Goal: Task Accomplishment & Management: Manage account settings

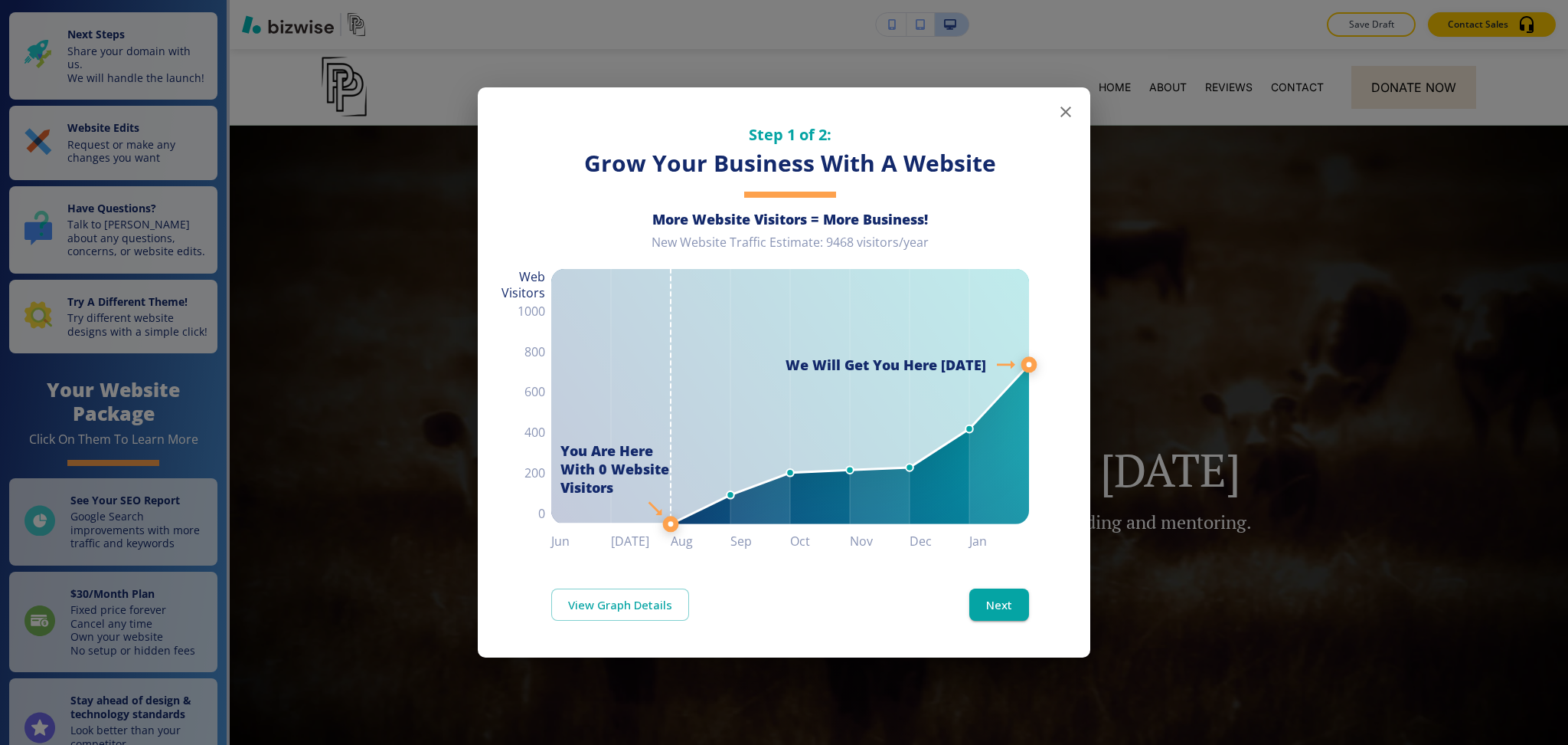
click at [1069, 108] on icon "button" at bounding box center [1066, 112] width 11 height 11
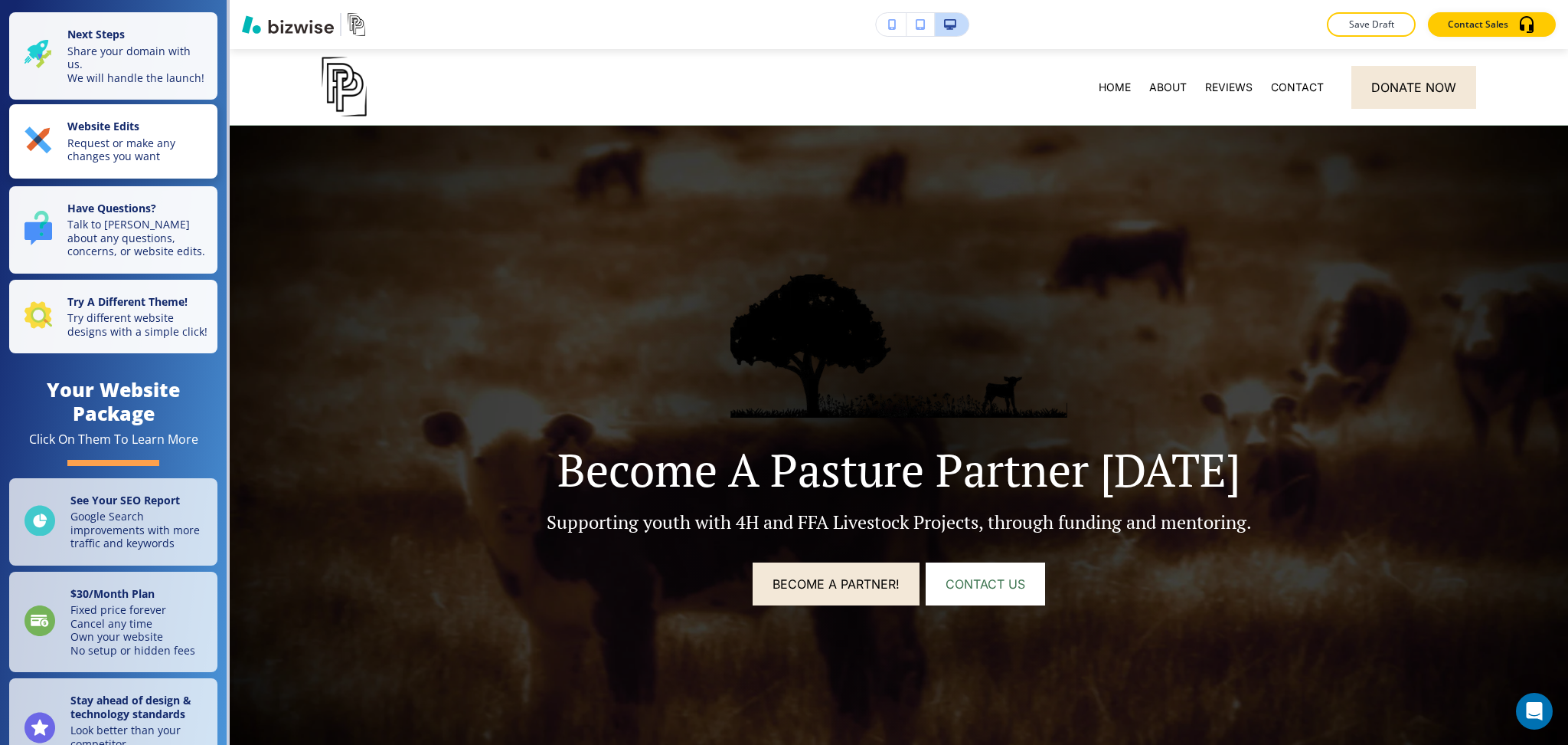
click at [124, 157] on p "Request or make any changes you want" at bounding box center [138, 150] width 141 height 27
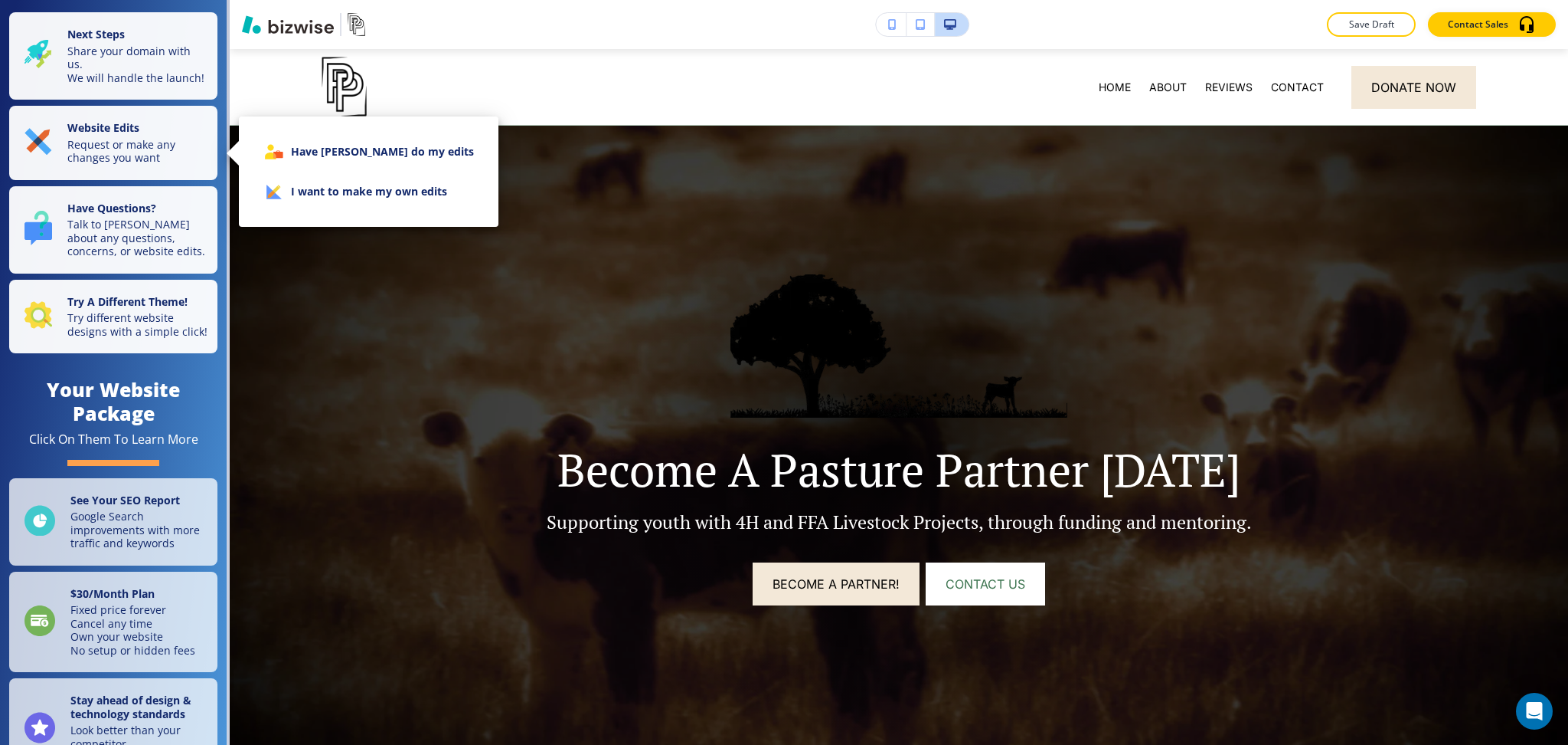
click at [390, 190] on li "I want to make my own edits" at bounding box center [369, 192] width 235 height 40
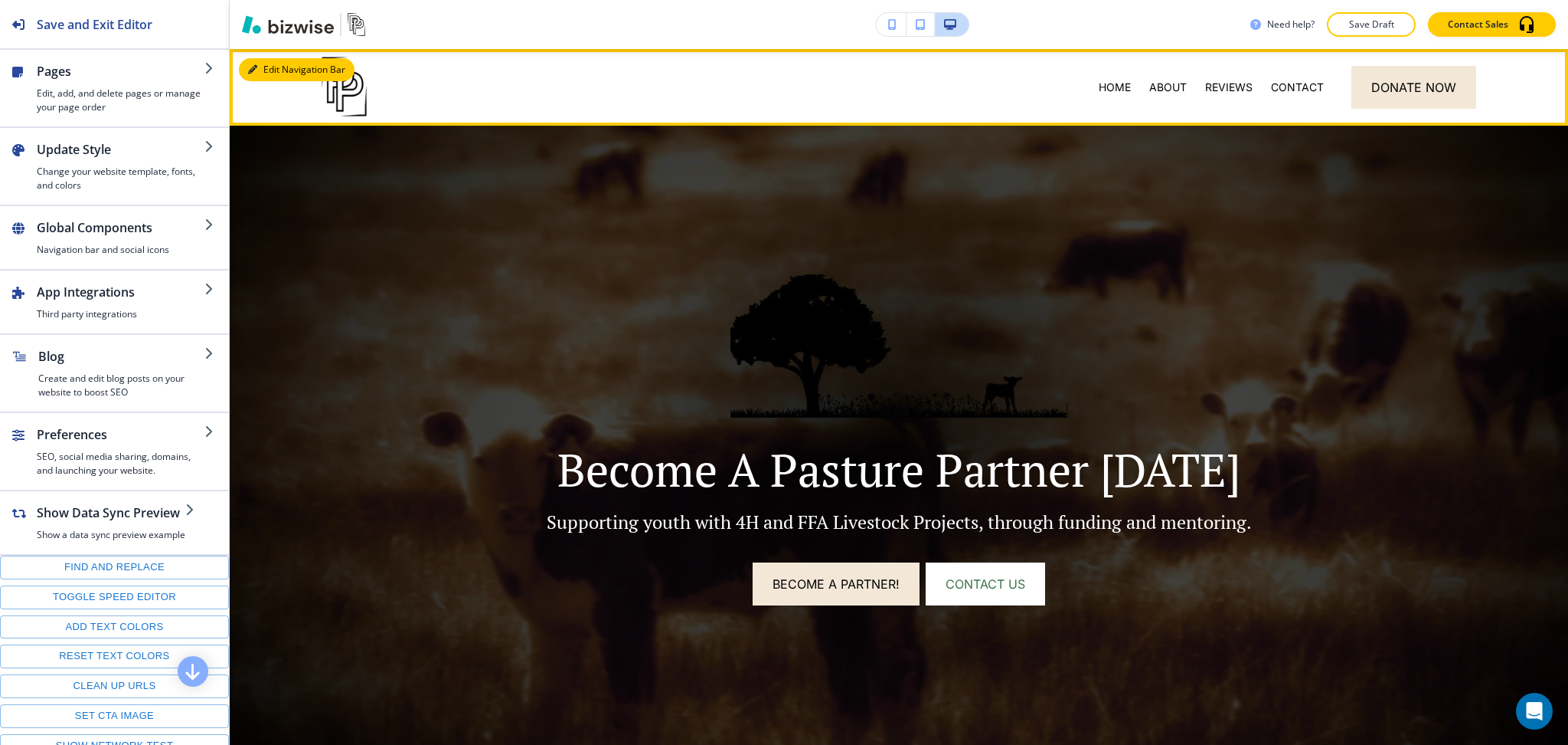
click at [272, 68] on button "Edit Navigation Bar" at bounding box center [296, 69] width 116 height 23
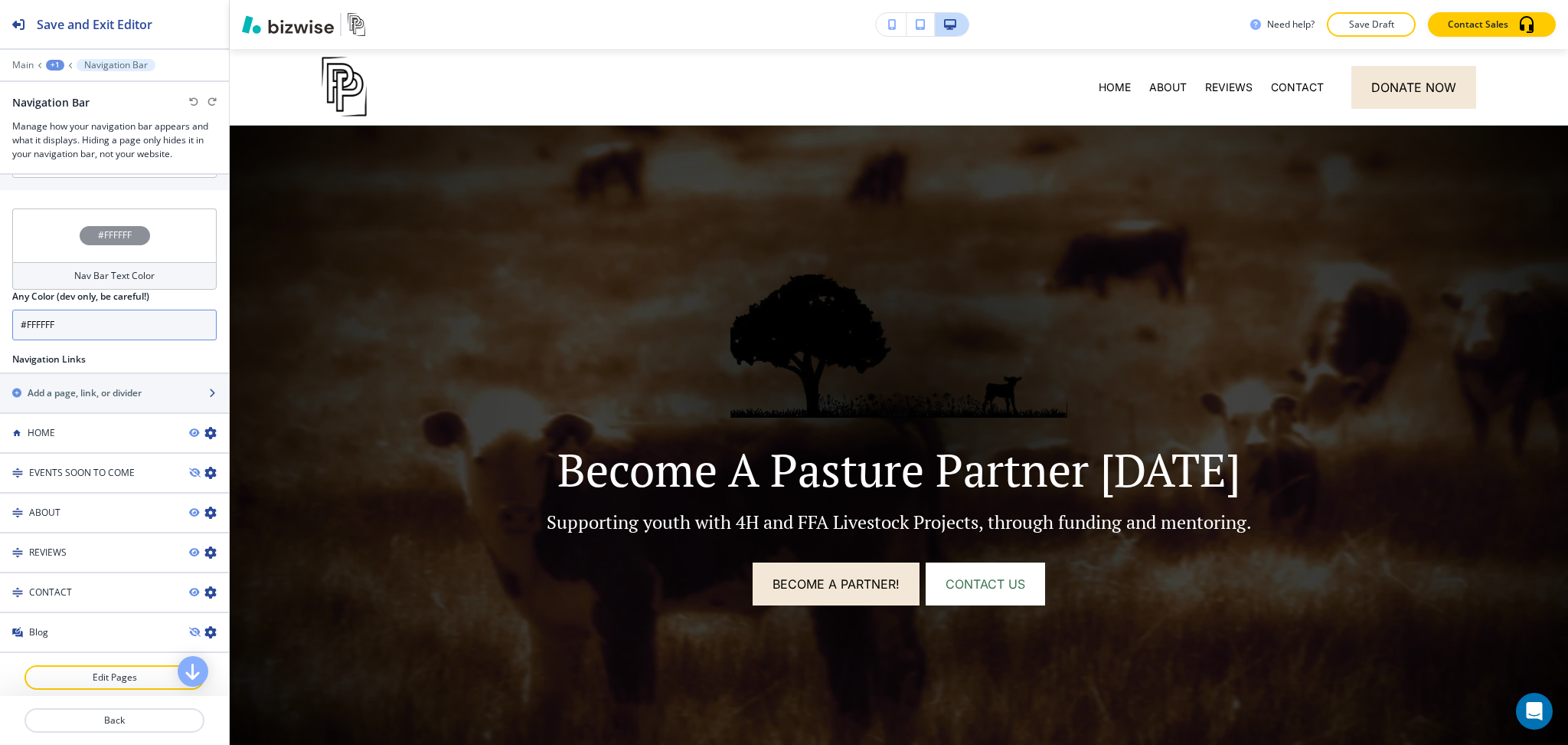
scroll to position [1014, 0]
click at [128, 264] on div "Nav Bar Text Color" at bounding box center [114, 273] width 204 height 28
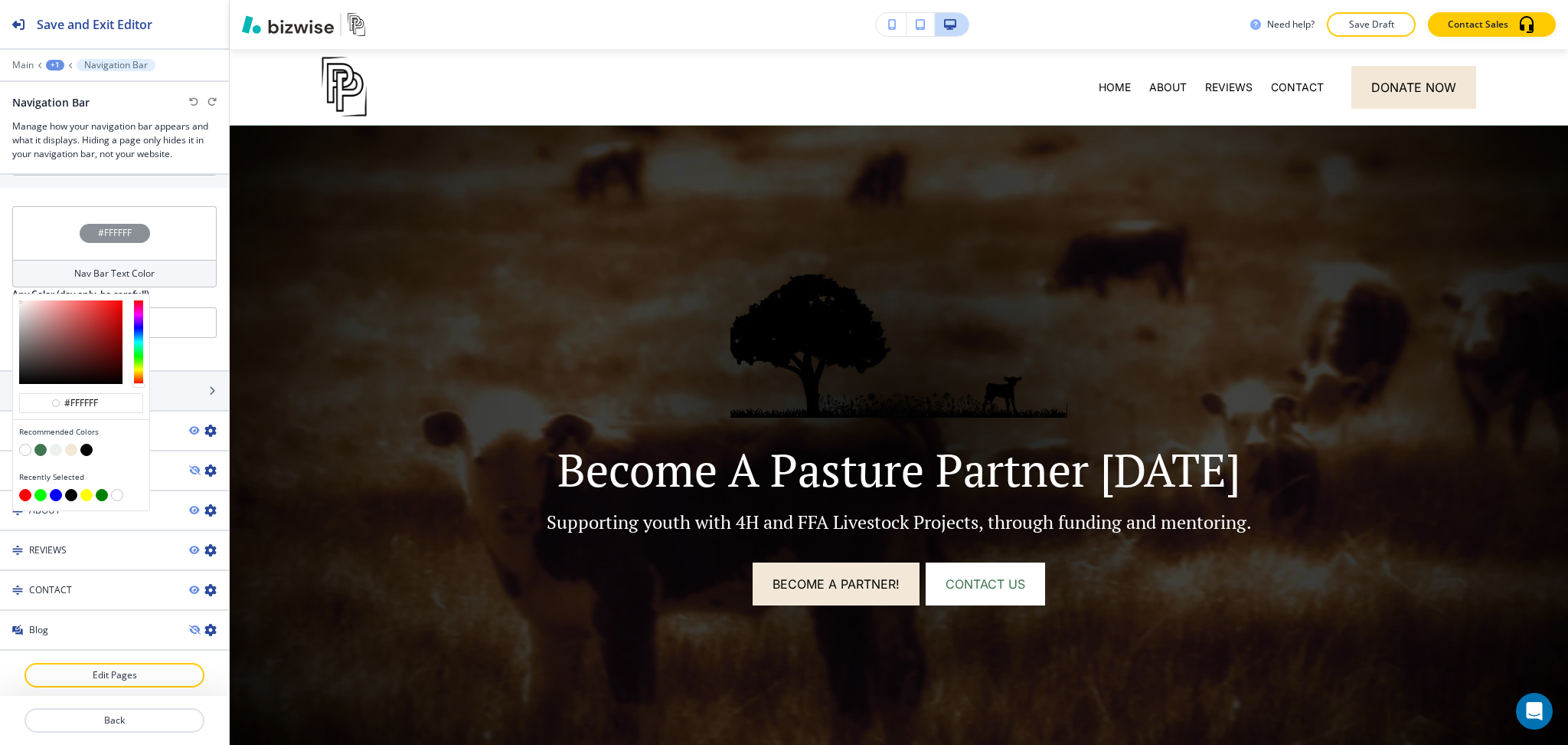
click at [70, 448] on button "button" at bounding box center [72, 450] width 13 height 13
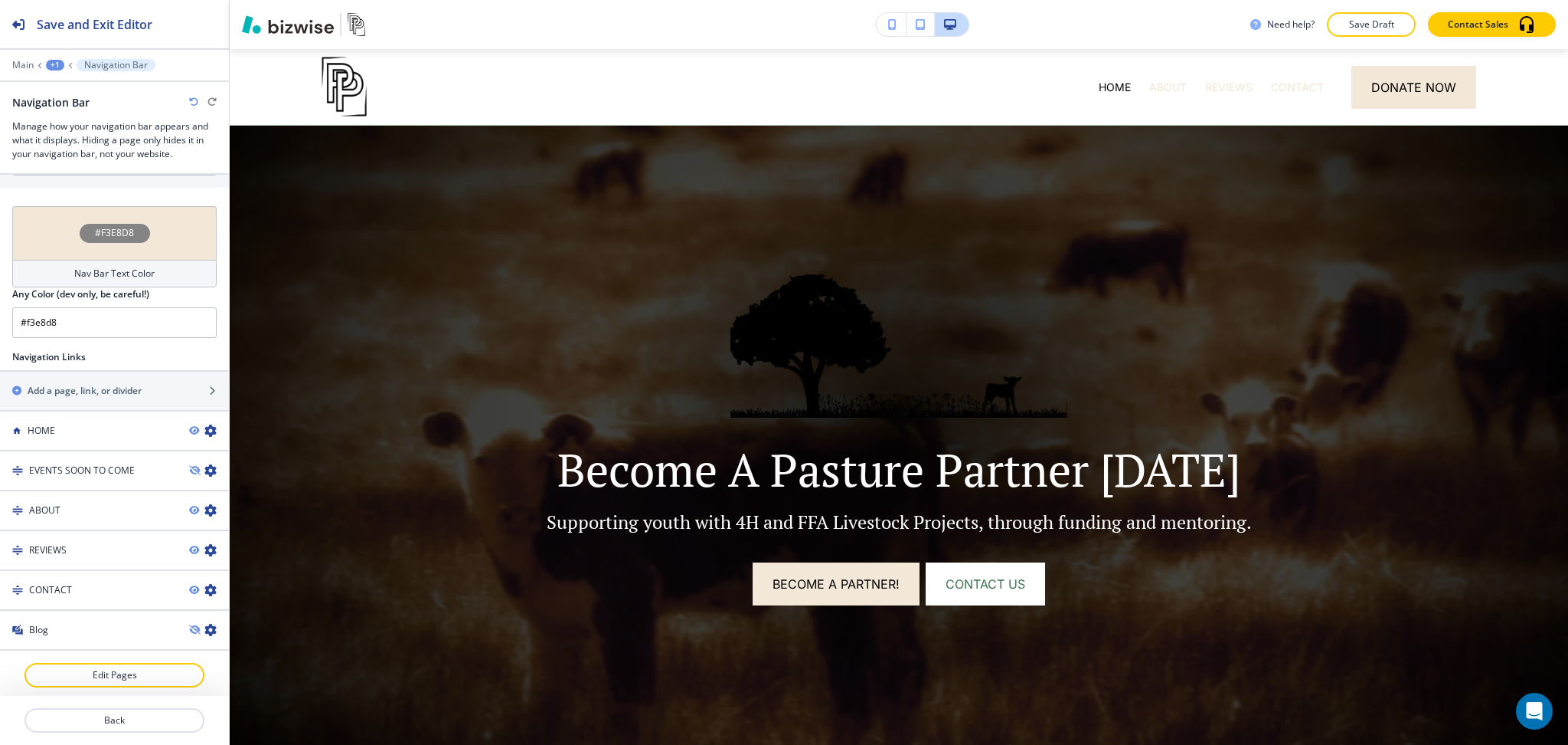
click at [191, 102] on icon "button" at bounding box center [194, 102] width 9 height 9
type input "#FFFFFF"
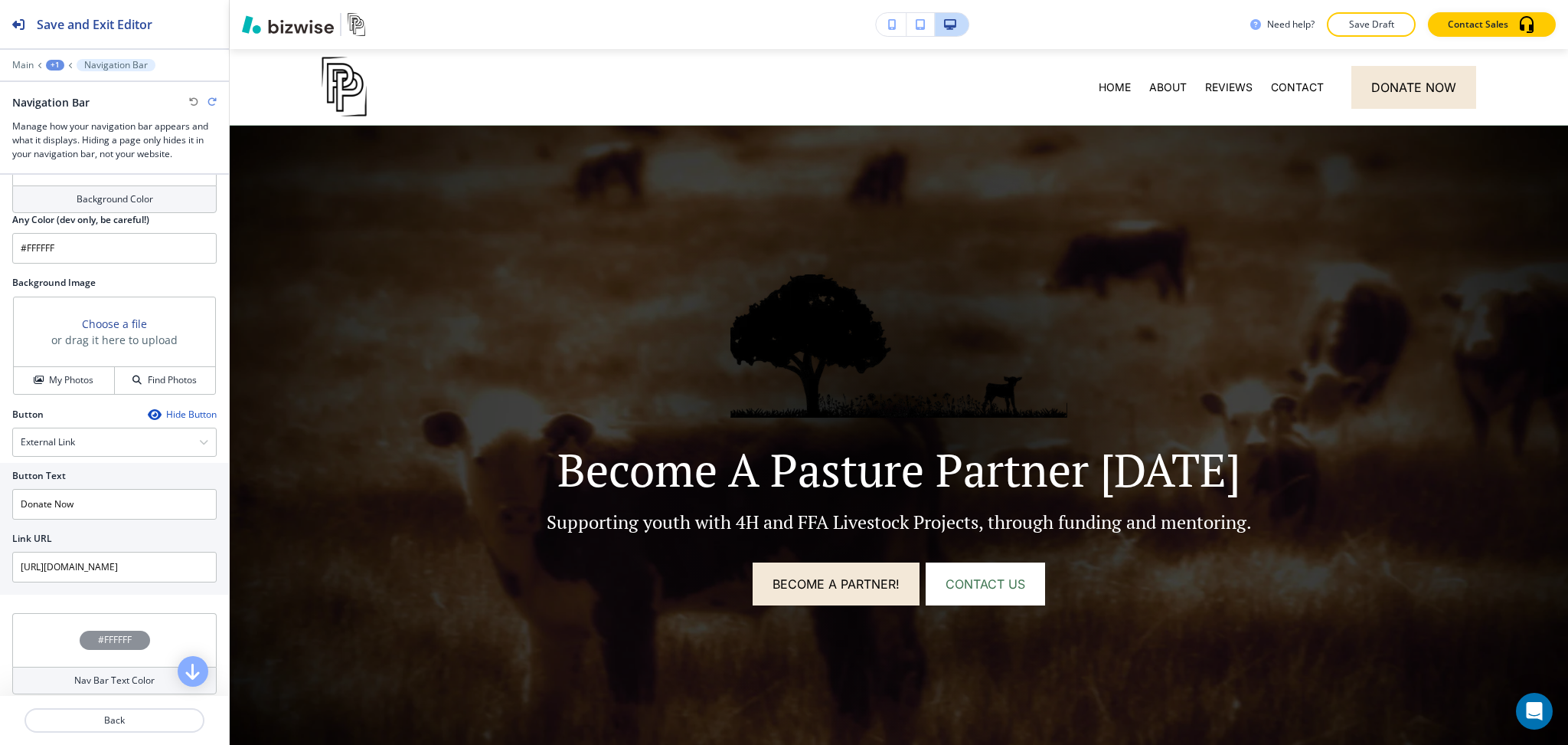
scroll to position [606, 0]
click at [130, 202] on h4 "Background Color" at bounding box center [114, 199] width 76 height 13
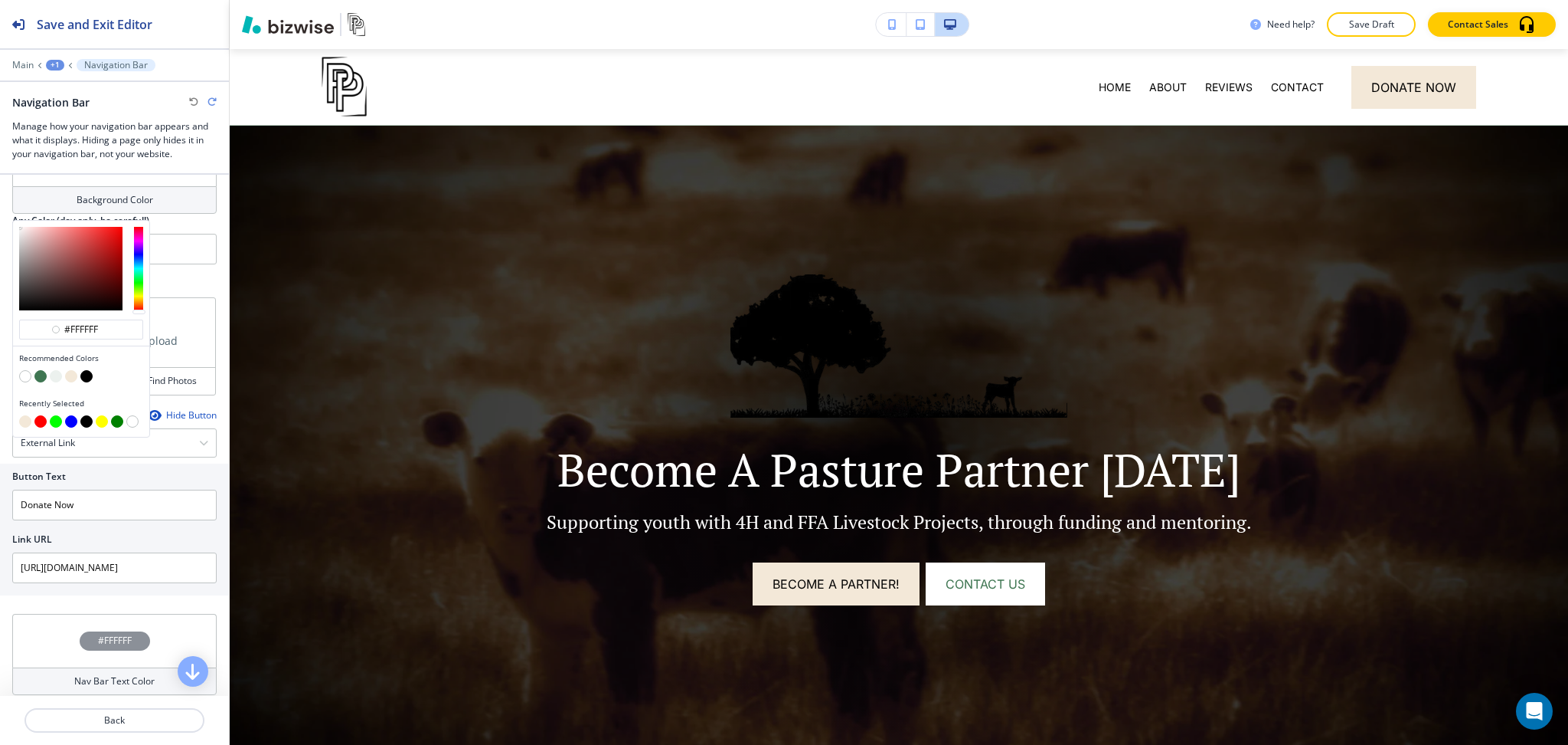
click at [70, 378] on button "button" at bounding box center [72, 376] width 13 height 13
type input "#f3e8d8"
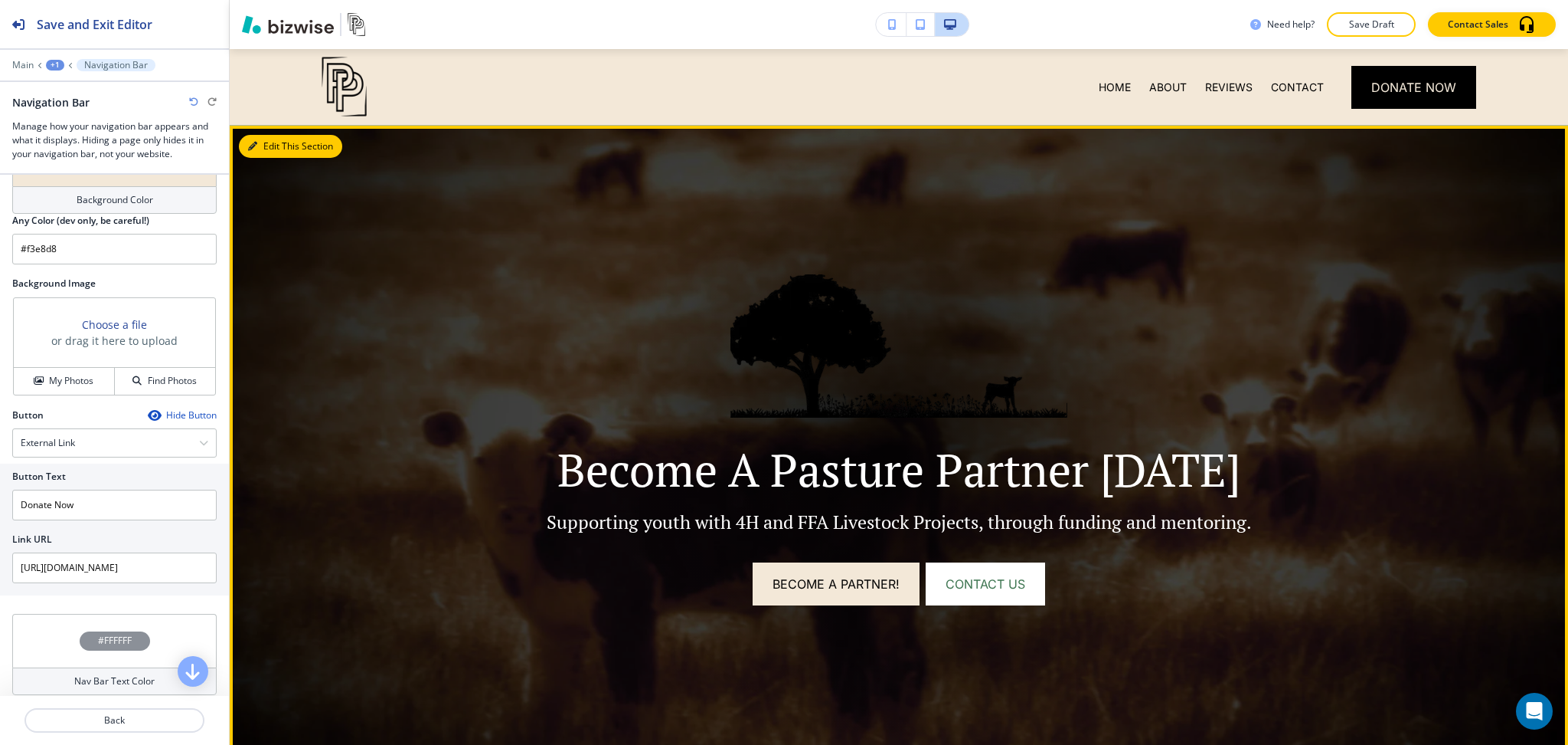
click at [272, 145] on button "Edit This Section" at bounding box center [290, 146] width 103 height 23
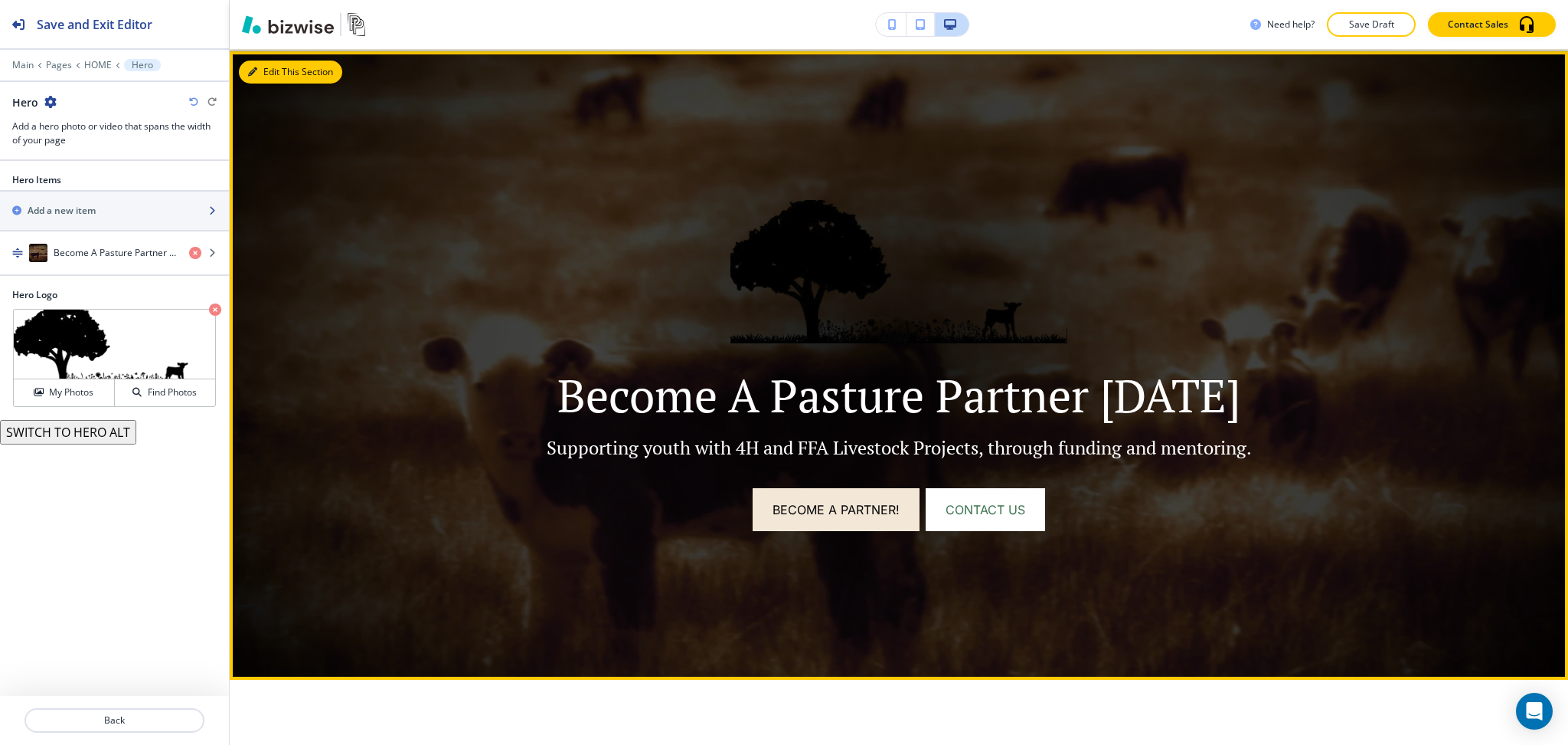
scroll to position [76, 0]
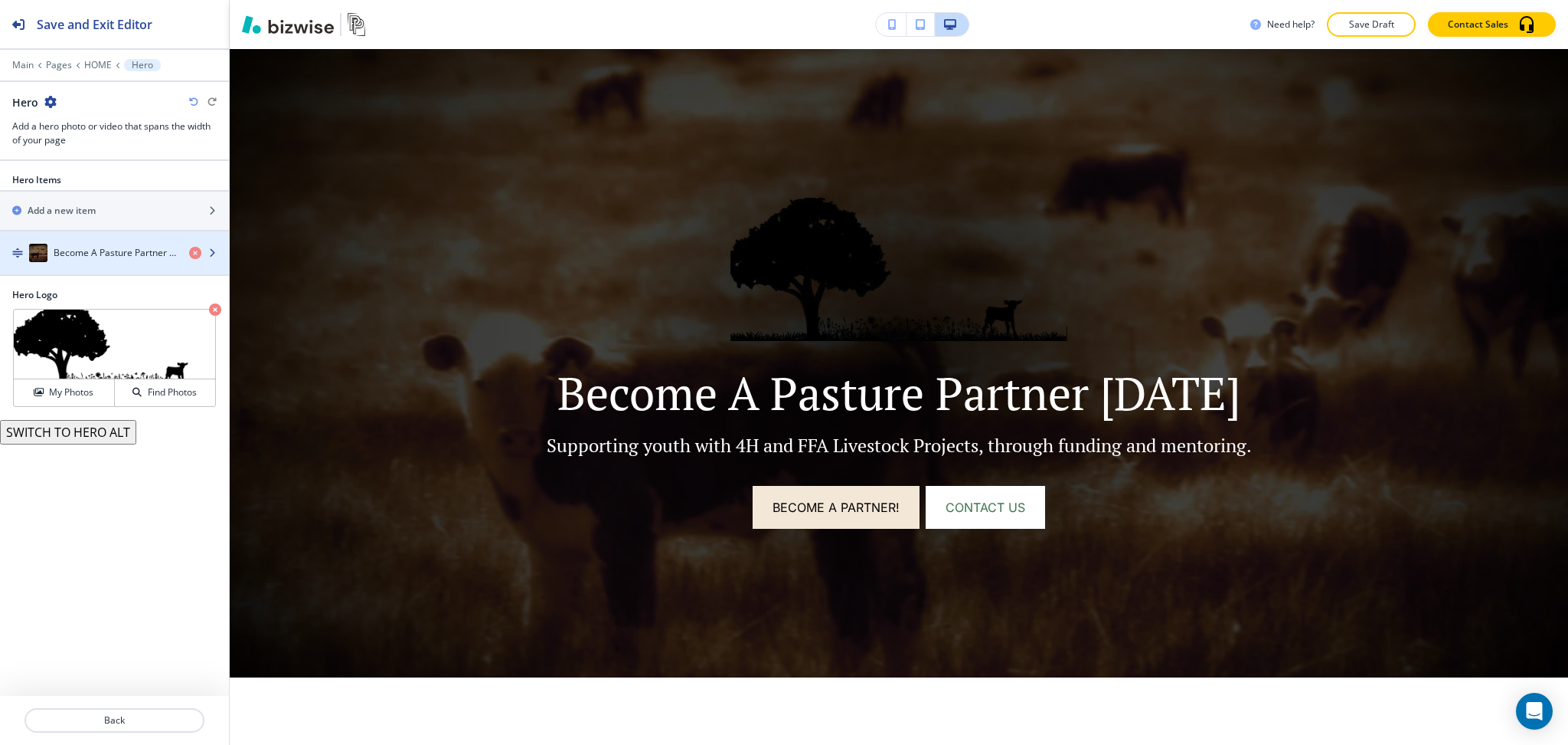
click at [103, 251] on h4 "Become A Pasture Partner Today" at bounding box center [115, 252] width 123 height 13
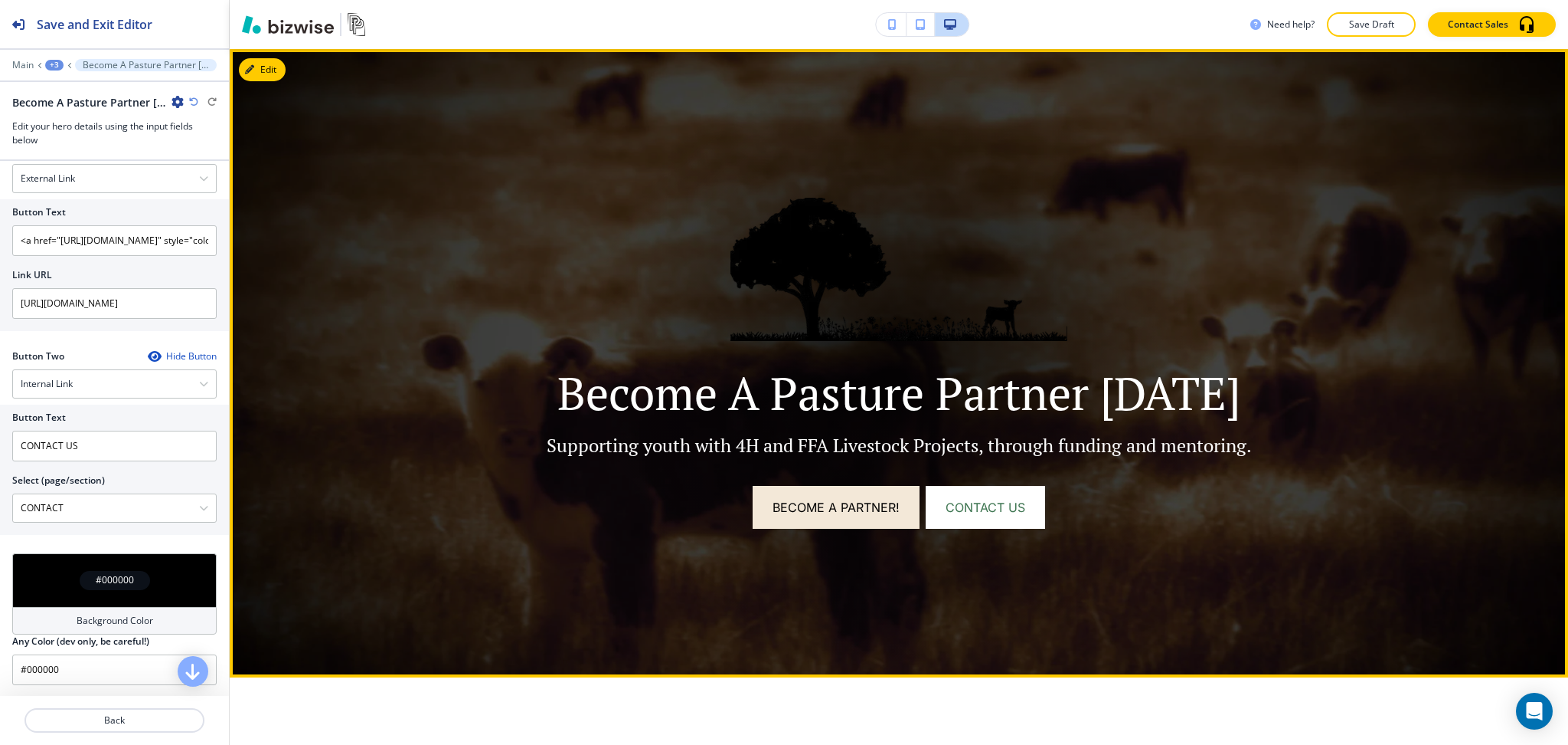
scroll to position [697, 0]
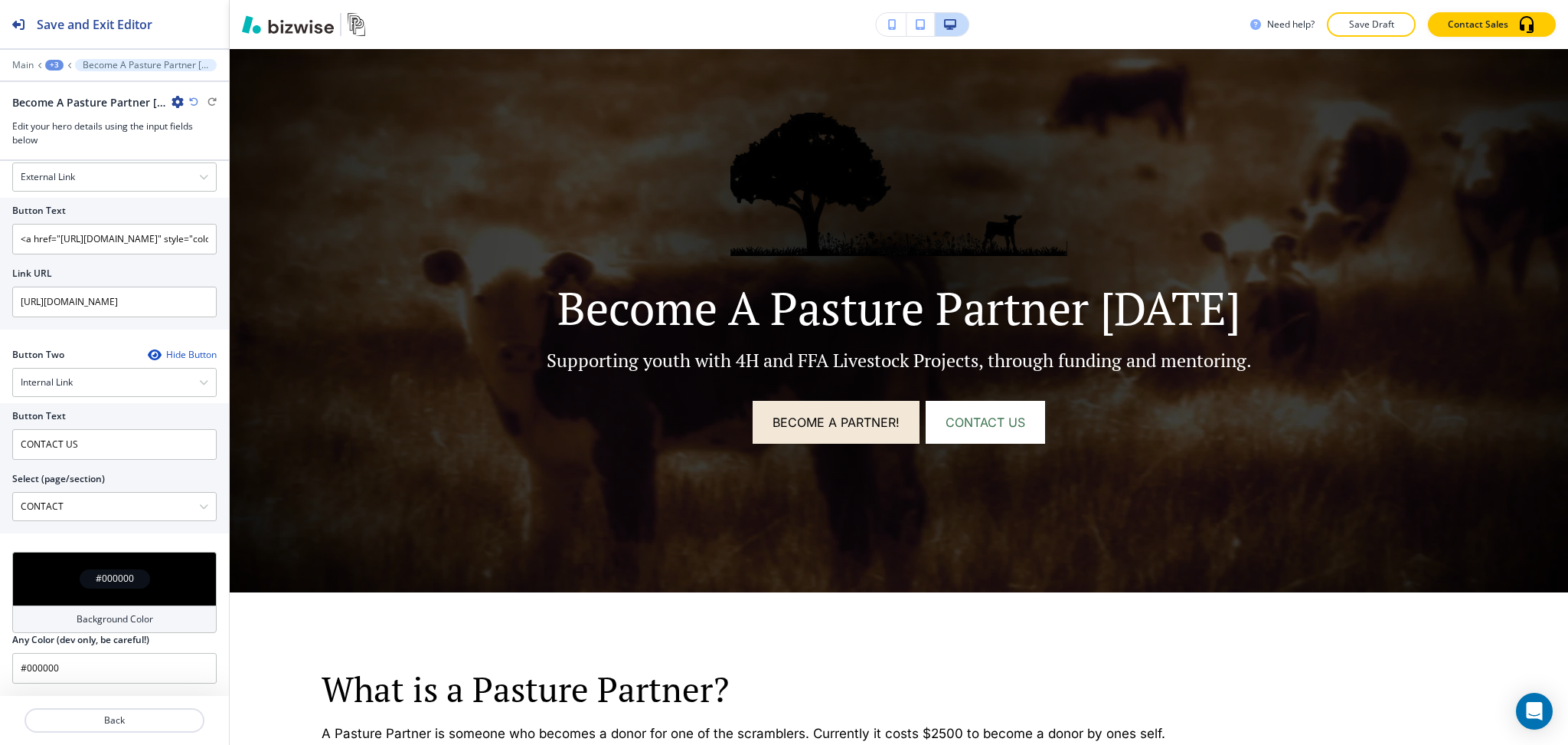
click at [117, 618] on h4 "Background Color" at bounding box center [114, 619] width 76 height 13
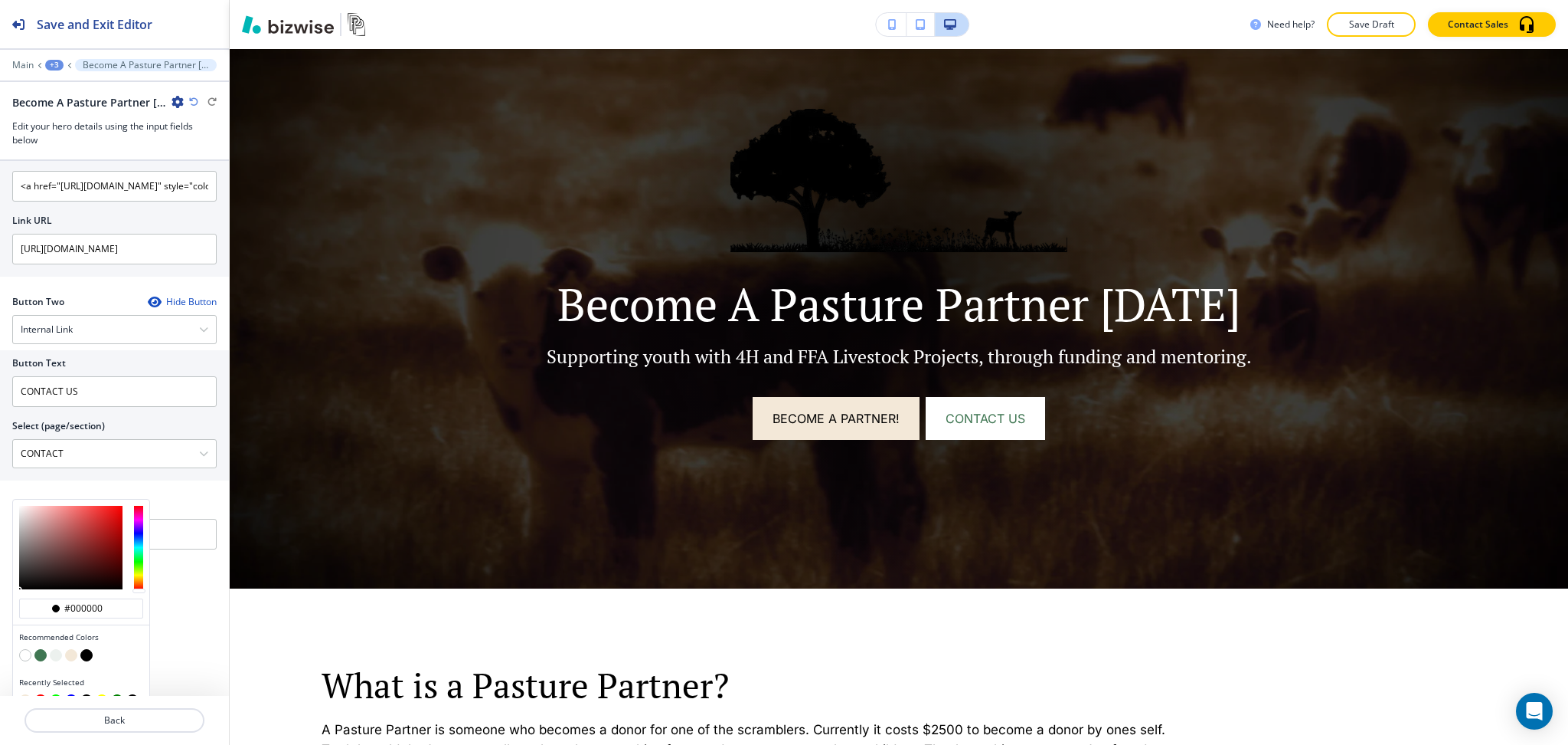
scroll to position [771, 0]
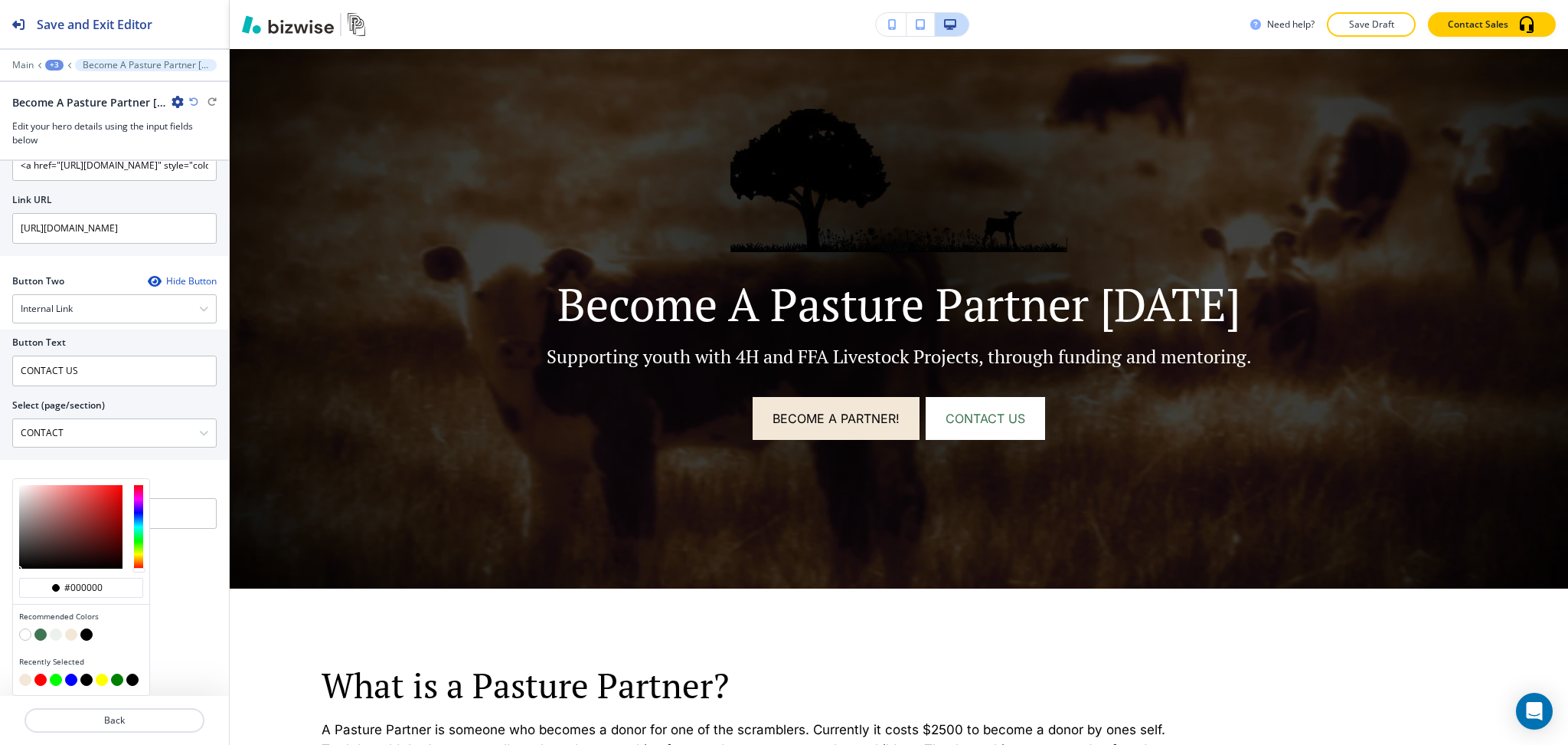
click at [72, 639] on button "button" at bounding box center [72, 635] width 13 height 13
type input "#f3e8d8"
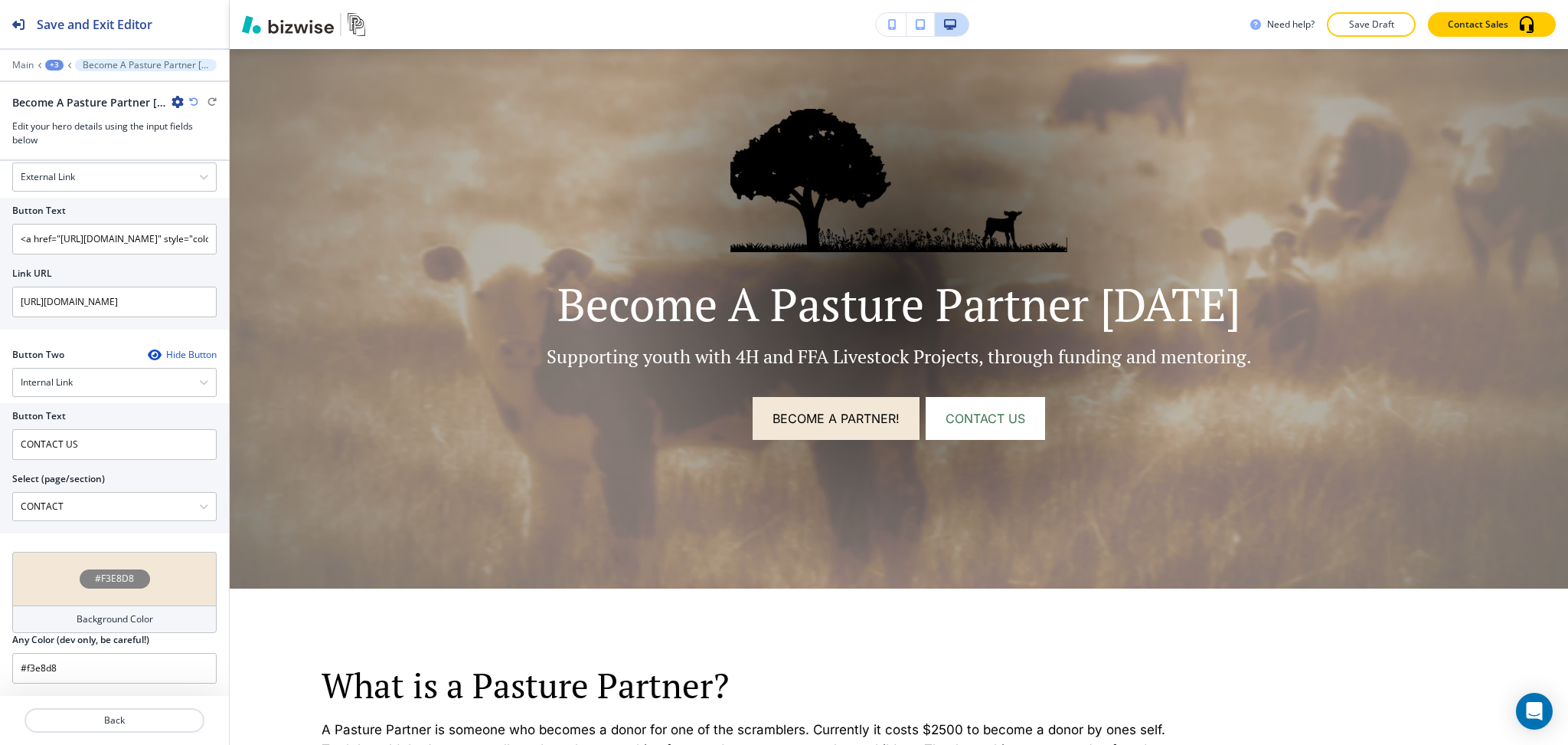
scroll to position [697, 0]
click at [91, 622] on h4 "Background Color" at bounding box center [114, 619] width 76 height 13
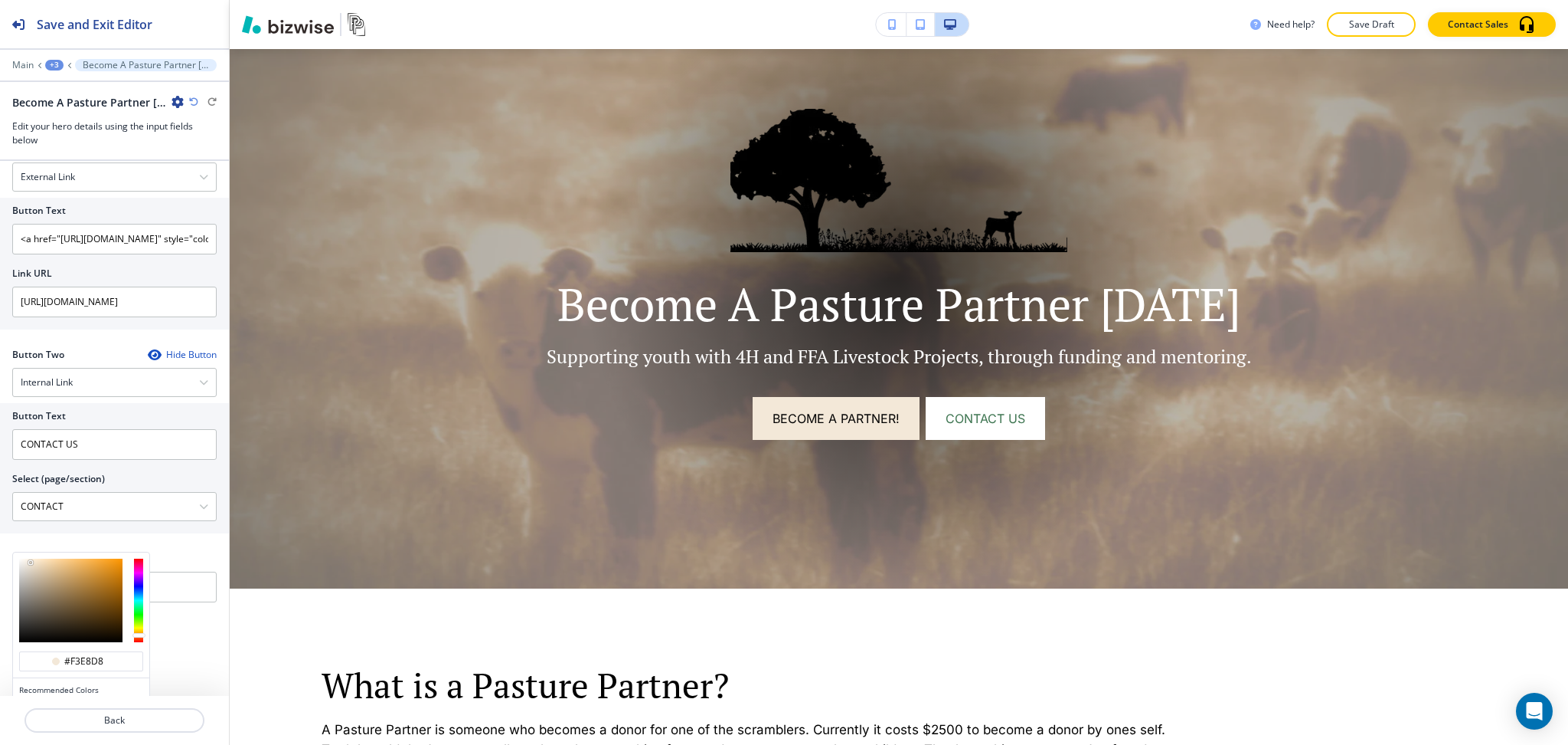
type input "#5b5348"
click at [41, 613] on div at bounding box center [70, 600] width 103 height 84
type input "#5b5348"
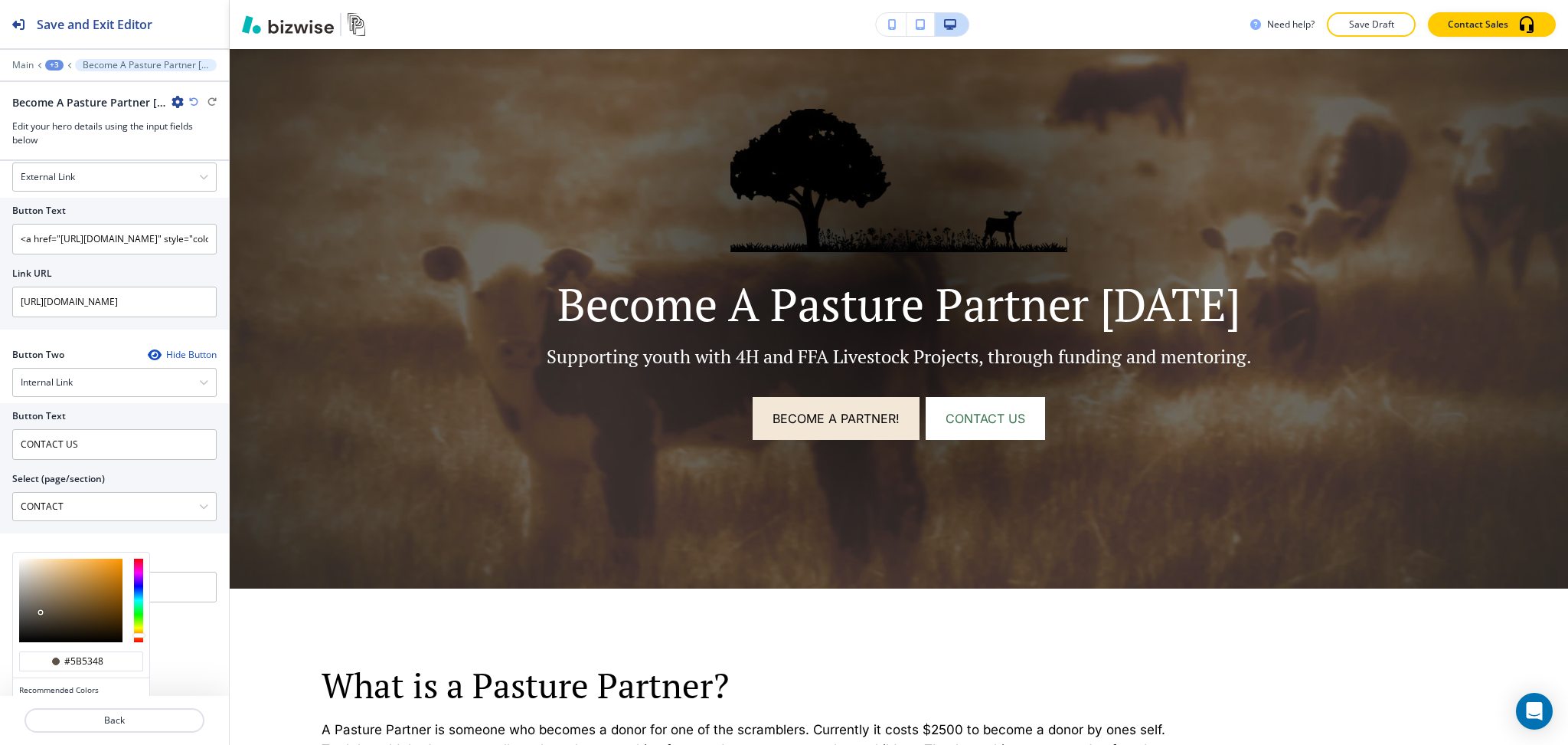
type input "#3f3930"
click at [43, 622] on div at bounding box center [70, 600] width 103 height 84
type input "#3f3930"
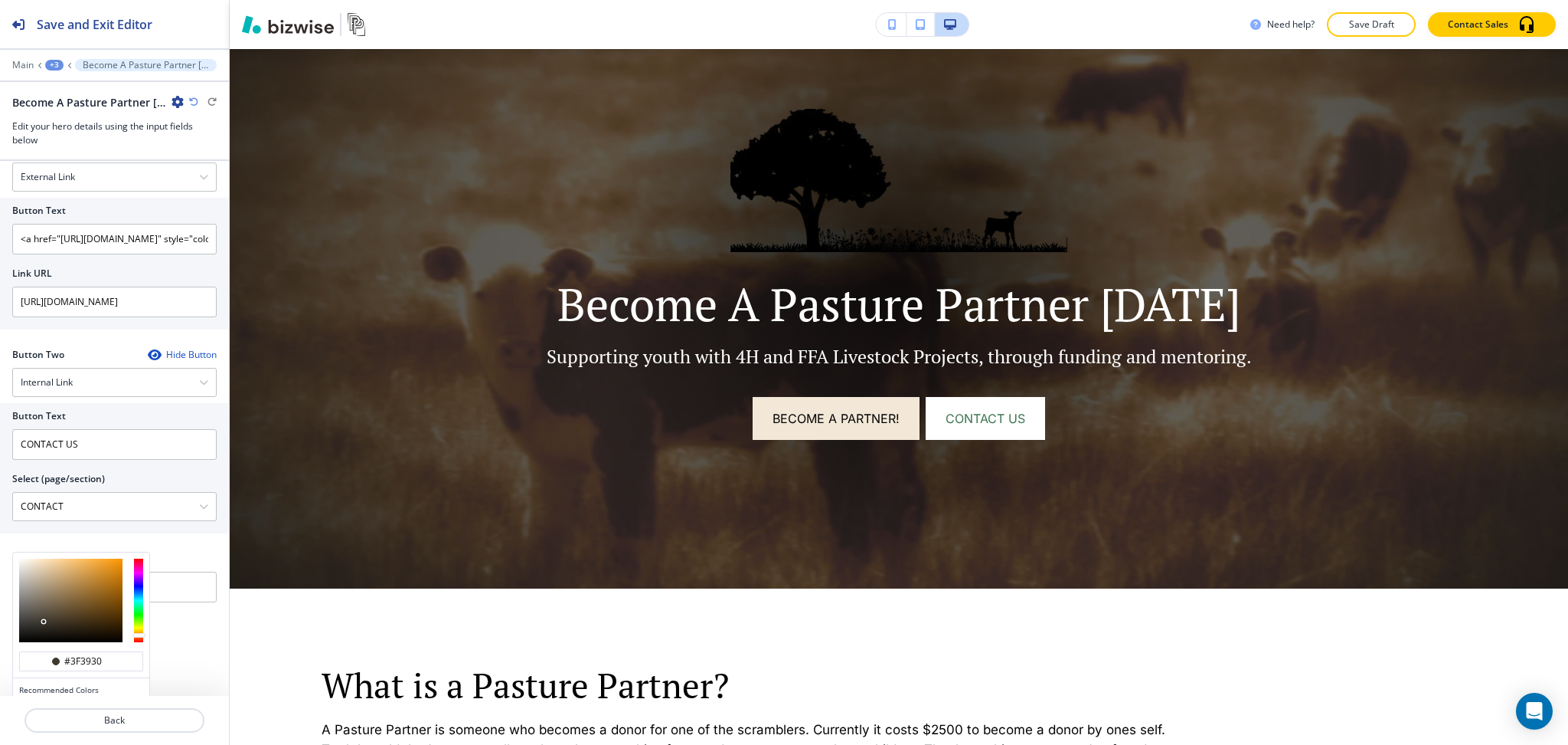
type input "#62594d"
click at [41, 611] on div at bounding box center [70, 600] width 103 height 84
type input "#62594d"
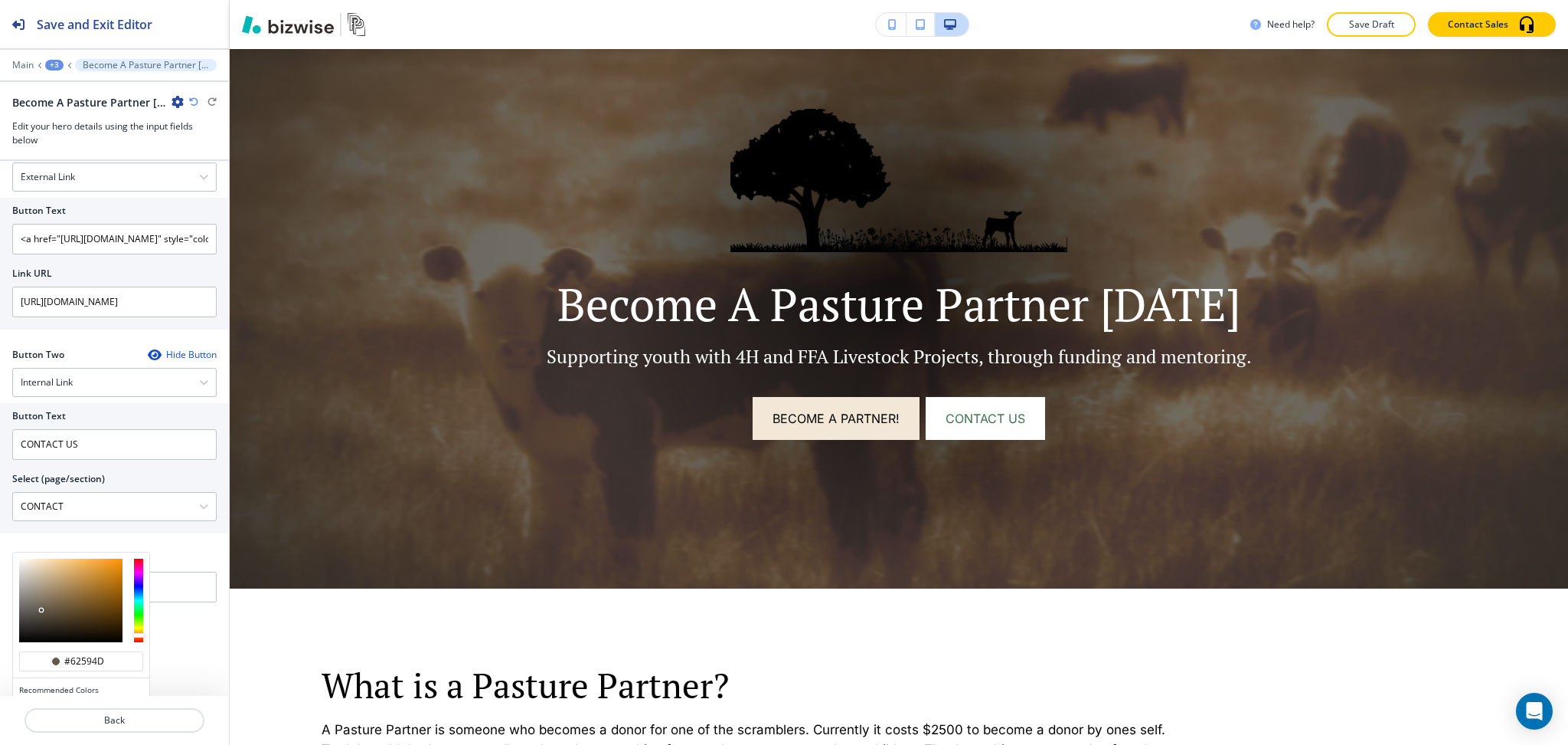
type input "#3d3830"
click at [40, 623] on div at bounding box center [70, 600] width 103 height 84
type input "#3d3830"
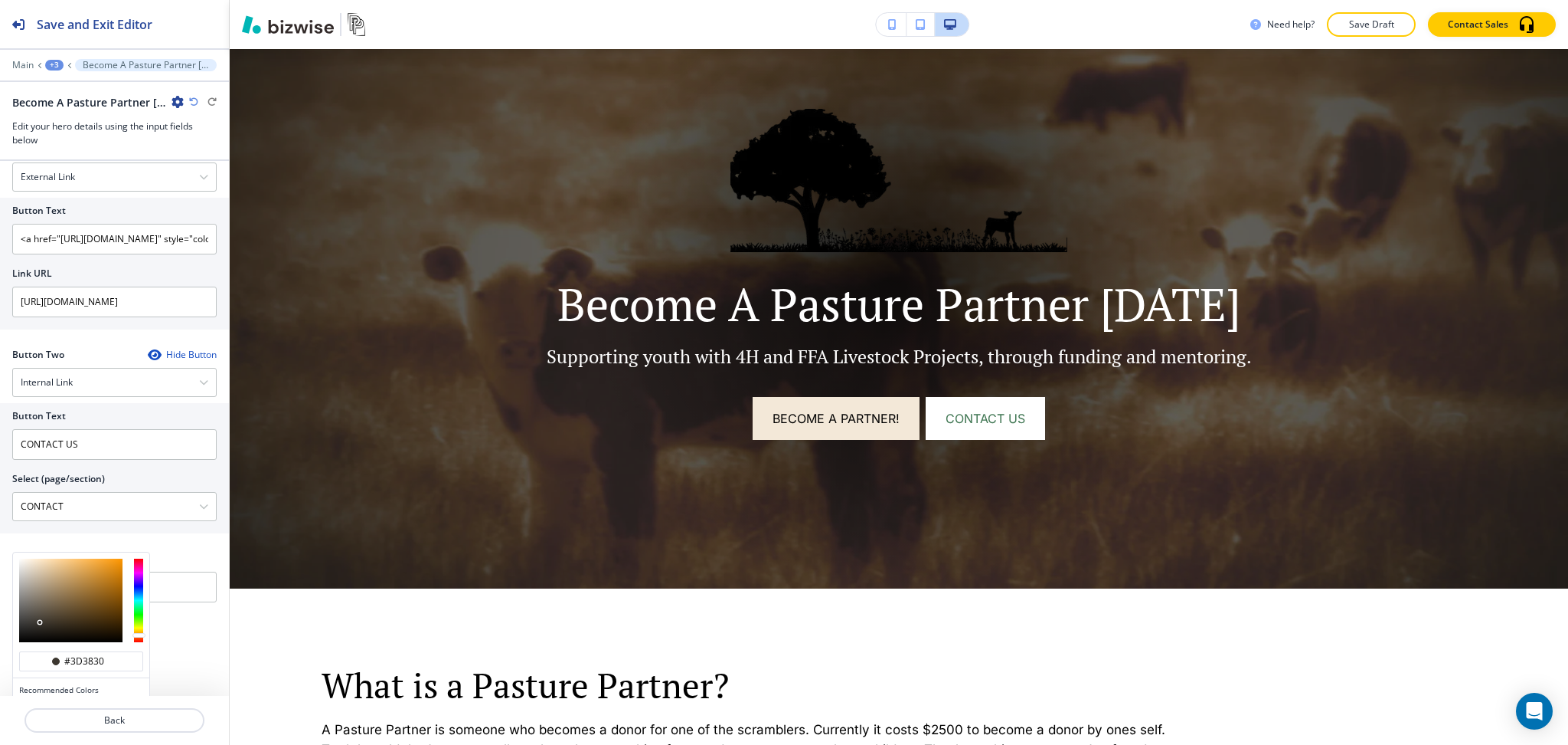
type input "#70685b"
click at [39, 606] on div at bounding box center [70, 600] width 103 height 84
type input "#70685b"
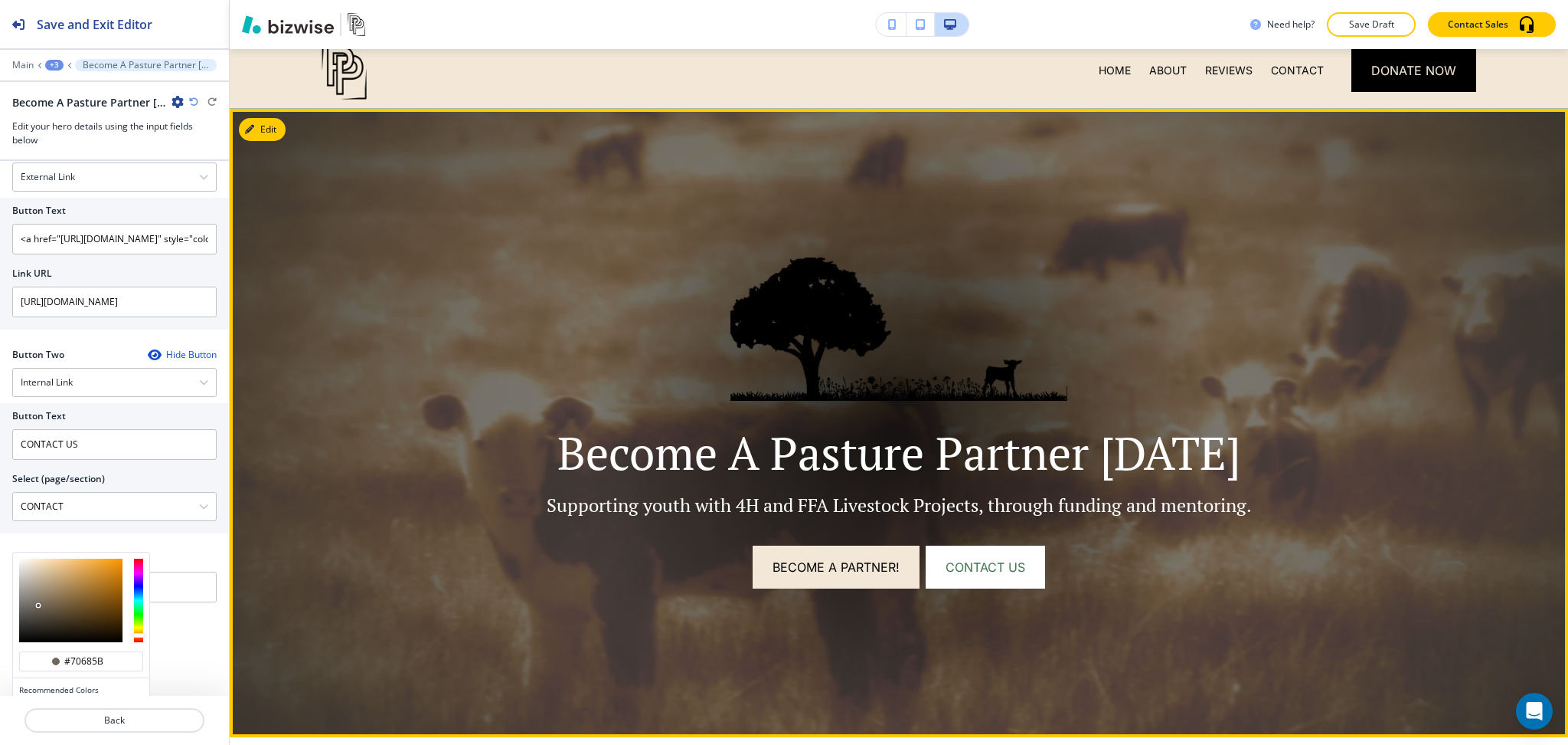
scroll to position [0, 0]
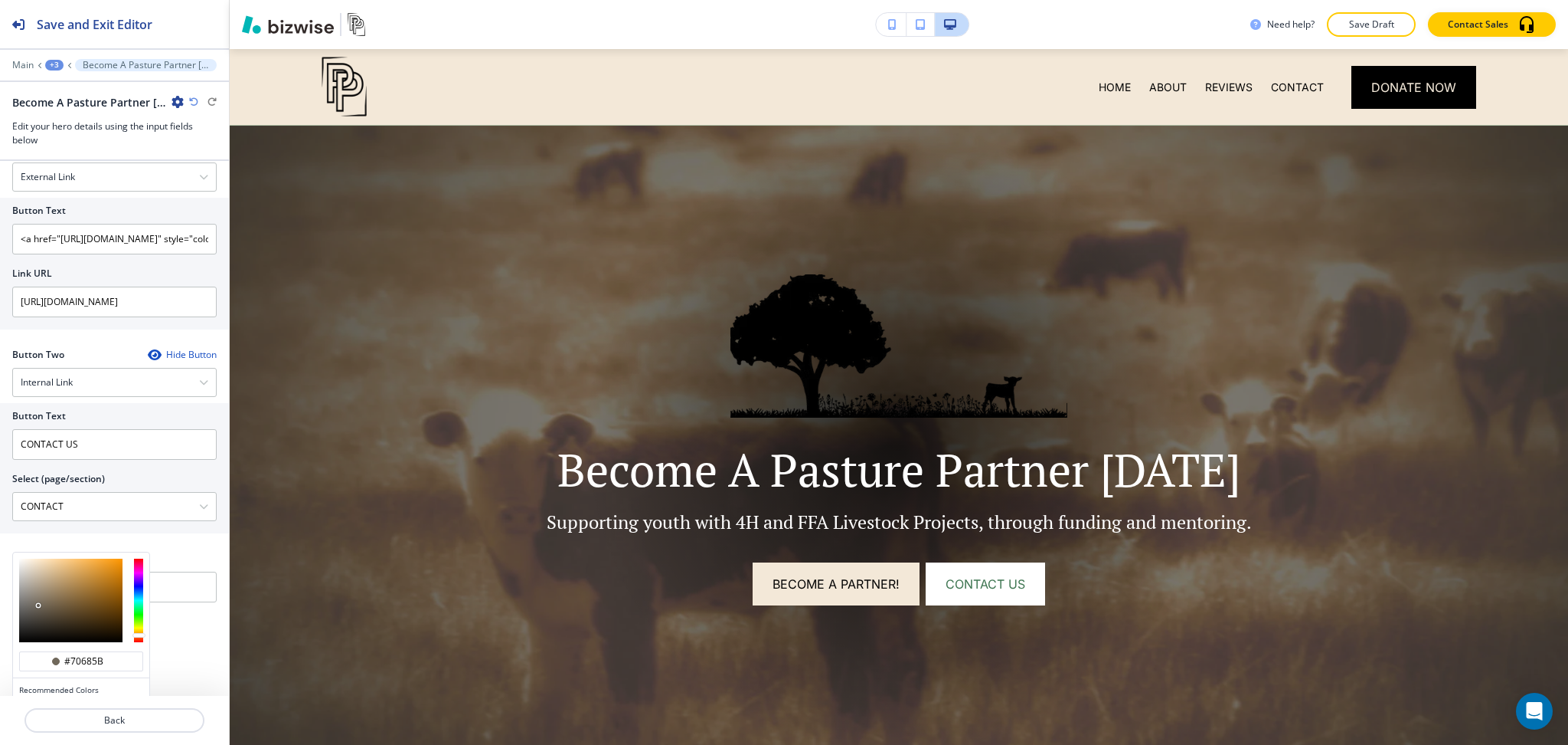
type input "#4b443b"
click at [41, 618] on div at bounding box center [70, 600] width 103 height 84
type input "#4b443b"
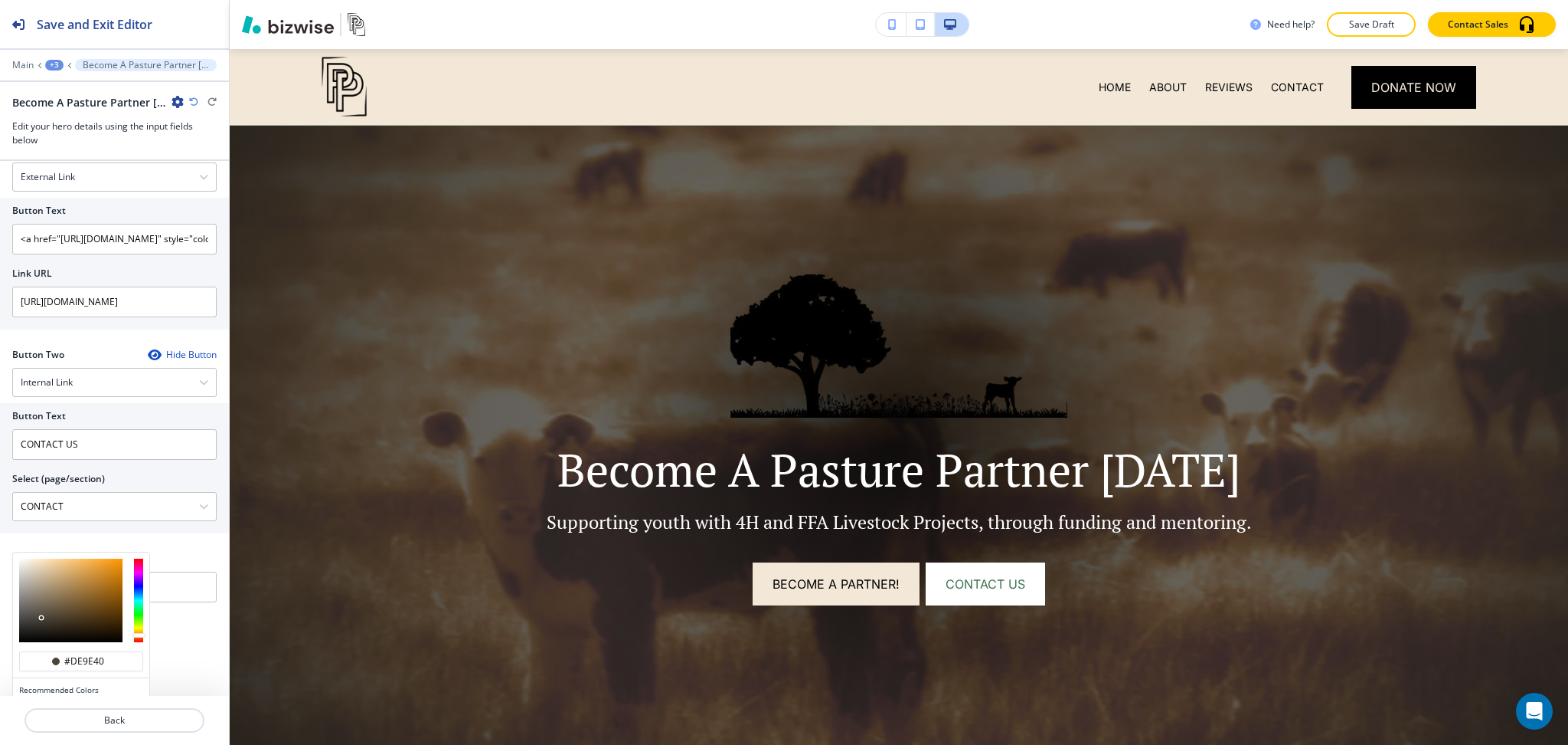
type input "#de9d3f"
click at [94, 570] on div at bounding box center [70, 600] width 103 height 84
type input "#de9d3f"
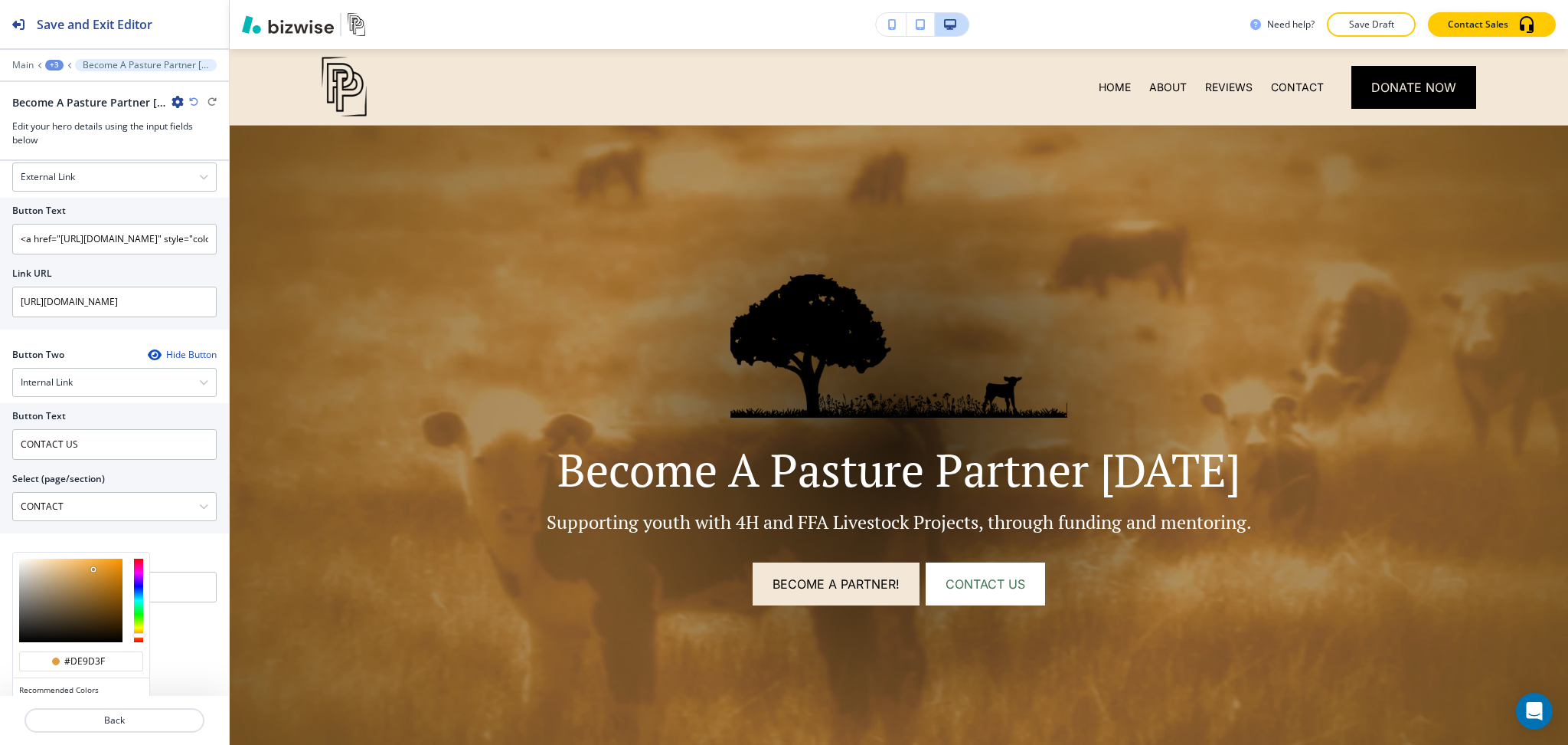
type input "#72490e"
click at [110, 605] on div at bounding box center [70, 600] width 103 height 84
type input "#72490e"
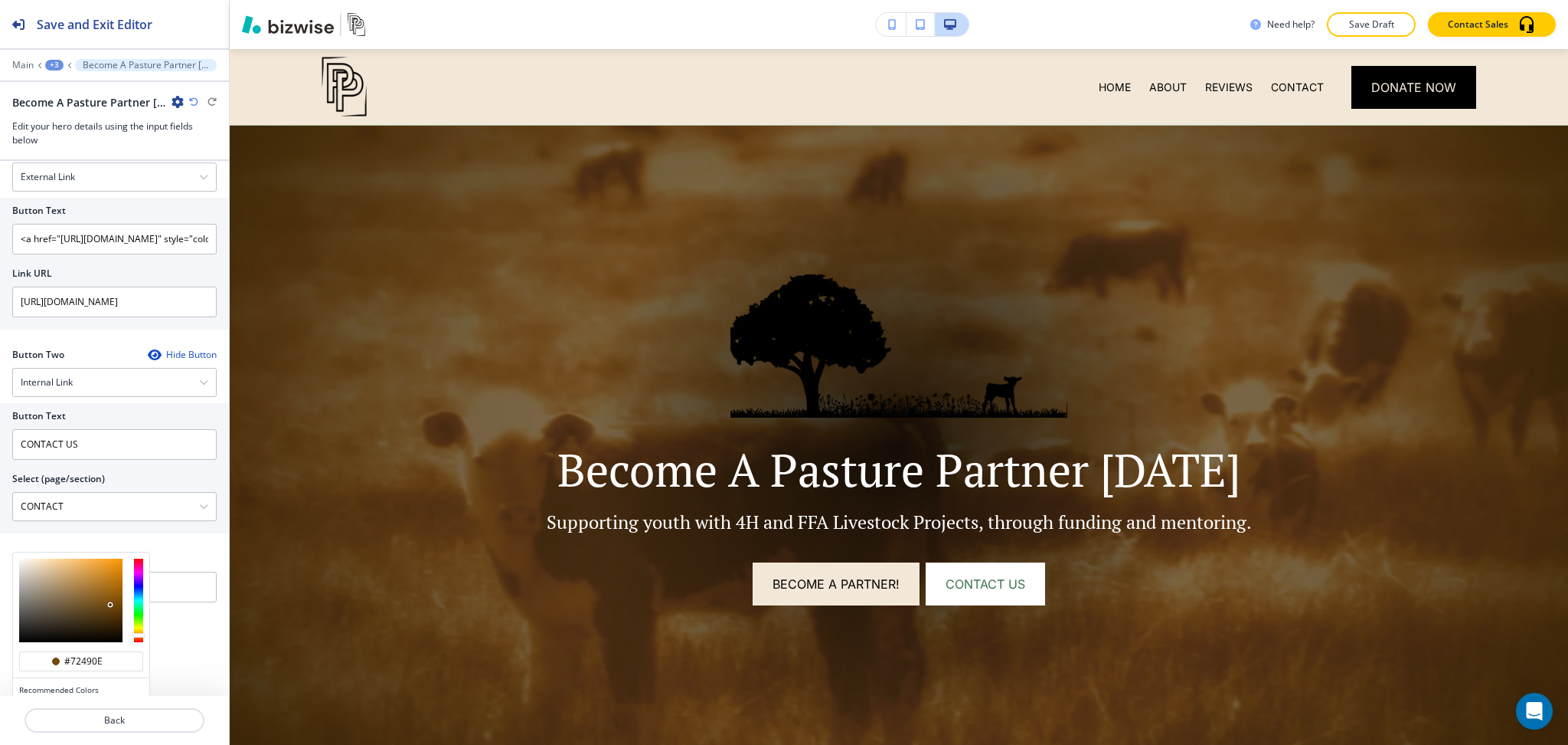
type input "#462d08"
click at [111, 620] on div at bounding box center [70, 600] width 103 height 84
type input "#462d08"
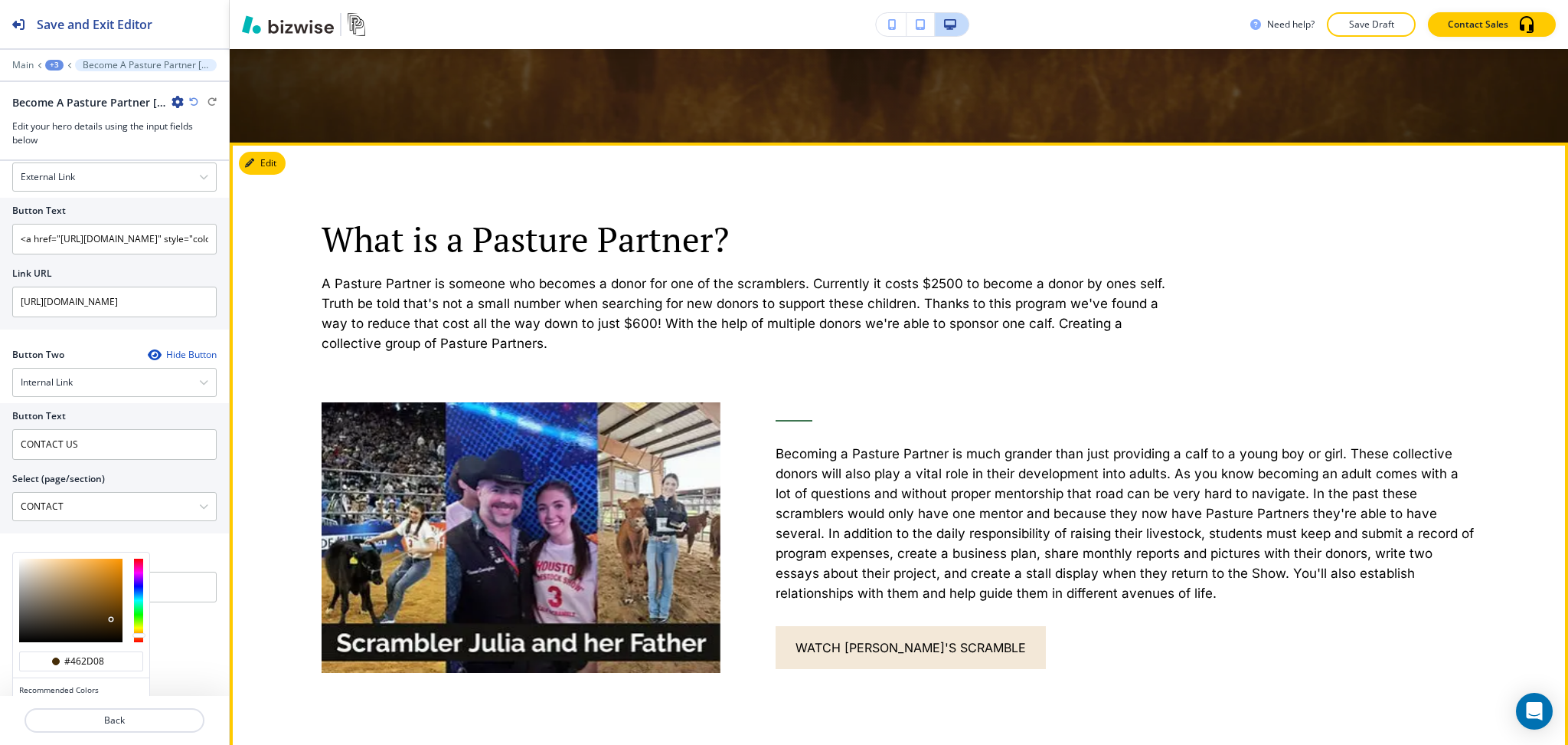
scroll to position [613, 0]
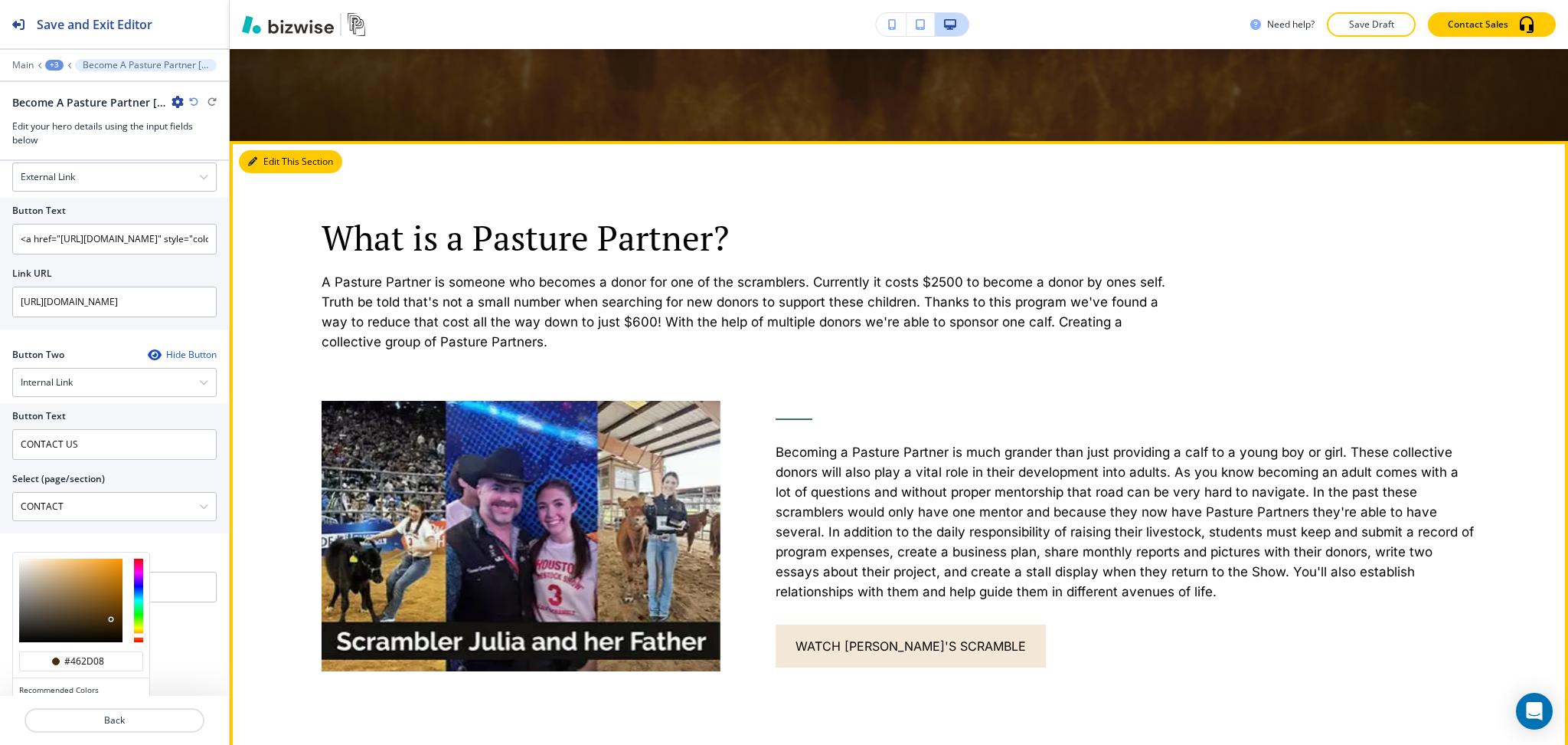
click at [269, 151] on button "Edit This Section" at bounding box center [290, 161] width 103 height 23
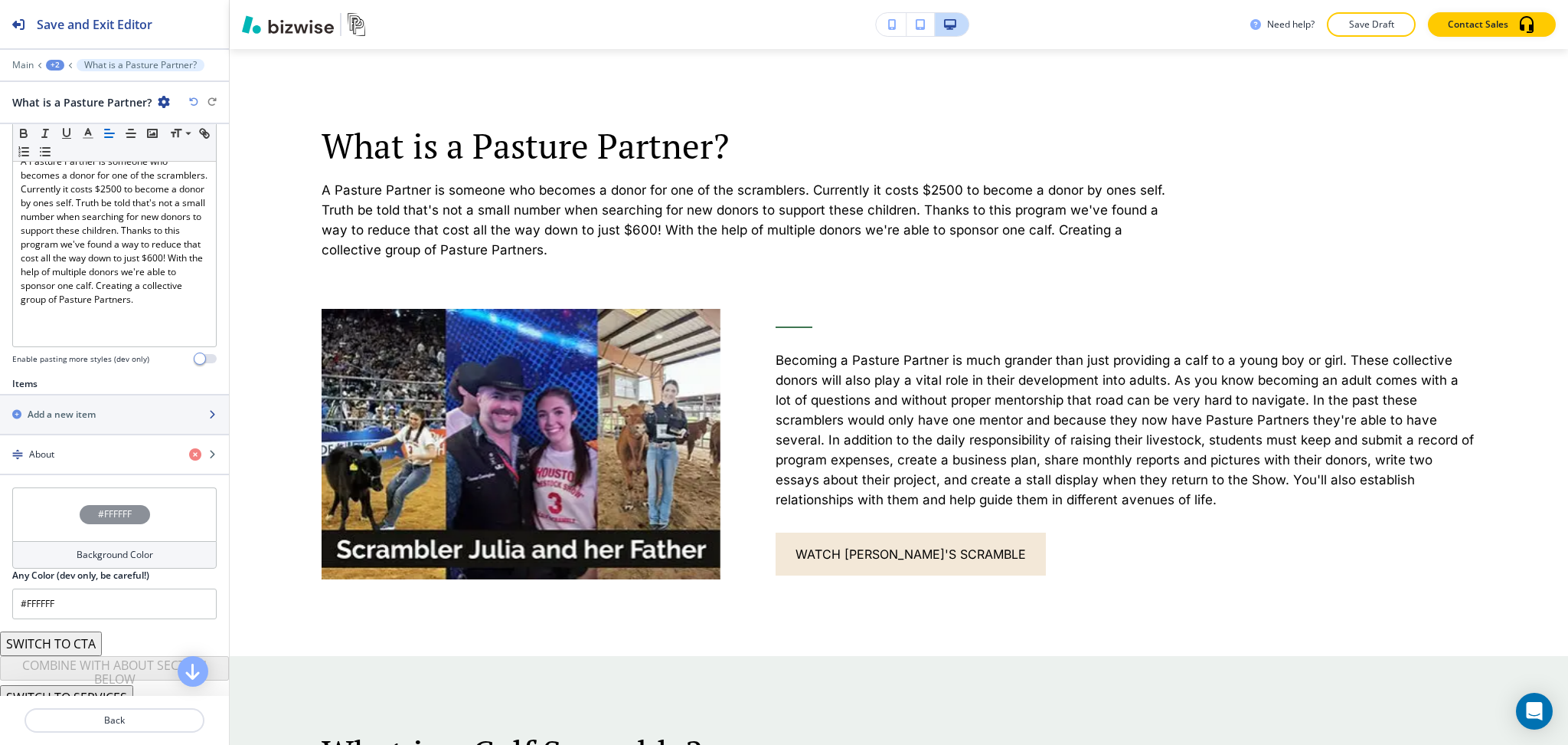
scroll to position [308, 0]
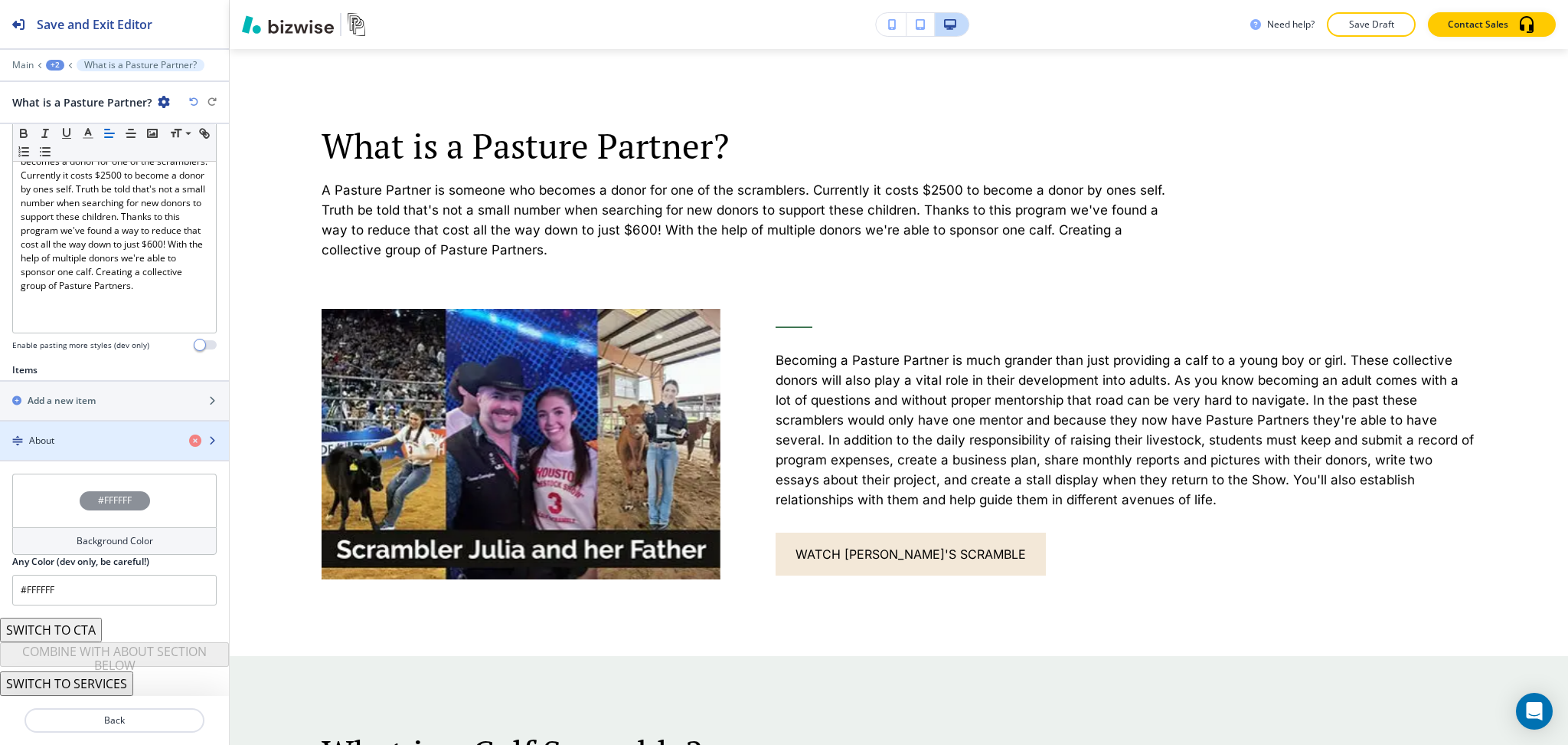
click at [95, 446] on div "About" at bounding box center [88, 440] width 177 height 13
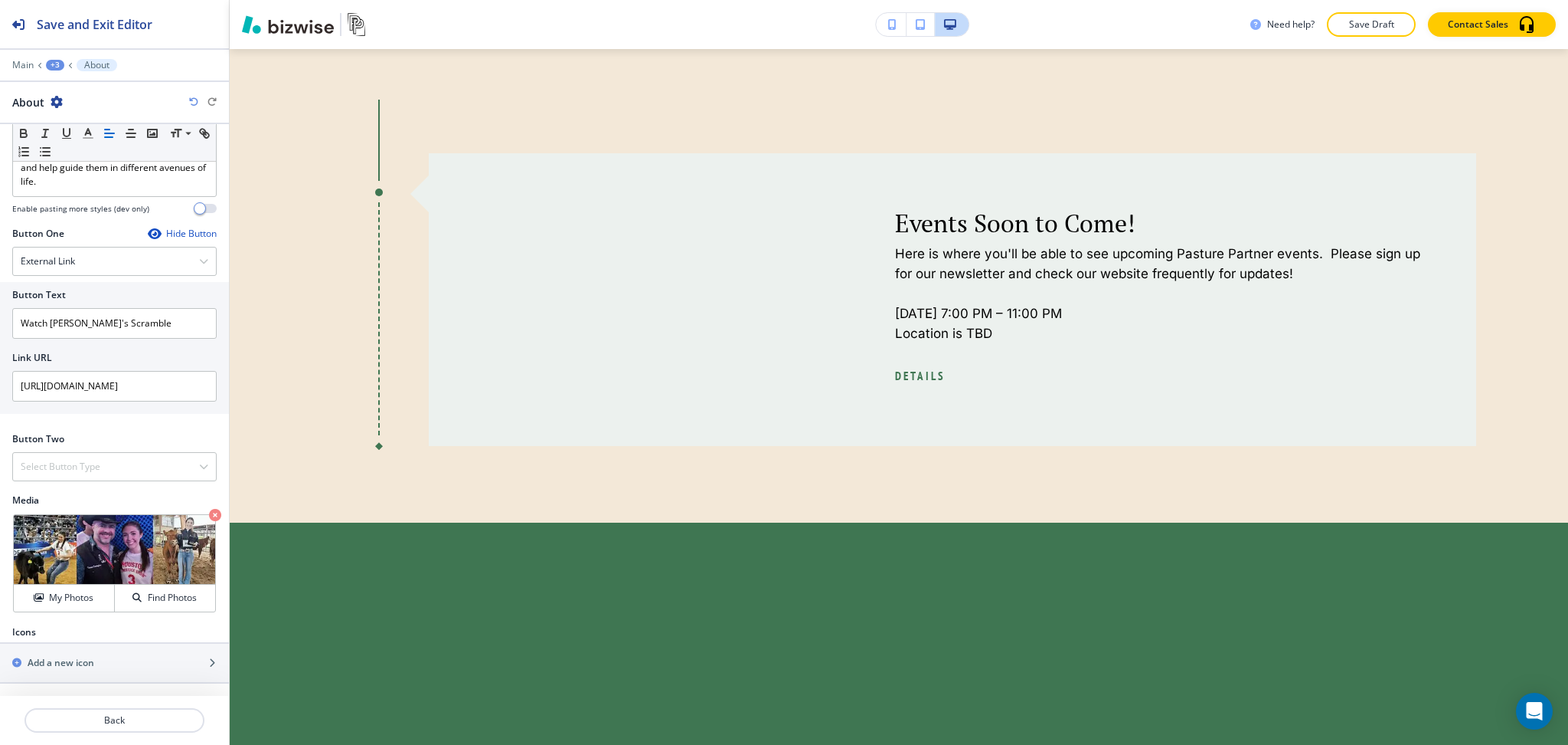
scroll to position [2054, 0]
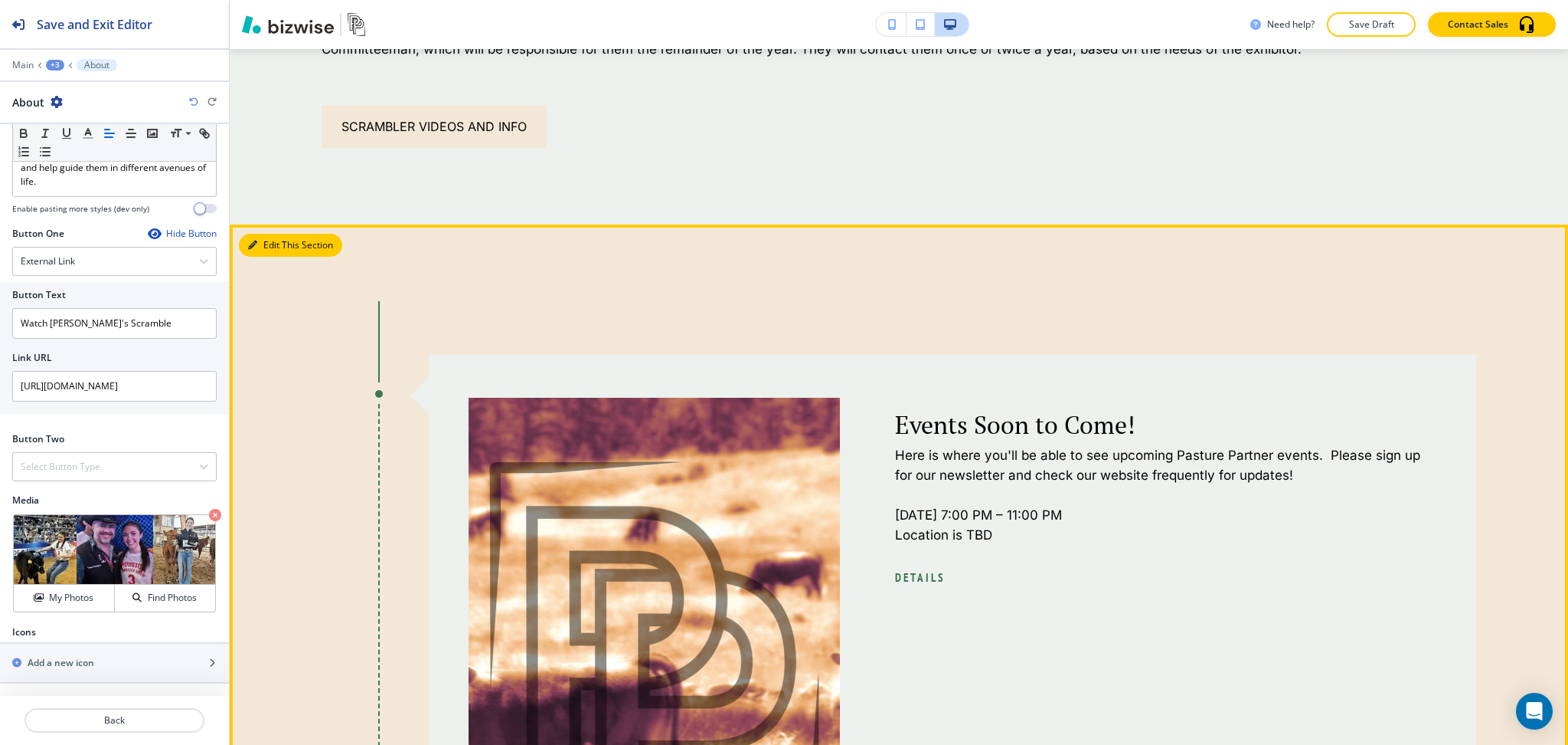
click at [275, 236] on button "Edit This Section" at bounding box center [290, 244] width 103 height 23
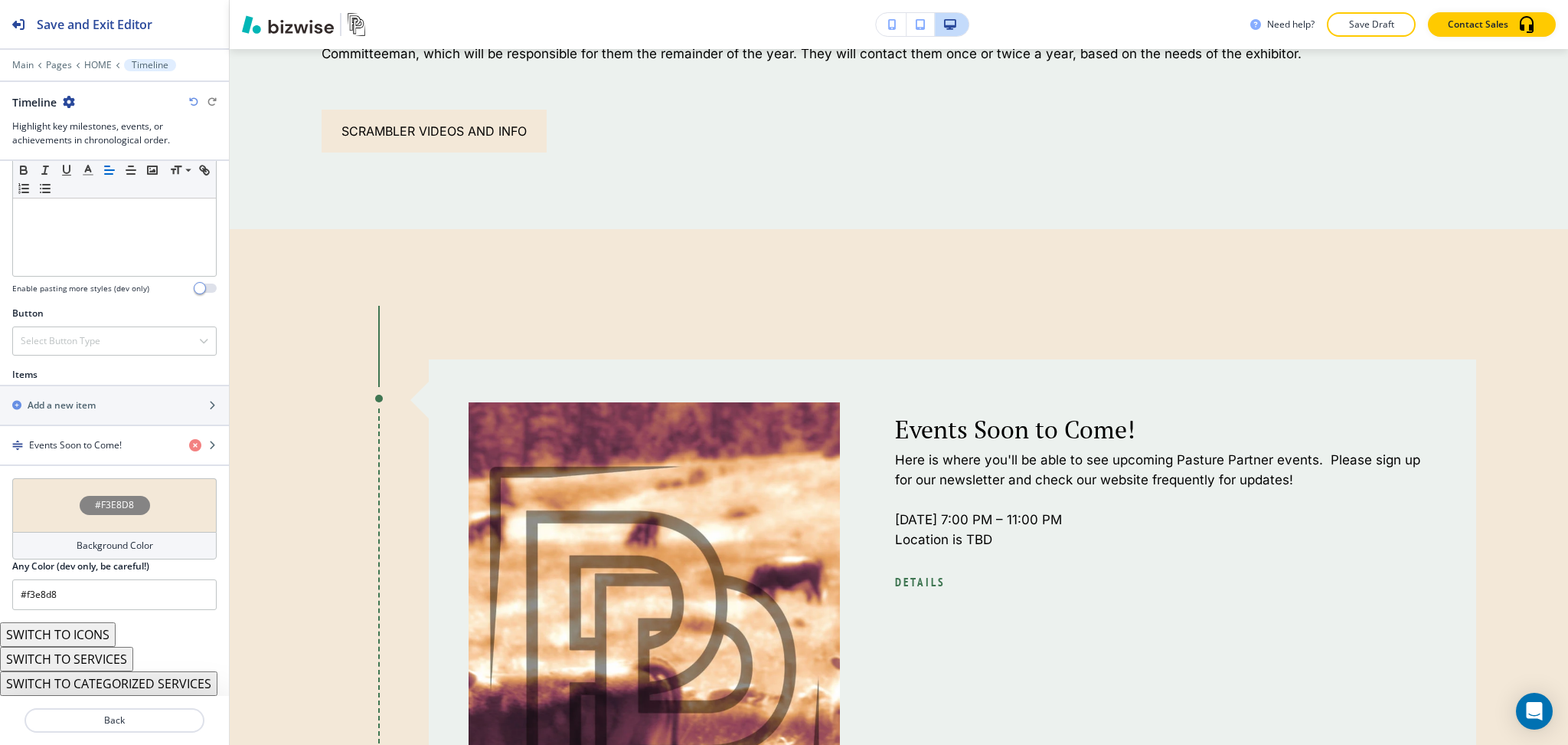
scroll to position [408, 0]
click at [103, 442] on h4 "Events Soon to Come!" at bounding box center [76, 445] width 93 height 13
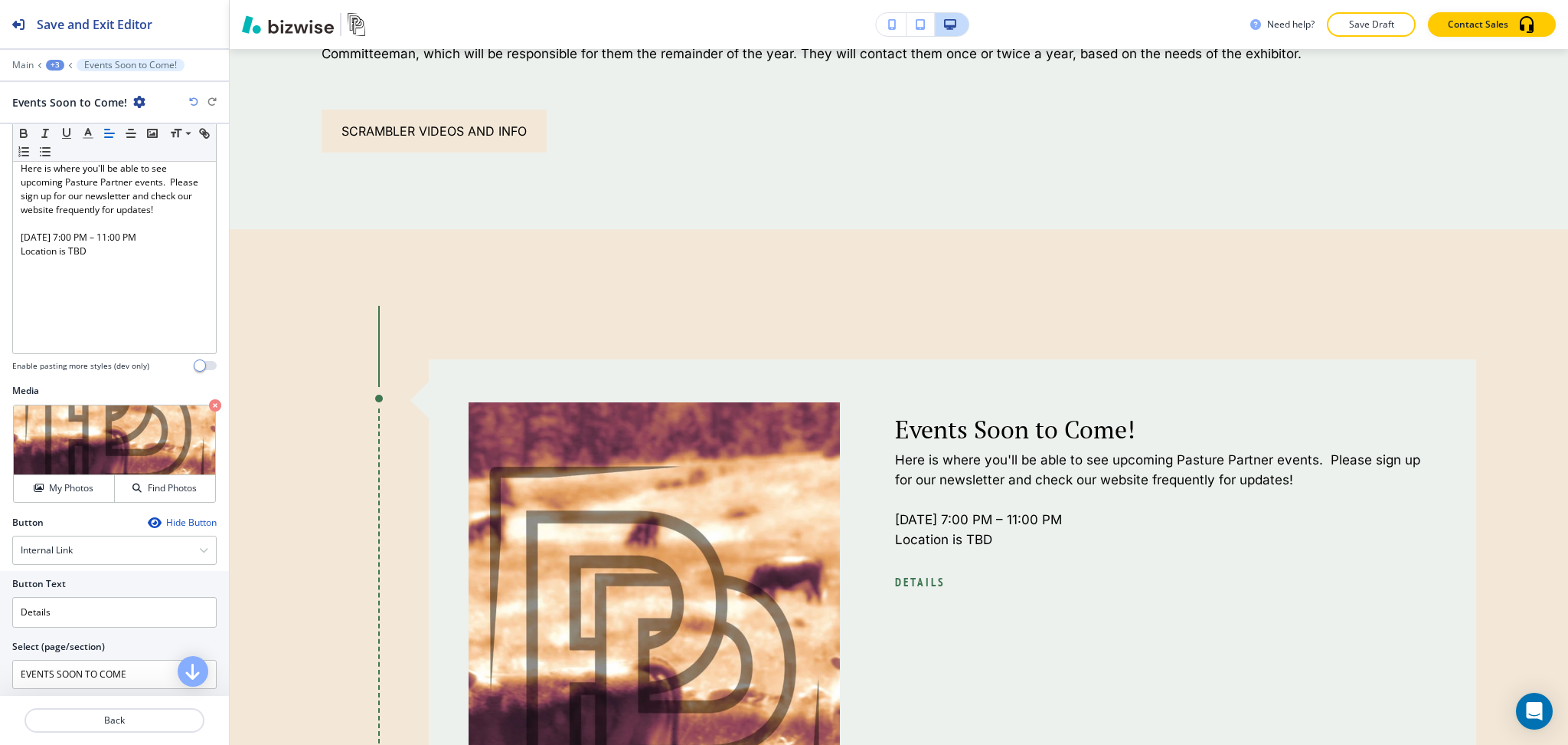
scroll to position [311, 0]
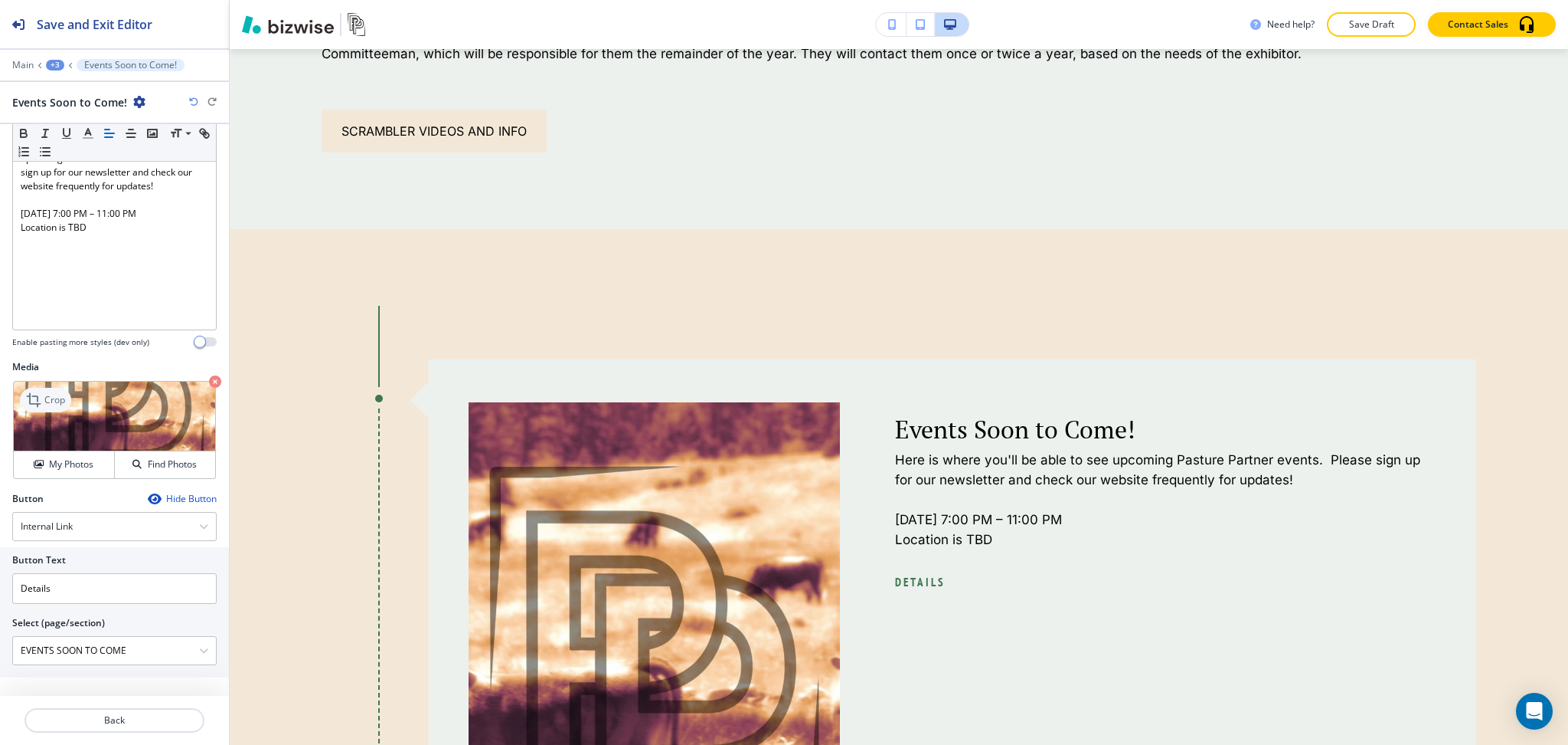
click at [46, 396] on p "Crop" at bounding box center [54, 400] width 20 height 13
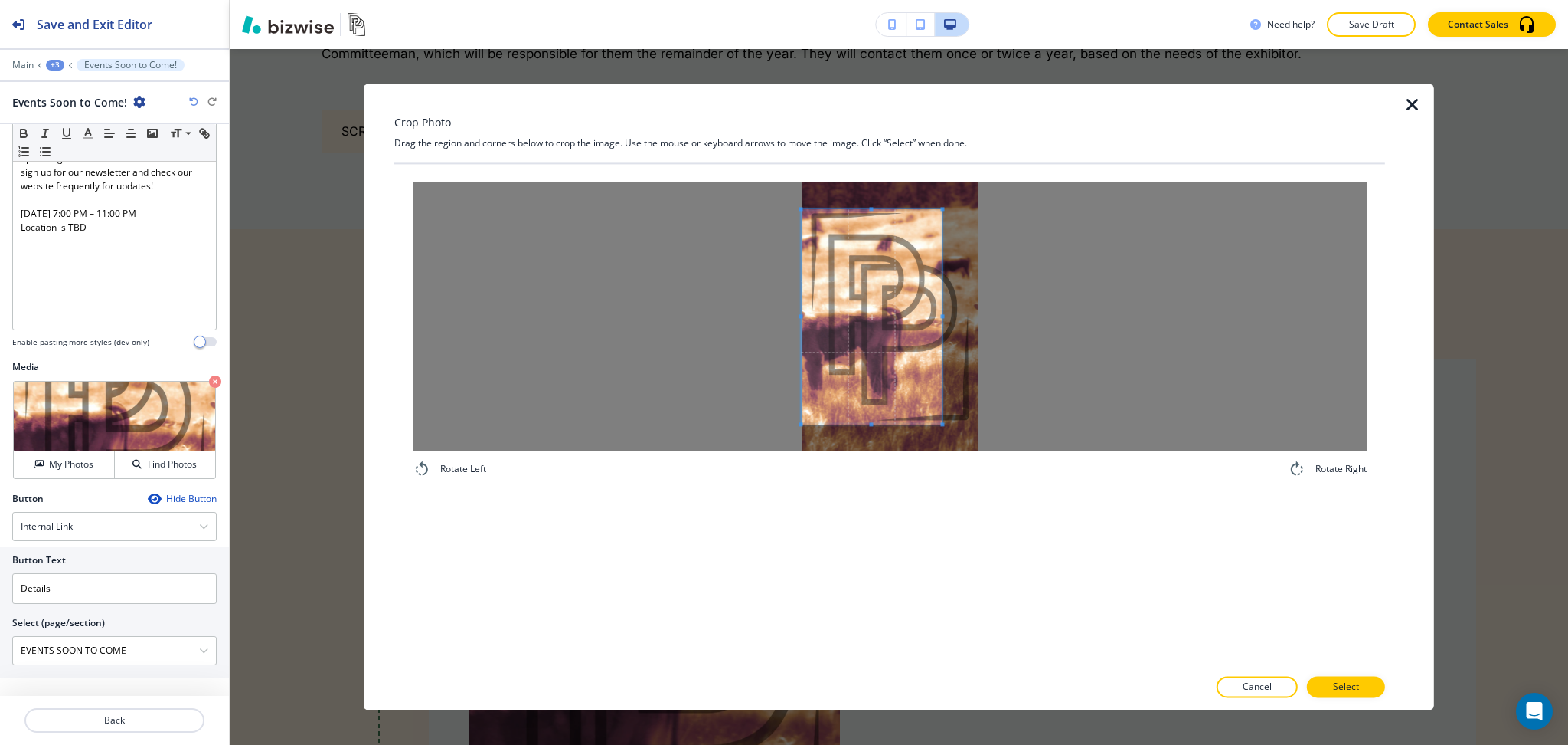
click at [881, 348] on span at bounding box center [872, 316] width 141 height 214
click at [957, 318] on div at bounding box center [890, 316] width 954 height 268
click at [209, 383] on icon "button" at bounding box center [215, 382] width 13 height 13
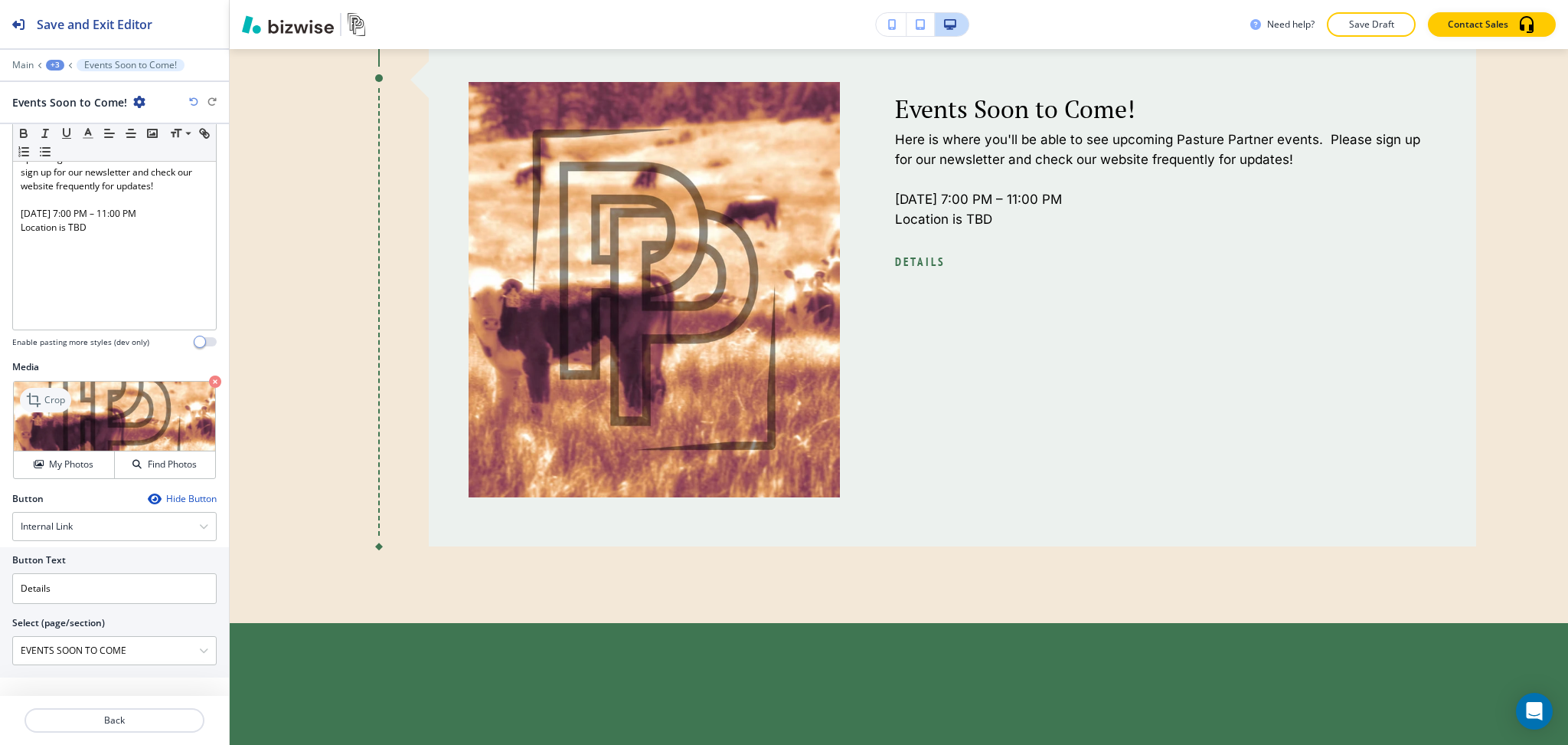
click at [58, 397] on p "Crop" at bounding box center [54, 400] width 20 height 13
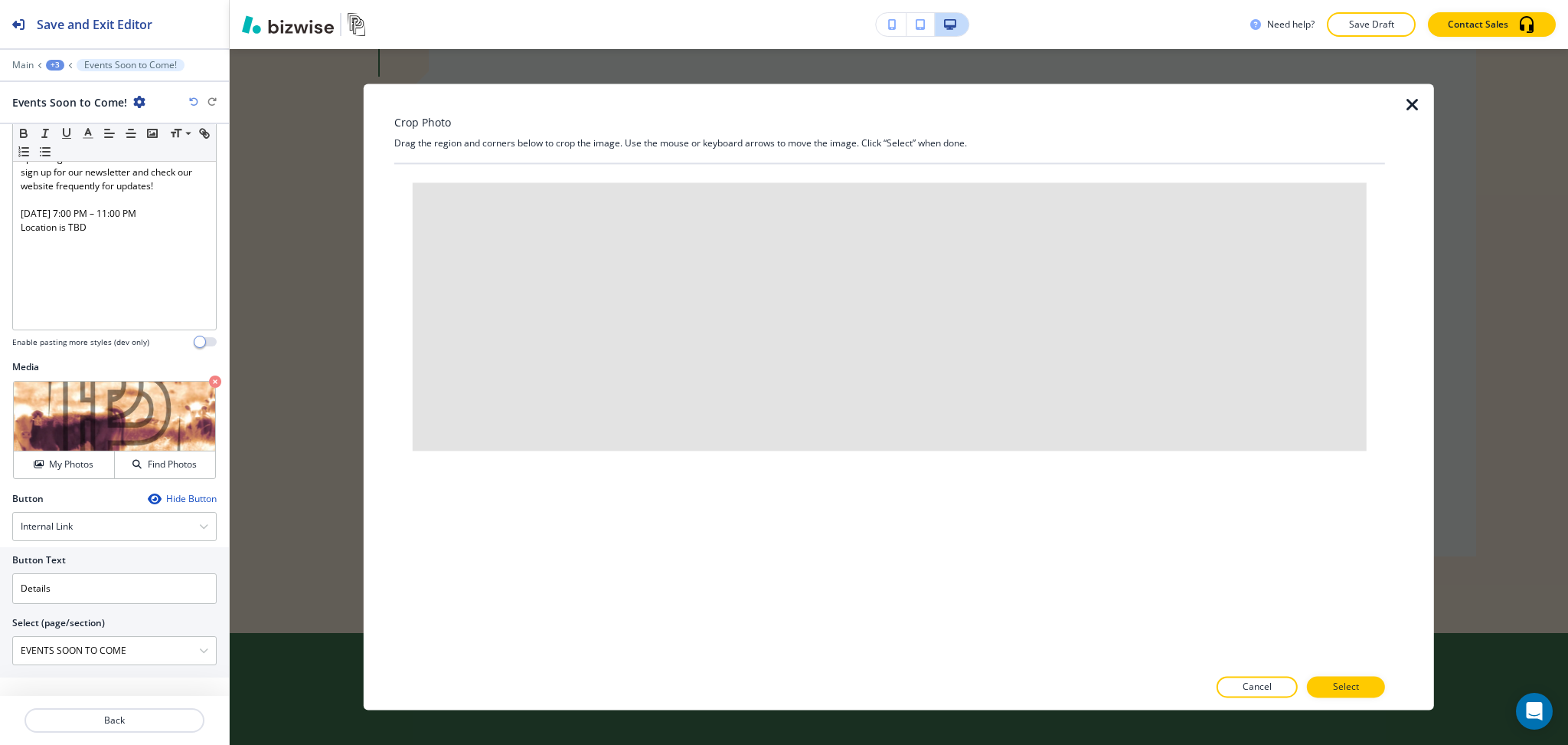
scroll to position [2159, 0]
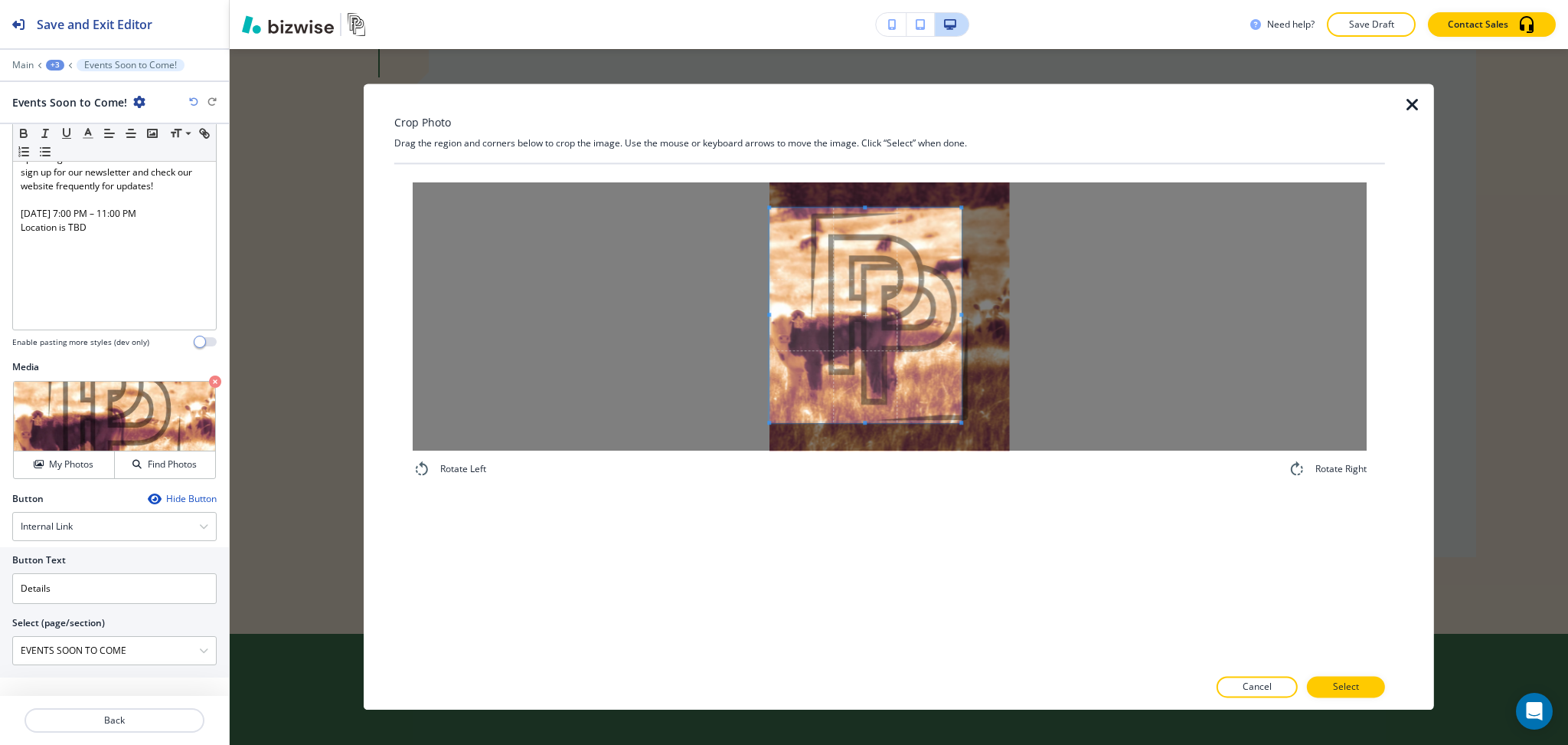
click at [802, 348] on span at bounding box center [865, 315] width 191 height 214
click at [1209, 343] on div at bounding box center [890, 316] width 954 height 268
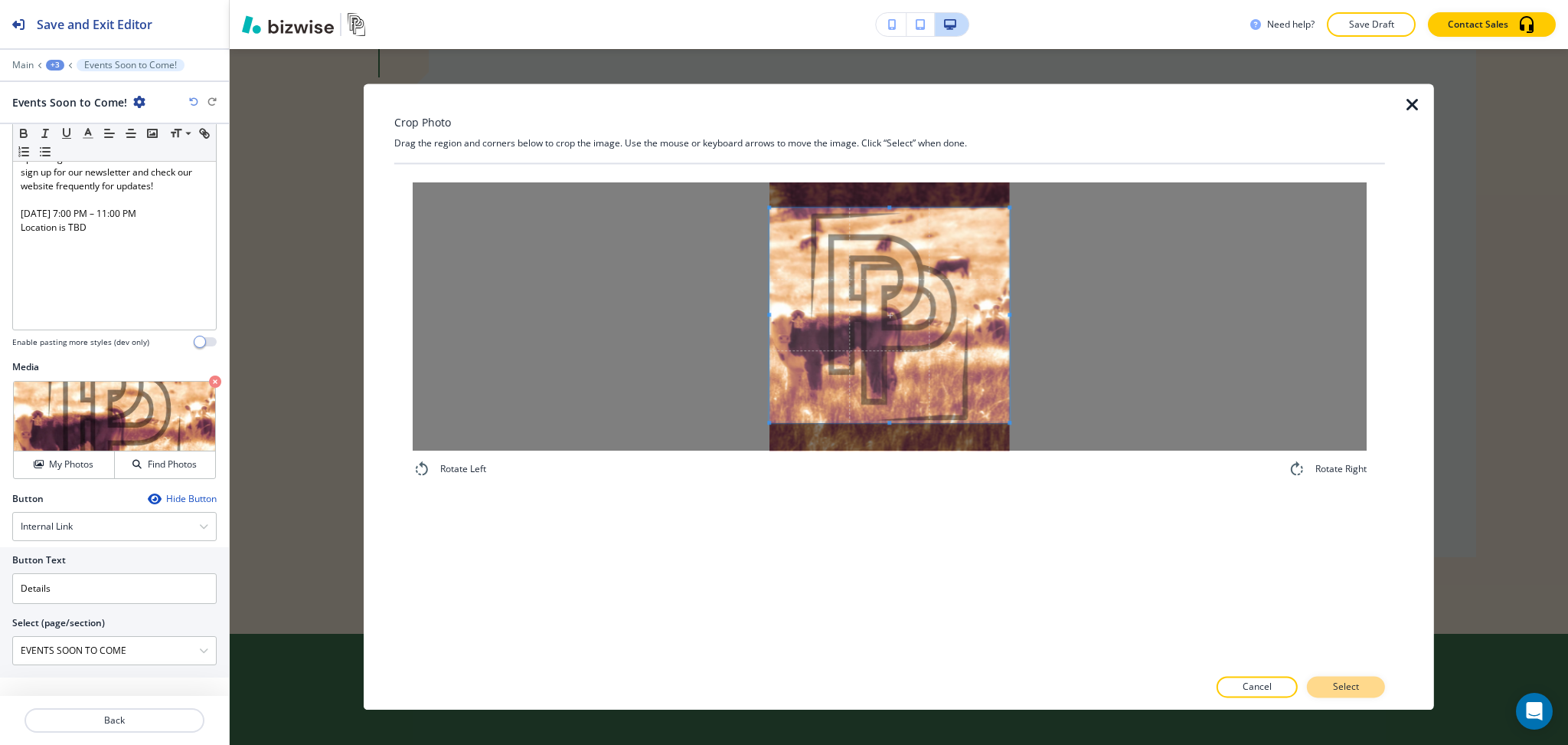
click at [1358, 681] on p "Select" at bounding box center [1346, 687] width 26 height 13
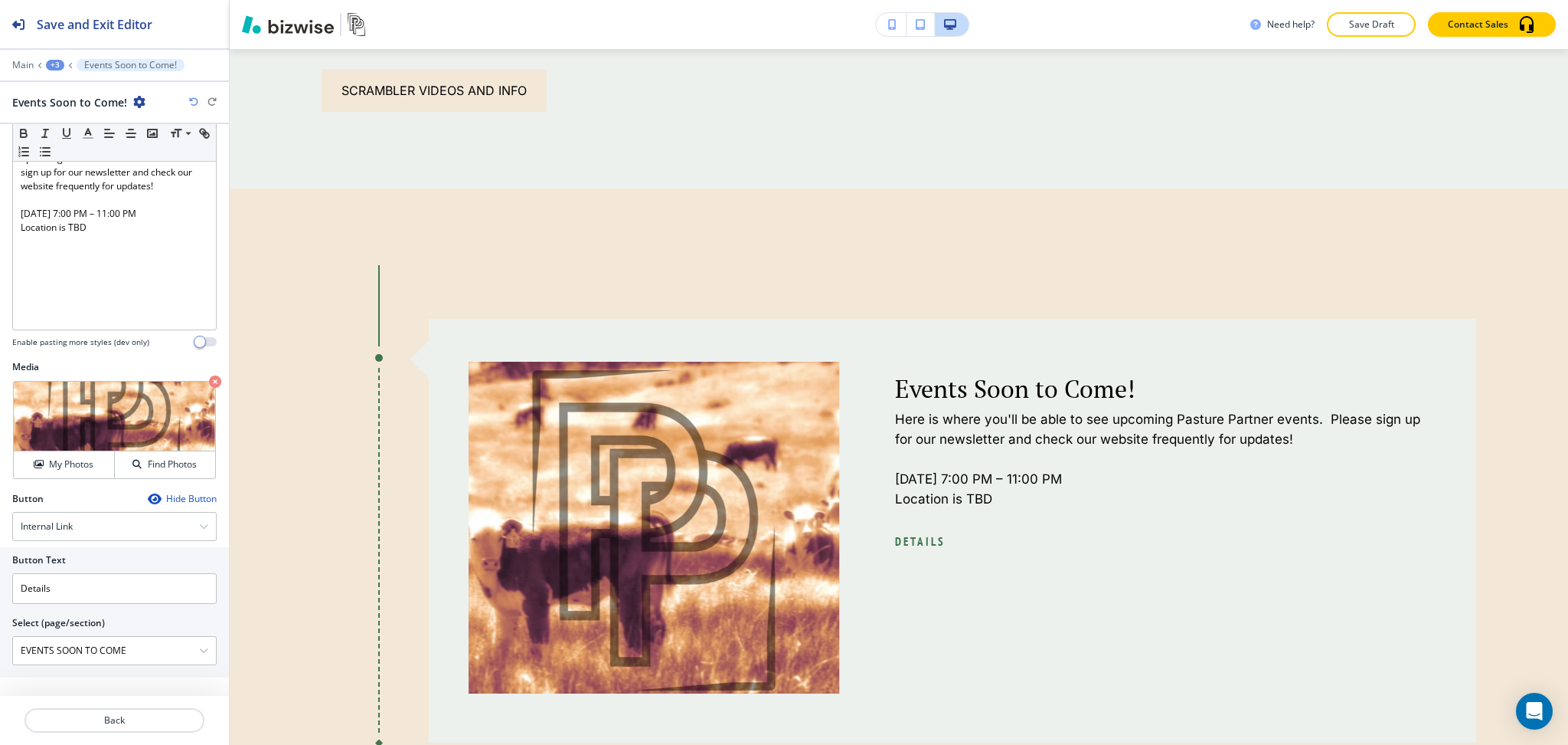
scroll to position [1855, 0]
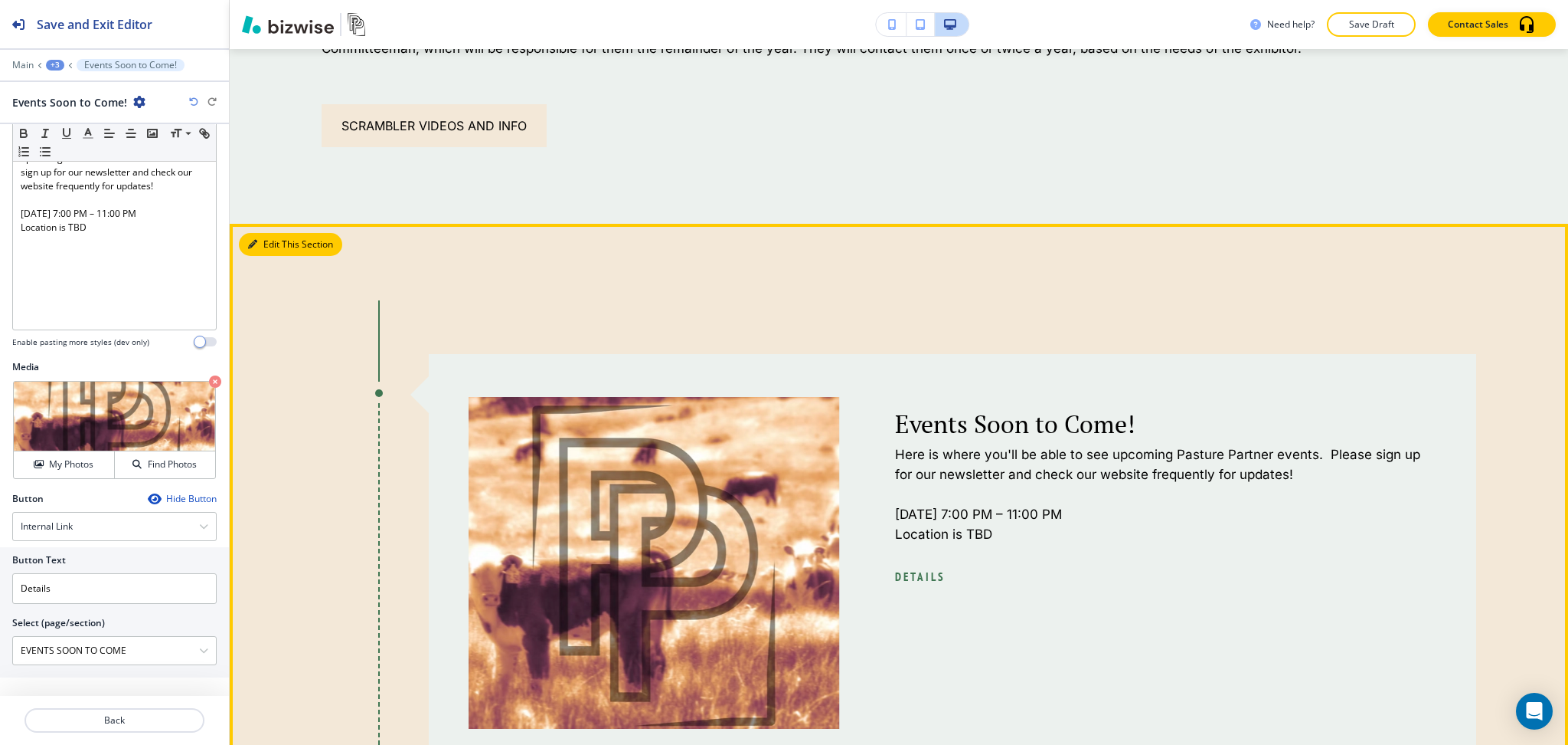
click at [261, 235] on button "Edit This Section" at bounding box center [290, 244] width 103 height 23
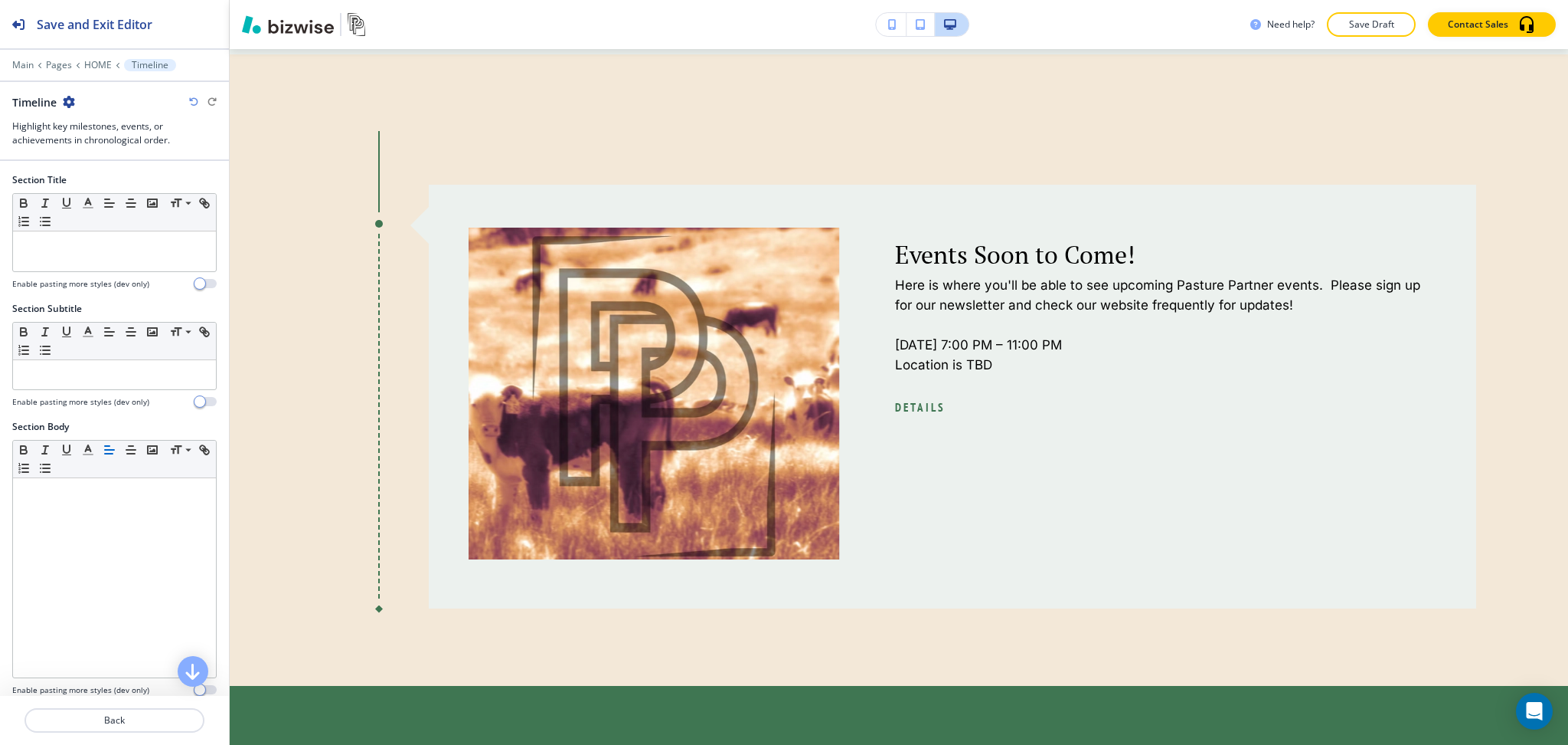
scroll to position [2026, 0]
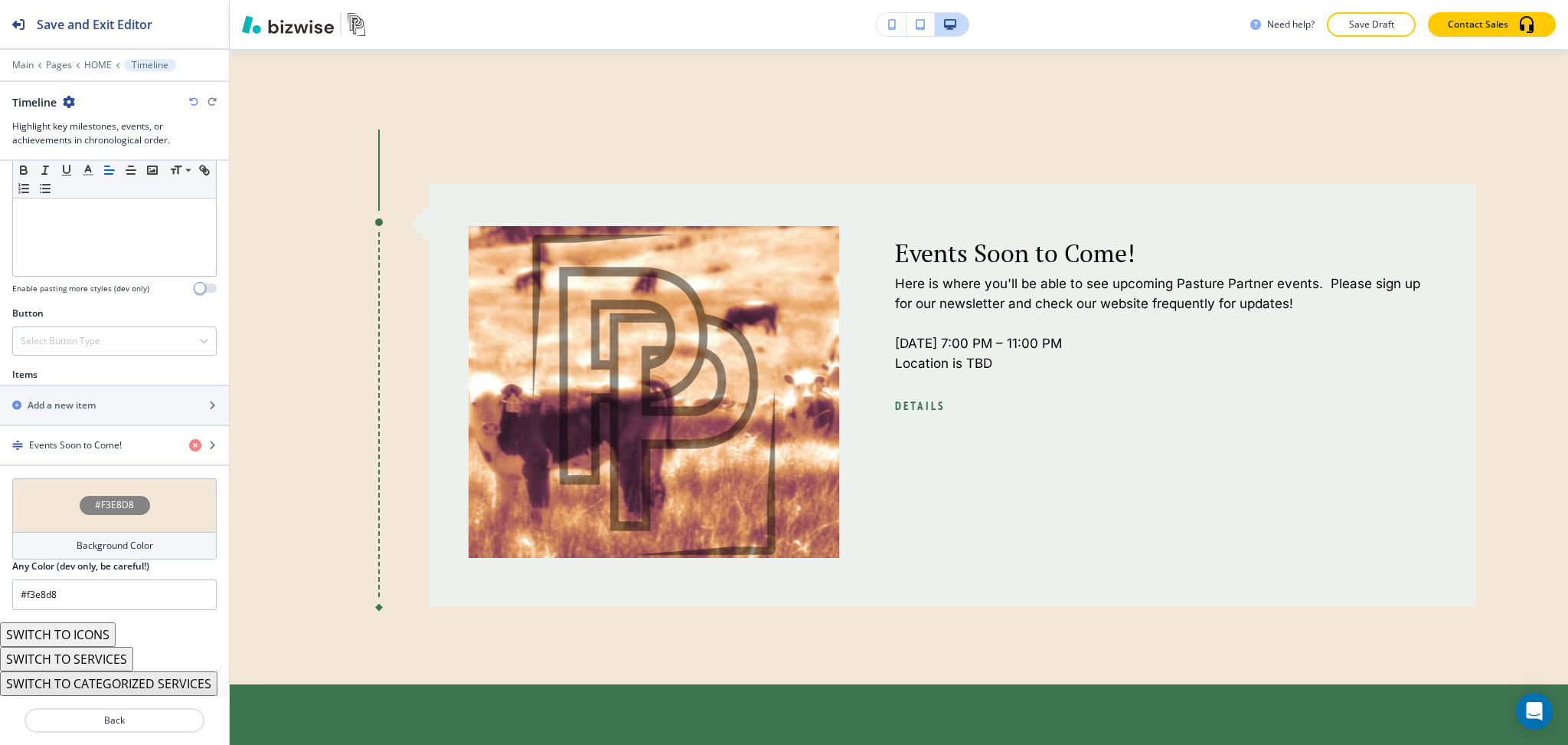
click at [113, 544] on h4 "Background Color" at bounding box center [114, 545] width 76 height 13
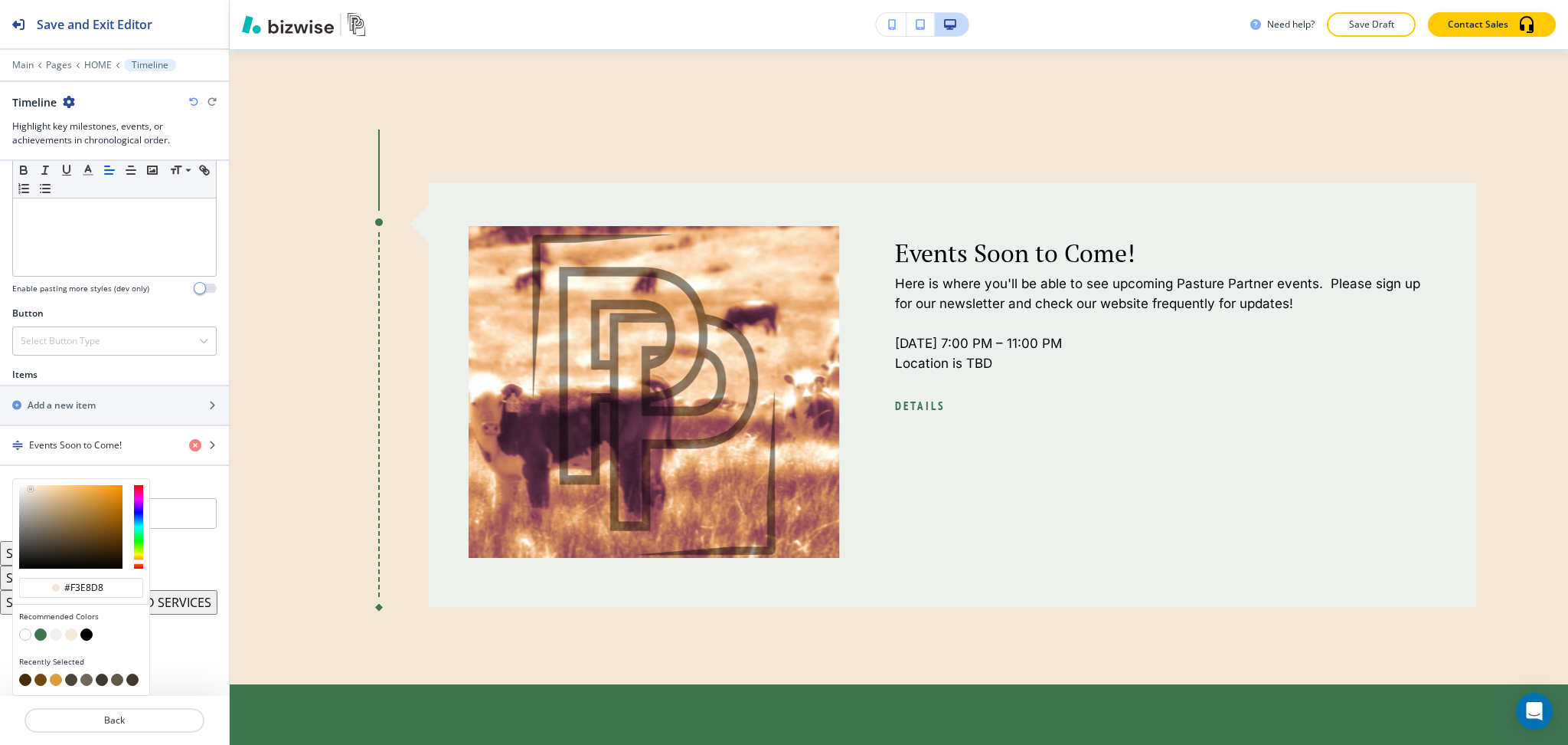
click at [25, 631] on button "button" at bounding box center [25, 635] width 13 height 13
type input "#FFFFFF"
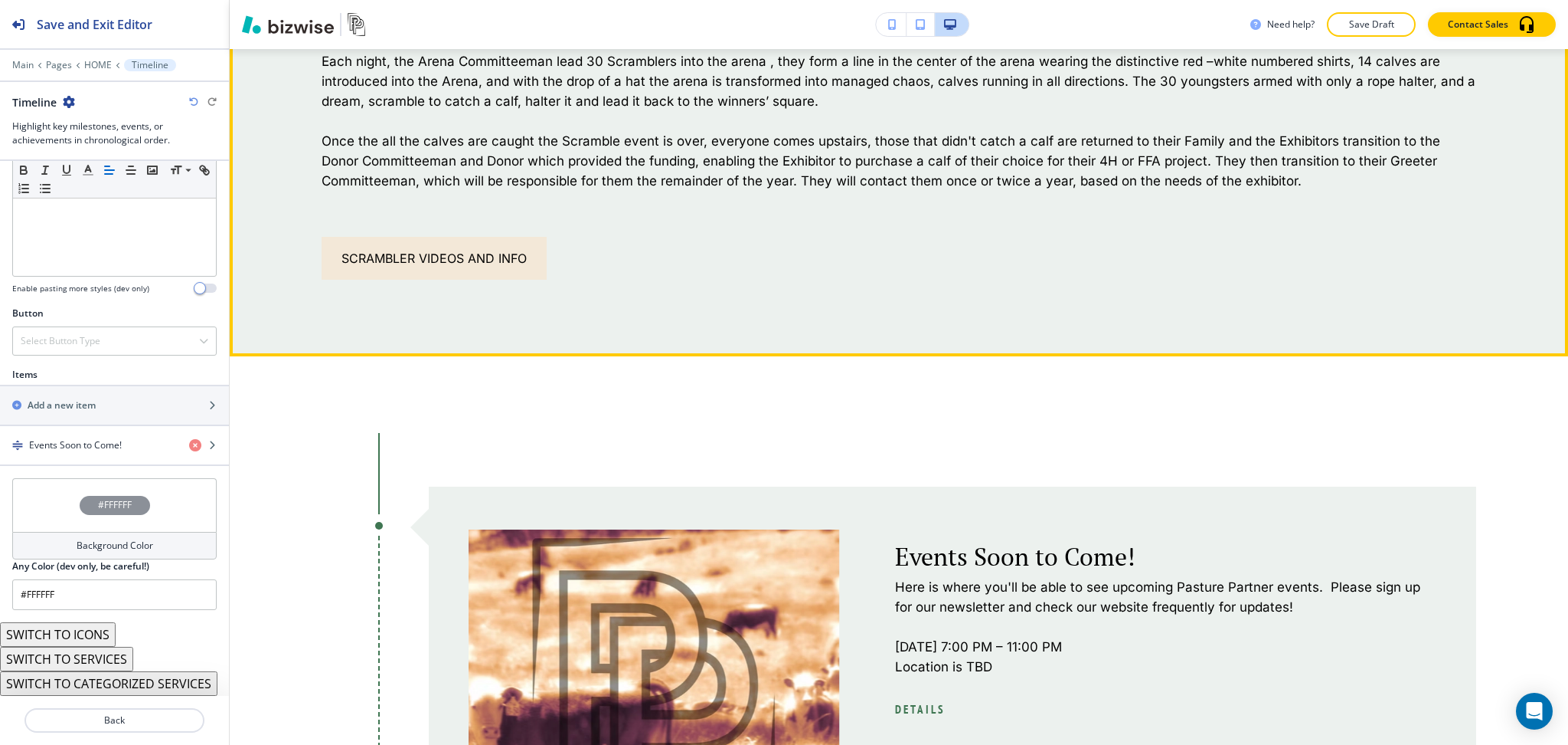
scroll to position [1722, 0]
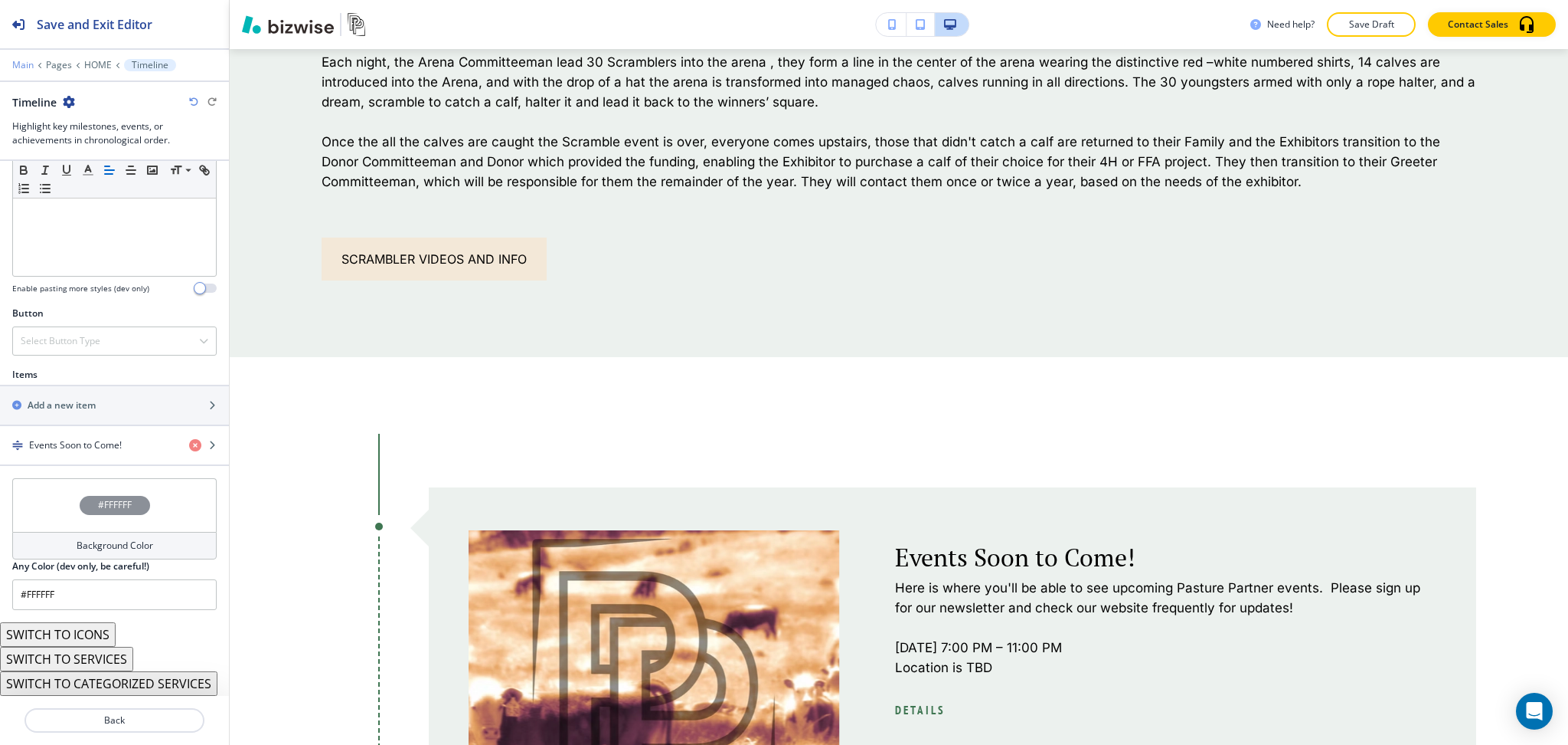
click at [27, 65] on p "Main" at bounding box center [23, 65] width 21 height 11
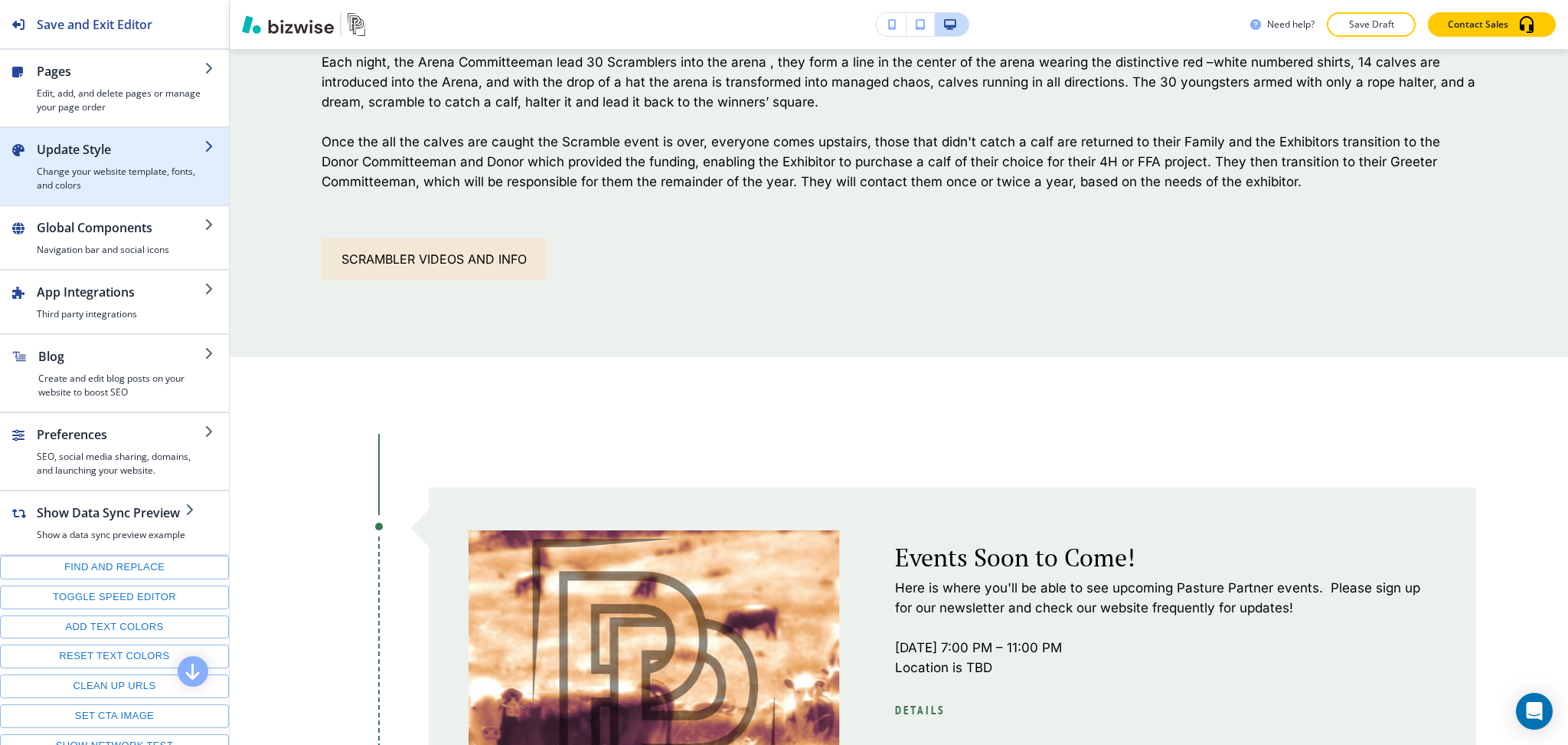
click at [113, 163] on div "button" at bounding box center [121, 162] width 168 height 6
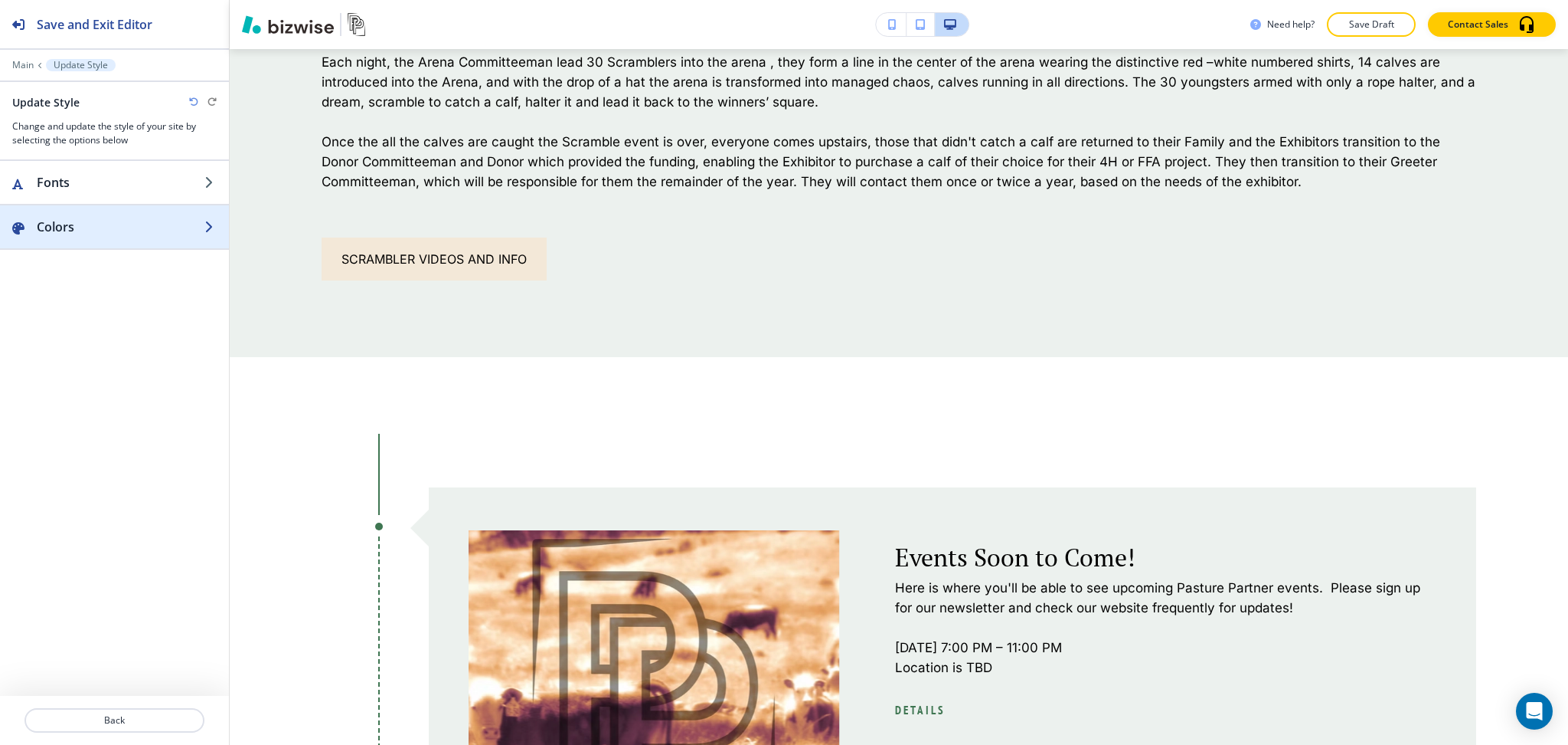
click at [114, 225] on h2 "Colors" at bounding box center [121, 226] width 168 height 18
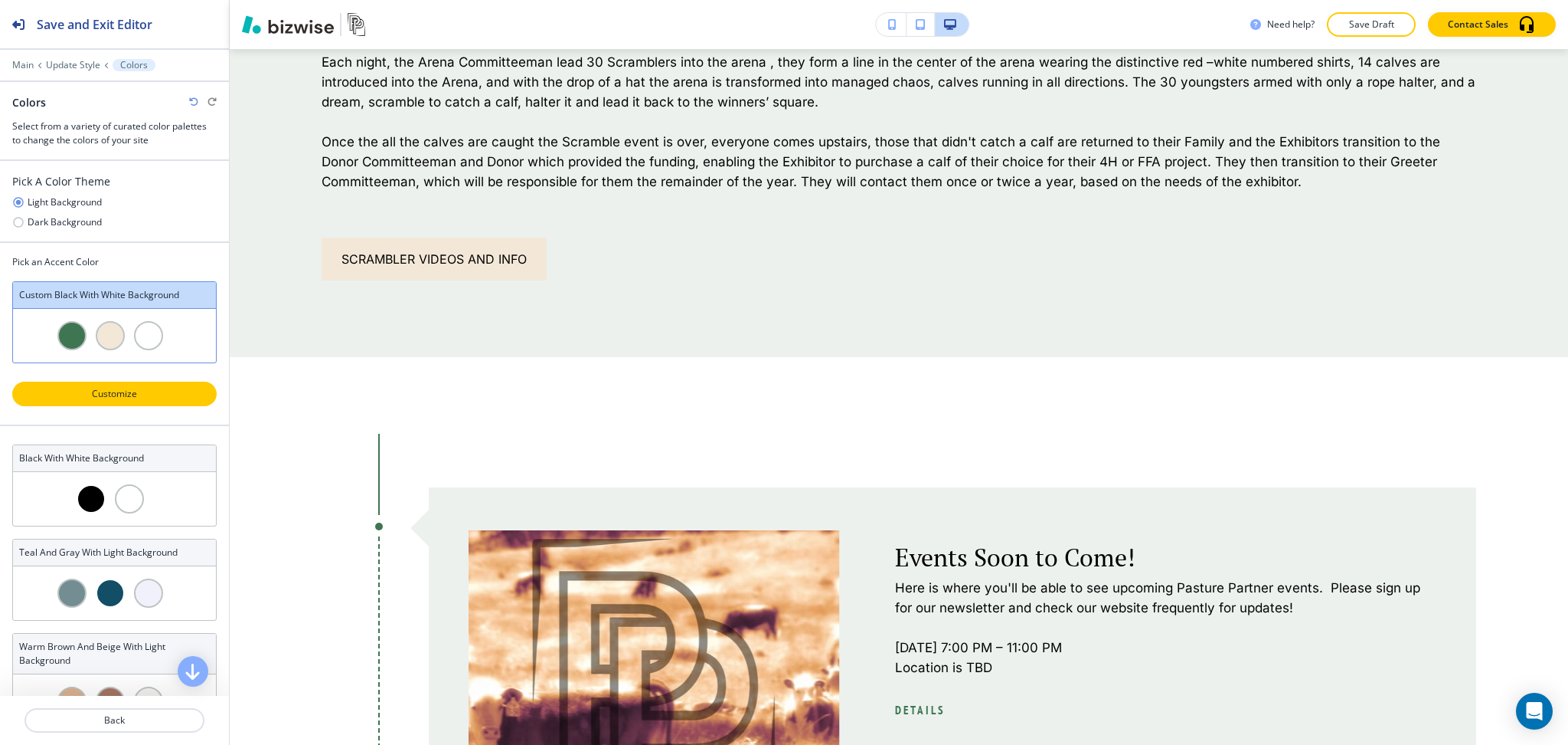
click at [122, 396] on p "Customize" at bounding box center [114, 393] width 165 height 13
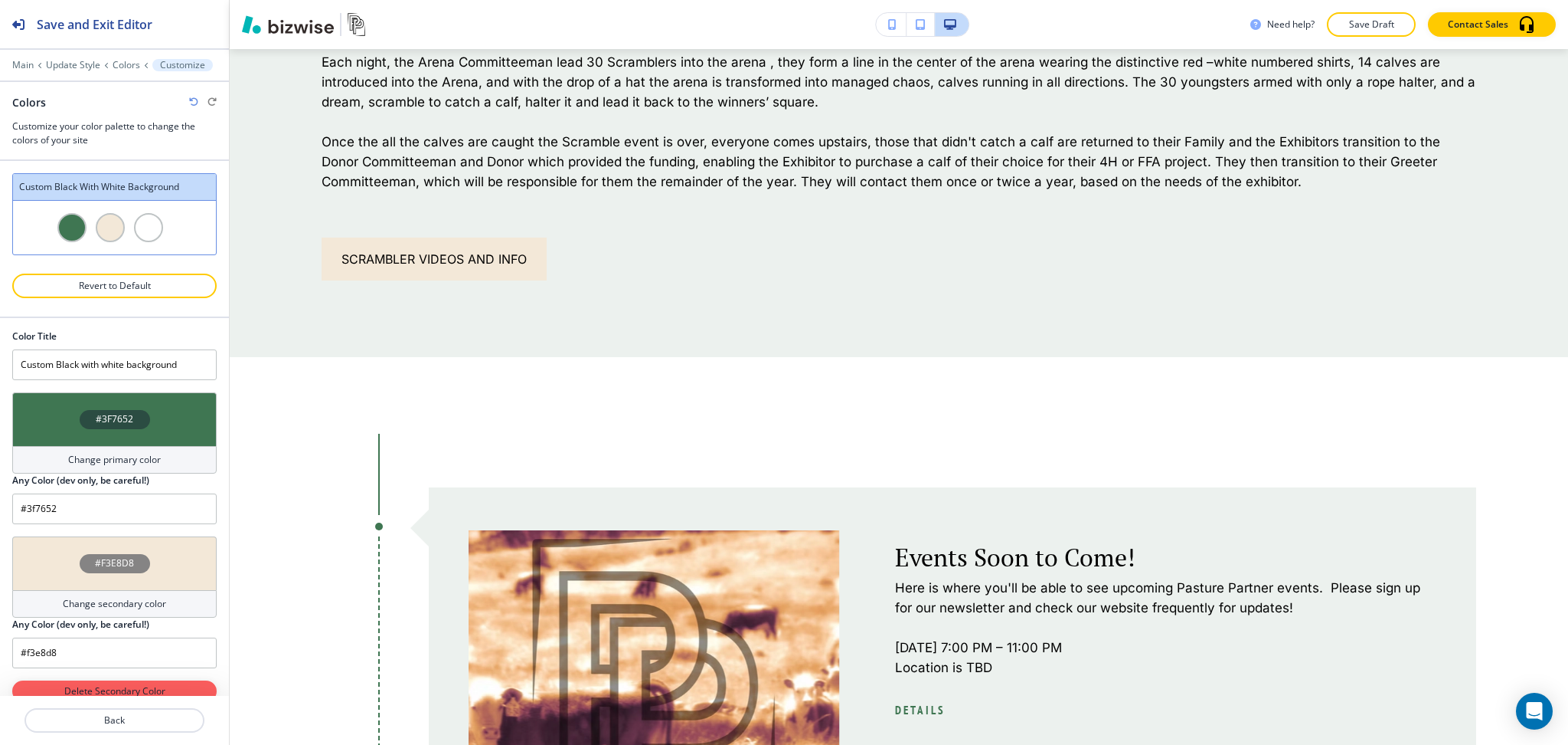
scroll to position [0, 0]
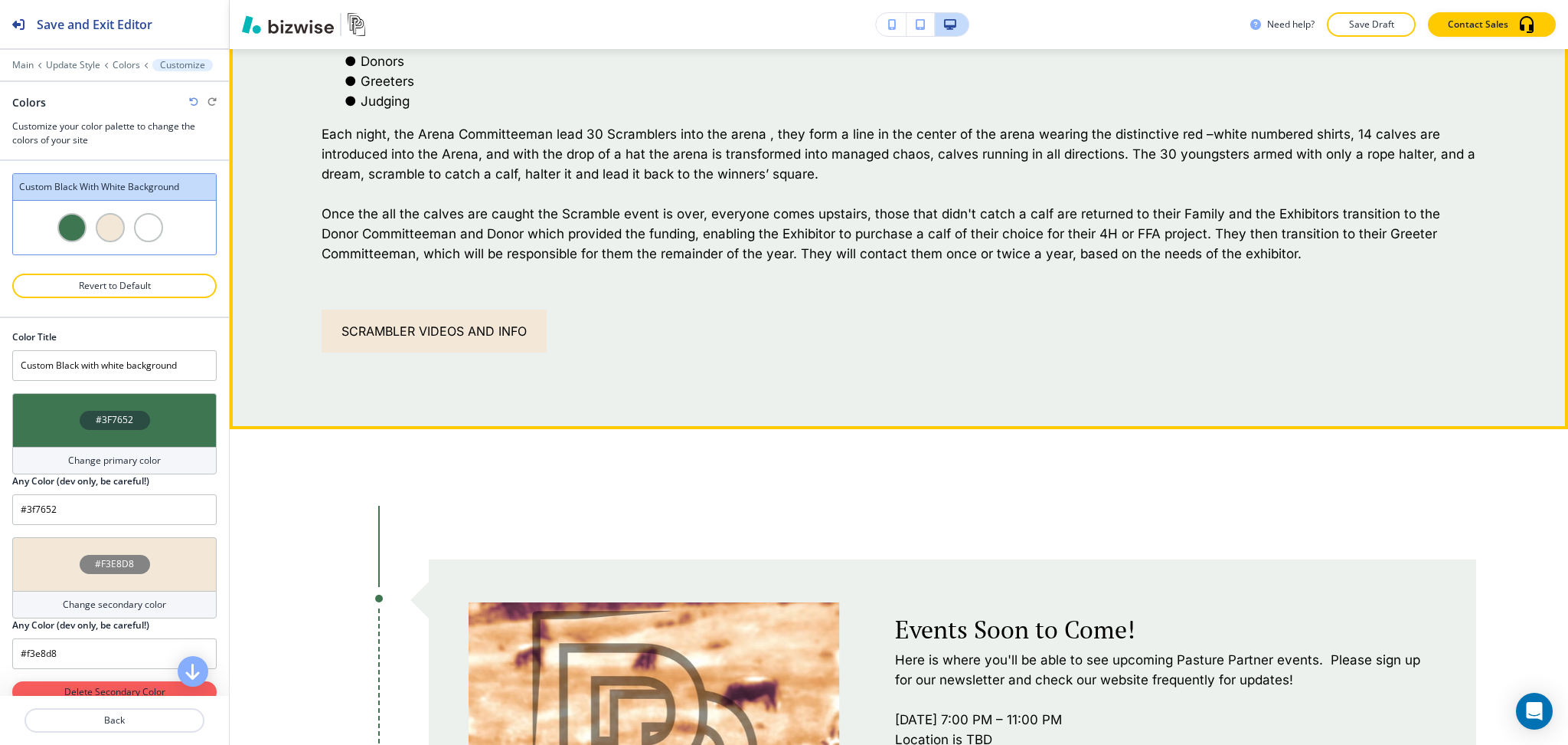
click at [715, 337] on div "Scrambler Videos and Info" at bounding box center [899, 331] width 1155 height 43
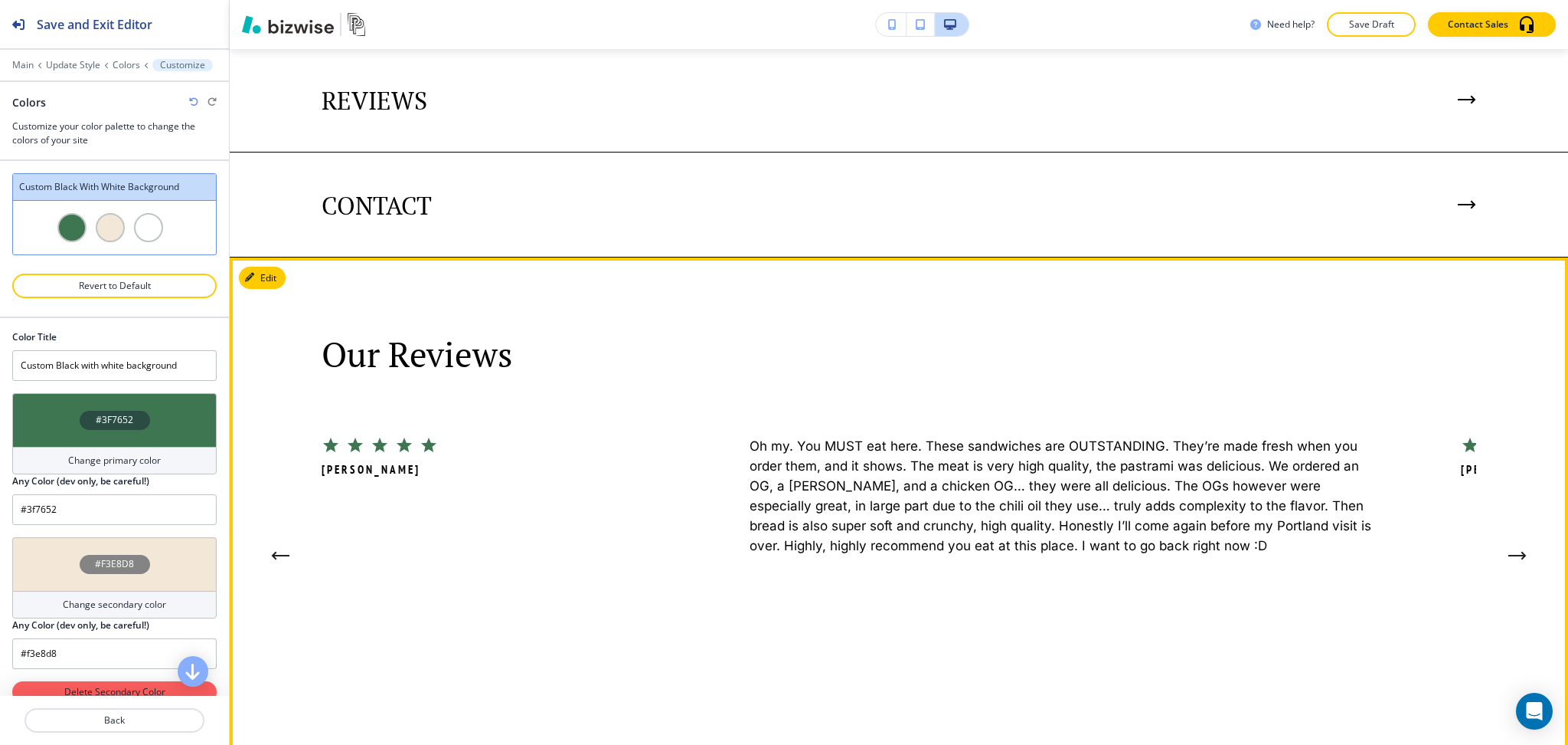
scroll to position [3309, 0]
click at [268, 266] on button "Edit This Section" at bounding box center [290, 277] width 103 height 23
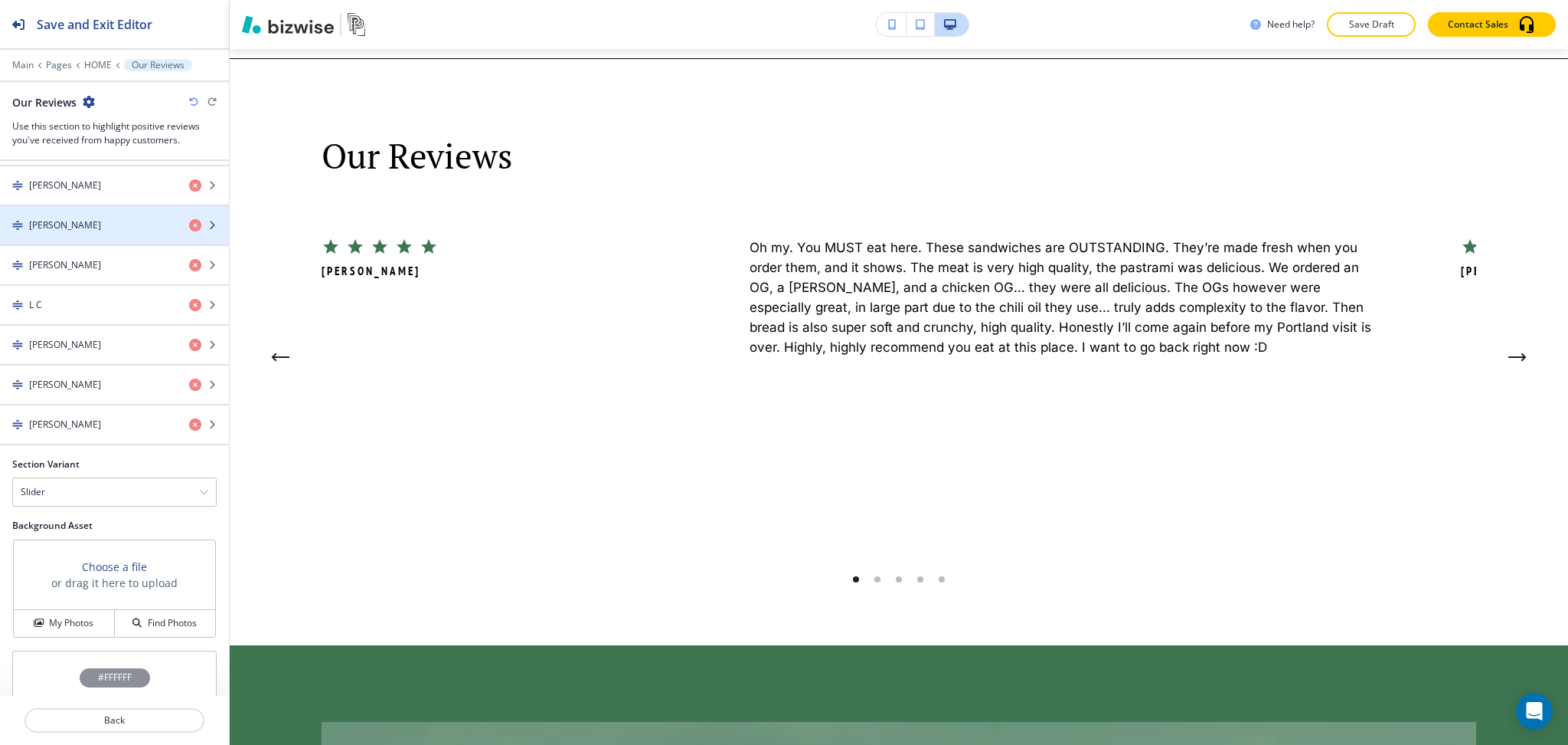
scroll to position [801, 0]
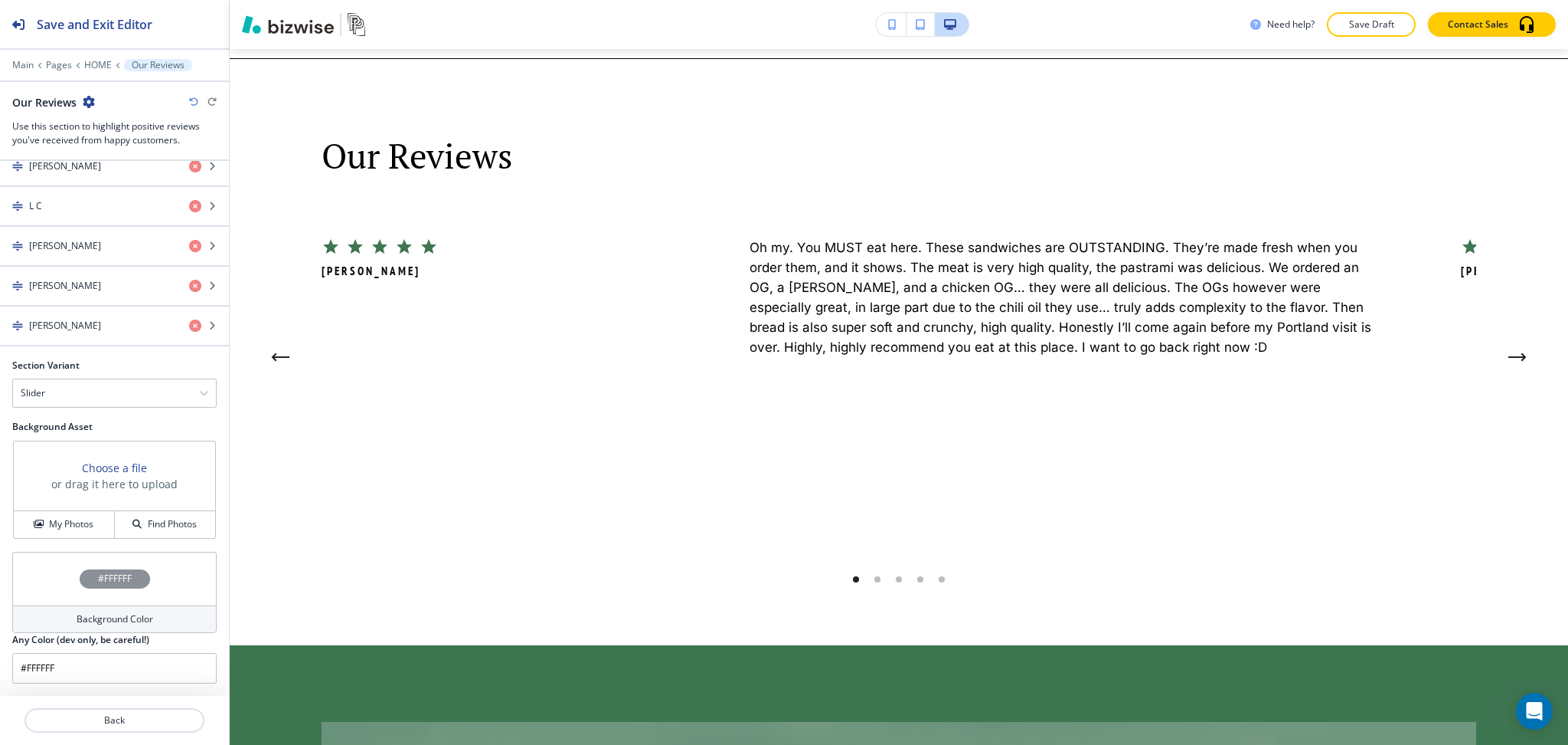
click at [117, 622] on h4 "Background Color" at bounding box center [114, 619] width 76 height 13
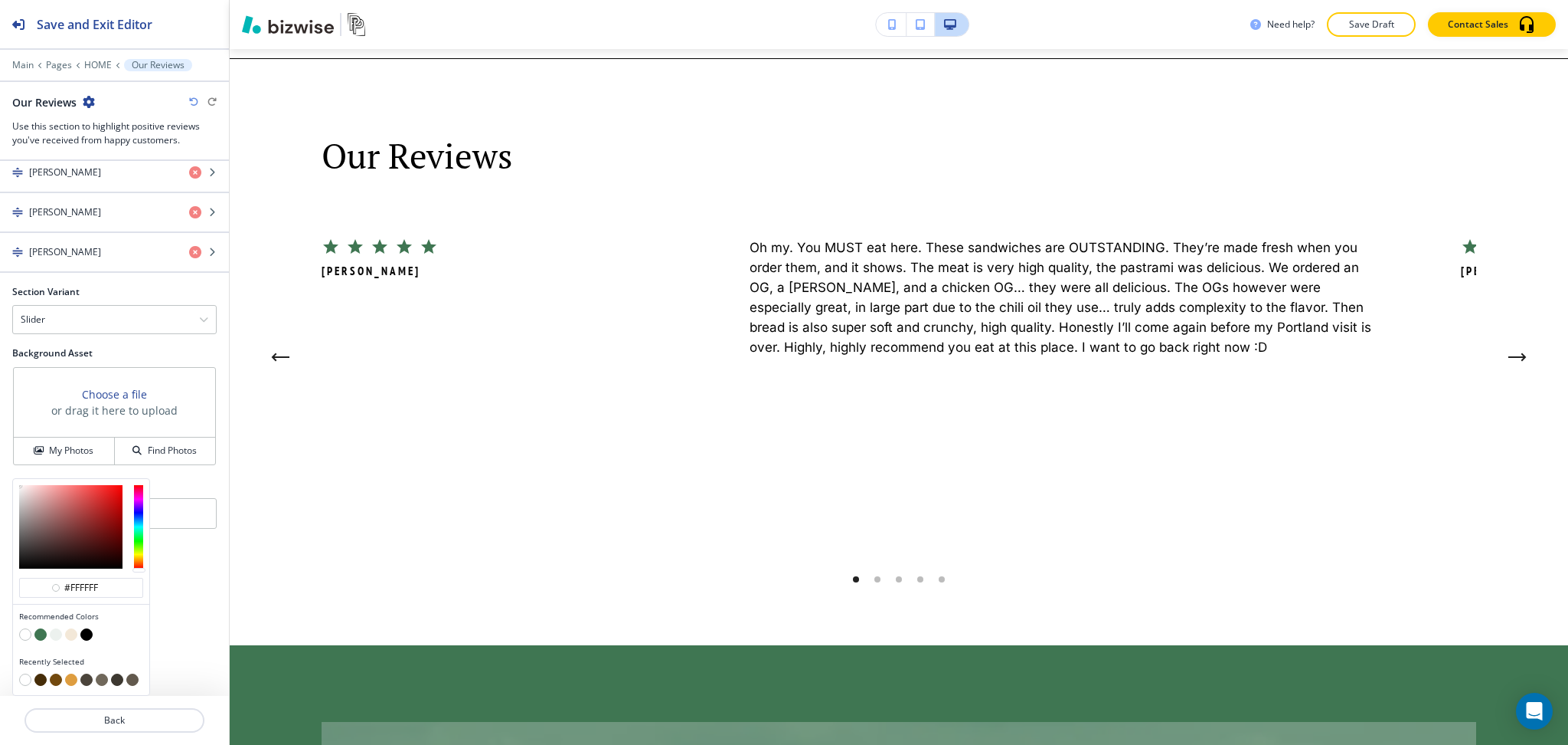
click at [70, 632] on button "button" at bounding box center [72, 635] width 13 height 13
type input "#f3e8d8"
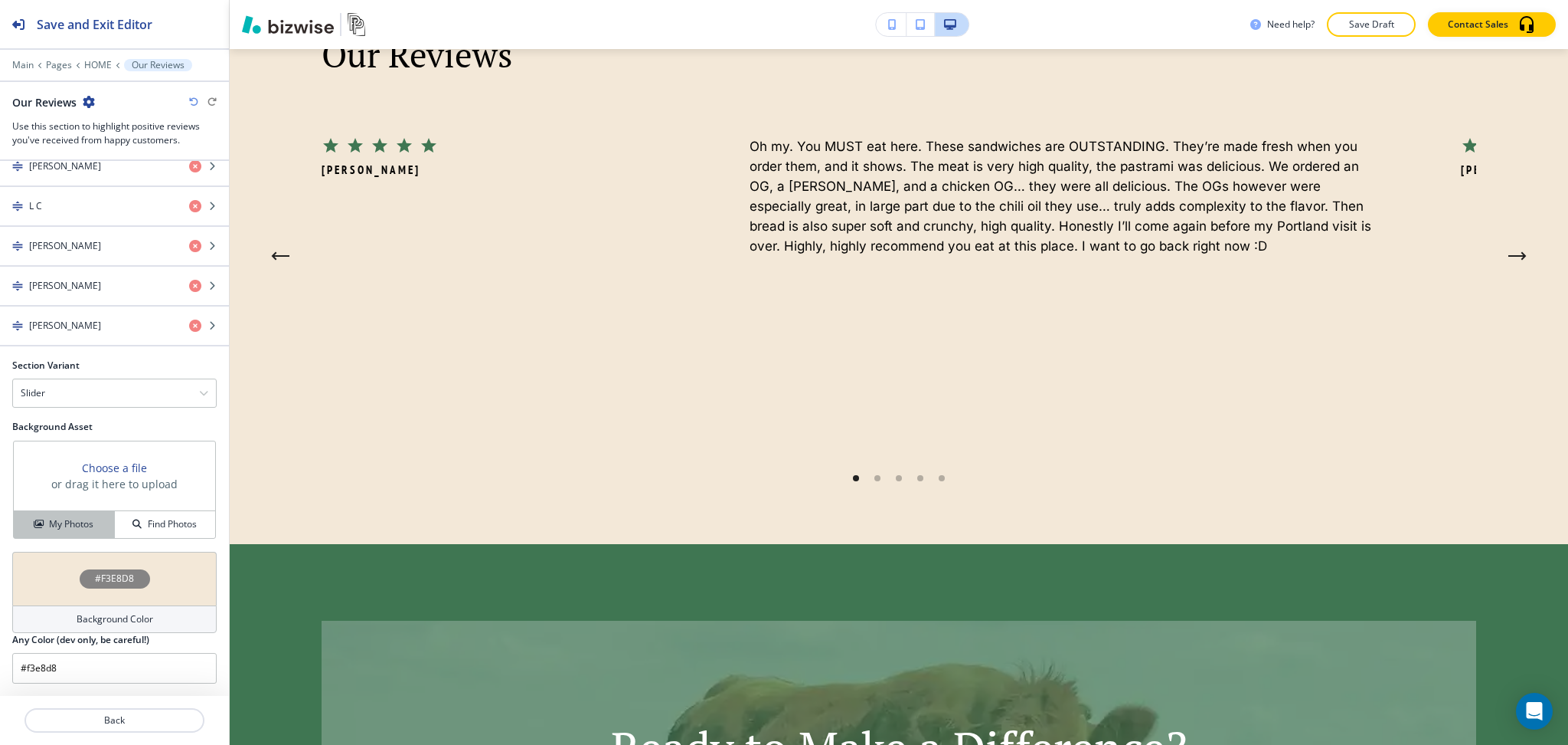
click at [56, 516] on button "My Photos" at bounding box center [64, 524] width 101 height 27
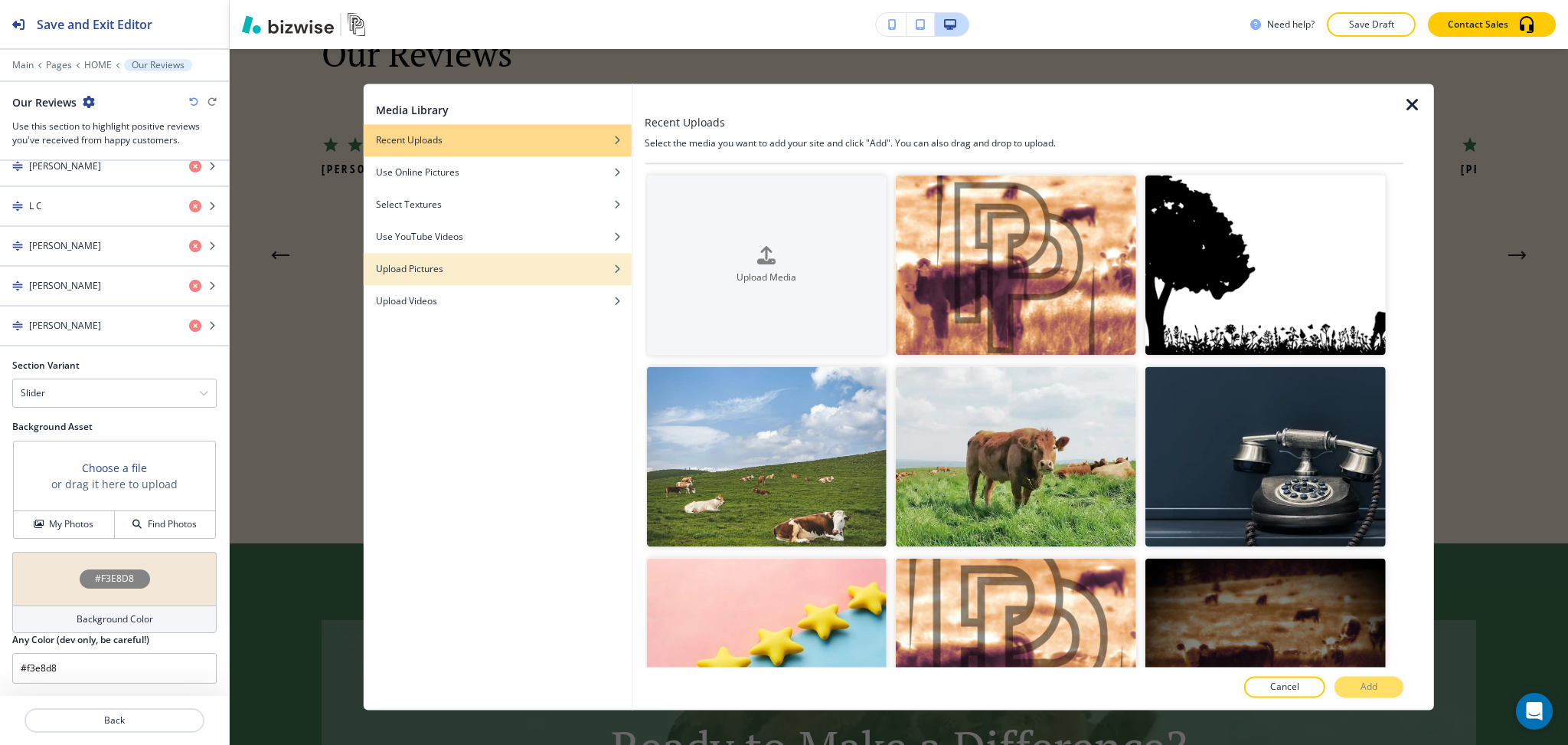
scroll to position [3609, 0]
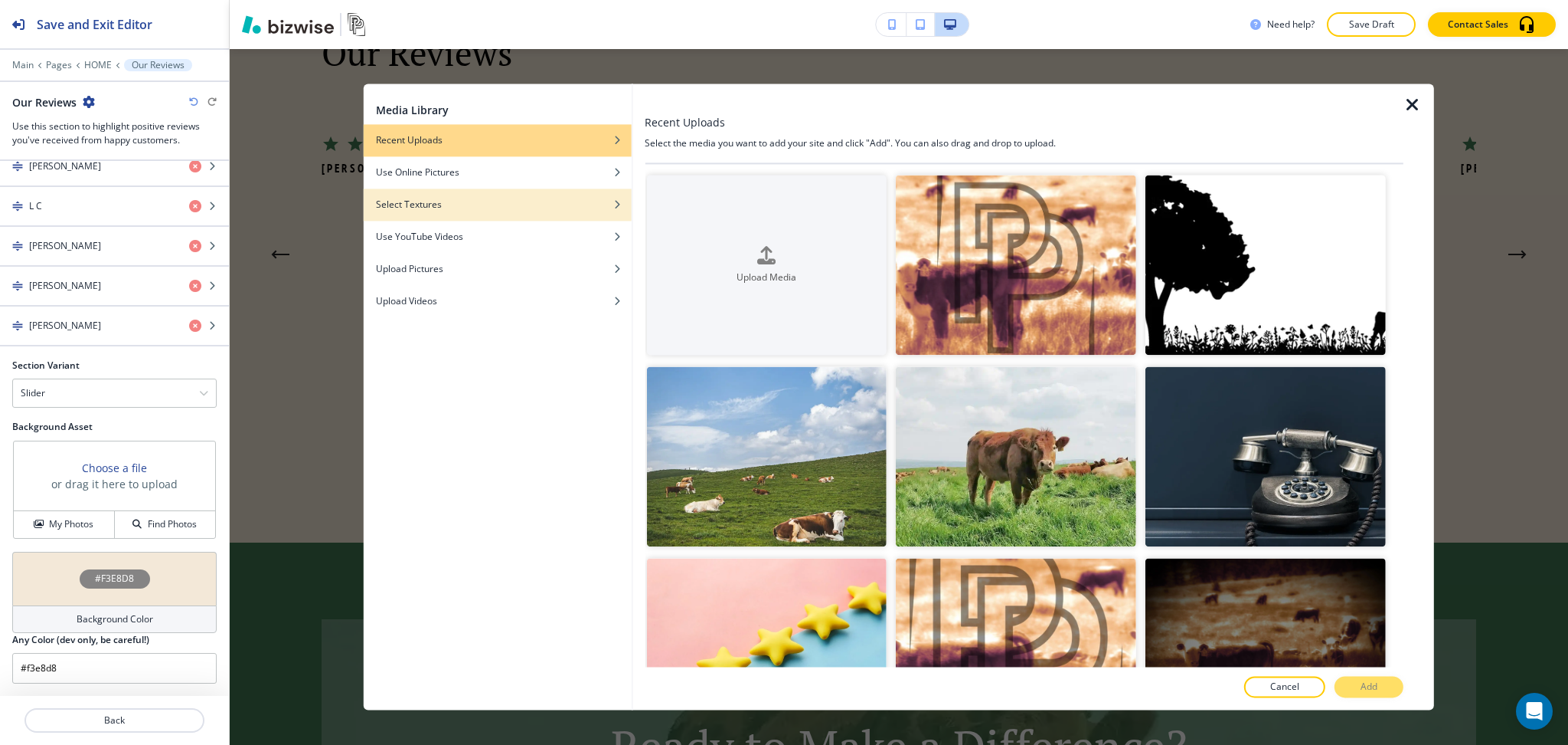
click at [451, 212] on div "button" at bounding box center [498, 216] width 268 height 9
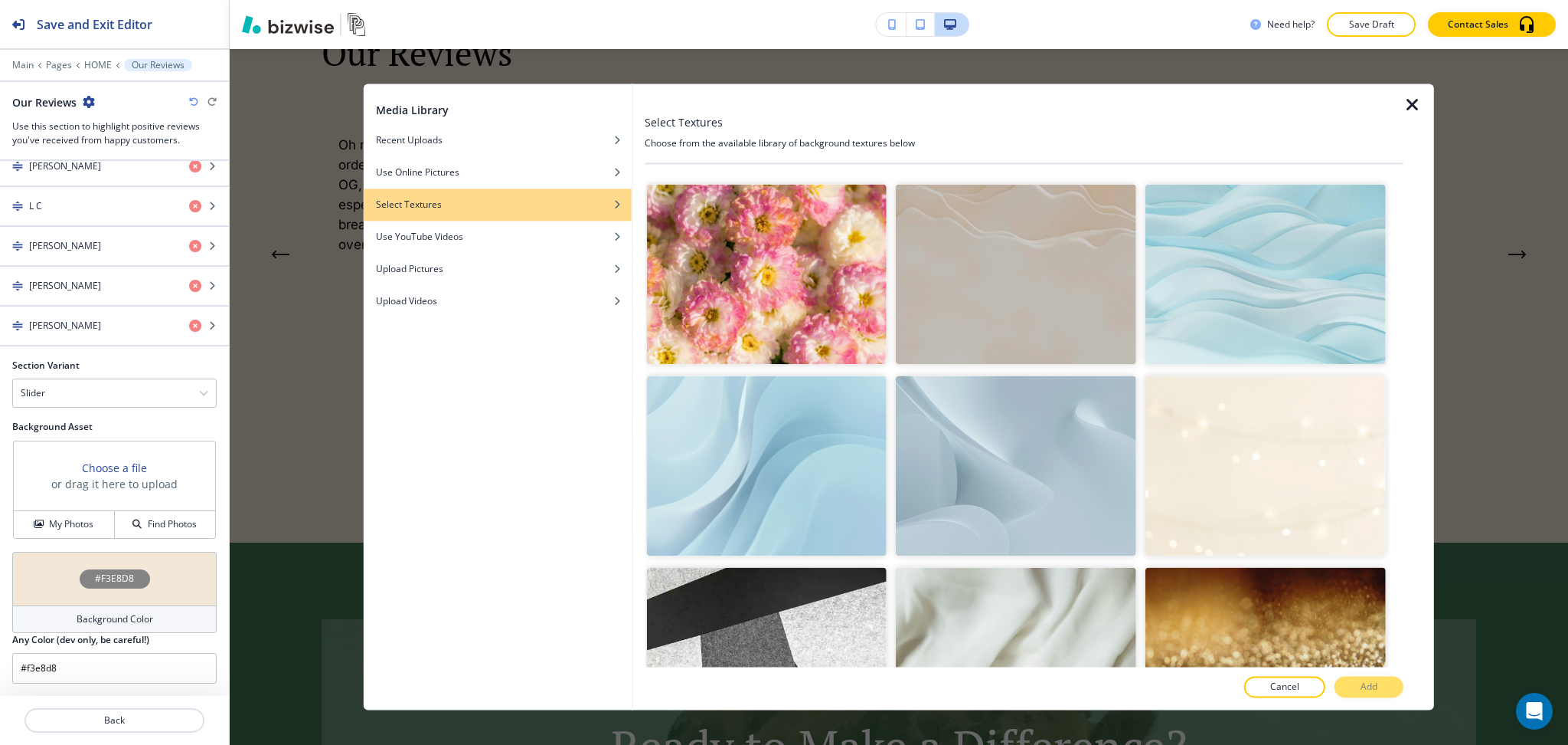
scroll to position [89, 0]
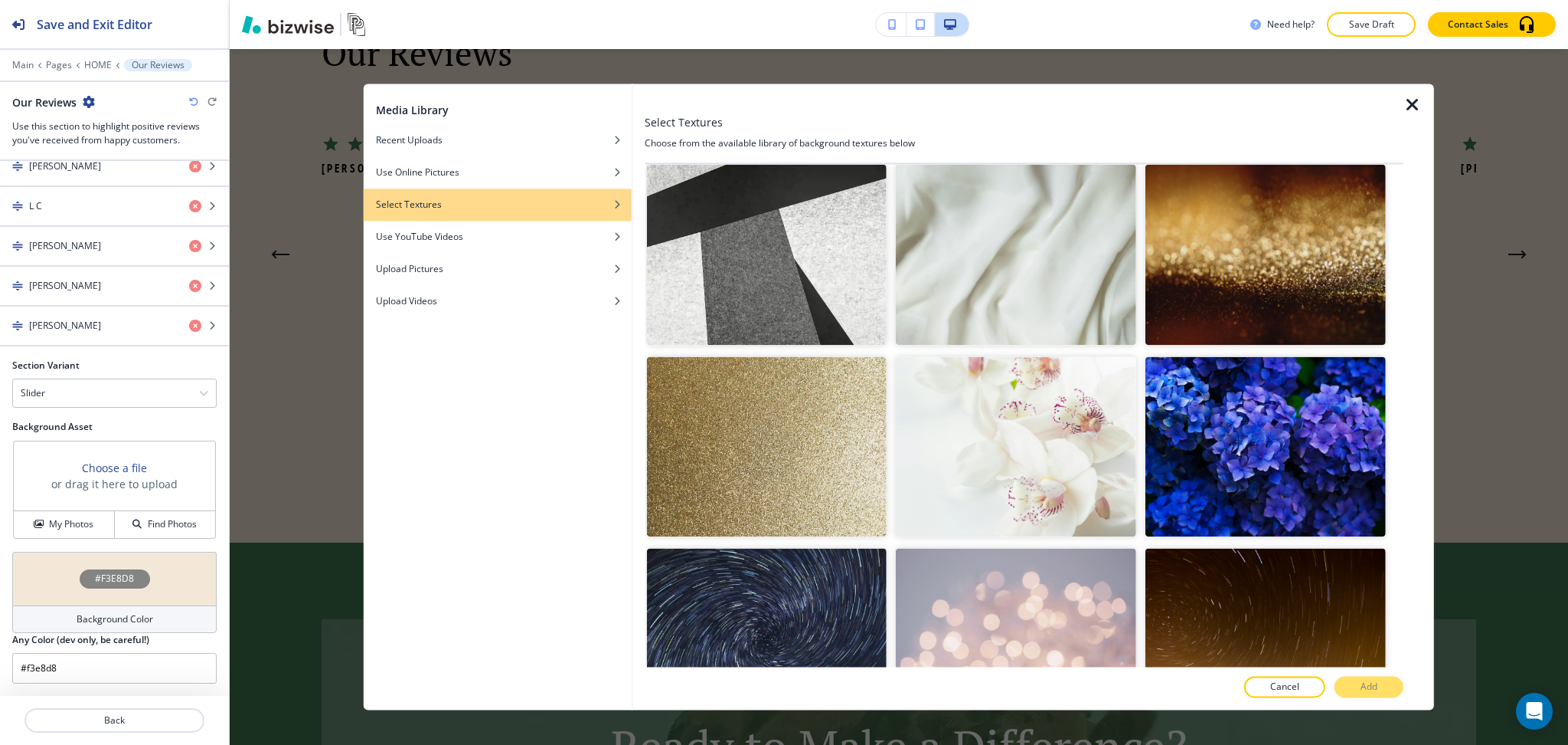
click at [1033, 293] on img "button" at bounding box center [1016, 255] width 240 height 180
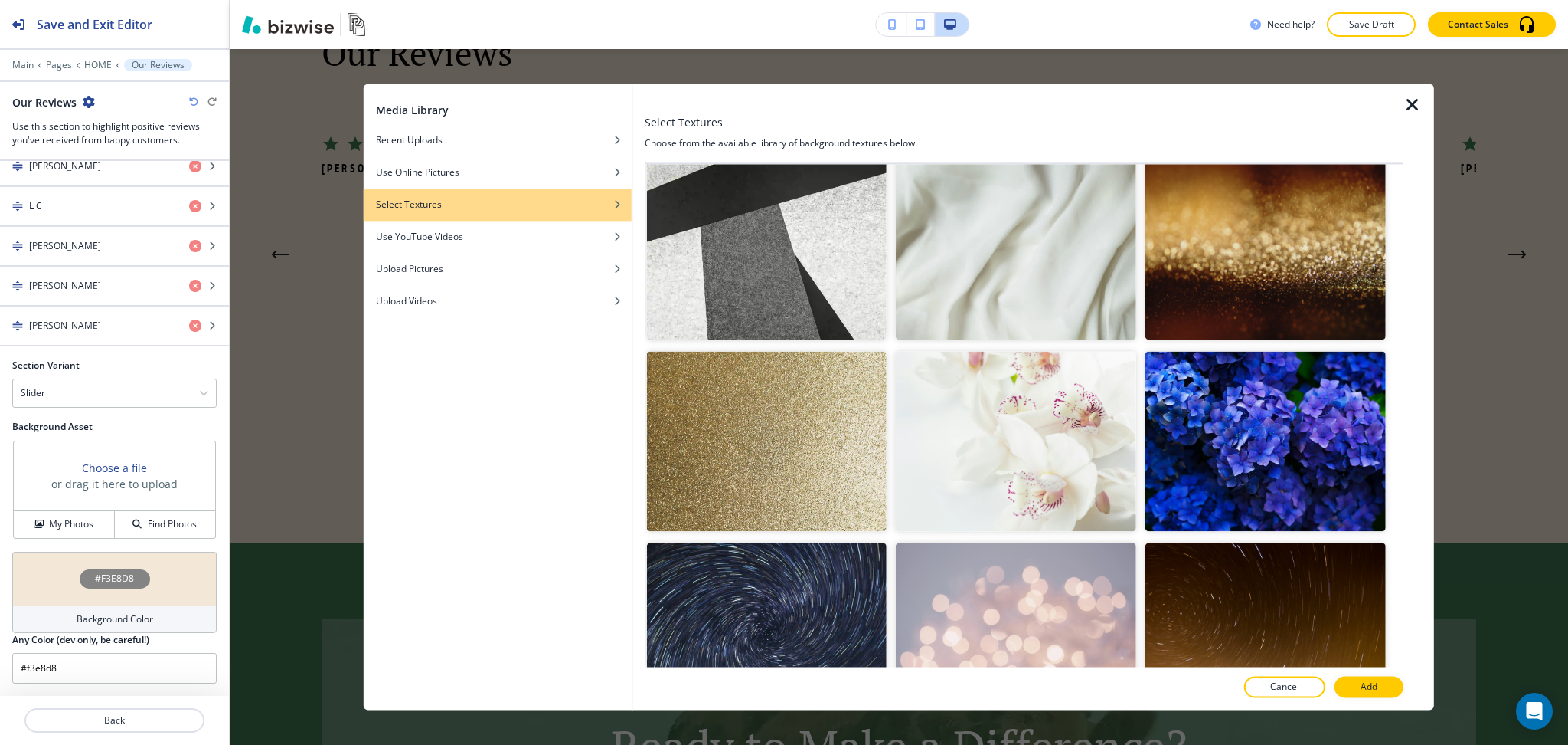
click at [1113, 289] on img "button" at bounding box center [1016, 249] width 240 height 180
click at [1376, 687] on p "Add" at bounding box center [1369, 687] width 17 height 13
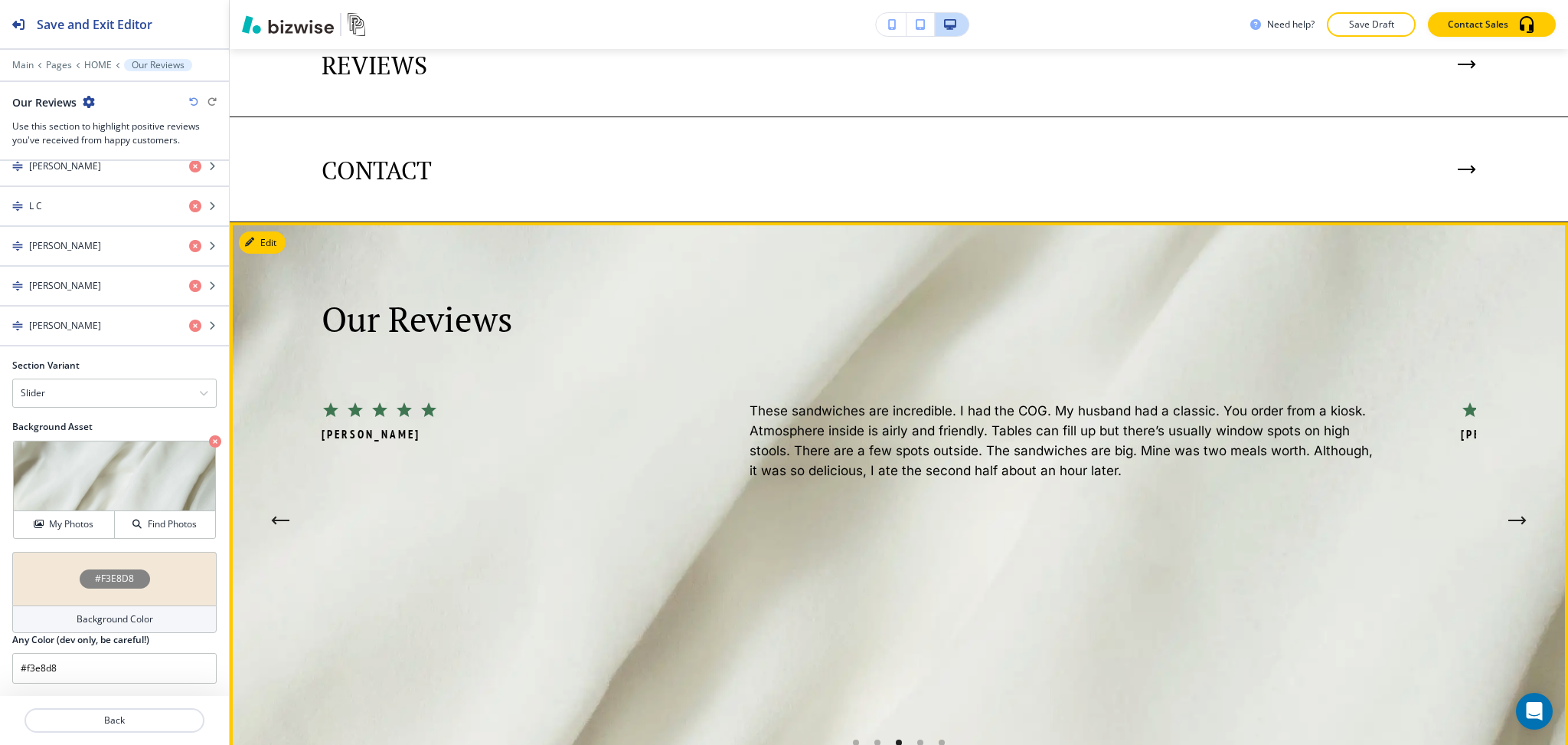
scroll to position [3342, 0]
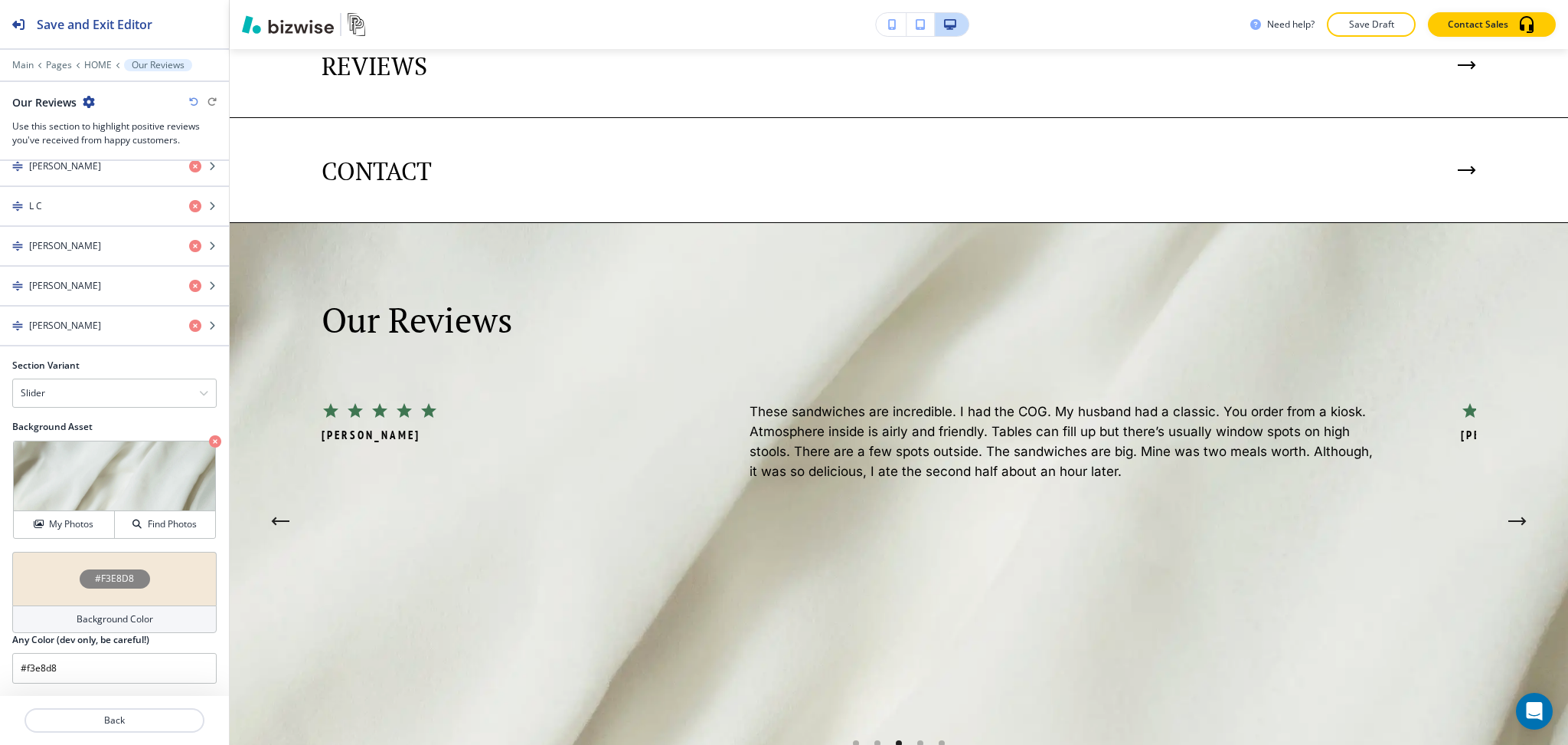
click at [193, 100] on icon "button" at bounding box center [194, 102] width 9 height 9
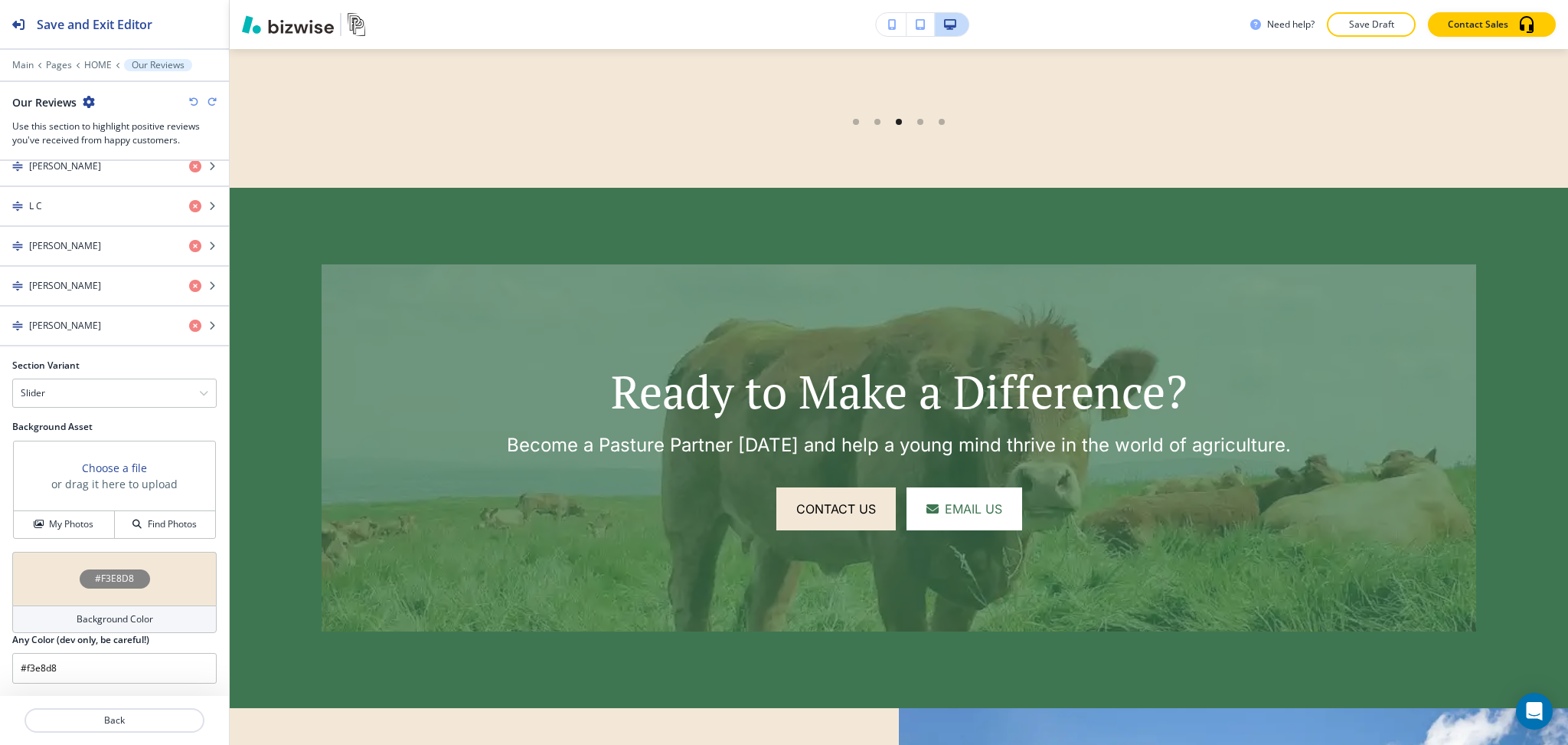
scroll to position [3870, 0]
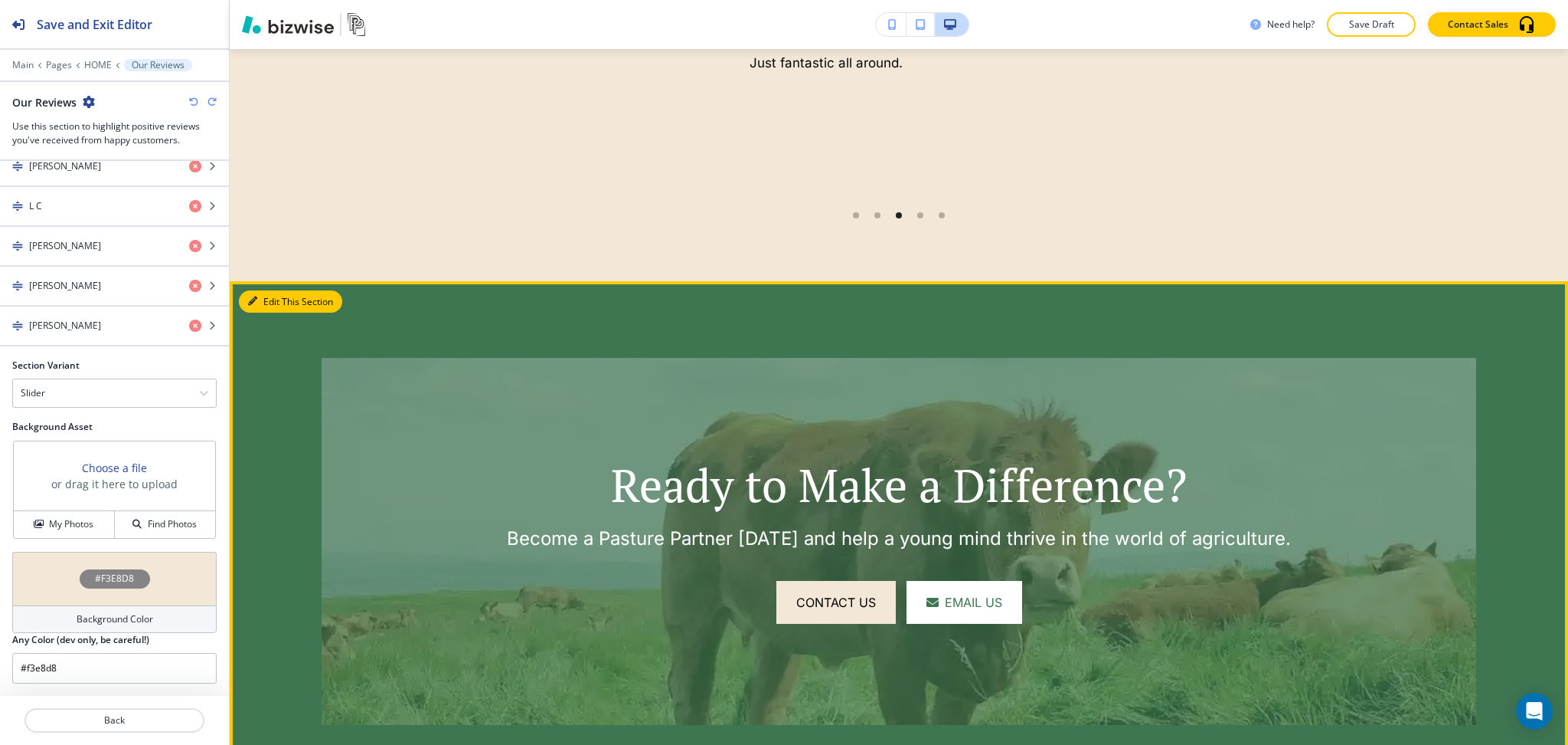
drag, startPoint x: 283, startPoint y: 293, endPoint x: 262, endPoint y: 324, distance: 37.4
click at [282, 293] on button "Edit This Section" at bounding box center [290, 301] width 103 height 23
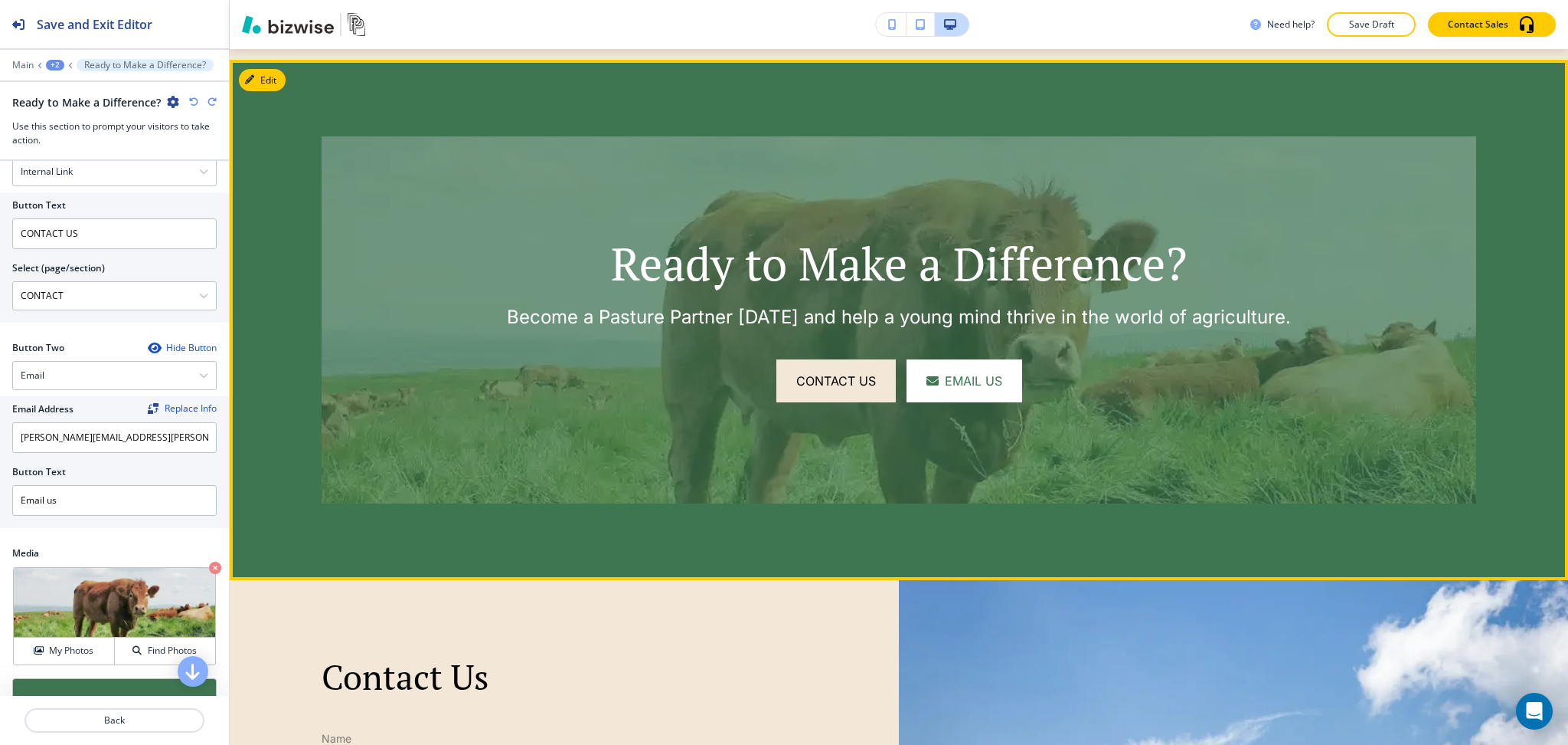
scroll to position [747, 0]
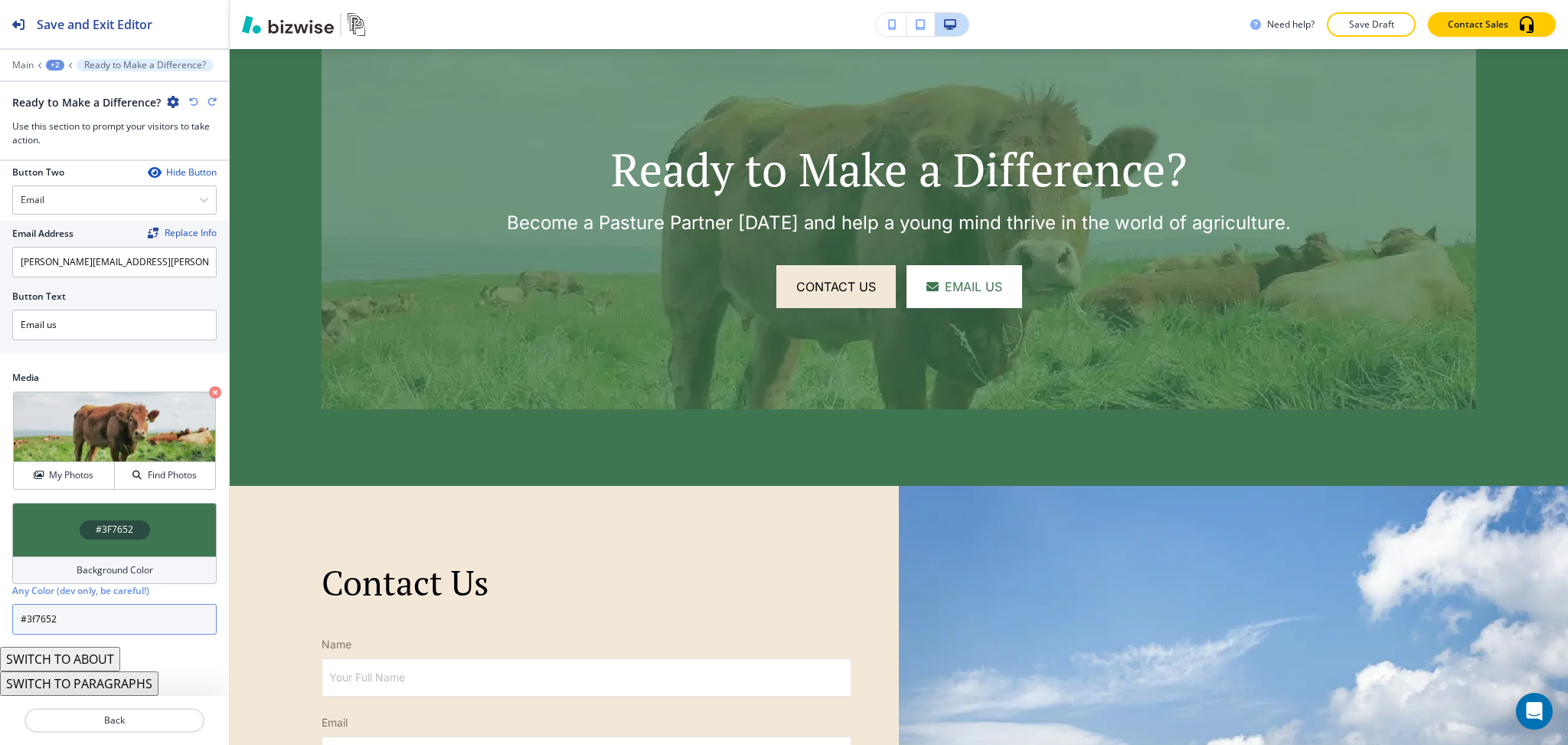
click at [117, 628] on input "#3f7652" at bounding box center [114, 619] width 204 height 31
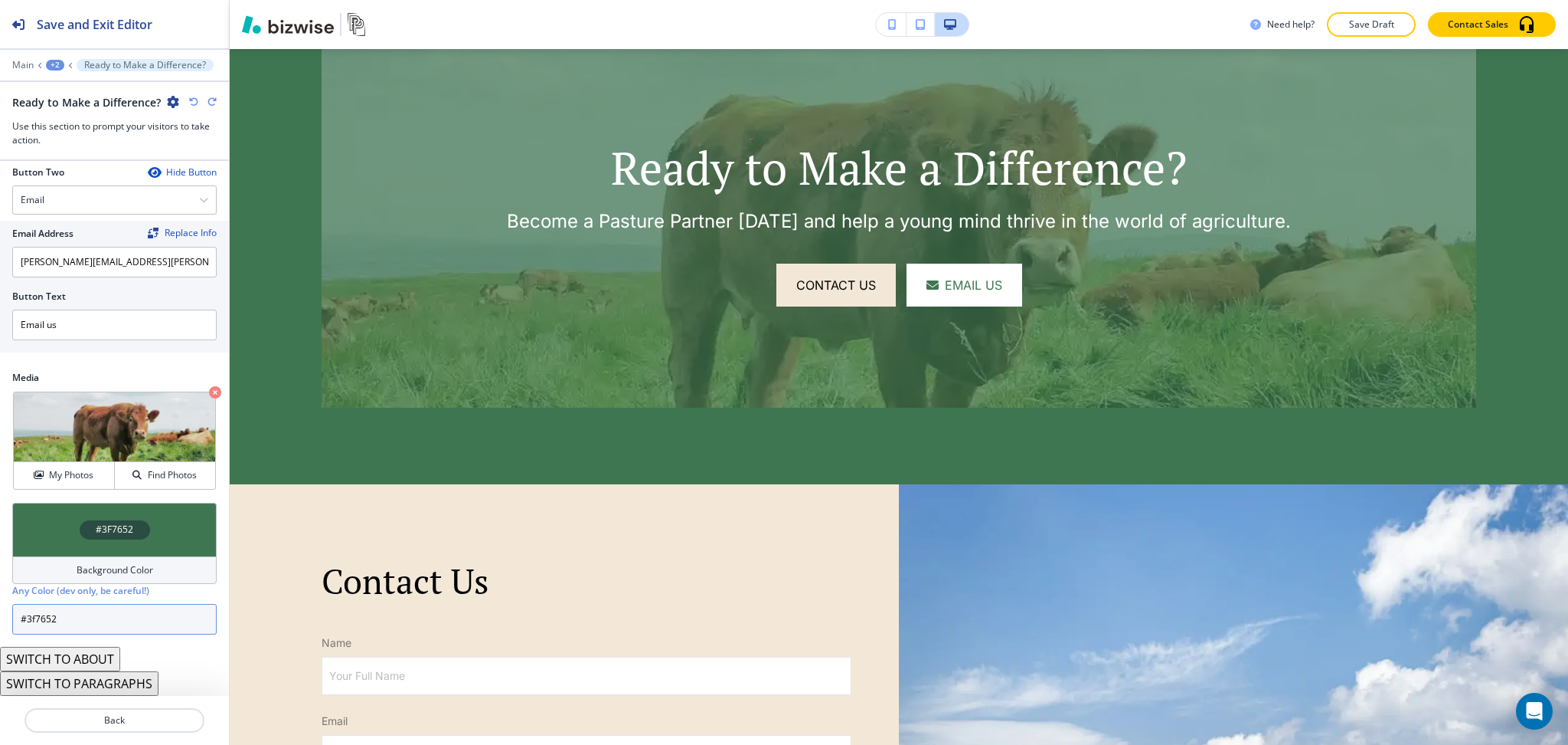
scroll to position [4188, 0]
paste input "46144"
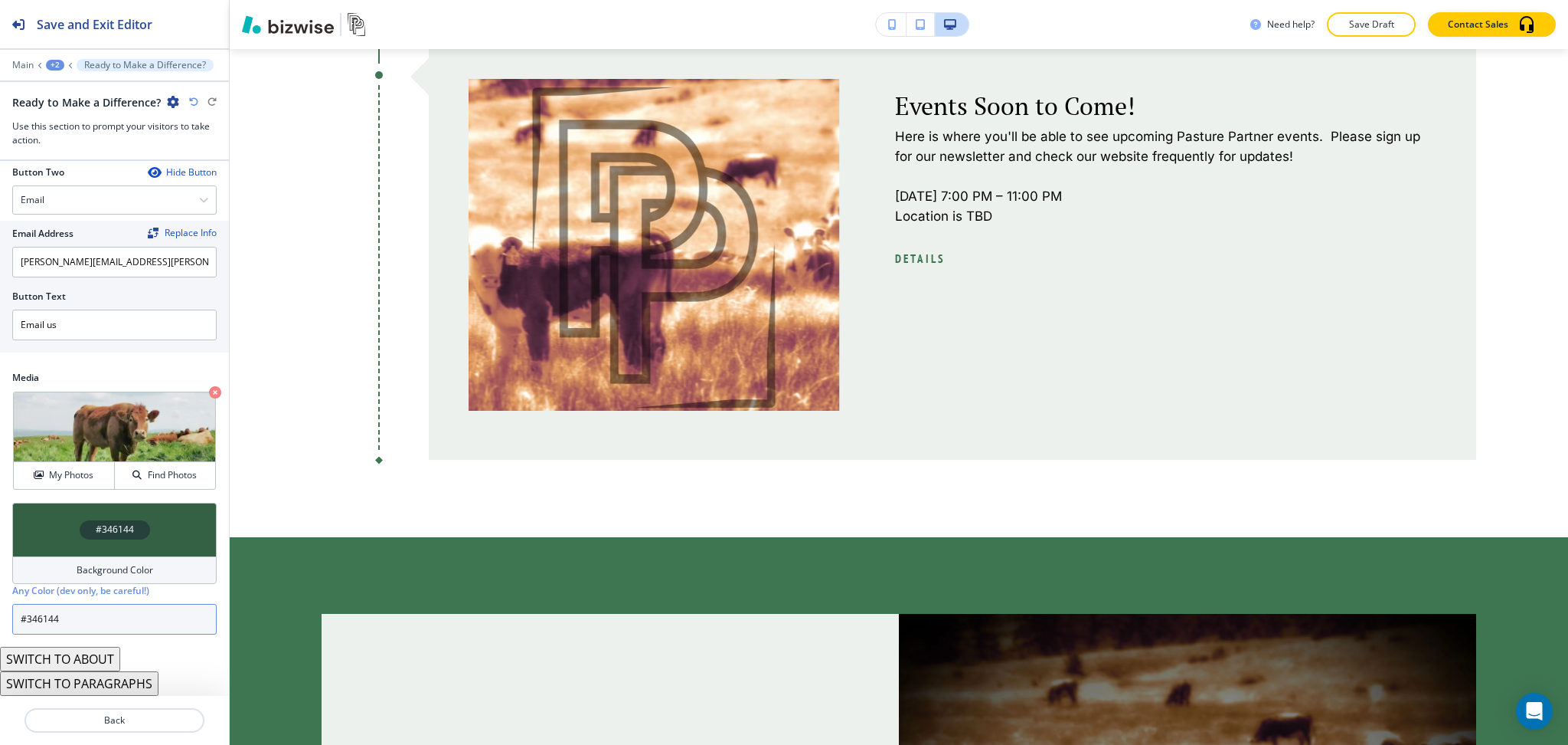
scroll to position [2295, 0]
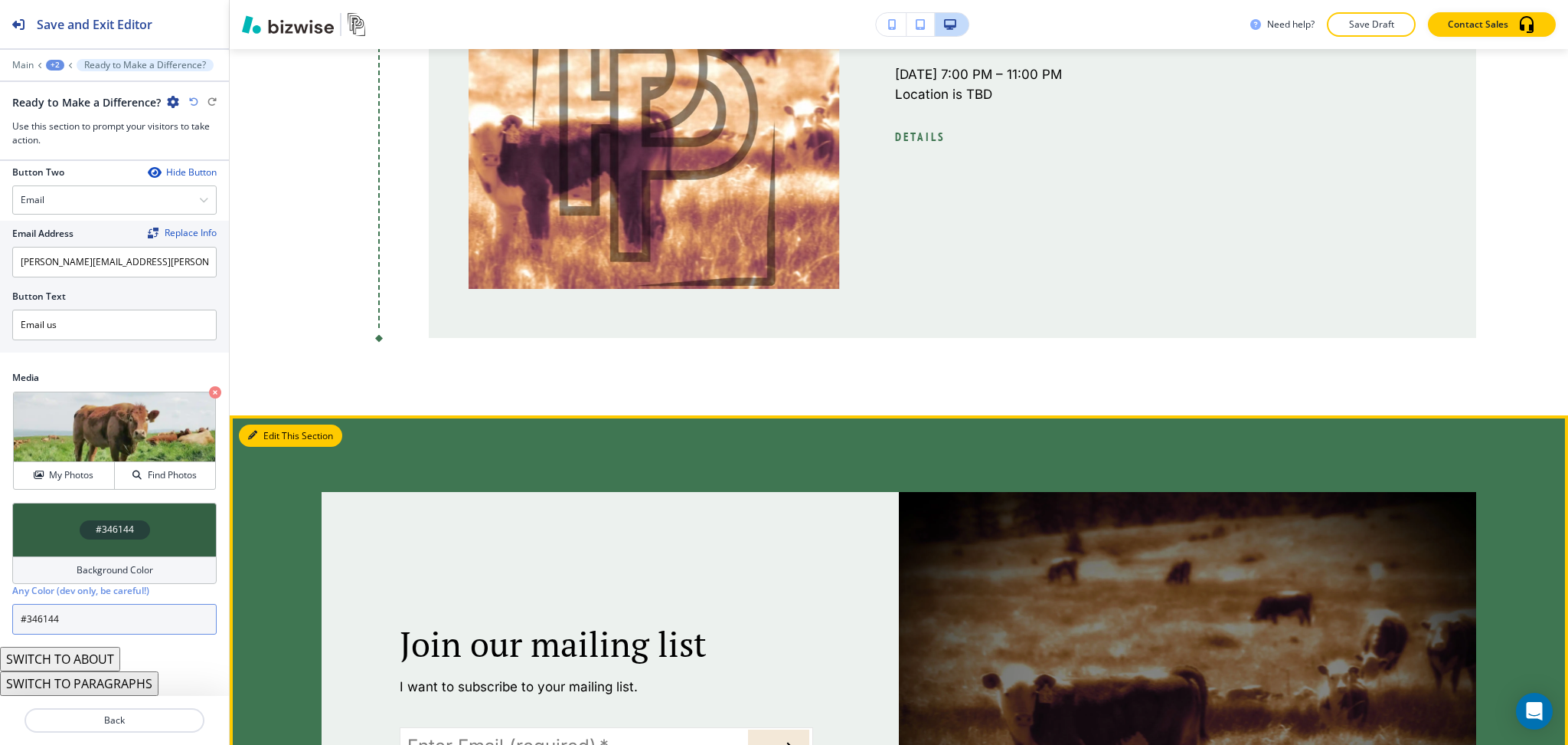
type input "#346144"
click at [262, 424] on button "Edit This Section" at bounding box center [290, 435] width 103 height 23
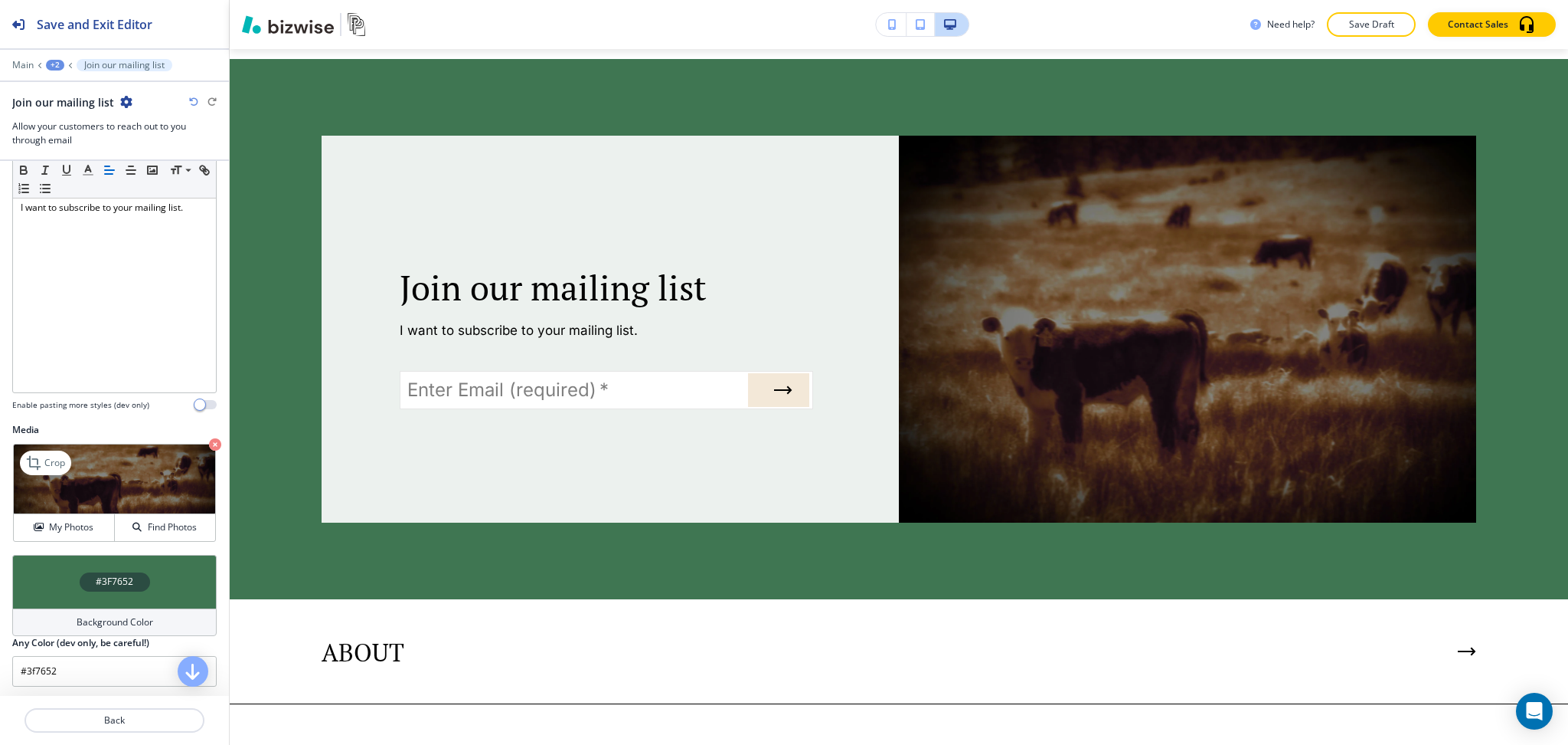
scroll to position [288, 0]
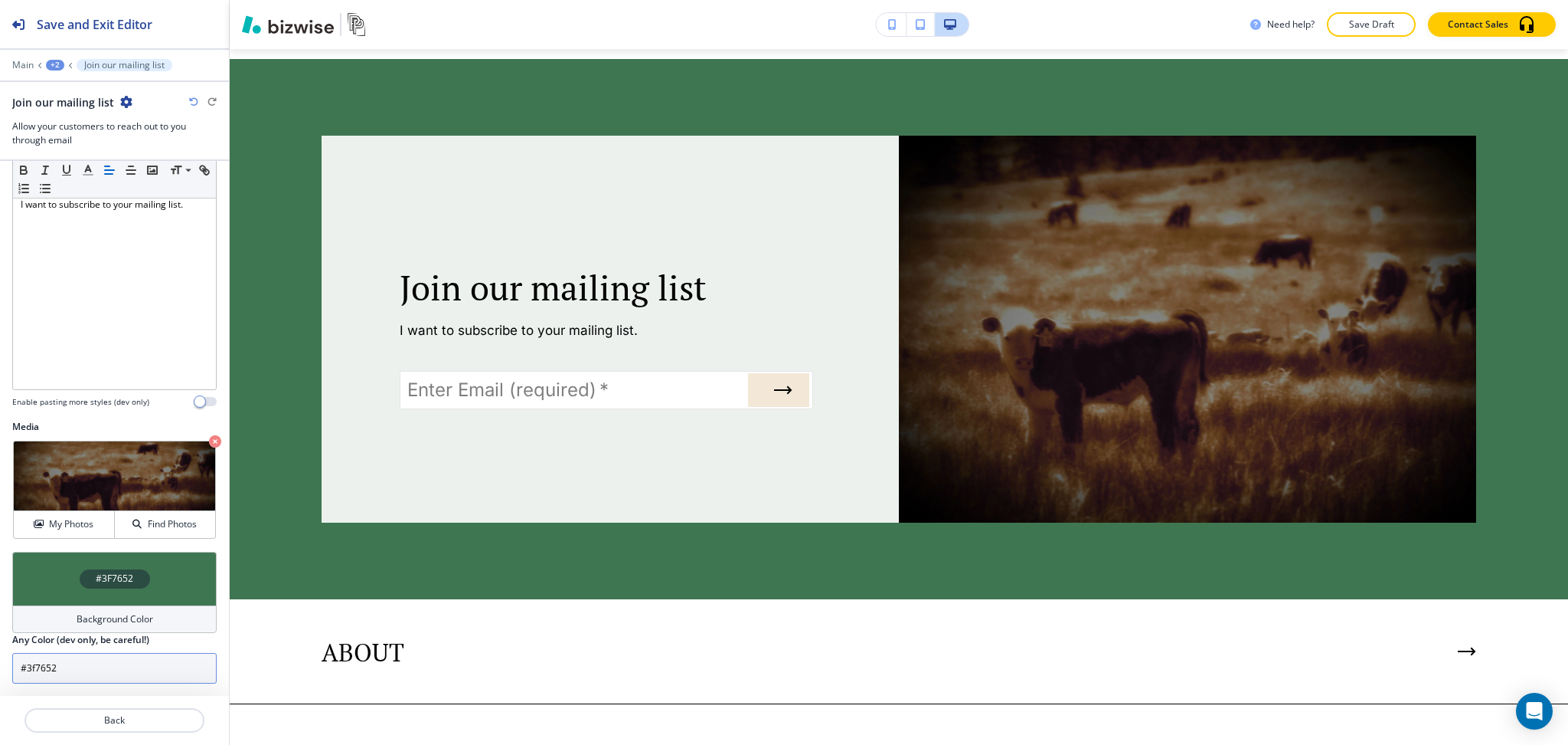
click at [103, 661] on input "#3f7652" at bounding box center [114, 668] width 204 height 31
paste input "46144"
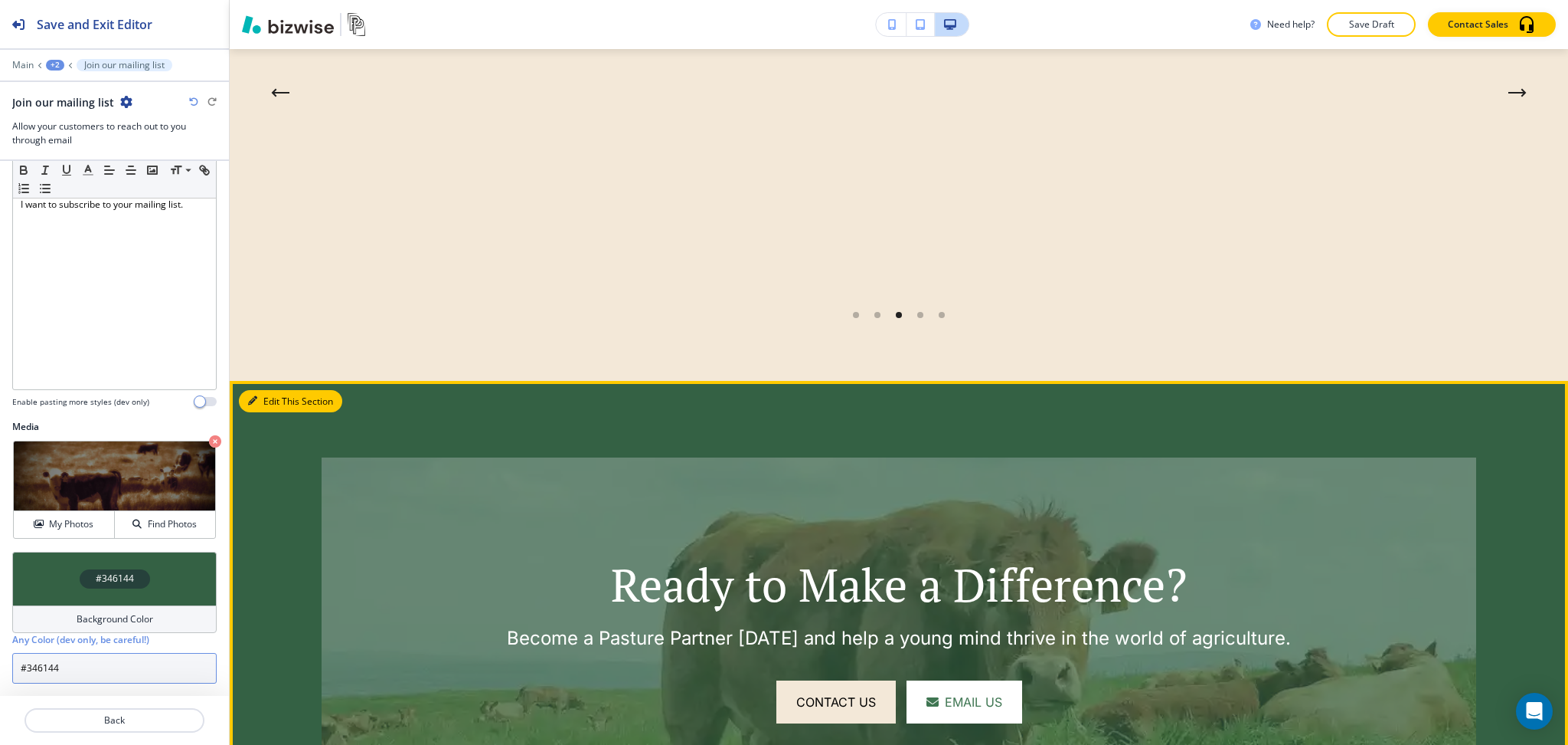
type input "#346144"
click at [265, 395] on button "Edit This Section" at bounding box center [290, 401] width 103 height 23
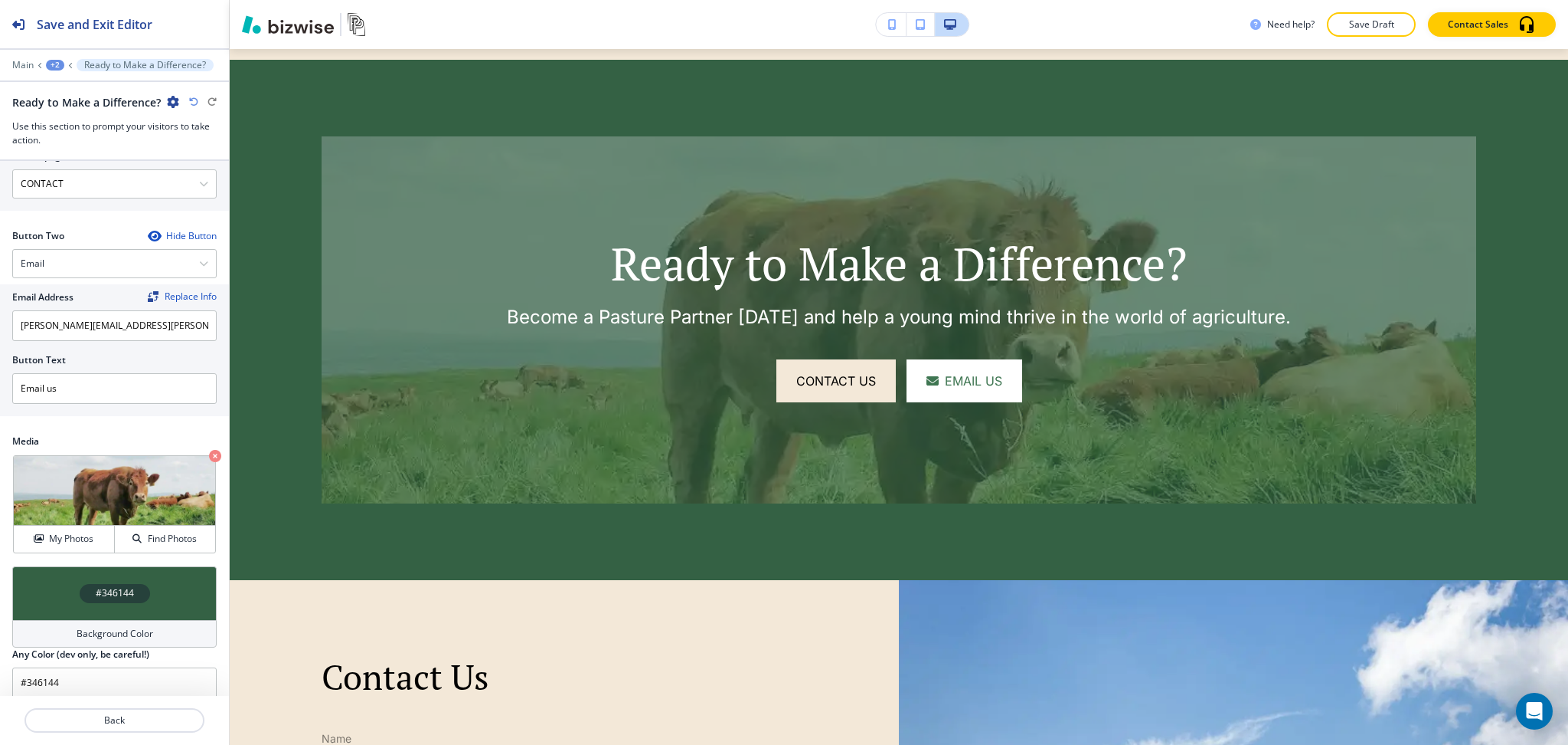
scroll to position [747, 0]
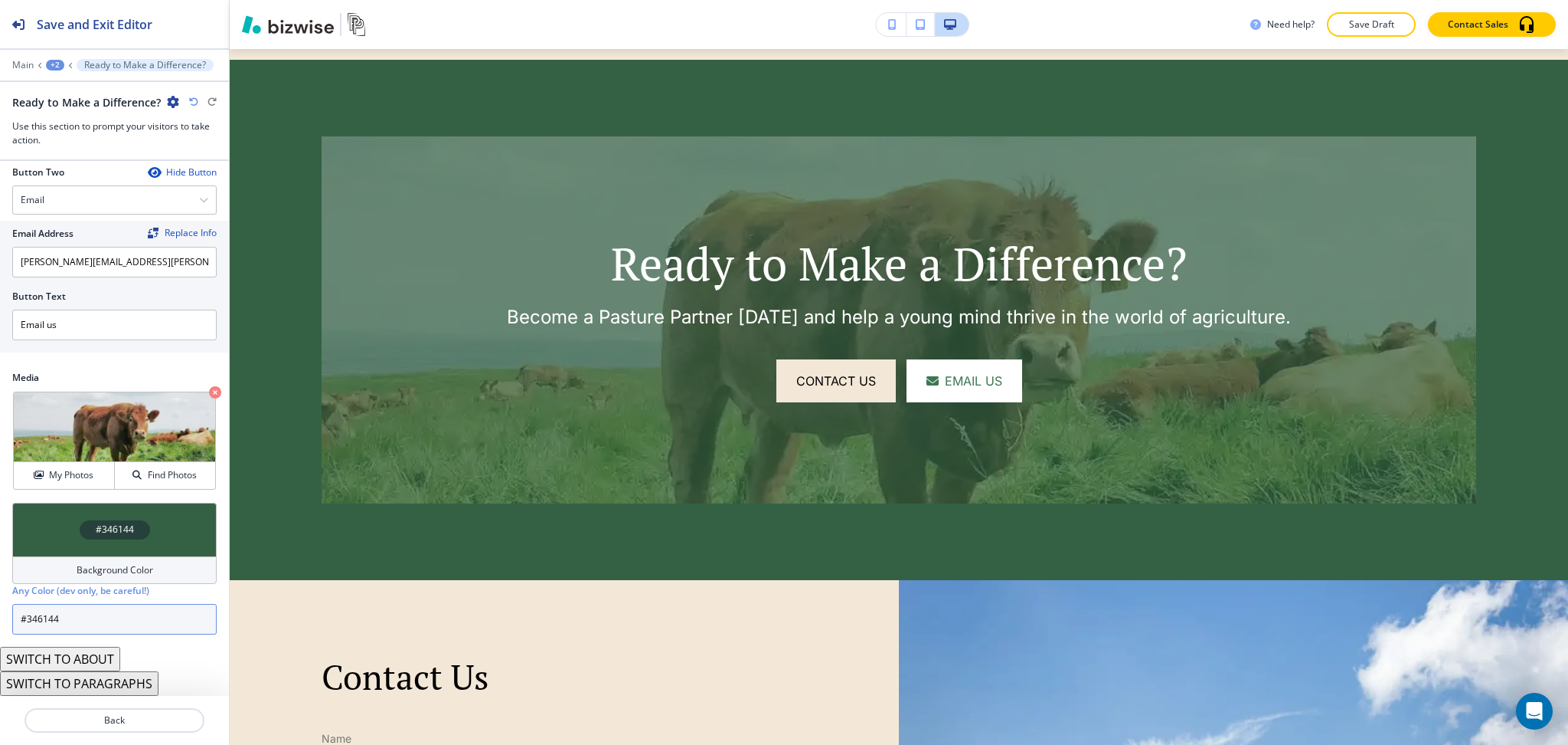
click at [112, 618] on input "#346144" at bounding box center [114, 619] width 204 height 31
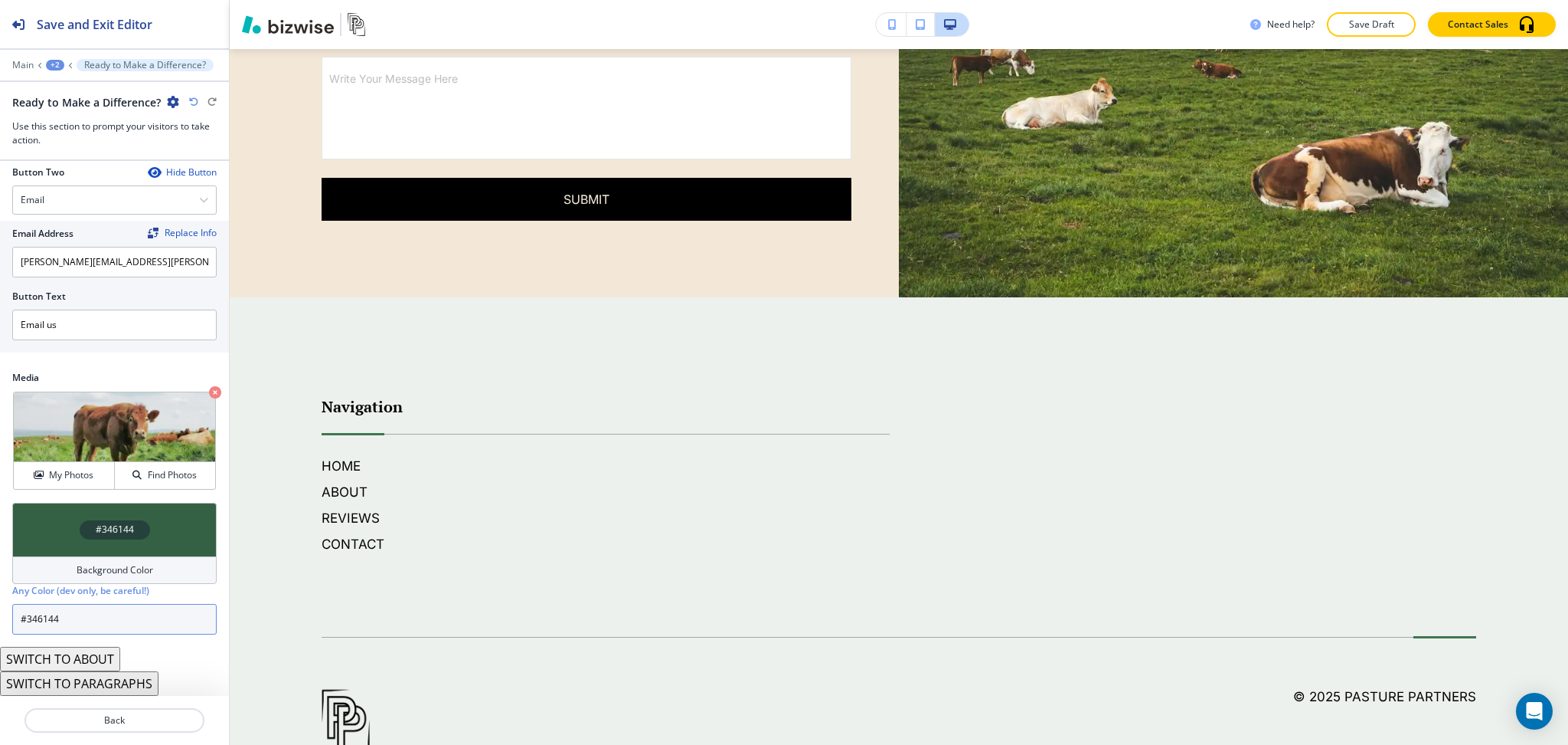
scroll to position [5079, 0]
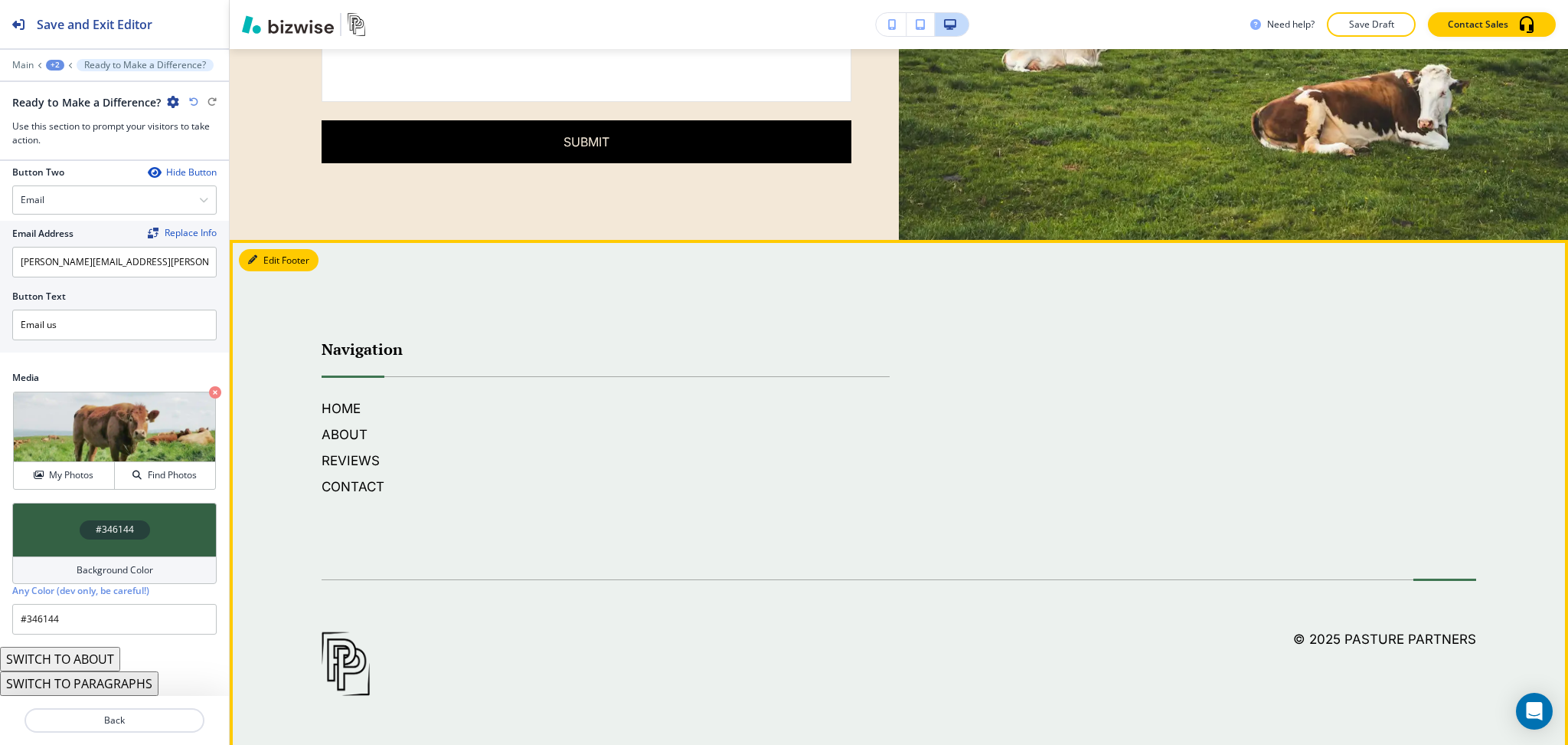
click at [276, 253] on button "Edit Footer" at bounding box center [278, 260] width 80 height 23
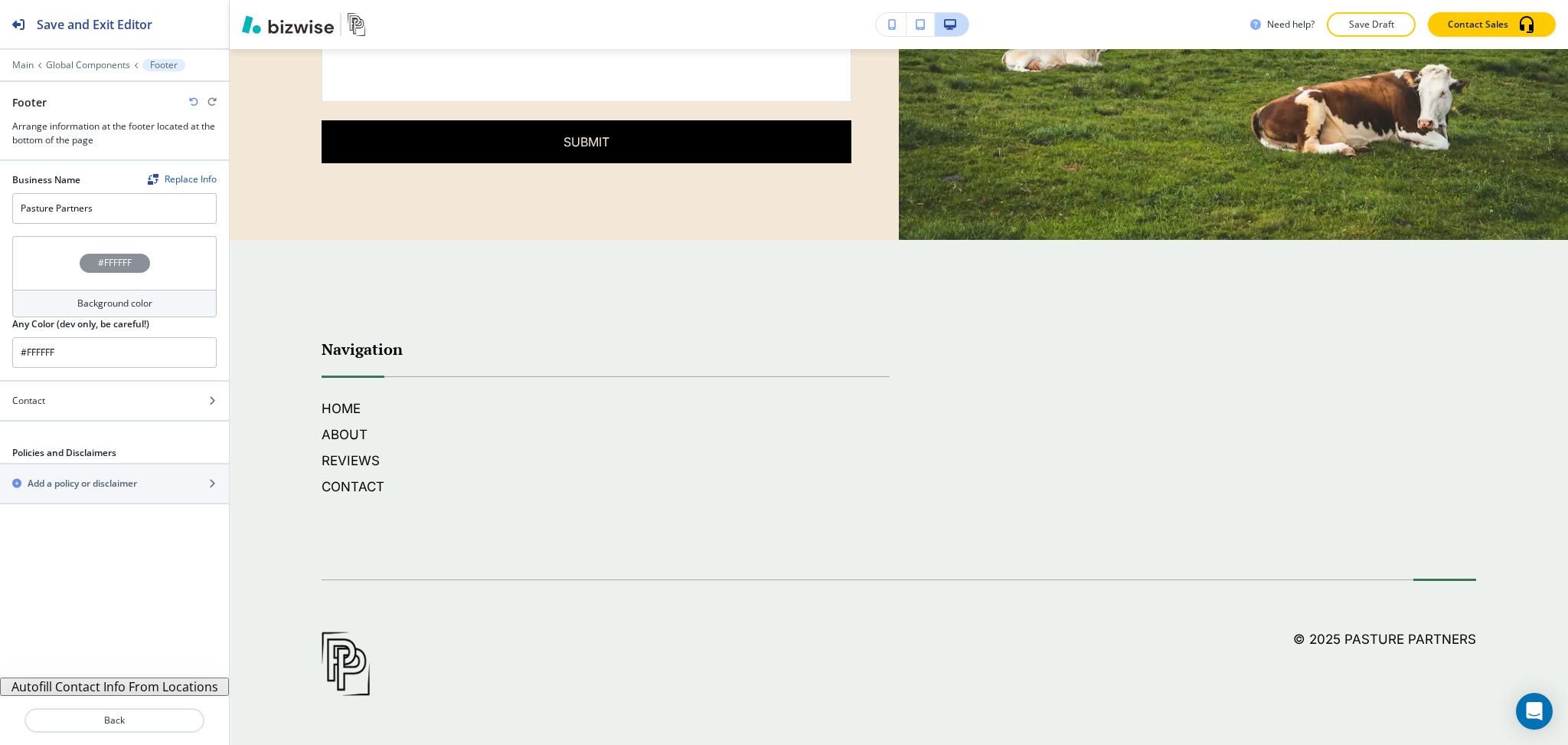
click at [138, 686] on button "Autofill Contact Info From Locations" at bounding box center [114, 686] width 229 height 18
click at [191, 97] on icon "button" at bounding box center [194, 102] width 9 height 9
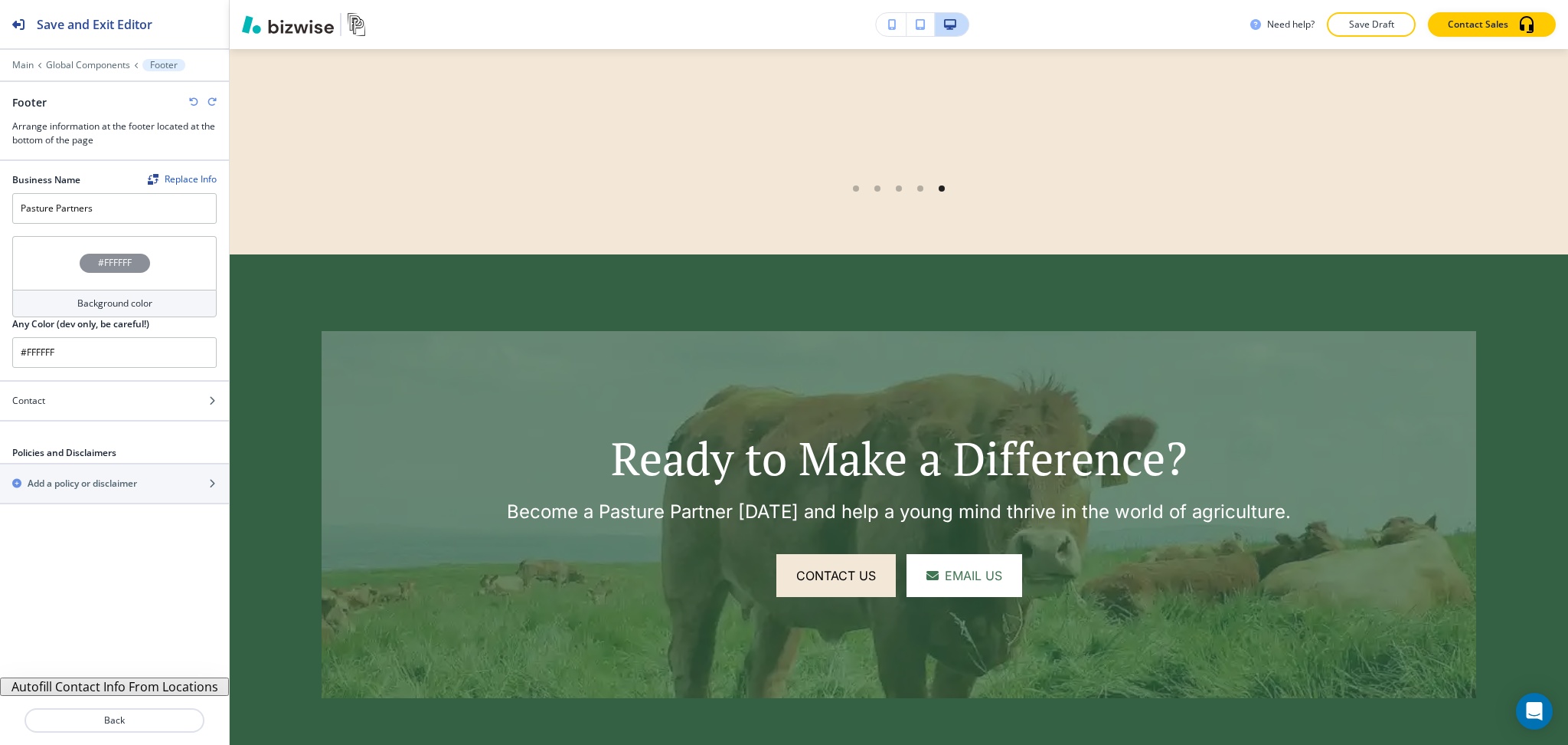
scroll to position [3839, 0]
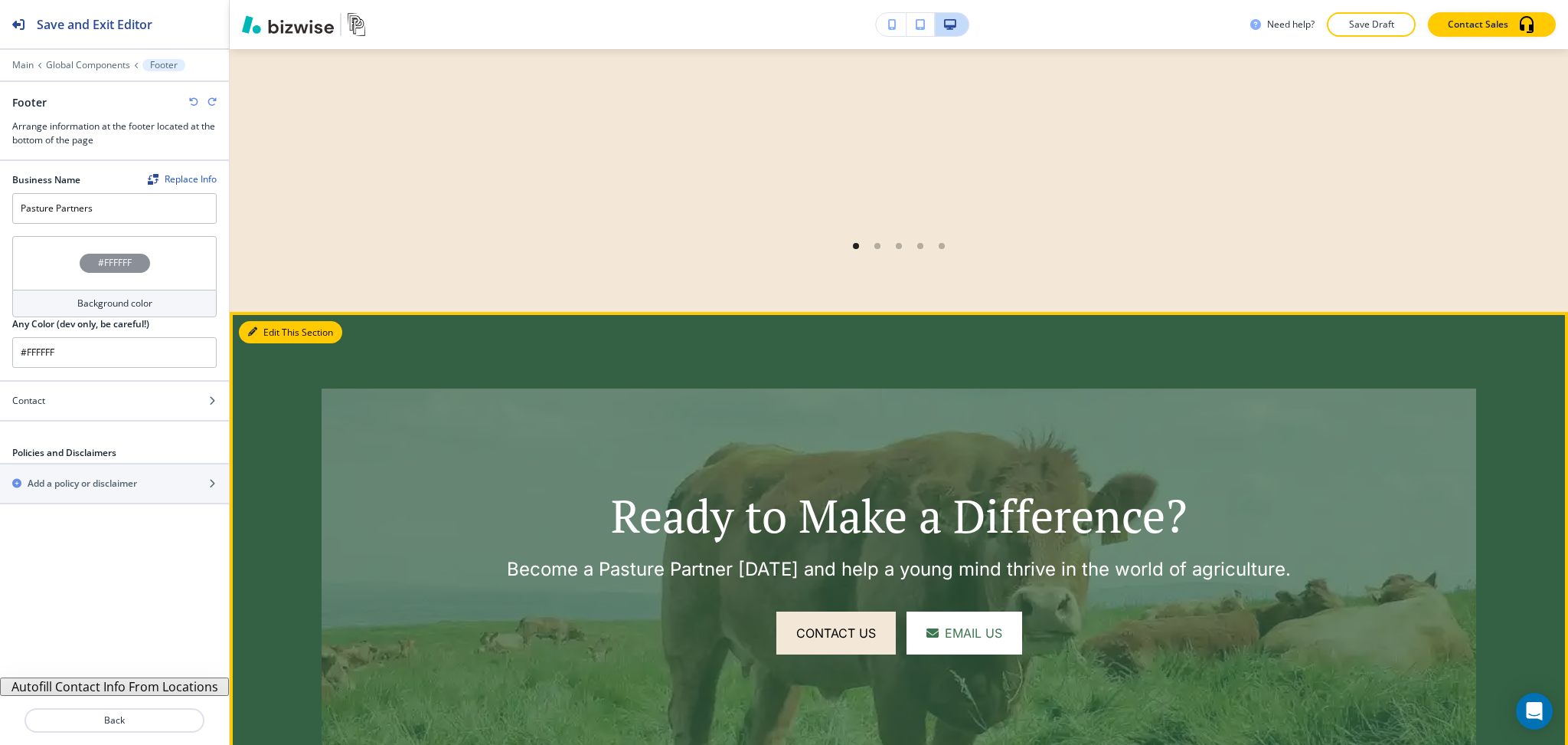
click at [276, 330] on button "Edit This Section" at bounding box center [290, 332] width 103 height 23
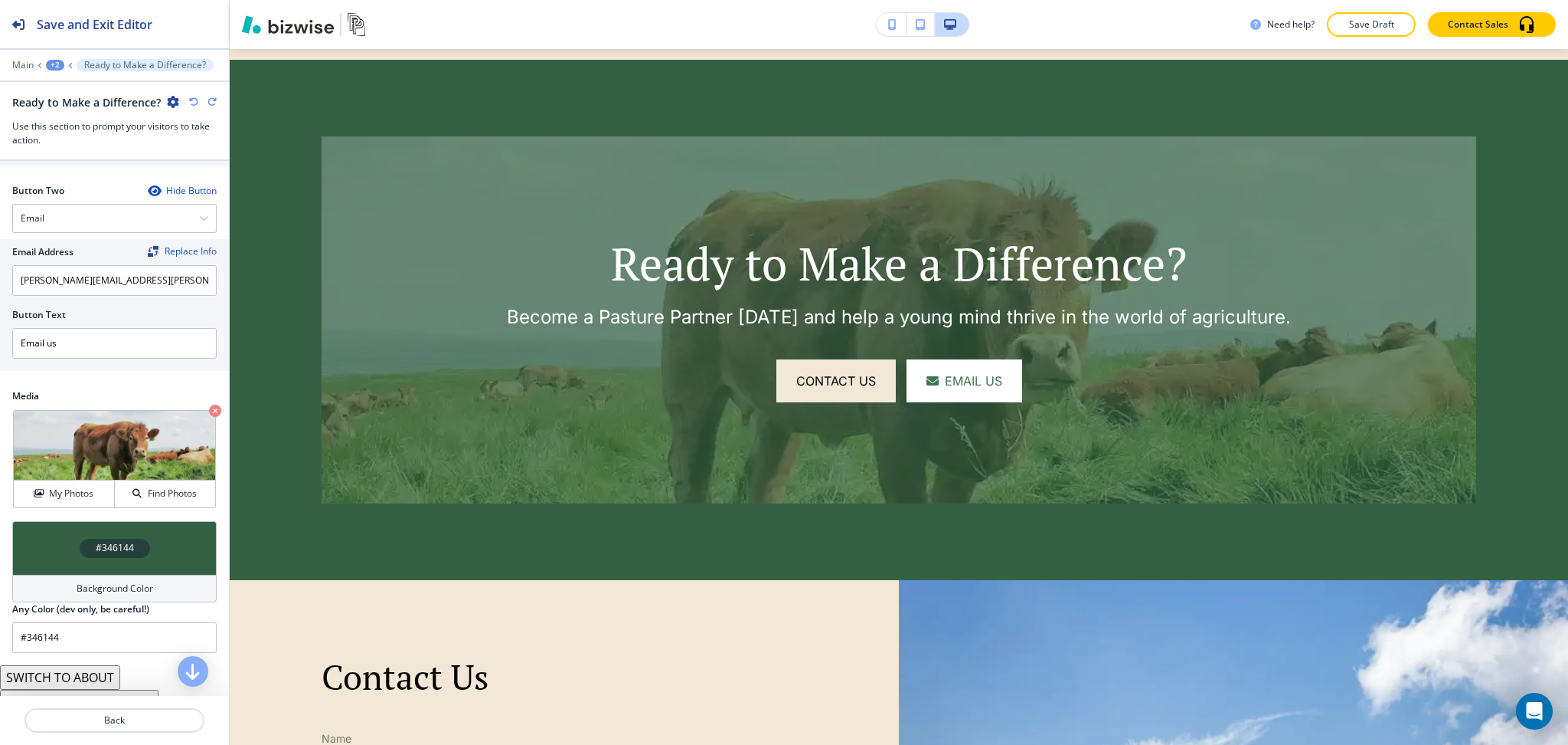
scroll to position [747, 0]
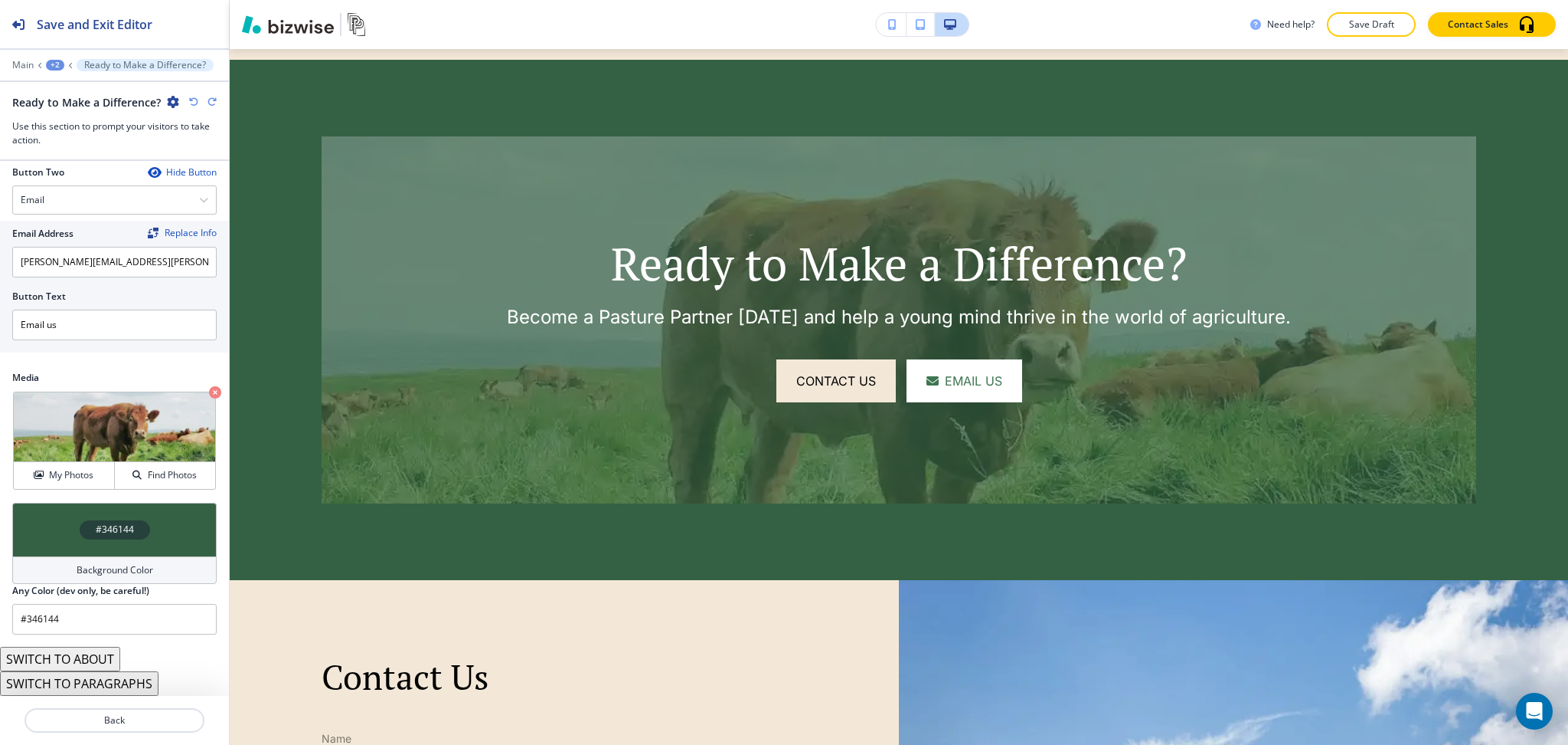
click at [89, 568] on h4 "Background Color" at bounding box center [114, 569] width 76 height 13
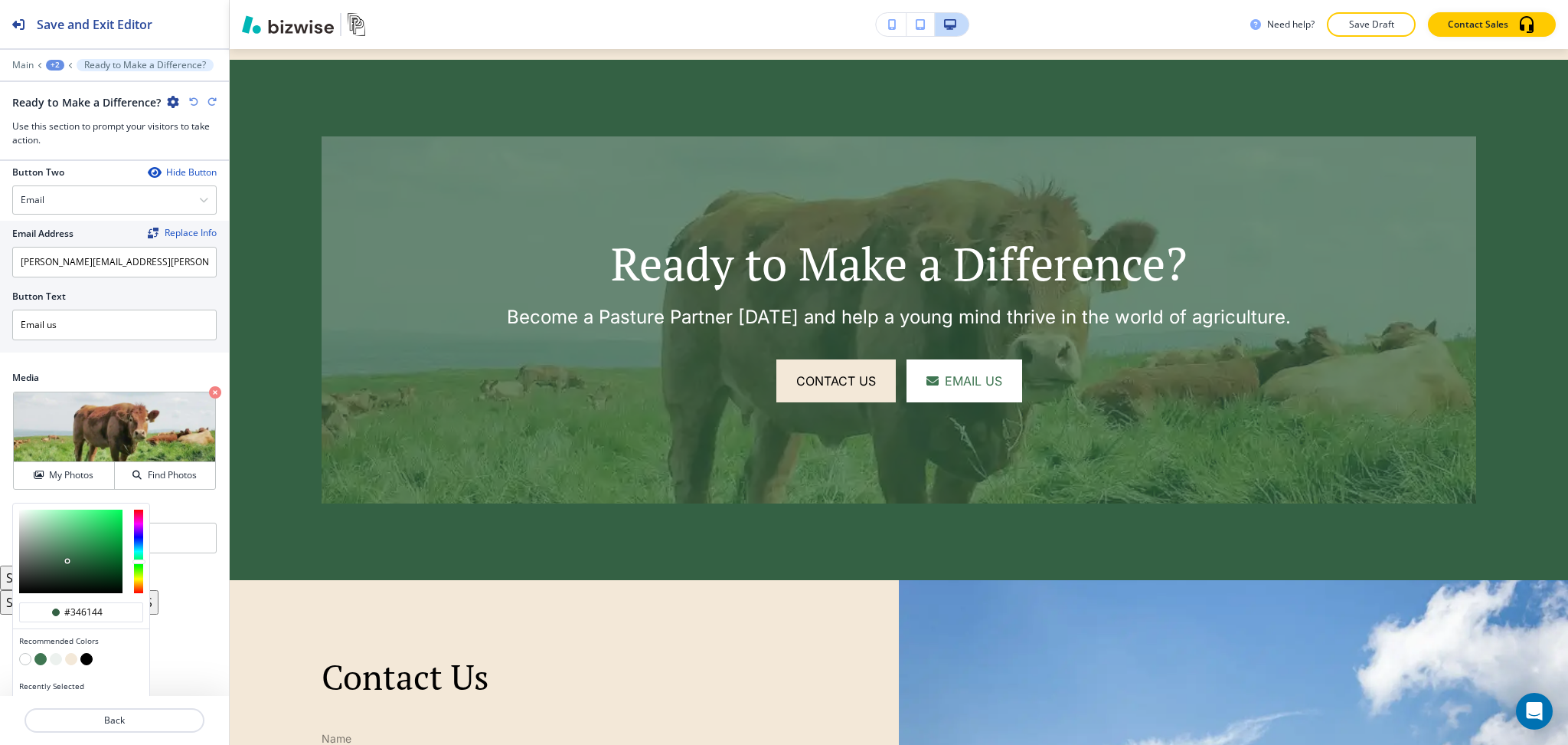
type input "#172a1e"
click at [65, 580] on div at bounding box center [70, 551] width 103 height 84
type input "#172a1e"
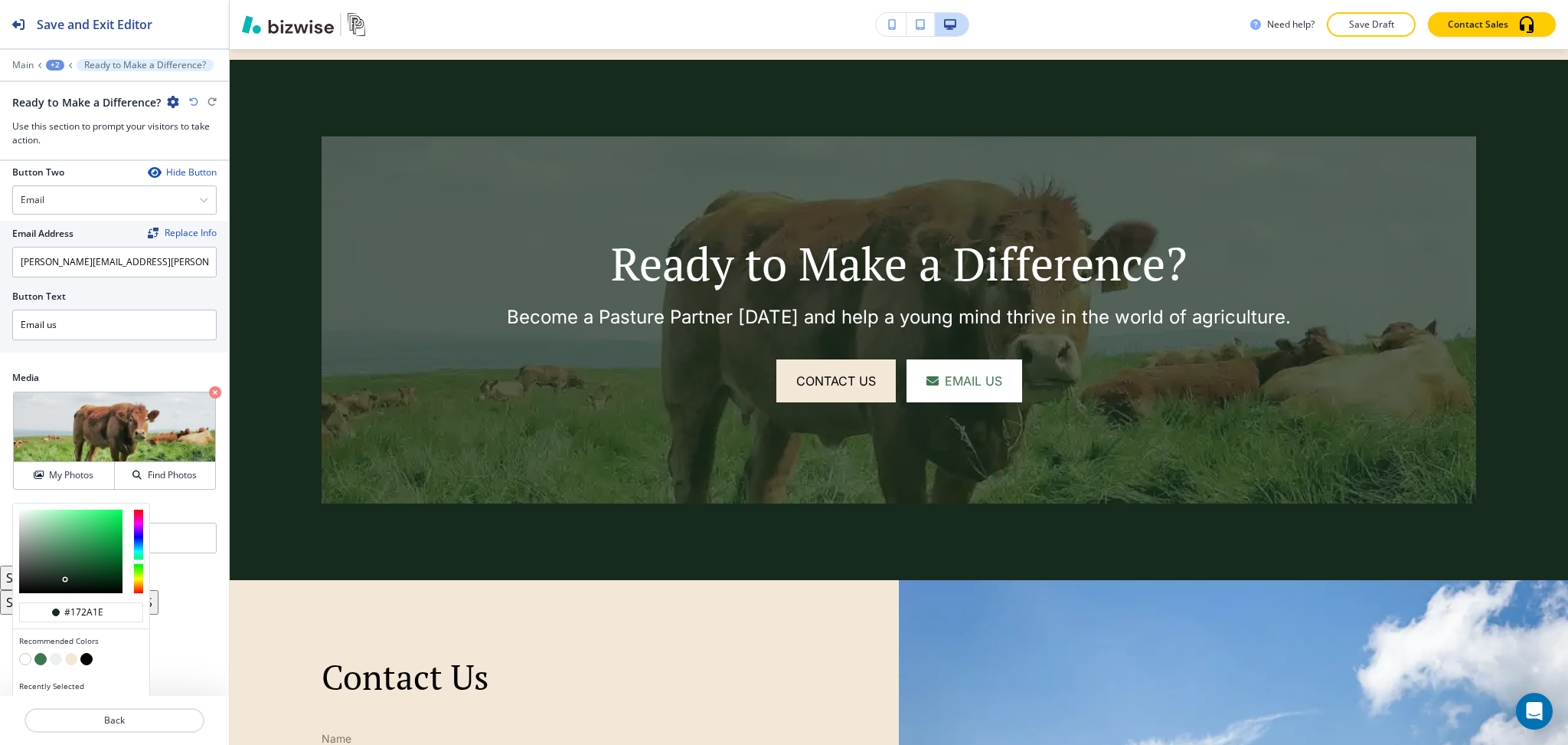
type input "#244d33"
click at [73, 568] on div at bounding box center [70, 551] width 103 height 84
type input "#244d33"
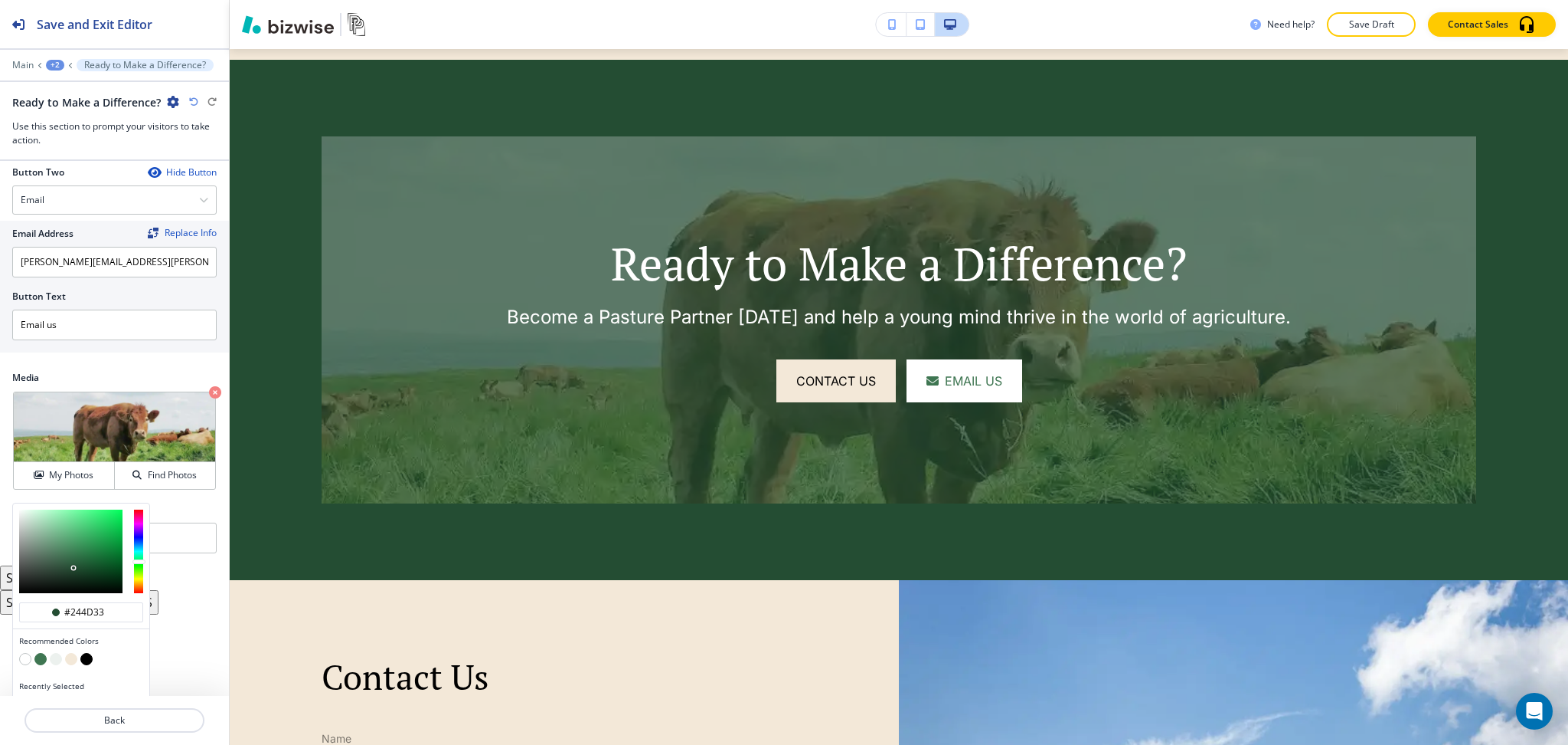
type input "#3b6e4d"
click at [68, 558] on div at bounding box center [70, 551] width 103 height 84
type input "#3b6e4d"
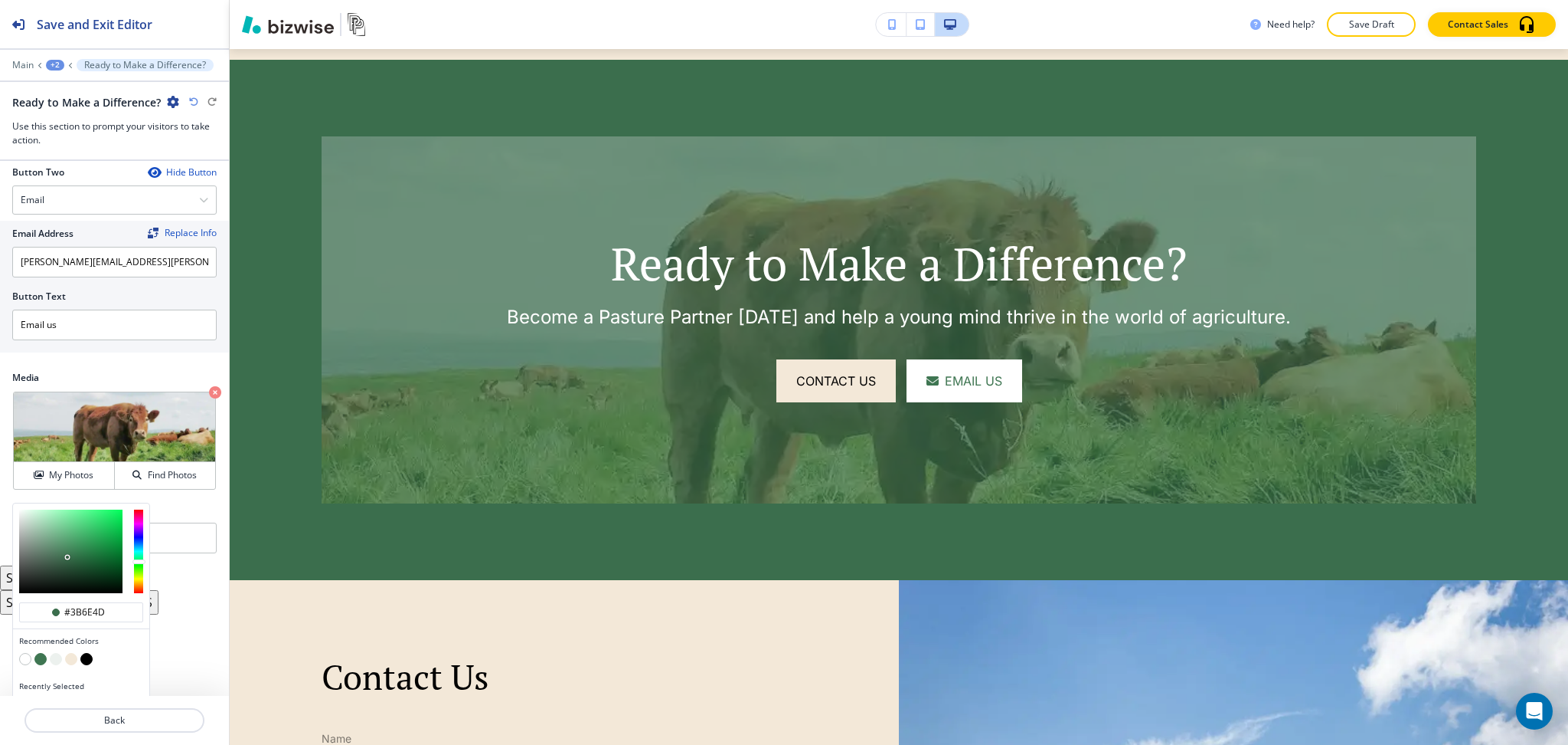
type input "#1f3f2a"
click at [72, 573] on div at bounding box center [70, 551] width 103 height 84
type input "#1f3f2a"
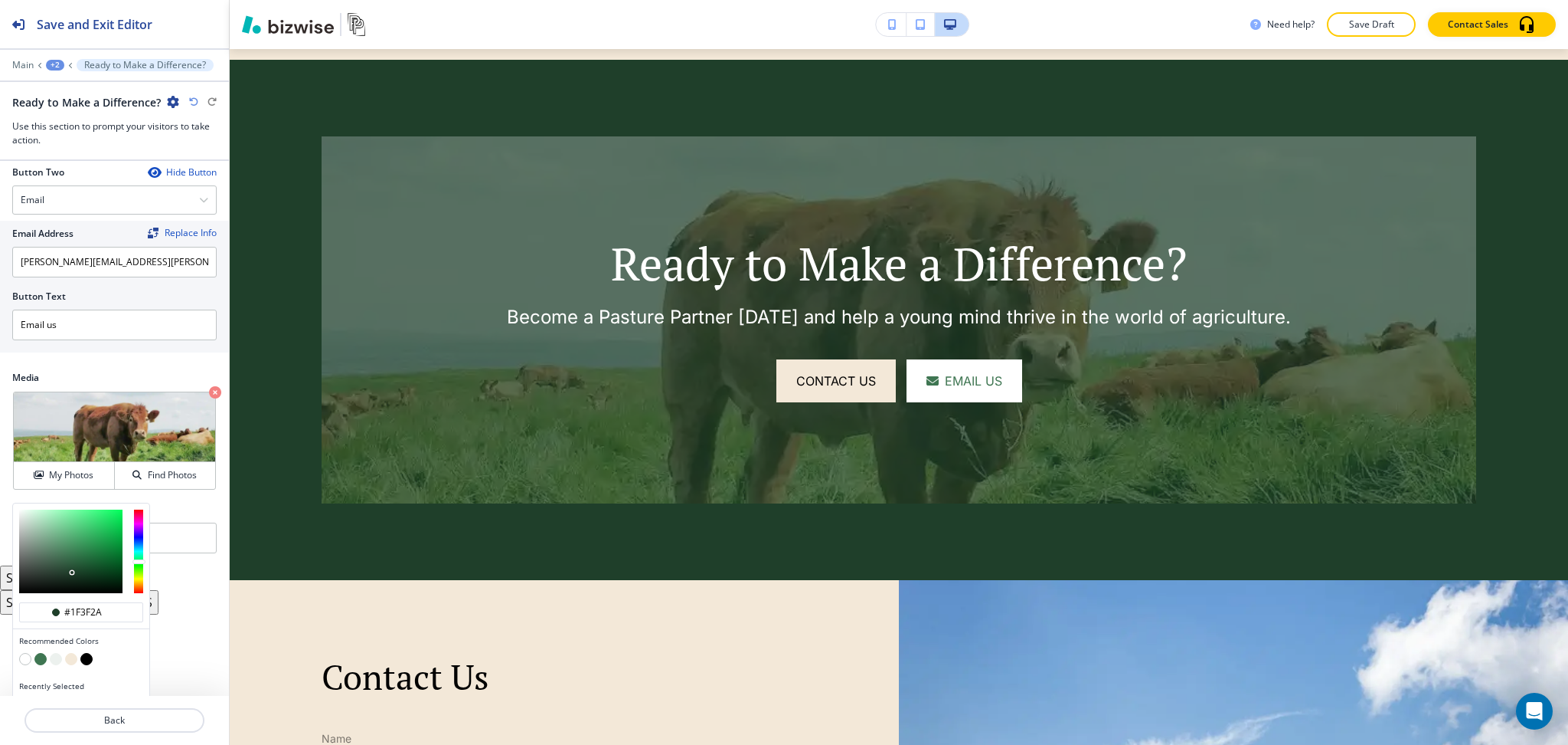
type input "#183321"
click at [75, 577] on div at bounding box center [70, 551] width 103 height 84
type input "#183321"
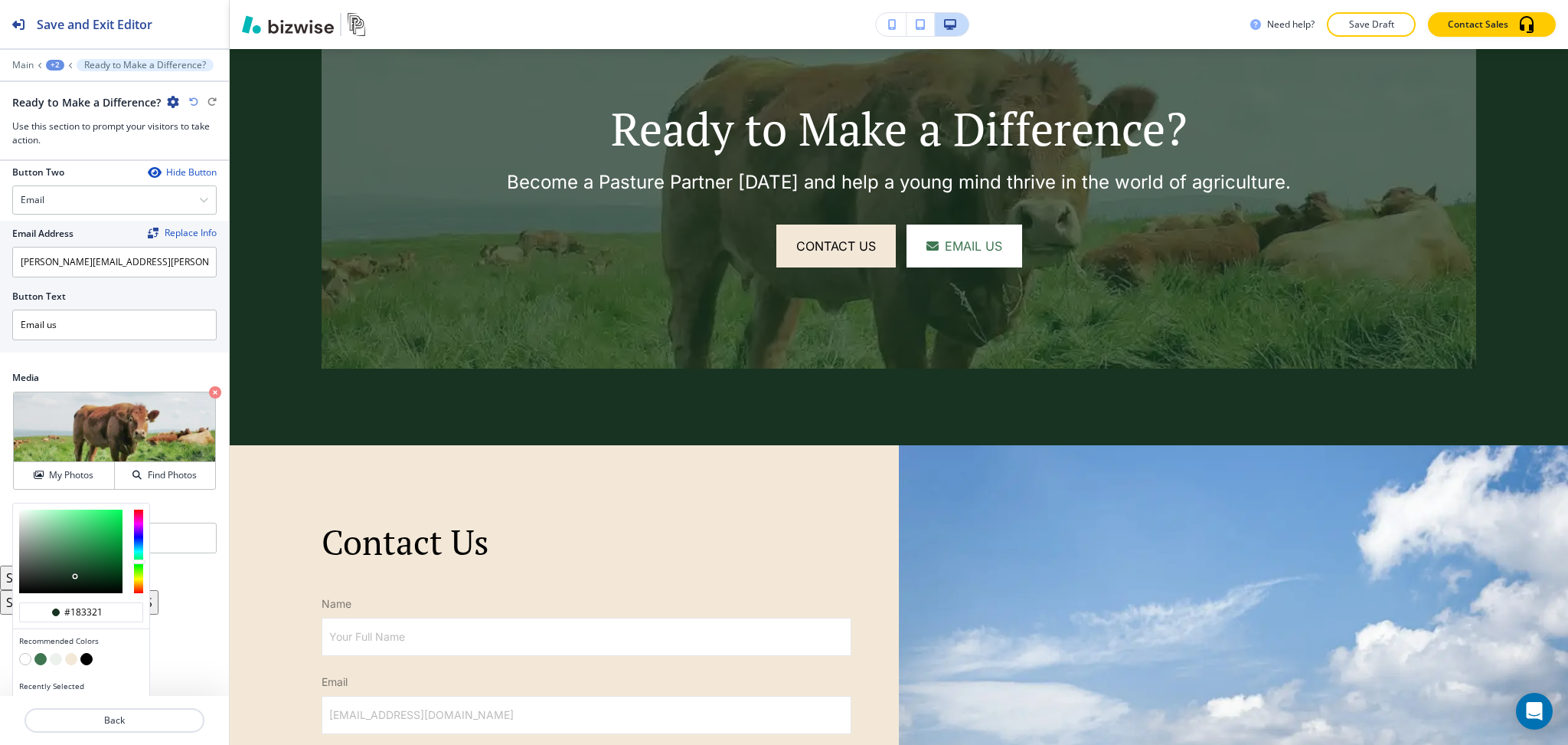
type input "#244b32"
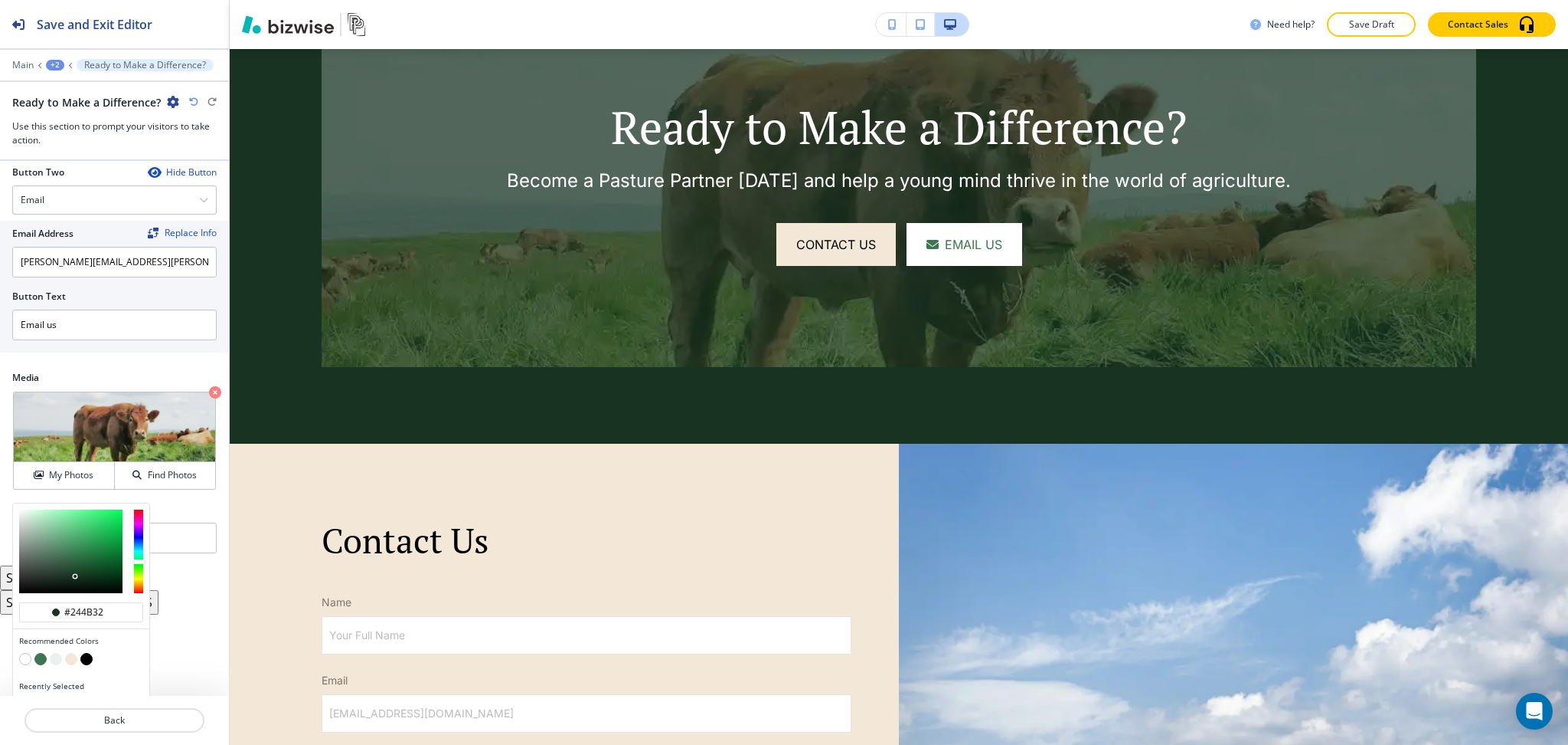
click at [72, 569] on div at bounding box center [70, 551] width 103 height 84
type input "#244b32"
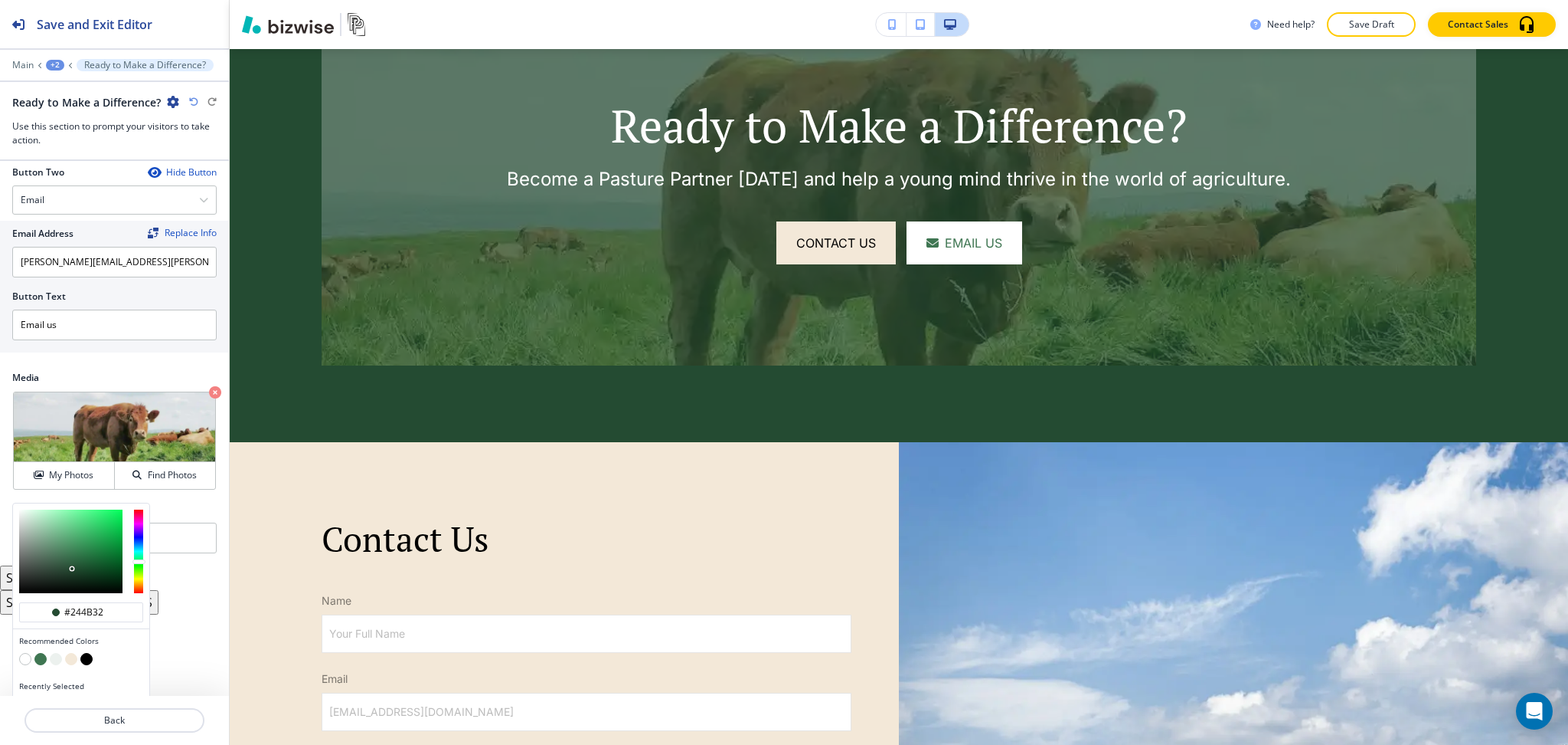
scroll to position [748, 0]
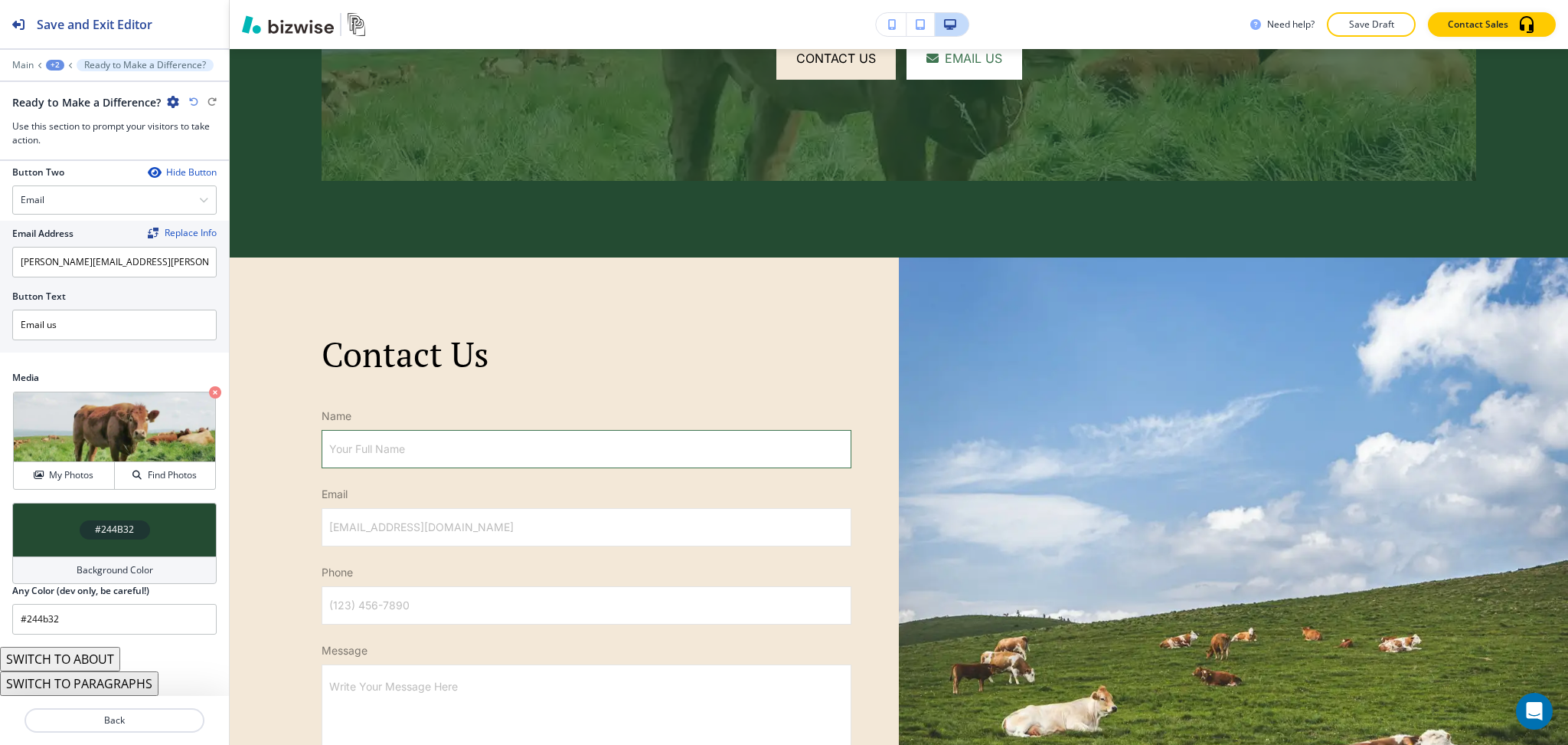
scroll to position [4356, 0]
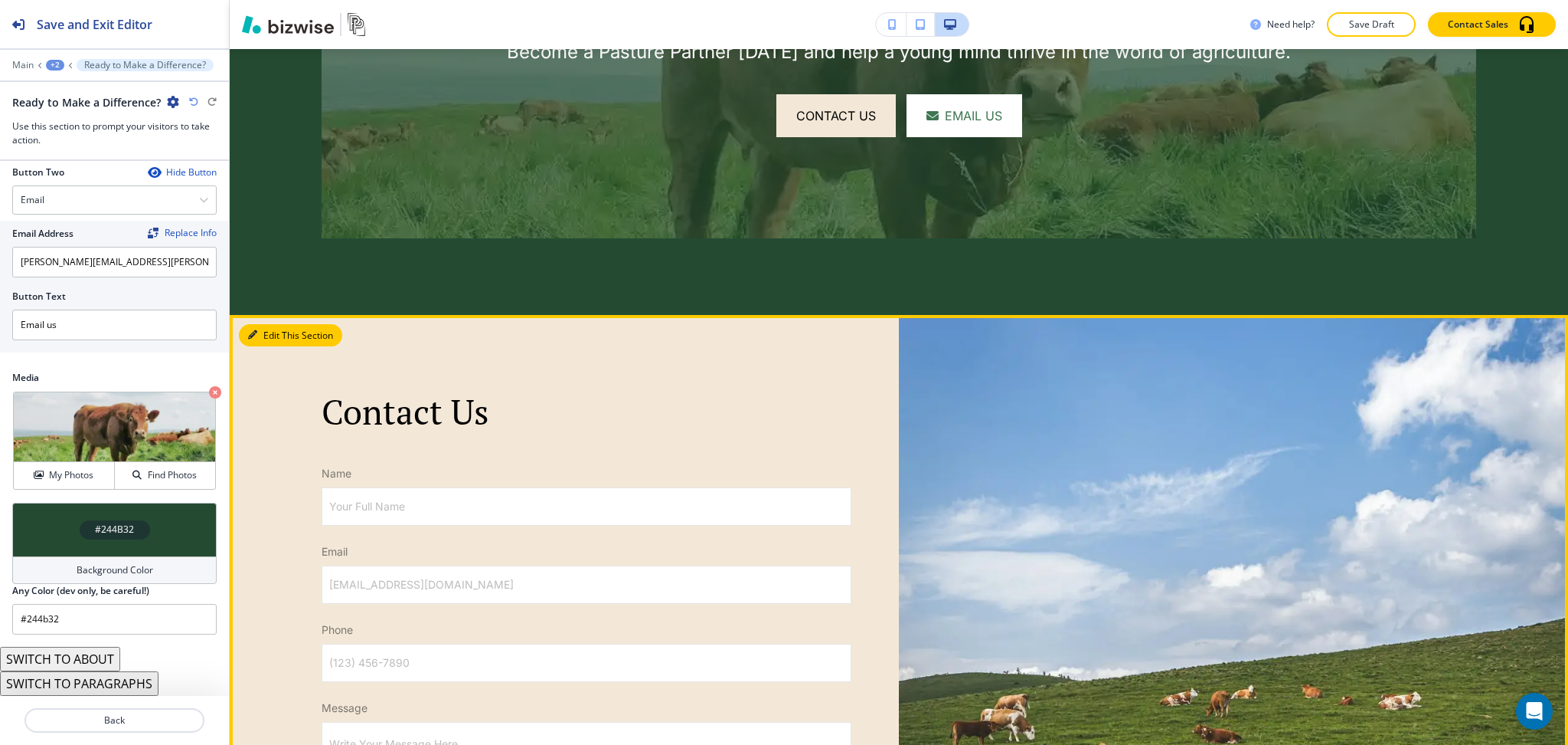
click at [271, 324] on button "Edit This Section" at bounding box center [290, 335] width 103 height 23
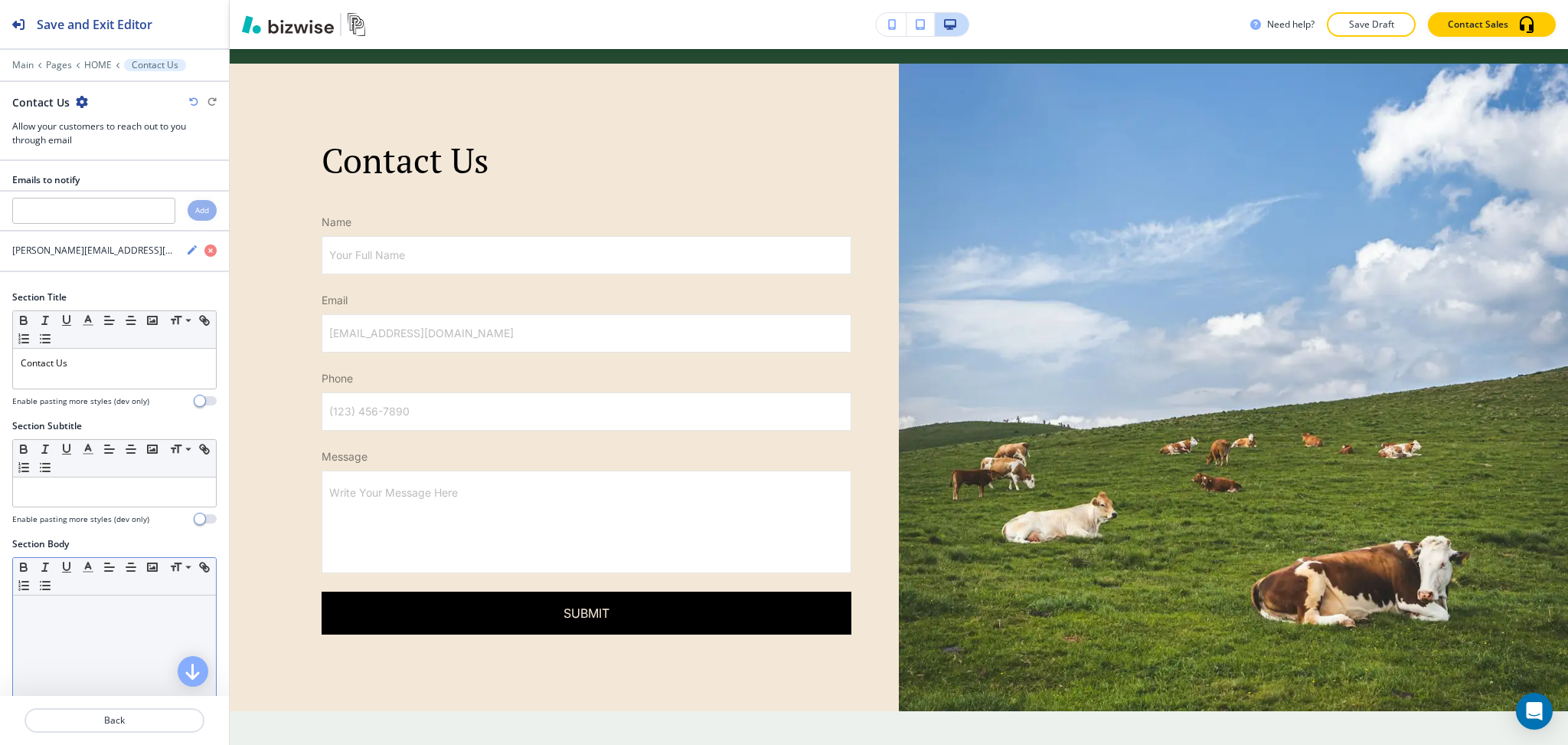
scroll to position [4613, 0]
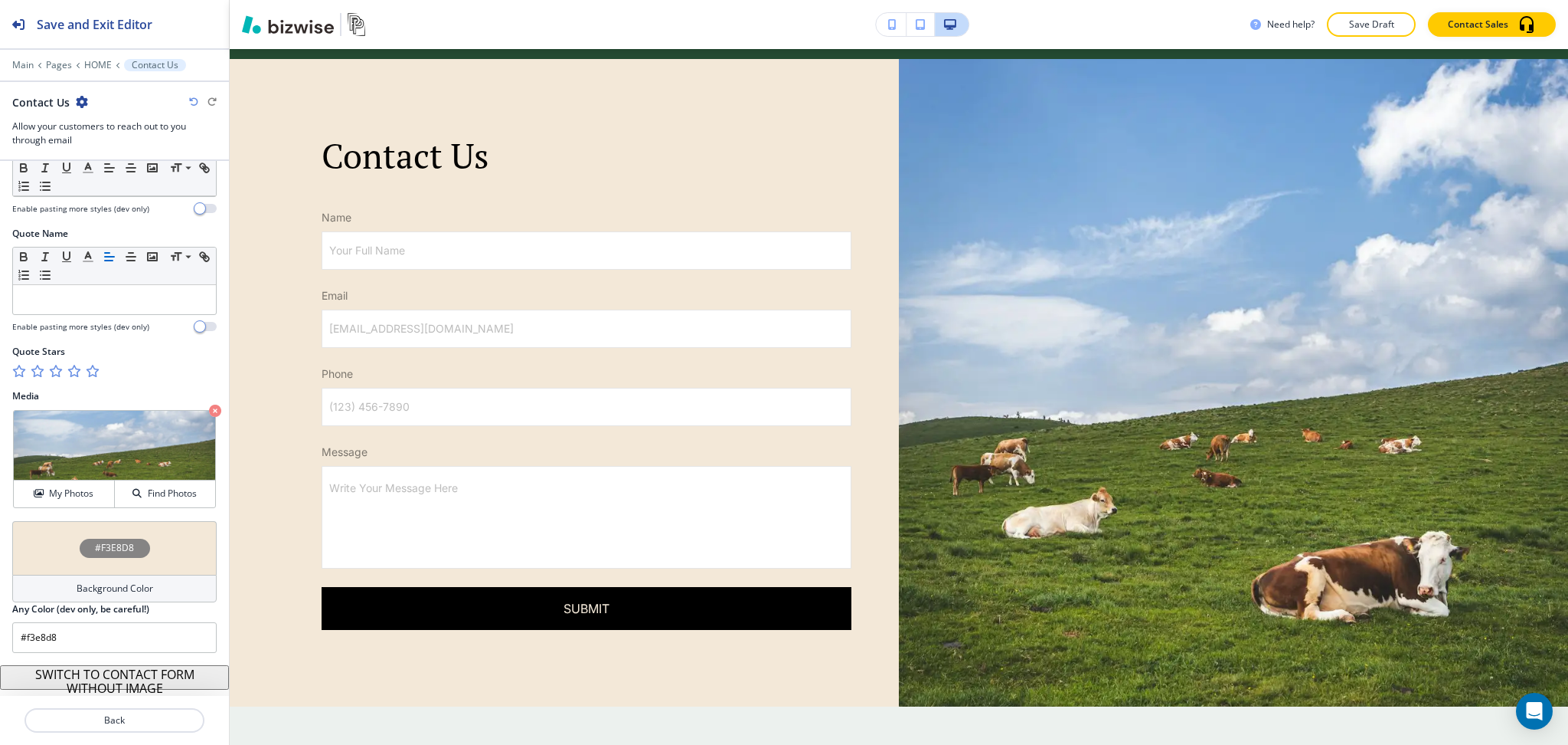
click at [112, 594] on h4 "Background Color" at bounding box center [114, 588] width 76 height 13
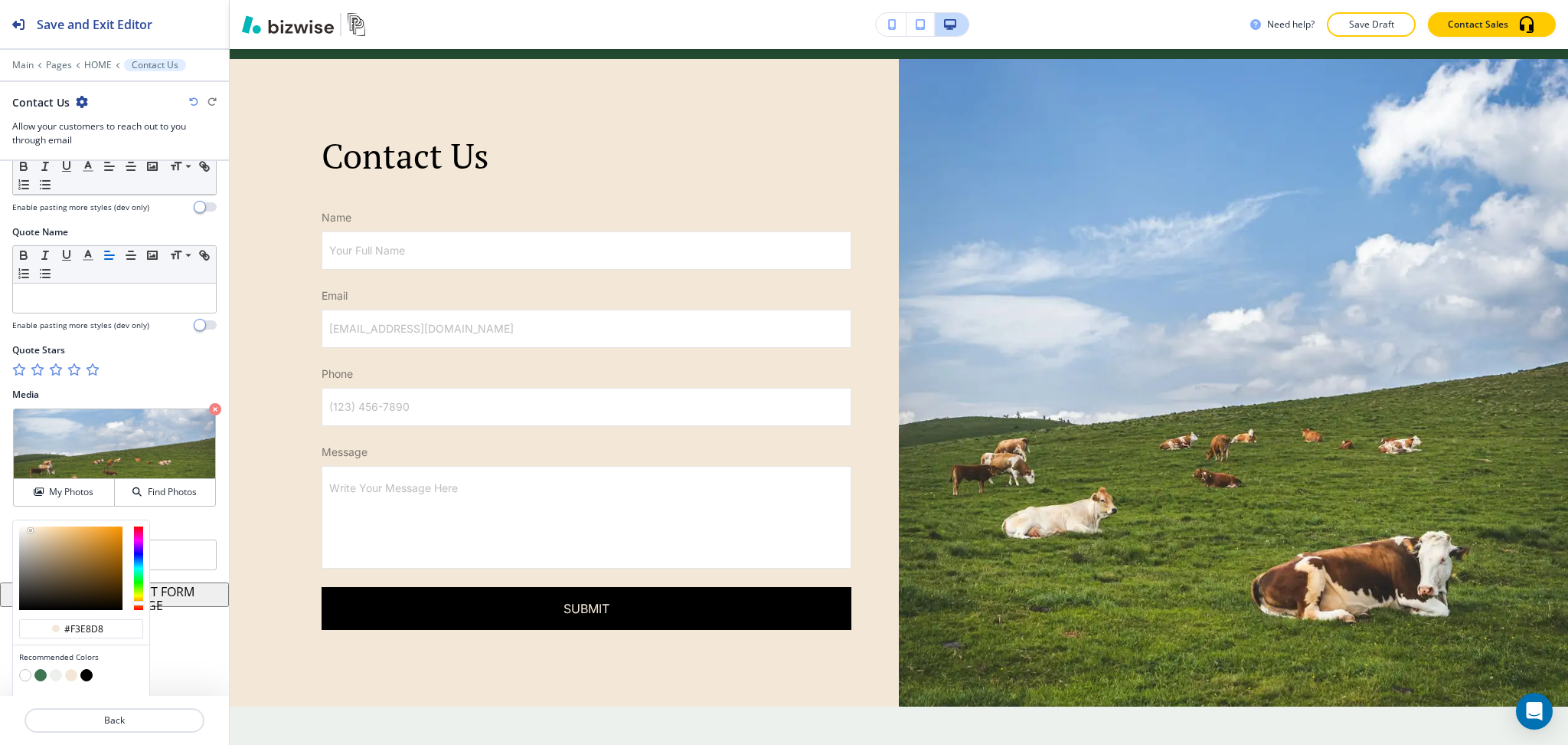
click at [70, 678] on button "button" at bounding box center [72, 675] width 13 height 13
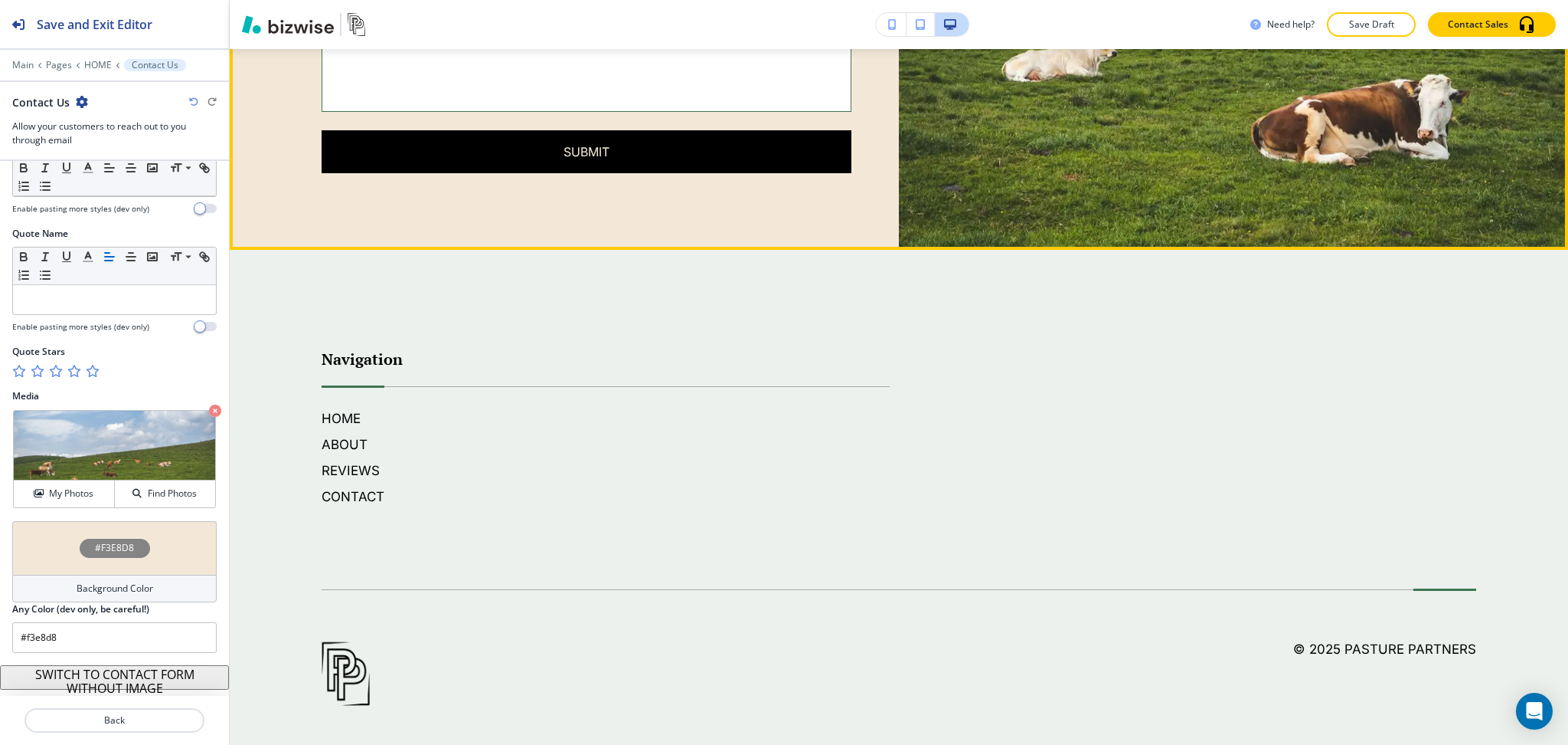
scroll to position [5079, 0]
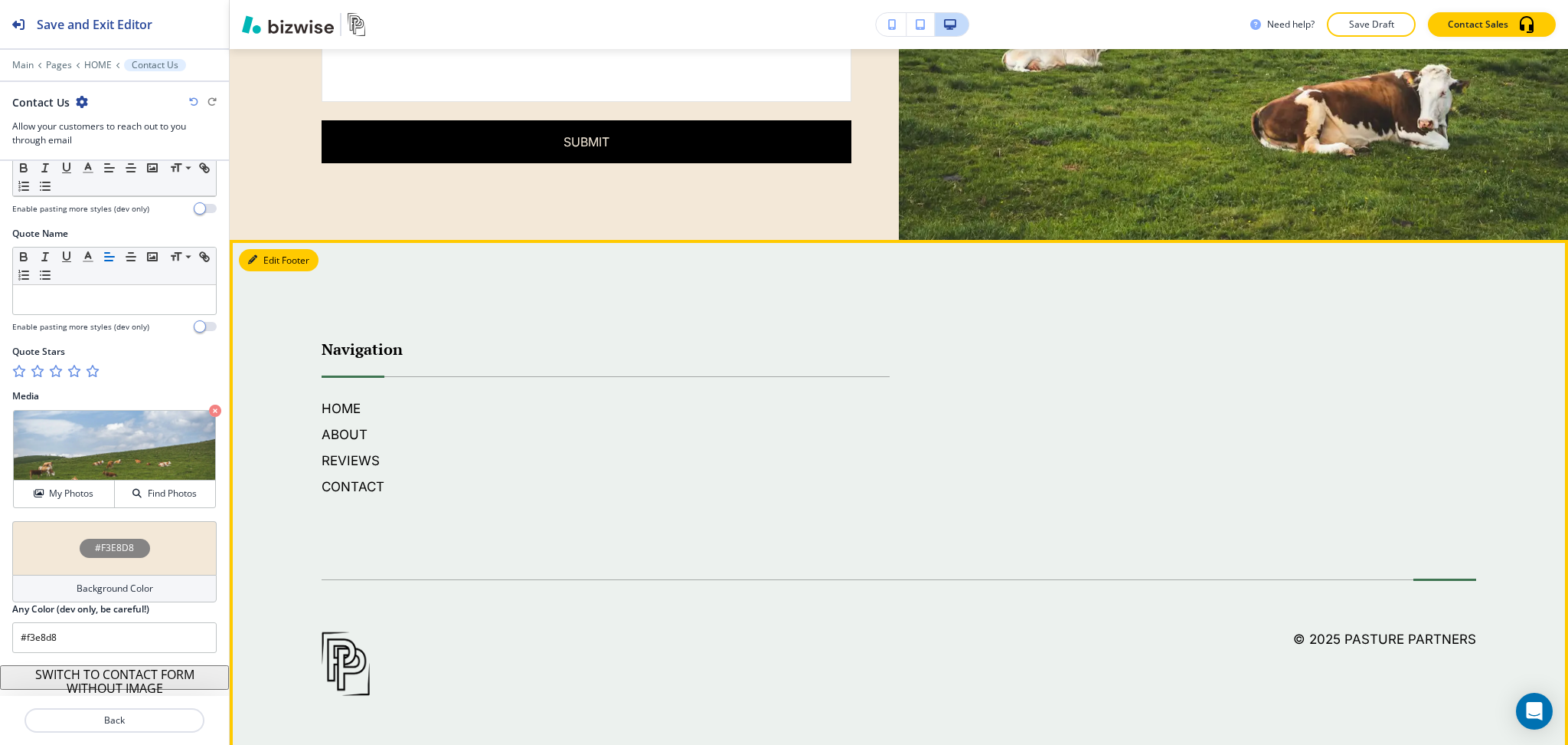
click at [273, 257] on button "Edit Footer" at bounding box center [278, 260] width 80 height 23
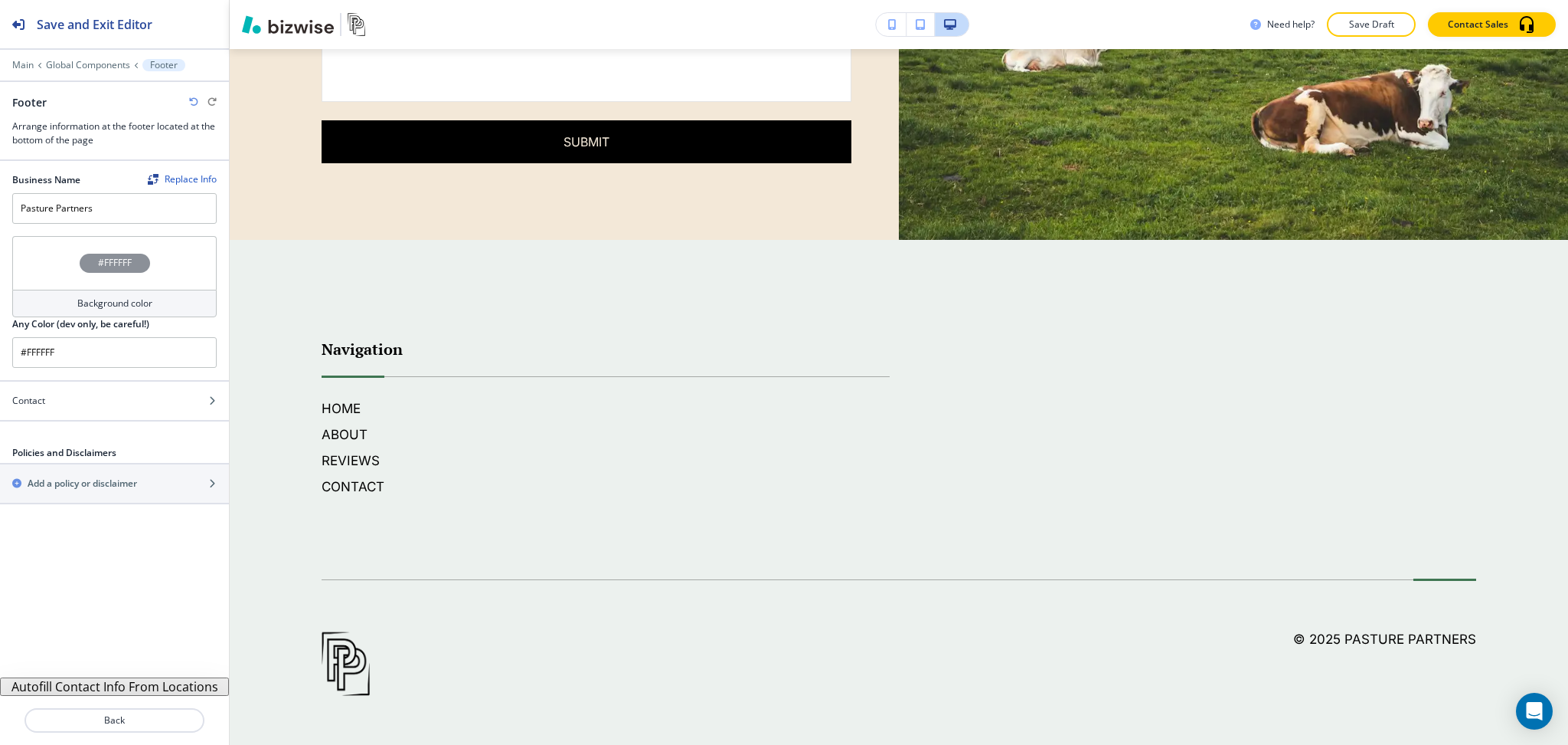
click at [110, 301] on h4 "Background color" at bounding box center [114, 303] width 75 height 13
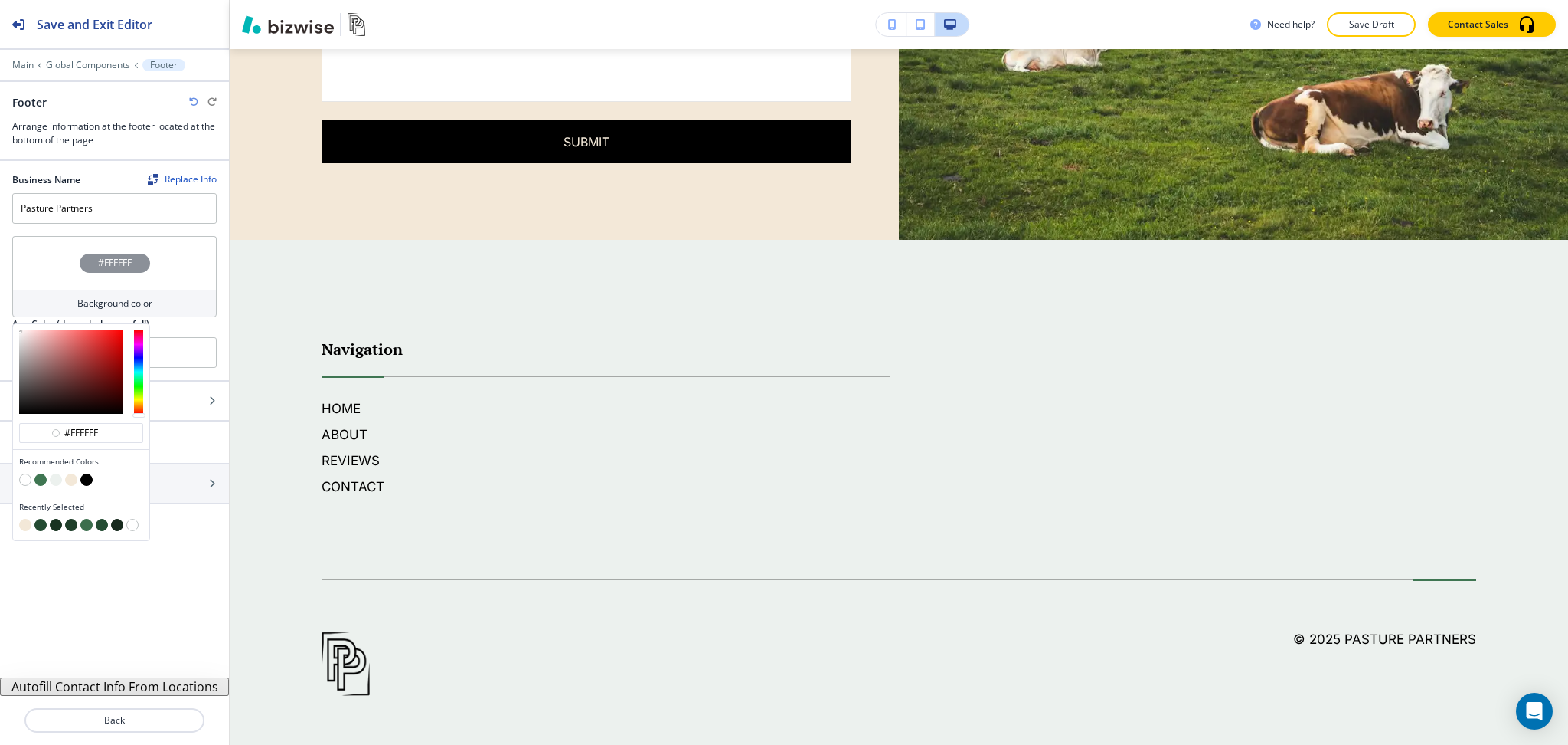
click at [41, 479] on button "button" at bounding box center [41, 480] width 13 height 13
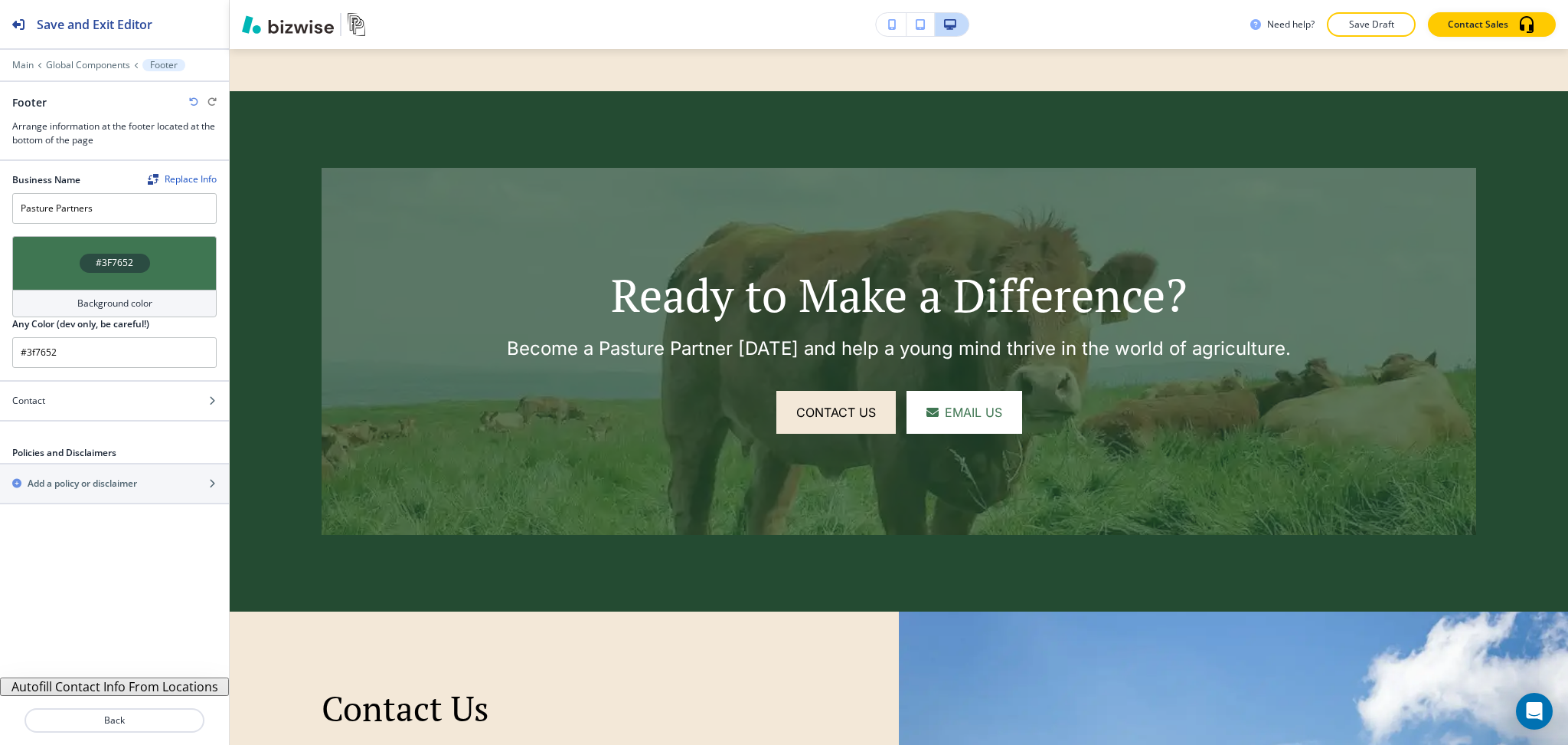
click at [121, 308] on h4 "Background color" at bounding box center [114, 303] width 75 height 13
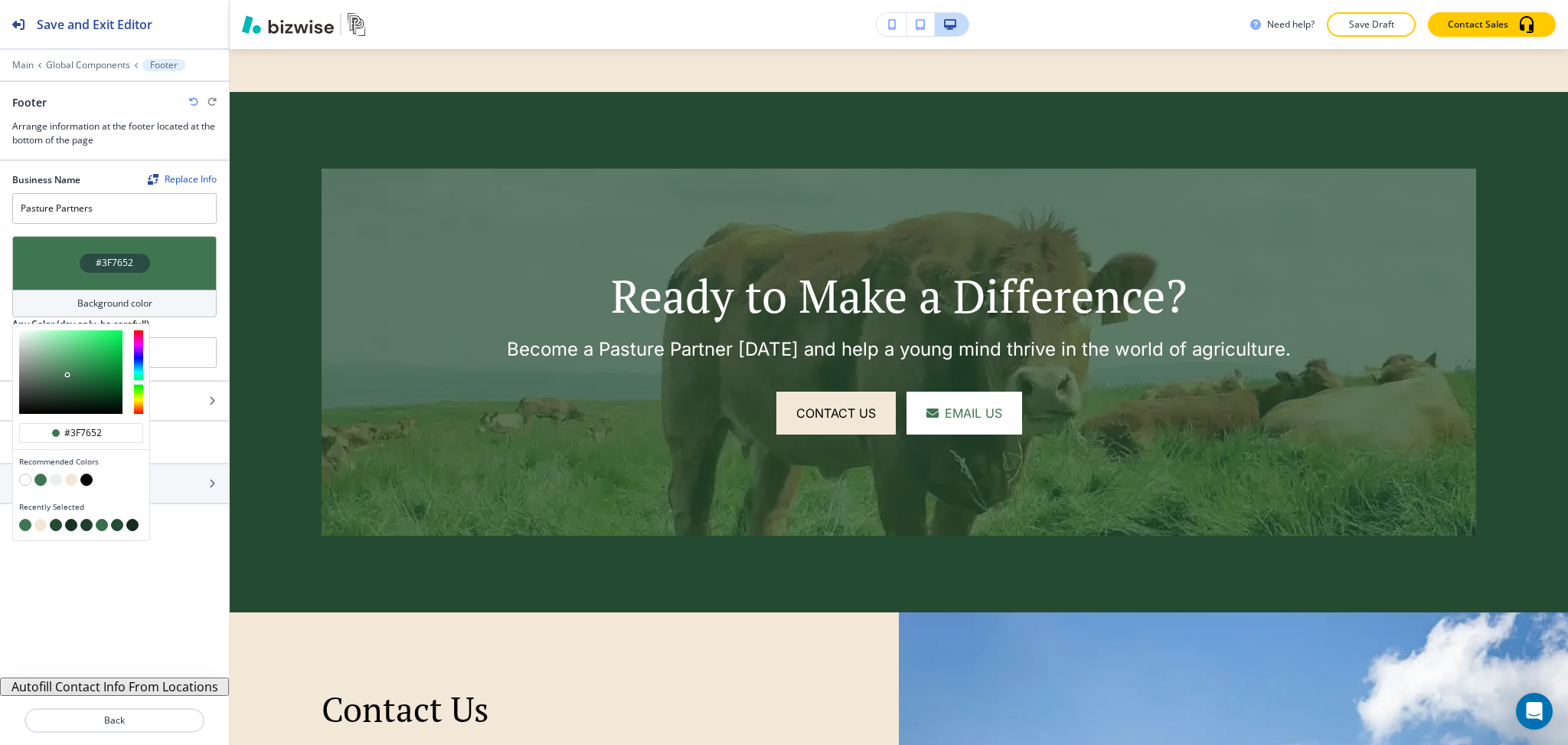
click at [57, 479] on button "button" at bounding box center [56, 480] width 13 height 13
type input "#ecf1ee"
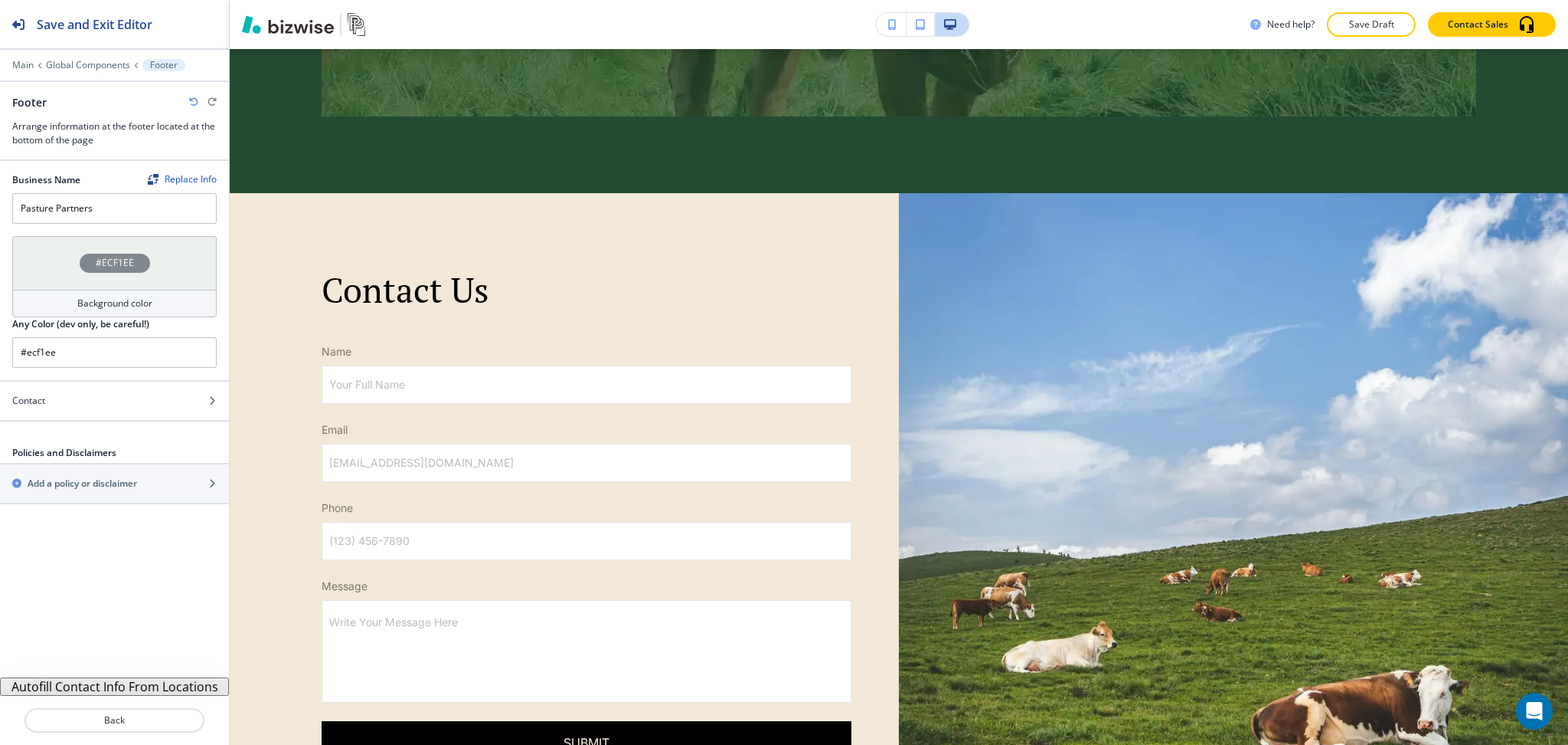
scroll to position [4479, 0]
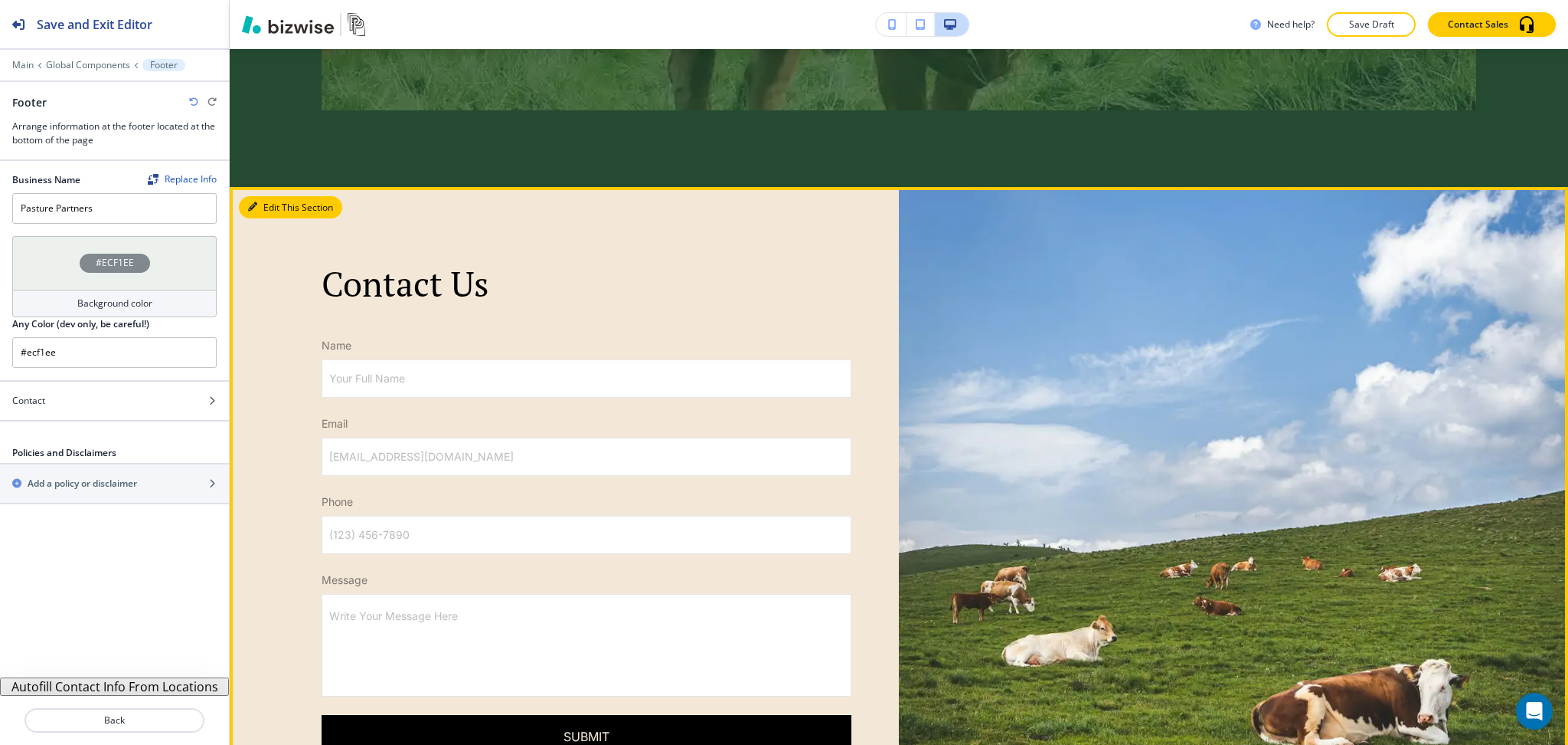
click at [267, 199] on button "Edit This Section" at bounding box center [290, 207] width 103 height 23
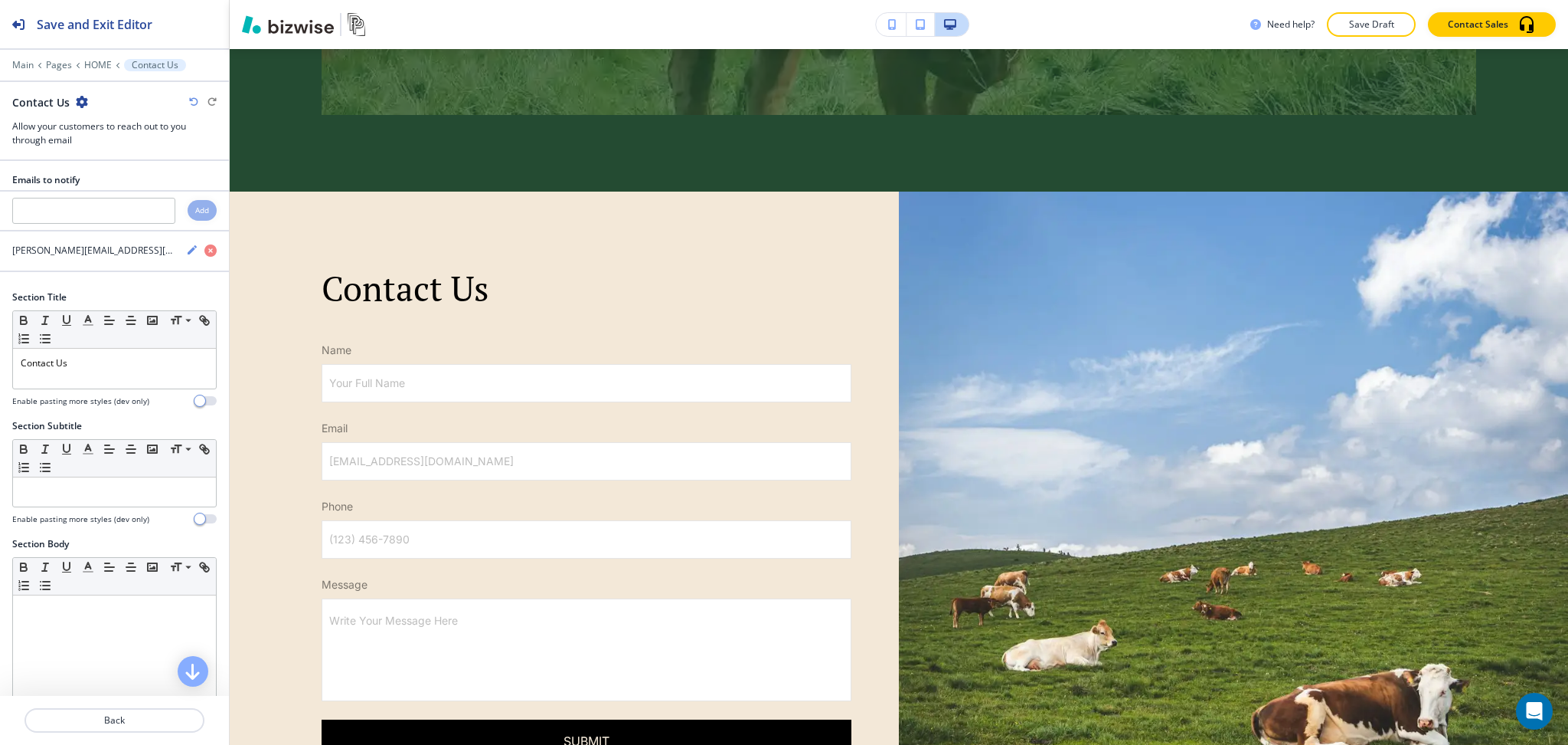
scroll to position [695, 0]
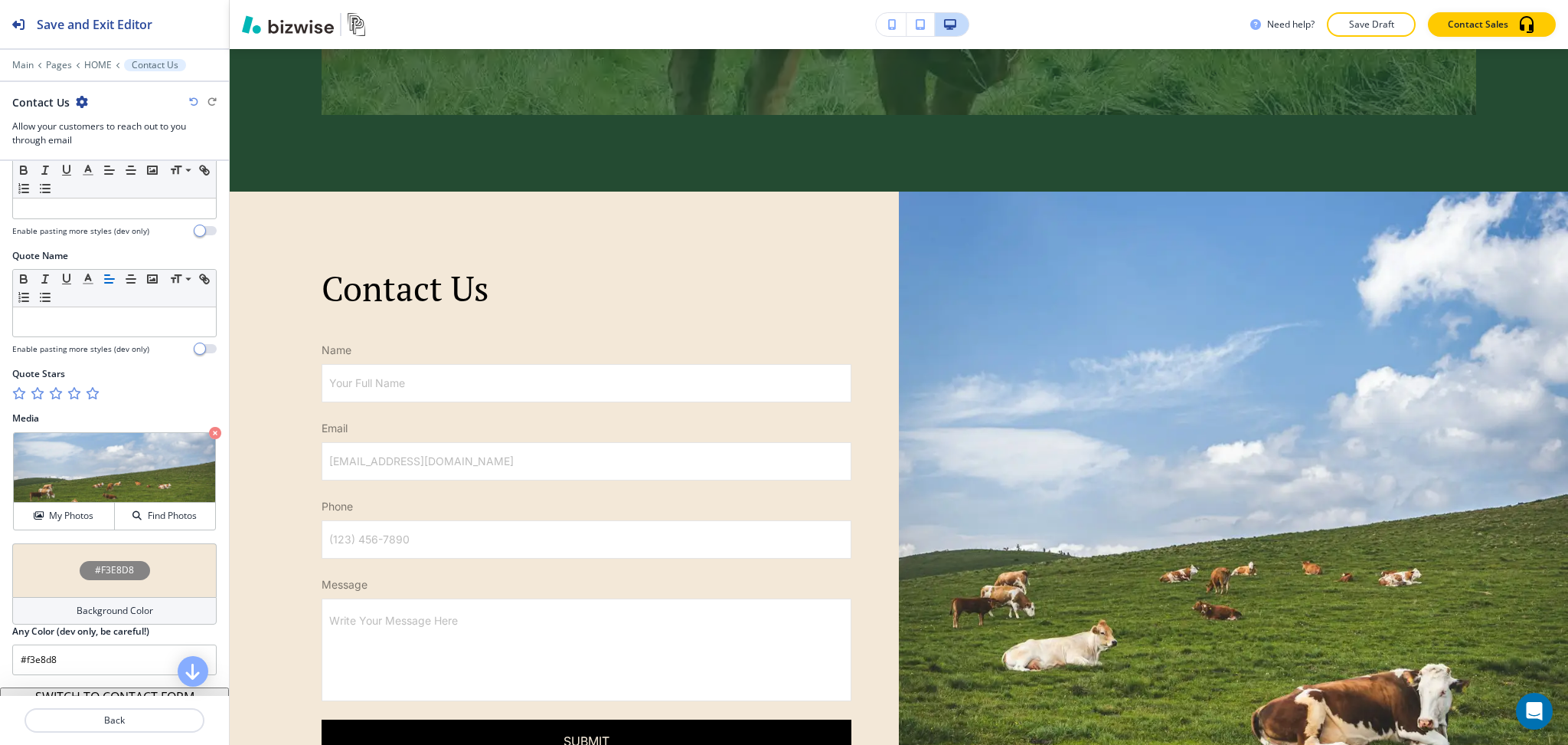
click at [91, 623] on div "Background Color" at bounding box center [114, 610] width 204 height 28
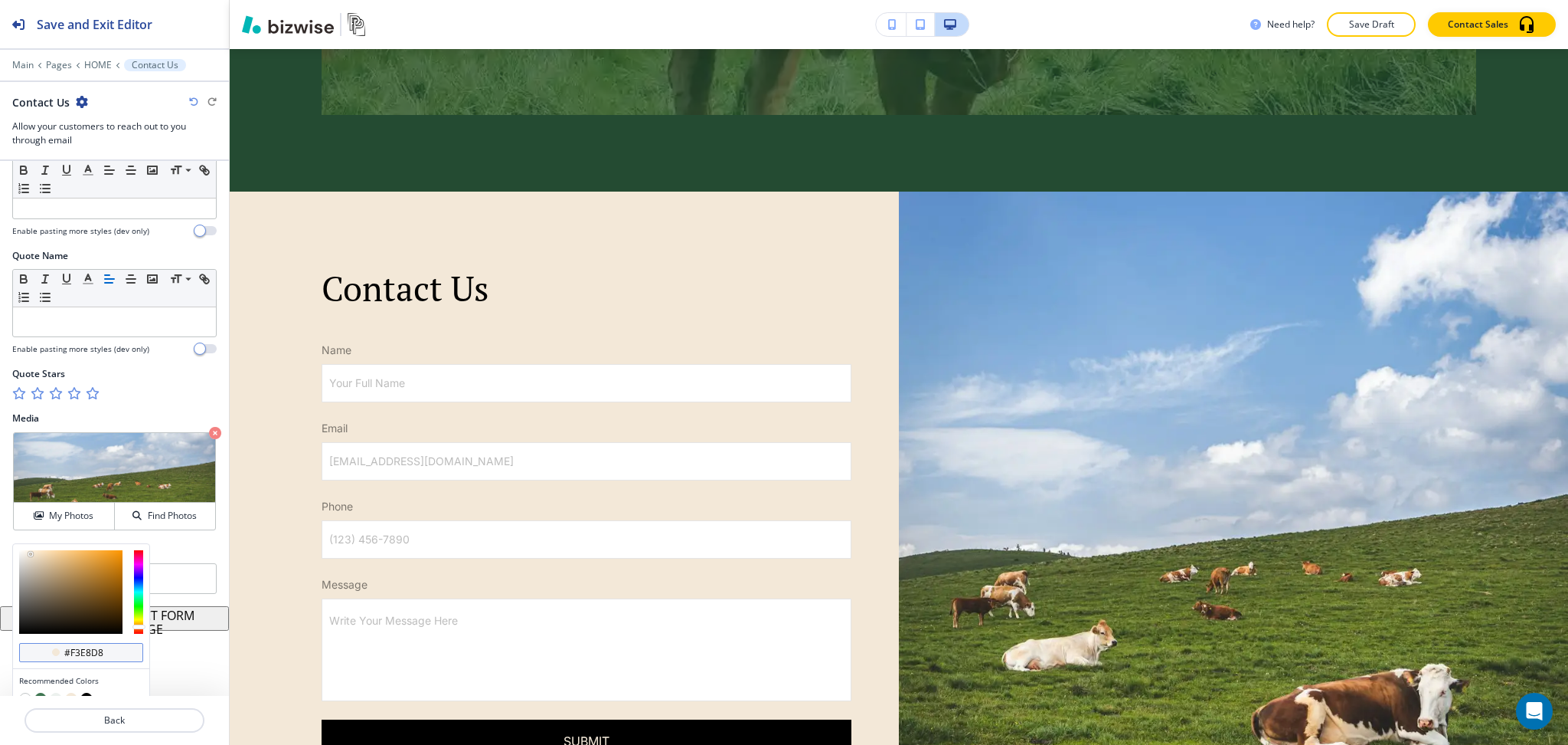
scroll to position [760, 0]
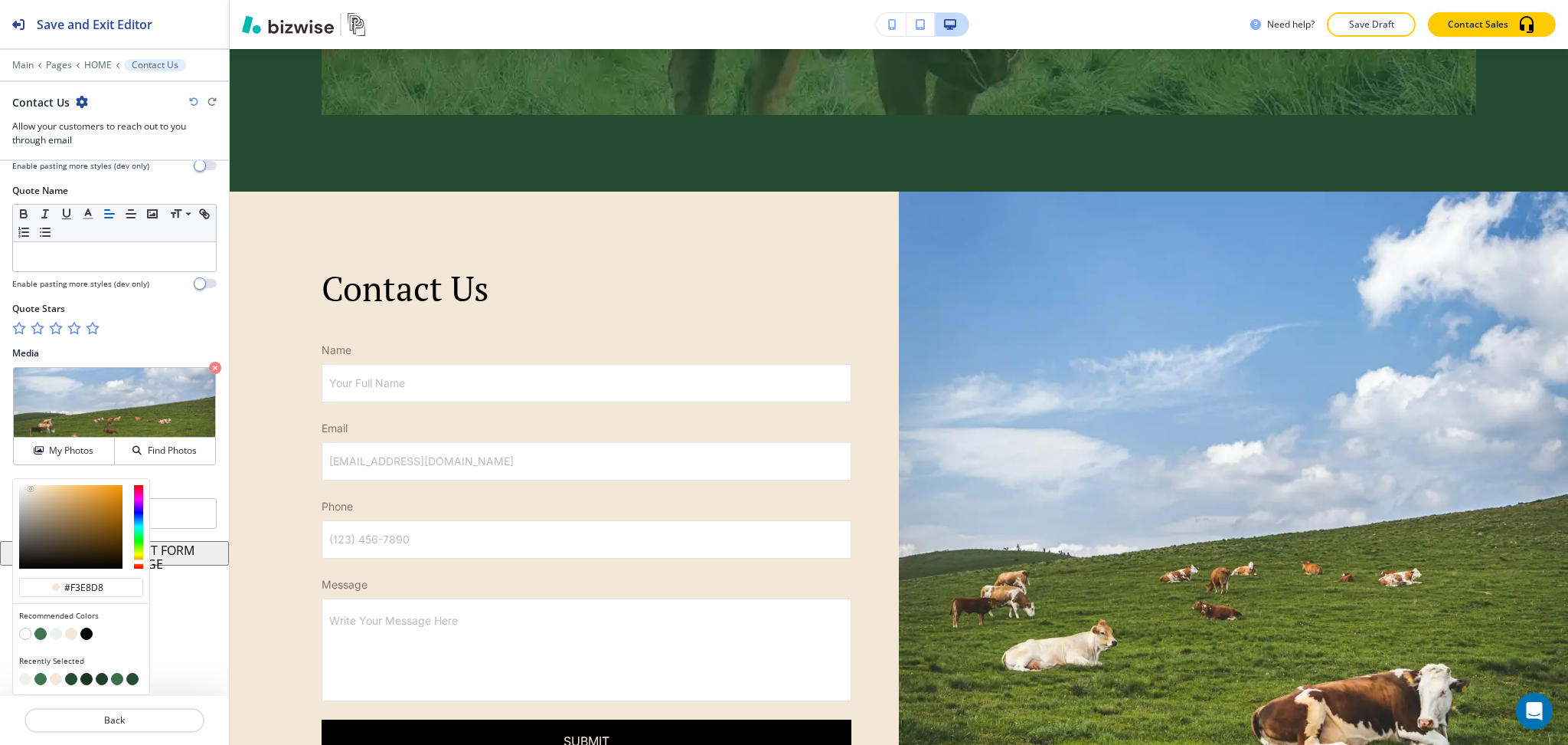
click at [58, 636] on button "button" at bounding box center [56, 634] width 13 height 13
type input "#ecf1ee"
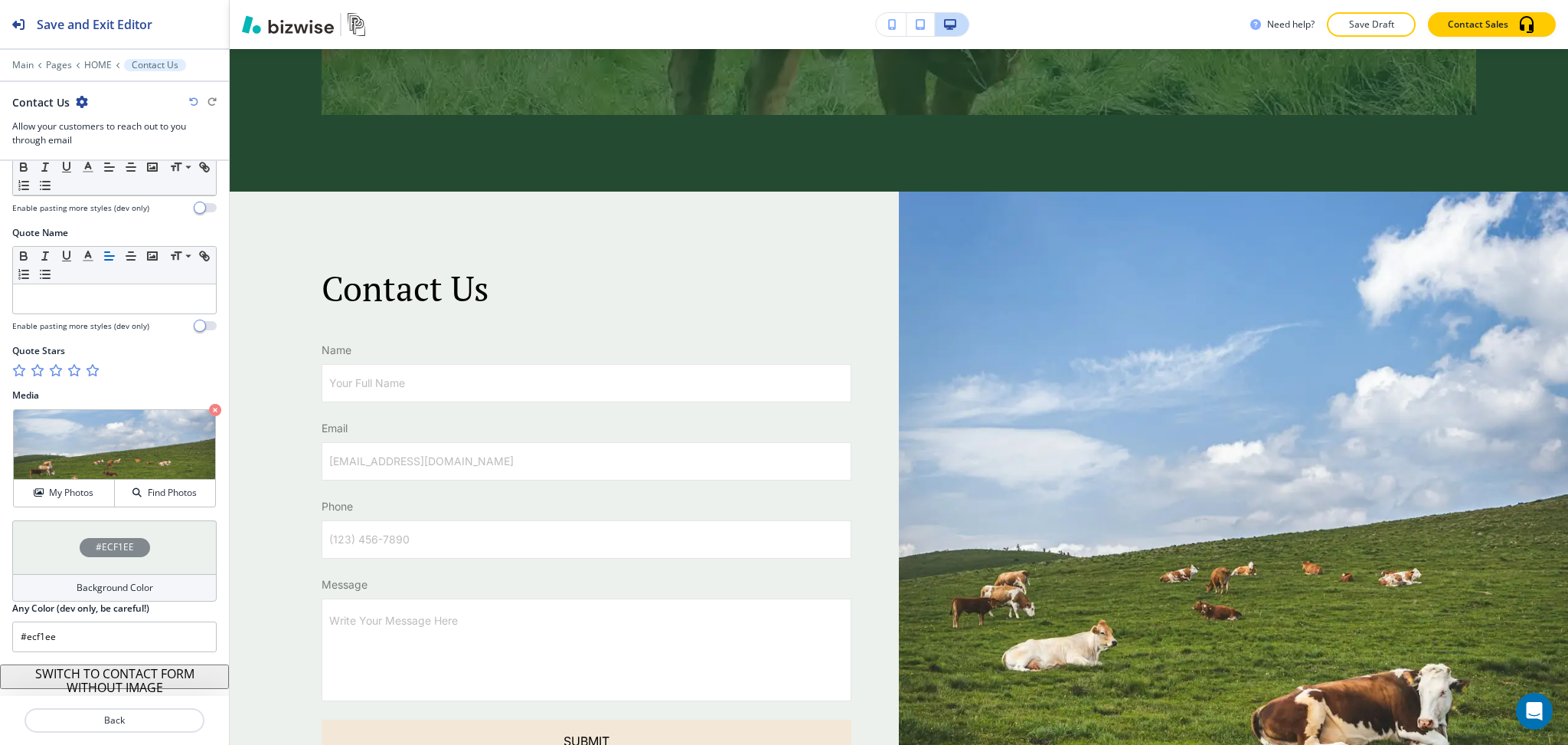
scroll to position [717, 0]
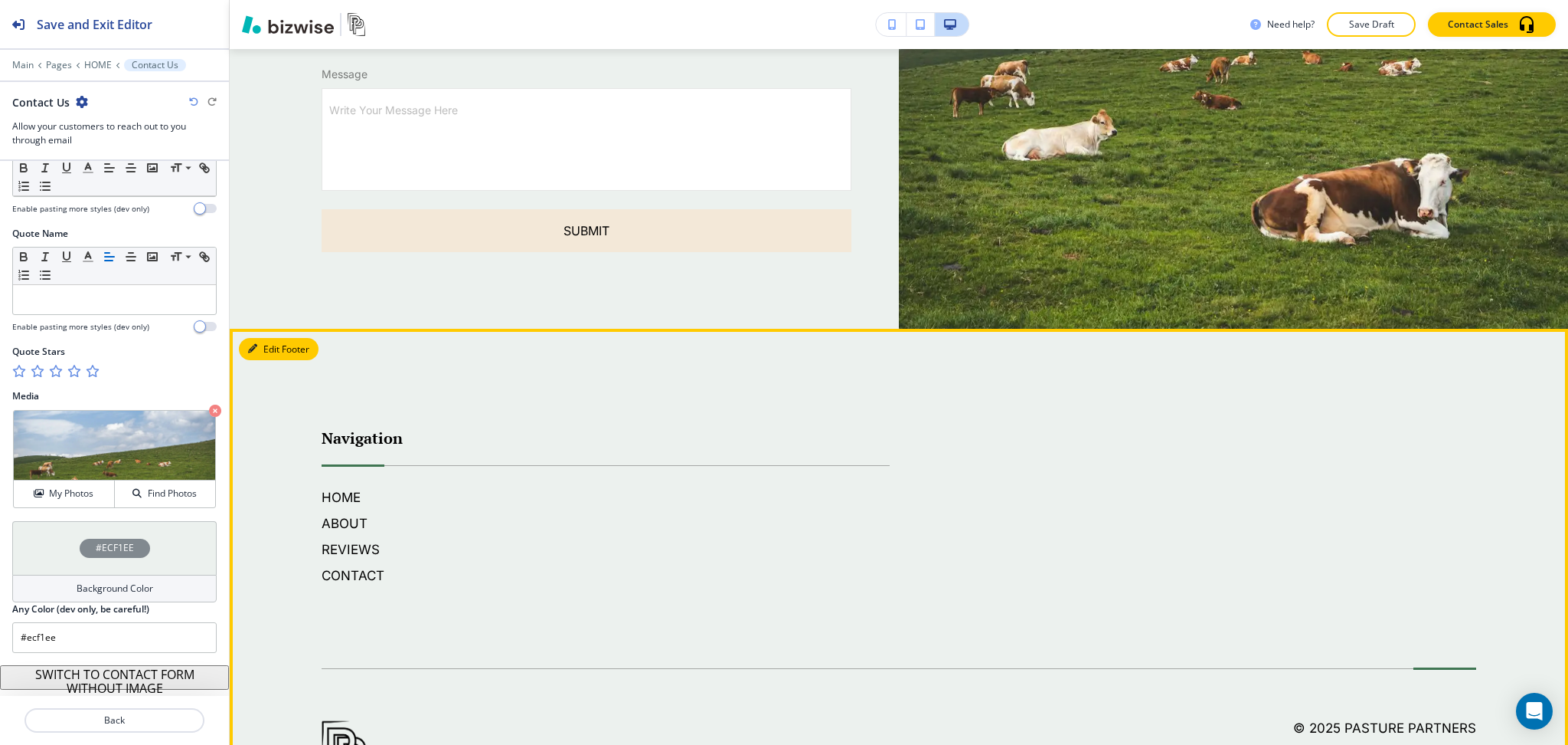
click at [258, 343] on button "Edit Footer" at bounding box center [278, 349] width 80 height 23
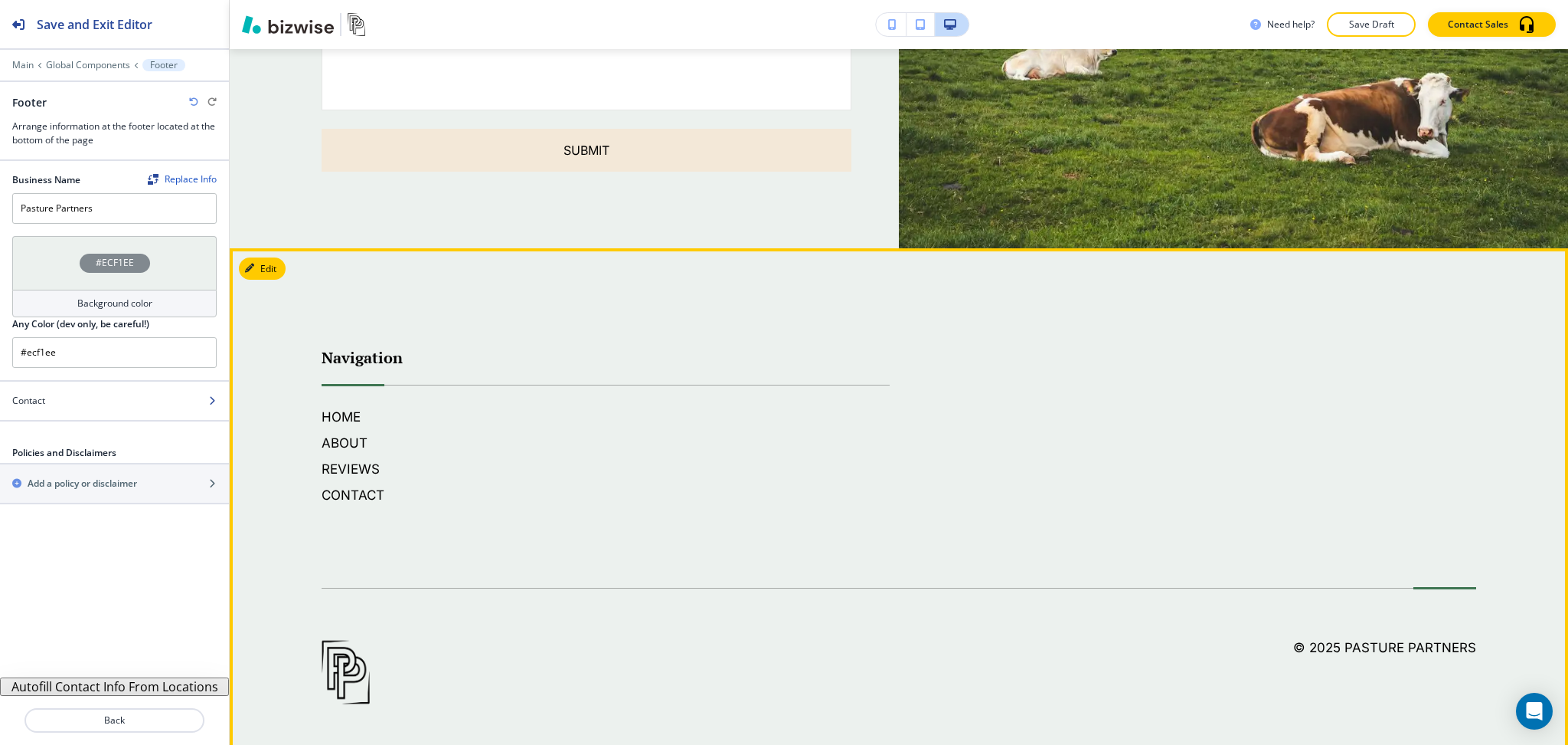
scroll to position [5079, 0]
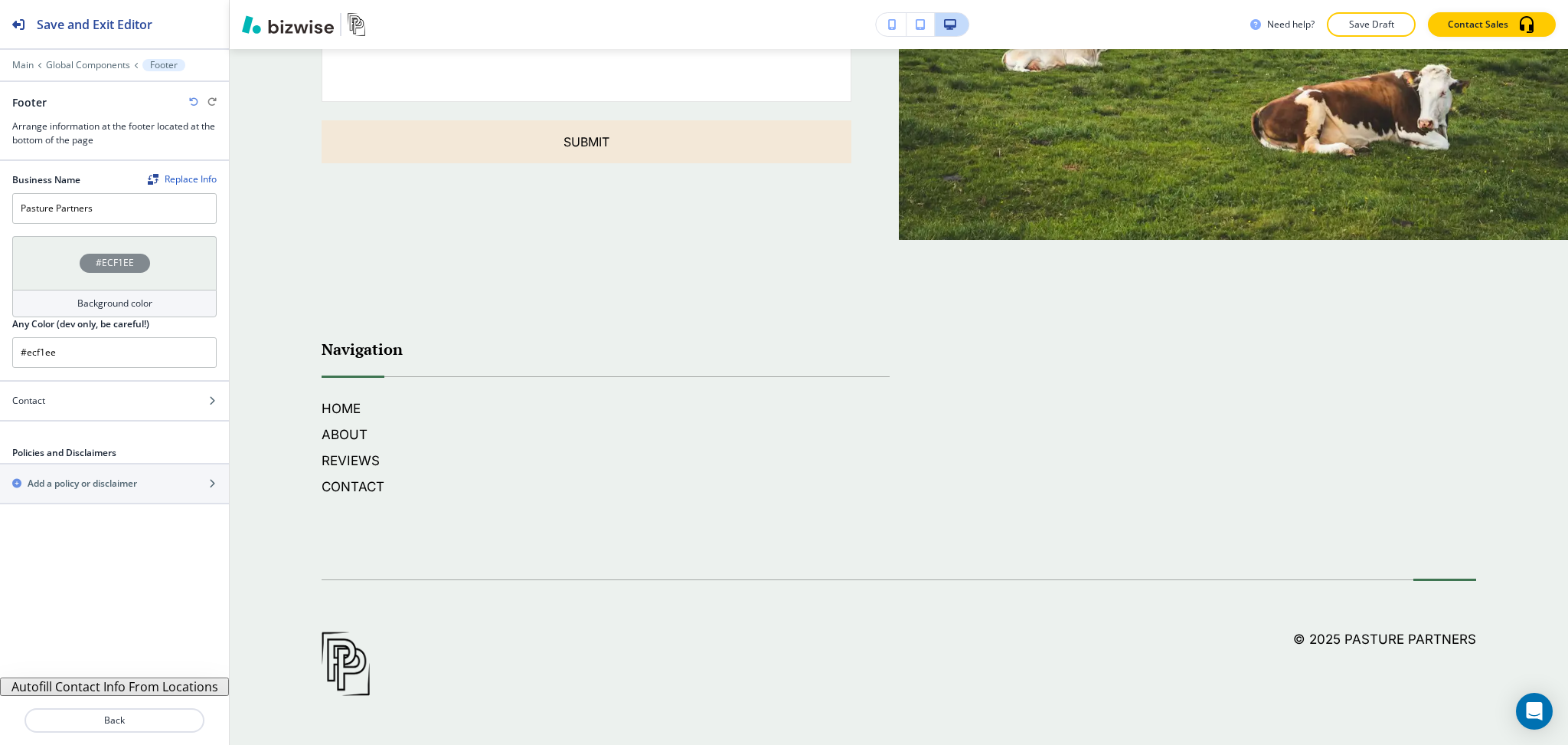
click at [172, 313] on div "Background color" at bounding box center [114, 303] width 204 height 28
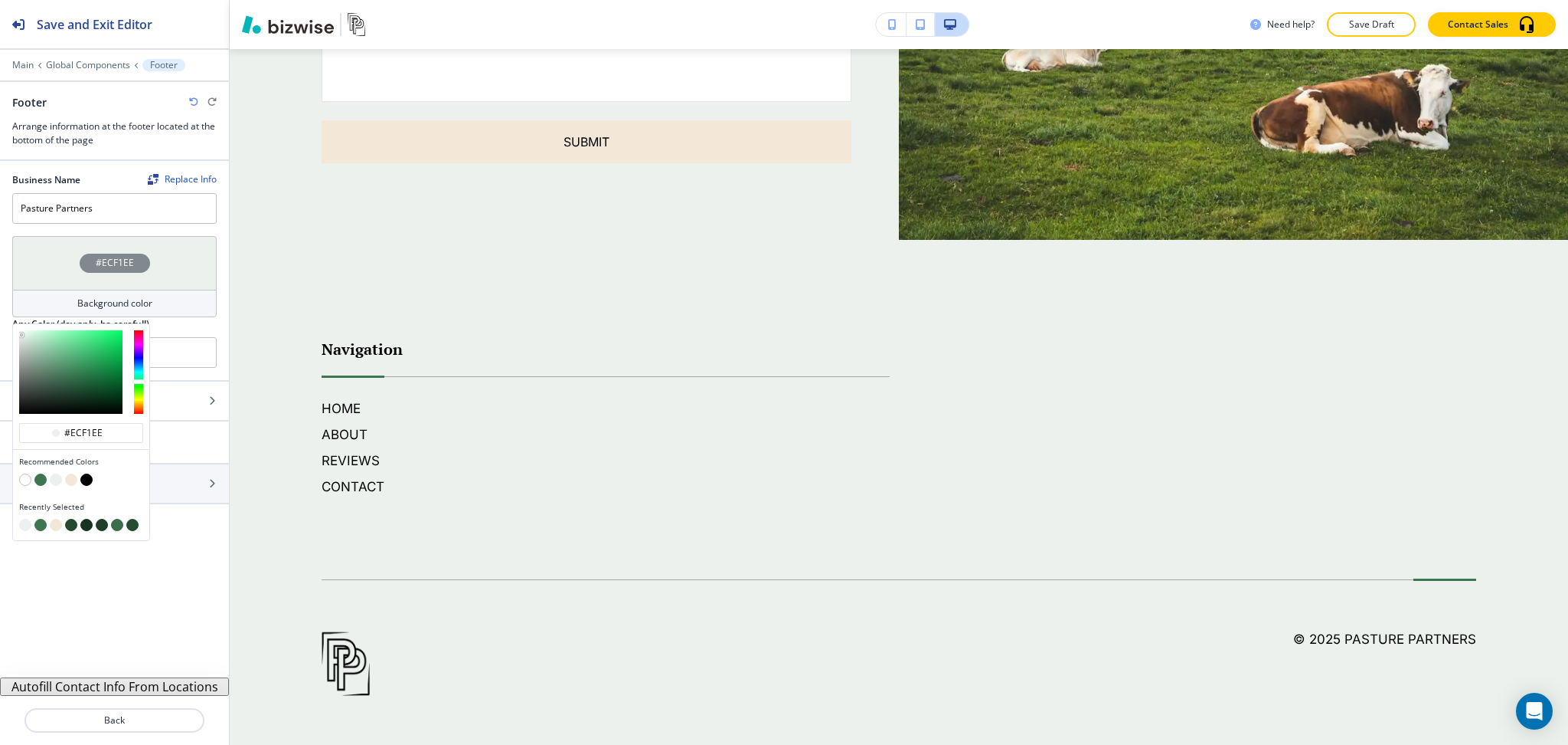
click at [74, 482] on button "button" at bounding box center [72, 480] width 13 height 13
type input "#f3e8d8"
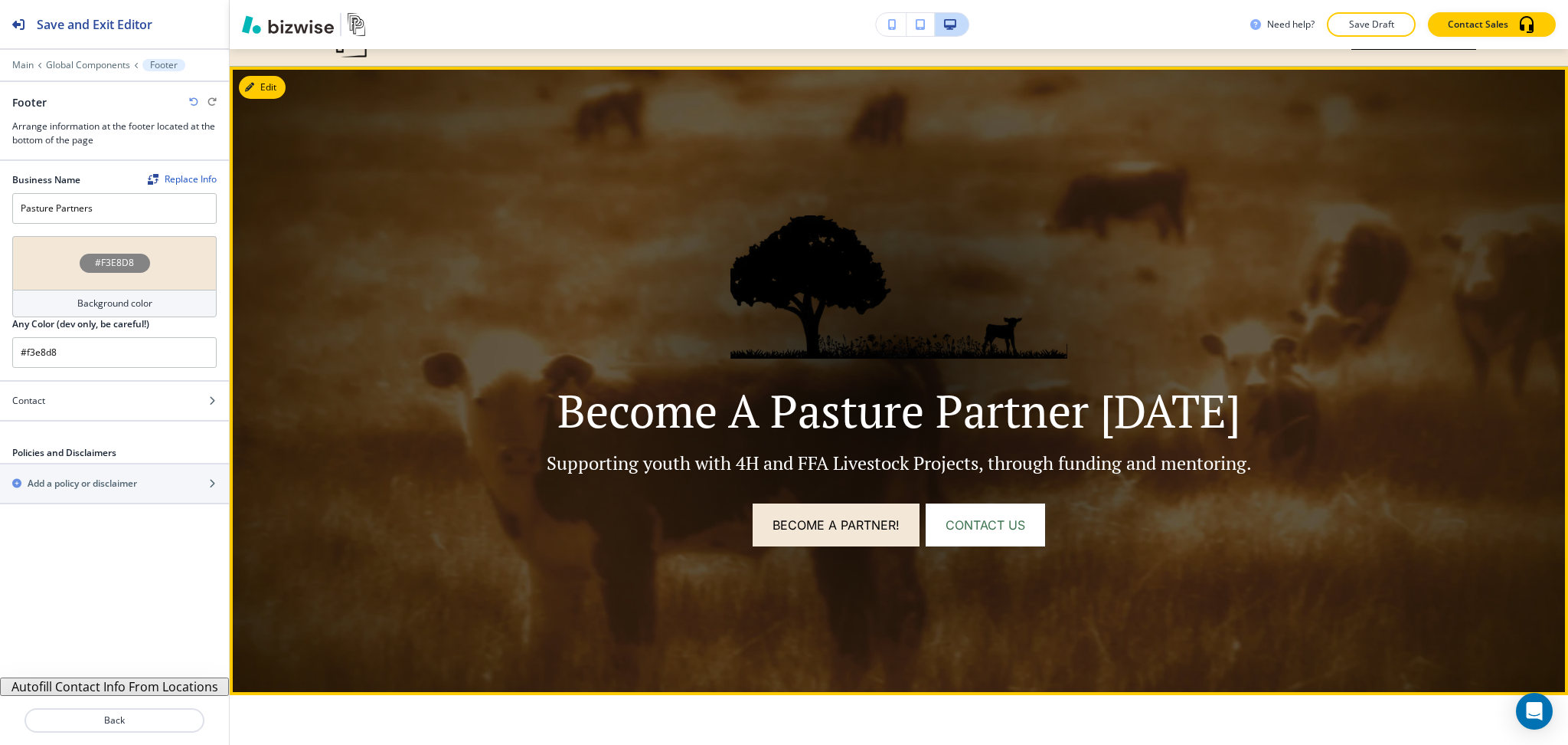
scroll to position [0, 0]
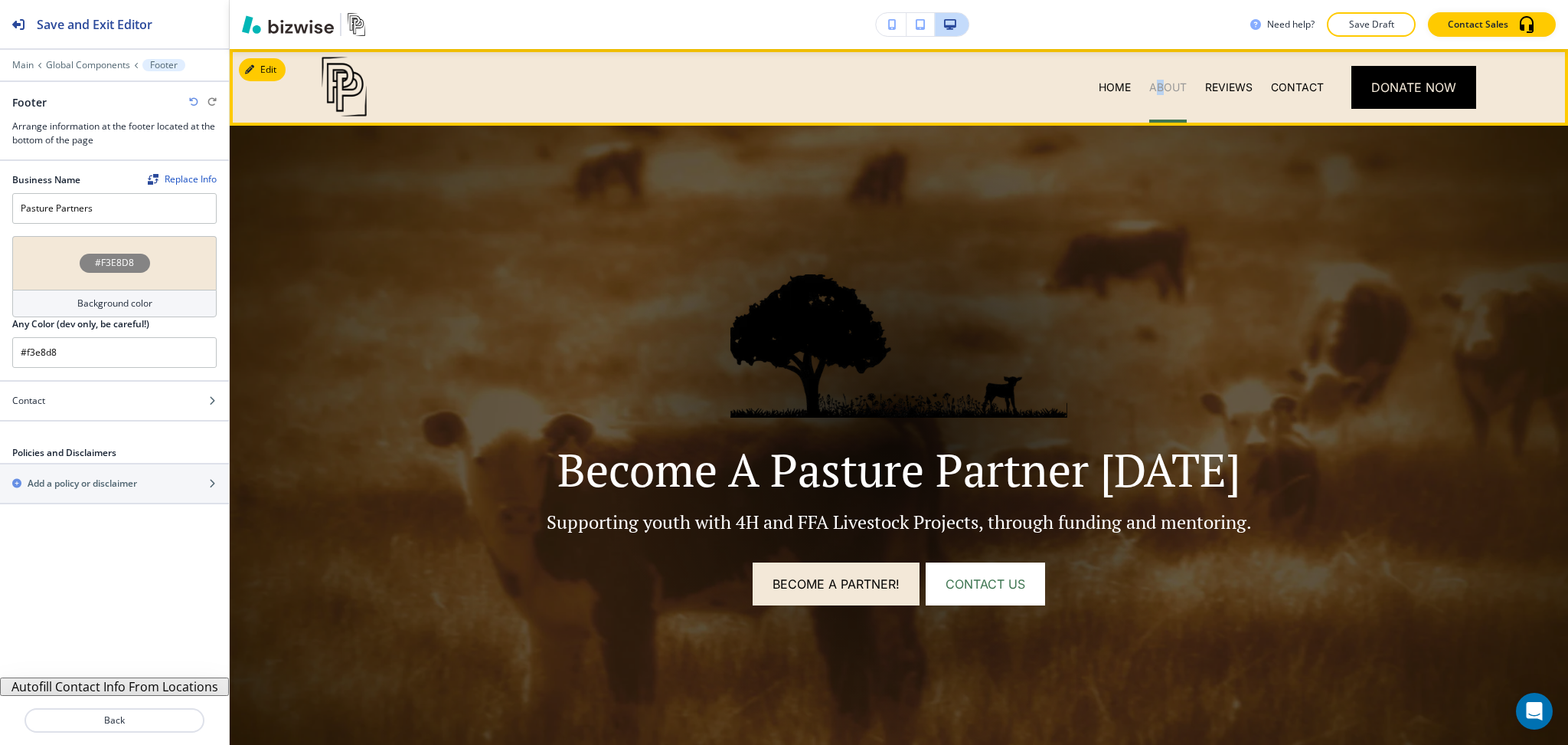
click at [1150, 80] on p "ABOUT" at bounding box center [1169, 87] width 38 height 15
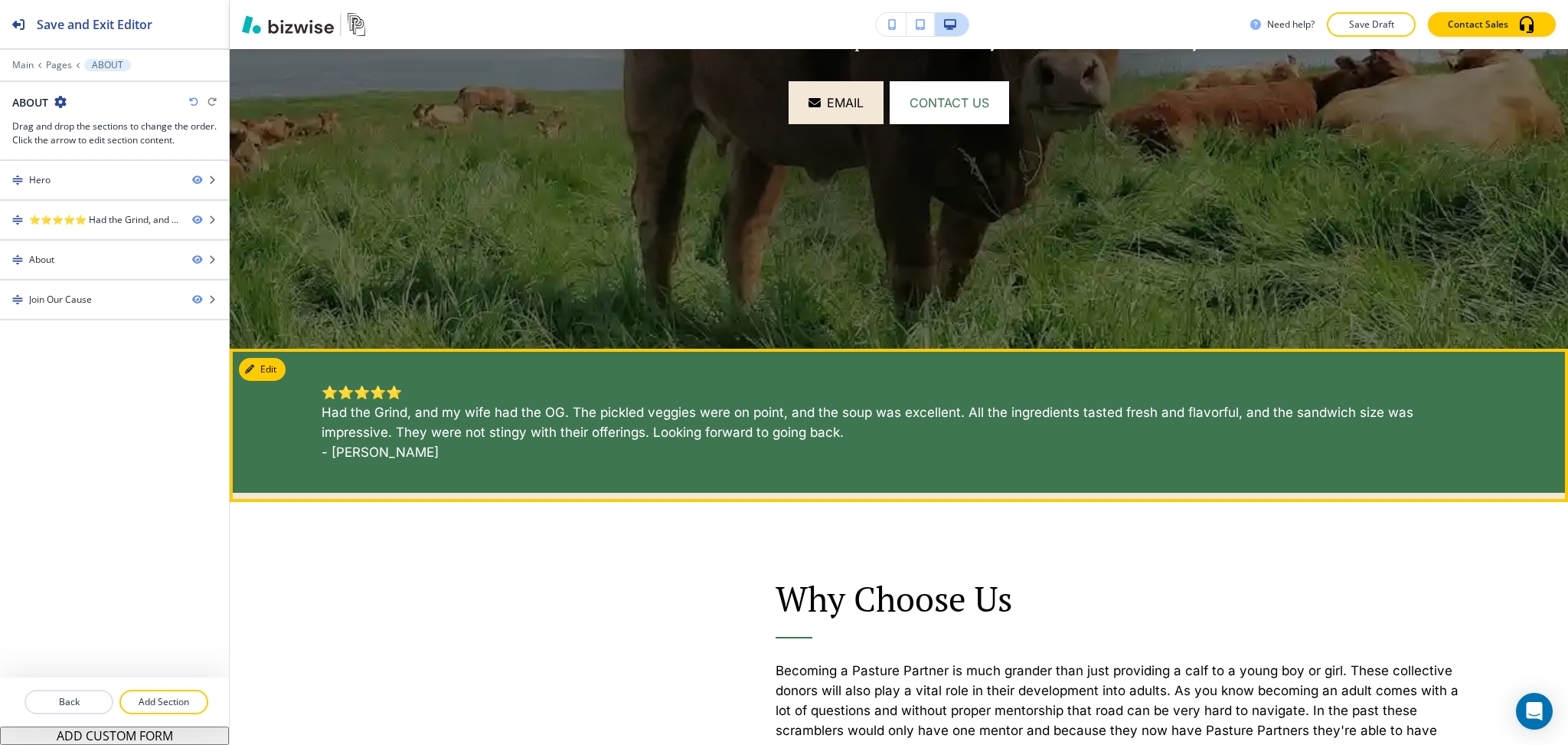
scroll to position [407, 0]
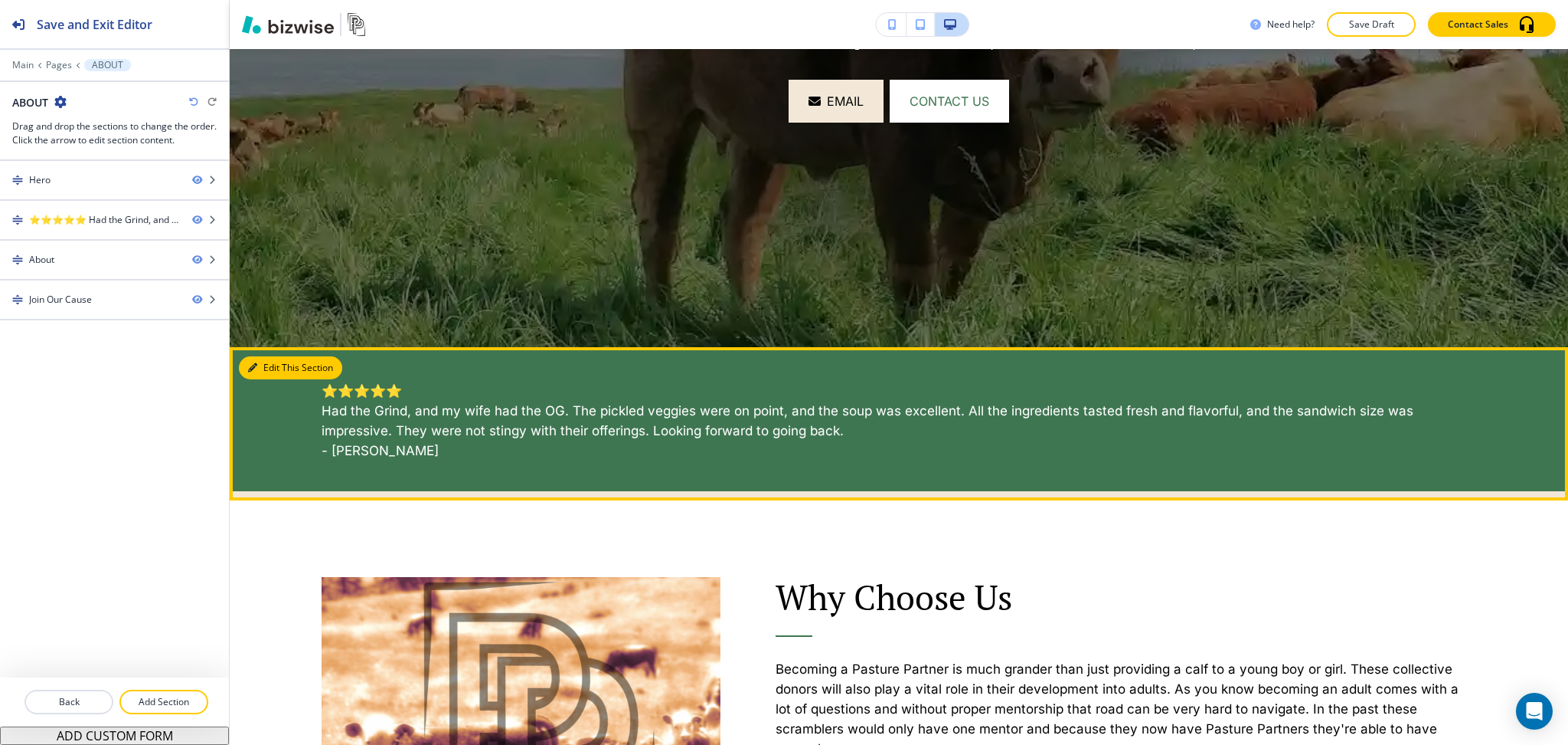
click at [266, 367] on button "Edit This Section" at bounding box center [290, 367] width 103 height 23
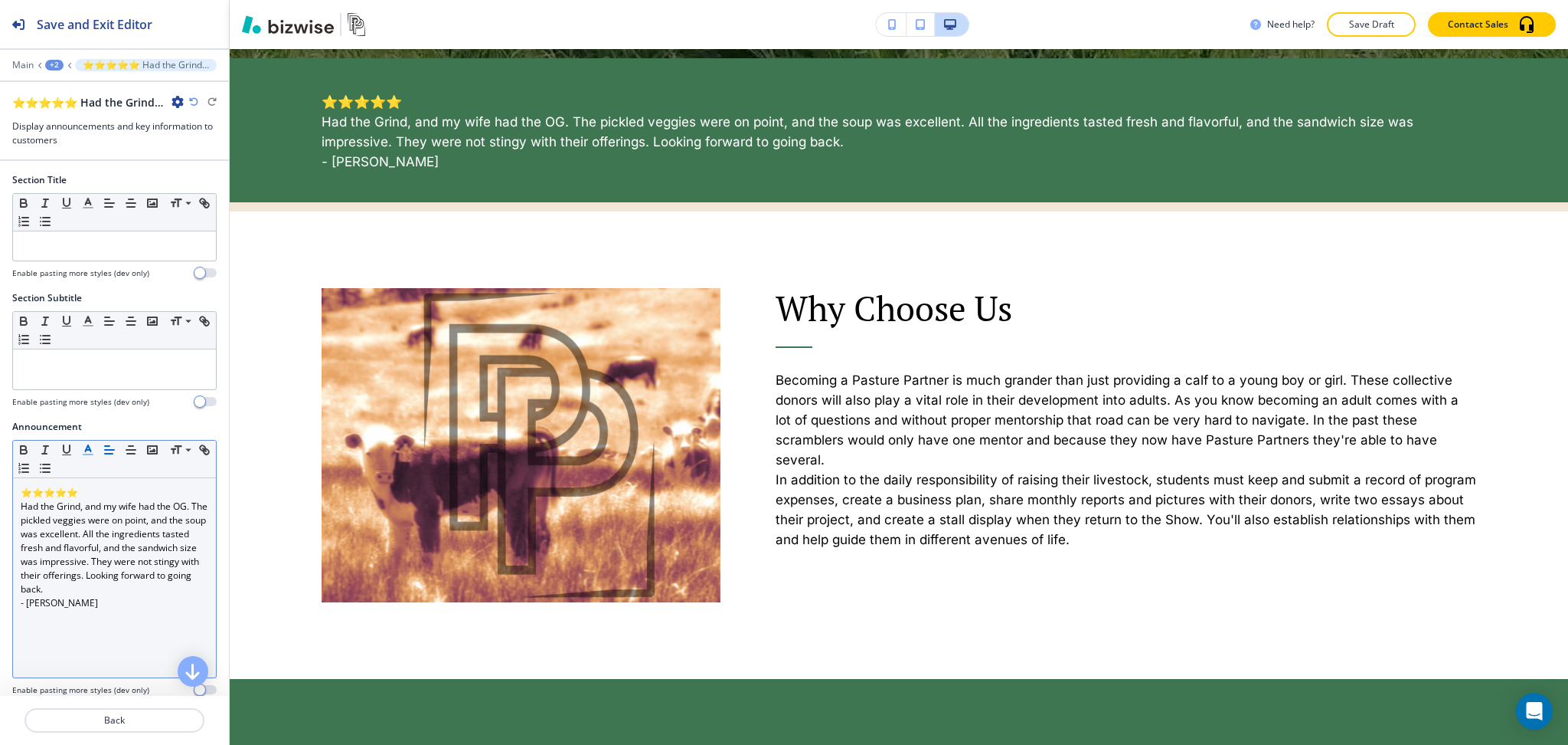
scroll to position [705, 0]
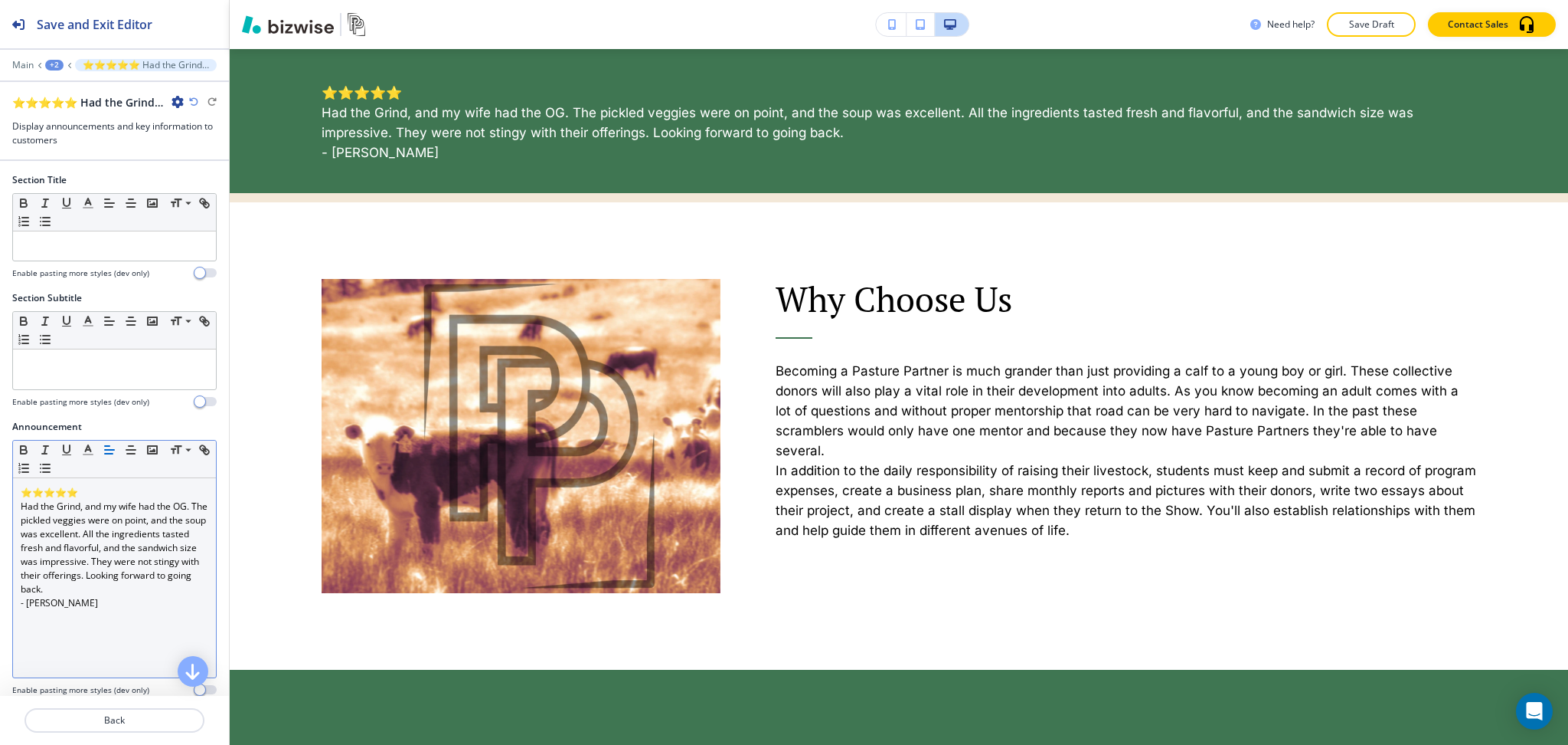
click at [106, 610] on p "- Brian Abbe" at bounding box center [114, 602] width 188 height 13
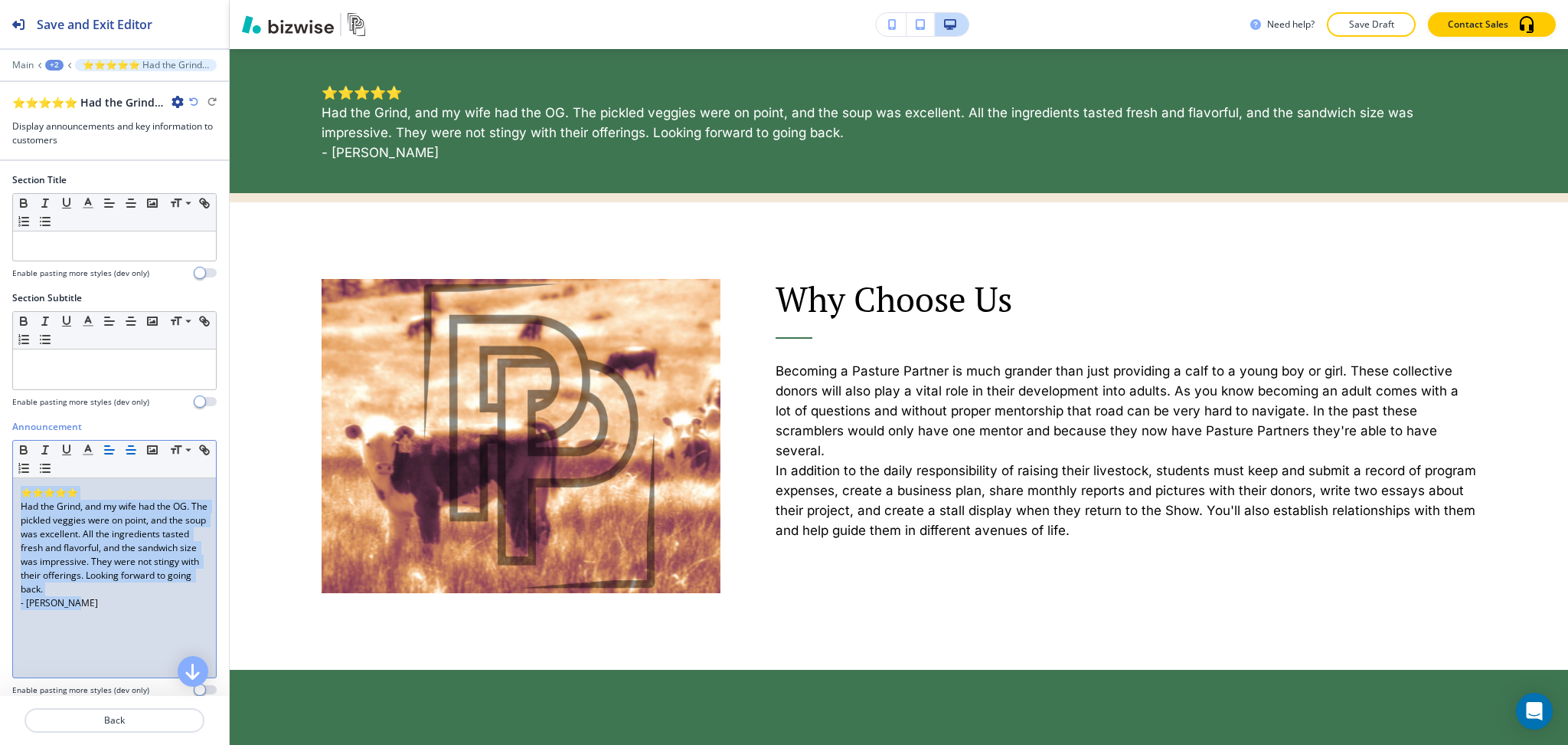
click at [128, 456] on icon "button" at bounding box center [130, 449] width 13 height 13
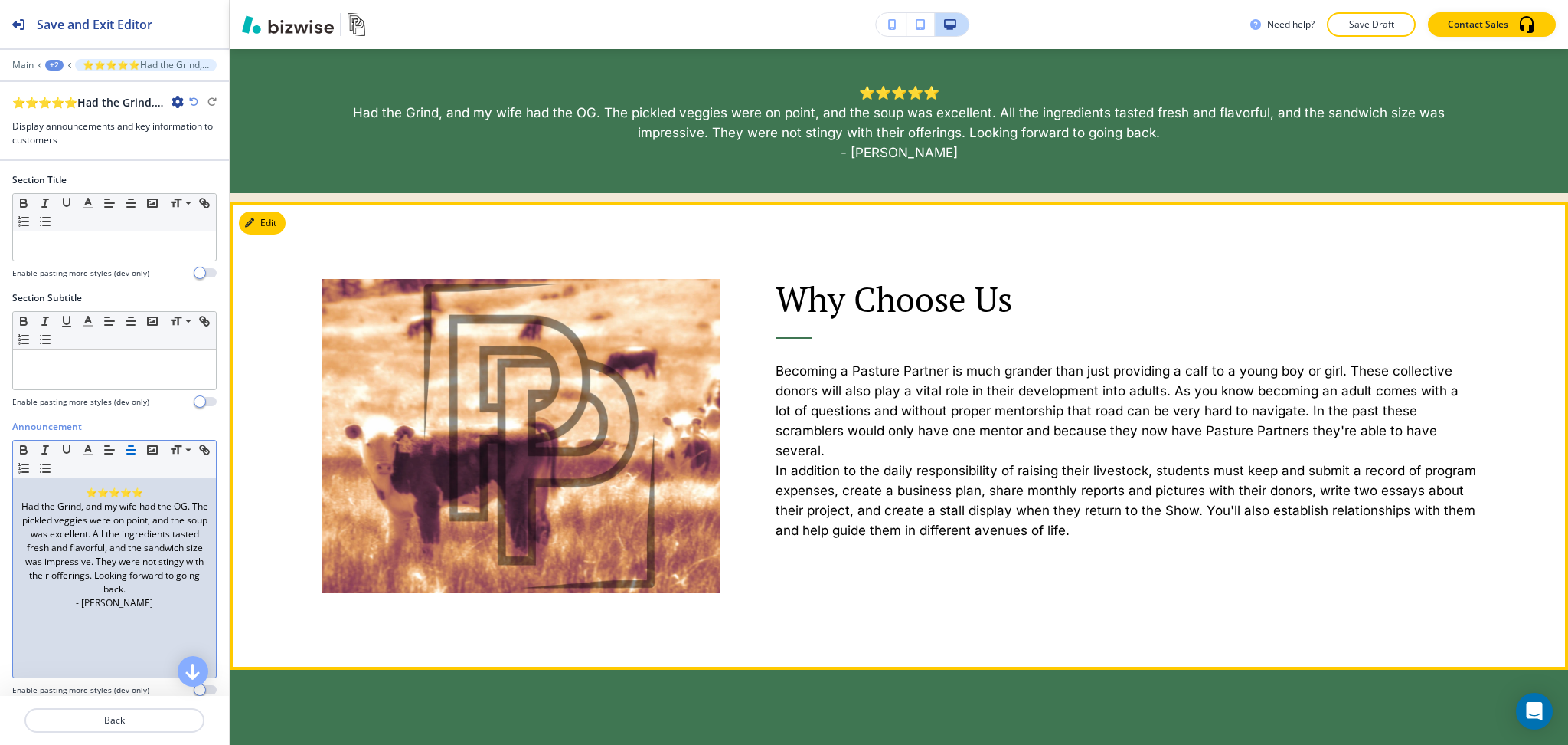
click at [1223, 390] on h6 "Becoming a Pasture Partner is much grander than just providing a calf to a youn…" at bounding box center [1127, 439] width 701 height 203
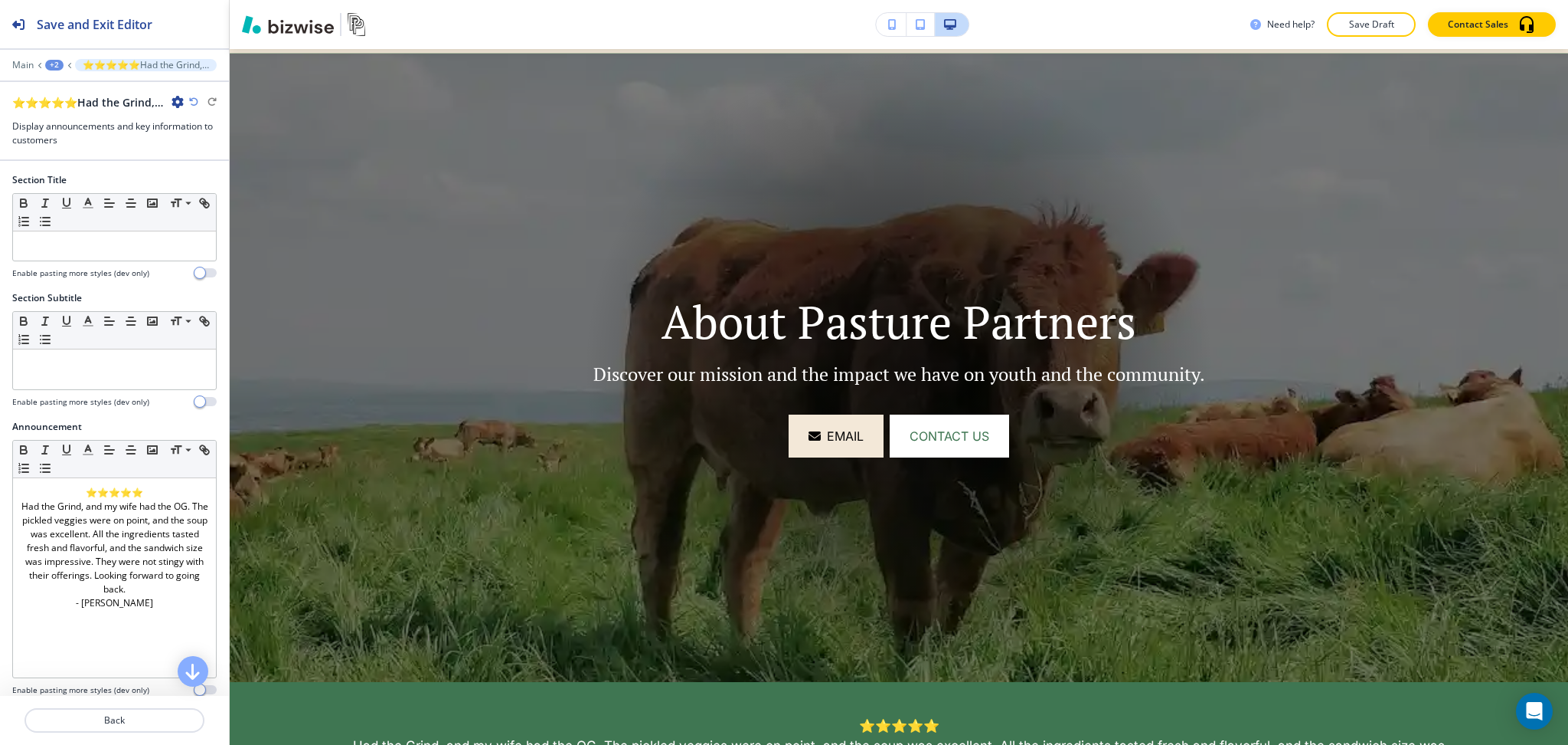
scroll to position [0, 0]
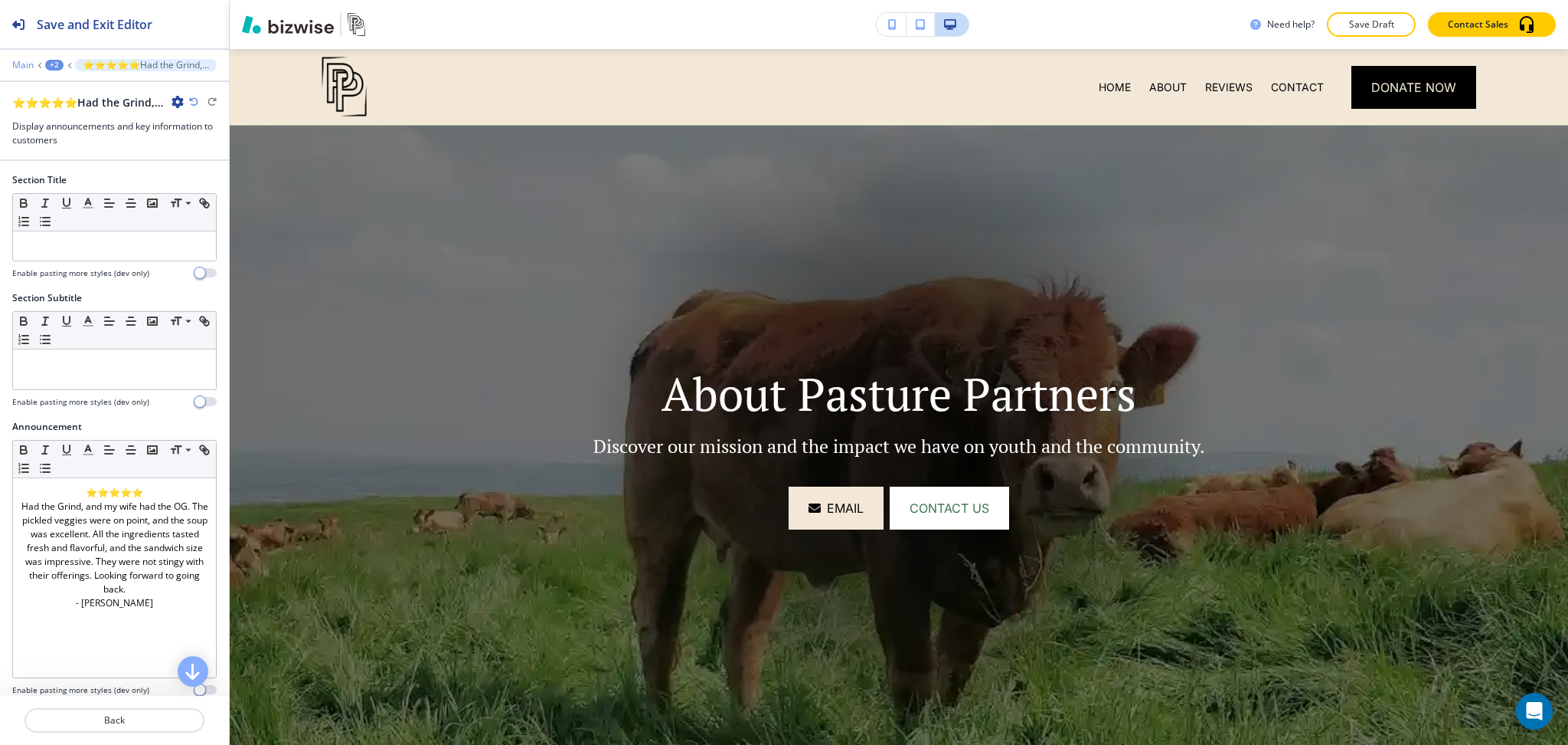
click at [20, 63] on p "Main" at bounding box center [23, 65] width 21 height 11
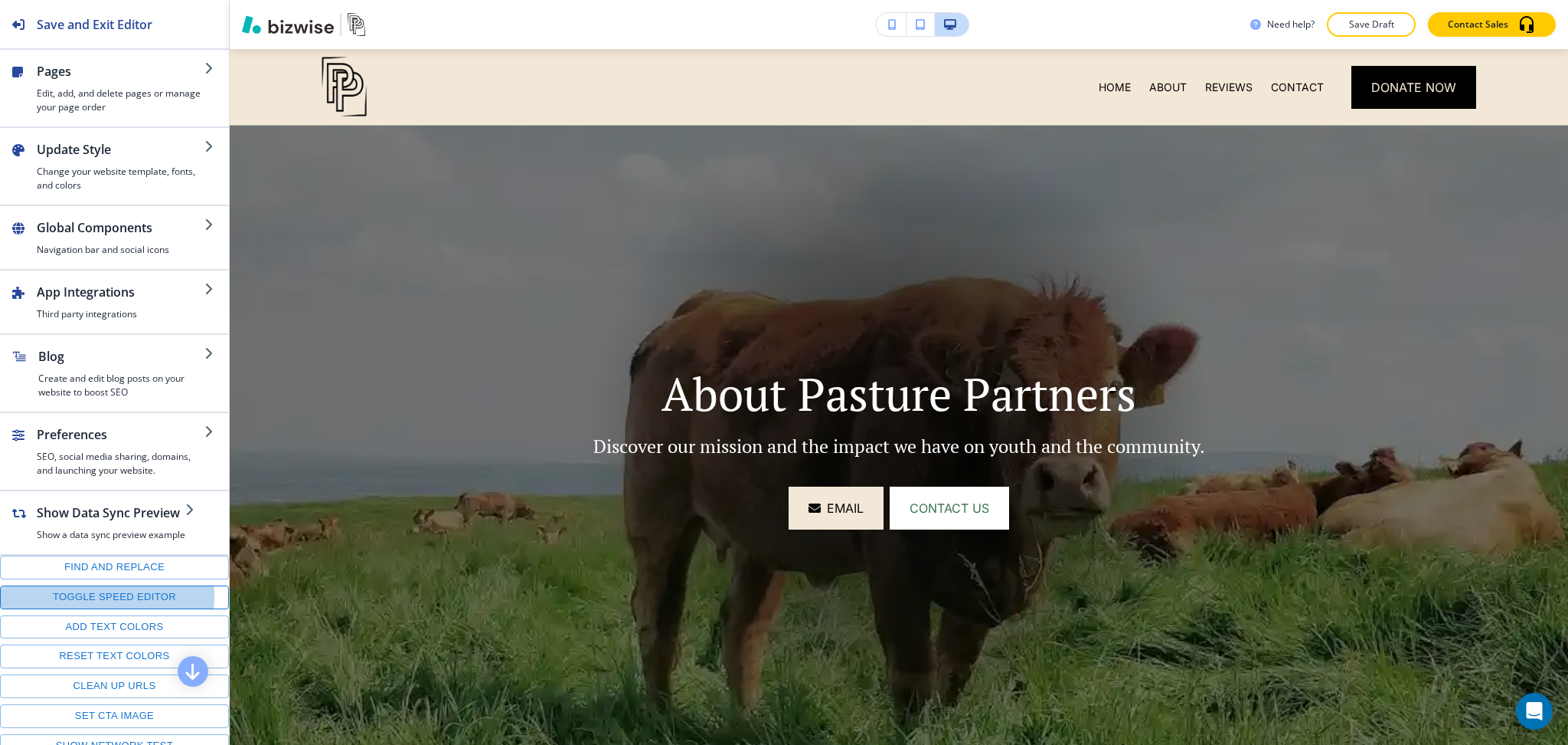
click at [80, 609] on button "Toggle speed editor" at bounding box center [114, 598] width 229 height 24
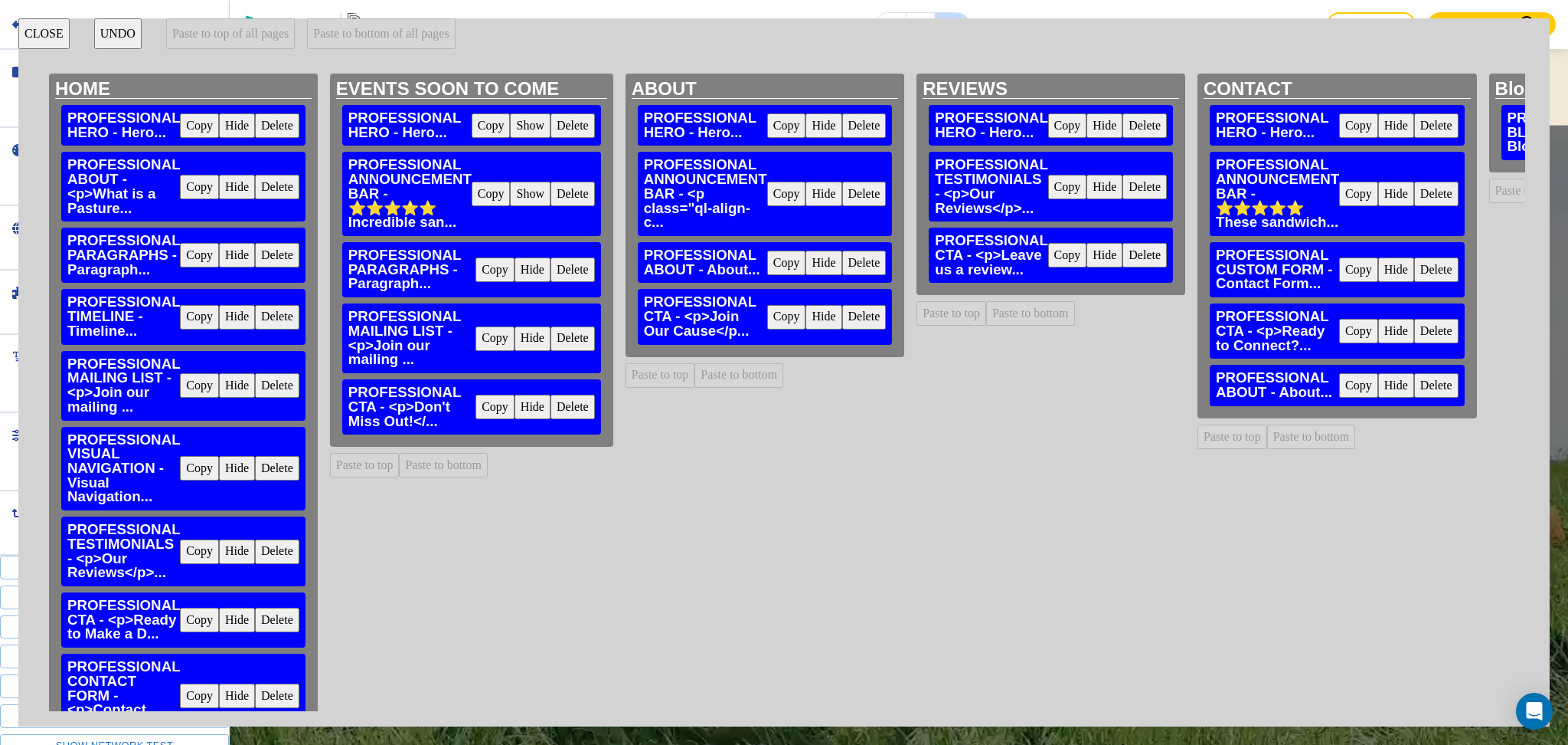
click at [39, 35] on button "CLOSE" at bounding box center [43, 33] width 51 height 31
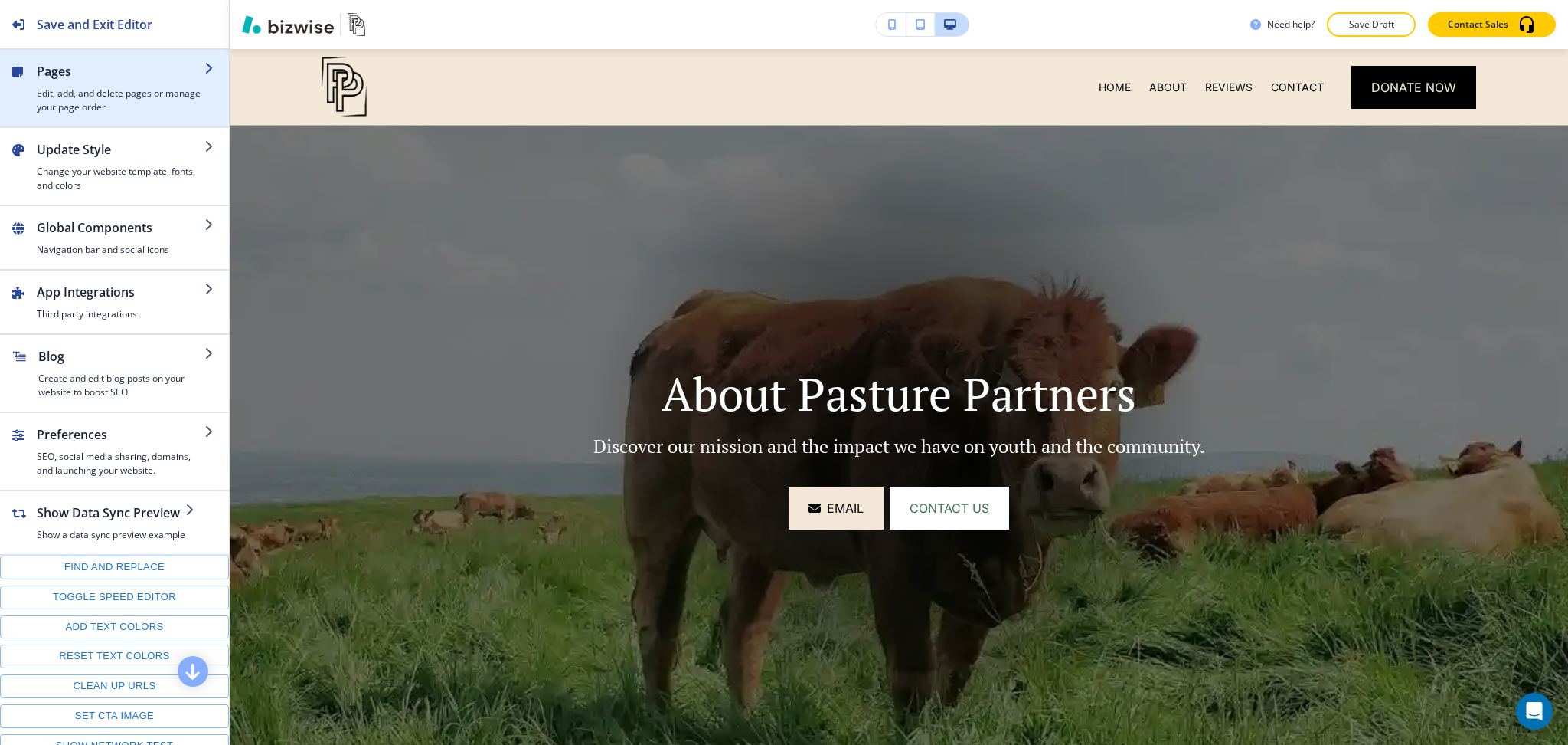
click at [124, 100] on h4 "Edit, add, and delete pages or manage your page order" at bounding box center [121, 100] width 168 height 28
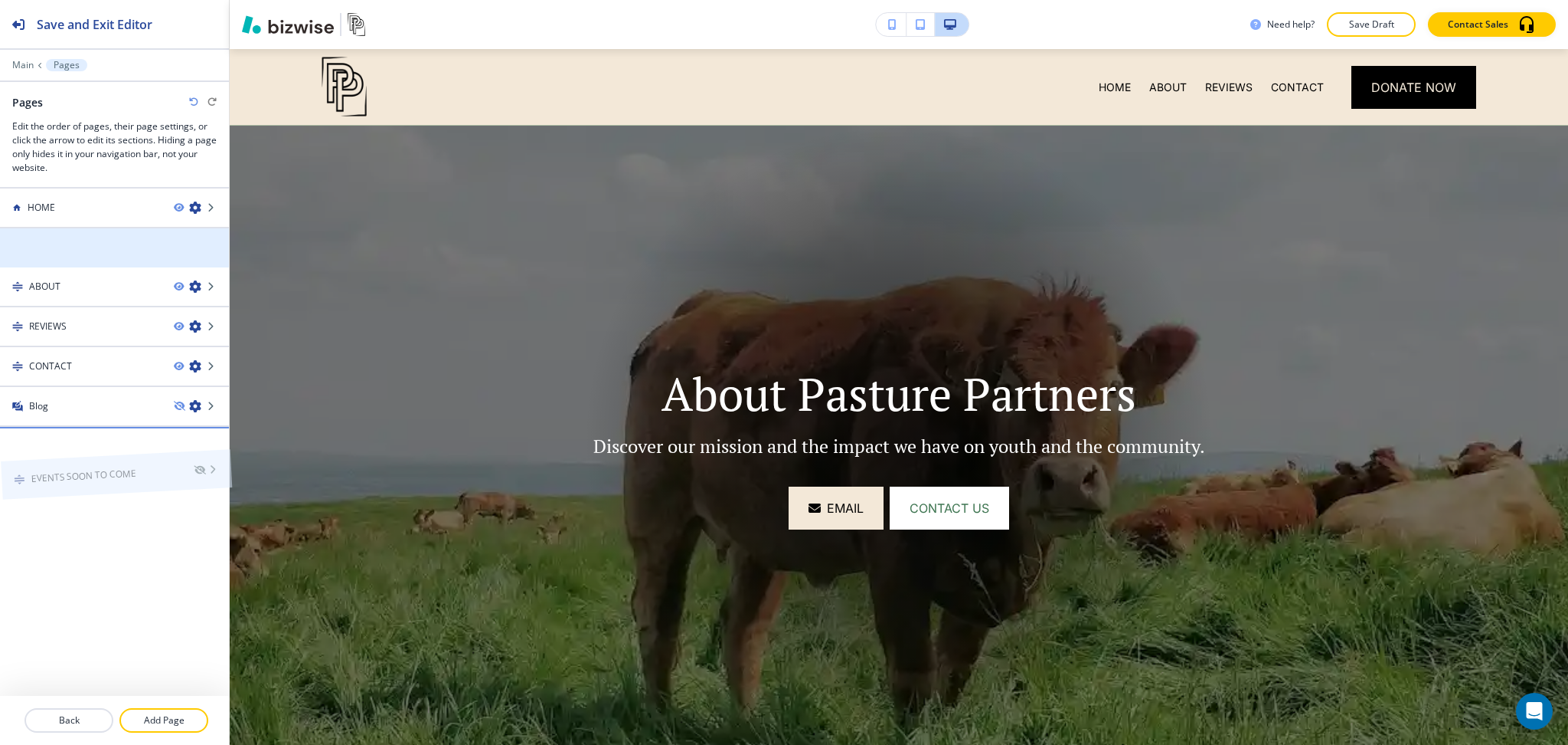
drag, startPoint x: 88, startPoint y: 243, endPoint x: 89, endPoint y: 435, distance: 192.0
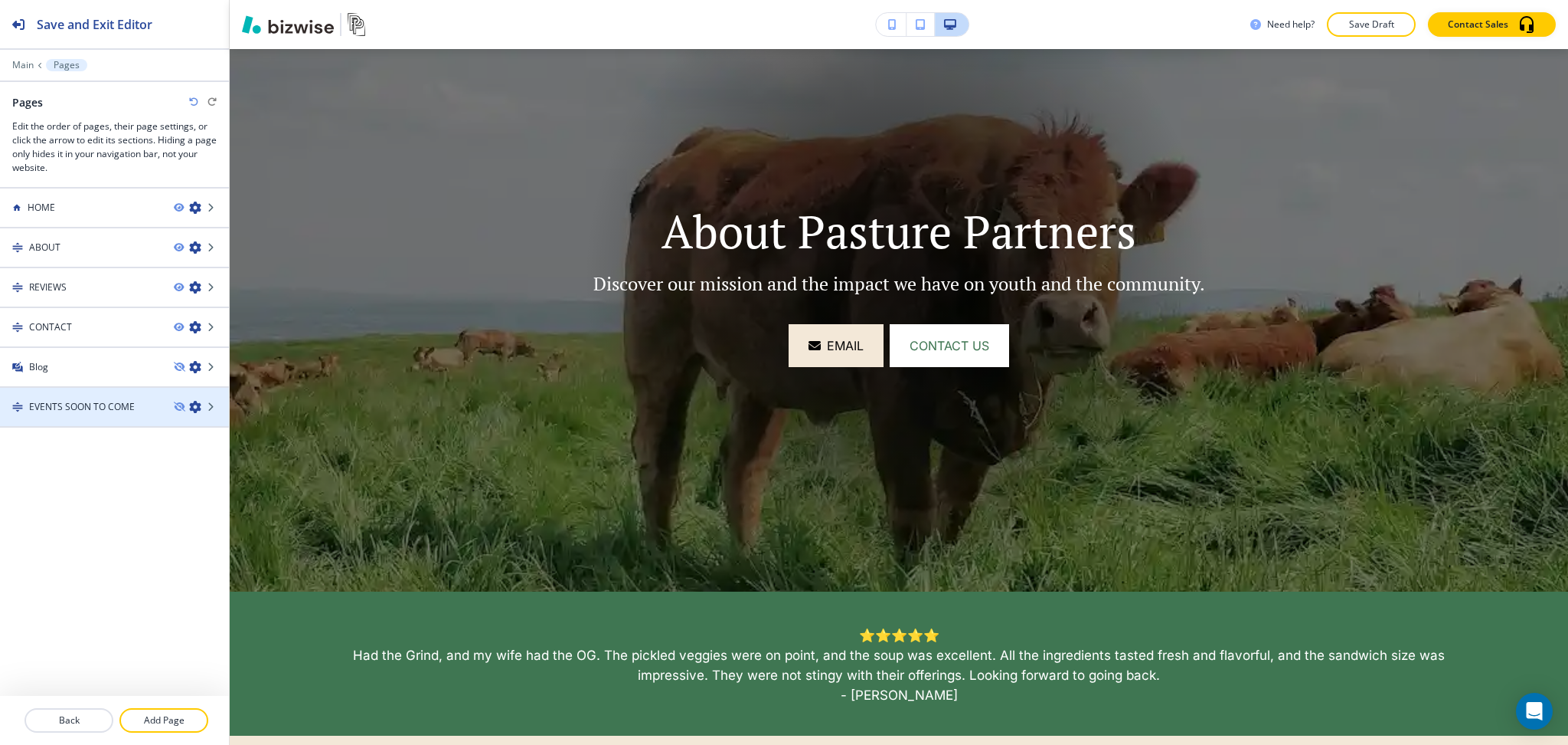
click at [95, 417] on div at bounding box center [114, 420] width 229 height 13
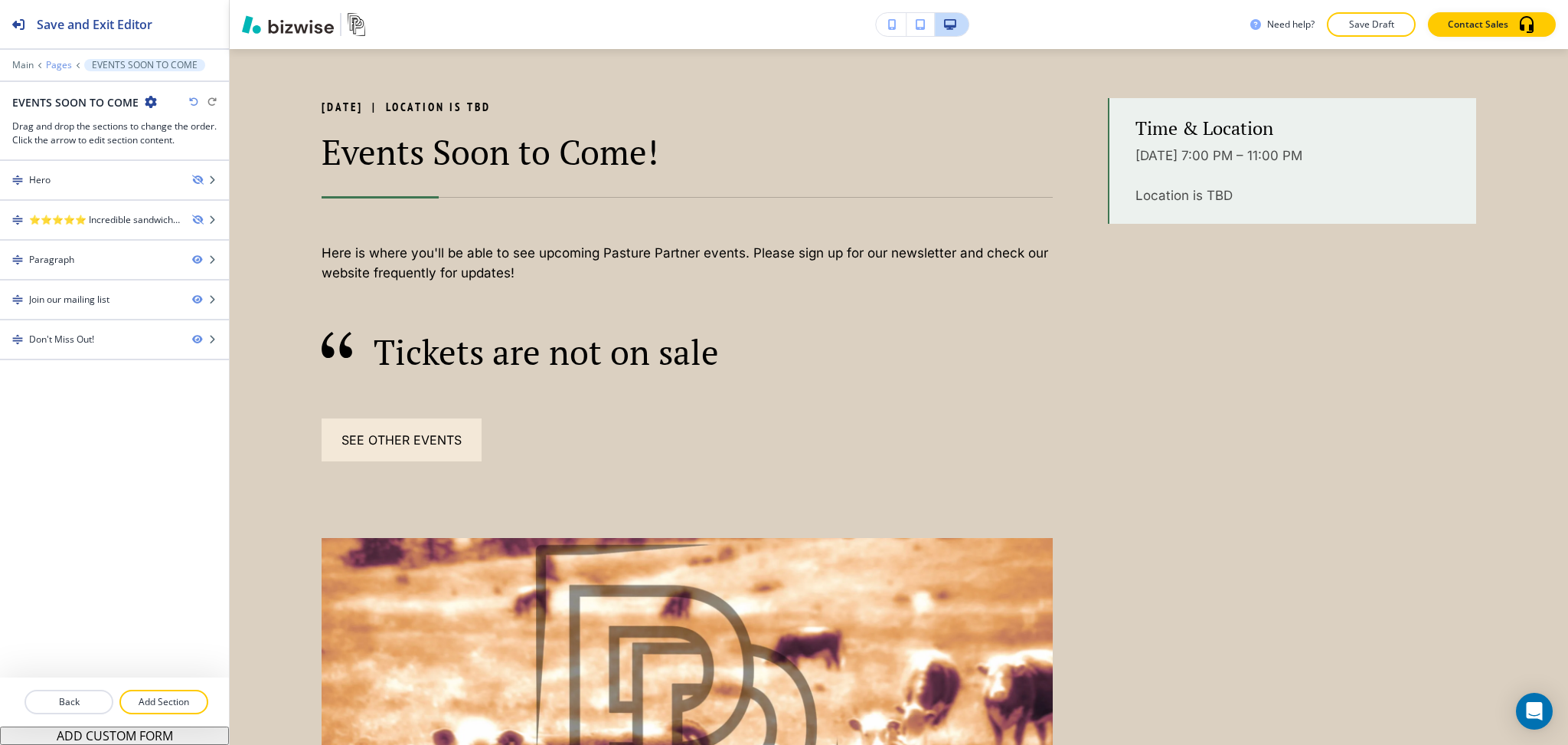
scroll to position [102, 0]
click at [58, 65] on p "Pages" at bounding box center [58, 65] width 26 height 11
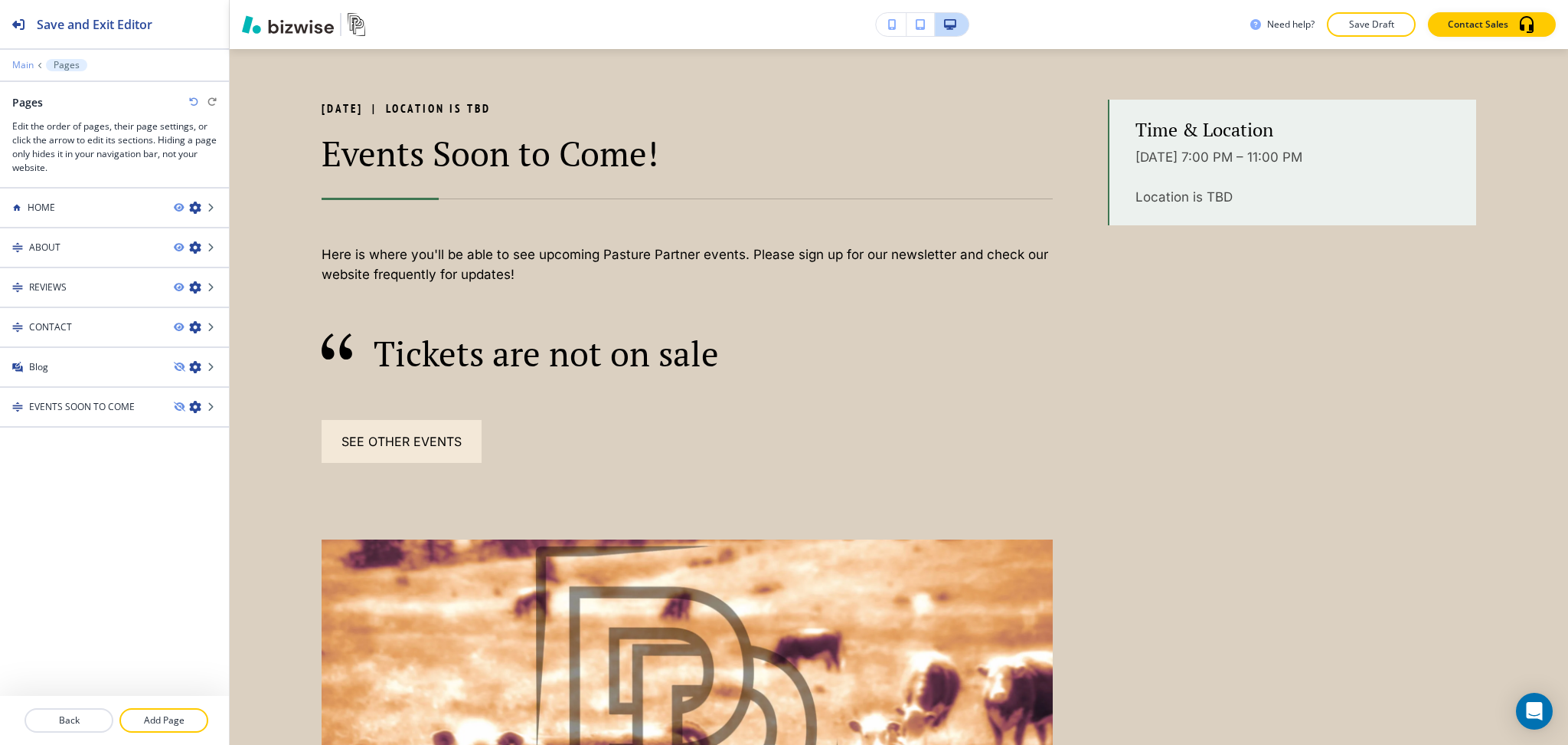
click at [17, 64] on p "Main" at bounding box center [23, 65] width 21 height 11
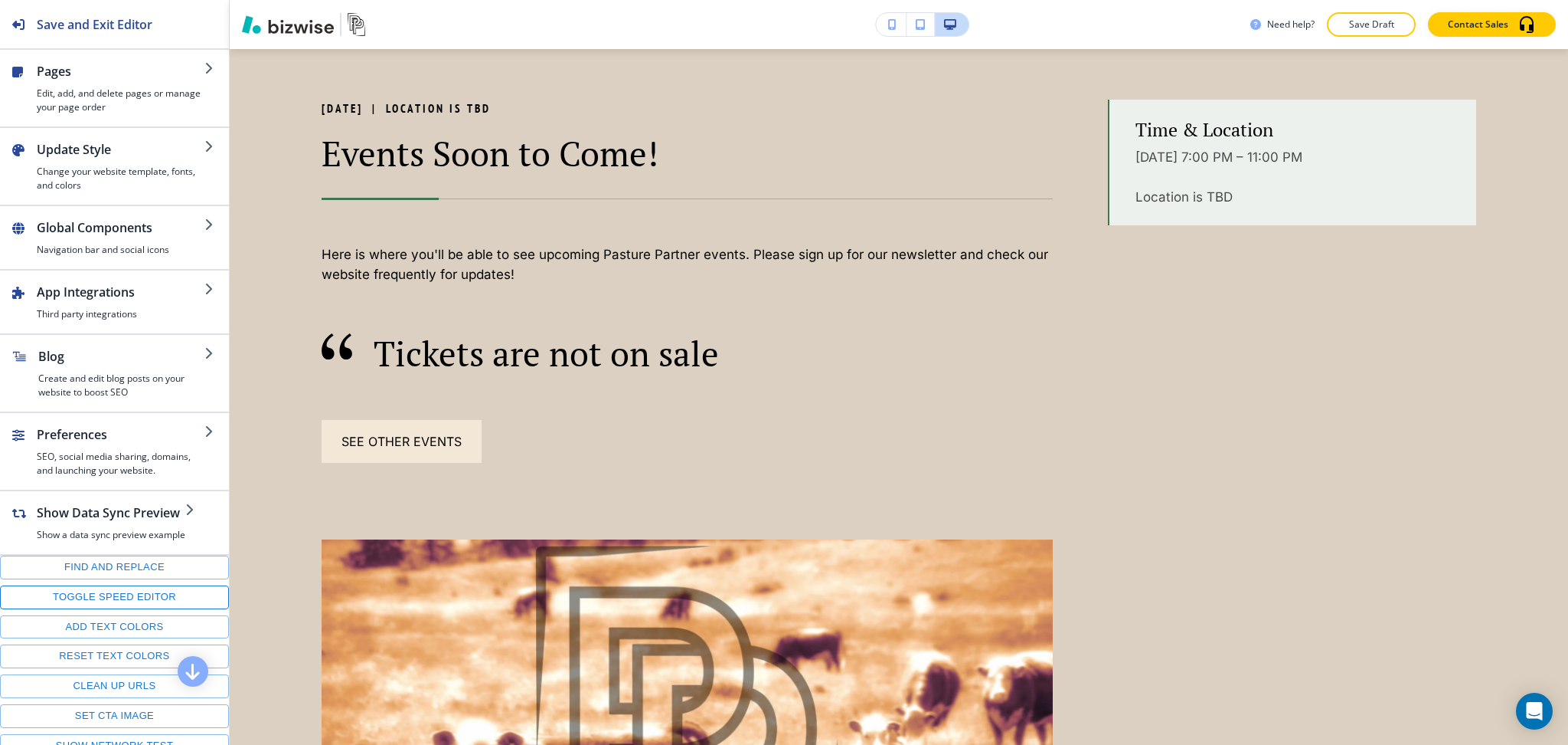
click at [117, 600] on button "Toggle speed editor" at bounding box center [114, 598] width 229 height 24
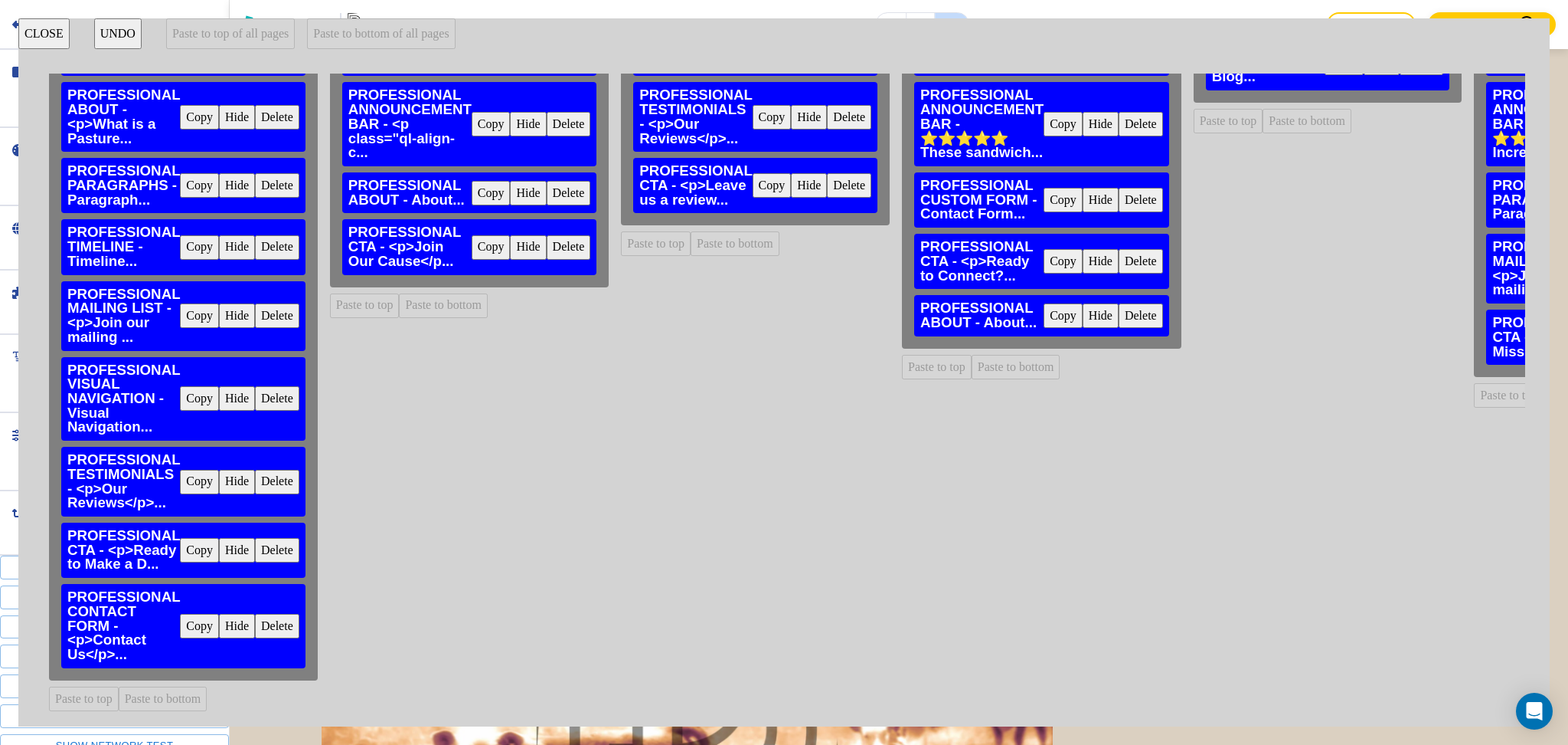
scroll to position [84, 0]
click at [190, 615] on button "Copy" at bounding box center [199, 625] width 39 height 24
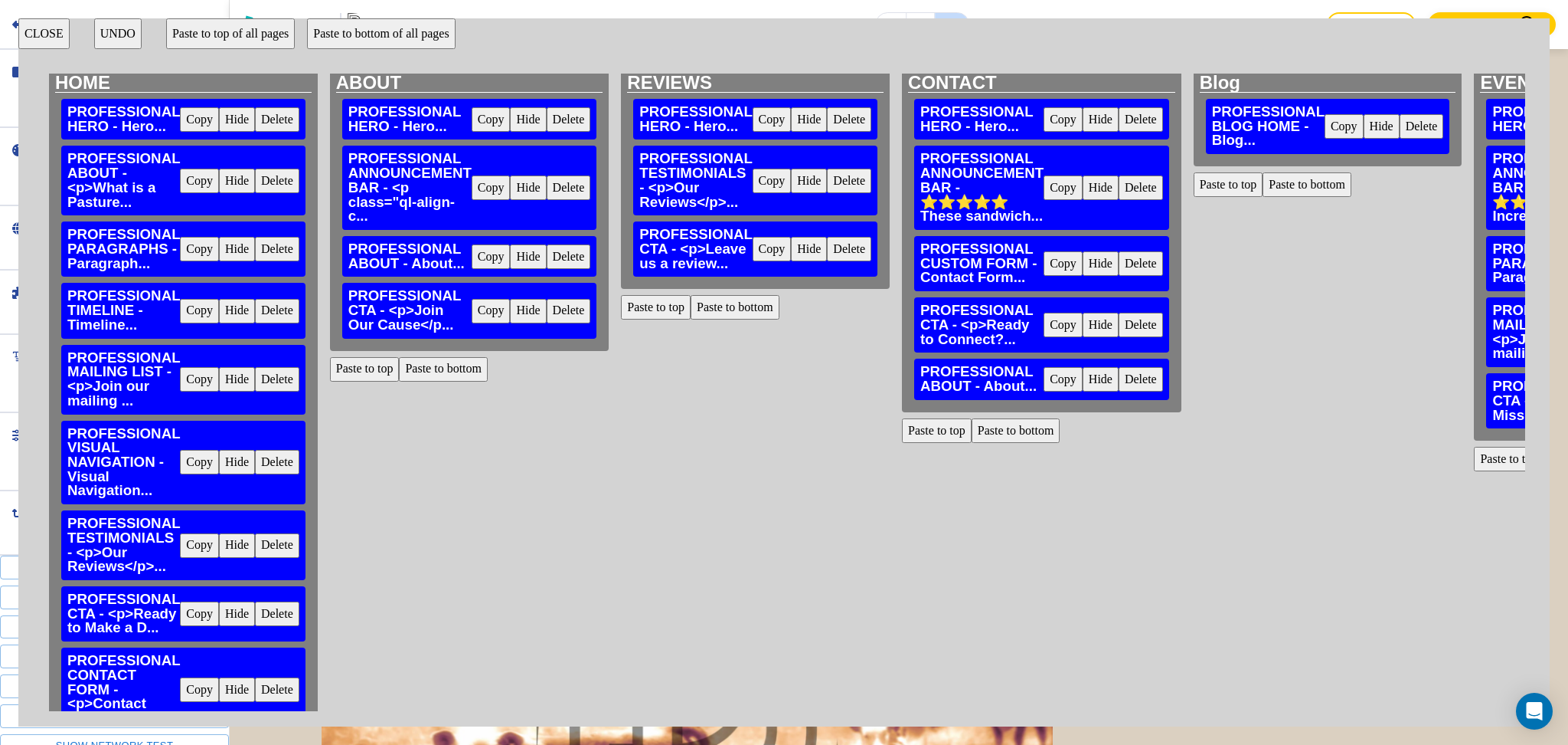
scroll to position [0, 0]
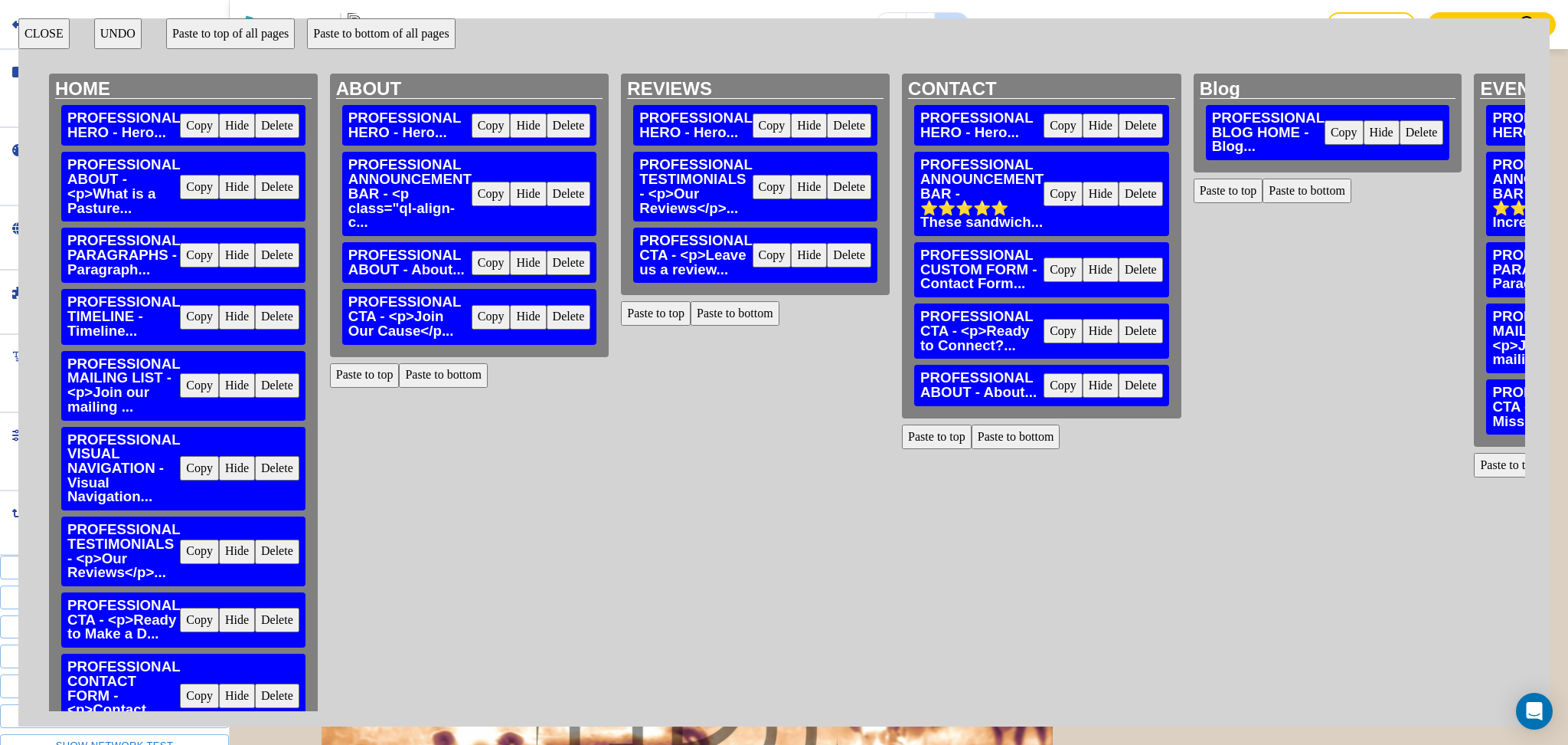
click at [453, 379] on button "Paste to bottom" at bounding box center [443, 375] width 89 height 24
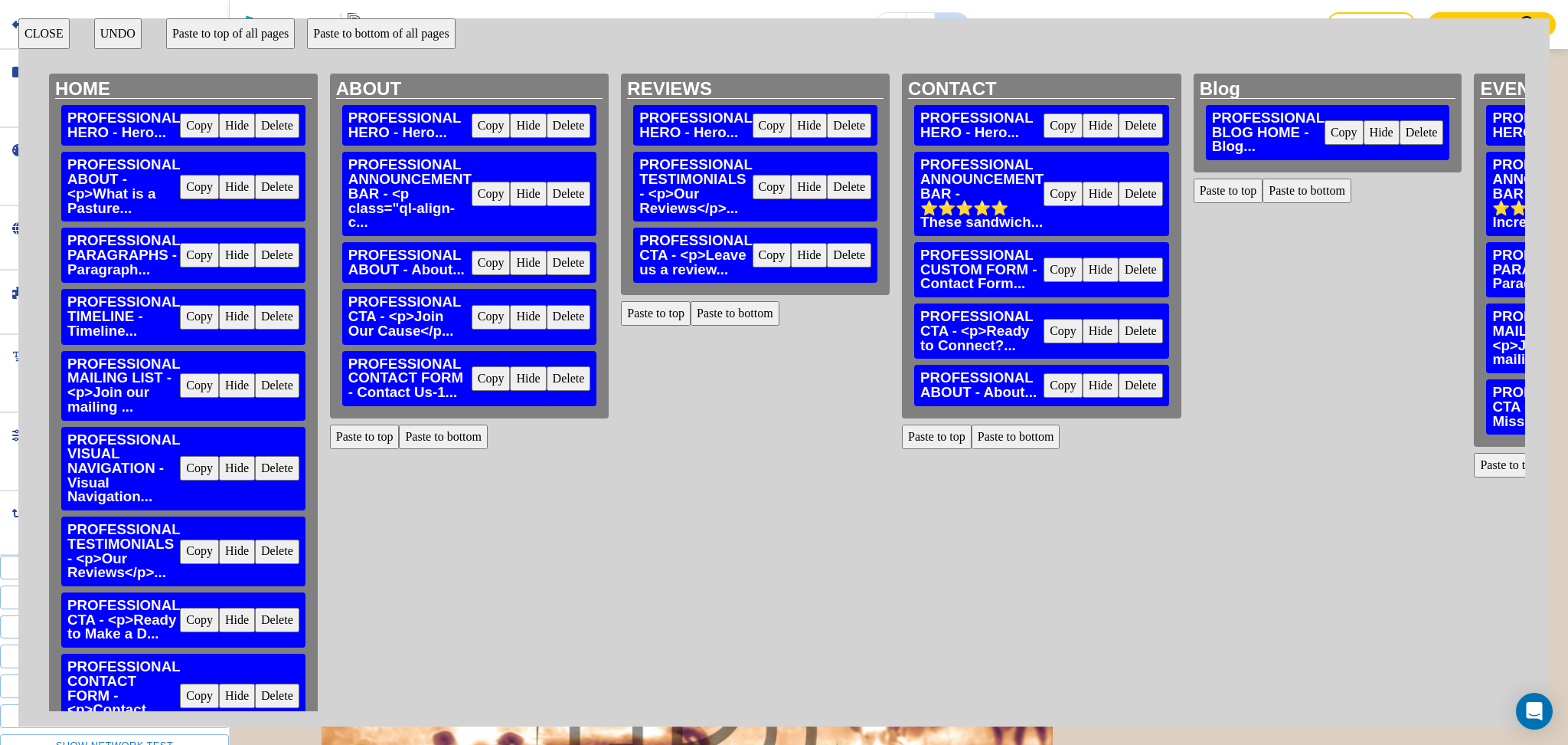
click at [737, 319] on button "Paste to bottom" at bounding box center [735, 313] width 89 height 24
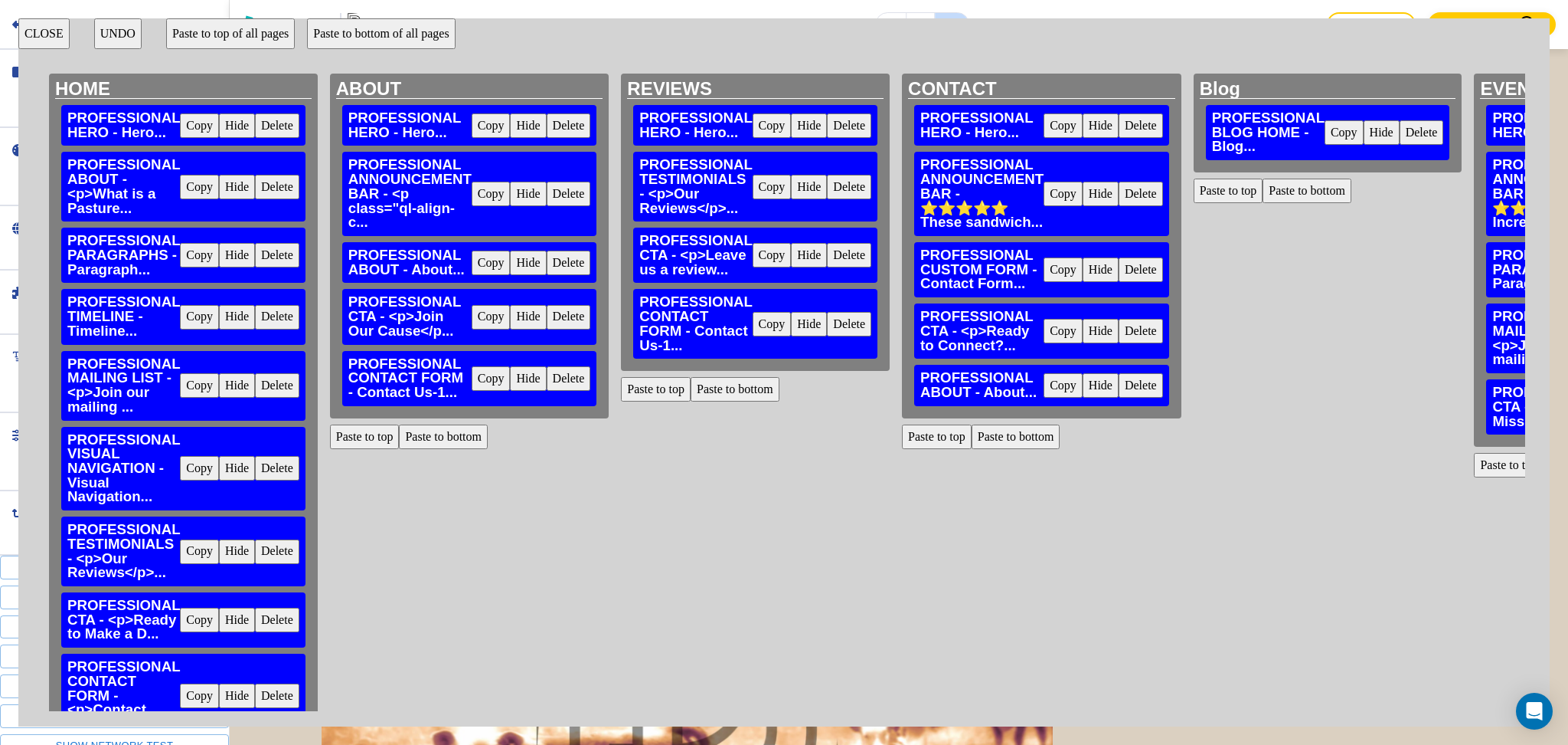
click at [41, 31] on button "CLOSE" at bounding box center [43, 33] width 51 height 31
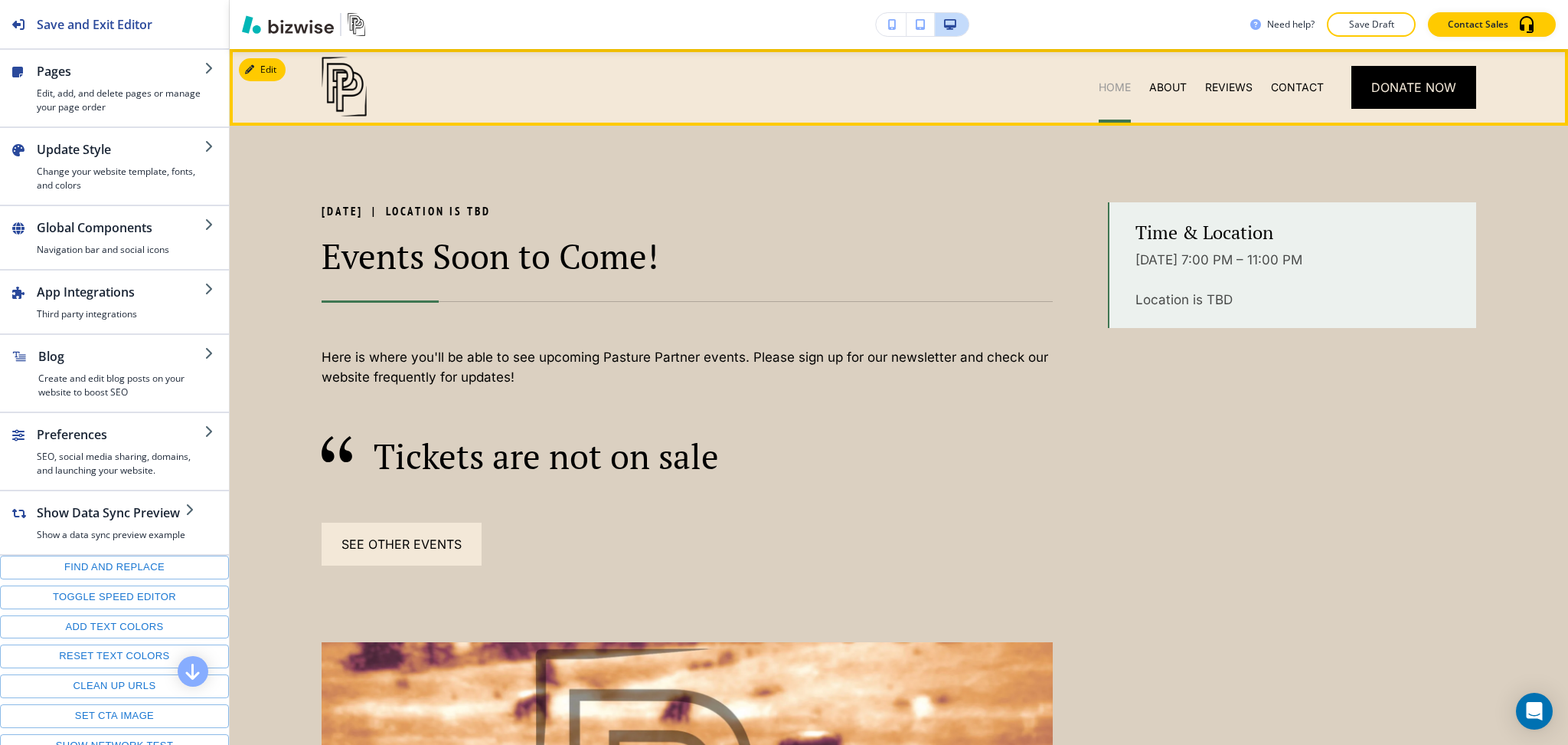
click at [1099, 90] on p "HOME" at bounding box center [1115, 87] width 32 height 15
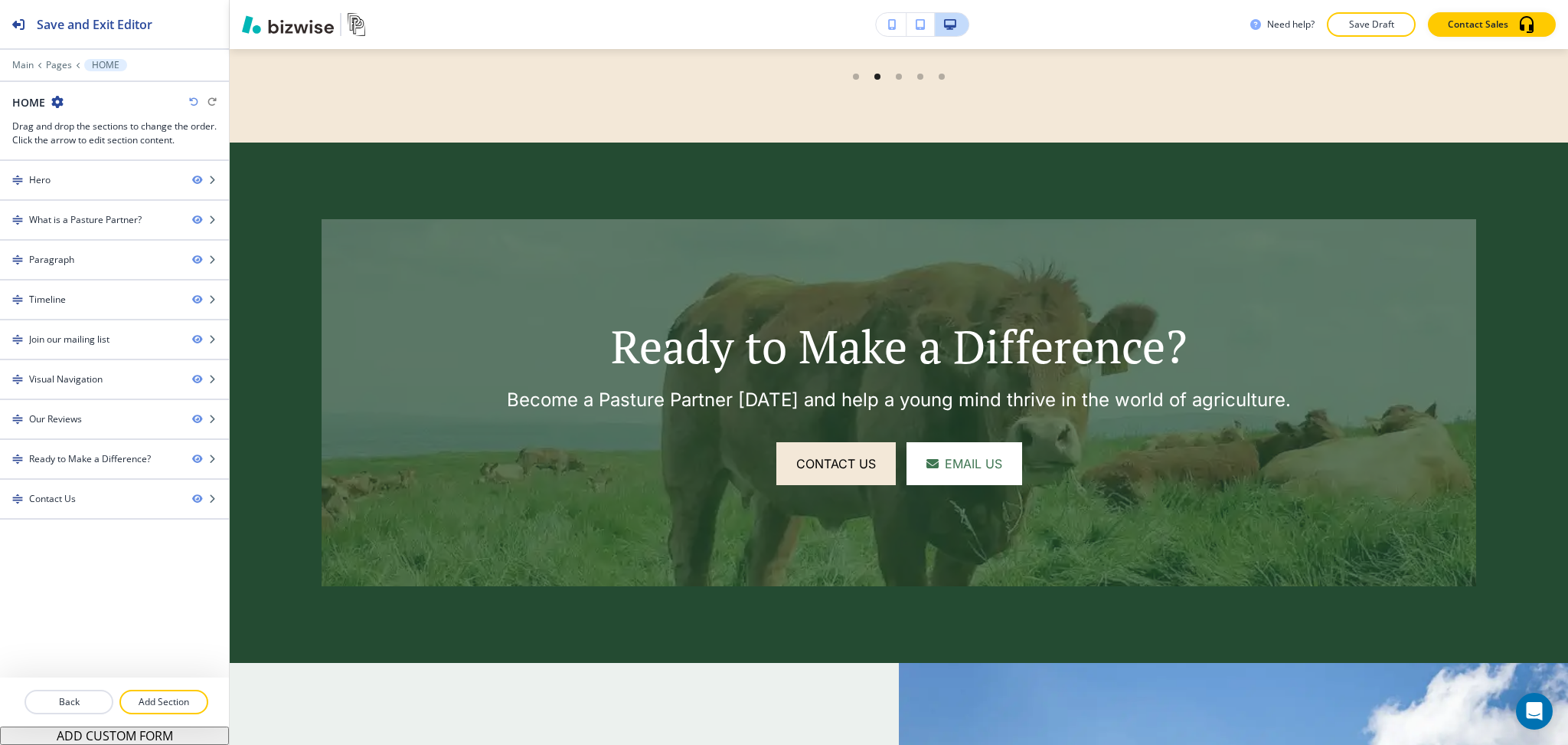
scroll to position [4002, 0]
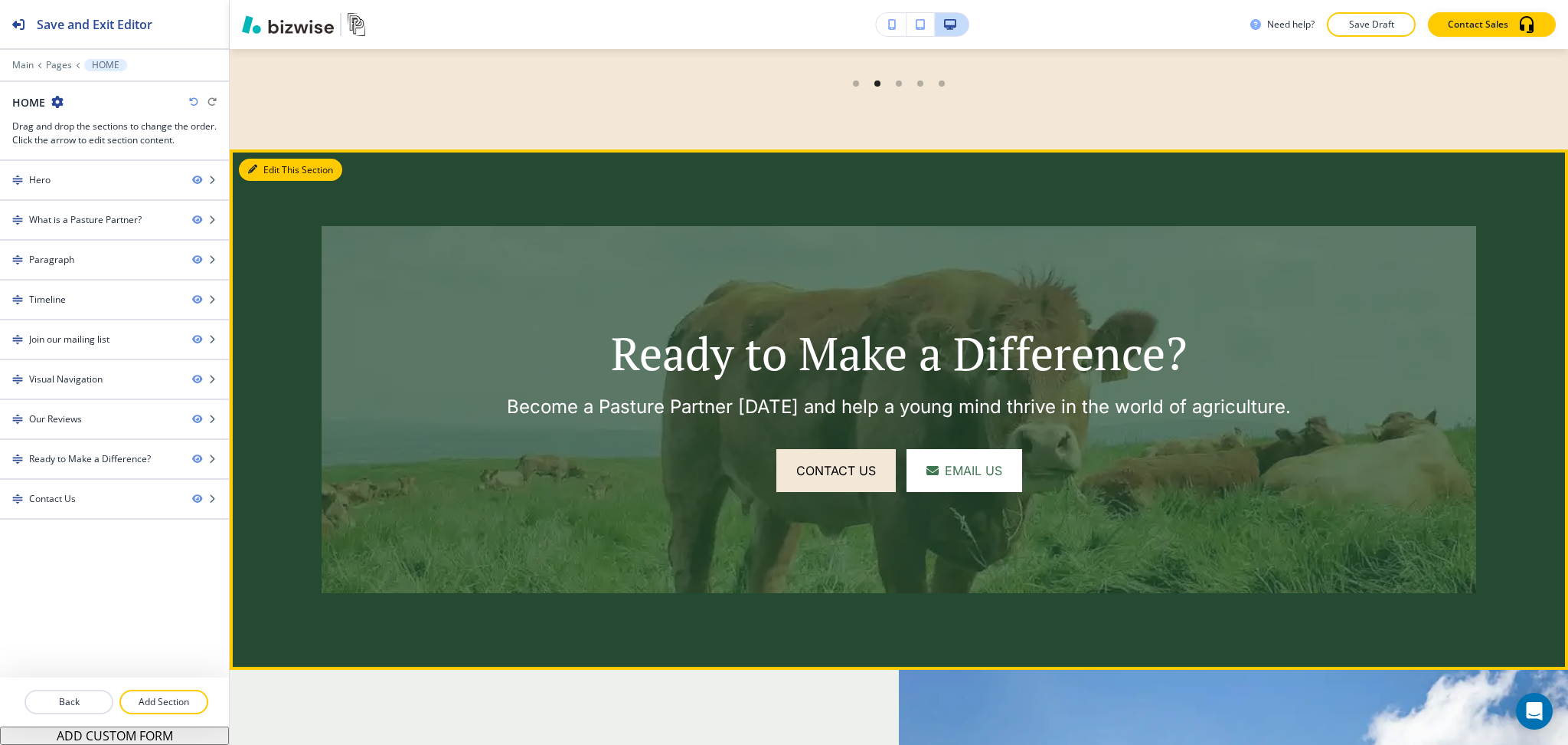
click at [262, 169] on button "Edit This Section" at bounding box center [290, 169] width 103 height 23
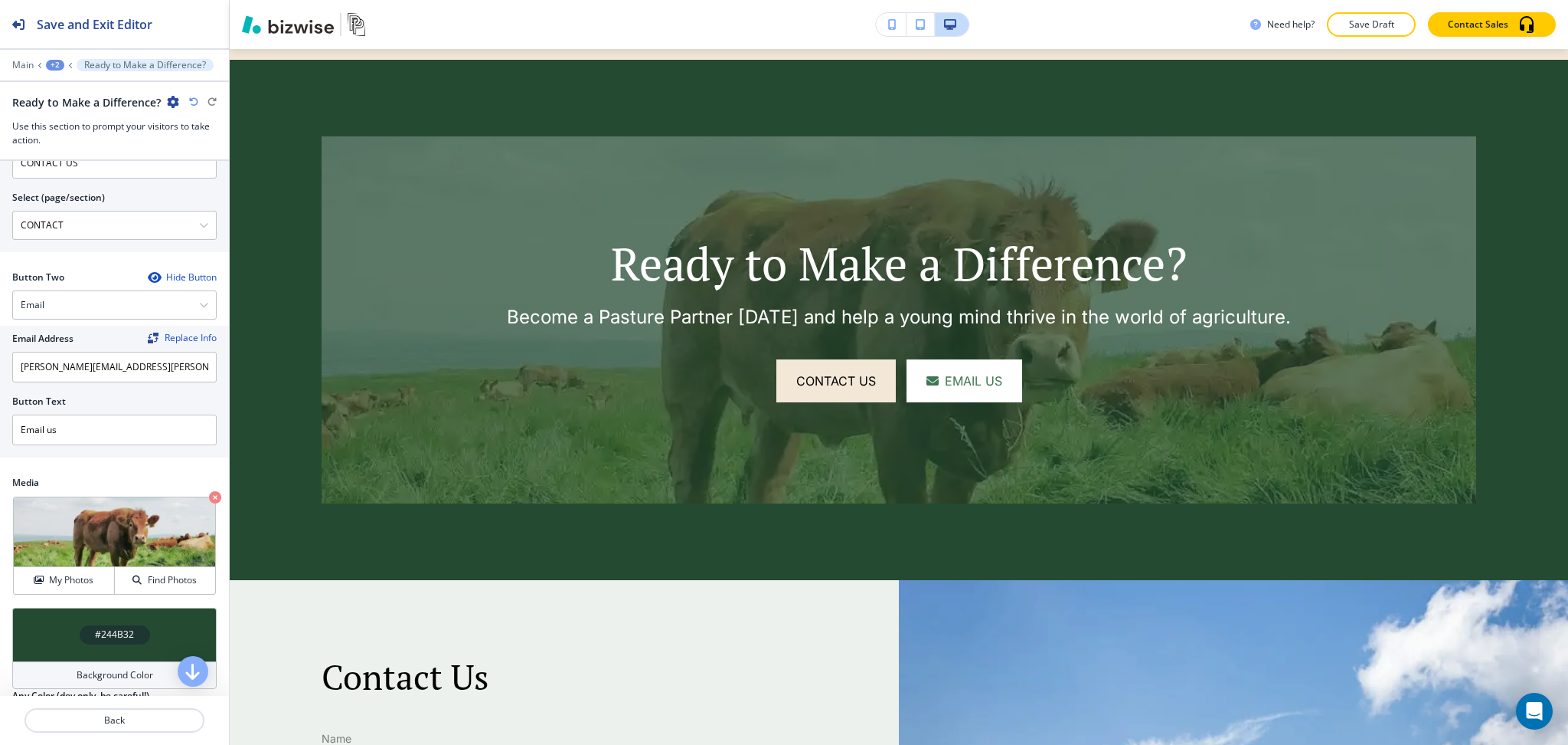
scroll to position [747, 0]
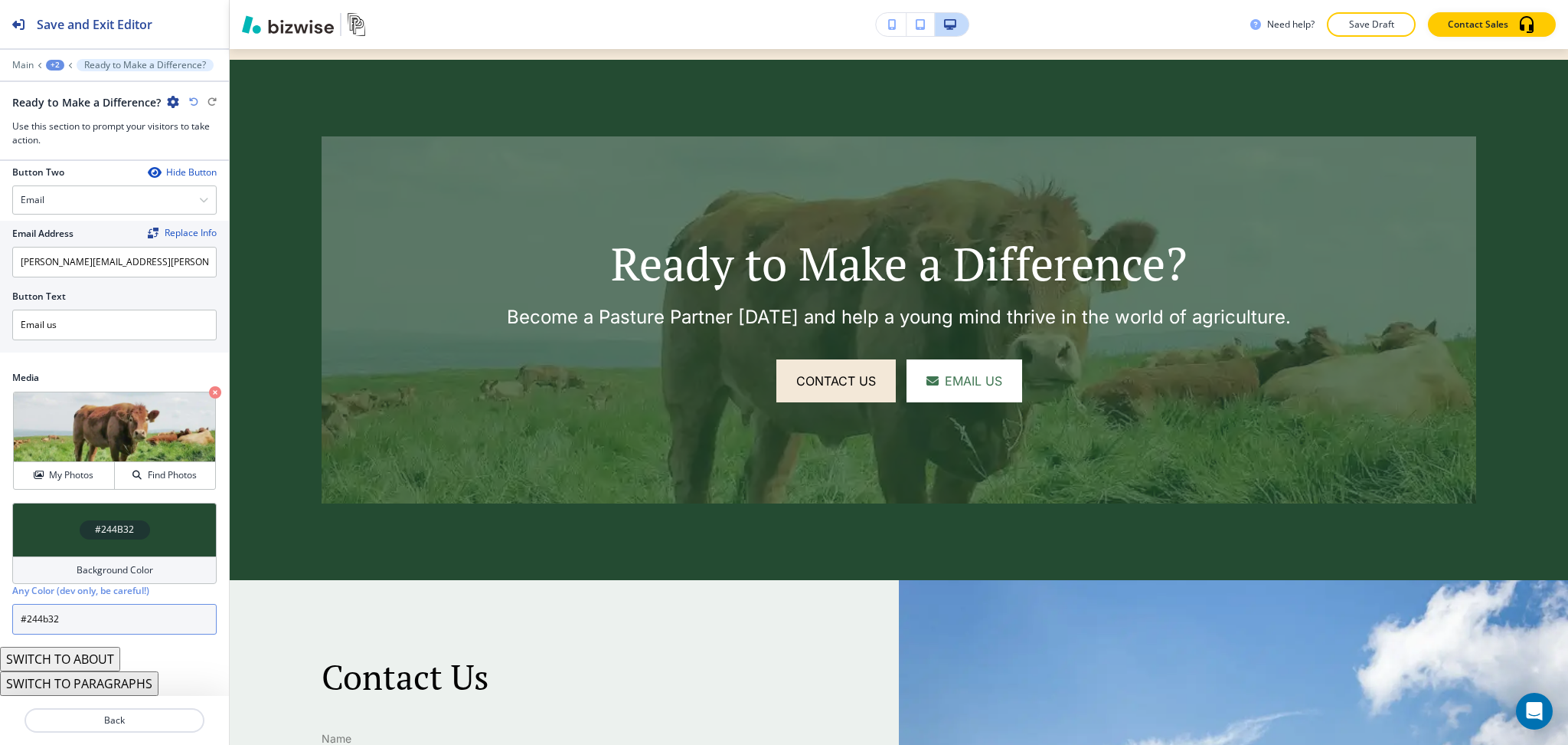
click at [138, 616] on input "#244b32" at bounding box center [114, 619] width 204 height 31
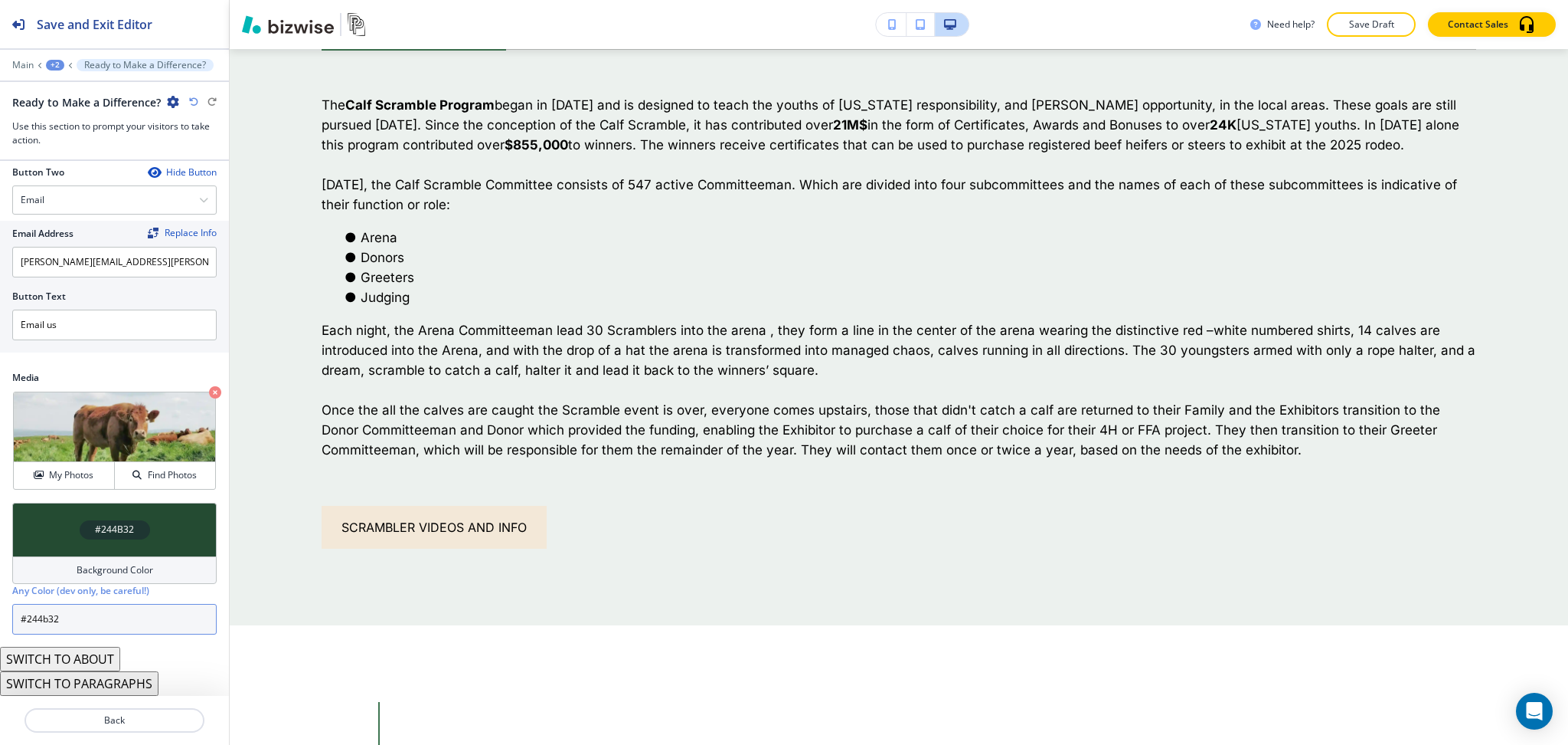
scroll to position [0, 0]
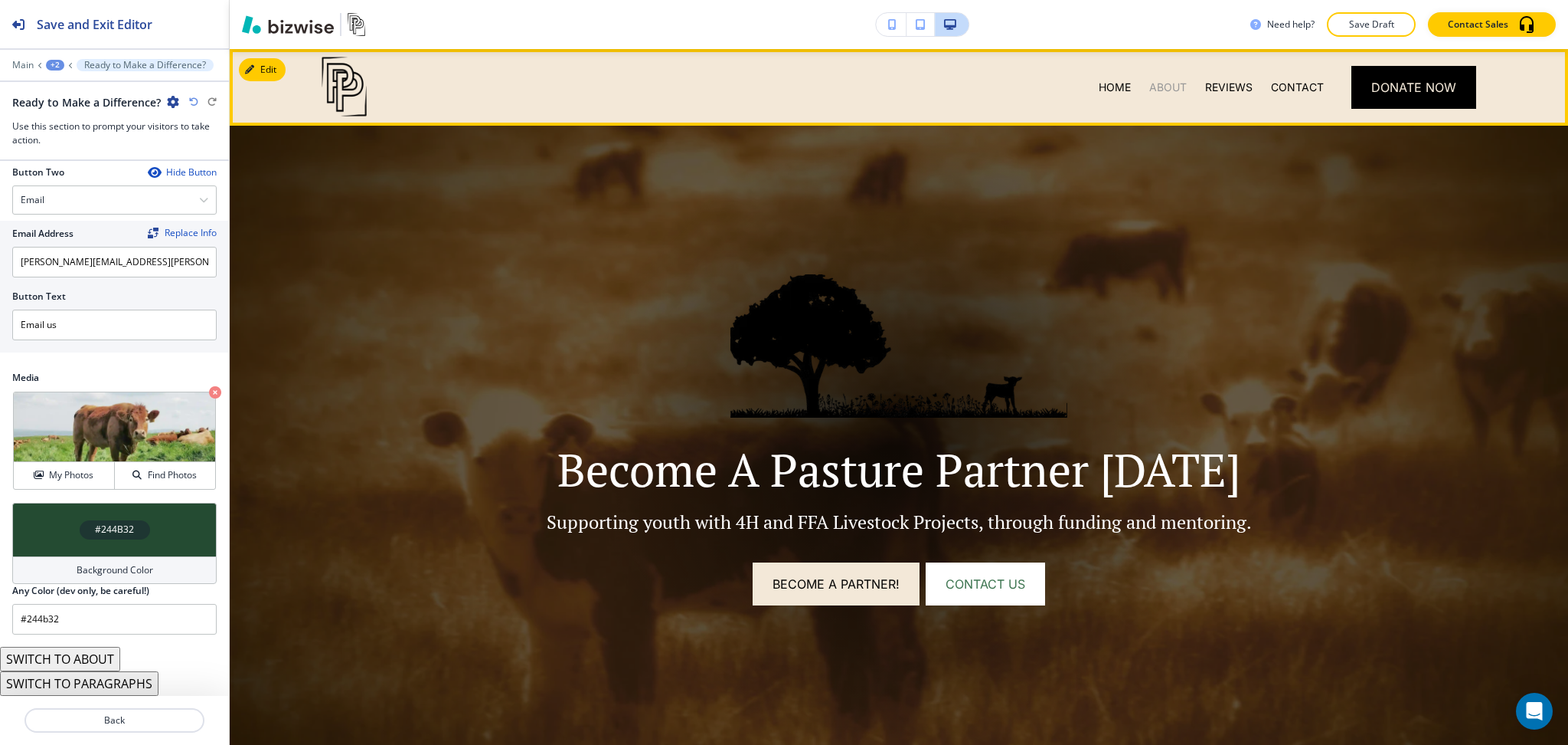
click at [1150, 94] on div "ABOUT" at bounding box center [1168, 87] width 56 height 76
click at [1150, 90] on p "ABOUT" at bounding box center [1169, 87] width 38 height 15
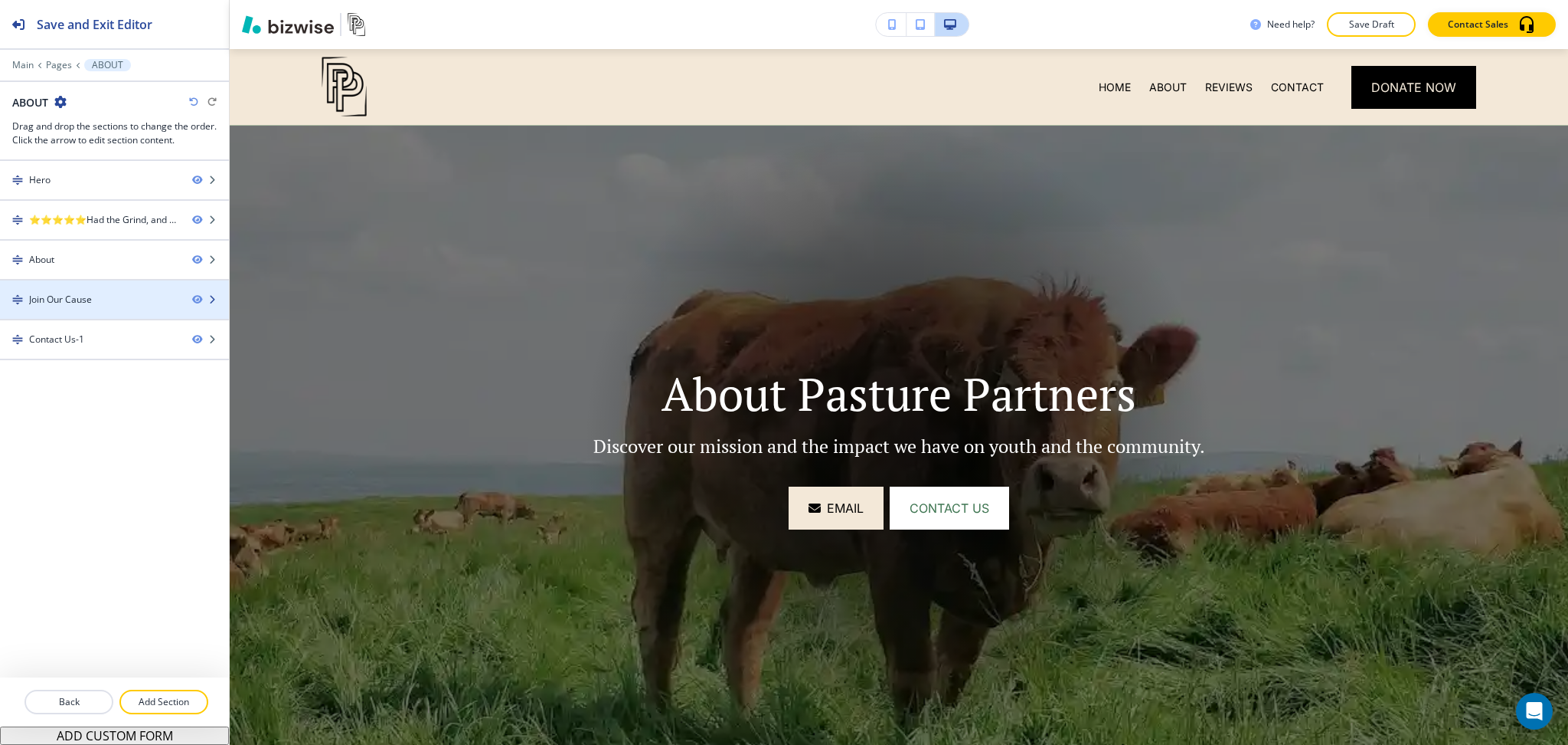
click at [102, 296] on div "Join Our Cause" at bounding box center [90, 299] width 180 height 13
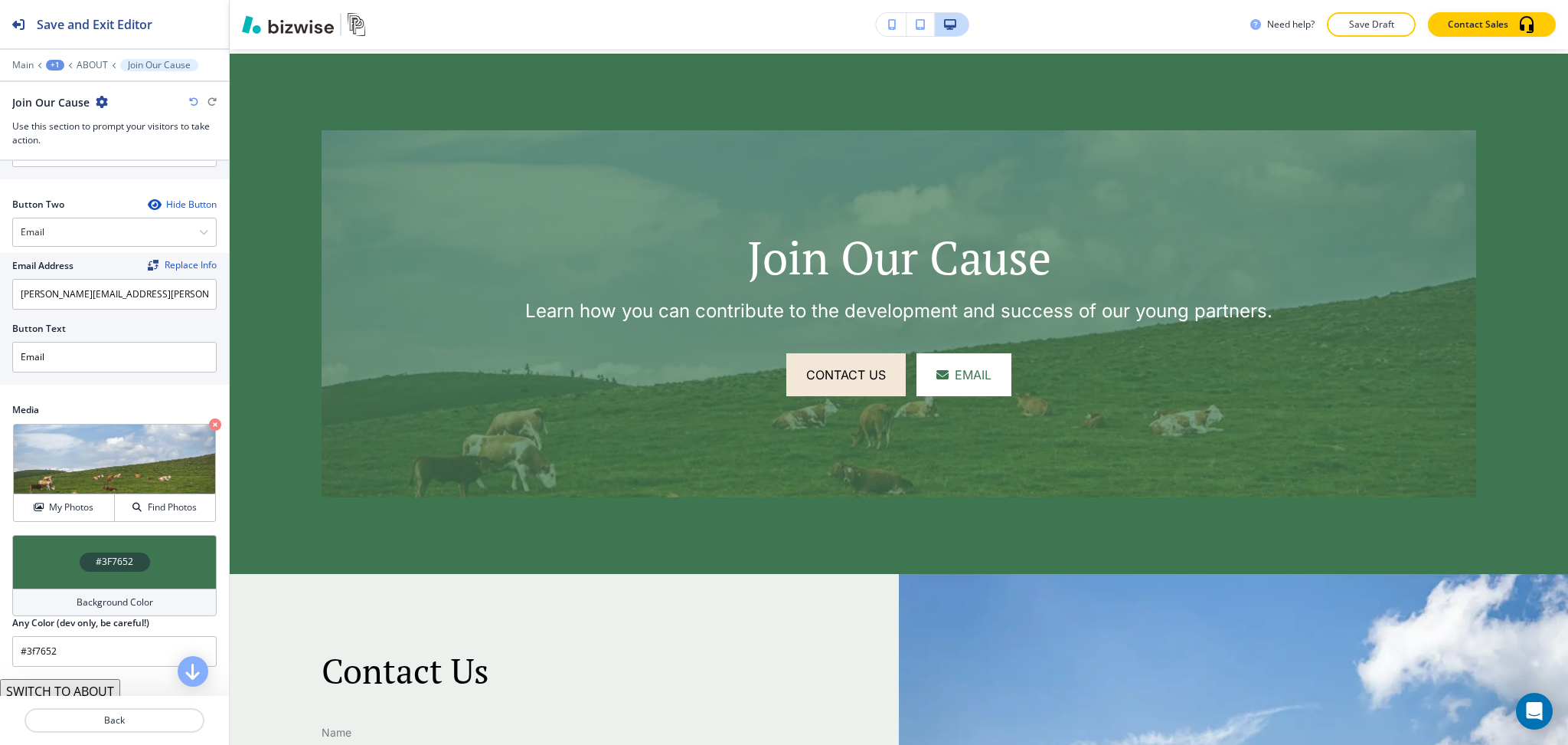
scroll to position [747, 0]
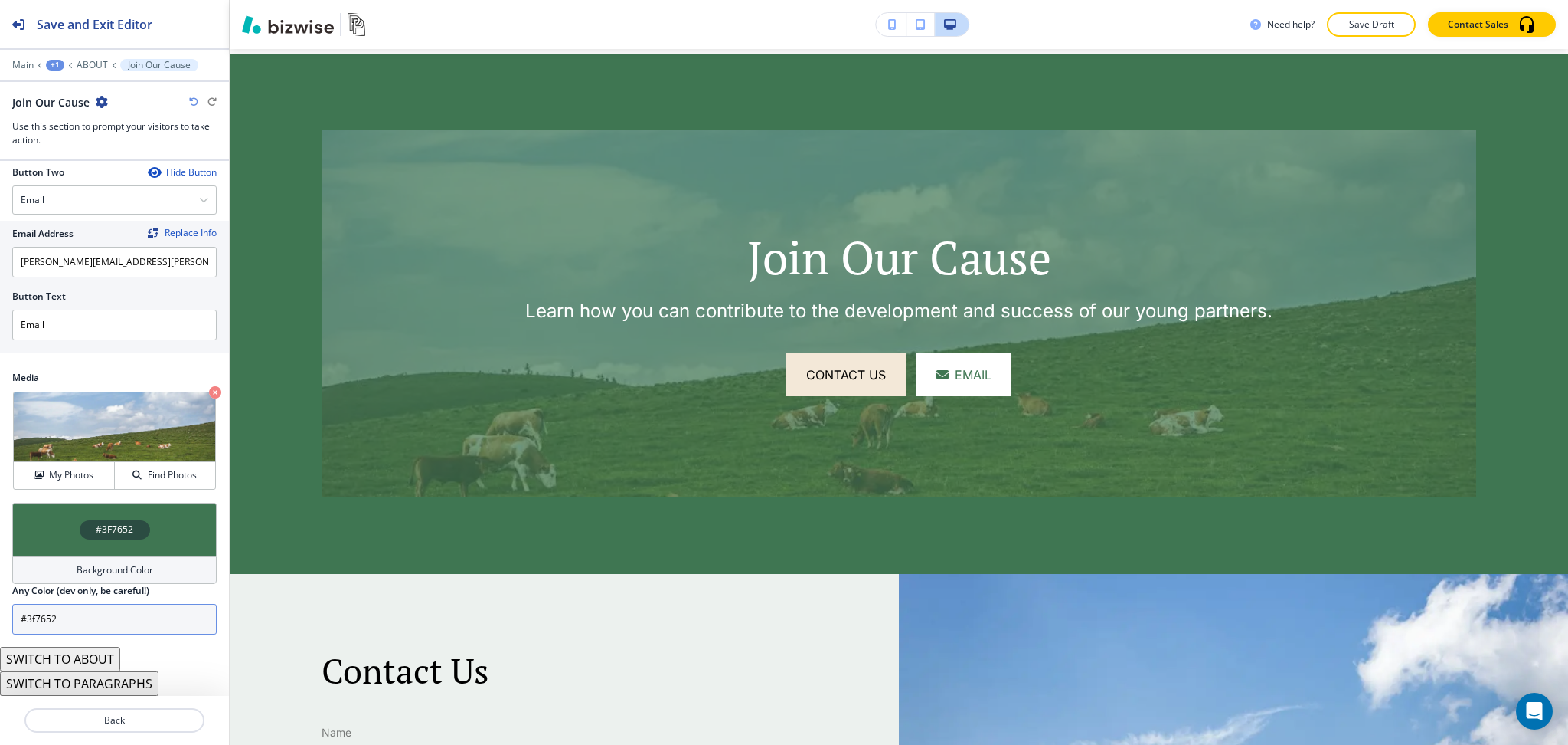
click at [122, 619] on input "#3f7652" at bounding box center [114, 619] width 204 height 31
paste input "244b3"
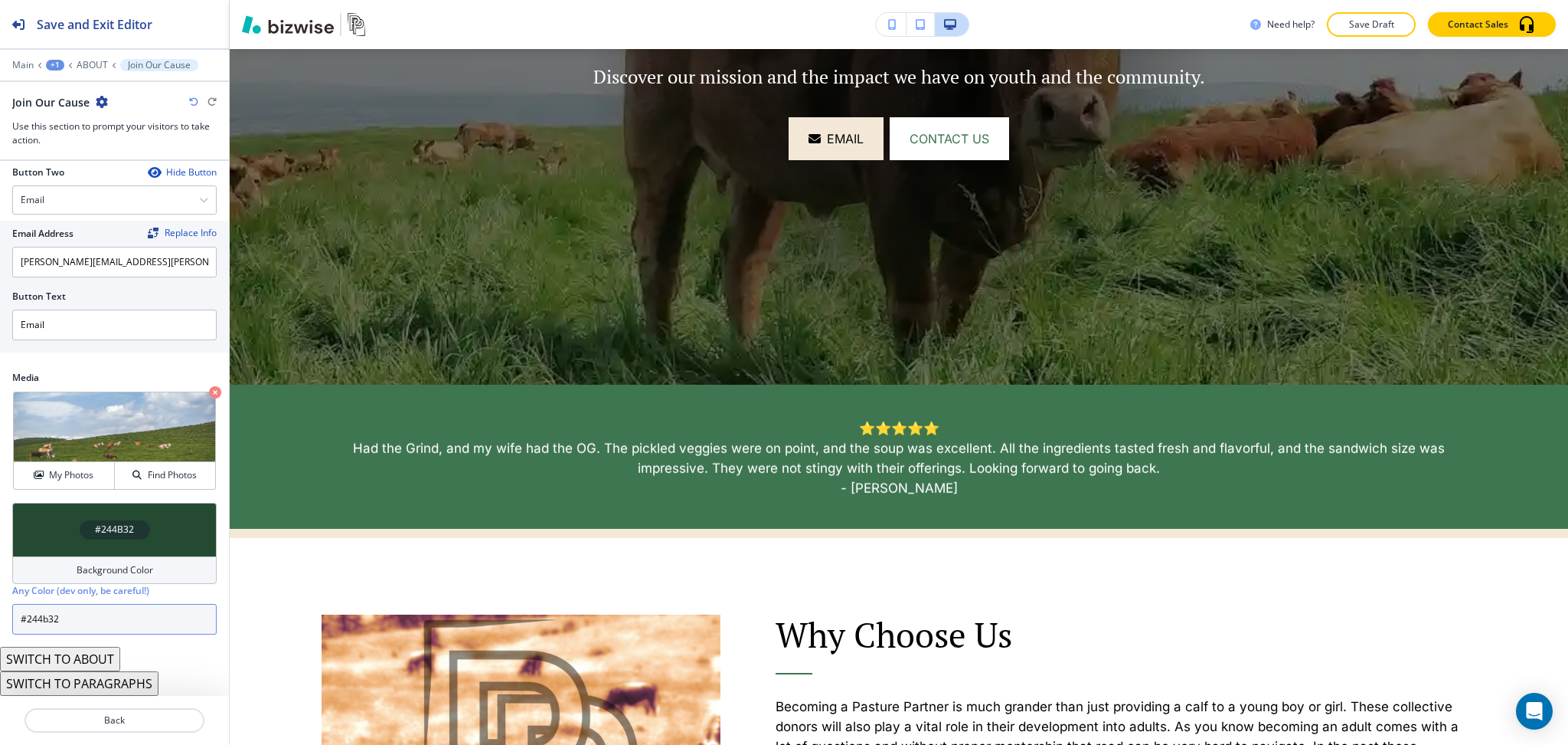
scroll to position [0, 0]
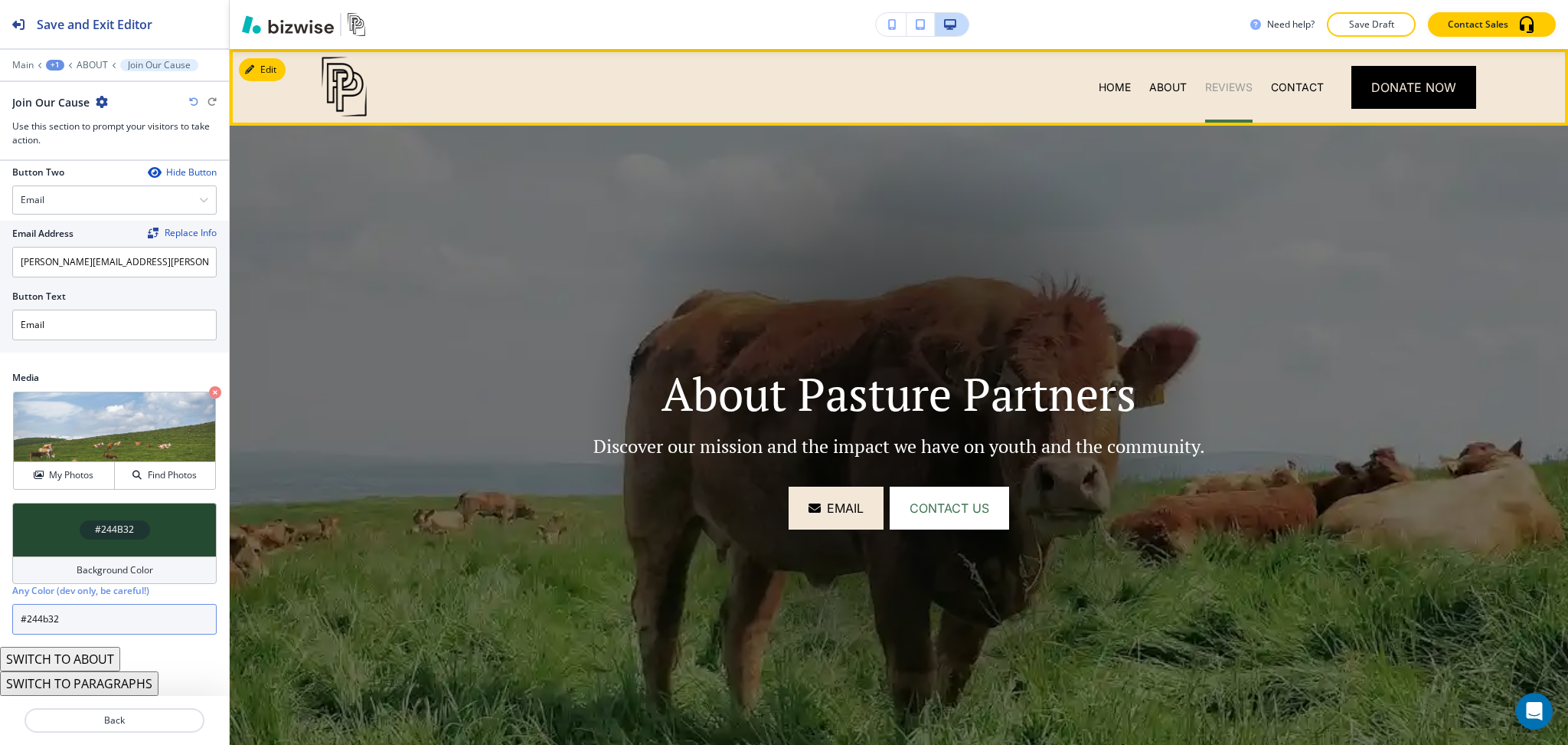
type input "#244b32"
click at [1211, 88] on p "REVIEWS" at bounding box center [1229, 87] width 47 height 15
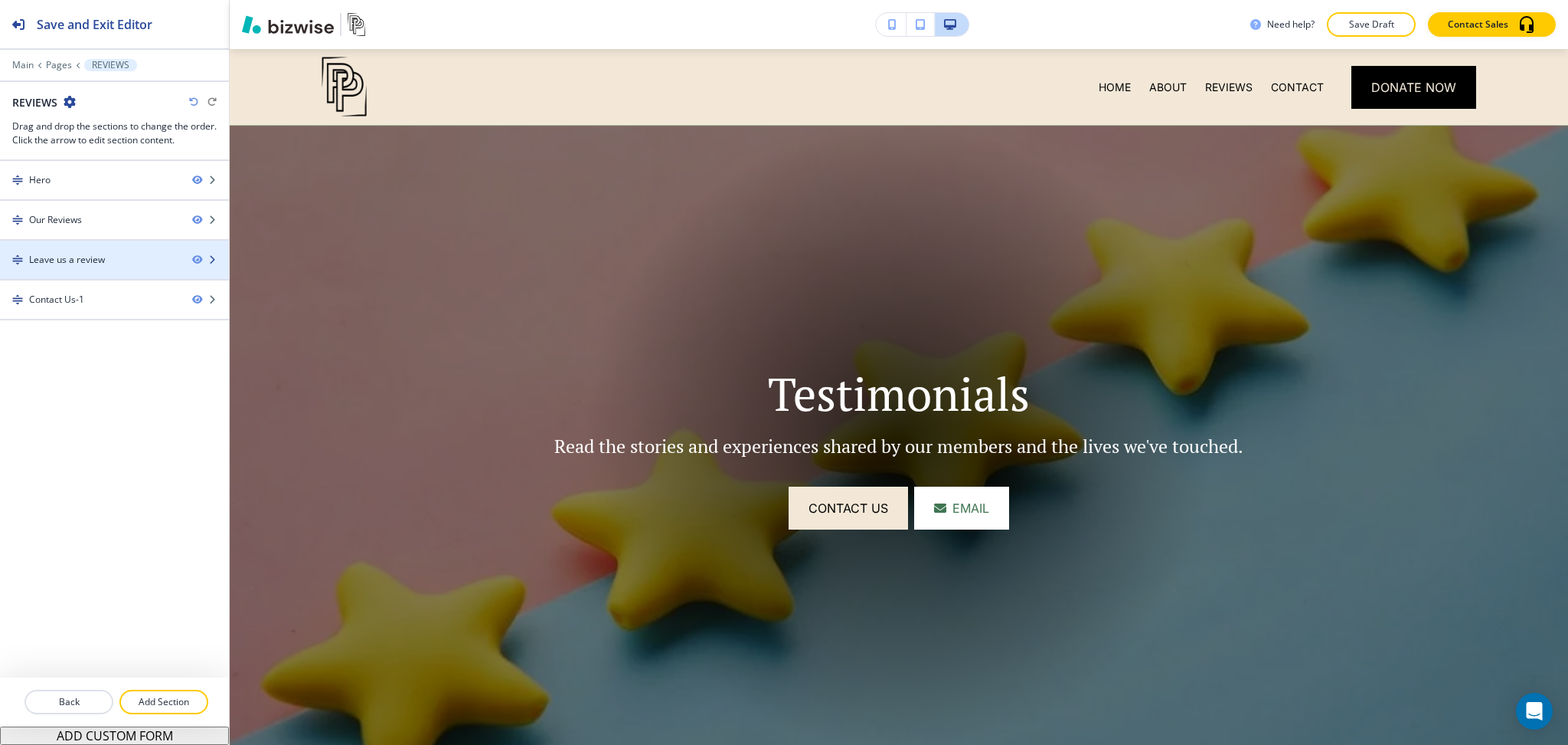
click at [72, 262] on div "Leave us a review" at bounding box center [67, 259] width 76 height 13
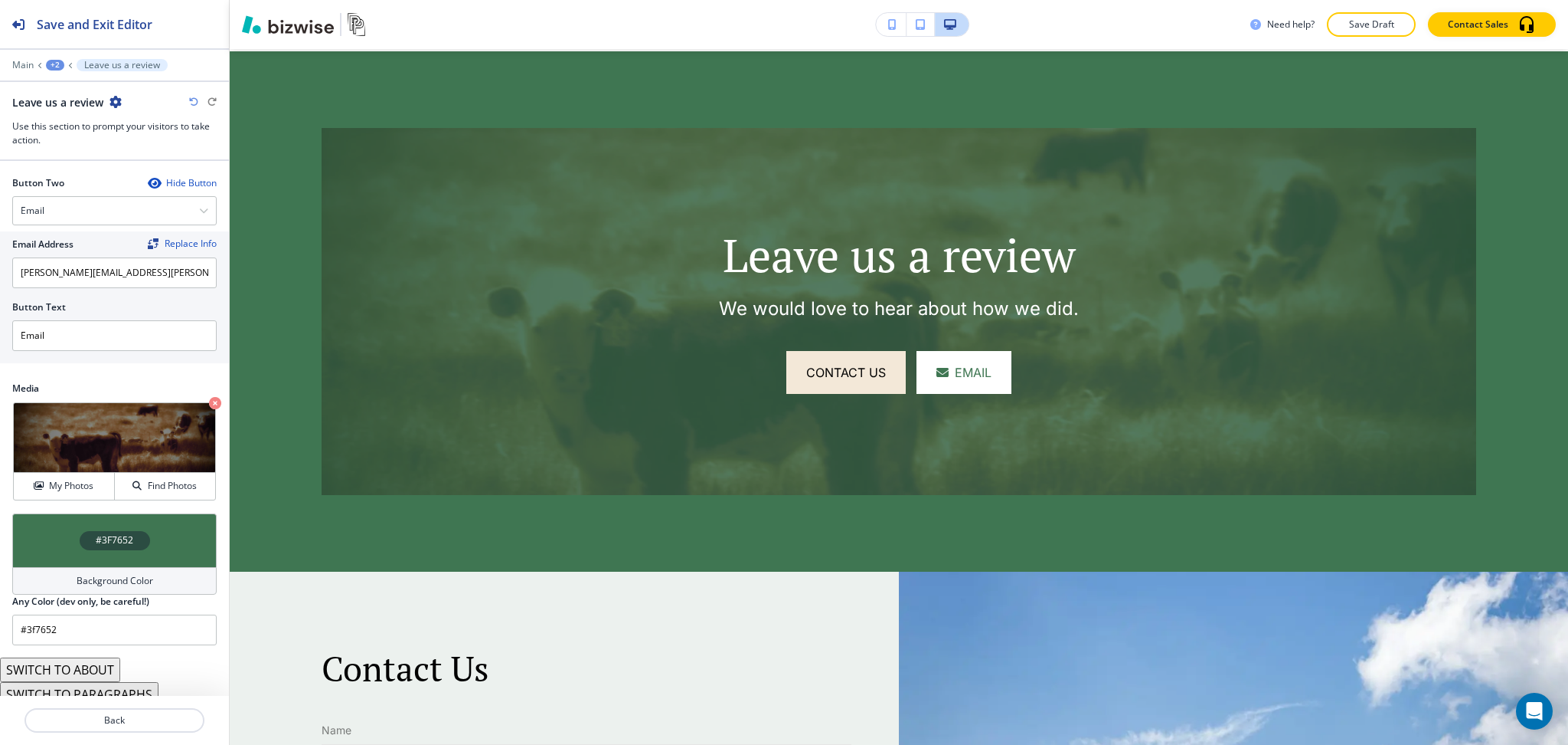
scroll to position [747, 0]
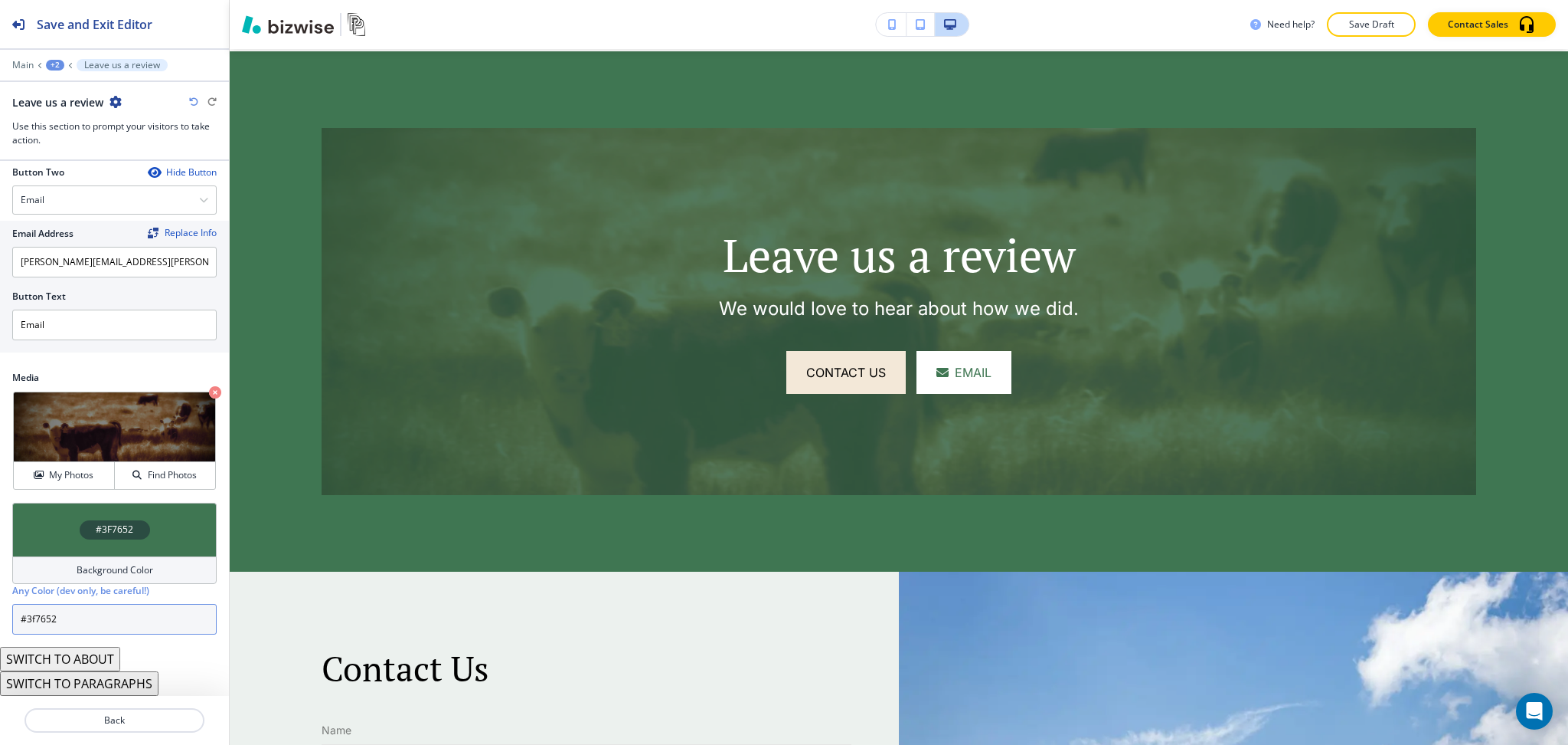
click at [86, 616] on input "#3f7652" at bounding box center [114, 619] width 204 height 31
paste input "244b3"
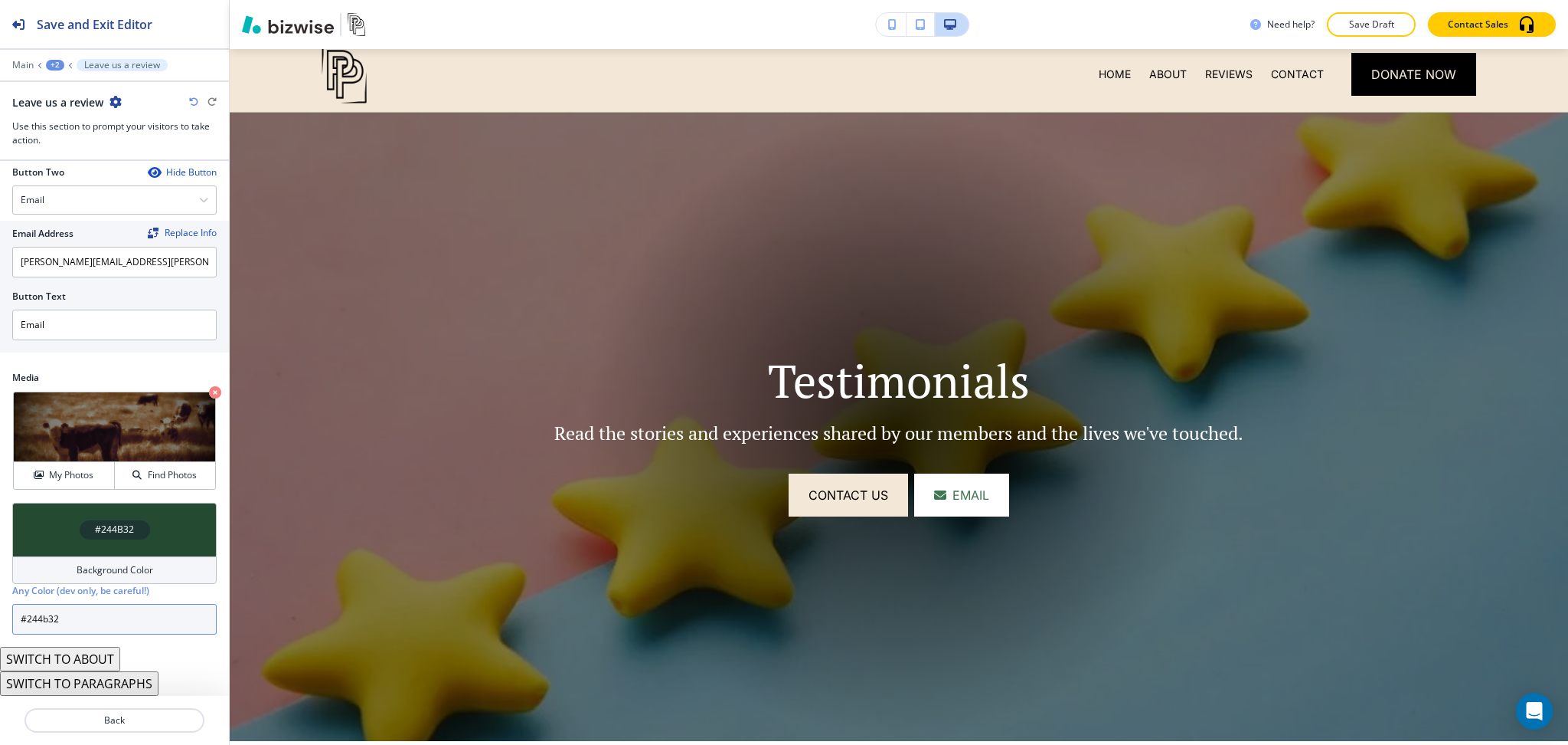
scroll to position [0, 0]
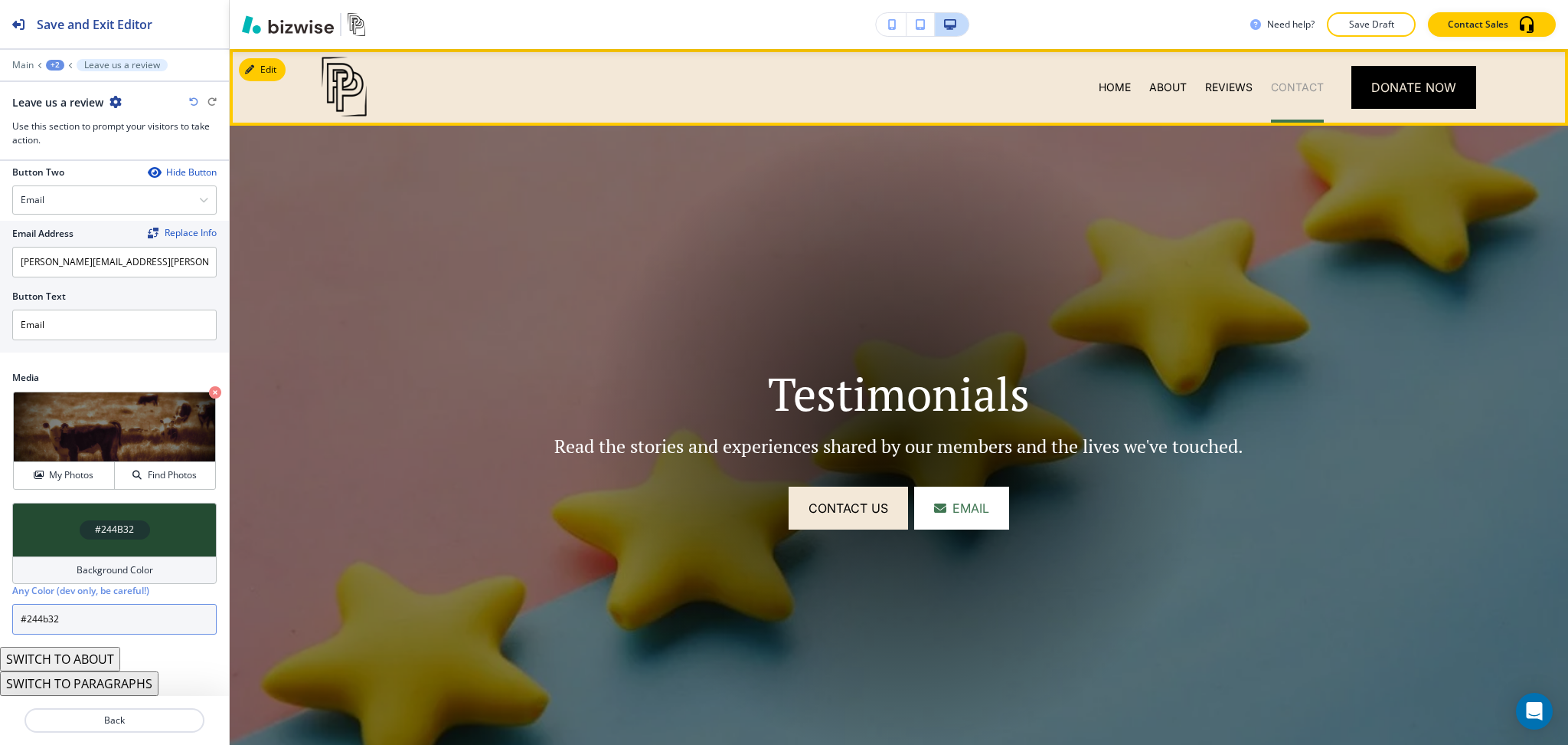
type input "#244b32"
click at [1279, 89] on p "CONTACT" at bounding box center [1297, 87] width 53 height 15
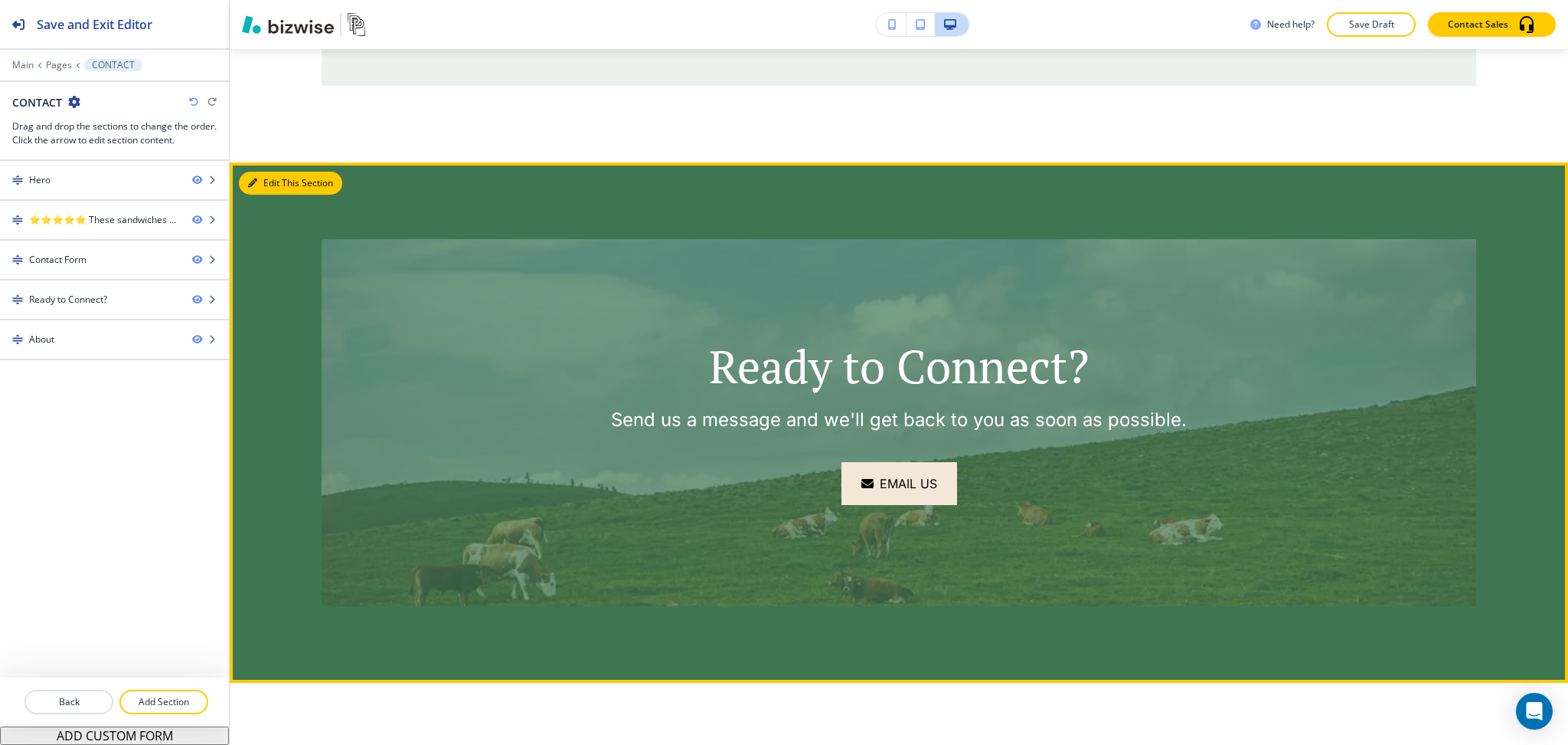
click at [273, 186] on button "Edit This Section" at bounding box center [290, 183] width 103 height 23
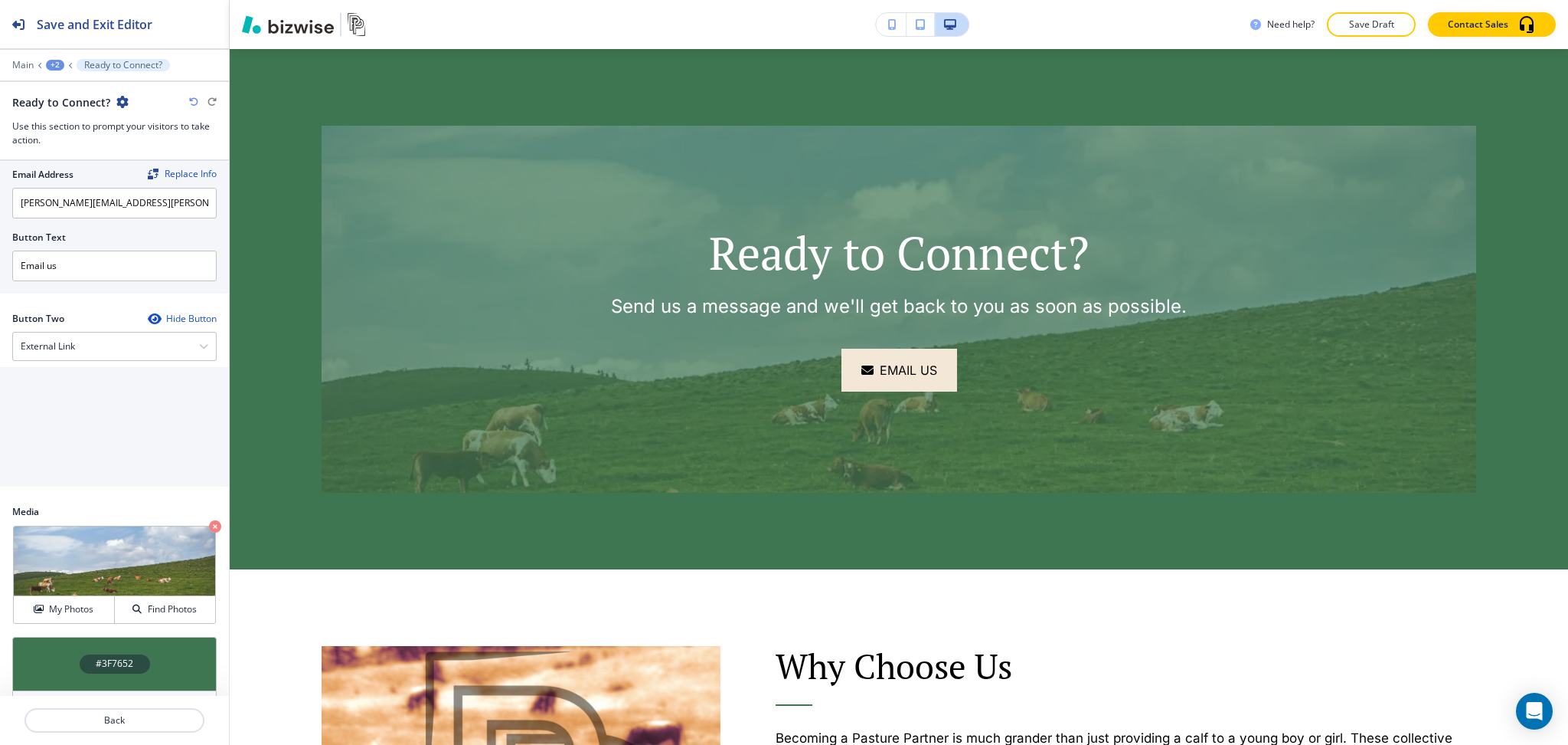
scroll to position [736, 0]
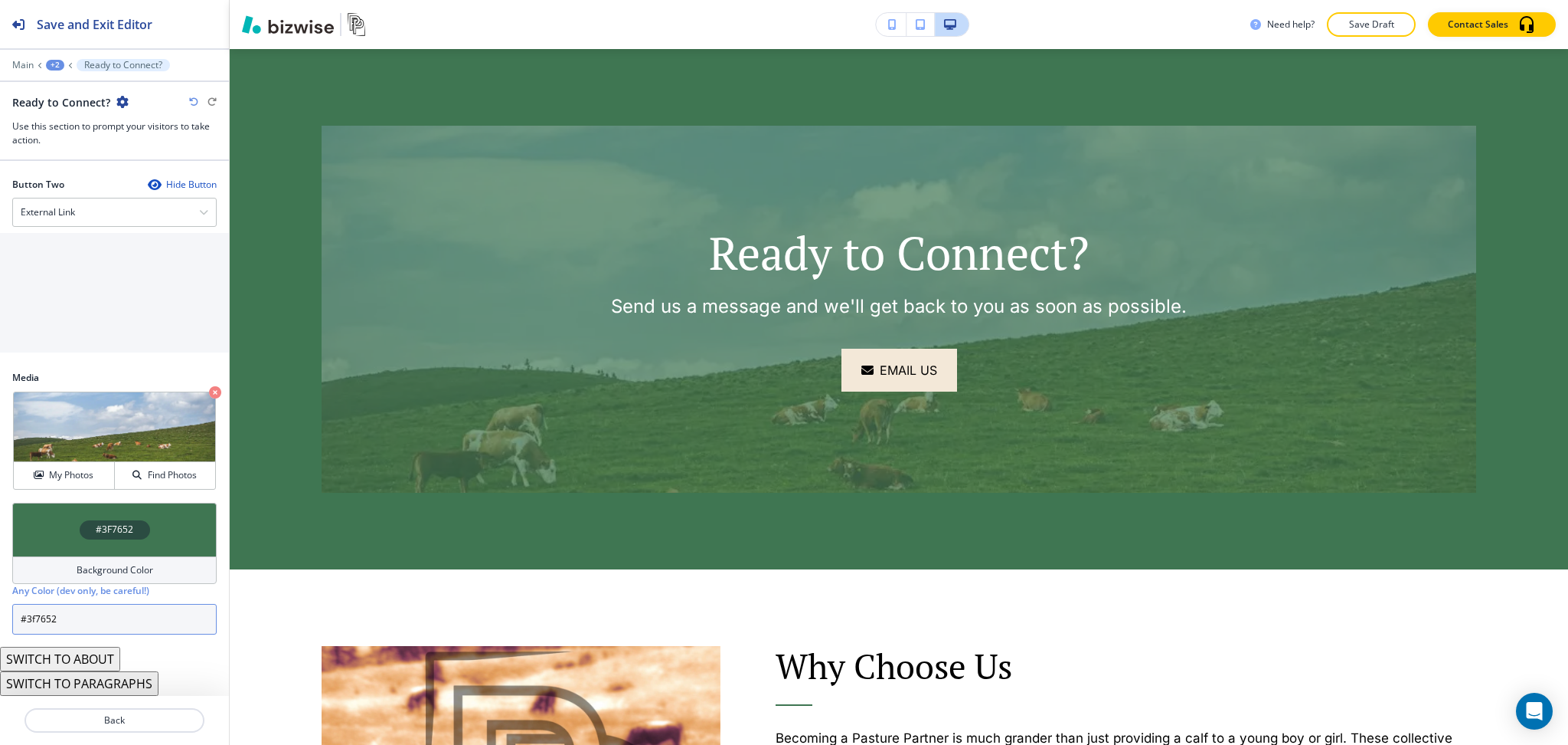
click at [91, 622] on input "#3f7652" at bounding box center [114, 619] width 204 height 31
paste input "244b3"
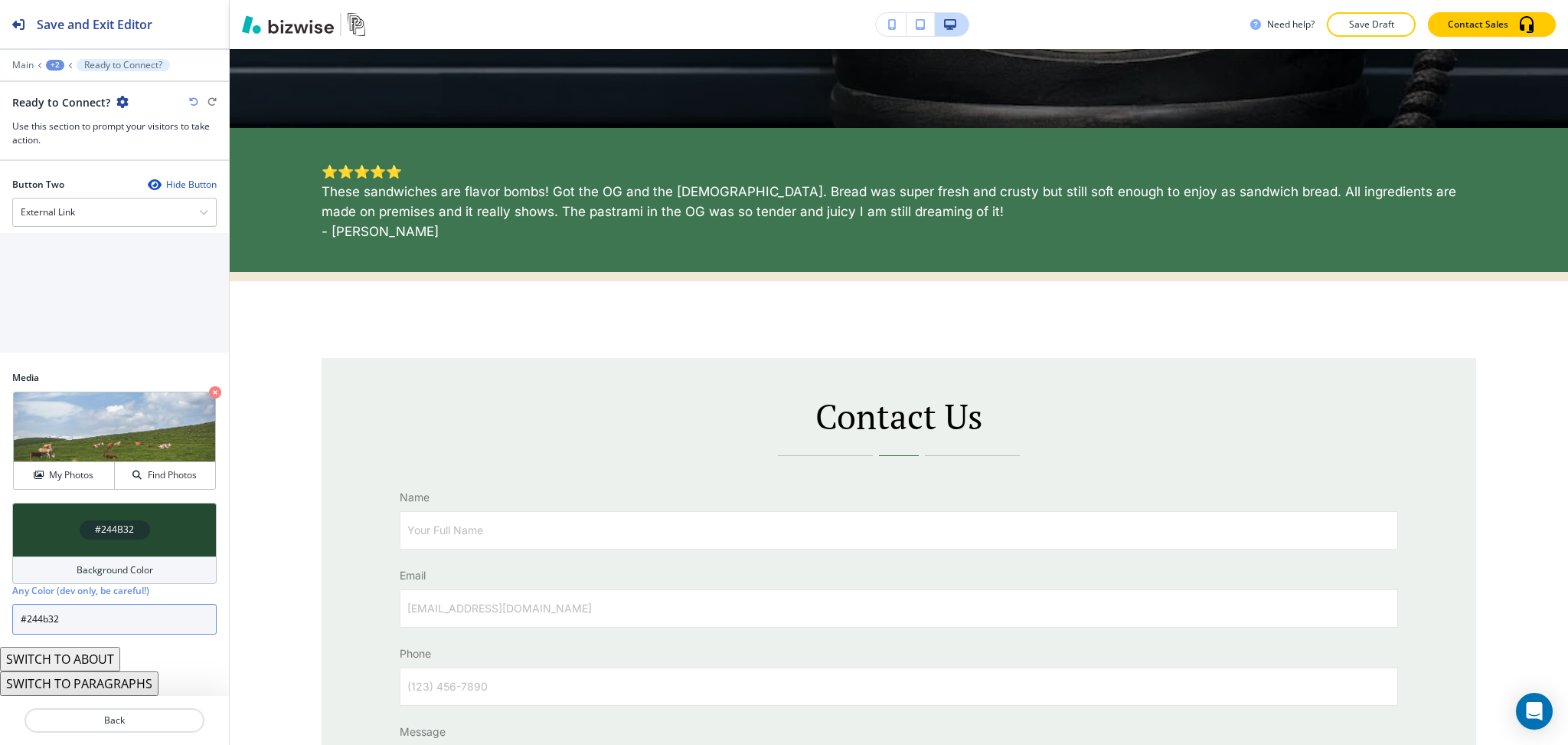
type input "#244b32"
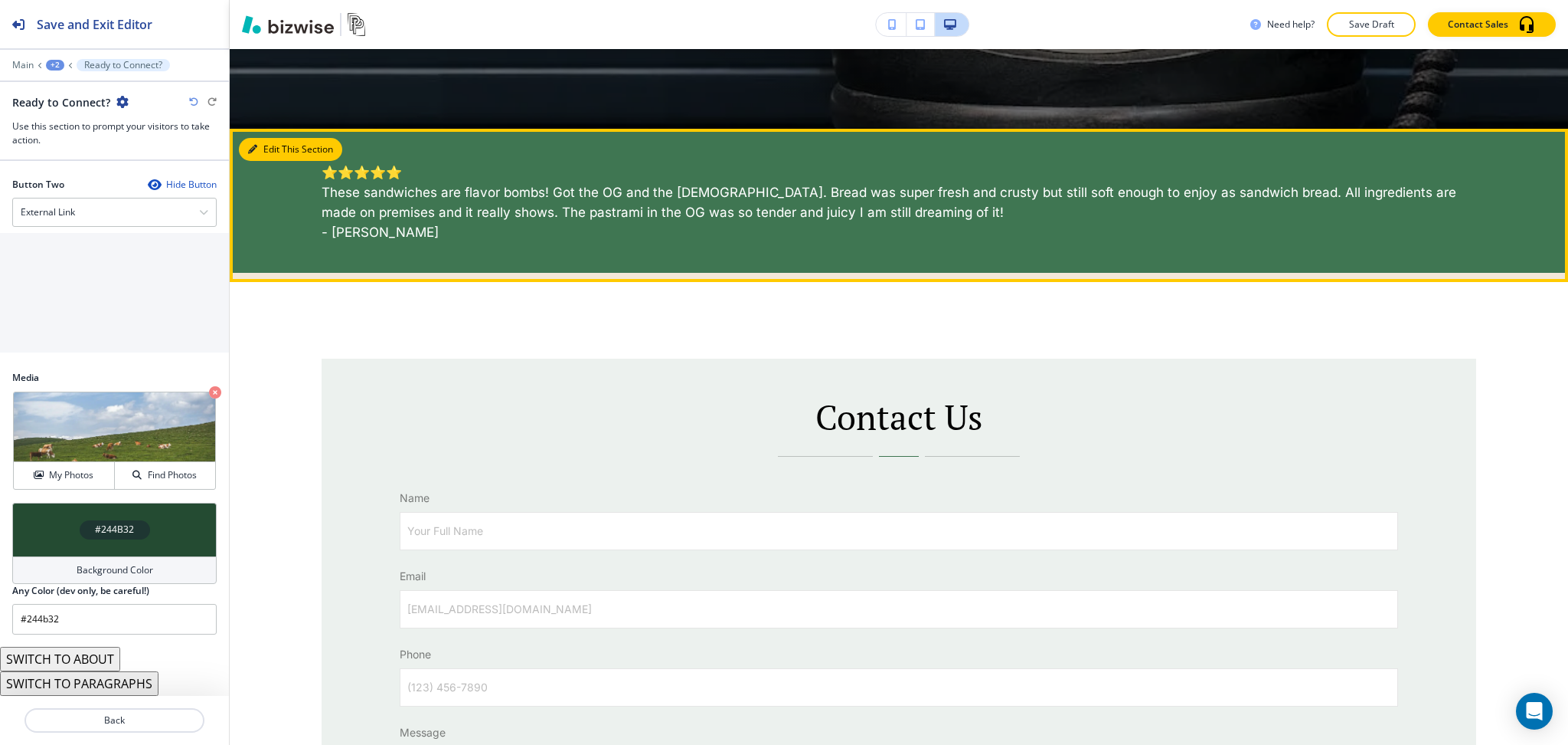
click at [264, 149] on button "Edit This Section" at bounding box center [290, 149] width 103 height 23
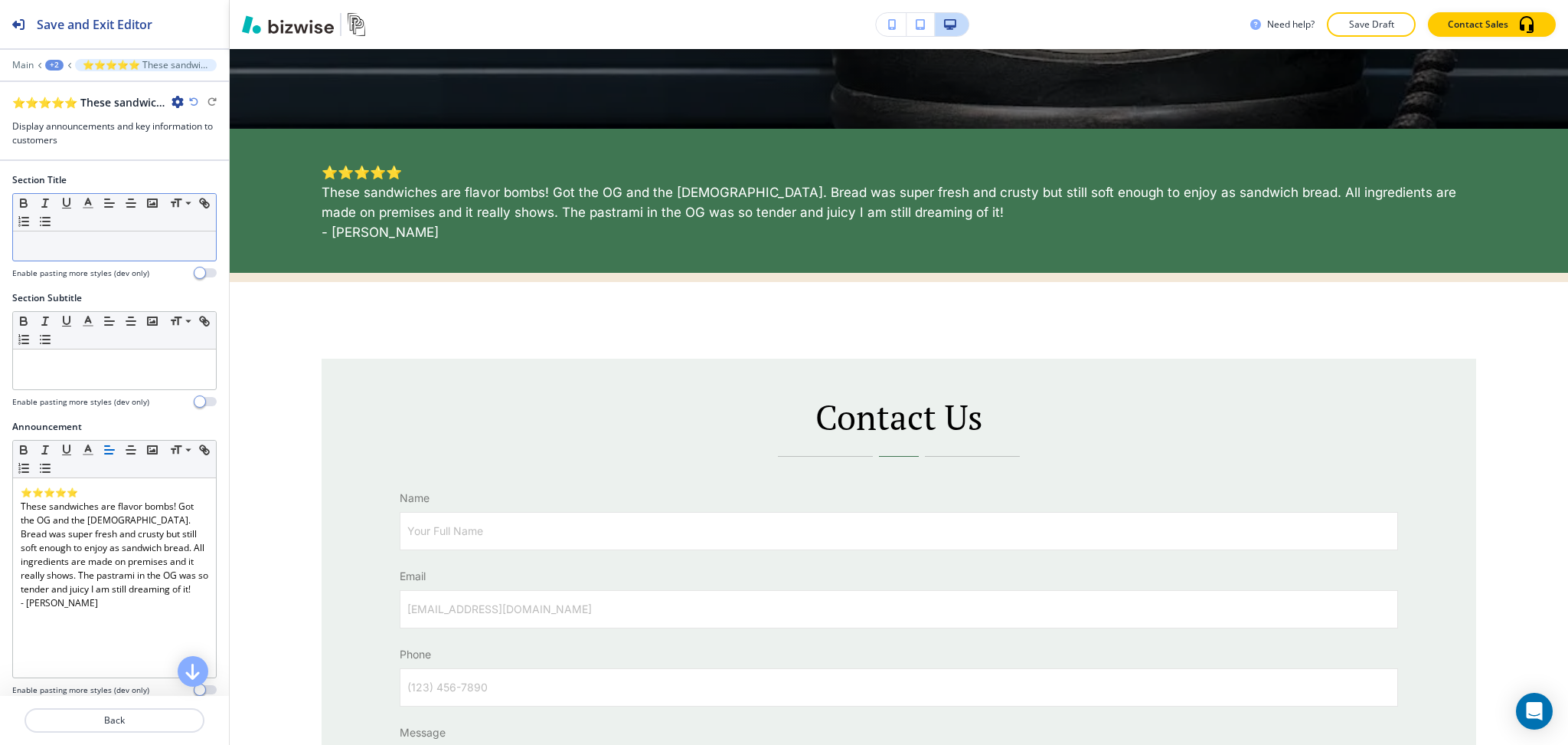
scroll to position [705, 0]
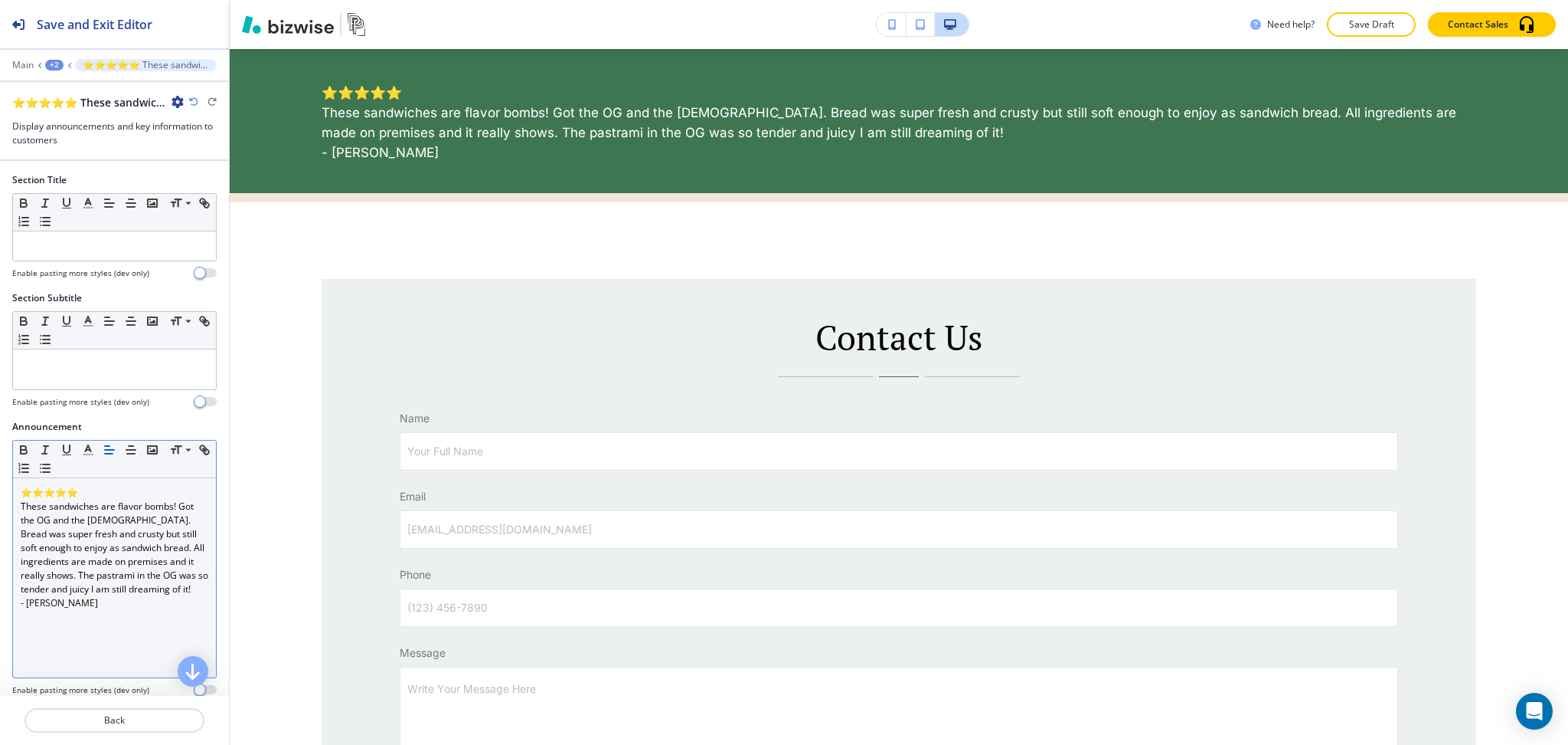
drag, startPoint x: 144, startPoint y: 579, endPoint x: 146, endPoint y: 568, distance: 11.2
click at [146, 579] on p "These sandwiches are flavor bombs! Got the OG and the Cubano. Bread was super f…" at bounding box center [114, 548] width 188 height 96
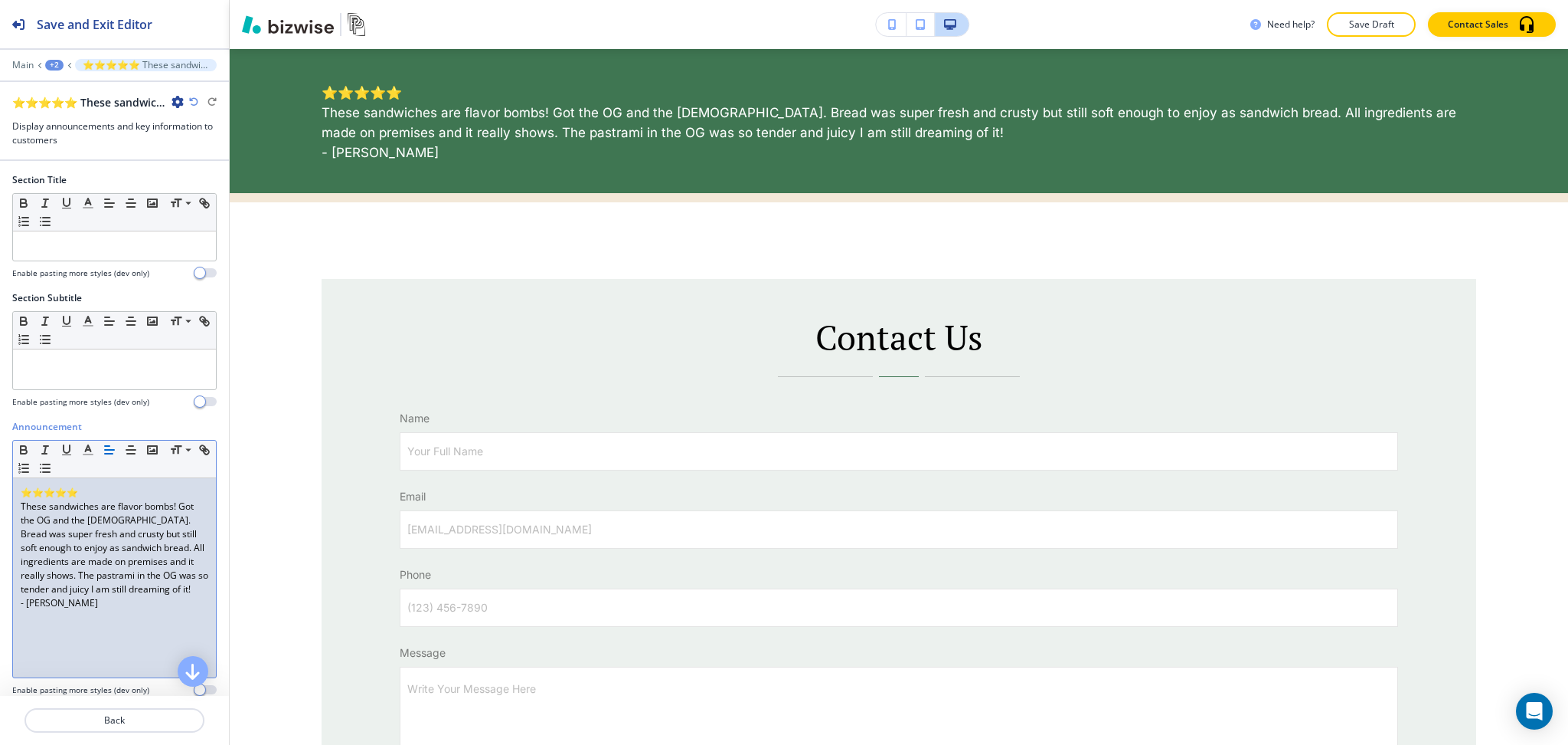
click at [130, 460] on div "Small Normal Large Huge" at bounding box center [115, 460] width 203 height 38
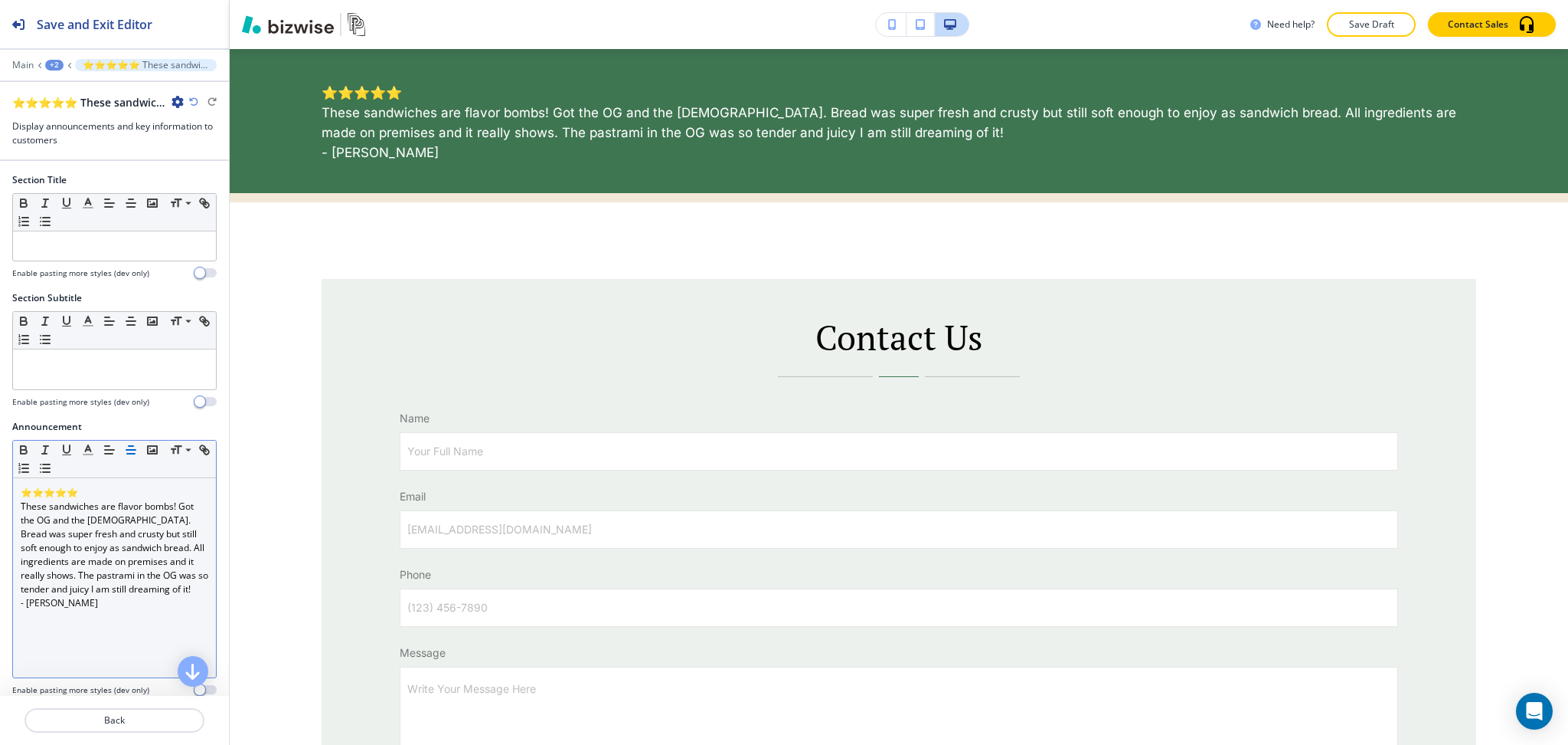
click at [127, 453] on line "button" at bounding box center [131, 453] width 8 height 0
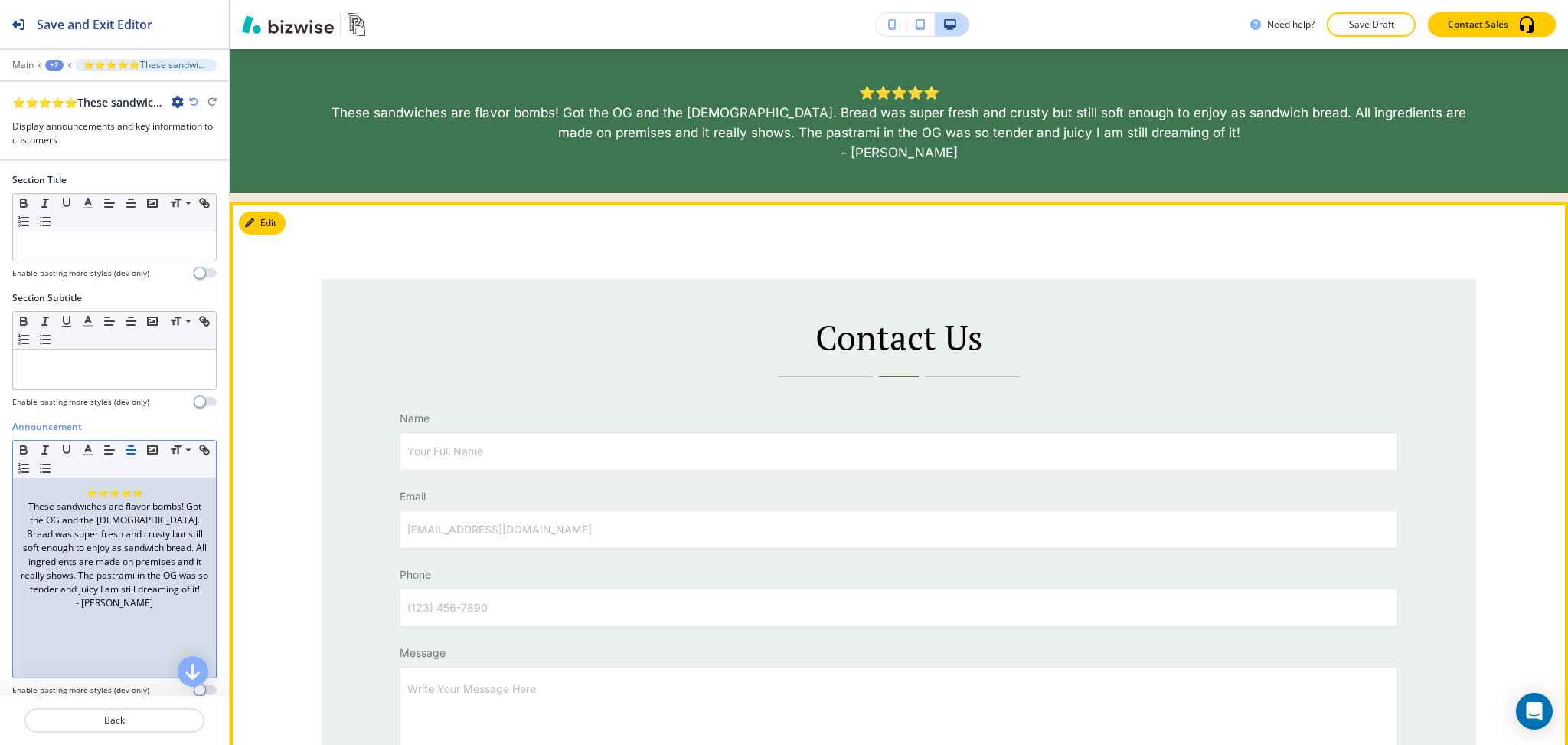
click at [1161, 240] on div "Contact Us Name Your Full Name Your Full Name Email email@example.com email@exa…" at bounding box center [899, 598] width 1339 height 791
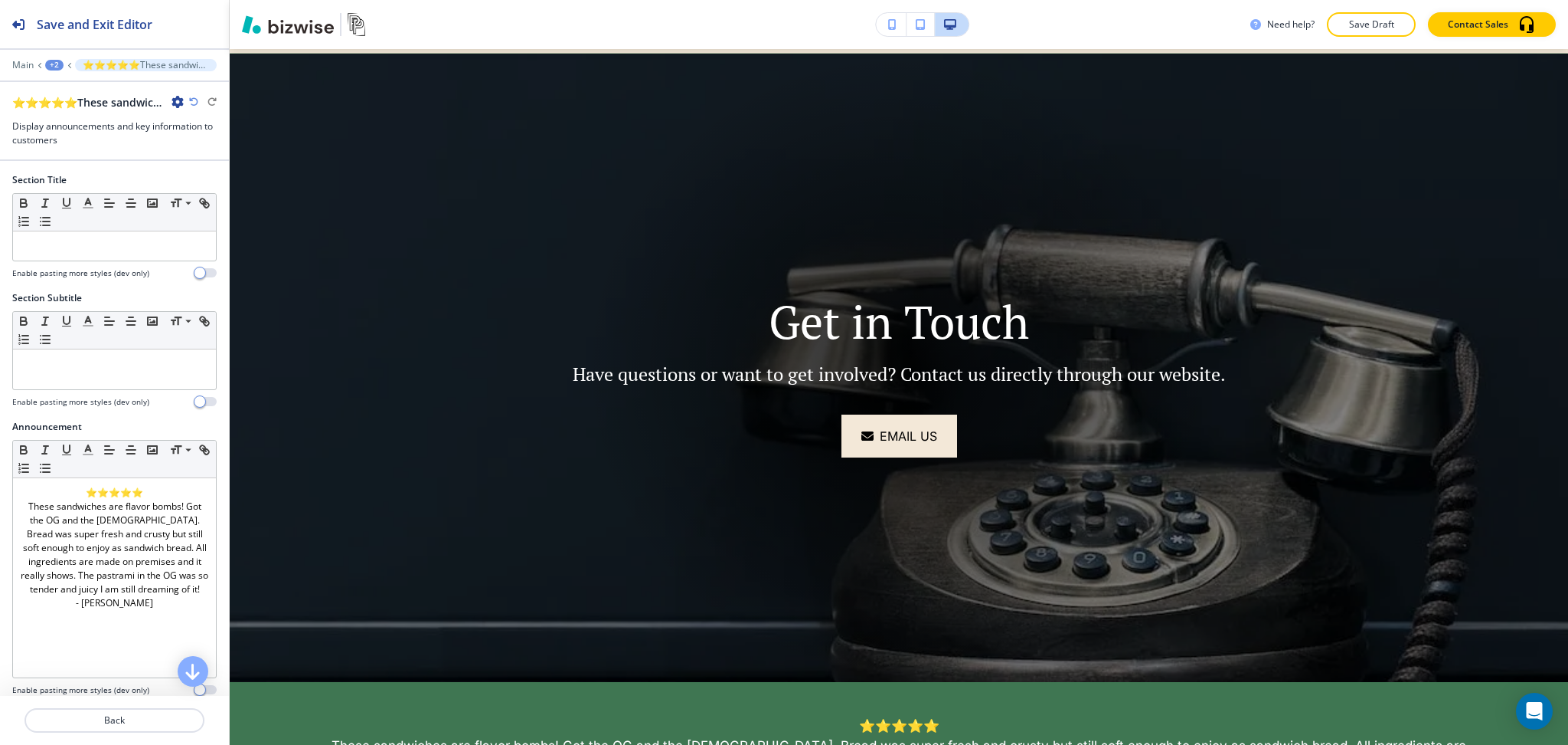
scroll to position [0, 0]
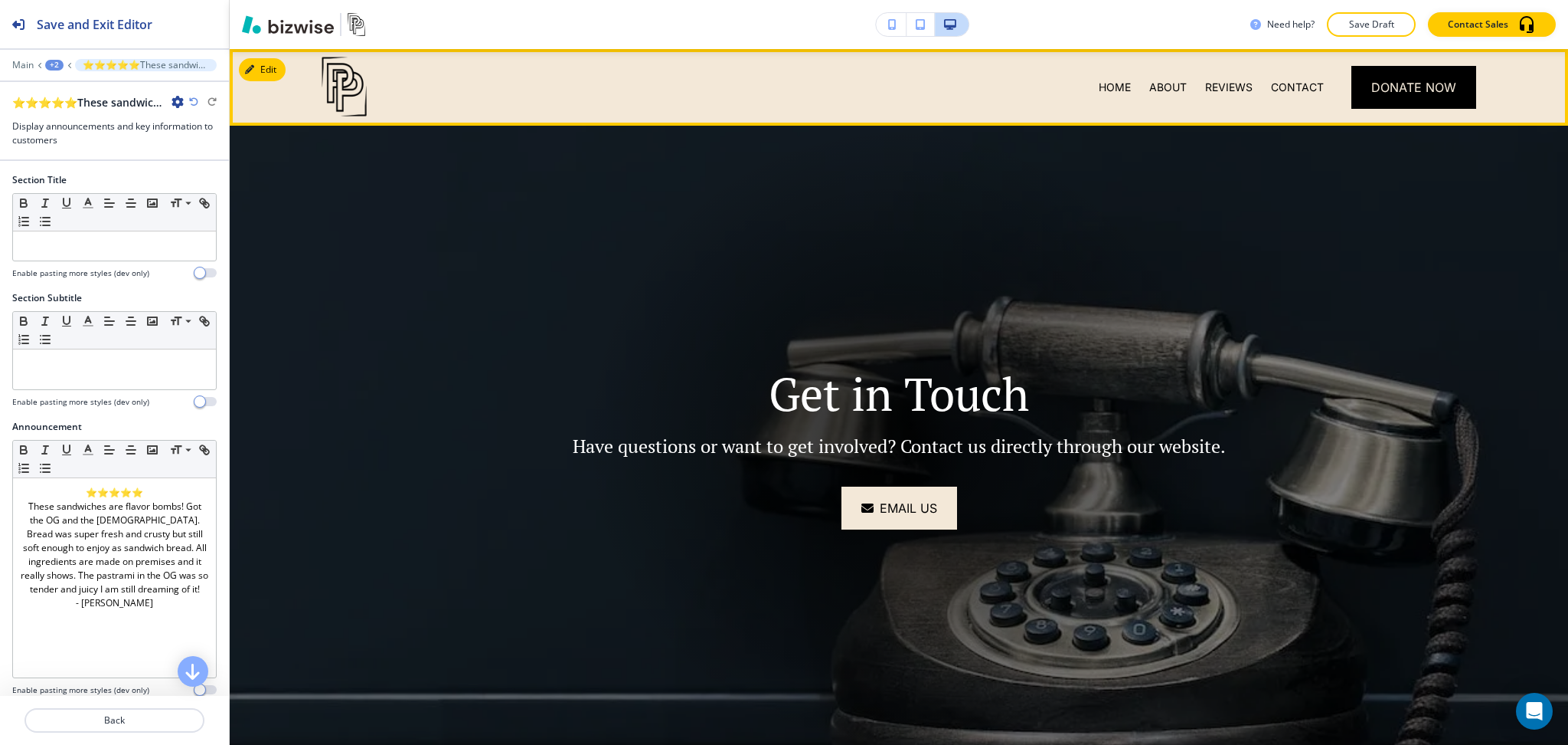
click at [1224, 99] on div "REVIEWS" at bounding box center [1229, 87] width 66 height 76
click at [1214, 91] on p "REVIEWS" at bounding box center [1229, 87] width 47 height 15
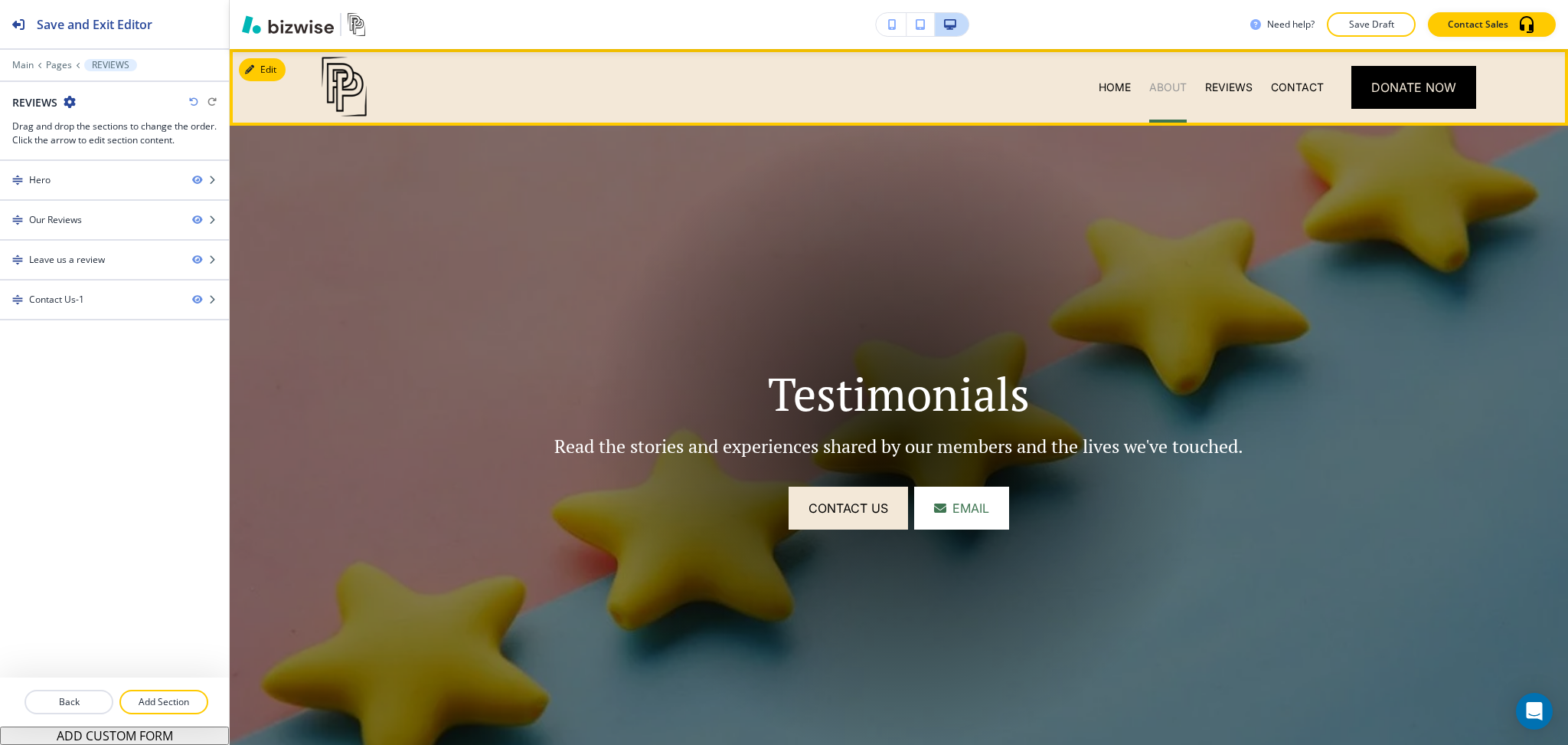
click at [1150, 86] on p "ABOUT" at bounding box center [1169, 87] width 38 height 15
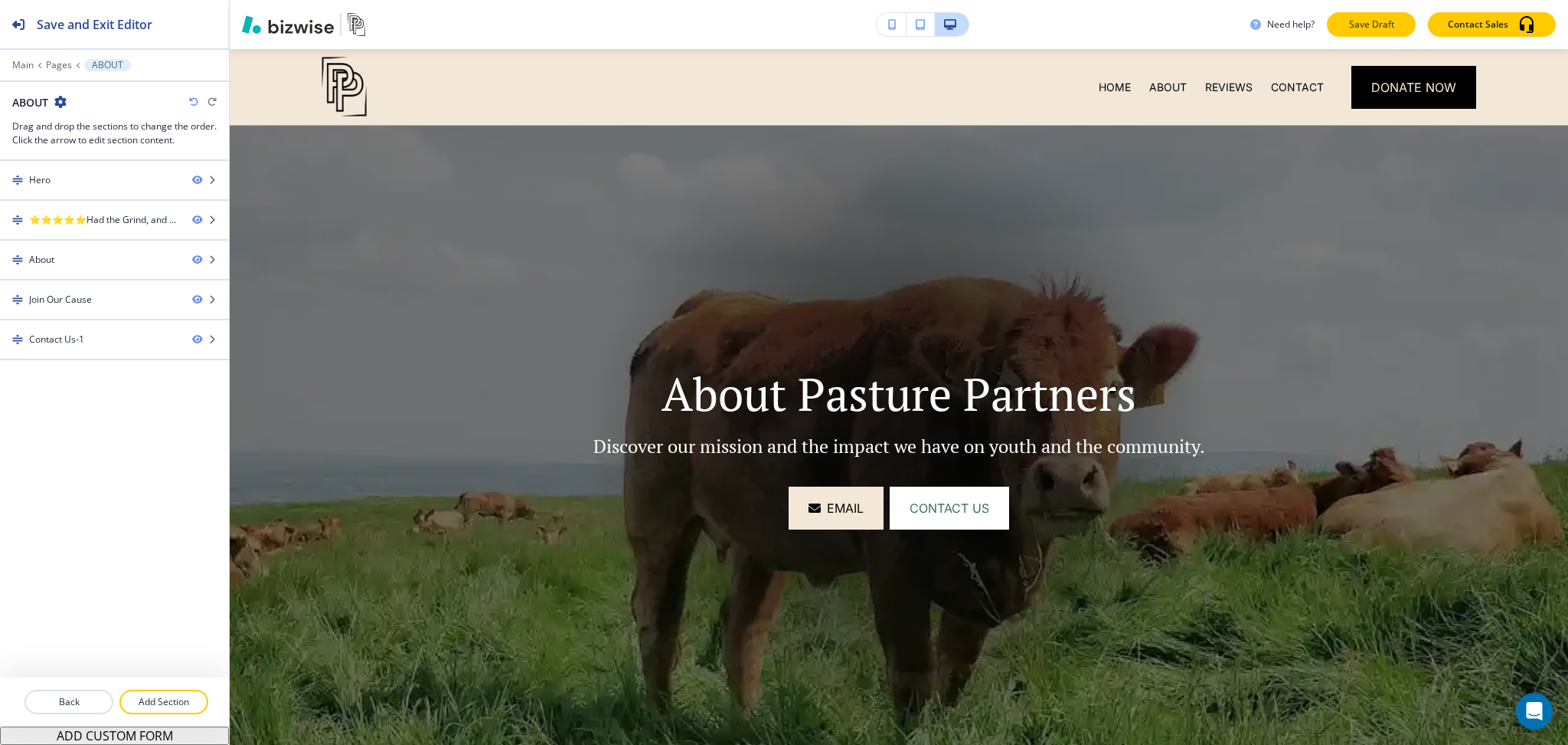
click at [1373, 28] on p "Save Draft" at bounding box center [1372, 24] width 49 height 13
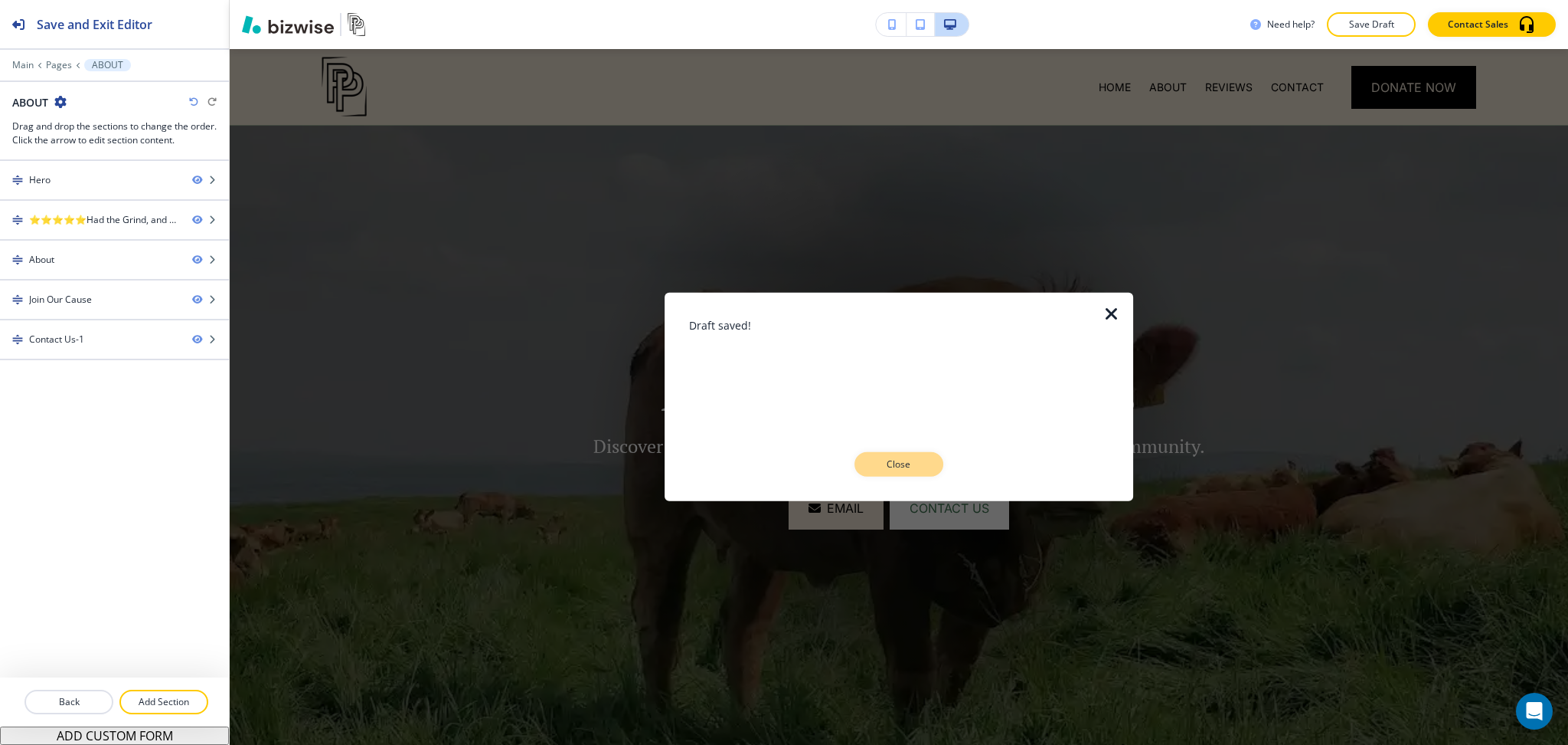
click at [883, 470] on p "Close" at bounding box center [899, 464] width 49 height 13
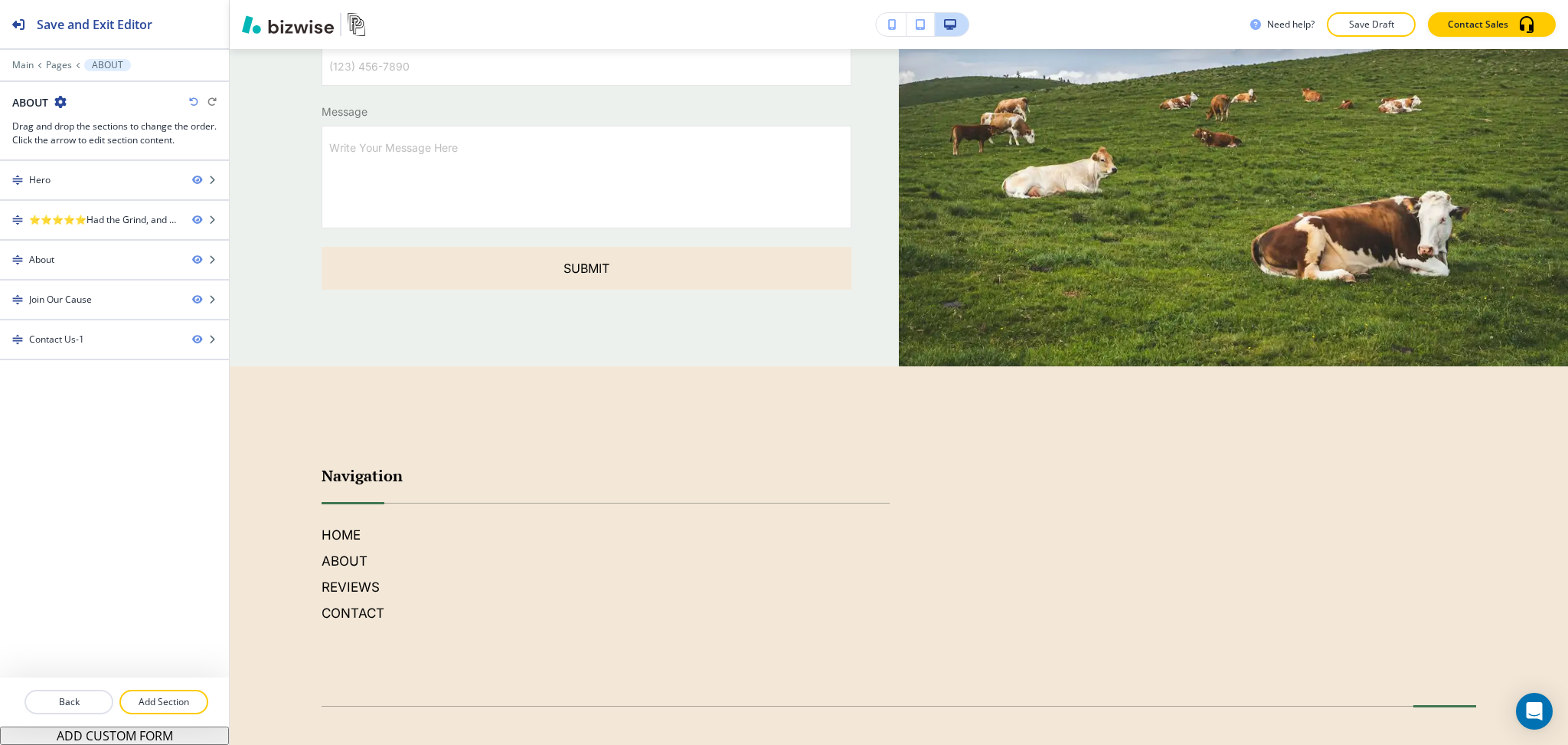
scroll to position [2308, 0]
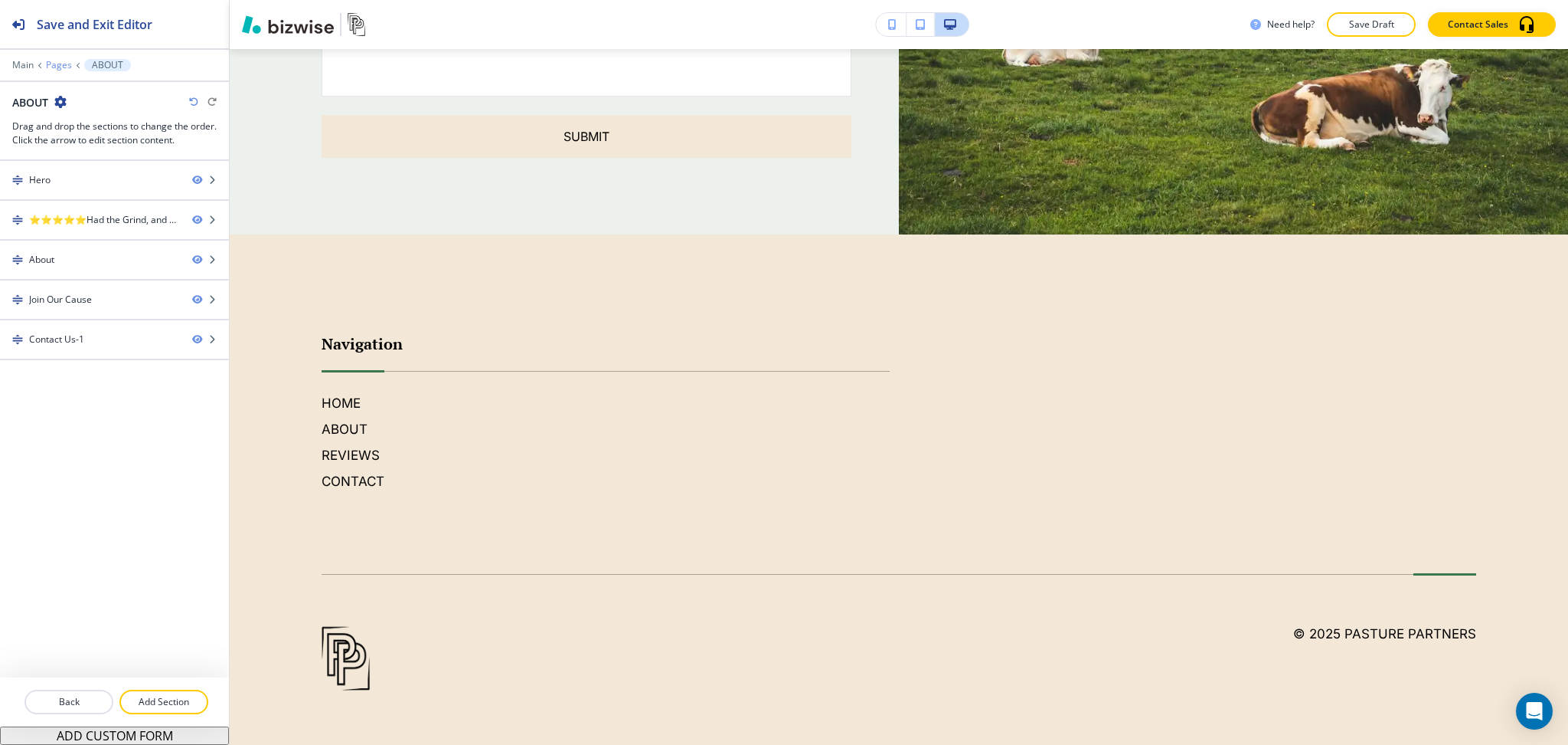
click at [68, 65] on p "Pages" at bounding box center [58, 65] width 26 height 11
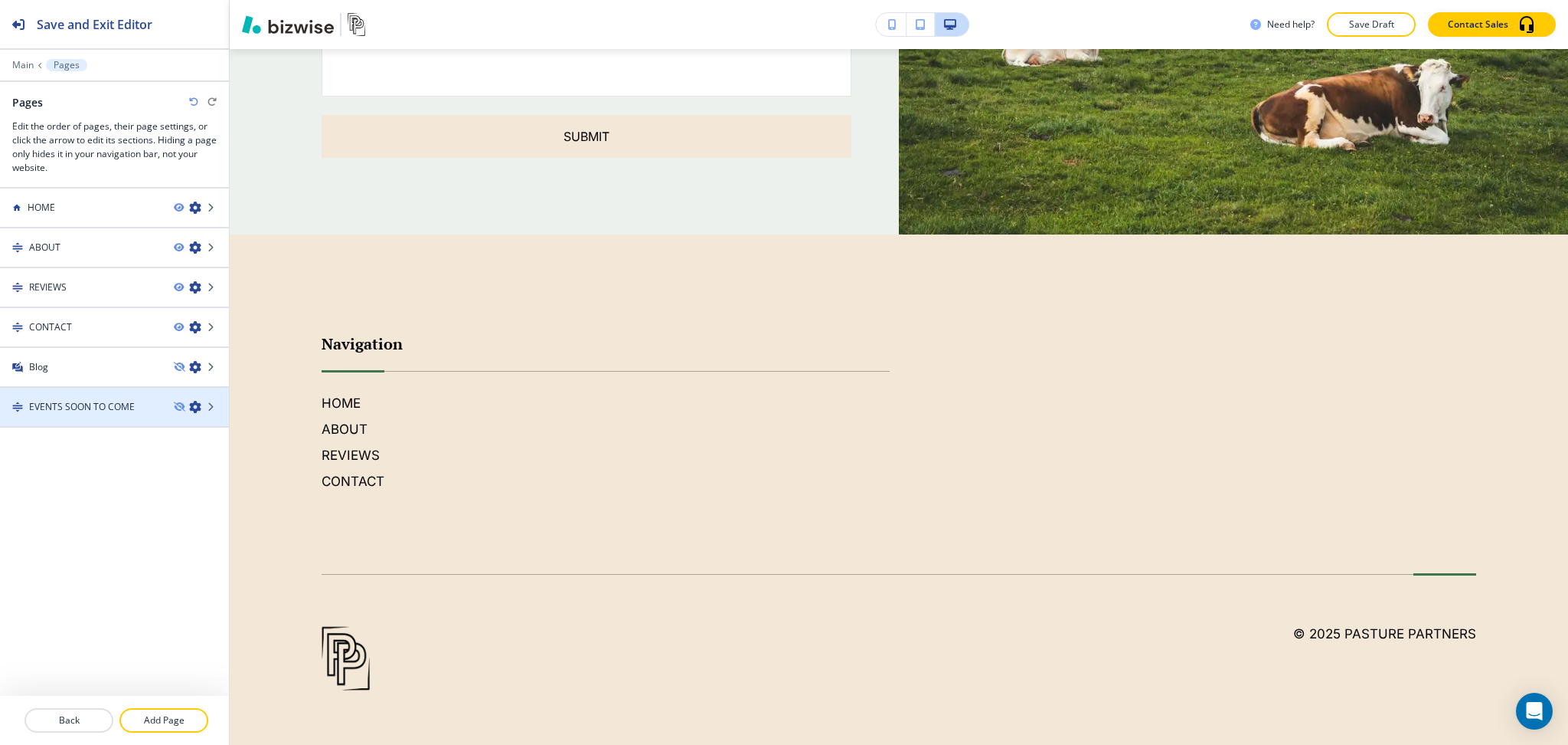
click at [65, 404] on h4 "EVENTS SOON TO COME" at bounding box center [82, 406] width 106 height 13
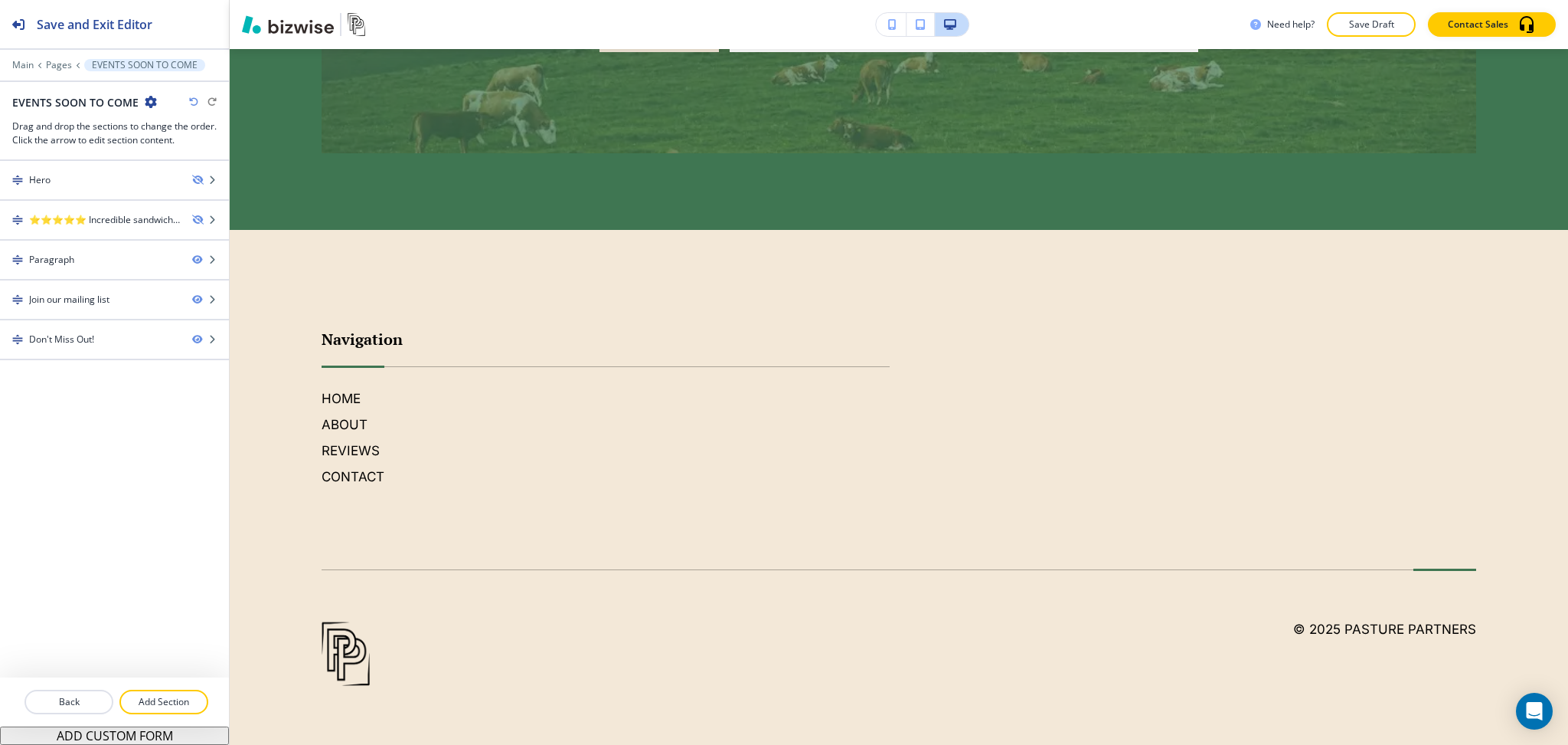
scroll to position [0, 0]
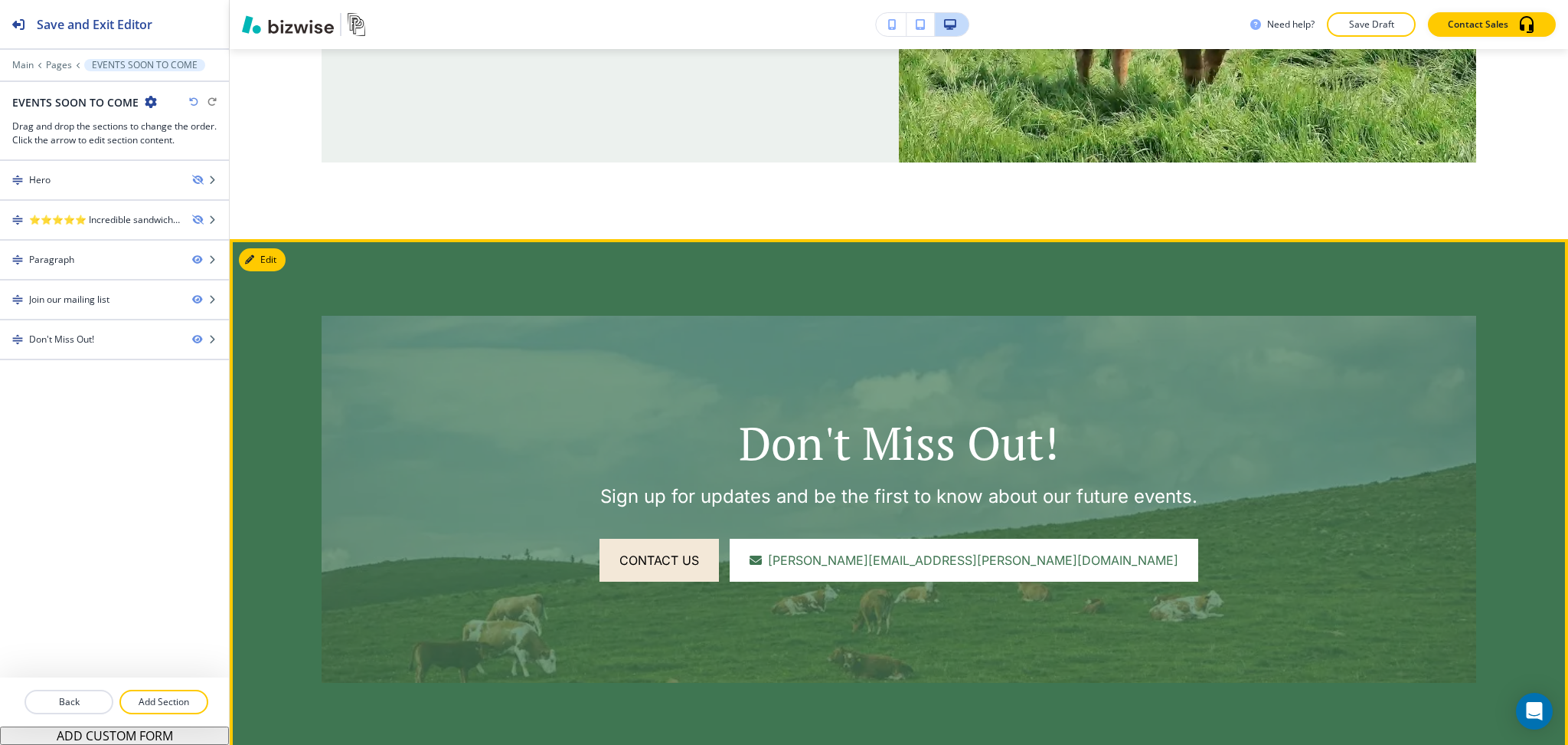
click at [256, 258] on button "Edit" at bounding box center [262, 259] width 46 height 23
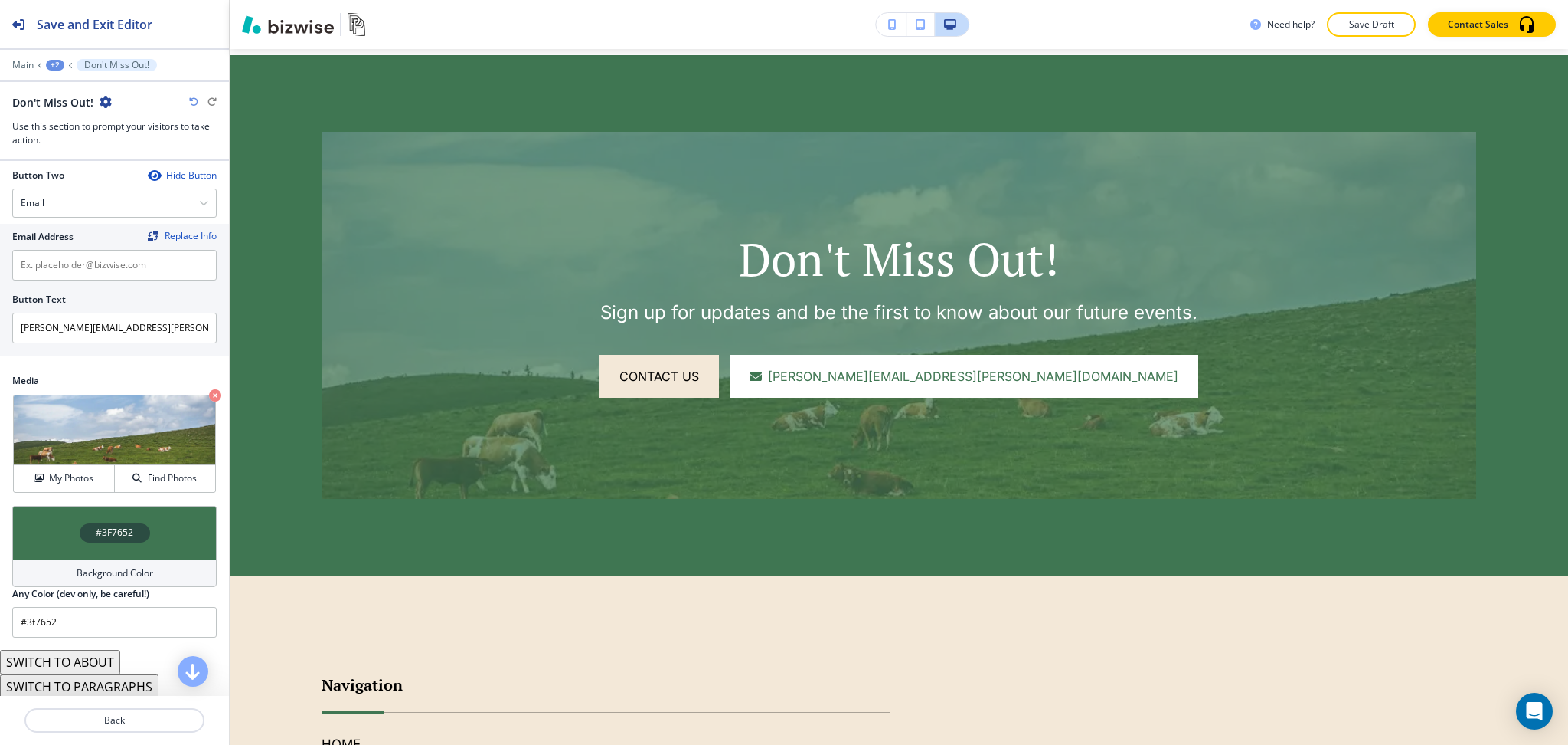
scroll to position [747, 0]
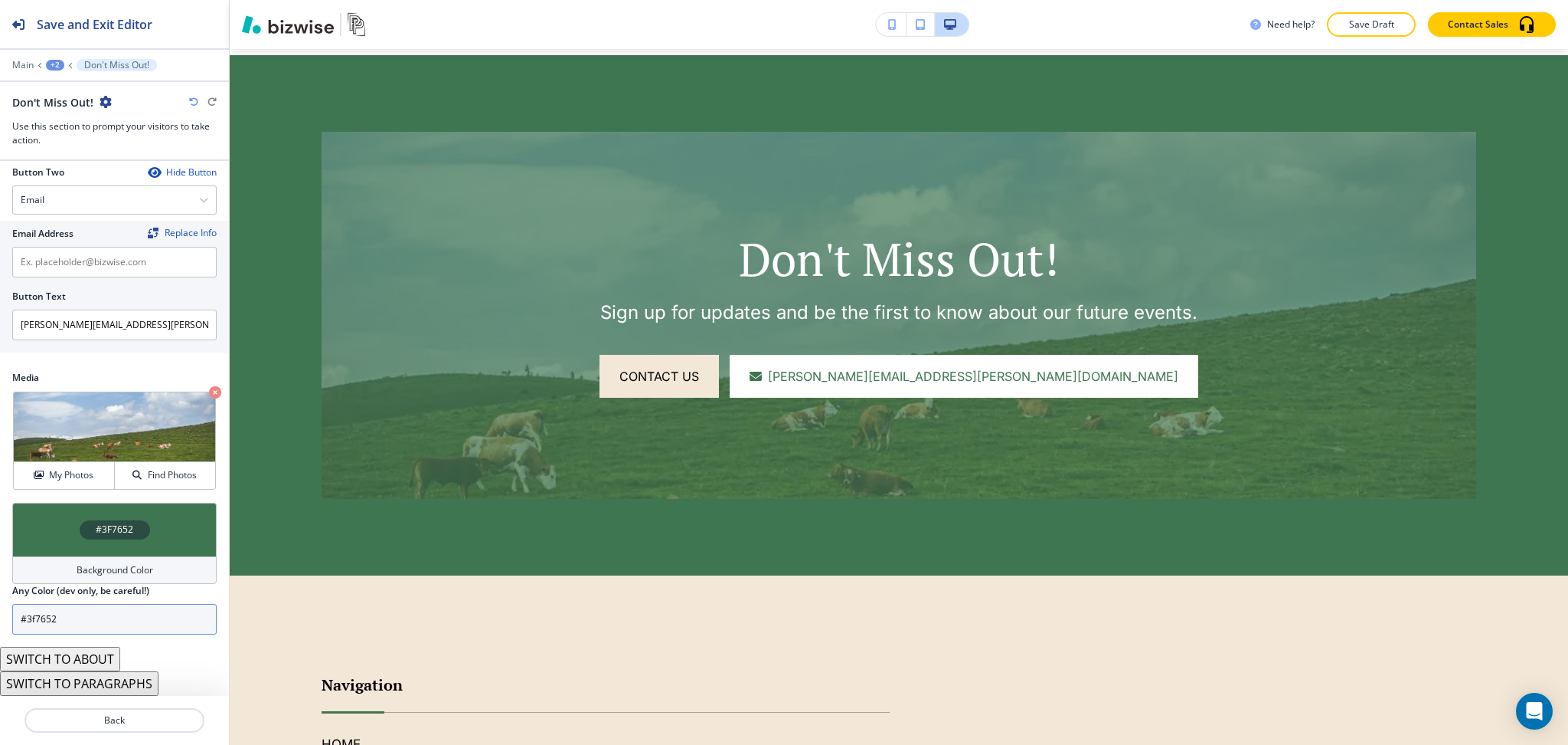
click at [116, 608] on input "#3f7652" at bounding box center [114, 619] width 204 height 31
paste input "244b3"
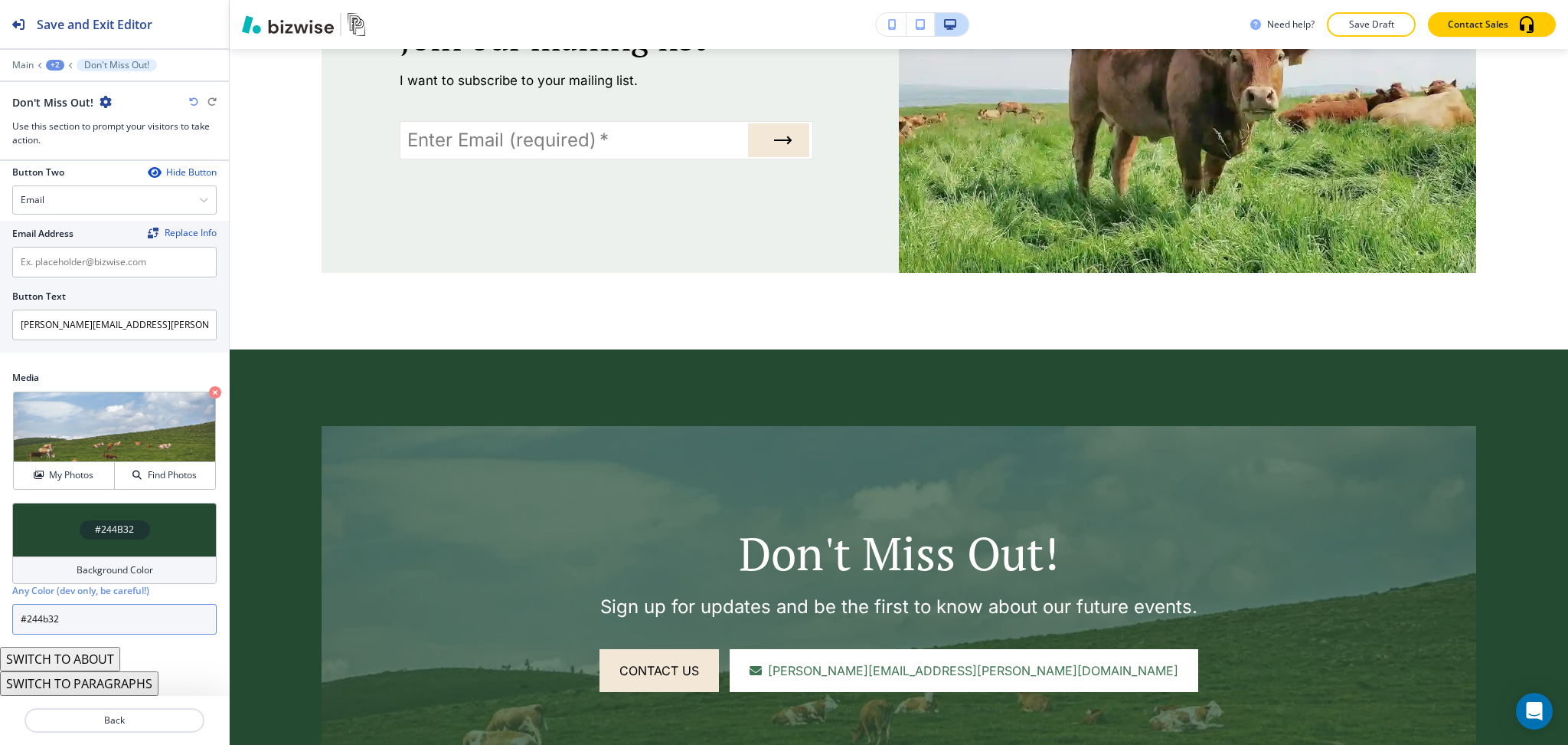
scroll to position [1326, 0]
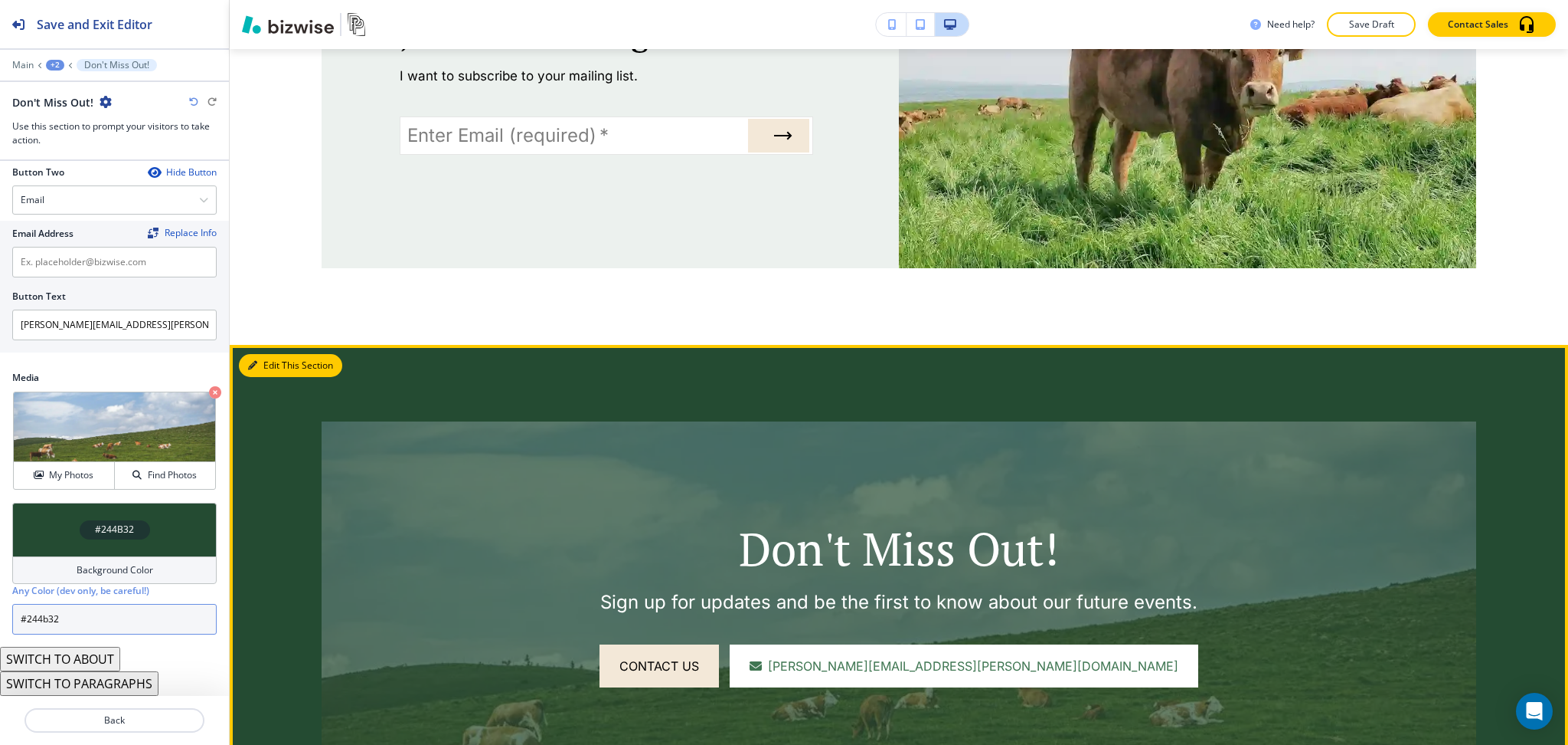
type input "#244b32"
click at [252, 361] on icon "button" at bounding box center [253, 366] width 9 height 9
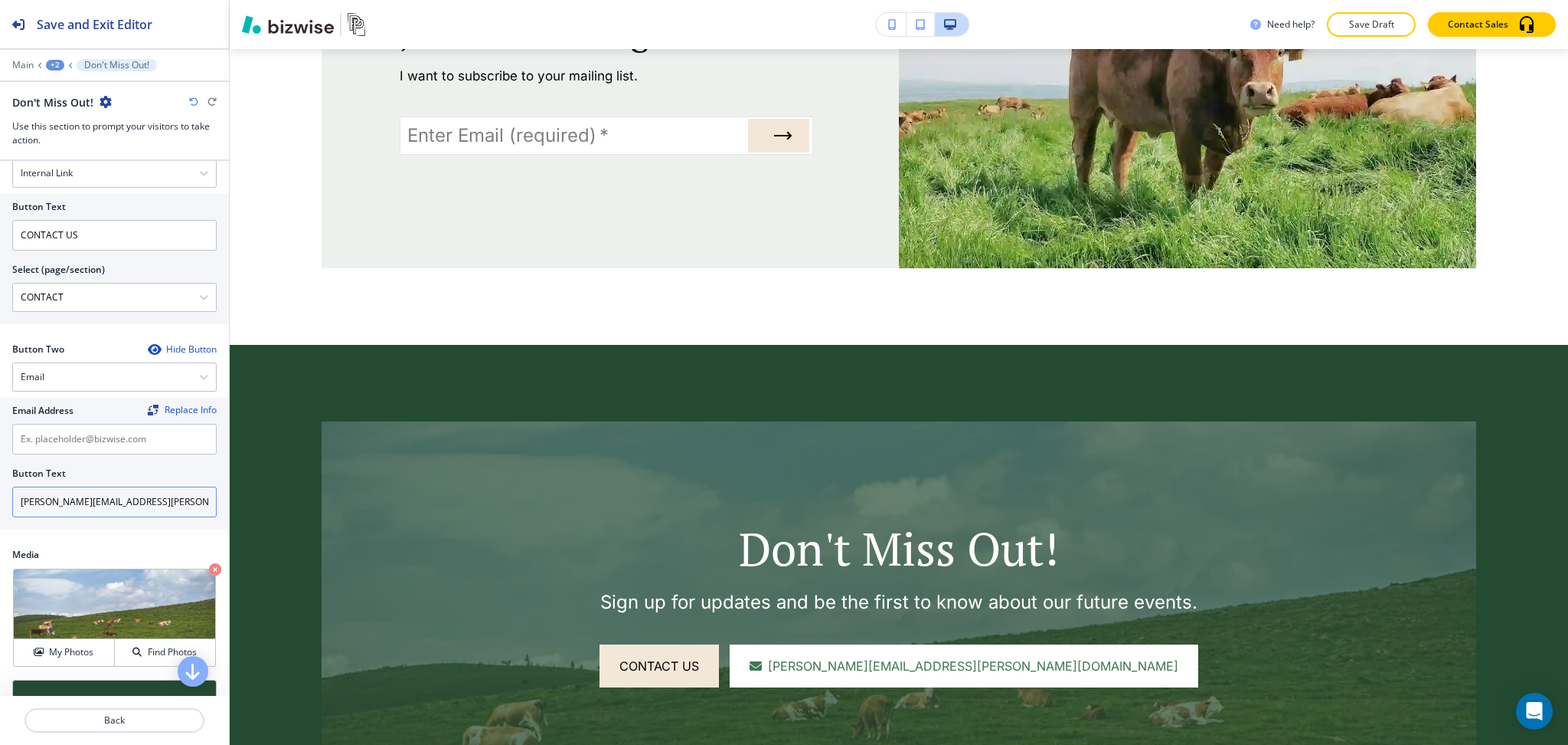
scroll to position [568, 0]
drag, startPoint x: 182, startPoint y: 497, endPoint x: 158, endPoint y: 487, distance: 26.0
click at [184, 497] on input "leroy.woolery@lgwservice.com" at bounding box center [114, 502] width 204 height 31
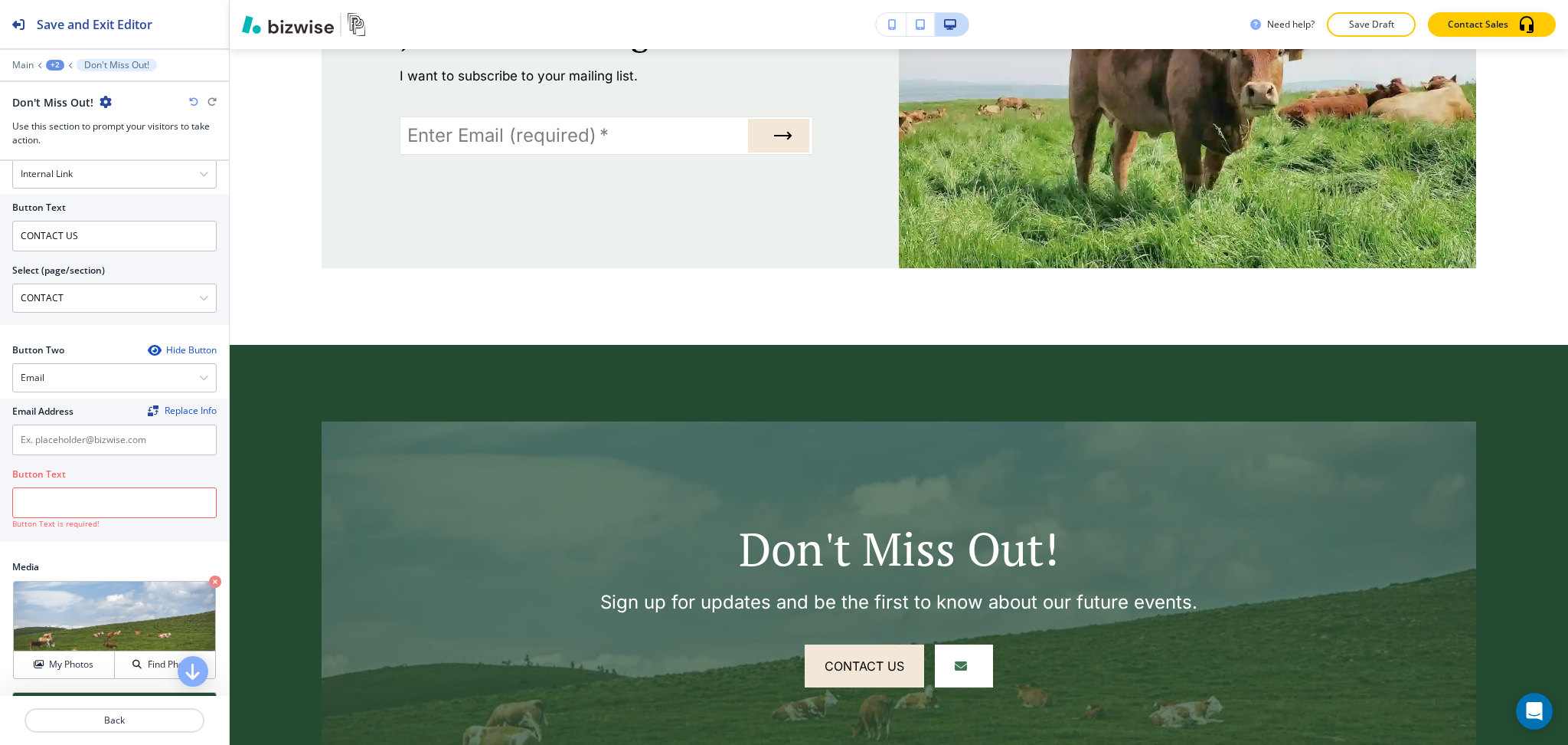
click at [111, 421] on div at bounding box center [114, 422] width 204 height 6
click at [110, 448] on input "text" at bounding box center [114, 439] width 204 height 31
paste input "leroy.woolery@lgwservice.com"
type input "leroy.woolery@lgwservice.com"
click at [104, 501] on input "text" at bounding box center [114, 502] width 204 height 31
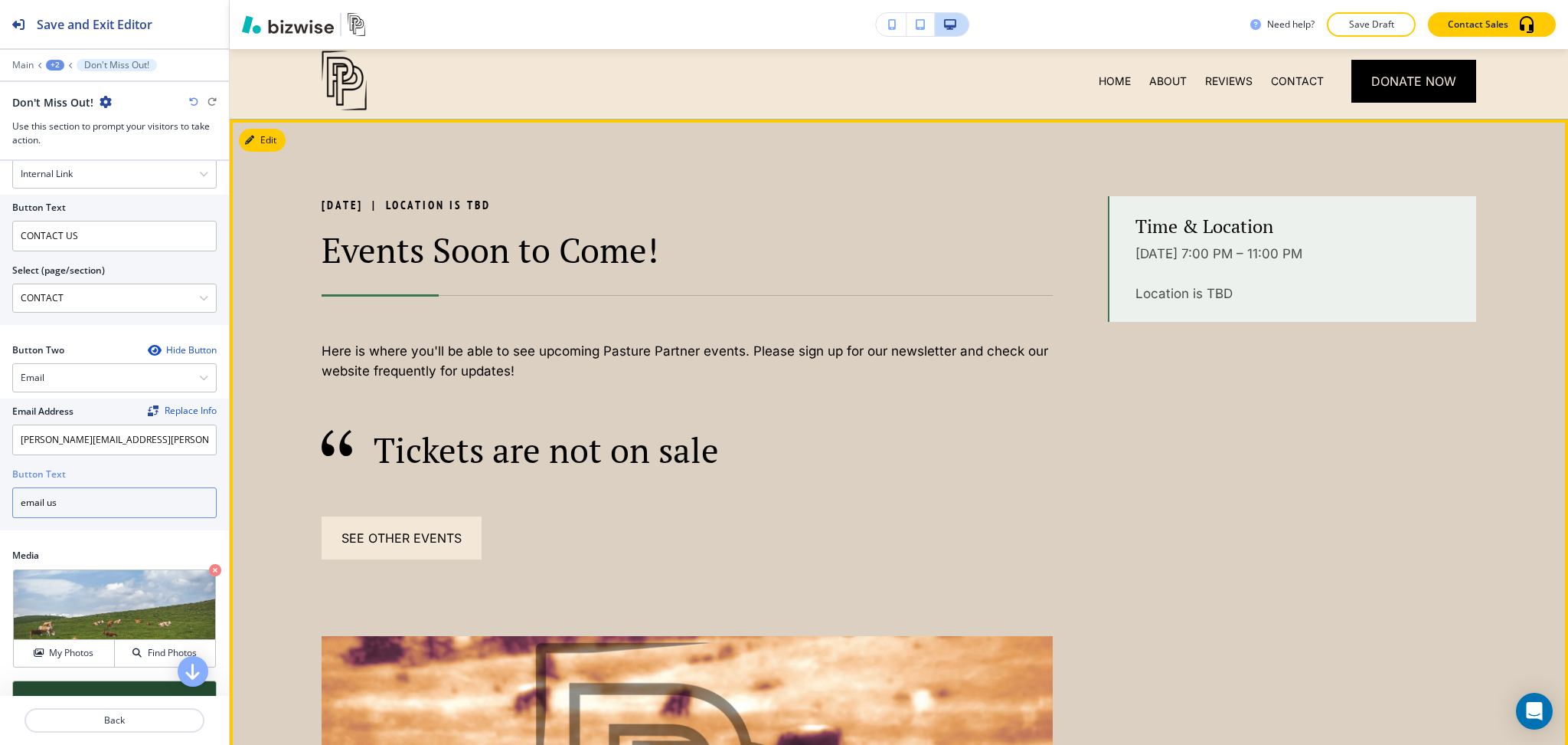
scroll to position [0, 0]
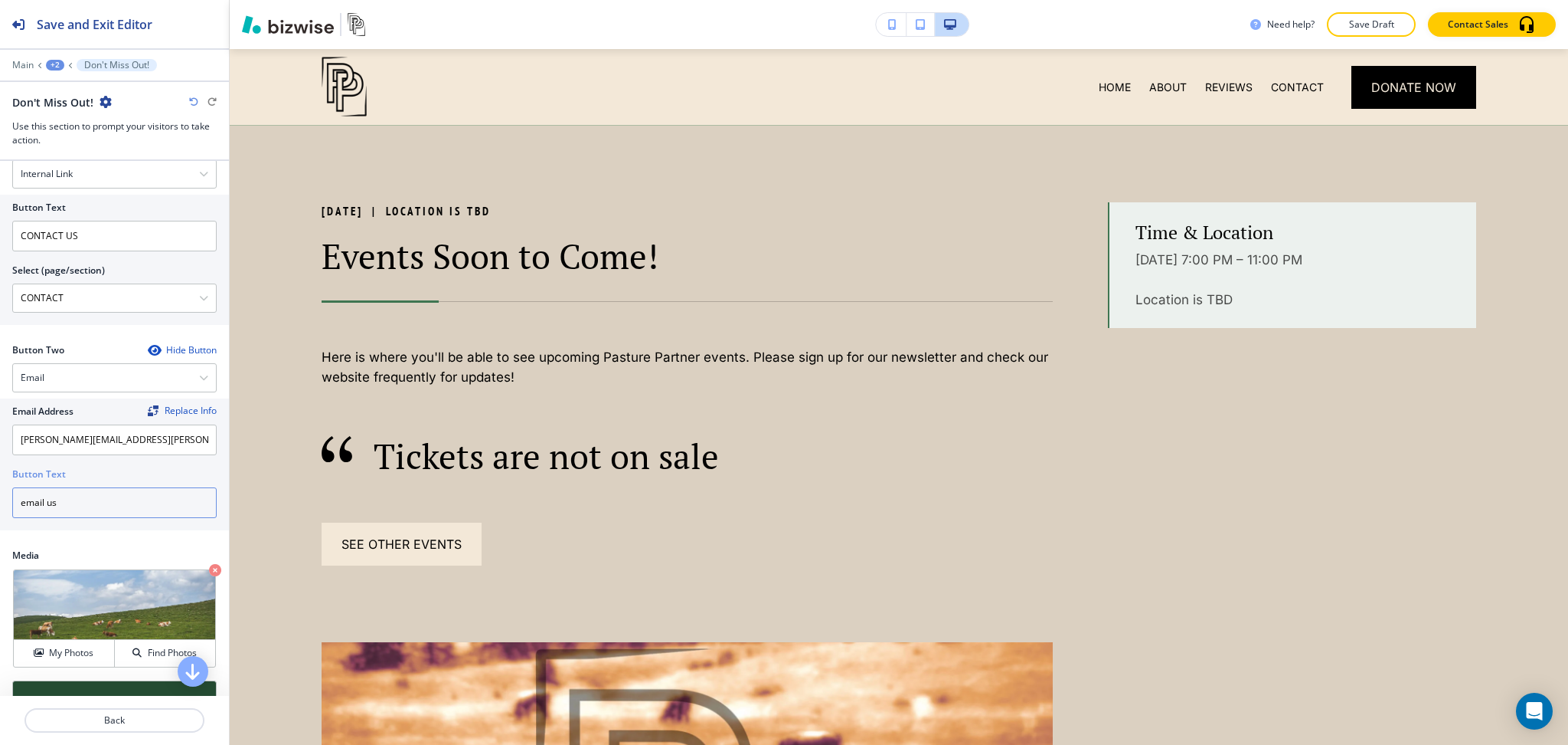
type input "email us"
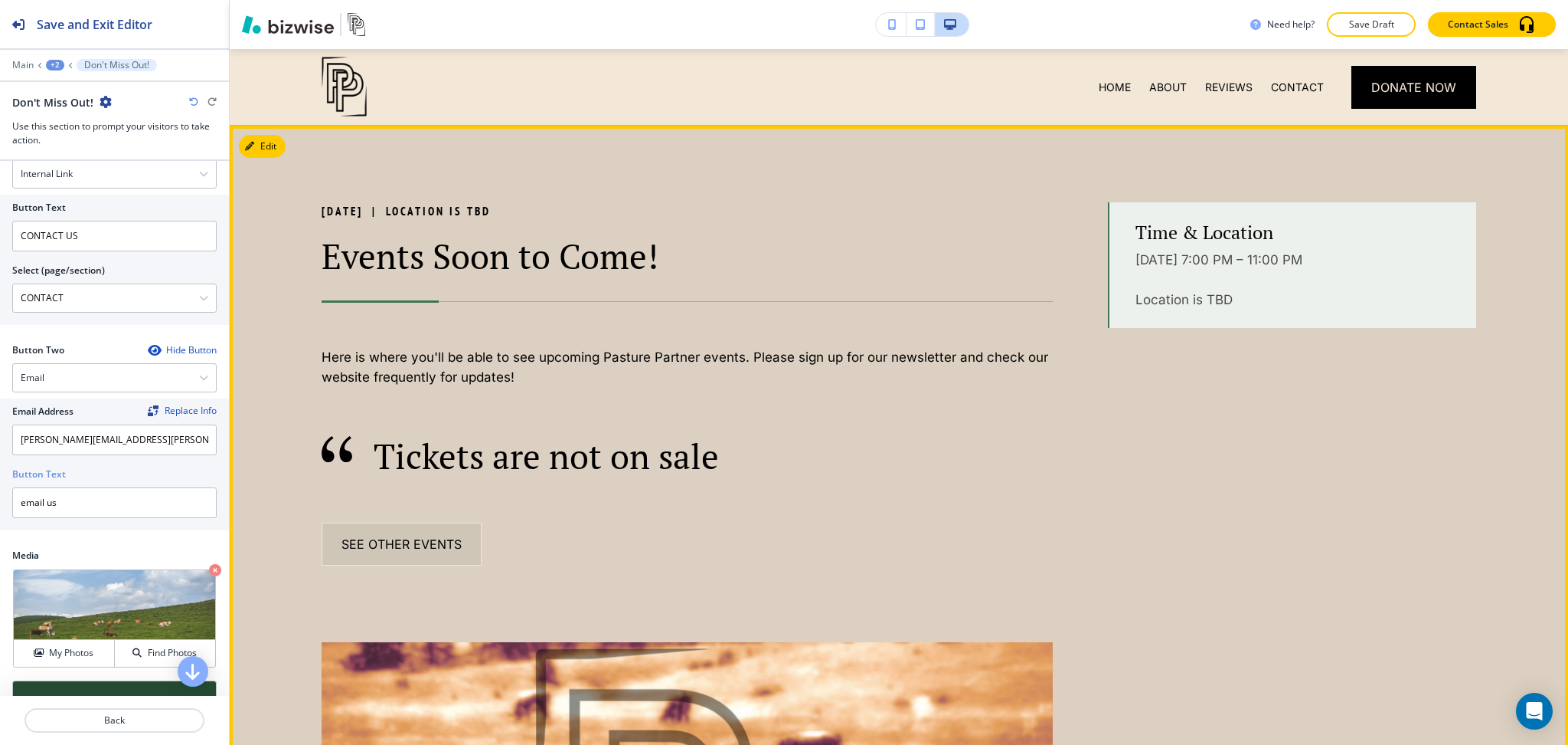
click at [411, 546] on button "See other events" at bounding box center [401, 544] width 160 height 43
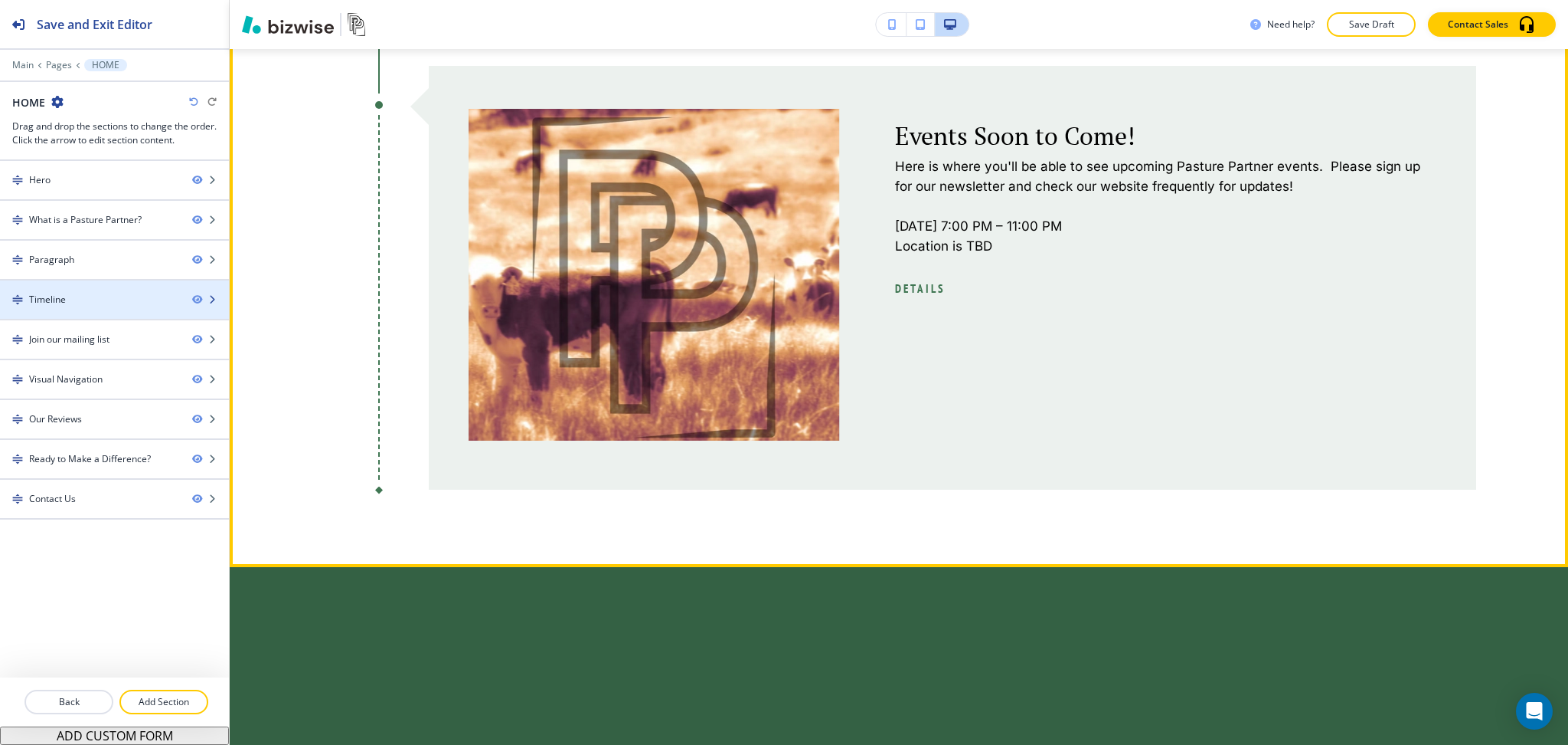
click at [116, 299] on div "Timeline" at bounding box center [90, 299] width 180 height 13
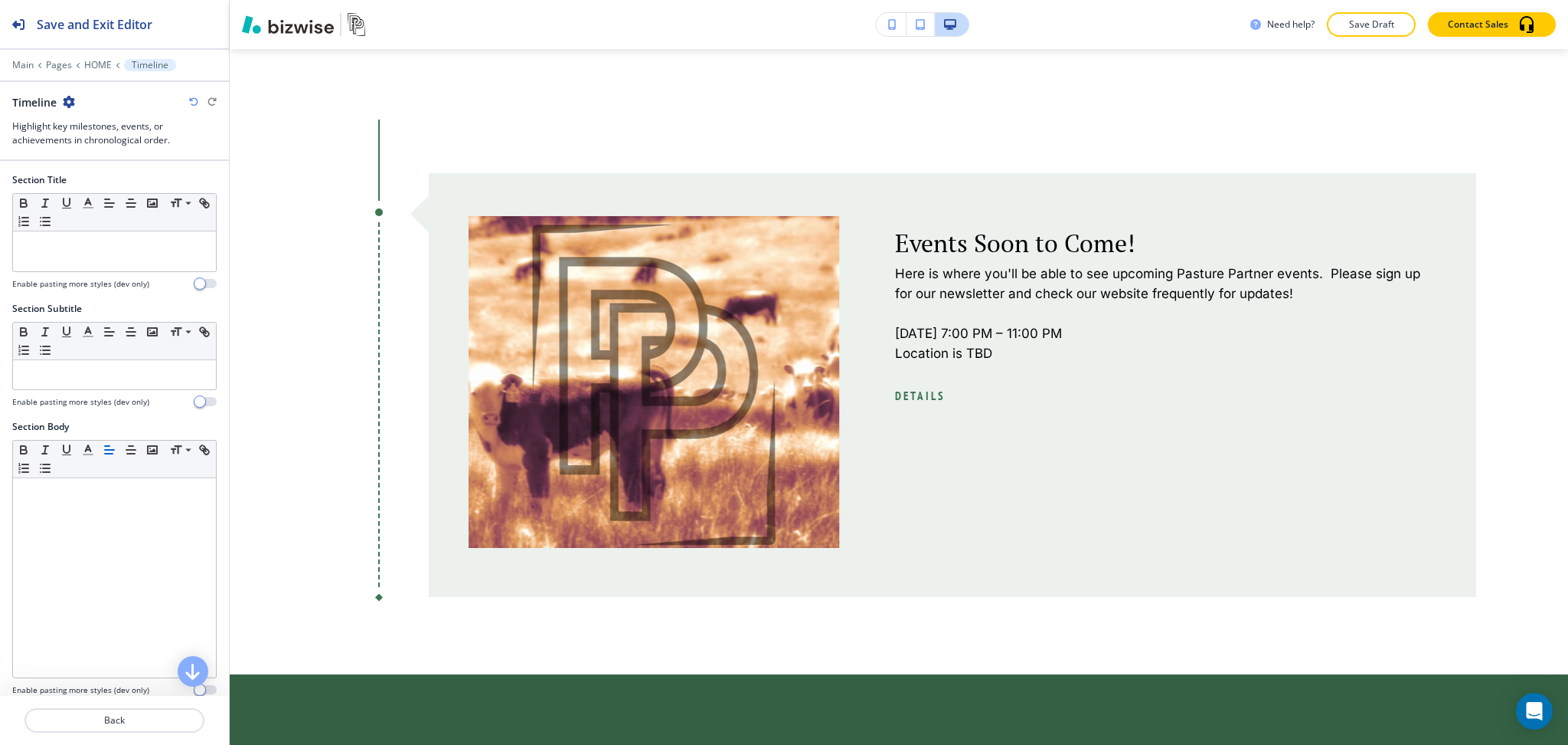
scroll to position [2026, 0]
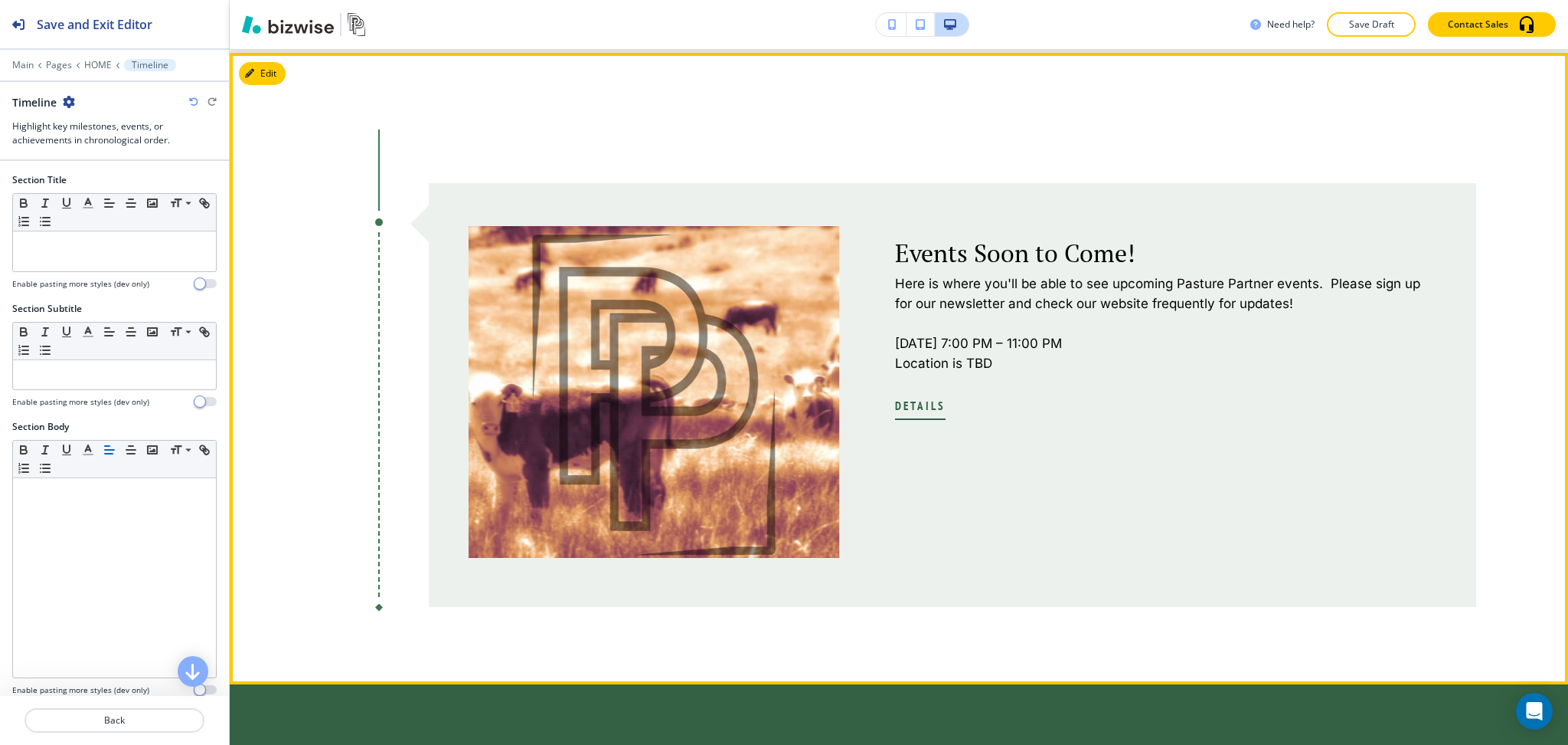
click at [904, 397] on span "Details" at bounding box center [920, 405] width 50 height 18
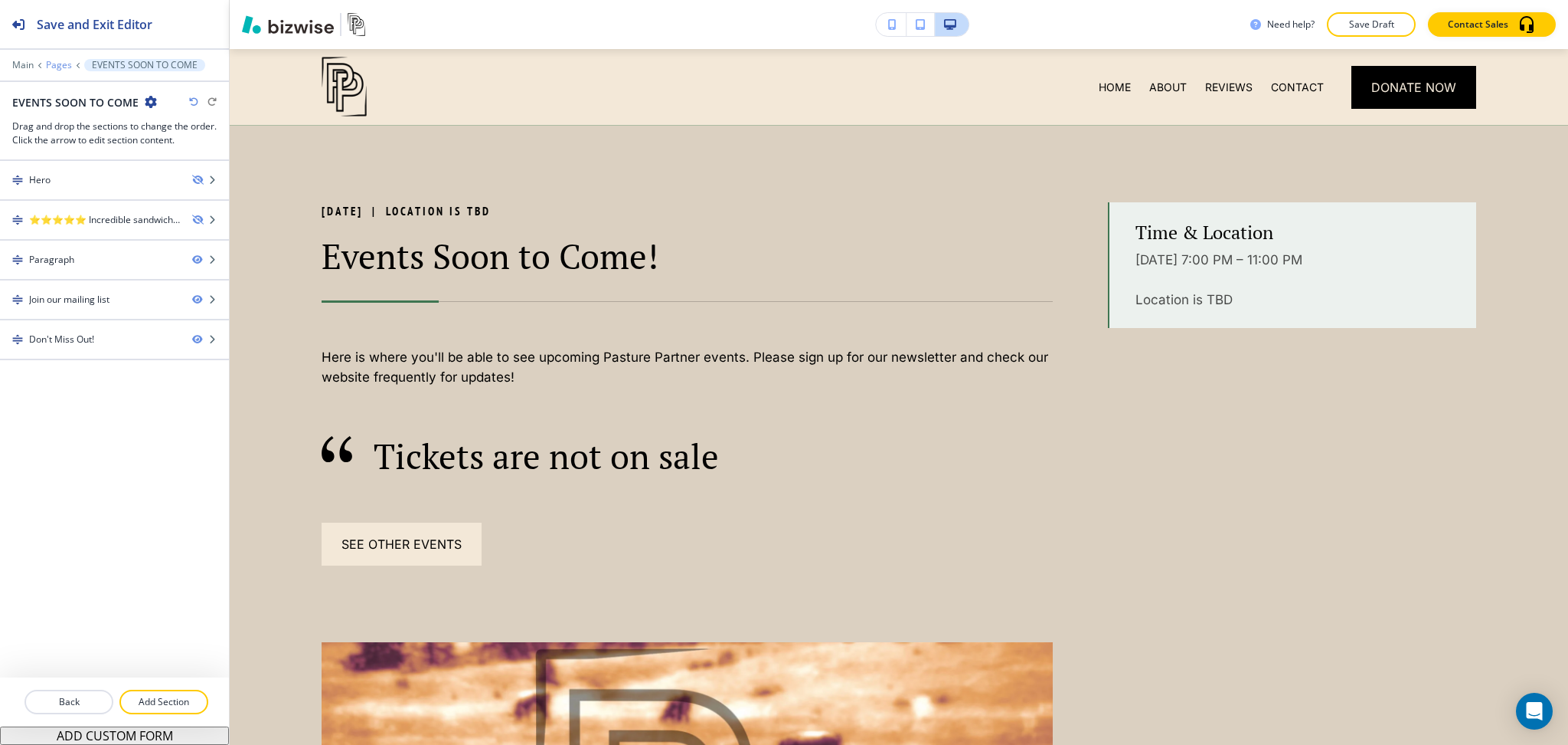
click at [55, 64] on p "Pages" at bounding box center [58, 65] width 26 height 11
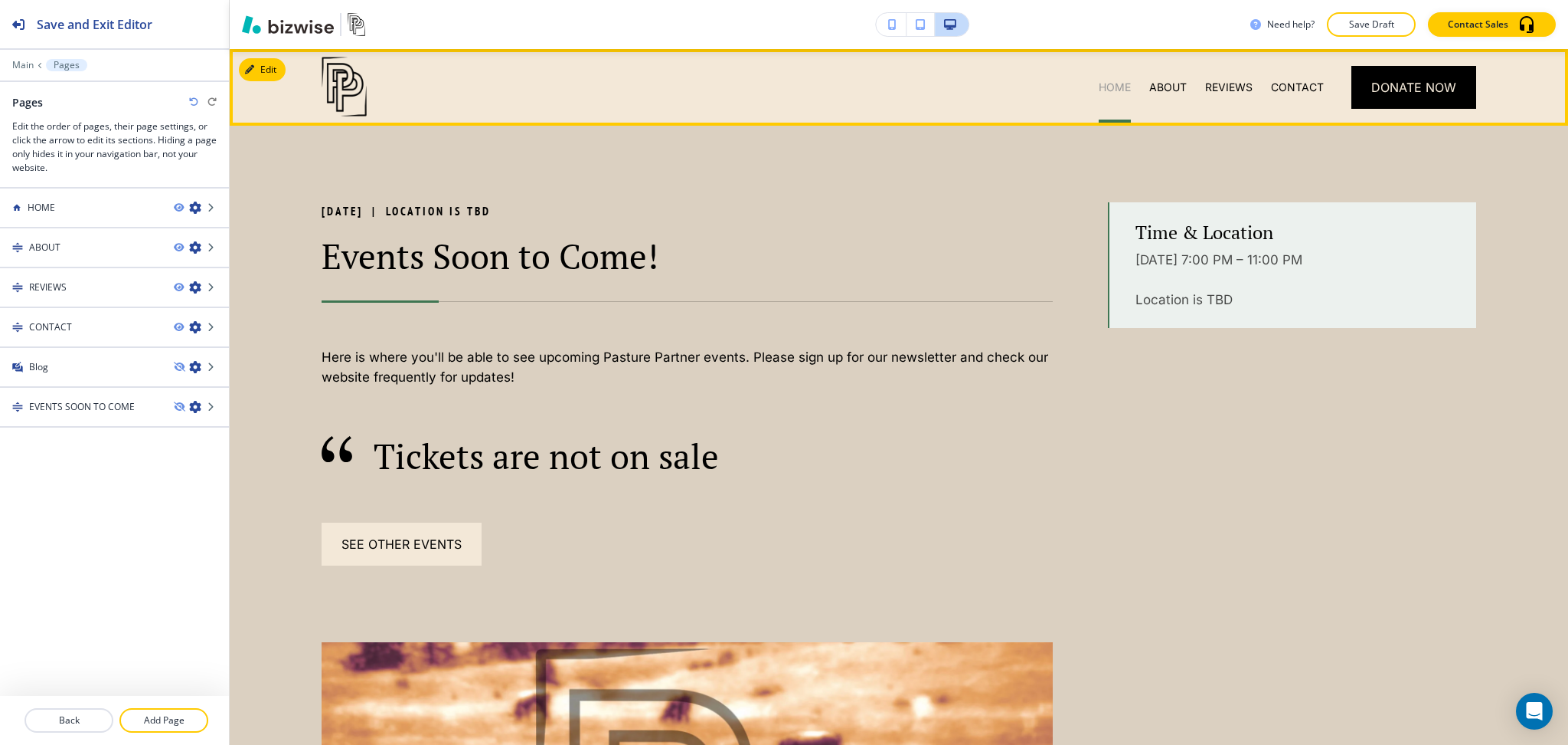
click at [1104, 89] on p "HOME" at bounding box center [1115, 87] width 32 height 15
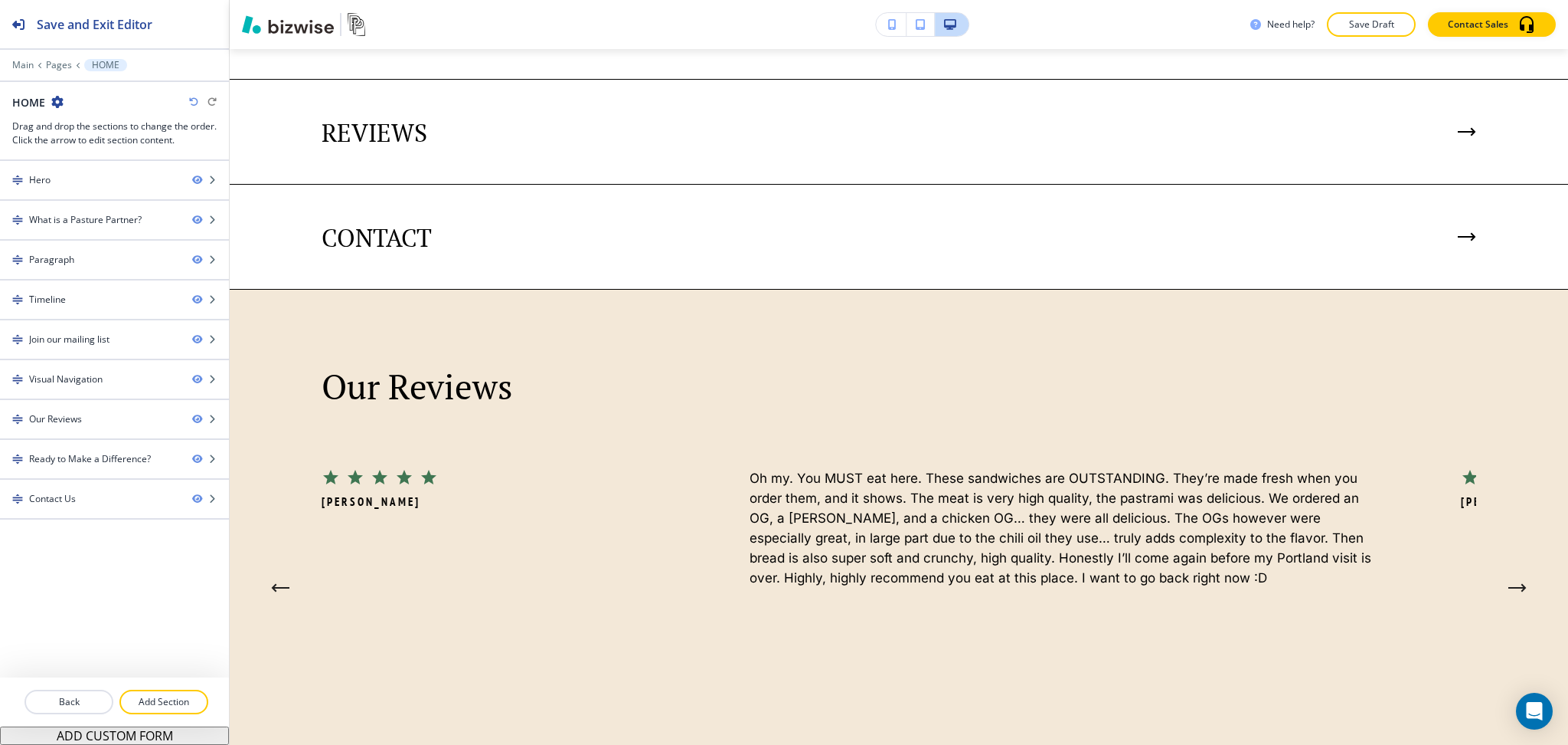
scroll to position [3304, 0]
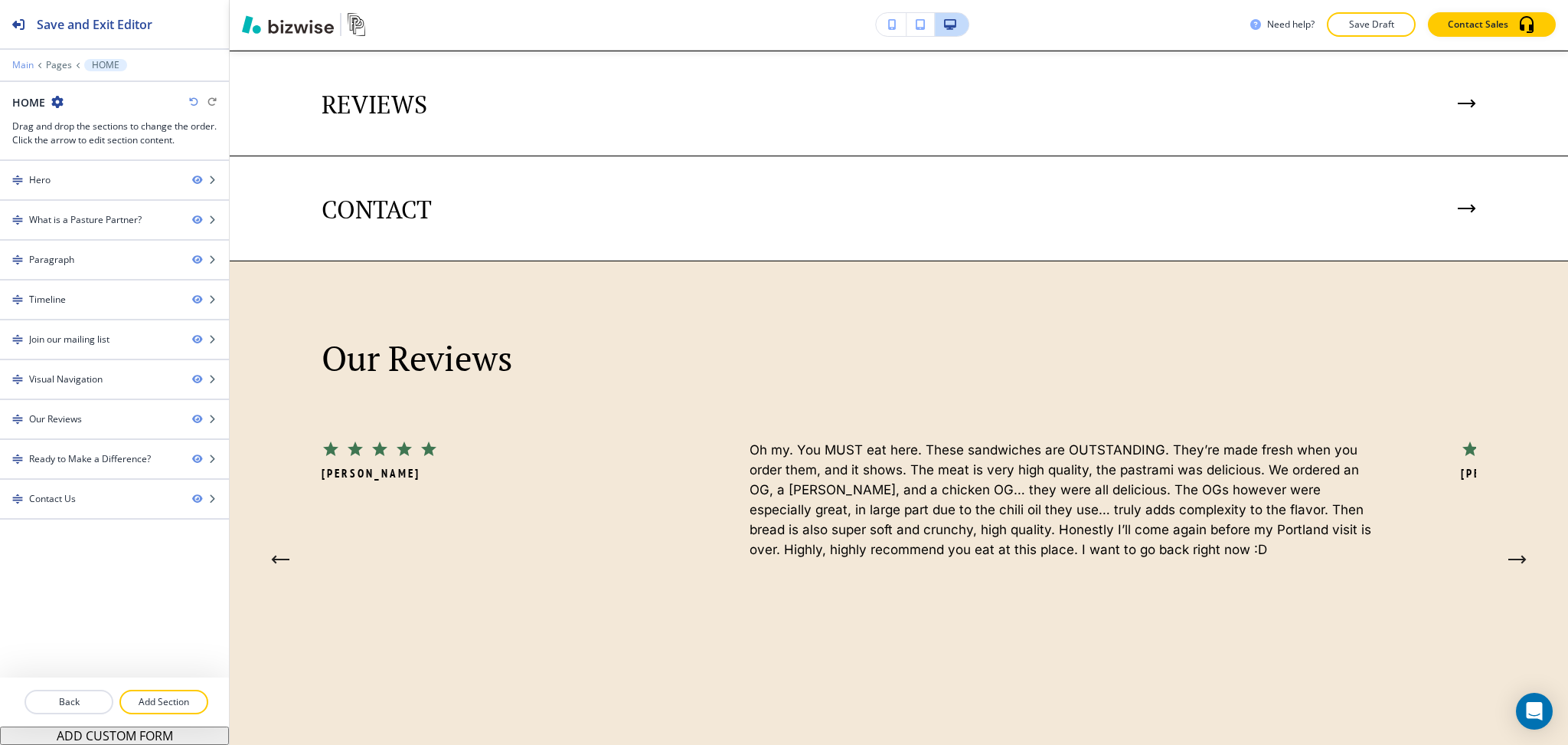
click at [20, 67] on p "Main" at bounding box center [23, 65] width 21 height 11
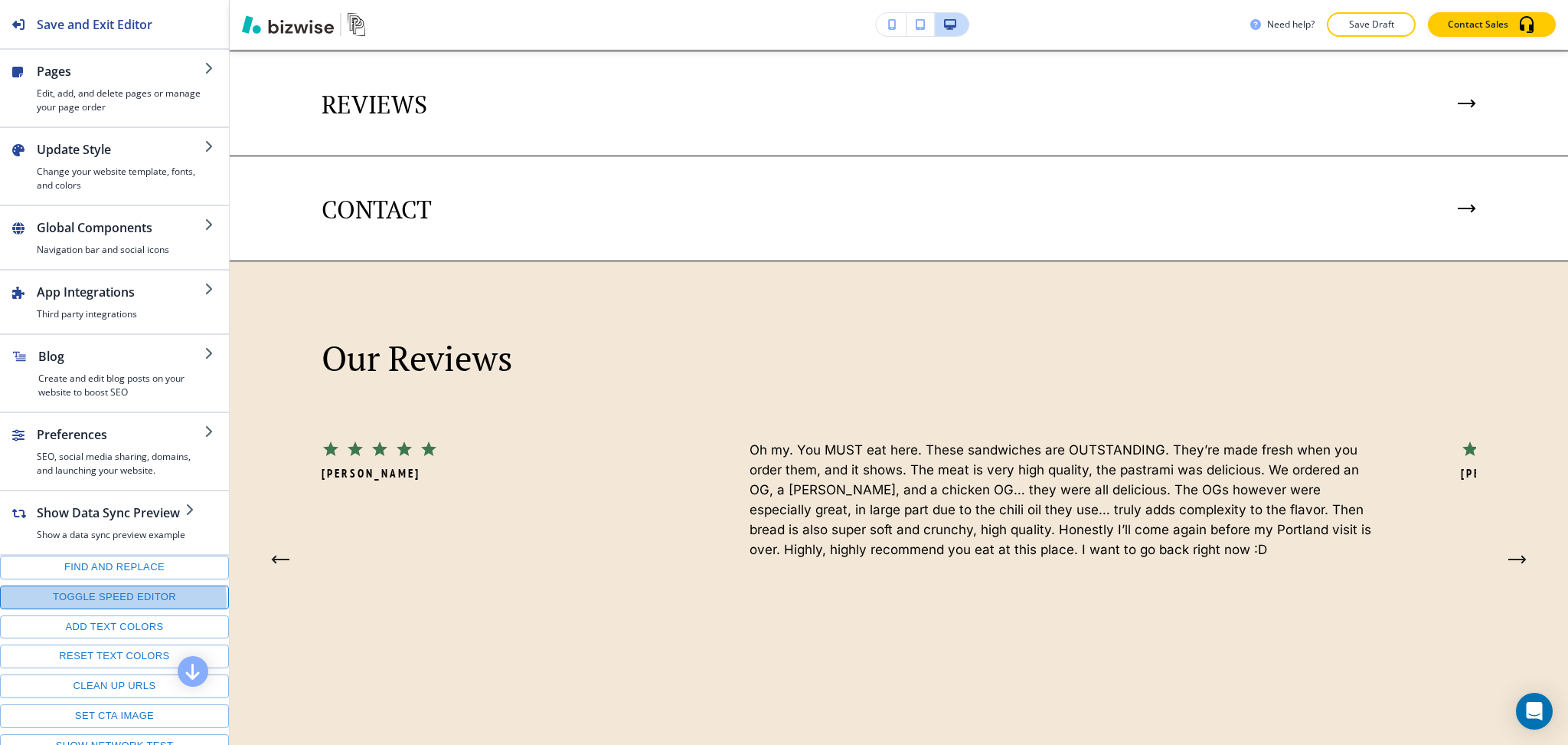
click at [113, 609] on button "Toggle speed editor" at bounding box center [114, 598] width 229 height 24
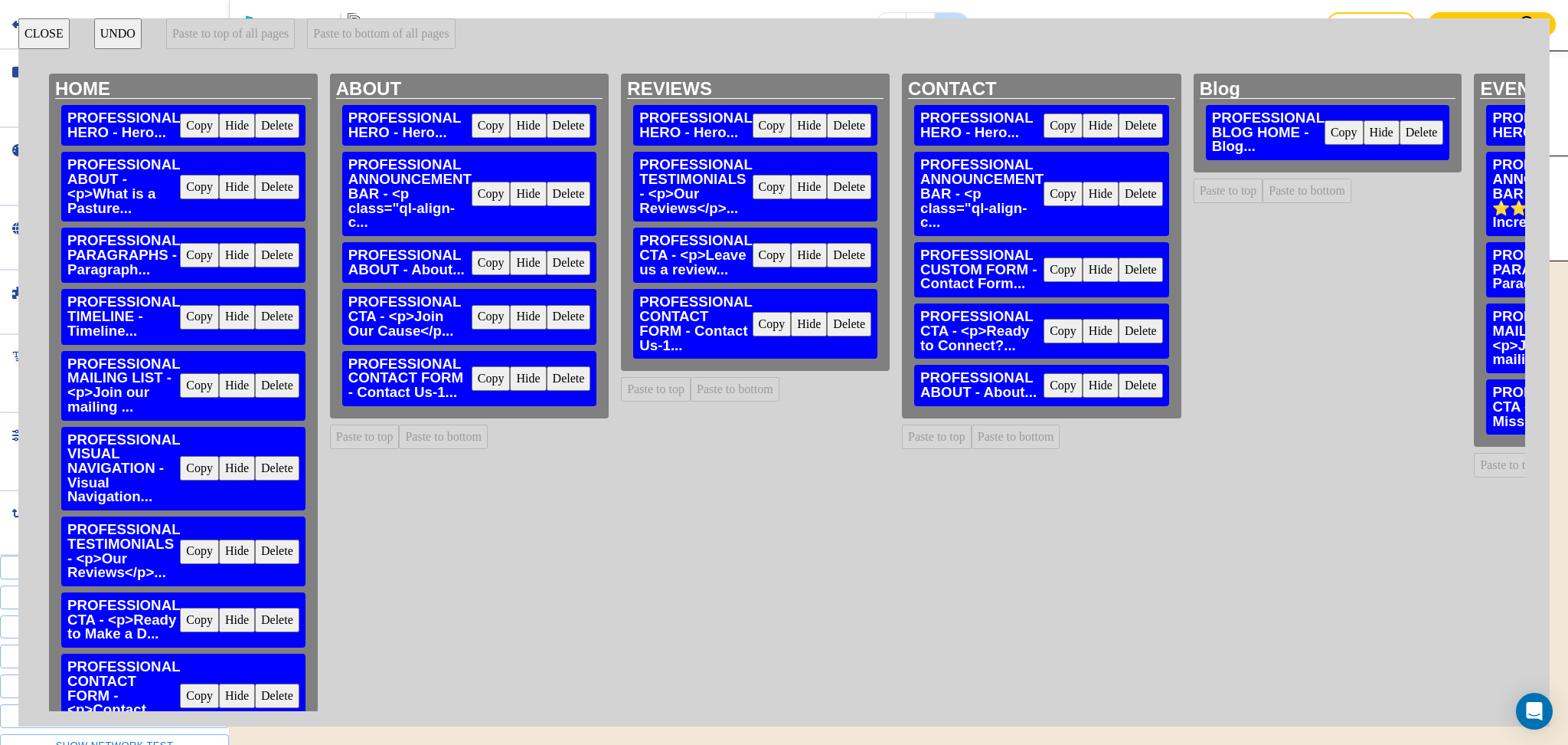
click at [764, 323] on button "Copy" at bounding box center [772, 324] width 39 height 24
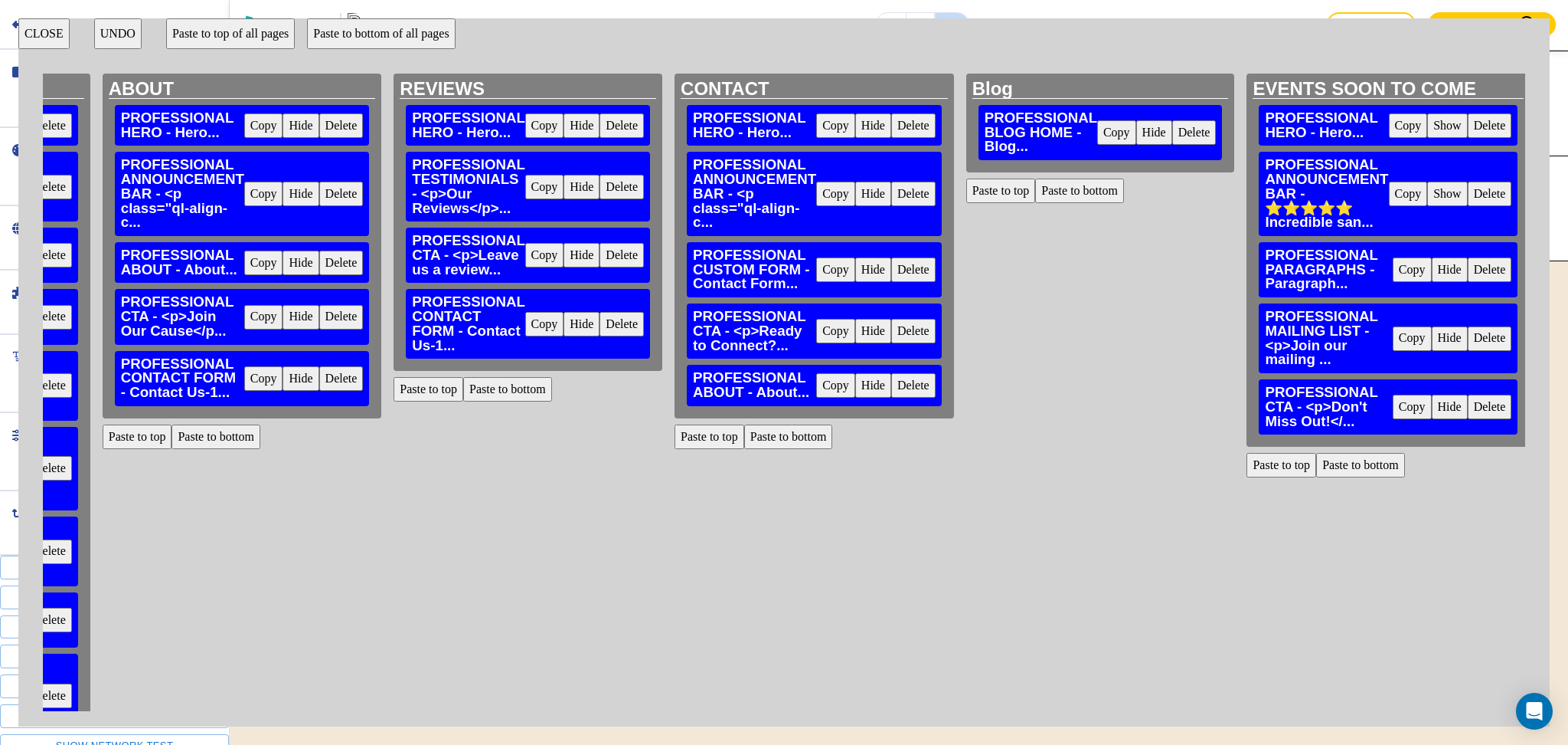
click at [1336, 471] on button "Paste to bottom" at bounding box center [1361, 464] width 89 height 24
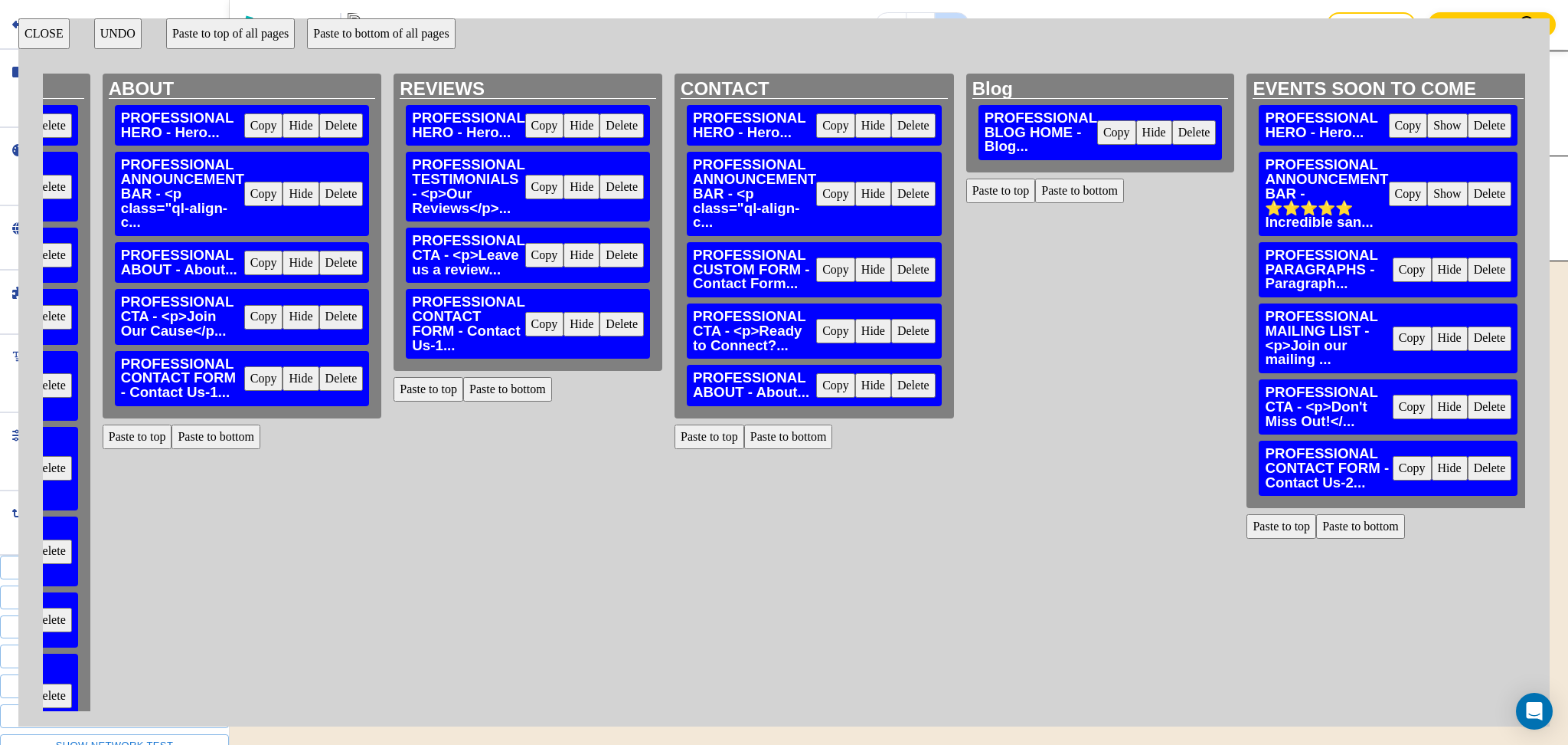
click at [47, 34] on button "CLOSE" at bounding box center [43, 33] width 51 height 31
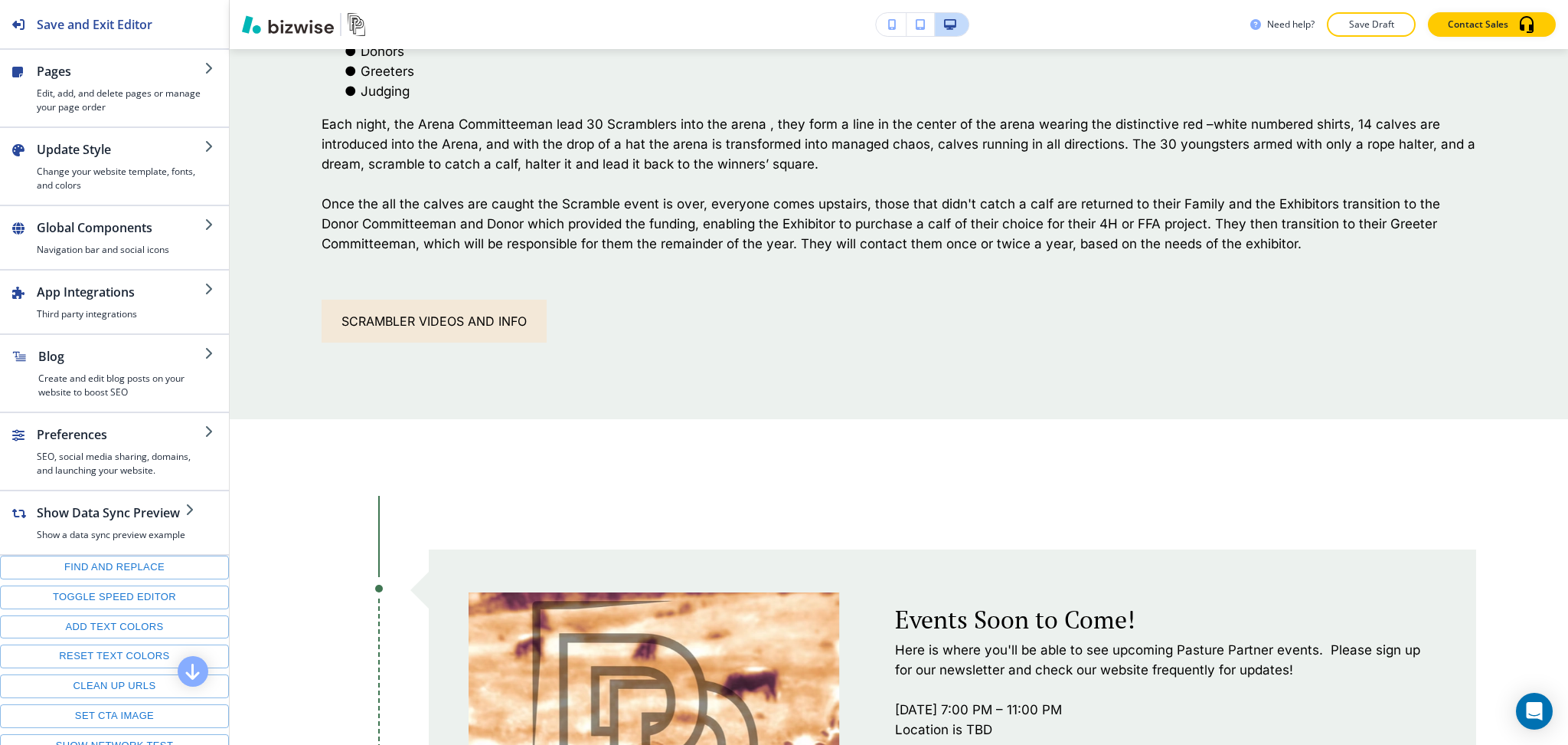
scroll to position [0, 0]
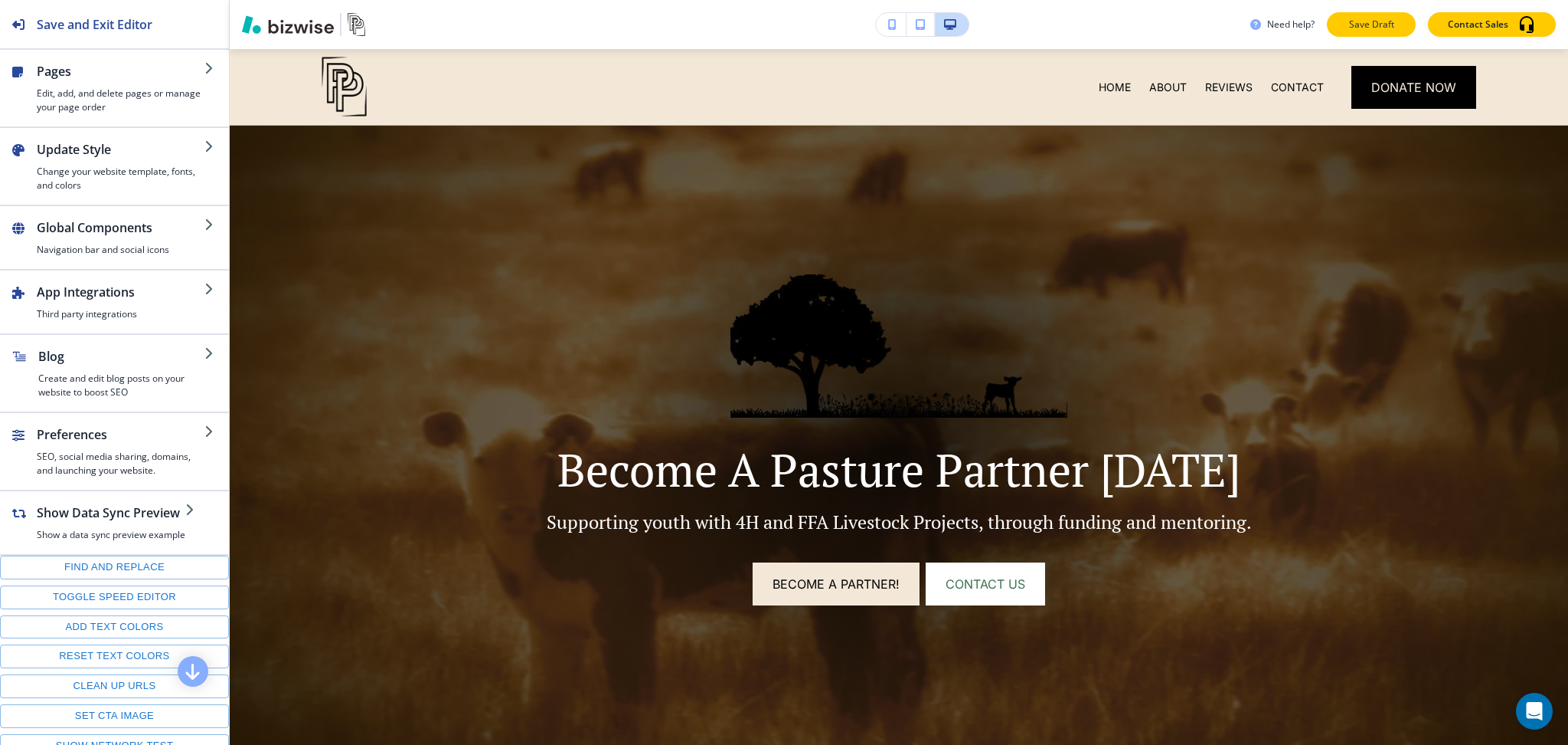
click at [1369, 31] on p "Save Draft" at bounding box center [1372, 24] width 49 height 13
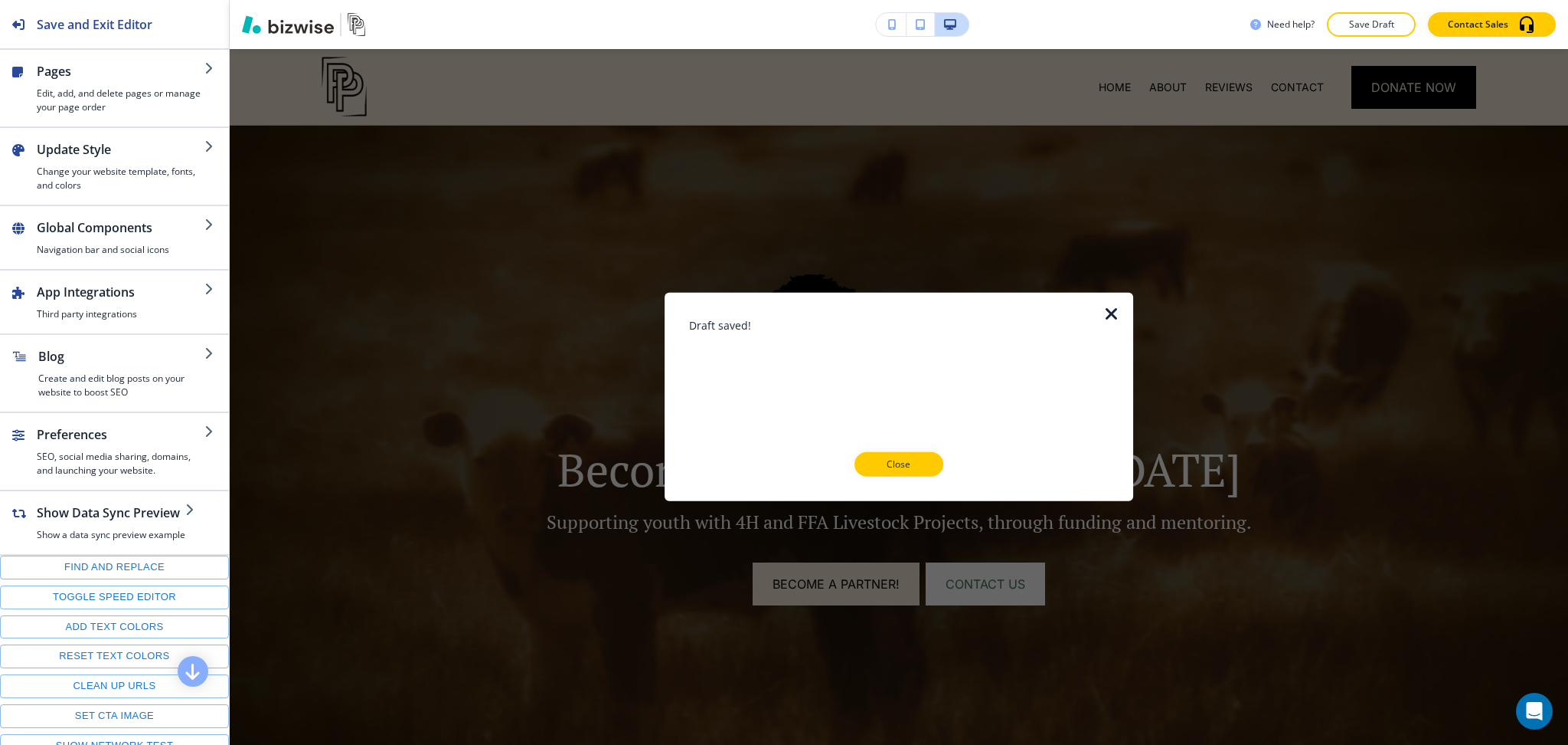
click at [895, 488] on div at bounding box center [899, 489] width 420 height 24
click at [895, 471] on button "Close" at bounding box center [899, 464] width 89 height 24
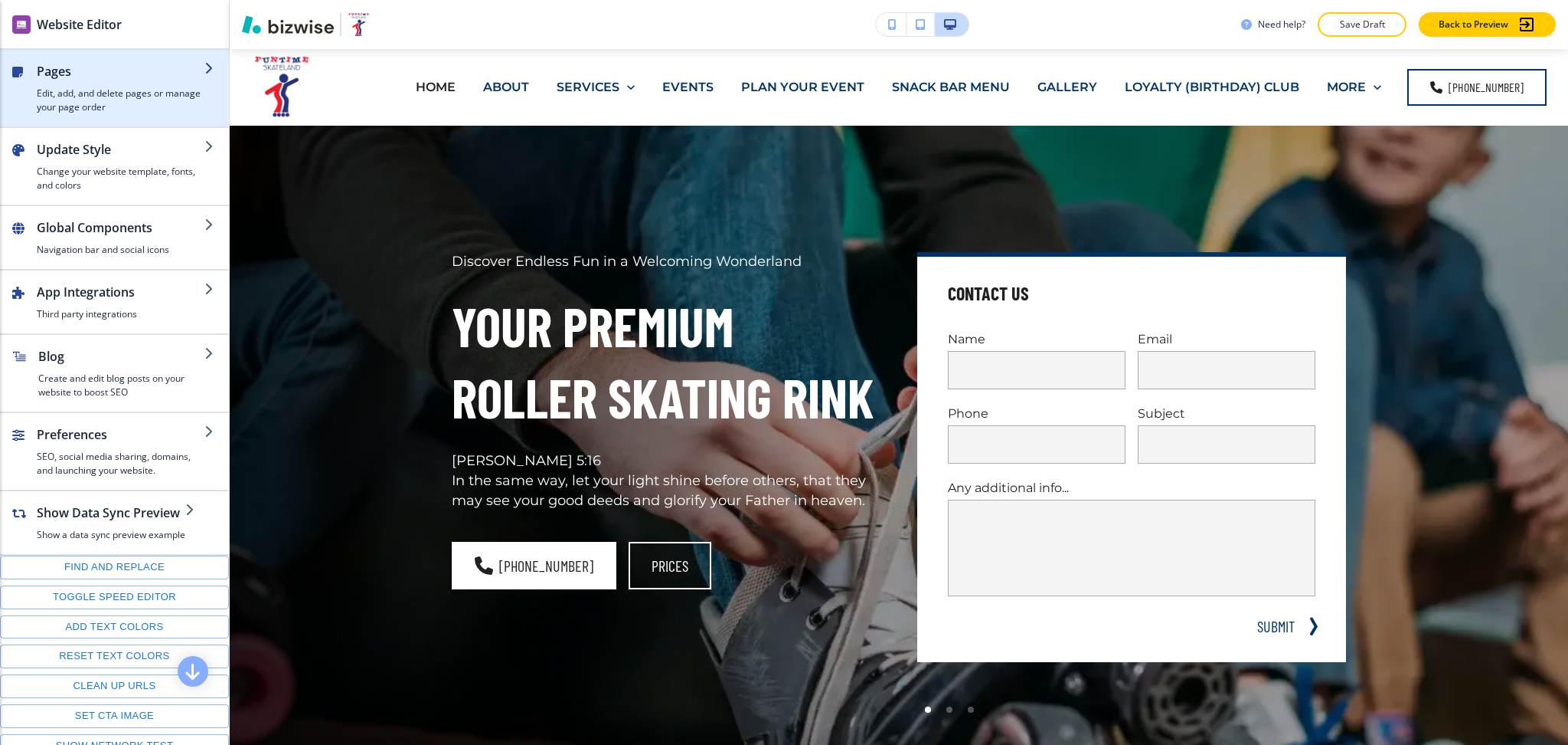
click at [91, 99] on h4 "Edit, add, and delete pages or manage your page order" at bounding box center [121, 100] width 168 height 28
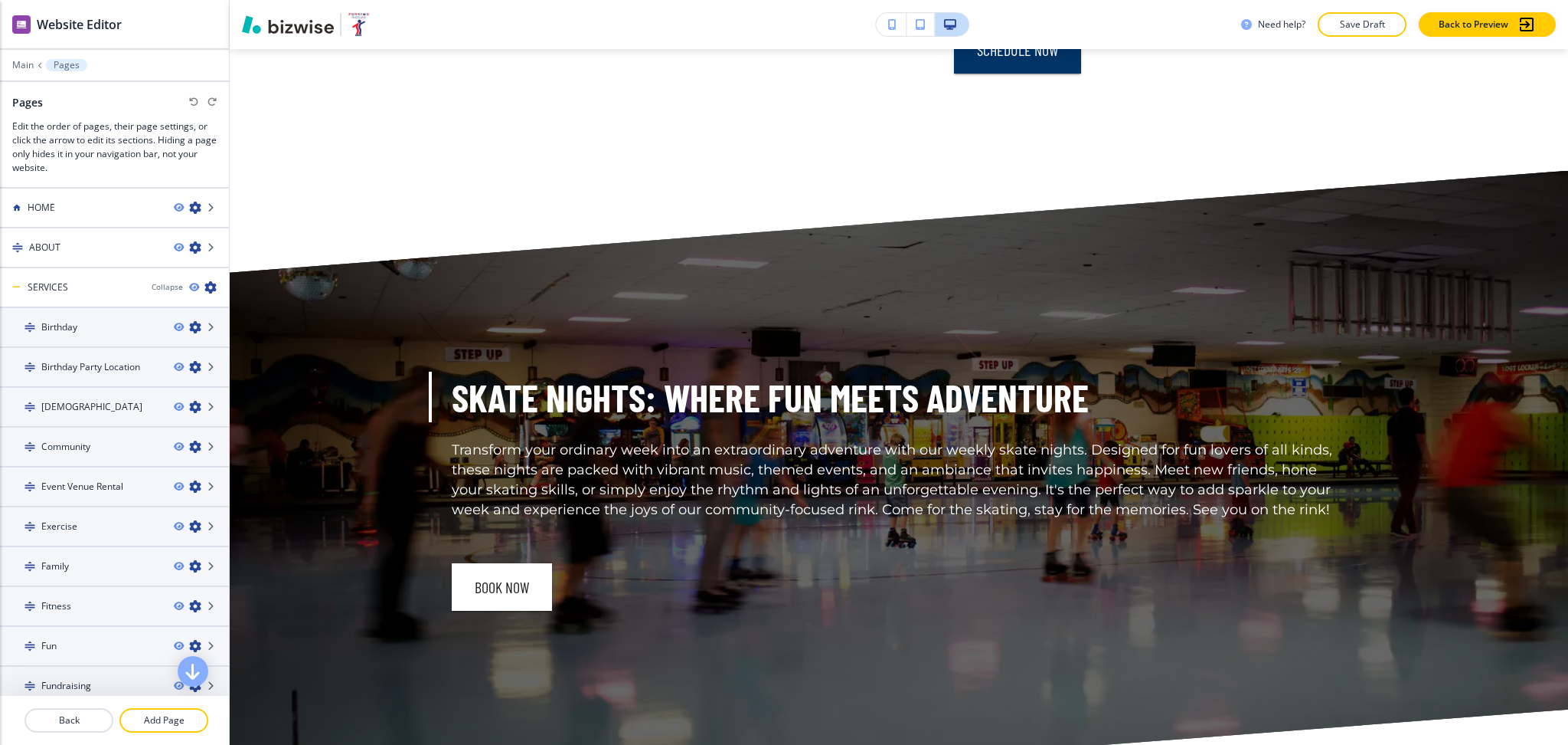
scroll to position [10857, 0]
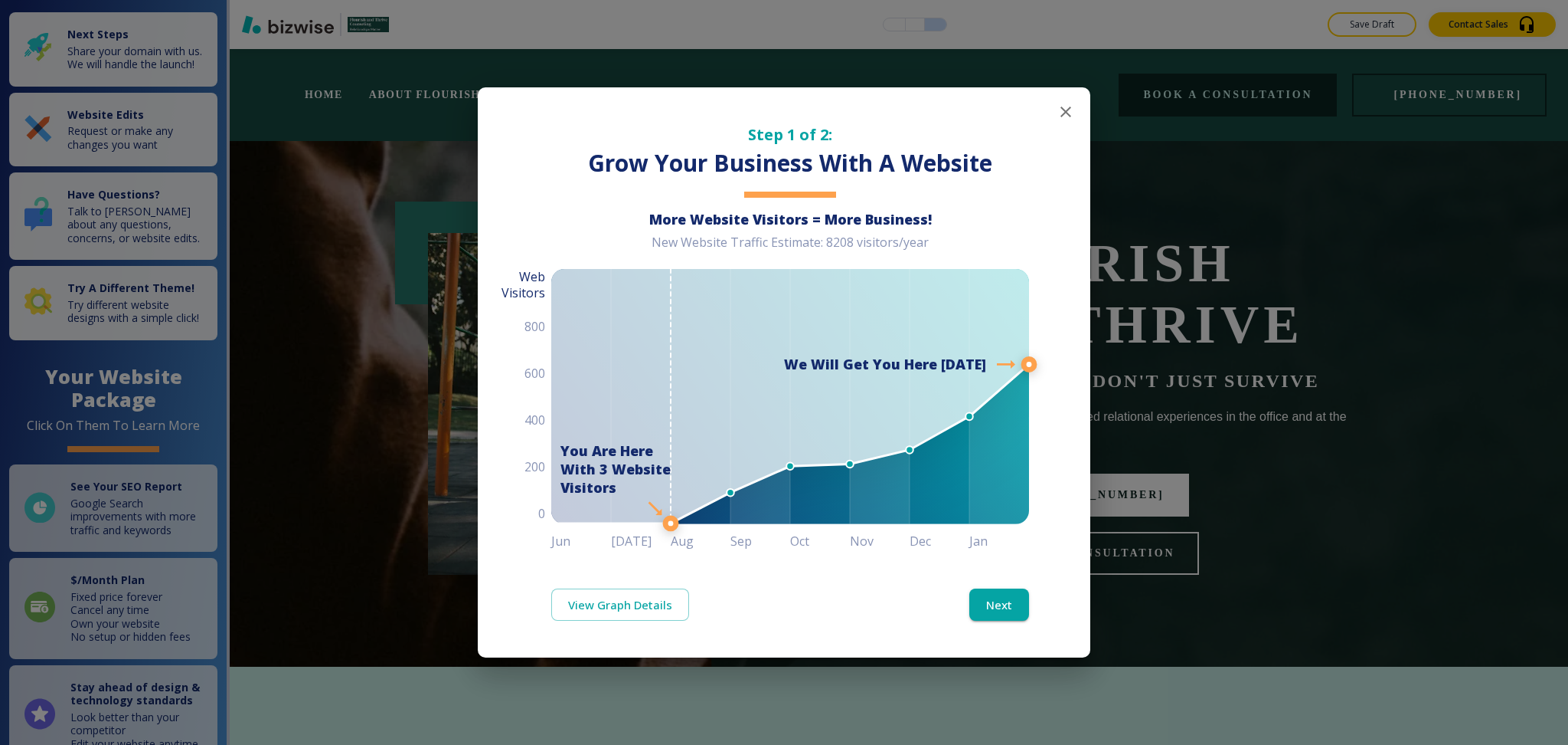
click at [1060, 112] on icon "button" at bounding box center [1065, 111] width 18 height 18
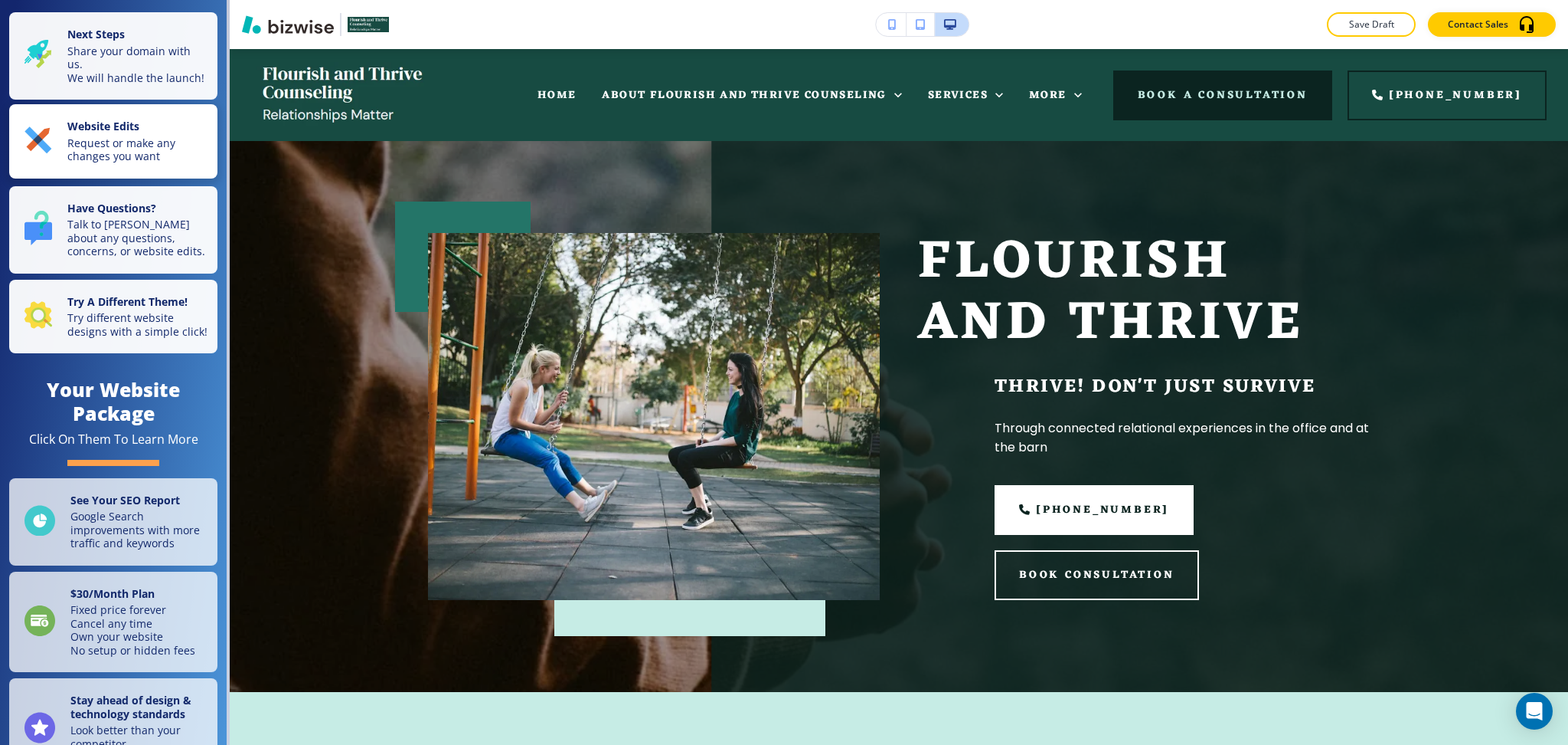
click at [137, 151] on p "Request or make any changes you want" at bounding box center [138, 150] width 141 height 27
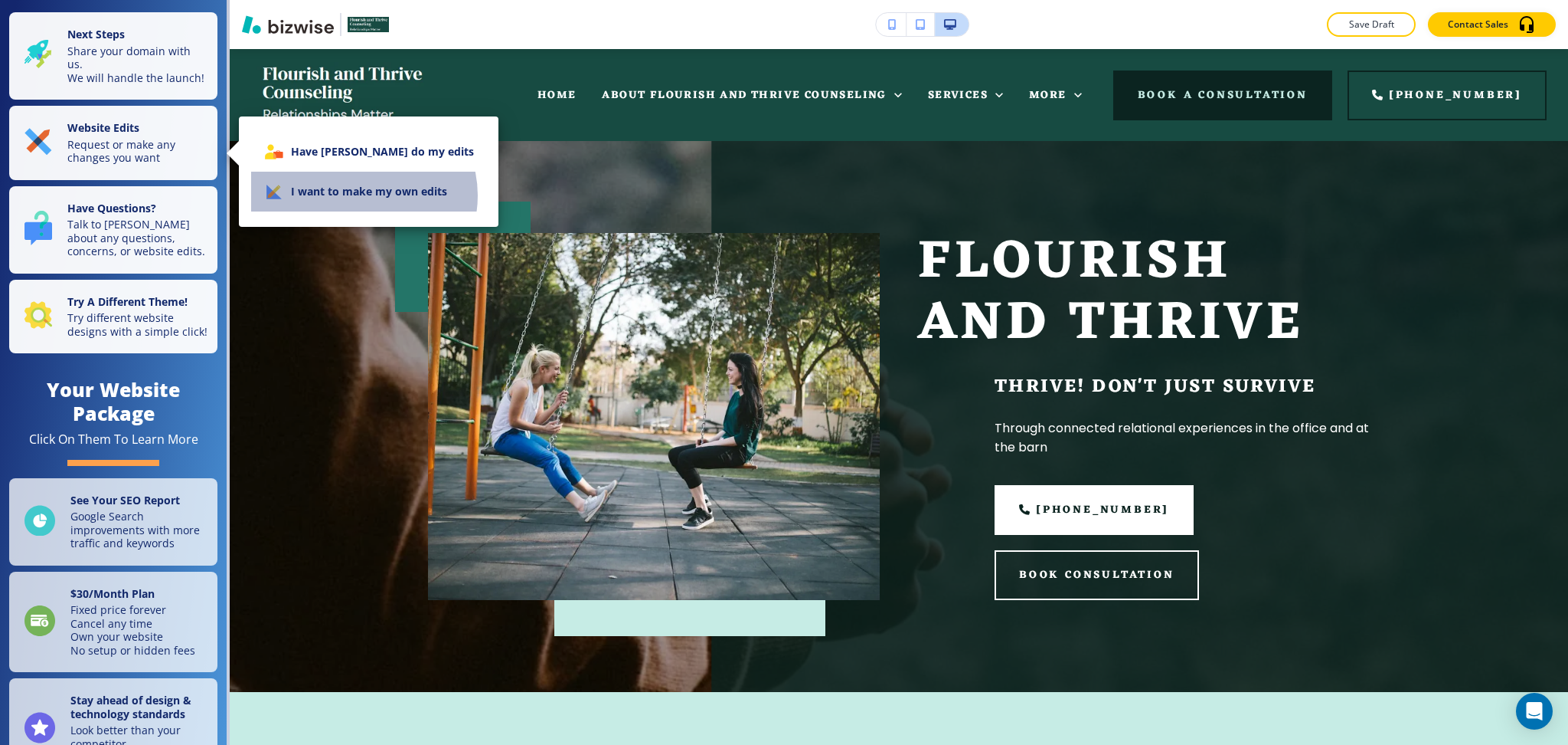
click at [363, 196] on li "I want to make my own edits" at bounding box center [369, 192] width 235 height 40
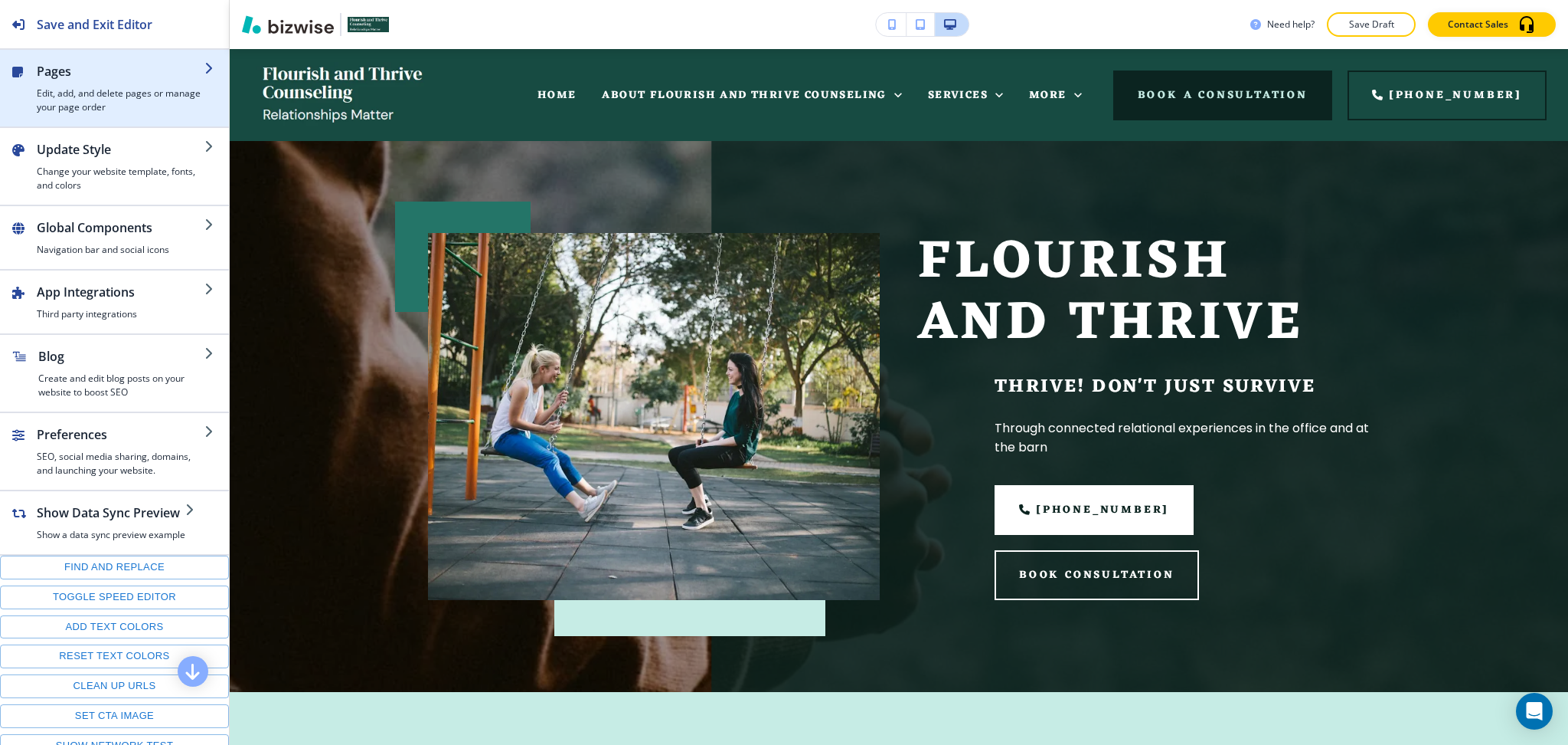
click at [113, 72] on h2 "Pages" at bounding box center [121, 71] width 168 height 18
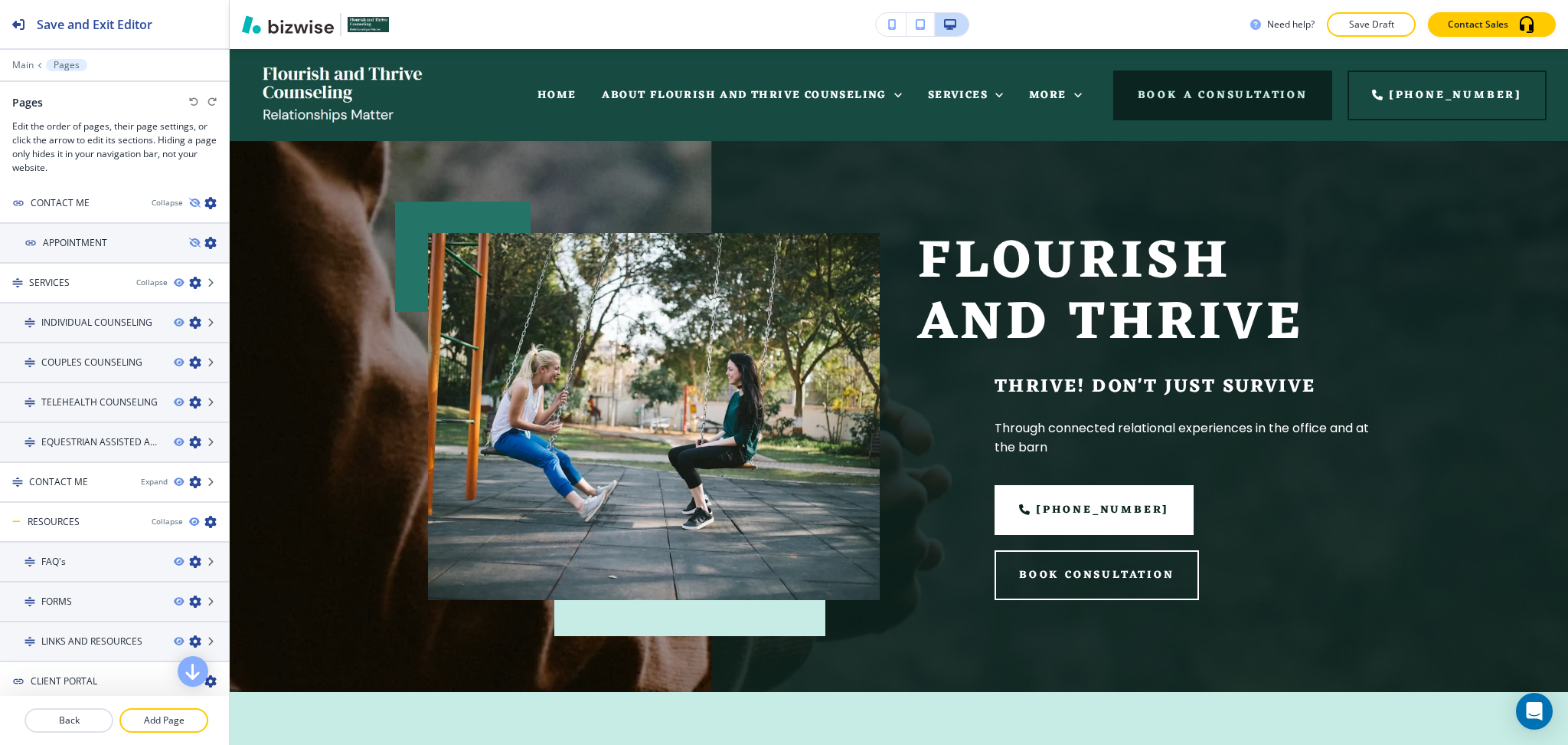
scroll to position [431, 0]
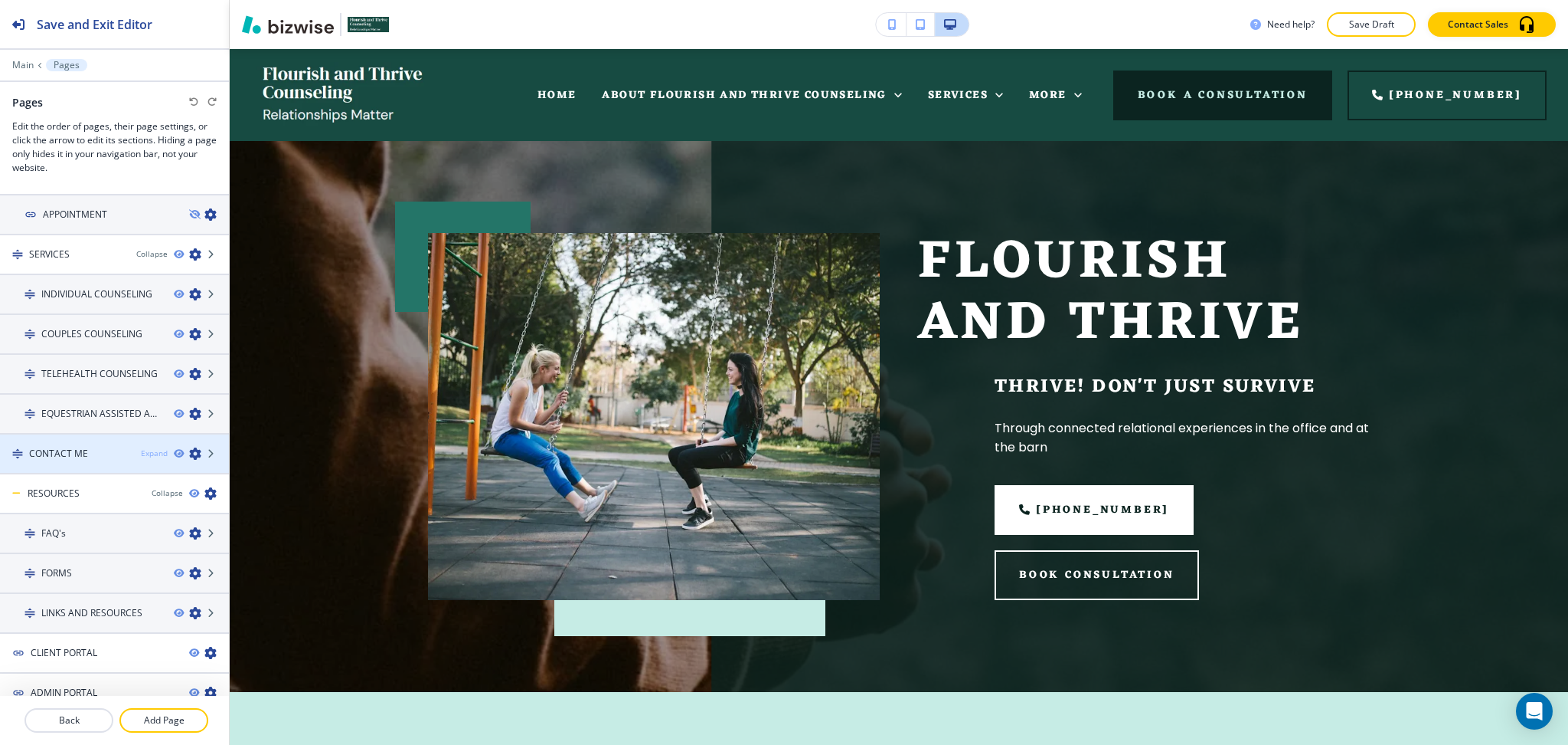
click at [143, 448] on div "Expand" at bounding box center [154, 453] width 27 height 12
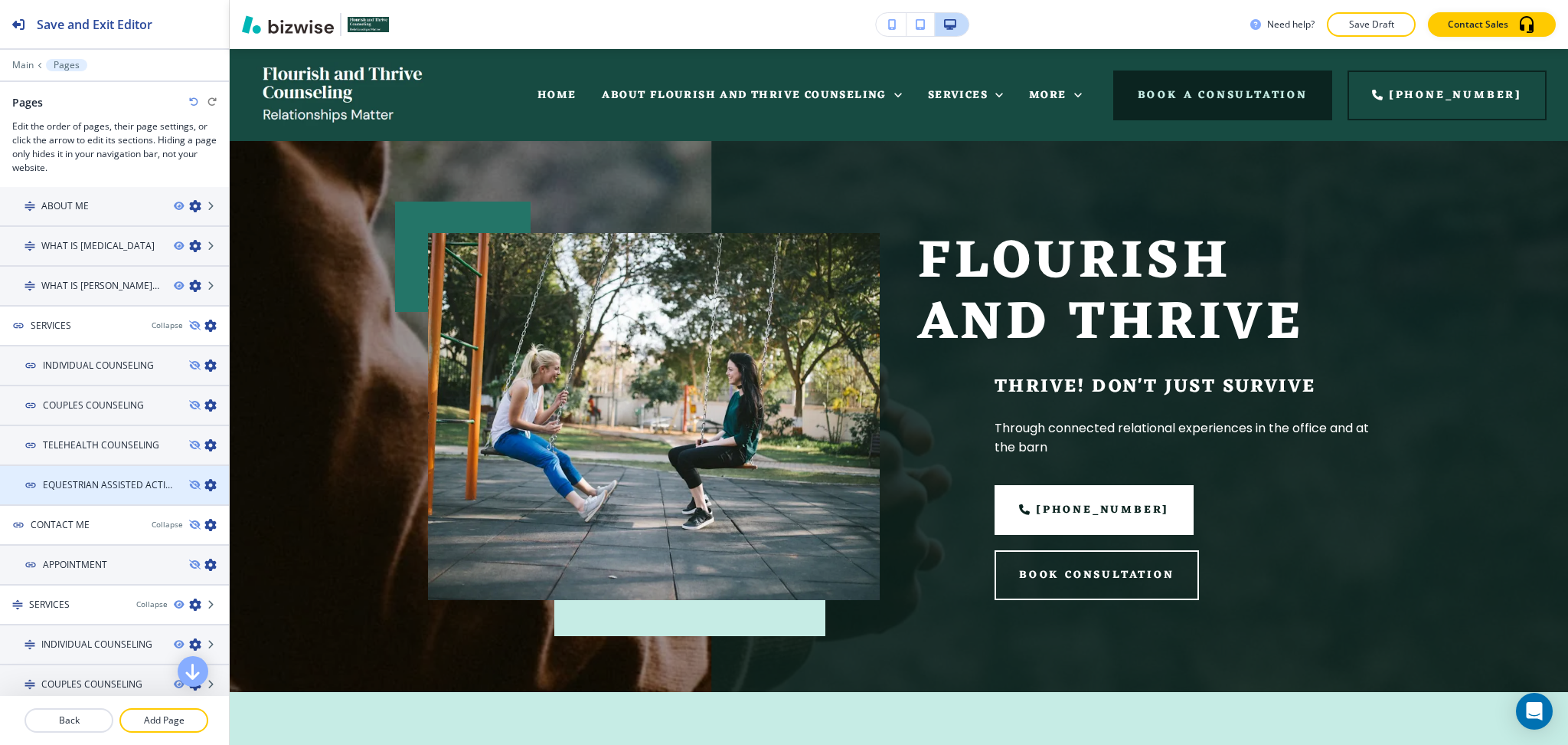
scroll to position [0, 0]
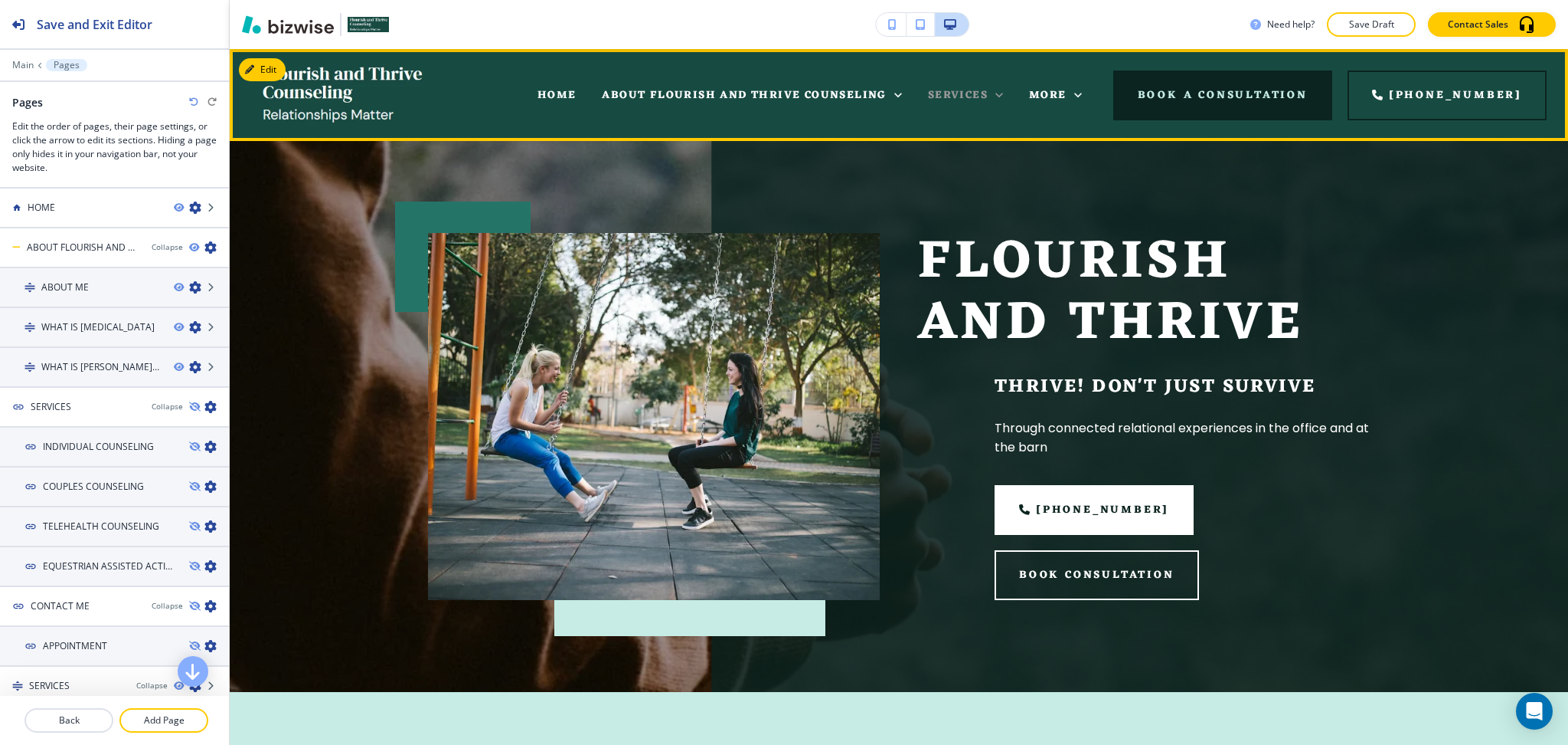
click at [1003, 91] on div "SERVICES" at bounding box center [965, 95] width 75 height 19
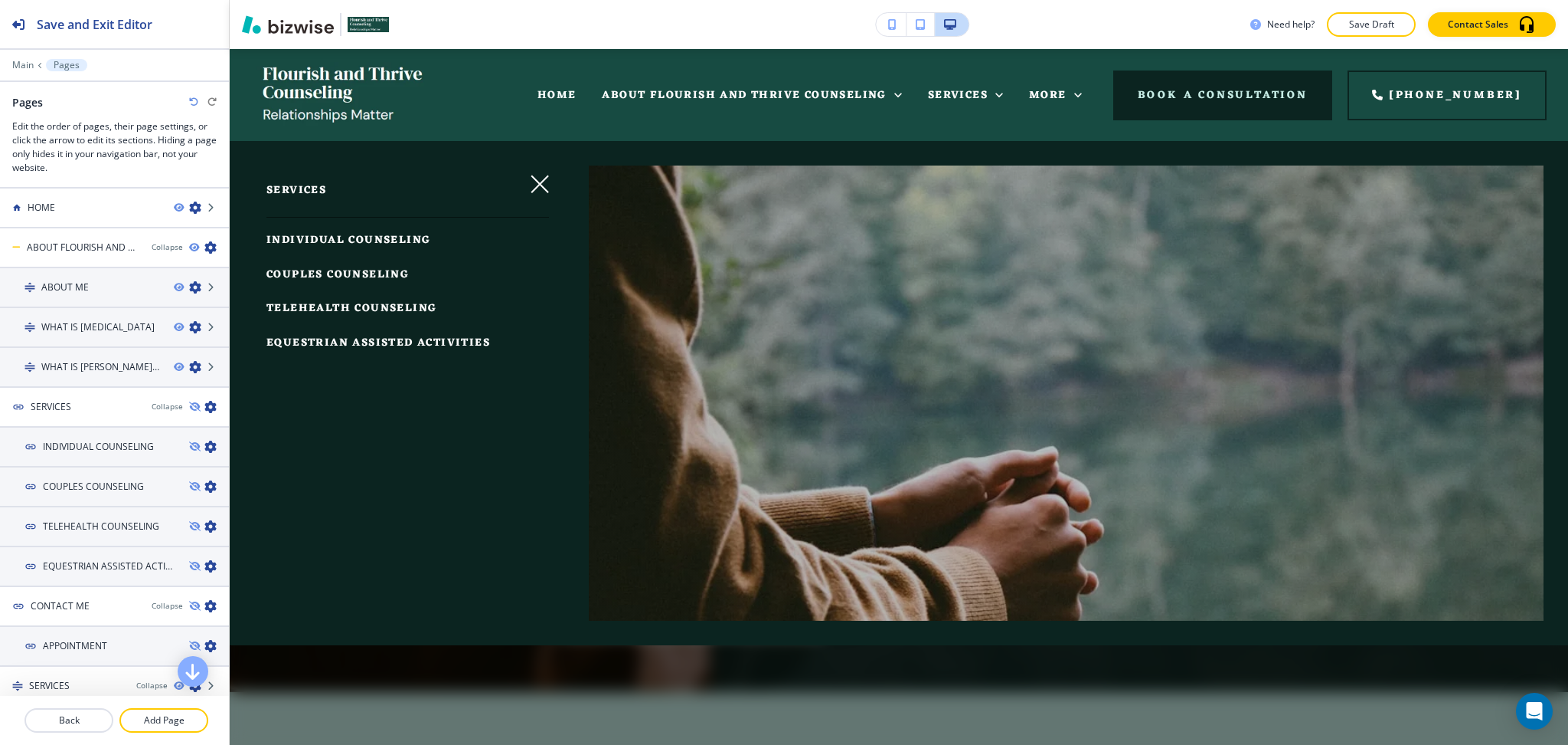
click at [329, 234] on span "INDIVIDUAL COUNSELING" at bounding box center [348, 240] width 164 height 19
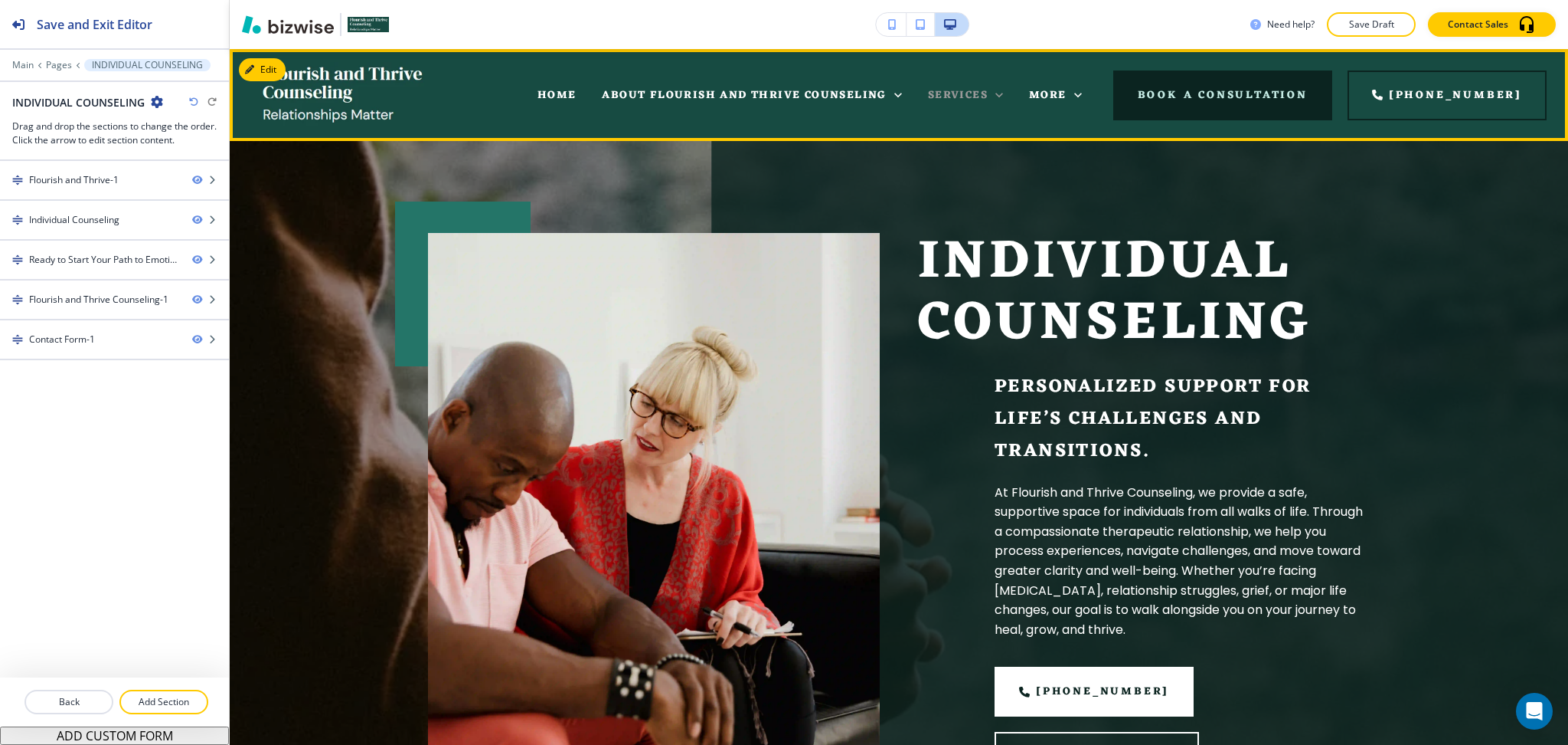
click at [988, 93] on span "SERVICES" at bounding box center [958, 95] width 60 height 19
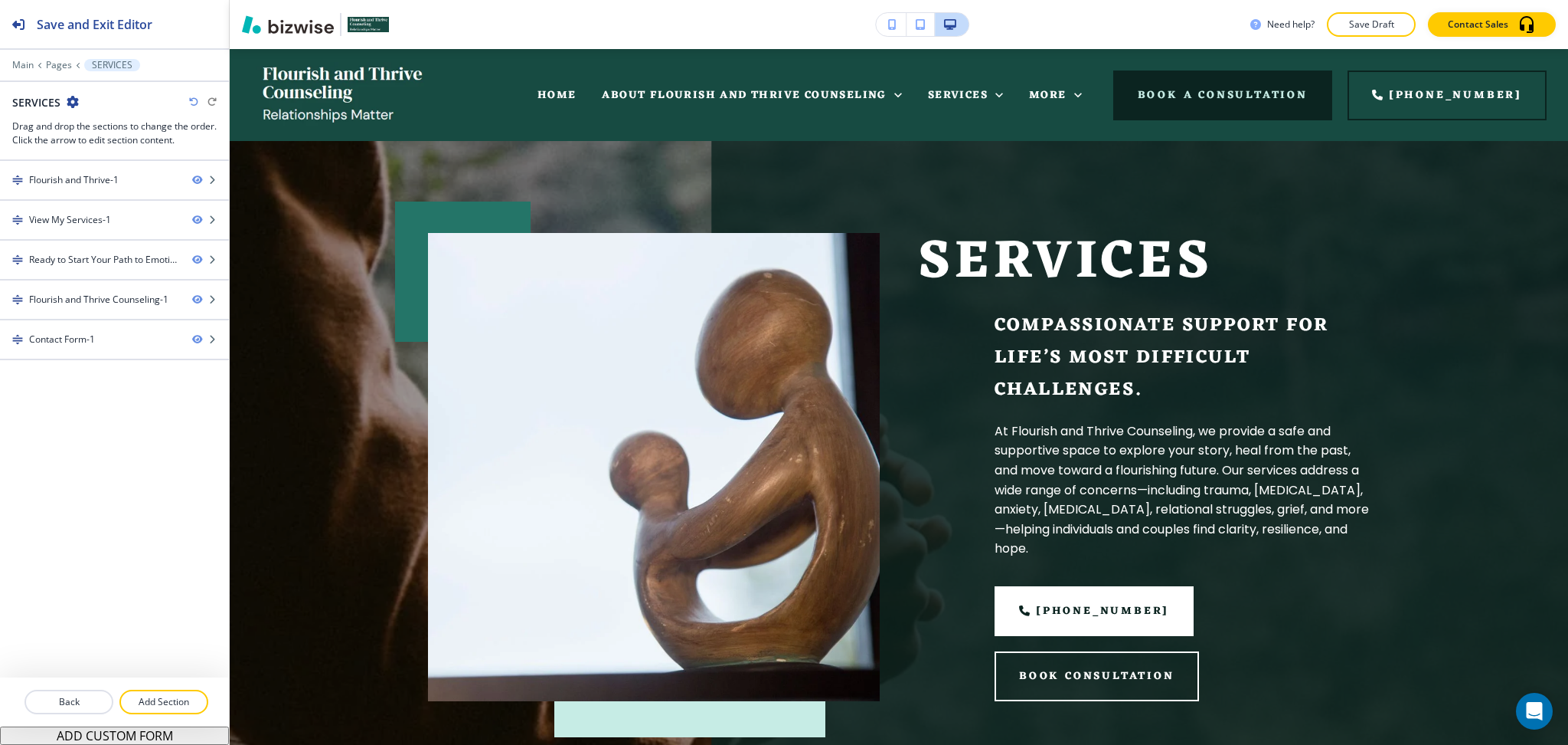
click at [61, 58] on div at bounding box center [114, 54] width 229 height 9
click at [54, 62] on p "Pages" at bounding box center [58, 65] width 26 height 11
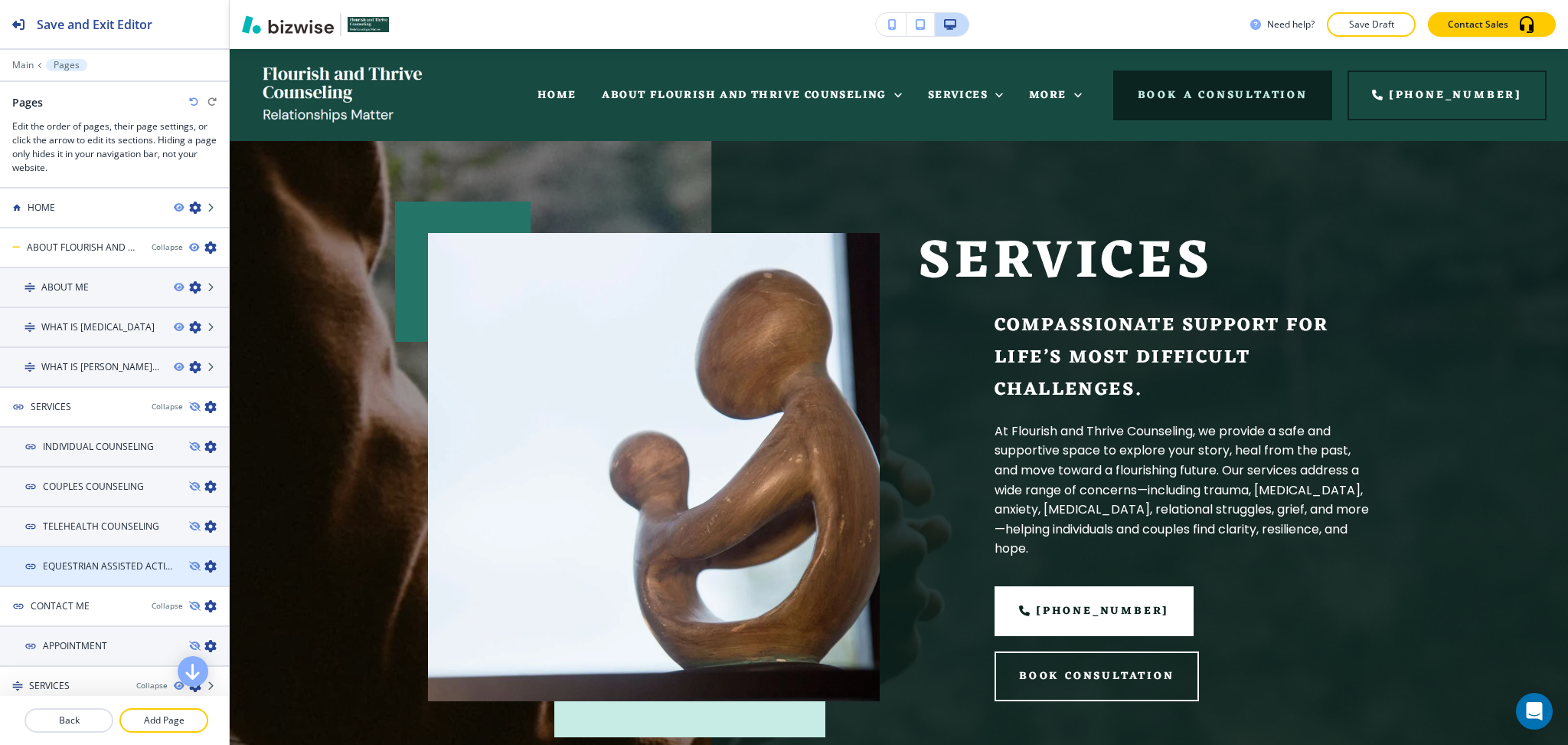
click at [89, 559] on h4 "EQUESTRIAN ASSISTED ACTIVITIES" at bounding box center [110, 565] width 134 height 13
click at [87, 563] on h4 "EQUESTRIAN ASSISTED ACTIVITIES" at bounding box center [110, 565] width 134 height 13
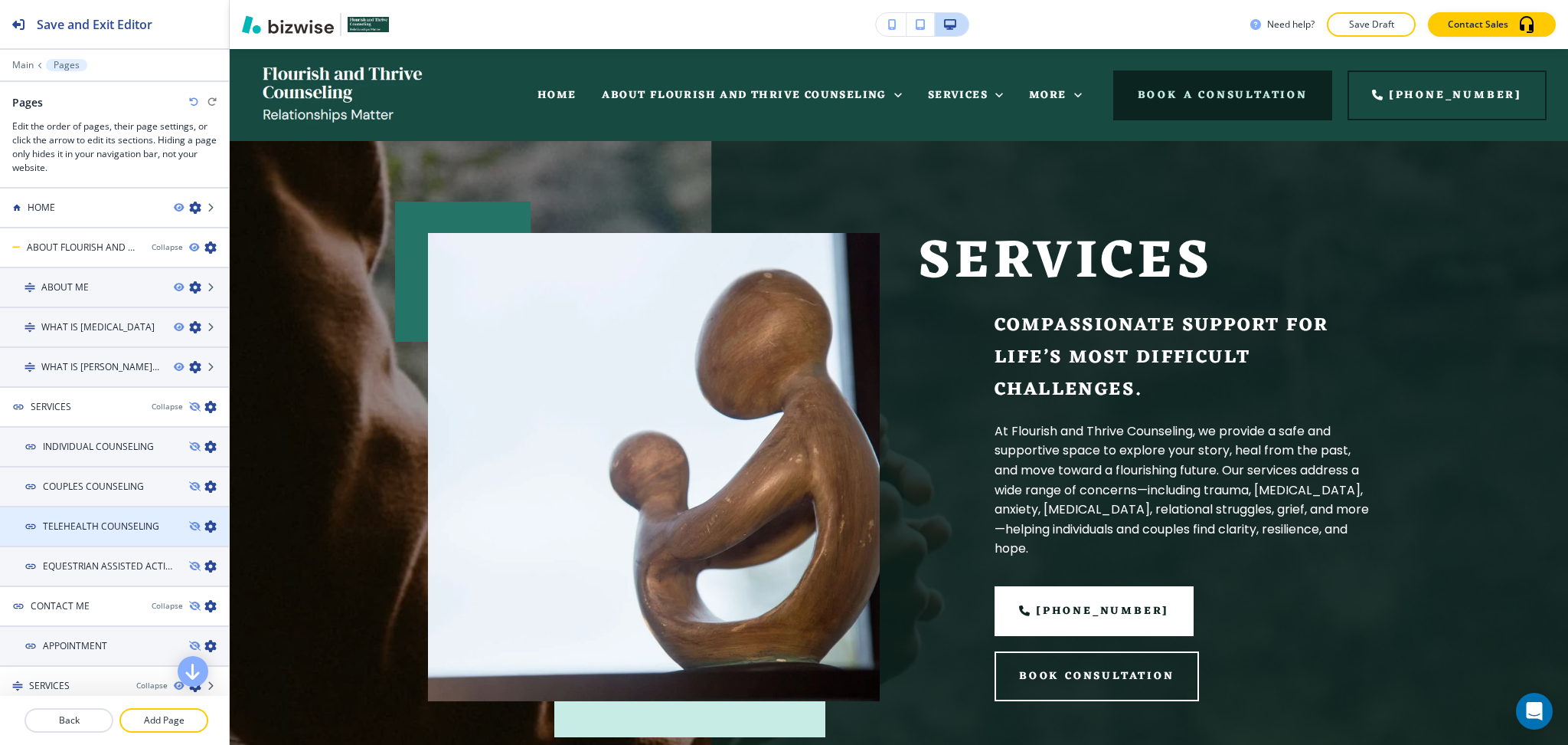
click at [77, 520] on h4 "TELEHEALTH COUNSELING" at bounding box center [101, 526] width 117 height 13
click at [77, 483] on h4 "COUPLES COUNSELING" at bounding box center [93, 486] width 101 height 13
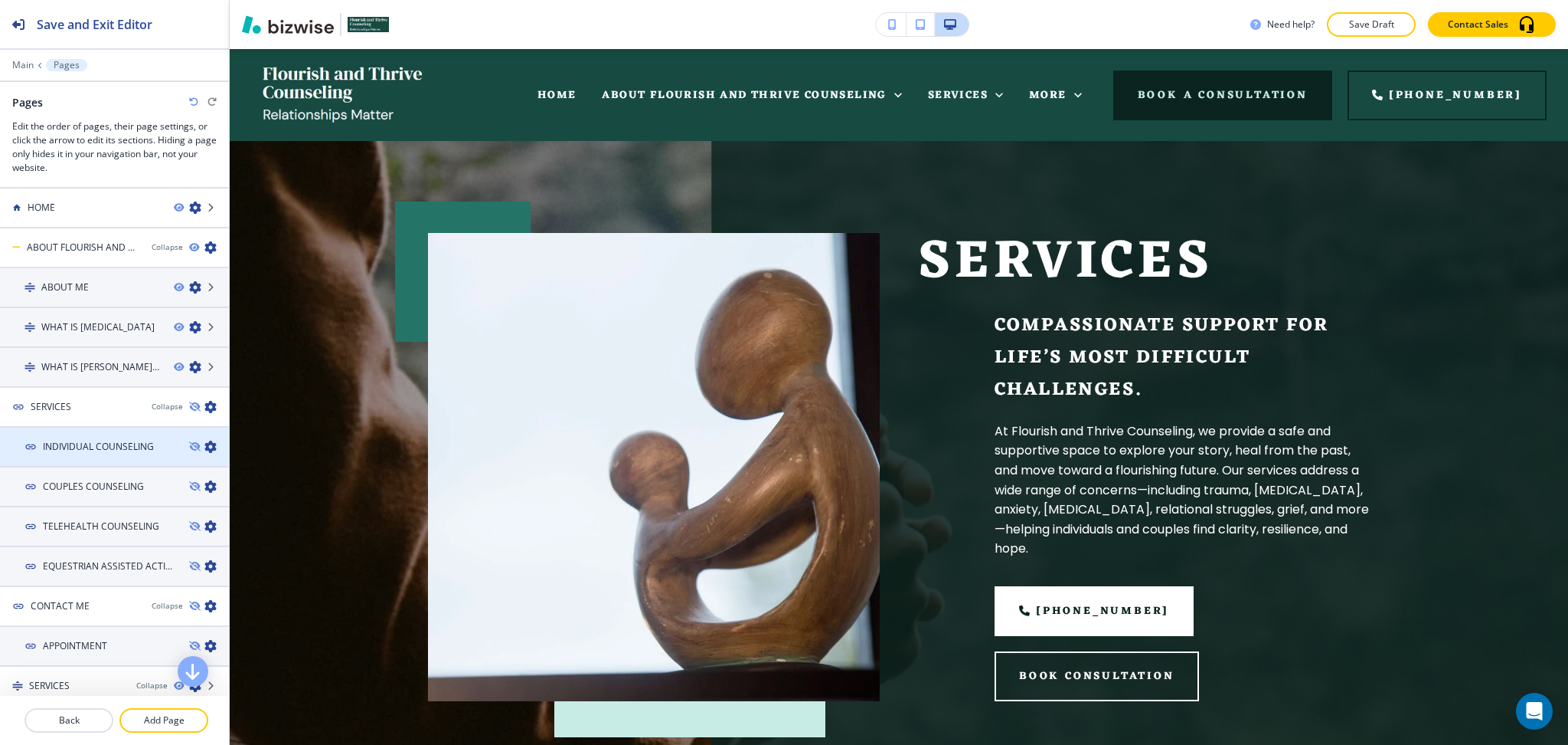
click at [78, 443] on h4 "INDIVIDUAL COUNSELING" at bounding box center [98, 446] width 111 height 13
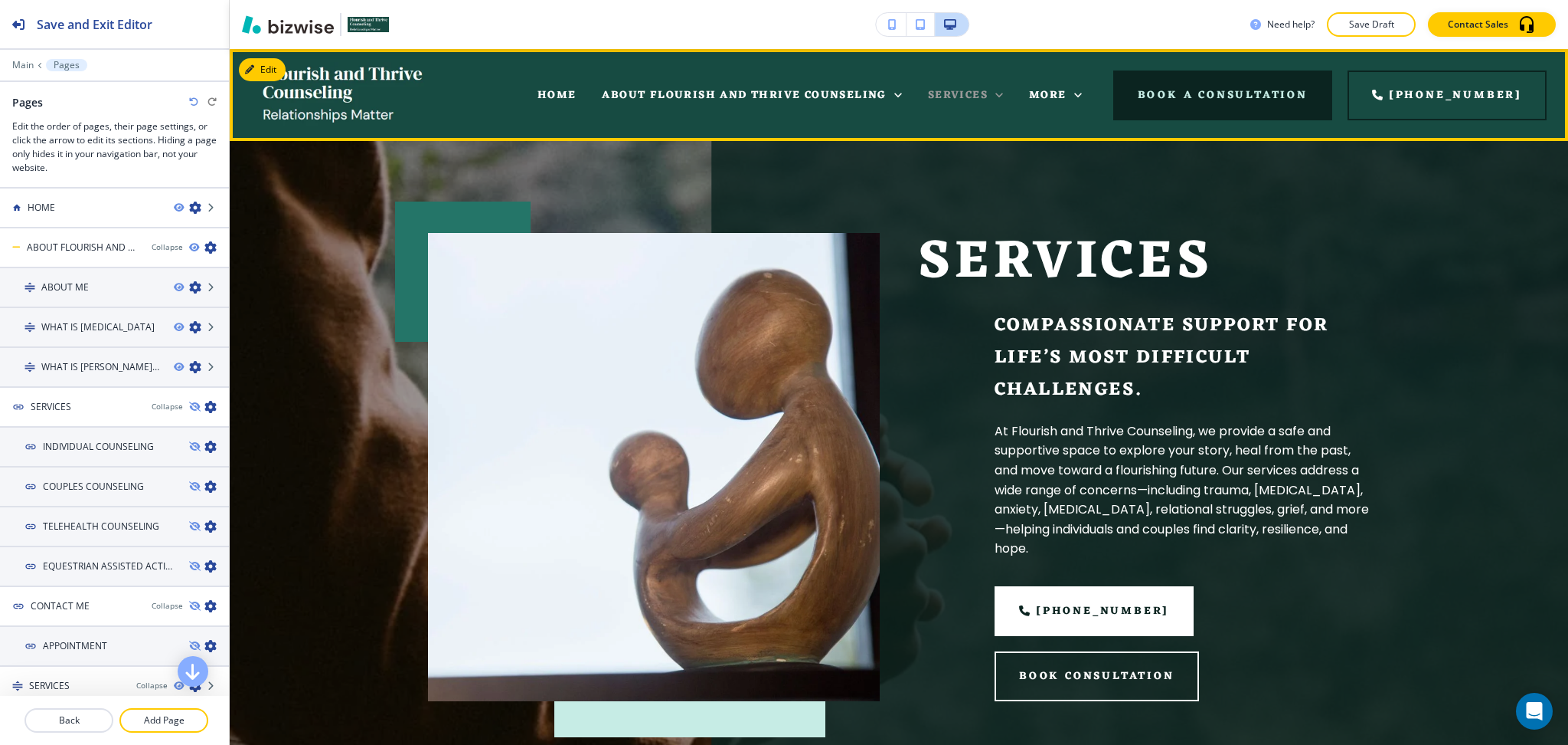
click at [976, 98] on span "SERVICES" at bounding box center [958, 95] width 60 height 19
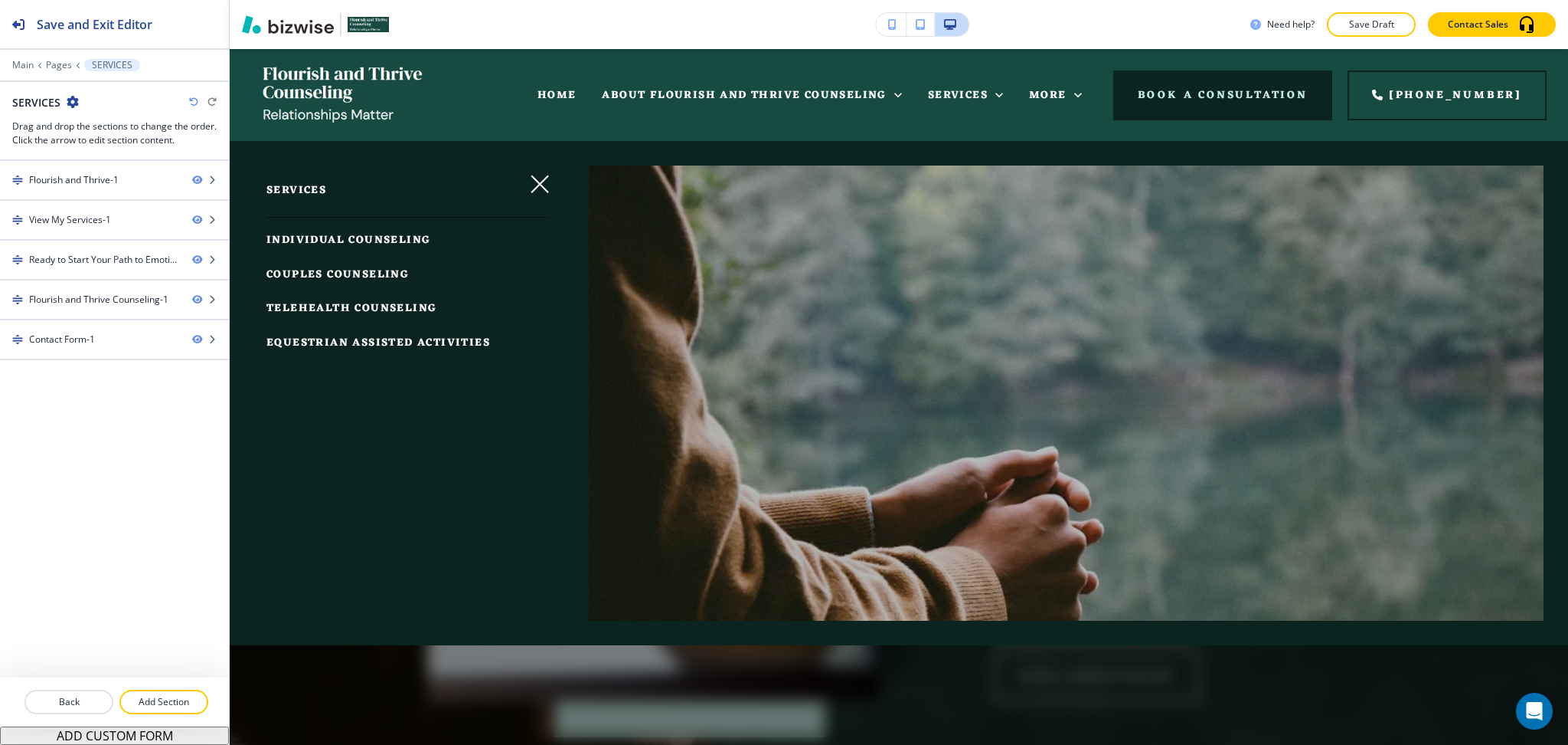
click at [388, 271] on span "COUPLES COUNSELING" at bounding box center [337, 274] width 143 height 19
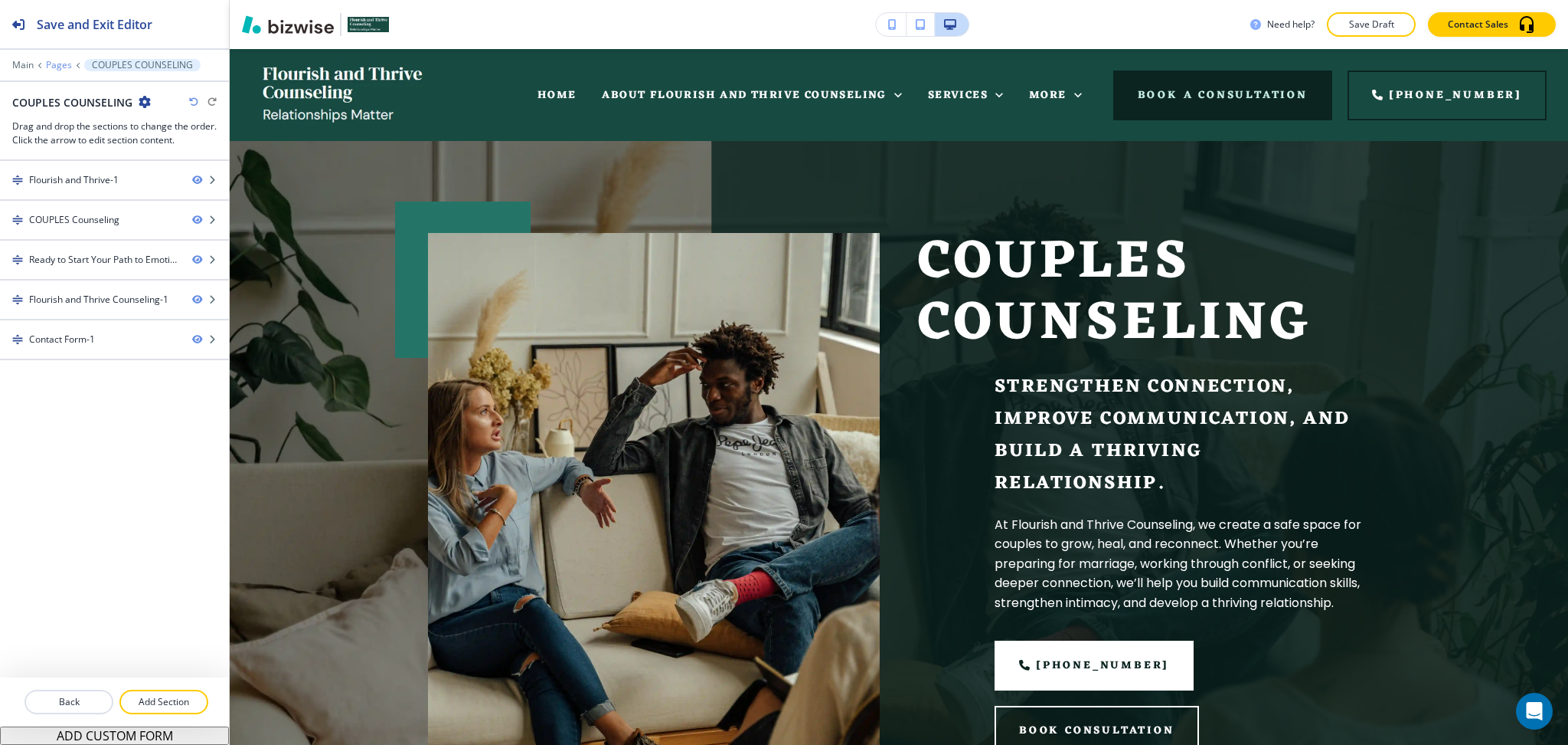
click at [60, 62] on p "Pages" at bounding box center [58, 65] width 26 height 11
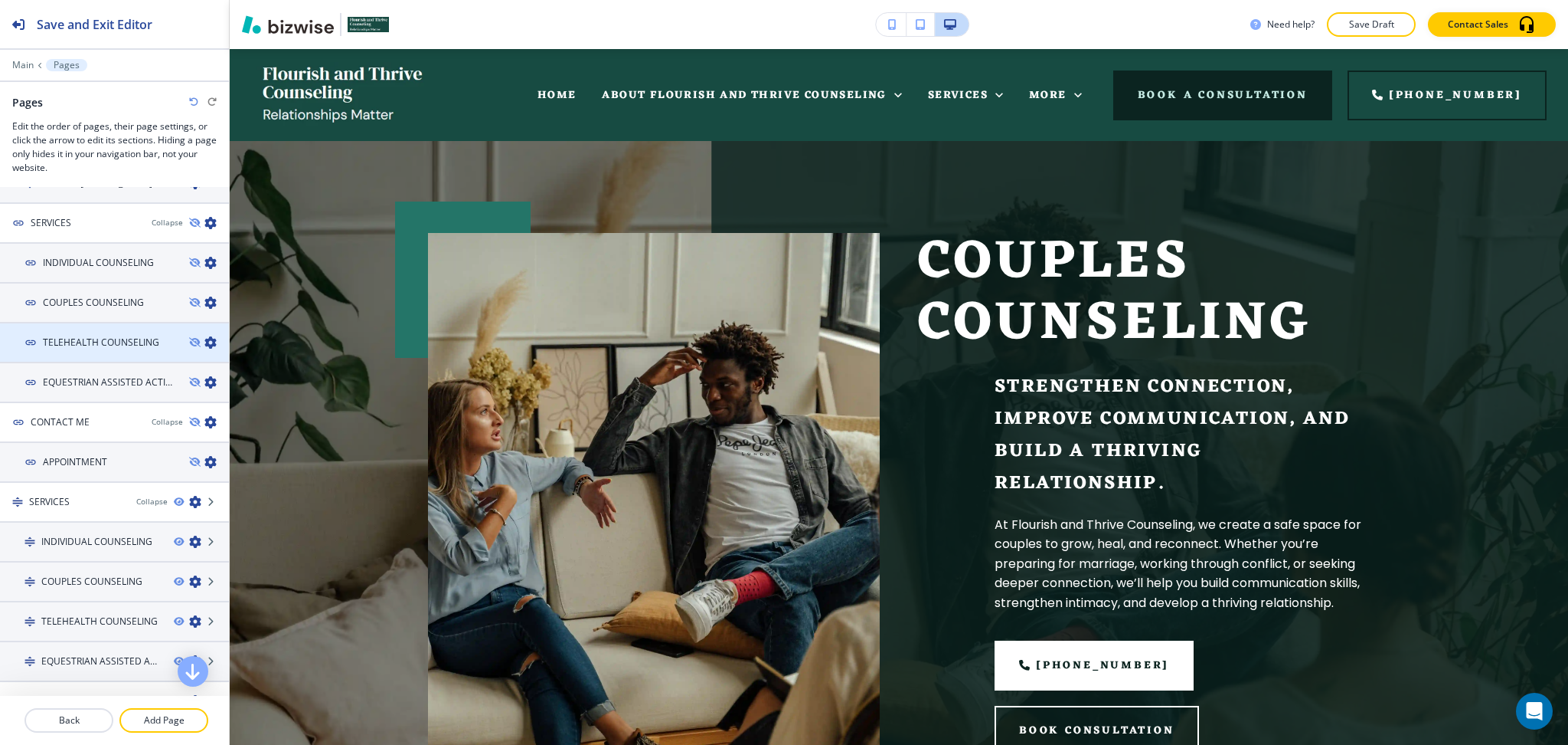
scroll to position [182, 0]
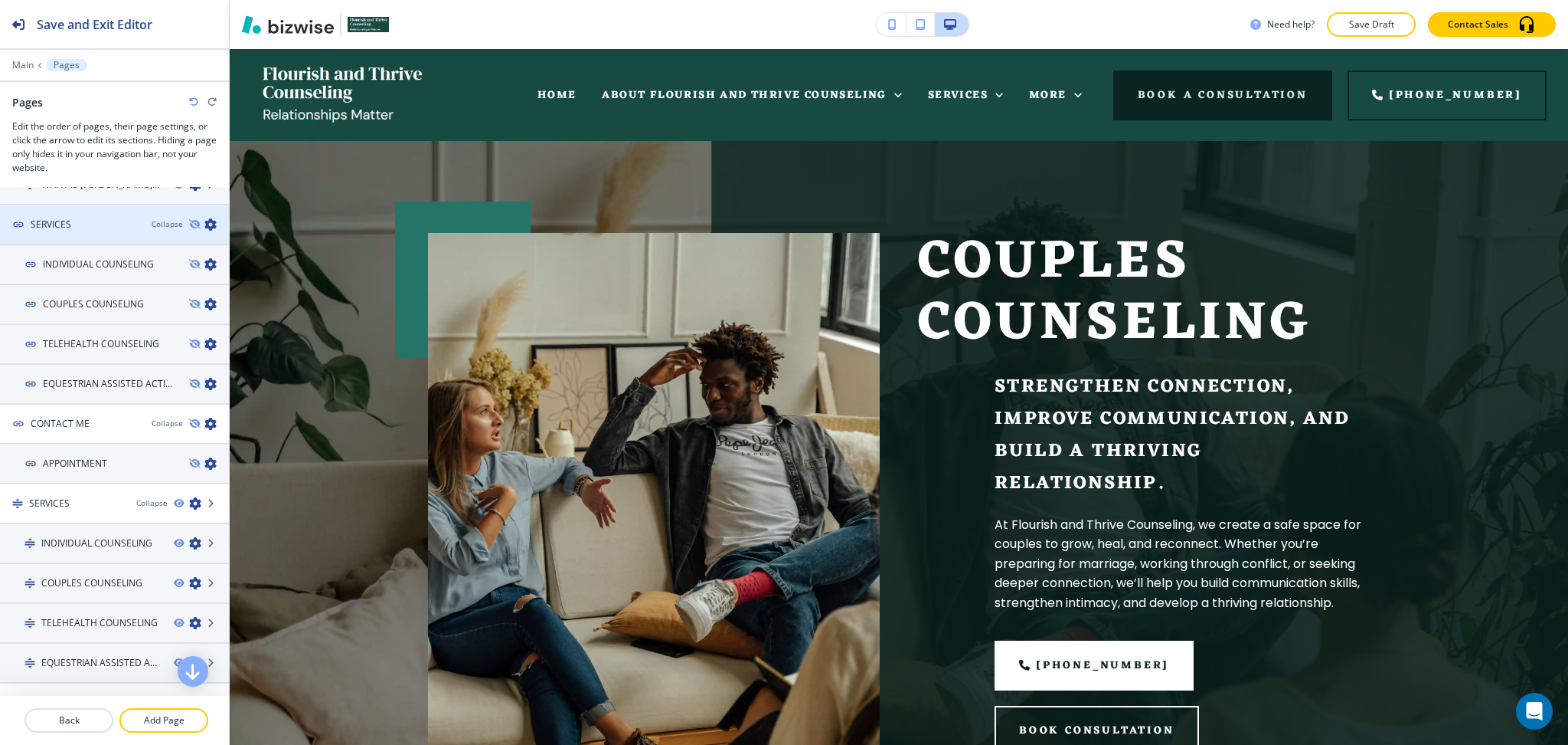
click at [204, 218] on icon "button" at bounding box center [210, 225] width 13 height 13
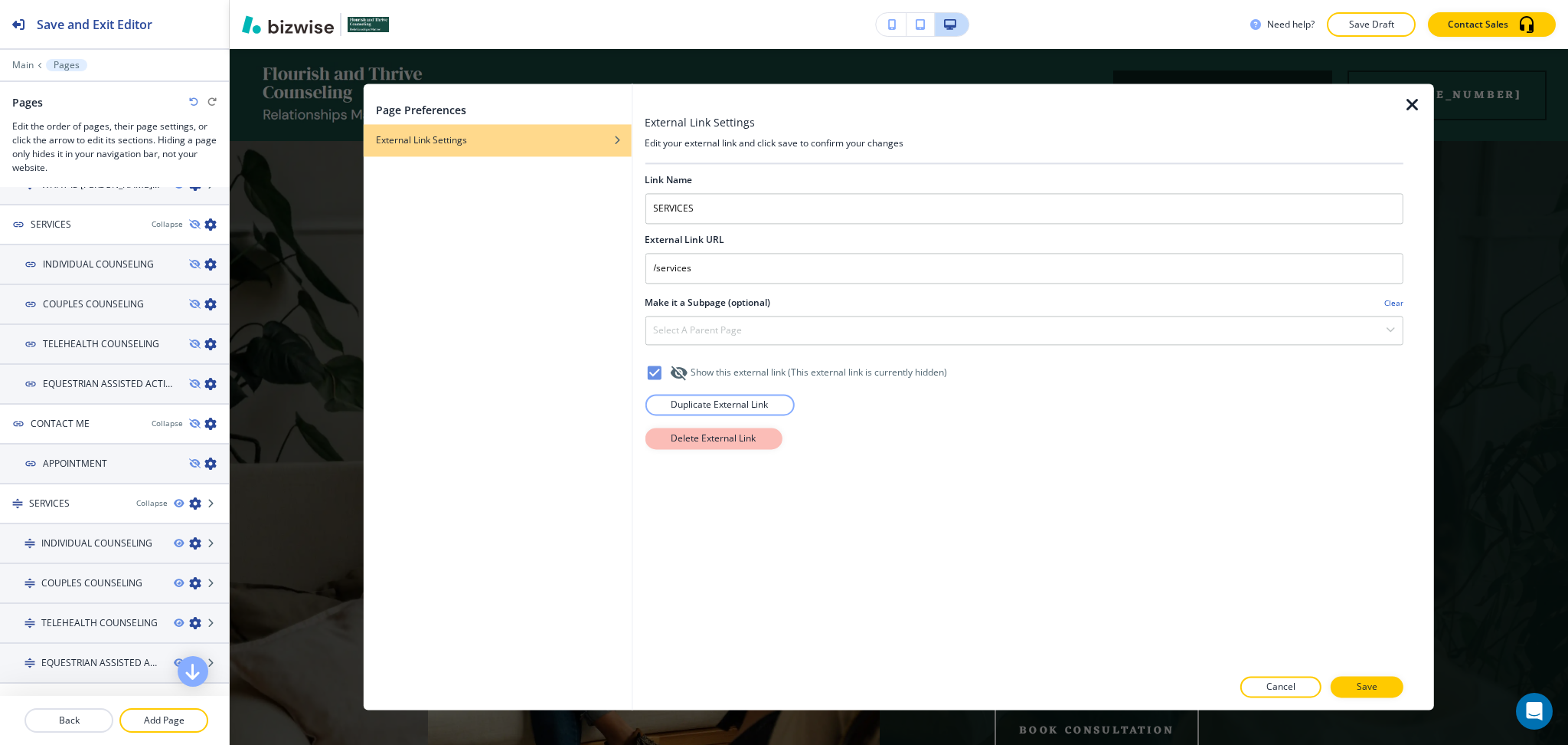
click at [729, 442] on p "Delete External Link" at bounding box center [713, 438] width 85 height 13
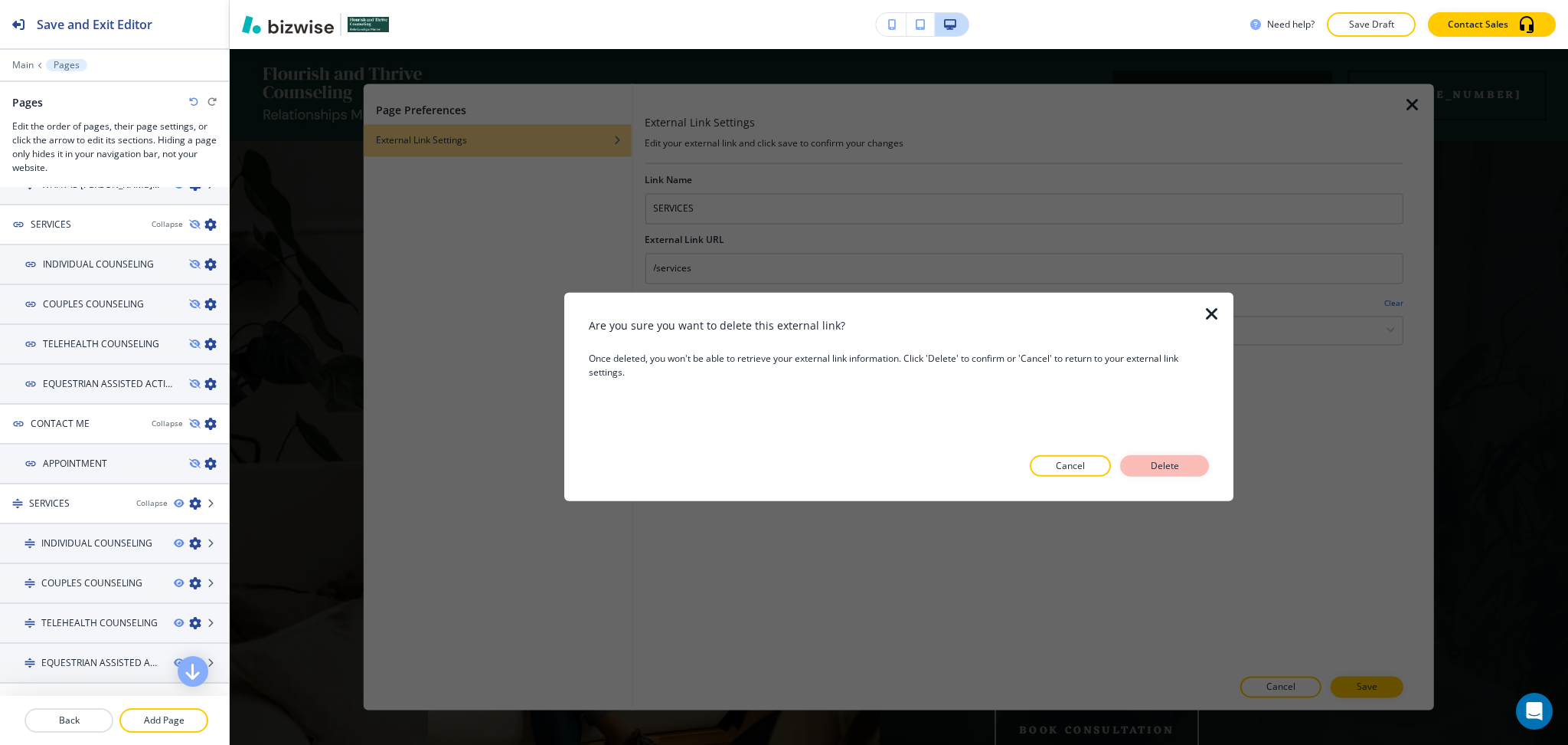
click at [1183, 459] on p "Delete" at bounding box center [1165, 465] width 37 height 13
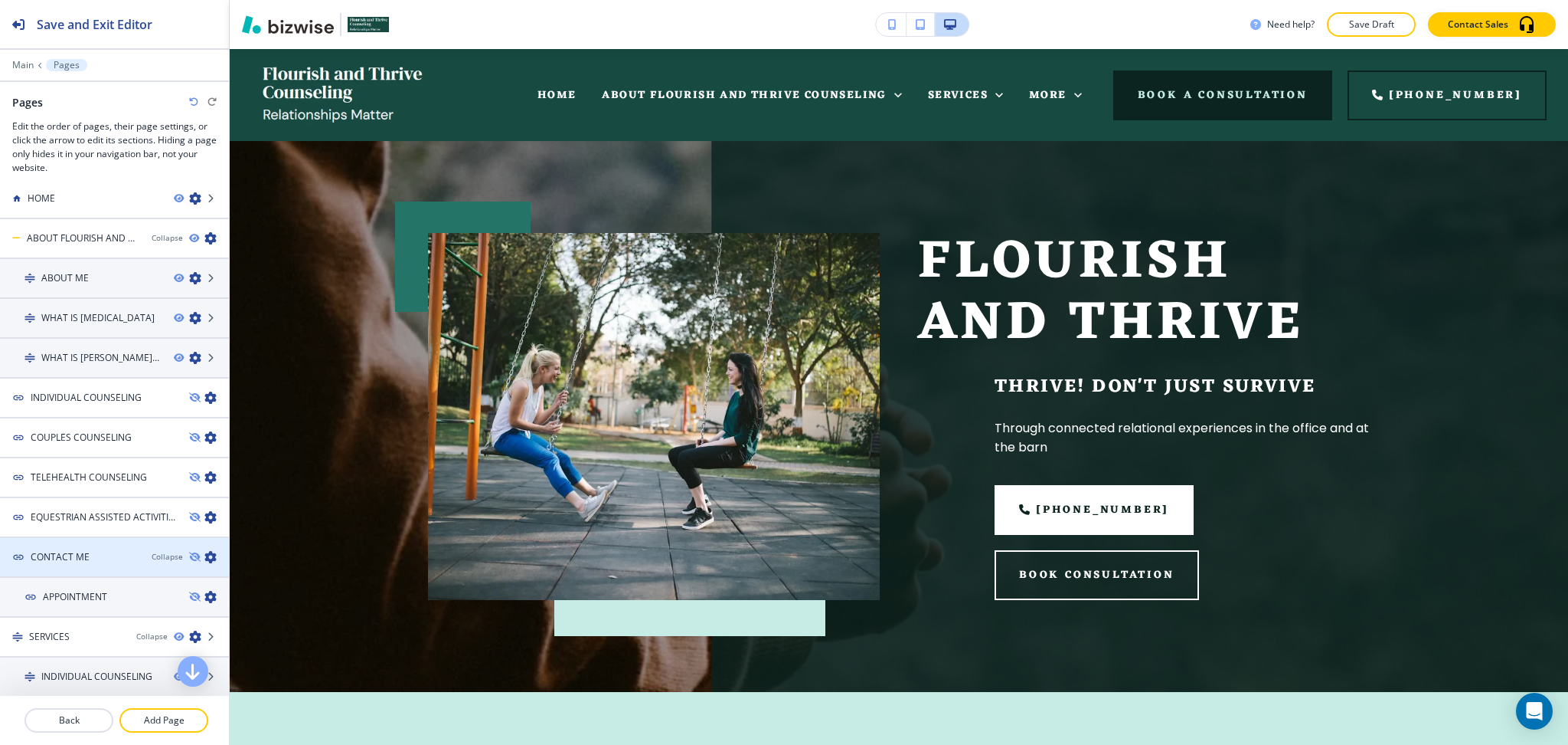
scroll to position [0, 0]
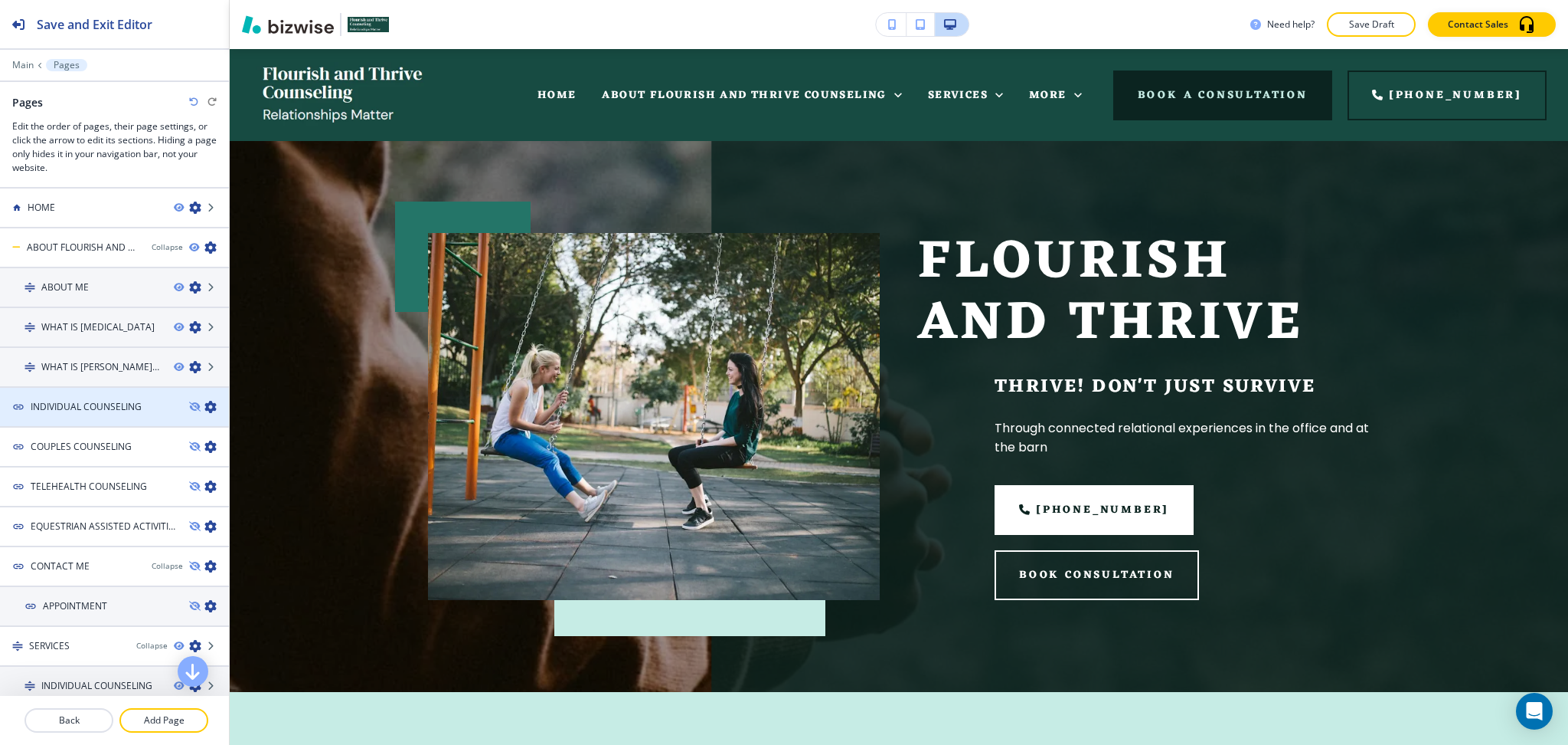
click at [204, 402] on icon "button" at bounding box center [210, 407] width 13 height 13
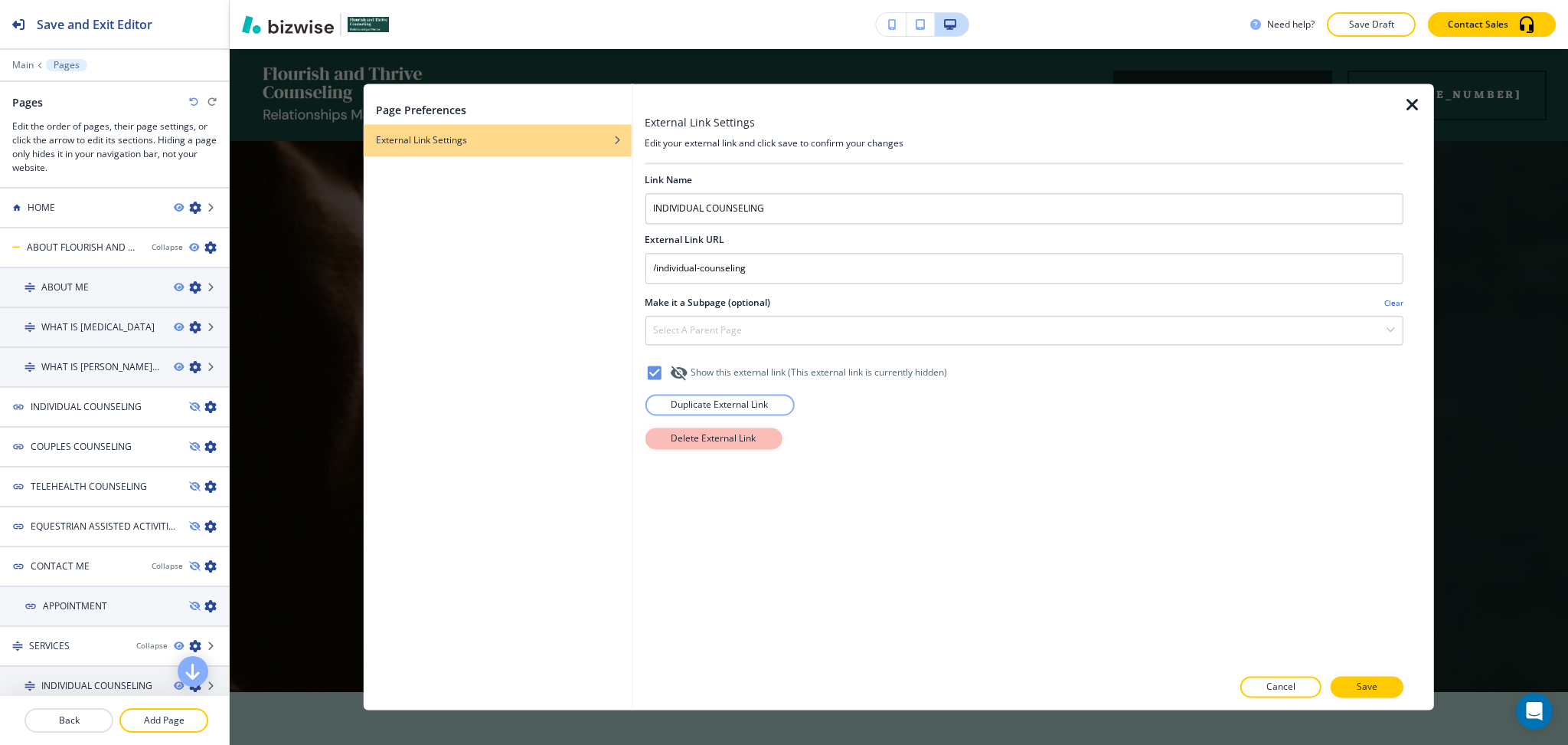
click at [689, 438] on p "Delete External Link" at bounding box center [713, 438] width 85 height 13
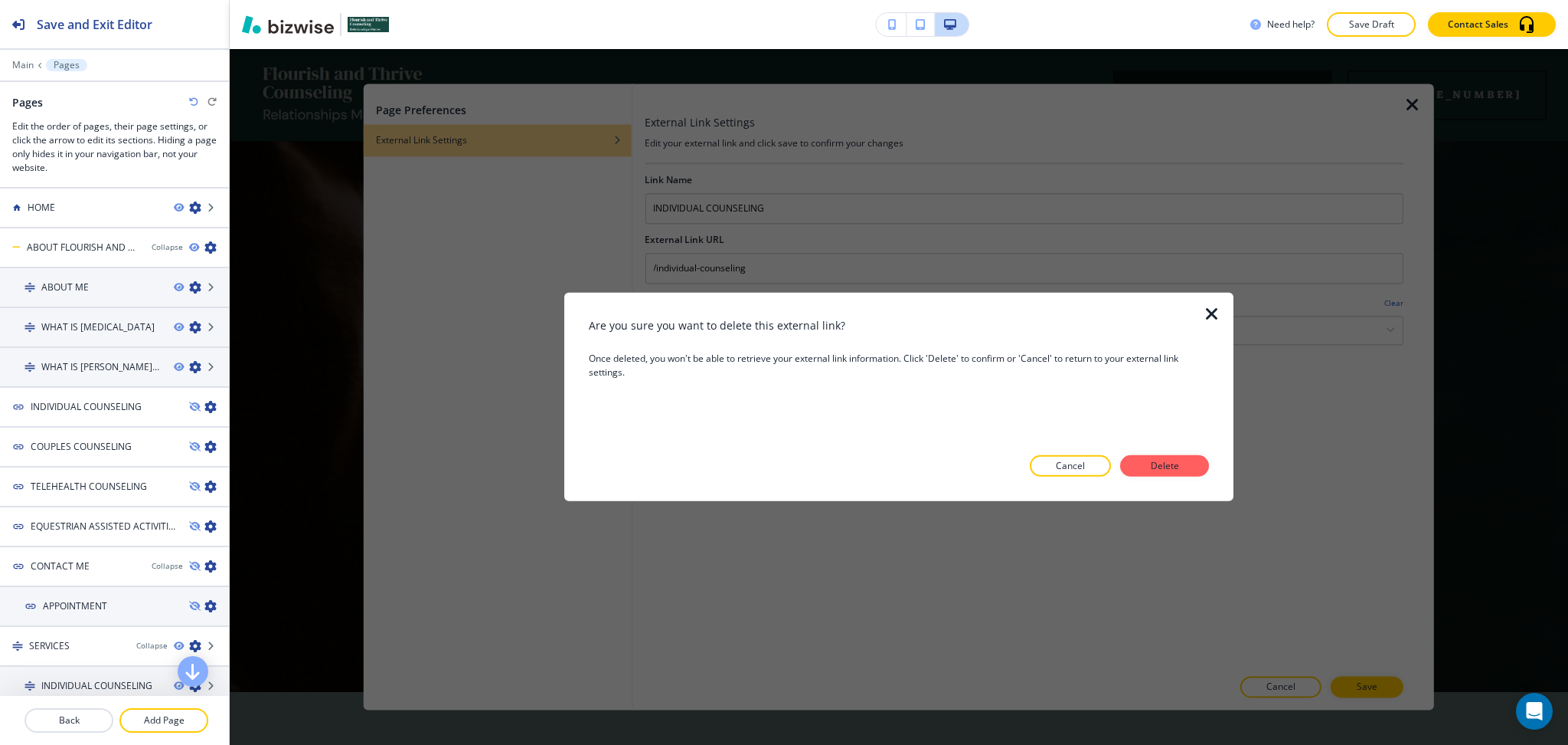
click at [1170, 453] on div "Are you sure you want to delete this external link? Once deleted, you won't be …" at bounding box center [898, 397] width 620 height 159
click at [1174, 464] on p "Delete" at bounding box center [1165, 465] width 37 height 13
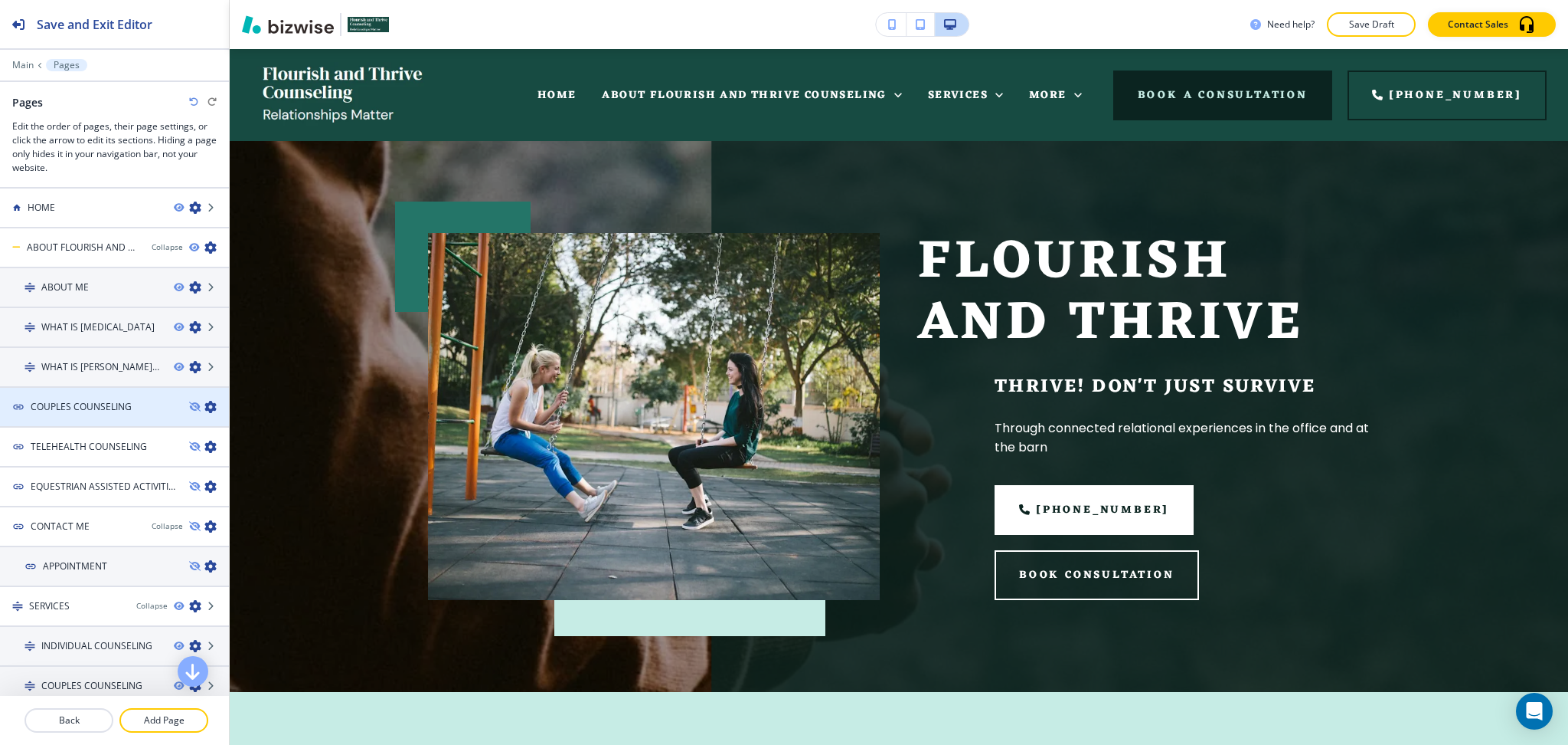
click at [204, 405] on icon "button" at bounding box center [210, 407] width 13 height 13
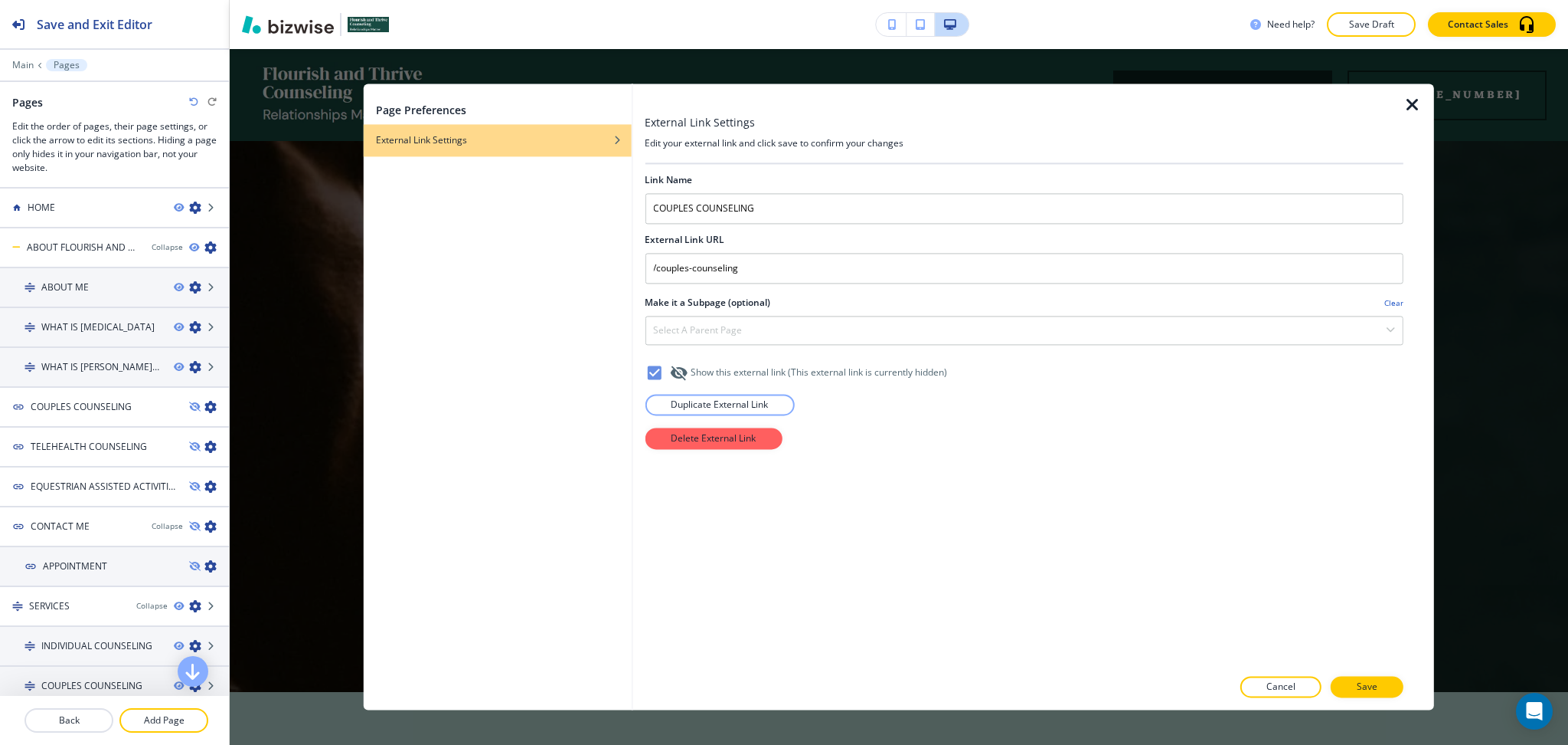
click at [1039, 723] on div "Page Preferences External Link Settings External Link Settings Edit your extern…" at bounding box center [899, 397] width 1339 height 695
click at [729, 440] on p "Delete External Link" at bounding box center [713, 438] width 85 height 13
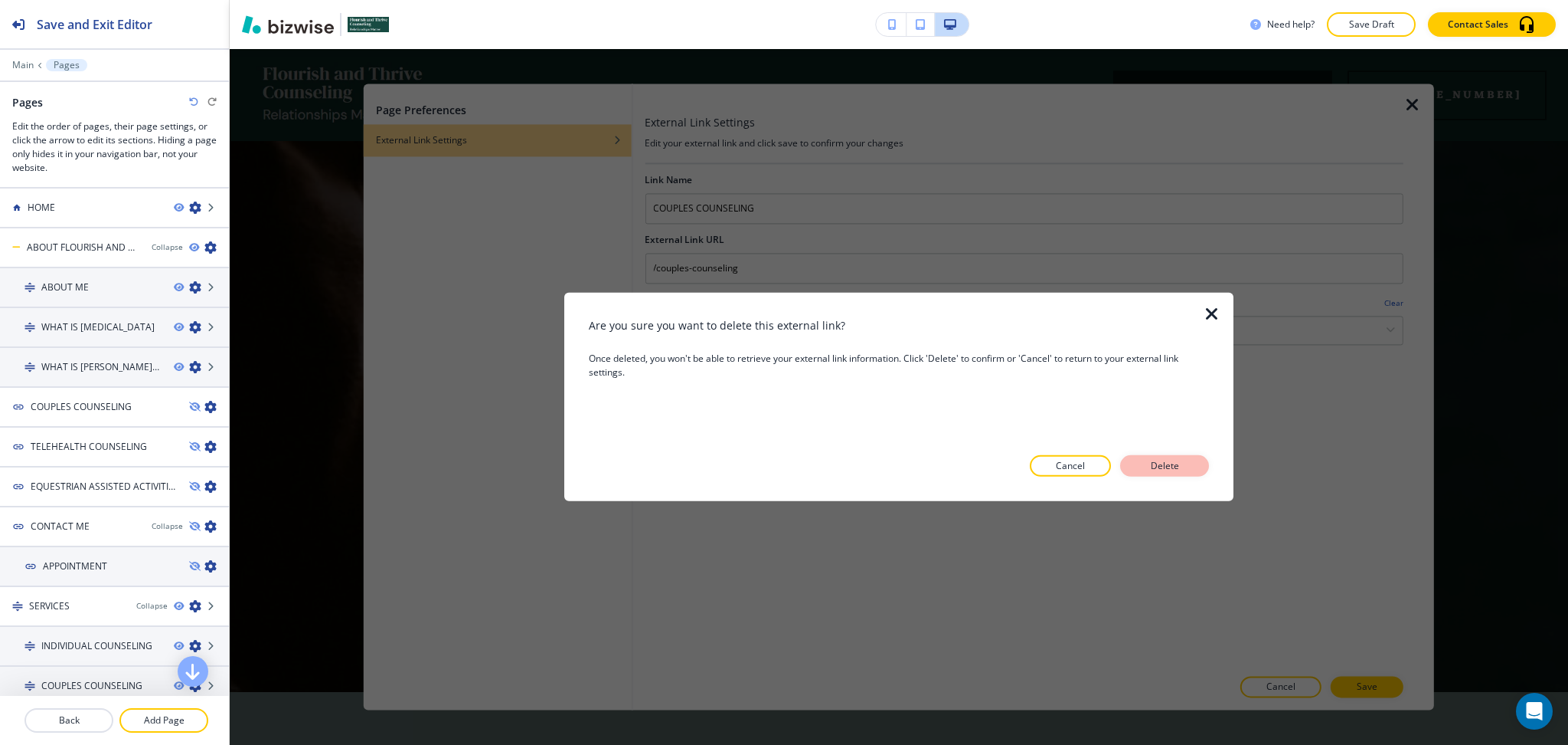
click at [1146, 459] on p "Delete" at bounding box center [1165, 465] width 37 height 13
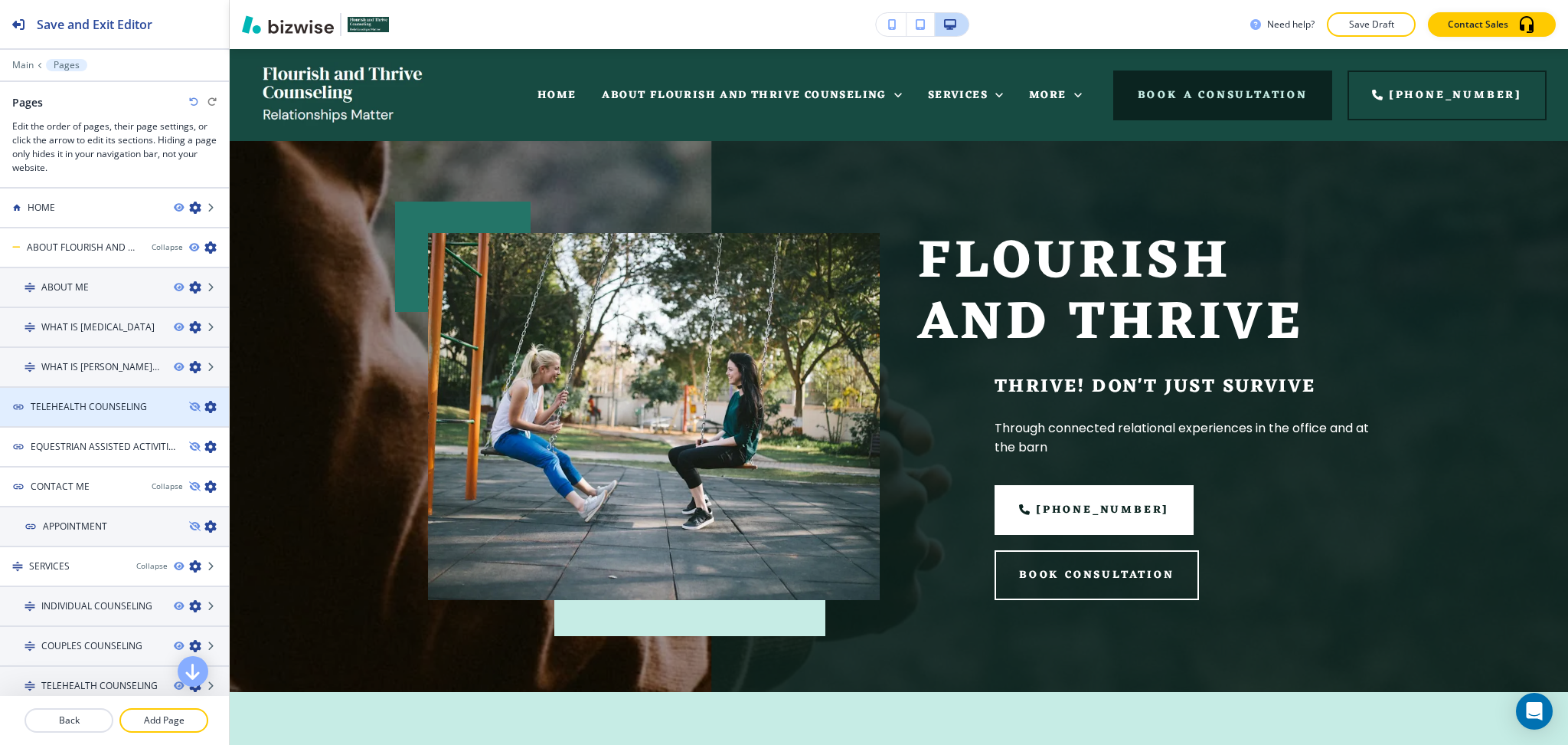
click at [204, 405] on icon "button" at bounding box center [210, 407] width 13 height 13
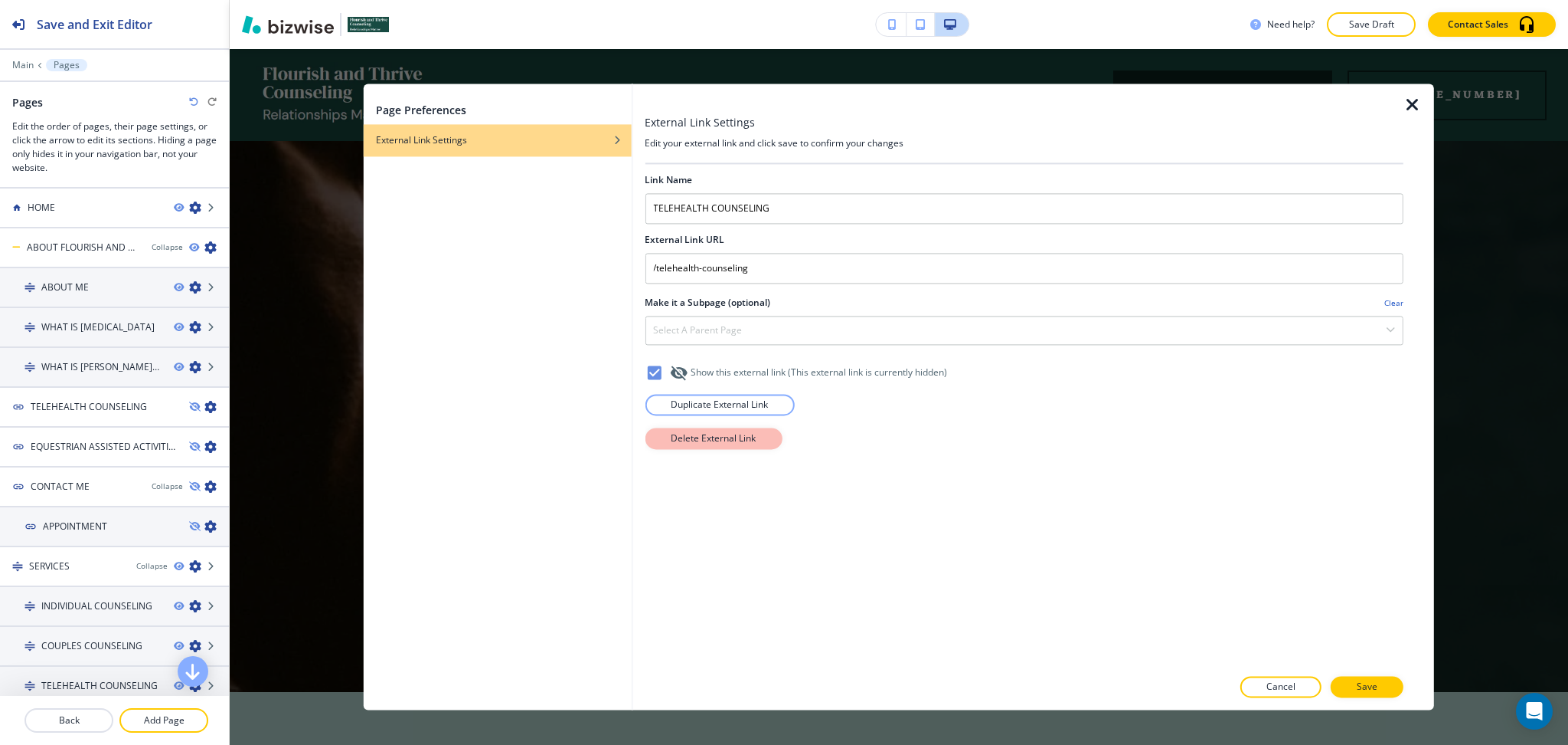
click at [727, 441] on p "Delete External Link" at bounding box center [713, 438] width 85 height 13
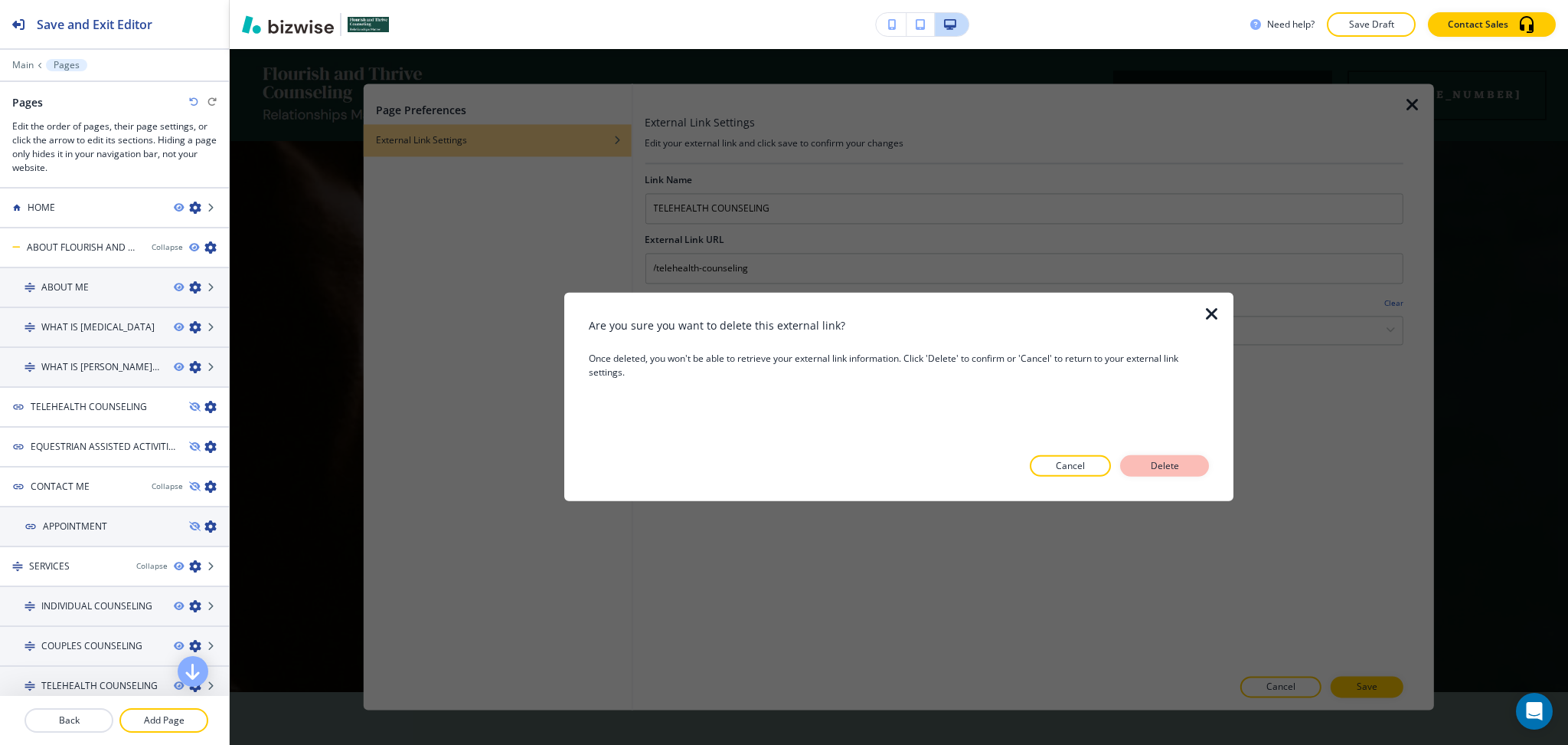
click at [1169, 467] on p "Delete" at bounding box center [1165, 465] width 37 height 13
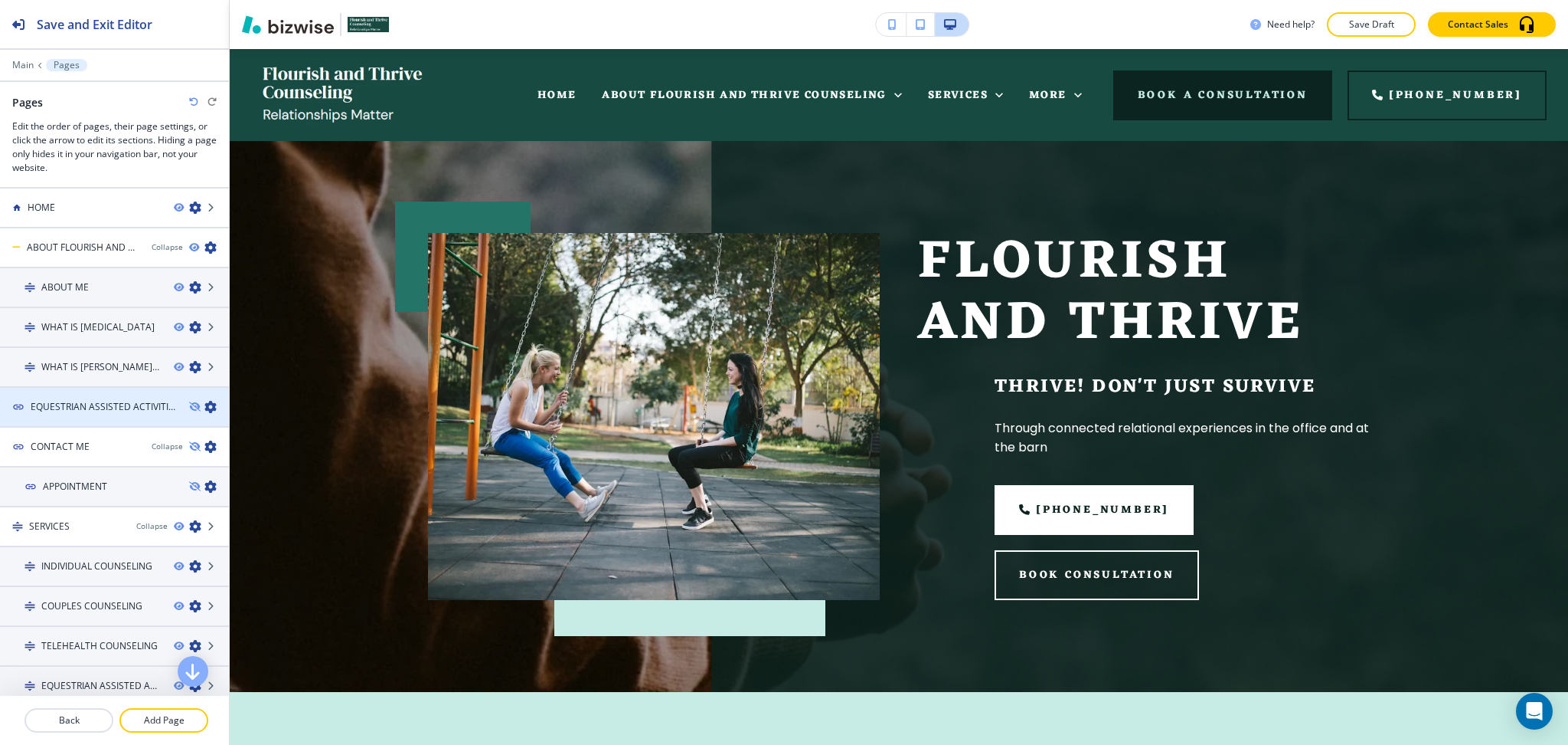
click at [204, 404] on icon "button" at bounding box center [210, 407] width 13 height 13
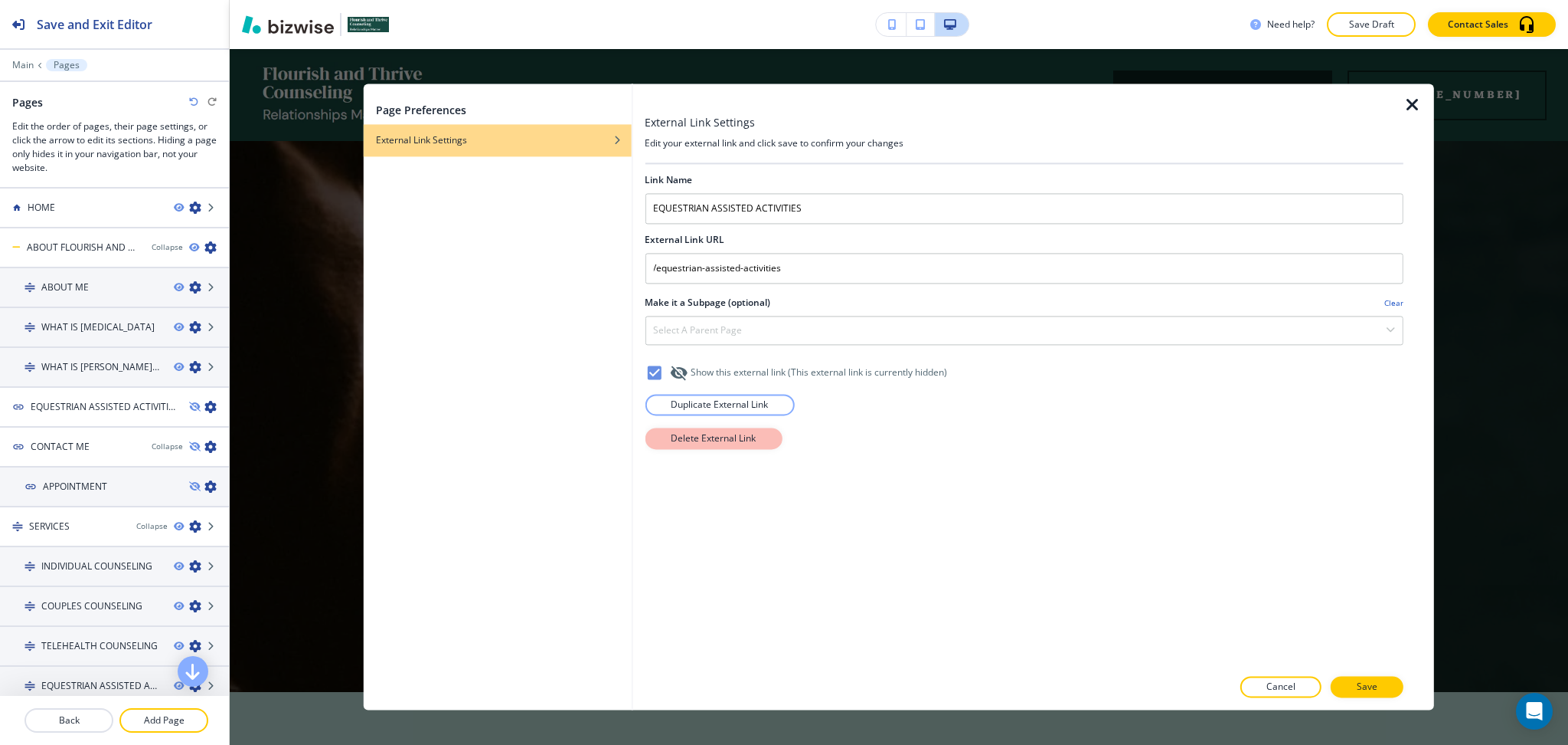
click at [721, 435] on p "Delete External Link" at bounding box center [713, 438] width 85 height 13
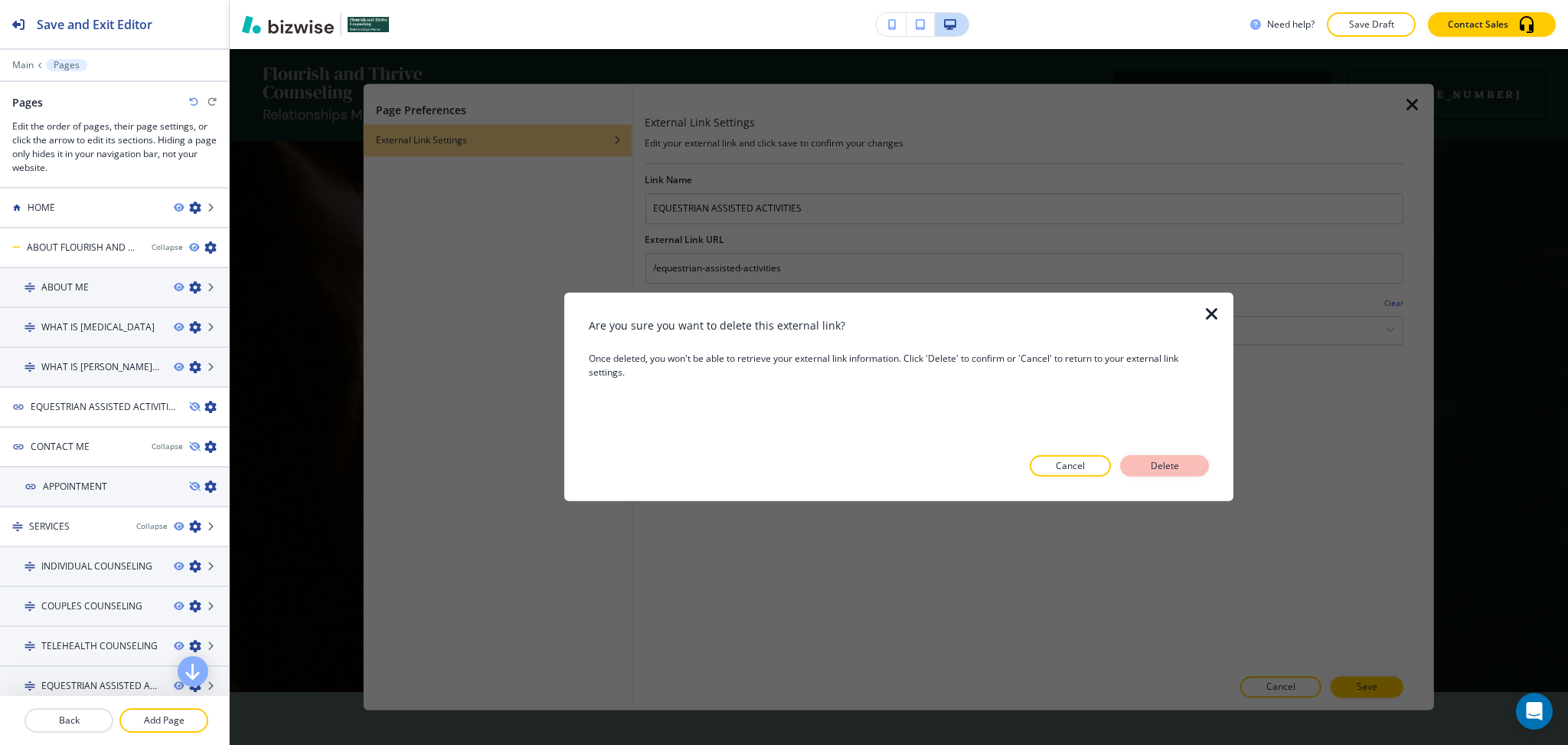
click at [1166, 467] on p "Delete" at bounding box center [1165, 465] width 37 height 13
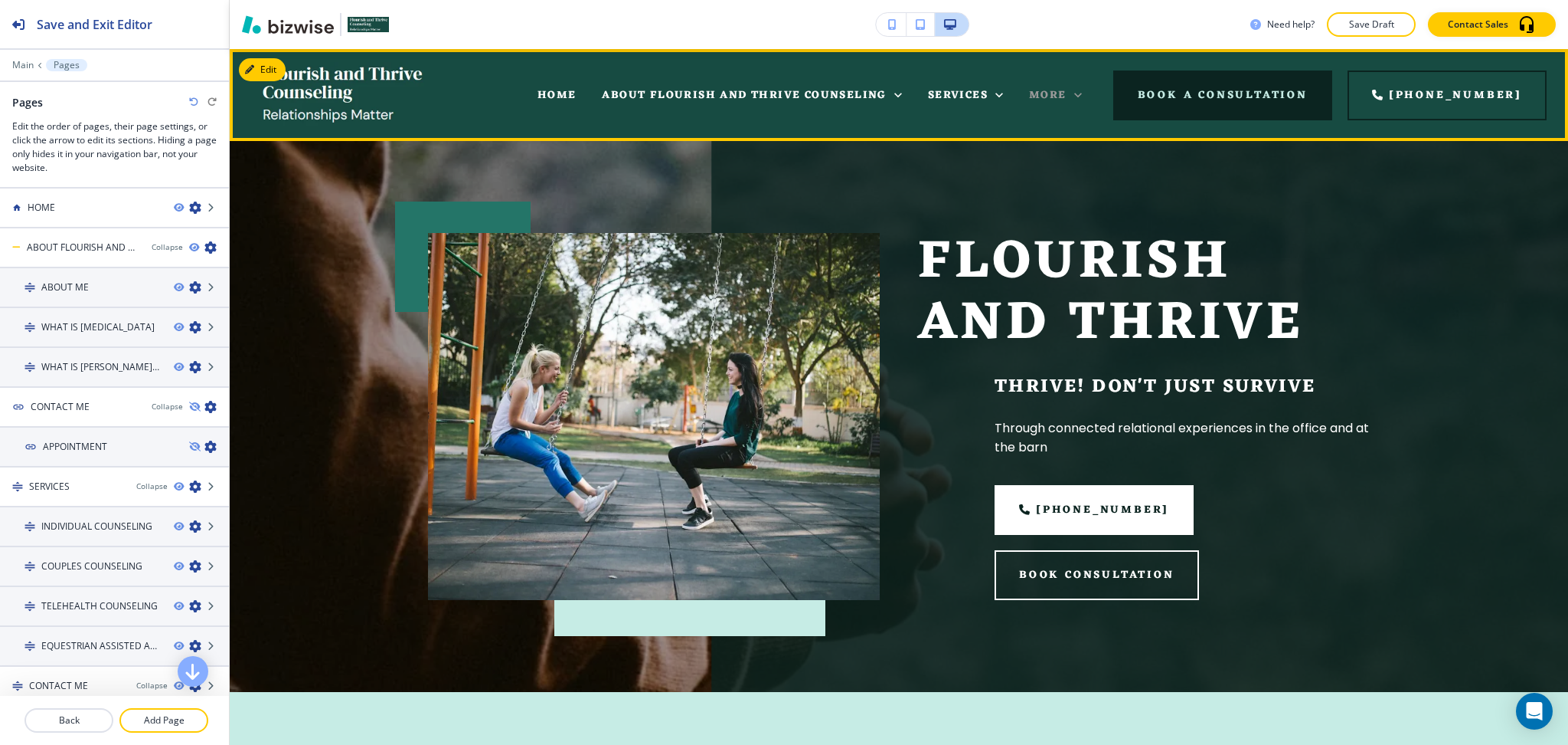
click at [1067, 89] on span "More" at bounding box center [1048, 95] width 38 height 19
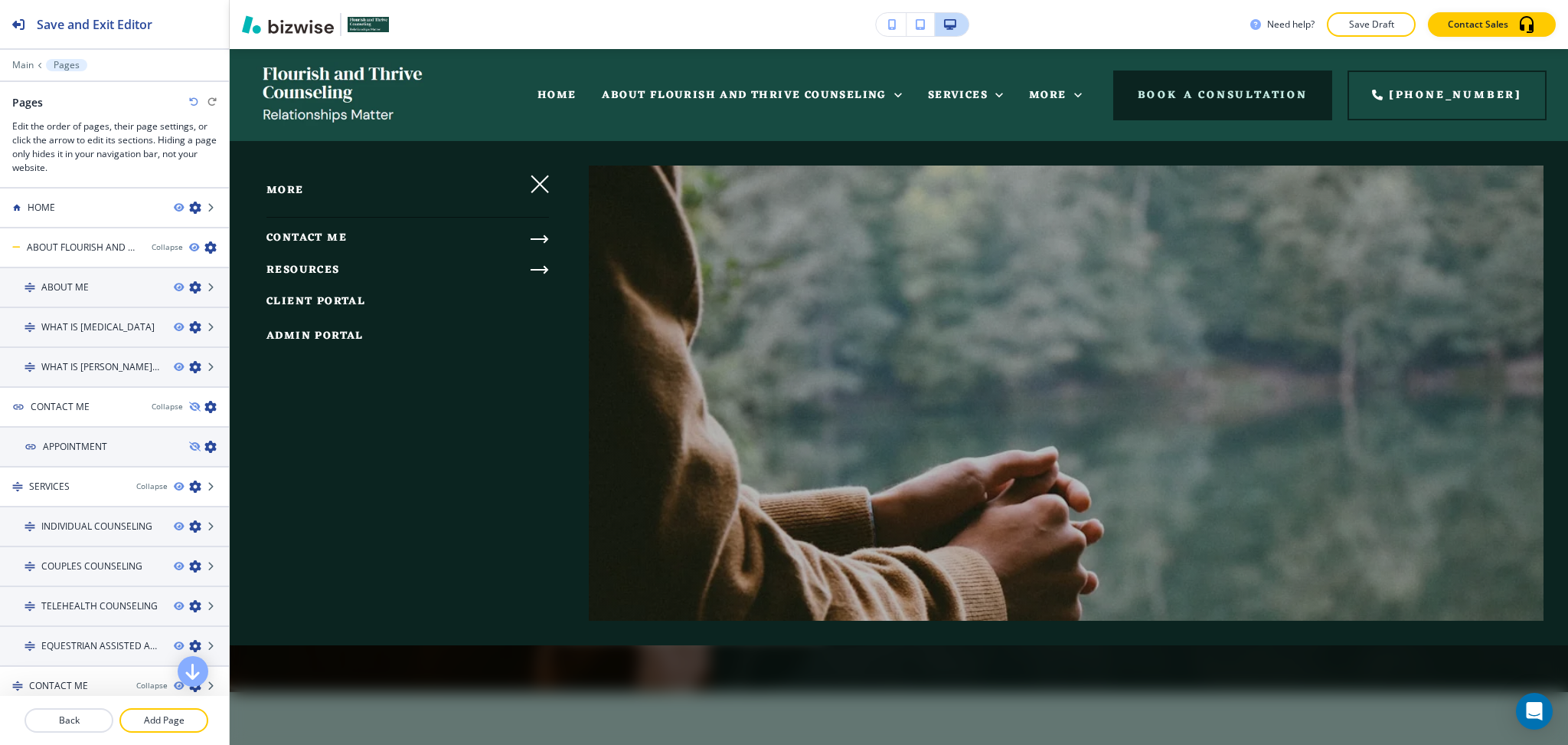
click at [322, 235] on span "CONTACT ME" at bounding box center [307, 238] width 80 height 19
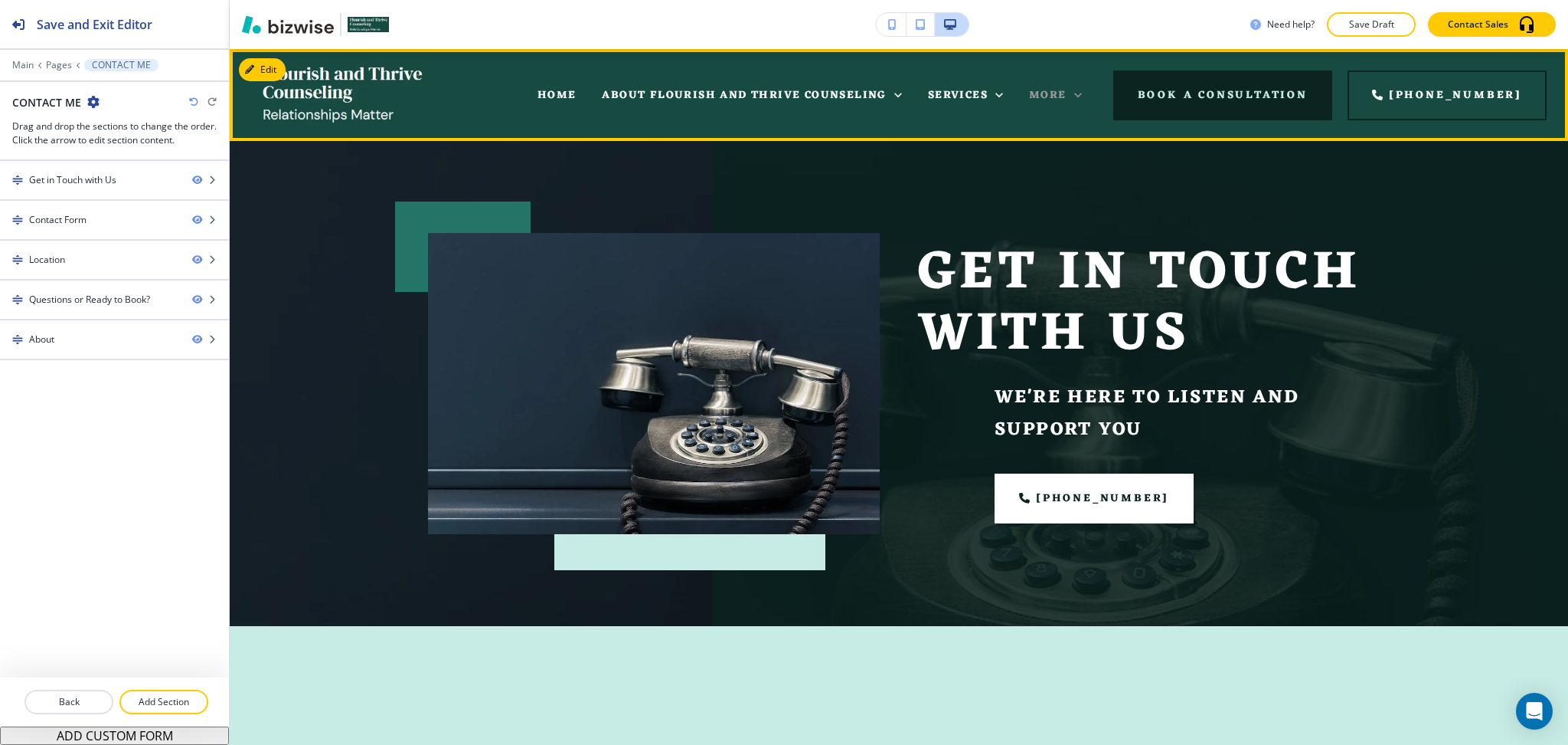
click at [1065, 98] on span "More" at bounding box center [1048, 95] width 38 height 19
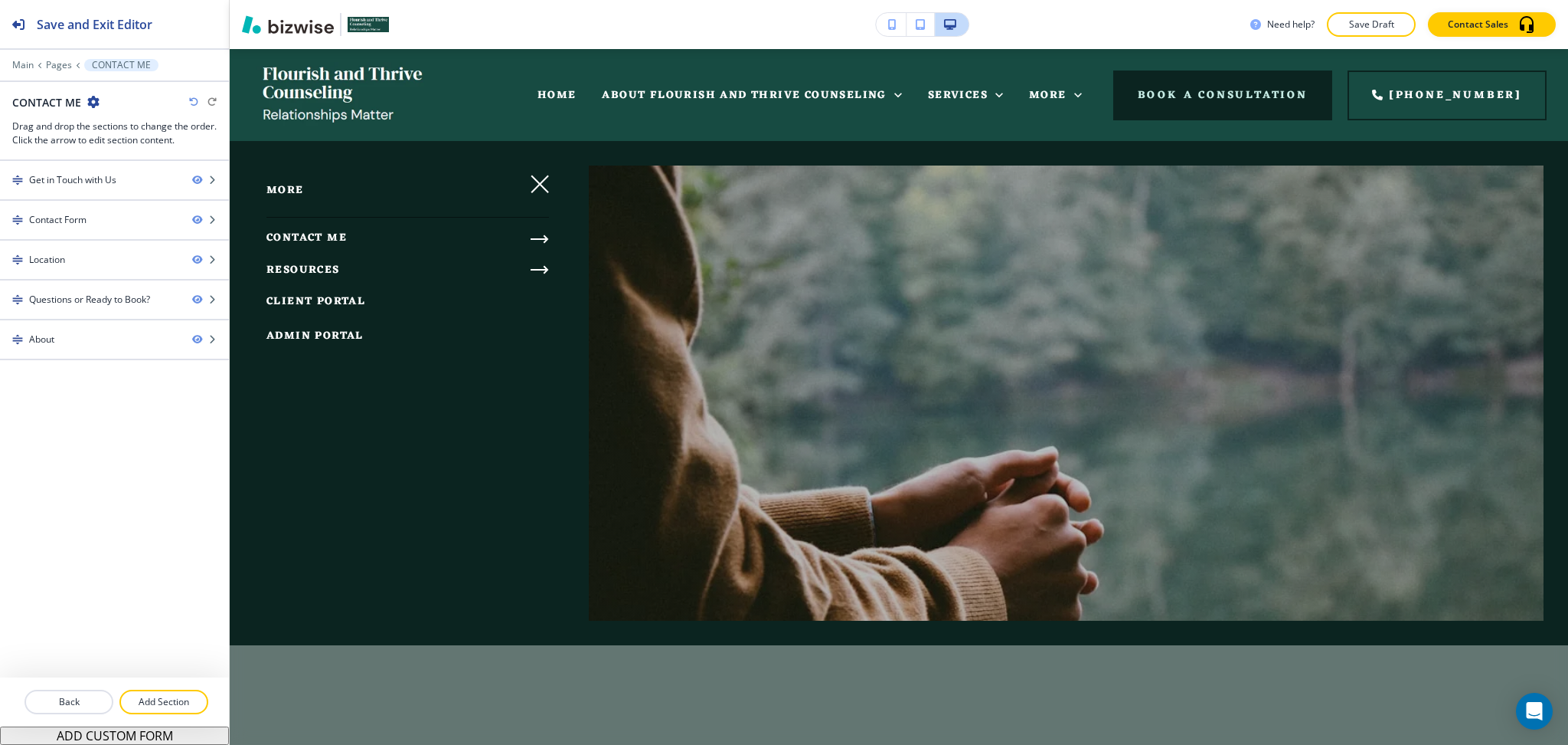
click at [543, 233] on icon "button" at bounding box center [540, 239] width 18 height 18
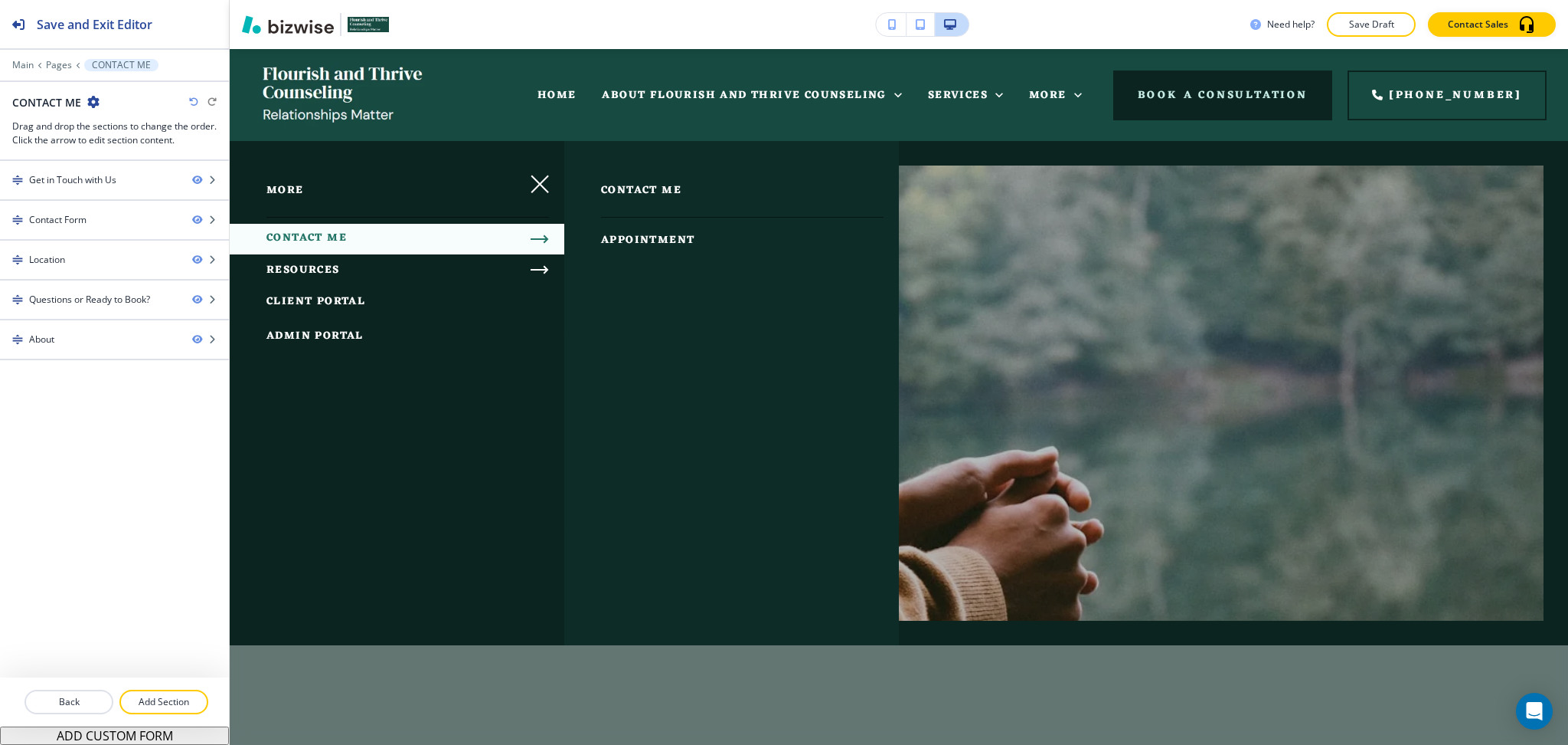
click at [631, 246] on span "APPOINTMENT" at bounding box center [648, 240] width 94 height 19
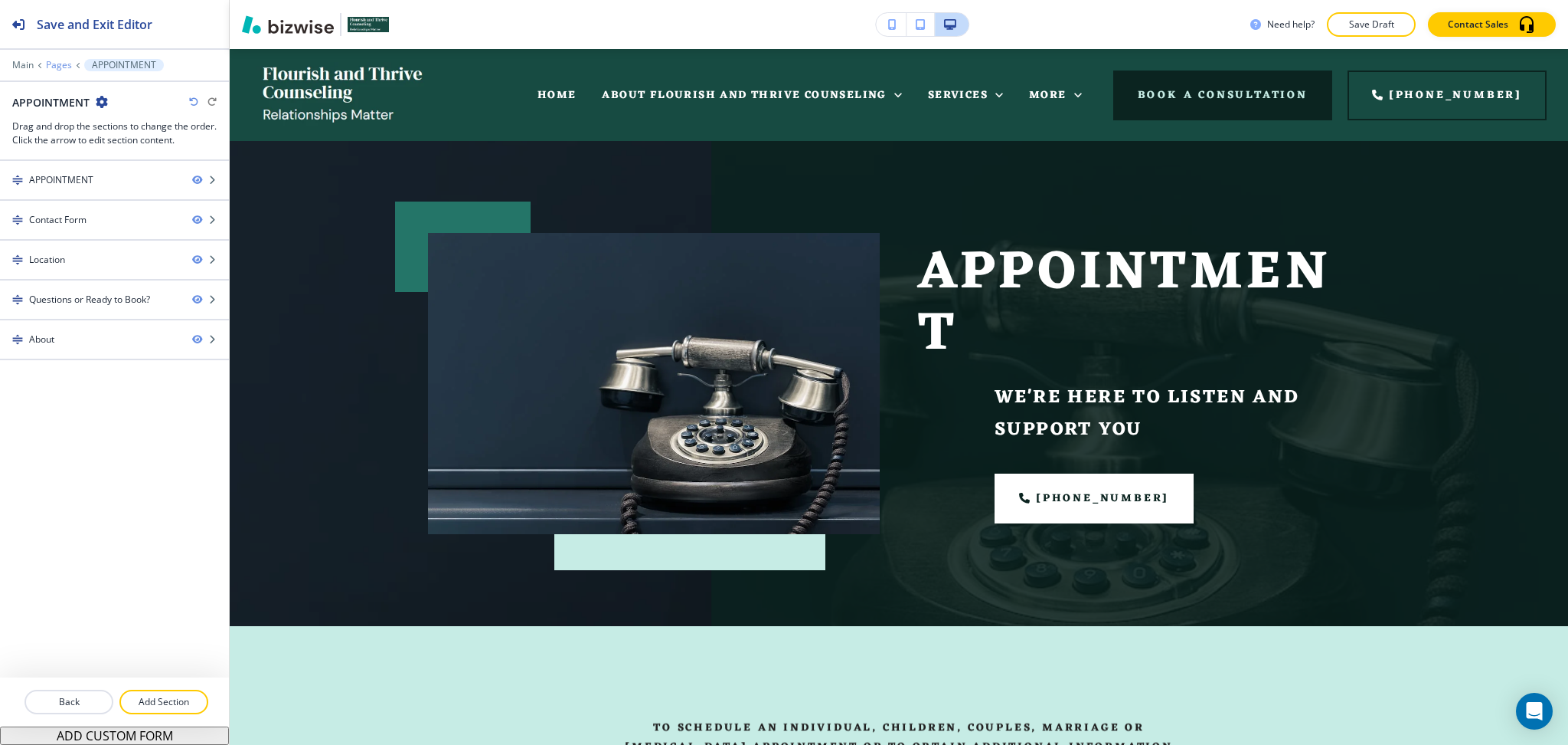
click at [51, 67] on p "Pages" at bounding box center [58, 65] width 26 height 11
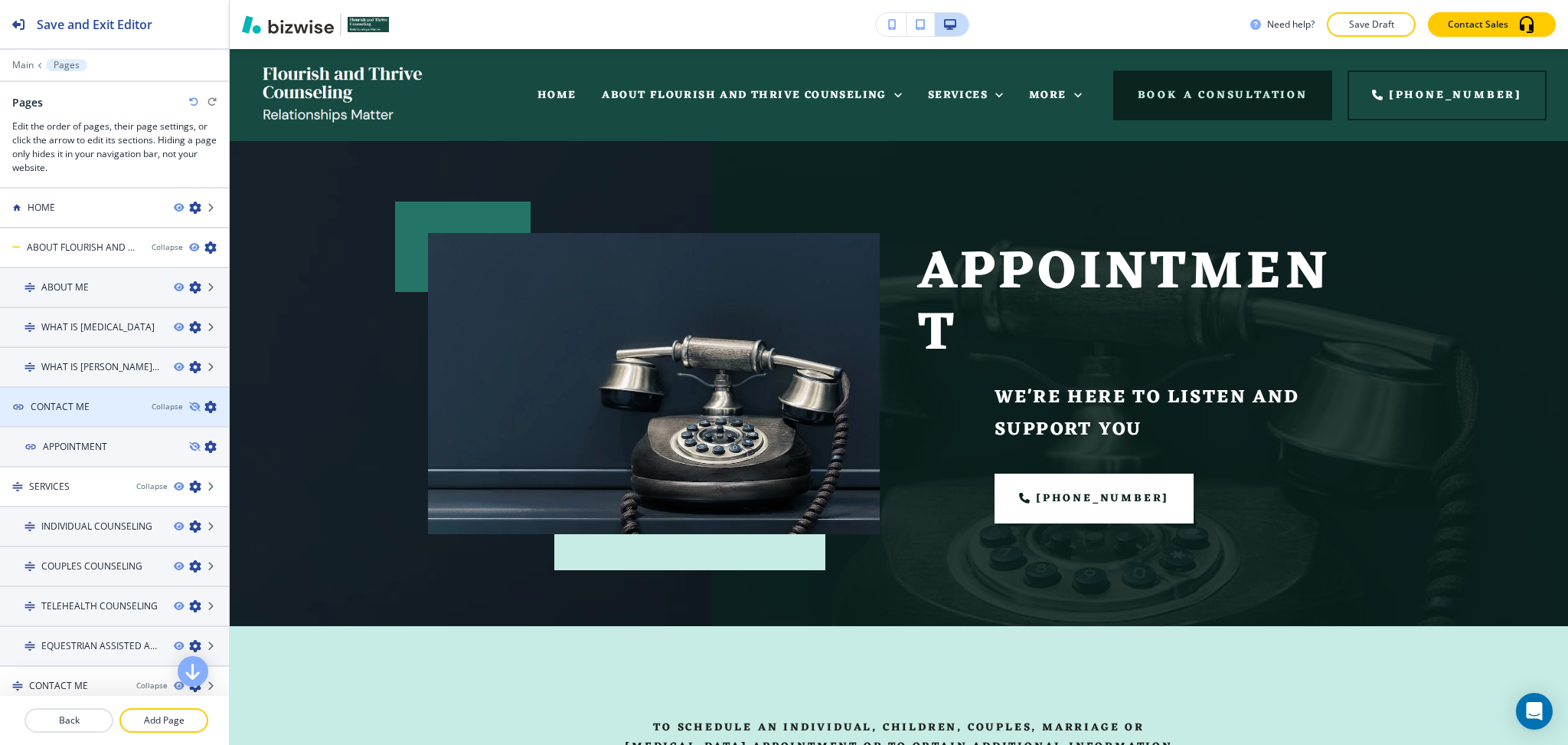
click at [204, 400] on icon "button" at bounding box center [210, 407] width 13 height 13
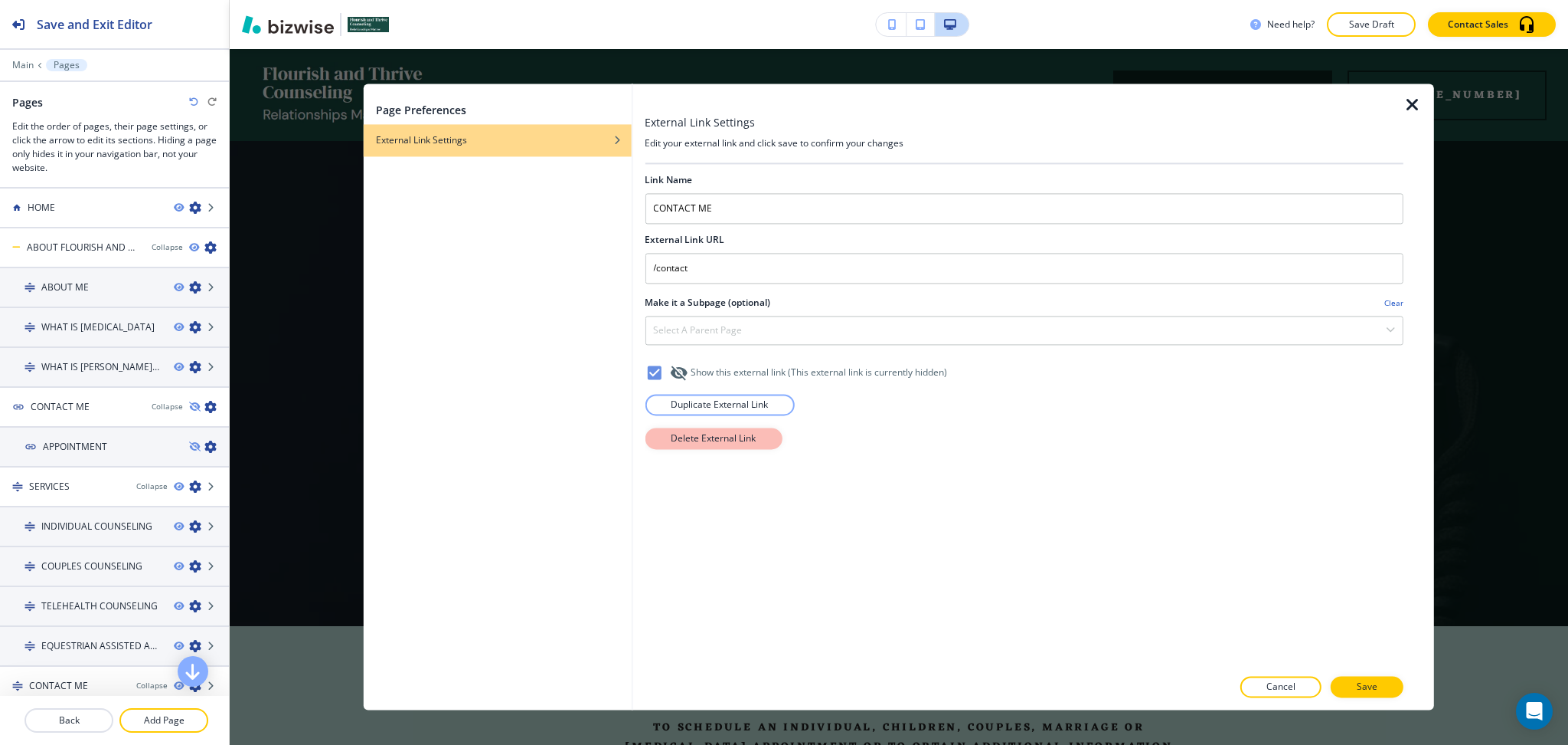
click at [717, 430] on button "Delete External Link" at bounding box center [713, 438] width 137 height 21
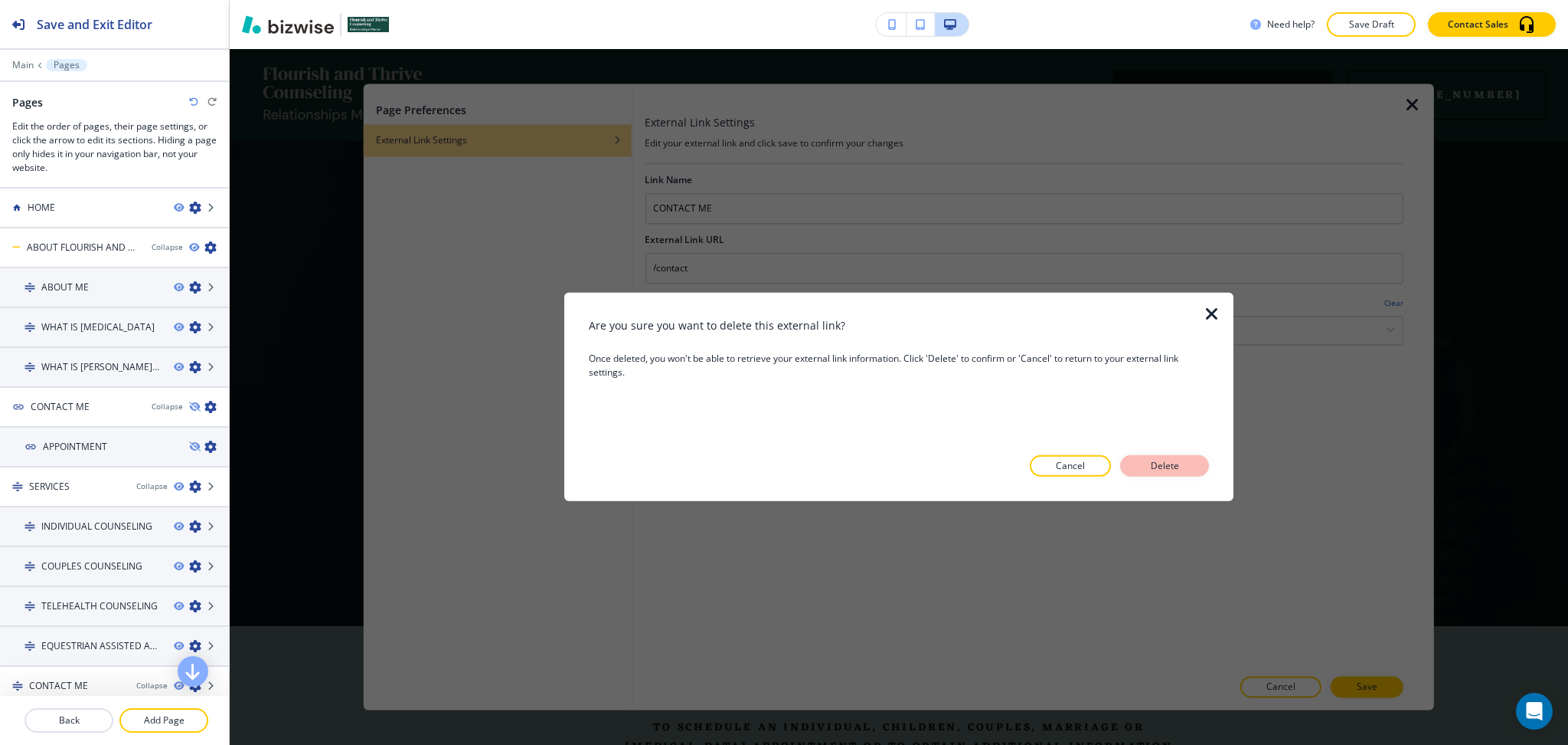
click at [1185, 466] on button "Delete" at bounding box center [1165, 465] width 89 height 21
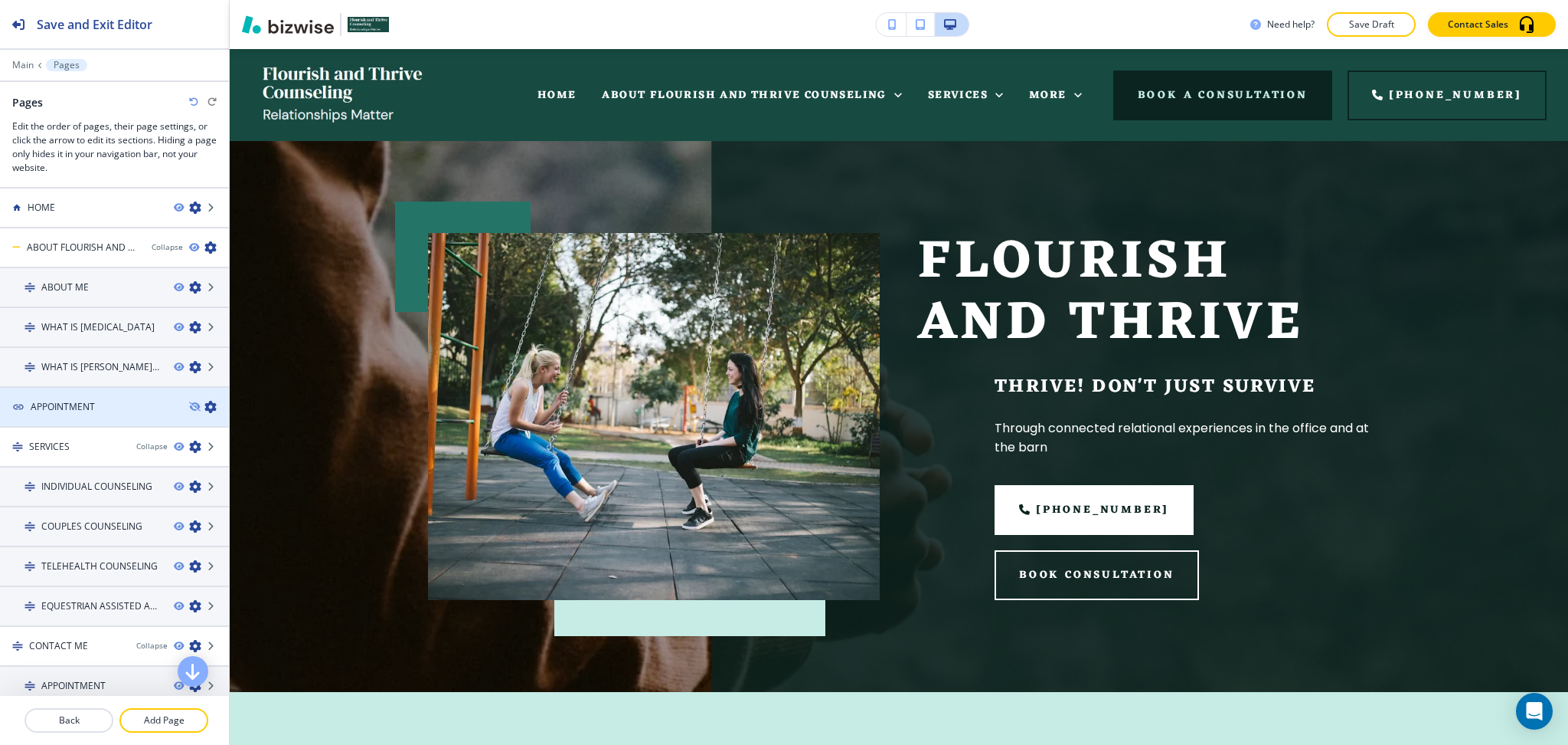
click at [204, 403] on icon "button" at bounding box center [210, 407] width 13 height 13
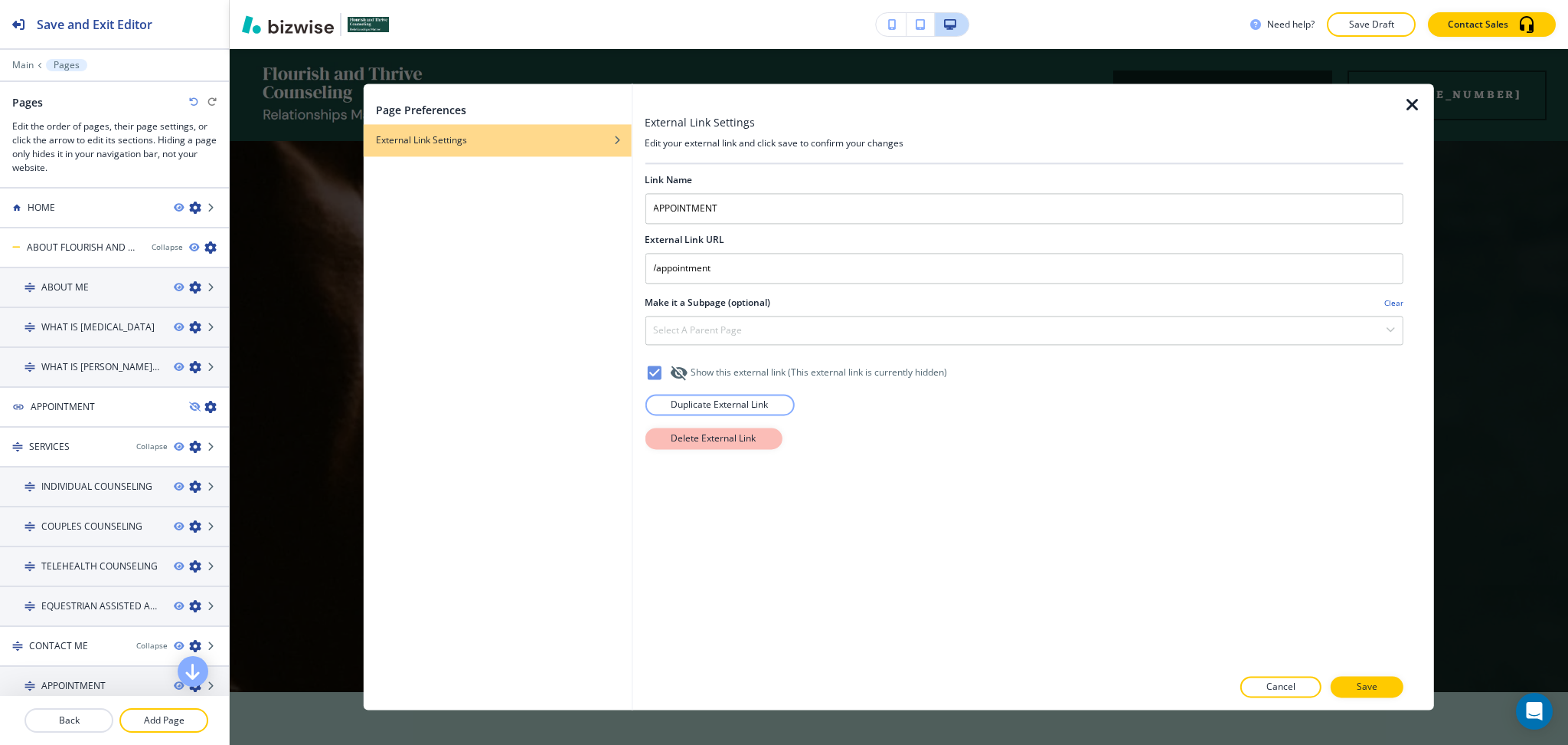
click at [675, 438] on p "Delete External Link" at bounding box center [713, 438] width 85 height 13
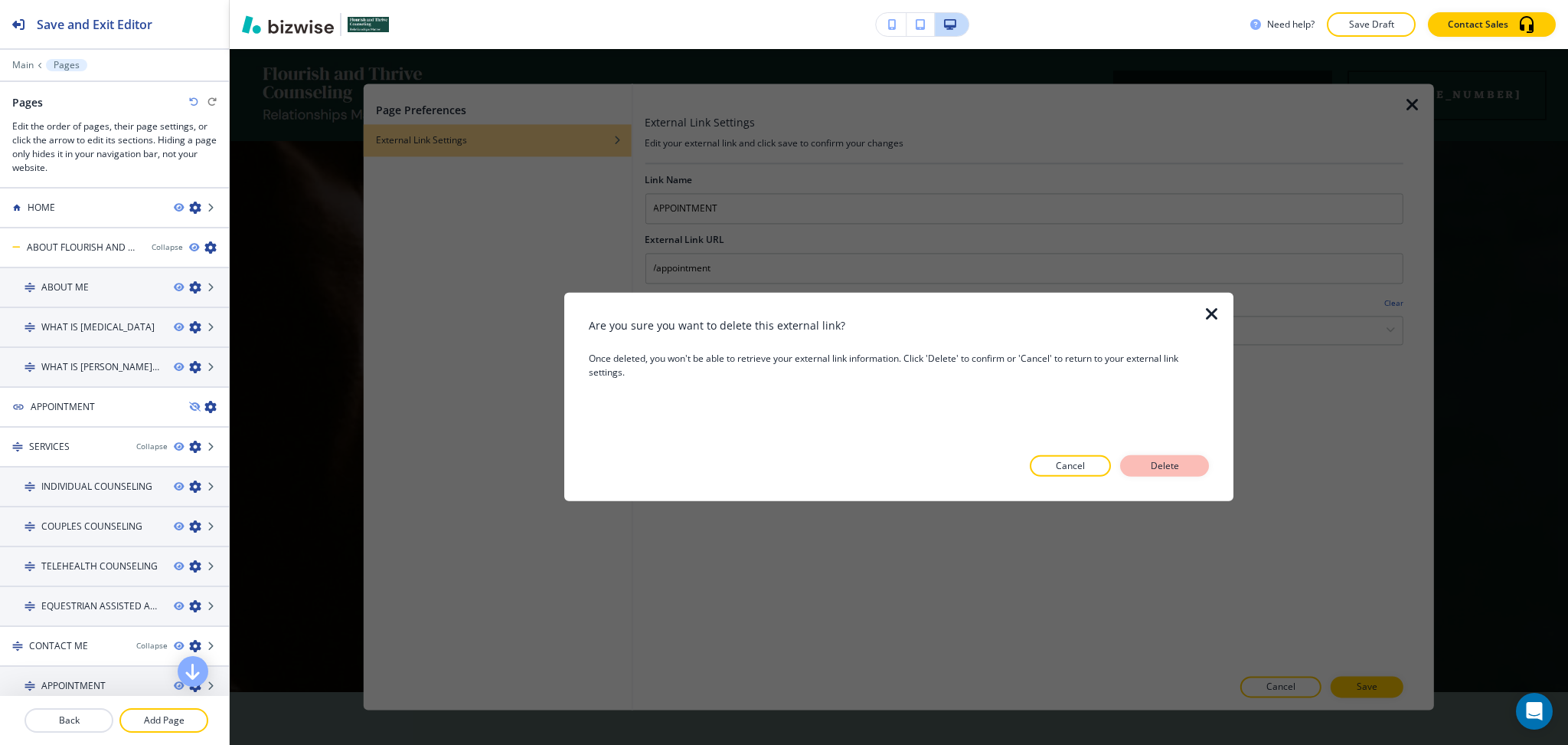
click at [1166, 474] on button "Delete" at bounding box center [1165, 465] width 89 height 21
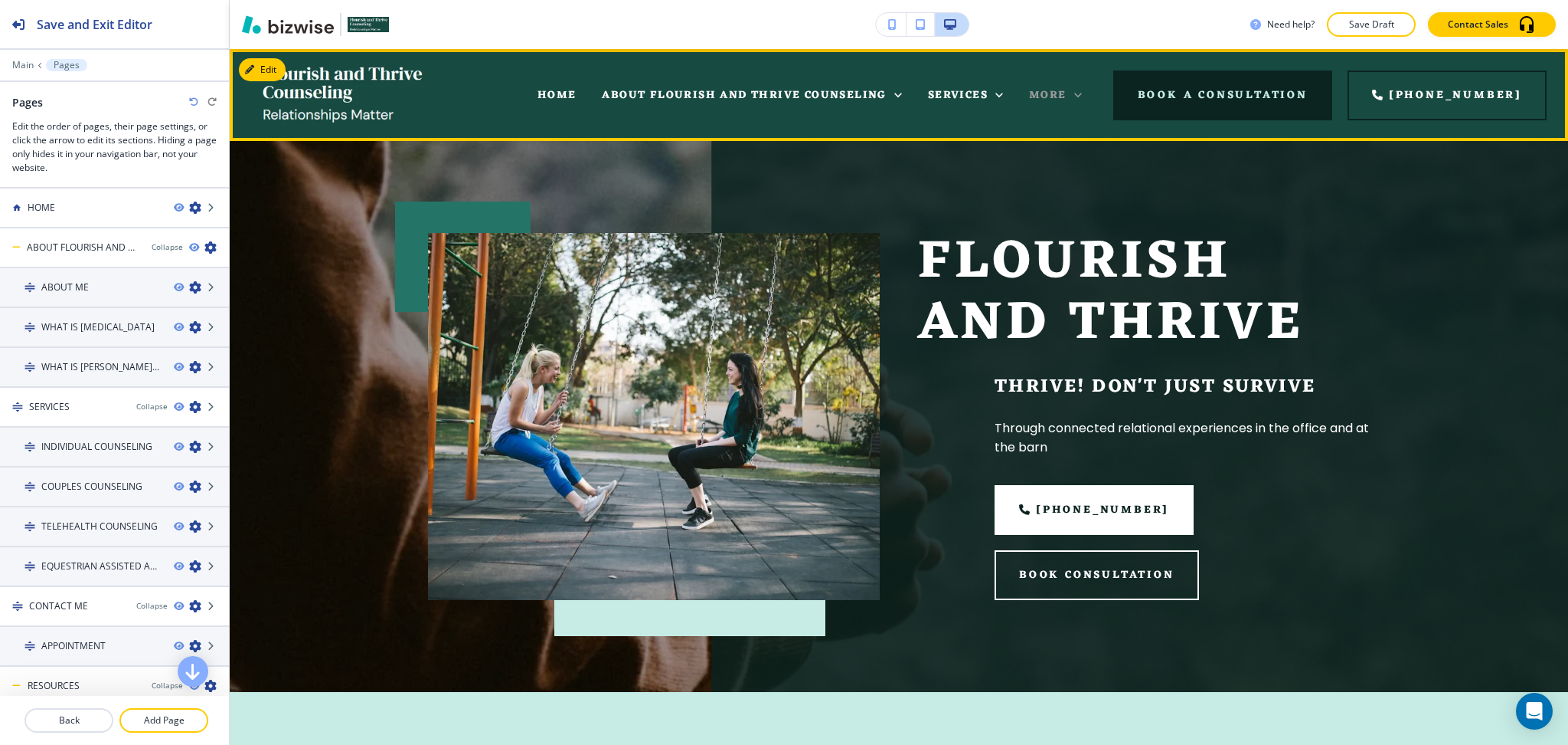
click at [1062, 91] on span "More" at bounding box center [1048, 95] width 38 height 19
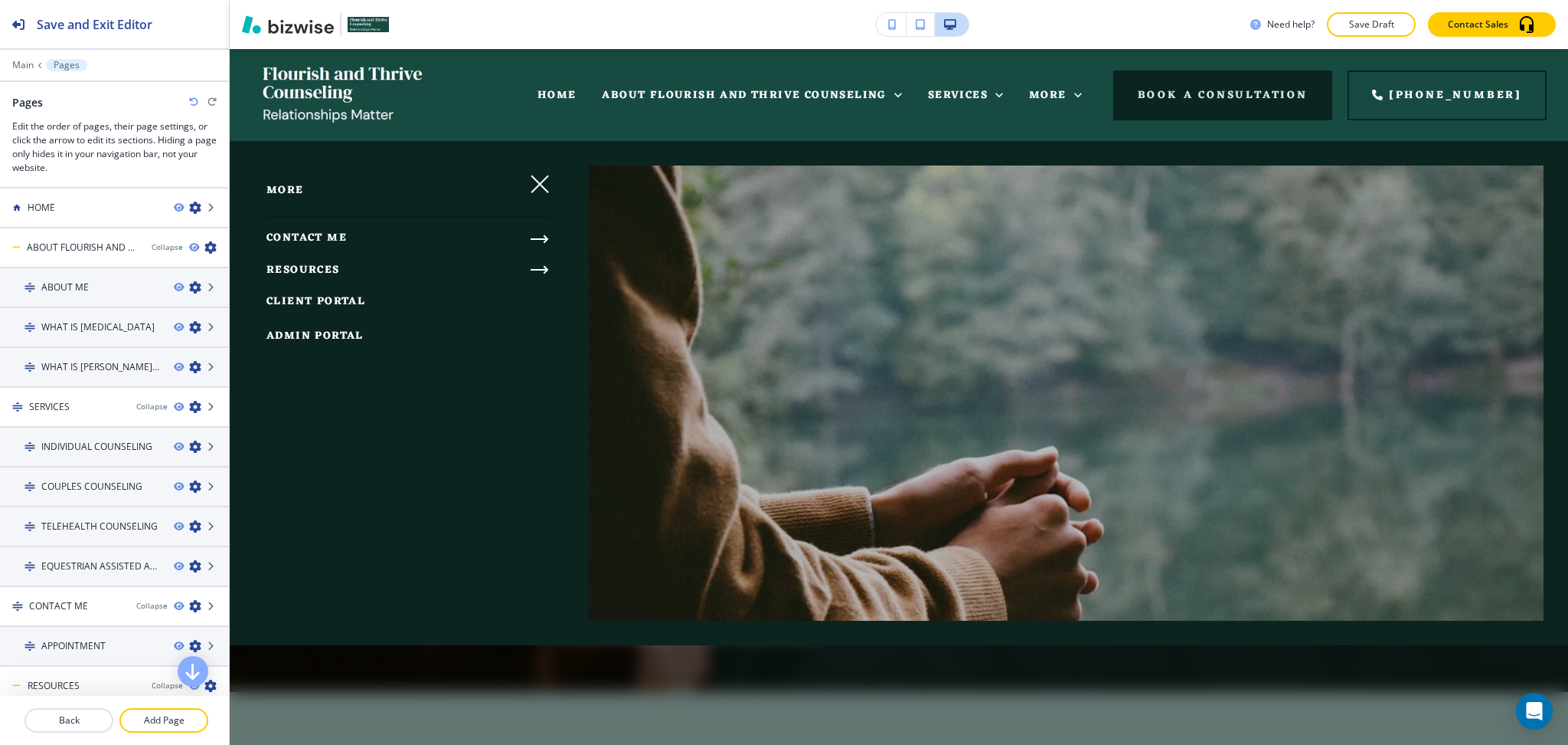
click at [338, 312] on link "CLIENT PORTAL" at bounding box center [315, 302] width 98 height 25
click at [542, 177] on icon "button" at bounding box center [539, 184] width 17 height 17
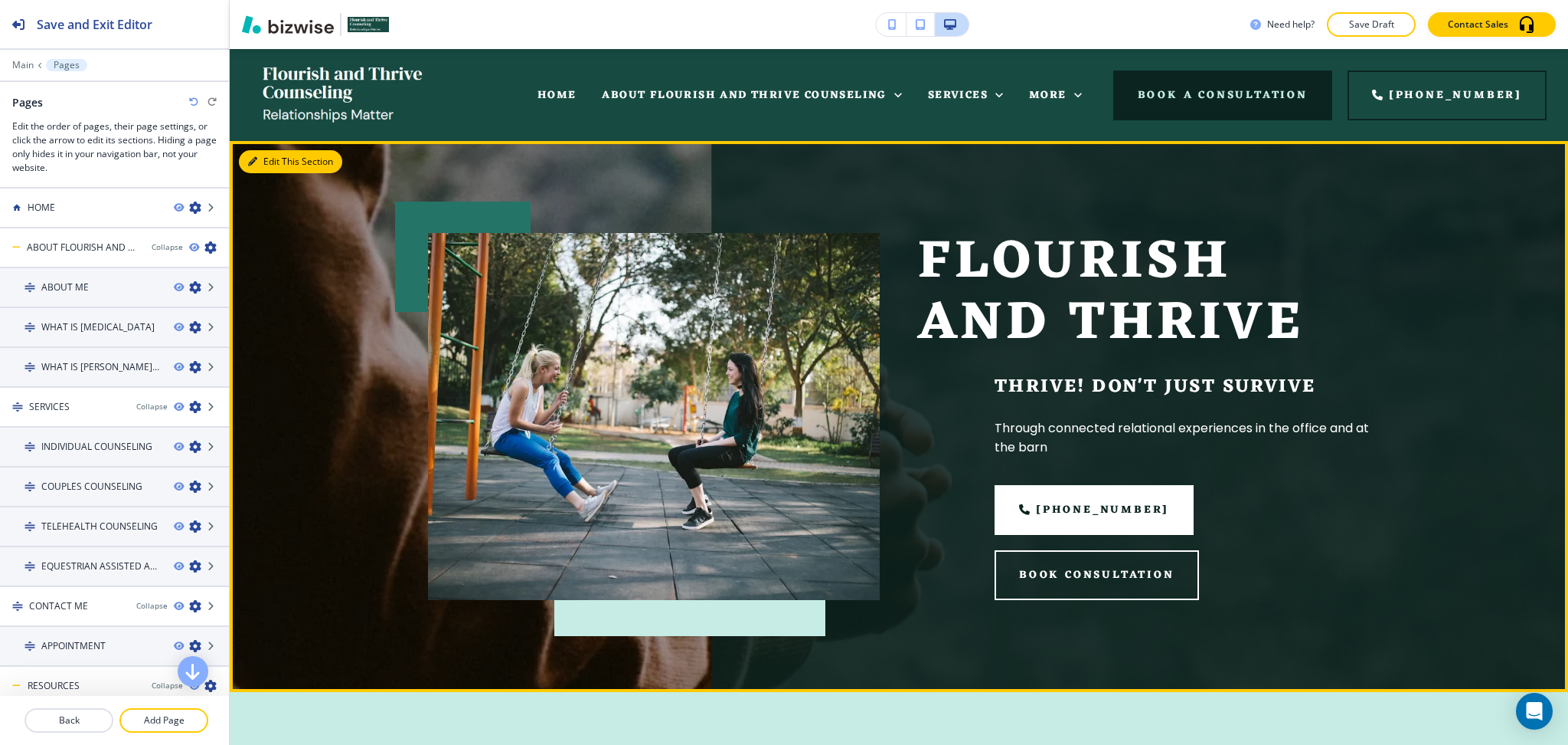
click at [254, 151] on button "Edit This Section" at bounding box center [290, 161] width 103 height 23
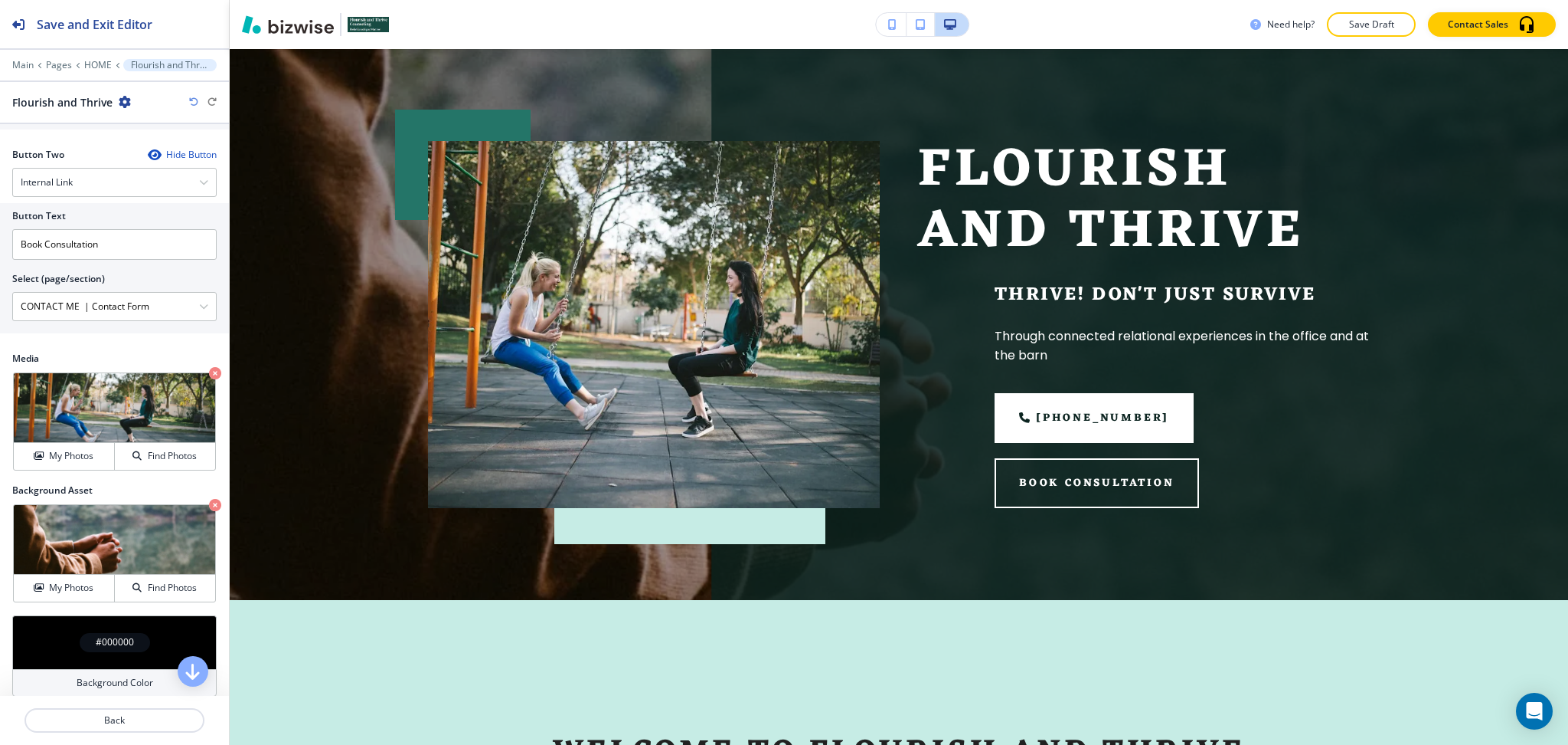
scroll to position [729, 0]
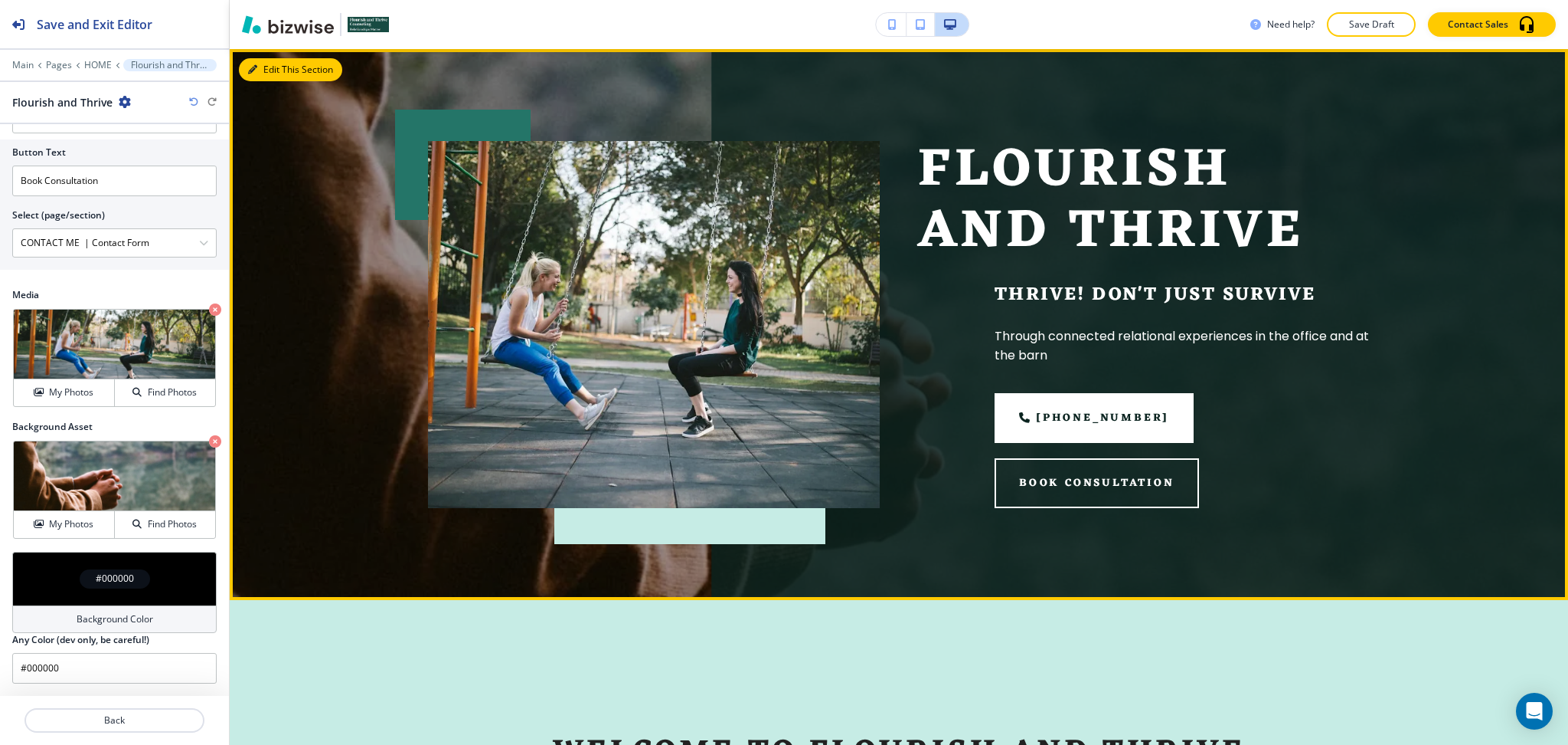
click at [266, 78] on button "Edit This Section" at bounding box center [290, 69] width 103 height 23
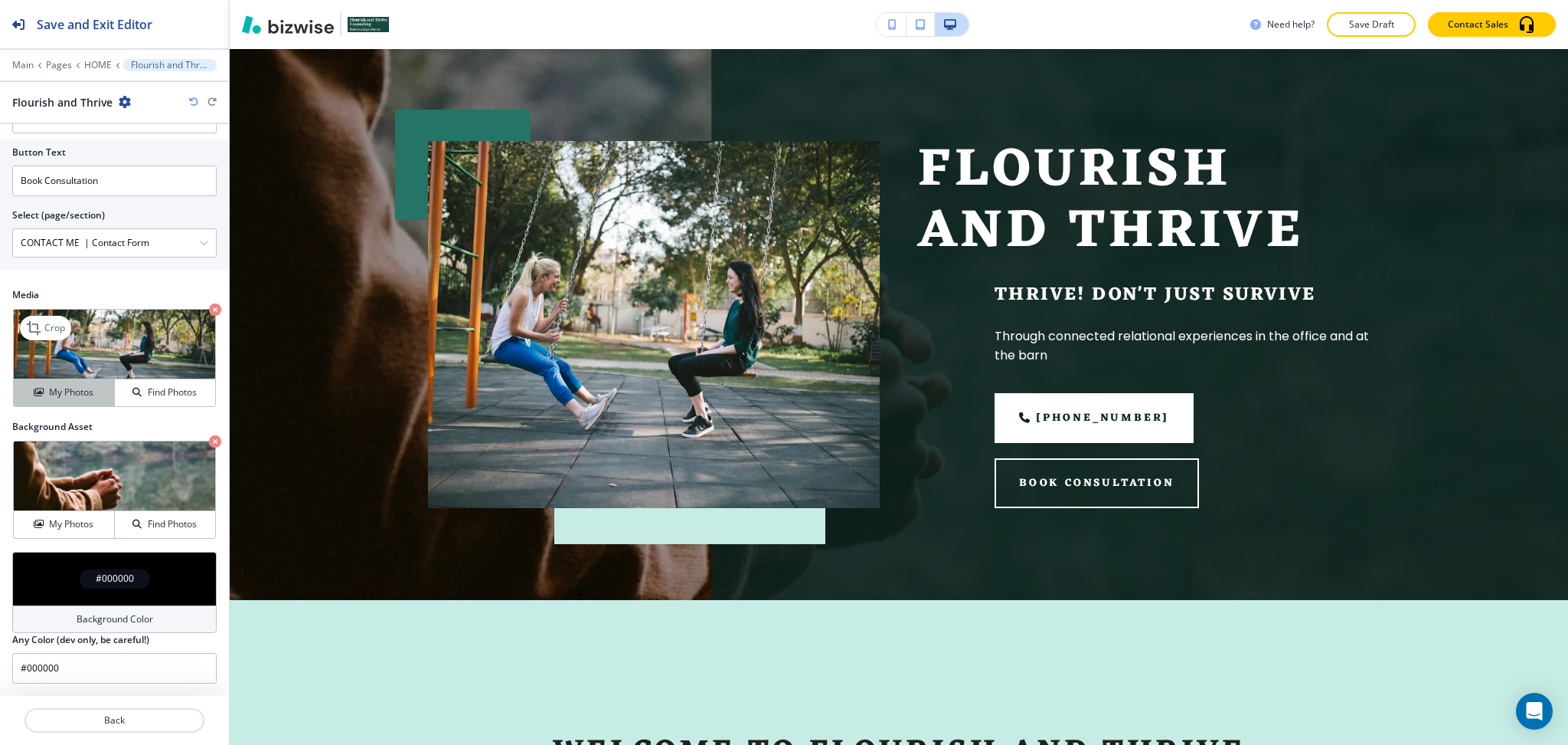
click at [43, 394] on div "My Photos" at bounding box center [63, 392] width 100 height 13
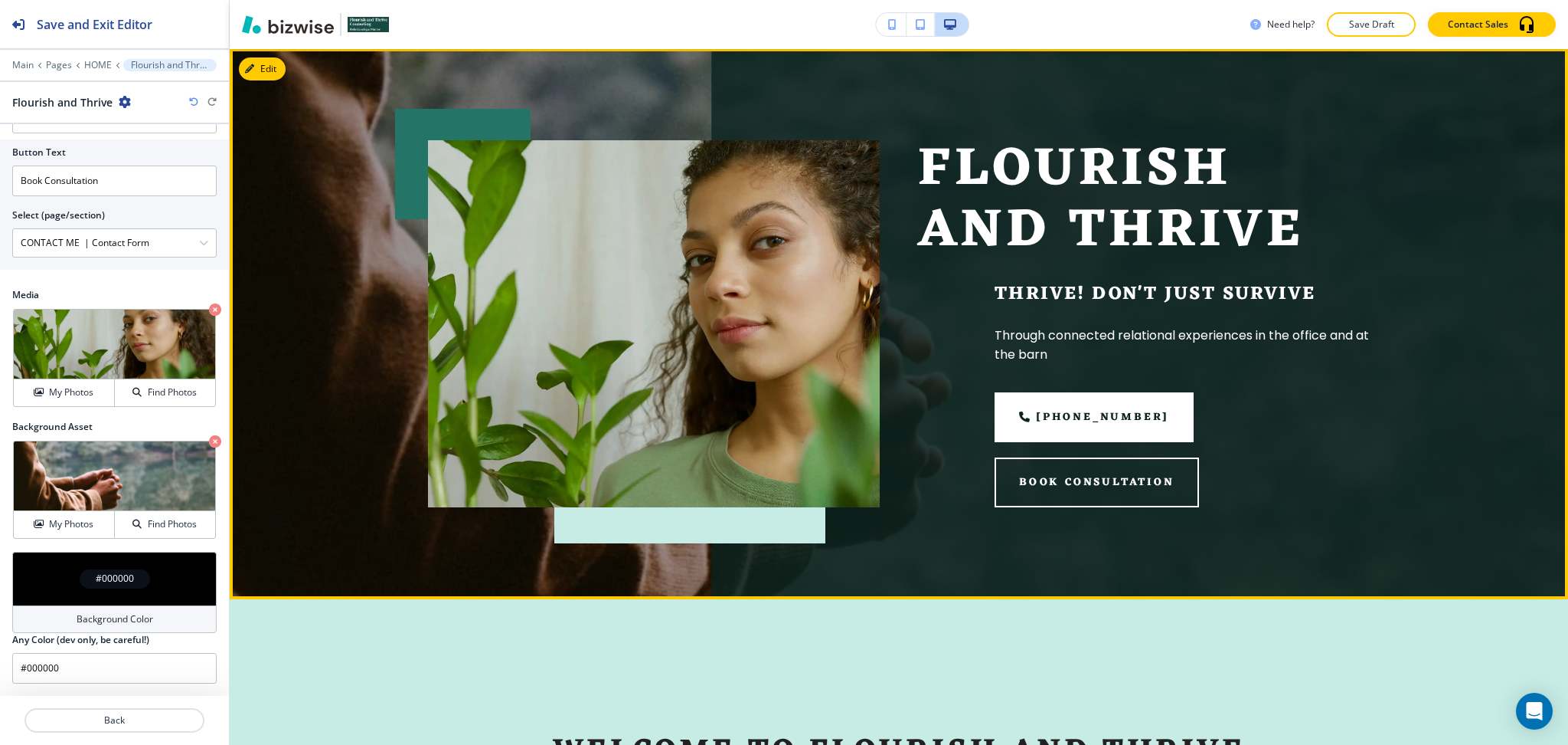
scroll to position [94, 0]
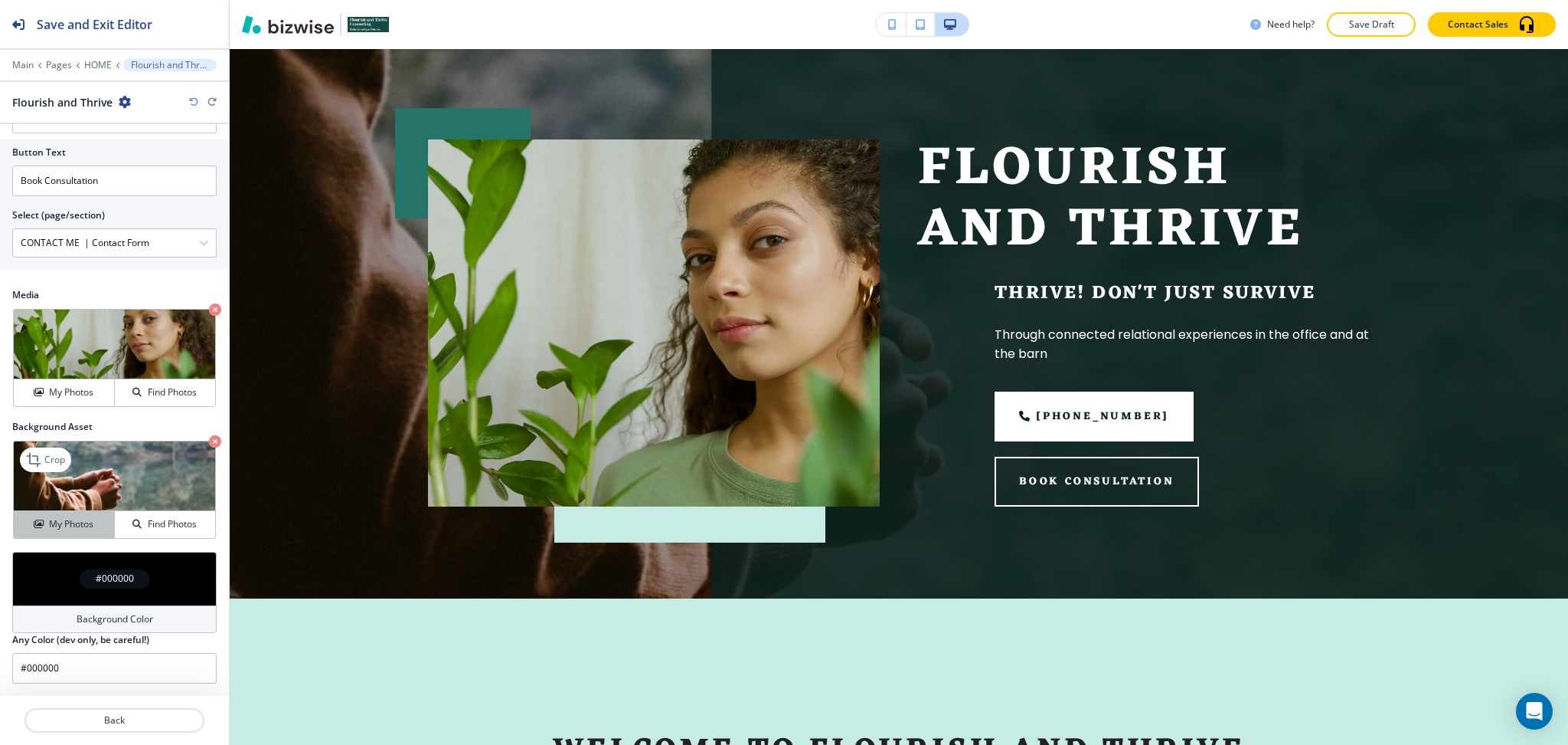
click at [72, 523] on h4 "My Photos" at bounding box center [71, 523] width 44 height 13
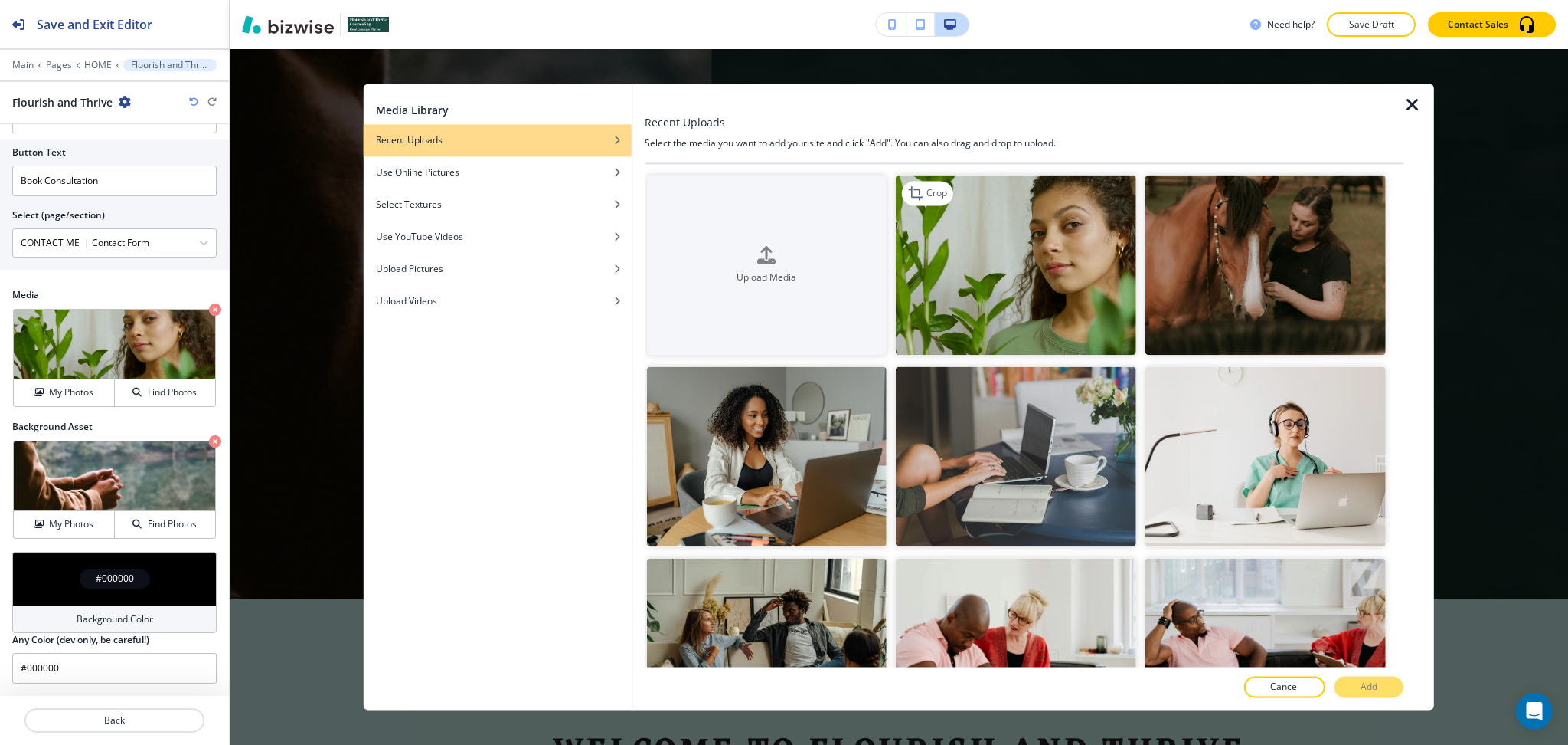
click at [953, 262] on img "button" at bounding box center [1016, 265] width 240 height 180
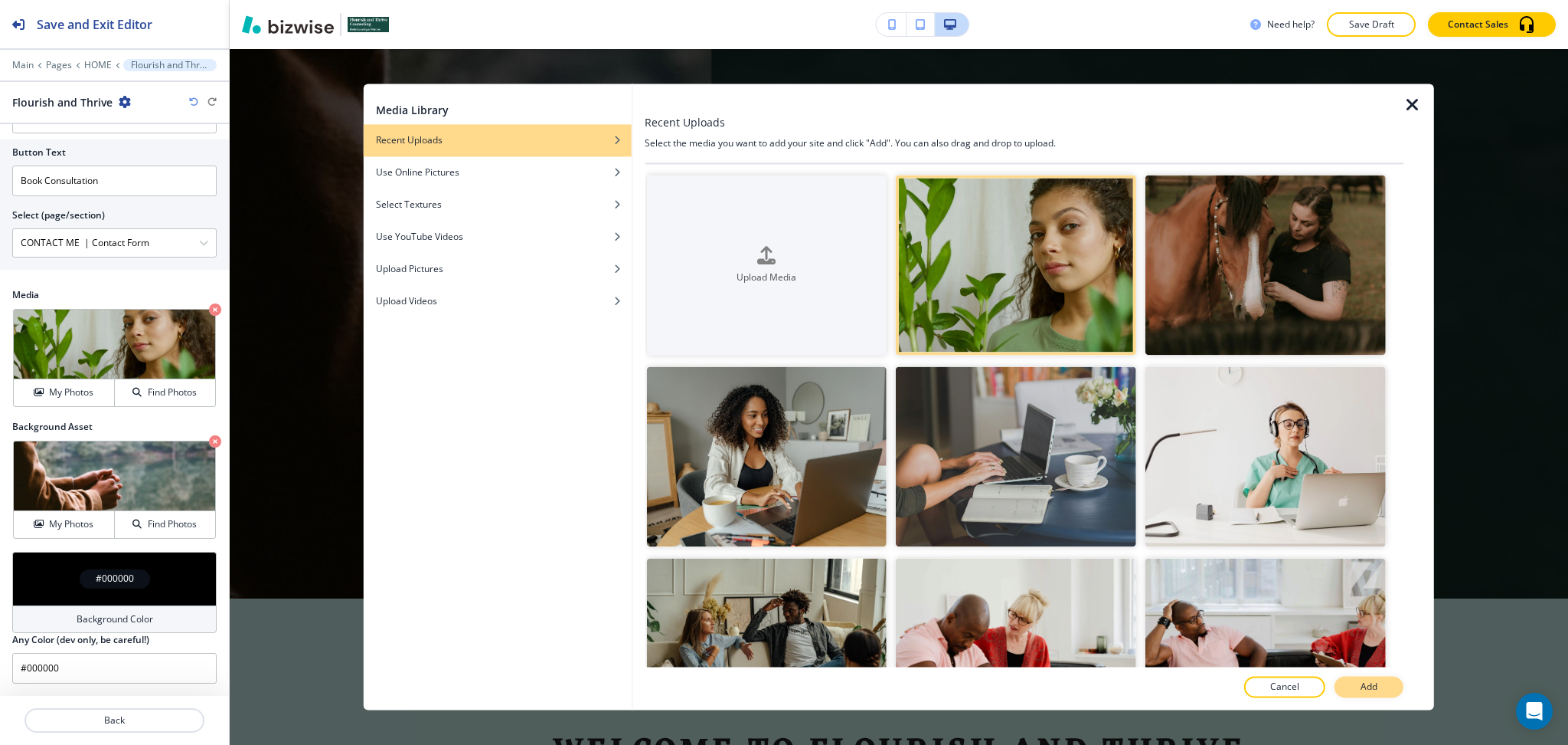
click at [1368, 687] on p "Add" at bounding box center [1369, 687] width 17 height 13
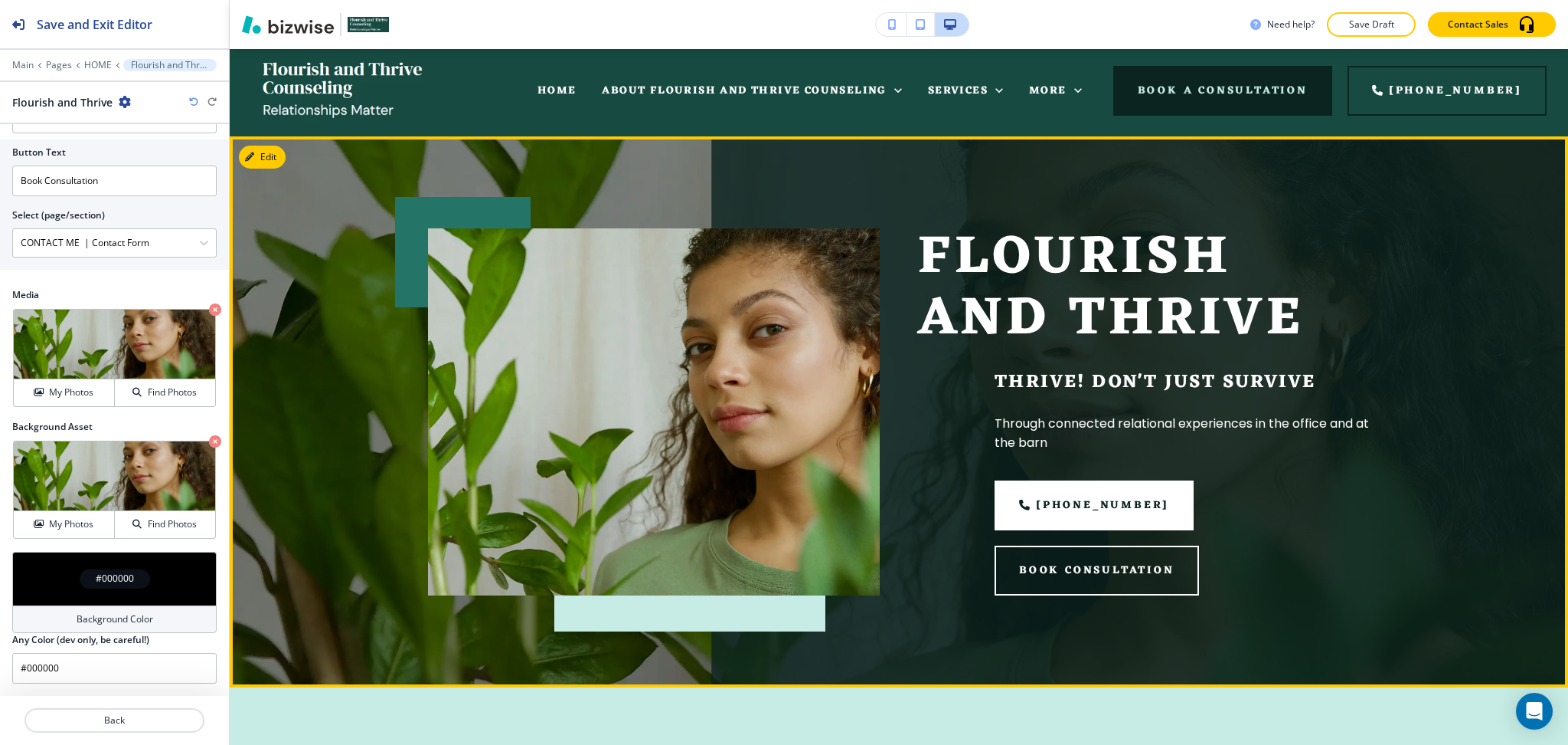
scroll to position [0, 0]
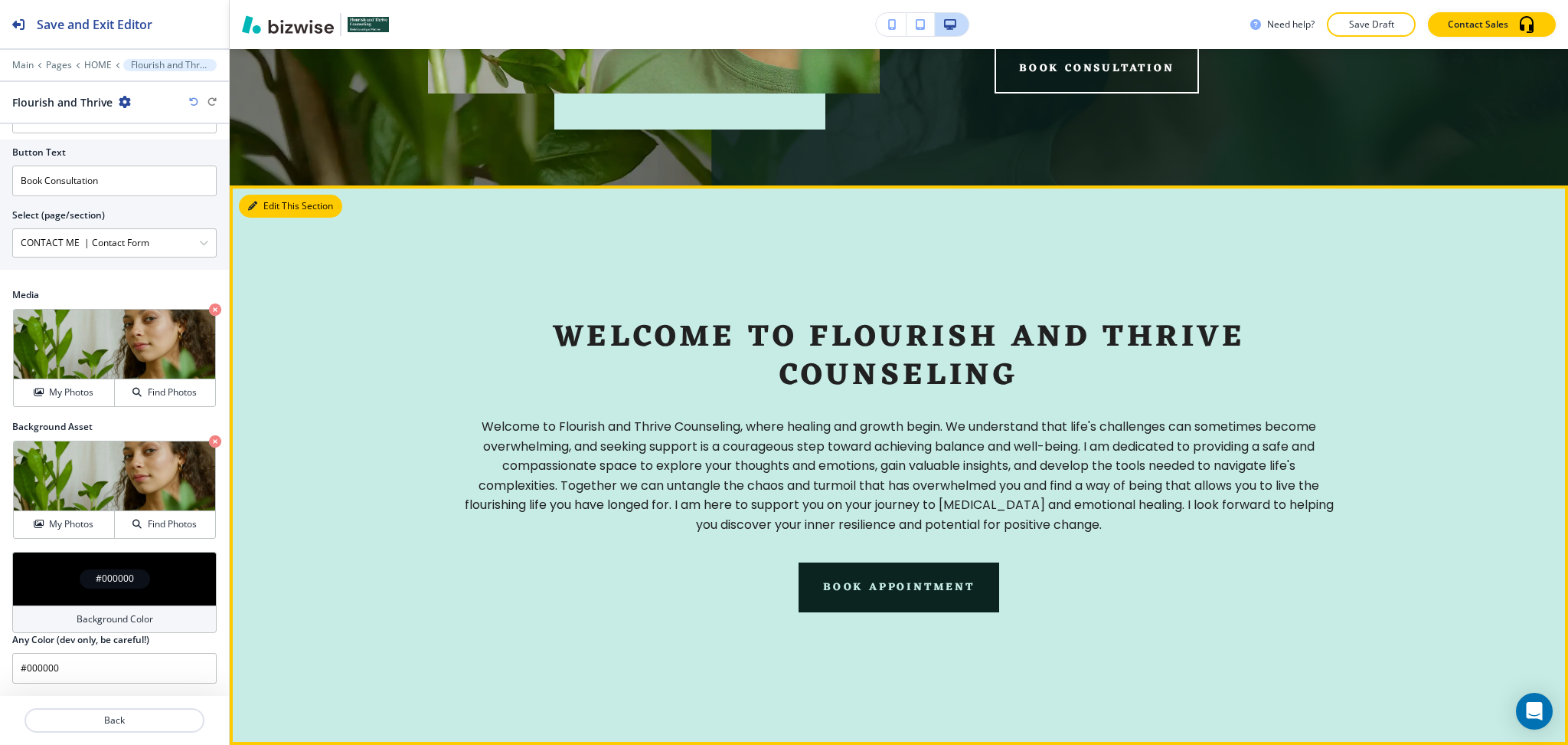
click at [276, 204] on button "Edit This Section" at bounding box center [290, 206] width 103 height 23
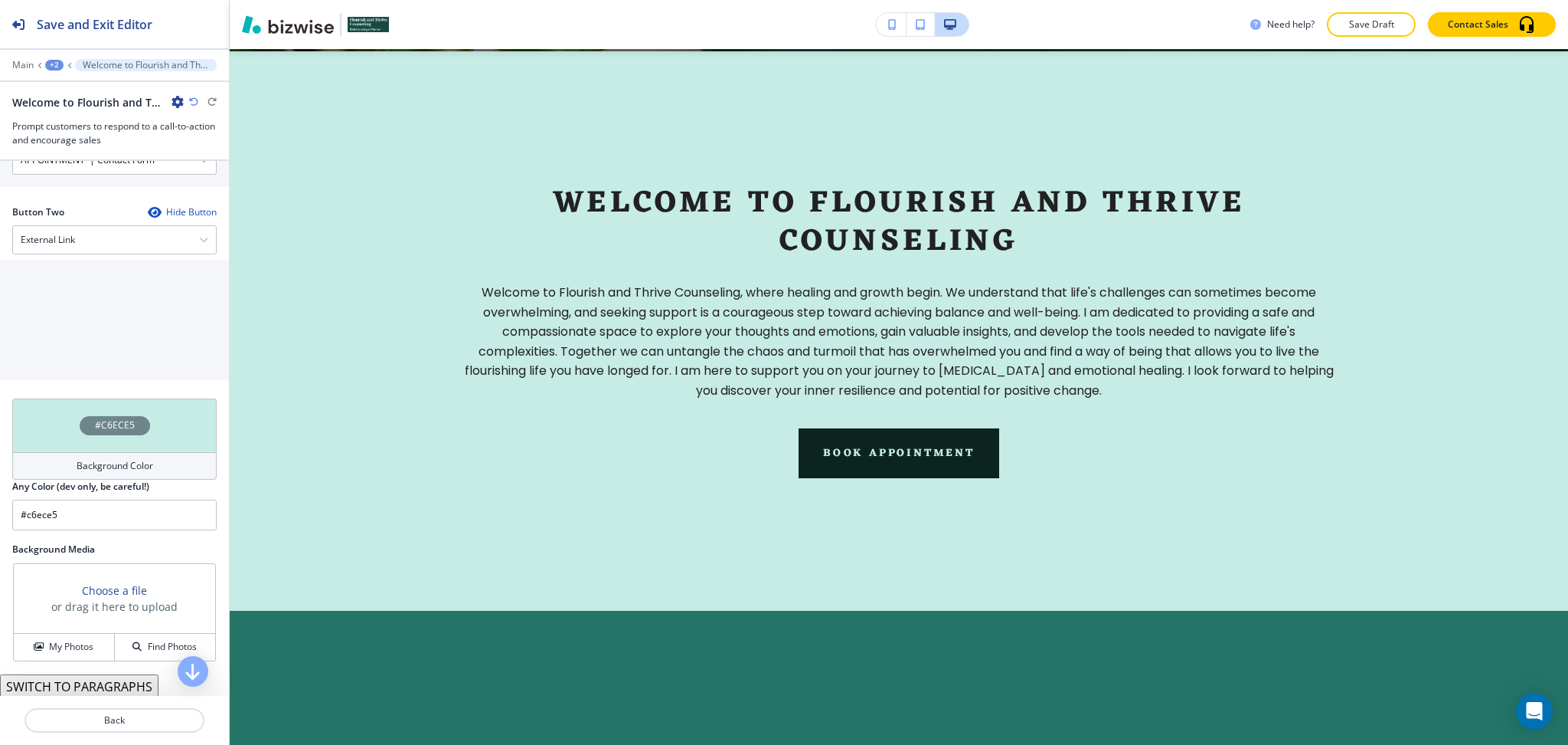
scroll to position [854, 0]
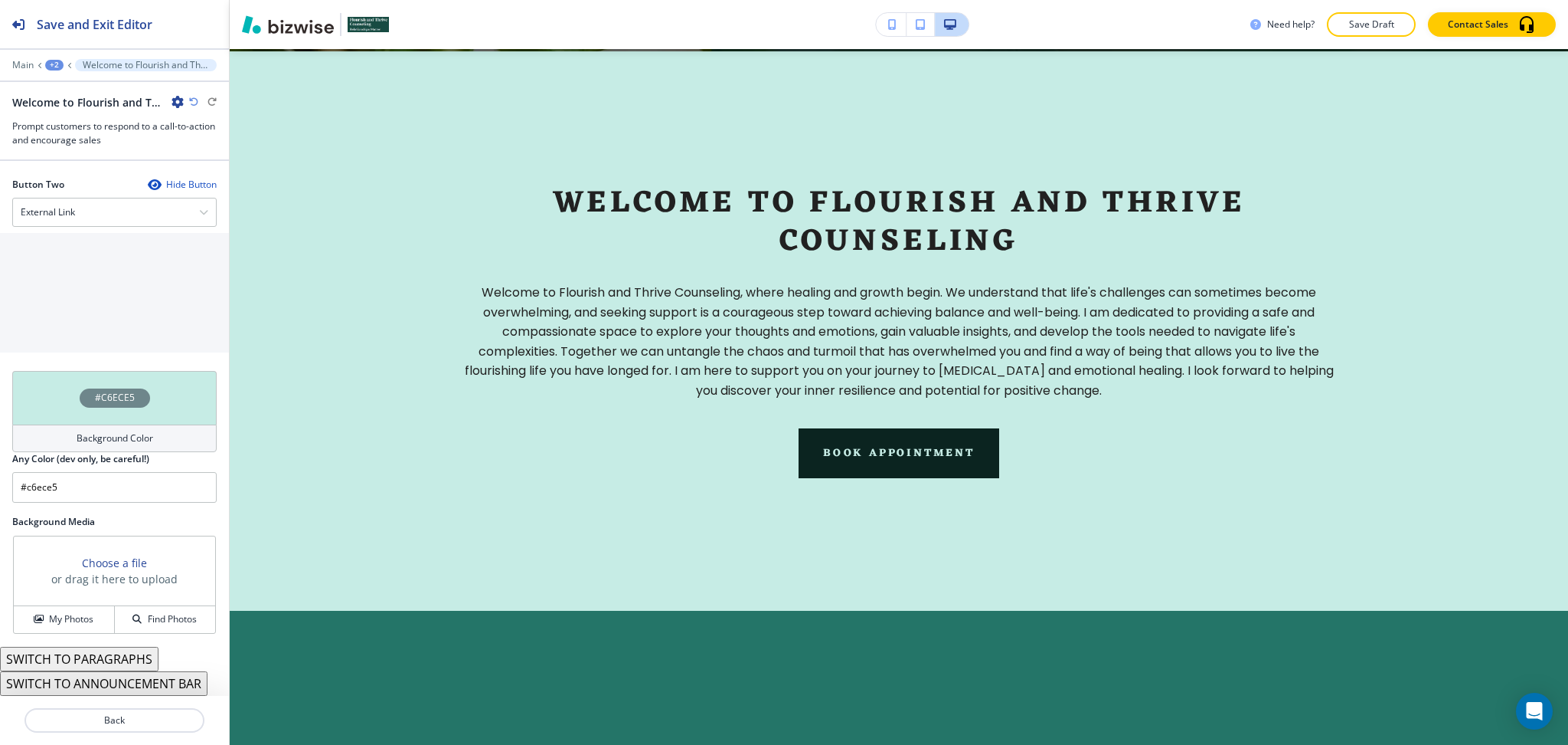
click at [136, 662] on button "SWITCH TO PARAGRAPHS" at bounding box center [79, 658] width 158 height 24
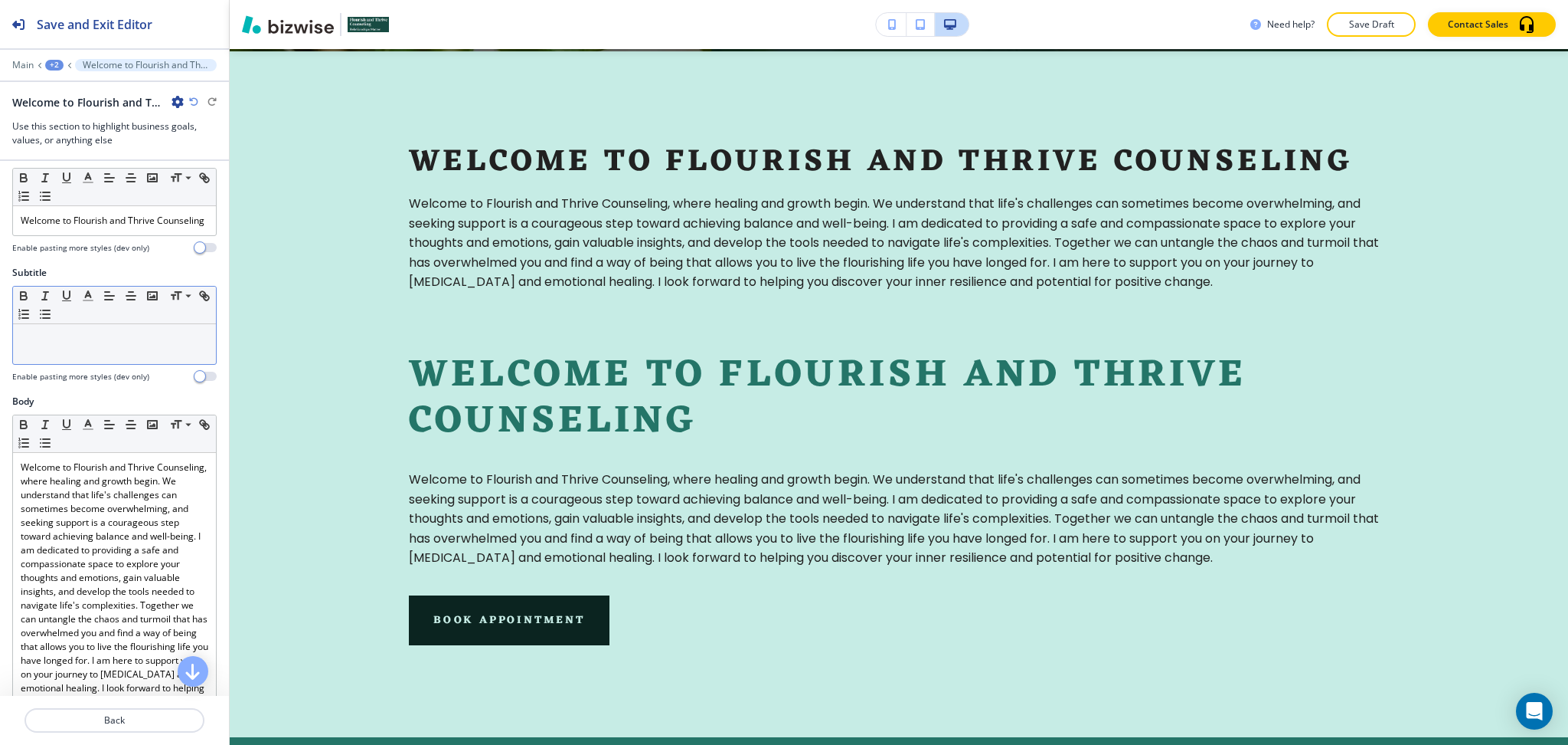
scroll to position [0, 0]
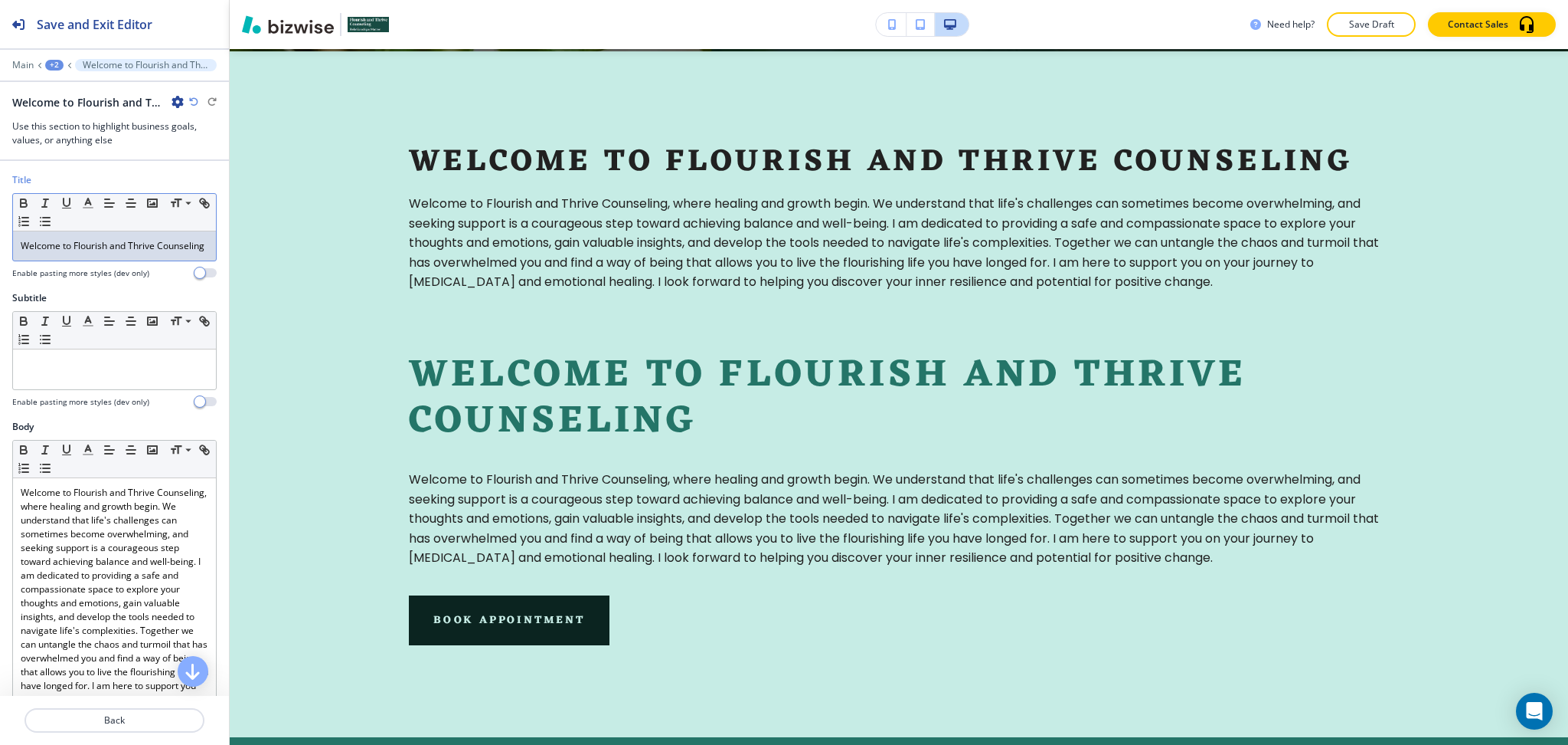
click at [121, 260] on div "Welcome to Flourish and Thrive Counseling" at bounding box center [115, 246] width 203 height 29
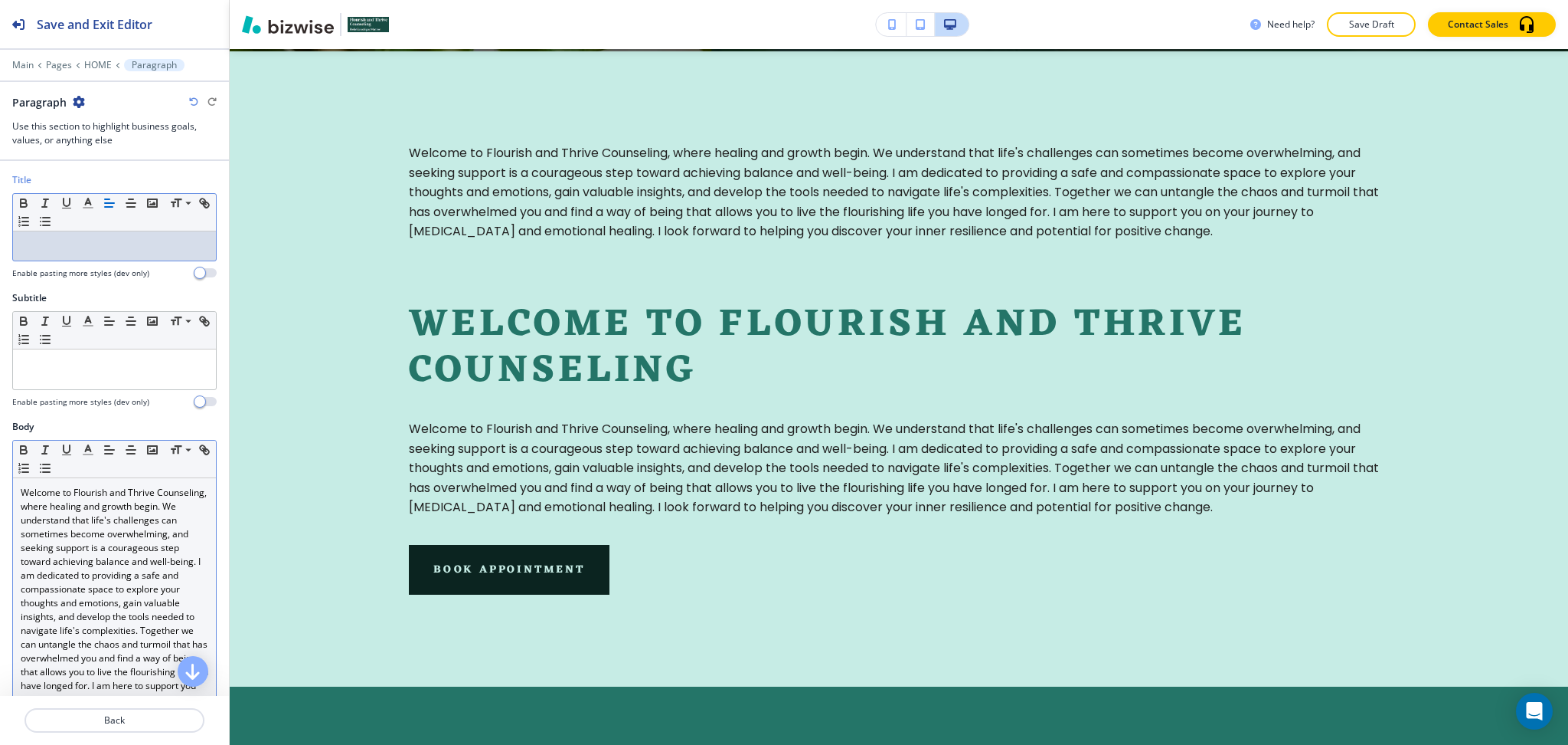
click at [130, 554] on p "Welcome to Flourish and Thrive Counseling, where healing and growth begin. We u…" at bounding box center [114, 616] width 188 height 262
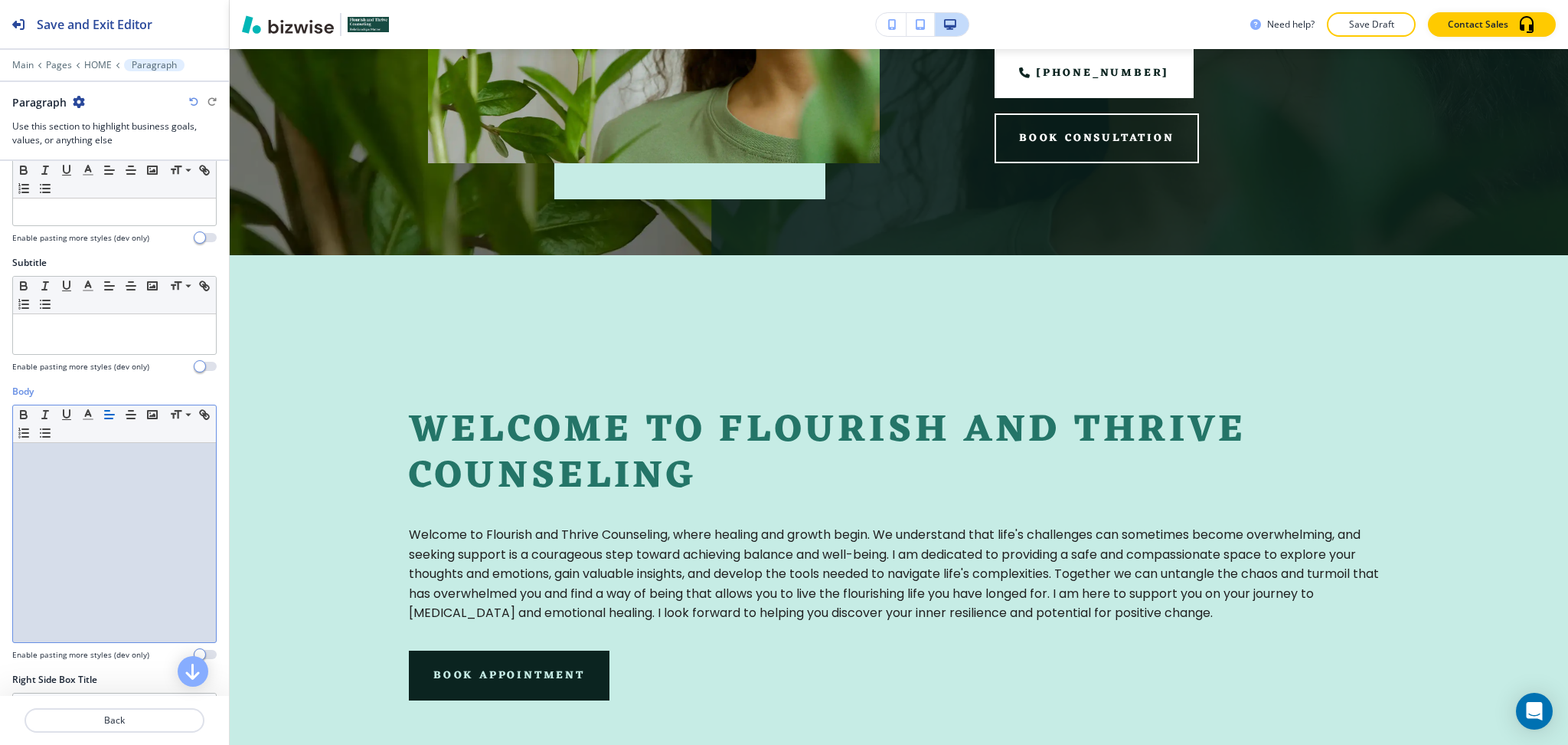
scroll to position [4, 0]
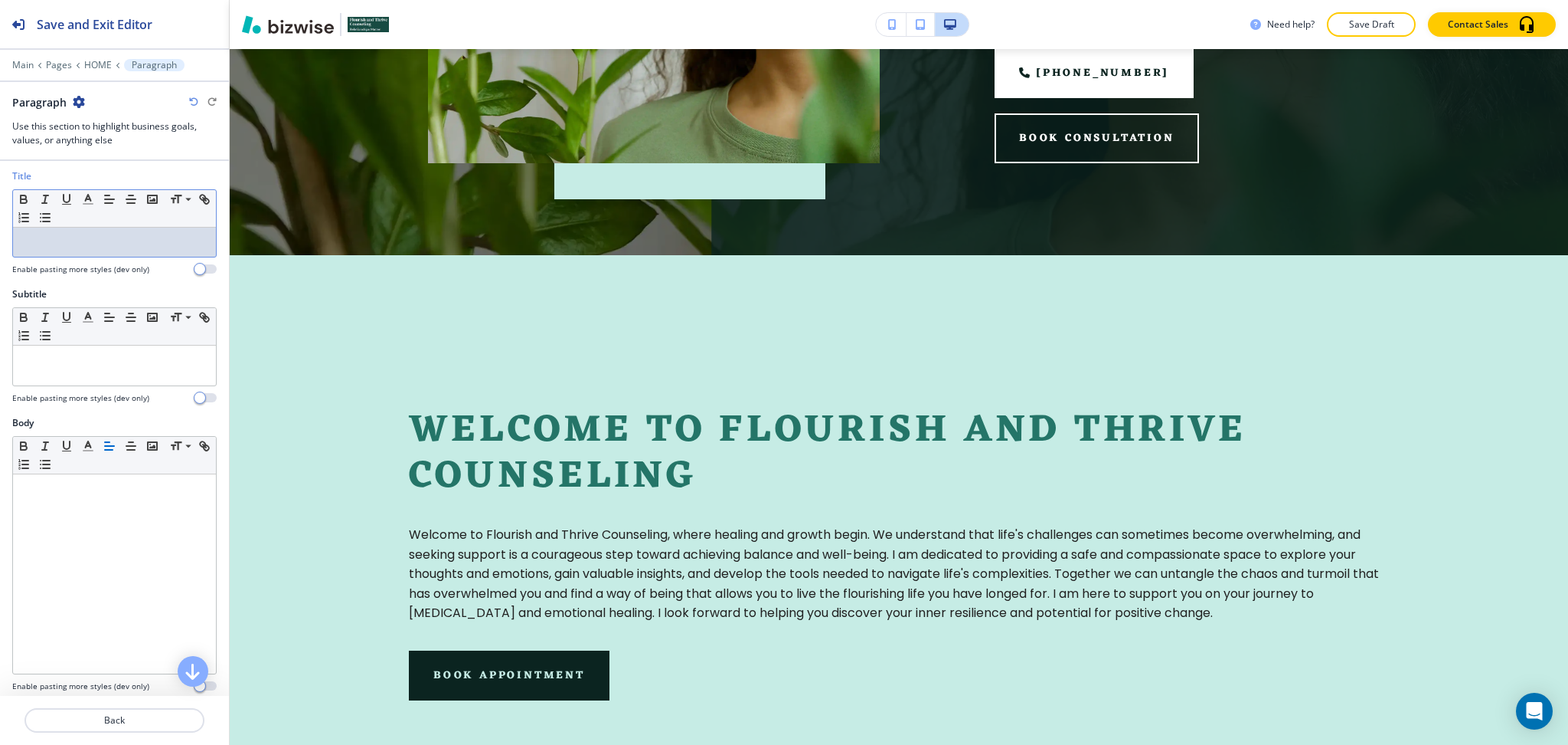
click at [98, 245] on p at bounding box center [114, 241] width 188 height 13
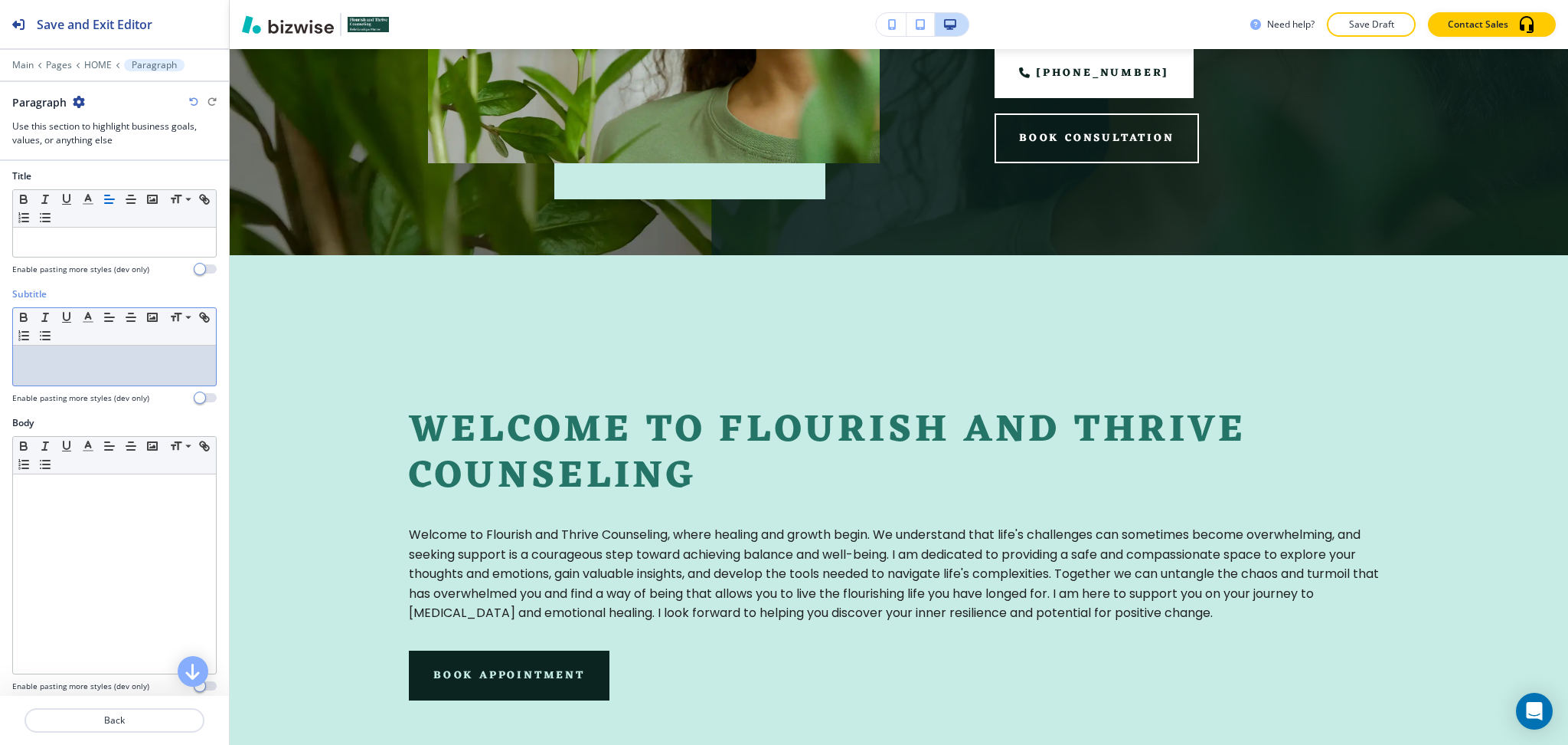
click at [102, 367] on p at bounding box center [114, 359] width 188 height 13
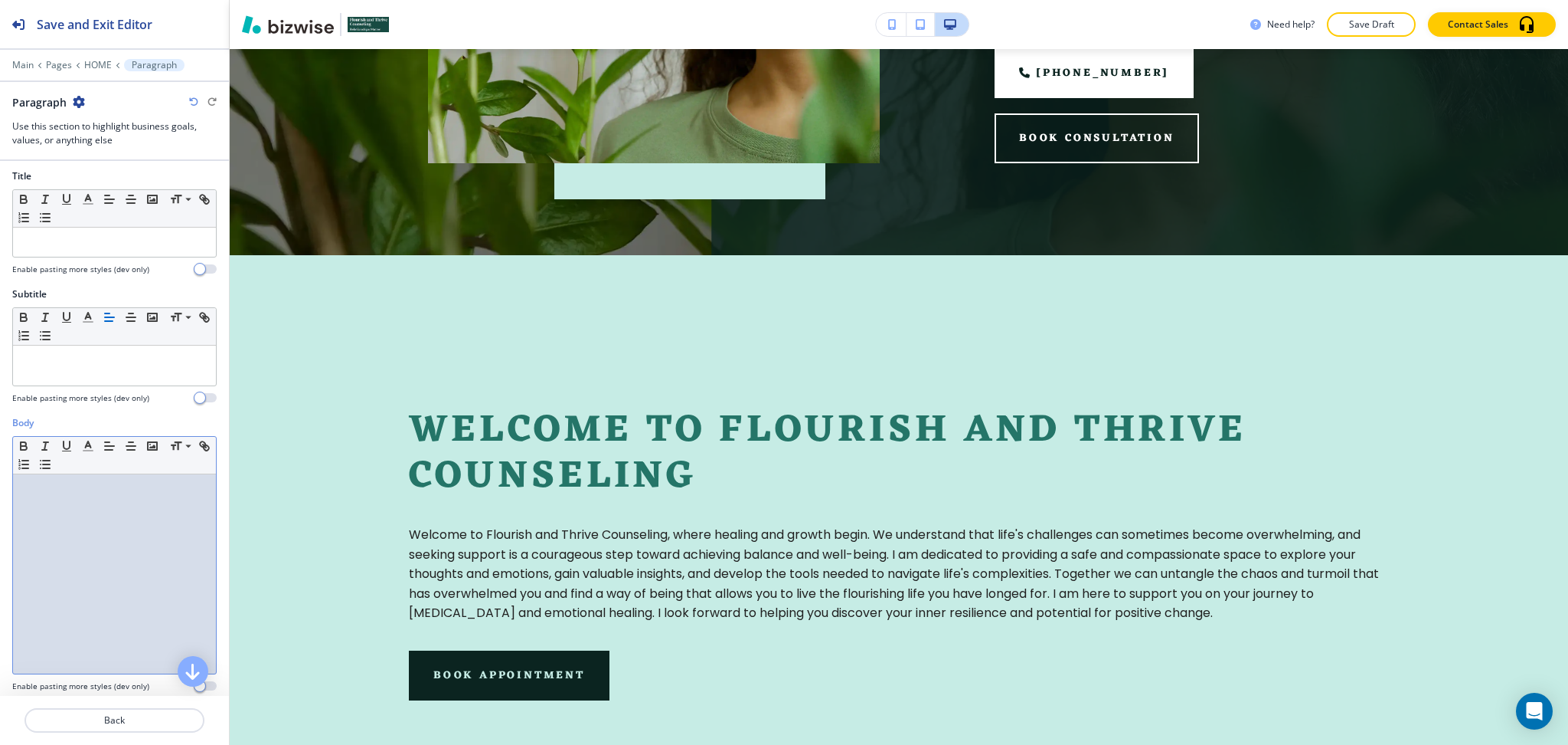
click at [102, 553] on div at bounding box center [115, 574] width 203 height 199
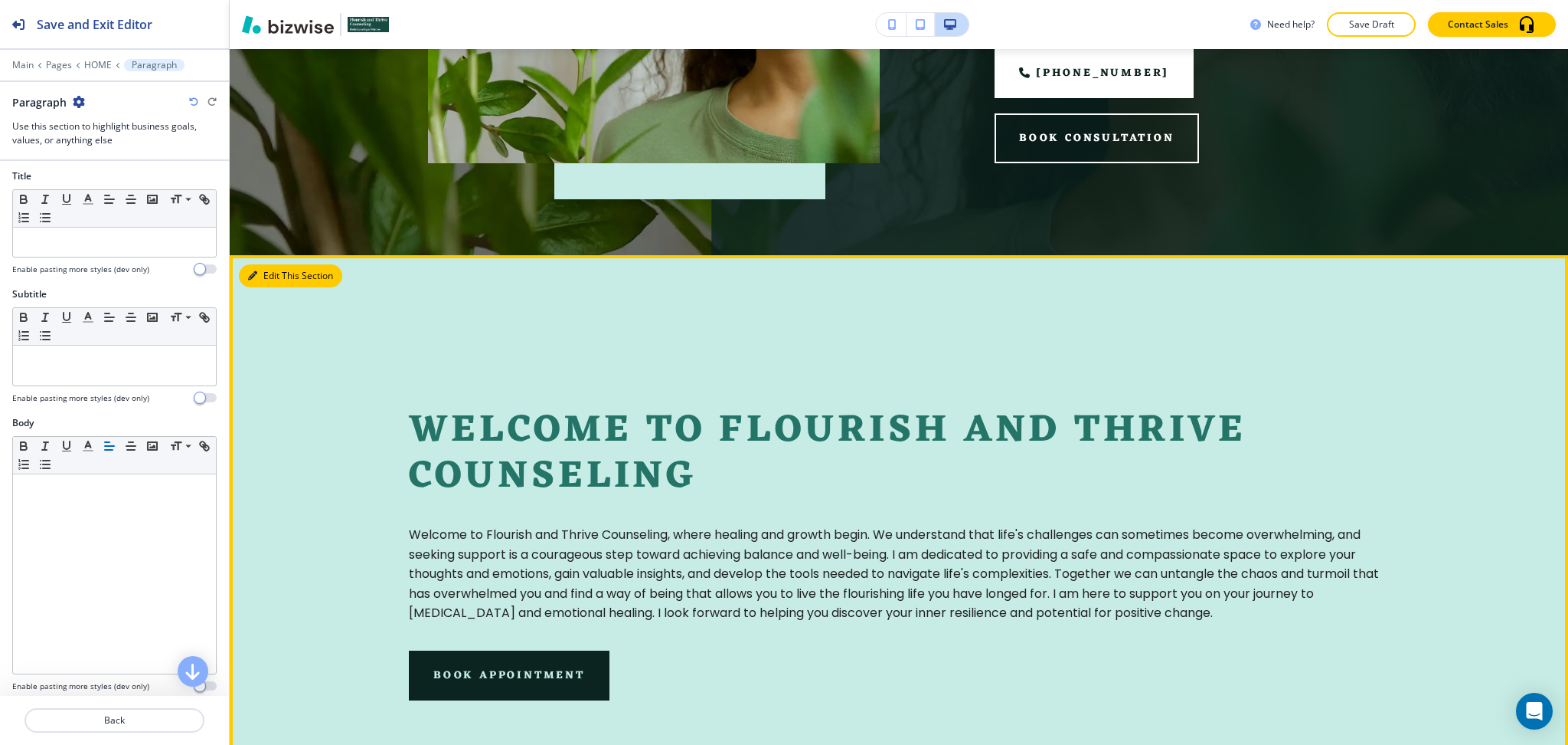
click at [267, 269] on button "Edit This Section" at bounding box center [290, 275] width 103 height 23
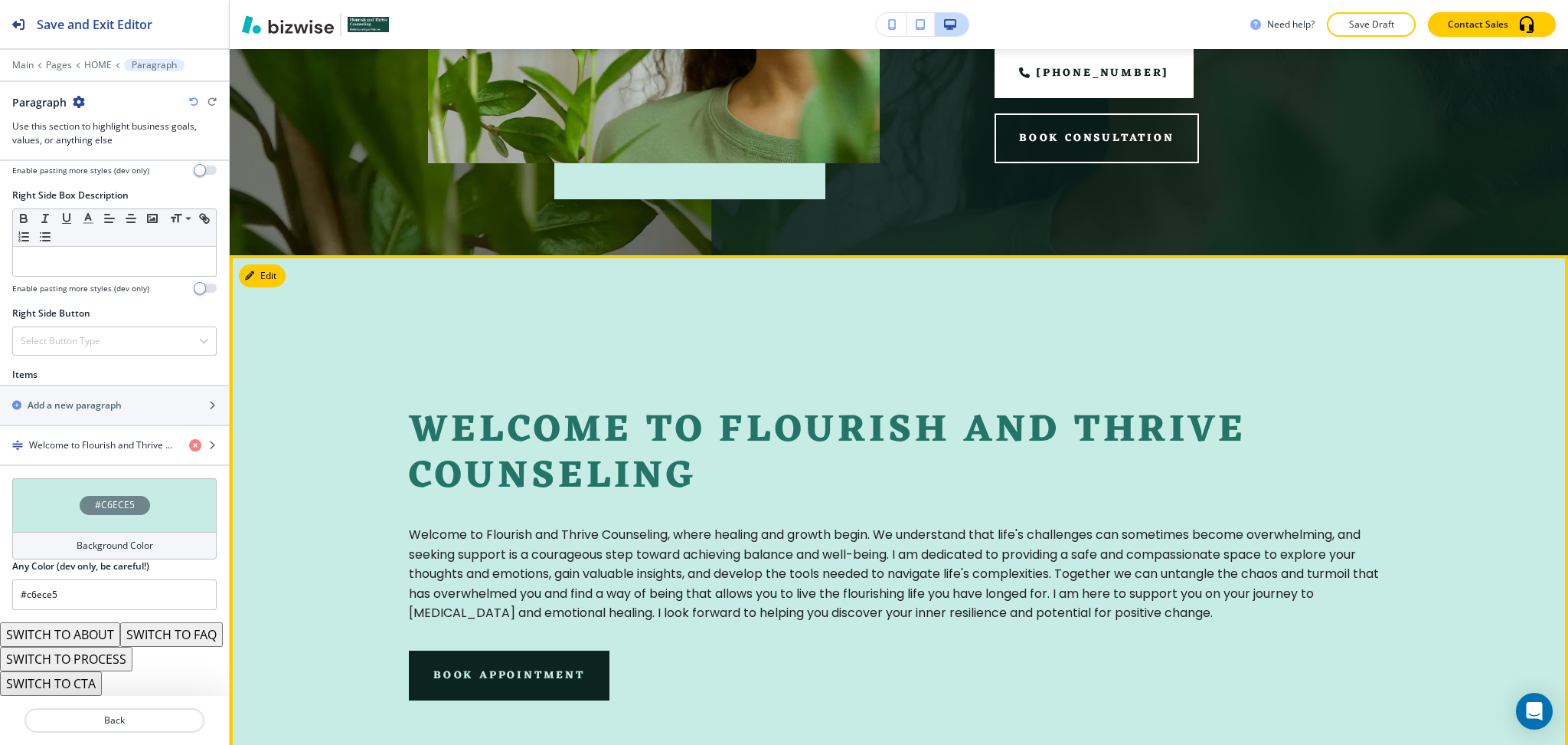
scroll to position [780, 0]
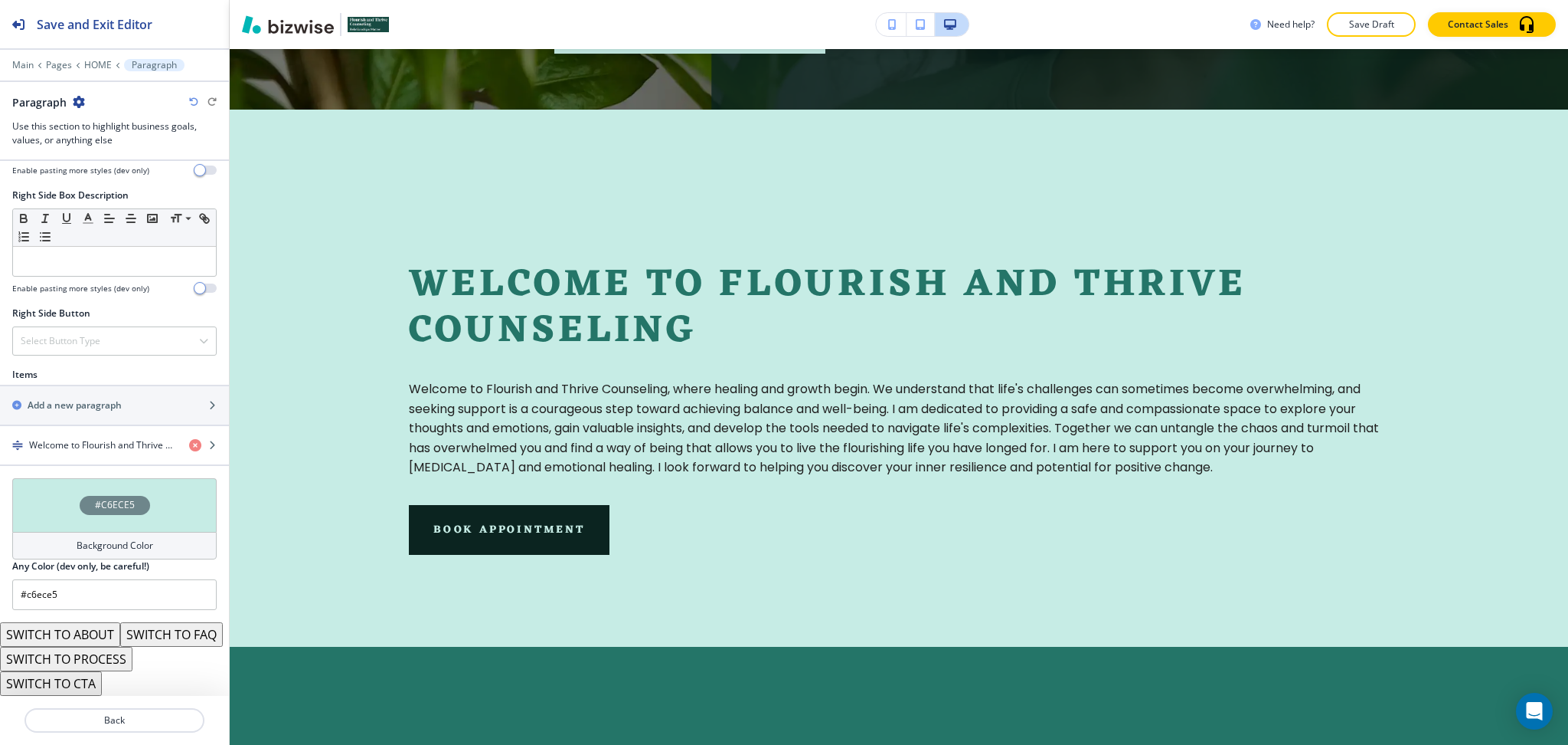
click at [154, 531] on div "Background Color" at bounding box center [114, 545] width 204 height 28
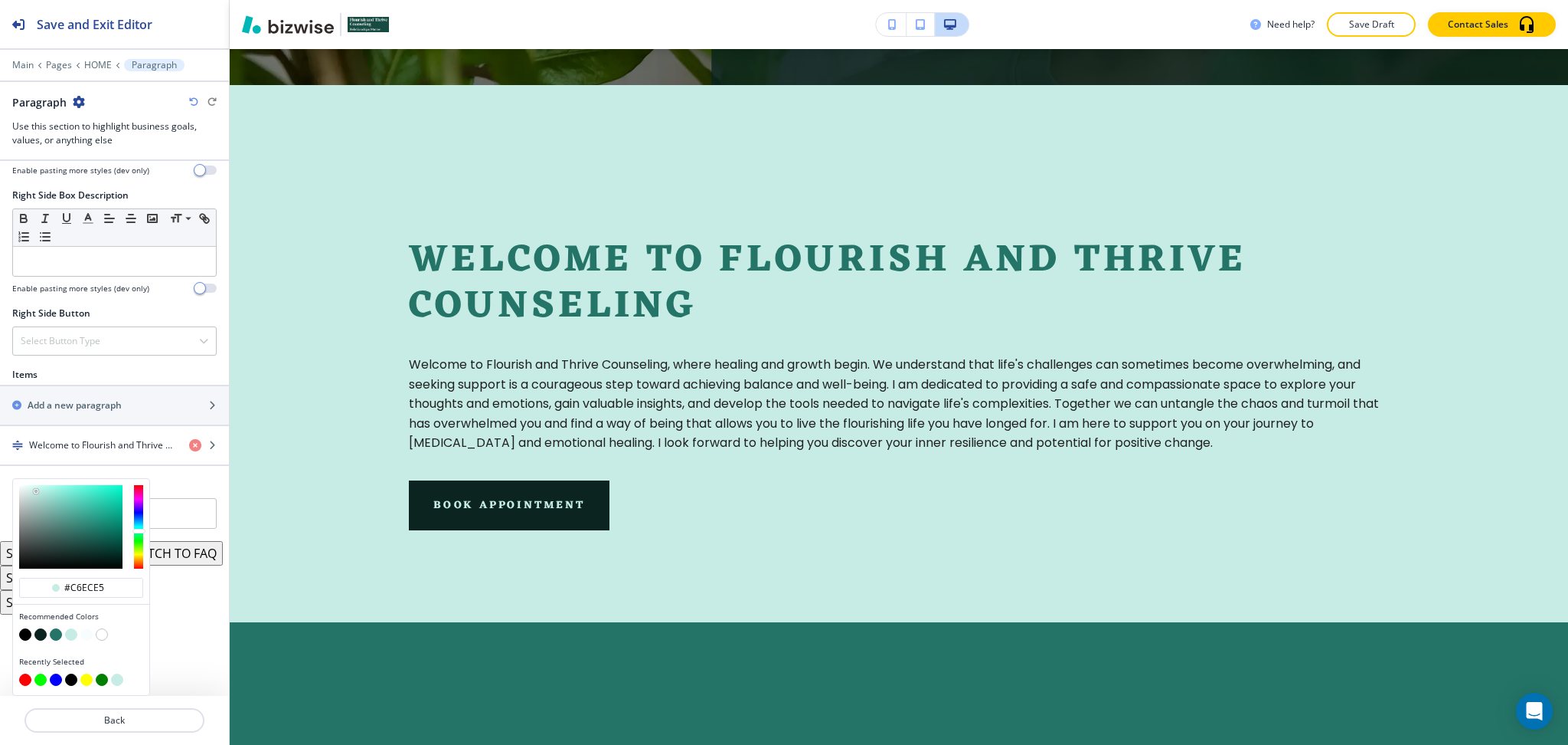
scroll to position [609, 0]
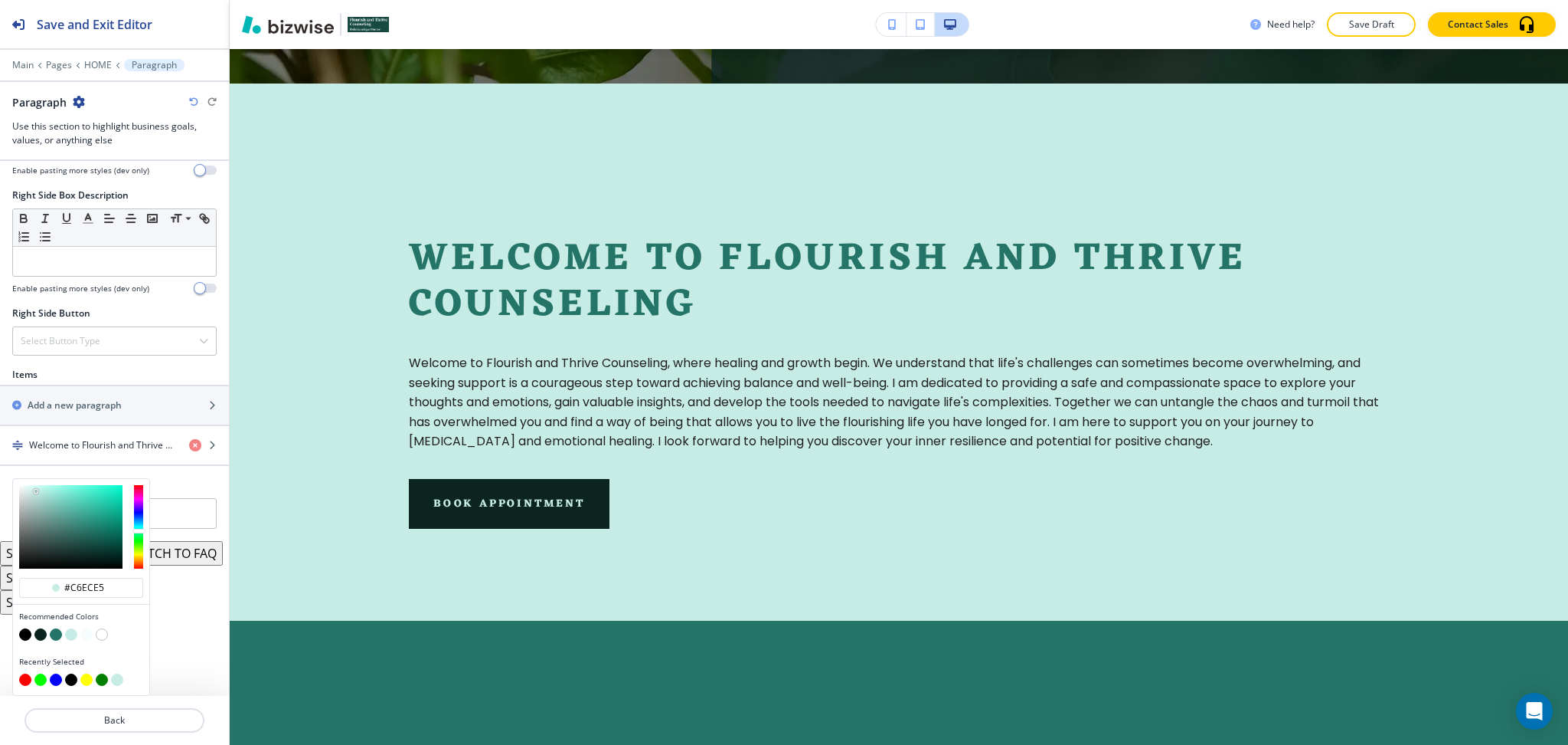
click at [87, 636] on button "button" at bounding box center [87, 635] width 13 height 13
type input "#f7fdfc"
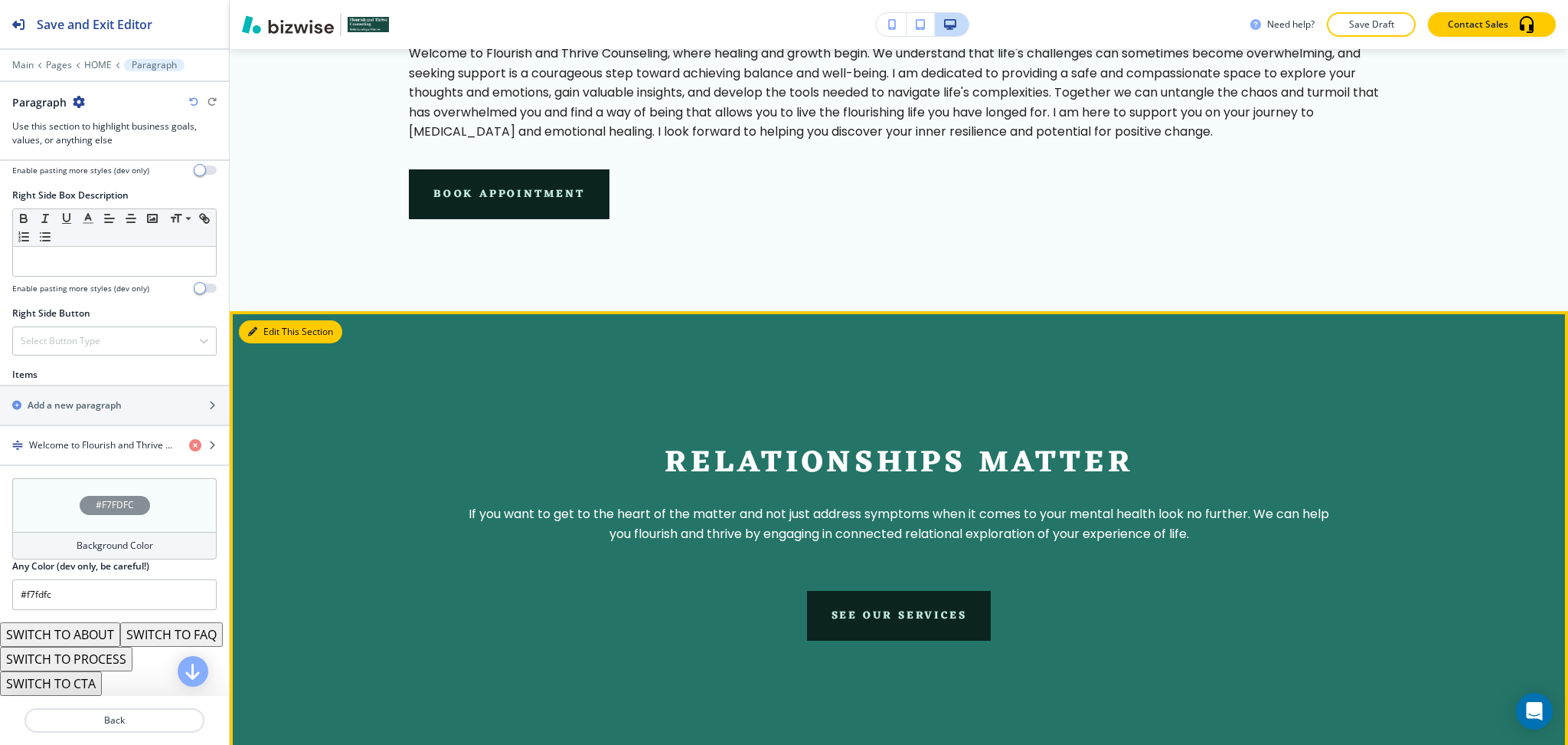
click at [262, 332] on button "Edit This Section" at bounding box center [290, 331] width 103 height 23
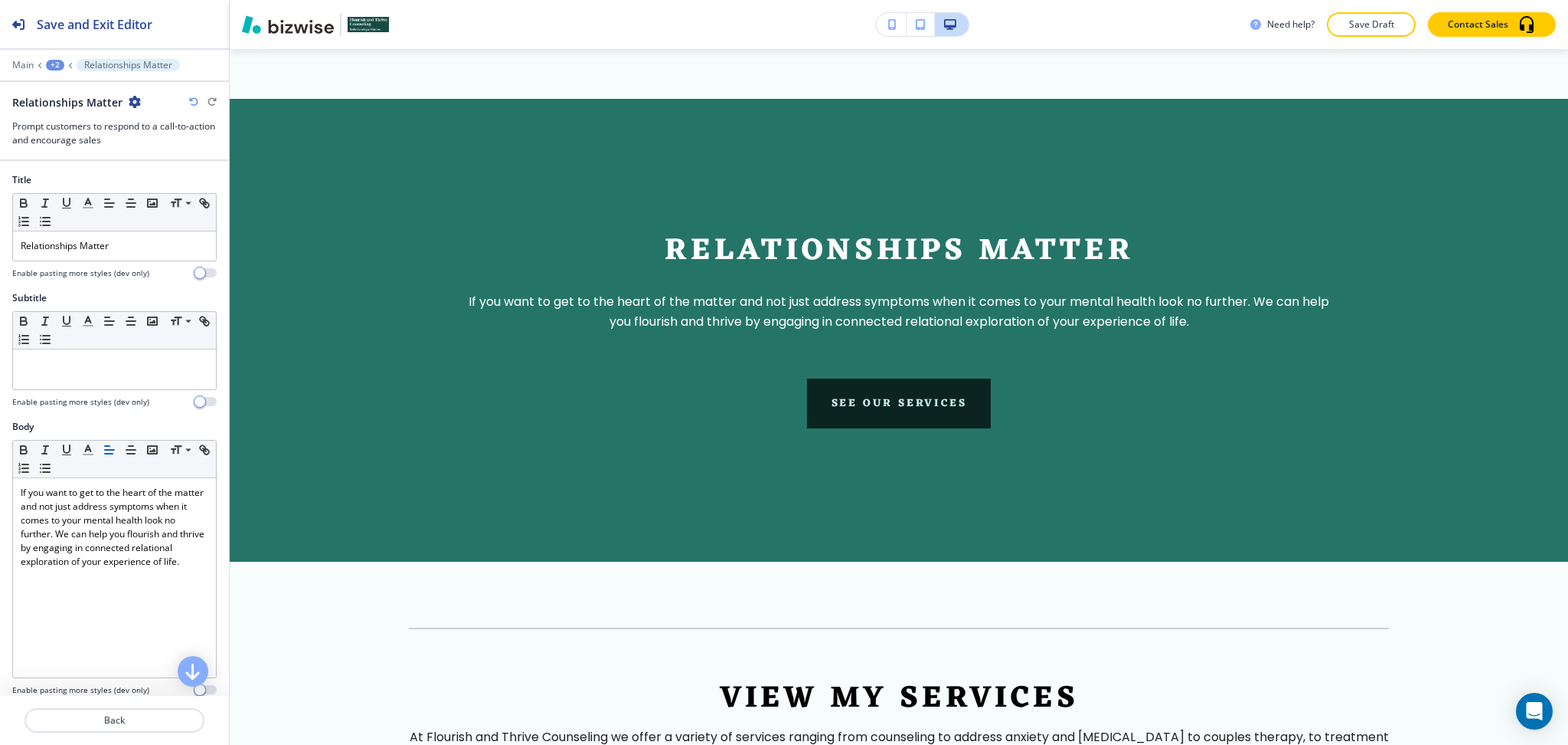
scroll to position [1178, 0]
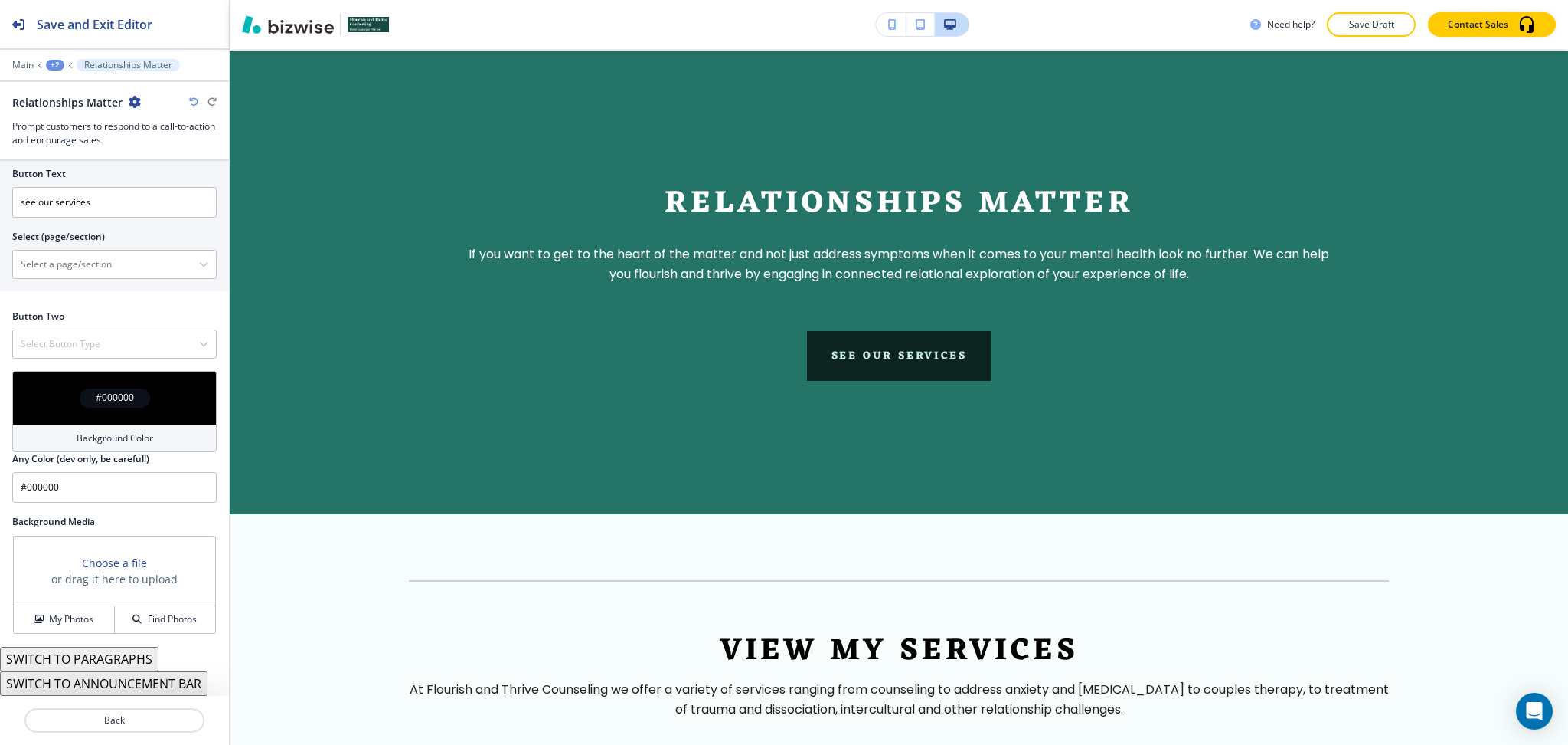
click at [128, 662] on button "SWITCH TO PARAGRAPHS" at bounding box center [79, 658] width 158 height 24
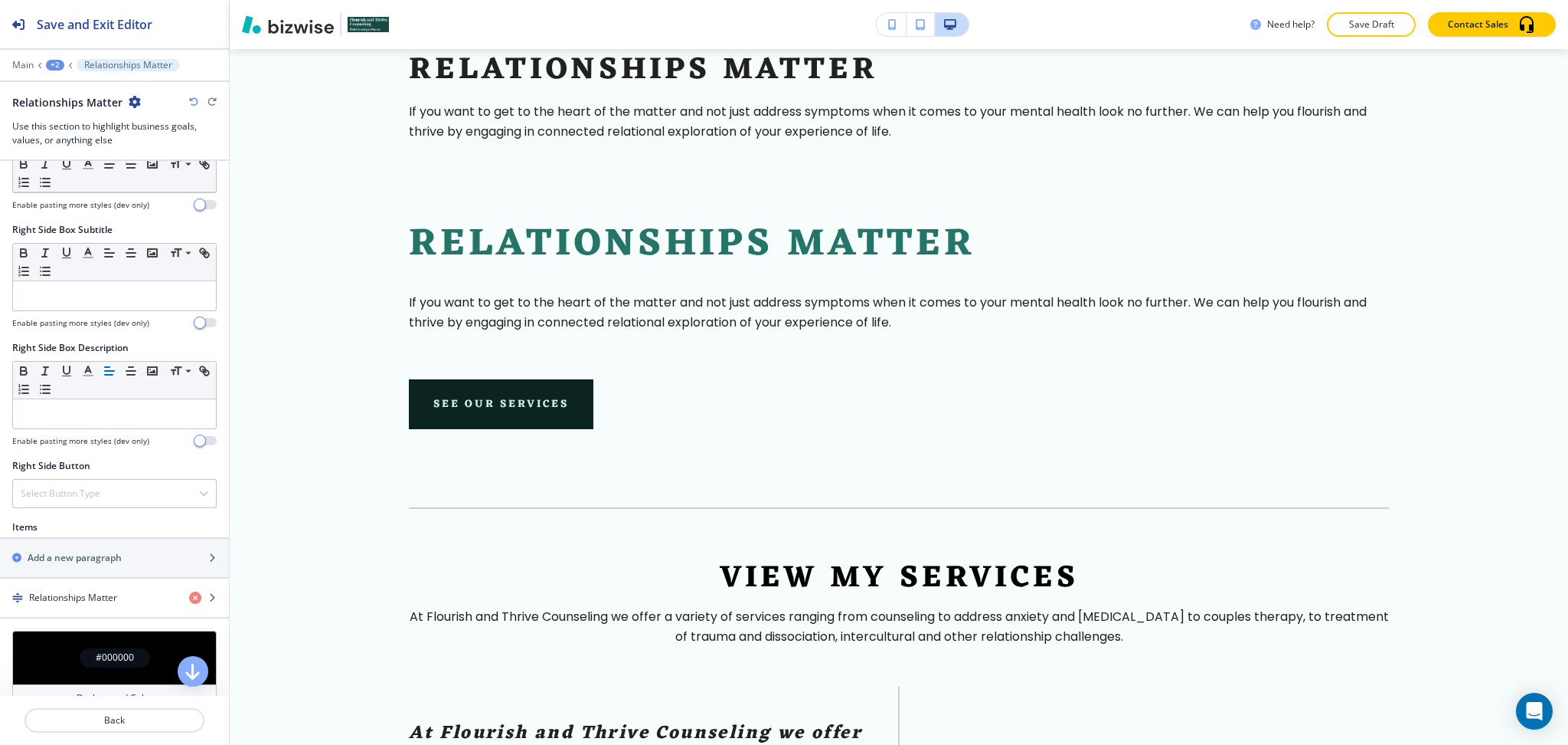
scroll to position [732, 0]
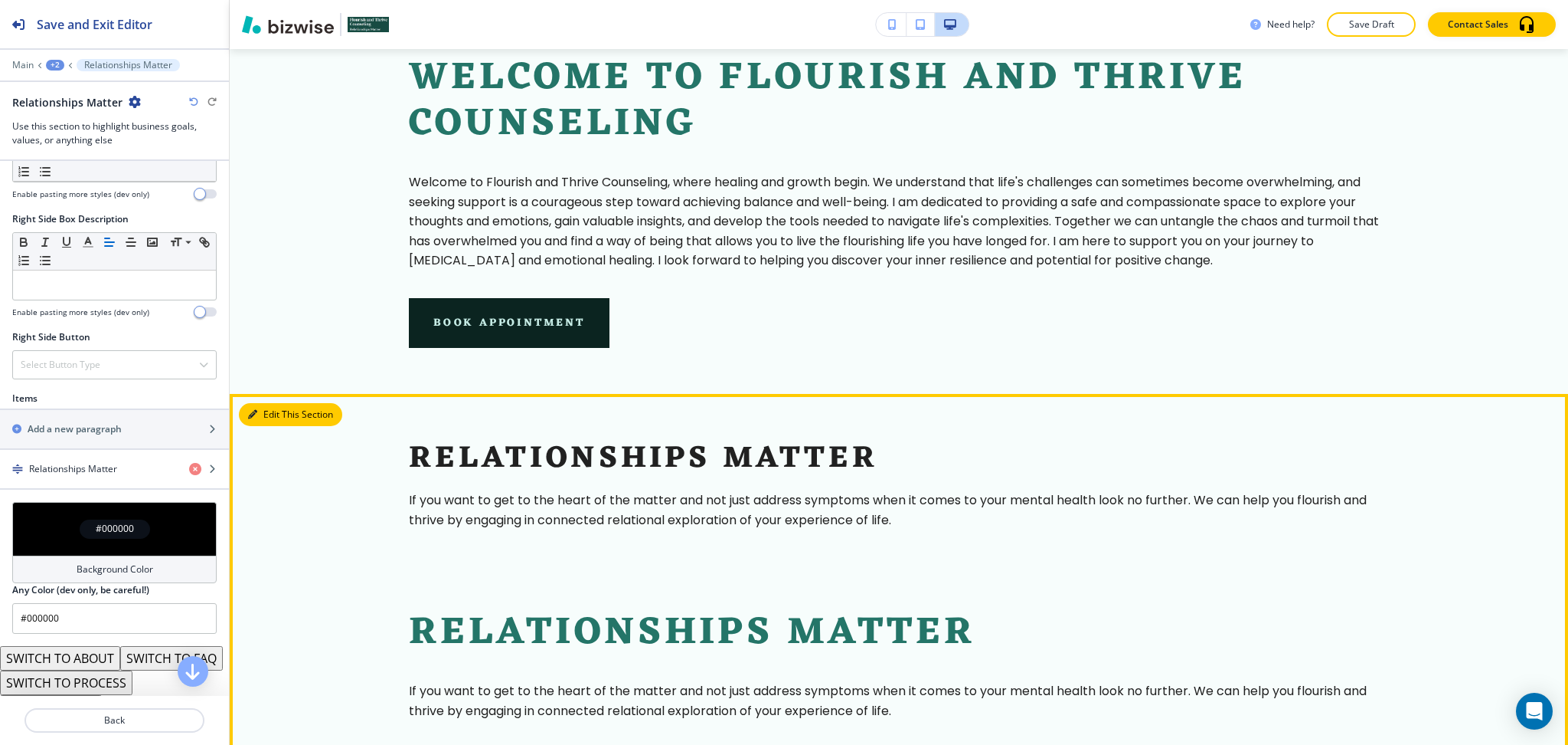
click at [254, 404] on button "Edit This Section" at bounding box center [290, 414] width 103 height 23
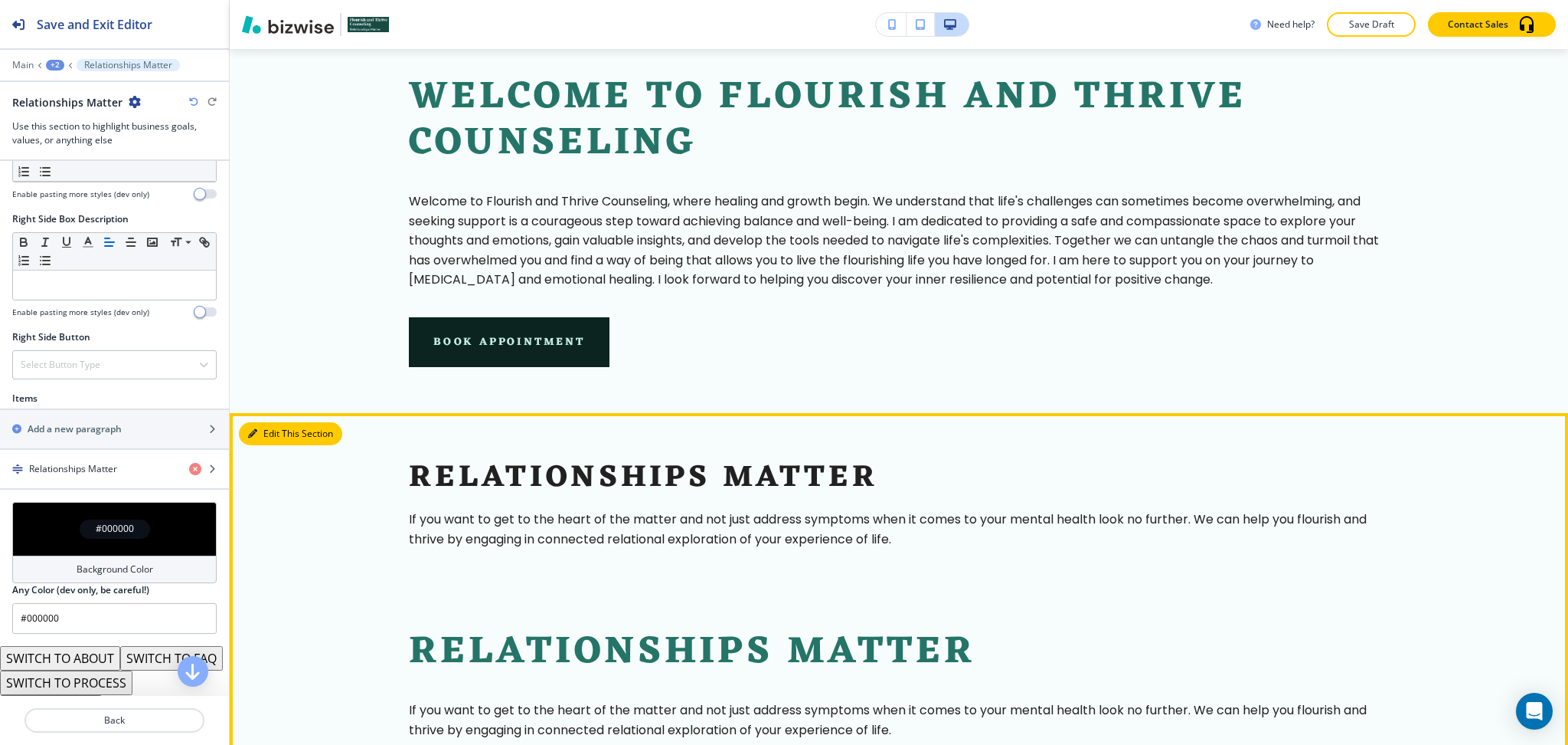
click at [286, 426] on button "Edit This Section" at bounding box center [290, 434] width 103 height 23
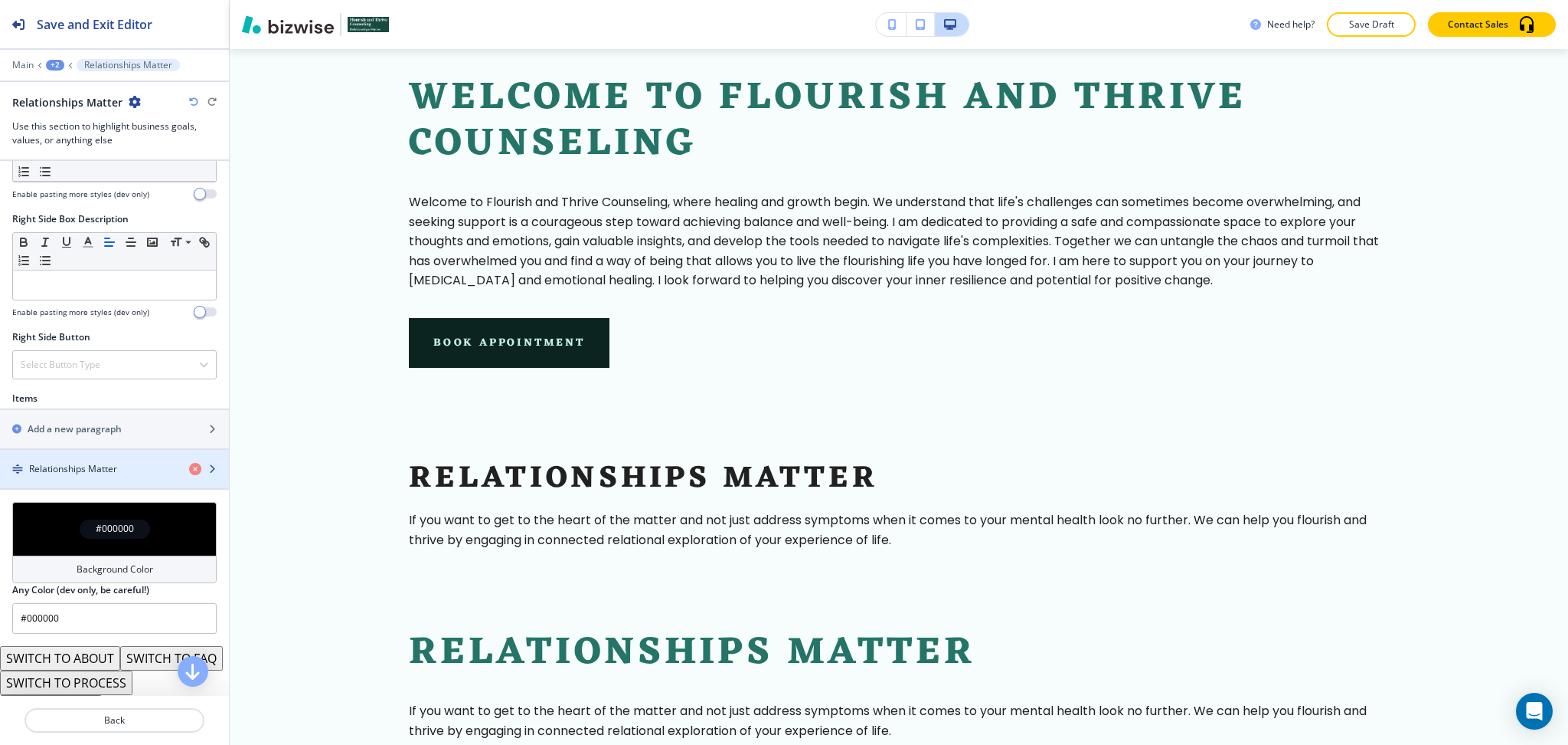
scroll to position [769, 0]
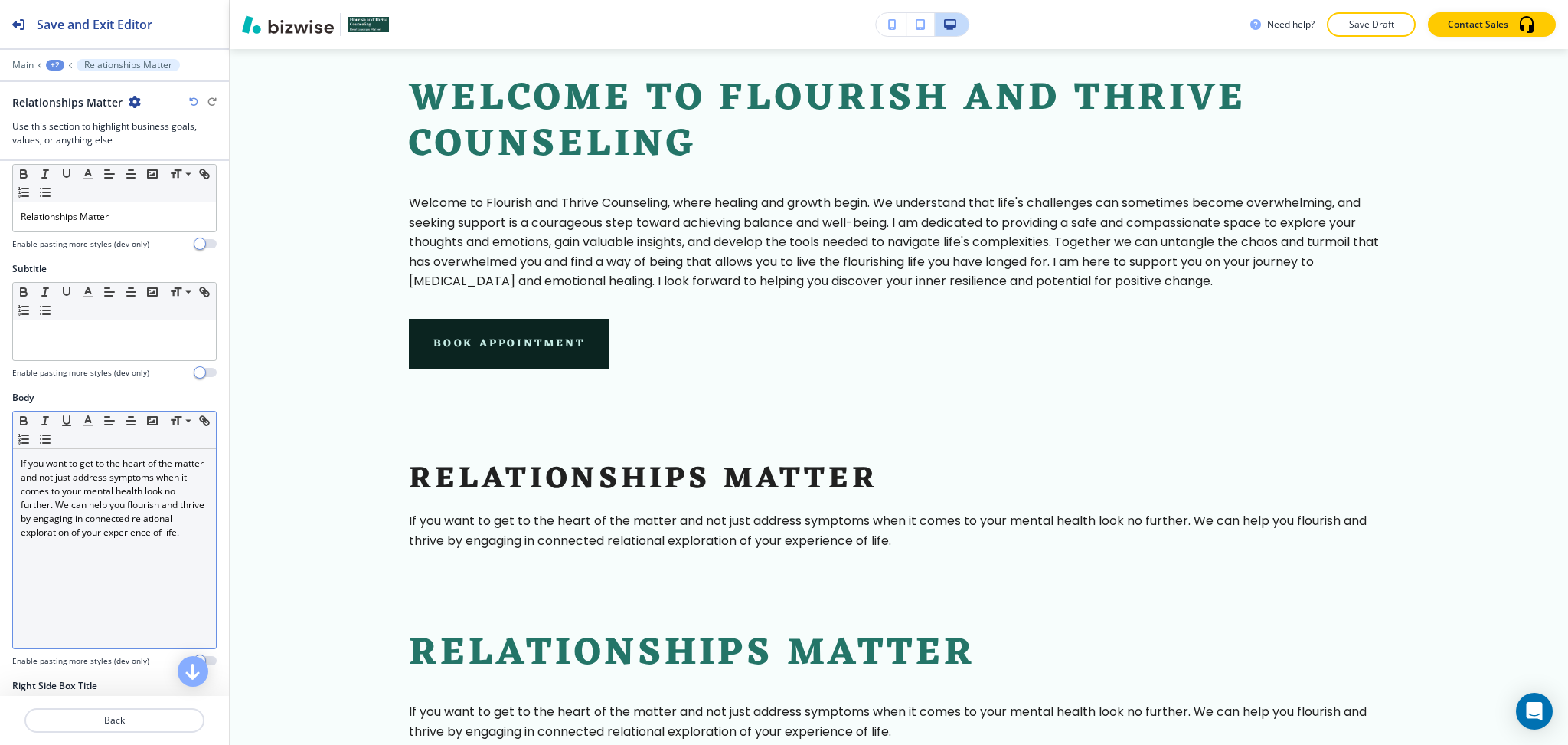
click at [132, 538] on p "If you want to get to the heart of the matter and not just address symptoms whe…" at bounding box center [114, 497] width 188 height 83
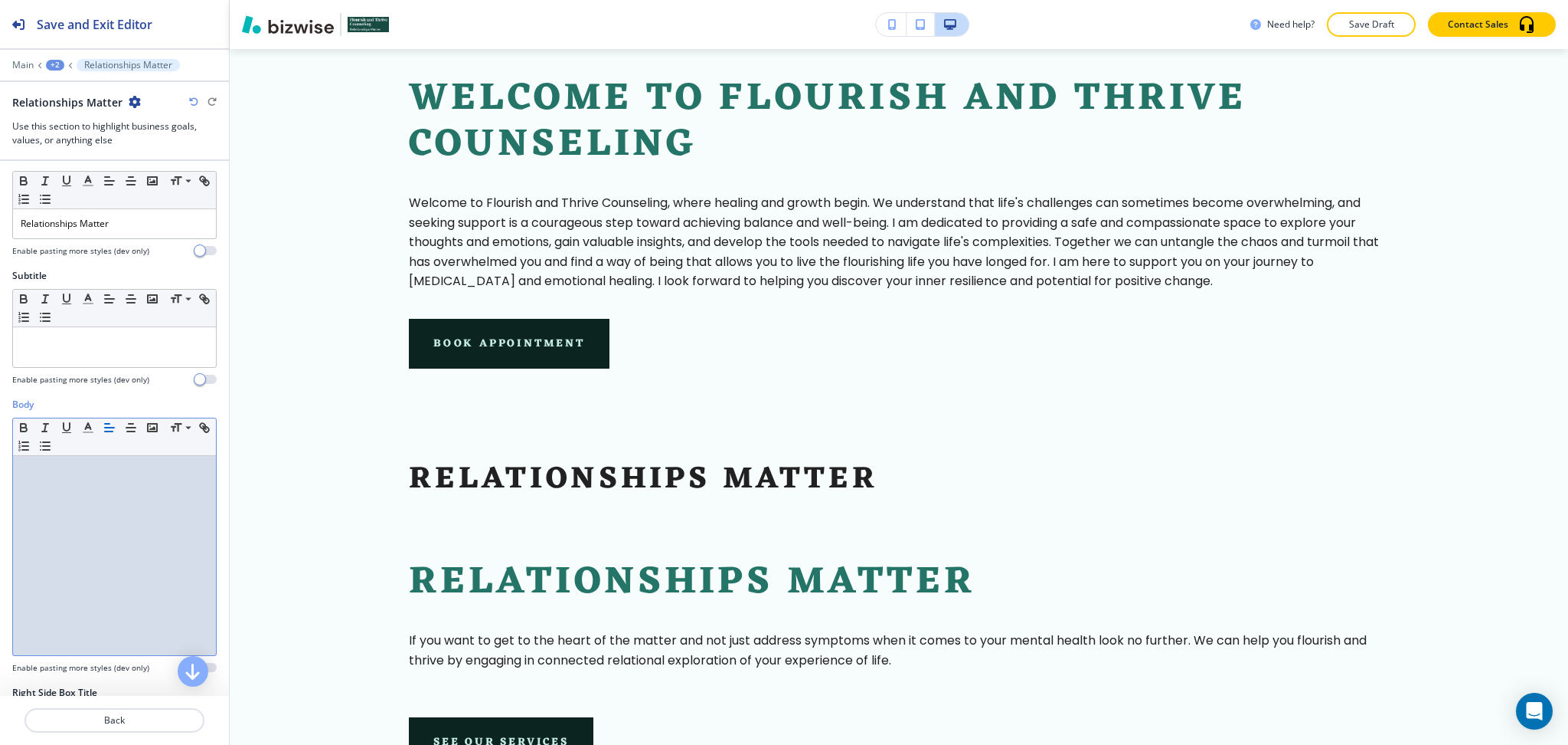
scroll to position [21, 0]
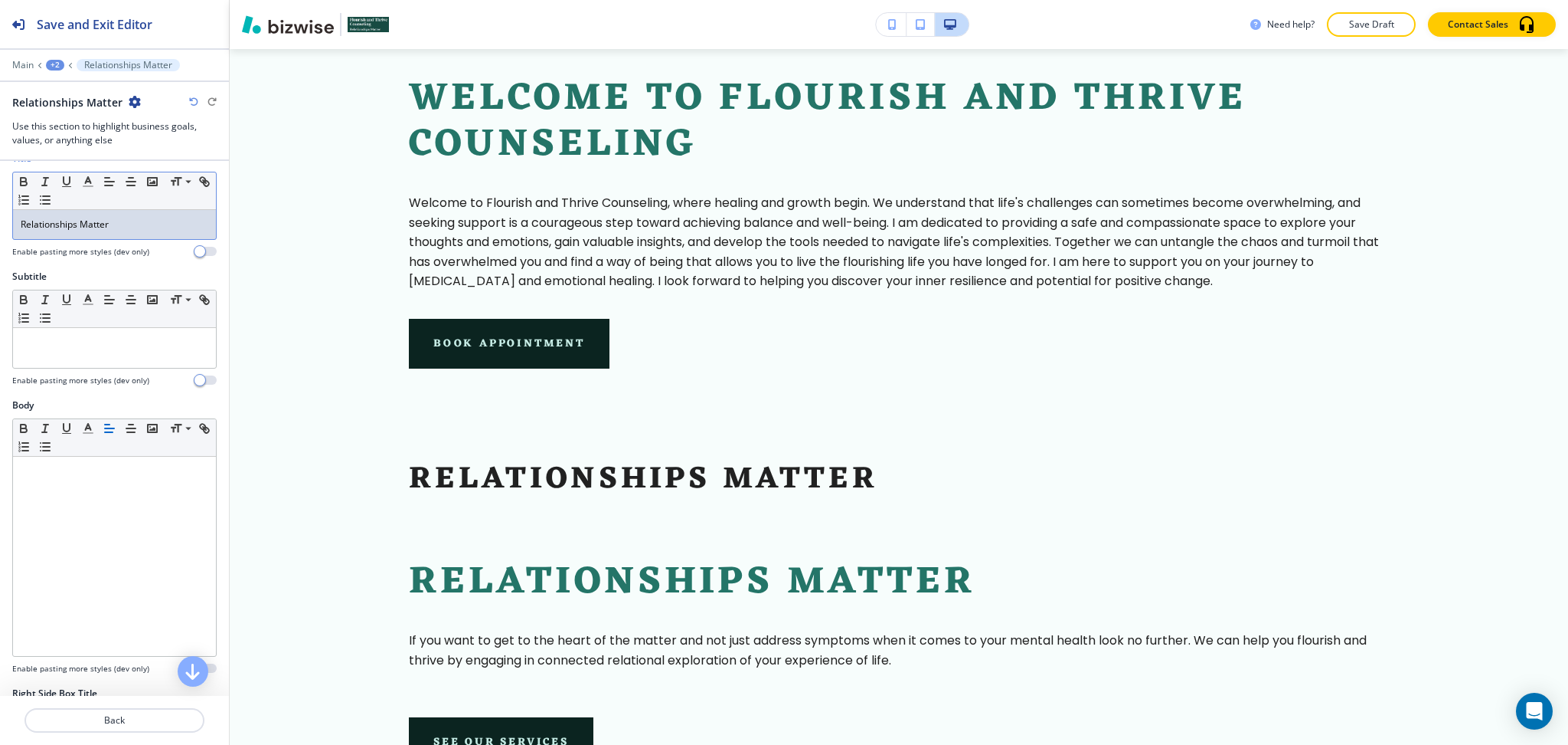
click at [139, 218] on p "Relationships Matter" at bounding box center [114, 224] width 188 height 13
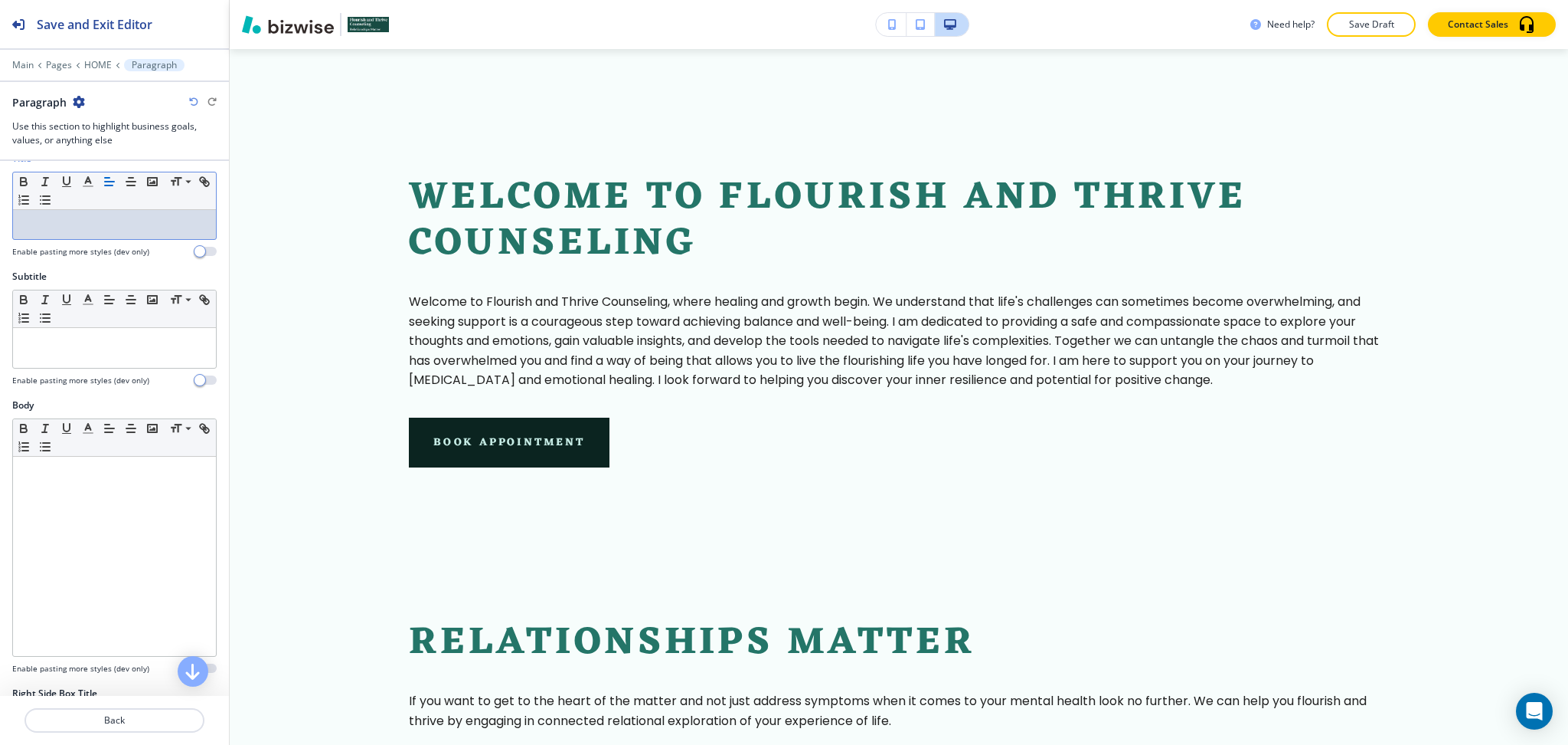
scroll to position [668, 0]
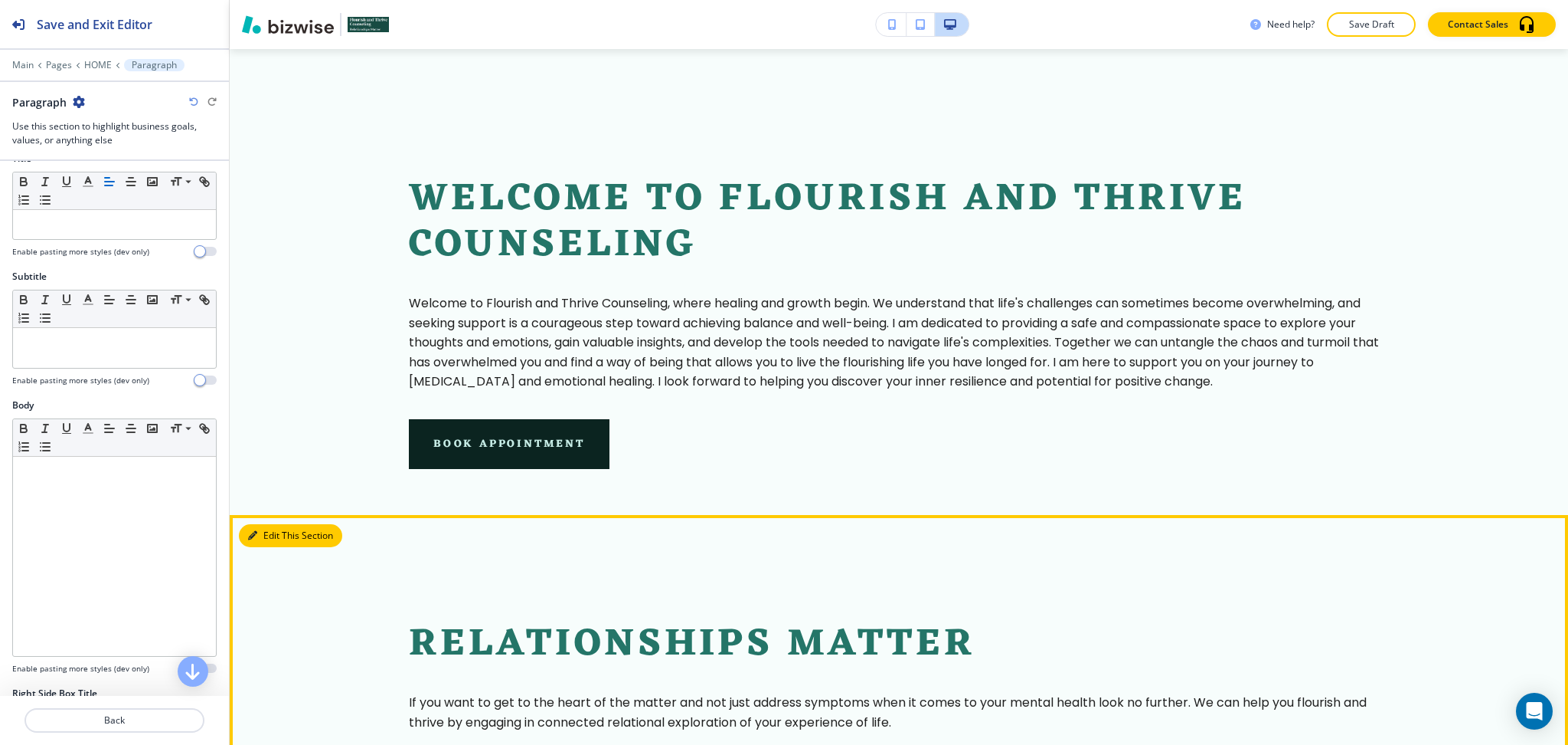
click at [266, 538] on button "Edit This Section" at bounding box center [290, 535] width 103 height 23
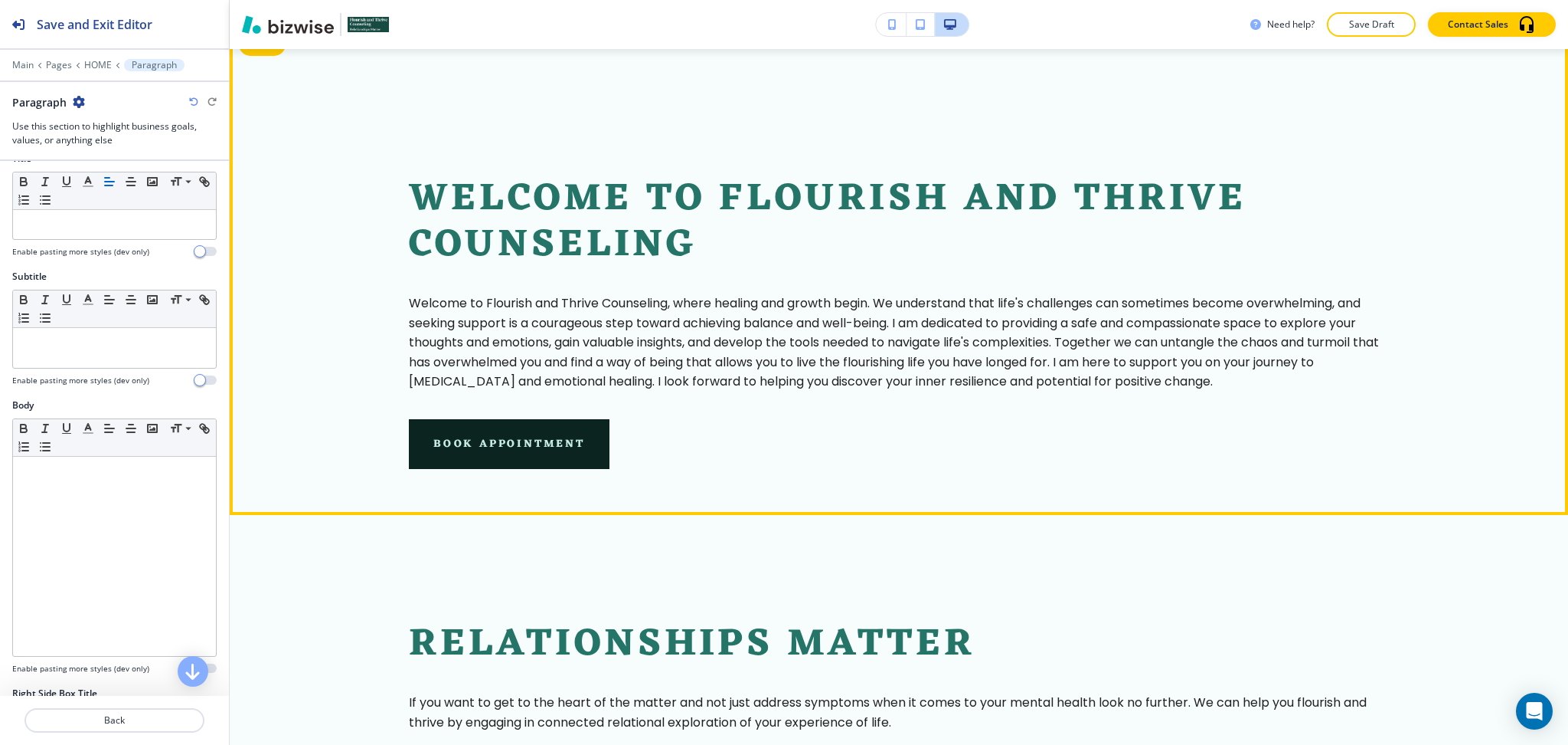
click at [263, 54] on section "Welcome to Flourish and Thrive Counseling Welcome to Flourish and Thrive Counse…" at bounding box center [899, 269] width 1339 height 491
click at [262, 49] on button "Edit This Section" at bounding box center [290, 44] width 103 height 23
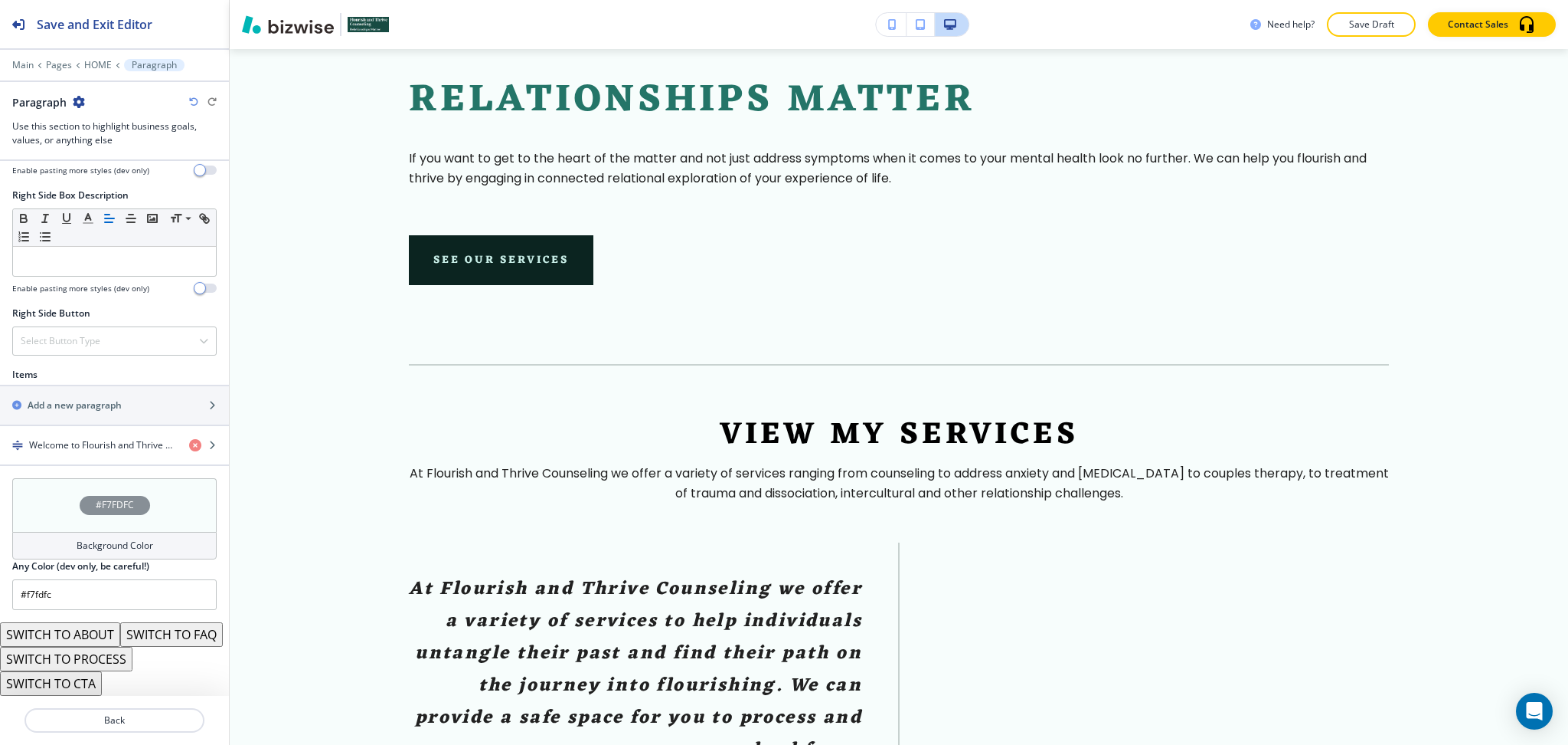
scroll to position [1213, 0]
click at [106, 622] on button "SWITCH TO ABOUT" at bounding box center [60, 634] width 121 height 24
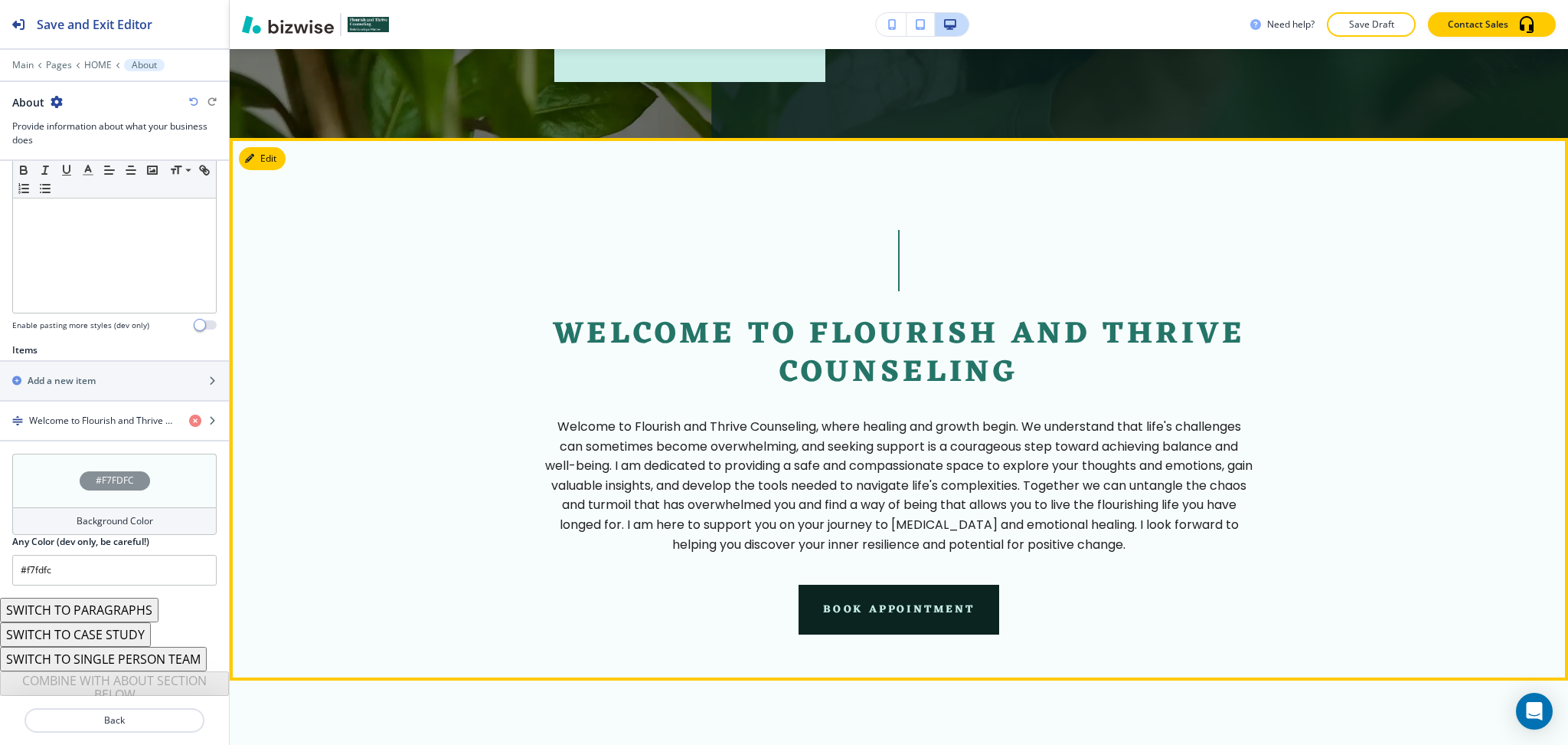
scroll to position [553, 0]
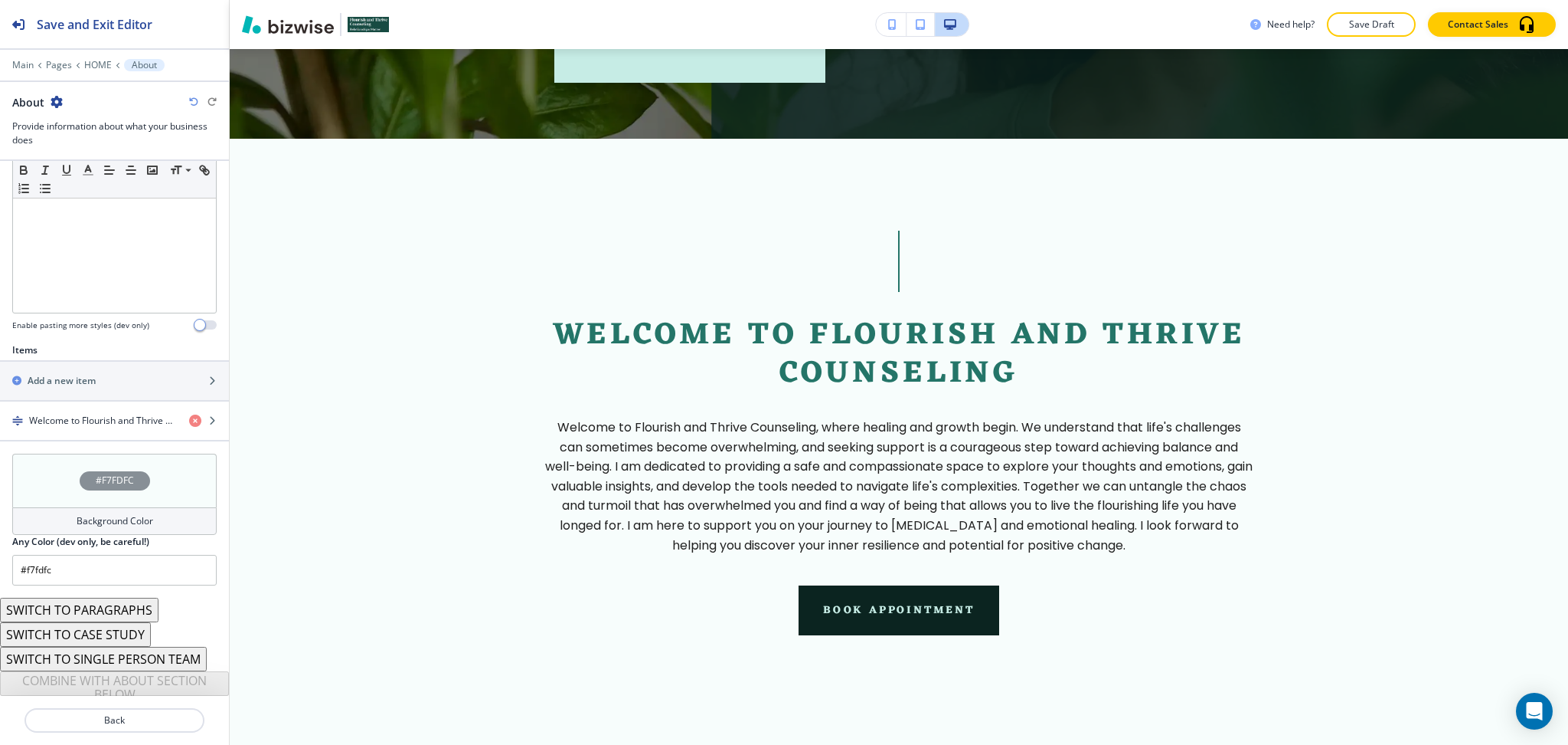
click at [126, 635] on button "SWITCH TO CASE STUDY" at bounding box center [75, 634] width 150 height 24
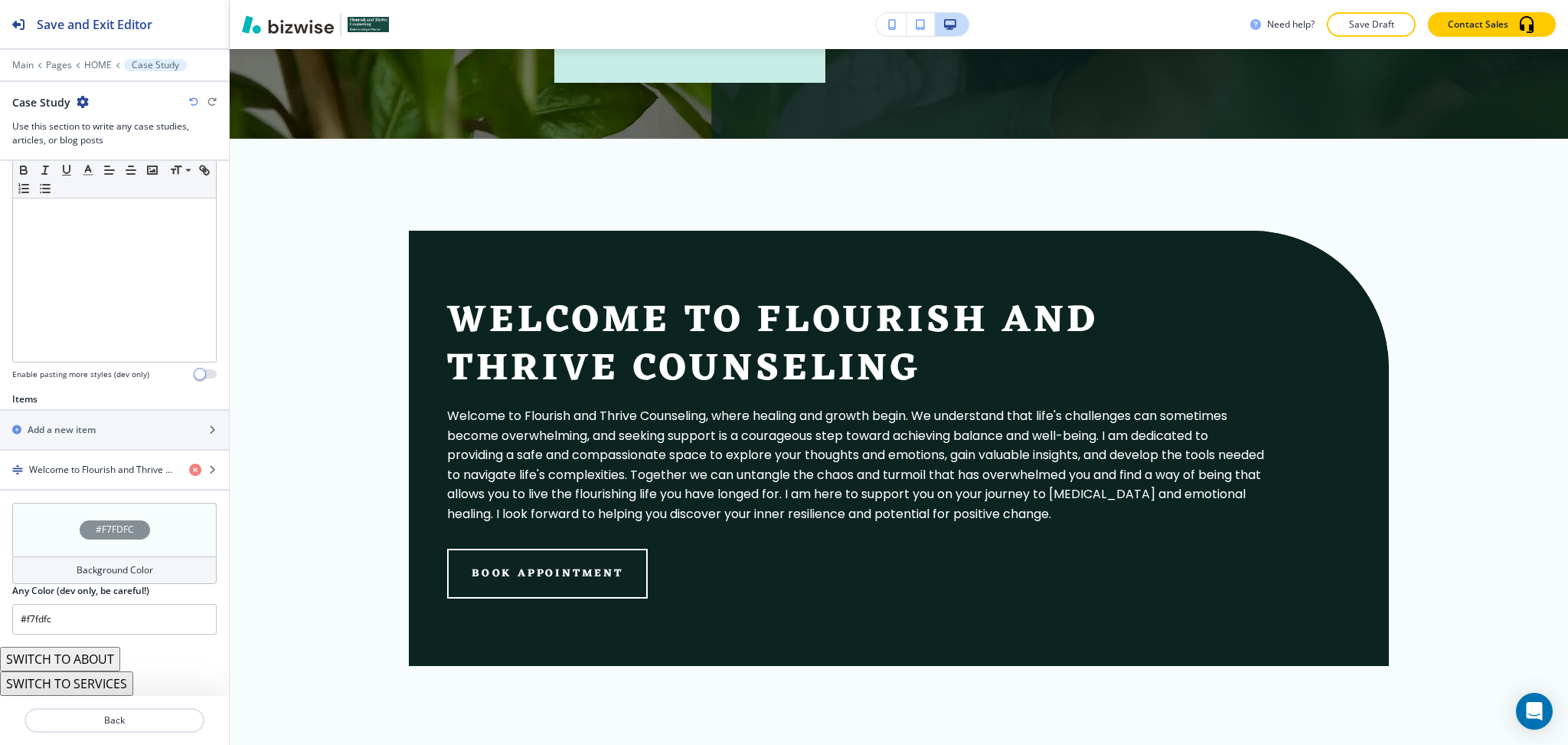
scroll to position [315, 0]
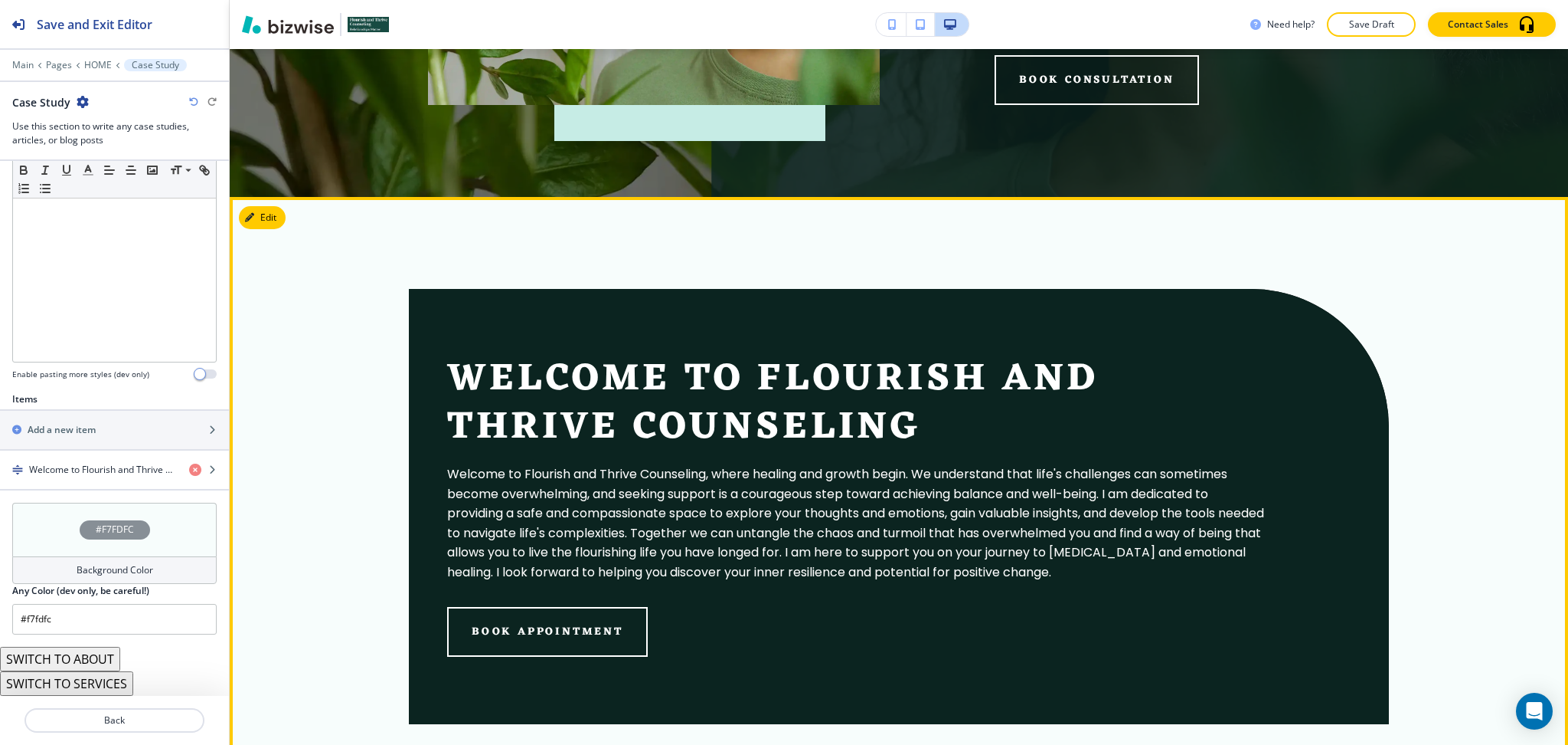
drag, startPoint x: 278, startPoint y: 203, endPoint x: 274, endPoint y: 227, distance: 24.3
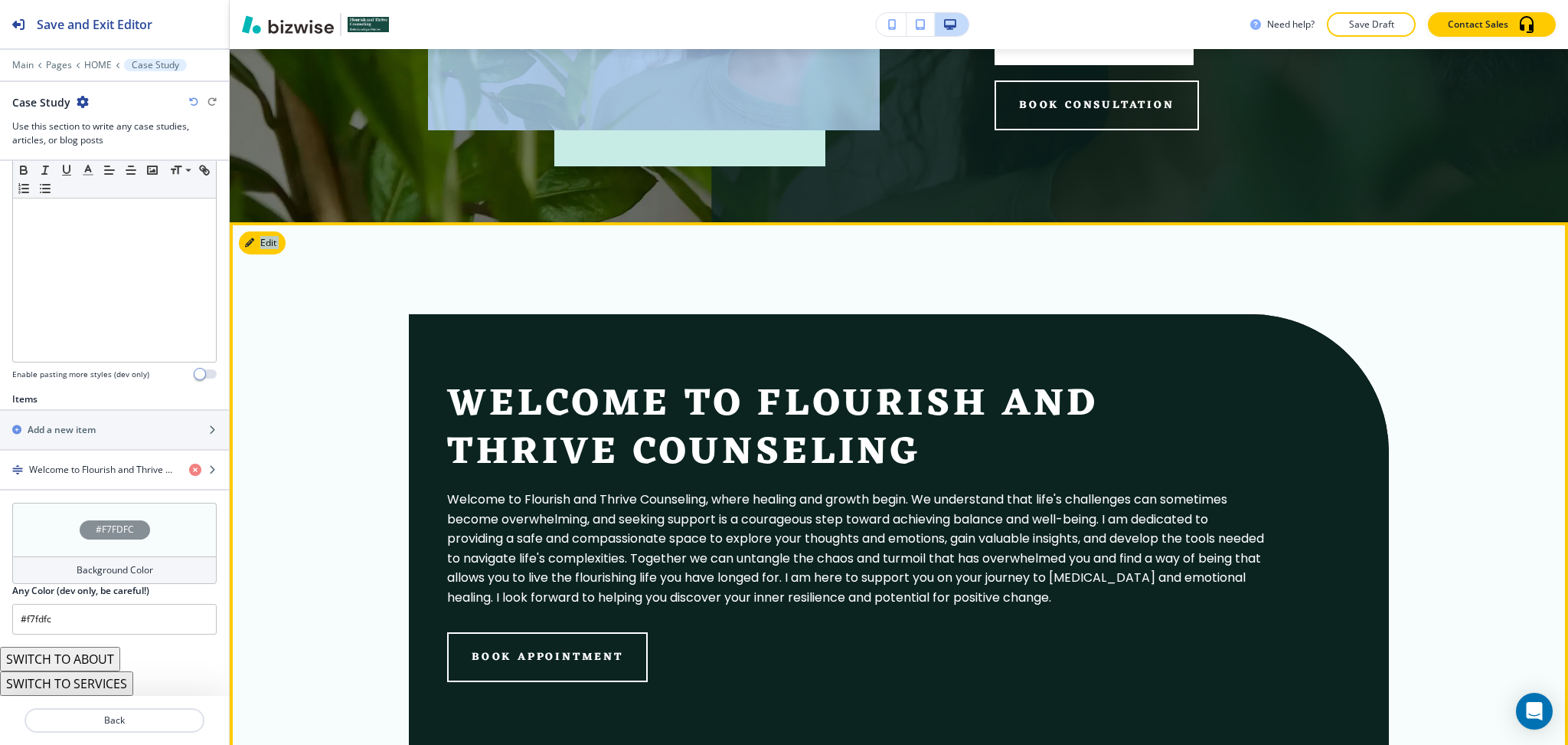
click at [277, 253] on div "Edit Welcome to Flourish and Thrive Counseling Welcome to Flourish and Thrive C…" at bounding box center [899, 508] width 1339 height 573
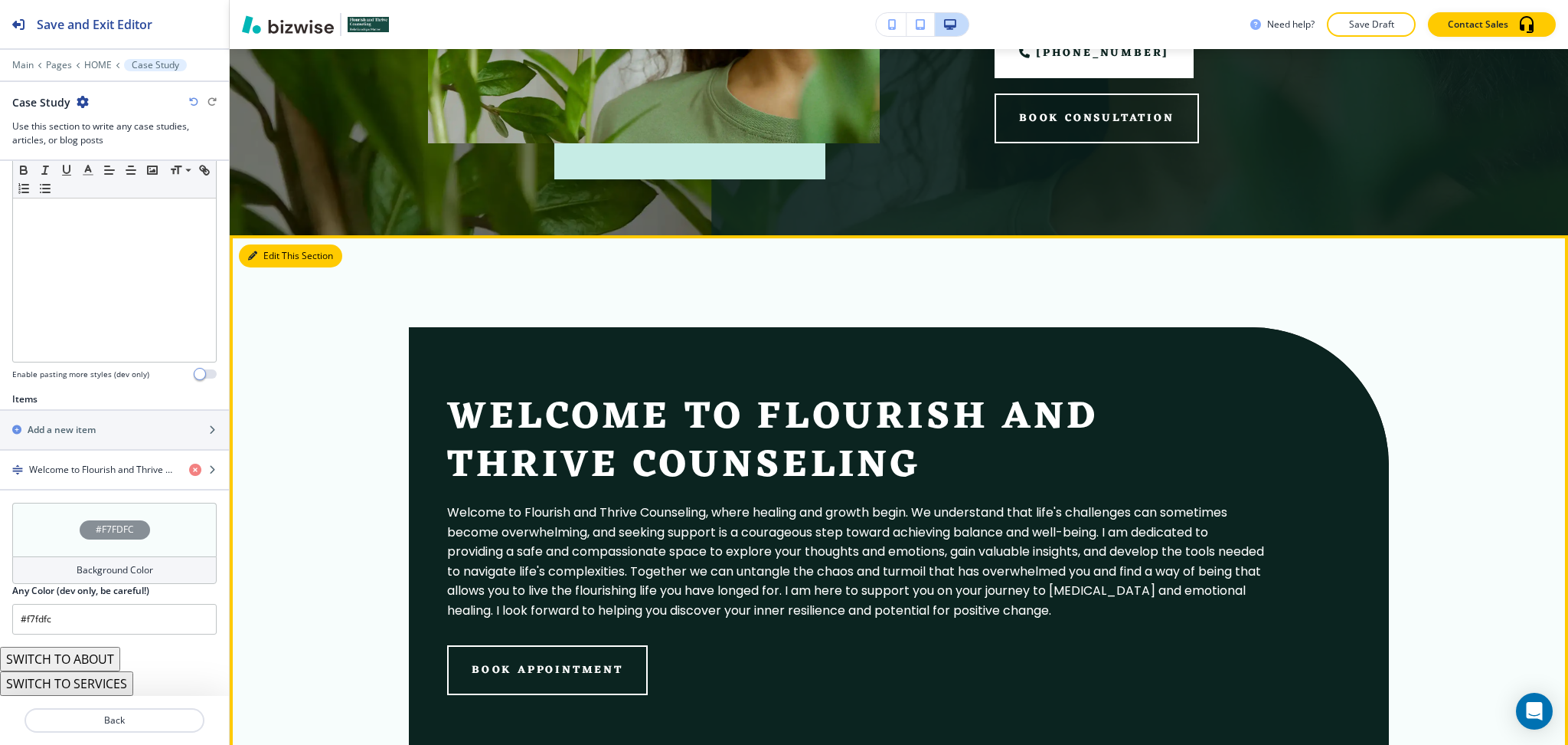
click at [270, 255] on button "Edit This Section" at bounding box center [290, 255] width 103 height 23
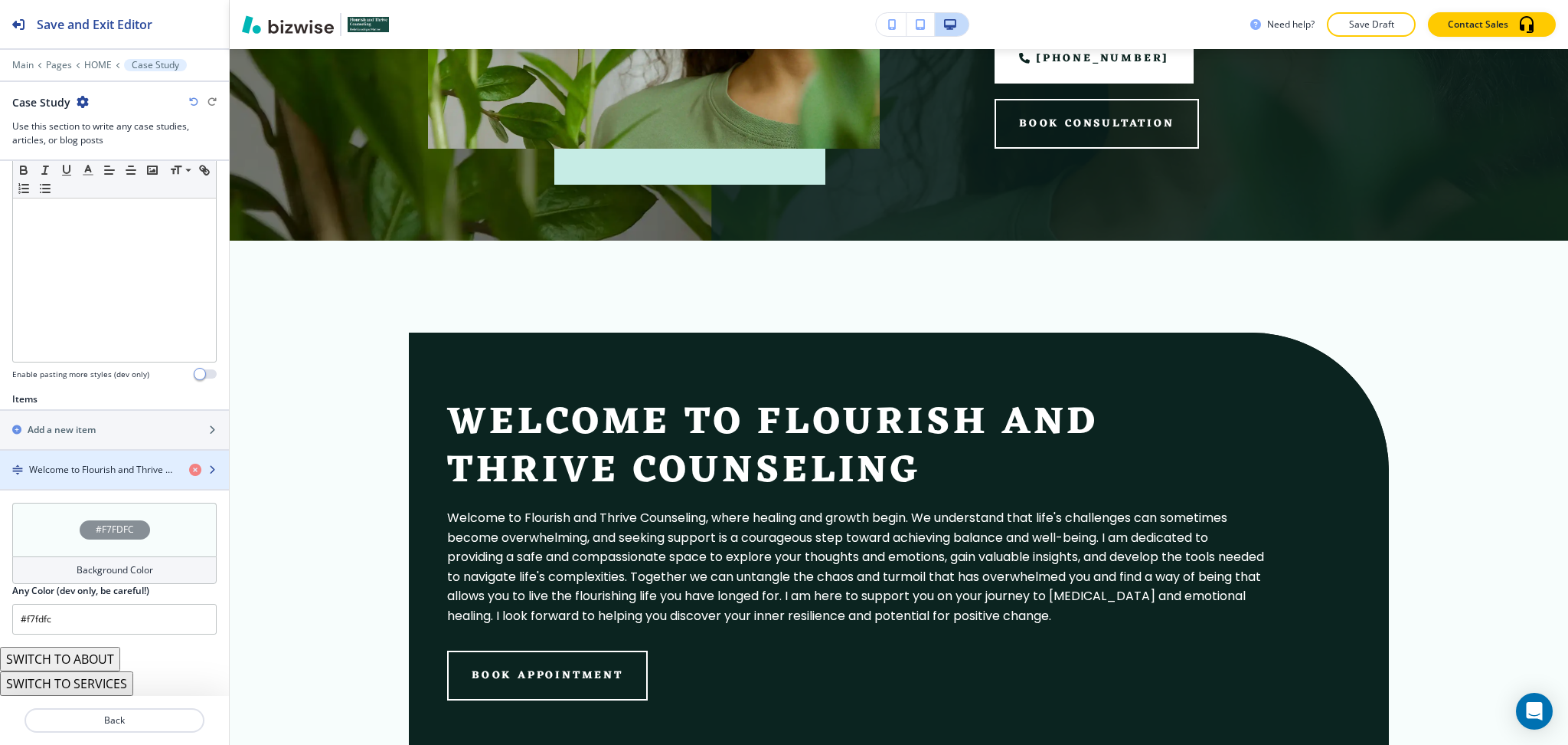
scroll to position [315, 0]
click at [116, 479] on div "button" at bounding box center [114, 483] width 229 height 13
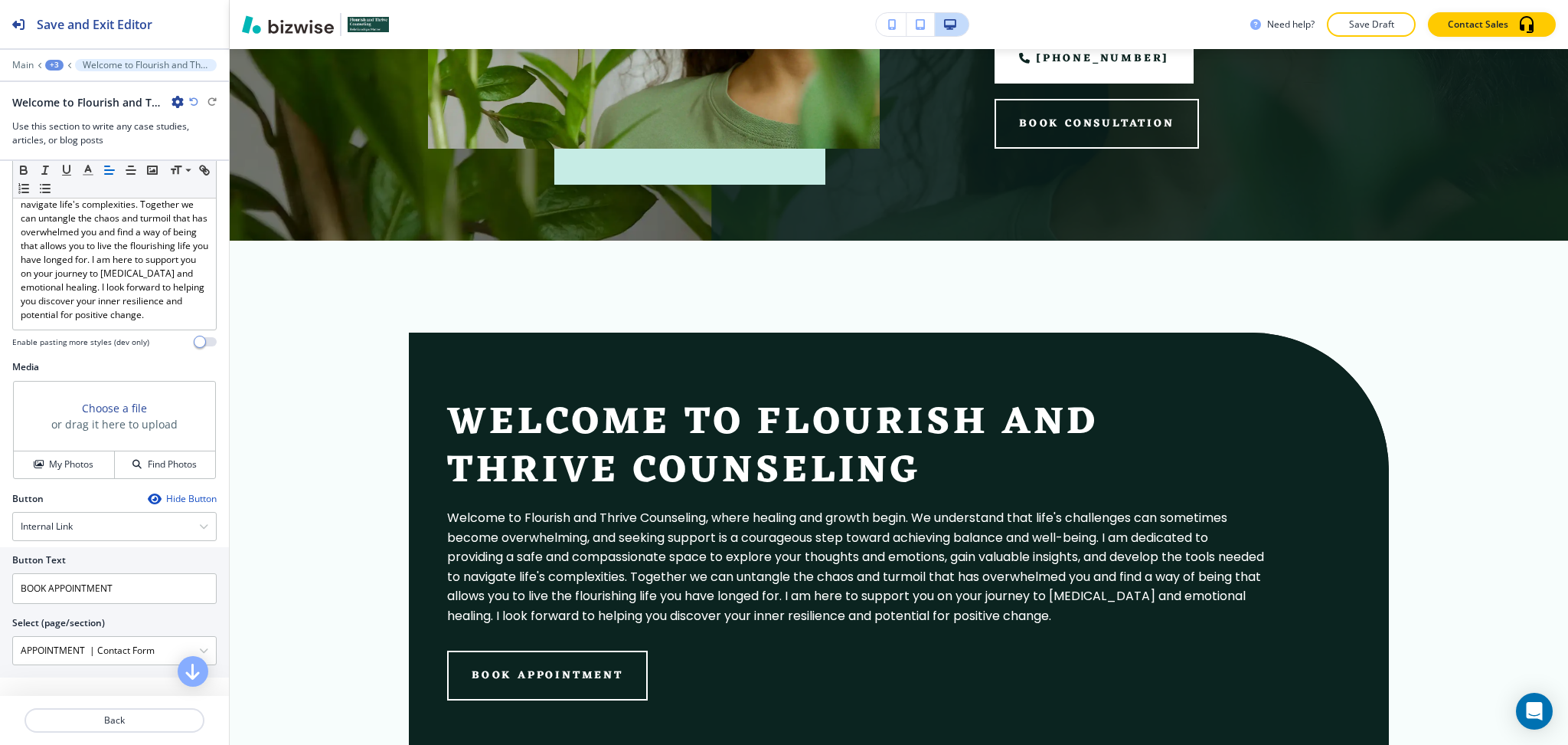
scroll to position [339, 0]
click at [132, 711] on button "Back" at bounding box center [114, 720] width 180 height 24
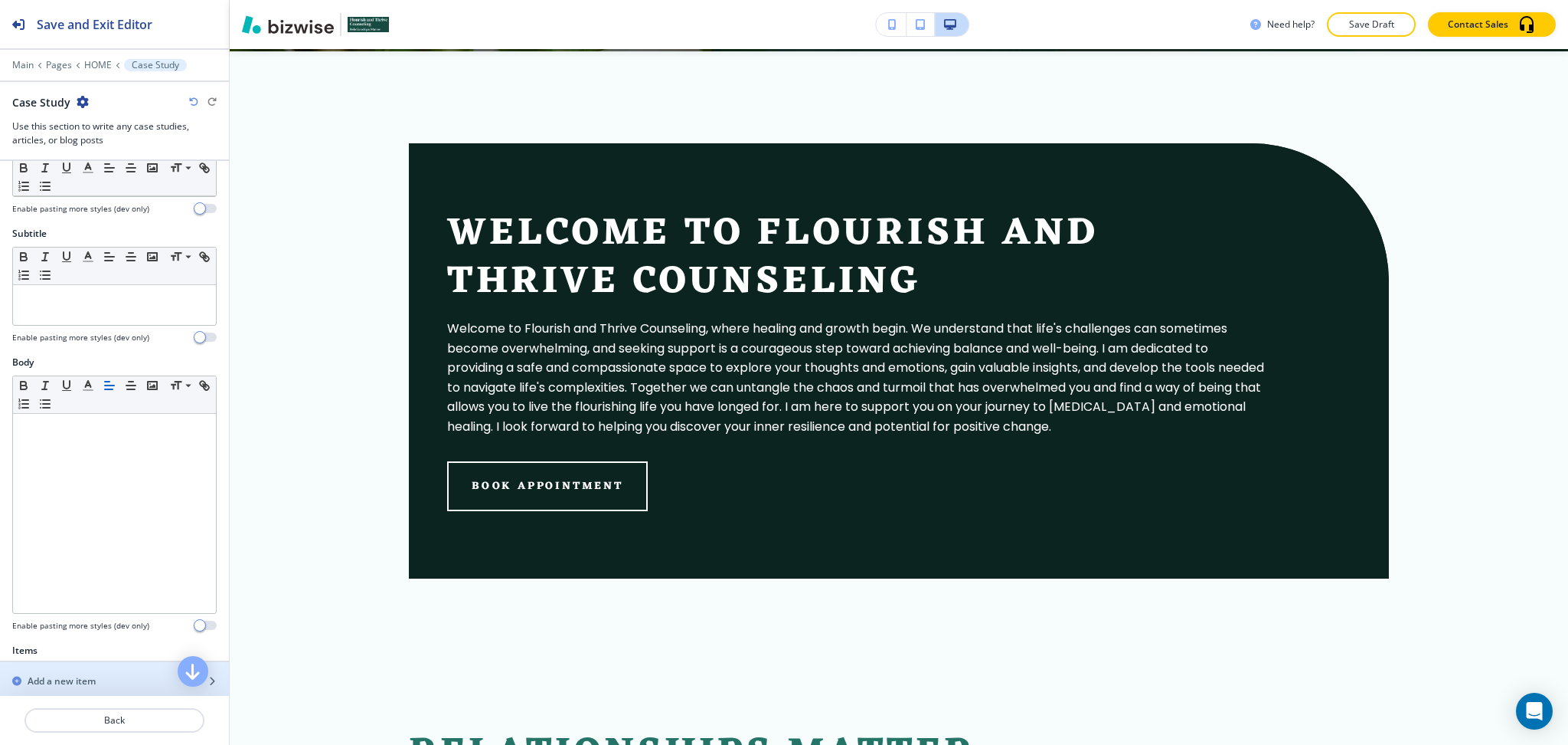
scroll to position [315, 0]
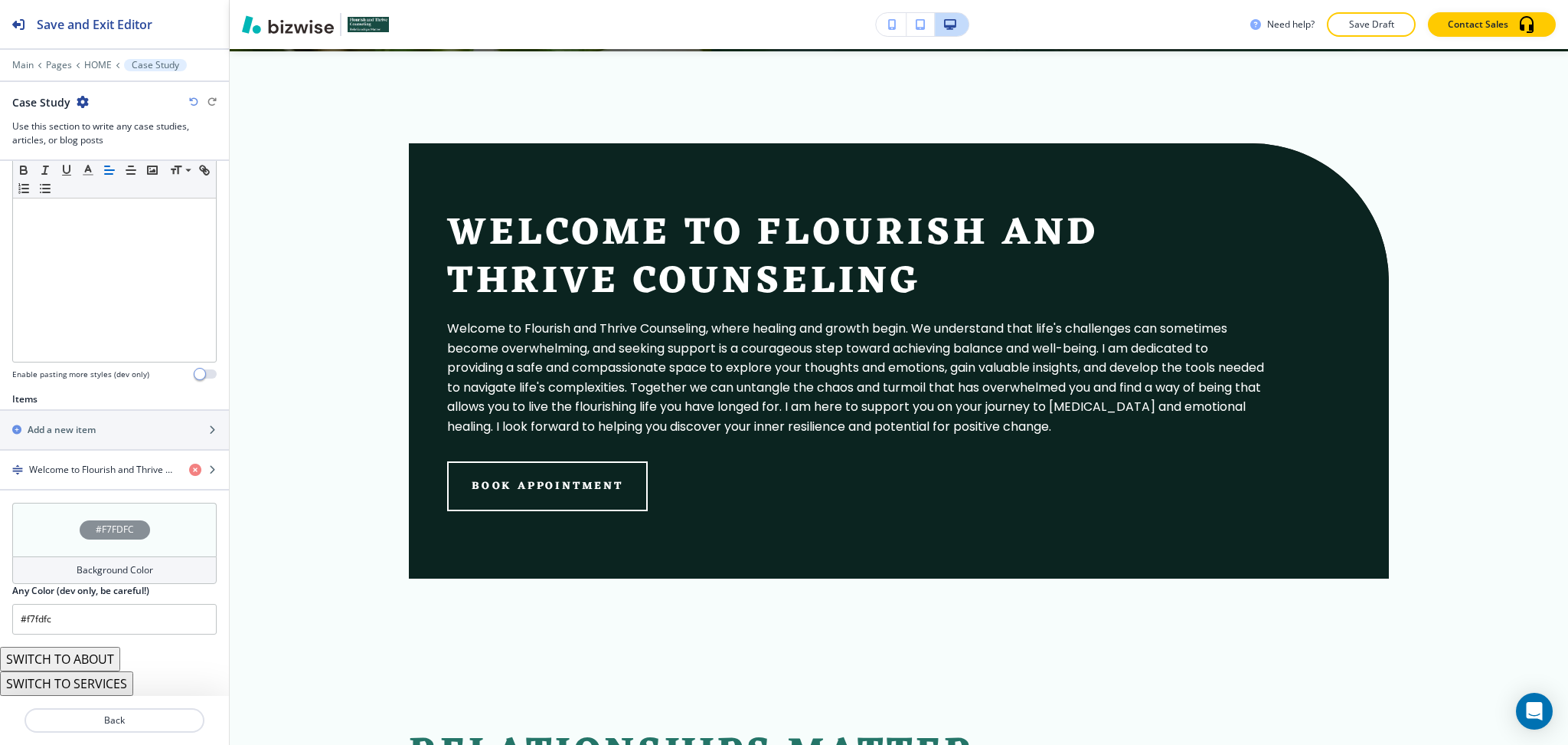
click at [128, 567] on h4 "Background Color" at bounding box center [114, 569] width 76 height 13
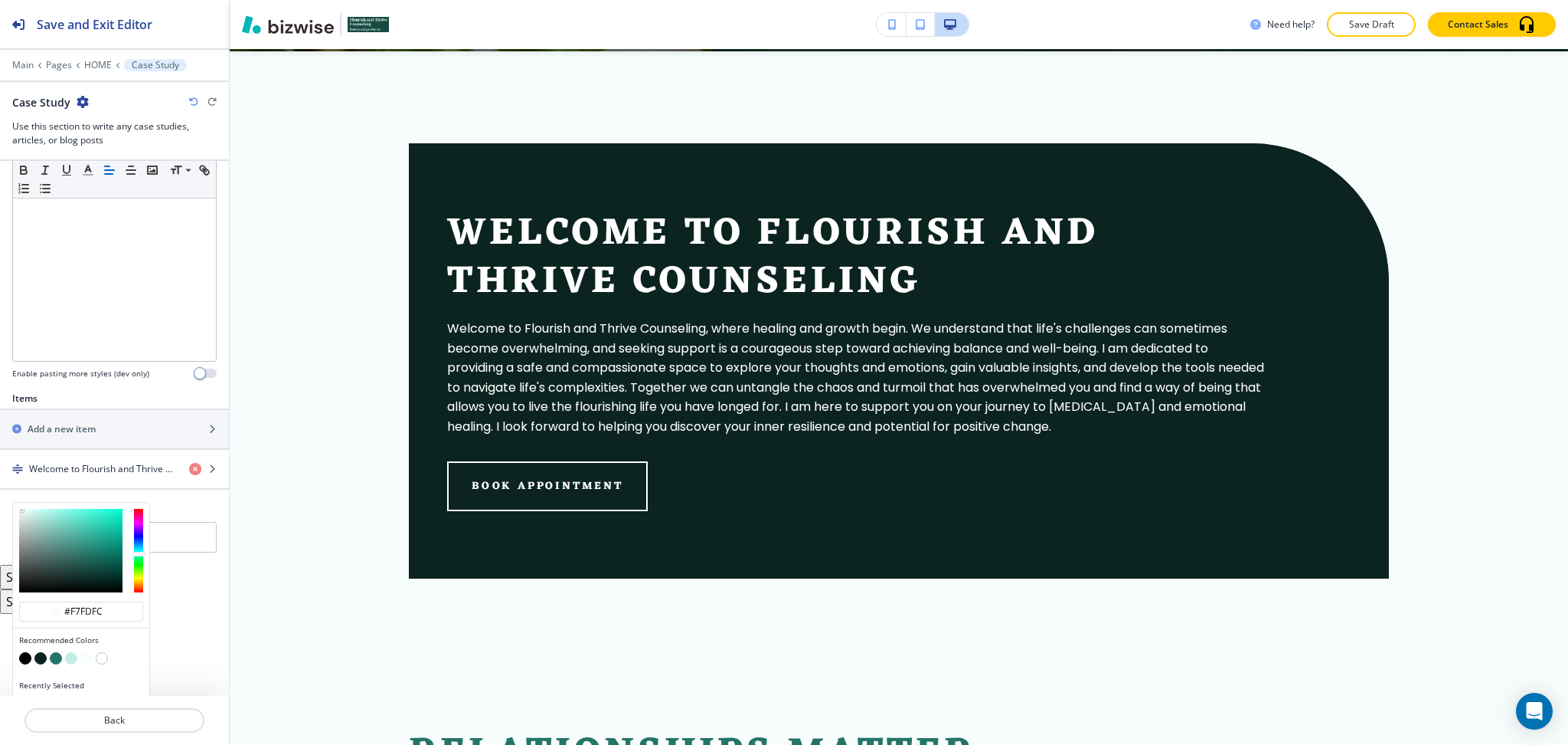
click at [74, 657] on button "button" at bounding box center [72, 658] width 13 height 13
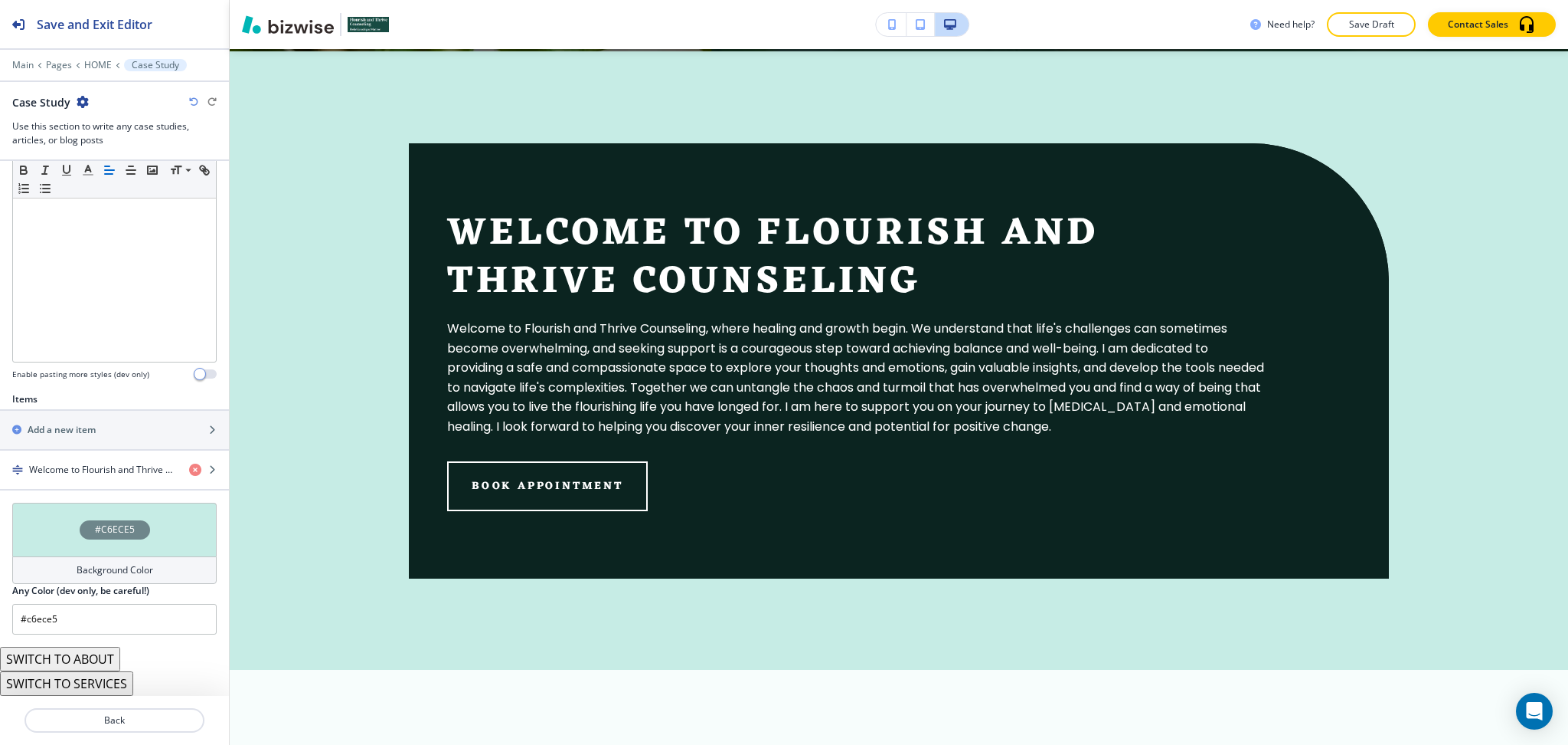
click at [78, 568] on h4 "Background Color" at bounding box center [114, 569] width 76 height 13
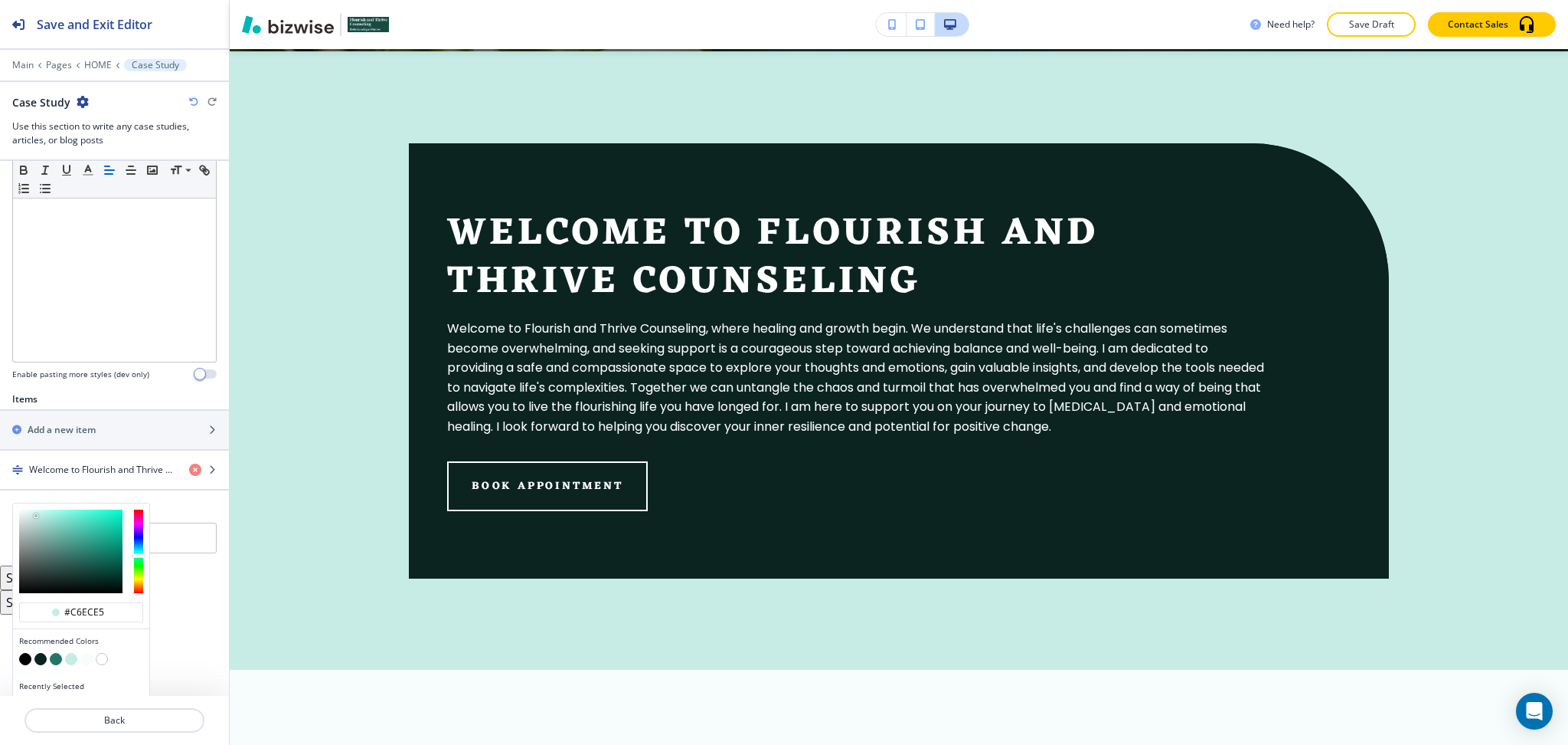
click at [99, 661] on button "button" at bounding box center [102, 659] width 13 height 13
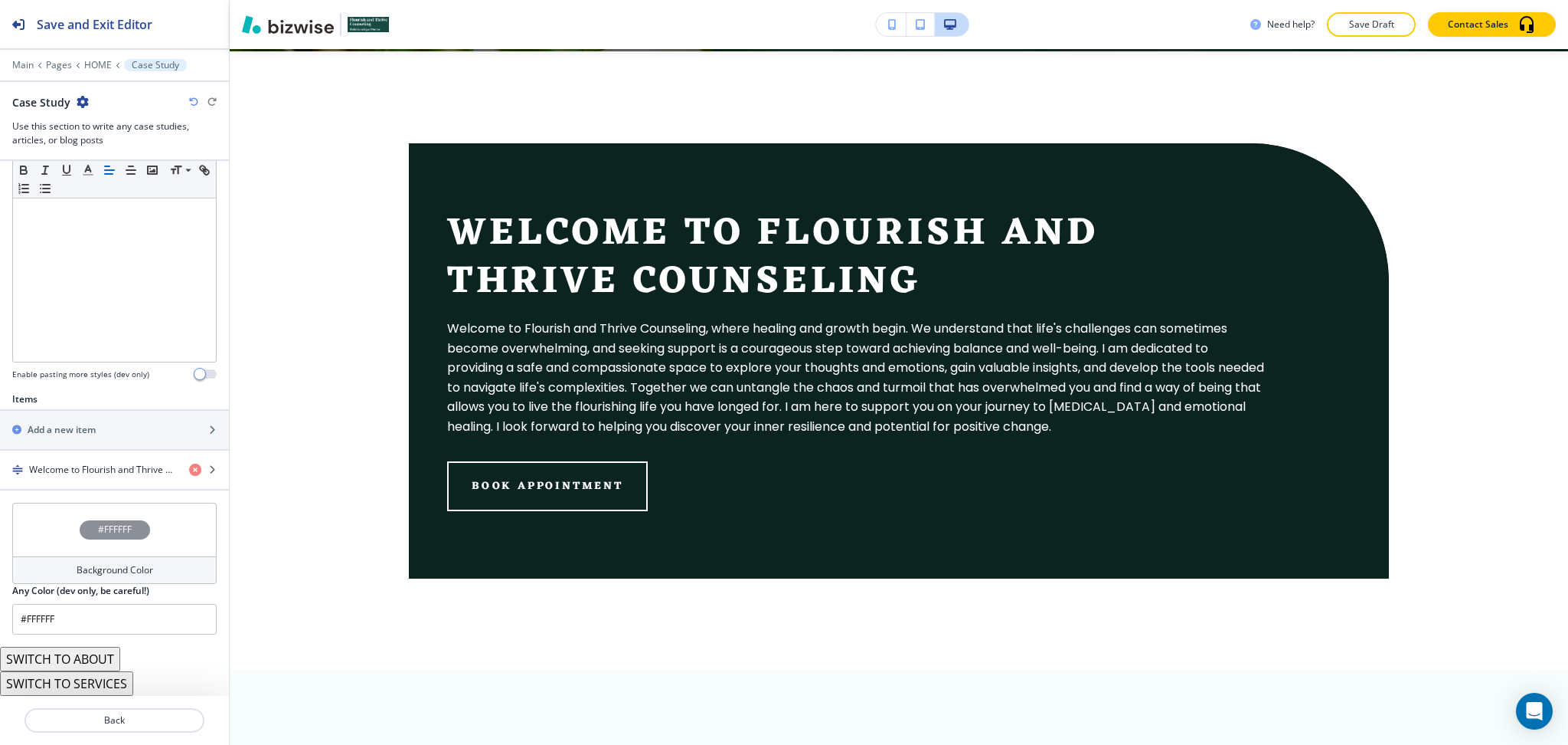
click at [102, 572] on h4 "Background Color" at bounding box center [114, 569] width 76 height 13
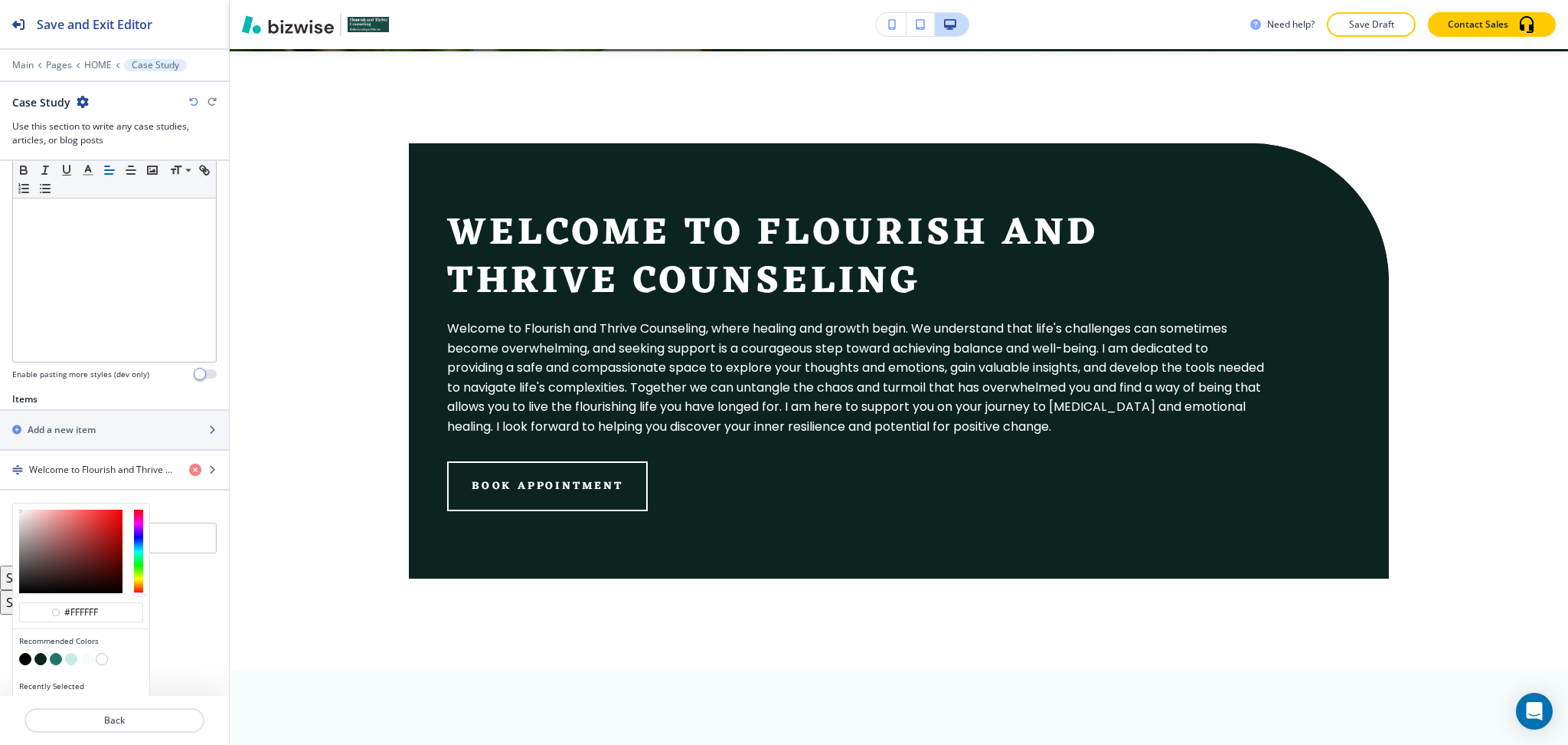
click at [42, 657] on button "button" at bounding box center [41, 659] width 13 height 13
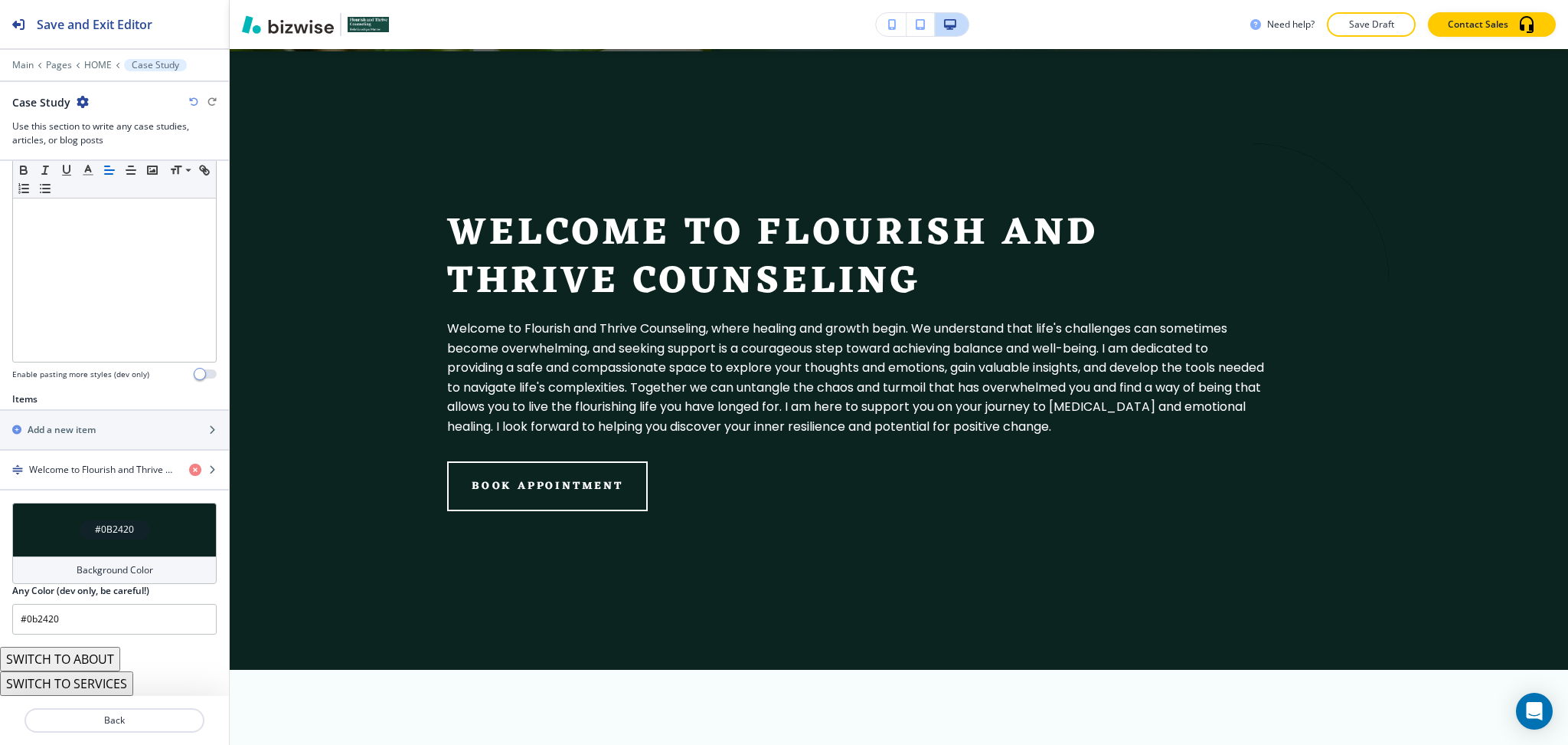
click at [92, 564] on h4 "Background Color" at bounding box center [114, 569] width 76 height 13
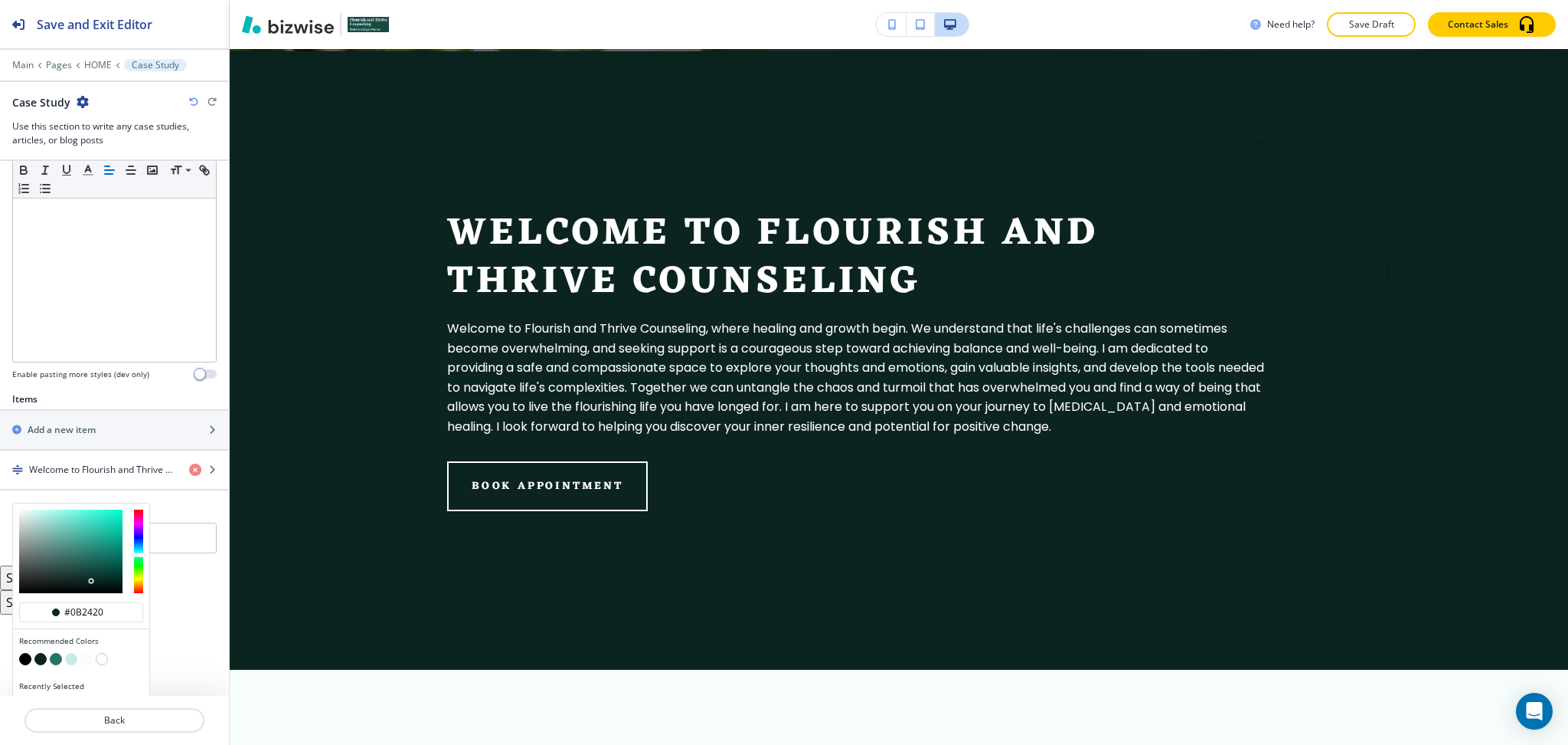
click at [59, 657] on button "button" at bounding box center [56, 659] width 13 height 13
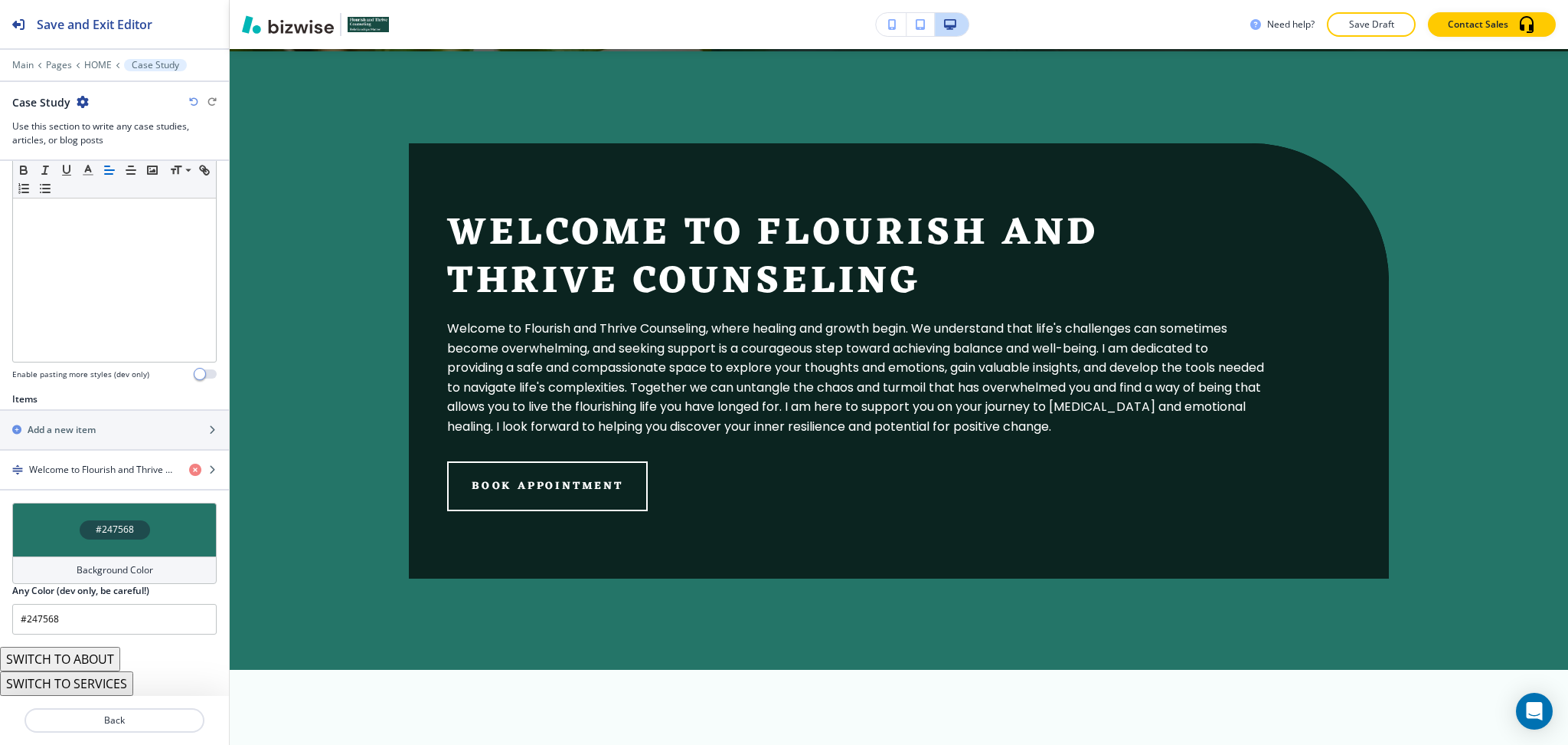
click at [102, 571] on h4 "Background Color" at bounding box center [114, 569] width 76 height 13
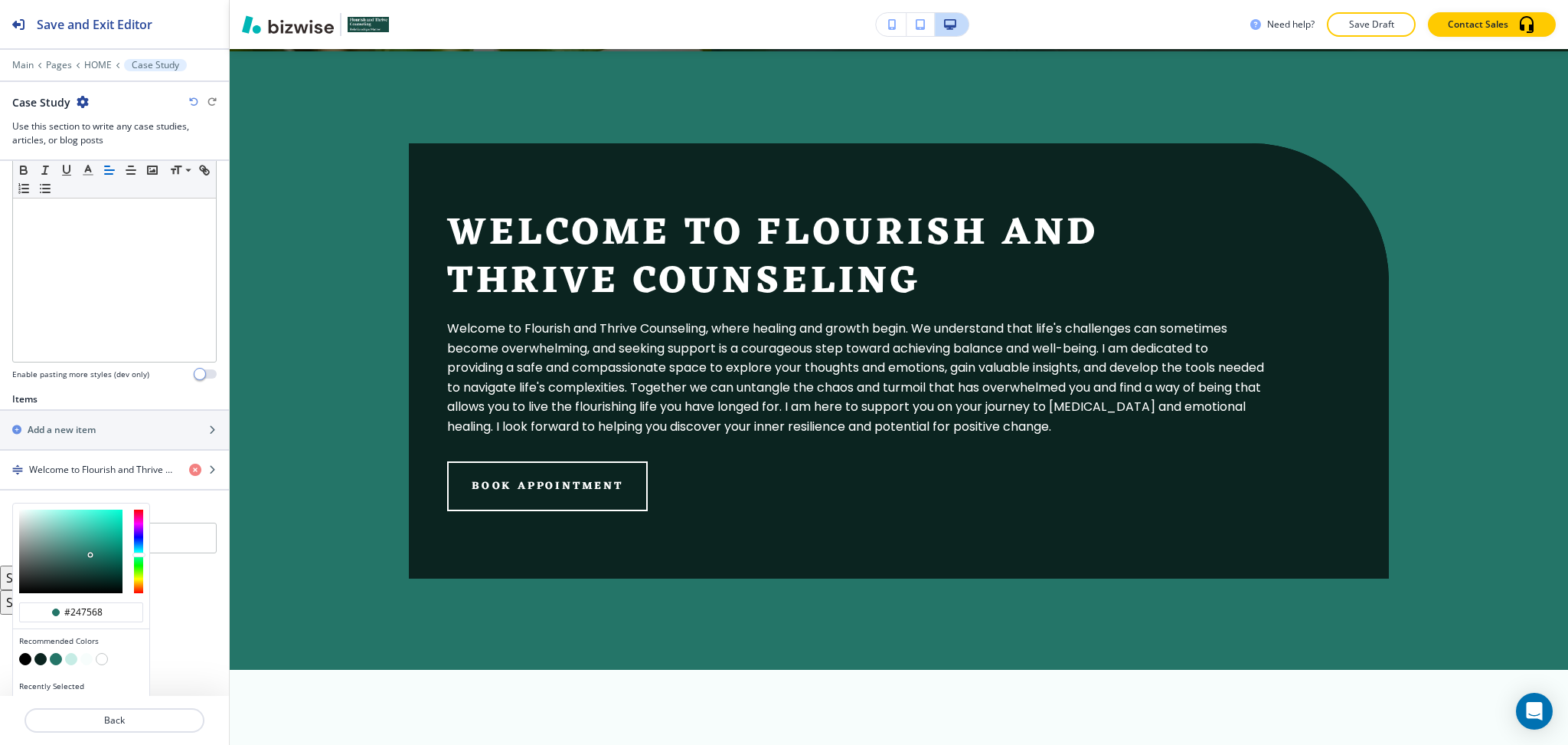
click at [25, 654] on button "button" at bounding box center [25, 659] width 13 height 13
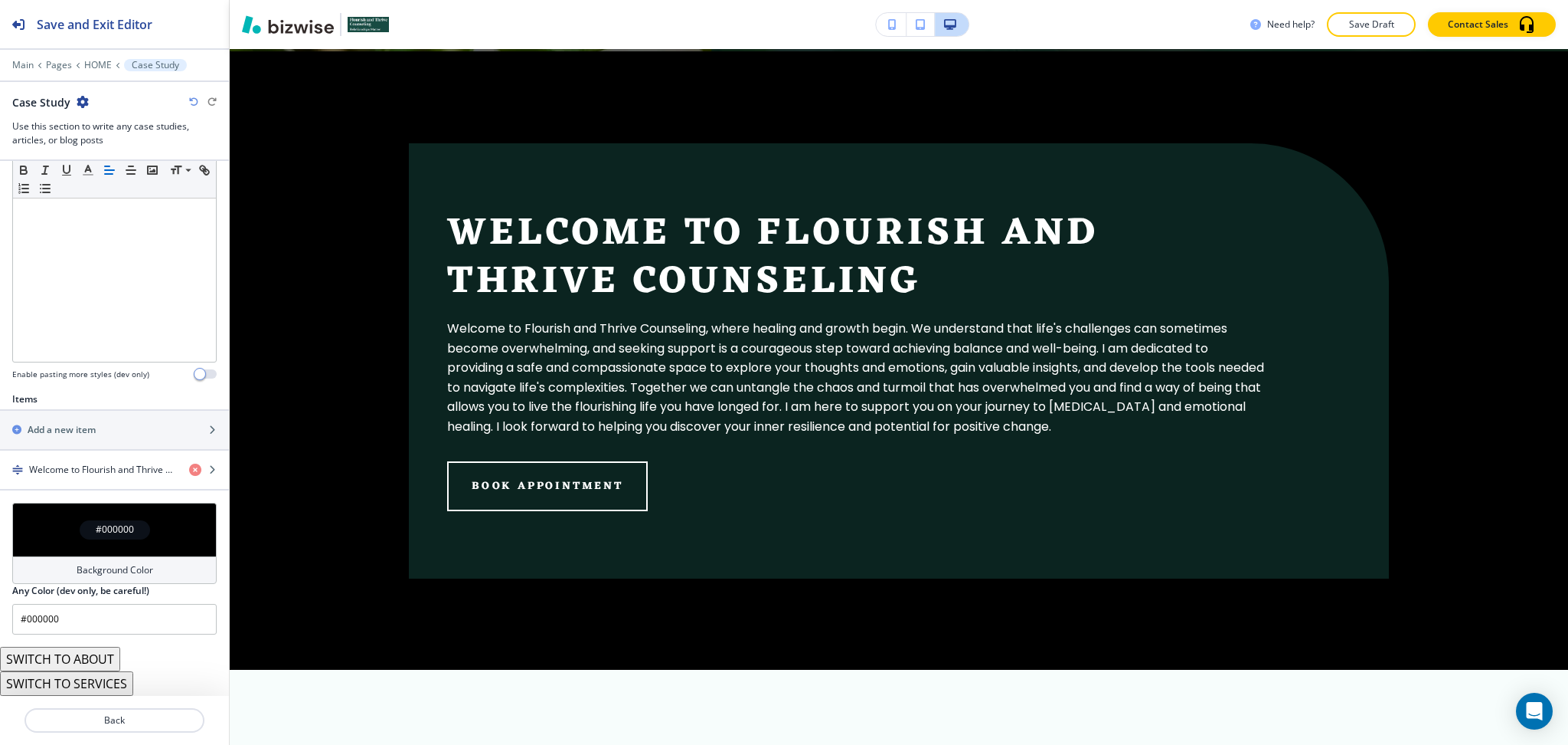
click at [92, 594] on h2 "Any Color (dev only, be careful!)" at bounding box center [81, 590] width 137 height 13
click at [98, 567] on h4 "Background Color" at bounding box center [114, 569] width 76 height 13
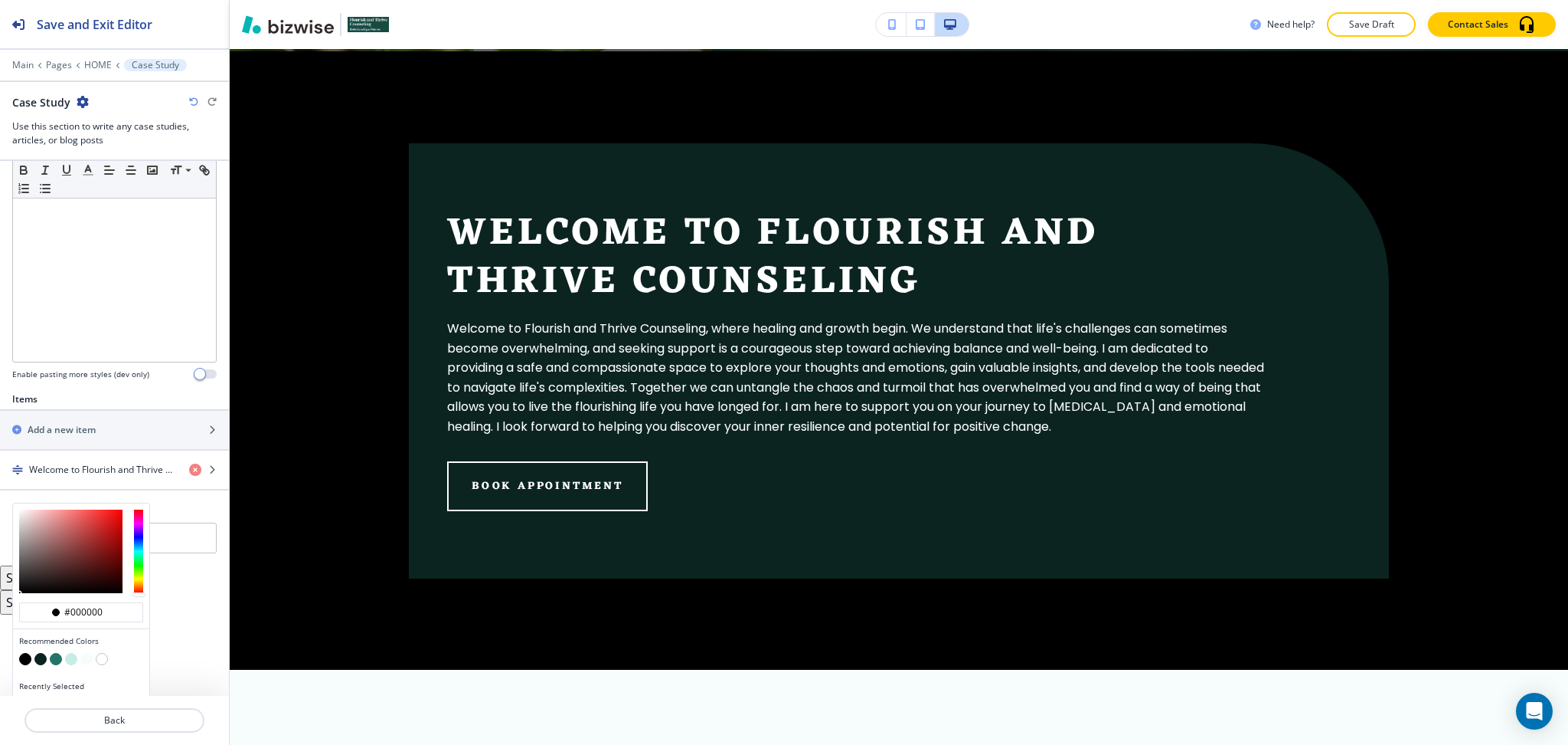
click at [75, 656] on button "button" at bounding box center [72, 659] width 13 height 13
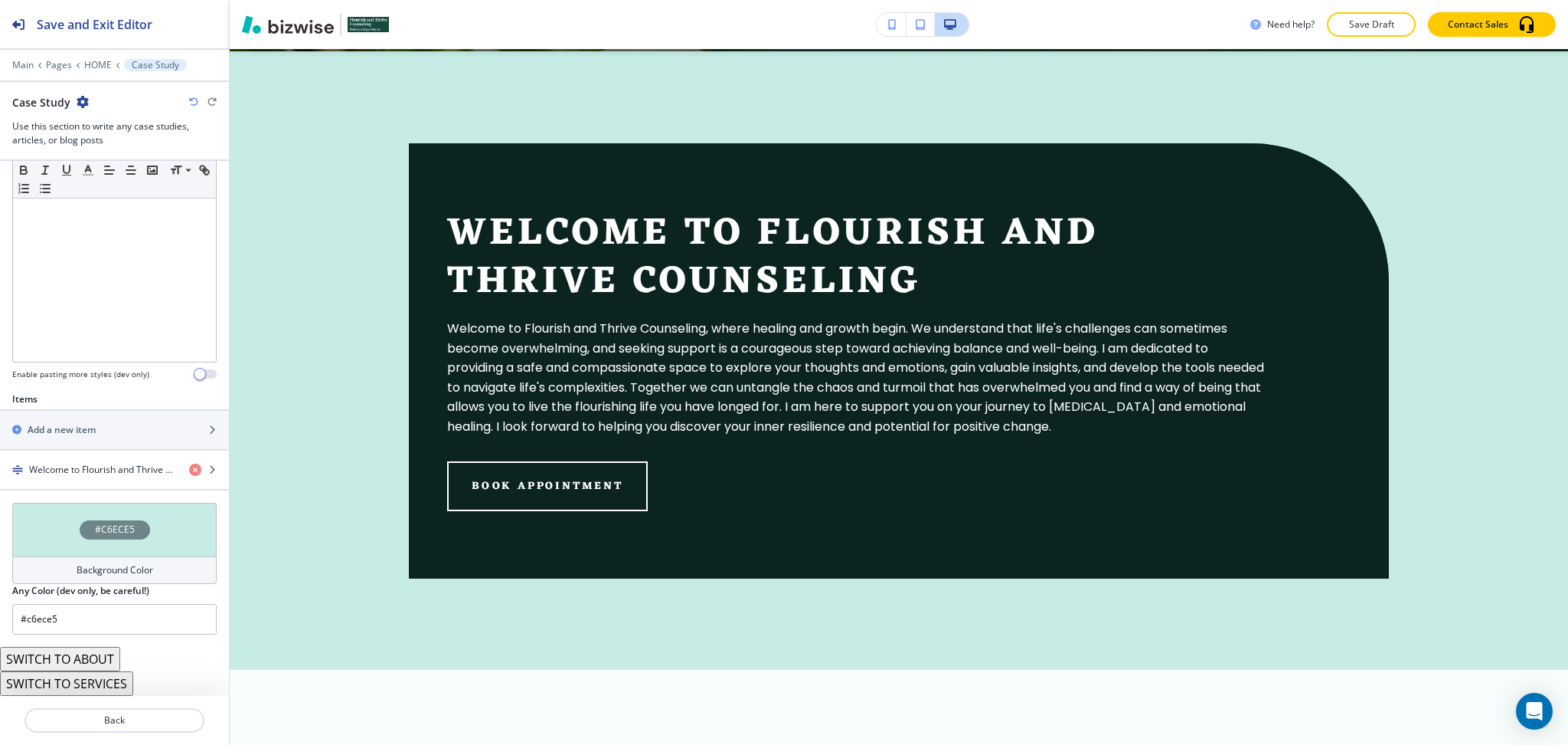
click at [115, 549] on div "#C6ECE5" at bounding box center [114, 530] width 204 height 54
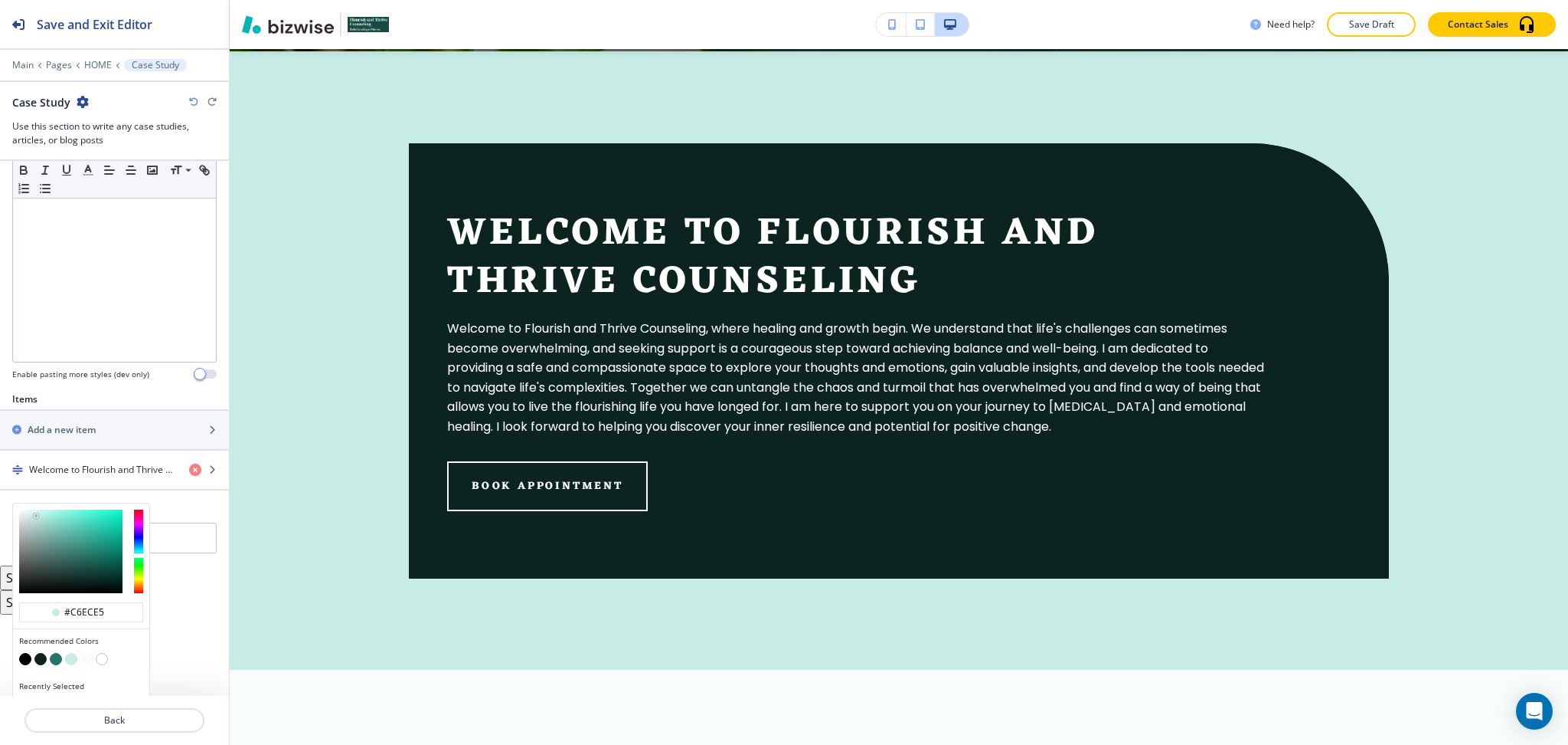
click at [89, 655] on button "button" at bounding box center [87, 659] width 13 height 13
type input "#f7fdfc"
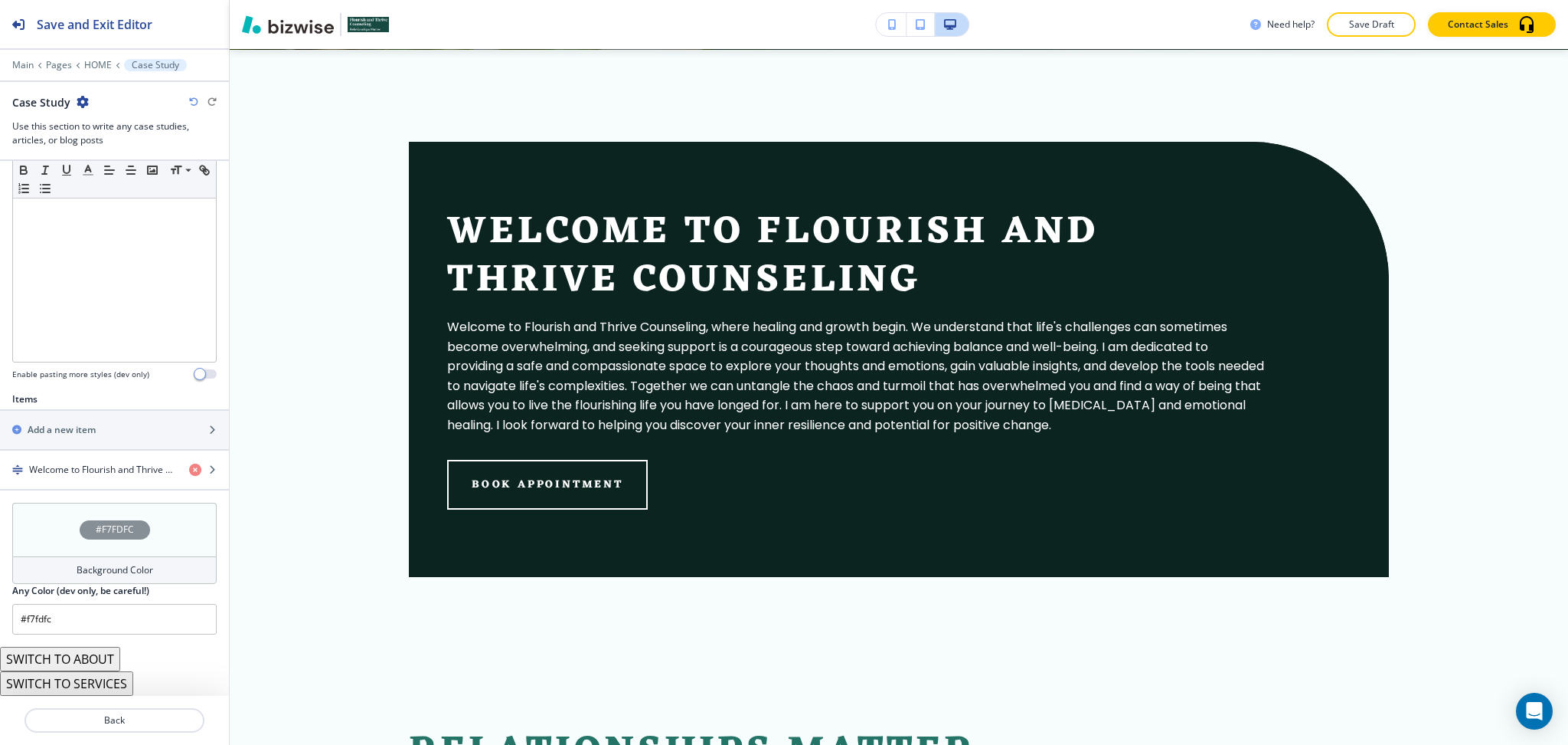
scroll to position [641, 0]
click at [91, 684] on button "SWITCH TO SERVICES" at bounding box center [66, 683] width 133 height 24
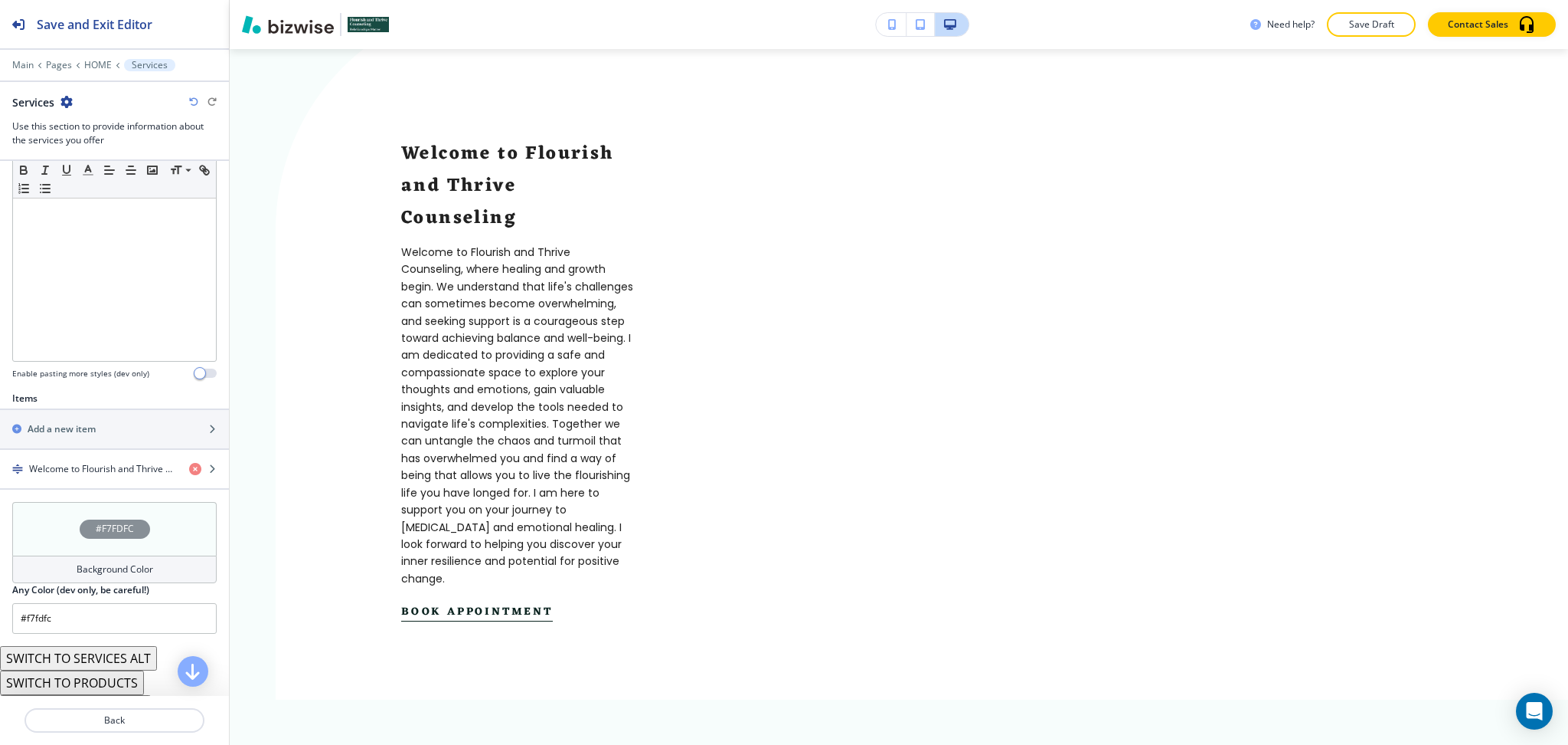
scroll to position [365, 0]
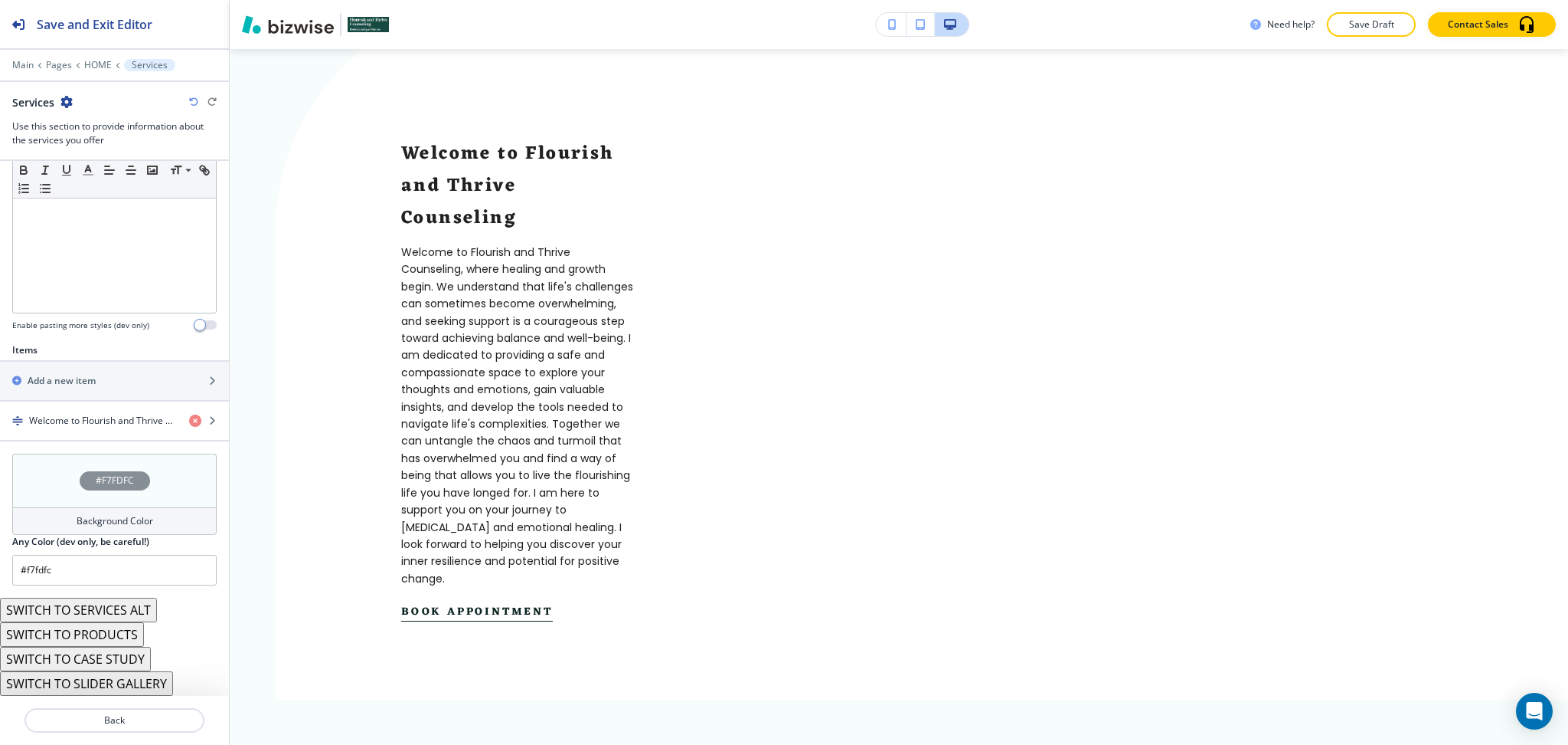
click at [116, 613] on button "SWITCH TO SERVICES ALT" at bounding box center [78, 609] width 157 height 24
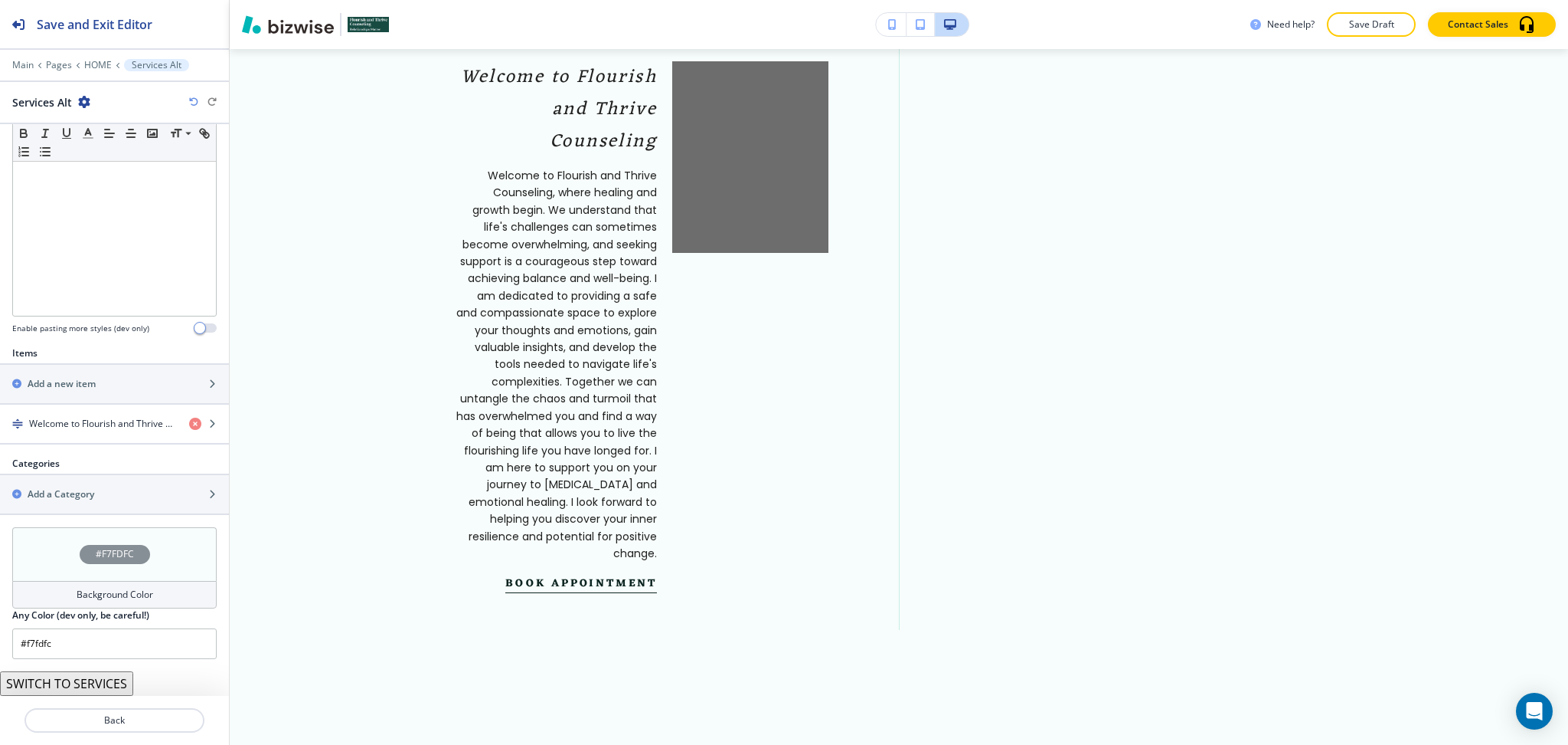
scroll to position [325, 0]
click at [193, 101] on icon "button" at bounding box center [194, 102] width 9 height 9
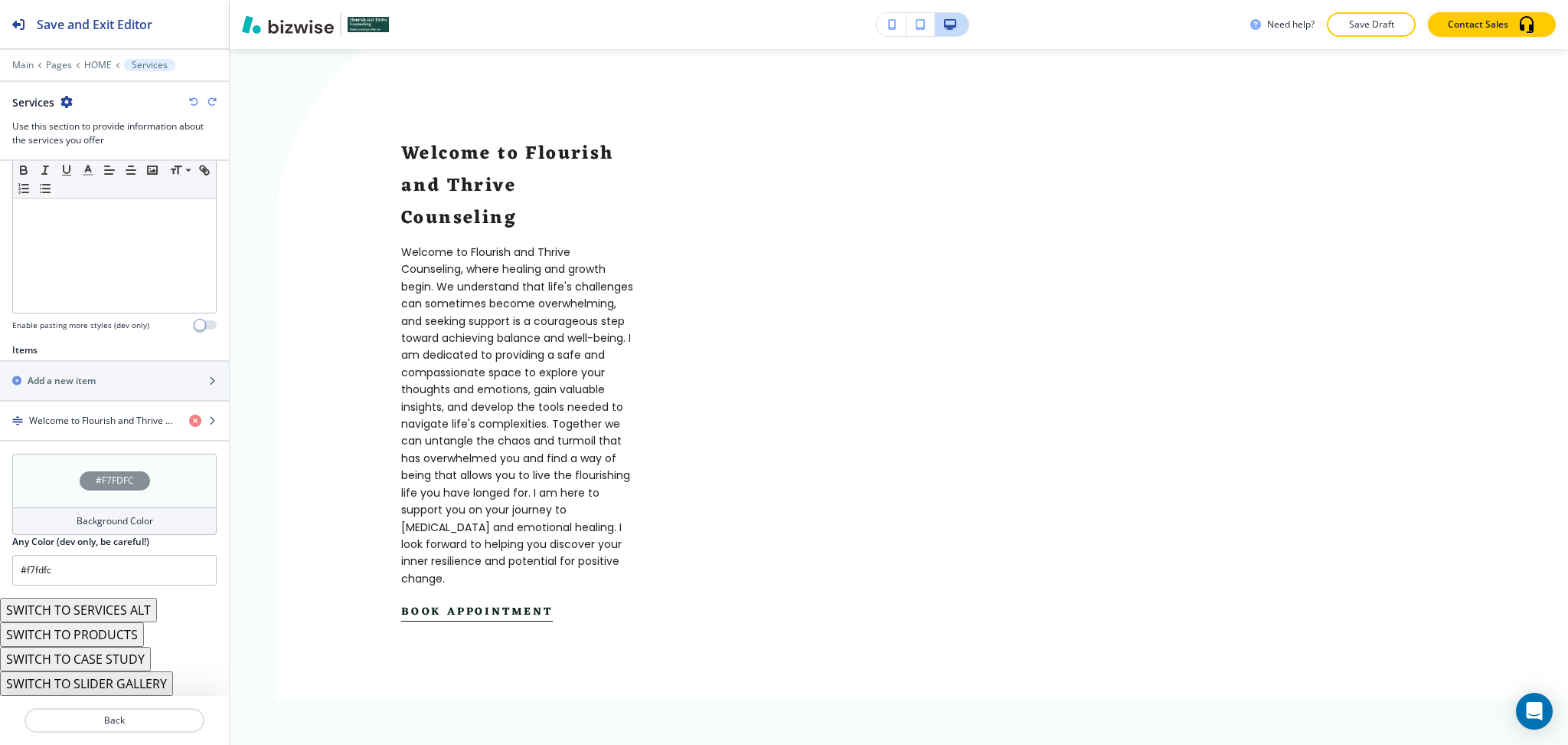
click at [193, 101] on icon "button" at bounding box center [194, 102] width 9 height 9
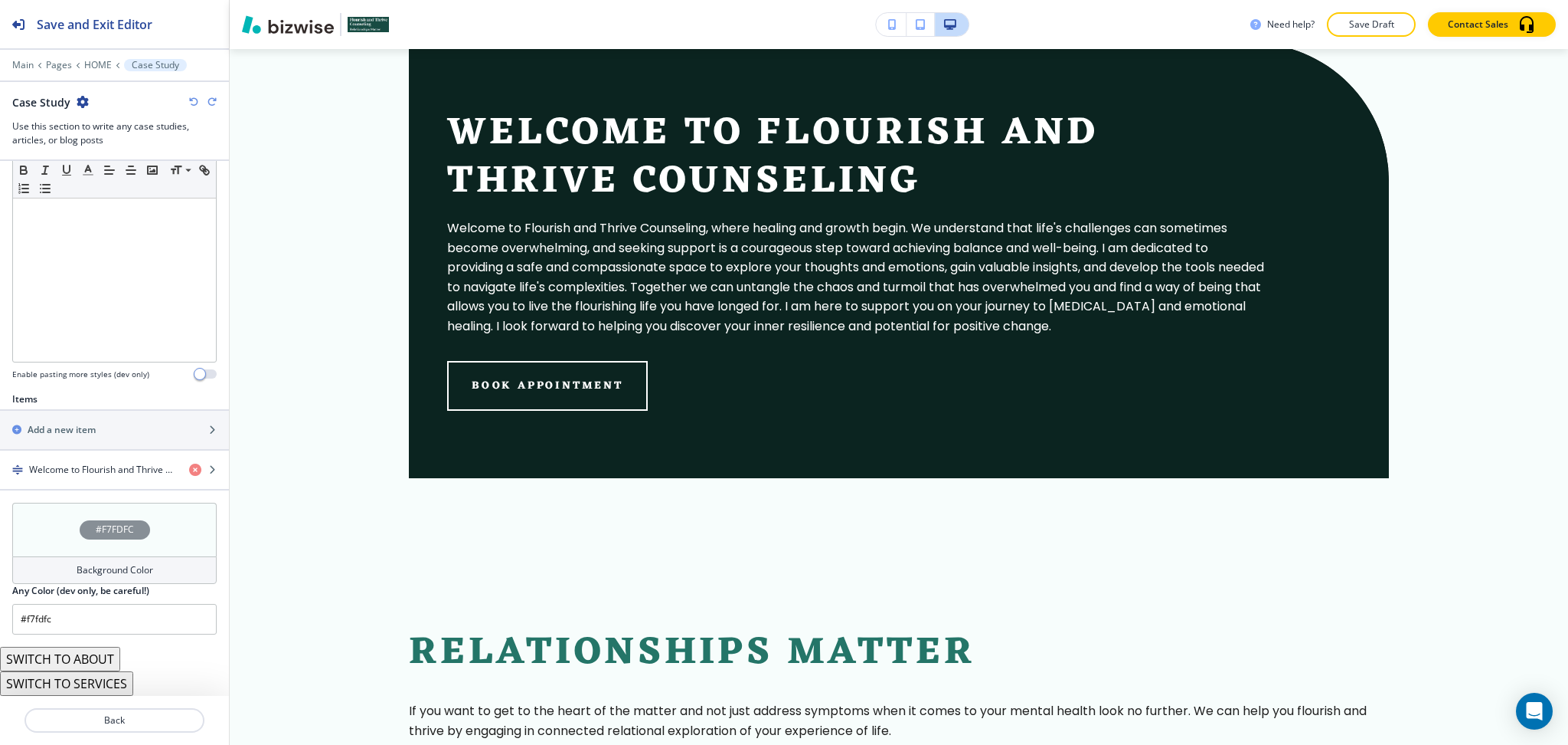
scroll to position [315, 0]
click at [193, 101] on icon "button" at bounding box center [194, 102] width 9 height 9
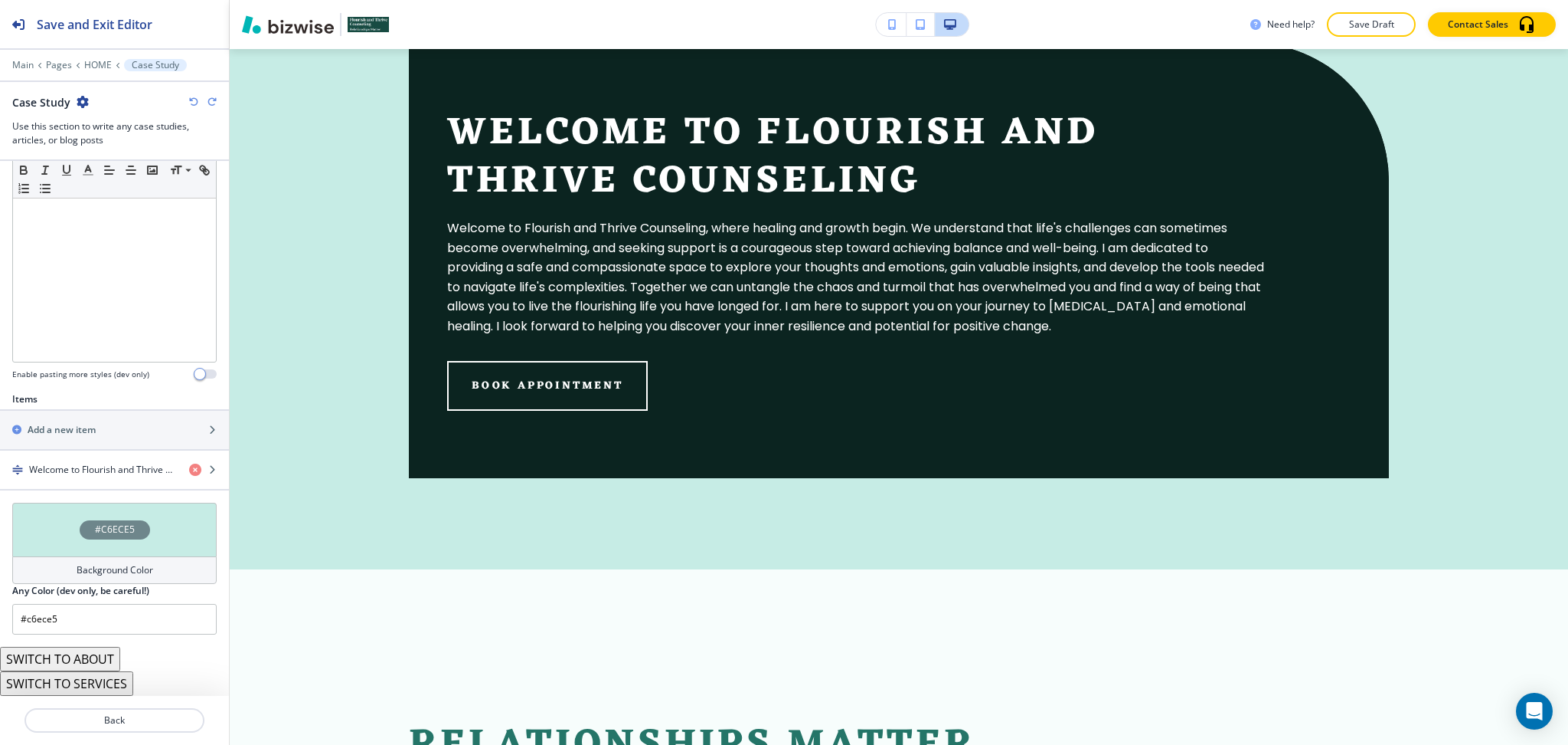
click at [193, 101] on icon "button" at bounding box center [194, 102] width 9 height 9
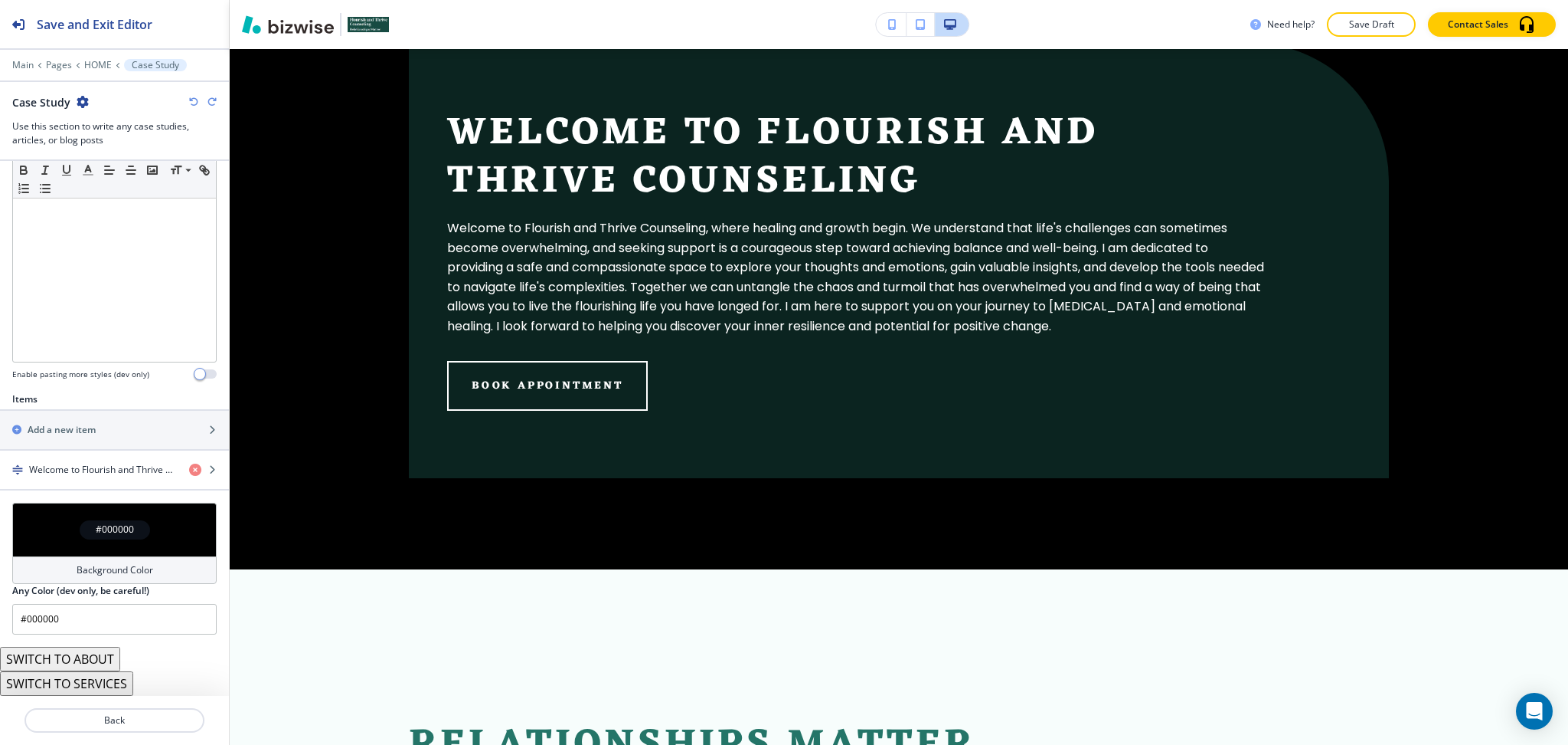
click at [193, 101] on icon "button" at bounding box center [194, 102] width 9 height 9
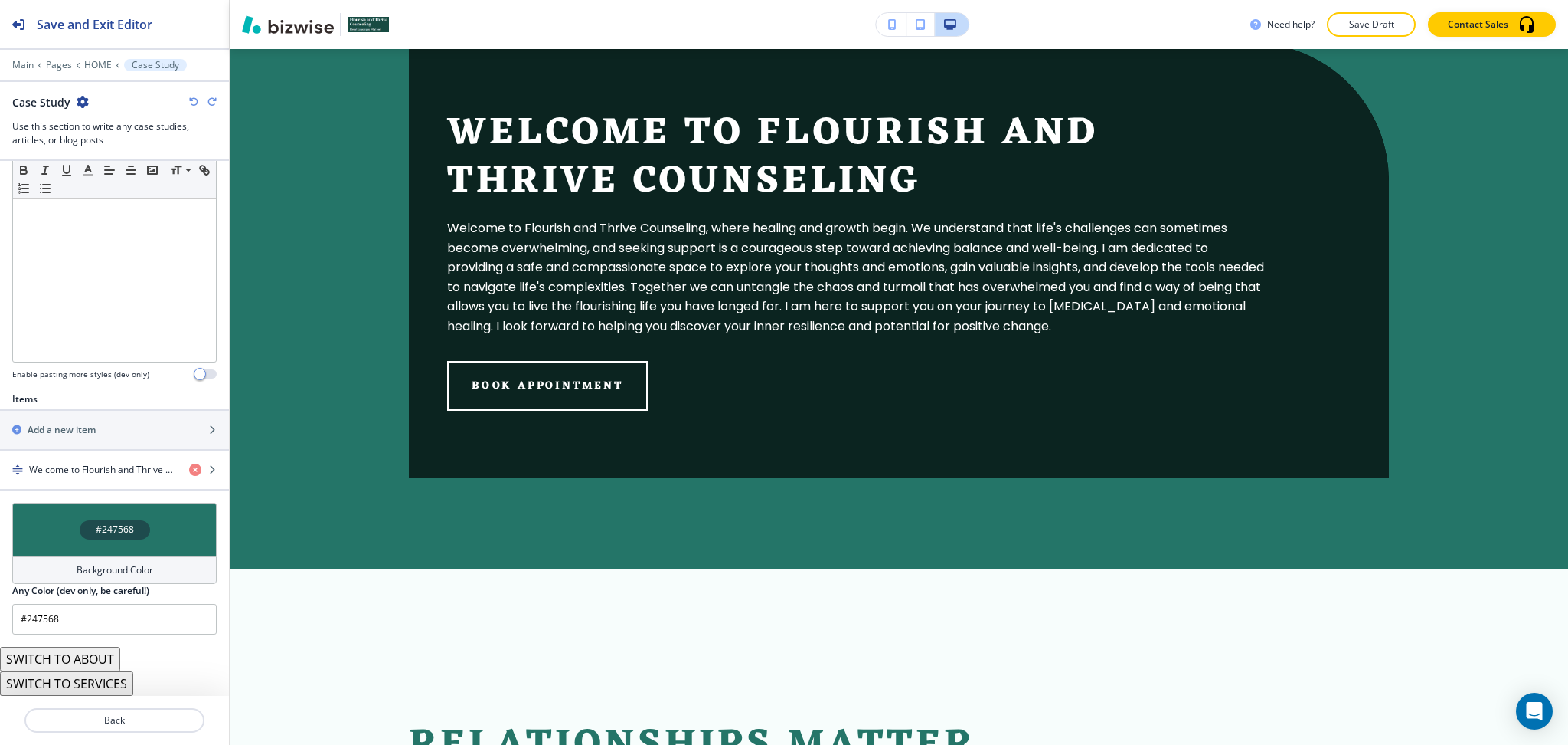
click at [193, 101] on icon "button" at bounding box center [194, 102] width 9 height 9
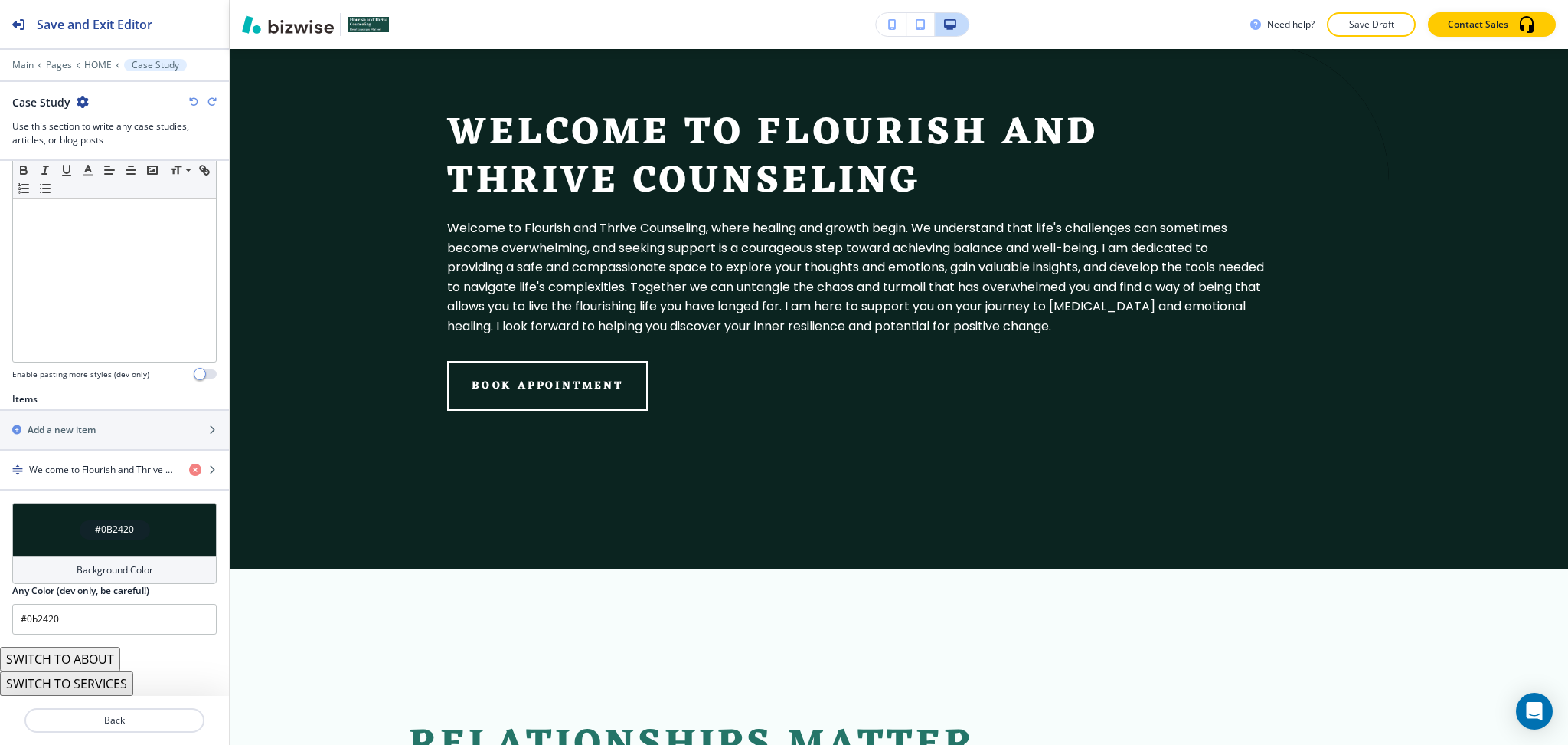
click at [193, 101] on icon "button" at bounding box center [194, 102] width 9 height 9
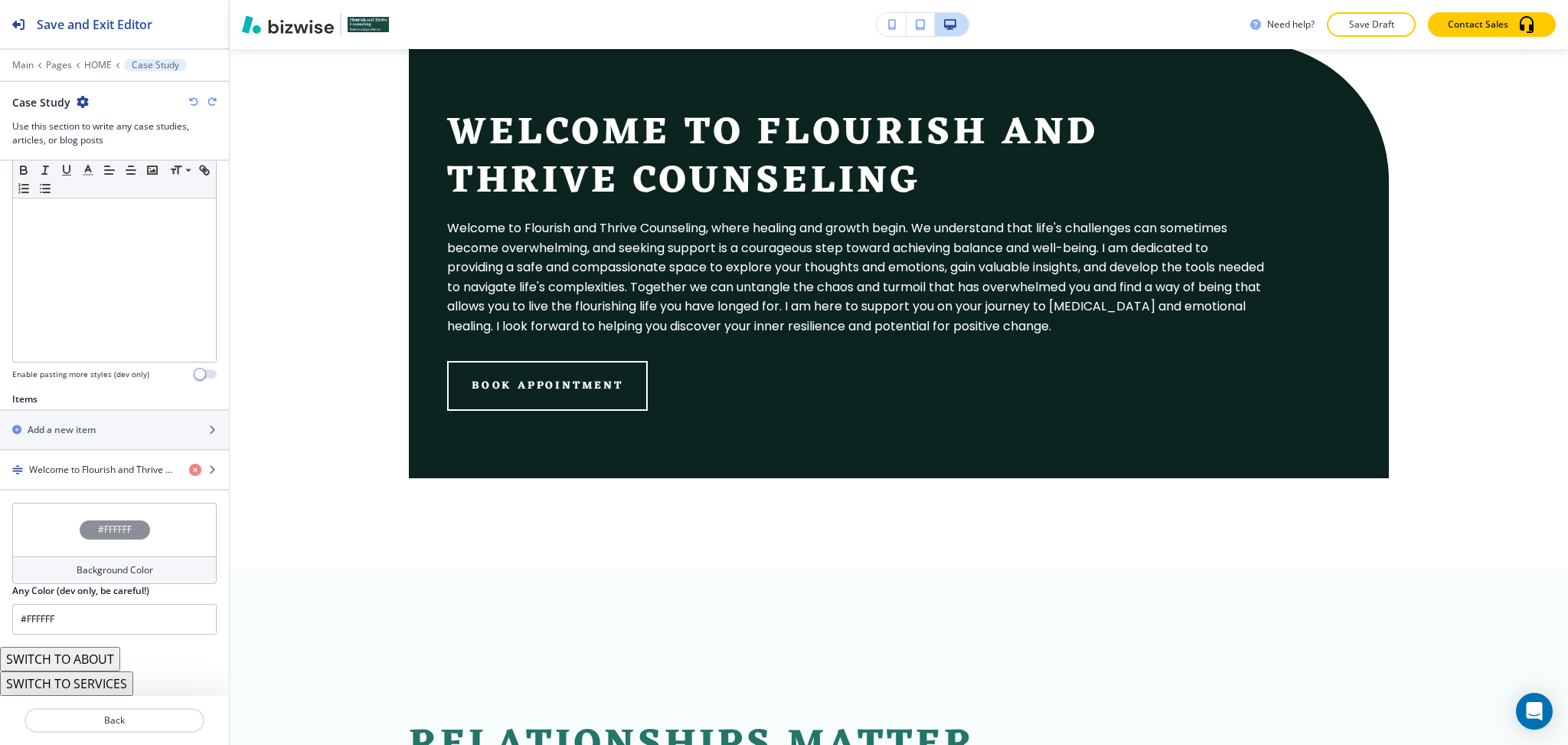
click at [193, 101] on icon "button" at bounding box center [194, 102] width 9 height 9
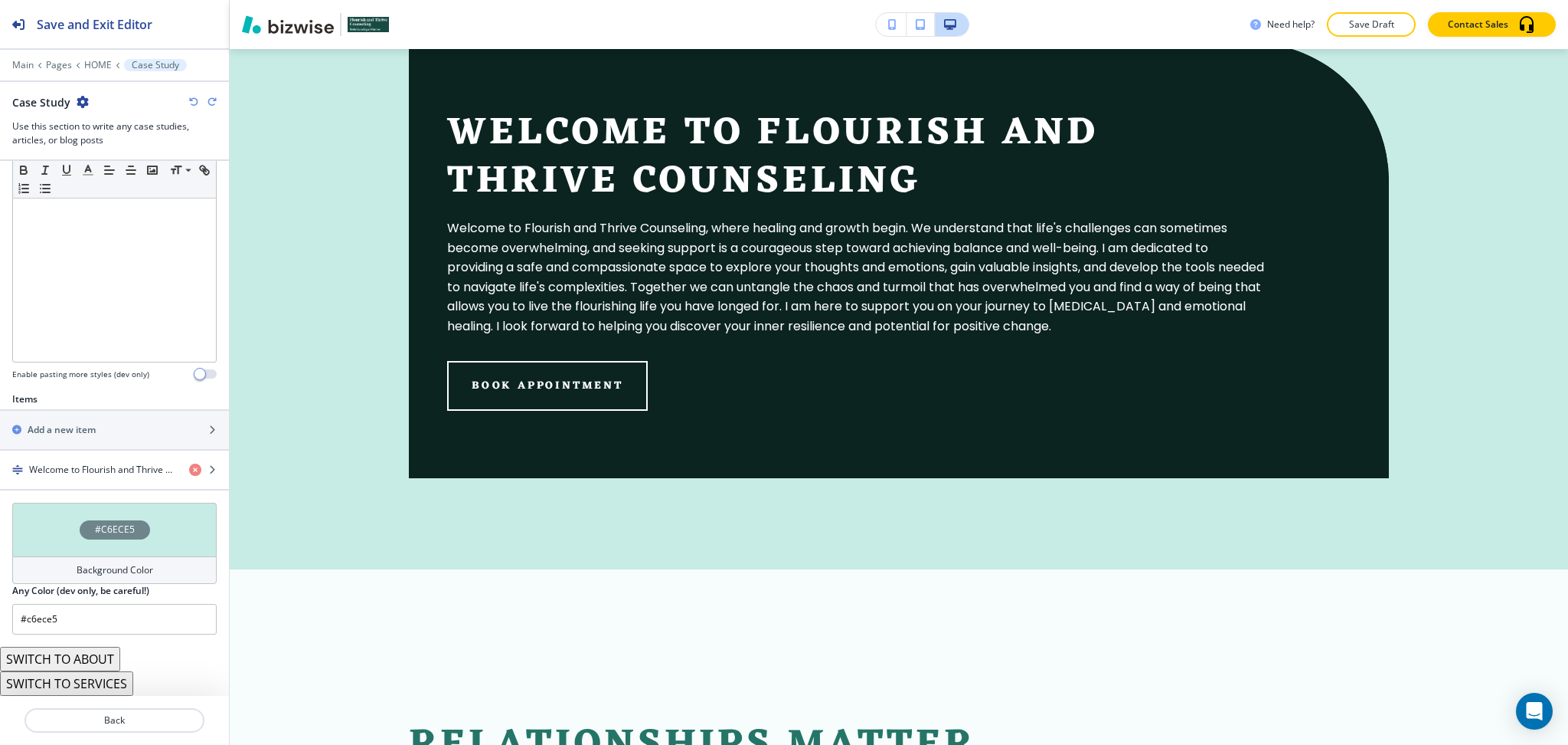
click at [193, 101] on icon "button" at bounding box center [194, 102] width 9 height 9
type input "#f7fdfc"
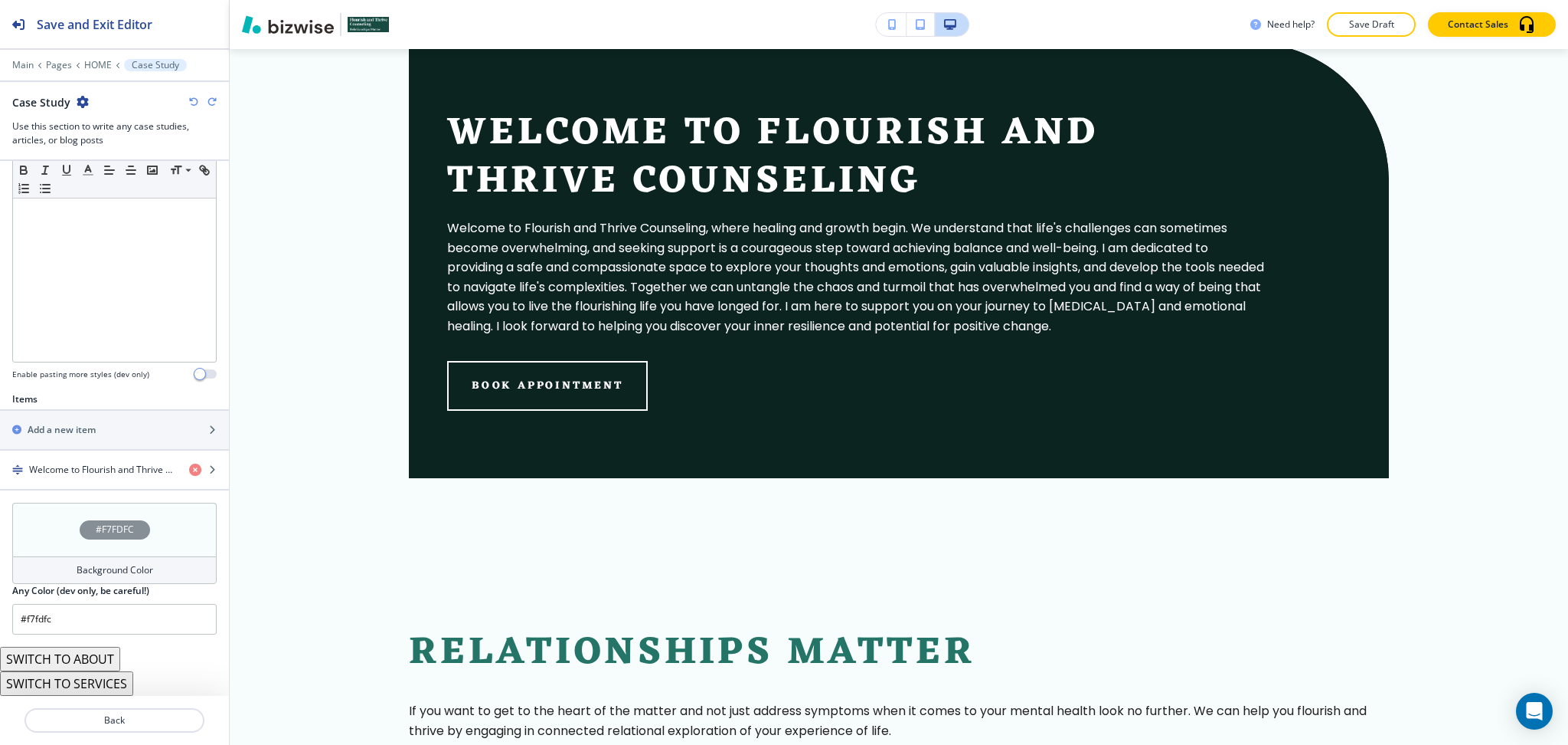
click at [193, 101] on icon "button" at bounding box center [194, 102] width 9 height 9
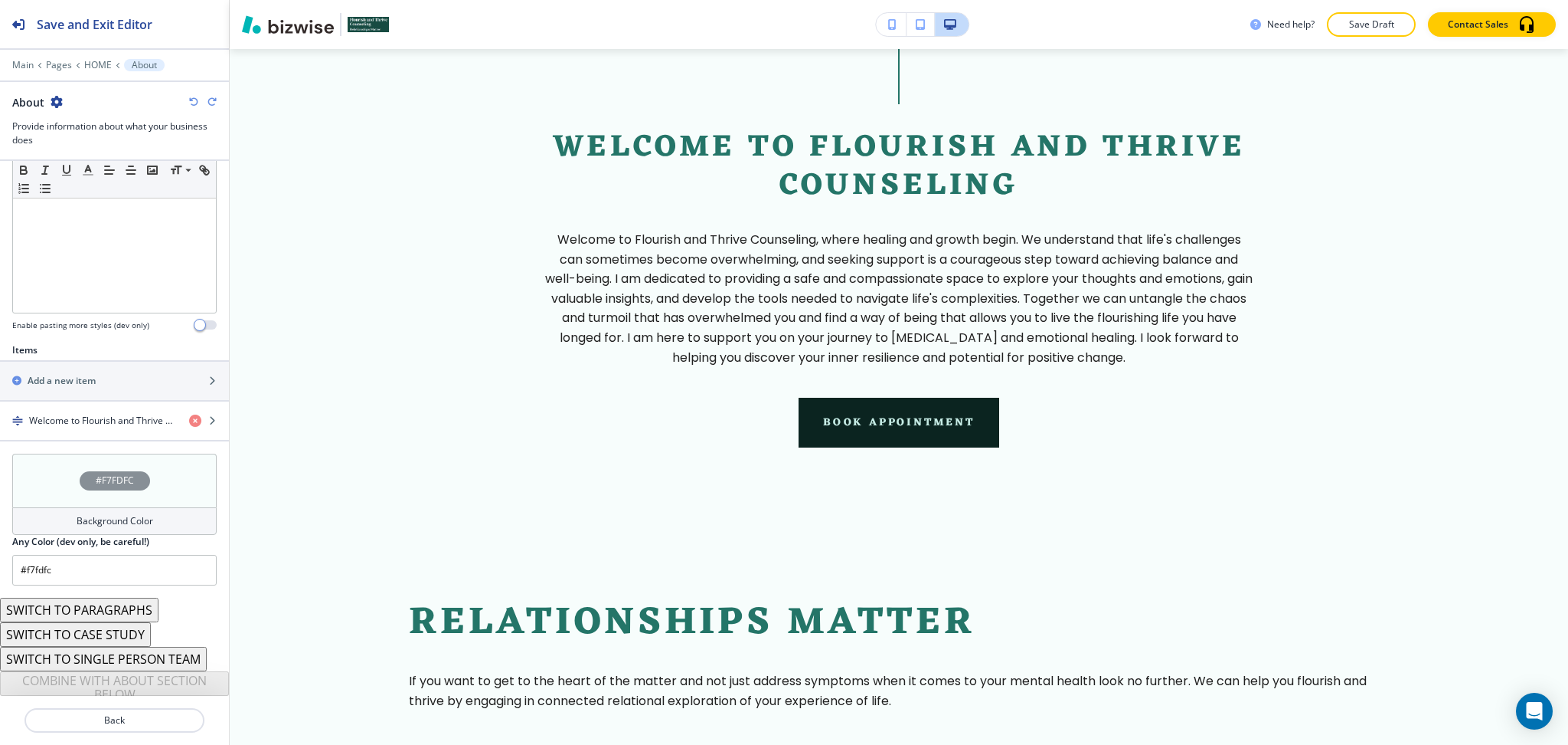
click at [193, 101] on icon "button" at bounding box center [194, 102] width 9 height 9
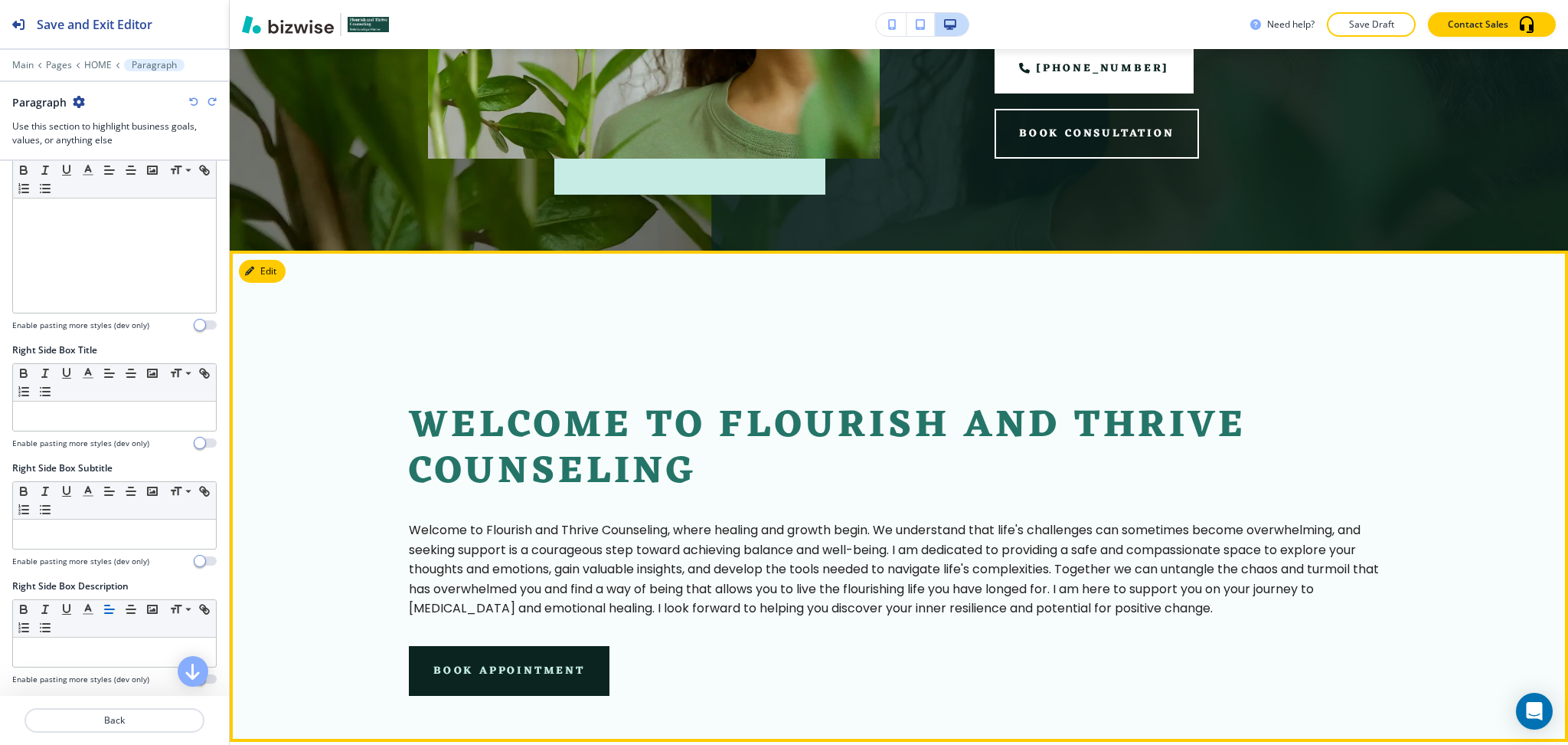
click at [280, 259] on button "Edit" at bounding box center [262, 270] width 46 height 23
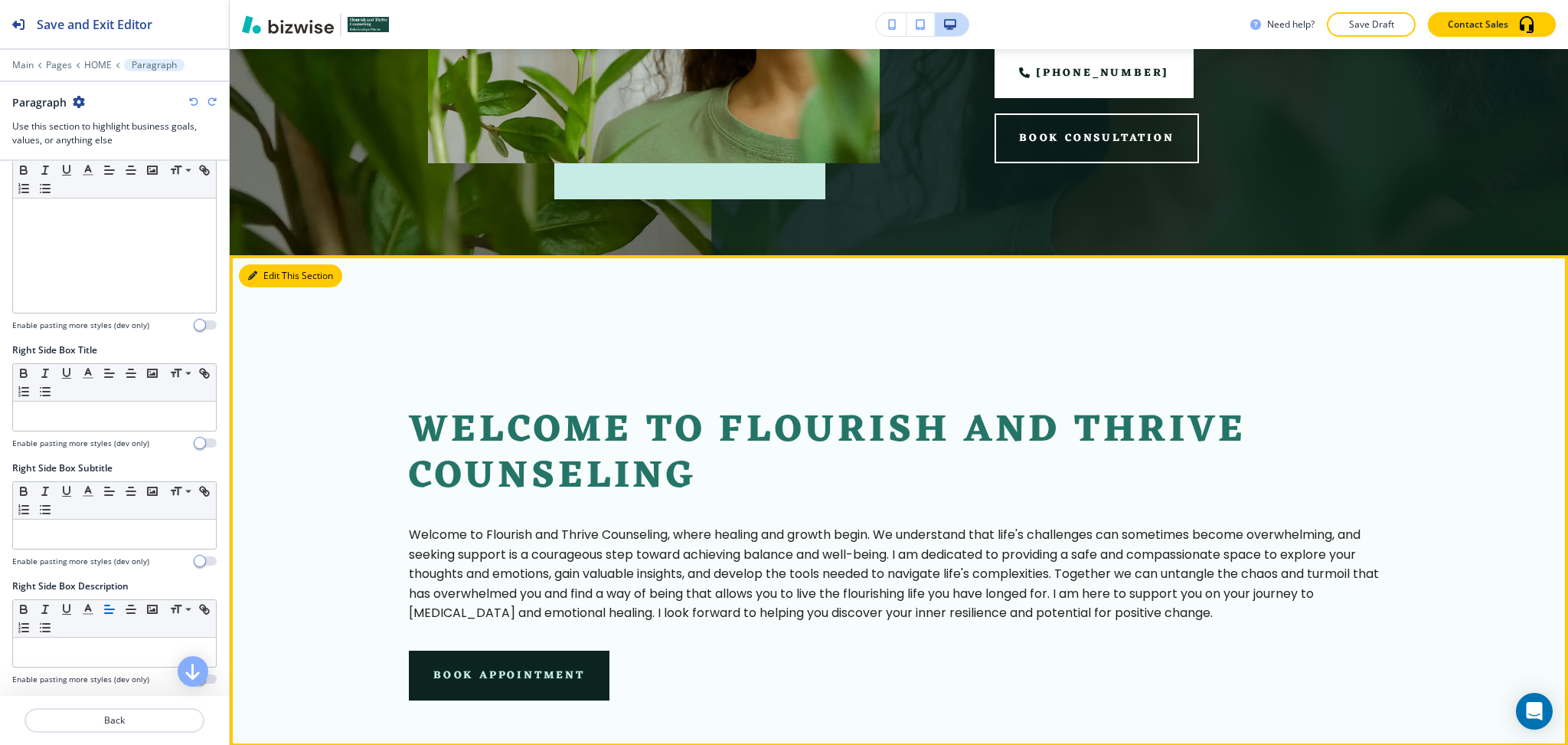
click at [280, 270] on button "Edit This Section" at bounding box center [290, 275] width 103 height 23
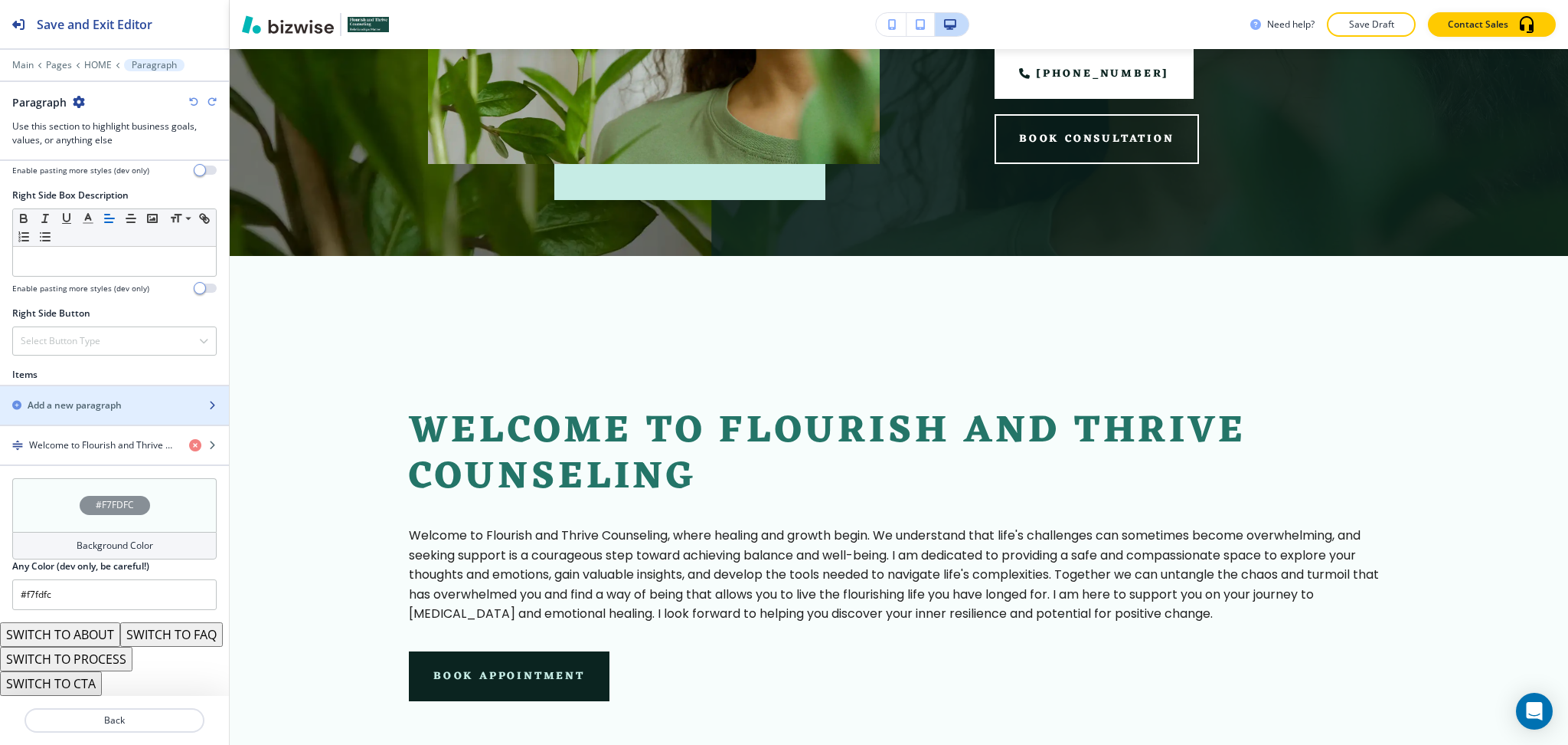
scroll to position [771, 0]
click at [83, 397] on div "Add a new paragraph" at bounding box center [114, 405] width 229 height 39
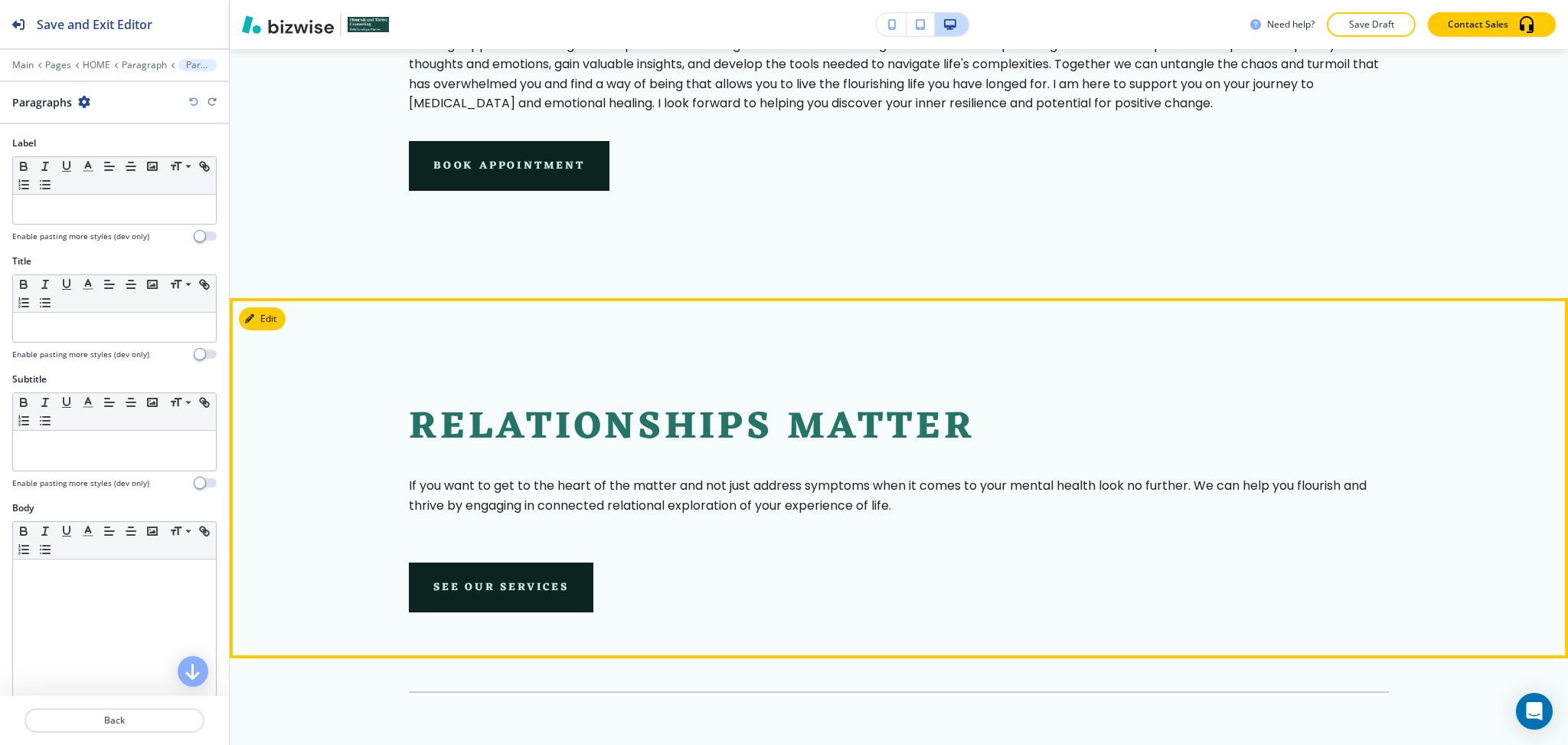
scroll to position [947, 0]
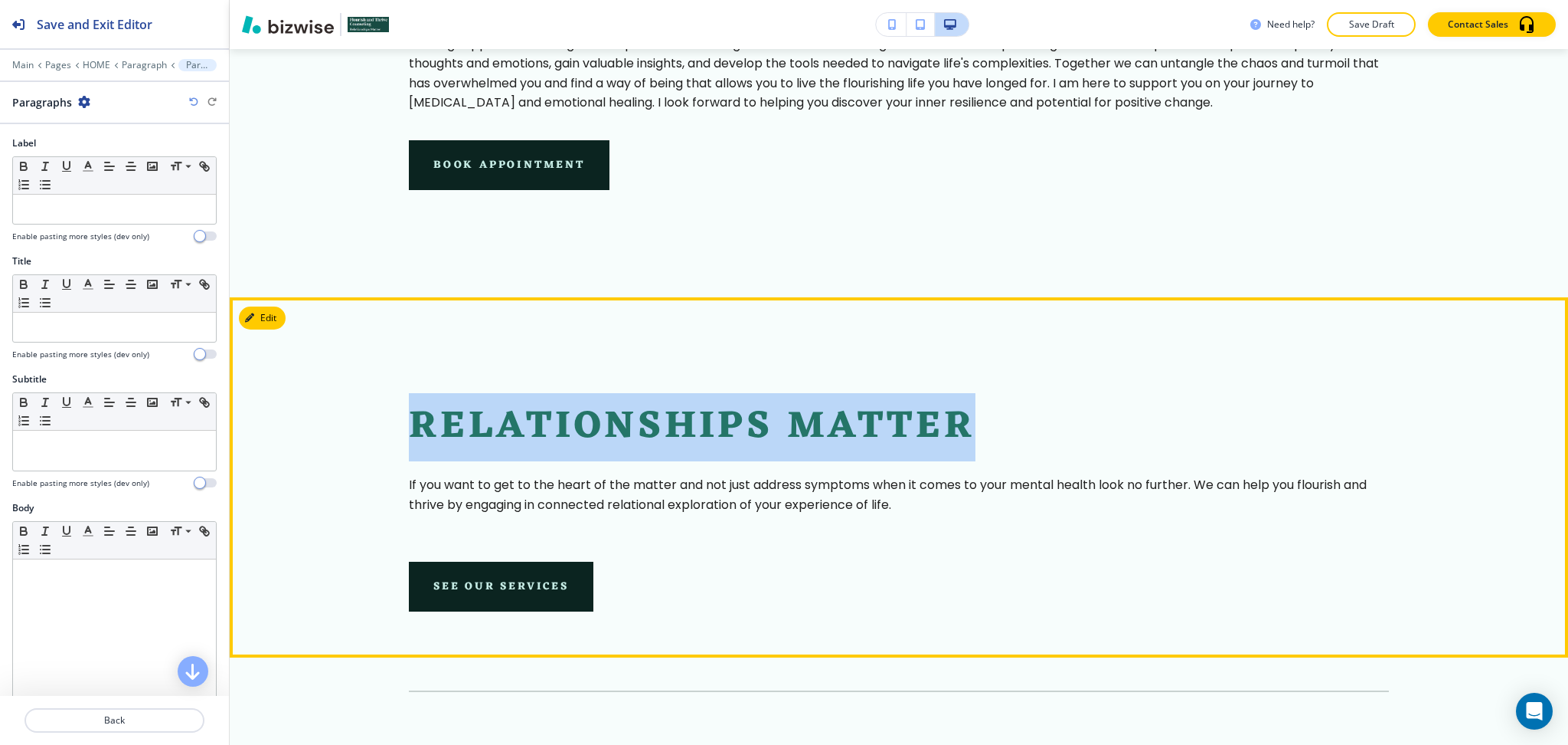
drag, startPoint x: 985, startPoint y: 434, endPoint x: 347, endPoint y: 427, distance: 638.0
click at [347, 427] on section "Relationships Matter If you want to get to the heart of the matter and not just…" at bounding box center [899, 477] width 1339 height 360
copy p "Relationships Matter"
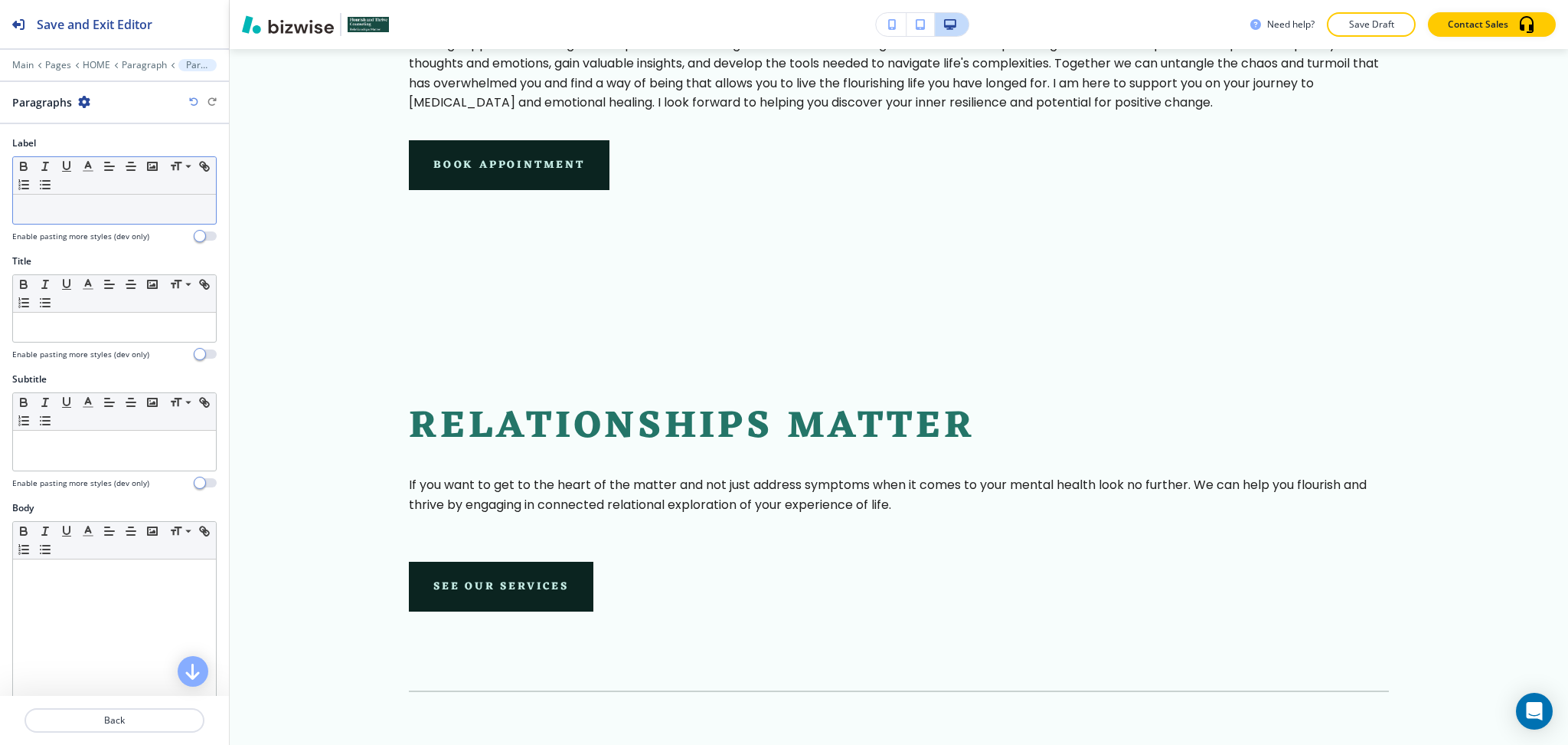
click at [150, 195] on div at bounding box center [115, 209] width 203 height 29
paste div
click at [144, 333] on p at bounding box center [114, 326] width 188 height 13
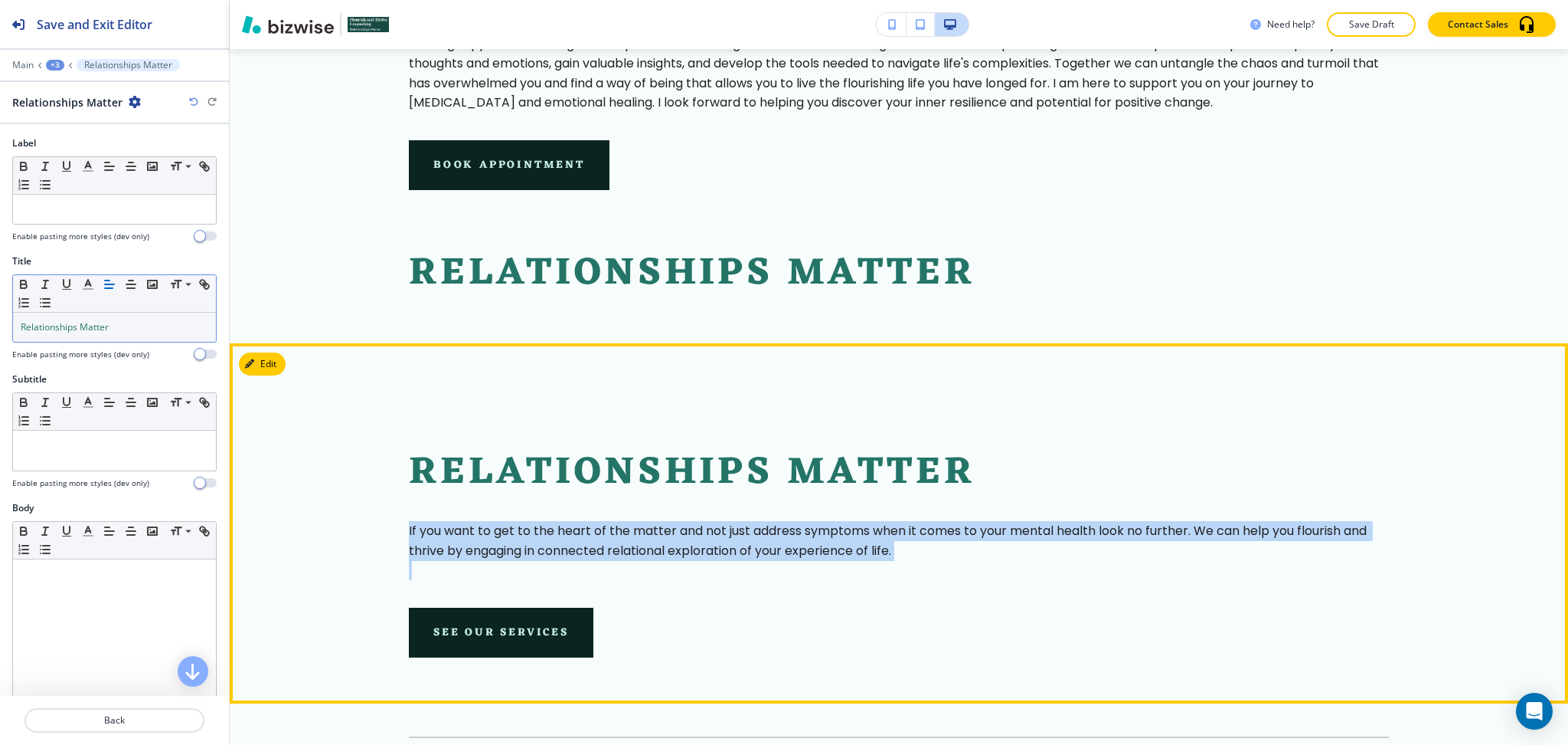
drag, startPoint x: 903, startPoint y: 557, endPoint x: 380, endPoint y: 534, distance: 523.5
click at [394, 527] on section "Relationships Matter If you want to get to the heart of the matter and not just…" at bounding box center [899, 523] width 1339 height 360
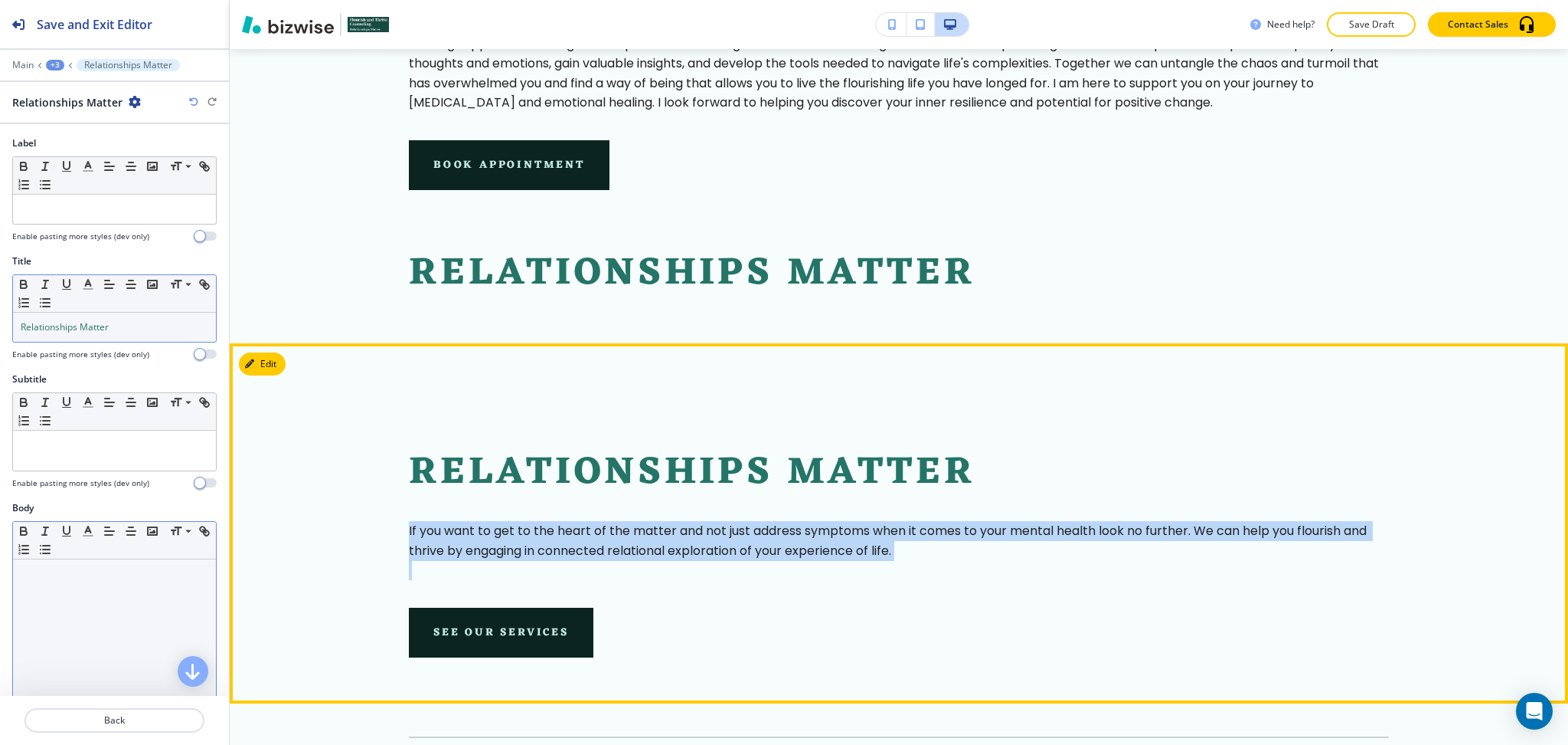
copy p "If you want to get to the heart of the matter and not just address symptoms whe…"
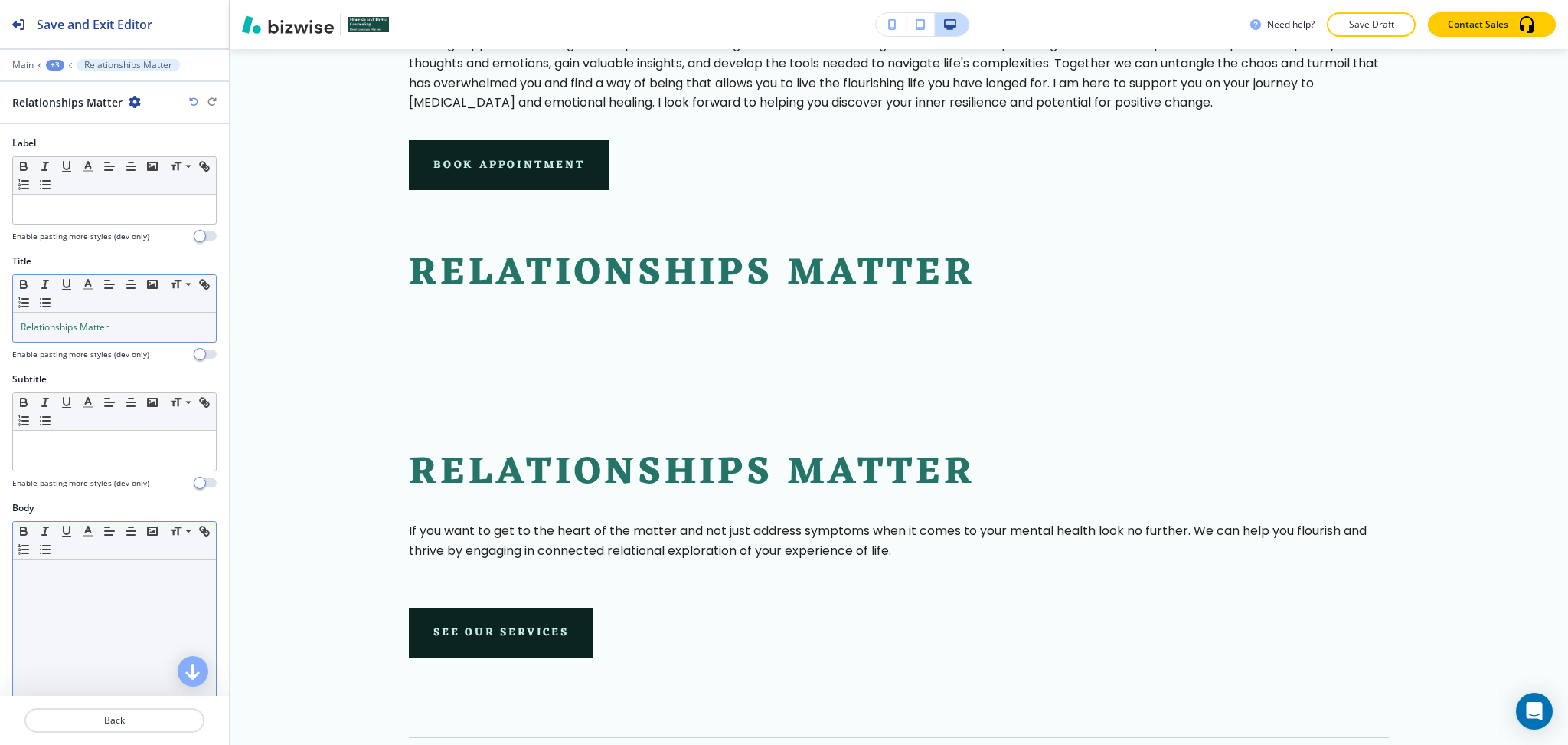
click at [115, 610] on div at bounding box center [115, 658] width 203 height 199
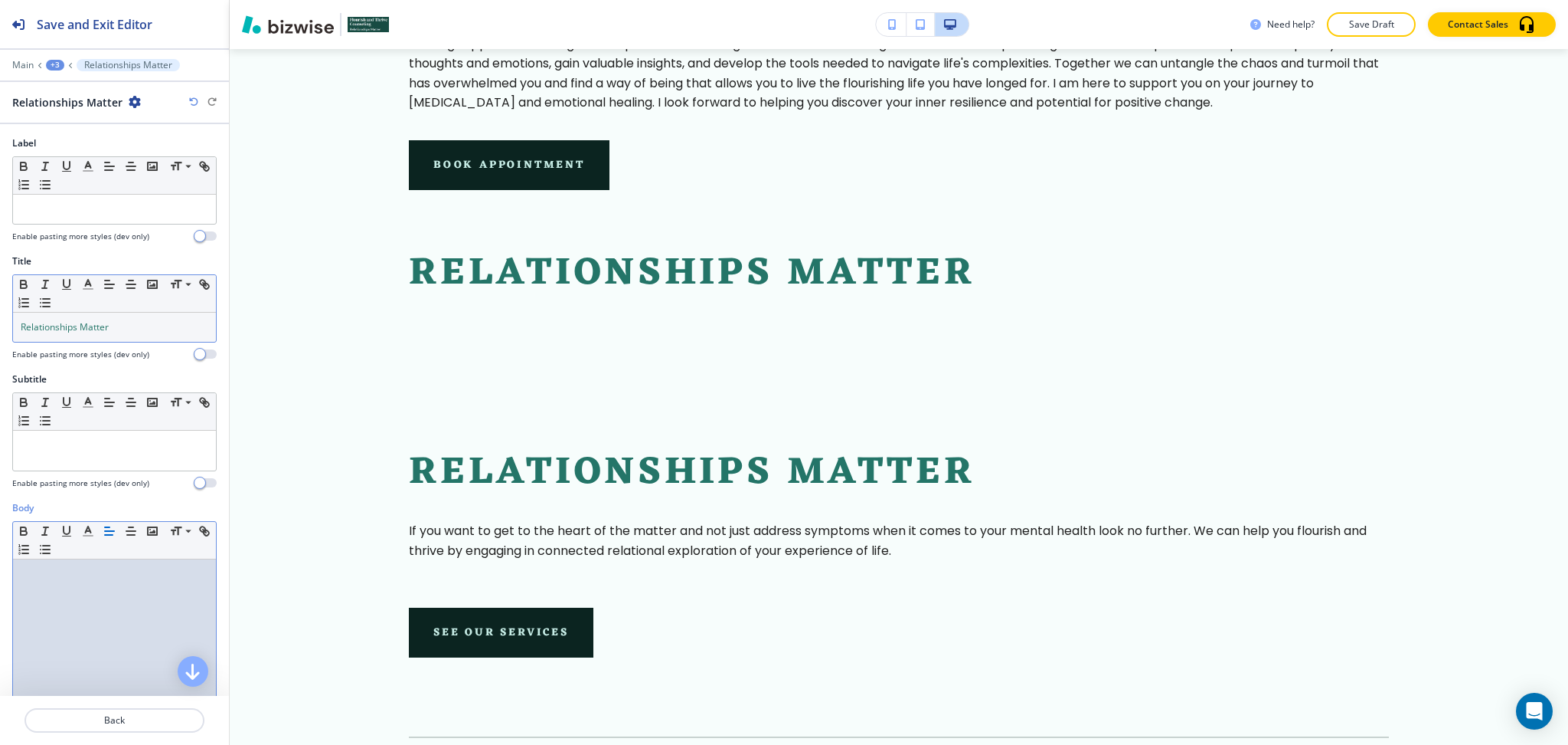
scroll to position [0, 0]
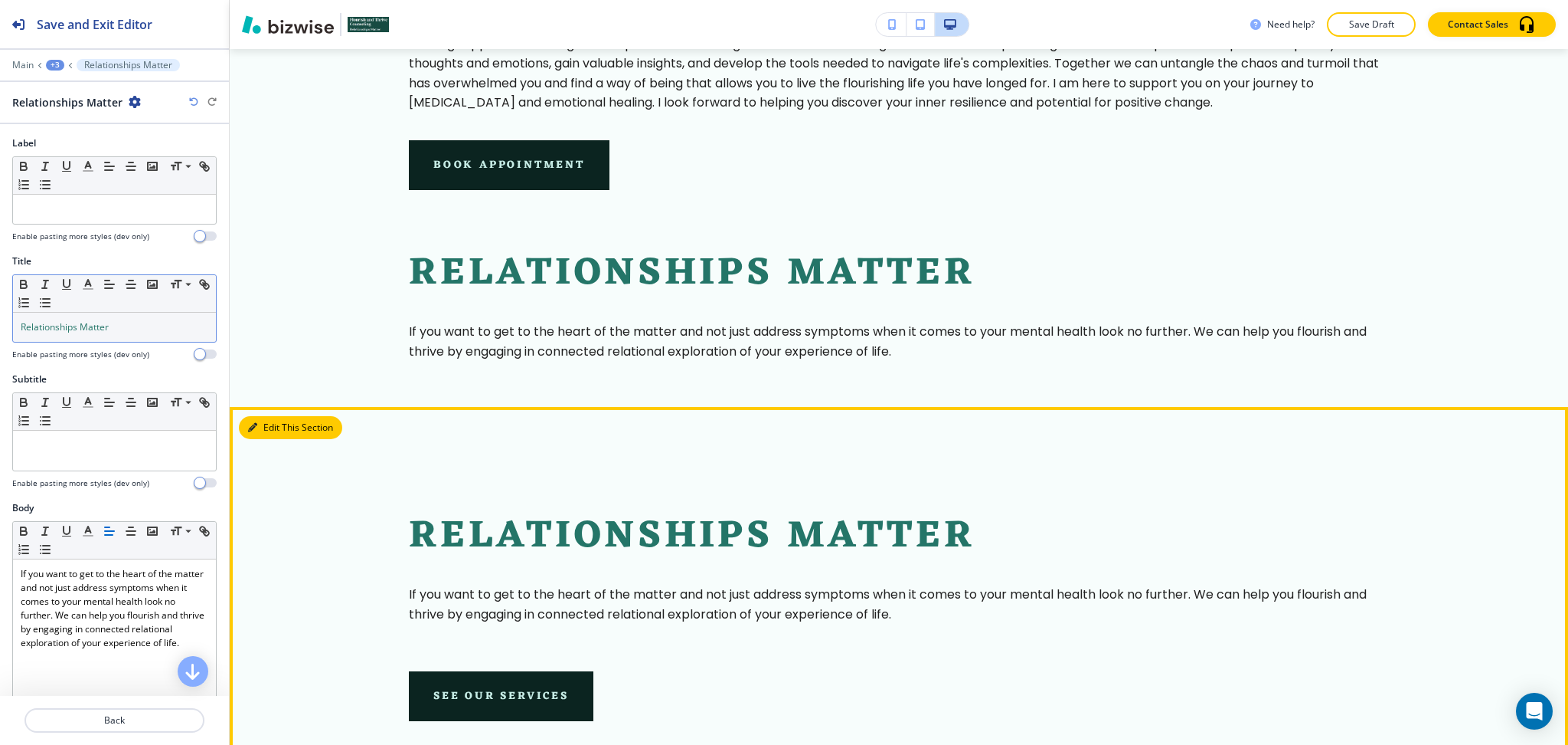
click at [276, 423] on button "Edit This Section" at bounding box center [290, 427] width 103 height 23
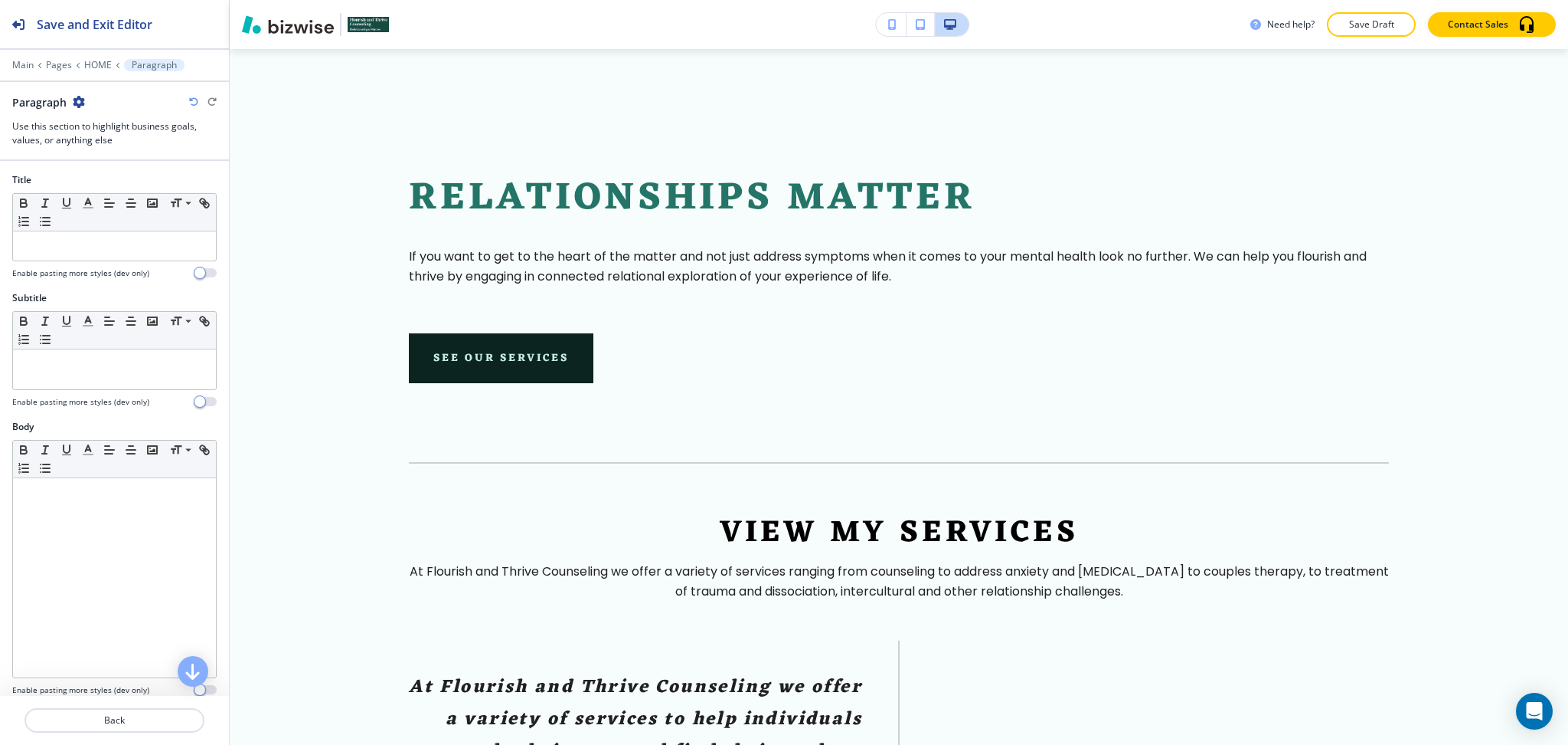
scroll to position [1302, 0]
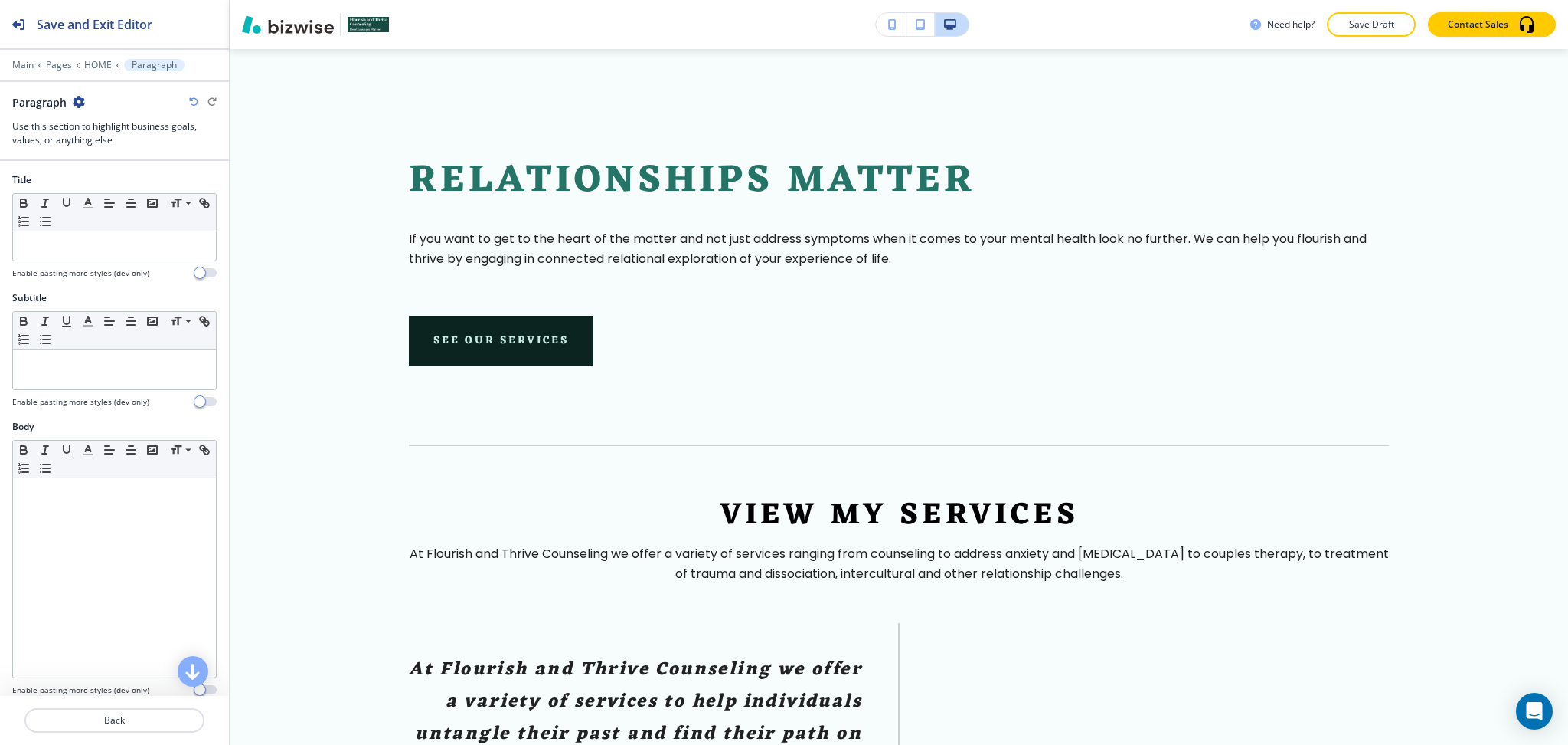
click at [74, 99] on icon "button" at bounding box center [79, 102] width 13 height 13
click at [106, 192] on button "Delete Section" at bounding box center [121, 182] width 98 height 28
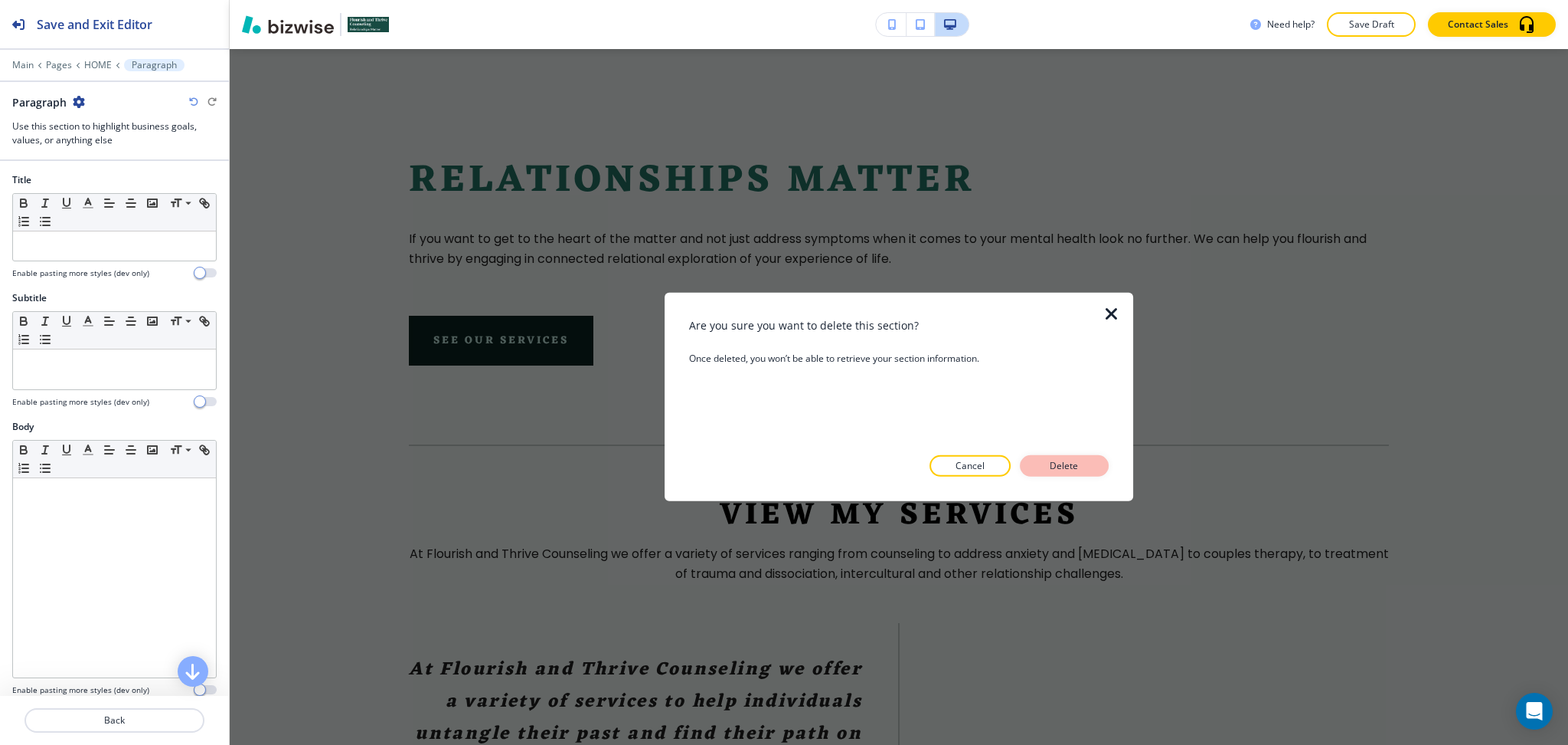
click at [1079, 466] on p "Delete" at bounding box center [1065, 465] width 37 height 13
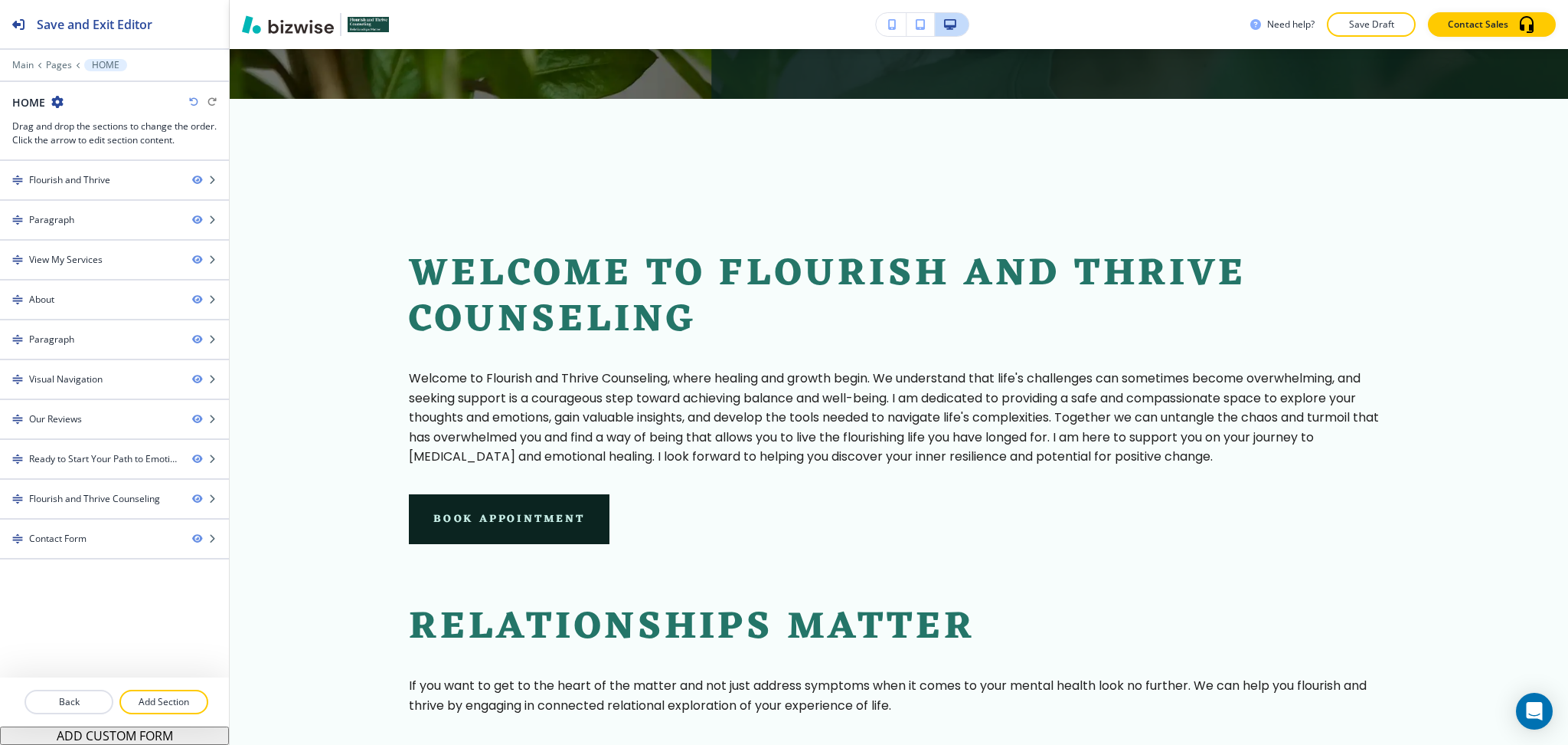
scroll to position [592, 0]
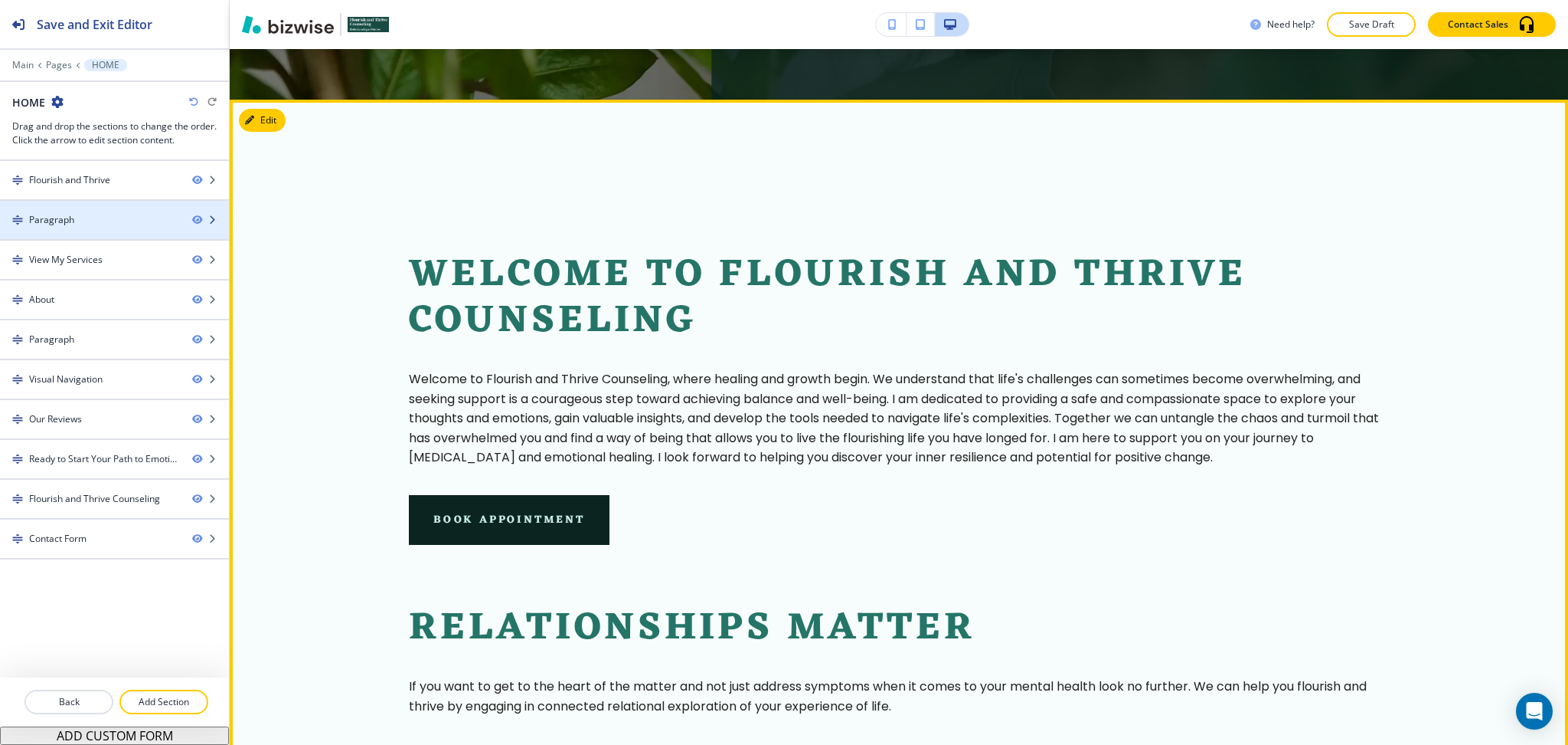
click at [65, 218] on div "Paragraph" at bounding box center [51, 219] width 45 height 13
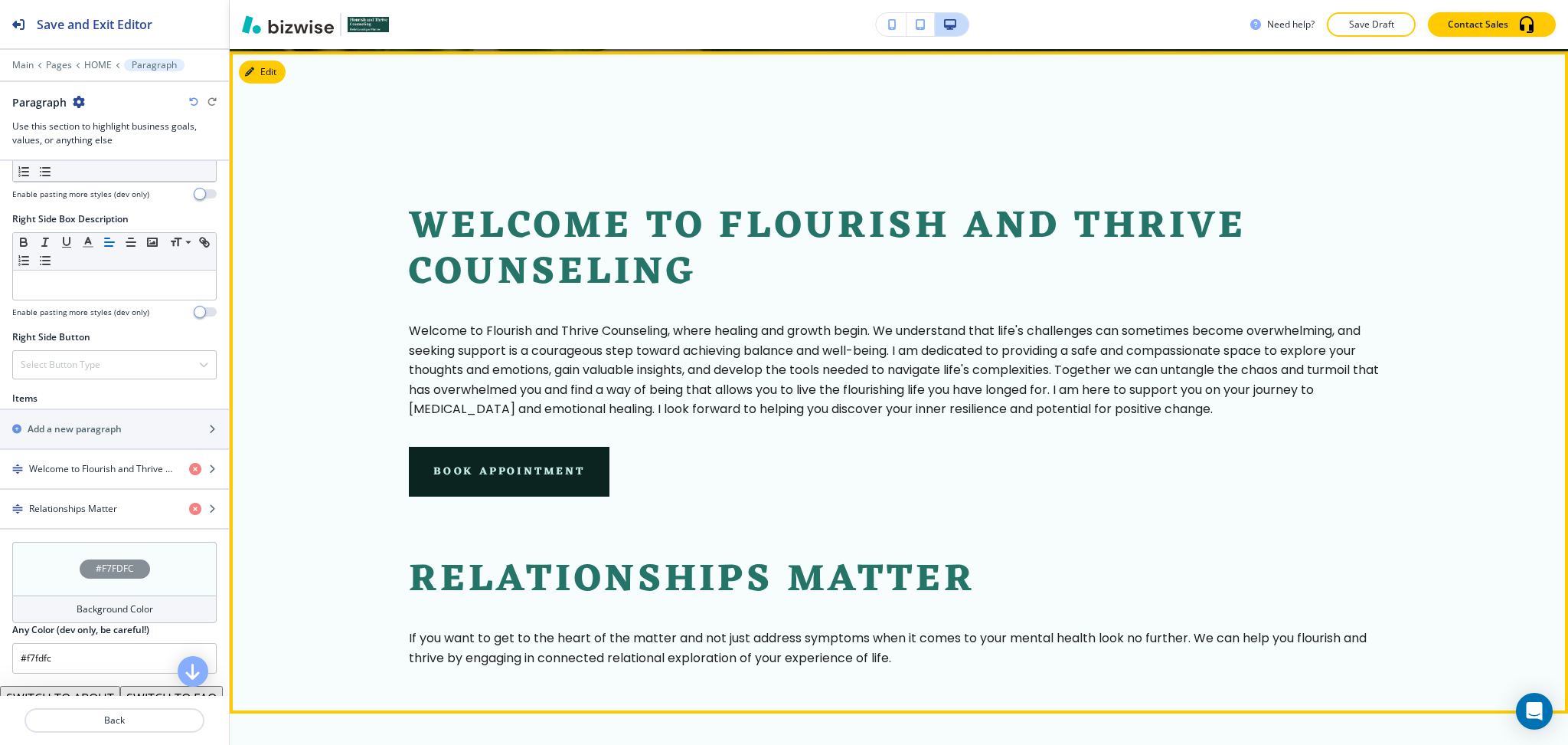
scroll to position [820, 0]
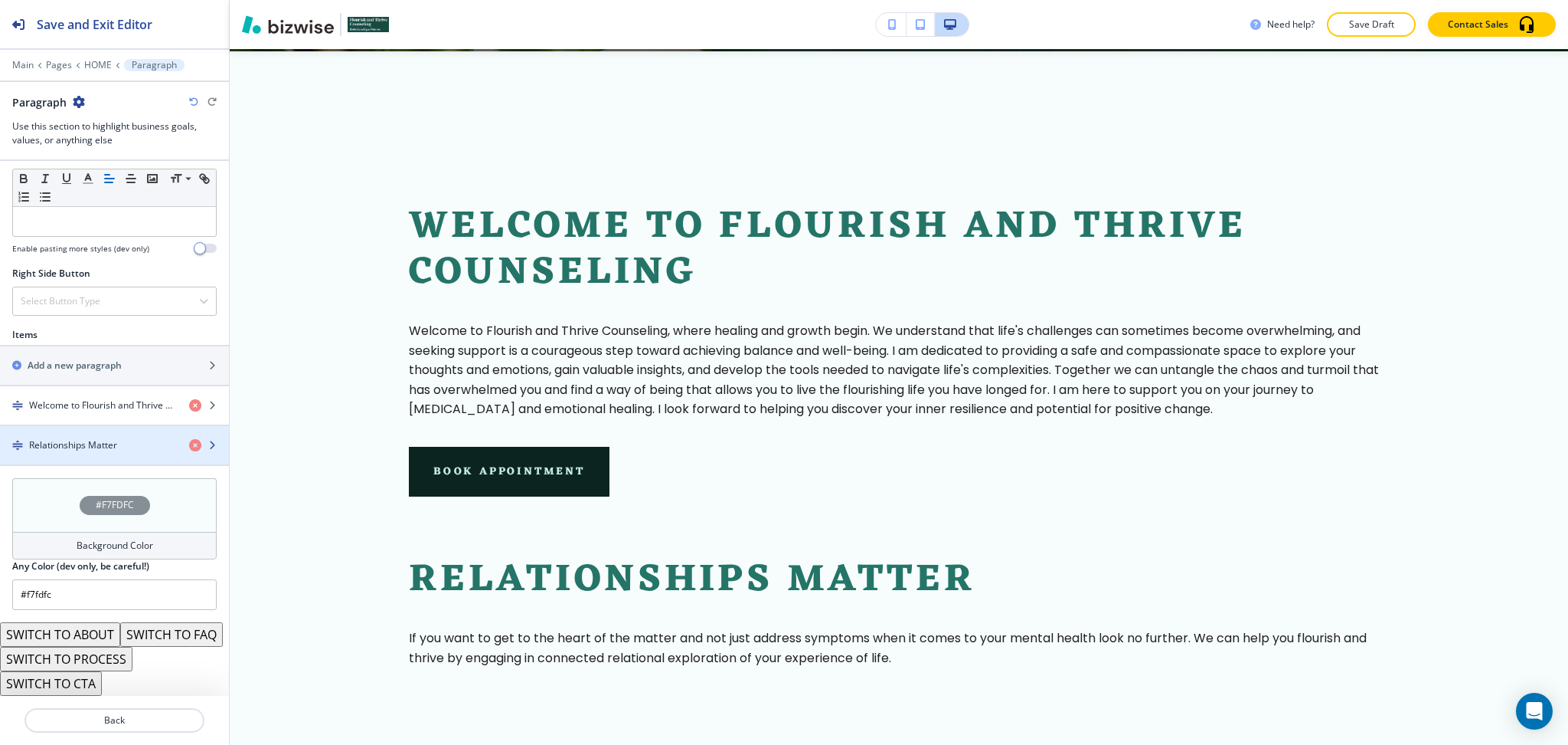
click at [99, 438] on h4 "Relationships Matter" at bounding box center [73, 445] width 88 height 13
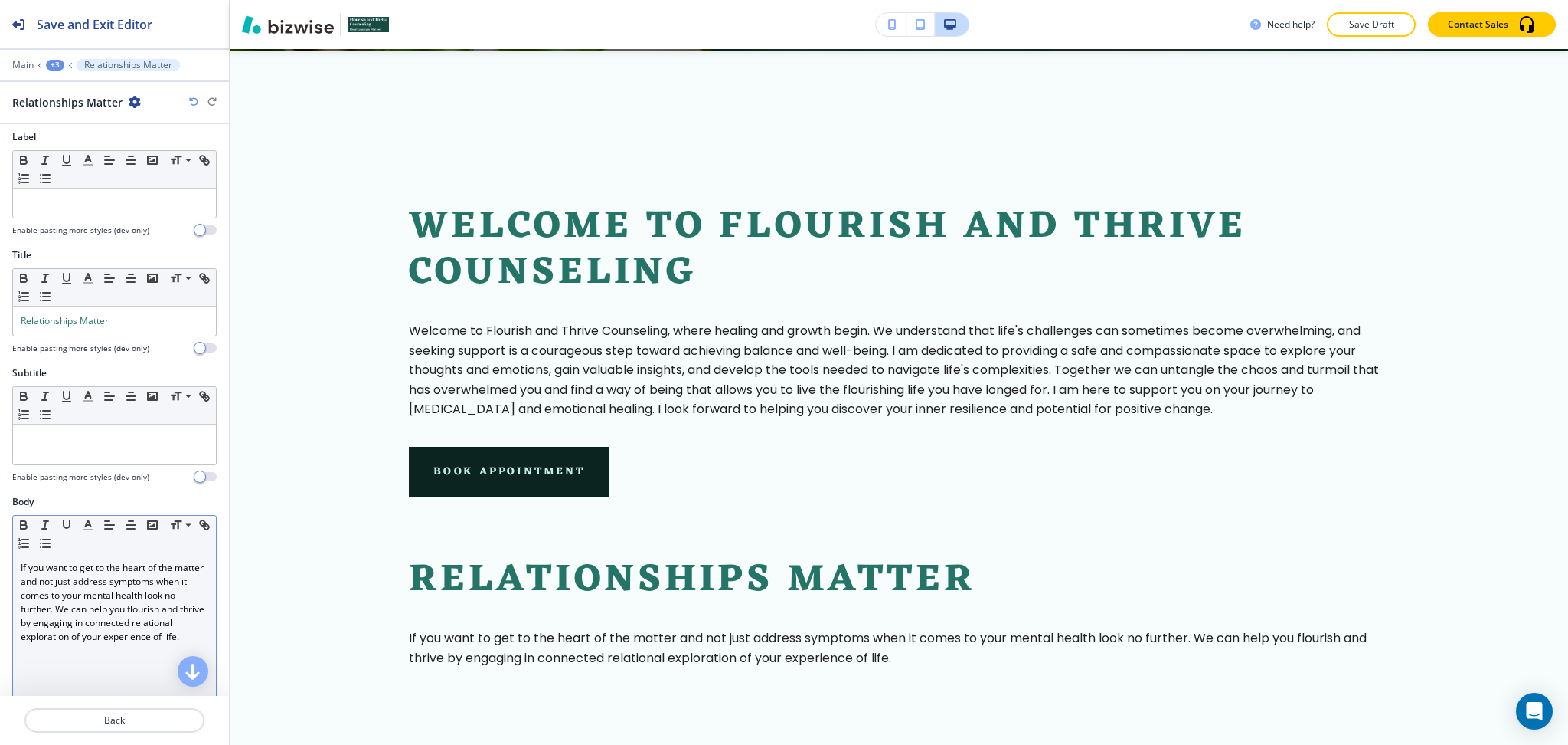
scroll to position [0, 0]
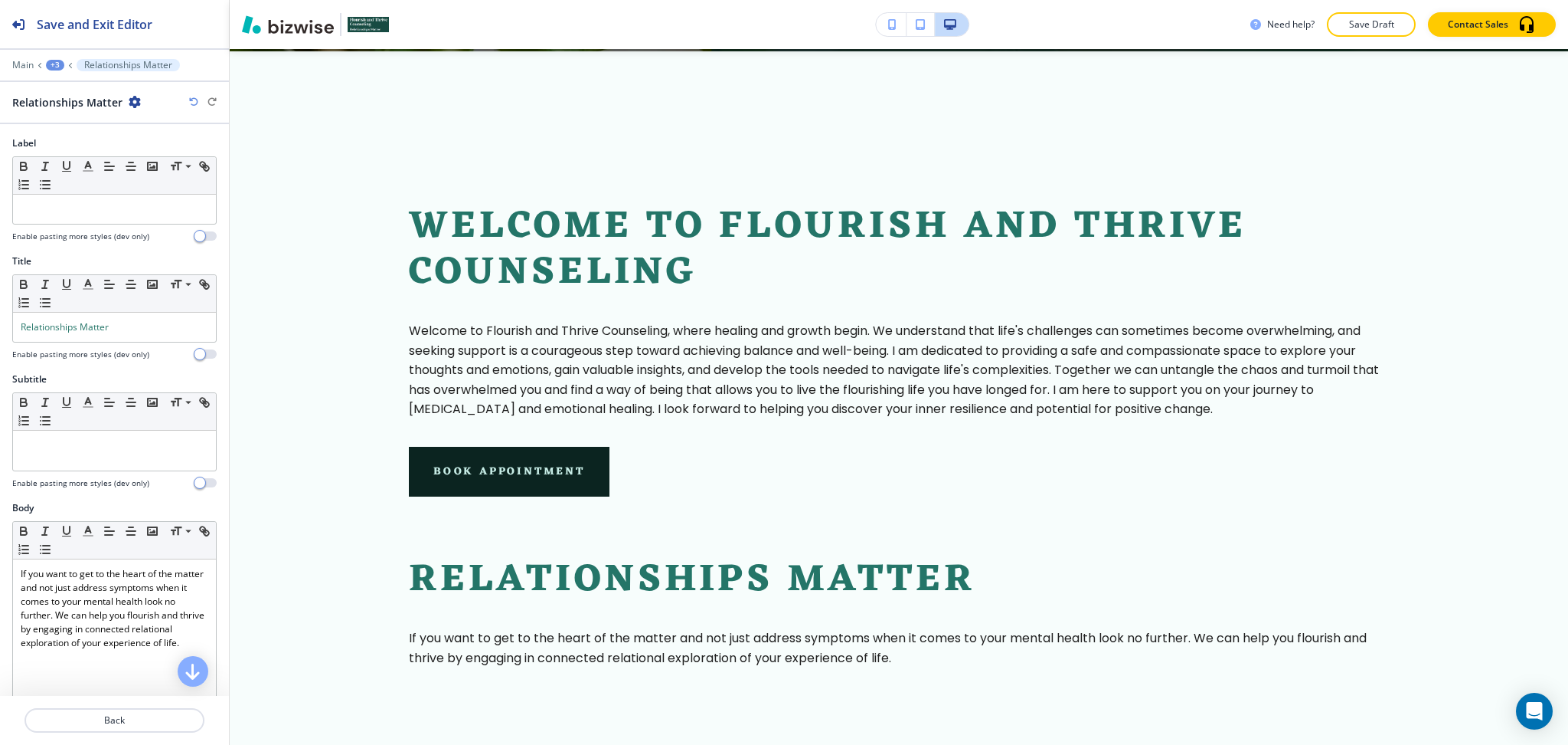
click at [113, 736] on div at bounding box center [114, 739] width 229 height 13
click at [112, 725] on p "Back" at bounding box center [114, 720] width 177 height 13
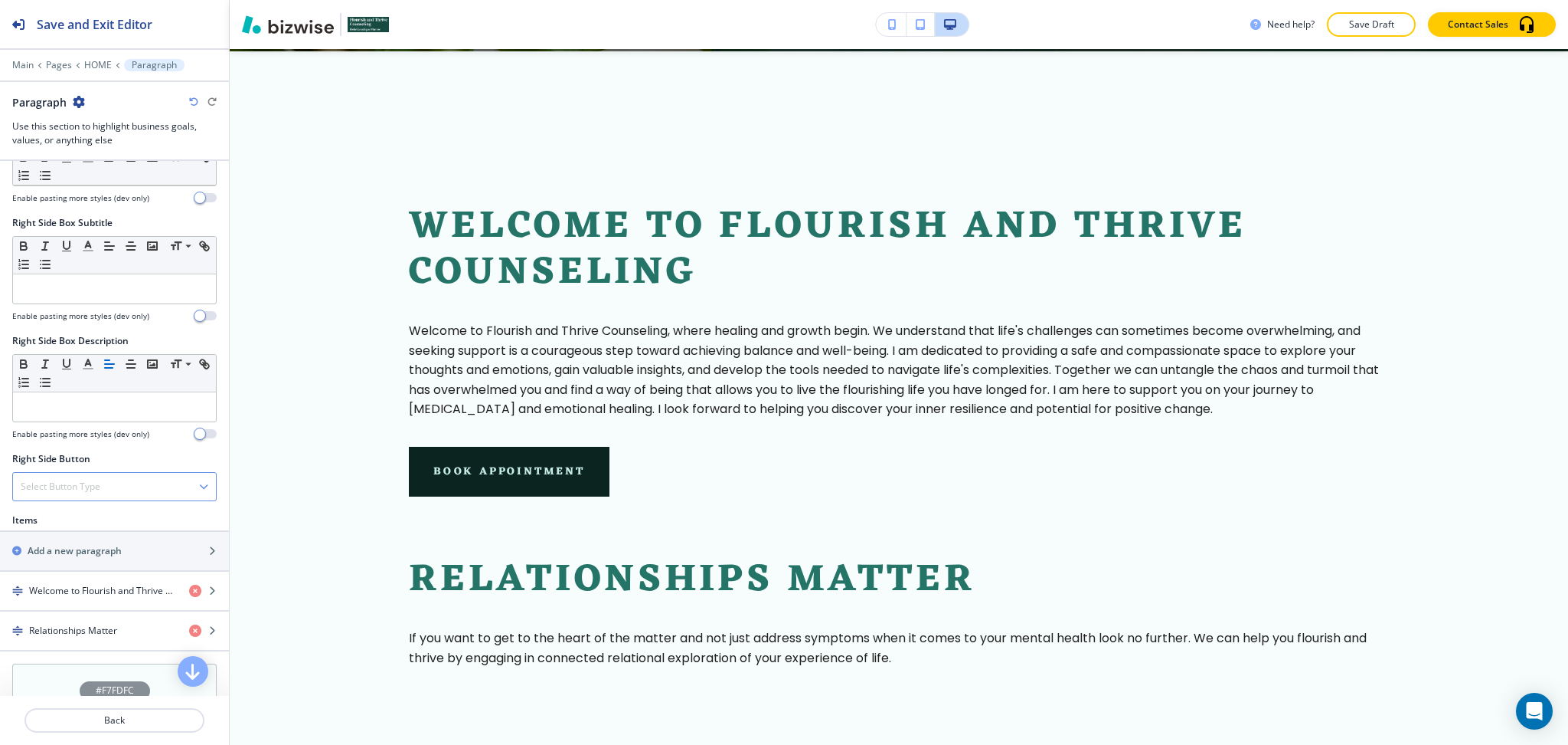
scroll to position [611, 0]
click at [102, 483] on div "Select Button Type" at bounding box center [115, 486] width 203 height 28
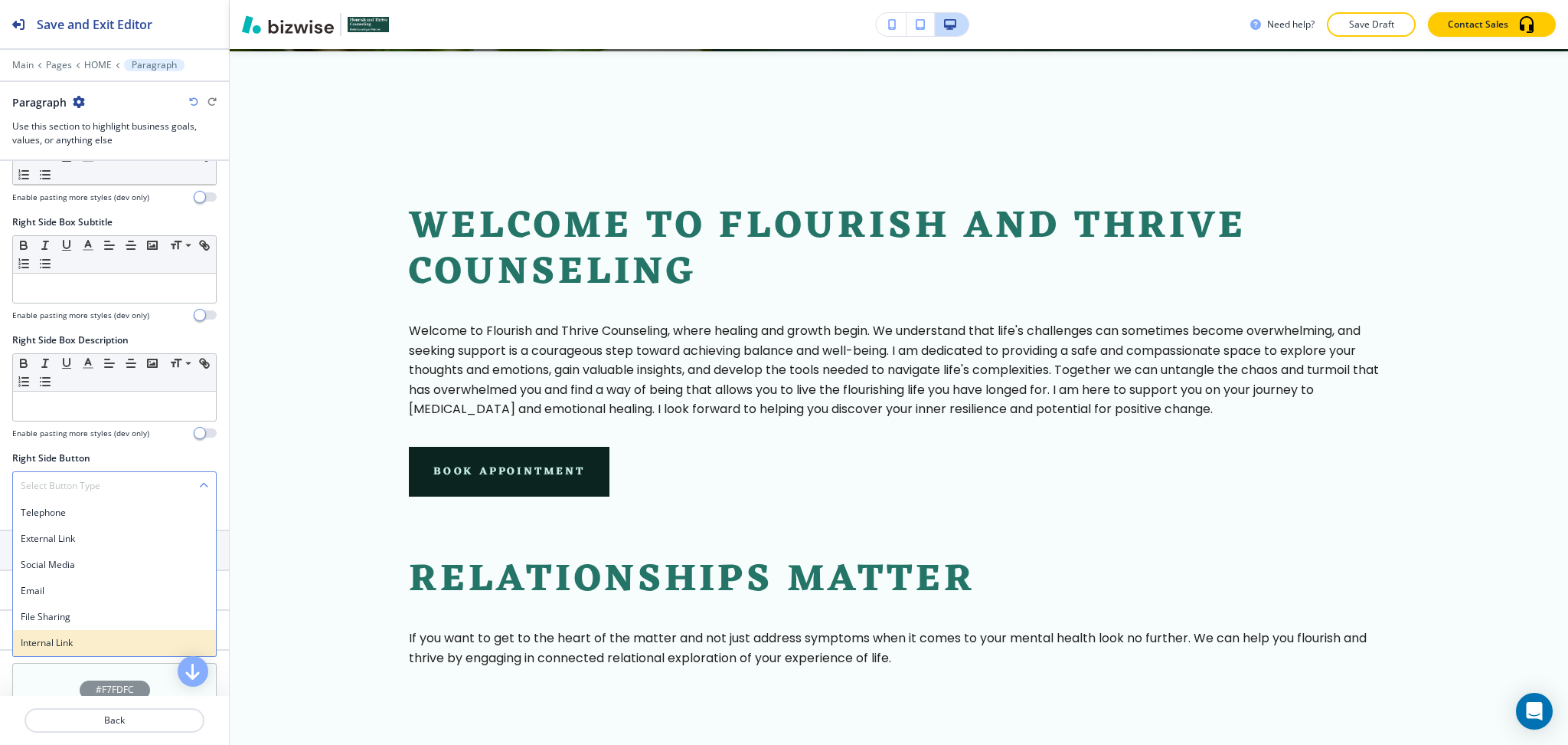
click at [76, 643] on h4 "Internal Link" at bounding box center [114, 643] width 188 height 13
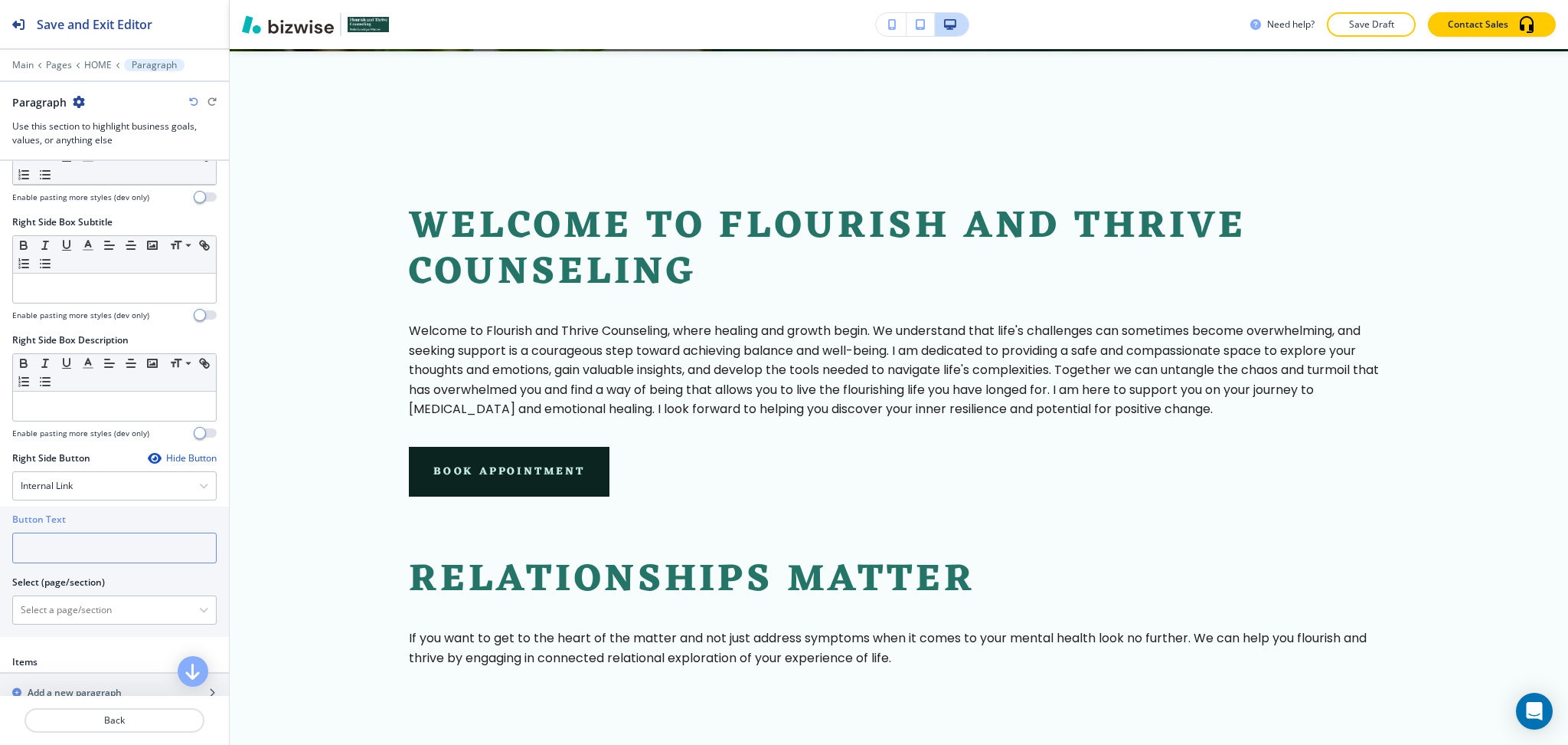
click at [63, 539] on input "text" at bounding box center [114, 547] width 204 height 31
paste input "See Our Services"
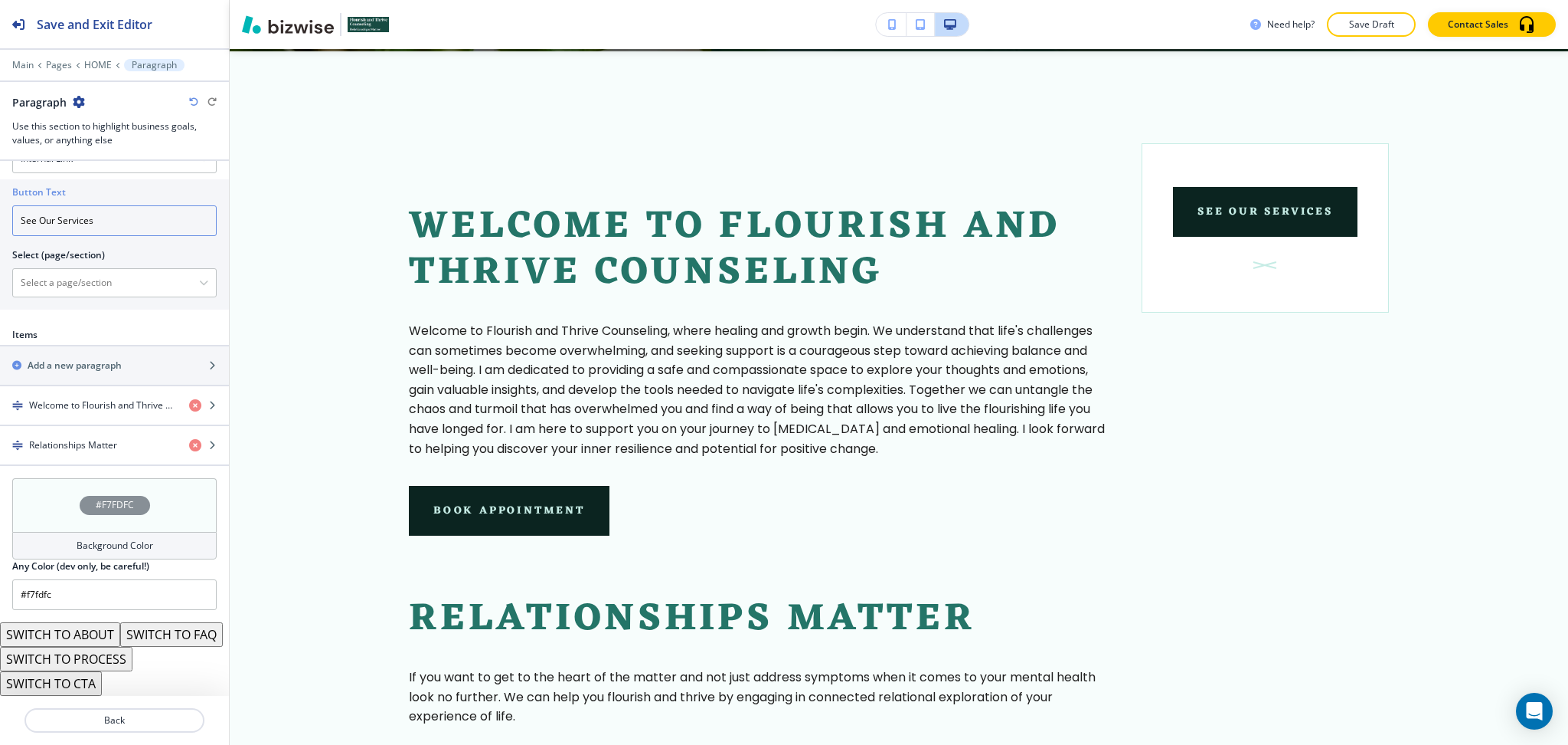
scroll to position [963, 0]
type input "See Our Services"
click at [76, 438] on h4 "Relationships Matter" at bounding box center [73, 445] width 88 height 13
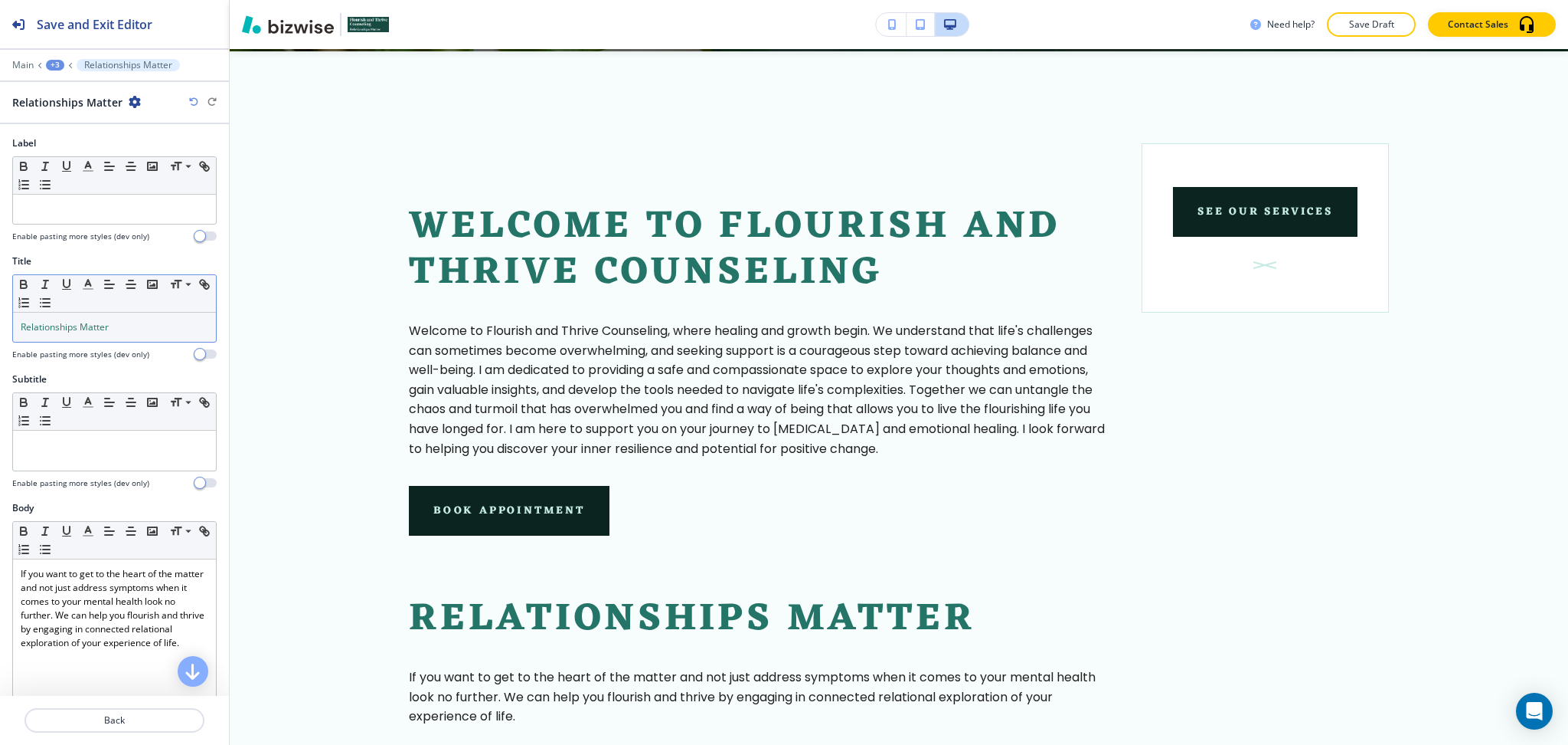
click at [116, 331] on p "Relationships Matter" at bounding box center [114, 326] width 188 height 13
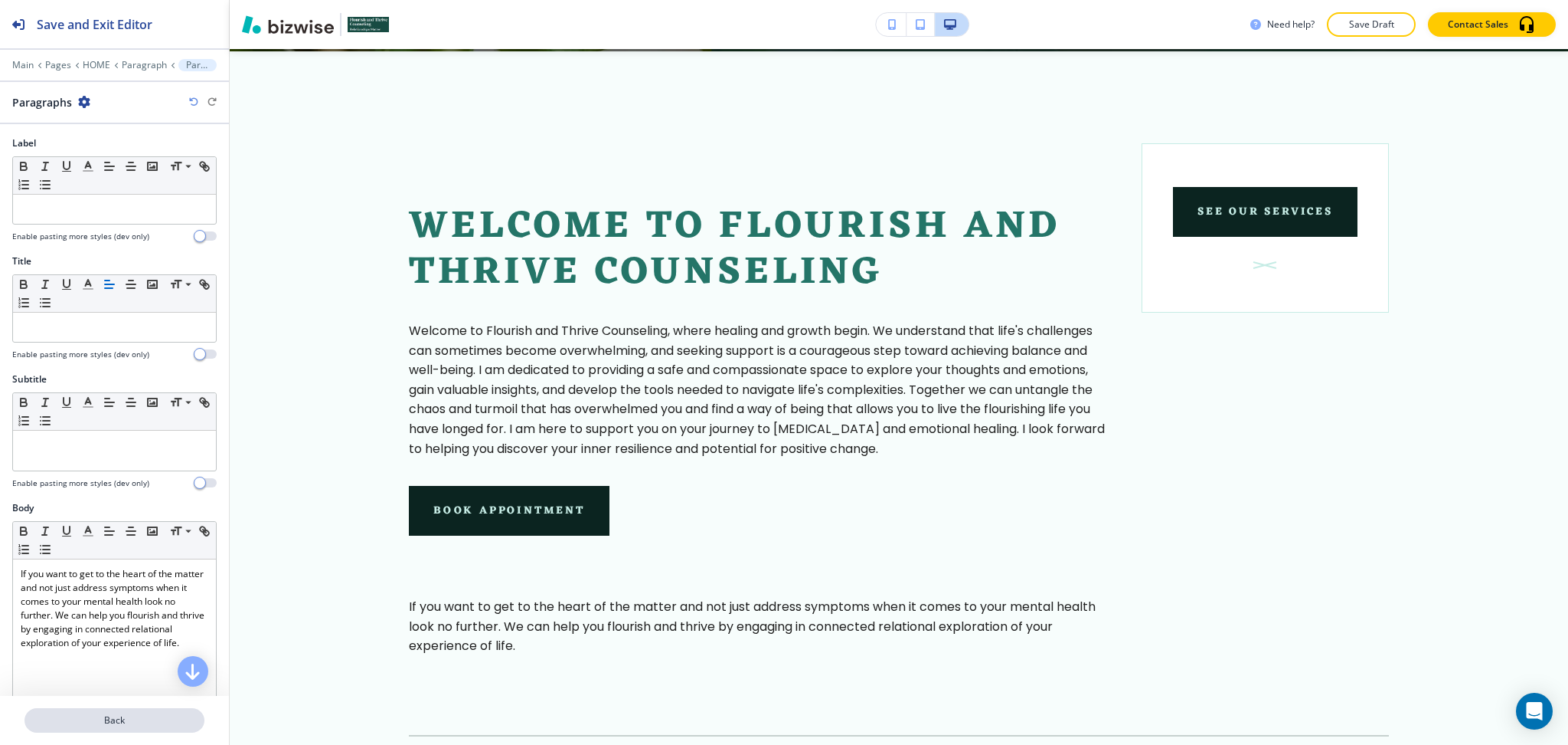
click at [118, 713] on button "Back" at bounding box center [114, 720] width 180 height 24
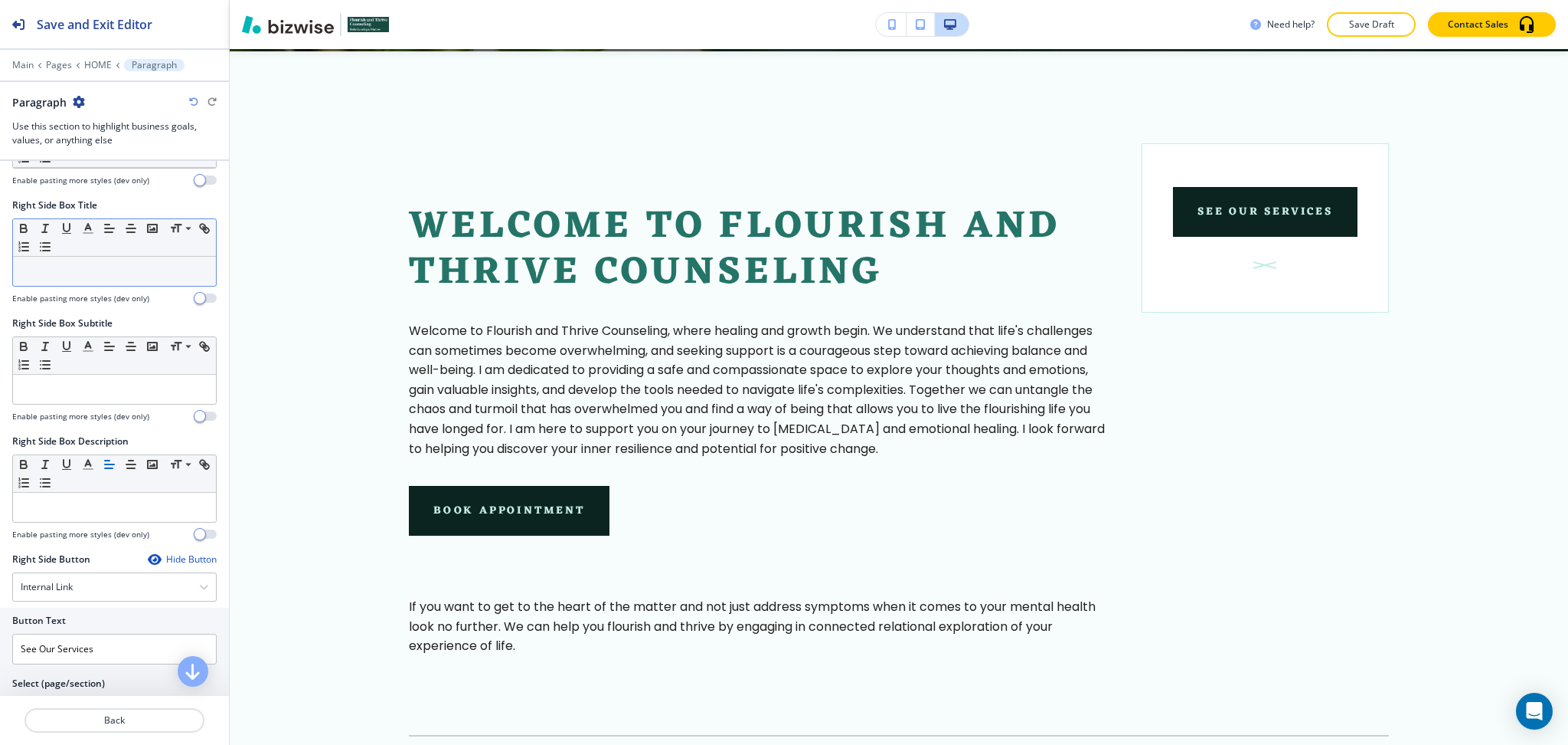
scroll to position [510, 0]
click at [70, 262] on div at bounding box center [115, 270] width 203 height 29
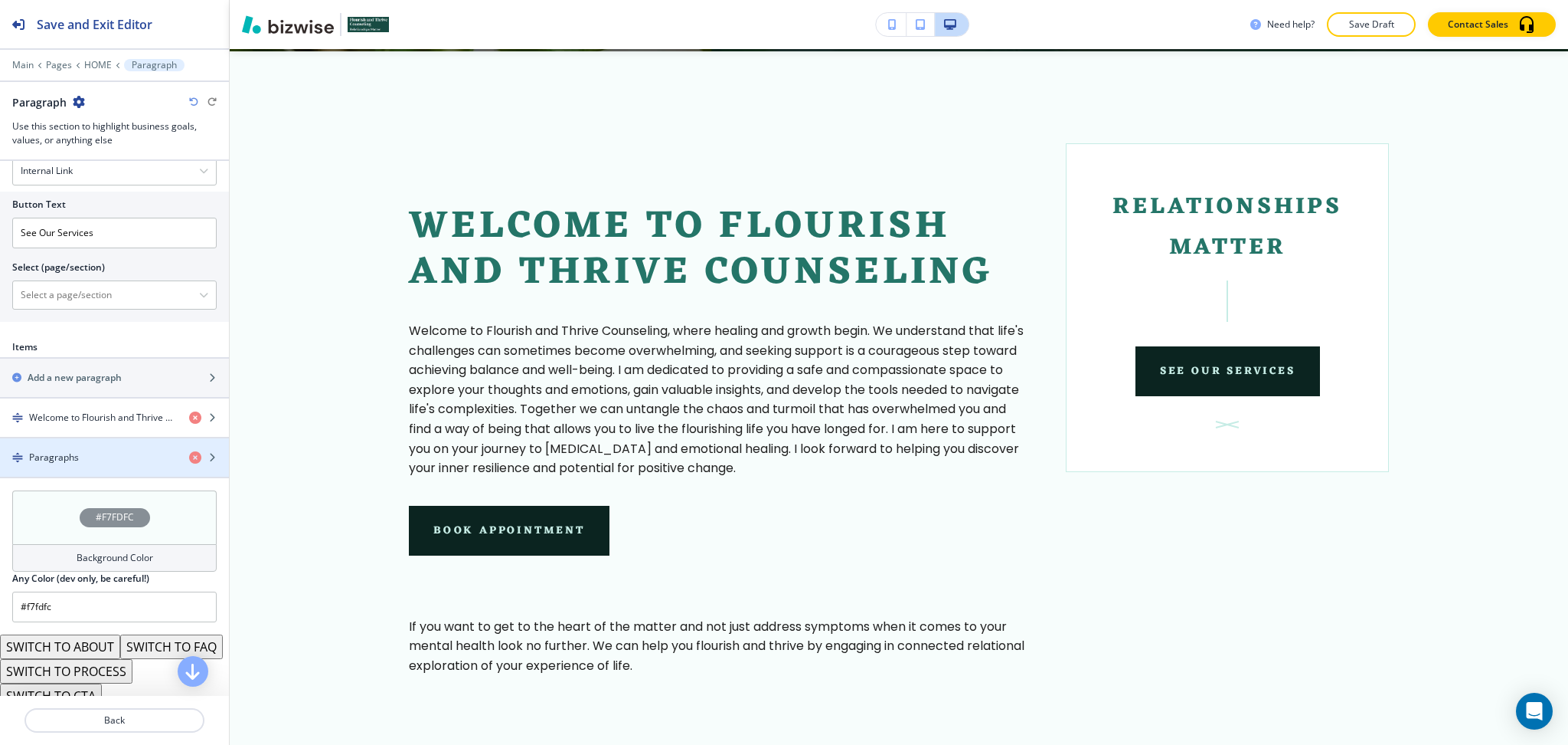
scroll to position [963, 0]
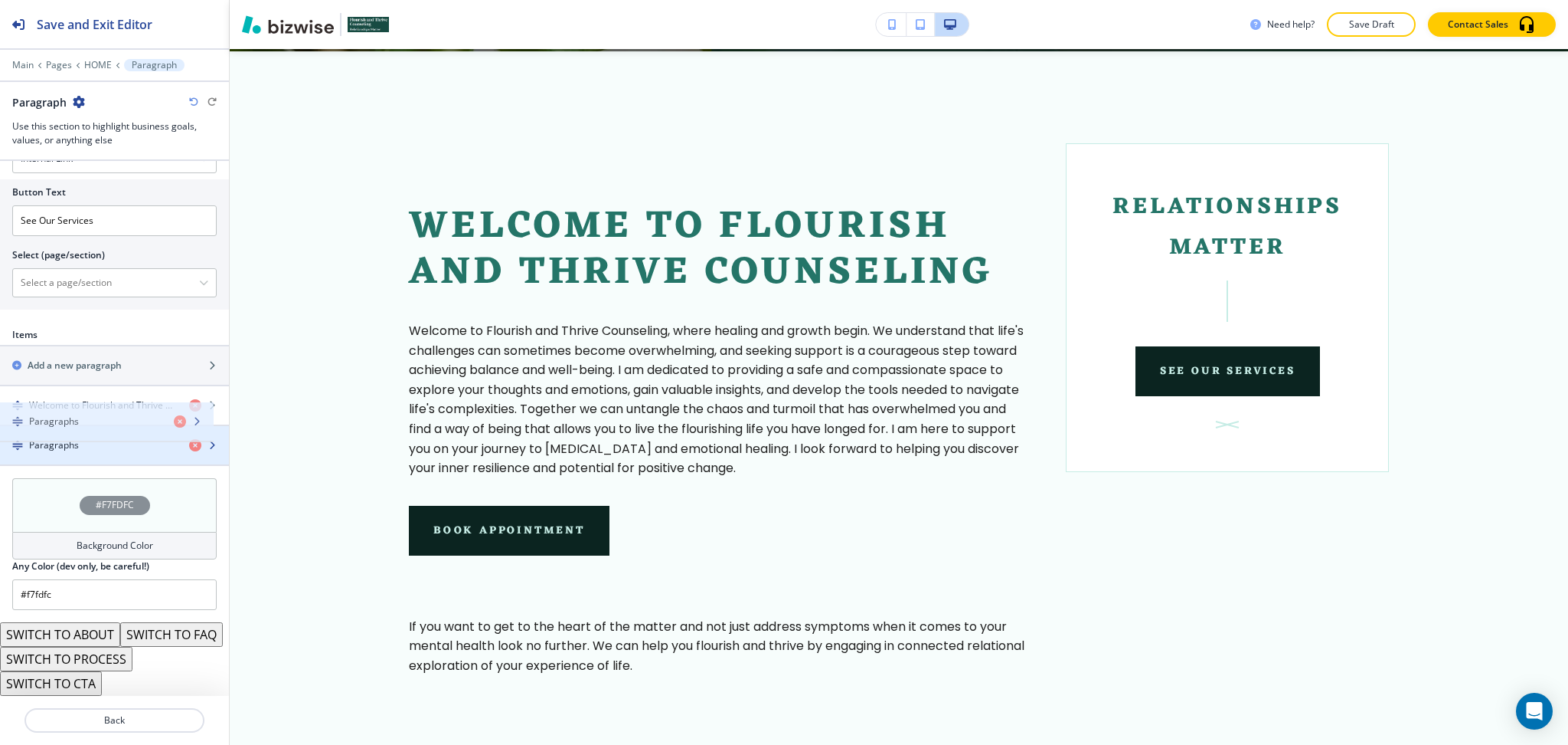
click at [70, 438] on h4 "Paragraphs" at bounding box center [54, 445] width 50 height 13
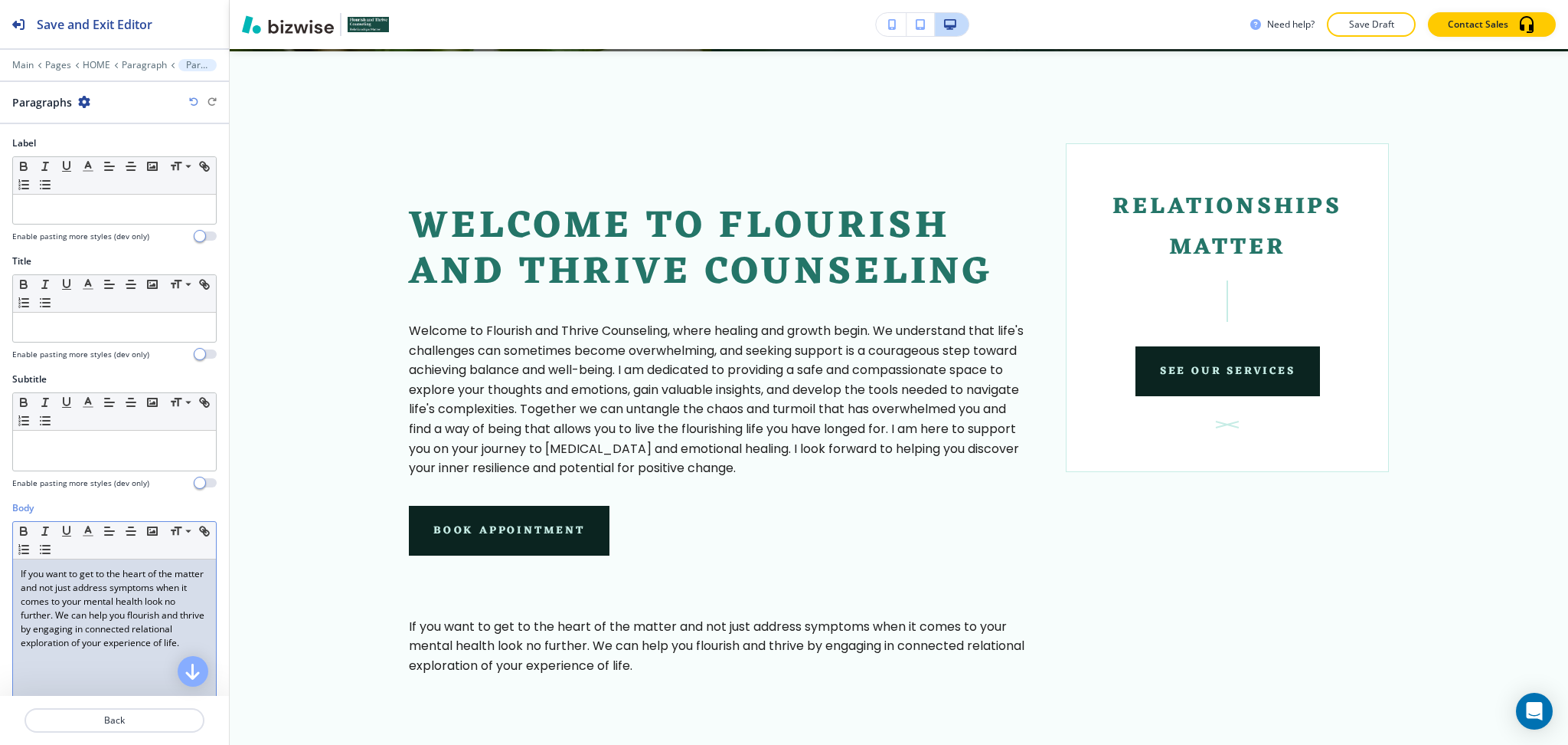
click at [116, 616] on p "If you want to get to the heart of the matter and not just address symptoms whe…" at bounding box center [114, 608] width 188 height 83
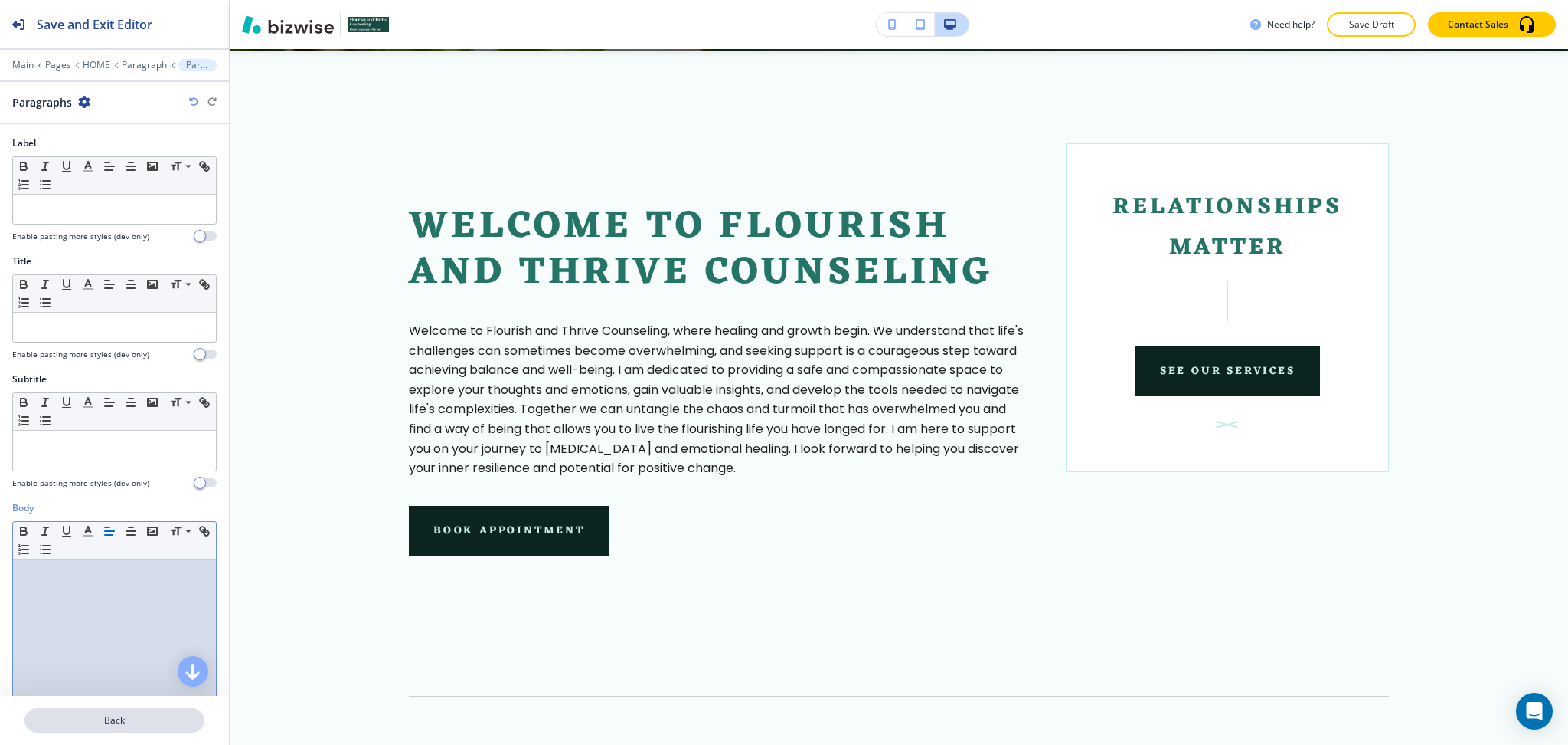
click at [117, 719] on p "Back" at bounding box center [114, 720] width 177 height 13
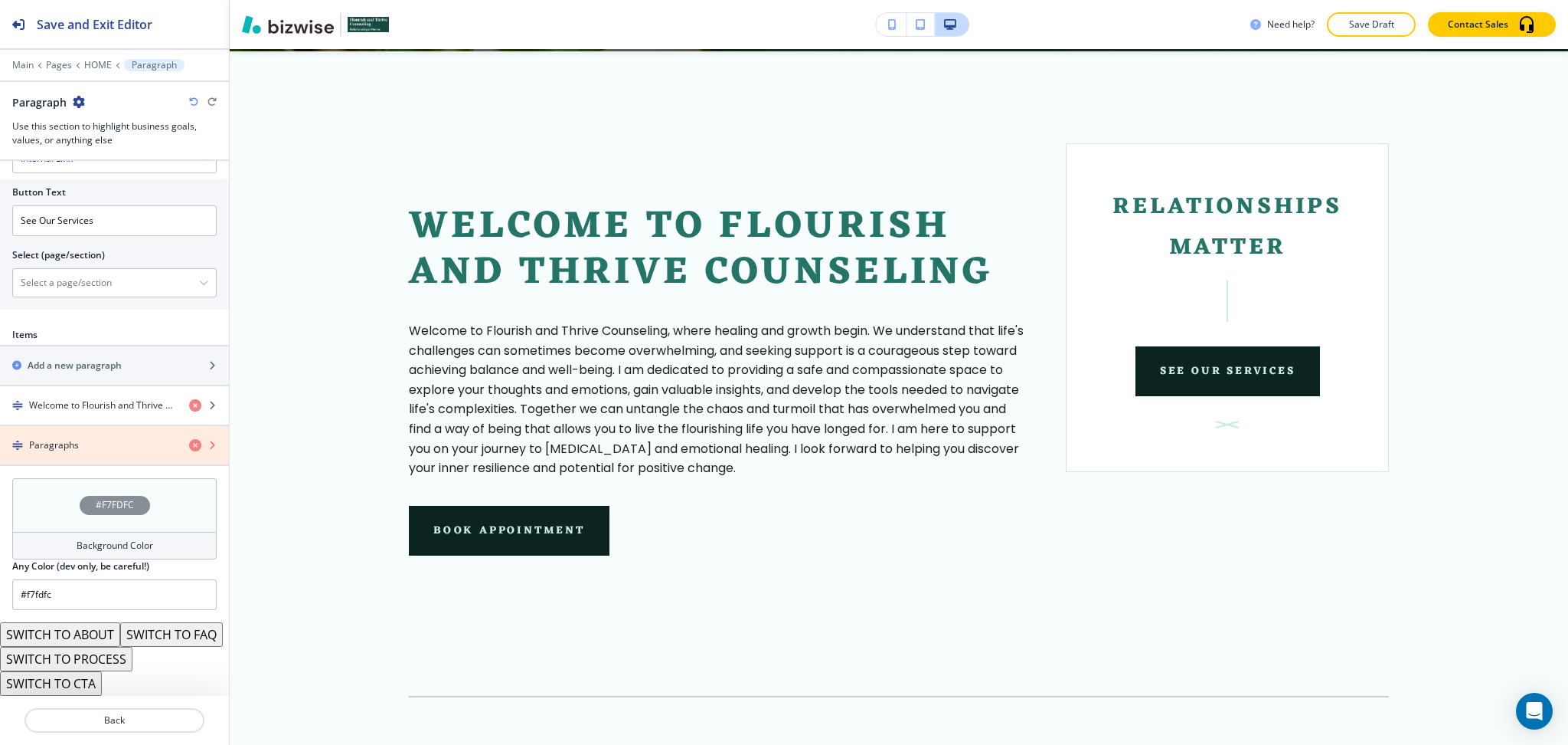
click at [189, 439] on icon "button" at bounding box center [195, 445] width 13 height 13
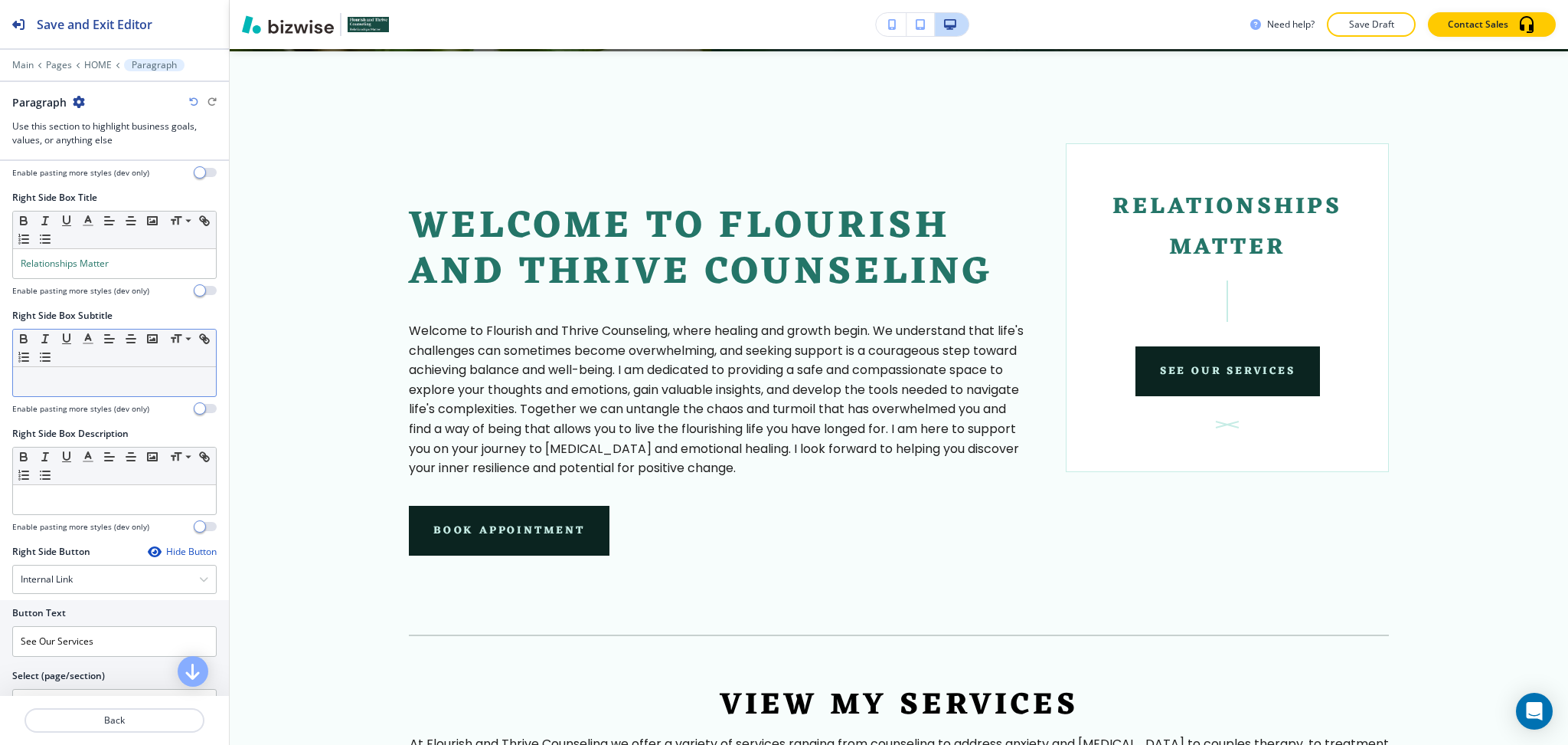
scroll to position [516, 0]
click at [89, 505] on p at bounding box center [114, 501] width 188 height 13
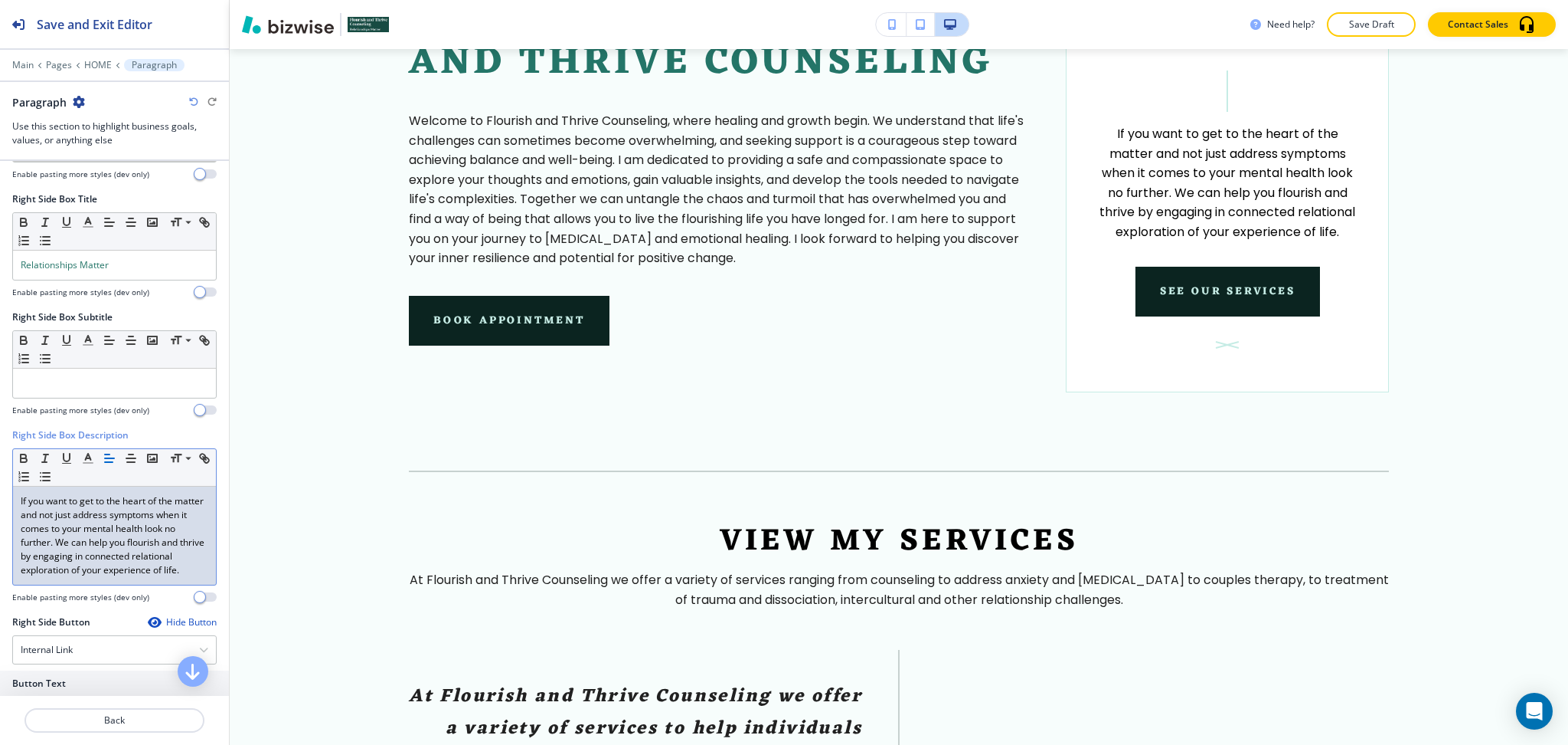
scroll to position [923, 0]
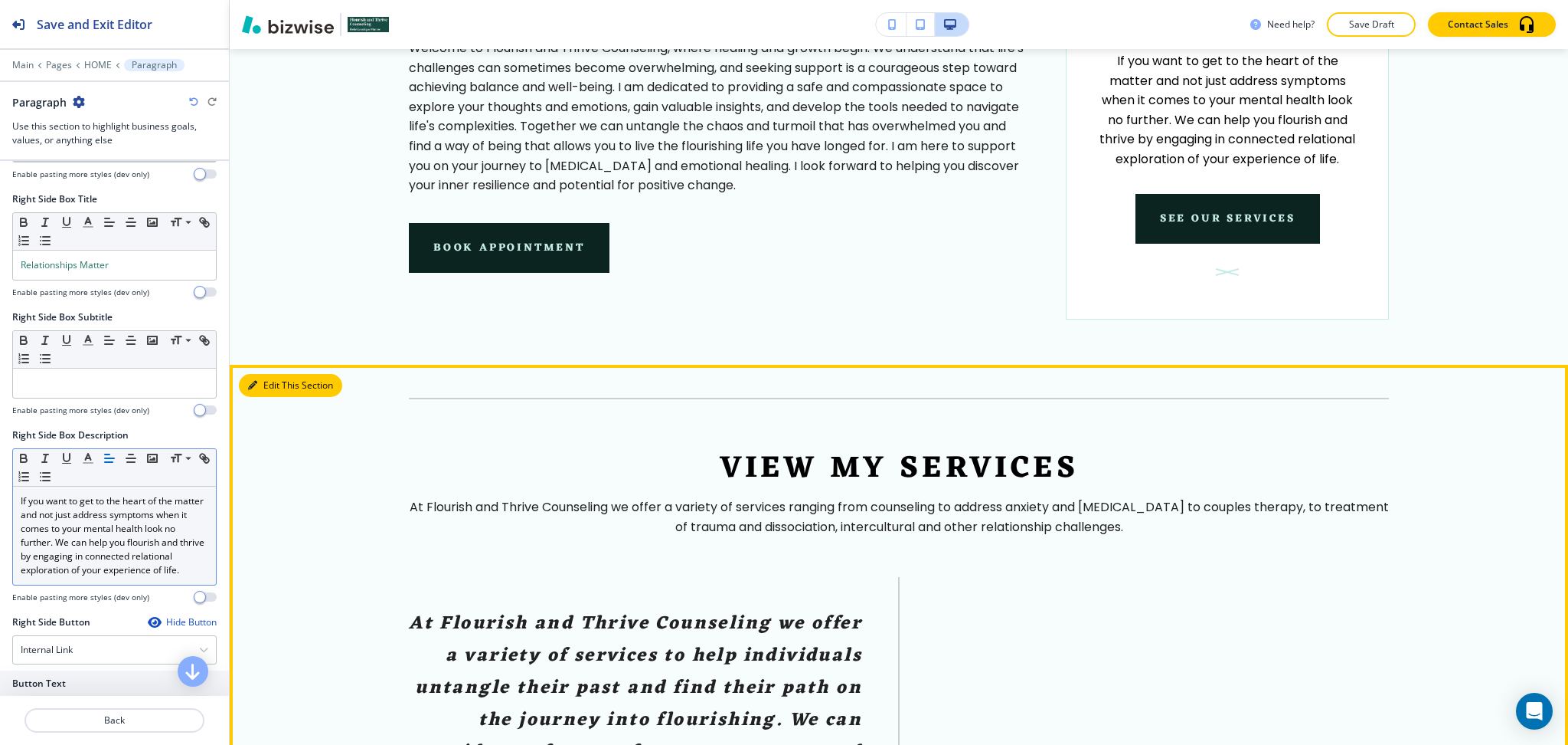
click at [258, 391] on button "Edit This Section" at bounding box center [290, 385] width 103 height 23
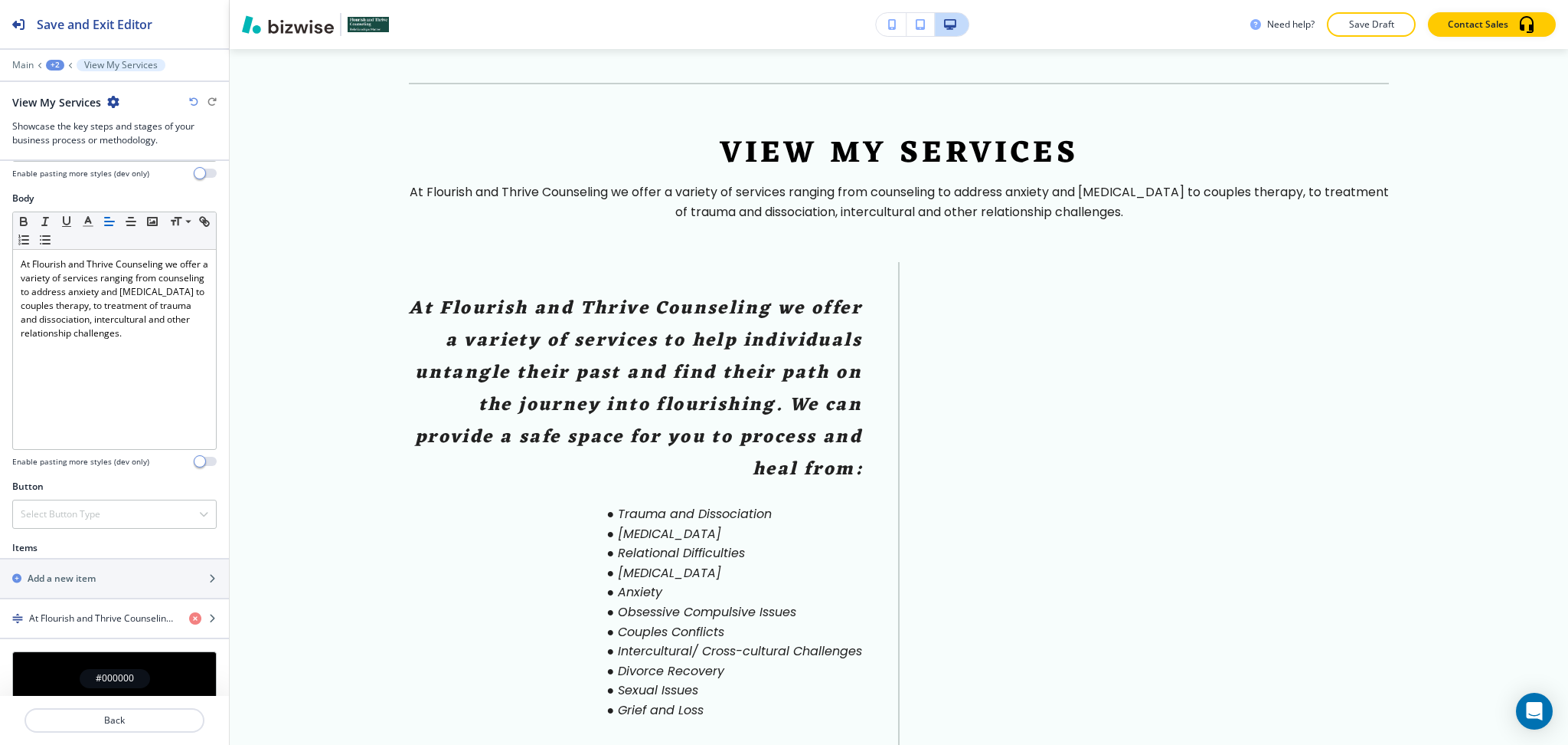
scroll to position [352, 0]
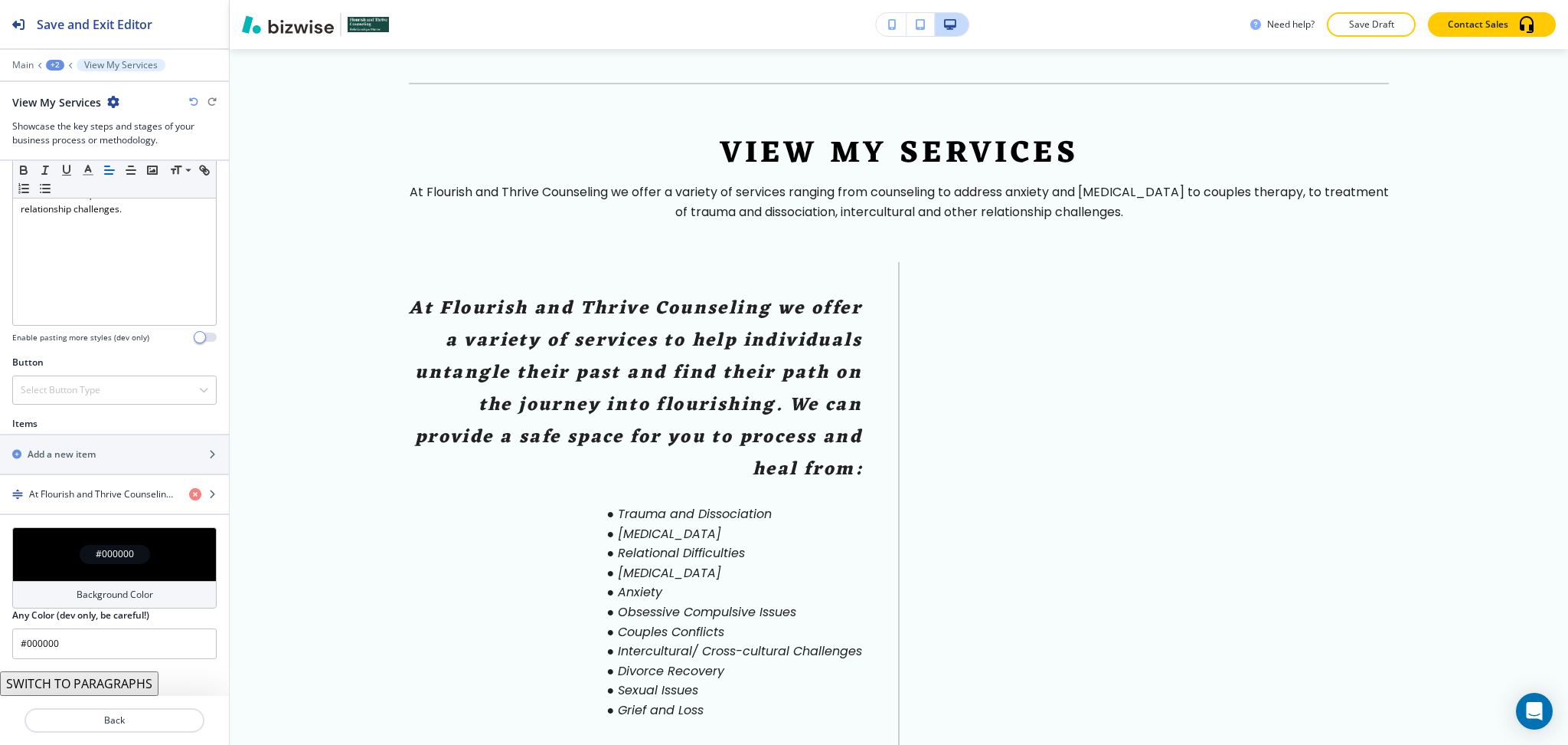
click at [116, 685] on button "SWITCH TO PARAGRAPHS" at bounding box center [79, 683] width 158 height 24
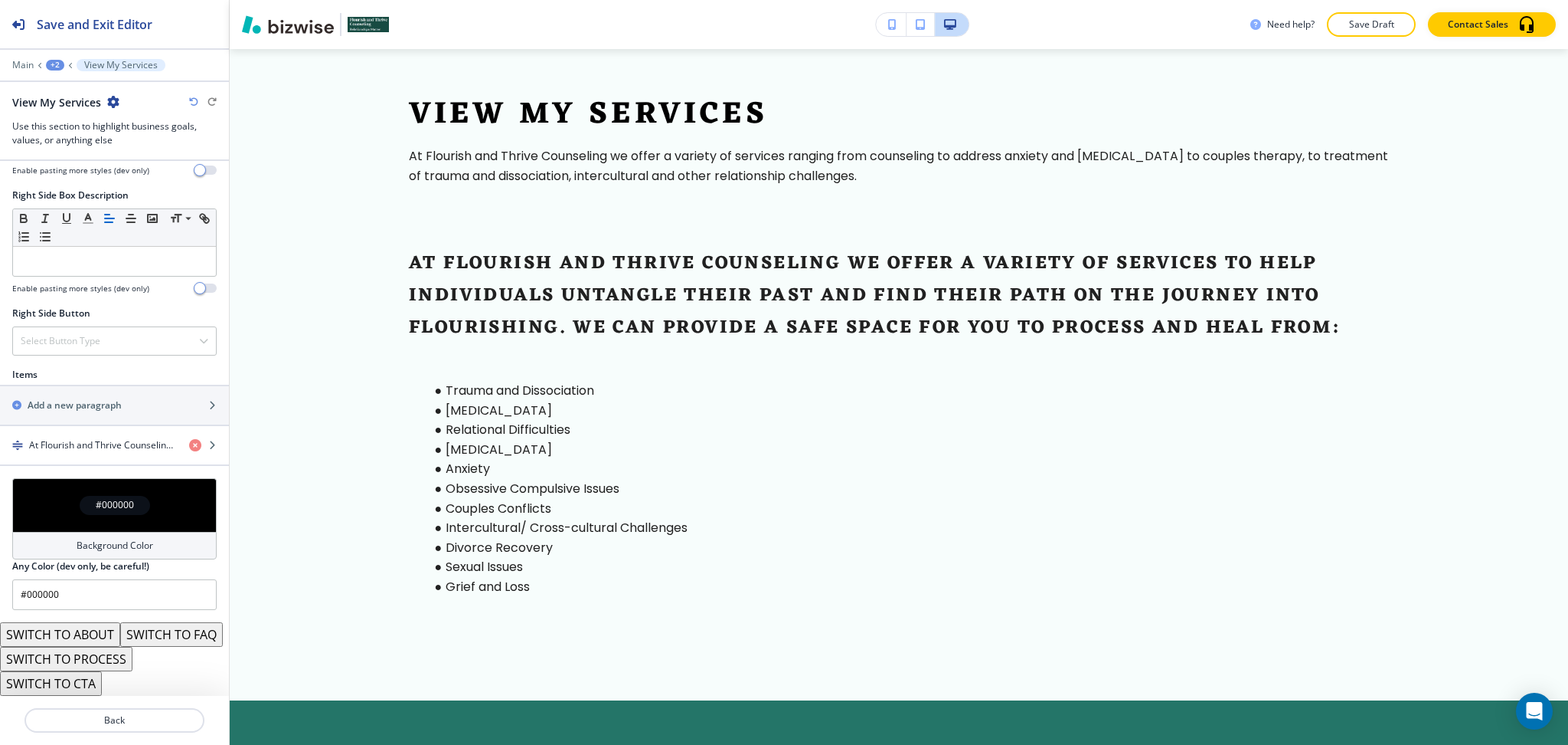
click at [87, 622] on button "SWITCH TO ABOUT" at bounding box center [60, 634] width 121 height 24
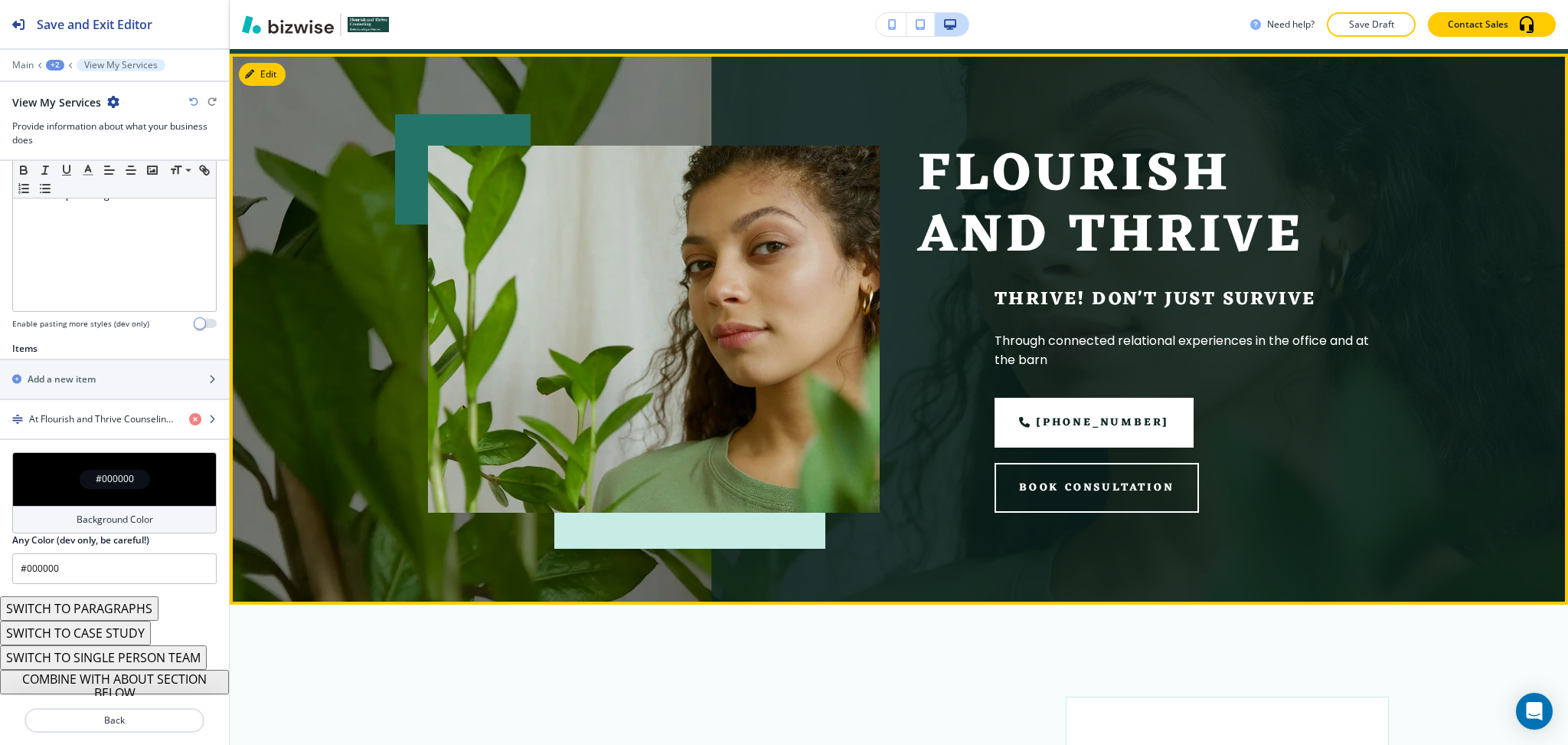
scroll to position [0, 0]
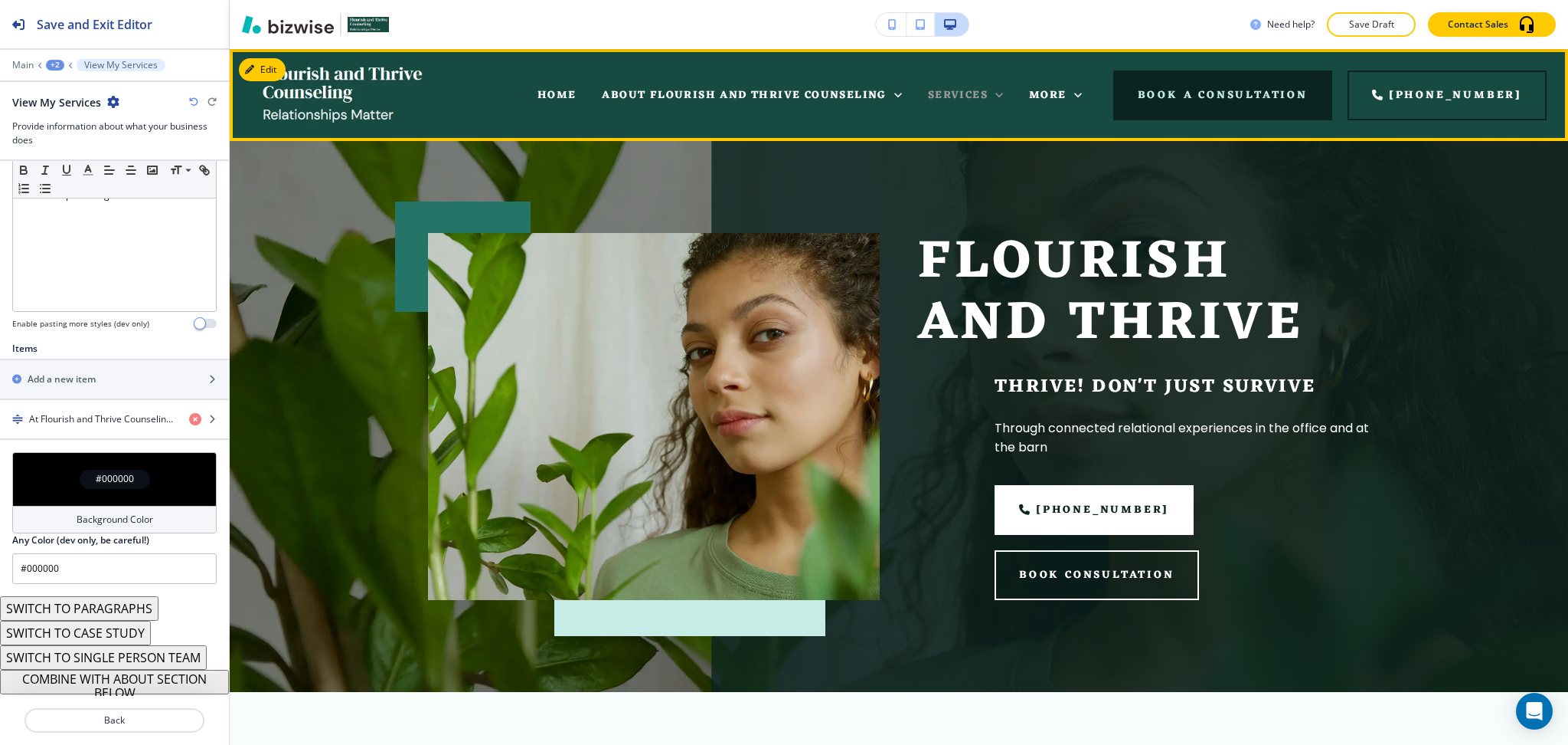
click at [984, 95] on span "SERVICES" at bounding box center [958, 95] width 60 height 19
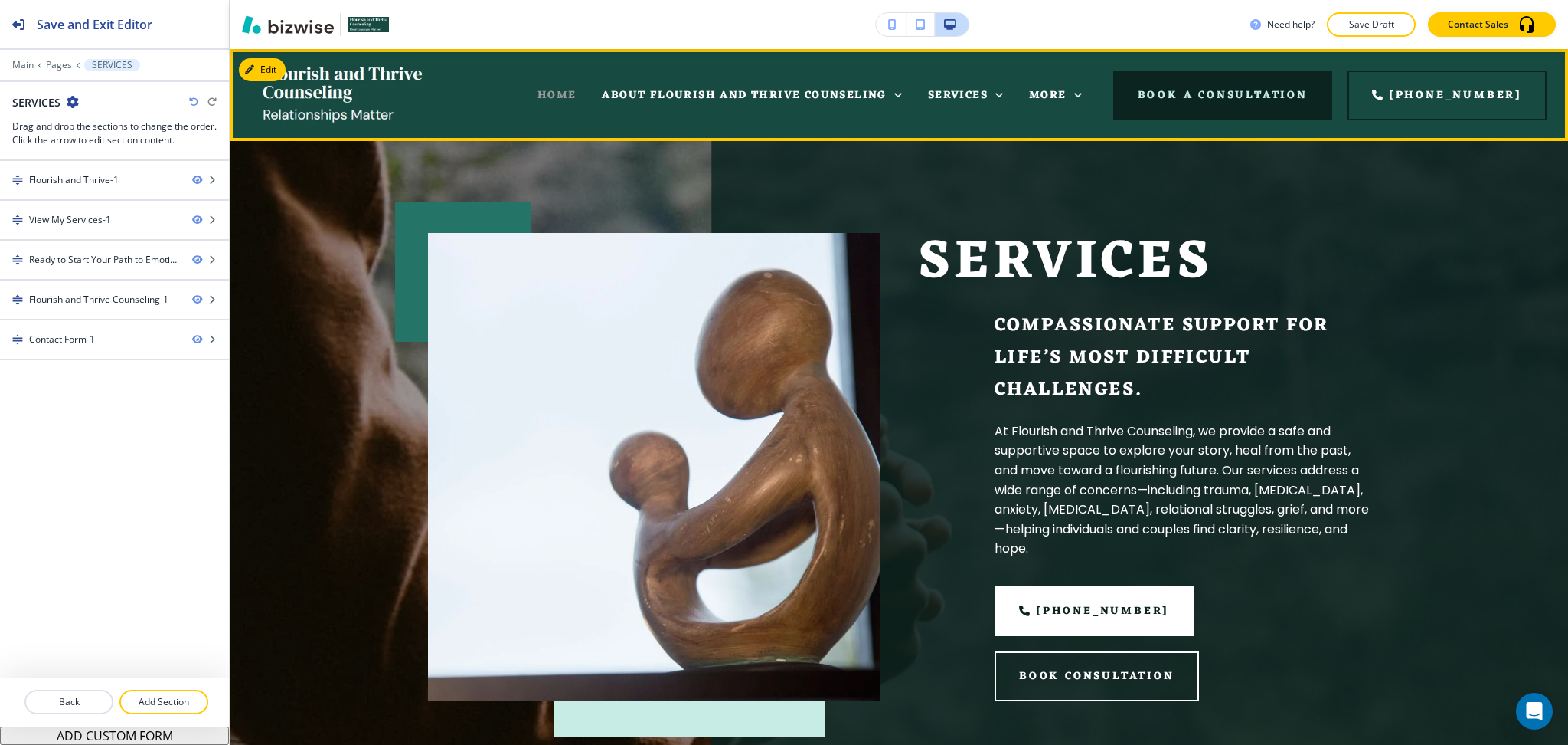
click at [571, 93] on span "HOME" at bounding box center [557, 95] width 39 height 19
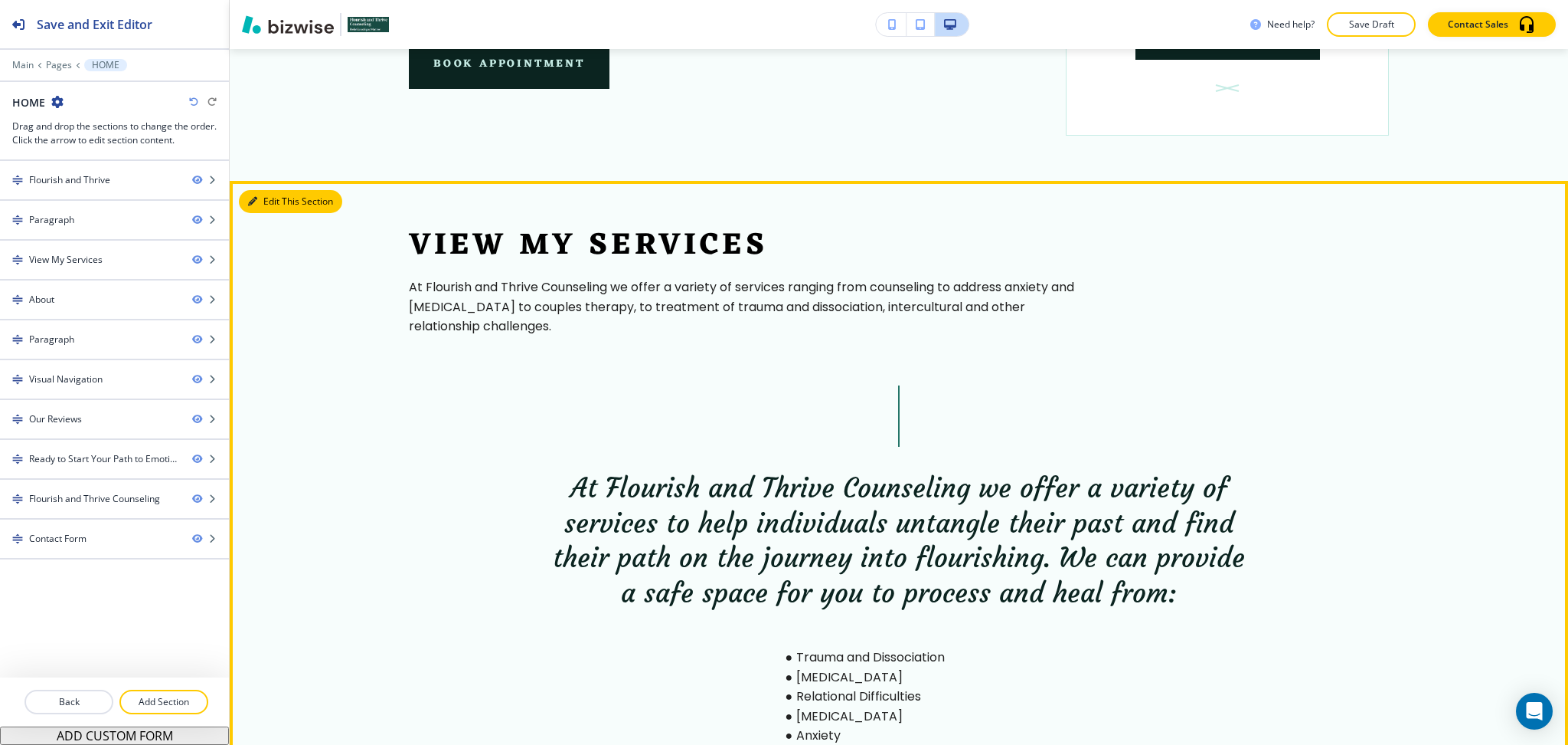
click at [261, 209] on button "Edit This Section" at bounding box center [290, 201] width 103 height 23
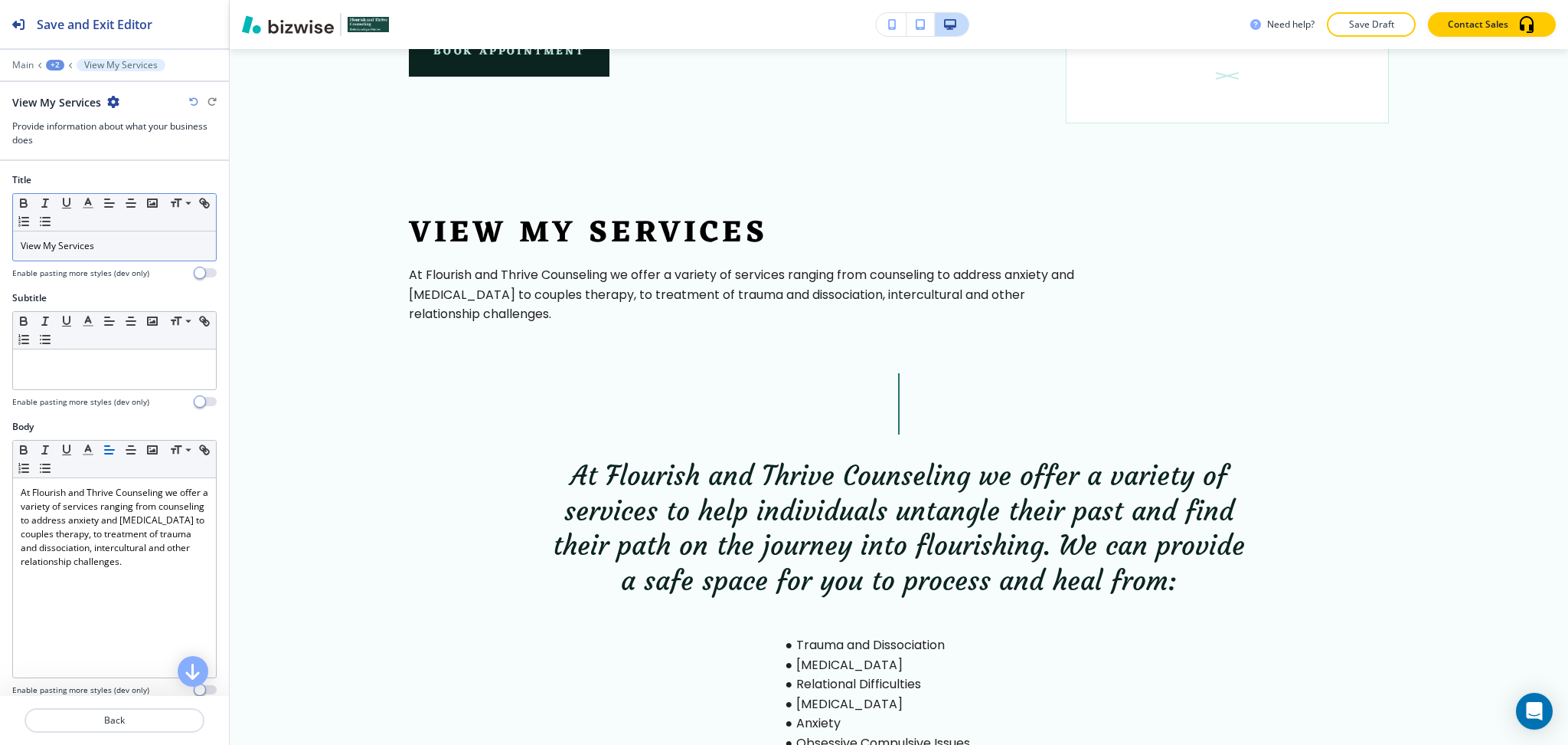
click at [112, 259] on div "View My Services" at bounding box center [115, 246] width 203 height 29
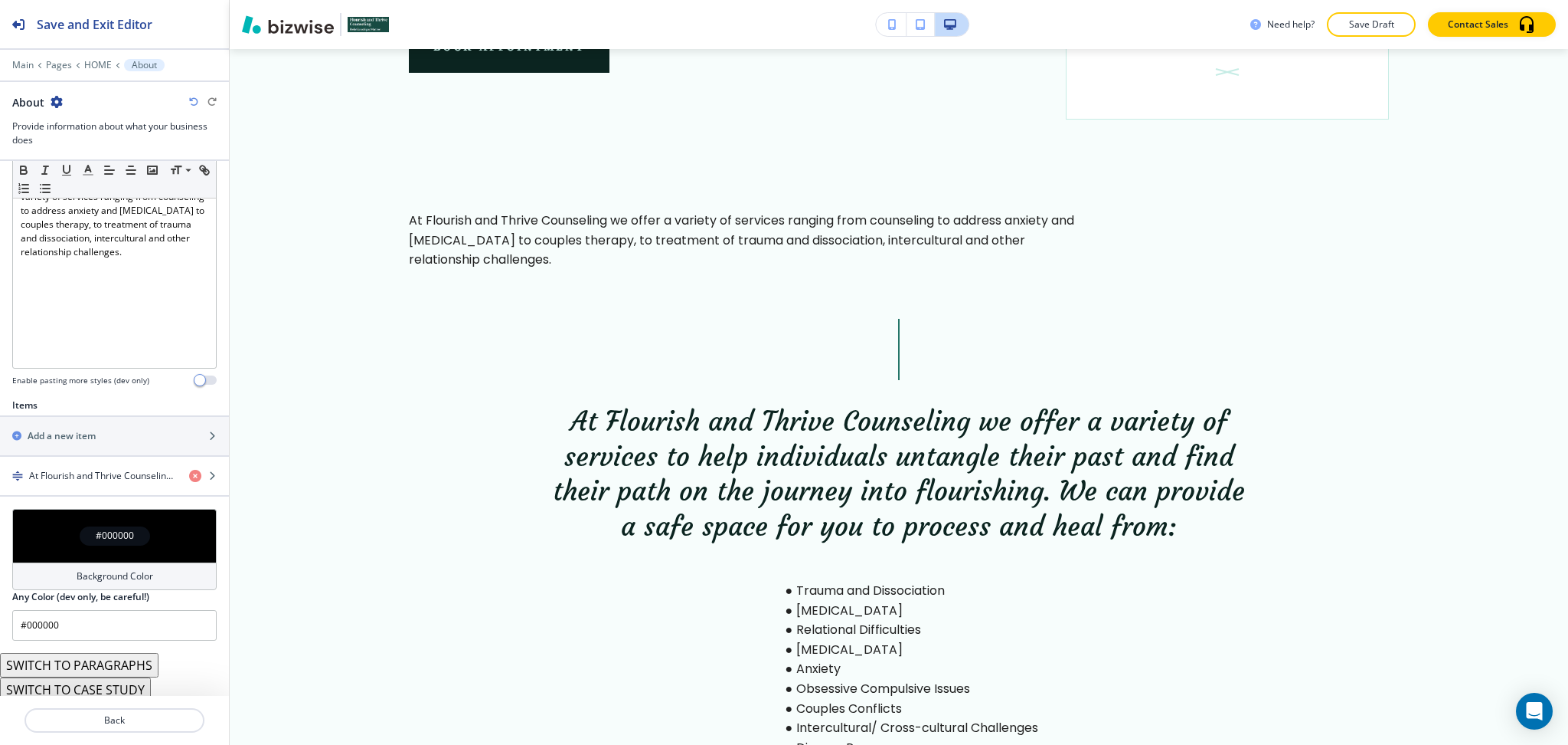
scroll to position [371, 0]
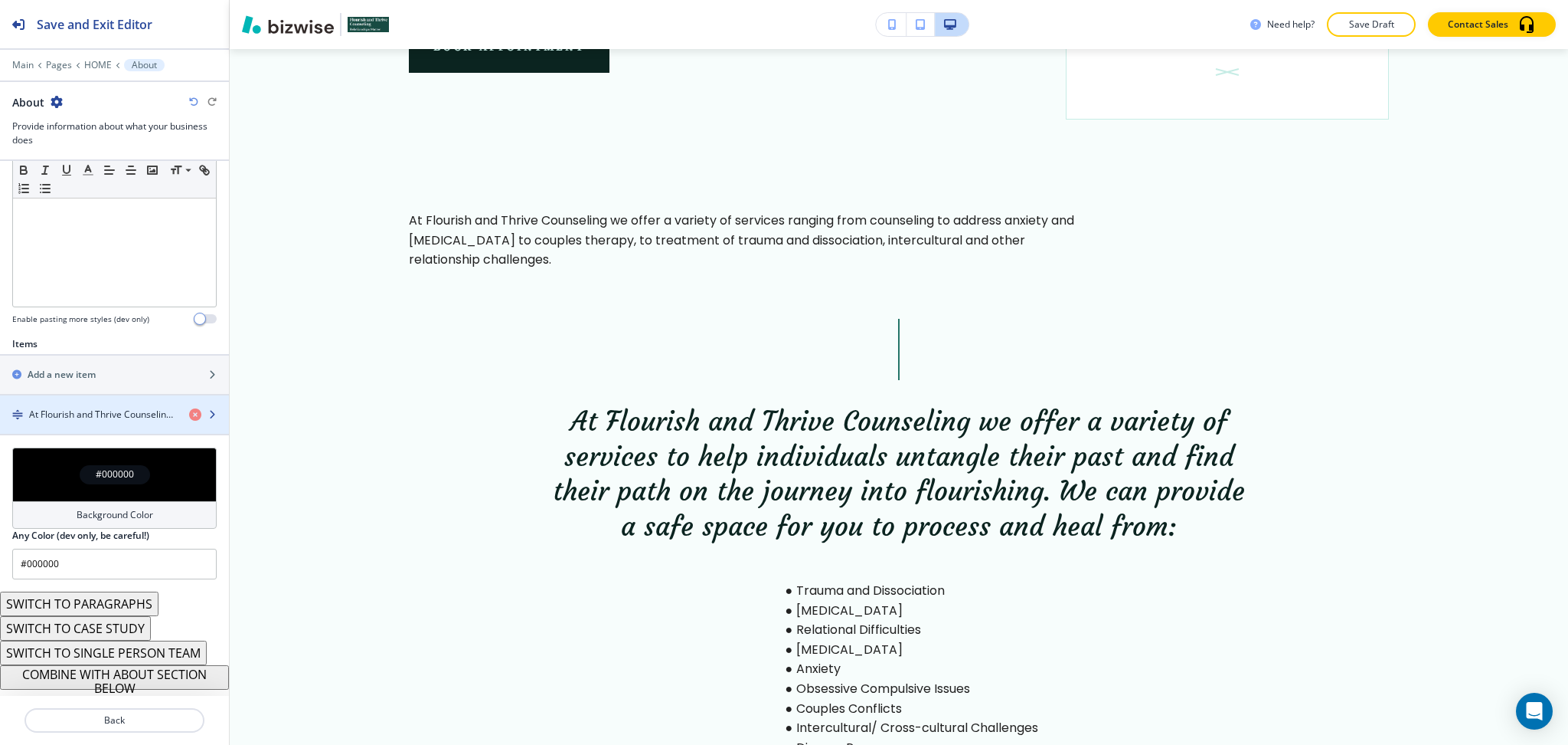
click at [94, 414] on h4 "At Flourish and Thrive Counseling we offer a variety of services to help indivi…" at bounding box center [103, 414] width 148 height 13
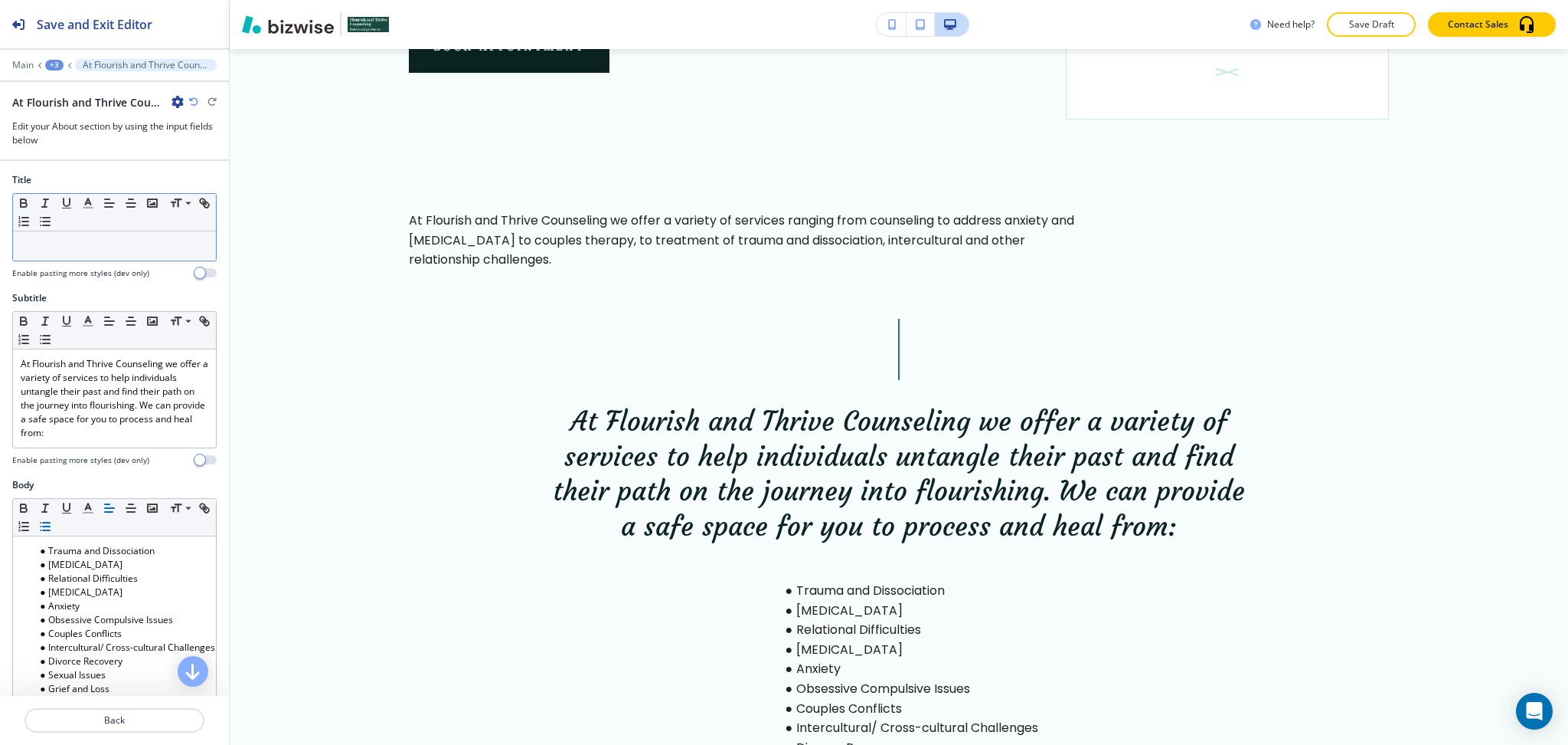
click at [93, 236] on div at bounding box center [115, 246] width 203 height 29
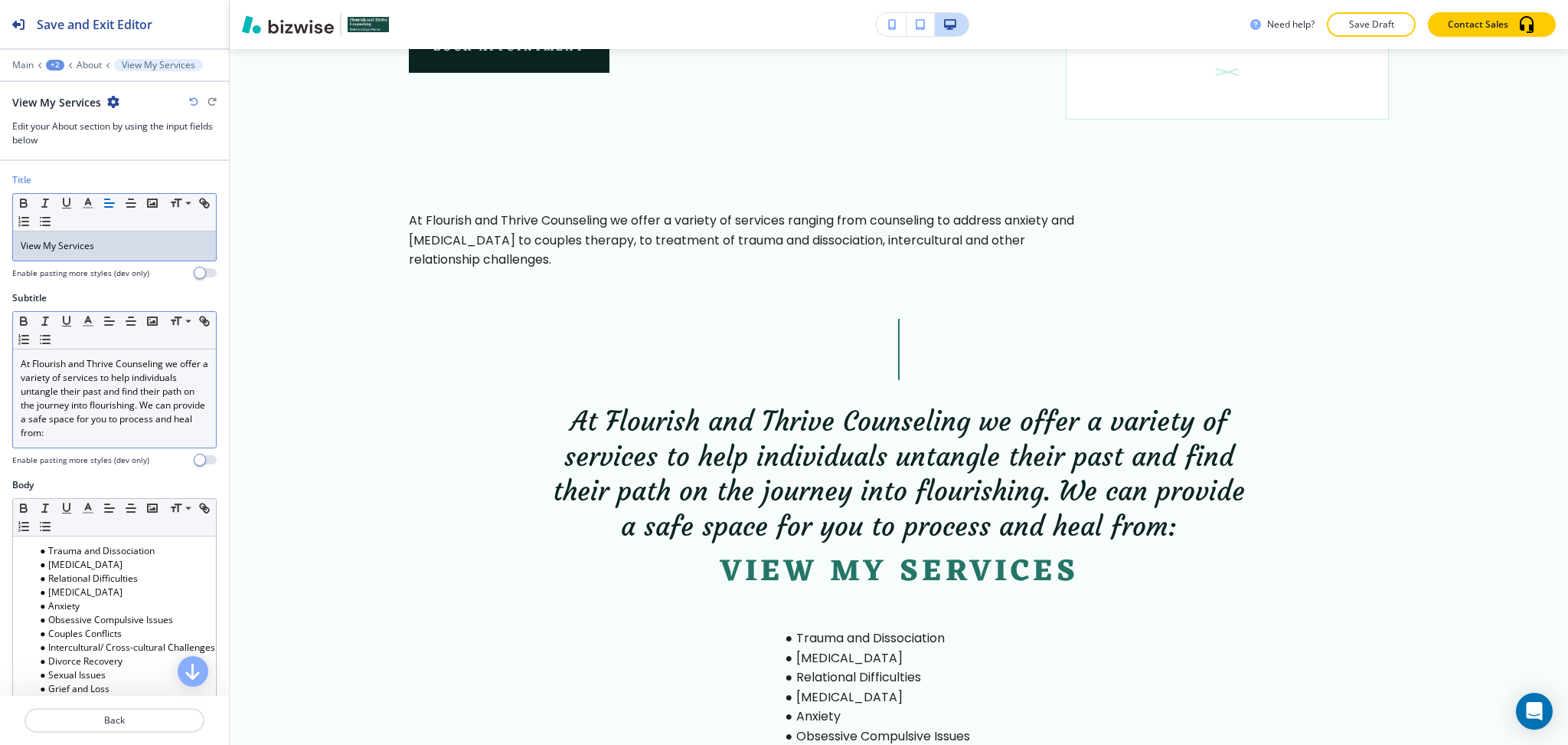
click at [132, 402] on p "At Flourish and Thrive Counseling we offer a variety of services to help indivi…" at bounding box center [114, 398] width 188 height 83
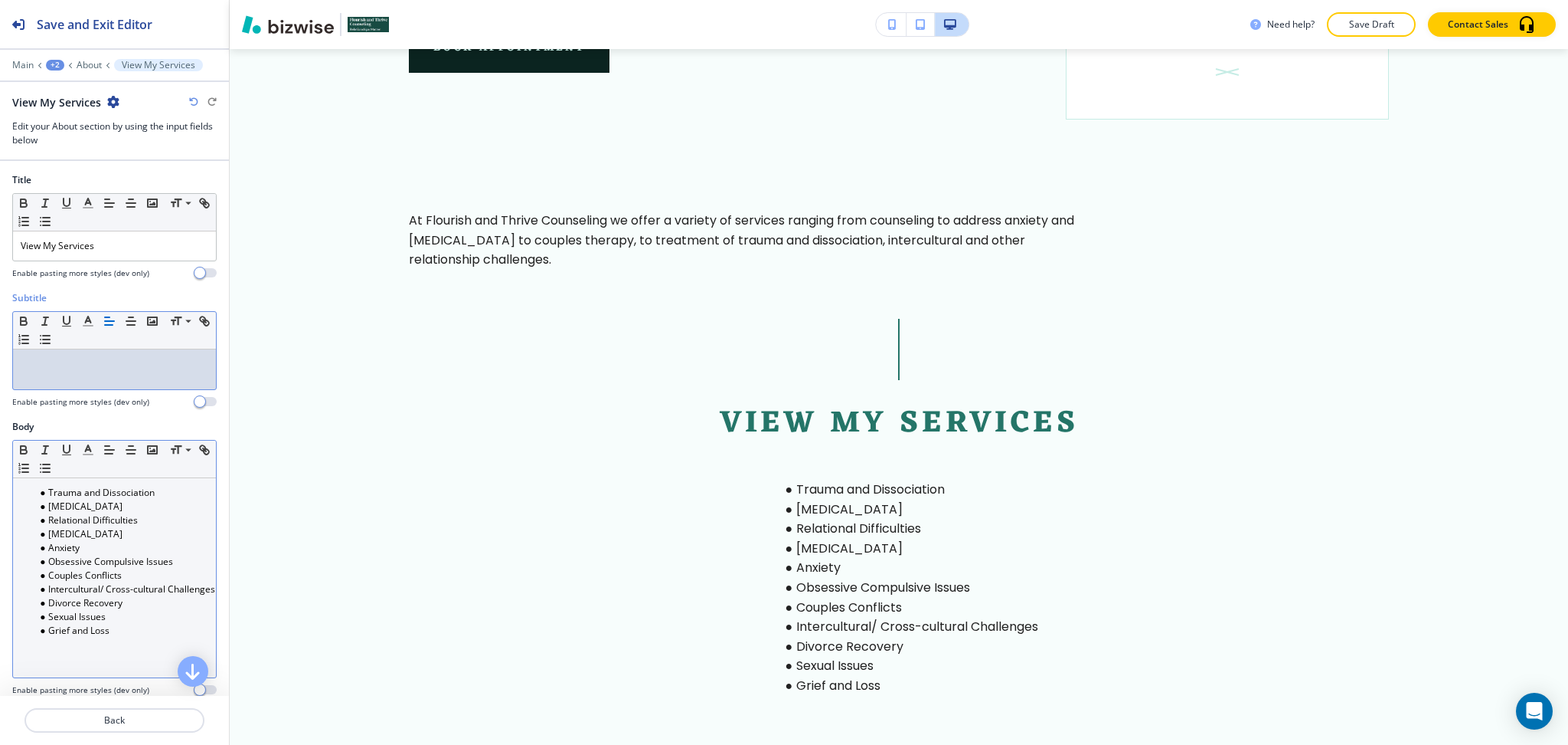
click at [150, 598] on li "Divorce Recovery" at bounding box center [121, 602] width 174 height 13
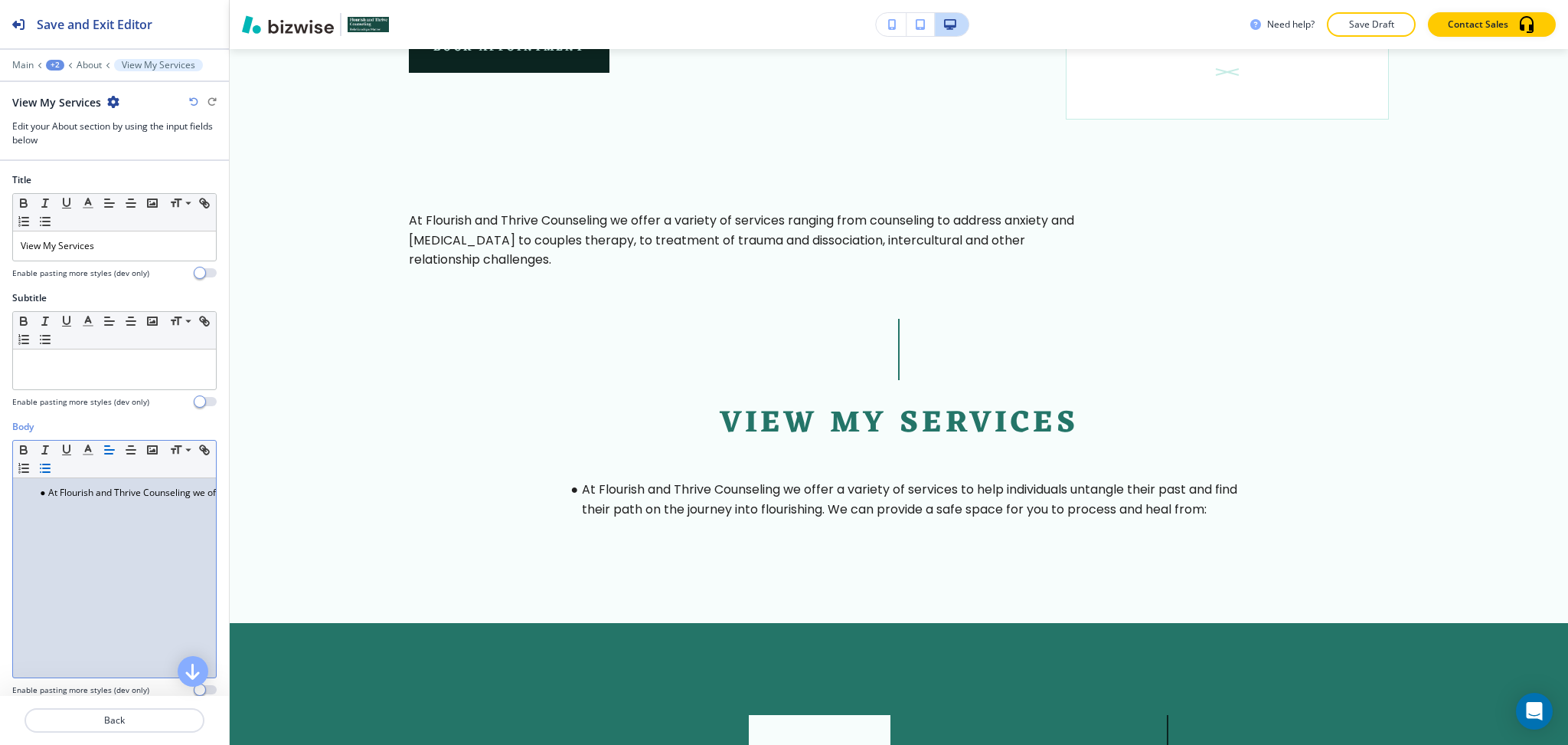
click at [50, 490] on li "At Flourish and Thrive Counseling we offer a variety of services to help indivi…" at bounding box center [121, 492] width 174 height 13
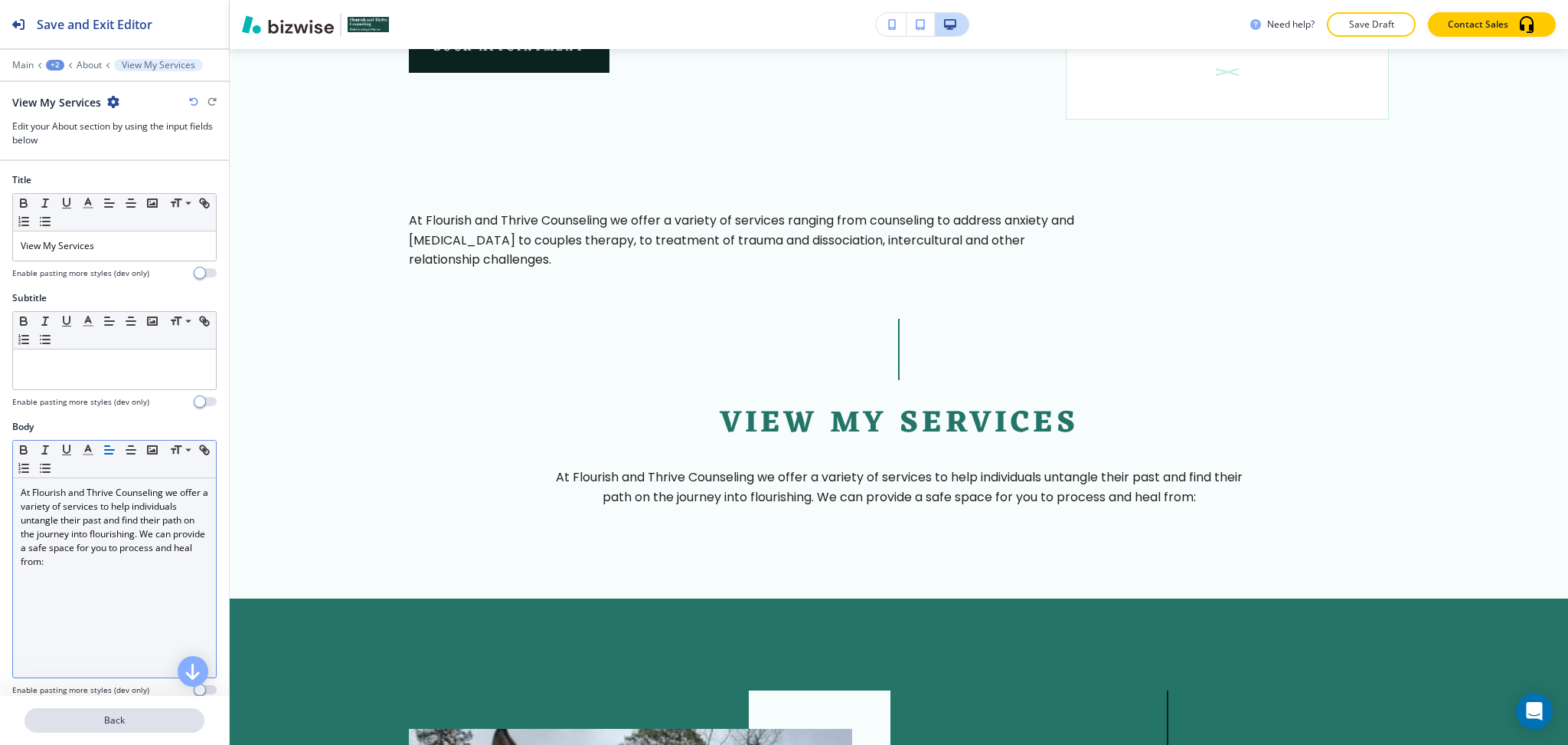
click at [123, 724] on p "Back" at bounding box center [114, 720] width 177 height 13
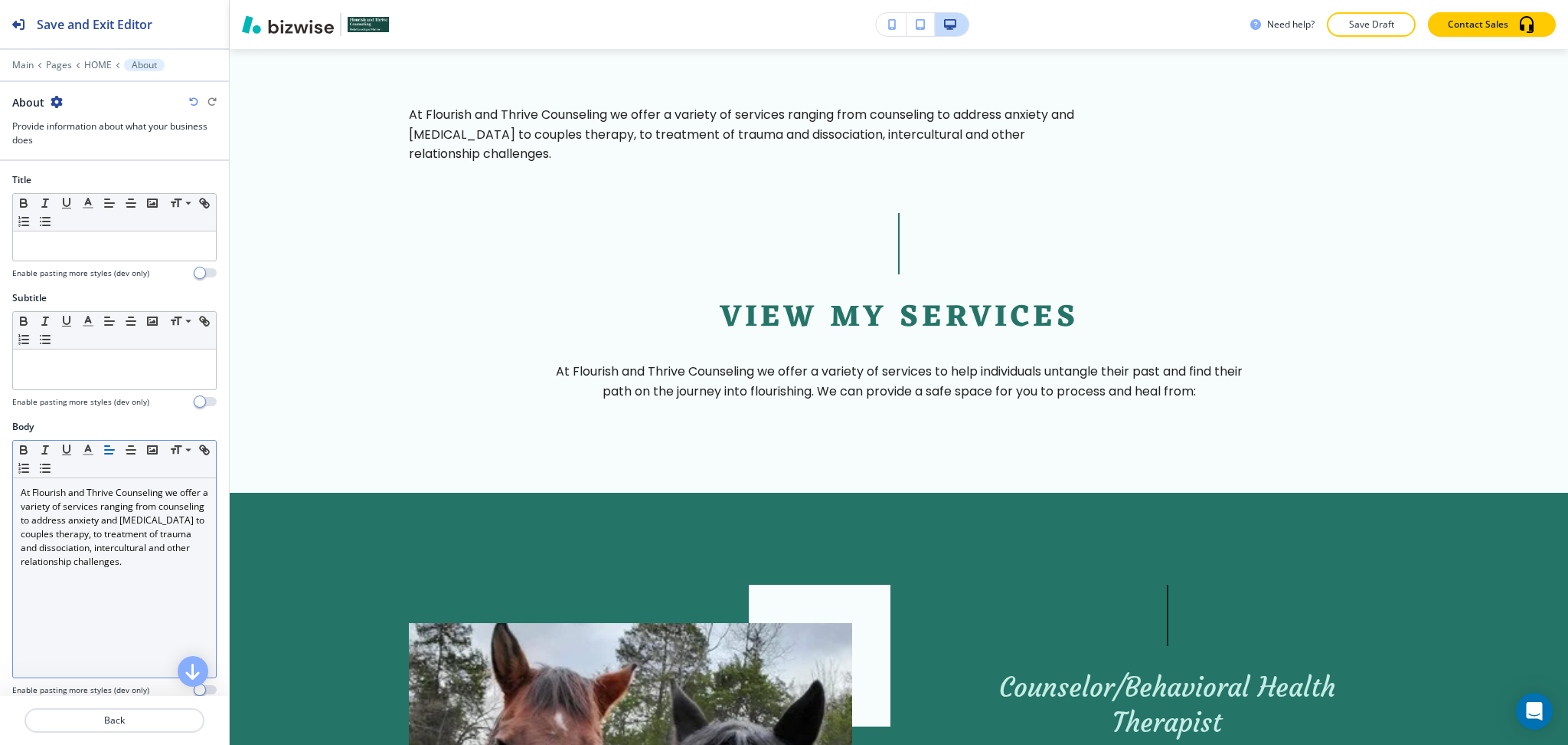
scroll to position [1239, 0]
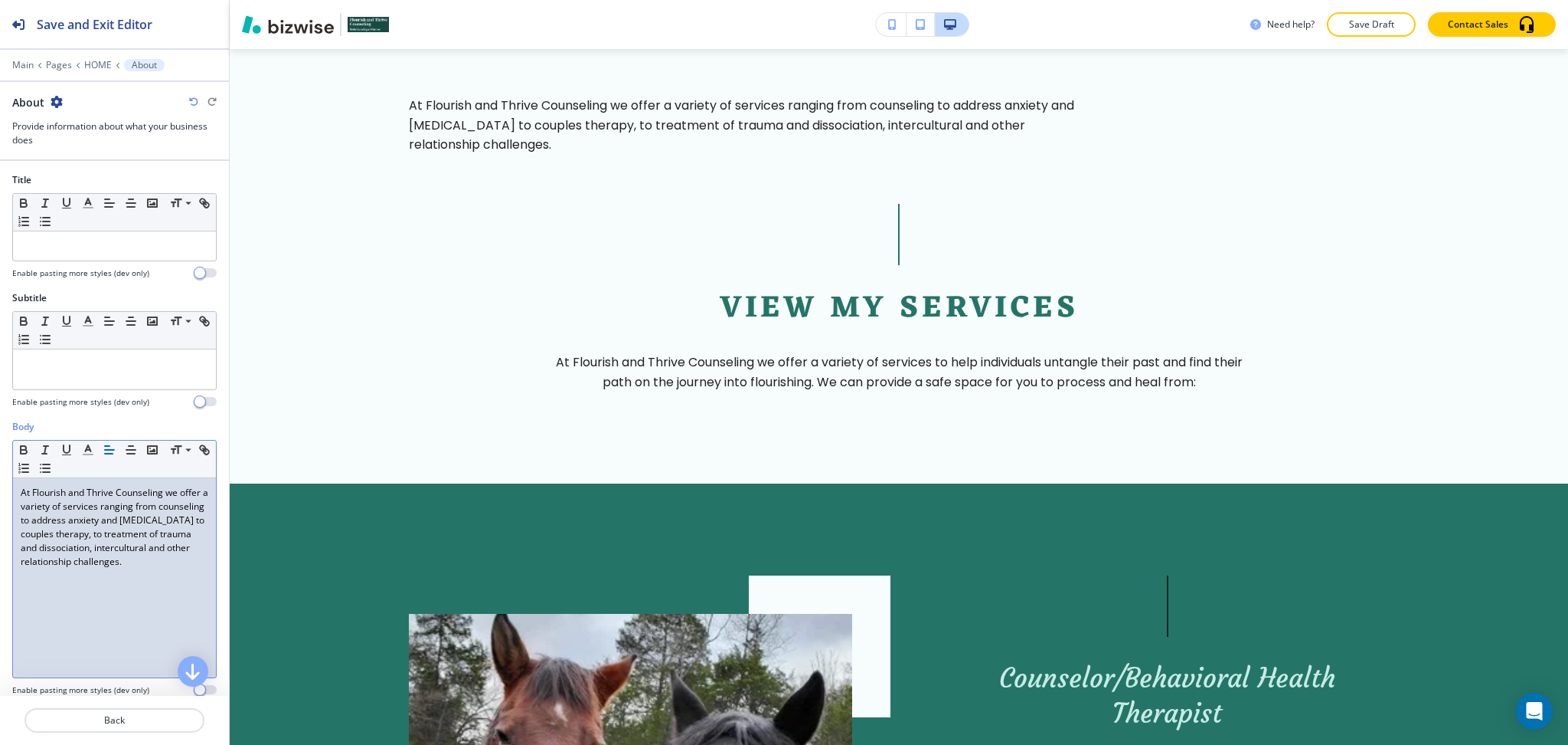
click at [106, 602] on div "At Flourish and Thrive Counseling we offer a variety of services ranging from c…" at bounding box center [115, 577] width 203 height 199
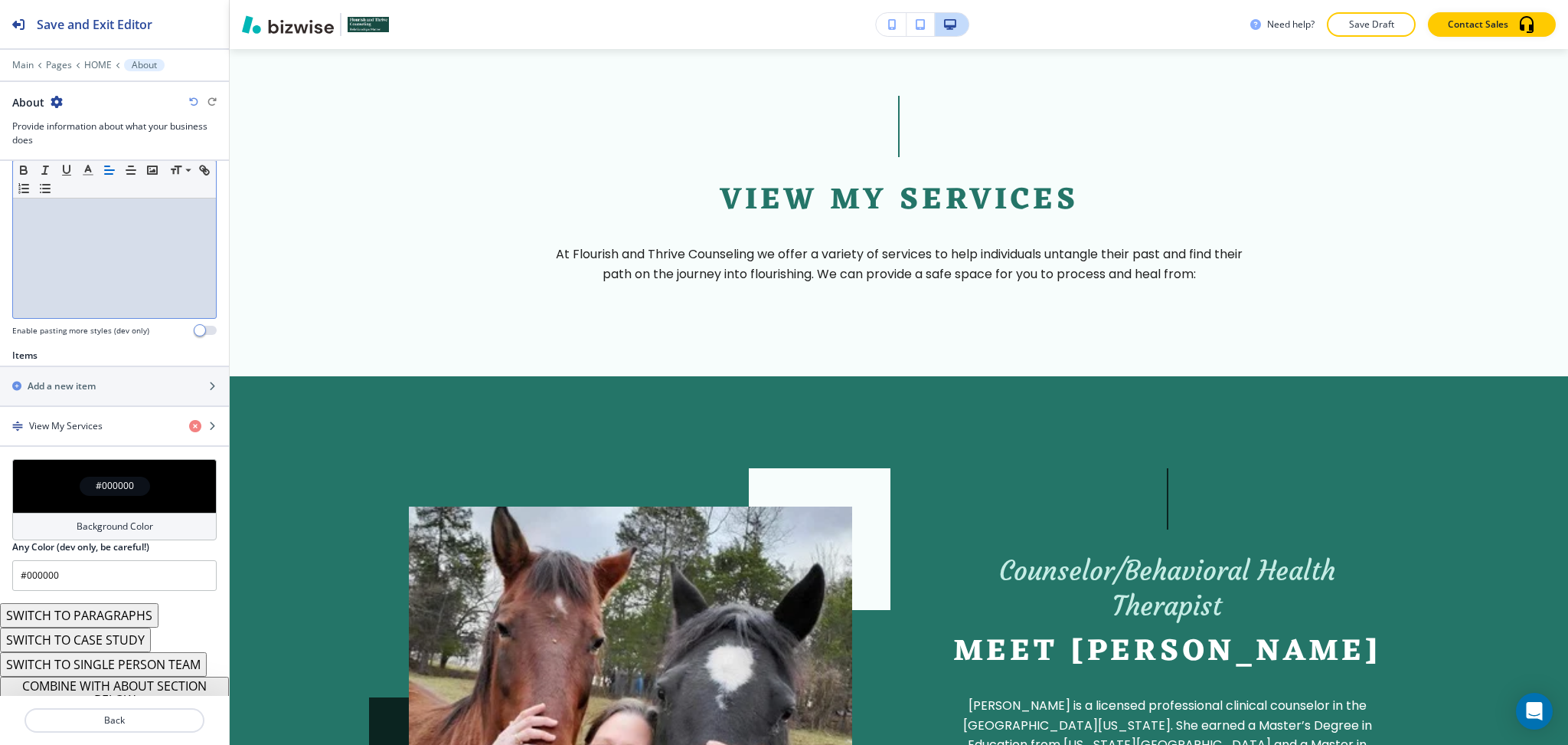
scroll to position [371, 0]
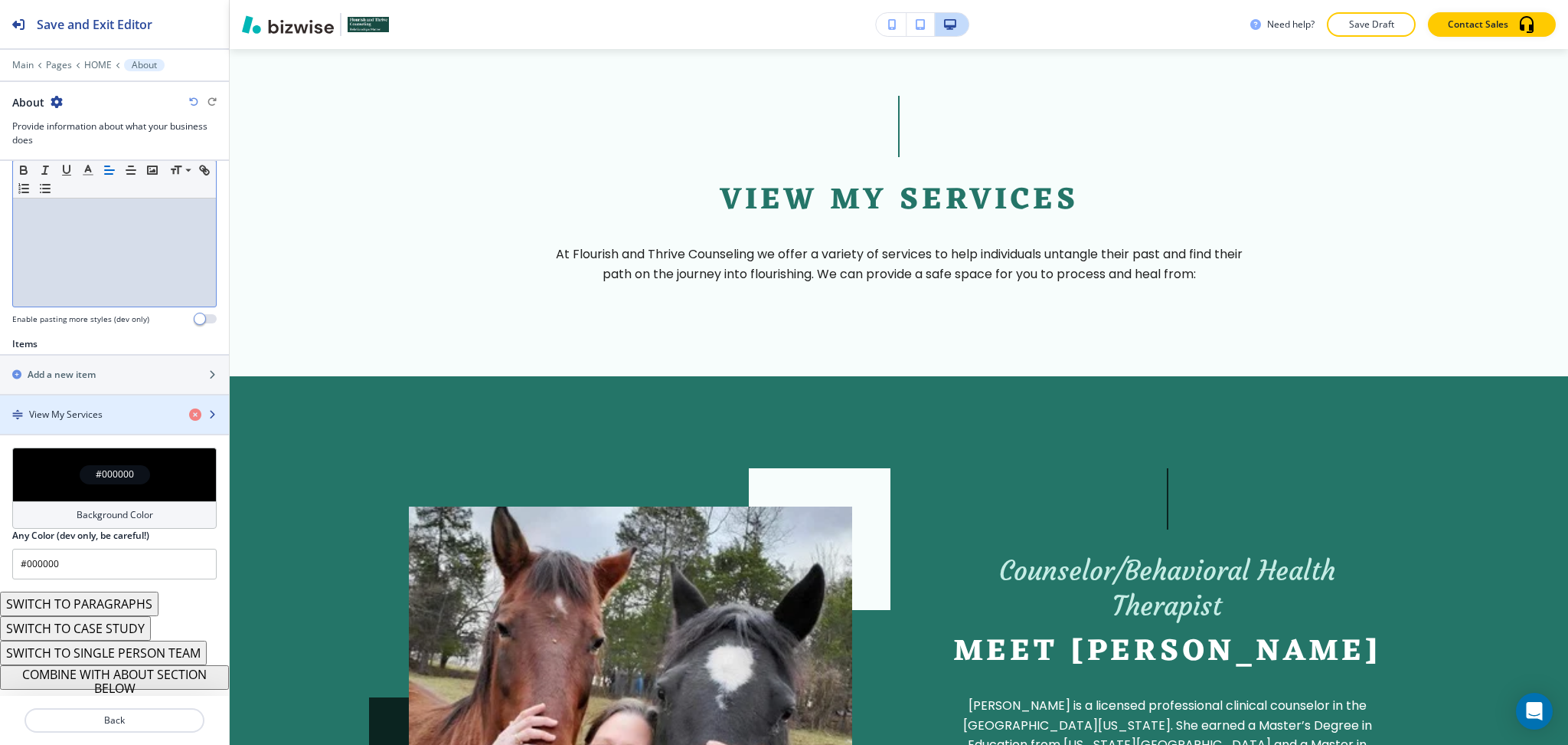
click at [126, 423] on div "button" at bounding box center [114, 428] width 229 height 13
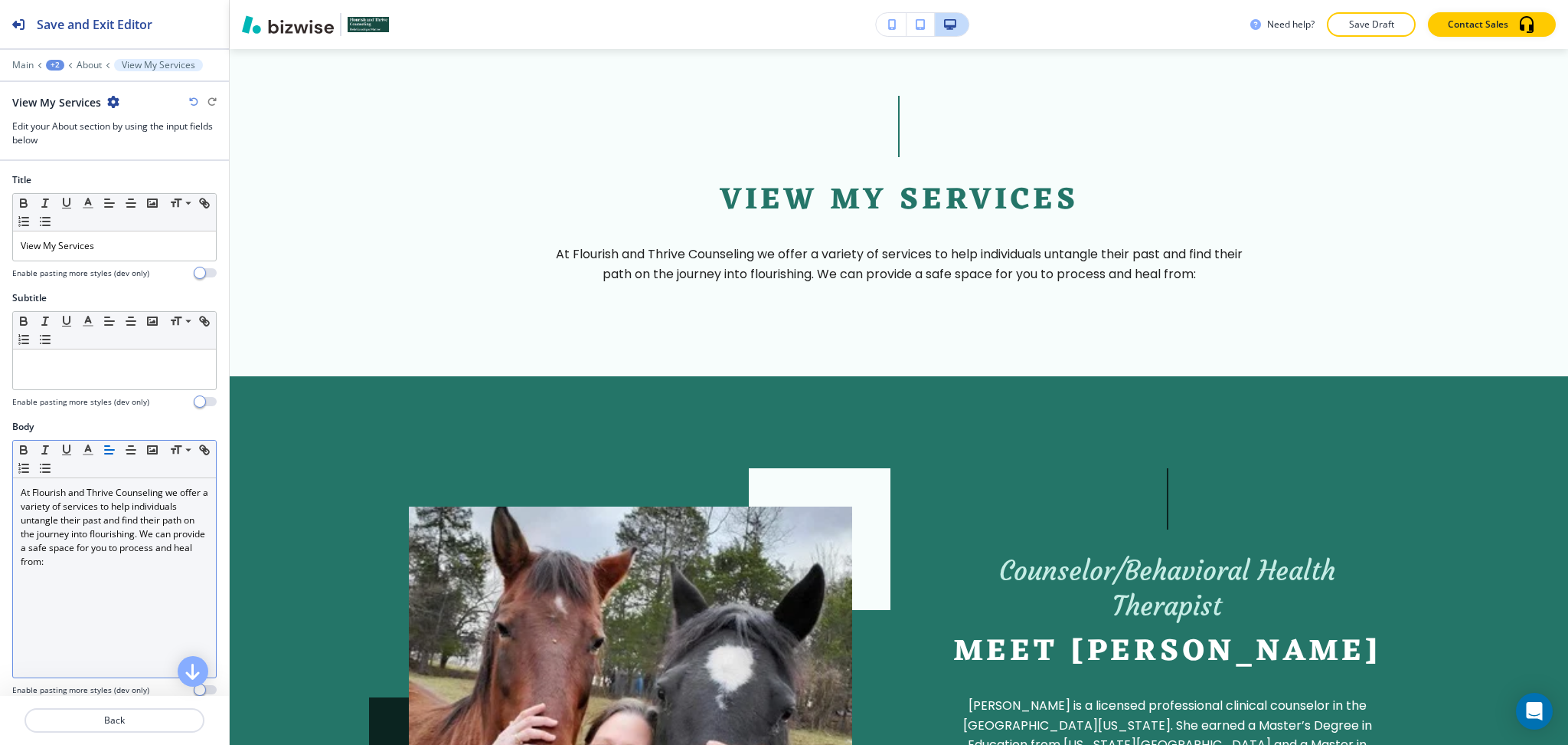
scroll to position [1, 0]
click at [123, 580] on div "At Flourish and Thrive Counseling we offer a variety of services to help indivi…" at bounding box center [115, 576] width 203 height 199
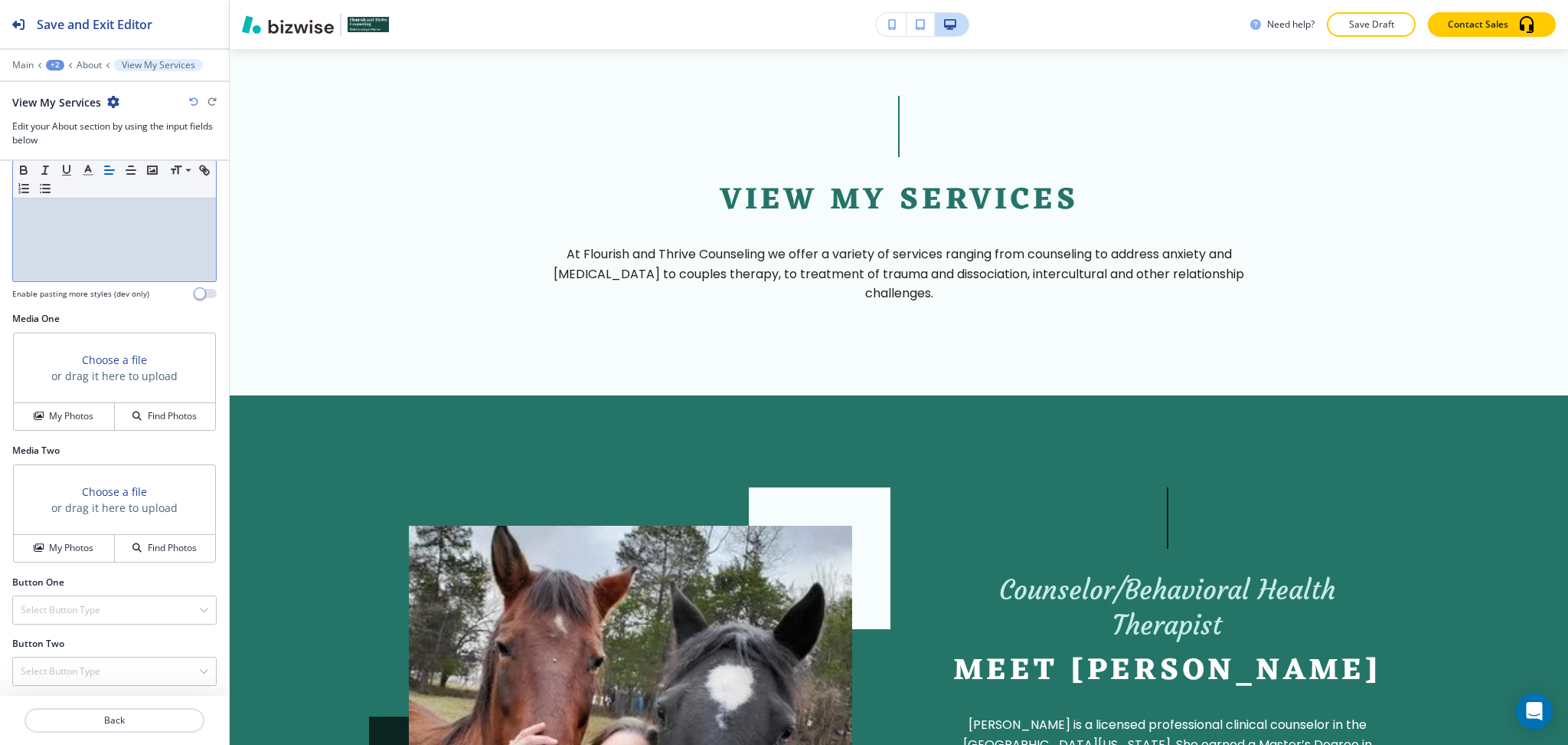
scroll to position [398, 0]
click at [113, 606] on div "Select Button Type" at bounding box center [115, 607] width 203 height 28
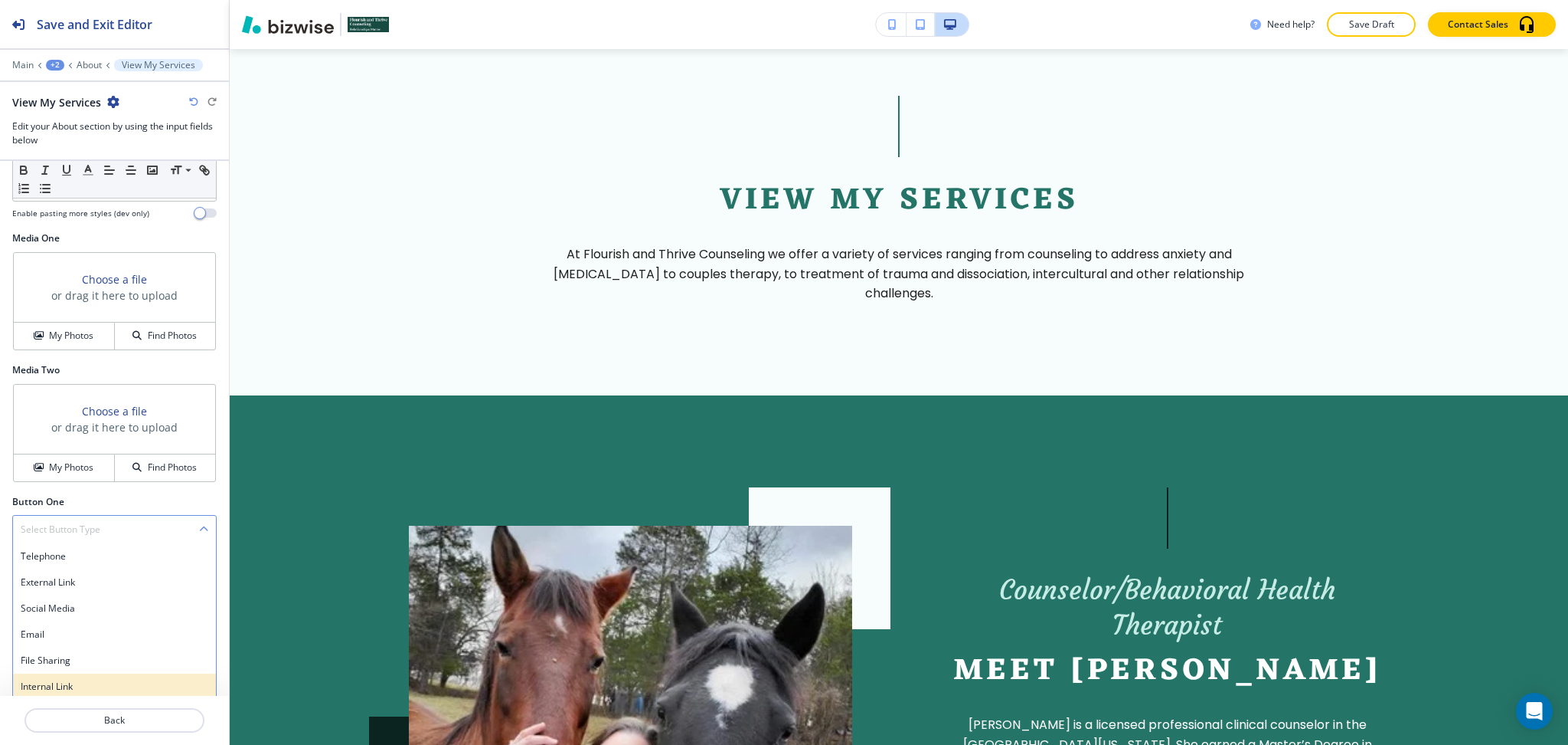
scroll to position [481, 0]
click at [98, 682] on h4 "Internal Link" at bounding box center [114, 681] width 188 height 13
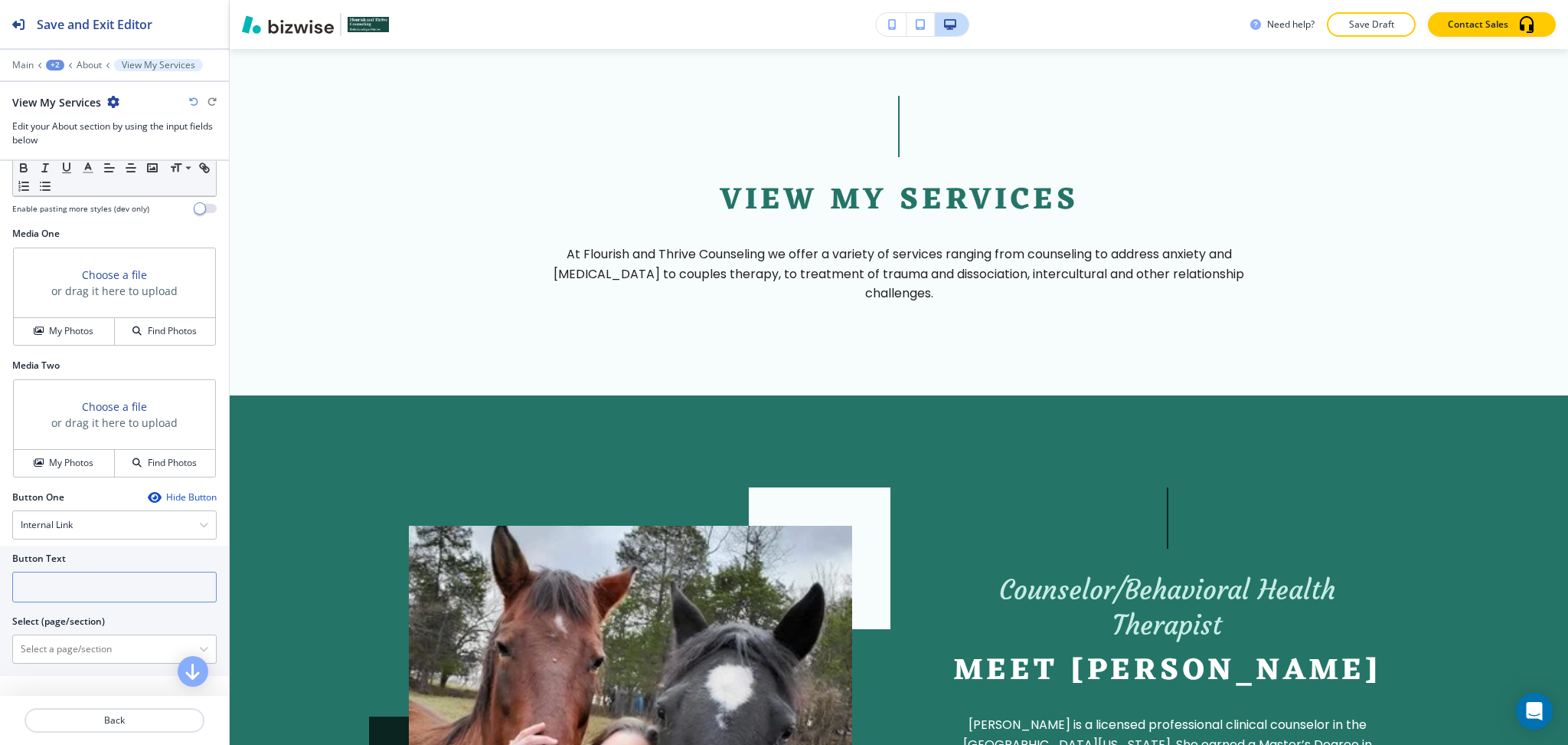
click at [80, 587] on input "text" at bounding box center [114, 587] width 204 height 31
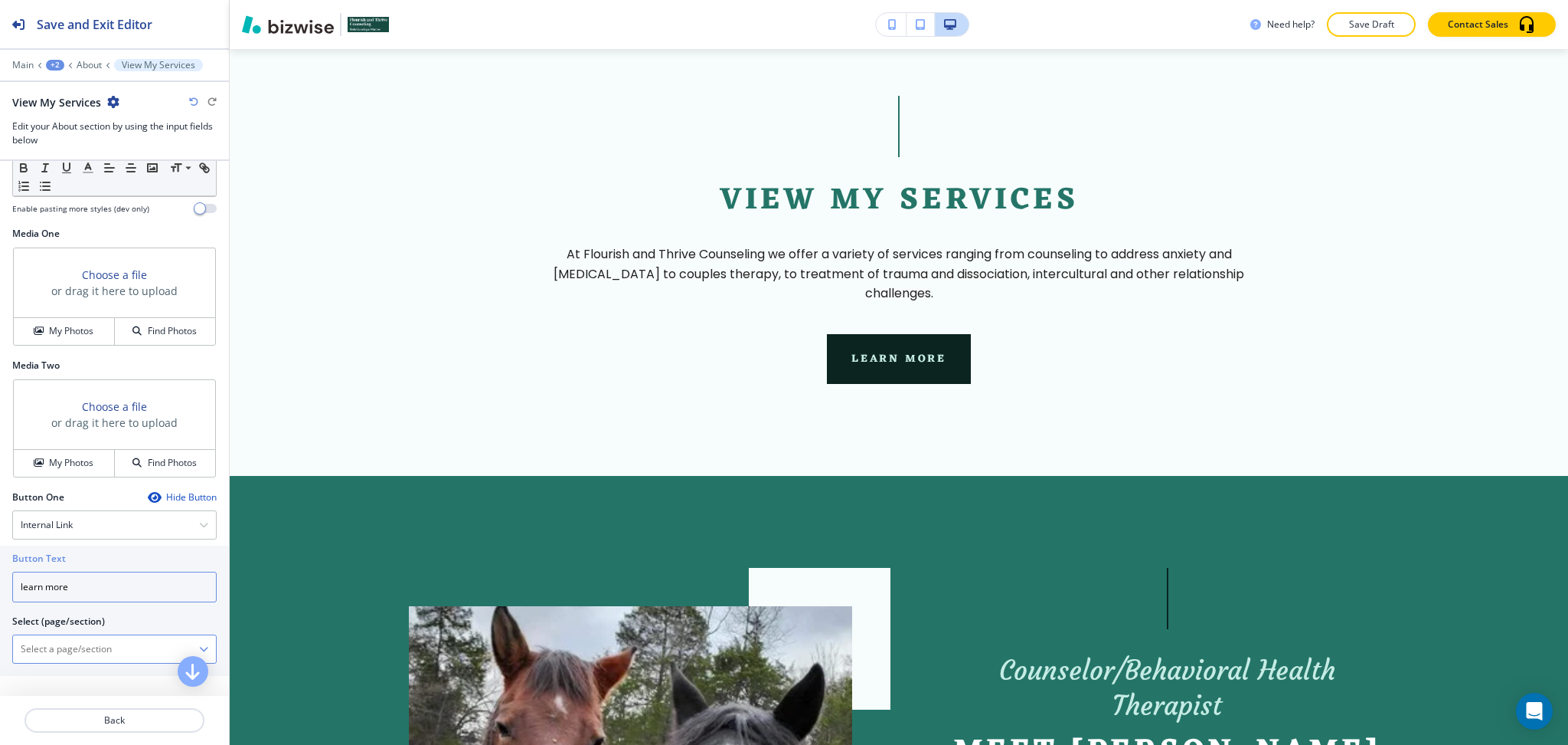
type input "learn more"
click at [93, 647] on \(page\/section\) "Manual Input" at bounding box center [106, 649] width 186 height 26
click at [59, 684] on div "SERVICES" at bounding box center [115, 676] width 203 height 26
type \(page\/section\) "SERVICES"
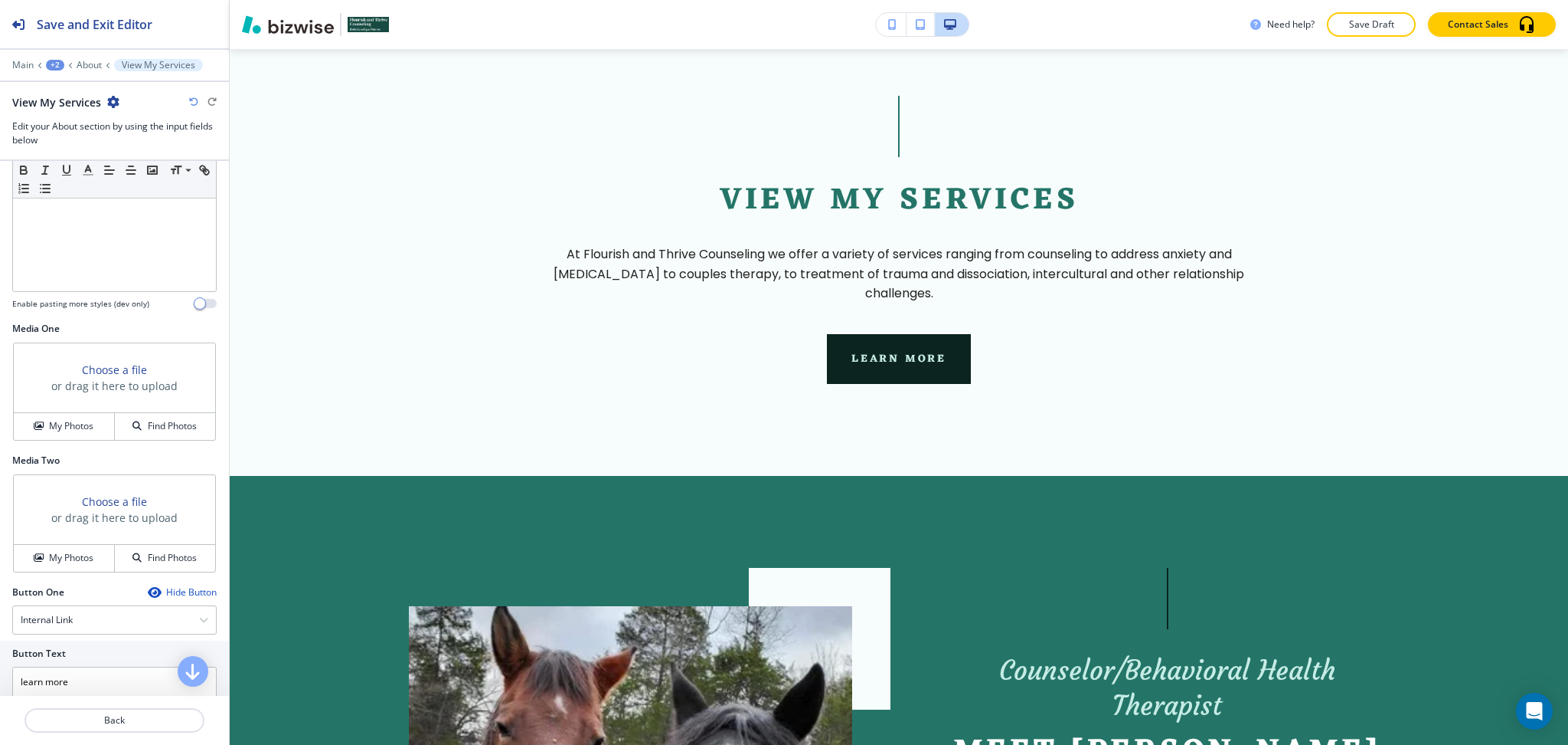
scroll to position [0, 0]
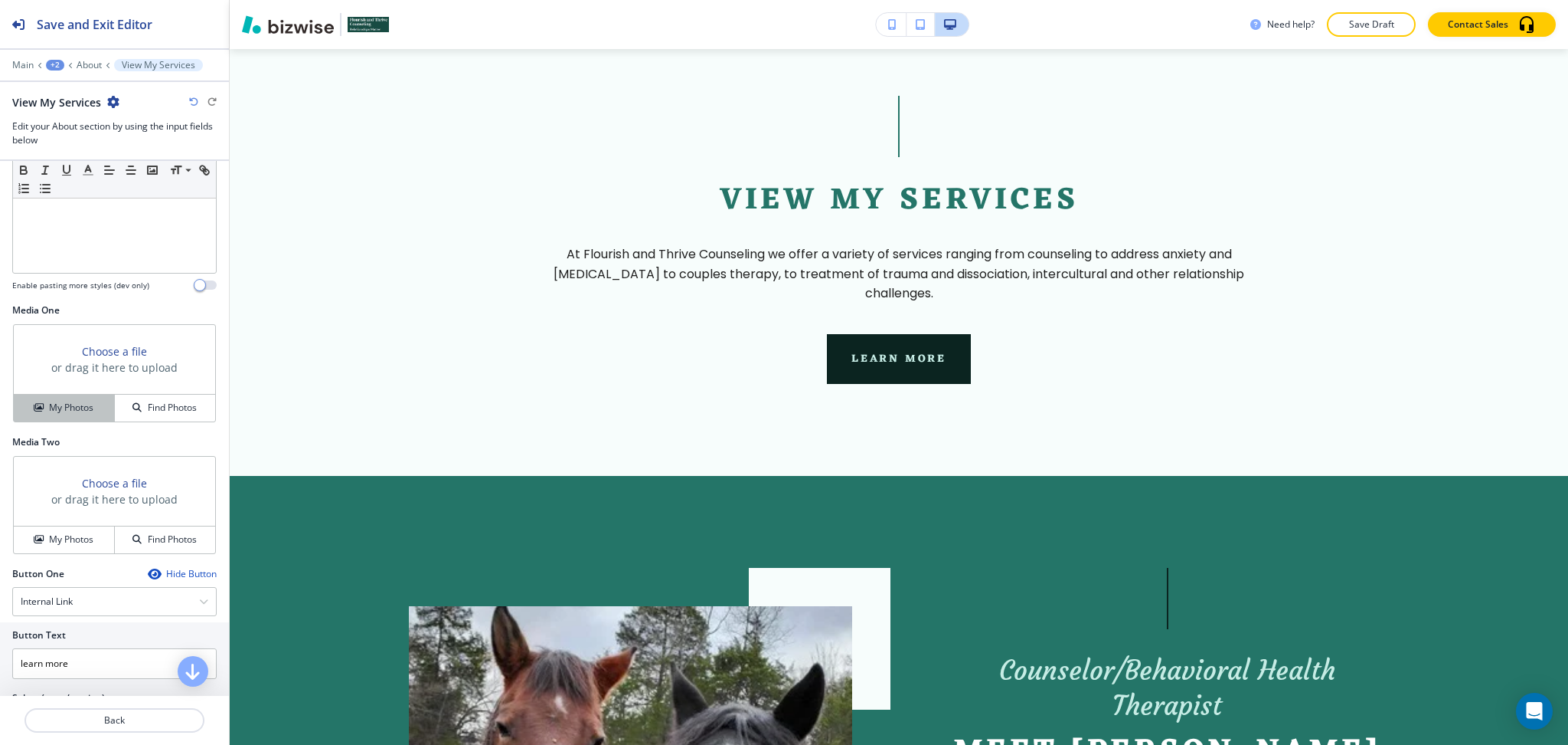
click at [65, 412] on h4 "My Photos" at bounding box center [71, 407] width 44 height 13
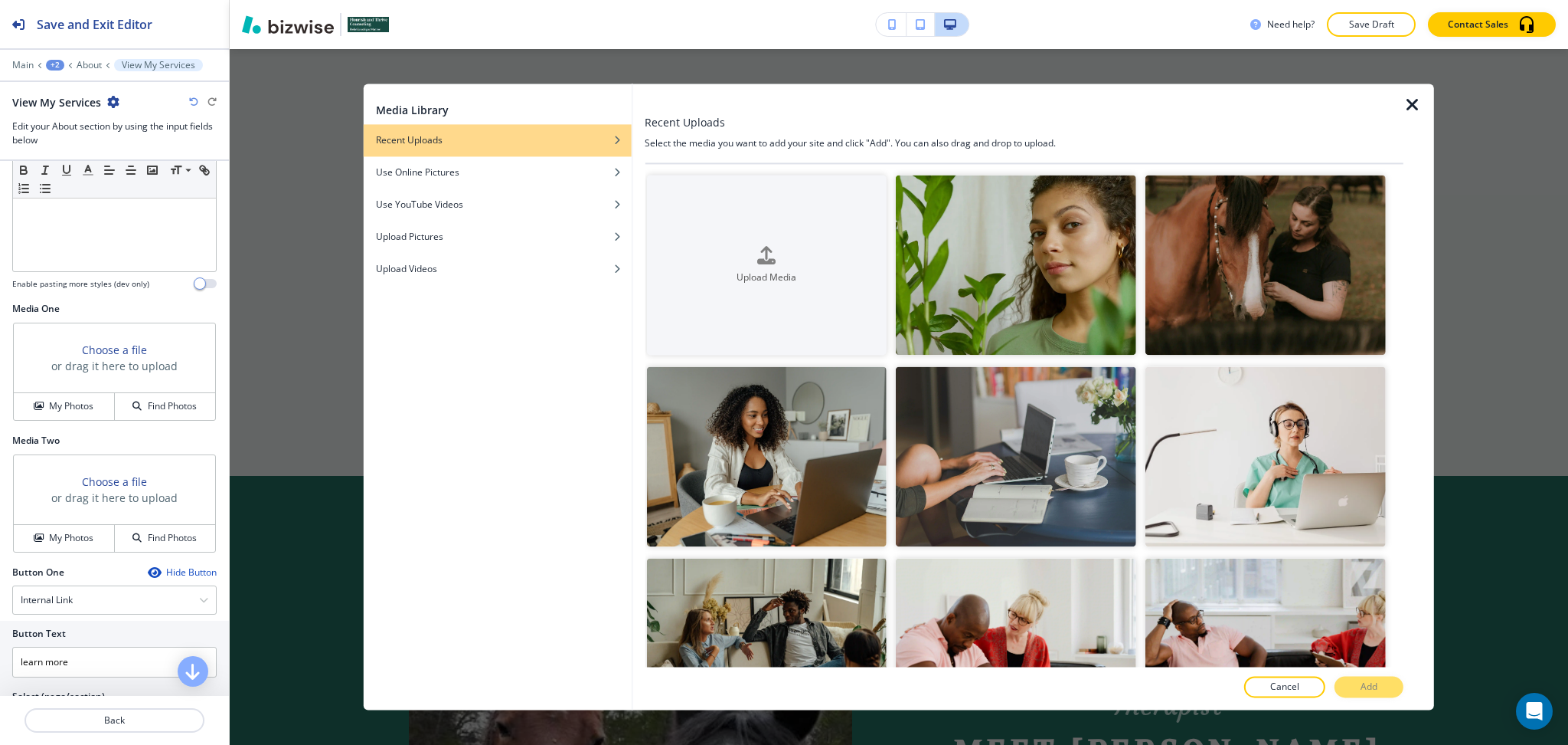
scroll to position [1235, 0]
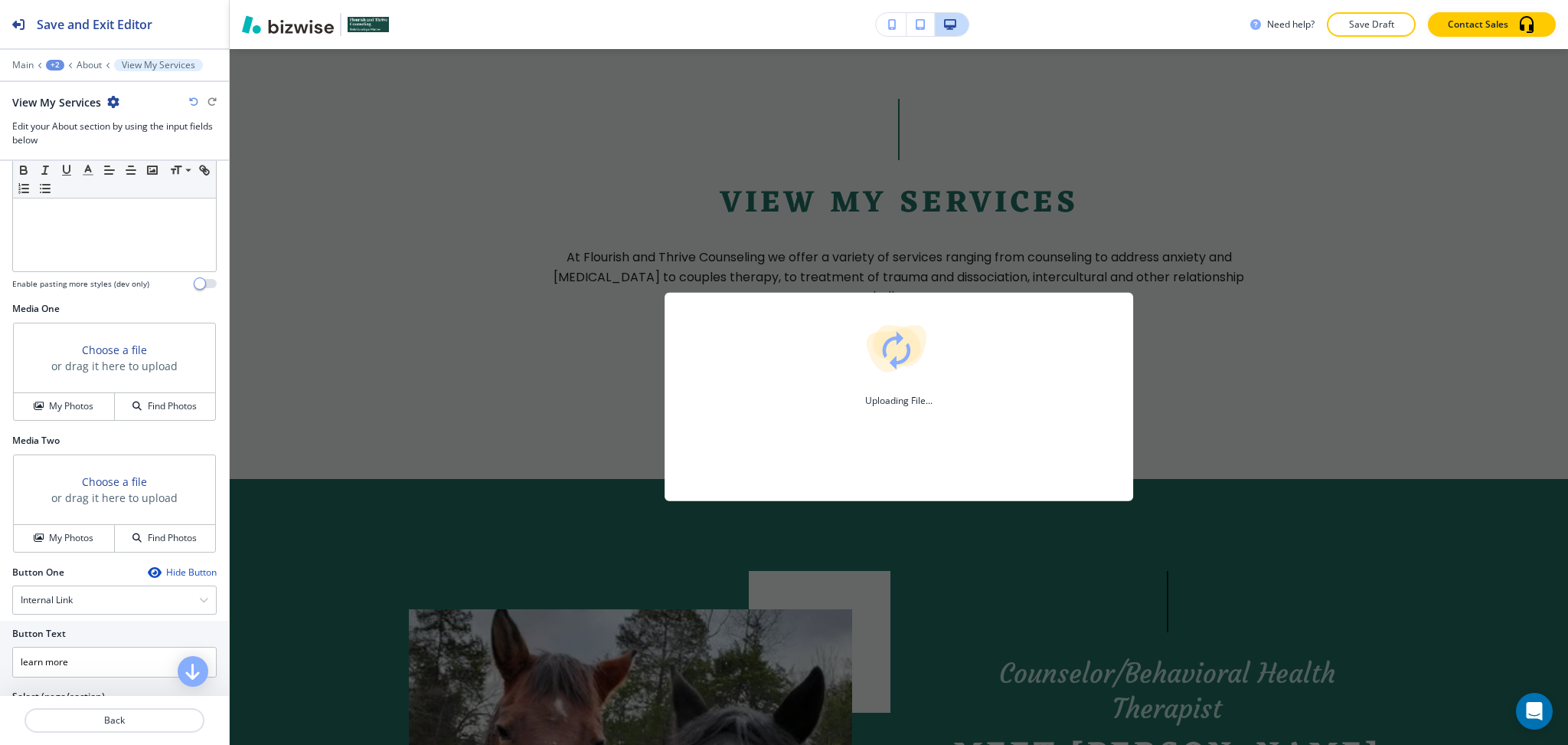
click at [1473, 242] on div "Uploading File..." at bounding box center [899, 397] width 1339 height 695
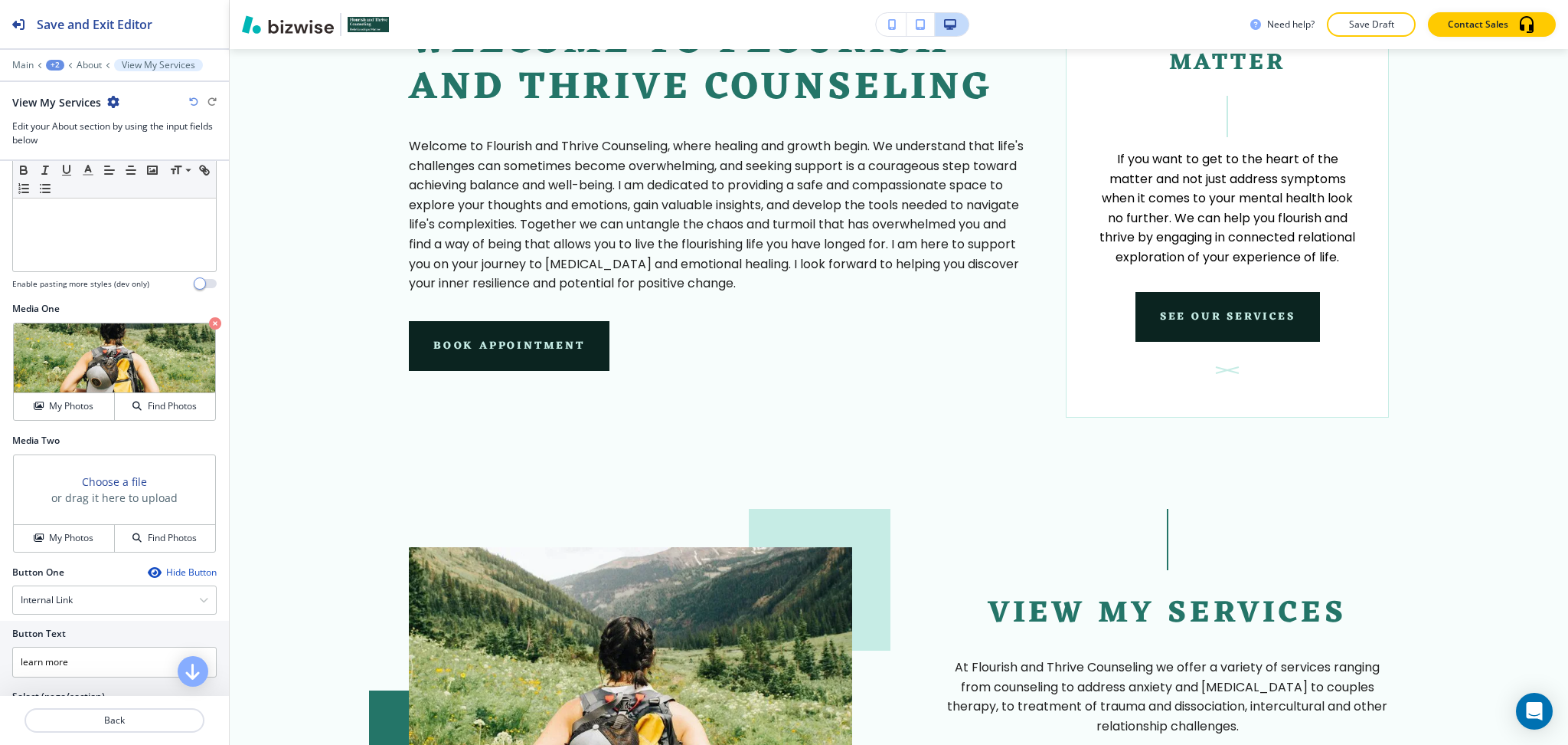
scroll to position [826, 0]
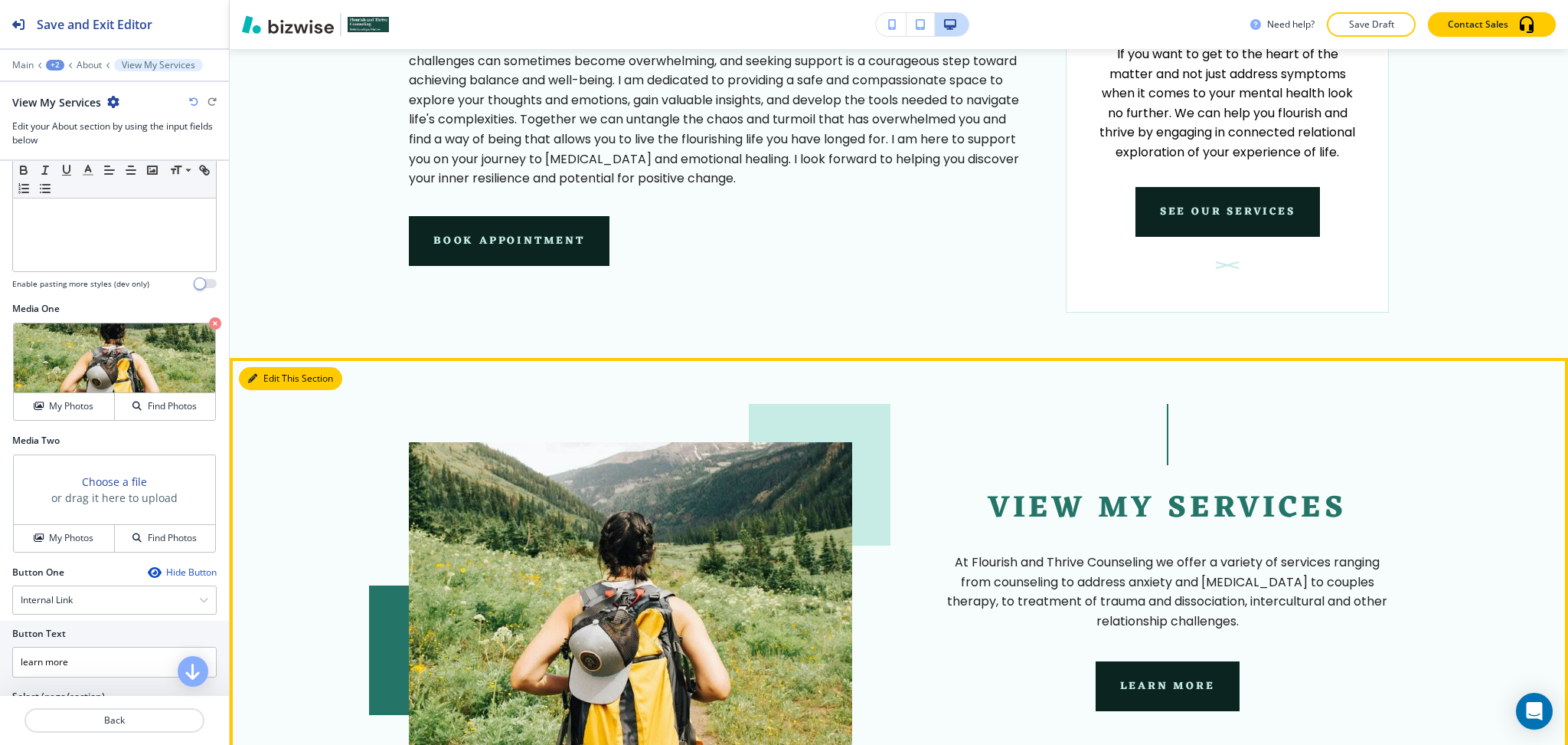
click at [262, 382] on button "Edit This Section" at bounding box center [290, 378] width 103 height 23
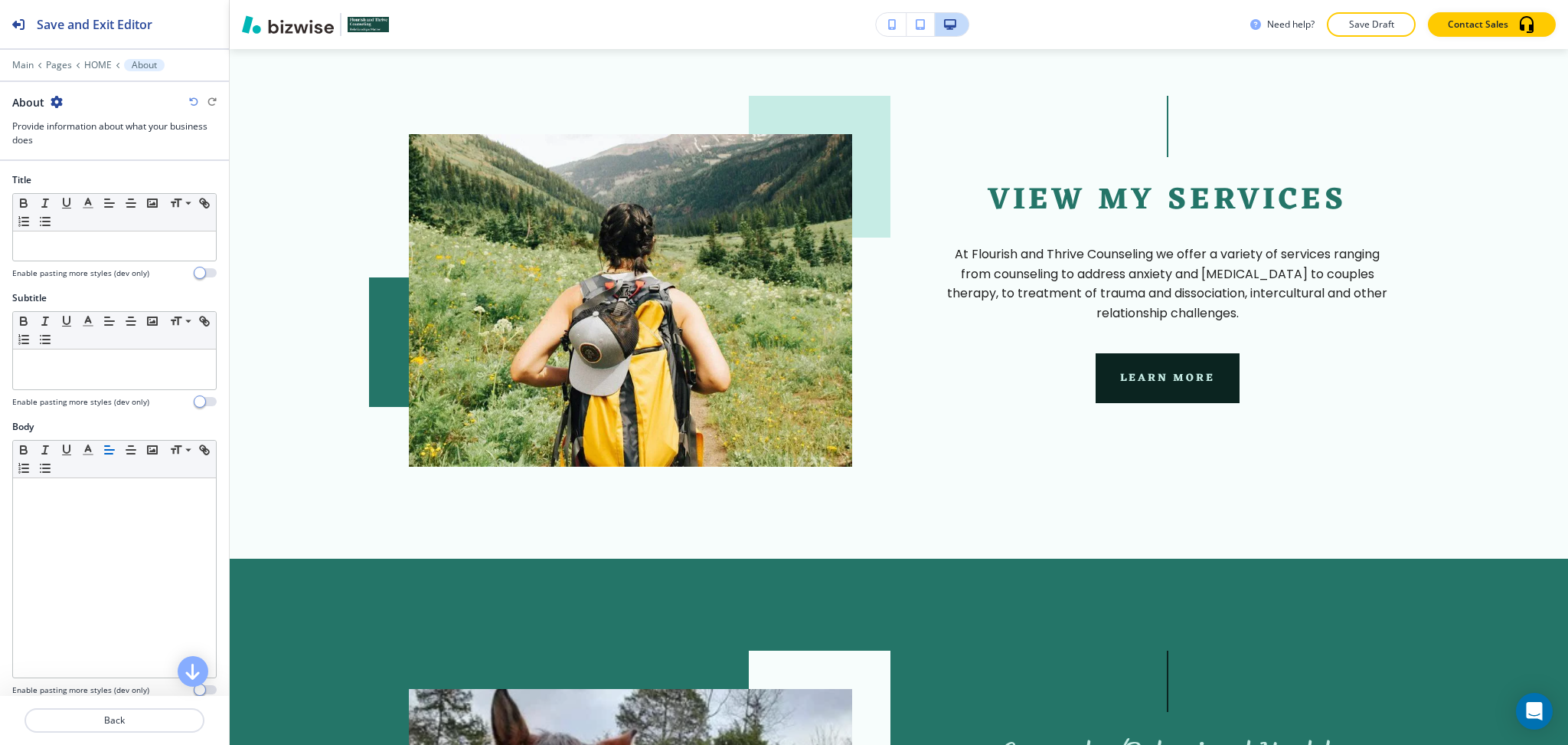
scroll to position [371, 0]
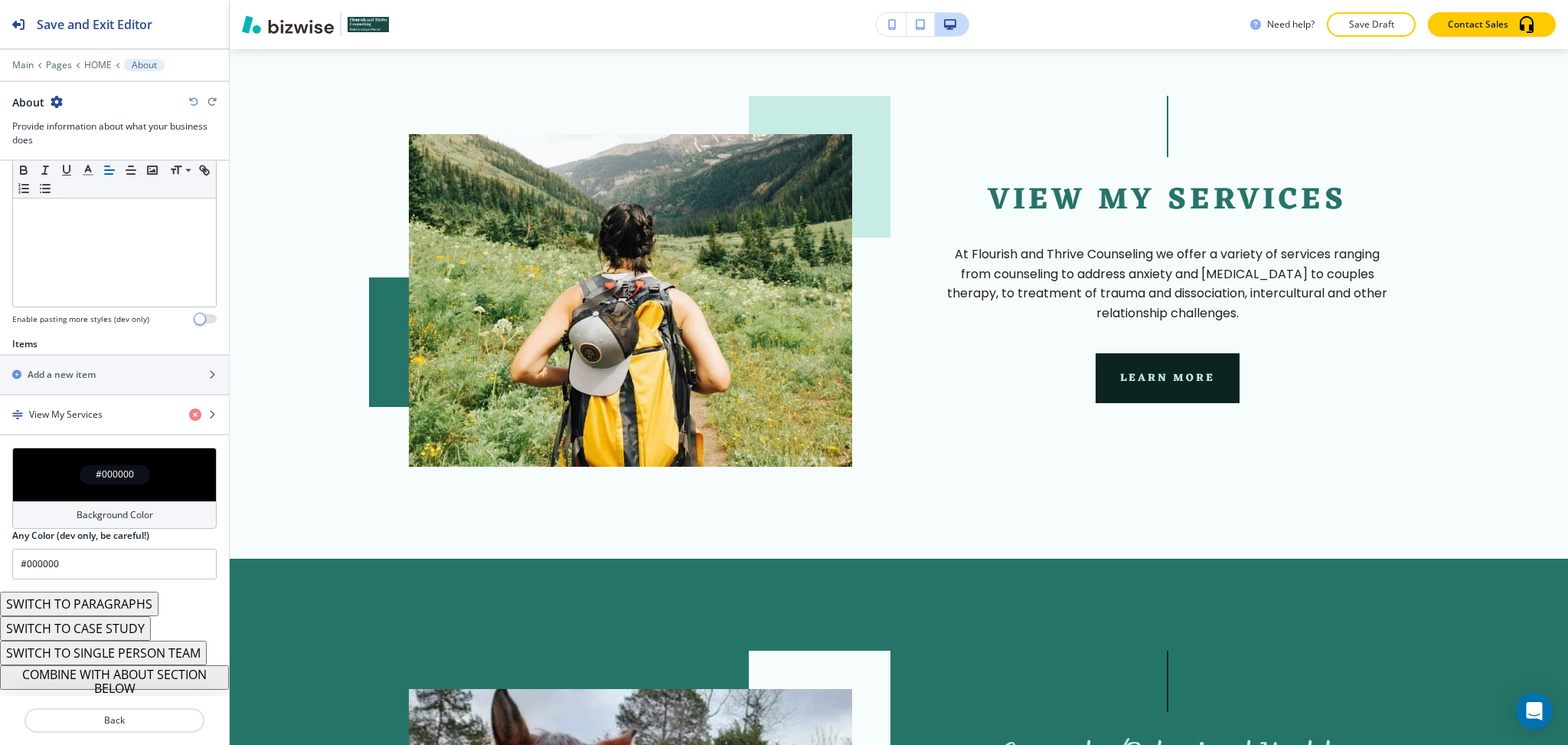
click at [129, 675] on button "COMBINE WITH ABOUT SECTION BELOW" at bounding box center [114, 677] width 229 height 24
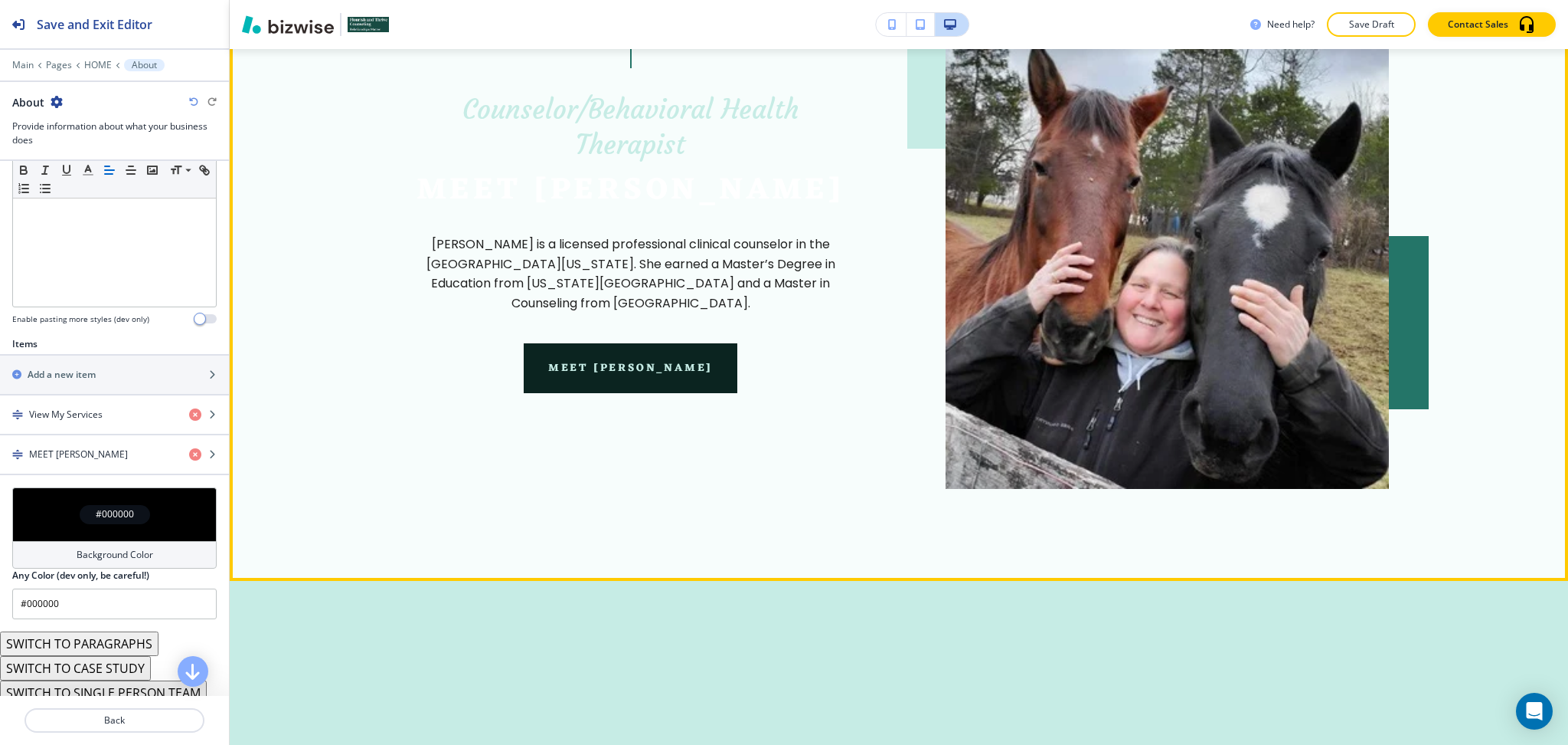
scroll to position [1748, 0]
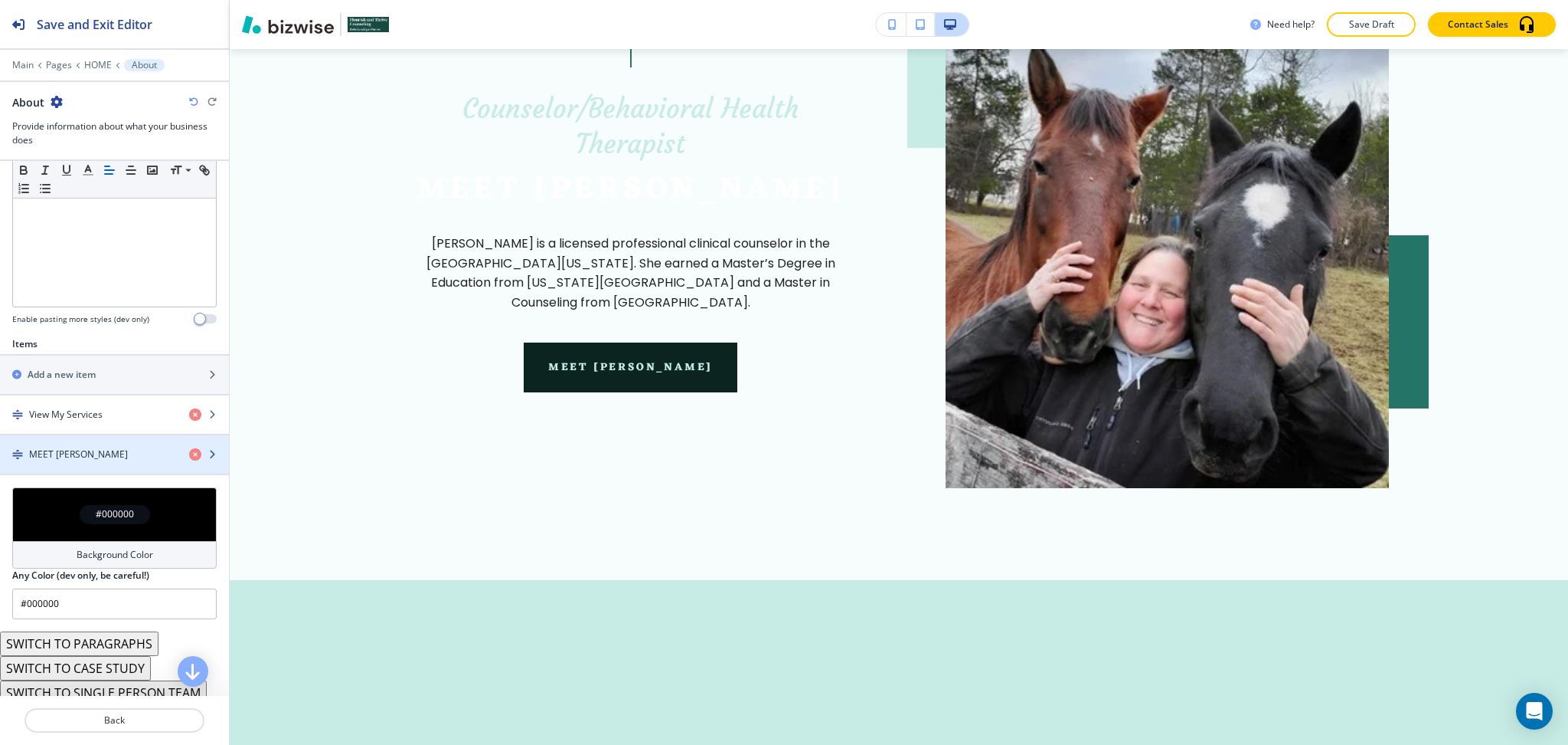
click at [119, 459] on div "MEET ELIZABETH" at bounding box center [88, 454] width 177 height 13
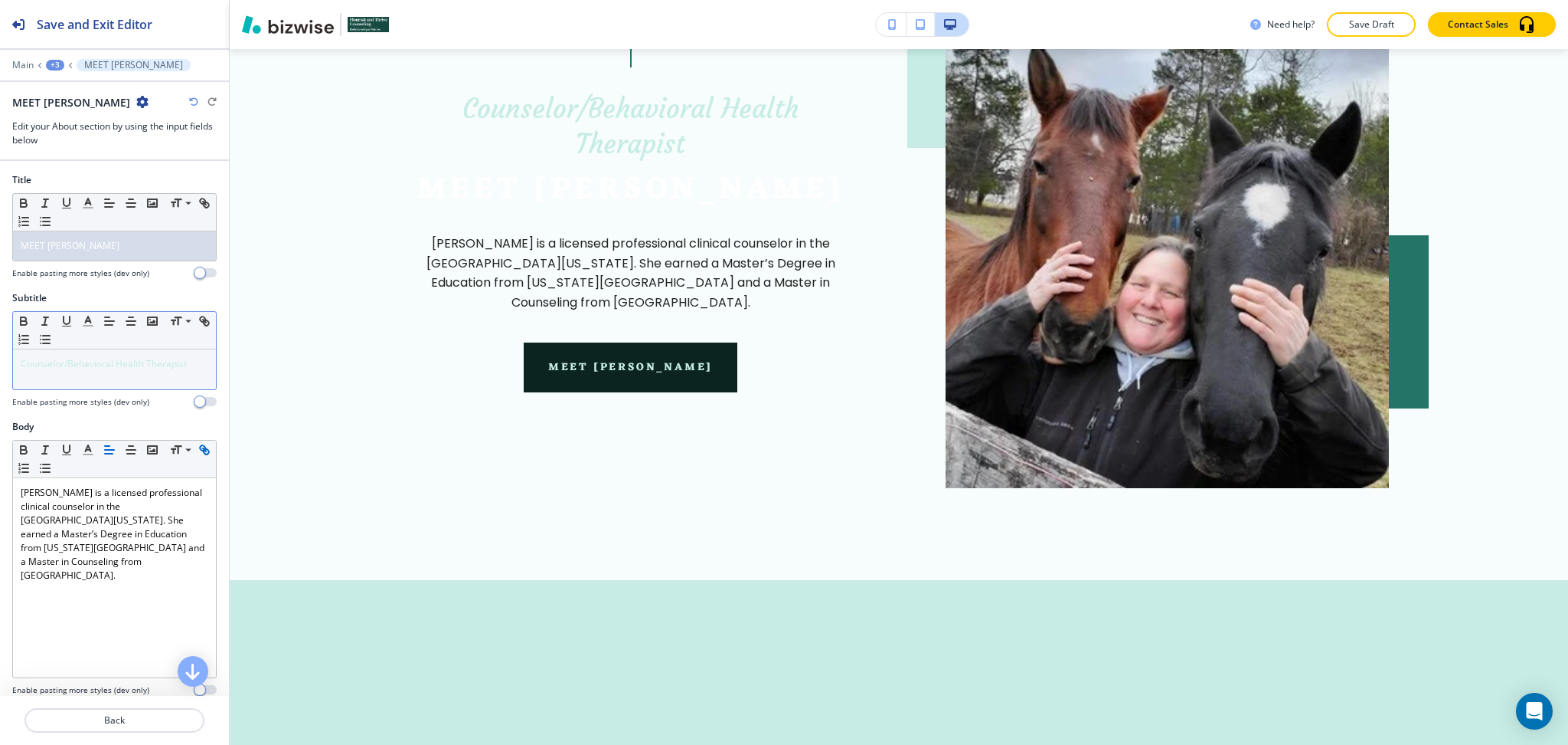
click at [123, 382] on div "Counselor/Behavioral Health Therapist" at bounding box center [115, 369] width 203 height 40
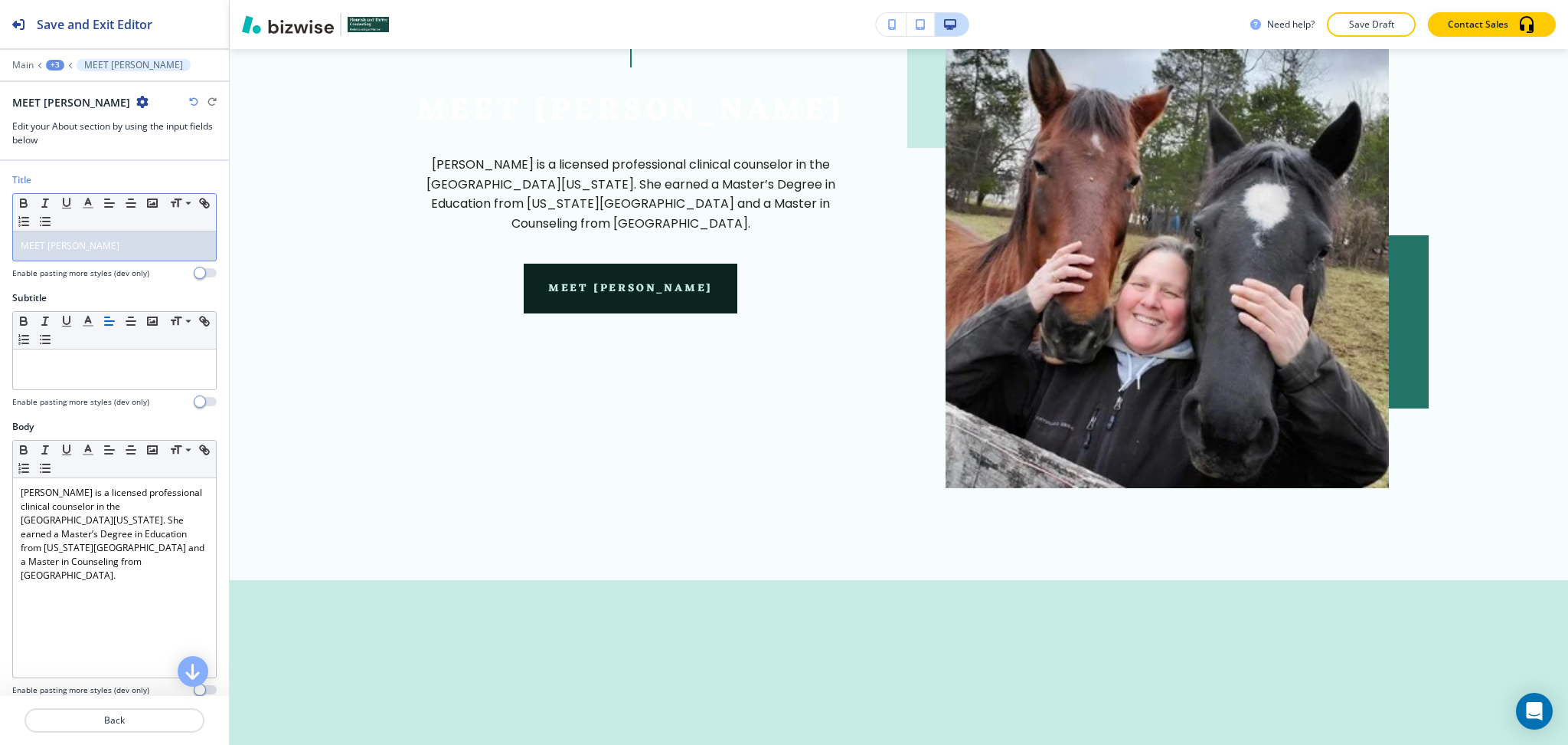
click at [123, 253] on div "MEET ELIZABETH" at bounding box center [115, 246] width 203 height 29
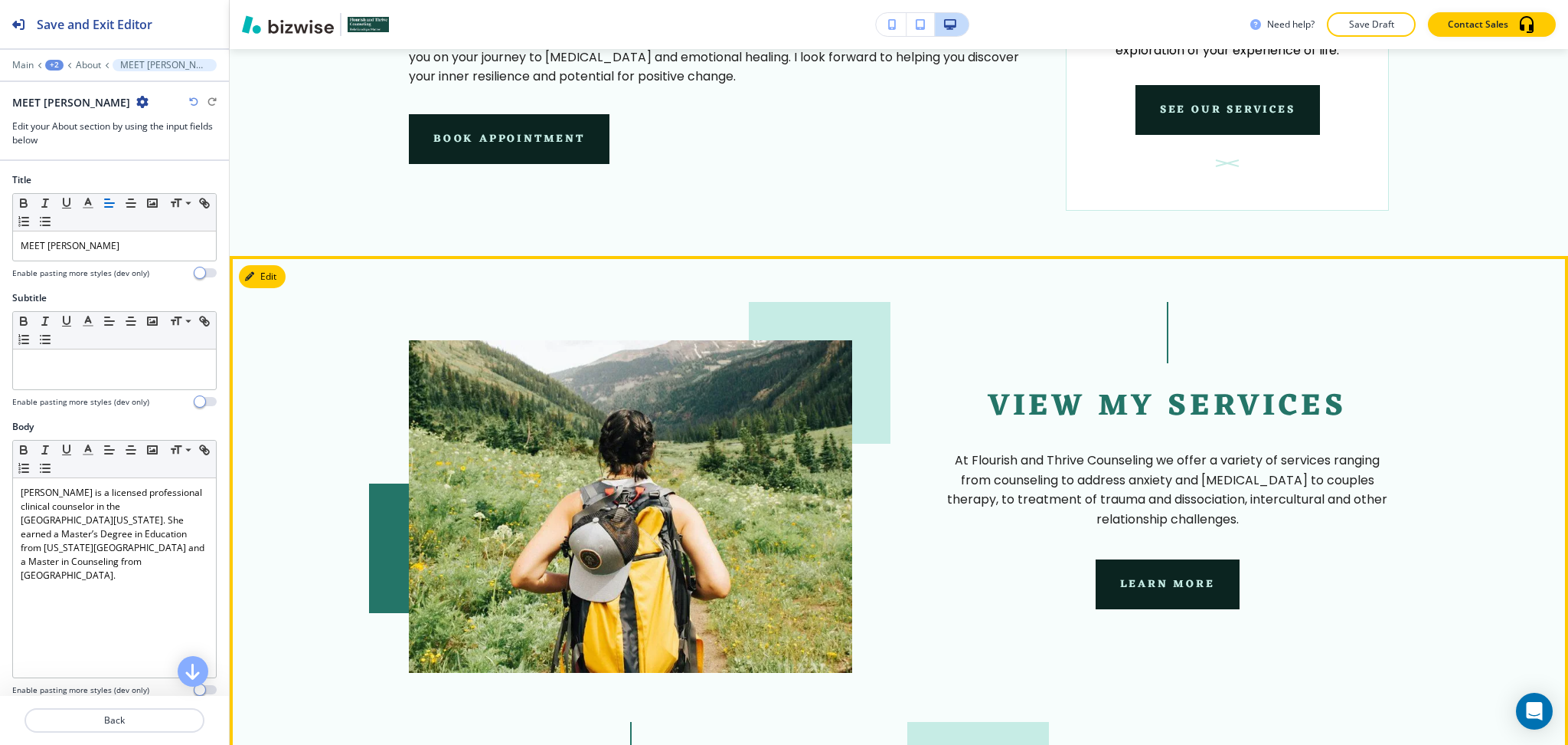
click at [277, 270] on button "Edit This Section" at bounding box center [290, 275] width 103 height 23
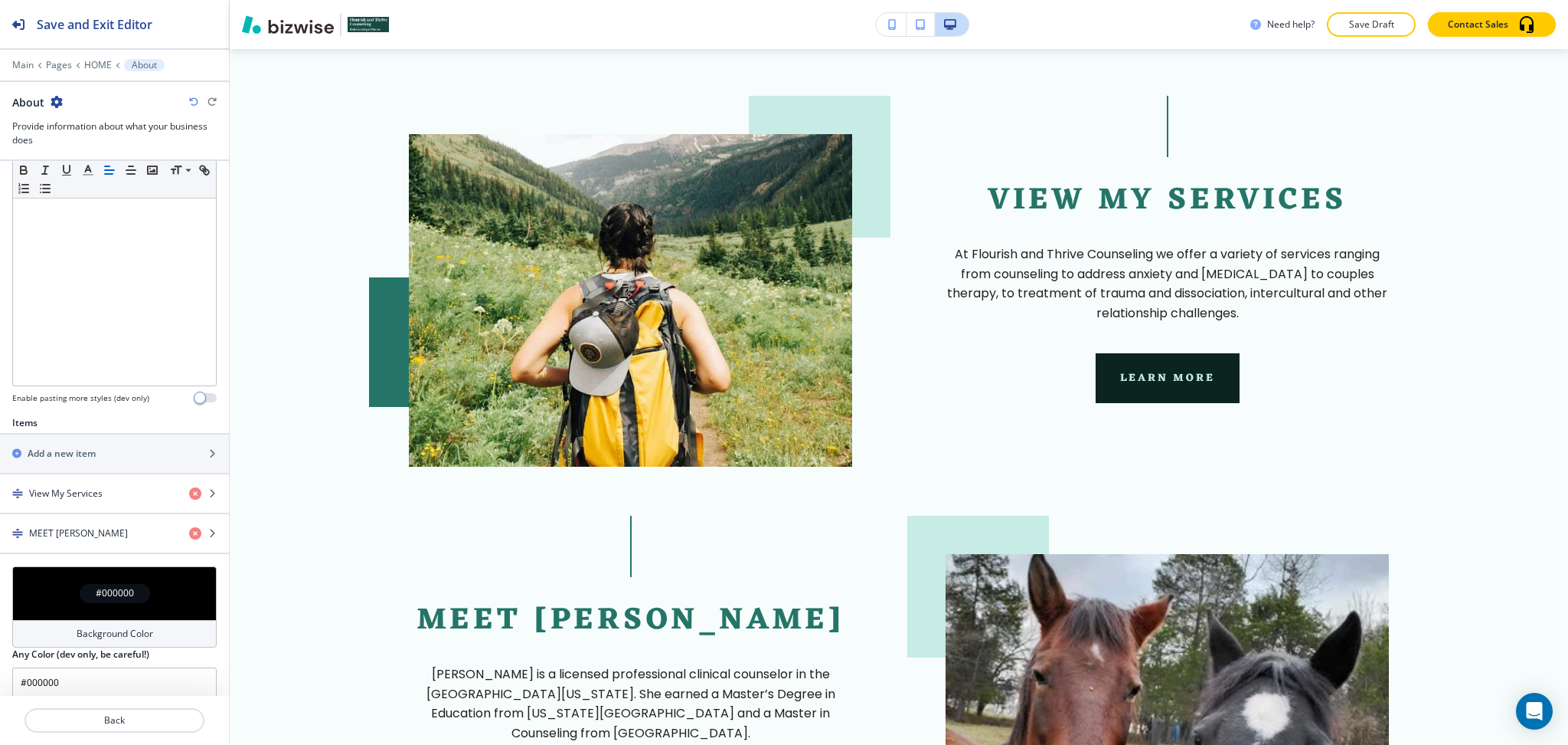
scroll to position [411, 0]
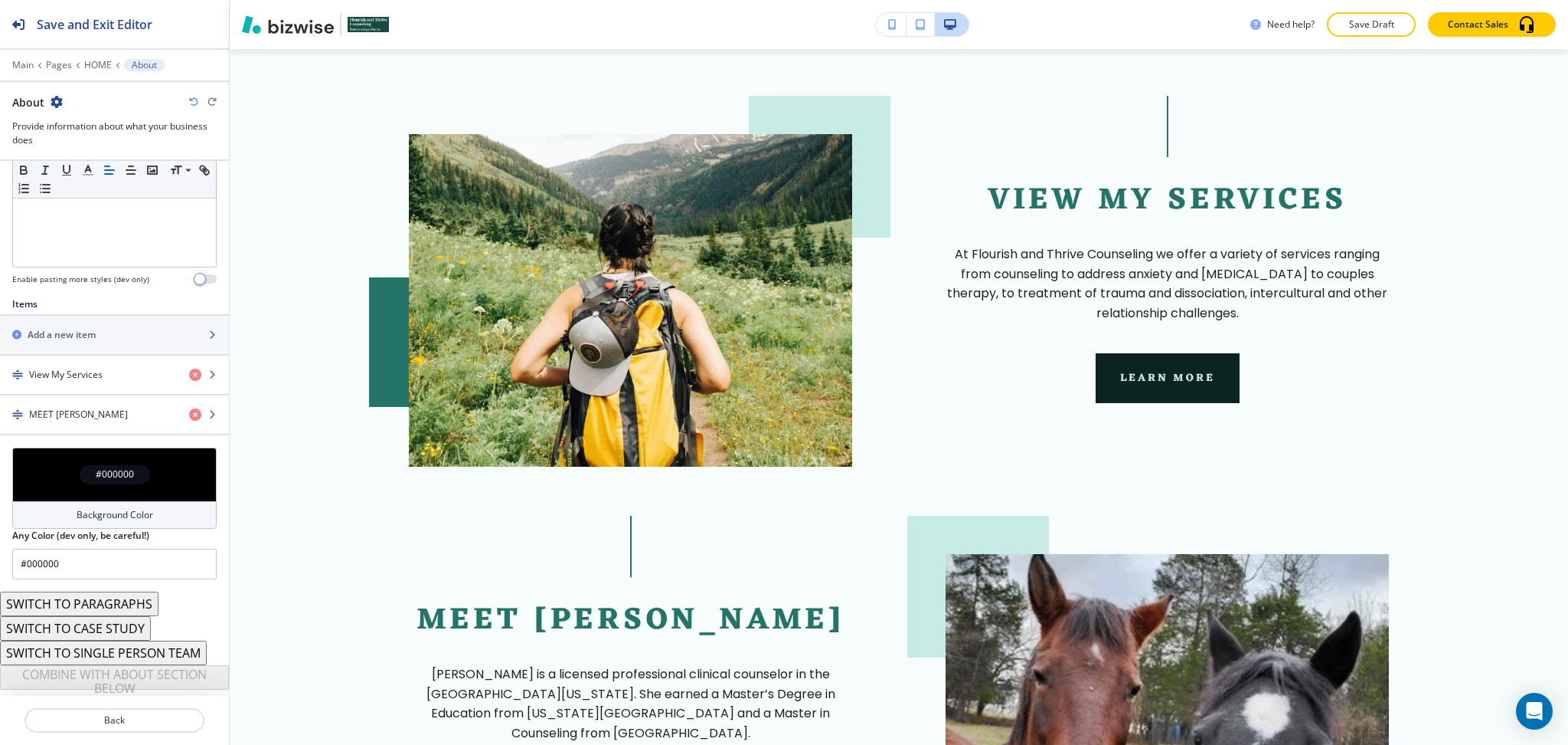
click at [132, 523] on div "Background Color" at bounding box center [114, 515] width 204 height 28
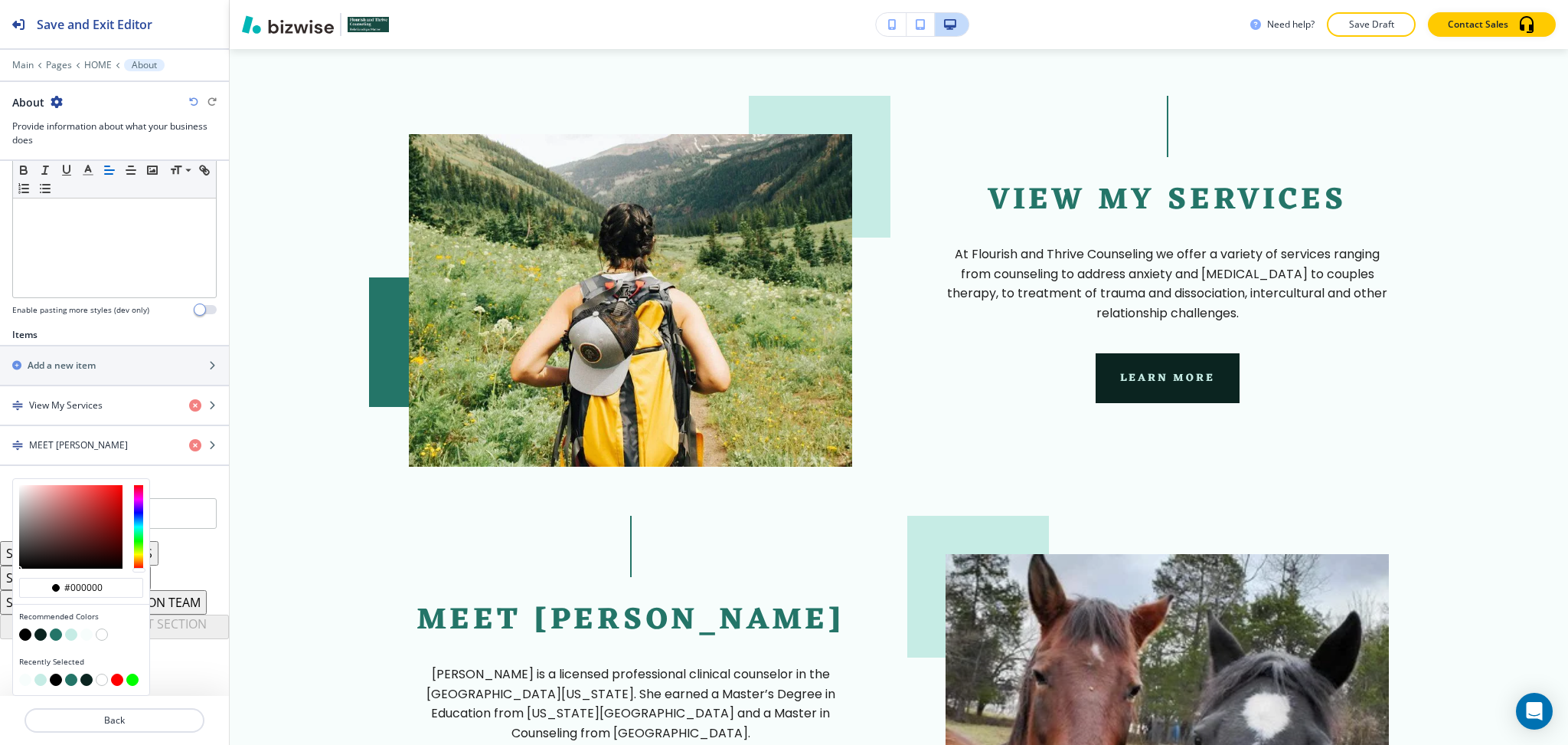
click at [71, 635] on button "button" at bounding box center [72, 635] width 13 height 13
type input "#c6ece5"
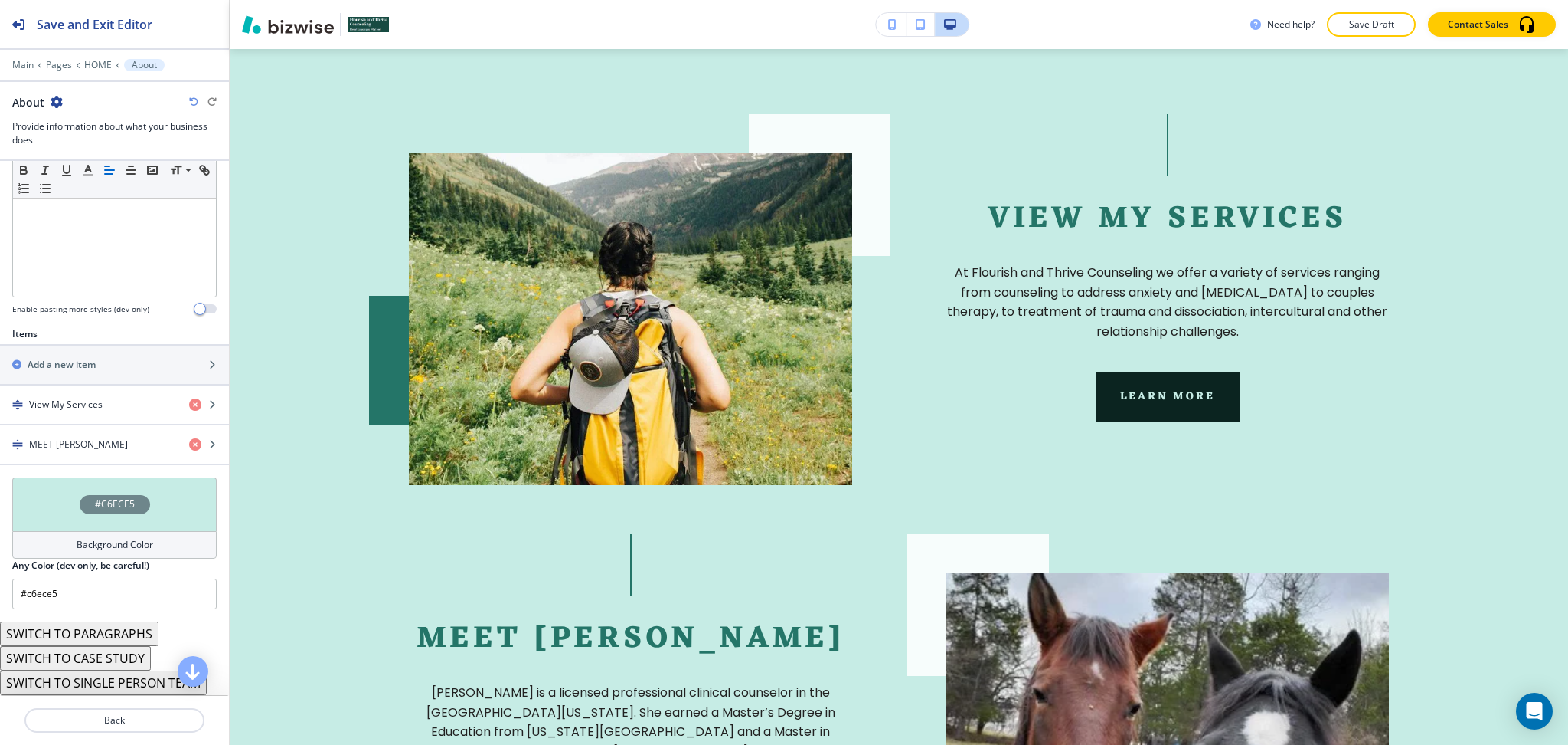
scroll to position [1290, 0]
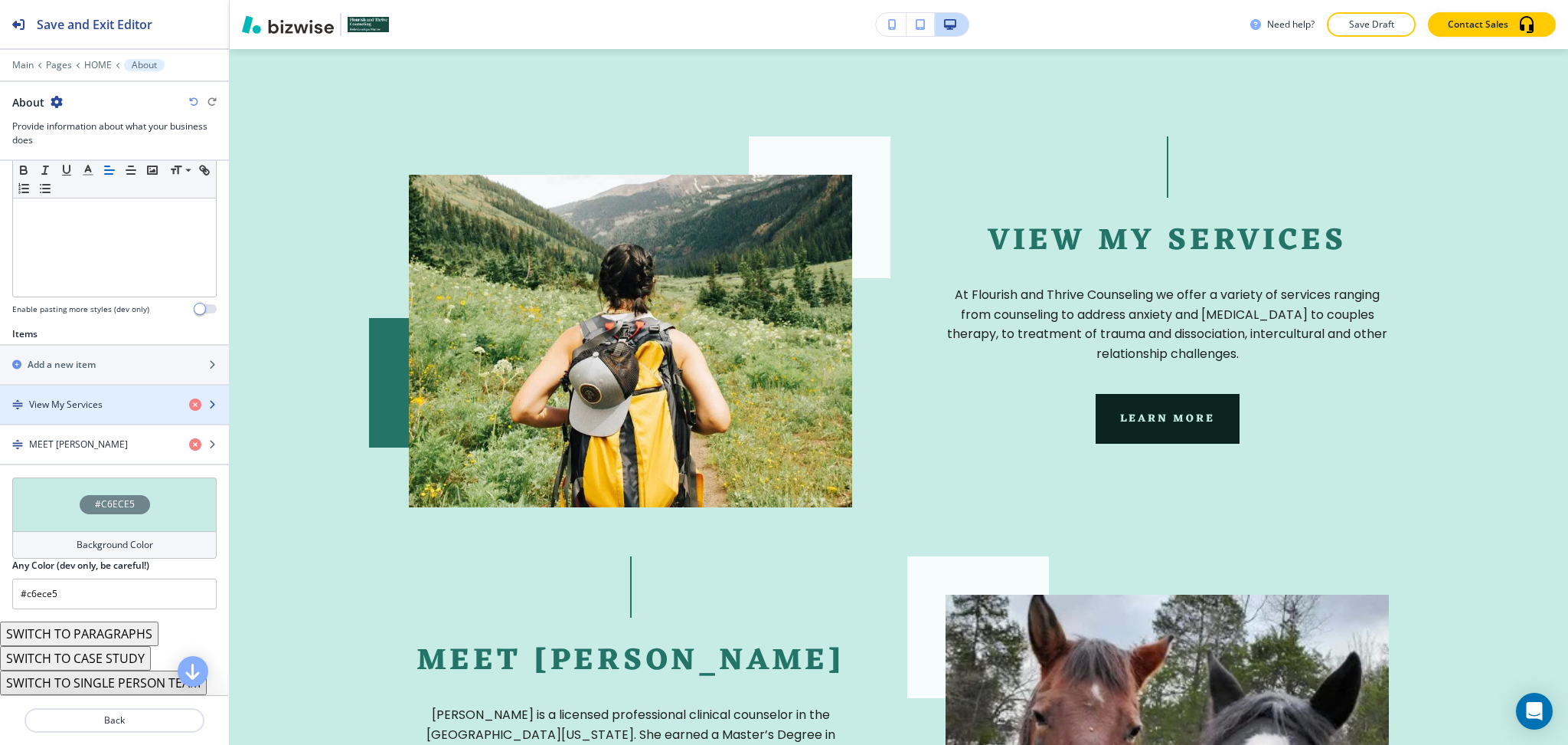
click at [122, 408] on div "View My Services" at bounding box center [88, 404] width 177 height 13
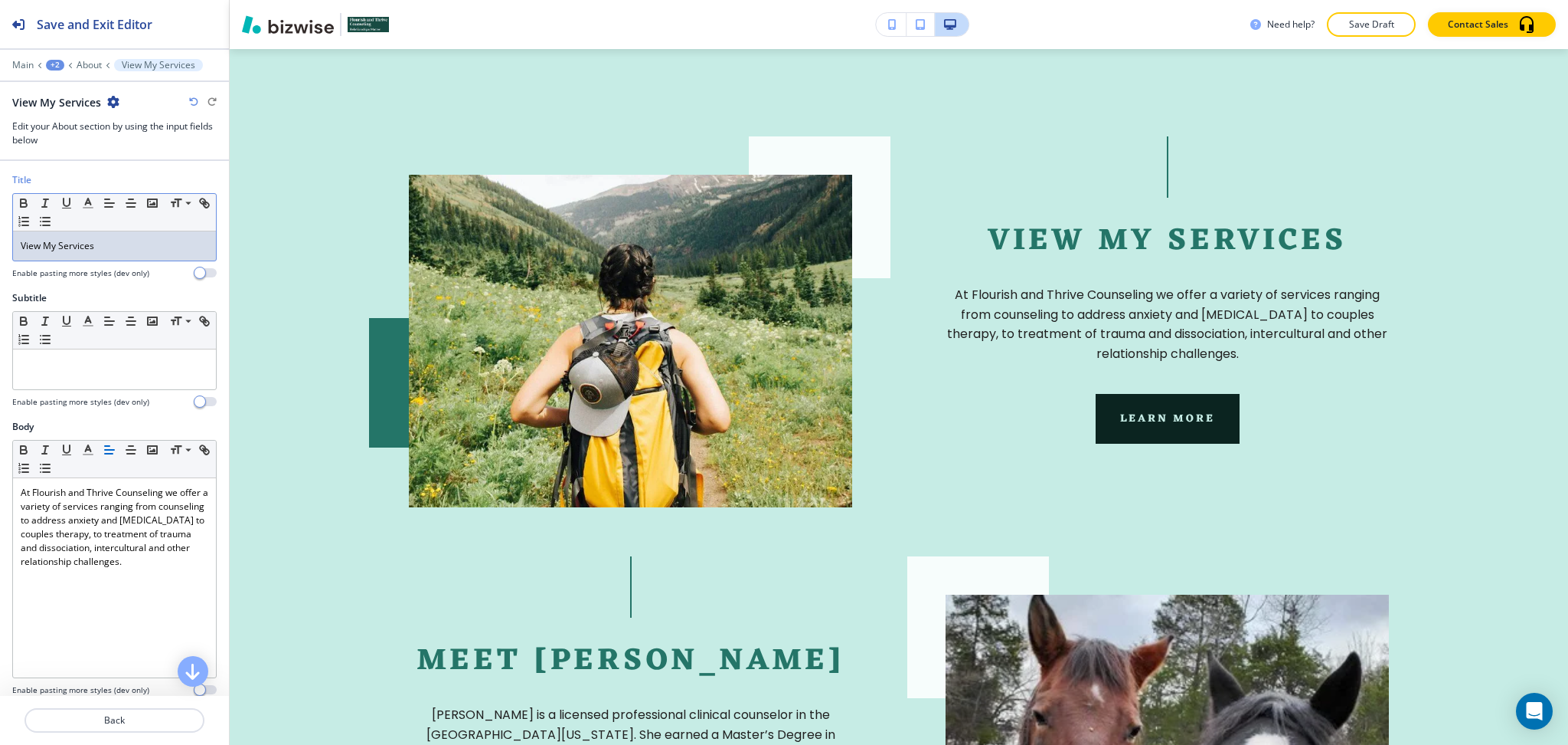
click at [107, 244] on p "View My Services" at bounding box center [114, 245] width 188 height 13
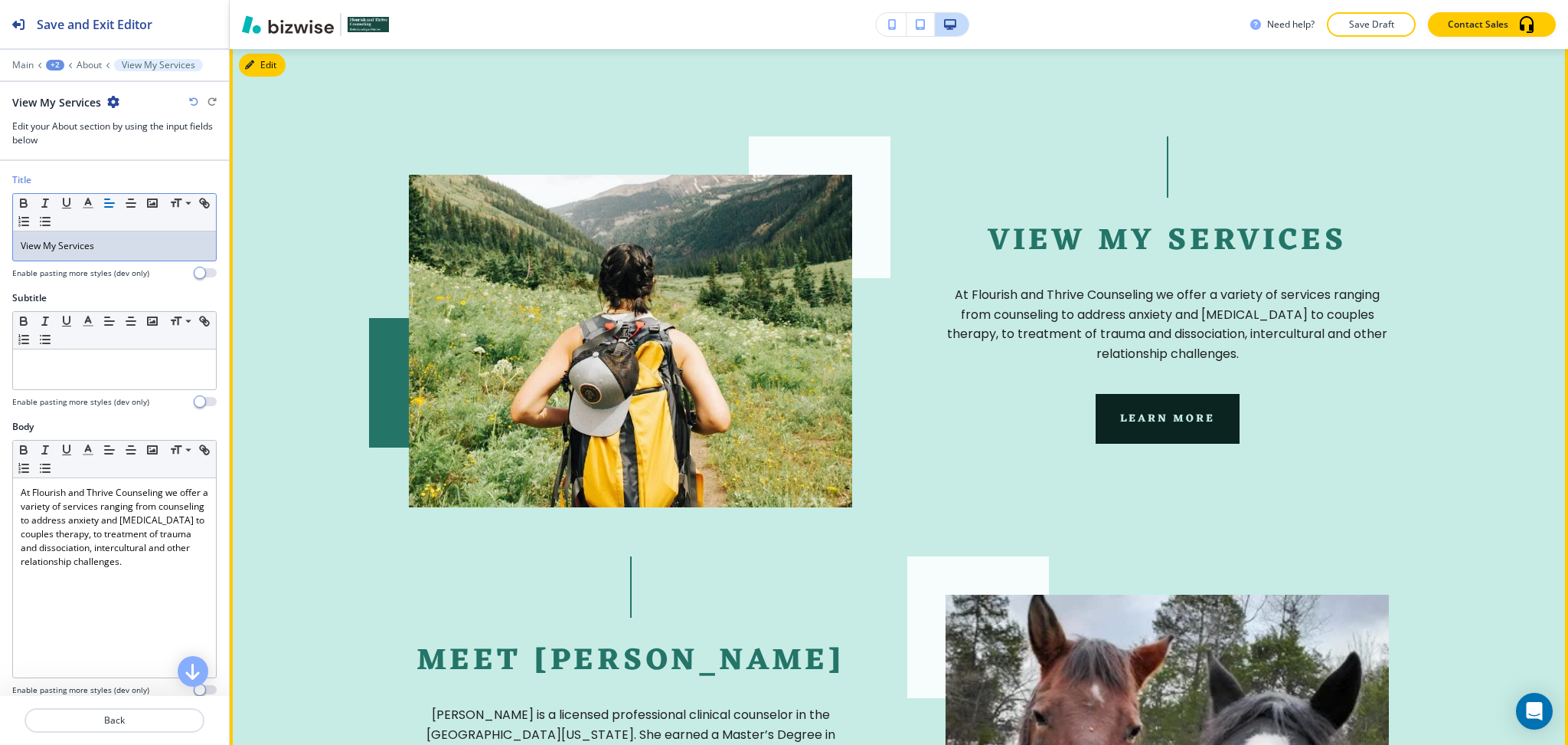
drag, startPoint x: 1446, startPoint y: 335, endPoint x: 1463, endPoint y: 315, distance: 26.2
click at [1447, 335] on section "View My Services At Flourish and Thrive Counseling we offer a variety of servic…" at bounding box center [899, 564] width 1339 height 1040
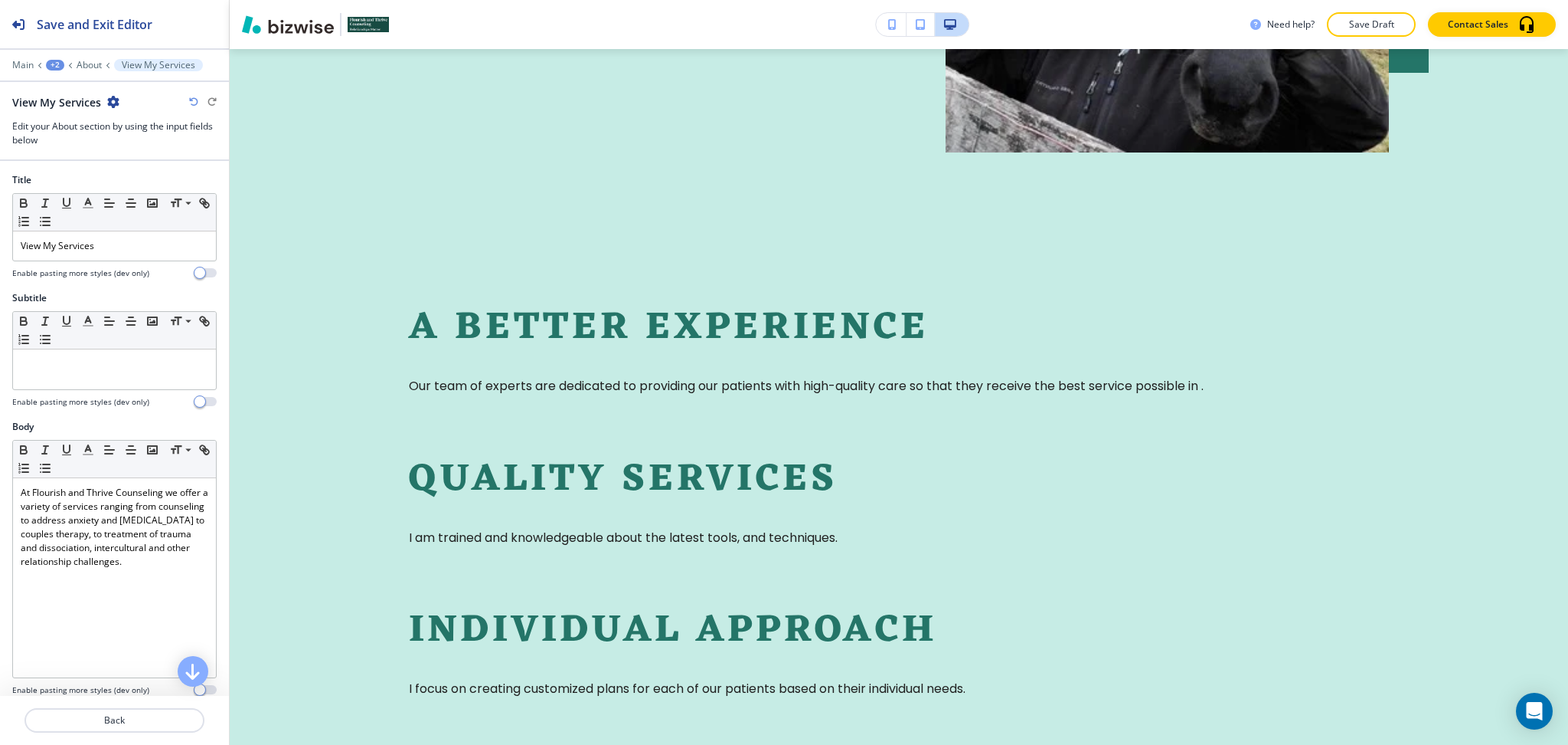
scroll to position [2184, 0]
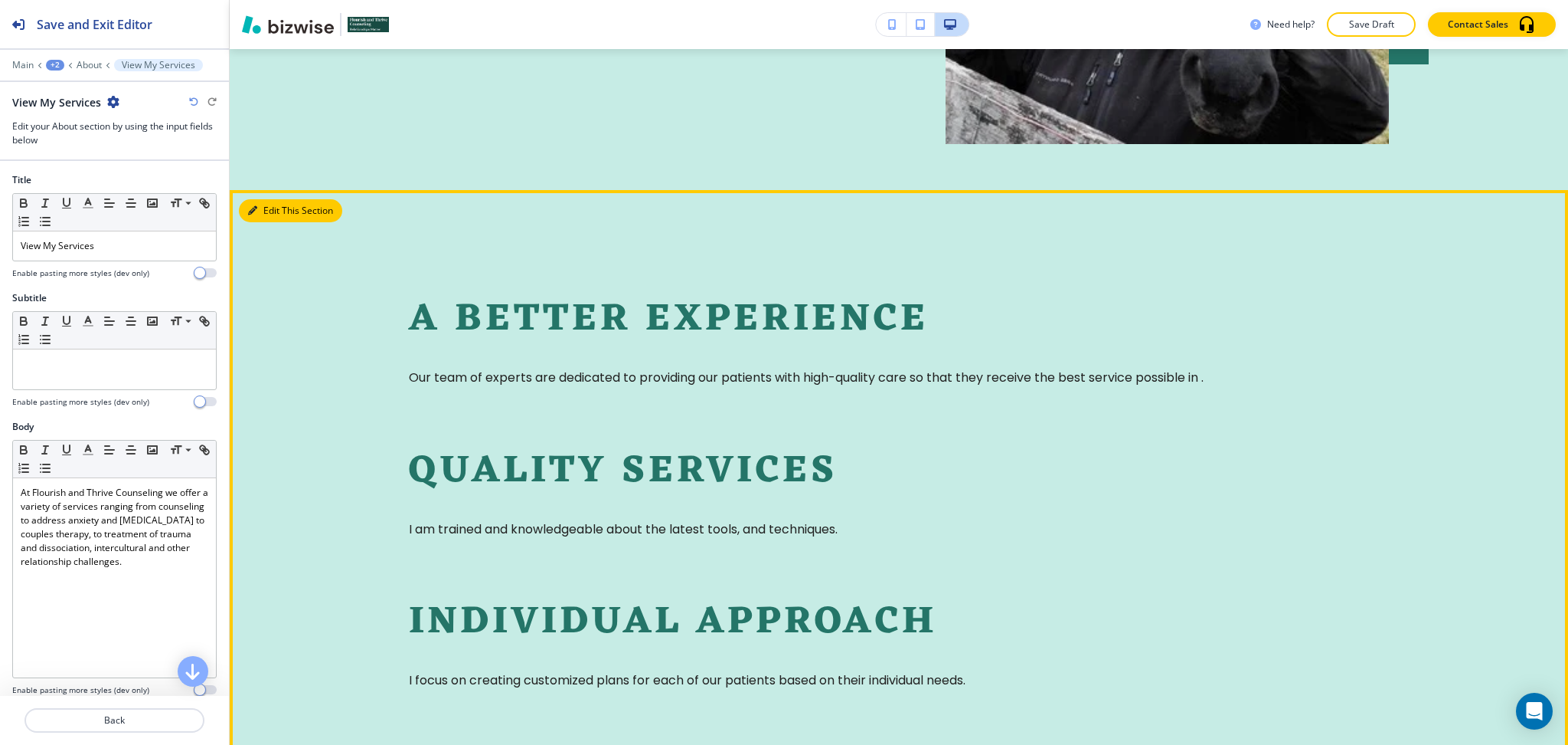
click at [273, 209] on button "Edit This Section" at bounding box center [290, 210] width 103 height 23
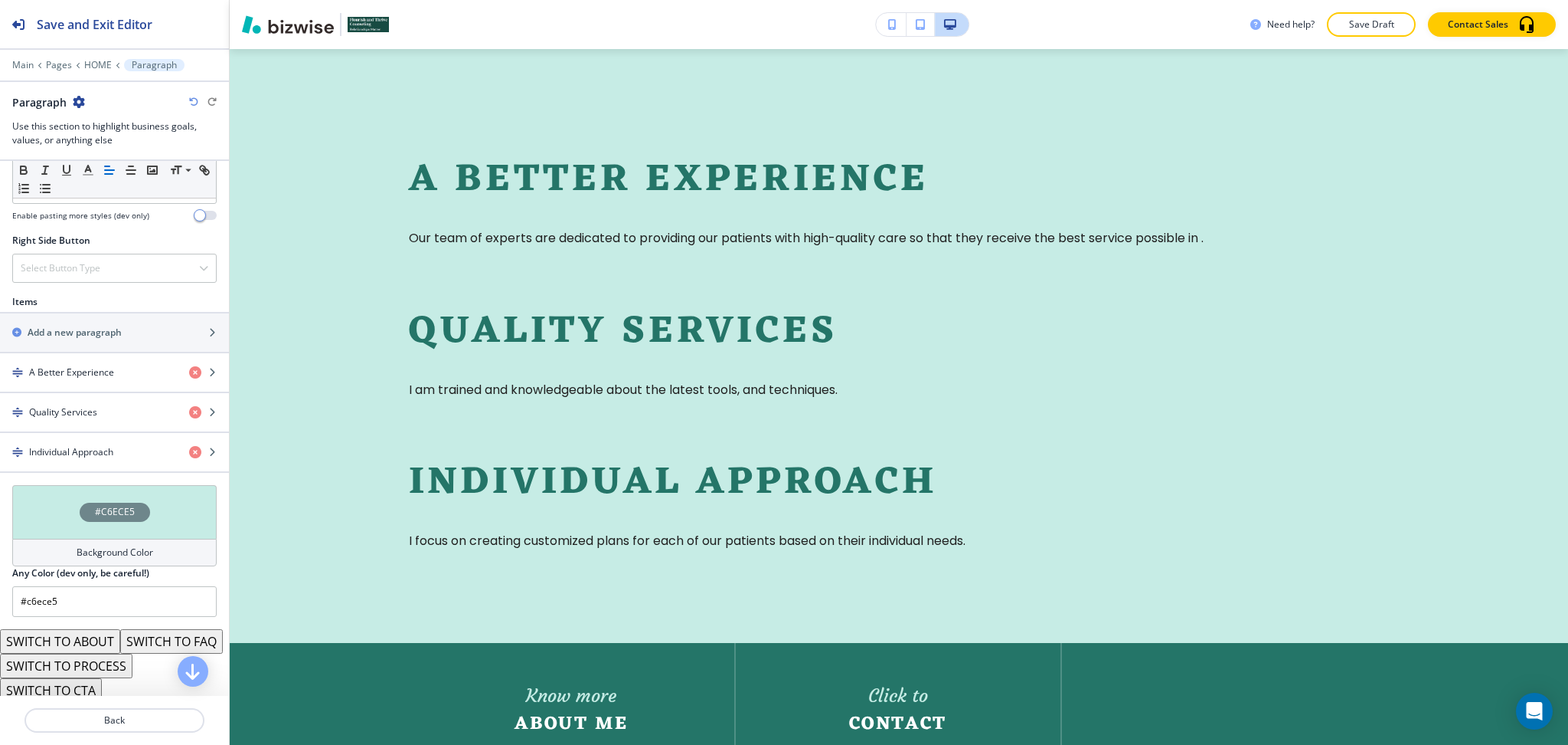
scroll to position [860, 0]
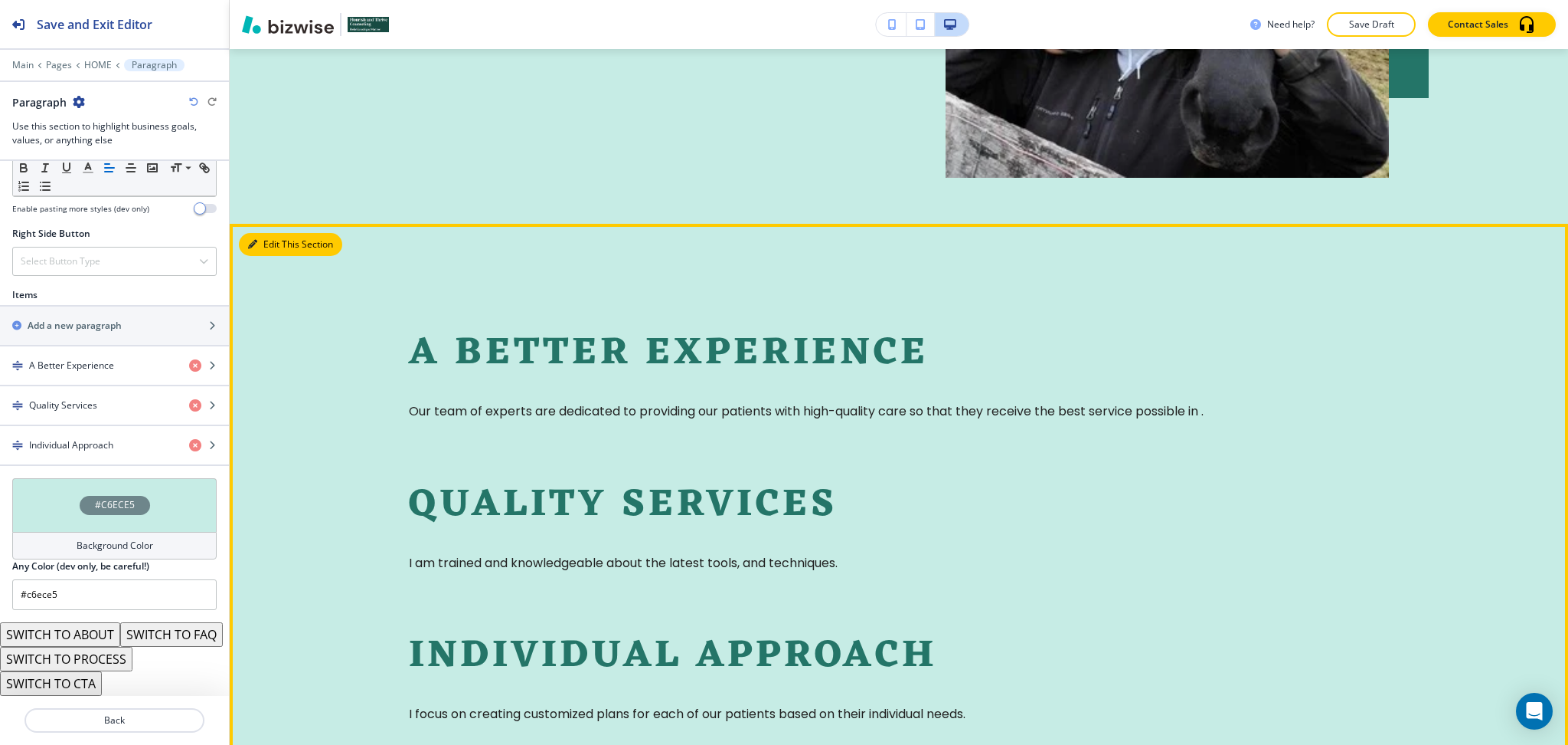
click at [259, 239] on button "Edit This Section" at bounding box center [290, 244] width 103 height 23
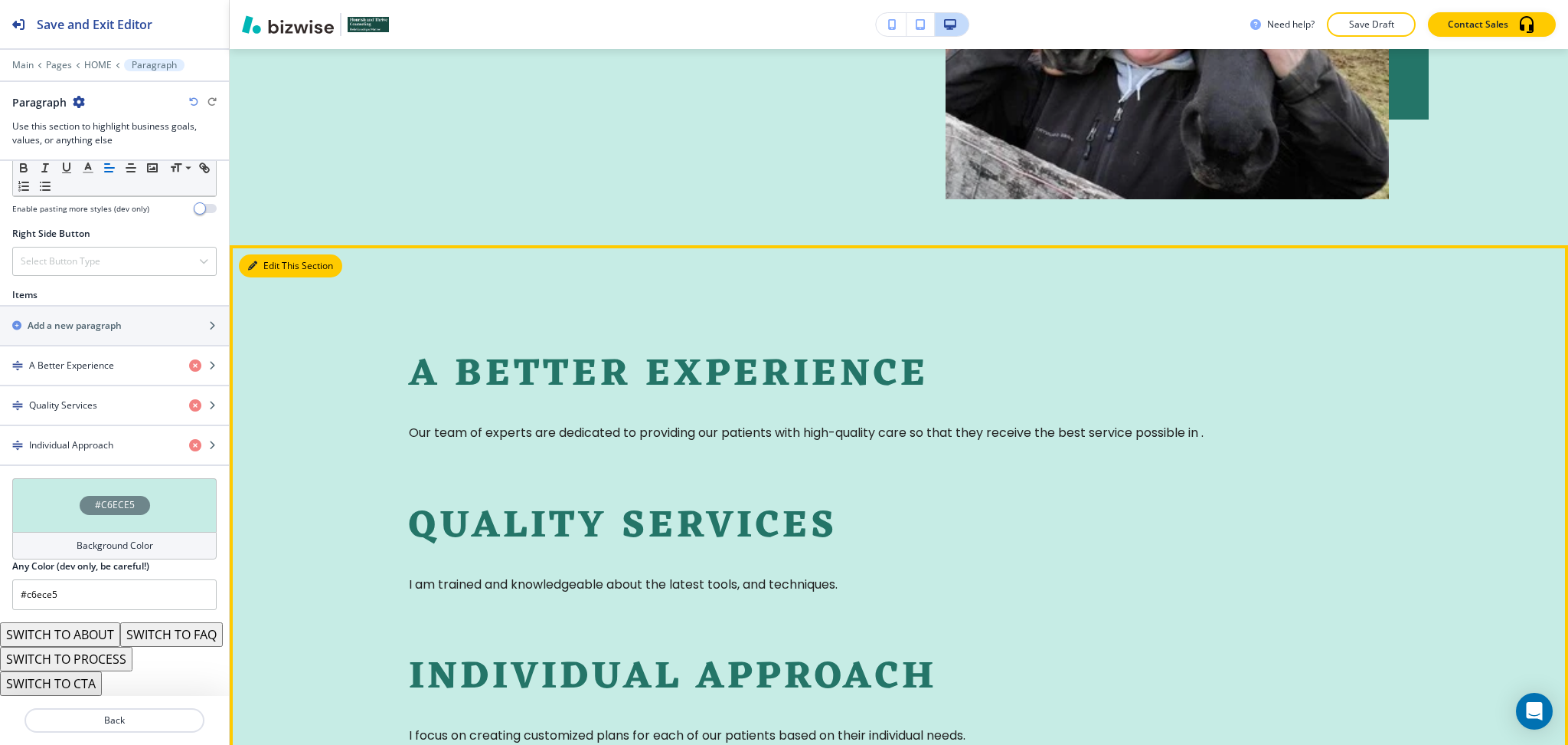
click at [283, 260] on button "Edit This Section" at bounding box center [290, 266] width 103 height 23
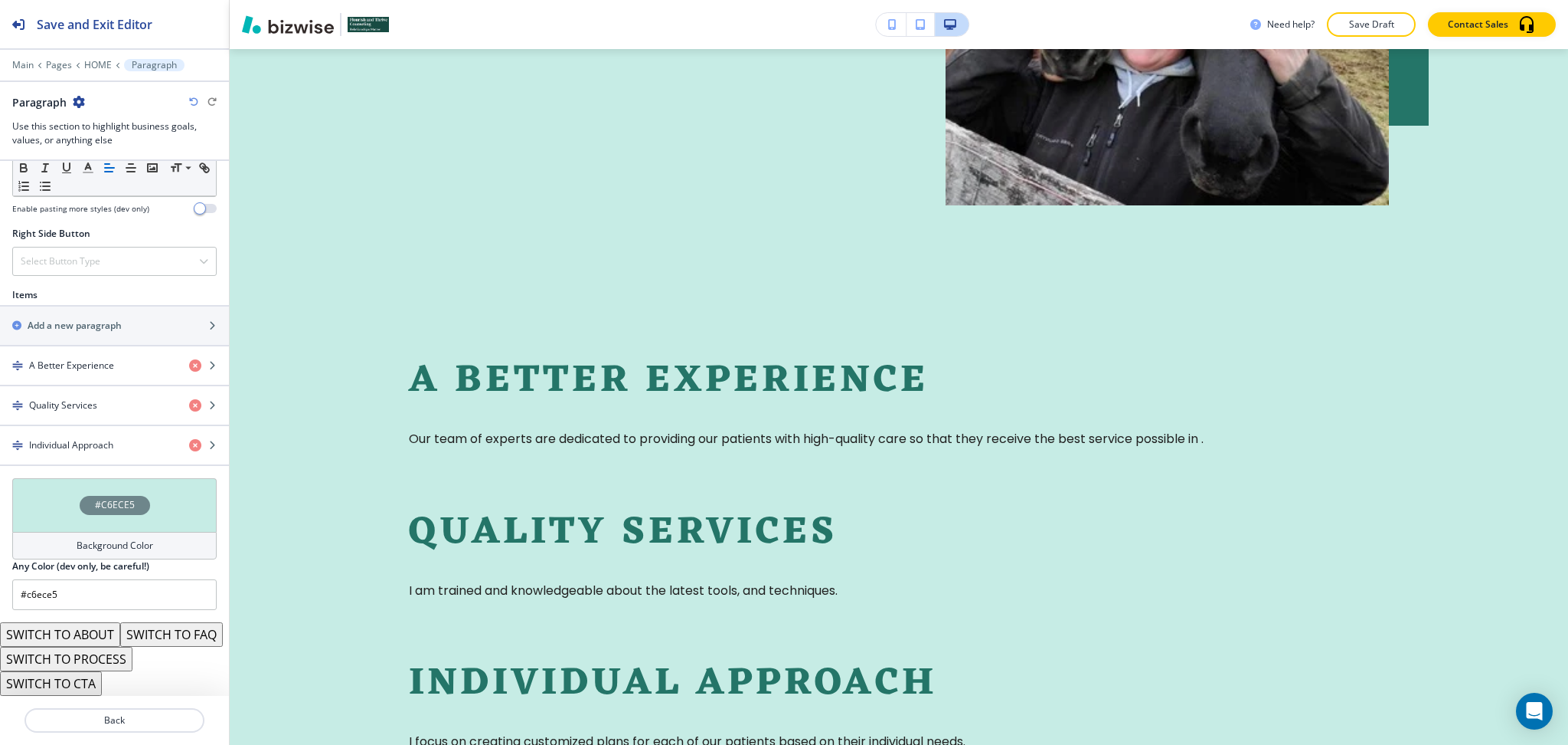
click at [154, 531] on div "Background Color" at bounding box center [114, 545] width 204 height 28
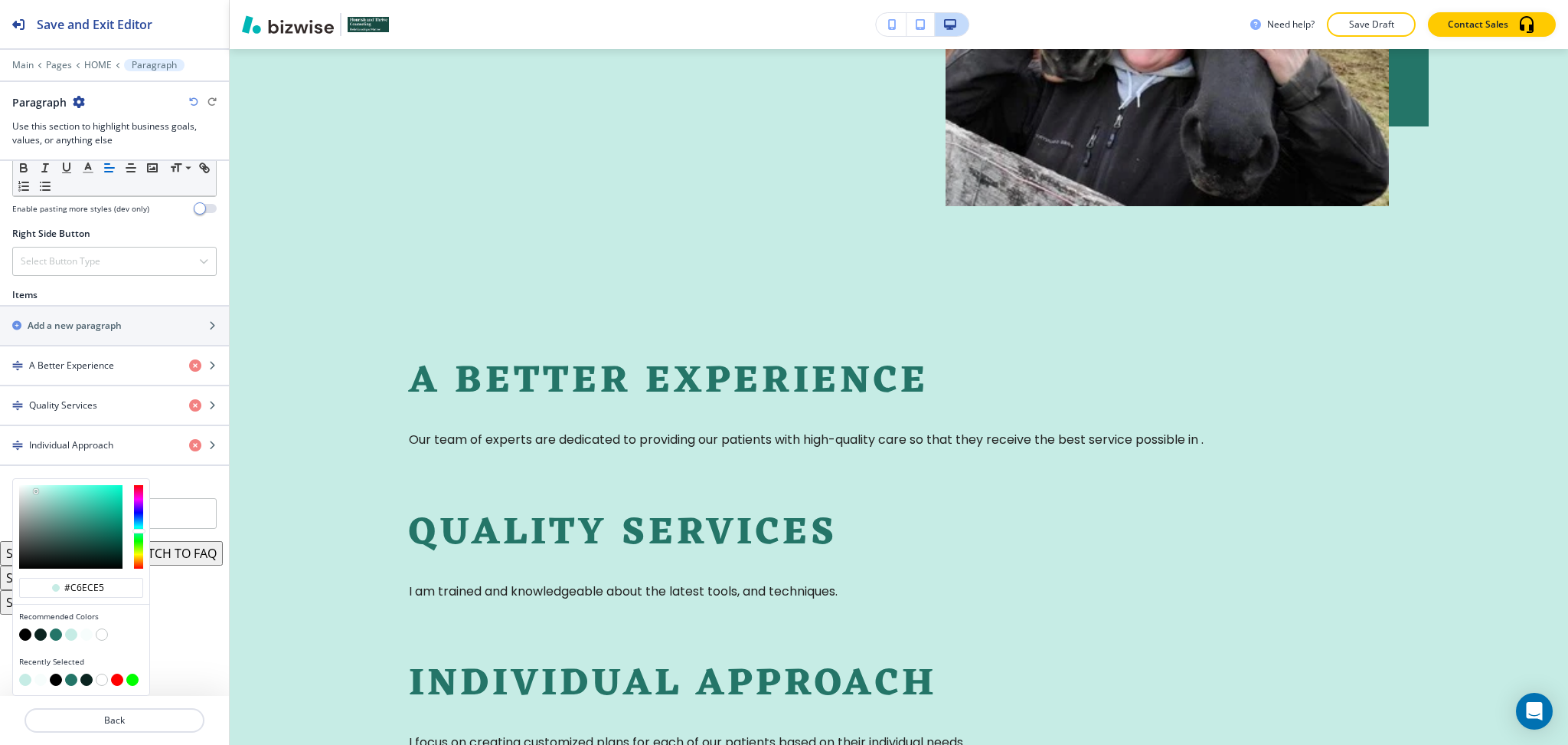
scroll to position [2121, 0]
click at [89, 638] on button "button" at bounding box center [87, 635] width 13 height 13
type input "#f7fdfc"
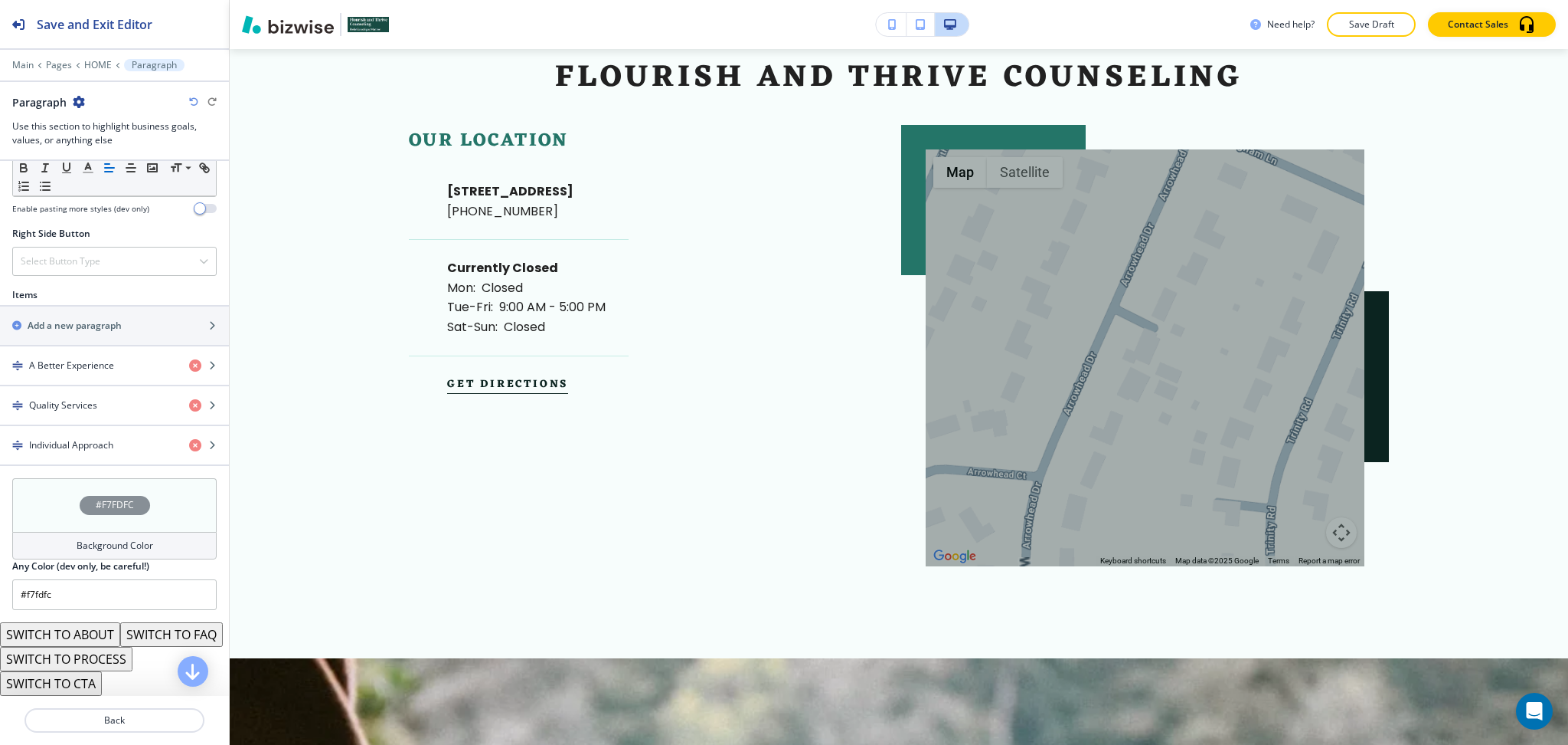
scroll to position [4210, 0]
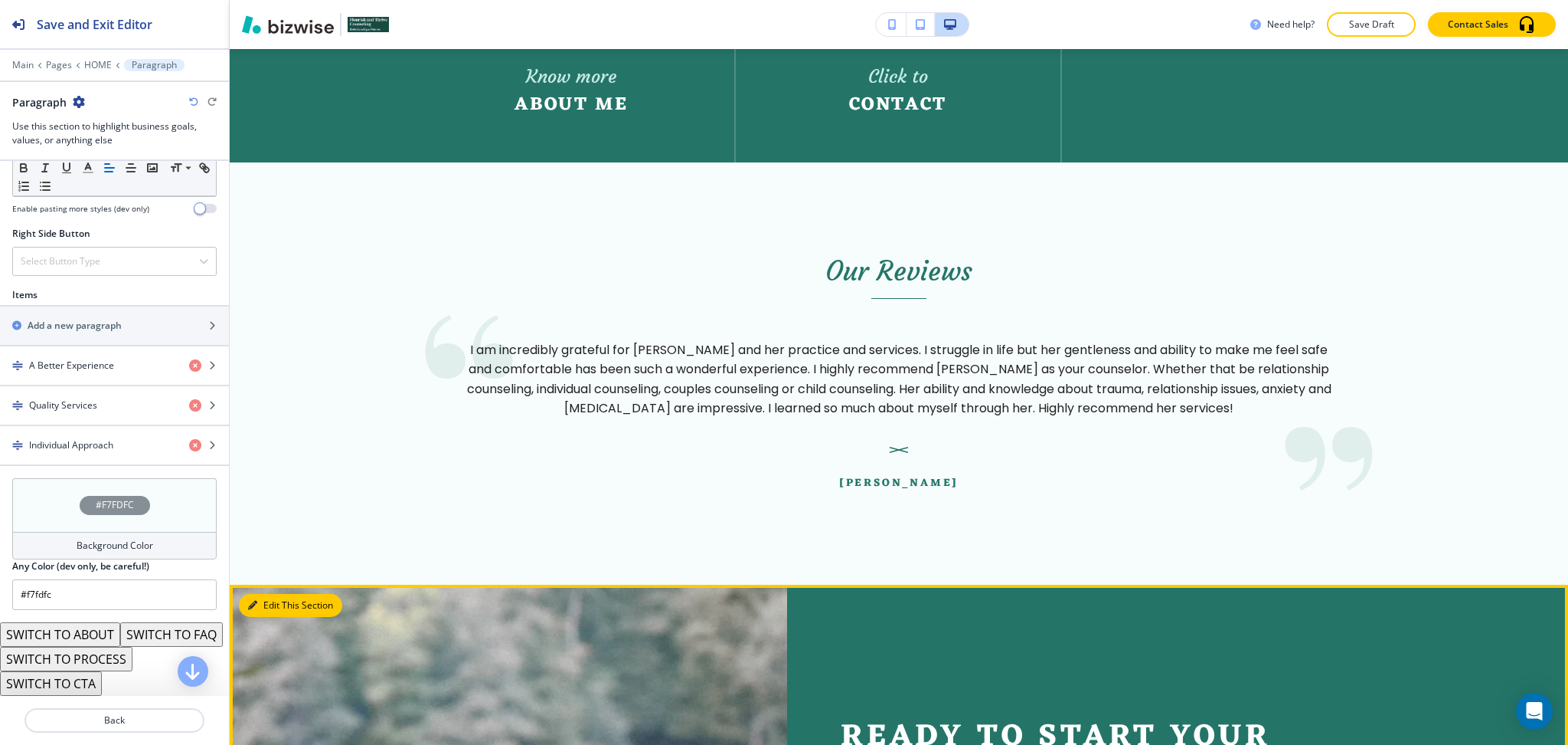
drag, startPoint x: 274, startPoint y: 601, endPoint x: 273, endPoint y: 592, distance: 9.1
click at [273, 601] on button "Edit This Section" at bounding box center [290, 605] width 103 height 23
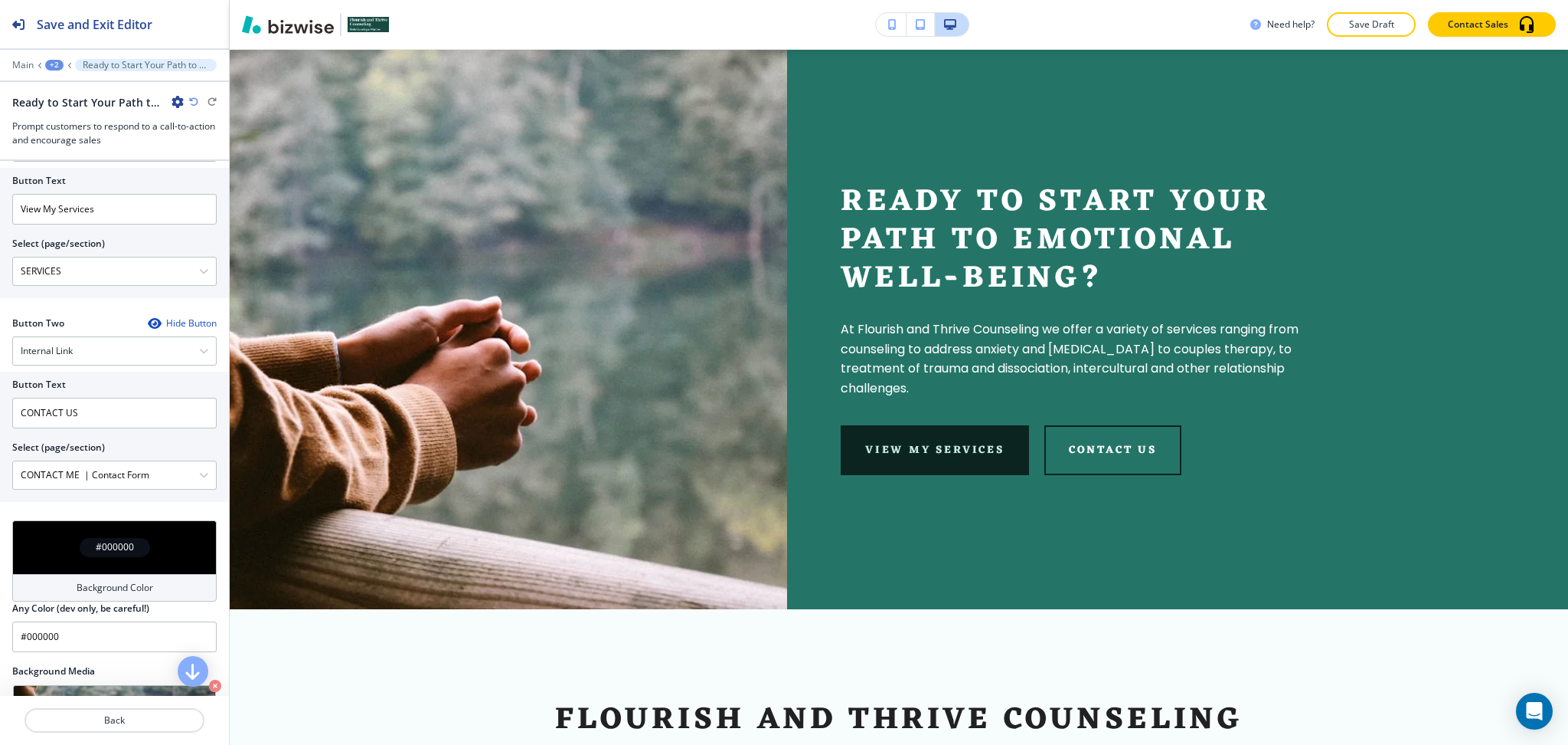
scroll to position [696, 0]
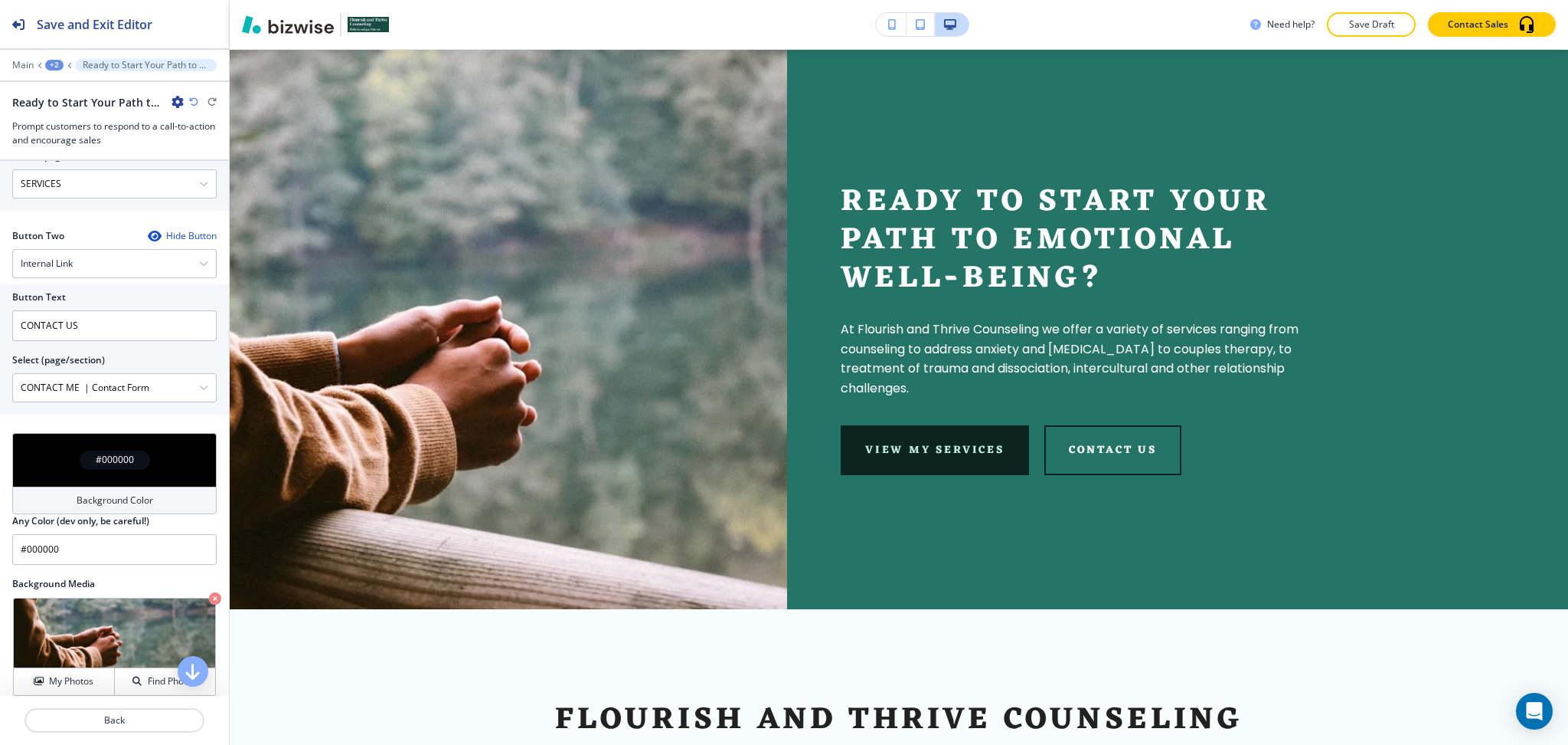
click at [86, 483] on div "#000000" at bounding box center [114, 460] width 204 height 54
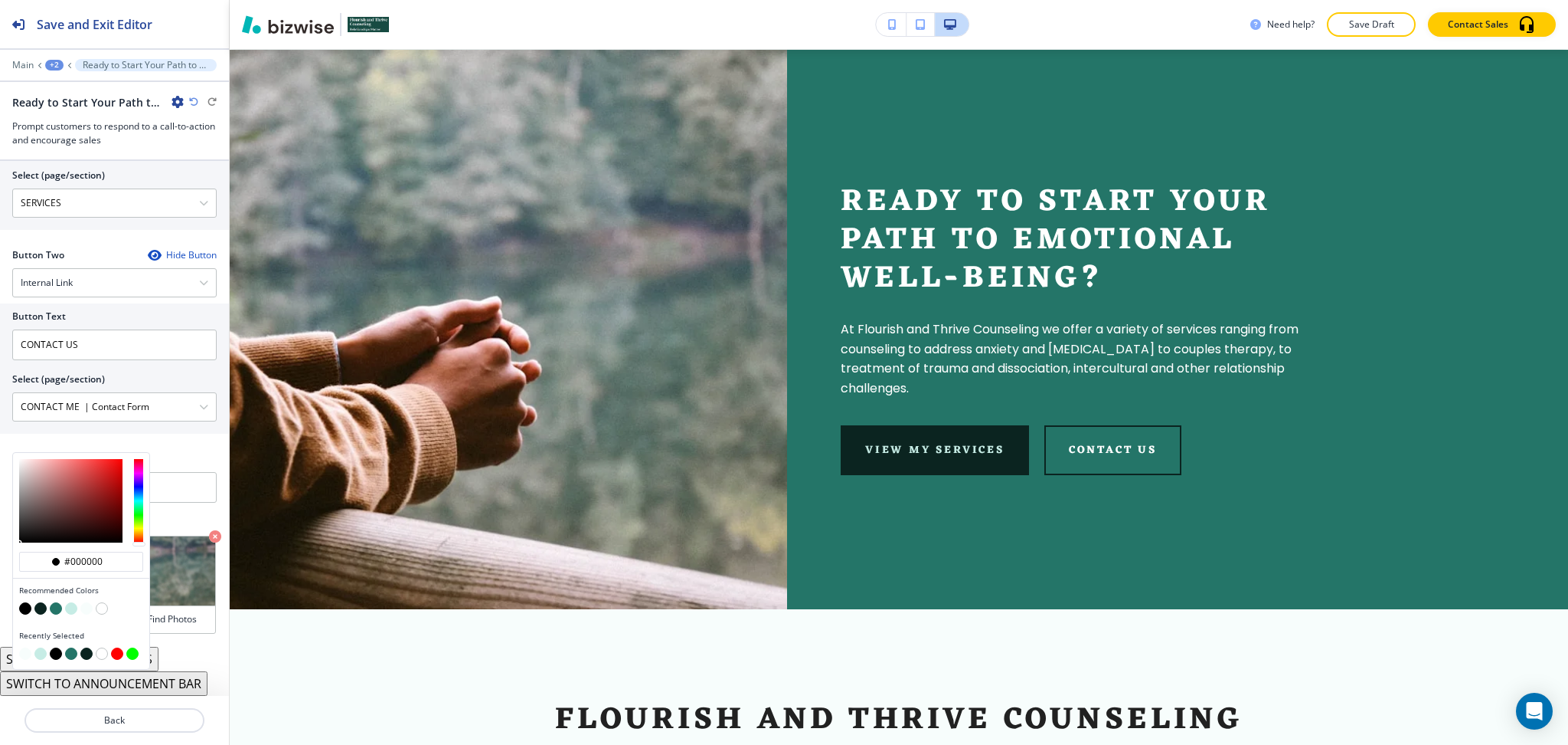
scroll to position [678, 0]
click at [53, 605] on button "button" at bounding box center [56, 609] width 13 height 13
type input "#247568"
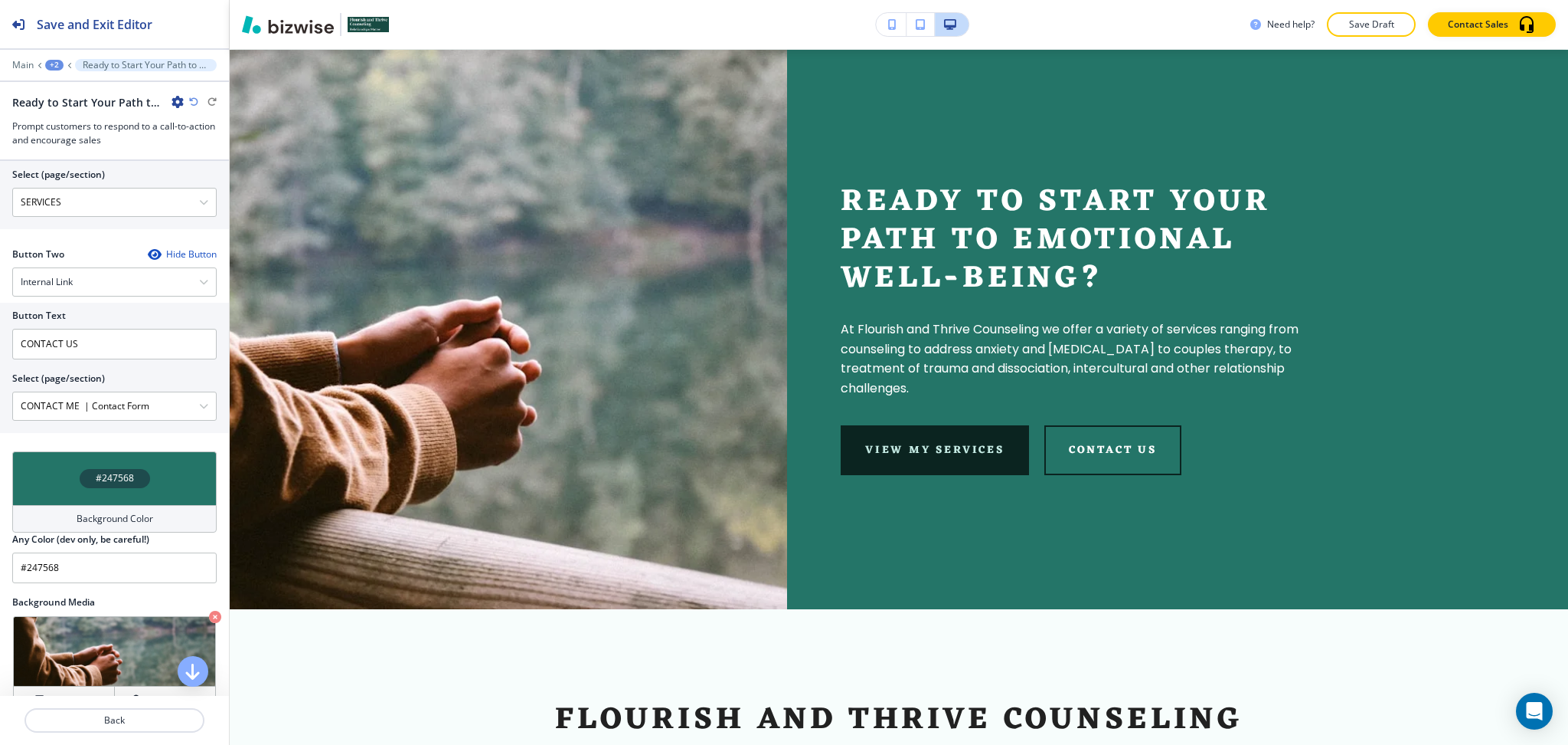
scroll to position [679, 0]
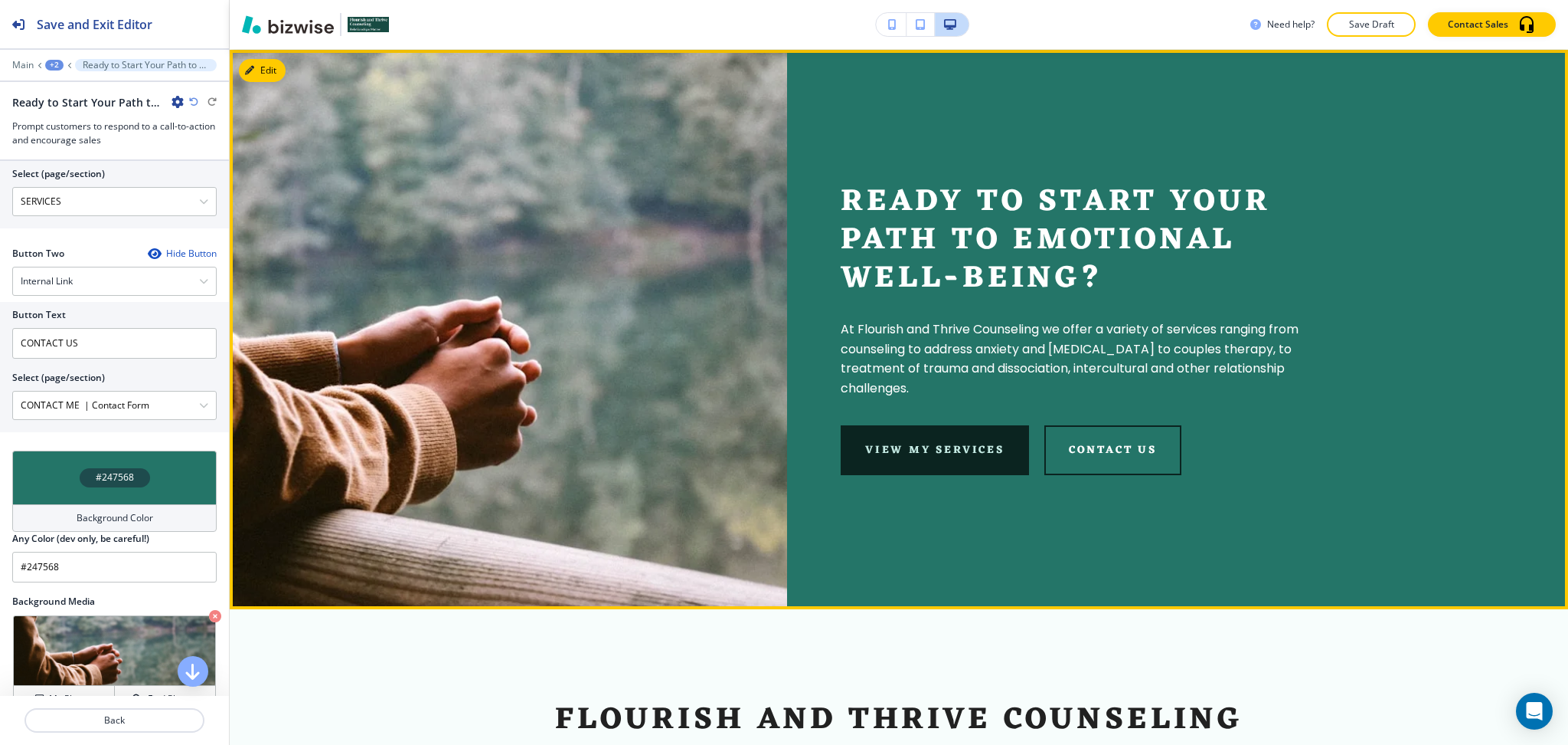
click at [1167, 525] on div "Ready to Start Your Path to Emotional Well-being? At Flourish and Thrive Counse…" at bounding box center [1074, 329] width 574 height 558
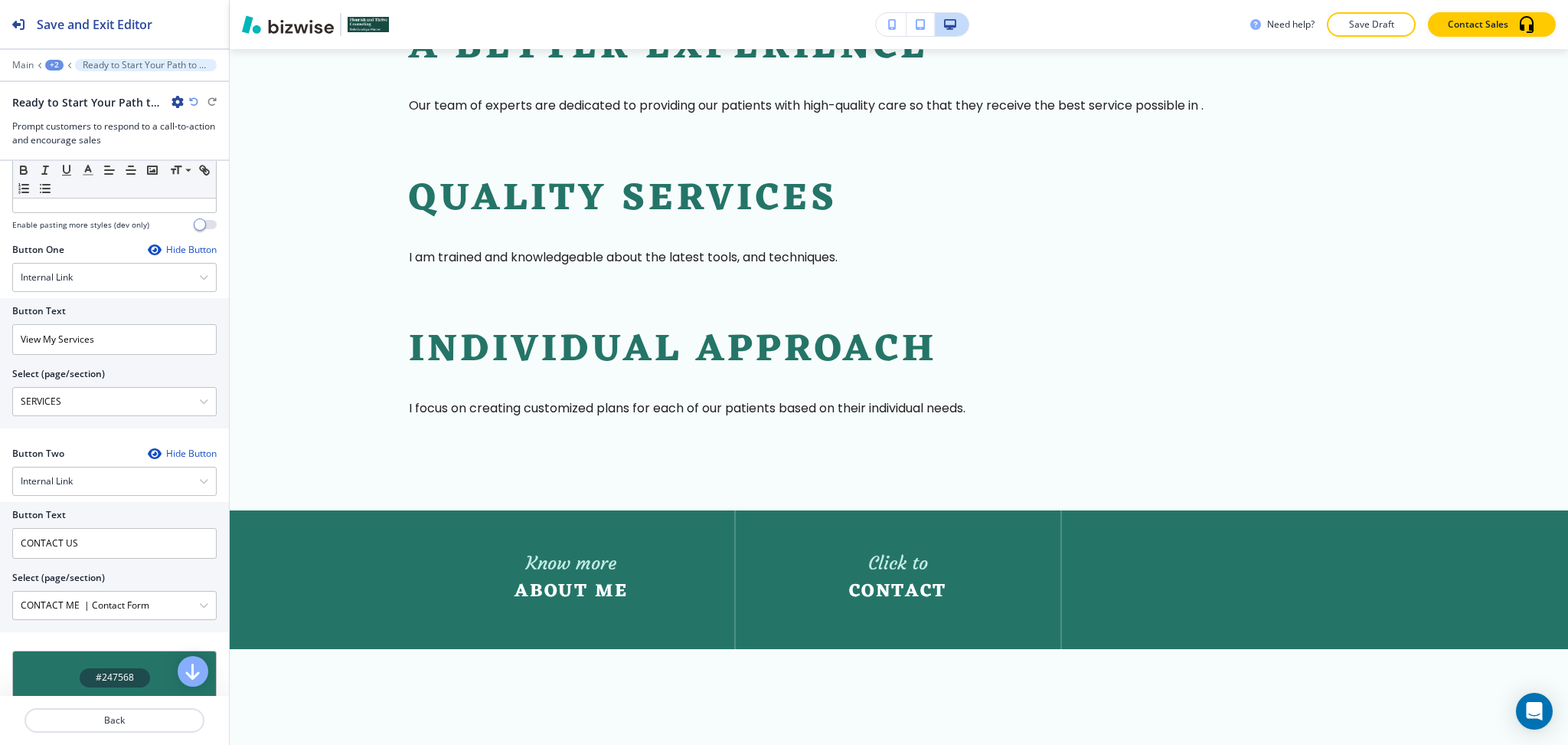
scroll to position [2509, 0]
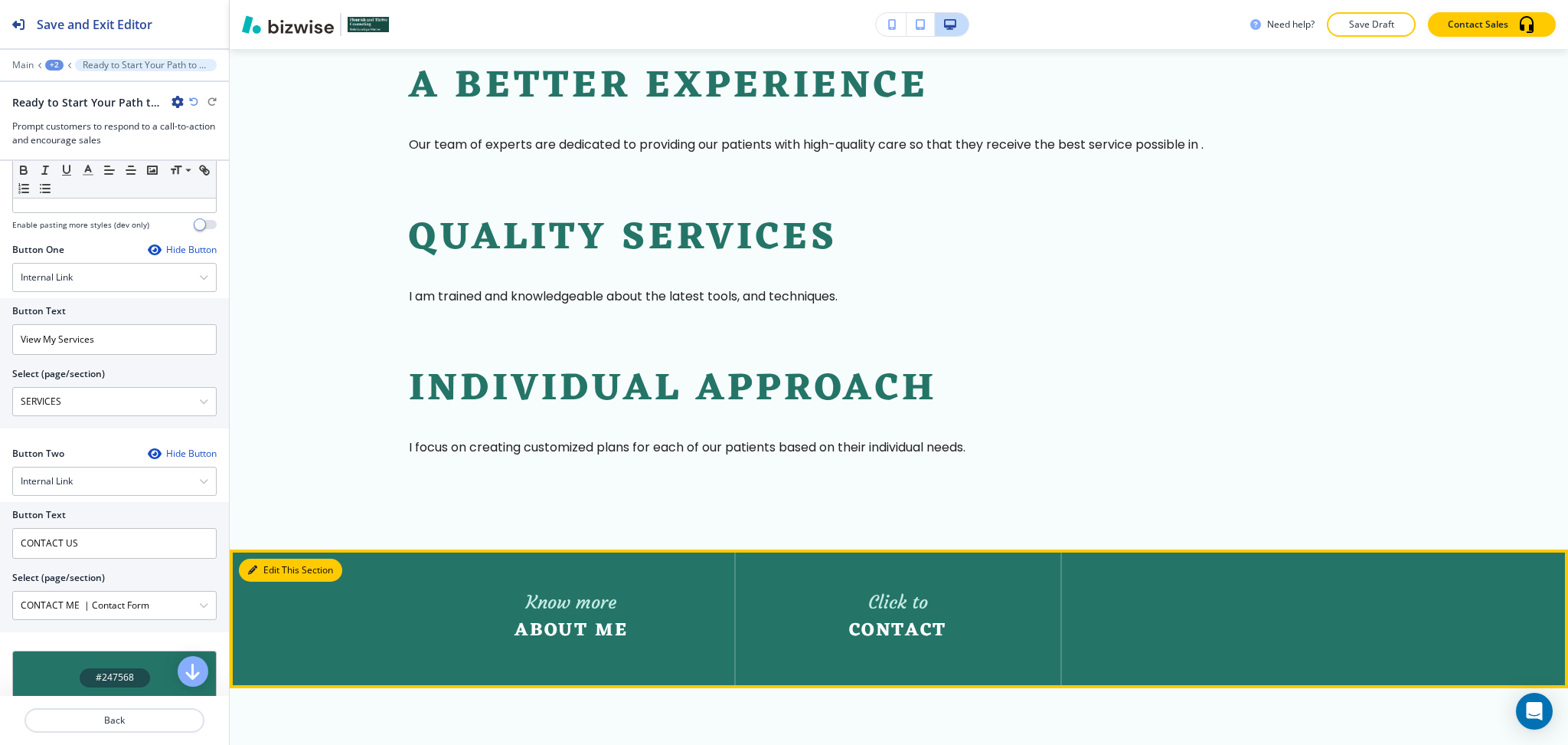
click at [258, 567] on button "Edit This Section" at bounding box center [290, 569] width 103 height 23
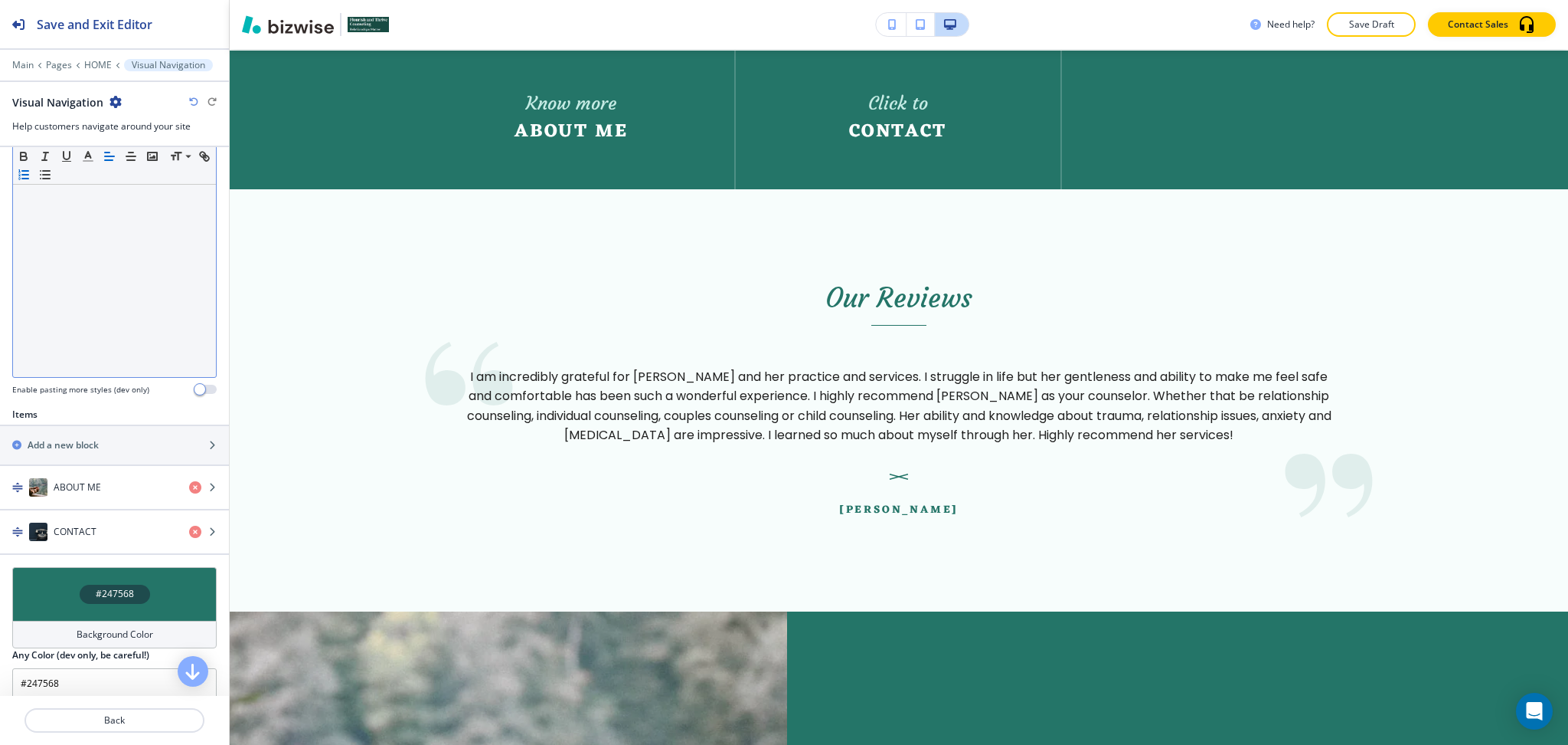
scroll to position [302, 0]
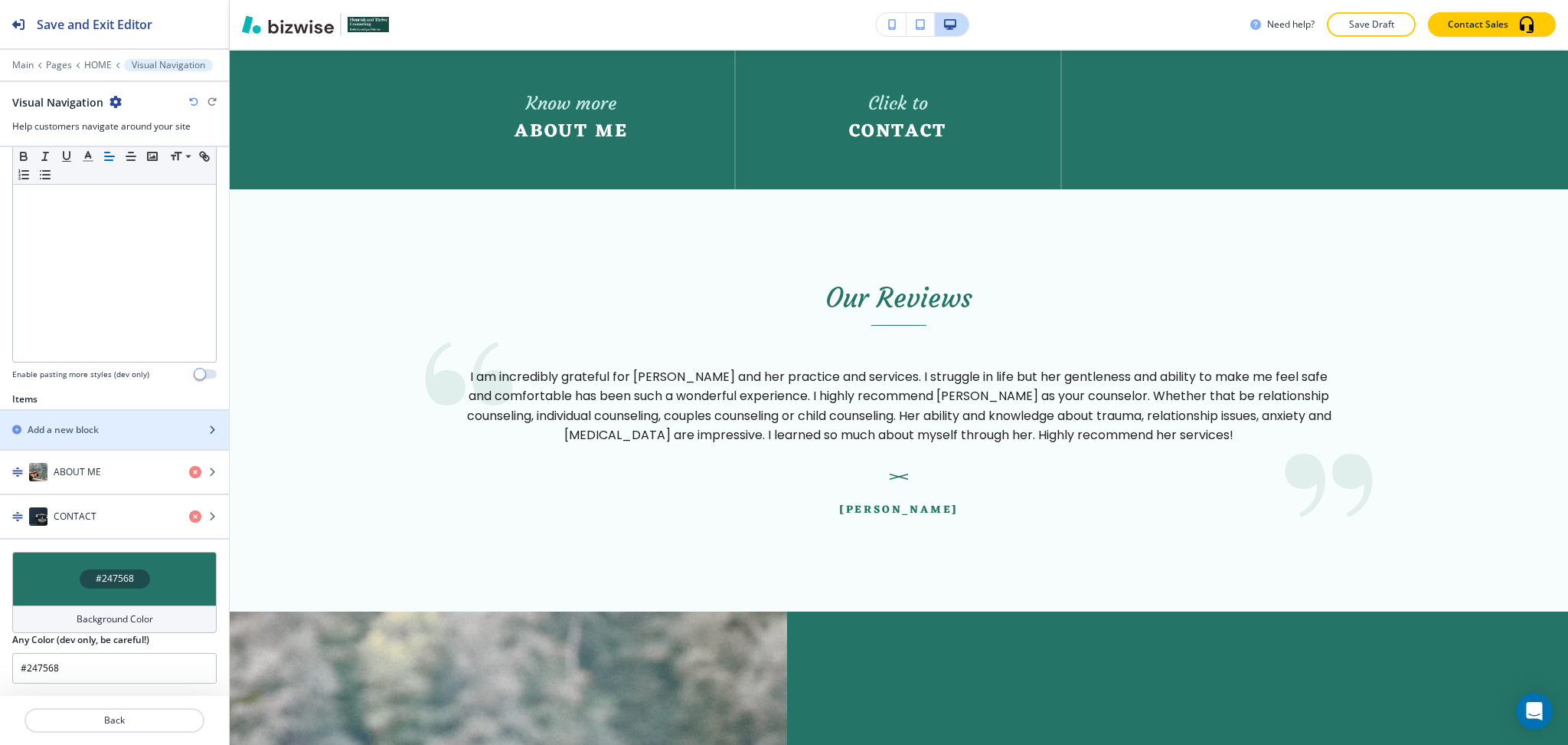
click at [68, 427] on h2 "Add a new block" at bounding box center [63, 429] width 71 height 13
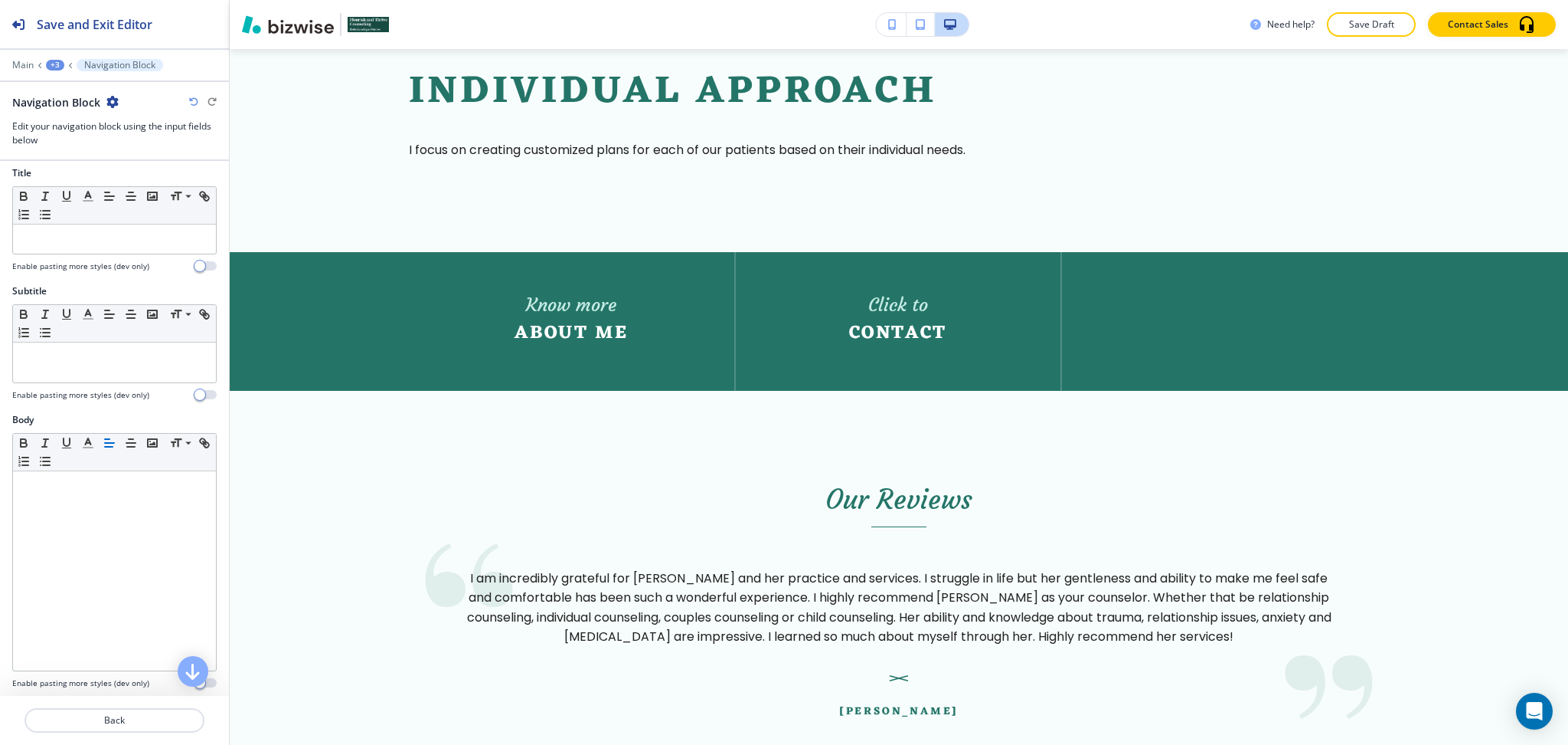
scroll to position [0, 0]
click at [69, 255] on div at bounding box center [115, 246] width 203 height 29
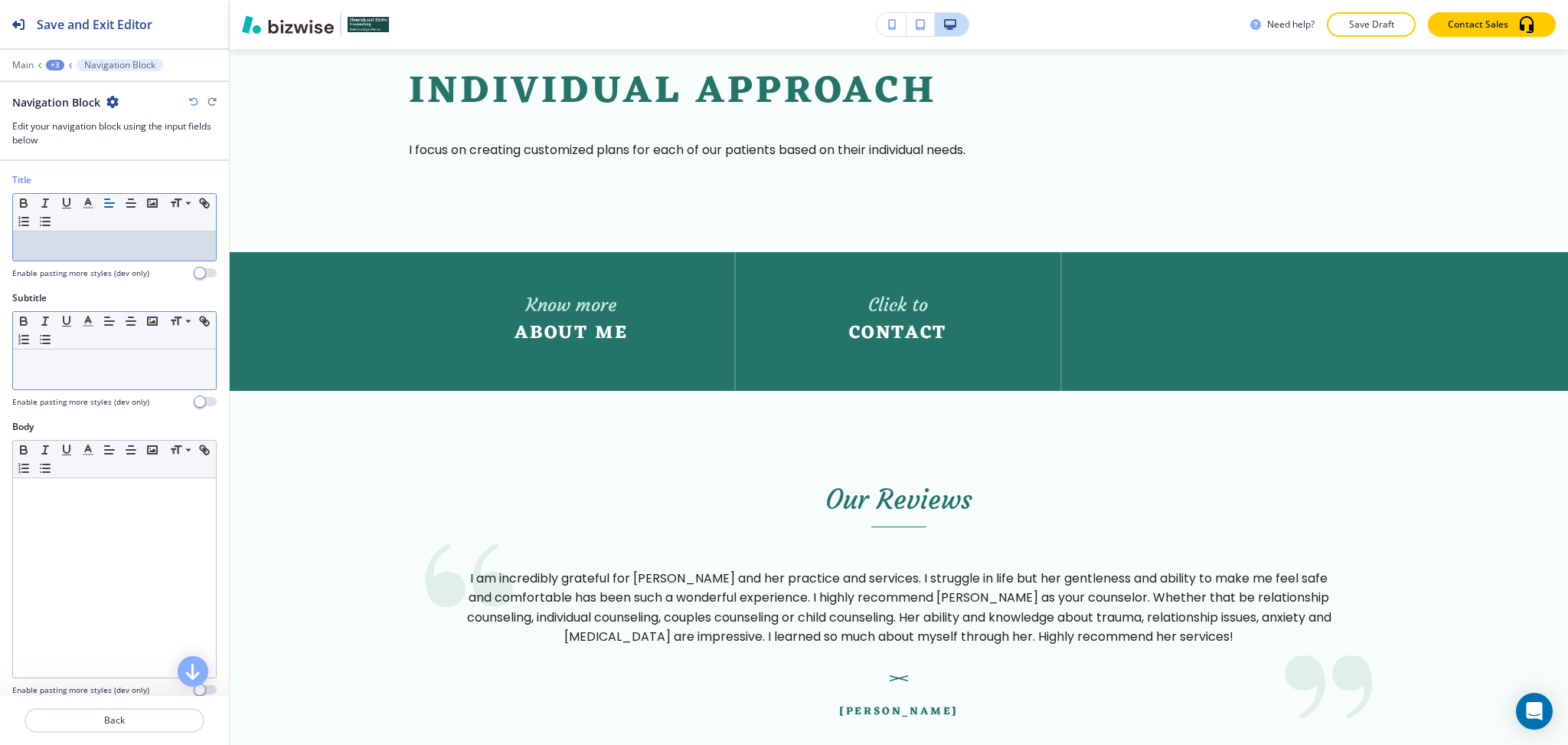
click at [37, 372] on div at bounding box center [115, 369] width 203 height 40
click at [39, 244] on p at bounding box center [114, 245] width 188 height 13
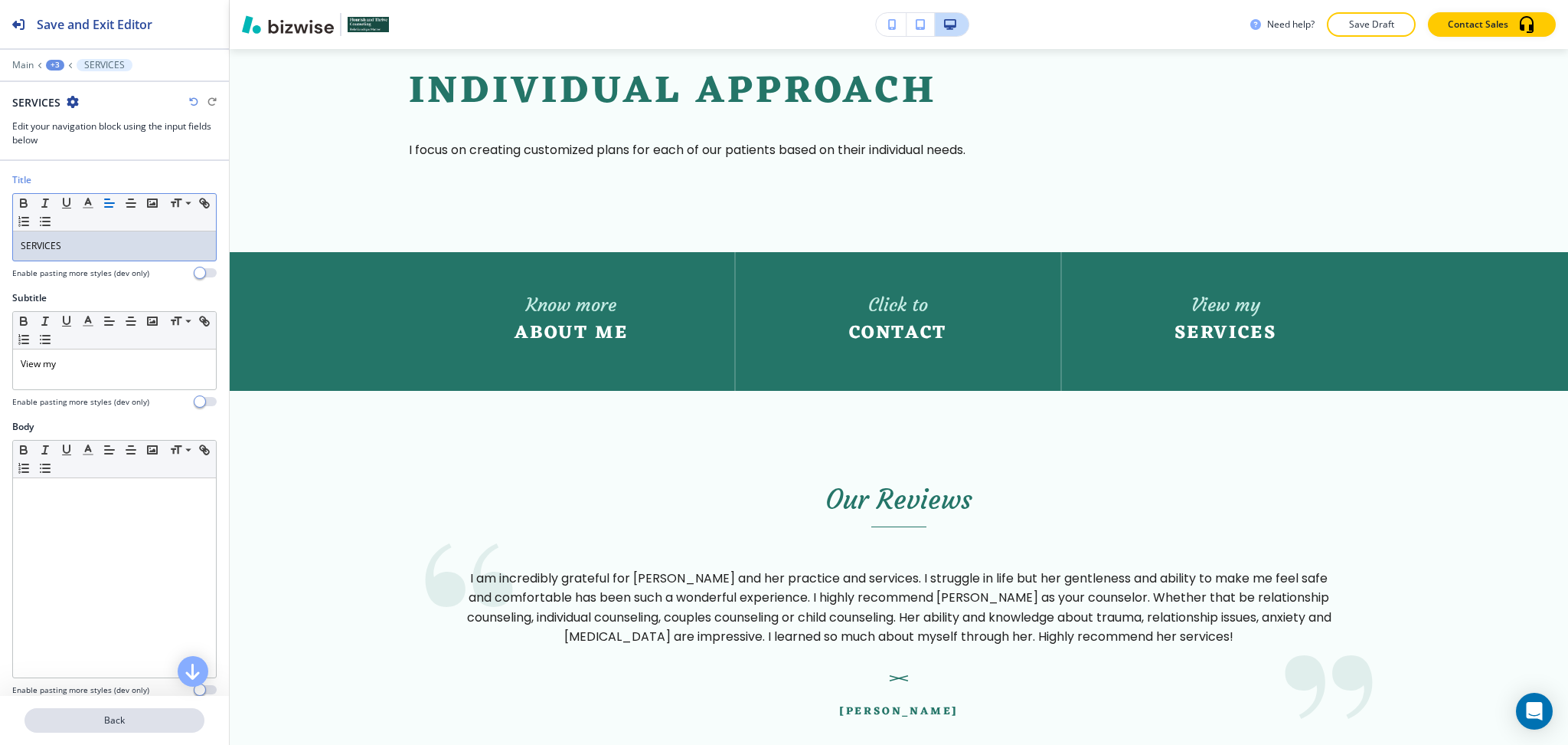
click at [154, 719] on p "Back" at bounding box center [114, 720] width 177 height 13
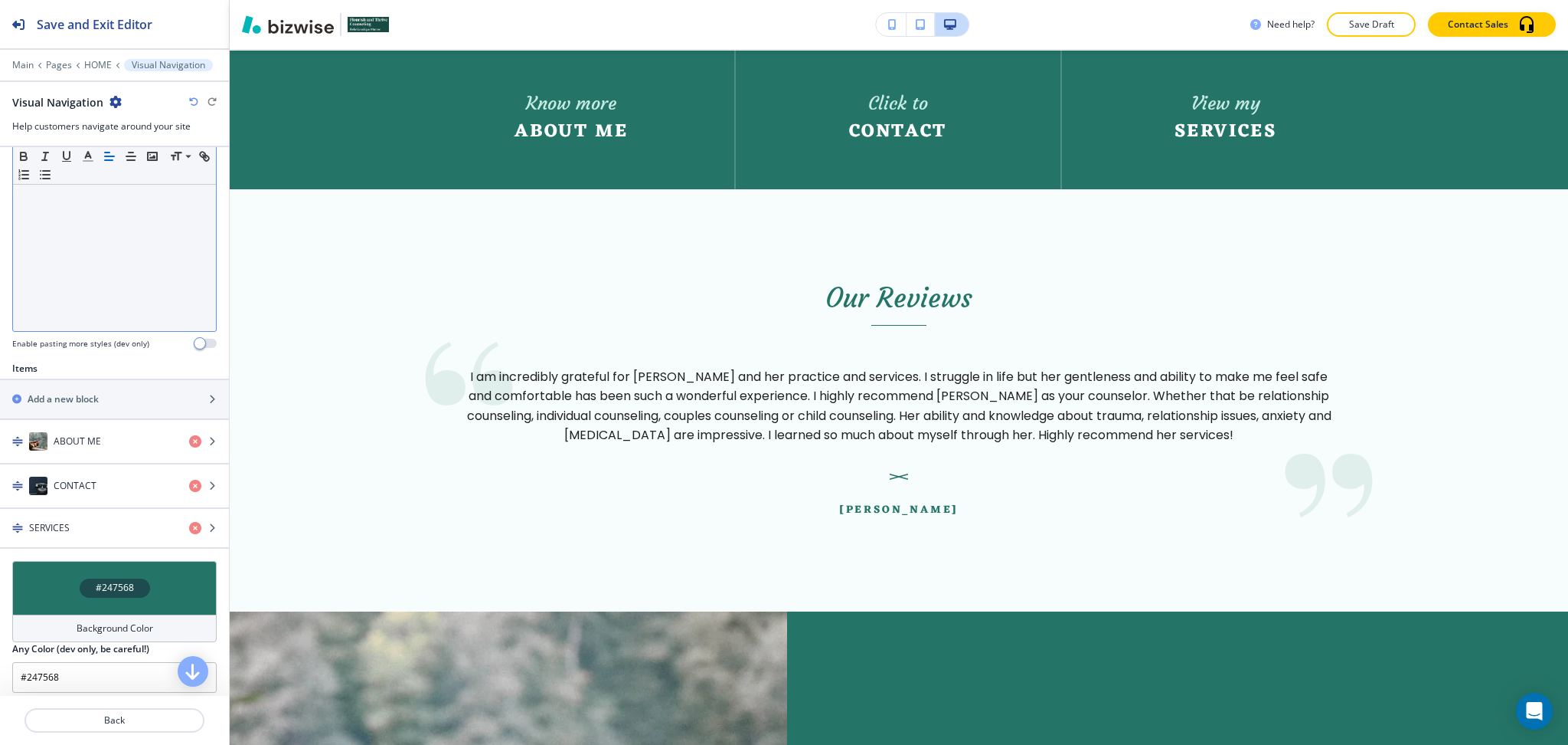
scroll to position [341, 0]
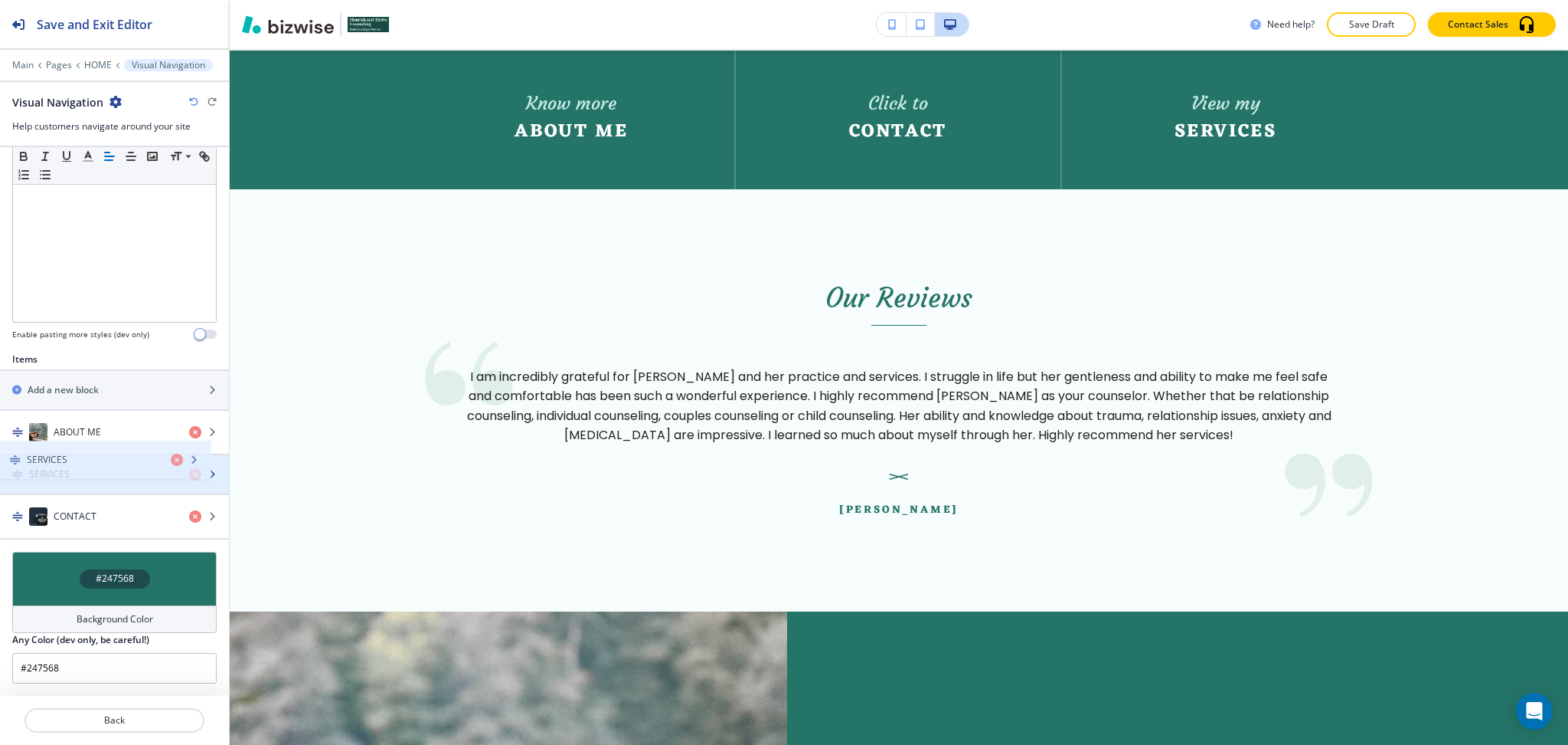
drag, startPoint x: 87, startPoint y: 521, endPoint x: 83, endPoint y: 434, distance: 87.1
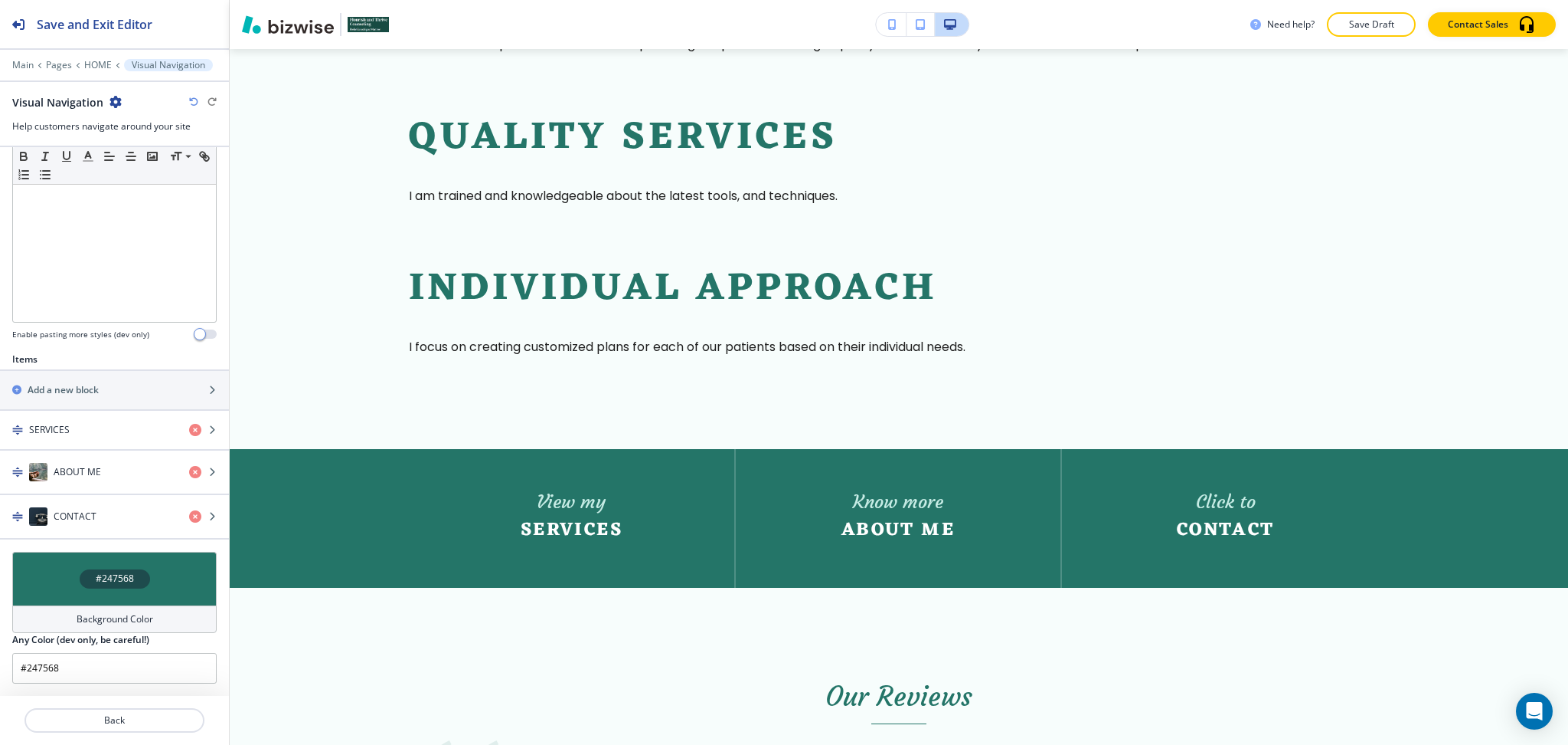
scroll to position [2606, 0]
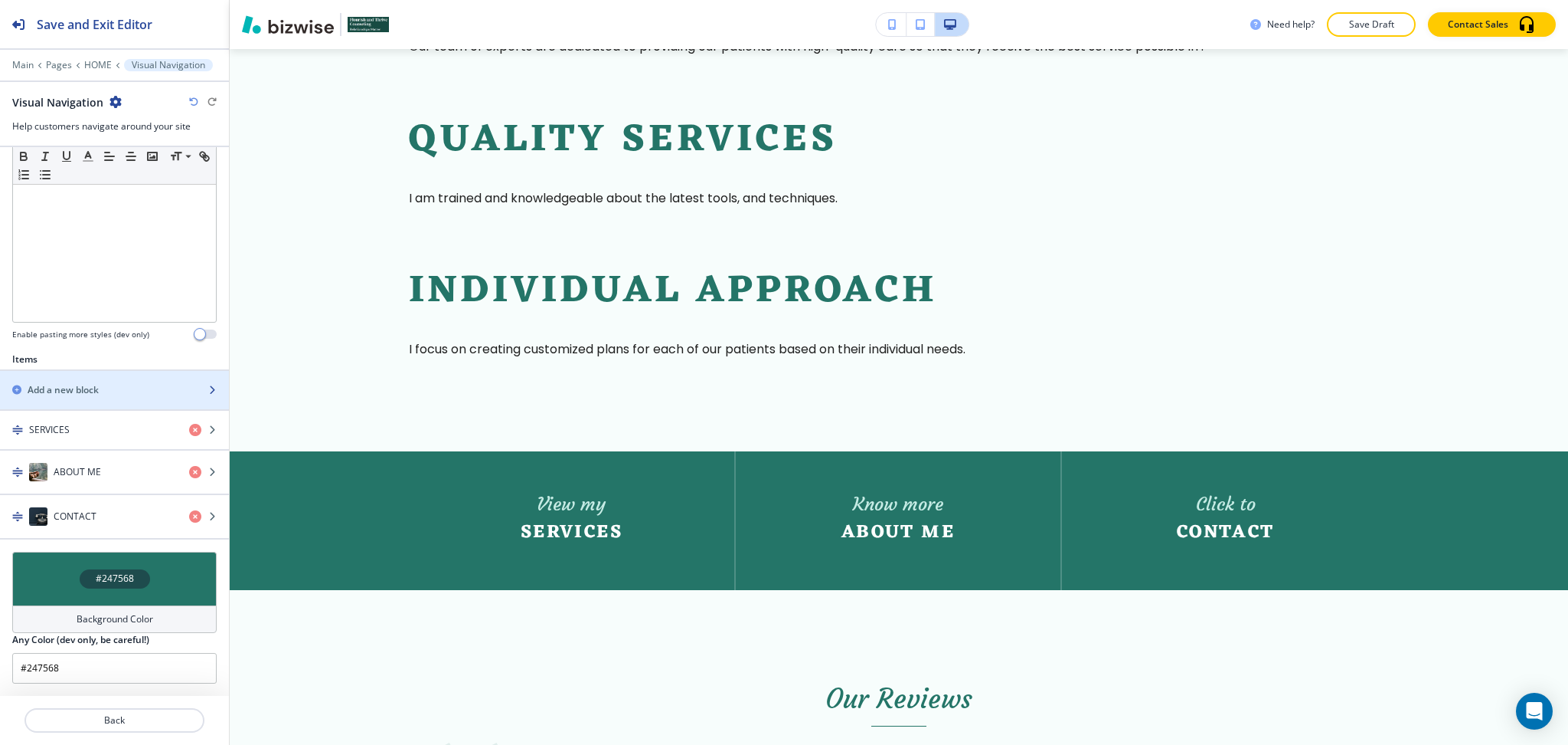
click at [76, 380] on div "button" at bounding box center [114, 377] width 229 height 13
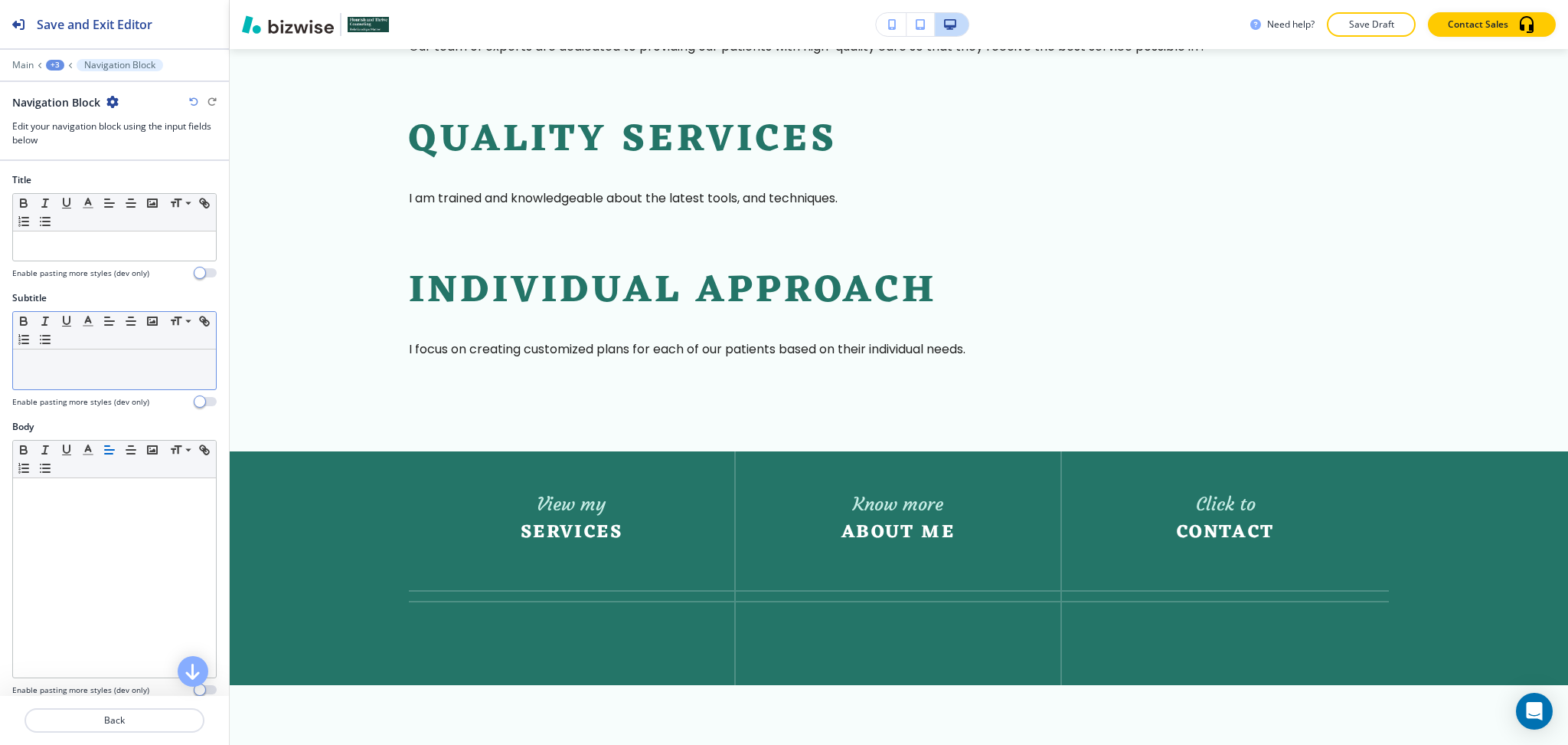
click at [76, 363] on p at bounding box center [114, 363] width 188 height 13
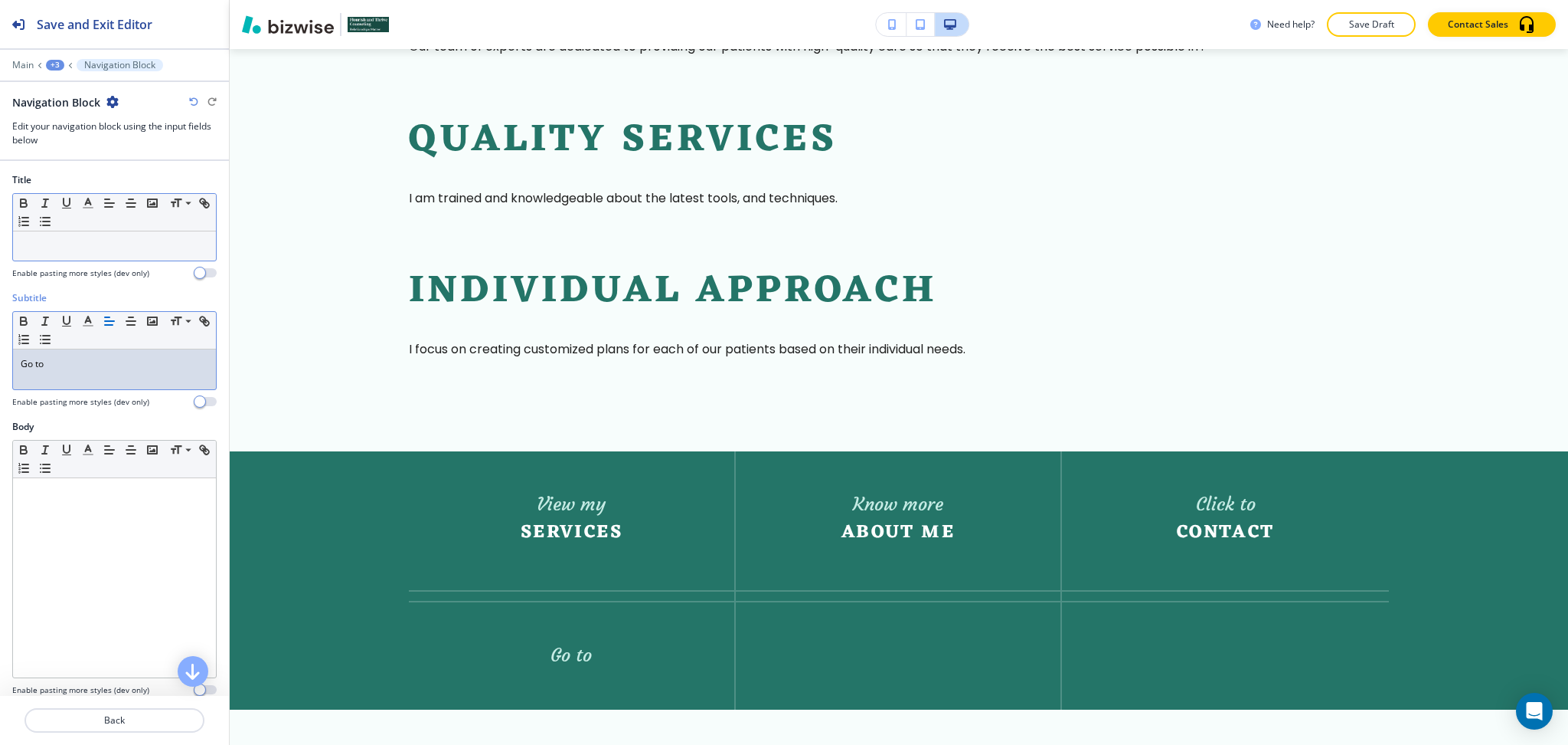
click at [176, 250] on p at bounding box center [114, 245] width 188 height 13
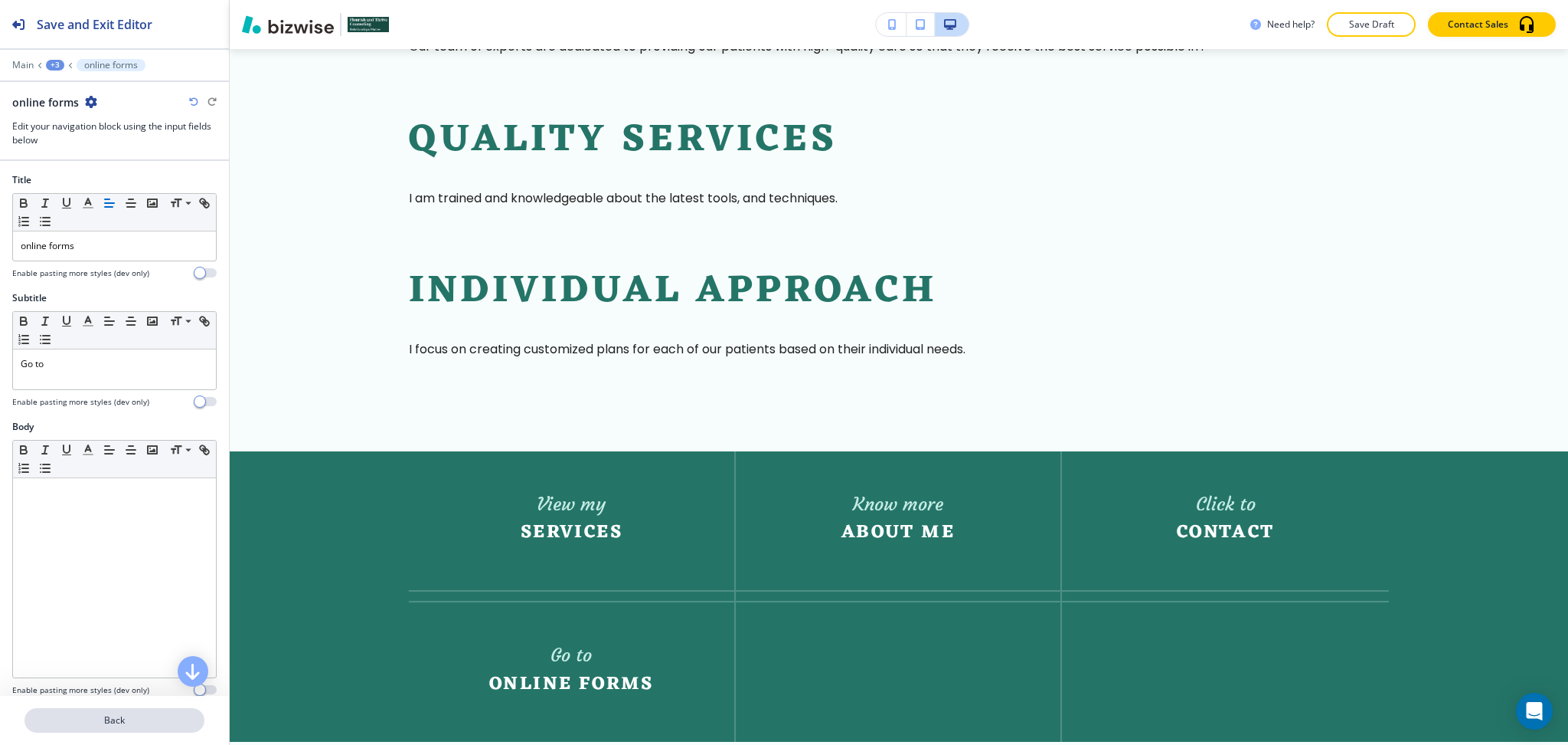
click at [128, 717] on p "Back" at bounding box center [114, 720] width 177 height 13
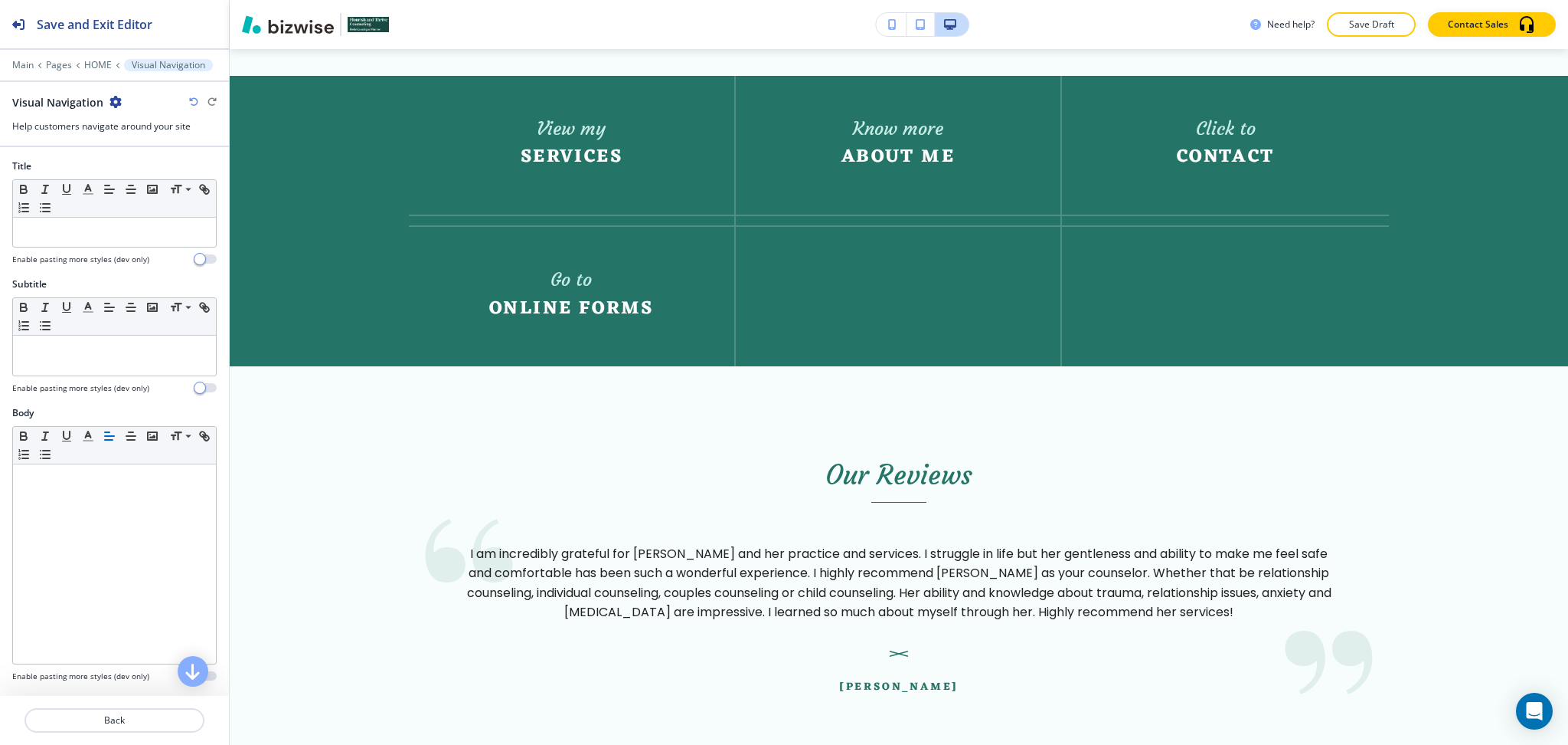
scroll to position [3008, 0]
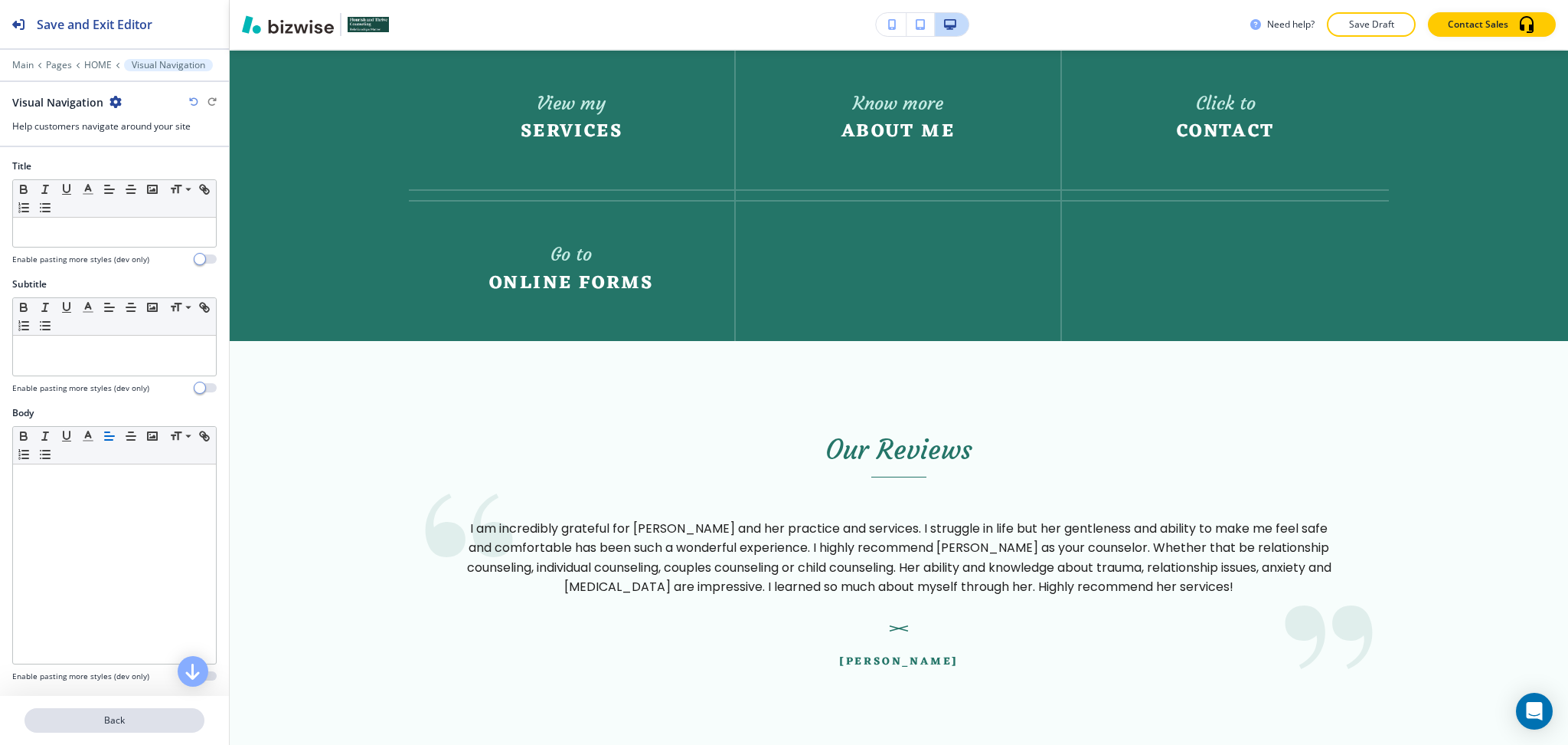
click at [115, 725] on p "Back" at bounding box center [114, 720] width 177 height 13
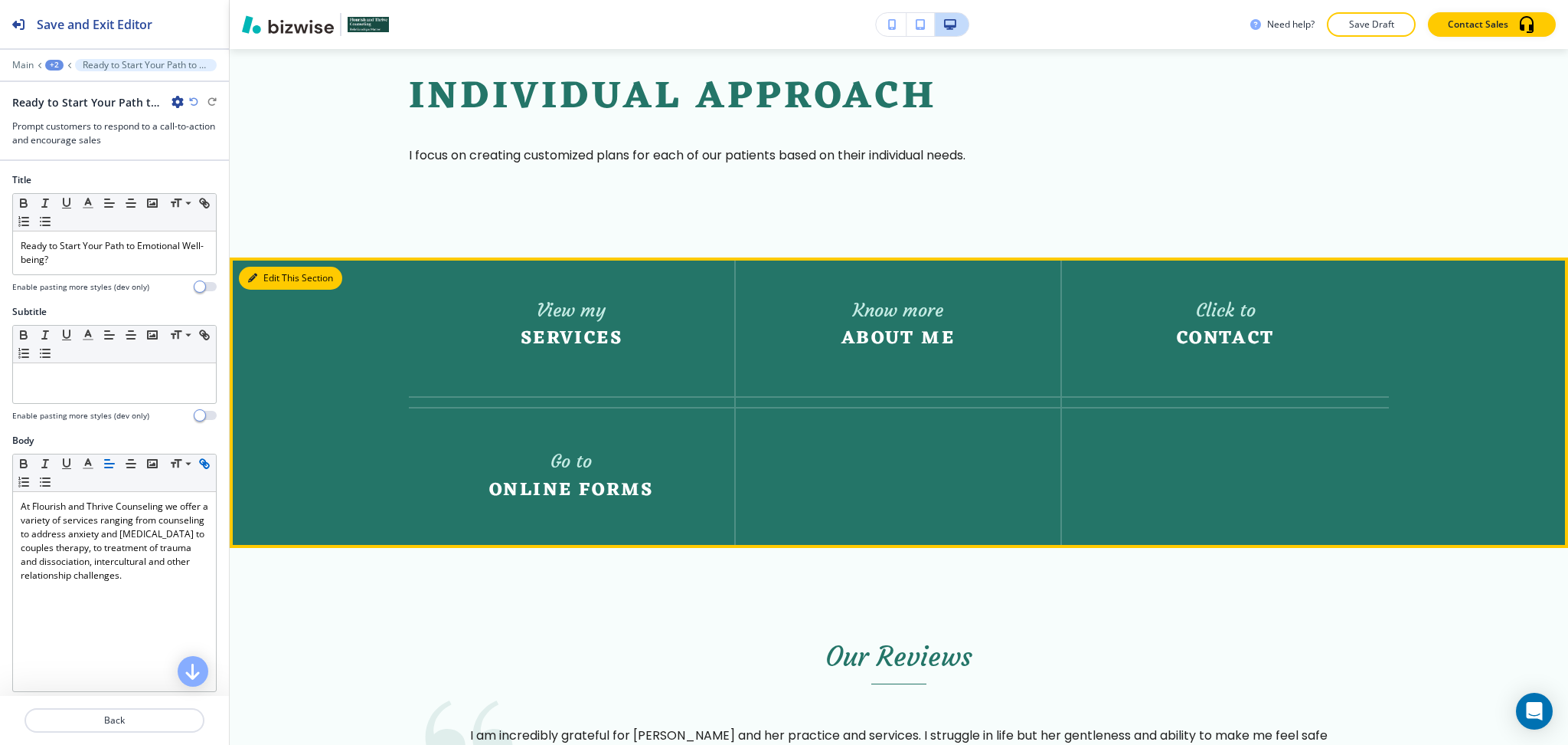
drag, startPoint x: 266, startPoint y: 278, endPoint x: 251, endPoint y: 302, distance: 28.3
click at [268, 278] on button "Edit This Section" at bounding box center [290, 278] width 103 height 23
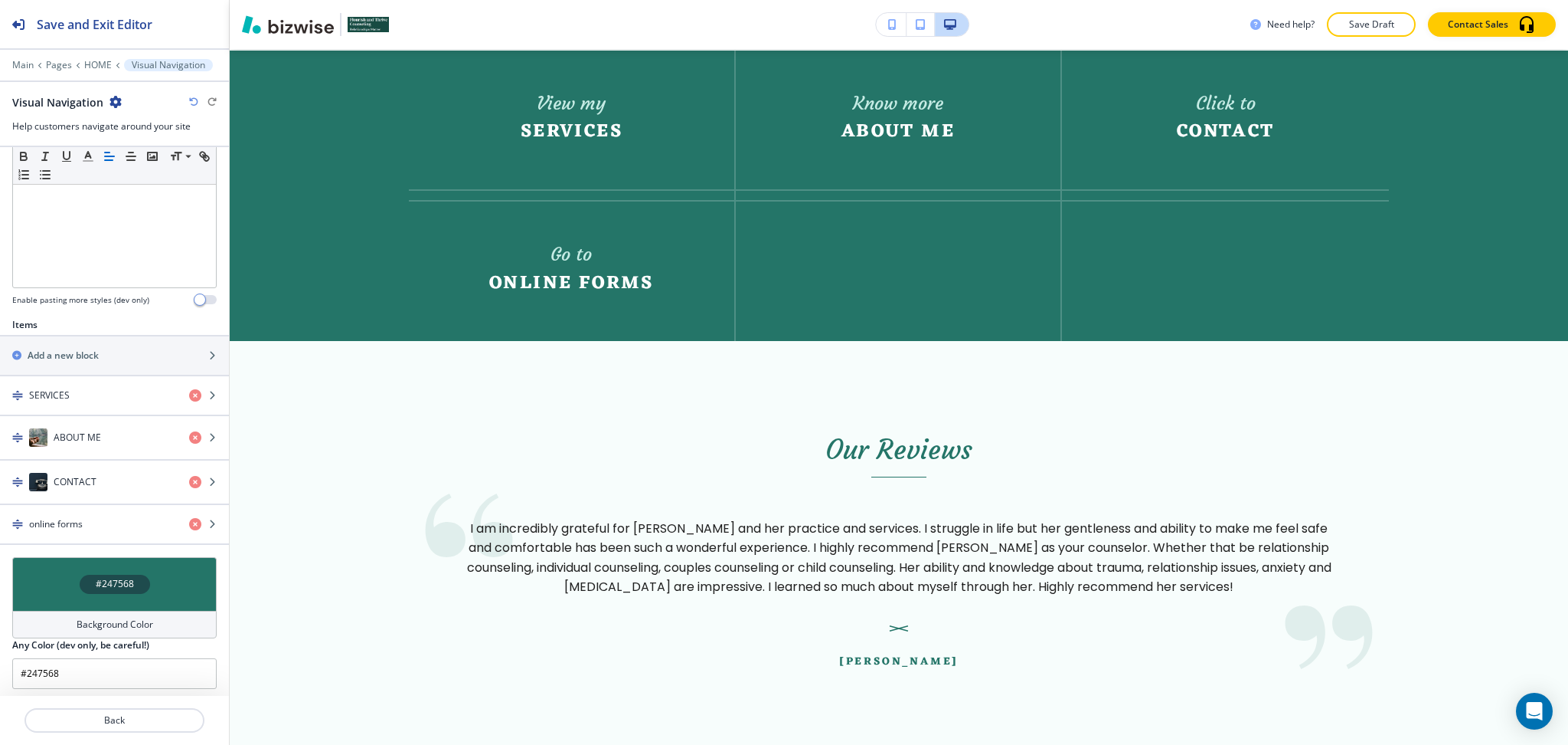
scroll to position [382, 0]
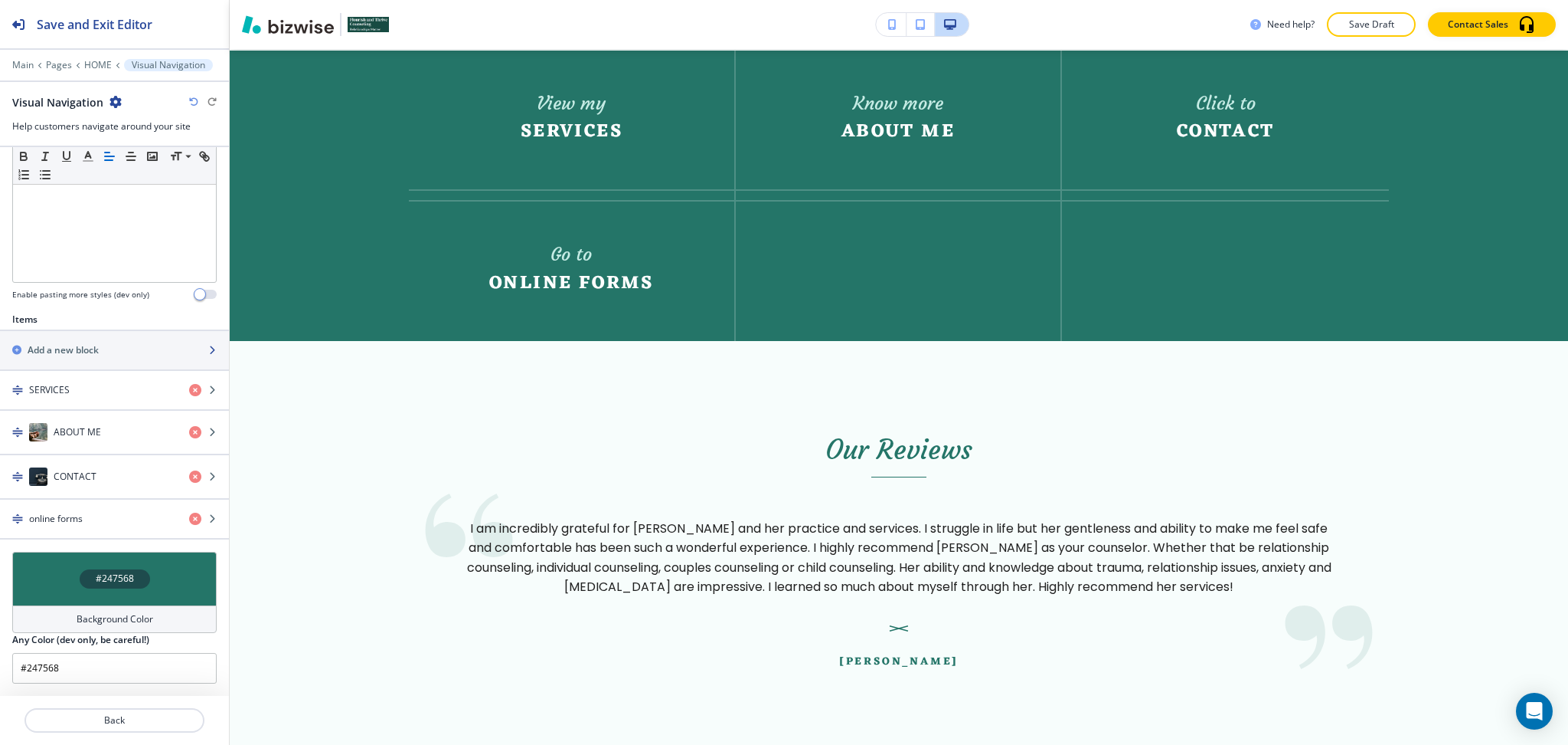
click at [91, 344] on h2 "Add a new block" at bounding box center [63, 349] width 71 height 13
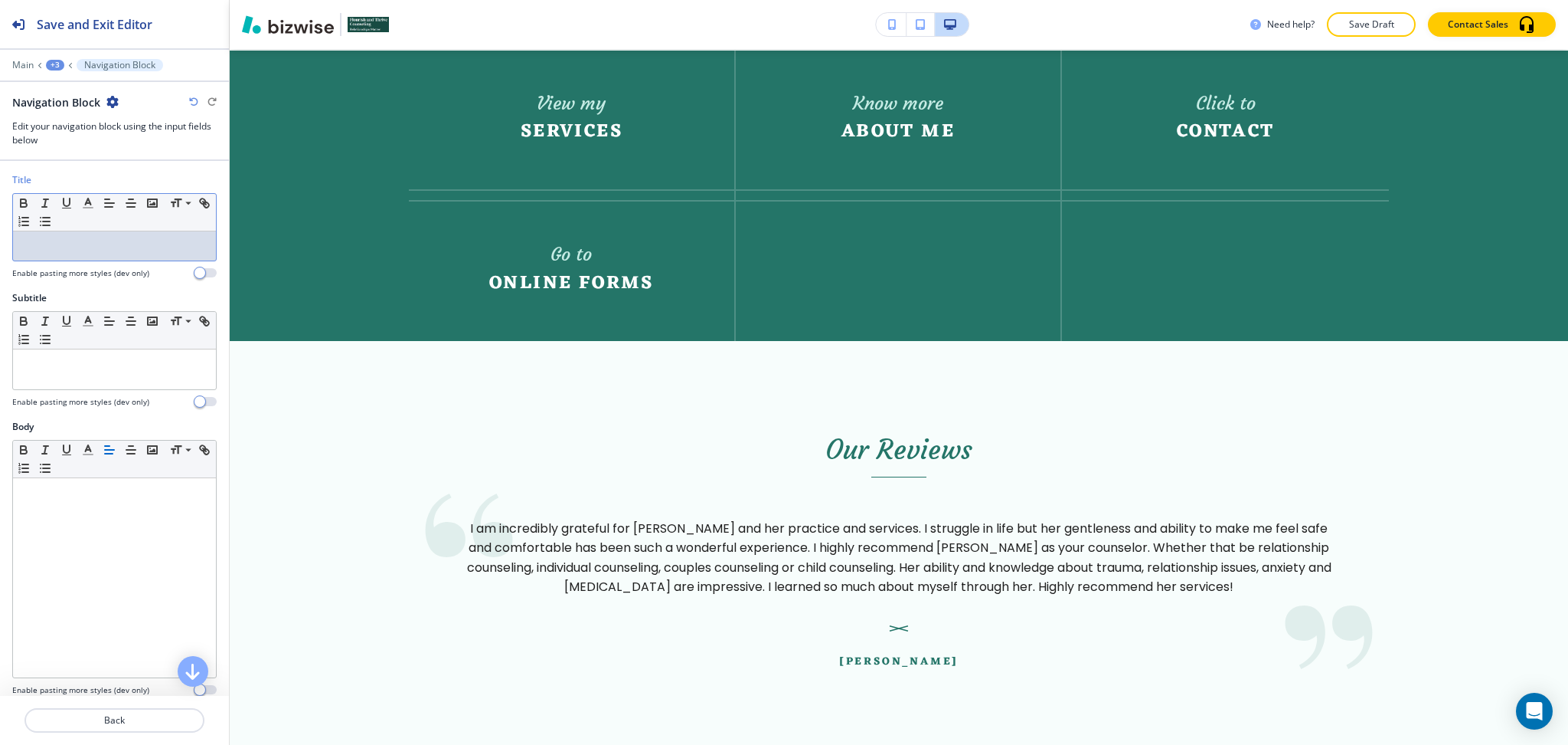
click at [67, 232] on div at bounding box center [115, 246] width 203 height 29
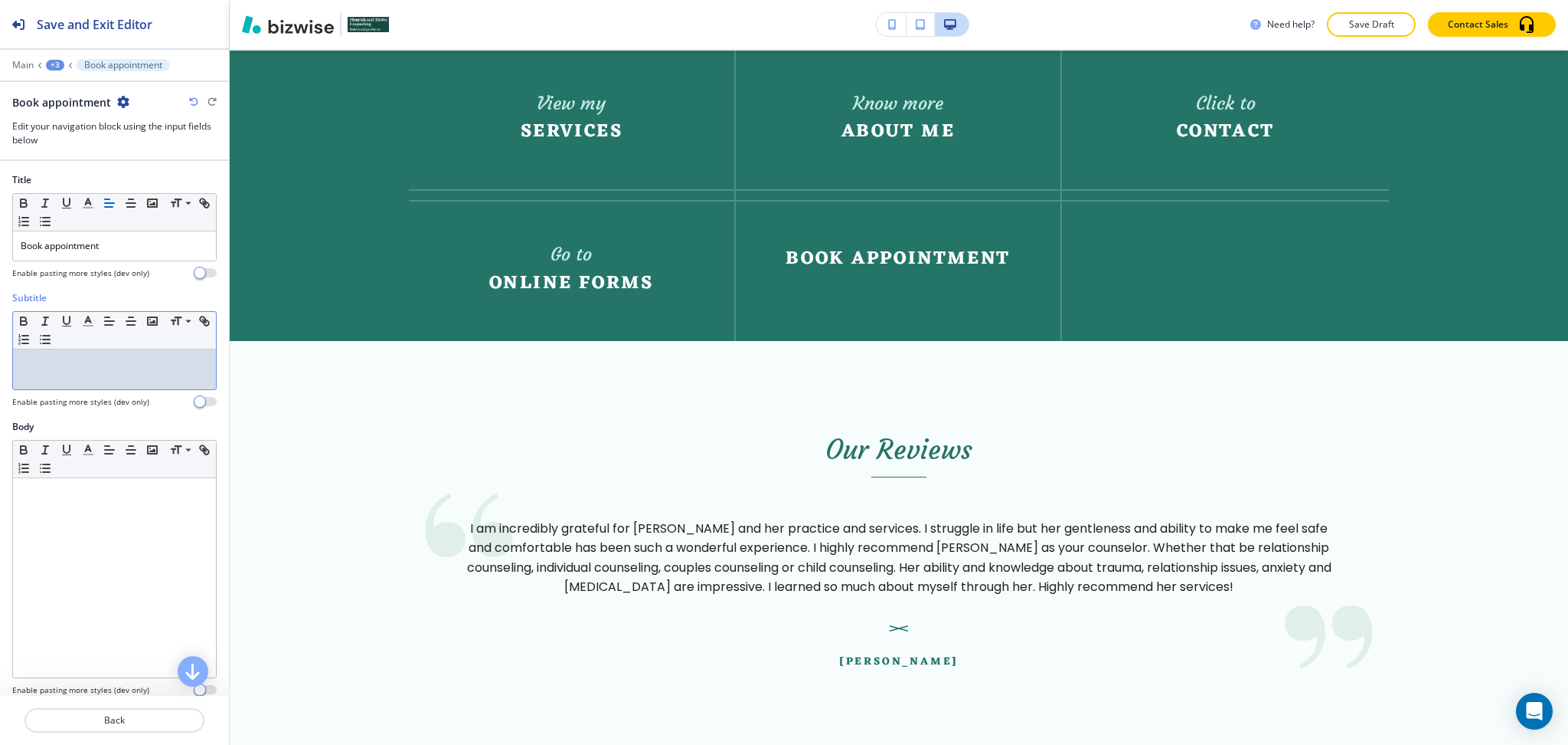
click at [76, 363] on p at bounding box center [114, 363] width 188 height 13
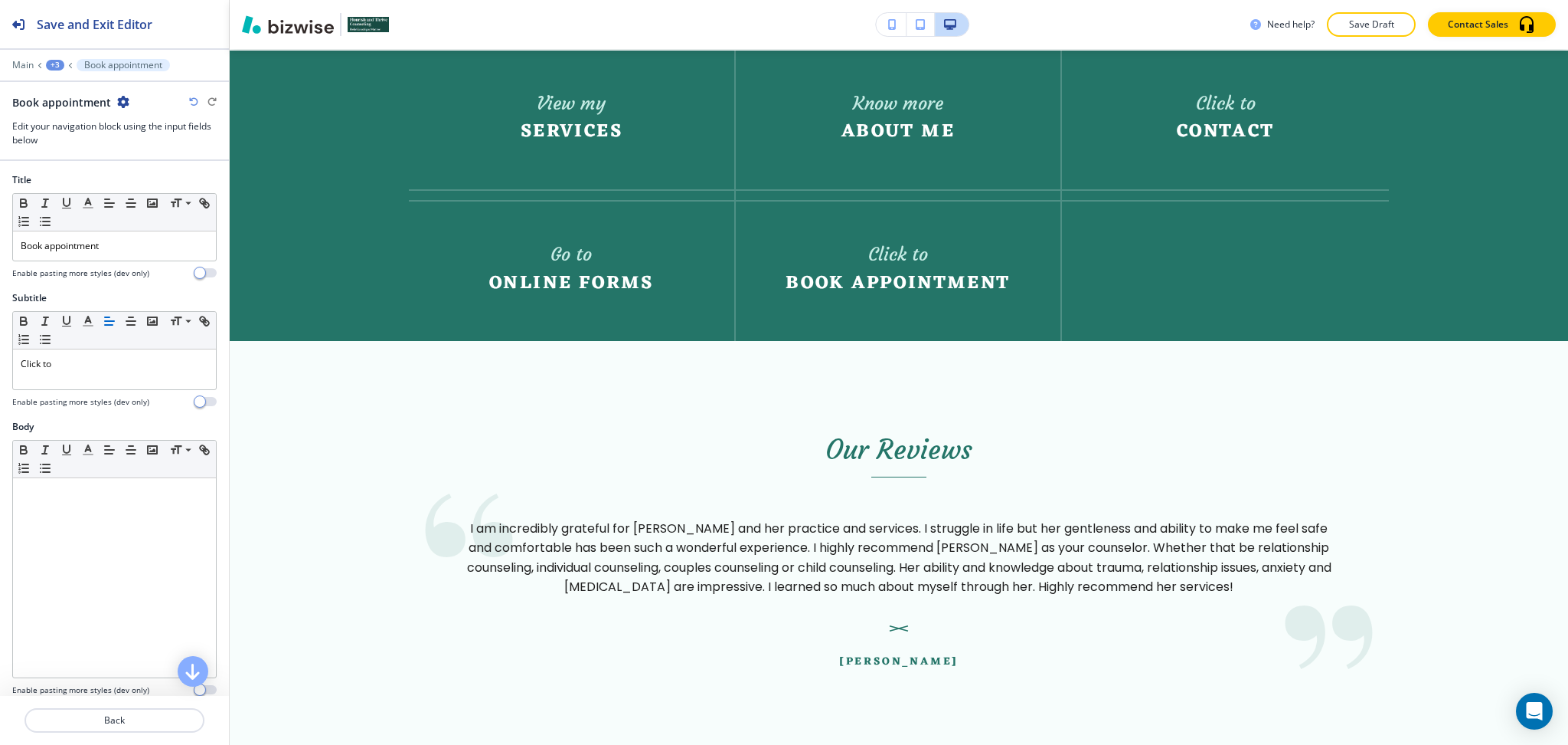
click at [112, 732] on div at bounding box center [114, 739] width 229 height 13
click at [109, 705] on div at bounding box center [114, 702] width 229 height 13
click at [109, 717] on p "Back" at bounding box center [114, 720] width 177 height 13
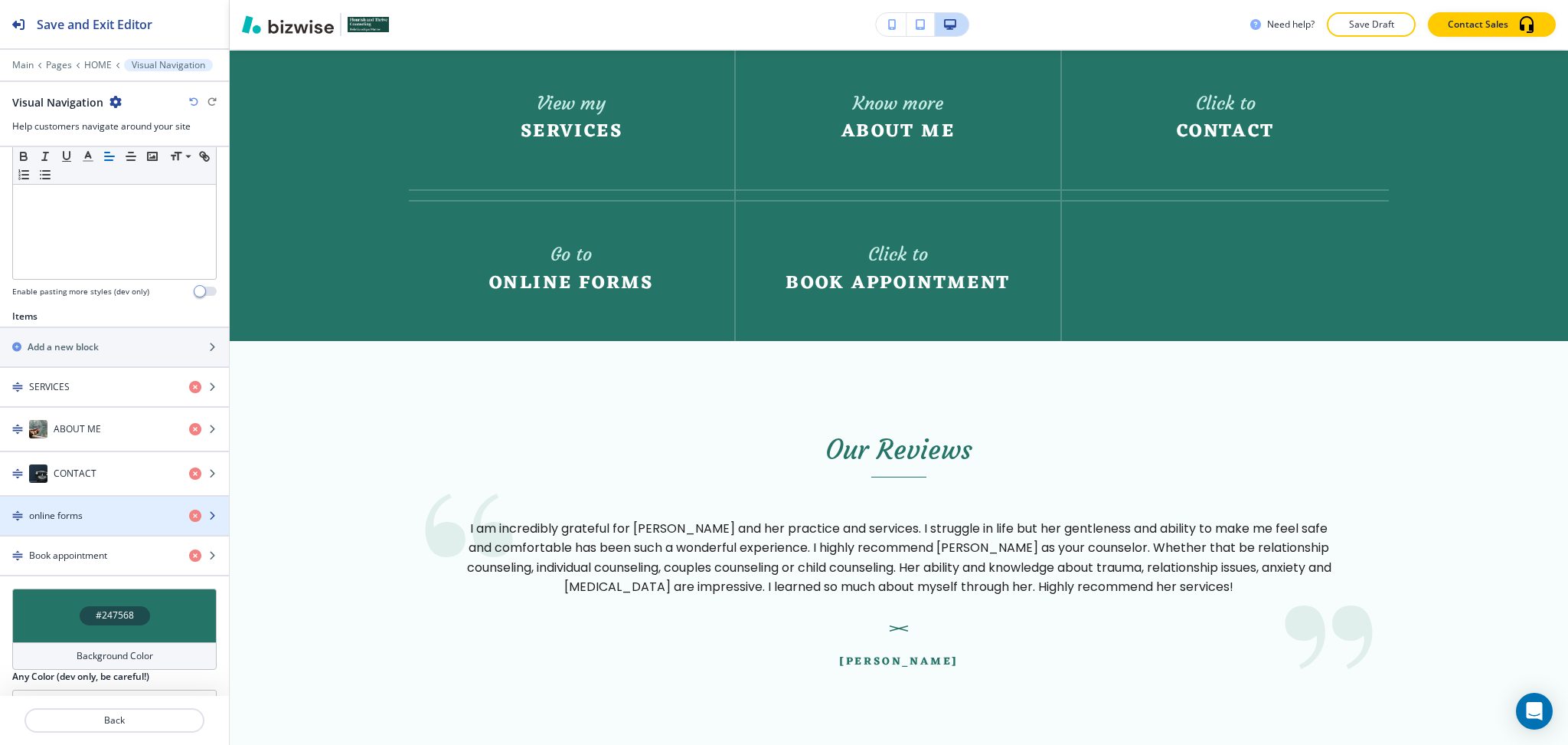
scroll to position [422, 0]
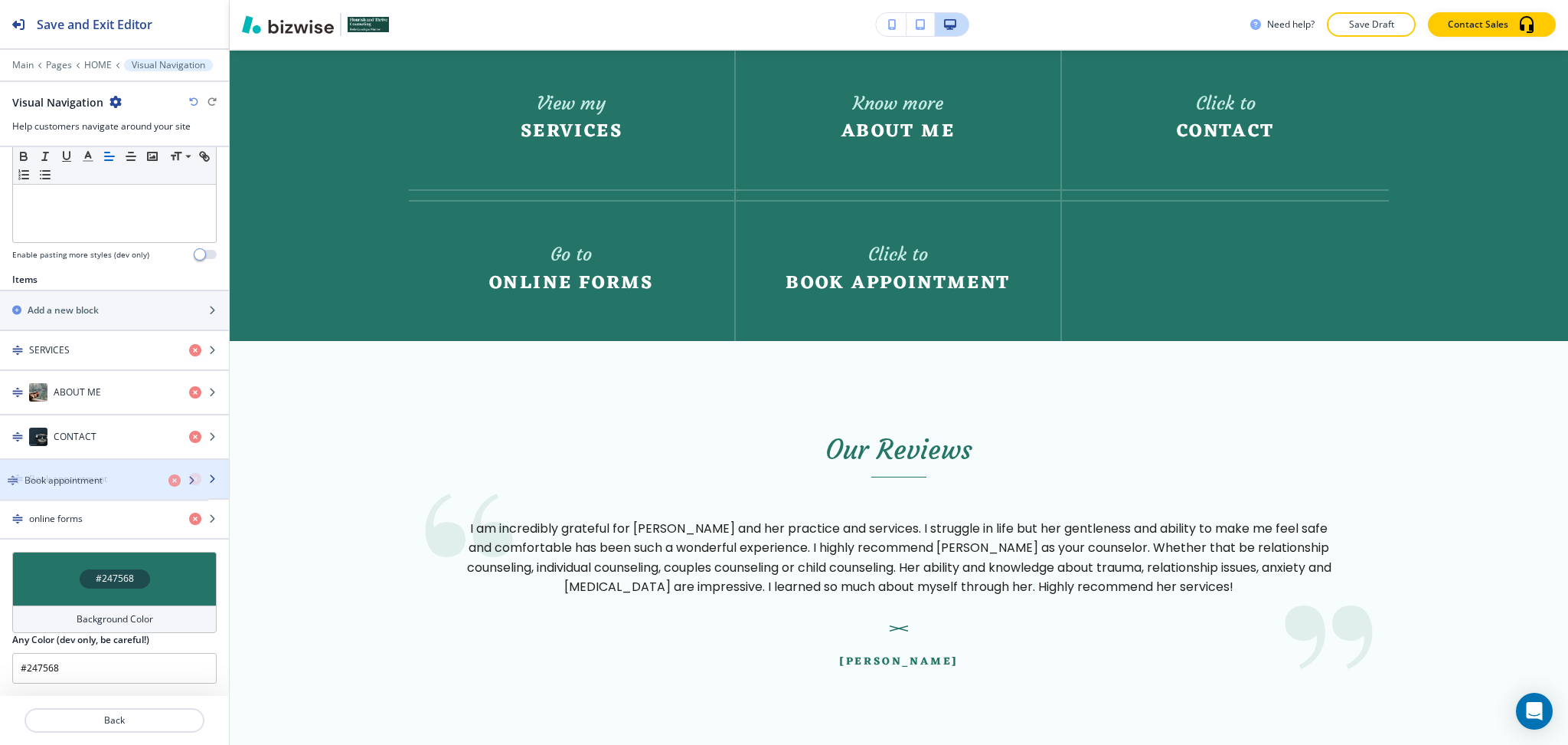
drag, startPoint x: 107, startPoint y: 519, endPoint x: 102, endPoint y: 479, distance: 40.3
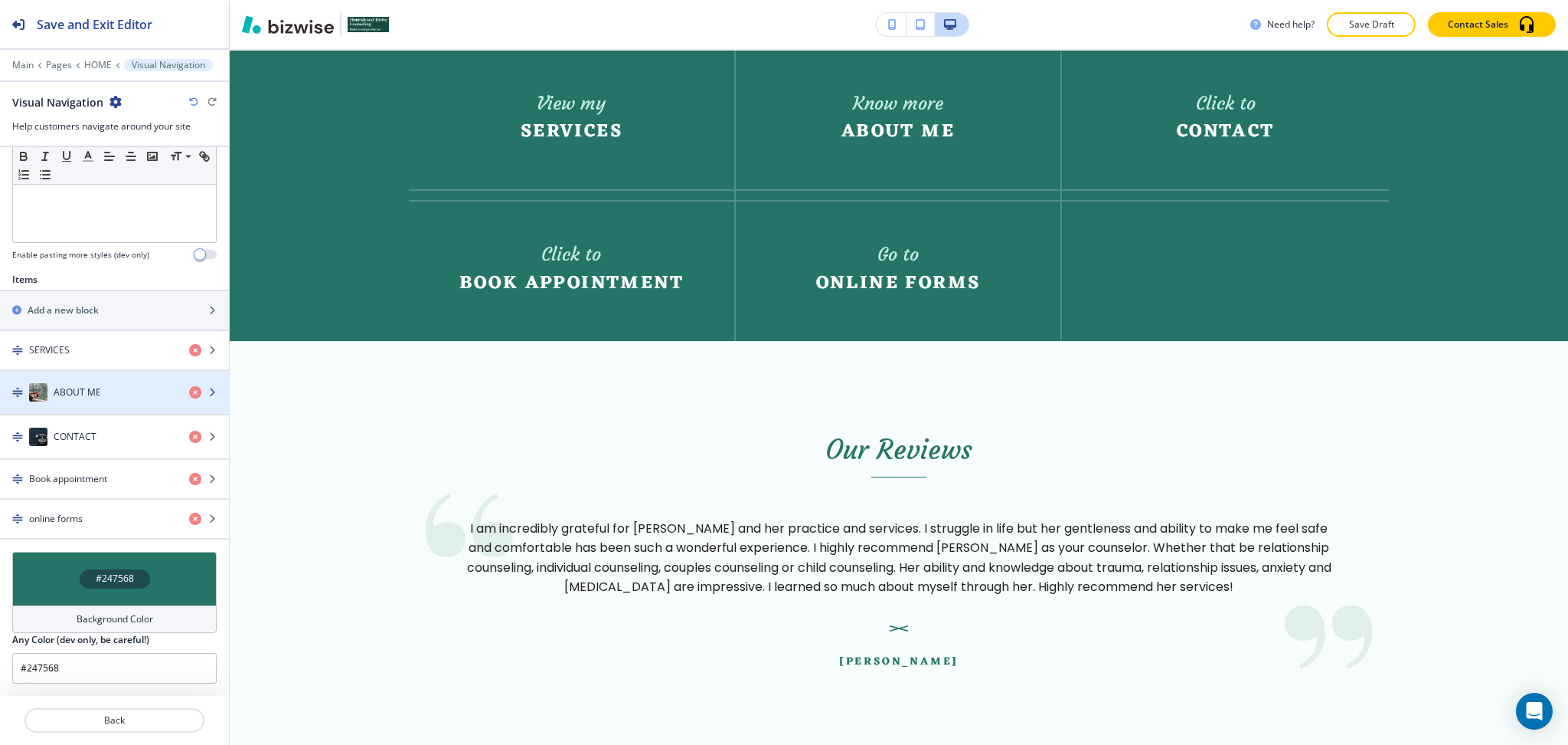
drag, startPoint x: 101, startPoint y: 401, endPoint x: 92, endPoint y: 352, distance: 49.8
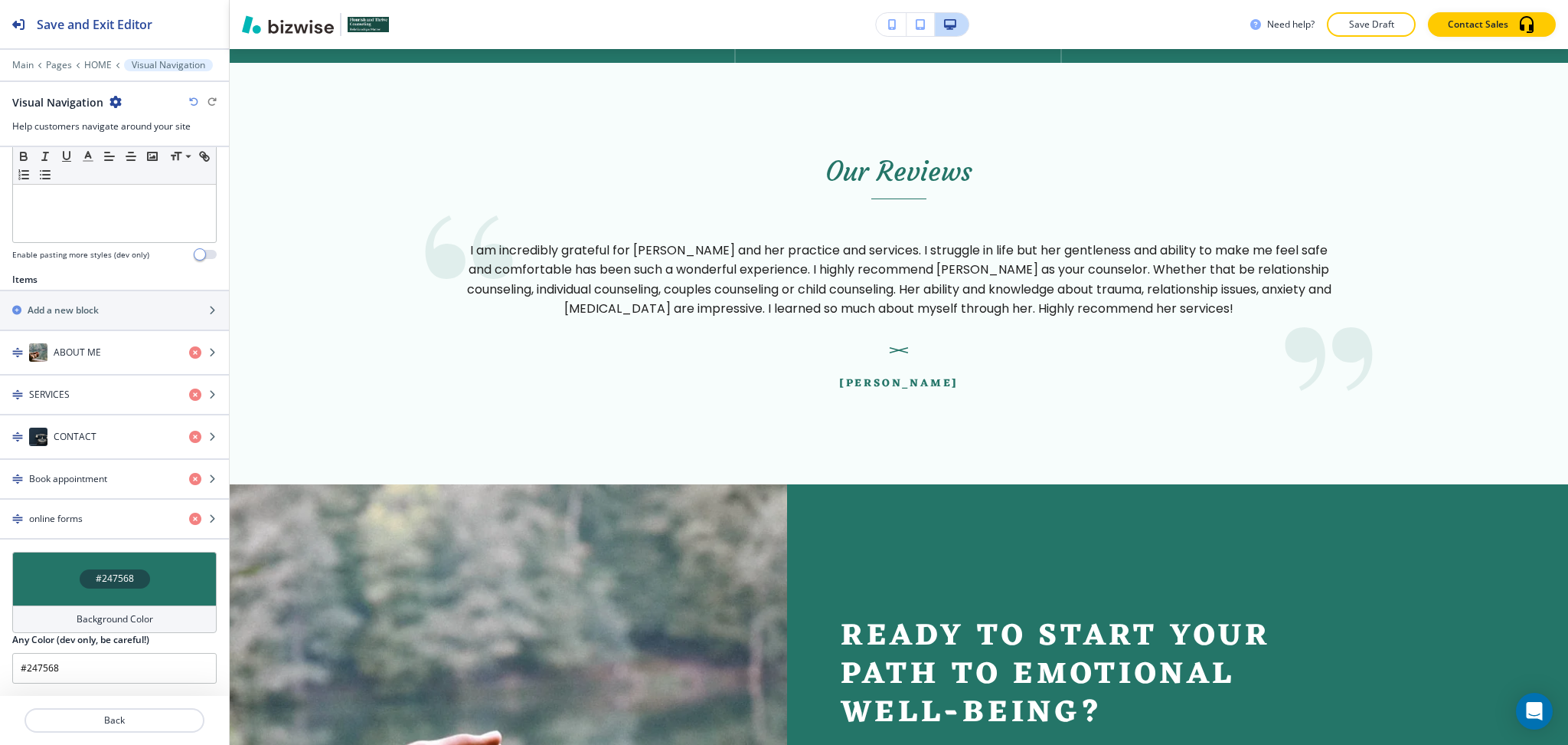
scroll to position [3261, 0]
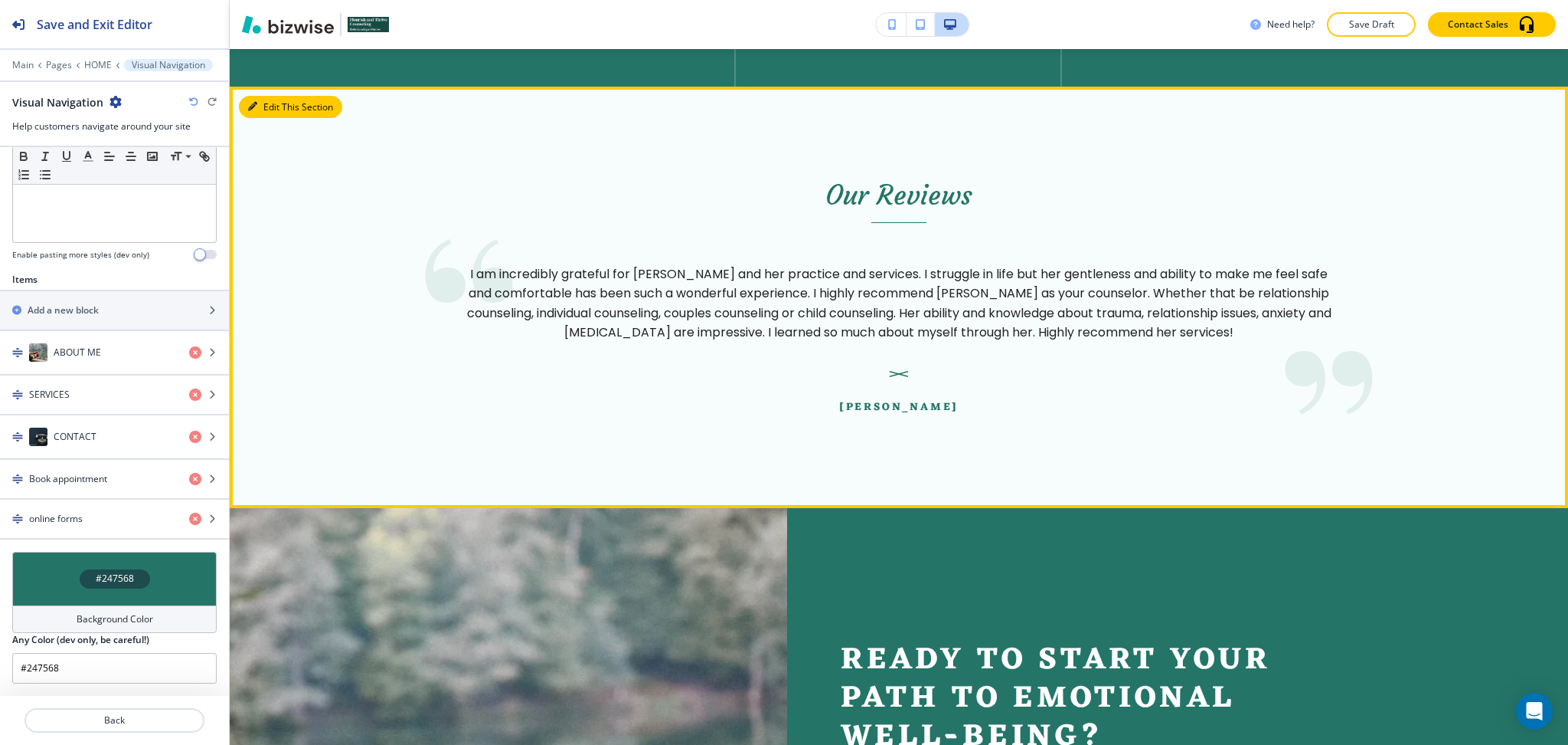
click at [260, 108] on button "Edit This Section" at bounding box center [290, 106] width 103 height 23
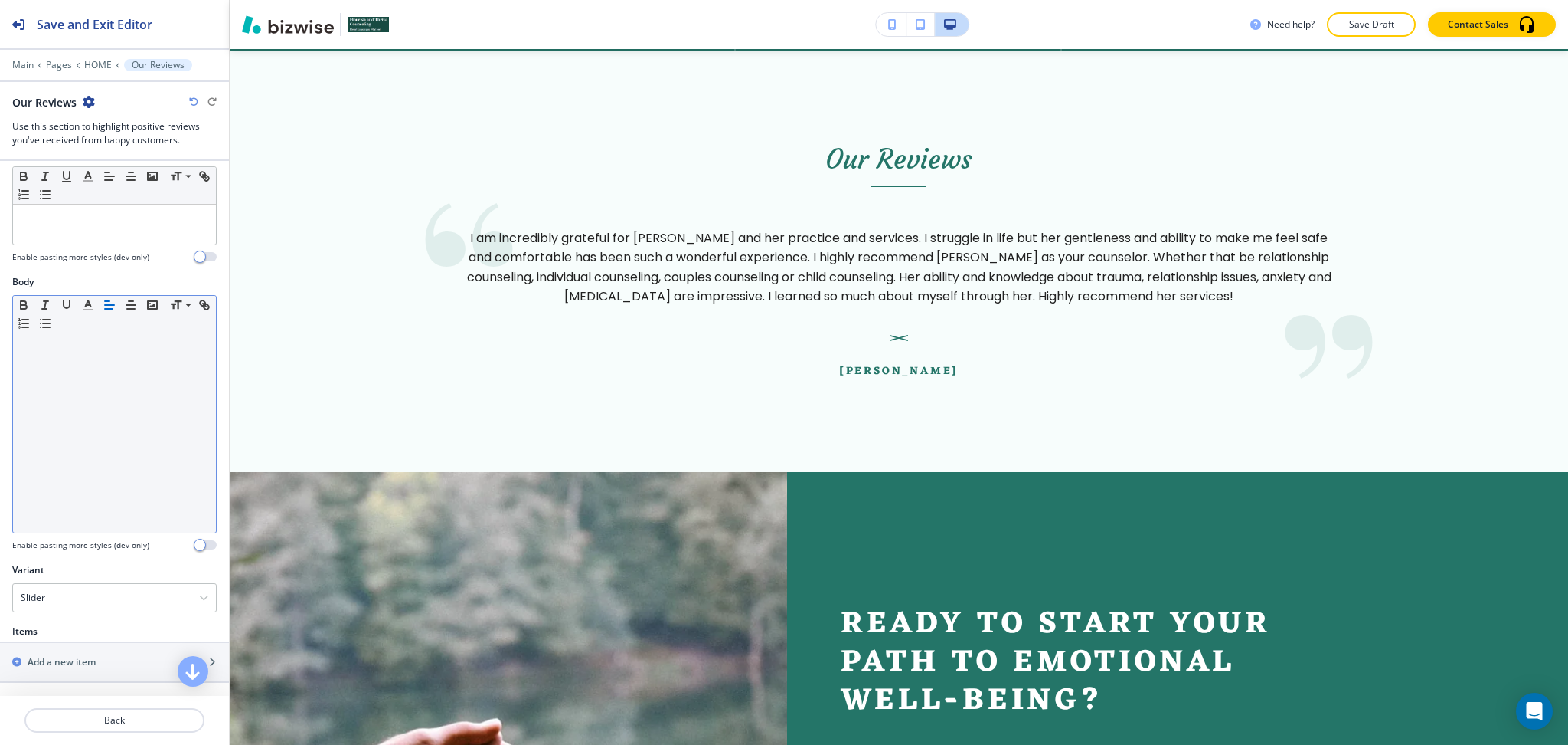
scroll to position [328, 0]
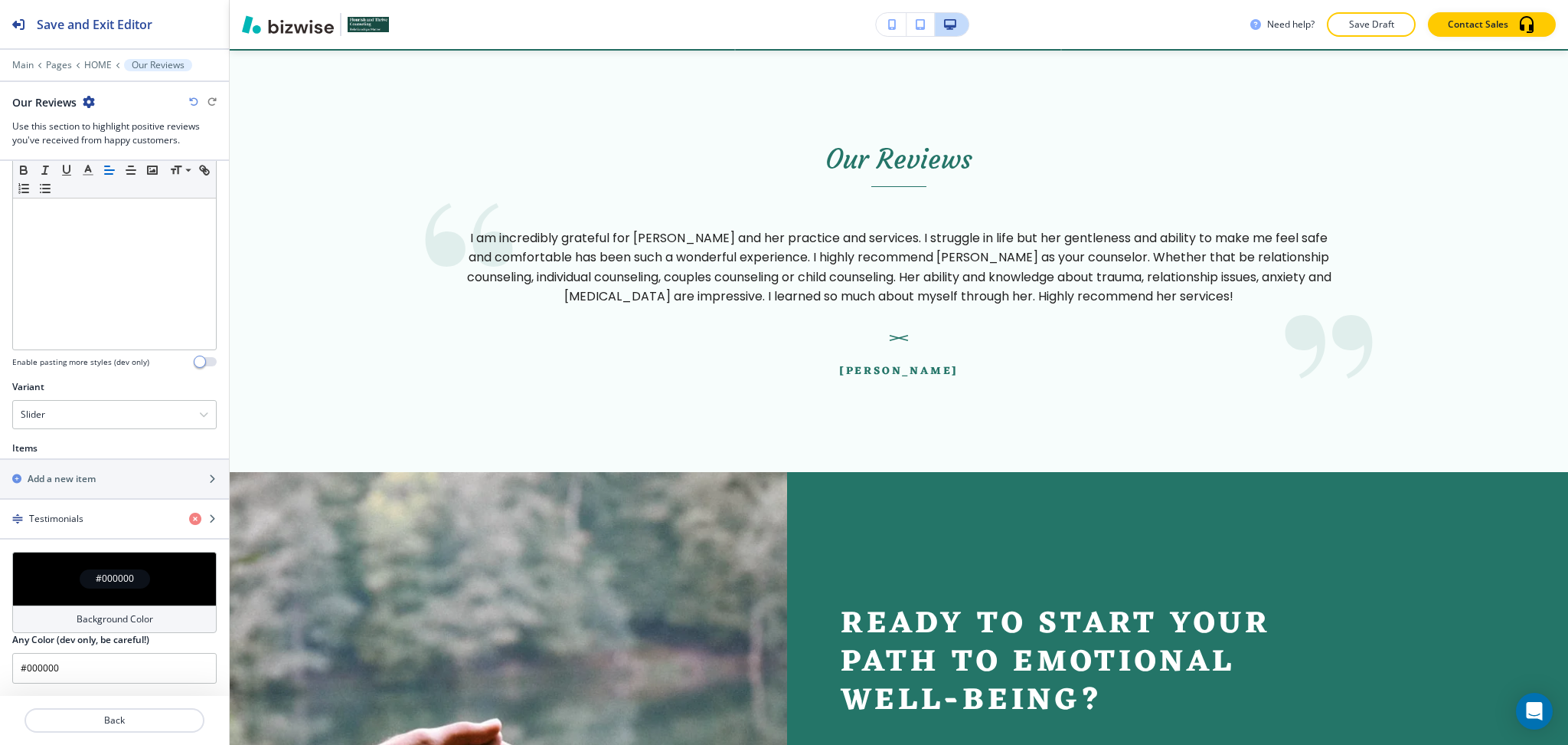
click at [115, 609] on div "Background Color" at bounding box center [114, 619] width 204 height 28
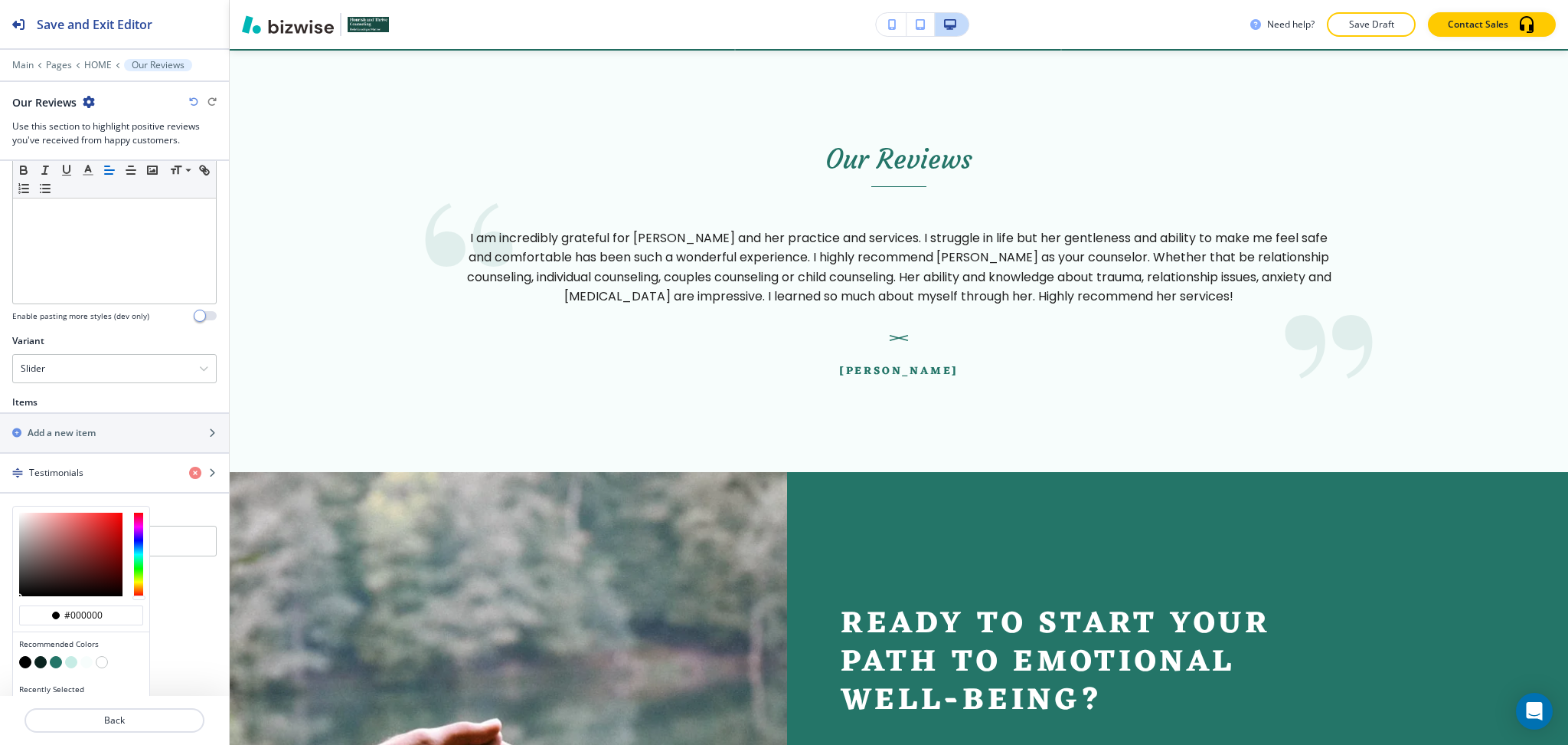
scroll to position [401, 0]
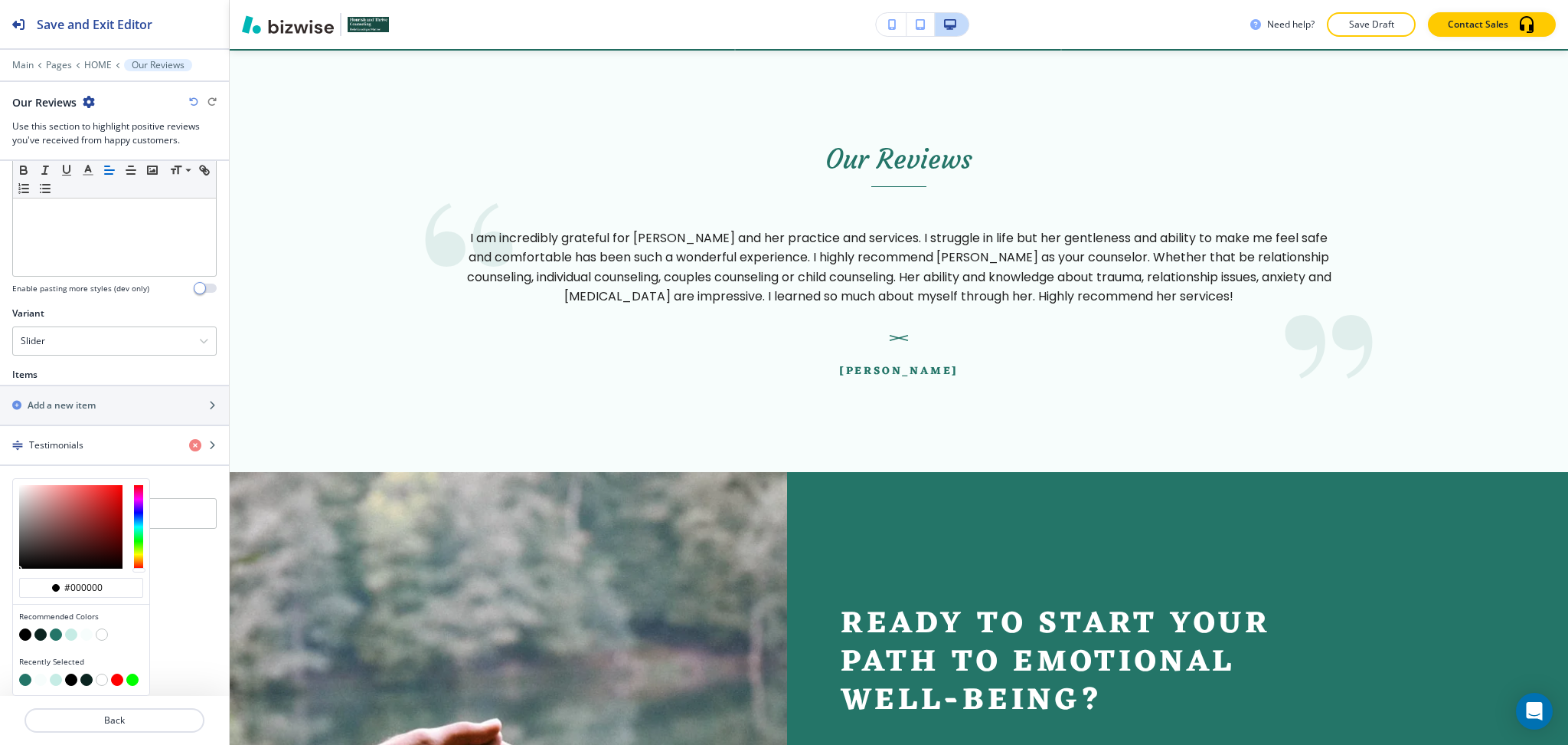
click at [84, 637] on button "button" at bounding box center [87, 635] width 13 height 13
type input "#f7fdfc"
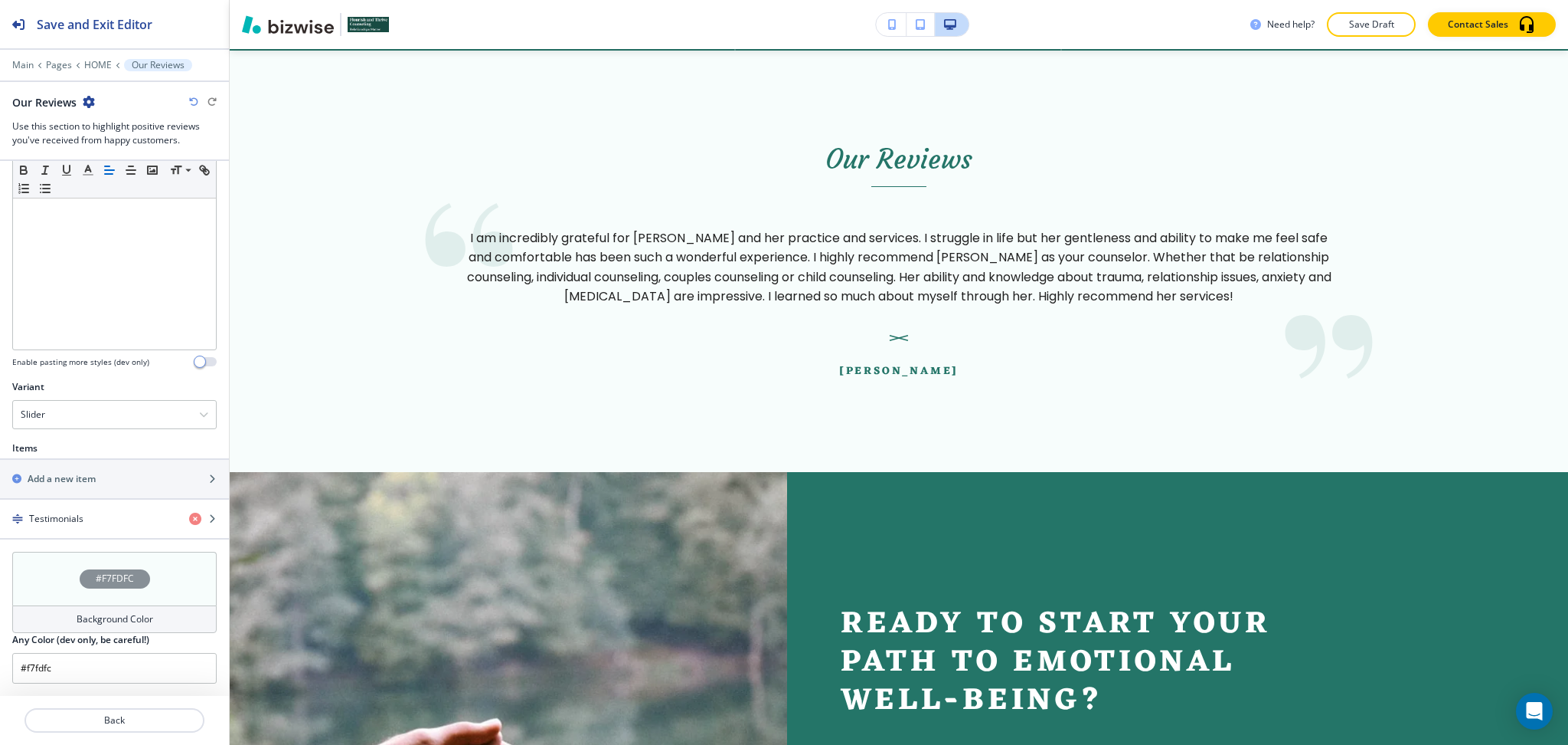
scroll to position [328, 0]
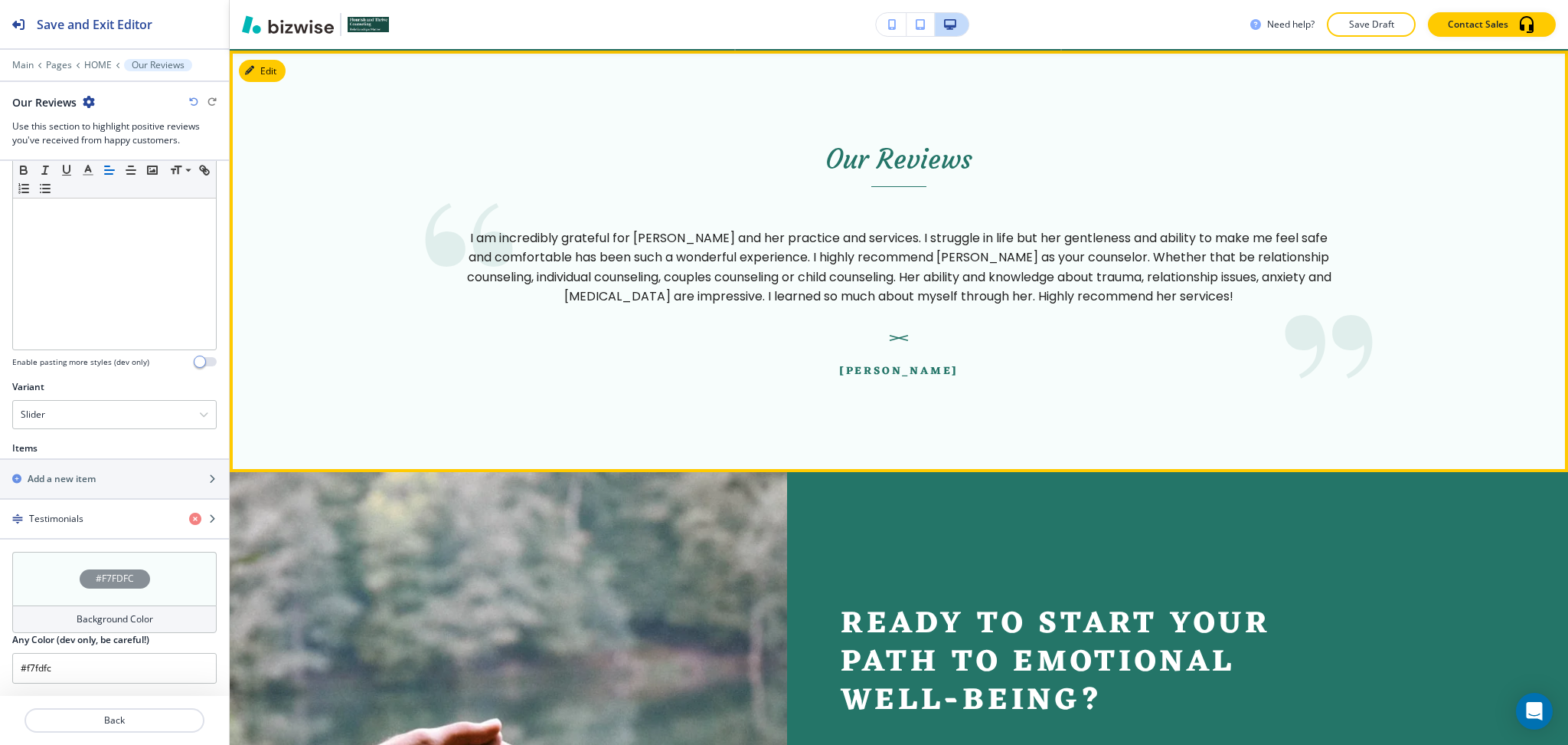
click at [471, 384] on section "Our Reviews I am incredibly grateful for Elizabeth and her practice and service…" at bounding box center [899, 262] width 1339 height 423
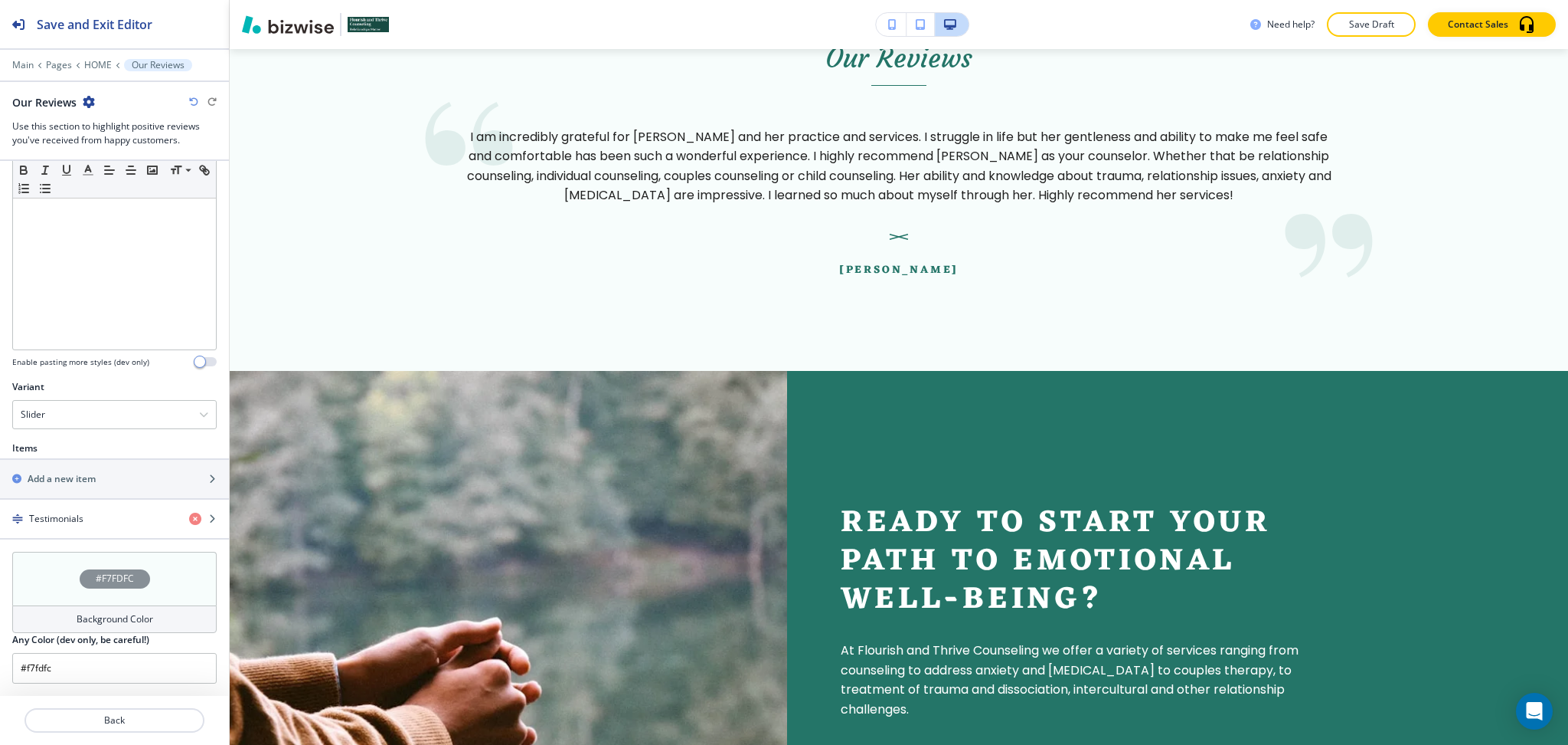
scroll to position [3399, 0]
click at [128, 613] on h4 "Background Color" at bounding box center [114, 619] width 76 height 13
type input "#e5f5f2"
click at [26, 562] on div at bounding box center [70, 600] width 103 height 84
type input "#e5f5f2"
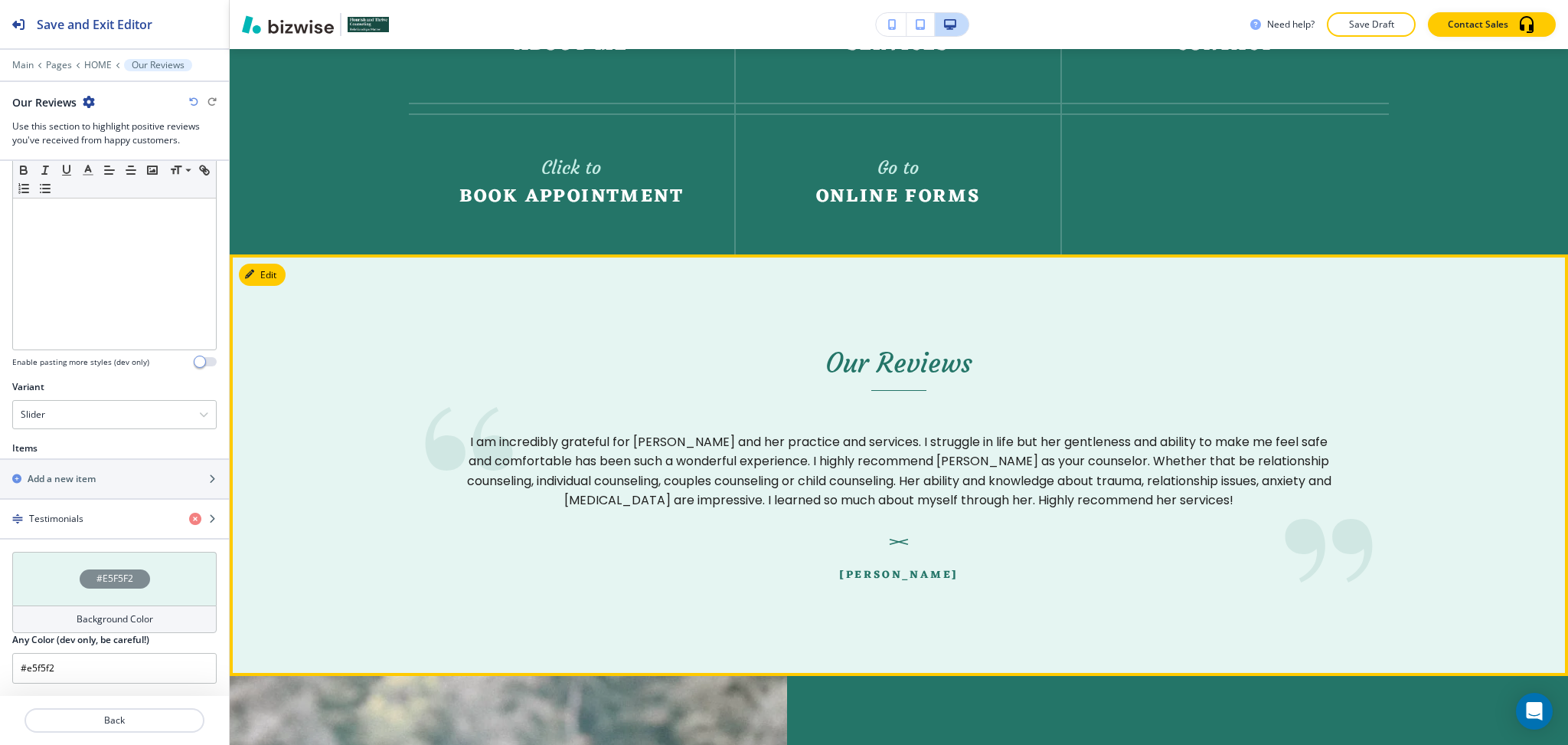
drag, startPoint x: 1362, startPoint y: 345, endPoint x: 1527, endPoint y: 351, distance: 165.1
click at [1363, 346] on div "Our Reviews I am incredibly grateful for Elizabeth and her practice and service…" at bounding box center [899, 465] width 980 height 238
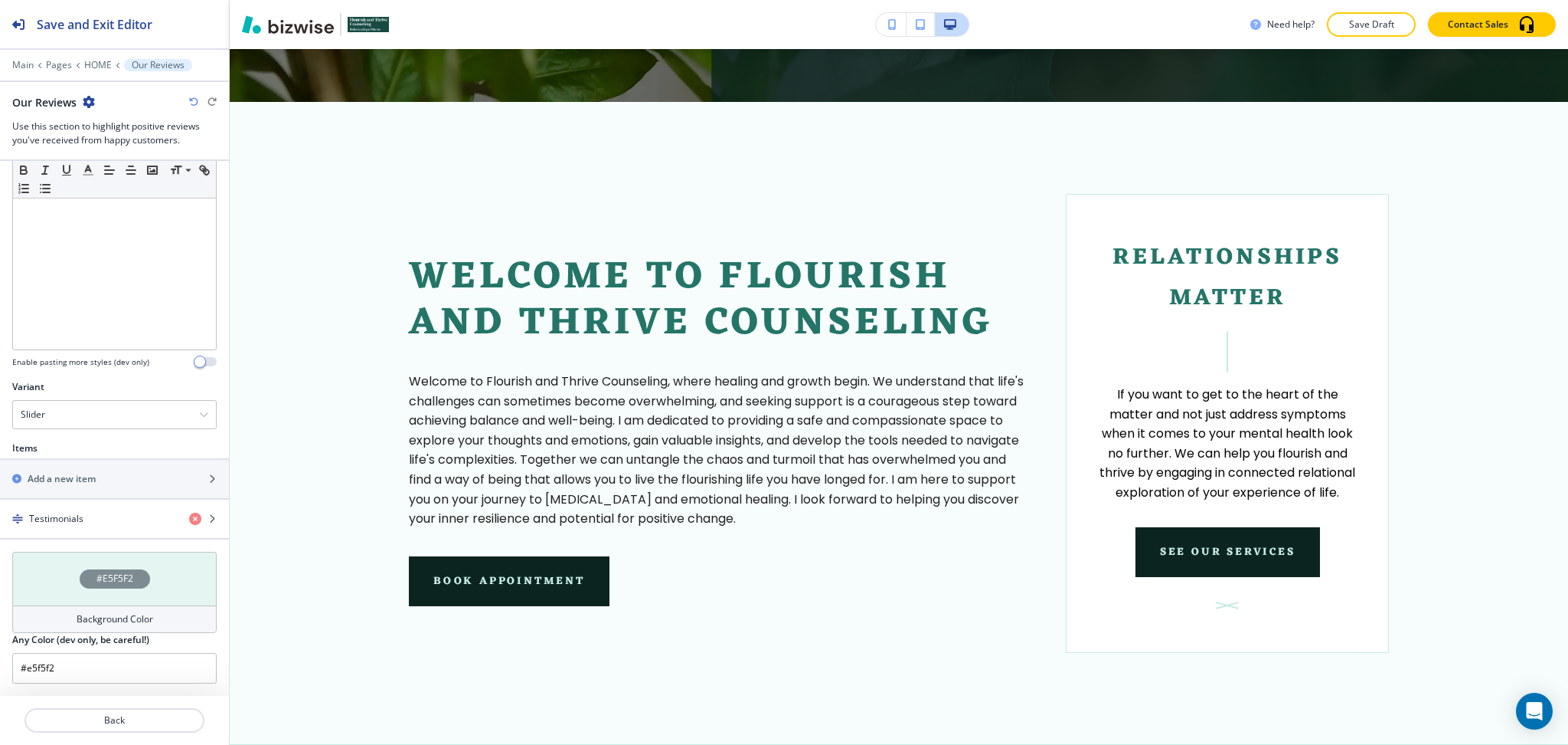
scroll to position [605, 0]
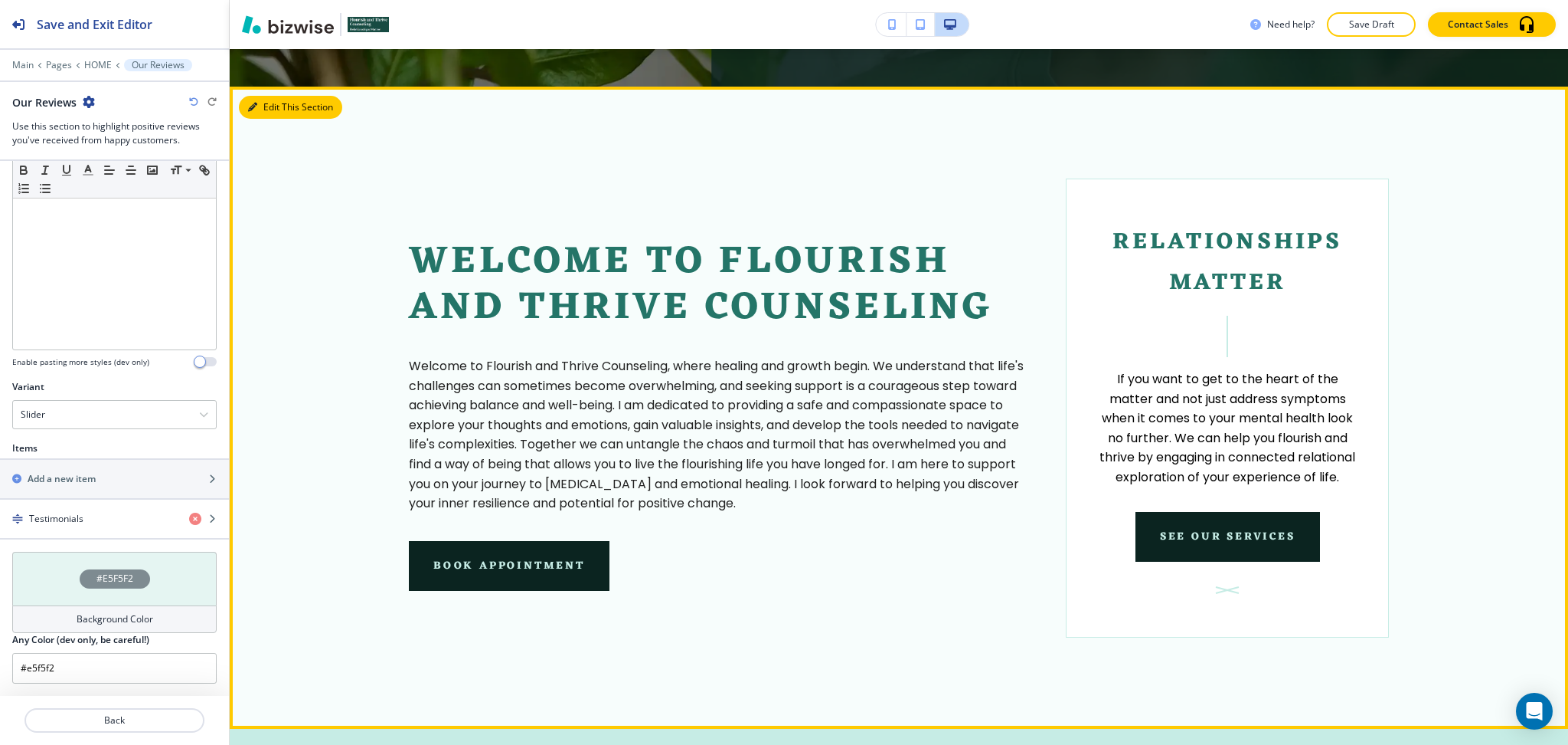
click at [265, 110] on button "Edit This Section" at bounding box center [290, 106] width 103 height 23
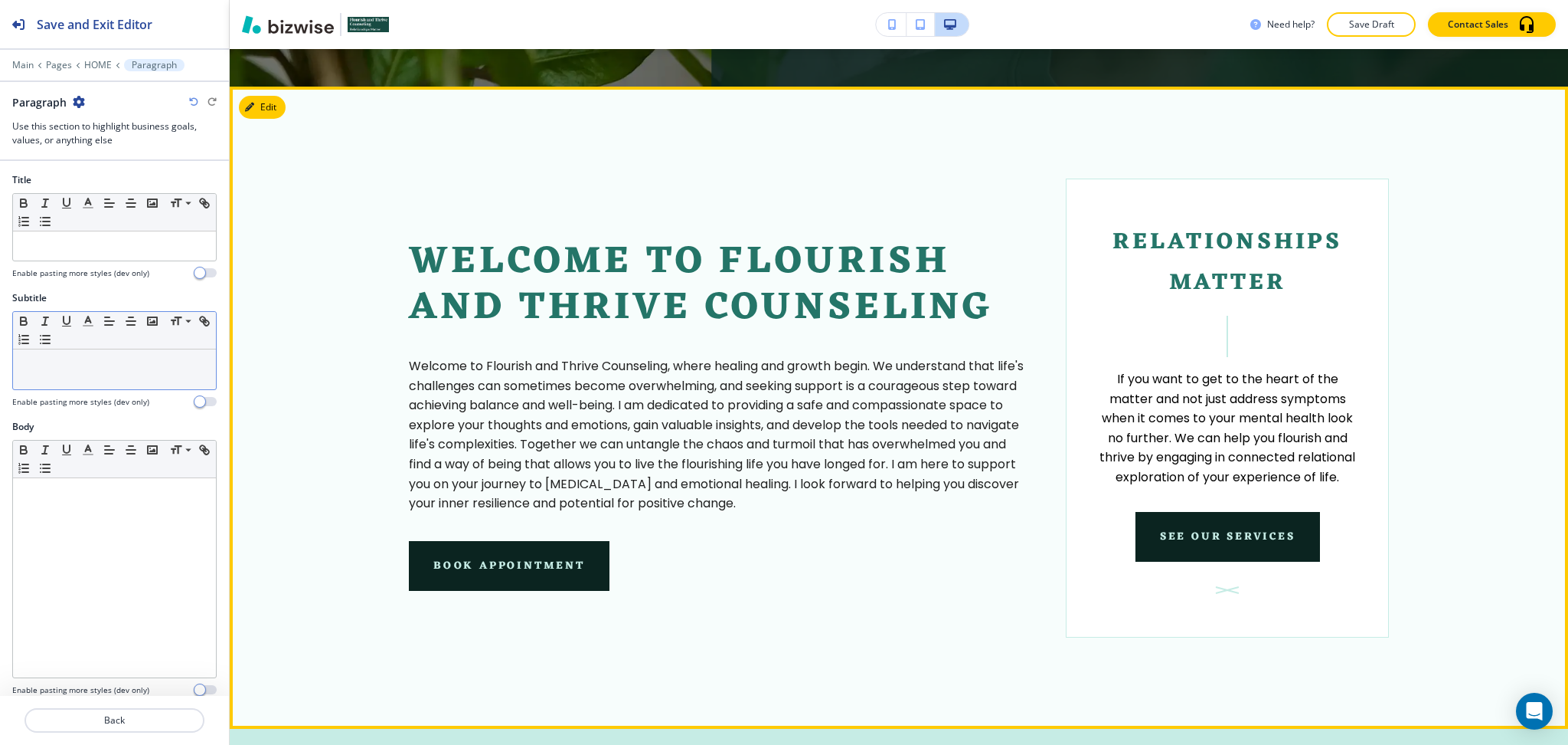
scroll to position [640, 0]
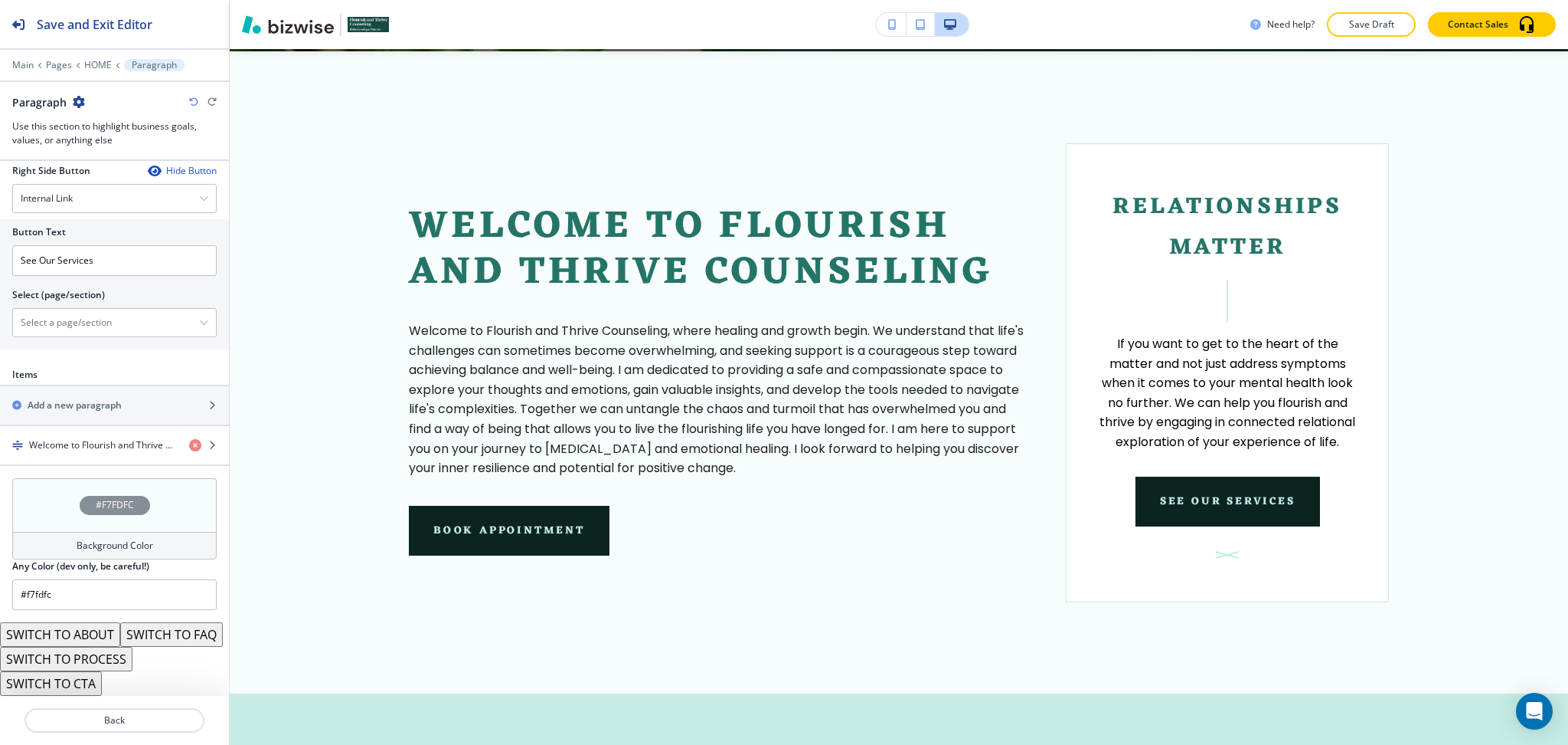
click at [87, 538] on h4 "Background Color" at bounding box center [114, 545] width 76 height 13
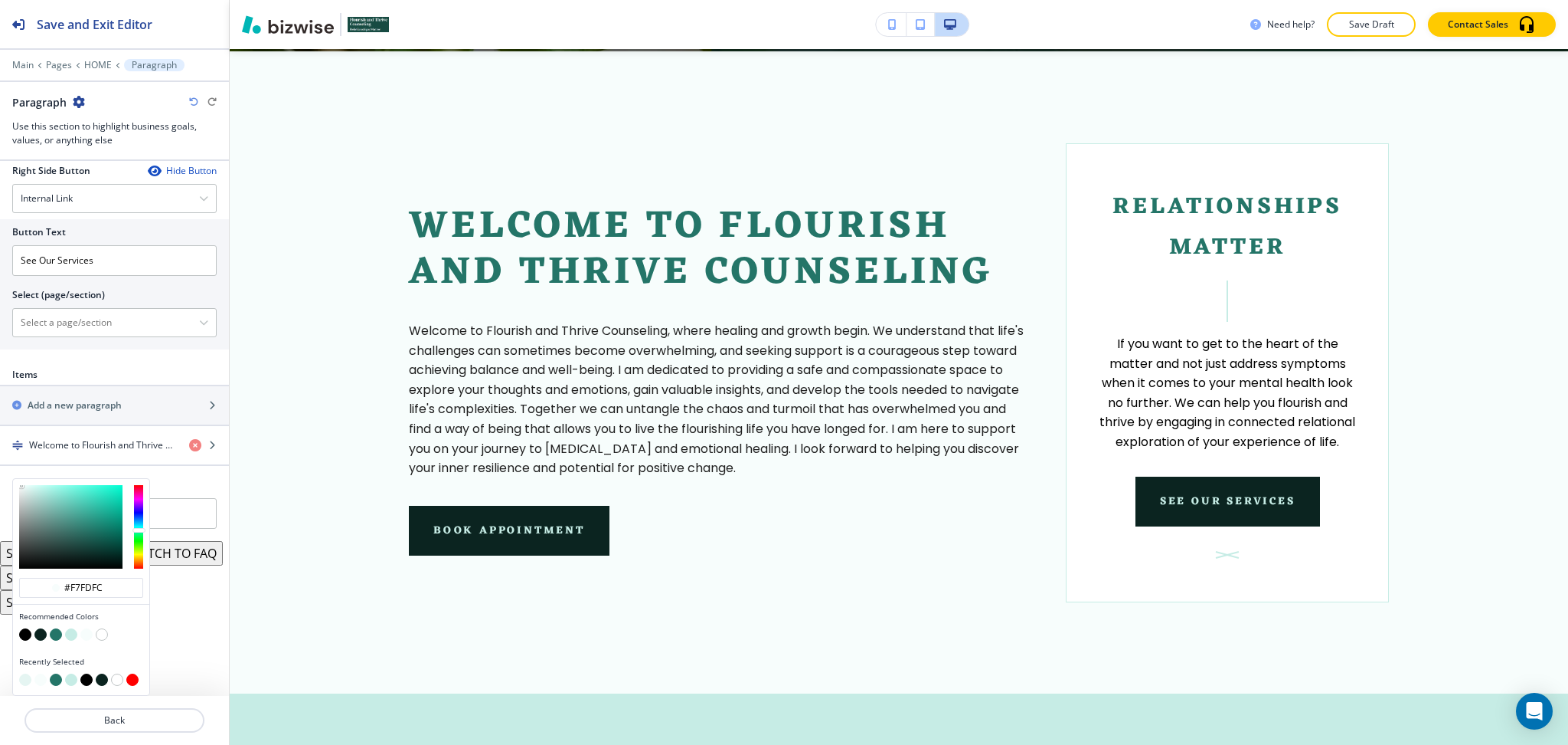
type input "#e8f6f4"
click at [25, 489] on div at bounding box center [70, 527] width 103 height 84
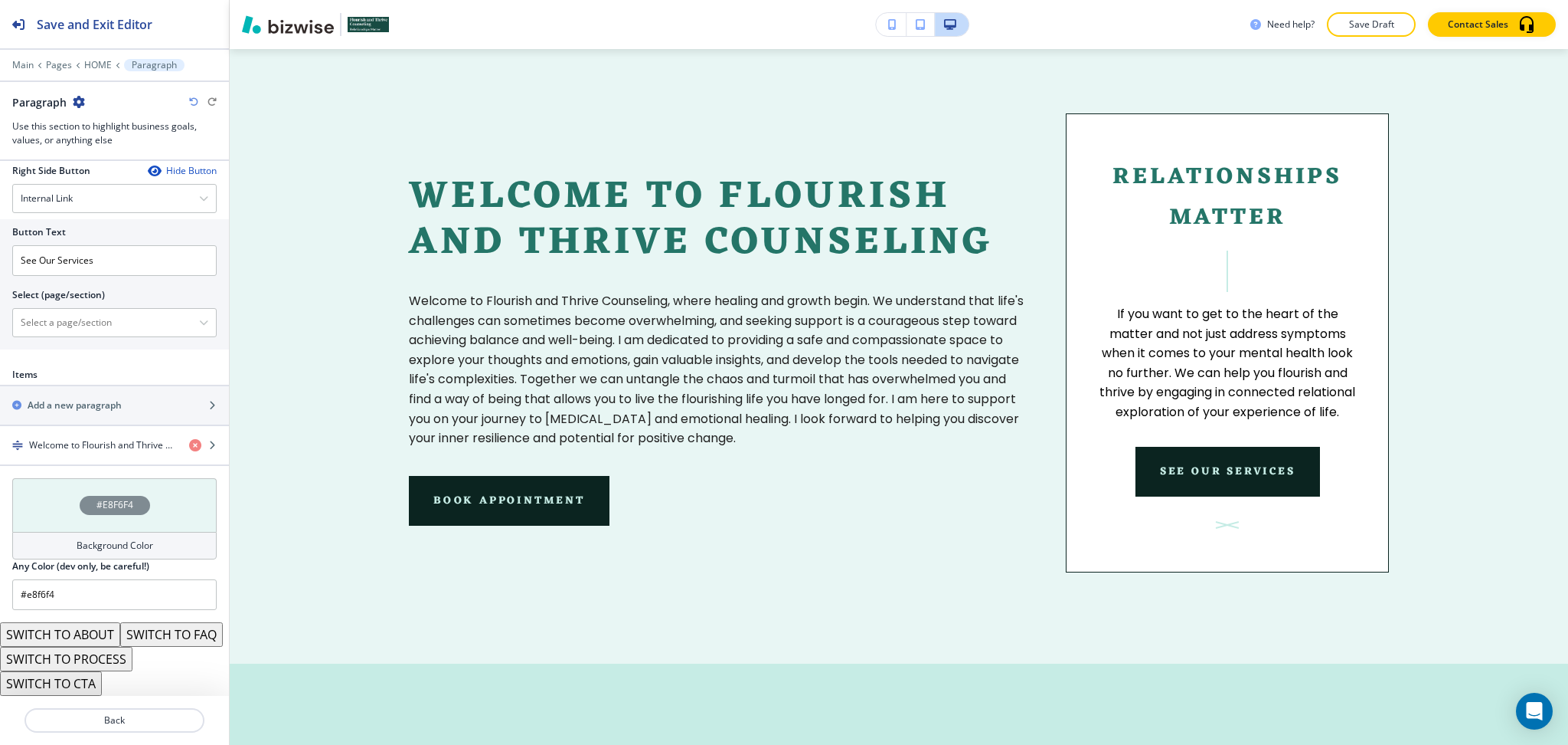
scroll to position [743, 0]
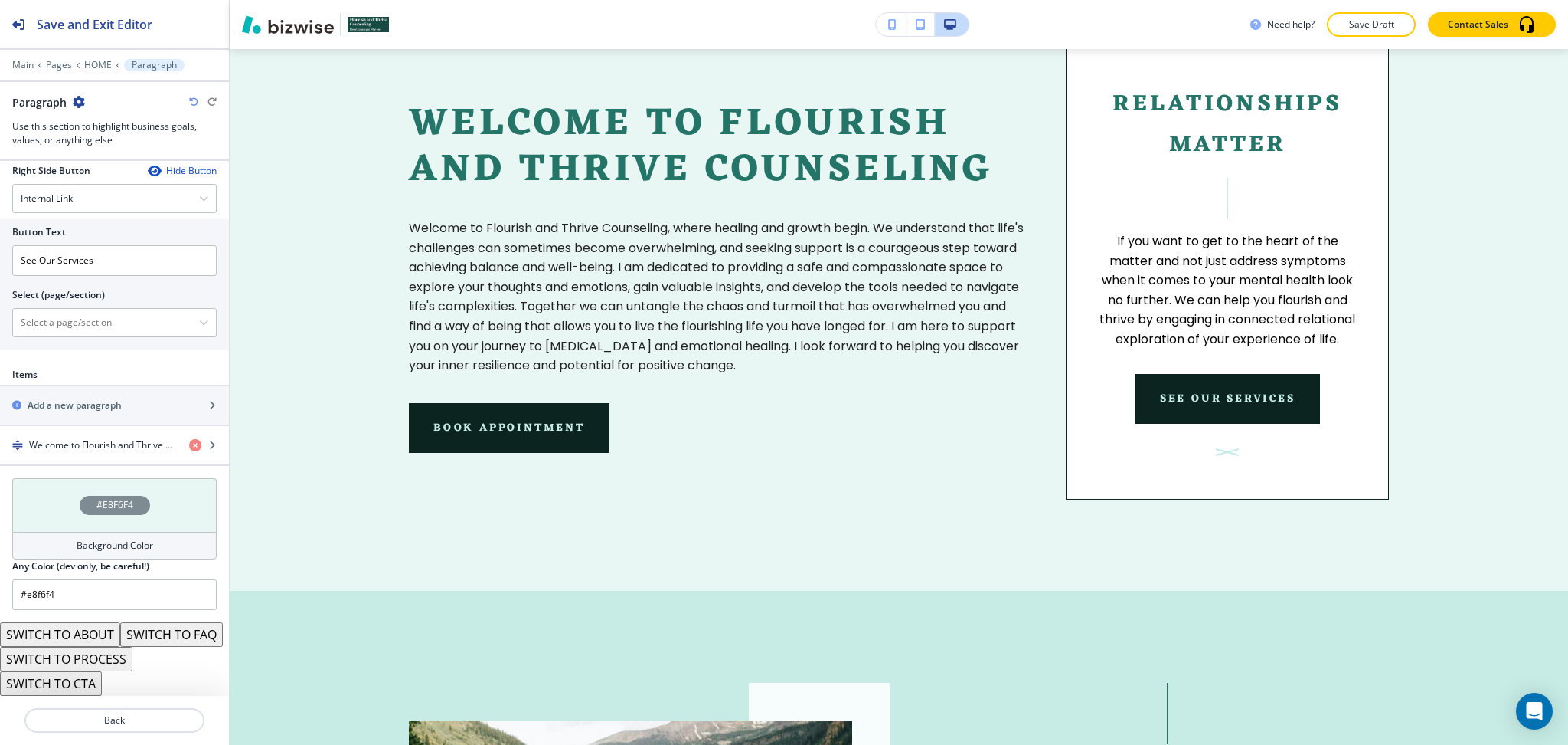
click at [191, 106] on icon "button" at bounding box center [194, 102] width 9 height 9
type input "#f7fdfc"
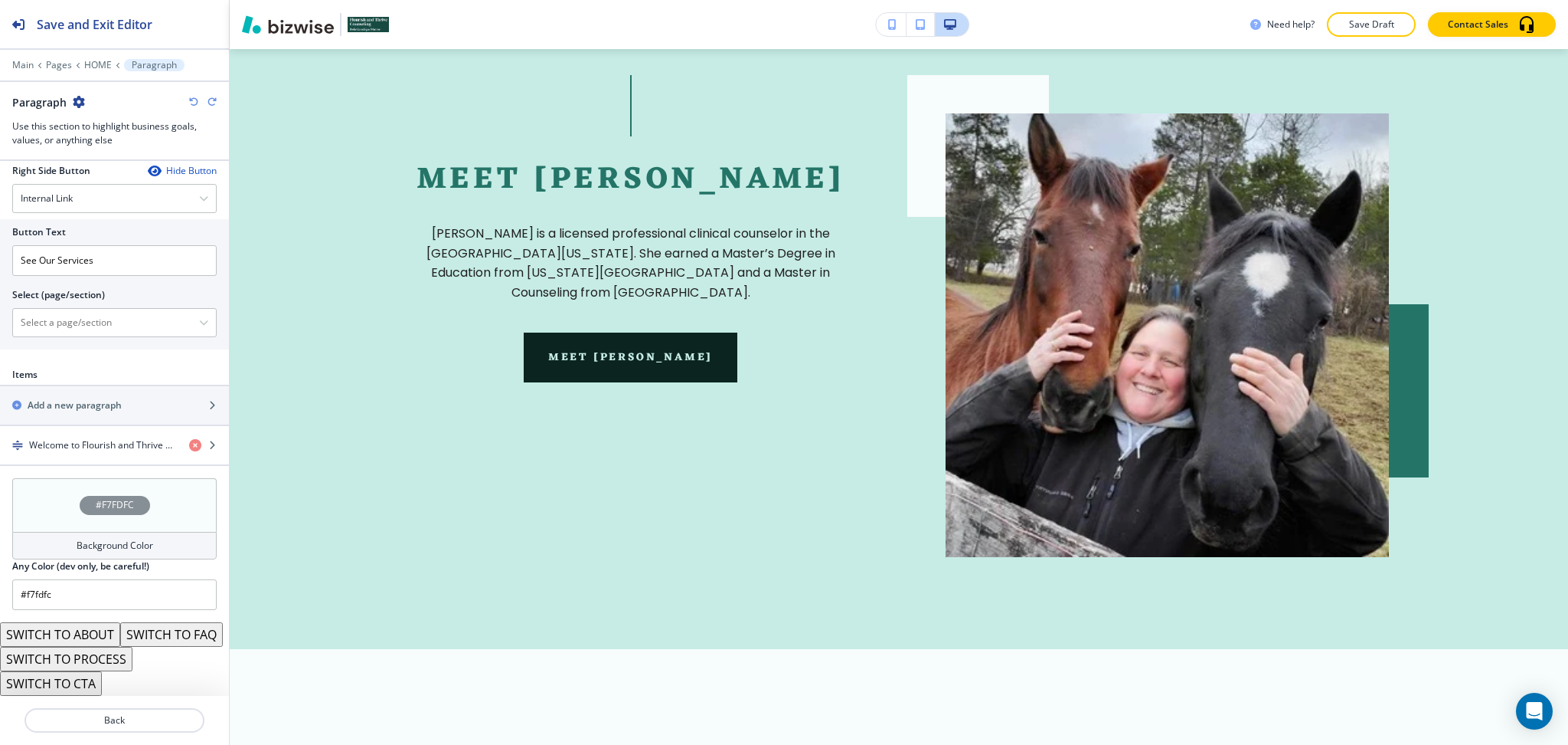
scroll to position [0, 0]
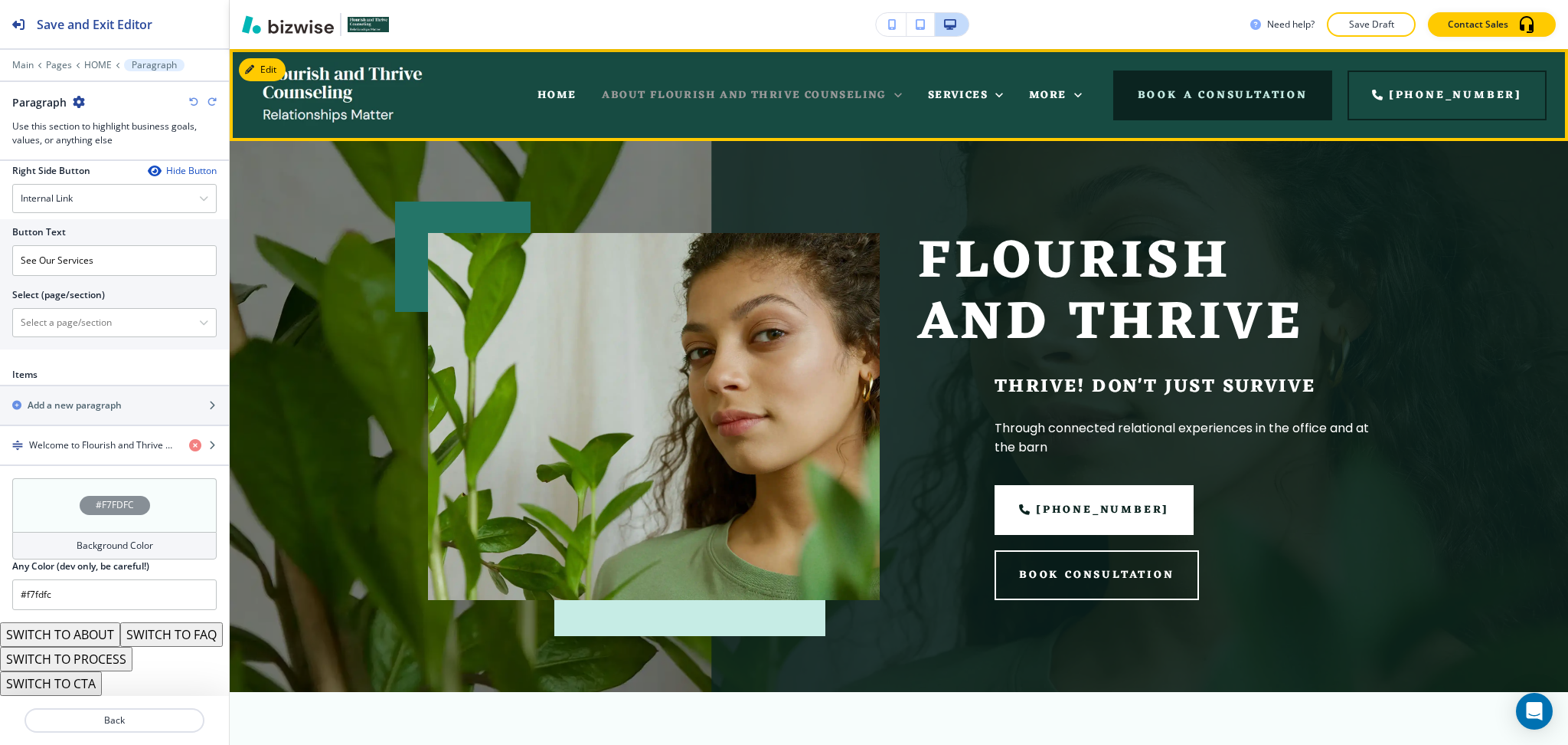
click at [766, 89] on span "ABOUT FLOURISH AND THRIVE COUNSELING" at bounding box center [744, 95] width 284 height 19
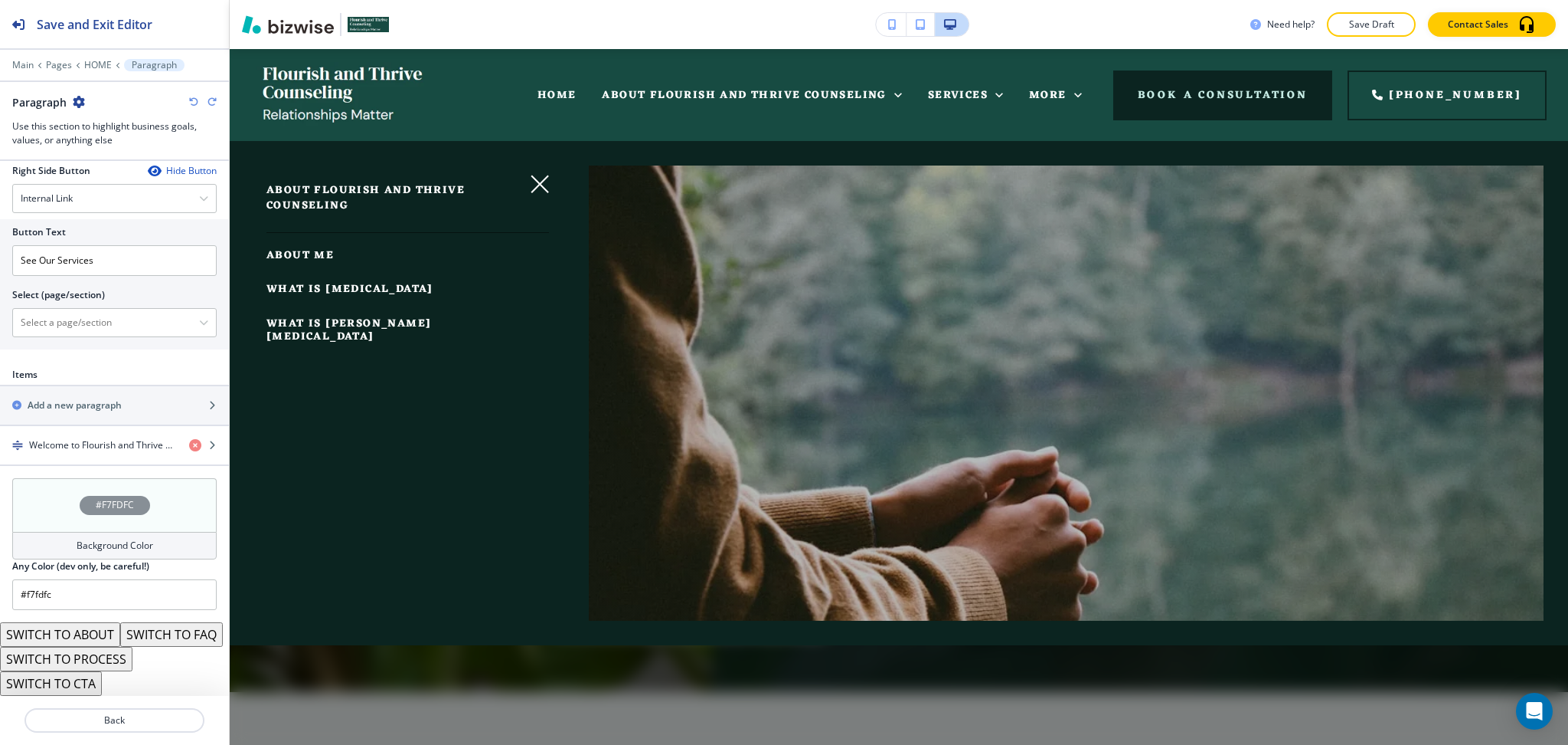
click at [311, 259] on span "ABOUT ME" at bounding box center [300, 255] width 68 height 19
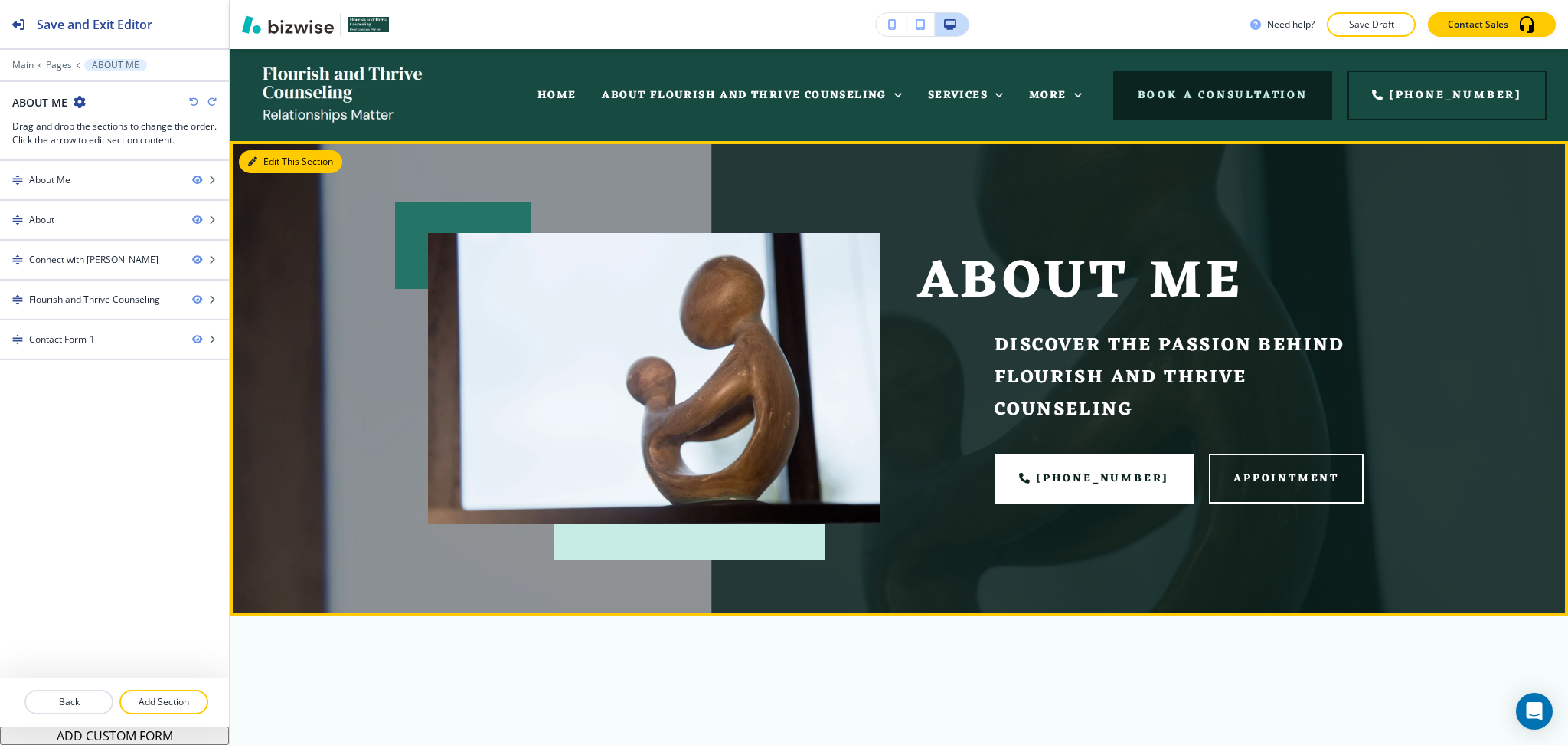
click at [277, 170] on button "Edit This Section" at bounding box center [290, 161] width 103 height 23
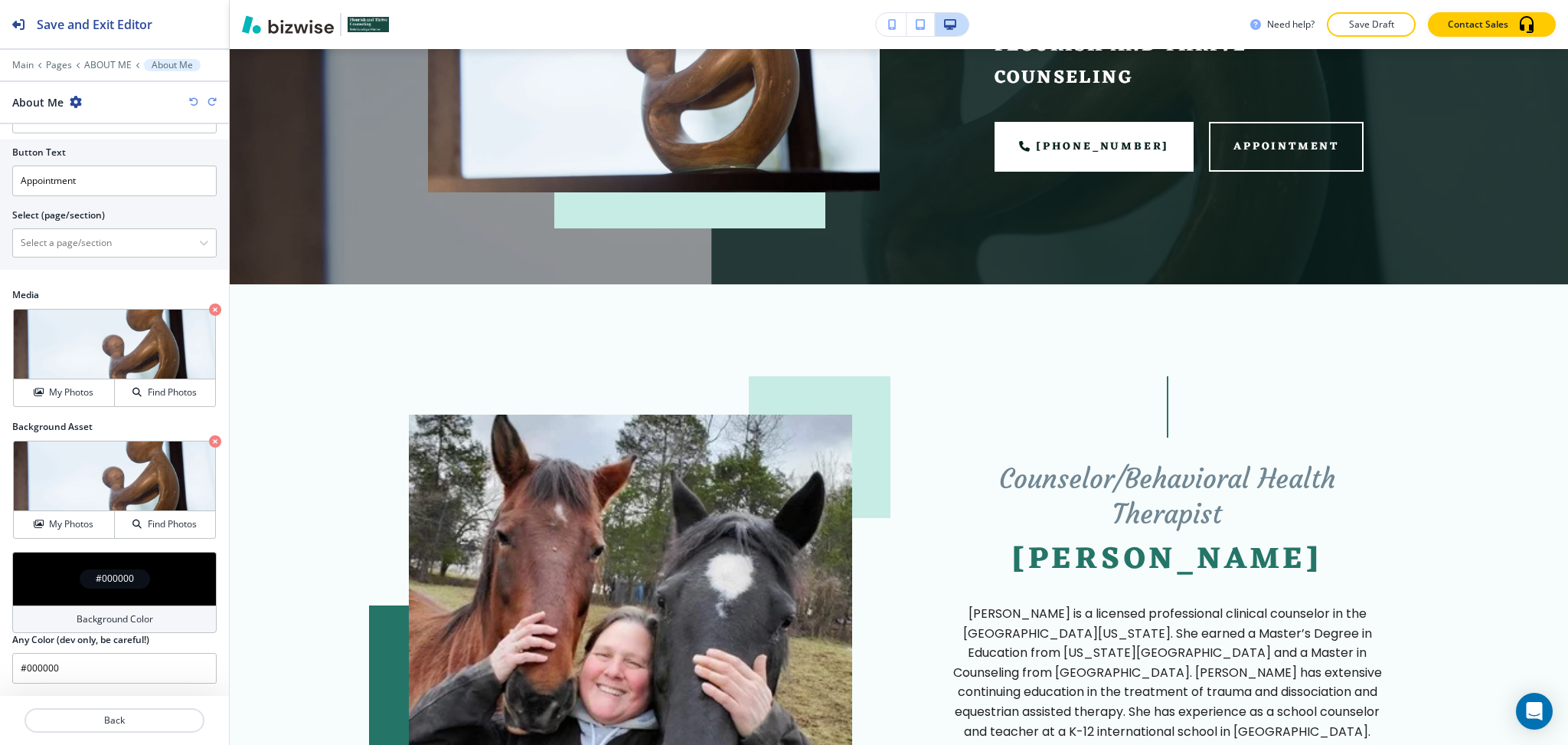
scroll to position [222, 0]
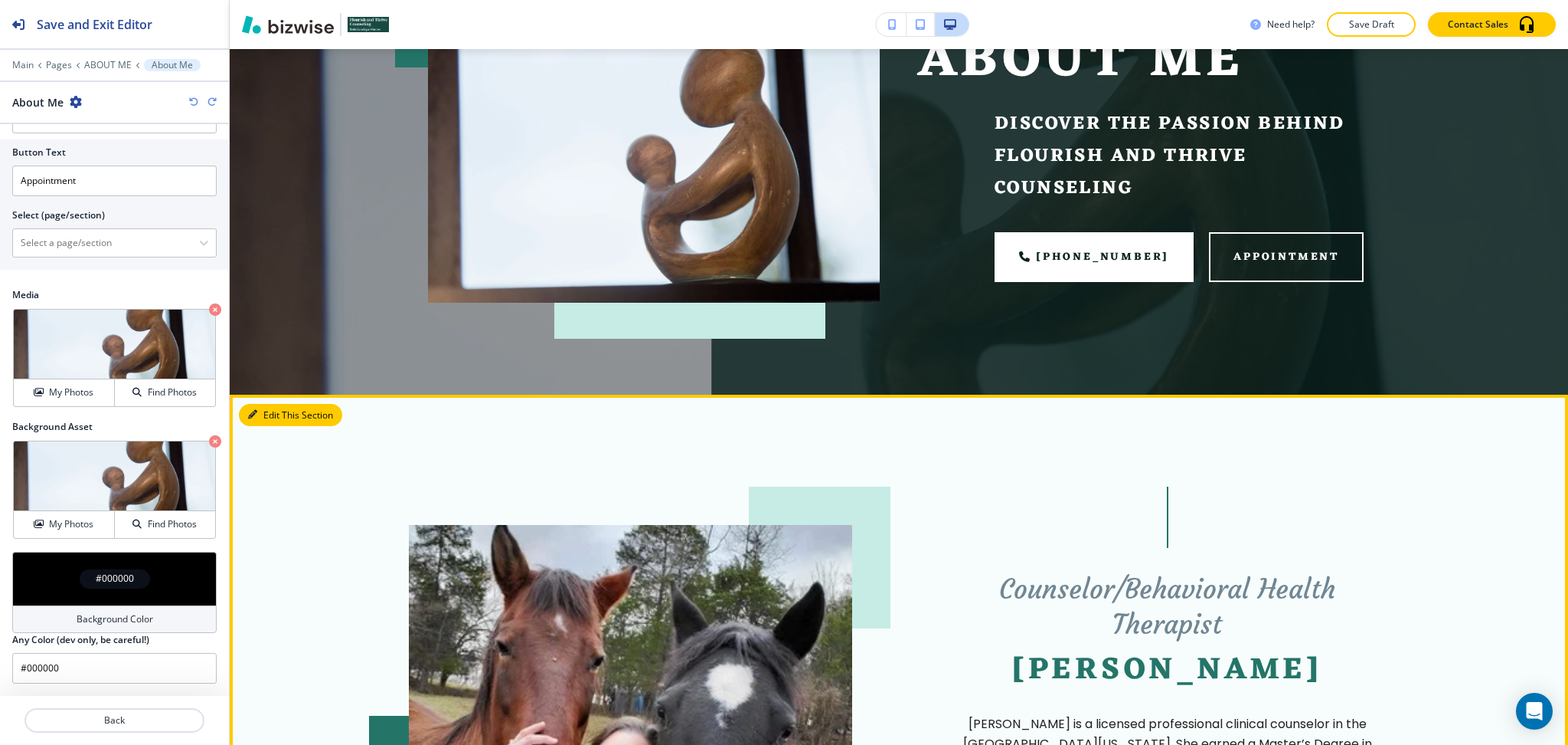
click at [267, 405] on button "Edit This Section" at bounding box center [290, 415] width 103 height 23
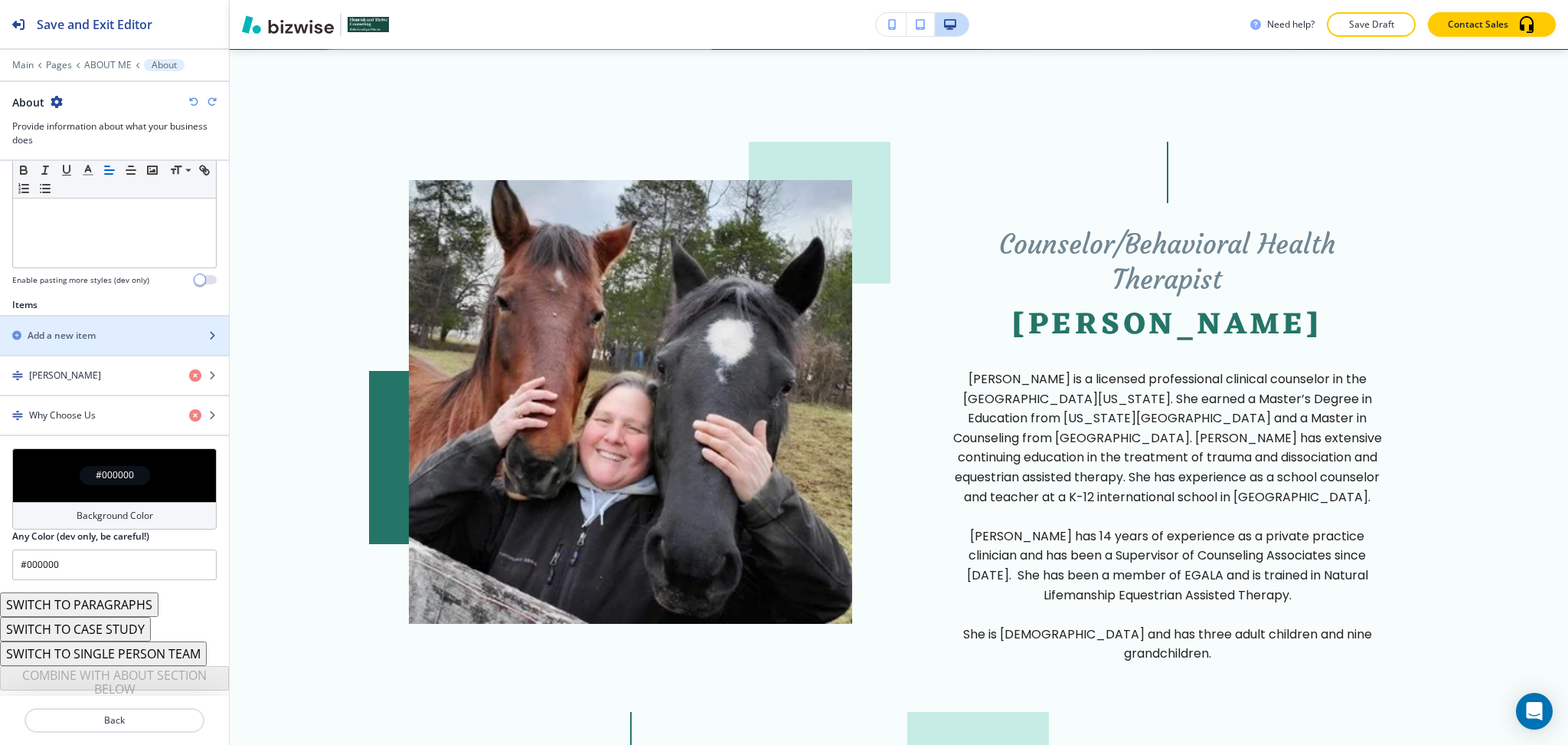
scroll to position [411, 0]
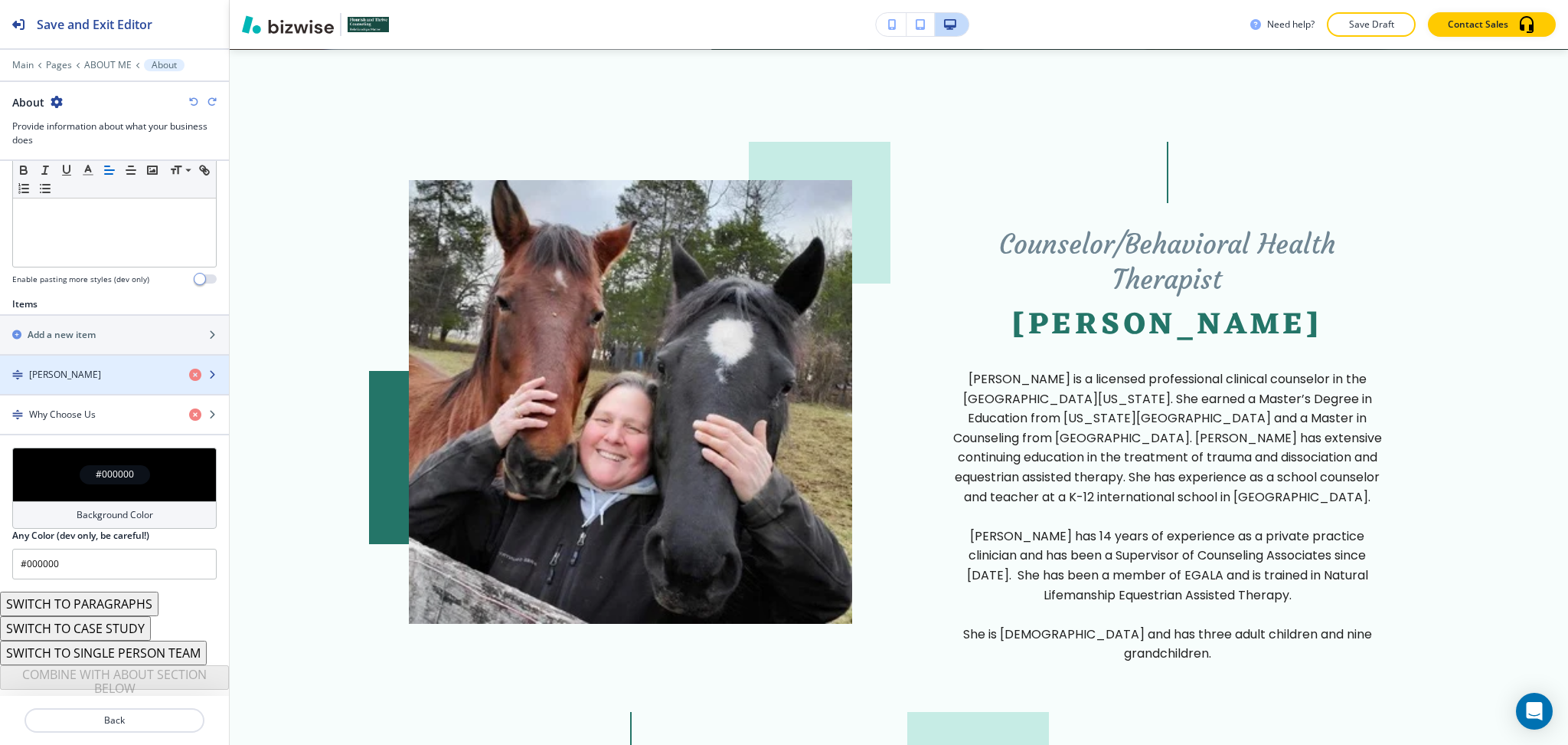
click at [90, 377] on h4 "Elizabeth Dupree" at bounding box center [65, 374] width 72 height 13
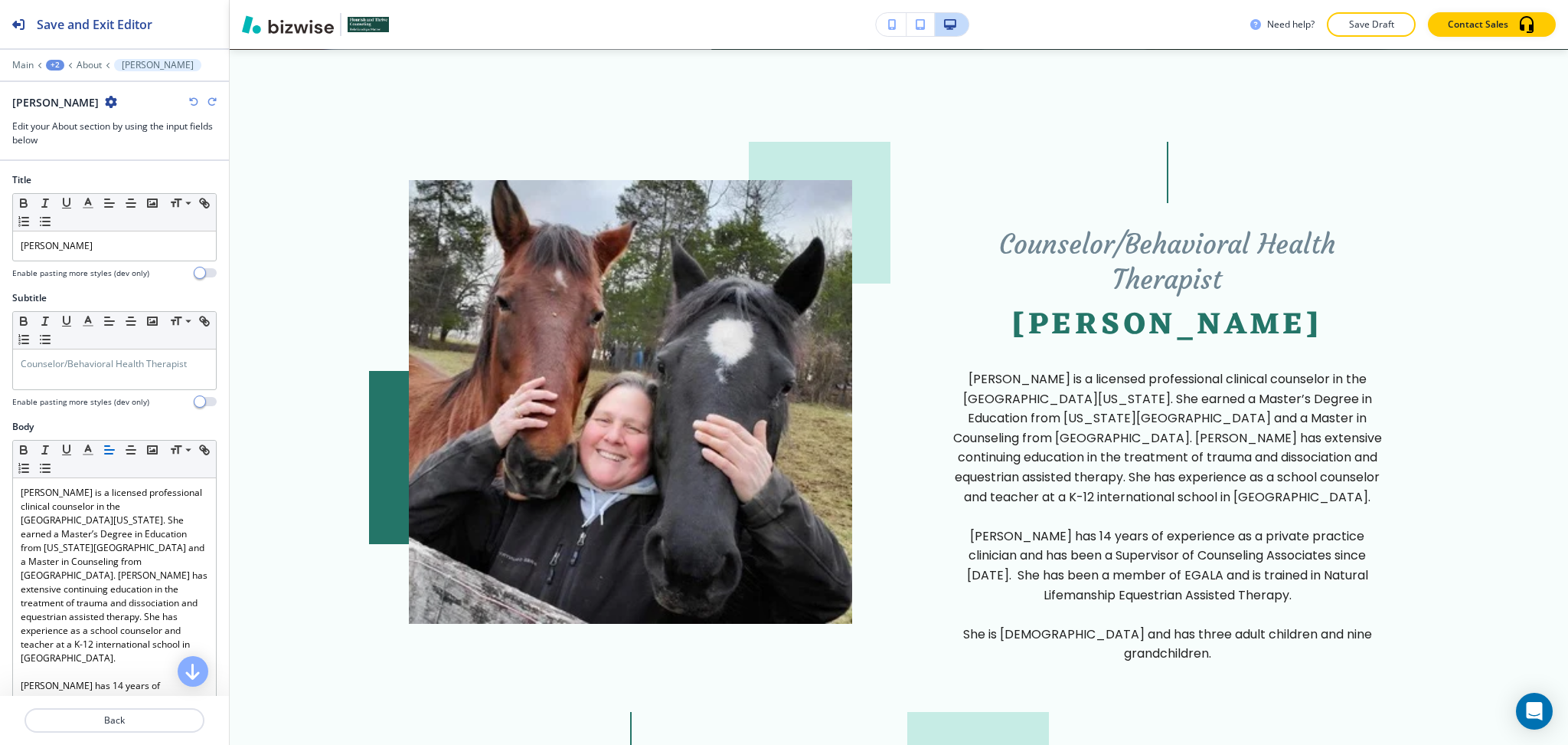
scroll to position [1, 0]
click at [141, 361] on span "Counselor/Behavioral Health Therapist" at bounding box center [103, 363] width 166 height 13
click at [82, 320] on icon "button" at bounding box center [87, 319] width 13 height 13
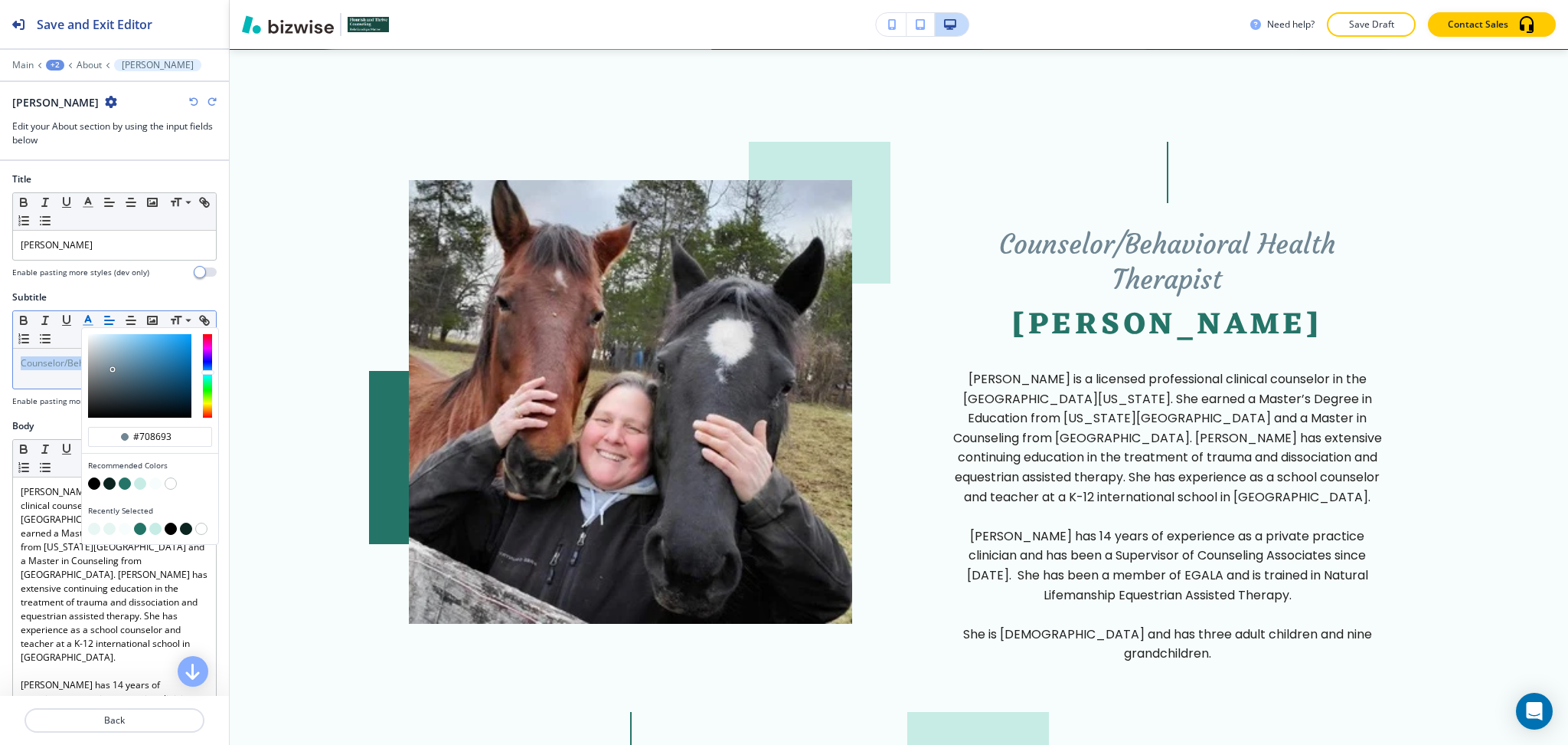
click at [91, 482] on button "button" at bounding box center [95, 483] width 13 height 13
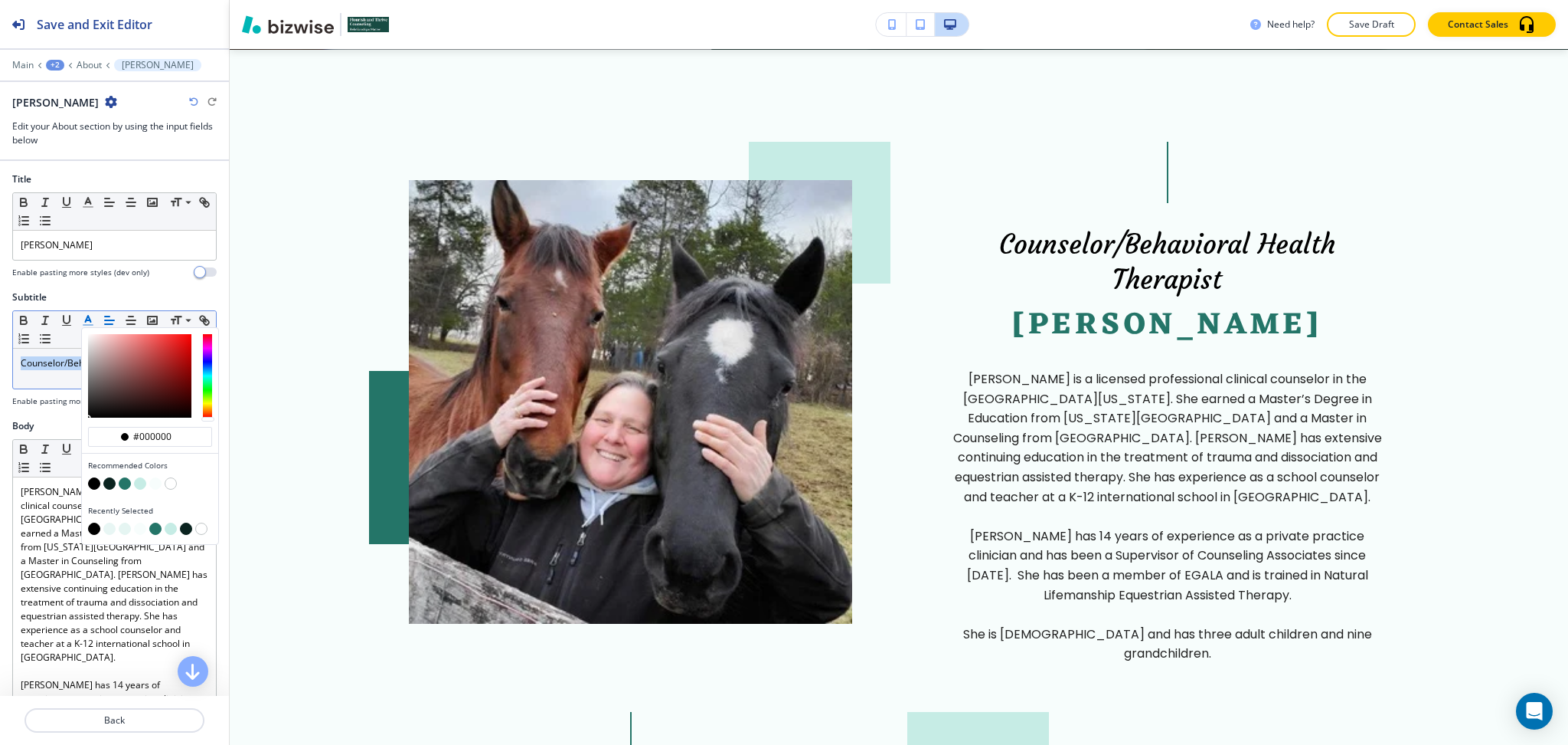
click at [123, 486] on button "button" at bounding box center [125, 483] width 13 height 13
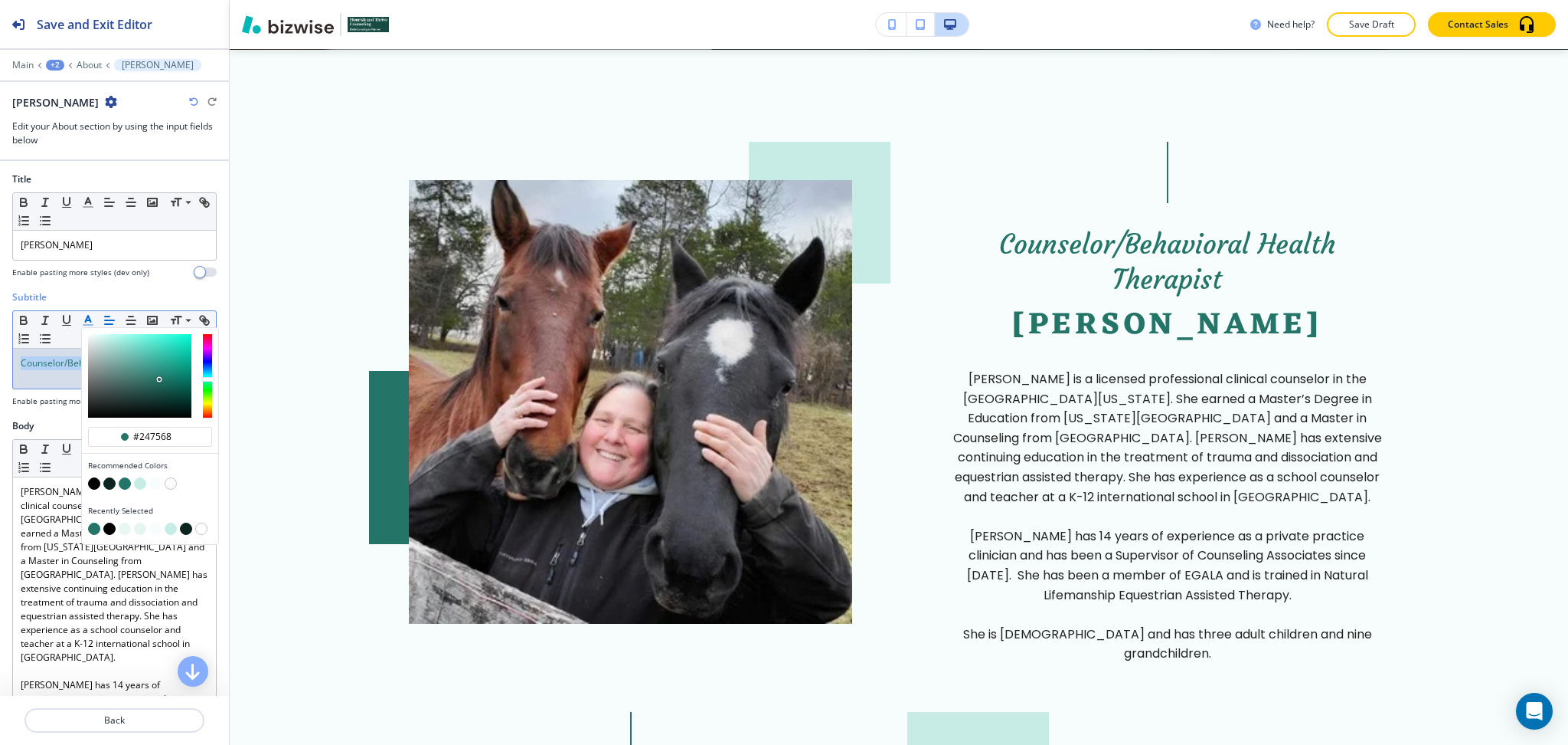
click at [155, 488] on button "button" at bounding box center [156, 483] width 13 height 13
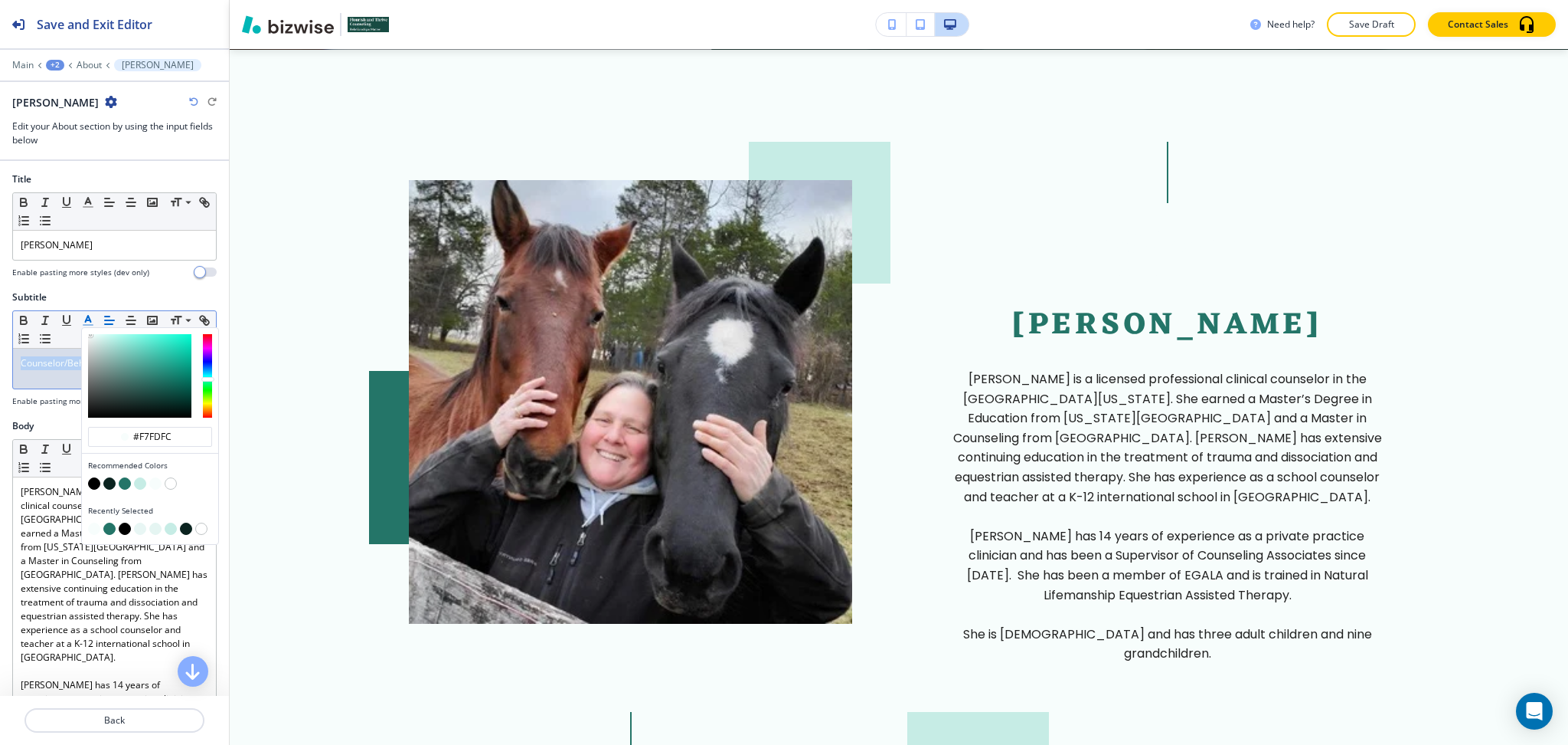
click at [139, 485] on button "button" at bounding box center [140, 483] width 13 height 13
click at [119, 482] on button "button" at bounding box center [125, 483] width 13 height 13
type input "#247568"
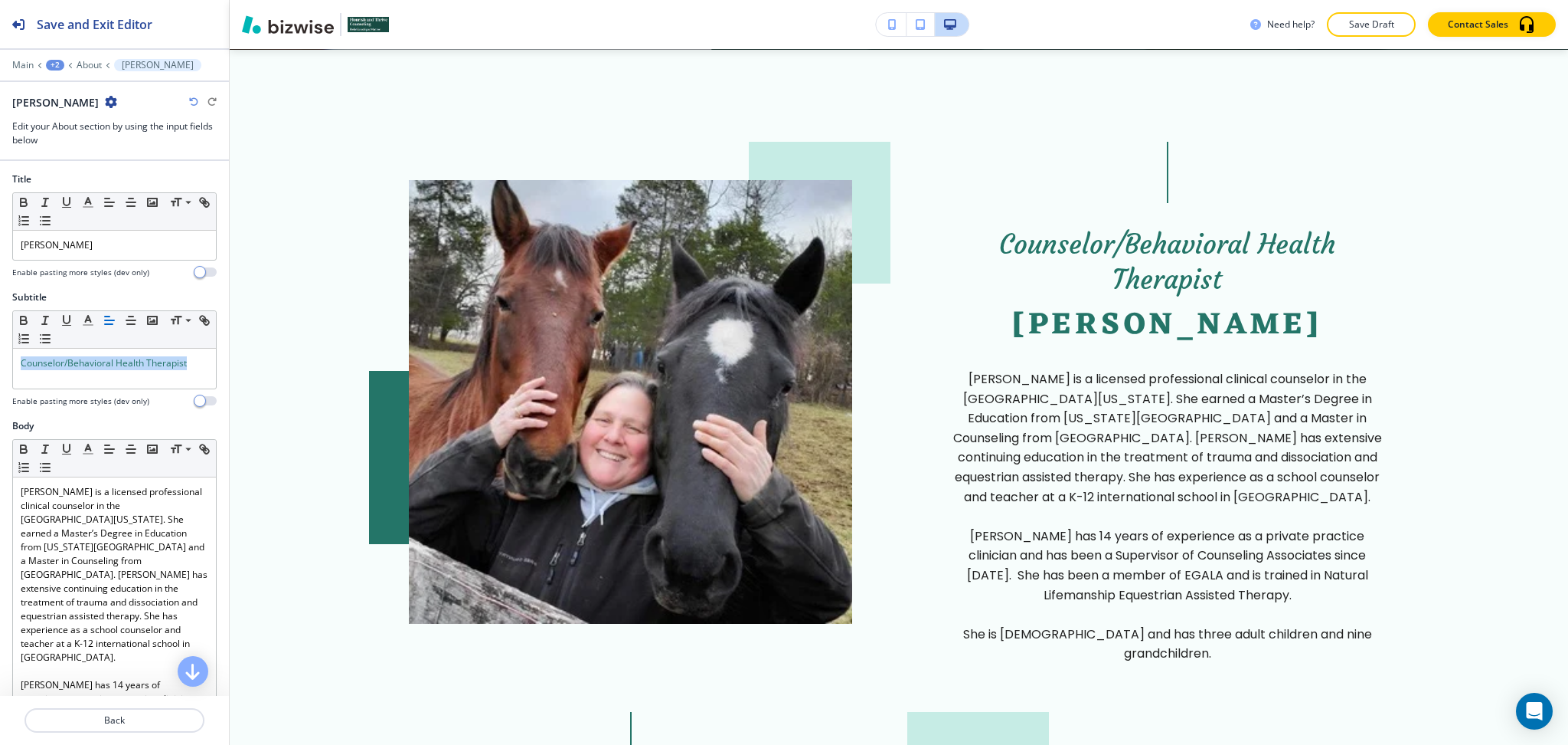
click at [189, 104] on icon "button" at bounding box center [194, 102] width 9 height 9
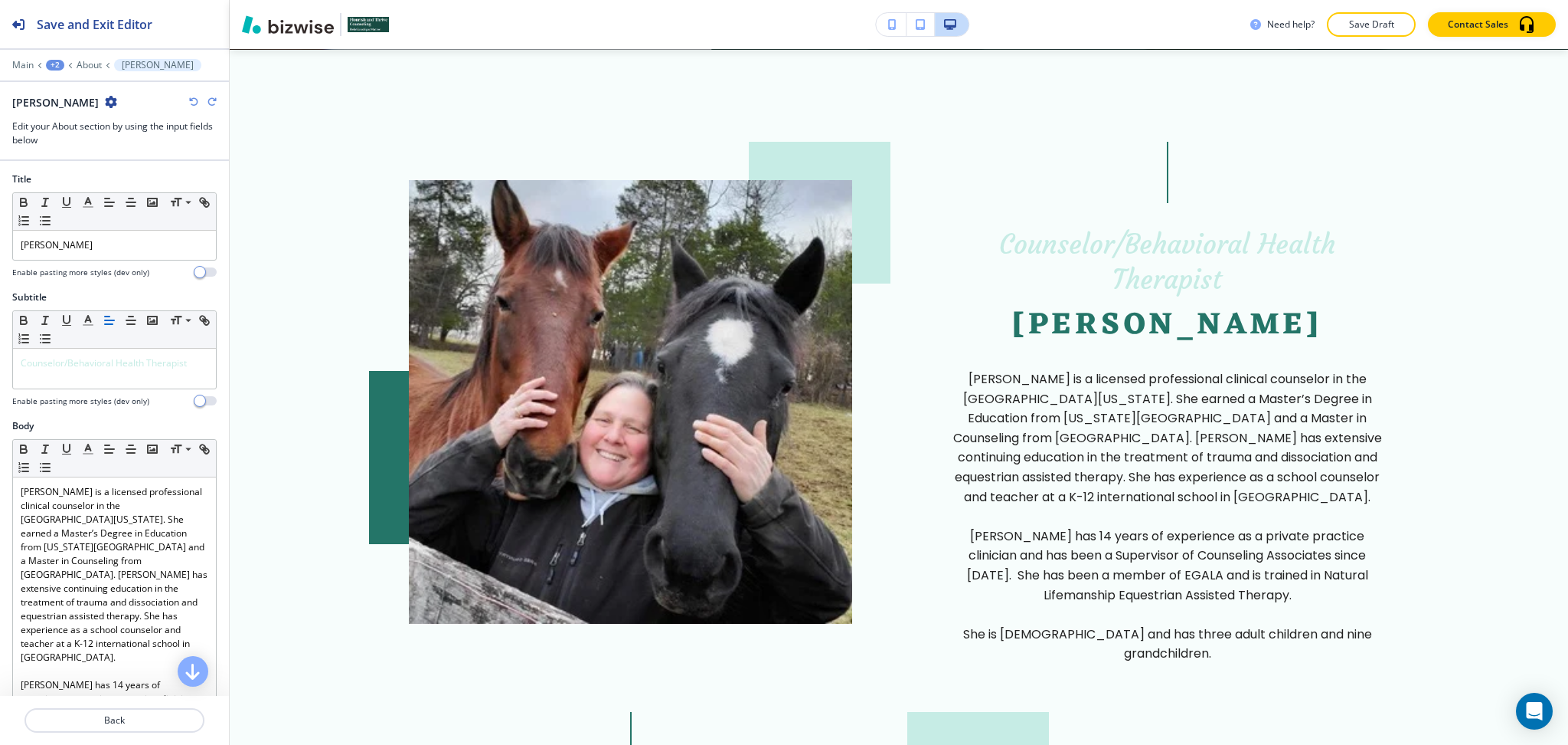
click at [189, 104] on icon "button" at bounding box center [194, 102] width 9 height 9
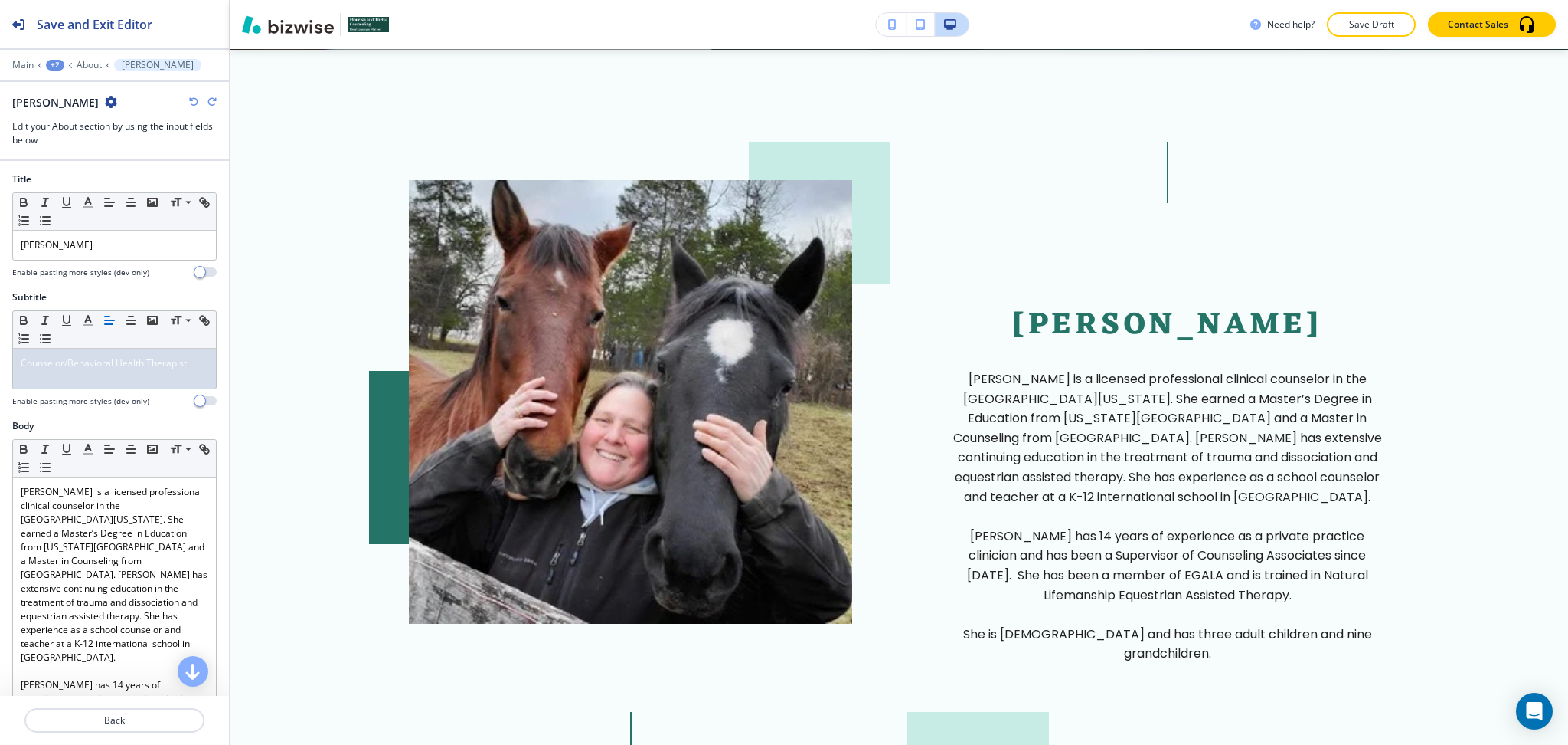
click at [189, 104] on icon "button" at bounding box center [194, 102] width 9 height 9
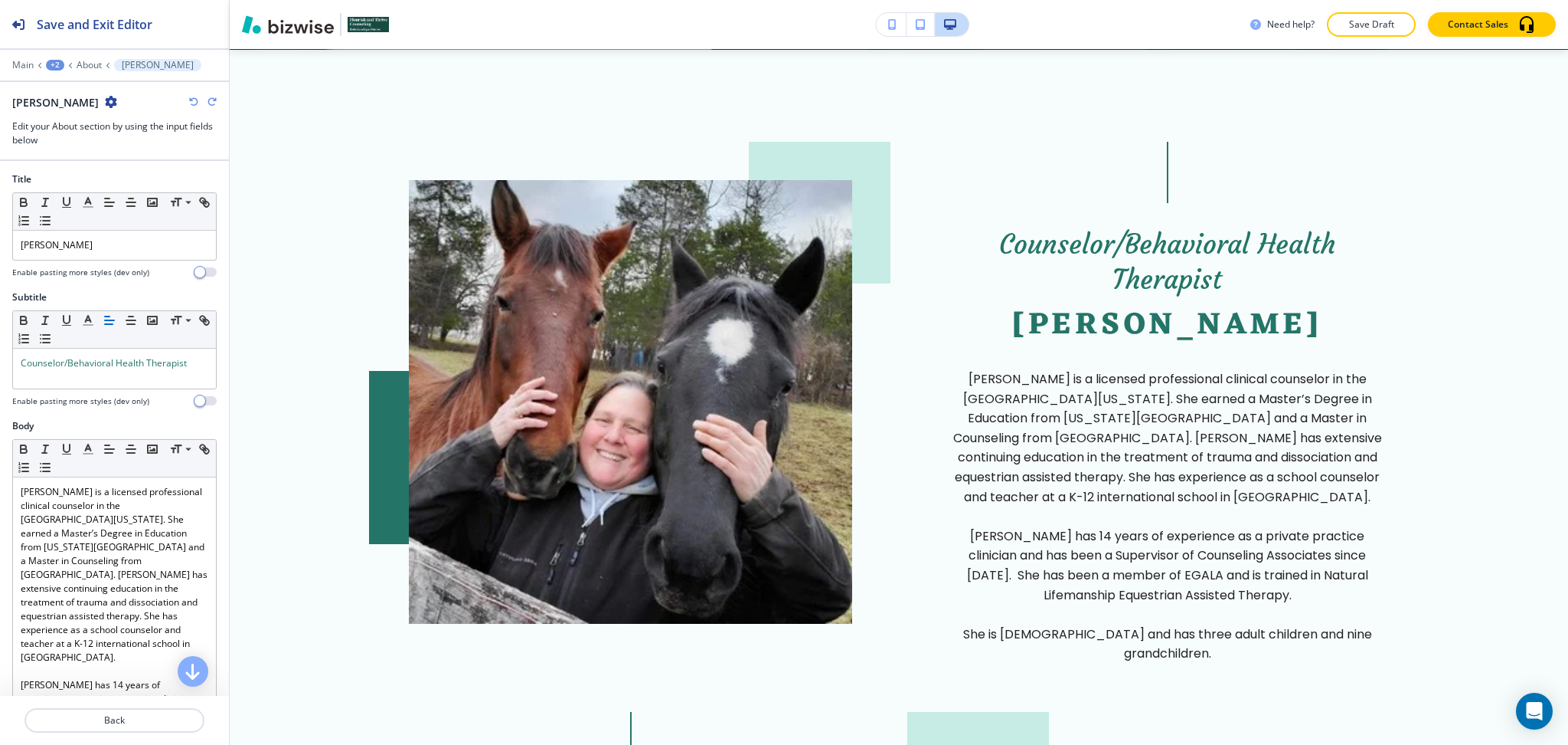
click at [189, 104] on icon "button" at bounding box center [194, 102] width 9 height 9
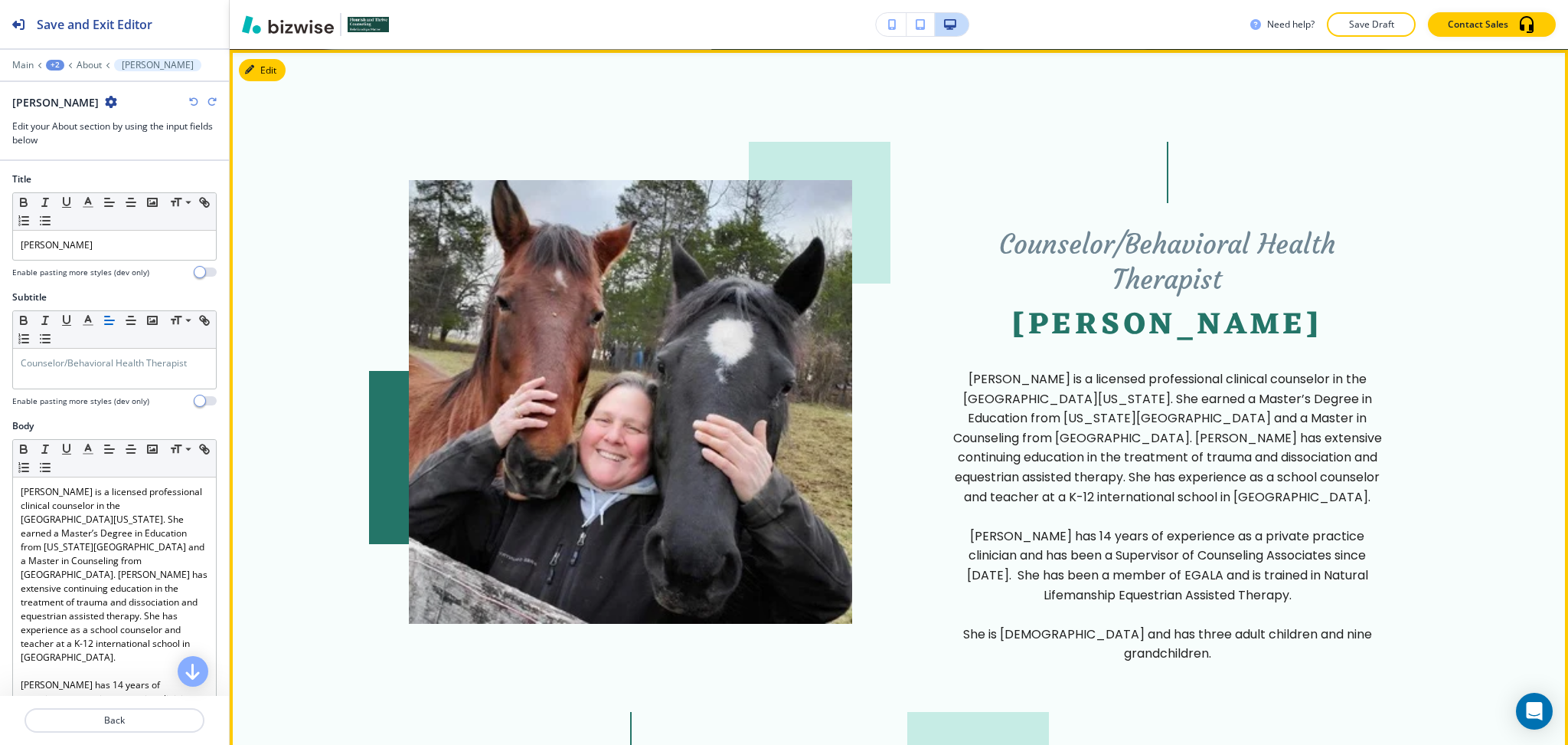
click at [1149, 526] on p "Elizabeth has 14 years of experience as a private practice clinician and has be…" at bounding box center [1167, 564] width 444 height 78
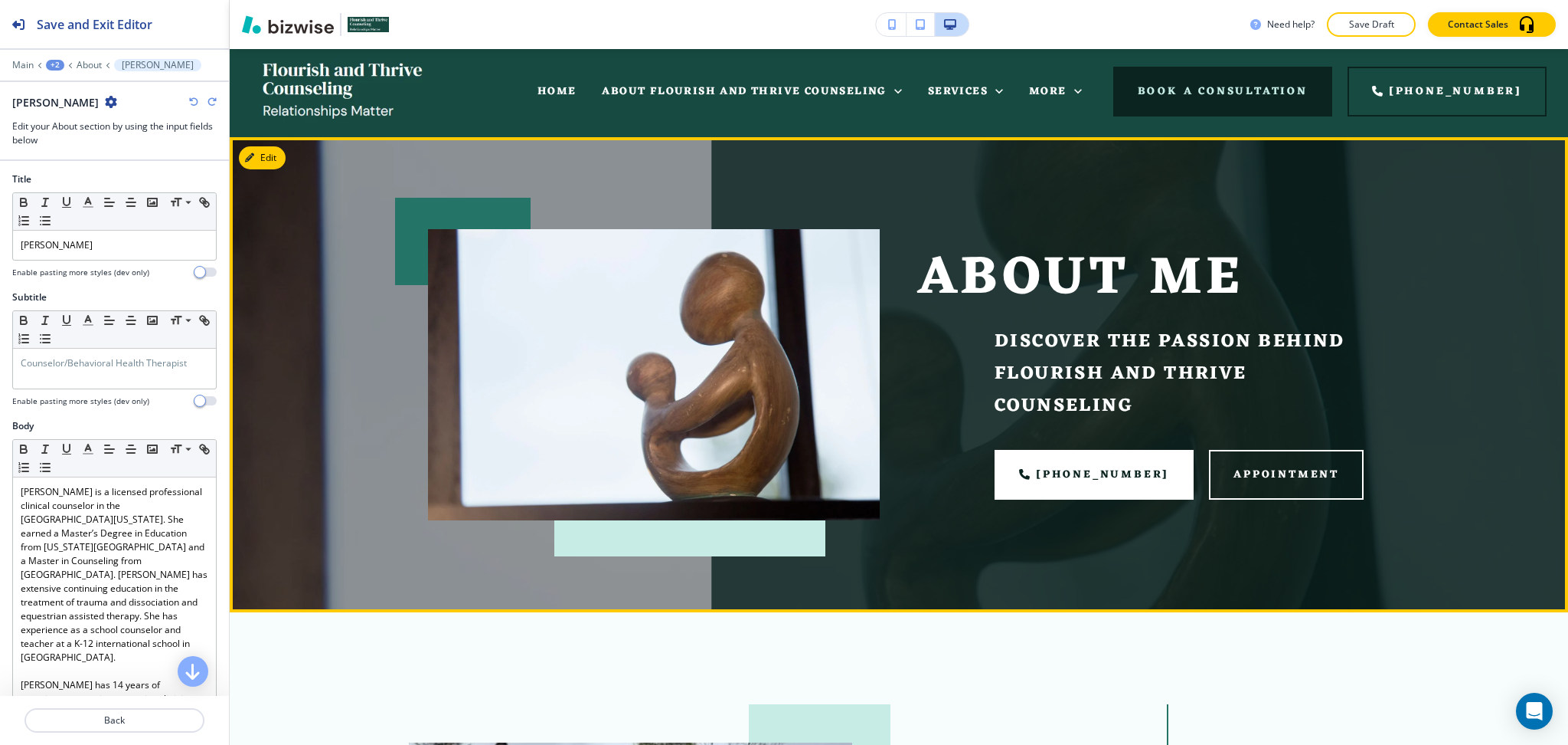
scroll to position [0, 0]
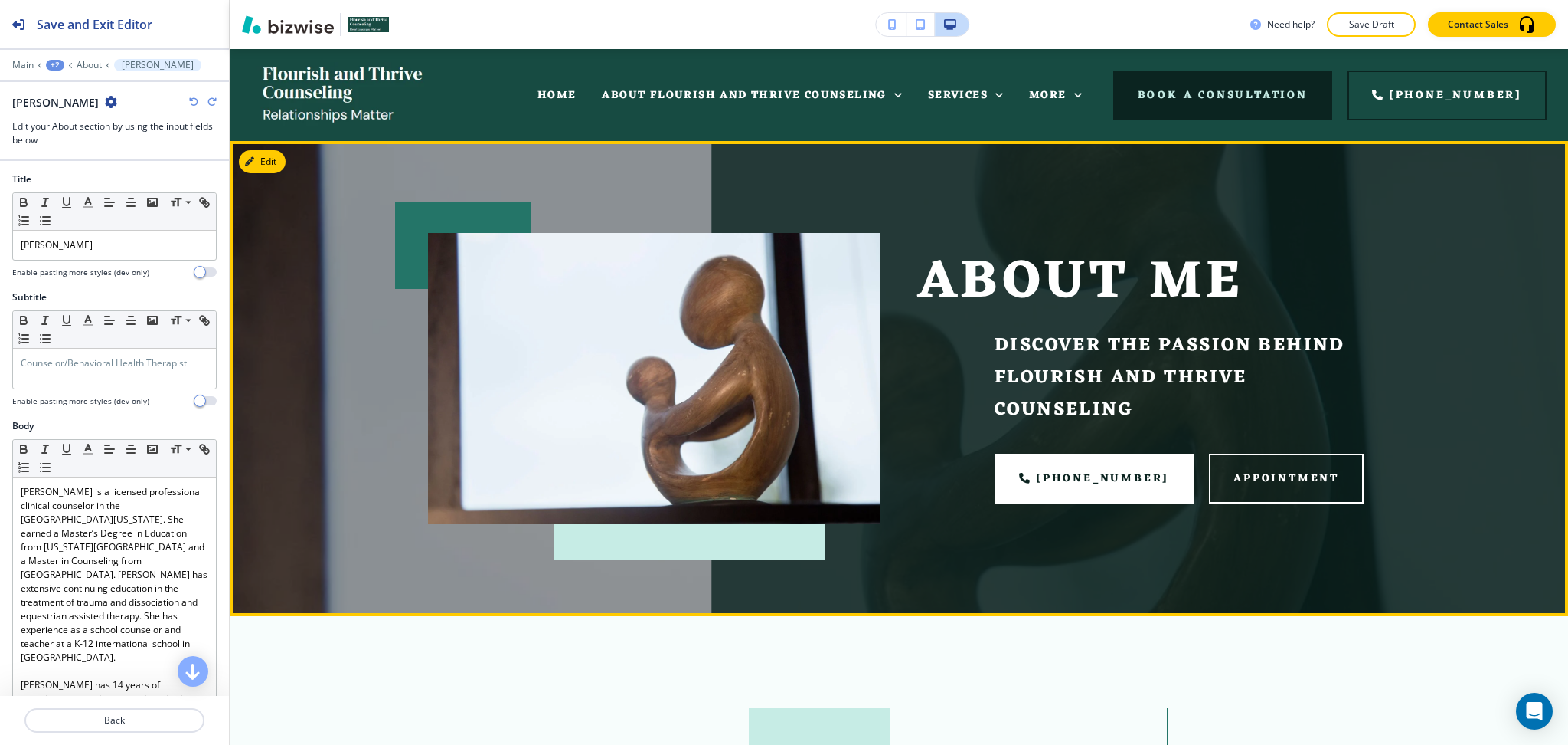
drag, startPoint x: 268, startPoint y: 164, endPoint x: 260, endPoint y: 178, distance: 16.1
click at [269, 164] on button "Edit" at bounding box center [262, 161] width 46 height 23
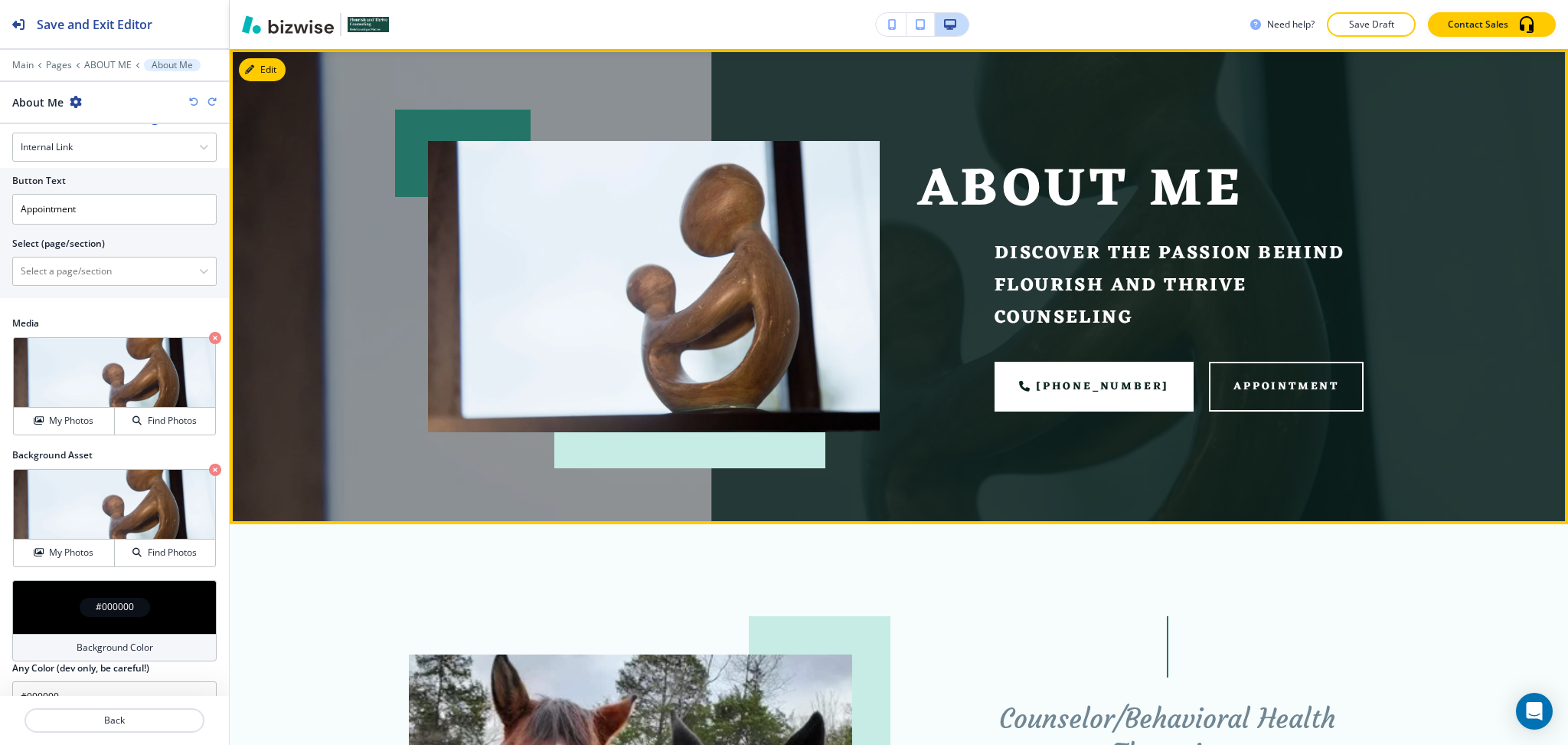
scroll to position [732, 0]
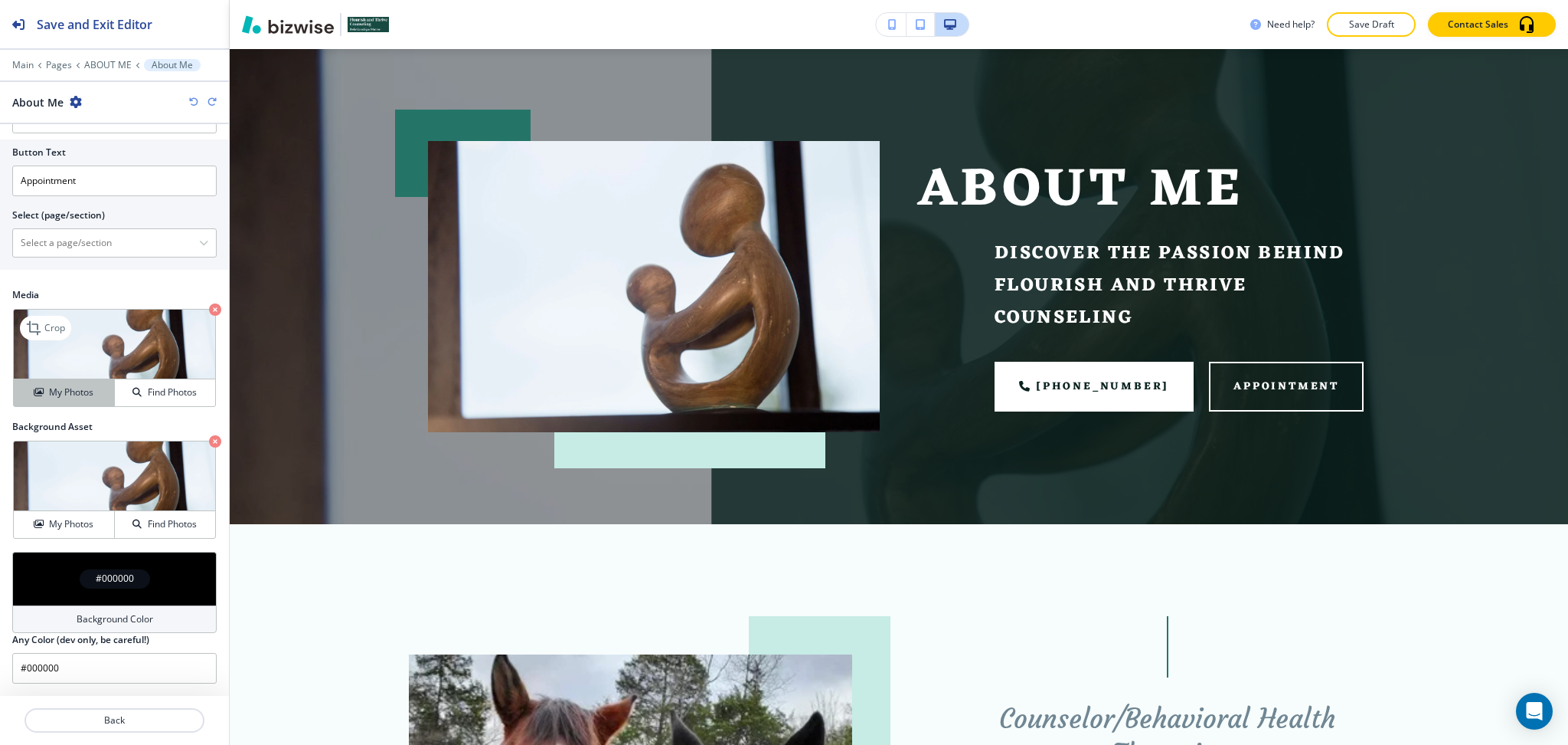
click at [45, 401] on button "My Photos" at bounding box center [64, 393] width 101 height 27
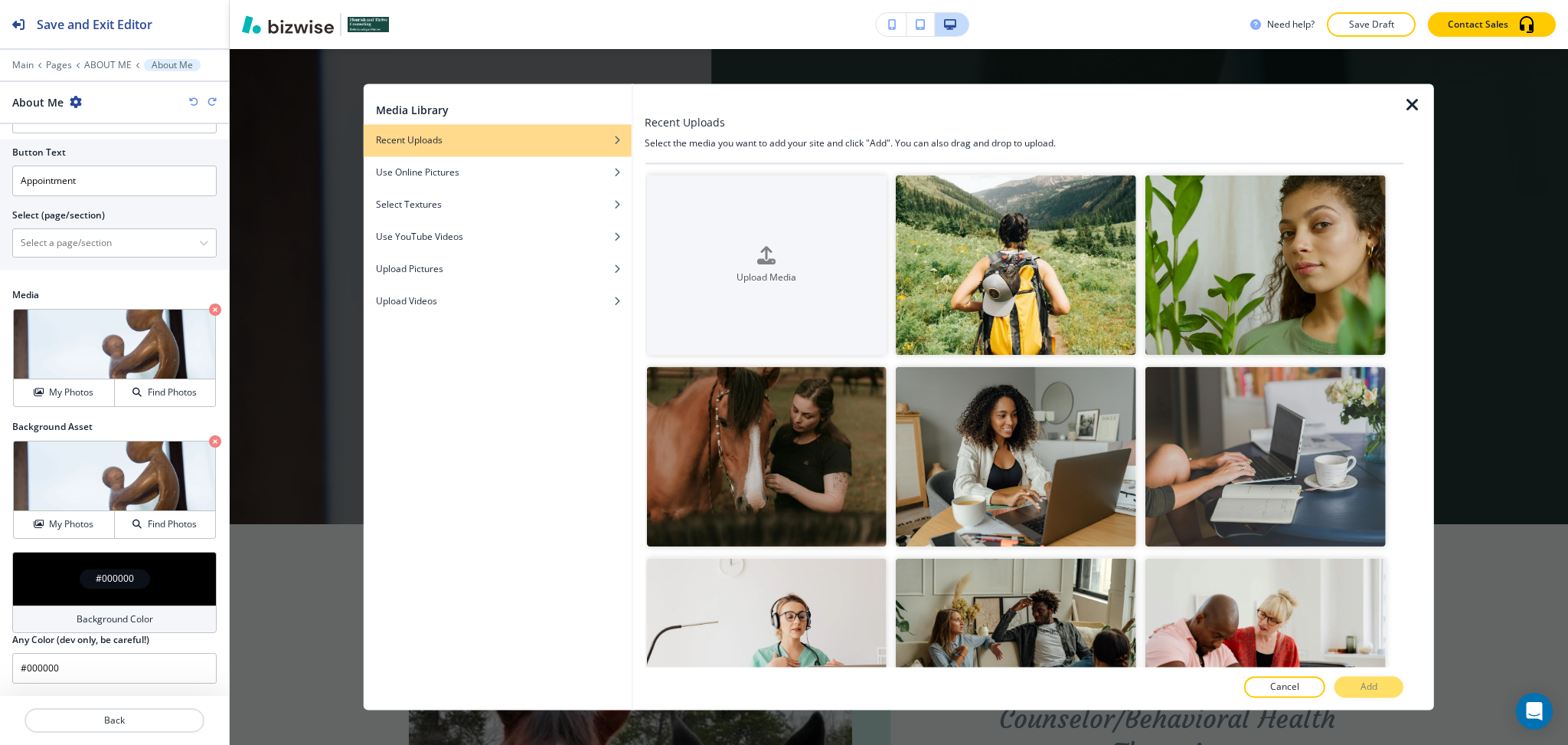
drag, startPoint x: 1409, startPoint y: 292, endPoint x: 1424, endPoint y: 471, distance: 179.6
click at [1424, 471] on div at bounding box center [1418, 397] width 31 height 626
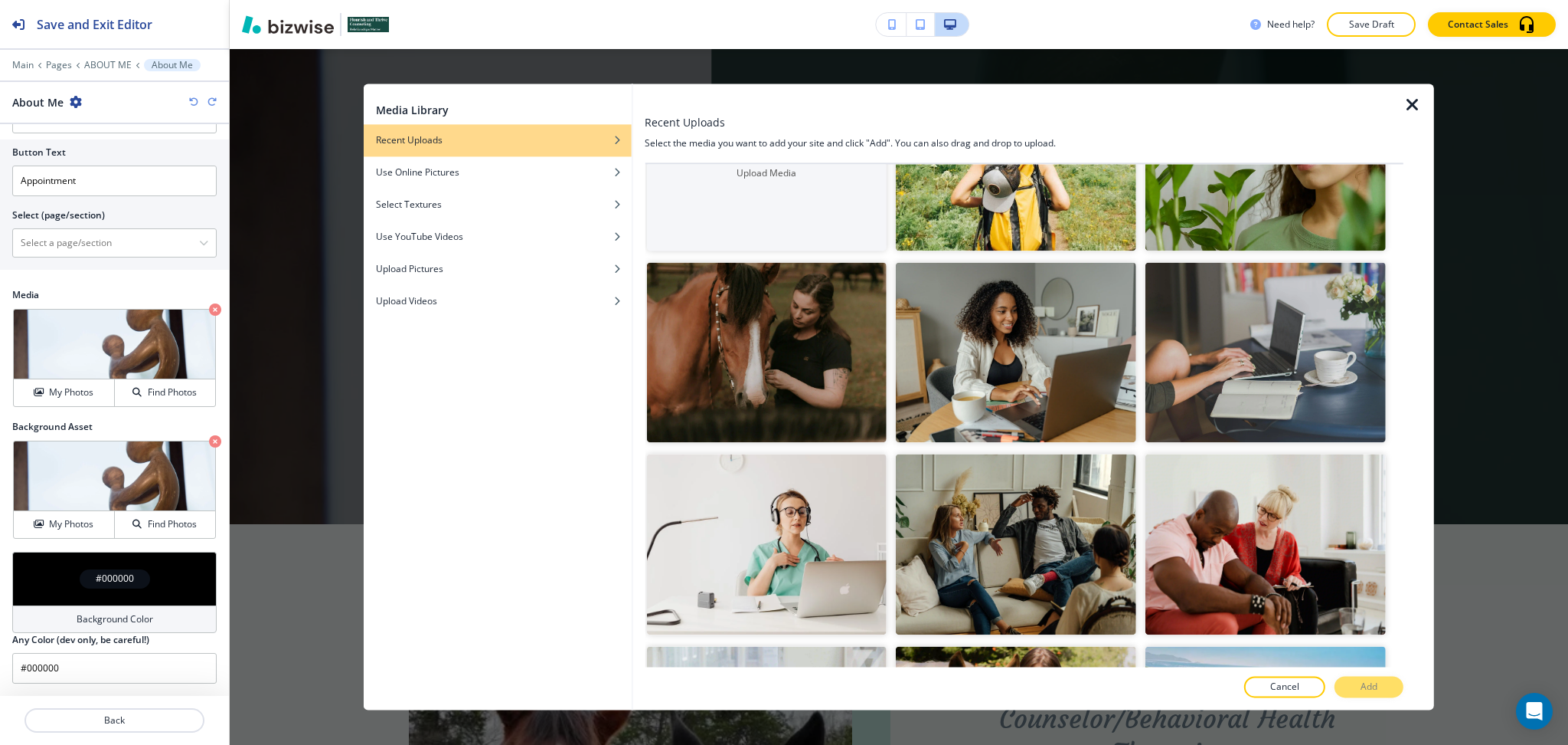
scroll to position [58, 0]
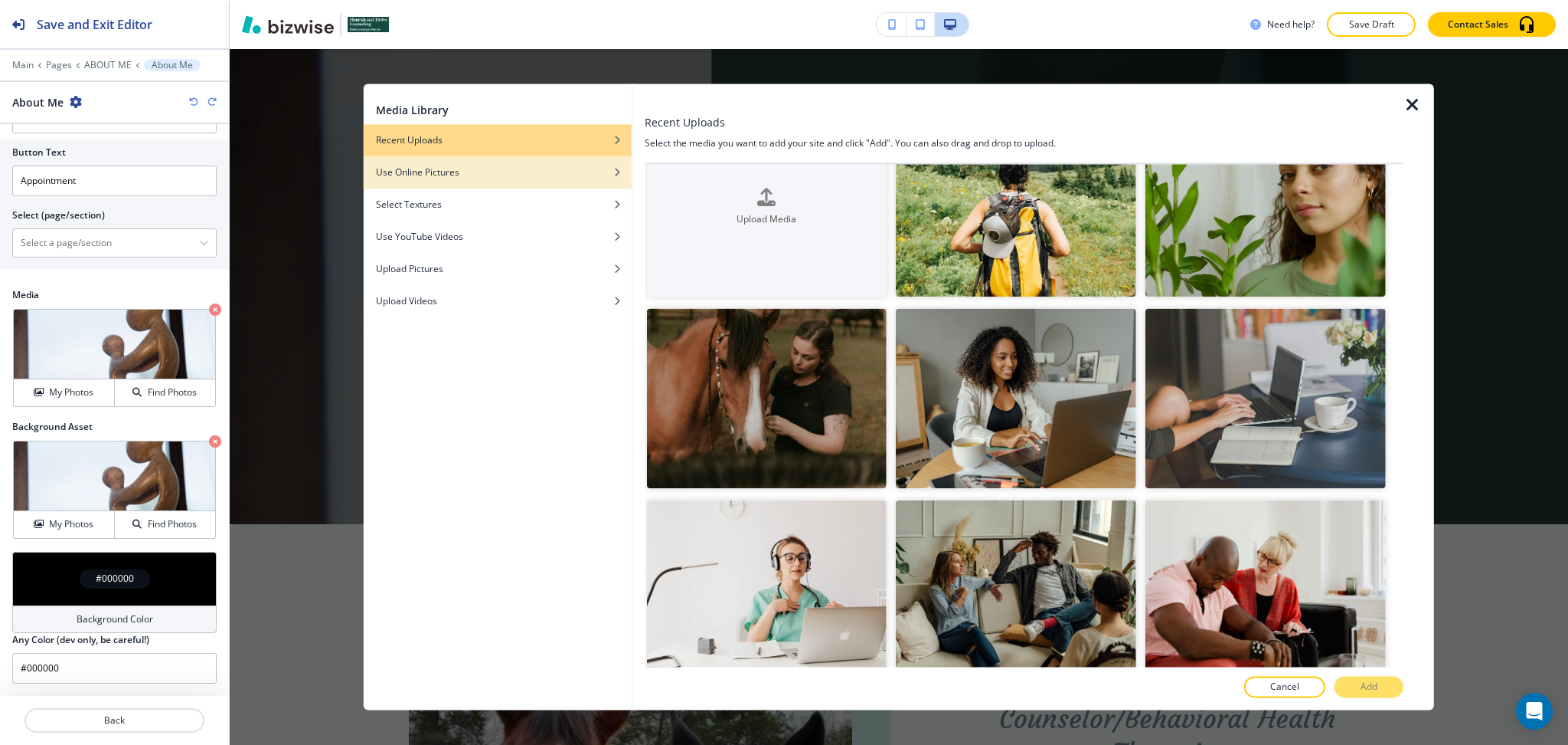
click at [479, 177] on div "Use Online Pictures" at bounding box center [498, 172] width 268 height 13
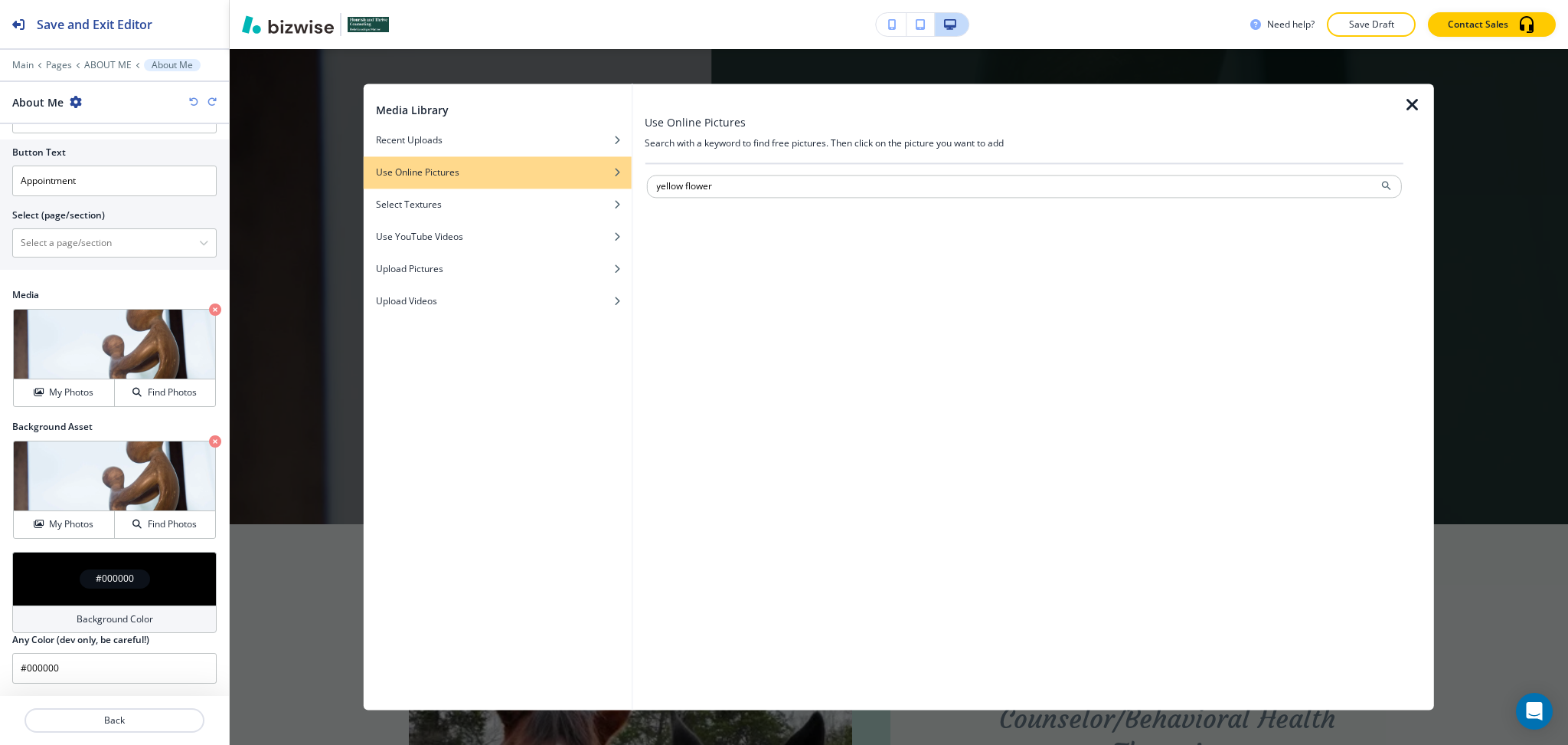
type input "yellow flower"
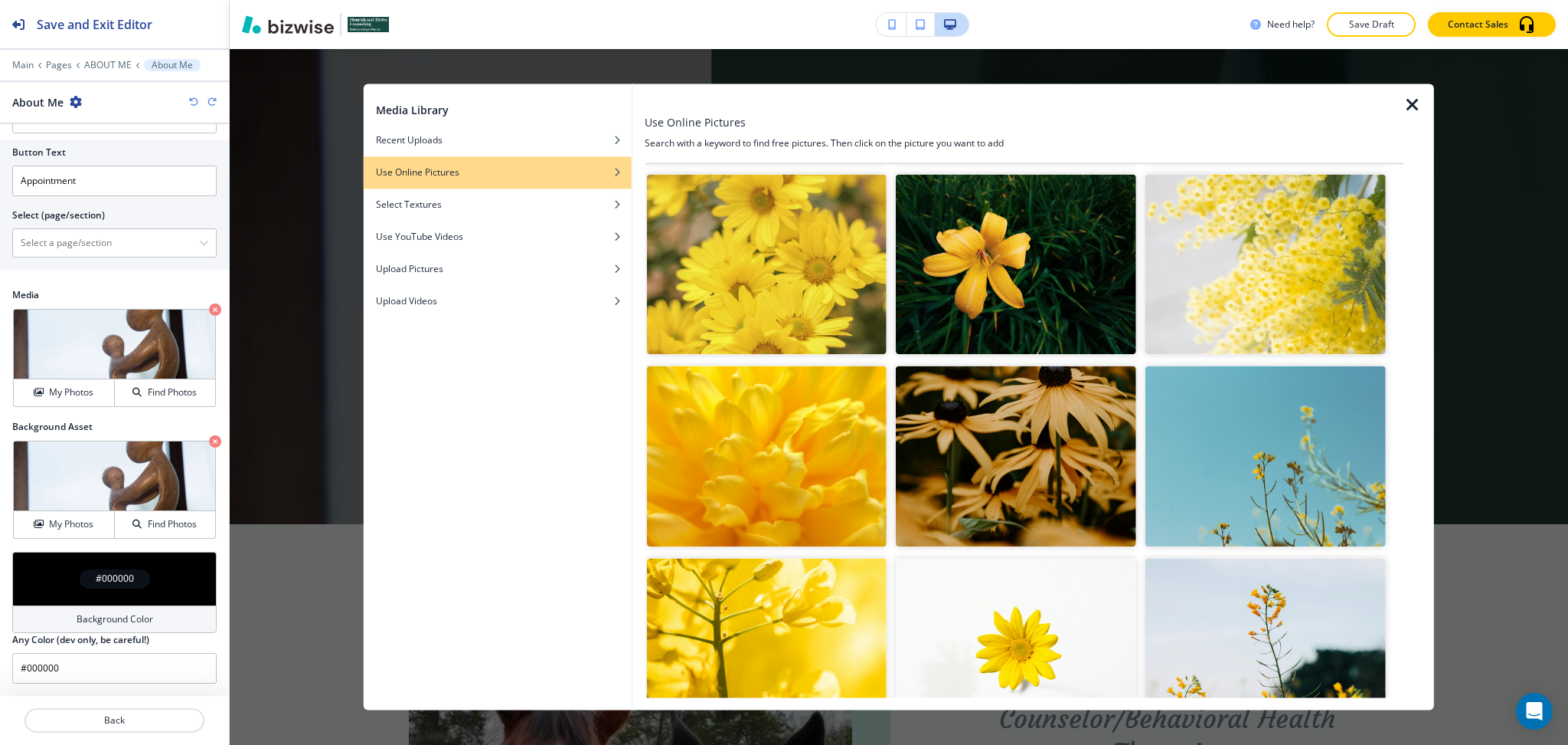
scroll to position [217, 0]
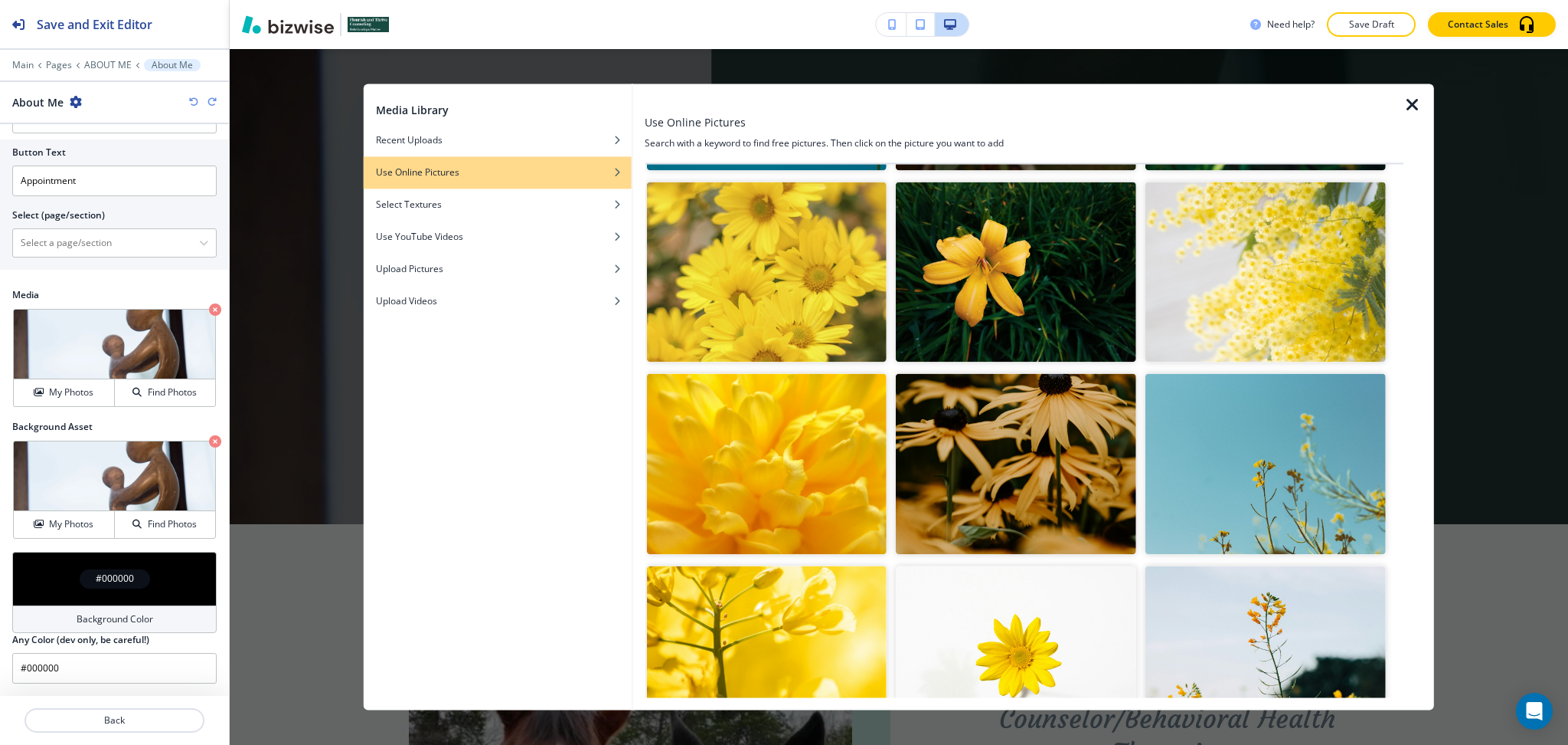
click at [1031, 300] on img "button" at bounding box center [1016, 272] width 240 height 180
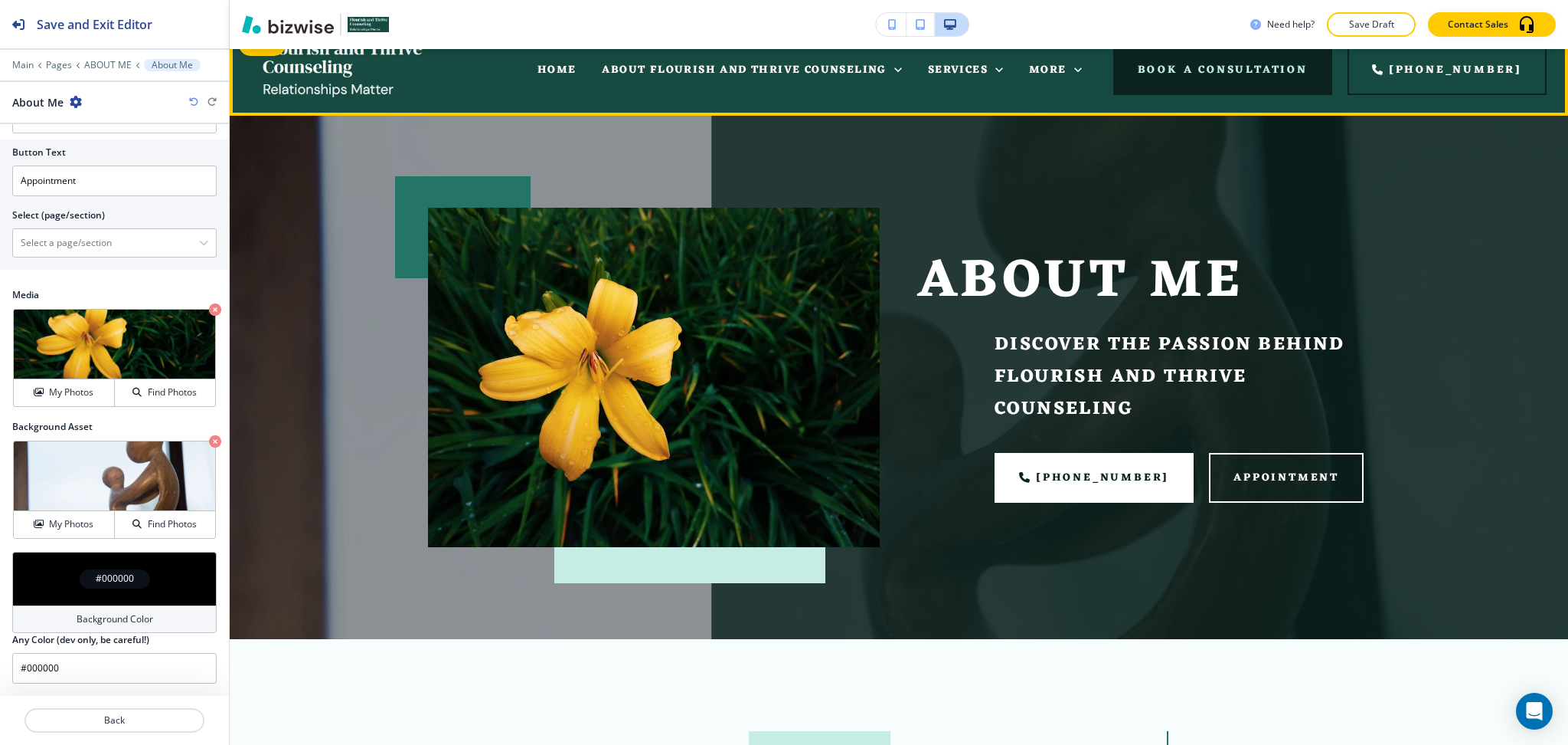
scroll to position [0, 0]
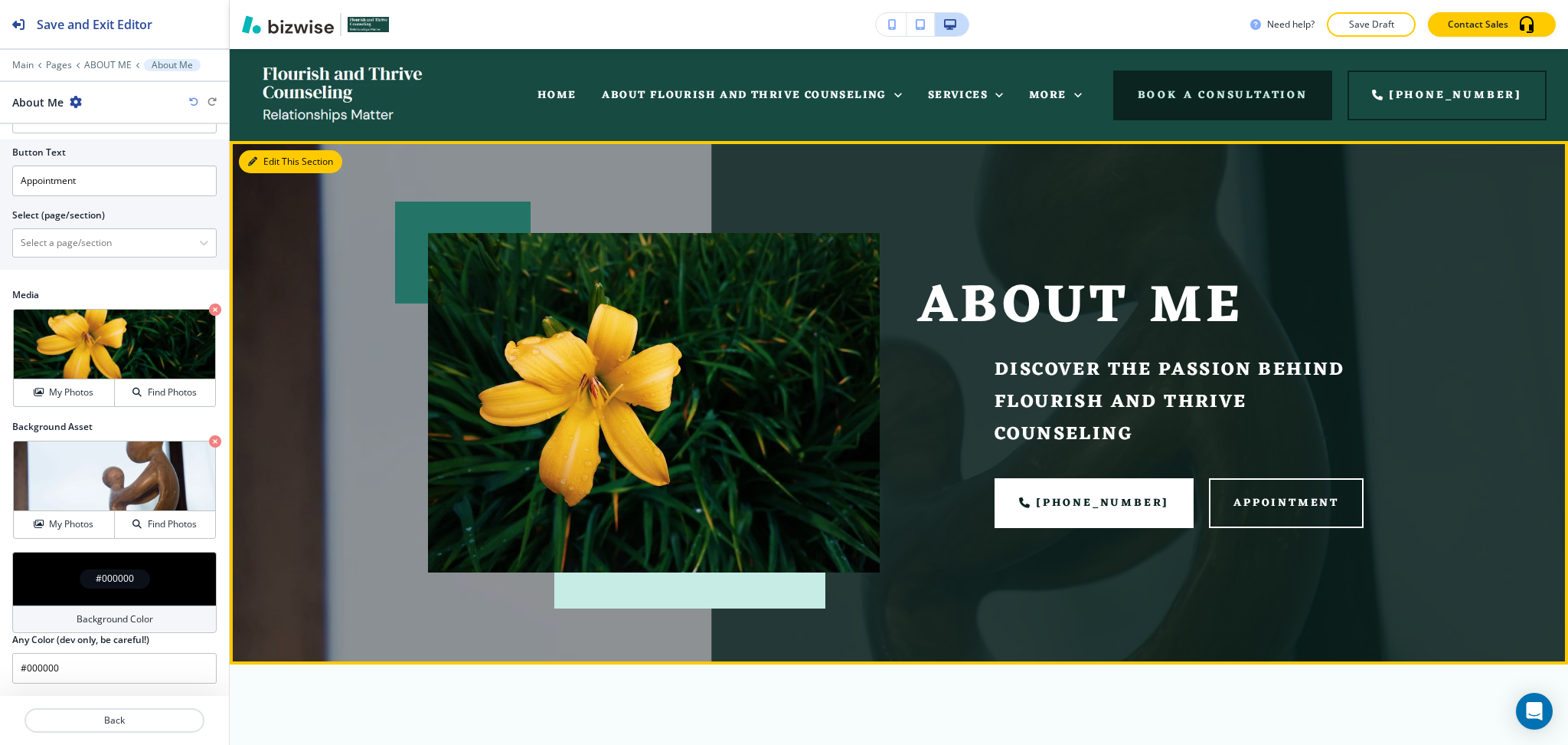
click at [284, 159] on button "Edit This Section" at bounding box center [290, 161] width 103 height 23
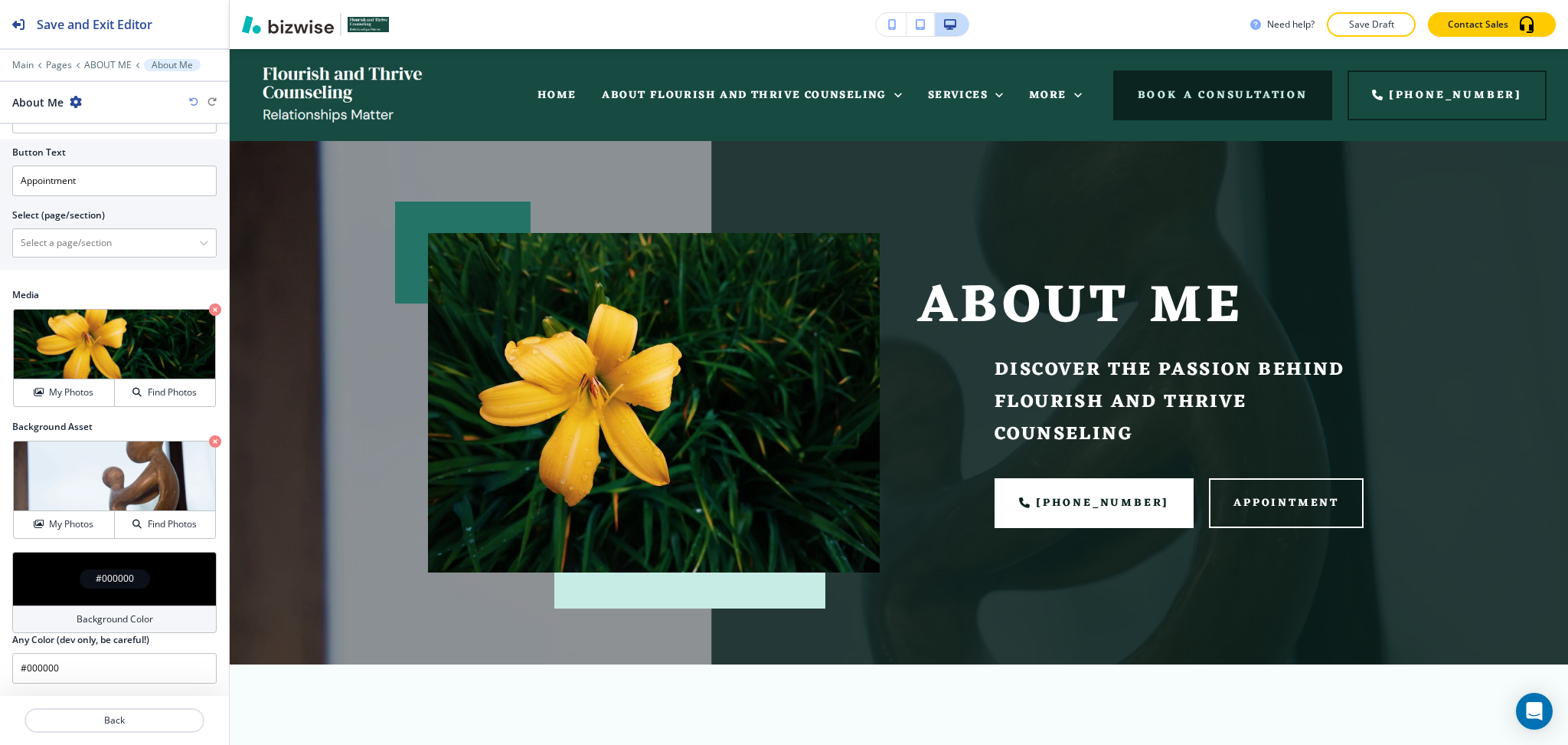
scroll to position [732, 0]
click at [63, 531] on h4 "My Photos" at bounding box center [71, 524] width 44 height 13
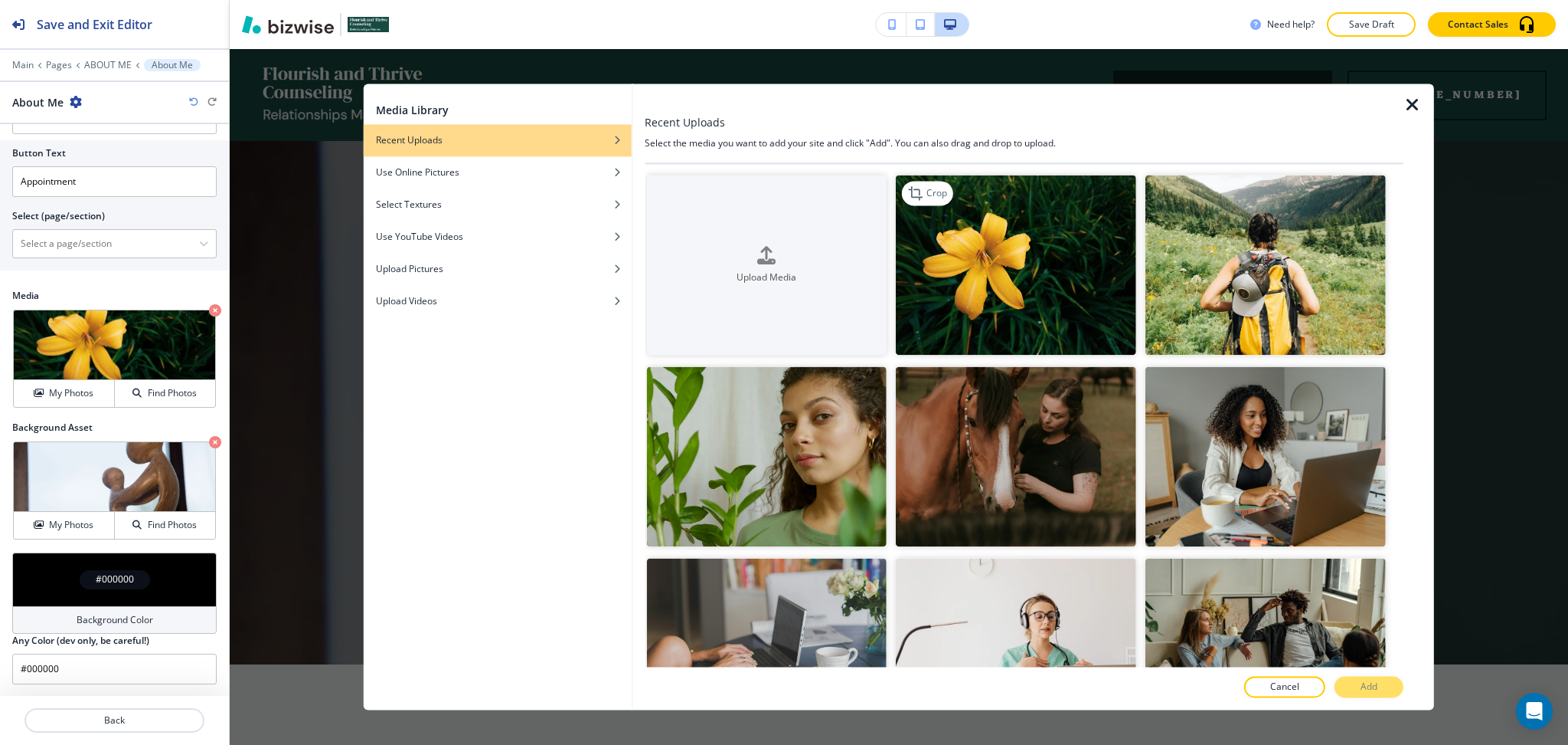
click at [1030, 273] on img "button" at bounding box center [1016, 265] width 240 height 180
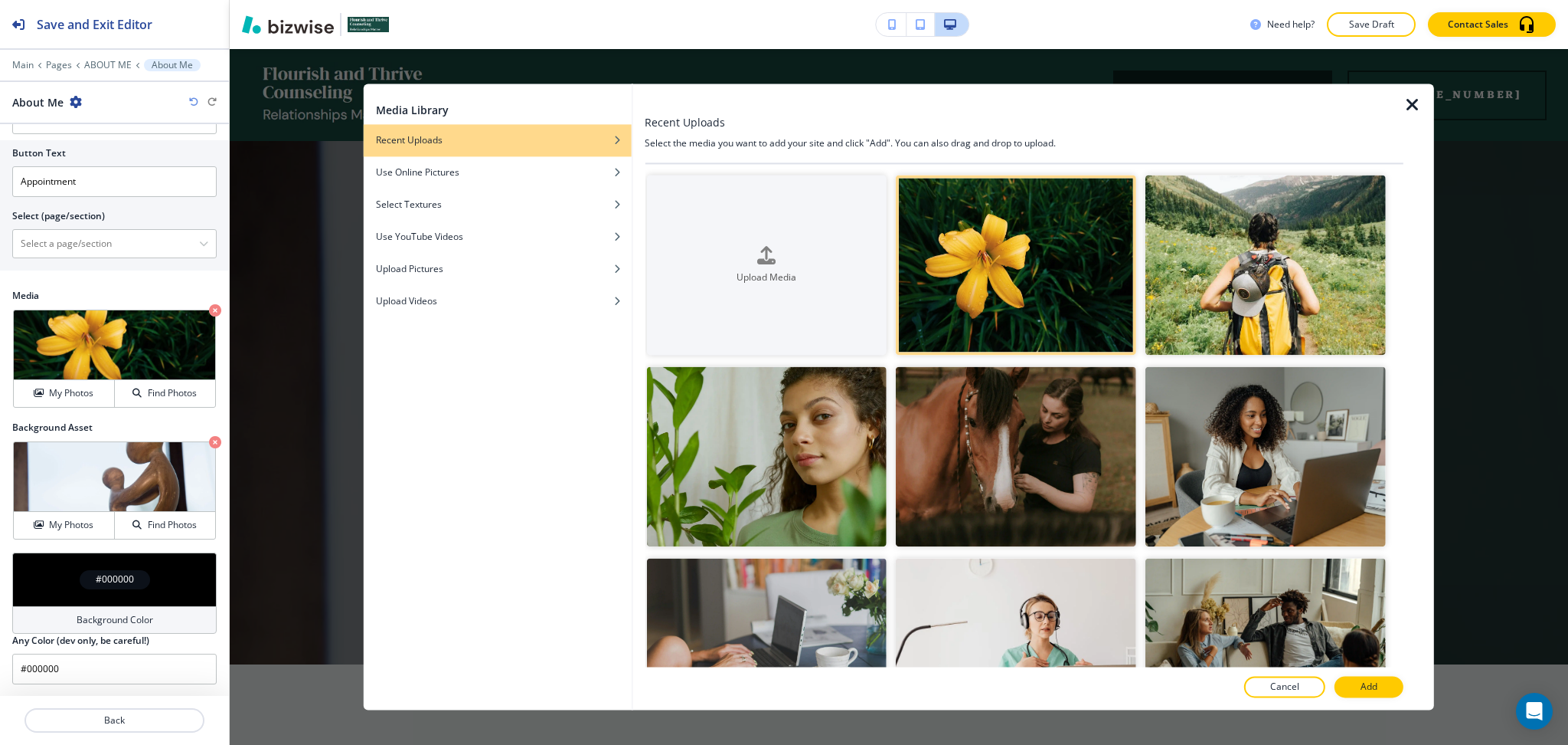
click at [1373, 691] on p "Add" at bounding box center [1369, 687] width 17 height 13
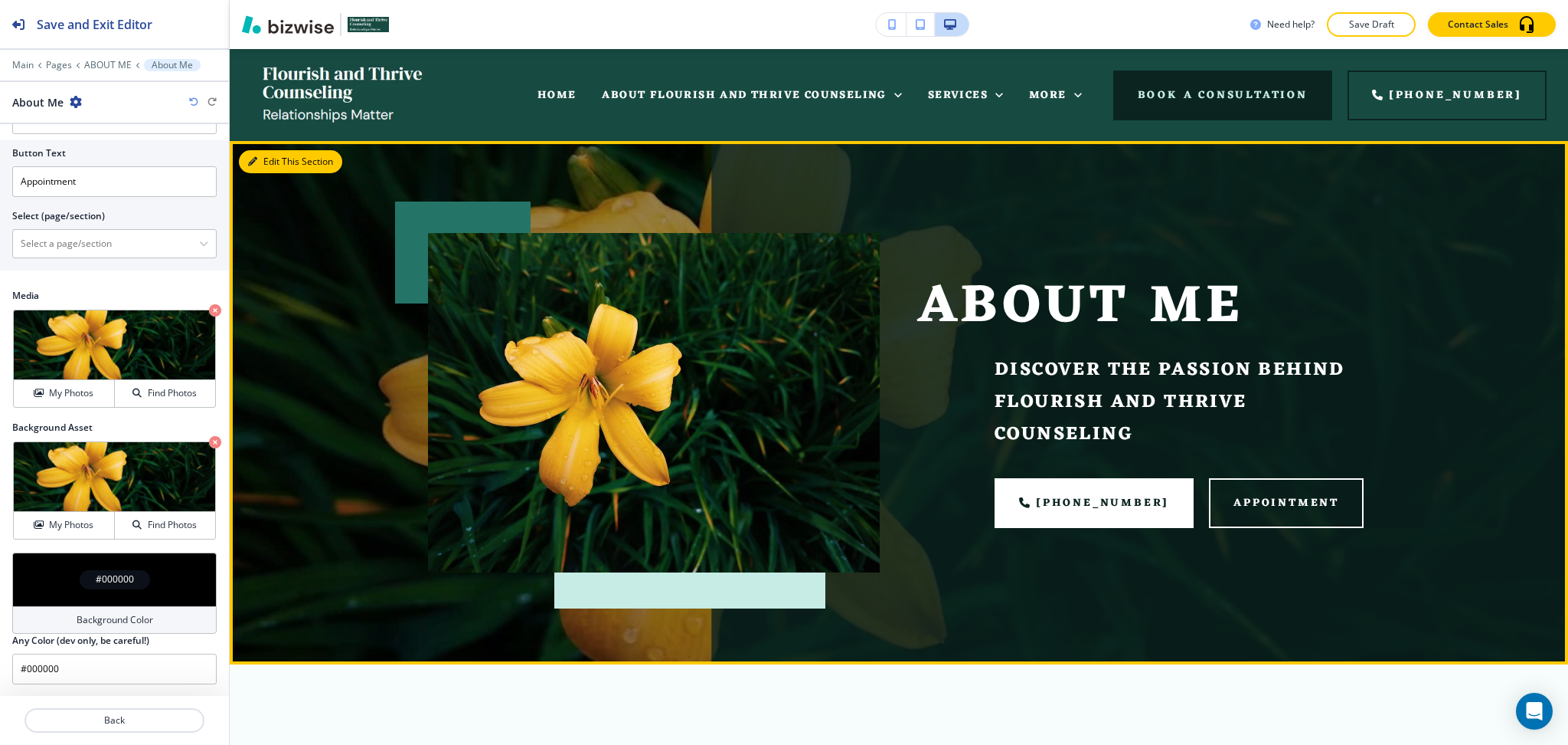
click at [262, 166] on button "Edit This Section" at bounding box center [290, 161] width 103 height 23
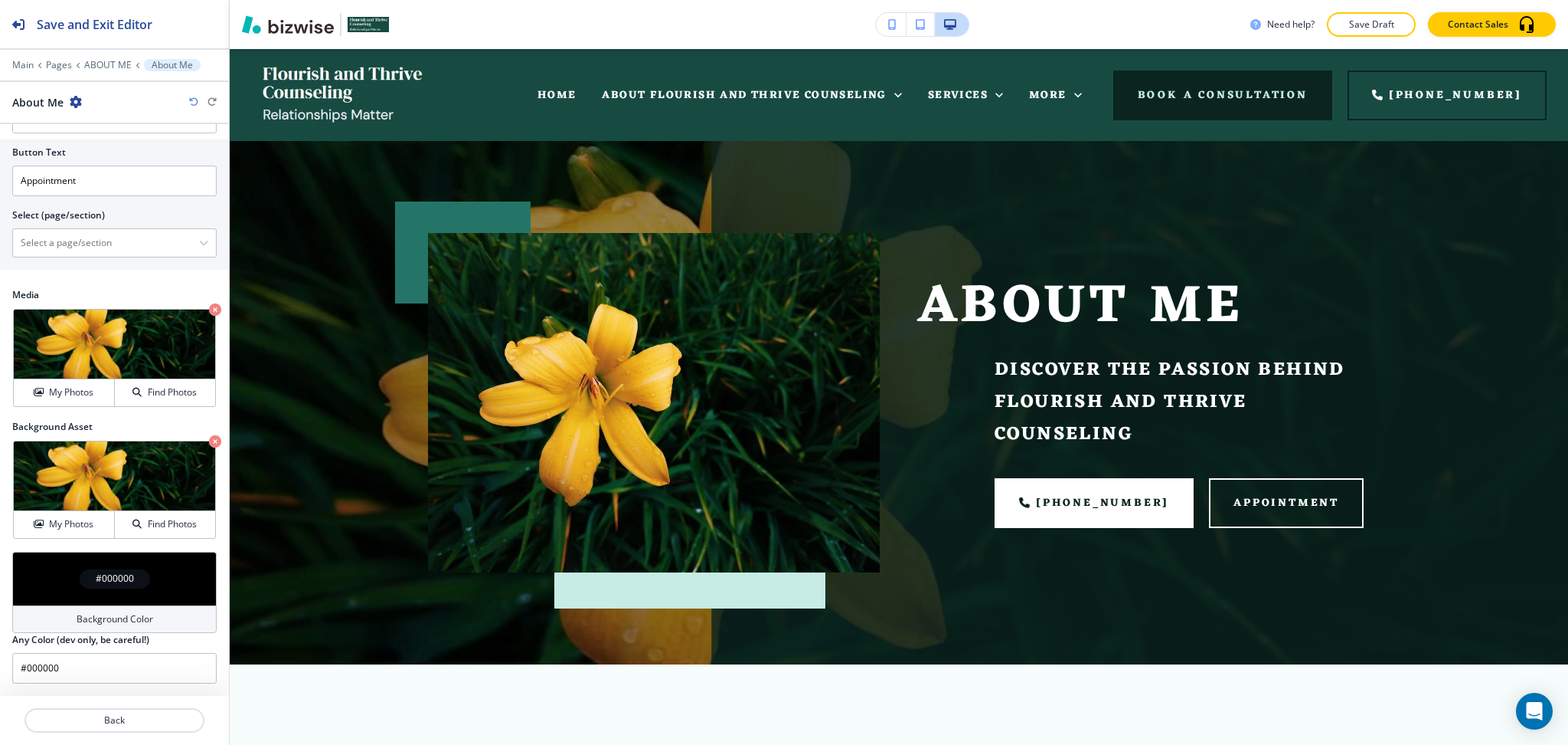
click at [103, 627] on div "Background Color" at bounding box center [114, 619] width 204 height 28
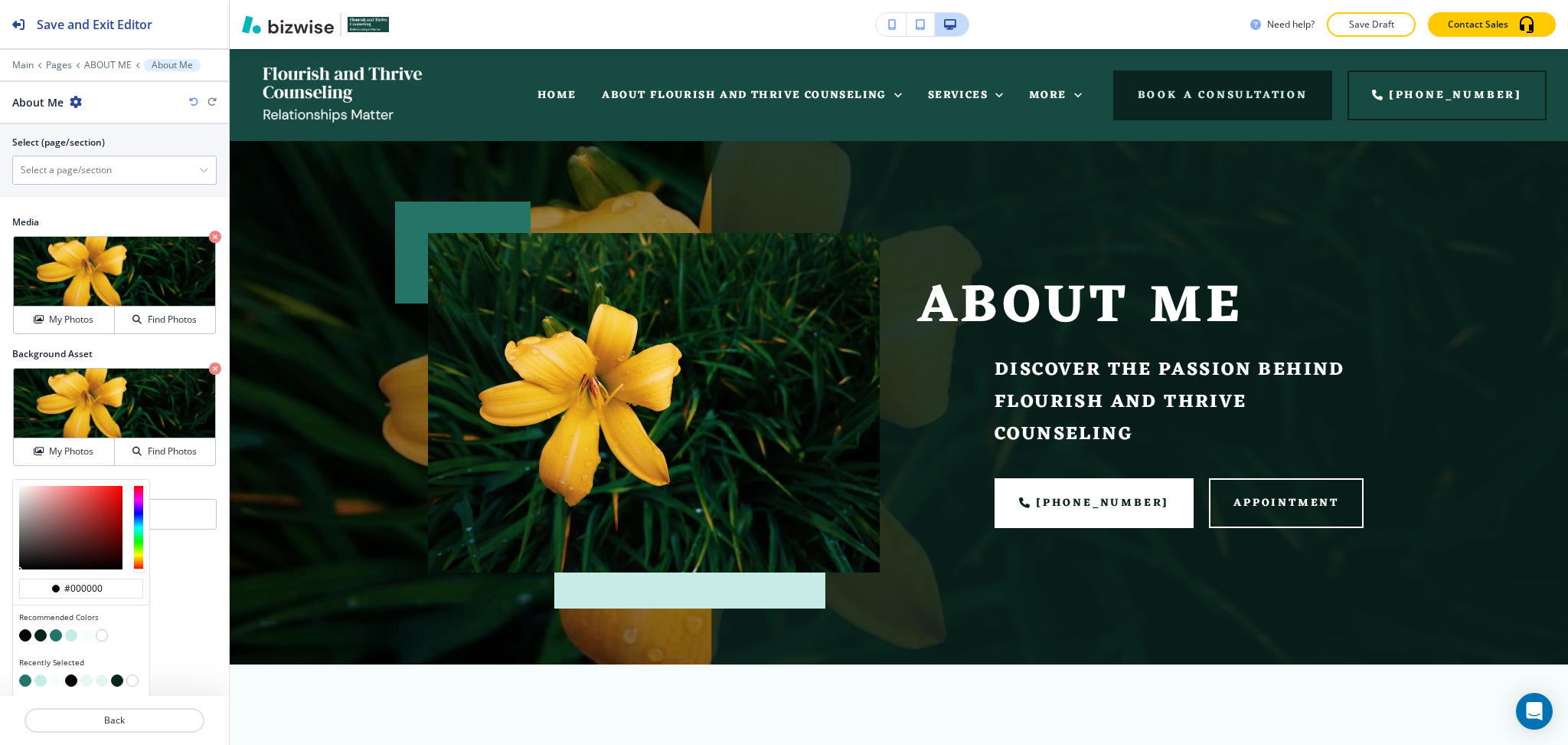
scroll to position [806, 0]
click at [54, 637] on button "button" at bounding box center [56, 635] width 13 height 13
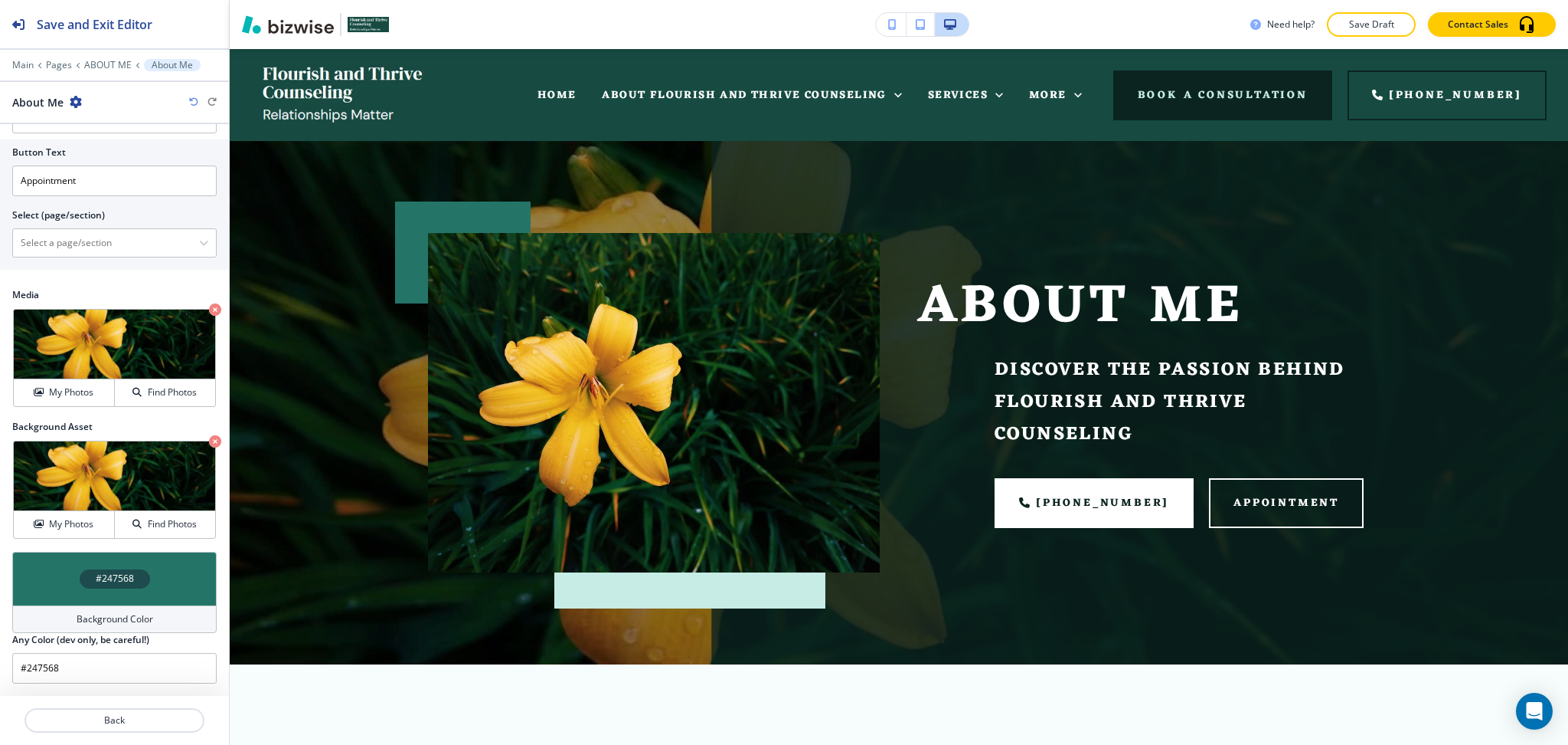
scroll to position [732, 0]
click at [195, 101] on icon "button" at bounding box center [194, 102] width 9 height 9
type input "#000000"
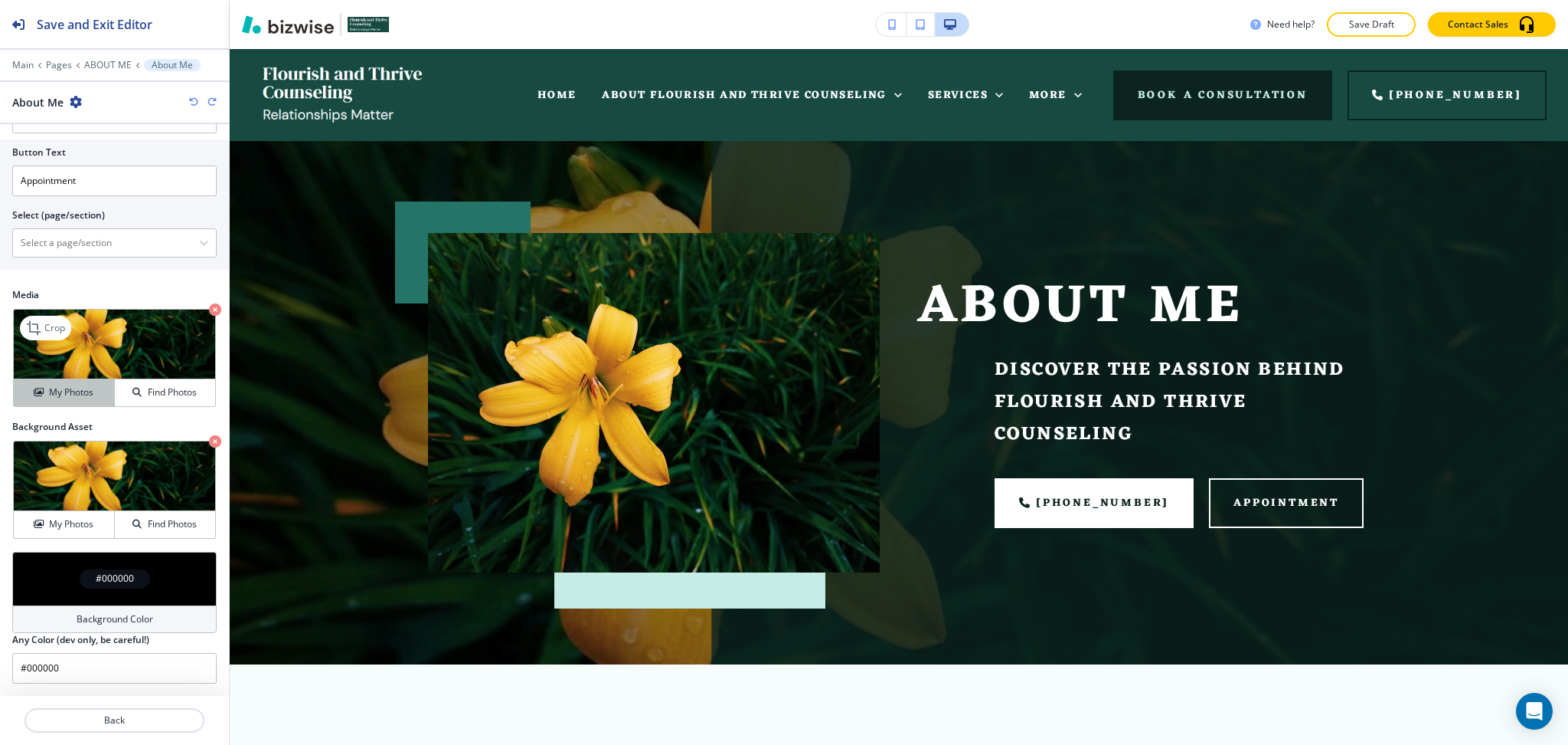
drag, startPoint x: 50, startPoint y: 395, endPoint x: 98, endPoint y: 397, distance: 48.0
click at [50, 395] on h4 "My Photos" at bounding box center [71, 392] width 44 height 13
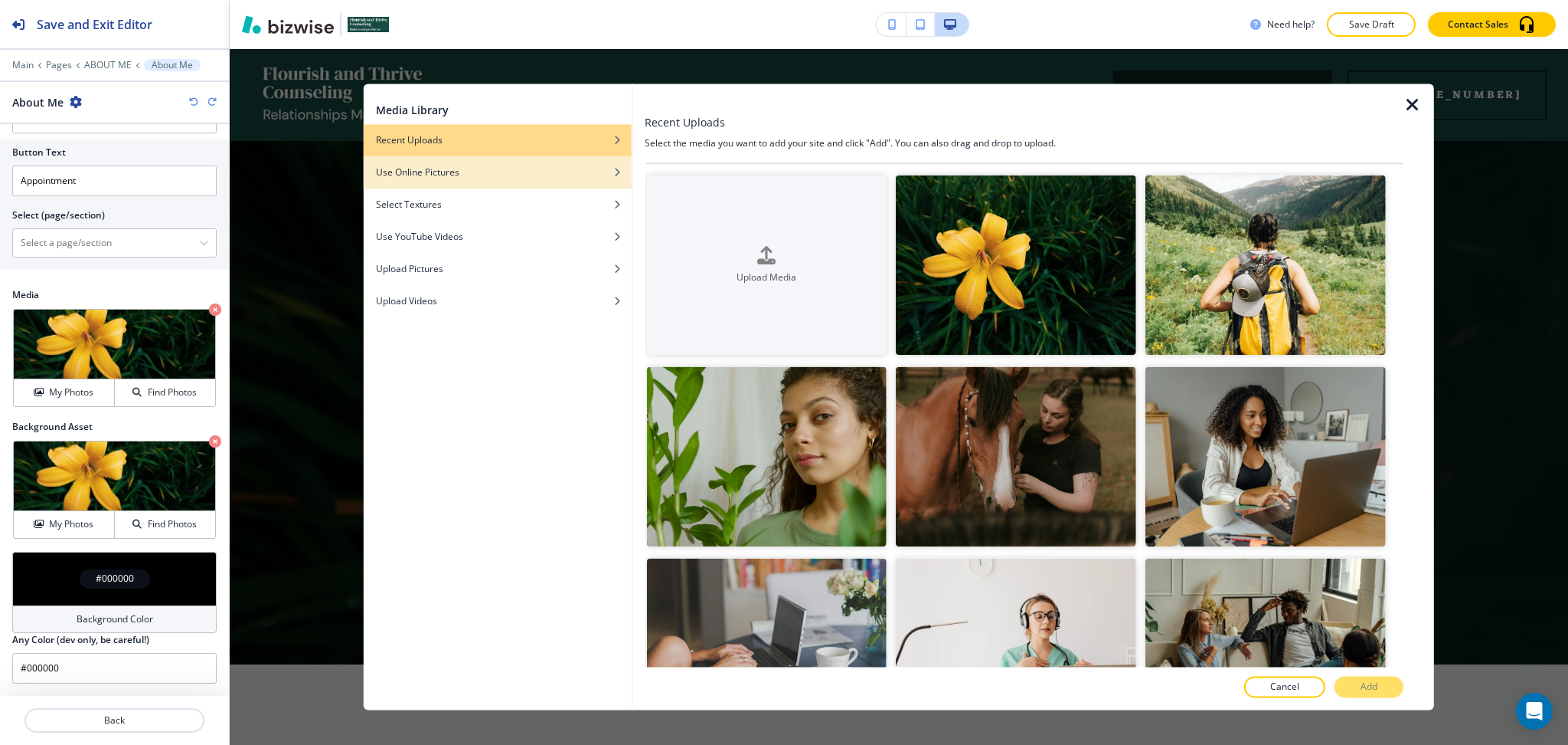
click at [478, 182] on div "button" at bounding box center [498, 184] width 268 height 9
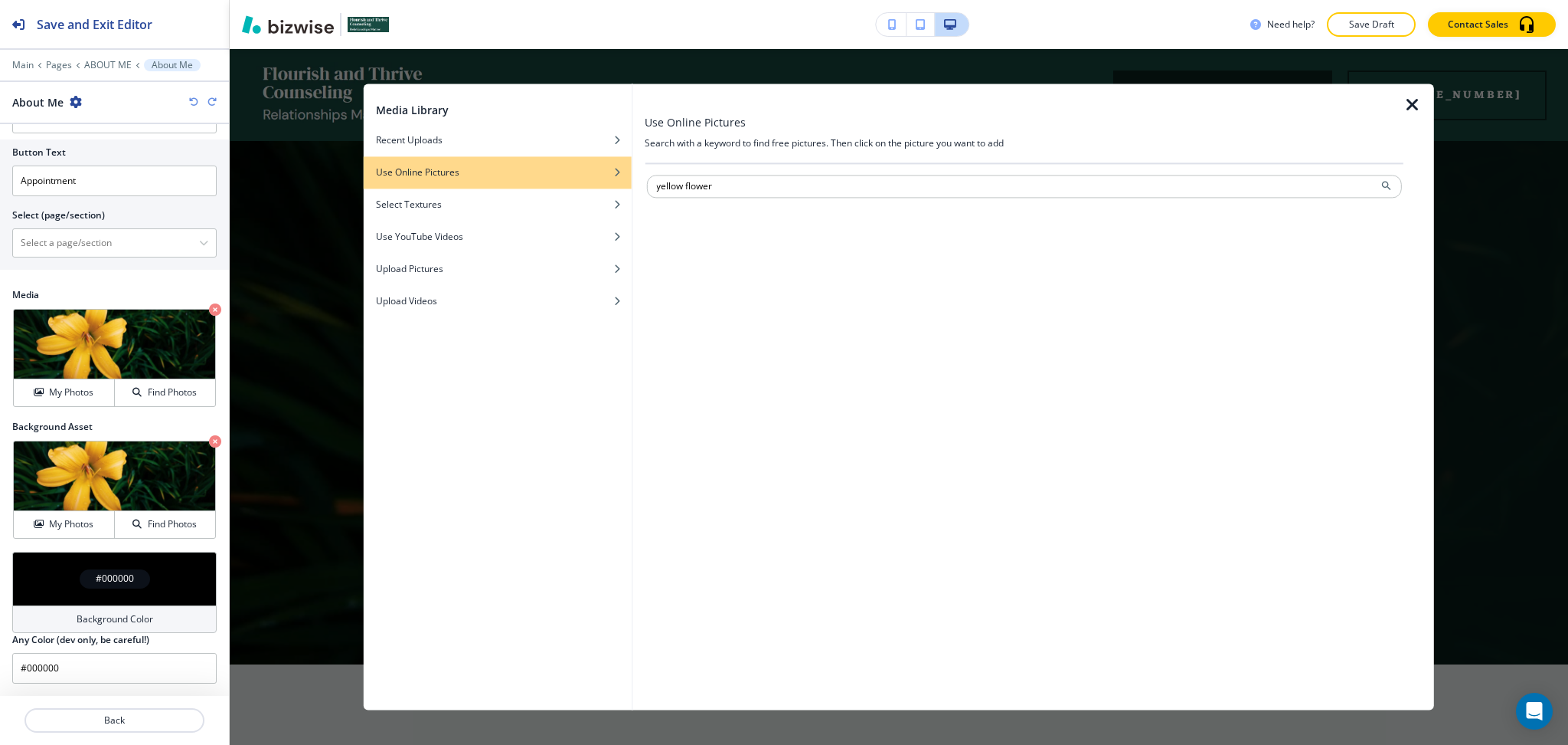
type input "yellow flower"
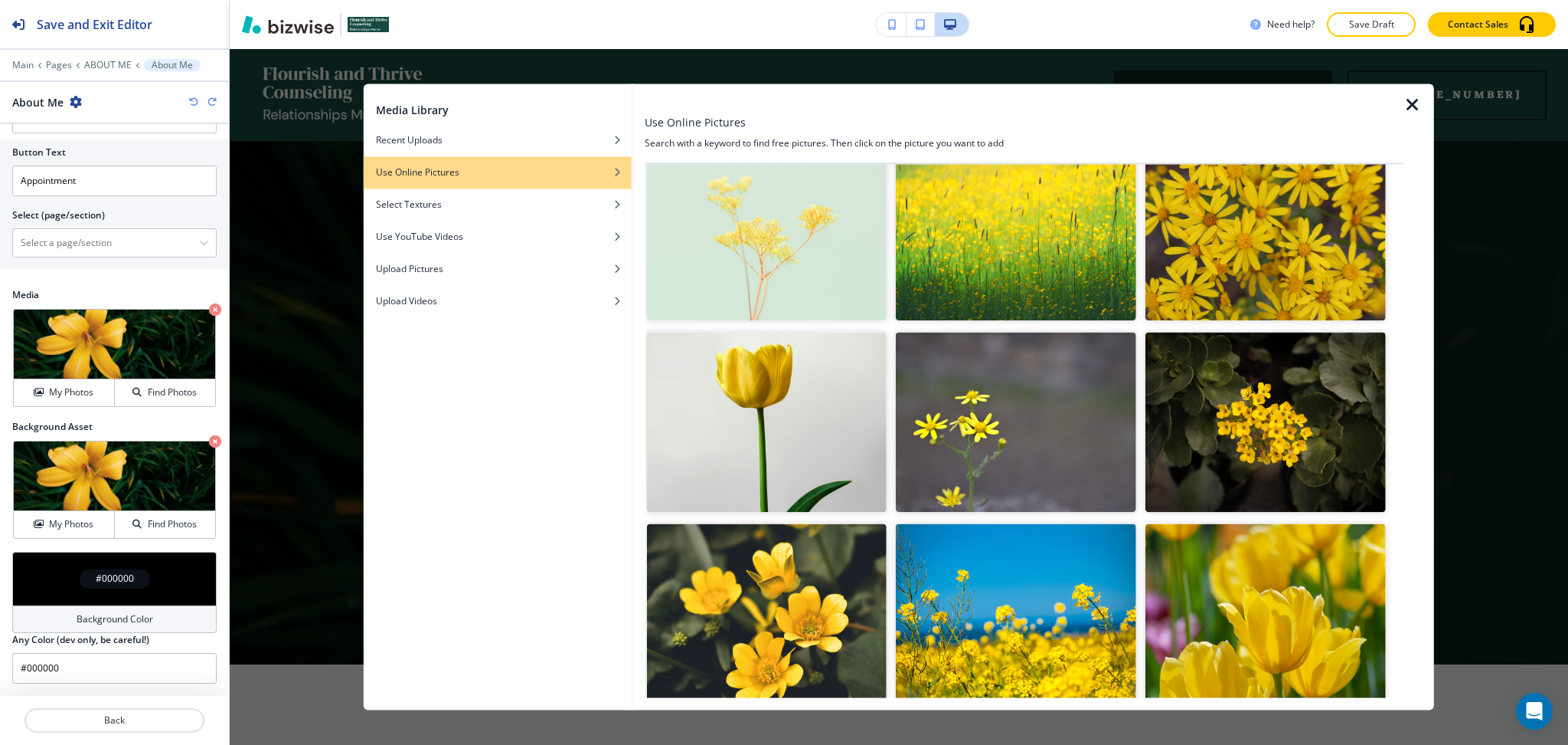
scroll to position [1601, 0]
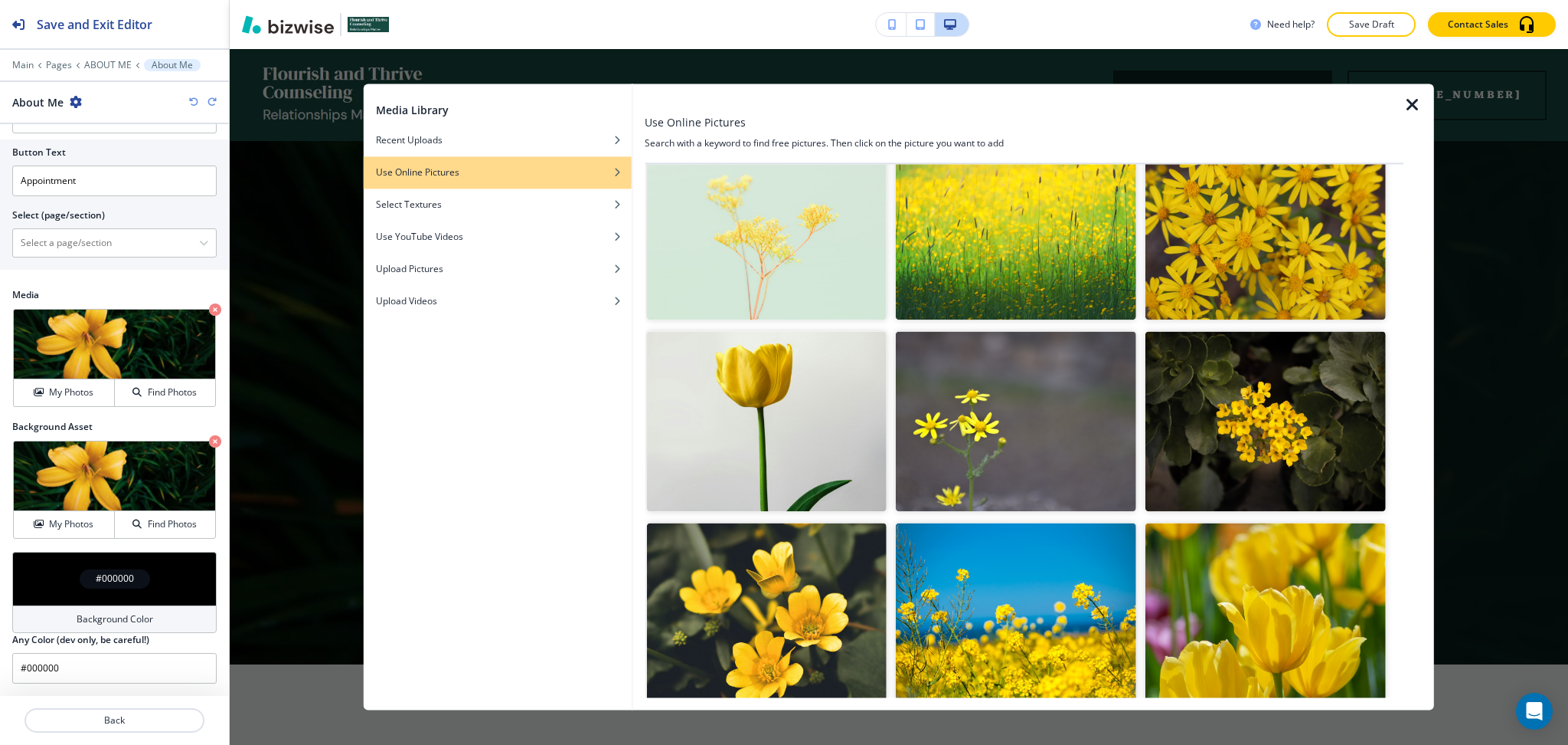
click at [803, 578] on img "button" at bounding box center [766, 613] width 240 height 180
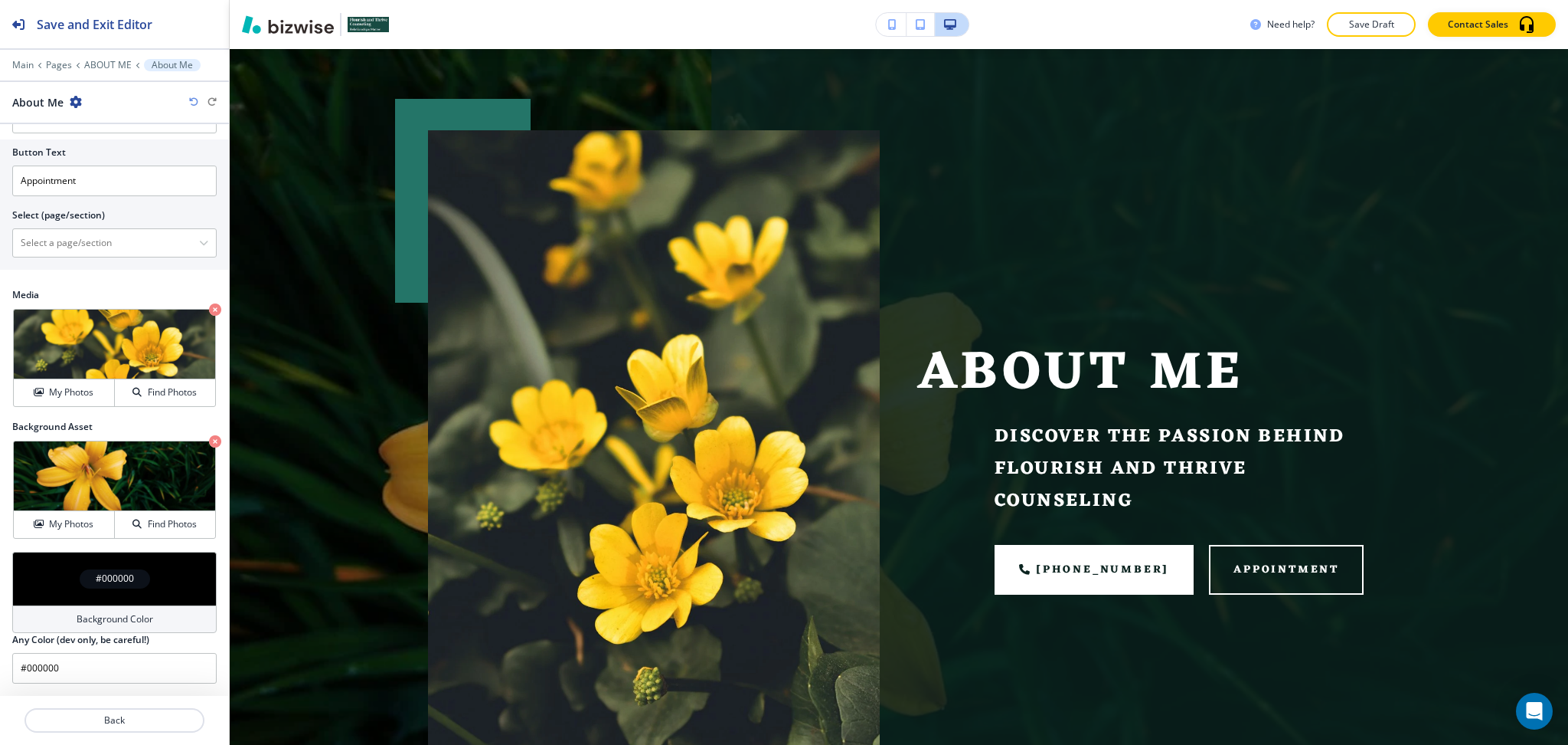
scroll to position [102, 0]
click at [80, 401] on button "My Photos" at bounding box center [64, 393] width 101 height 27
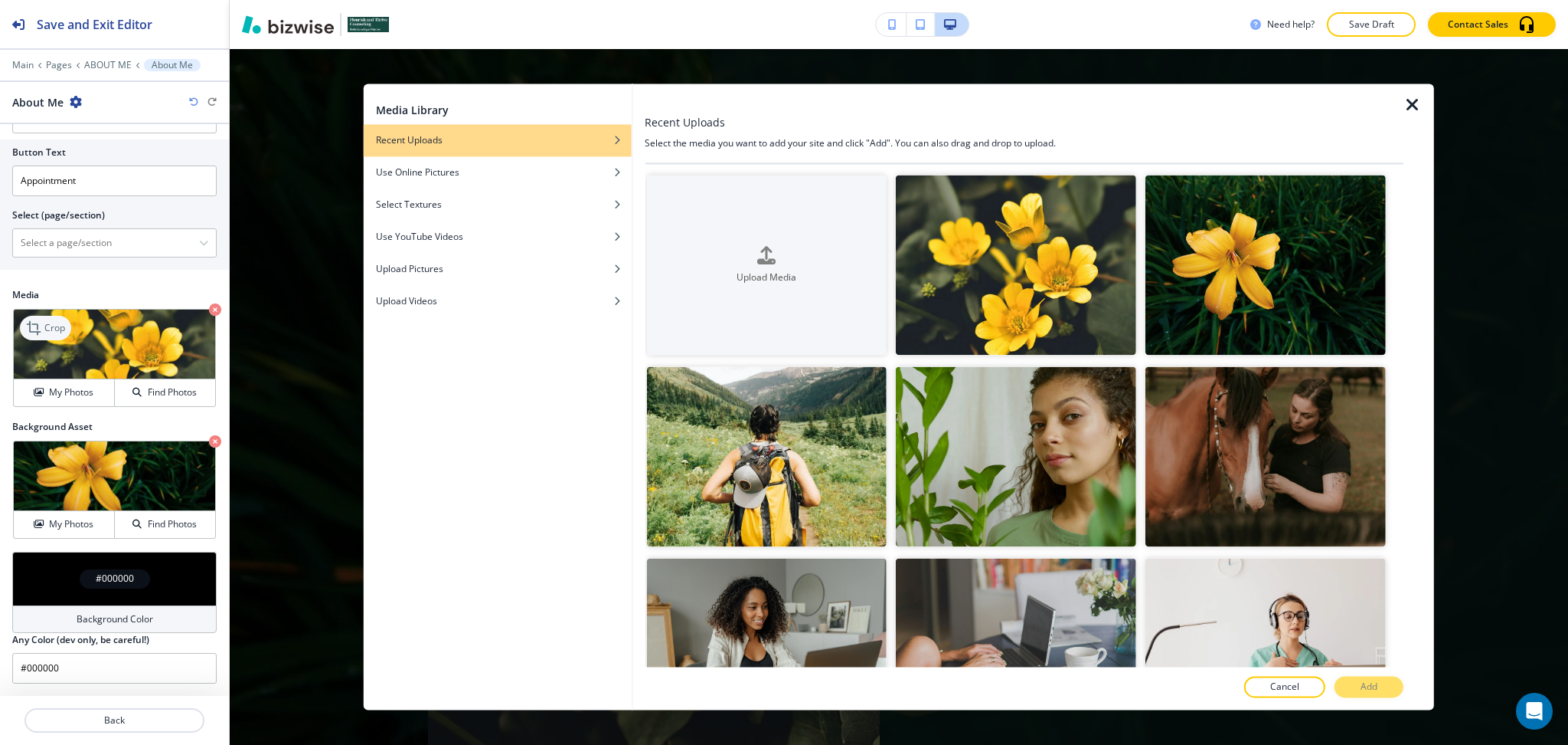
click at [34, 330] on icon at bounding box center [35, 327] width 18 height 18
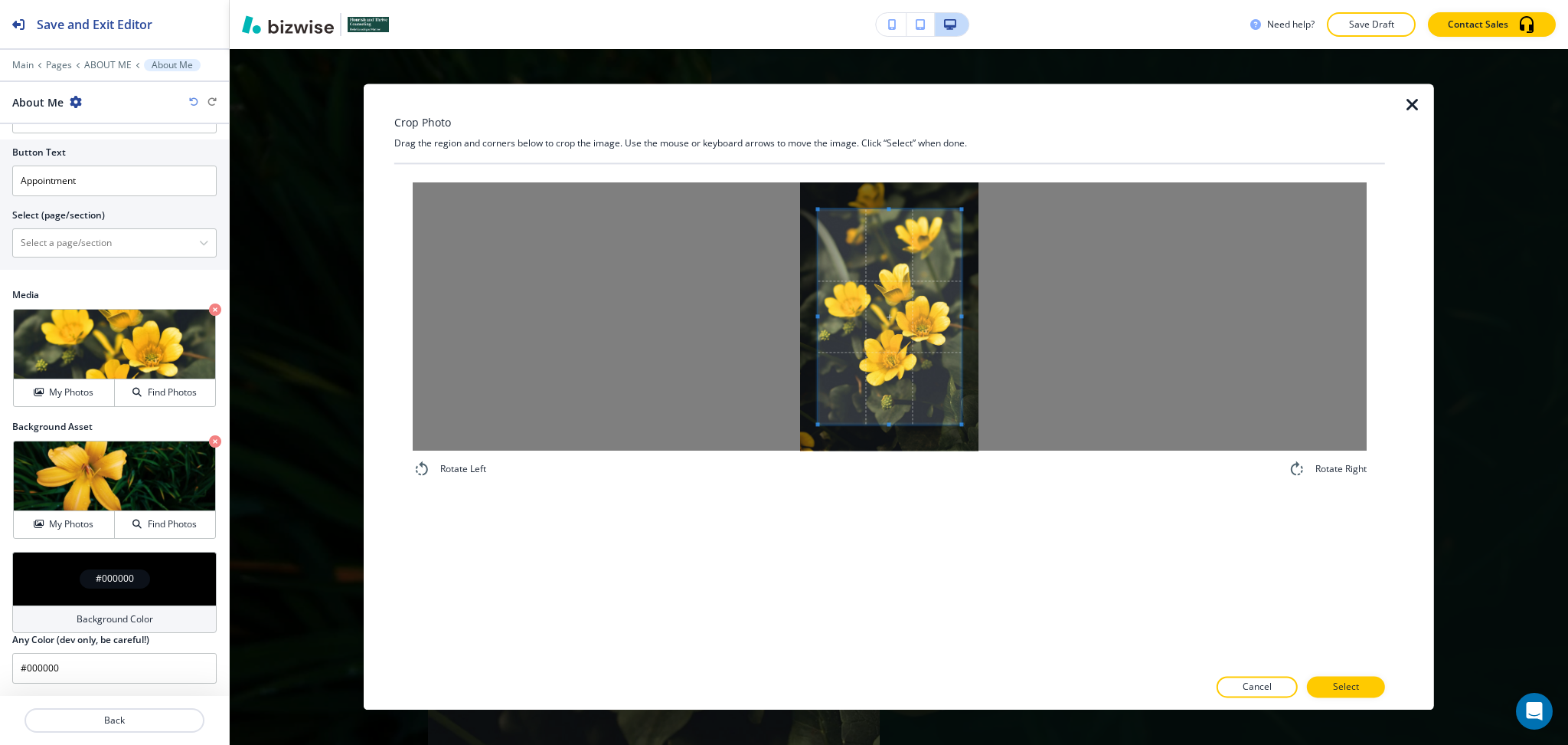
click at [728, 296] on div at bounding box center [890, 316] width 954 height 268
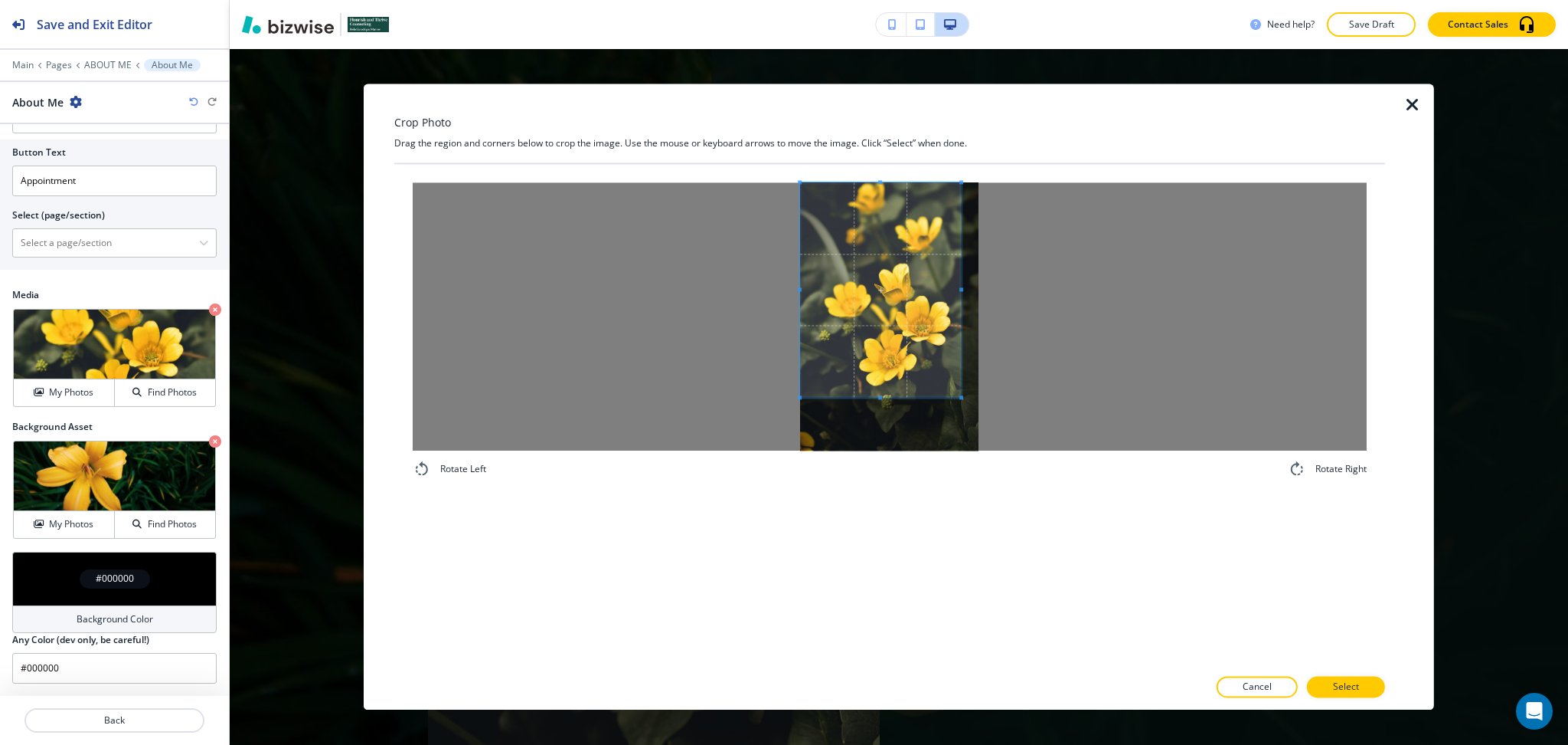
click at [879, 285] on span at bounding box center [881, 289] width 161 height 214
click at [1080, 282] on div at bounding box center [890, 316] width 954 height 268
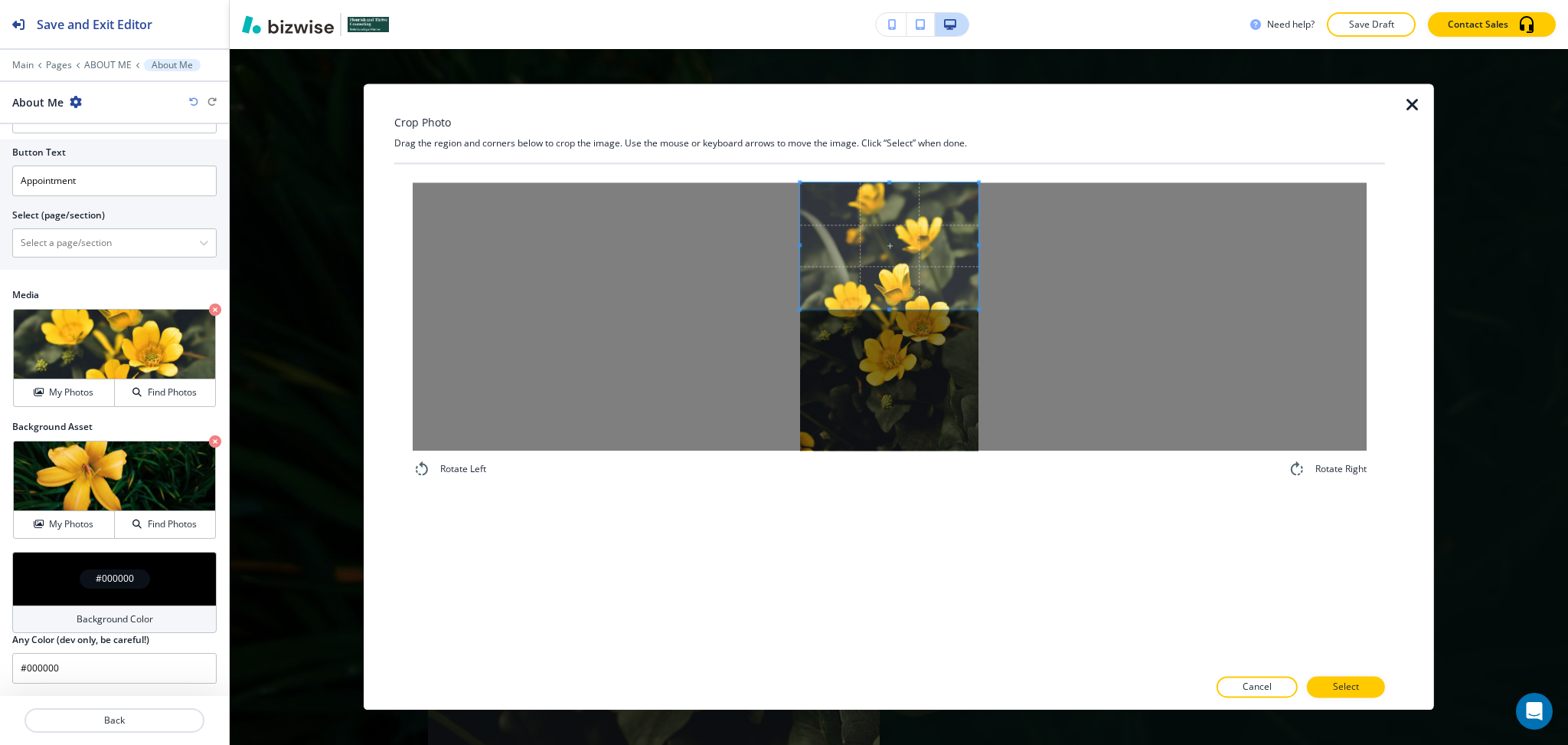
click at [896, 307] on span at bounding box center [890, 309] width 178 height 4
click at [1370, 686] on button "Select" at bounding box center [1346, 687] width 78 height 21
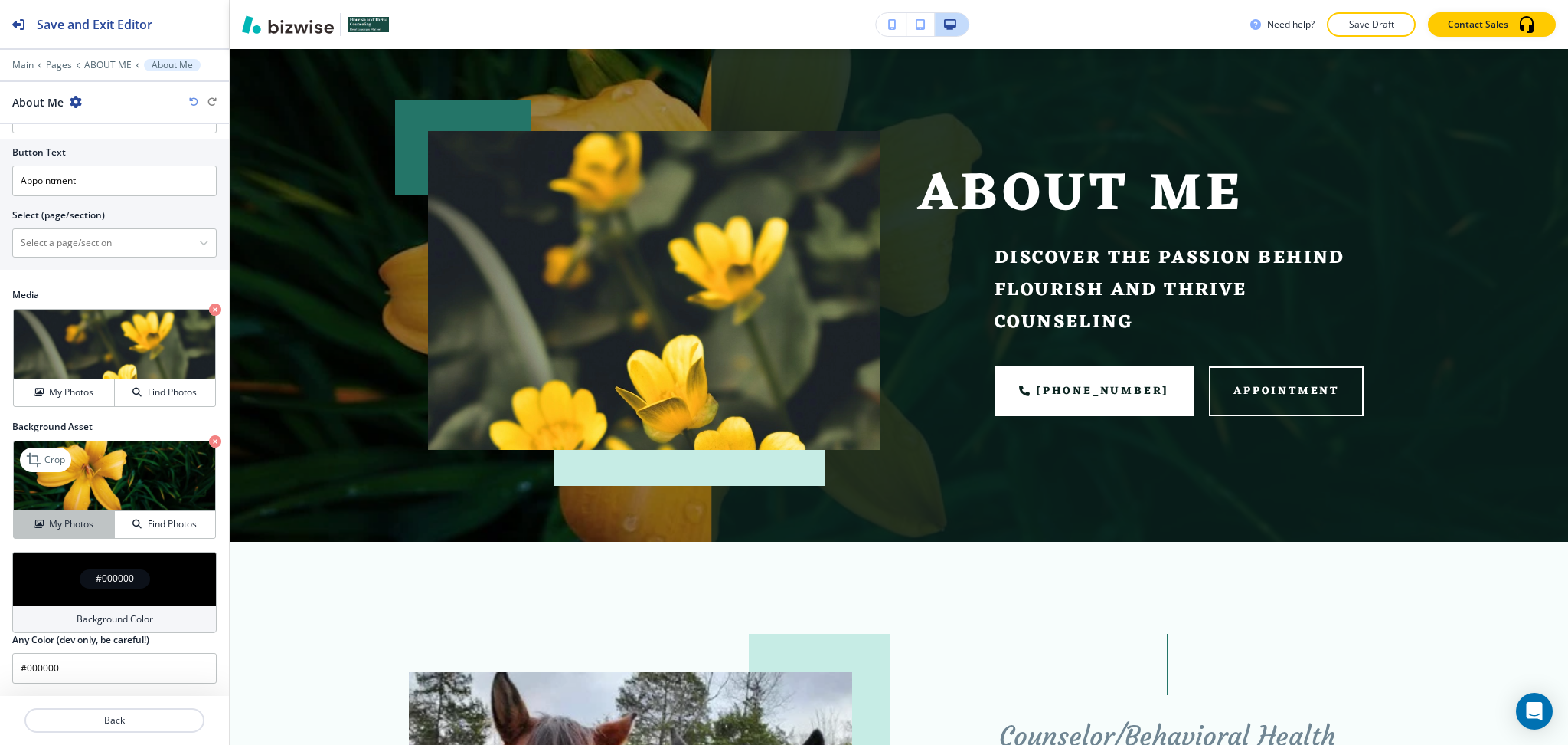
click at [68, 513] on button "My Photos" at bounding box center [64, 524] width 101 height 27
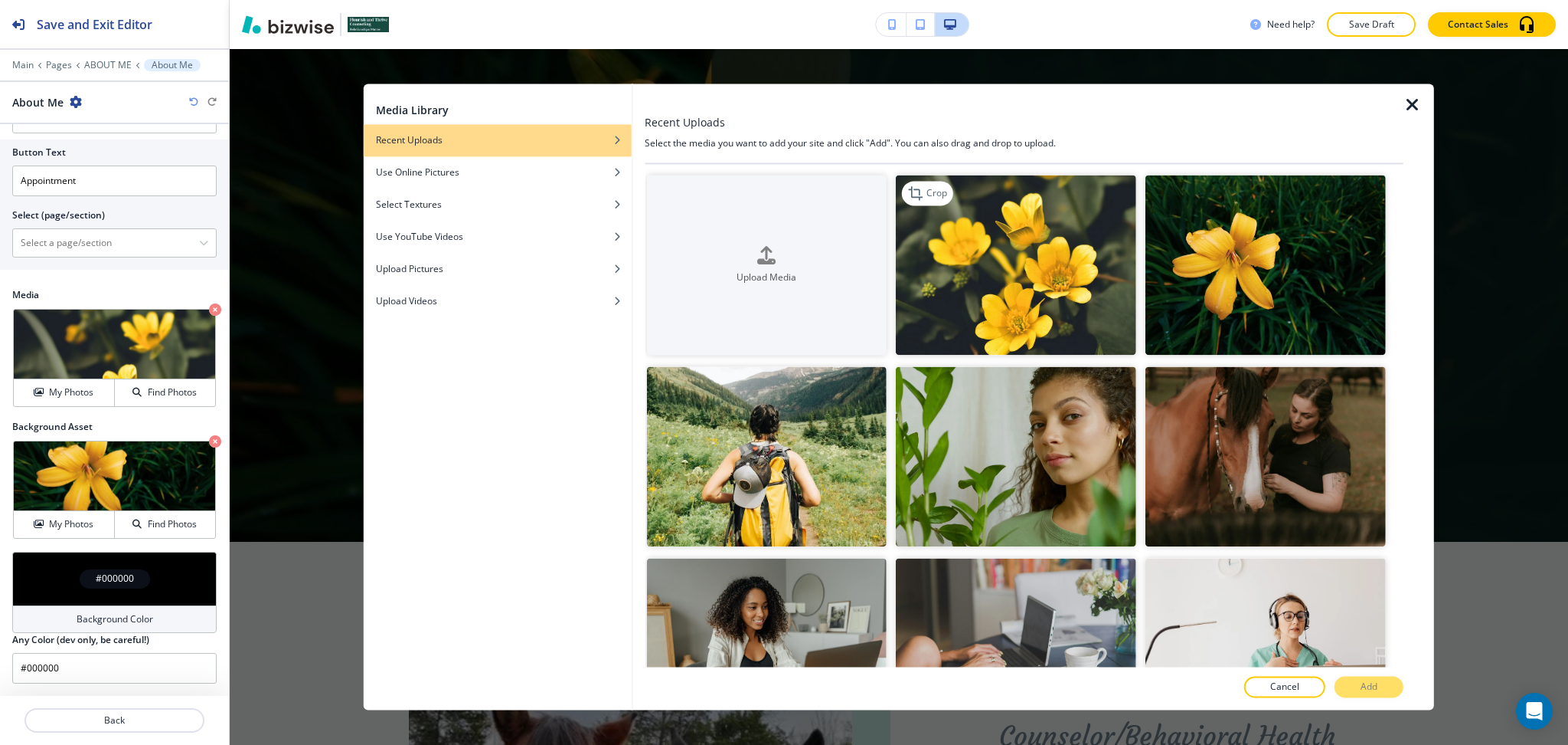
click at [942, 251] on img "button" at bounding box center [1016, 265] width 240 height 180
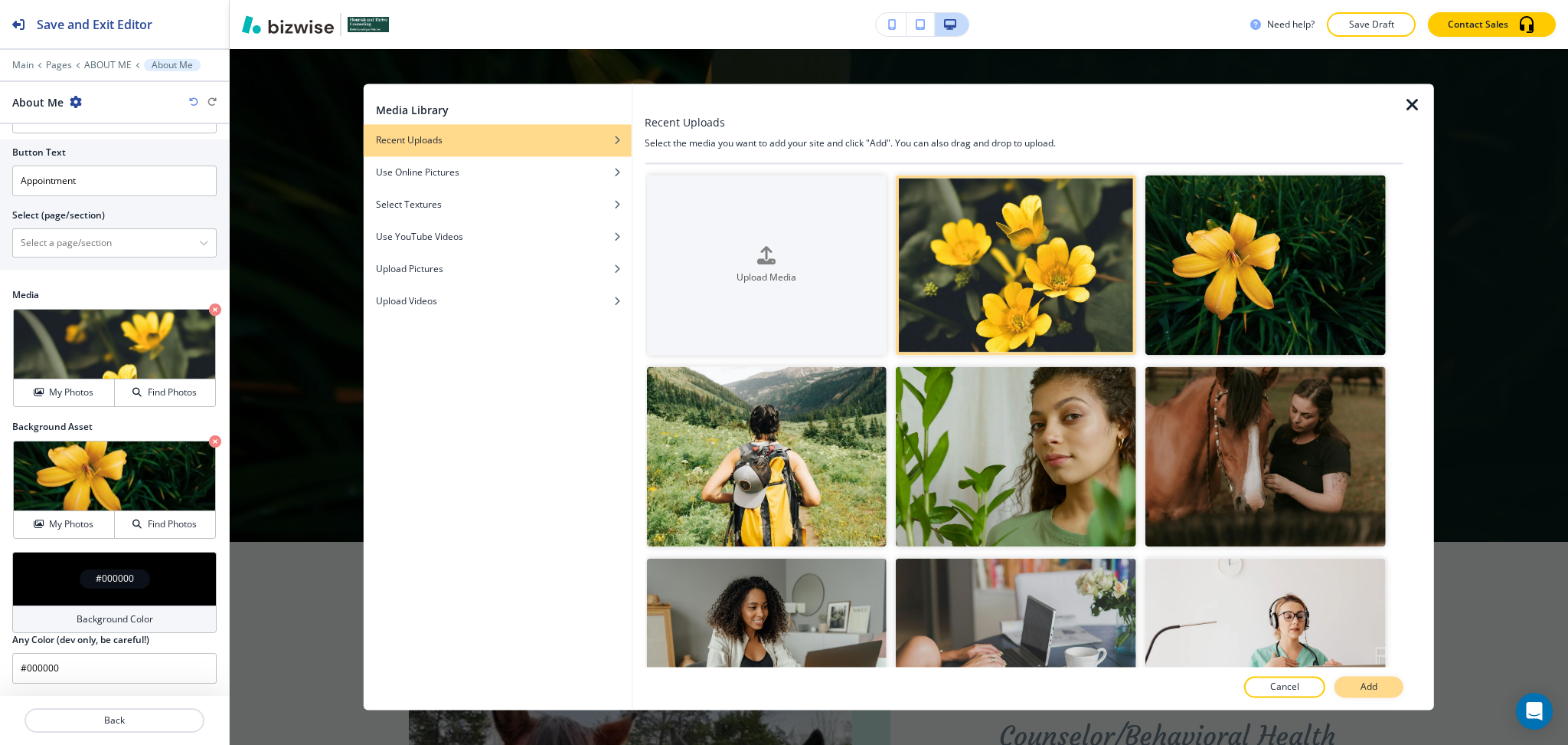
click at [1373, 685] on p "Add" at bounding box center [1369, 687] width 17 height 13
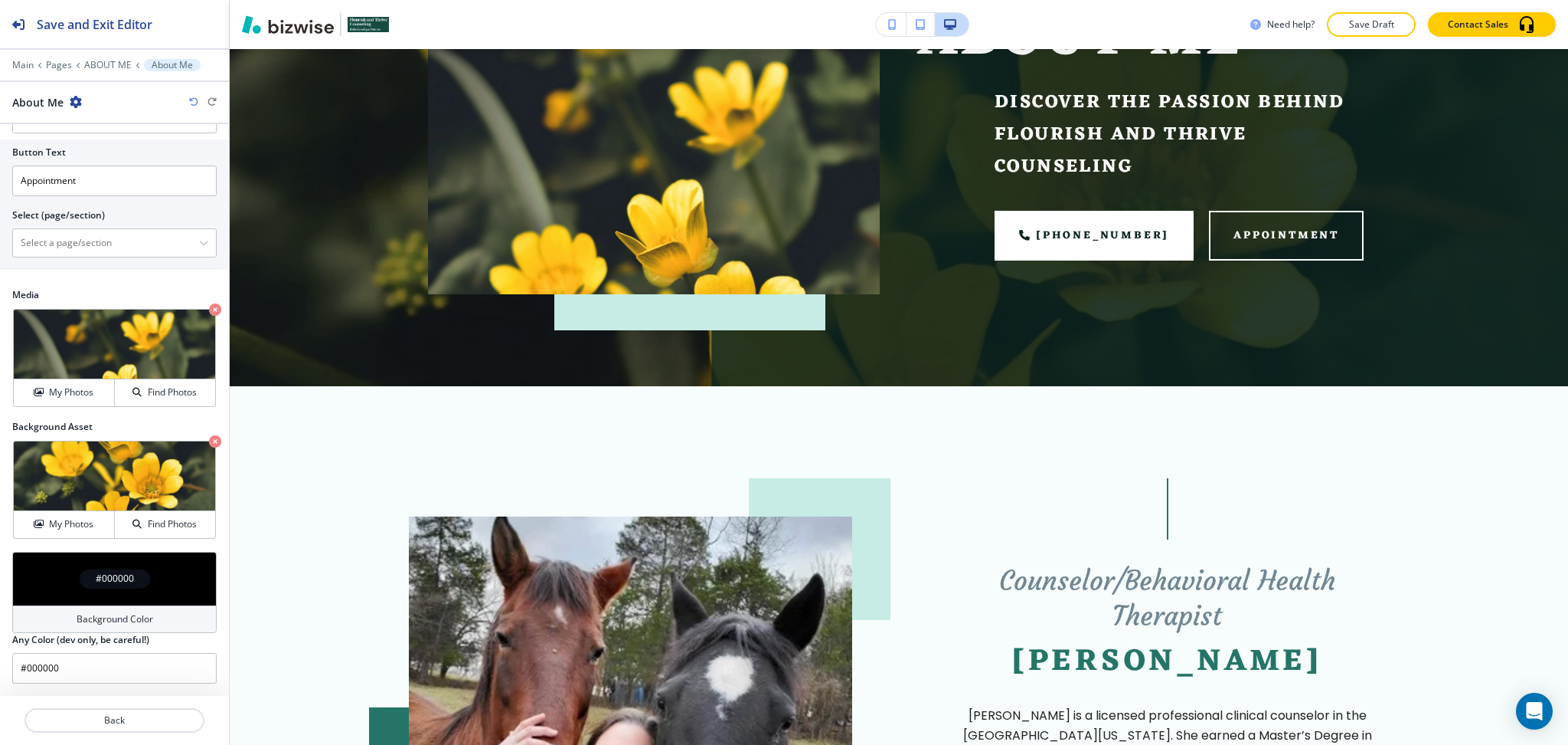
scroll to position [0, 0]
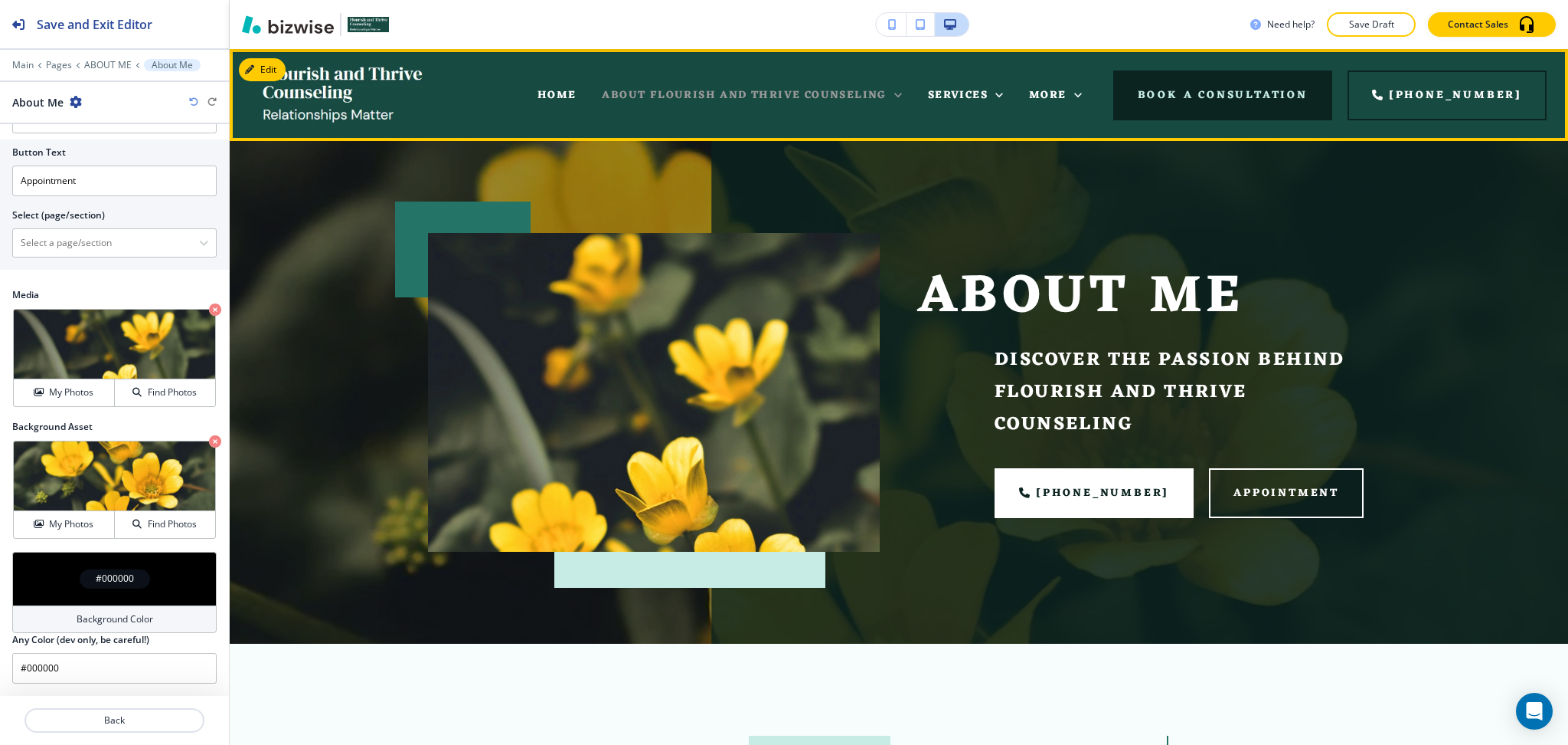
click at [719, 95] on span "ABOUT FLOURISH AND THRIVE COUNSELING" at bounding box center [744, 95] width 284 height 19
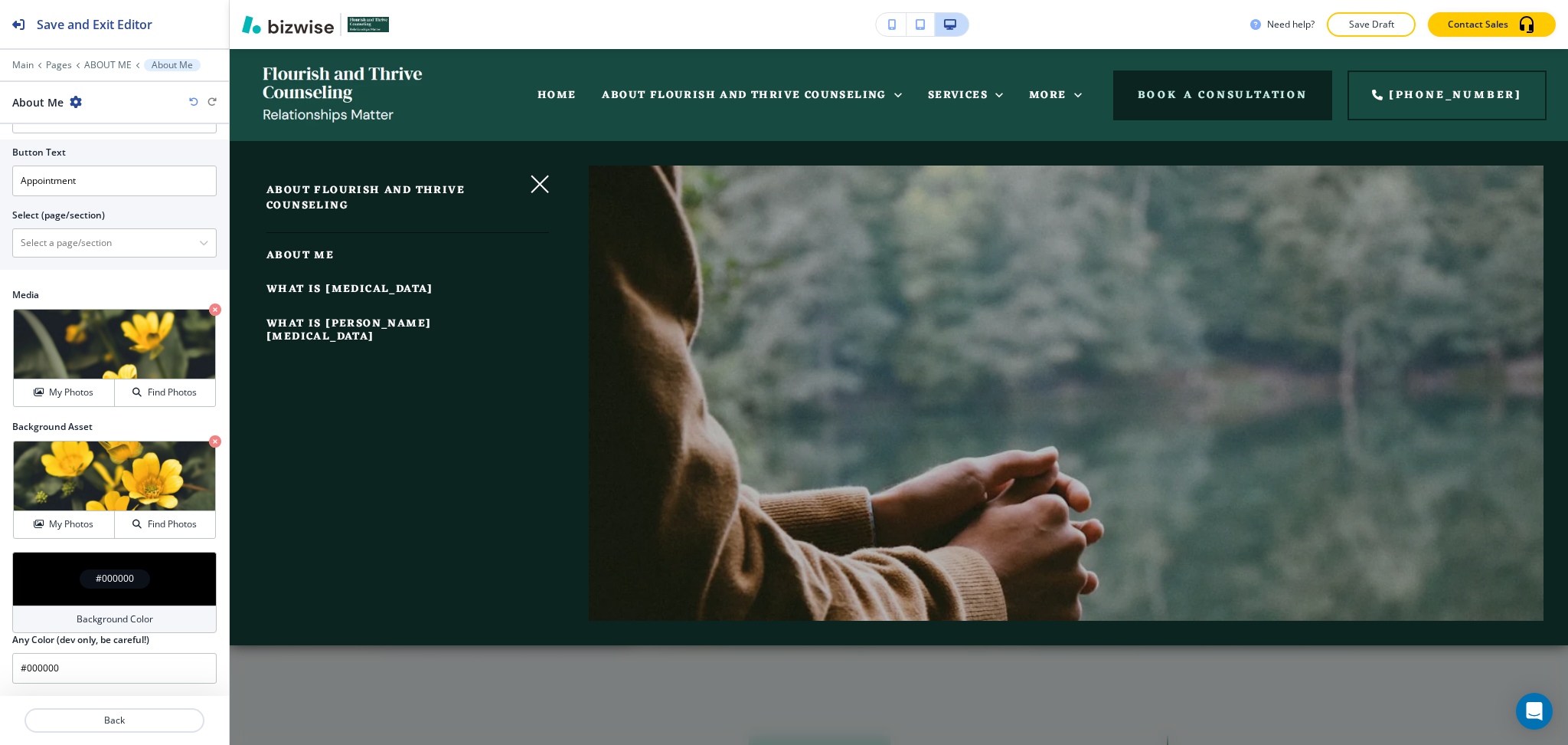
click at [325, 286] on span "WHAT IS PSYCHODYNAMIC PSYCHOTHERAPY" at bounding box center [350, 289] width 167 height 19
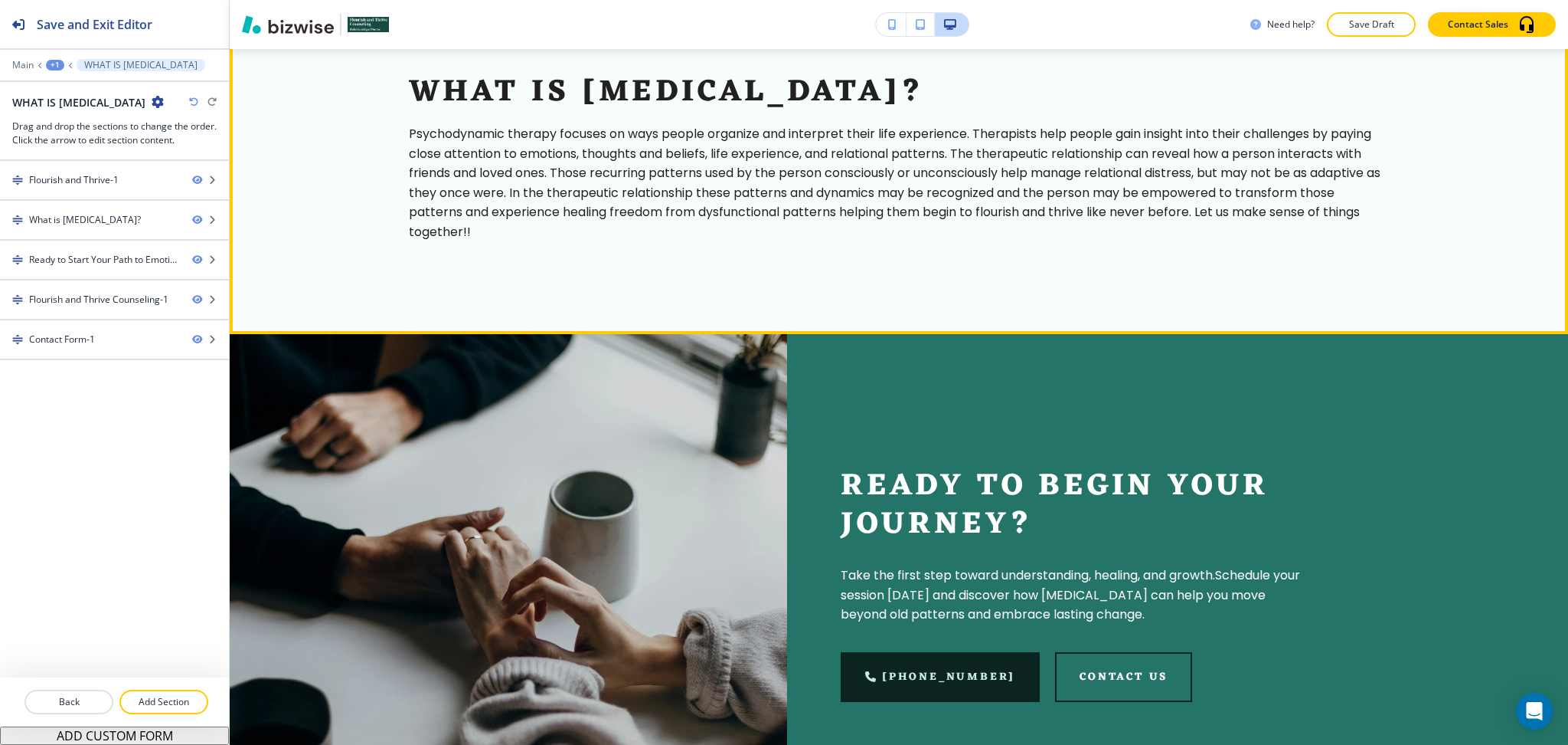
scroll to position [914, 0]
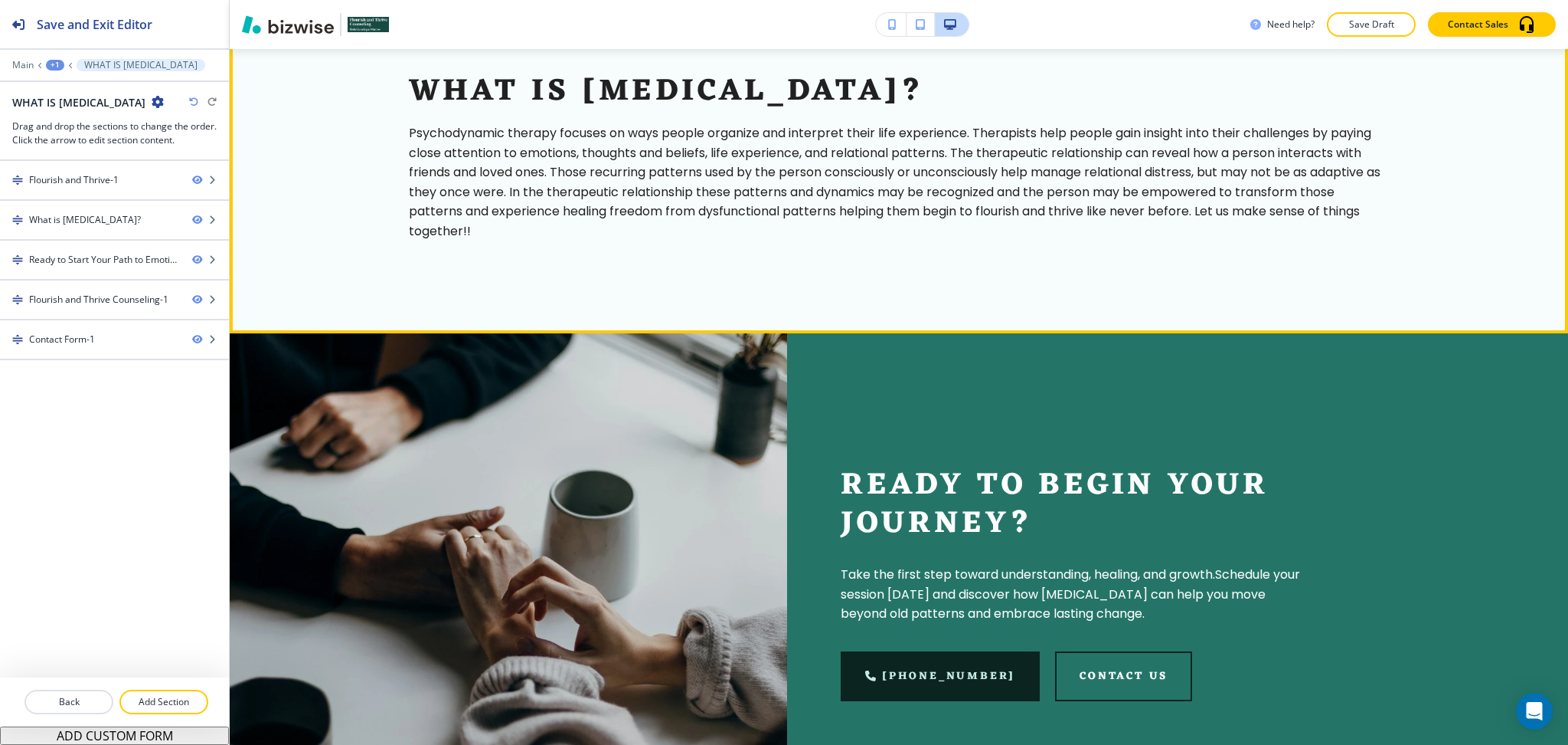
click at [279, 13] on button "Edit This Section" at bounding box center [290, 1] width 103 height 23
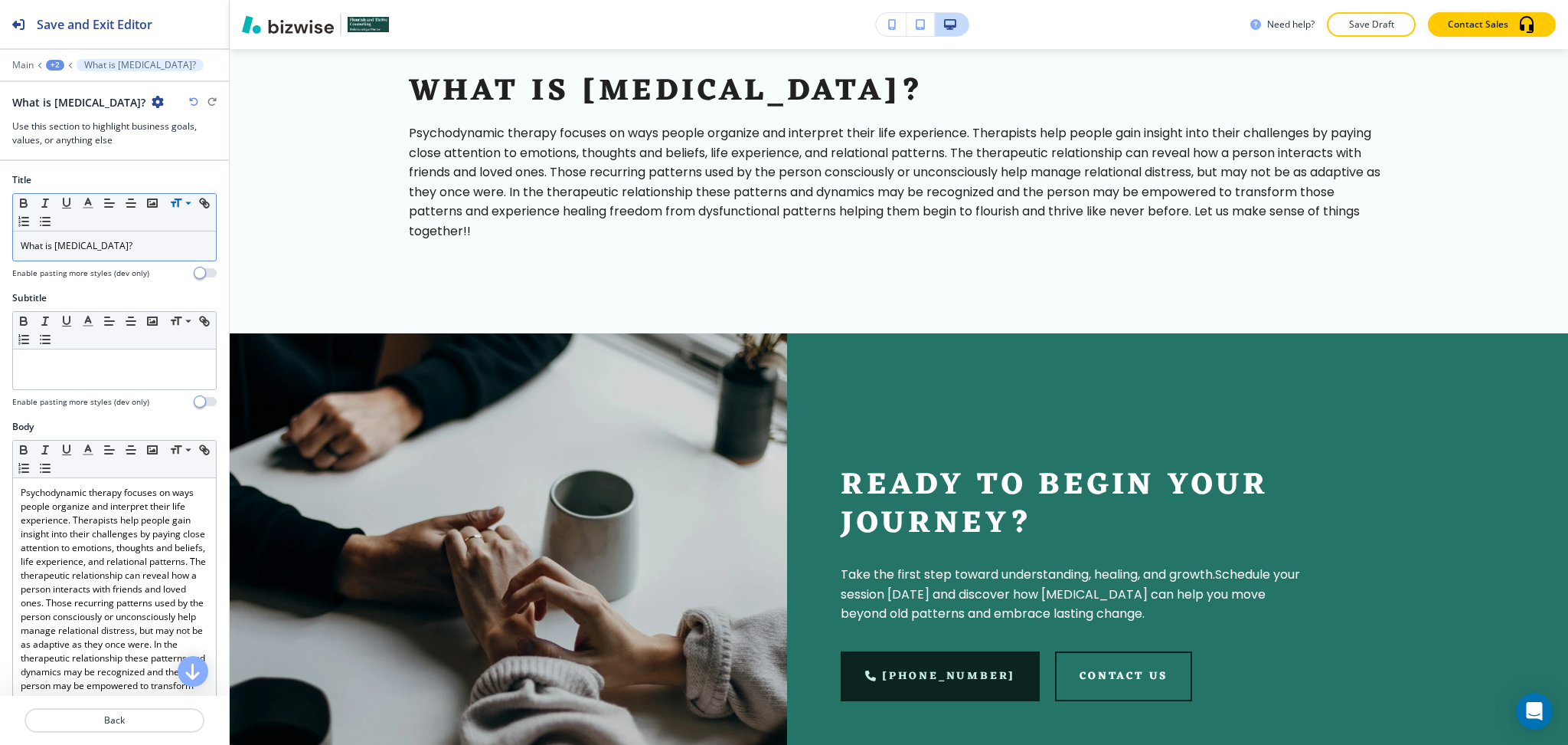
scroll to position [968, 0]
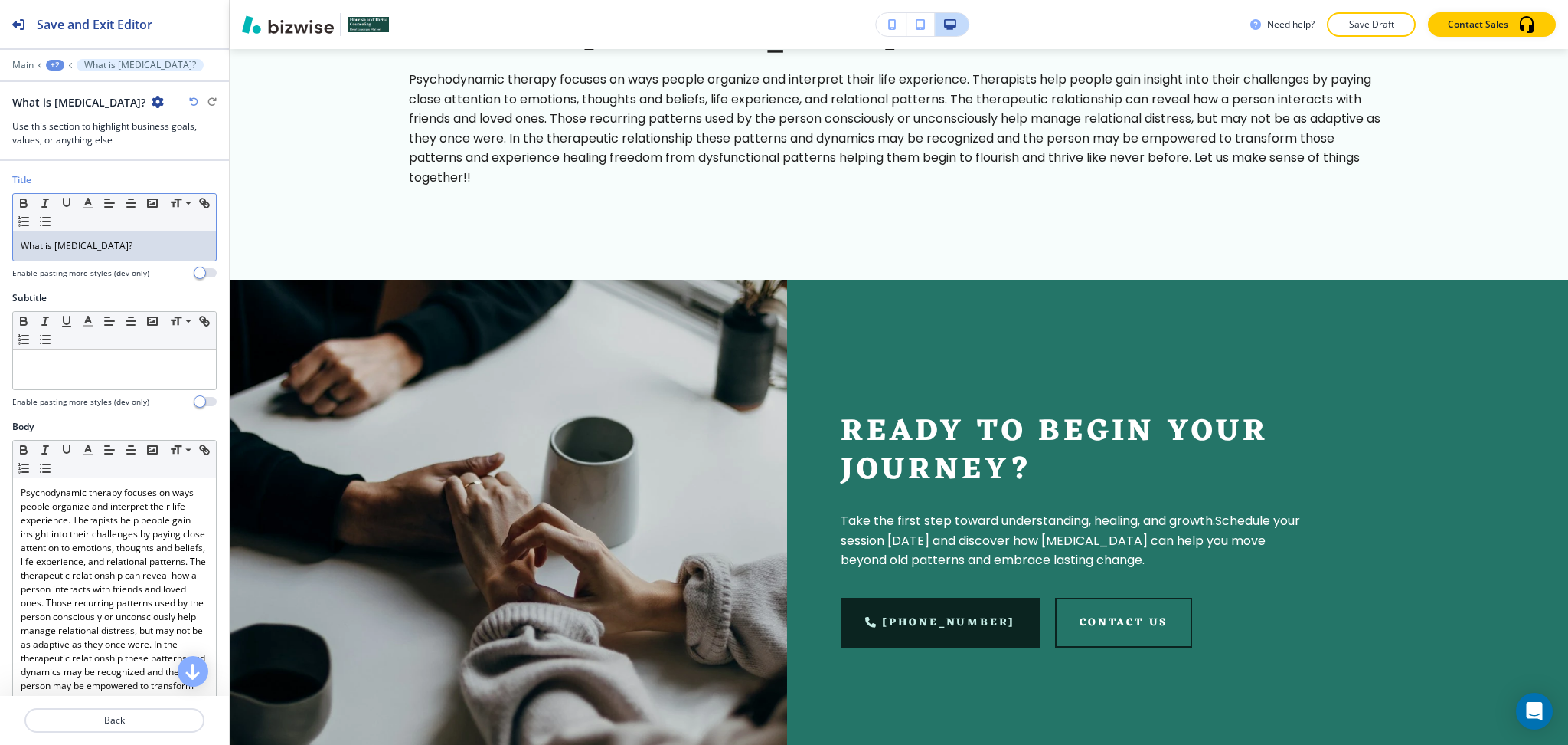
click at [136, 243] on p "What is Psychodynamic Psychotherapy?" at bounding box center [114, 245] width 188 height 13
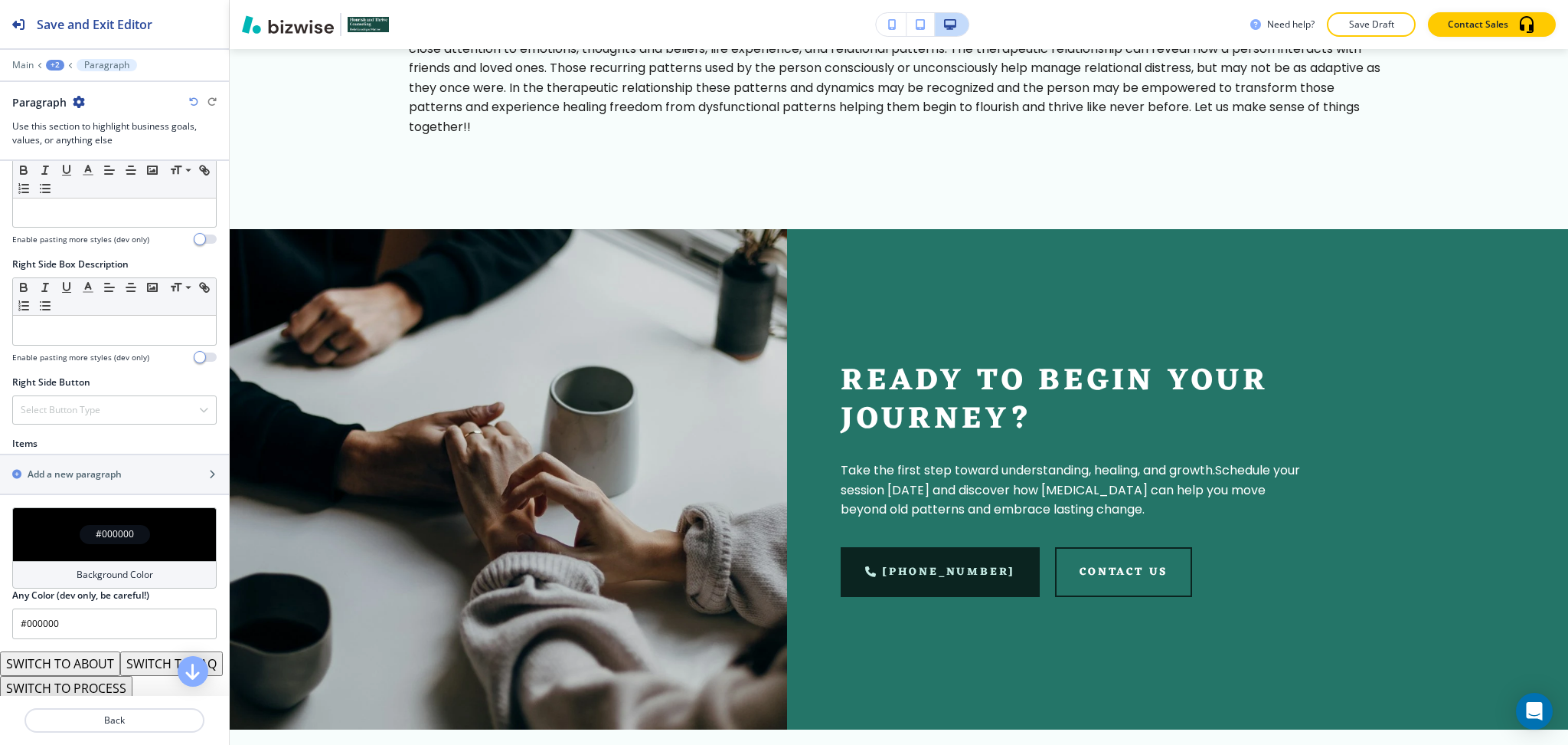
scroll to position [860, 0]
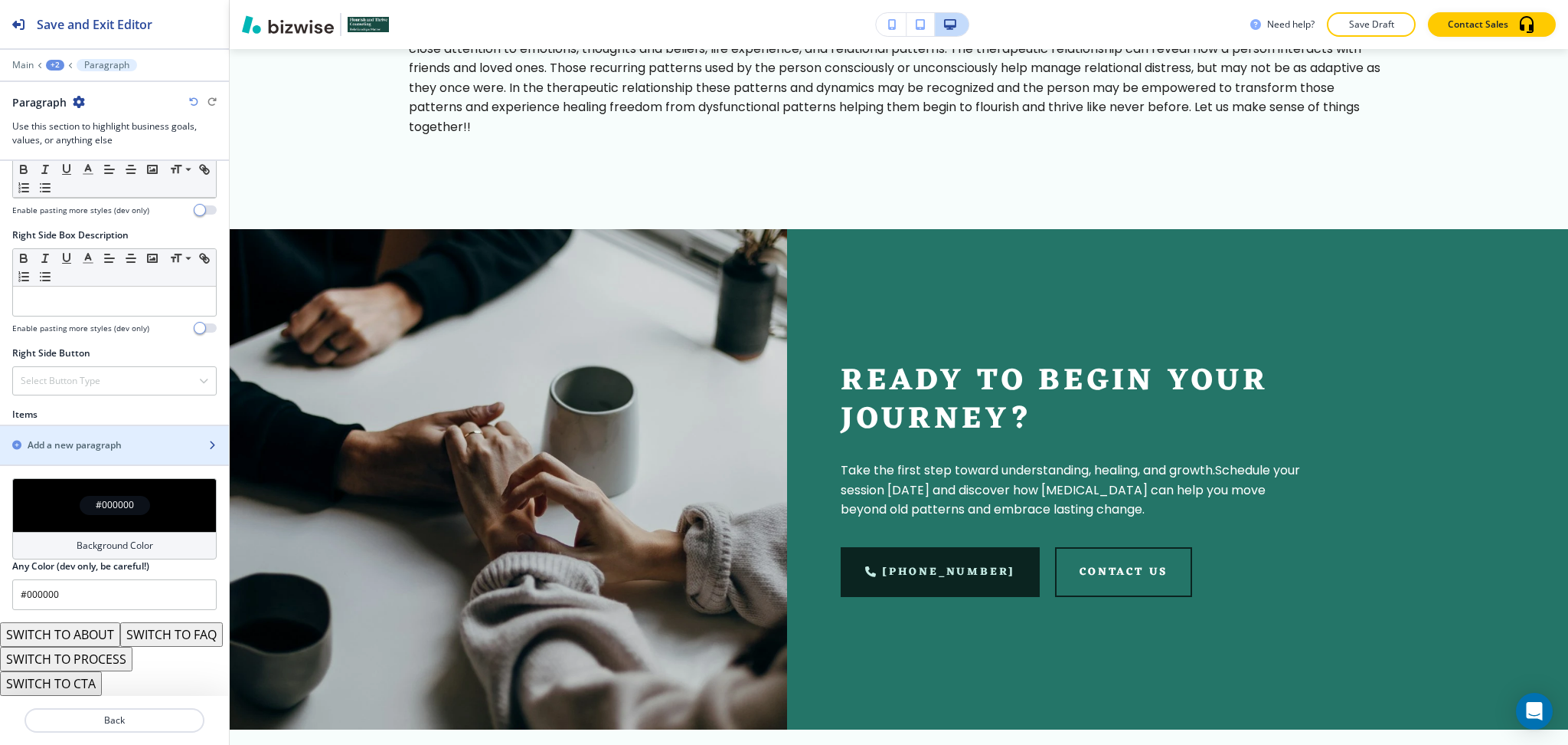
click at [78, 438] on h2 "Add a new paragraph" at bounding box center [75, 445] width 95 height 13
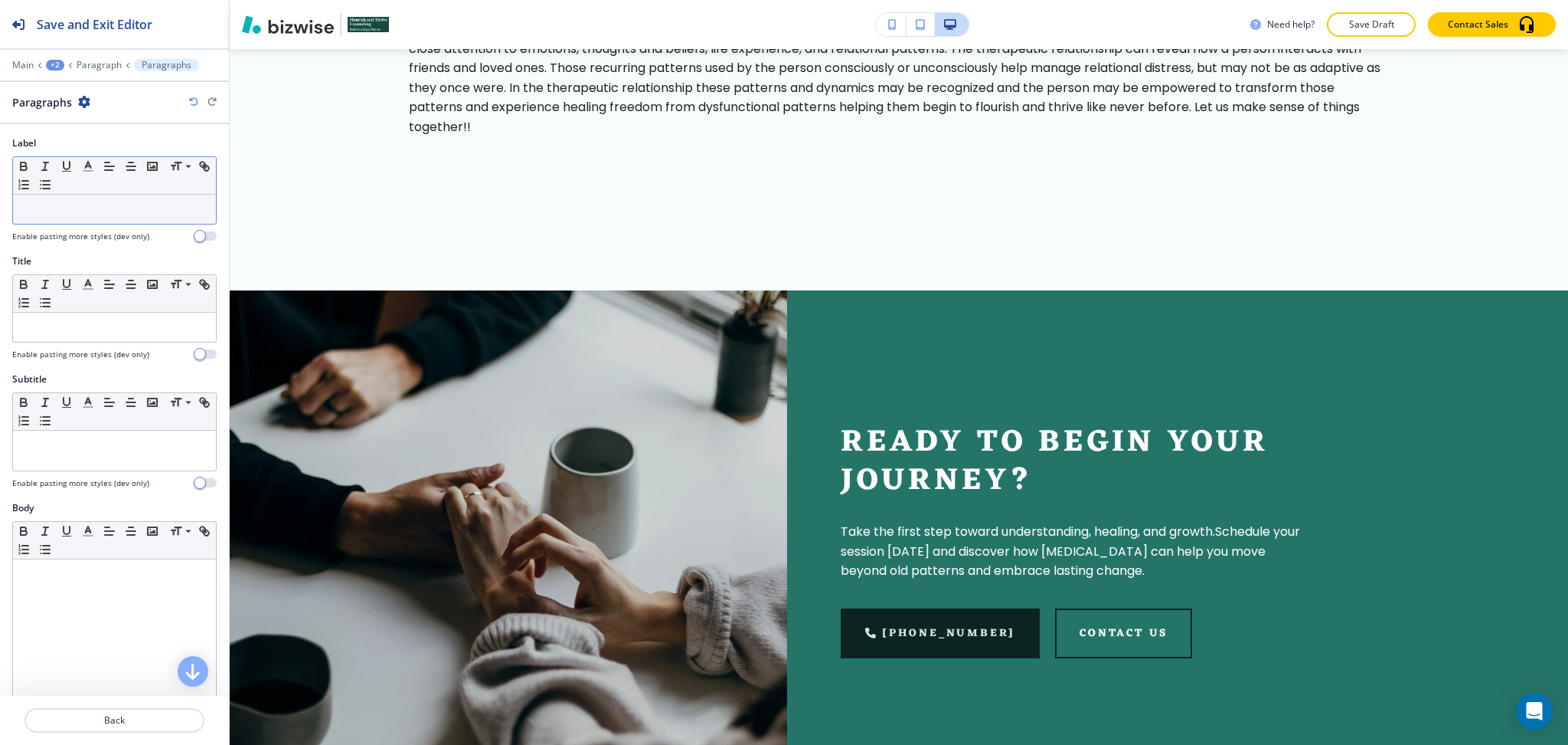
scroll to position [1, 0]
click at [70, 202] on p at bounding box center [114, 208] width 188 height 13
click at [108, 339] on div "Title Small Normal Large Huge Enable pasting more styles (dev only)" at bounding box center [114, 307] width 204 height 106
paste div
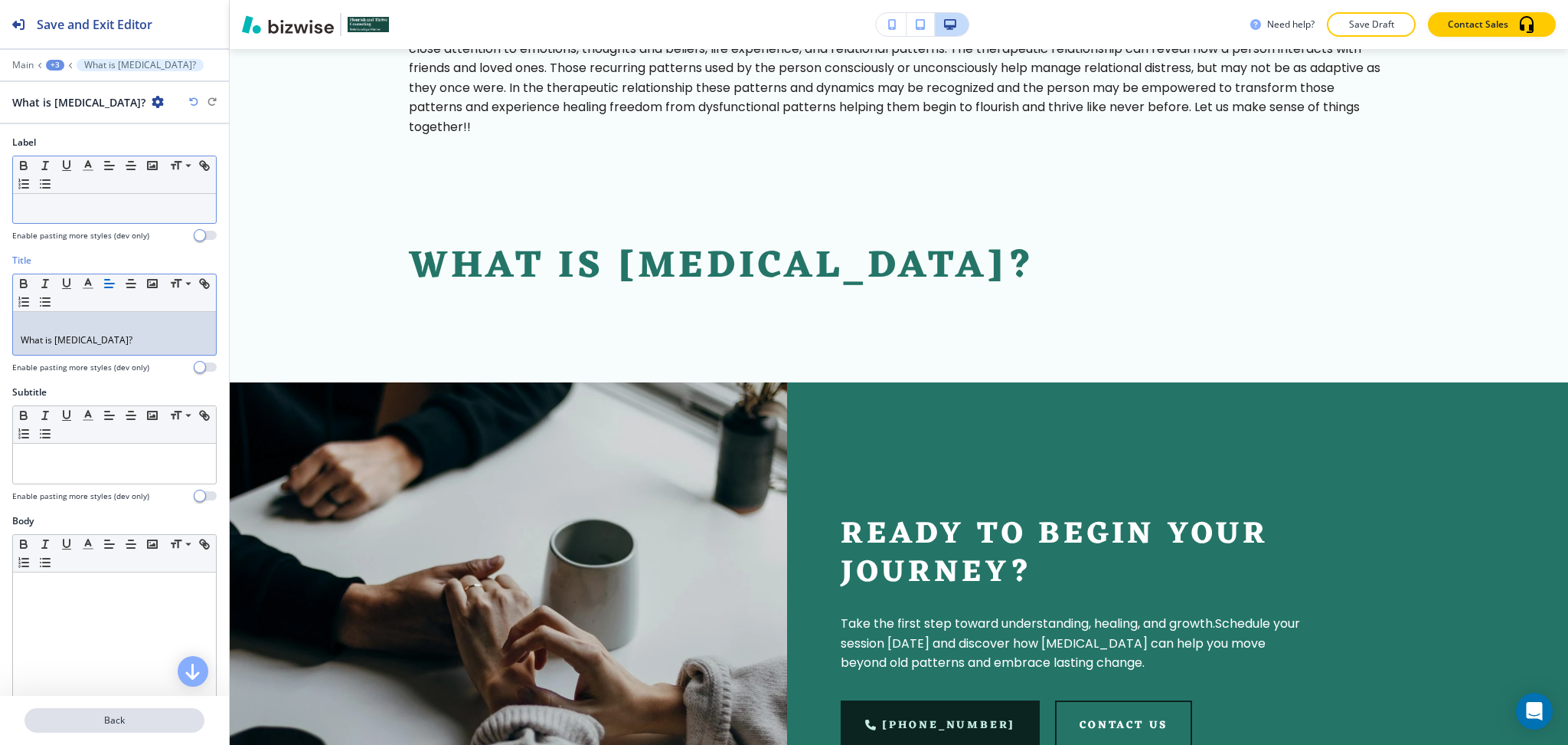
click at [136, 726] on p "Back" at bounding box center [114, 720] width 177 height 13
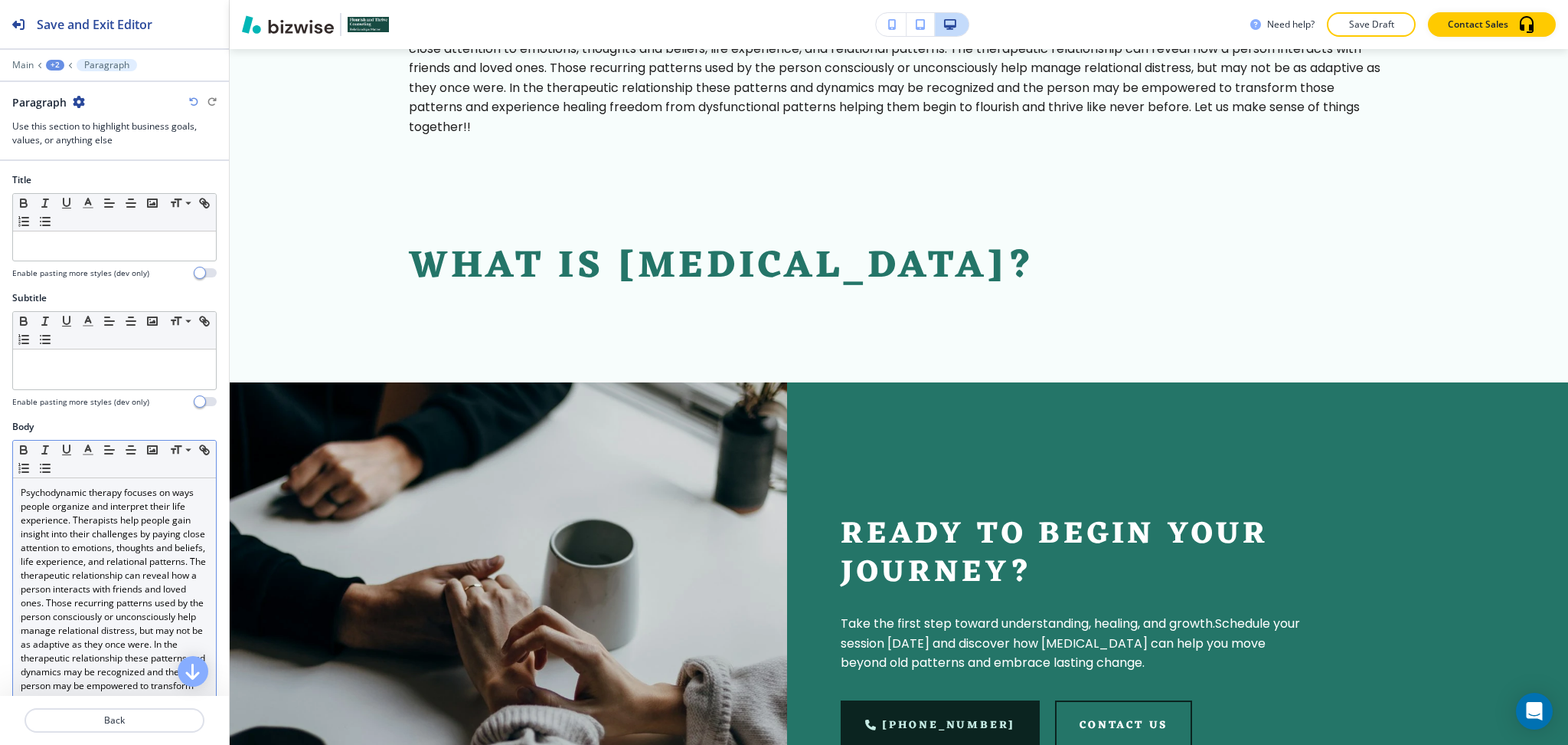
click at [129, 557] on p "Psychodynamic therapy focuses on ways people organize and interpret their life …" at bounding box center [114, 624] width 188 height 276
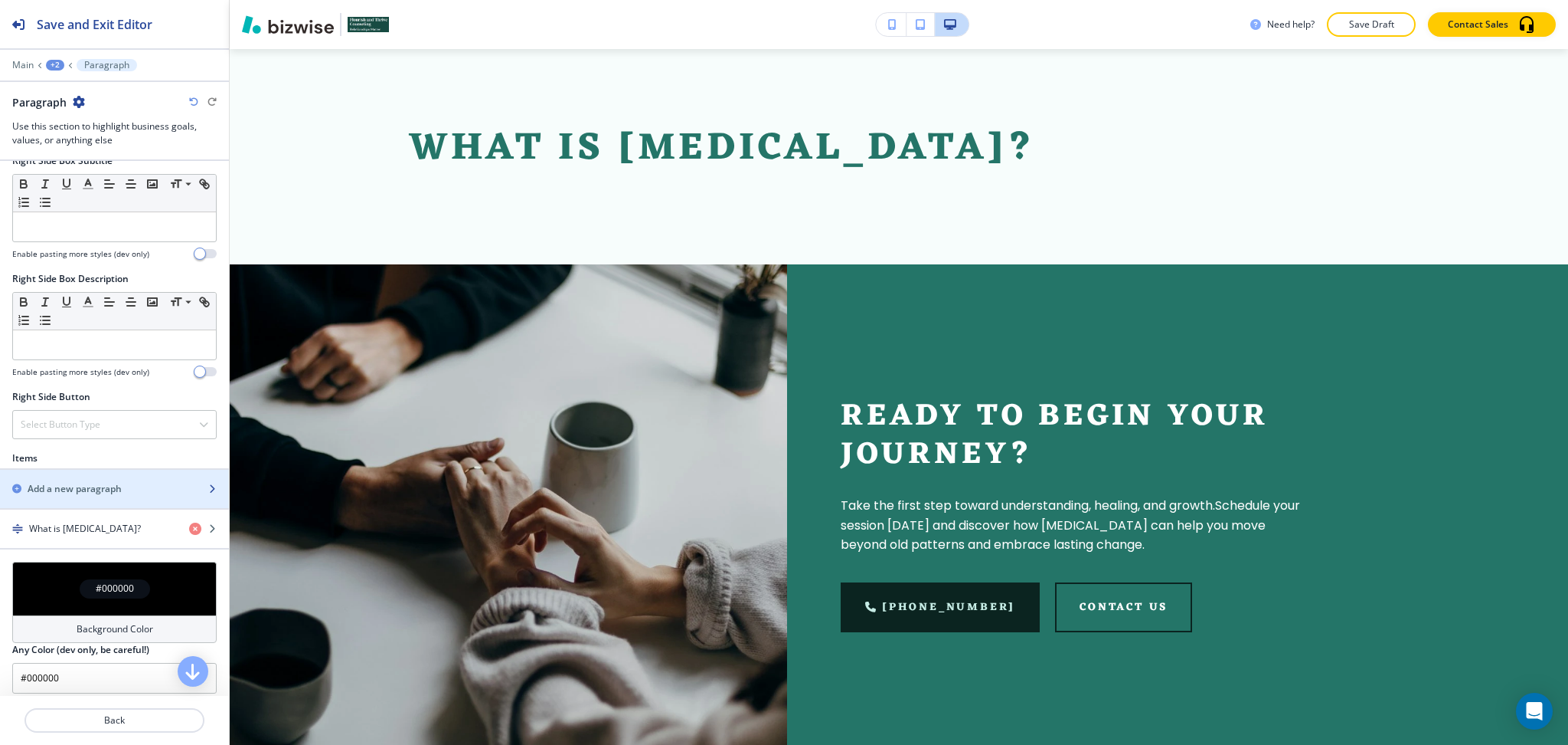
scroll to position [780, 0]
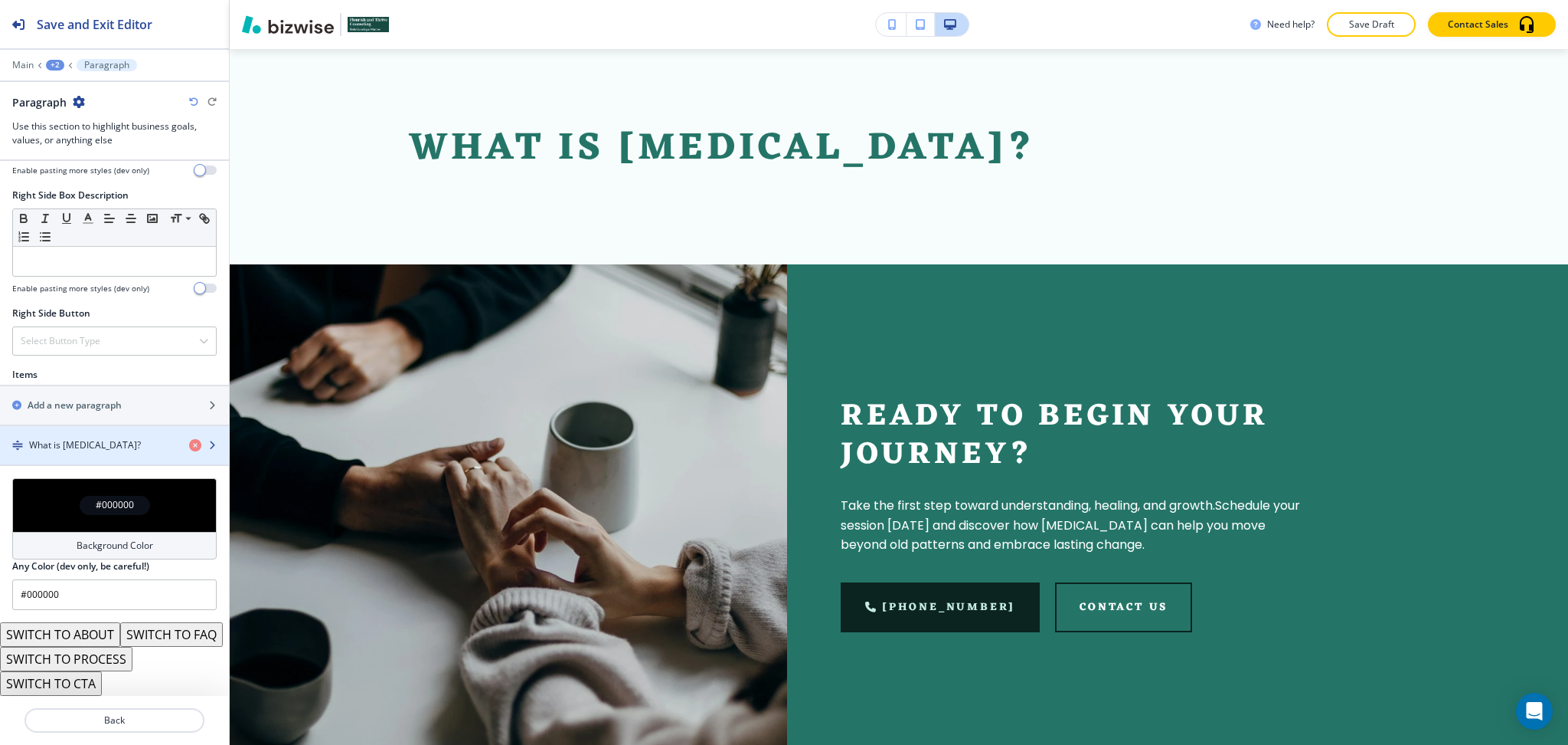
click at [121, 438] on h4 "What is Psychodynamic Psychotherapy?" at bounding box center [85, 445] width 112 height 13
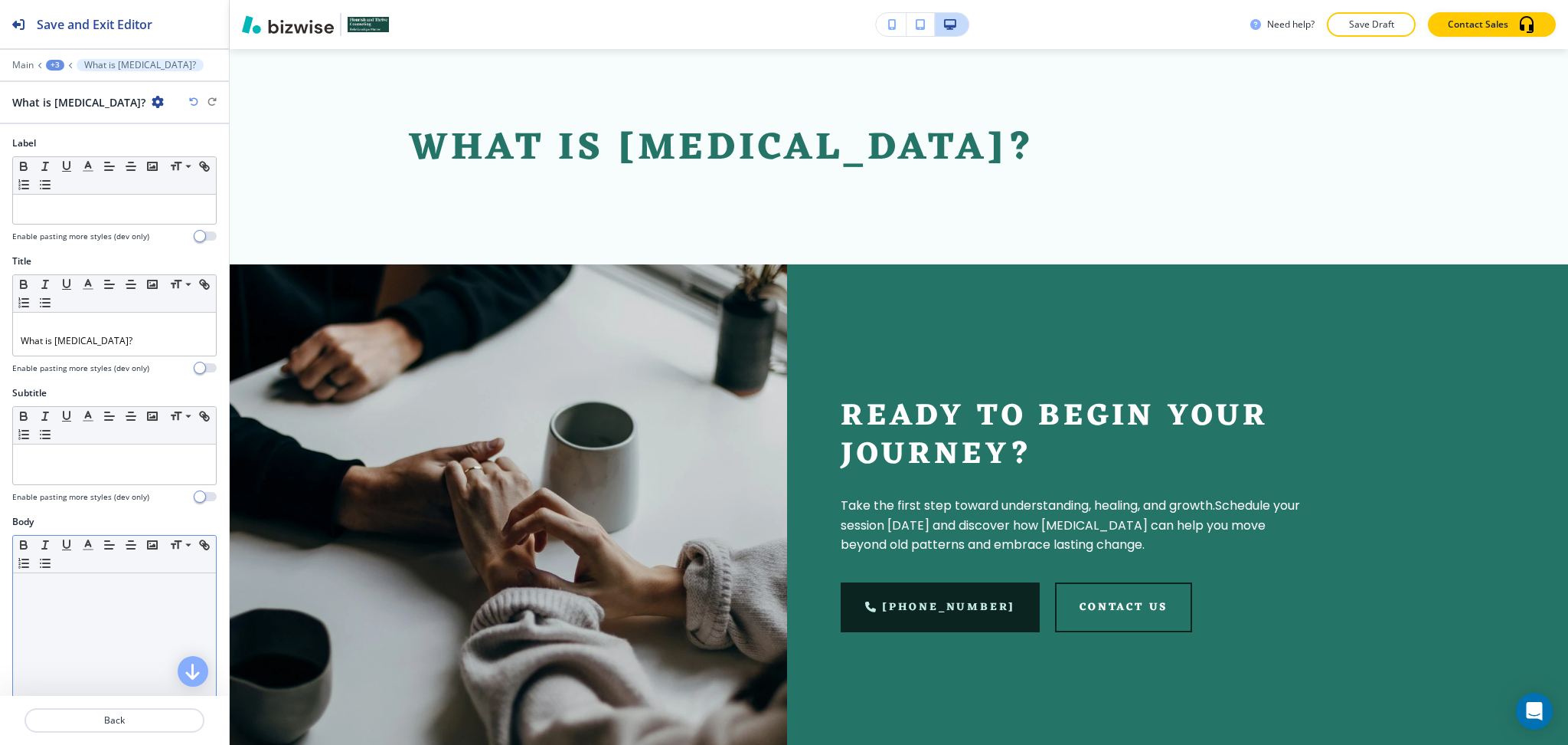
scroll to position [1, 0]
click at [89, 643] on div at bounding box center [115, 672] width 203 height 199
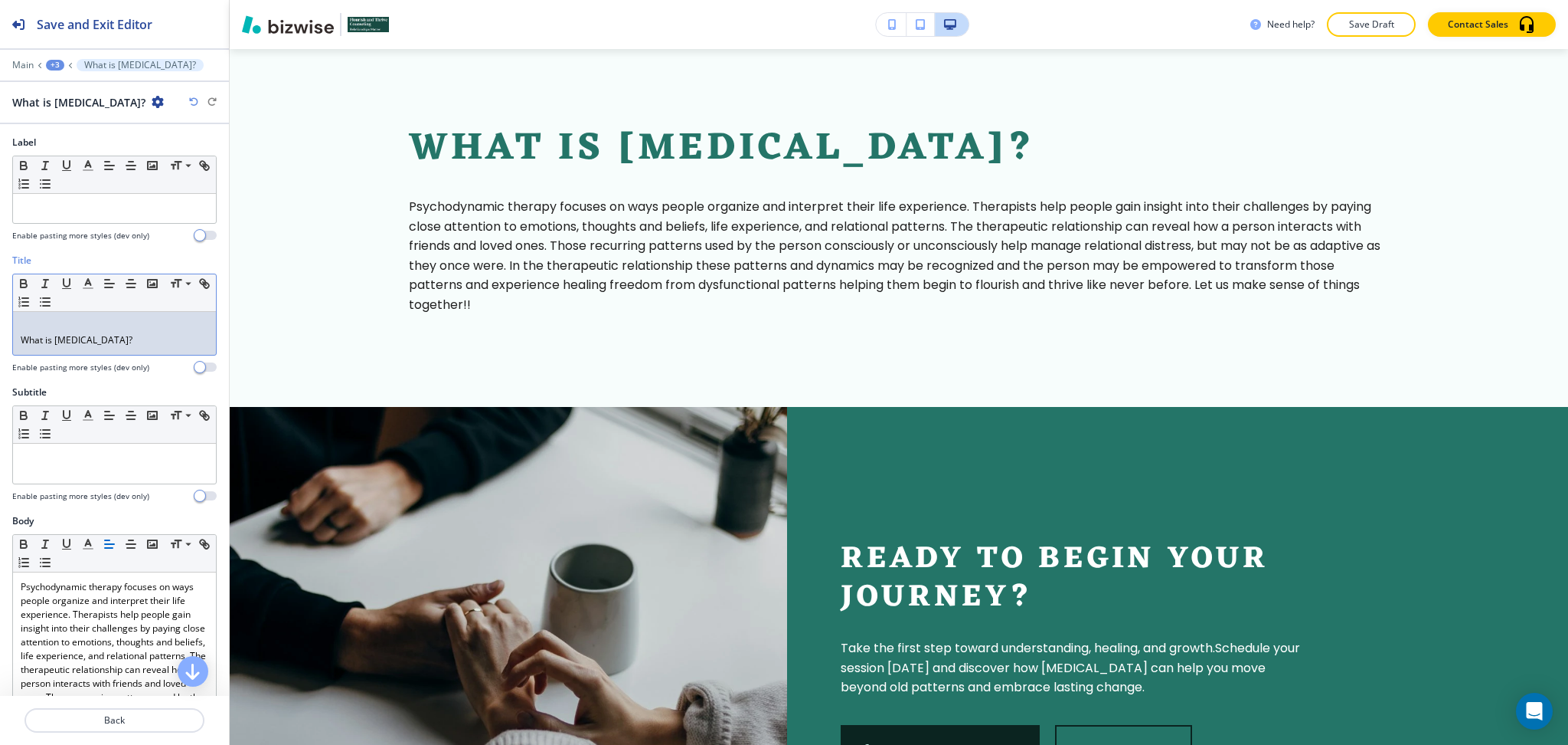
click at [19, 338] on div "What is Psychodynamic Psychotherapy?" at bounding box center [115, 333] width 203 height 43
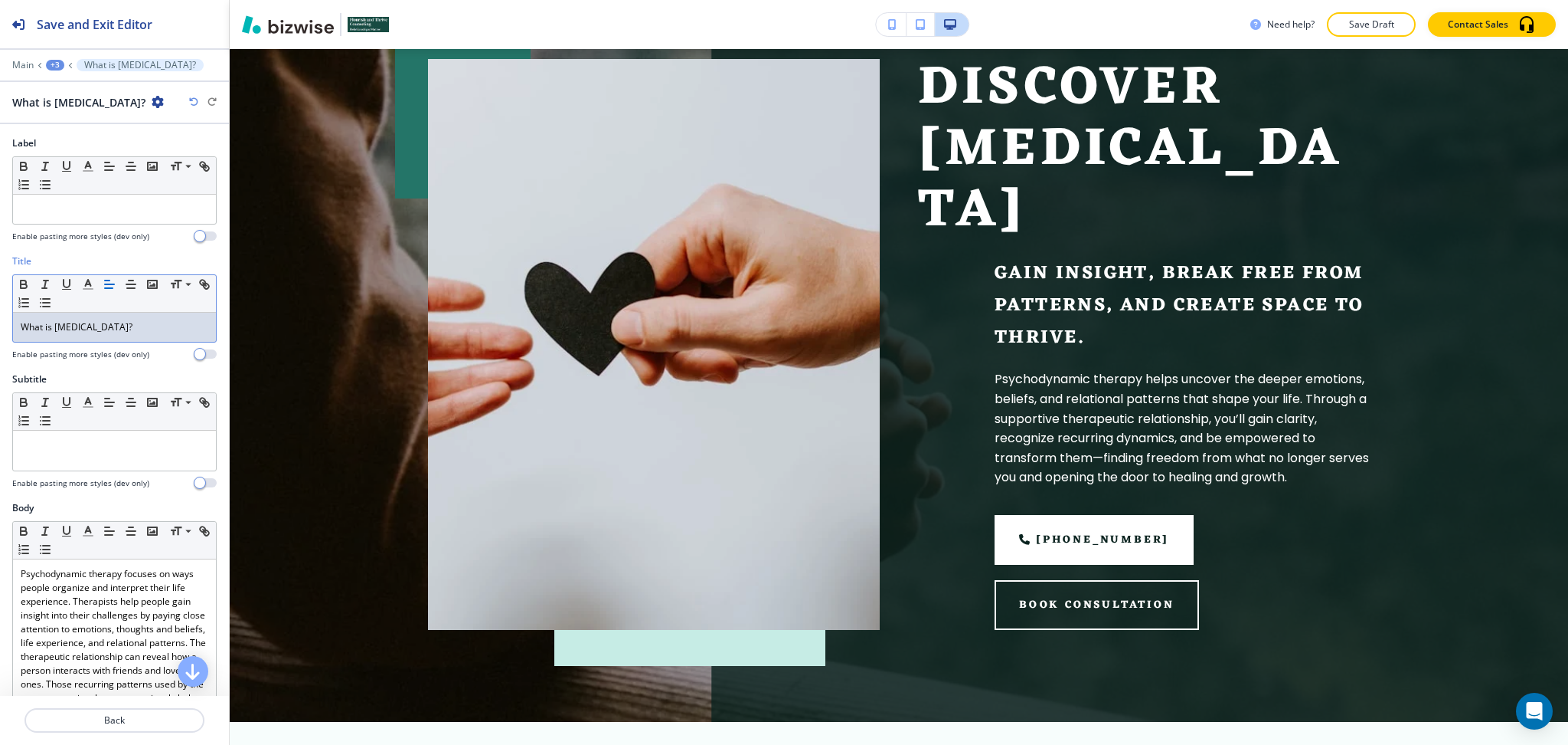
scroll to position [0, 0]
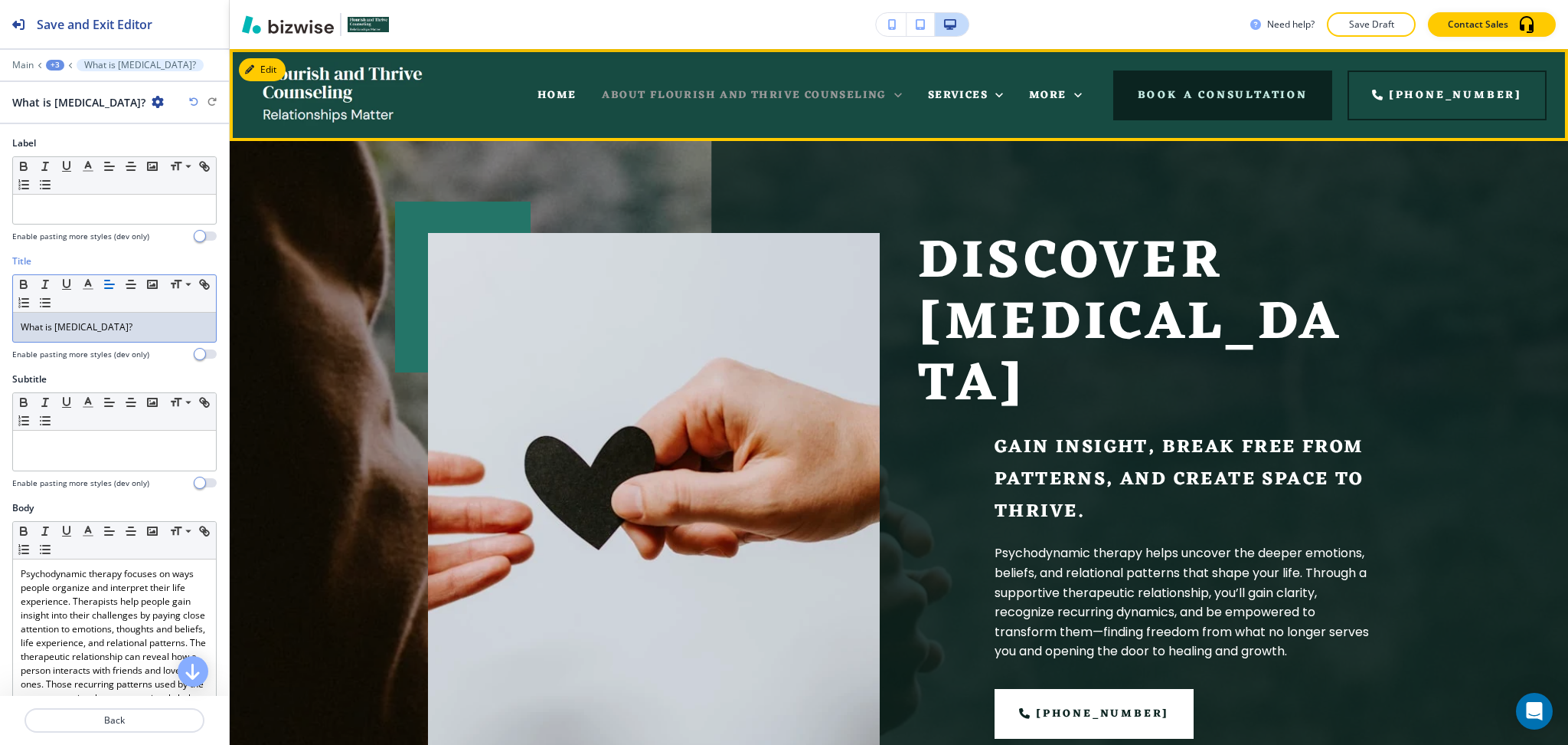
click at [792, 89] on span "ABOUT FLOURISH AND THRIVE COUNSELING" at bounding box center [744, 95] width 284 height 19
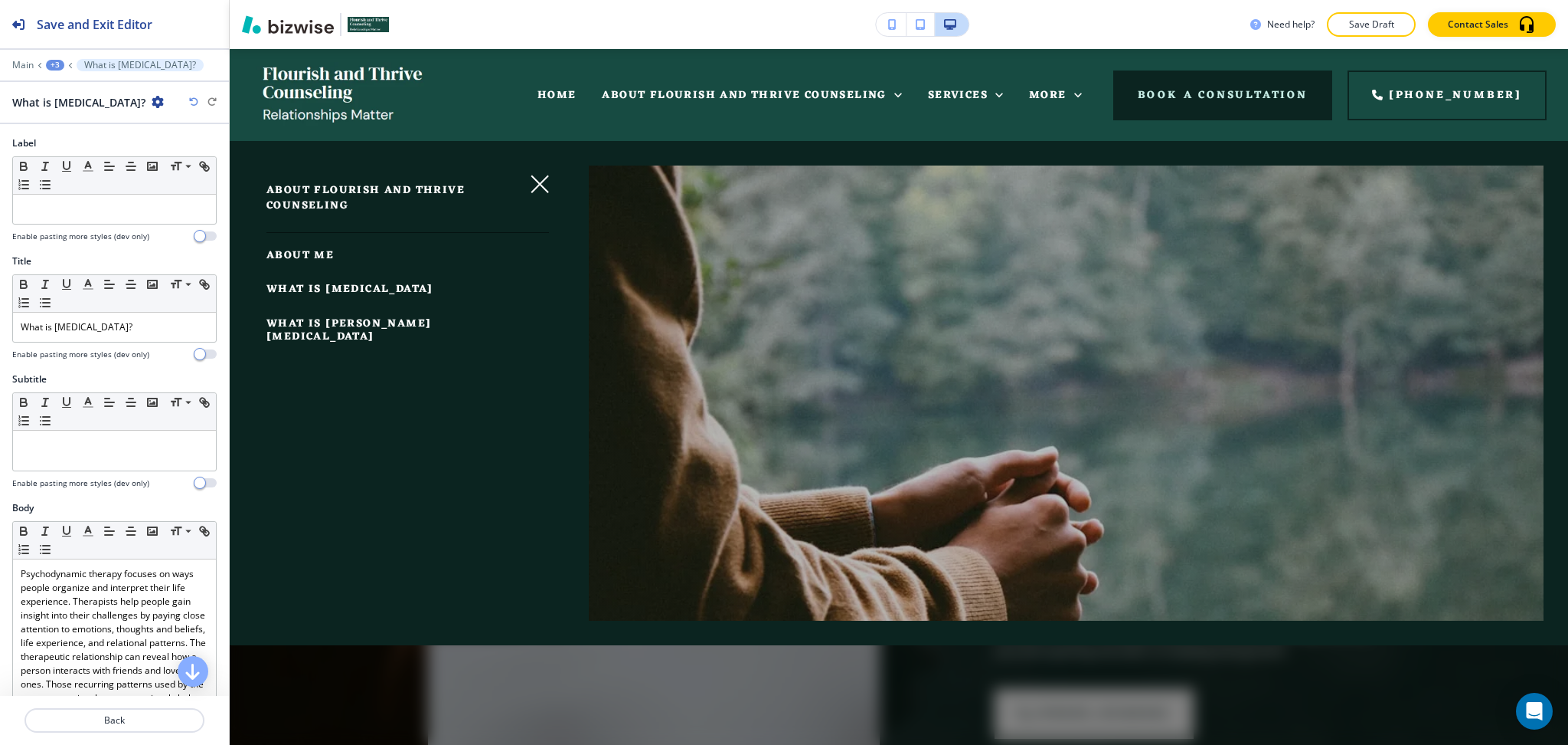
click at [294, 255] on span "ABOUT ME" at bounding box center [300, 255] width 68 height 19
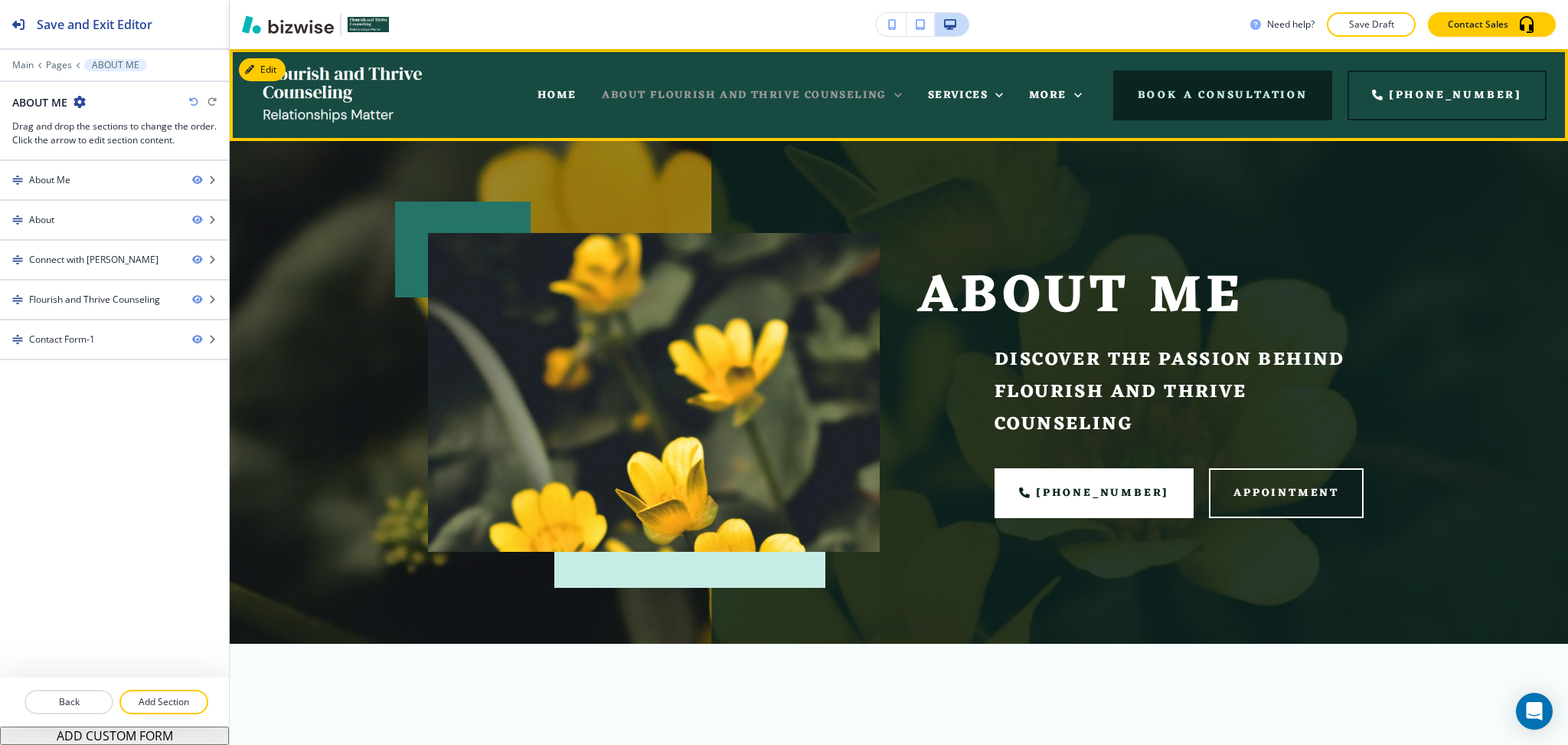
click at [681, 89] on span "ABOUT FLOURISH AND THRIVE COUNSELING" at bounding box center [744, 95] width 284 height 19
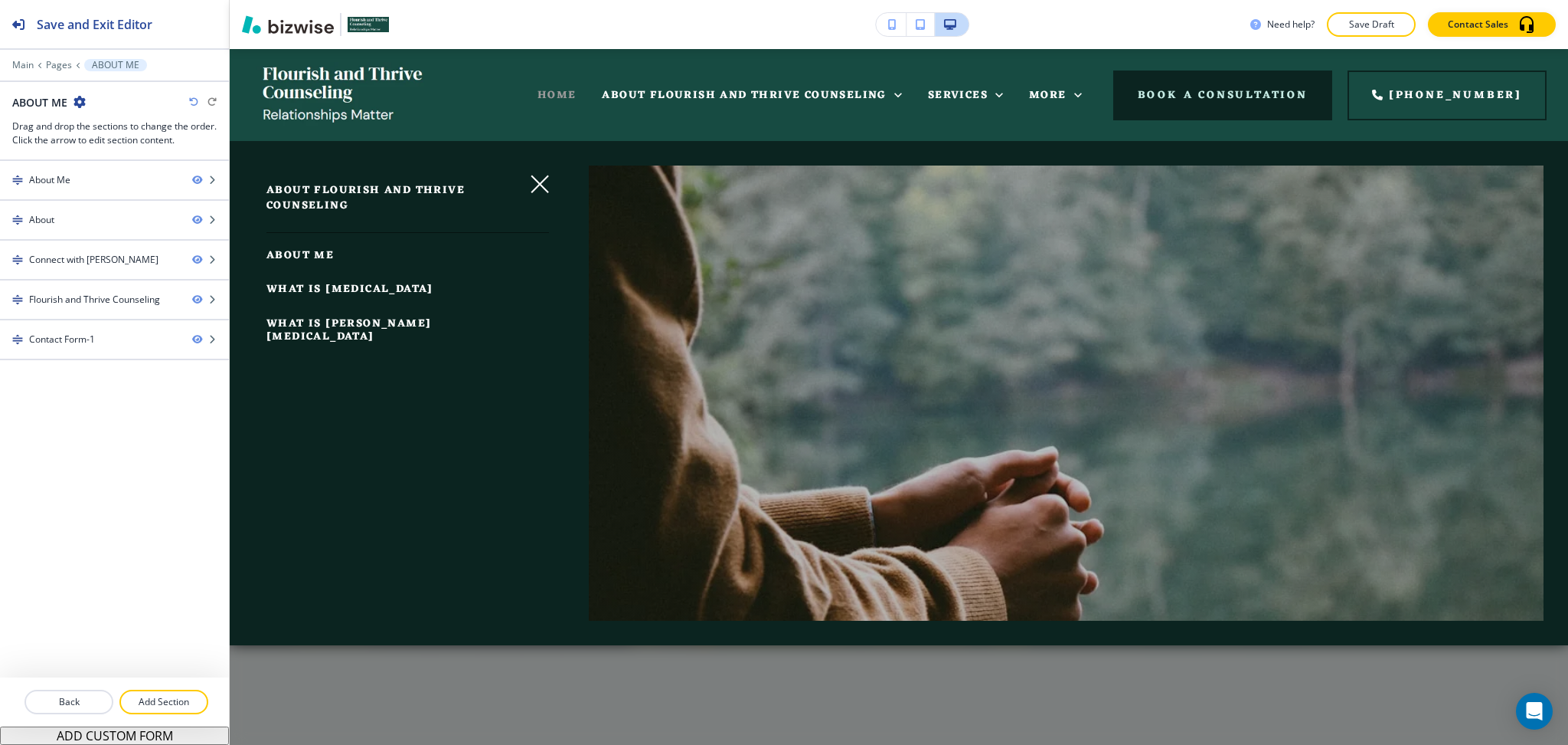
click at [567, 92] on span "HOME" at bounding box center [557, 95] width 39 height 19
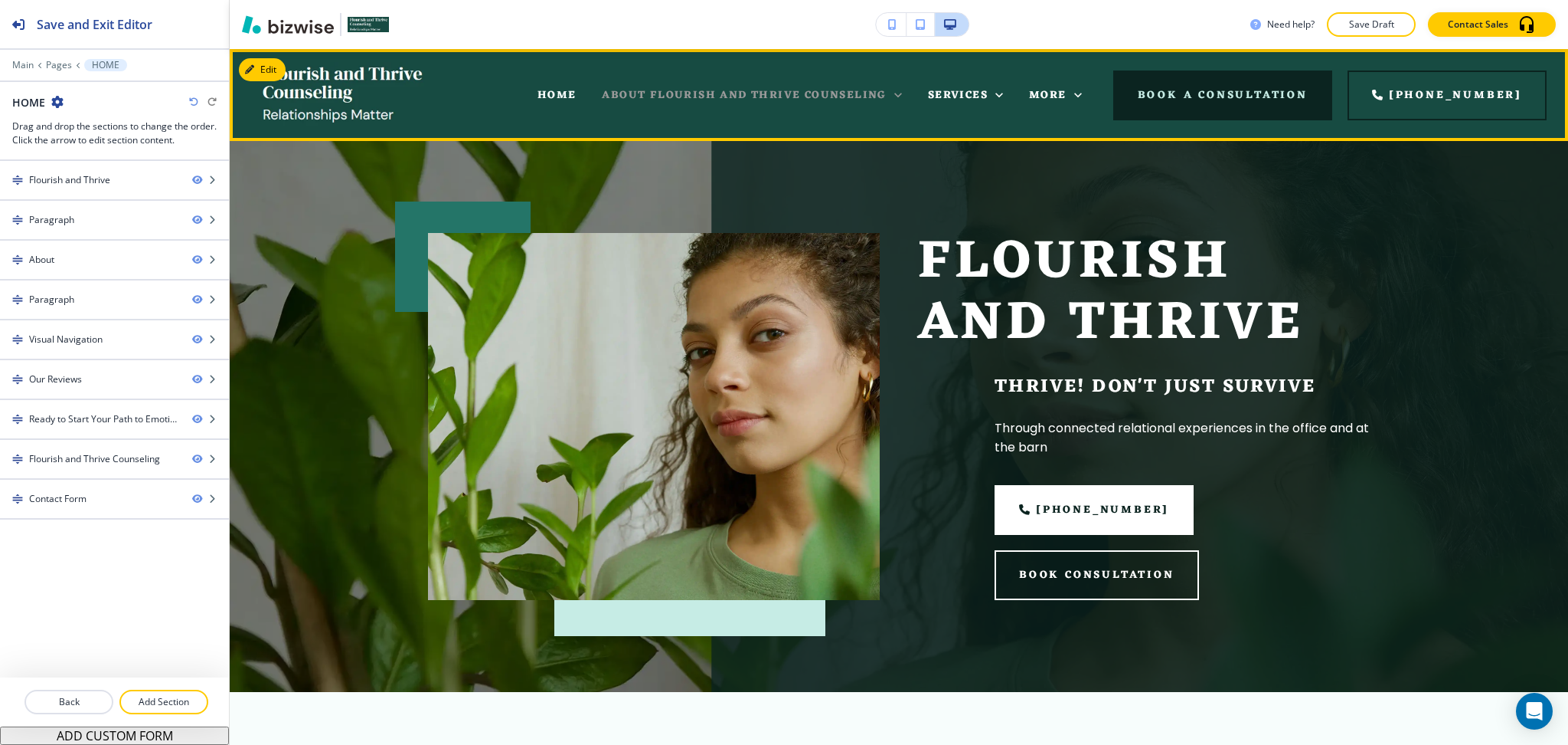
click at [886, 92] on span "ABOUT FLOURISH AND THRIVE COUNSELING" at bounding box center [744, 95] width 284 height 19
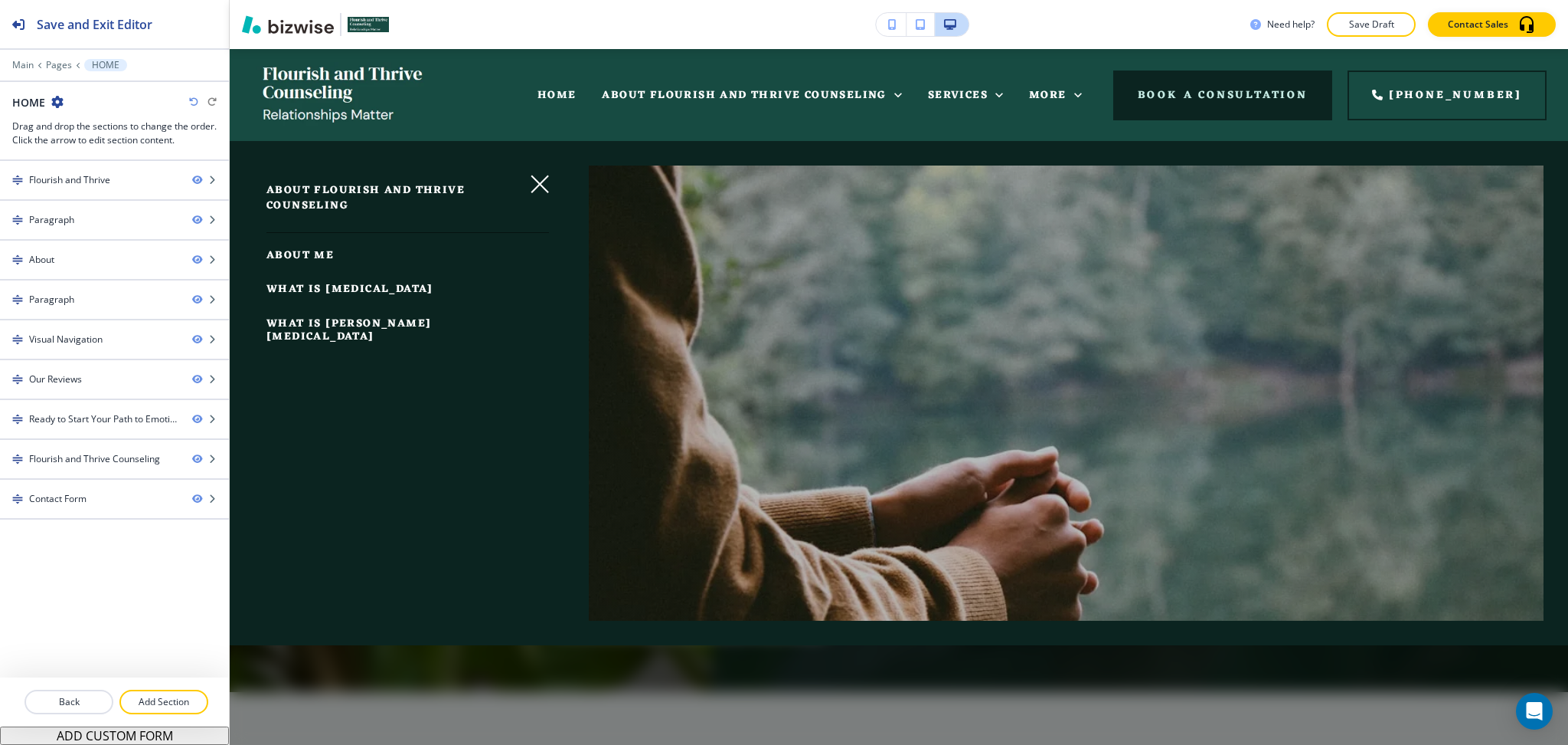
click at [355, 296] on span "WHAT IS PSYCHODYNAMIC PSYCHOTHERAPY" at bounding box center [350, 289] width 167 height 19
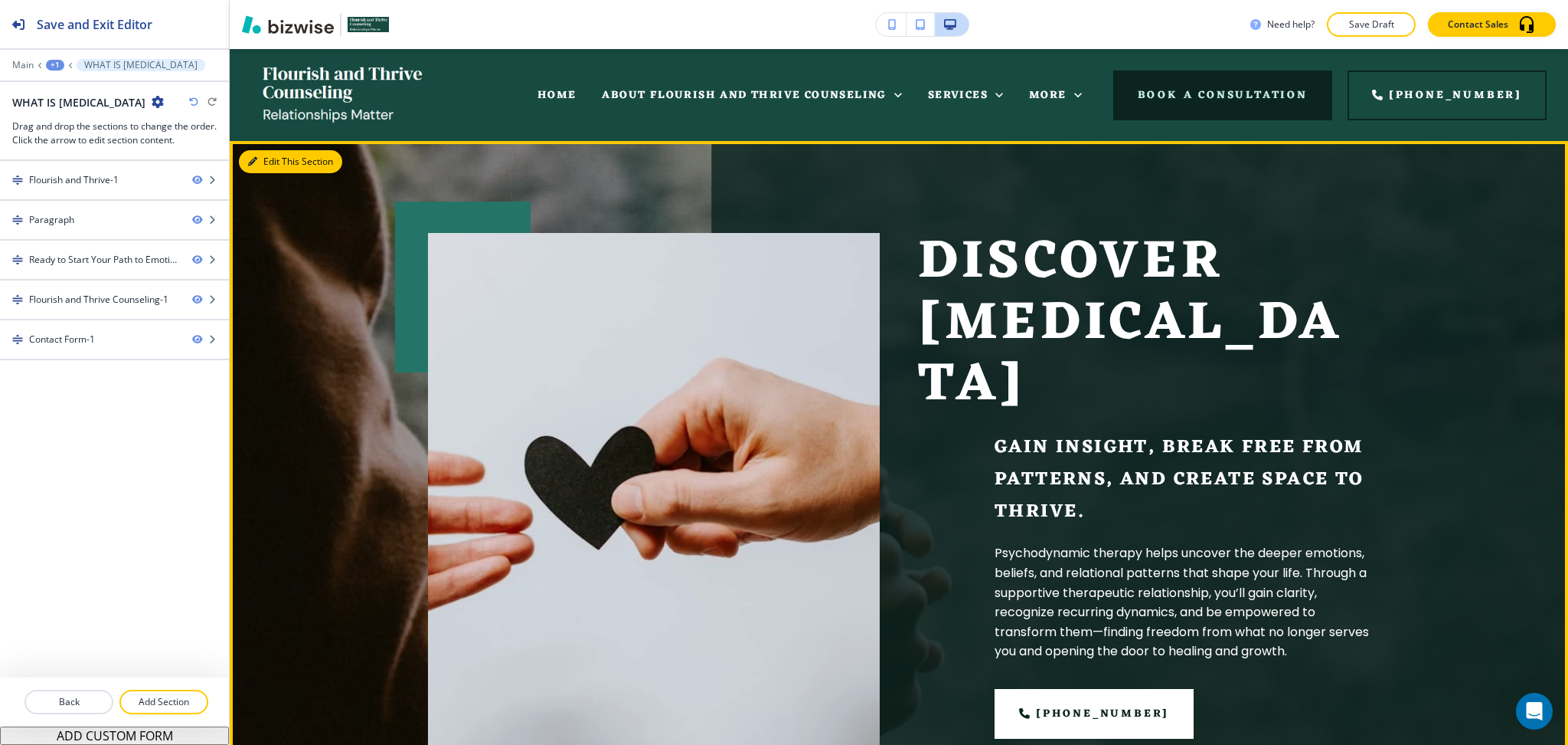
click at [268, 161] on button "Edit This Section" at bounding box center [290, 161] width 103 height 23
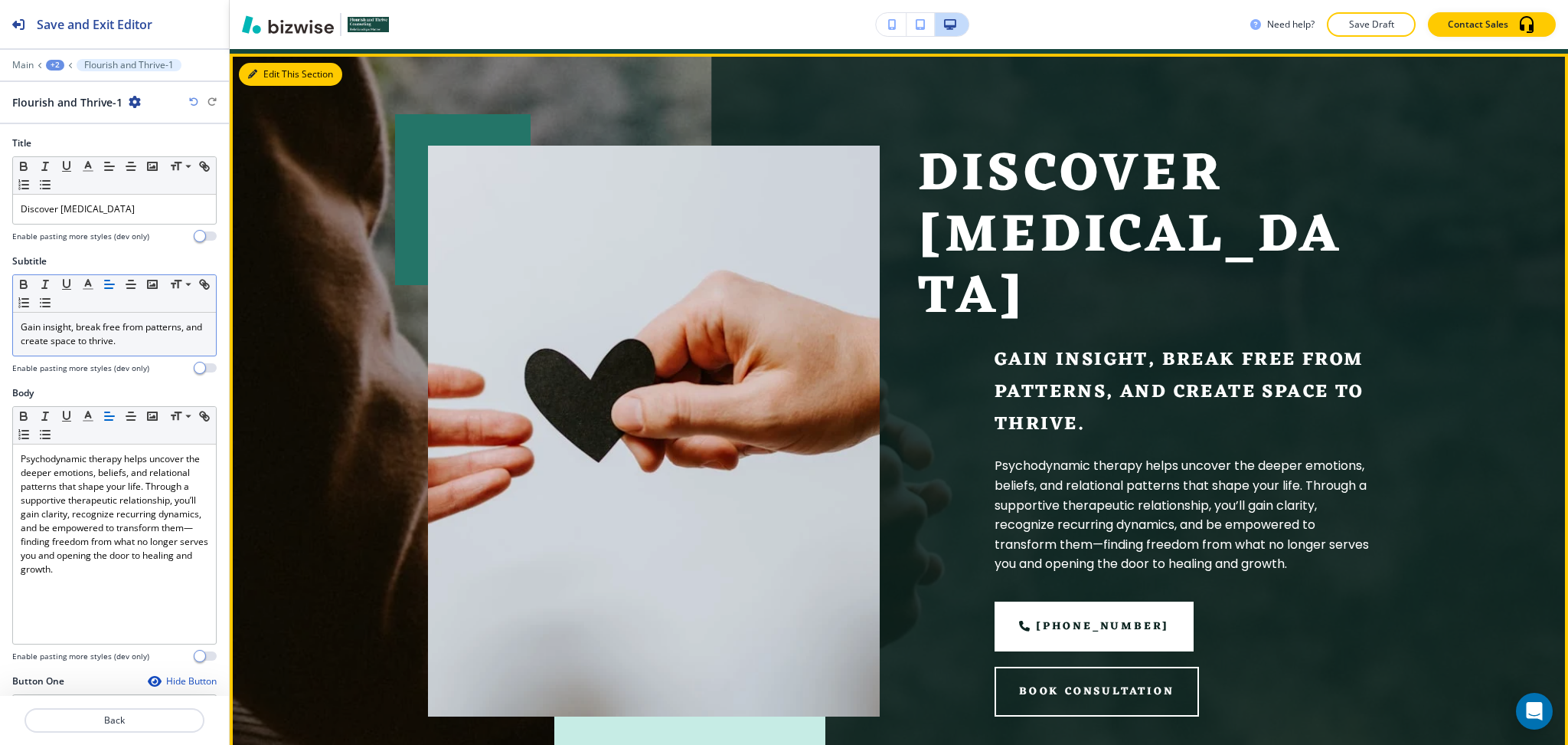
scroll to position [92, 0]
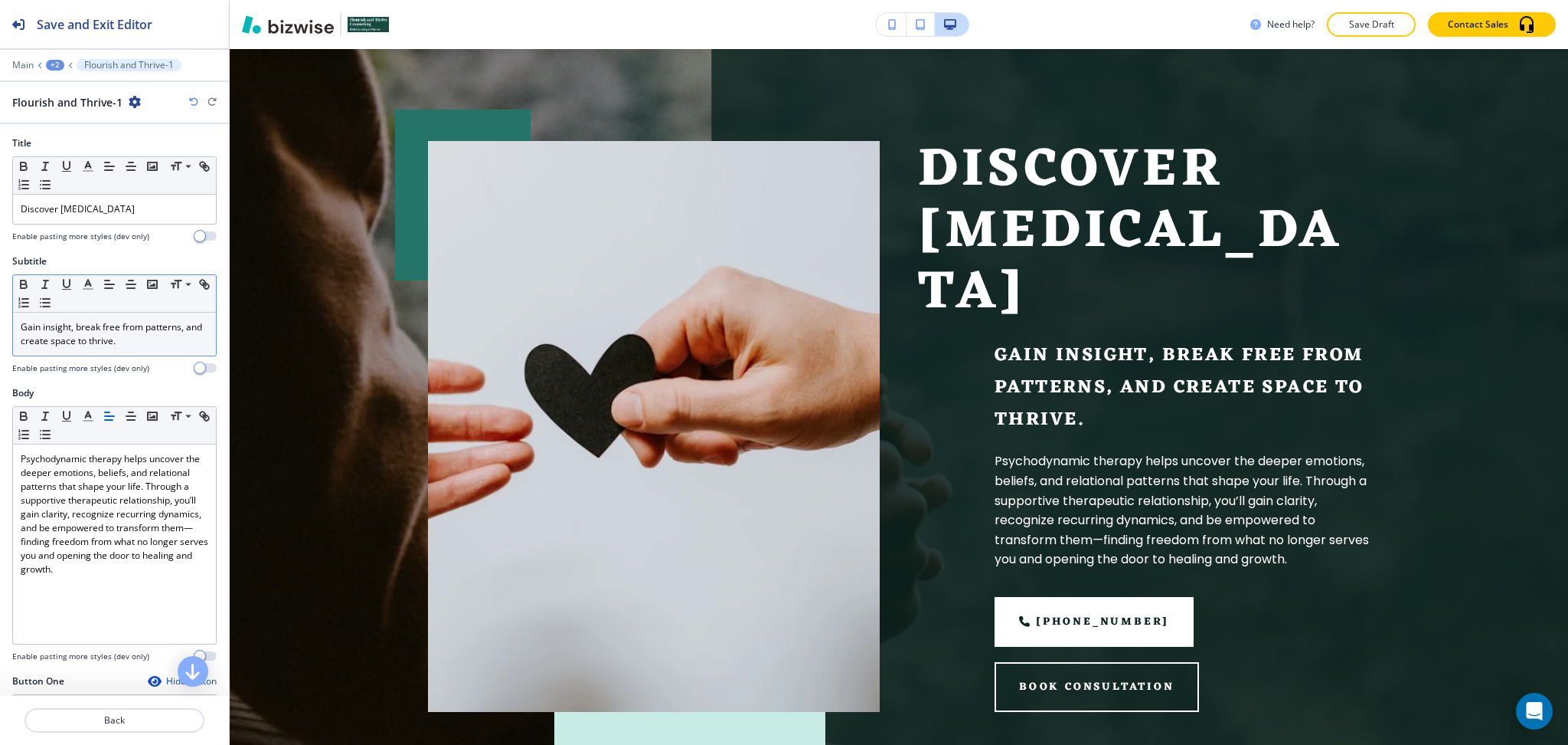
click at [161, 342] on p "Gain insight, break free from patterns, and create space to thrive." at bounding box center [114, 333] width 188 height 28
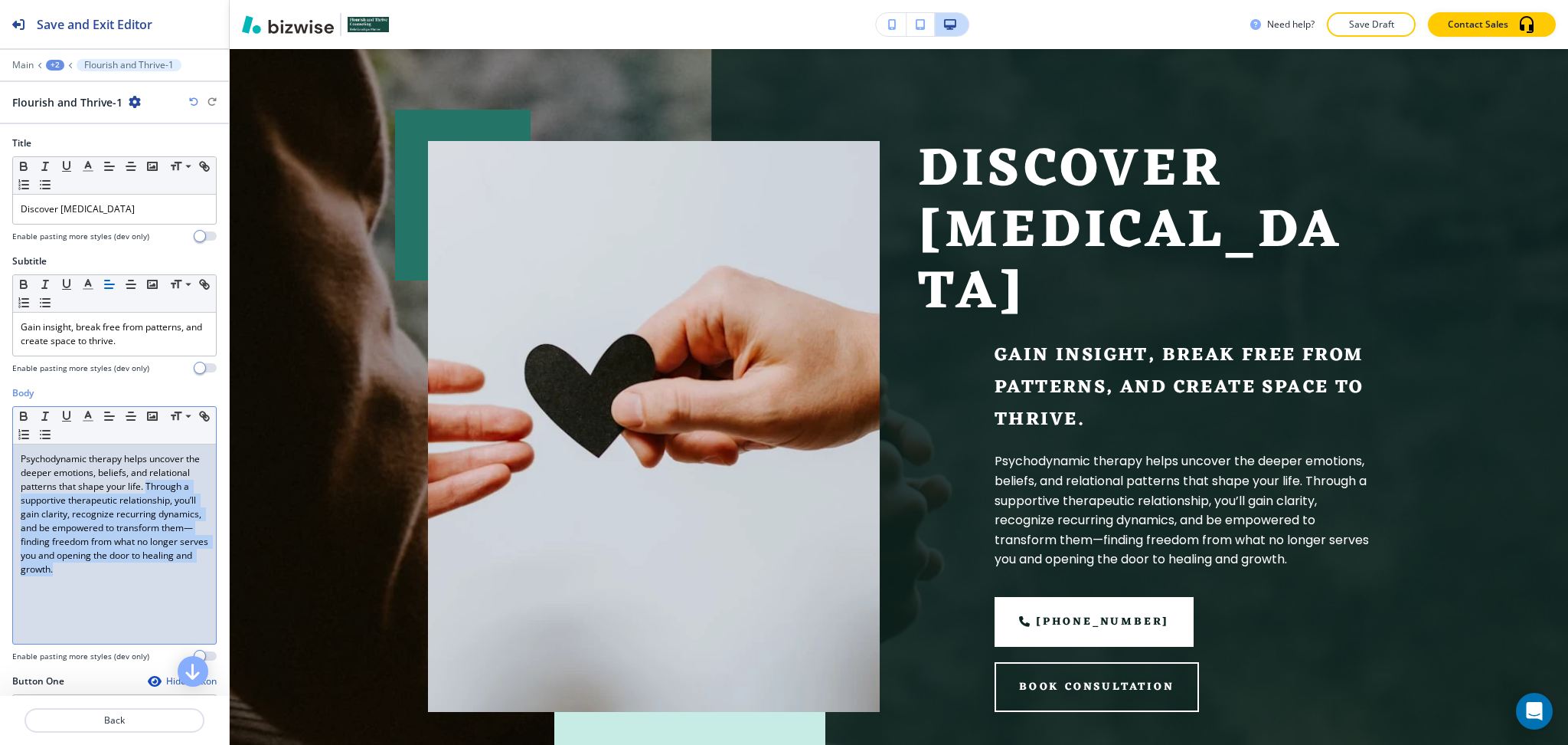
drag, startPoint x: 148, startPoint y: 593, endPoint x: 18, endPoint y: 501, distance: 159.3
click at [18, 501] on div "Psychodynamic therapy helps uncover the deeper emotions, beliefs, and relationa…" at bounding box center [115, 544] width 203 height 199
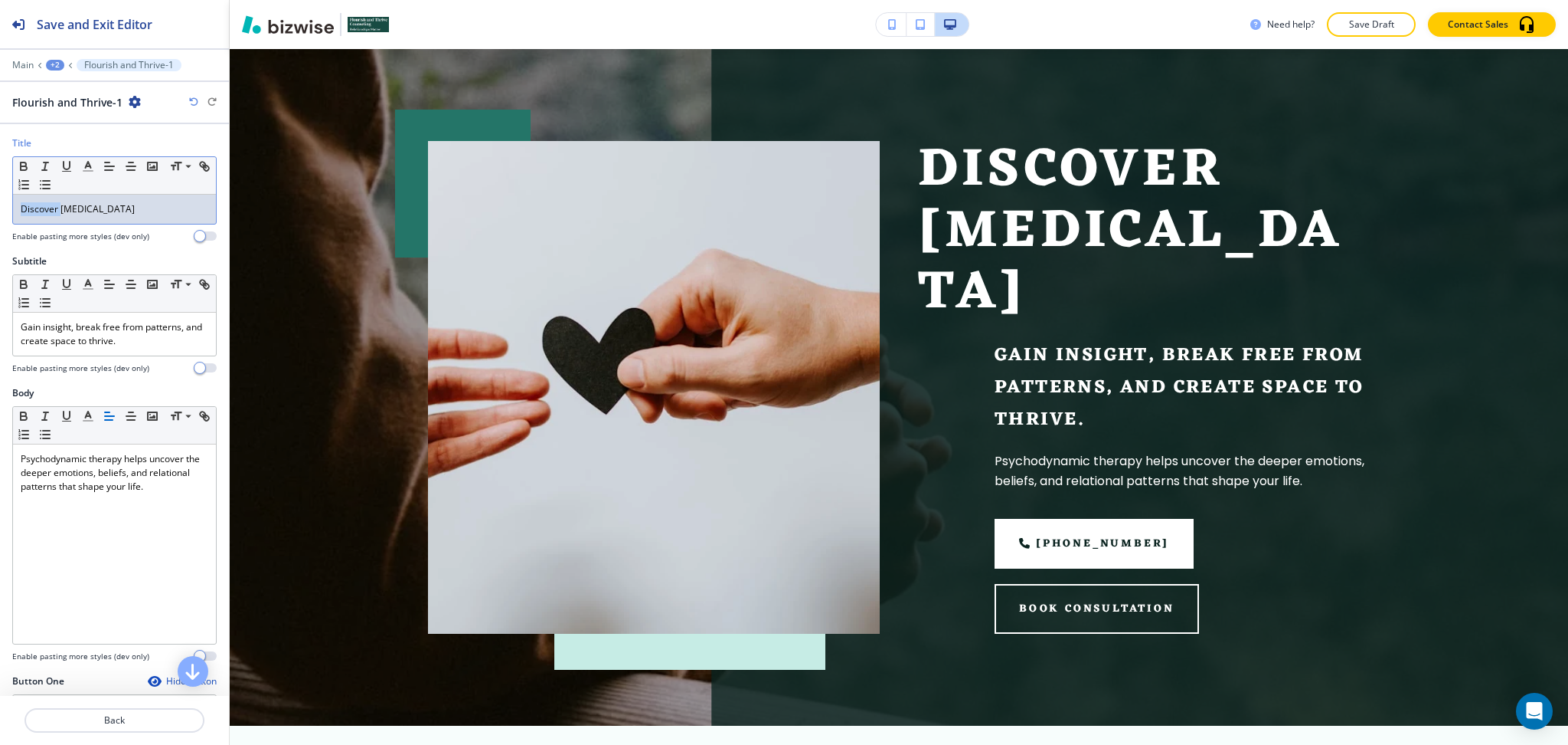
drag, startPoint x: 60, startPoint y: 208, endPoint x: 0, endPoint y: 207, distance: 60.0
click at [0, 208] on div "Title Small Normal Large Huge Discover Psychodynamic Psychotherapy Enable pasti…" at bounding box center [114, 196] width 229 height 118
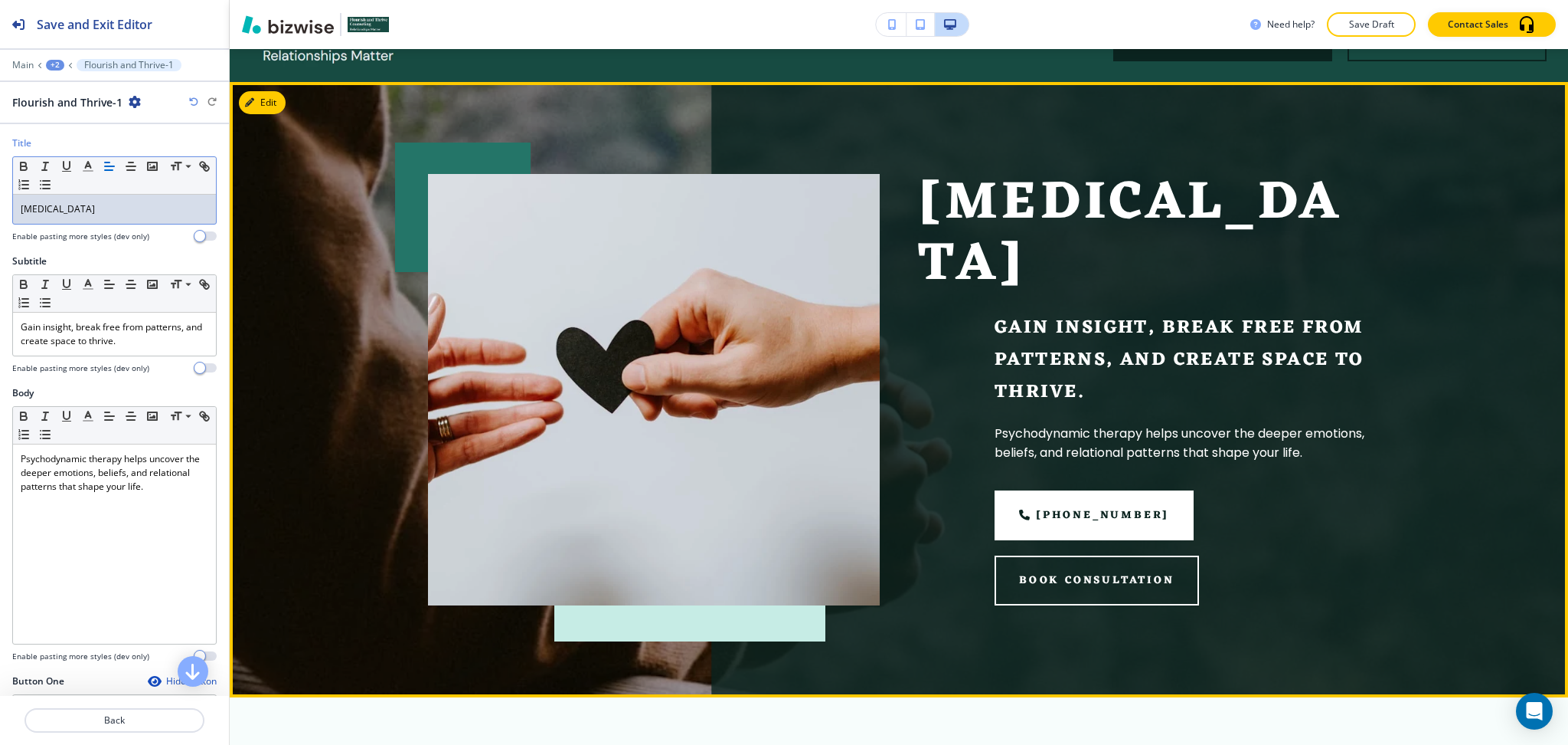
scroll to position [0, 0]
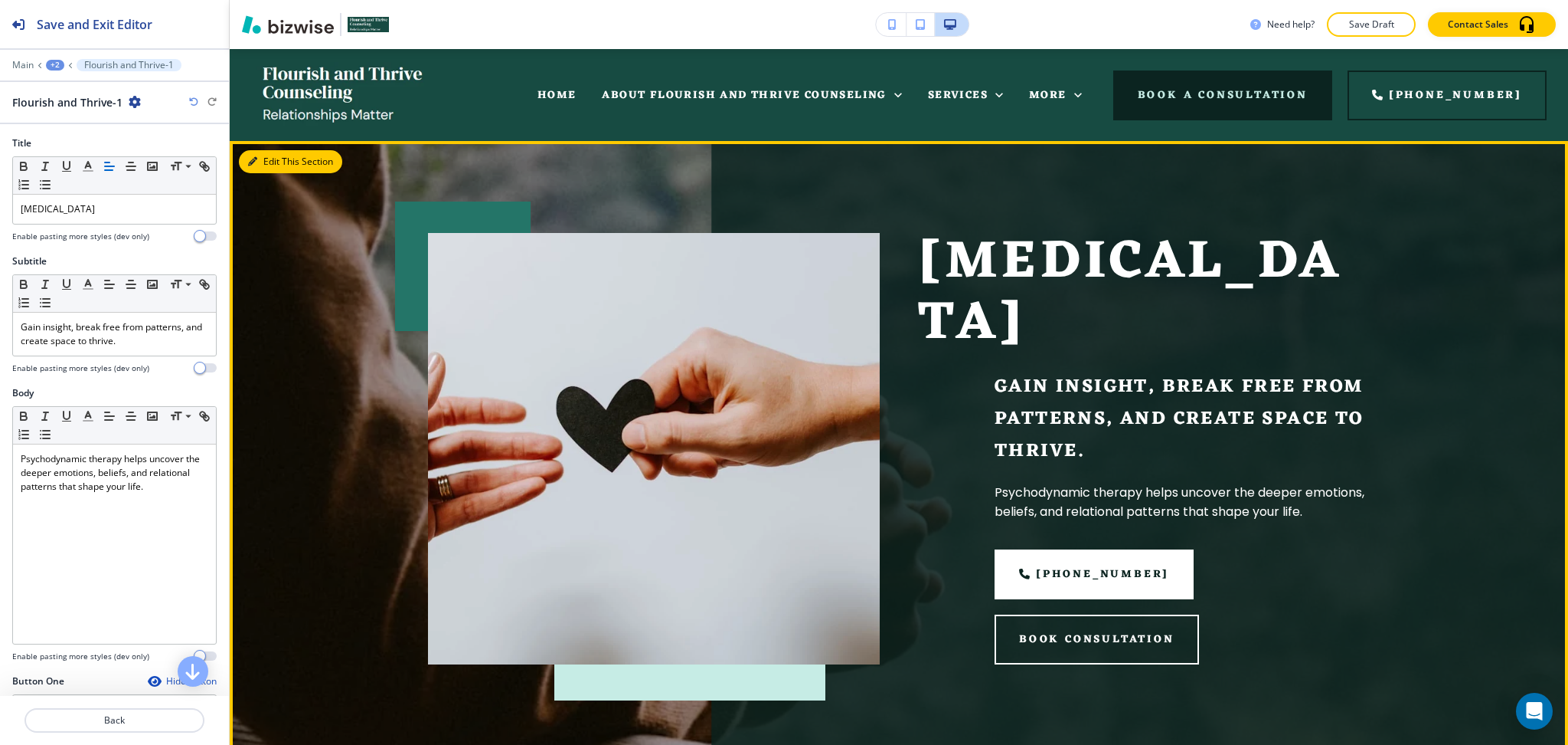
click at [258, 163] on button "Edit This Section" at bounding box center [290, 161] width 103 height 23
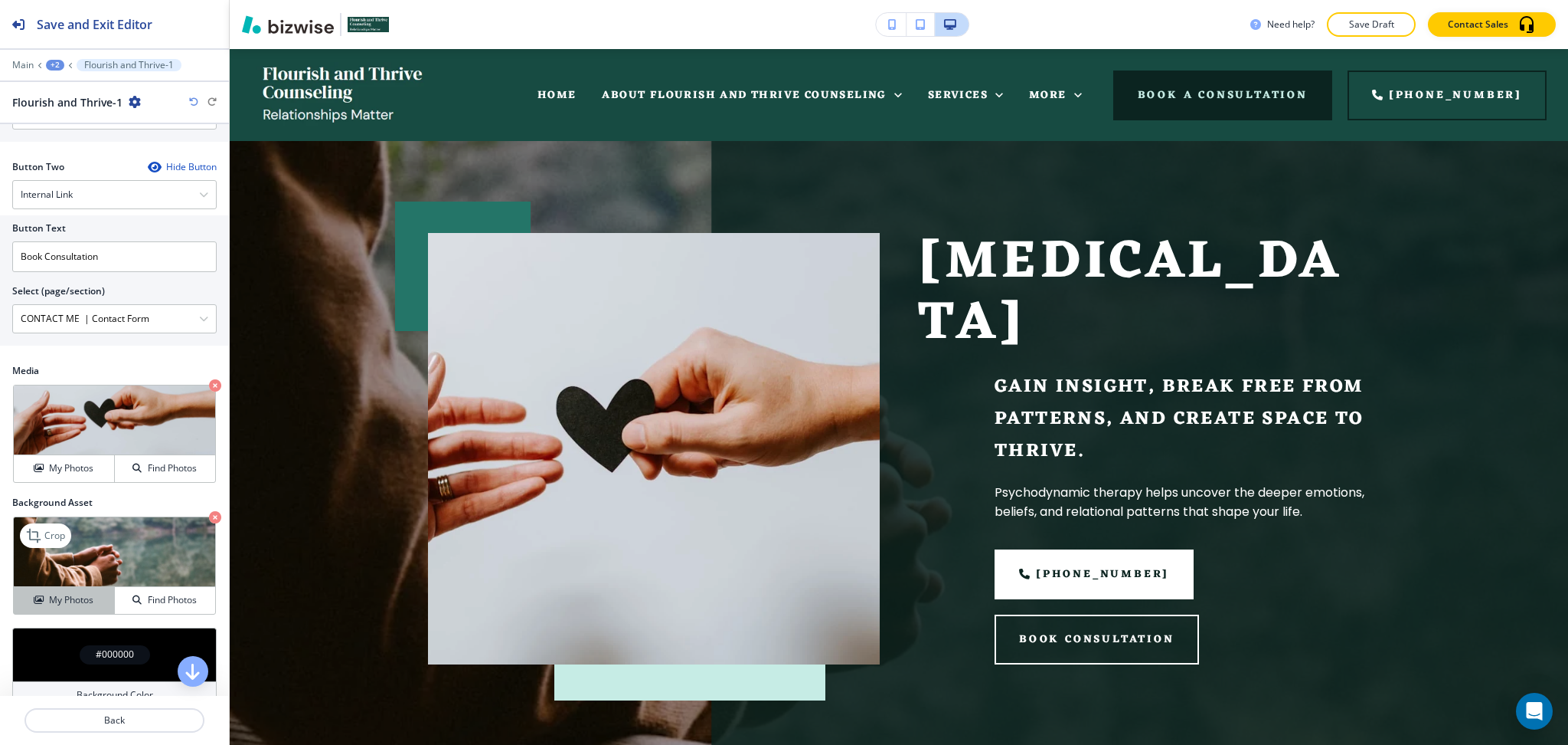
scroll to position [732, 0]
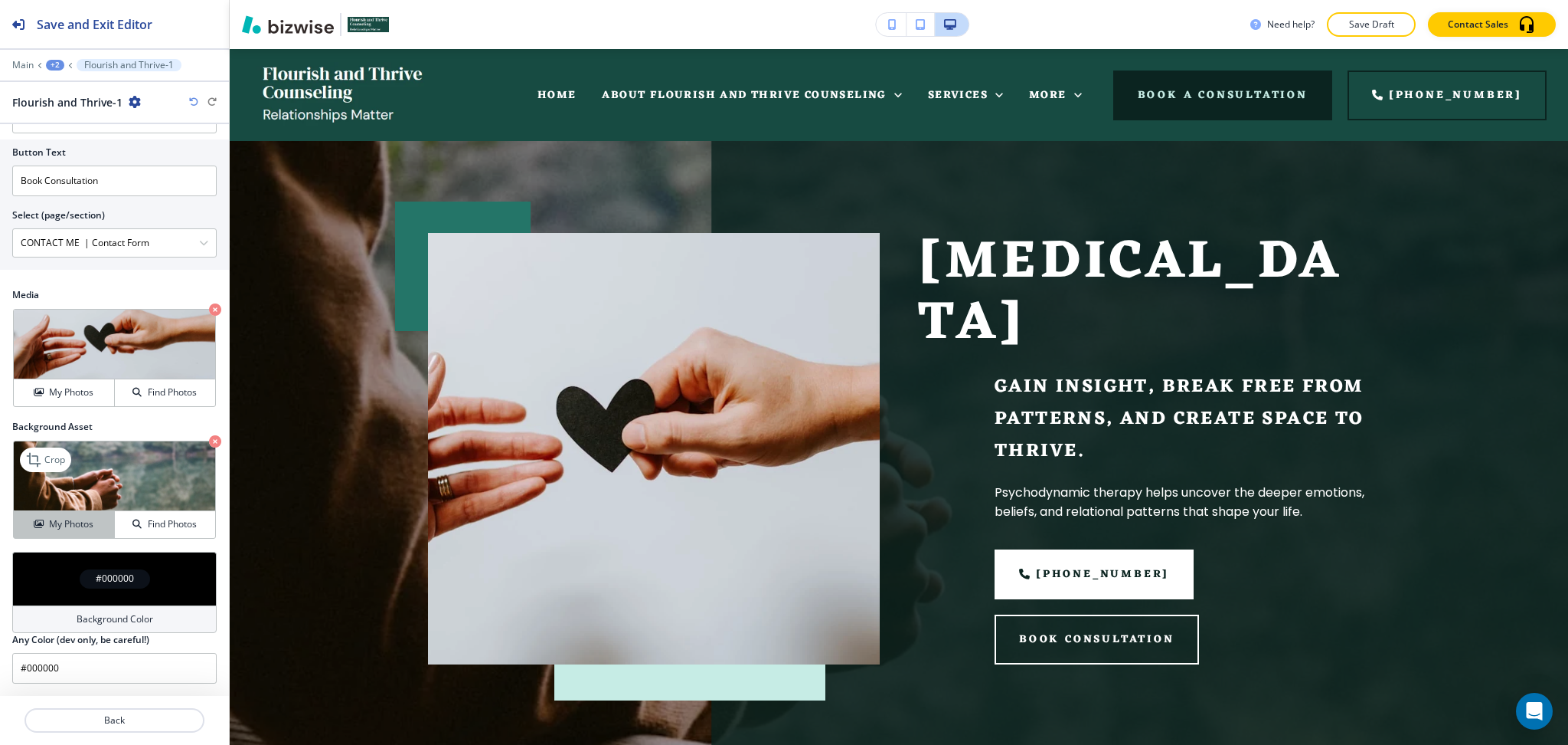
click at [74, 527] on h4 "My Photos" at bounding box center [71, 523] width 44 height 13
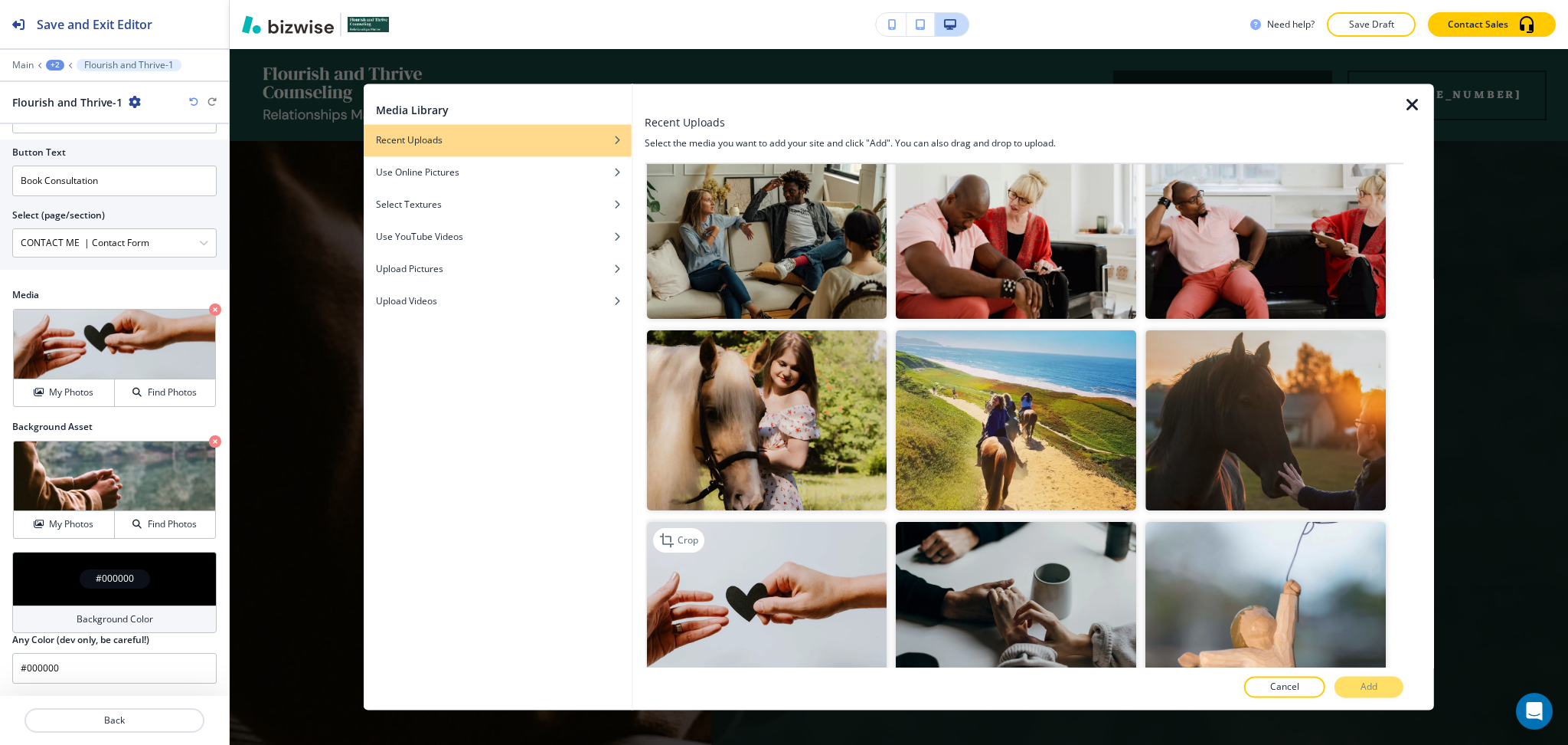
scroll to position [613, 0]
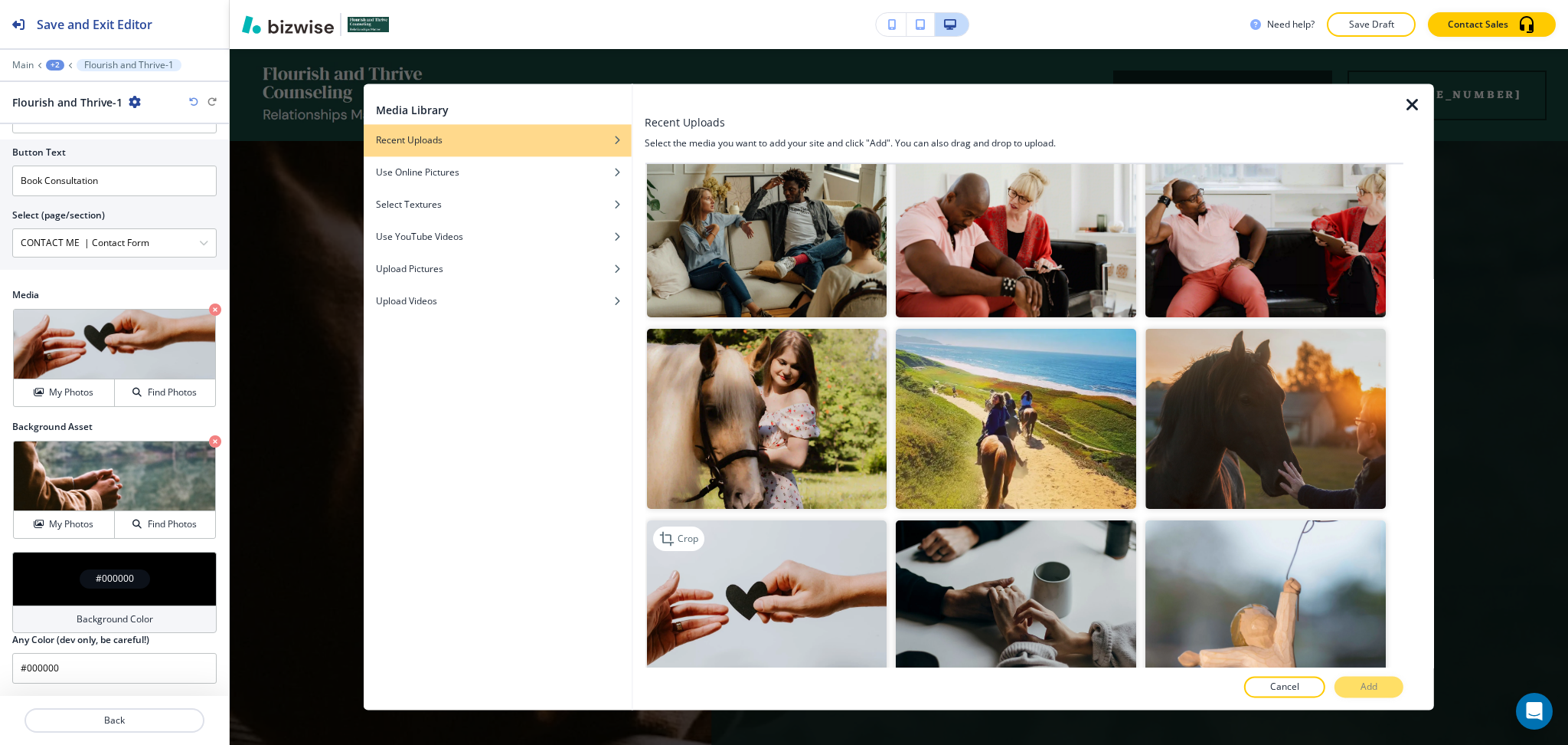
click at [792, 583] on img "button" at bounding box center [766, 611] width 240 height 180
click at [1368, 693] on p "Add" at bounding box center [1369, 687] width 17 height 13
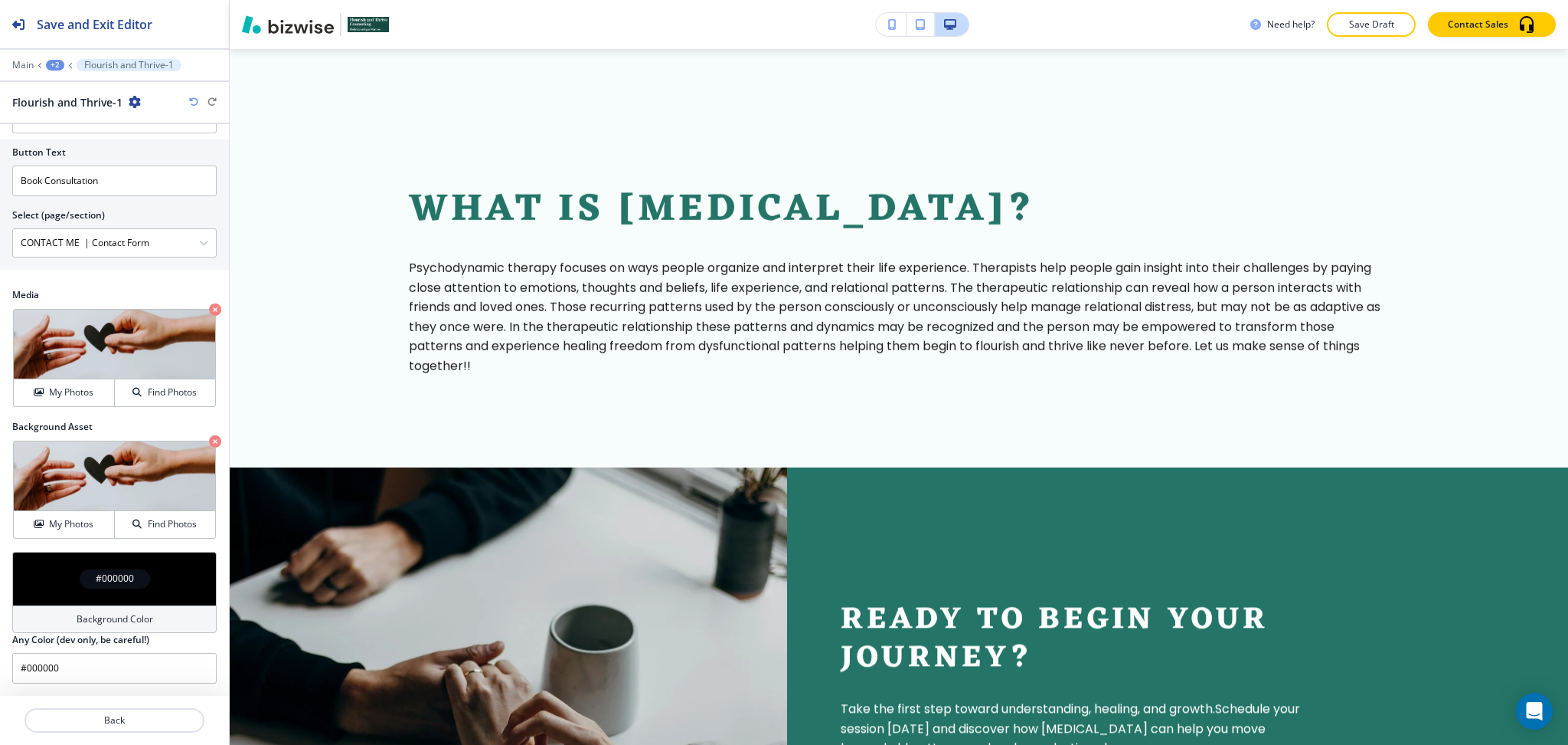
scroll to position [0, 0]
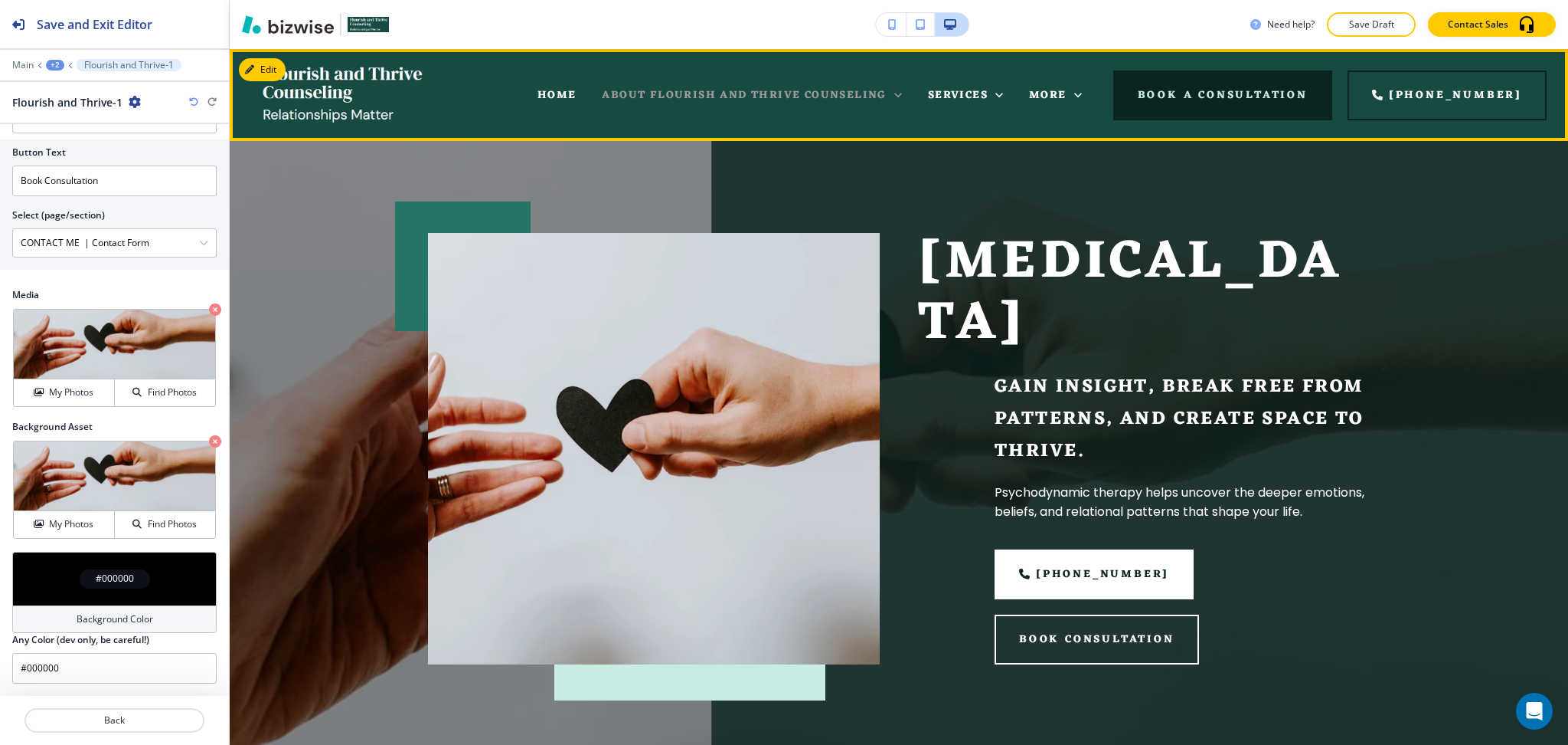
click at [813, 90] on span "ABOUT FLOURISH AND THRIVE COUNSELING" at bounding box center [744, 95] width 284 height 19
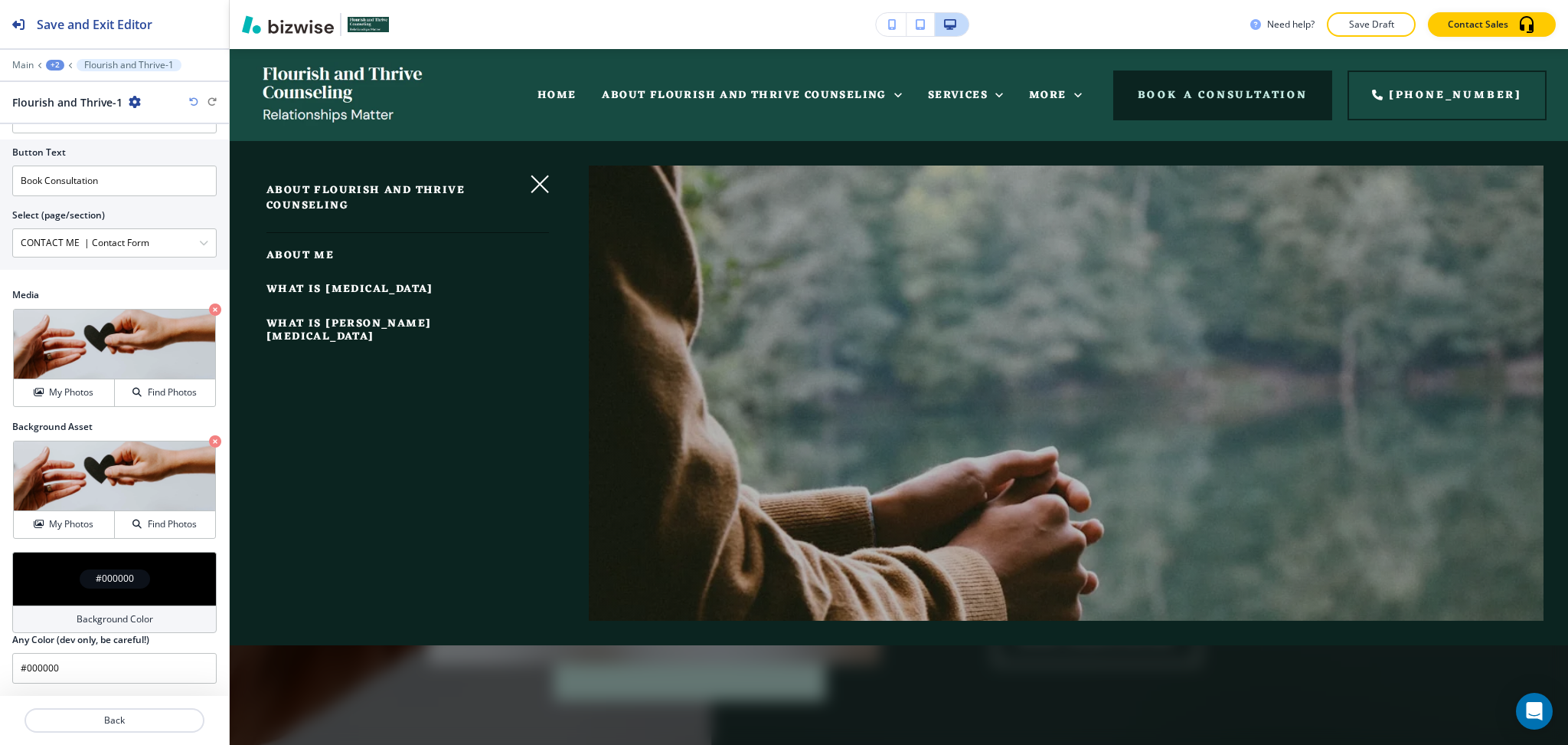
click at [296, 253] on span "ABOUT ME" at bounding box center [300, 255] width 68 height 19
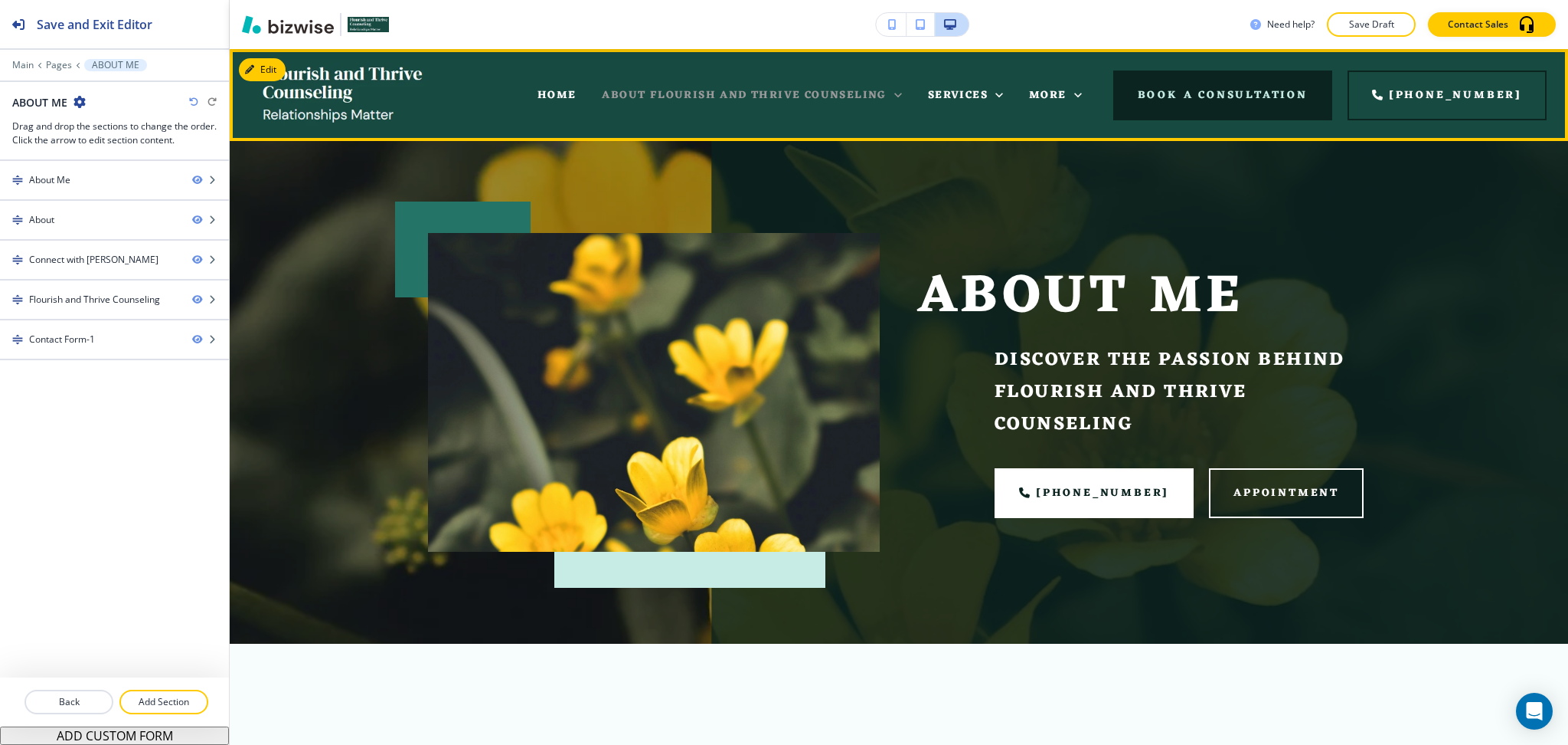
click at [769, 95] on span "ABOUT FLOURISH AND THRIVE COUNSELING" at bounding box center [744, 95] width 284 height 19
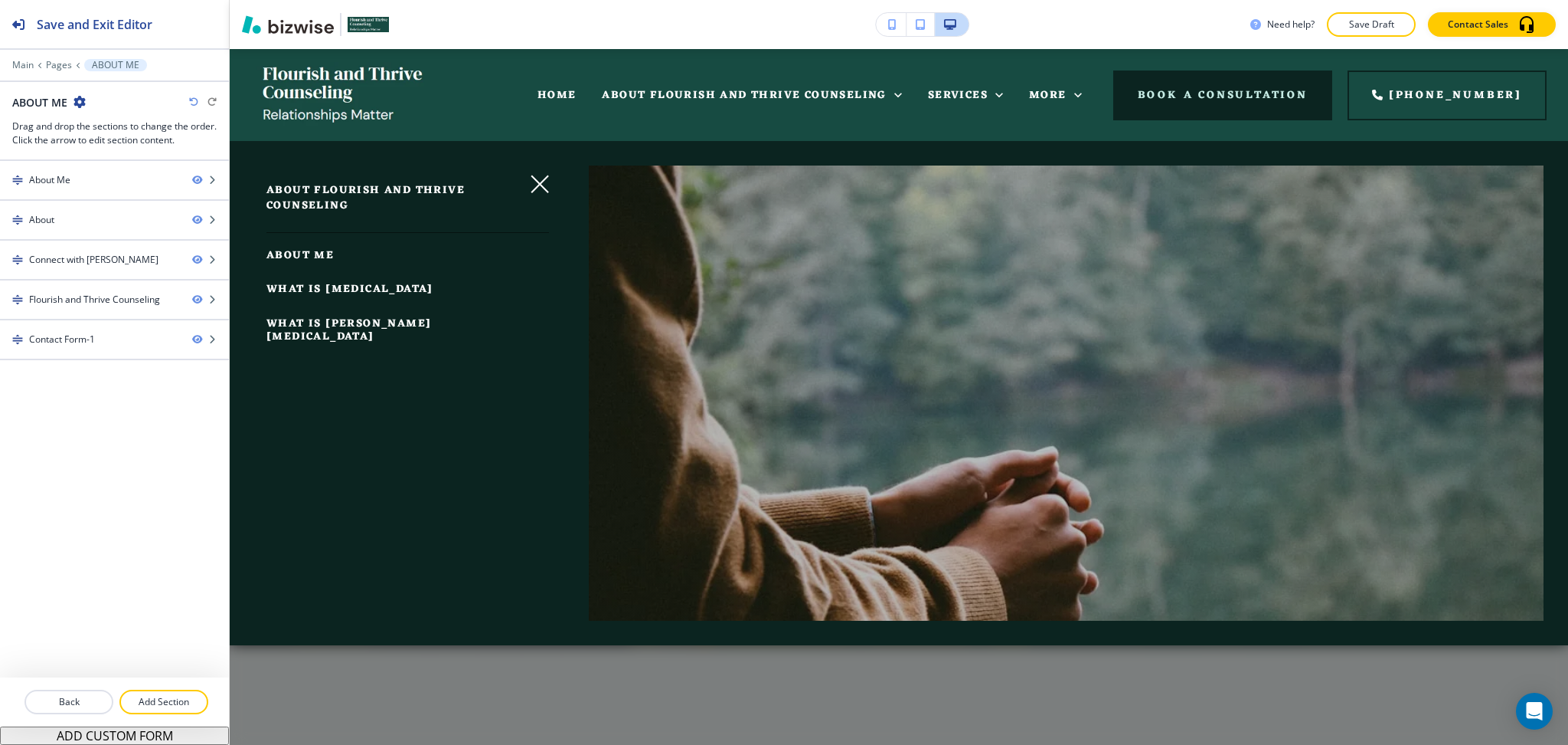
click at [343, 341] on span "WHAT IS EQUINE ASSISTED THERAPY" at bounding box center [348, 330] width 165 height 32
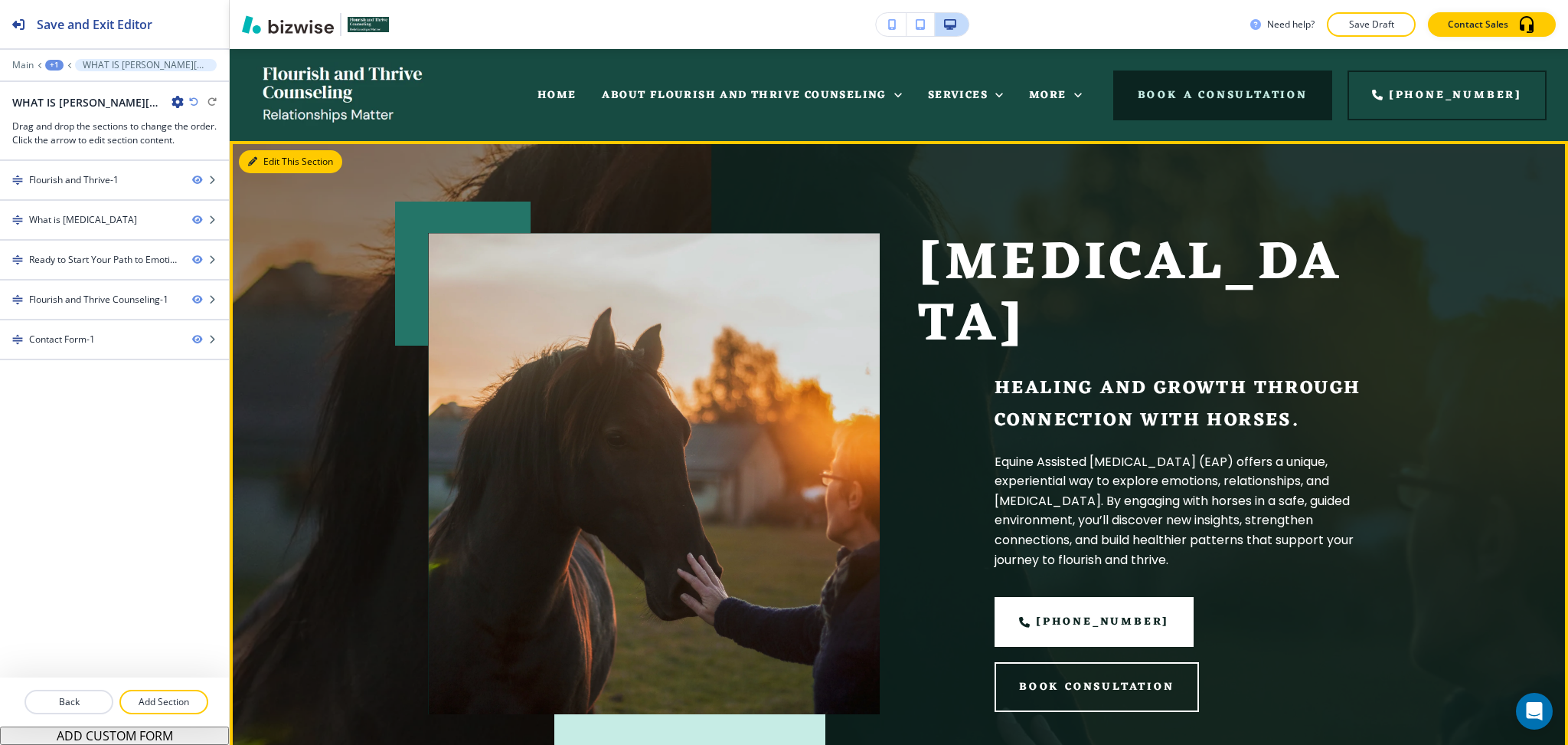
click at [262, 154] on button "Edit This Section" at bounding box center [290, 161] width 103 height 23
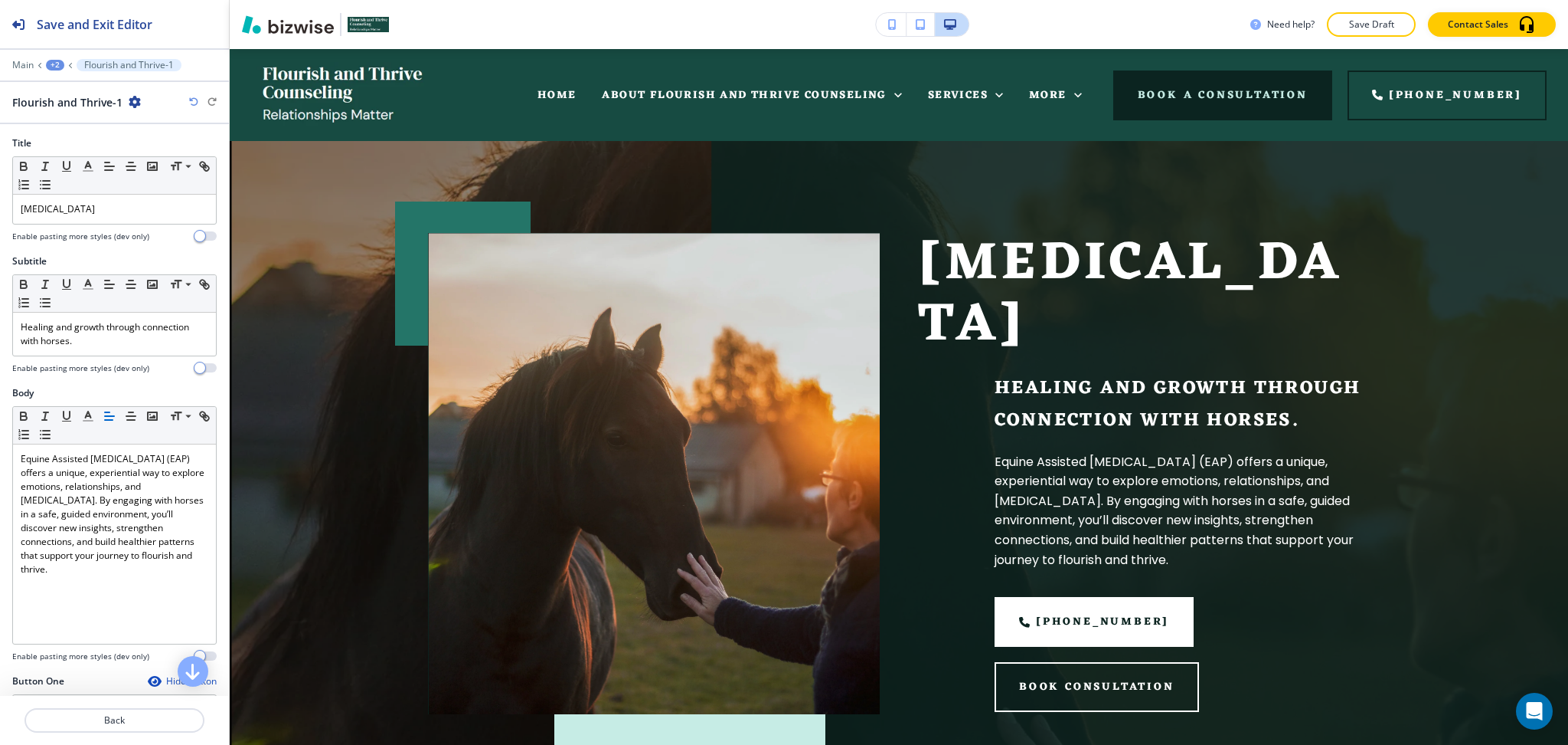
scroll to position [92, 0]
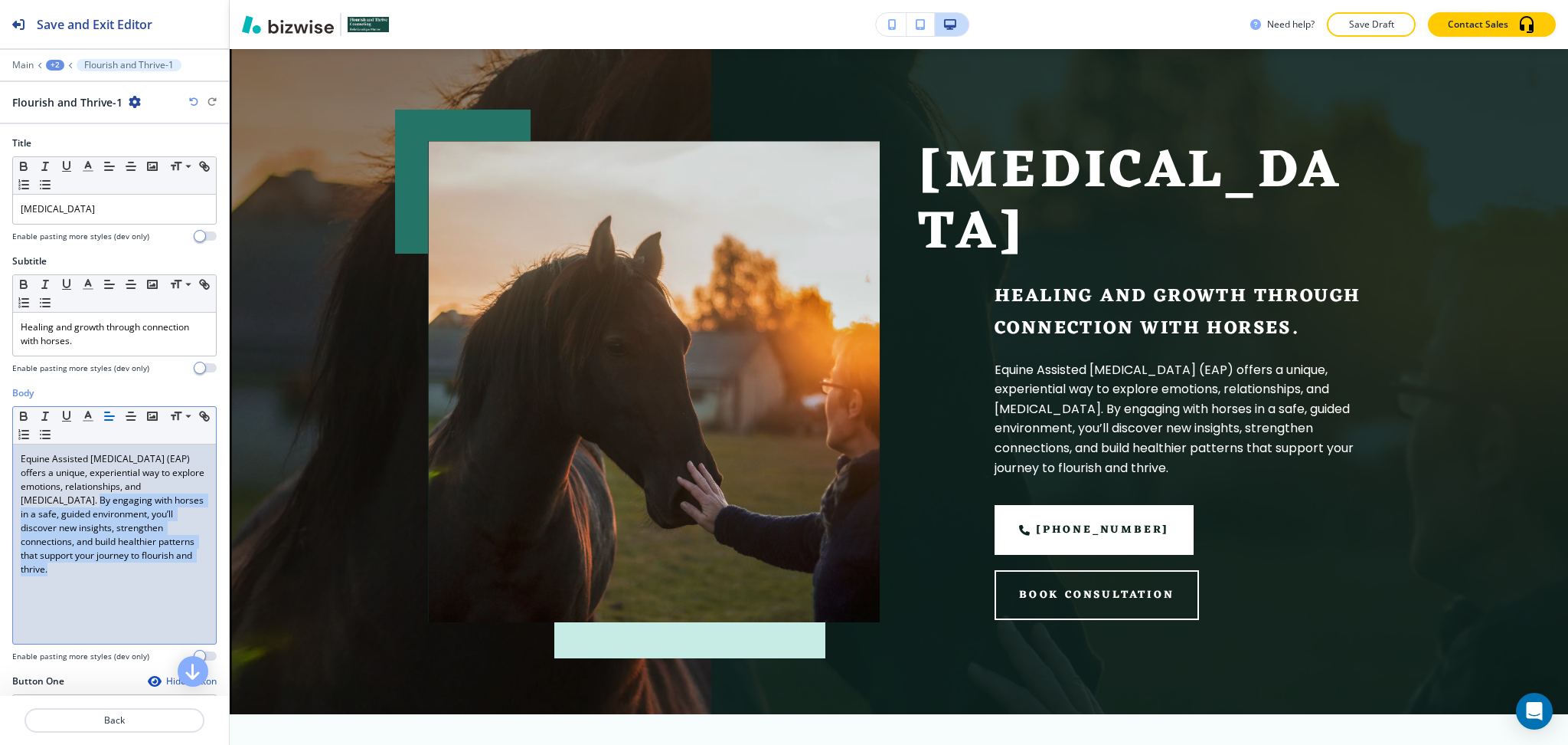
drag, startPoint x: 133, startPoint y: 576, endPoint x: 96, endPoint y: 501, distance: 83.6
click at [96, 501] on p "Equine Assisted Psychotherapy (EAP) offers a unique, experiential way to explor…" at bounding box center [114, 513] width 188 height 124
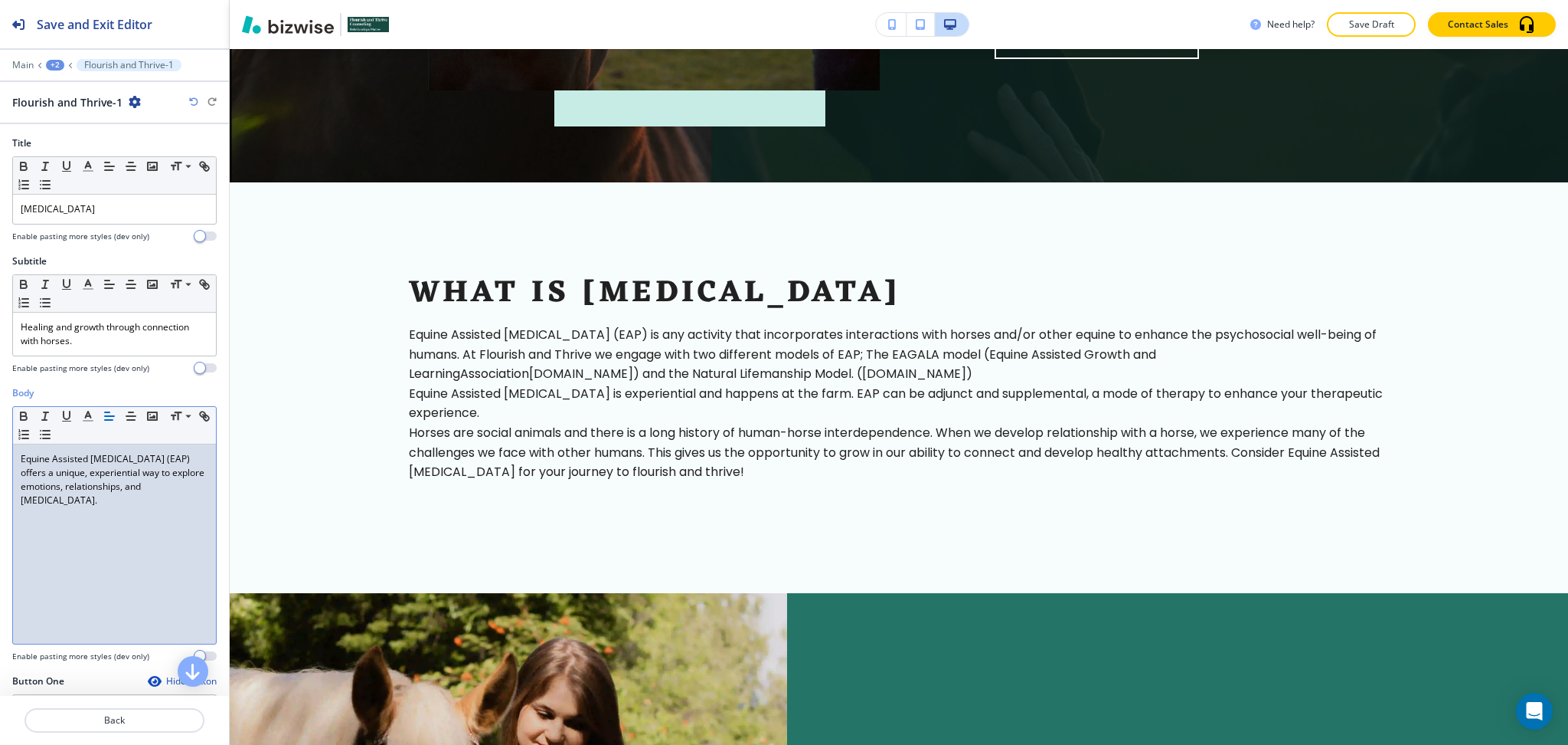
scroll to position [680, 0]
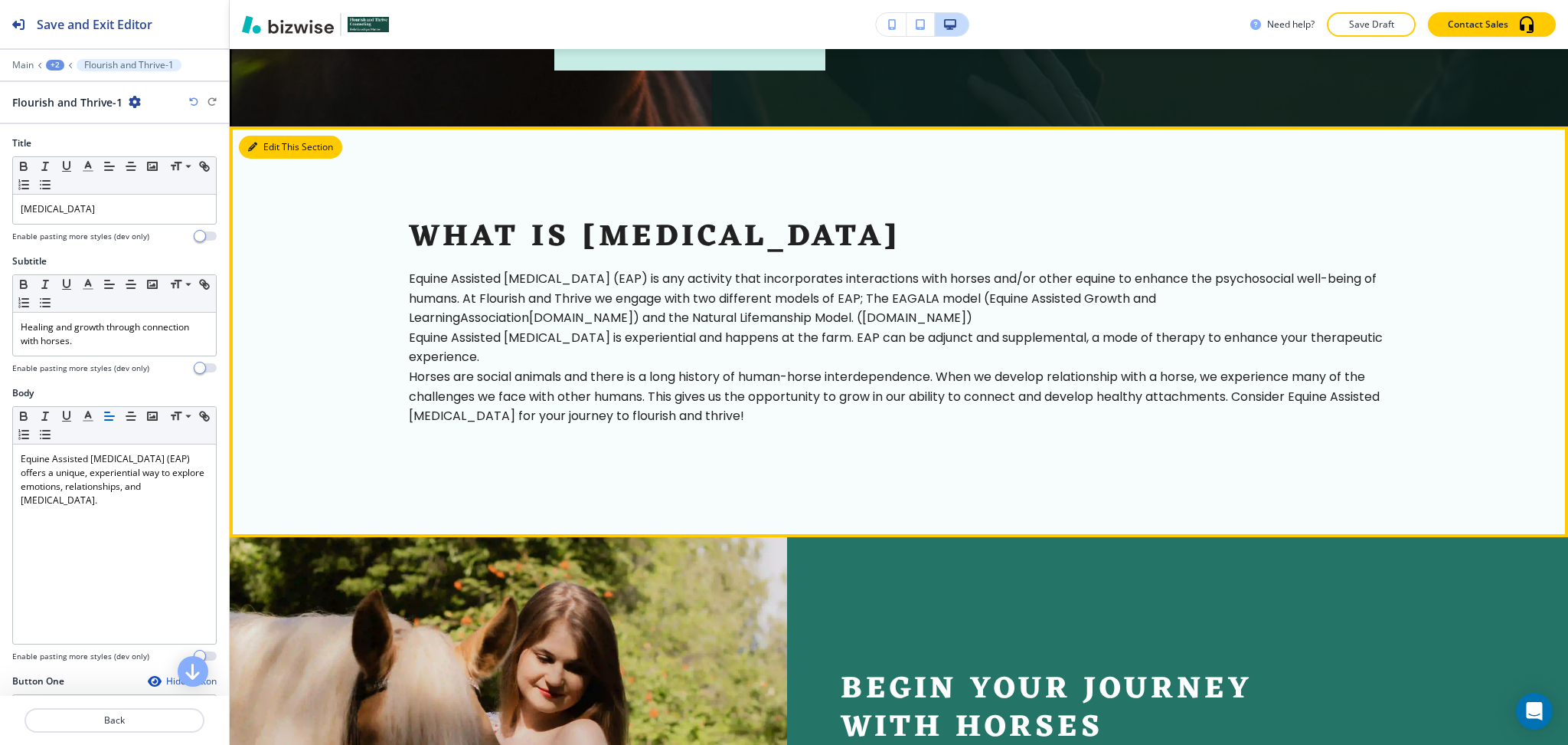
click at [265, 152] on button "Edit This Section" at bounding box center [290, 147] width 103 height 23
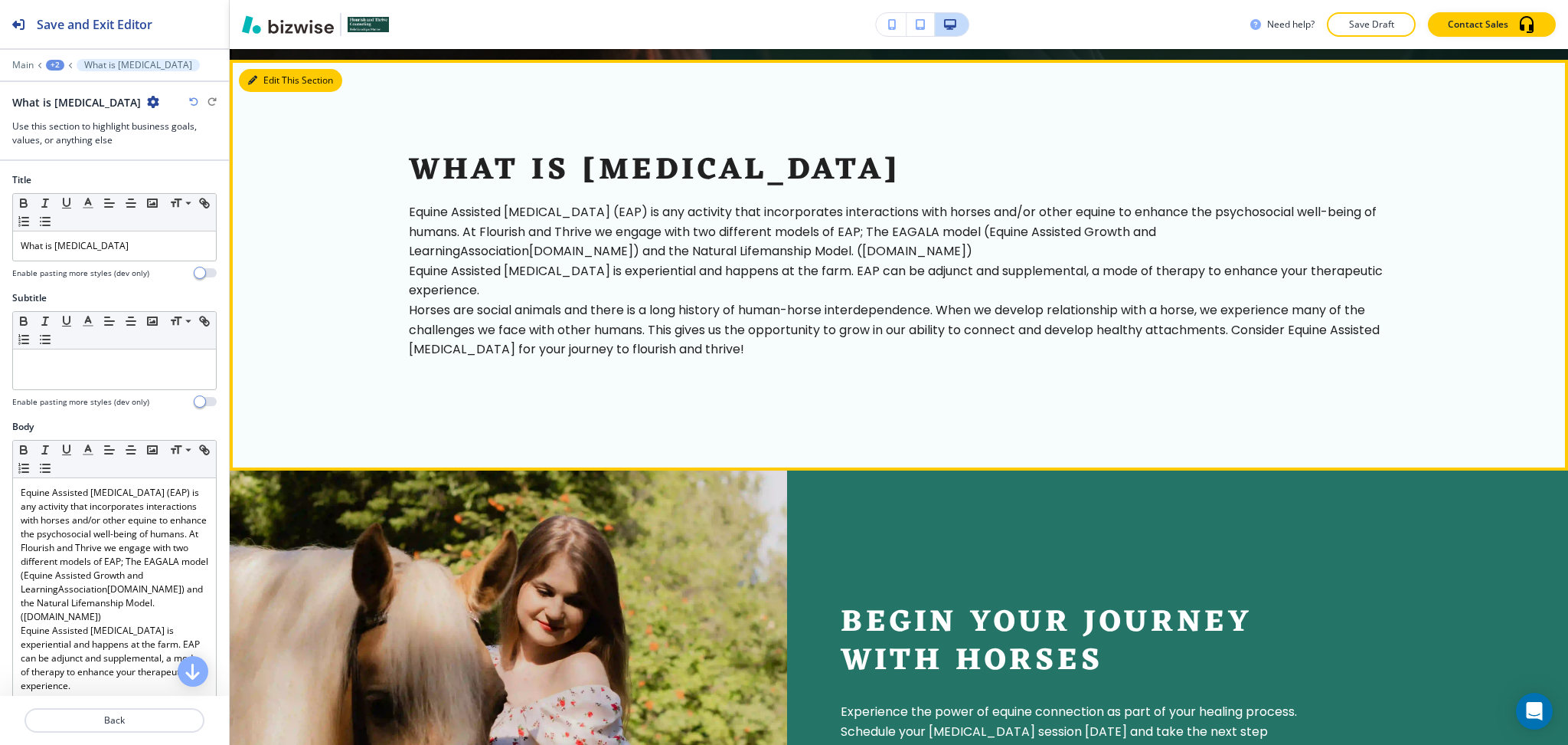
scroll to position [756, 0]
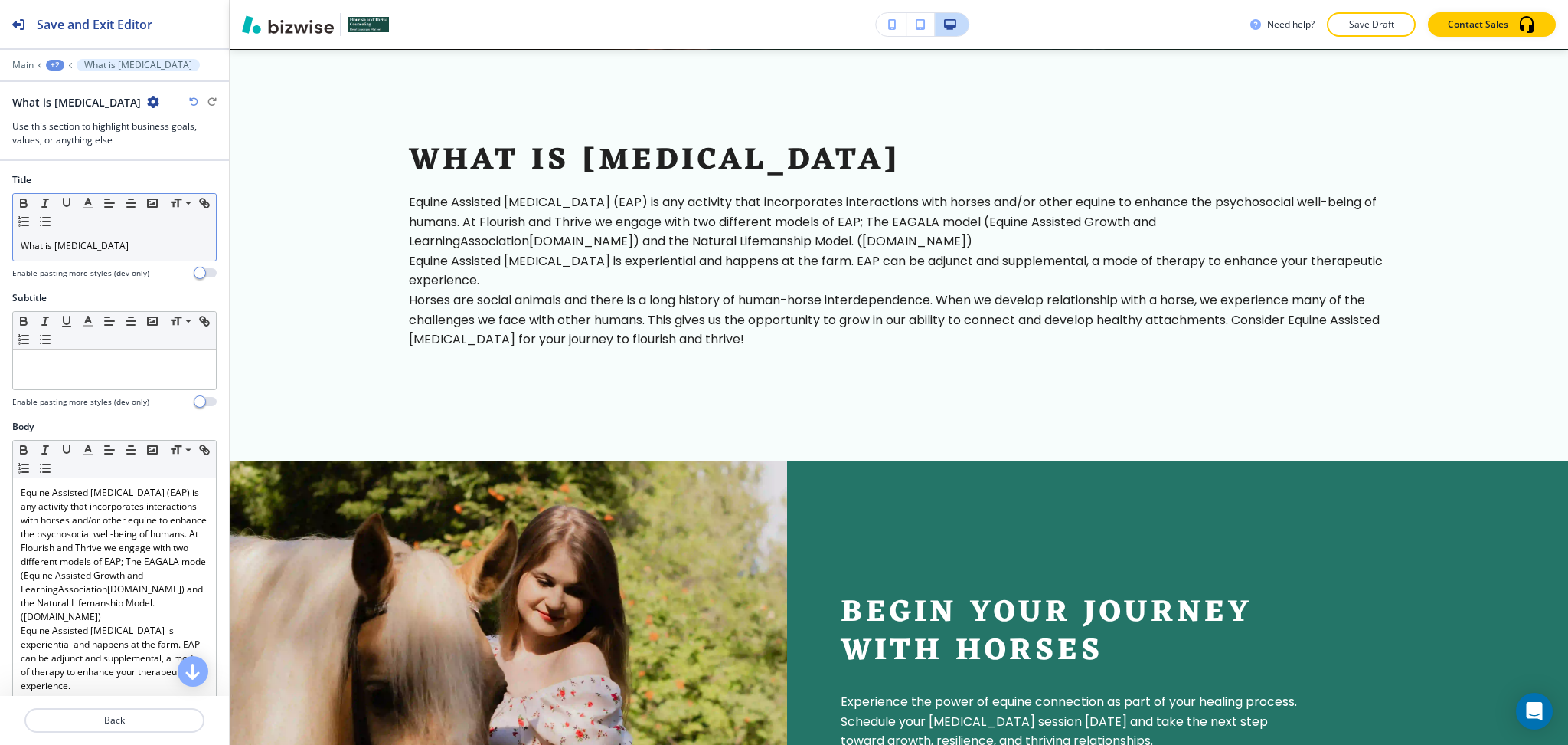
click at [167, 258] on div "What is Equine Assisted Therapy" at bounding box center [115, 246] width 203 height 29
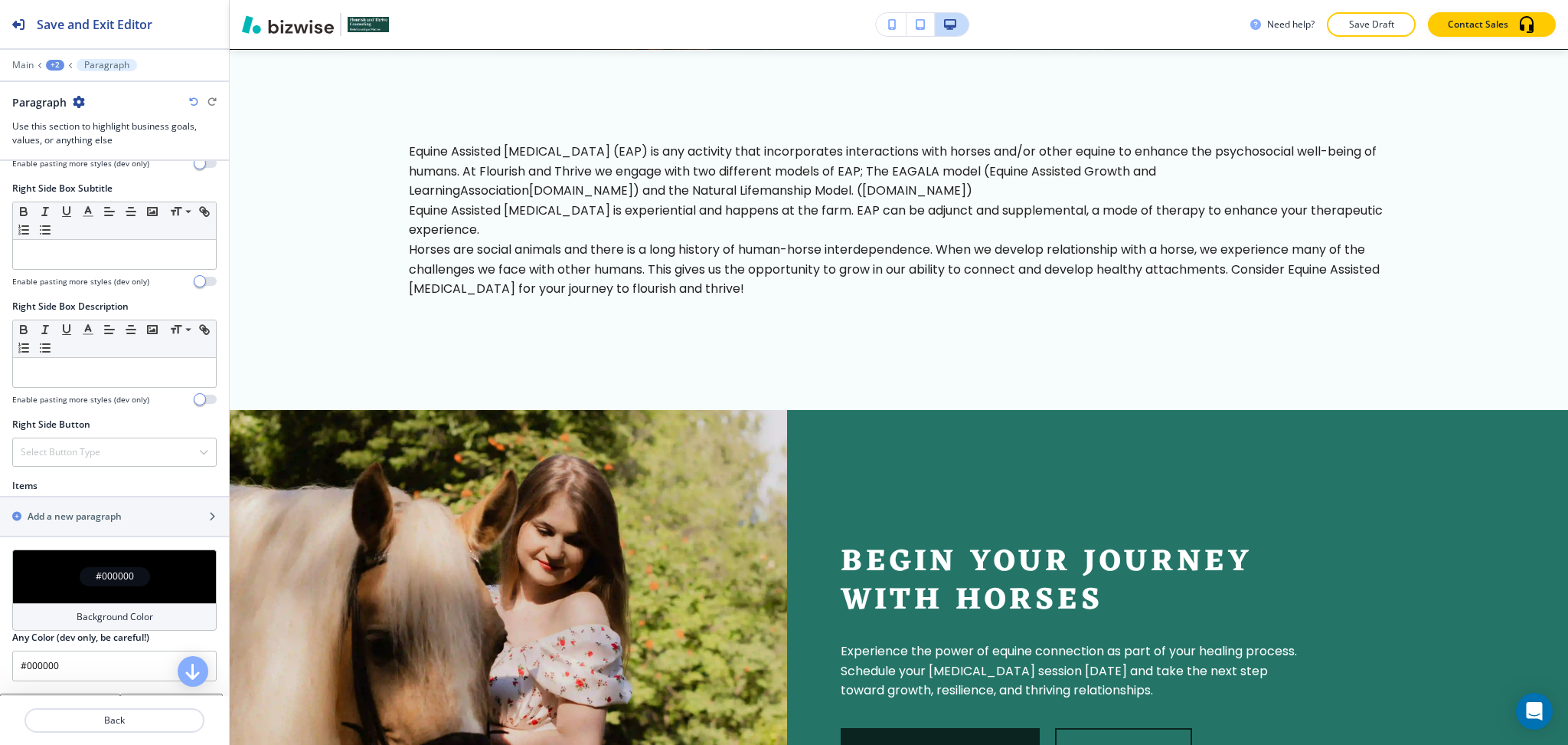
scroll to position [929, 0]
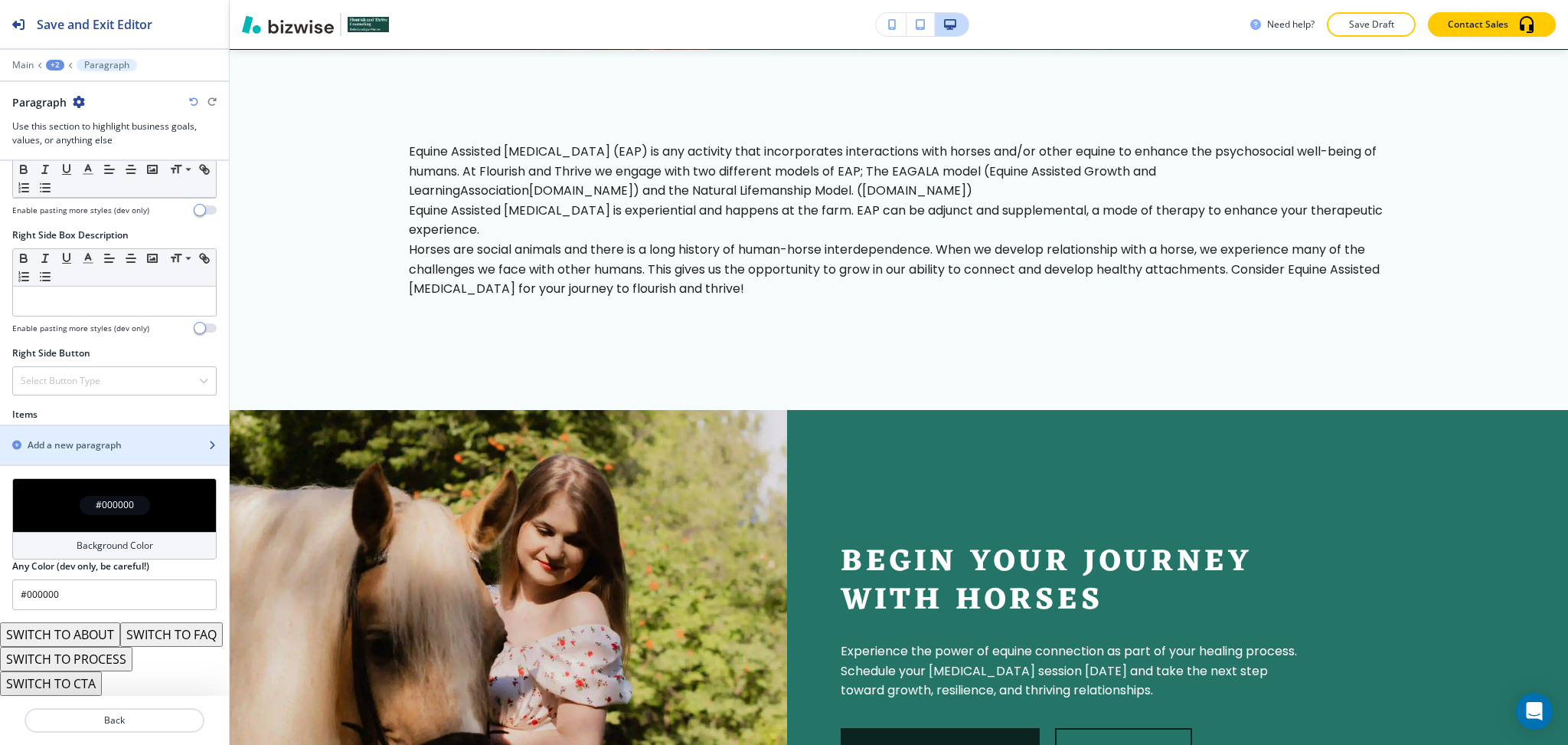
click at [68, 438] on h2 "Add a new paragraph" at bounding box center [75, 445] width 95 height 13
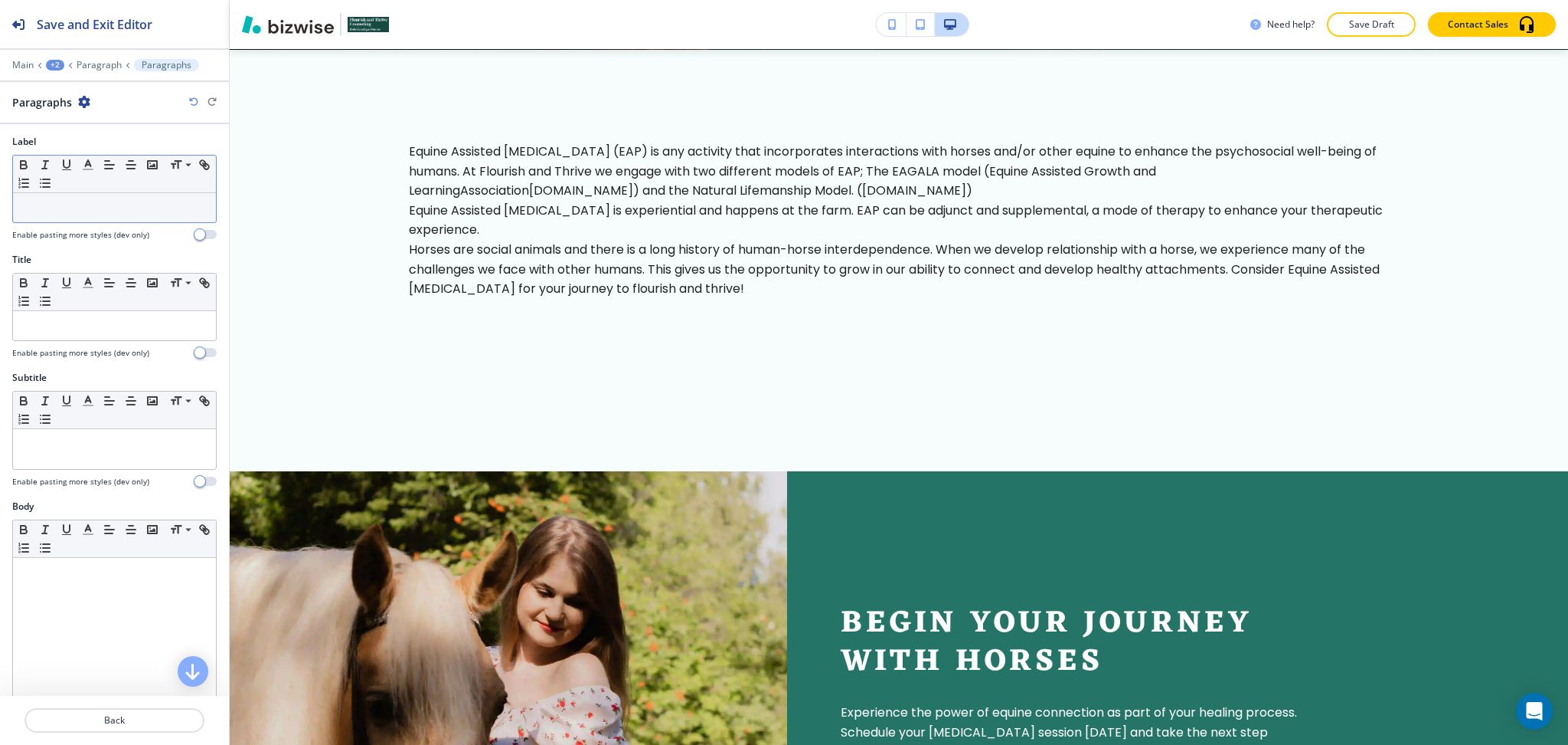
scroll to position [2, 0]
click at [78, 220] on div at bounding box center [115, 207] width 203 height 29
click at [102, 341] on div at bounding box center [114, 344] width 204 height 6
click at [104, 334] on div at bounding box center [115, 325] width 203 height 29
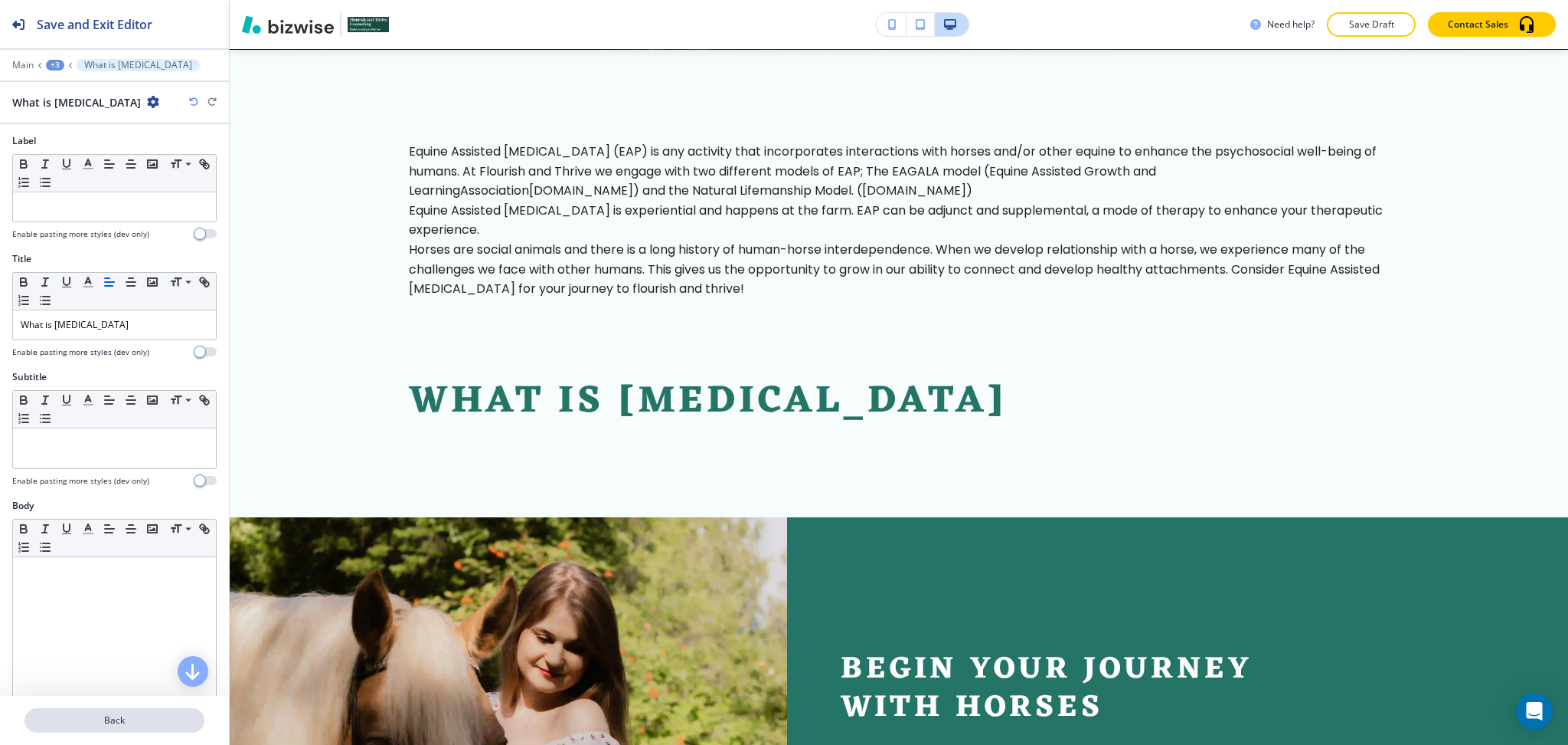
click at [132, 728] on button "Back" at bounding box center [114, 720] width 180 height 24
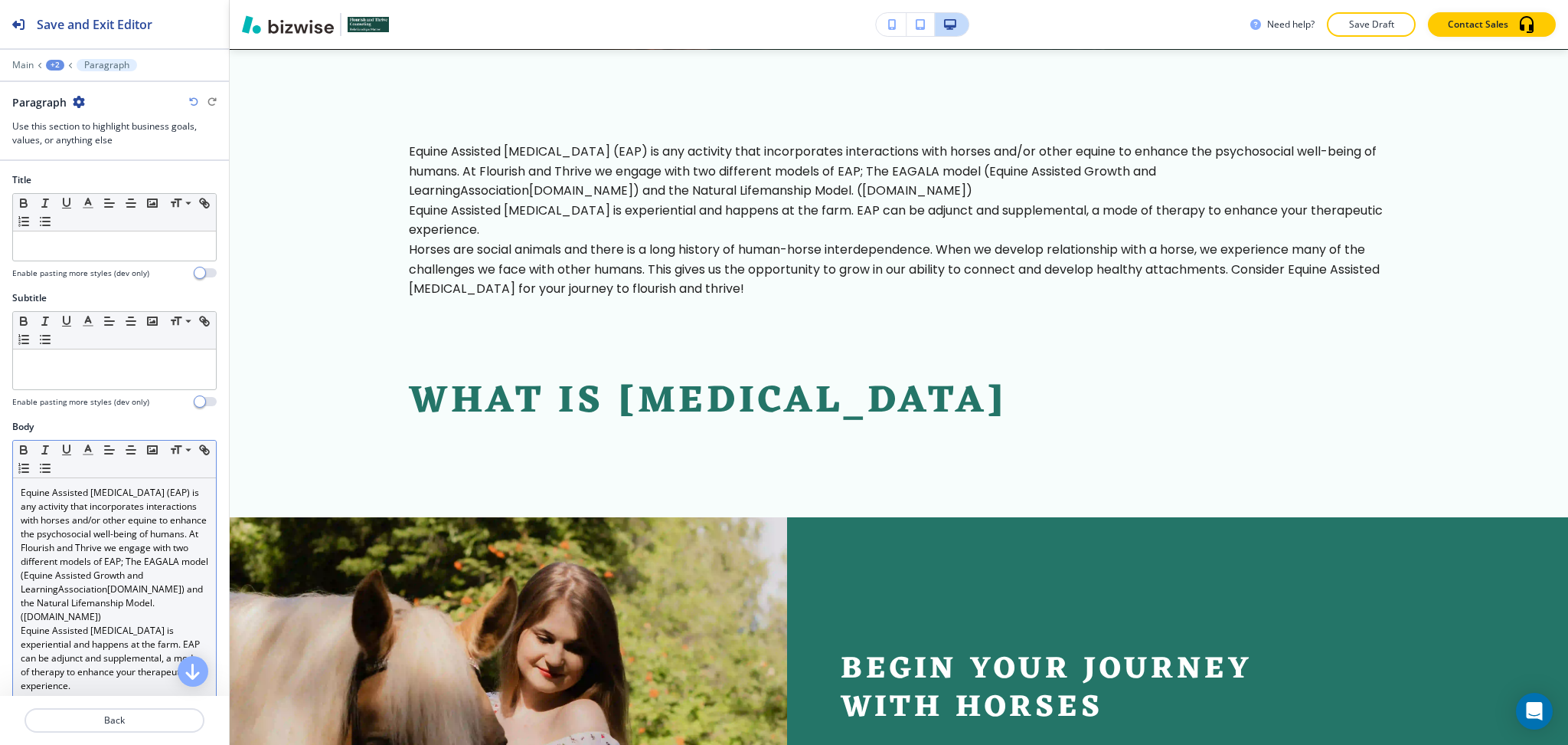
click at [106, 620] on link ") and the Natural Lifemanship Model. (naturallifemanship.com)" at bounding box center [113, 603] width 184 height 41
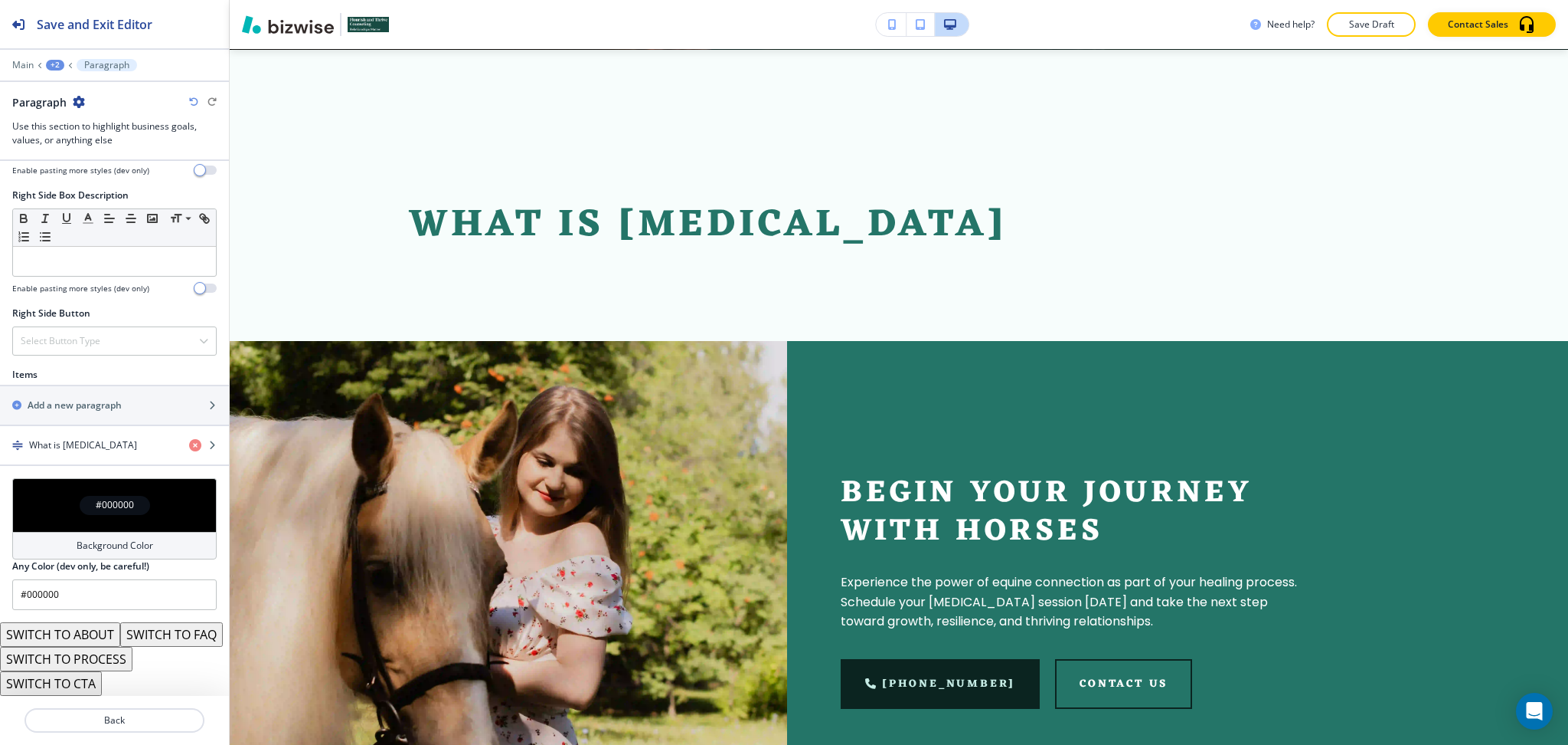
scroll to position [780, 0]
click at [76, 452] on div "button" at bounding box center [114, 458] width 229 height 13
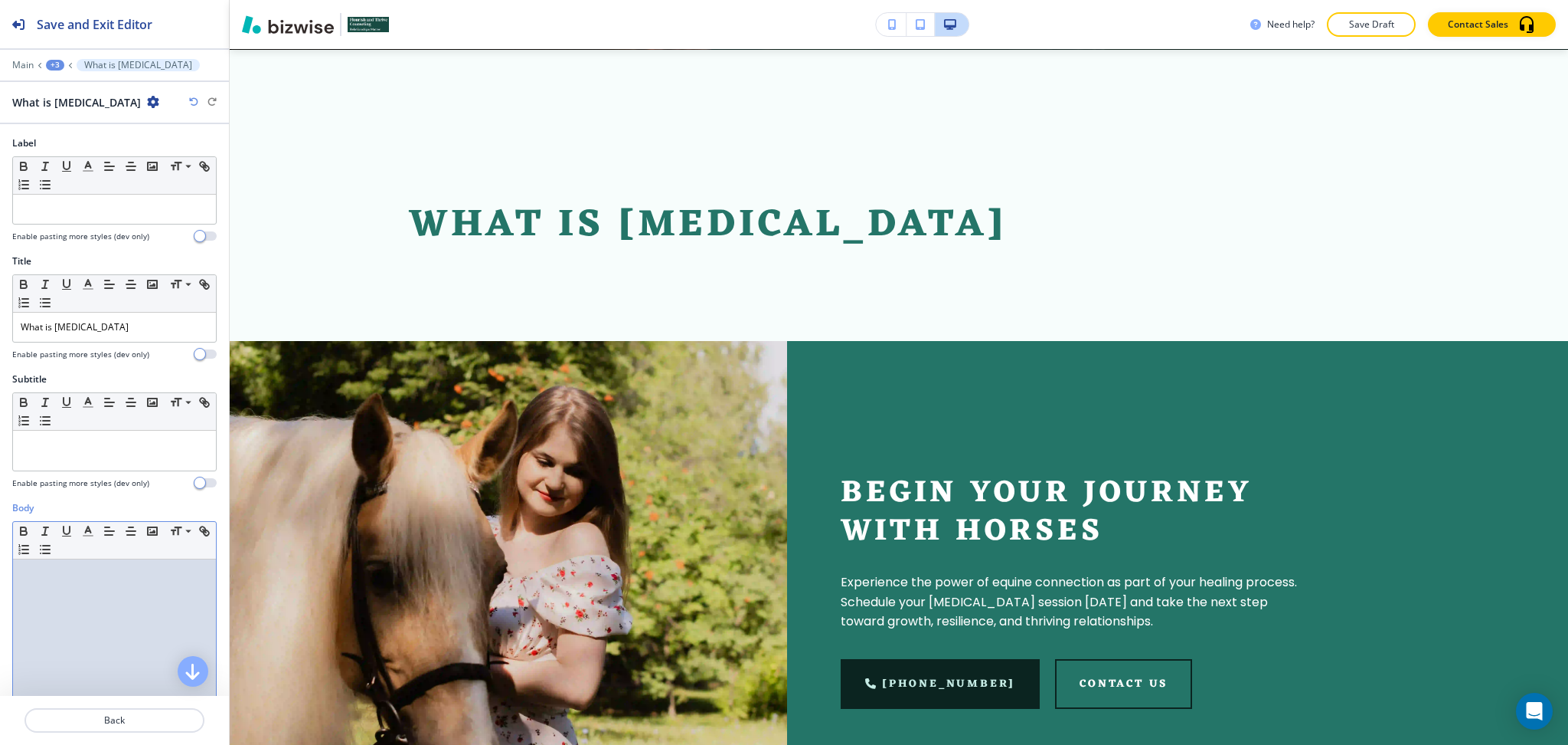
drag, startPoint x: 100, startPoint y: 600, endPoint x: 91, endPoint y: 601, distance: 9.1
click at [98, 600] on div at bounding box center [115, 658] width 203 height 199
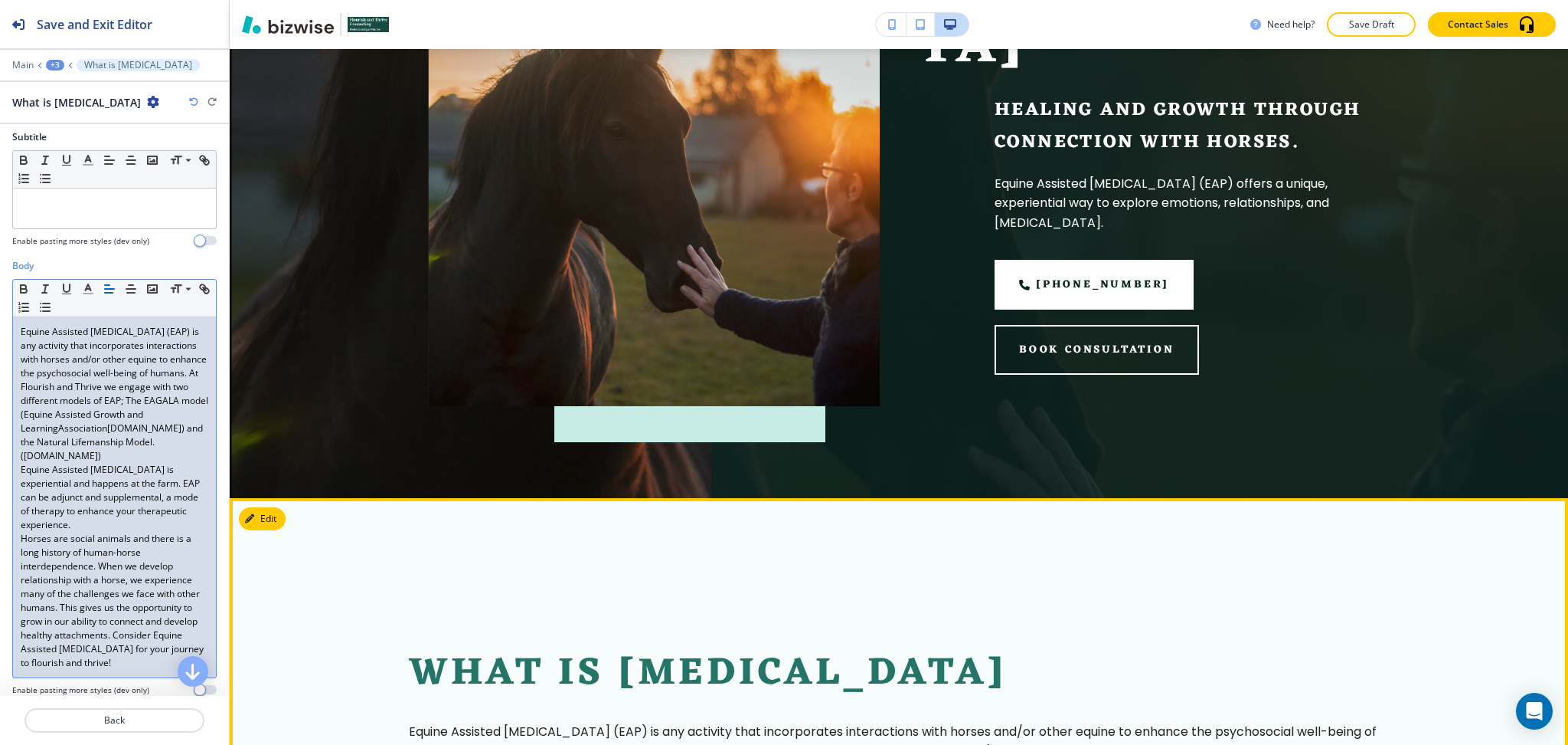
scroll to position [0, 0]
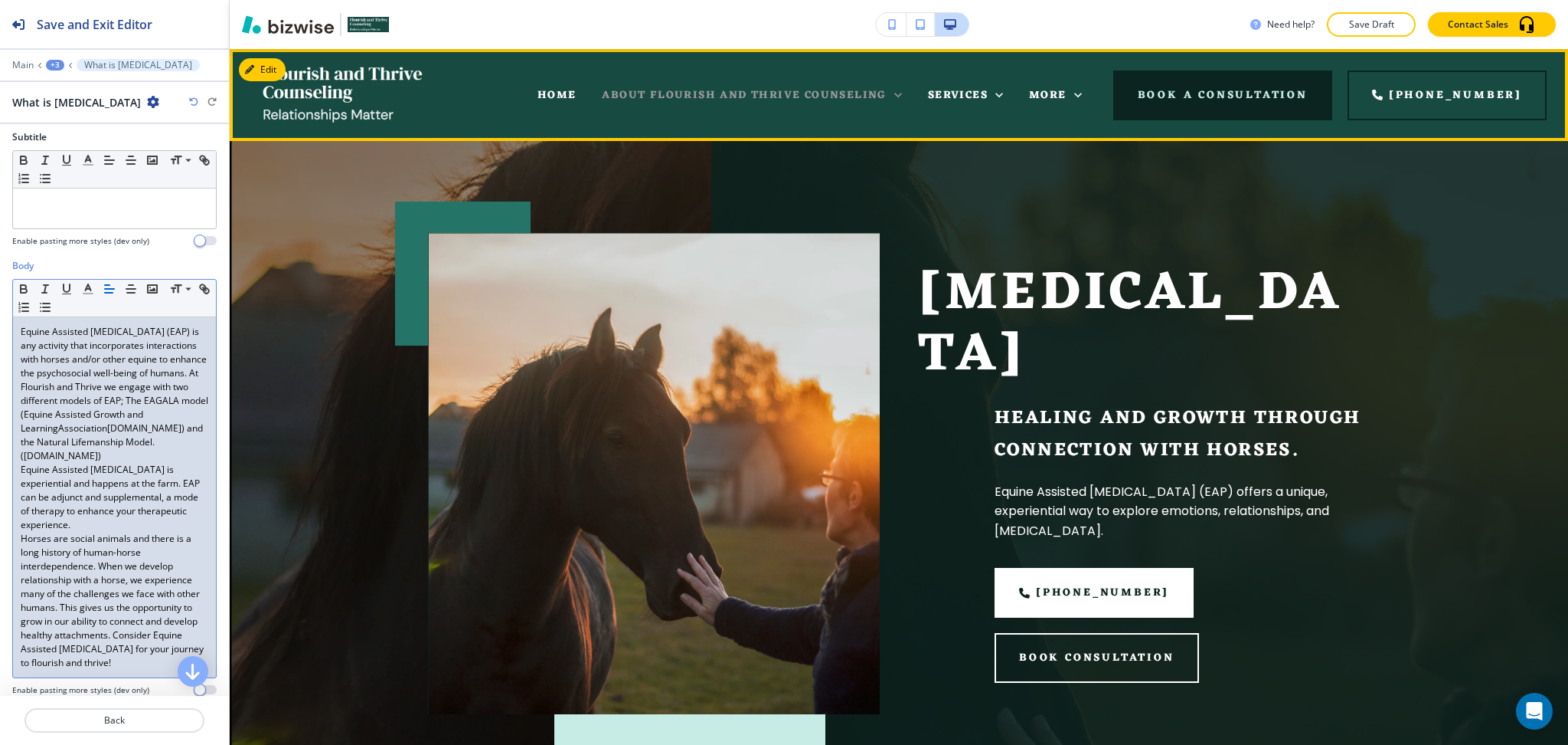
click at [852, 89] on span "ABOUT FLOURISH AND THRIVE COUNSELING" at bounding box center [744, 95] width 284 height 19
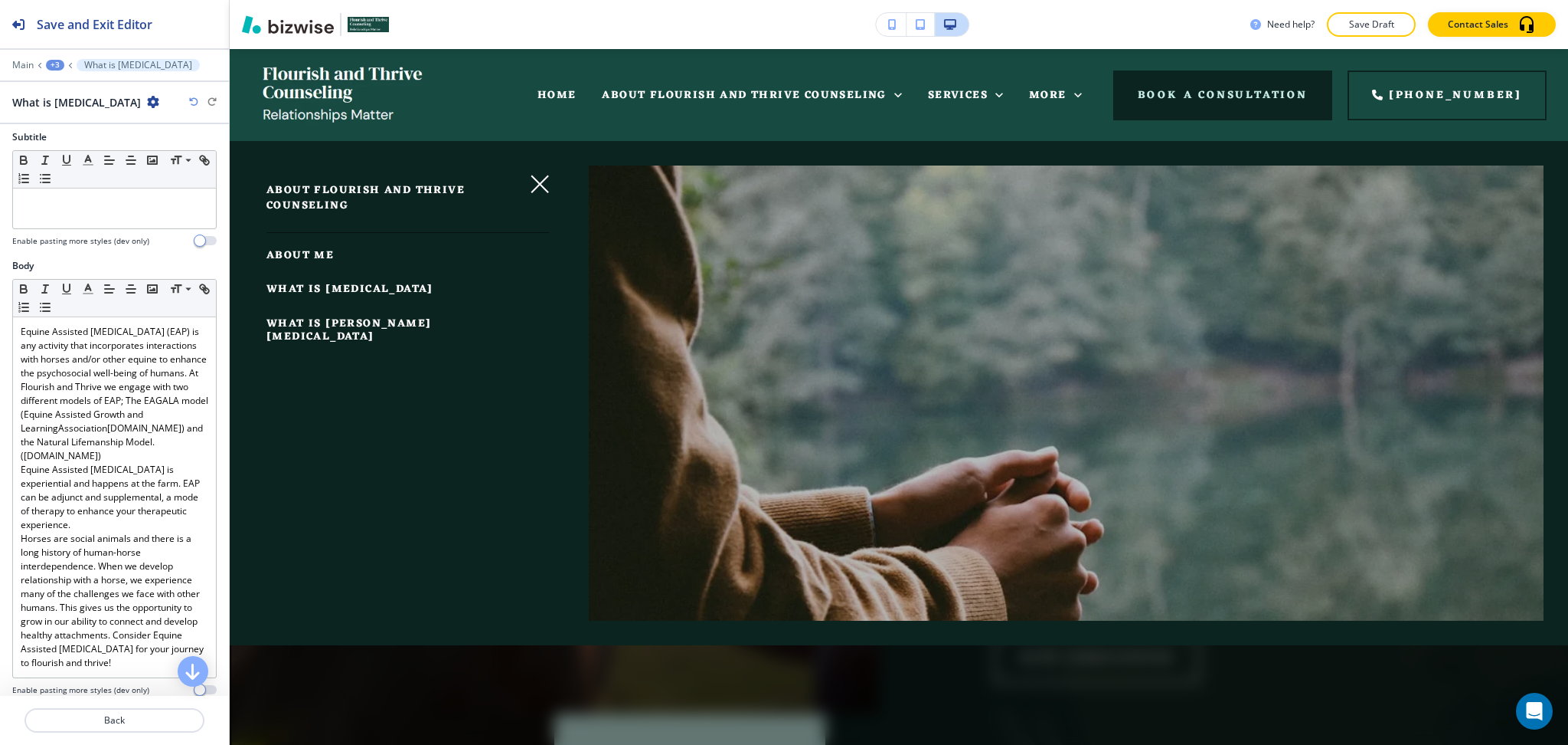
click at [337, 286] on span "WHAT IS PSYCHODYNAMIC PSYCHOTHERAPY" at bounding box center [350, 289] width 167 height 19
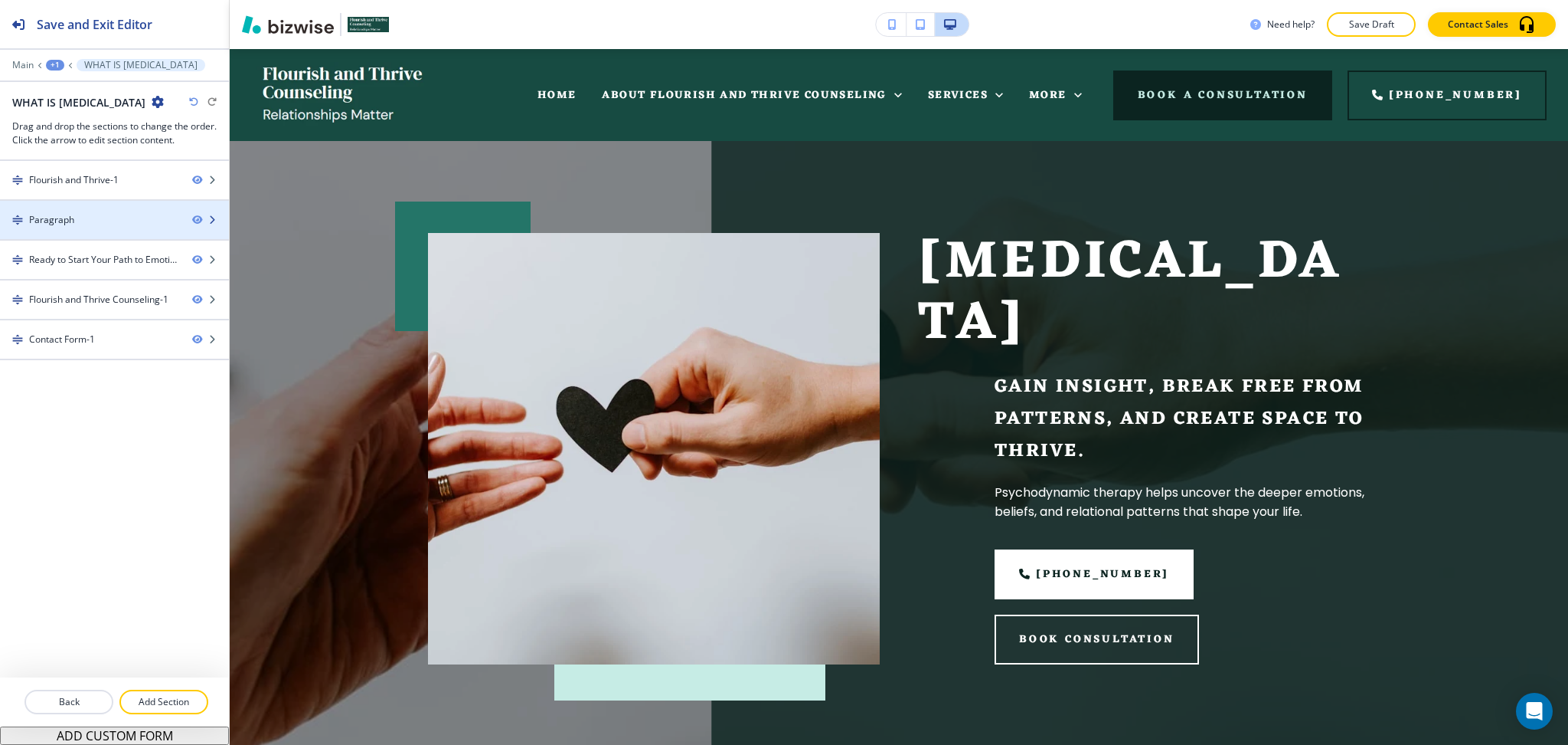
click at [87, 210] on div at bounding box center [114, 207] width 229 height 13
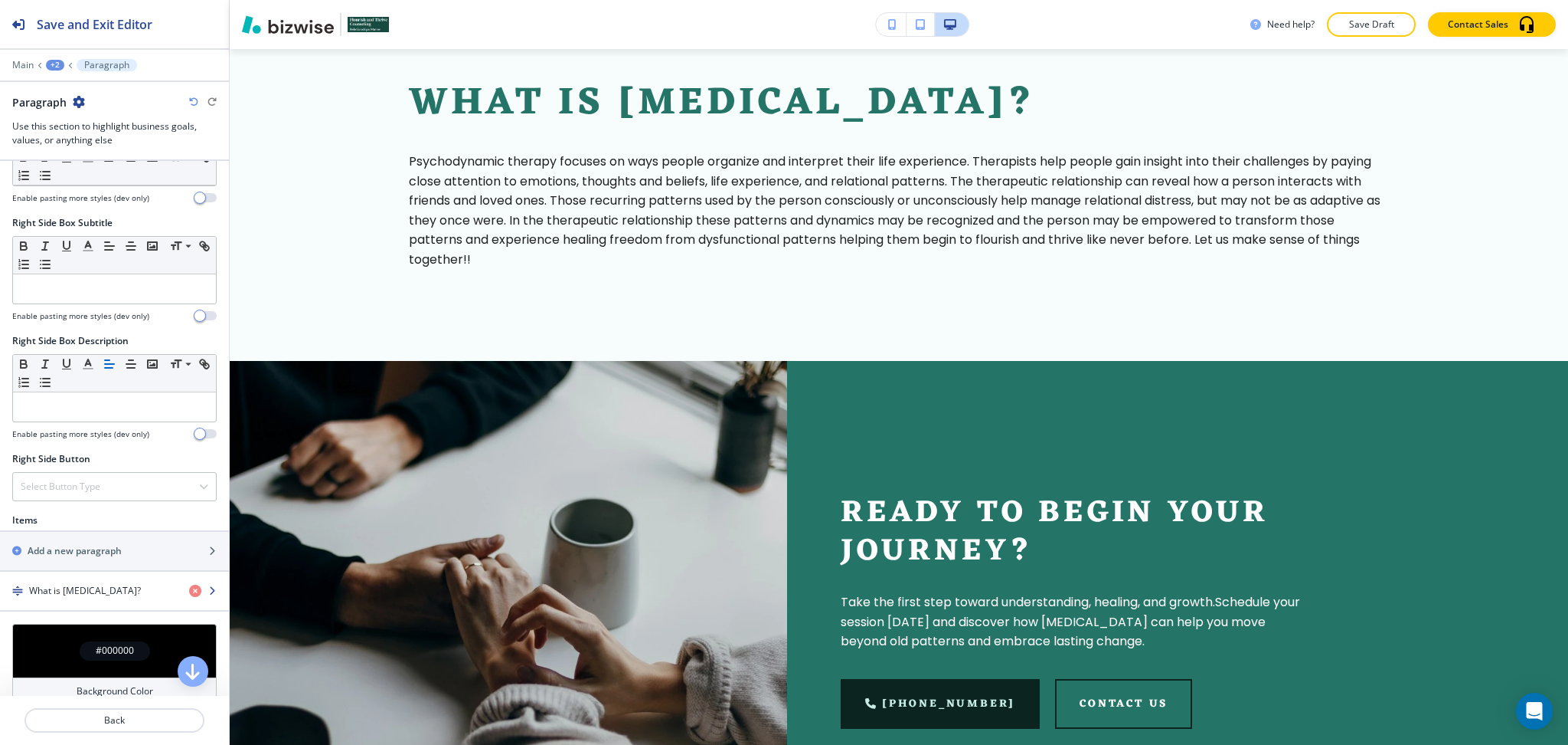
scroll to position [611, 0]
click at [93, 599] on div "button" at bounding box center [114, 603] width 229 height 13
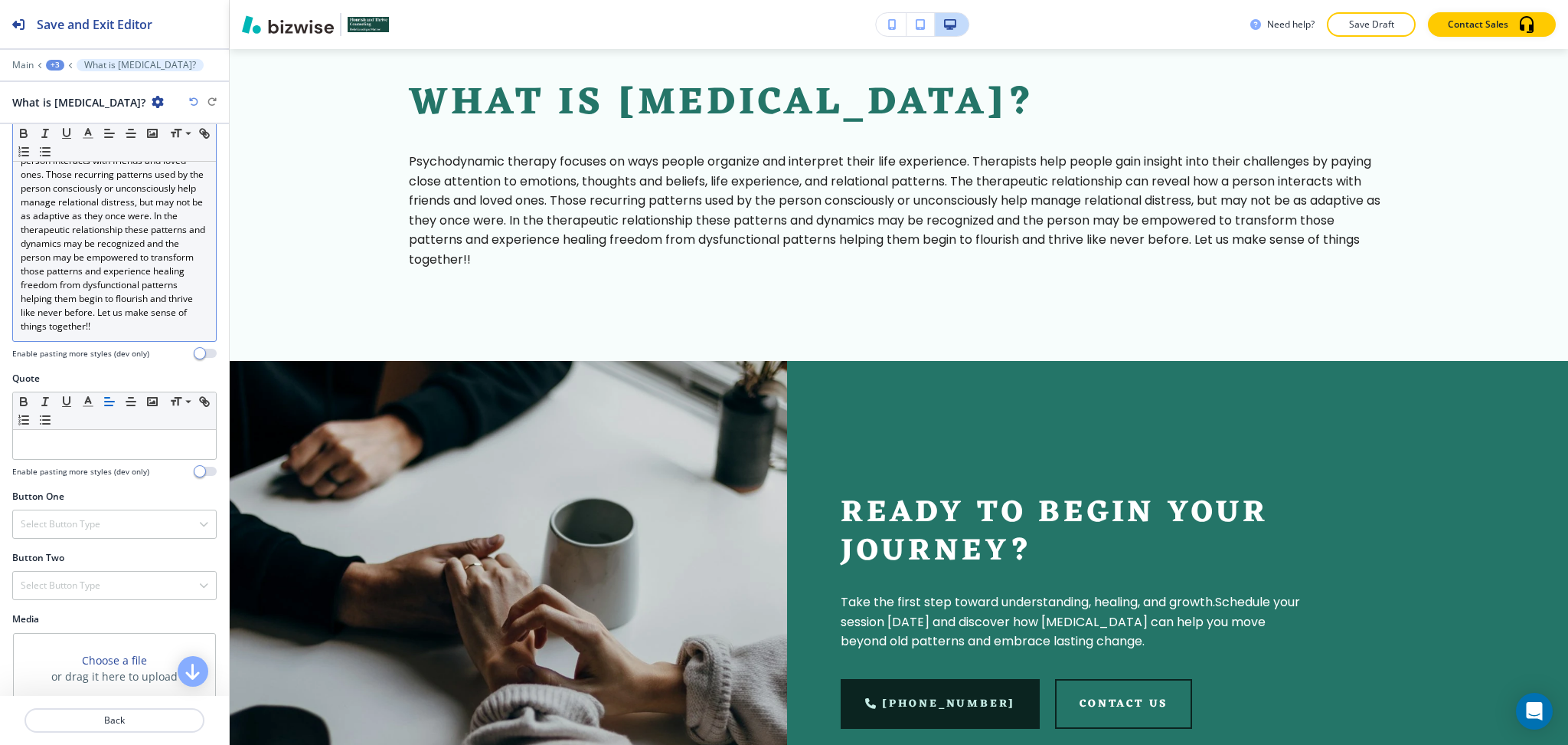
click at [163, 333] on p "Psychodynamic therapy focuses on ways people organize and interpret their life …" at bounding box center [114, 196] width 188 height 276
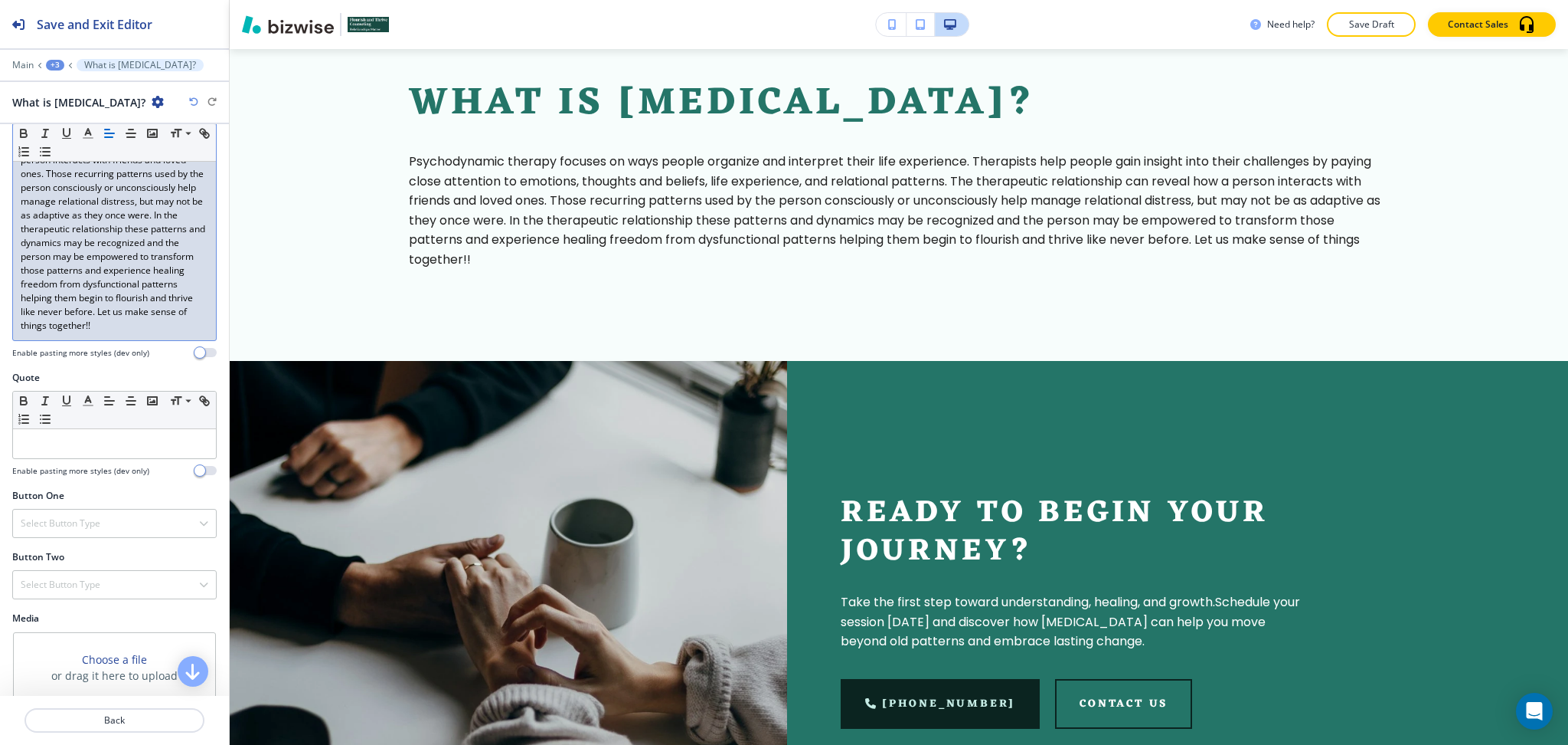
scroll to position [0, 0]
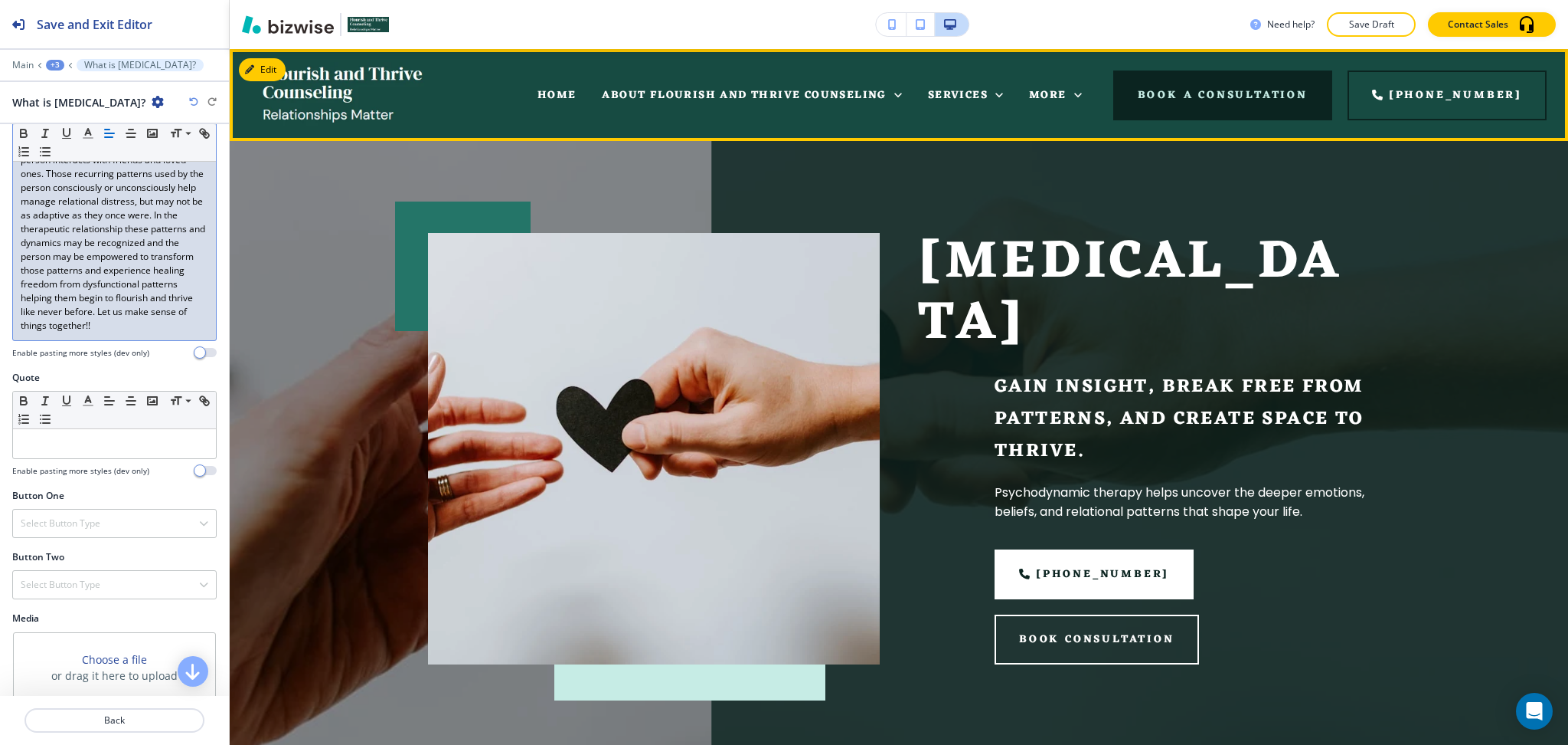
drag, startPoint x: 782, startPoint y: 96, endPoint x: 763, endPoint y: 112, distance: 24.8
click at [782, 96] on span "ABOUT FLOURISH AND THRIVE COUNSELING" at bounding box center [744, 95] width 284 height 19
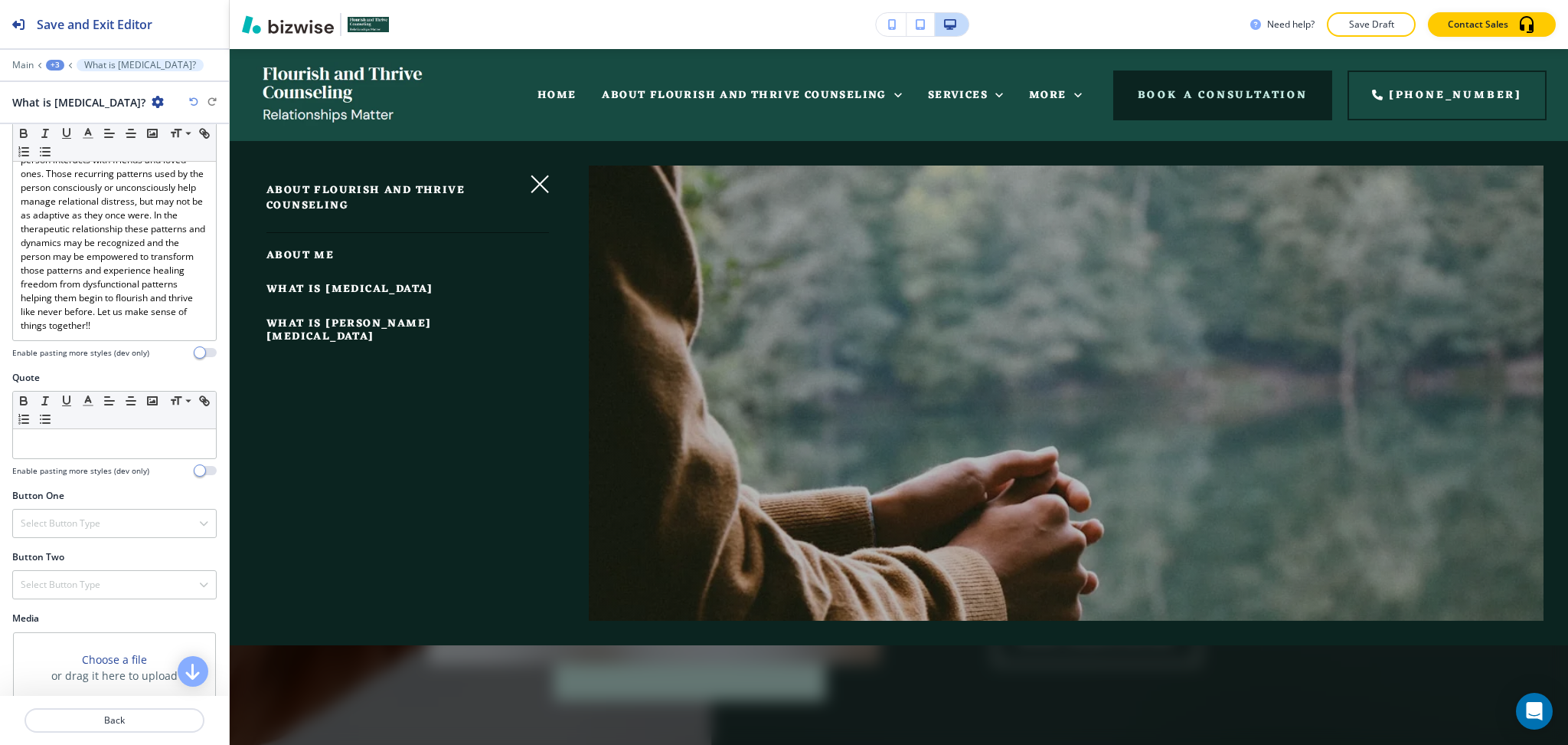
click at [376, 289] on span "WHAT IS PSYCHODYNAMIC PSYCHOTHERAPY" at bounding box center [350, 289] width 167 height 19
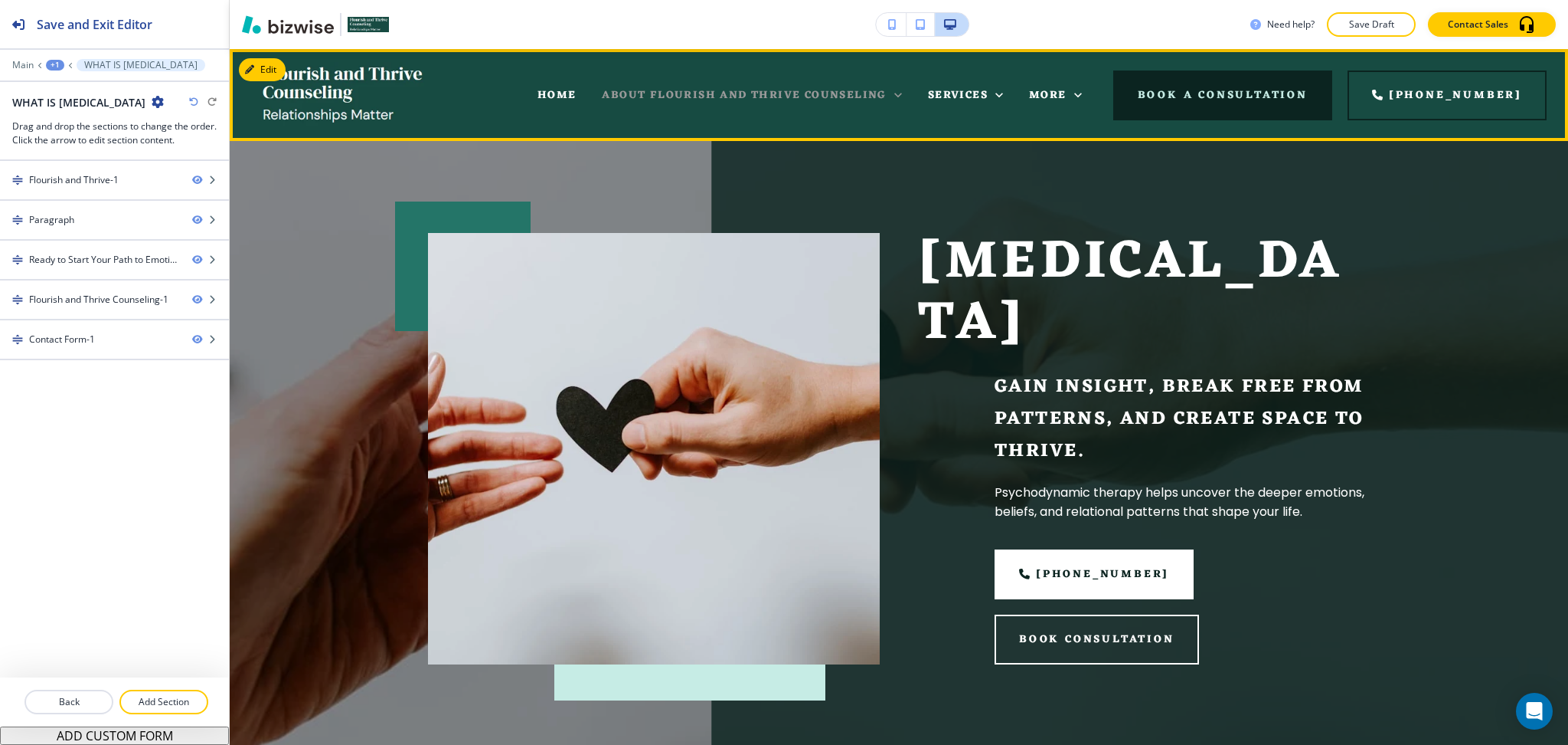
click at [746, 88] on span "ABOUT FLOURISH AND THRIVE COUNSELING" at bounding box center [744, 95] width 284 height 19
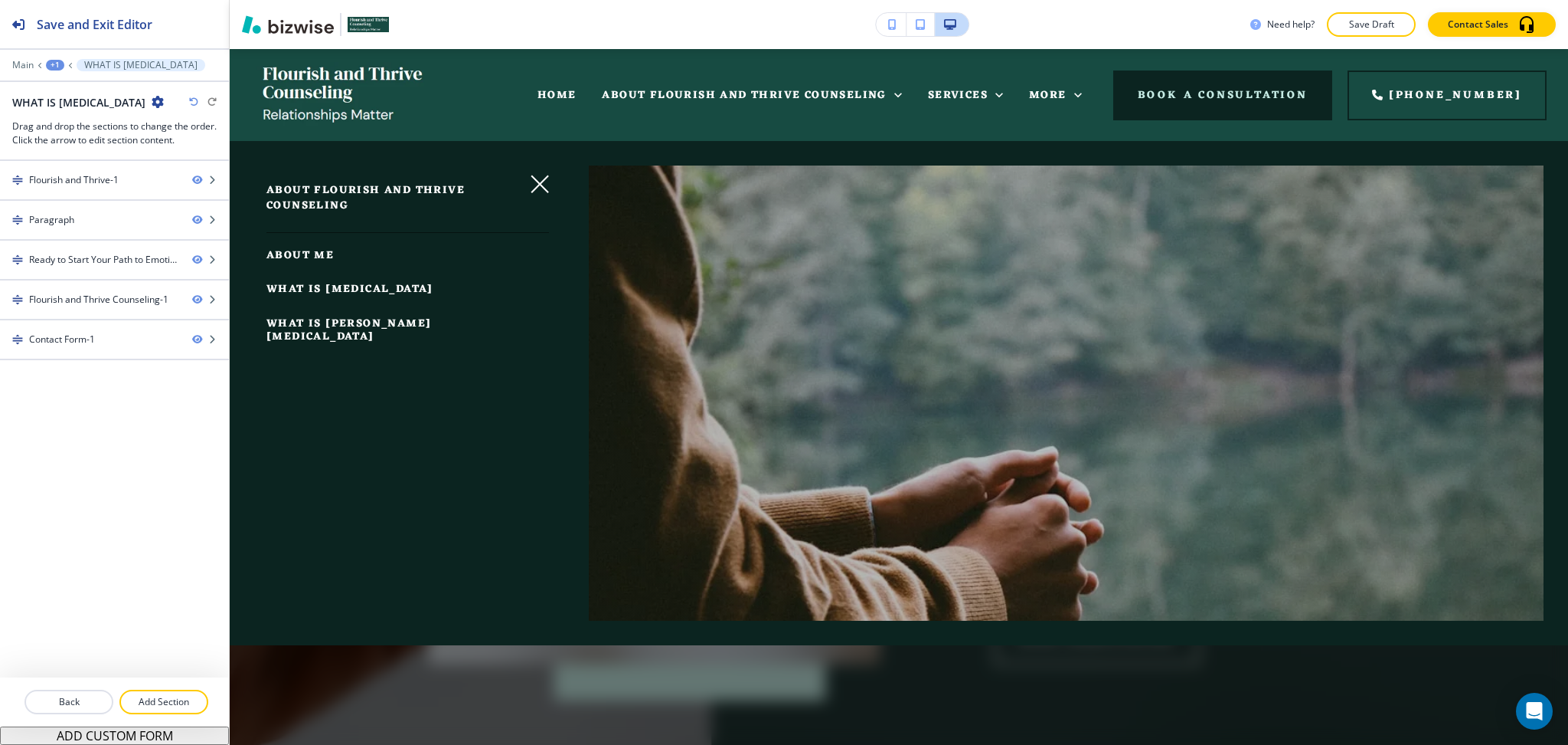
click at [371, 337] on span "WHAT IS EQUINE ASSISTED THERAPY" at bounding box center [348, 330] width 165 height 32
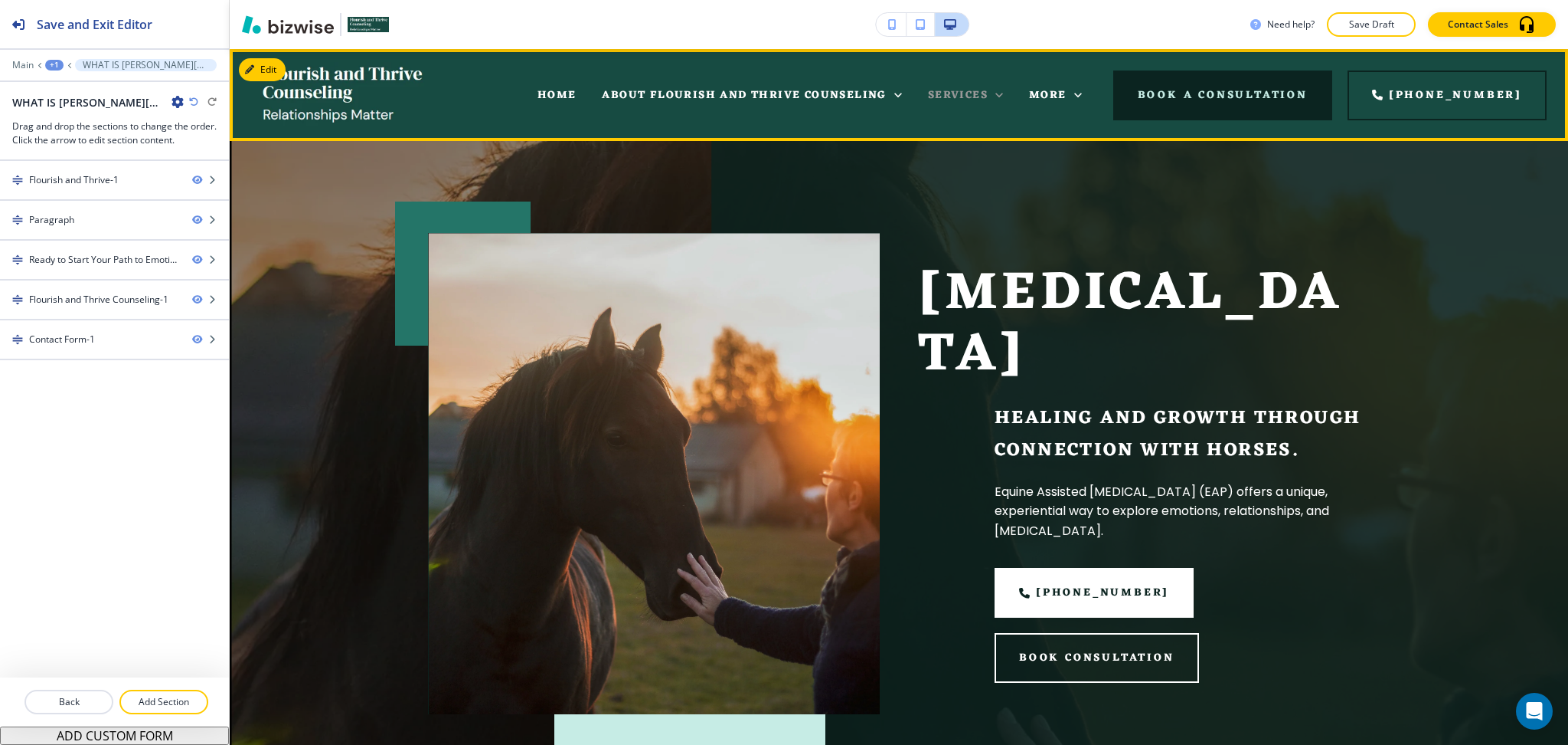
click at [987, 98] on span "SERVICES" at bounding box center [958, 95] width 60 height 19
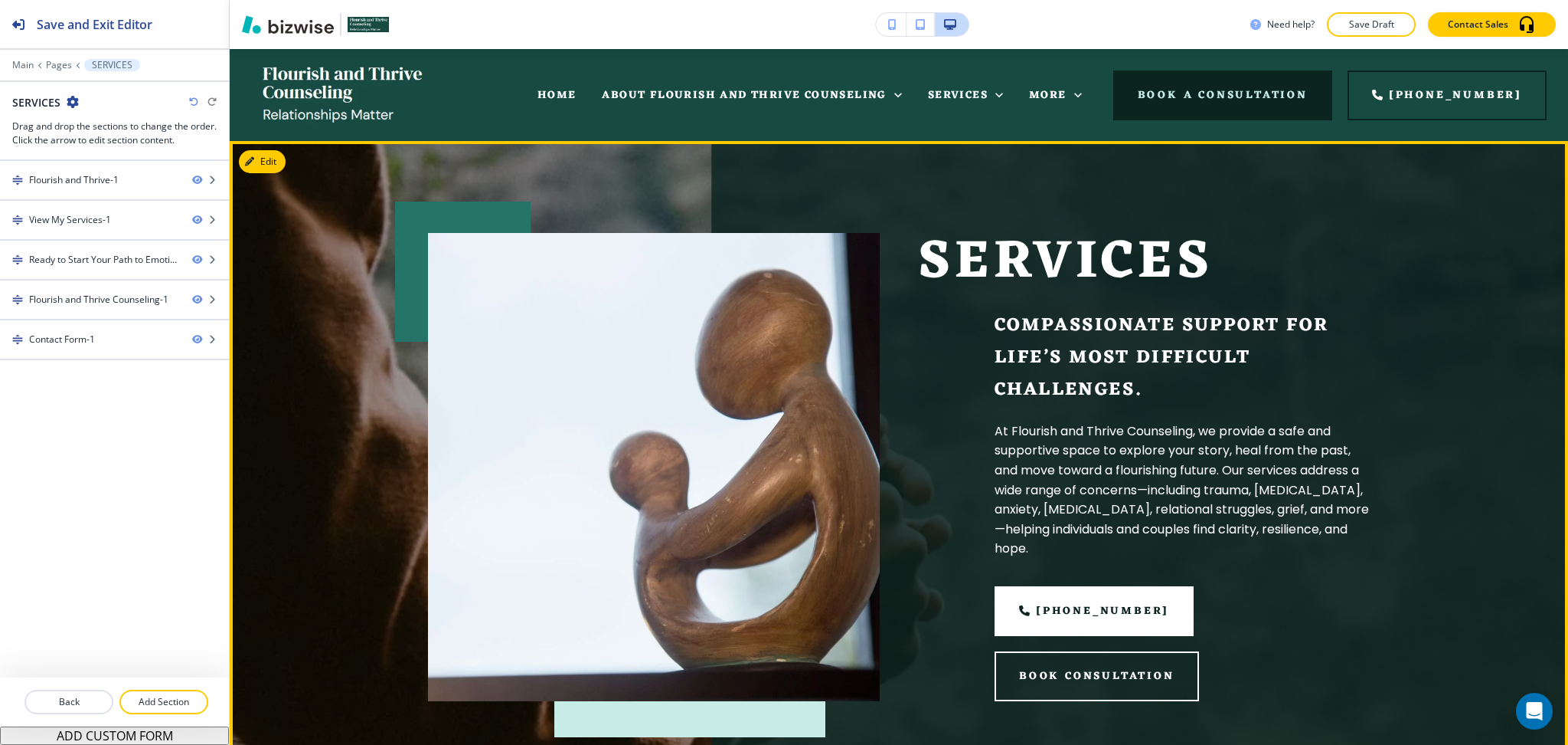
click at [1128, 294] on p "SERVICES" at bounding box center [1143, 263] width 451 height 61
click at [264, 152] on button "Edit This Section" at bounding box center [290, 161] width 103 height 23
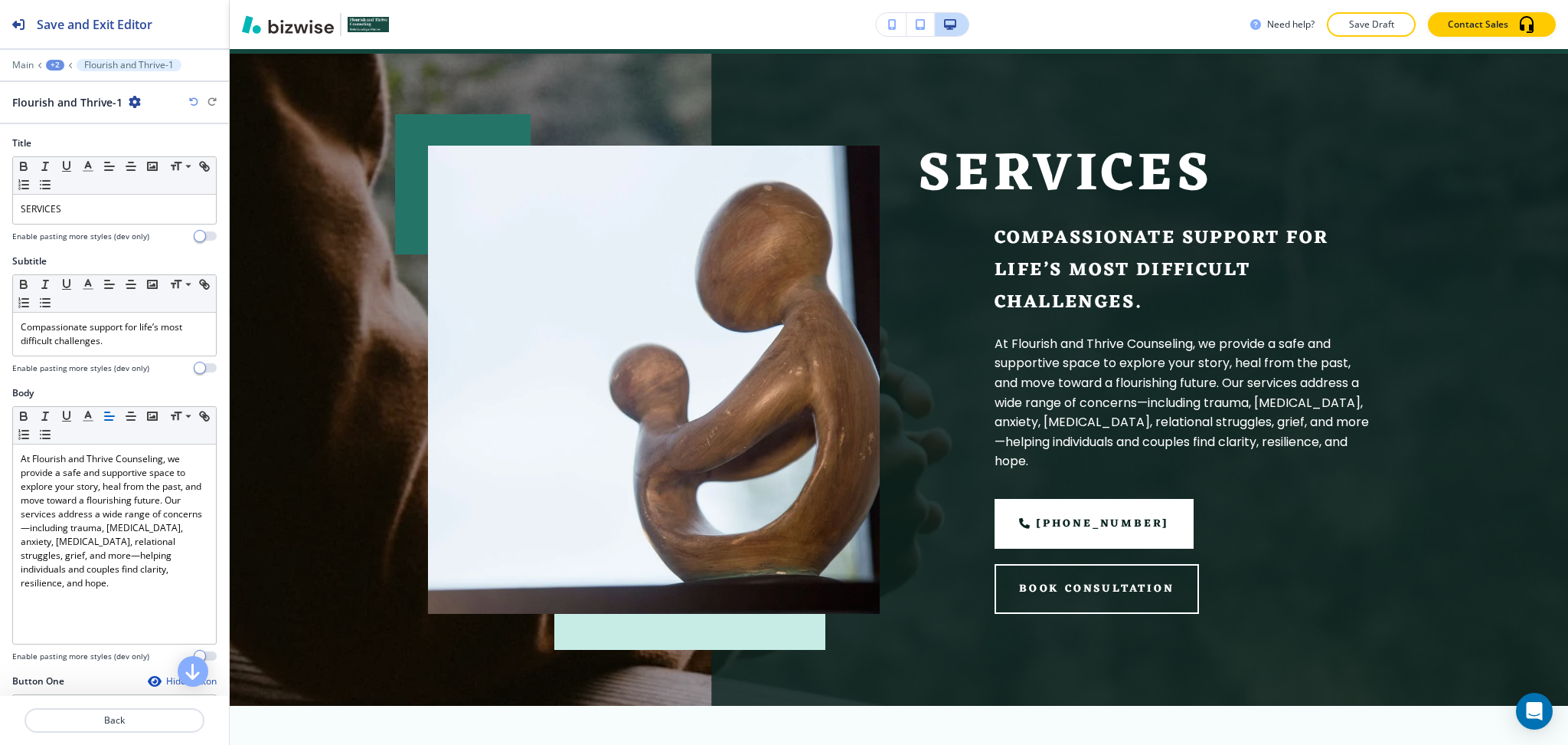
scroll to position [92, 0]
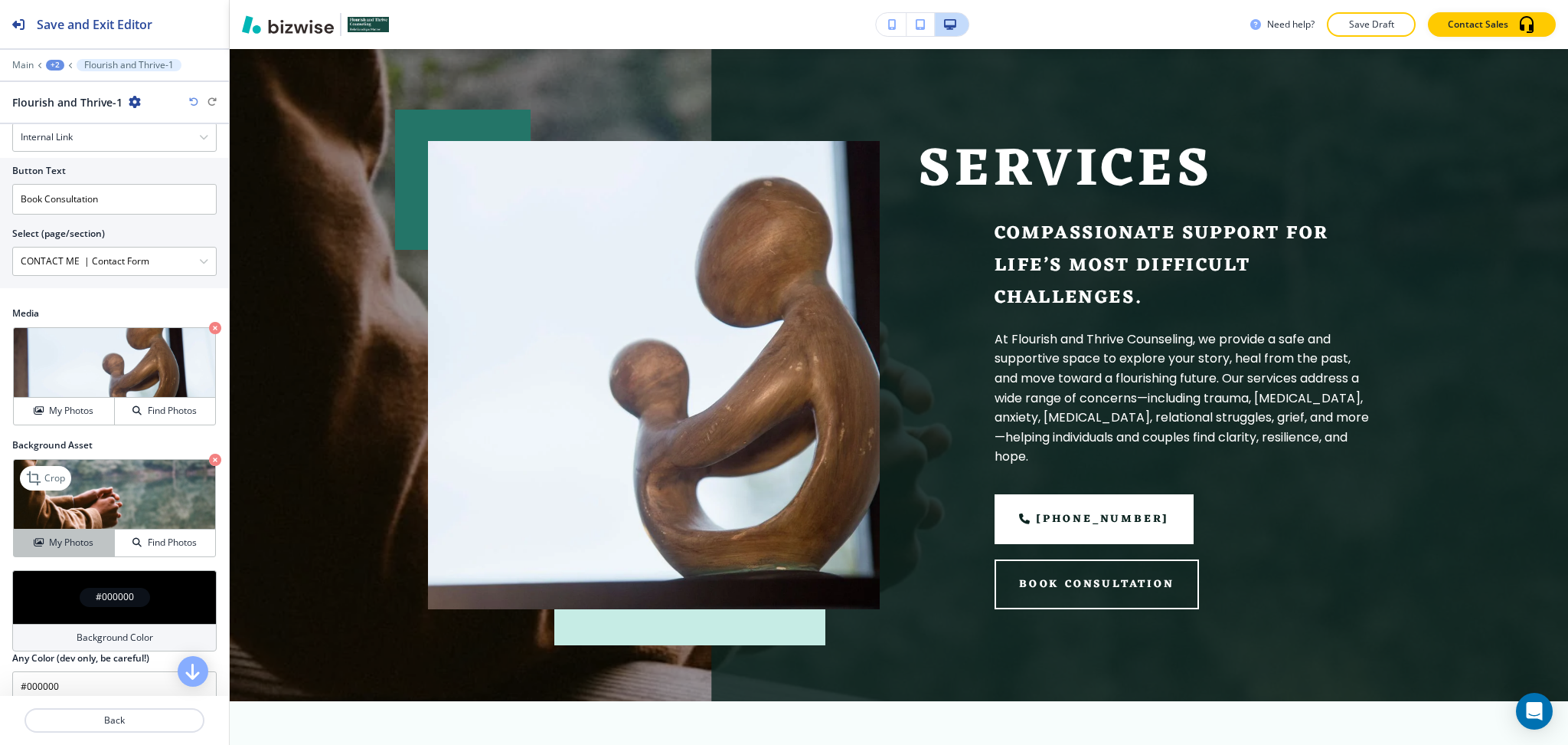
click at [66, 543] on h4 "My Photos" at bounding box center [71, 542] width 44 height 13
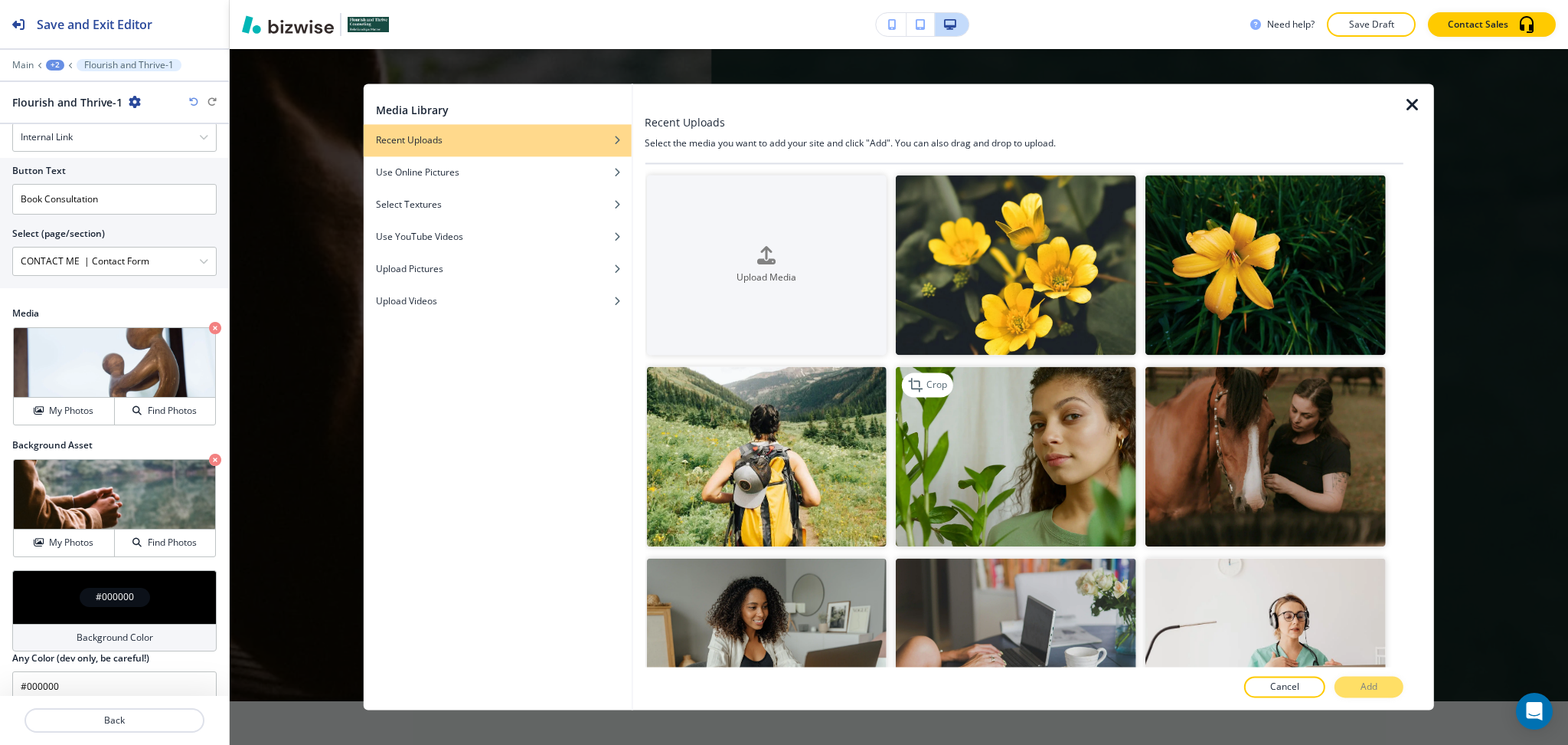
scroll to position [715, 0]
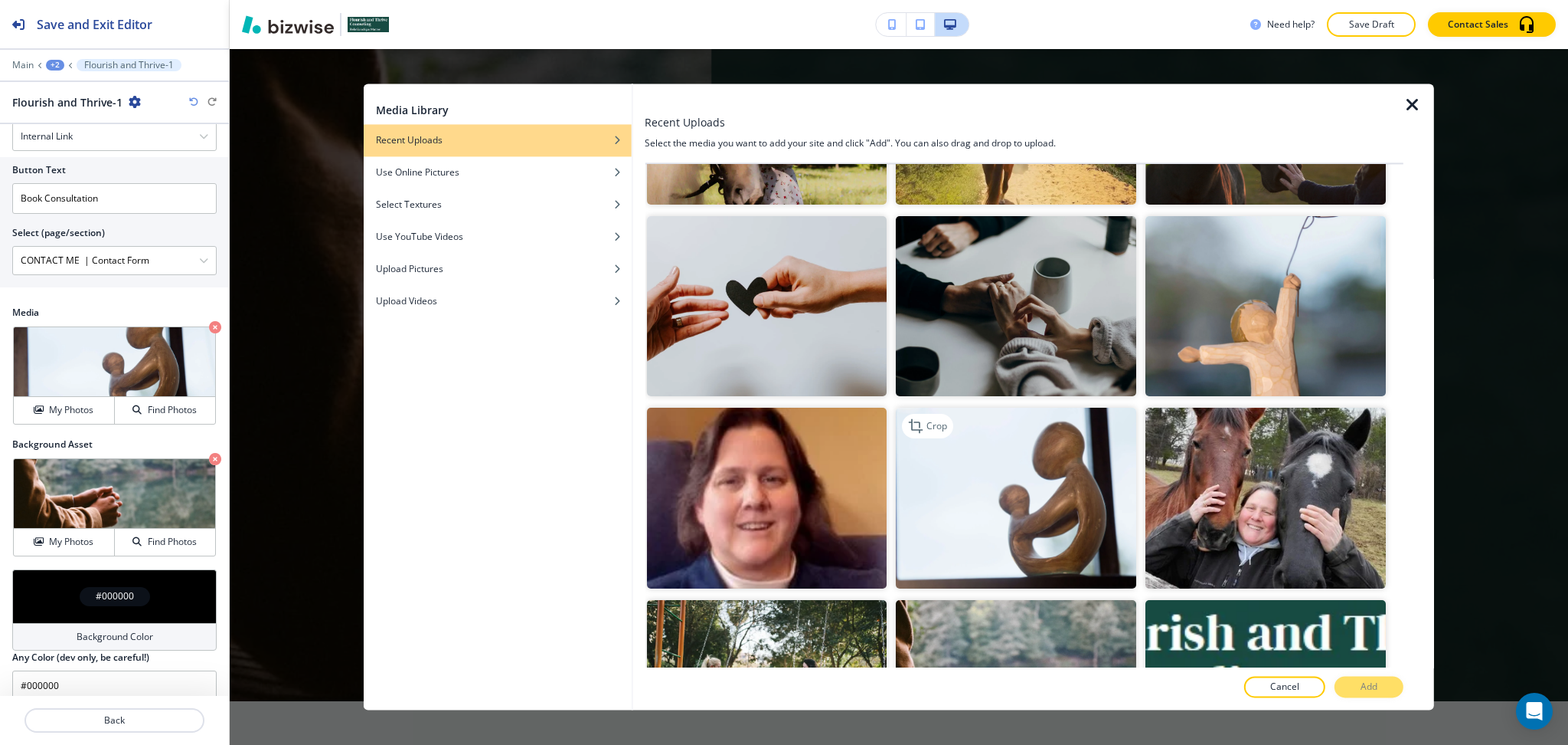
click at [1096, 445] on img "button" at bounding box center [1016, 498] width 240 height 180
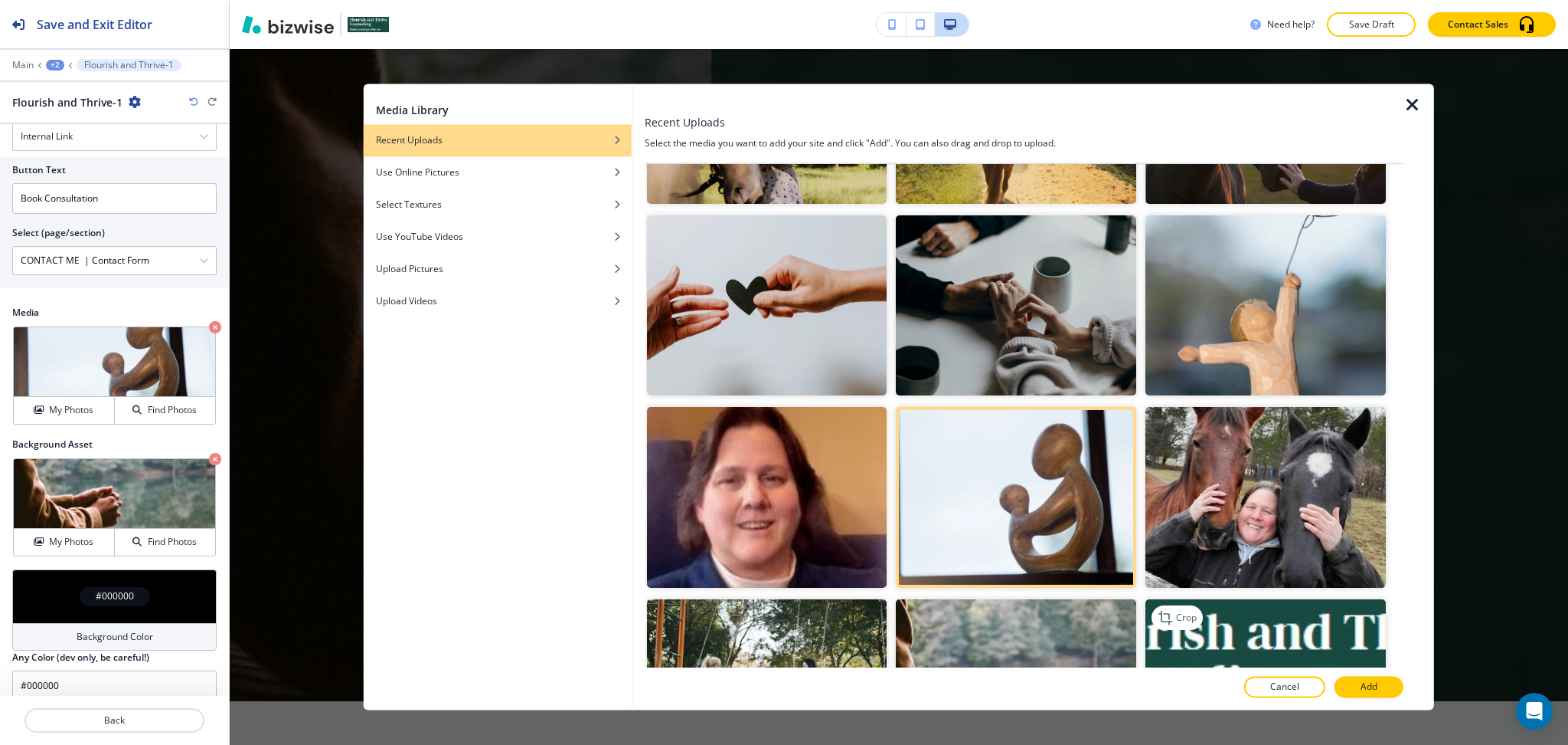
scroll to position [919, 0]
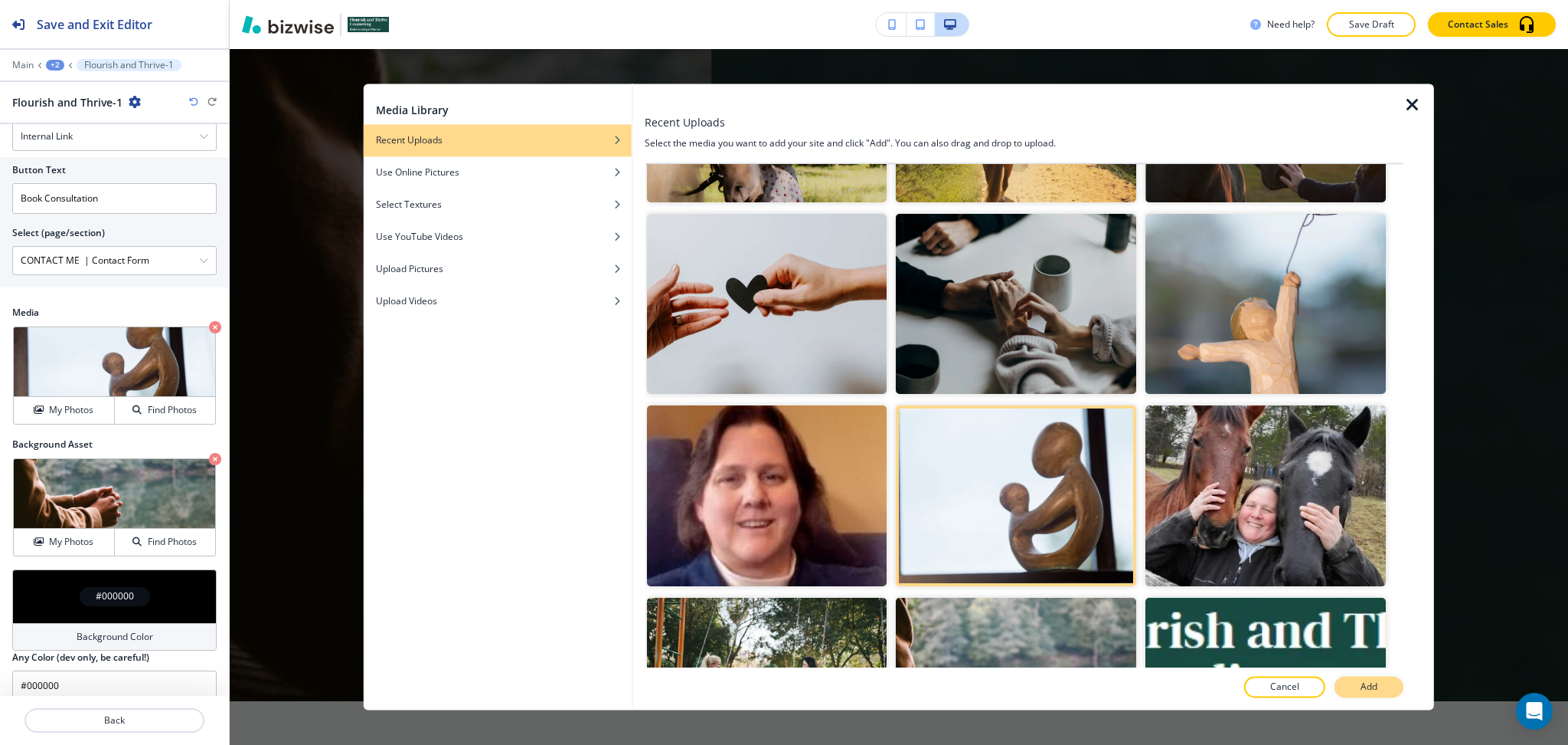
click at [1354, 692] on button "Add" at bounding box center [1369, 687] width 69 height 21
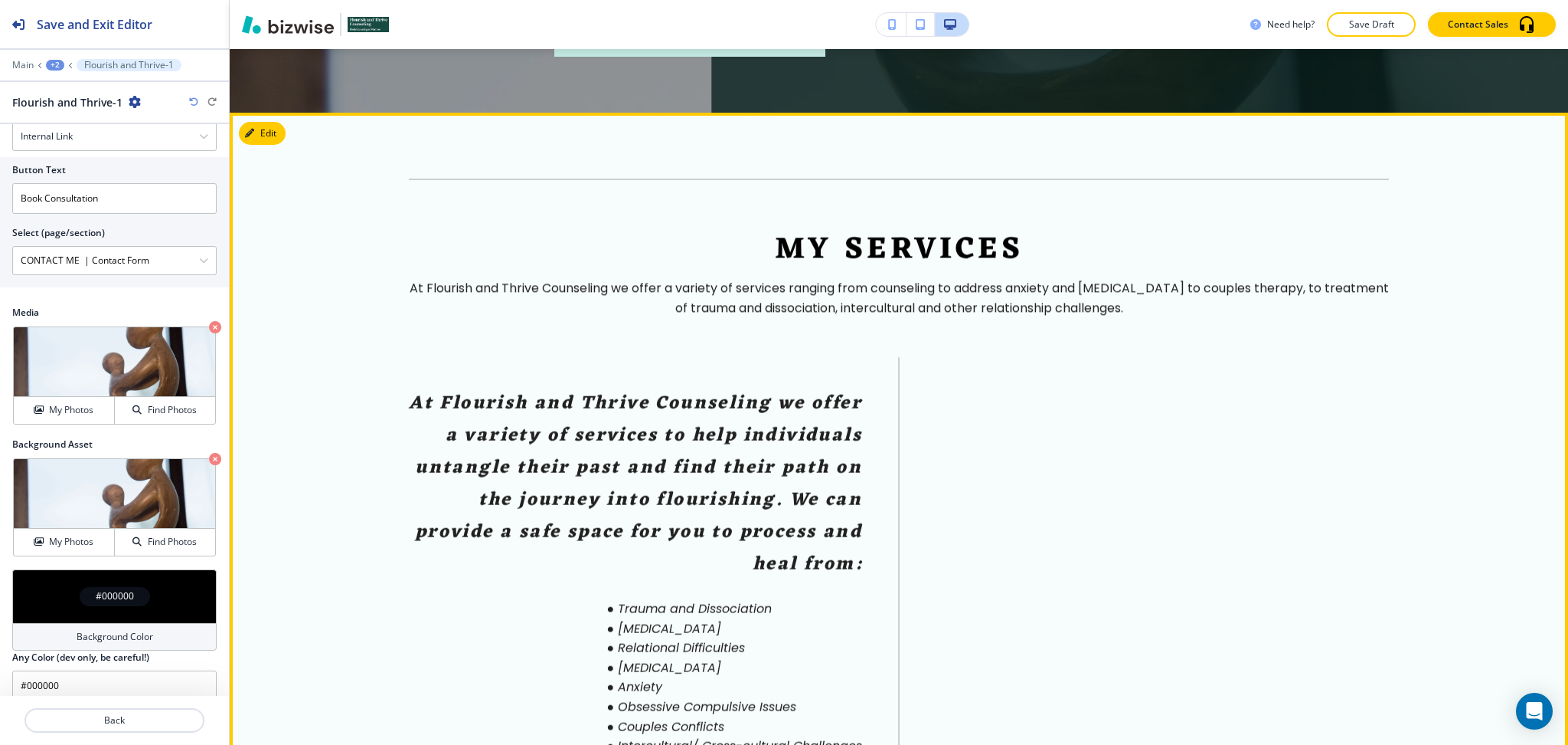
scroll to position [680, 0]
click at [266, 122] on button "Edit This Section" at bounding box center [290, 133] width 103 height 23
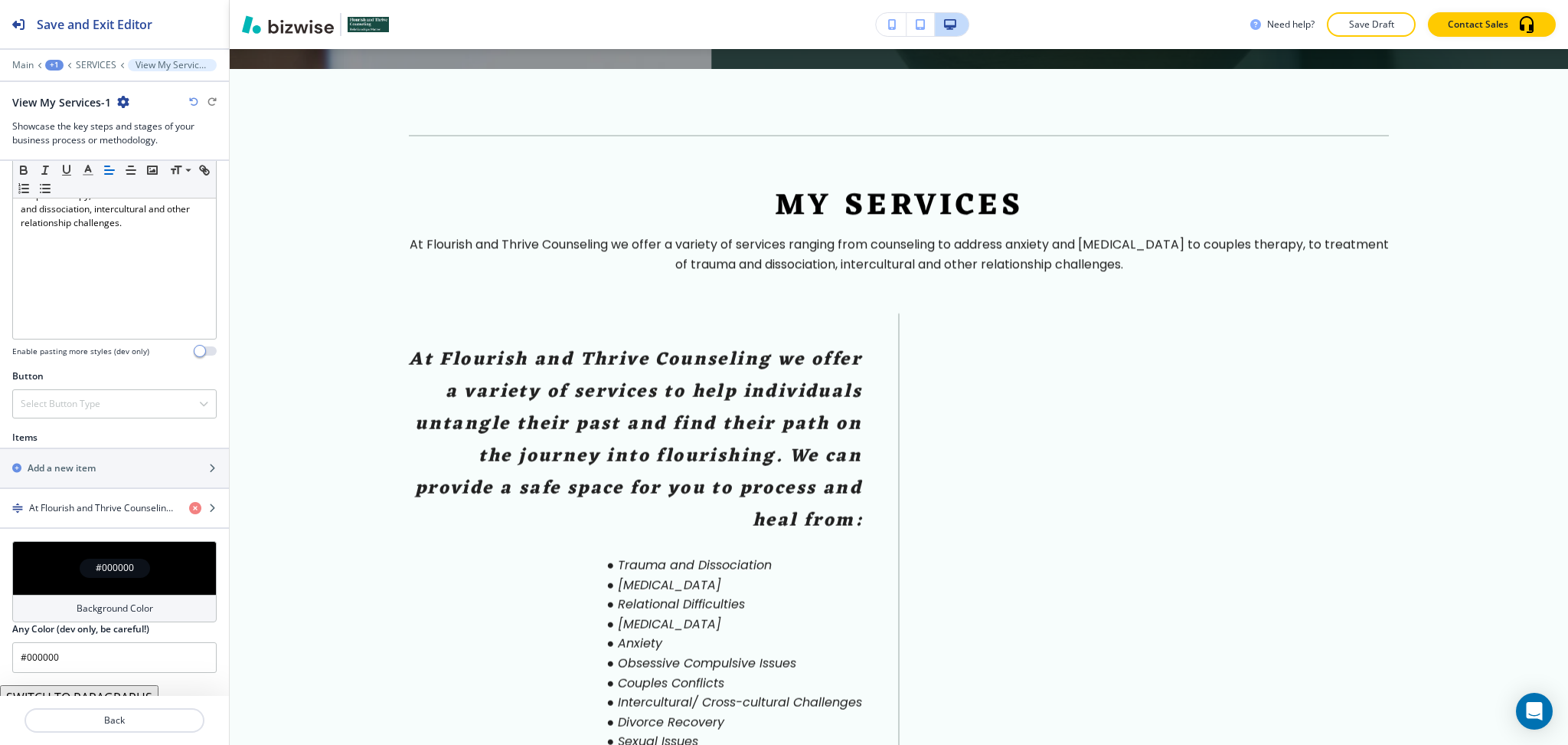
scroll to position [352, 0]
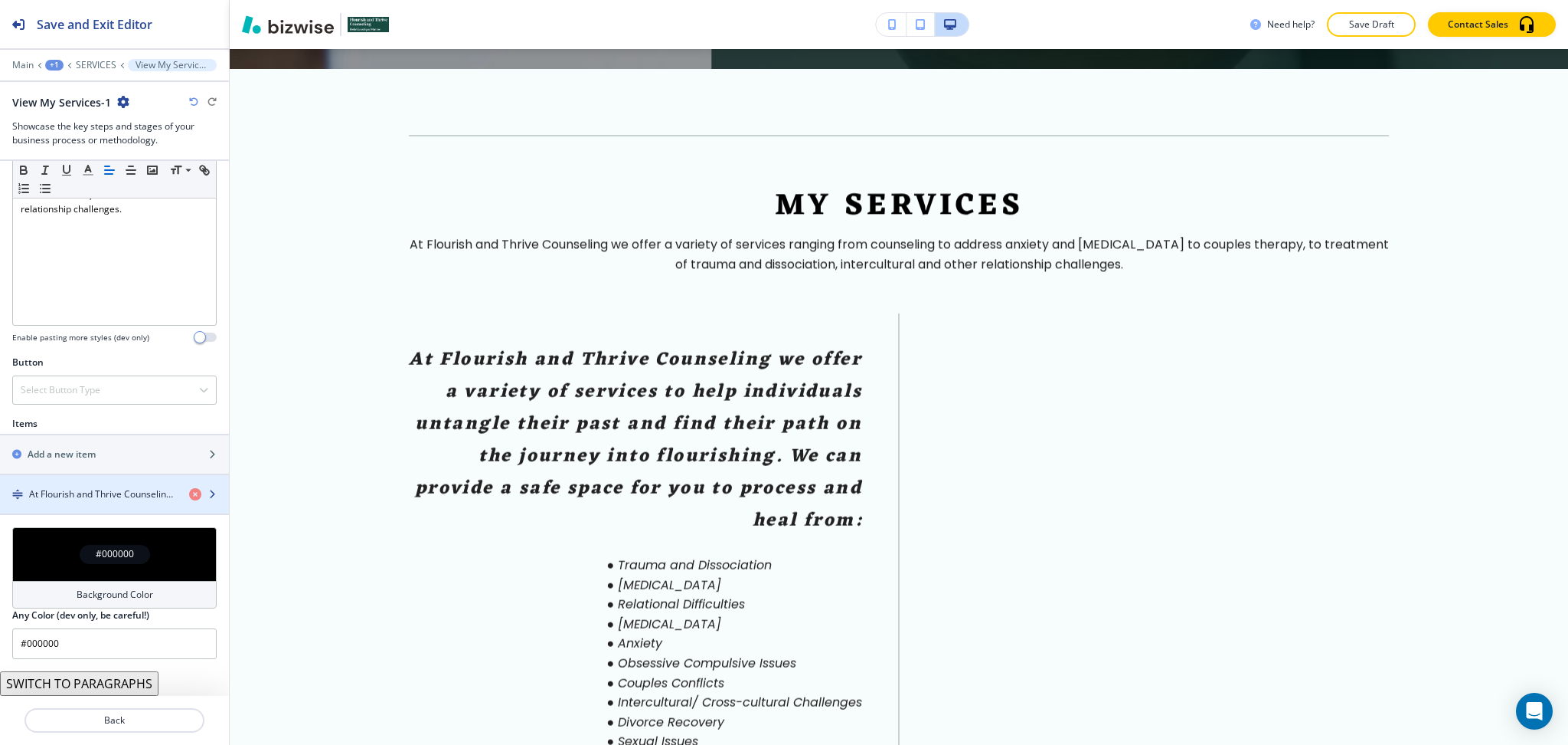
click at [90, 497] on h4 "At Flourish and Thrive Counseling we offer a variety of services to help indivi…" at bounding box center [103, 494] width 148 height 13
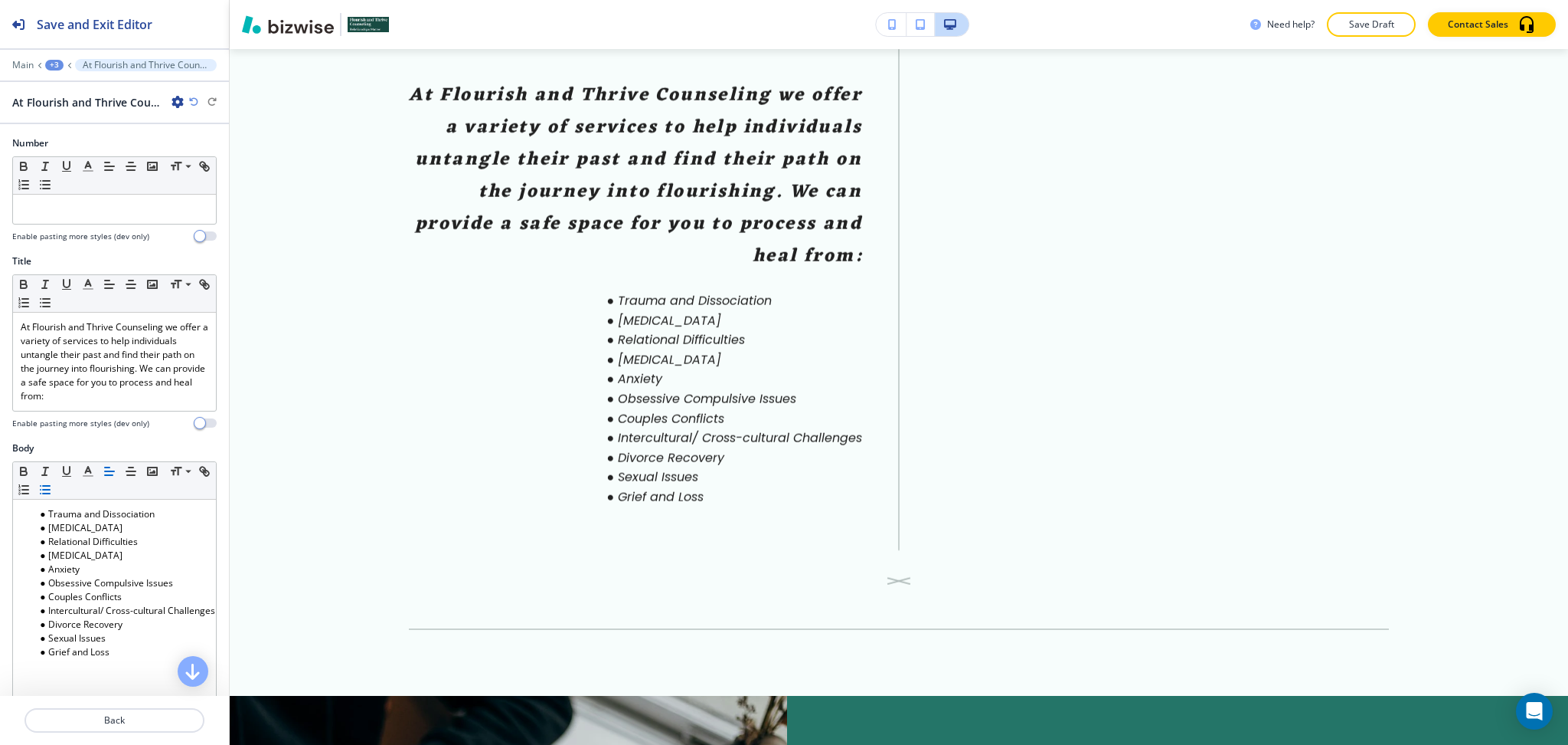
scroll to position [998, 0]
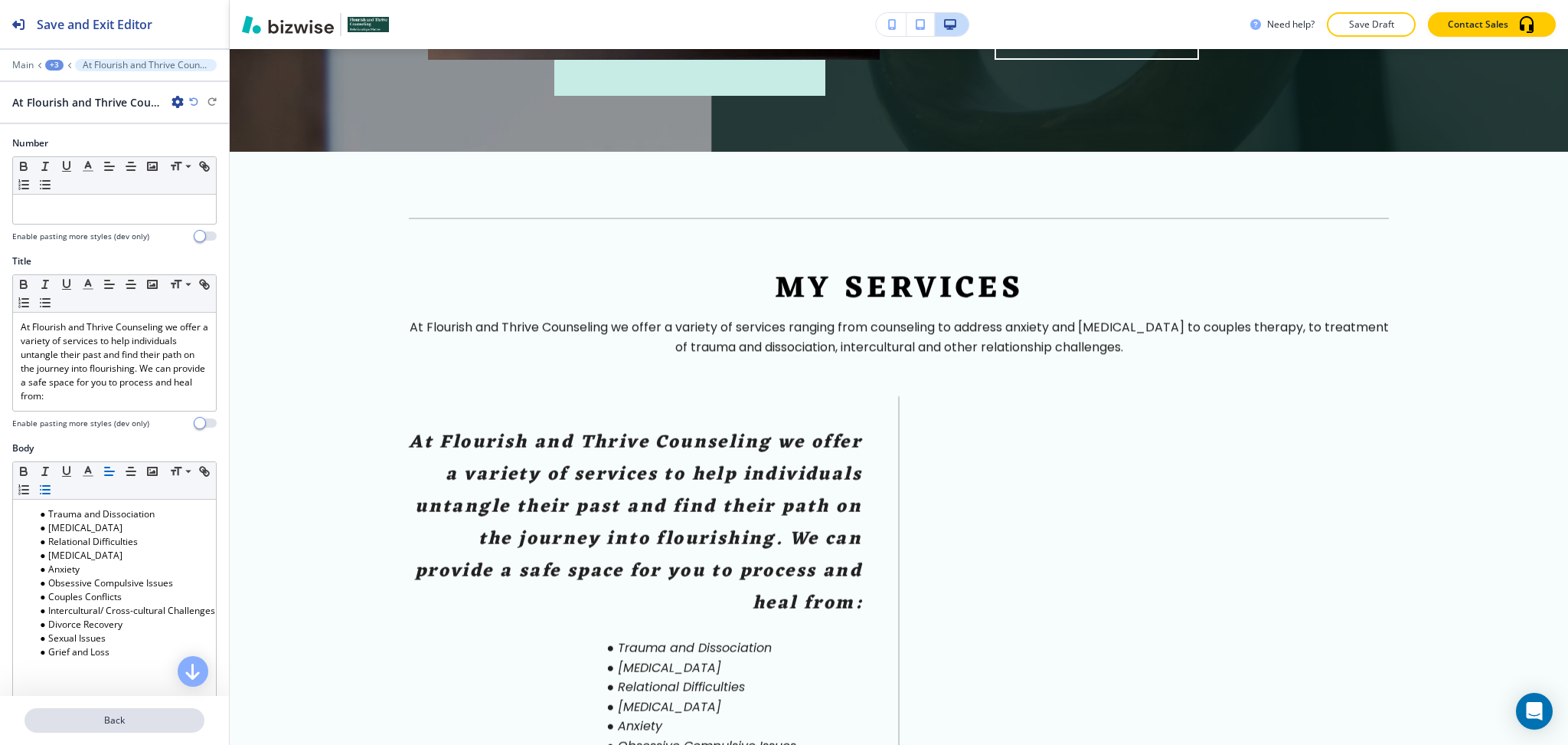
click at [121, 717] on p "Back" at bounding box center [114, 720] width 177 height 13
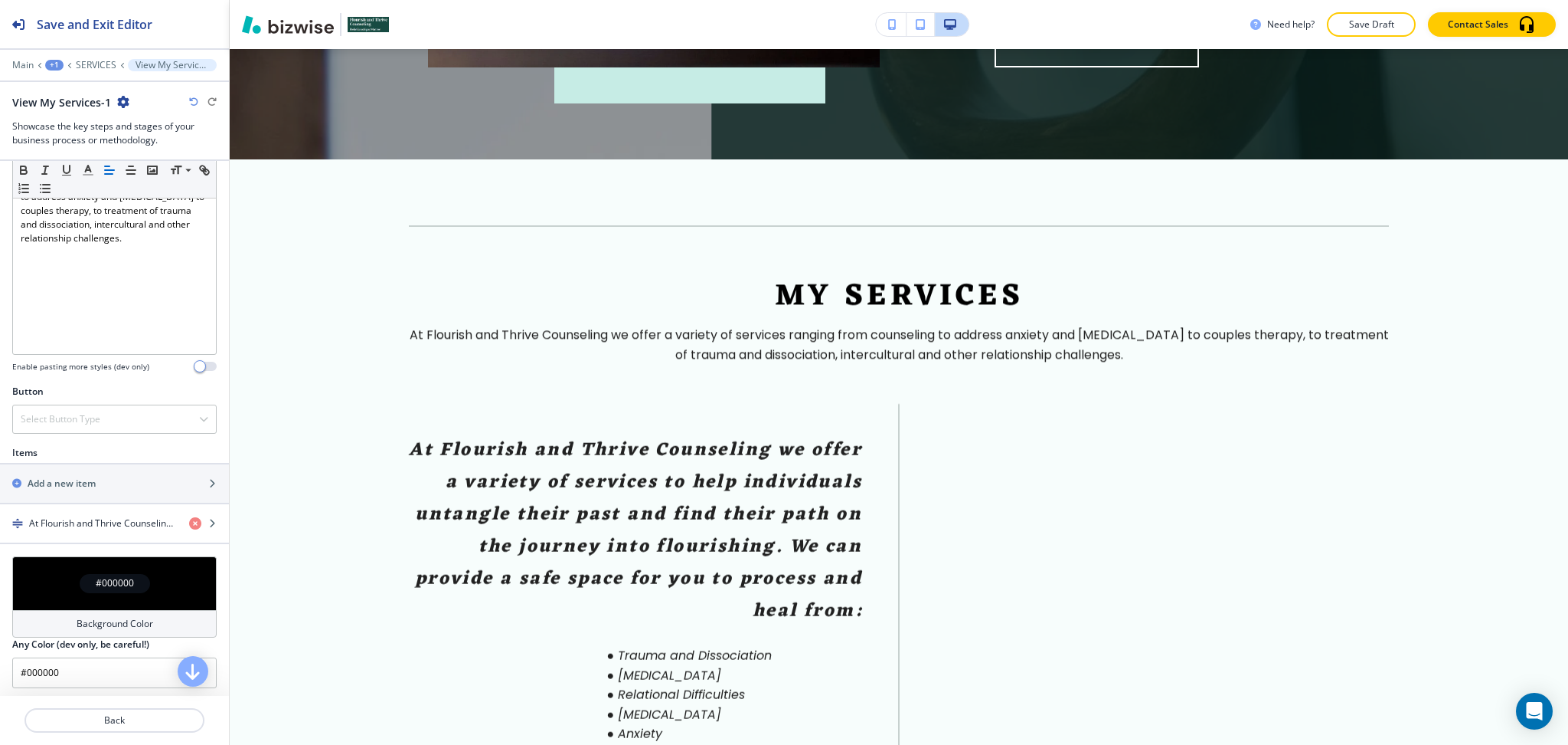
scroll to position [352, 0]
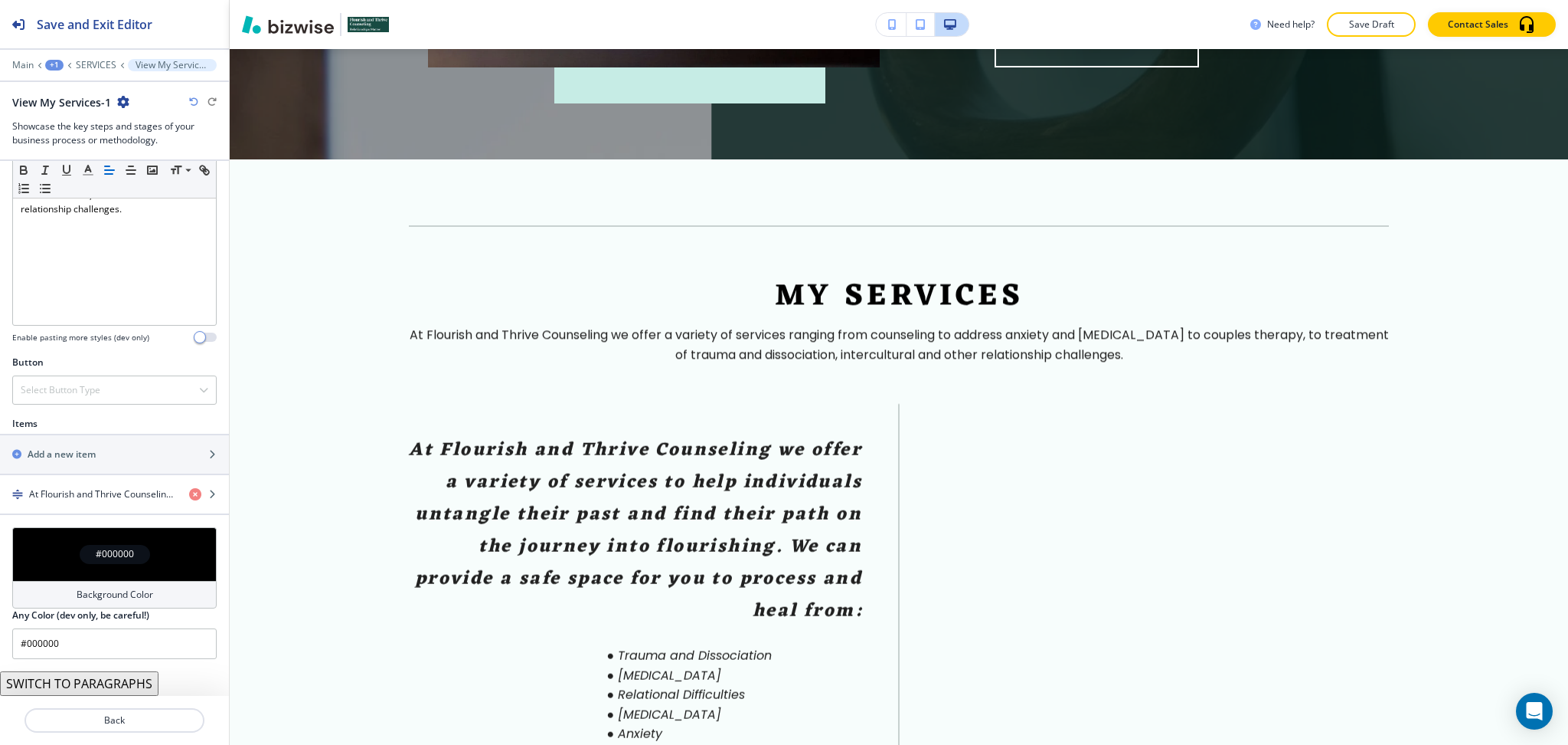
click at [115, 686] on button "SWITCH TO PARAGRAPHS" at bounding box center [79, 683] width 158 height 24
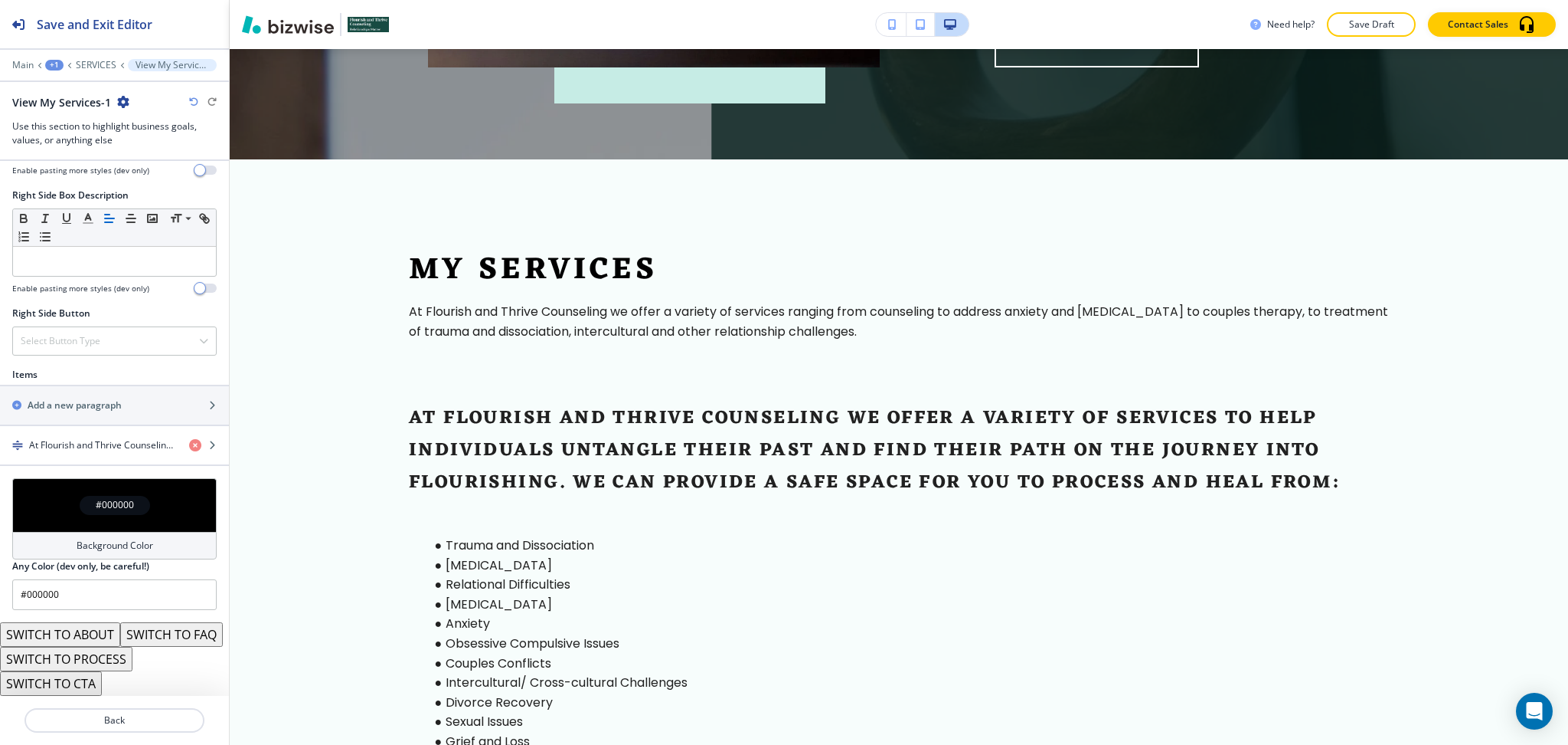
scroll to position [780, 0]
click at [109, 661] on button "SWITCH TO PROCESS" at bounding box center [66, 658] width 132 height 24
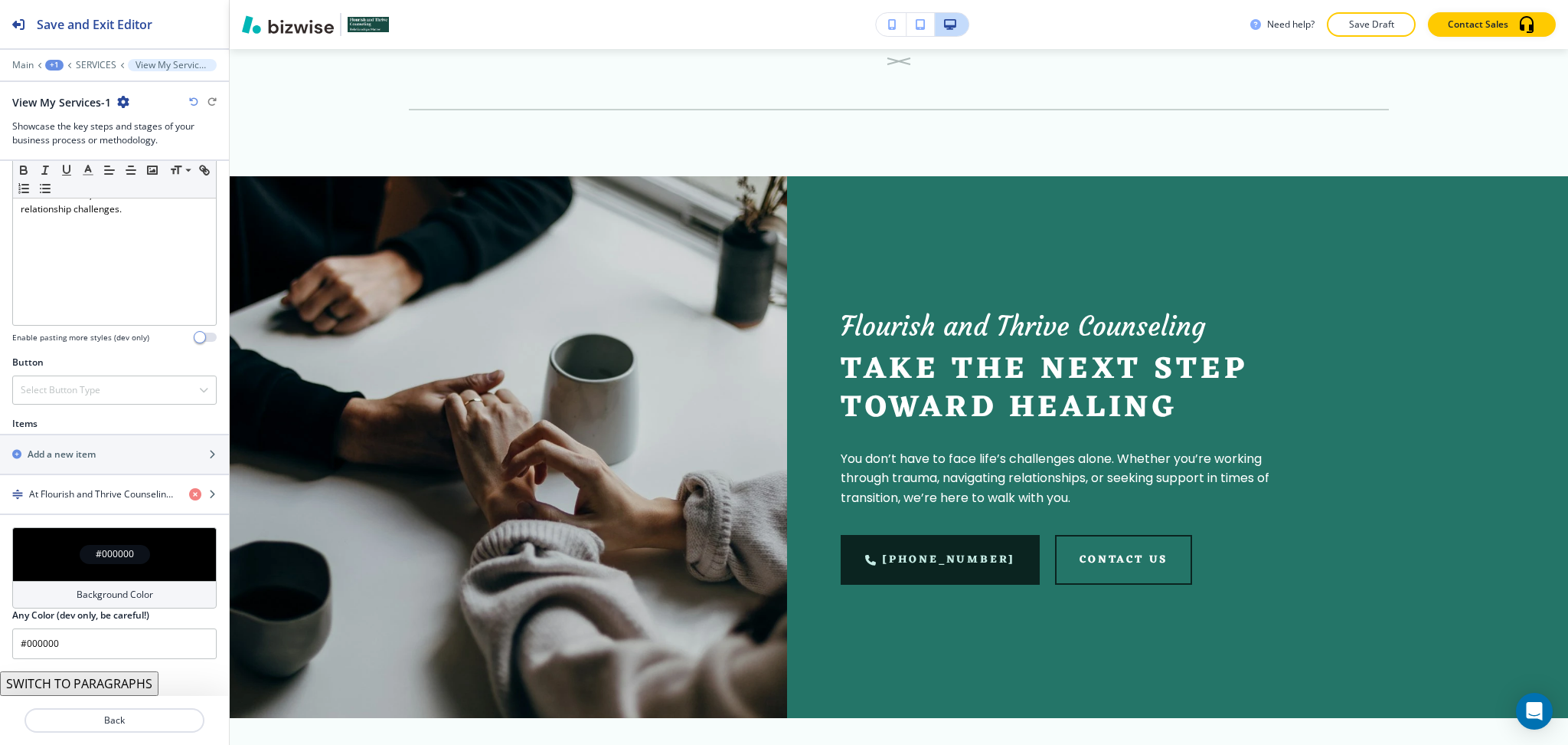
scroll to position [1540, 0]
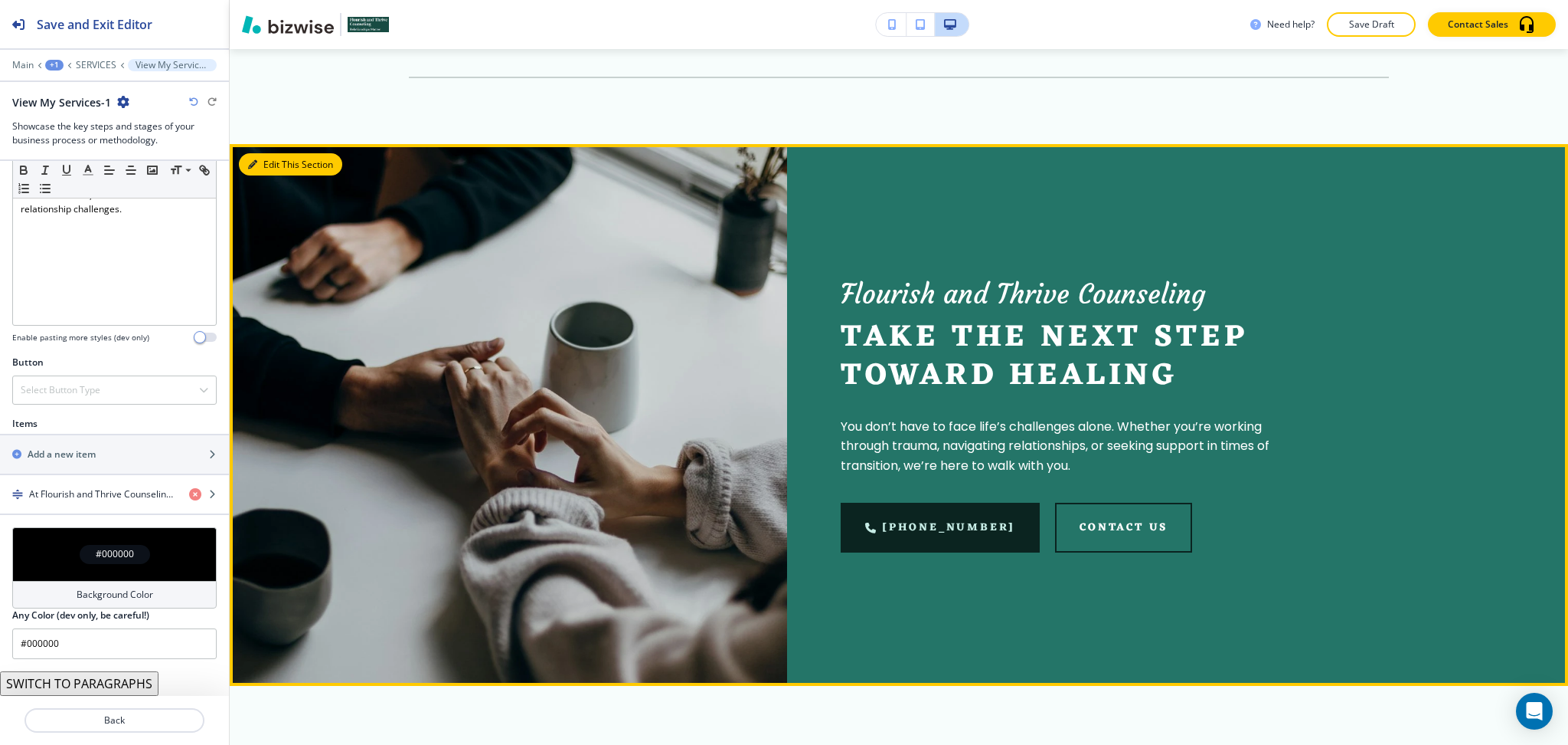
click at [268, 153] on button "Edit This Section" at bounding box center [290, 164] width 103 height 23
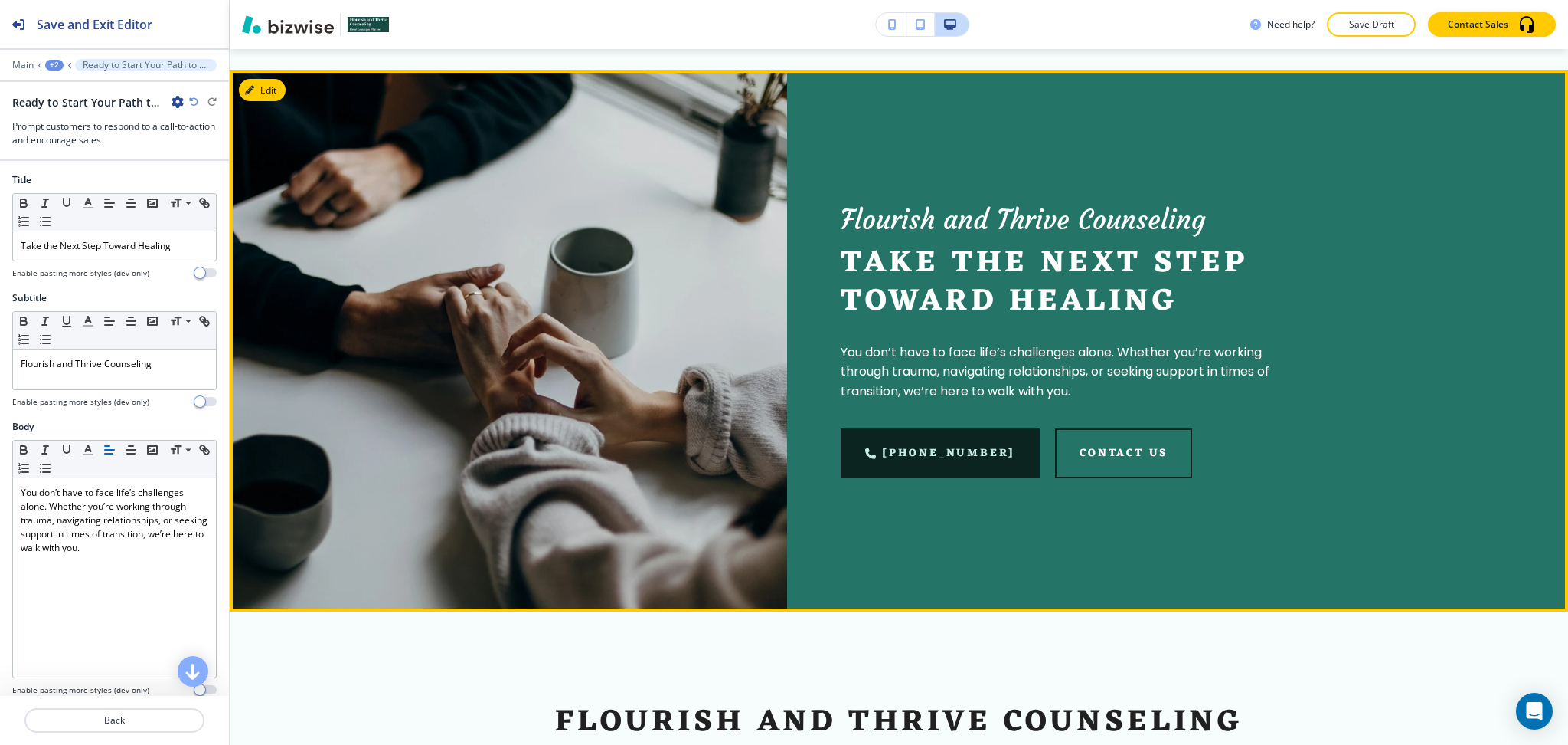
scroll to position [1617, 0]
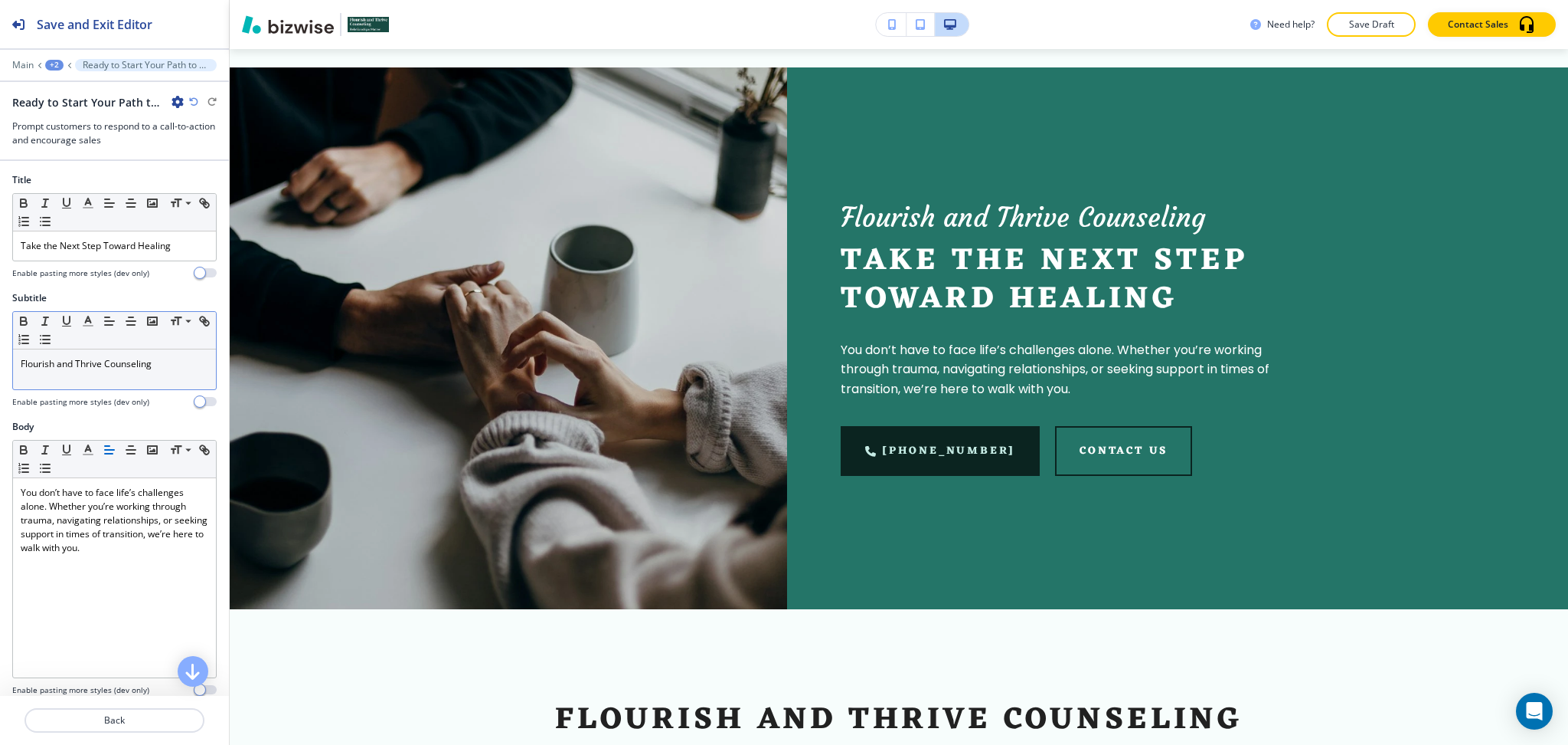
click at [165, 374] on div "Flourish and Thrive Counseling" at bounding box center [115, 369] width 203 height 40
click at [25, 360] on p "Flourish and Thrive Counseling" at bounding box center [114, 363] width 188 height 13
copy p "Flourish and Thrive Counseling"
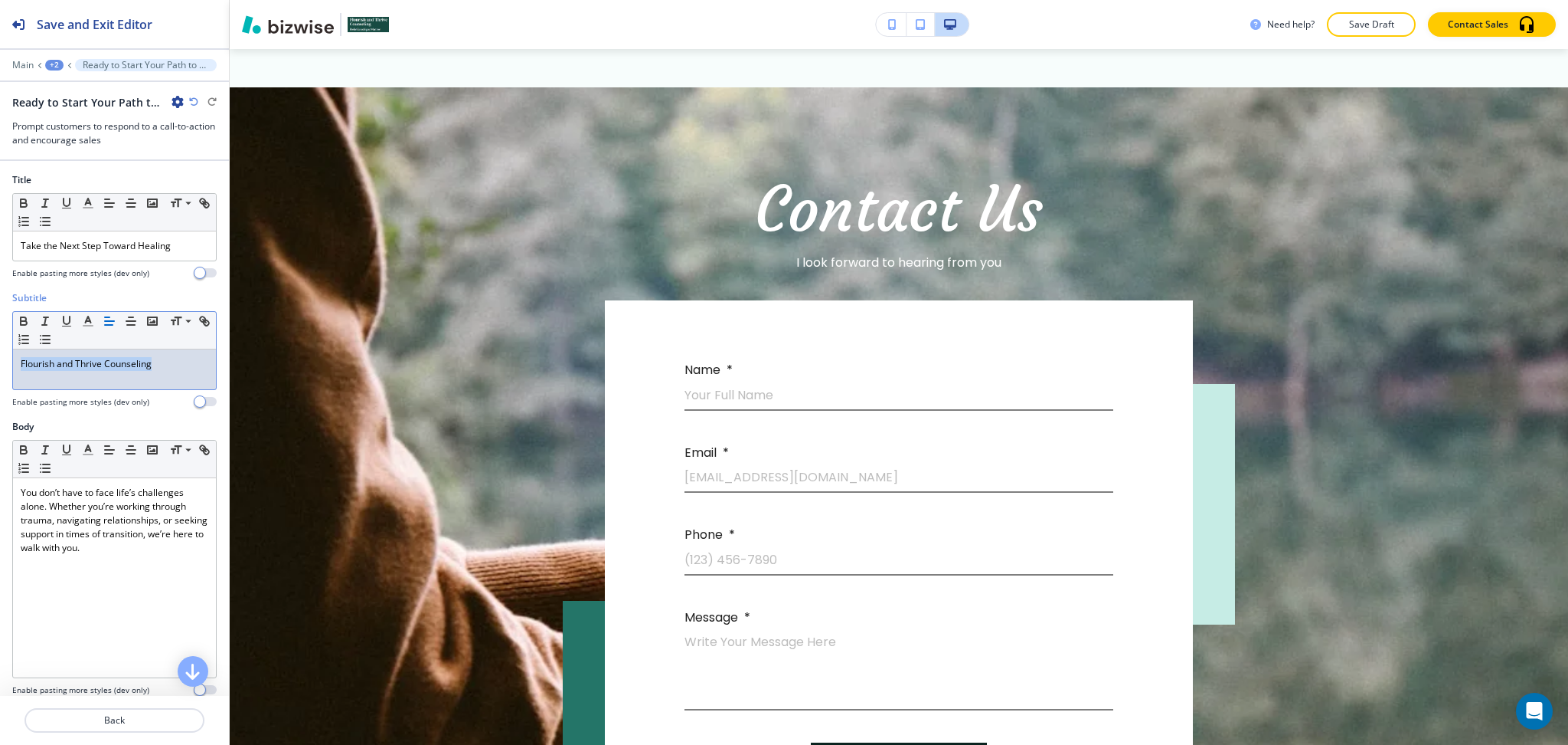
scroll to position [0, 0]
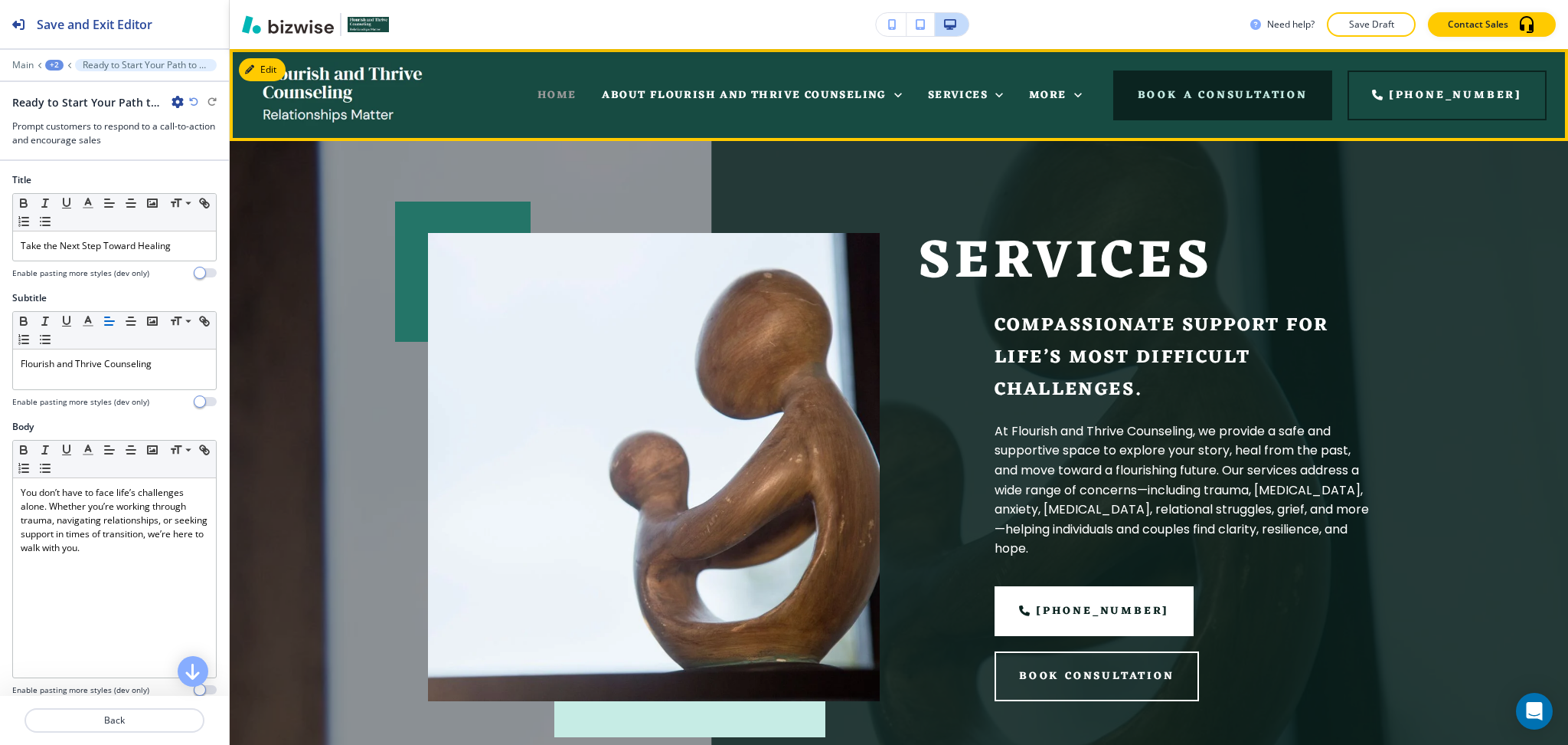
click at [577, 93] on span "HOME" at bounding box center [557, 95] width 39 height 19
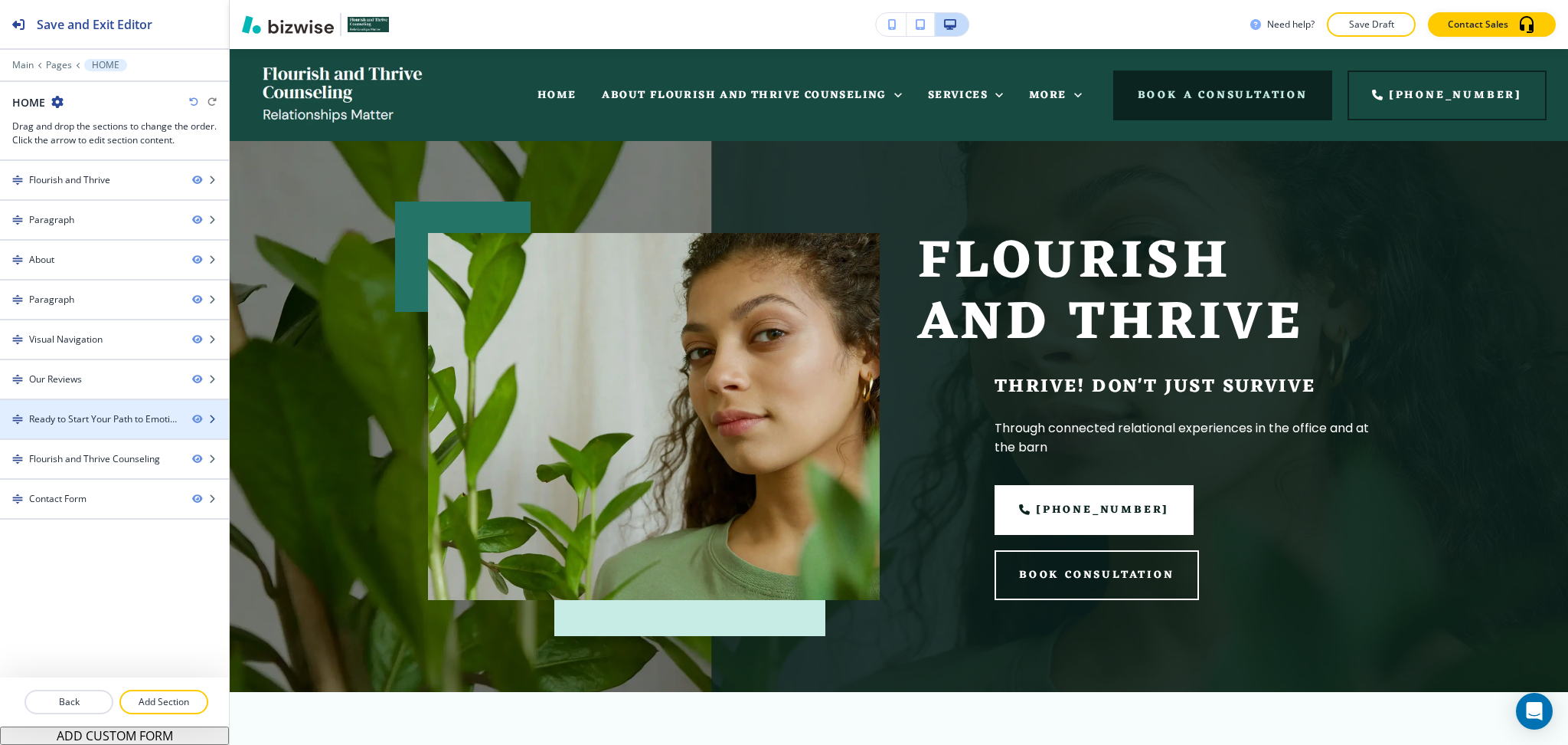
click at [67, 423] on div "Ready to Start Your Path to Emotional Well-being?" at bounding box center [104, 419] width 150 height 13
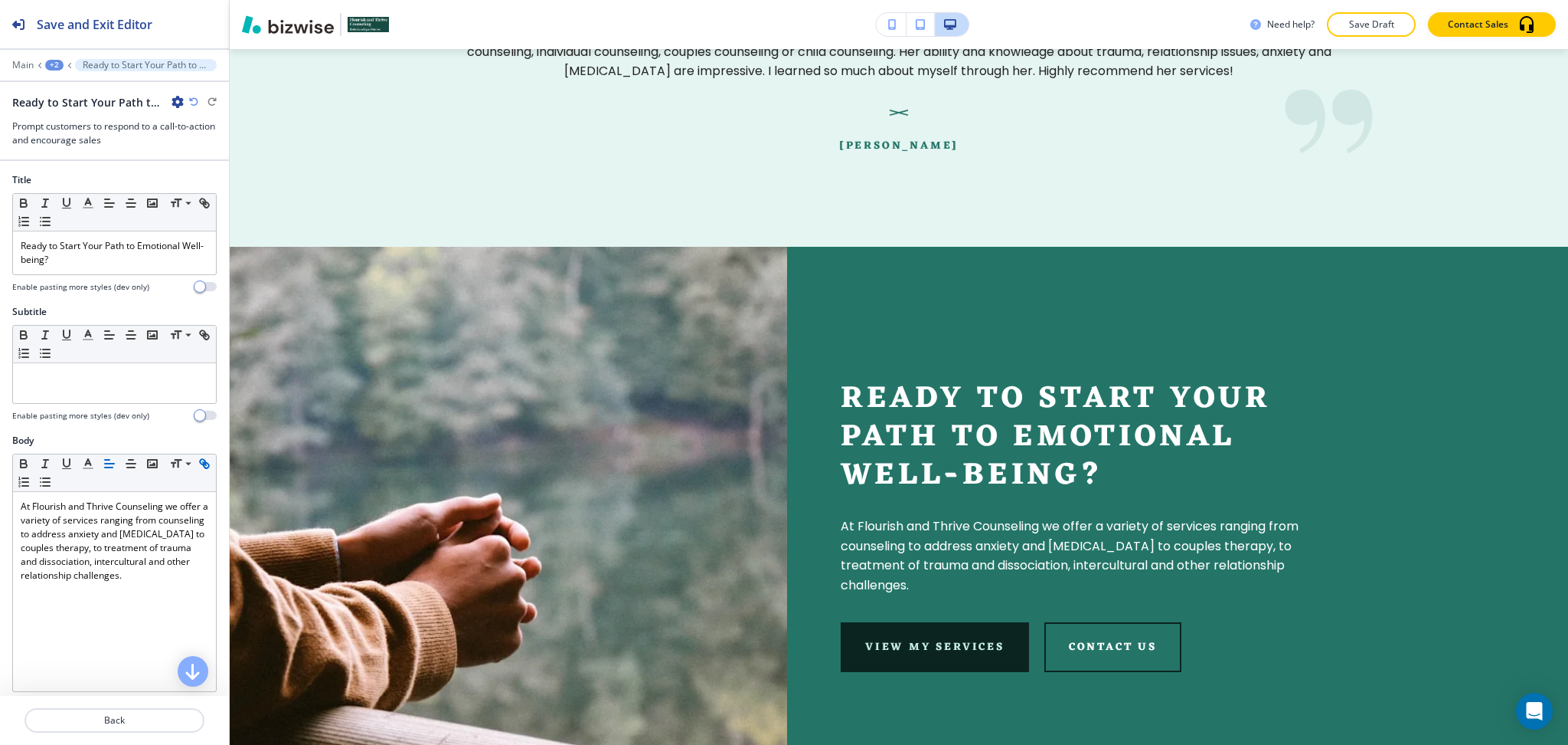
scroll to position [3525, 0]
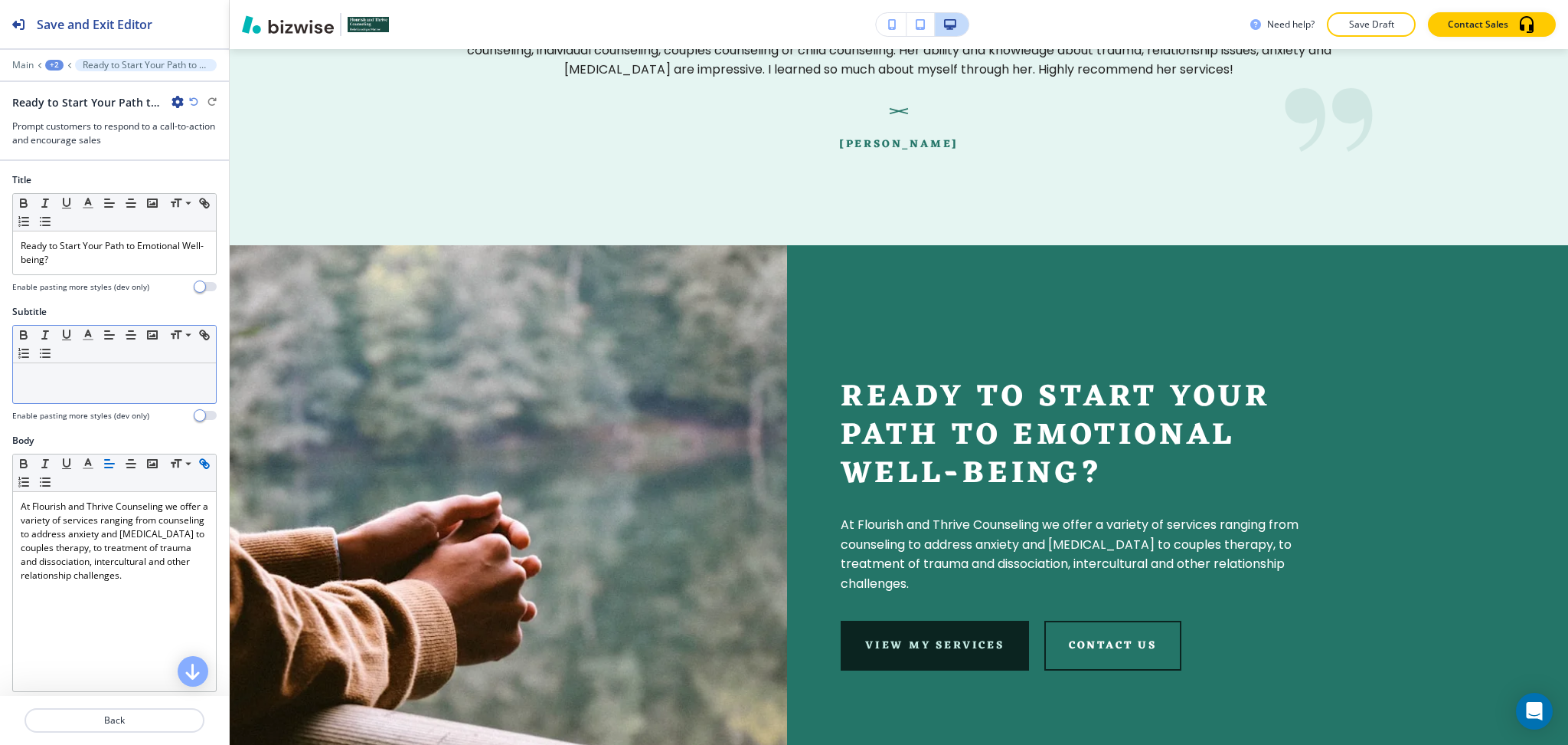
click at [79, 393] on div at bounding box center [115, 383] width 203 height 40
paste div
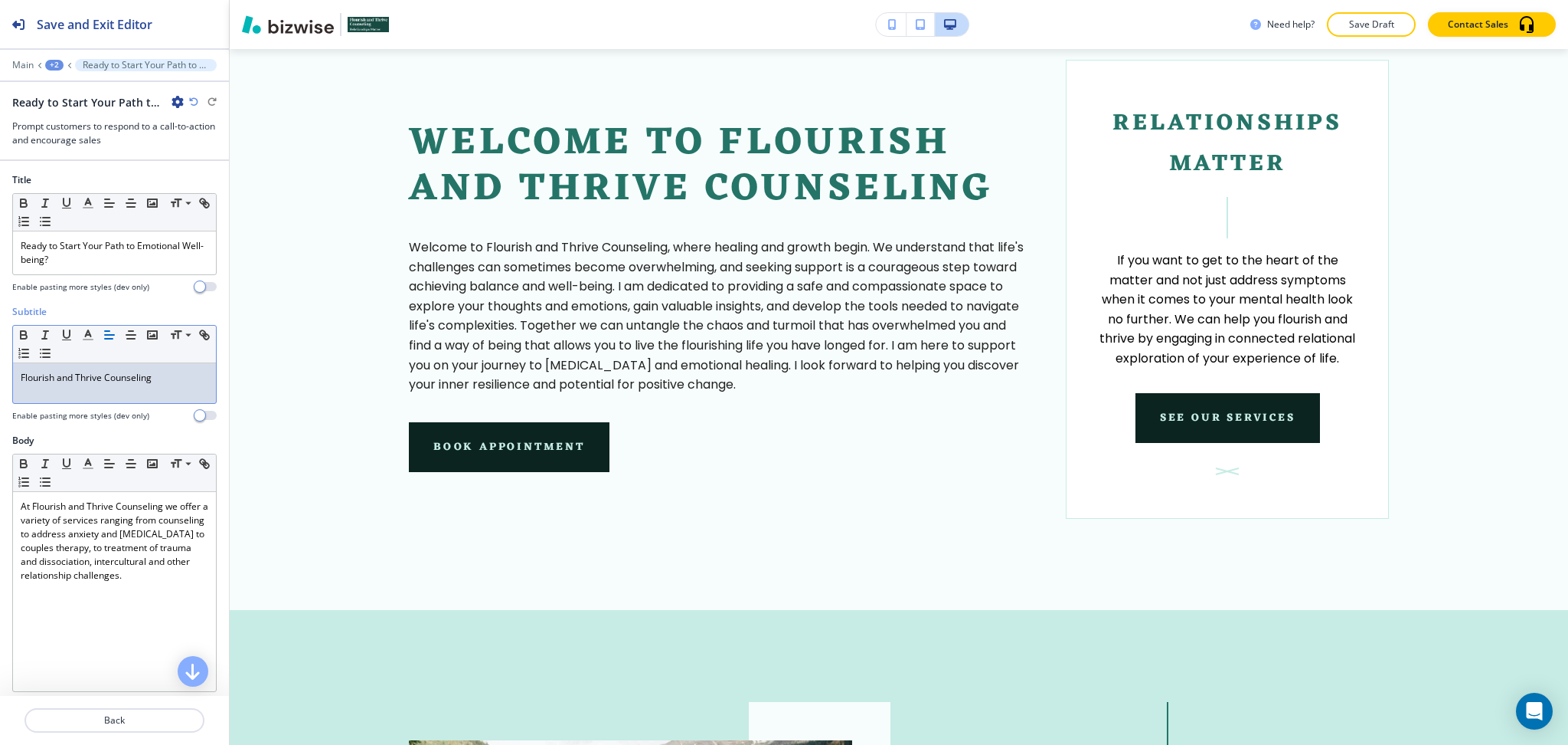
scroll to position [0, 0]
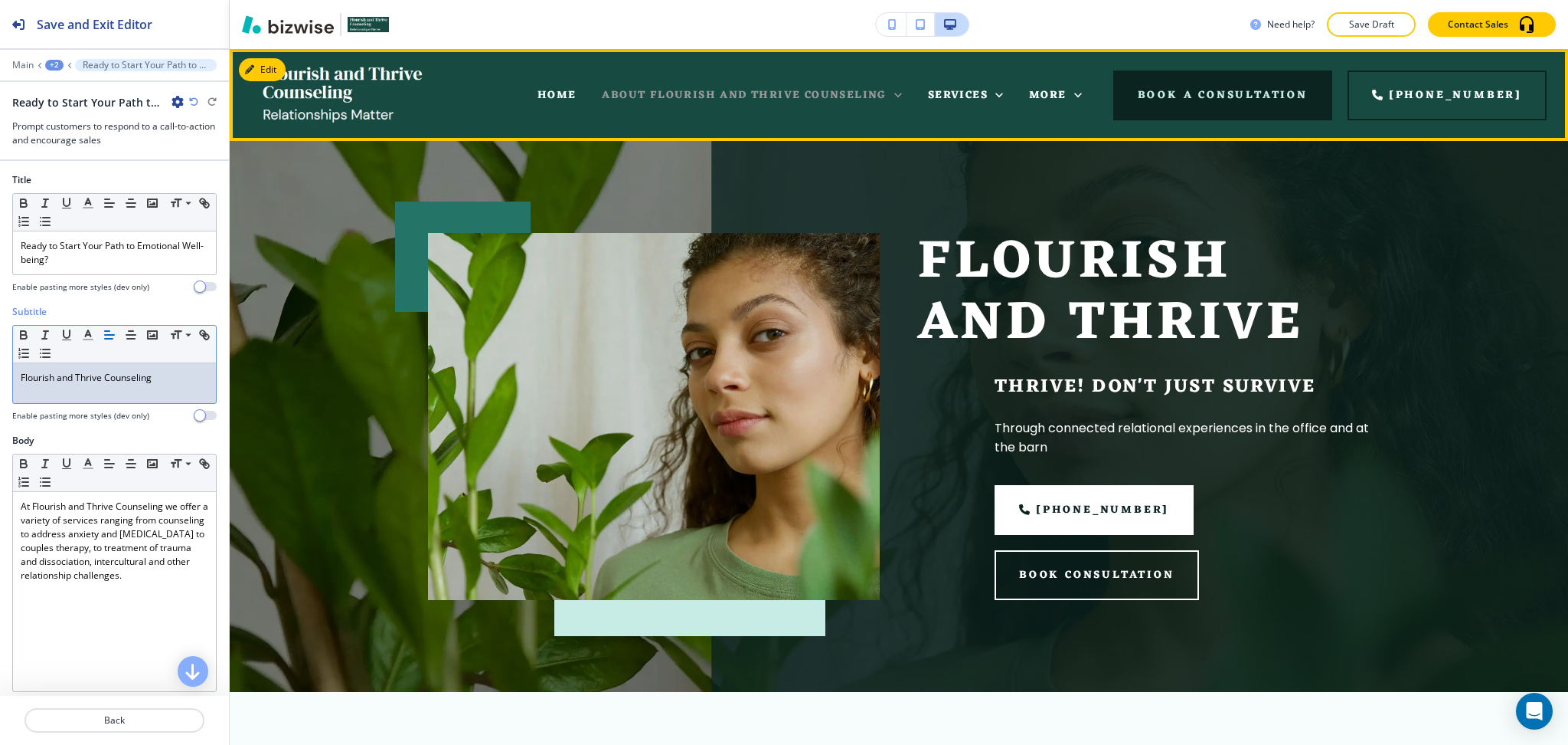
click at [754, 102] on span "ABOUT FLOURISH AND THRIVE COUNSELING" at bounding box center [744, 95] width 284 height 19
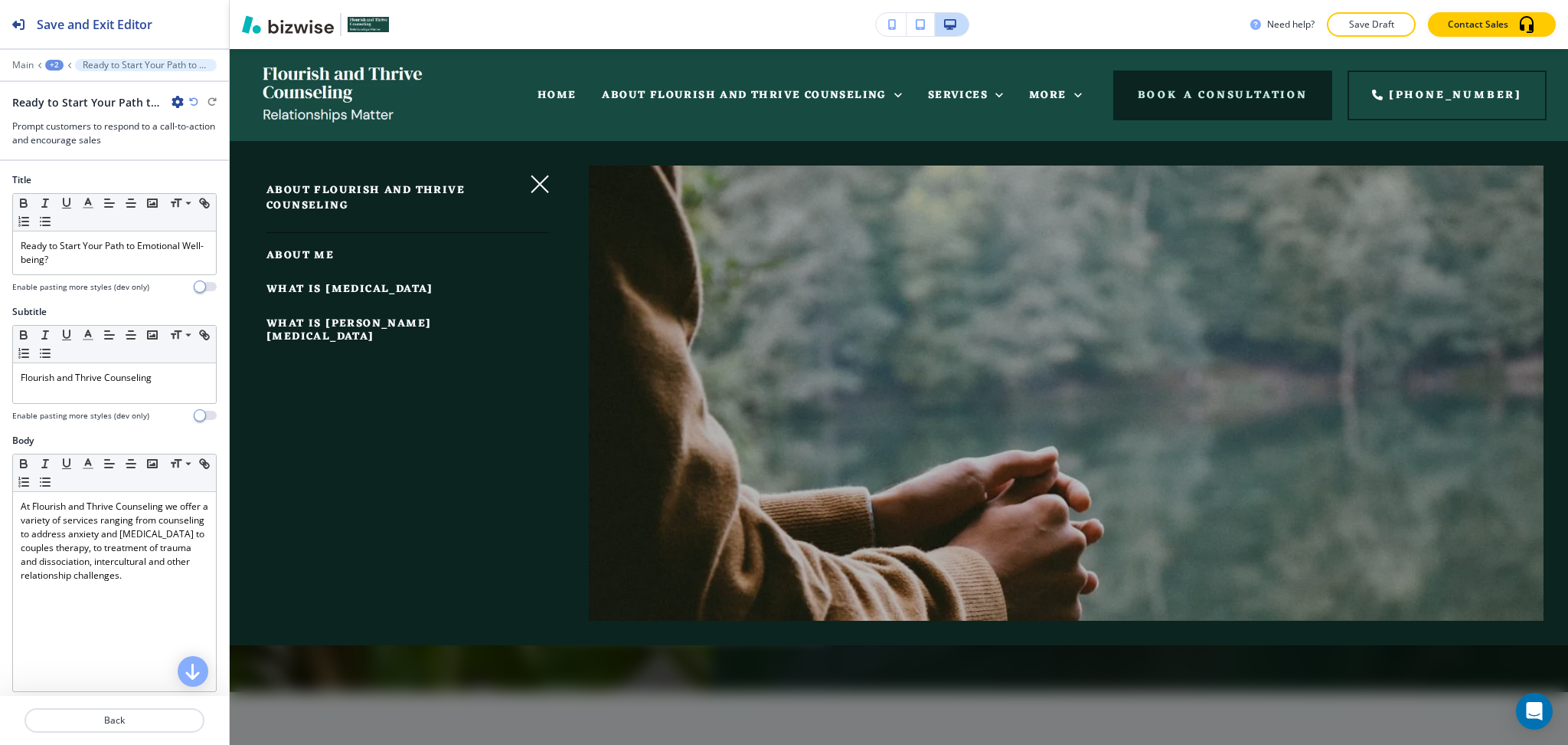
click at [295, 260] on span "ABOUT ME" at bounding box center [300, 255] width 68 height 19
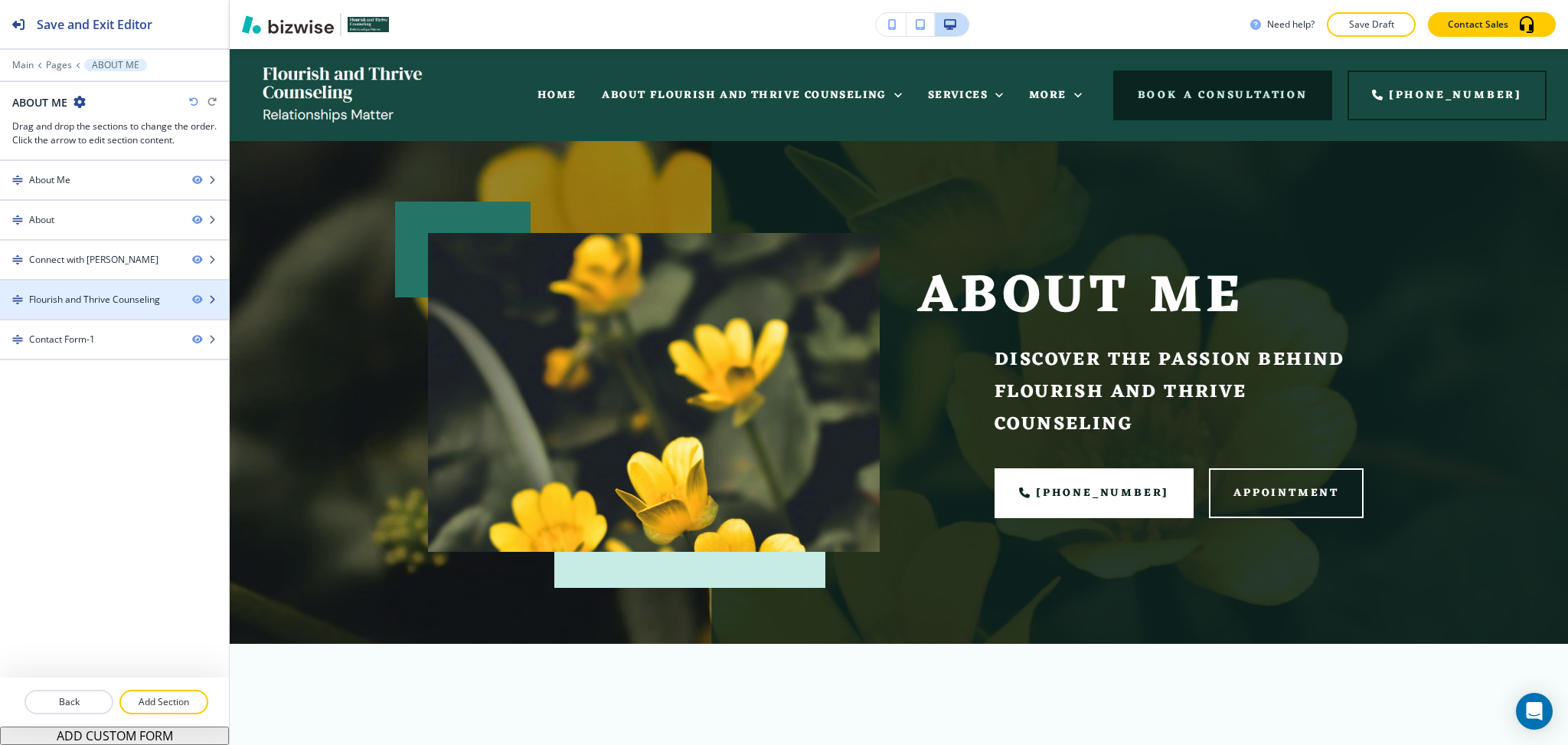
click at [69, 302] on div "Flourish and Thrive Counseling" at bounding box center [95, 299] width 131 height 13
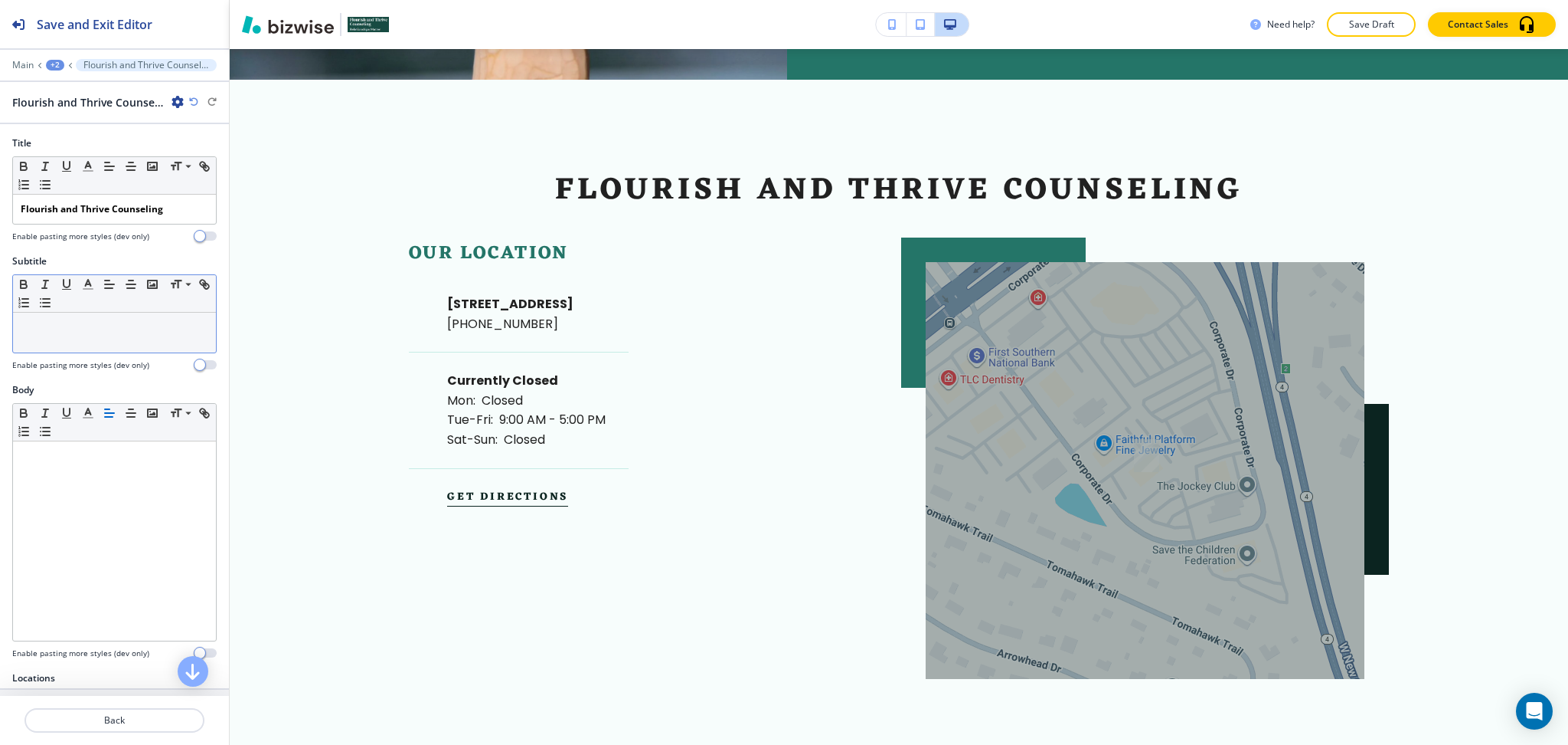
scroll to position [2273, 0]
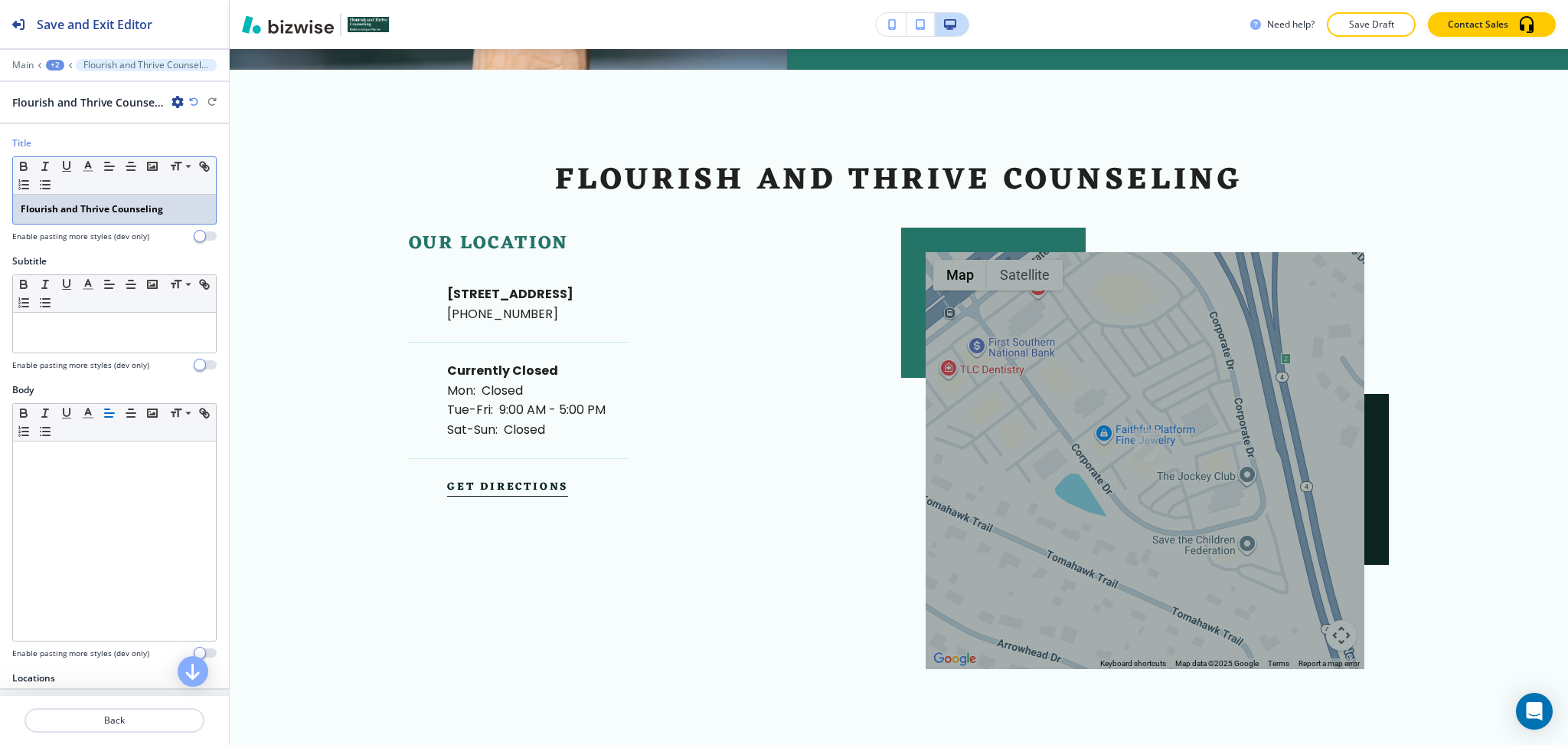
click at [176, 207] on p "Flourish and Thrive Counseling" at bounding box center [114, 209] width 188 height 13
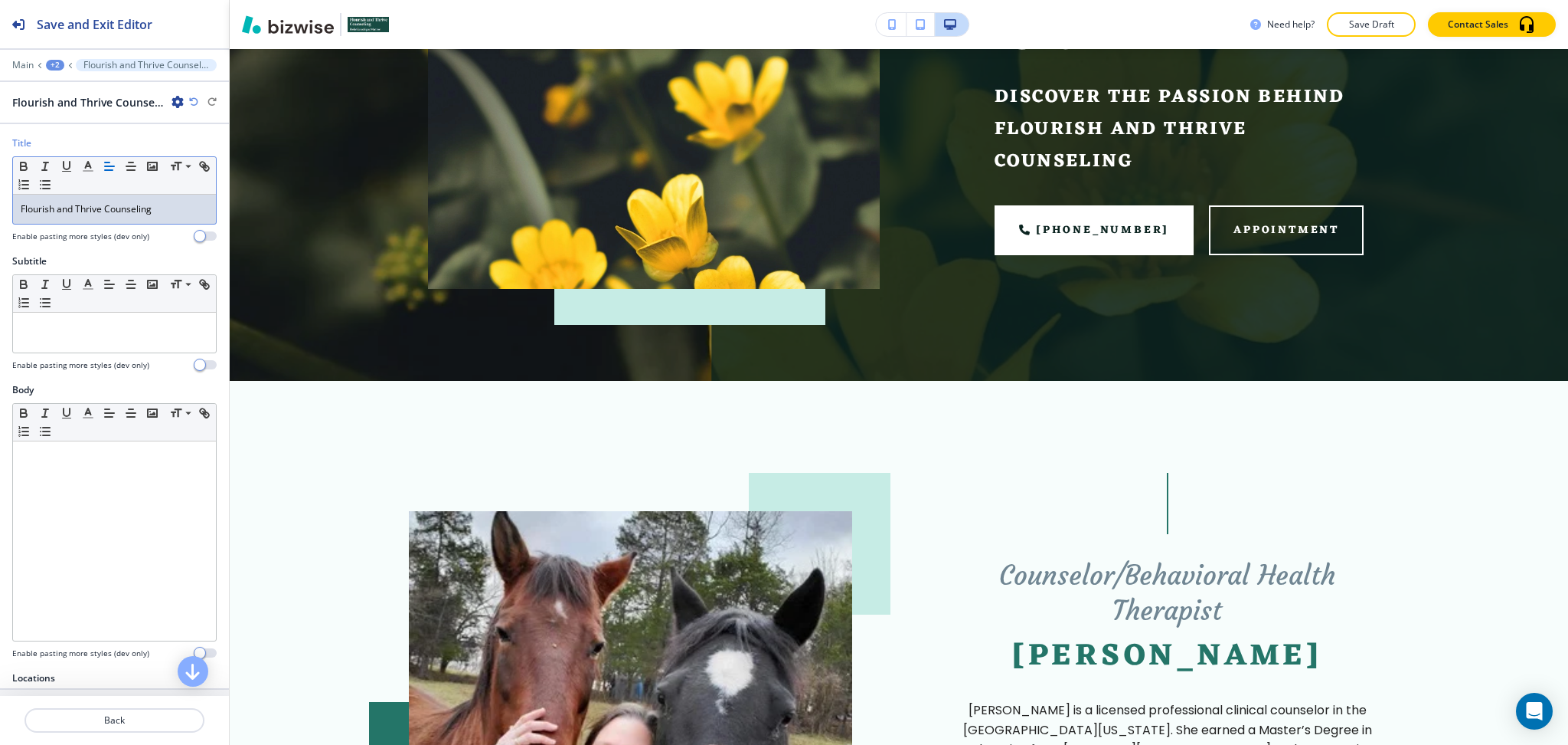
scroll to position [0, 0]
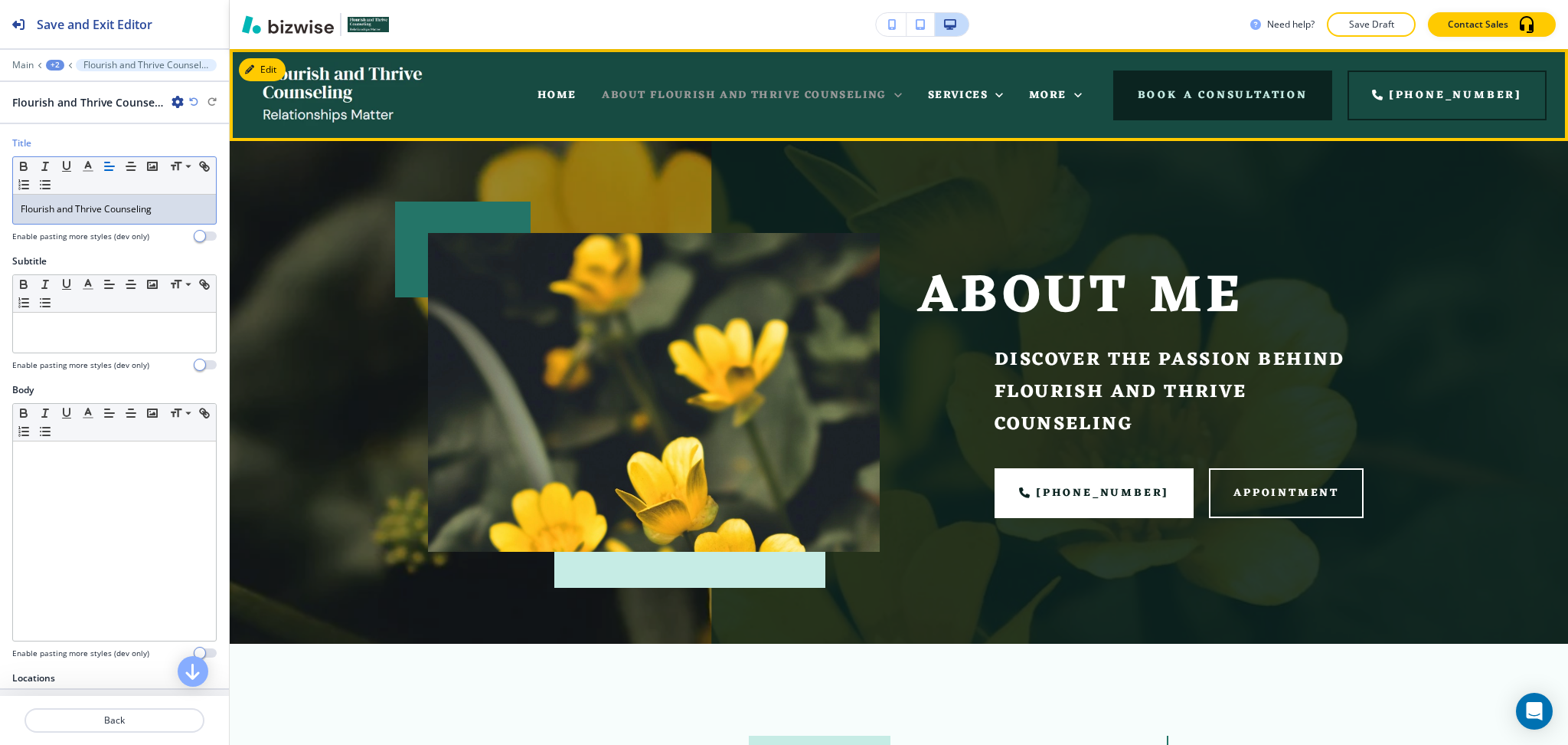
click at [790, 102] on span "ABOUT FLOURISH AND THRIVE COUNSELING" at bounding box center [744, 95] width 284 height 19
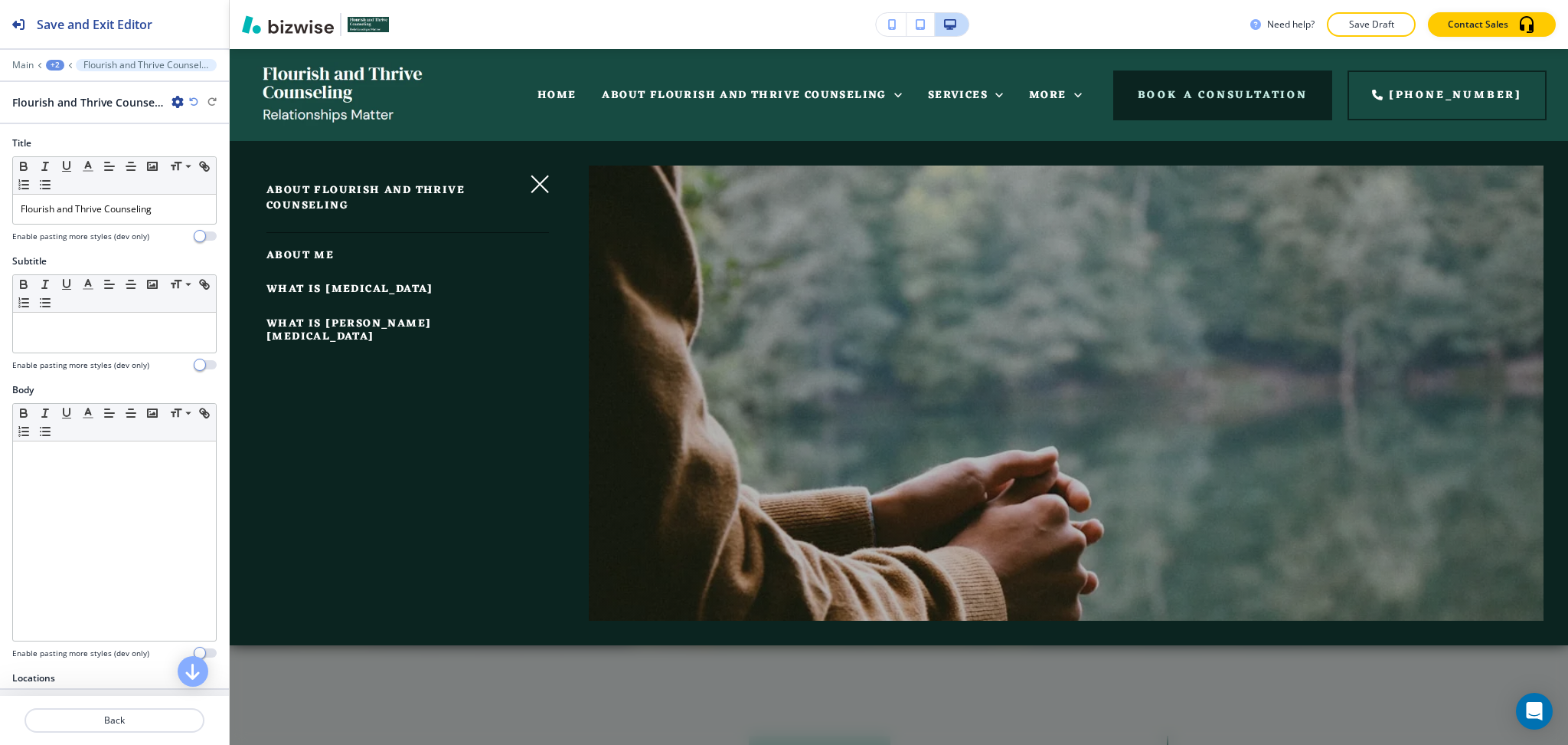
click at [296, 261] on span "ABOUT ME" at bounding box center [300, 255] width 68 height 19
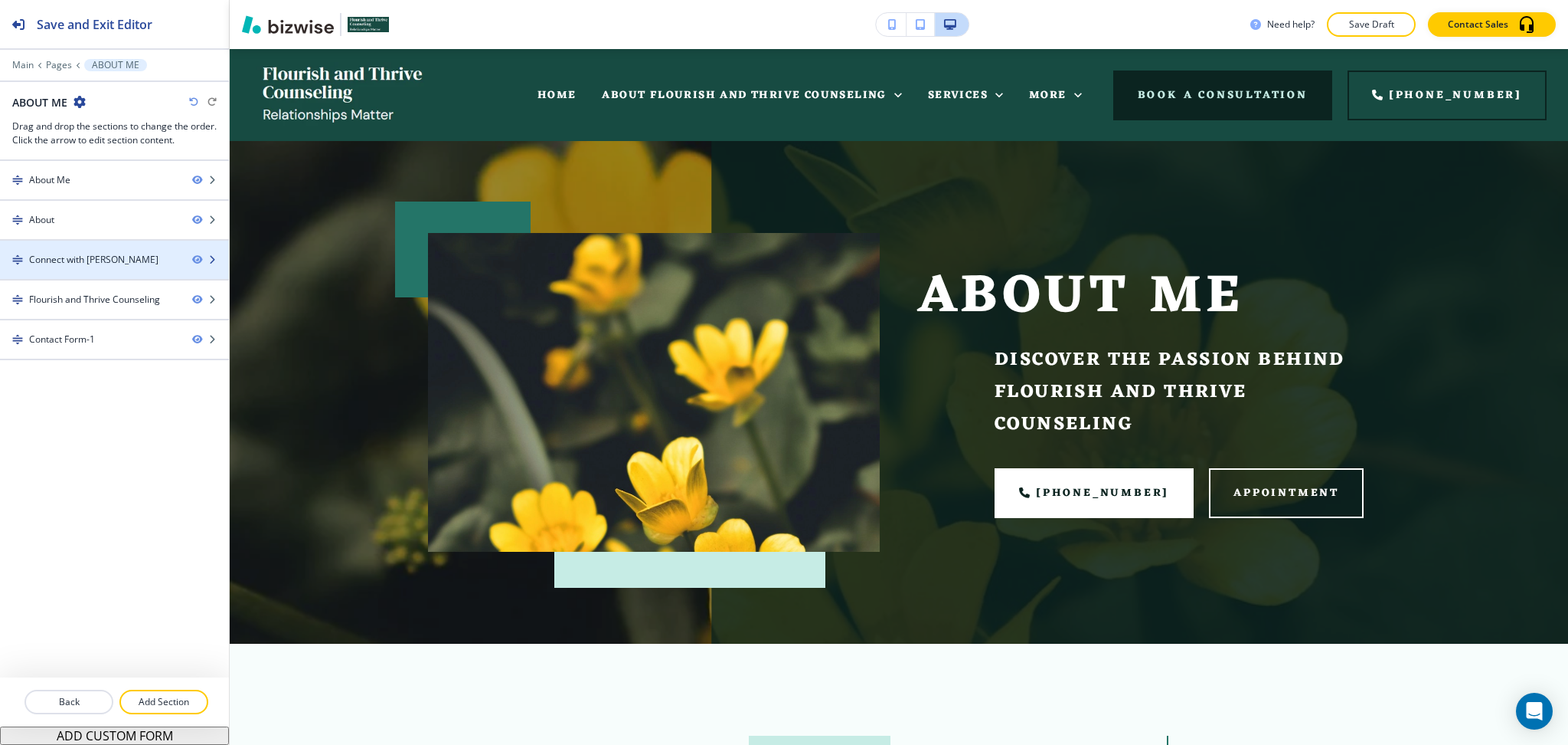
click at [79, 263] on div "Connect with Elizabeth" at bounding box center [94, 259] width 129 height 13
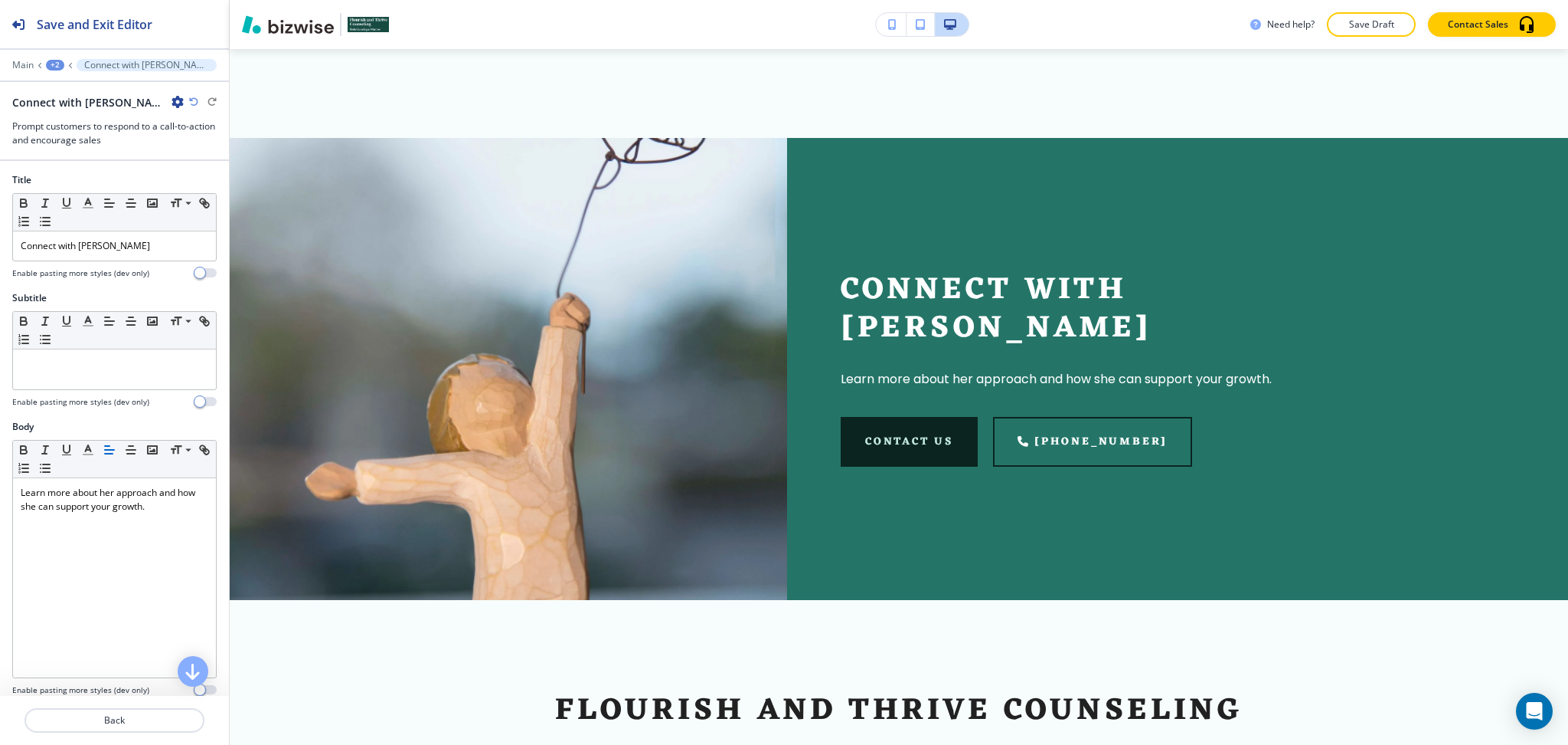
scroll to position [1812, 0]
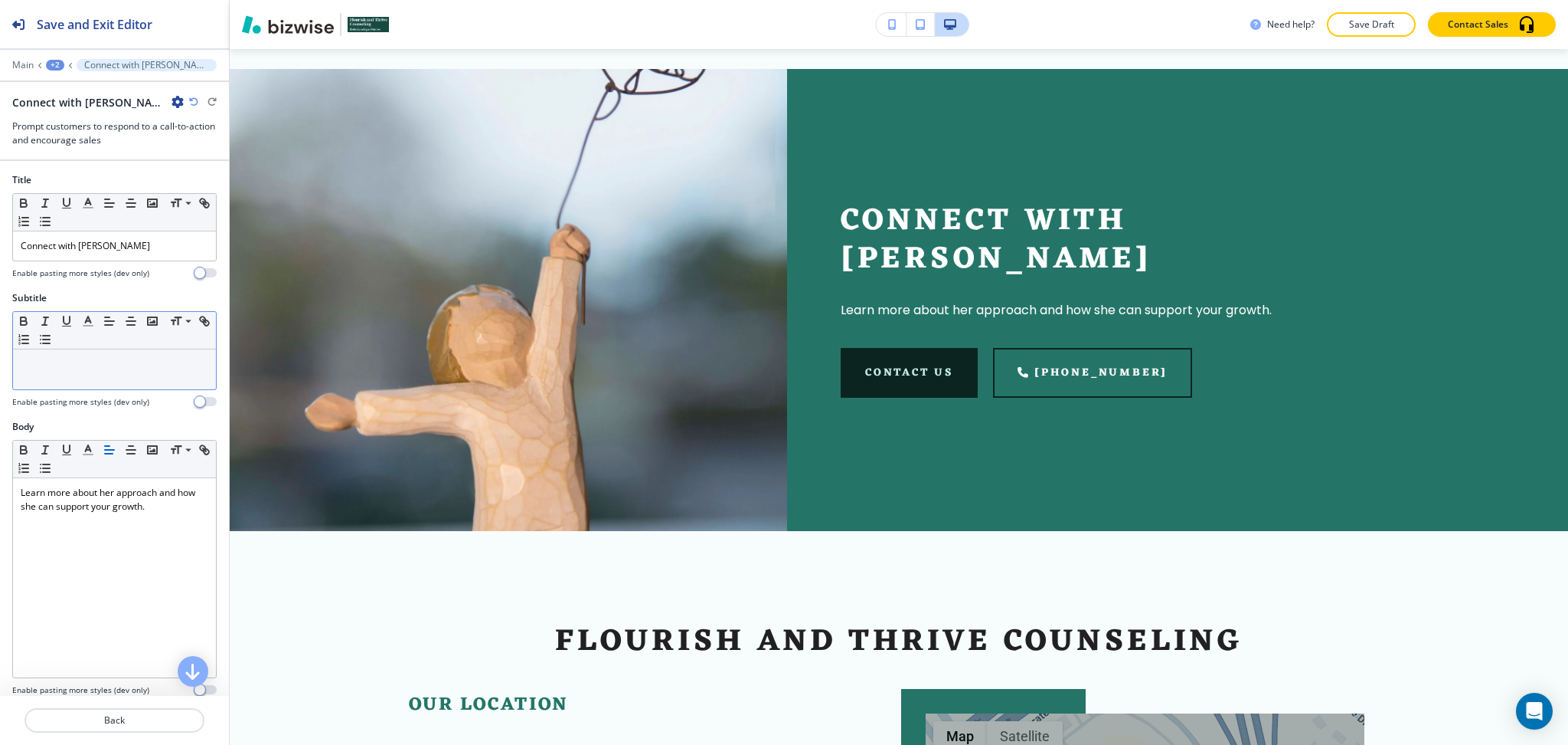
click at [144, 347] on div "Small Normal Large Huge" at bounding box center [115, 331] width 203 height 38
click at [150, 372] on div at bounding box center [115, 369] width 203 height 40
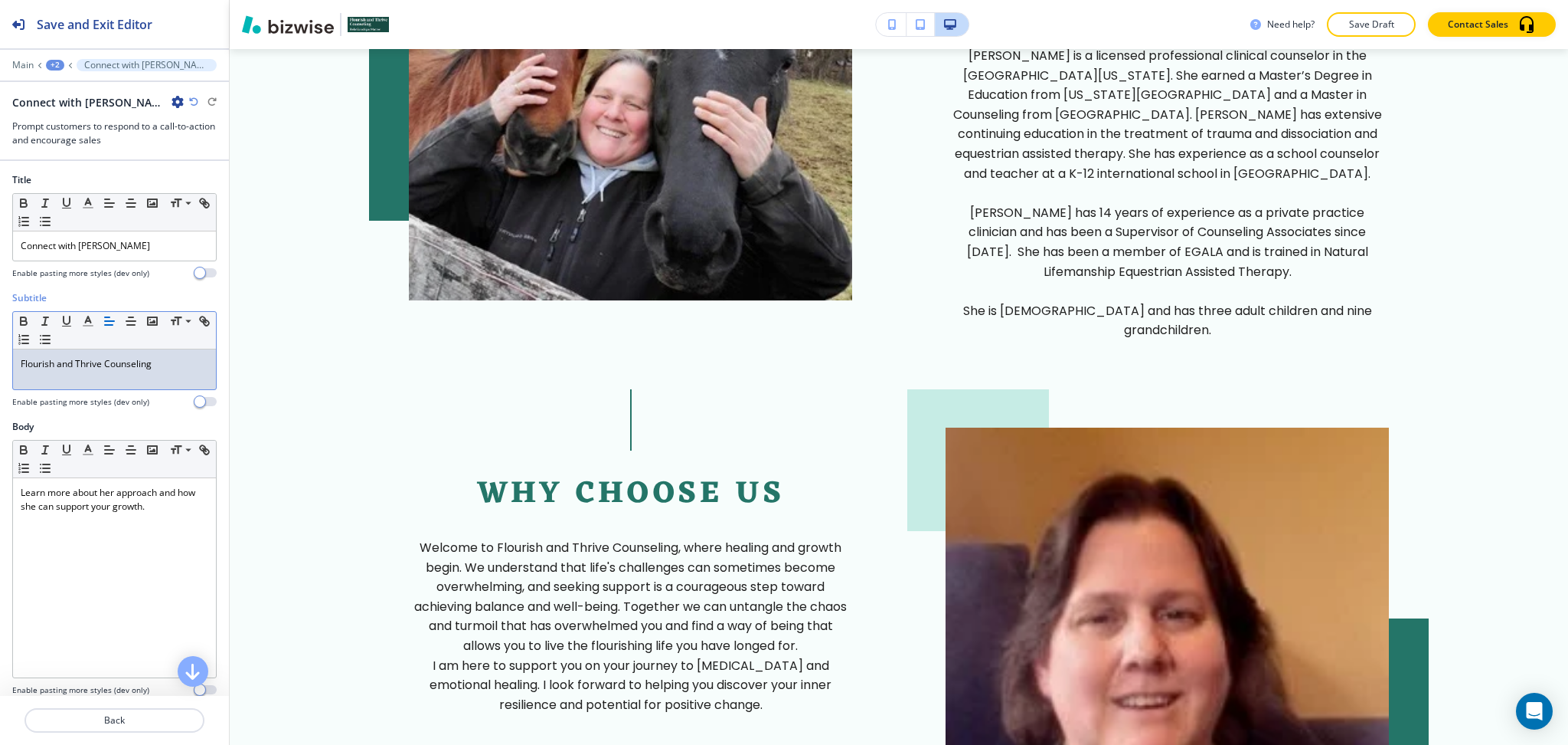
scroll to position [0, 0]
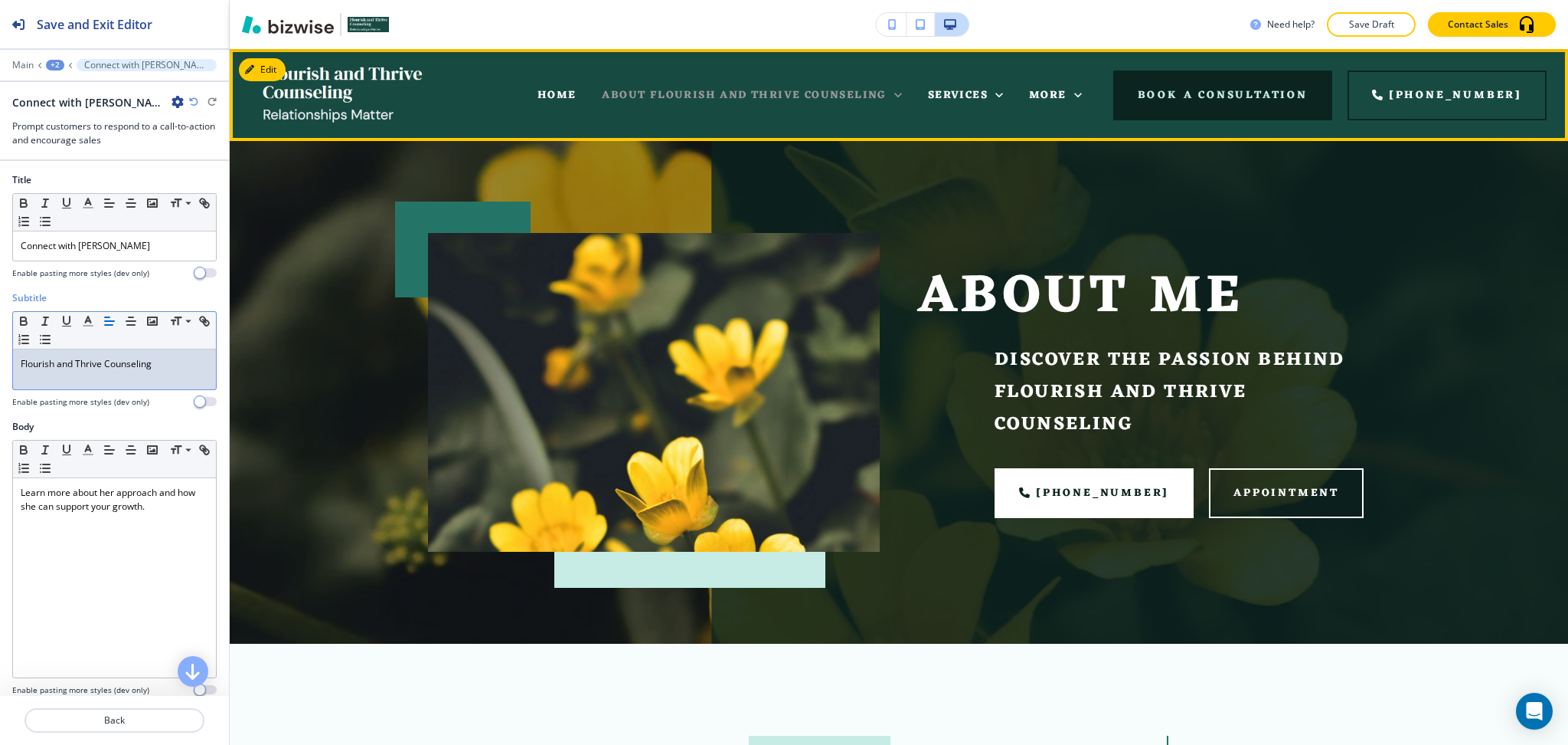
click at [855, 99] on span "ABOUT FLOURISH AND THRIVE COUNSELING" at bounding box center [744, 95] width 284 height 19
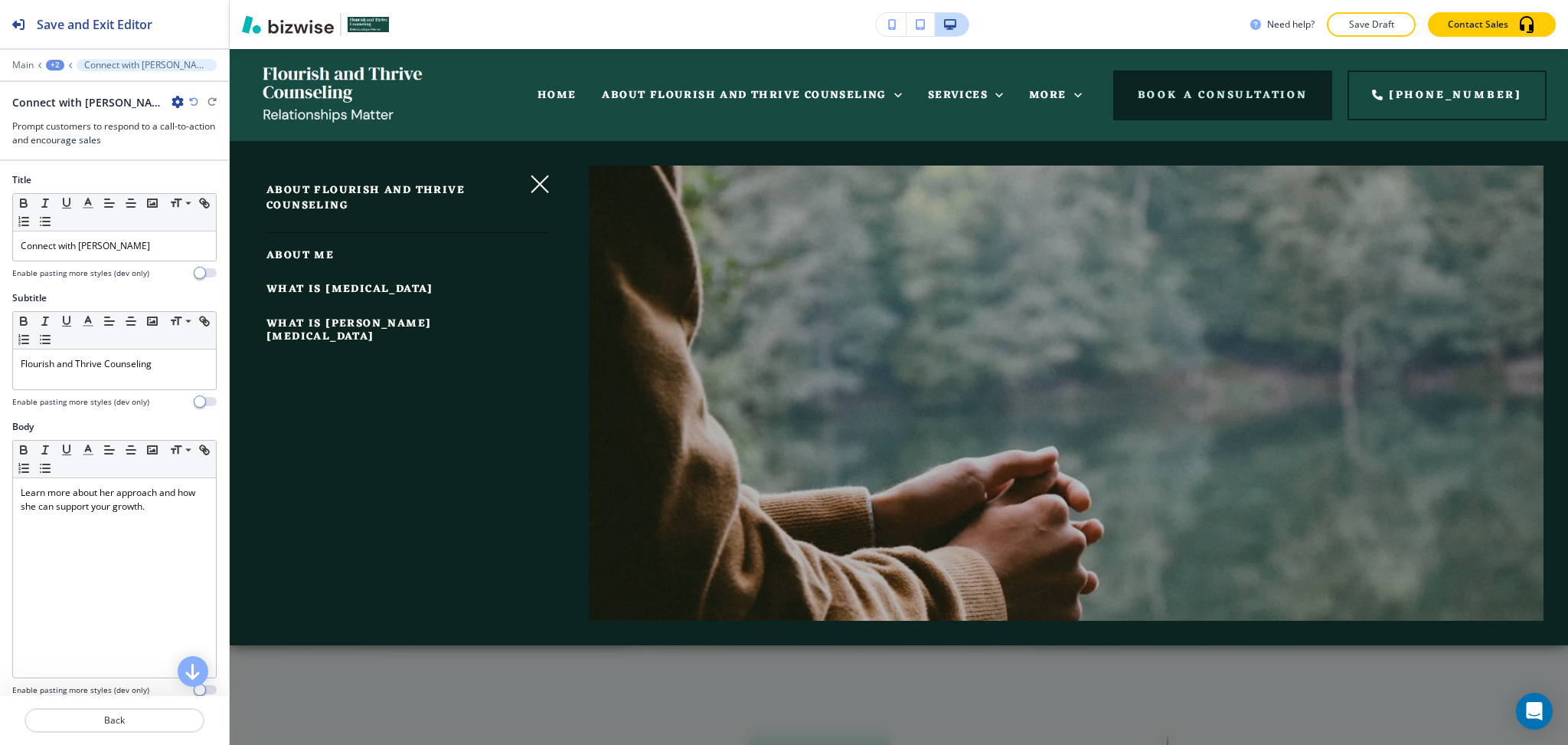
click at [308, 286] on span "WHAT IS PSYCHODYNAMIC PSYCHOTHERAPY" at bounding box center [350, 289] width 167 height 19
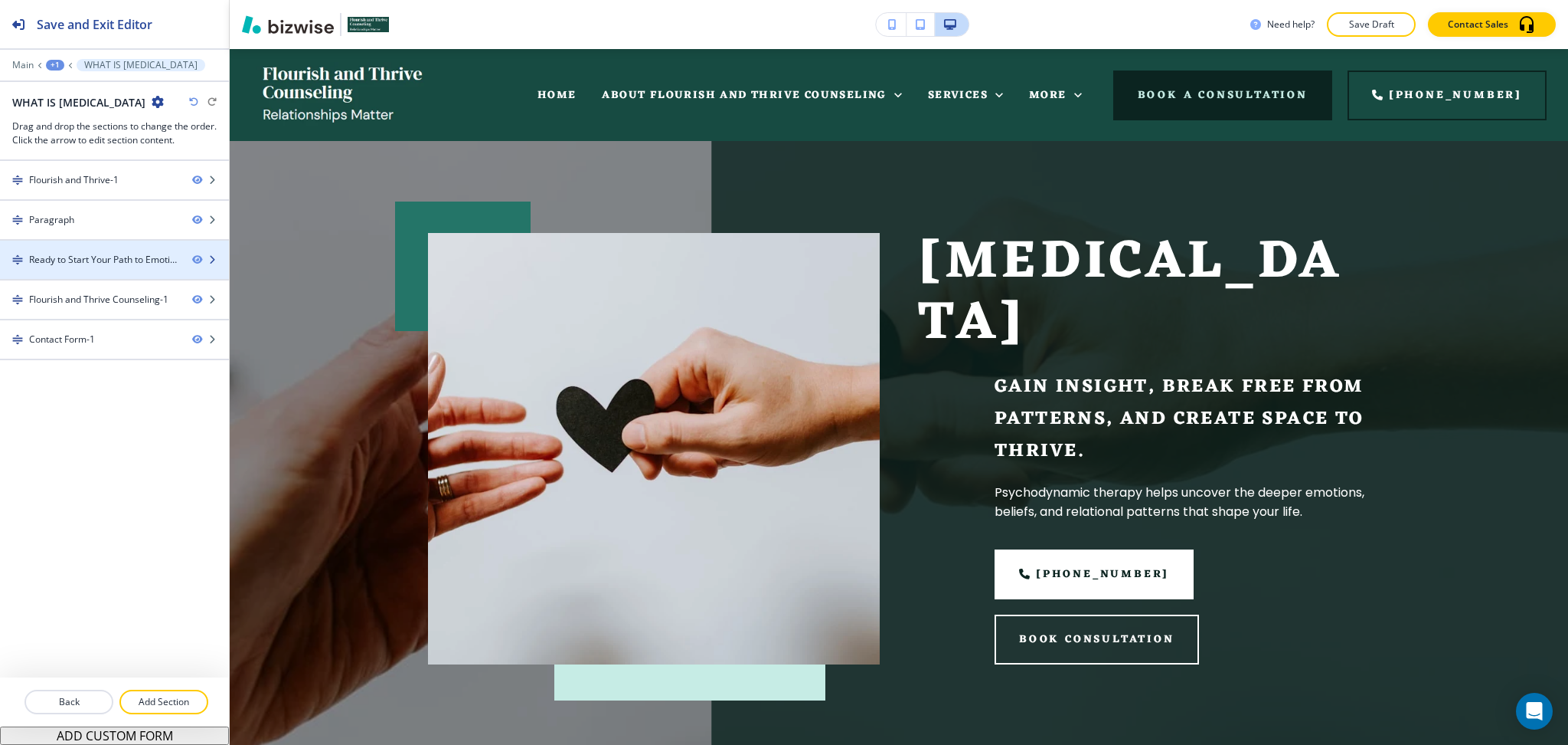
click at [103, 267] on div at bounding box center [114, 273] width 229 height 13
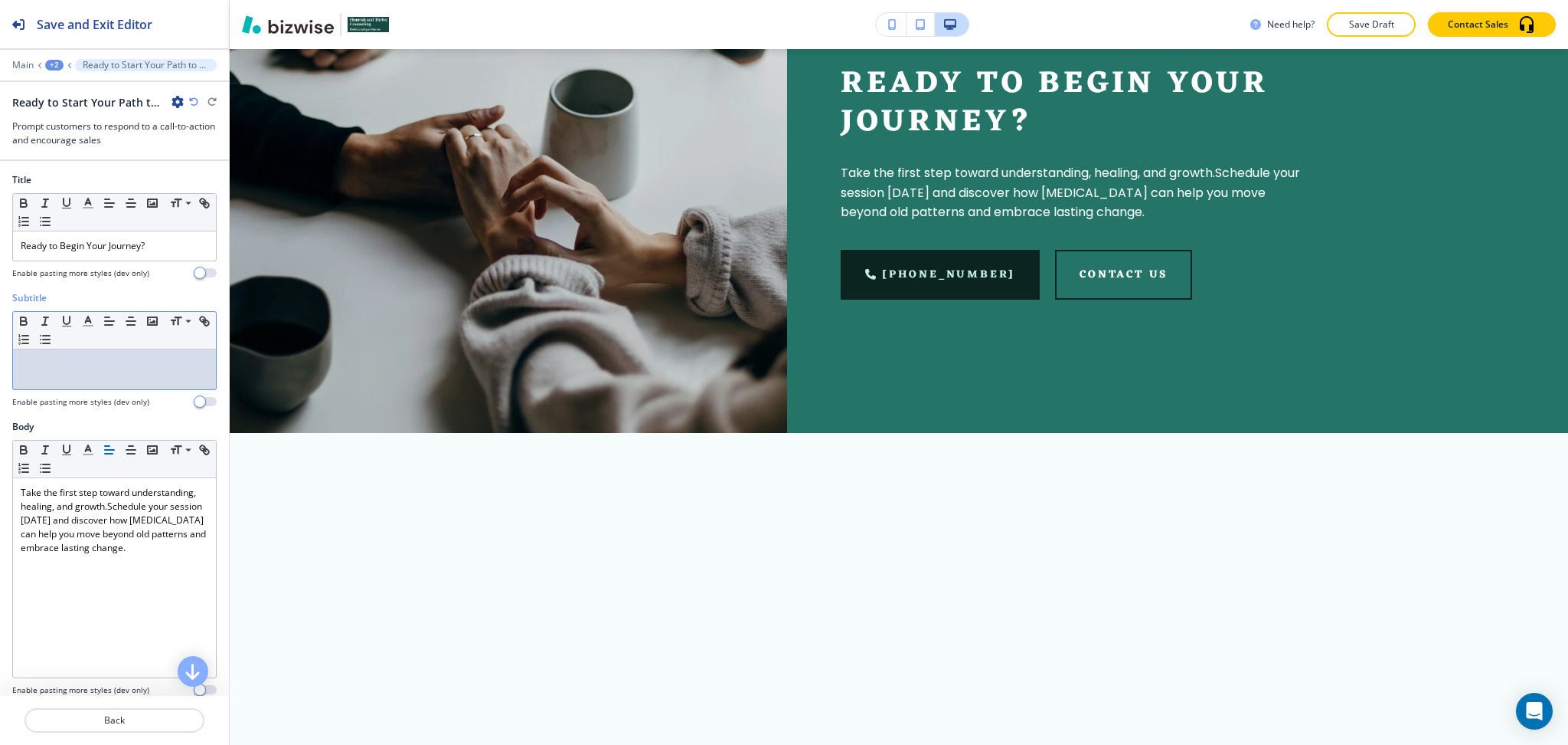
click at [99, 366] on p at bounding box center [114, 363] width 188 height 13
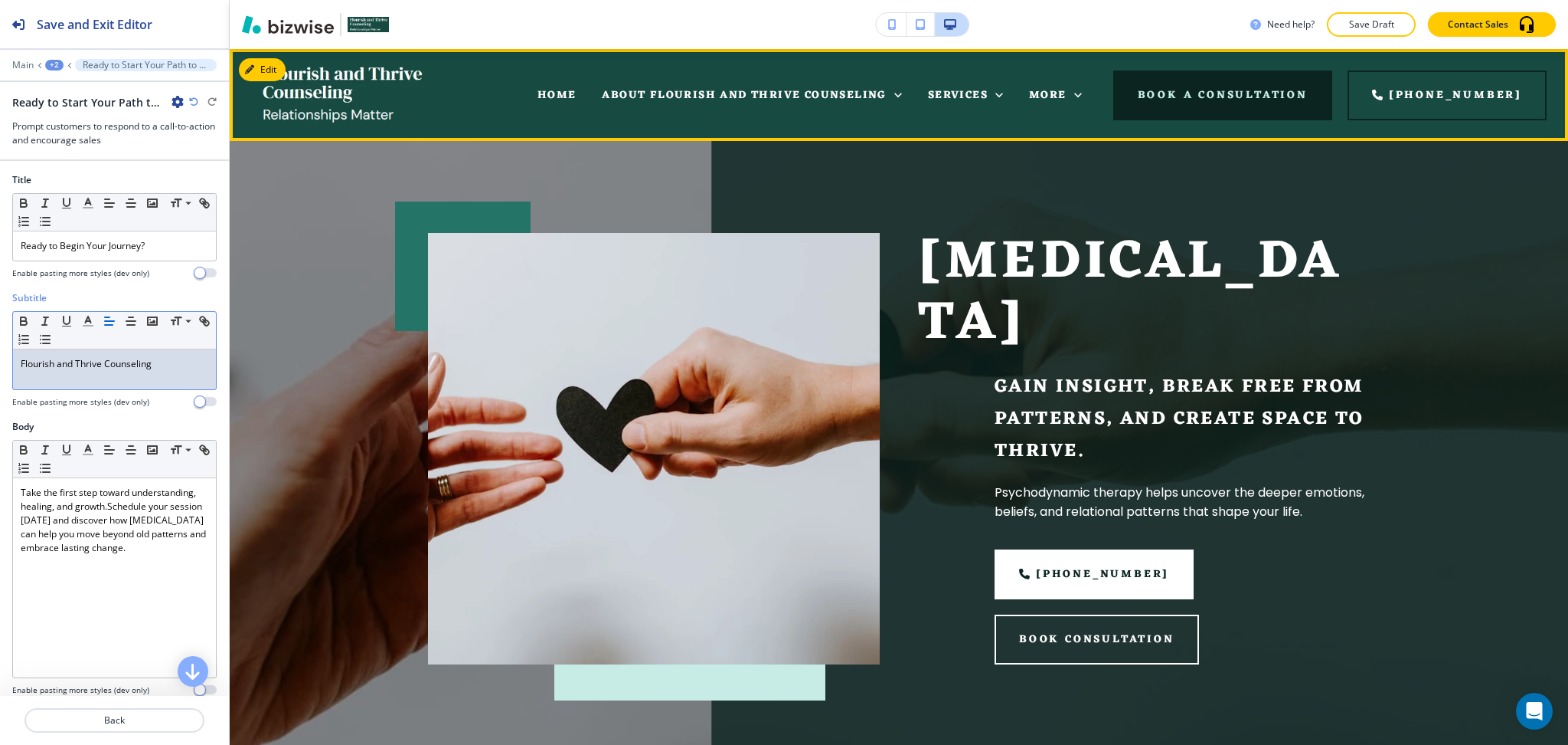
click at [816, 104] on div "ABOUT FLOURISH AND THRIVE COUNSELING" at bounding box center [751, 95] width 325 height 61
click at [818, 91] on span "ABOUT FLOURISH AND THRIVE COUNSELING" at bounding box center [744, 95] width 284 height 19
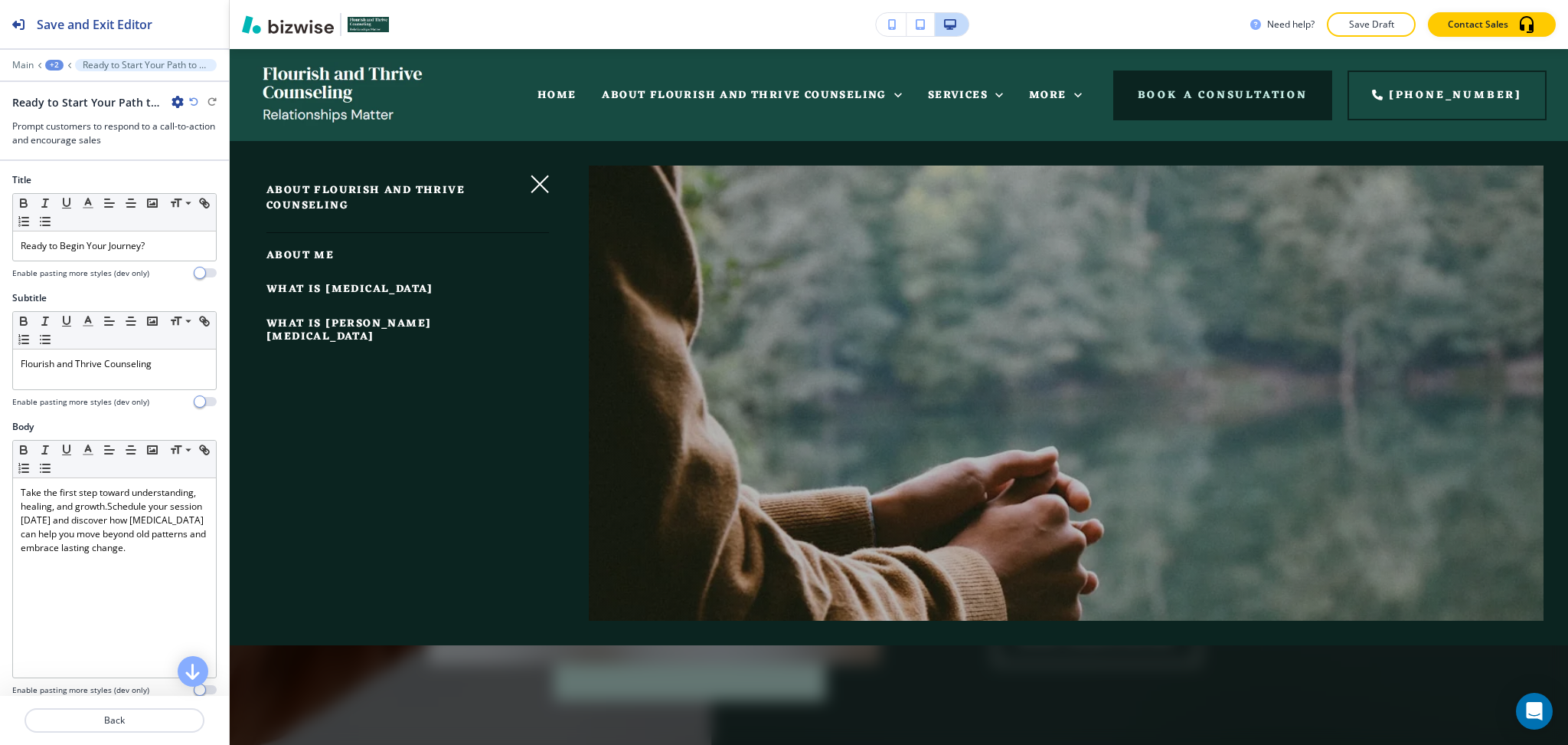
click at [305, 336] on span "WHAT IS EQUINE ASSISTED THERAPY" at bounding box center [348, 330] width 165 height 32
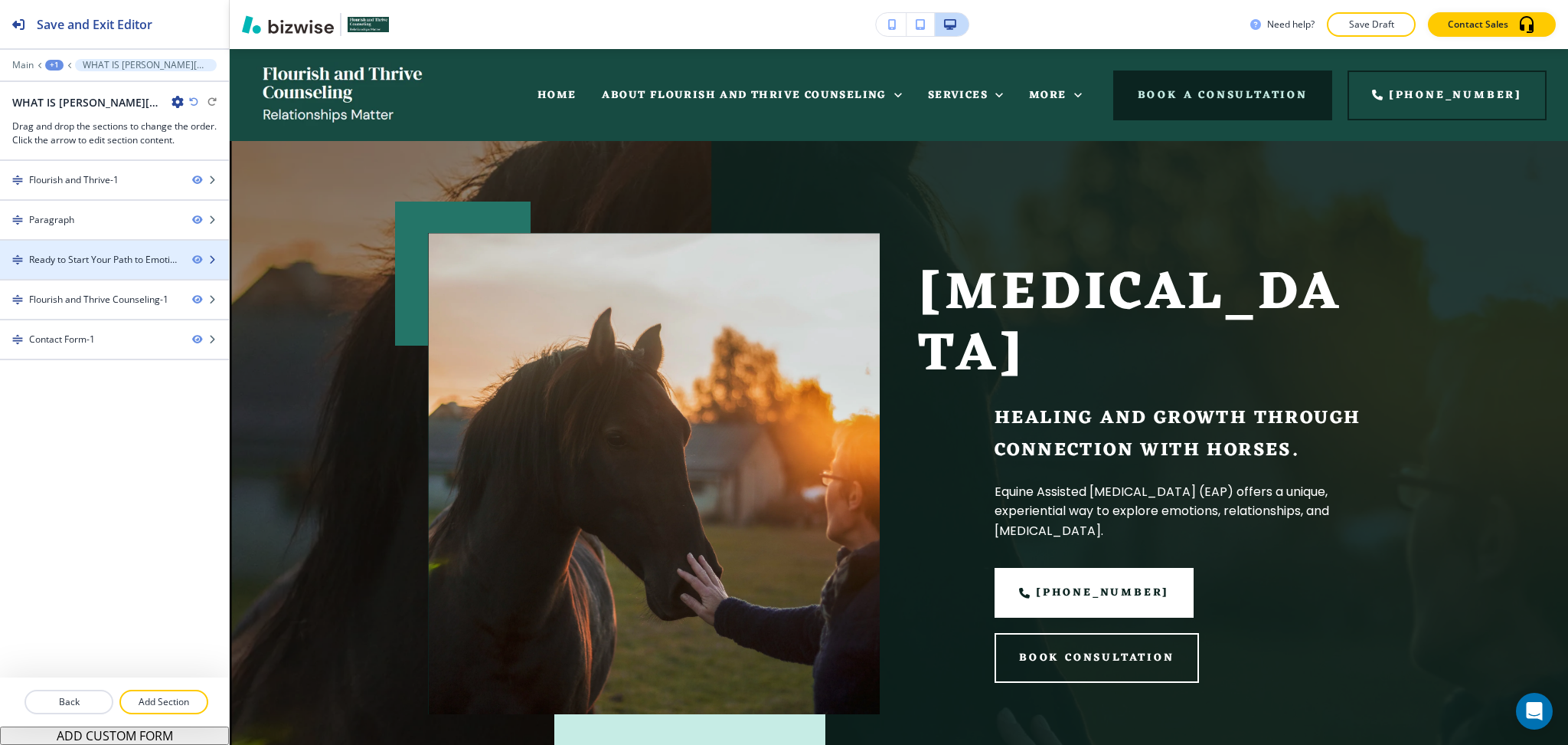
click at [95, 259] on div "Ready to Start Your Path to Emotional Well-being?-1" at bounding box center [104, 259] width 150 height 13
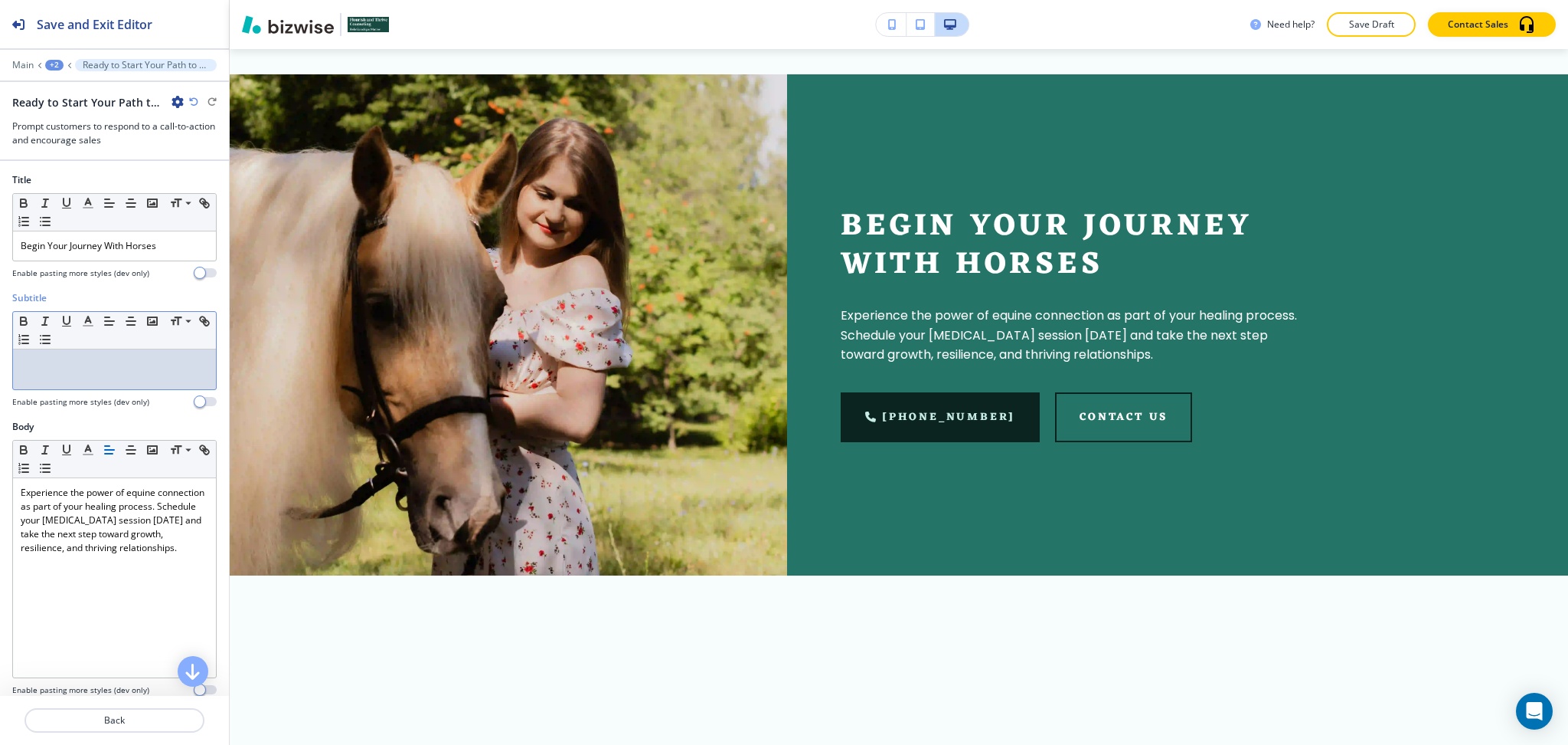
click at [95, 358] on p at bounding box center [114, 363] width 188 height 13
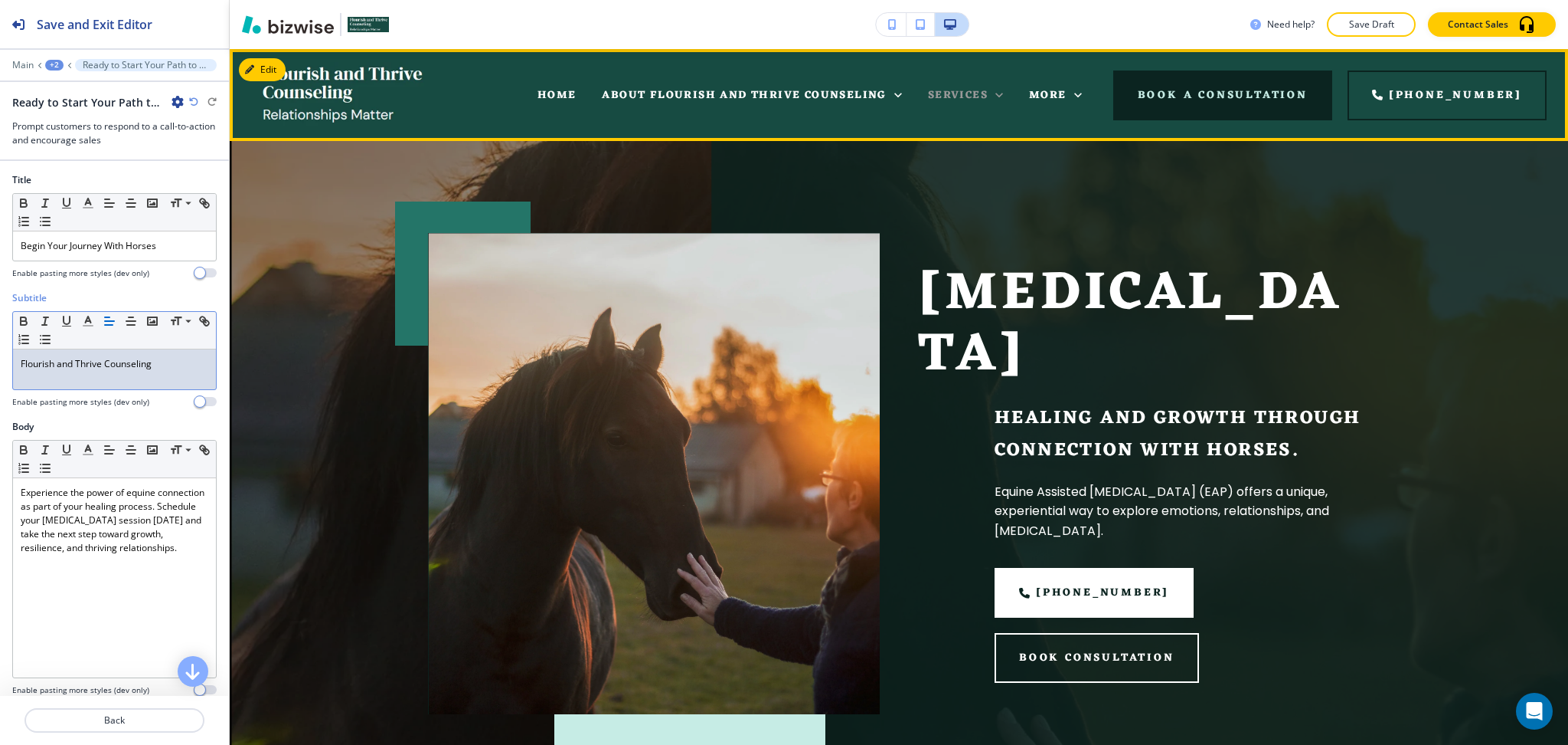
drag, startPoint x: 968, startPoint y: 97, endPoint x: 952, endPoint y: 103, distance: 17.1
click at [968, 97] on span "SERVICES" at bounding box center [958, 95] width 60 height 19
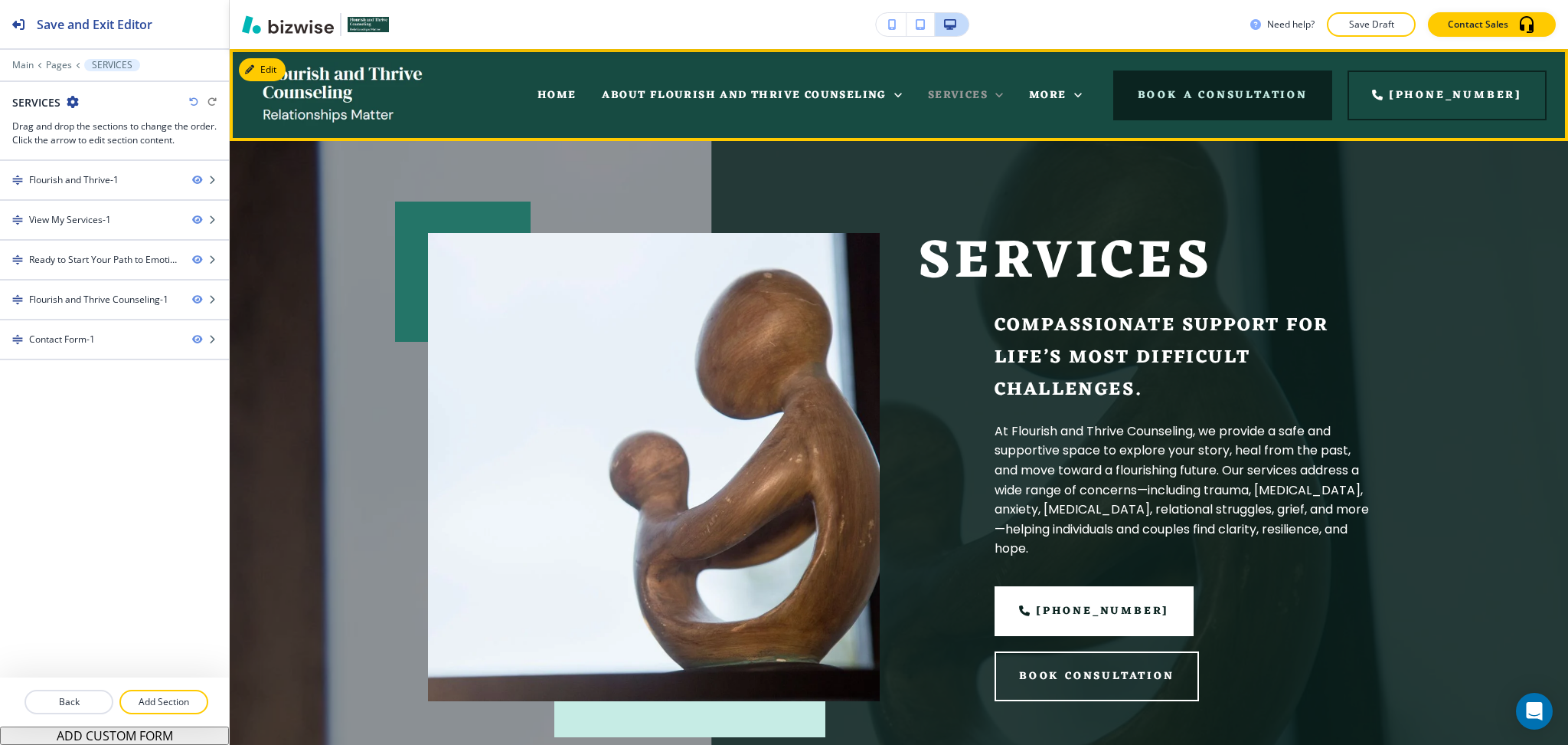
click at [1007, 95] on icon at bounding box center [999, 95] width 15 height 15
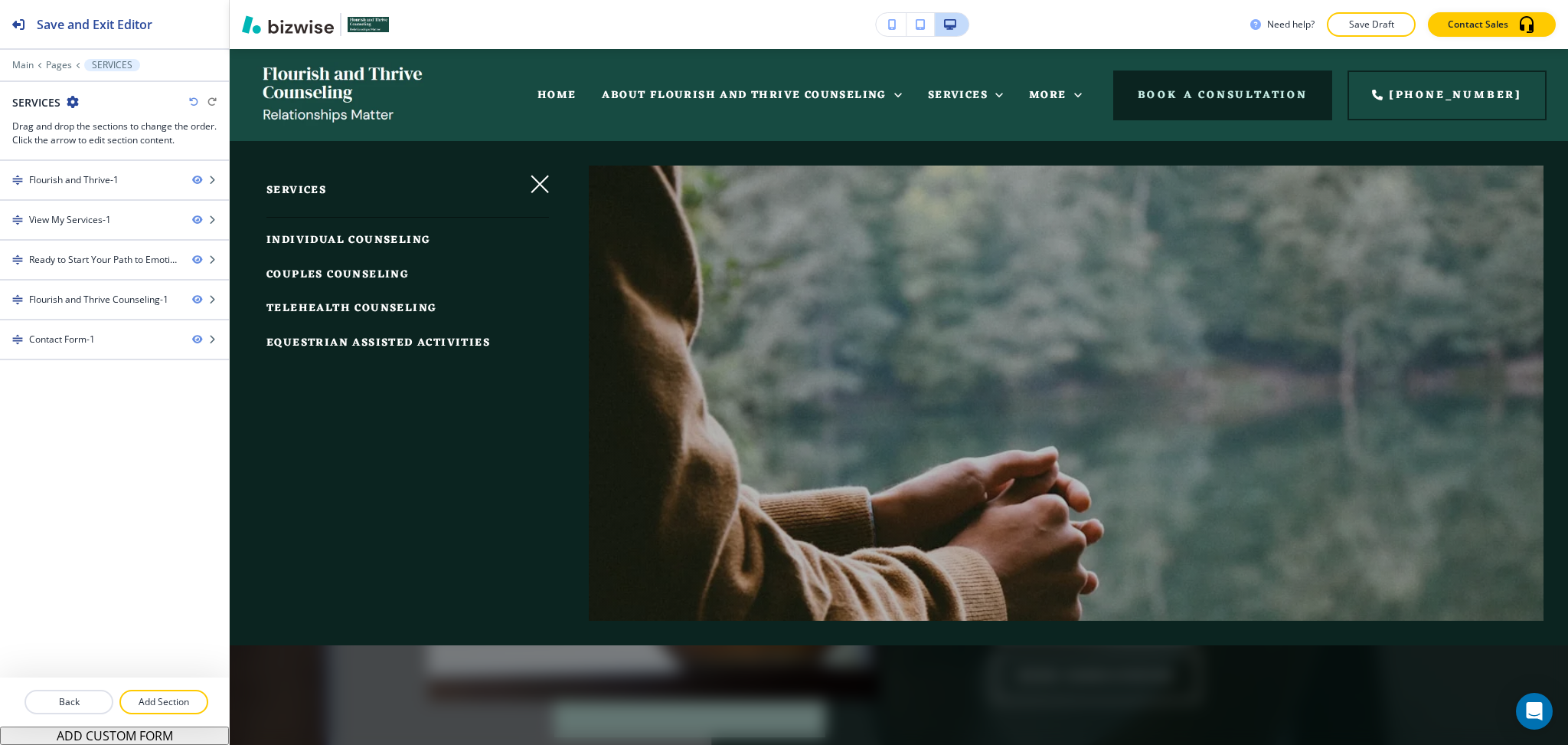
click at [351, 240] on span "INDIVIDUAL COUNSELING" at bounding box center [348, 240] width 164 height 19
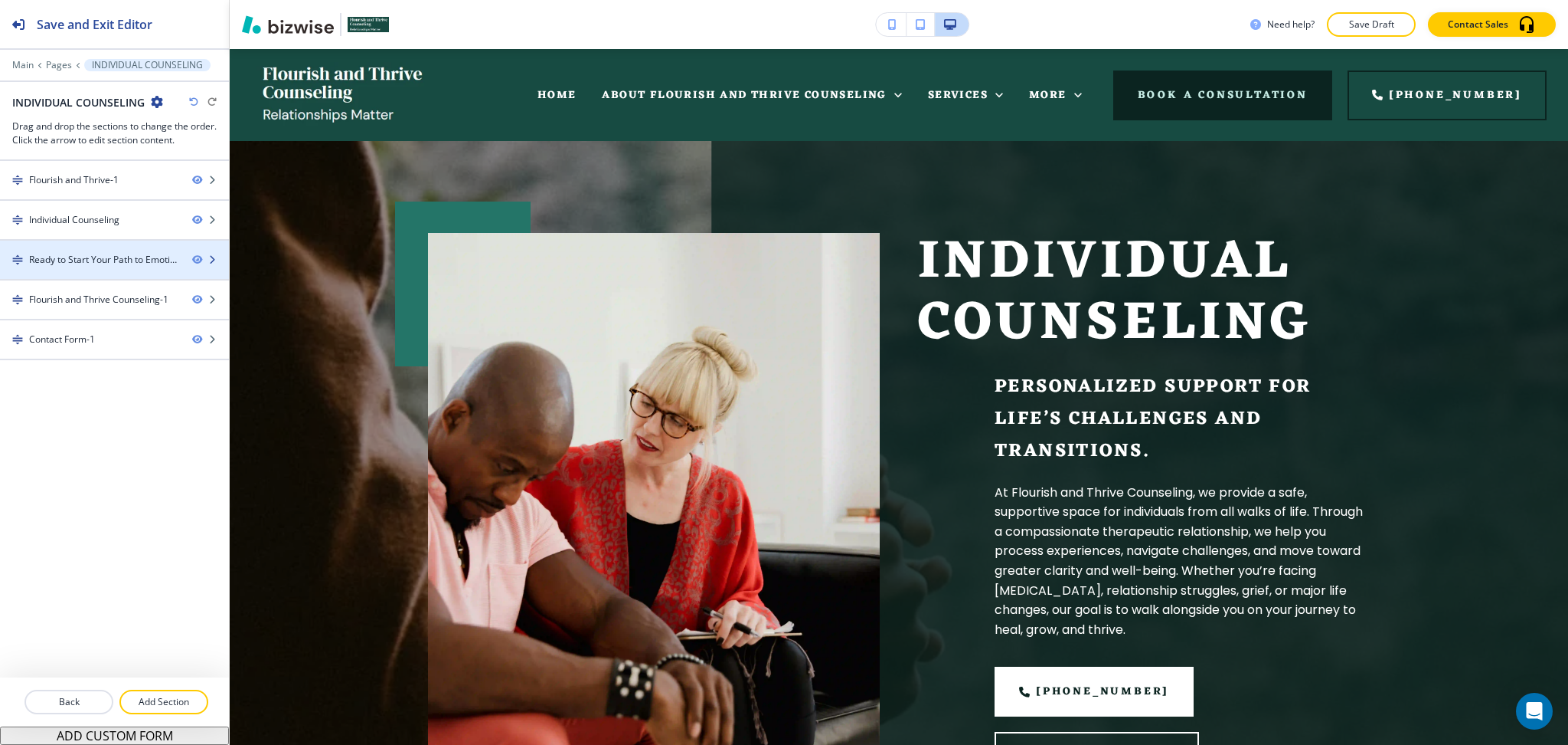
click at [87, 263] on div "Ready to Start Your Path to Emotional Well-being?-1" at bounding box center [104, 259] width 150 height 13
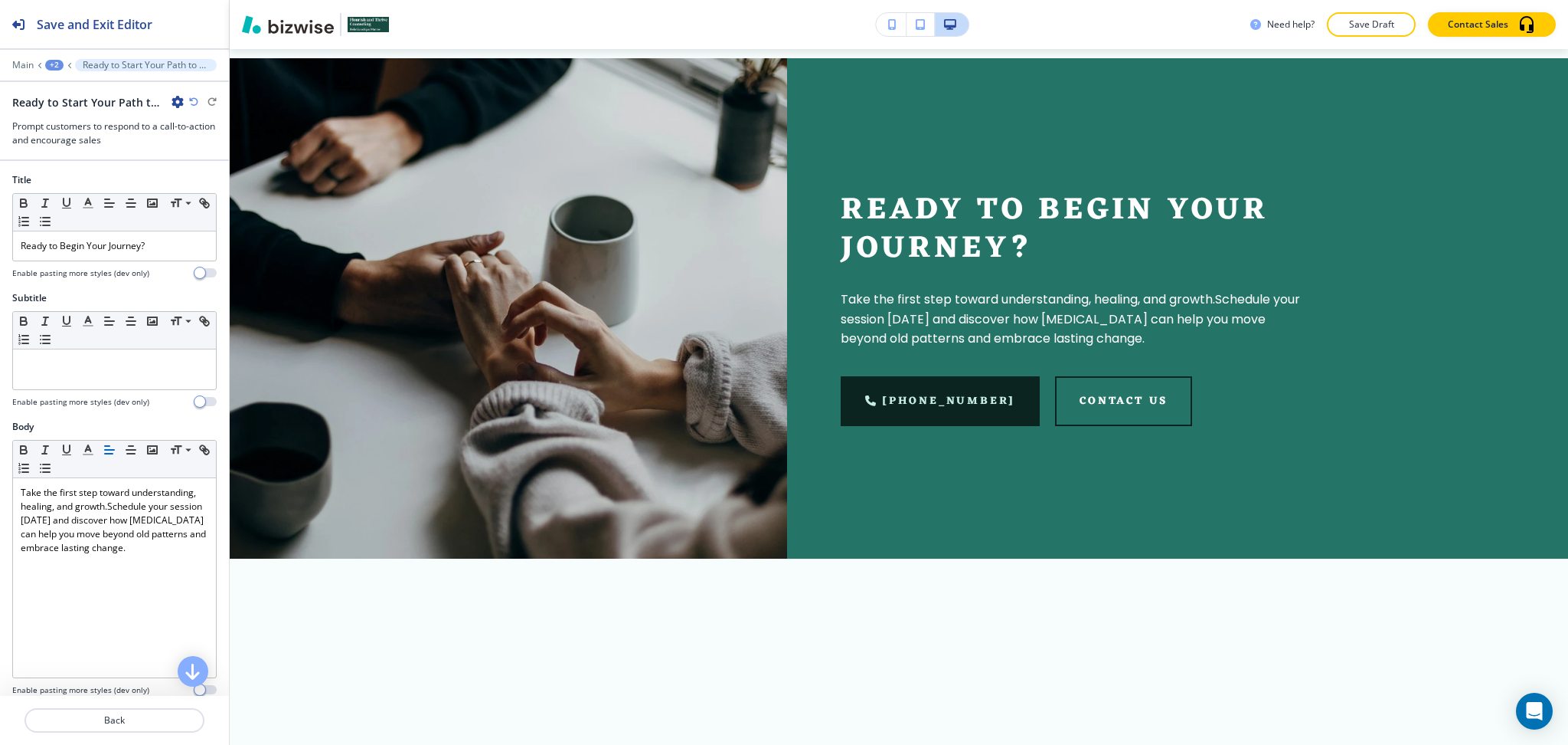
scroll to position [1389, 0]
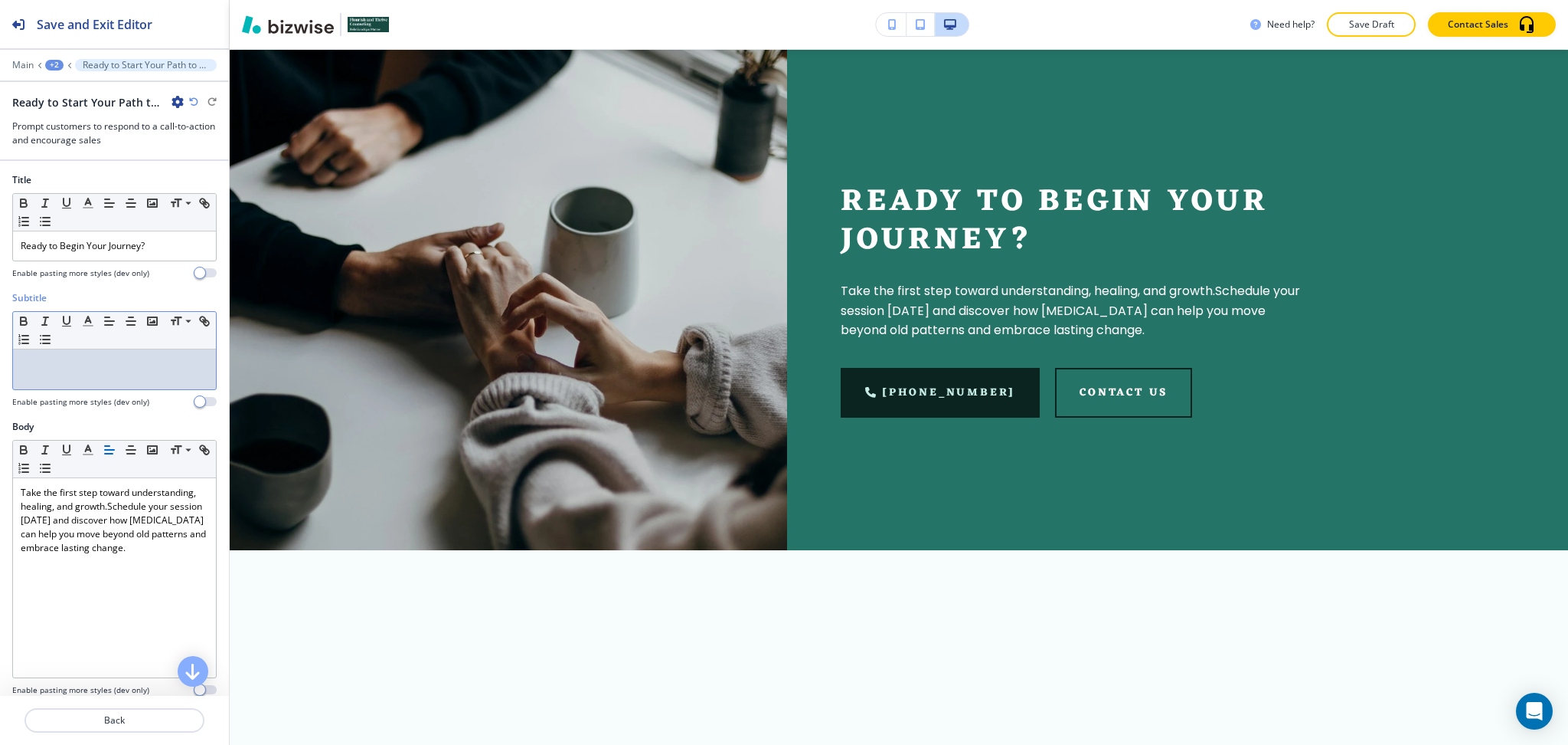
click at [112, 363] on p at bounding box center [114, 363] width 188 height 13
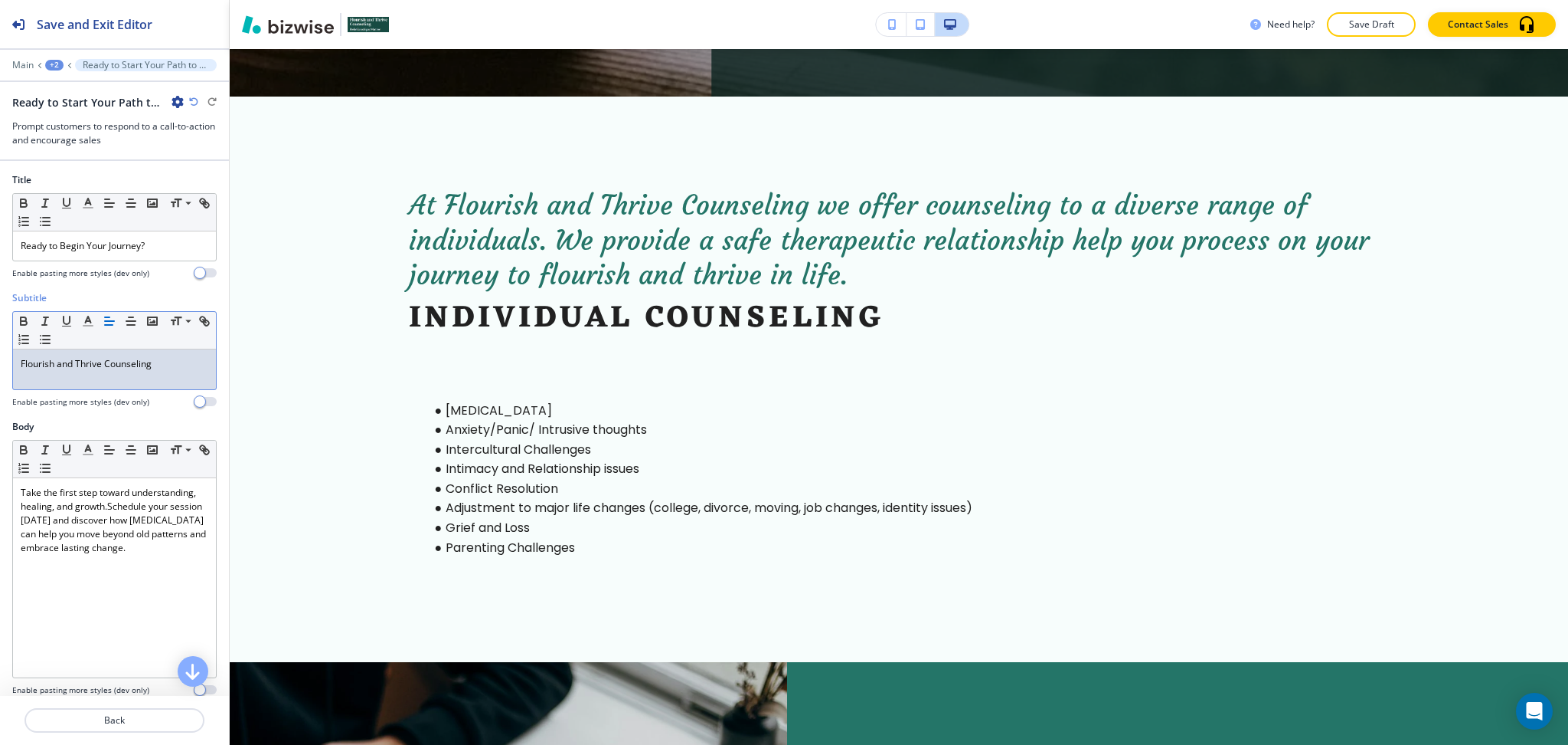
scroll to position [0, 0]
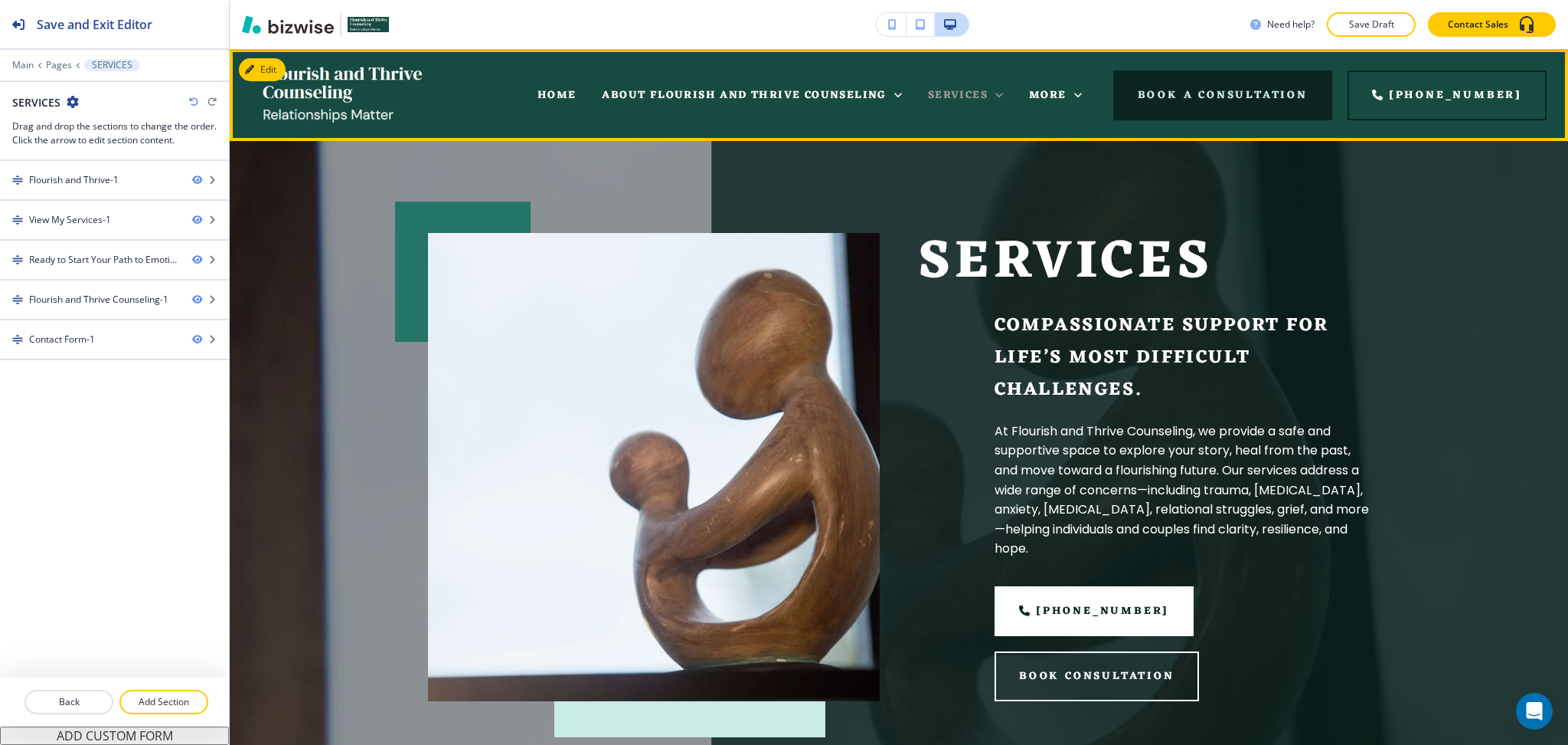
click at [1007, 94] on icon at bounding box center [999, 95] width 15 height 15
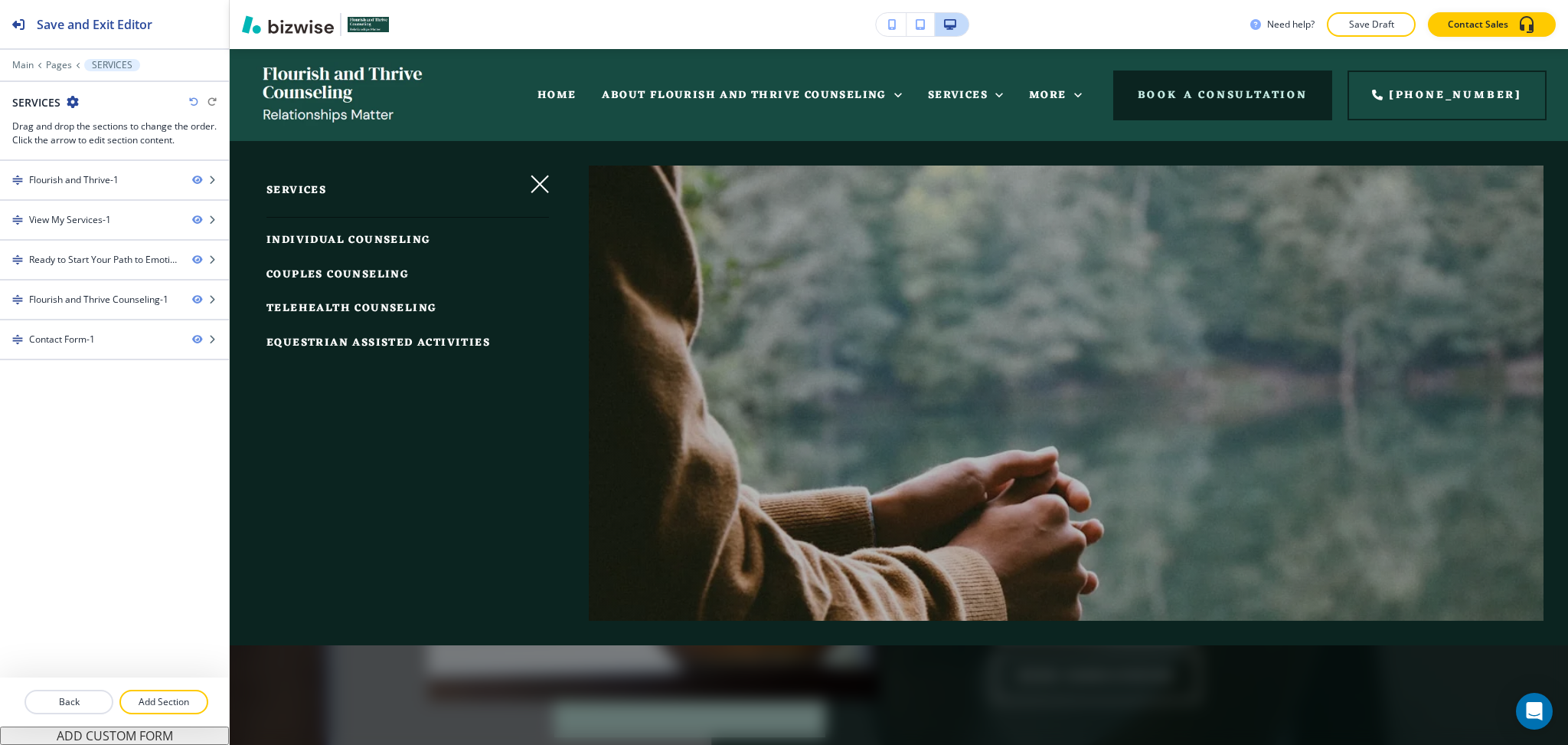
click at [355, 270] on span "COUPLES COUNSELING" at bounding box center [337, 274] width 143 height 19
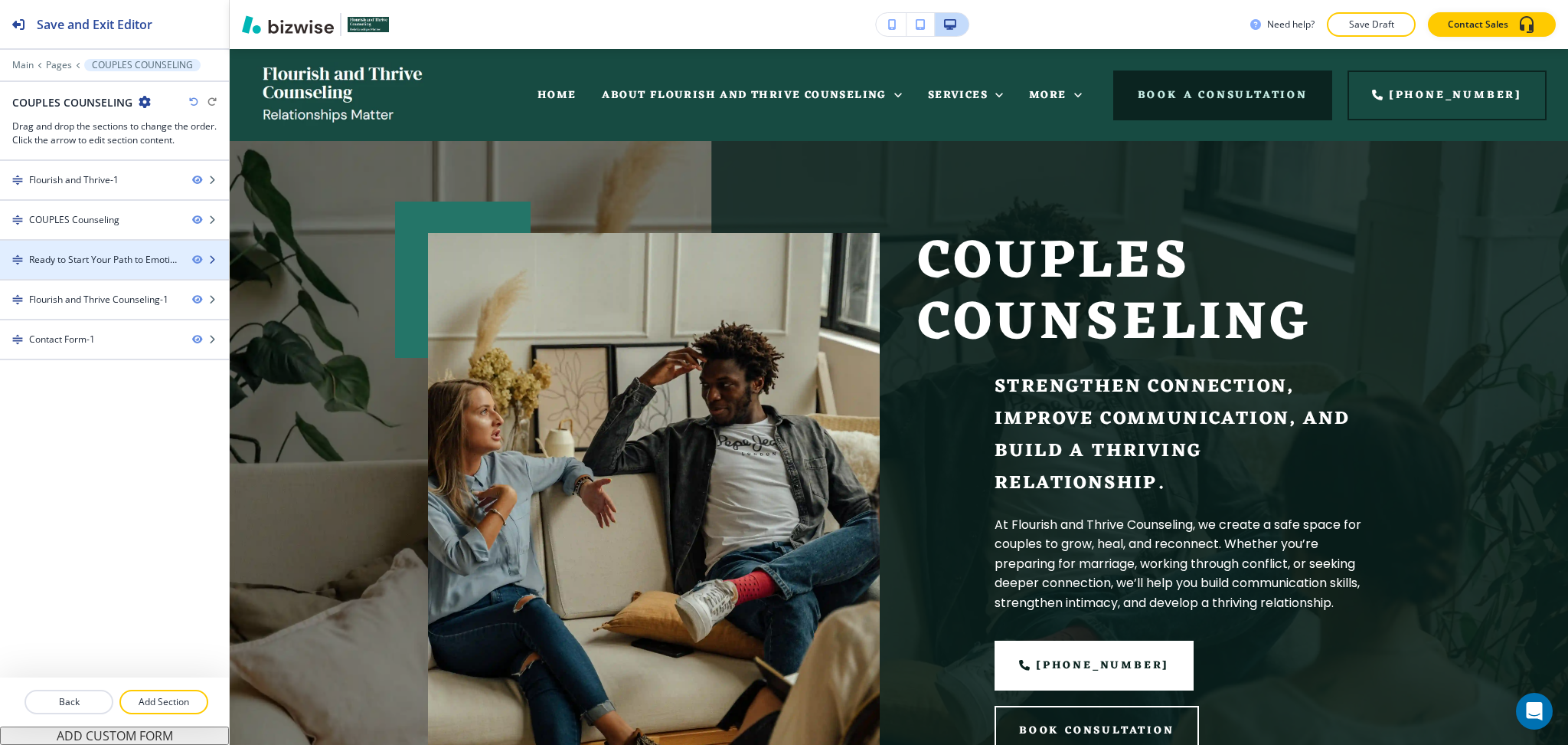
click at [119, 262] on div "Ready to Start Your Path to Emotional Well-being?-1" at bounding box center [104, 259] width 150 height 13
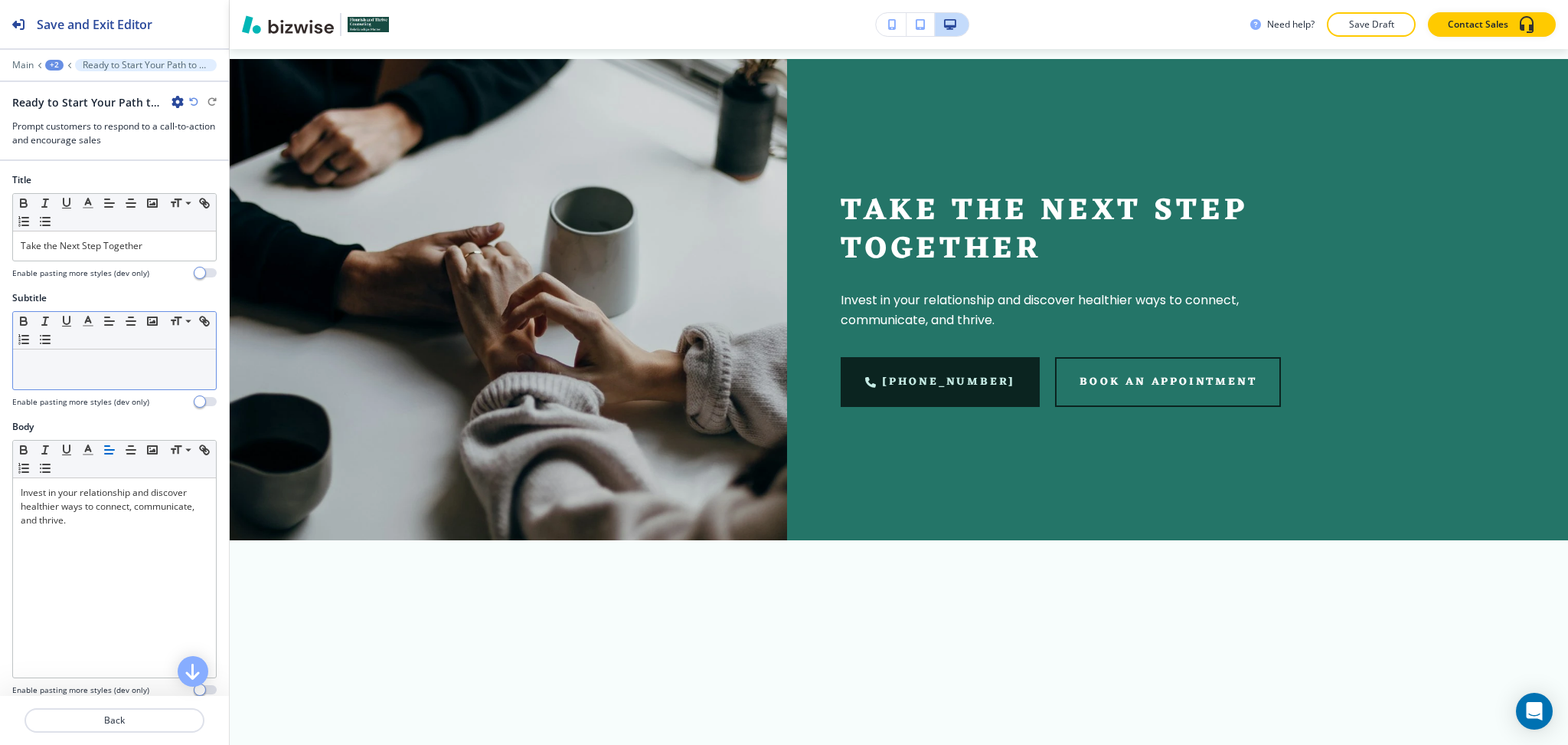
click at [128, 356] on div at bounding box center [115, 369] width 203 height 40
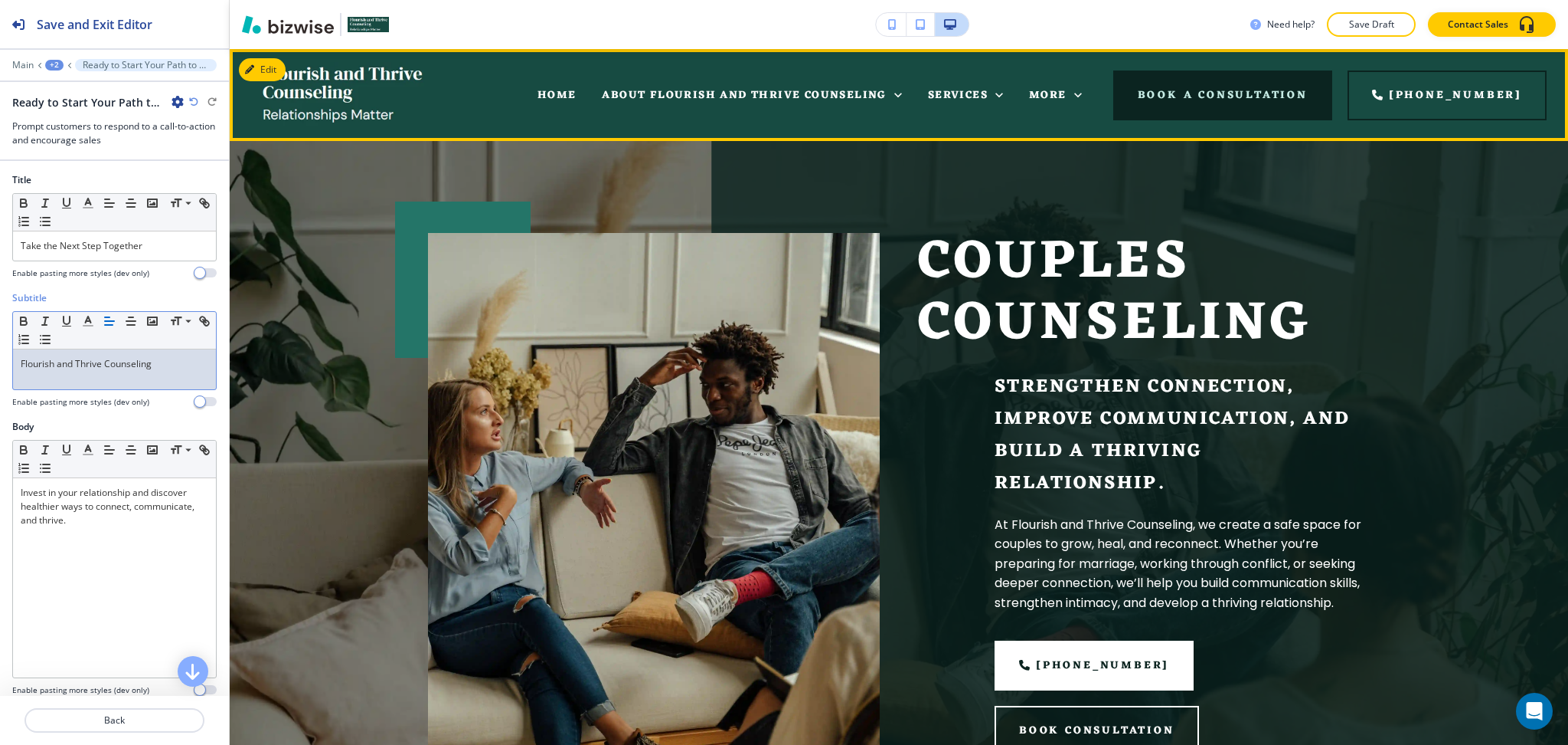
click at [1016, 92] on div "SERVICES" at bounding box center [965, 95] width 101 height 61
click at [1007, 92] on icon at bounding box center [999, 95] width 15 height 15
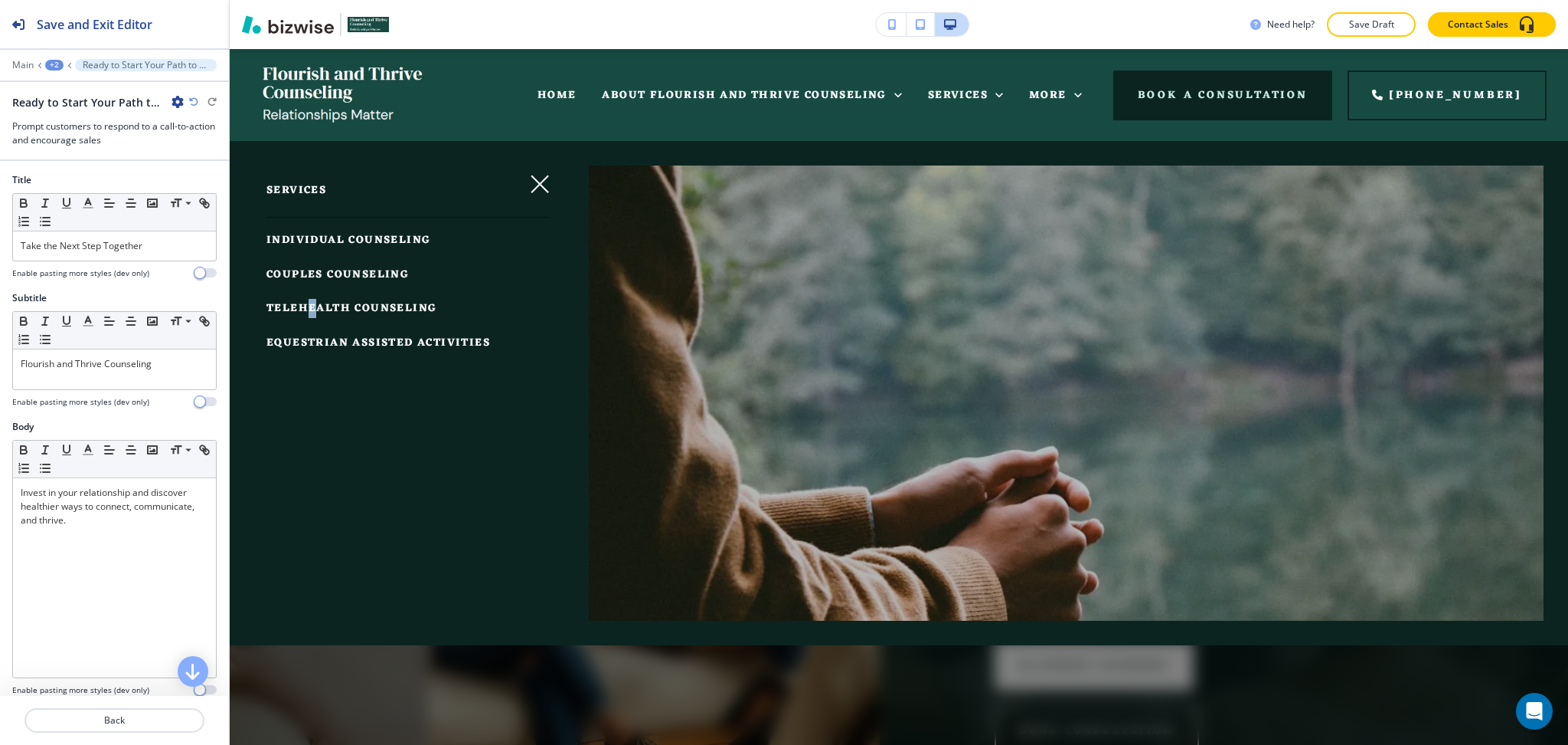
click at [312, 313] on span "TELEHEALTH COUNSELING" at bounding box center [351, 308] width 170 height 19
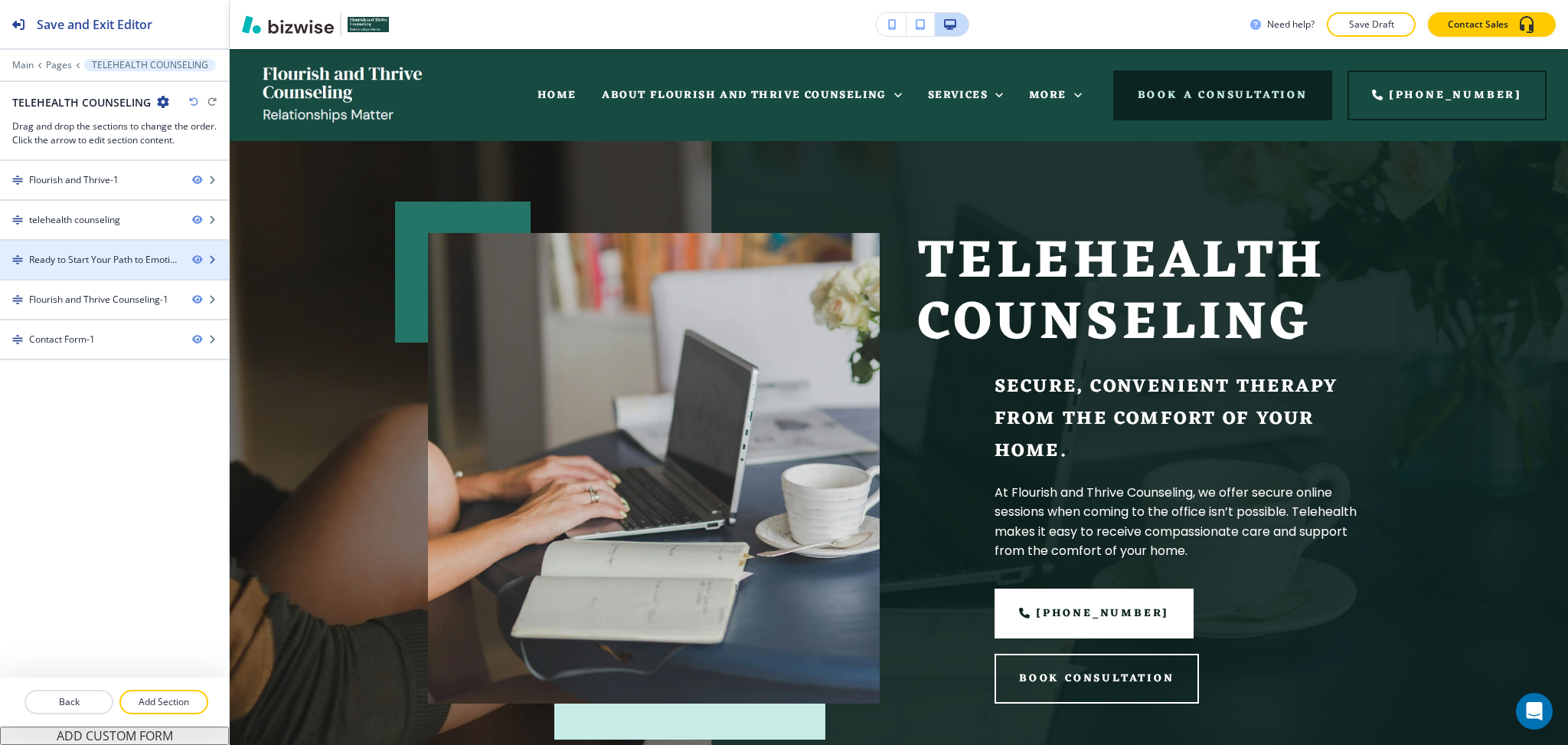
click at [135, 263] on div "Ready to Start Your Path to Emotional Well-being?-1" at bounding box center [104, 259] width 150 height 13
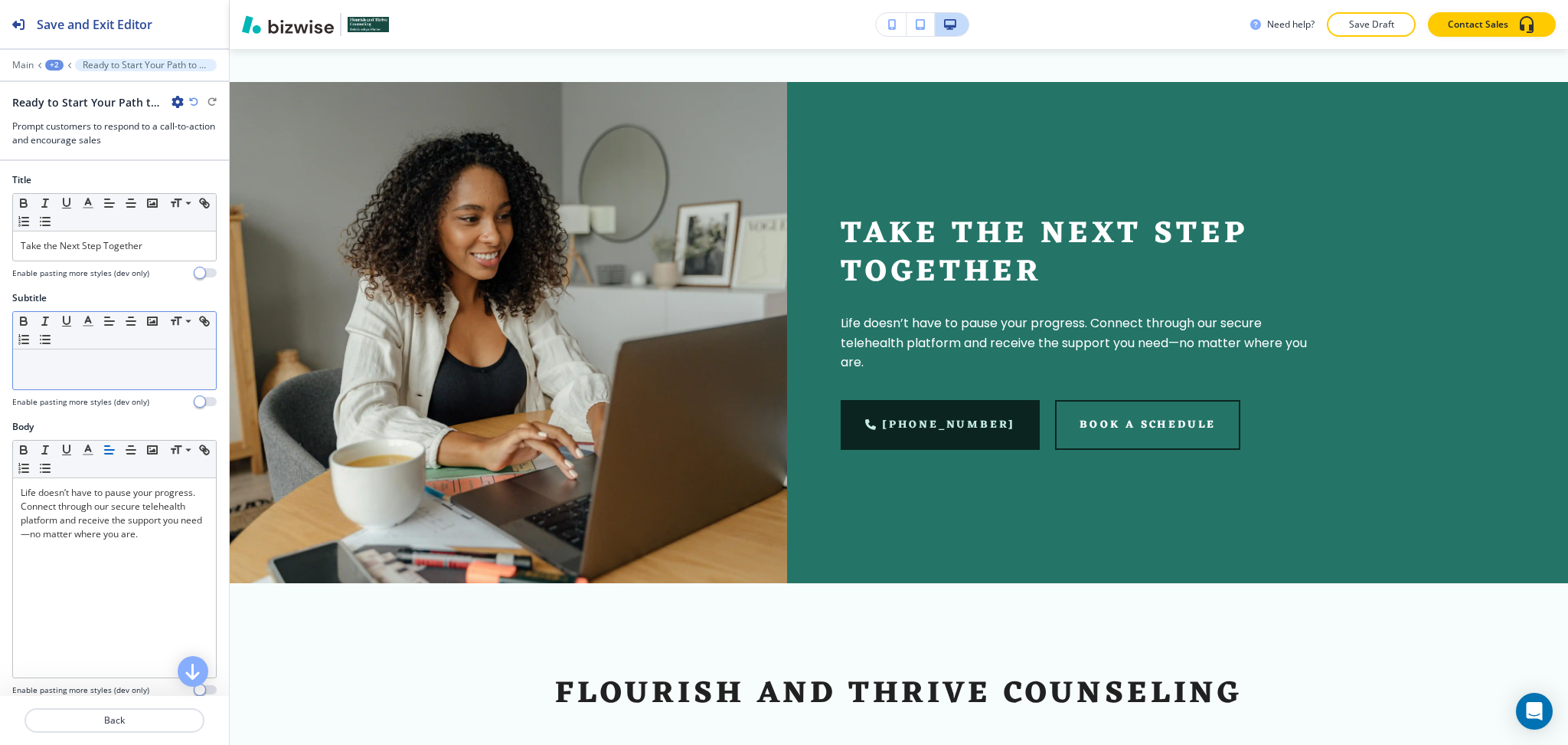
scroll to position [1038, 0]
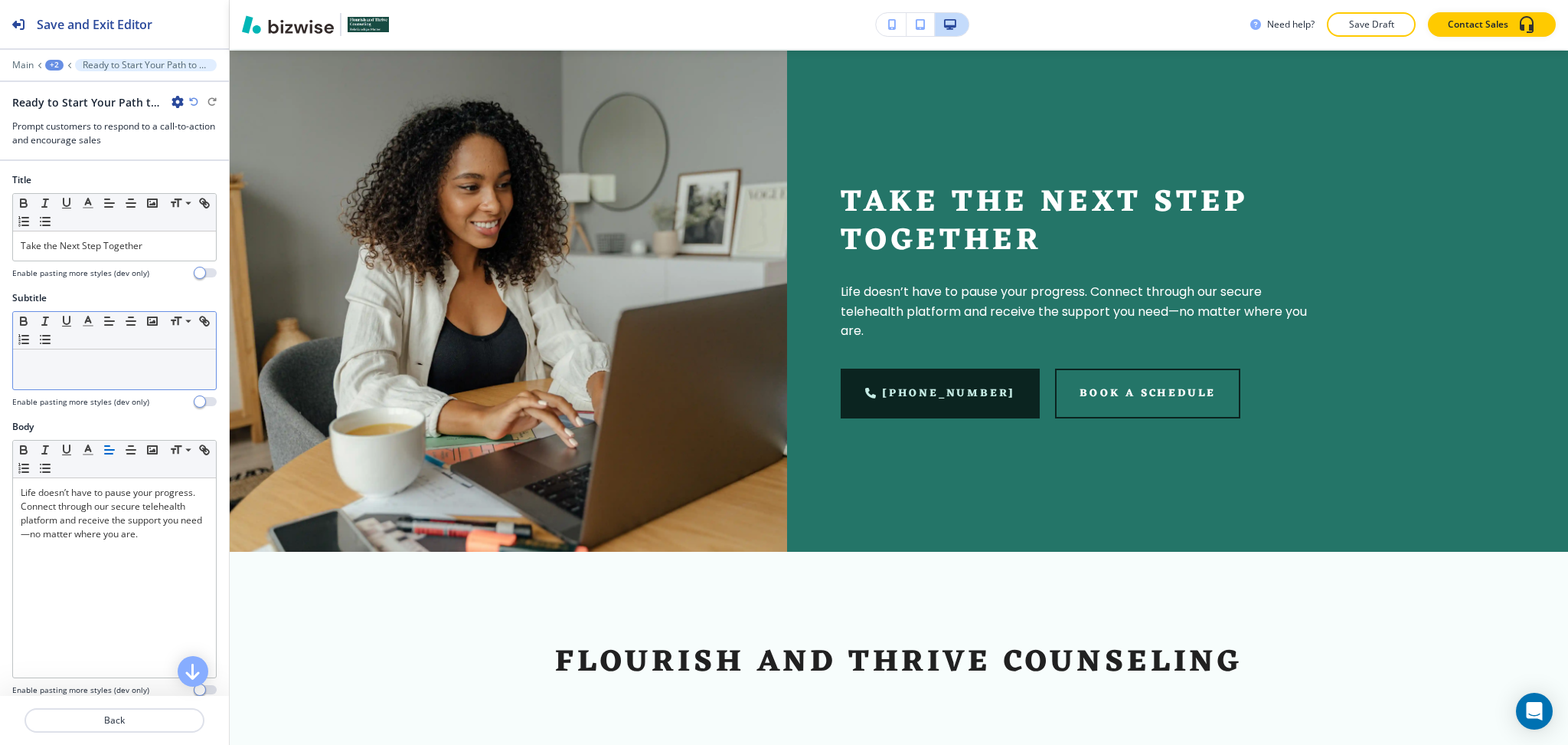
click at [125, 368] on p at bounding box center [114, 363] width 188 height 13
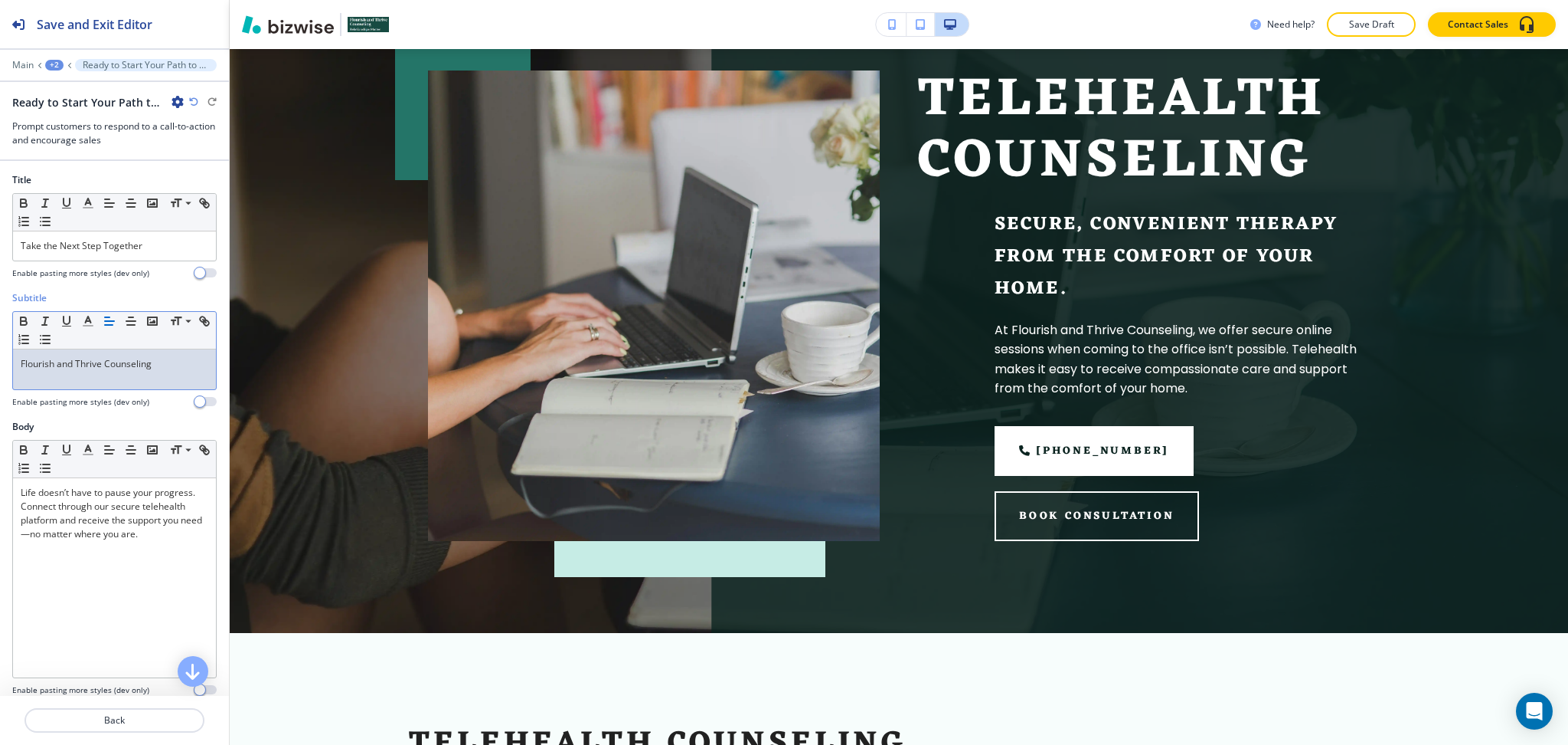
scroll to position [0, 0]
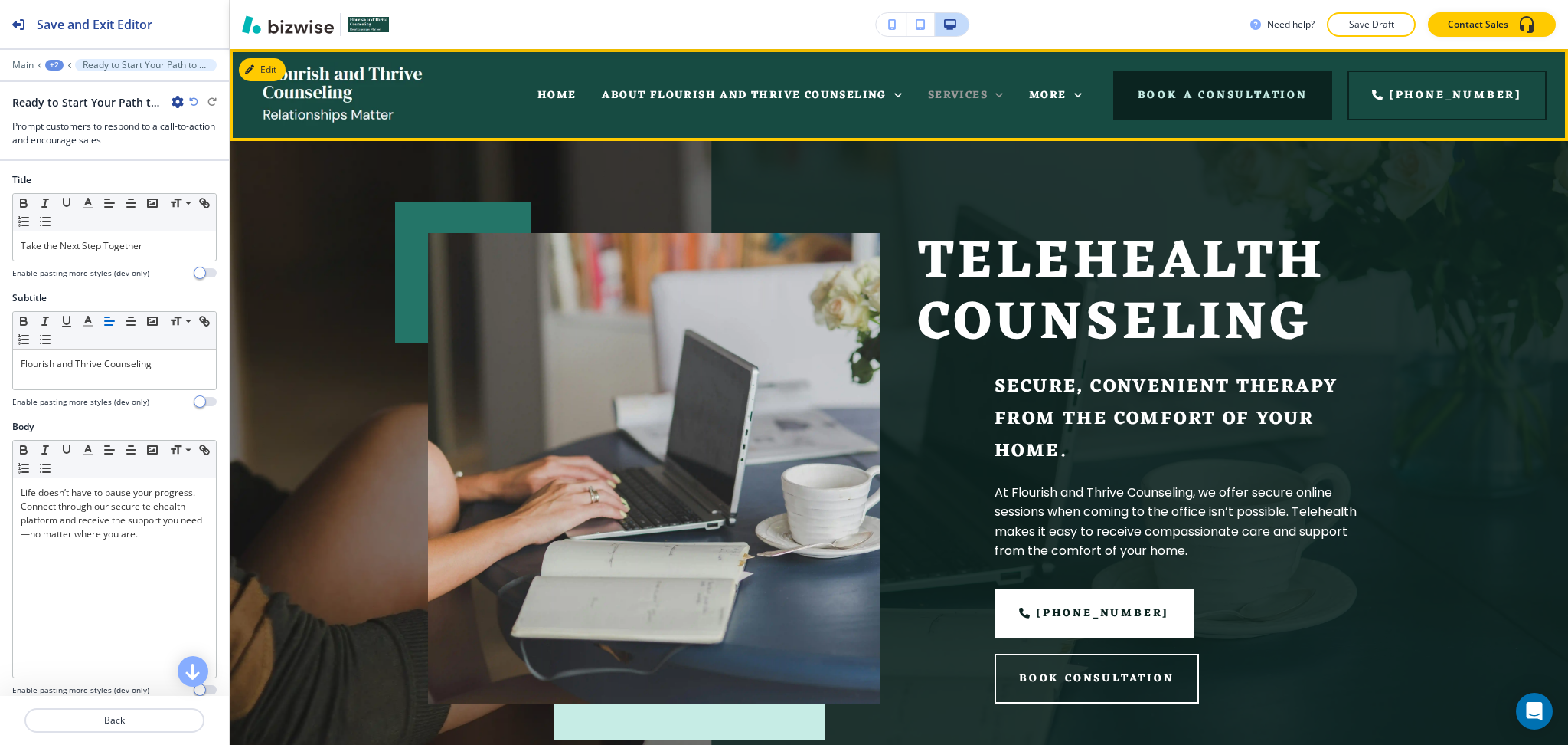
click at [1007, 91] on icon at bounding box center [999, 95] width 15 height 15
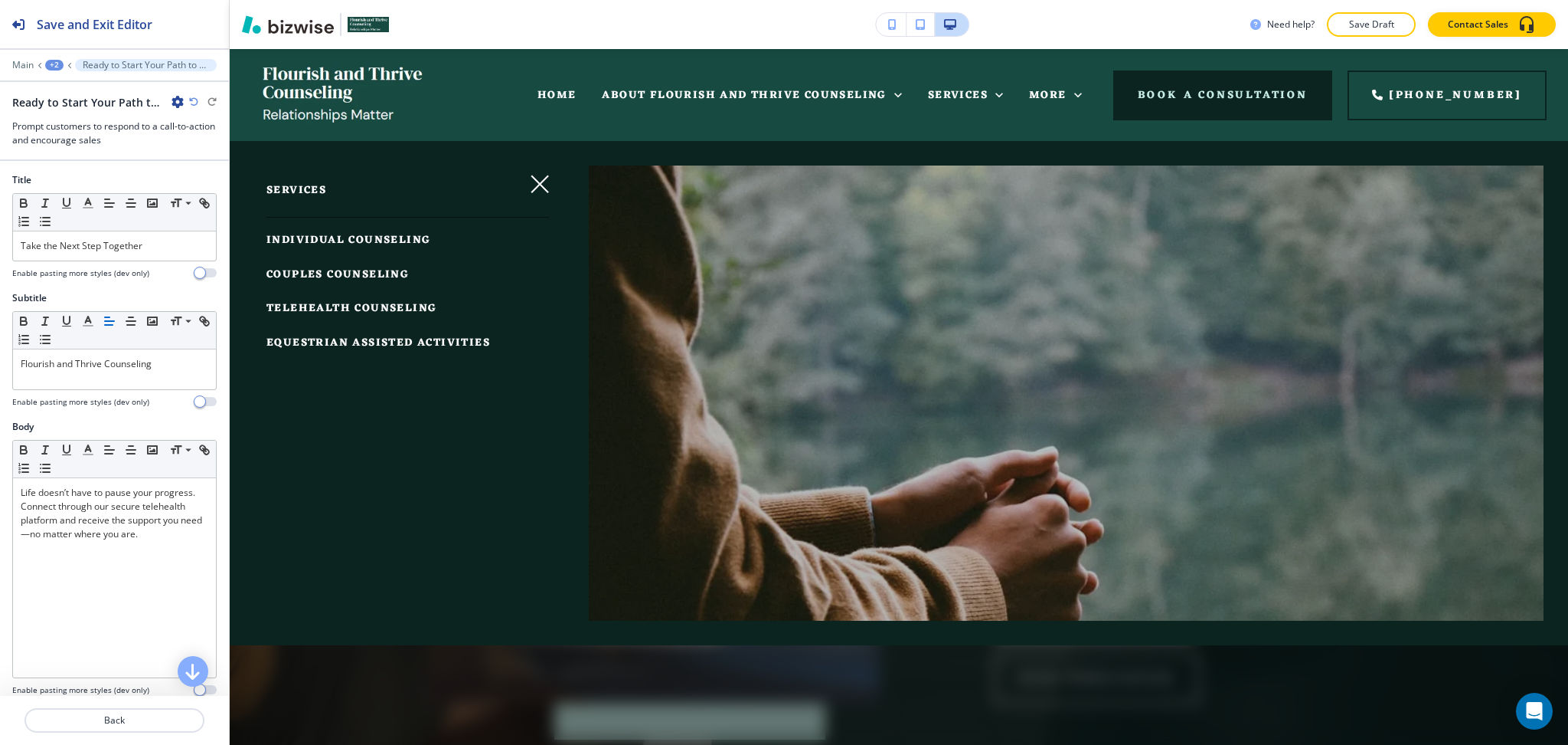
click at [340, 342] on span "EQUESTRIAN ASSISTED ACTIVITIES" at bounding box center [378, 343] width 224 height 19
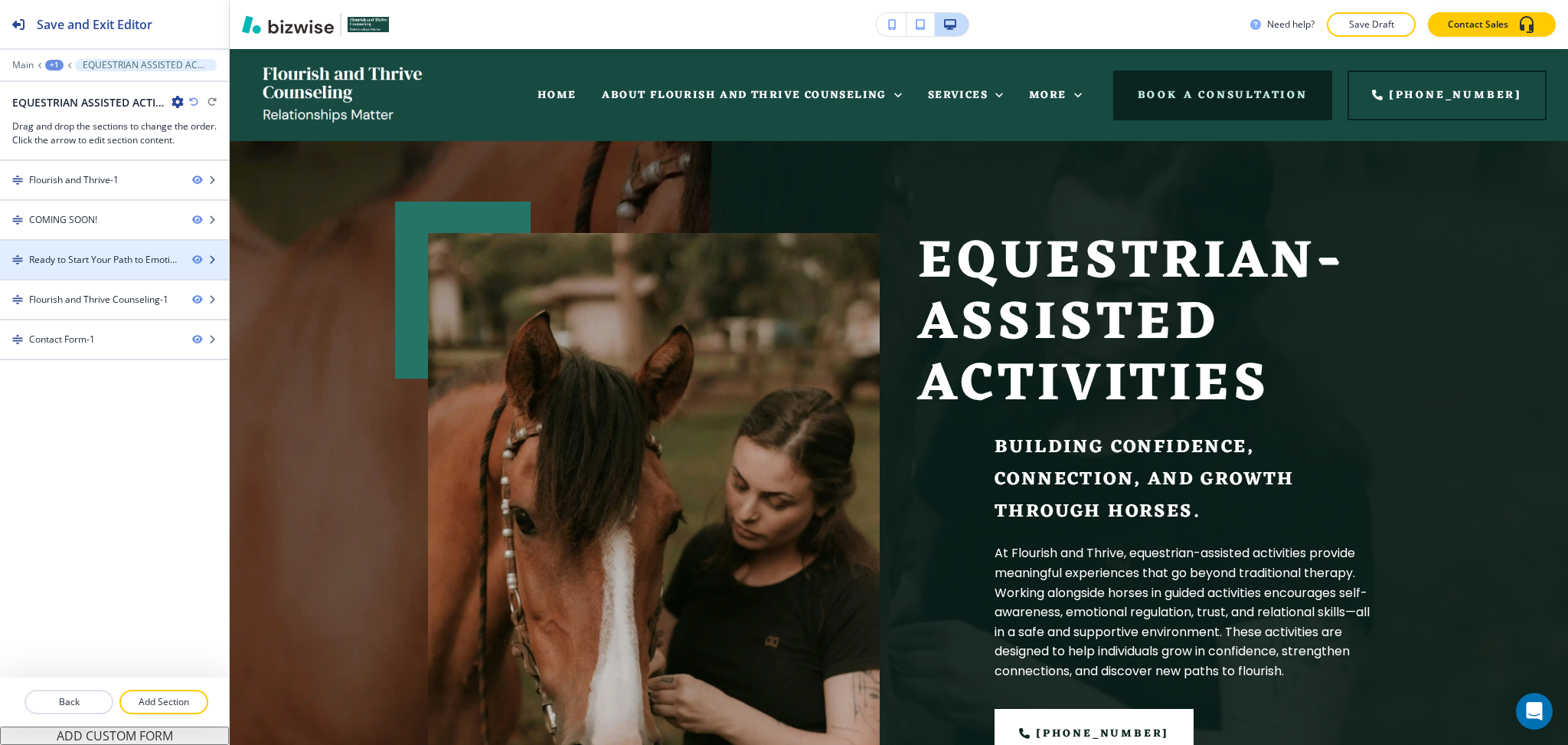
click at [95, 259] on div "Ready to Start Your Path to Emotional Well-being?-1" at bounding box center [104, 259] width 150 height 13
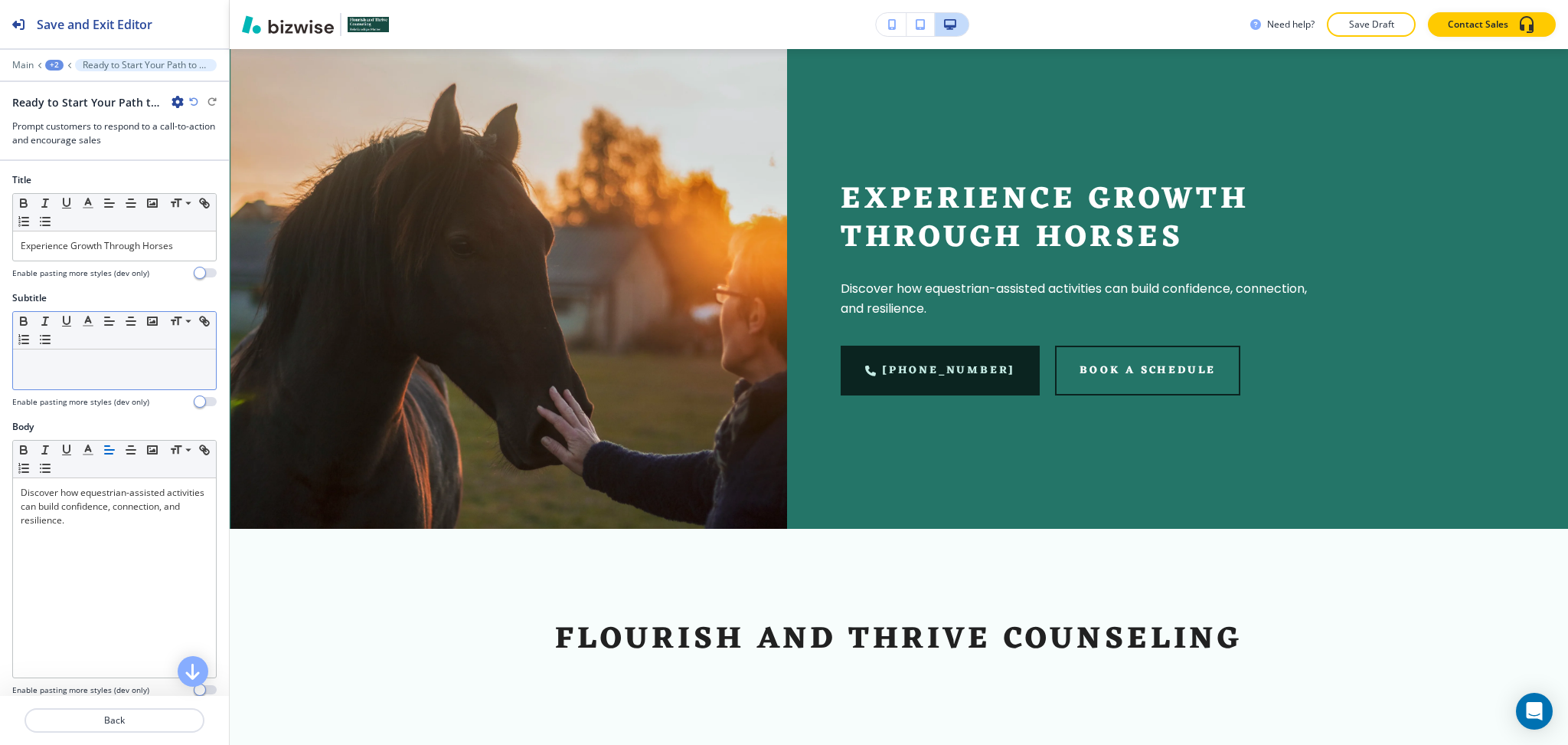
scroll to position [1138, 0]
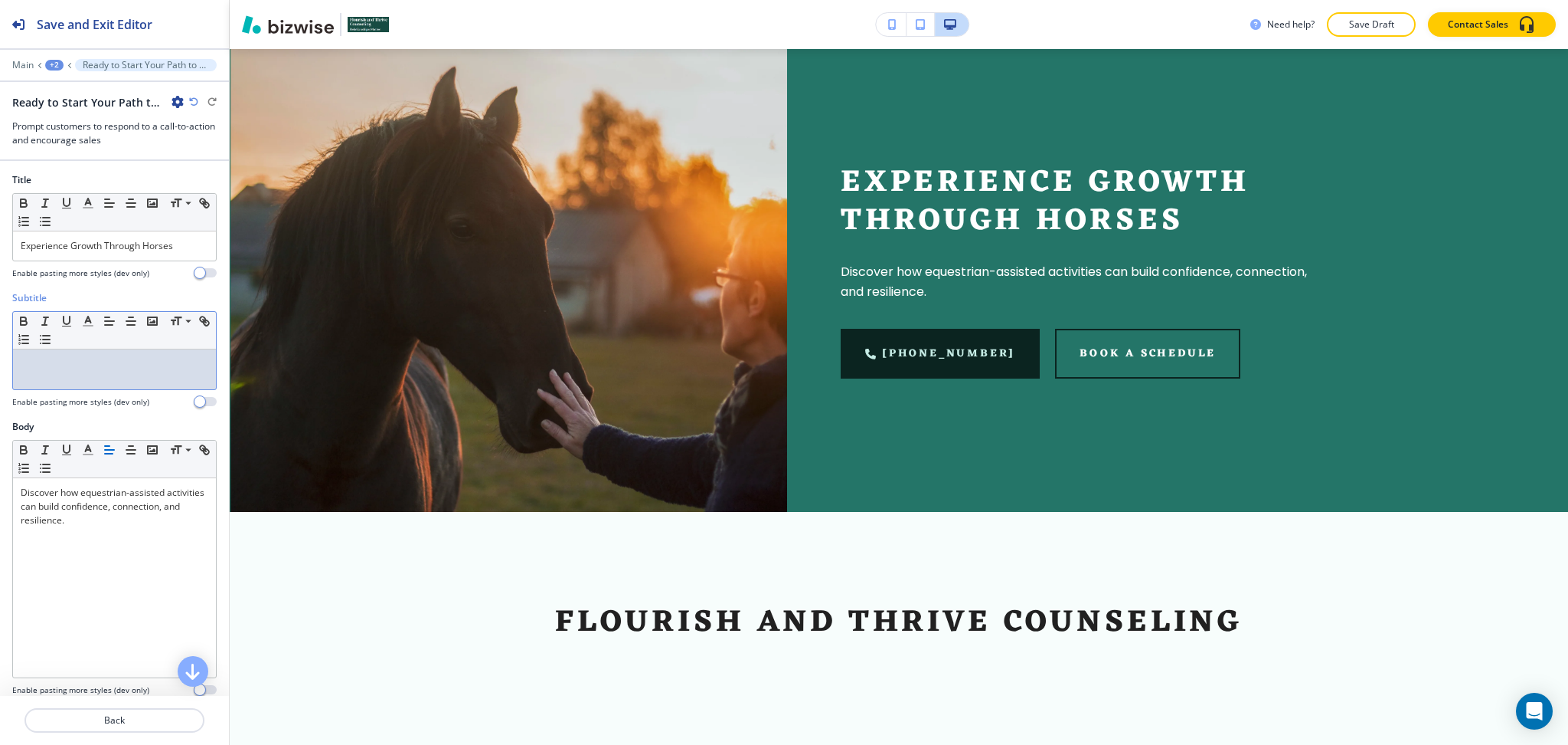
click at [82, 363] on p at bounding box center [114, 363] width 188 height 13
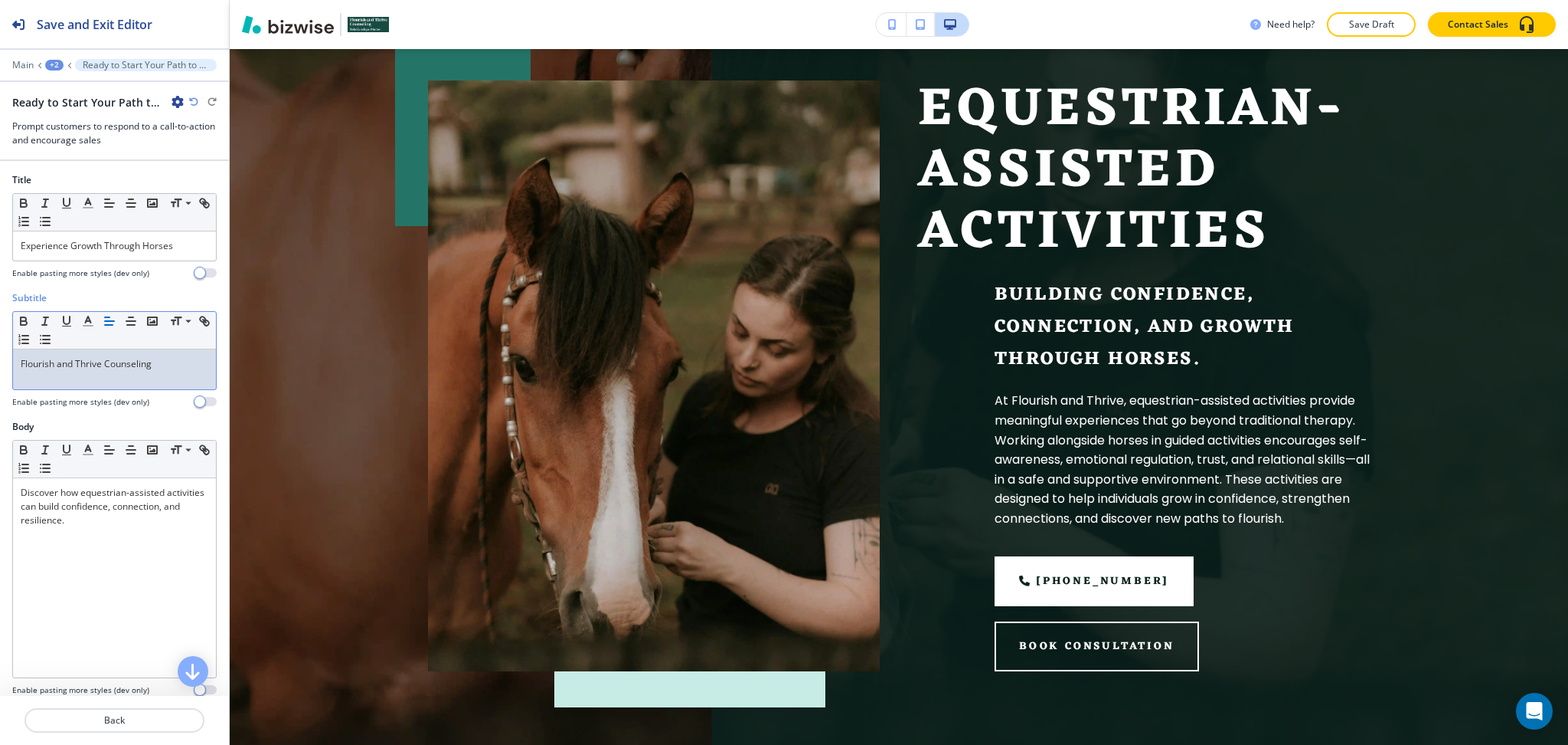
scroll to position [9, 0]
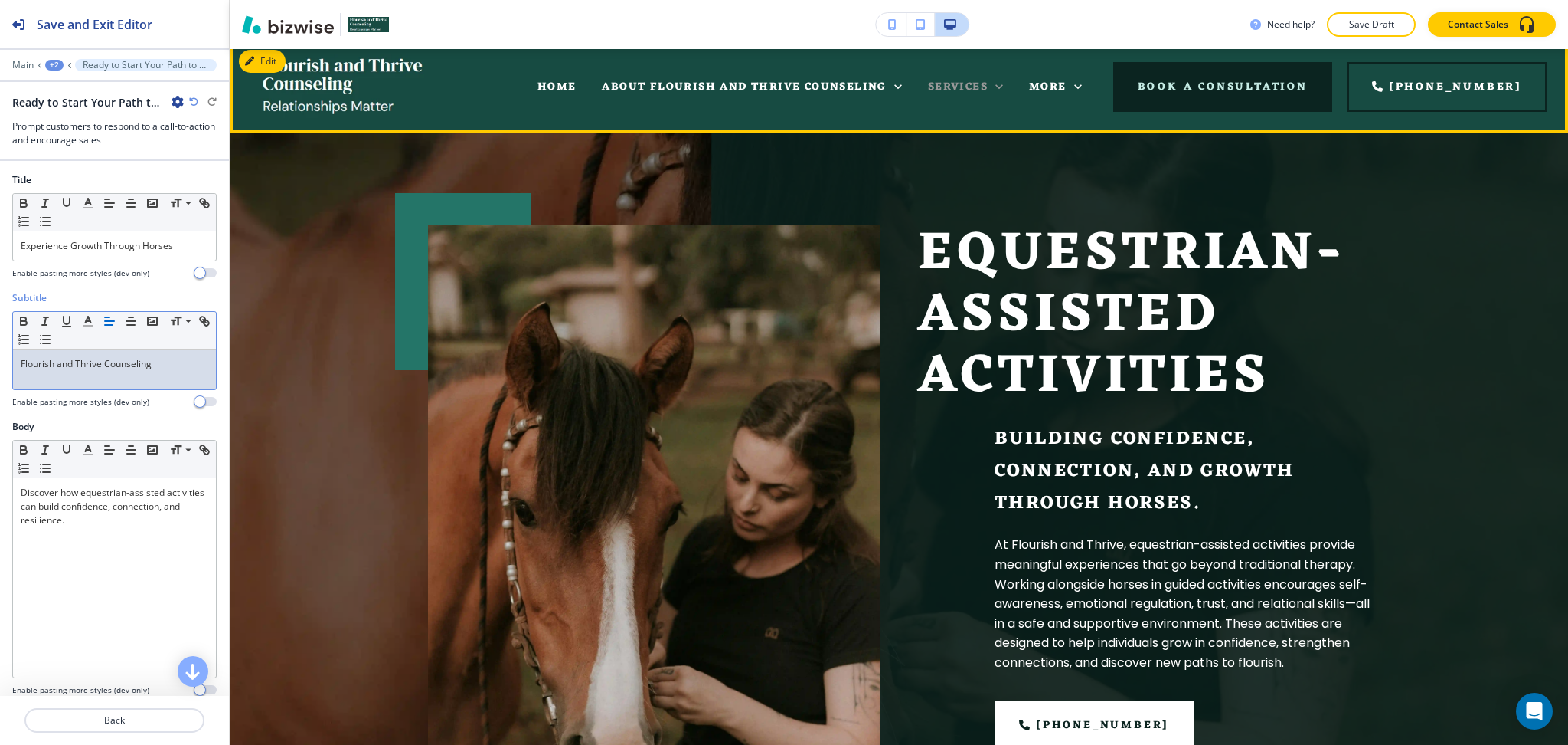
click at [1007, 83] on icon at bounding box center [999, 86] width 15 height 15
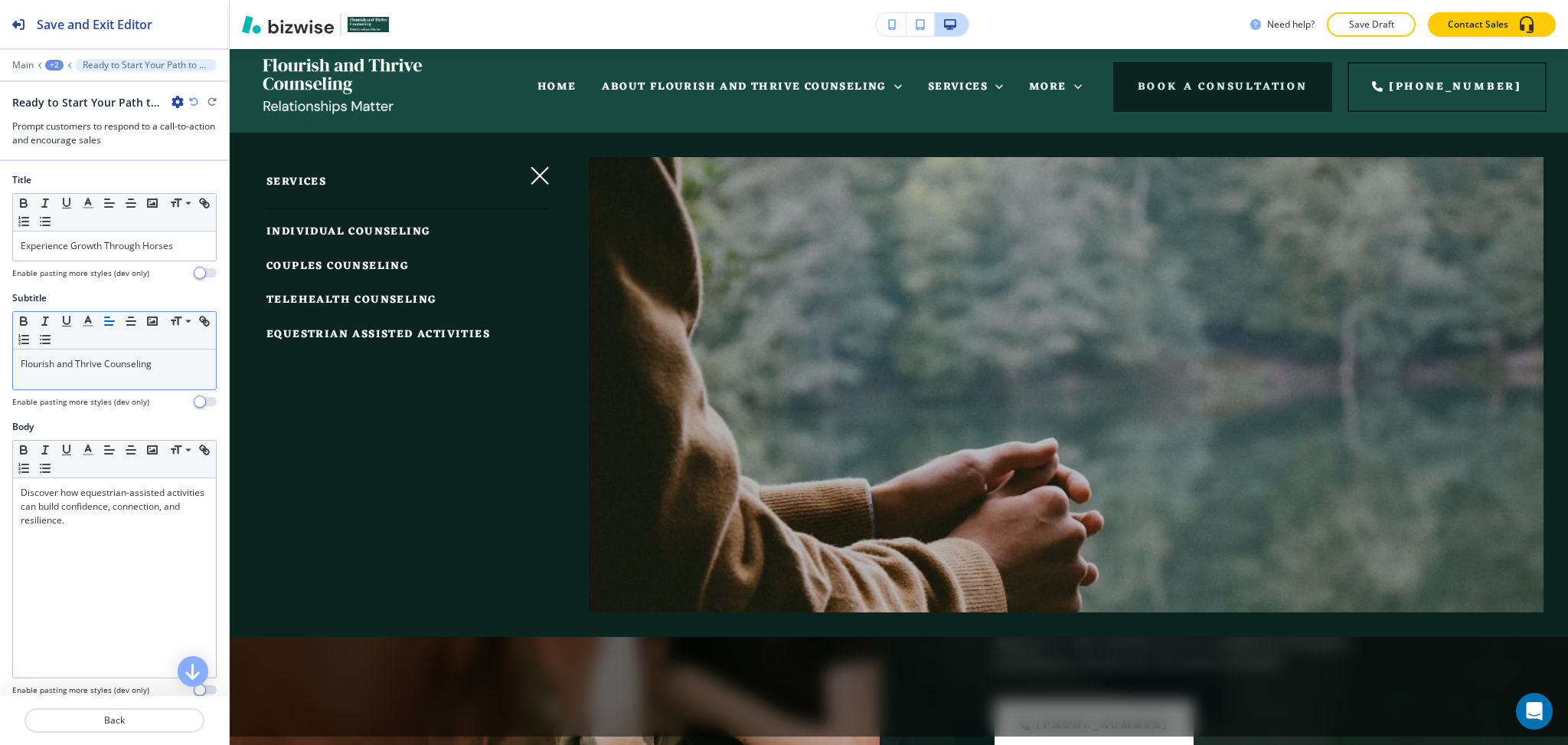
click at [399, 300] on span "TELEHEALTH COUNSELING" at bounding box center [351, 300] width 170 height 19
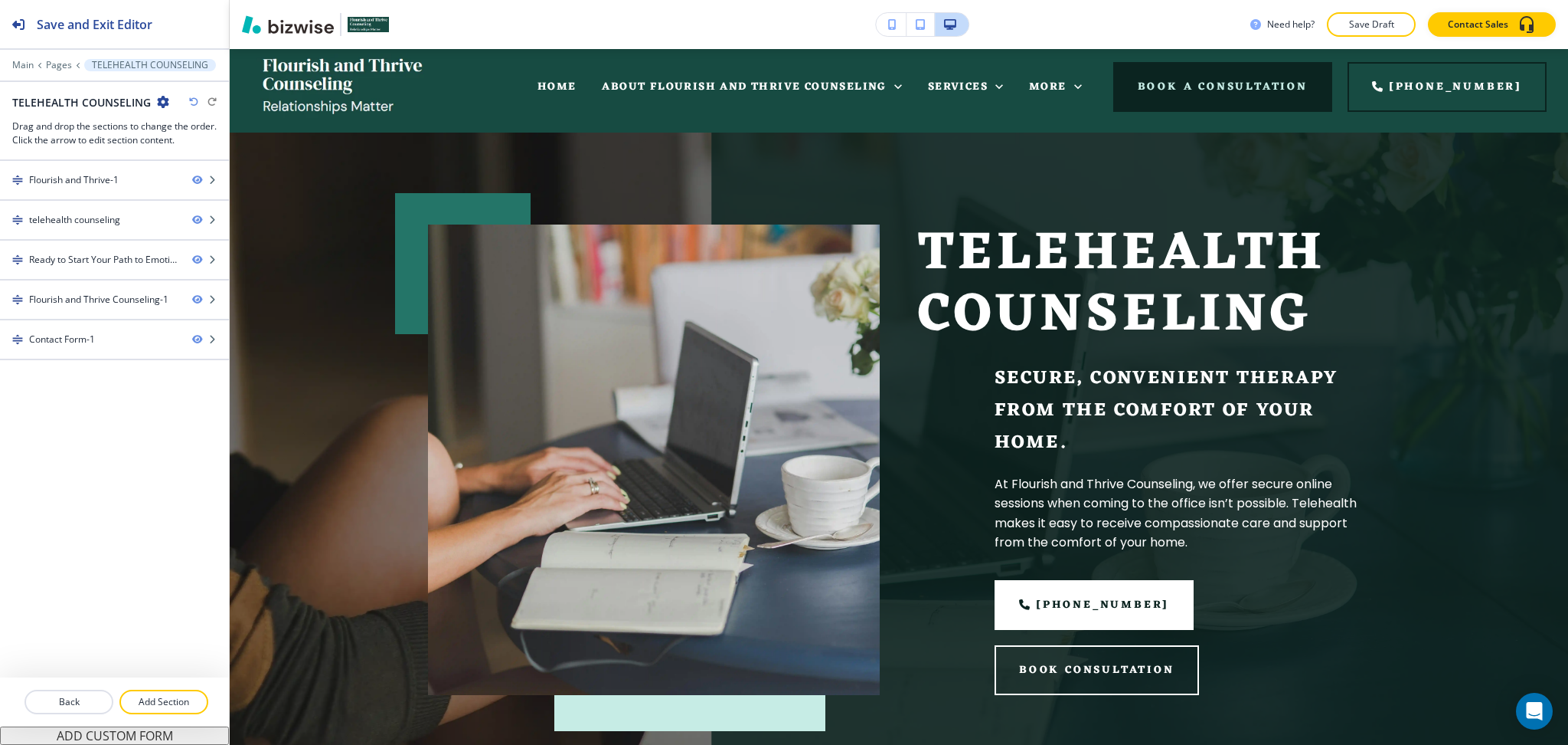
scroll to position [0, 0]
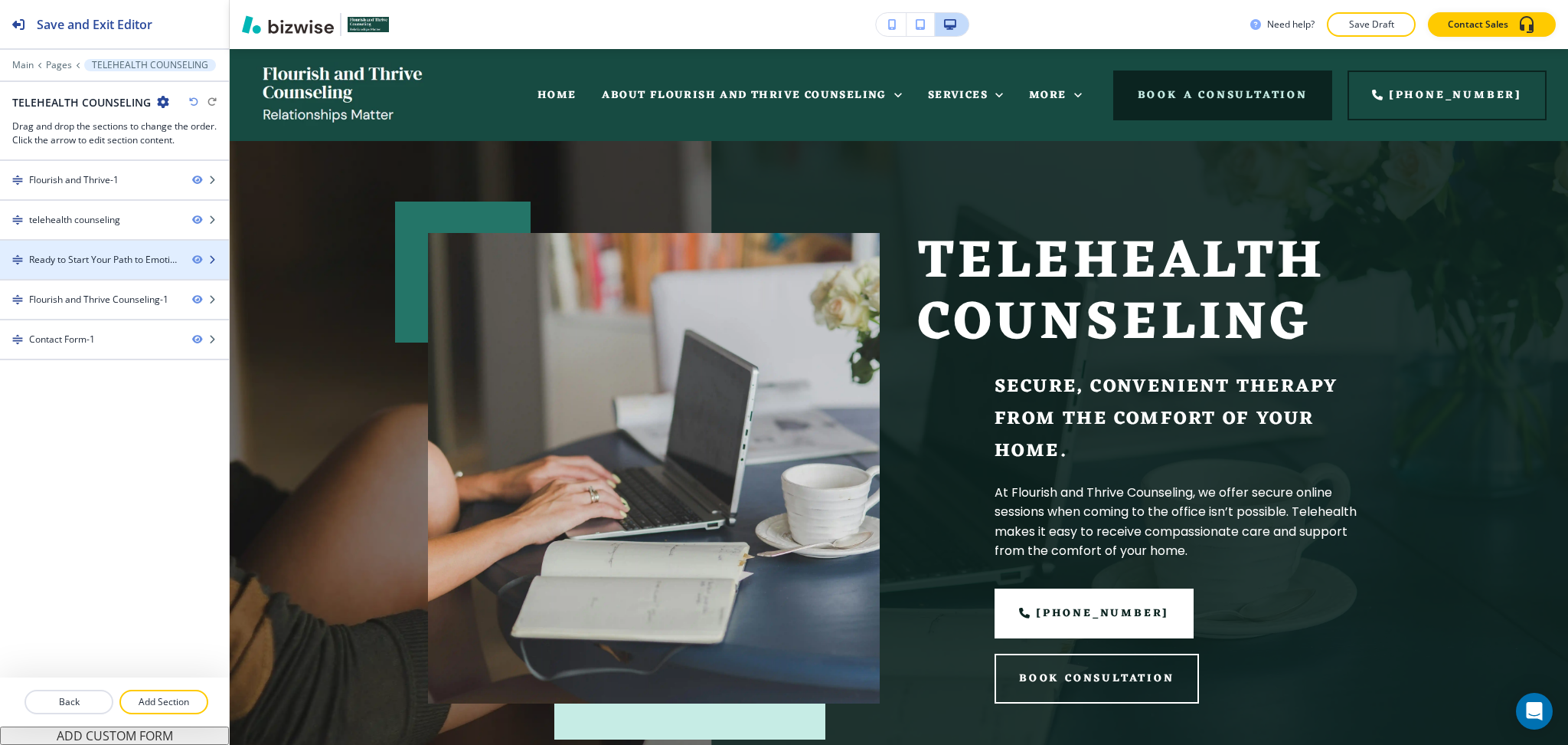
click at [84, 247] on div at bounding box center [114, 247] width 229 height 13
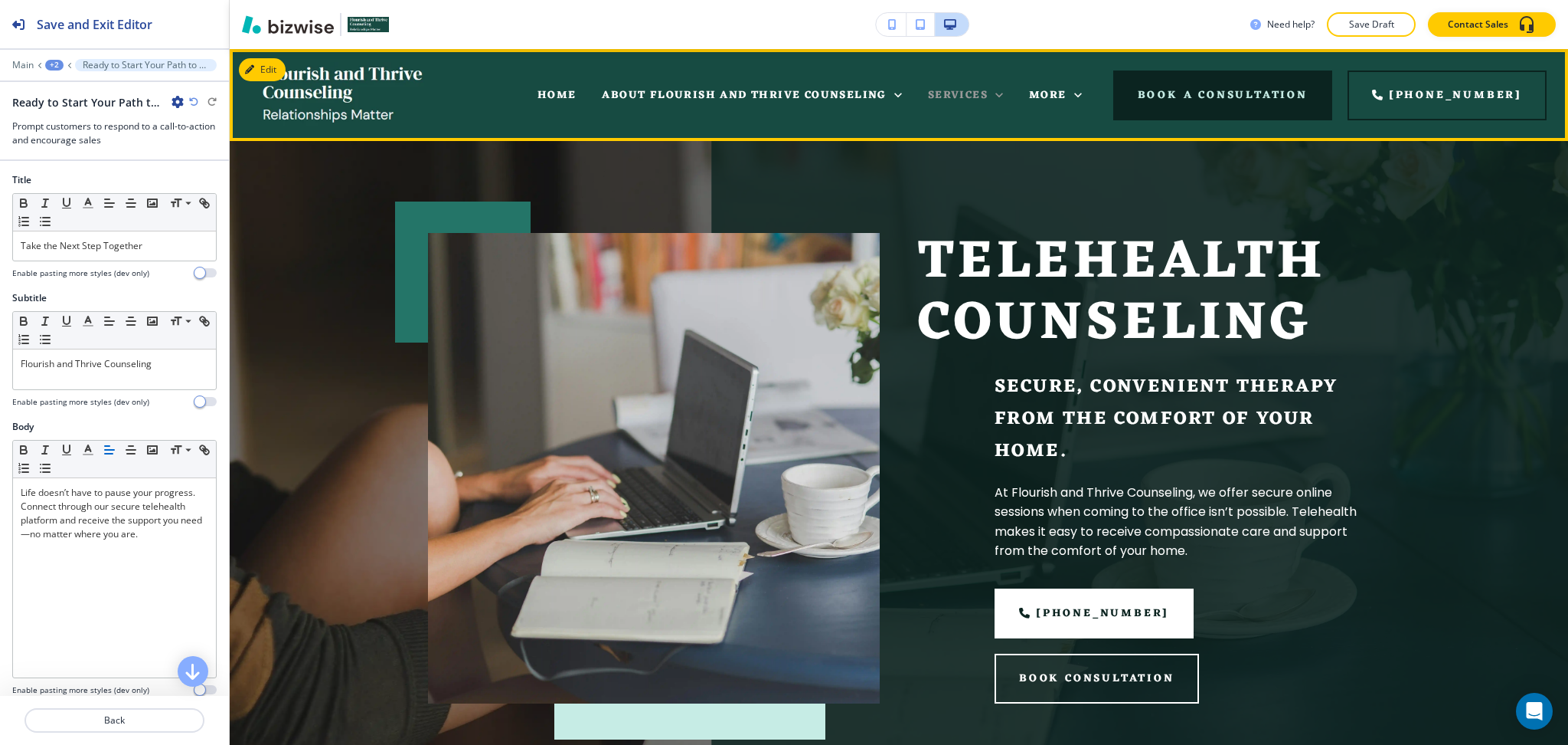
click at [988, 96] on span "SERVICES" at bounding box center [958, 95] width 60 height 19
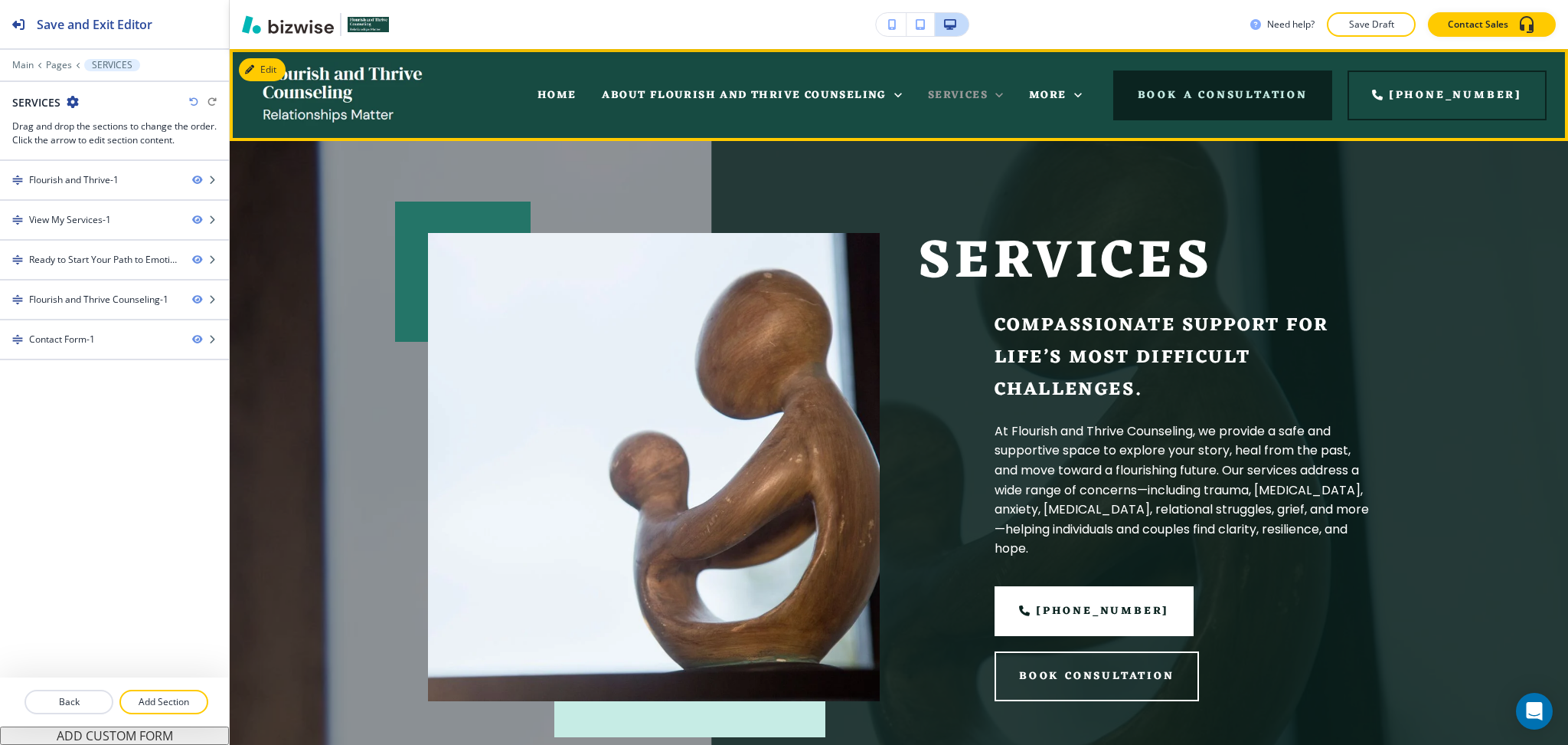
drag, startPoint x: 1013, startPoint y: 93, endPoint x: 1014, endPoint y: 102, distance: 9.1
click at [1007, 92] on icon at bounding box center [999, 95] width 15 height 15
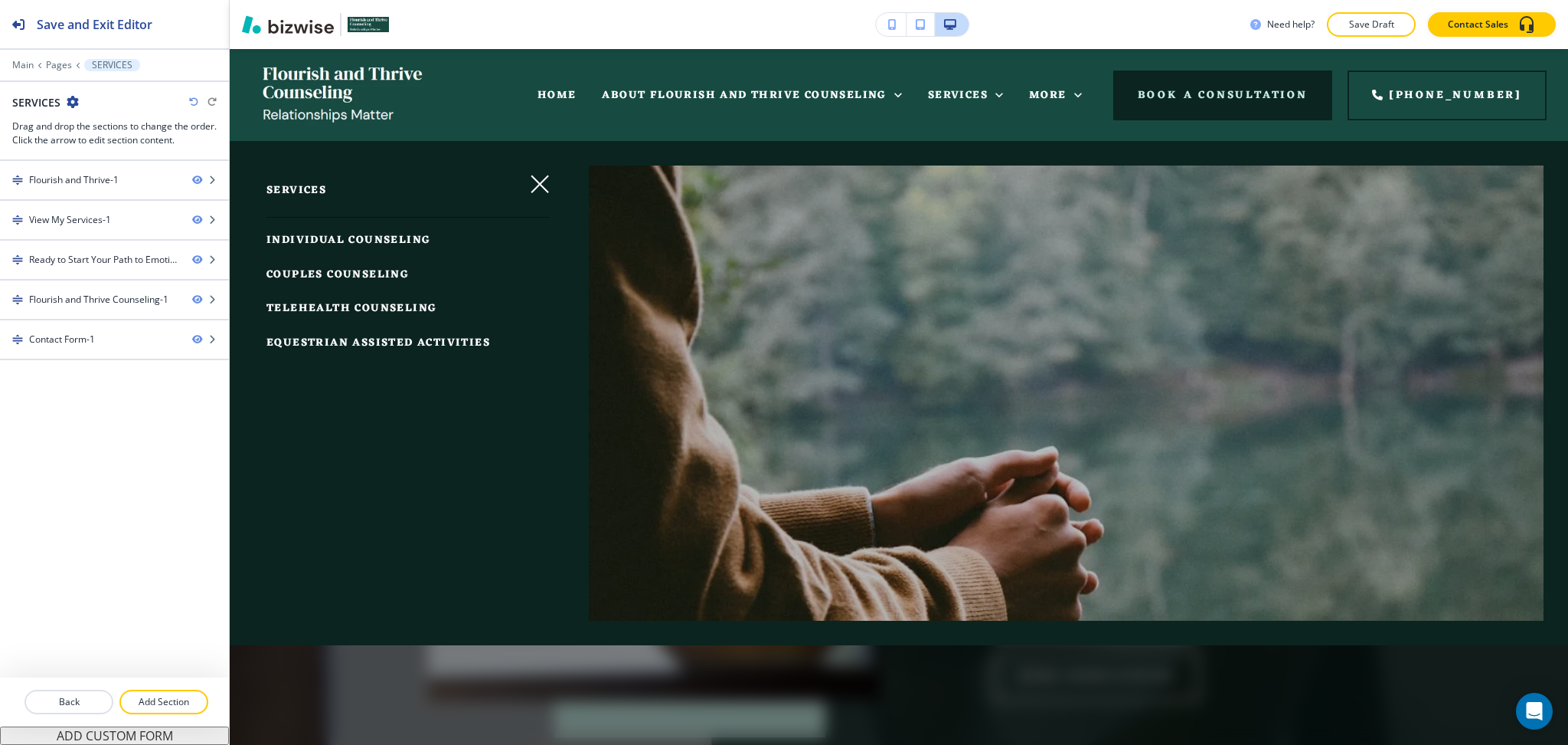
click at [383, 277] on span "COUPLES COUNSELING" at bounding box center [337, 274] width 143 height 19
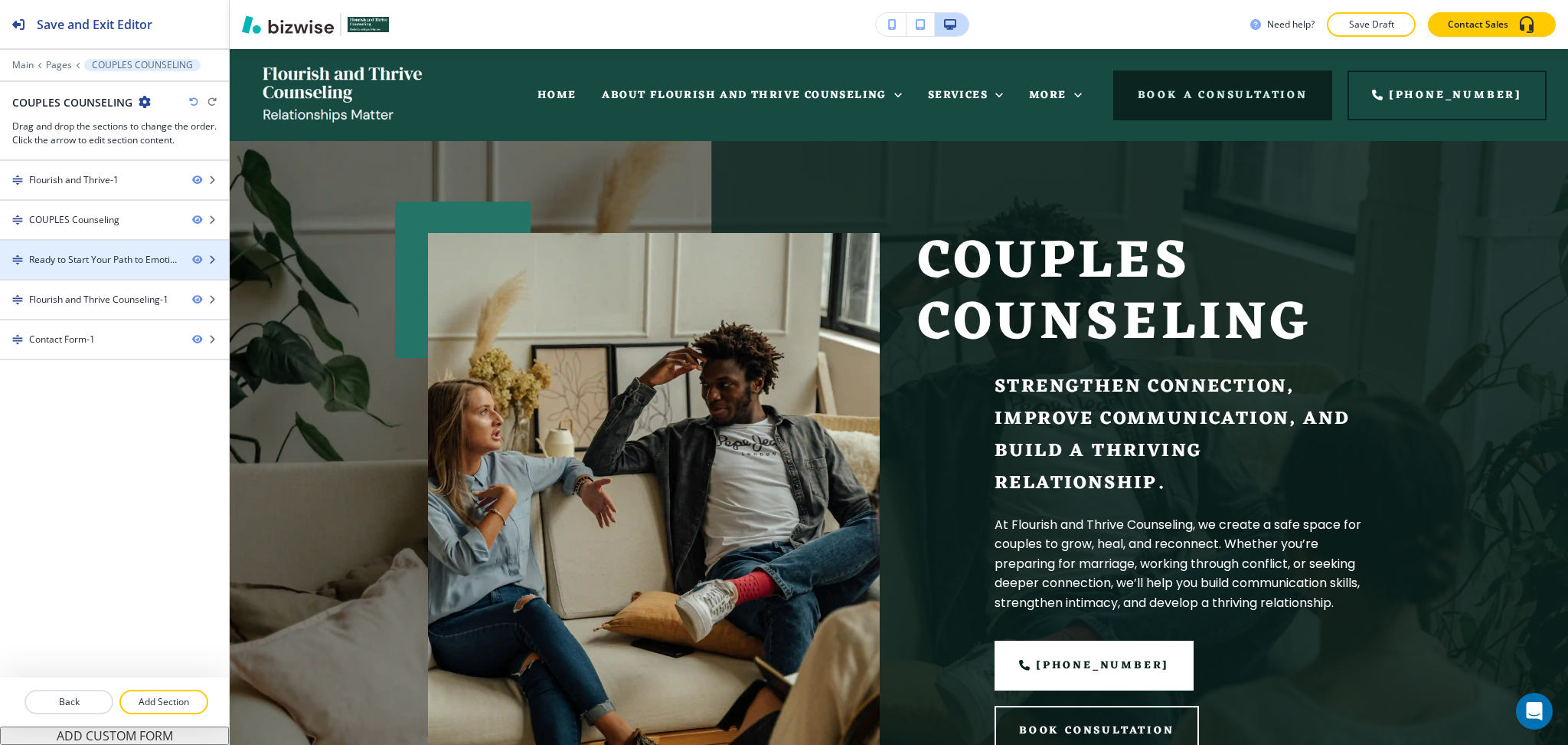
click at [123, 256] on div "Ready to Start Your Path to Emotional Well-being?-1" at bounding box center [104, 259] width 150 height 13
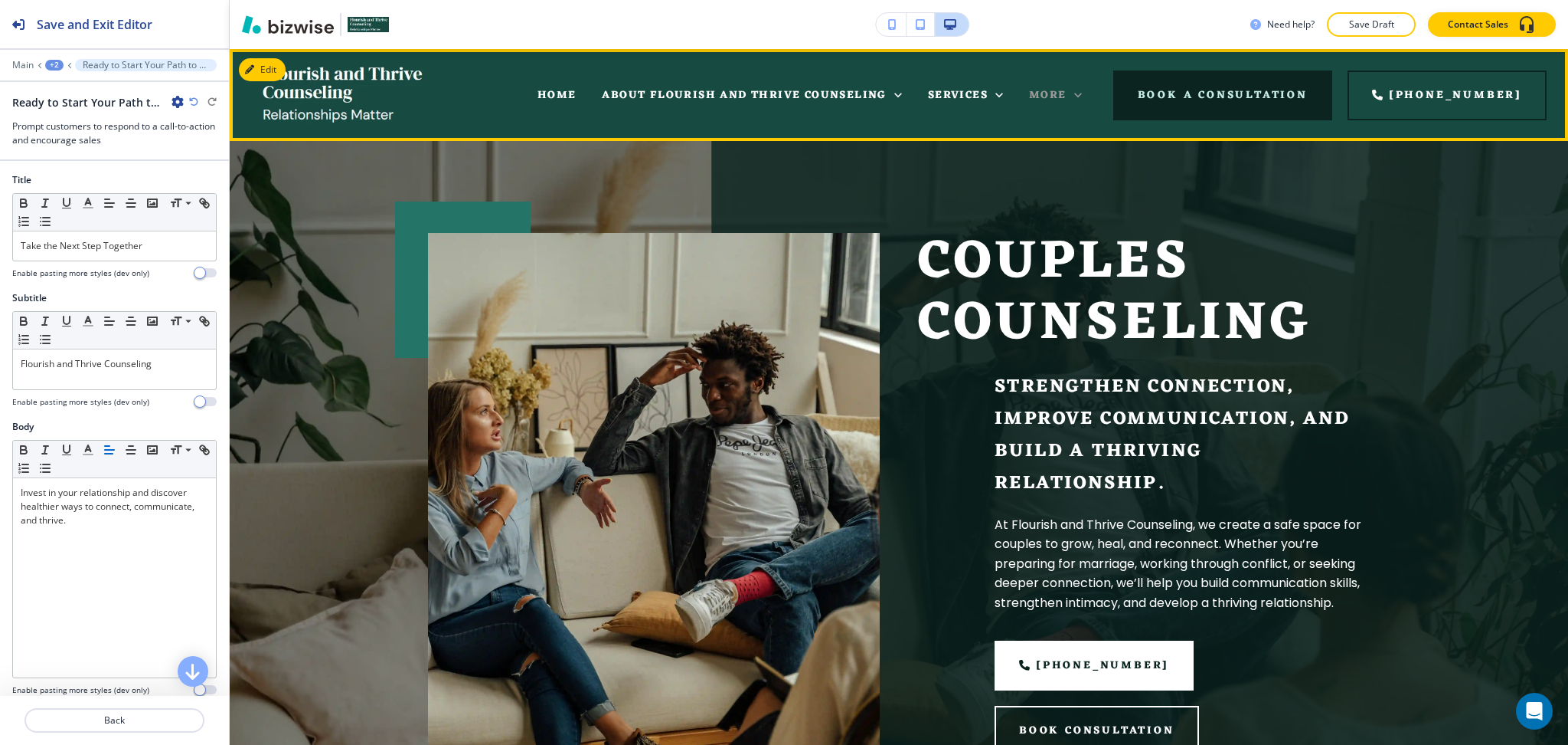
click at [1063, 87] on span "More" at bounding box center [1048, 95] width 38 height 19
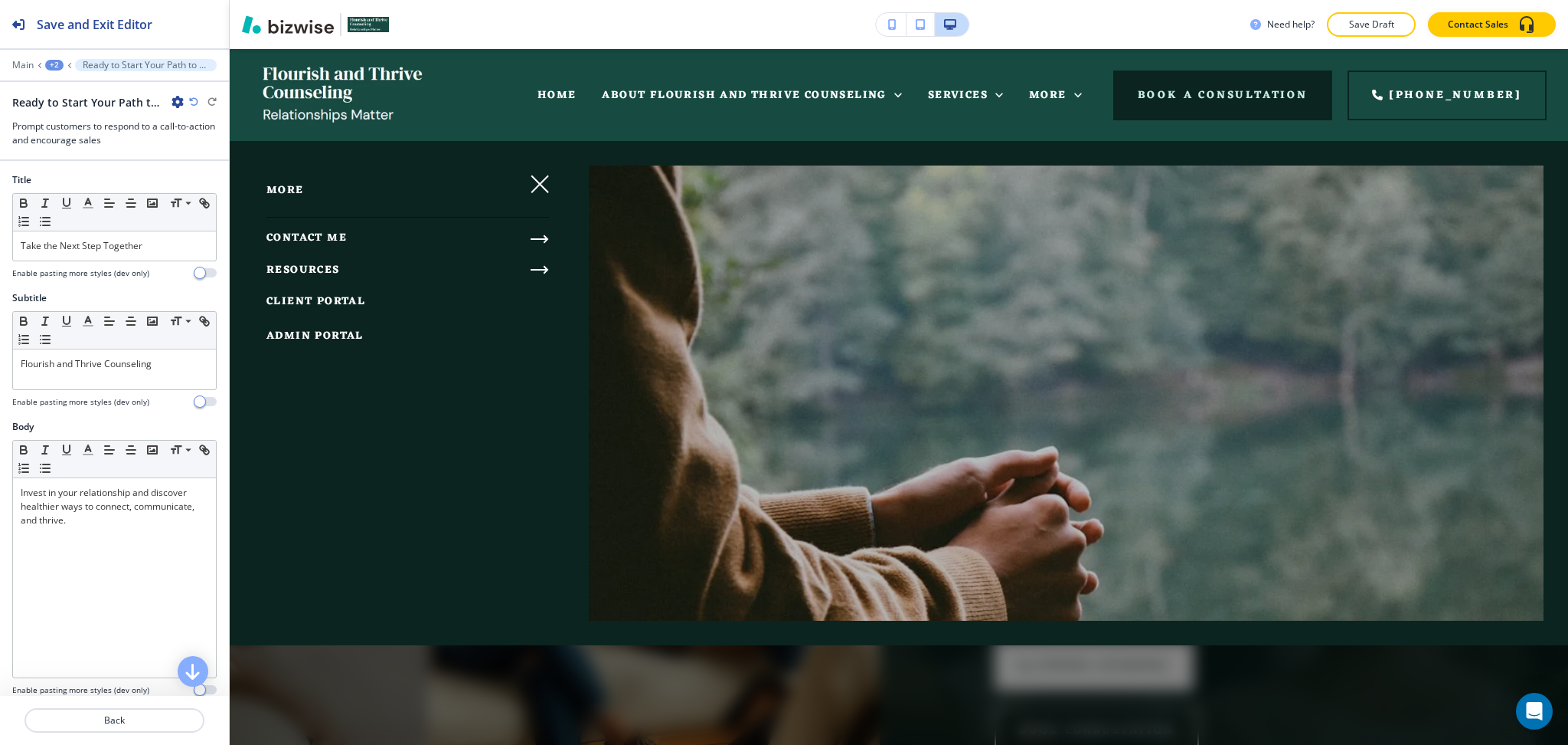
click at [283, 226] on link "CONTACT ME" at bounding box center [307, 239] width 80 height 25
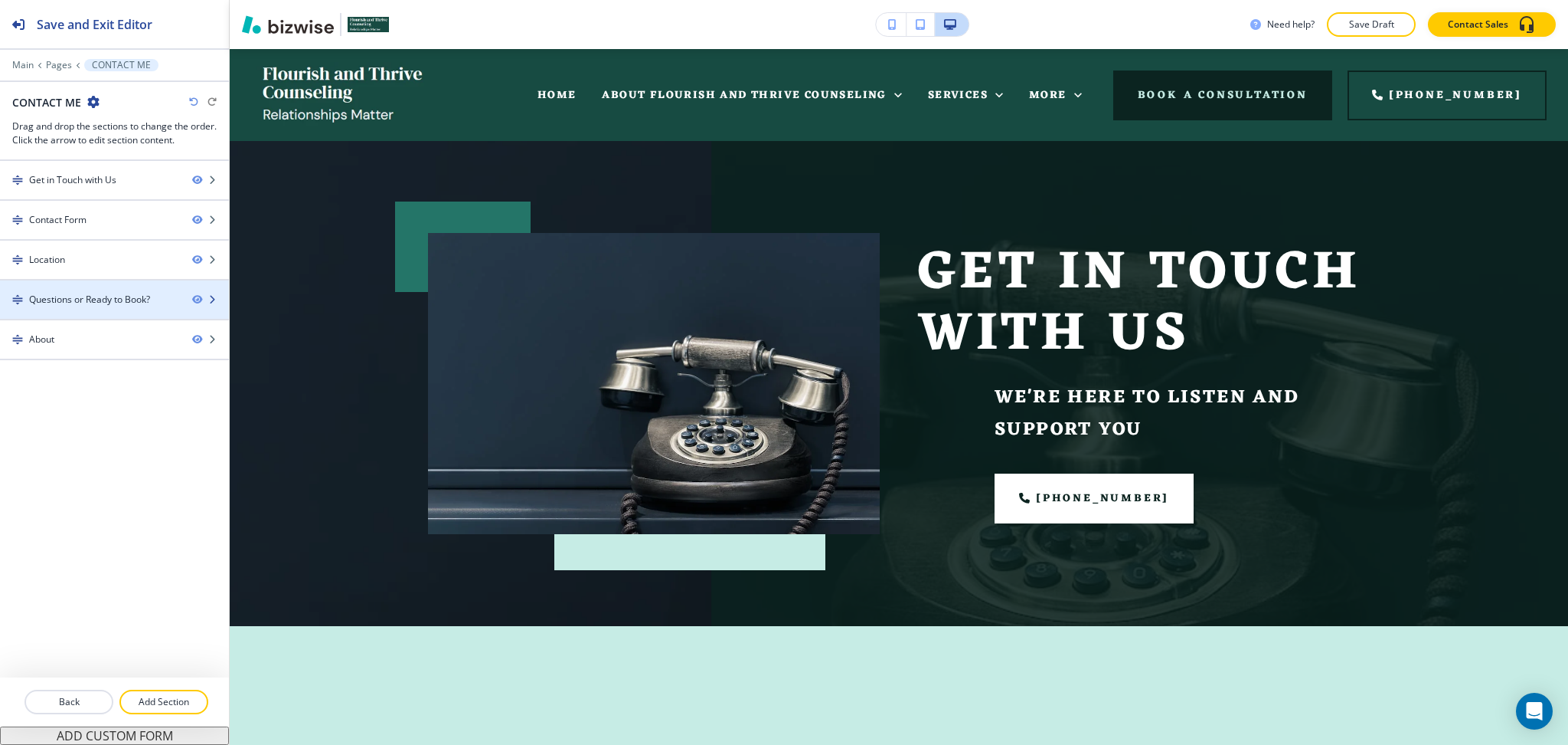
click at [92, 311] on div at bounding box center [114, 313] width 229 height 13
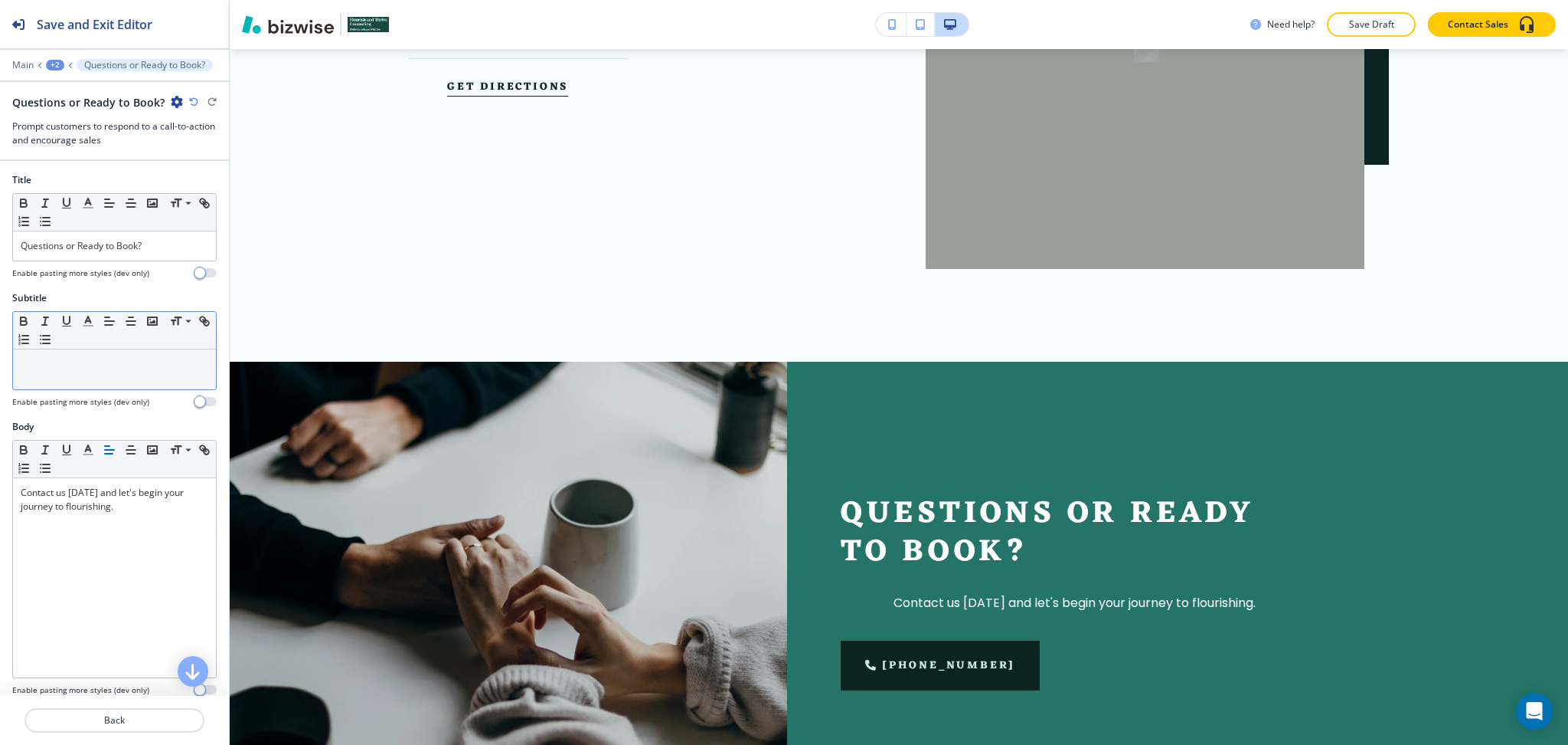
click at [98, 365] on p at bounding box center [114, 363] width 188 height 13
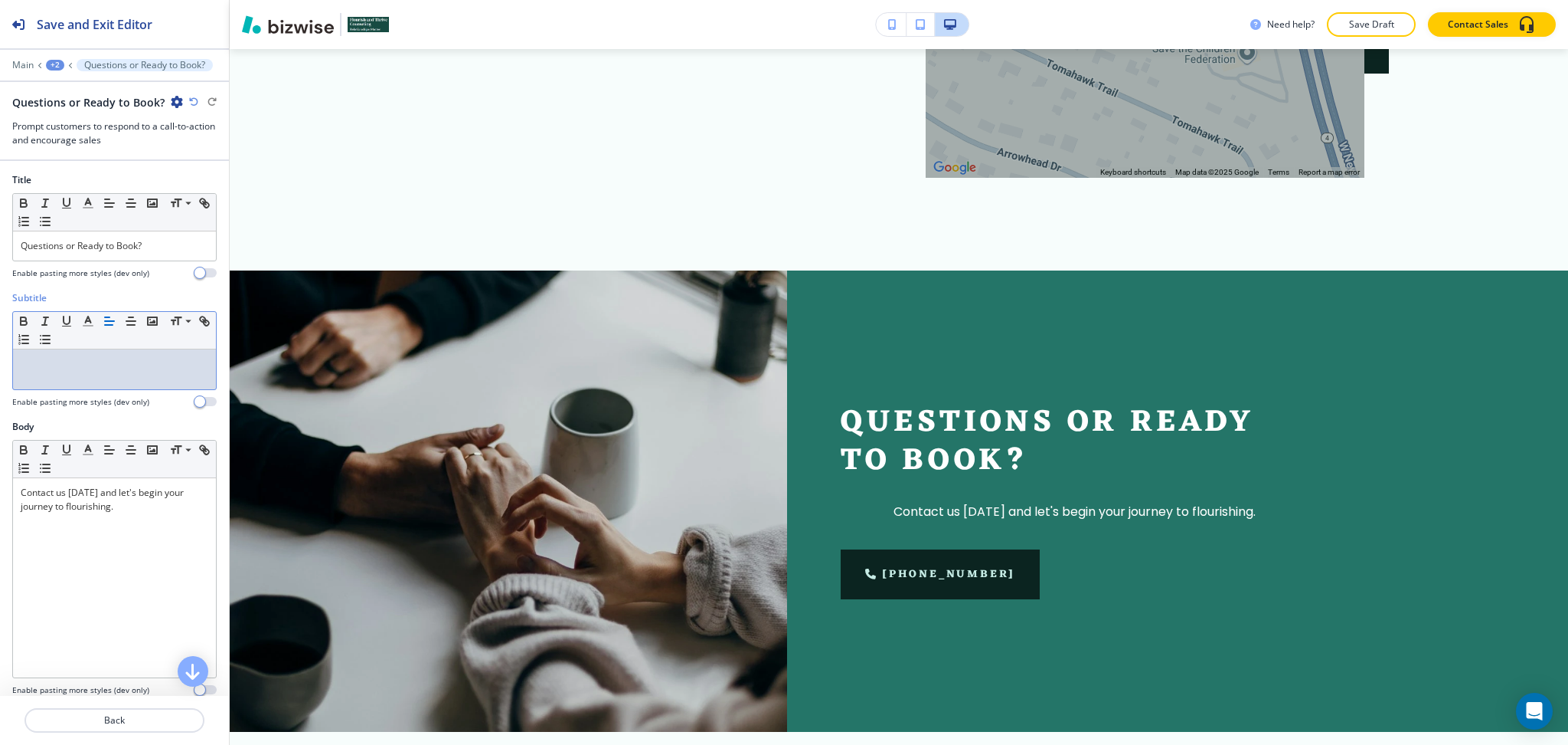
paste div
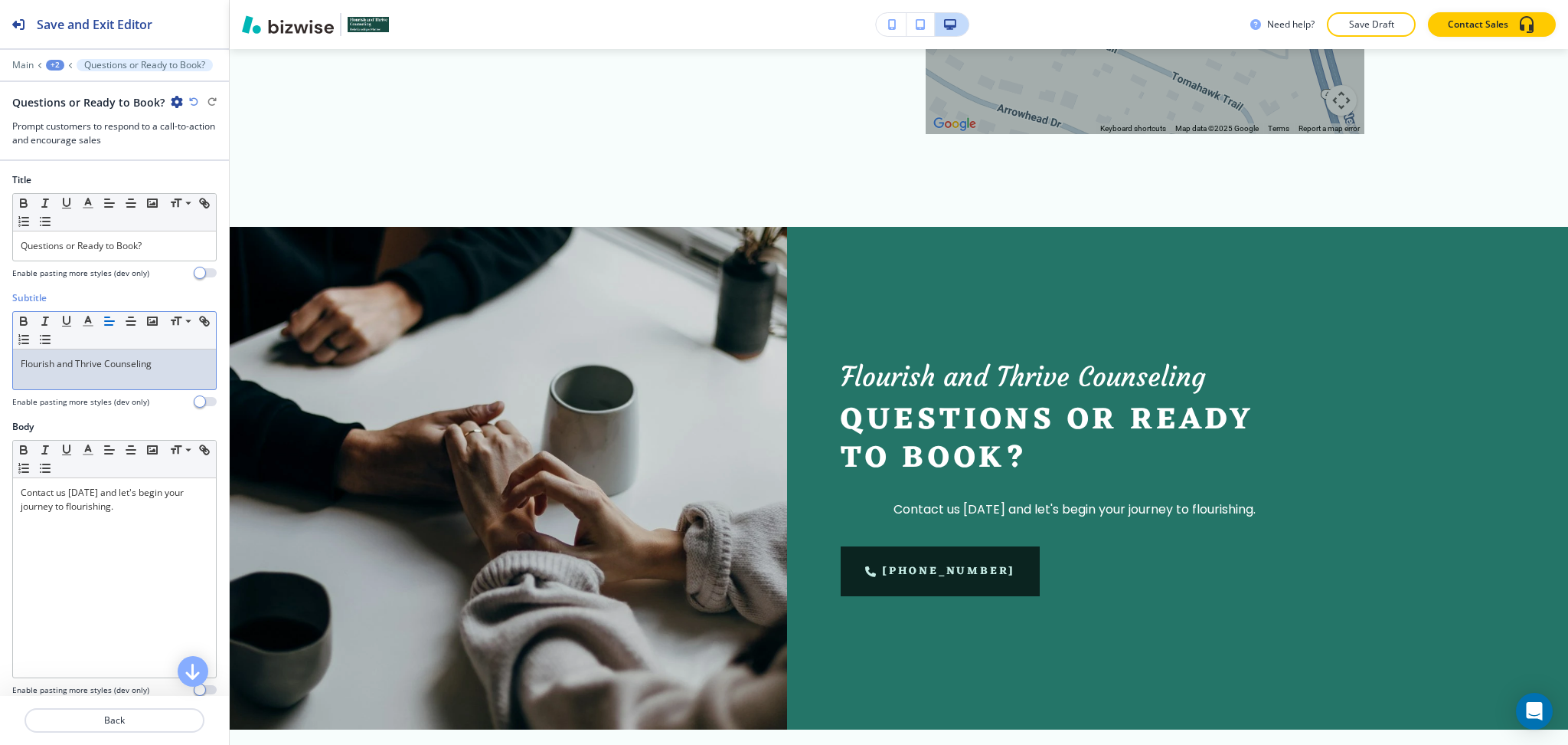
scroll to position [2036, 0]
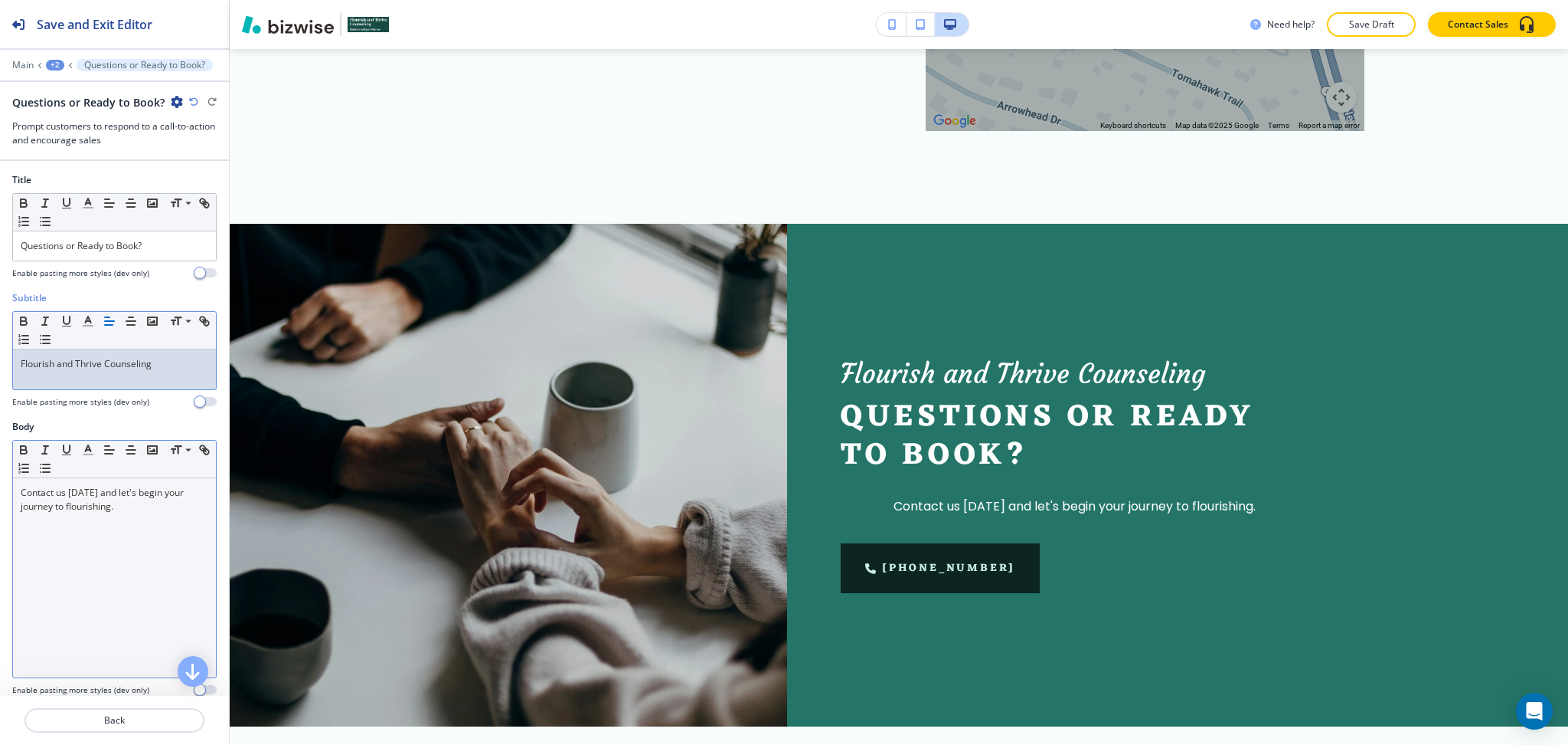
drag, startPoint x: 168, startPoint y: 516, endPoint x: 157, endPoint y: 501, distance: 18.6
click at [170, 516] on div "Contact us today and let's begin your journey to flourishing." at bounding box center [115, 577] width 203 height 199
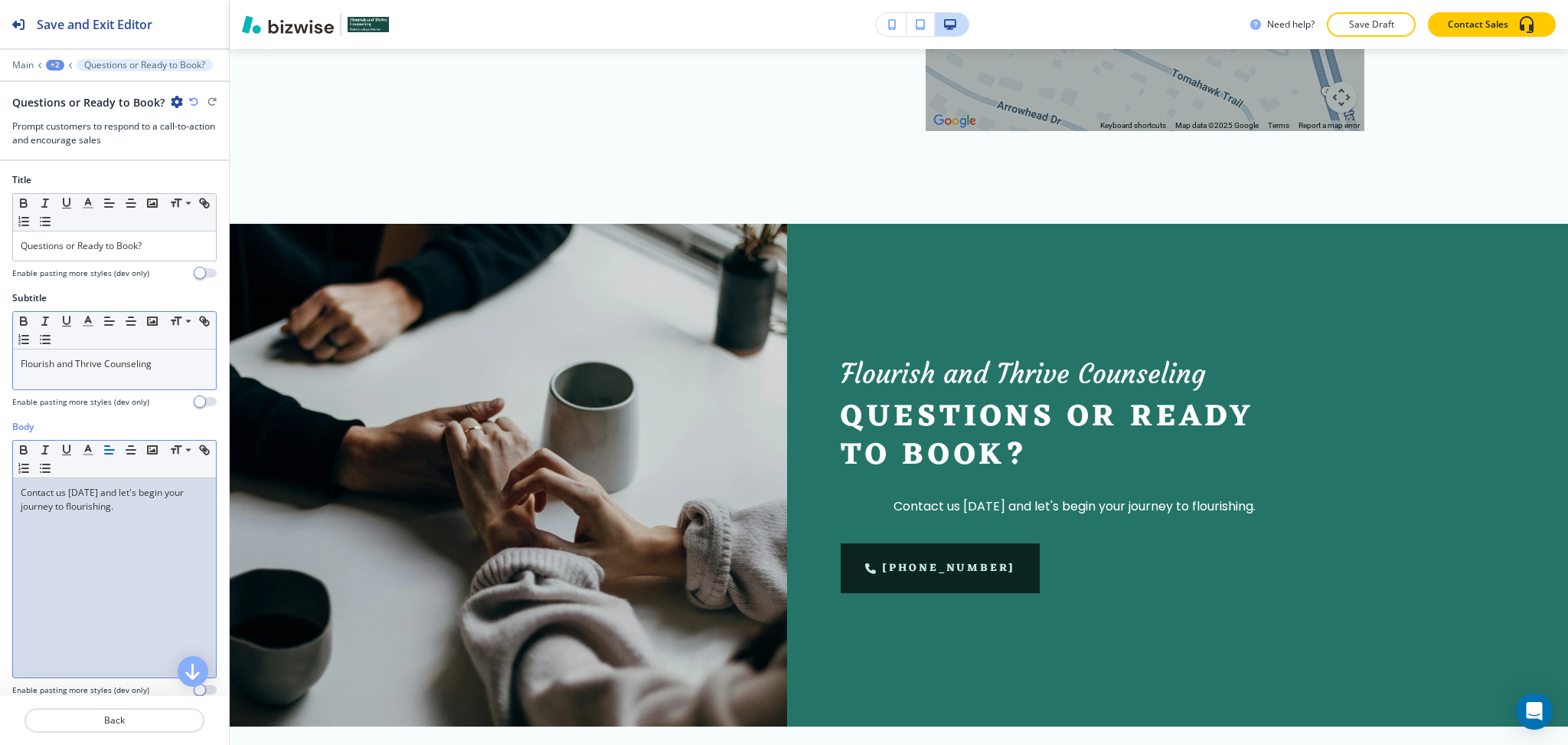
click at [104, 453] on icon "button" at bounding box center [109, 449] width 13 height 13
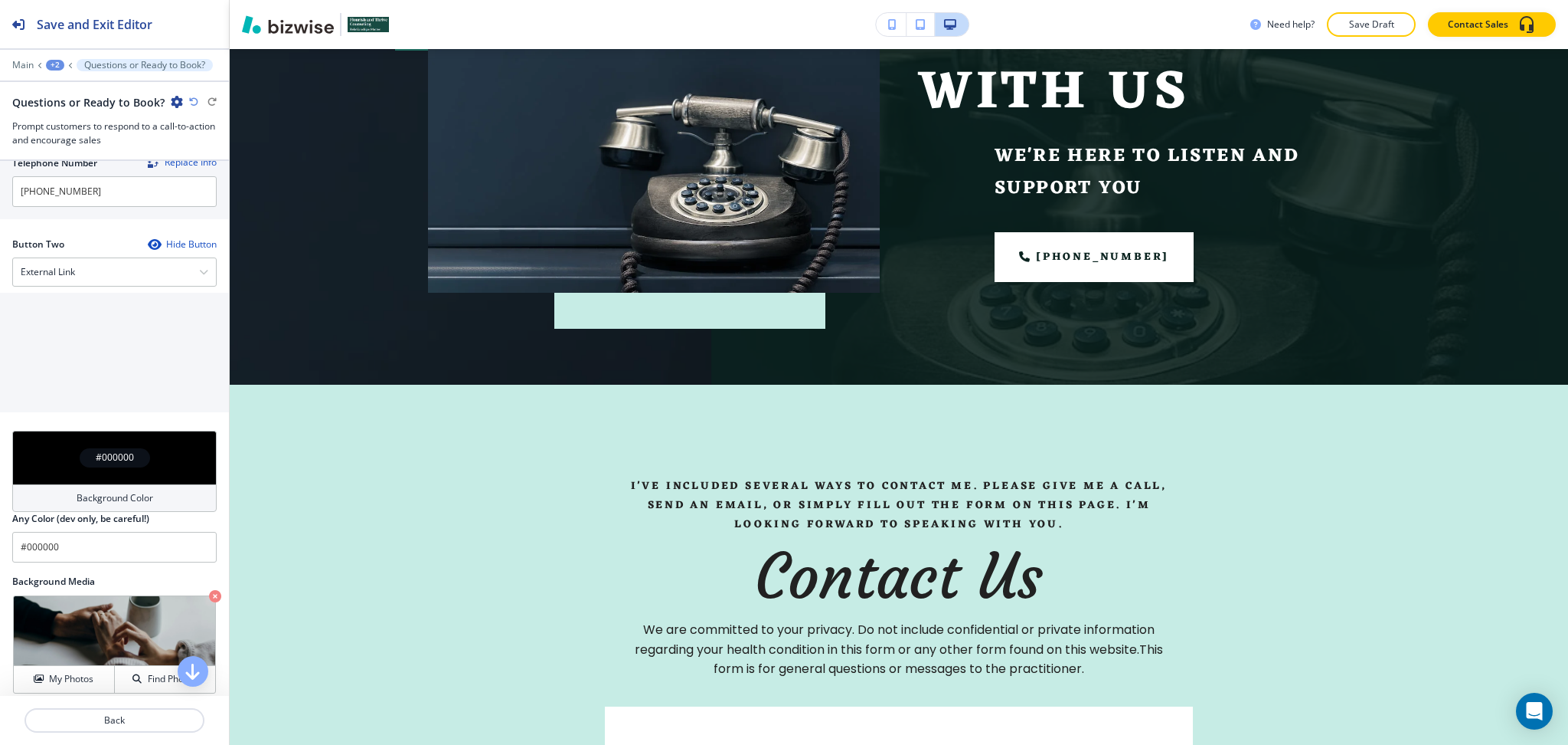
scroll to position [237, 0]
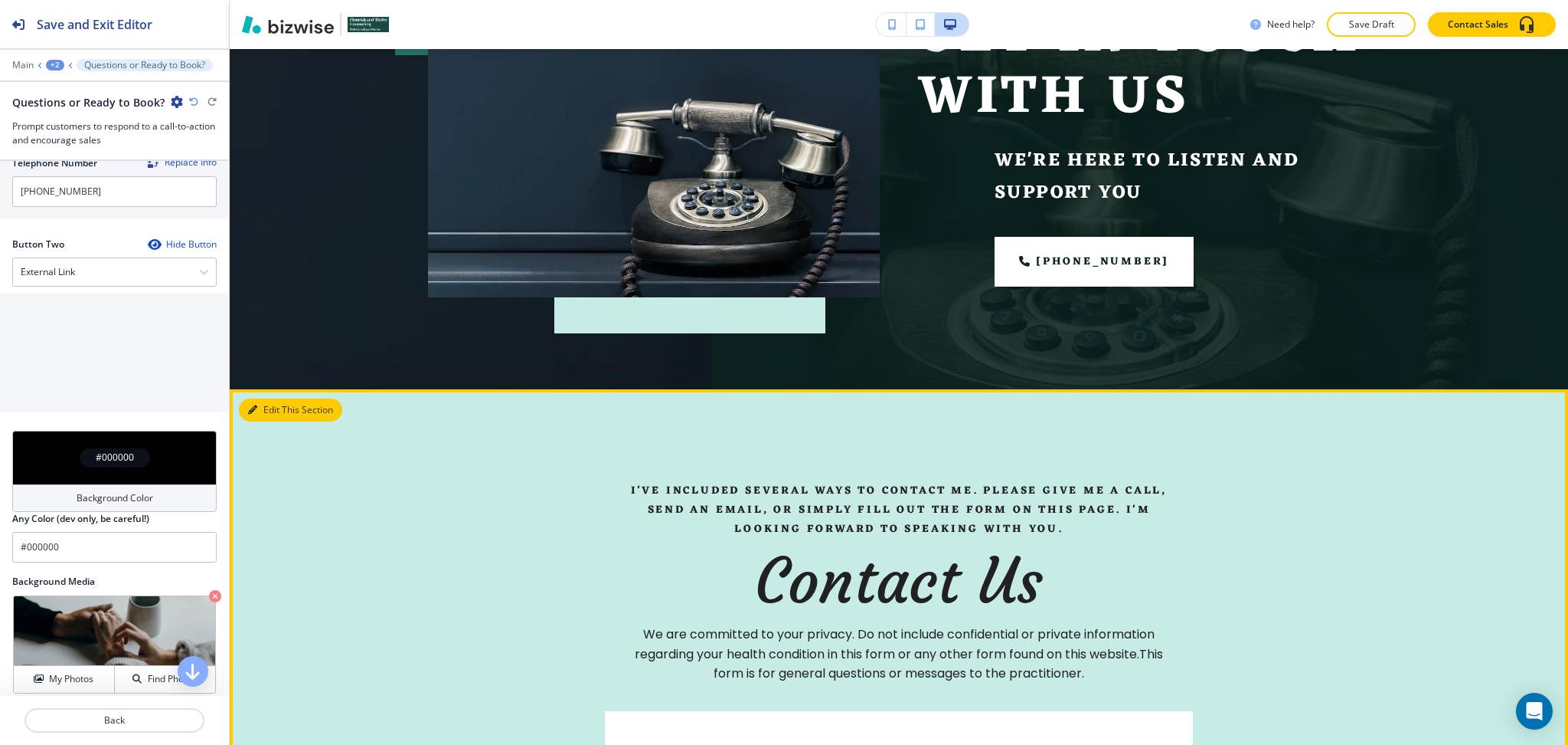
click at [264, 415] on button "Edit This Section" at bounding box center [290, 409] width 103 height 23
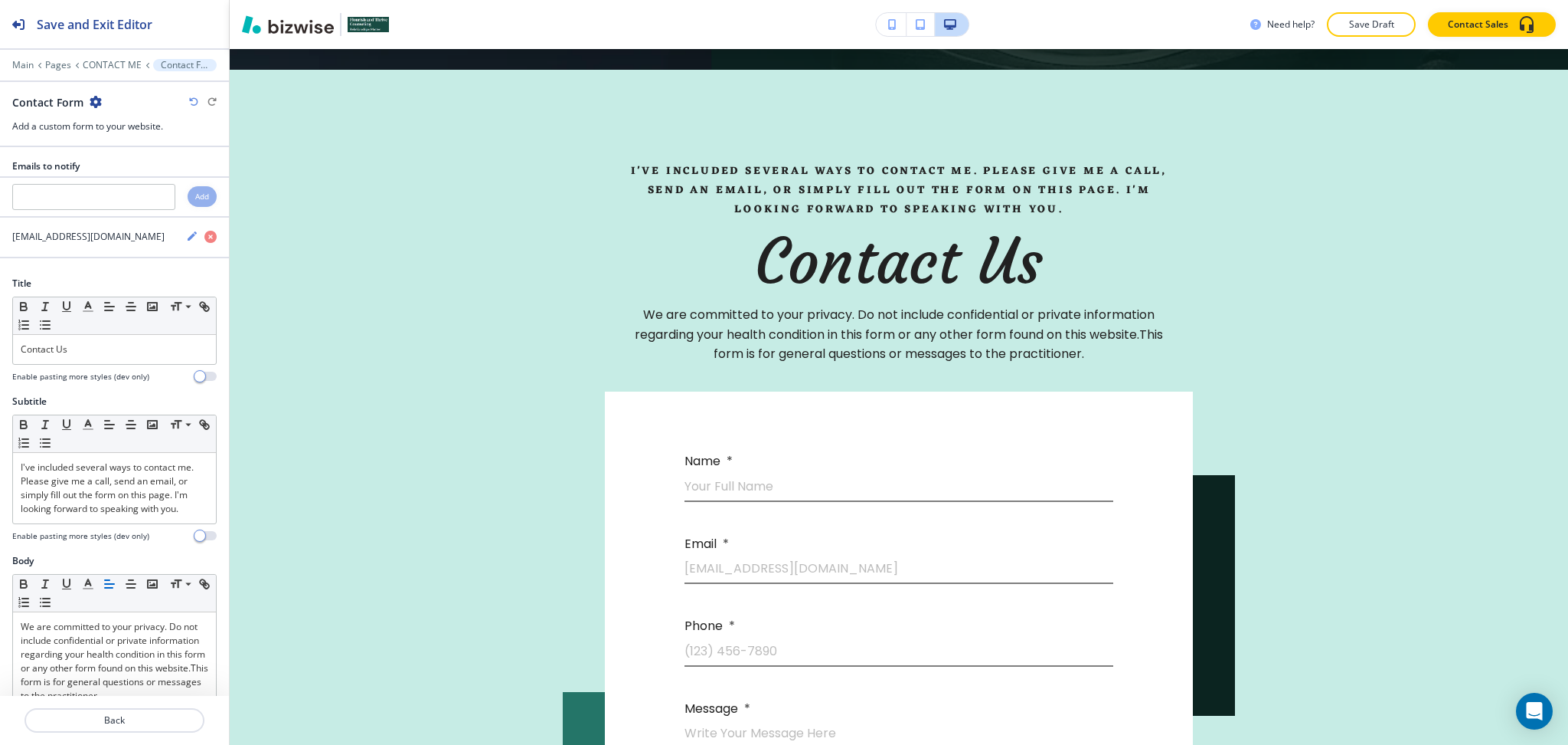
scroll to position [577, 0]
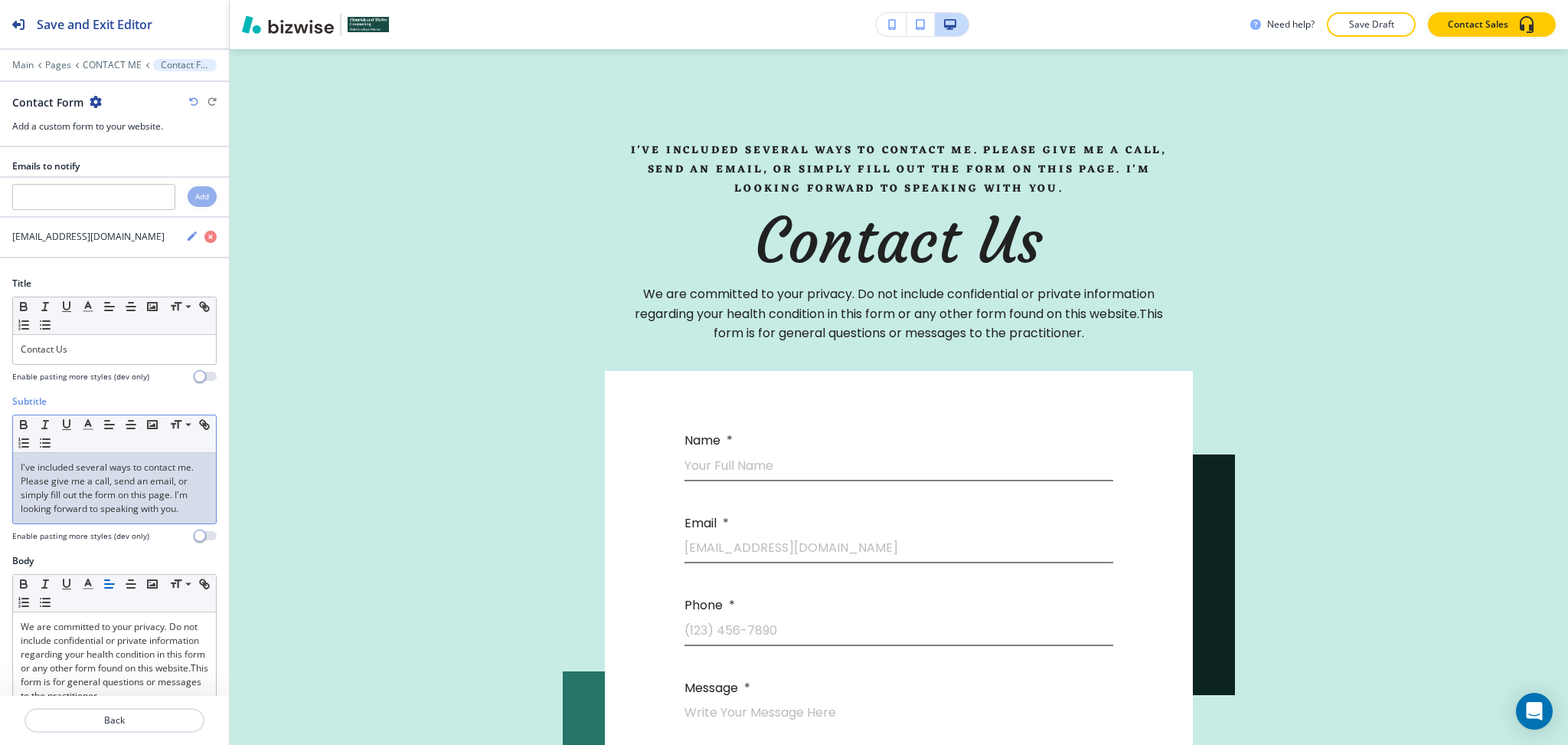
click at [147, 508] on p "I've included several ways to contact me. Please give me a call, send an email,…" at bounding box center [114, 488] width 188 height 55
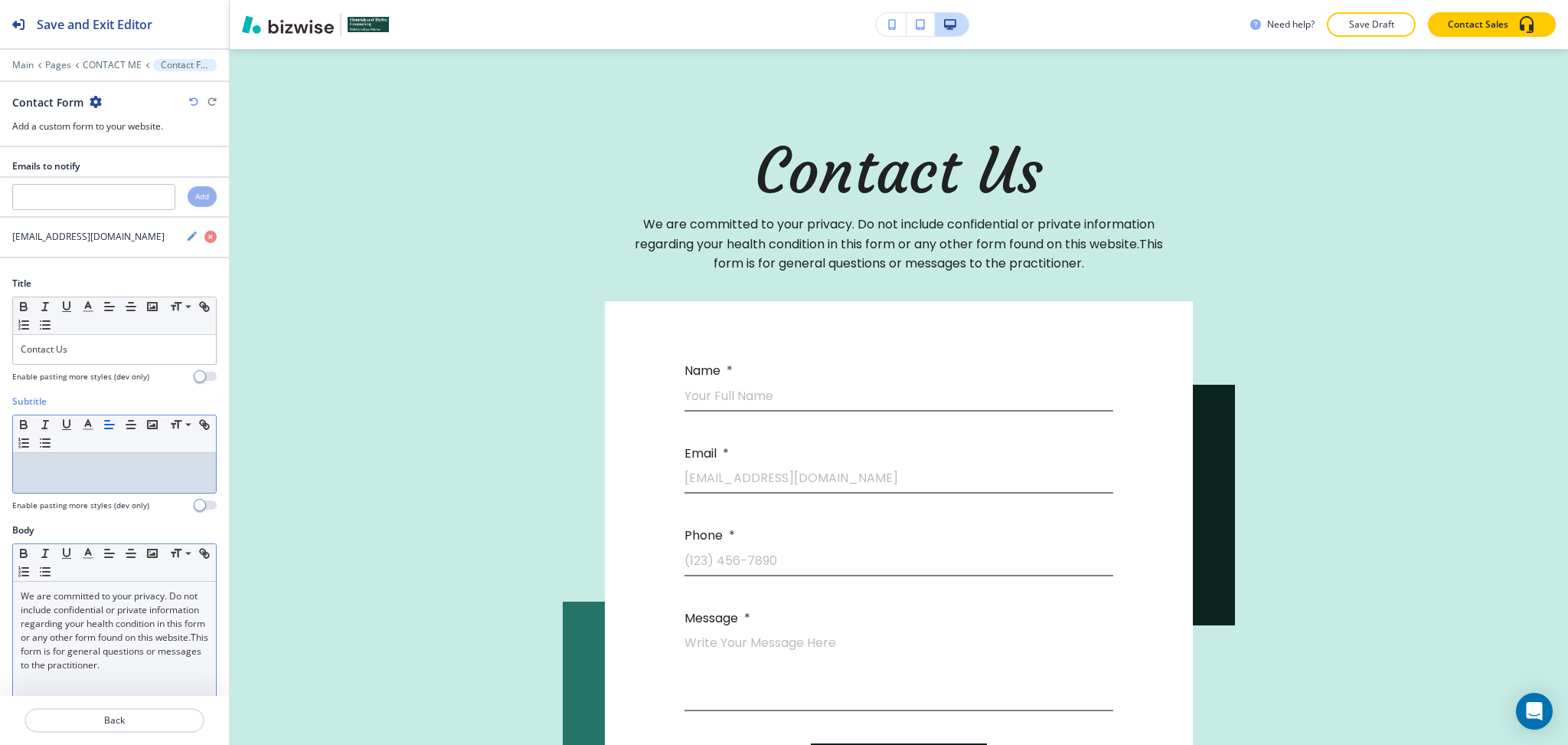
click at [22, 595] on p "We are committed to your privacy. Do not include confidential or private inform…" at bounding box center [114, 630] width 188 height 83
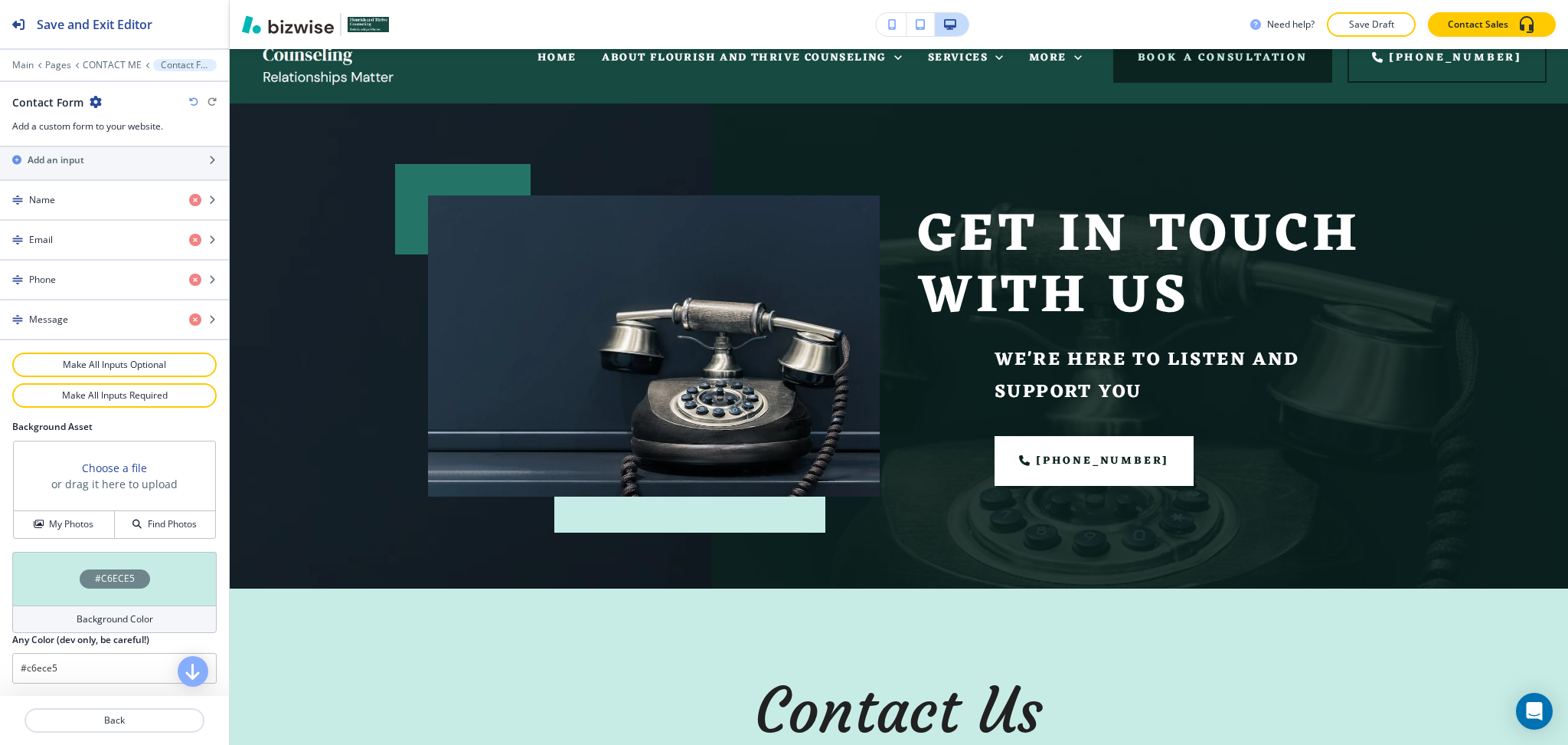
scroll to position [0, 0]
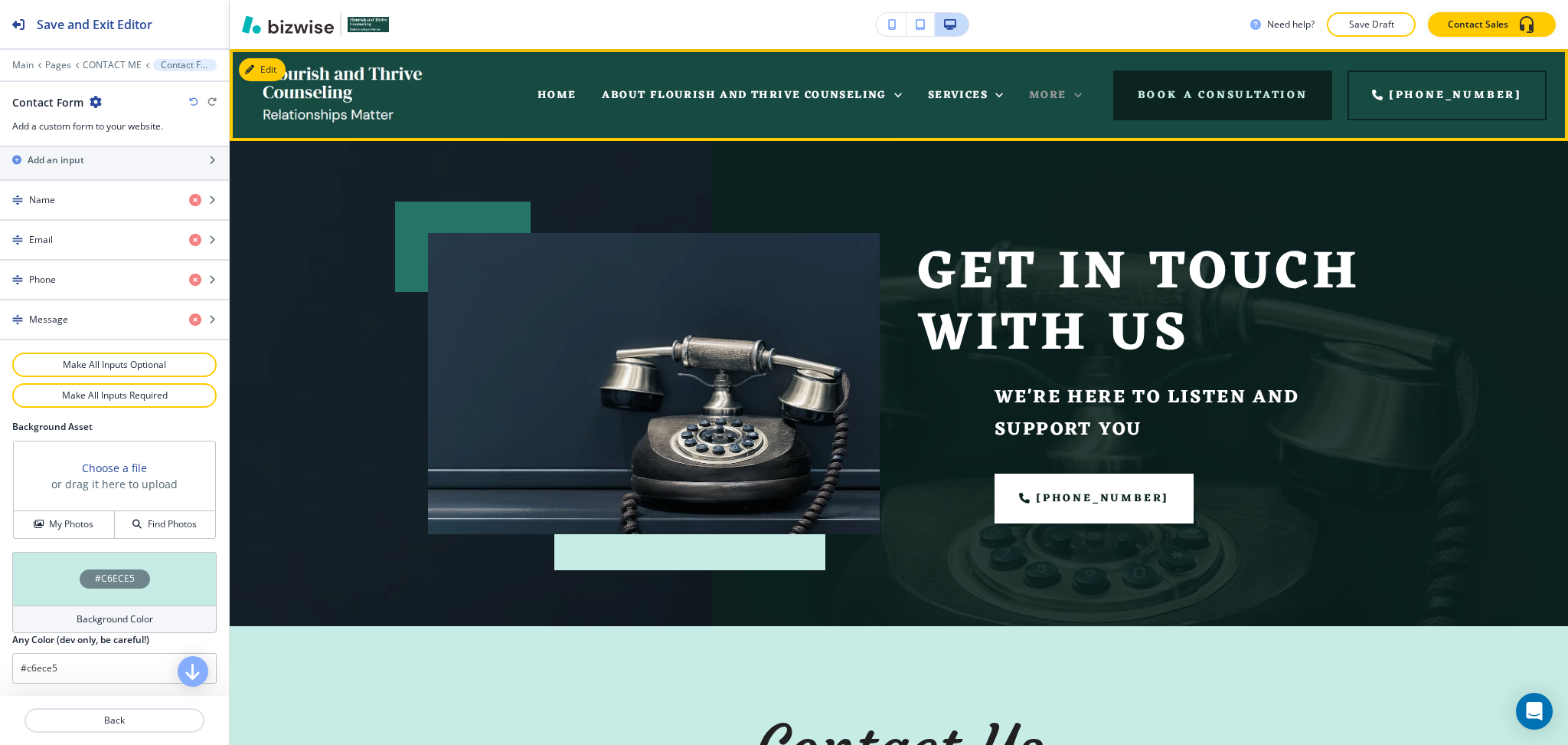
click at [1067, 98] on span "More" at bounding box center [1048, 95] width 38 height 19
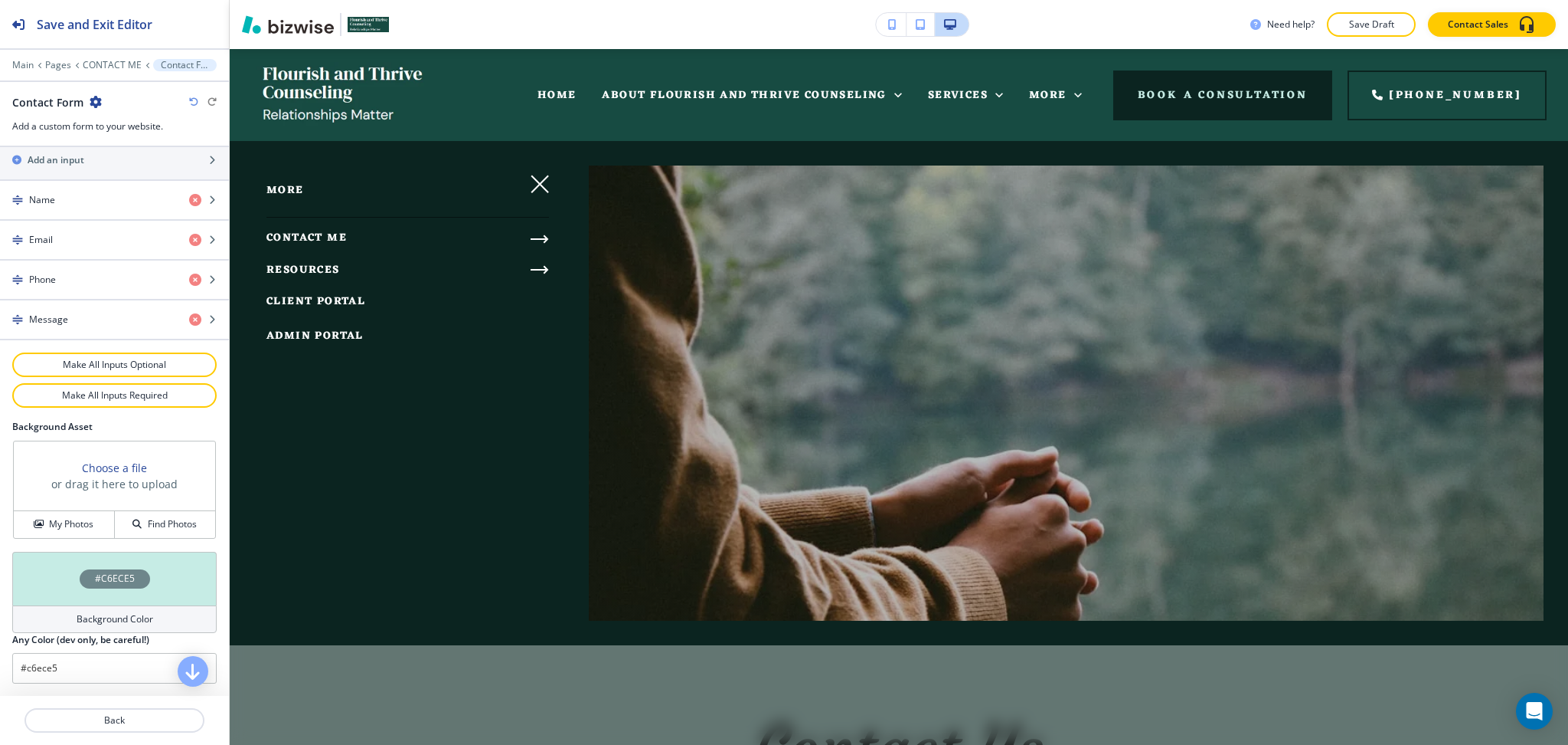
click at [316, 273] on span "RESOURCES" at bounding box center [303, 270] width 73 height 19
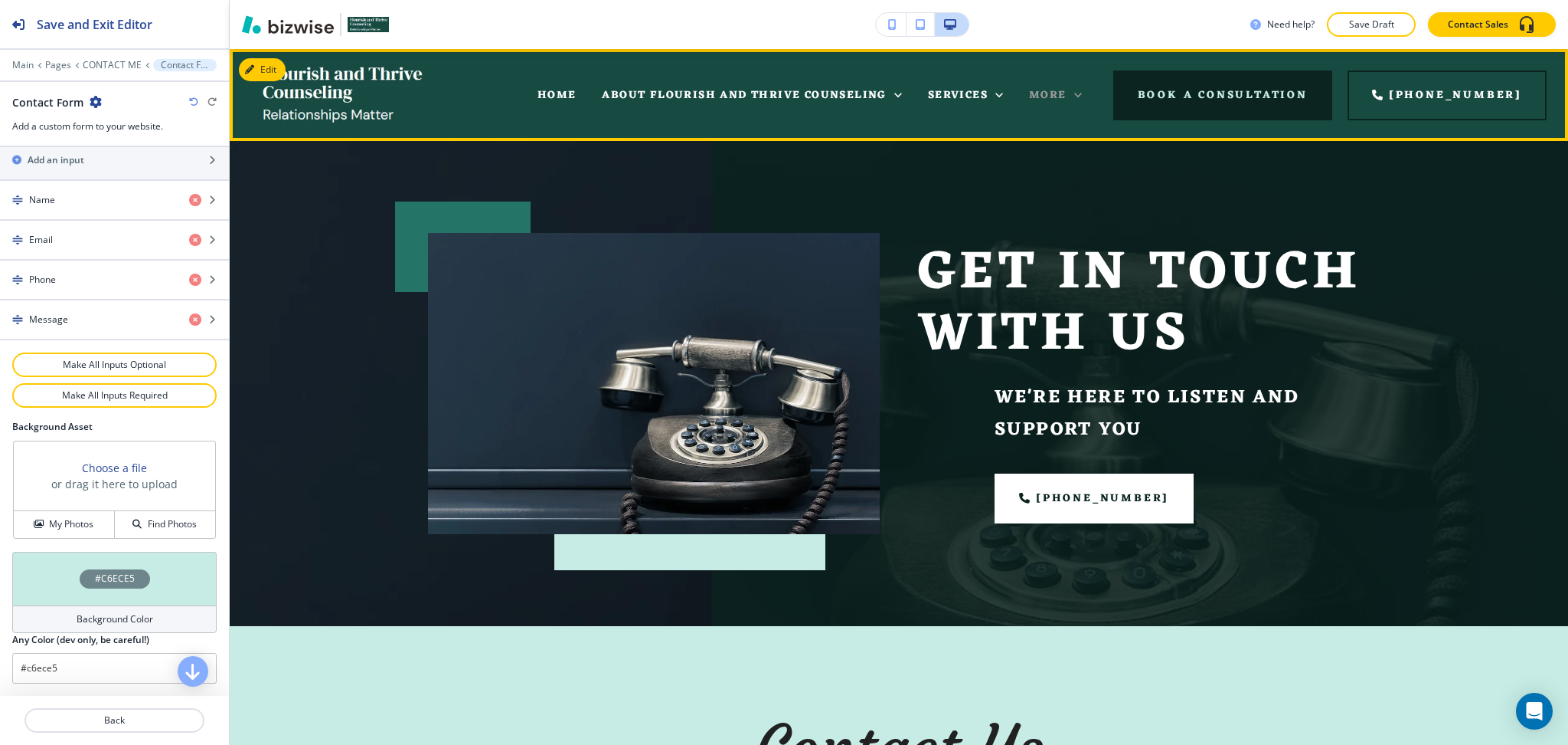
click at [1082, 96] on div "More" at bounding box center [1055, 95] width 53 height 19
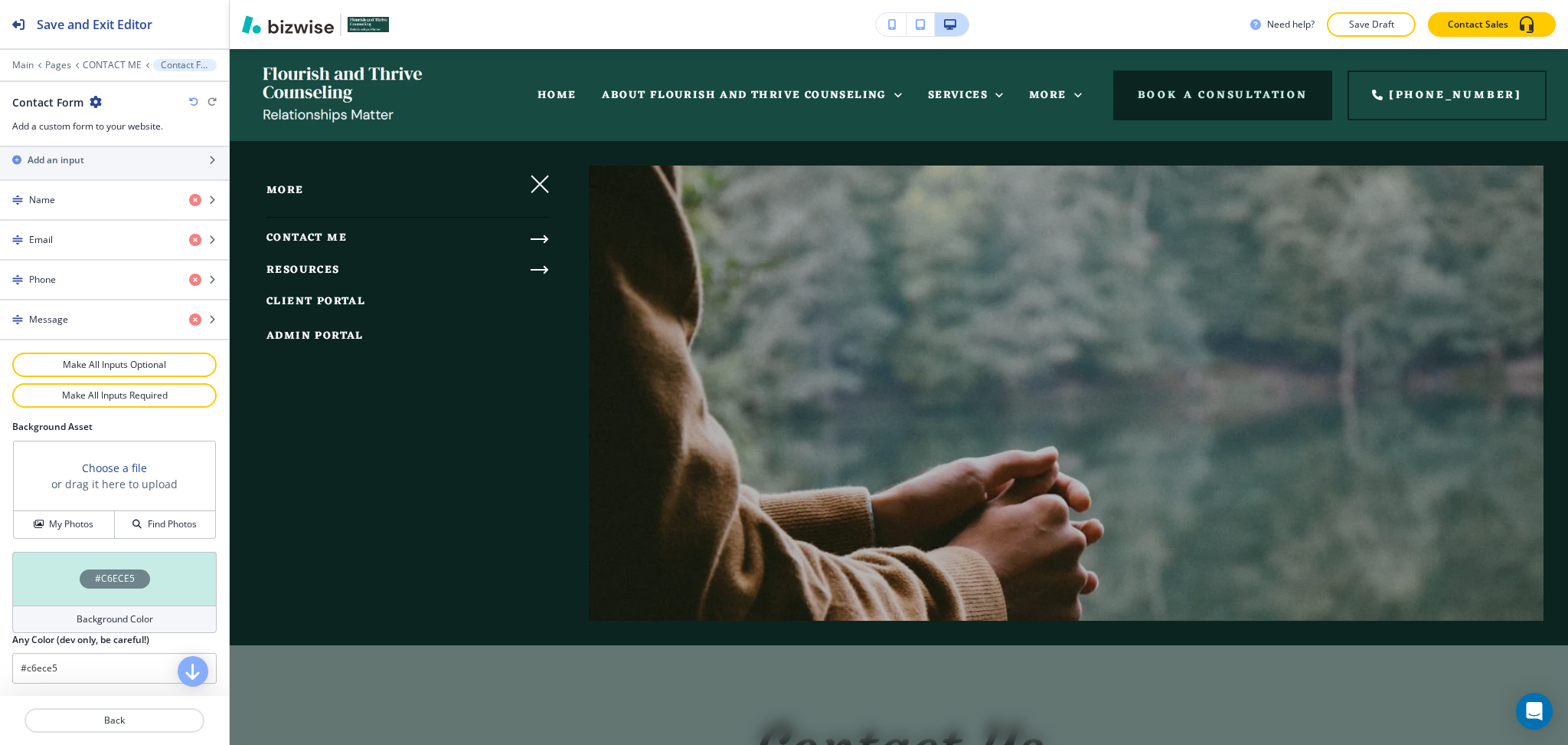
click at [531, 240] on icon "button" at bounding box center [540, 239] width 18 height 18
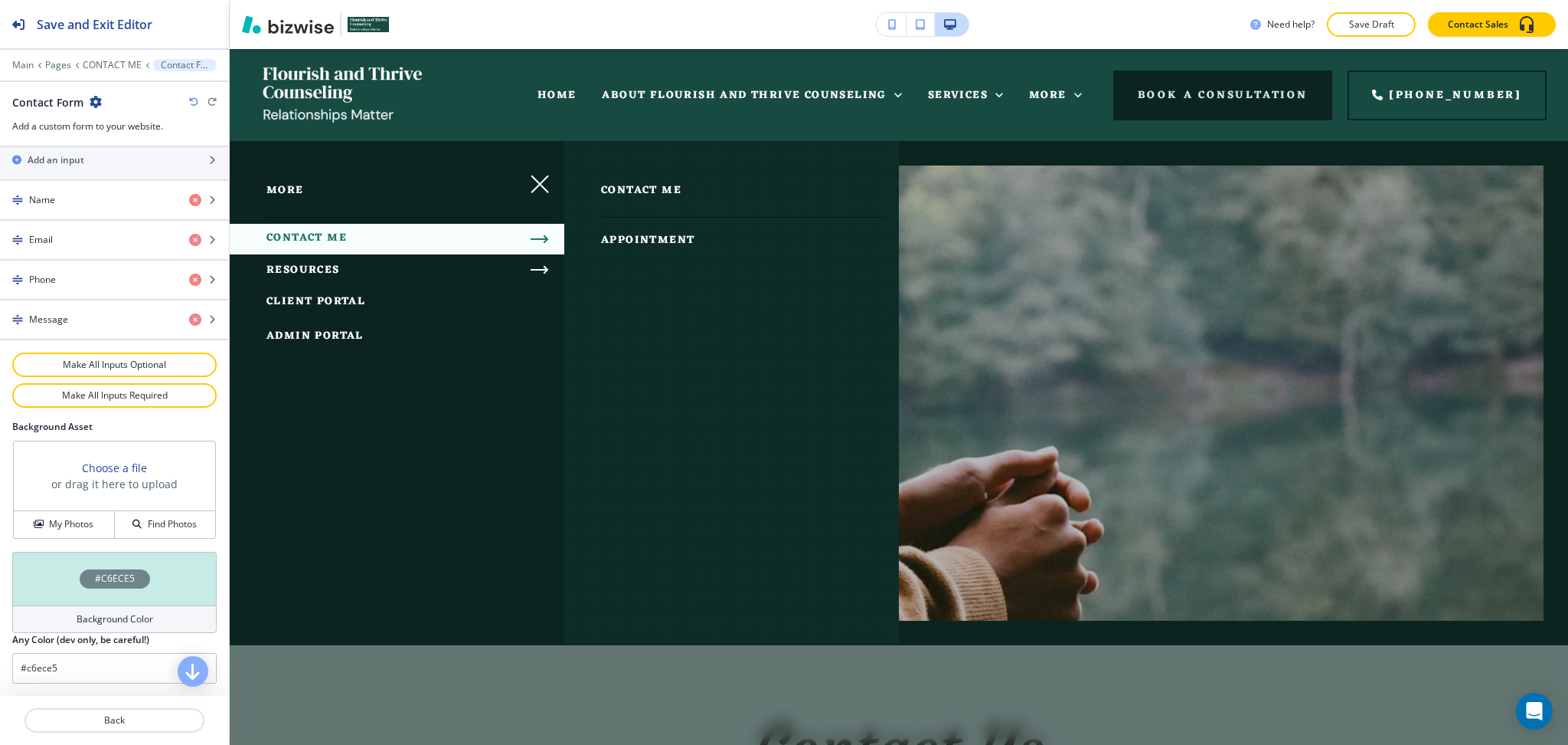
click at [658, 236] on span "APPOINTMENT" at bounding box center [648, 240] width 94 height 19
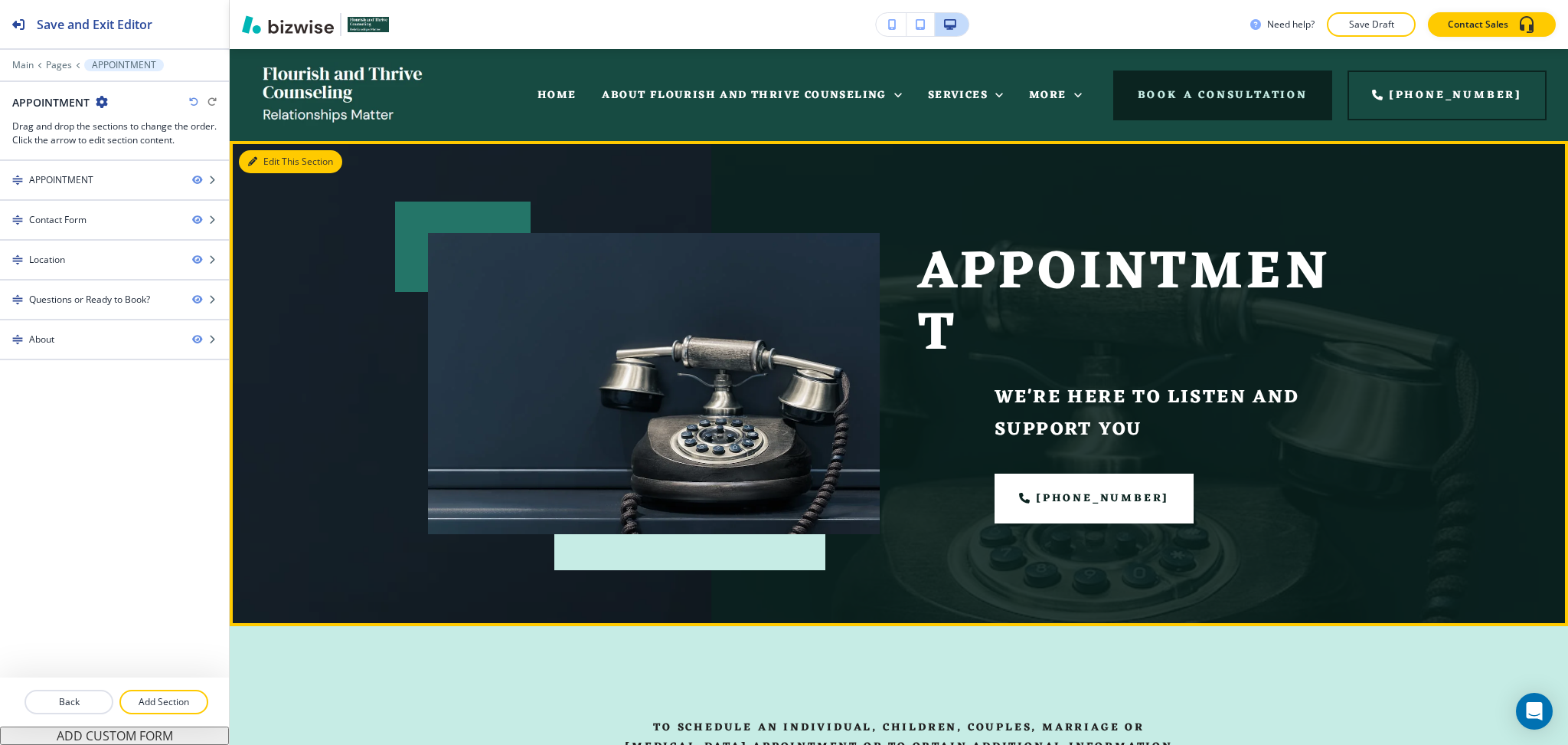
click at [273, 164] on button "Edit This Section" at bounding box center [290, 161] width 103 height 23
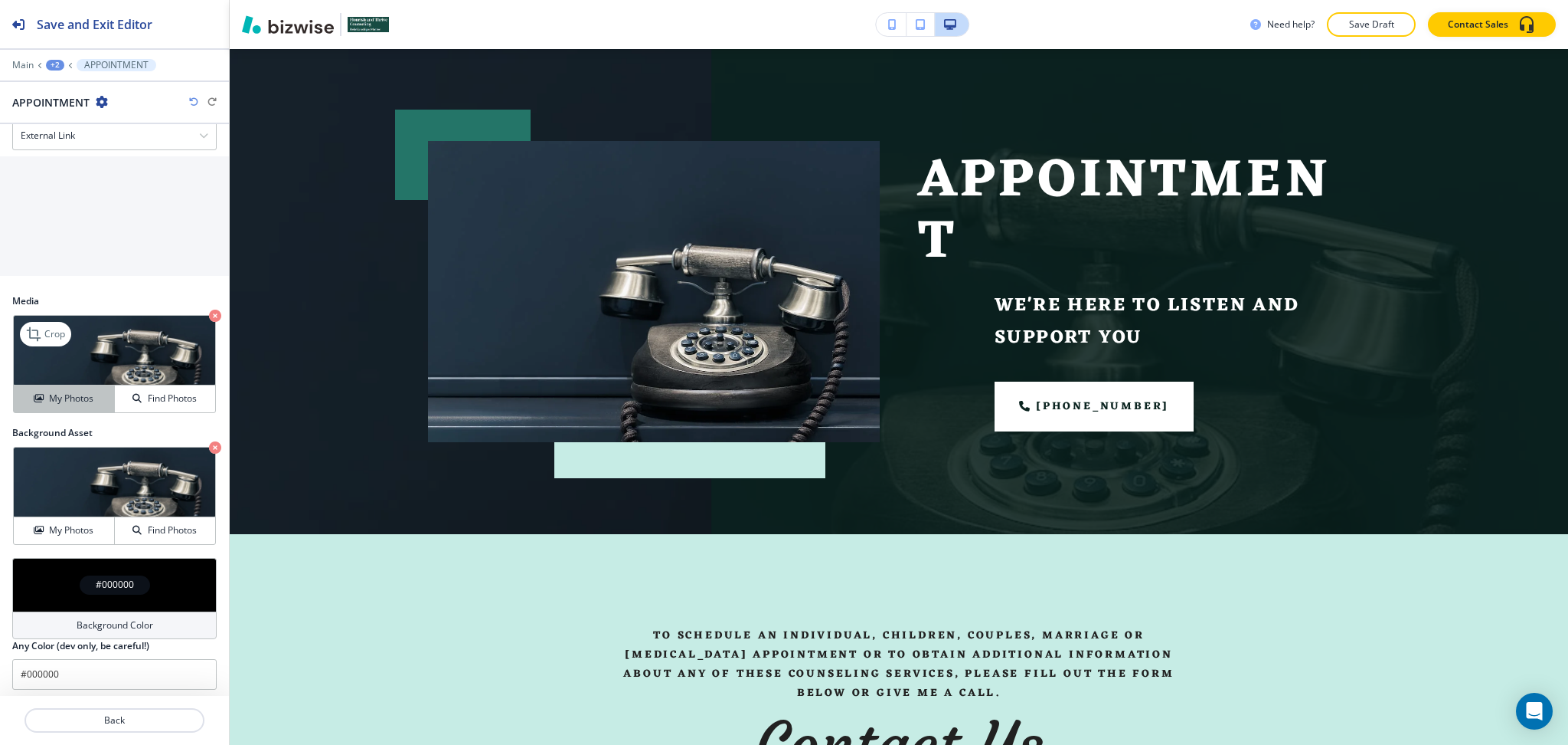
scroll to position [713, 0]
click at [32, 412] on button "My Photos" at bounding box center [64, 398] width 101 height 27
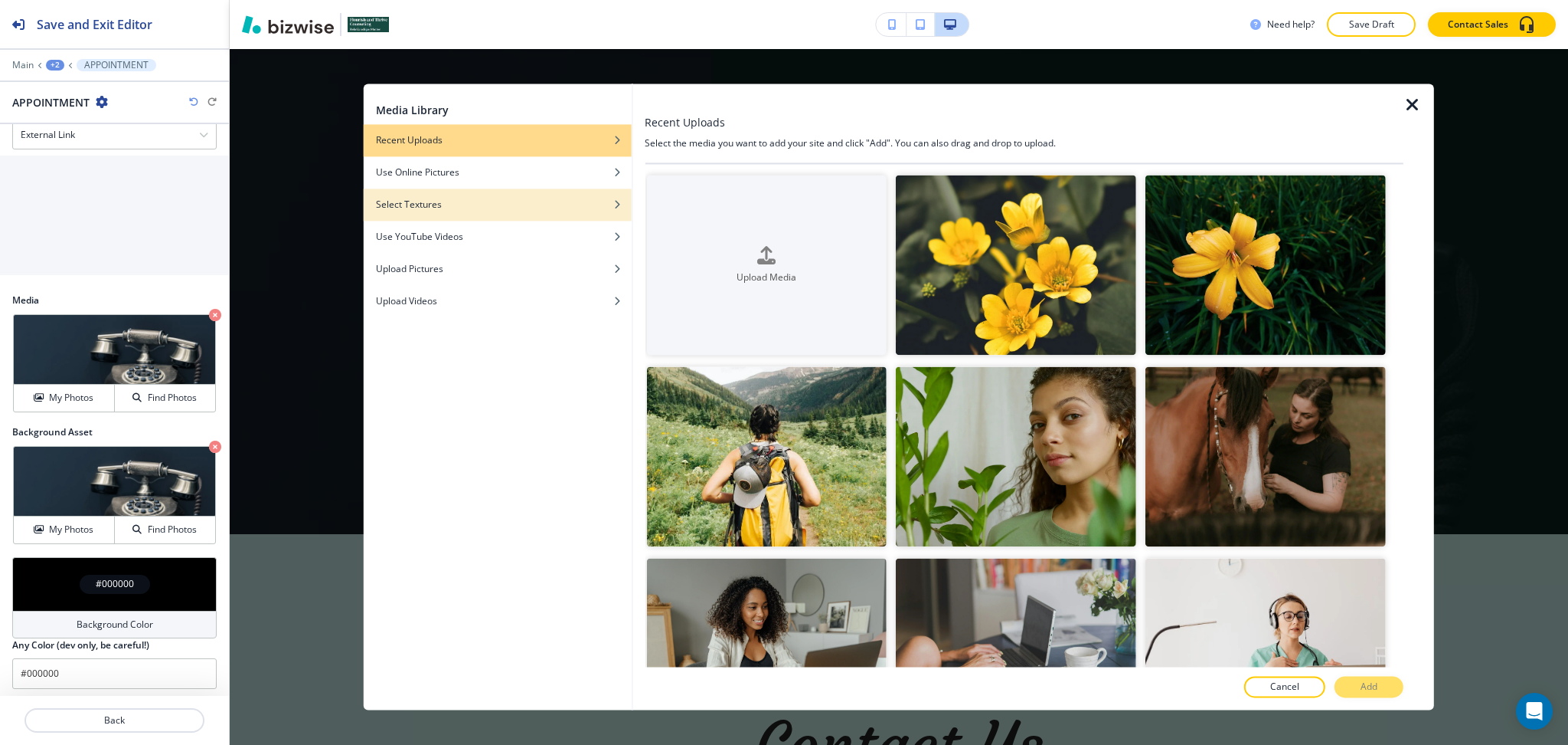
click at [540, 194] on div "button" at bounding box center [498, 193] width 268 height 9
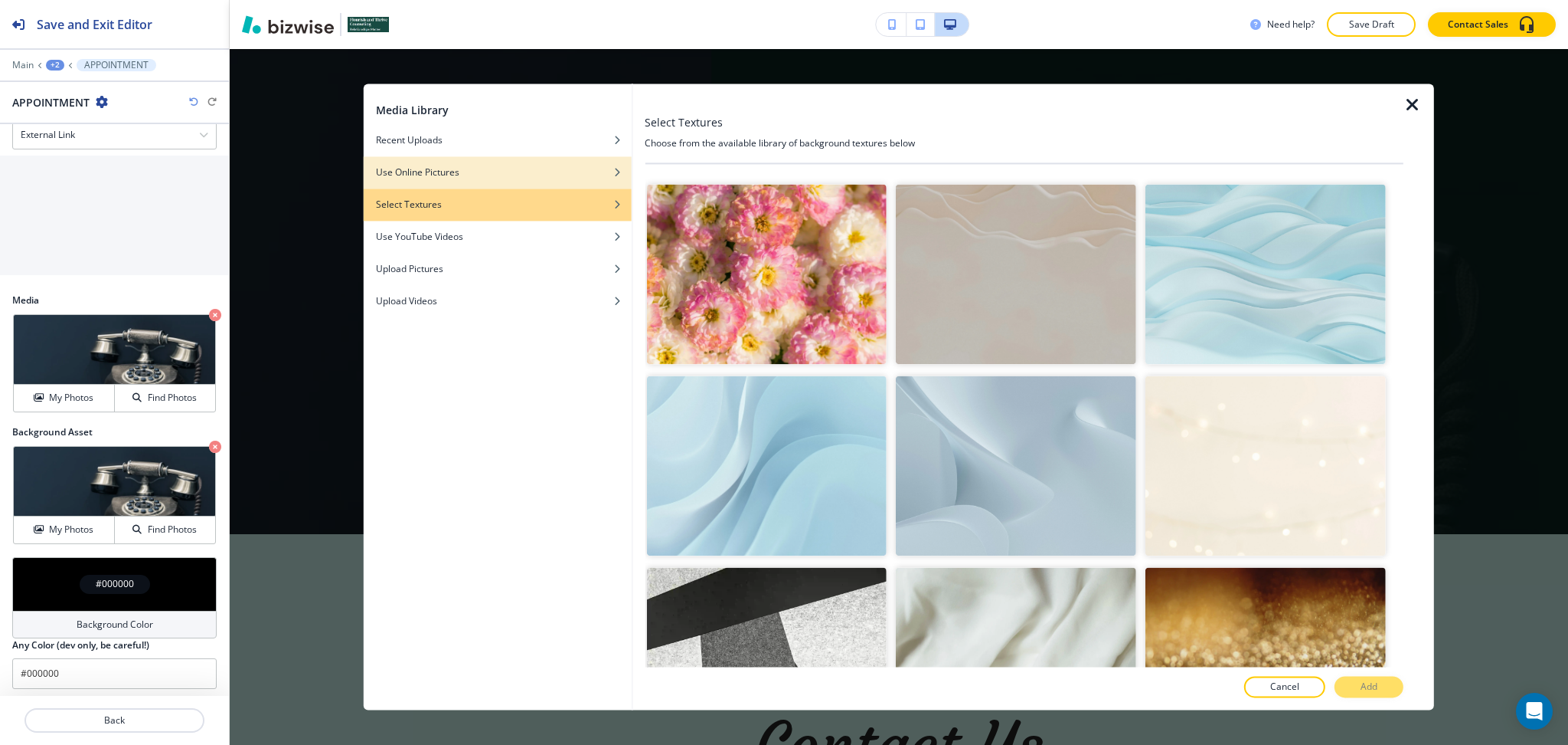
click at [548, 172] on div "Use Online Pictures" at bounding box center [498, 172] width 268 height 13
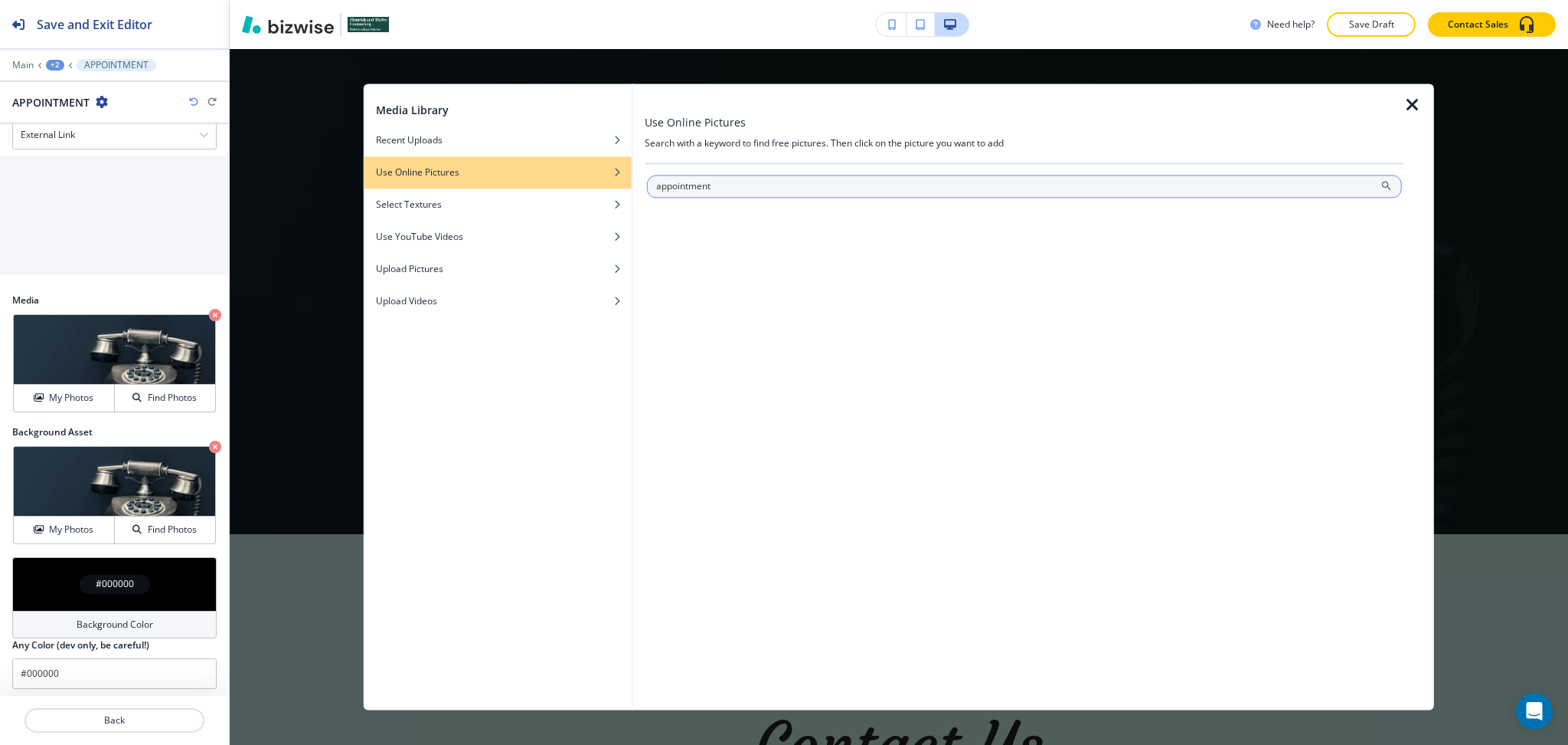
type input "appointment"
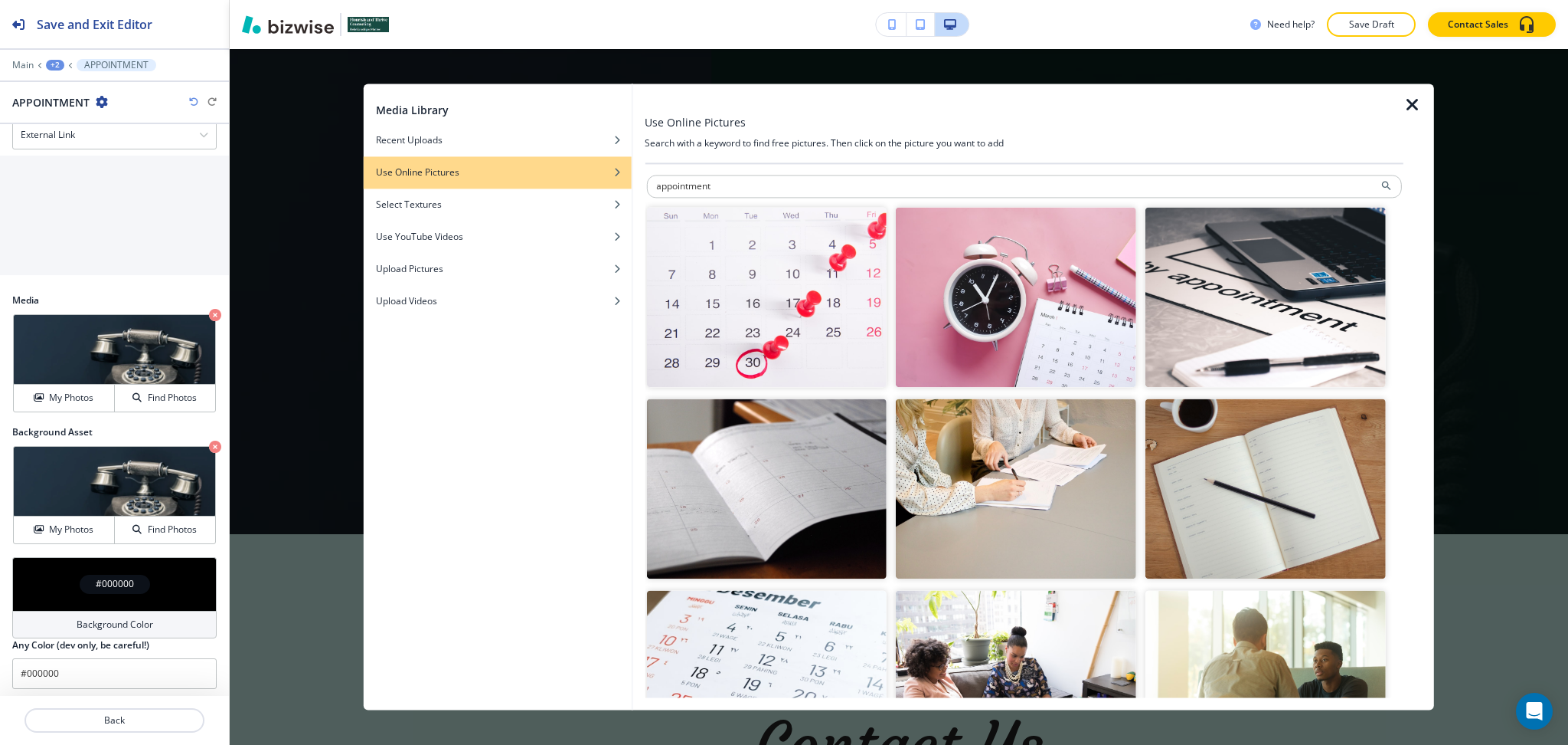
click at [808, 304] on img "button" at bounding box center [766, 296] width 240 height 180
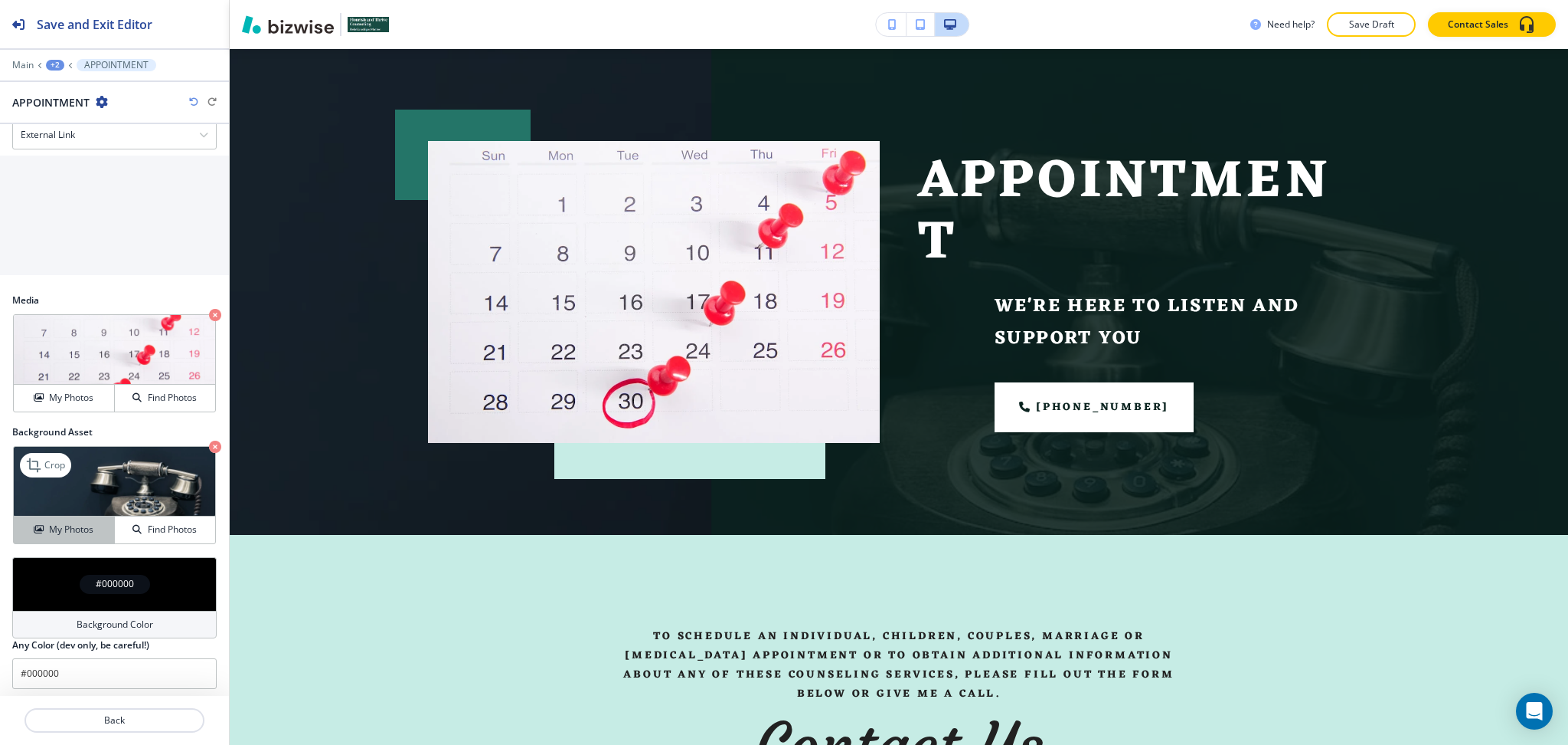
click at [67, 527] on h4 "My Photos" at bounding box center [71, 529] width 44 height 13
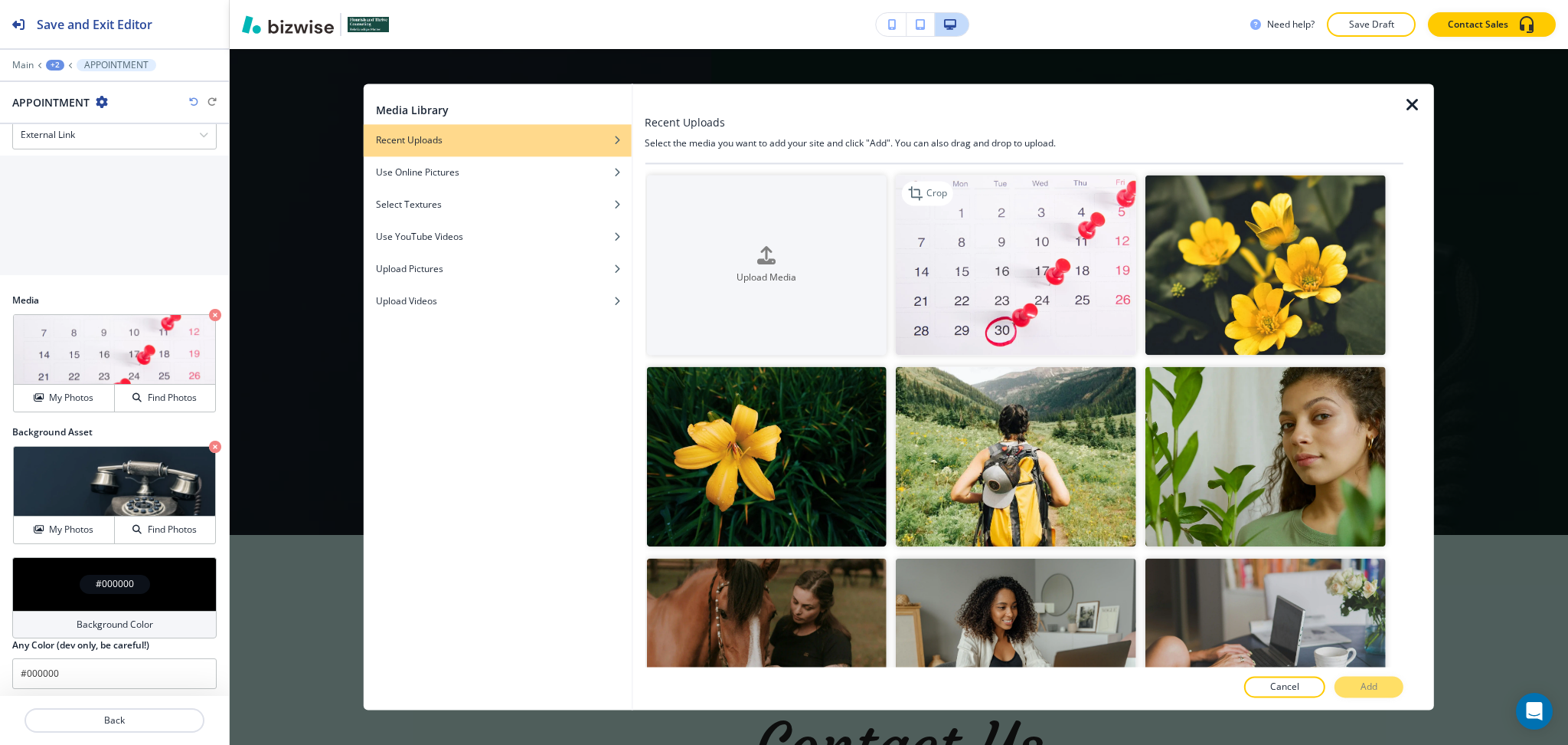
click at [1079, 288] on img "button" at bounding box center [1016, 265] width 240 height 180
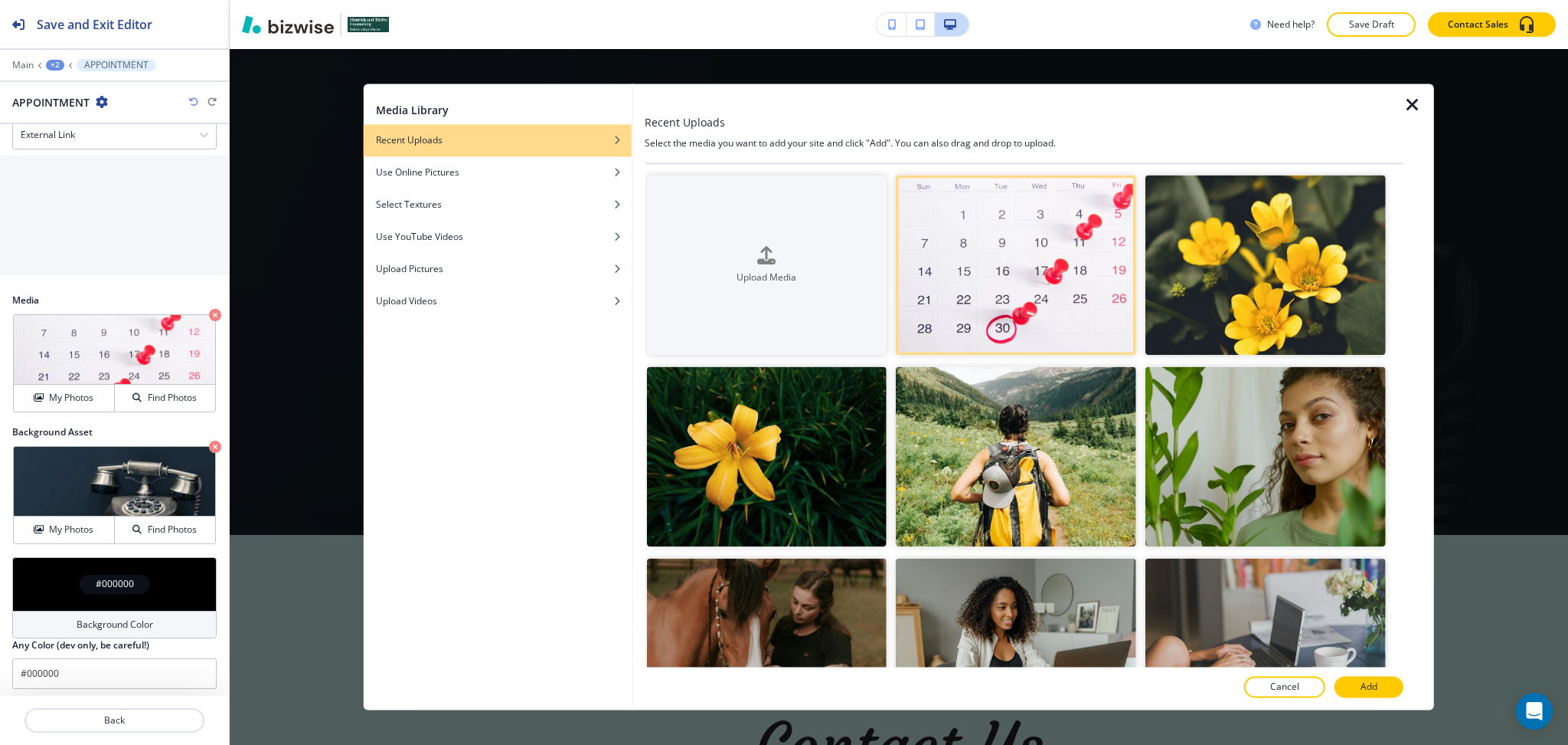
click at [1360, 681] on button "Add" at bounding box center [1369, 687] width 69 height 21
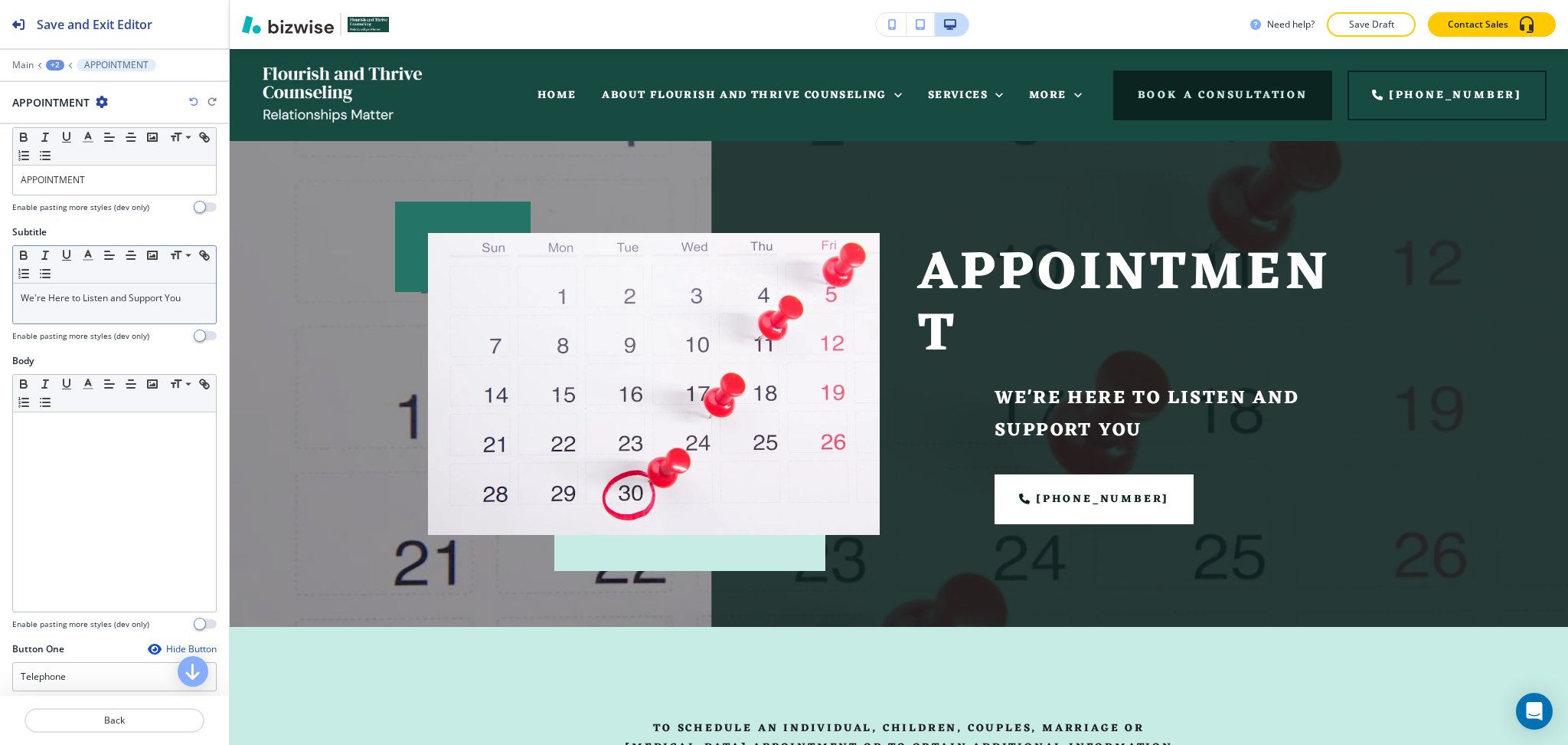
scroll to position [0, 0]
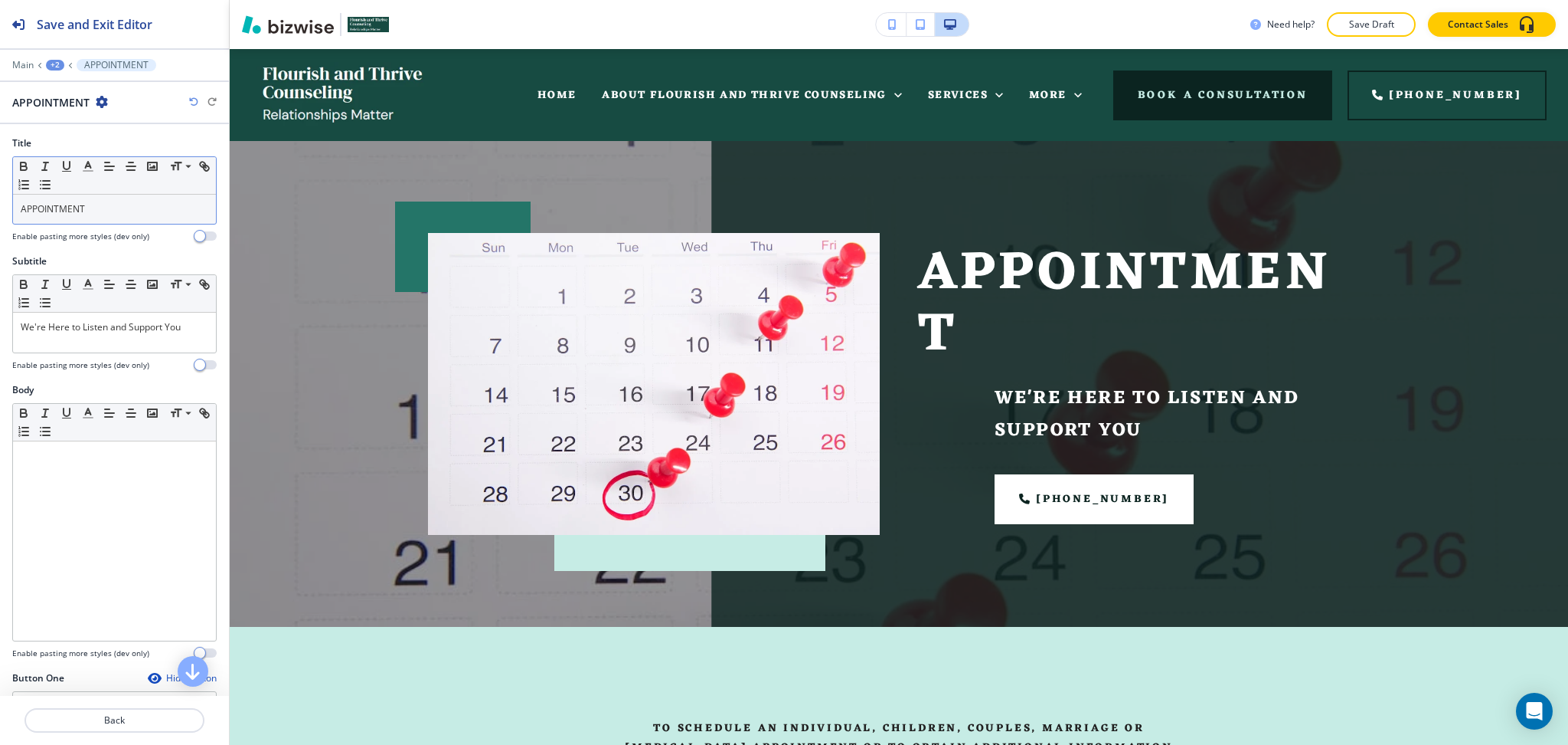
click at [19, 207] on div "APPOINTMENT" at bounding box center [115, 209] width 203 height 29
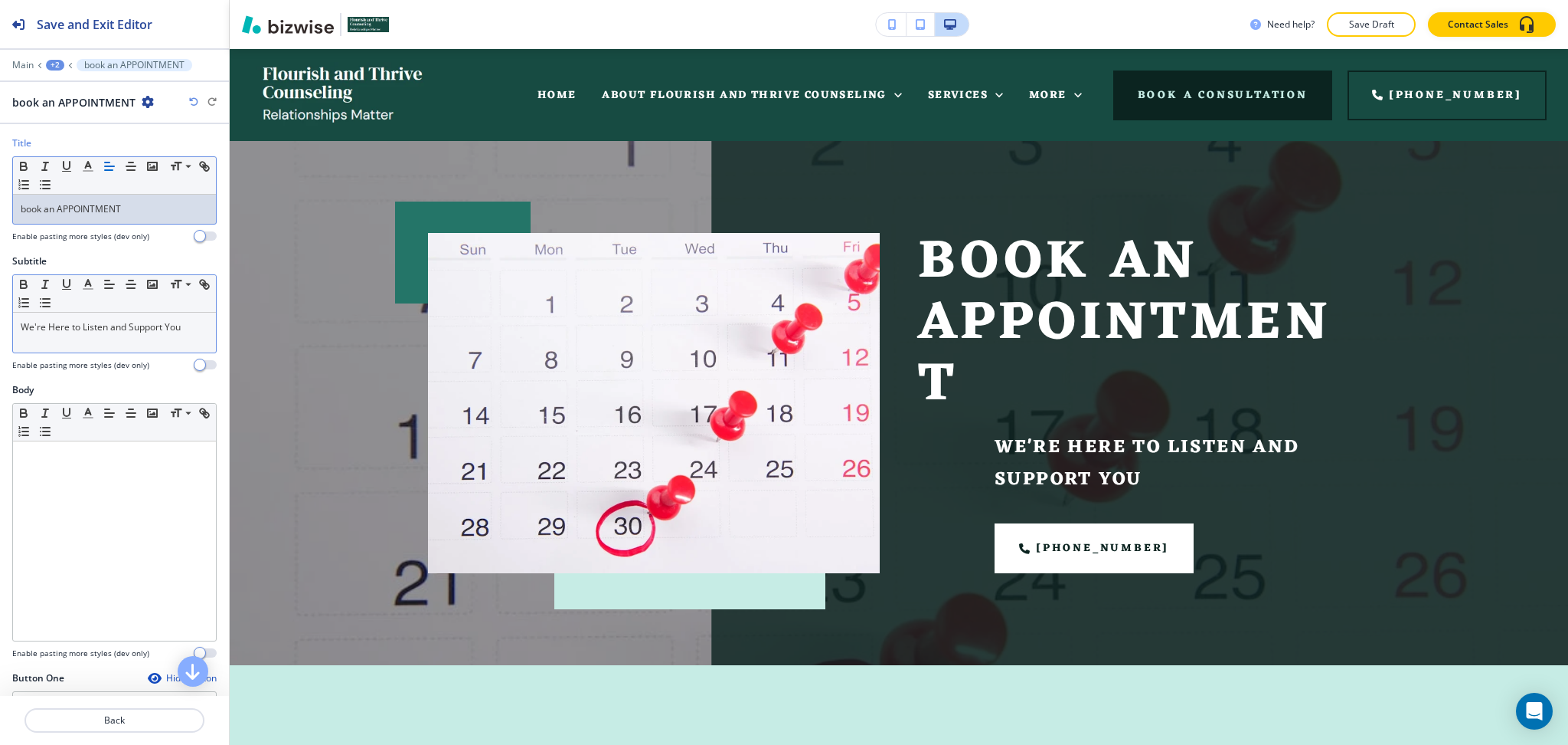
click at [191, 323] on p "We're Here to Listen and Support You" at bounding box center [114, 326] width 188 height 13
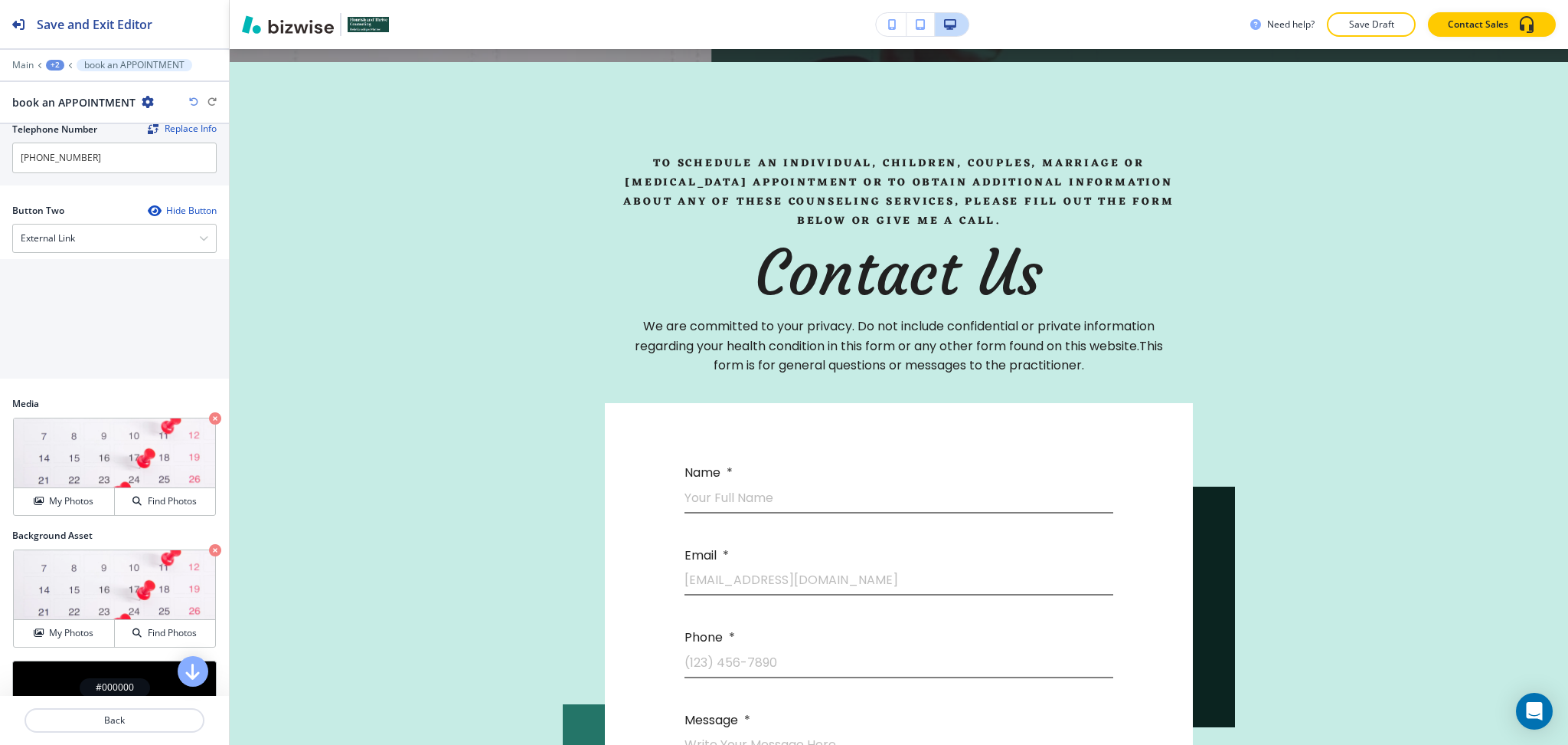
scroll to position [487, 0]
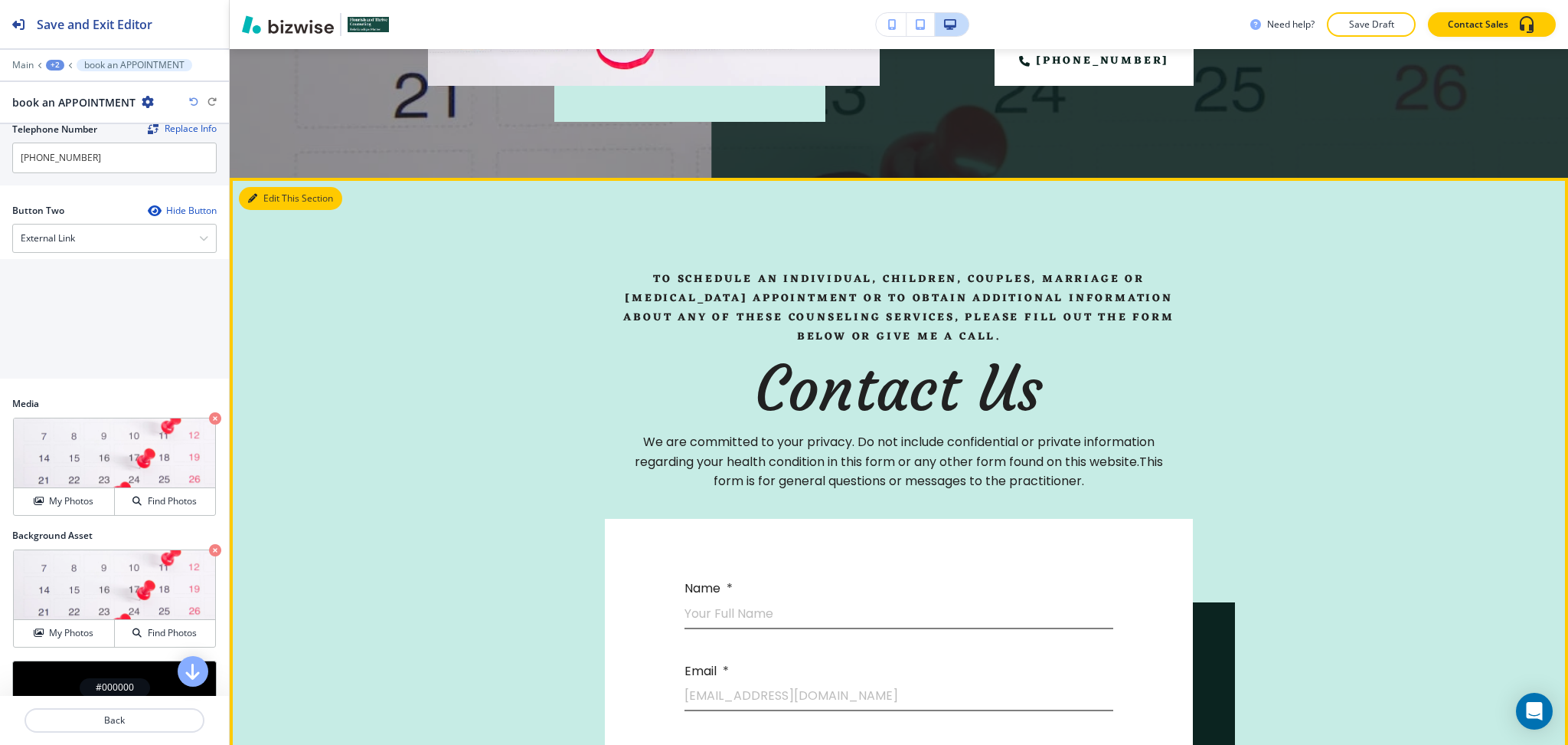
click at [261, 195] on button "Edit This Section" at bounding box center [290, 198] width 103 height 23
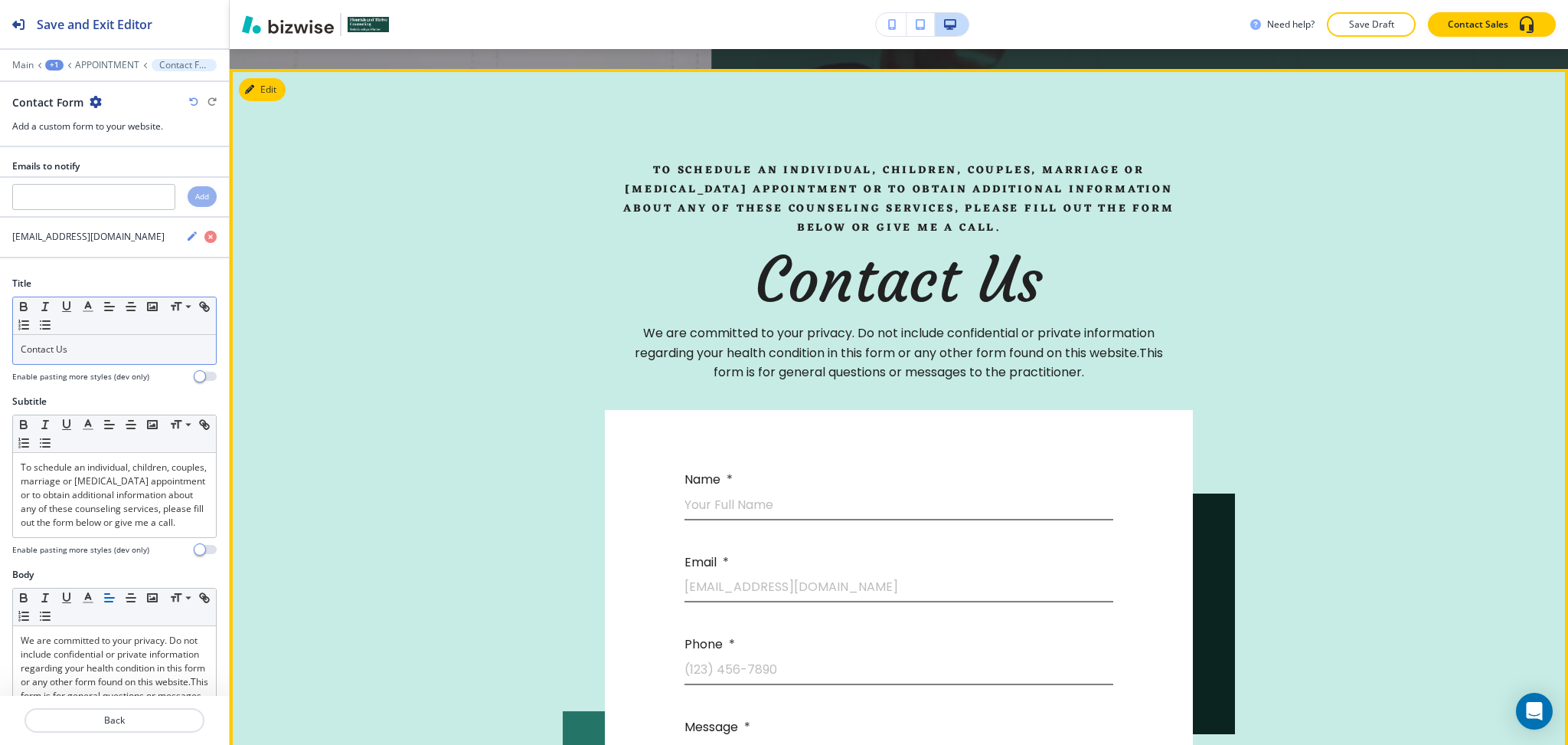
scroll to position [616, 0]
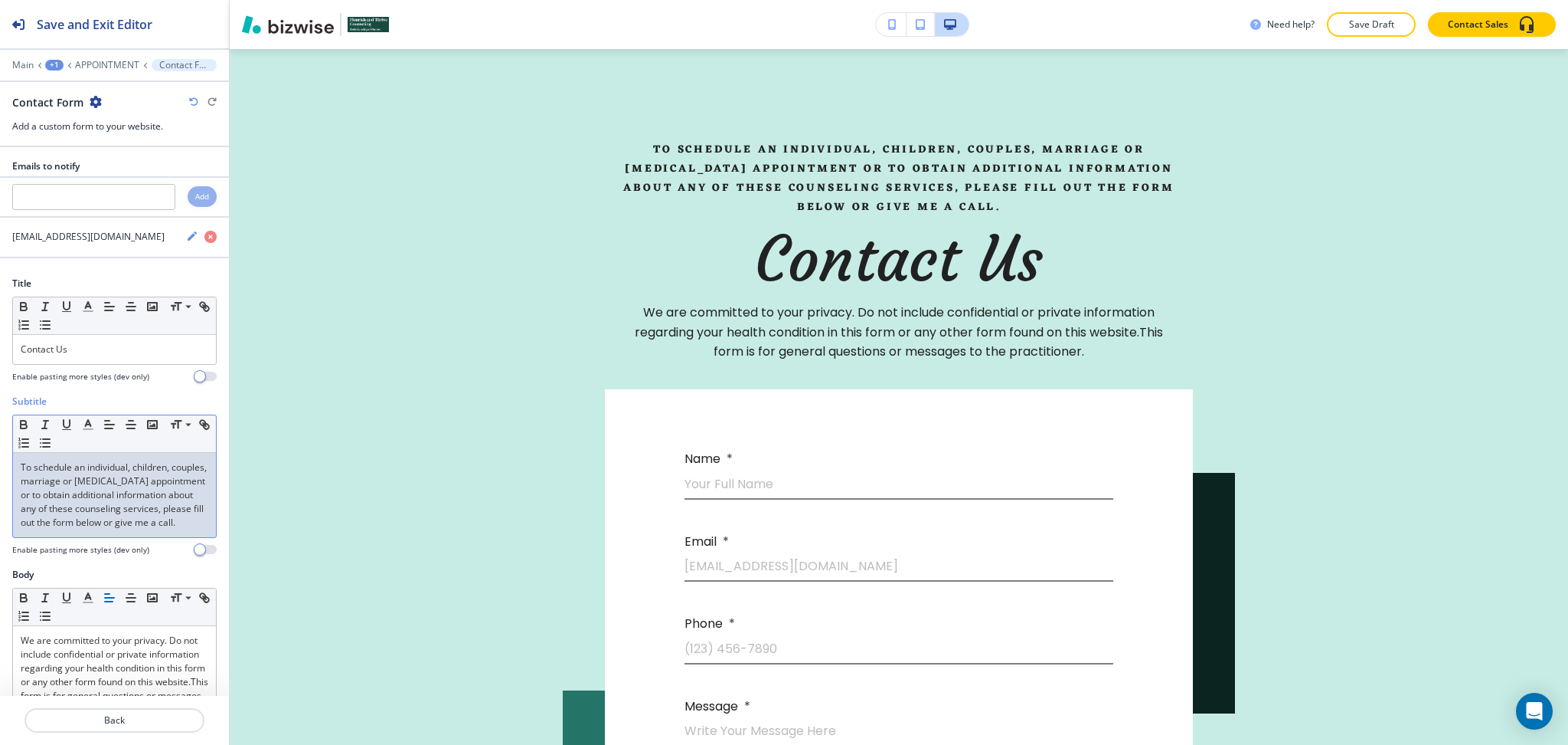
click at [154, 530] on p "To schedule an individual, children, couples, marriage or family therapy appoin…" at bounding box center [114, 494] width 188 height 69
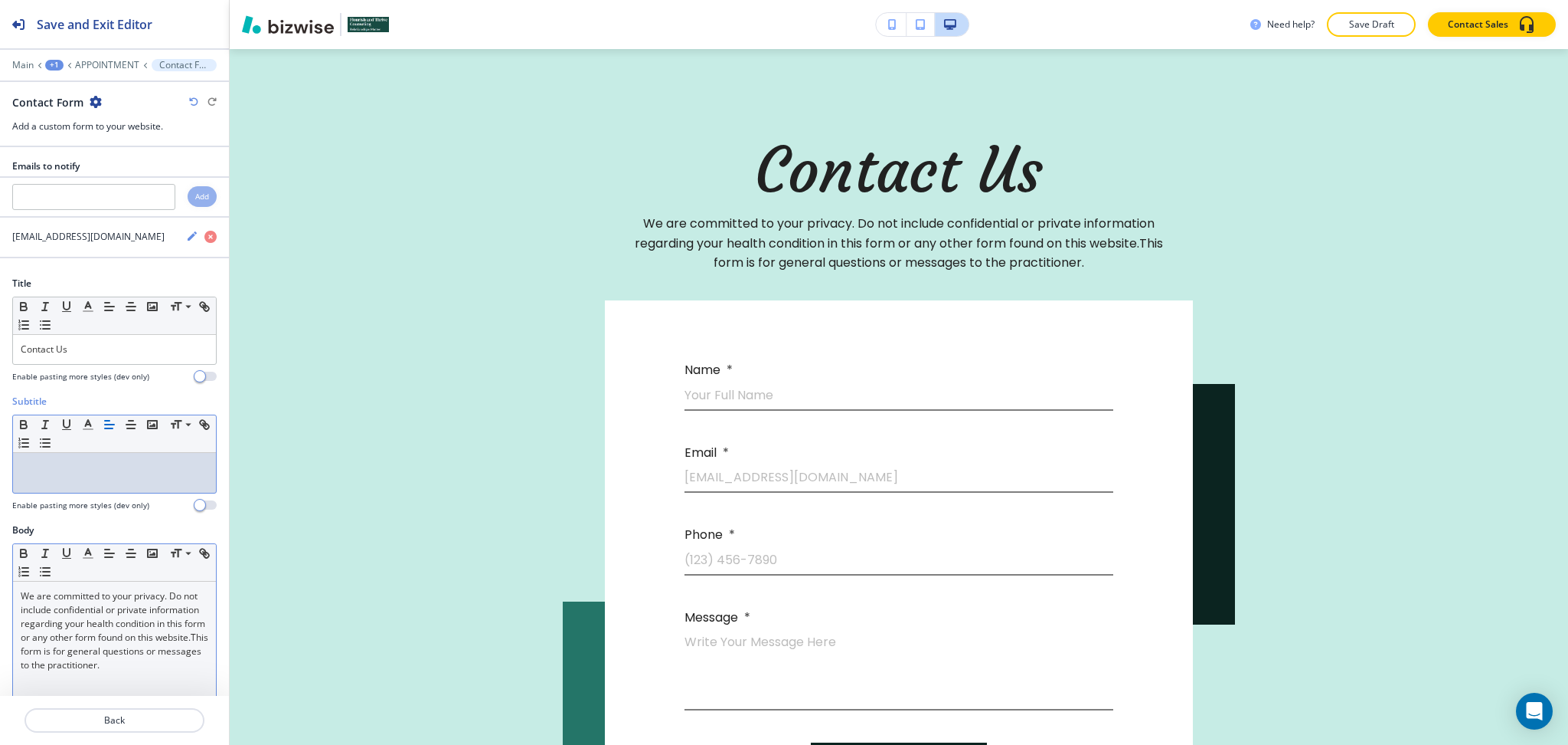
click at [20, 594] on div "We are committed to your privacy. Do not include confidential or private inform…" at bounding box center [115, 681] width 203 height 199
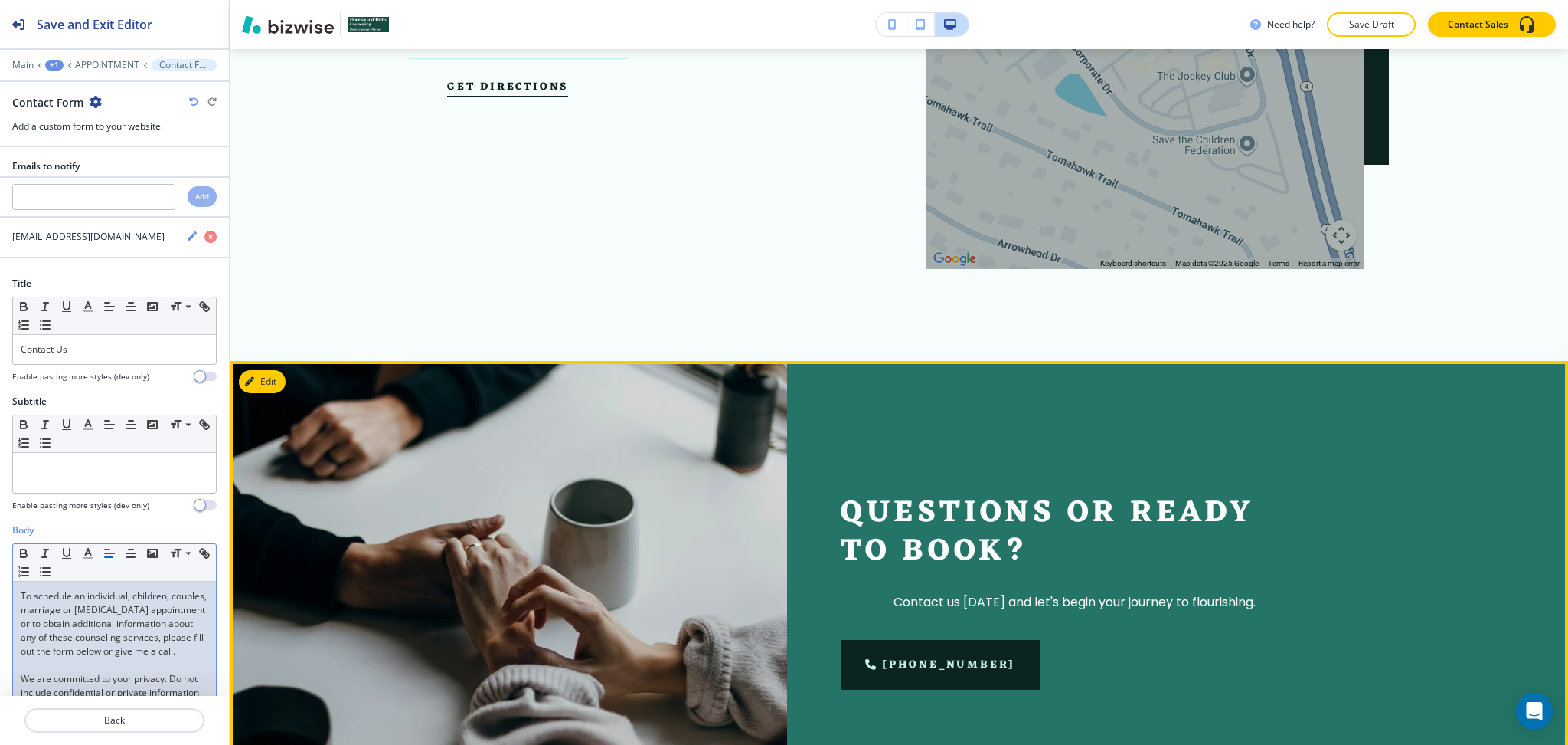
click at [276, 368] on div at bounding box center [509, 592] width 558 height 462
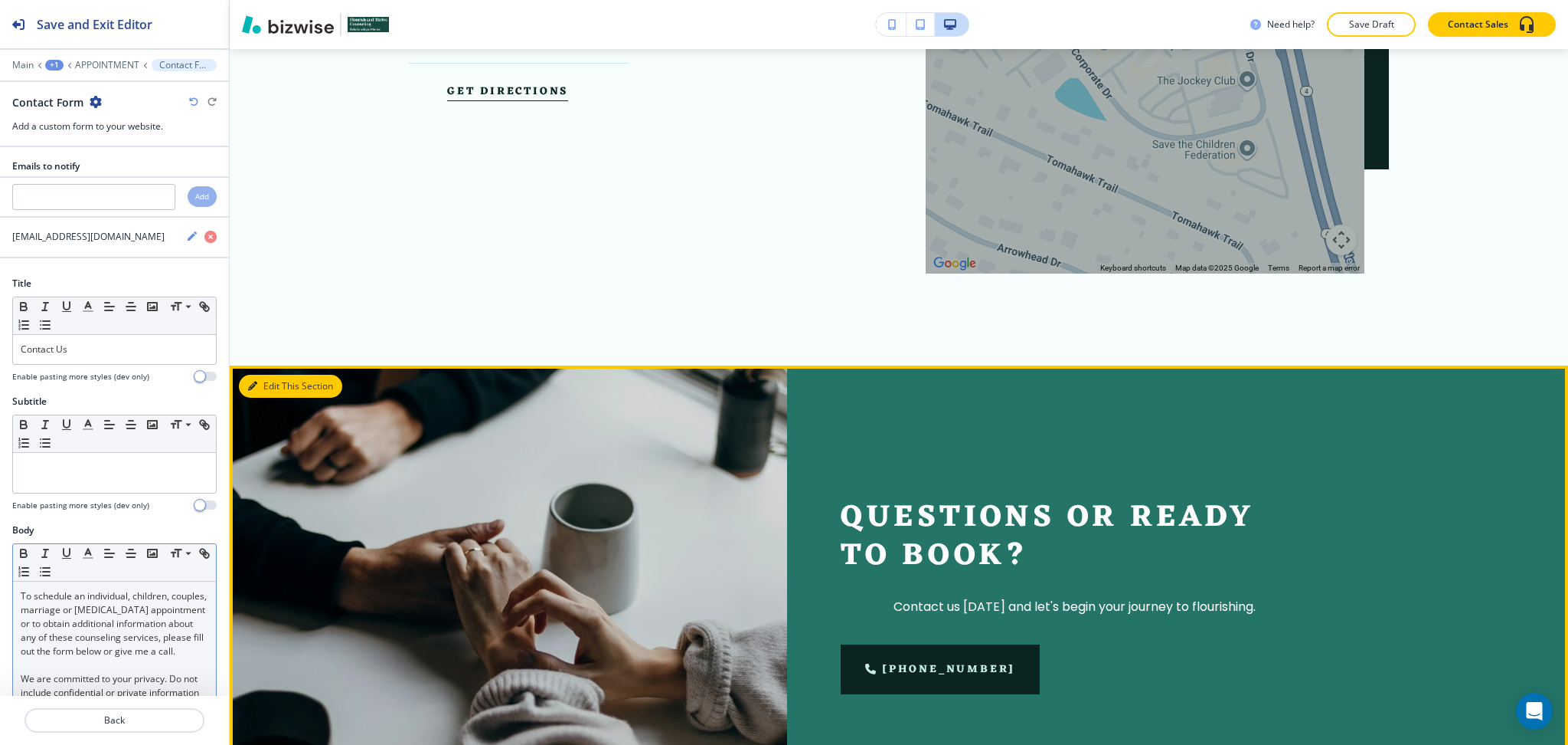
click at [262, 395] on button "Edit This Section" at bounding box center [290, 386] width 103 height 23
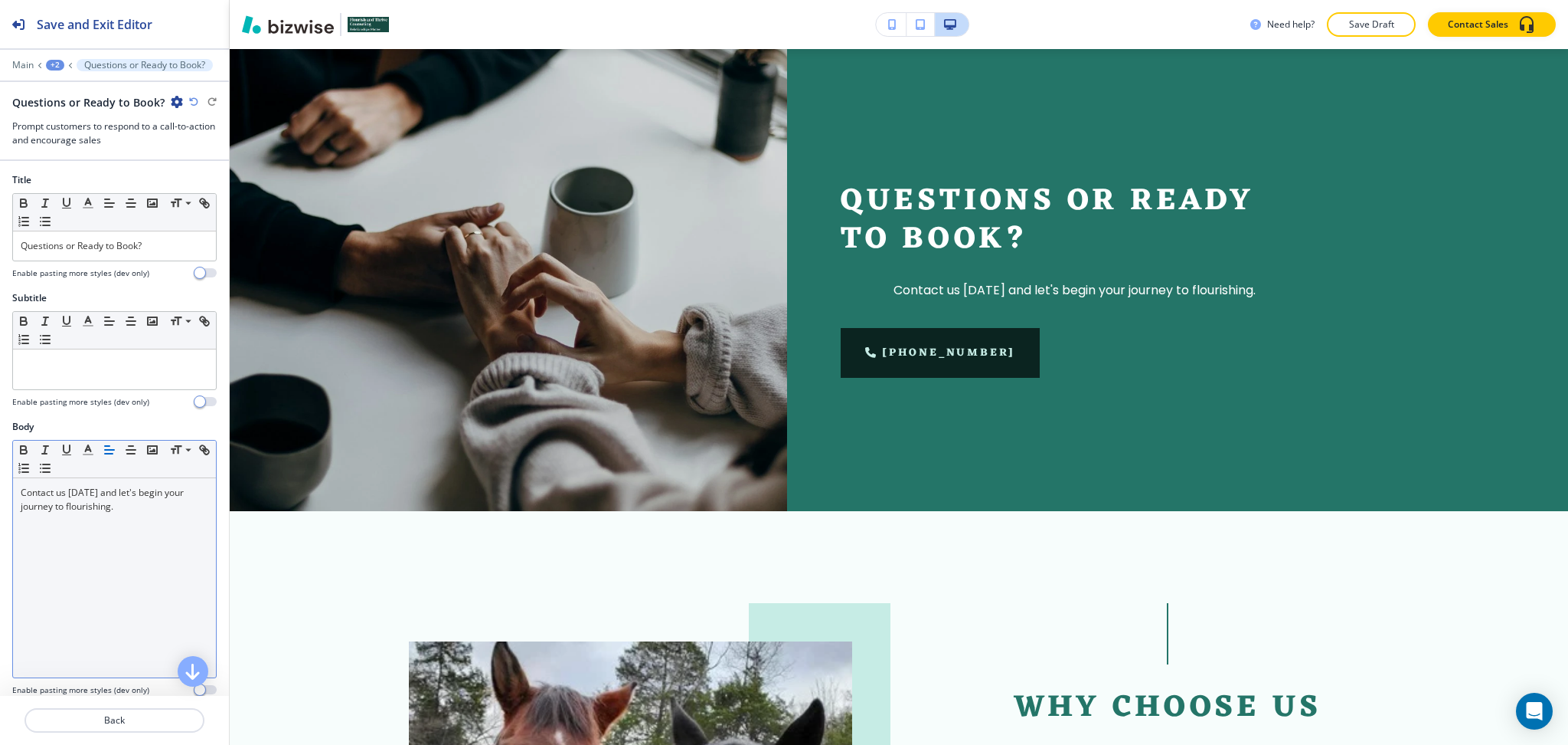
scroll to position [2259, 0]
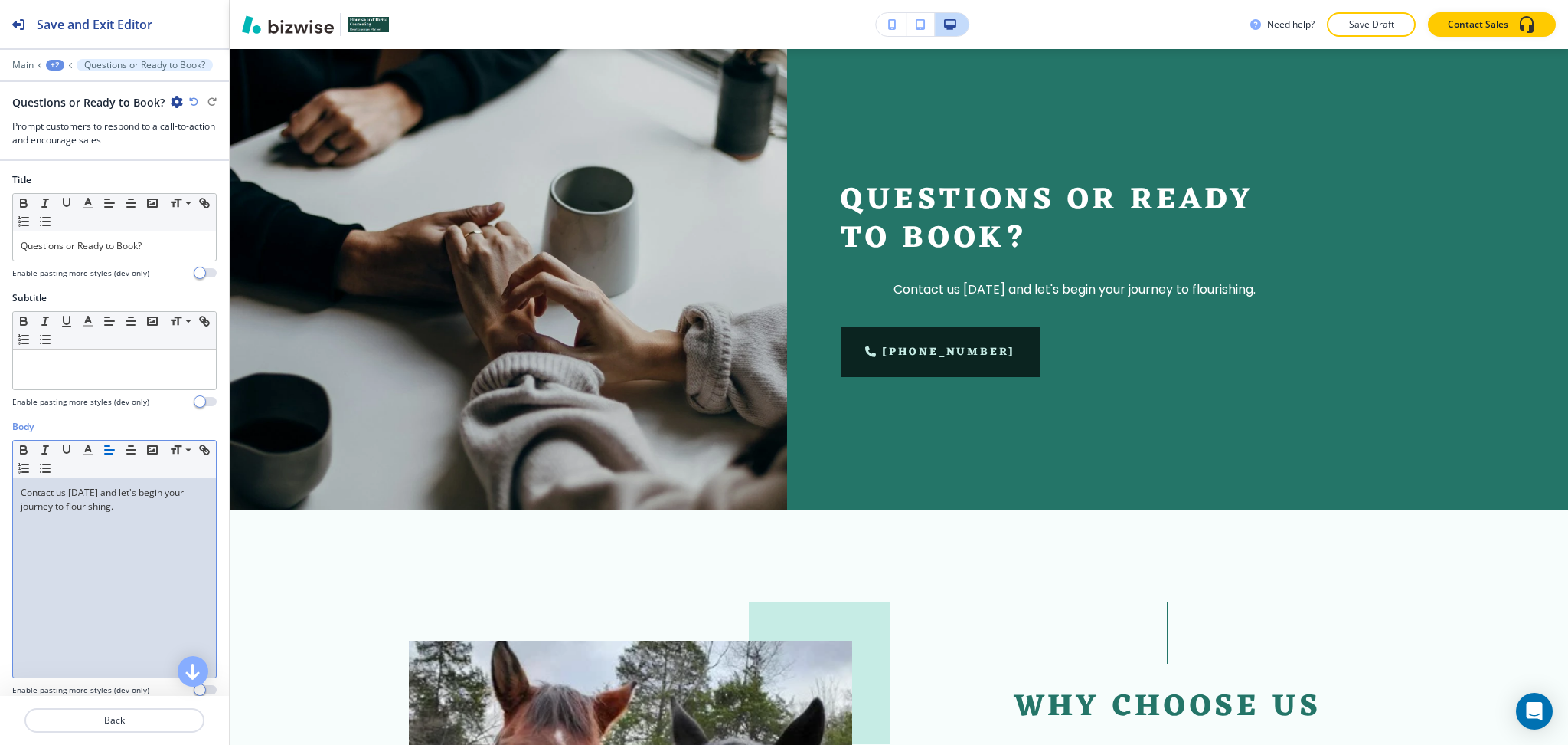
click at [147, 526] on div "Contact us today and let's begin your journey to flourishing." at bounding box center [115, 577] width 203 height 199
click at [112, 453] on line "button" at bounding box center [109, 453] width 8 height 0
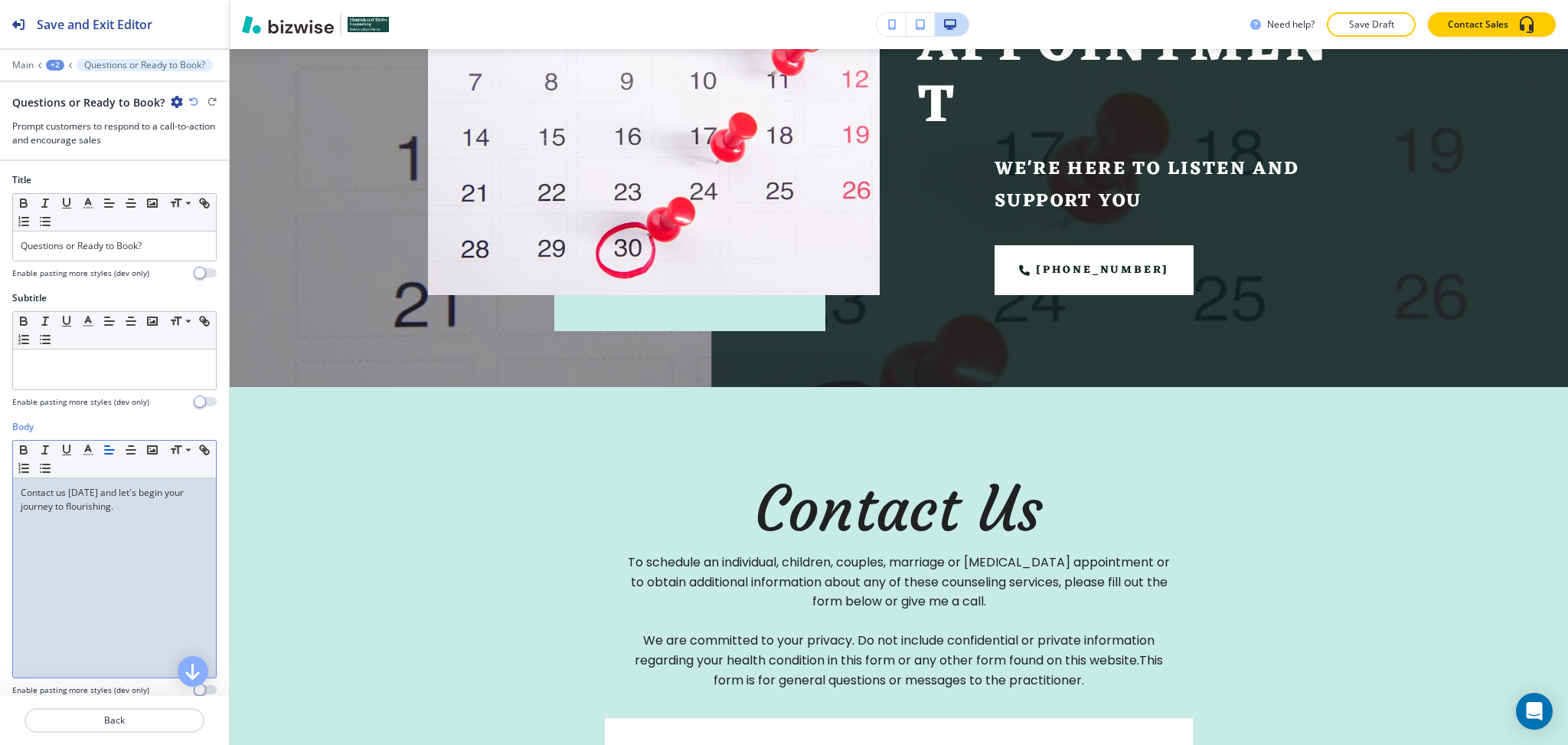
scroll to position [0, 0]
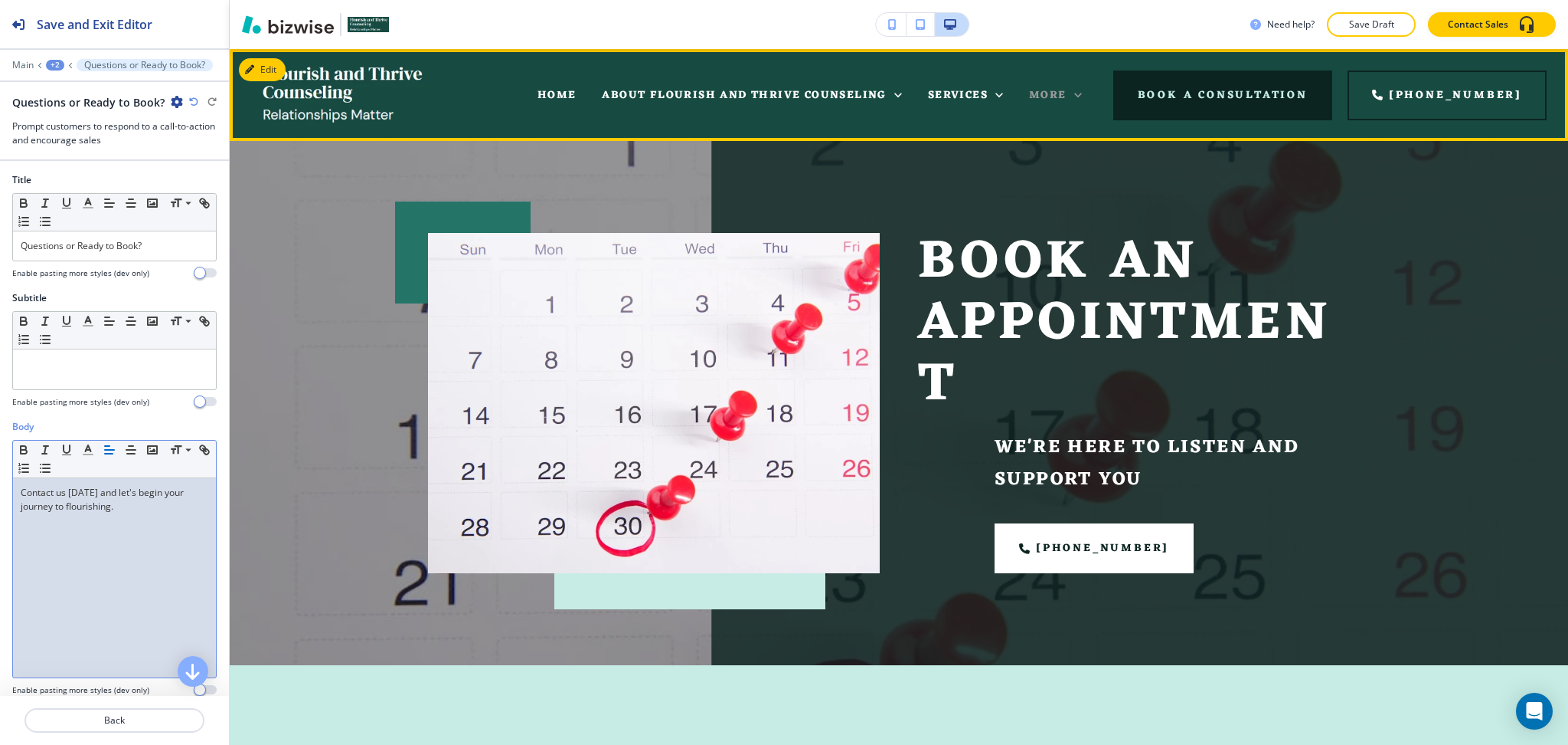
click at [1082, 91] on div "More" at bounding box center [1055, 95] width 53 height 19
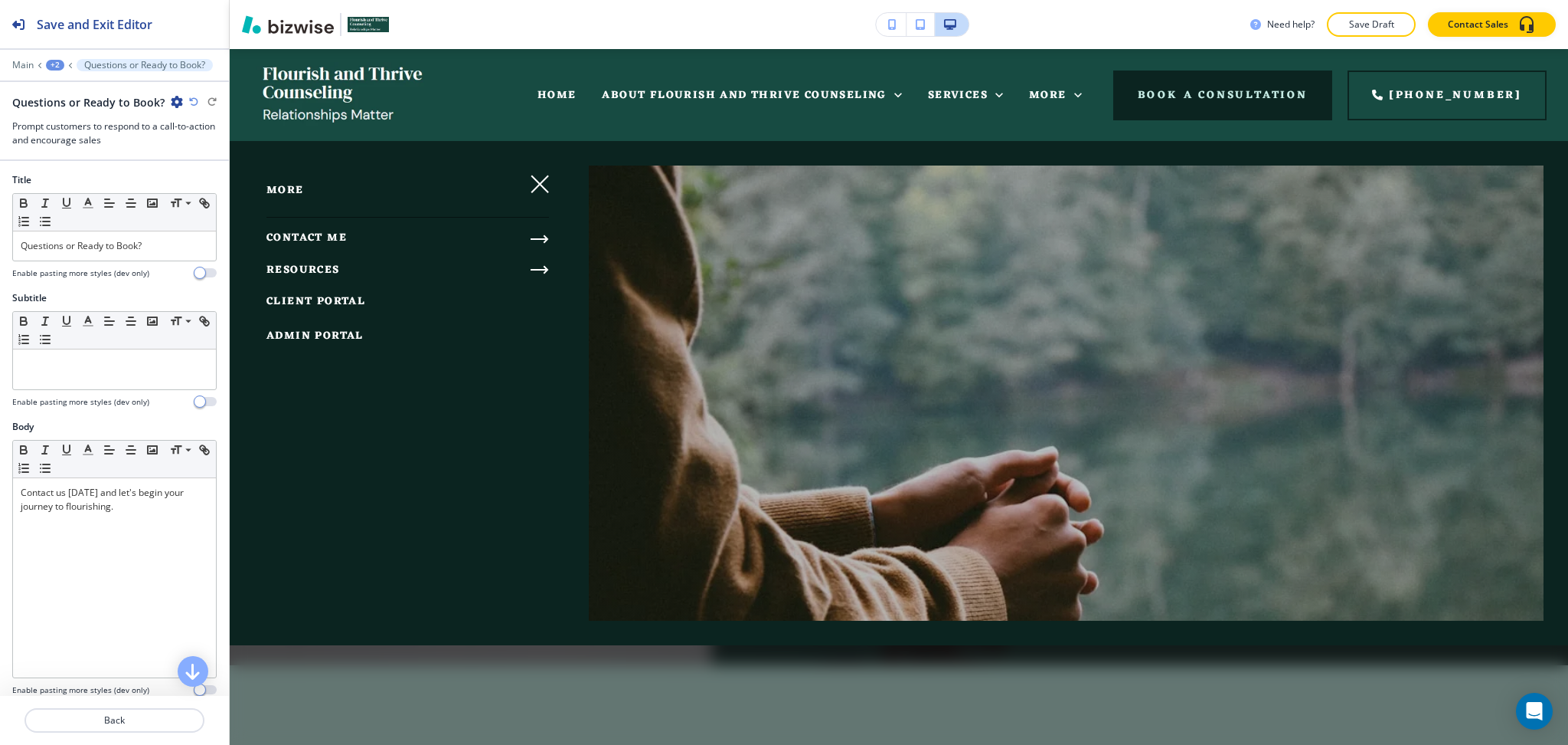
click at [533, 270] on icon "button" at bounding box center [538, 270] width 15 height 0
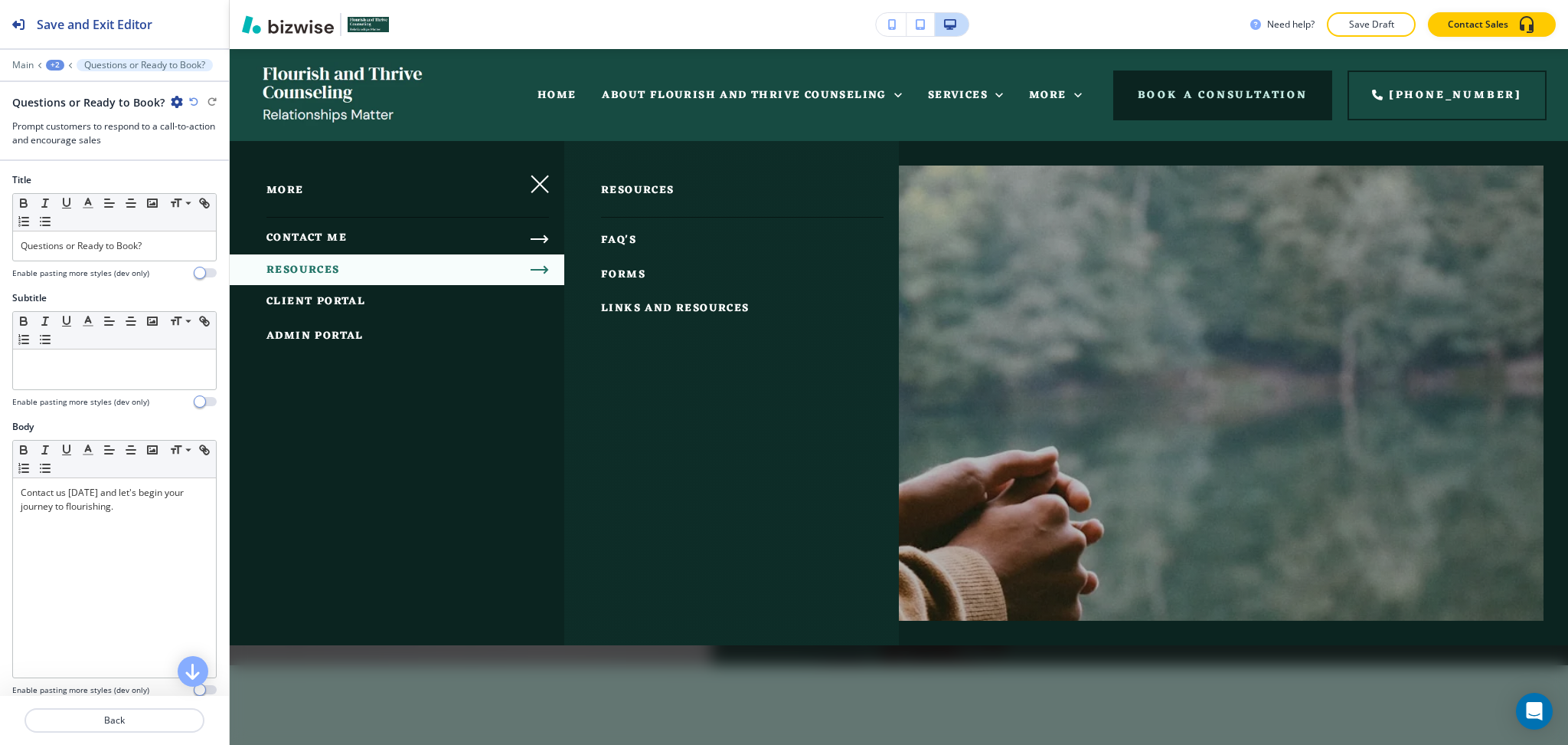
click at [630, 239] on span "FAQ's" at bounding box center [619, 240] width 35 height 19
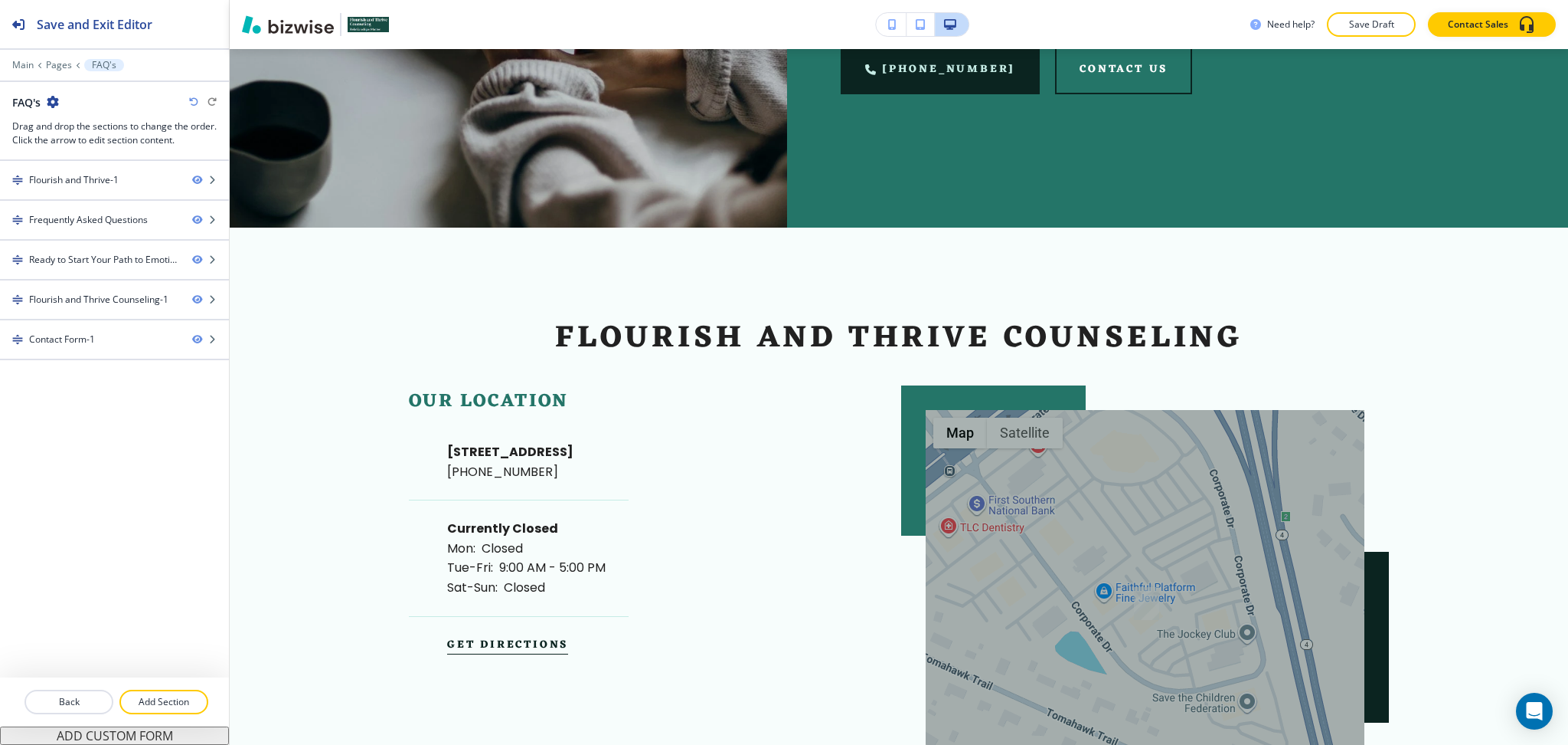
scroll to position [1943, 0]
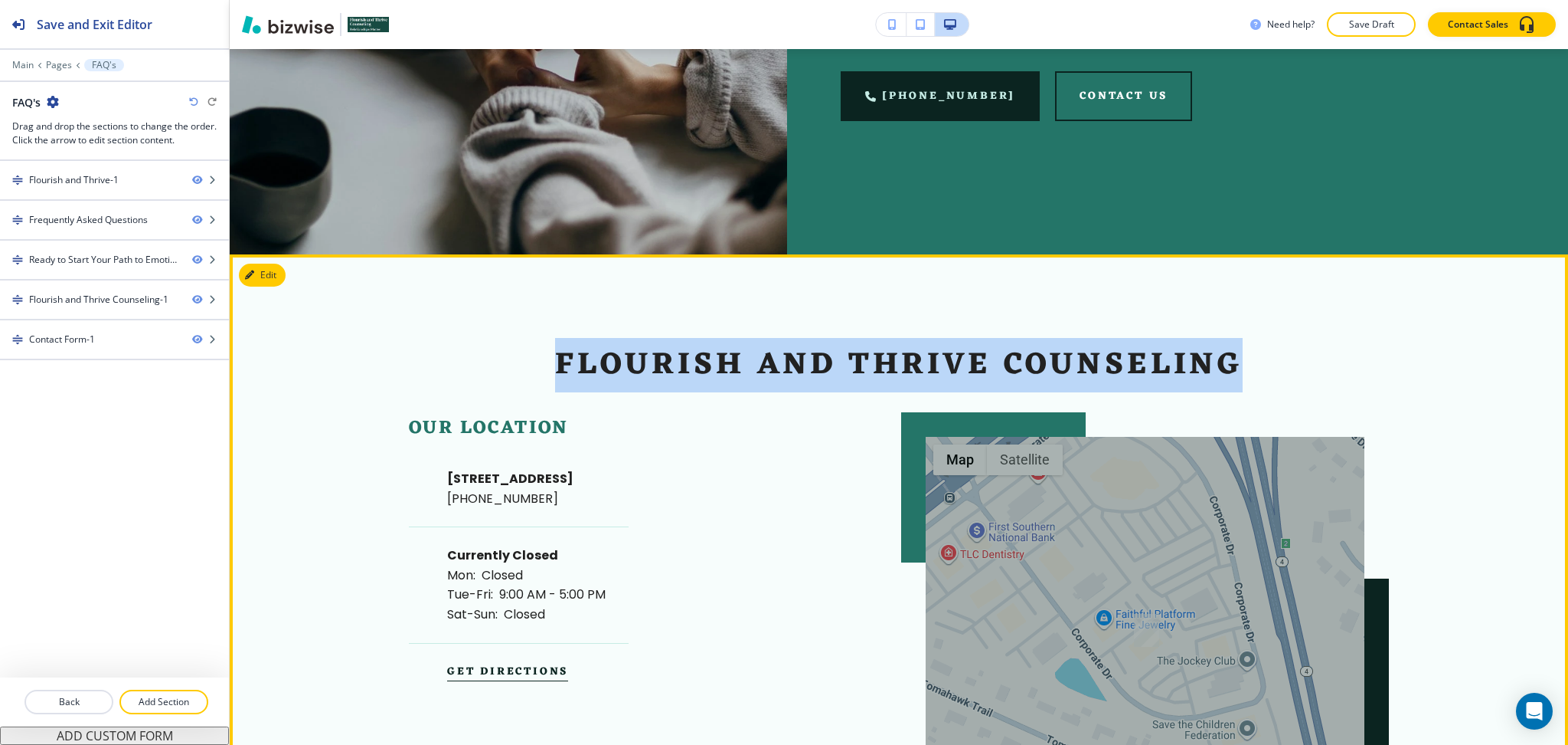
drag, startPoint x: 1223, startPoint y: 363, endPoint x: 507, endPoint y: 390, distance: 716.5
click at [507, 390] on div "Flourish and Thrive Counseling ← Move left → Move right ↑ Move up ↓ Move down +…" at bounding box center [899, 599] width 980 height 507
copy p "Flourish and Thrive Counseling"
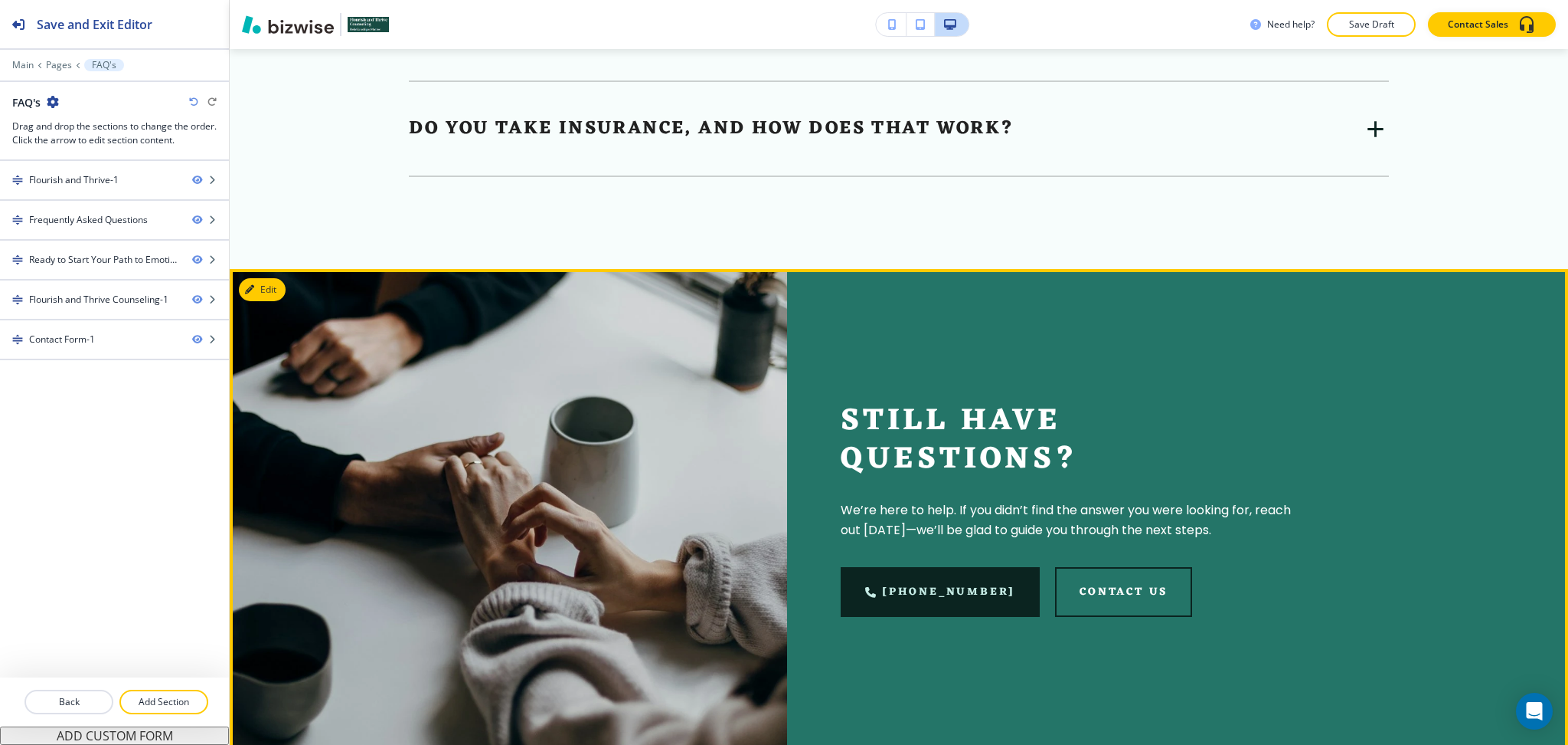
click at [288, 281] on div at bounding box center [509, 509] width 558 height 481
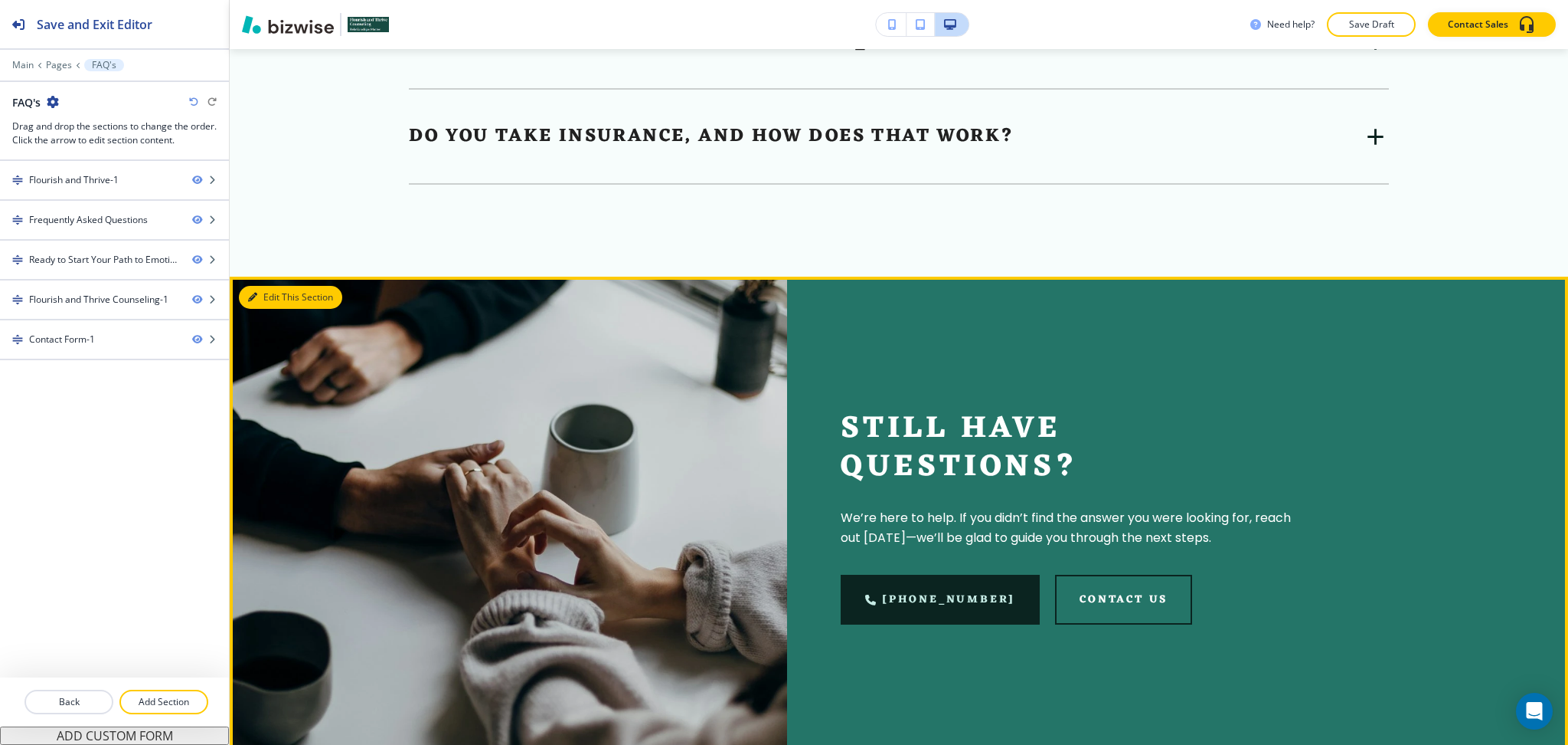
click at [262, 294] on button "Edit This Section" at bounding box center [290, 297] width 103 height 23
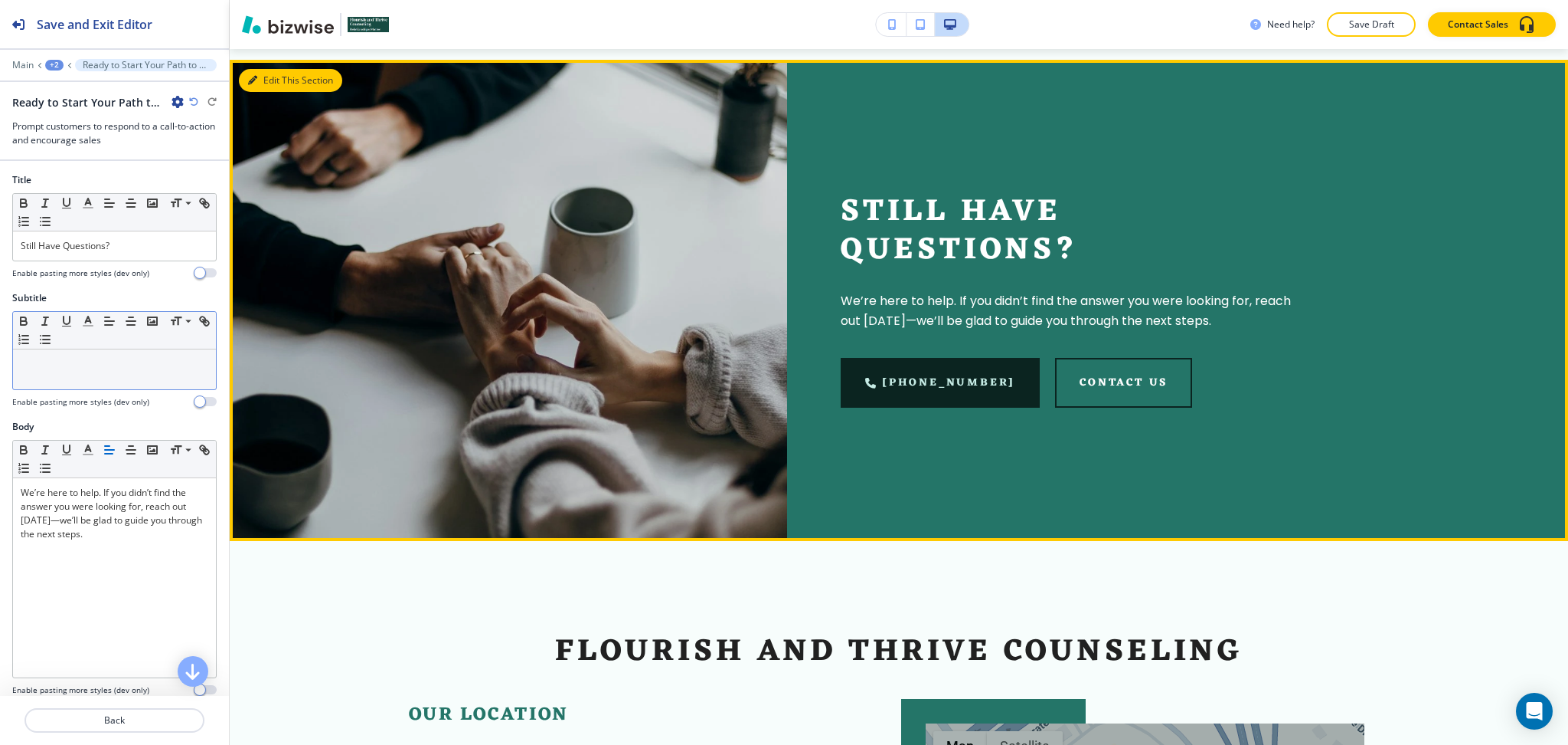
scroll to position [1434, 0]
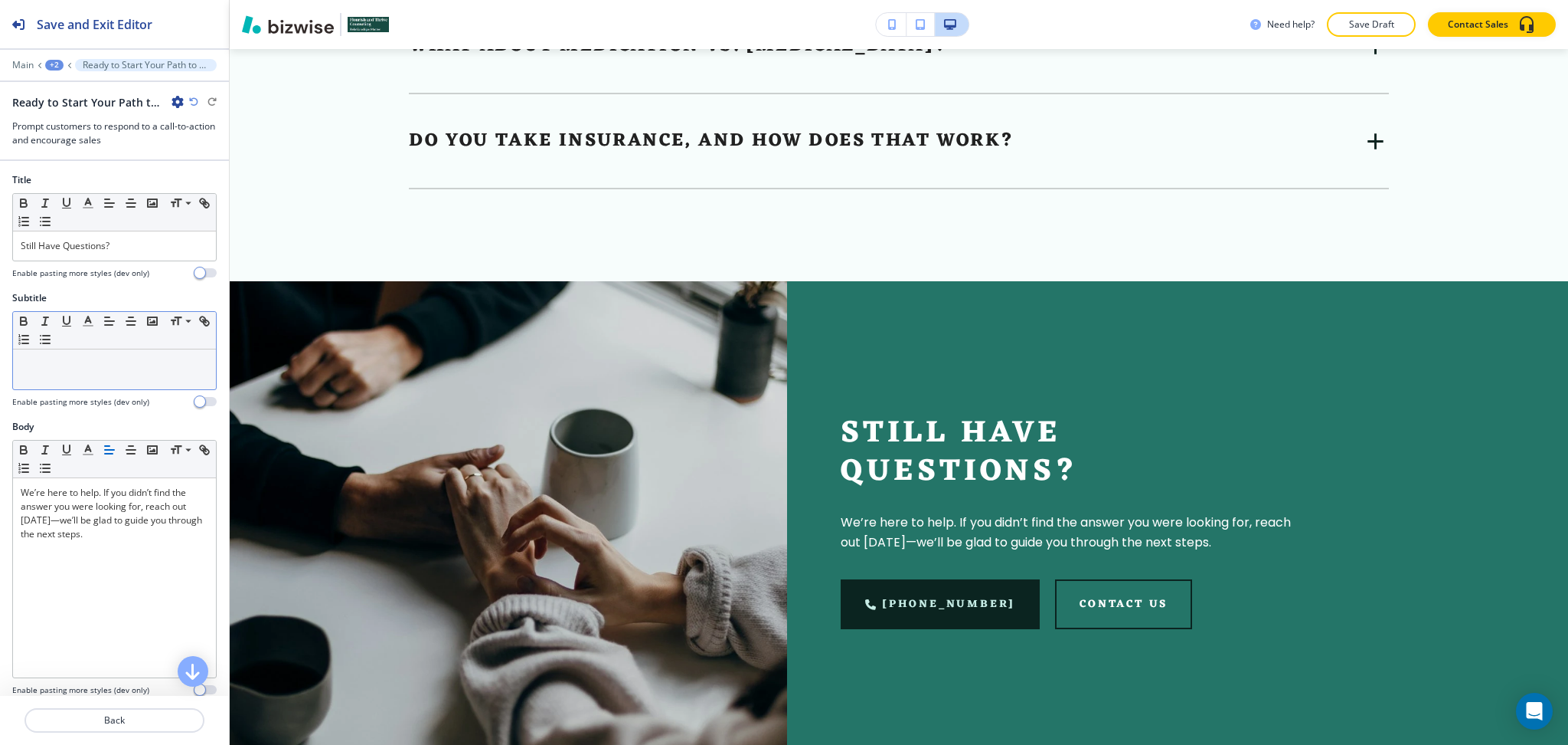
click at [109, 382] on div at bounding box center [115, 369] width 203 height 40
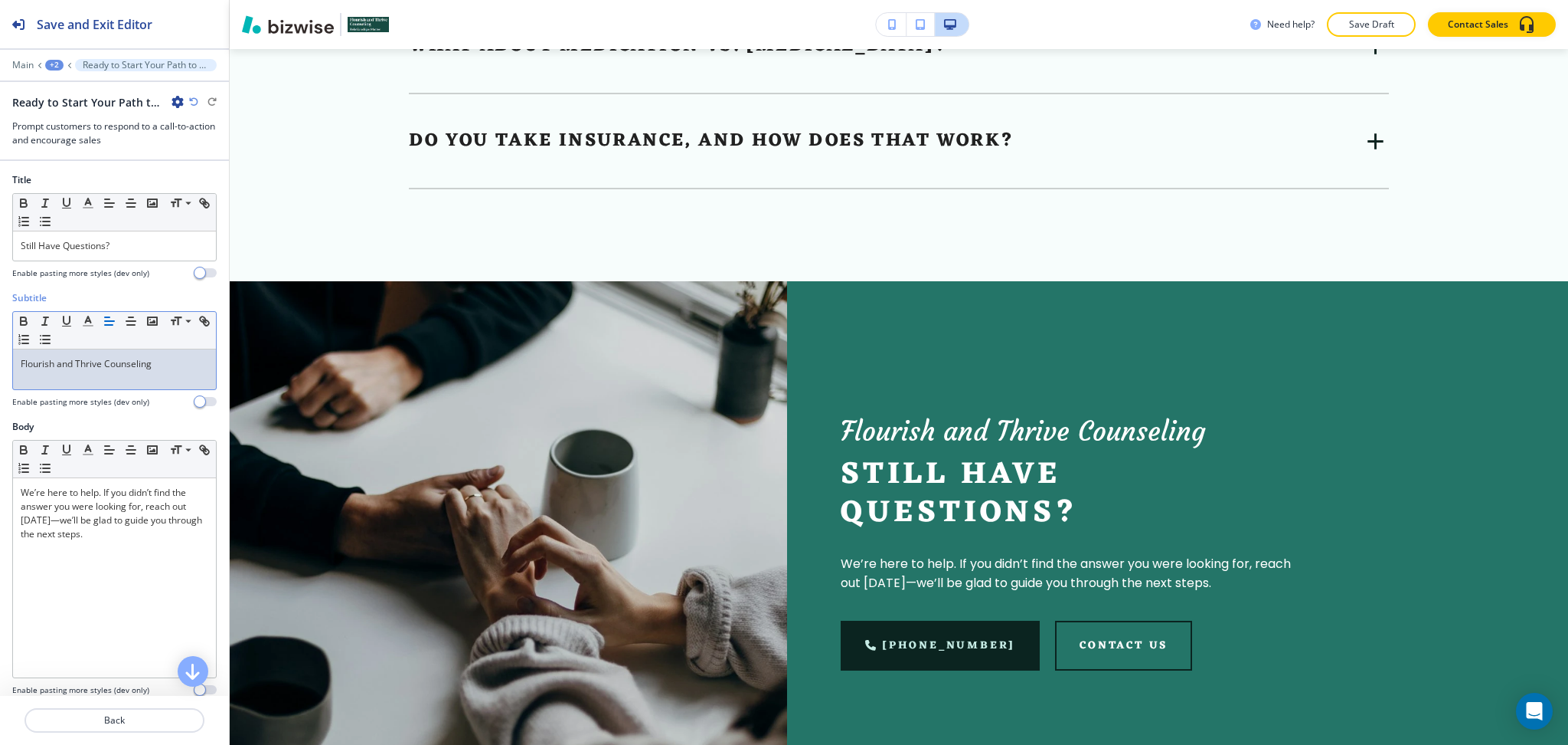
scroll to position [0, 0]
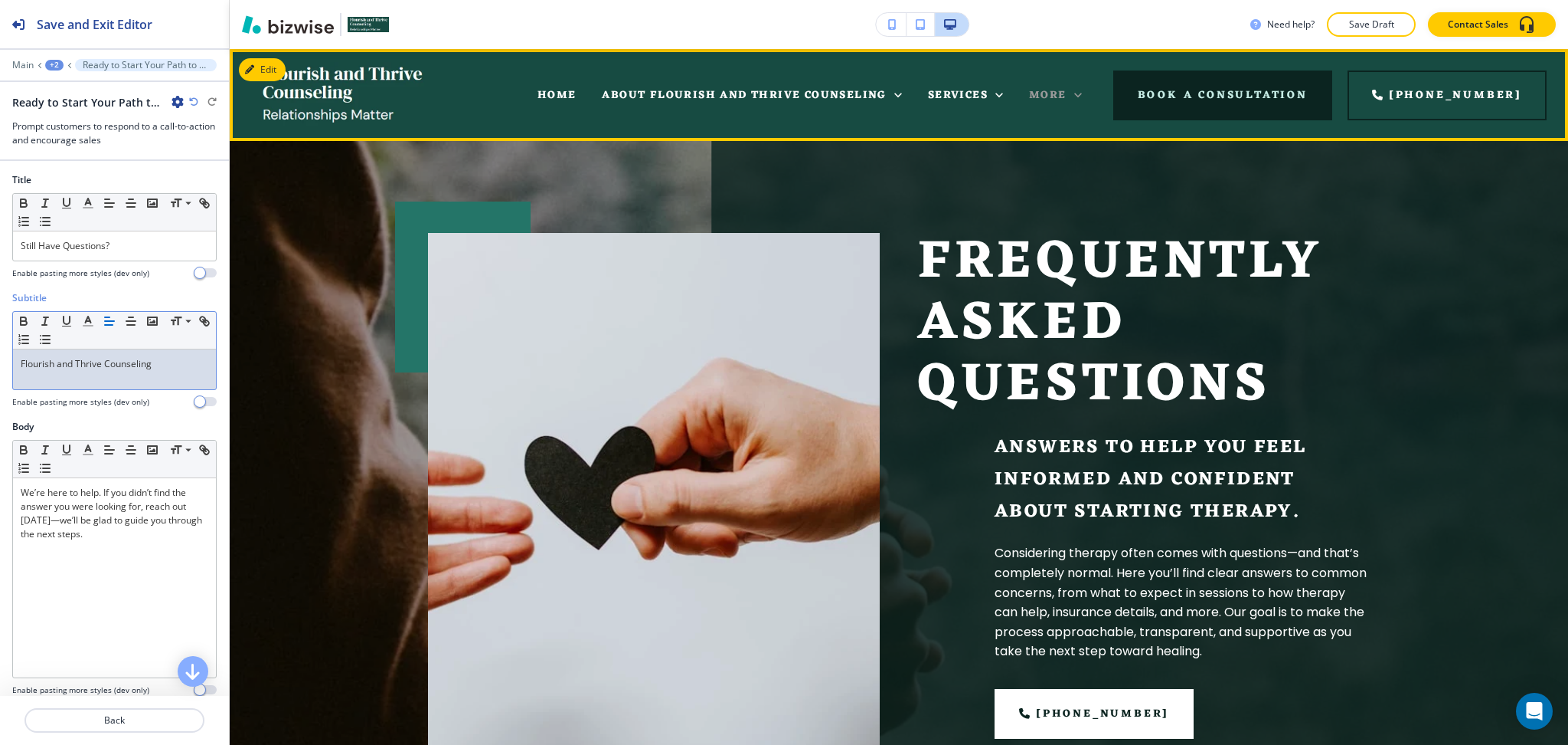
click at [1067, 97] on span "More" at bounding box center [1048, 95] width 38 height 19
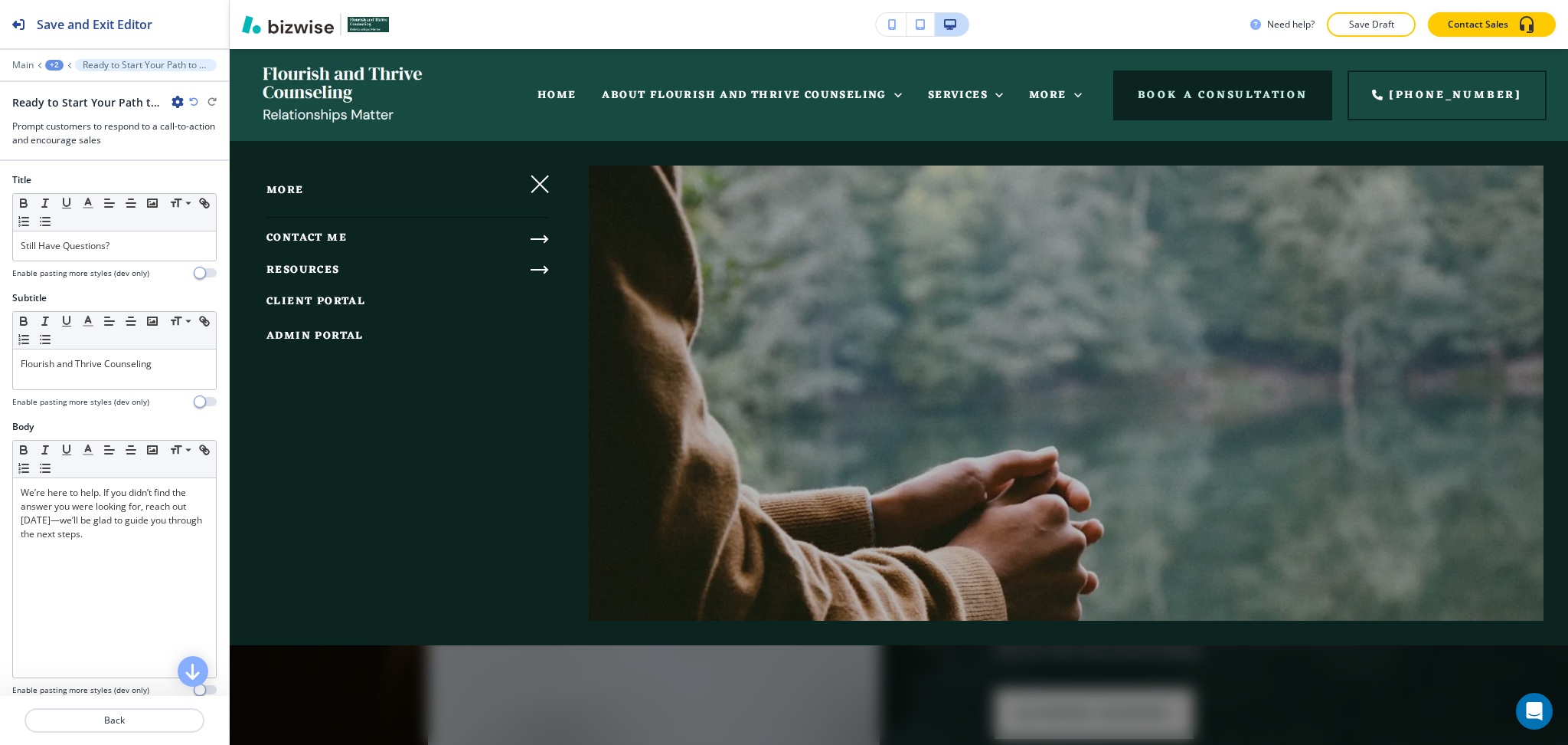
click at [533, 271] on icon "button" at bounding box center [540, 269] width 18 height 18
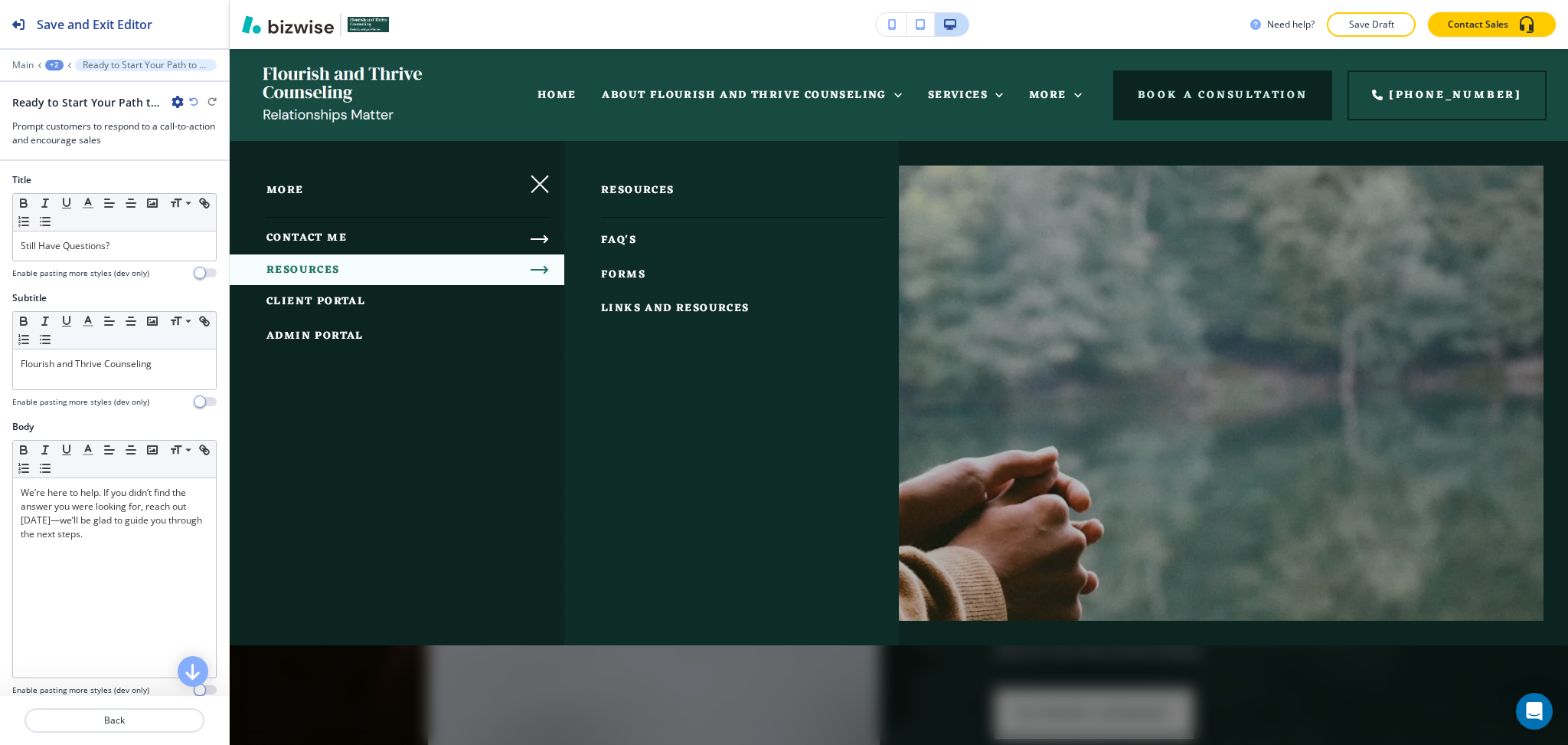
click at [621, 276] on span "FORMS" at bounding box center [623, 274] width 44 height 19
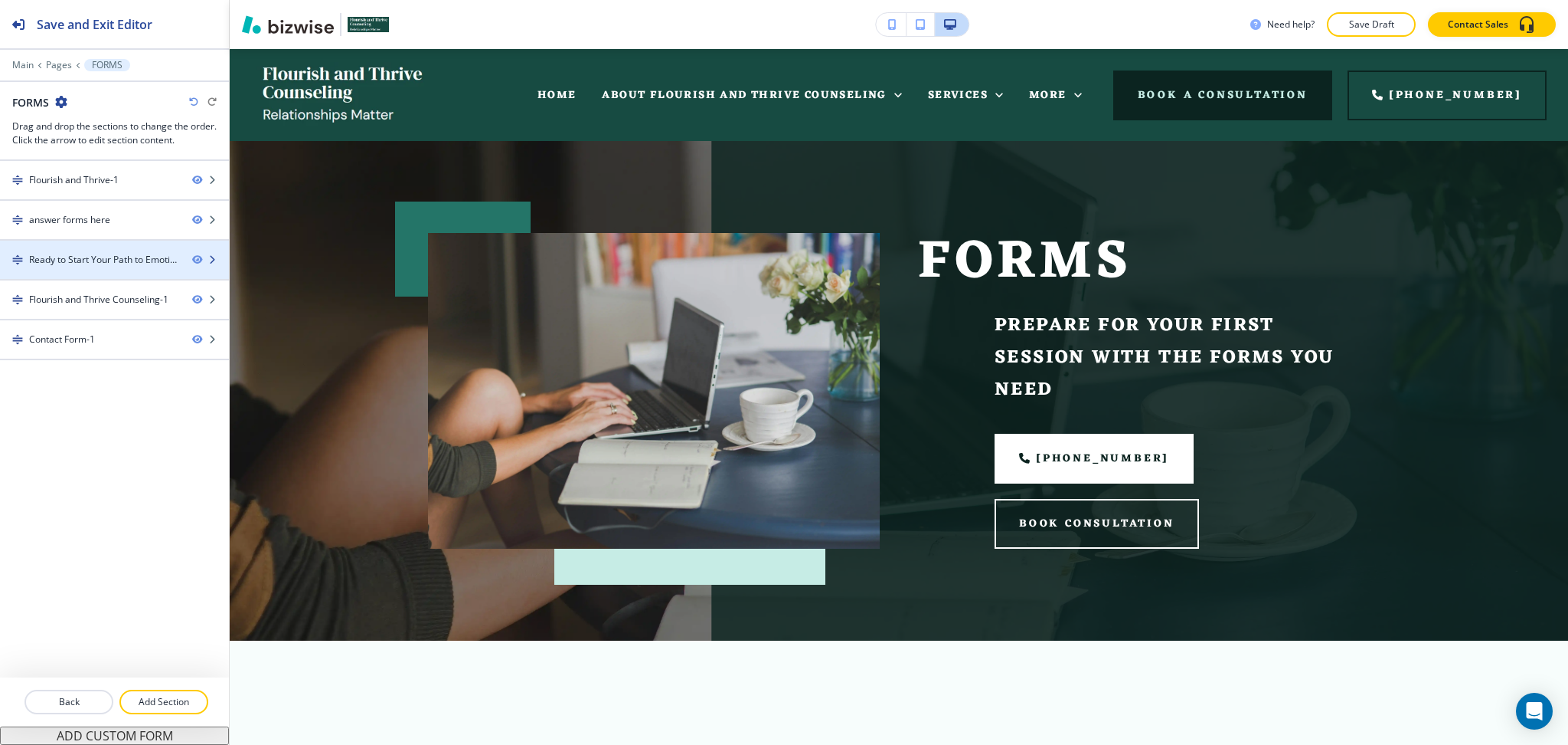
click at [132, 260] on div "Ready to Start Your Path to Emotional Well-being?-1" at bounding box center [104, 259] width 150 height 13
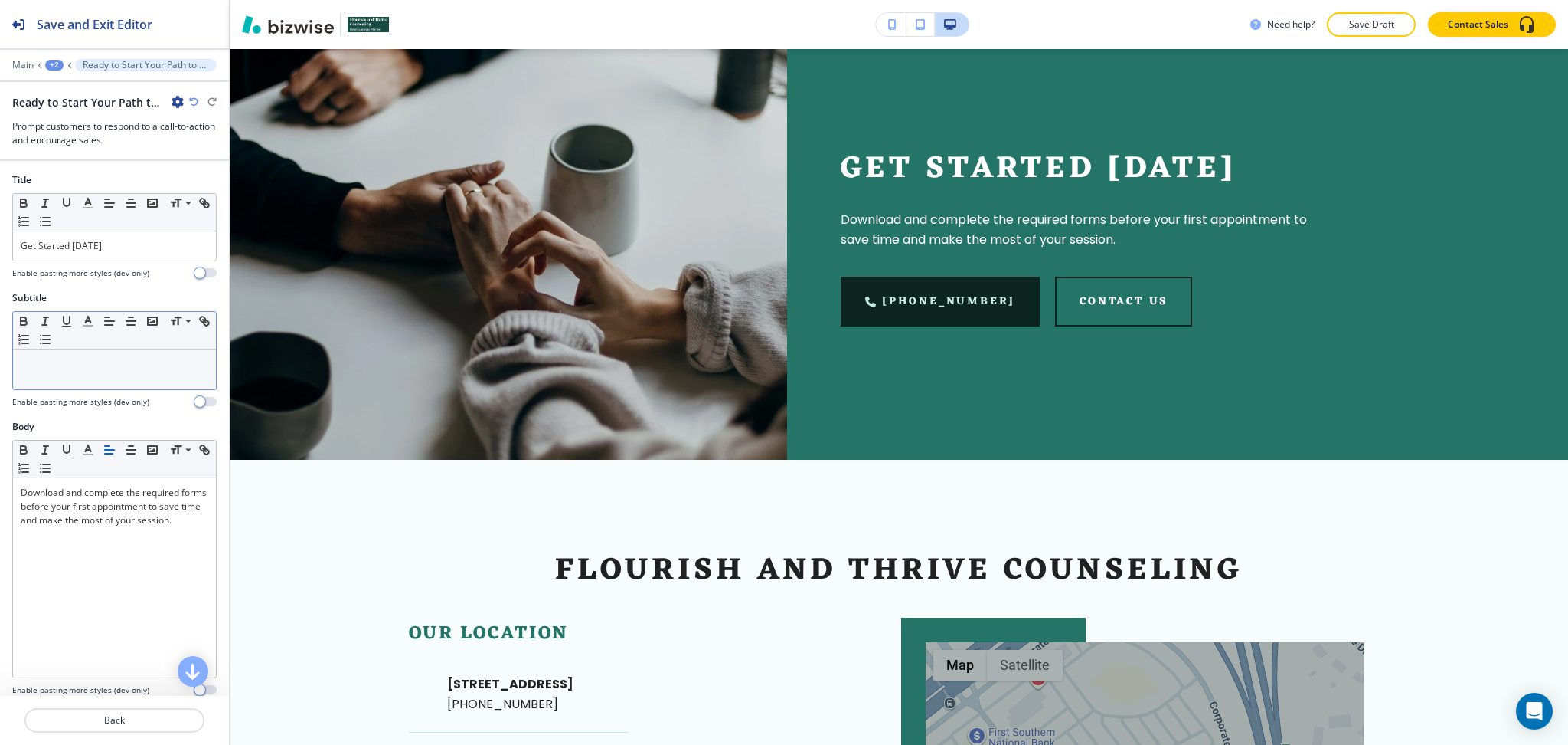
click at [113, 366] on p at bounding box center [114, 363] width 188 height 13
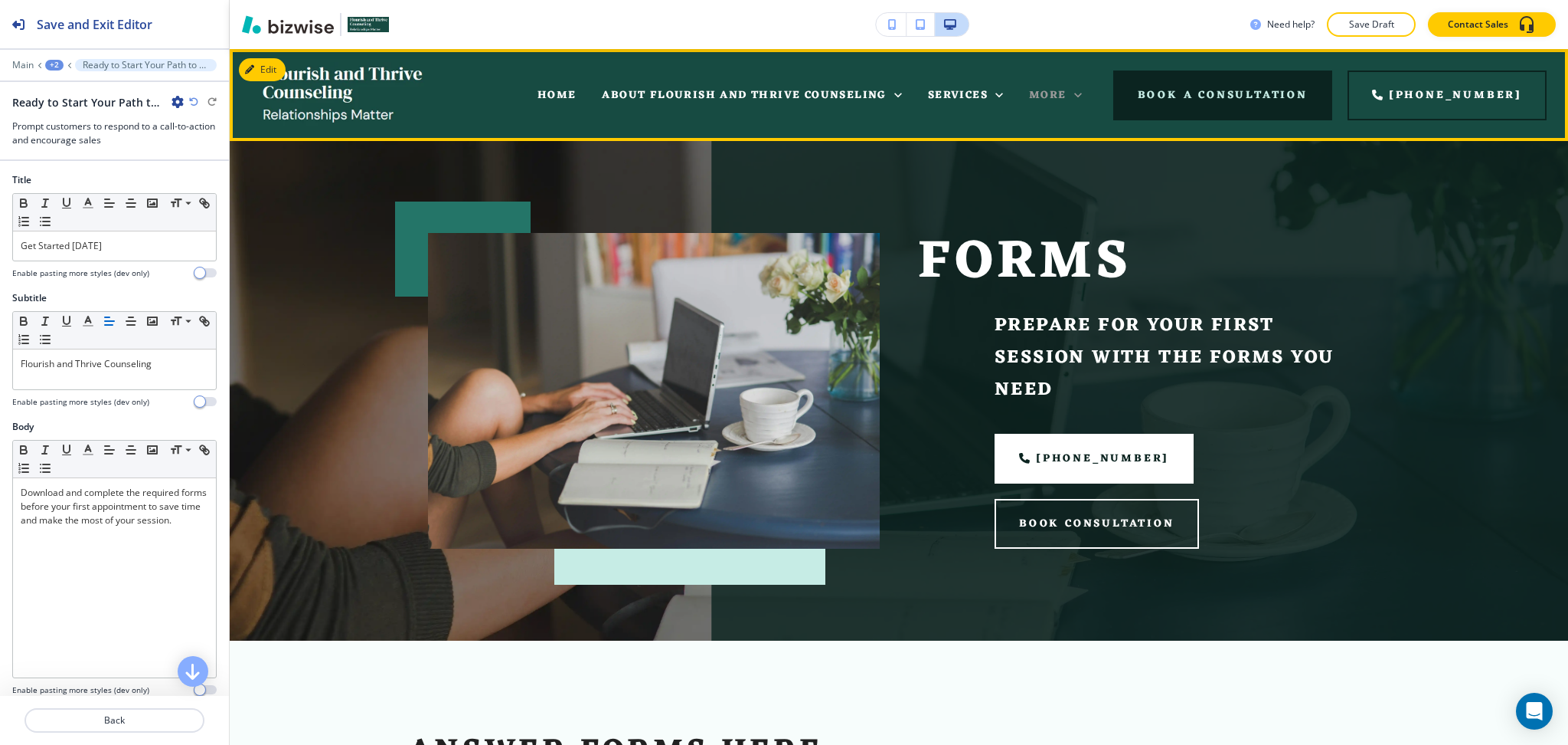
click at [1086, 92] on icon at bounding box center [1078, 95] width 15 height 15
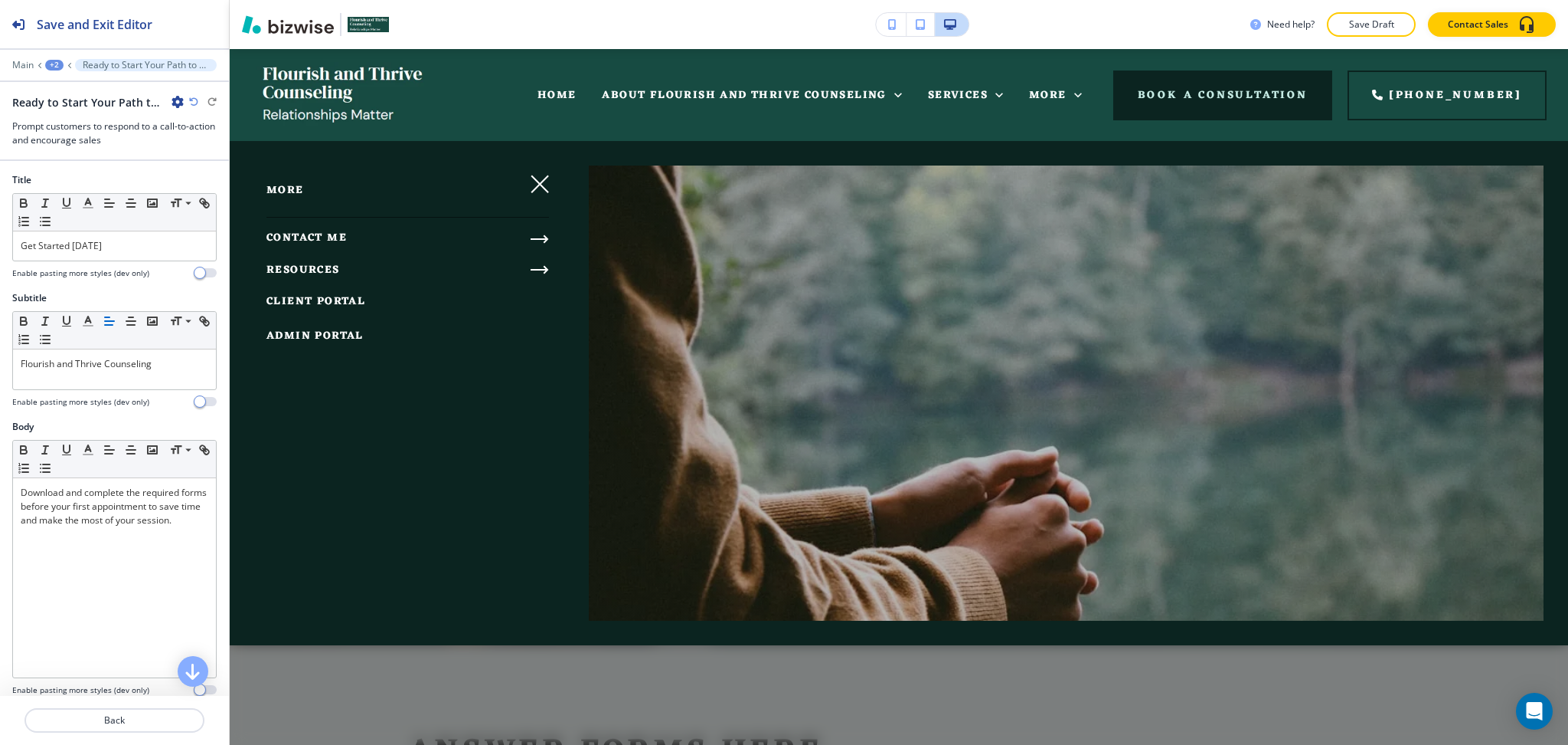
click at [534, 270] on icon "button" at bounding box center [540, 269] width 18 height 18
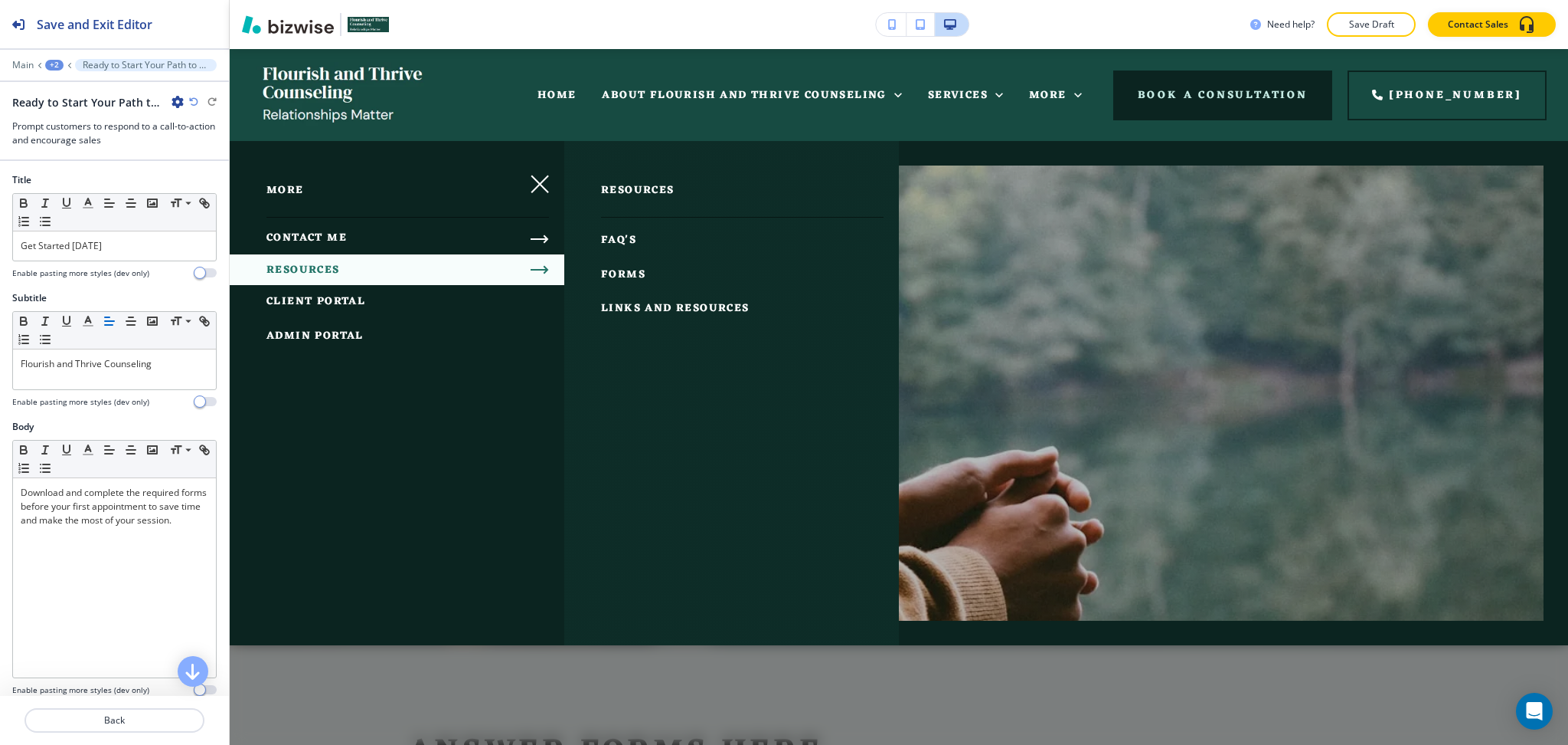
click at [698, 314] on span "LINKS AND RESOURCES" at bounding box center [675, 308] width 149 height 19
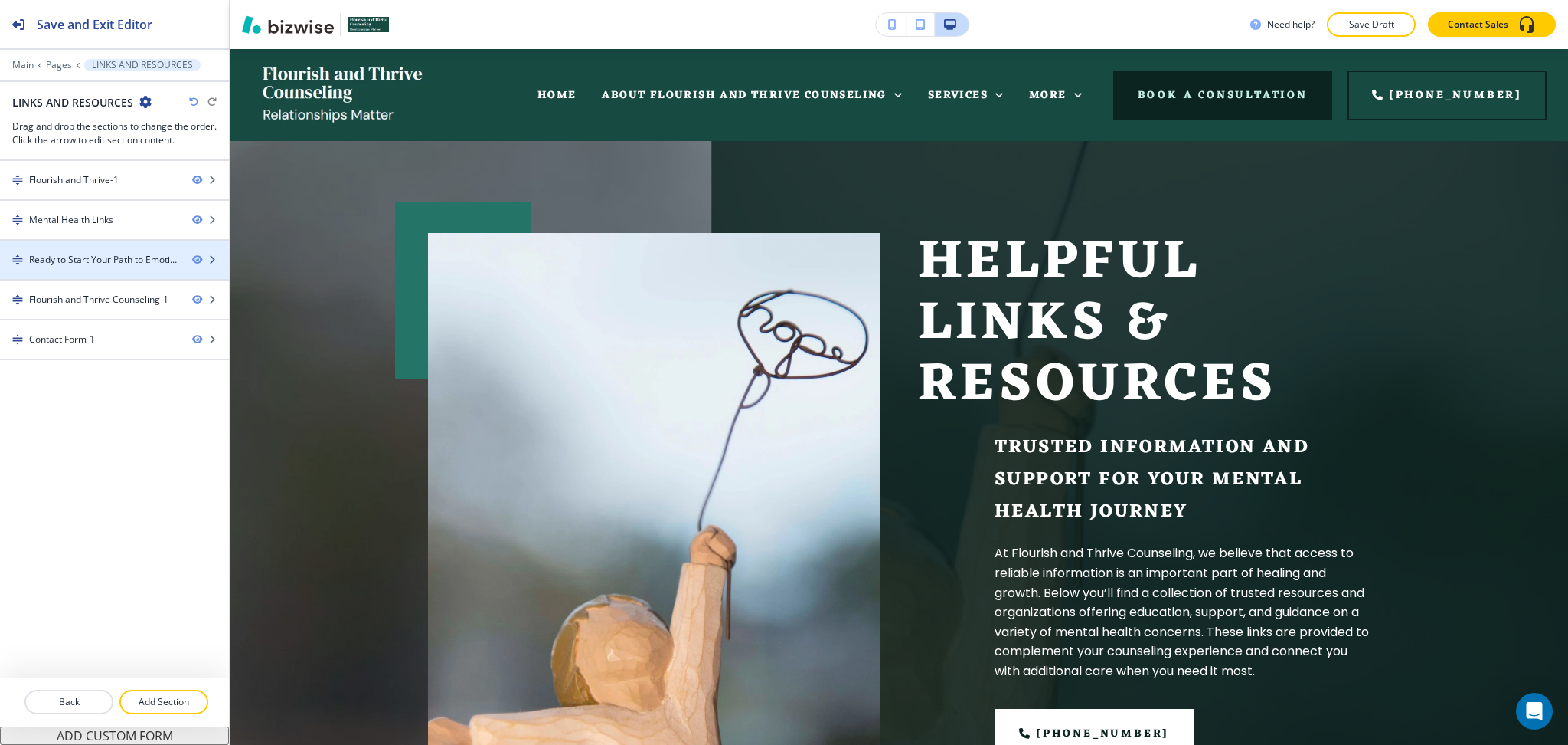
click at [71, 263] on div "Ready to Start Your Path to Emotional Well-being?-1" at bounding box center [104, 259] width 150 height 13
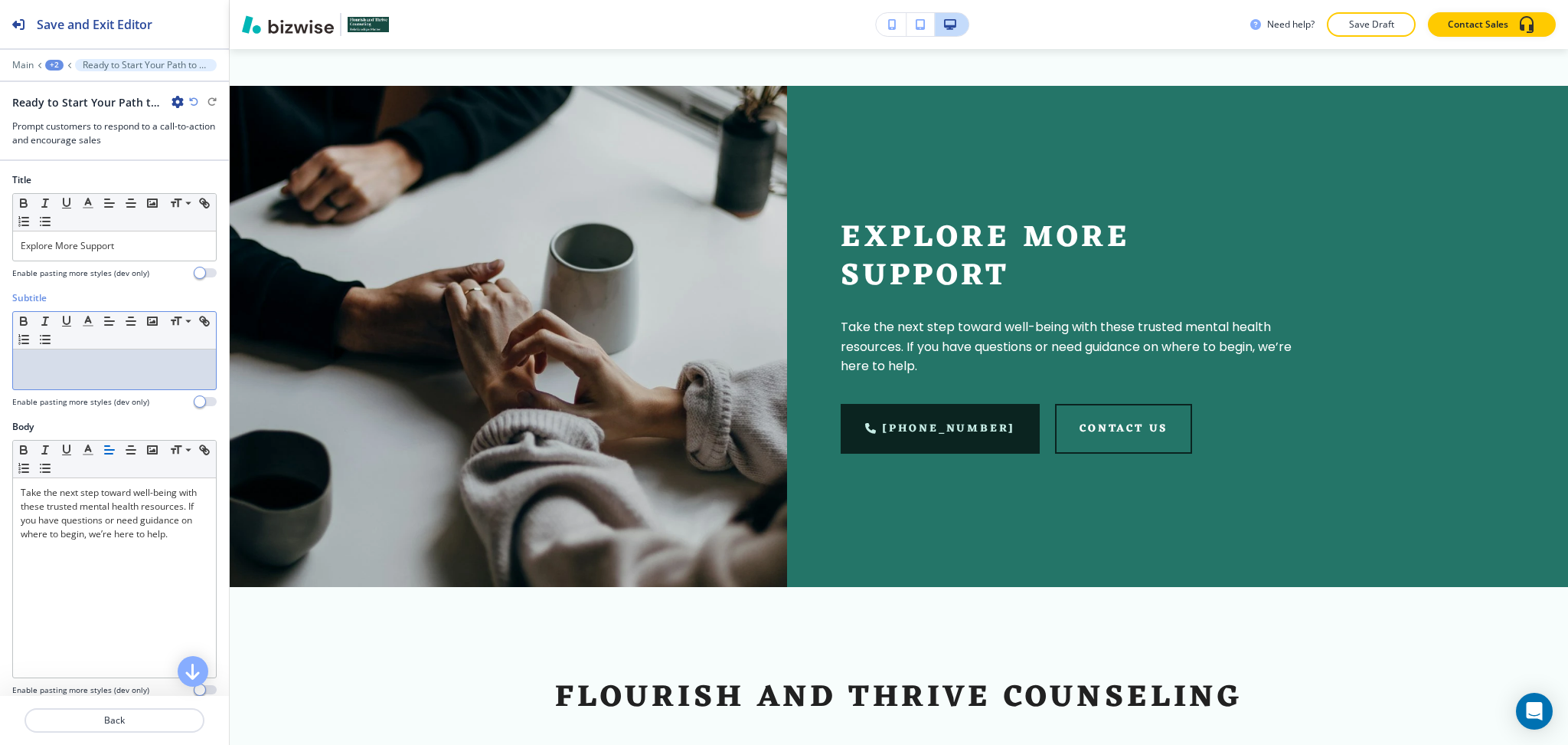
click at [103, 370] on p at bounding box center [114, 363] width 188 height 13
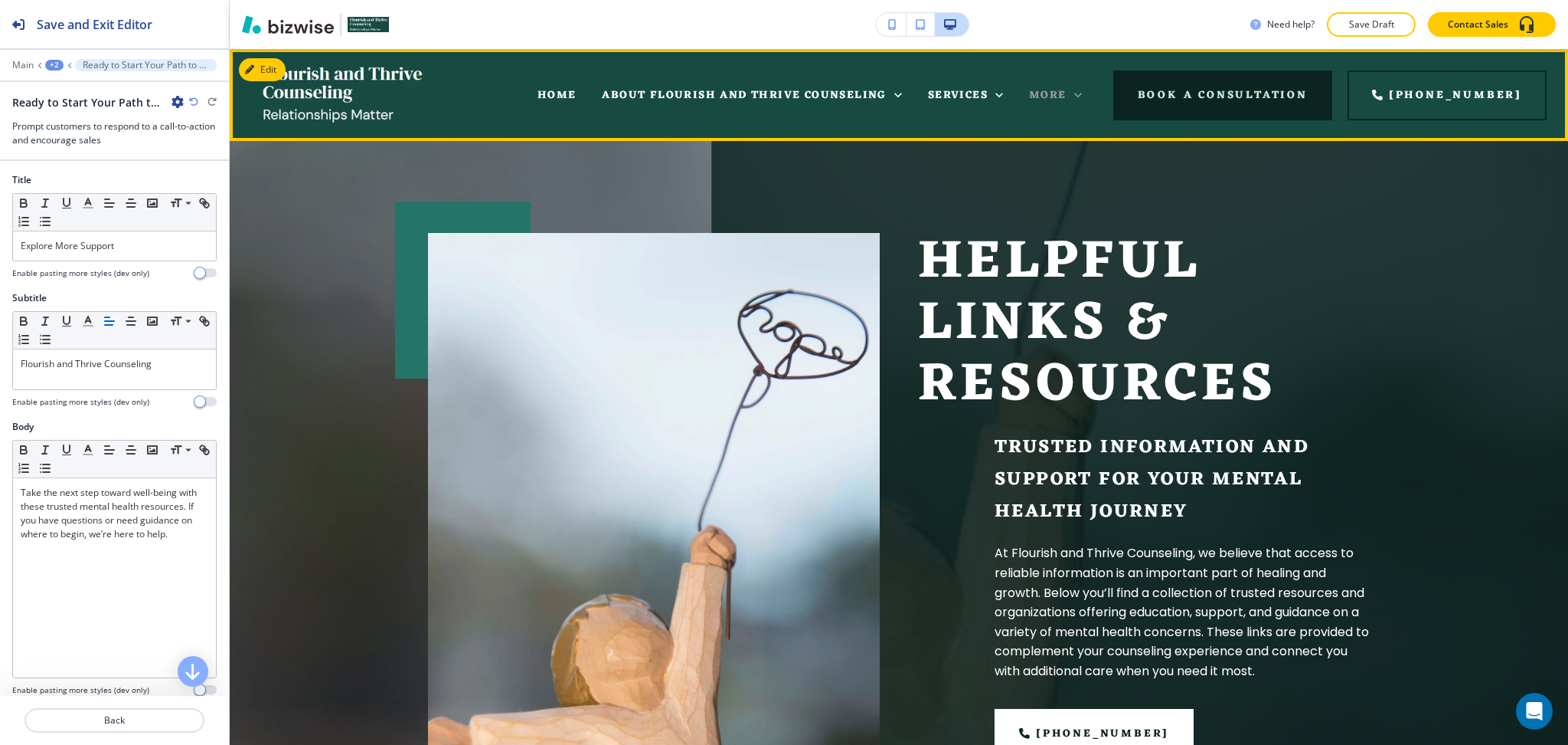
click at [1086, 95] on icon at bounding box center [1078, 95] width 15 height 15
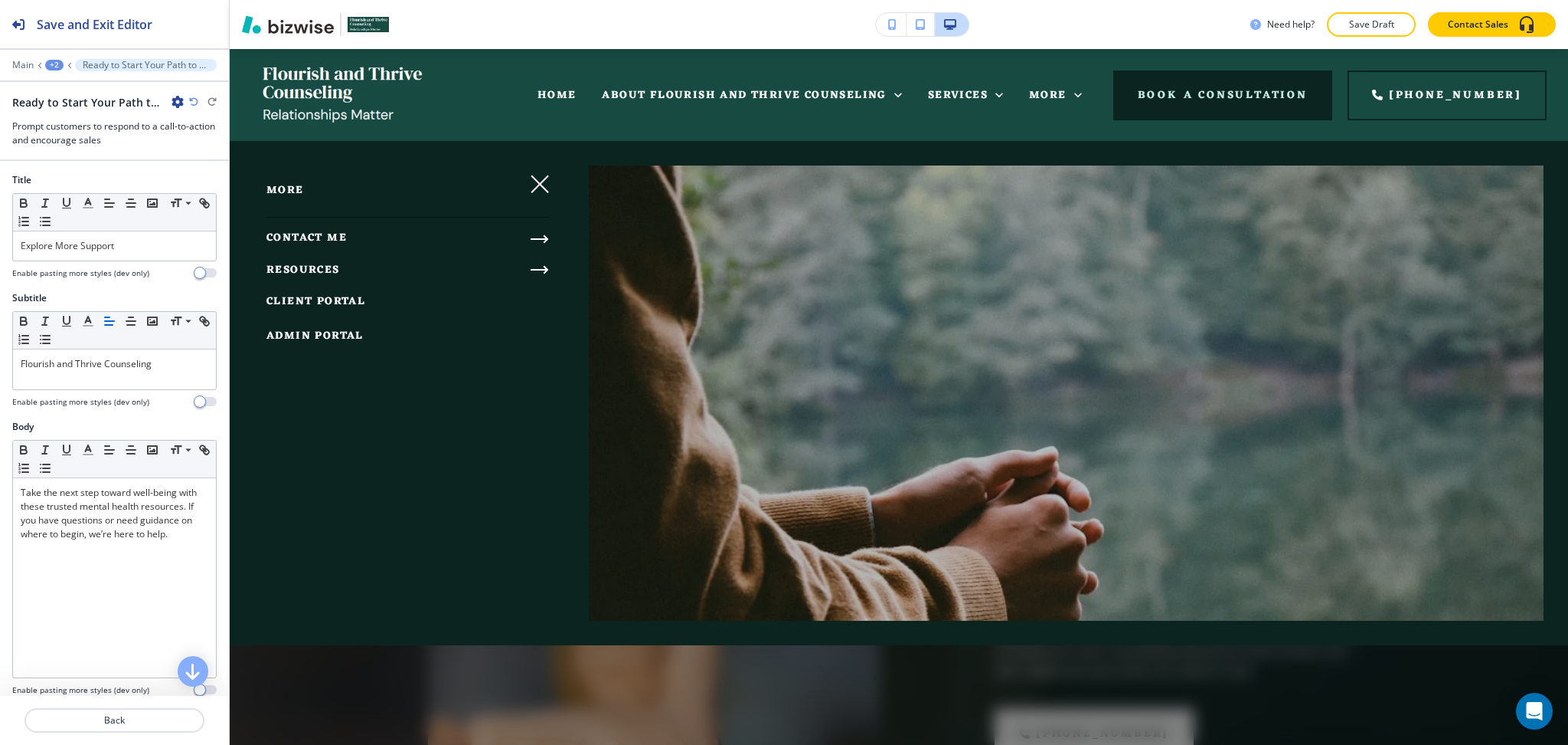
click at [307, 237] on span "CONTACT ME" at bounding box center [307, 238] width 80 height 19
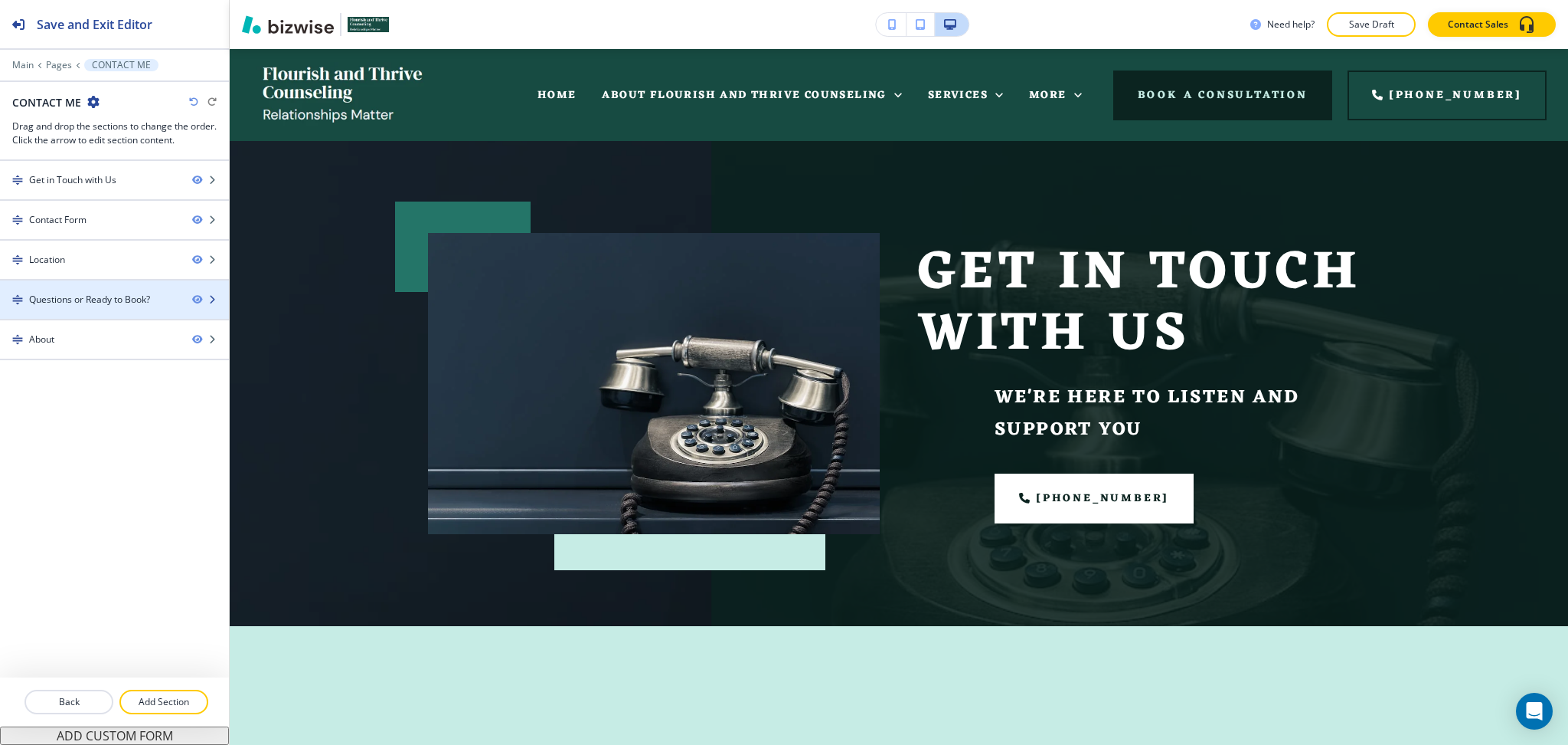
click at [108, 296] on div "Questions or Ready to Book?" at bounding box center [90, 299] width 121 height 13
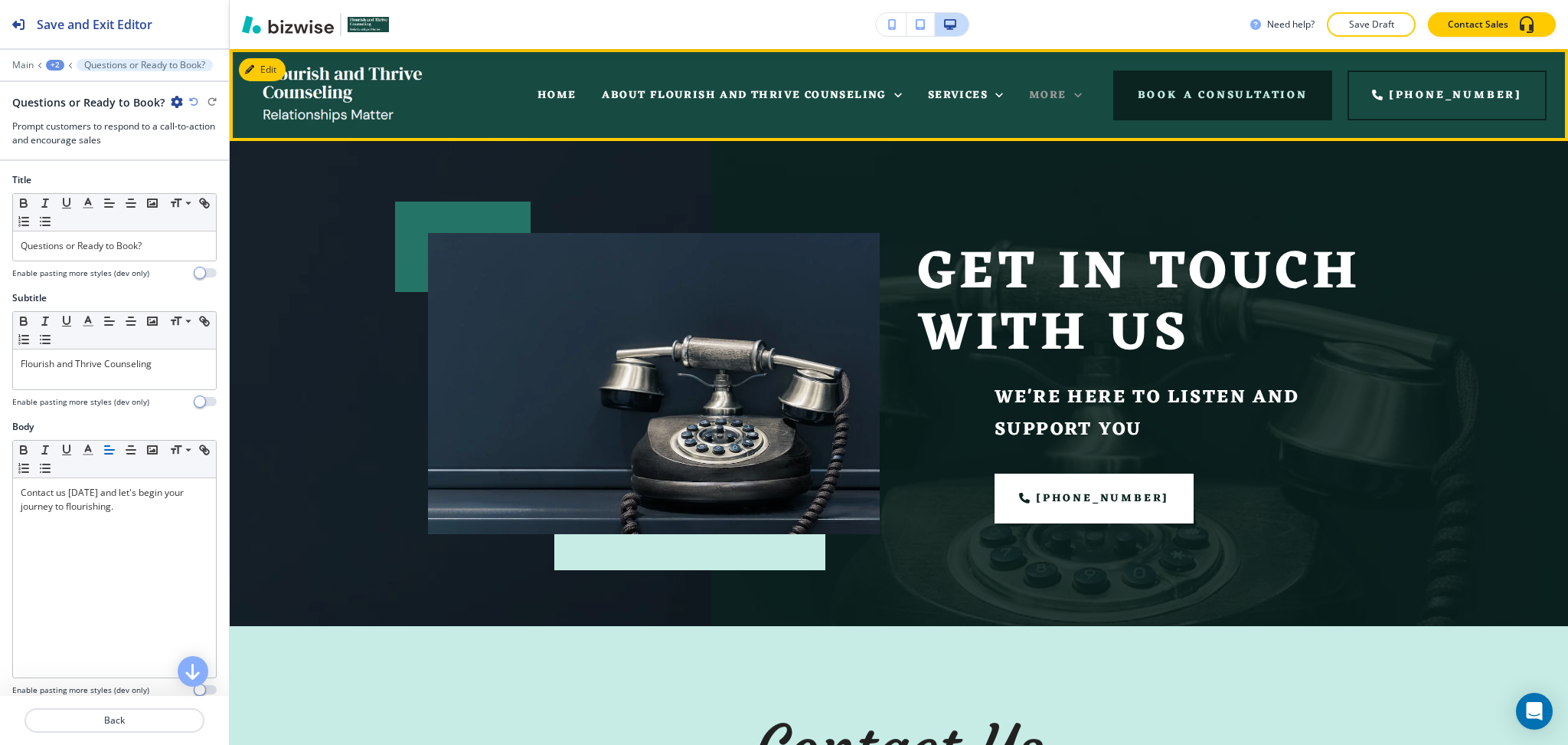
click at [1086, 94] on icon at bounding box center [1078, 95] width 15 height 15
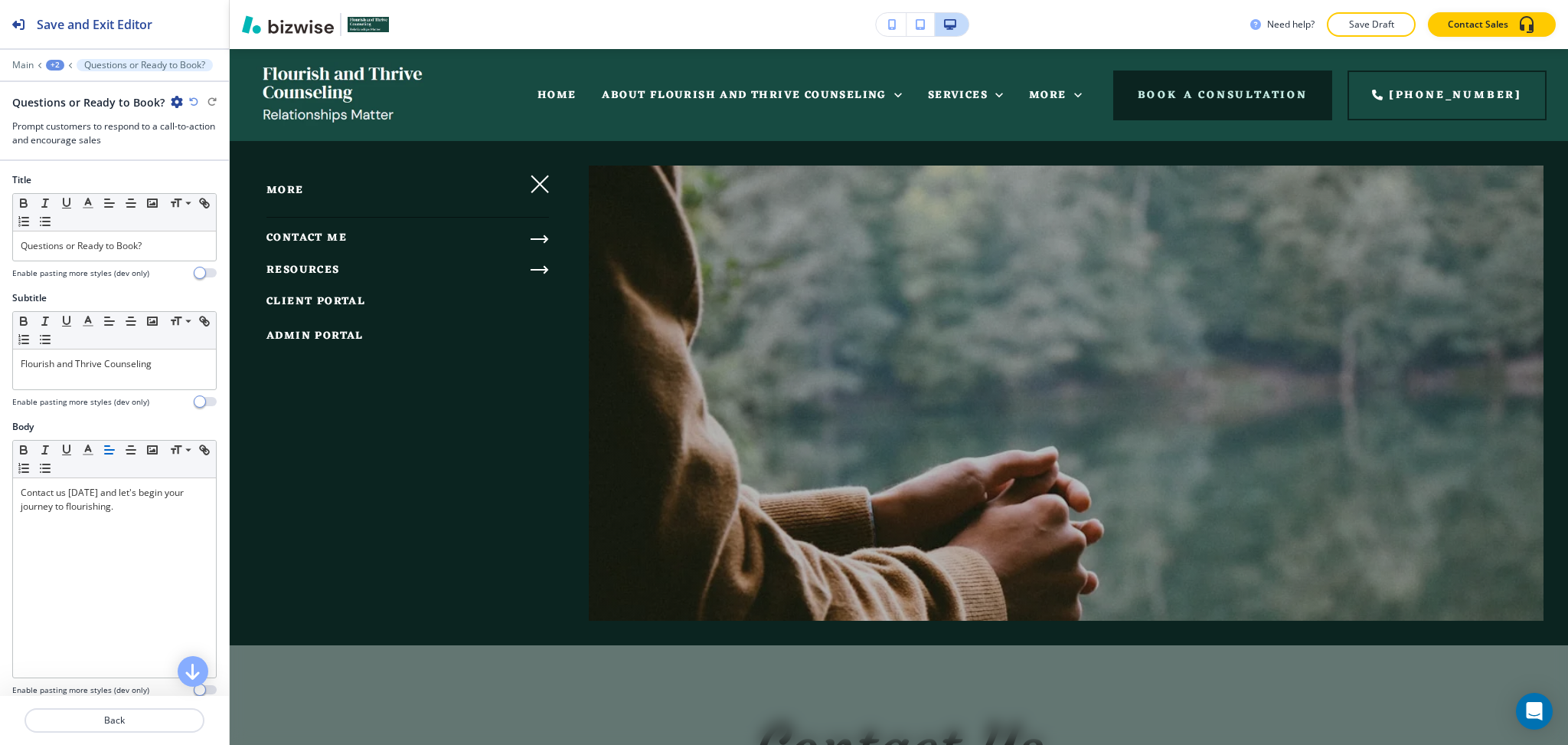
click at [533, 237] on icon "button" at bounding box center [540, 239] width 18 height 18
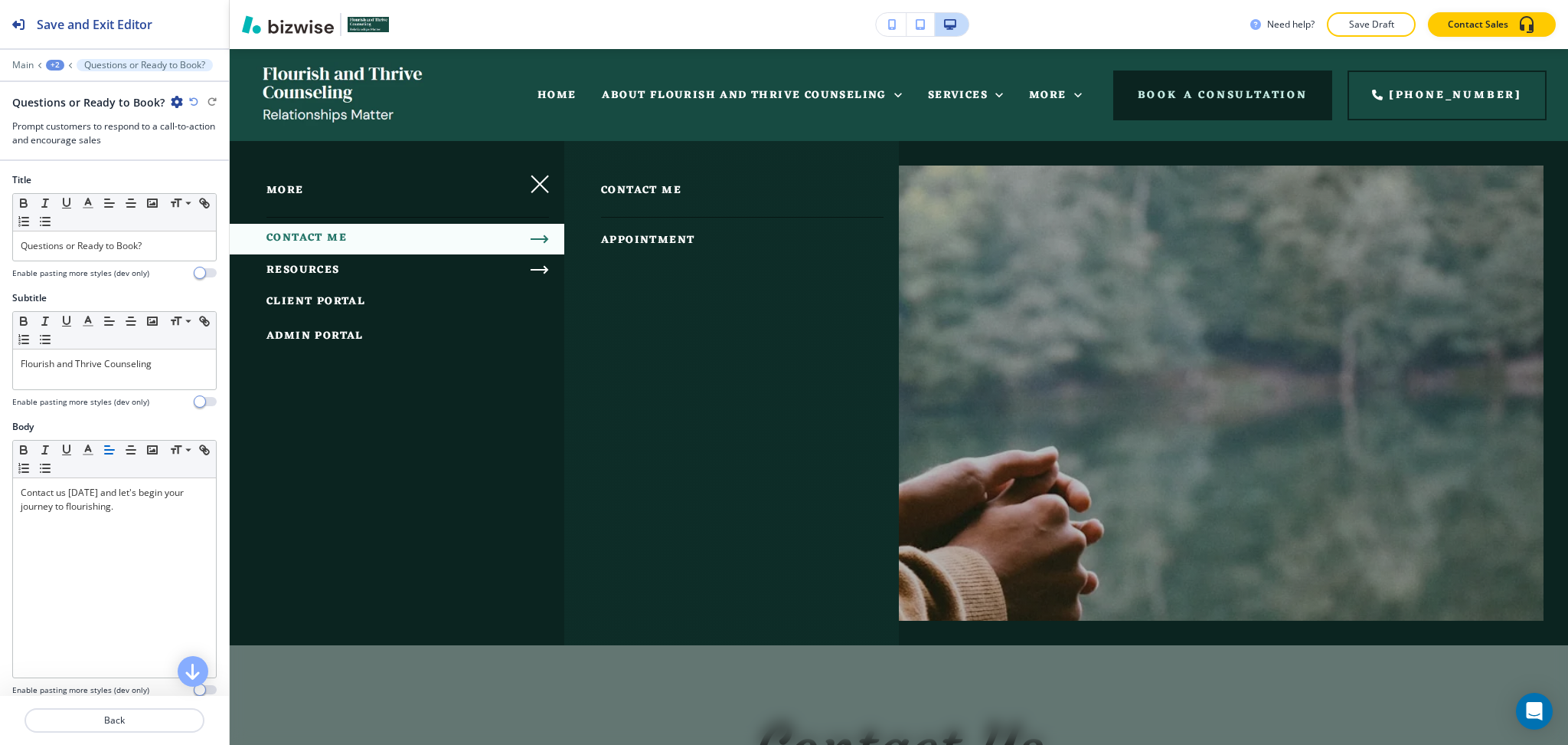
click at [663, 236] on span "APPOINTMENT" at bounding box center [648, 240] width 94 height 19
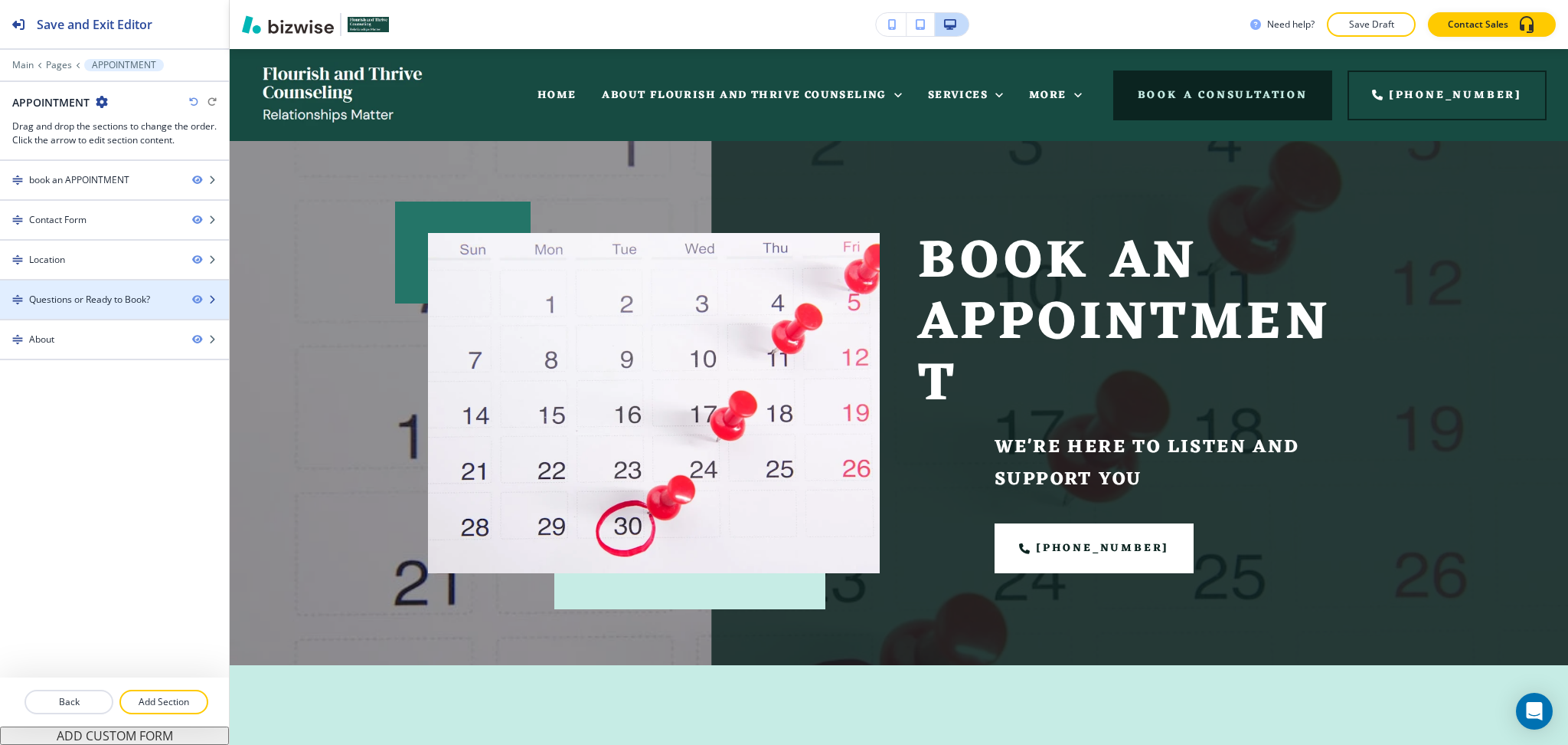
click at [113, 301] on div "Questions or Ready to Book?" at bounding box center [90, 299] width 121 height 13
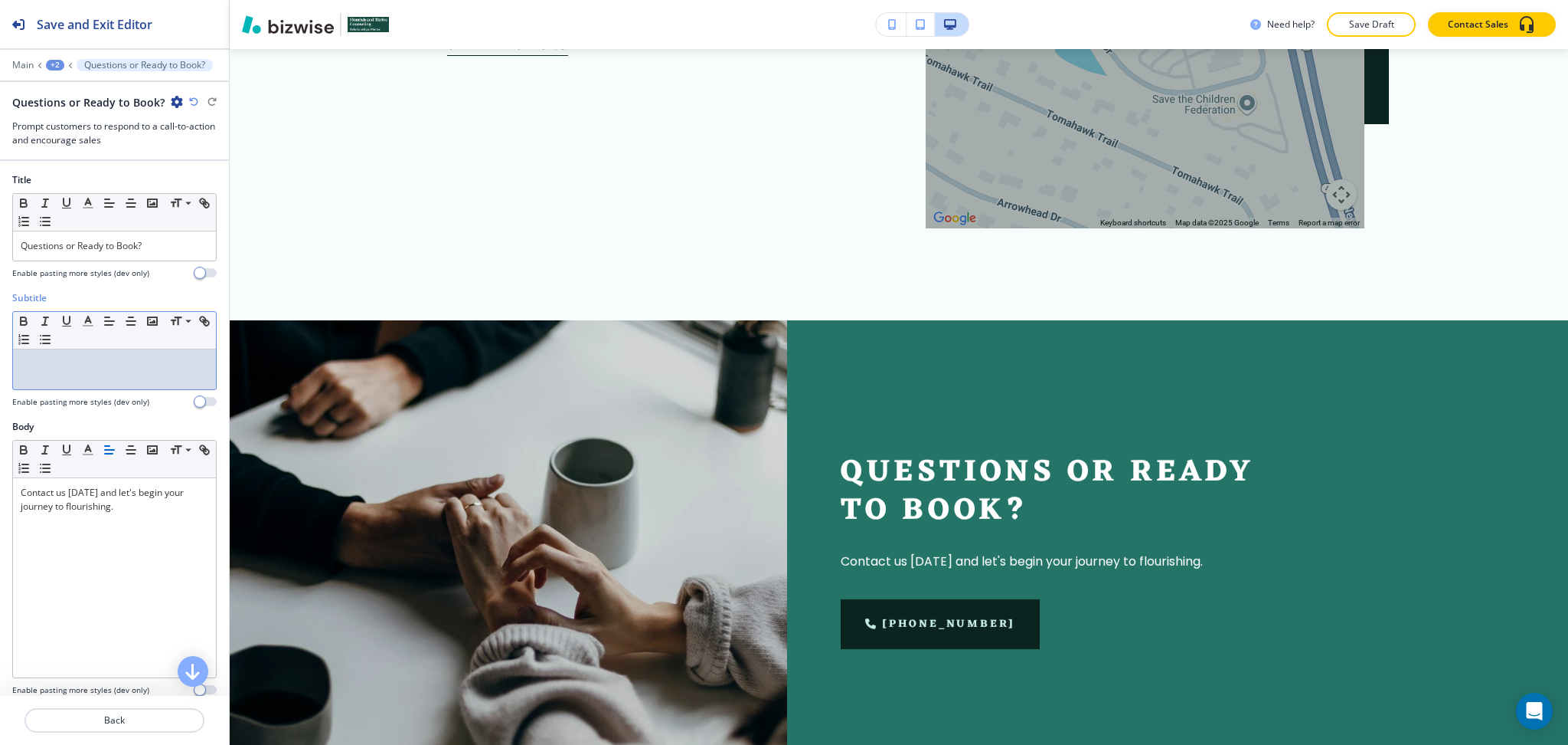
drag, startPoint x: 106, startPoint y: 367, endPoint x: 122, endPoint y: 372, distance: 16.8
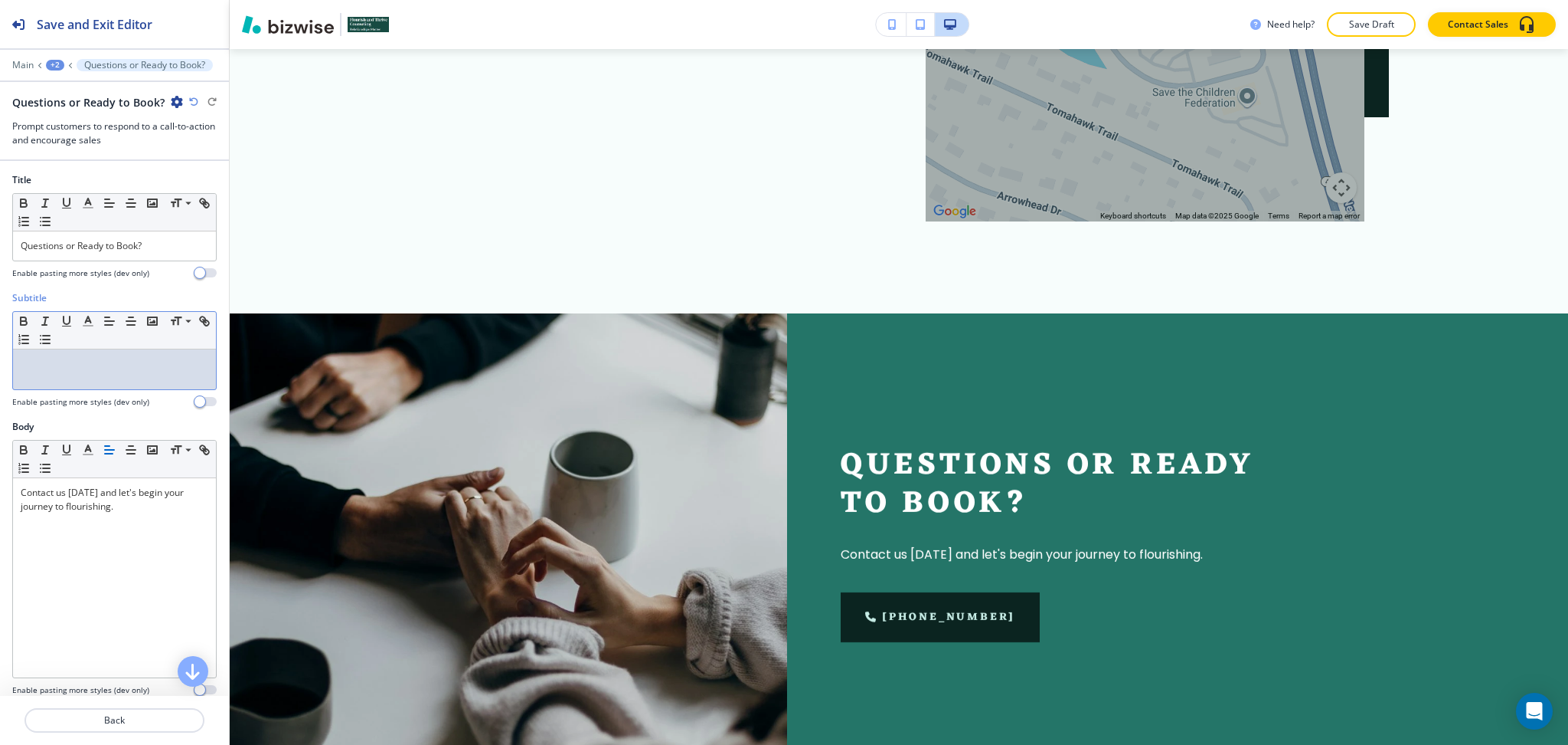
click at [106, 367] on p at bounding box center [114, 363] width 188 height 13
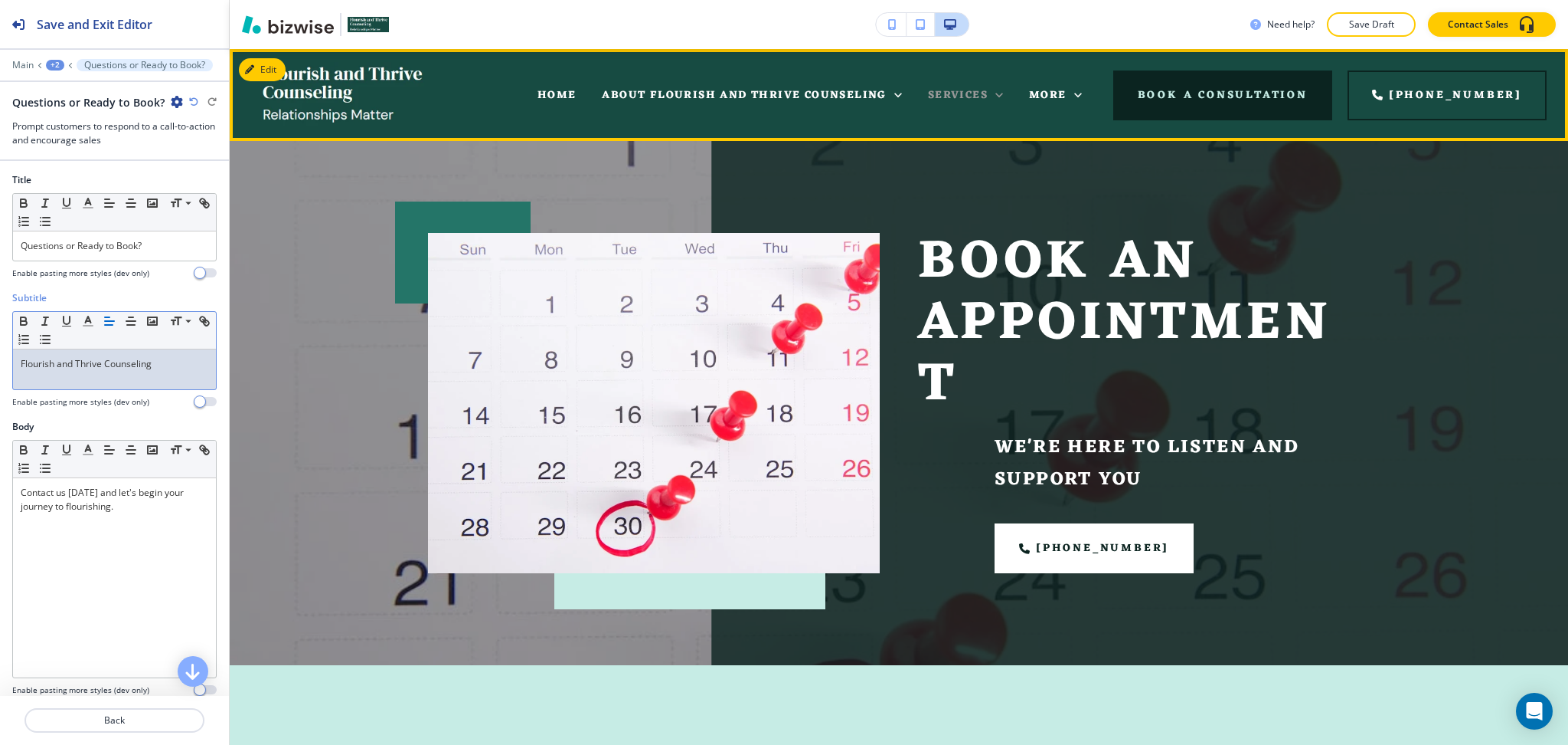
click at [985, 93] on span "SERVICES" at bounding box center [958, 95] width 60 height 19
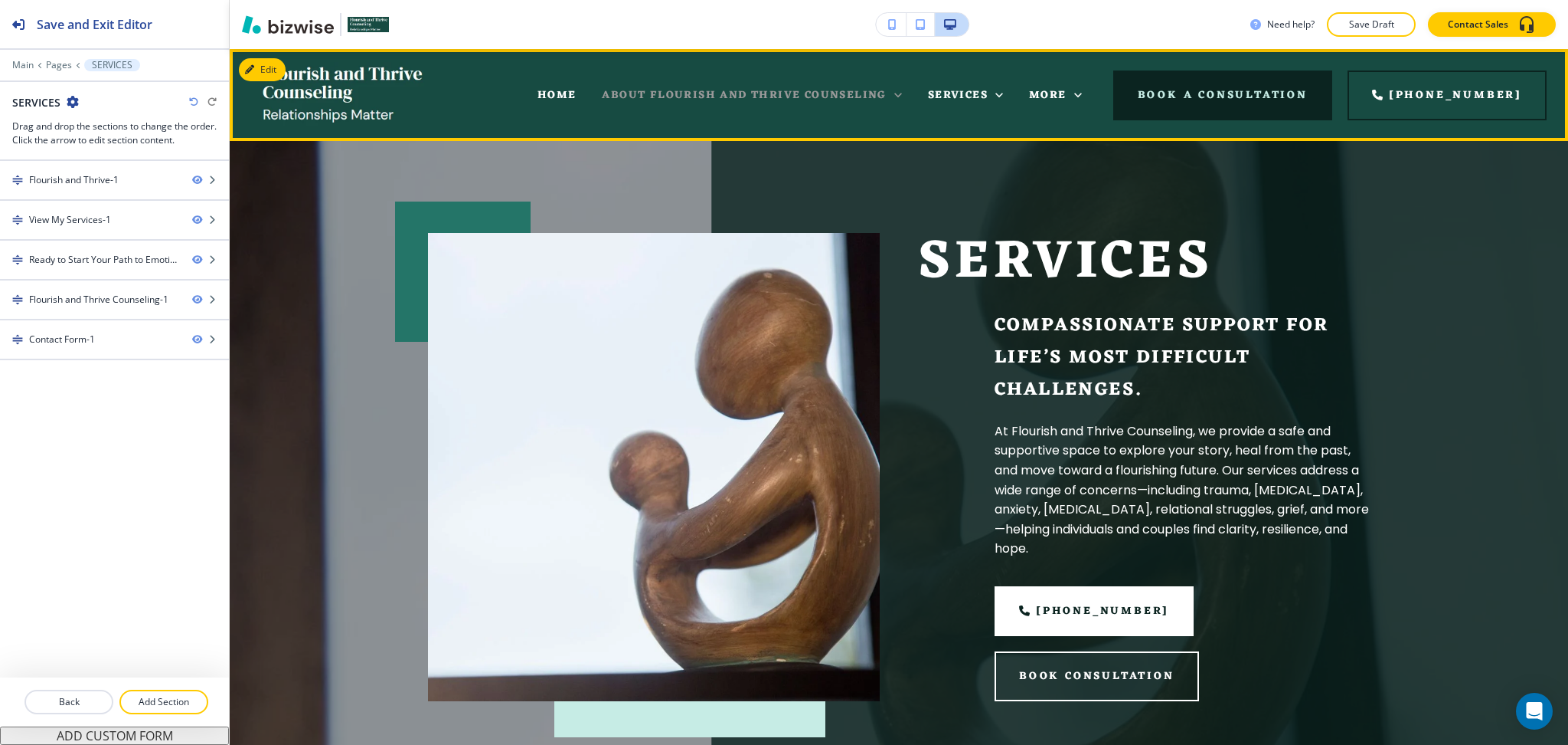
click at [878, 96] on span "ABOUT FLOURISH AND THRIVE COUNSELING" at bounding box center [744, 95] width 284 height 19
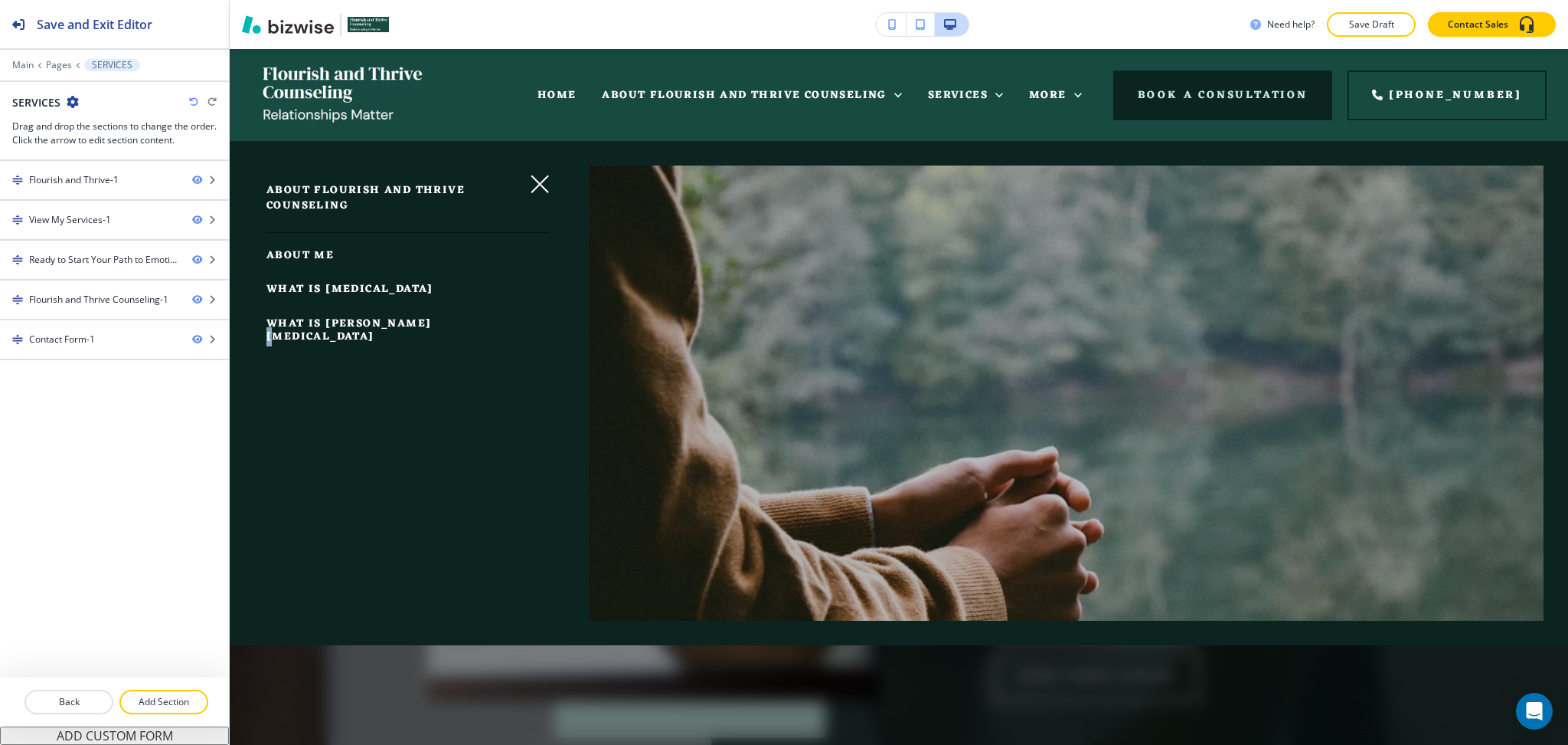
click at [425, 339] on span "WHAT IS EQUINE ASSISTED THERAPY" at bounding box center [348, 330] width 165 height 32
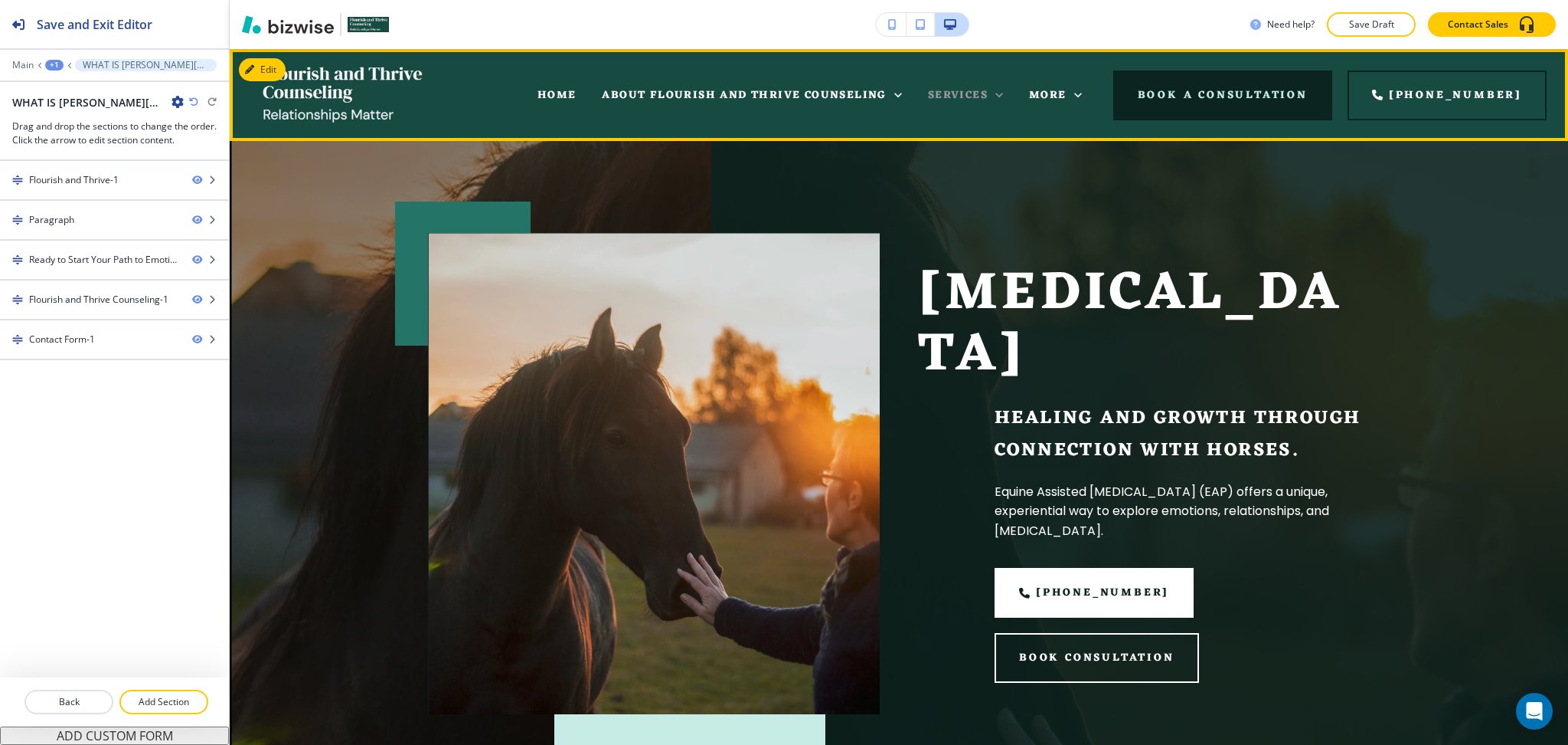
click at [973, 95] on span "SERVICES" at bounding box center [958, 95] width 60 height 19
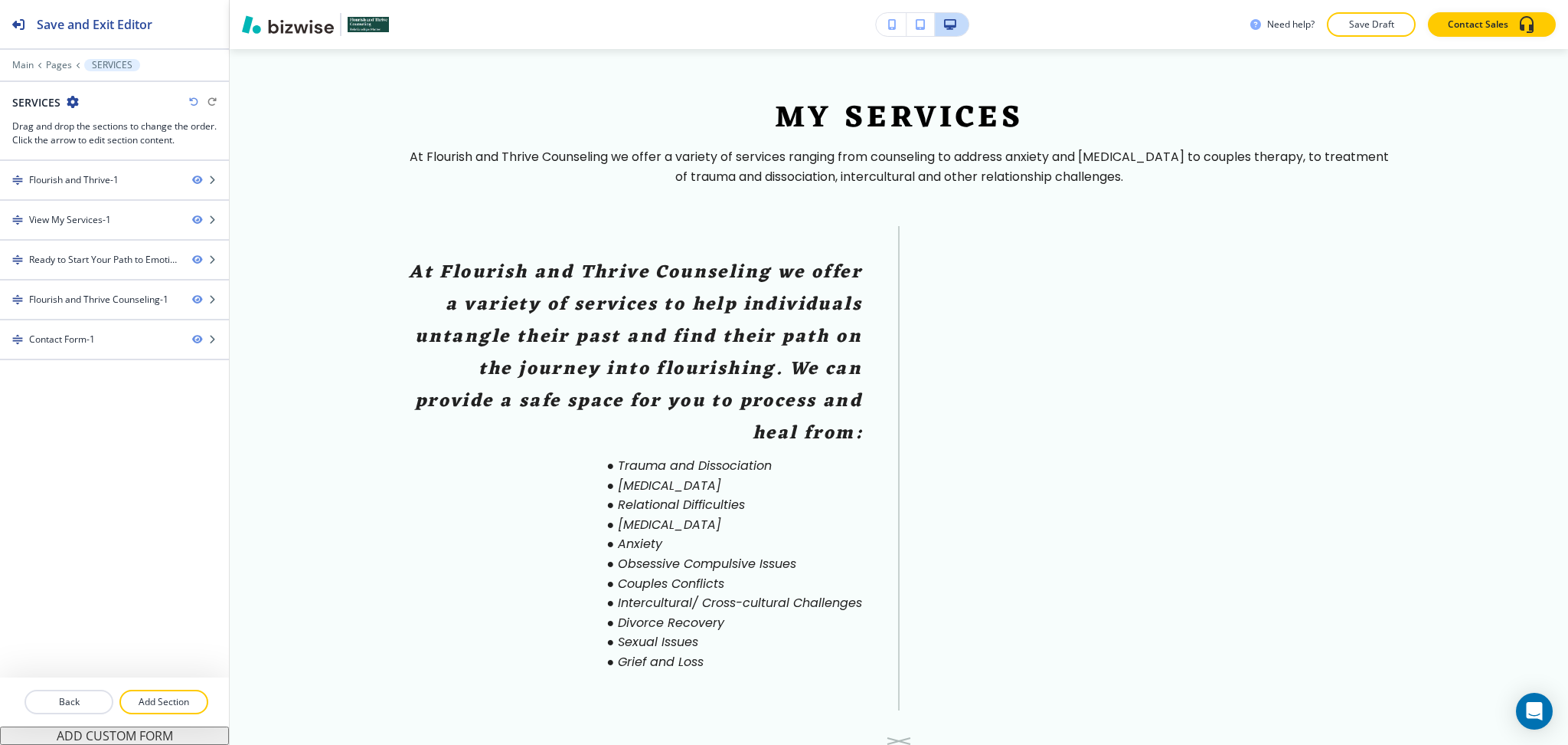
scroll to position [795, 0]
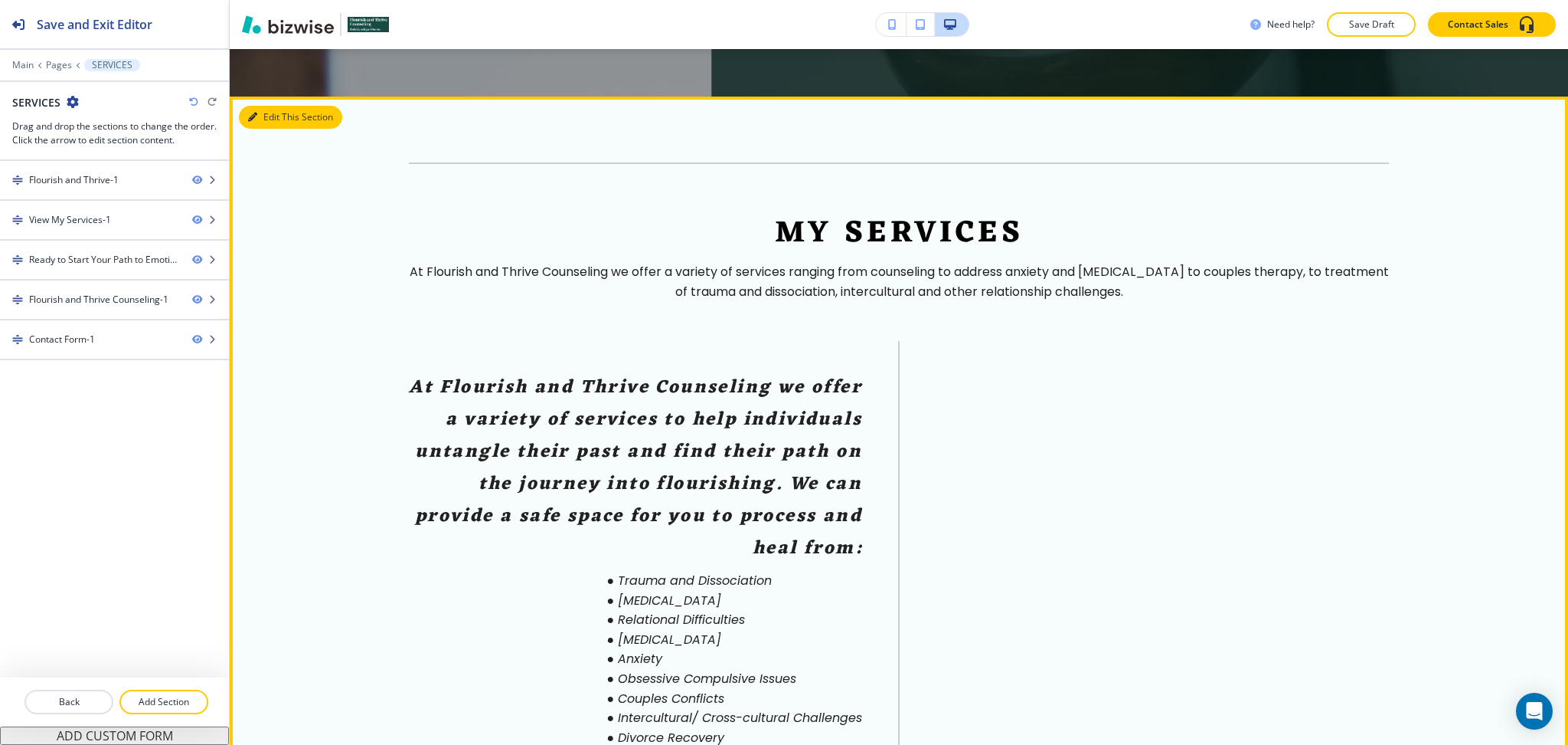
click at [258, 106] on button "Edit This Section" at bounding box center [290, 117] width 103 height 23
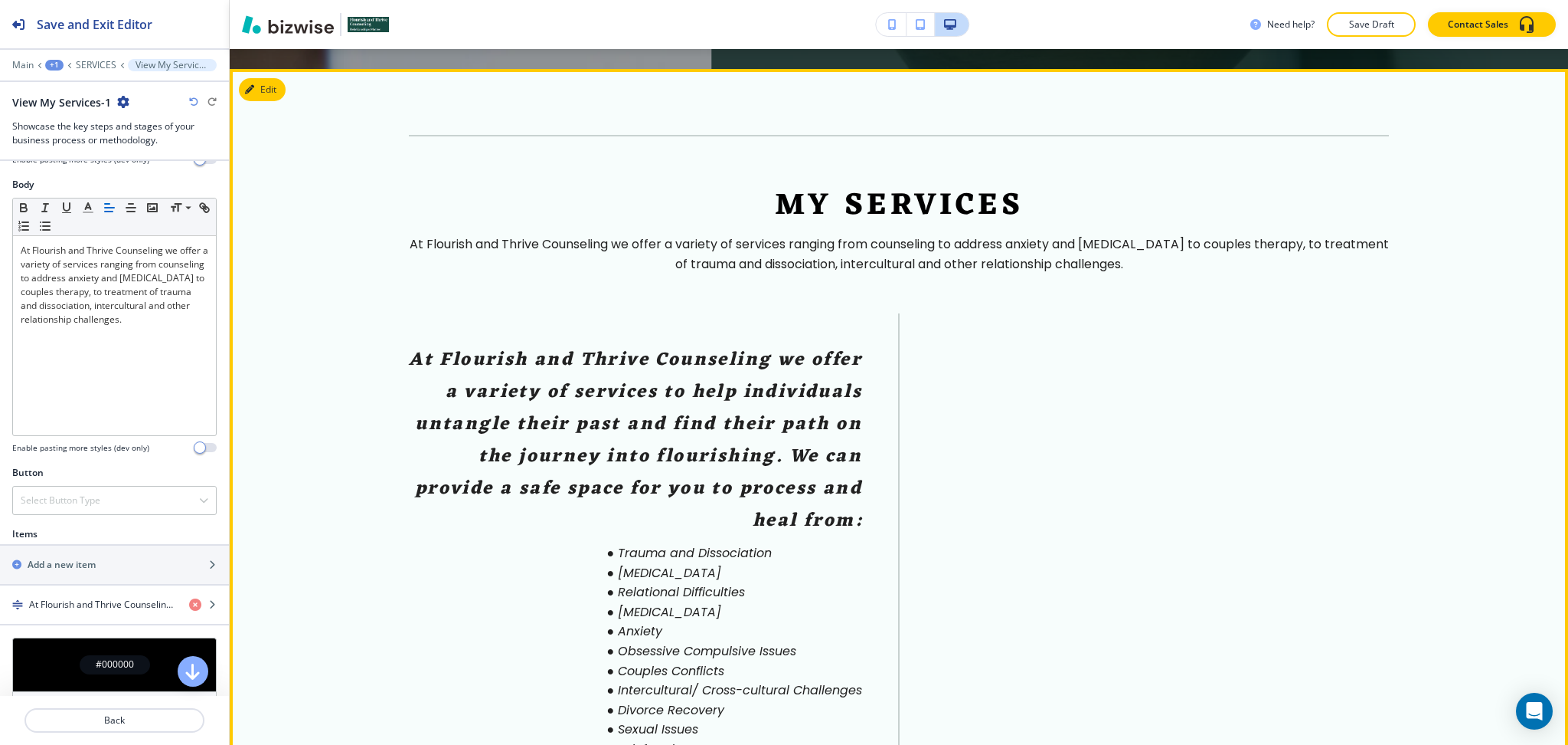
scroll to position [352, 0]
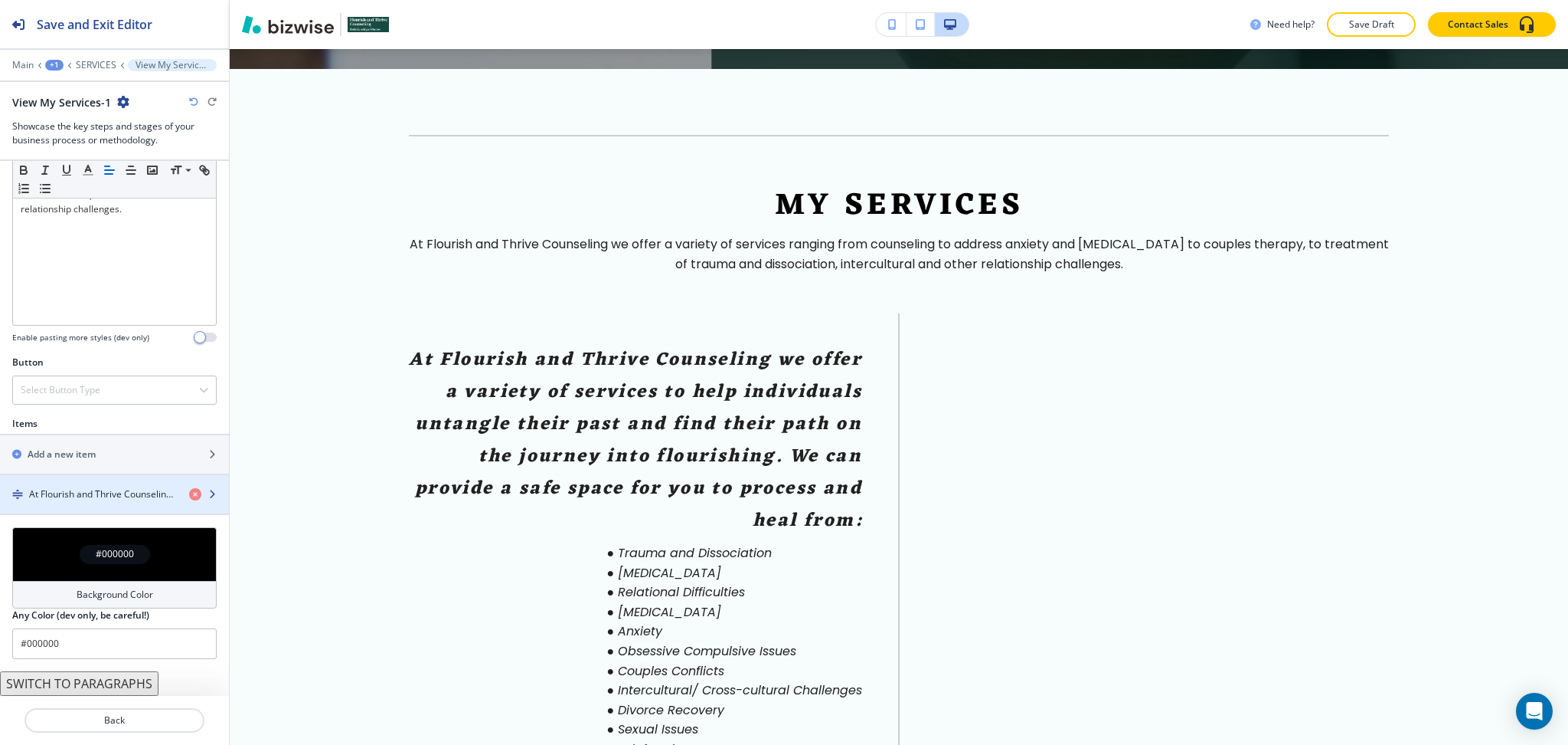
click at [95, 500] on h4 "At Flourish and Thrive Counseling we offer a variety of services to help indivi…" at bounding box center [103, 494] width 148 height 13
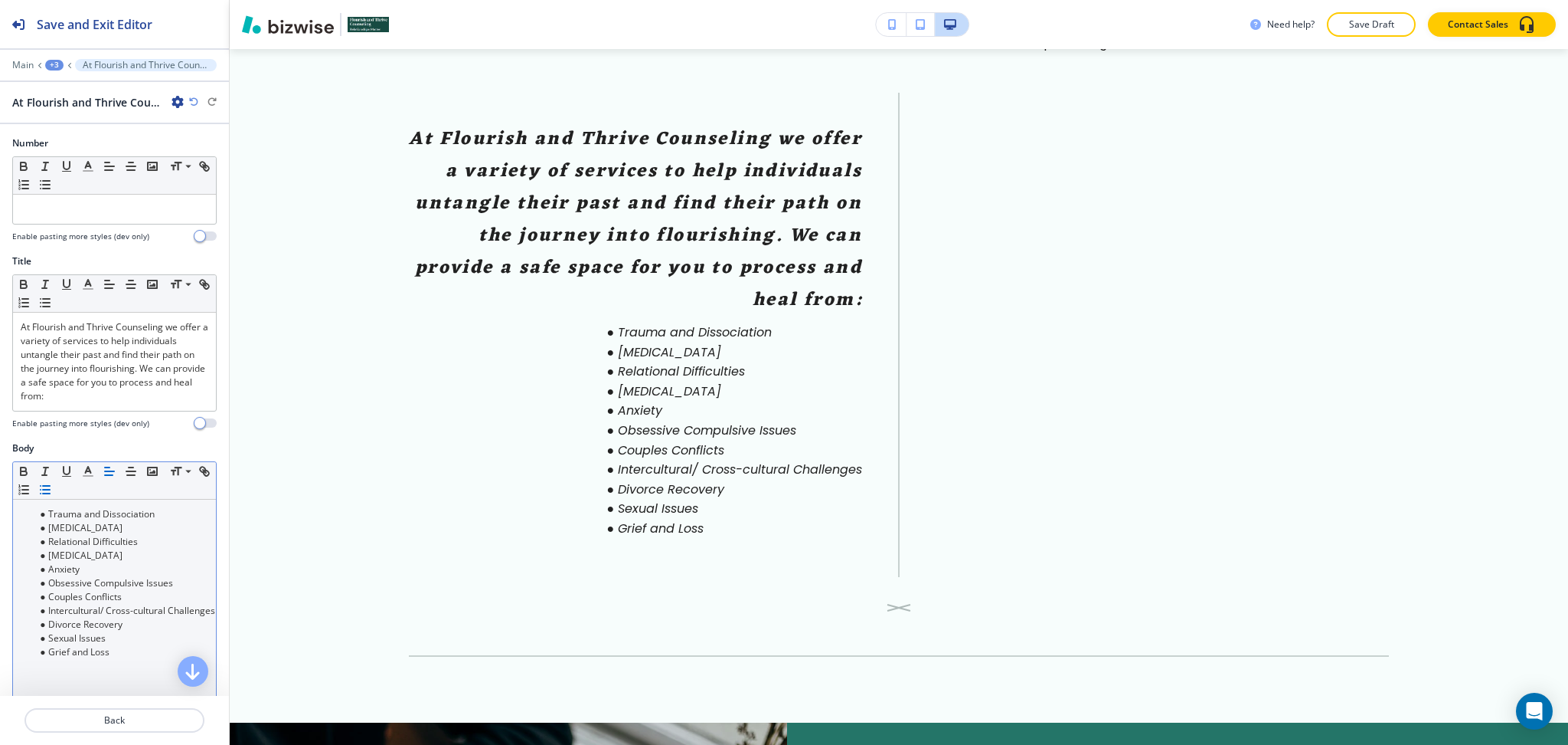
scroll to position [998, 0]
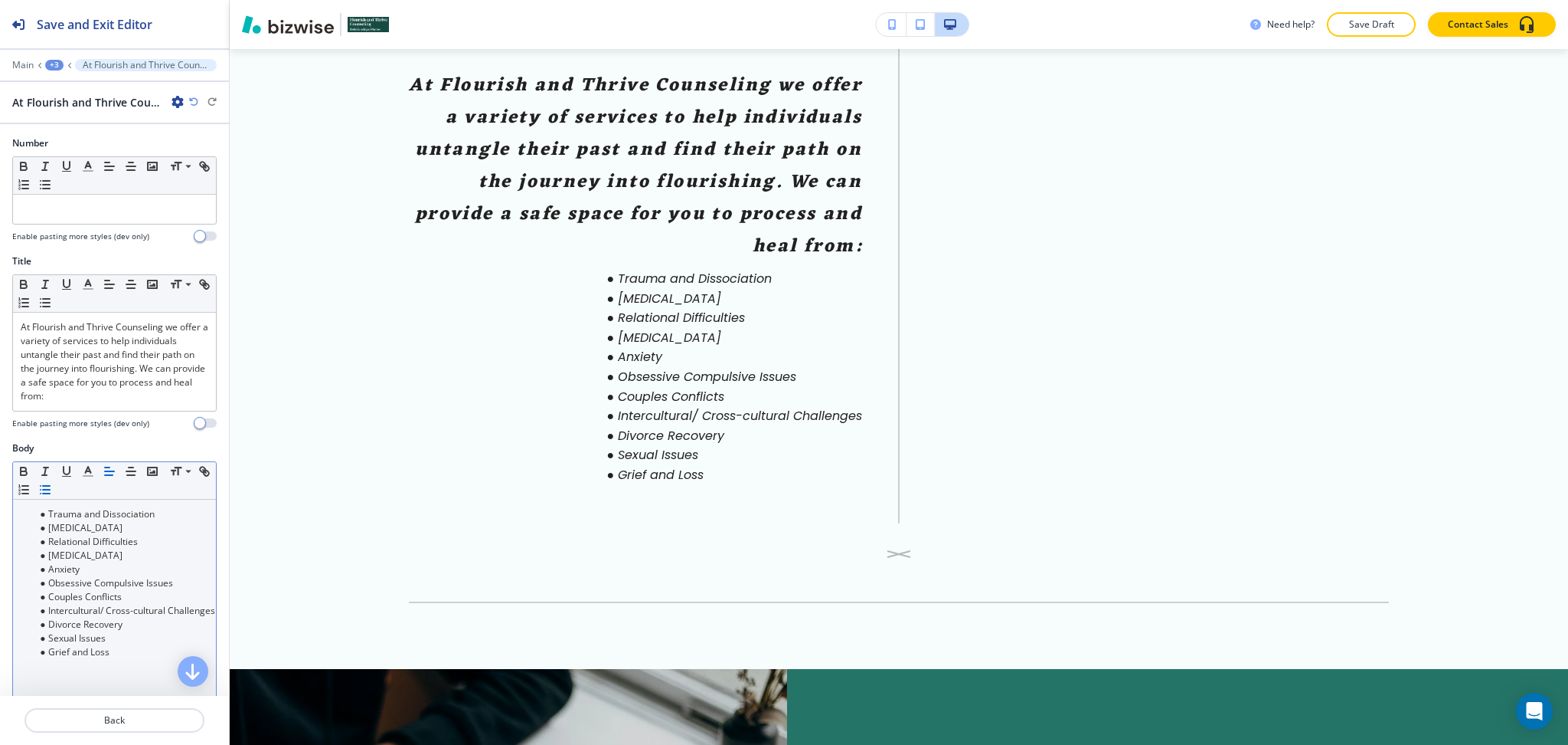
click at [121, 578] on li "Obsessive Compulsive Issues" at bounding box center [121, 583] width 174 height 13
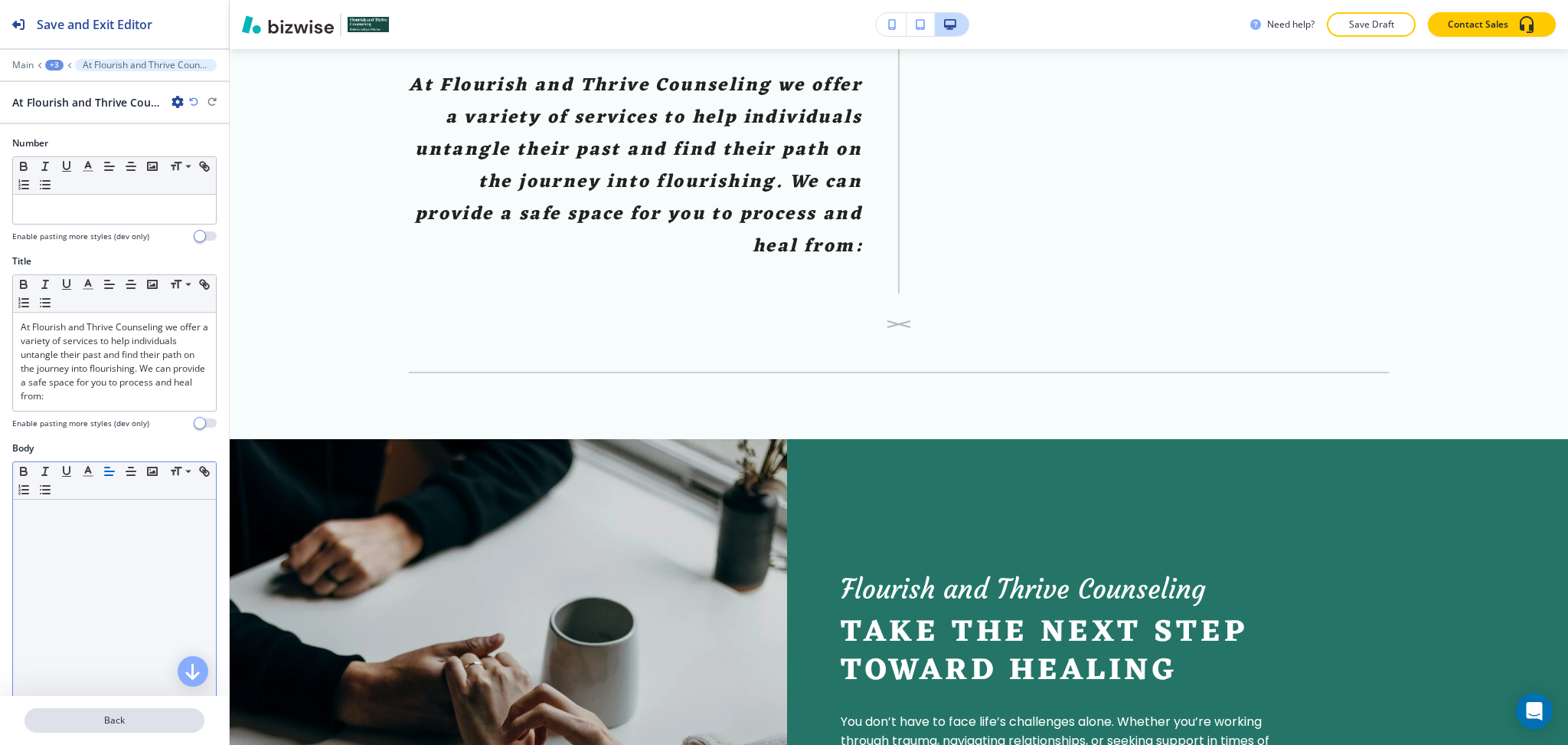
click at [120, 721] on p "Back" at bounding box center [114, 720] width 177 height 13
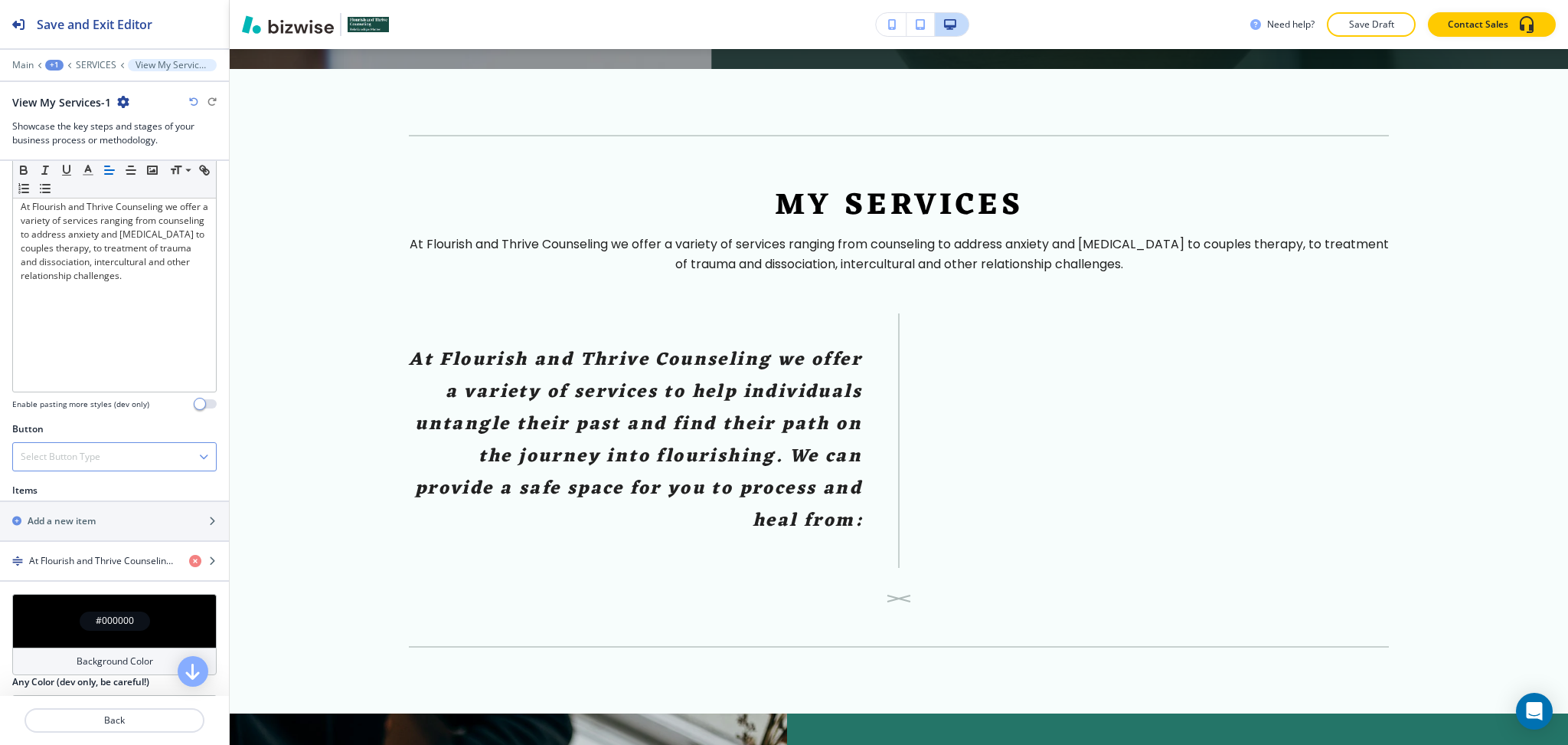
scroll to position [352, 0]
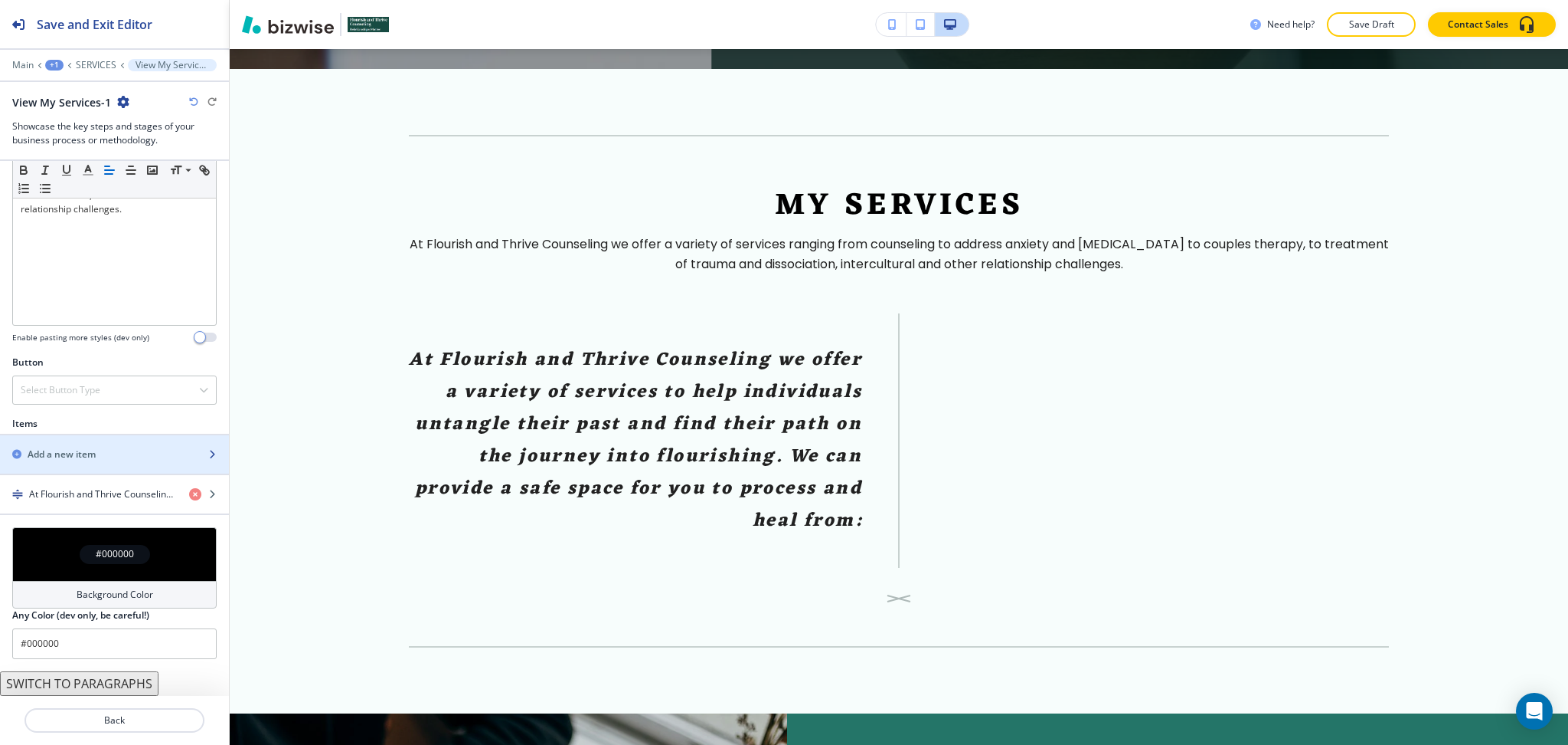
click at [105, 446] on div "button" at bounding box center [114, 441] width 229 height 13
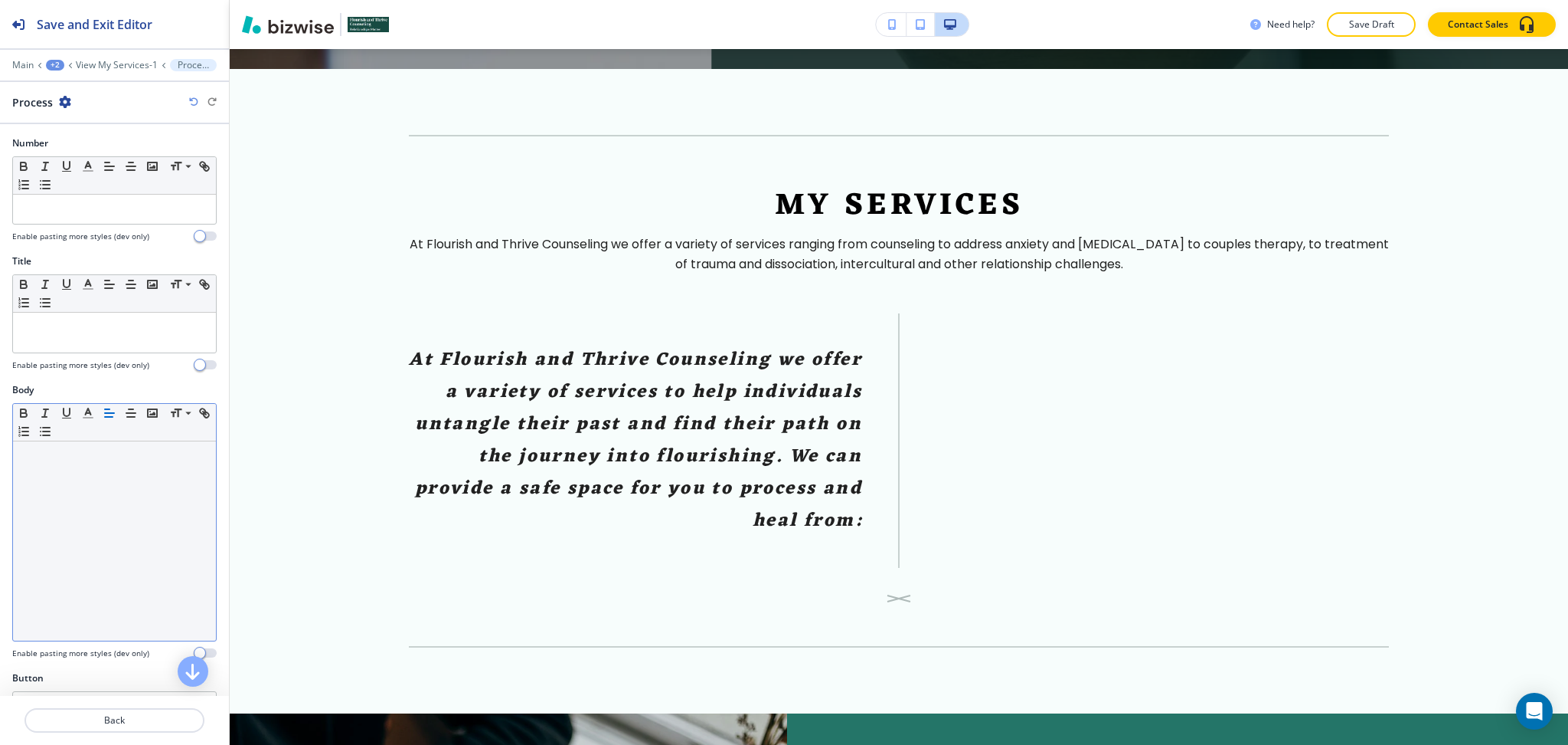
click at [117, 557] on div at bounding box center [115, 541] width 203 height 199
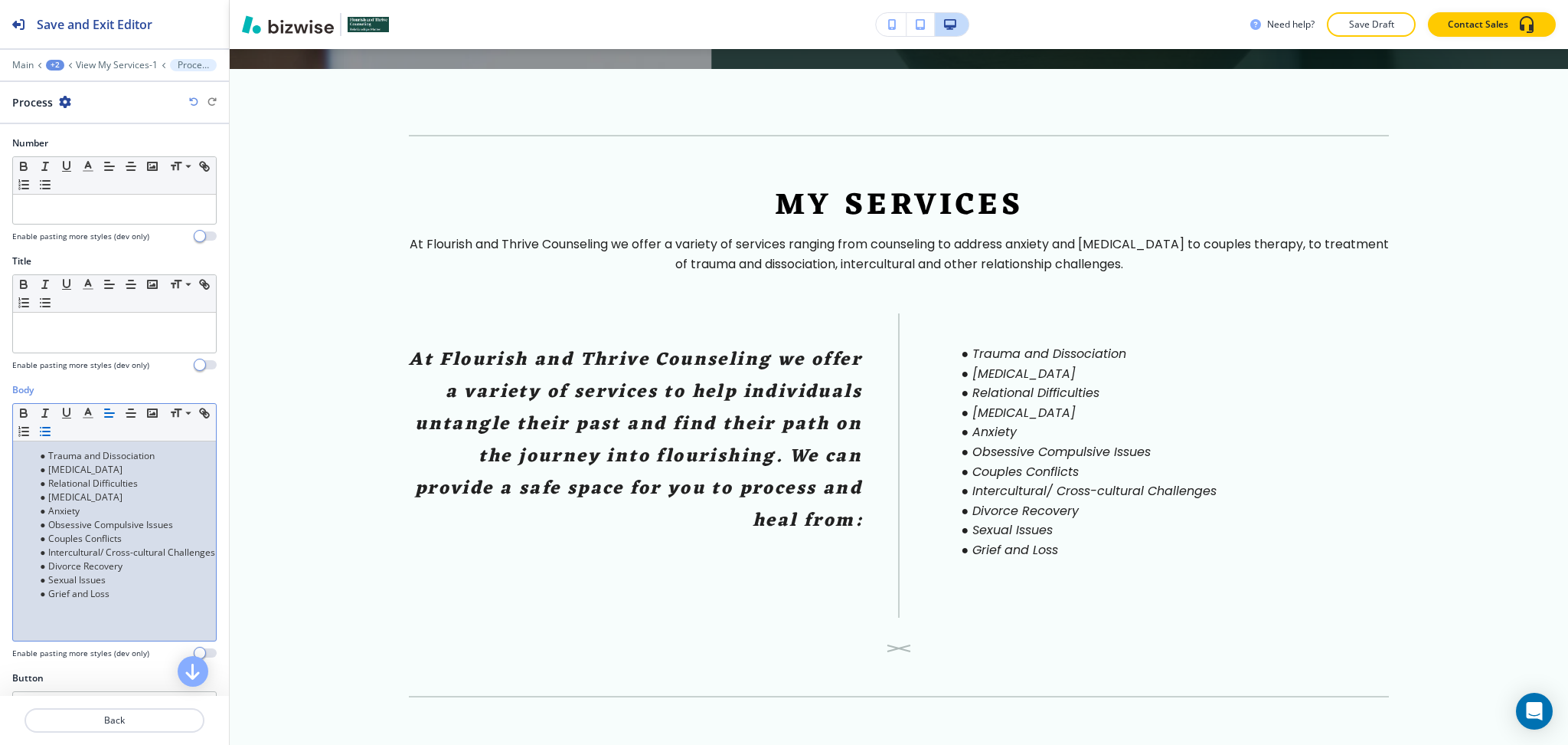
scroll to position [0, 0]
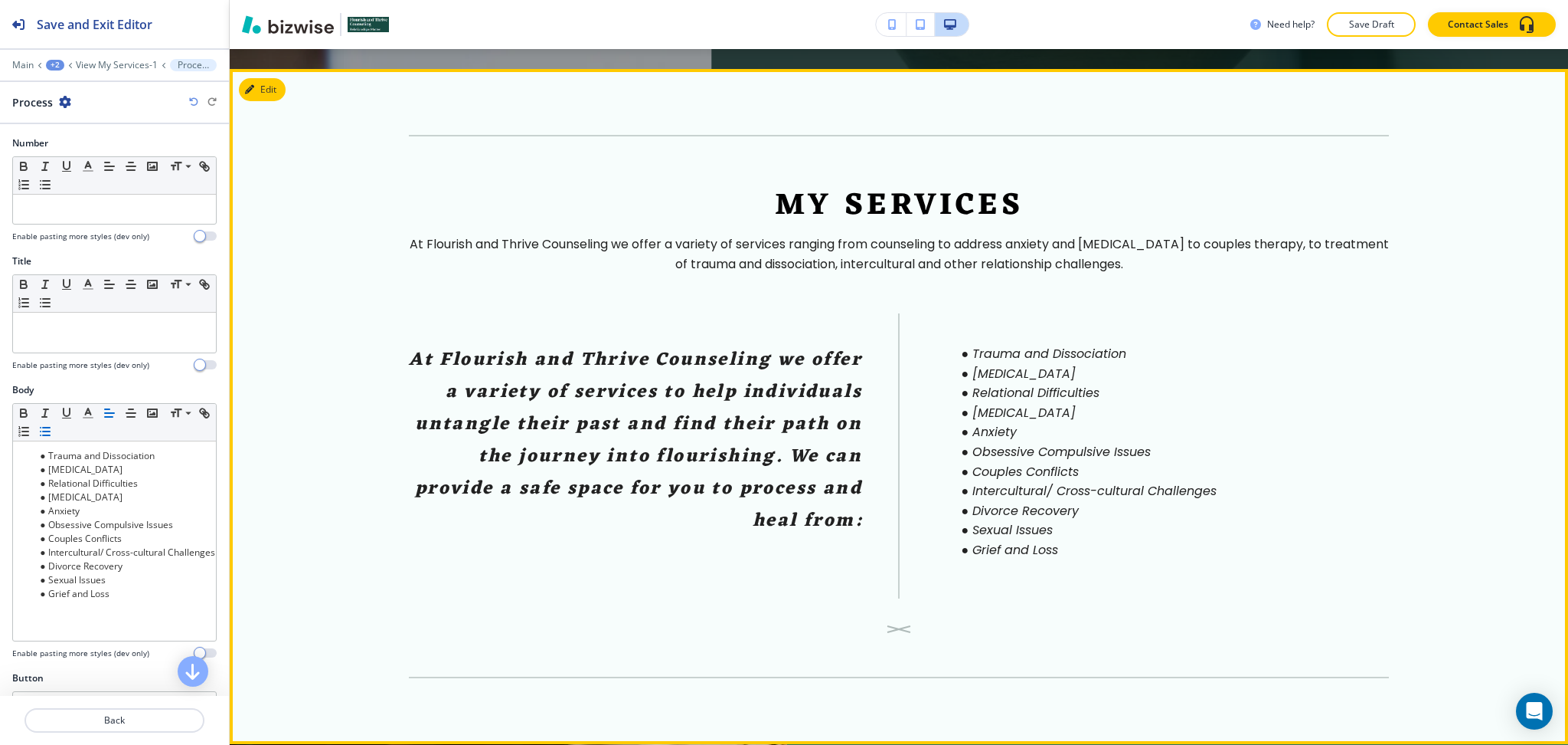
click at [1082, 234] on p "At Flourish and Thrive Counseling we offer a variety of services ranging from c…" at bounding box center [899, 254] width 980 height 39
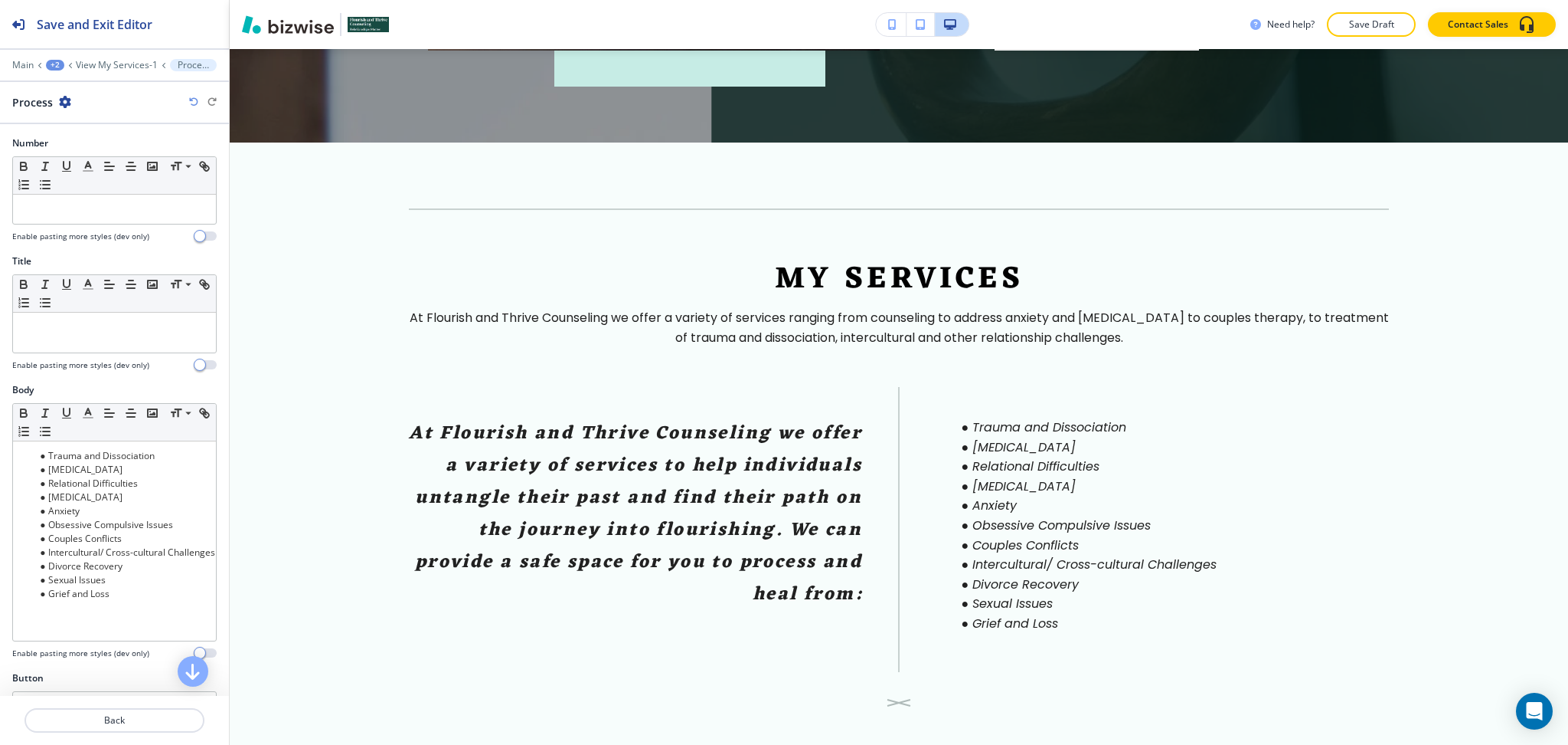
scroll to position [645, 0]
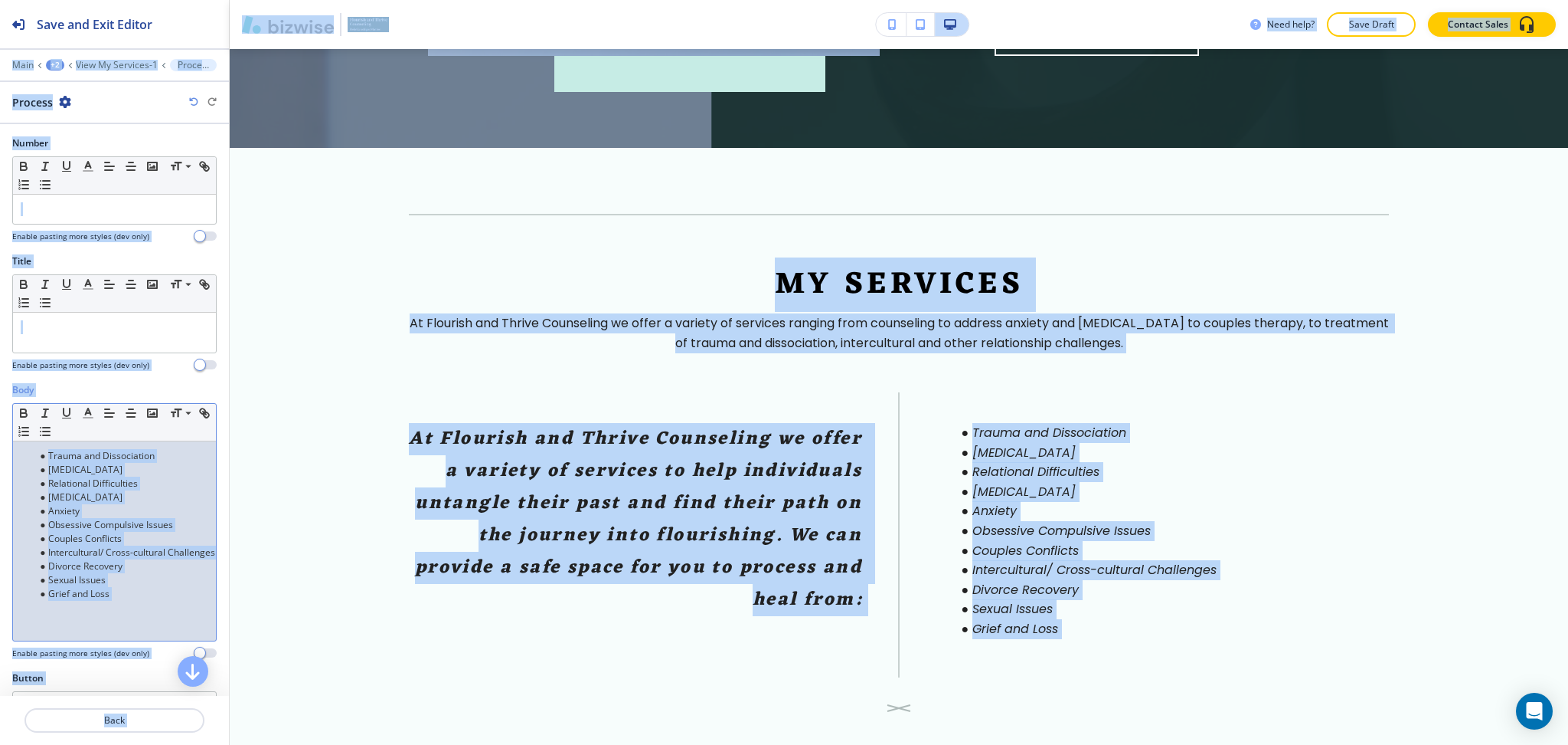
click at [132, 500] on li "Depression" at bounding box center [121, 497] width 174 height 13
click at [150, 537] on li "Couples Conflicts" at bounding box center [121, 538] width 174 height 13
drag, startPoint x: 158, startPoint y: 563, endPoint x: 167, endPoint y: 586, distance: 24.7
click at [161, 564] on li "Divorce Recovery" at bounding box center [121, 565] width 174 height 13
click at [172, 596] on li "Grief and Loss" at bounding box center [121, 593] width 174 height 13
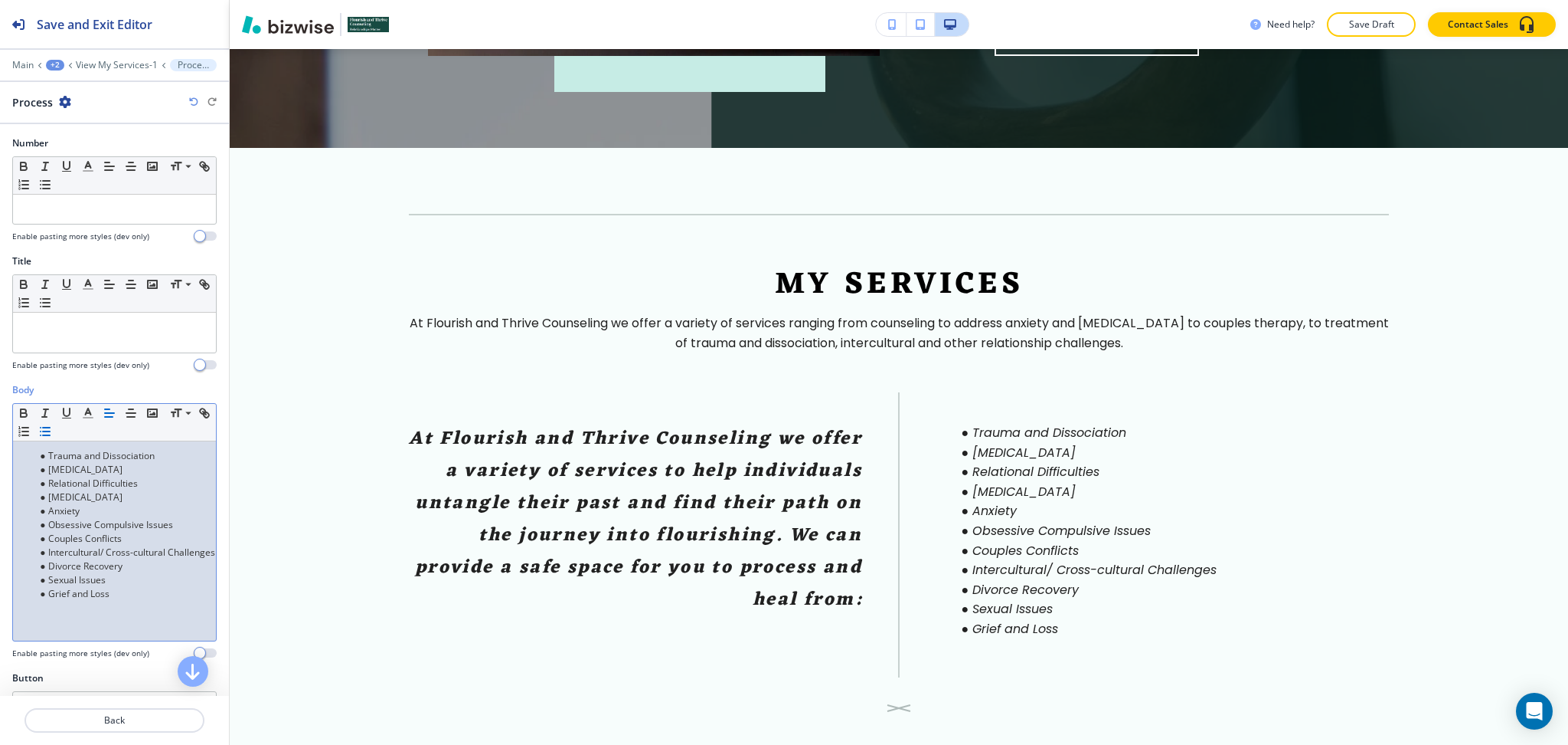
click at [117, 596] on li "Grief and Loss" at bounding box center [121, 593] width 174 height 13
click at [52, 430] on icon "button" at bounding box center [45, 430] width 13 height 13
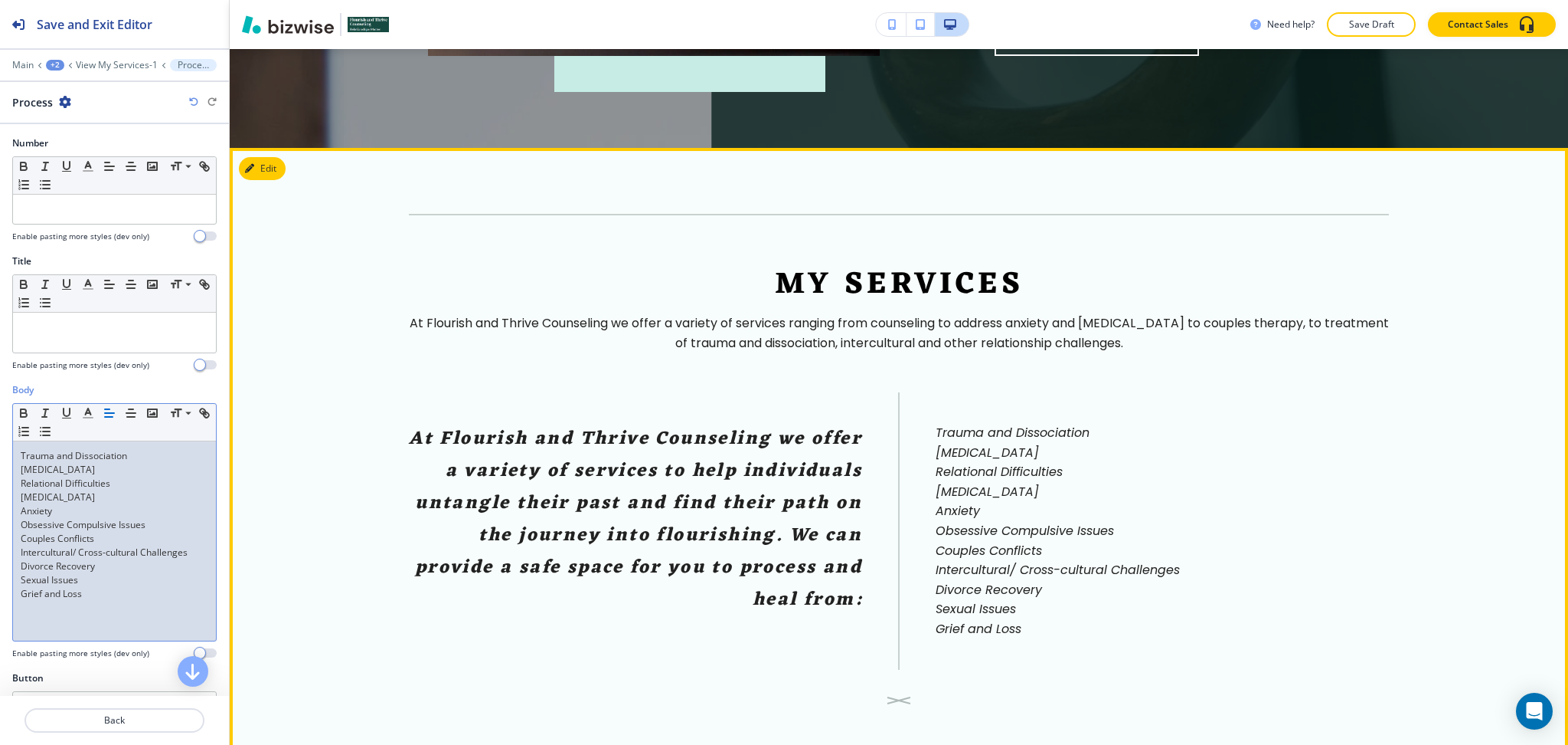
click at [1239, 498] on div "Trauma and Dissociation PTSD Relational Difficulties Depression Anxiety Obsessi…" at bounding box center [1144, 531] width 490 height 216
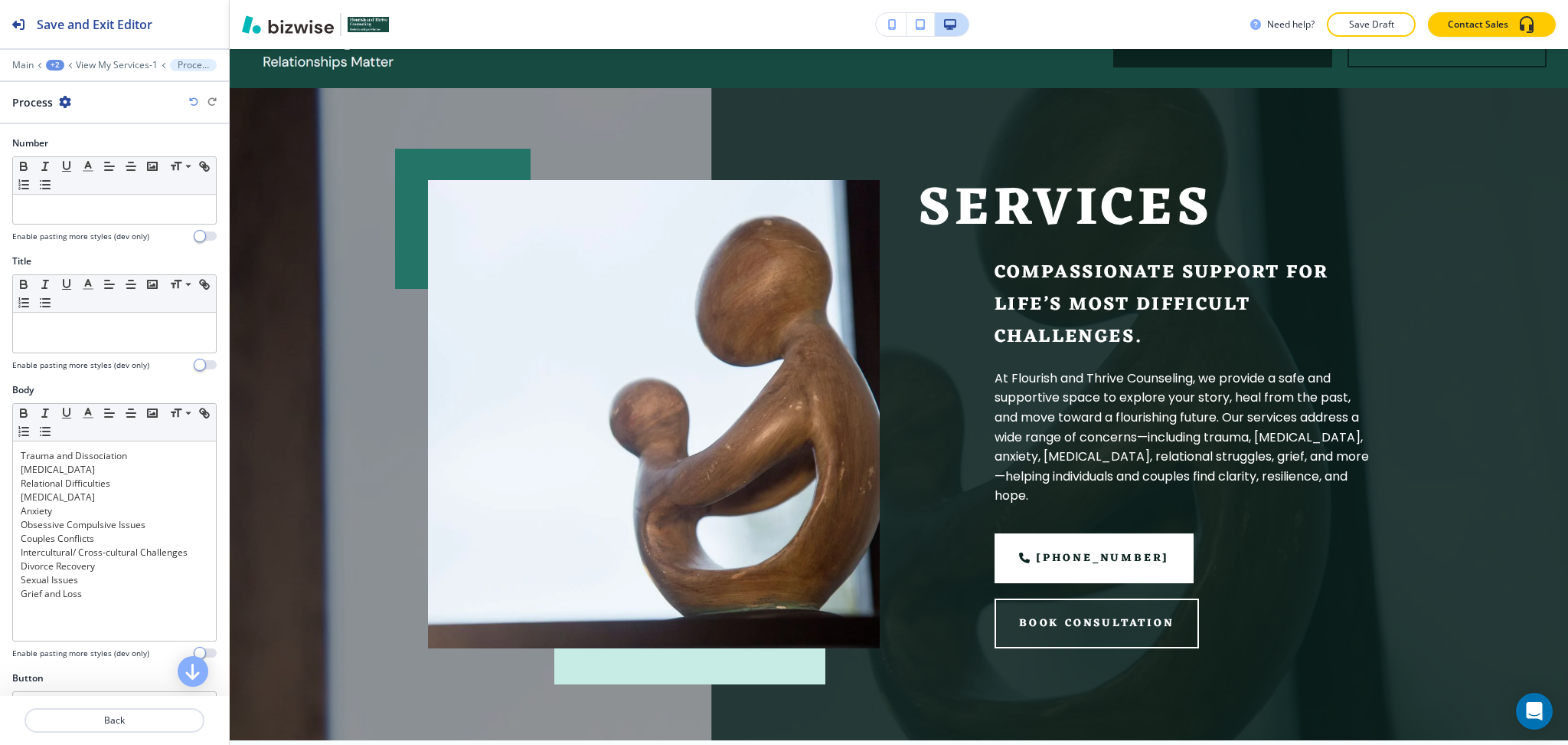
scroll to position [0, 0]
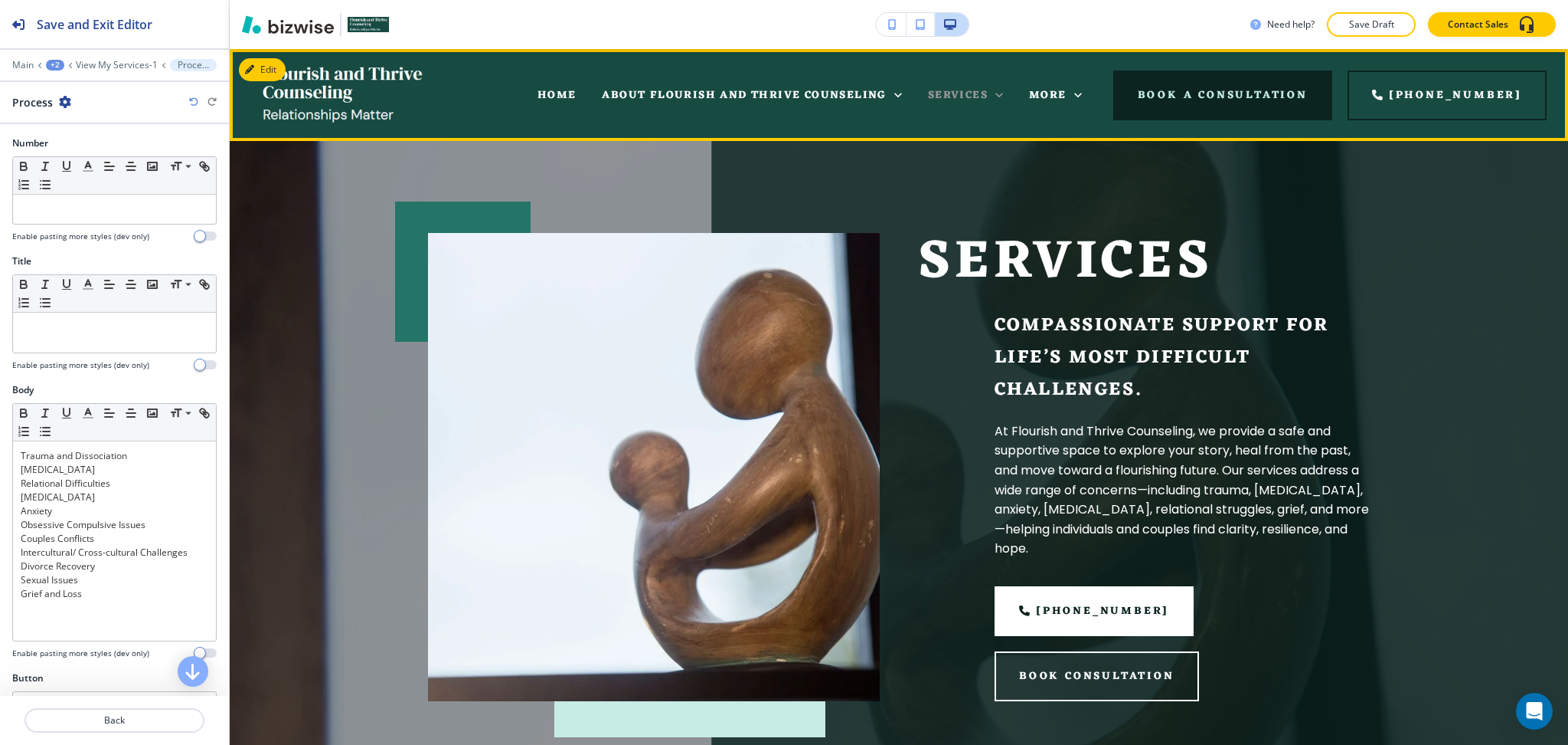
click at [1003, 95] on icon at bounding box center [999, 95] width 8 height 5
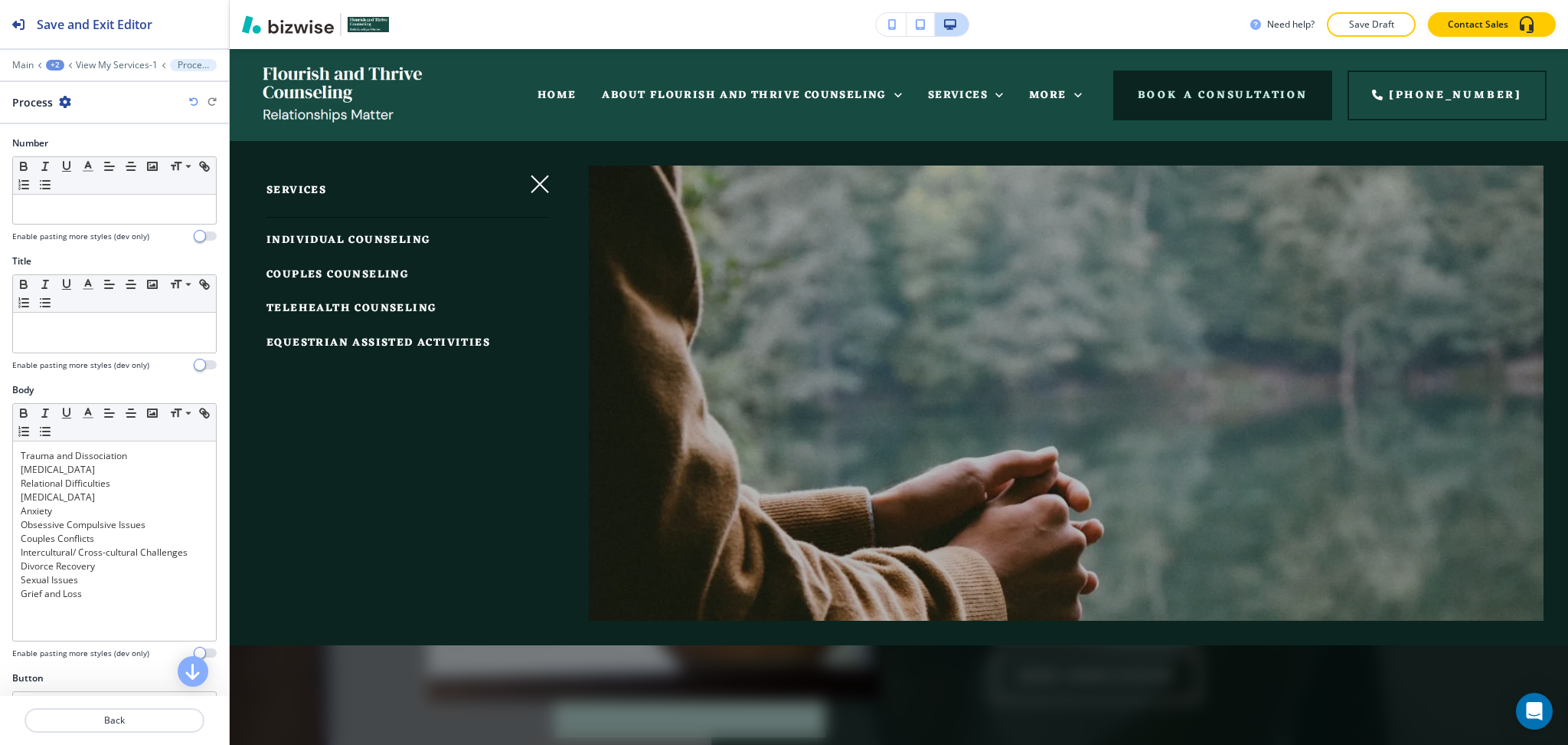
click at [329, 237] on span "INDIVIDUAL COUNSELING" at bounding box center [348, 240] width 164 height 19
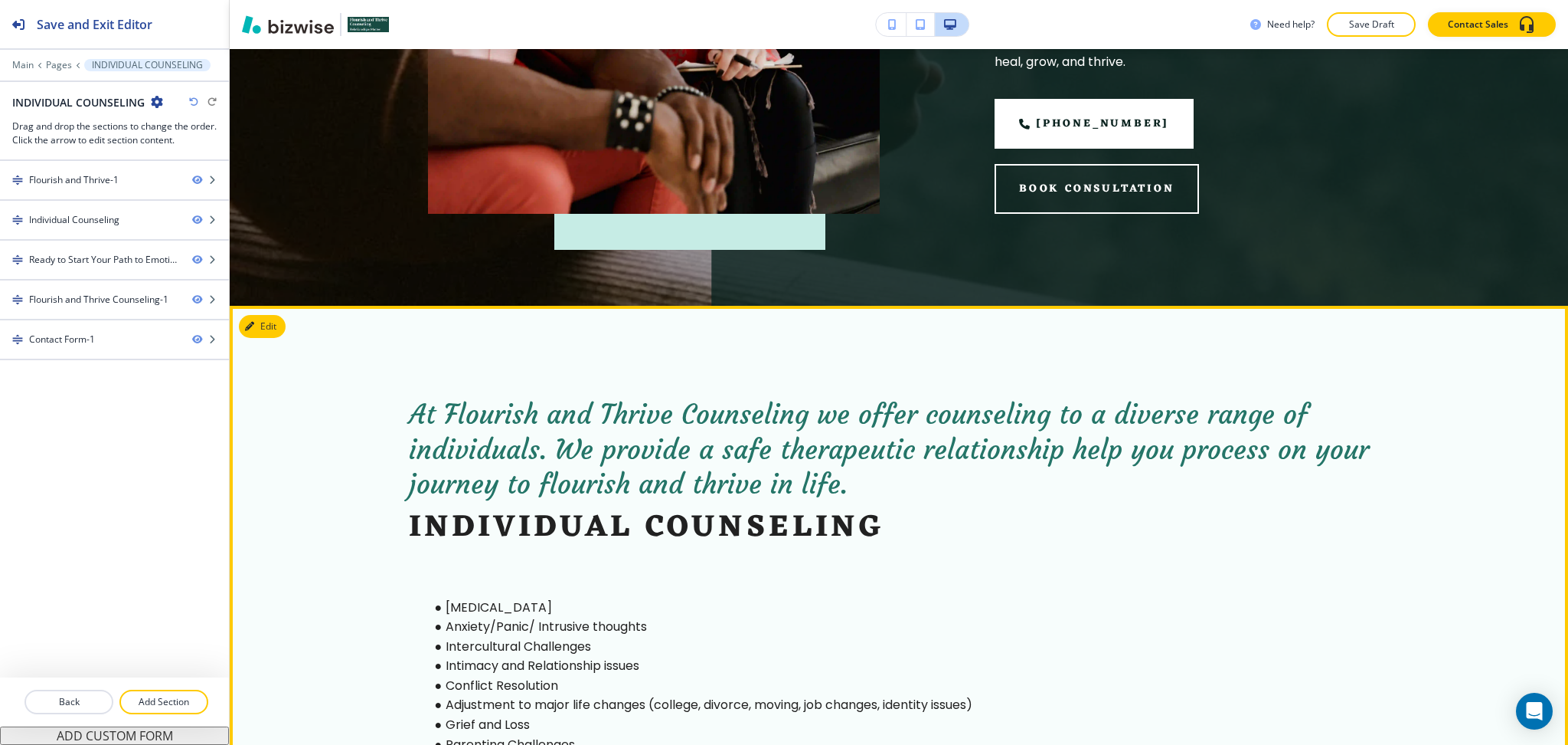
scroll to position [568, 0]
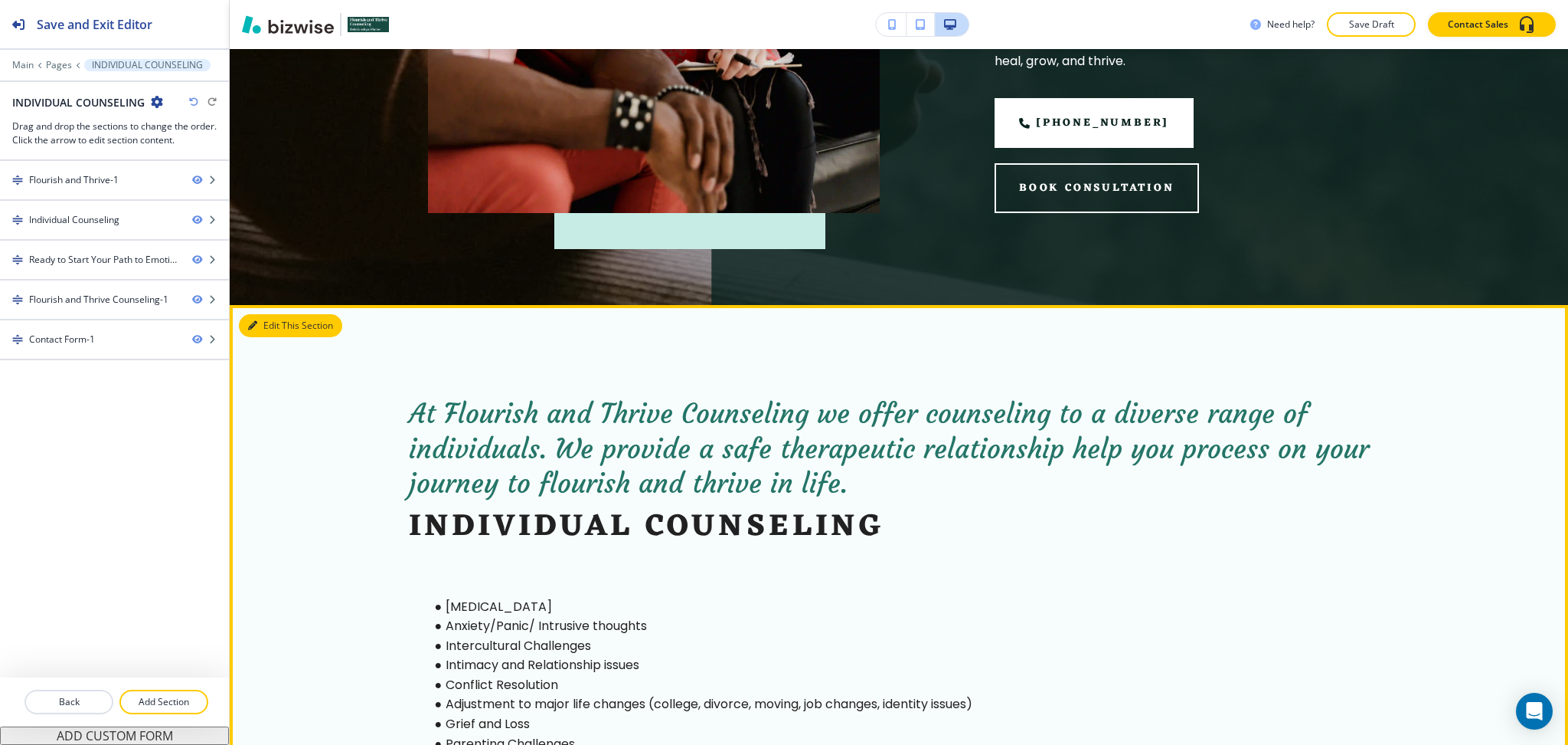
click at [259, 325] on button "Edit This Section" at bounding box center [290, 325] width 103 height 23
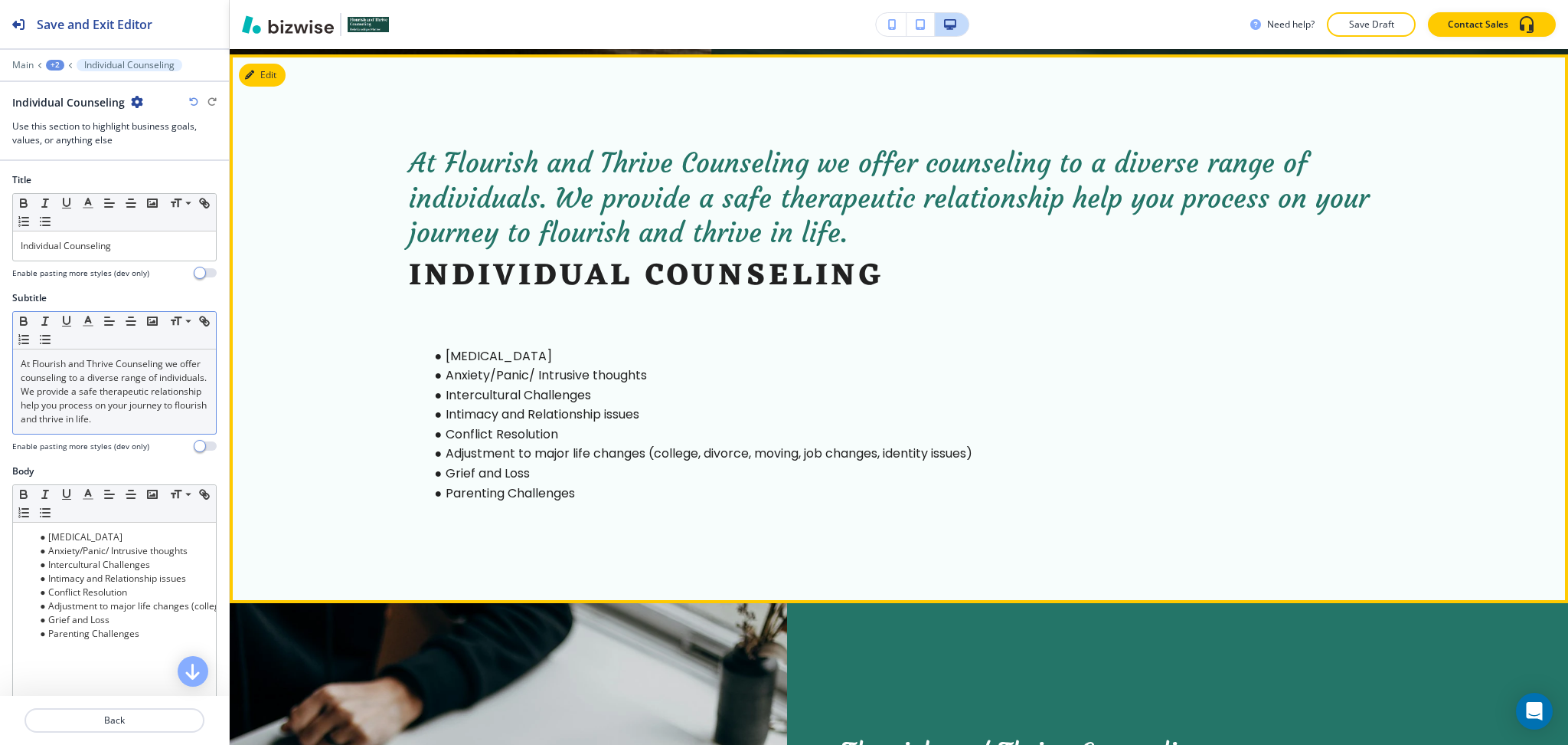
scroll to position [824, 0]
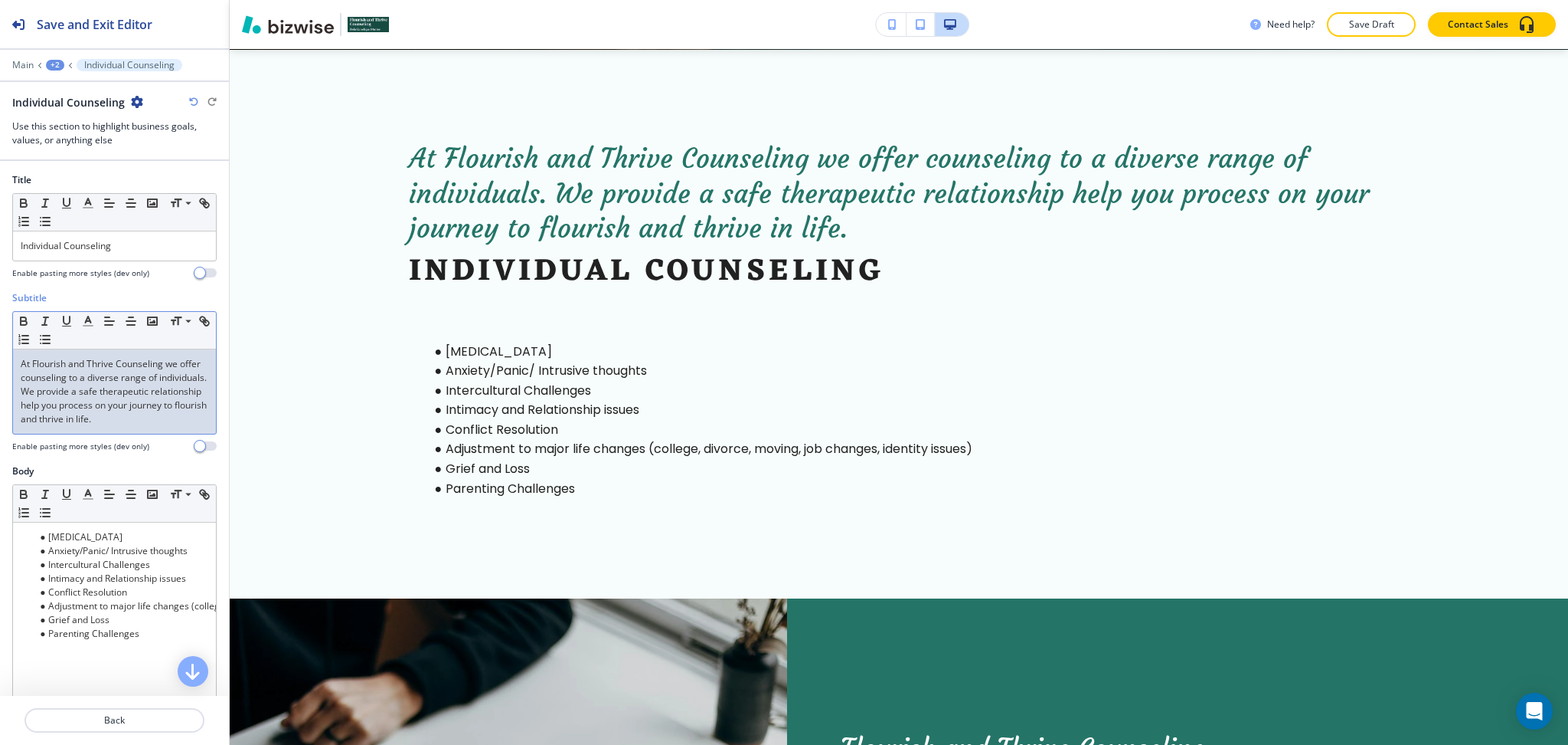
click at [124, 426] on p "At Flourish and Thrive Counseling we offer counseling to a diverse range of ind…" at bounding box center [114, 391] width 188 height 69
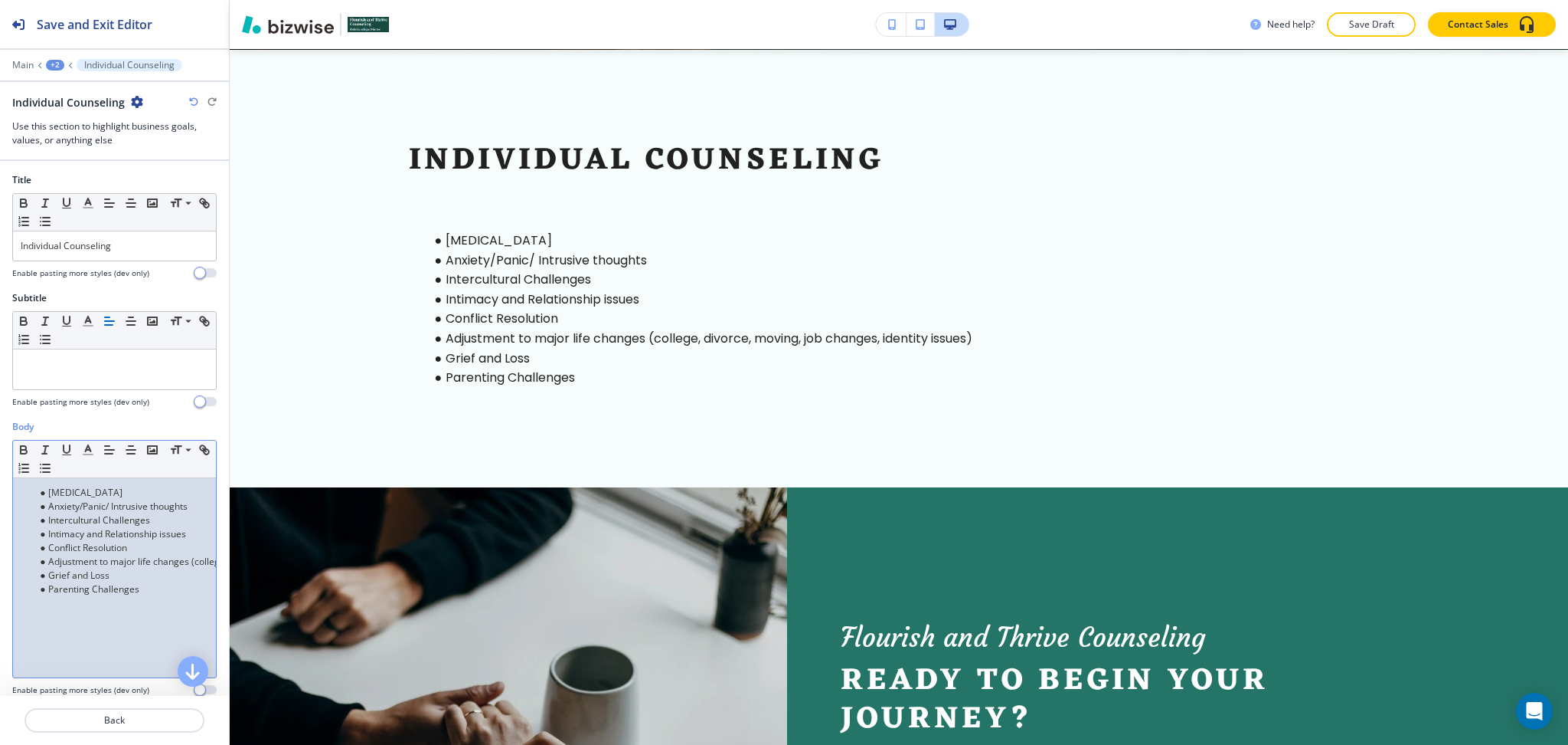
click at [46, 490] on li "Depression" at bounding box center [121, 492] width 174 height 13
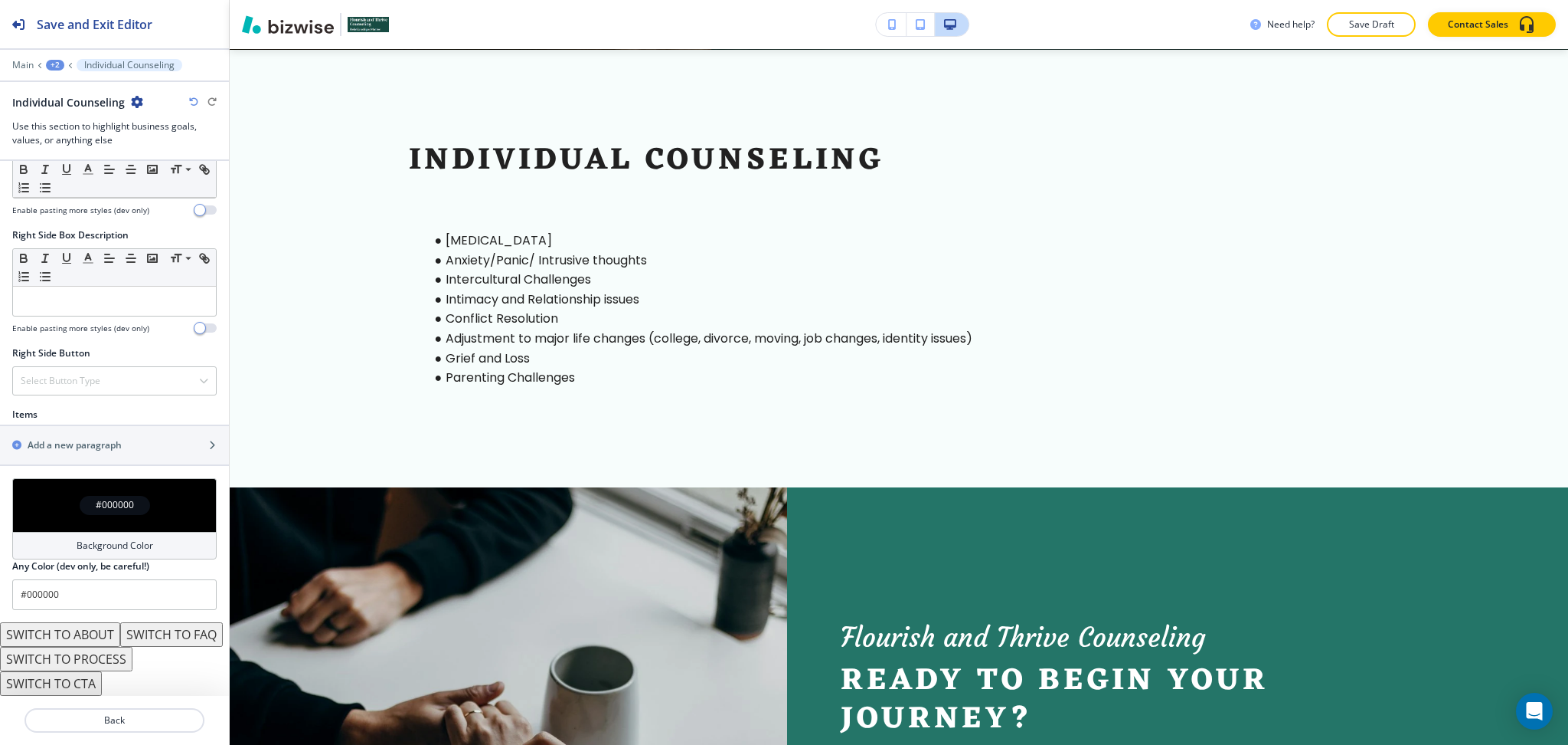
scroll to position [741, 0]
click at [76, 438] on h2 "Add a new paragraph" at bounding box center [75, 445] width 95 height 13
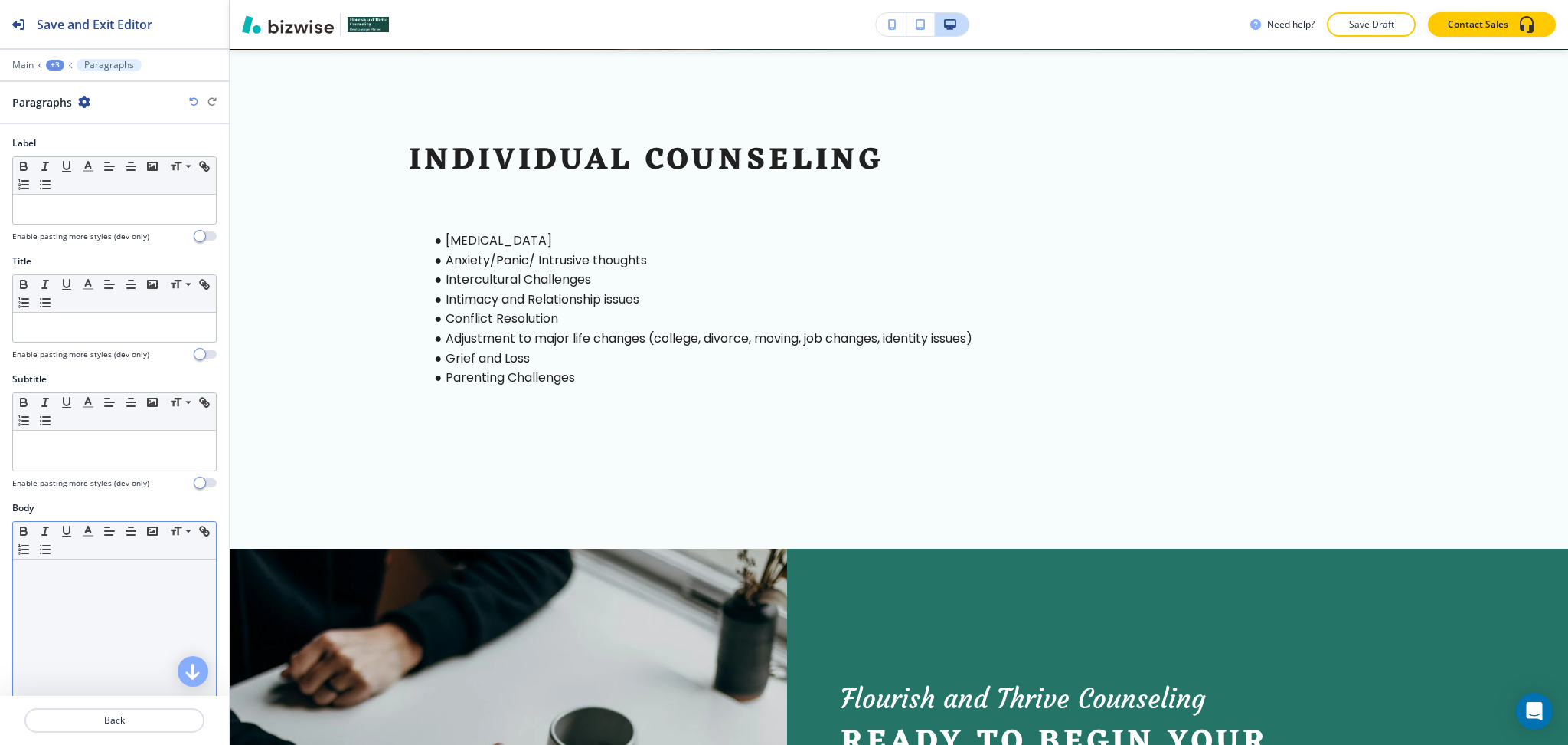
click at [71, 592] on div at bounding box center [115, 658] width 203 height 199
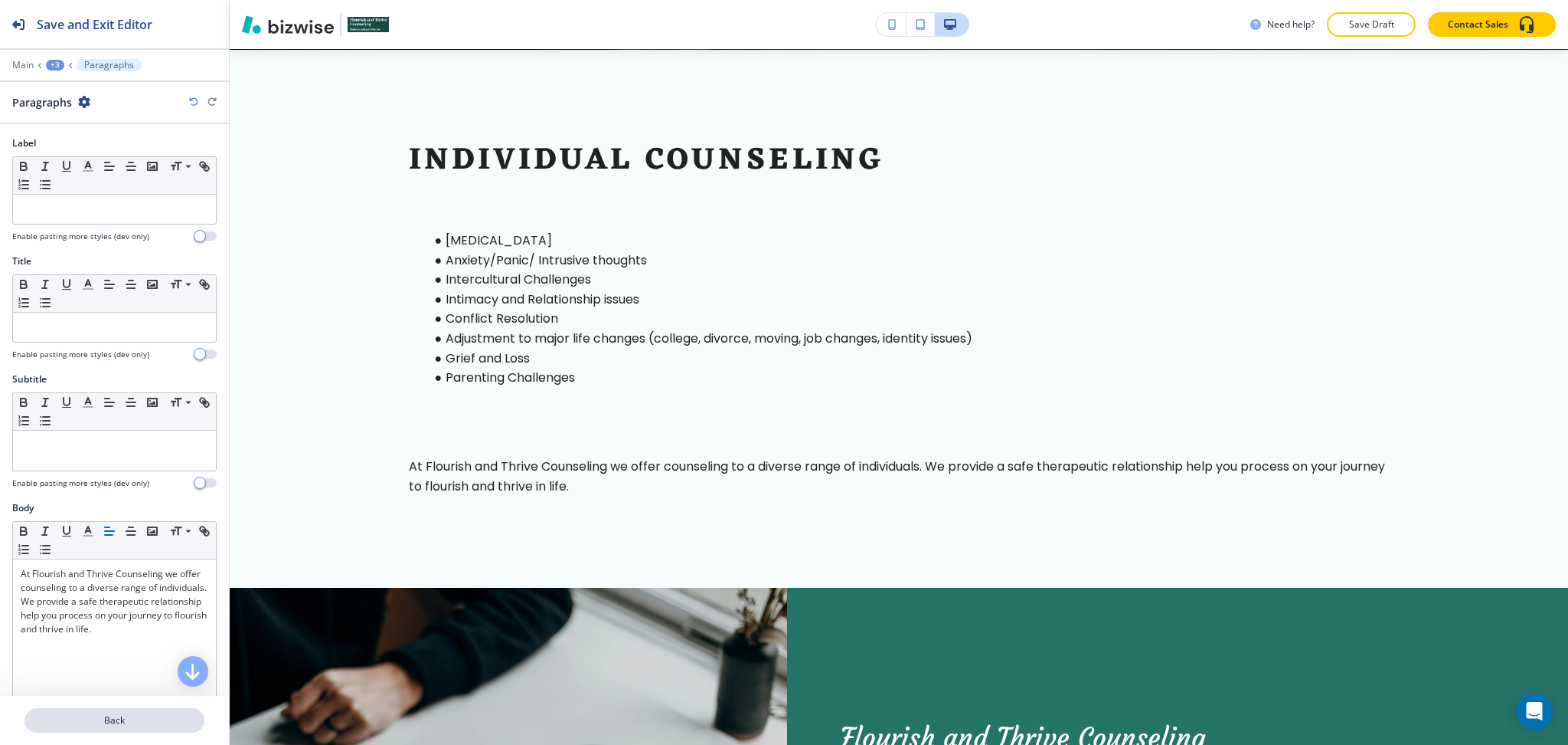
click at [94, 717] on p "Back" at bounding box center [114, 720] width 177 height 13
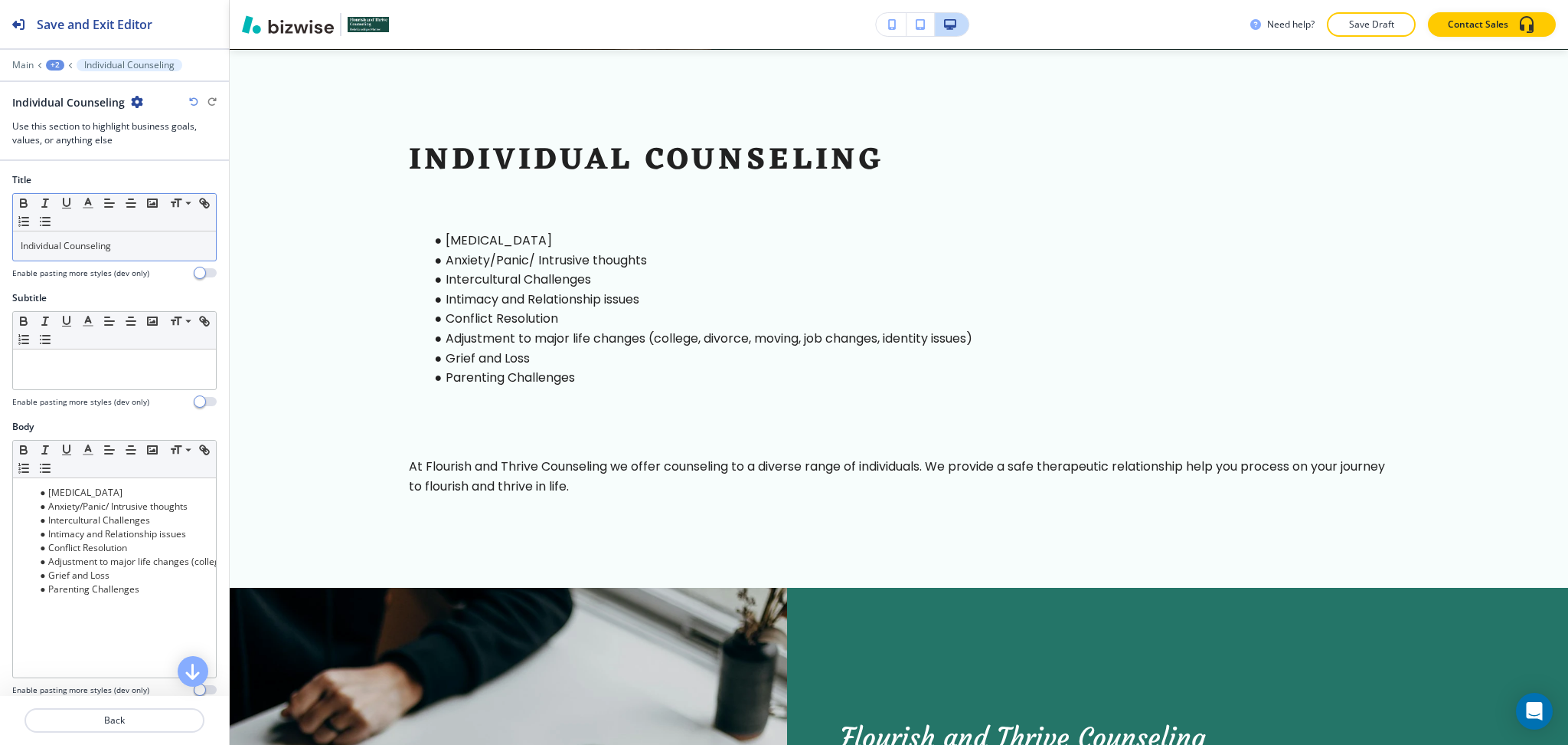
click at [119, 237] on div "Individual Counseling" at bounding box center [115, 246] width 203 height 29
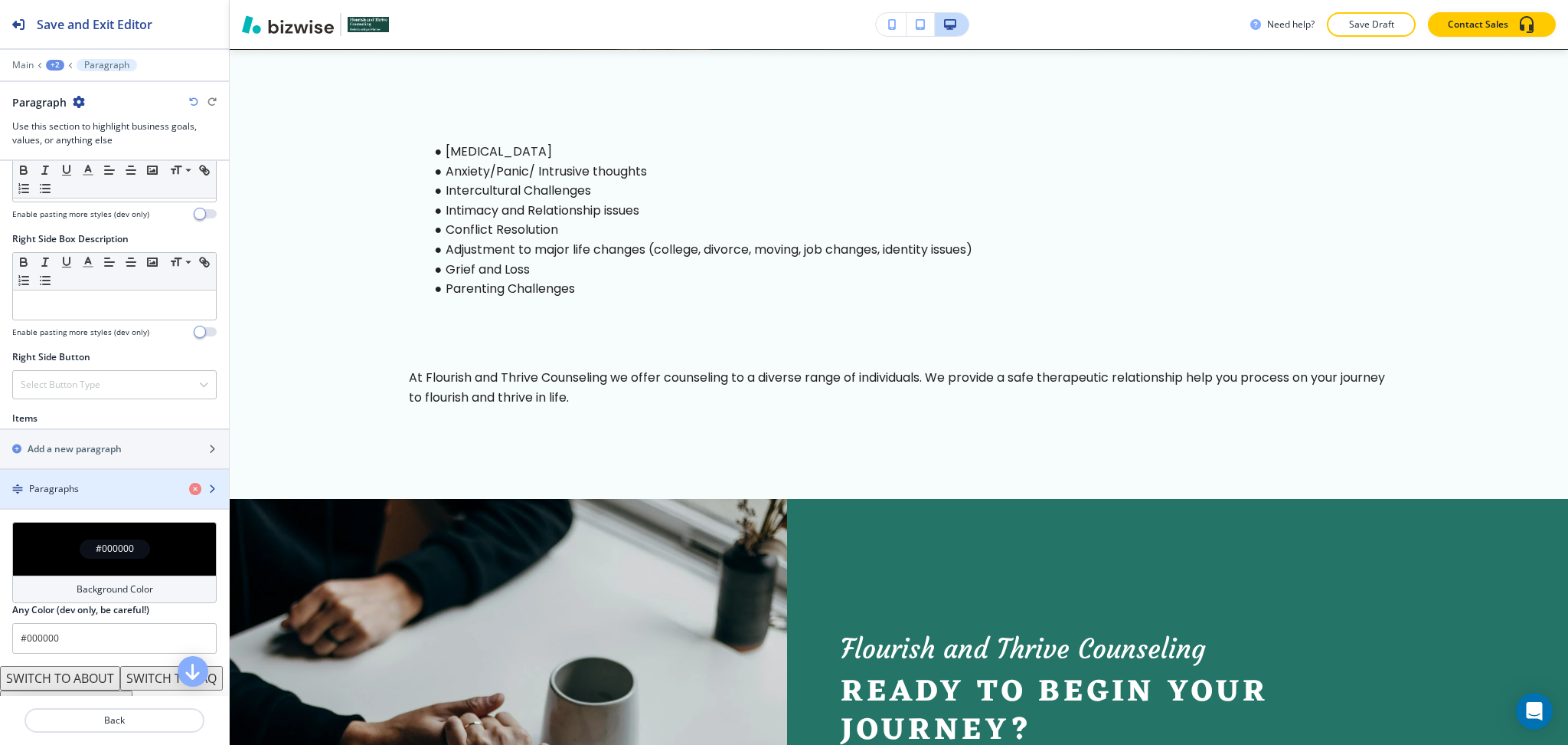
scroll to position [713, 0]
click at [68, 483] on h4 "Paragraphs" at bounding box center [54, 486] width 50 height 13
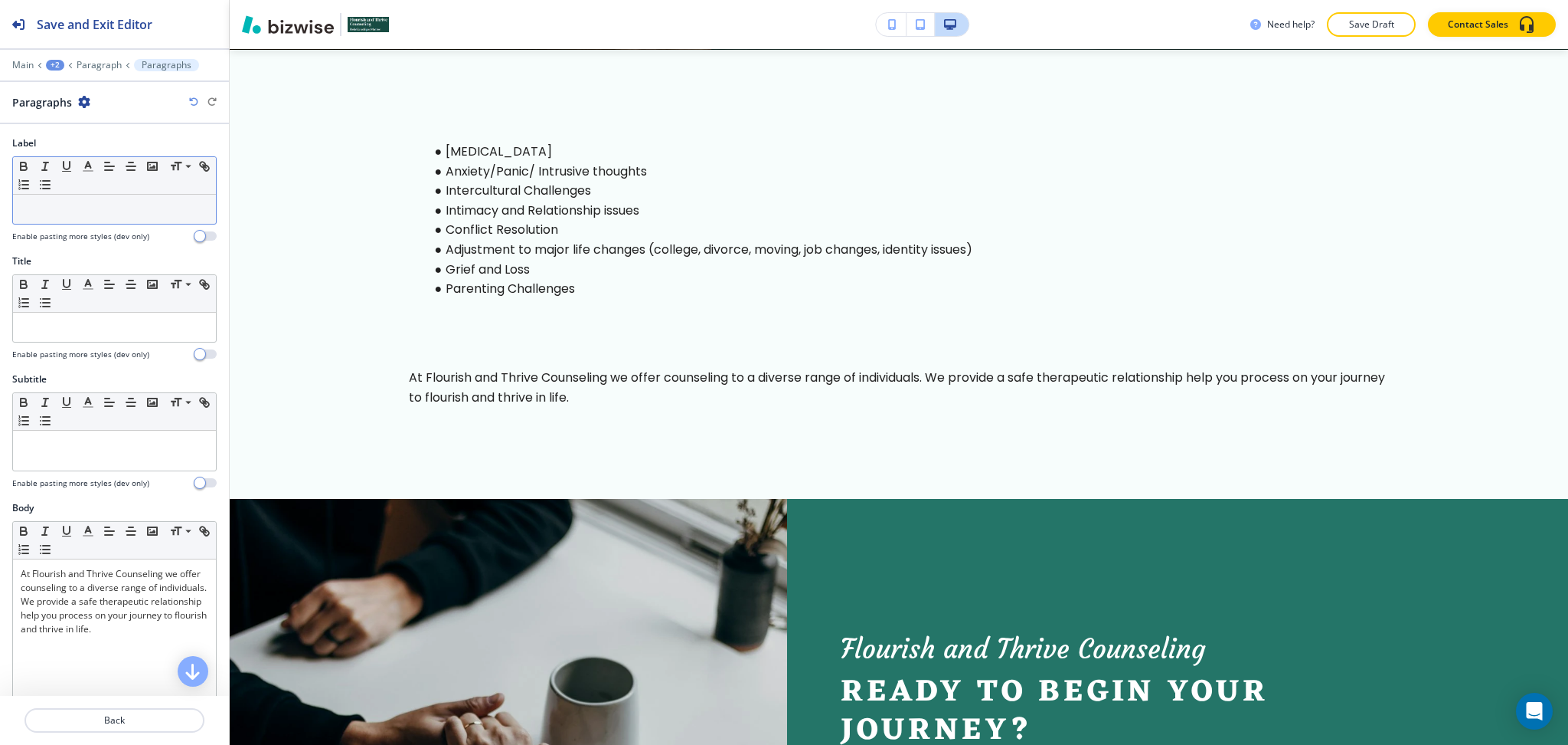
click at [87, 206] on p at bounding box center [114, 209] width 188 height 13
click at [118, 333] on p at bounding box center [114, 326] width 188 height 13
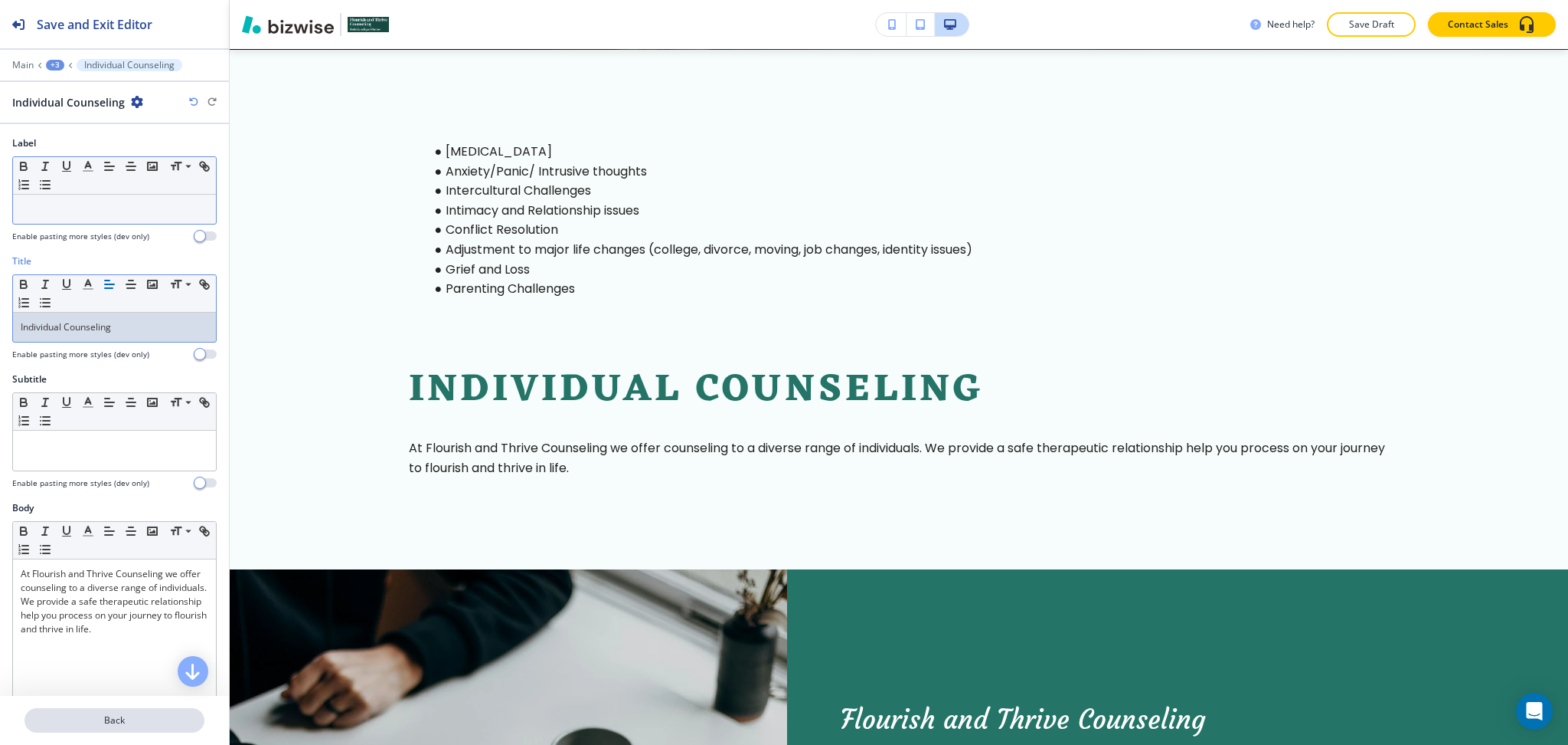
click at [122, 727] on p "Back" at bounding box center [114, 720] width 177 height 13
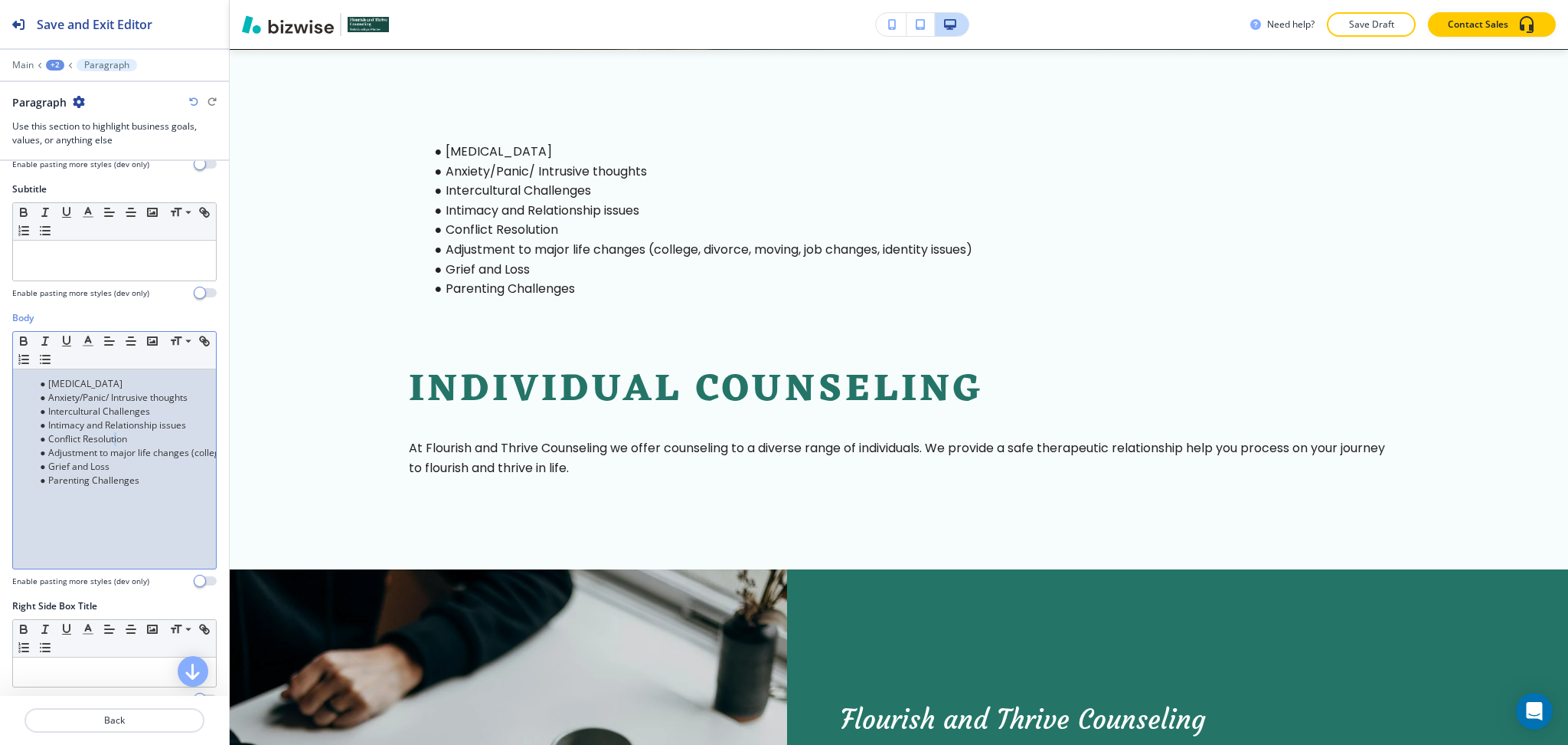
click at [118, 438] on li "Conflict Resolution" at bounding box center [121, 438] width 174 height 13
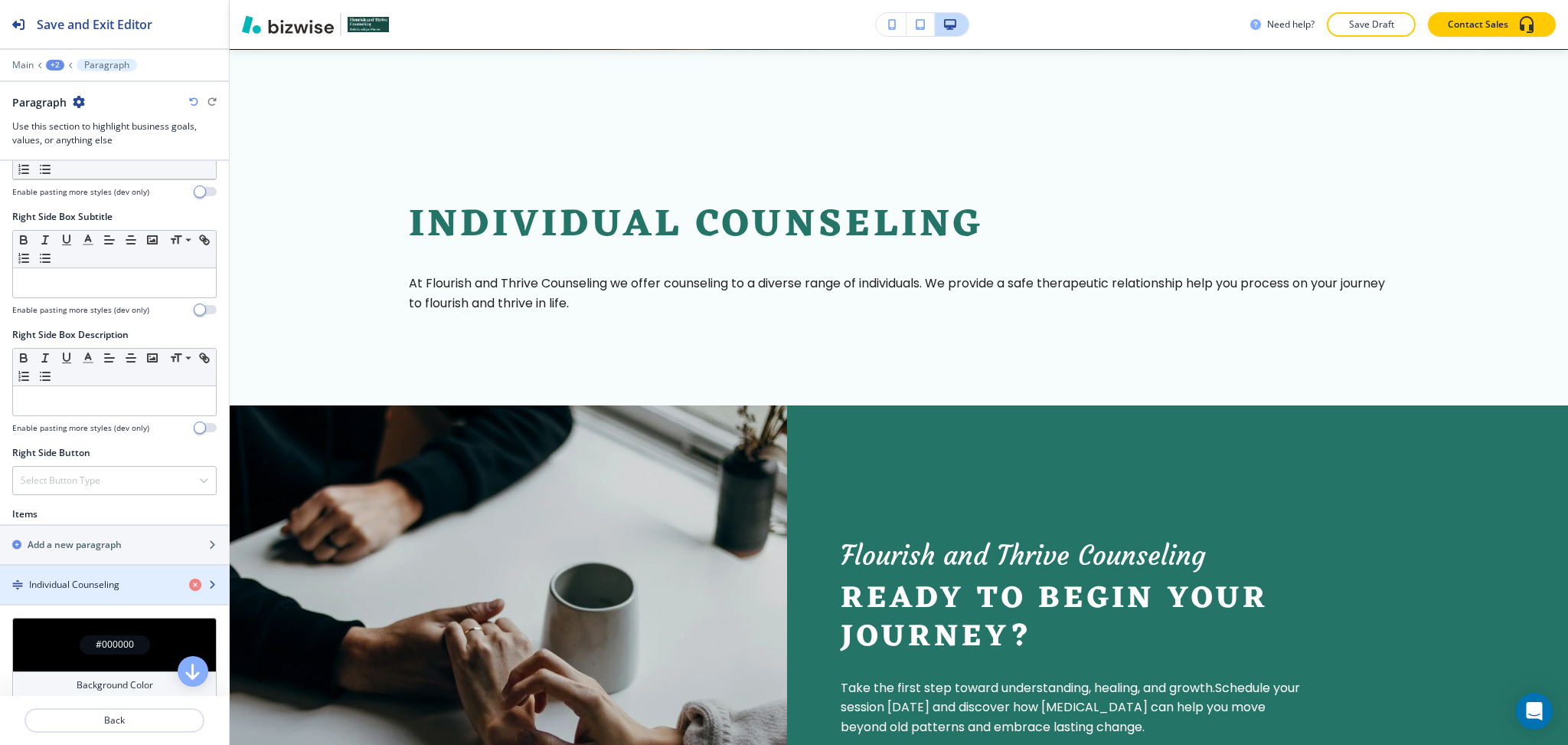
scroll to position [616, 0]
click at [88, 590] on div "button" at bounding box center [114, 597] width 229 height 13
click at [108, 584] on h4 "Individual Counseling" at bounding box center [74, 584] width 91 height 13
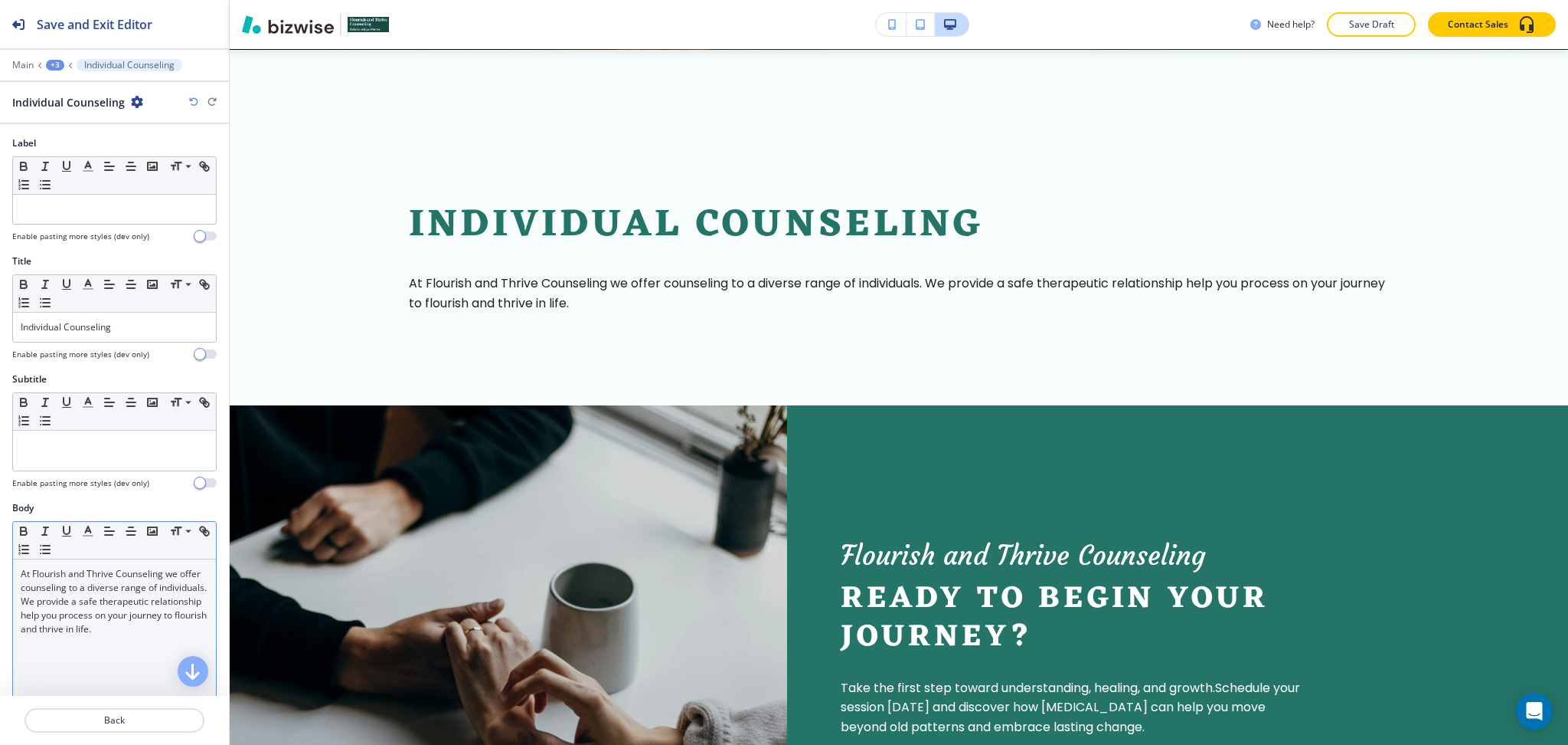
click at [88, 636] on p "At Flourish and Thrive Counseling we offer counseling to a diverse range of ind…" at bounding box center [114, 601] width 188 height 69
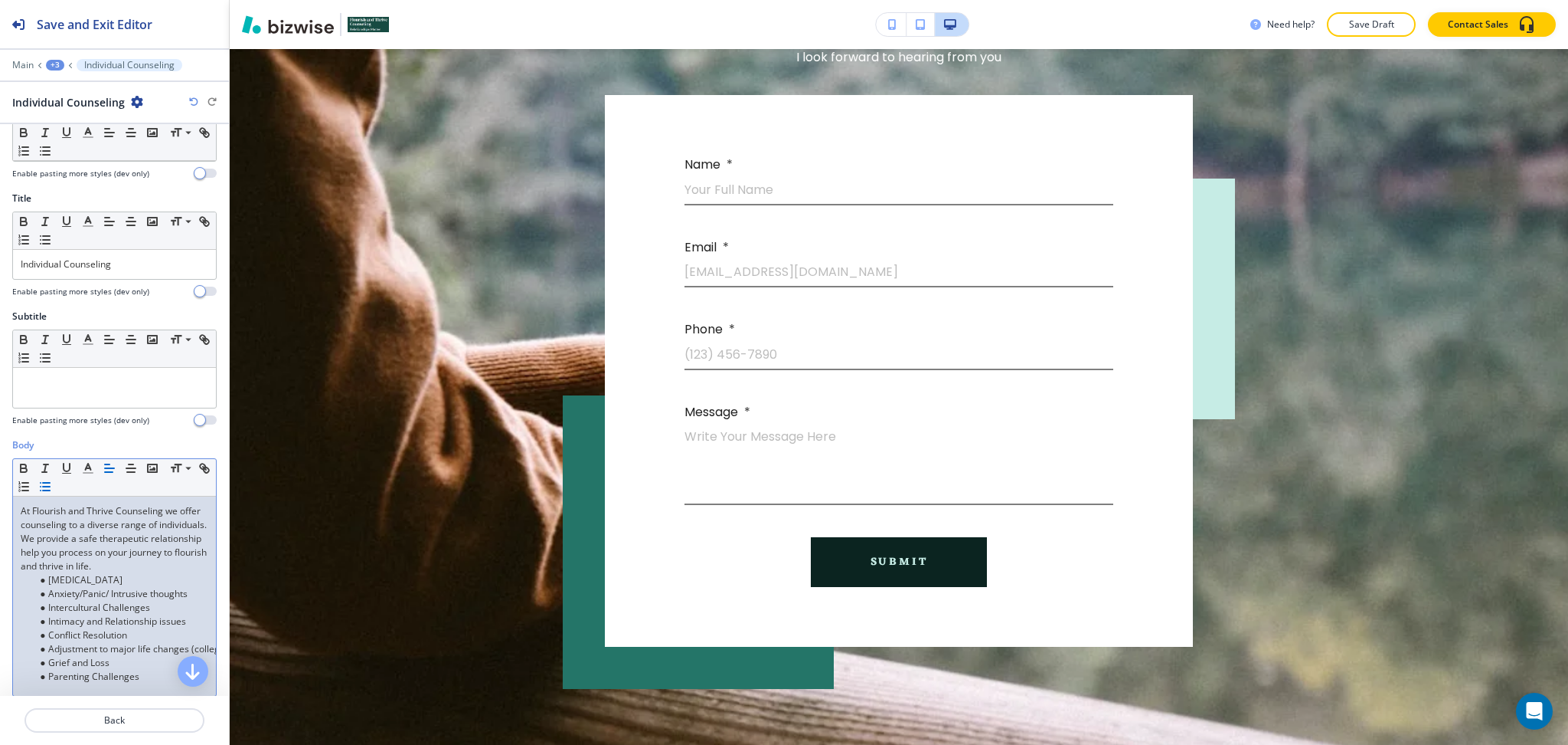
scroll to position [0, 0]
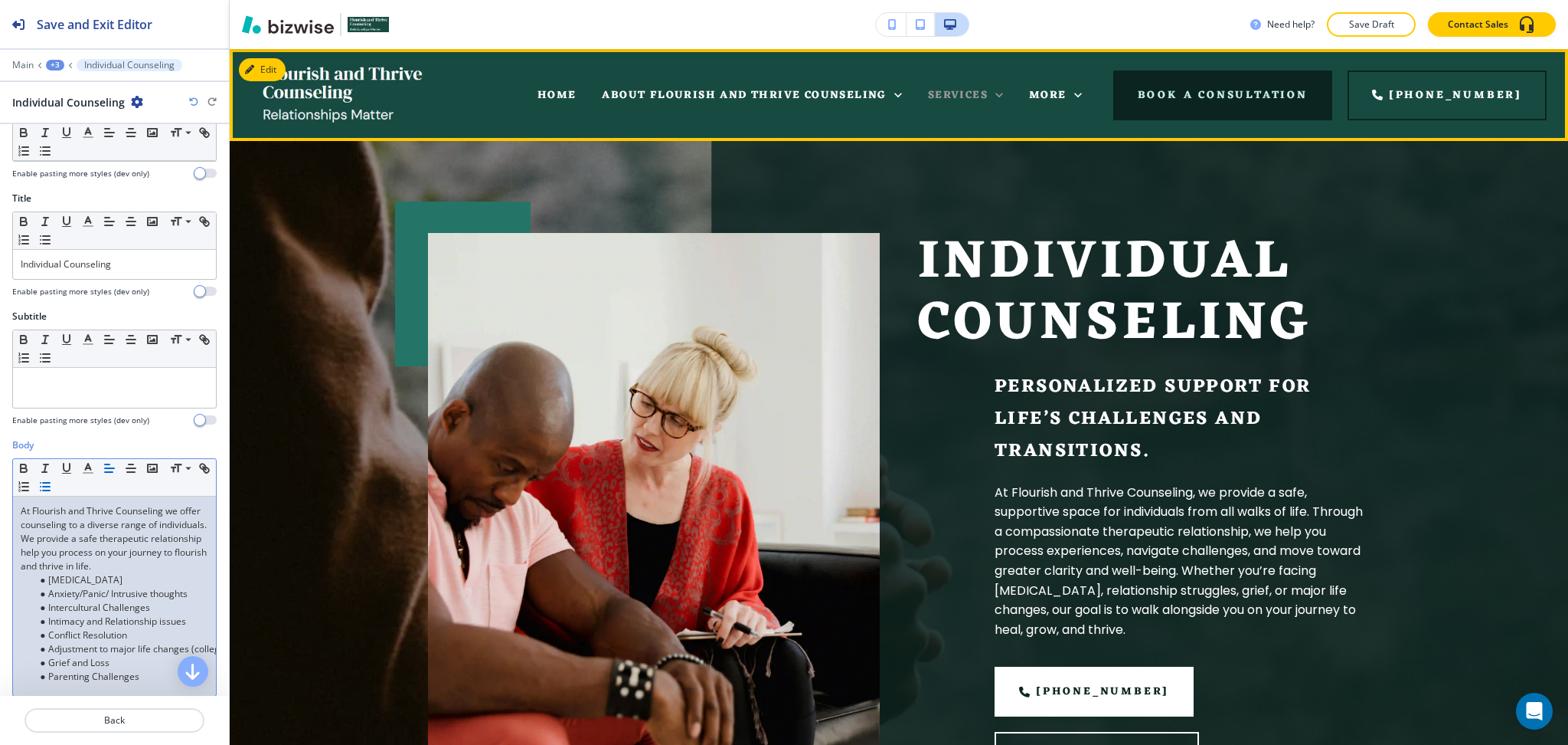
click at [1007, 95] on icon at bounding box center [999, 95] width 15 height 15
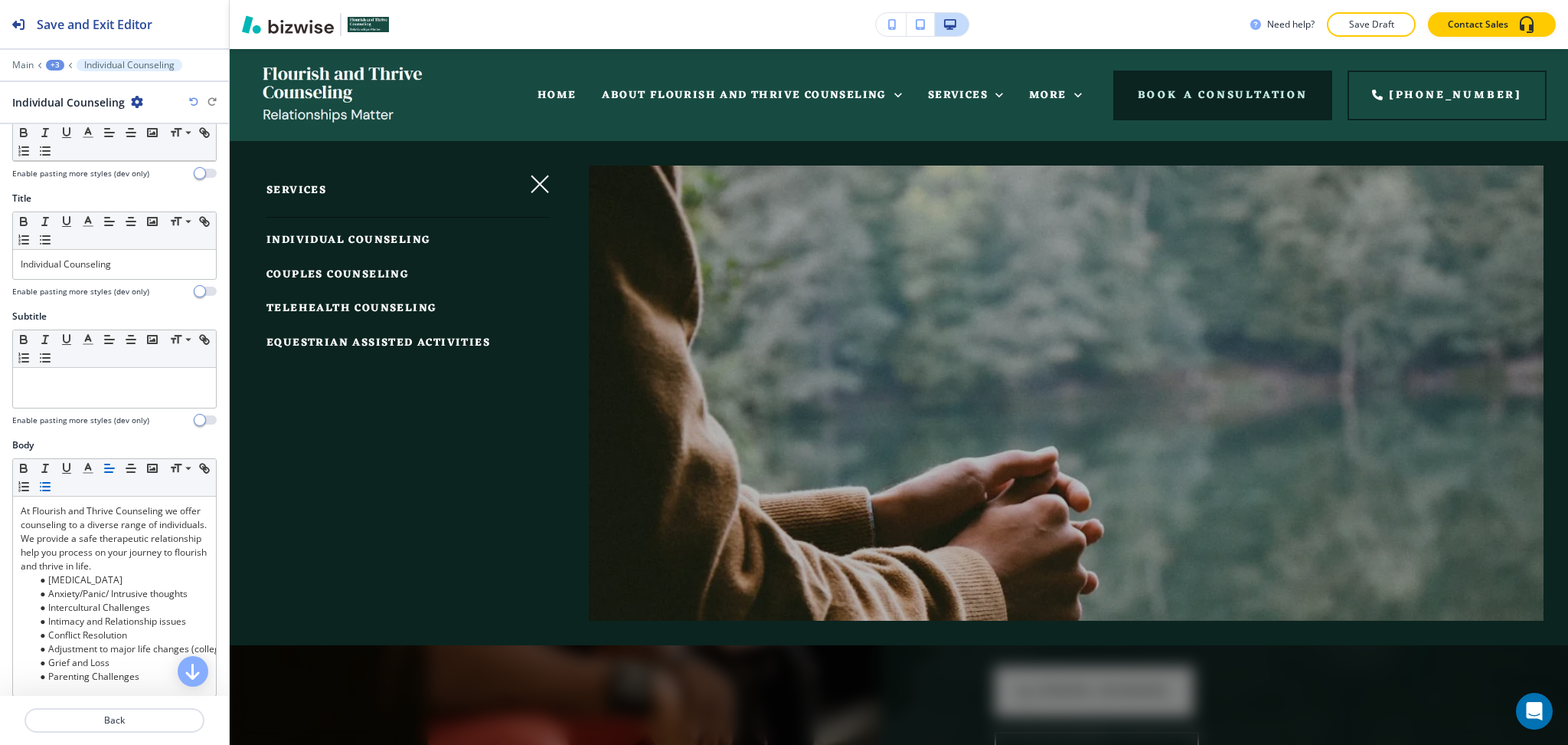
click at [321, 273] on span "COUPLES COUNSELING" at bounding box center [337, 274] width 143 height 19
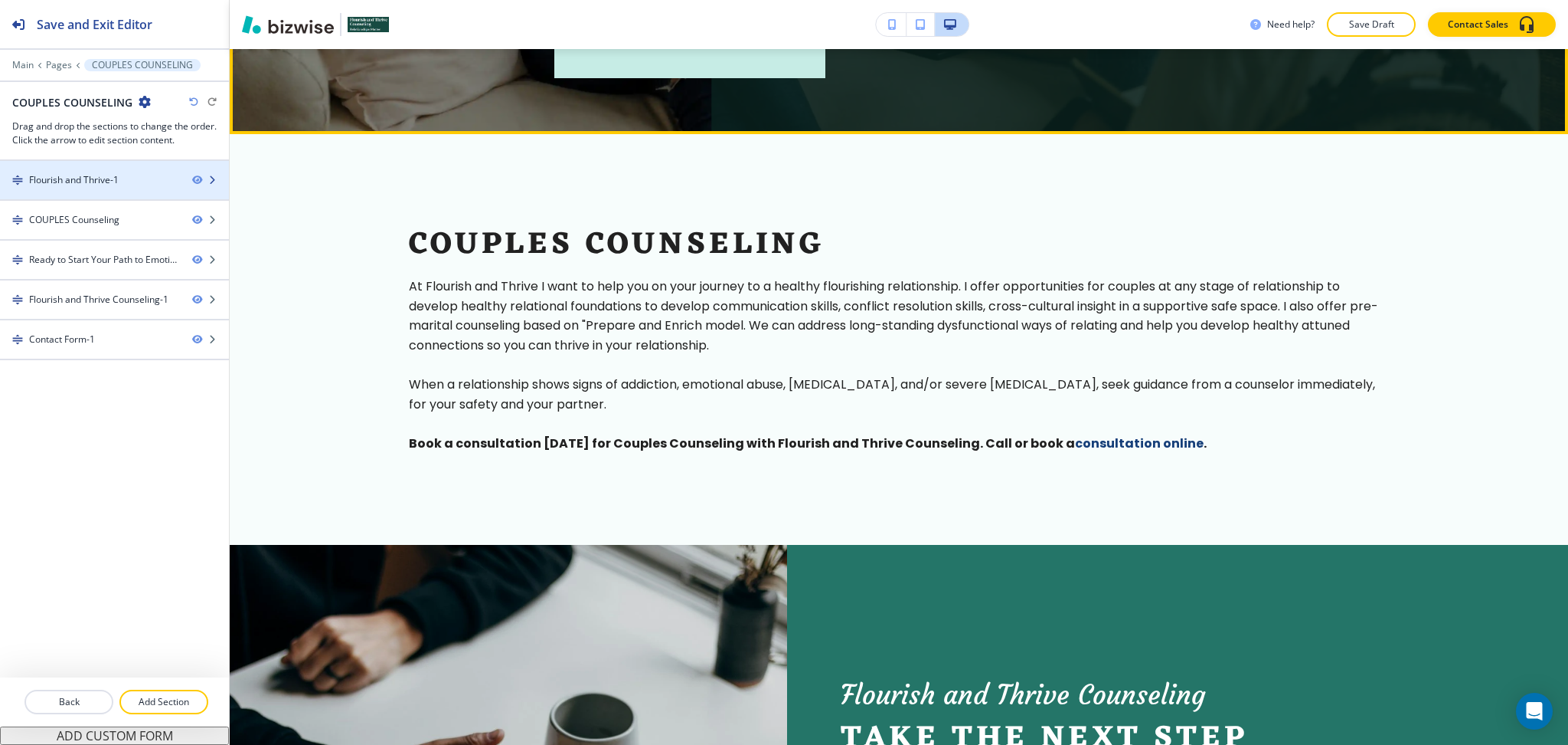
scroll to position [714, 0]
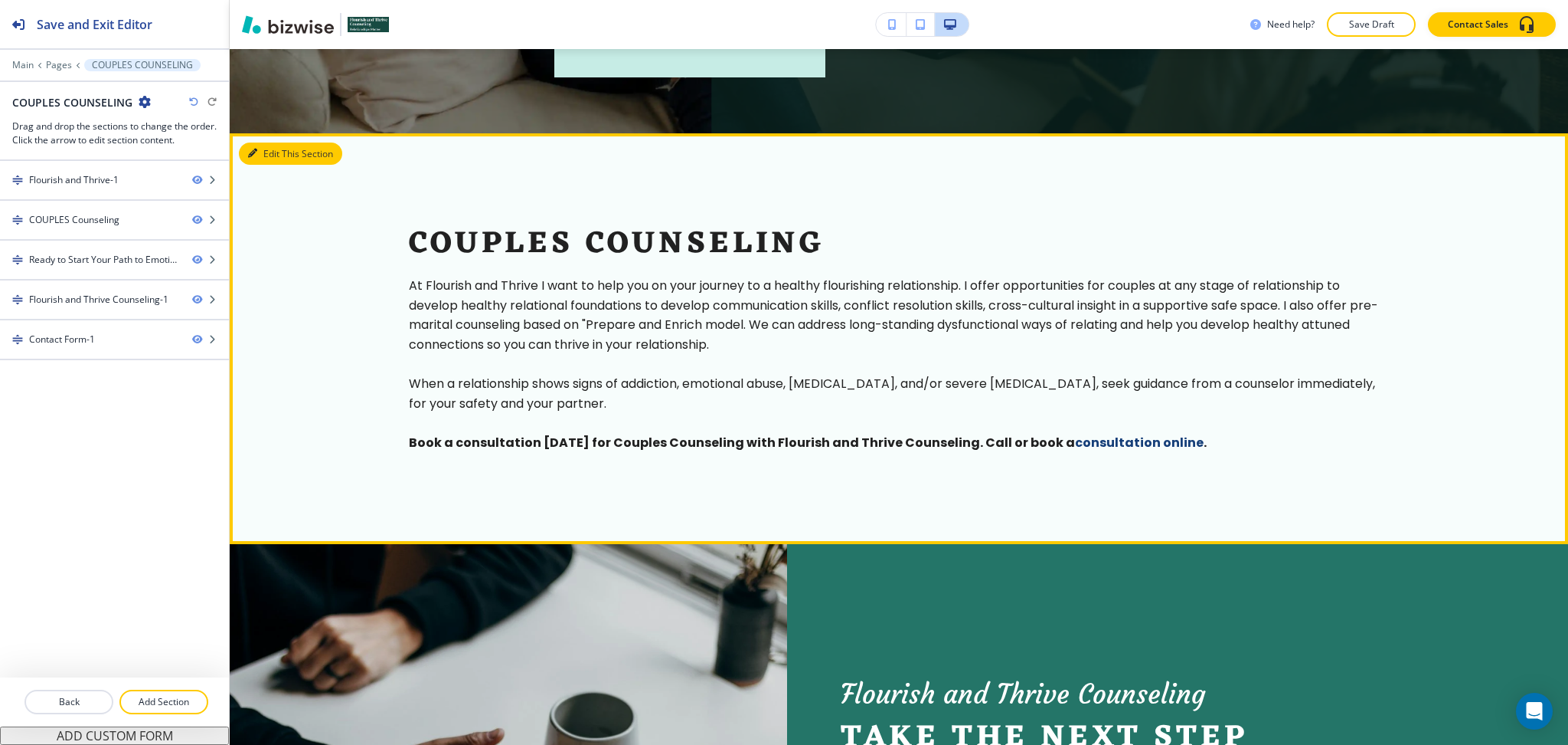
click at [256, 154] on icon "button" at bounding box center [253, 154] width 9 height 9
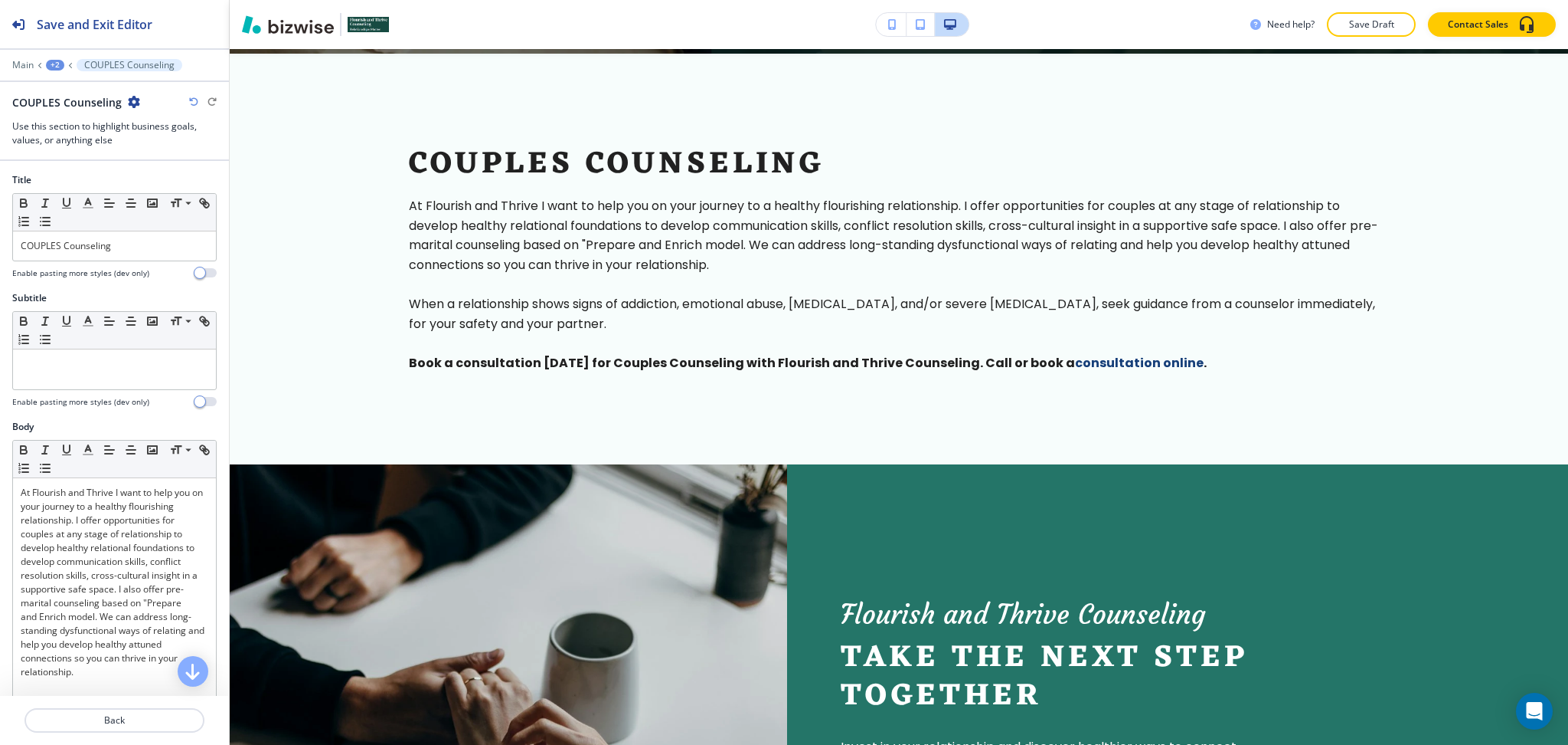
scroll to position [798, 0]
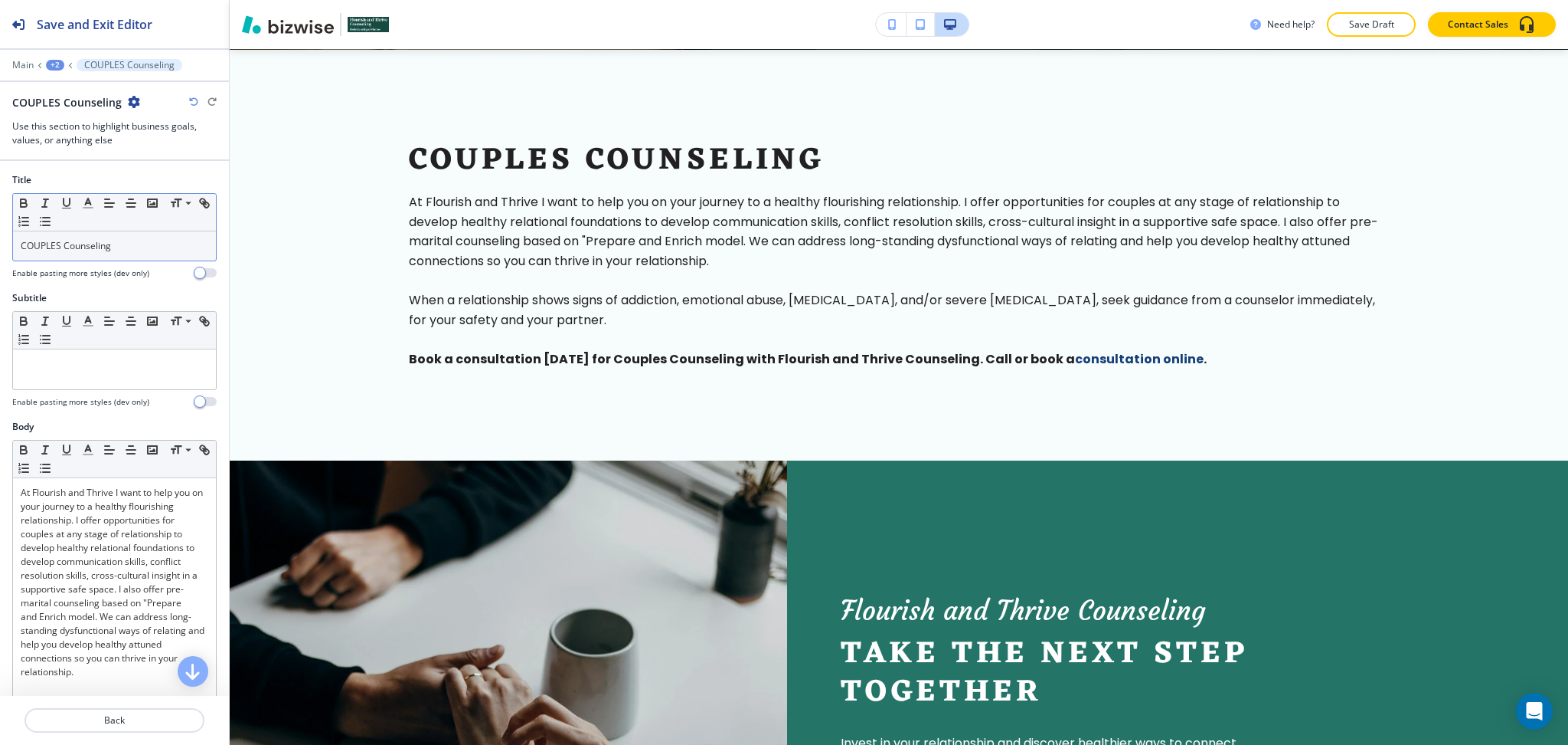
click at [150, 251] on p "COUPLES Counseling" at bounding box center [114, 245] width 188 height 13
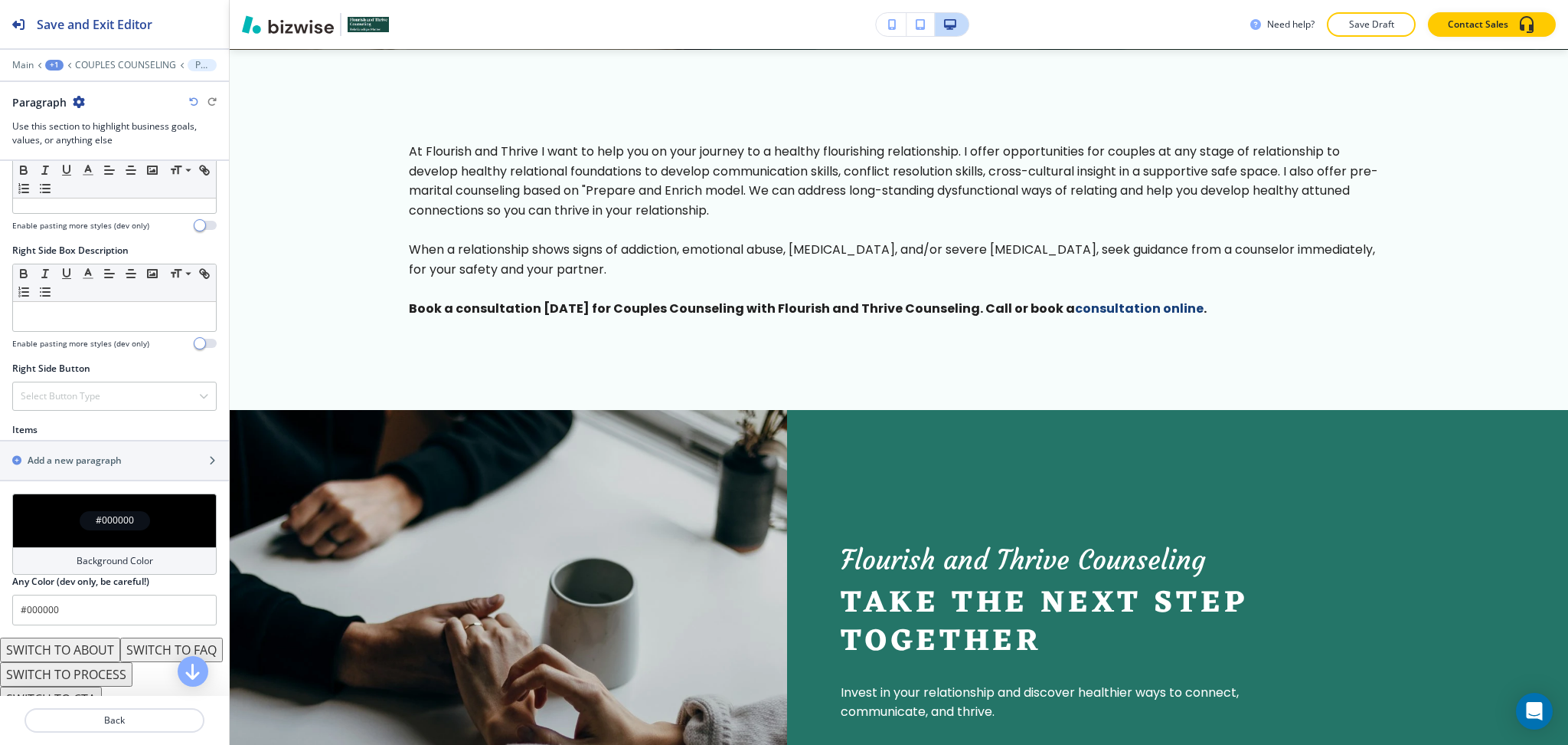
scroll to position [929, 0]
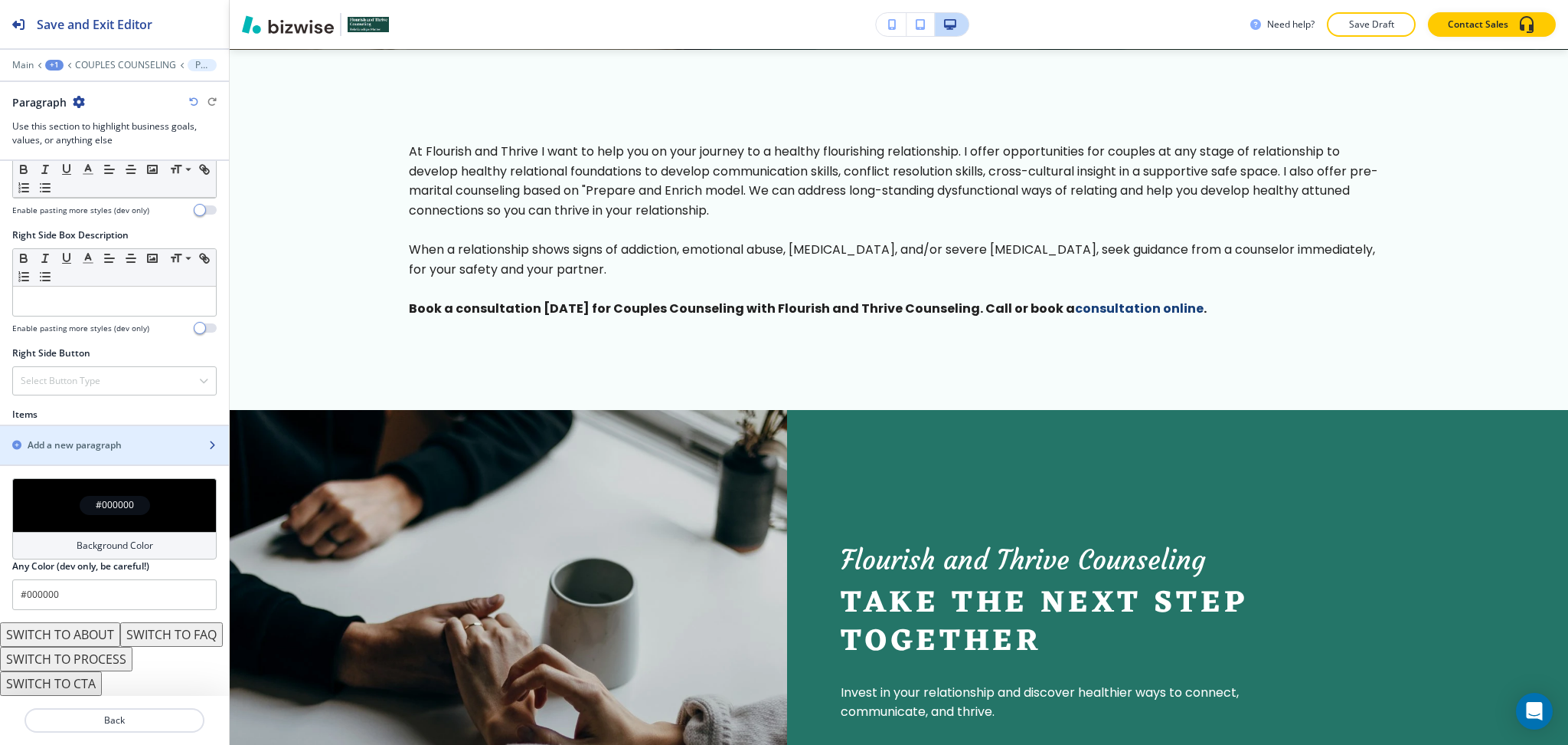
click at [118, 438] on h2 "Add a new paragraph" at bounding box center [75, 445] width 95 height 13
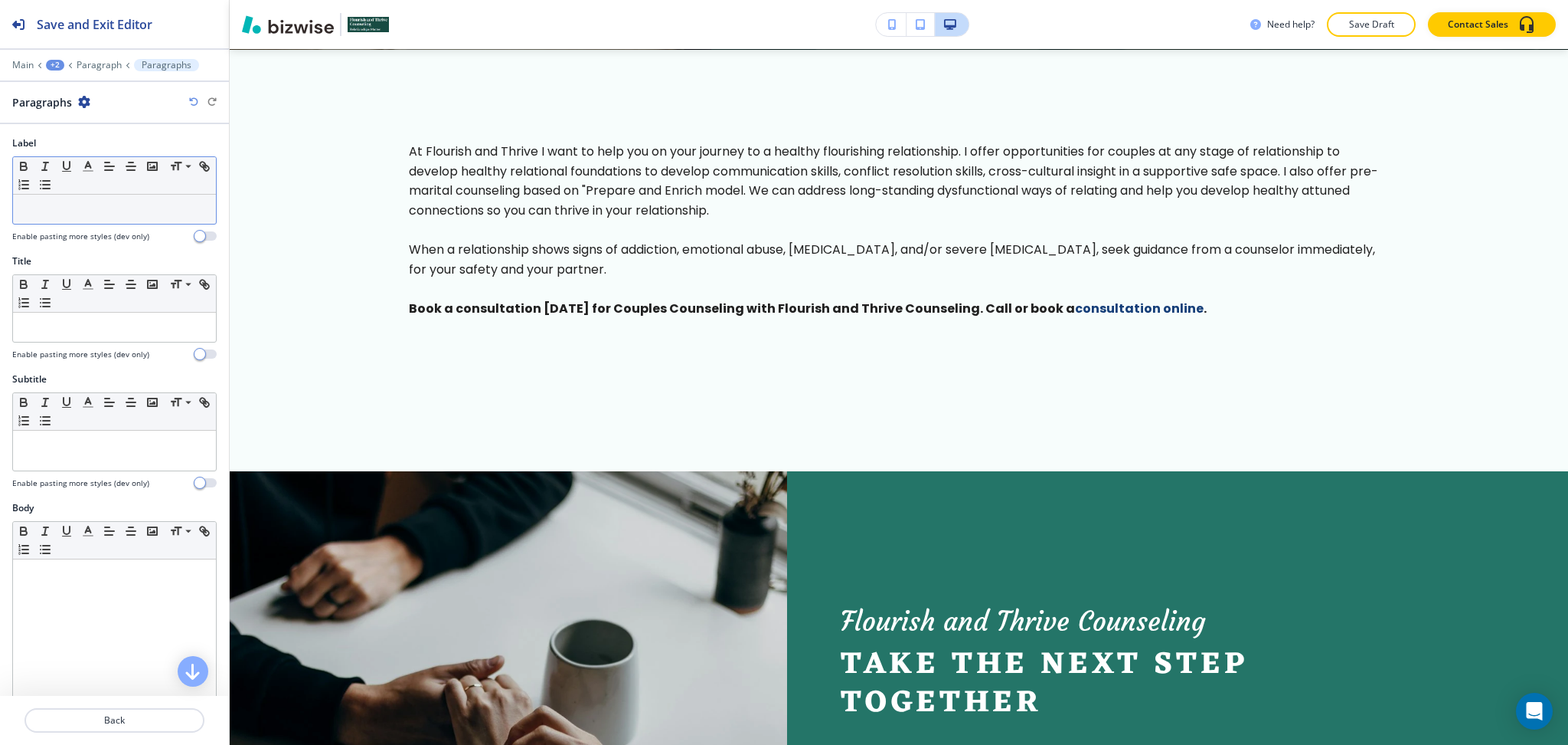
scroll to position [1, 0]
click at [76, 210] on p at bounding box center [114, 208] width 188 height 13
click at [95, 332] on p at bounding box center [114, 326] width 188 height 13
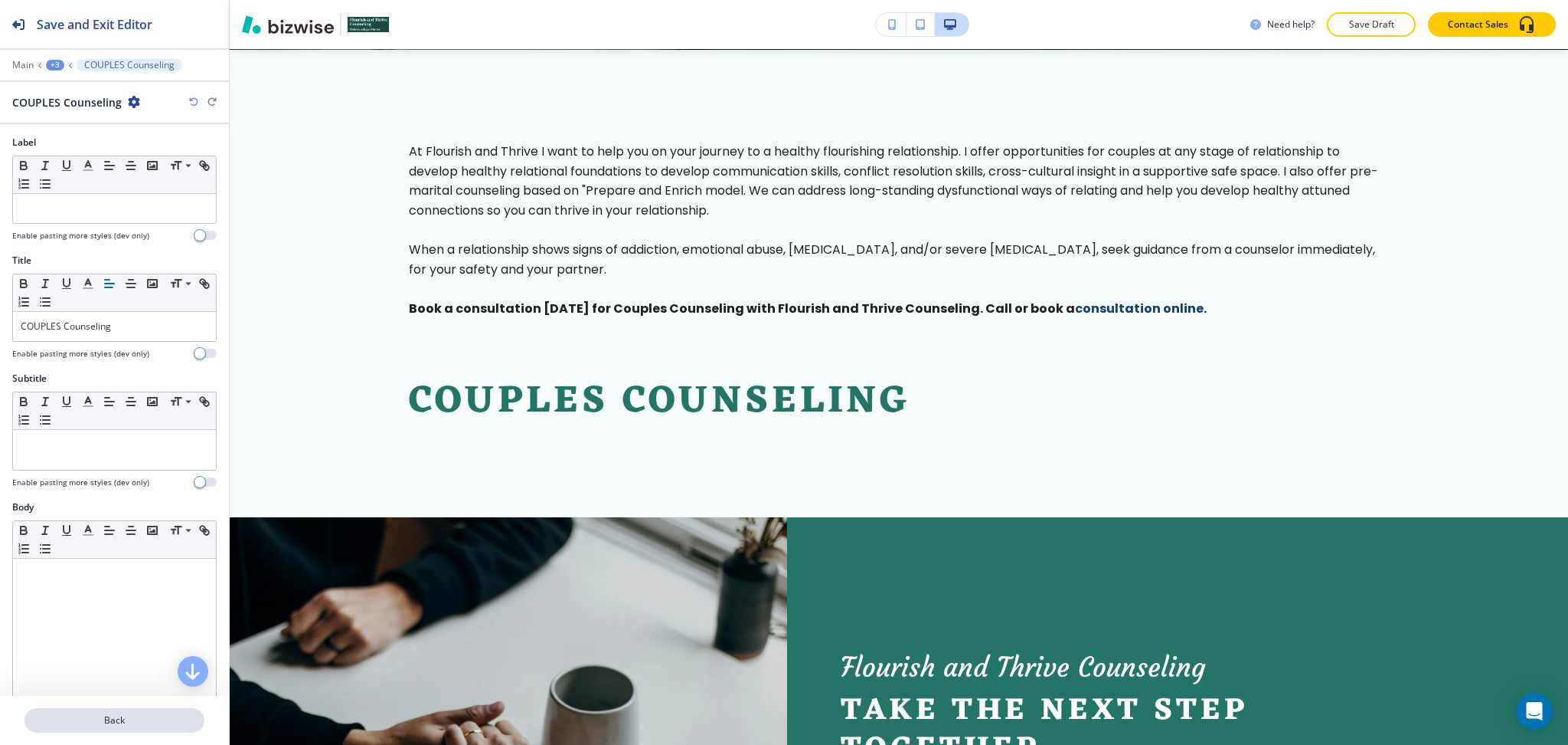
click at [112, 722] on p "Back" at bounding box center [114, 720] width 177 height 13
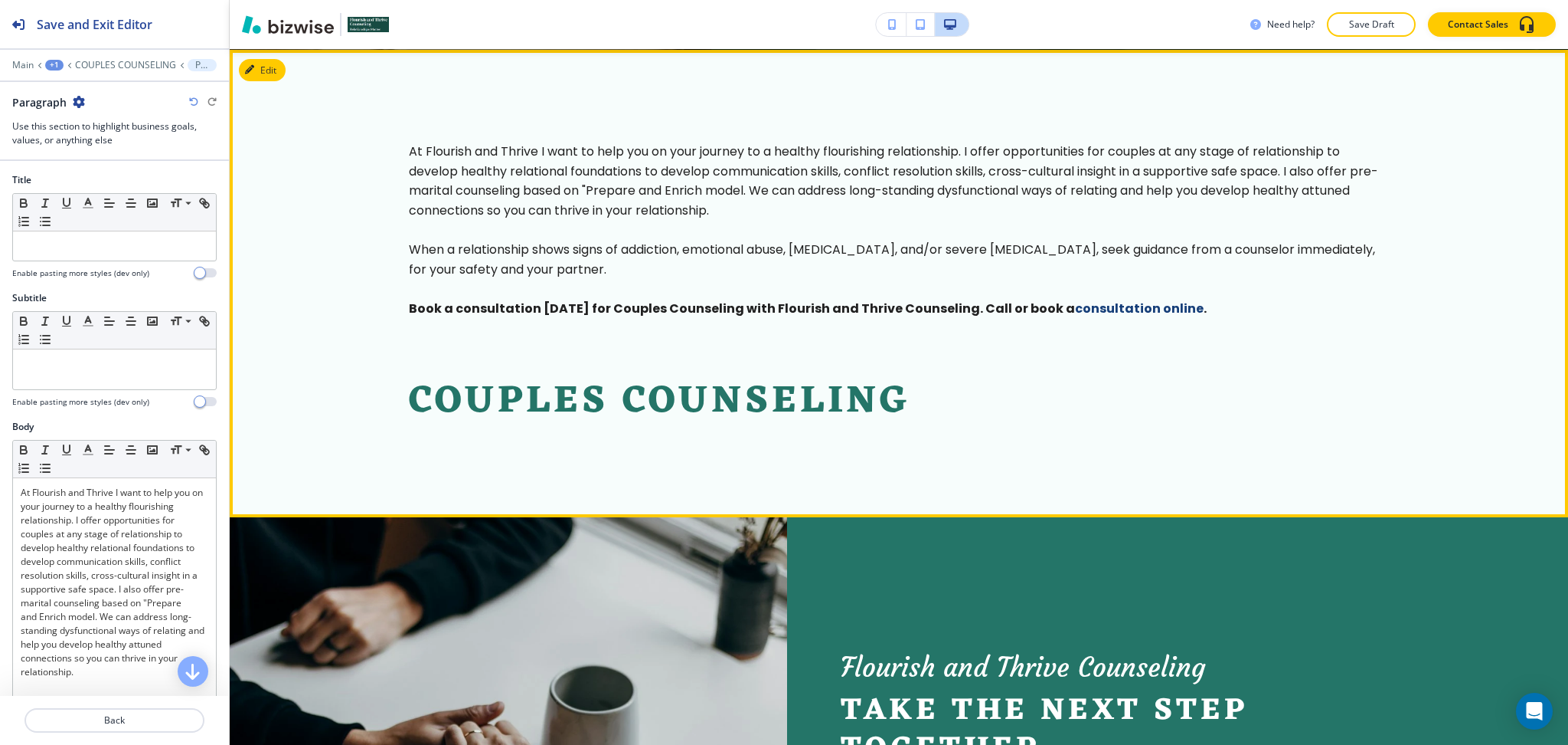
click at [1159, 451] on section "At Flourish and Thrive I want to help you on your journey to a healthy flourish…" at bounding box center [899, 283] width 1339 height 467
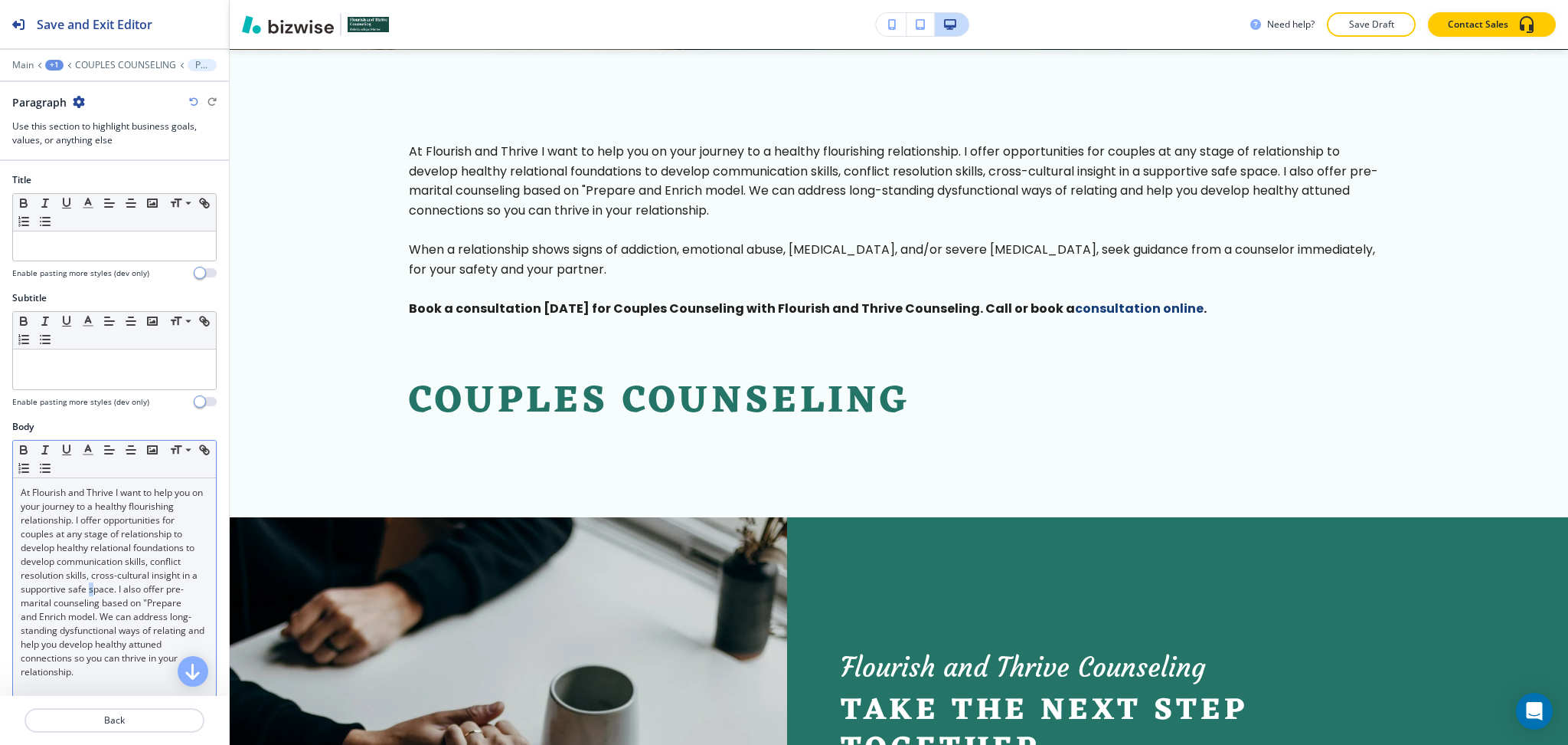
click at [91, 598] on p "At Flourish and Thrive I want to help you on your journey to a healthy flourish…" at bounding box center [114, 582] width 188 height 193
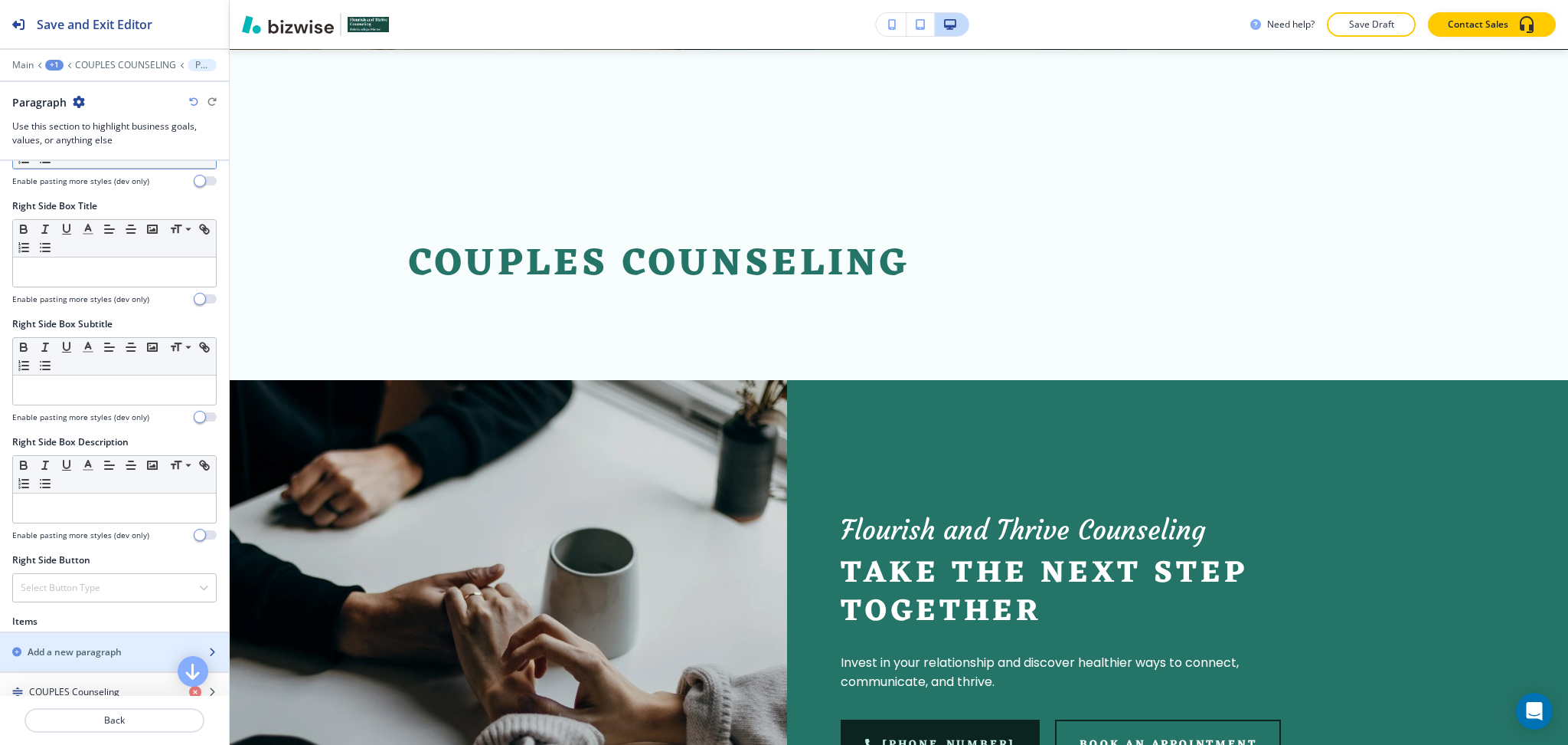
scroll to position [509, 0]
click at [83, 691] on h4 "COUPLES Counseling" at bounding box center [74, 691] width 91 height 13
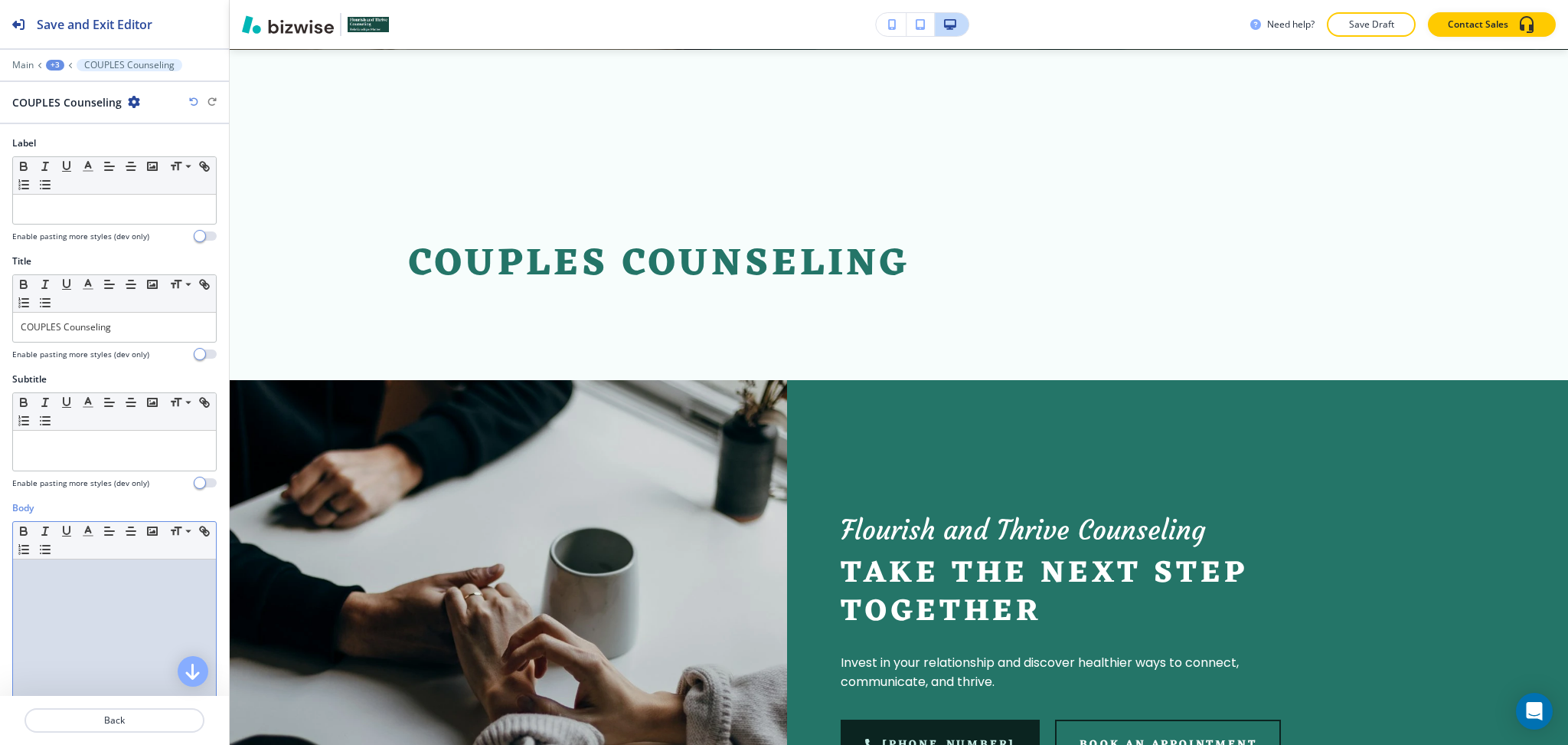
click at [84, 606] on div at bounding box center [115, 658] width 203 height 199
paste div
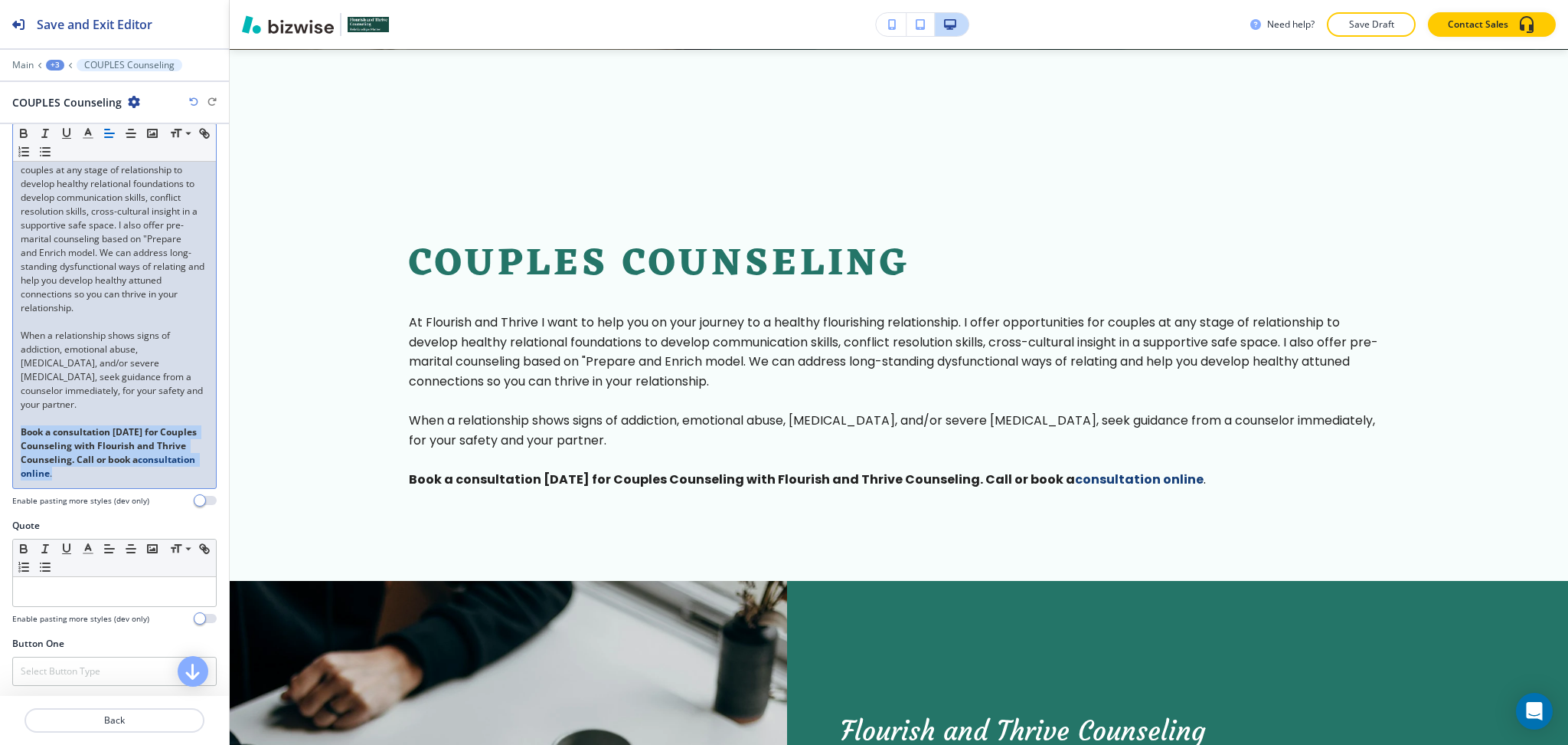
scroll to position [446, 0]
drag, startPoint x: 141, startPoint y: 501, endPoint x: 15, endPoint y: 443, distance: 138.7
click at [15, 443] on div "At Flourish and Thrive I want to help you on your journey to a healthy flourish…" at bounding box center [115, 300] width 203 height 374
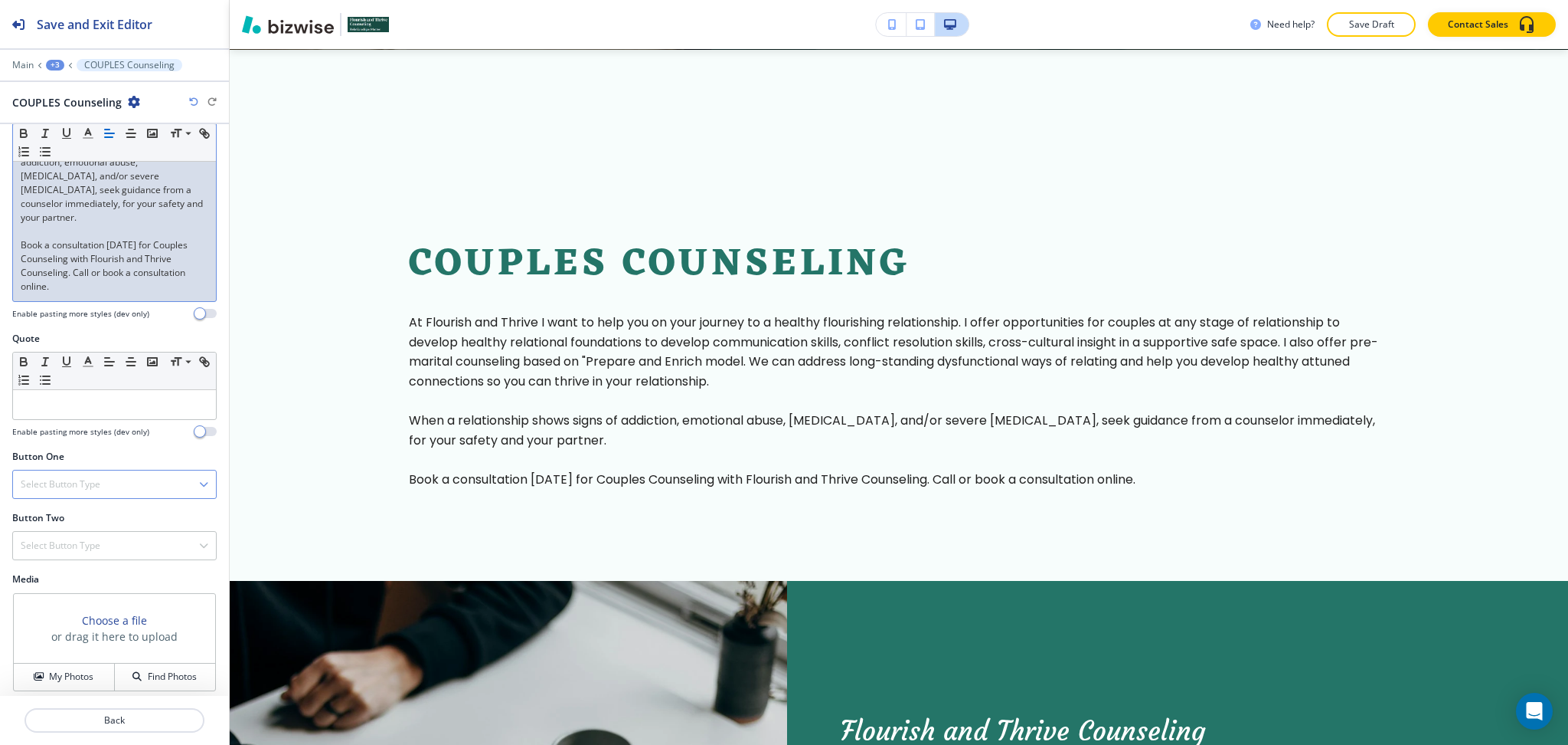
scroll to position [654, 0]
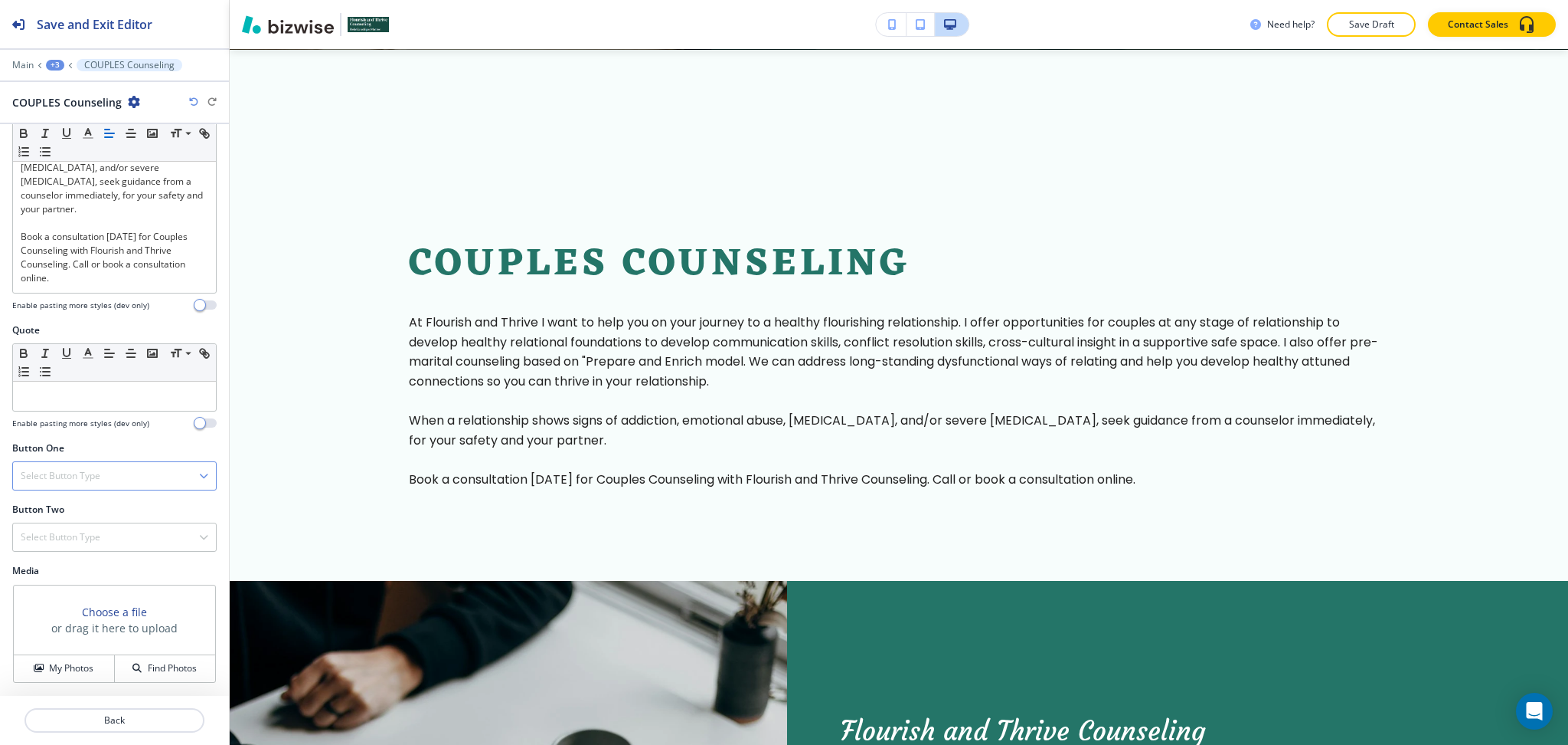
click at [65, 481] on h4 "Select Button Type" at bounding box center [60, 475] width 80 height 13
click at [73, 633] on h4 "Internal Link" at bounding box center [114, 632] width 188 height 13
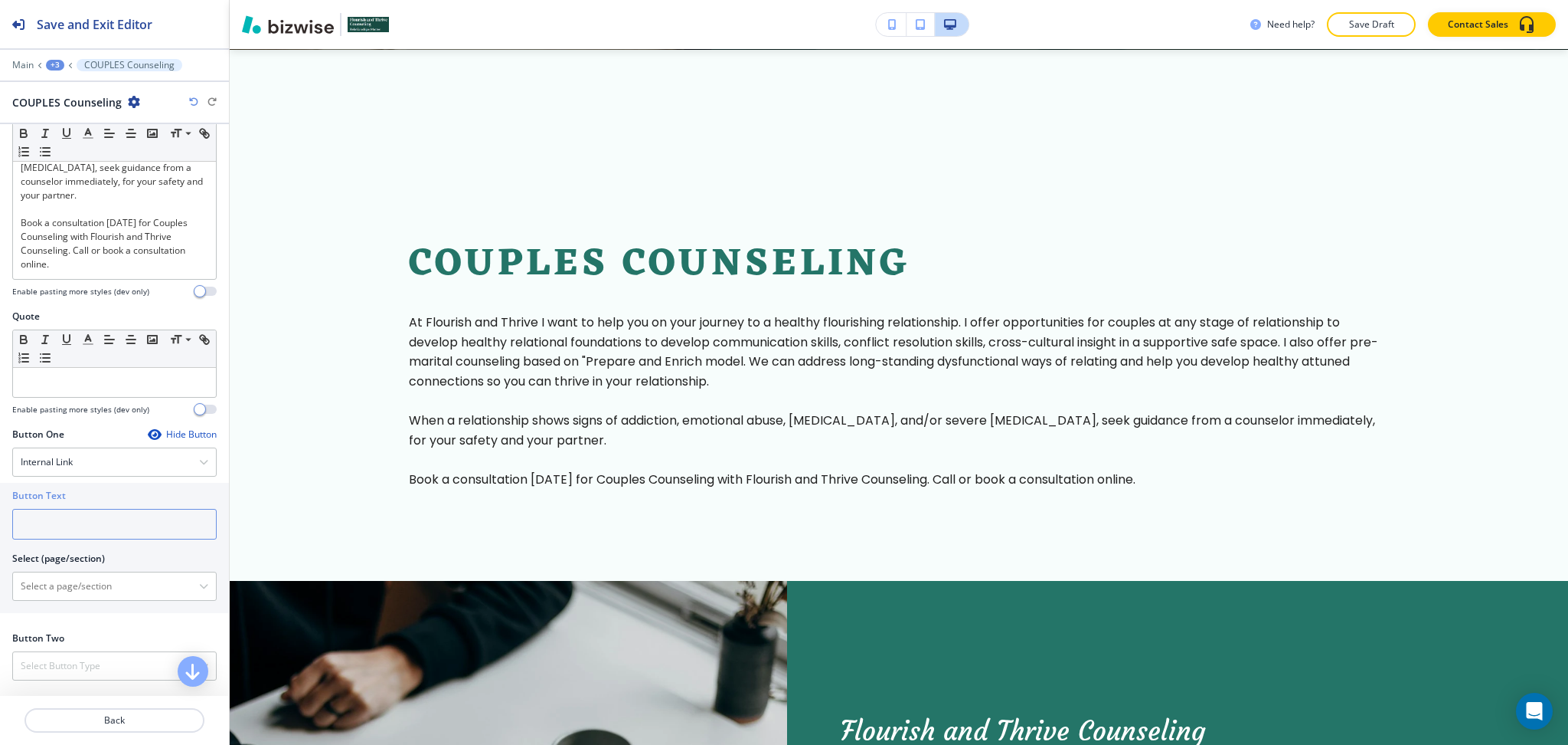
click at [77, 539] on input "text" at bounding box center [114, 523] width 204 height 31
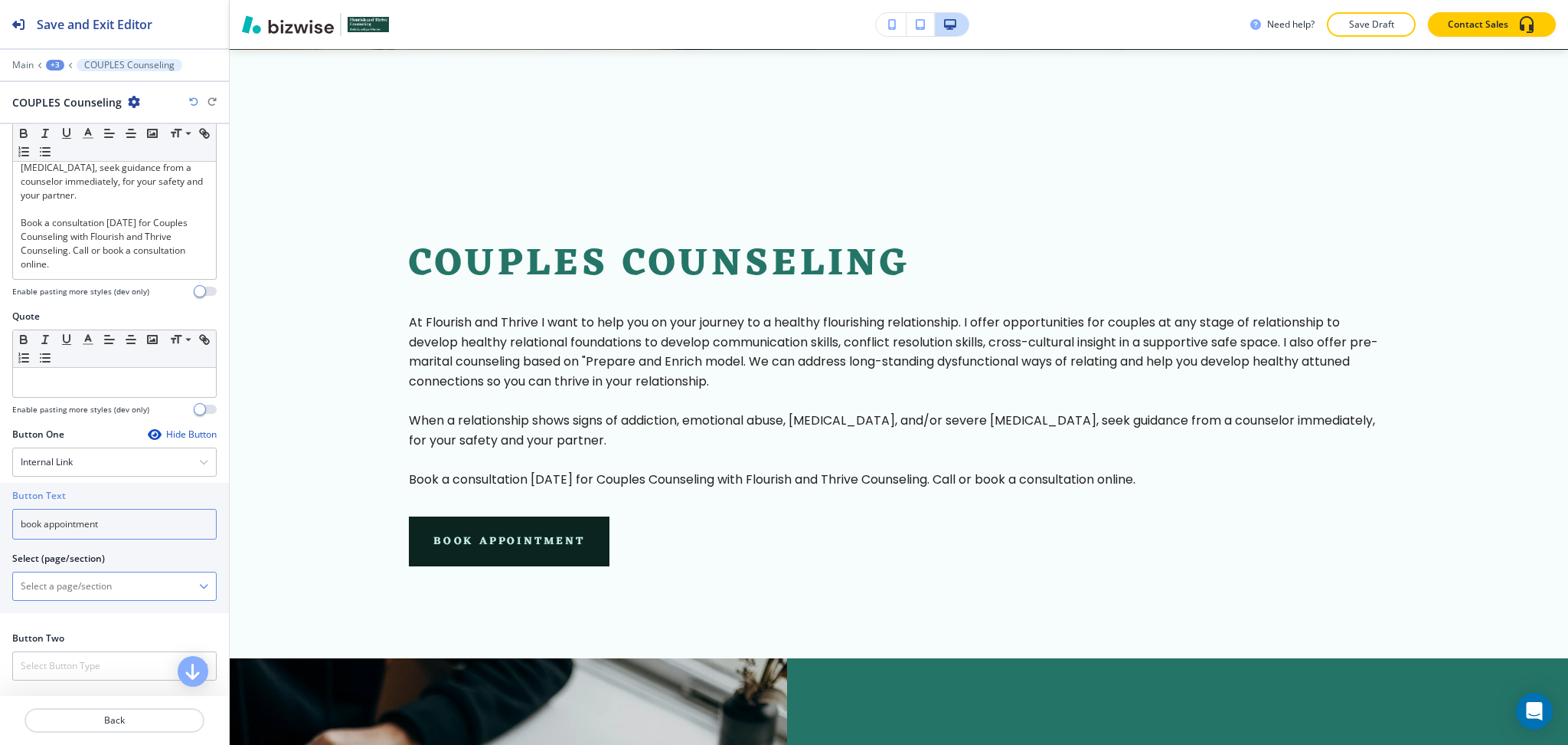
type input "book appointment"
click at [73, 599] on \(page\/section\) "Manual Input" at bounding box center [106, 586] width 186 height 26
click at [72, 620] on h4 "APPOINTMENT" at bounding box center [114, 613] width 188 height 13
type \(page\/section\) "APPOINTMENT"
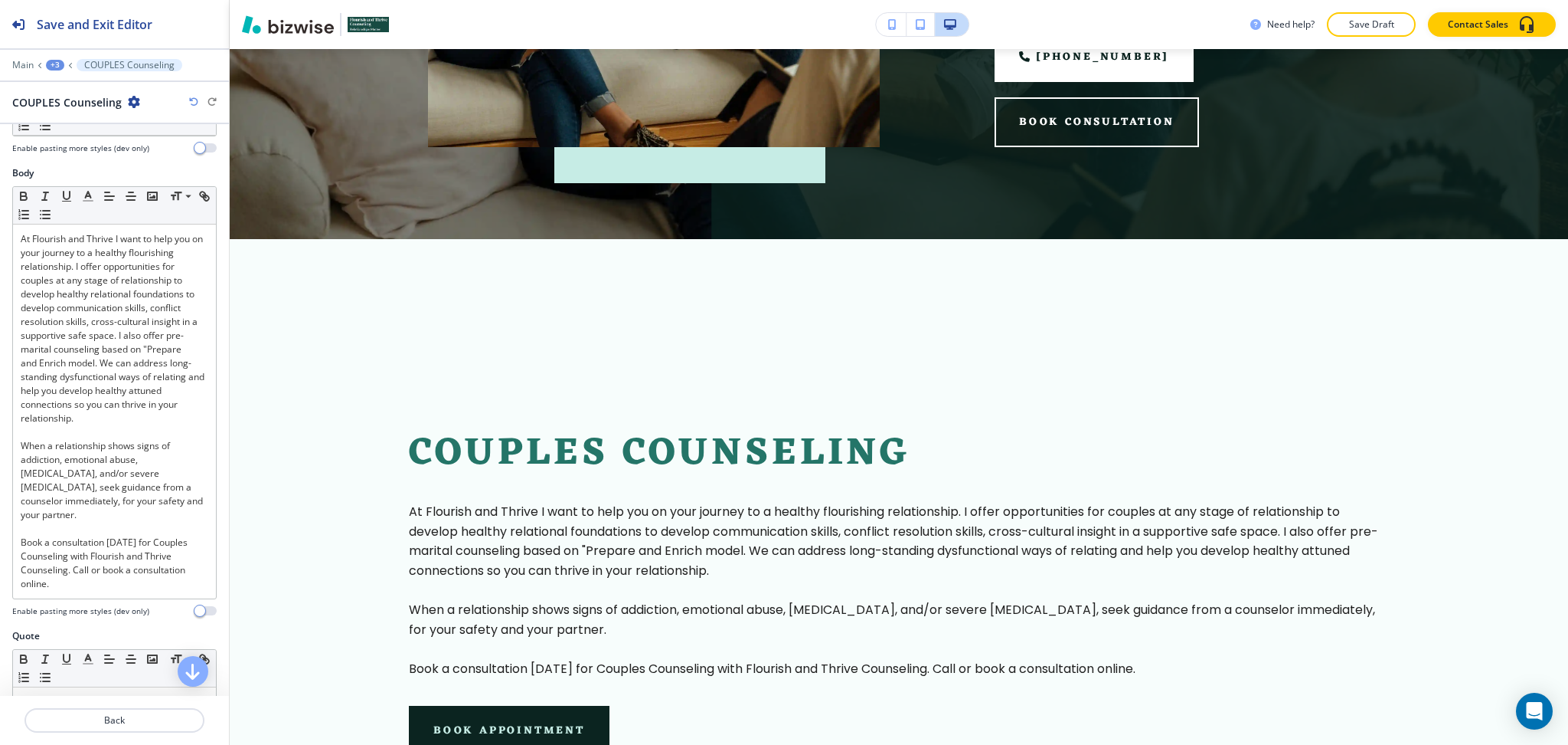
scroll to position [0, 0]
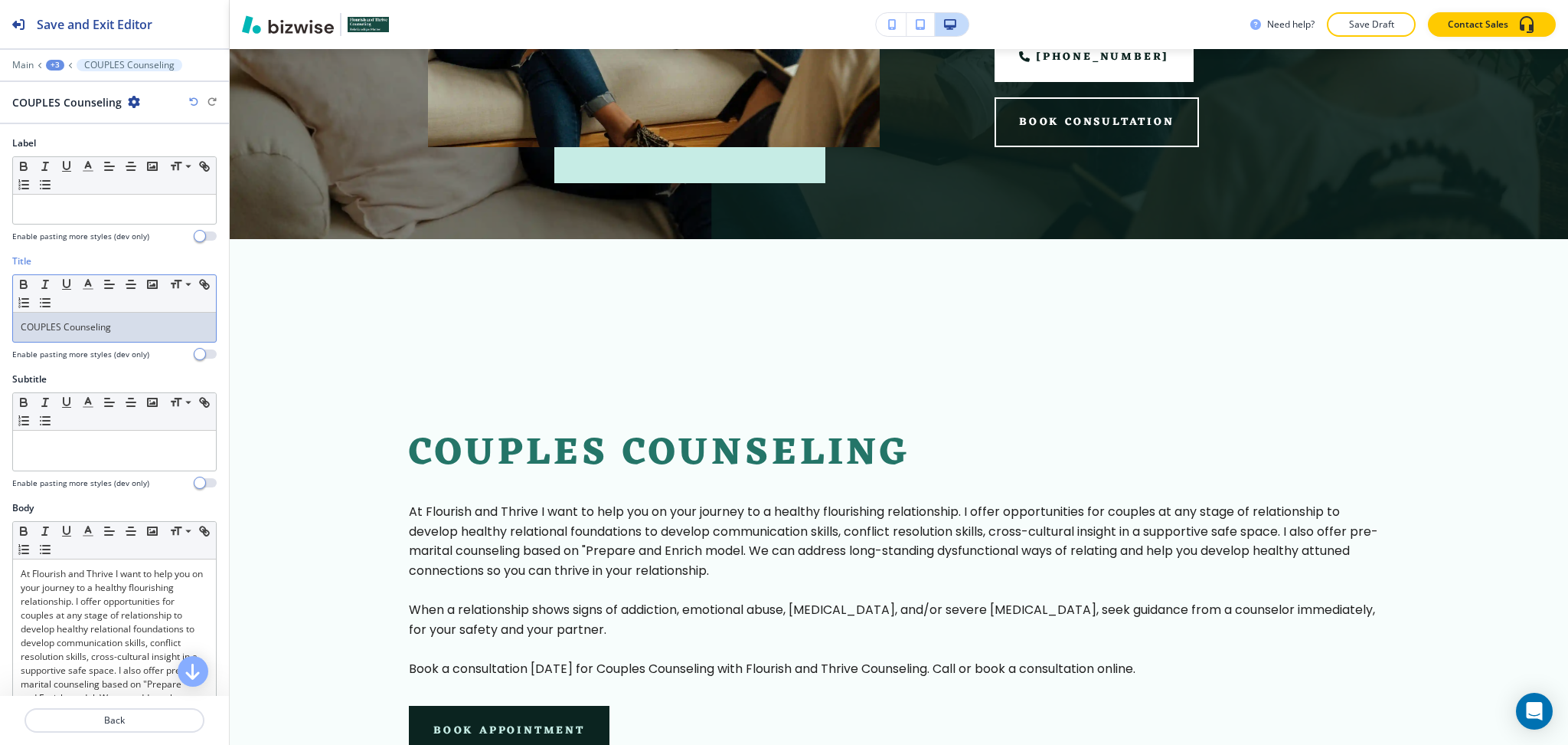
click at [25, 321] on p "COUPLES Counseling" at bounding box center [114, 326] width 188 height 13
click at [89, 214] on p at bounding box center [114, 209] width 188 height 13
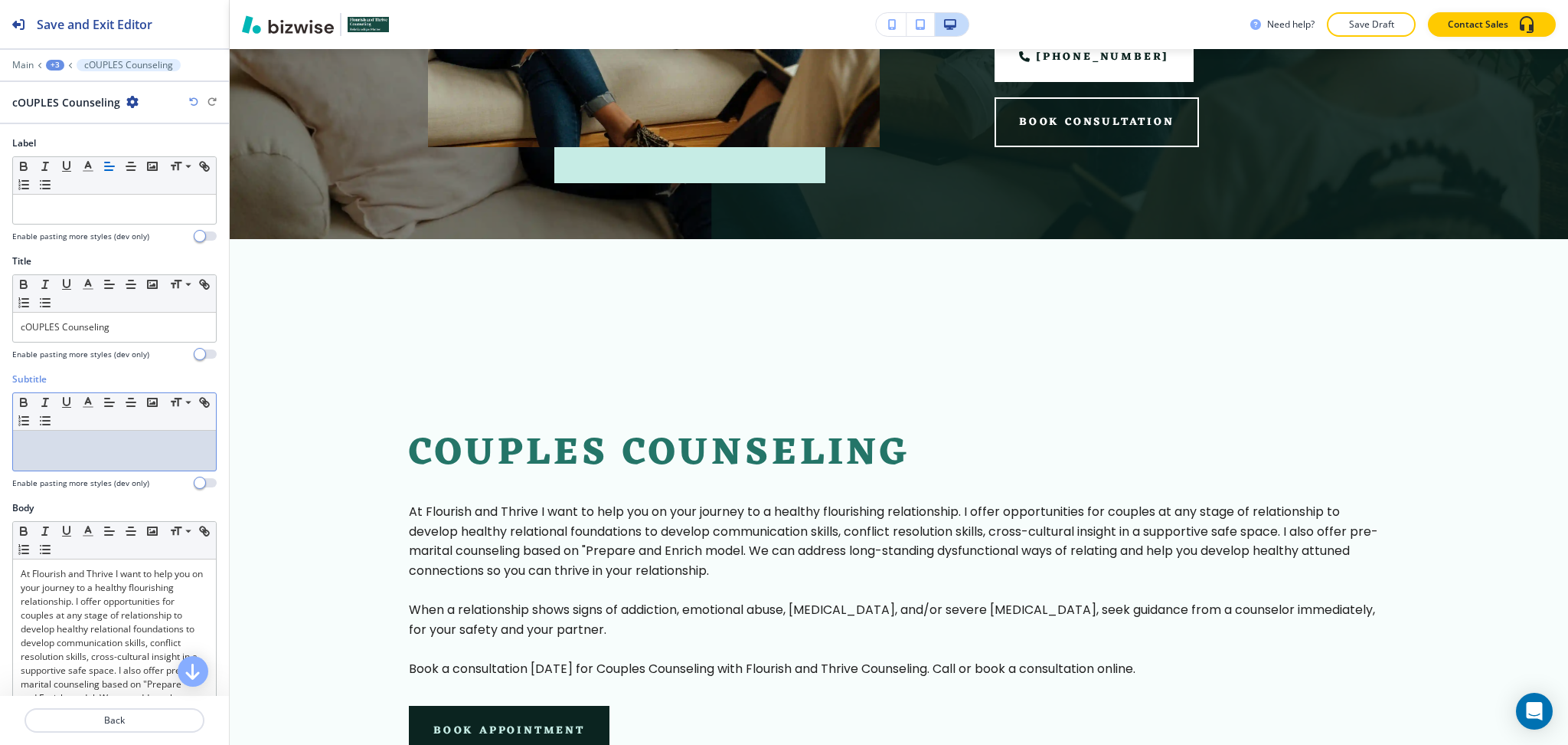
click at [95, 445] on p at bounding box center [114, 445] width 188 height 13
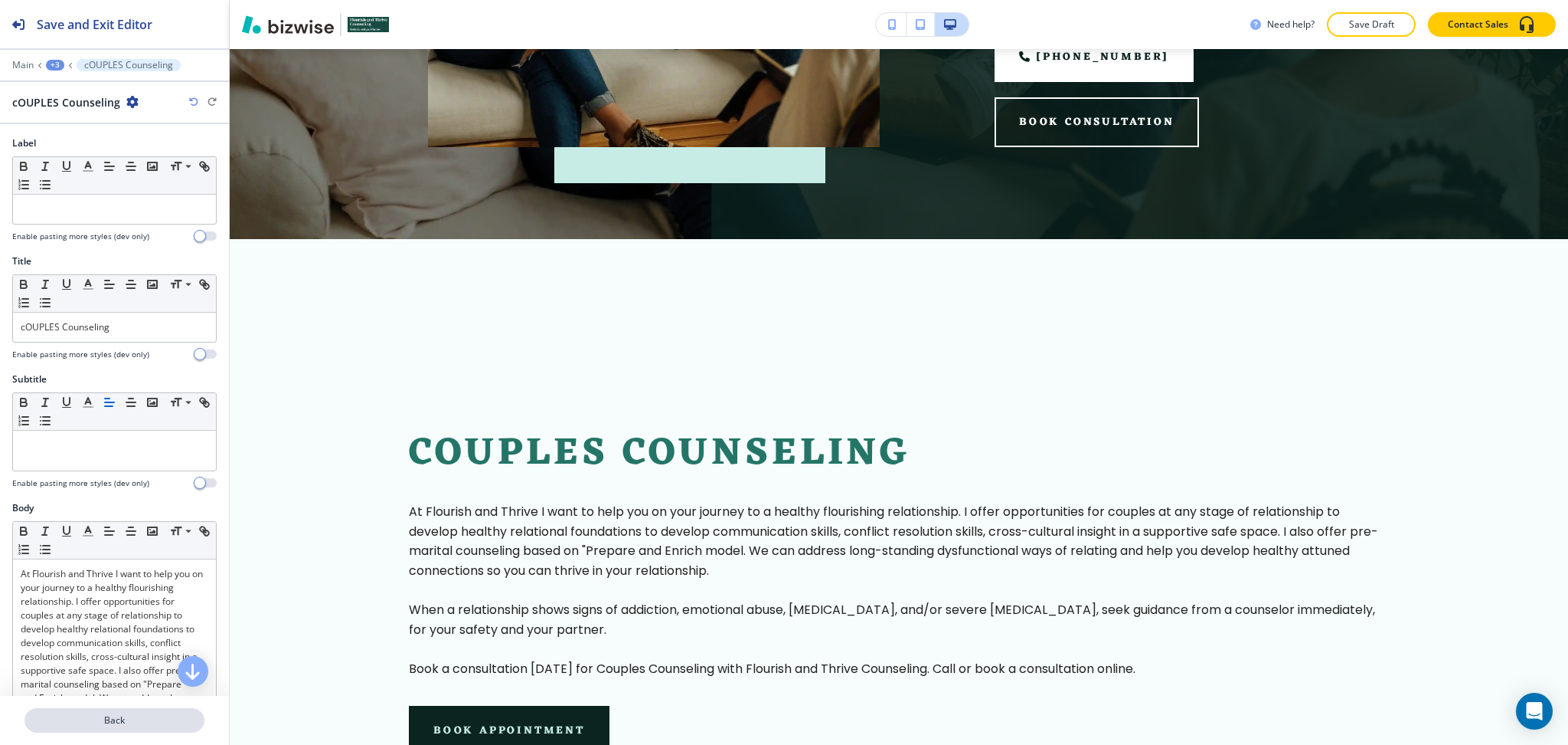
click at [95, 726] on p "Back" at bounding box center [114, 720] width 177 height 13
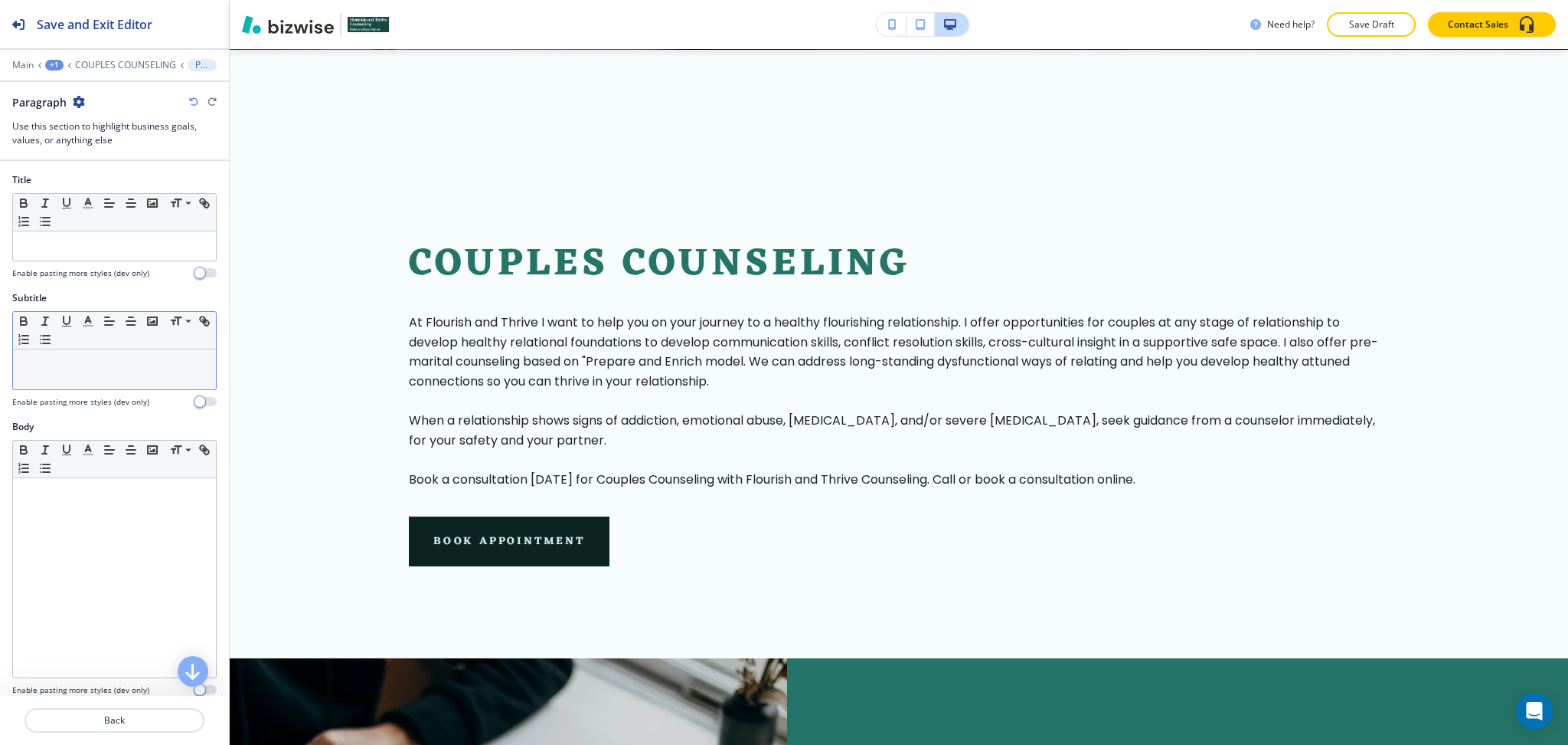
click at [75, 377] on div at bounding box center [115, 369] width 203 height 40
click at [107, 247] on p at bounding box center [114, 245] width 188 height 13
click at [122, 367] on p at bounding box center [114, 363] width 188 height 13
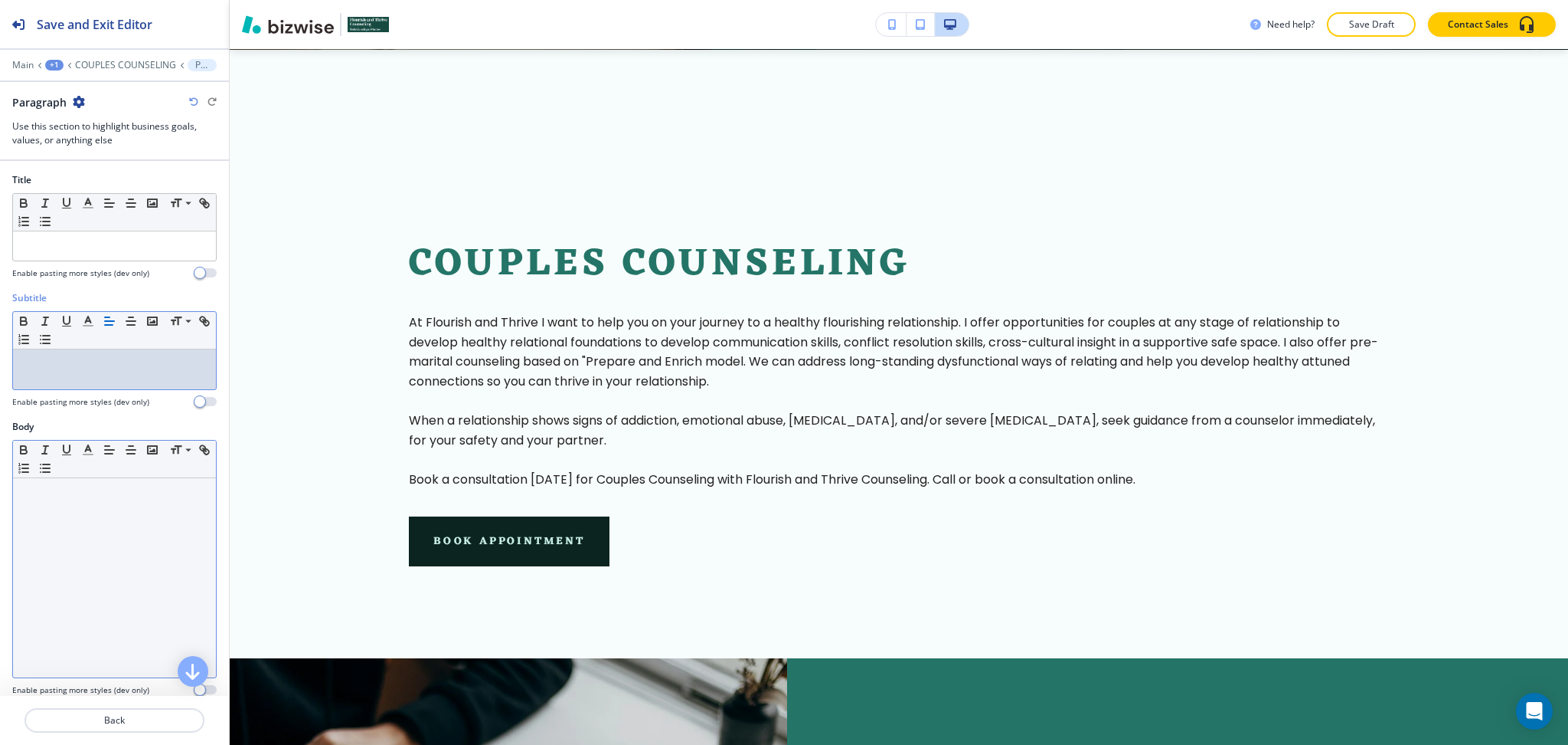
click at [151, 530] on div at bounding box center [115, 577] width 203 height 199
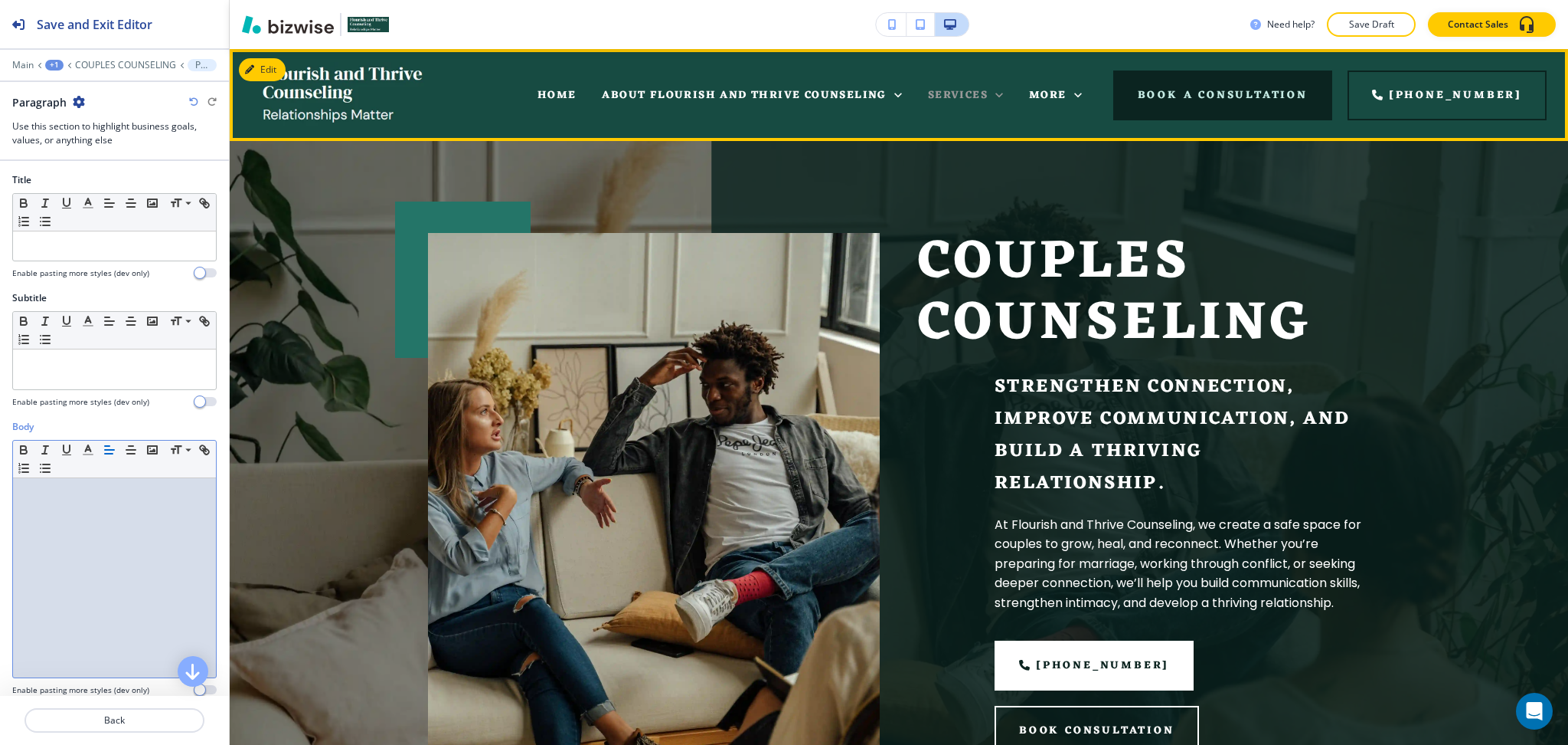
click at [983, 96] on span "SERVICES" at bounding box center [958, 95] width 60 height 19
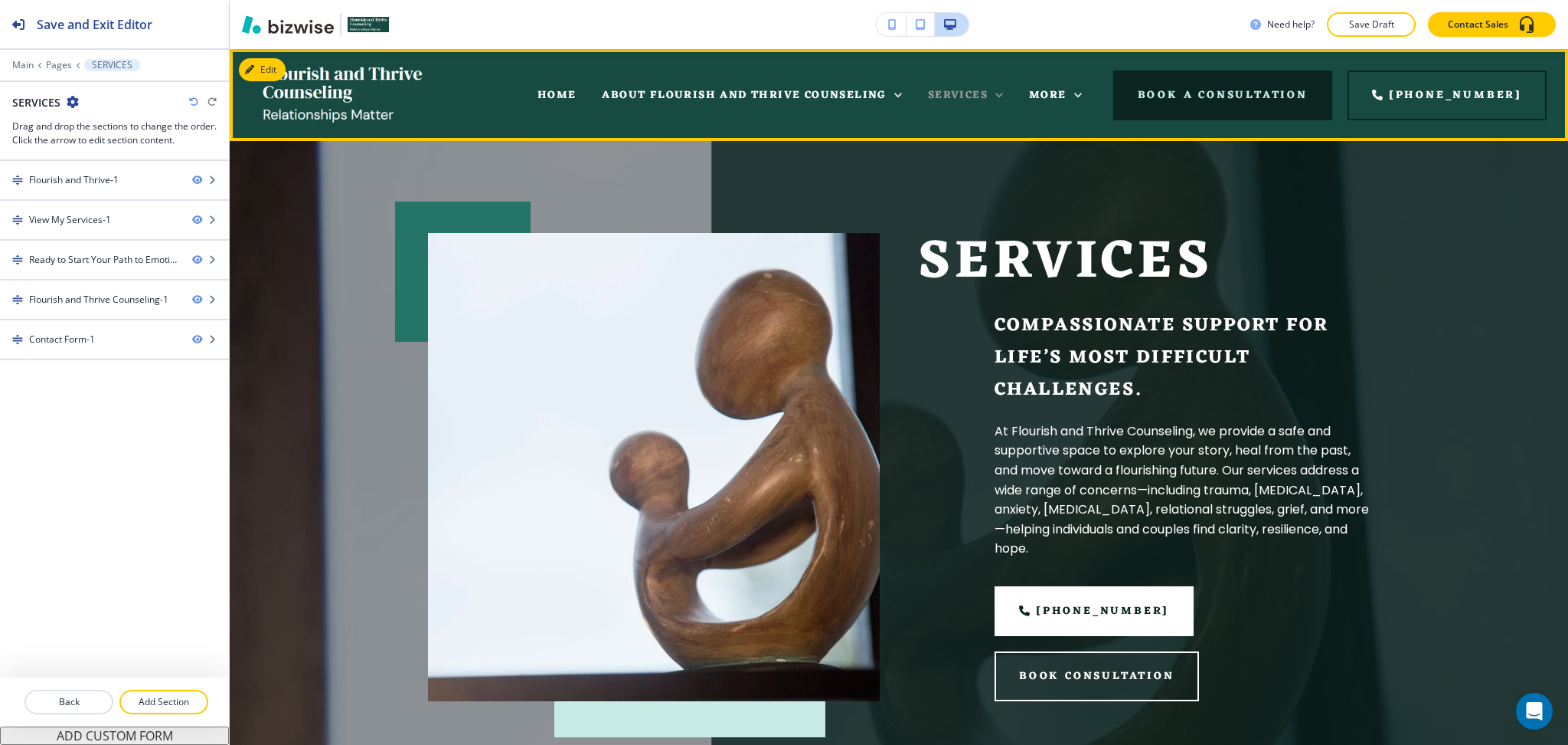
click at [1007, 95] on icon at bounding box center [999, 95] width 15 height 15
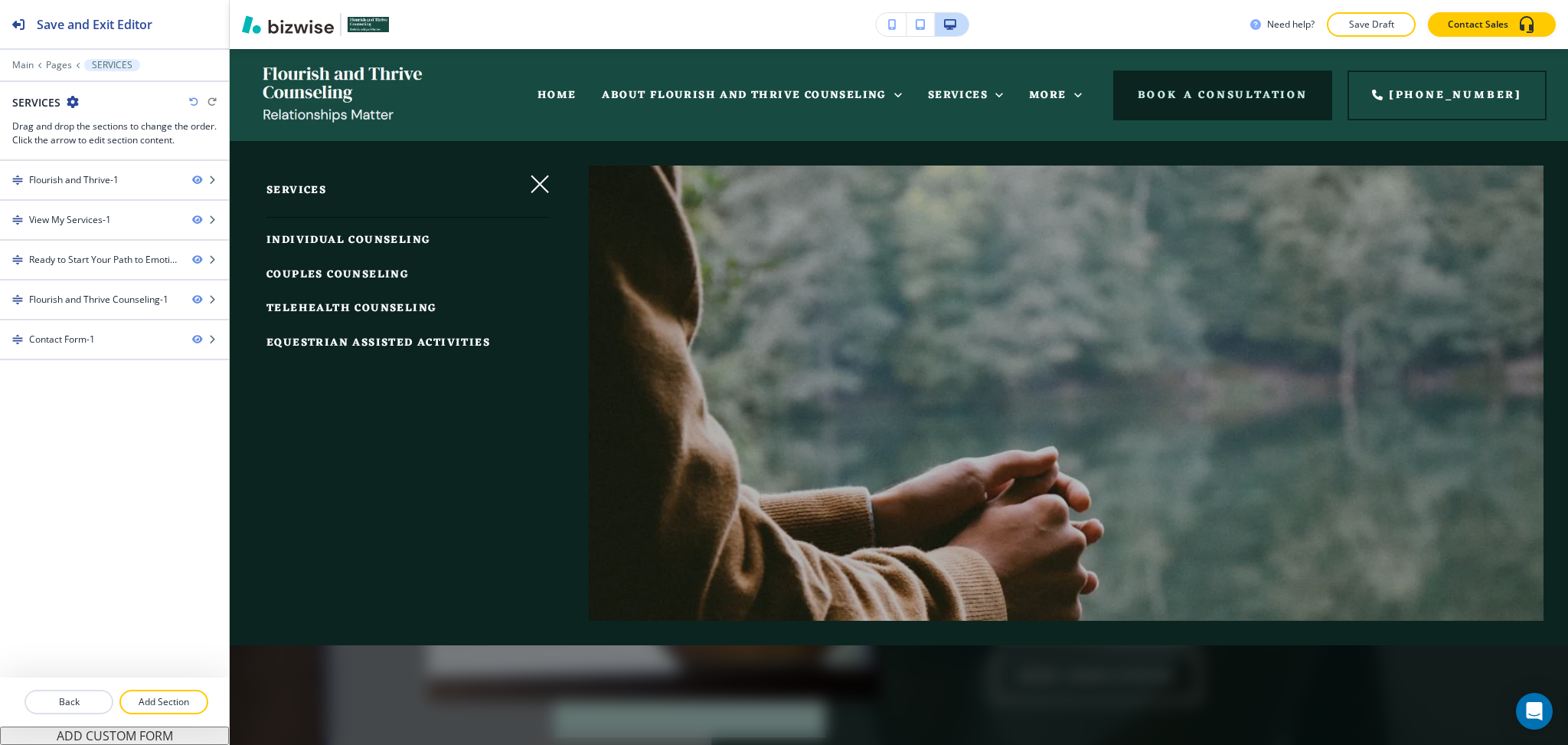
click at [385, 299] on span "TELEHEALTH COUNSELING" at bounding box center [351, 308] width 170 height 19
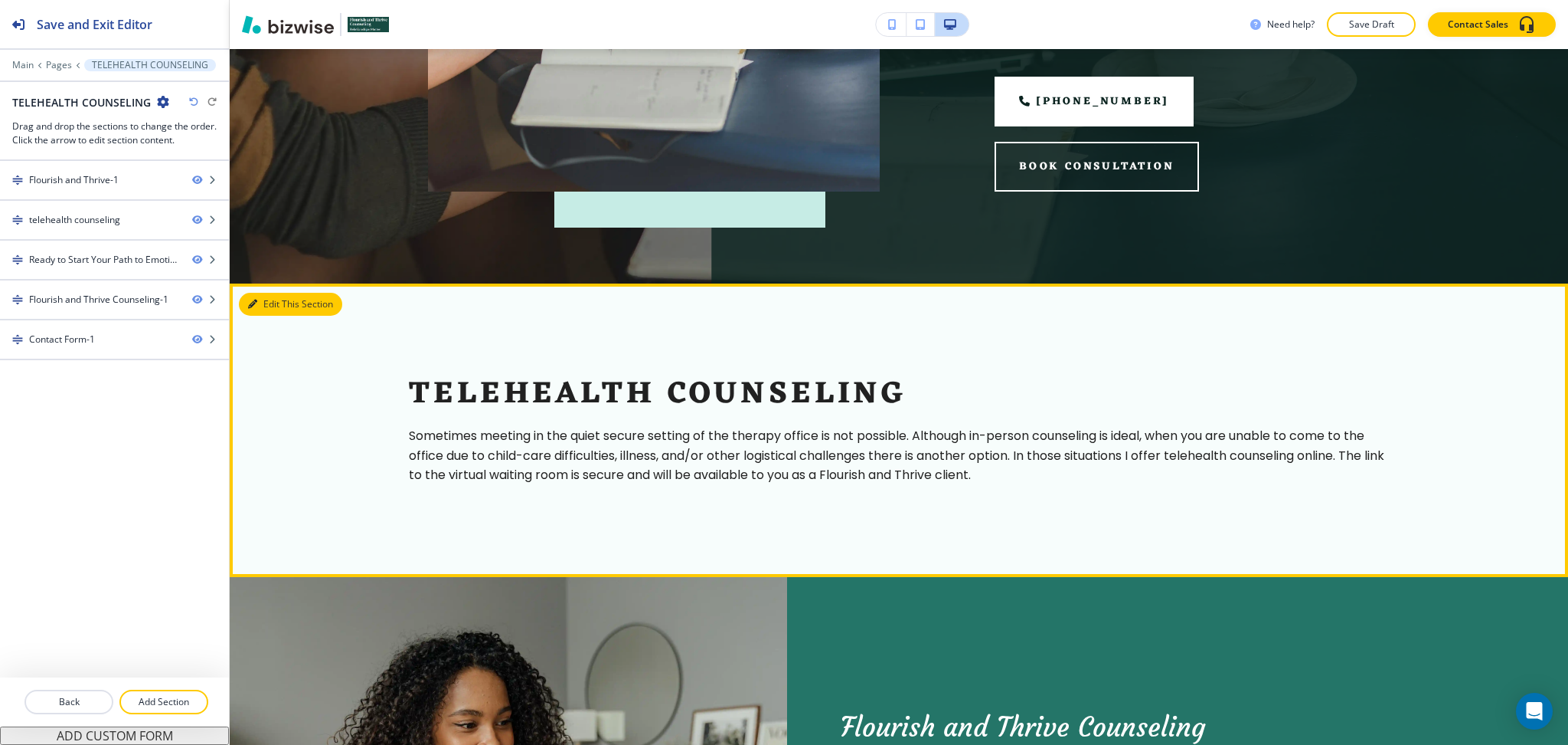
click at [279, 294] on button "Edit This Section" at bounding box center [290, 304] width 103 height 23
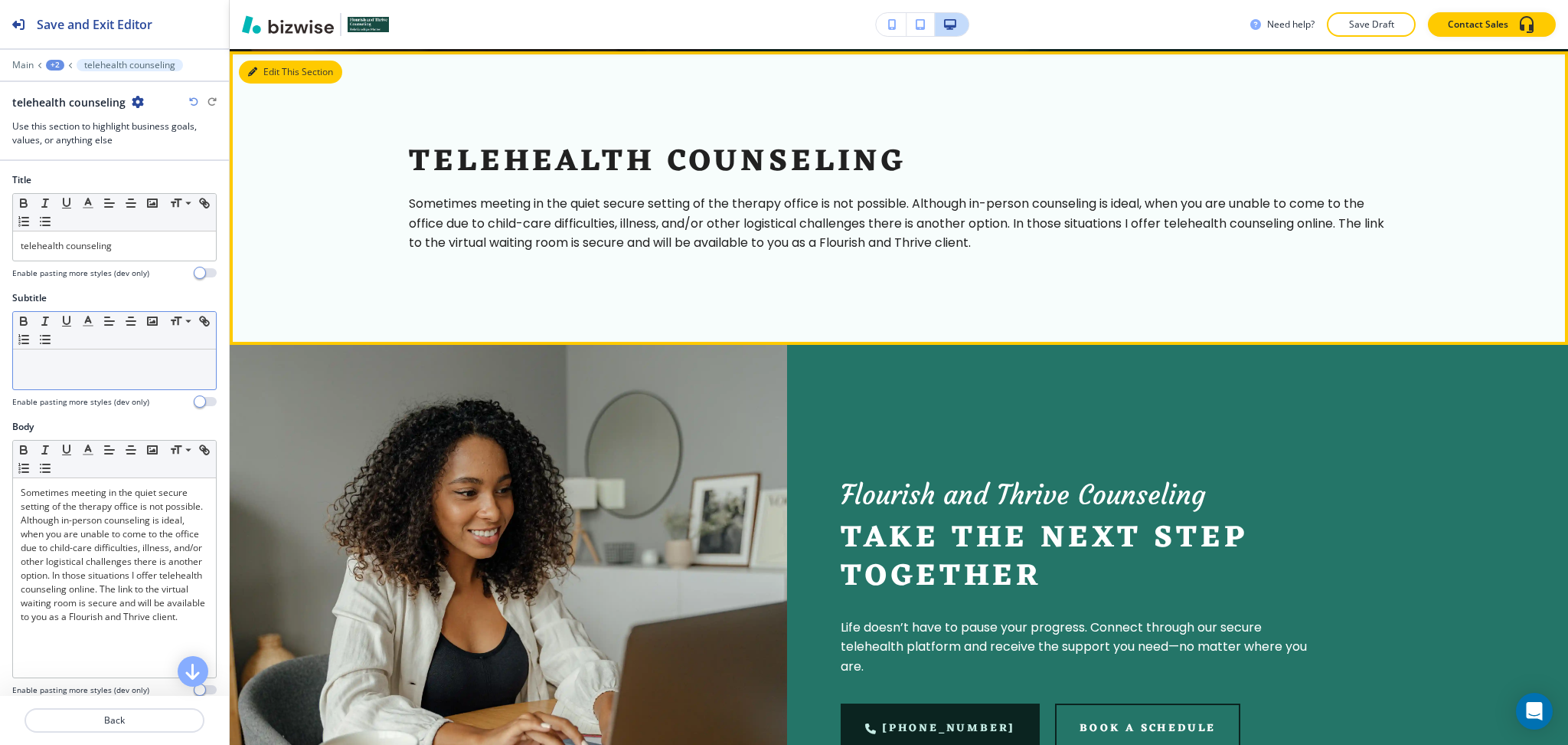
scroll to position [745, 0]
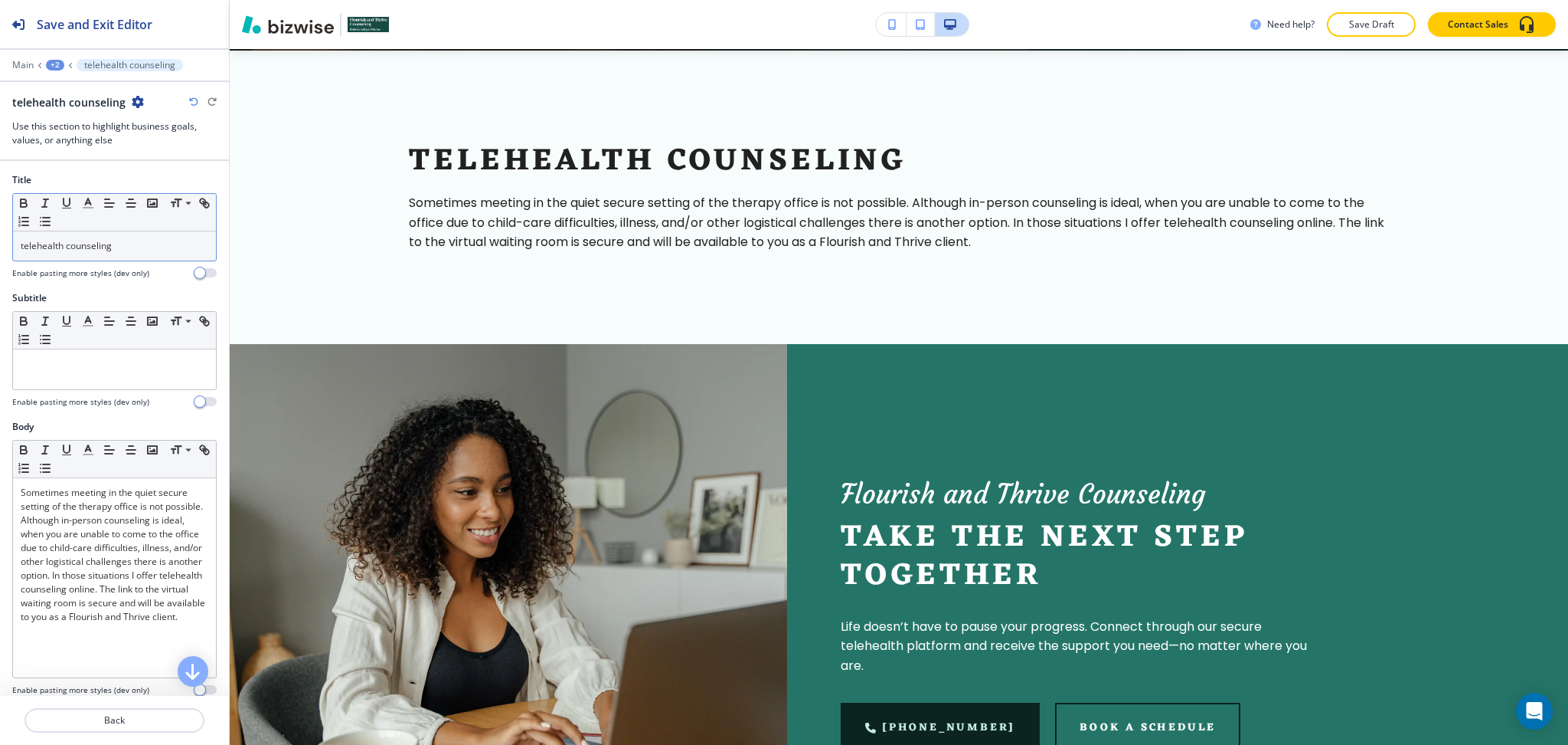
click at [146, 234] on div "telehealth counseling" at bounding box center [115, 246] width 203 height 29
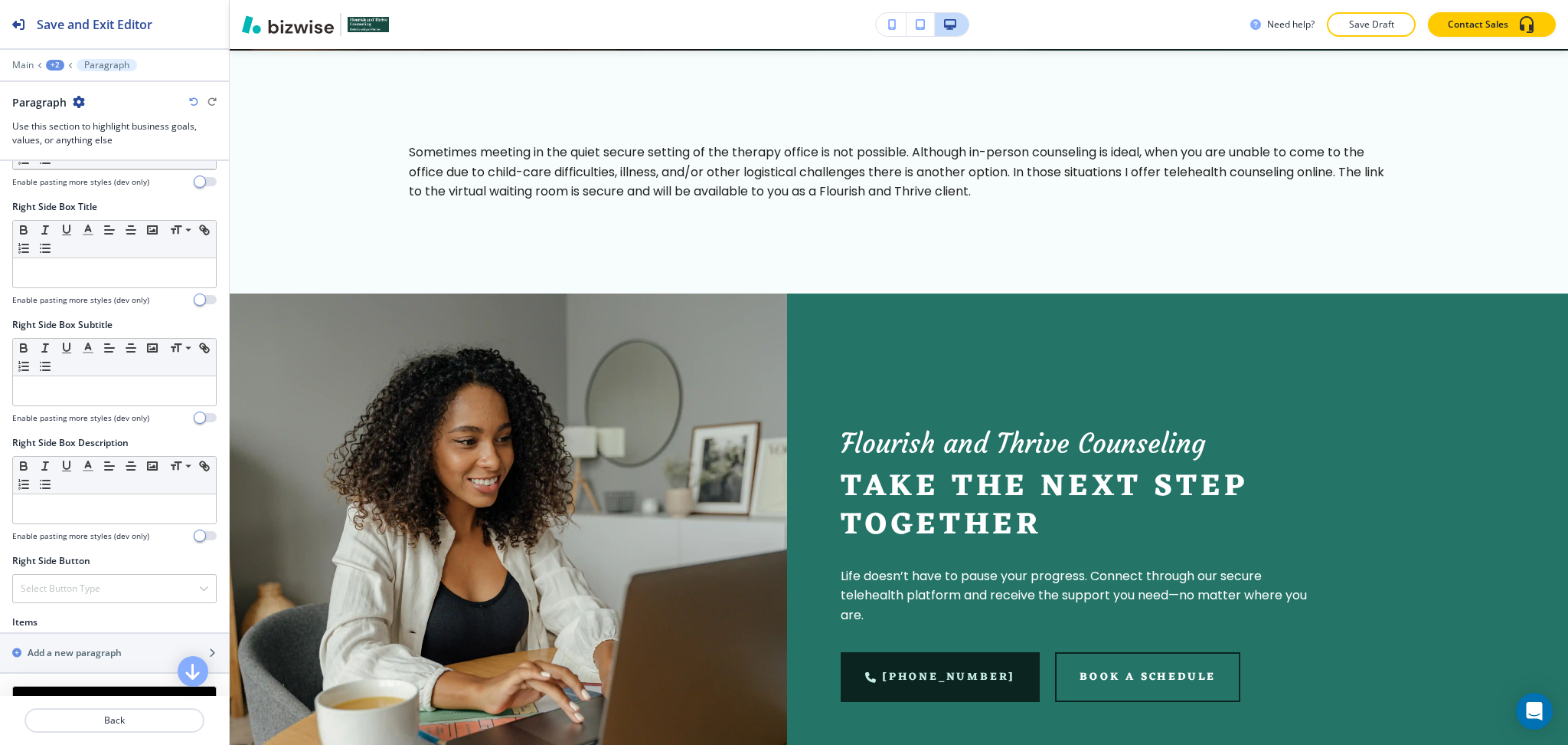
scroll to position [509, 0]
click at [91, 643] on div "button" at bounding box center [114, 639] width 229 height 13
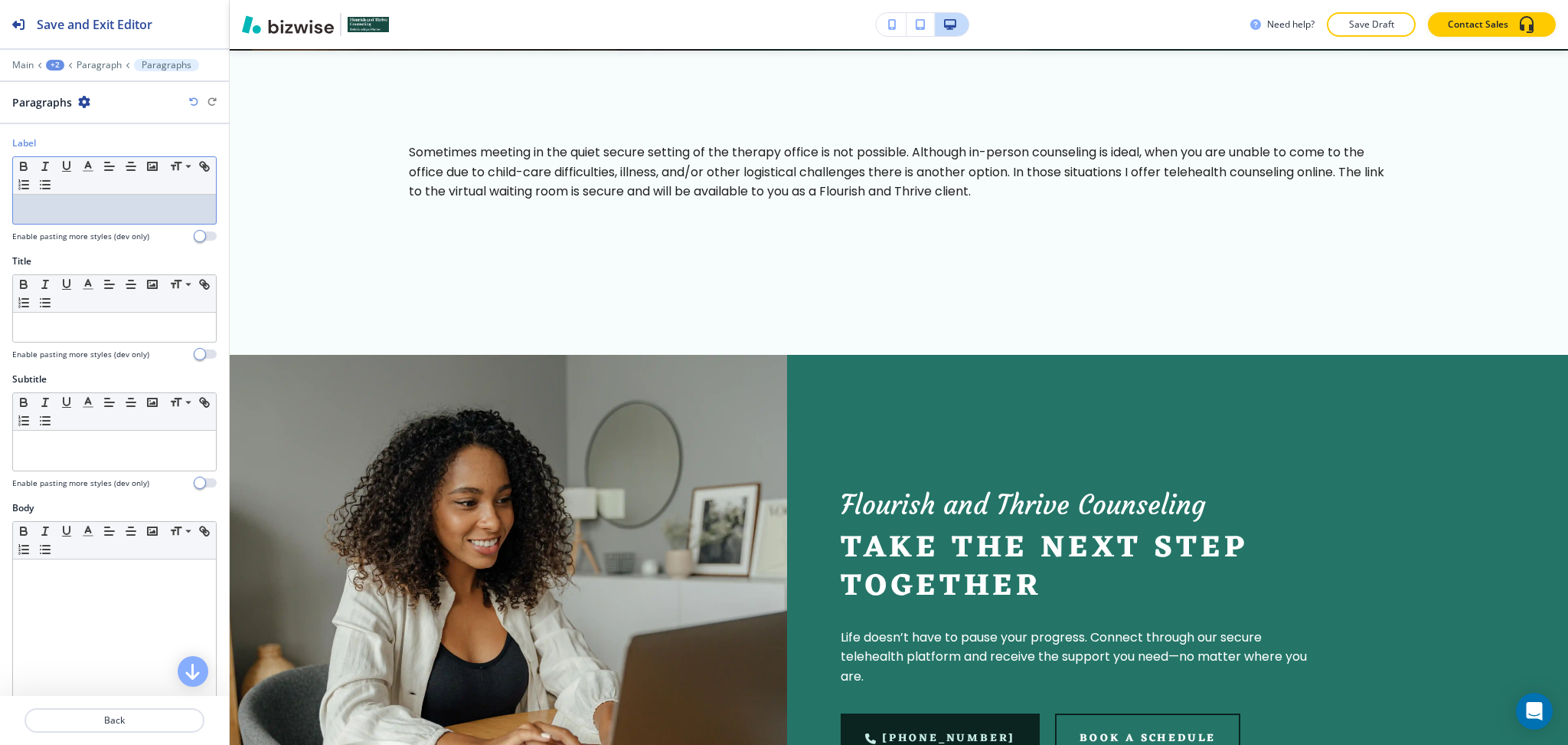
click at [80, 216] on div at bounding box center [115, 209] width 203 height 29
click at [95, 330] on p at bounding box center [114, 326] width 188 height 13
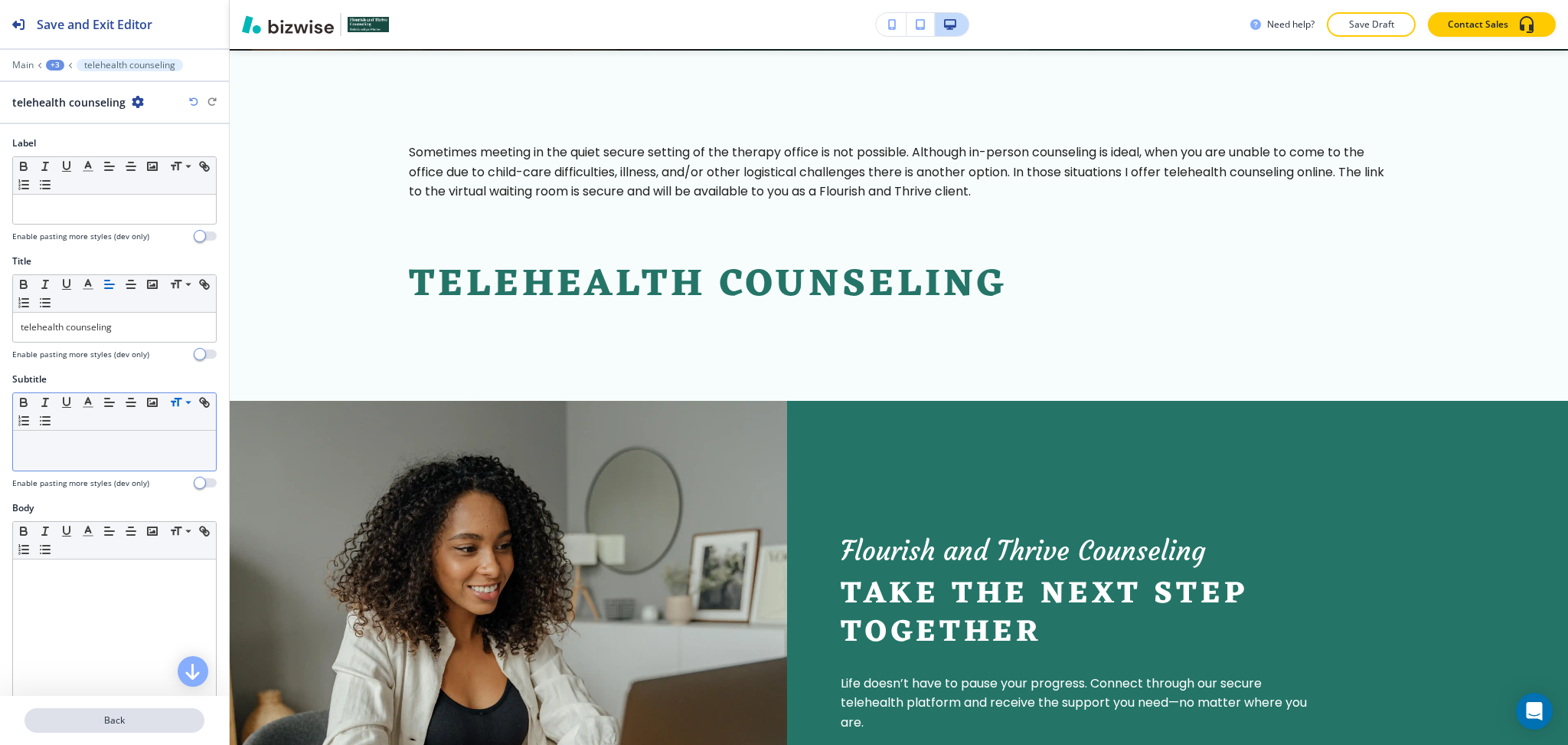
click at [129, 724] on p "Back" at bounding box center [114, 720] width 177 height 13
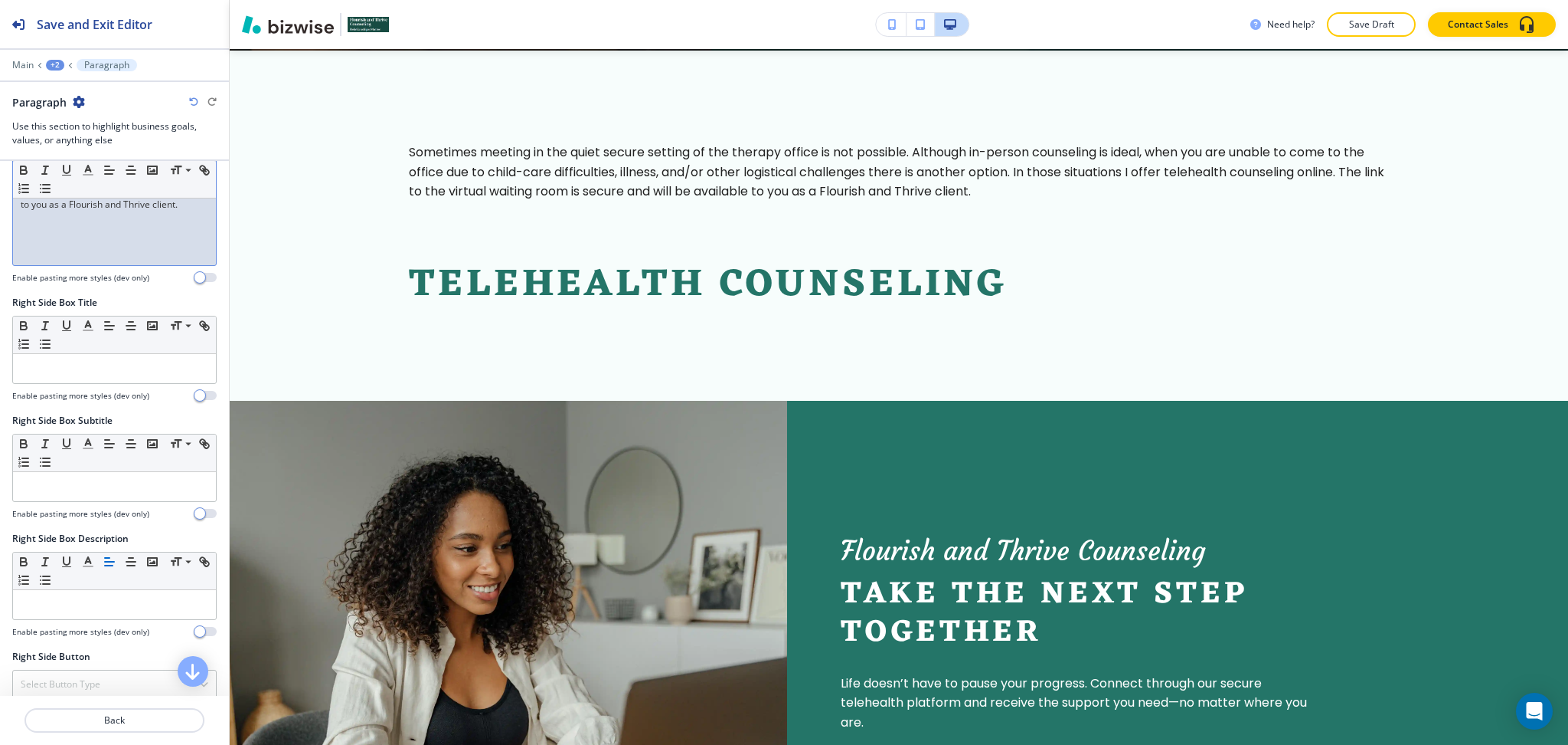
click at [95, 245] on div "Sometimes meeting in the quiet secure setting of the therapy office is not poss…" at bounding box center [115, 166] width 203 height 199
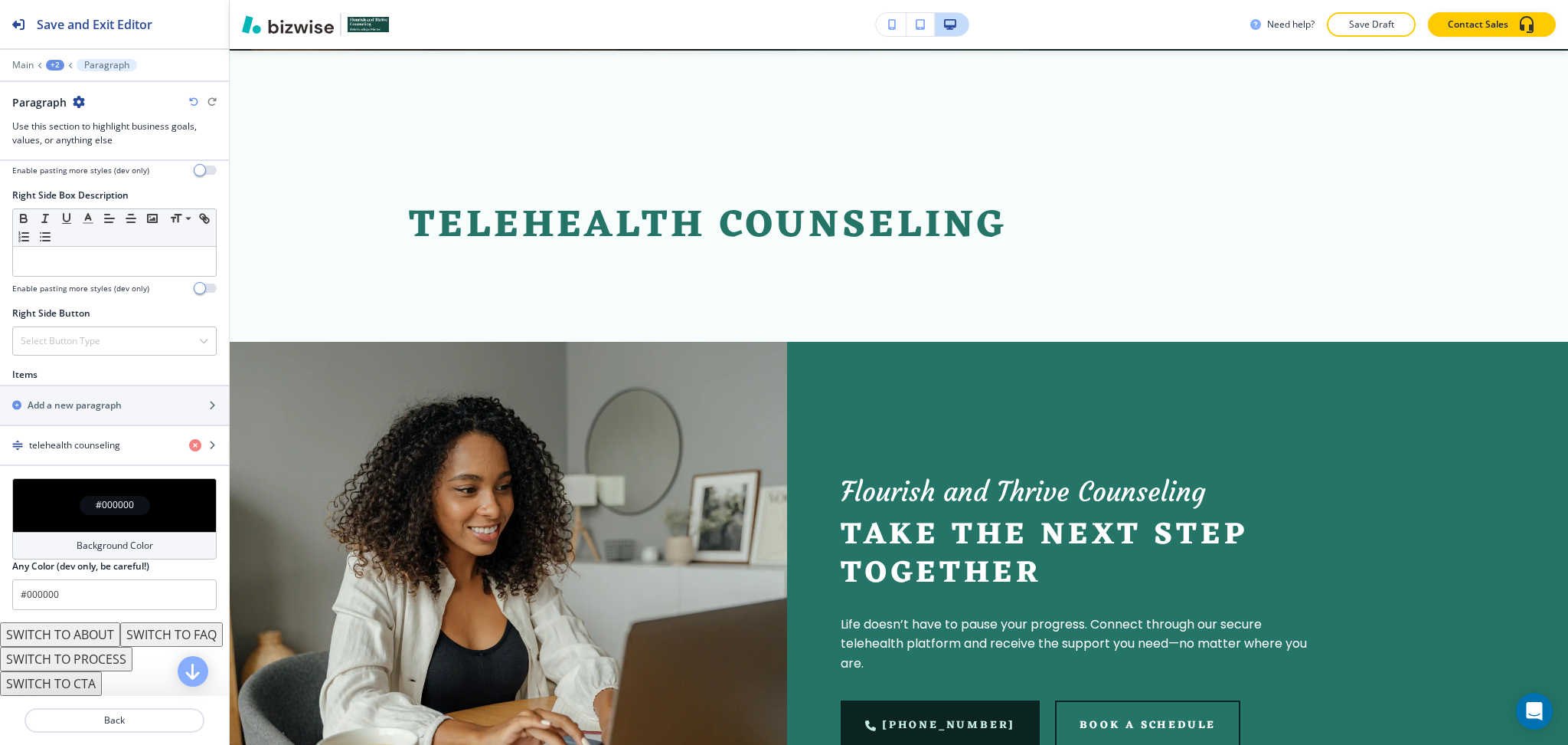
scroll to position [780, 0]
click at [117, 438] on h4 "telehealth counseling" at bounding box center [75, 445] width 91 height 13
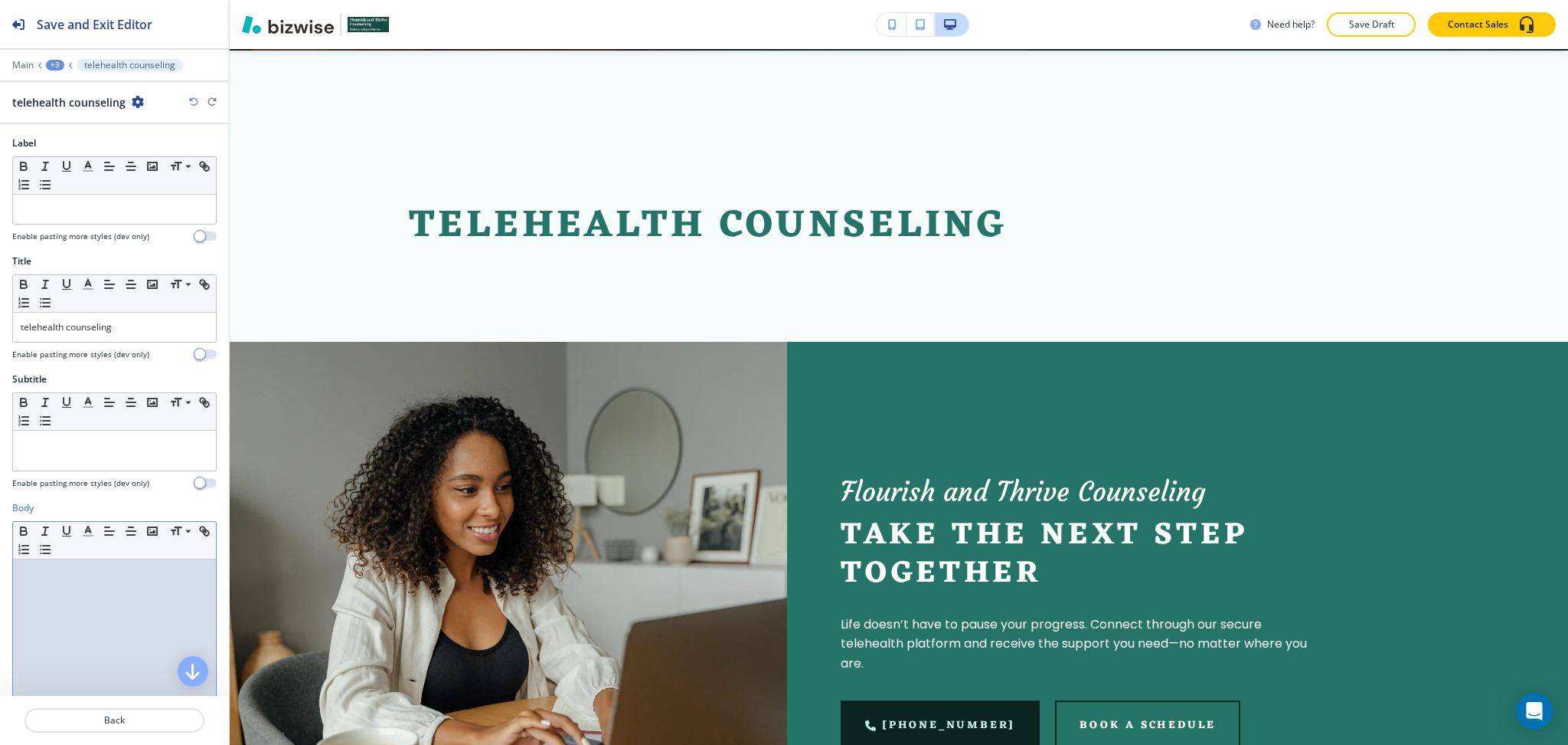
click at [102, 616] on div at bounding box center [115, 658] width 203 height 199
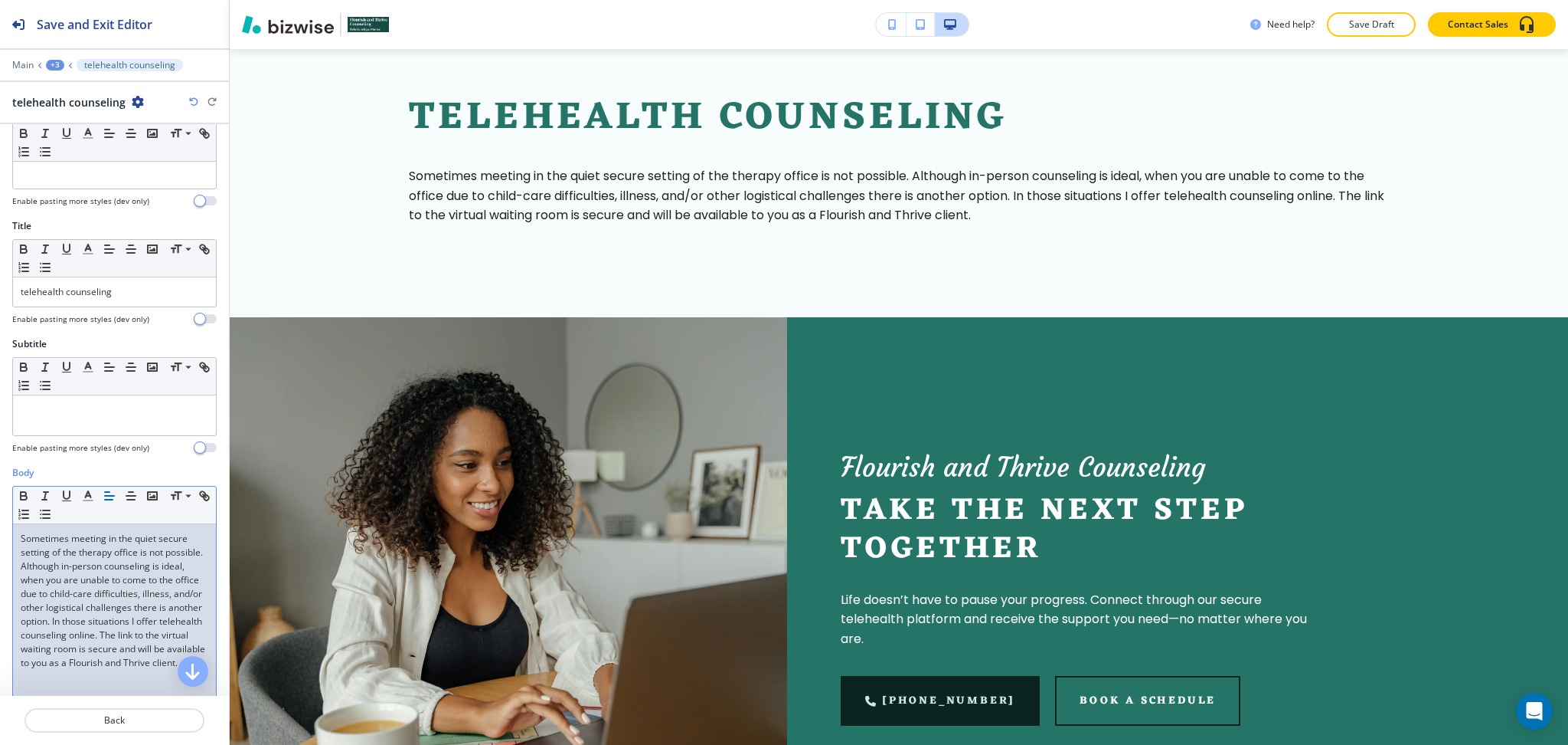
scroll to position [0, 0]
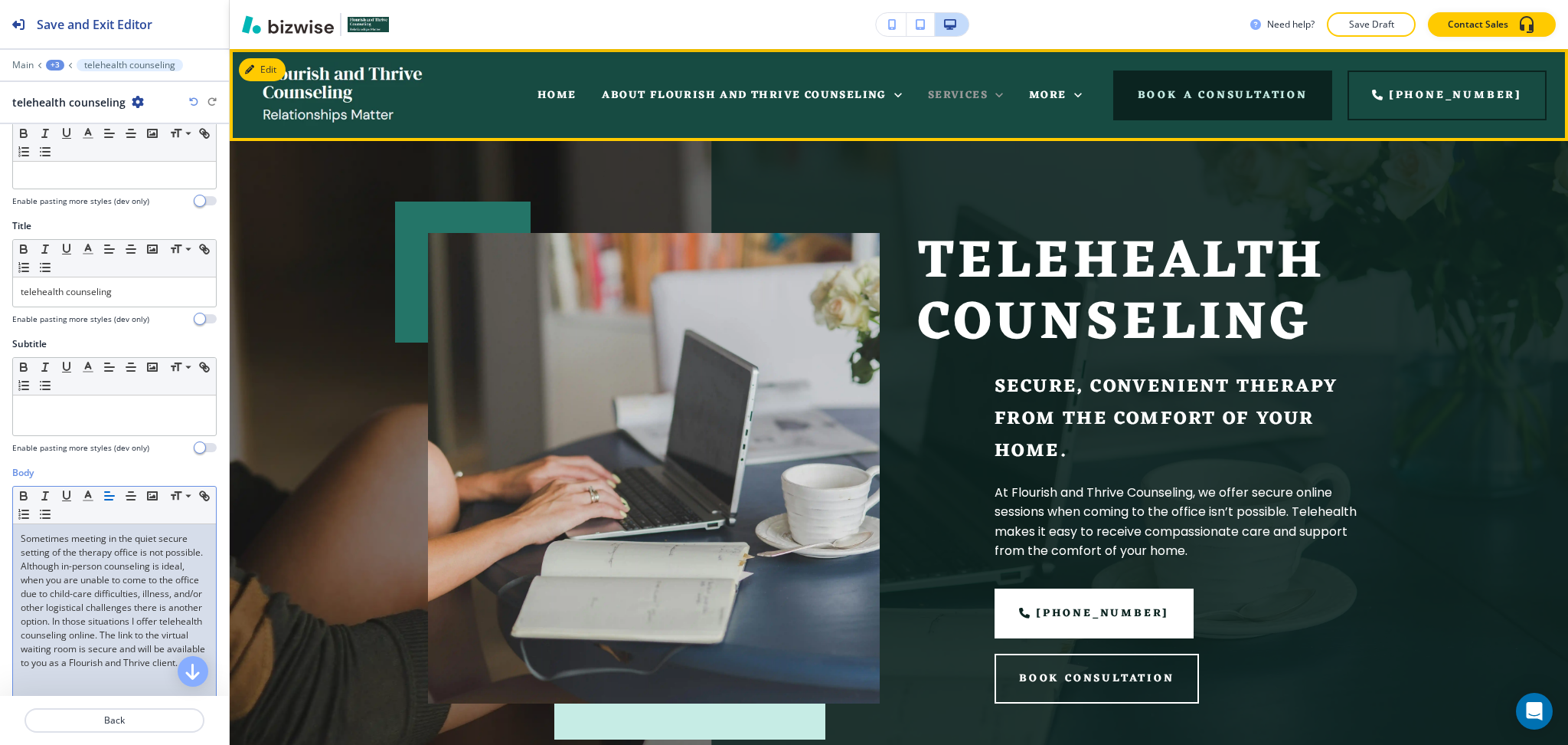
click at [1003, 95] on icon at bounding box center [999, 95] width 8 height 5
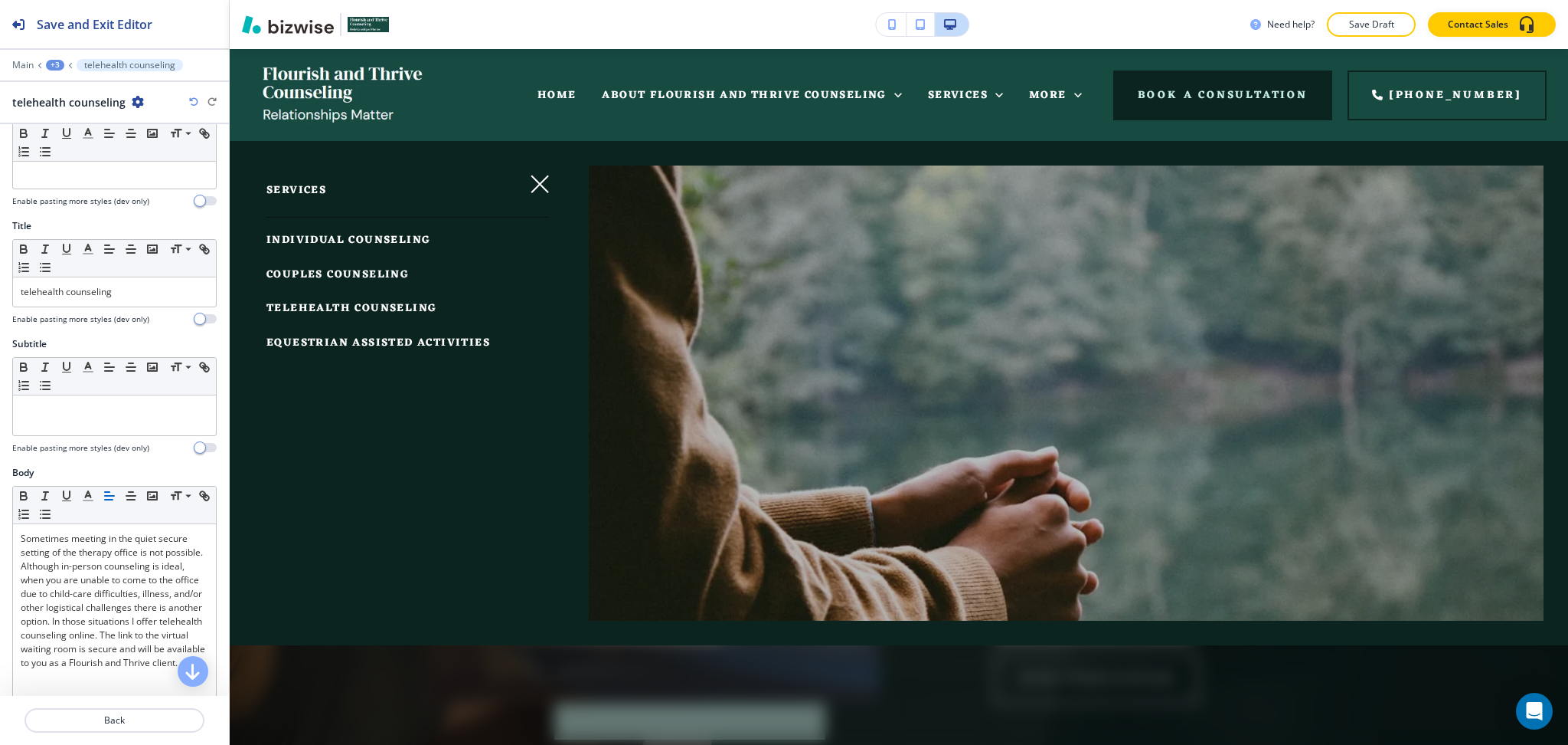
click at [367, 341] on span "EQUESTRIAN ASSISTED ACTIVITIES" at bounding box center [378, 343] width 224 height 19
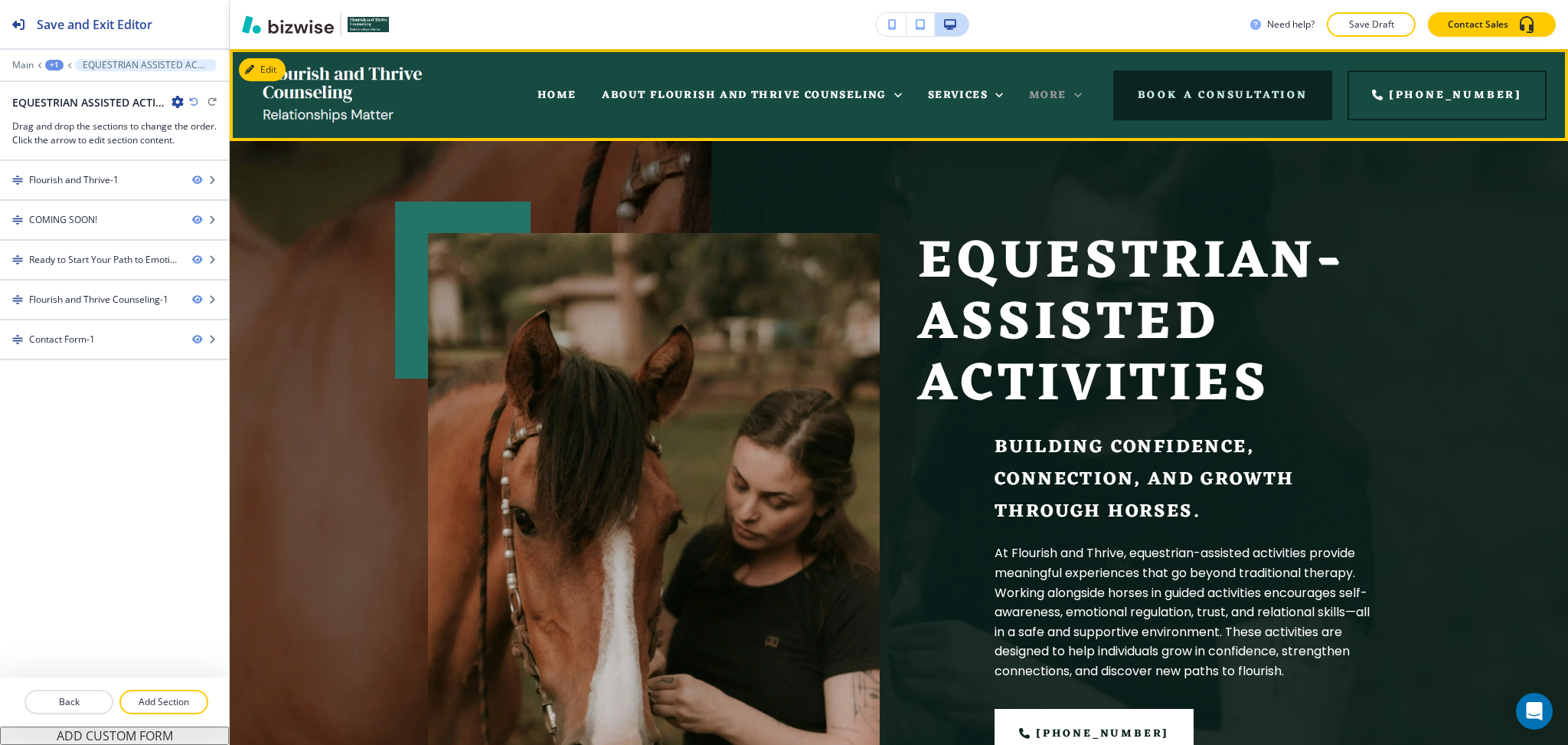
click at [1086, 98] on icon at bounding box center [1078, 95] width 15 height 15
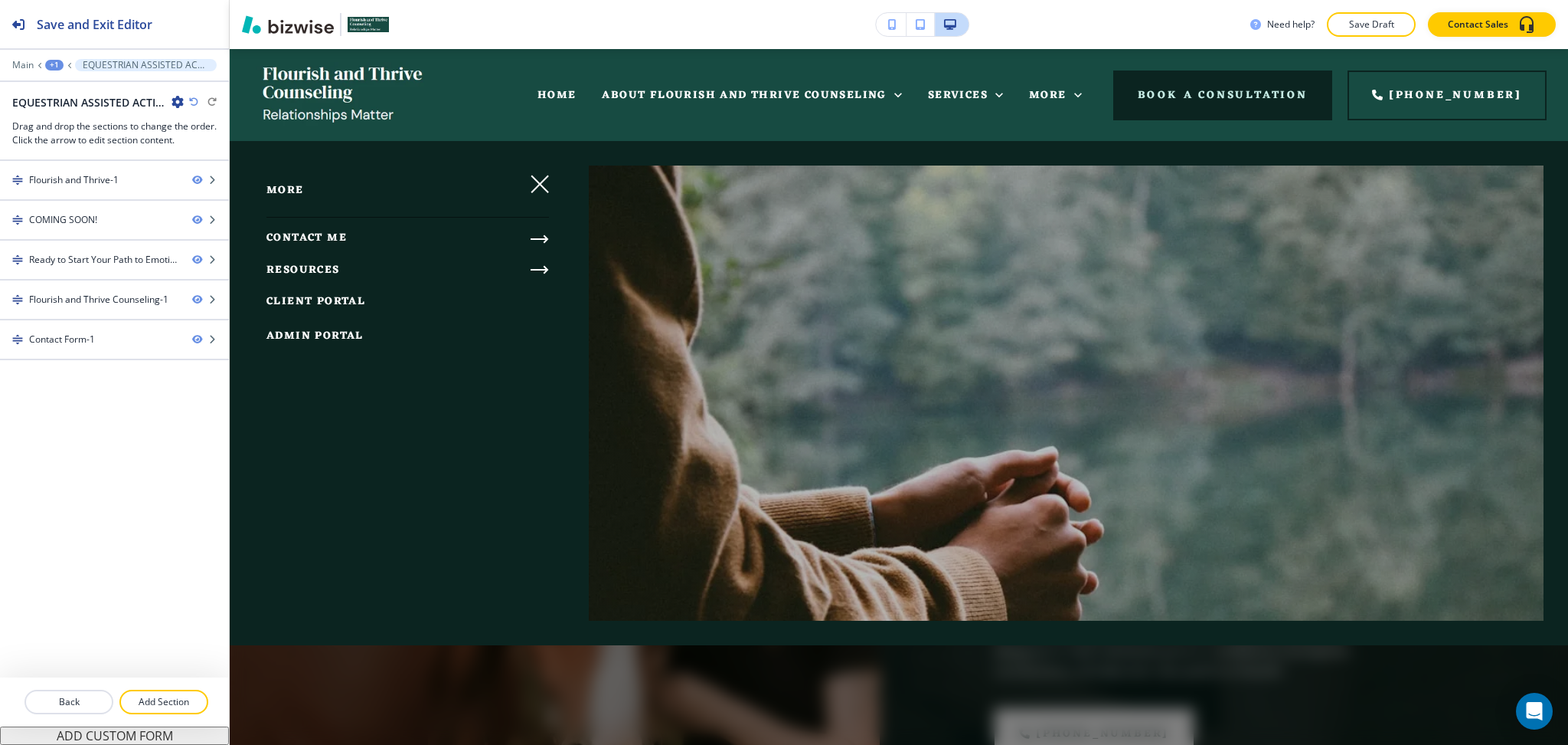
click at [299, 236] on span "CONTACT ME" at bounding box center [307, 238] width 80 height 19
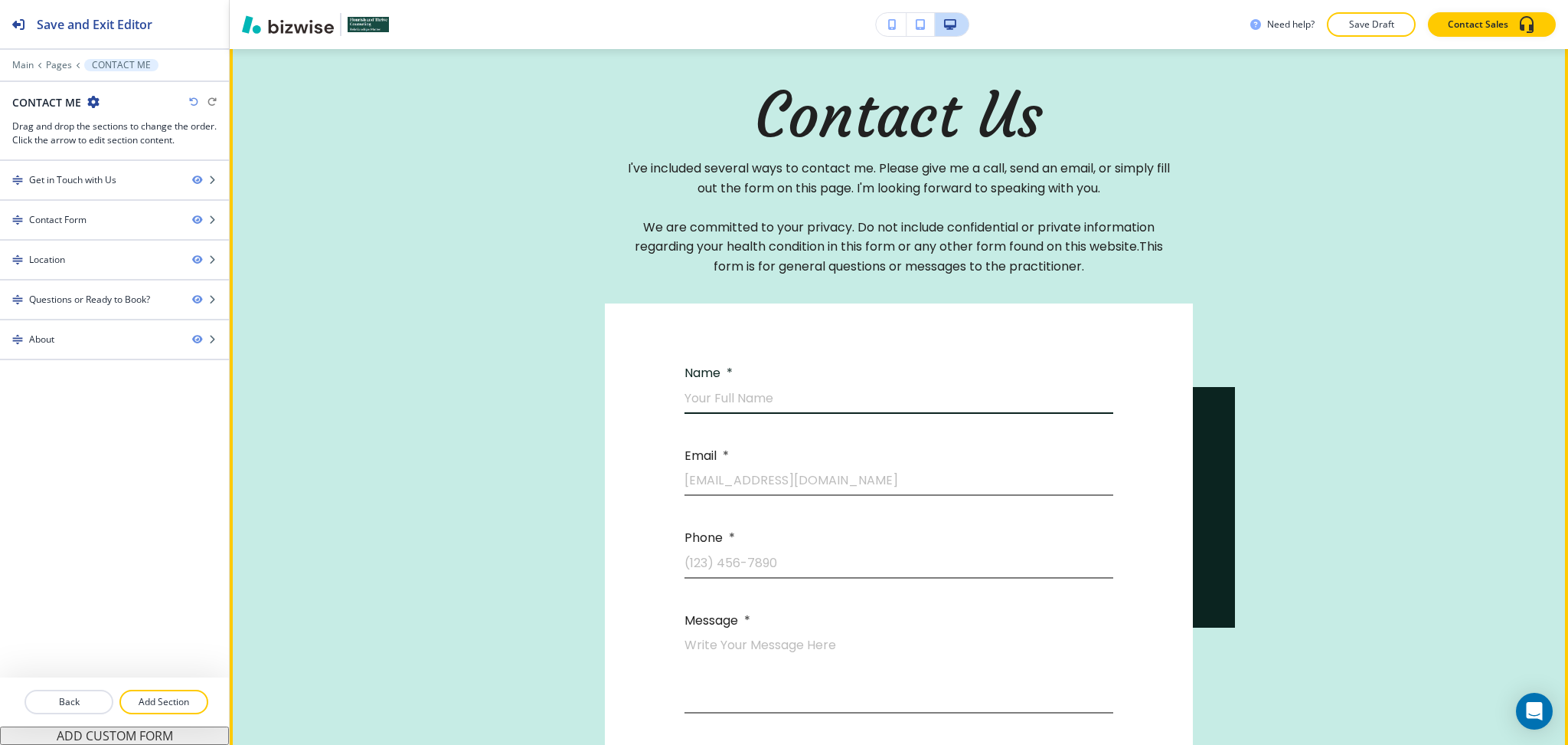
scroll to position [613, 0]
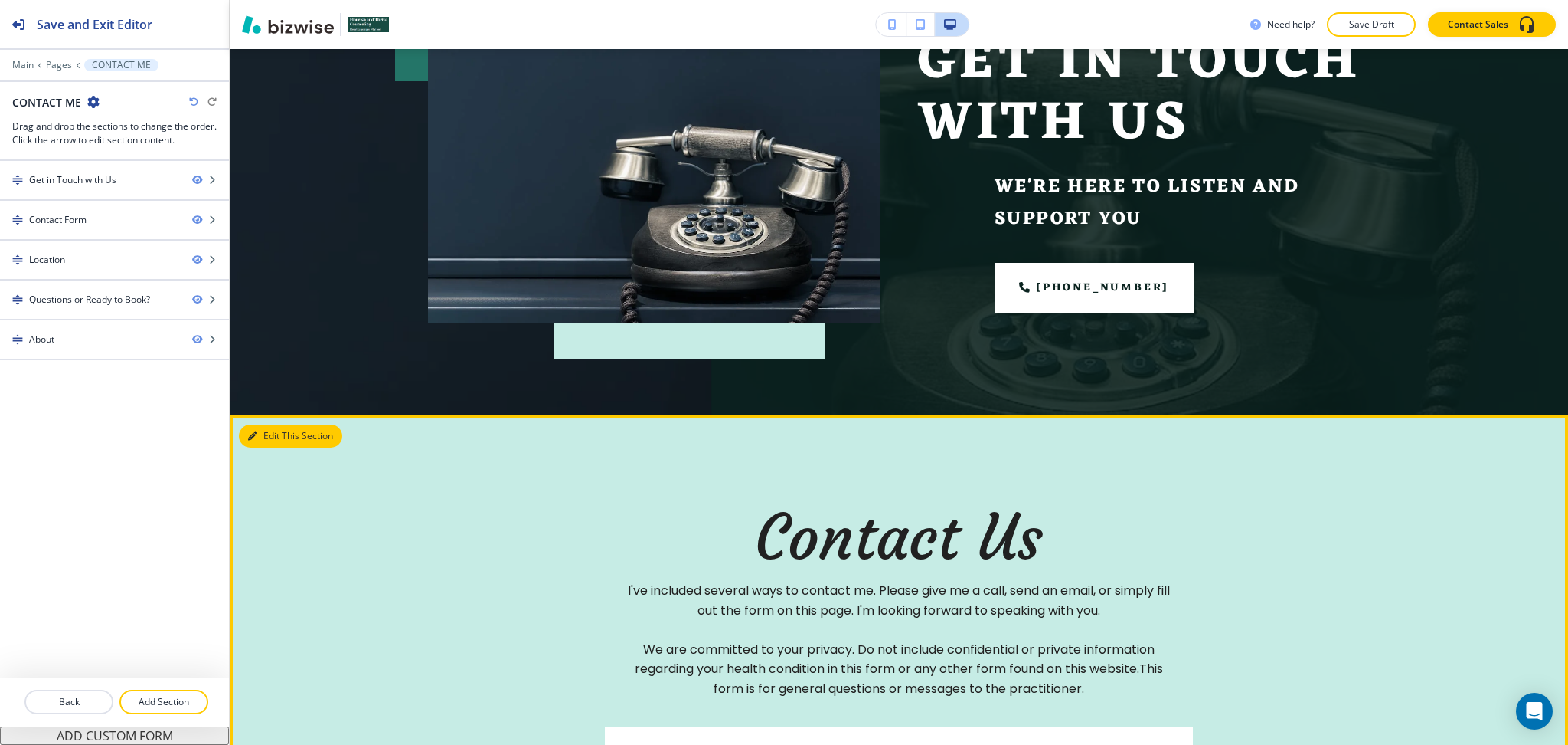
click at [266, 429] on button "Edit This Section" at bounding box center [290, 435] width 103 height 23
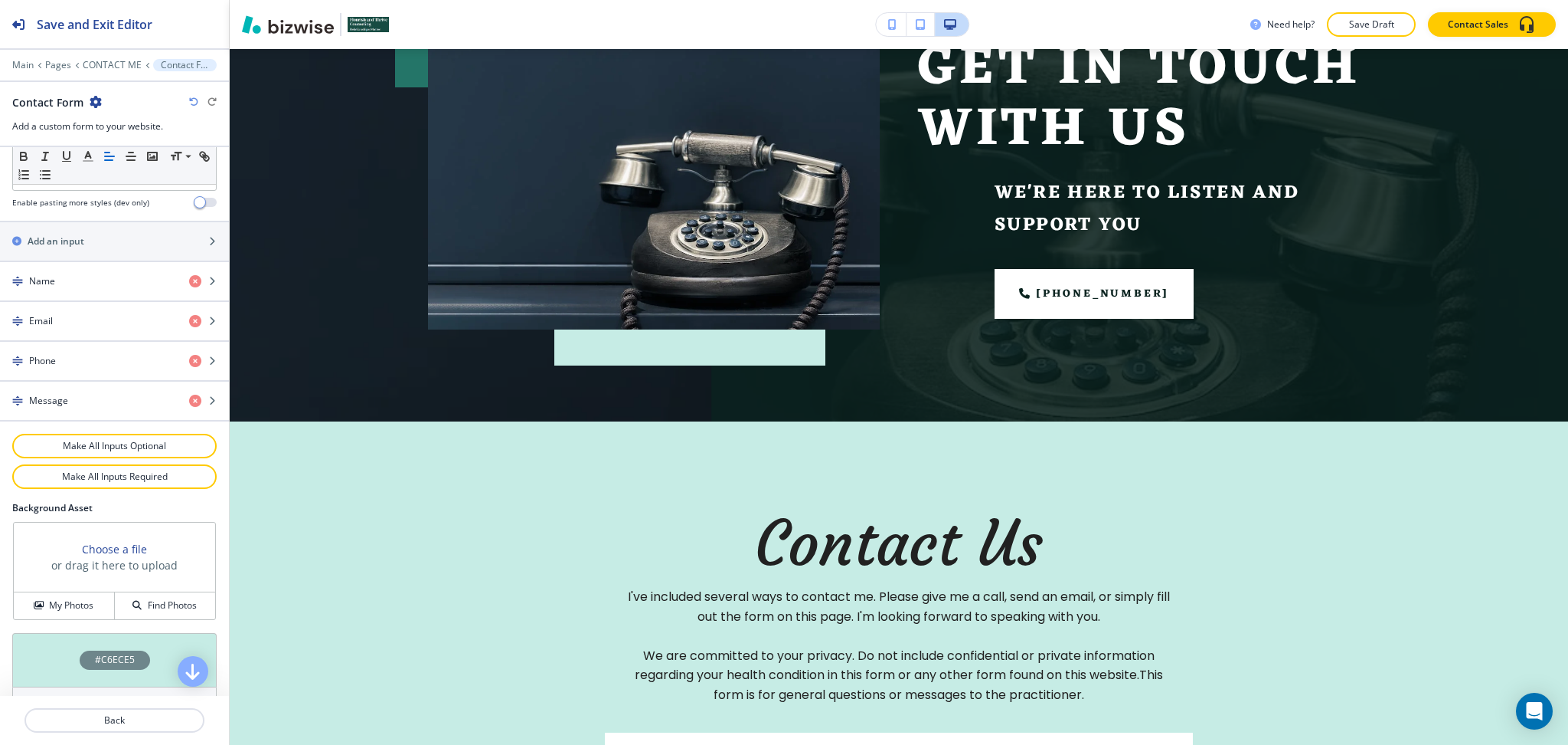
scroll to position [606, 0]
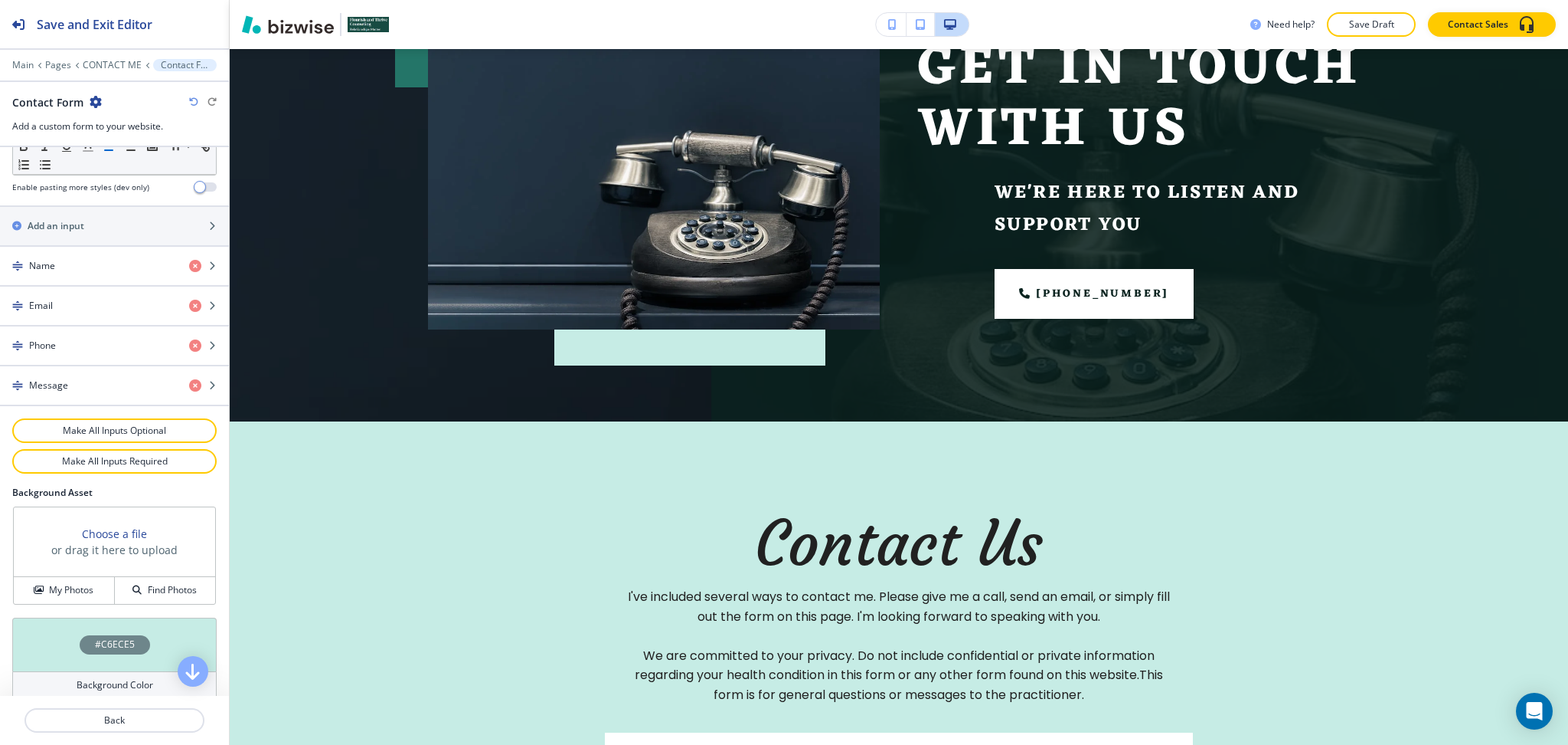
click at [121, 680] on h4 "Background Color" at bounding box center [114, 684] width 76 height 13
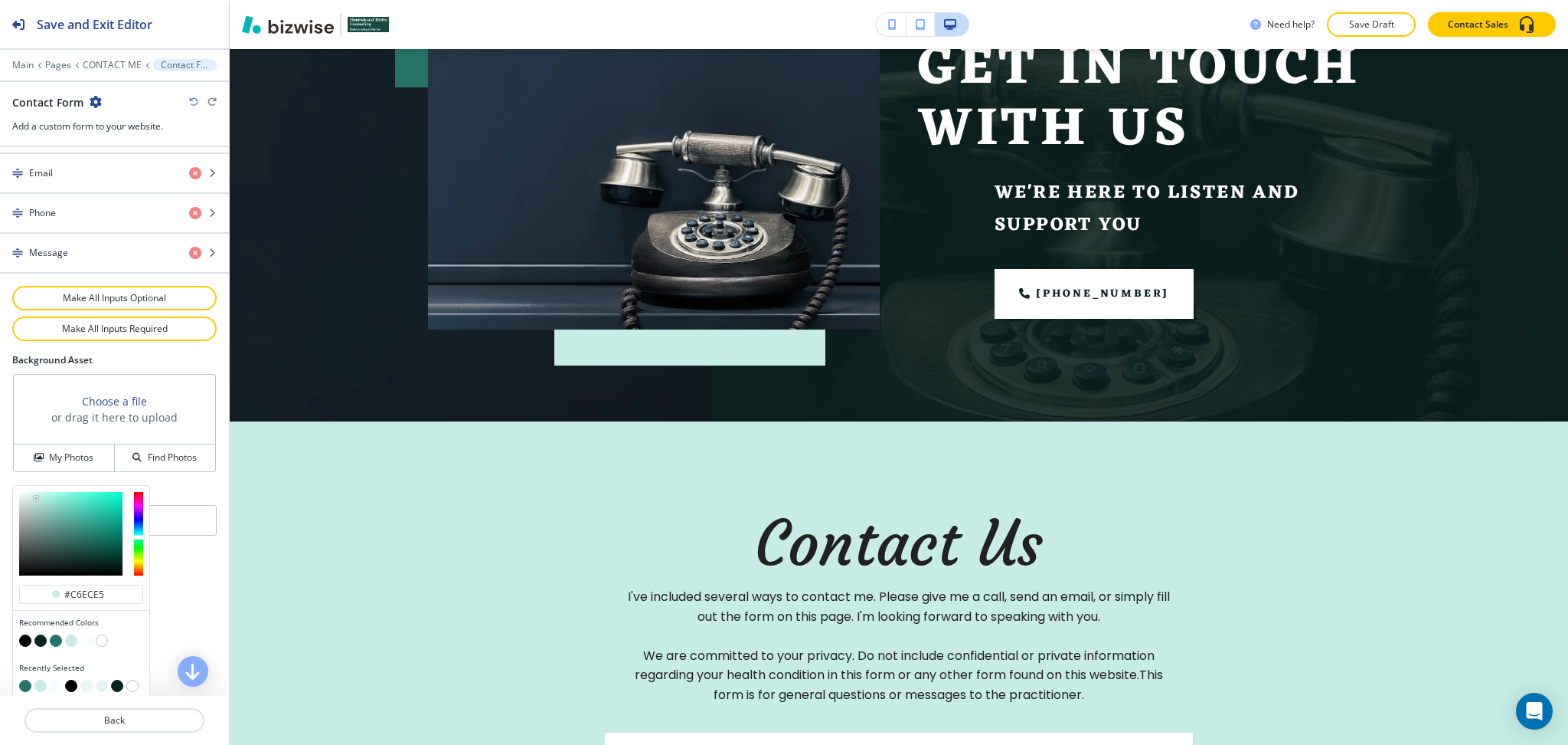
scroll to position [747, 0]
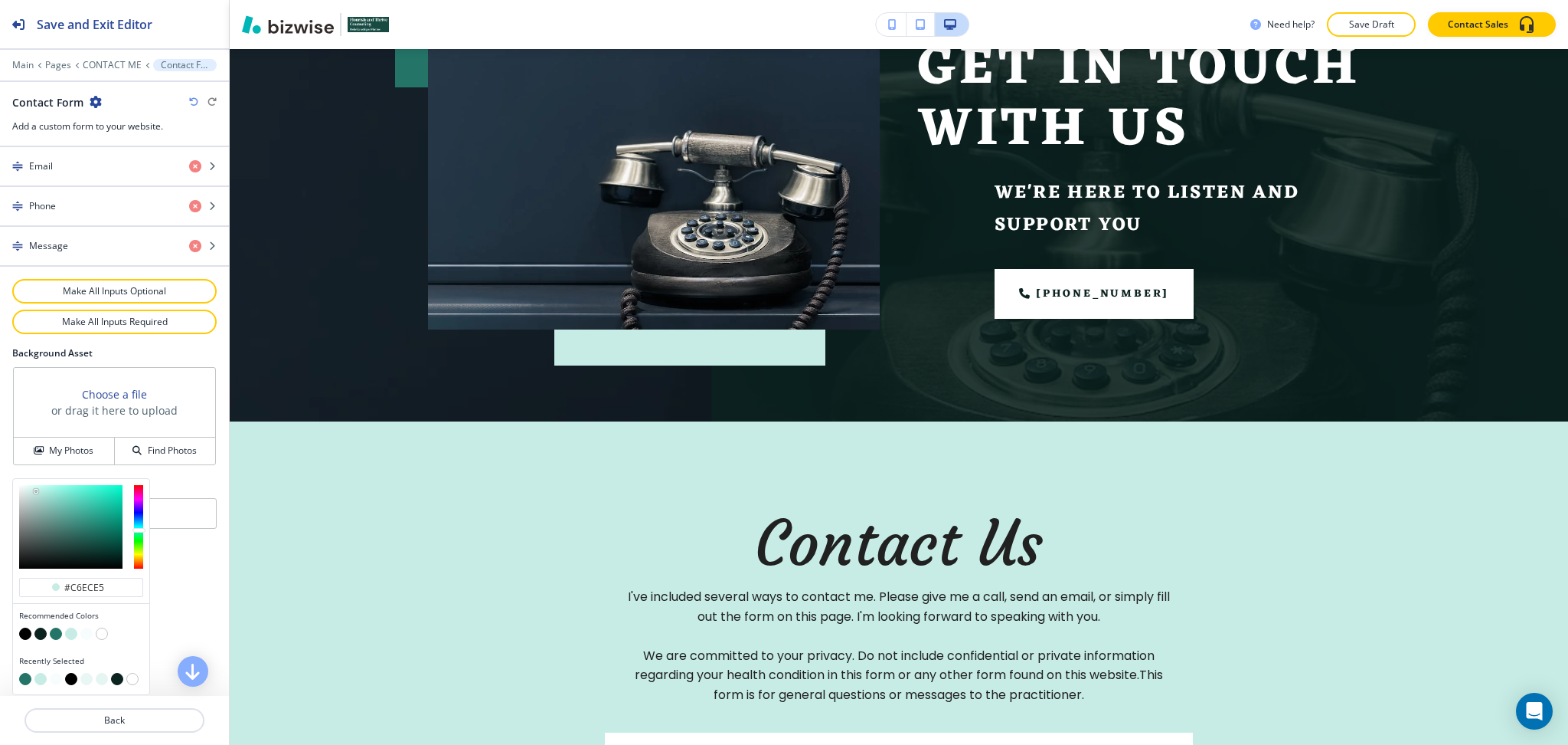
click at [89, 632] on button "button" at bounding box center [87, 634] width 13 height 13
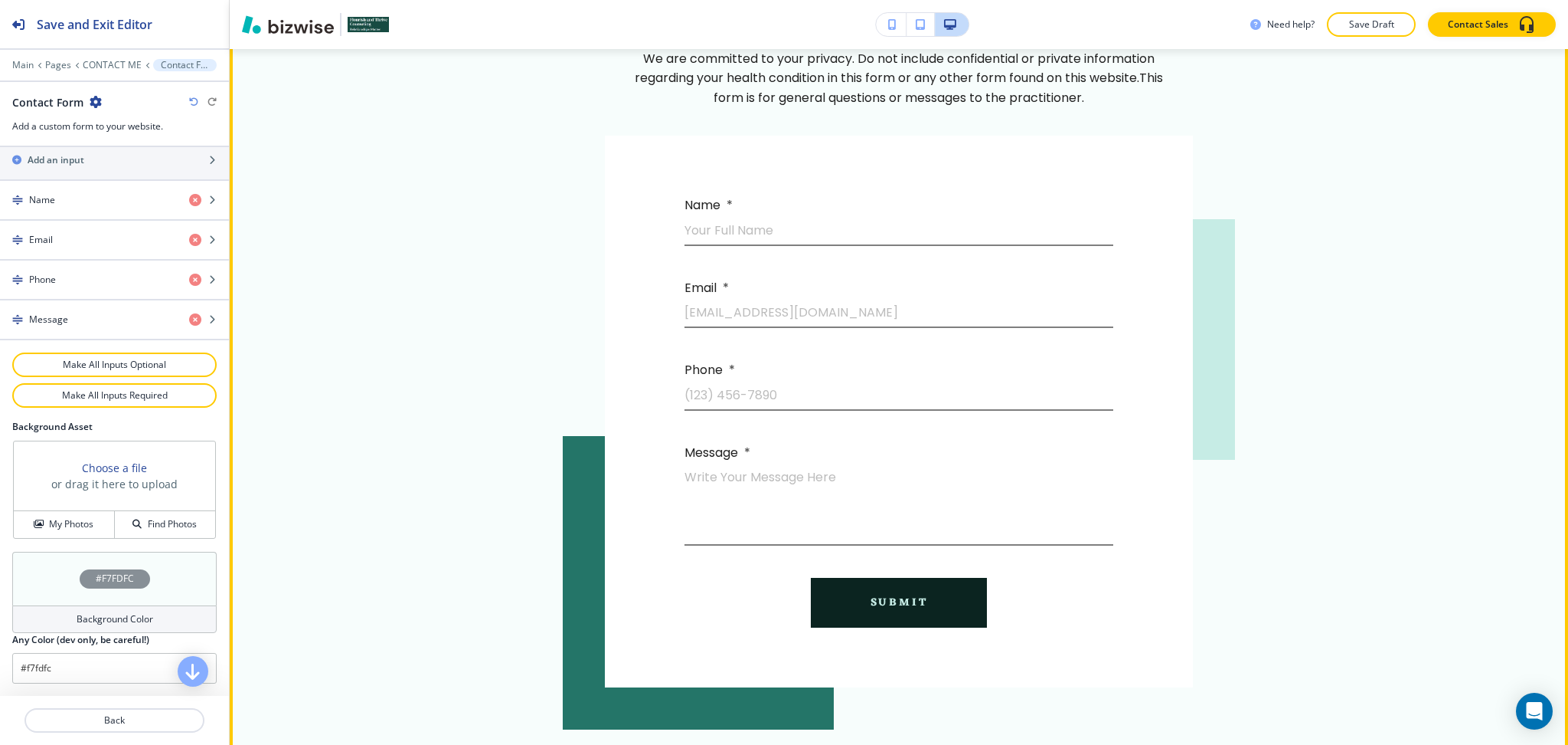
scroll to position [803, 0]
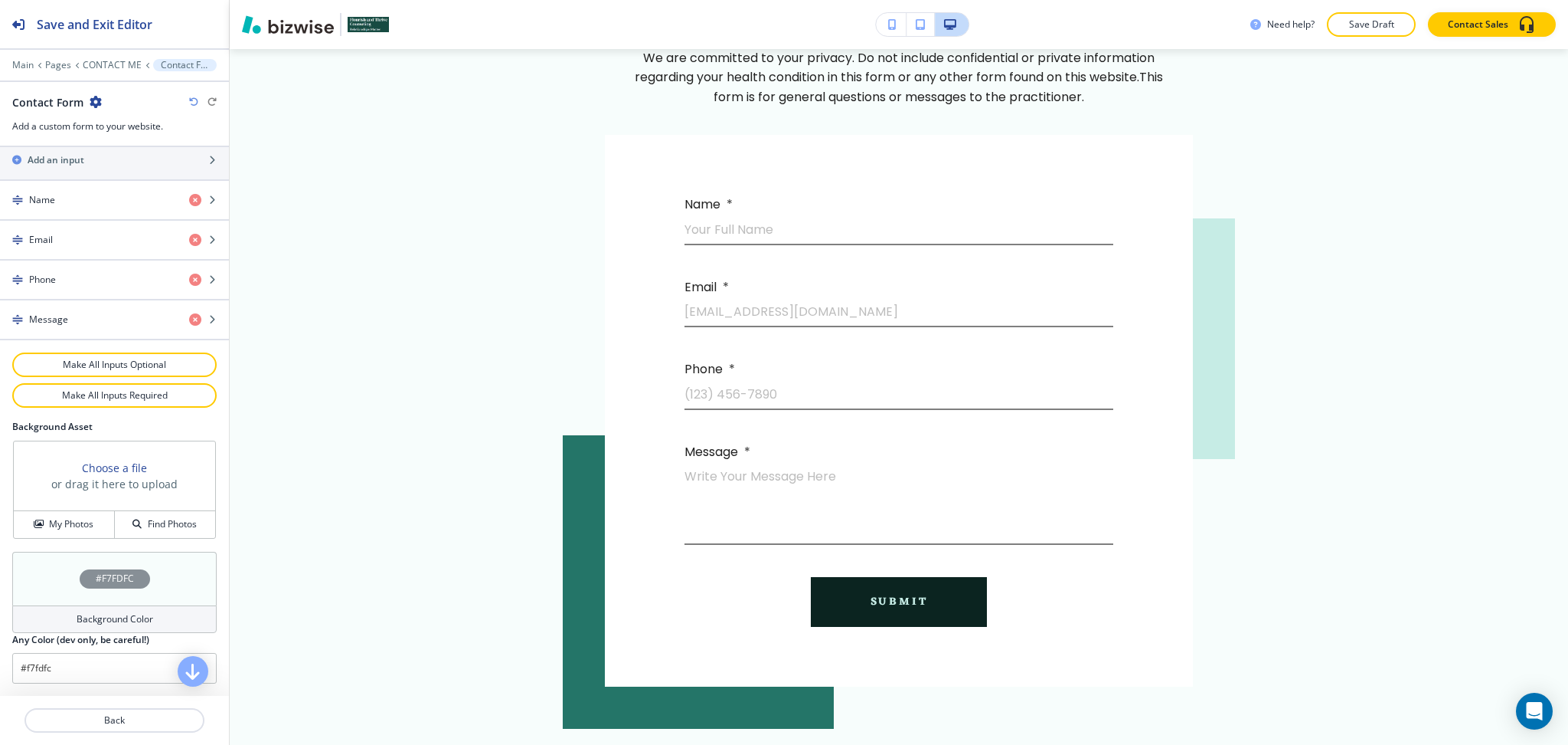
click at [193, 102] on icon "button" at bounding box center [194, 102] width 9 height 9
type input "#c6ece5"
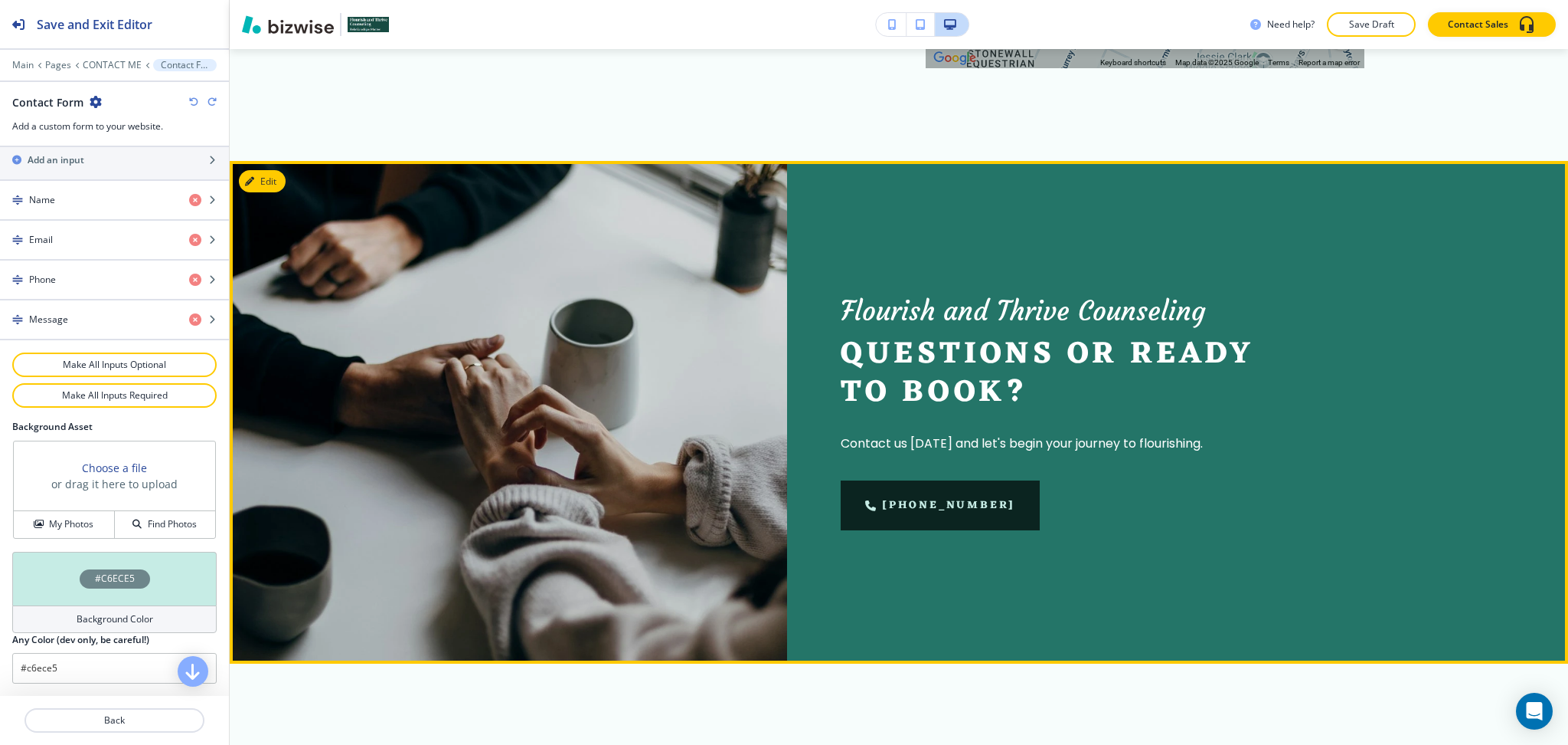
scroll to position [2087, 0]
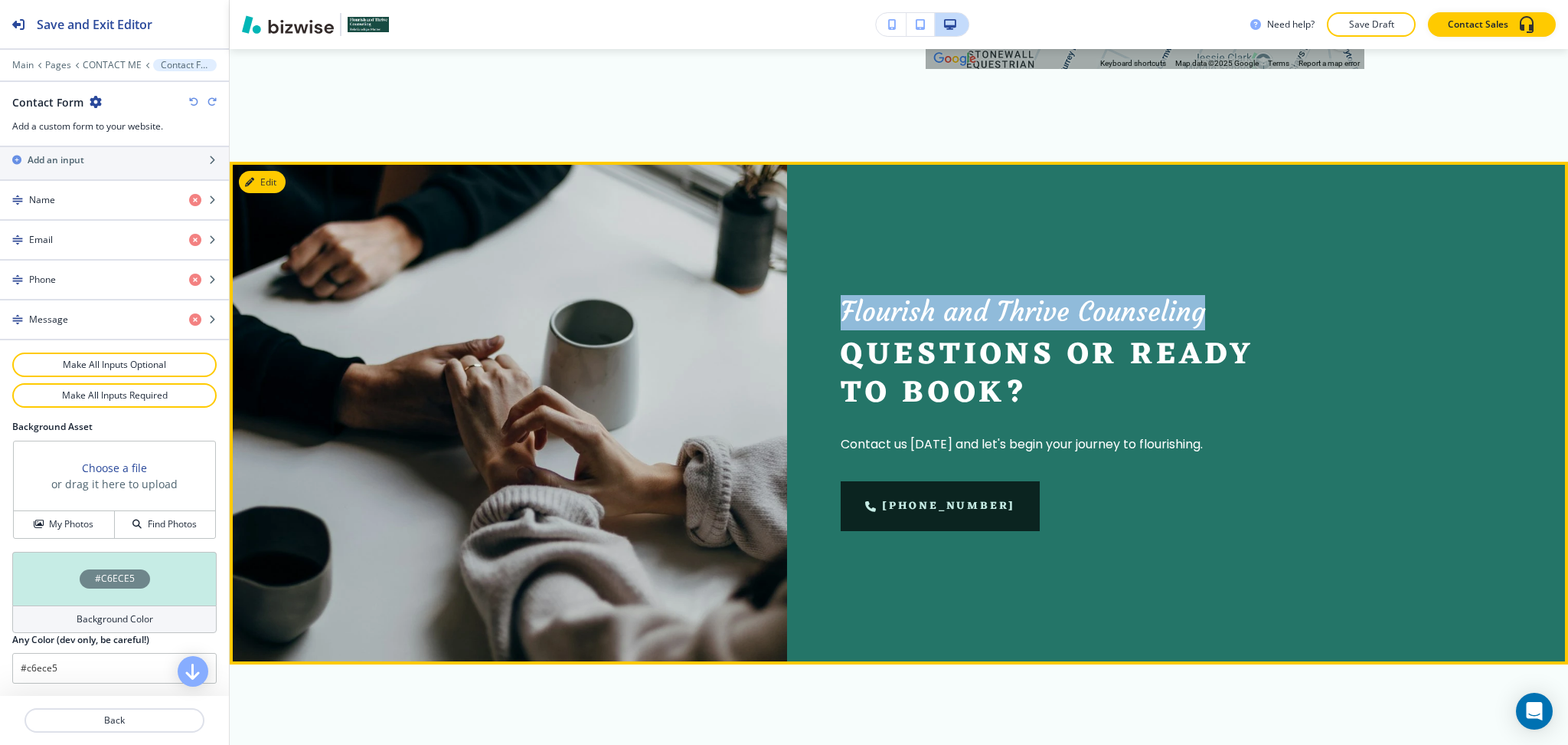
drag, startPoint x: 1217, startPoint y: 310, endPoint x: 841, endPoint y: 311, distance: 376.0
click at [841, 311] on p "Flourish and Thrive Counseling" at bounding box center [1074, 312] width 467 height 35
copy p "Flourish and Thrive Counseling"
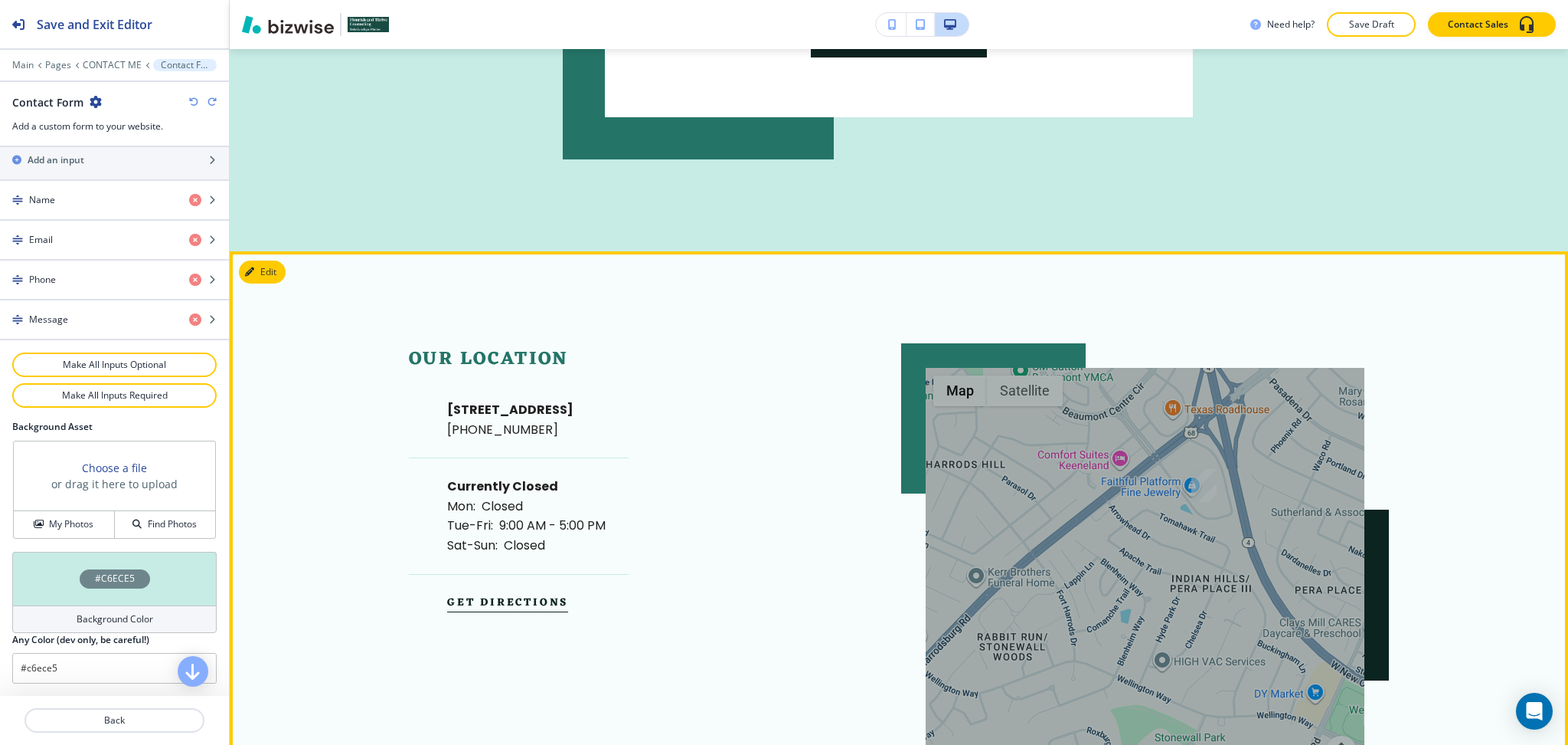
click at [268, 275] on button "Edit" at bounding box center [262, 271] width 46 height 23
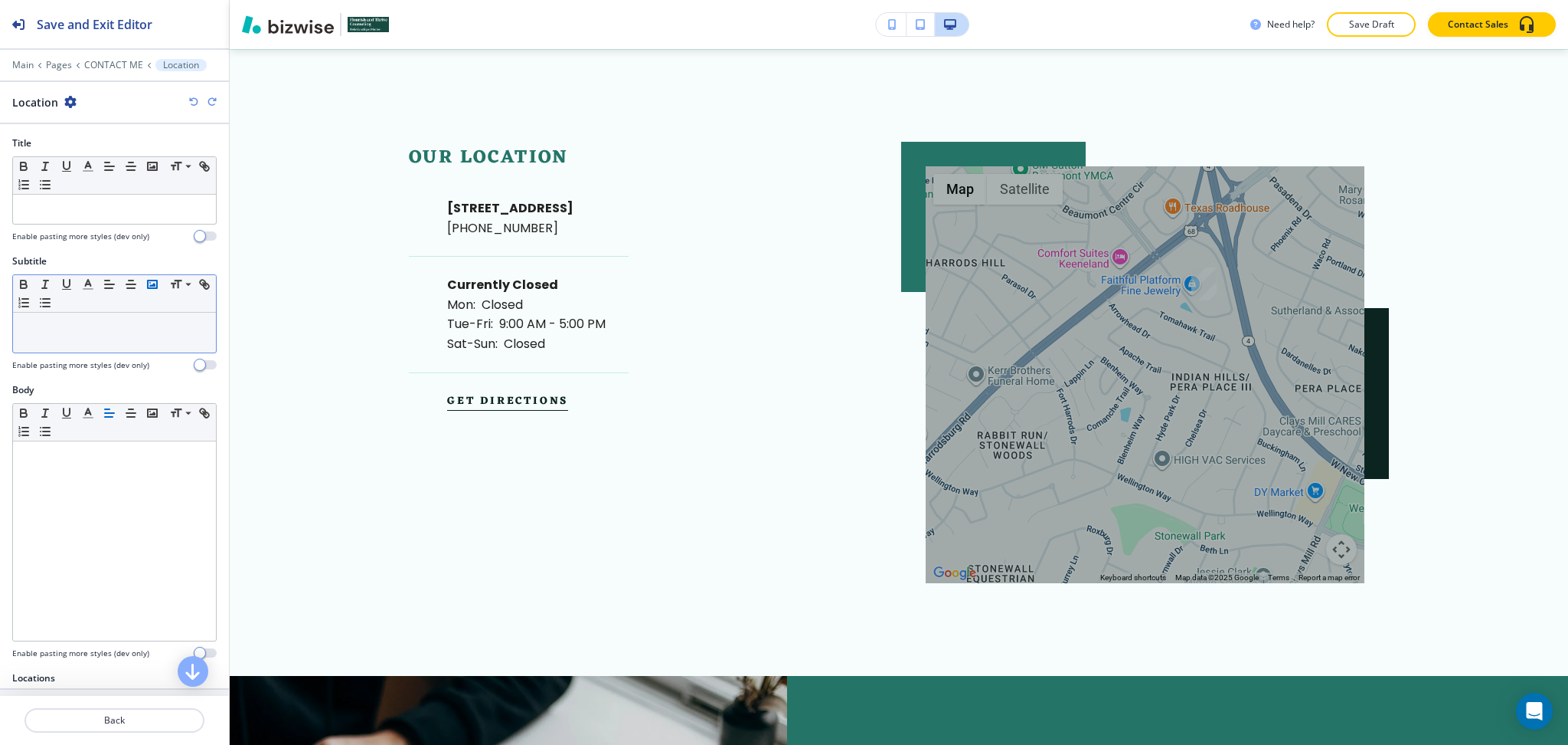
scroll to position [1574, 0]
click at [123, 201] on div at bounding box center [115, 209] width 203 height 29
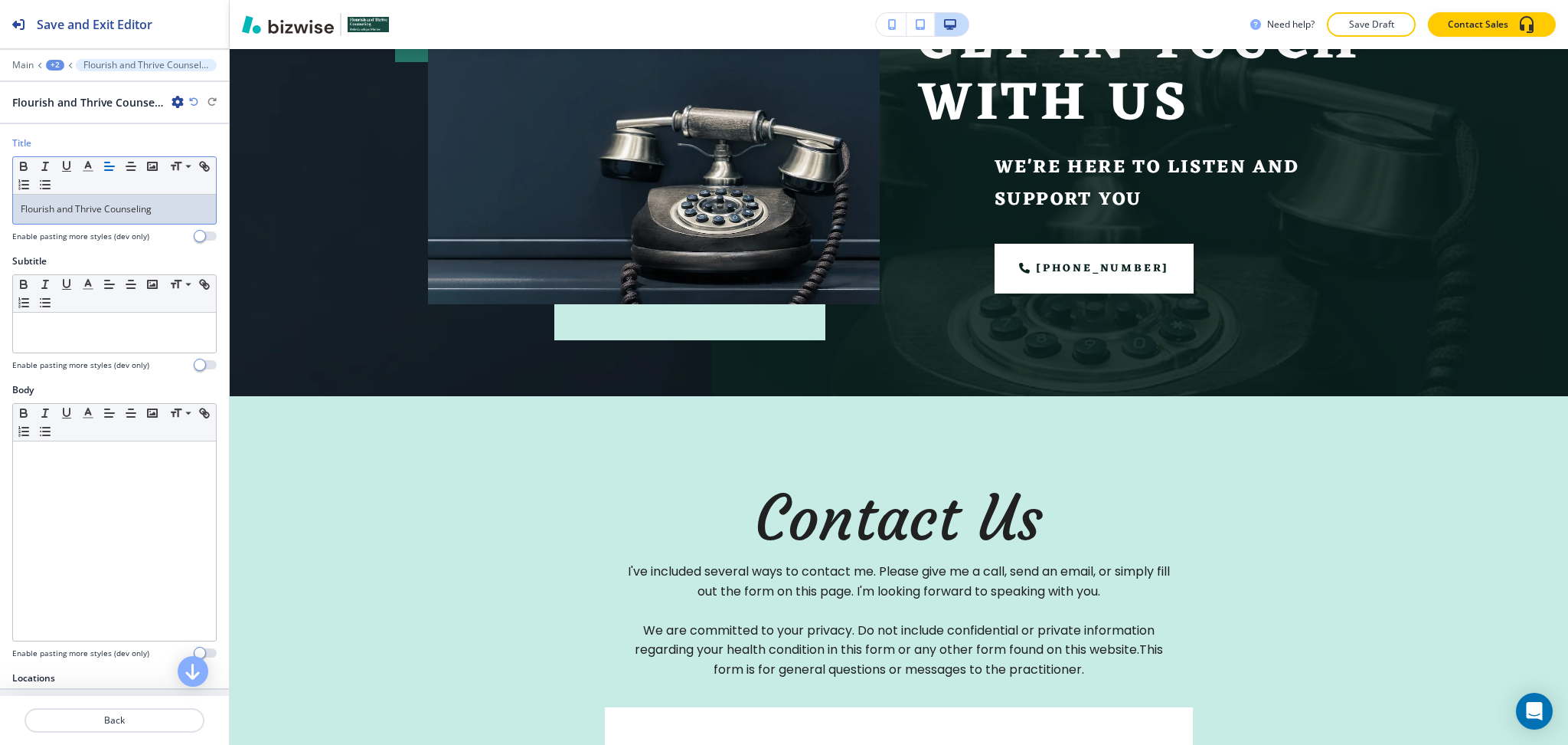
scroll to position [0, 0]
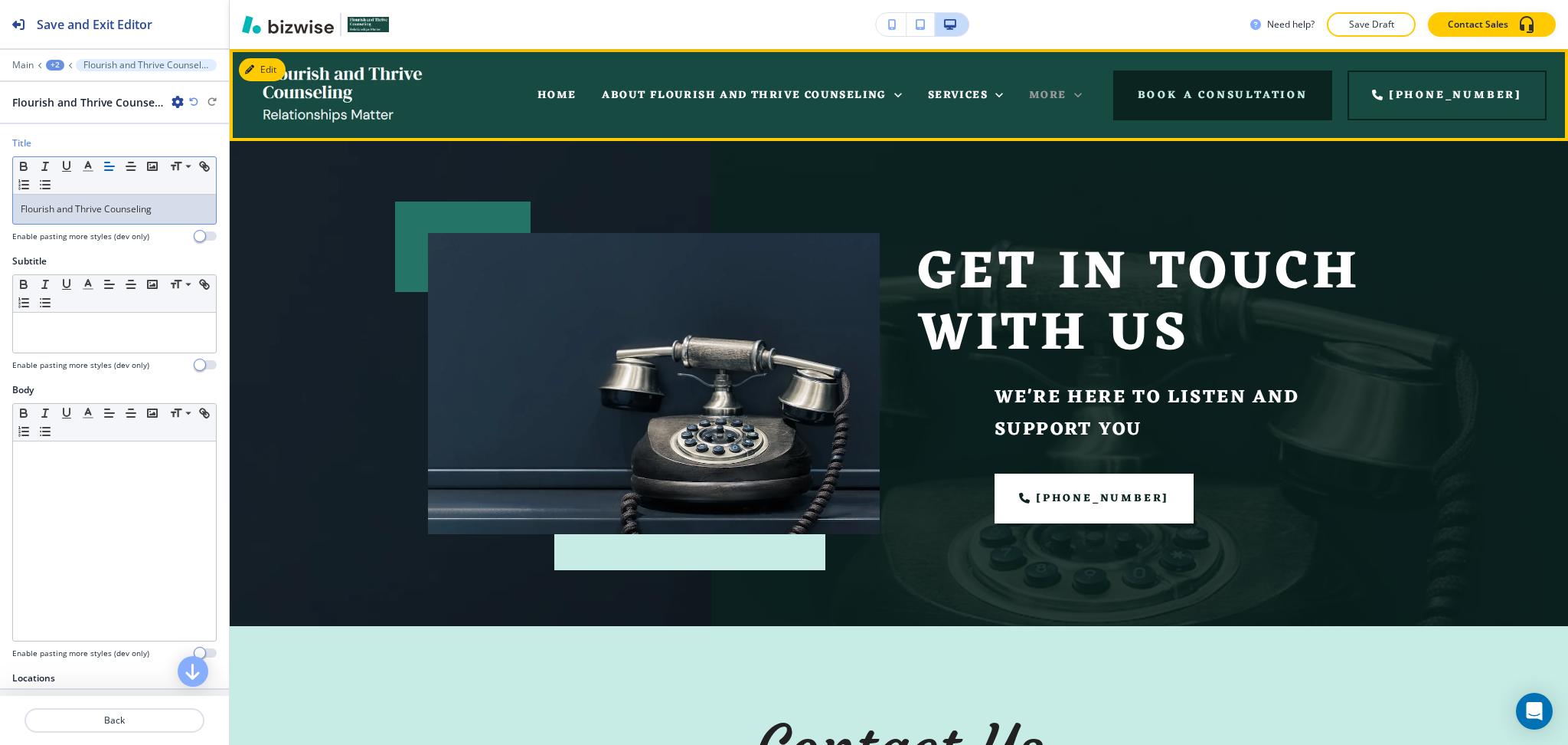
click at [1086, 91] on icon at bounding box center [1078, 95] width 15 height 15
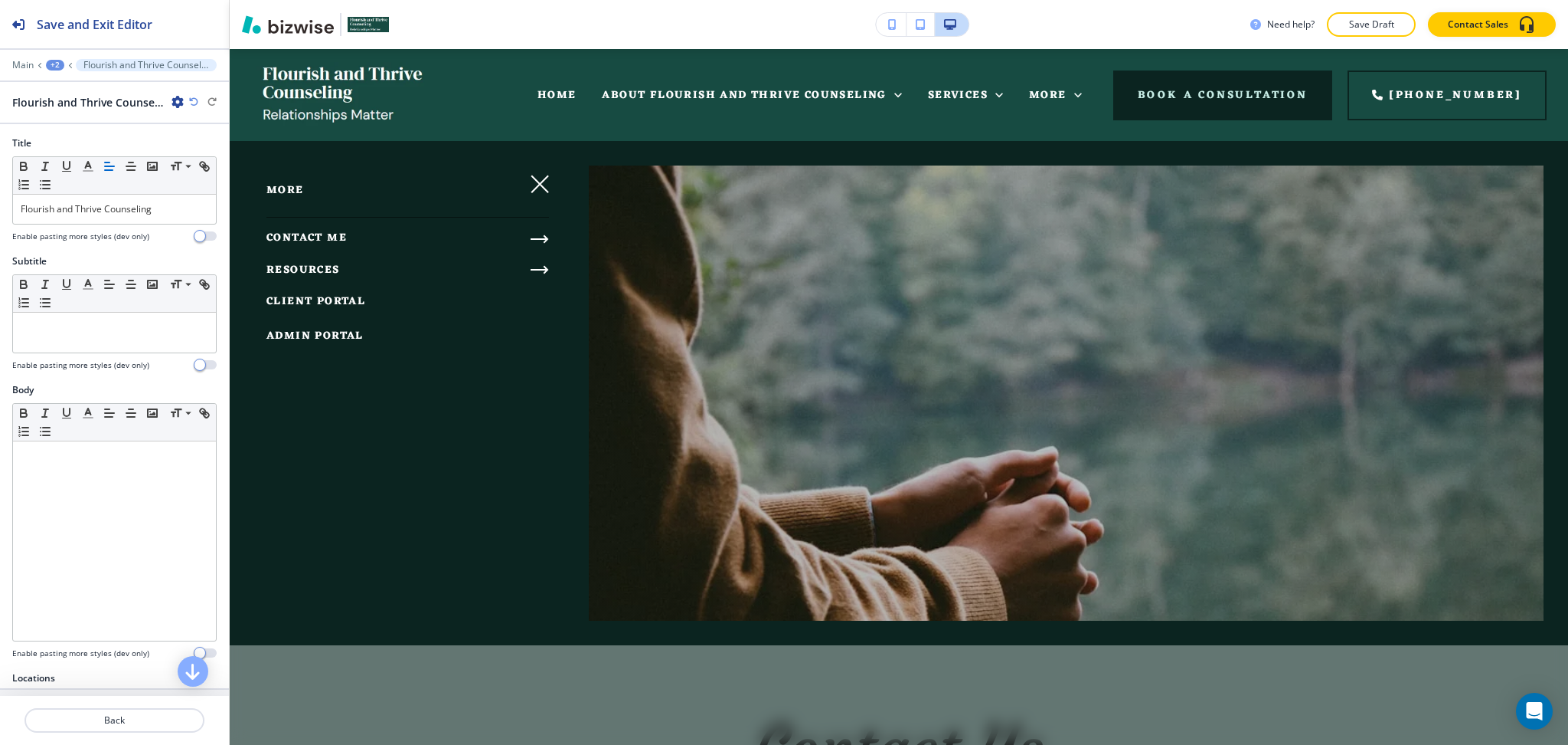
click at [543, 239] on icon "button" at bounding box center [538, 239] width 15 height 0
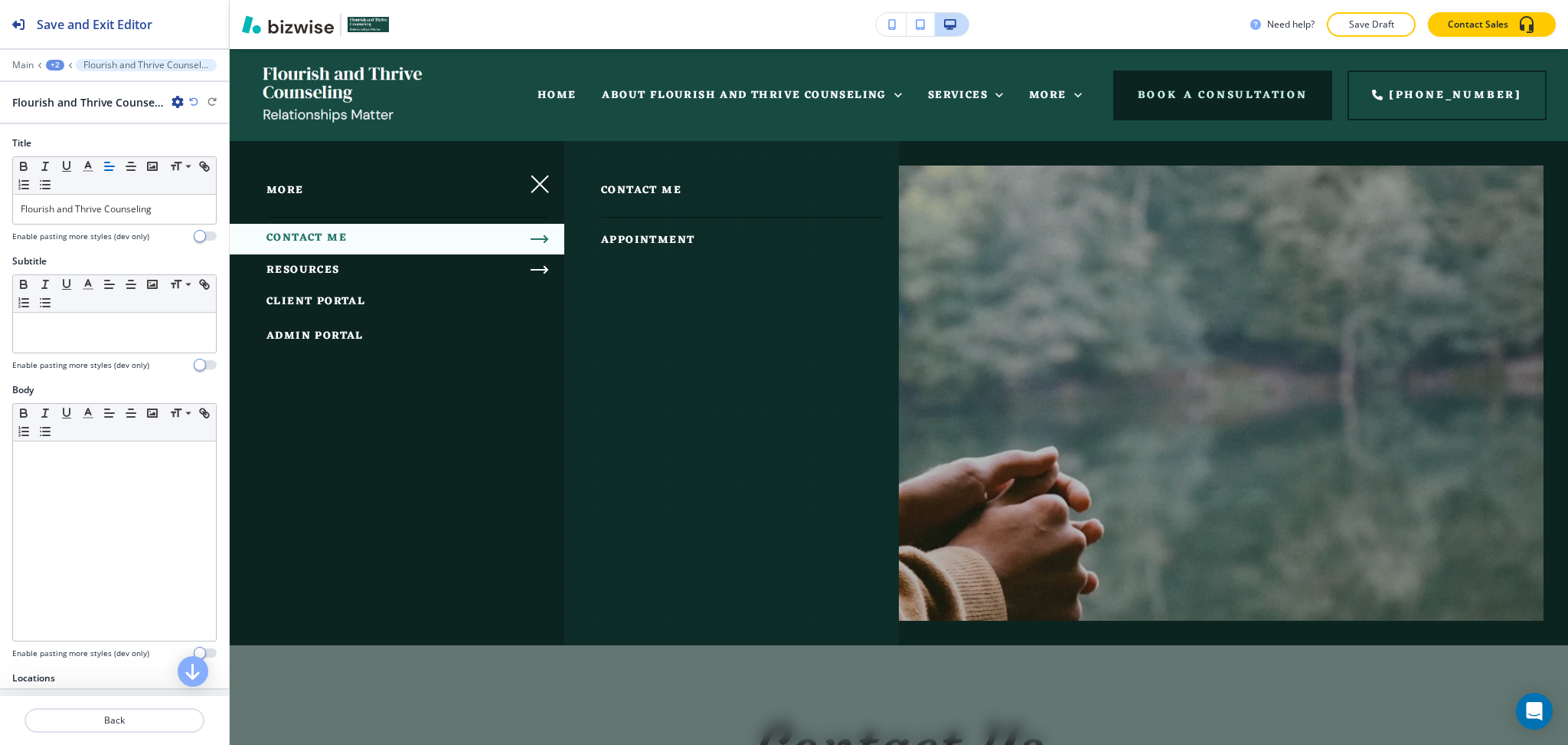
click at [645, 246] on span "APPOINTMENT" at bounding box center [648, 240] width 94 height 19
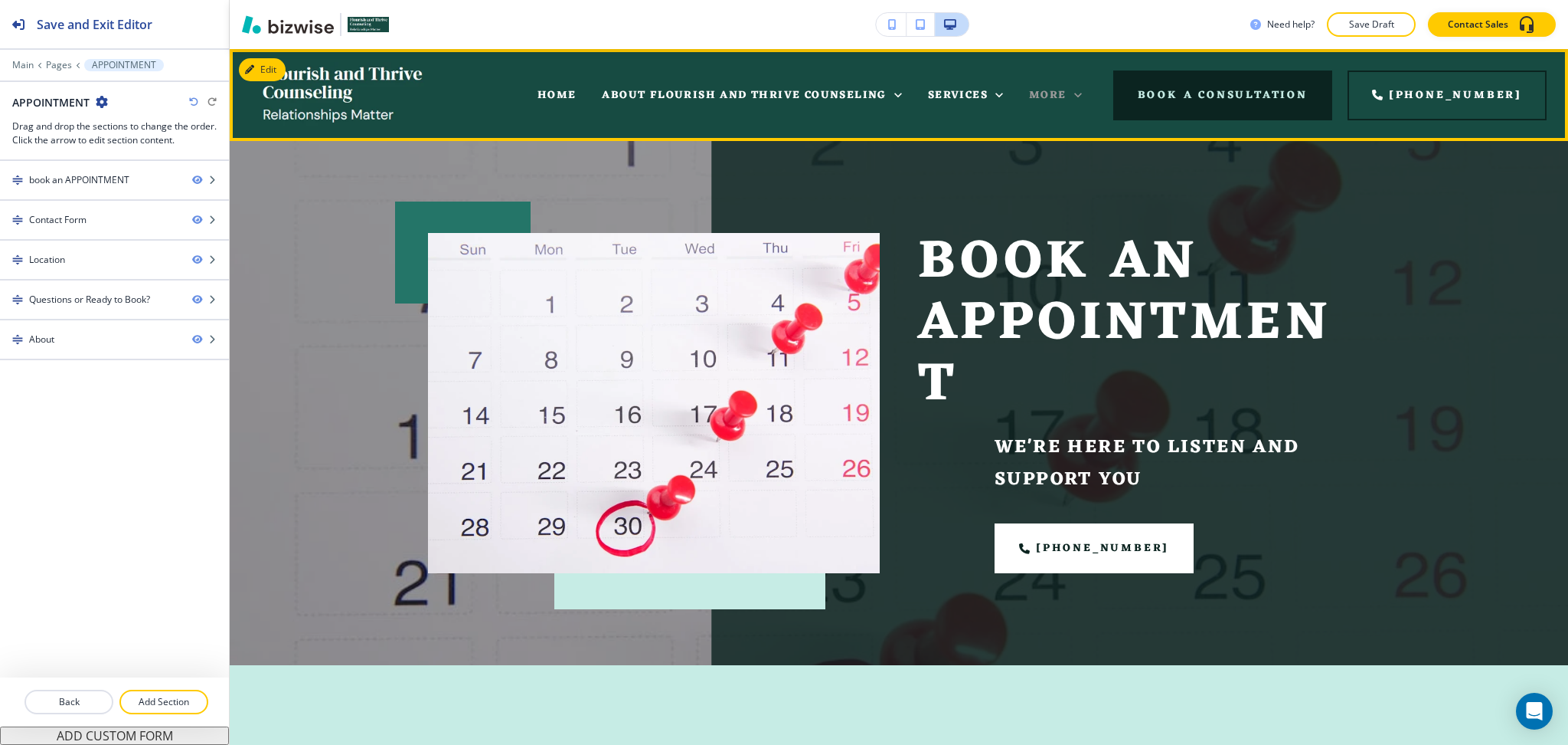
click at [1082, 94] on icon at bounding box center [1079, 95] width 8 height 5
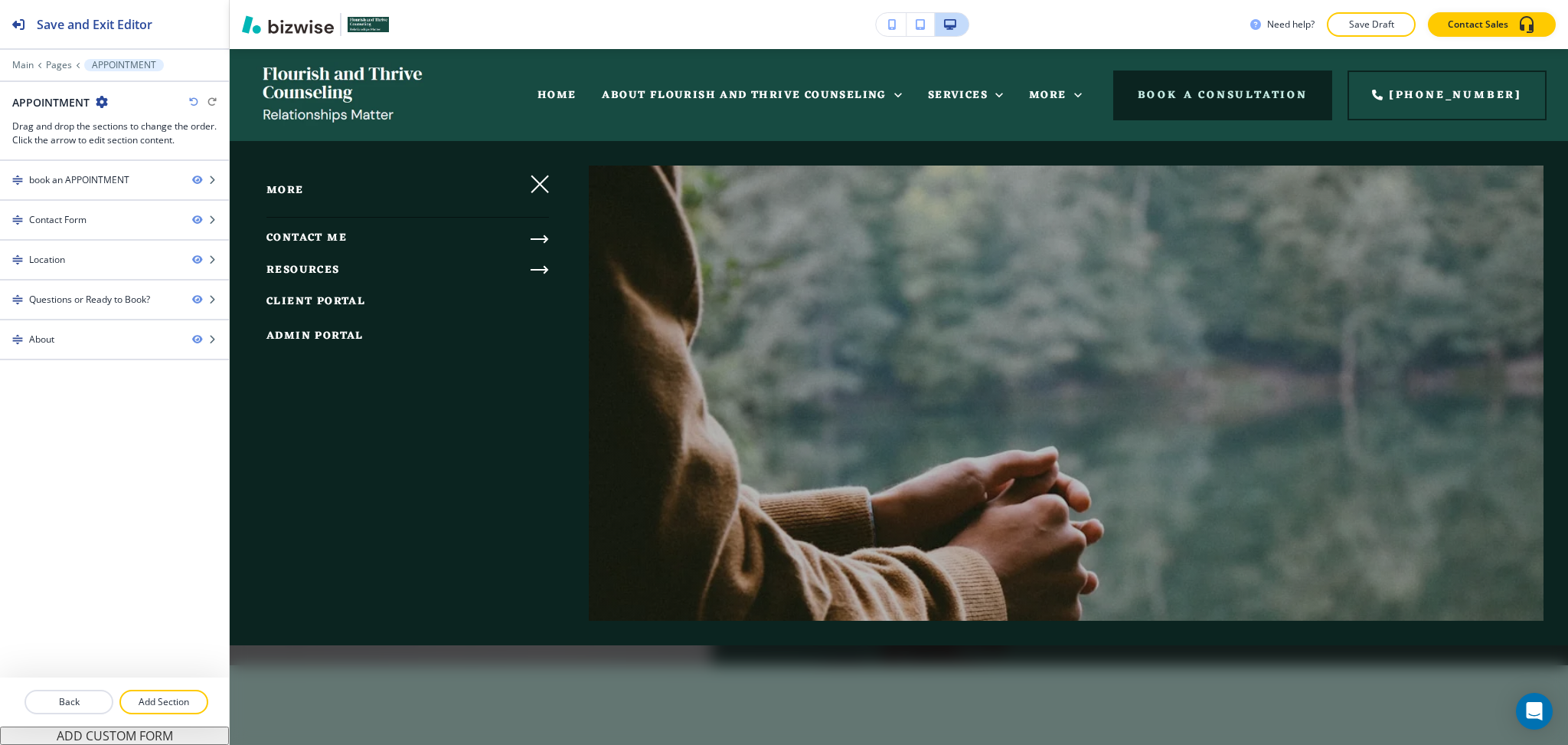
click at [539, 184] on icon "button" at bounding box center [540, 184] width 18 height 18
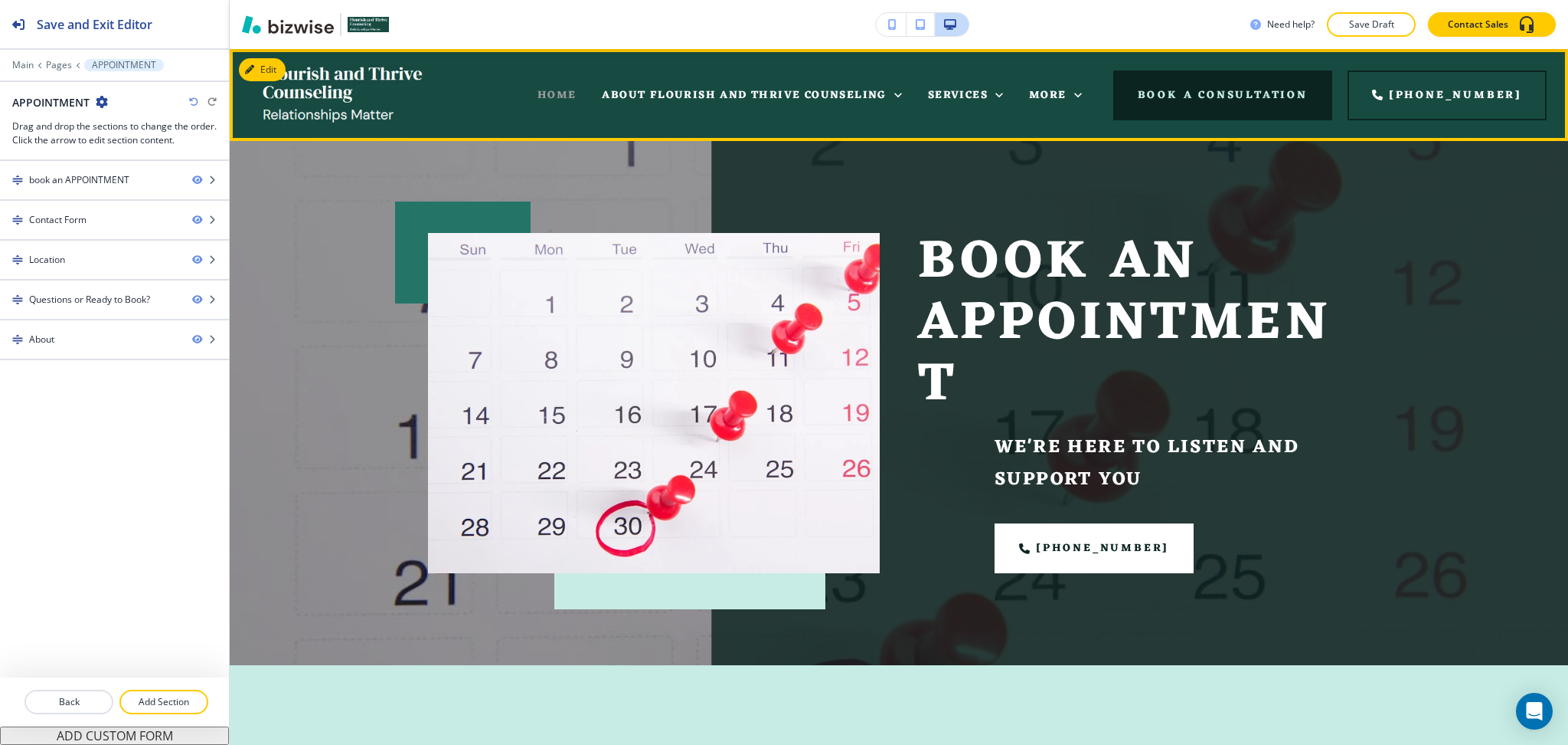
click at [572, 90] on span "HOME" at bounding box center [557, 95] width 39 height 19
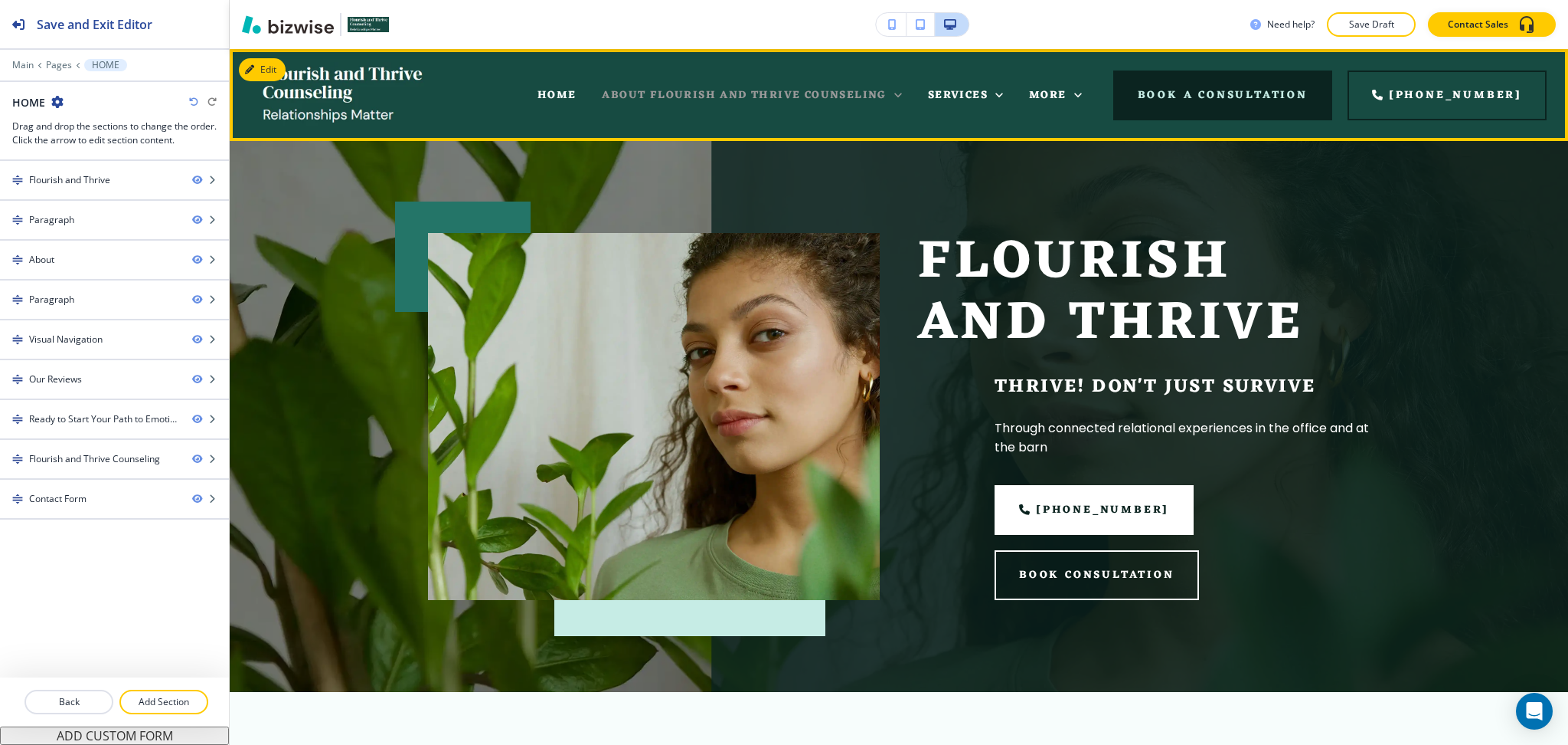
click at [676, 93] on span "ABOUT FLOURISH AND THRIVE COUNSELING" at bounding box center [744, 95] width 284 height 19
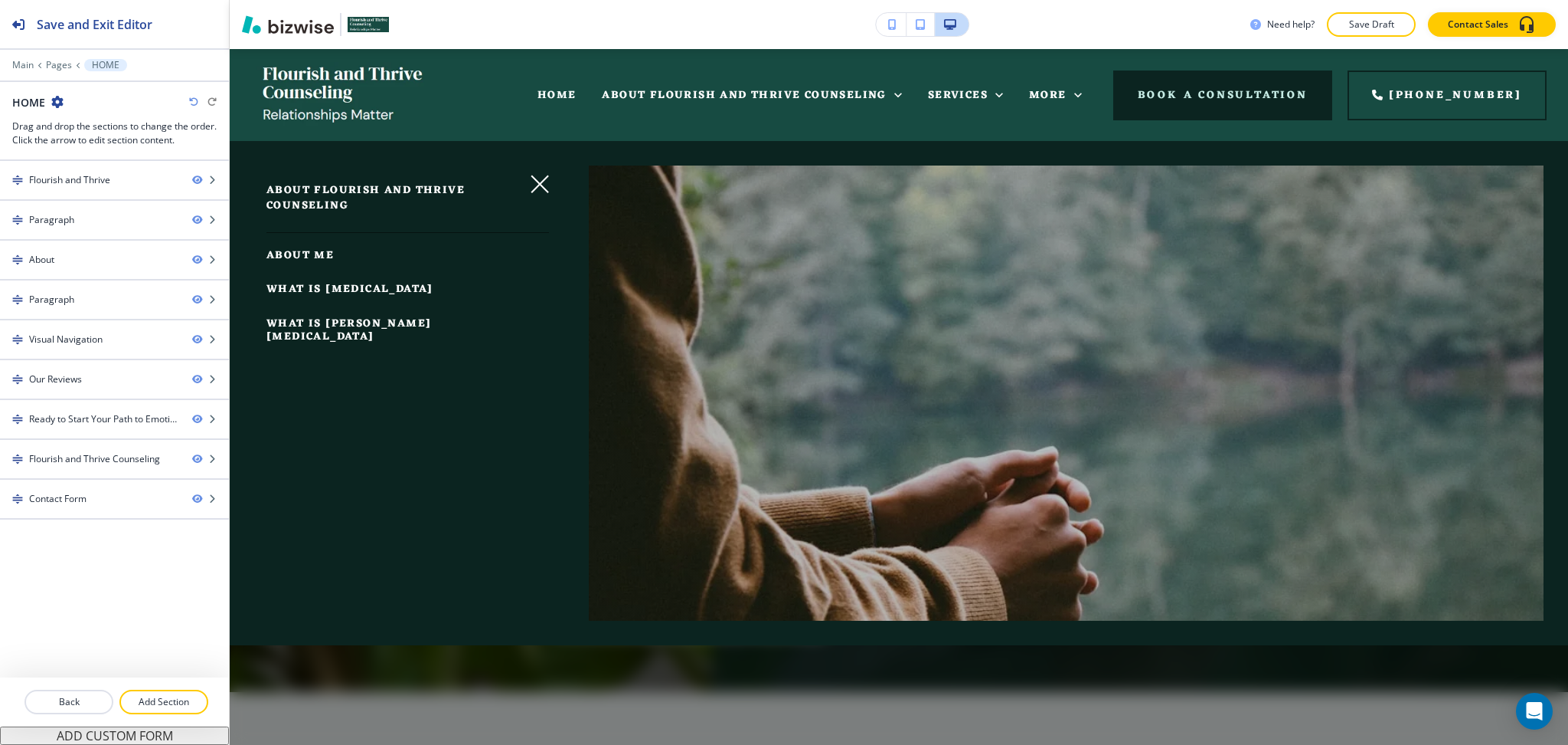
click at [307, 257] on span "ABOUT ME" at bounding box center [300, 255] width 68 height 19
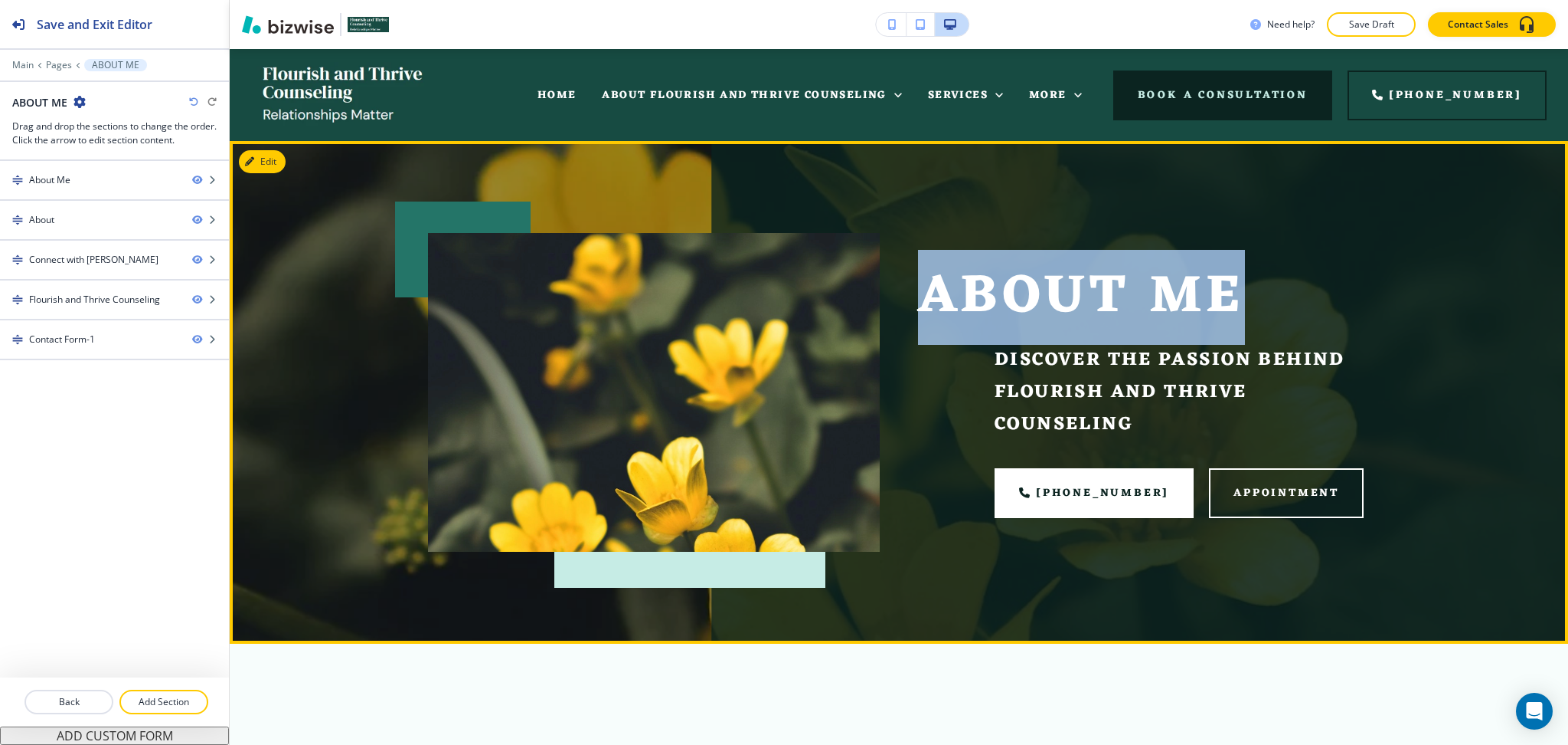
drag, startPoint x: 1240, startPoint y: 296, endPoint x: 930, endPoint y: 305, distance: 310.1
click at [908, 298] on div "About Me Discover the Passion Behind Flourish and Thrive Counseling (859) 401-2…" at bounding box center [1125, 373] width 490 height 357
copy h1 "About Me"
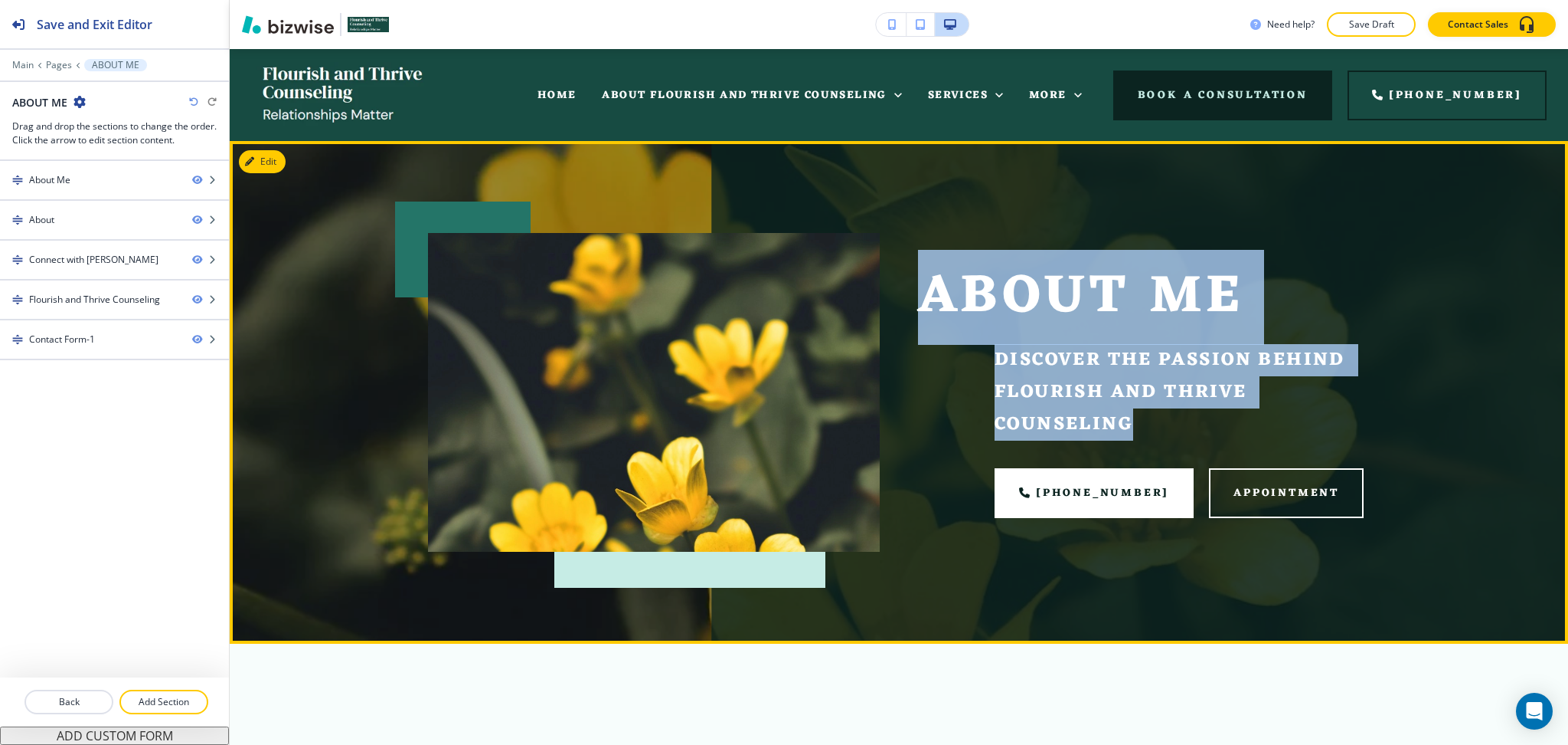
drag, startPoint x: 1157, startPoint y: 436, endPoint x: 901, endPoint y: 280, distance: 299.8
click at [901, 280] on div "About Me Discover the Passion Behind Flourish and Thrive Counseling (859) 401-2…" at bounding box center [1125, 373] width 490 height 357
copy div "About Me Discover the Passion Behind Flourish and Thrive Counseling"
click at [274, 159] on button "Edit This Section" at bounding box center [290, 161] width 103 height 23
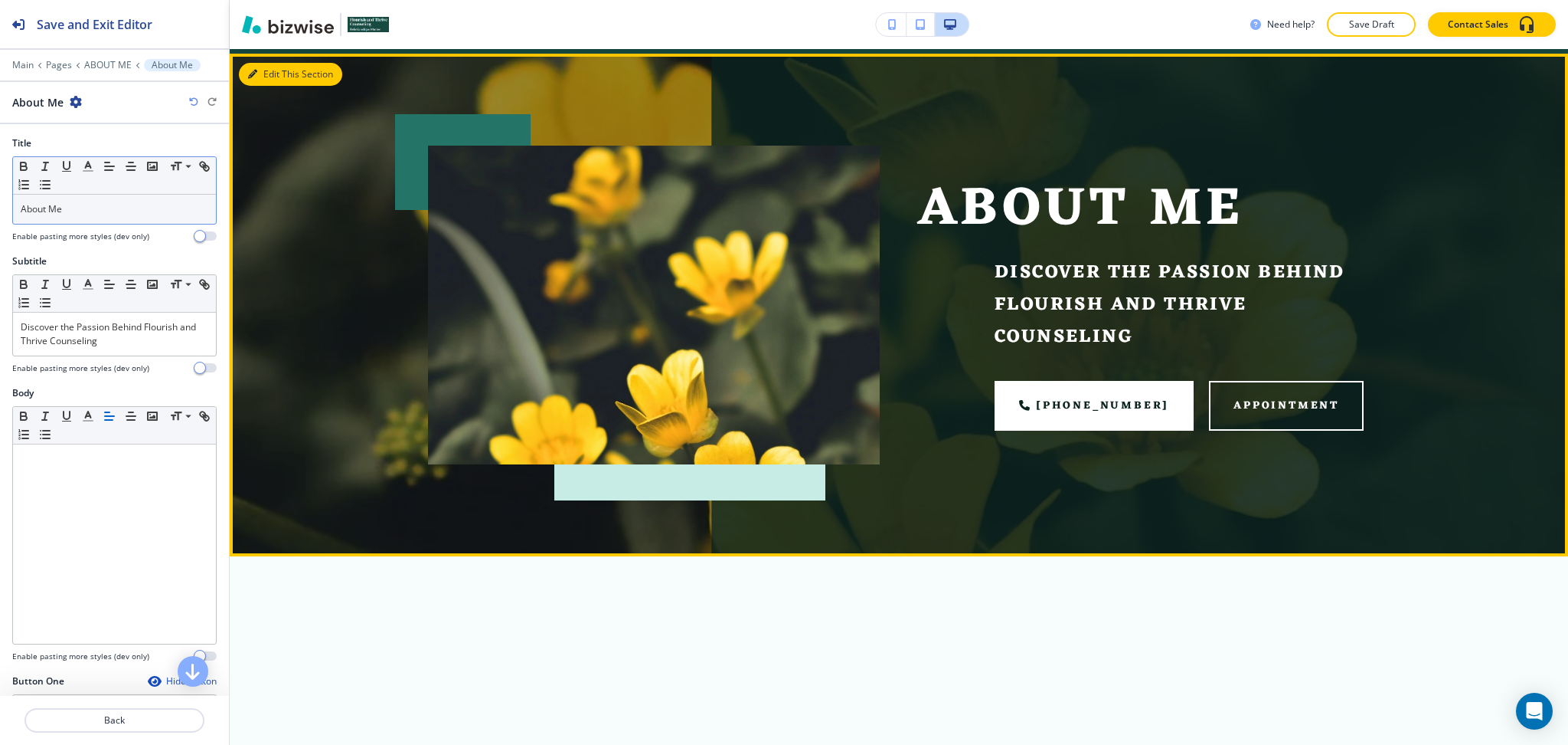
scroll to position [92, 0]
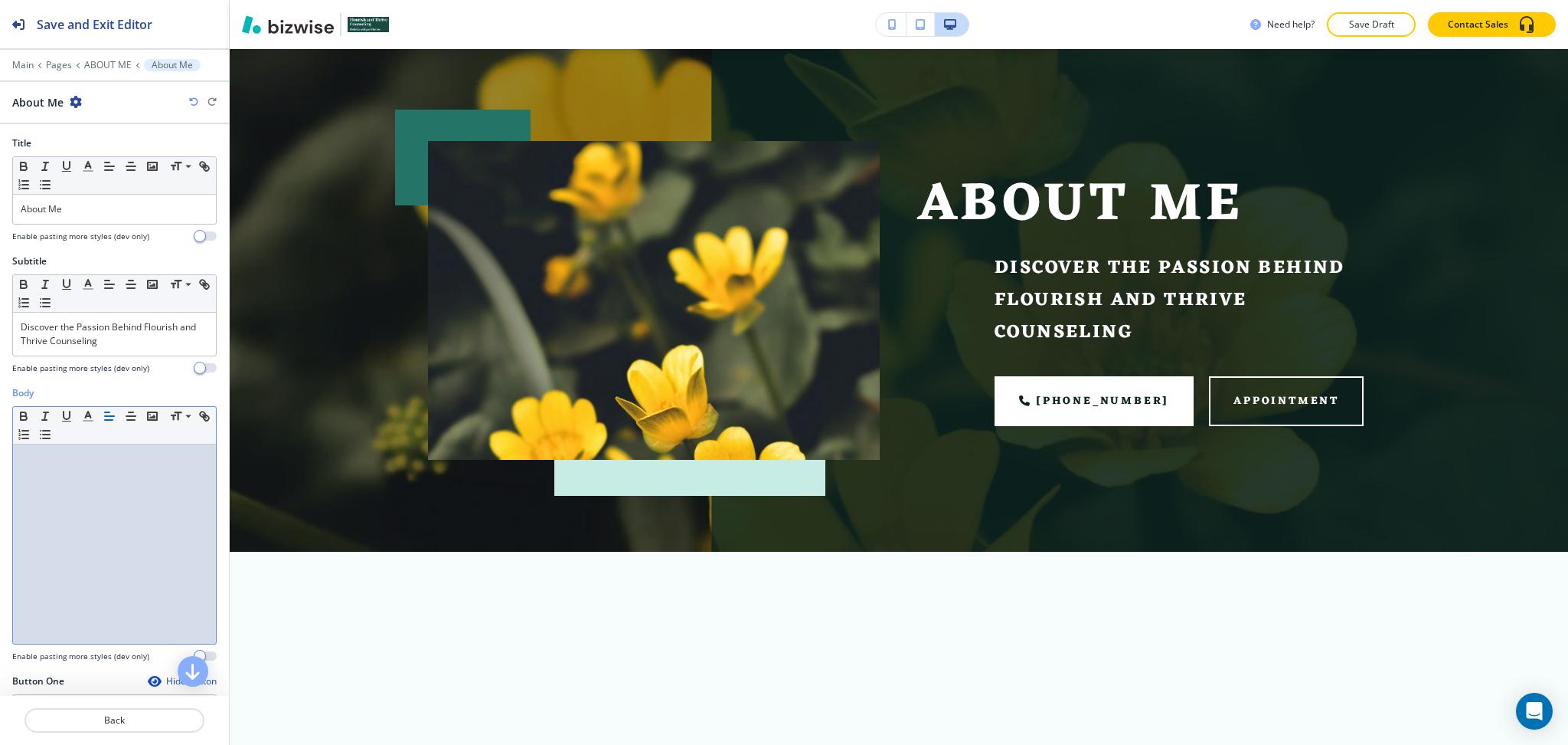
click at [150, 490] on div at bounding box center [115, 544] width 203 height 199
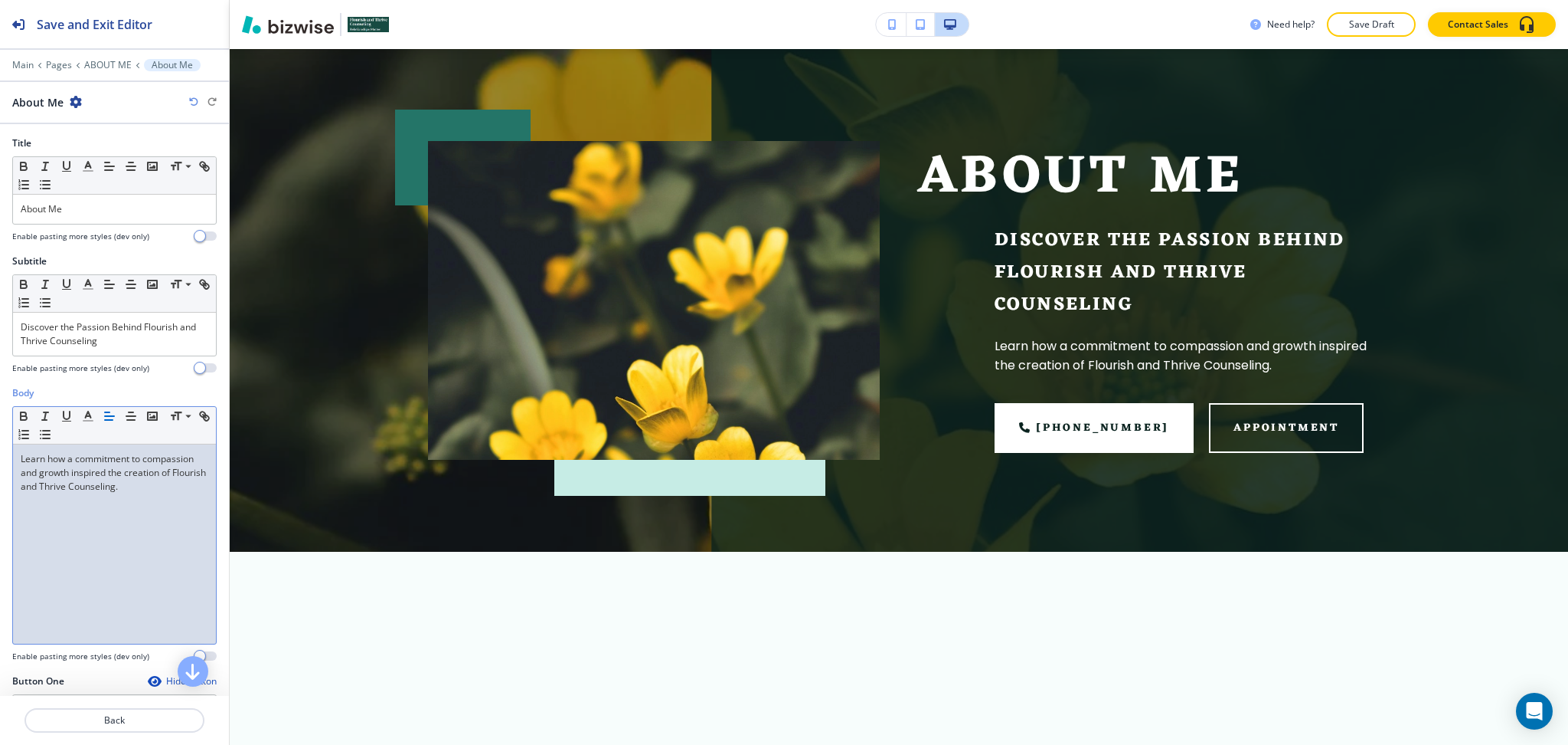
scroll to position [0, 0]
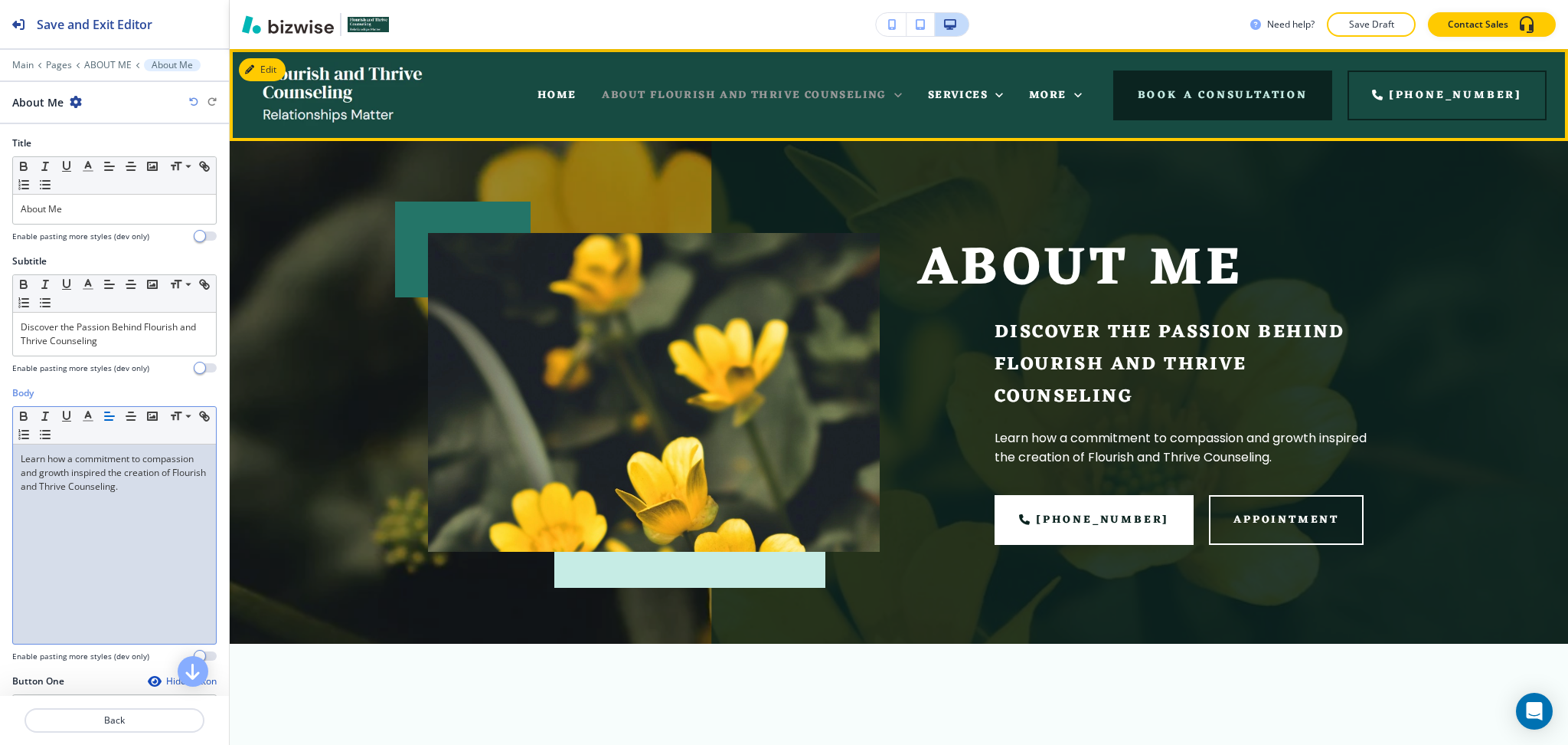
click at [886, 95] on span "ABOUT FLOURISH AND THRIVE COUNSELING" at bounding box center [744, 95] width 284 height 19
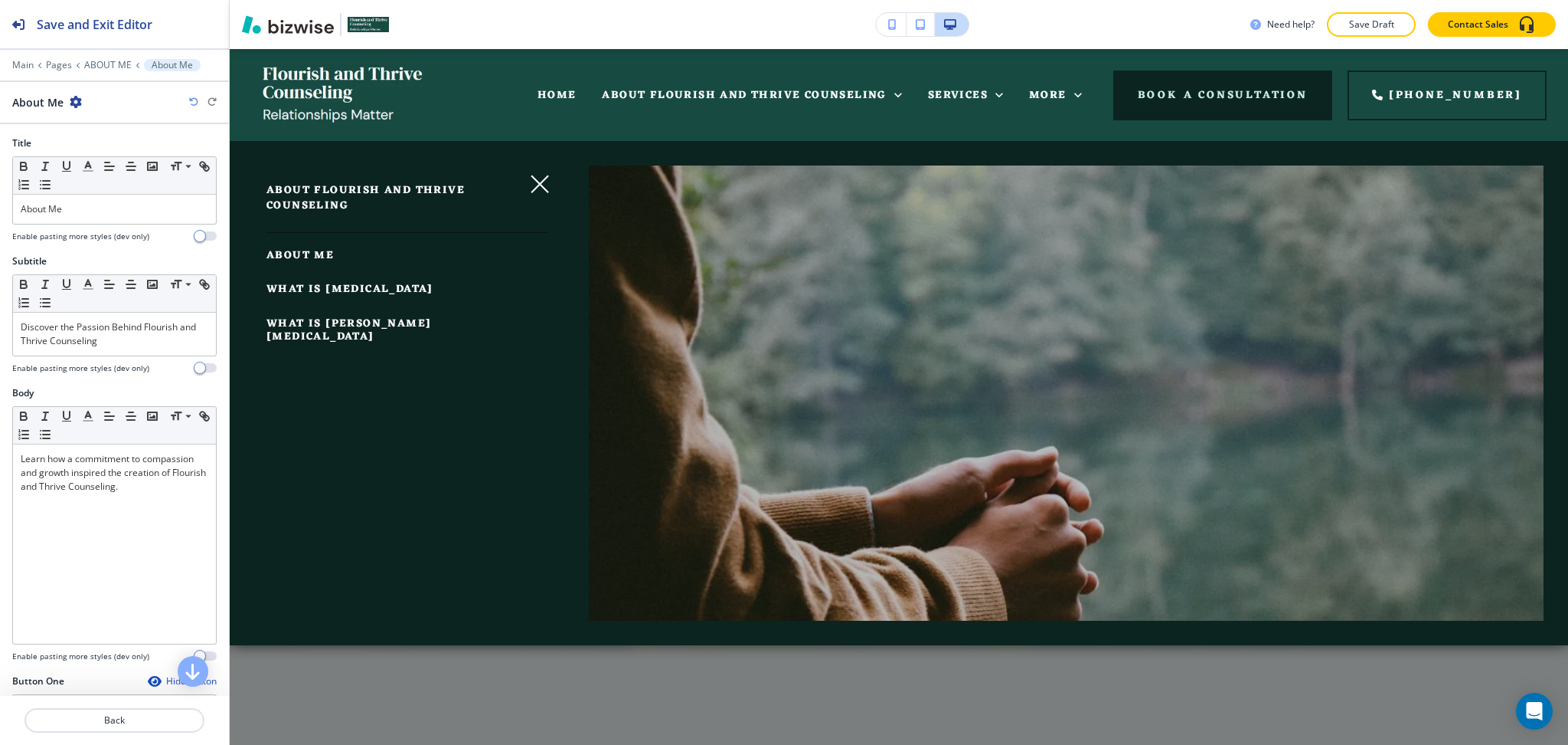
click at [350, 294] on span "WHAT IS PSYCHODYNAMIC PSYCHOTHERAPY" at bounding box center [350, 289] width 167 height 19
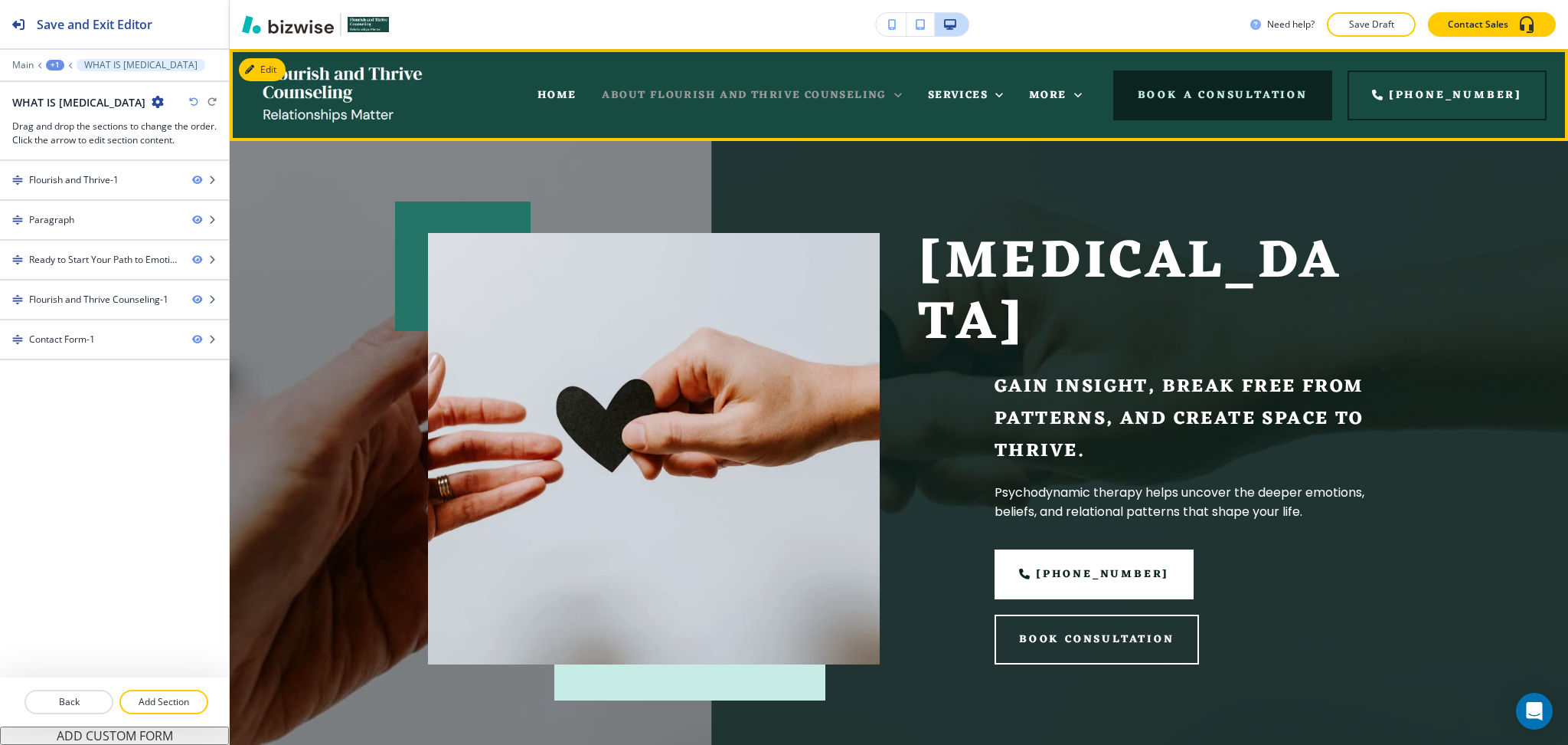
click at [906, 99] on icon at bounding box center [897, 95] width 15 height 15
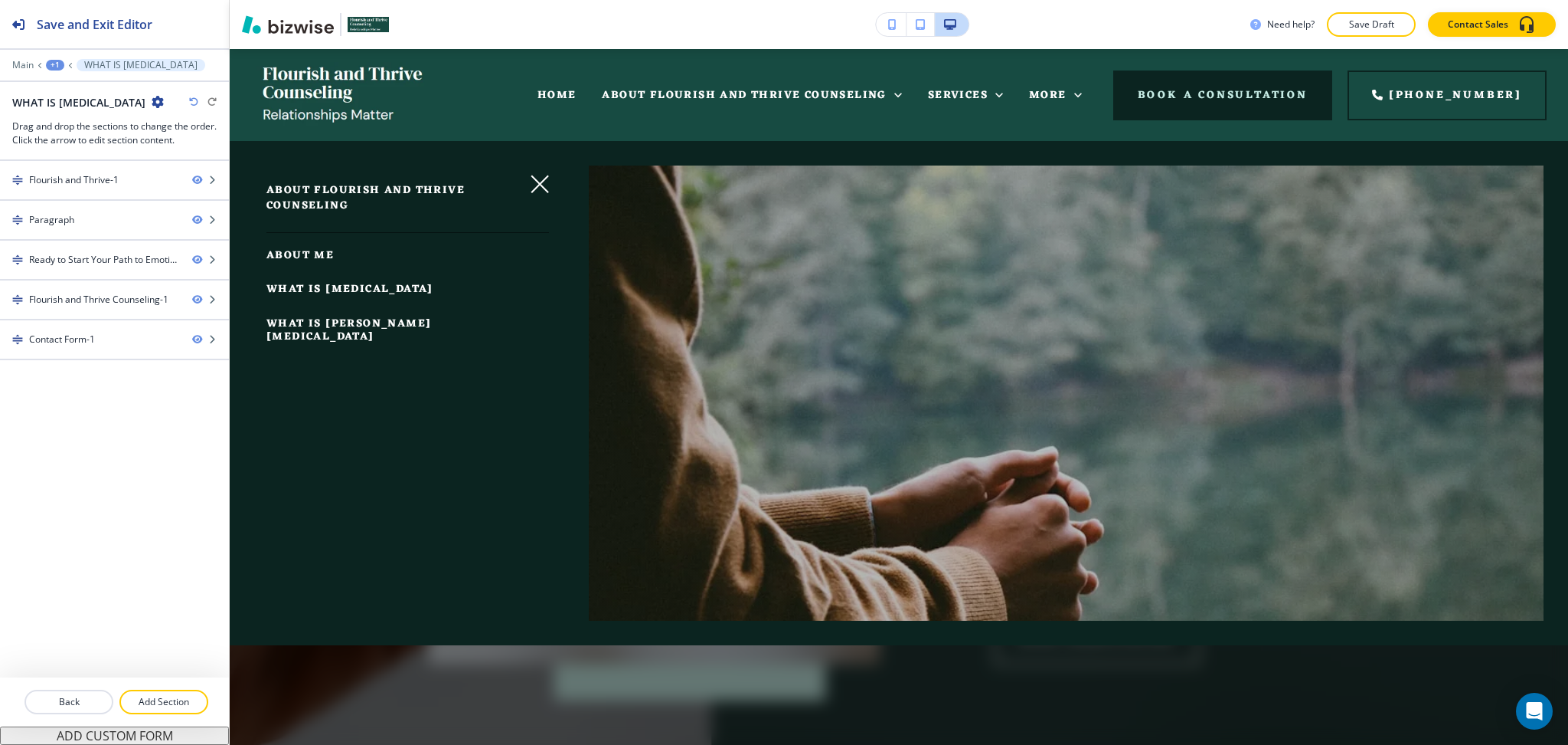
click at [353, 341] on span "WHAT IS EQUINE ASSISTED THERAPY" at bounding box center [348, 330] width 165 height 32
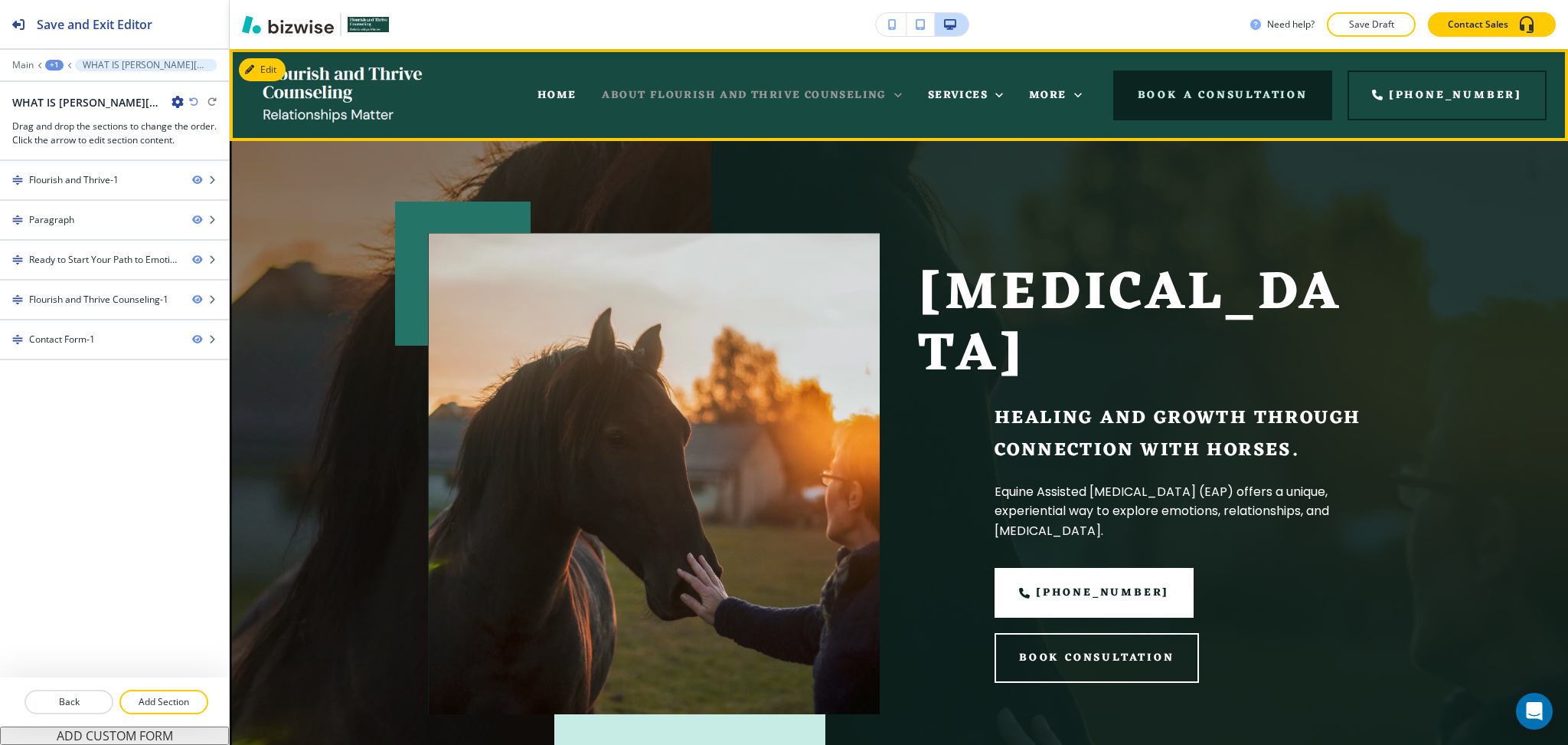
click at [906, 91] on icon at bounding box center [897, 95] width 15 height 15
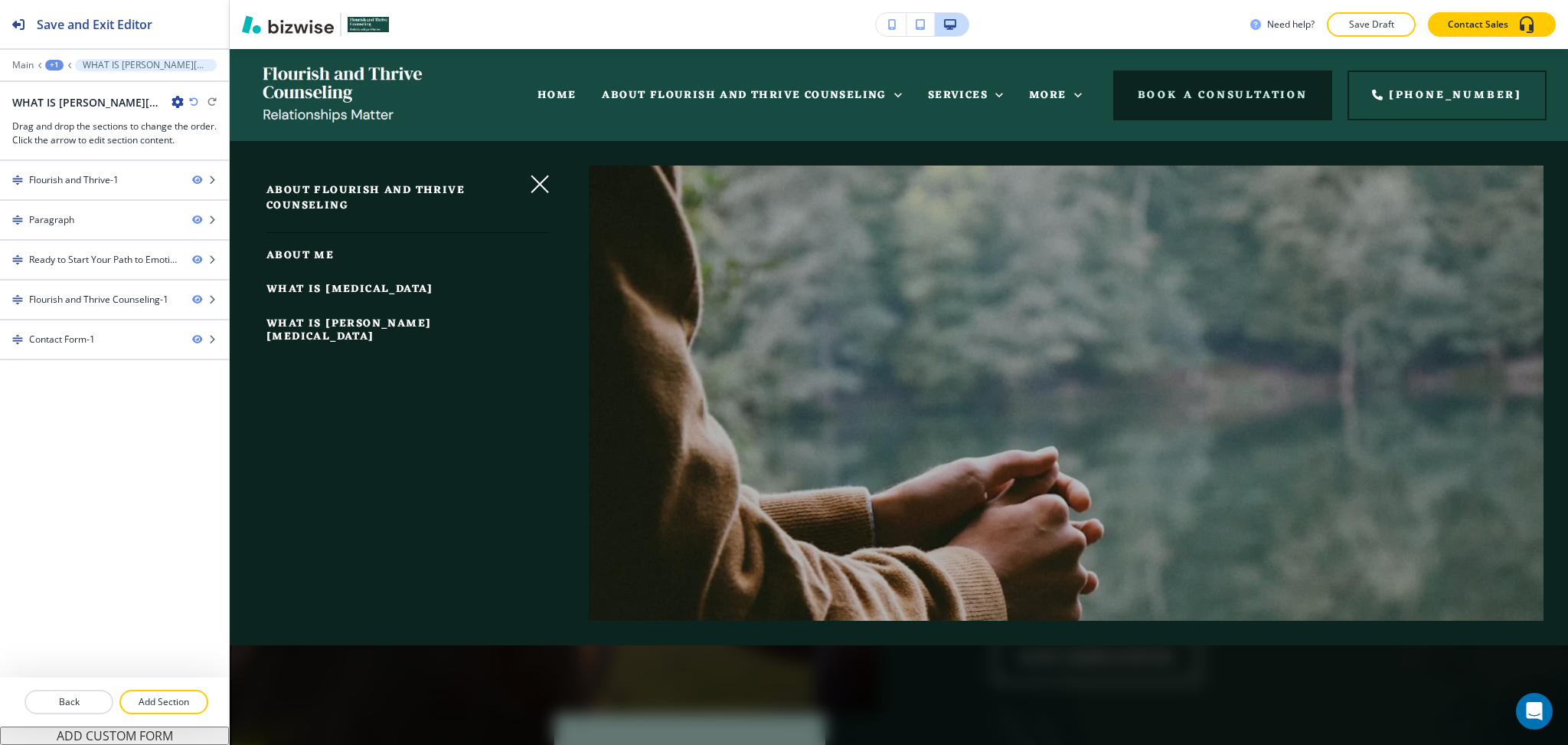
click at [370, 192] on span "ABOUT FLOURISH AND THRIVE COUNSELING" at bounding box center [366, 198] width 199 height 35
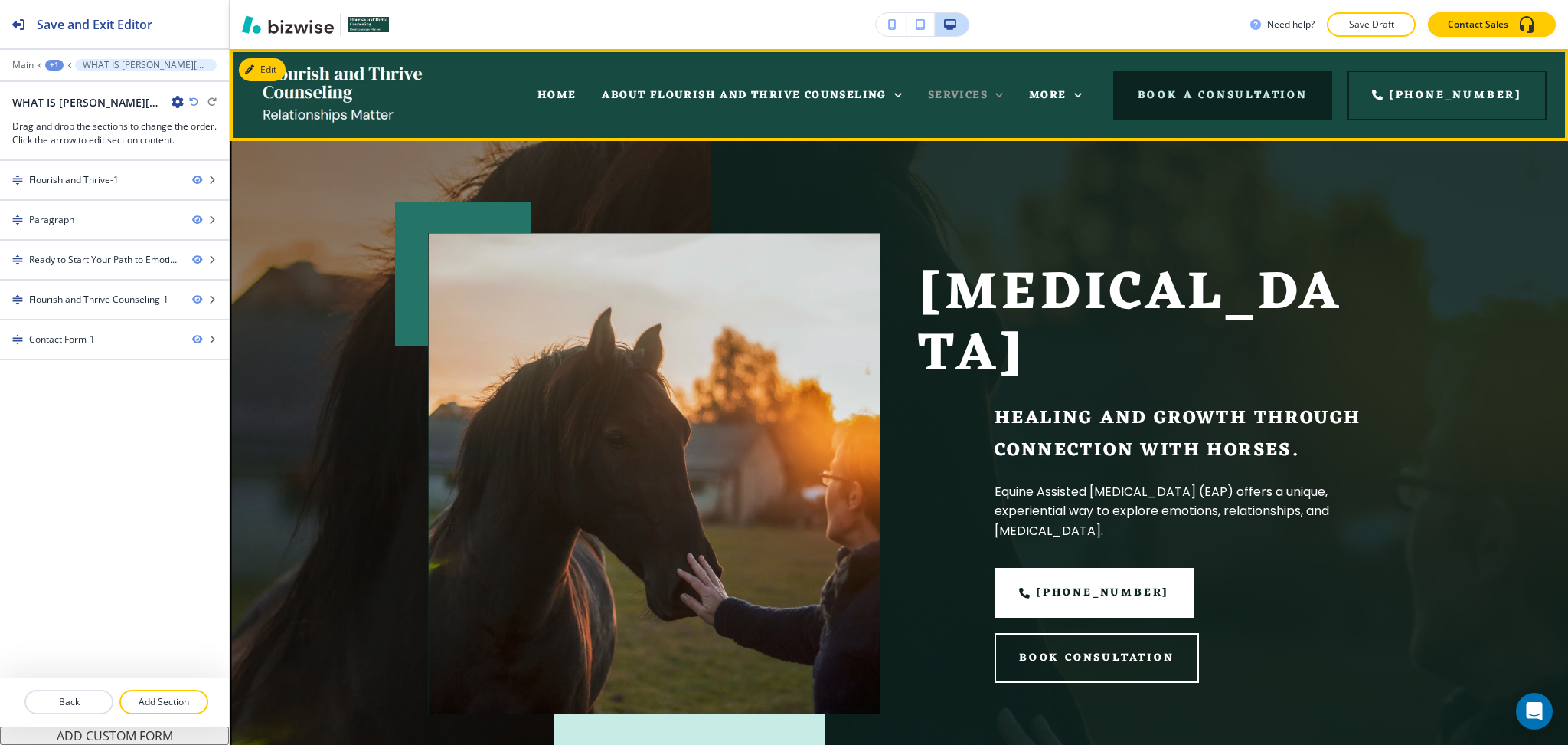
click at [963, 89] on span "SERVICES" at bounding box center [958, 95] width 60 height 19
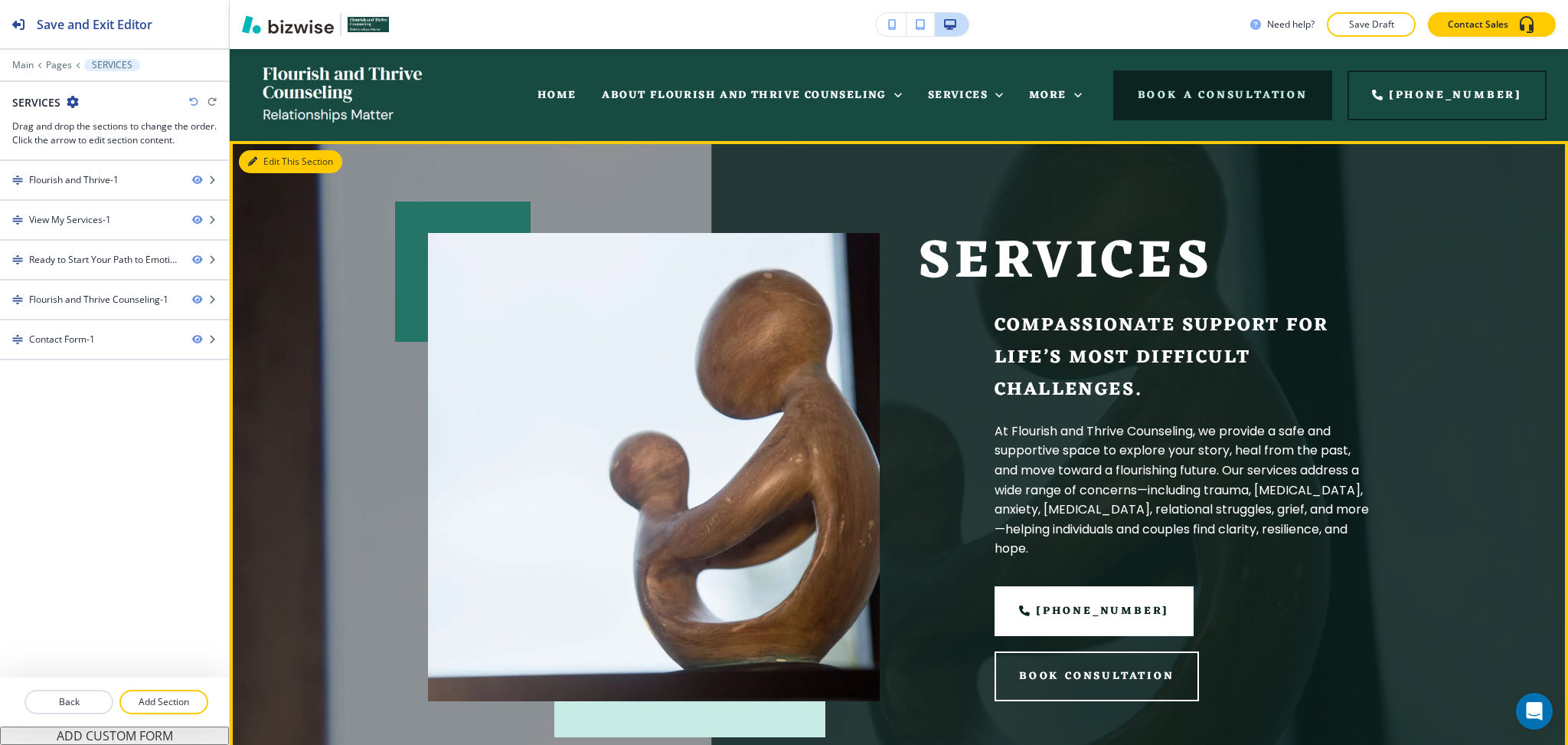
click at [274, 166] on button "Edit This Section" at bounding box center [290, 161] width 103 height 23
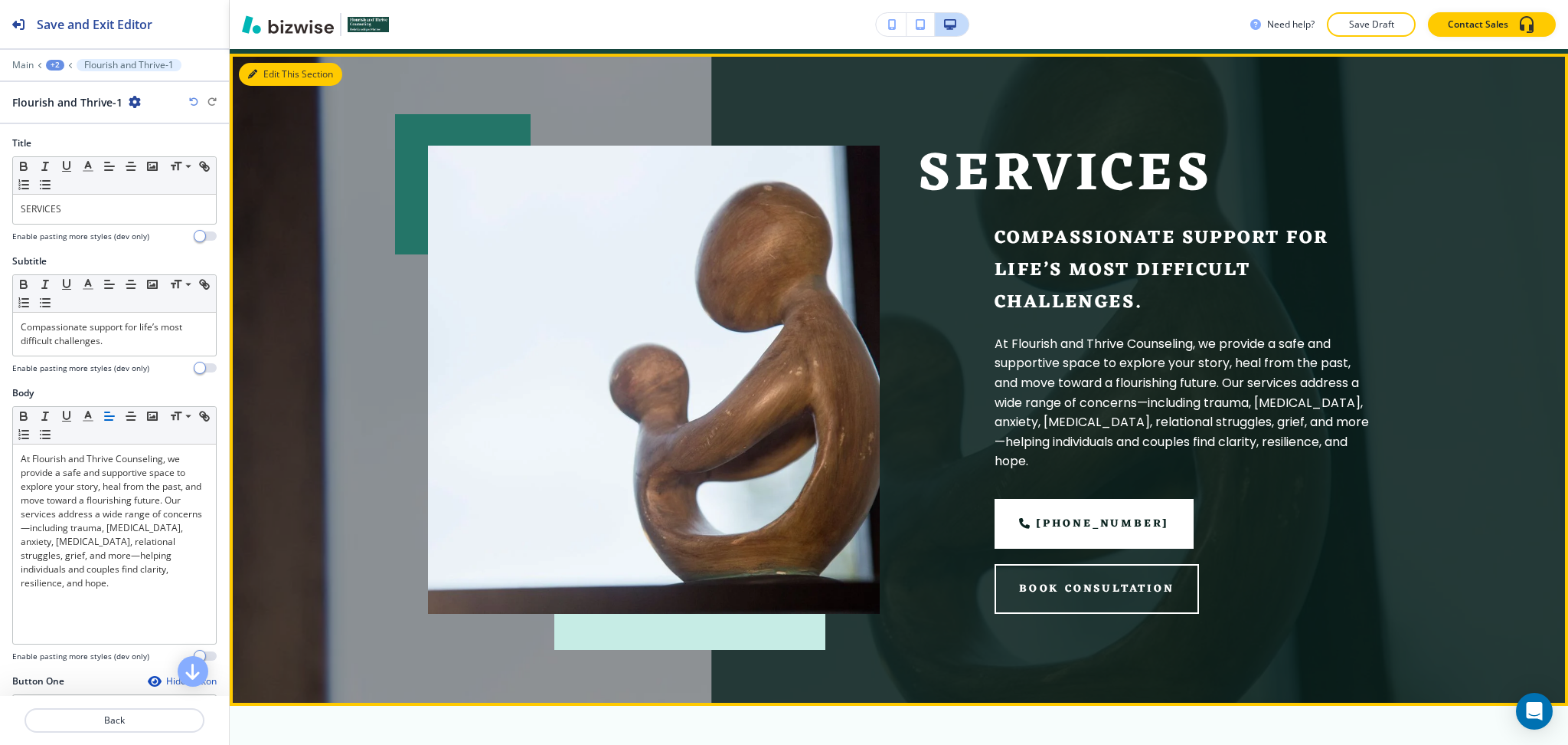
scroll to position [92, 0]
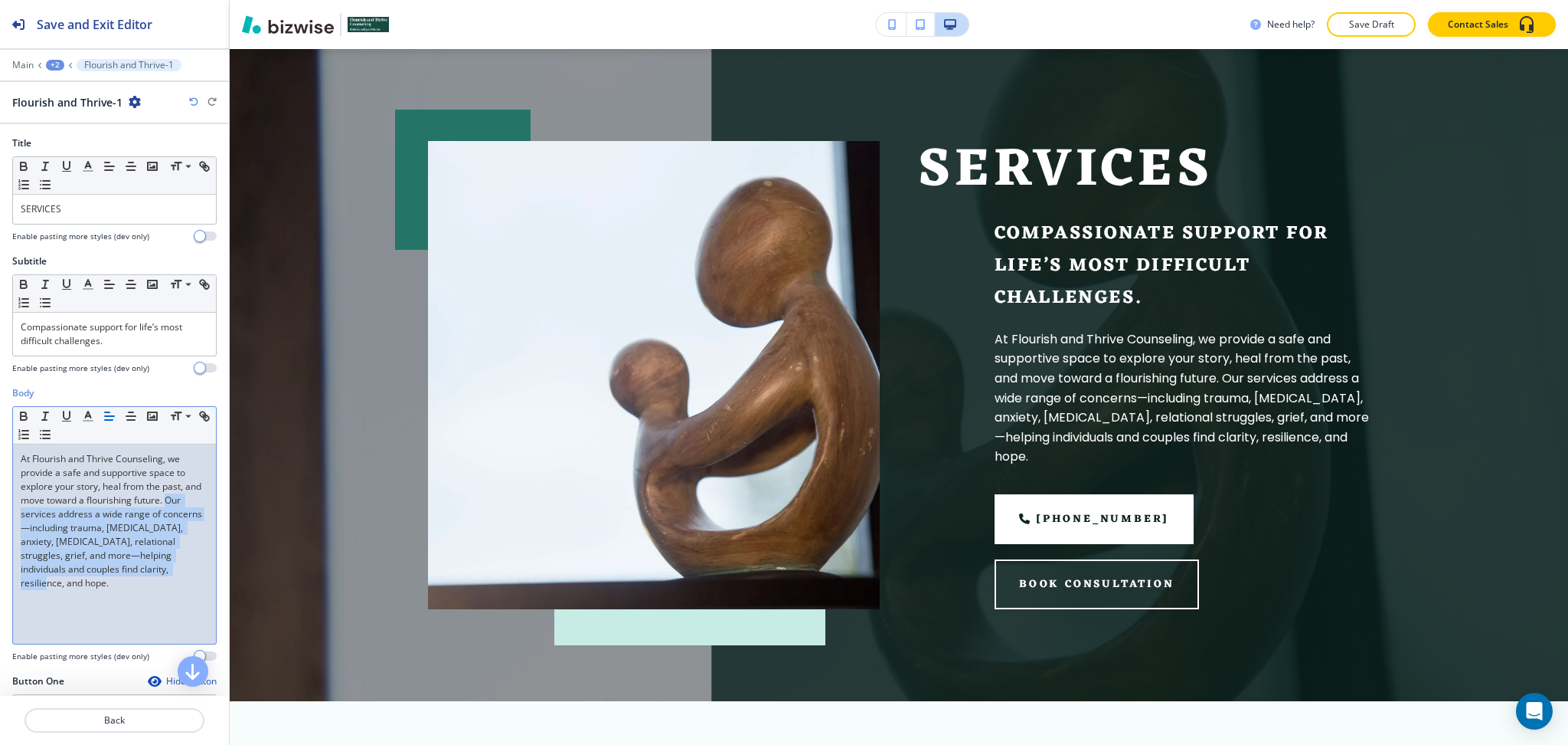
drag, startPoint x: 141, startPoint y: 587, endPoint x: 0, endPoint y: 517, distance: 157.4
click at [0, 517] on div "Body Small Normal Large Huge At Flourish and Thrive Counseling, we provide a sa…" at bounding box center [114, 530] width 229 height 288
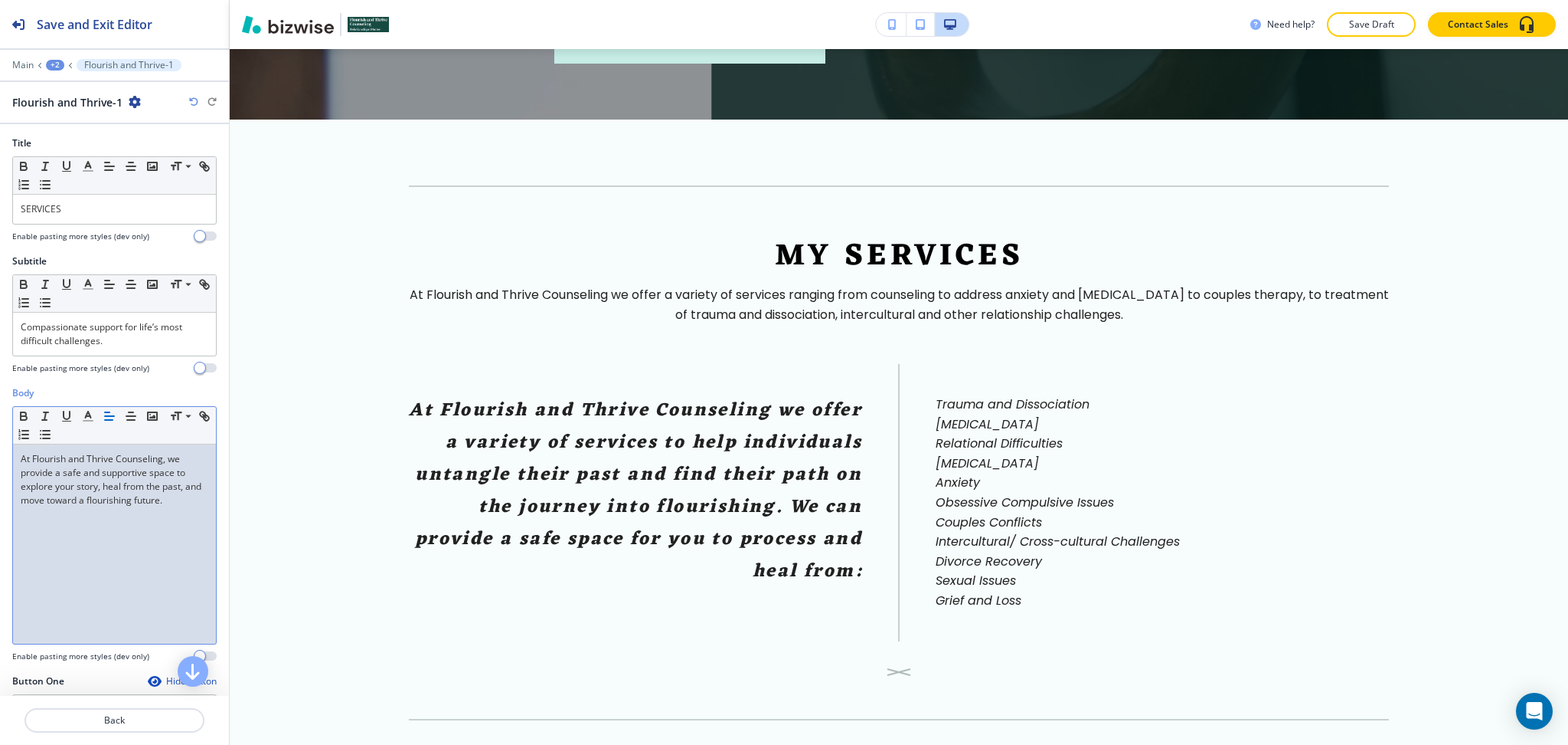
scroll to position [0, 0]
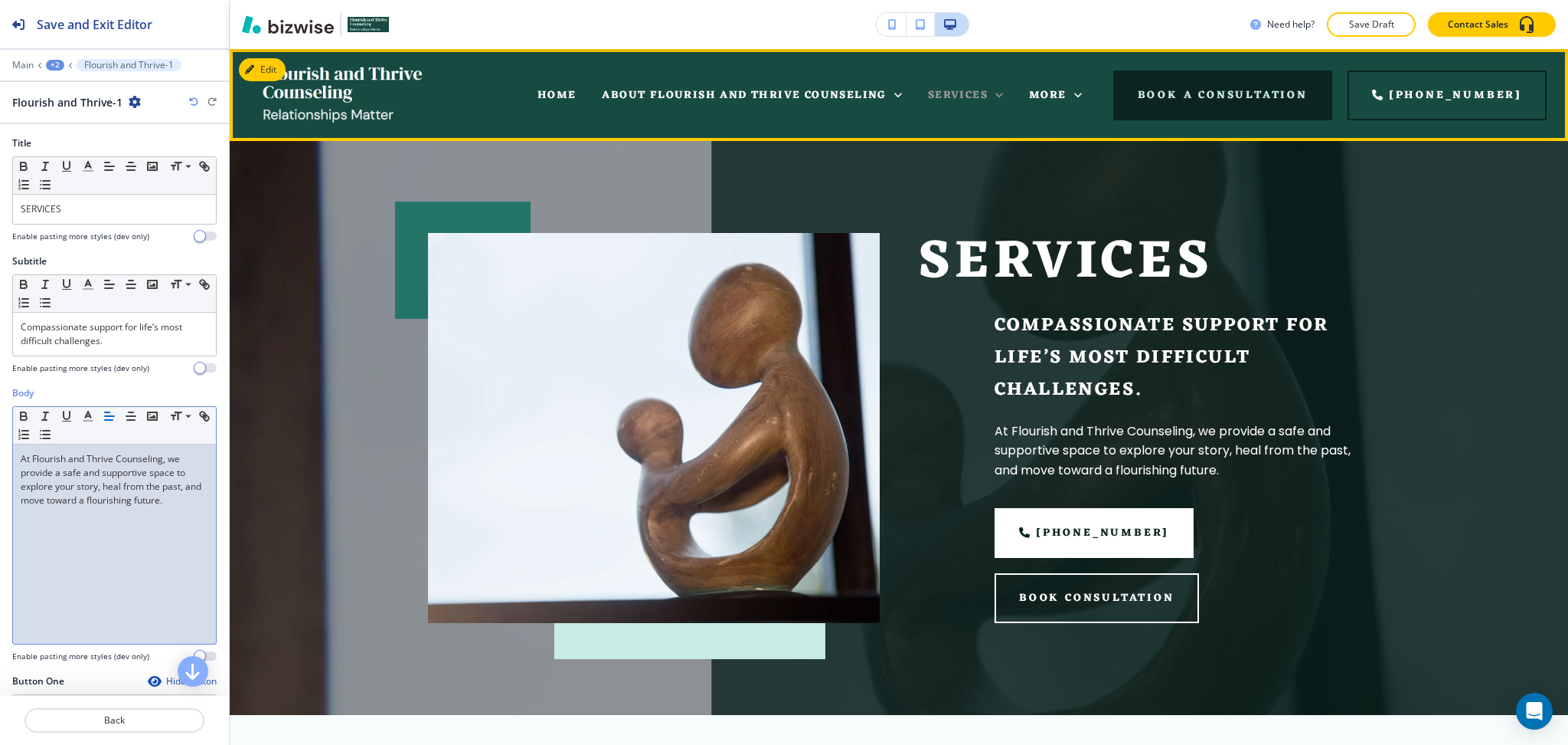
click at [1007, 99] on icon at bounding box center [999, 95] width 15 height 15
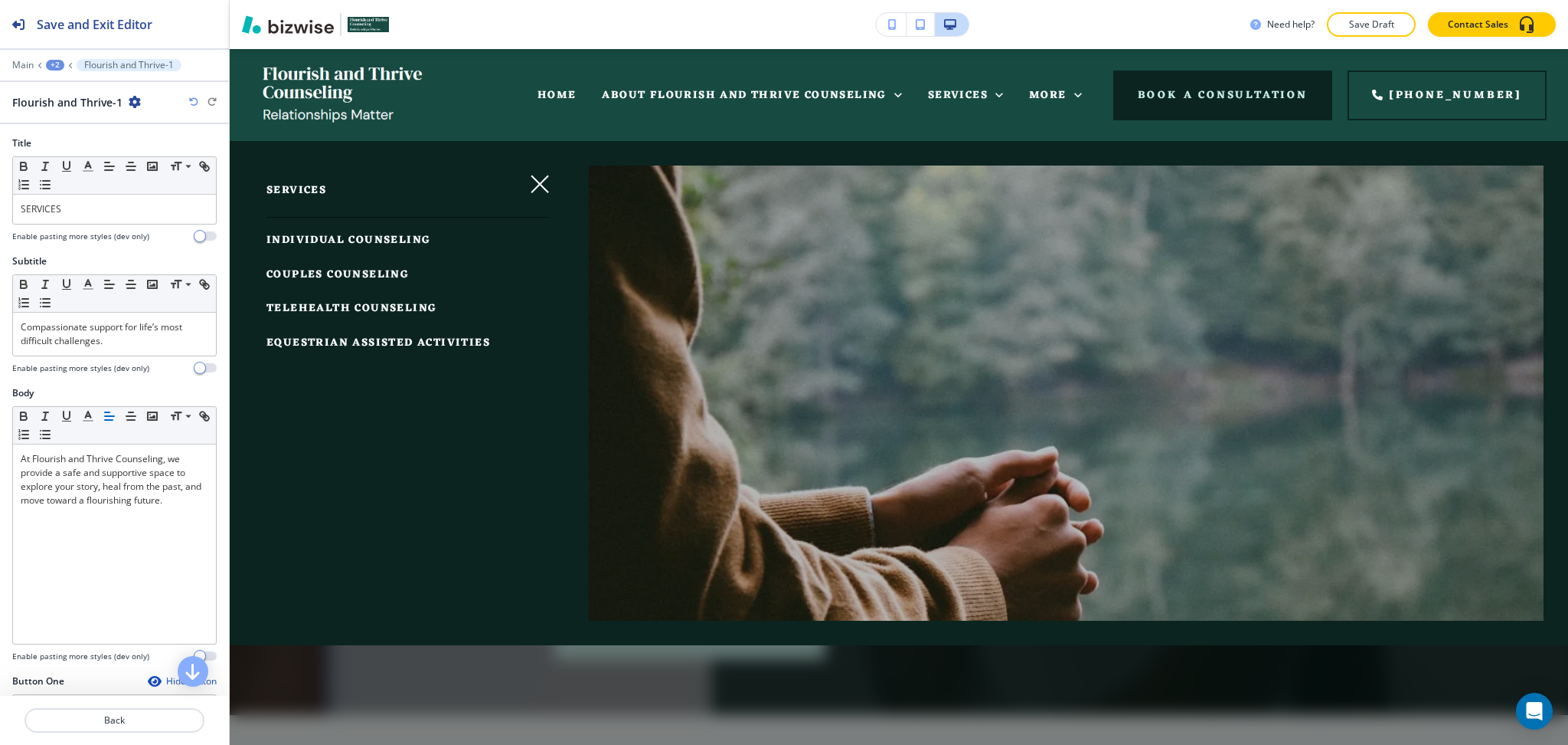
click at [340, 237] on span "INDIVIDUAL COUNSELING" at bounding box center [348, 240] width 164 height 19
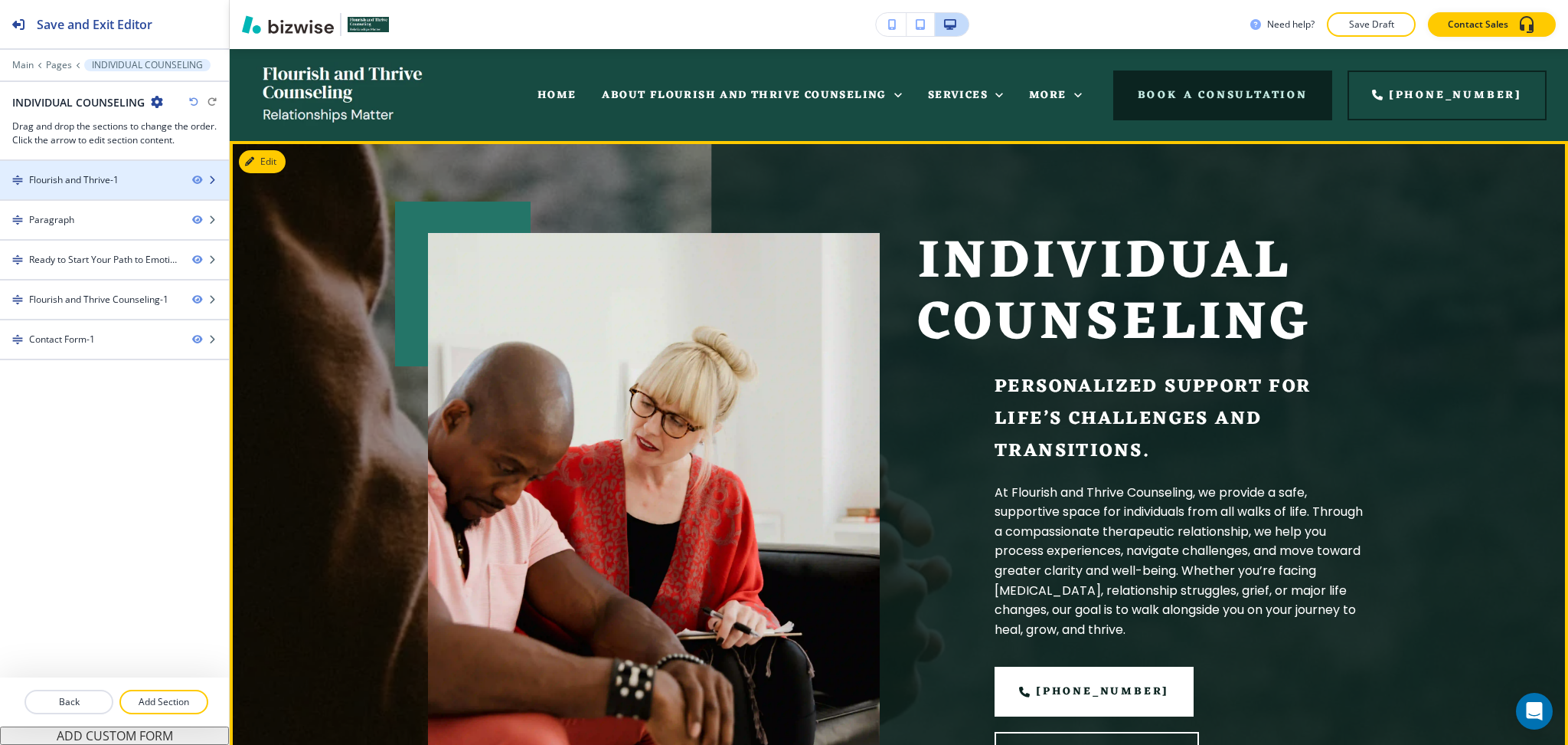
click at [61, 179] on div "Flourish and Thrive-1" at bounding box center [74, 180] width 90 height 13
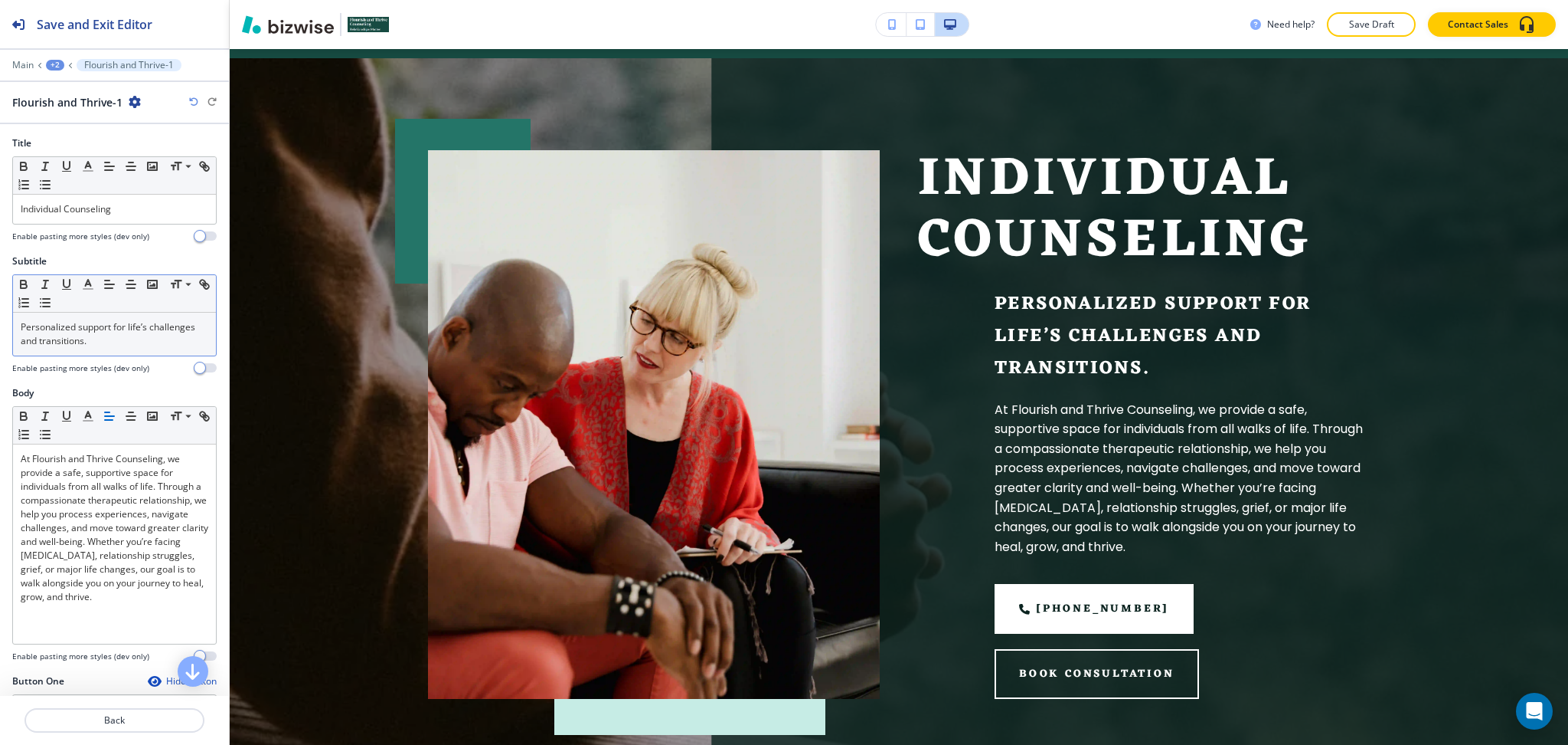
scroll to position [92, 0]
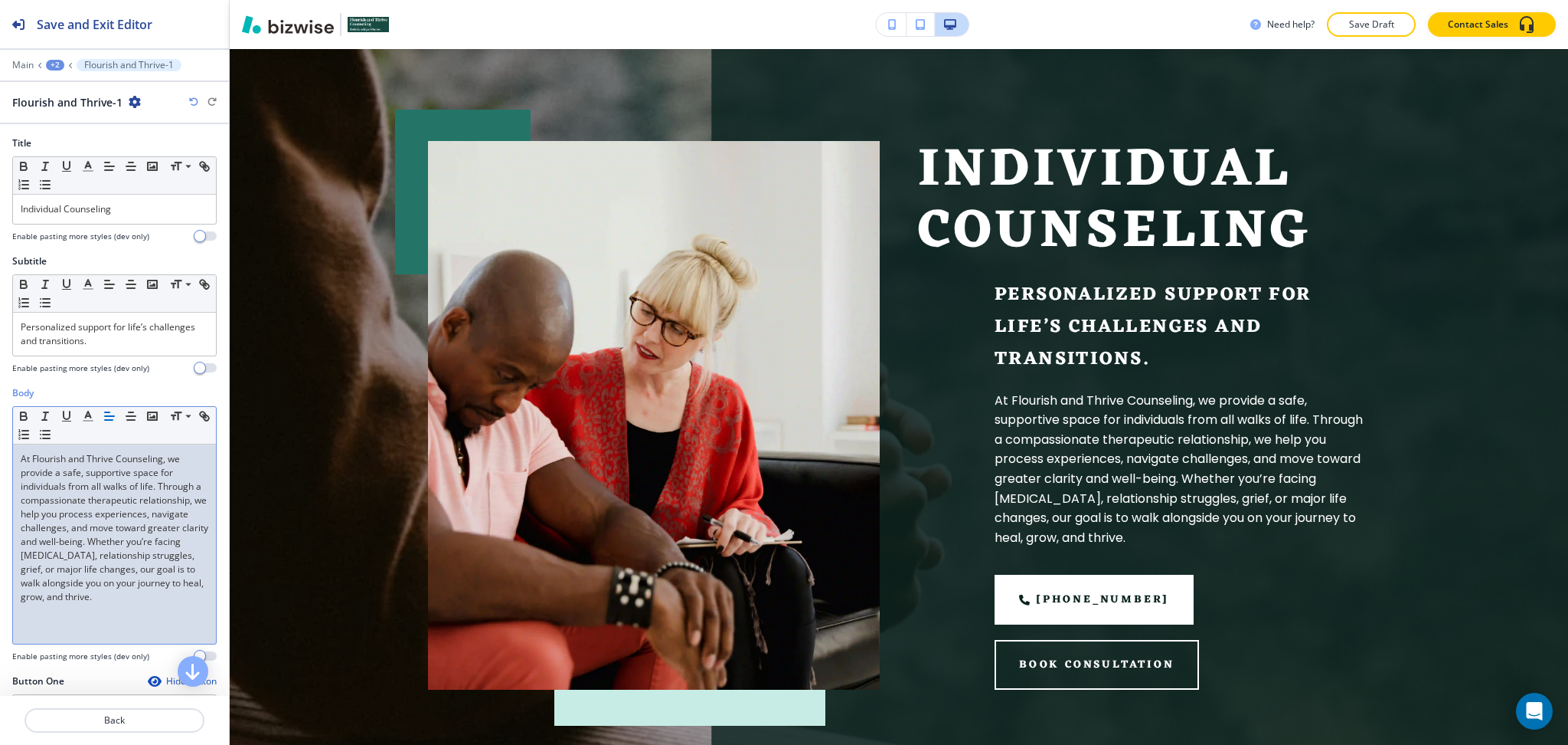
drag, startPoint x: 198, startPoint y: 613, endPoint x: 55, endPoint y: 542, distance: 159.7
click at [51, 547] on div "At Flourish and Thrive Counseling, we provide a safe, supportive space for indi…" at bounding box center [115, 544] width 203 height 199
drag, startPoint x: 50, startPoint y: 556, endPoint x: 203, endPoint y: 606, distance: 161.0
click at [203, 606] on div "Body Small Normal Large Huge At Flourish and Thrive Counseling, we provide a sa…" at bounding box center [114, 530] width 229 height 288
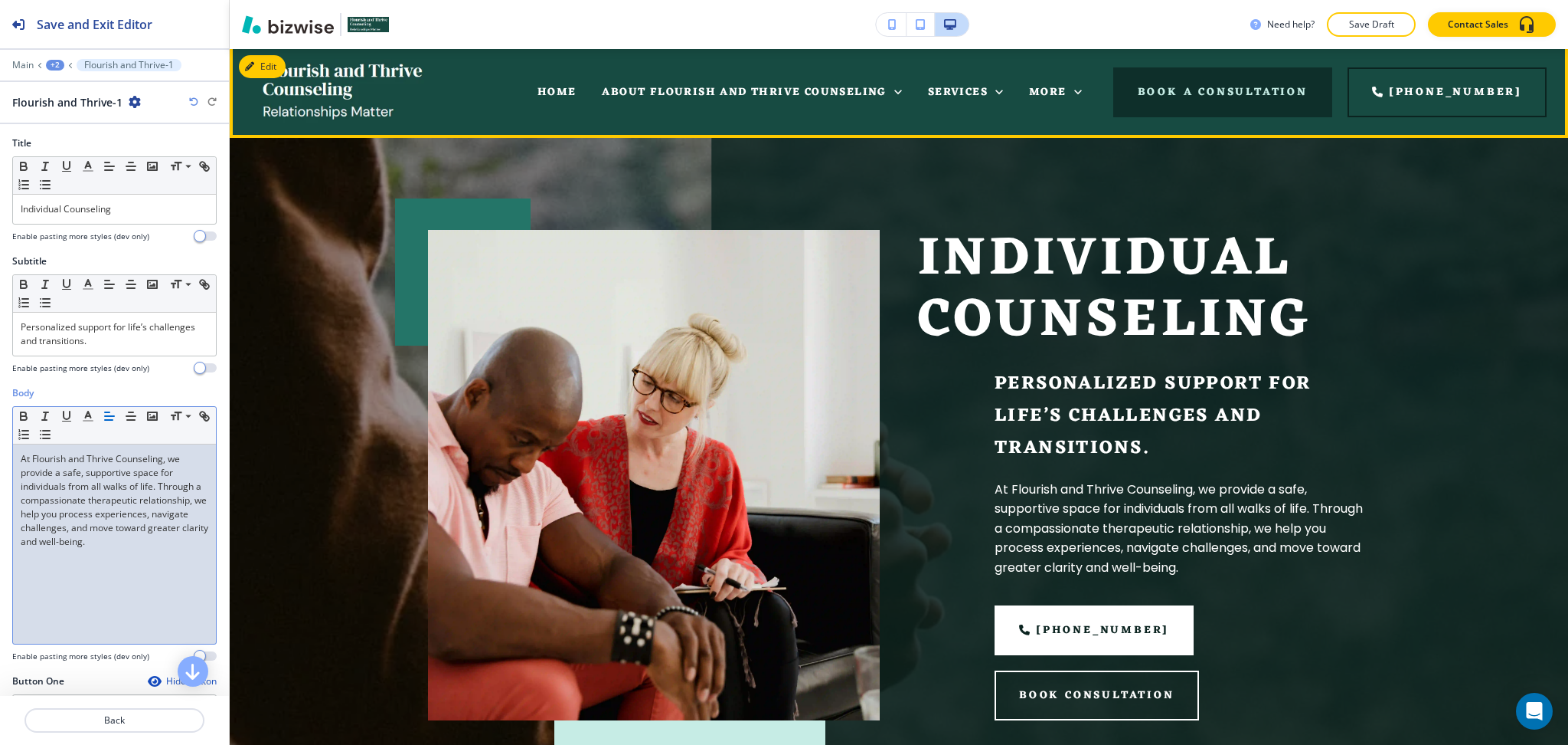
scroll to position [0, 0]
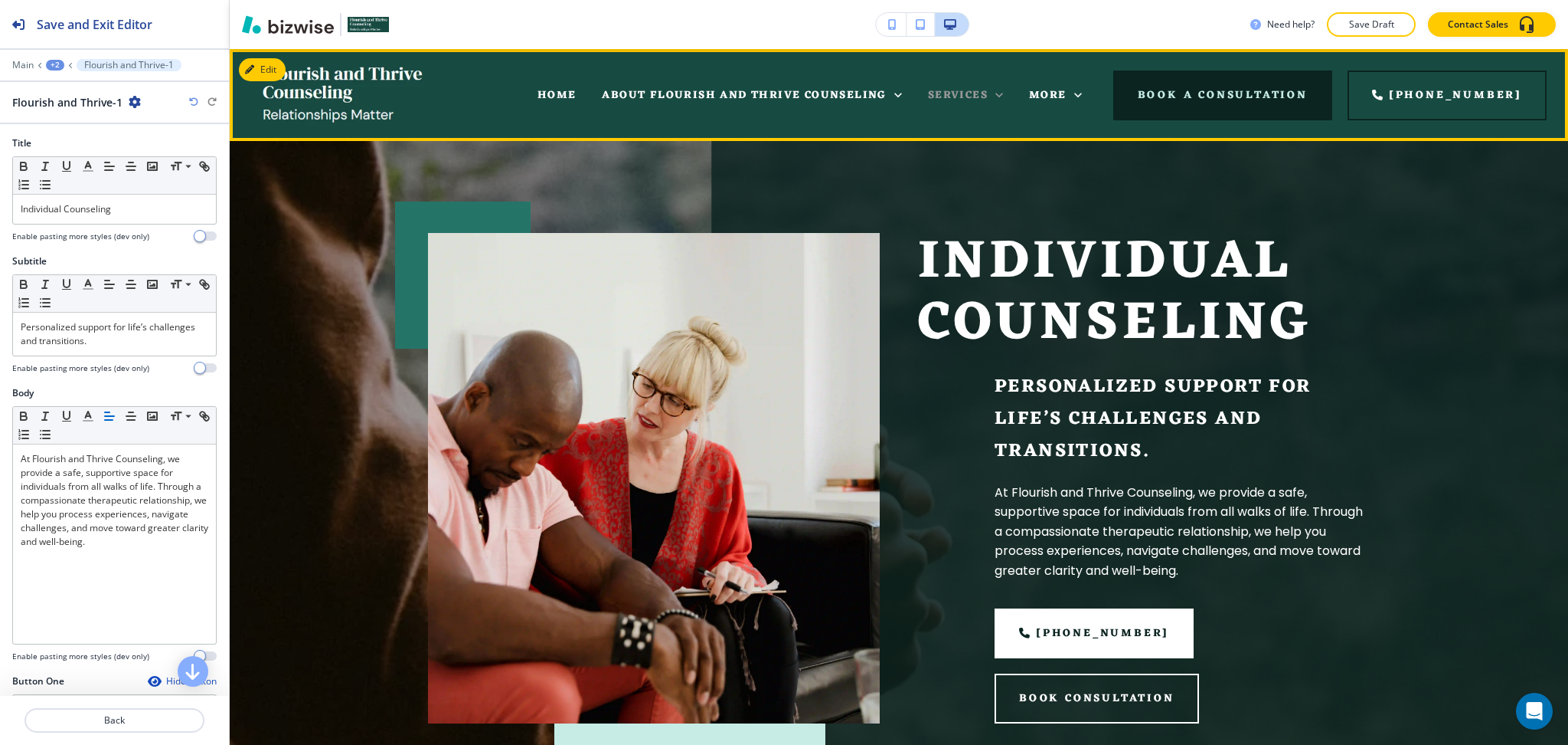
click at [1007, 89] on icon at bounding box center [999, 95] width 15 height 15
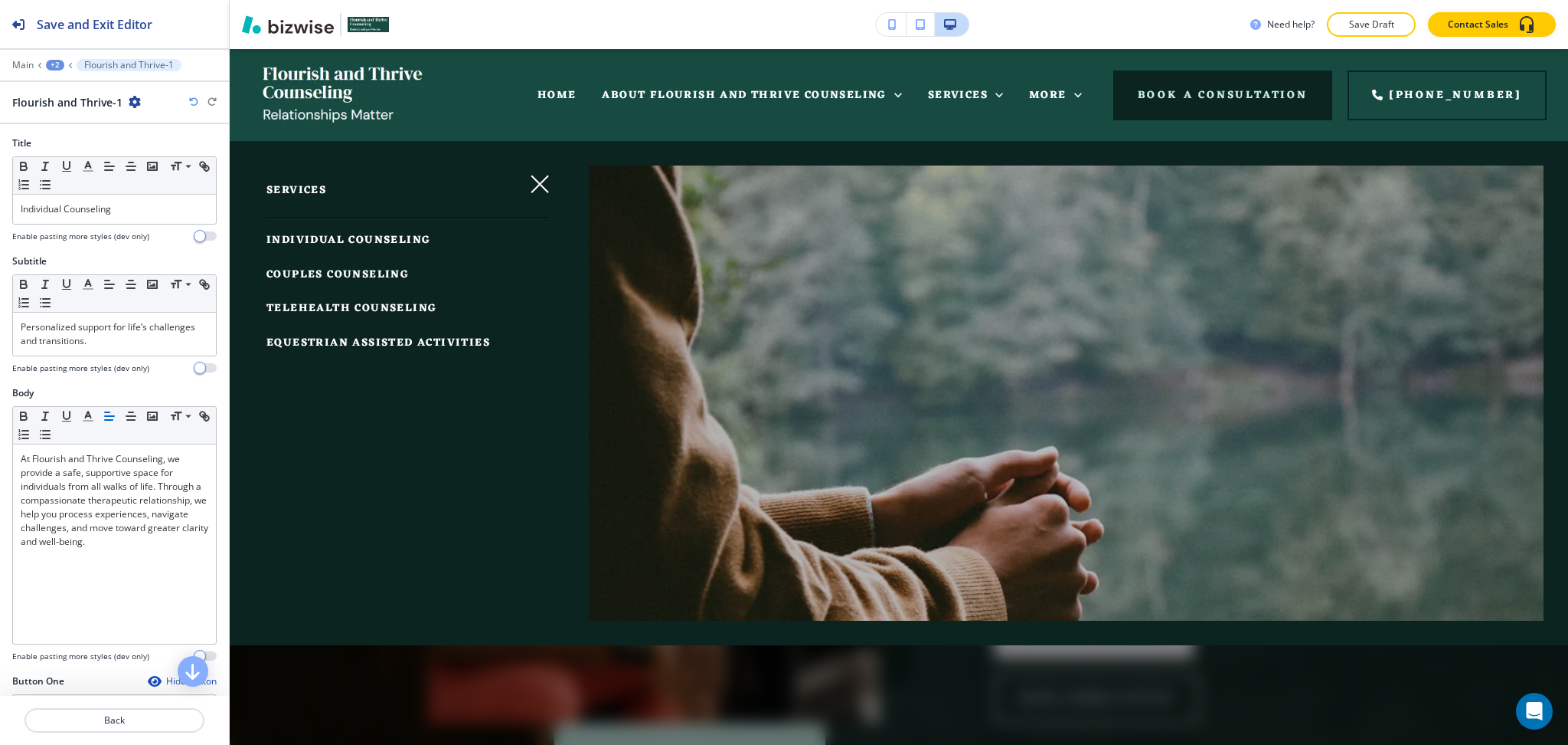
click at [385, 274] on span "COUPLES COUNSELING" at bounding box center [337, 274] width 143 height 19
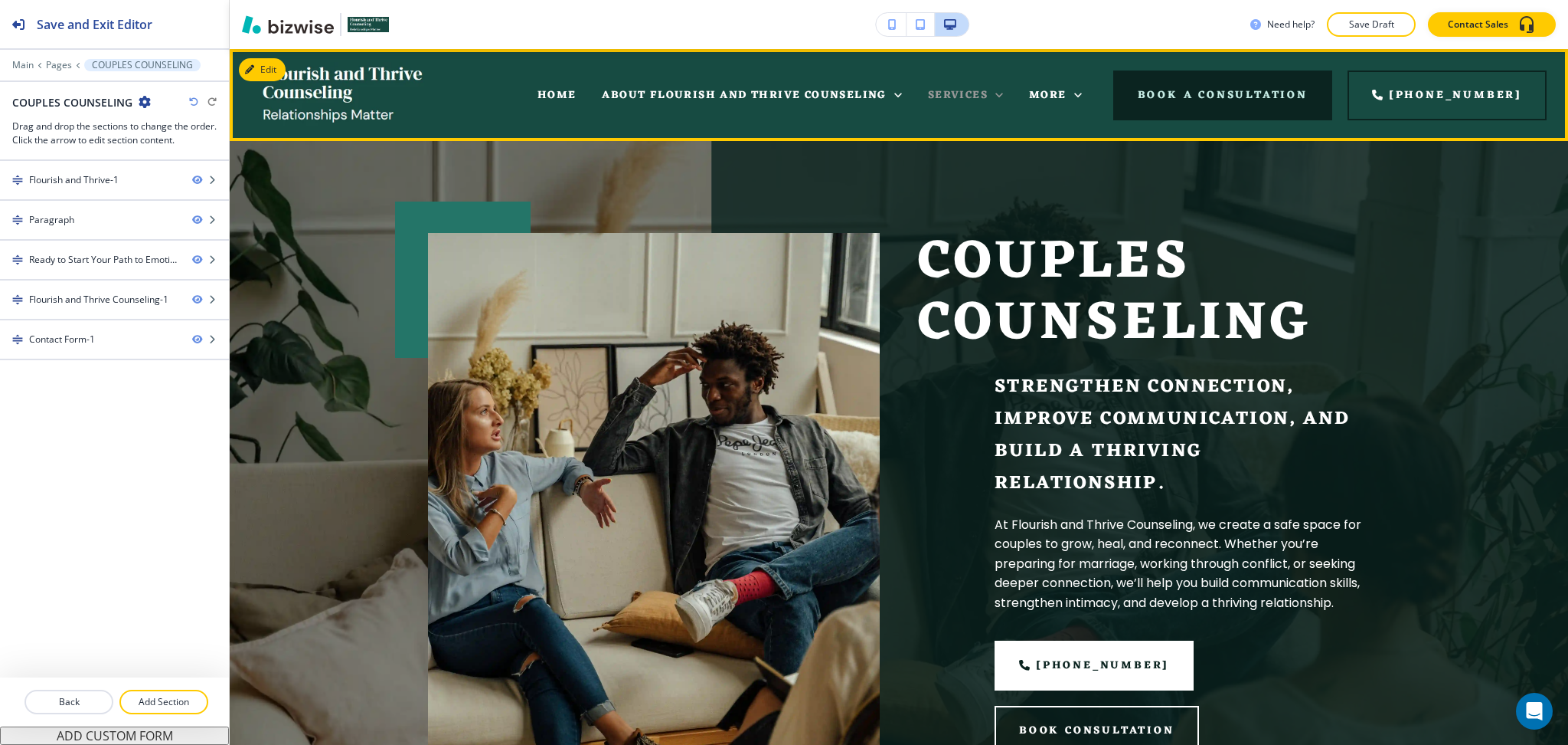
click at [1007, 93] on icon at bounding box center [999, 95] width 15 height 15
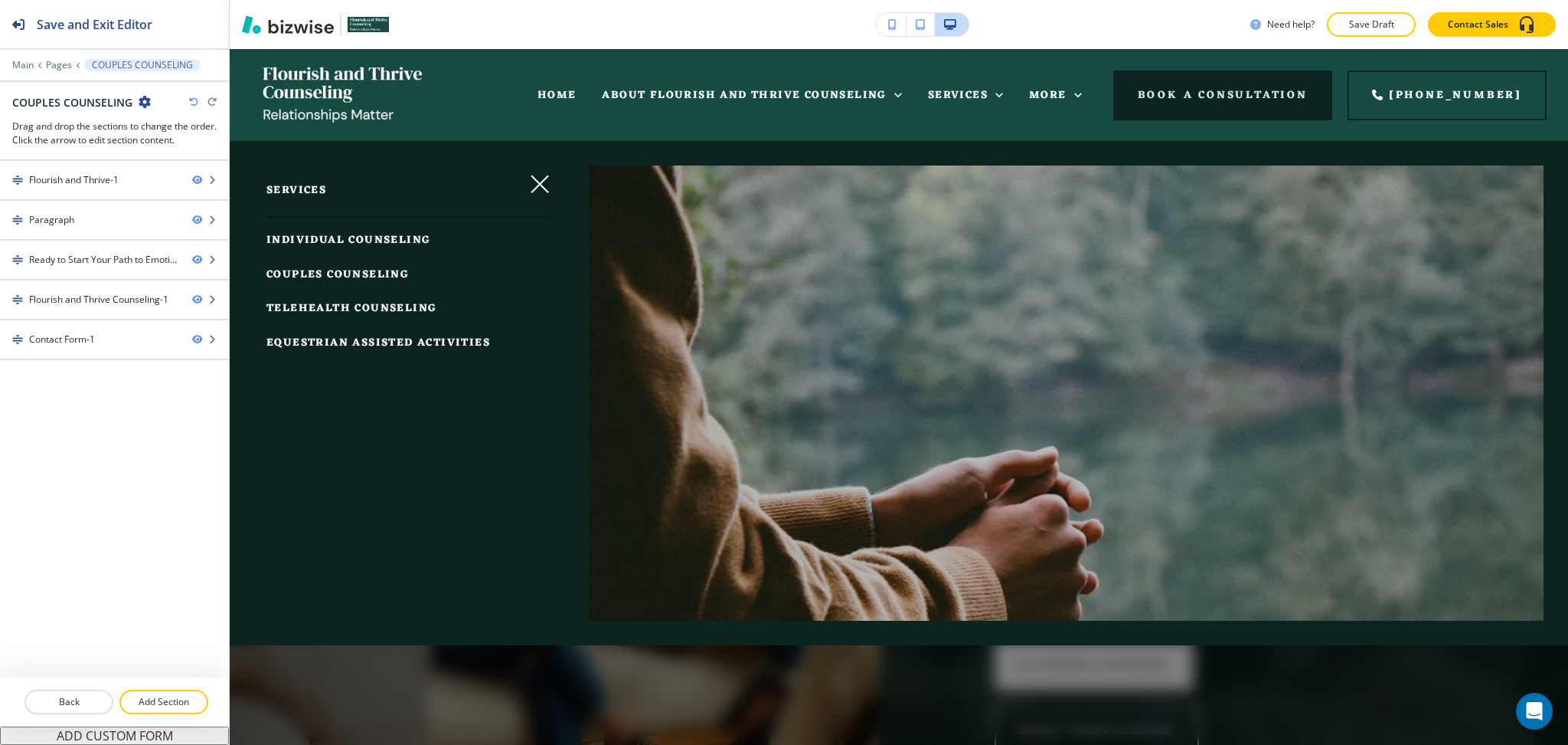
click at [406, 301] on span "TELEHEALTH COUNSELING" at bounding box center [351, 308] width 170 height 19
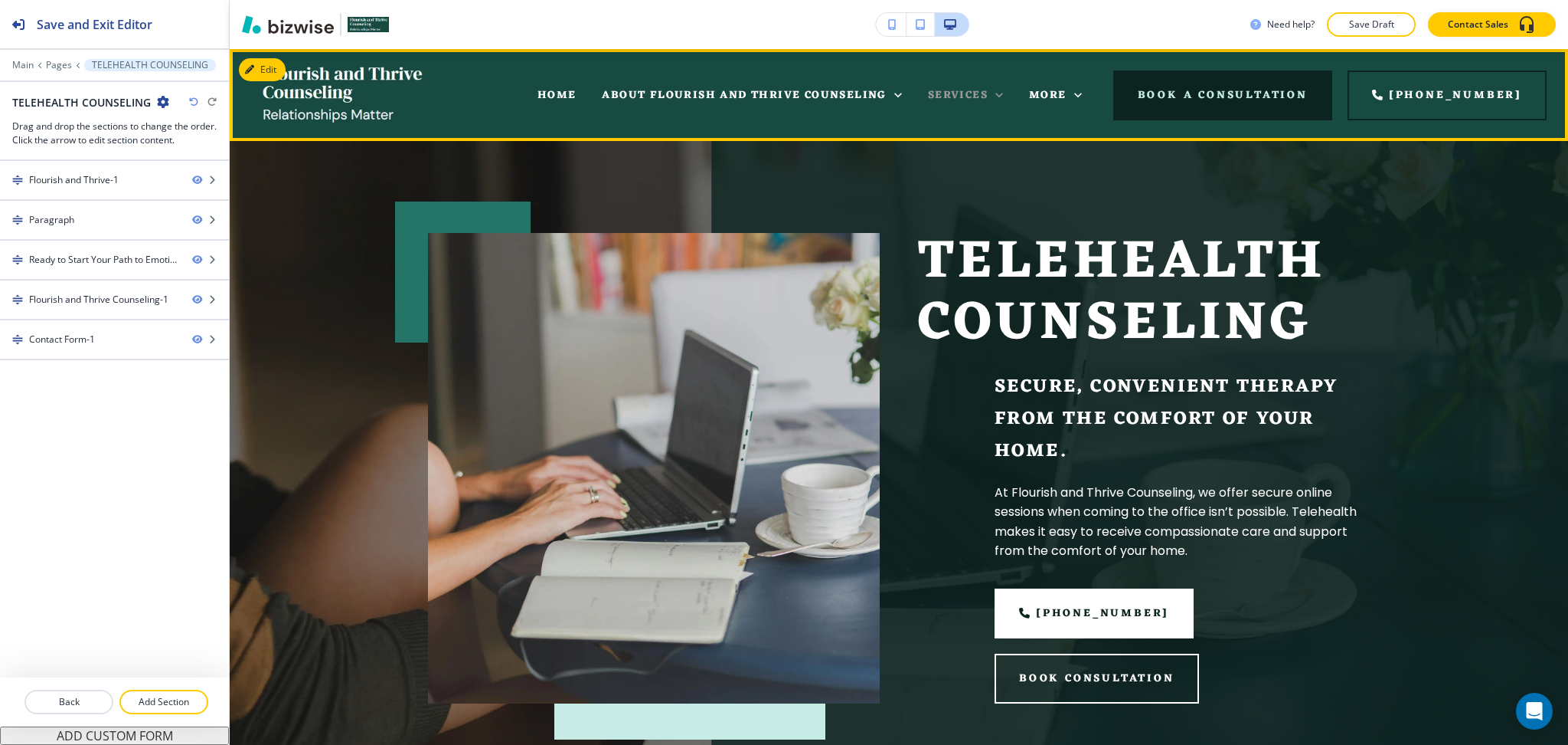
click at [1003, 93] on icon at bounding box center [999, 95] width 8 height 5
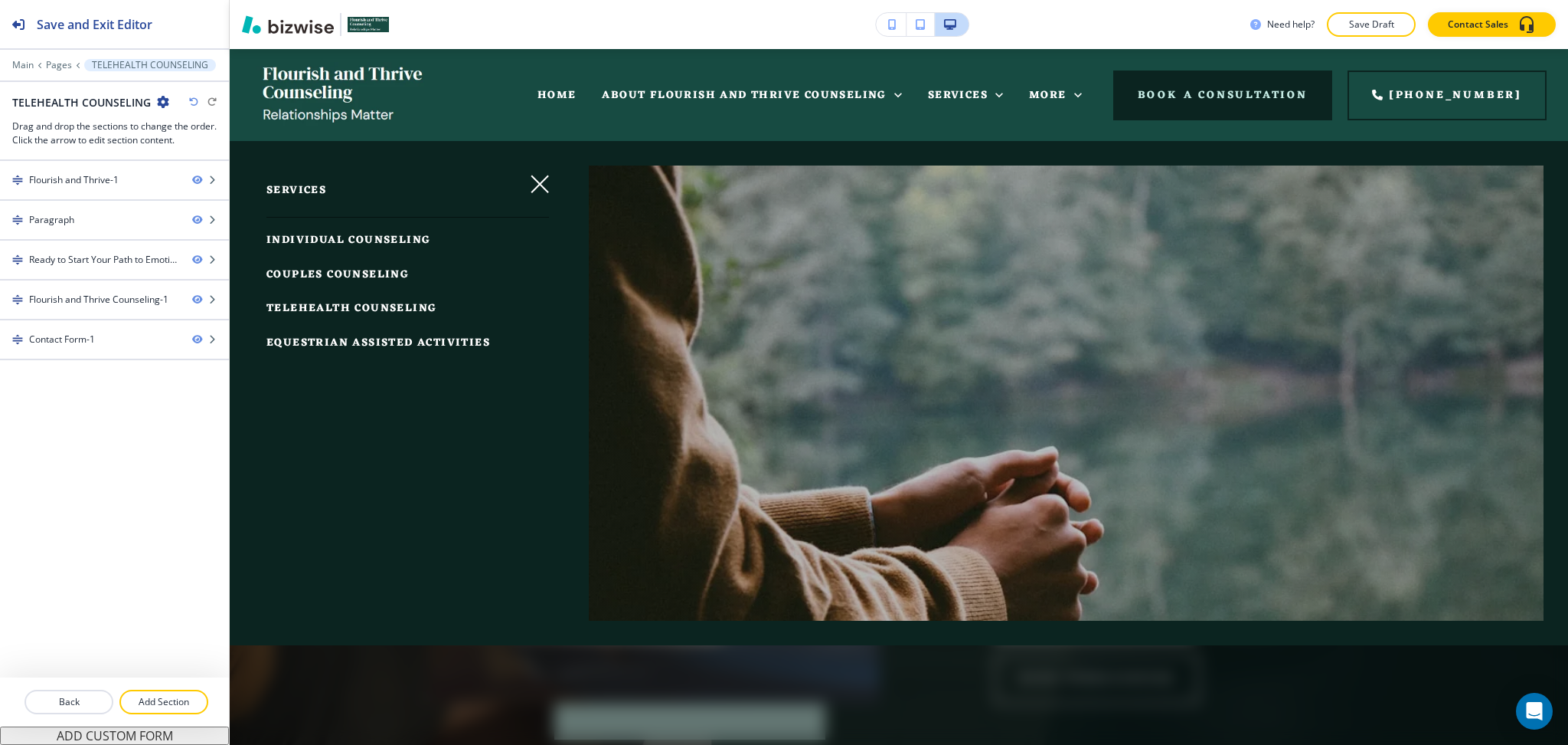
click at [367, 341] on span "EQUESTRIAN ASSISTED ACTIVITIES" at bounding box center [378, 343] width 224 height 19
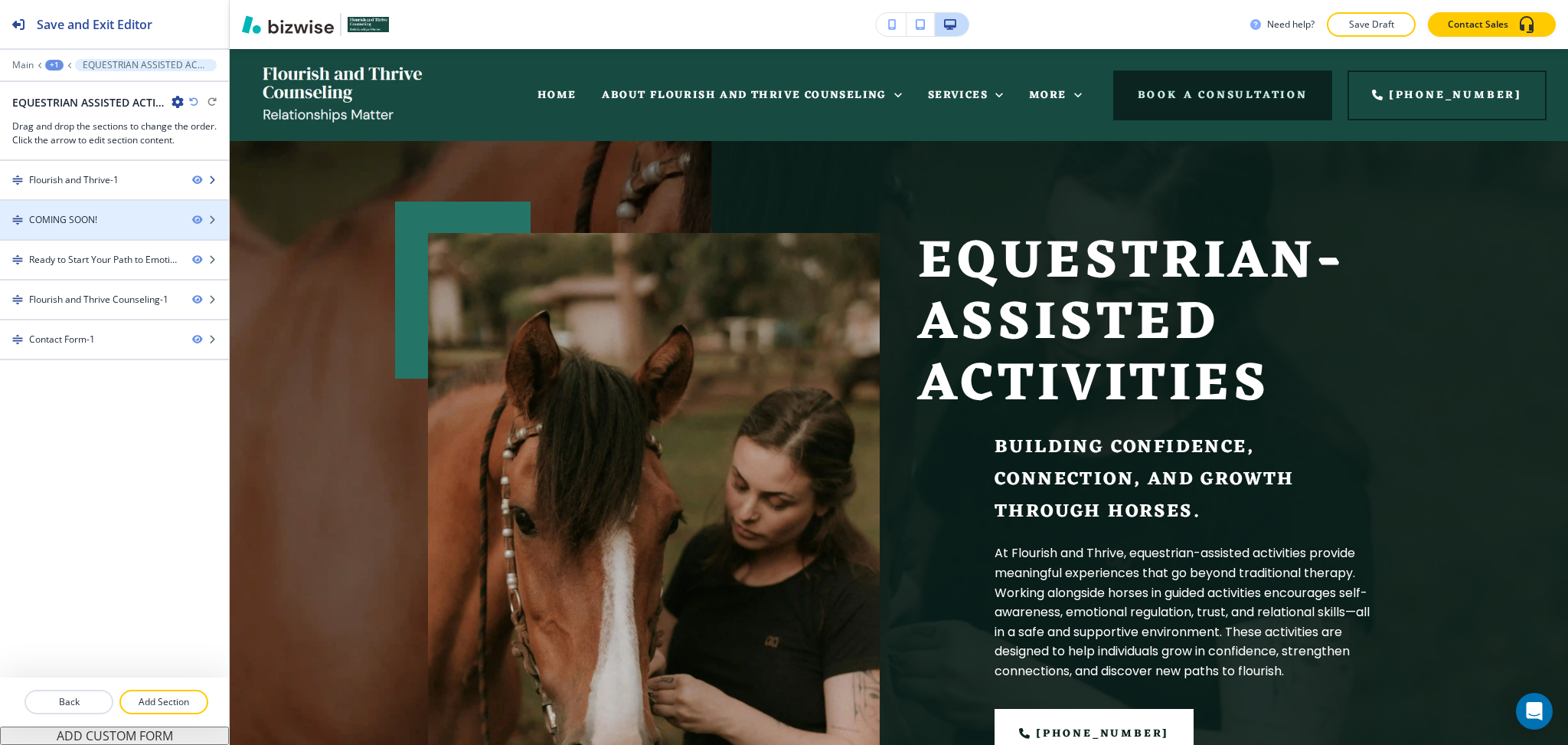
click at [80, 178] on div "Flourish and Thrive-1" at bounding box center [74, 180] width 90 height 13
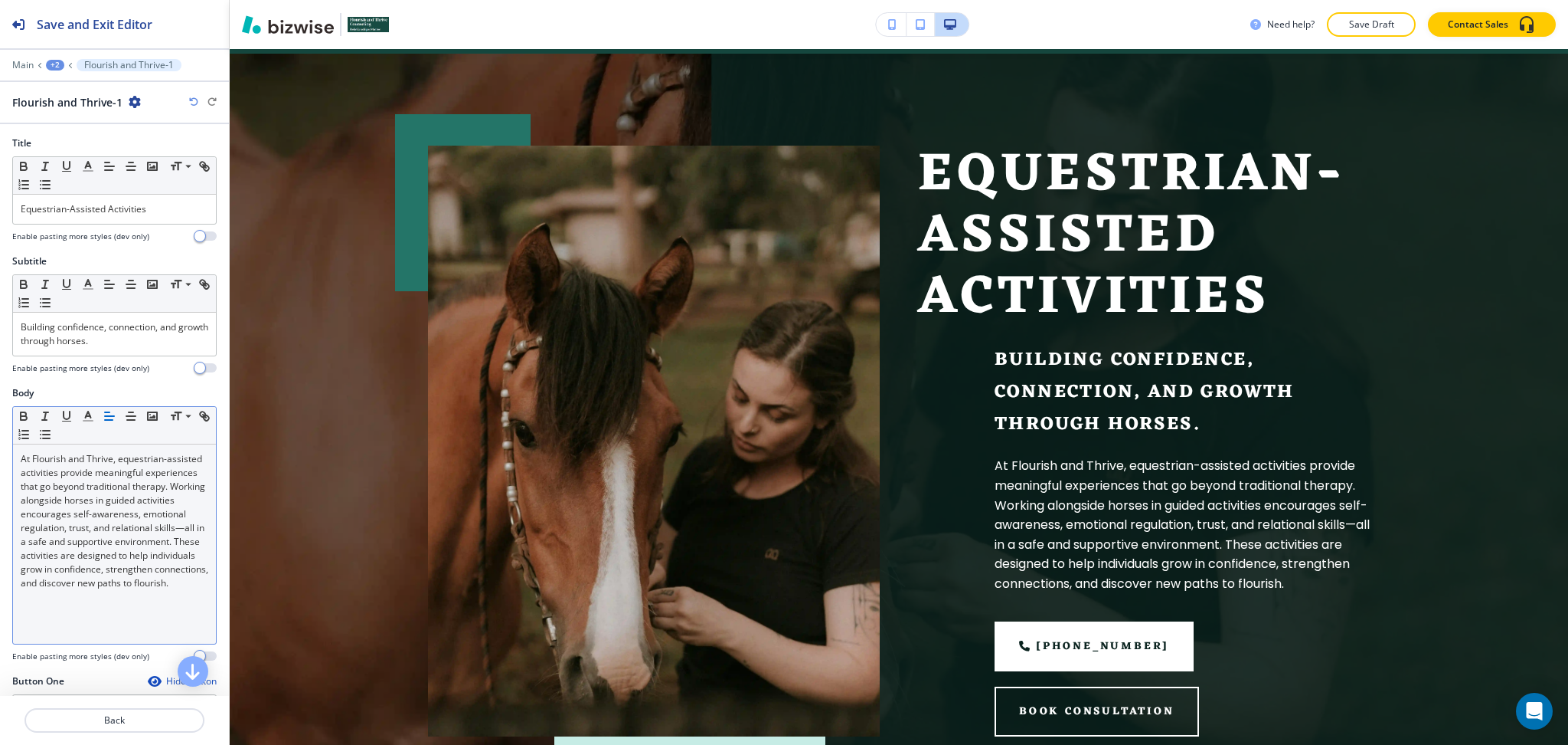
scroll to position [92, 0]
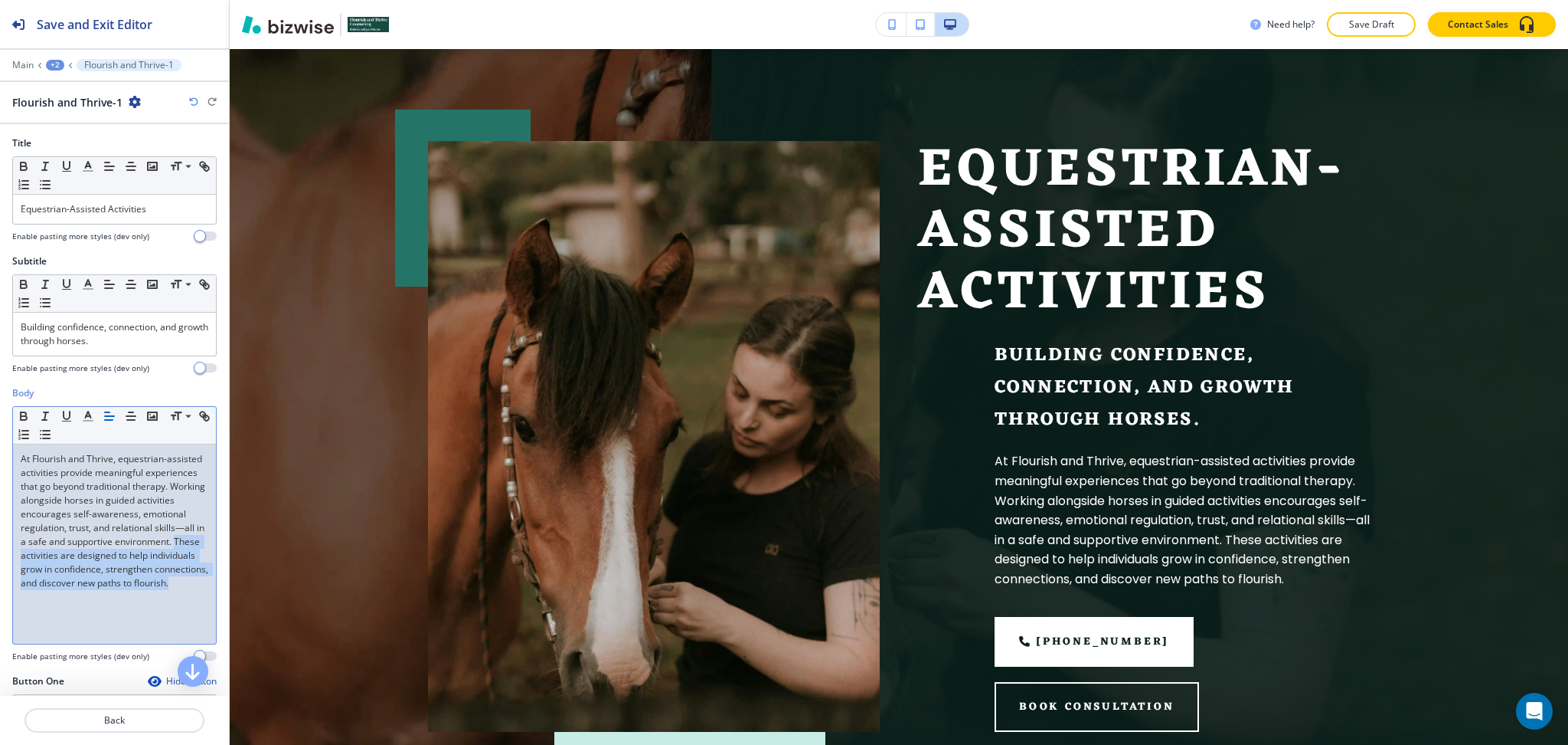
drag, startPoint x: 141, startPoint y: 624, endPoint x: 131, endPoint y: 558, distance: 66.8
click at [131, 558] on div "At Flourish and Thrive, equestrian-assisted activities provide meaningful exper…" at bounding box center [115, 544] width 203 height 199
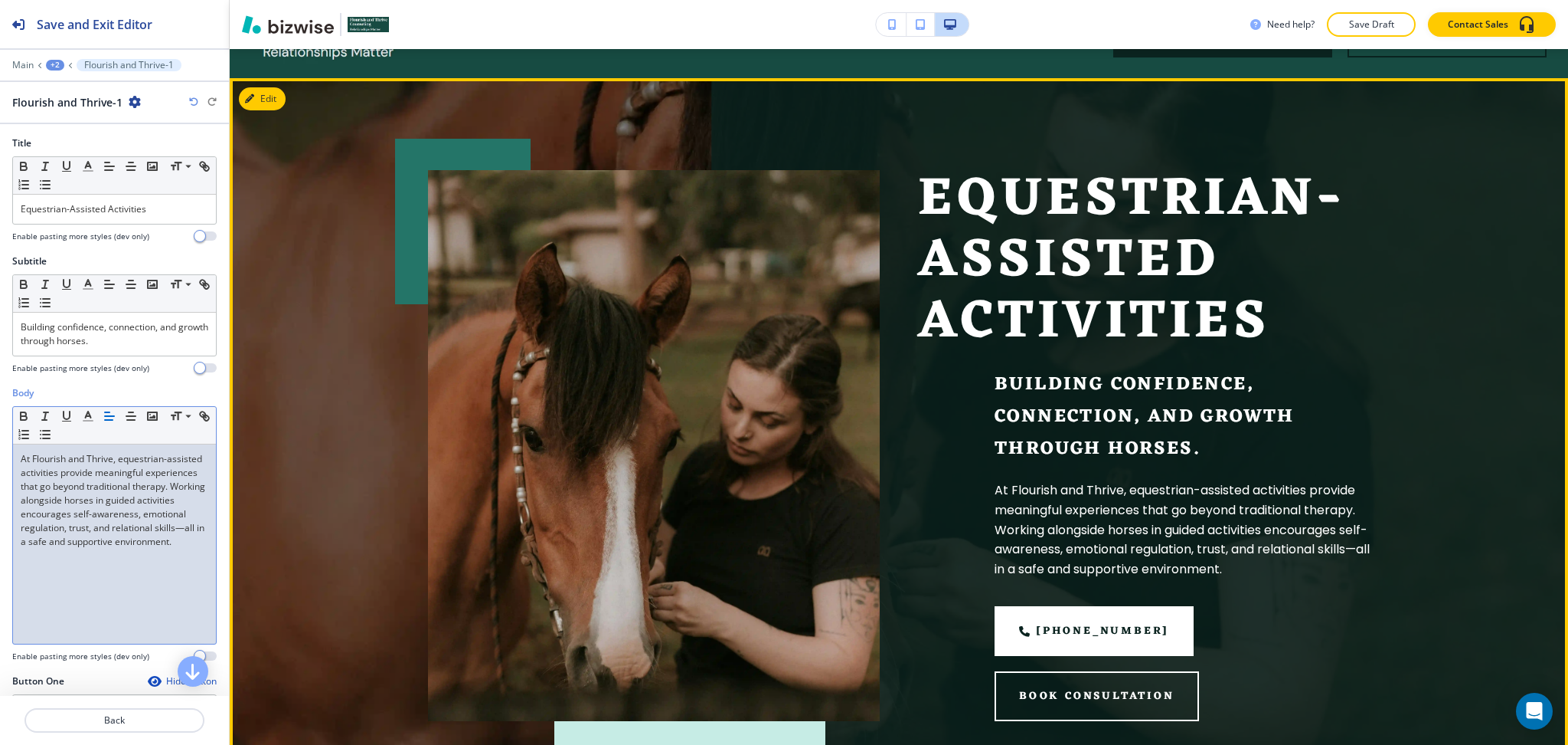
scroll to position [0, 0]
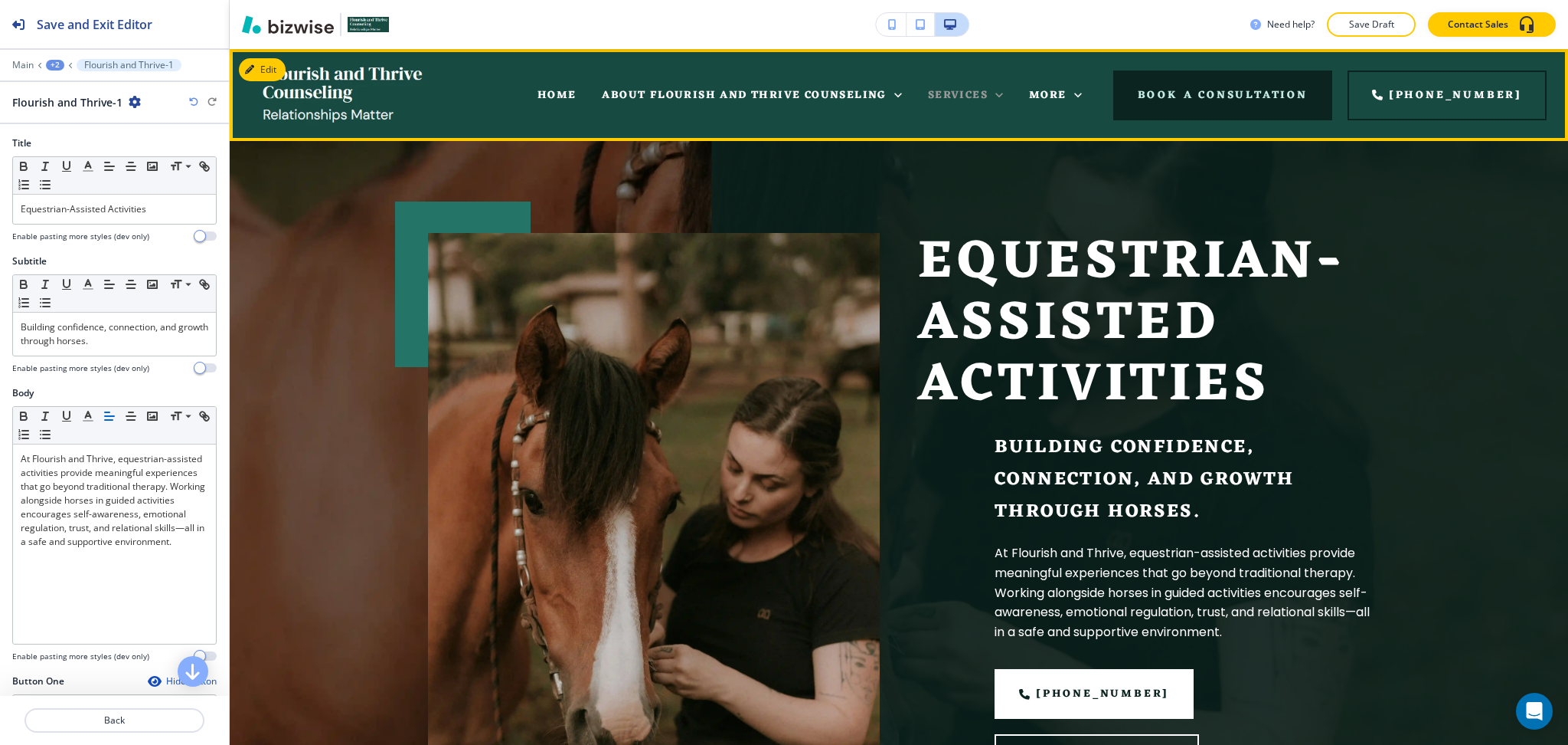
click at [1007, 91] on icon at bounding box center [999, 95] width 15 height 15
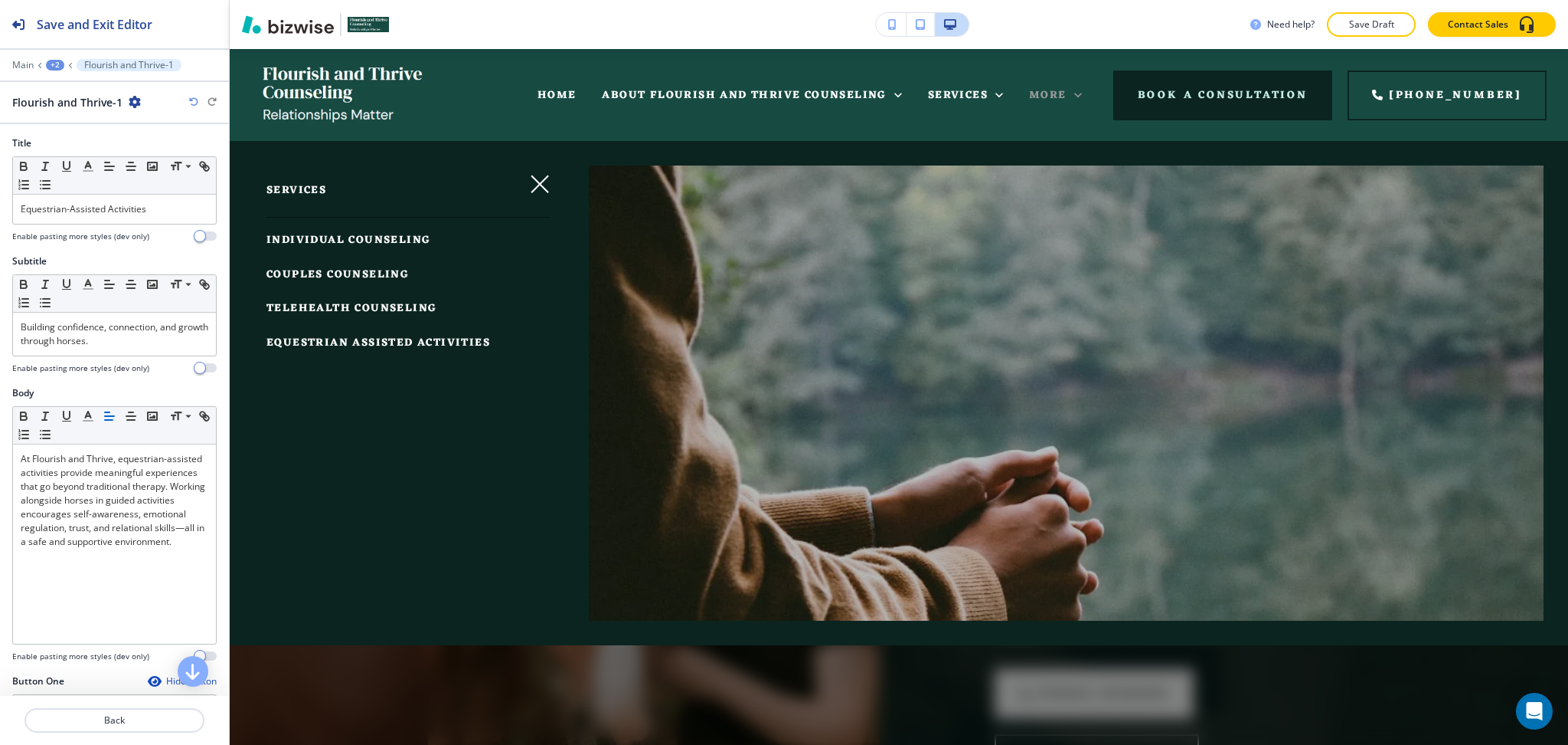
click at [1064, 91] on span "More" at bounding box center [1048, 95] width 38 height 19
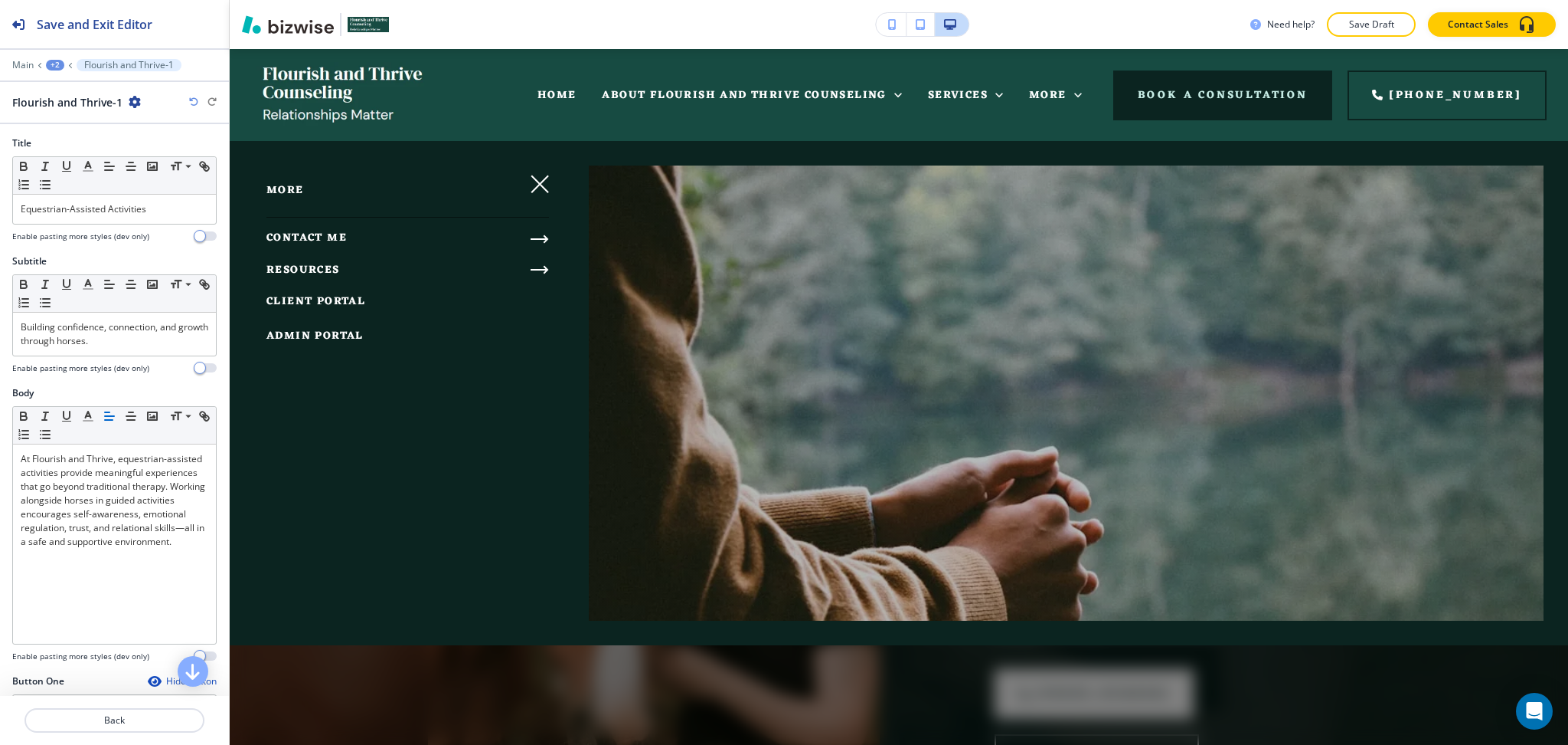
click at [335, 242] on span "CONTACT ME" at bounding box center [307, 238] width 80 height 19
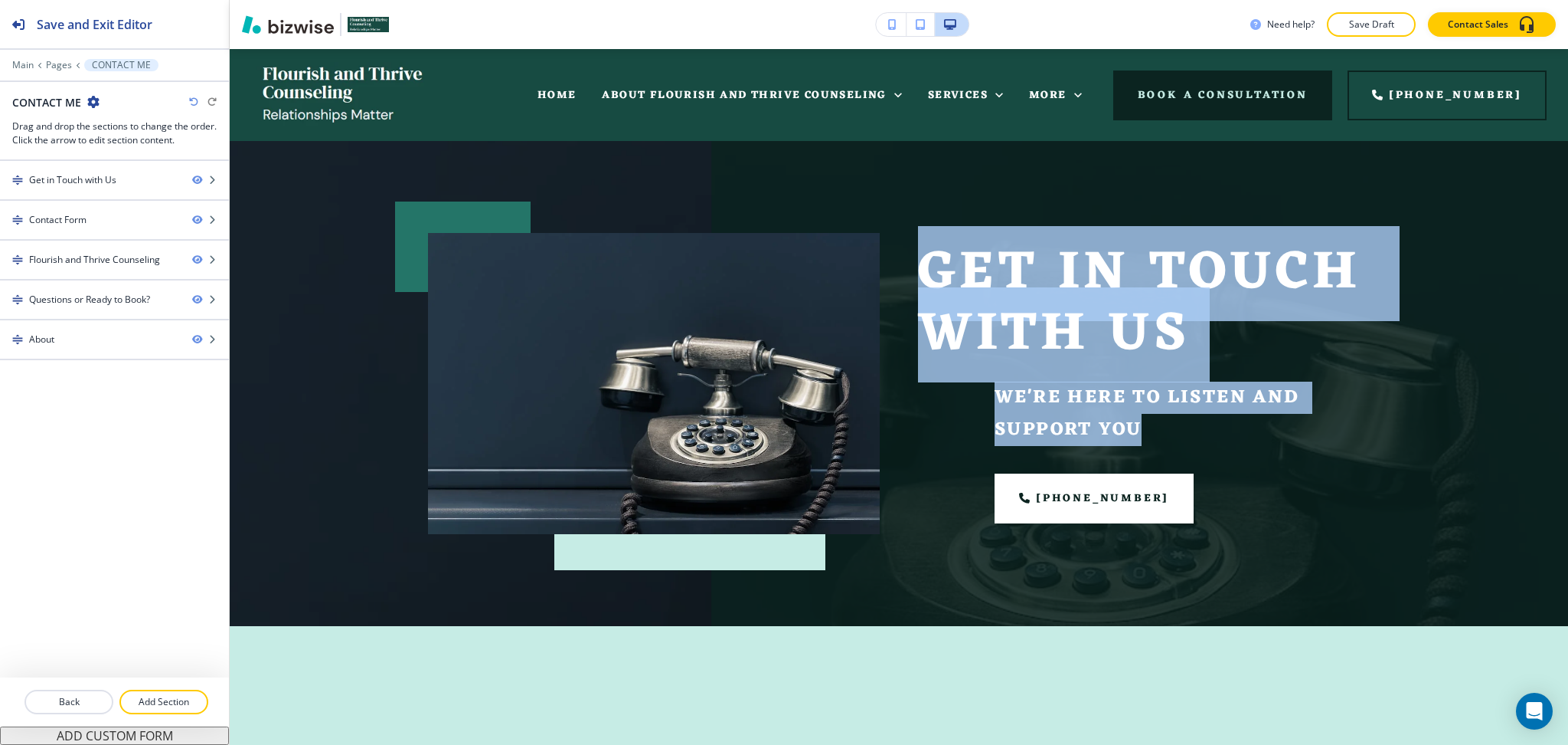
drag, startPoint x: 1173, startPoint y: 434, endPoint x: 917, endPoint y: 270, distance: 304.0
click at [918, 270] on div "Get in Touch with Us We're Here to Listen and Support You (859) 401-2868" at bounding box center [1143, 383] width 451 height 280
copy div "Get in Touch with Us We're Here to Listen and Support You"
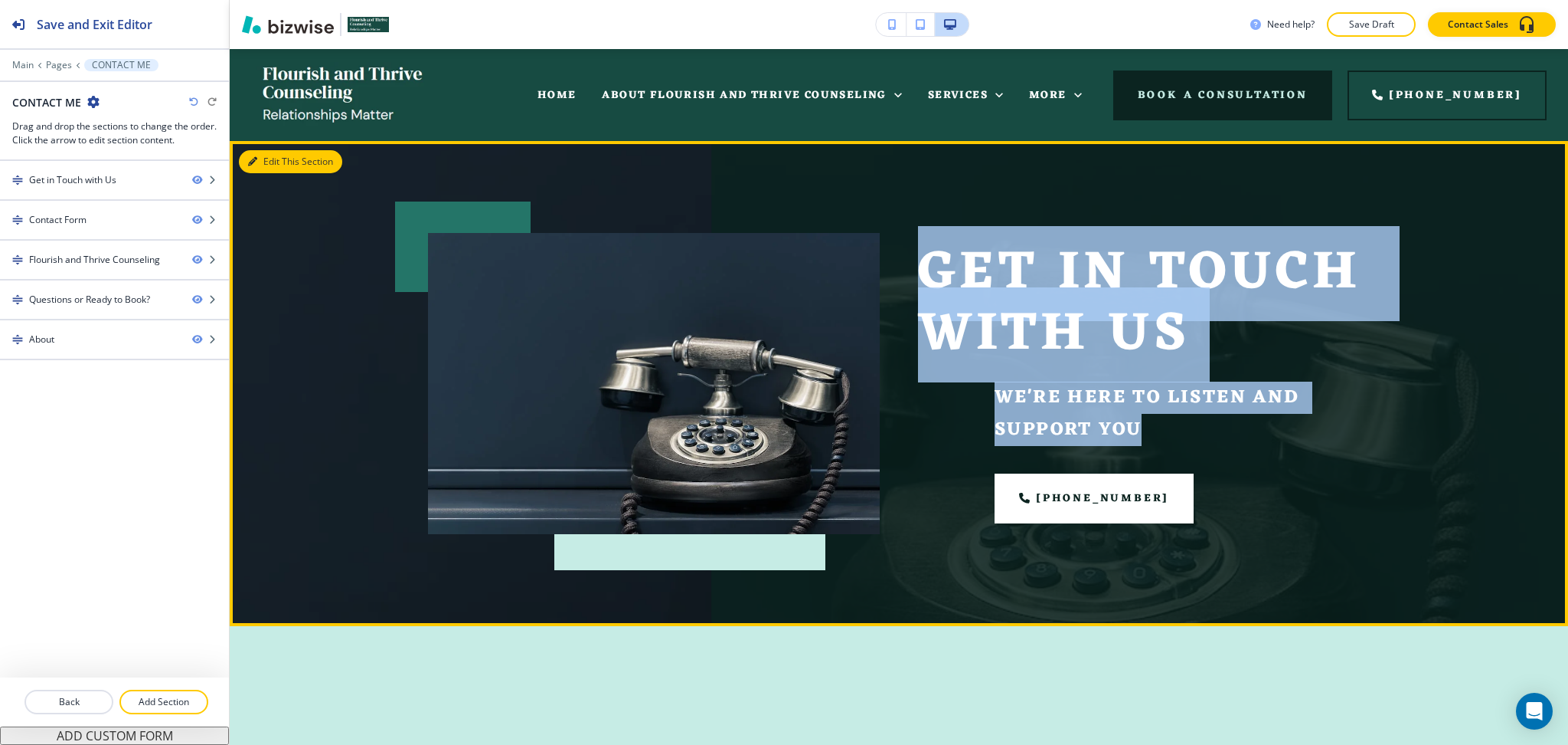
click at [270, 161] on button "Edit This Section" at bounding box center [290, 161] width 103 height 23
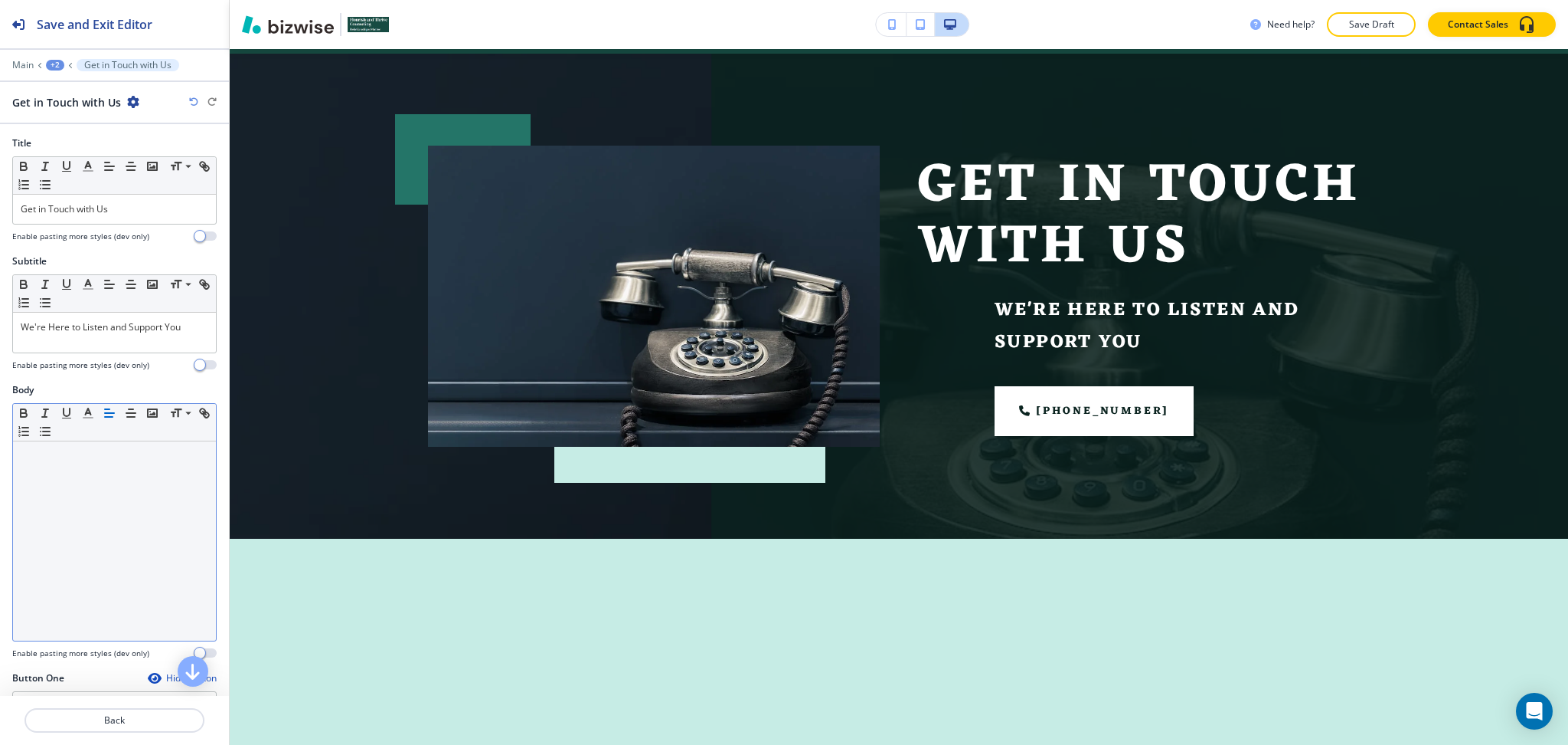
scroll to position [92, 0]
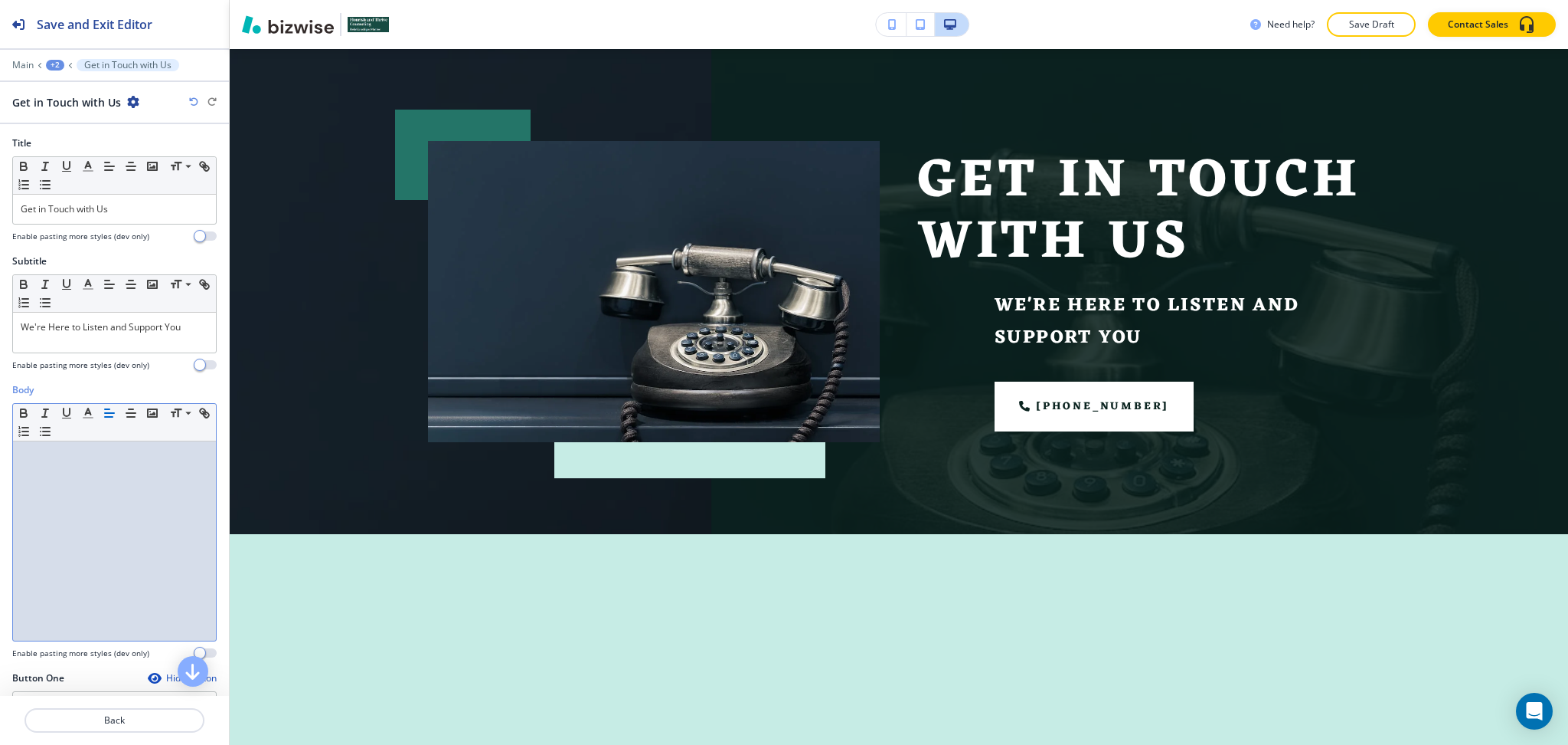
click at [95, 525] on div at bounding box center [115, 541] width 203 height 199
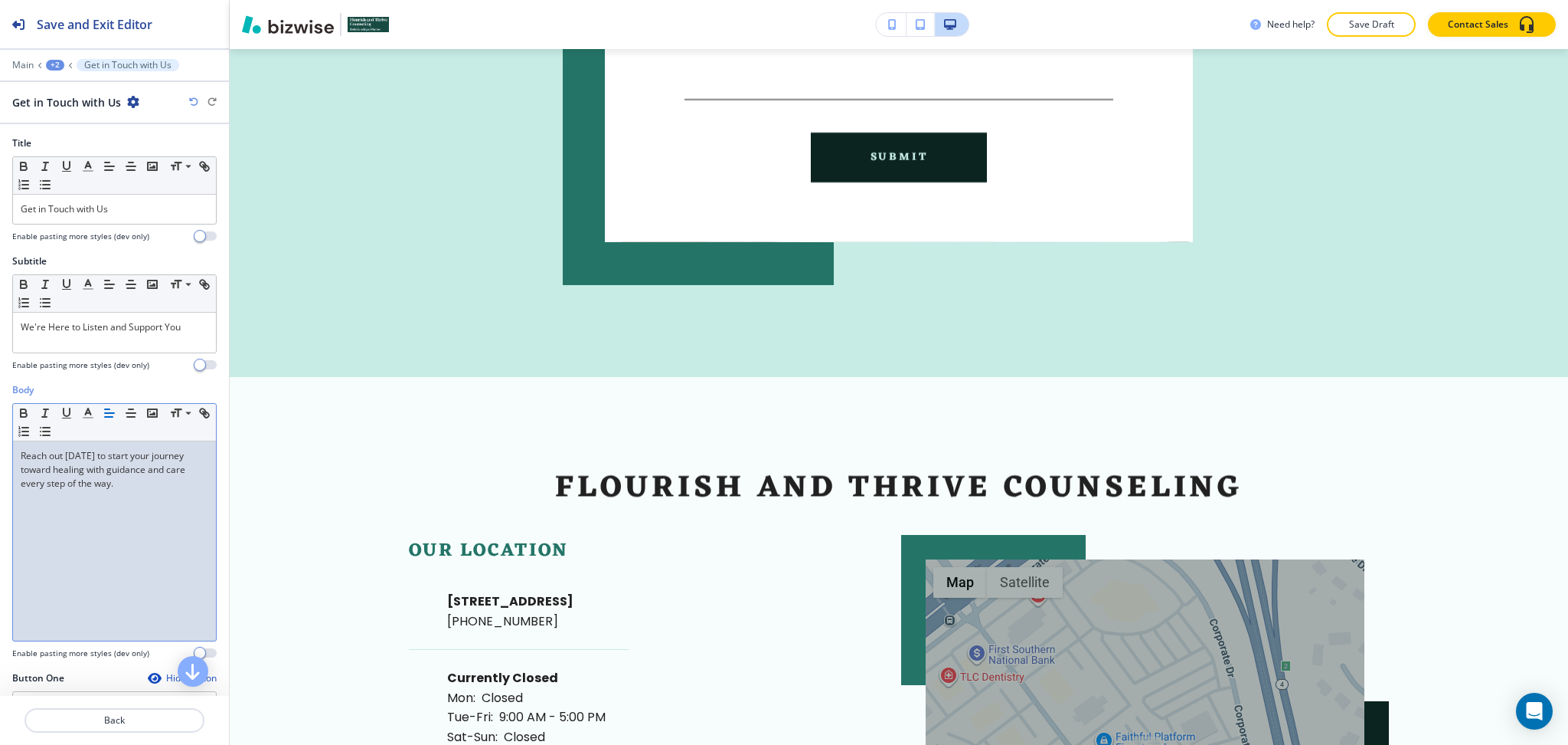
scroll to position [0, 0]
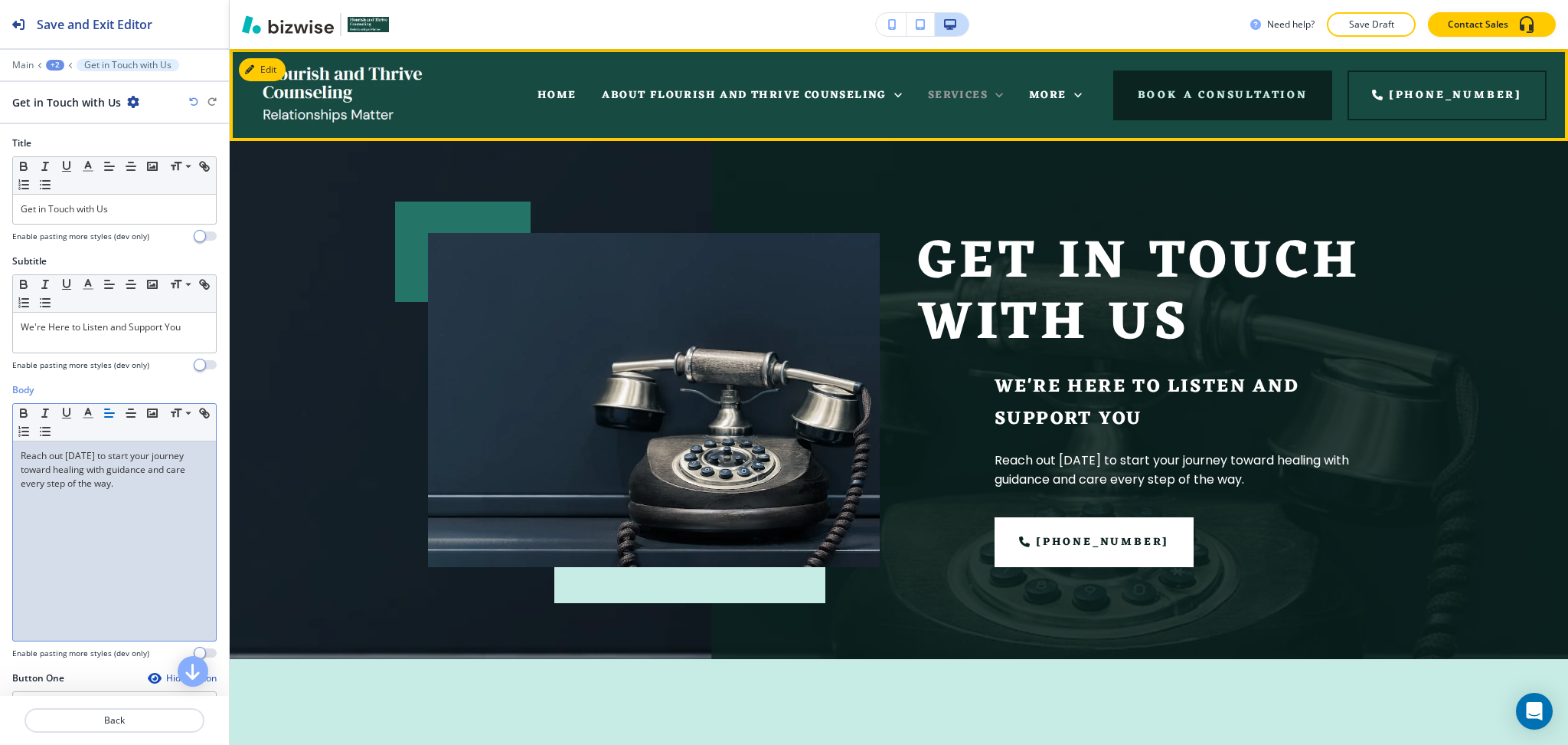
click at [978, 97] on span "SERVICES" at bounding box center [958, 95] width 60 height 19
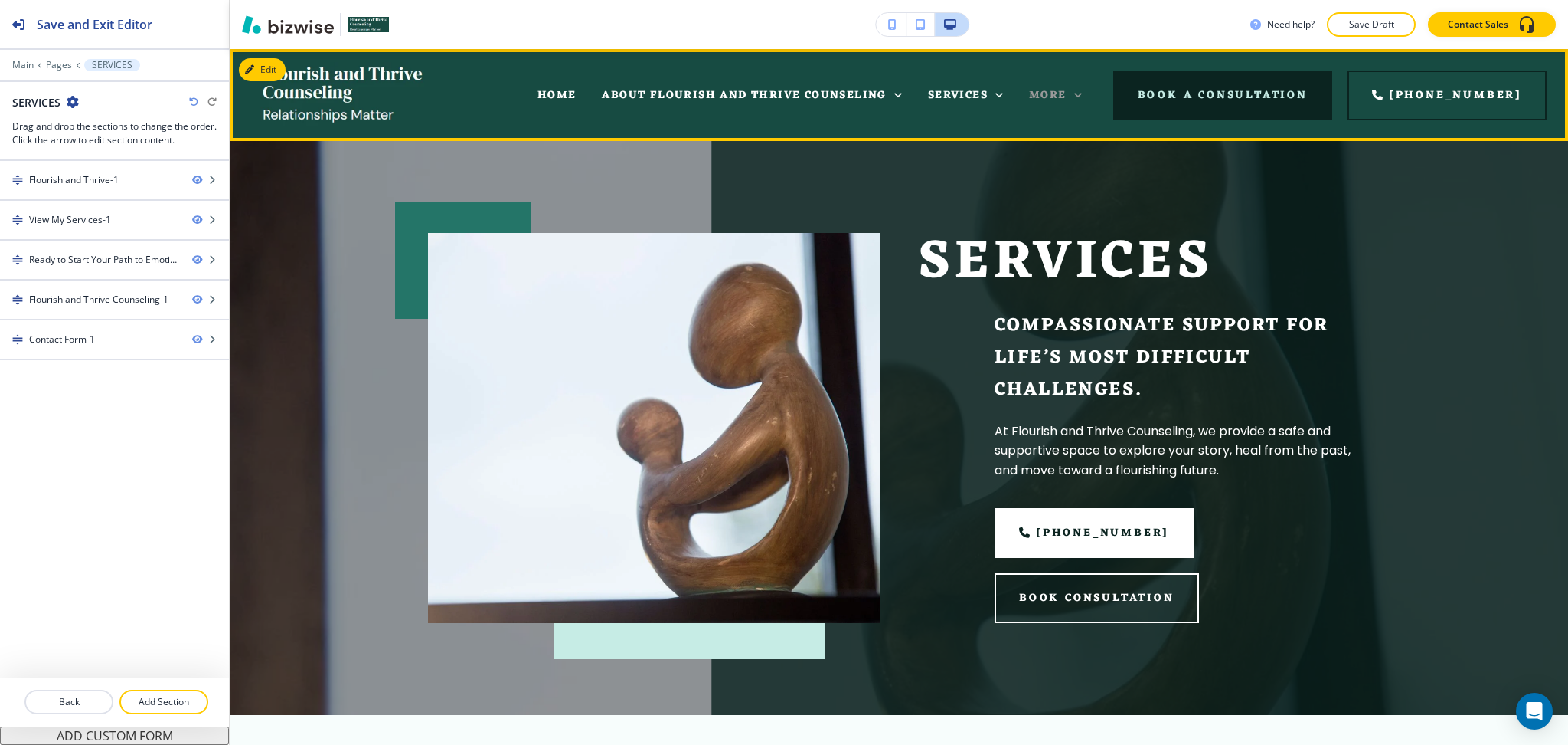
click at [1086, 94] on icon at bounding box center [1078, 95] width 15 height 15
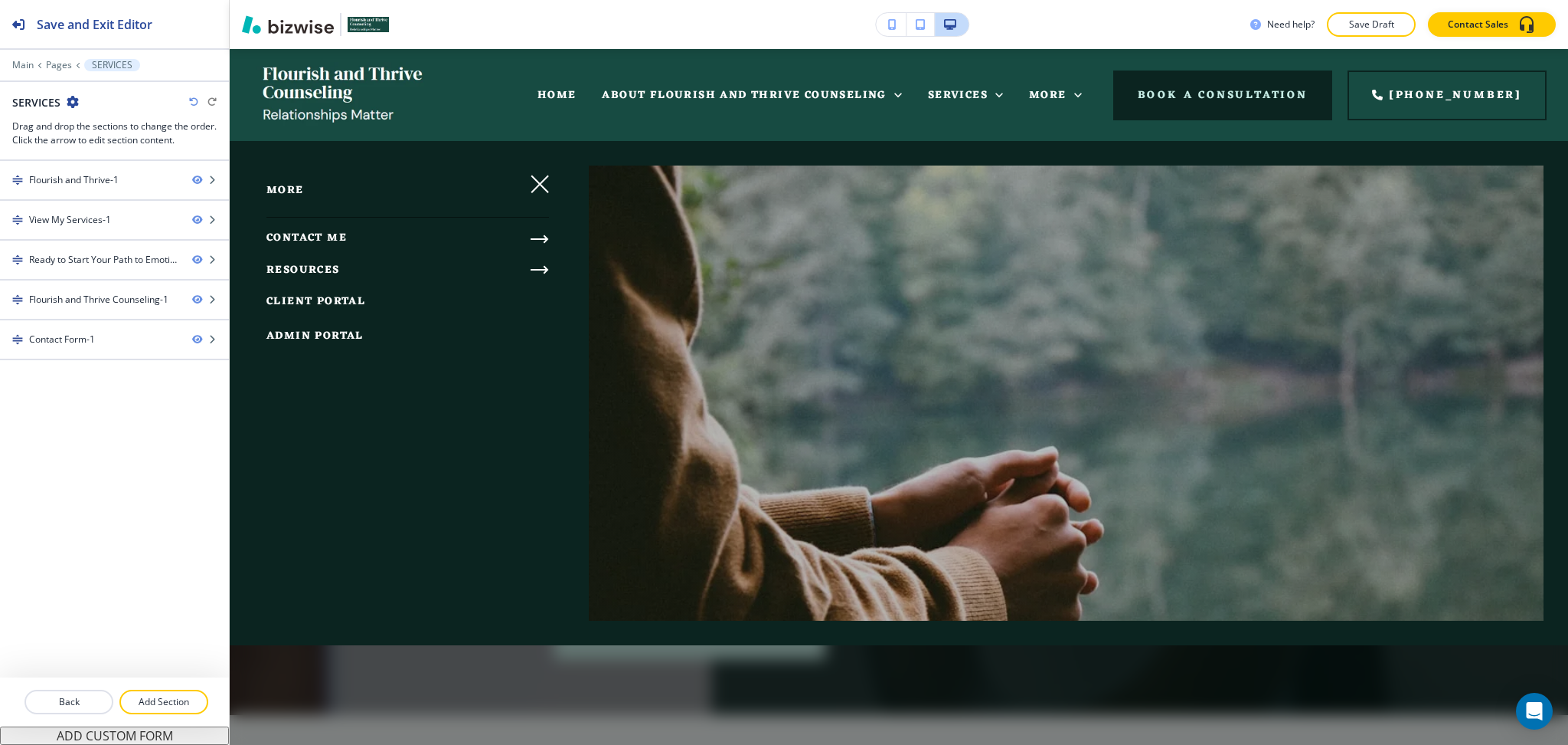
click at [532, 239] on icon "button" at bounding box center [540, 239] width 18 height 18
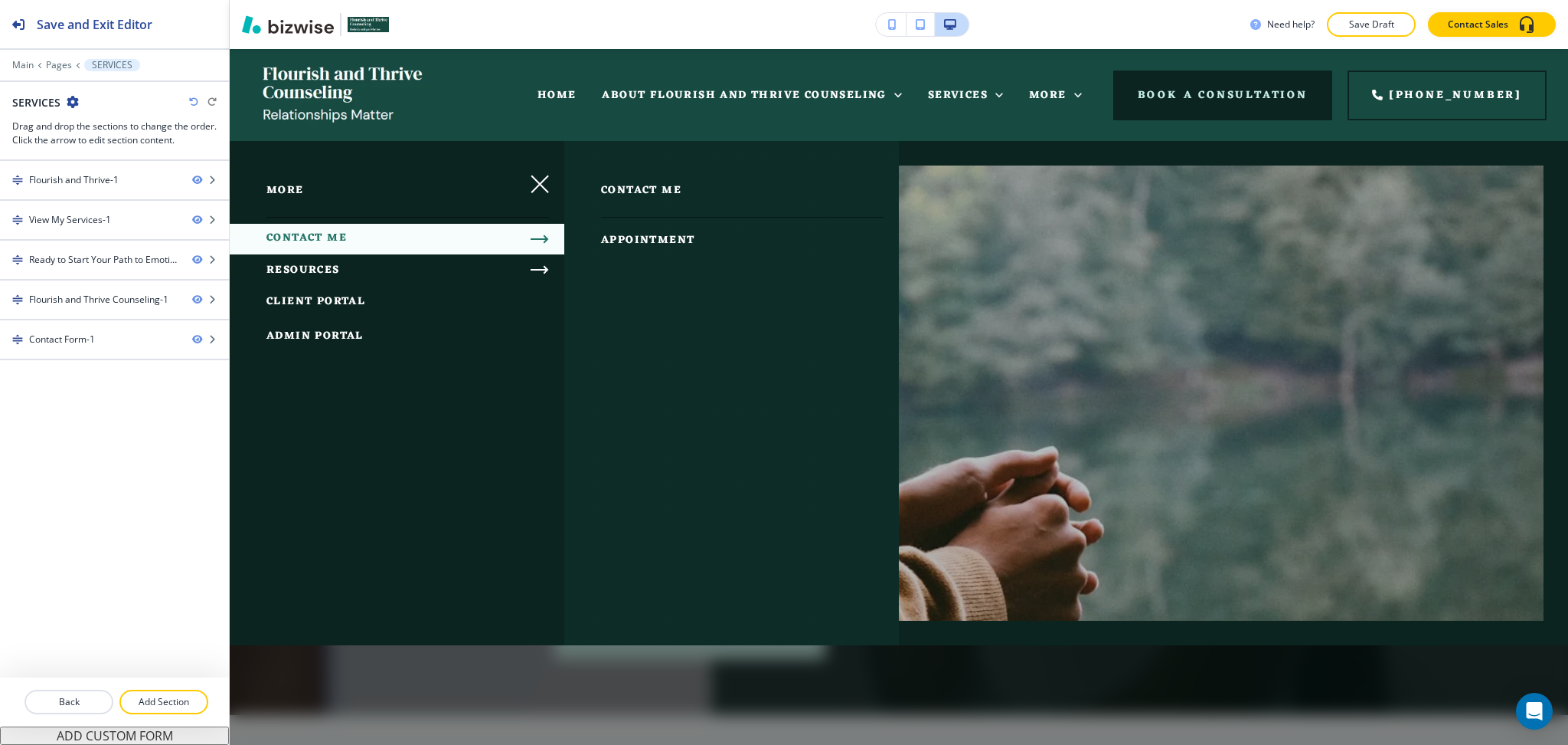
click at [642, 232] on span "APPOINTMENT" at bounding box center [648, 240] width 94 height 19
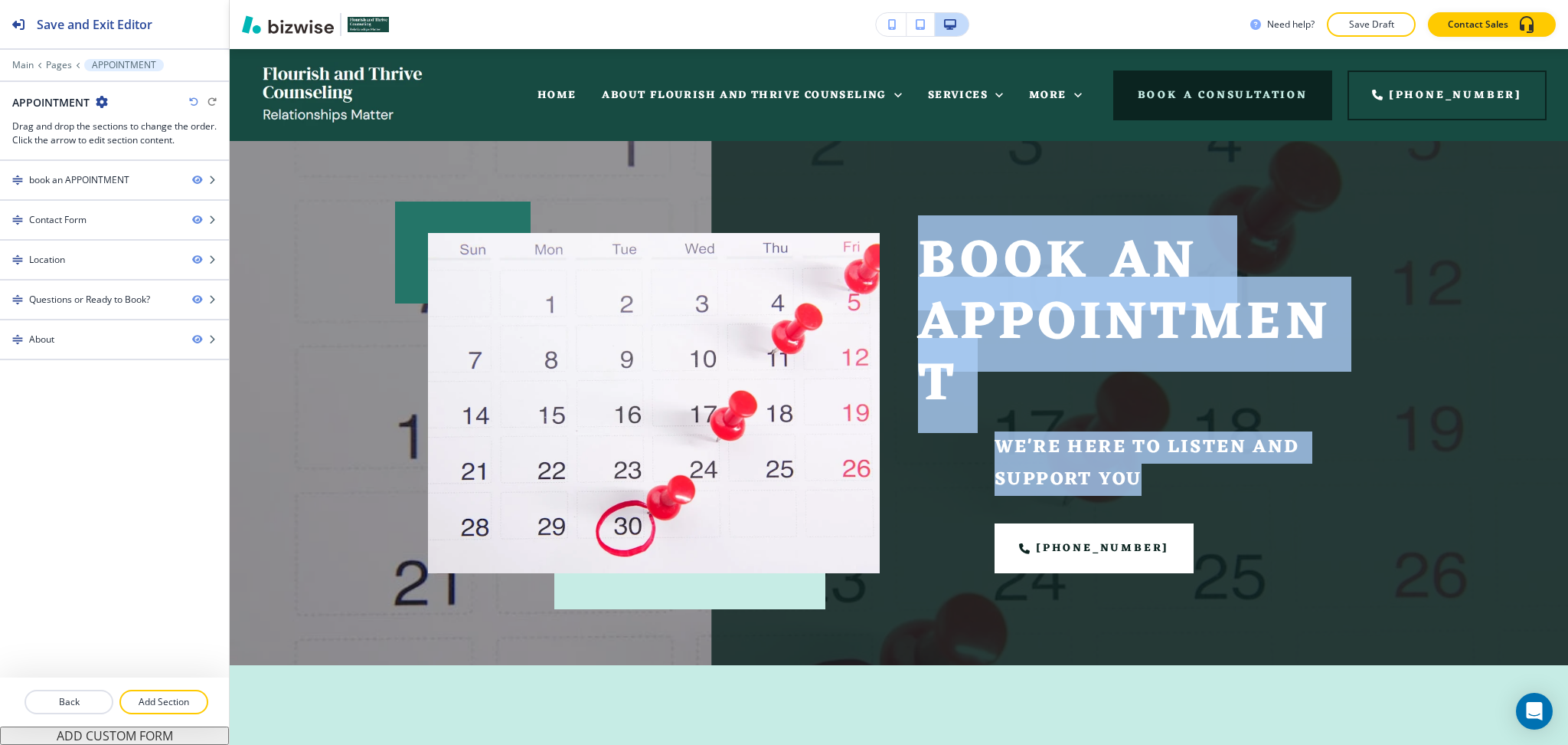
drag, startPoint x: 1072, startPoint y: 430, endPoint x: 905, endPoint y: 270, distance: 231.3
click at [905, 270] on div "book an APPOINTMENT We're Here to Listen and Support You (859) 401-2868" at bounding box center [1125, 384] width 490 height 378
copy div "book an APPOINTMENT We're Here to Listen and Support You"
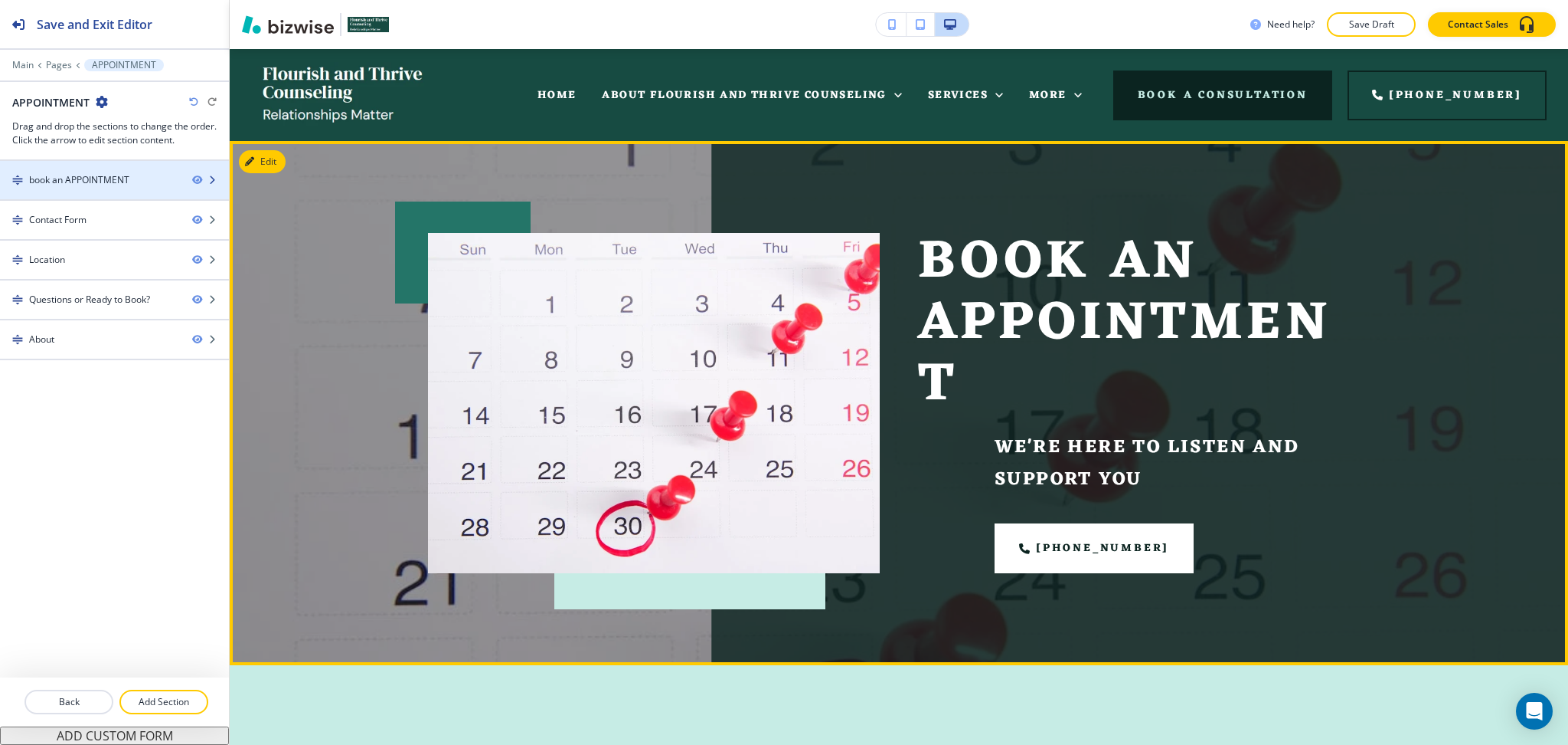
click at [56, 181] on div "book an APPOINTMENT" at bounding box center [79, 180] width 100 height 13
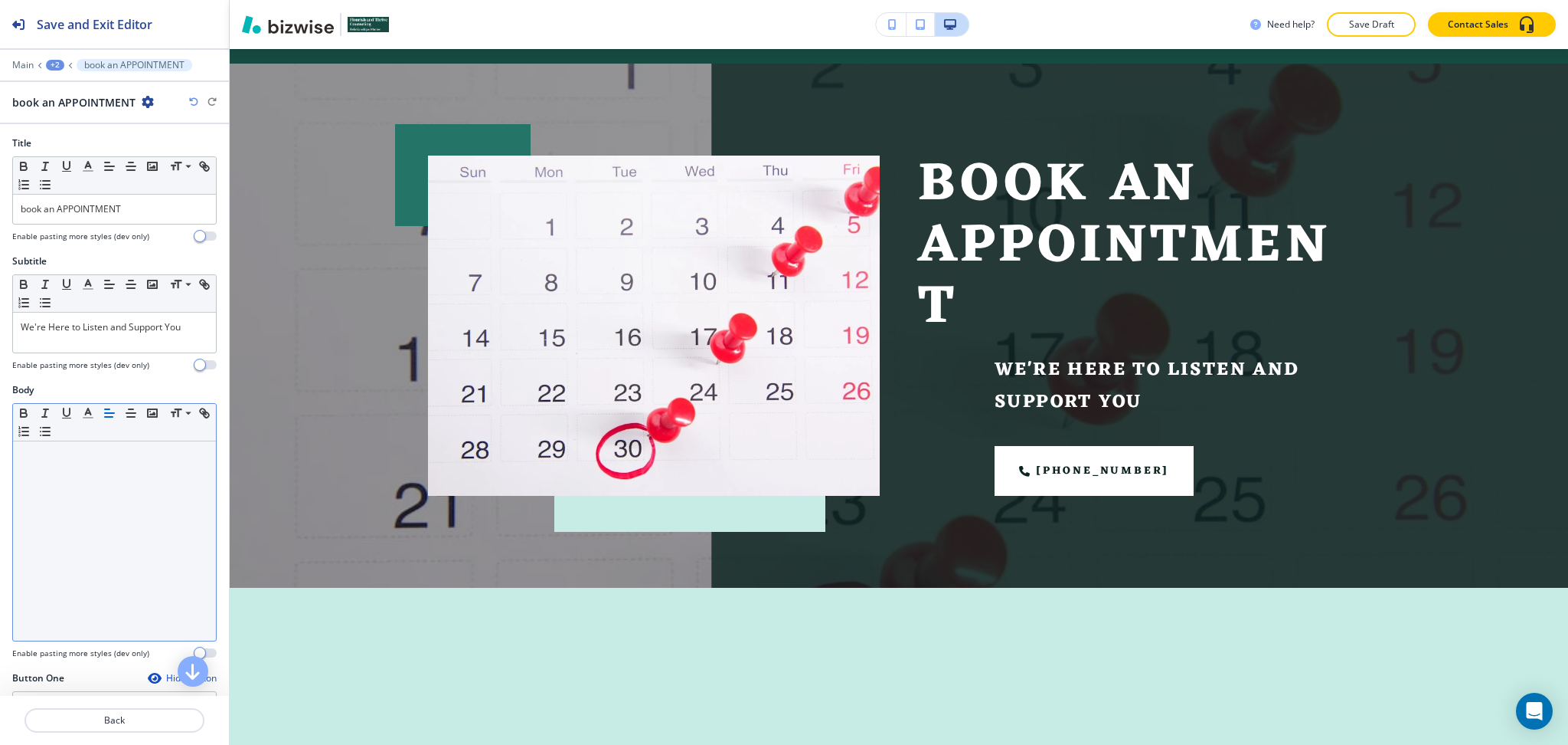
scroll to position [92, 0]
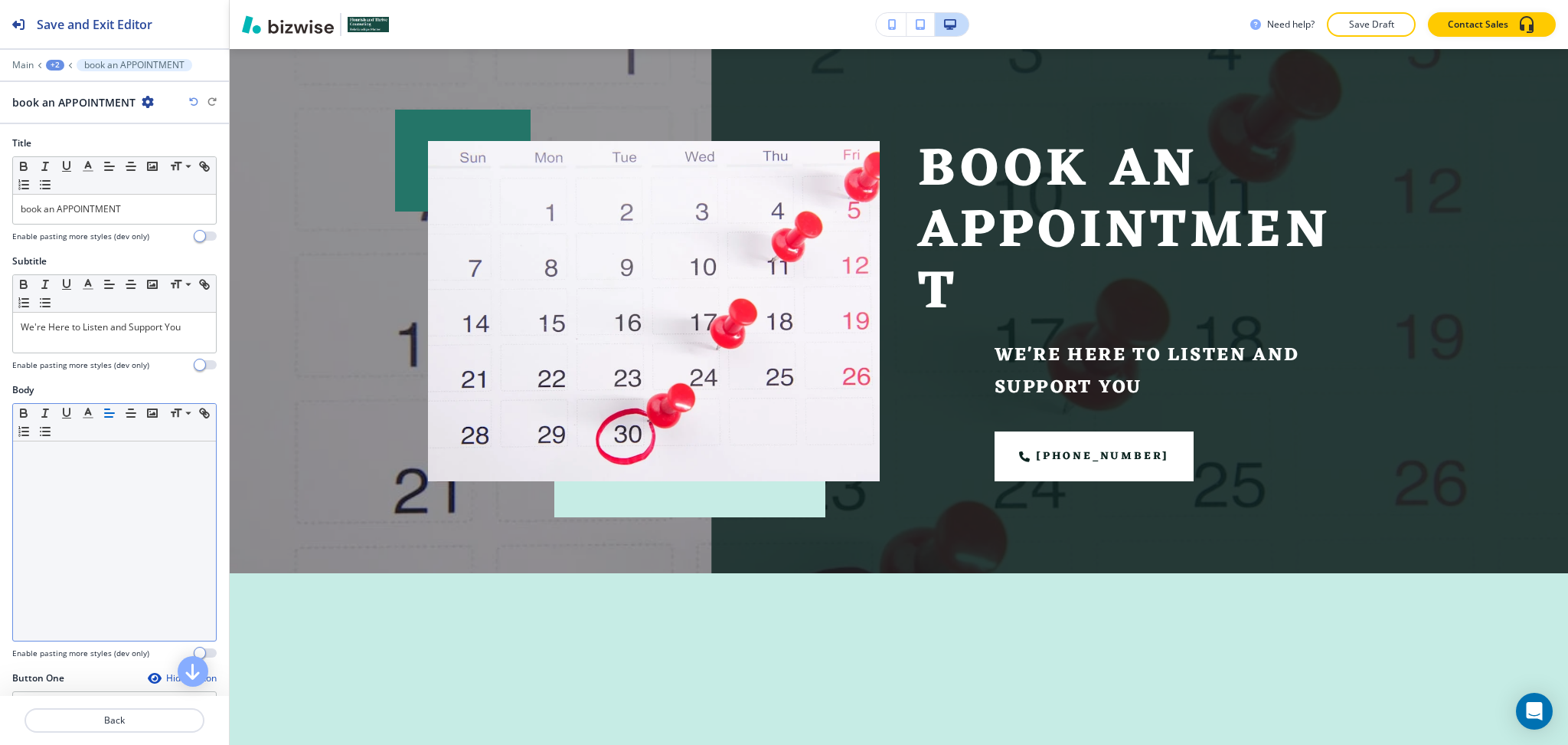
click at [118, 518] on div at bounding box center [115, 541] width 203 height 199
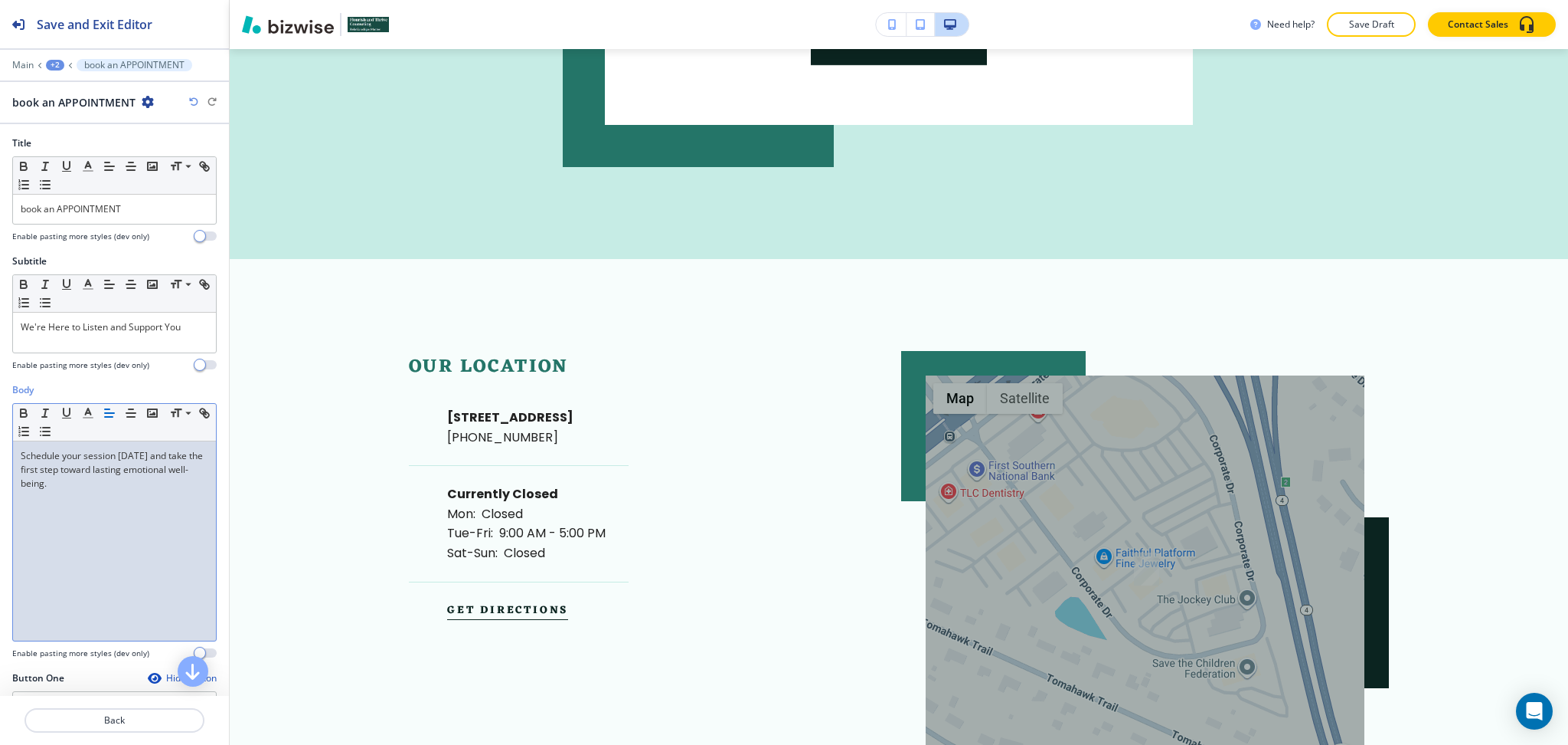
scroll to position [0, 0]
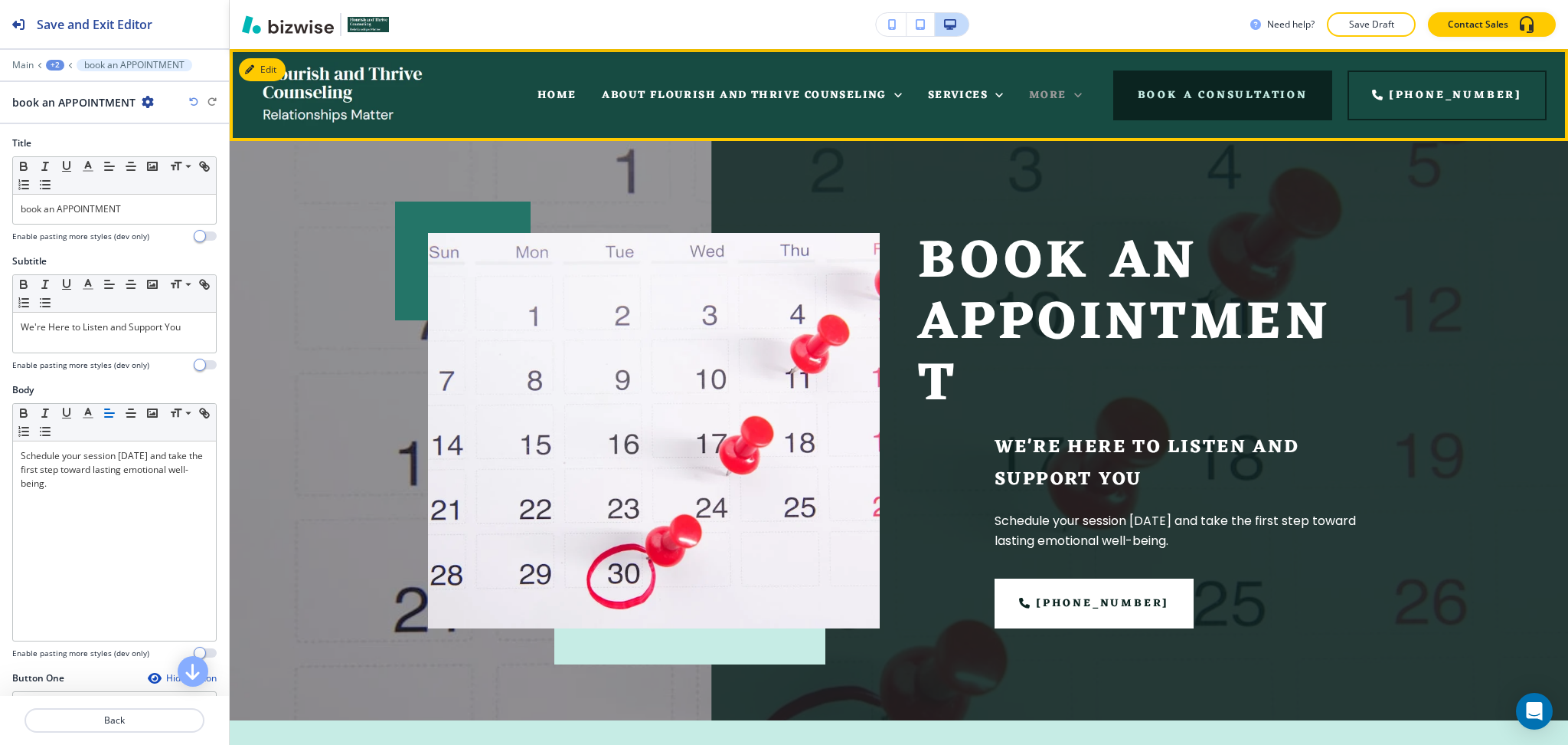
click at [1086, 91] on icon at bounding box center [1078, 95] width 15 height 15
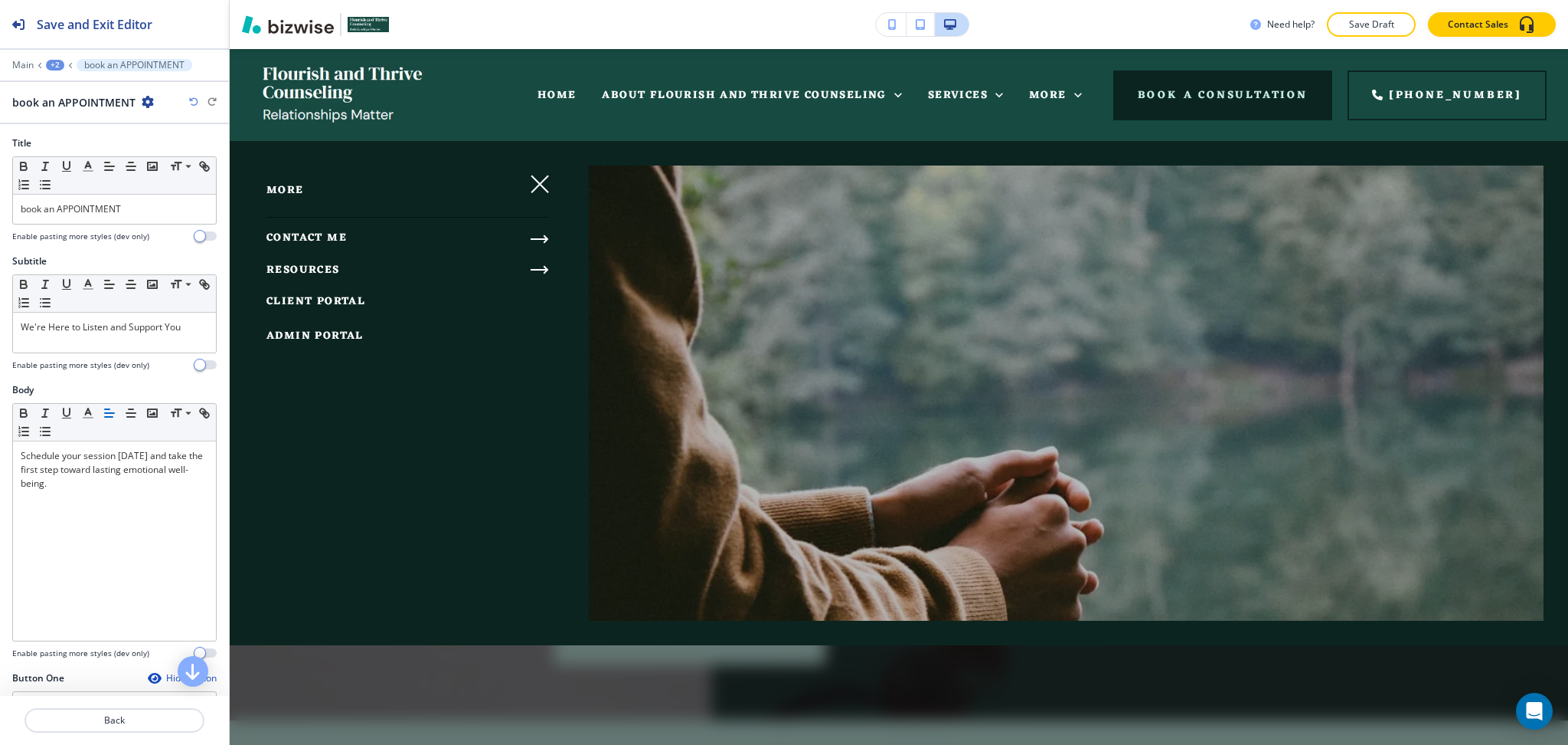
click at [537, 270] on icon "button" at bounding box center [540, 269] width 18 height 18
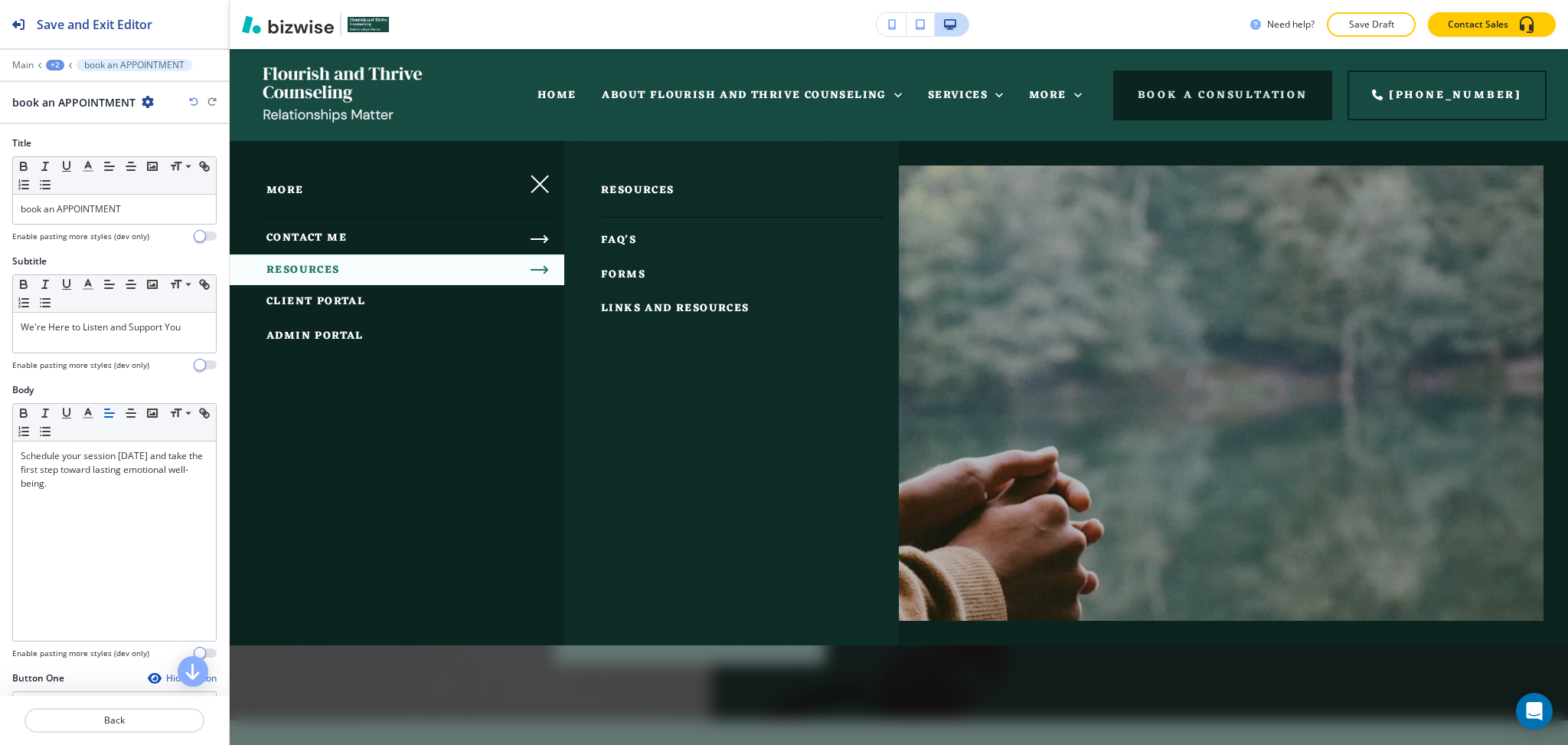
click at [616, 233] on span "FAQ's" at bounding box center [619, 240] width 35 height 19
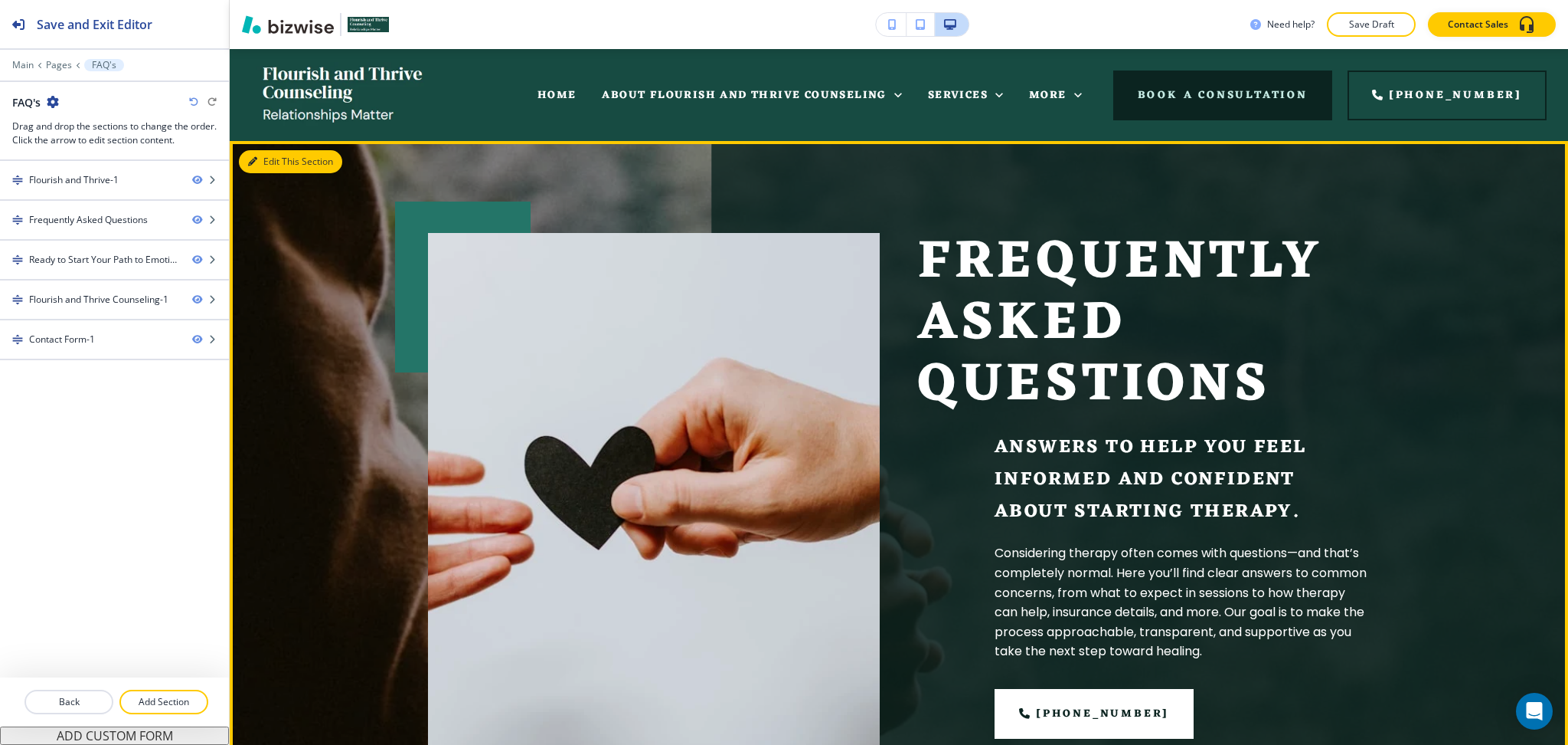
click at [259, 164] on button "Edit This Section" at bounding box center [290, 161] width 103 height 23
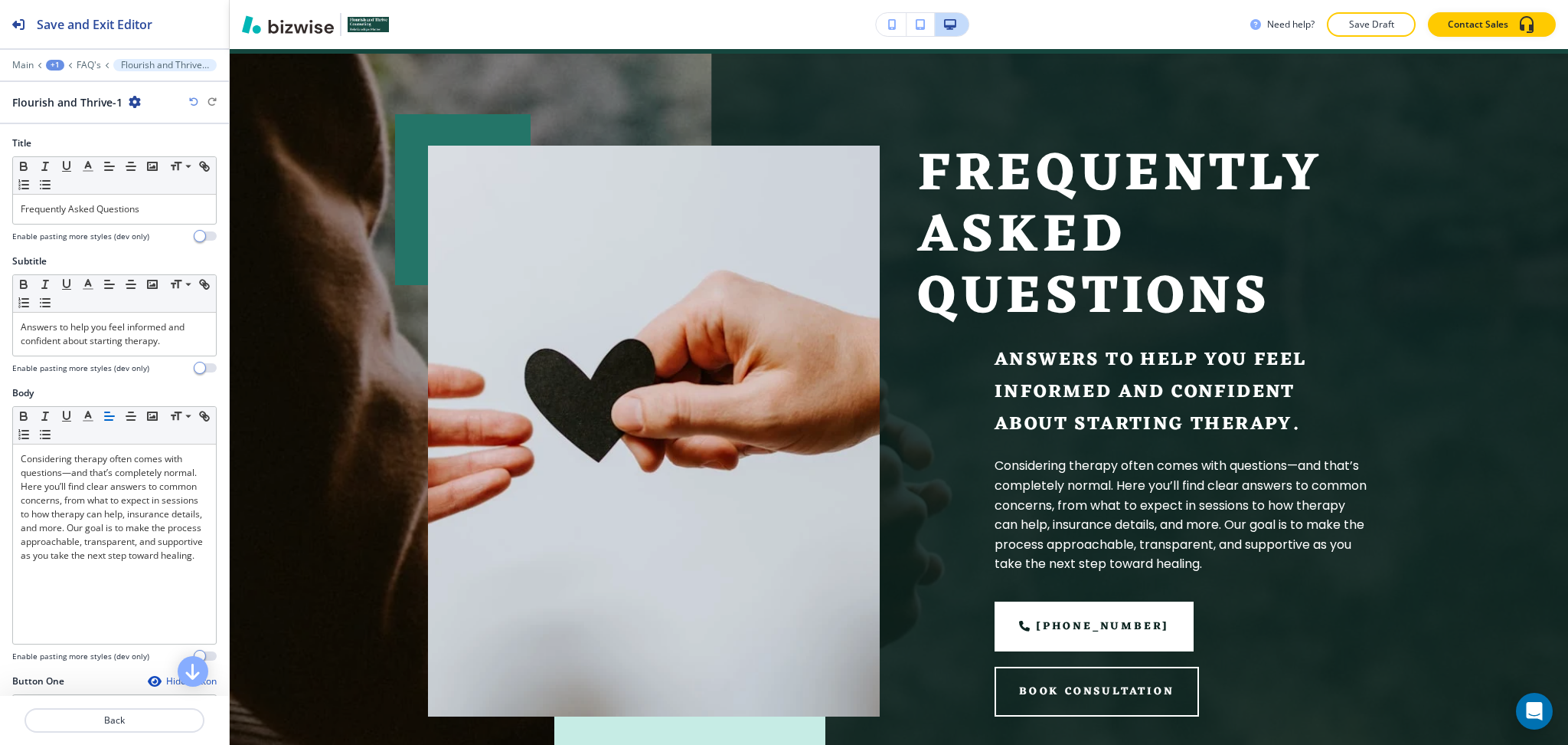
scroll to position [92, 0]
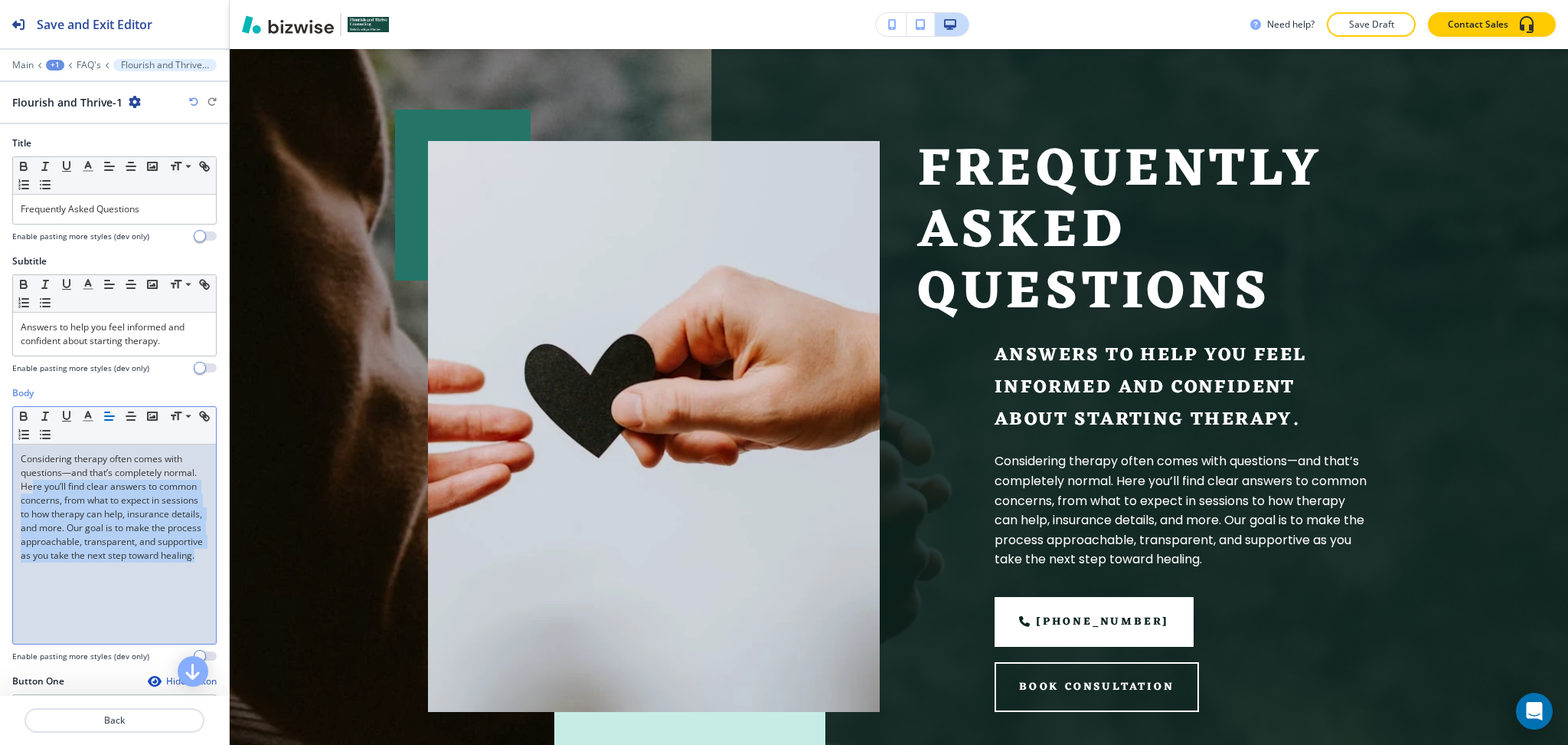
drag, startPoint x: 154, startPoint y: 603, endPoint x: 67, endPoint y: 486, distance: 145.8
click at [67, 486] on div "Considering therapy often comes with questions—and that’s completely normal. He…" at bounding box center [115, 544] width 203 height 199
click at [75, 503] on p "Considering therapy often comes with questions—and that’s completely normal. He…" at bounding box center [114, 507] width 188 height 110
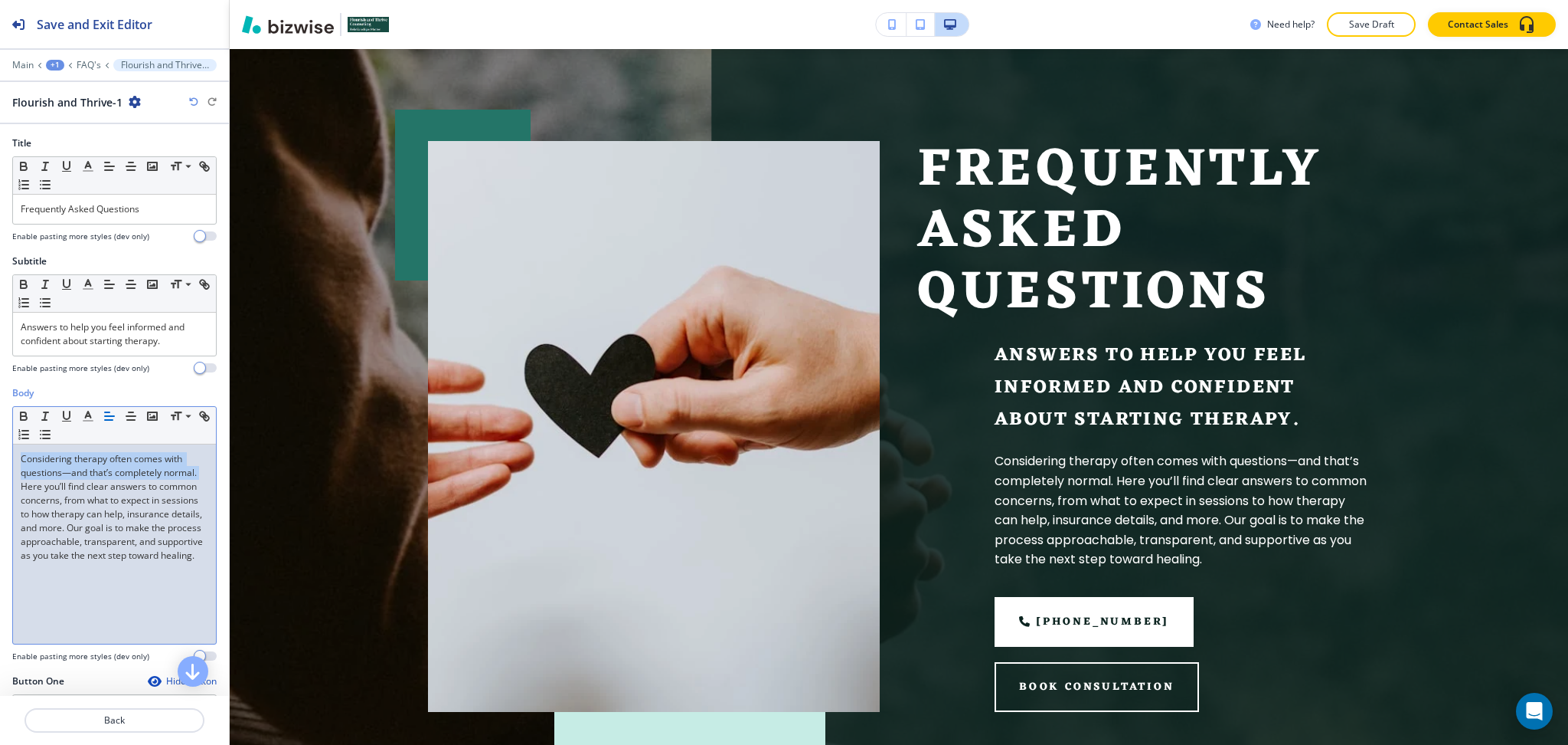
drag, startPoint x: 56, startPoint y: 488, endPoint x: 9, endPoint y: 440, distance: 67.2
click at [10, 443] on div "Body Small Normal Large Huge Considering therapy often comes with questions—and…" at bounding box center [114, 530] width 229 height 288
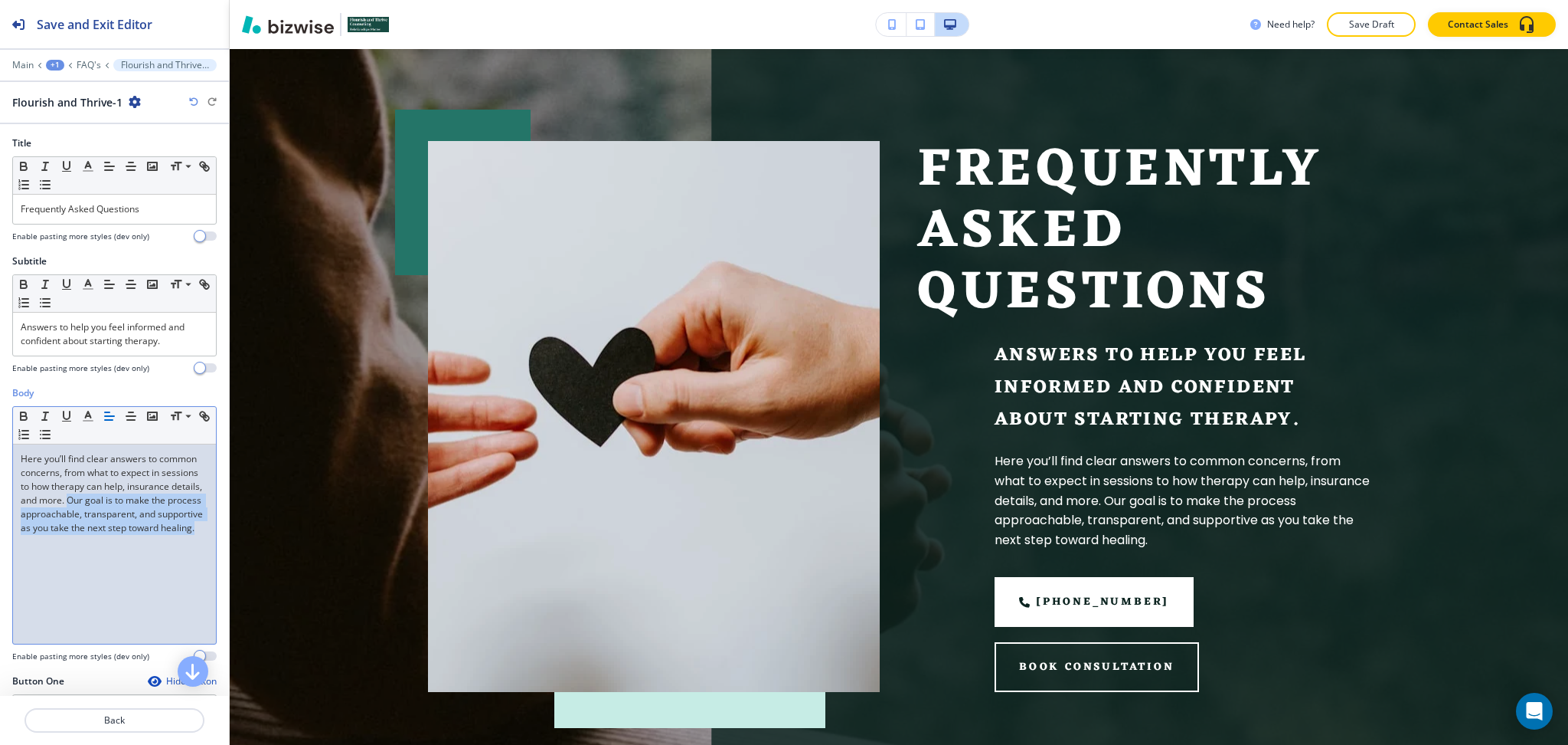
drag, startPoint x: 186, startPoint y: 553, endPoint x: 146, endPoint y: 501, distance: 65.6
click at [146, 501] on div "Here you’ll find clear answers to common concerns, from what to expect in sessi…" at bounding box center [115, 544] width 203 height 199
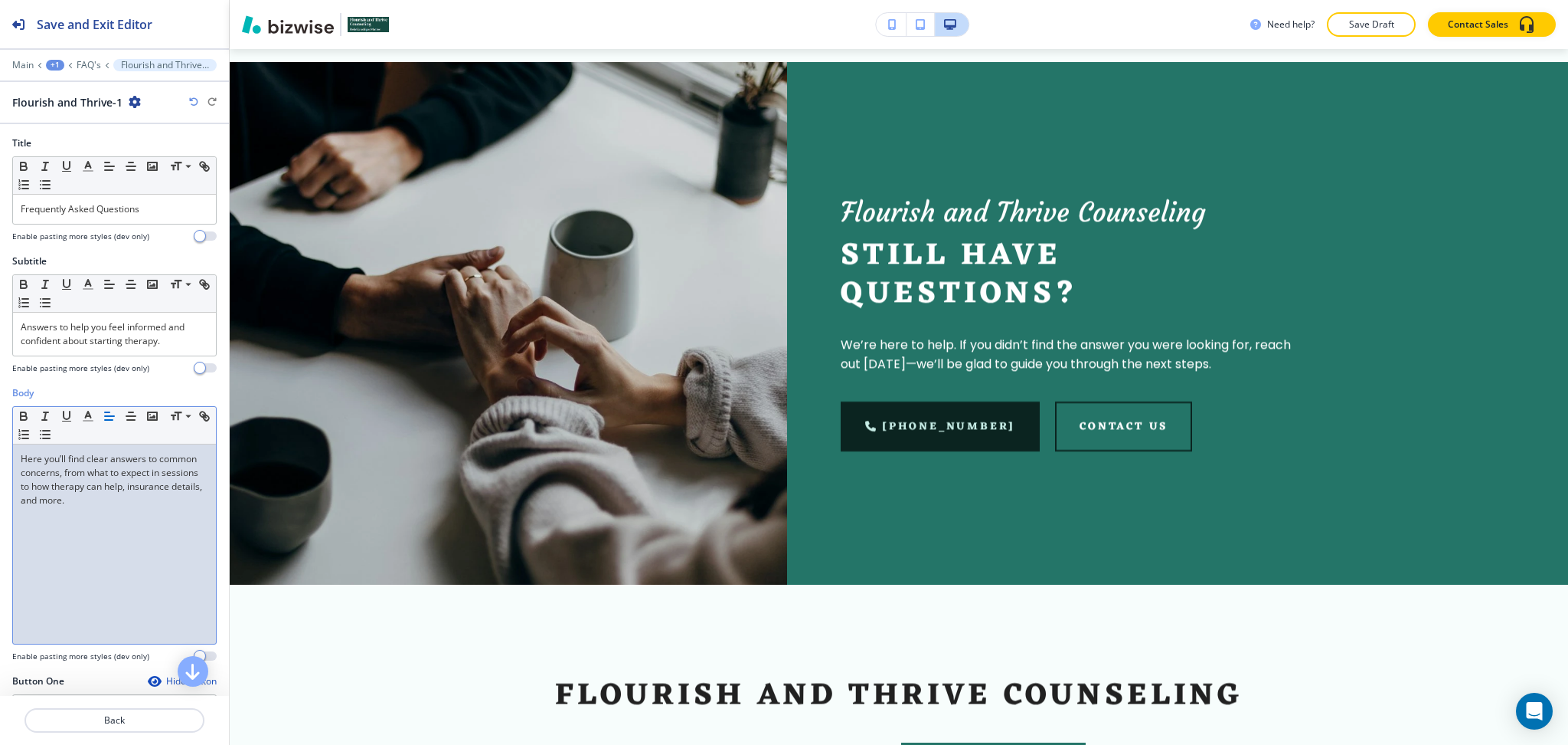
scroll to position [0, 0]
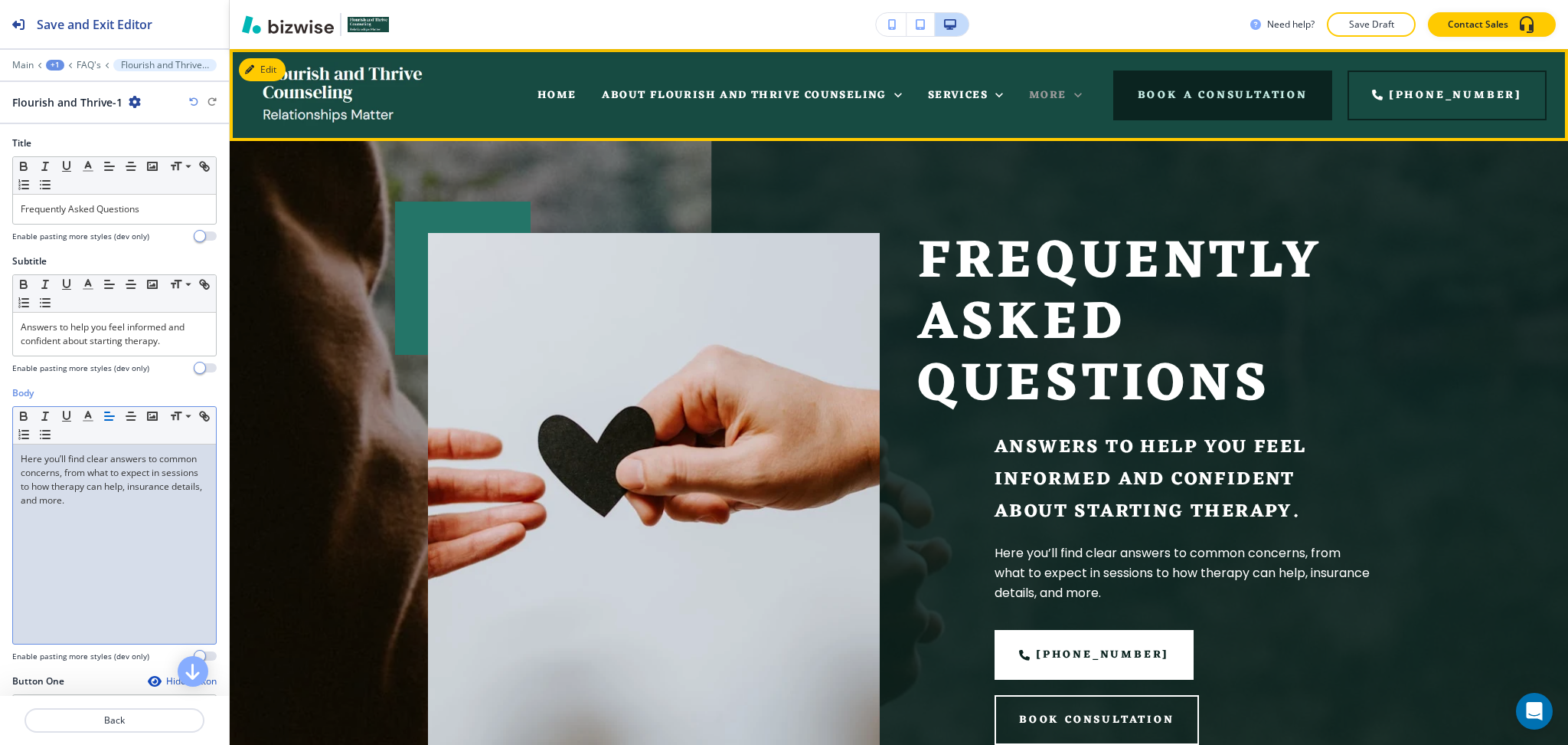
click at [1086, 92] on icon at bounding box center [1078, 95] width 15 height 15
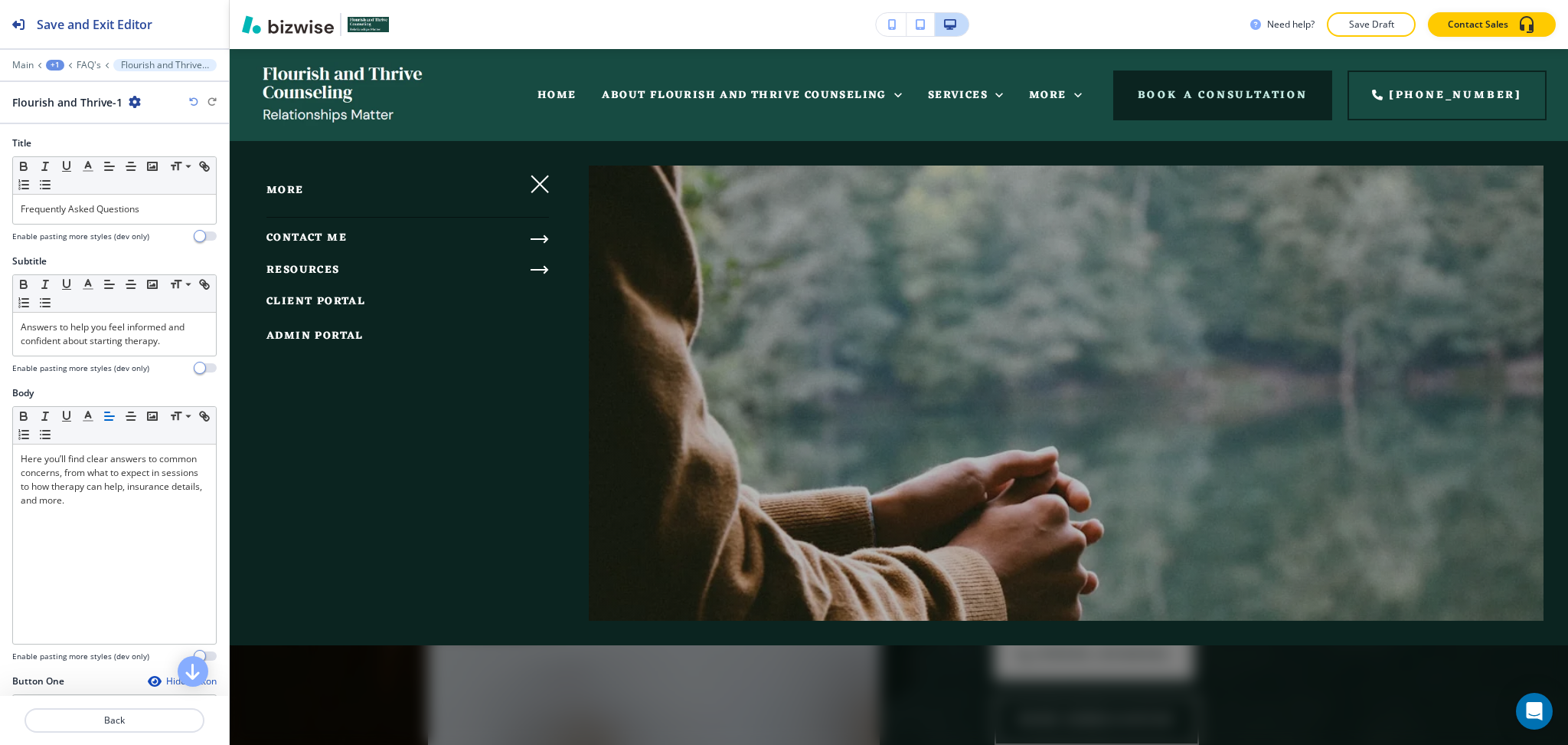
click at [535, 265] on icon "button" at bounding box center [540, 269] width 18 height 18
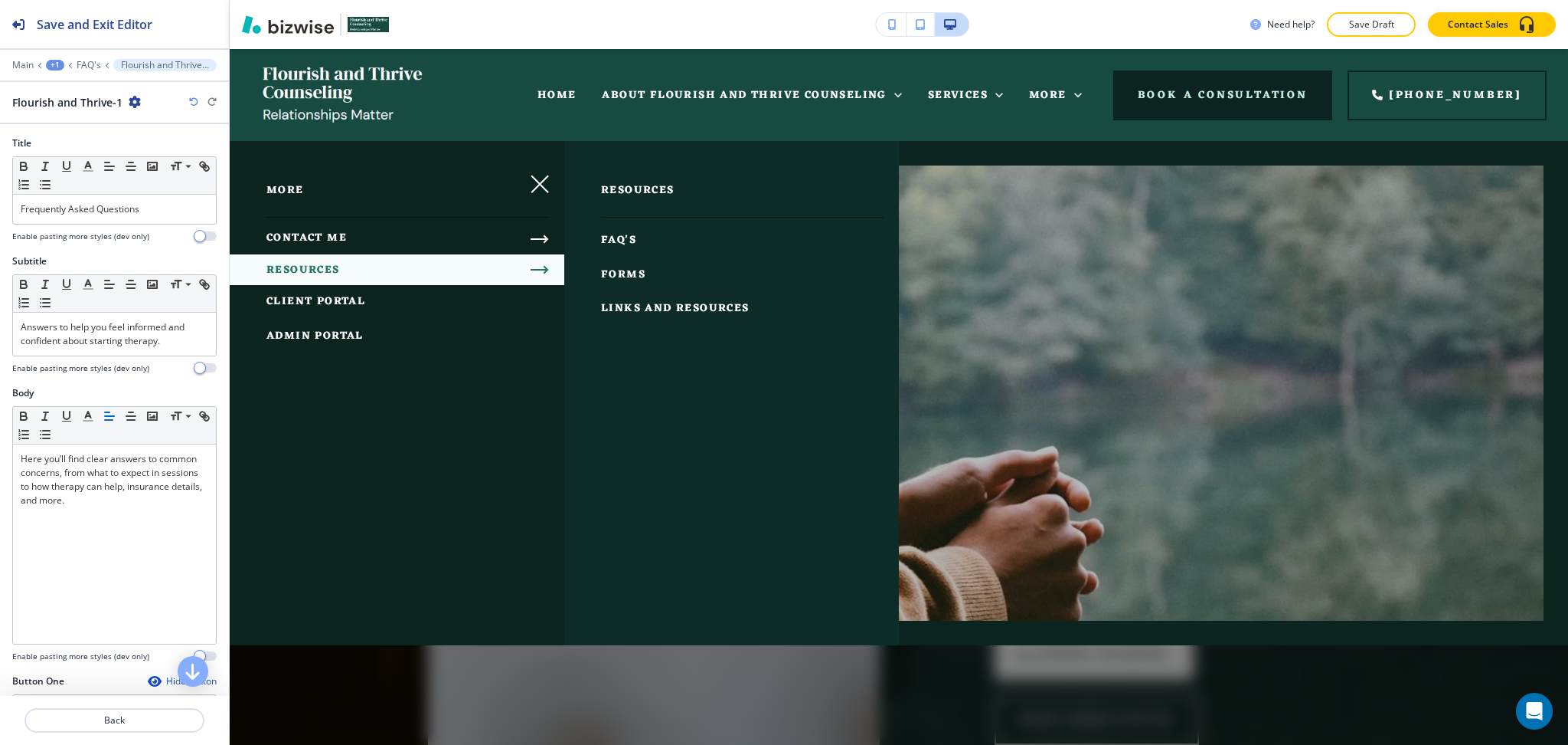
click at [613, 271] on span "FORMS" at bounding box center [623, 274] width 44 height 19
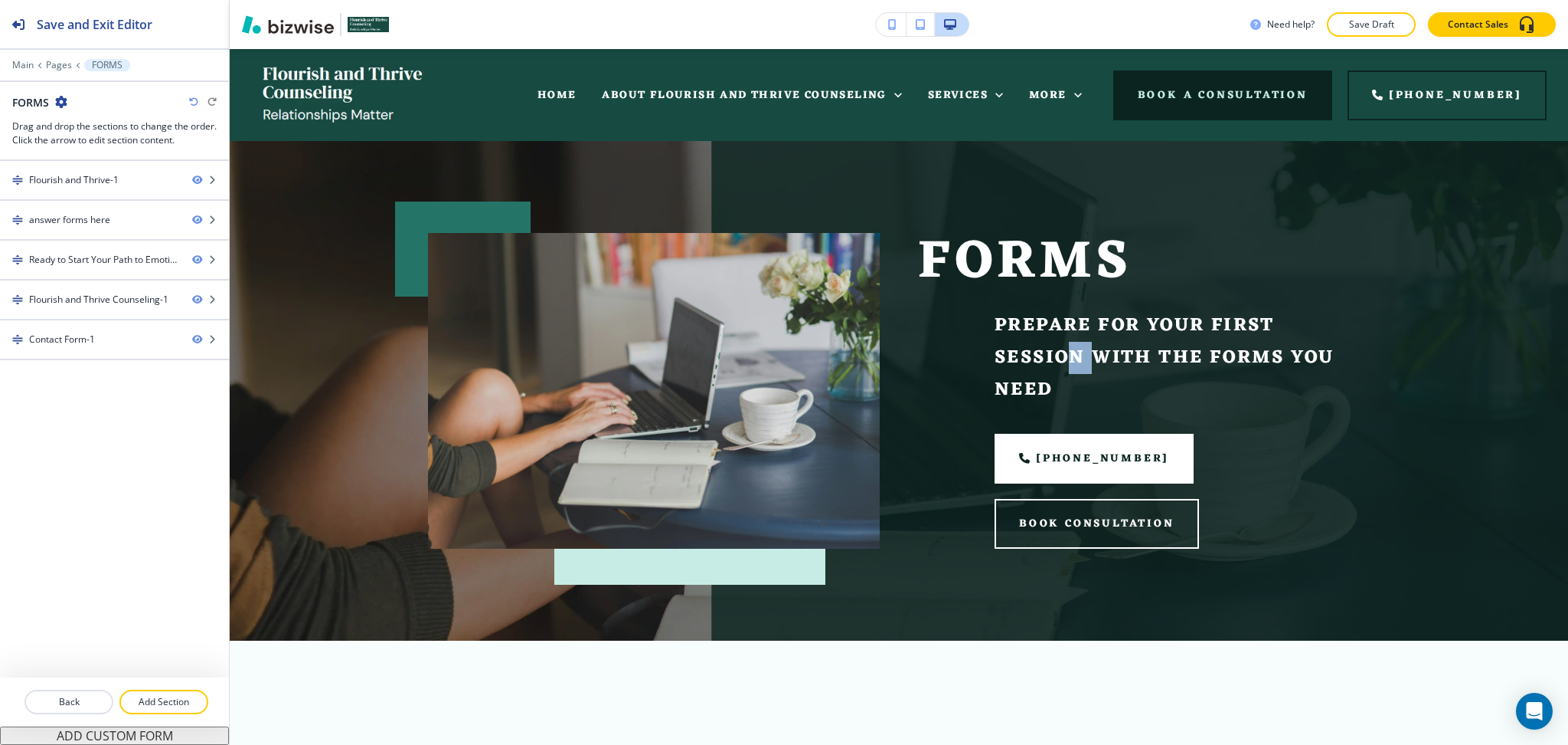
drag, startPoint x: 1088, startPoint y: 367, endPoint x: 1069, endPoint y: 378, distance: 22.0
click at [1061, 367] on p "Prepare for your first session with the forms you need" at bounding box center [1182, 358] width 375 height 96
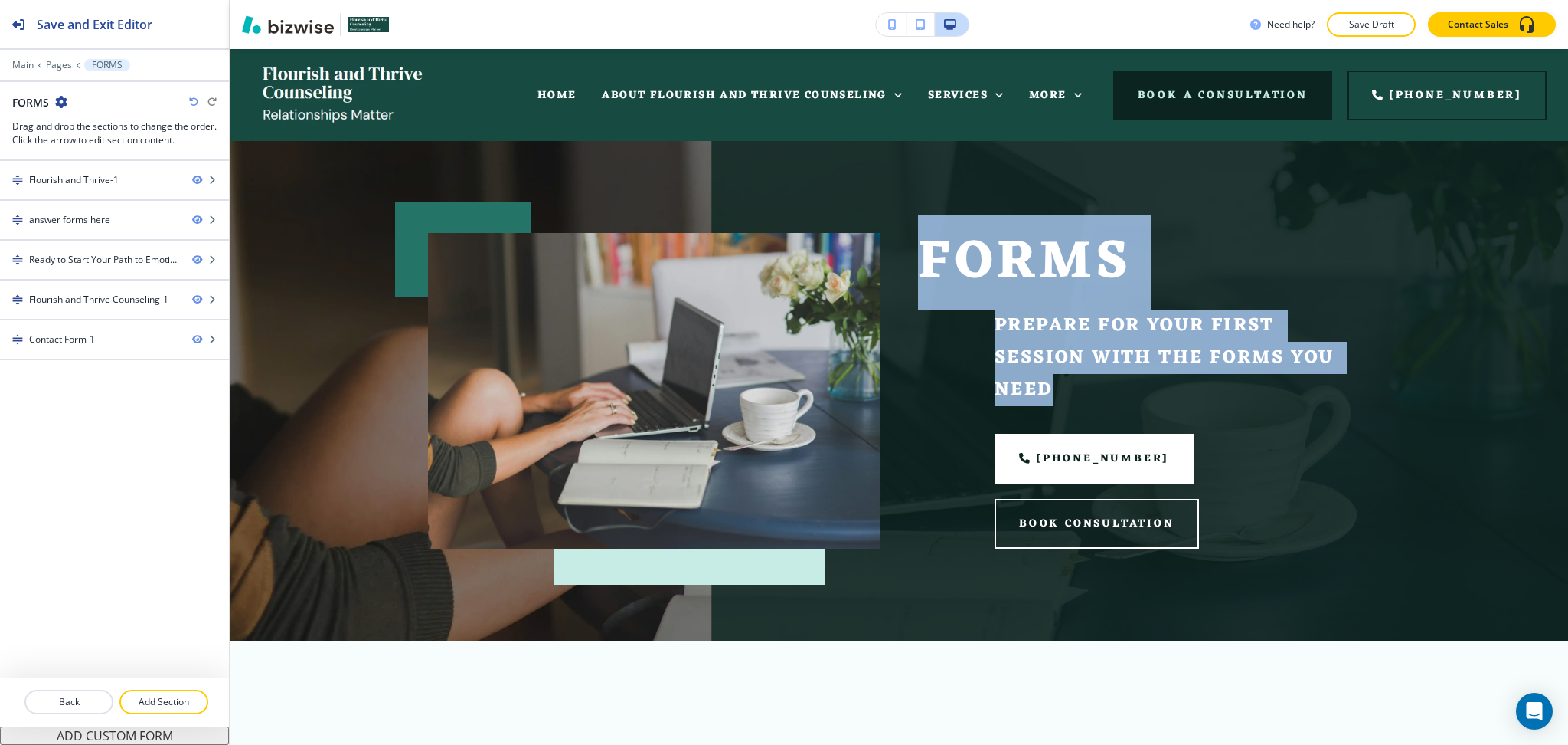
drag, startPoint x: 1078, startPoint y: 400, endPoint x: 766, endPoint y: 177, distance: 383.5
click at [918, 244] on div "FORMS Prepare for your first session with the forms you need (859) 401-2868 Boo…" at bounding box center [1143, 390] width 451 height 315
copy div "FORMS Prepare for your first session with the forms you need"
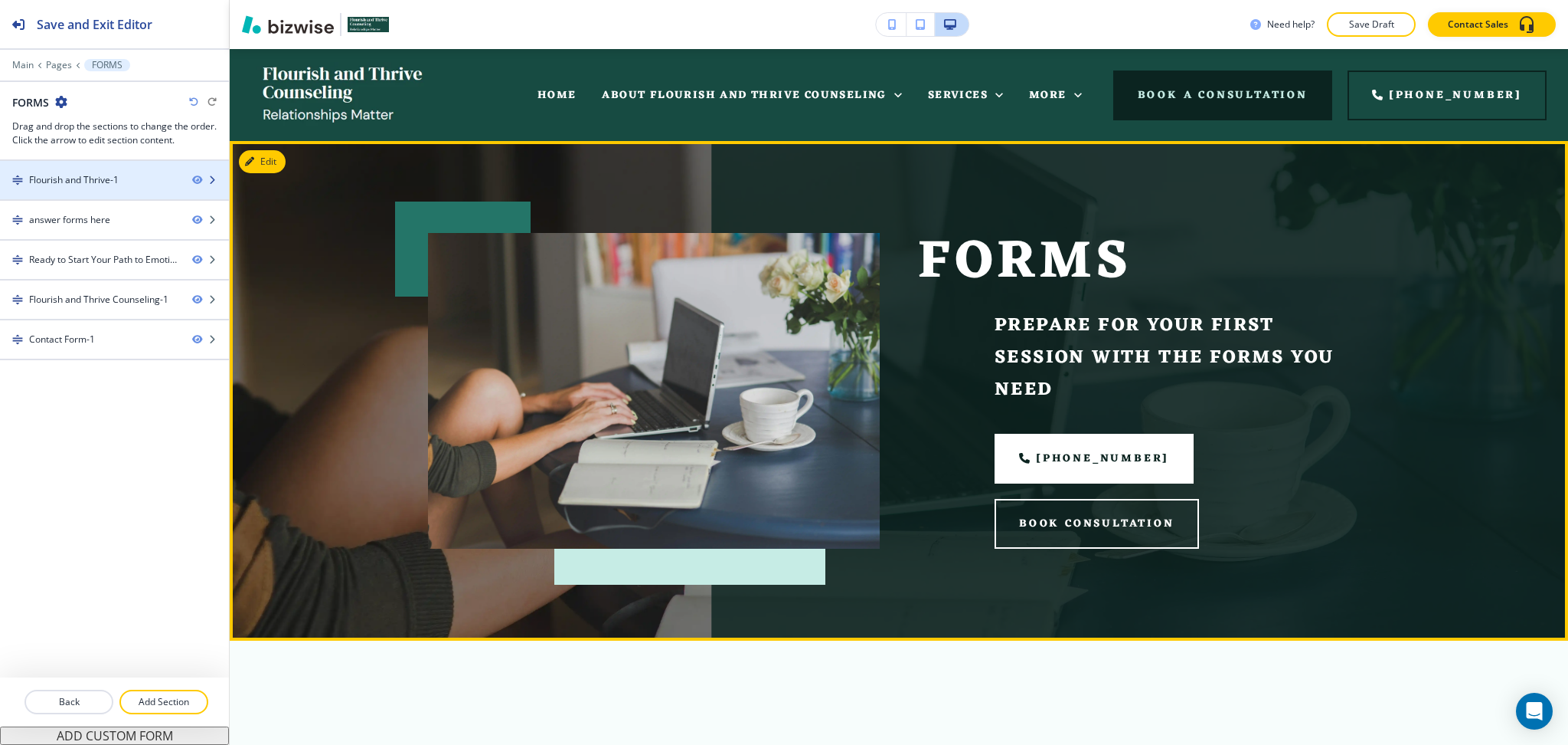
click at [67, 195] on div at bounding box center [114, 193] width 229 height 13
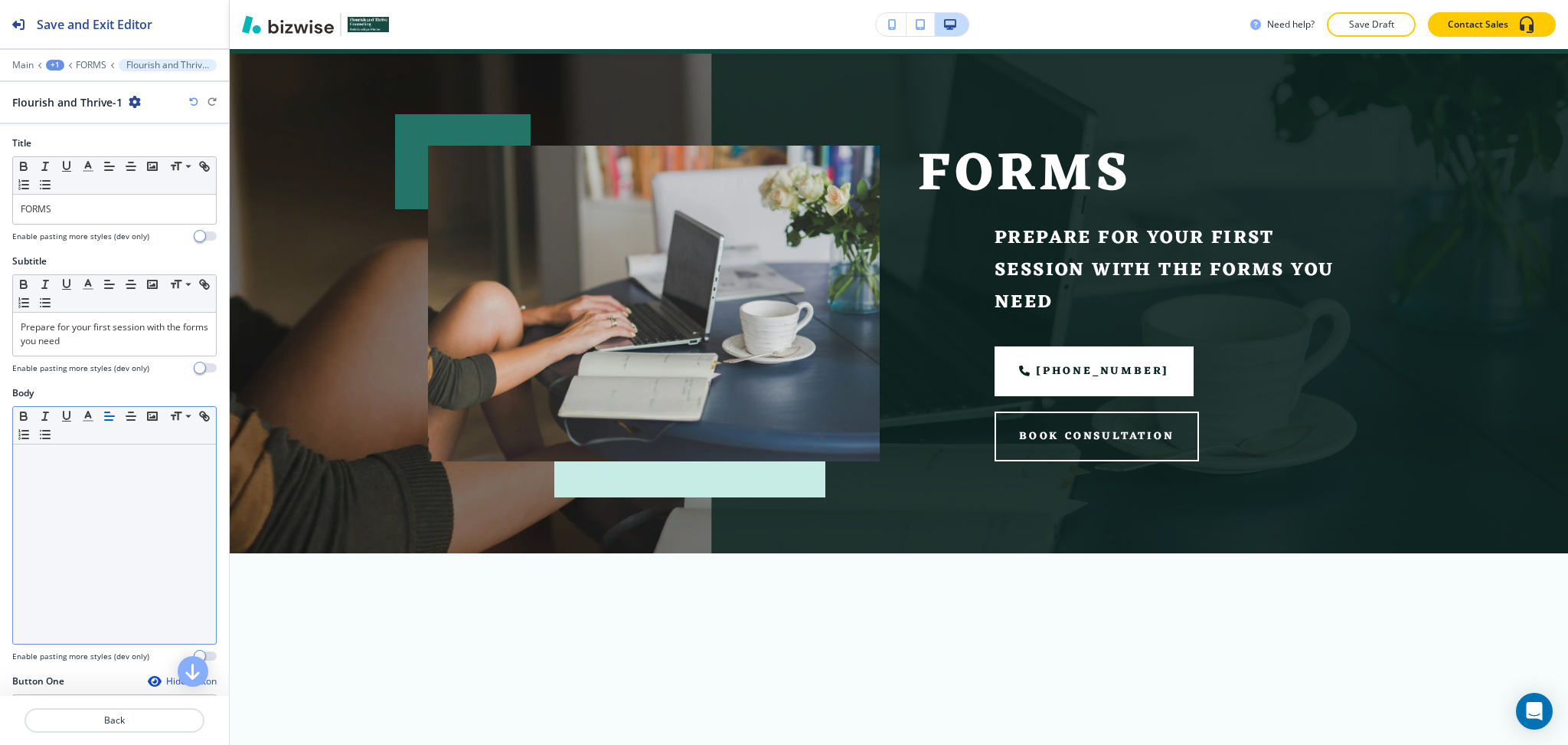
scroll to position [92, 0]
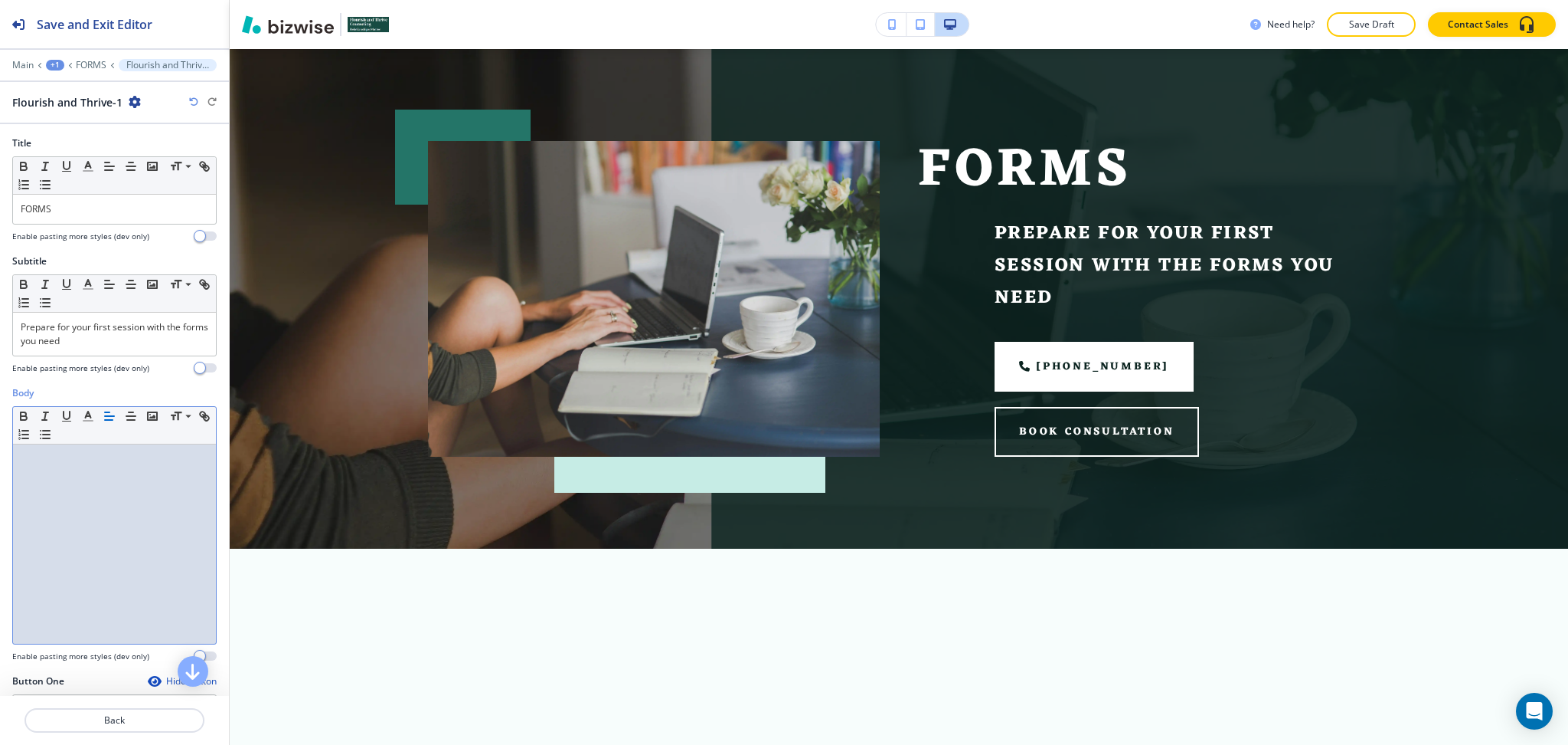
click at [95, 496] on div at bounding box center [115, 544] width 203 height 199
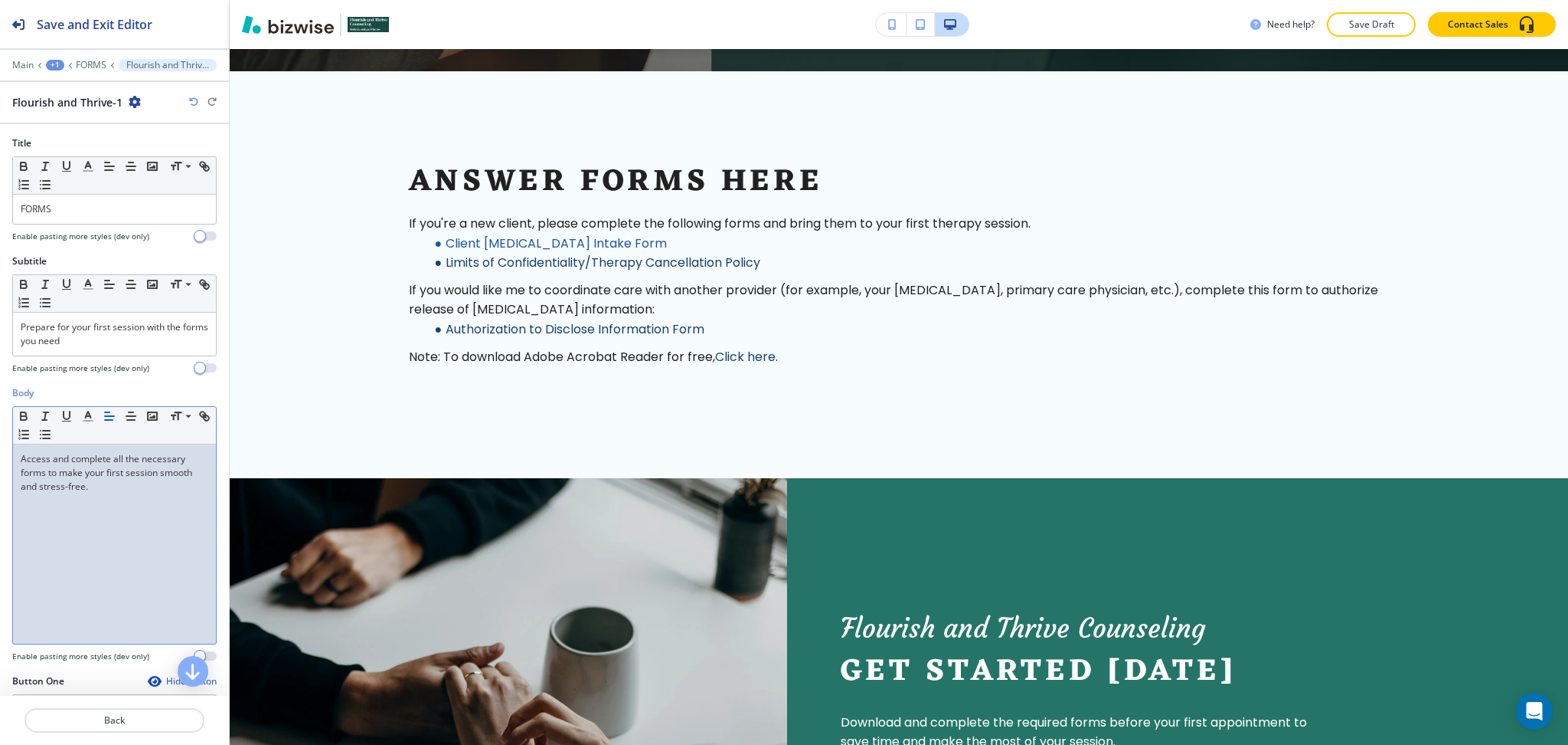
scroll to position [619, 0]
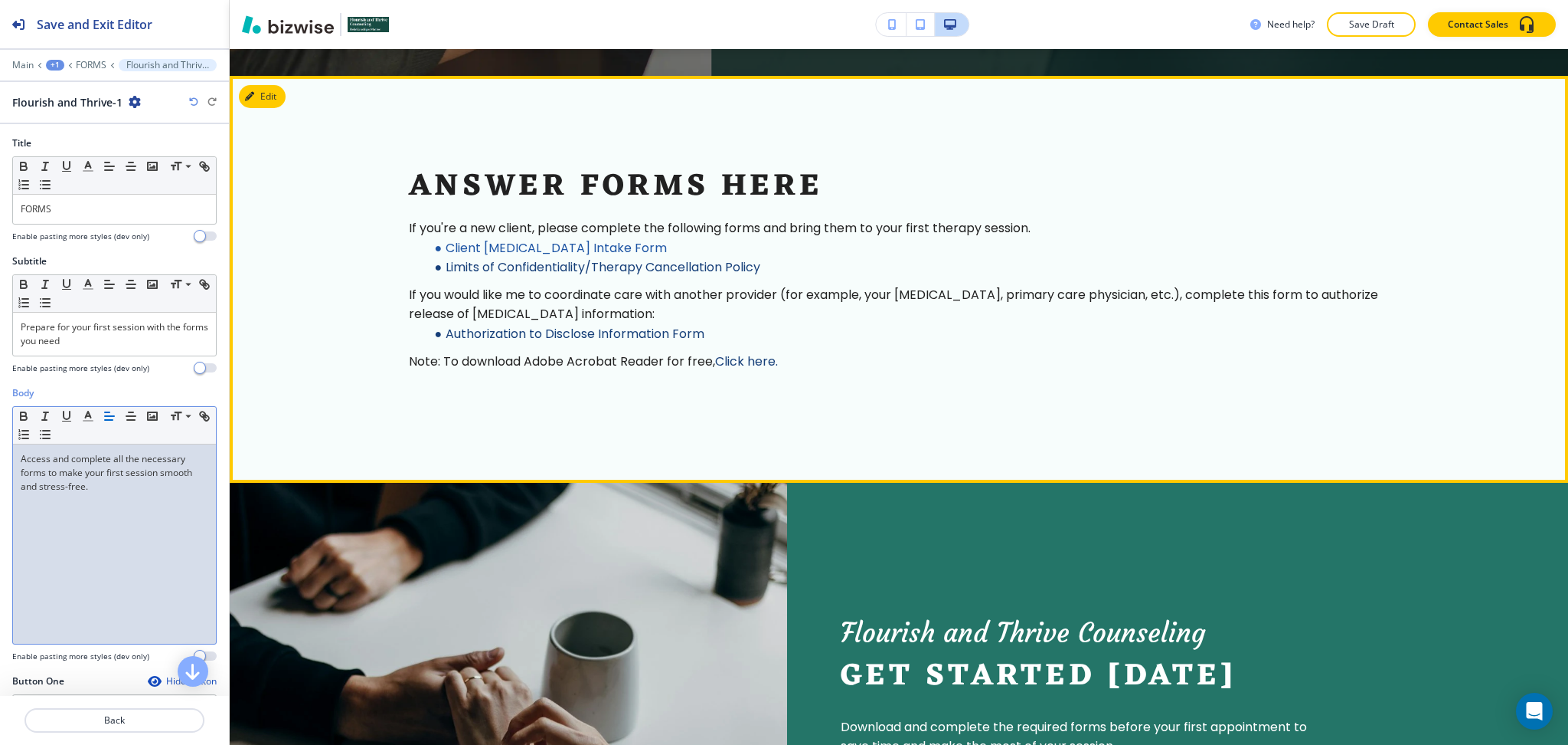
click at [756, 370] on link "Click here." at bounding box center [747, 361] width 63 height 17
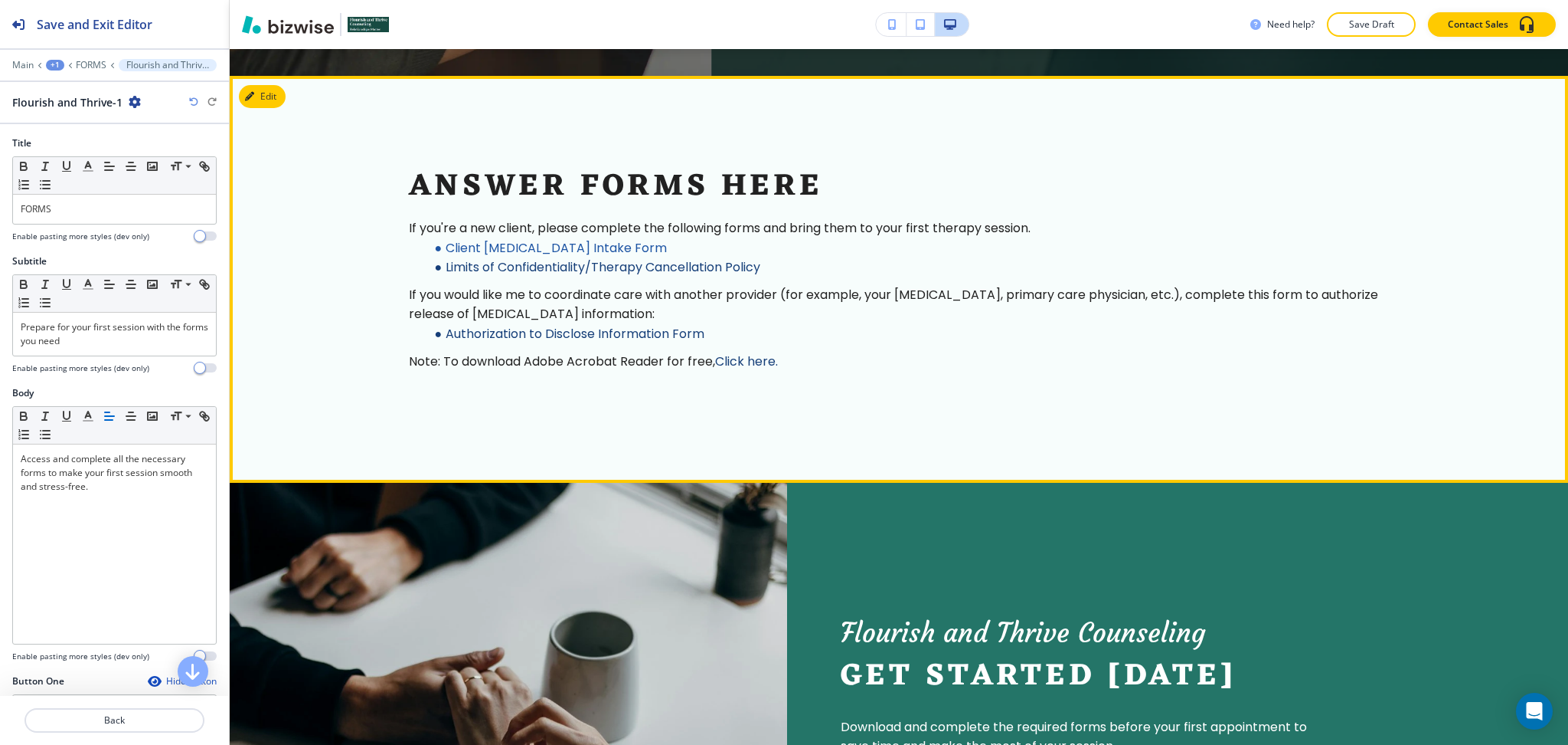
click at [728, 276] on link "Limits of Confidentiality/Therapy Cancellation Policy" at bounding box center [603, 267] width 314 height 17
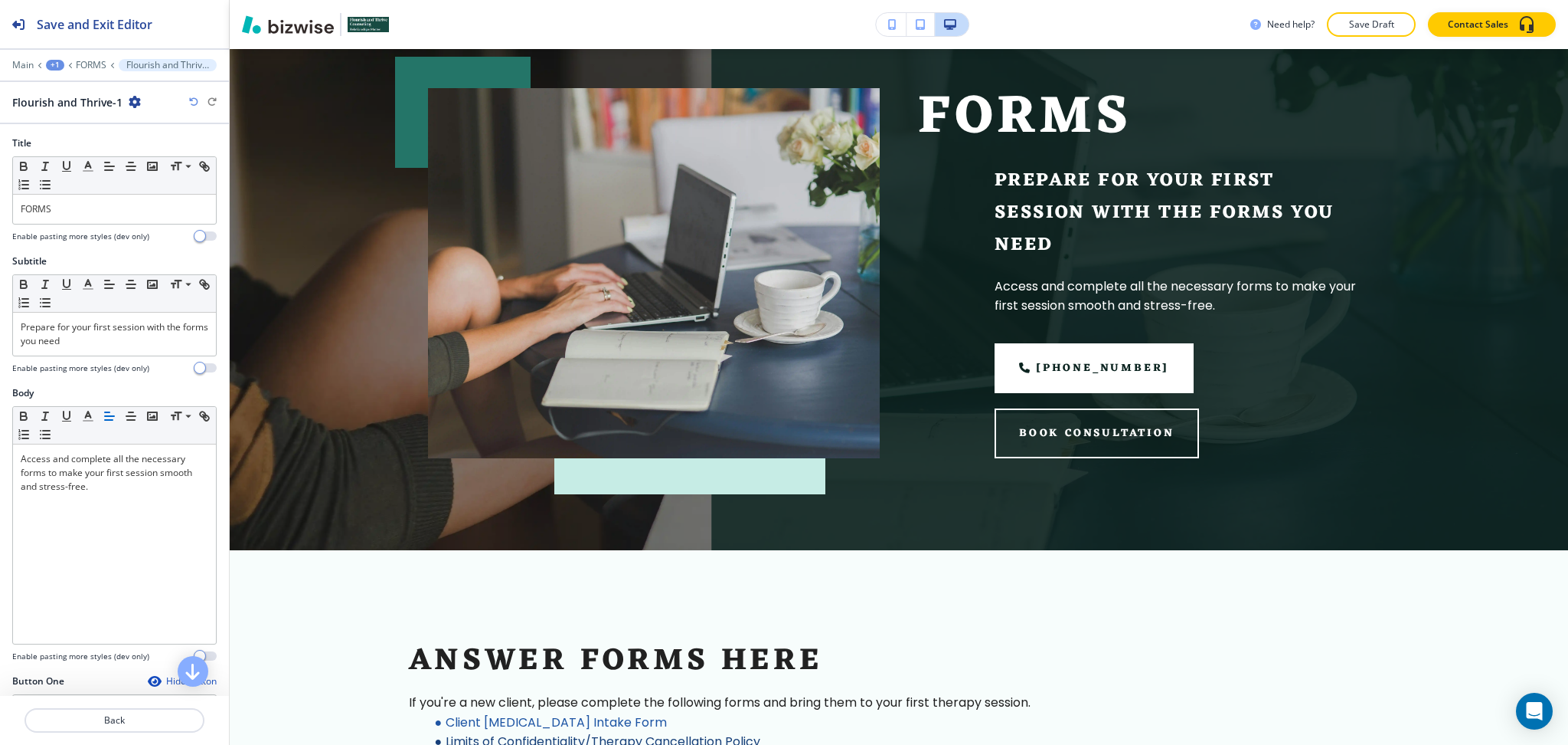
scroll to position [0, 0]
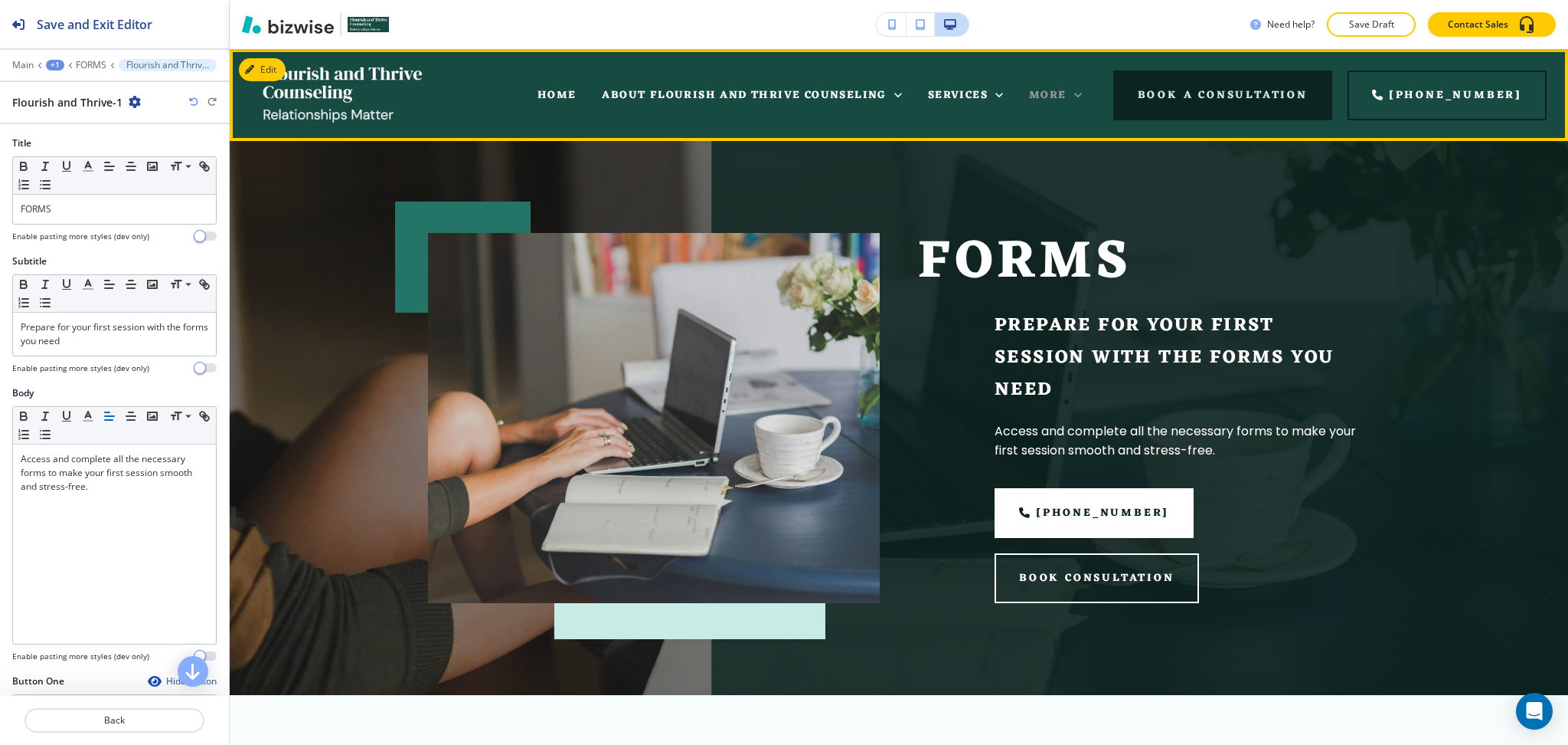
click at [1086, 93] on icon at bounding box center [1078, 95] width 15 height 15
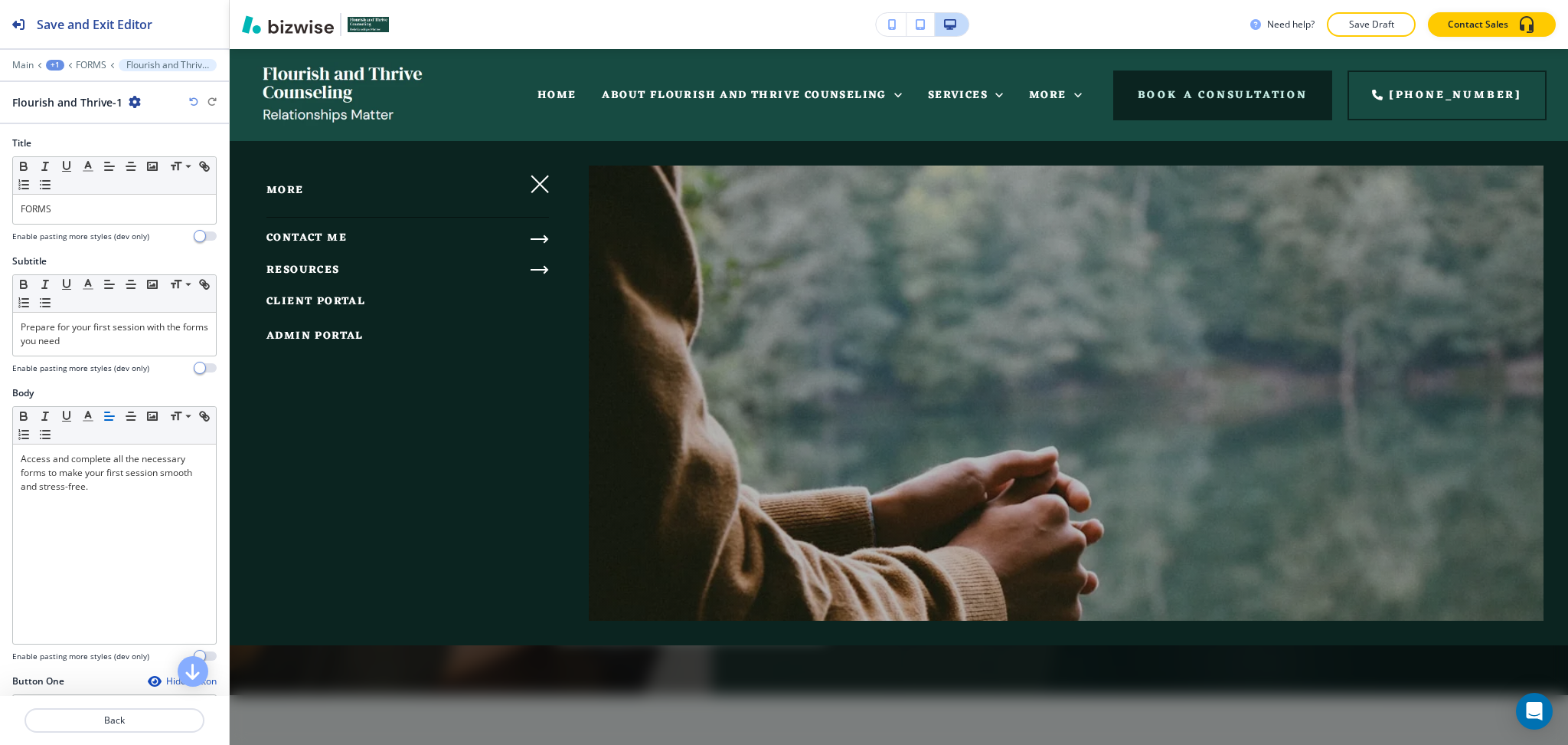
click at [540, 273] on icon "button" at bounding box center [540, 269] width 18 height 18
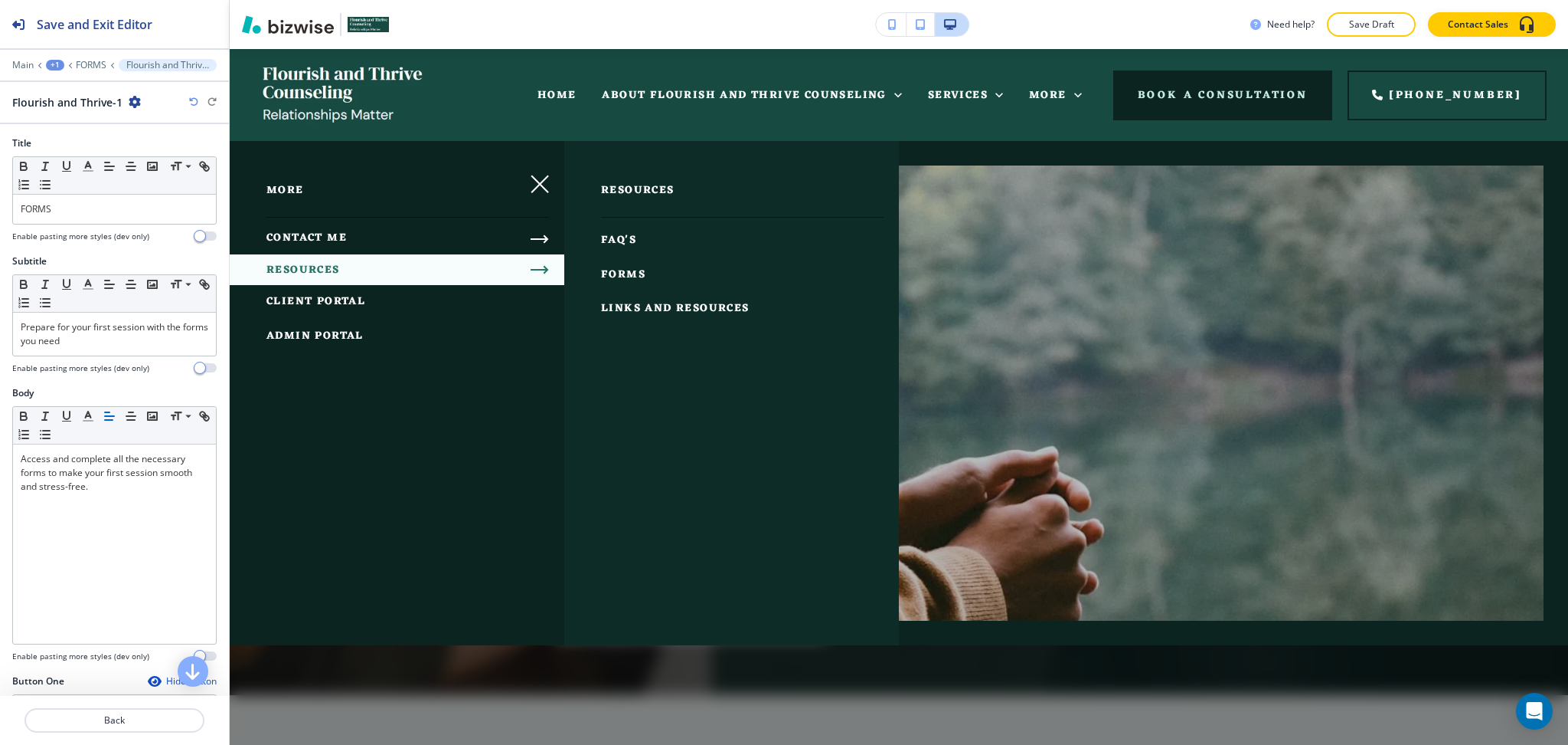
click at [671, 308] on span "LINKS AND RESOURCES" at bounding box center [675, 308] width 149 height 19
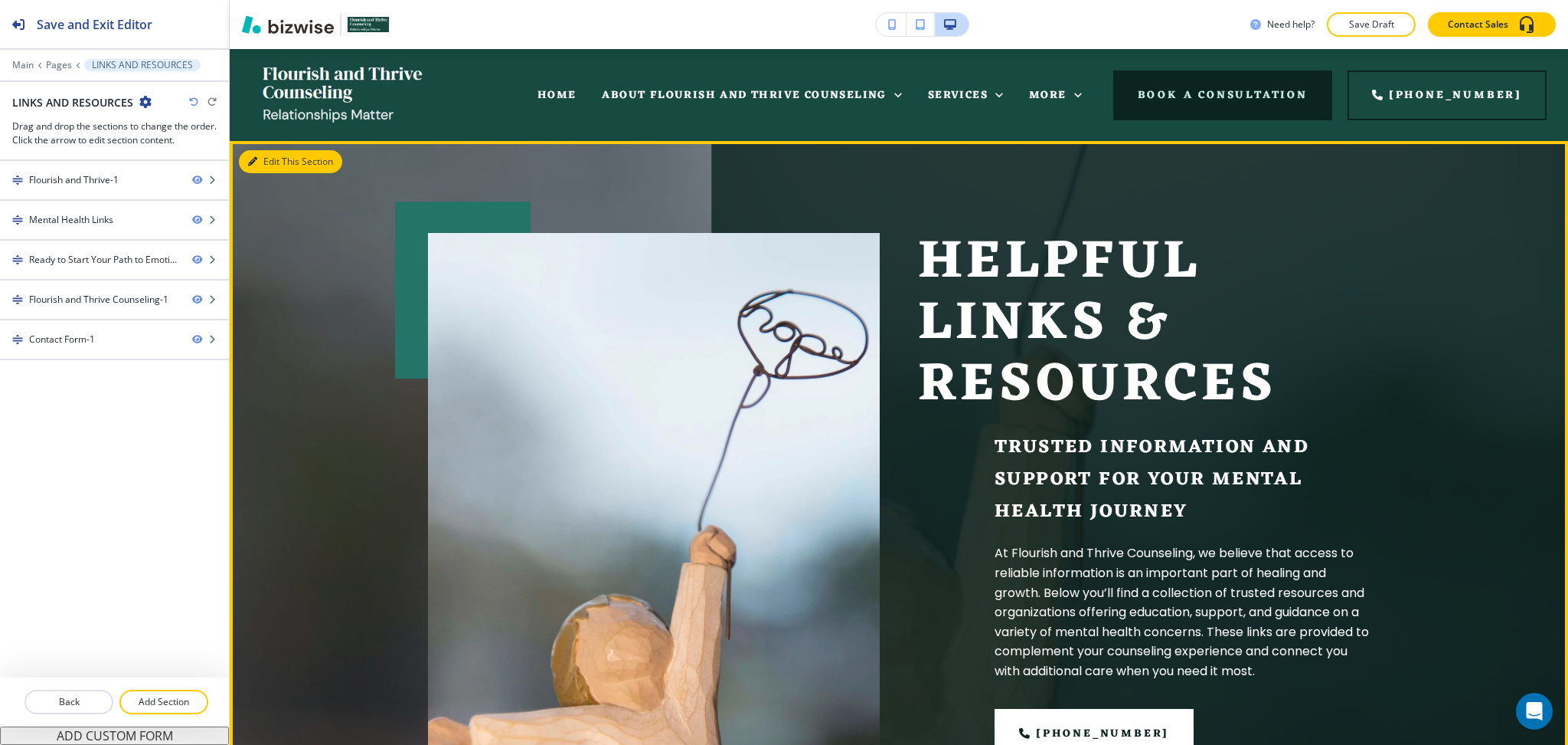
click at [273, 161] on button "Edit This Section" at bounding box center [290, 161] width 103 height 23
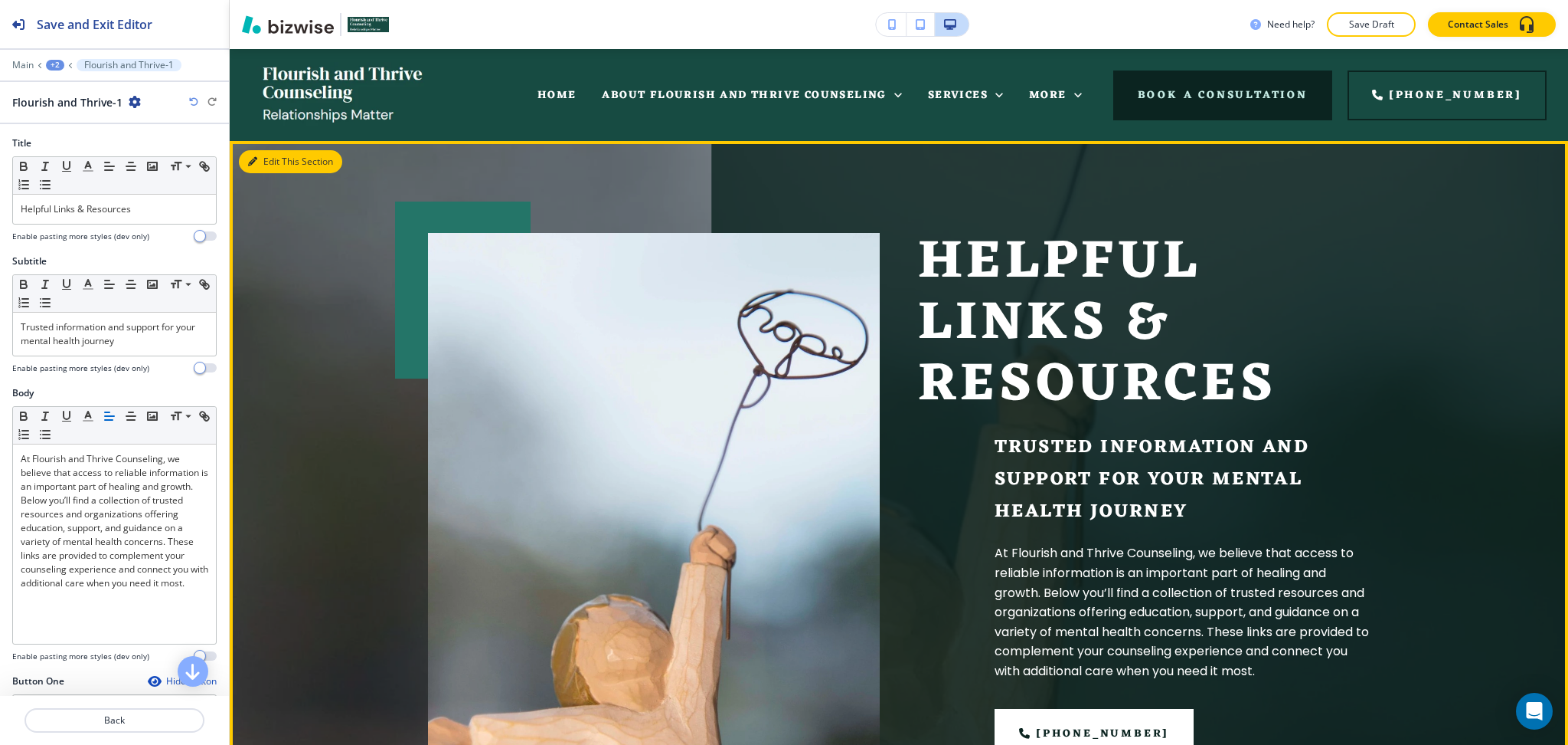
scroll to position [92, 0]
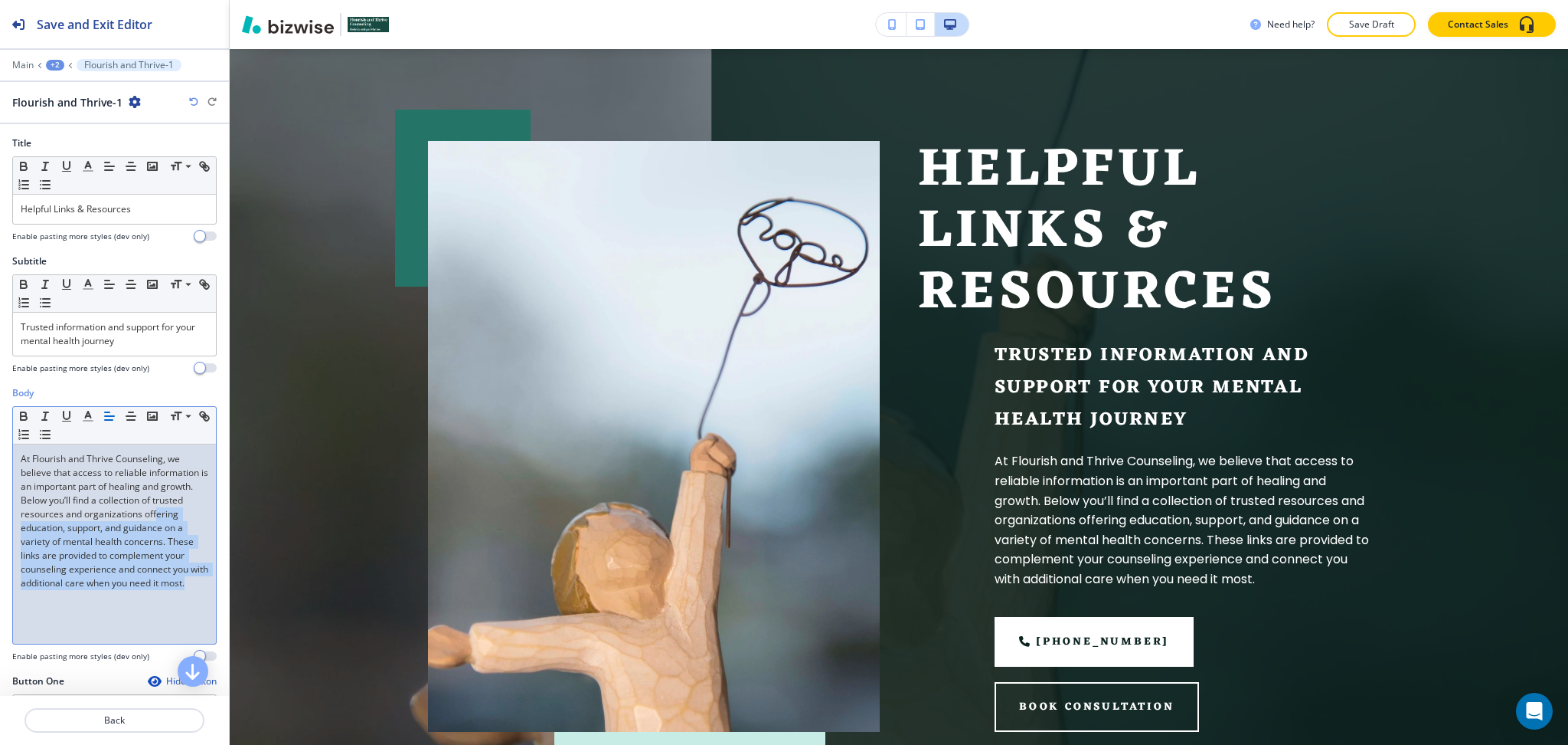
drag, startPoint x: 124, startPoint y: 619, endPoint x: 94, endPoint y: 532, distance: 92.0
click at [94, 532] on div "At Flourish and Thrive Counseling, we believe that access to reliable informati…" at bounding box center [115, 544] width 203 height 199
click at [98, 532] on p "At Flourish and Thrive Counseling, we believe that access to reliable informati…" at bounding box center [114, 520] width 188 height 138
click at [142, 491] on p "At Flourish and Thrive Counseling, we believe that access to reliable informati…" at bounding box center [114, 520] width 188 height 138
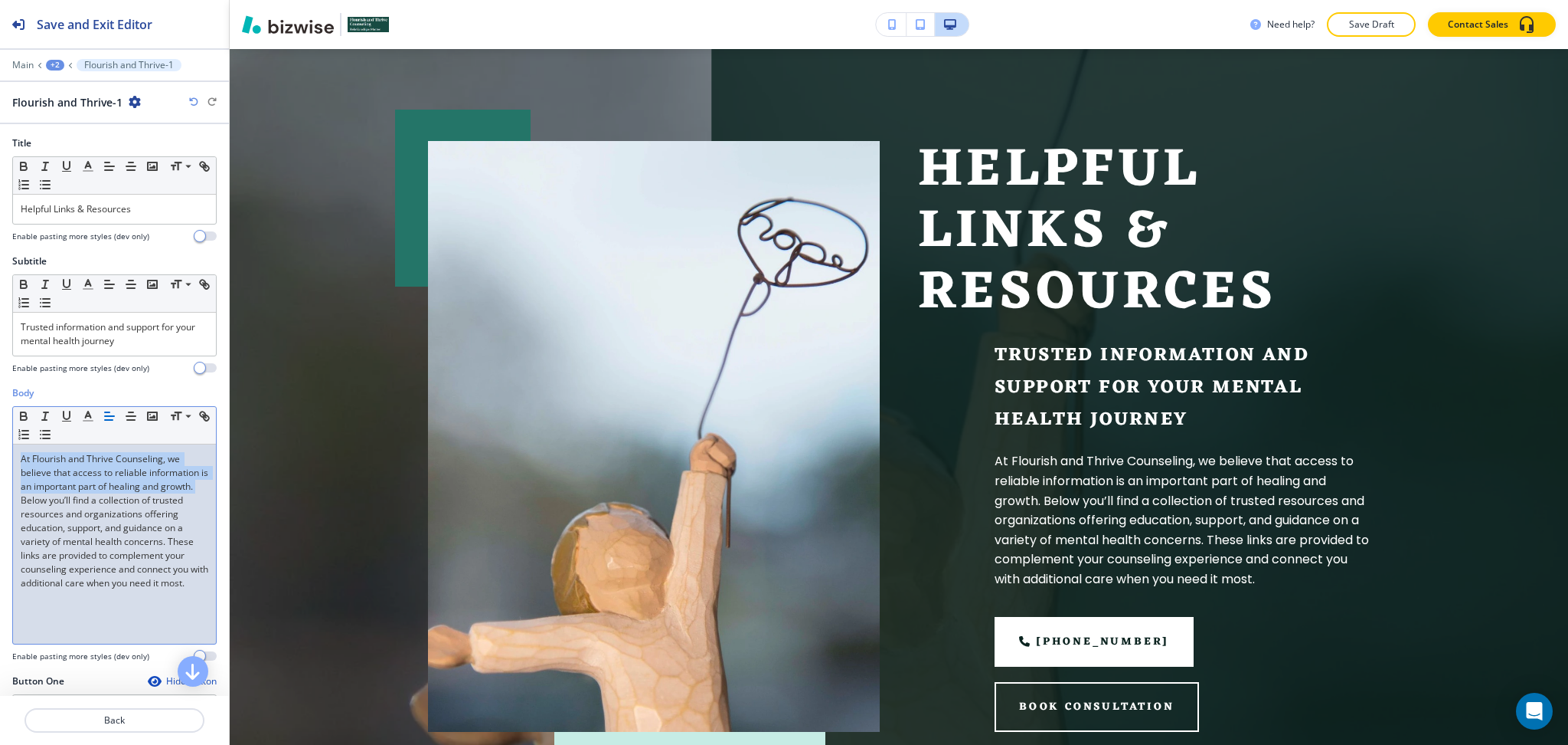
drag, startPoint x: 108, startPoint y: 500, endPoint x: 0, endPoint y: 379, distance: 162.2
click at [0, 423] on div "Body Small Normal Large Huge At Flourish and Thrive Counseling, we believe that…" at bounding box center [114, 530] width 229 height 288
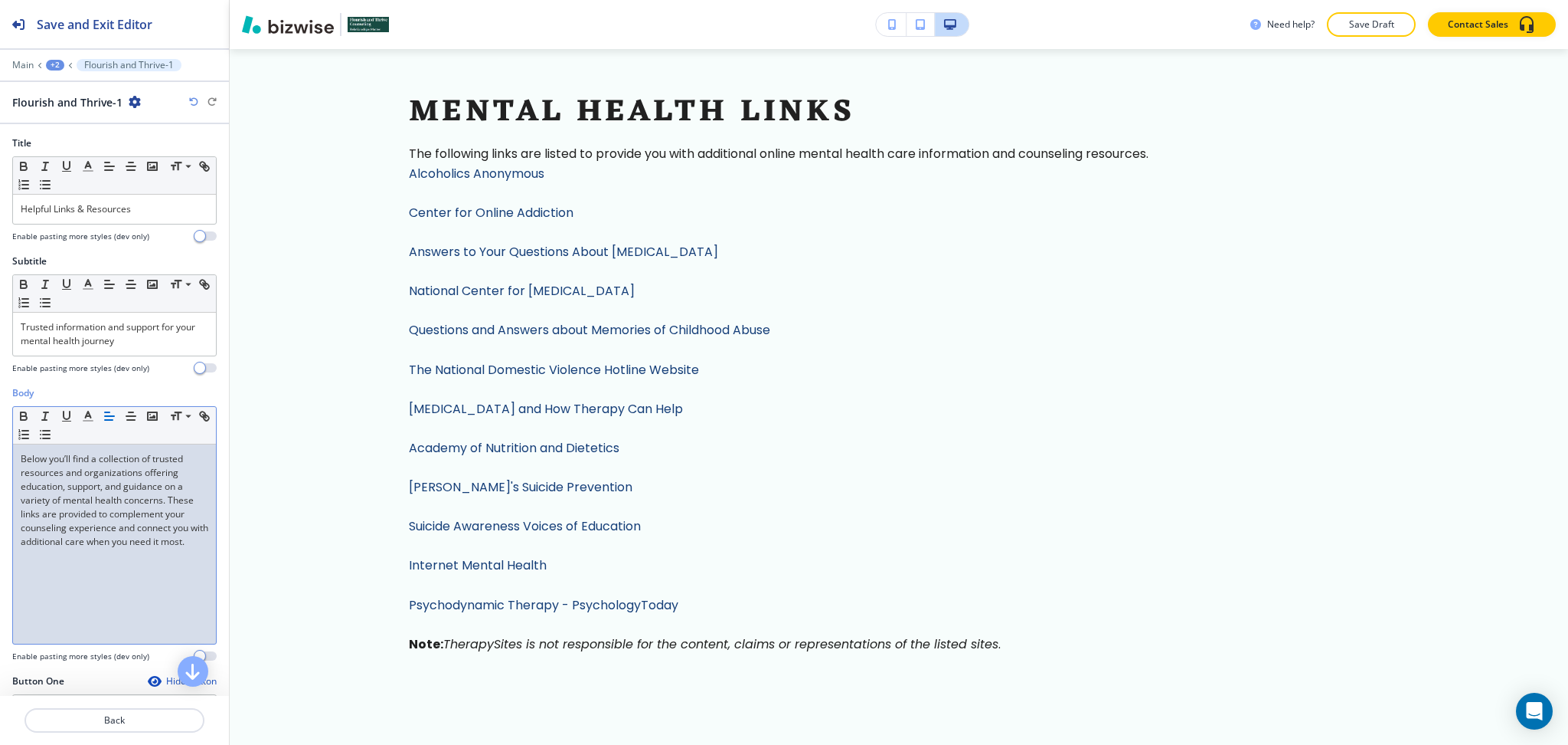
scroll to position [0, 0]
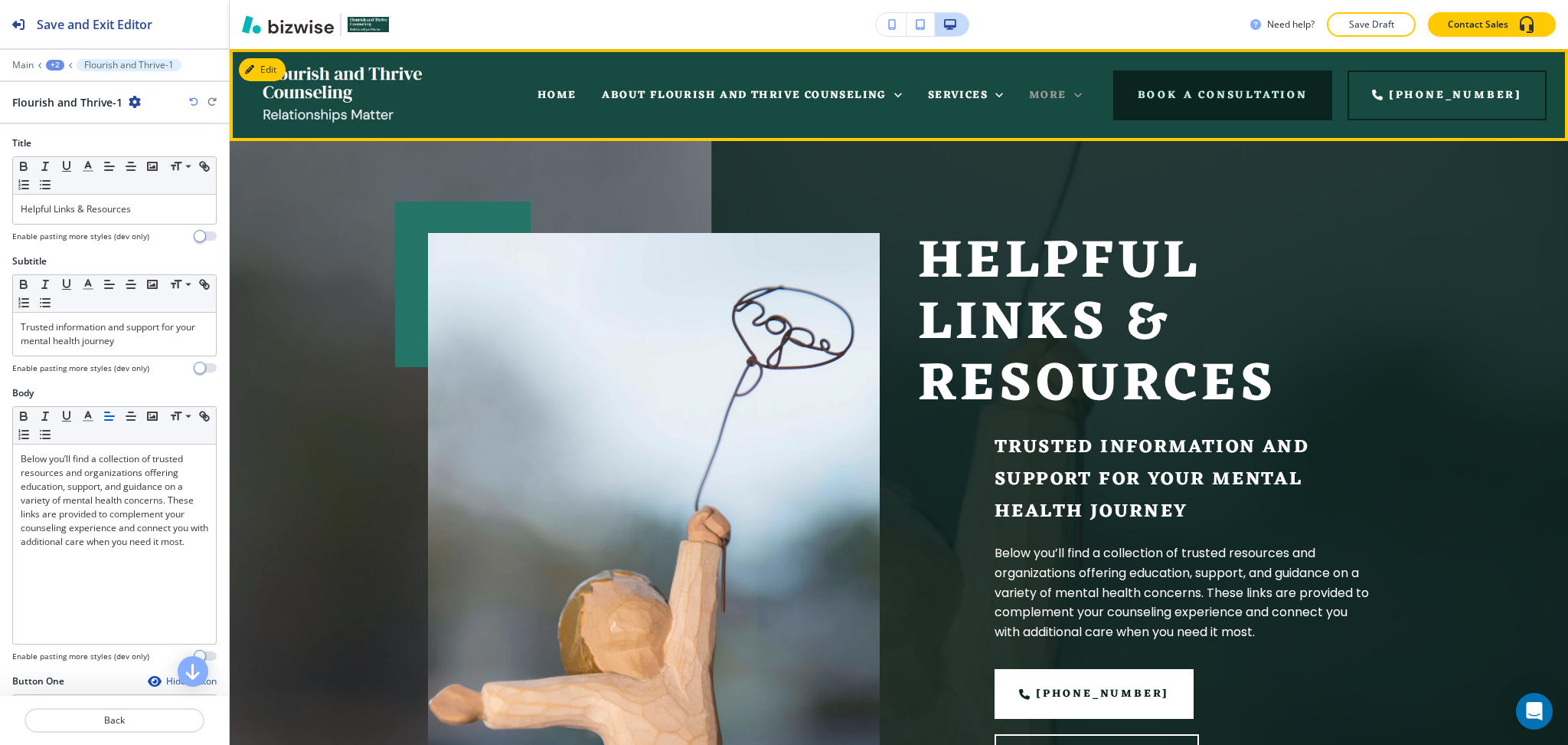
click at [1082, 94] on icon at bounding box center [1079, 95] width 8 height 5
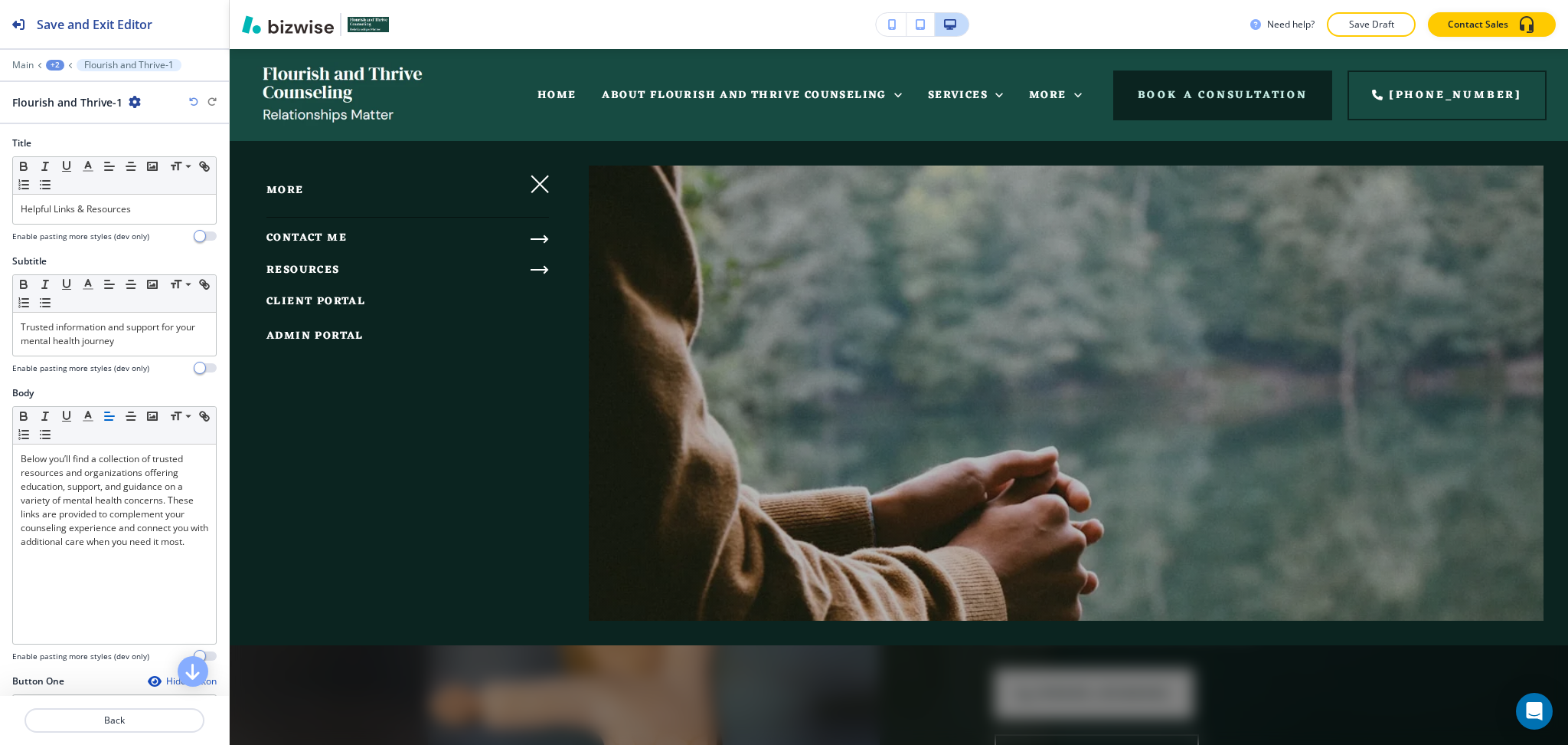
click at [533, 264] on icon "button" at bounding box center [540, 269] width 18 height 18
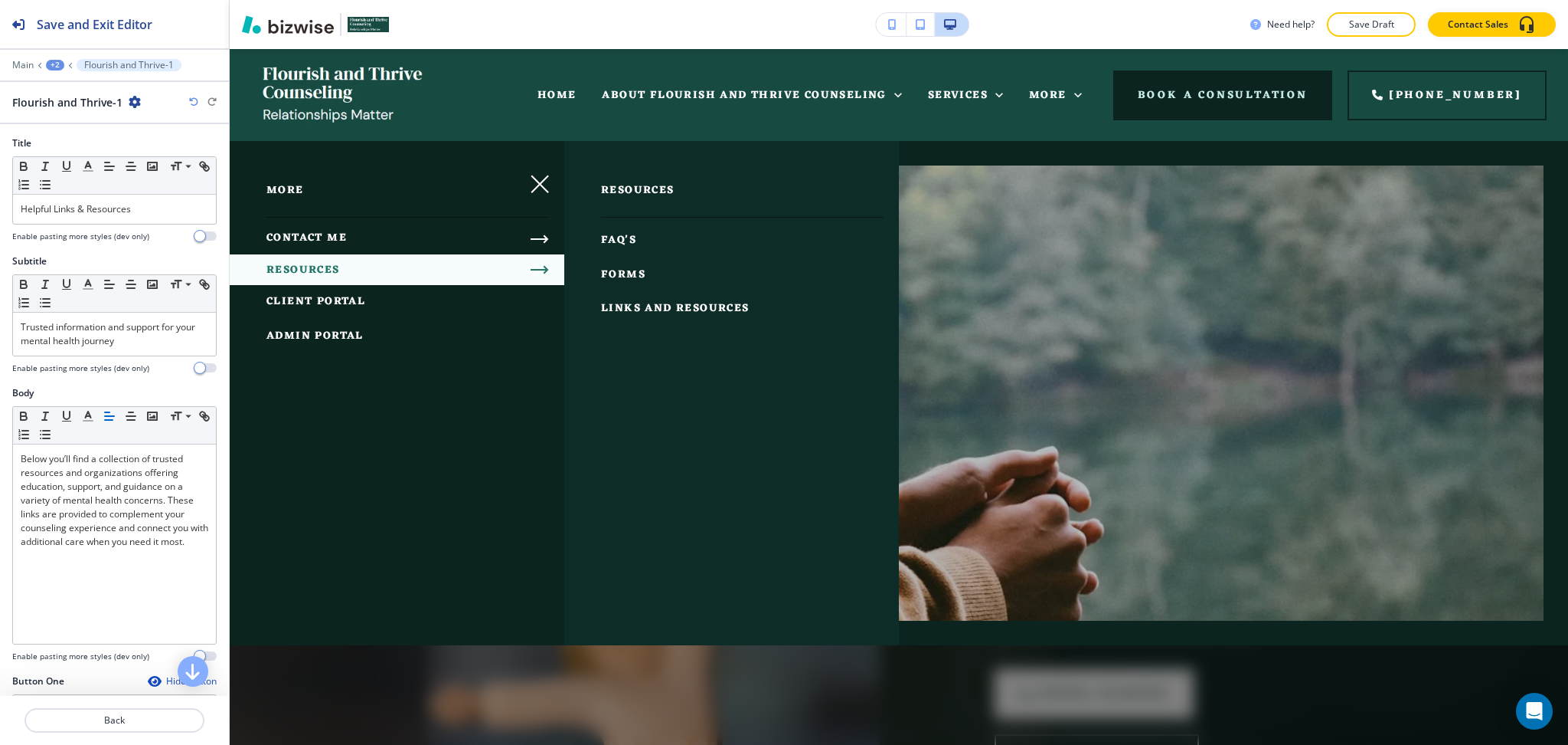
click at [1197, 359] on div at bounding box center [899, 443] width 1339 height 604
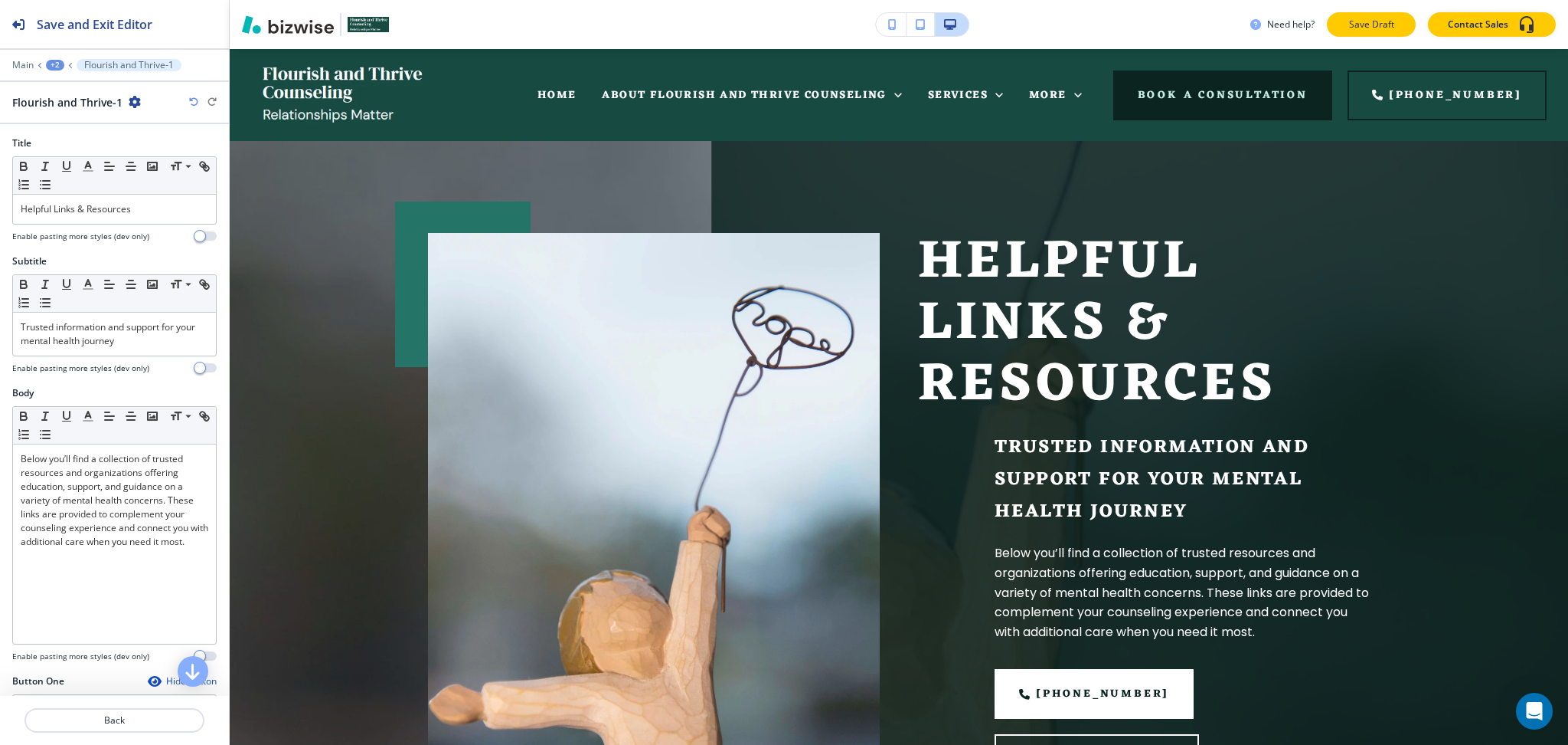
click at [1368, 24] on p "Save Draft" at bounding box center [1372, 24] width 49 height 13
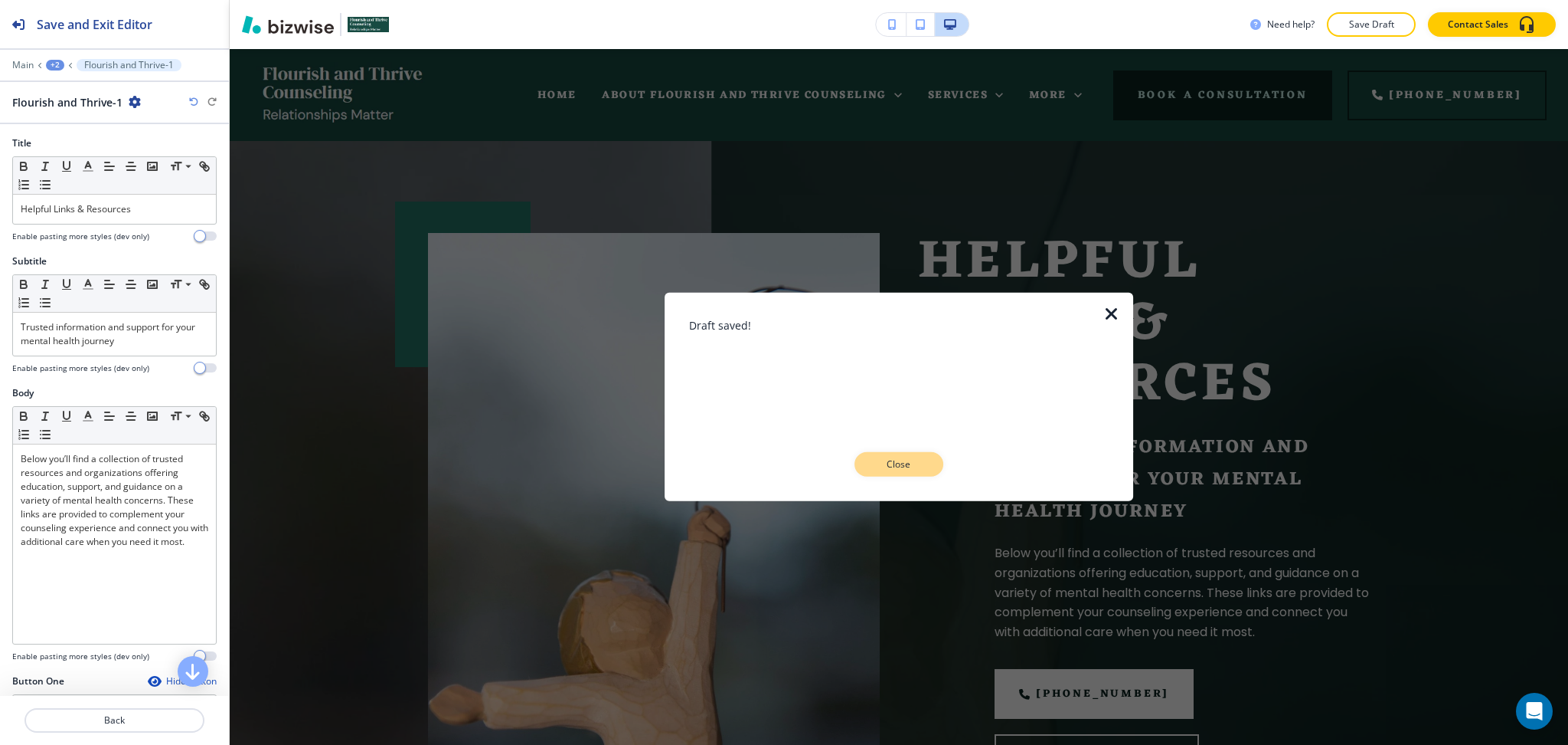
click at [893, 465] on p "Close" at bounding box center [899, 464] width 49 height 13
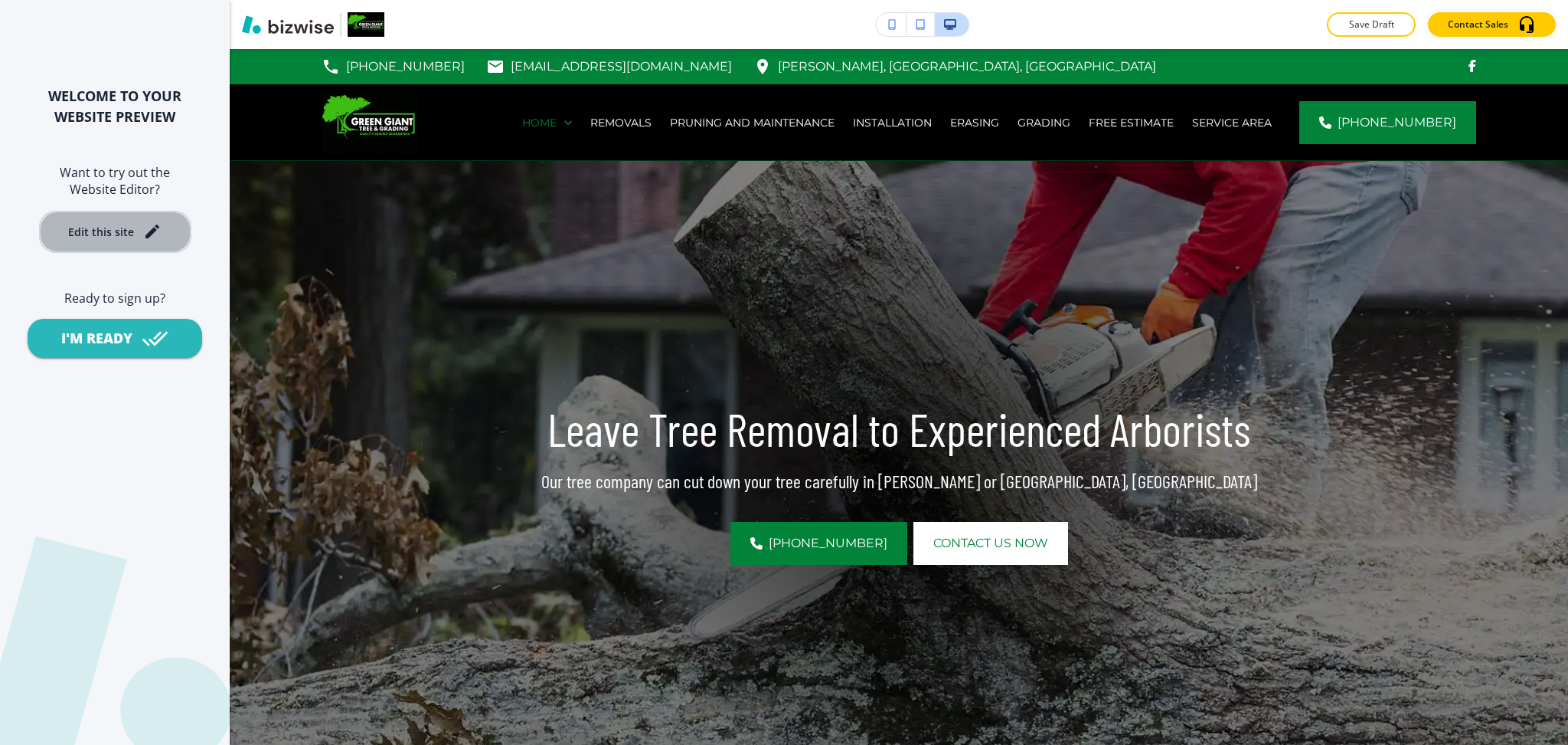
click at [139, 226] on div "Edit this site" at bounding box center [114, 231] width 94 height 18
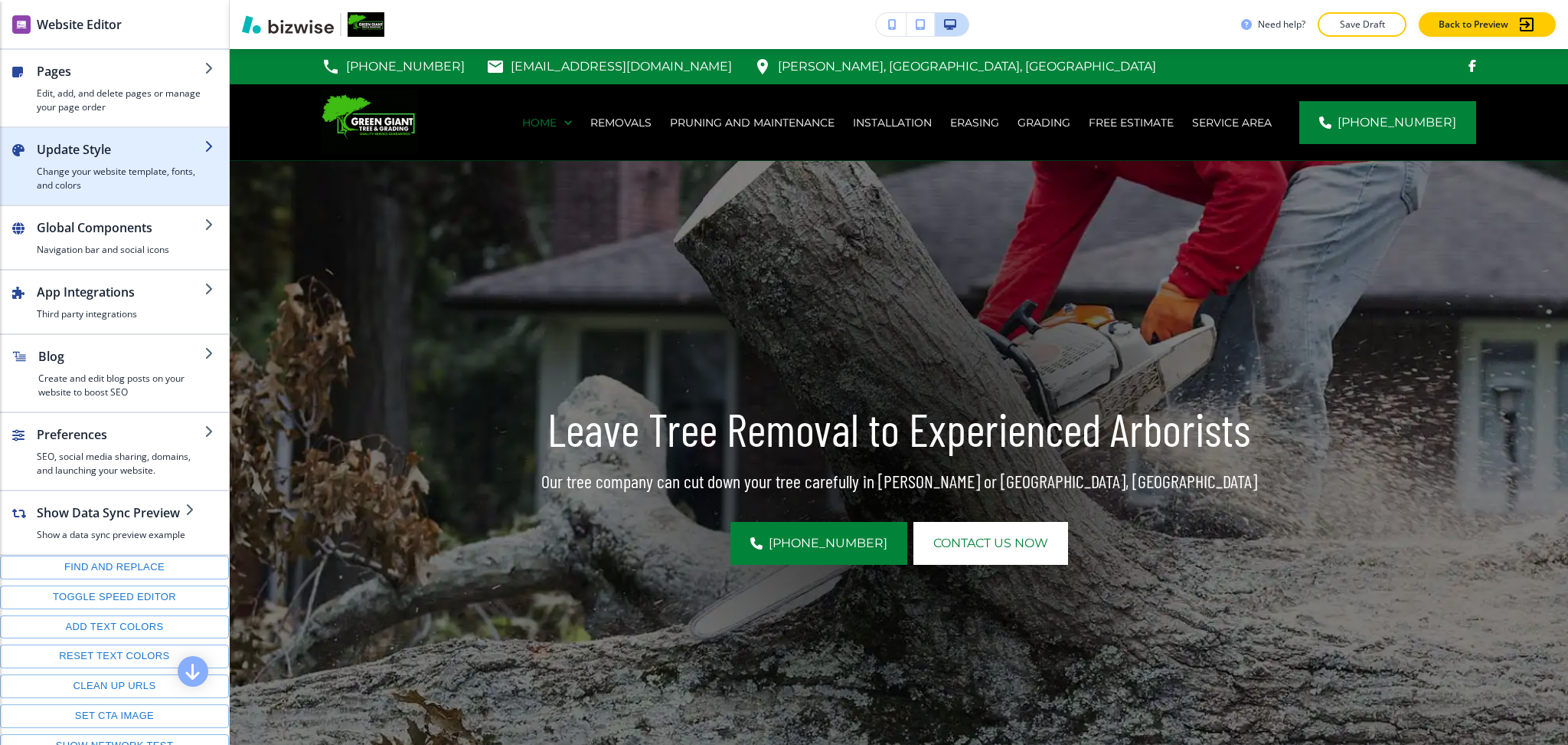
click at [93, 162] on div "button" at bounding box center [121, 162] width 168 height 6
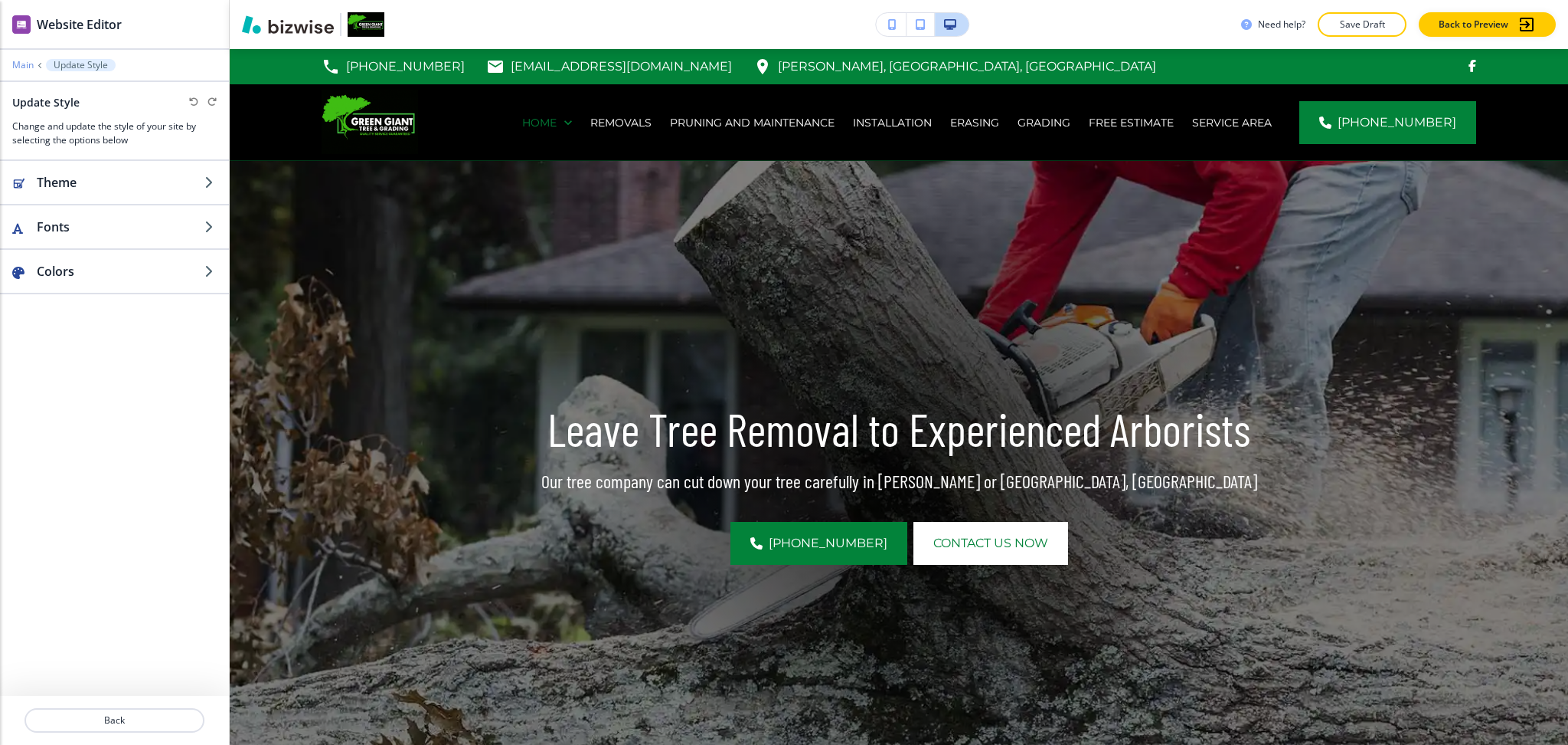
click at [29, 68] on p "Main" at bounding box center [23, 65] width 21 height 11
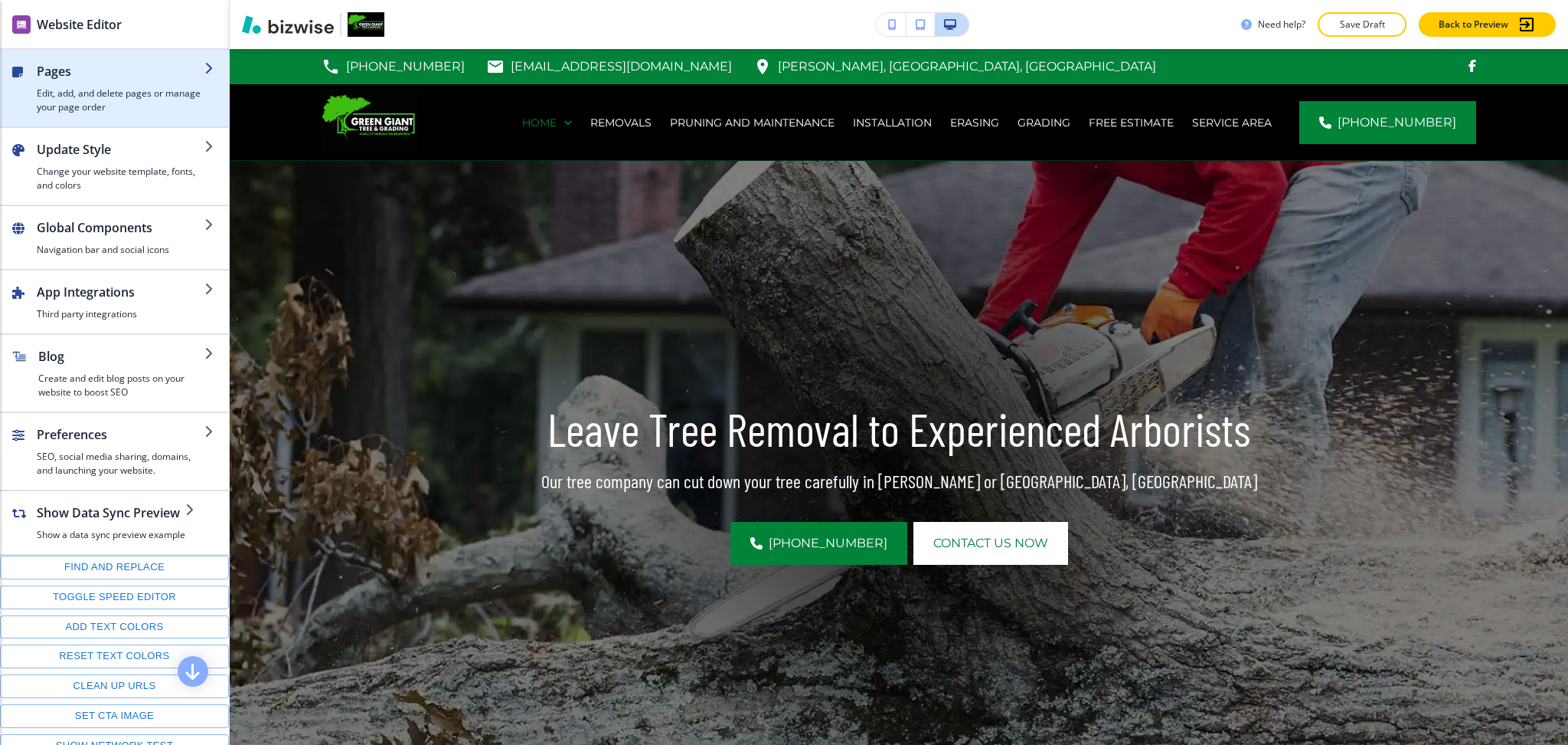
click at [58, 94] on h4 "Edit, add, and delete pages or manage your page order" at bounding box center [121, 100] width 168 height 28
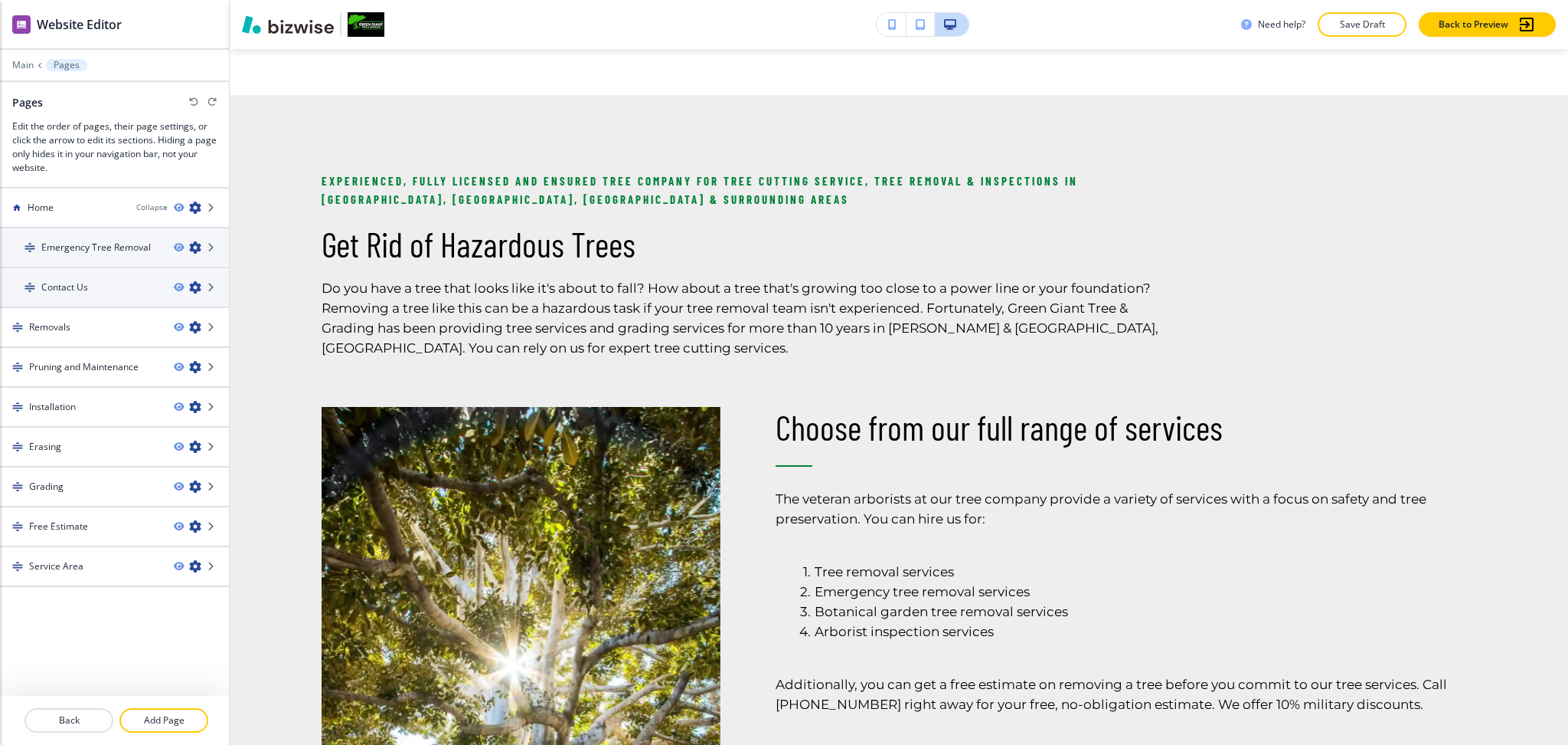
scroll to position [1306, 0]
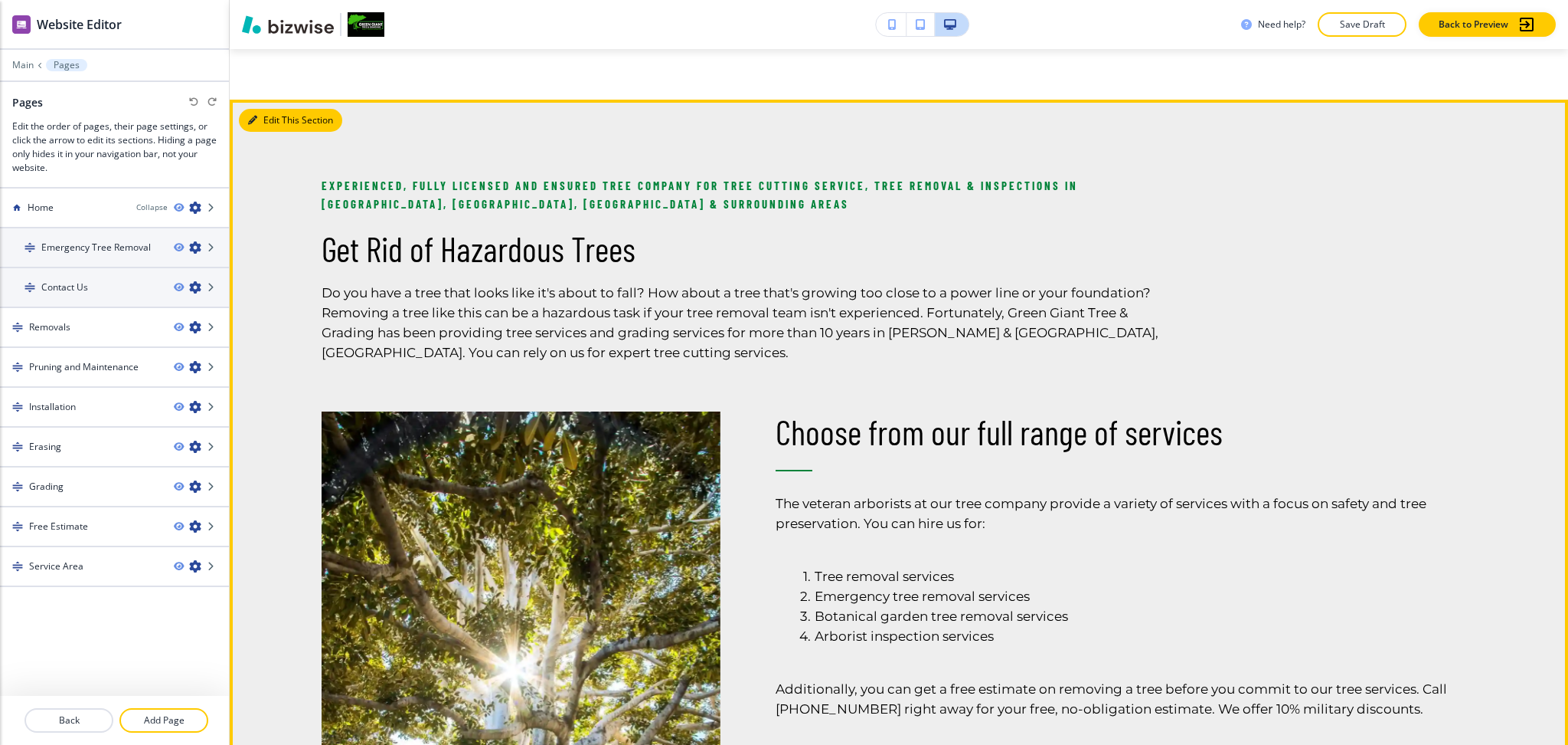
click at [262, 122] on button "Edit This Section" at bounding box center [290, 120] width 103 height 23
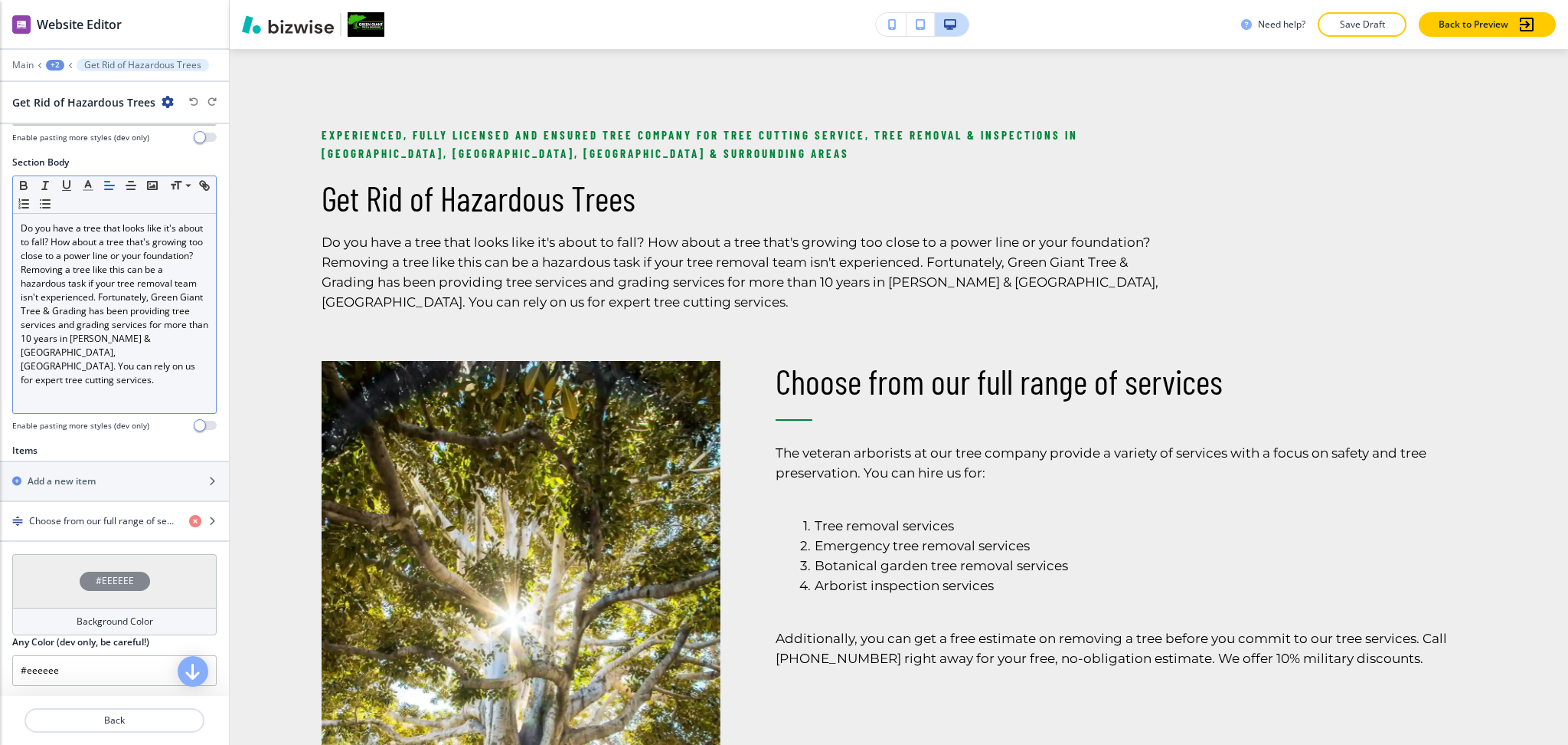
scroll to position [363, 0]
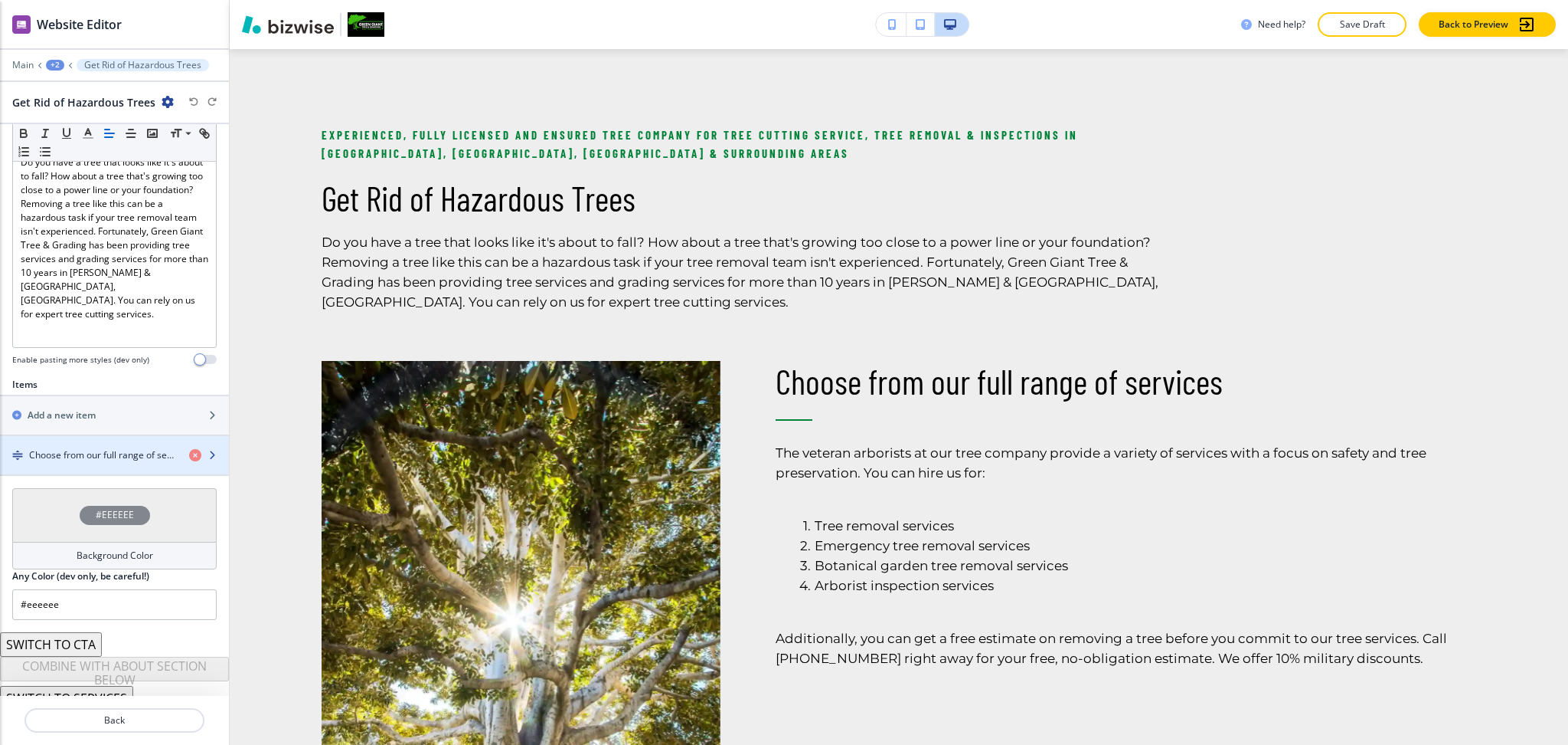
click at [117, 449] on h4 "Choose from our full range of services" at bounding box center [103, 455] width 148 height 13
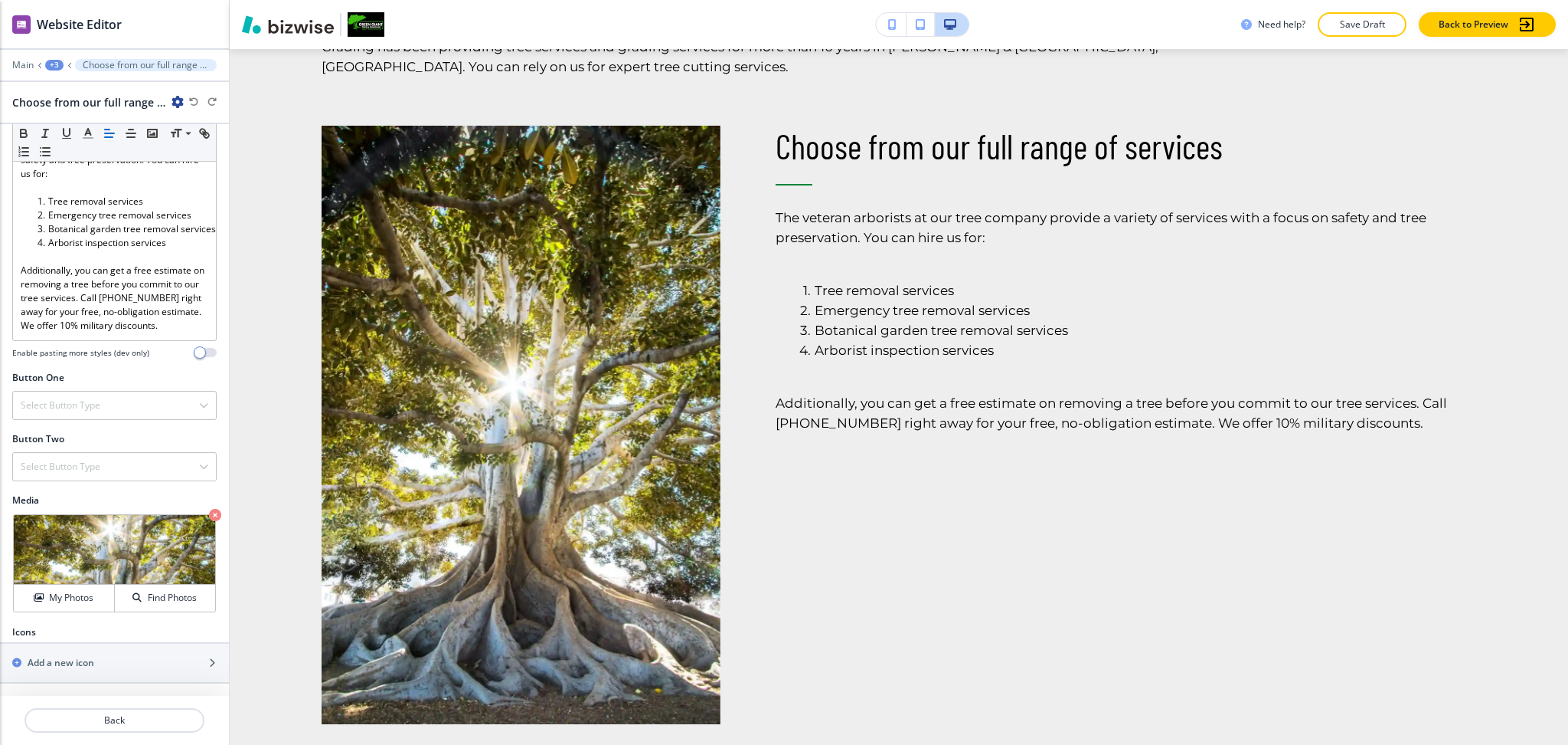
scroll to position [352, 0]
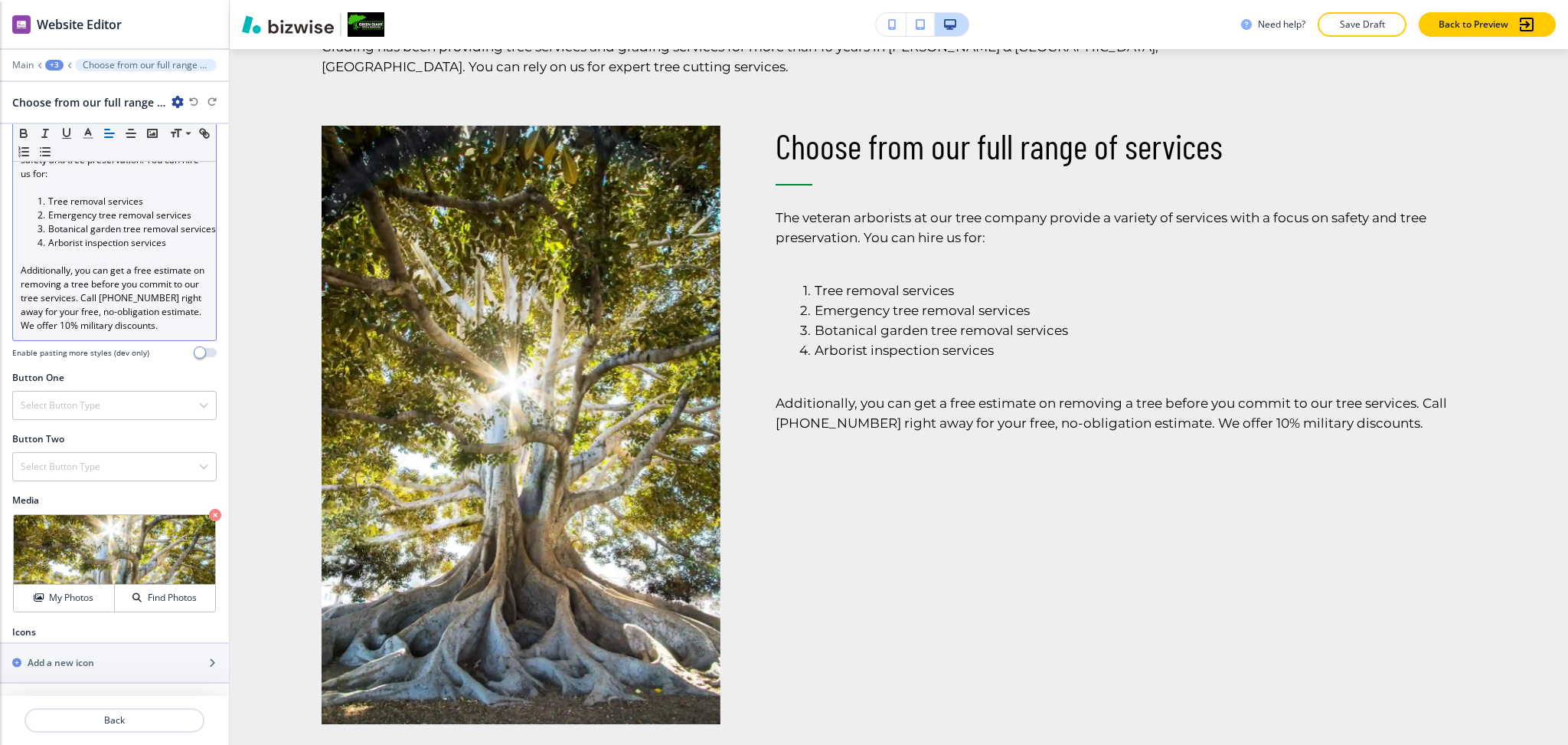
click at [117, 307] on p "Additionally, you can get a free estimate on removing a tree before you commit …" at bounding box center [114, 297] width 188 height 69
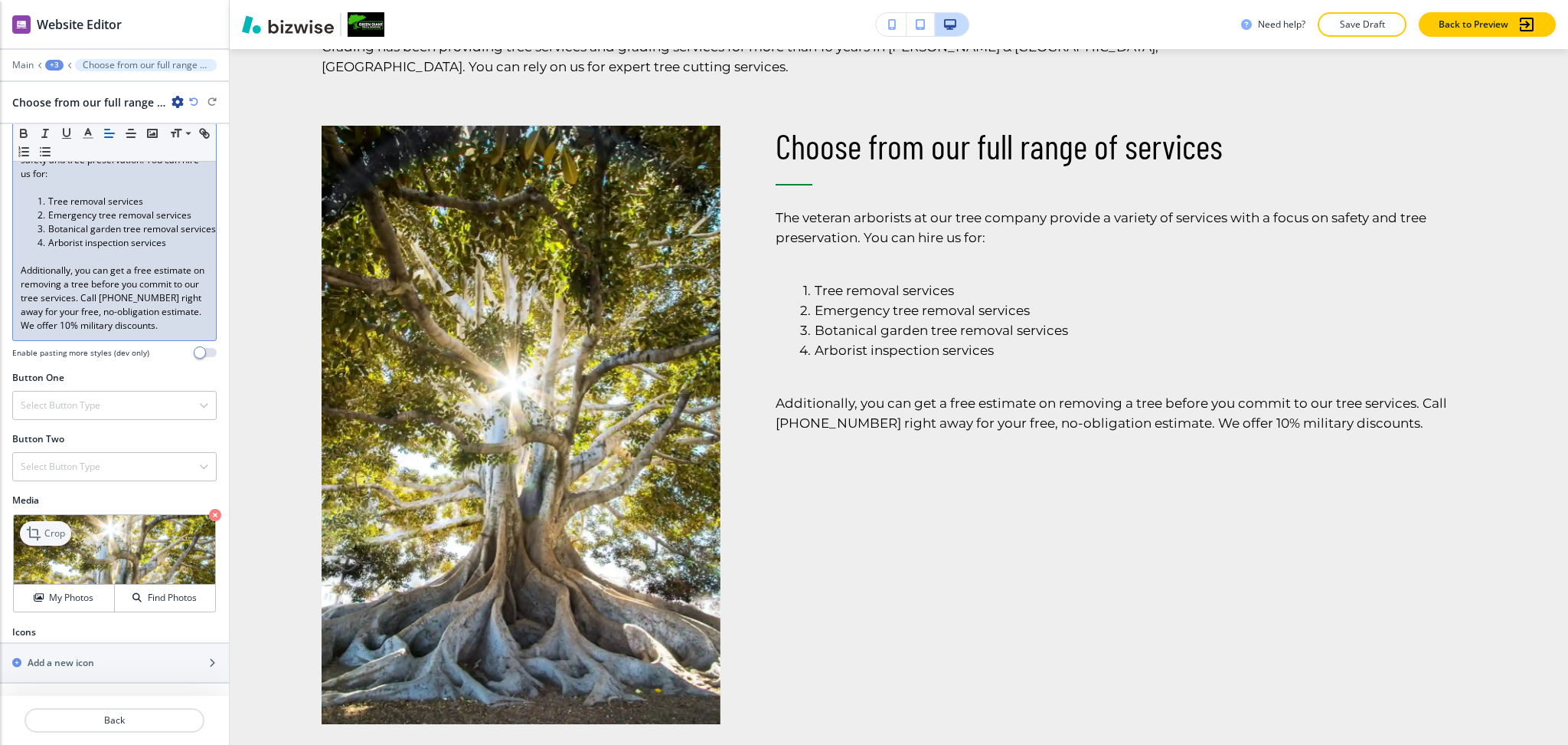
click at [42, 537] on icon at bounding box center [35, 533] width 18 height 18
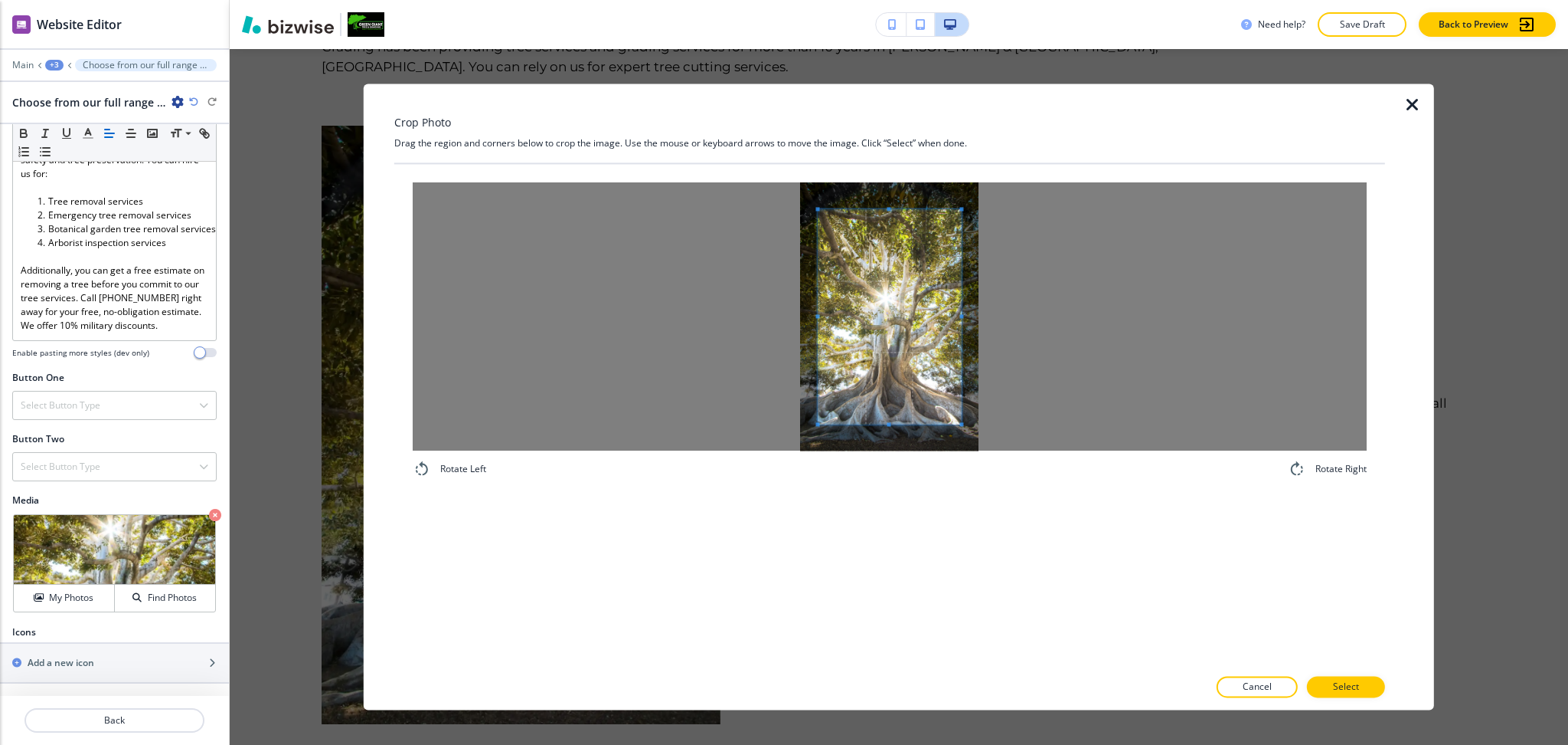
click at [713, 316] on div at bounding box center [890, 316] width 954 height 268
click at [1060, 311] on div at bounding box center [890, 316] width 954 height 268
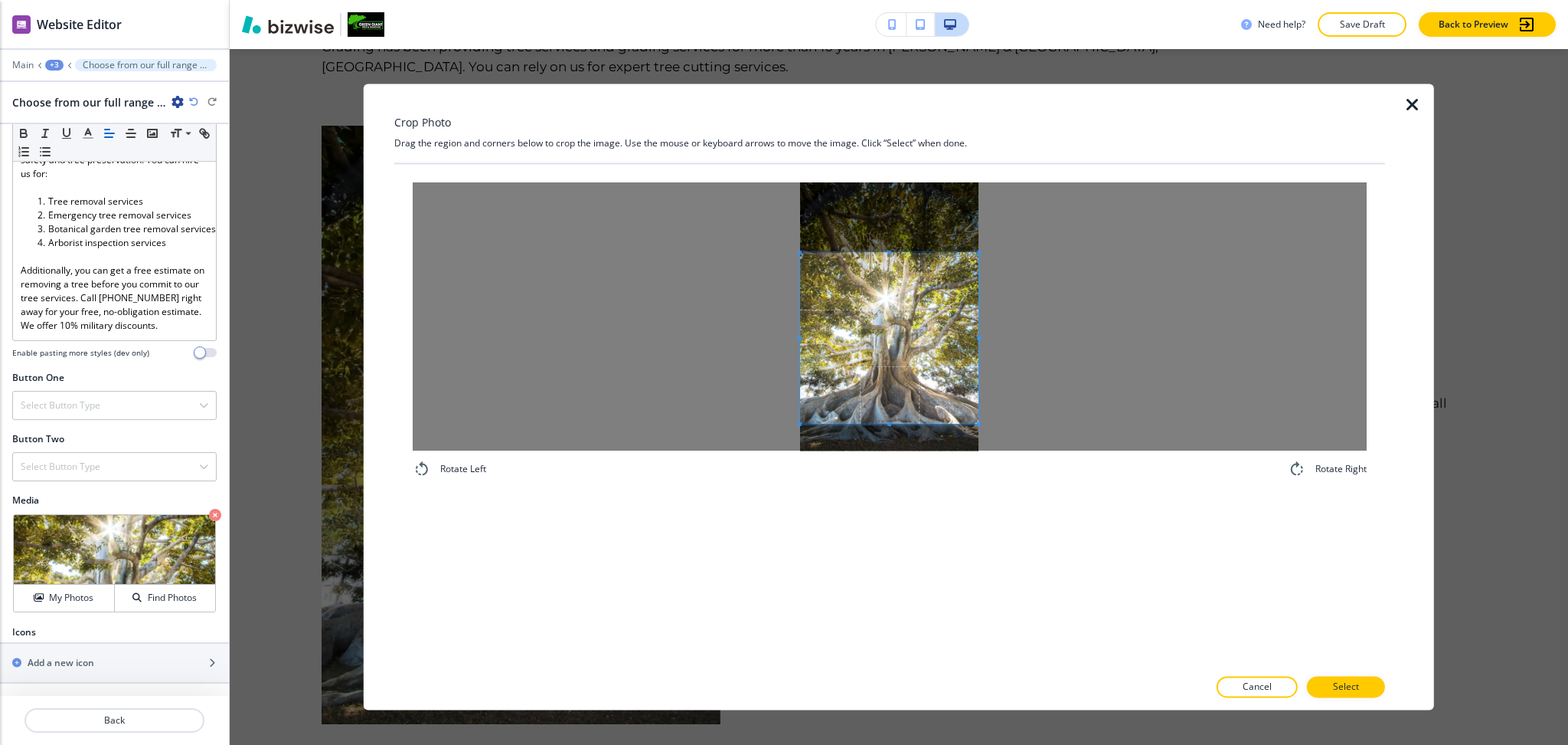
click at [930, 255] on span at bounding box center [890, 252] width 178 height 4
click at [917, 370] on span at bounding box center [890, 313] width 178 height 158
click at [957, 378] on span at bounding box center [890, 326] width 178 height 158
click at [1358, 687] on p "Select" at bounding box center [1346, 687] width 26 height 13
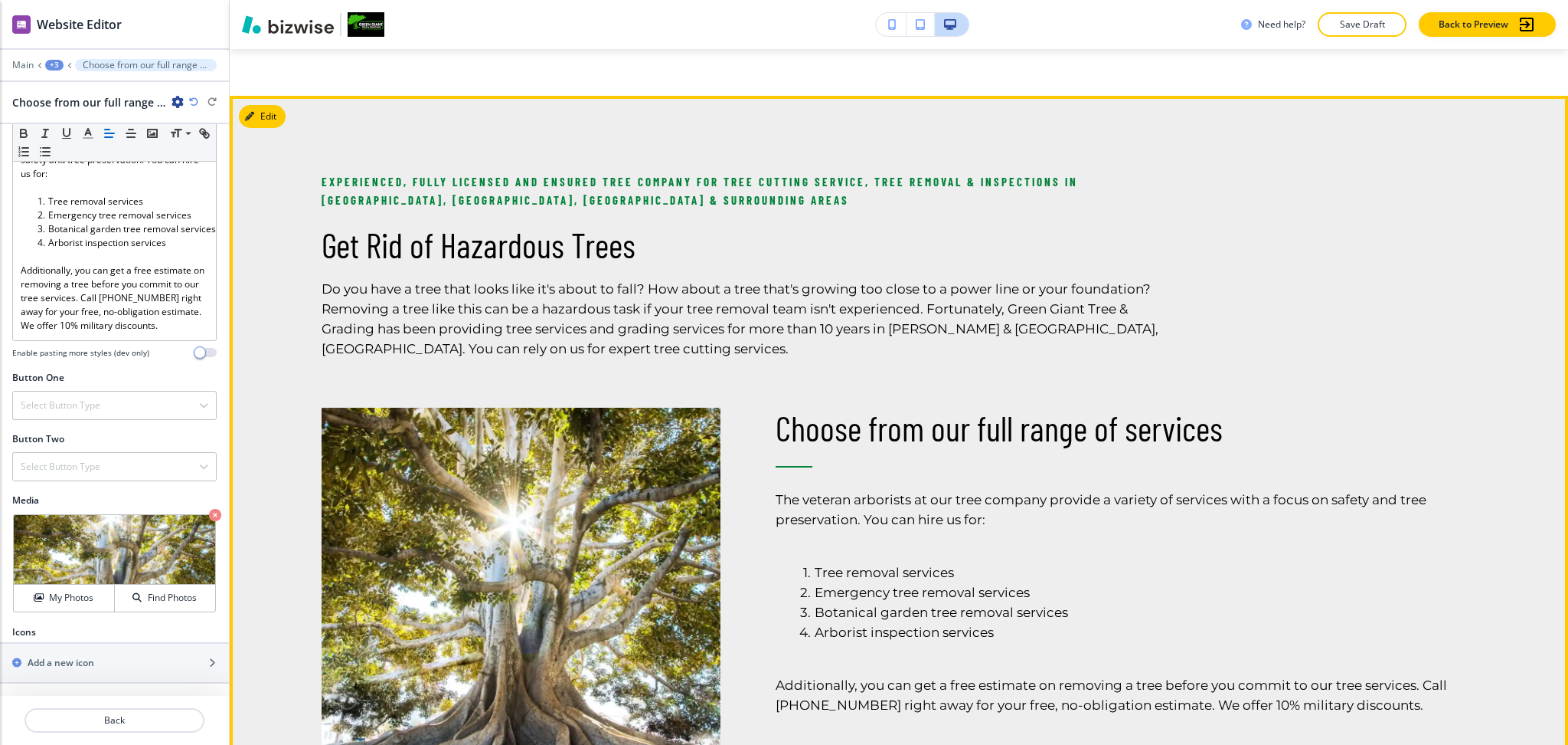
scroll to position [1307, 0]
click at [263, 114] on button "Edit This Section" at bounding box center [290, 115] width 103 height 23
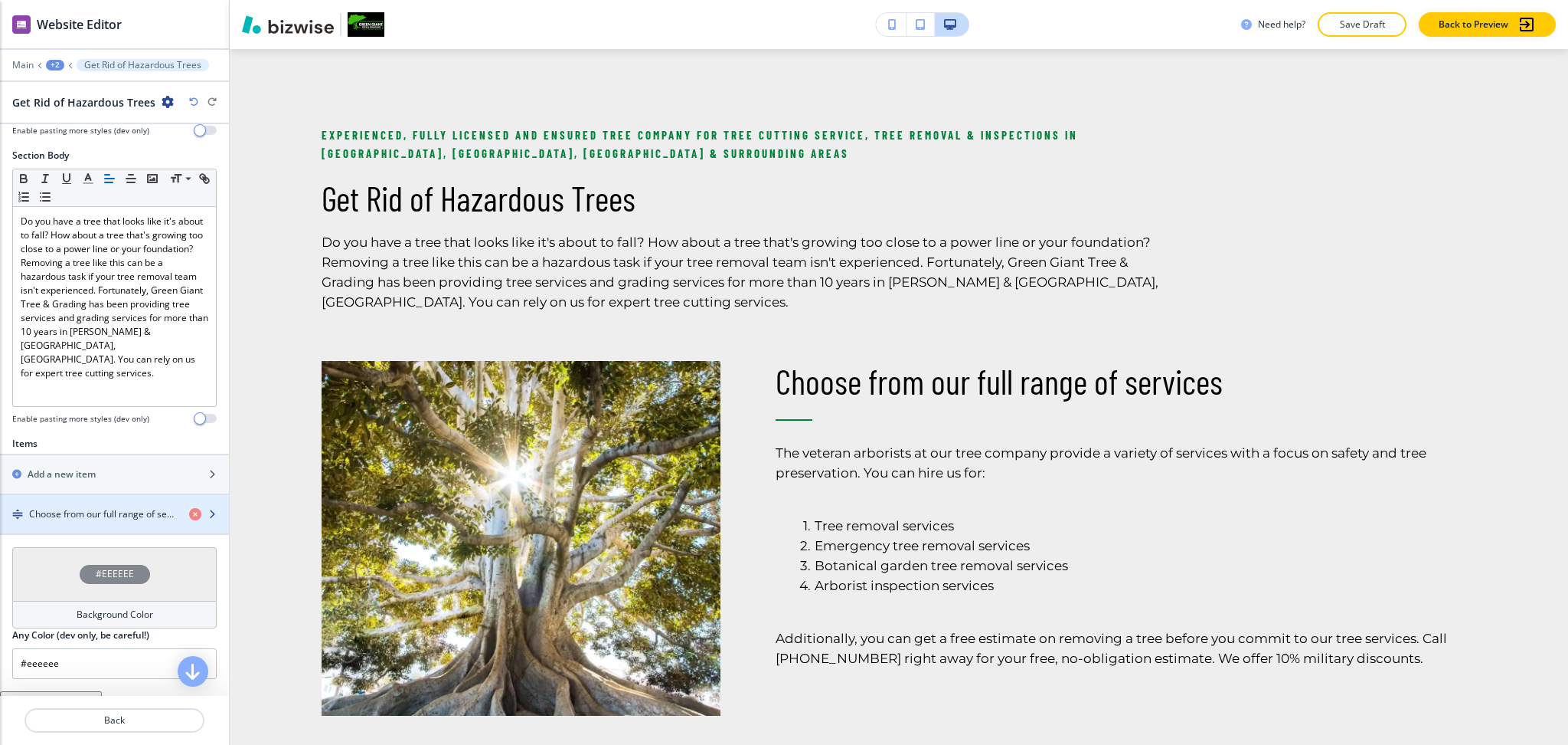
click at [84, 521] on div "button" at bounding box center [114, 527] width 229 height 13
click at [77, 505] on h4 "Choose from our full range of services" at bounding box center [103, 512] width 148 height 13
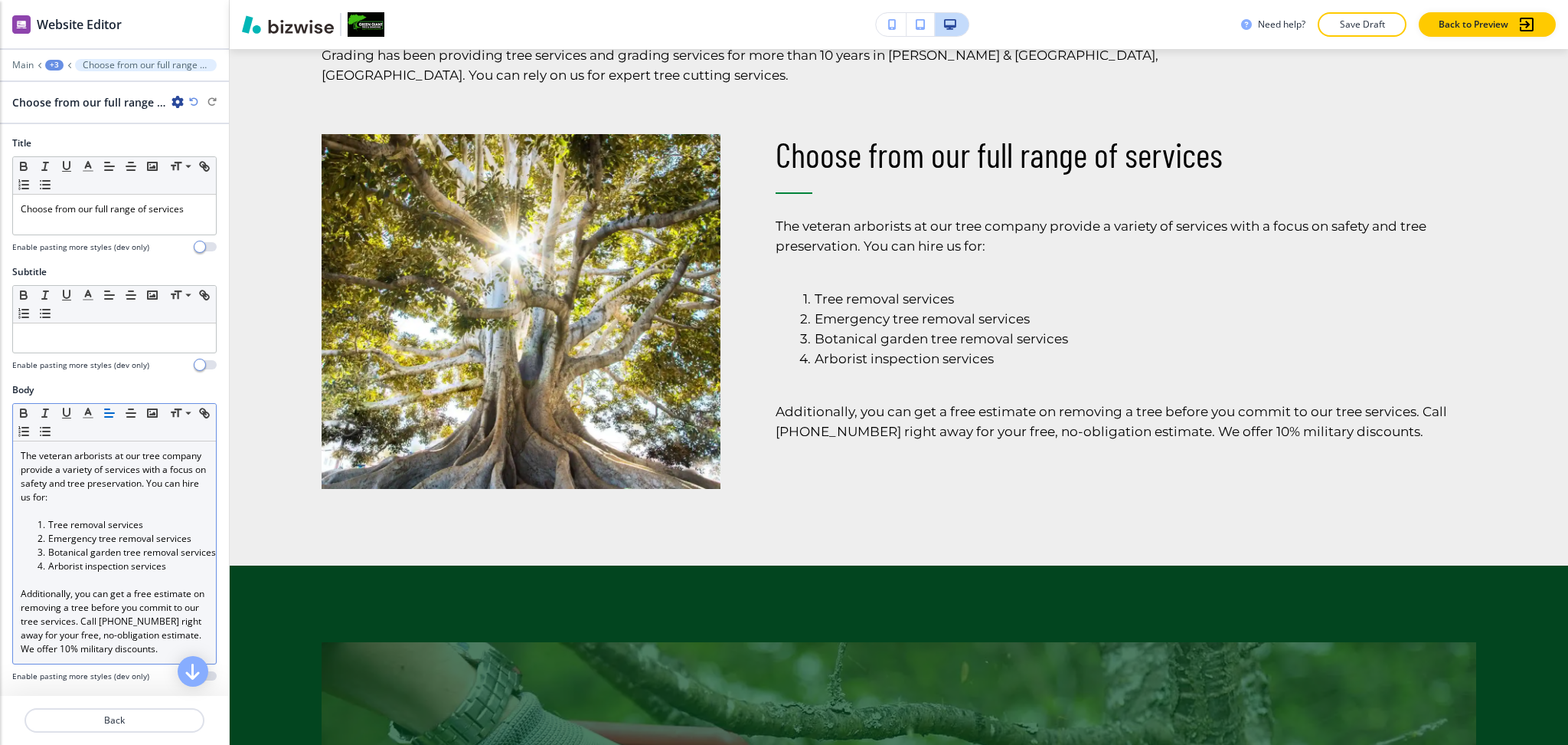
scroll to position [1589, 0]
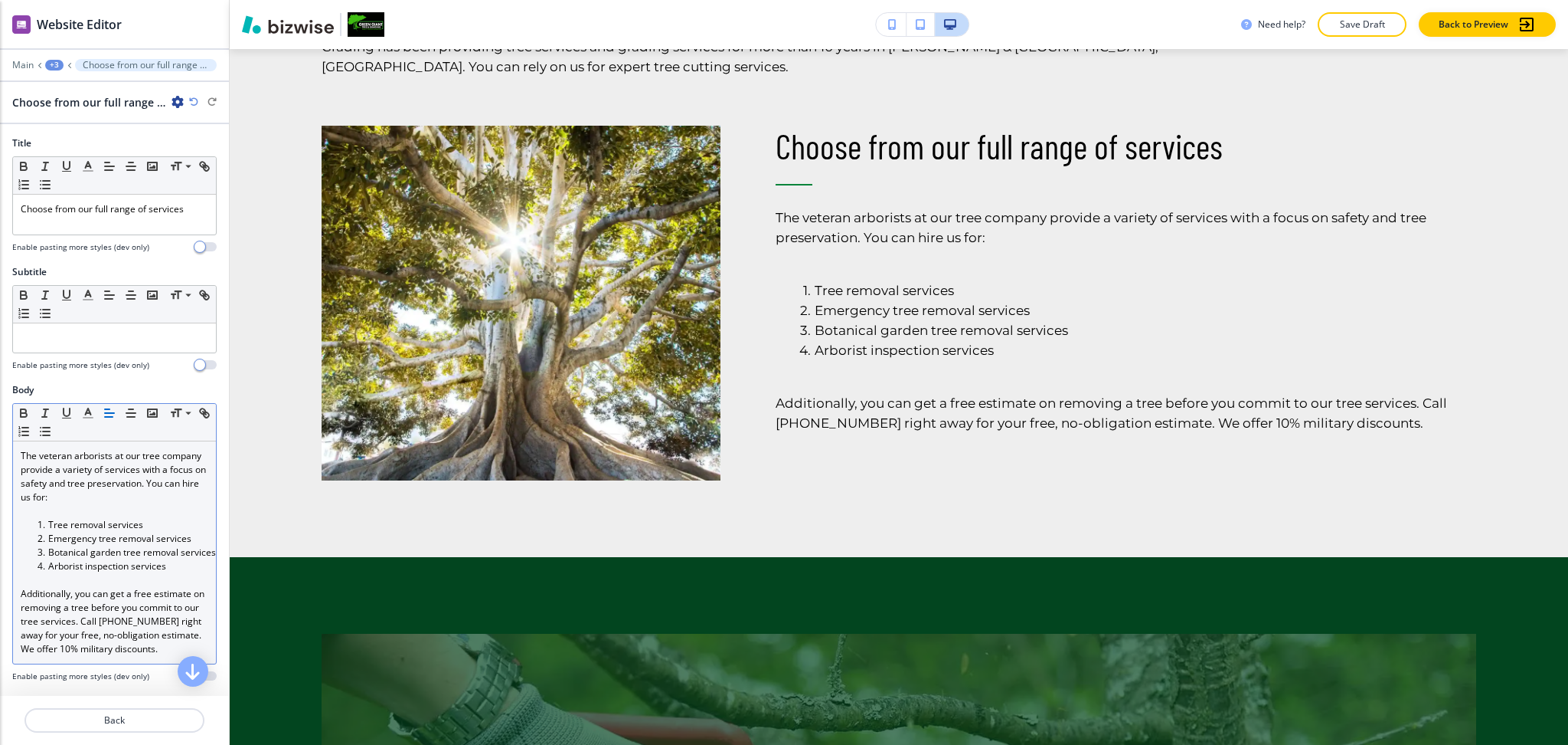
click at [35, 526] on li "Tree removal services" at bounding box center [121, 524] width 174 height 13
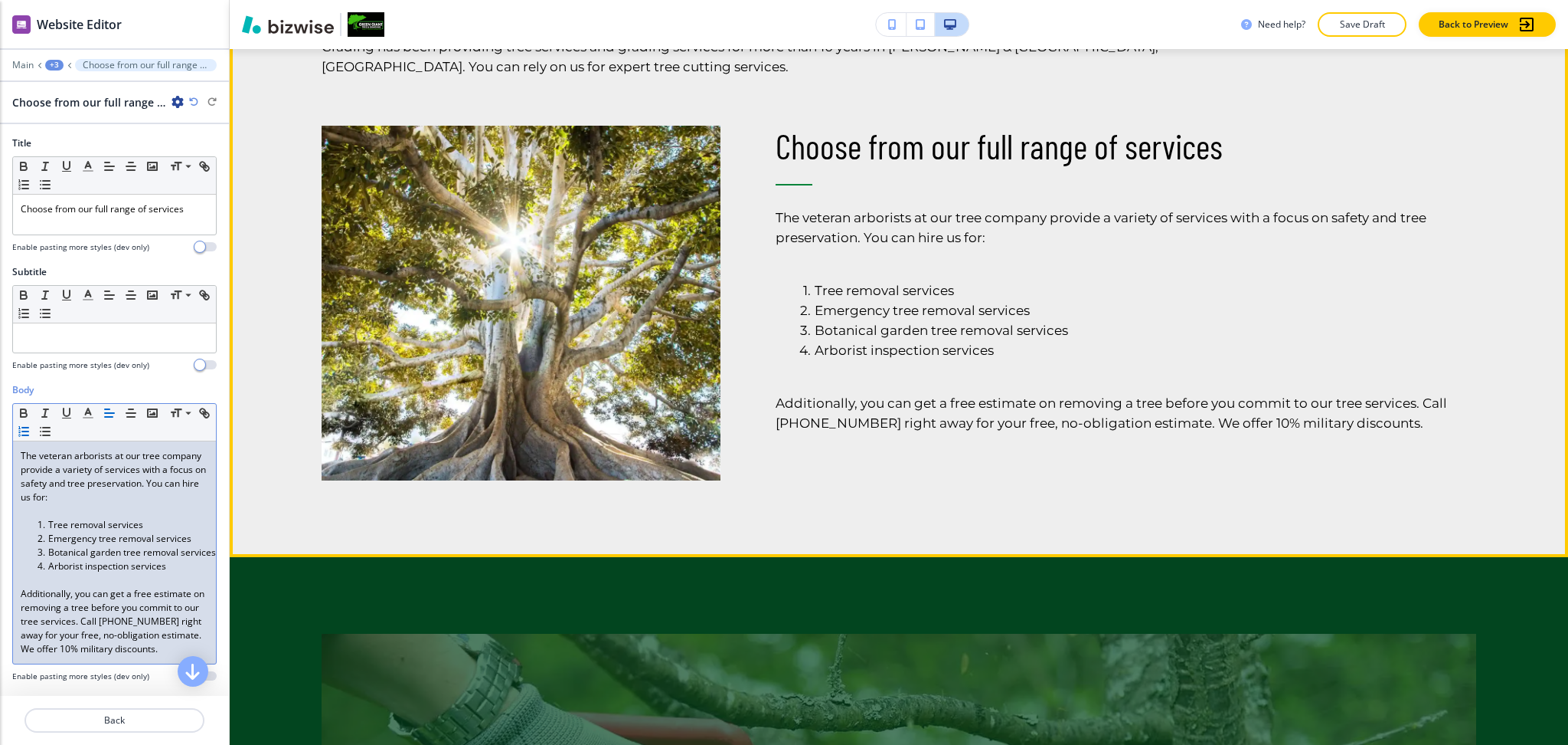
click at [1110, 322] on li "Botanical garden tree removal services" at bounding box center [1135, 330] width 682 height 20
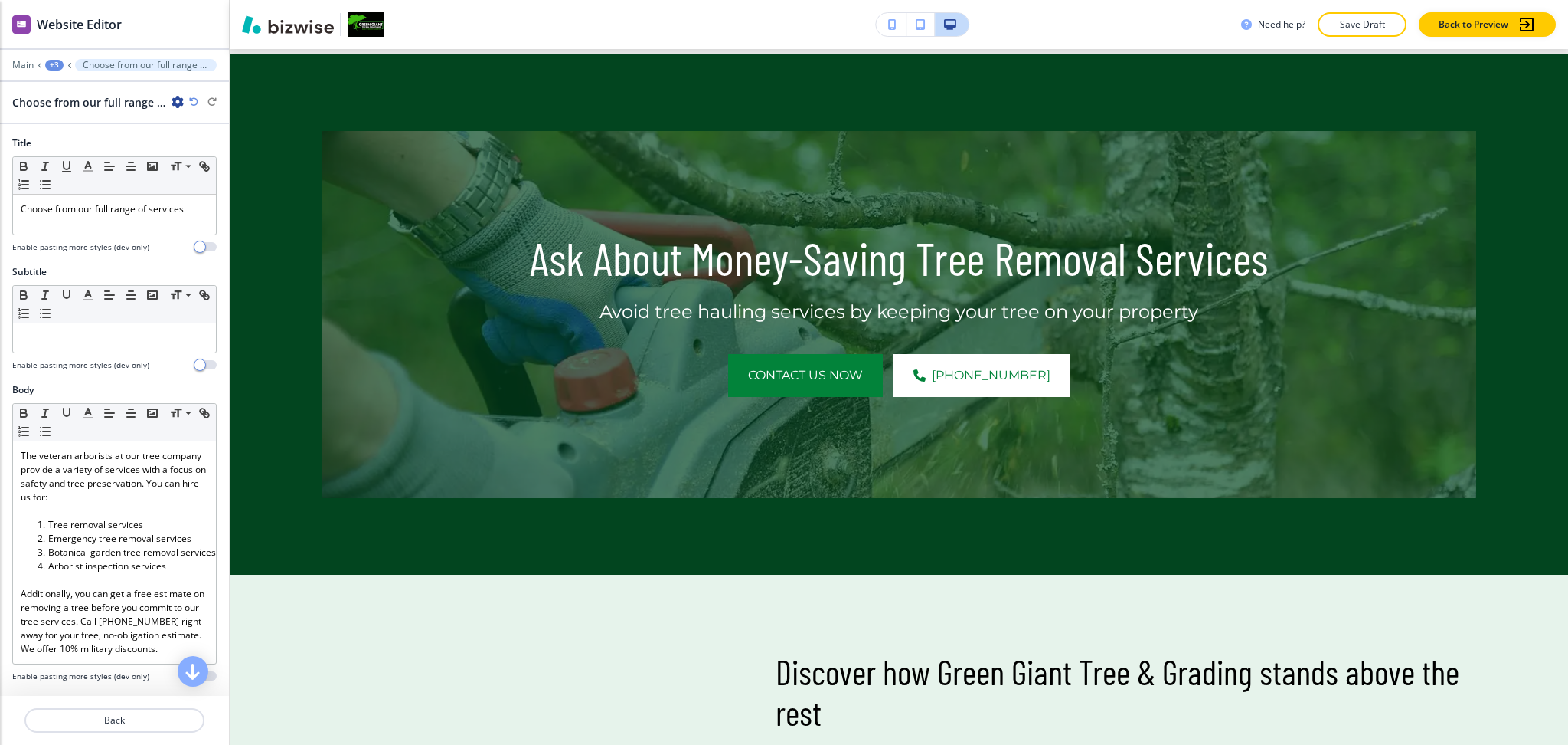
scroll to position [1758, 0]
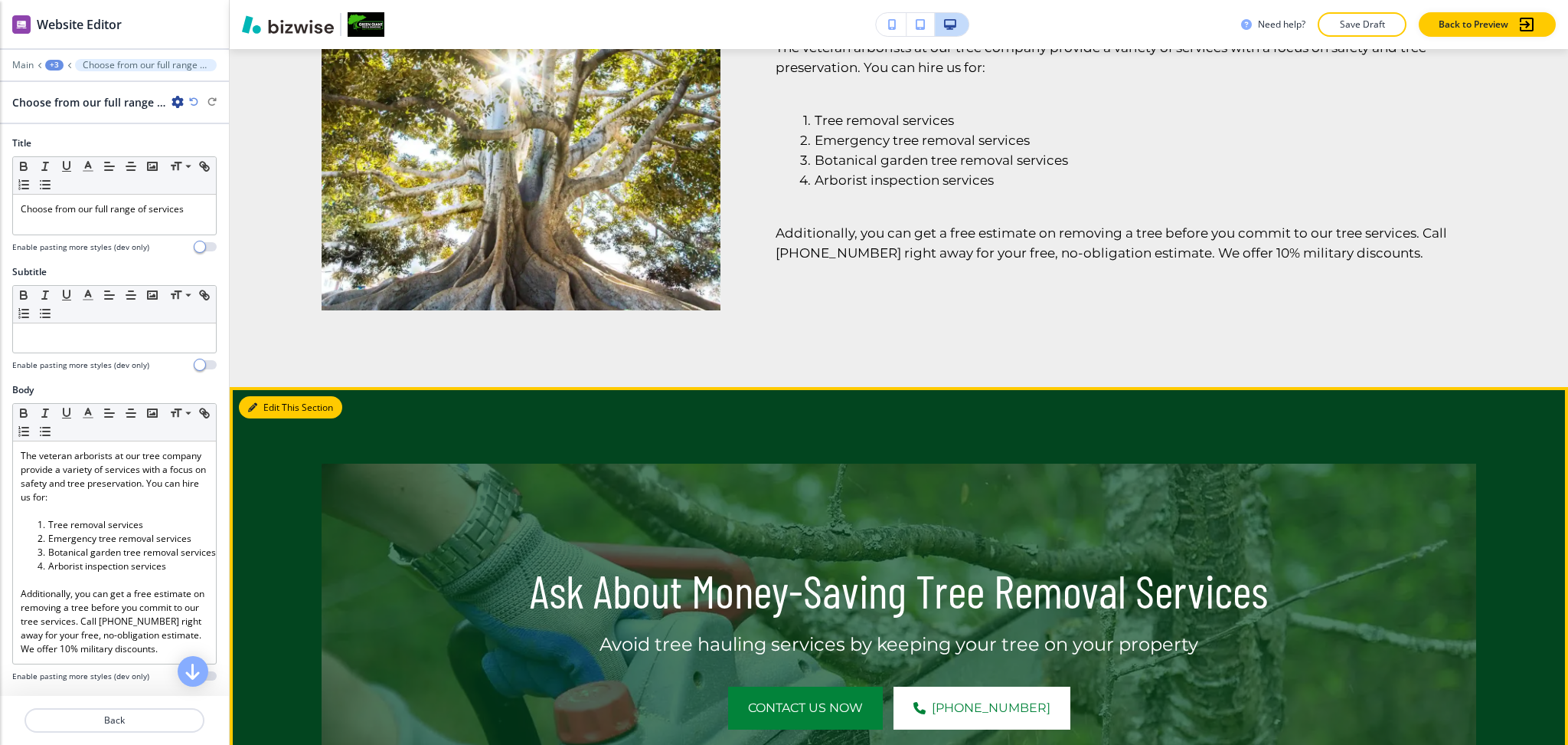
click at [264, 403] on button "Edit This Section" at bounding box center [290, 407] width 103 height 23
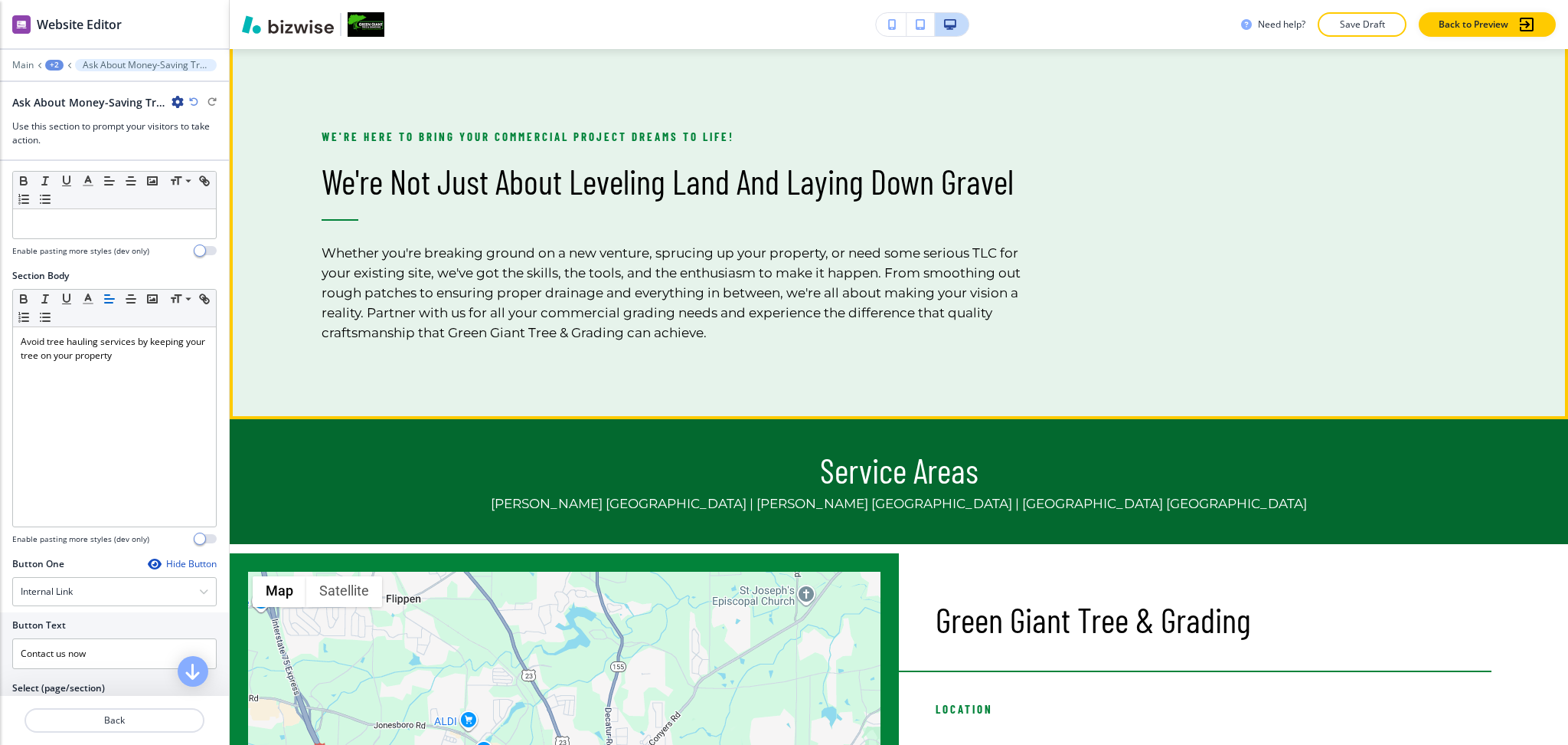
scroll to position [2907, 0]
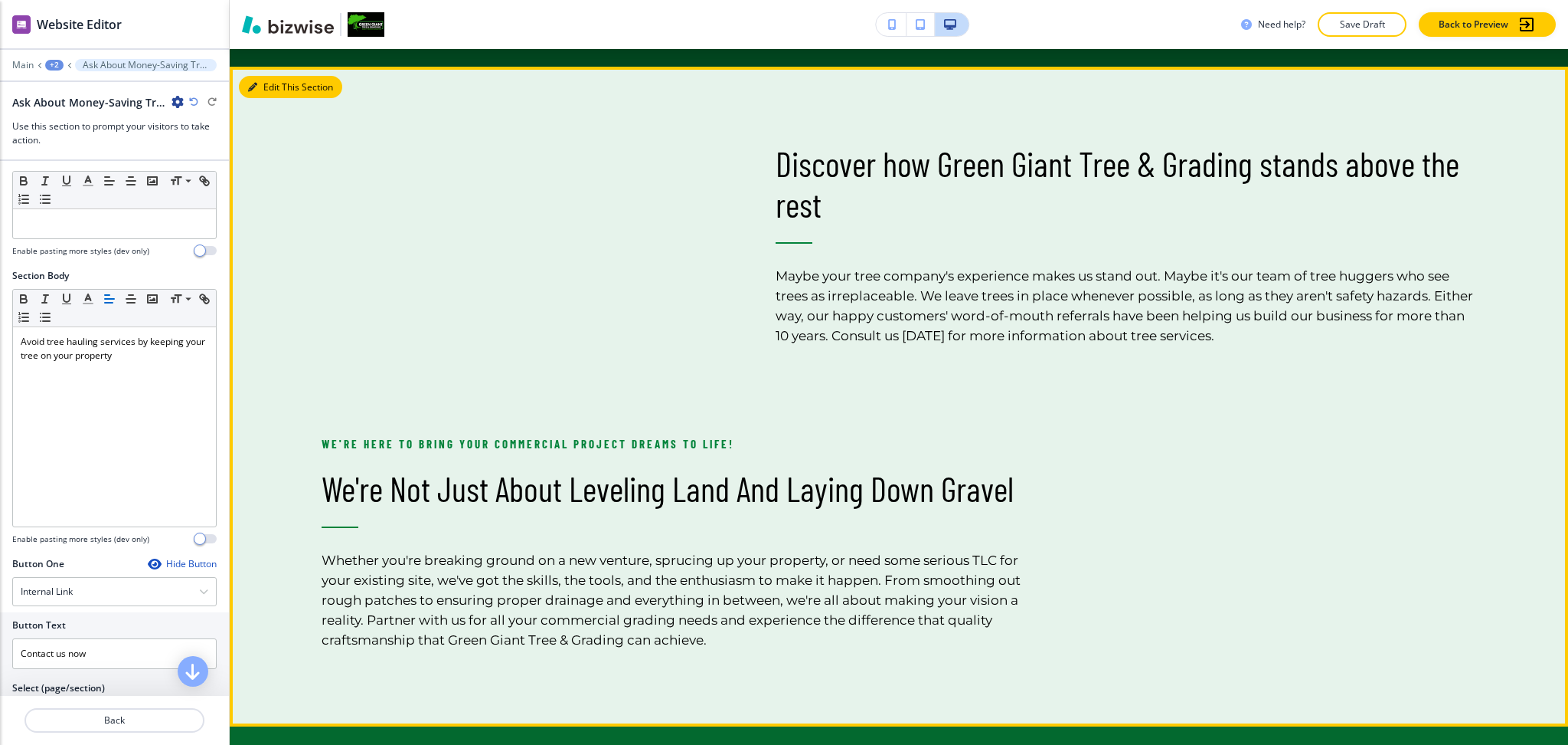
click at [284, 84] on button "Edit This Section" at bounding box center [290, 87] width 103 height 23
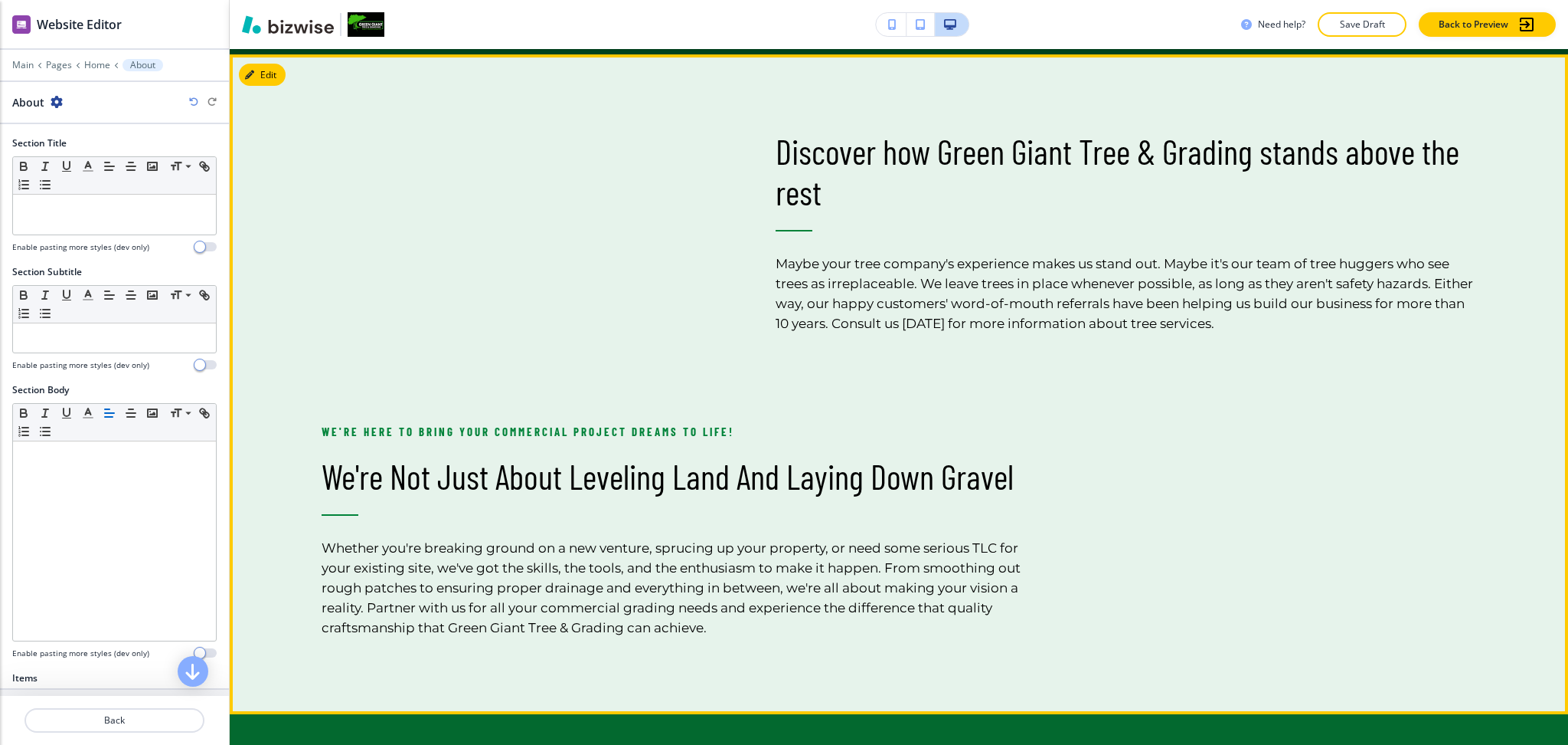
scroll to position [2596, 0]
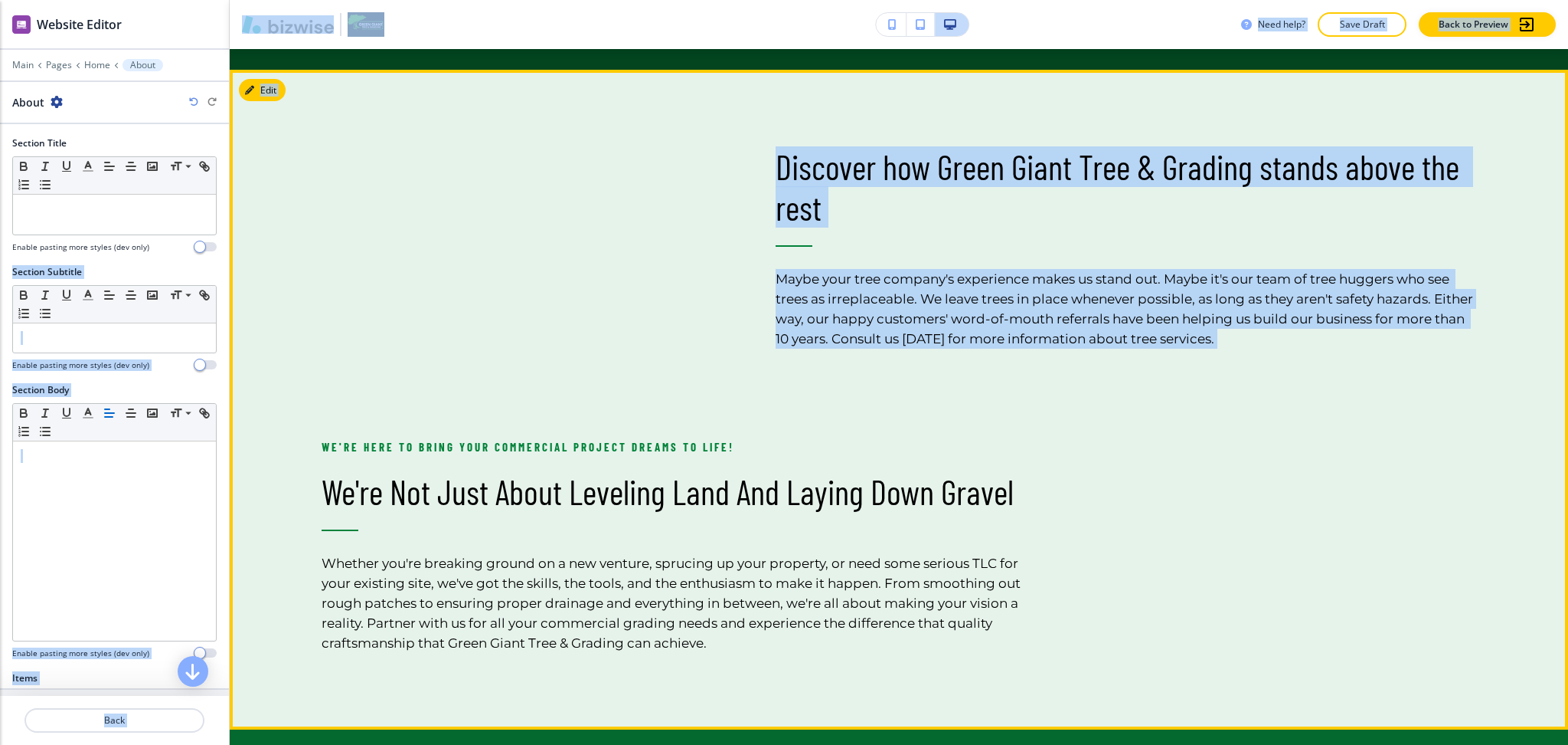
drag, startPoint x: 215, startPoint y: 259, endPoint x: 239, endPoint y: 472, distance: 214.3
click at [238, 522] on div "Website Editor Main Pages Home About About Section Title Small Normal Large Hug…" at bounding box center [784, 372] width 1568 height 745
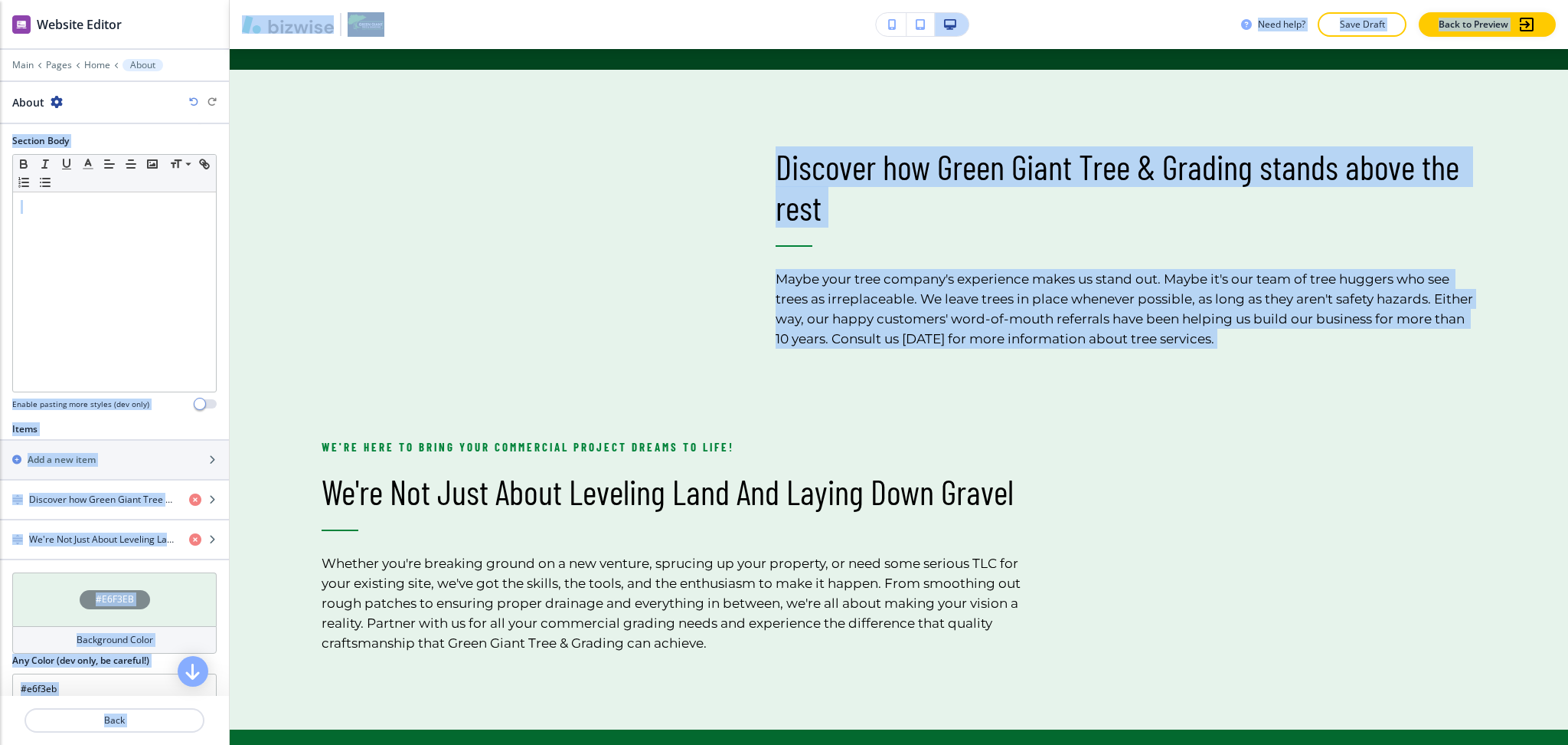
scroll to position [296, 0]
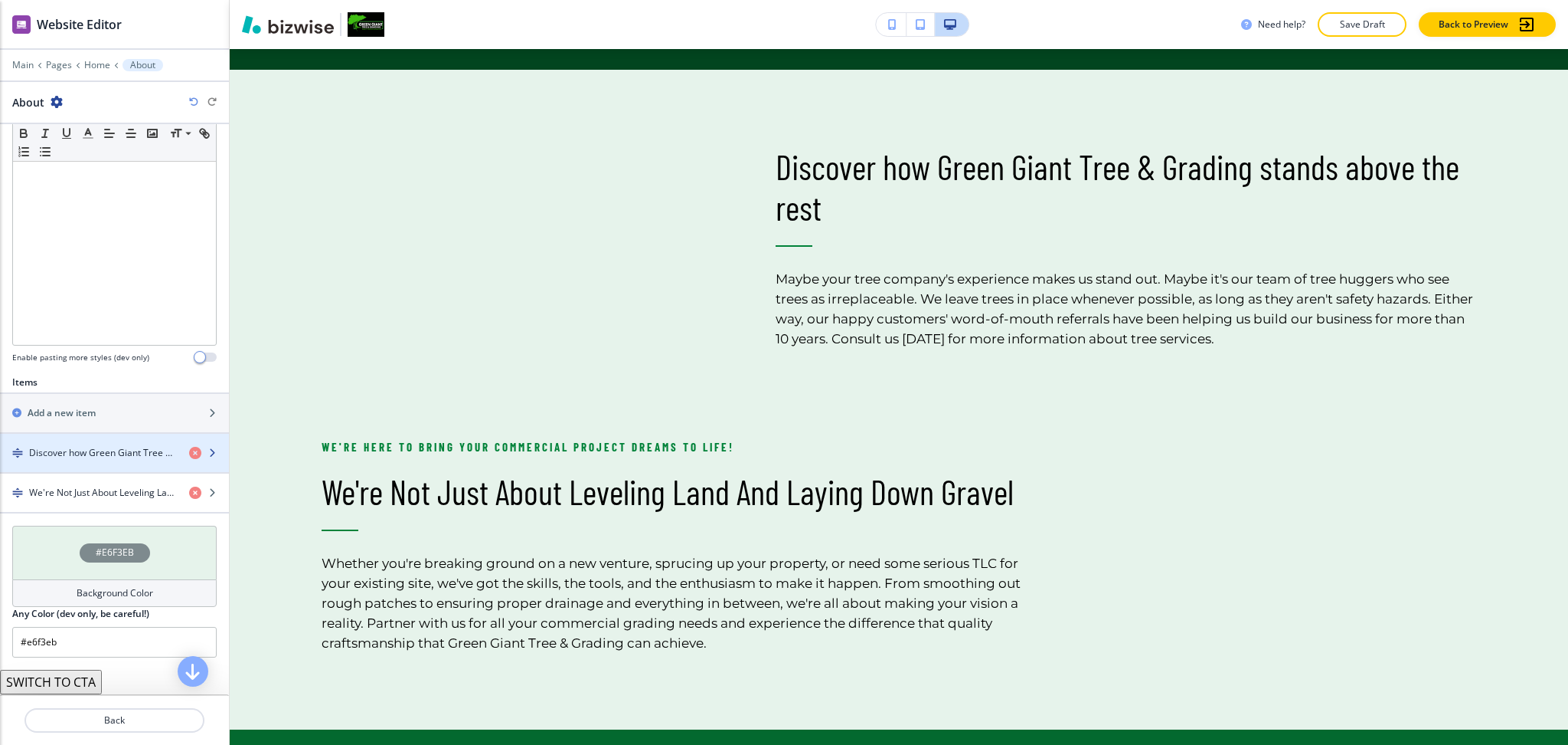
click at [101, 456] on h4 "Discover how Green Giant Tree & Grading stands above the rest" at bounding box center [103, 453] width 148 height 13
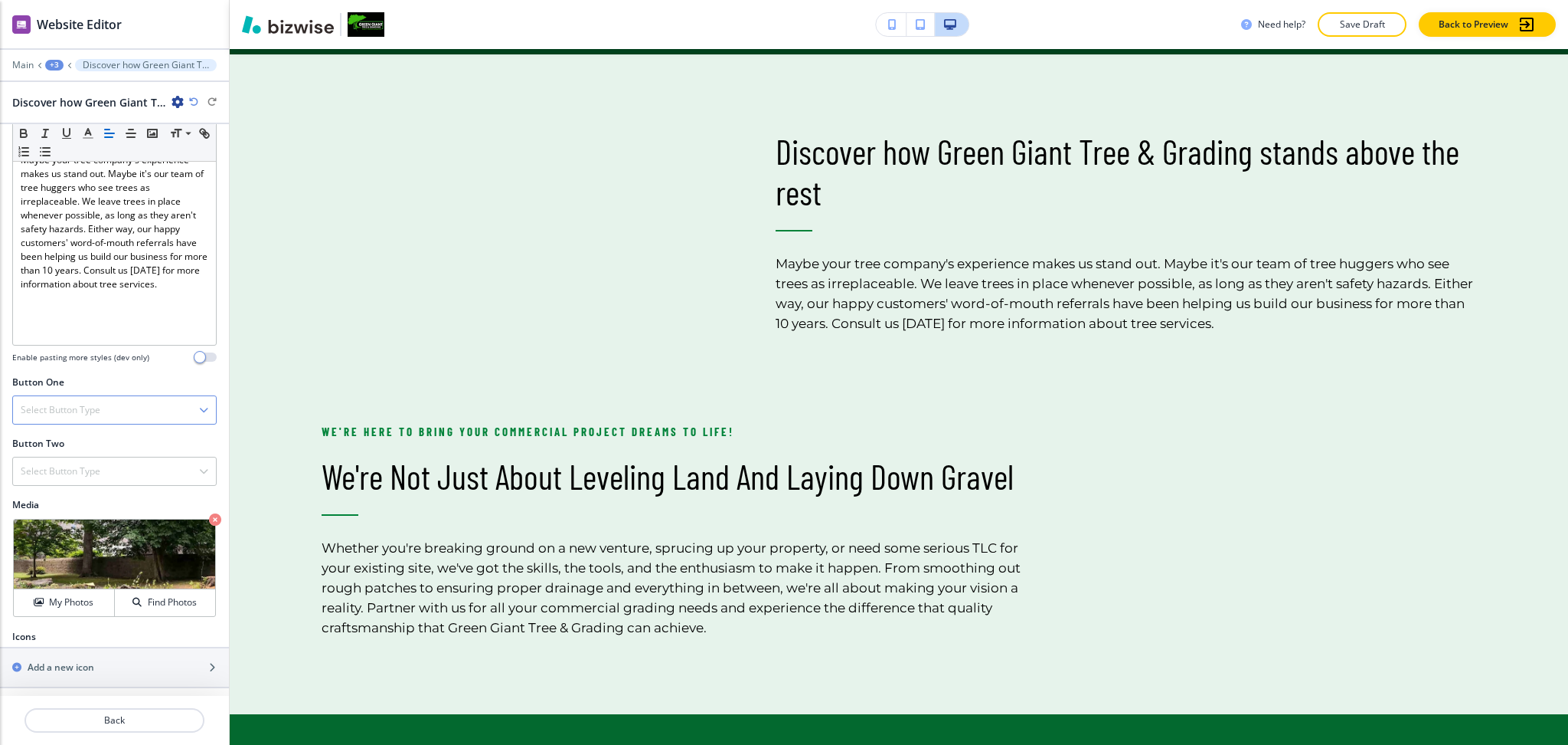
scroll to position [304, 0]
click at [46, 530] on p "Crop" at bounding box center [54, 533] width 20 height 13
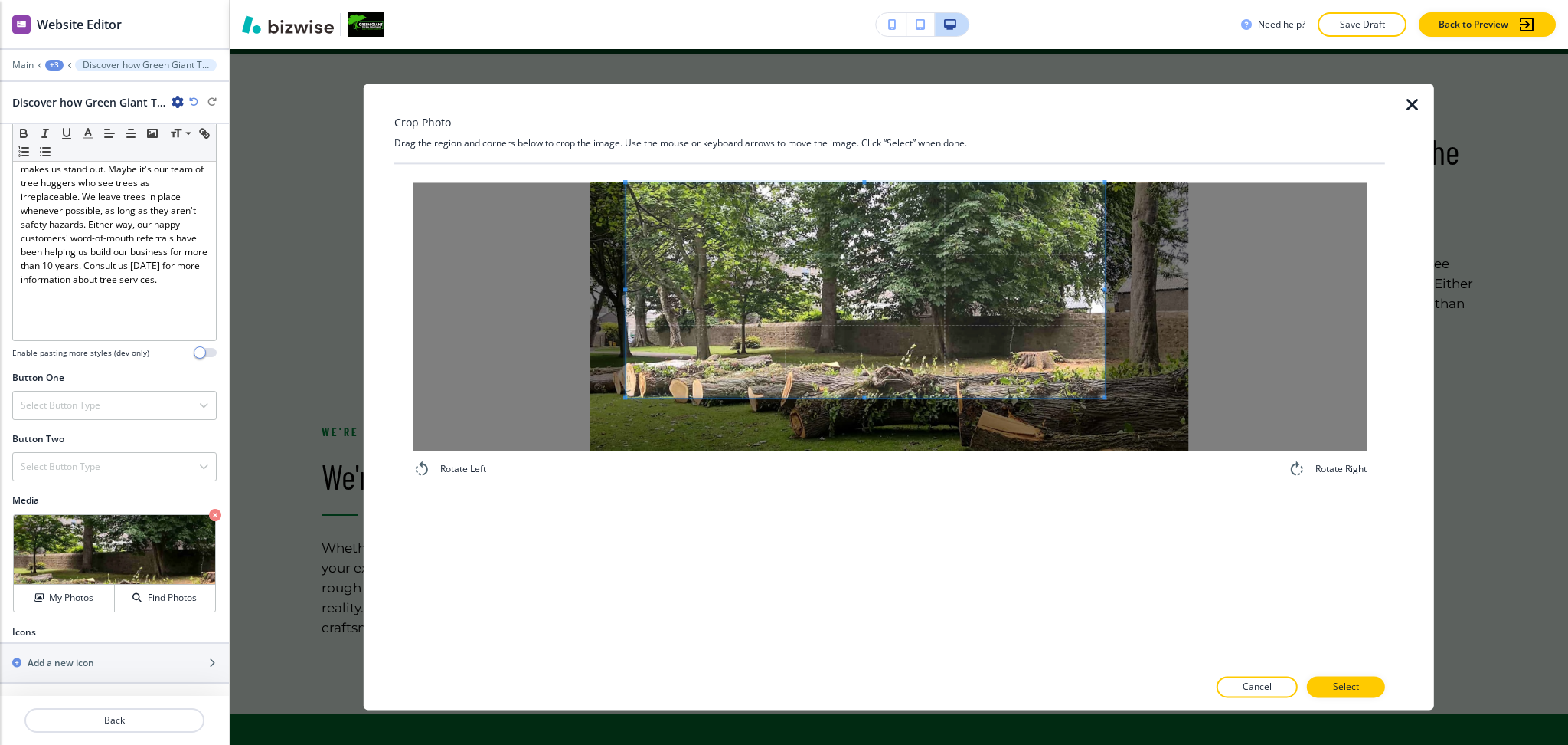
click at [912, 264] on span at bounding box center [864, 289] width 478 height 214
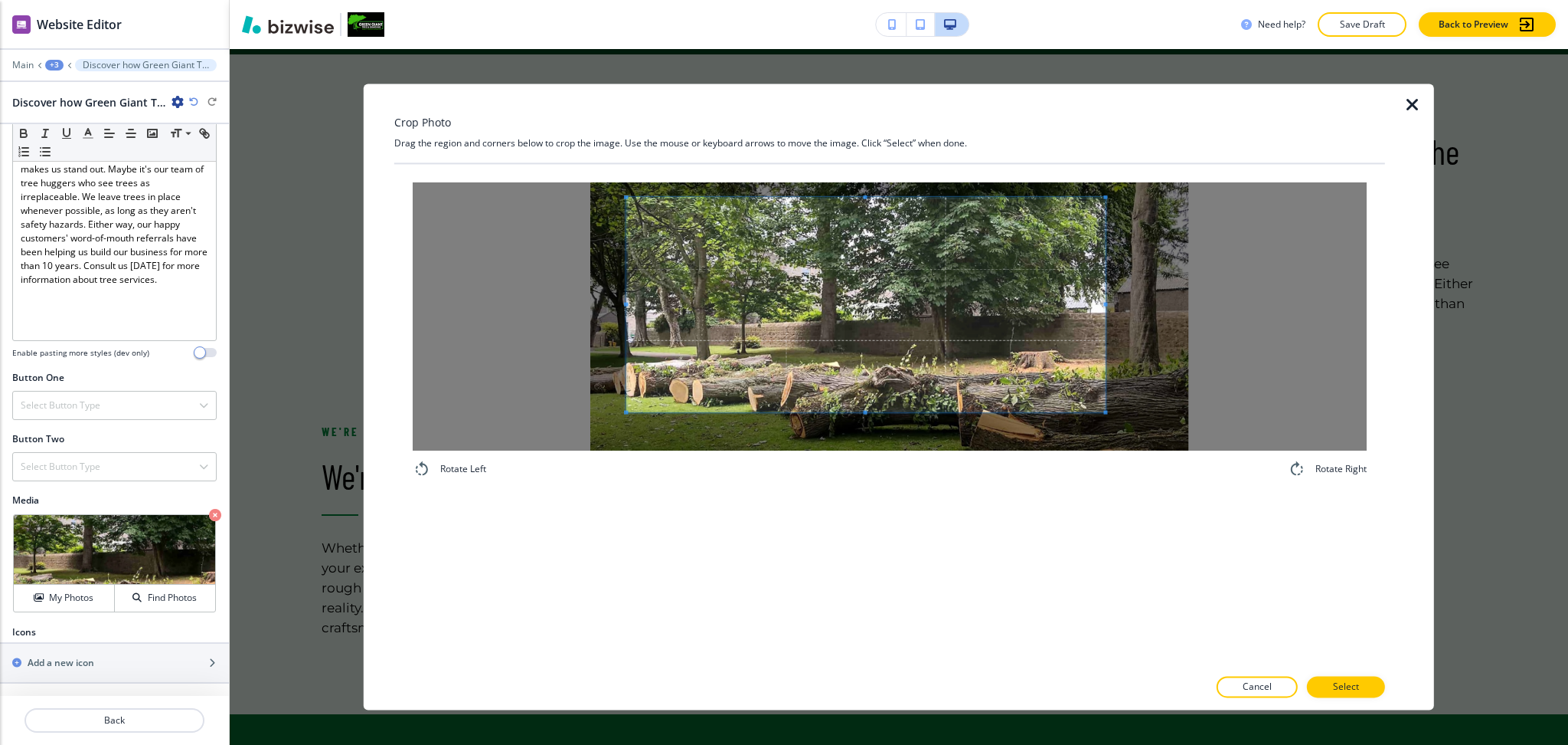
click at [894, 409] on span at bounding box center [865, 305] width 478 height 214
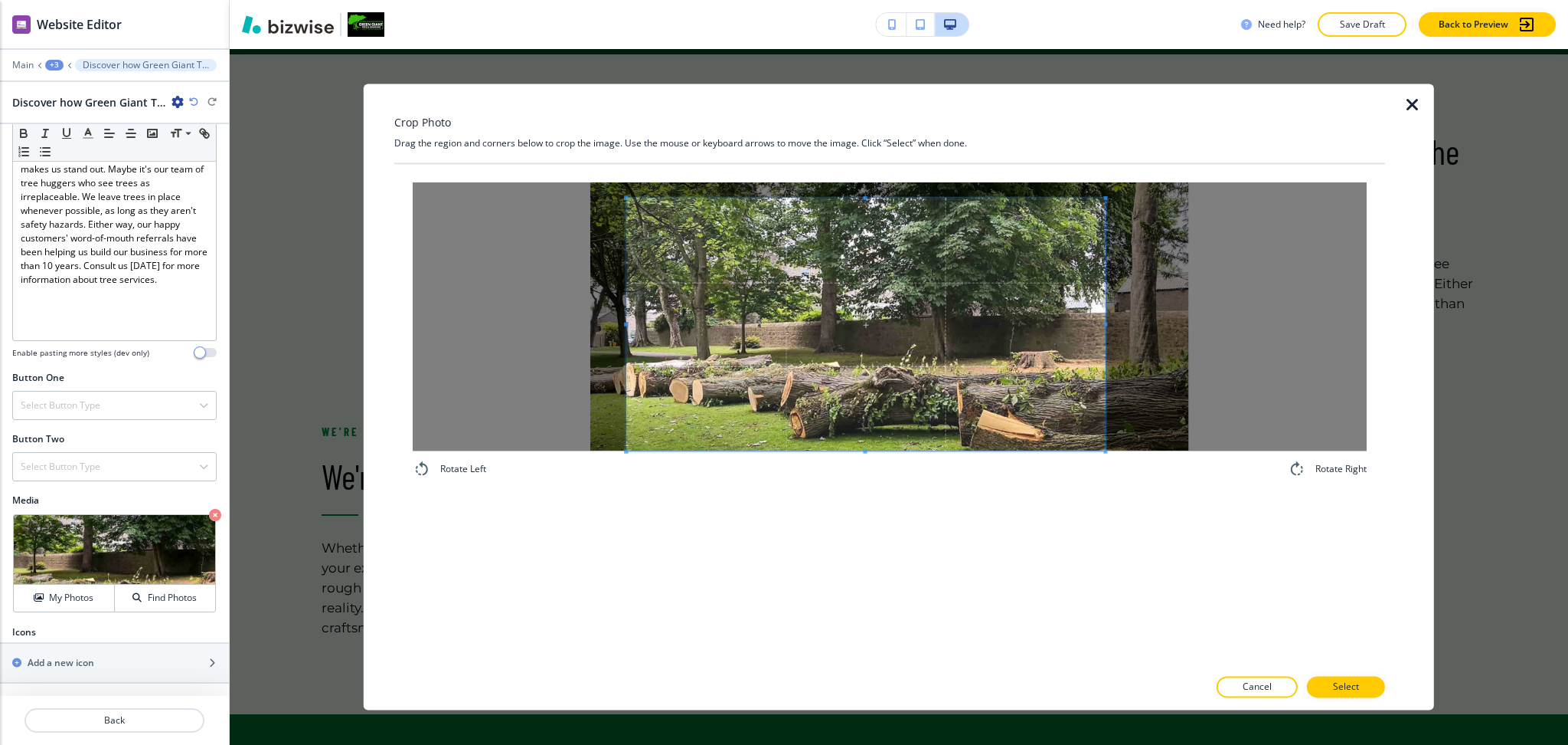
click at [899, 530] on div "Rotate Left Rotate Right" at bounding box center [890, 415] width 991 height 503
click at [856, 110] on div "Crop Photo Drag the region and corners below to crop the image. Use the mouse o…" at bounding box center [890, 397] width 991 height 626
click at [1106, 314] on span at bounding box center [1105, 315] width 4 height 4
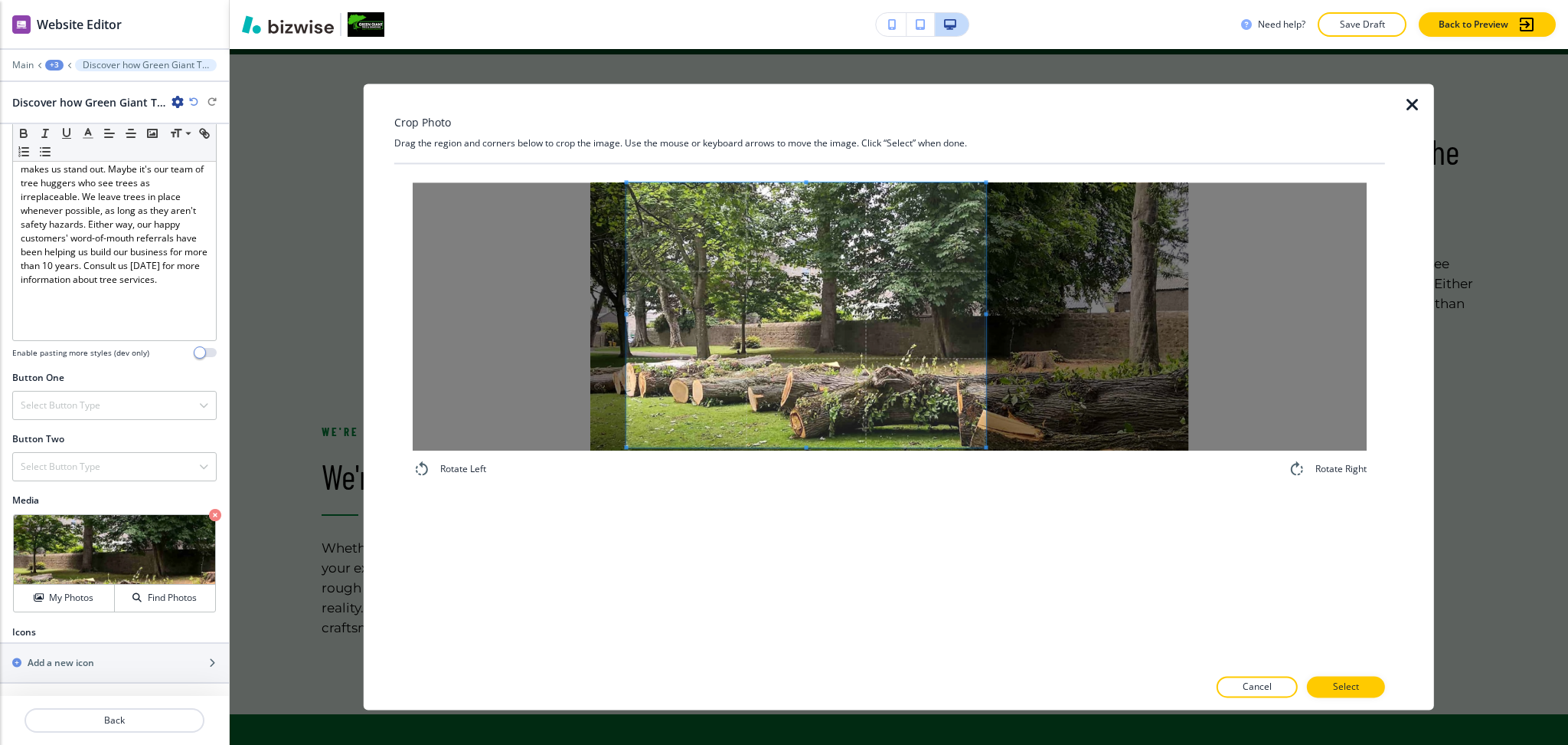
click at [985, 315] on span at bounding box center [987, 315] width 4 height 4
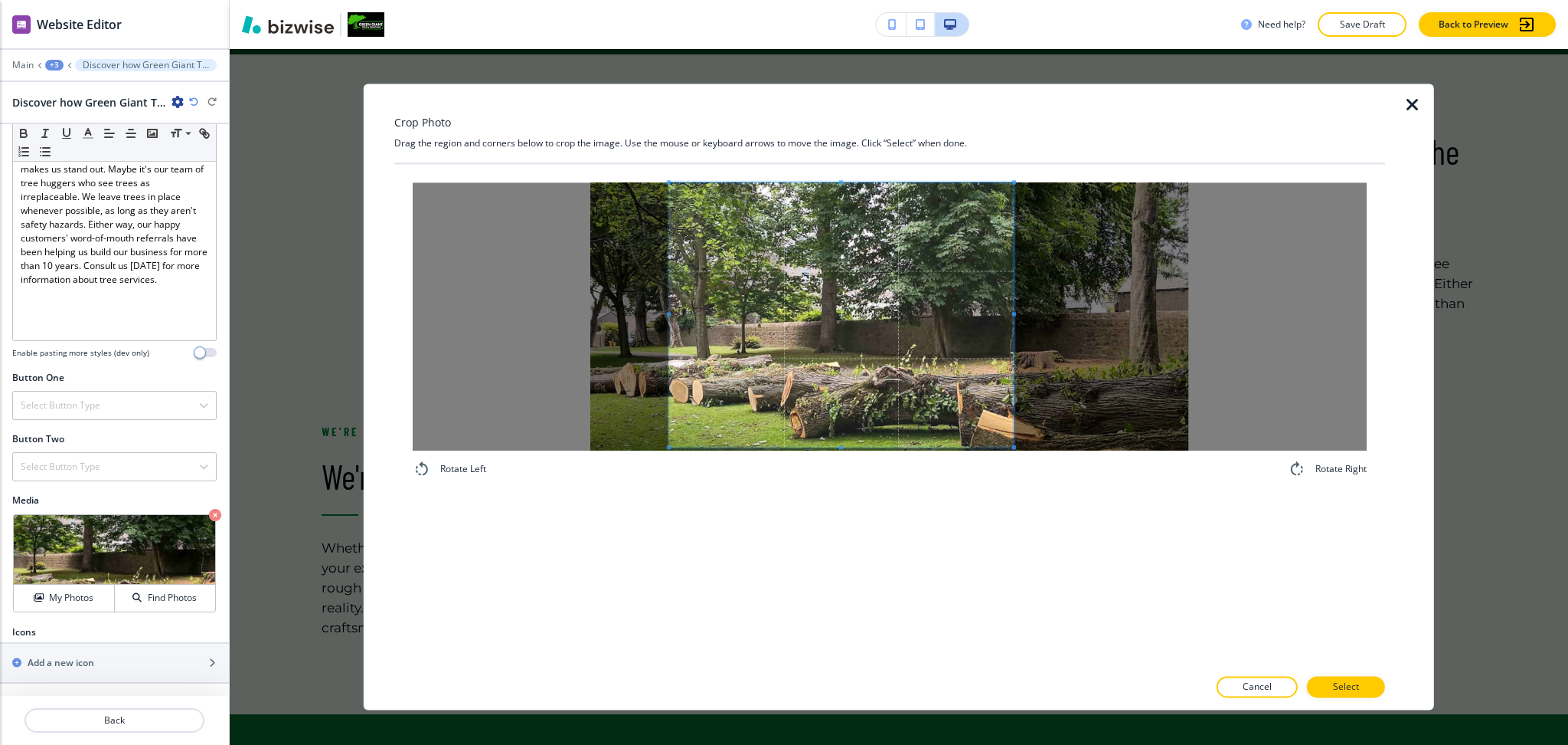
click at [964, 318] on span at bounding box center [841, 314] width 344 height 264
click at [884, 628] on div "Rotate Left Rotate Right" at bounding box center [890, 415] width 991 height 503
click at [1321, 687] on button "Select" at bounding box center [1346, 687] width 78 height 21
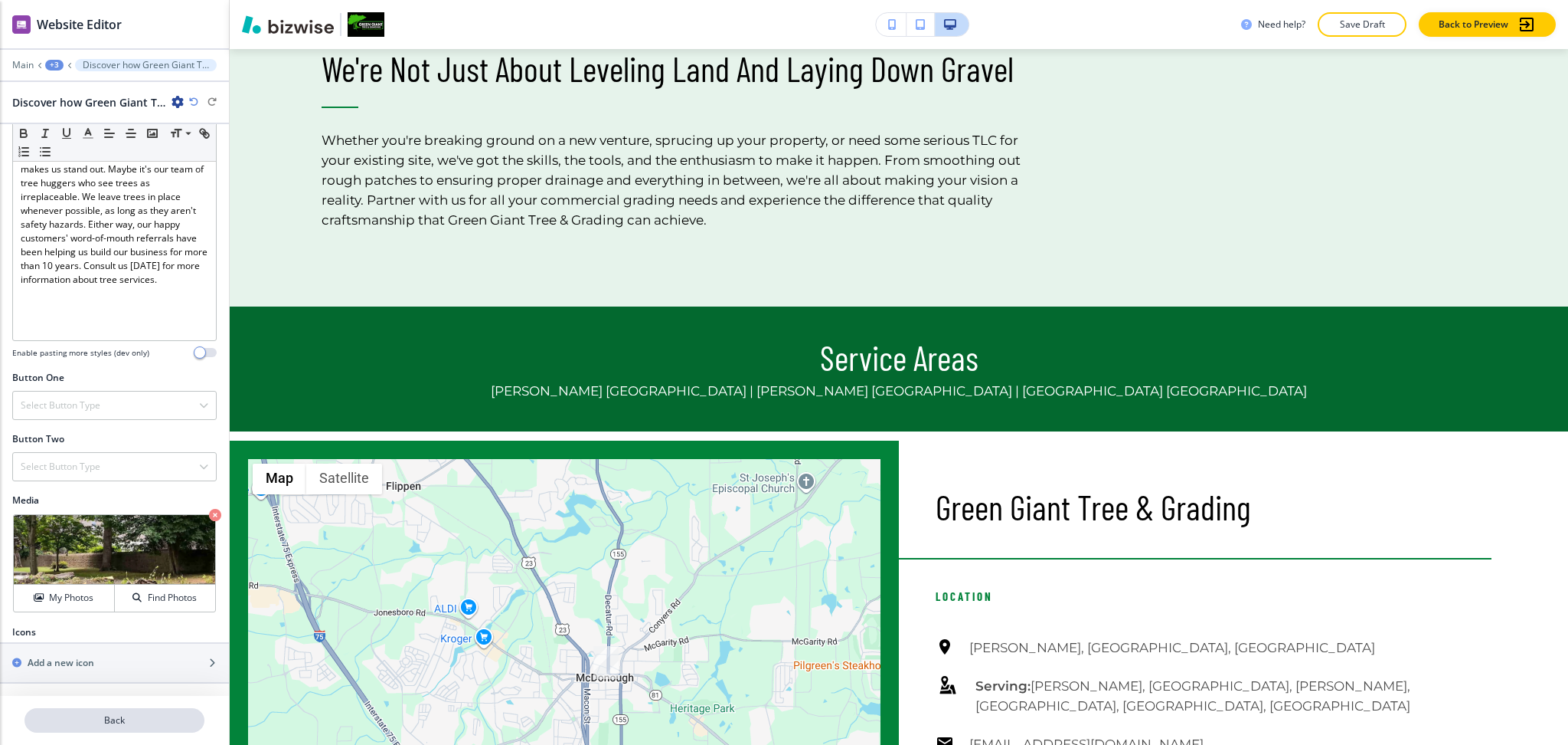
click at [101, 714] on button "Back" at bounding box center [114, 720] width 180 height 24
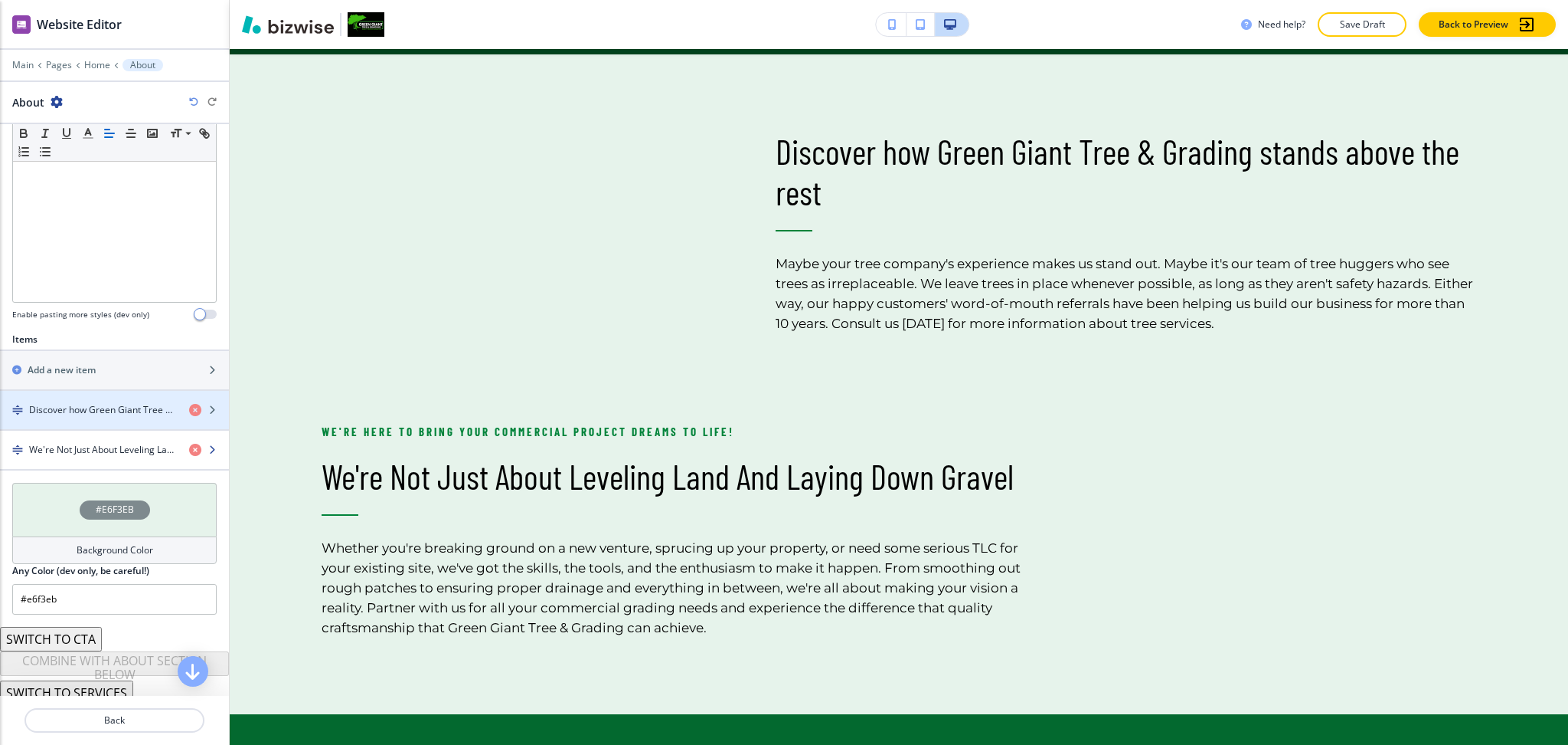
scroll to position [348, 0]
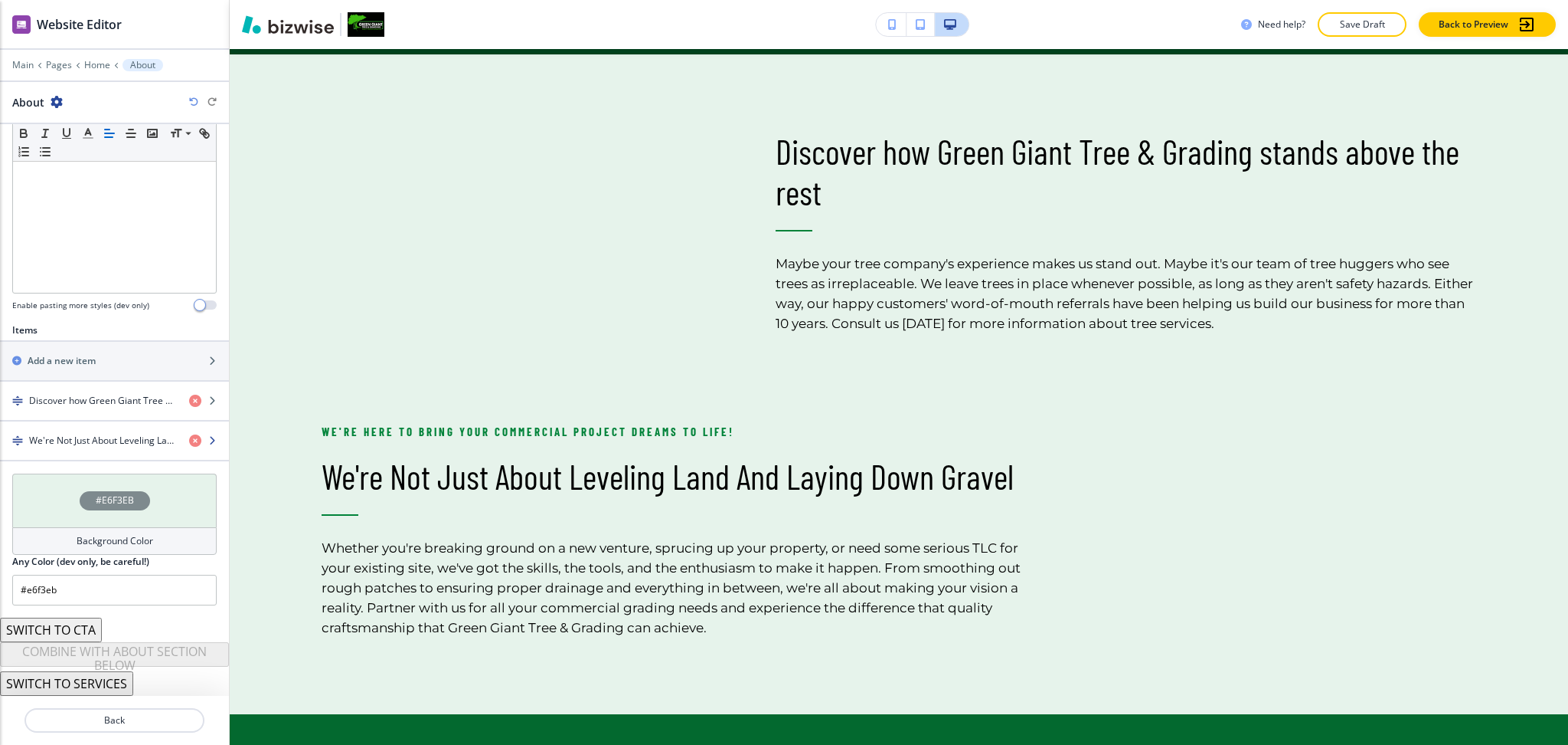
click at [68, 453] on div "button" at bounding box center [114, 454] width 229 height 13
click at [102, 434] on h4 "We're Not Just About Leveling Land And Laying Down Gravel" at bounding box center [103, 440] width 148 height 13
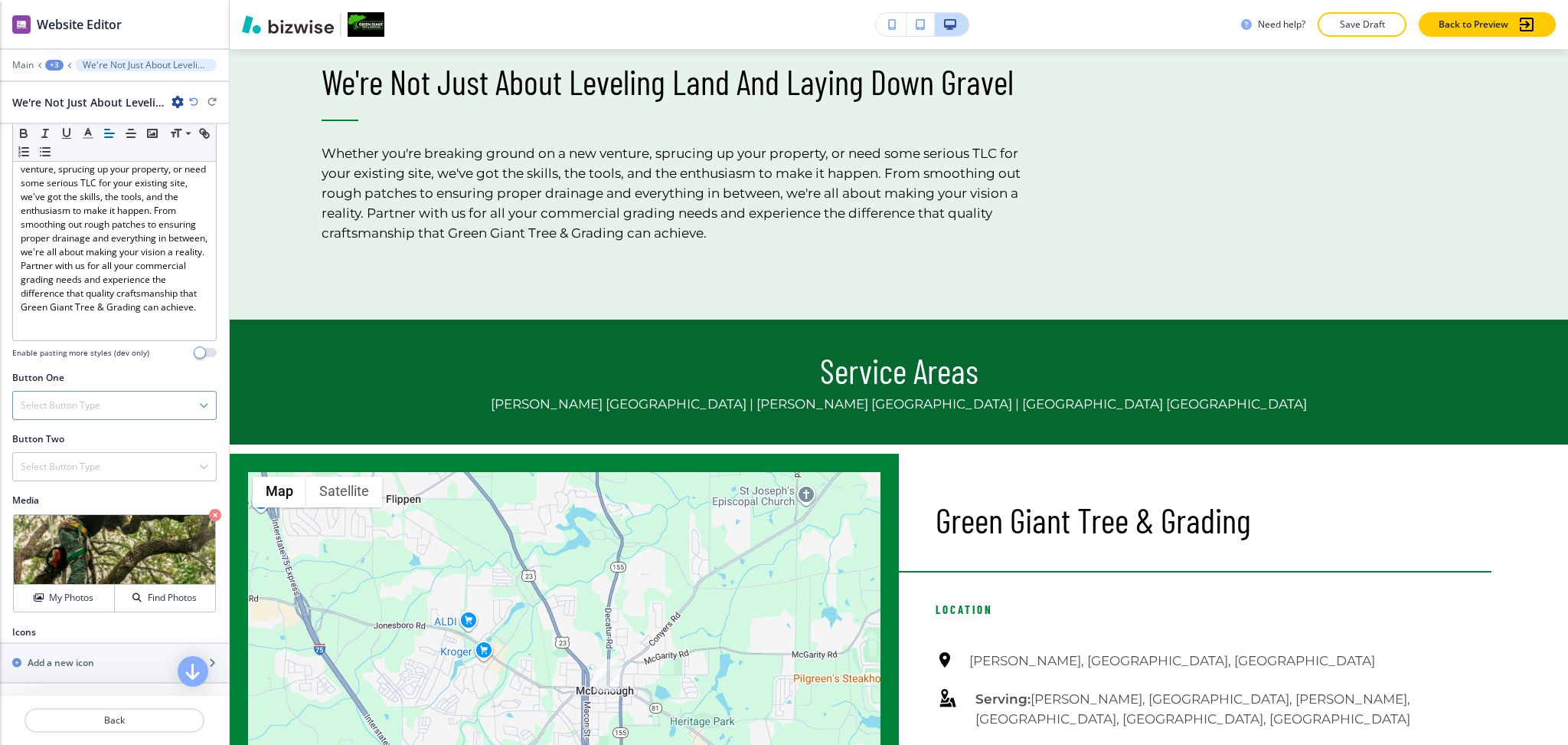
scroll to position [326, 0]
click at [39, 530] on icon at bounding box center [35, 533] width 18 height 18
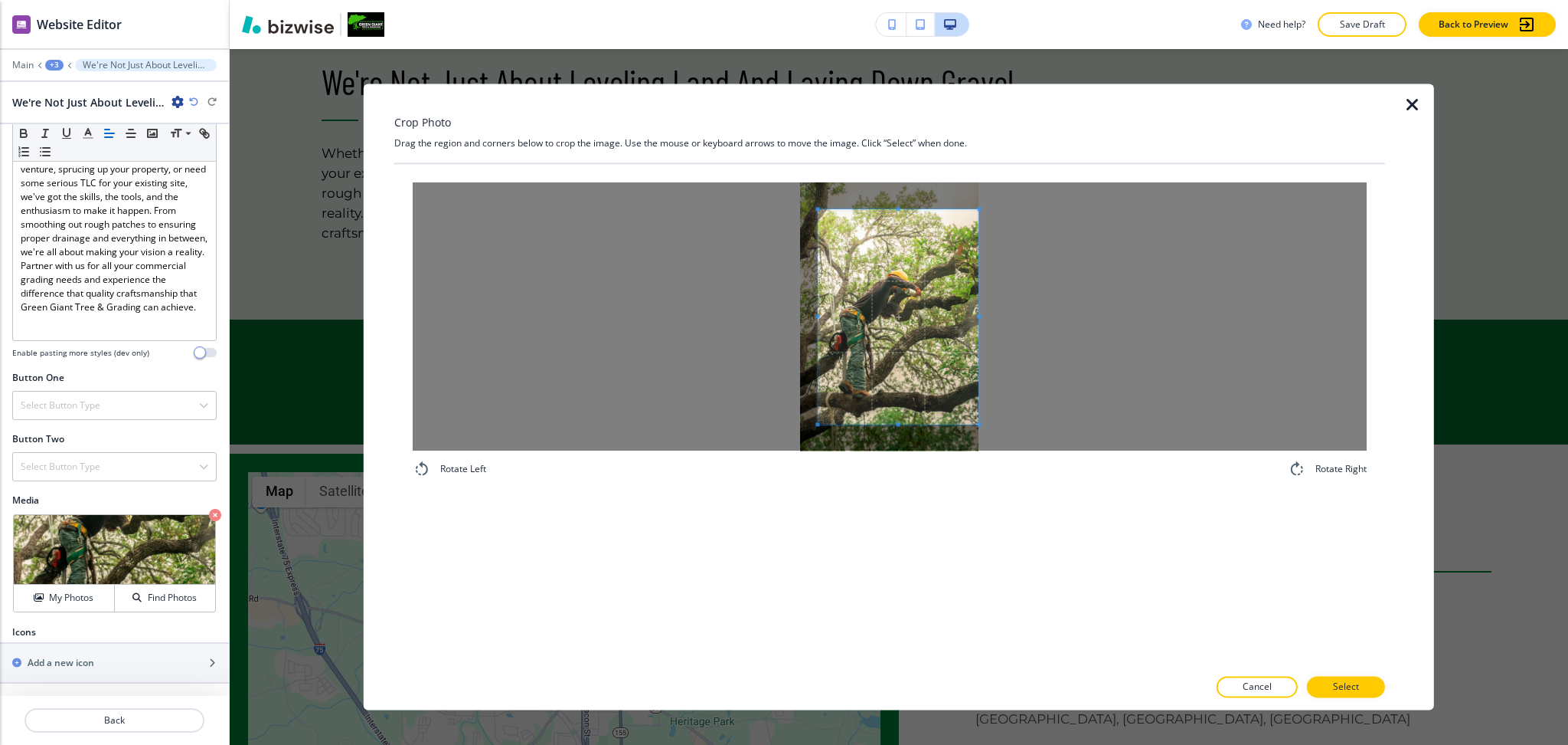
click at [1053, 318] on div at bounding box center [890, 316] width 954 height 268
click at [762, 316] on div at bounding box center [890, 316] width 954 height 268
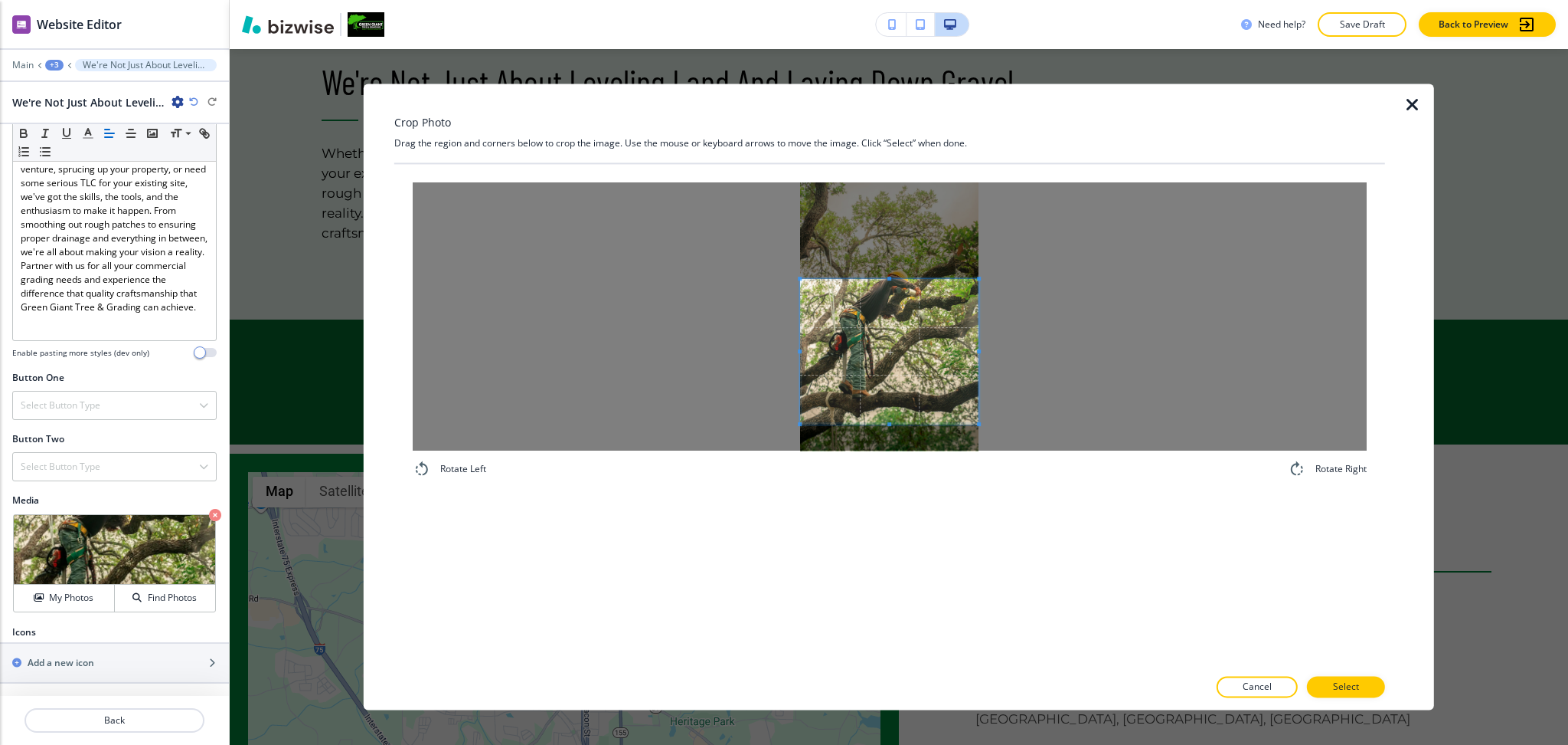
click at [903, 278] on span at bounding box center [890, 278] width 178 height 4
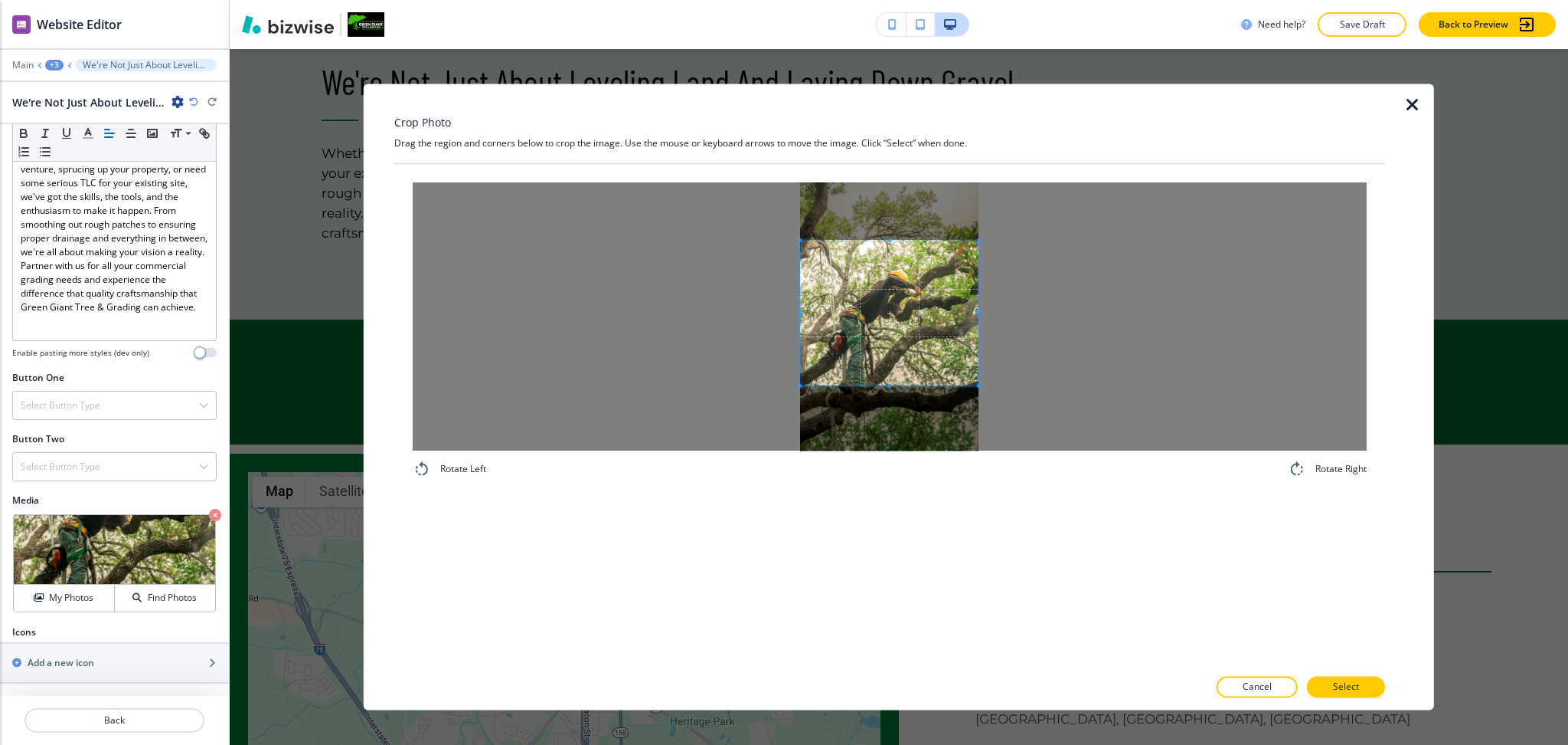
click at [897, 356] on span at bounding box center [890, 313] width 178 height 145
click at [898, 372] on span at bounding box center [890, 330] width 178 height 145
click at [902, 330] on span at bounding box center [890, 304] width 178 height 145
click at [1357, 682] on p "Select" at bounding box center [1346, 687] width 26 height 13
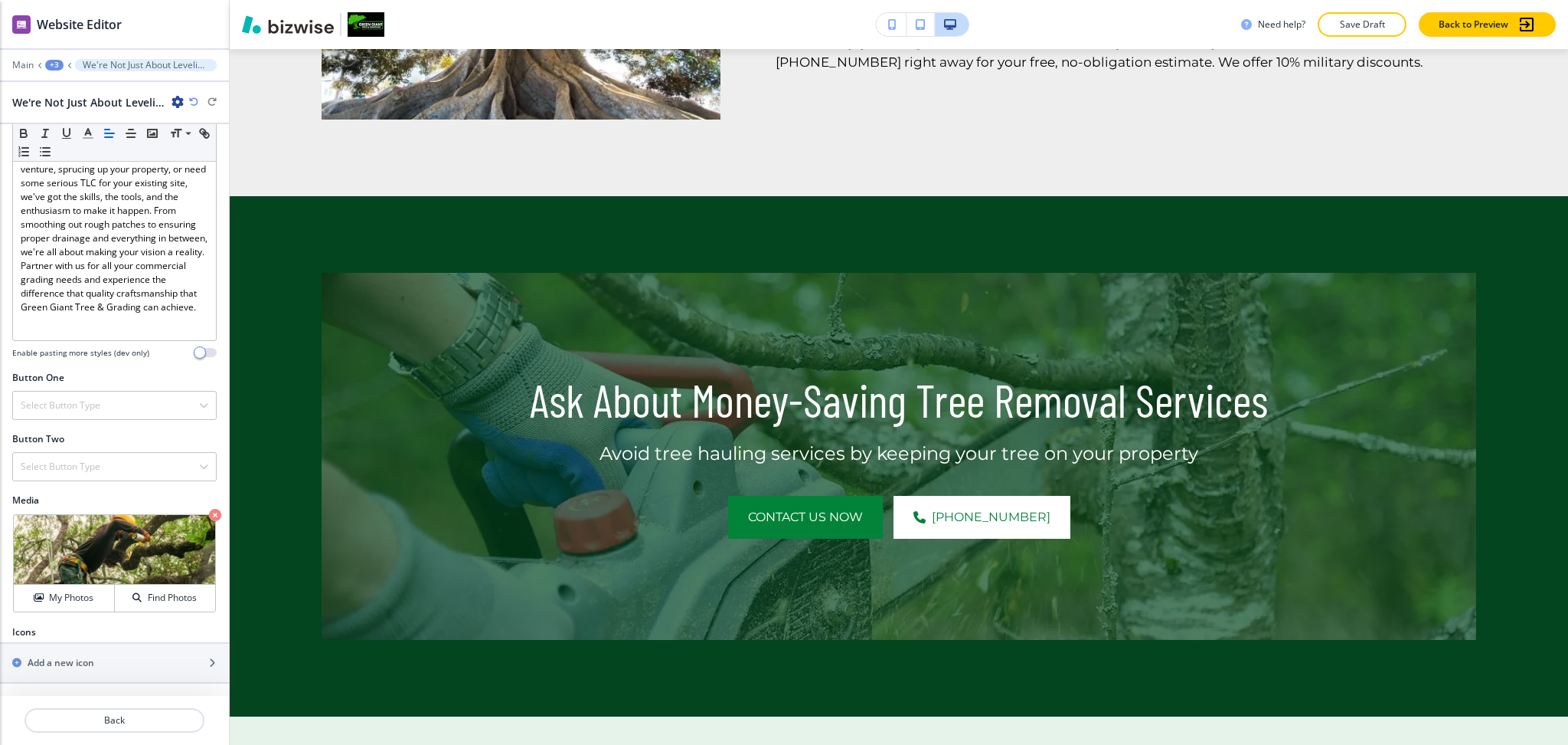
scroll to position [1831, 0]
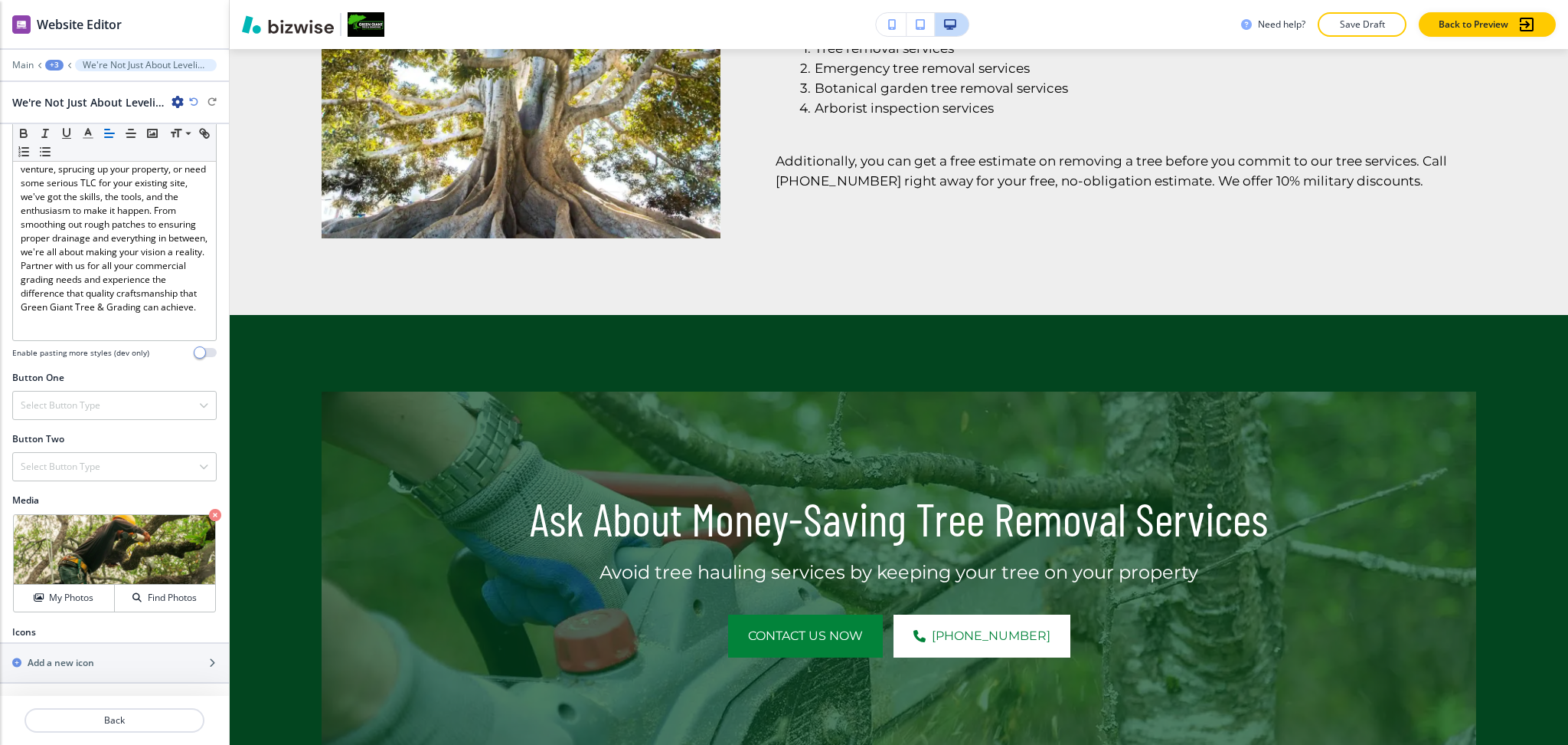
click at [54, 65] on div "+3" at bounding box center [54, 65] width 18 height 11
click at [86, 124] on button "Home" at bounding box center [94, 117] width 98 height 27
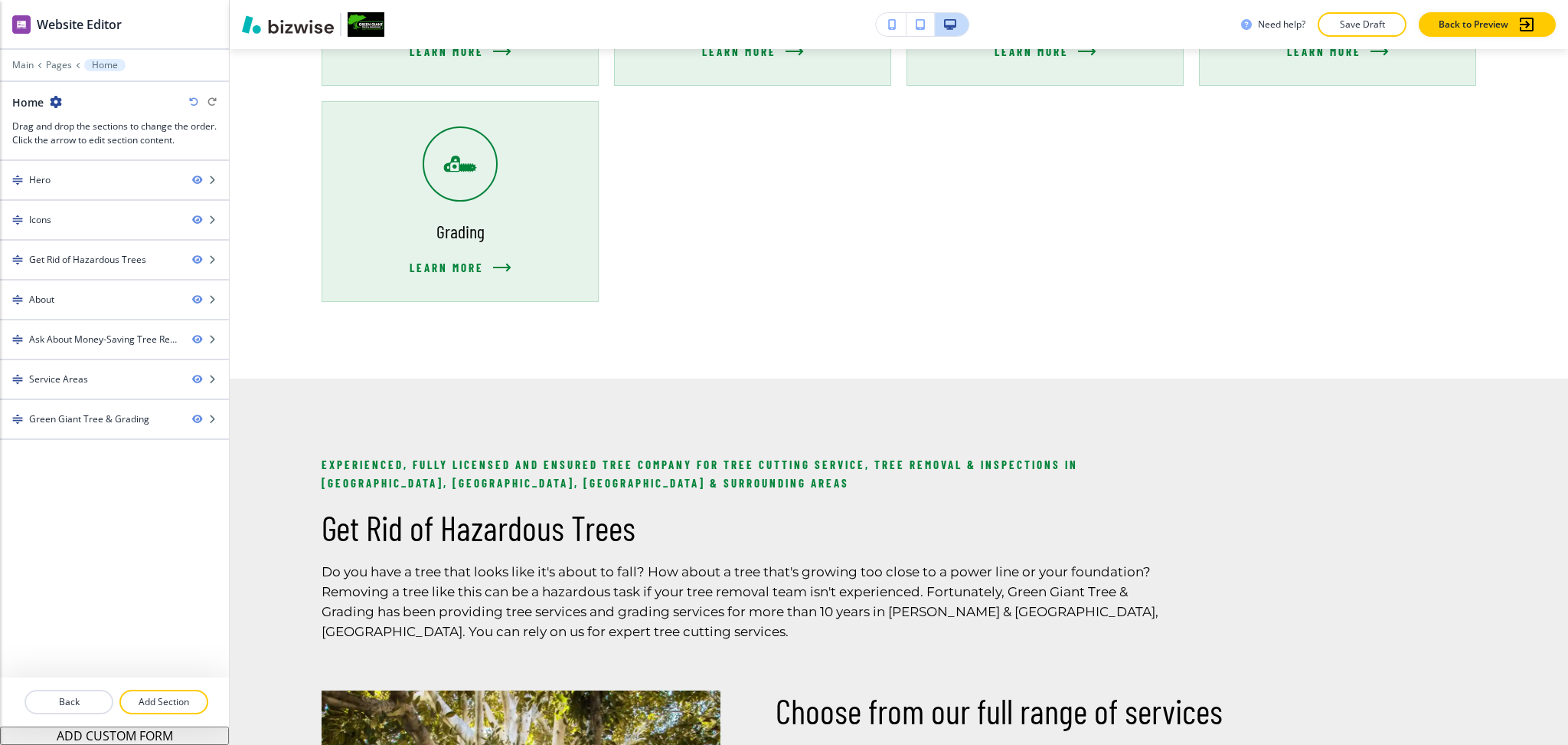
scroll to position [936, 0]
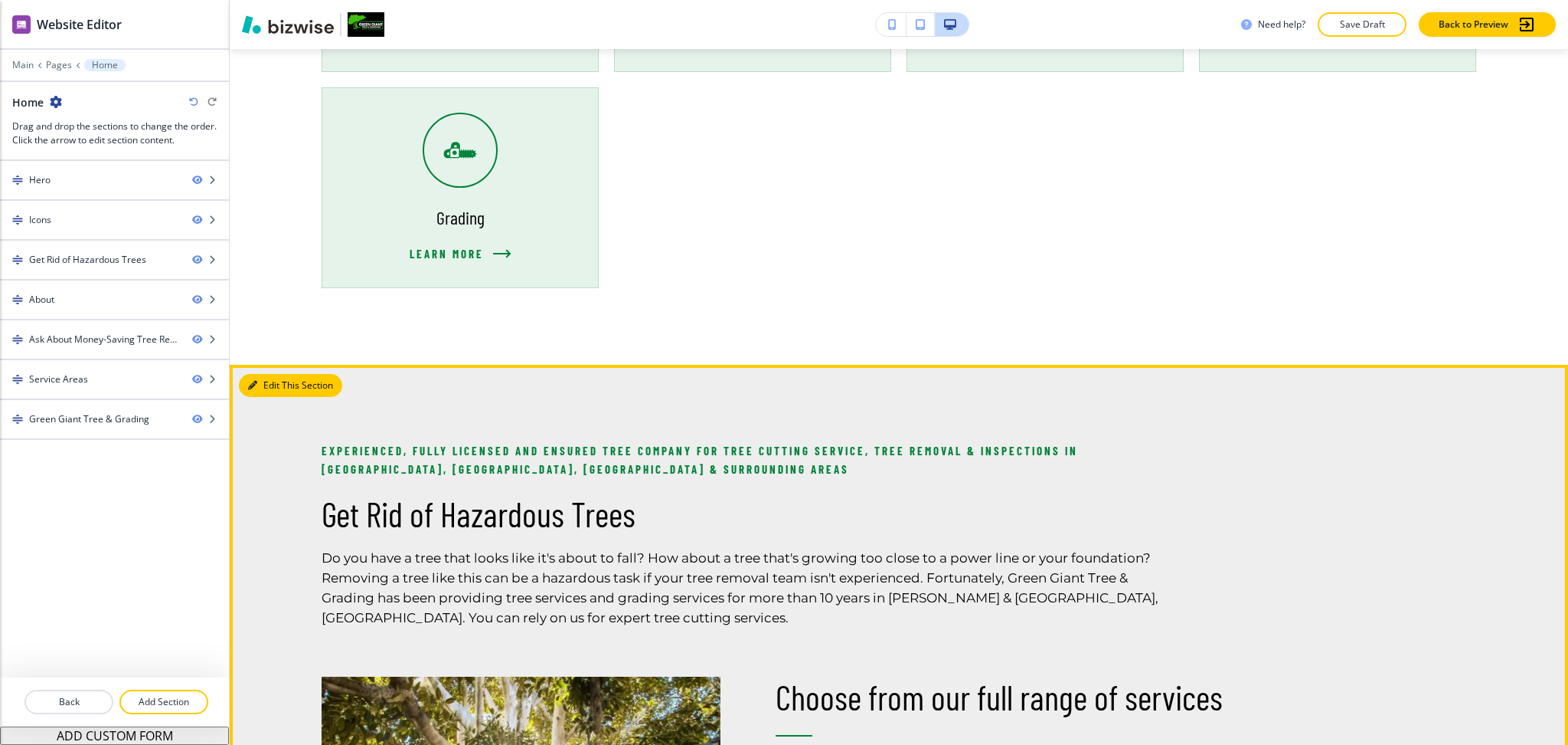
click at [269, 381] on button "Edit This Section" at bounding box center [290, 385] width 103 height 23
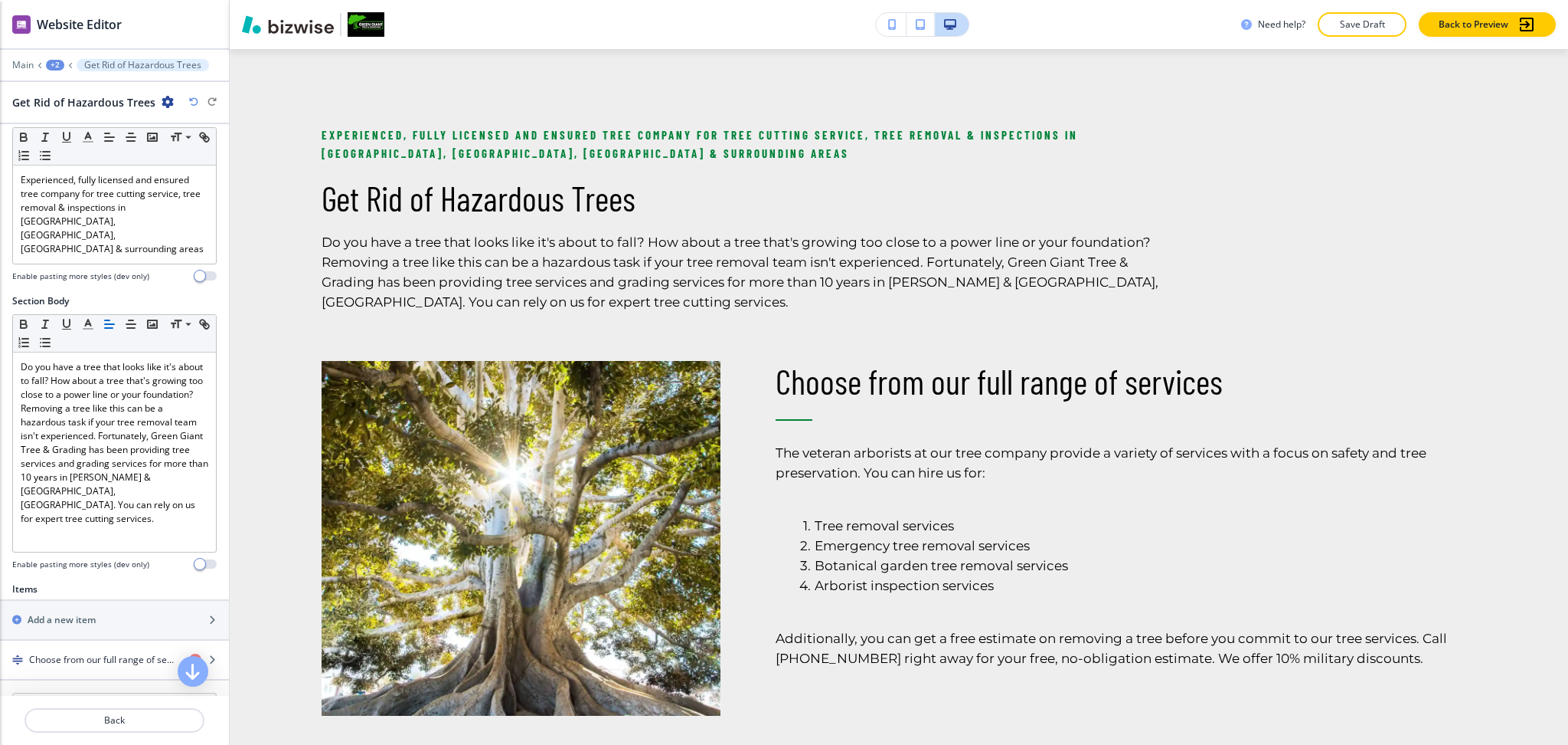
scroll to position [363, 0]
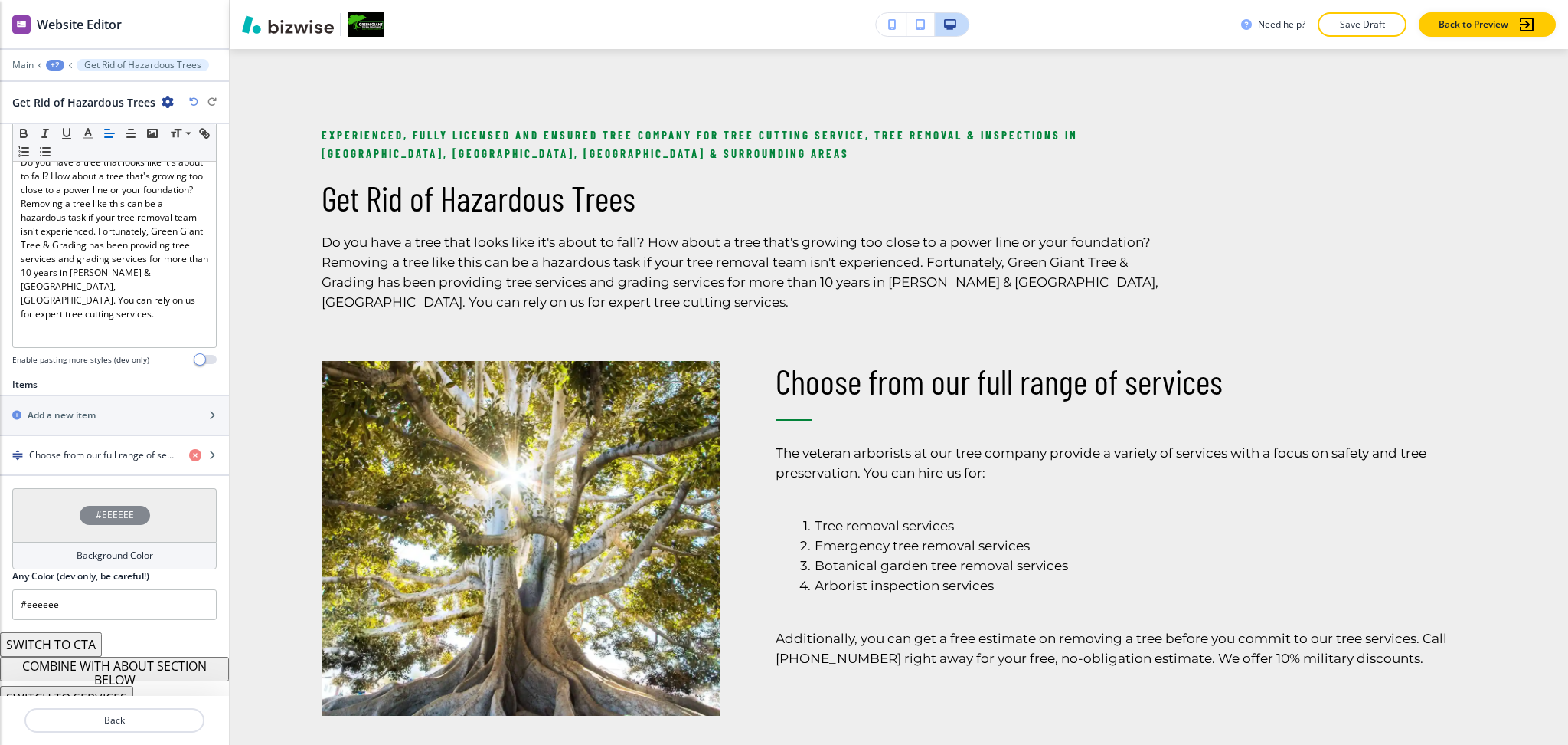
click at [108, 549] on h4 "Background Color" at bounding box center [114, 555] width 76 height 13
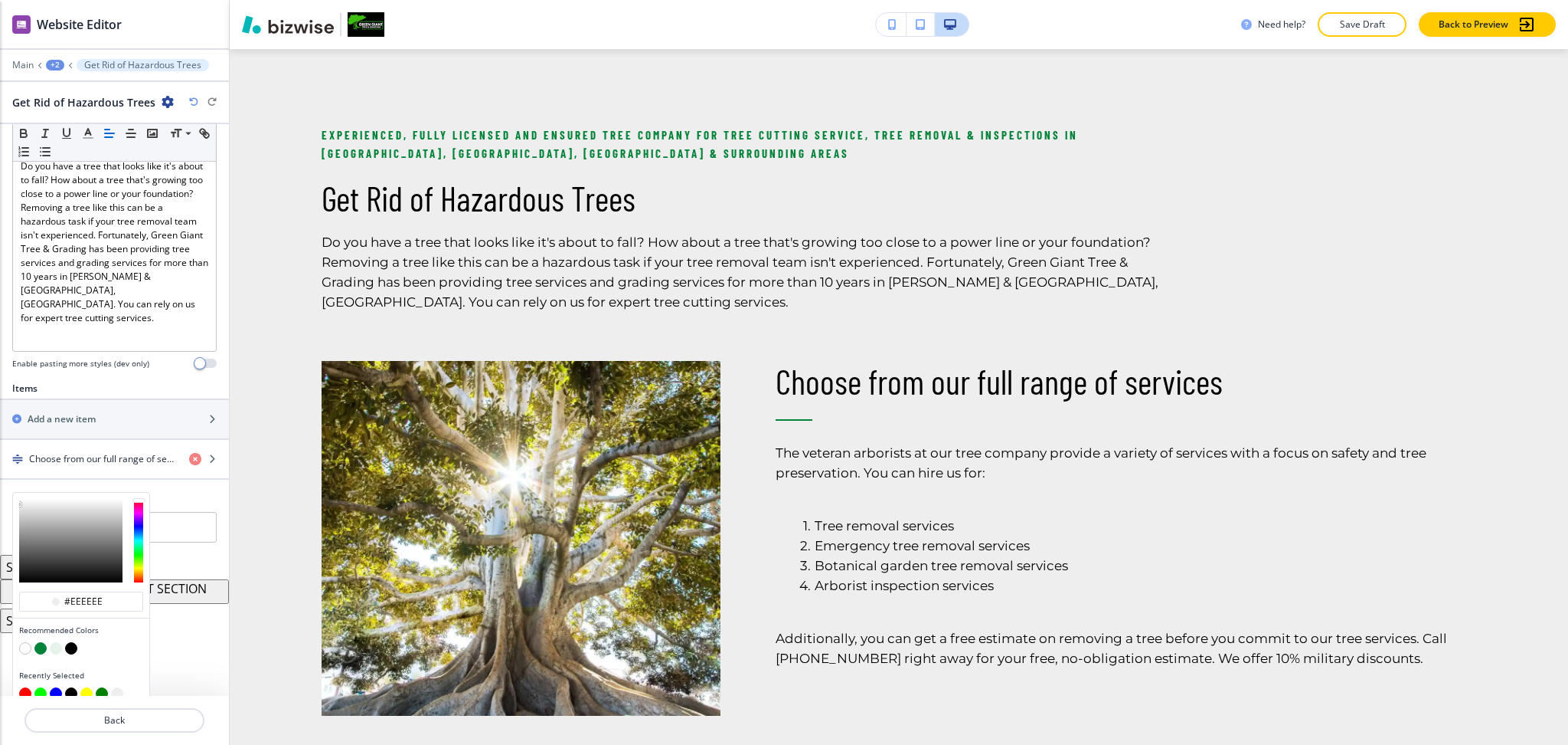
click at [56, 642] on button "button" at bounding box center [56, 648] width 13 height 13
type input "#e6f3eb"
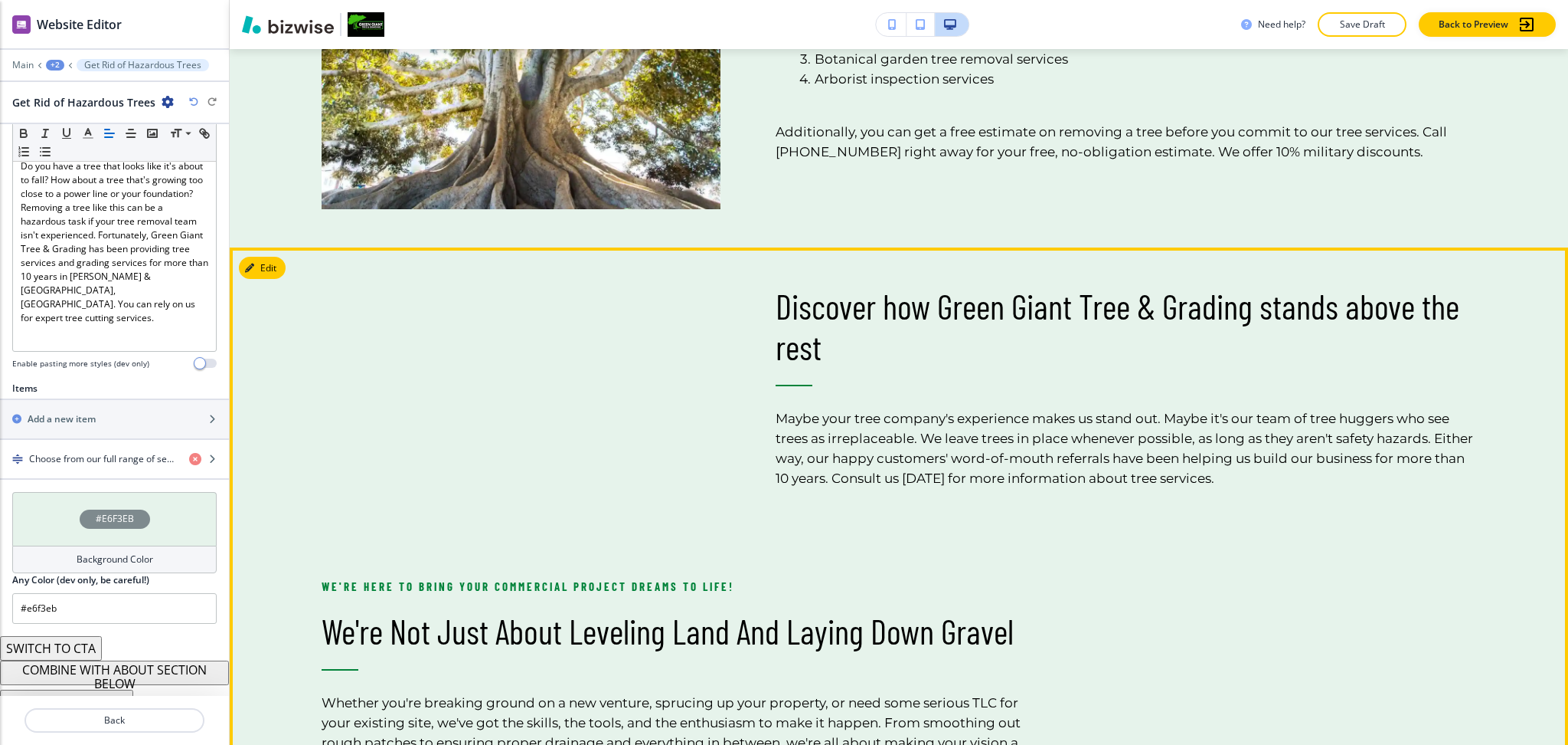
scroll to position [1864, 0]
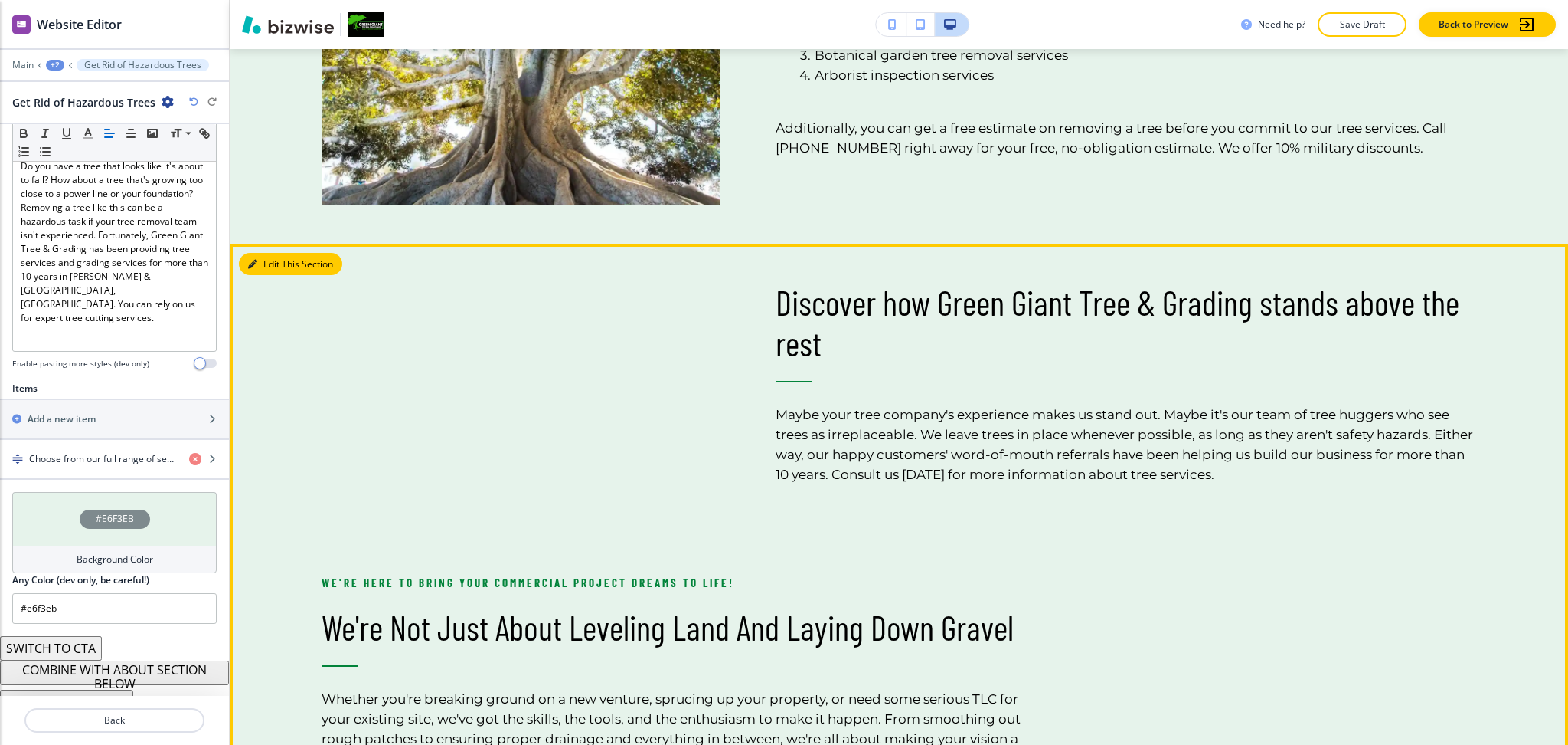
click at [266, 263] on button "Edit This Section" at bounding box center [290, 264] width 103 height 23
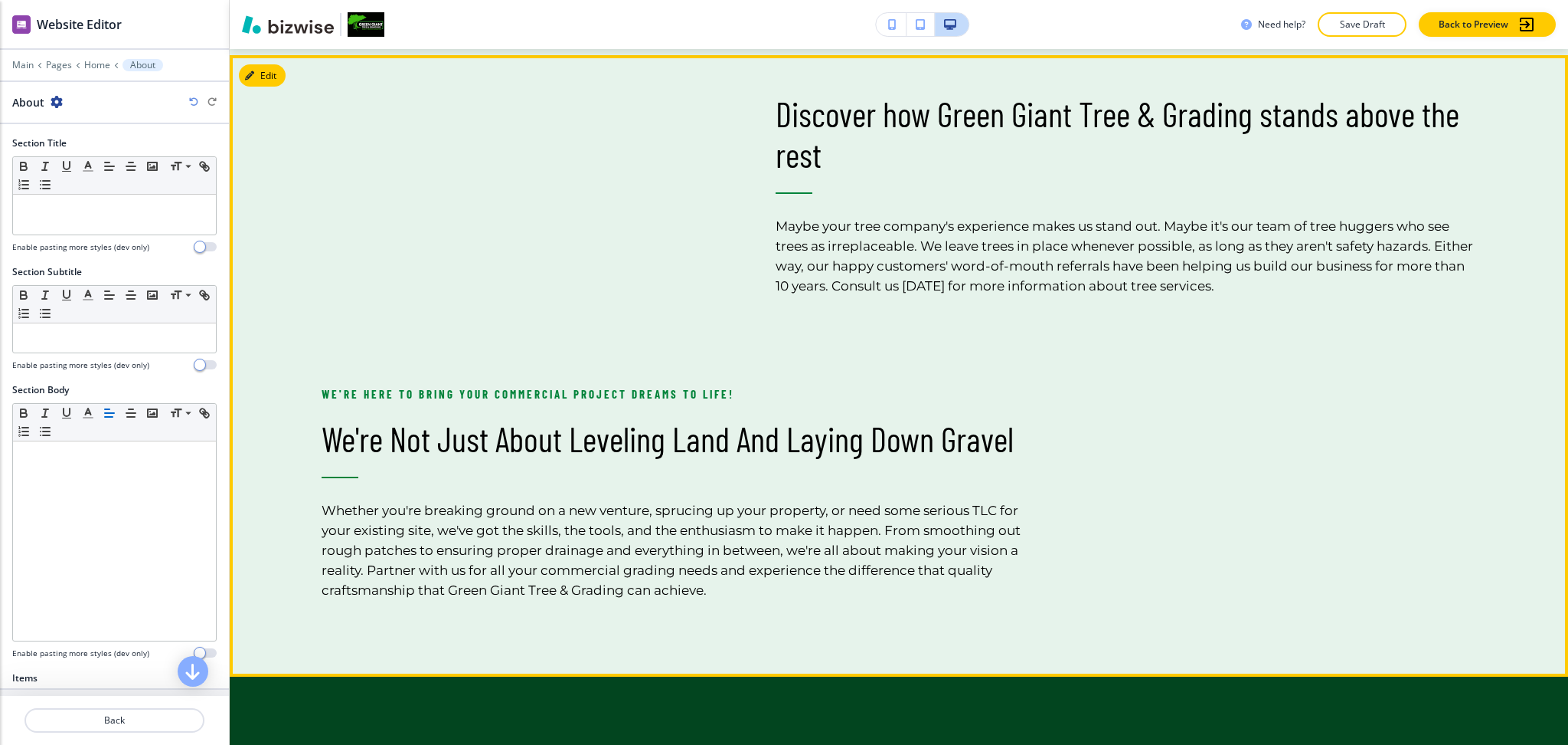
scroll to position [2053, 0]
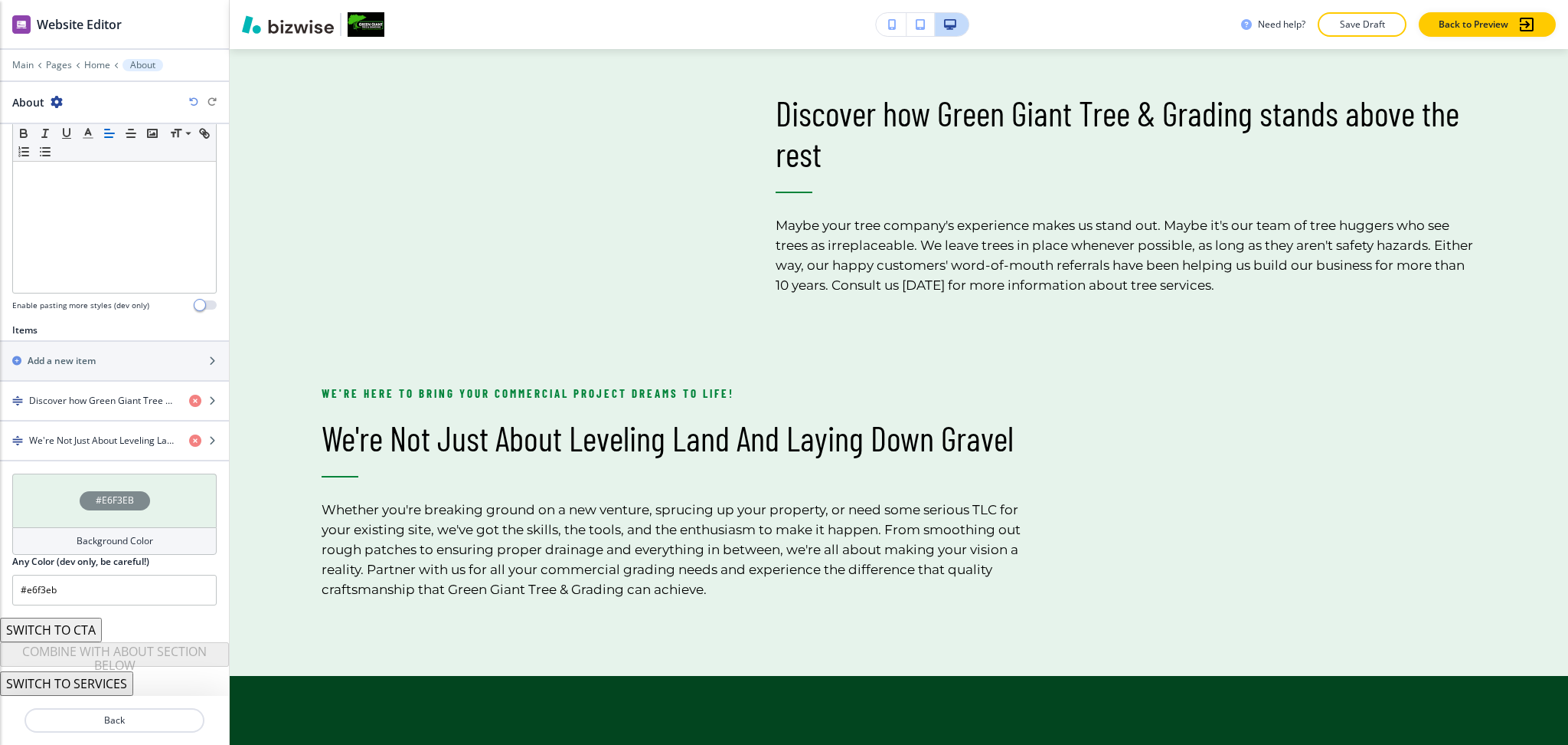
click at [110, 535] on h4 "Background Color" at bounding box center [114, 540] width 76 height 13
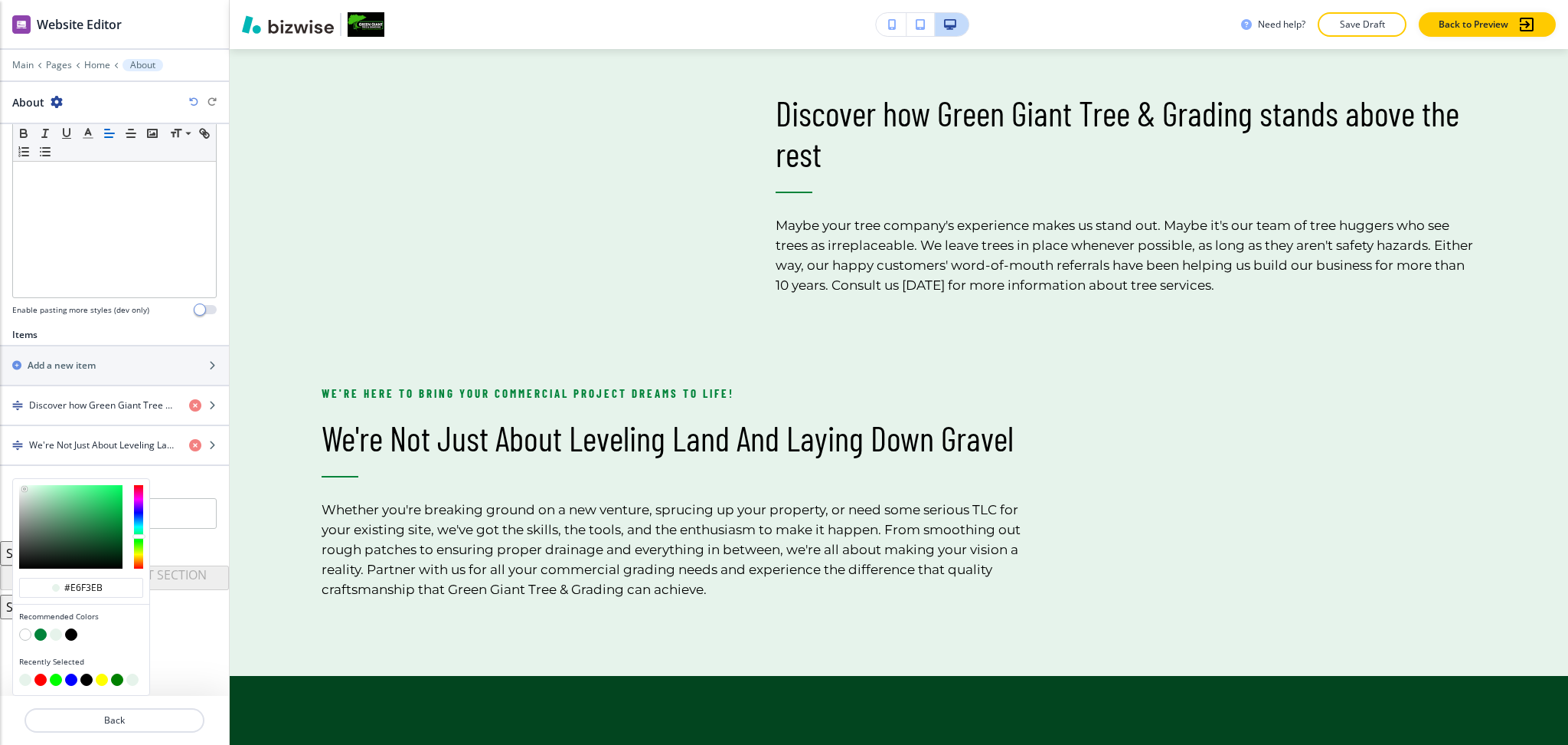
scroll to position [344, 0]
click at [24, 636] on button "button" at bounding box center [25, 635] width 13 height 13
type input "#ffffff"
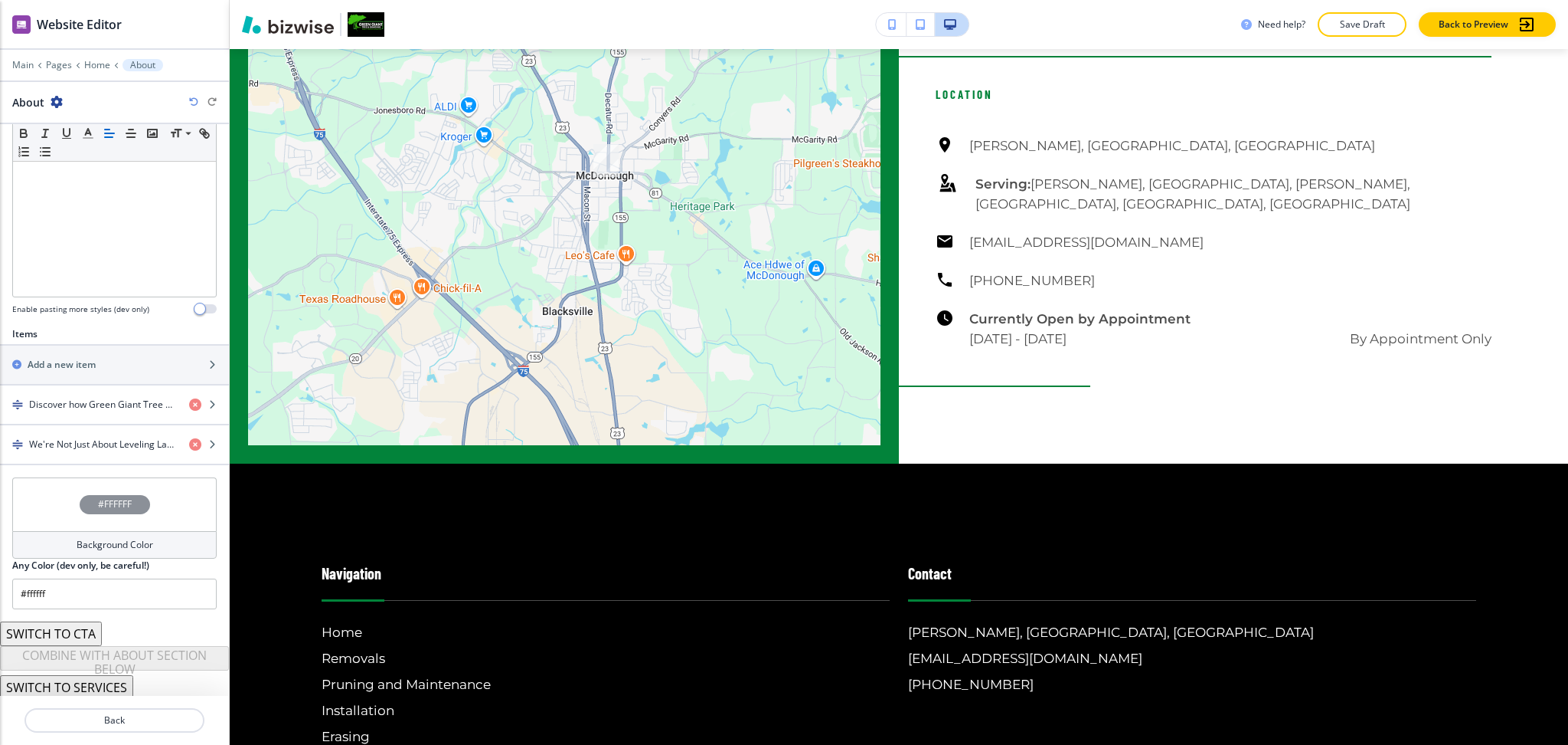
scroll to position [3385, 0]
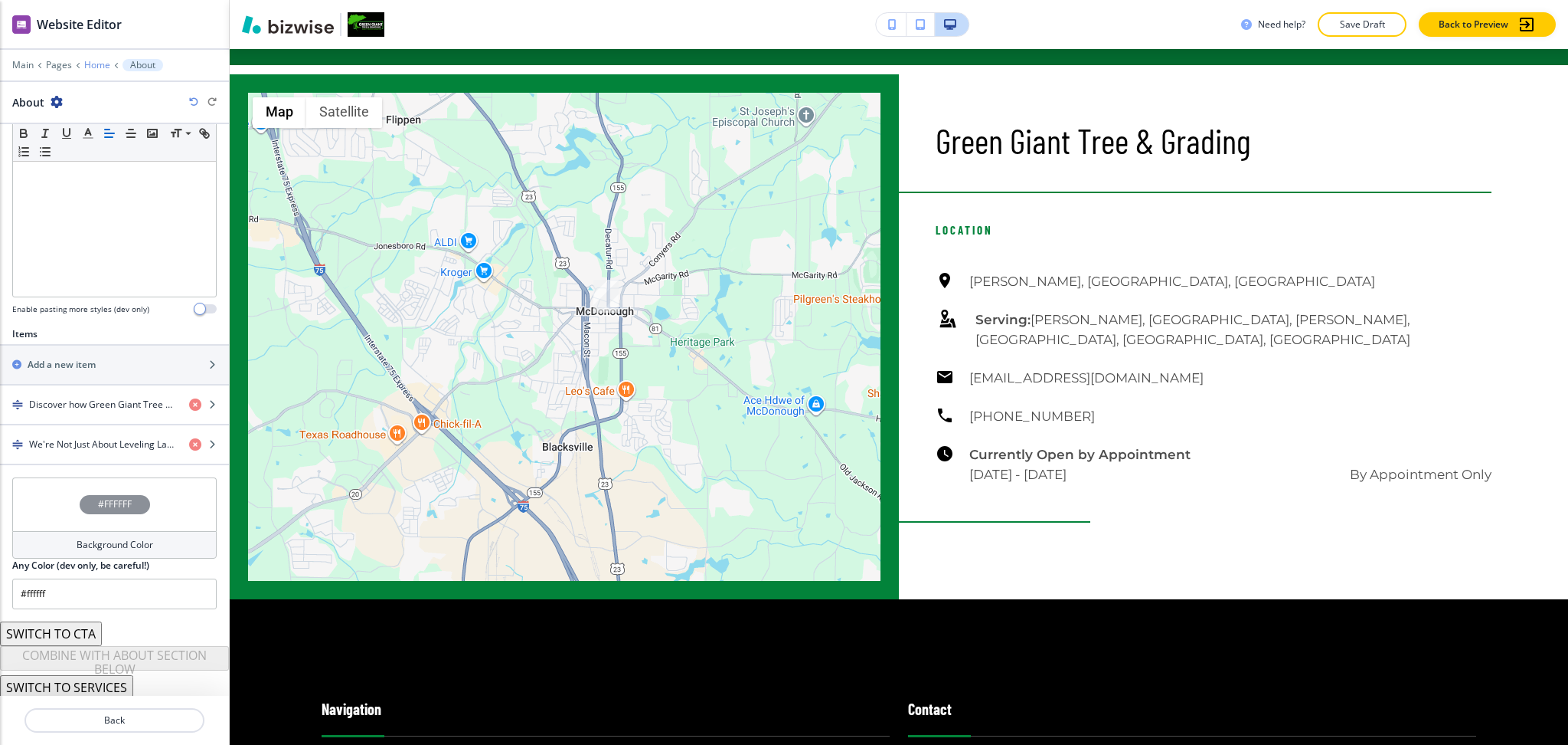
click at [98, 62] on p "Home" at bounding box center [97, 65] width 26 height 11
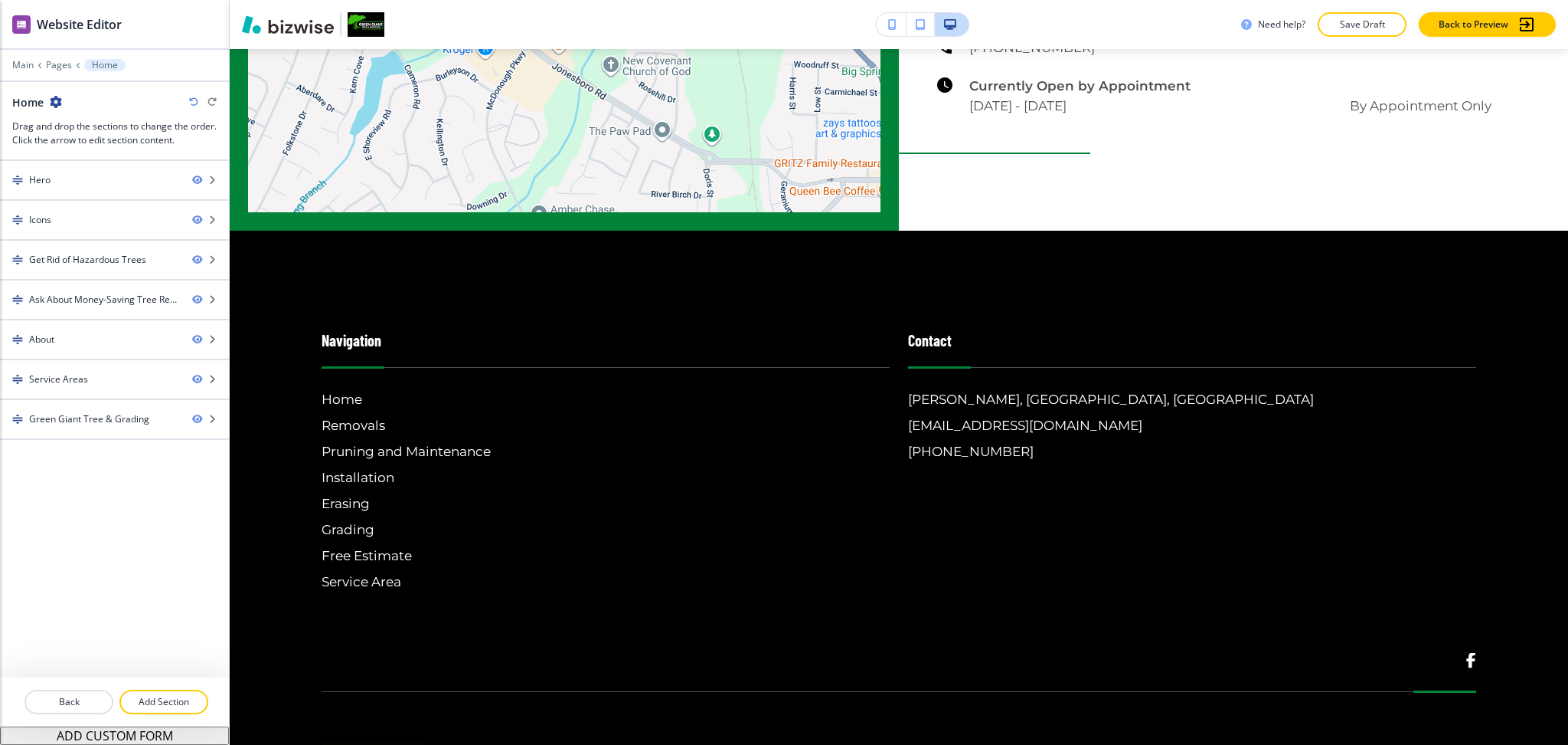
scroll to position [3764, 0]
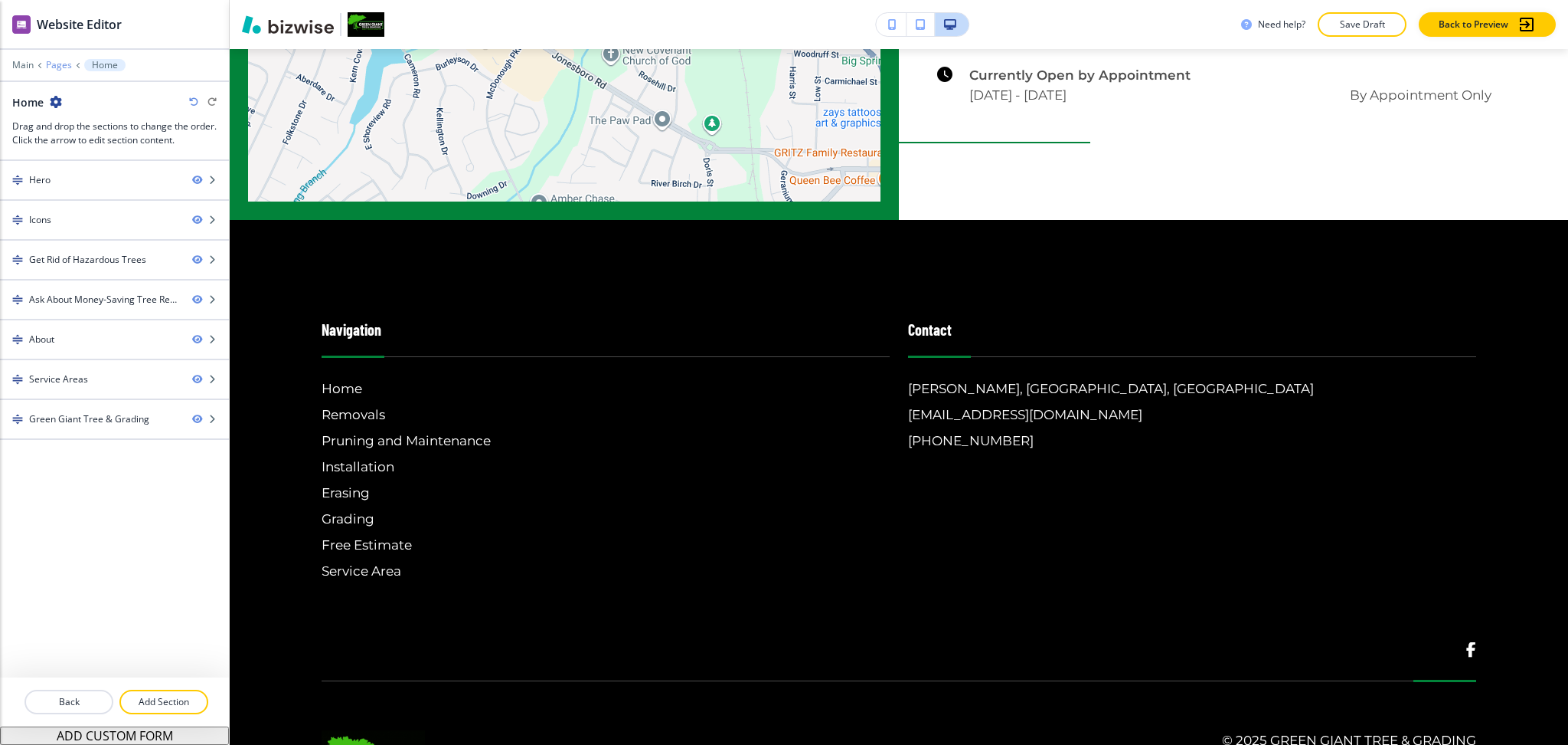
click at [61, 61] on p "Pages" at bounding box center [58, 65] width 26 height 11
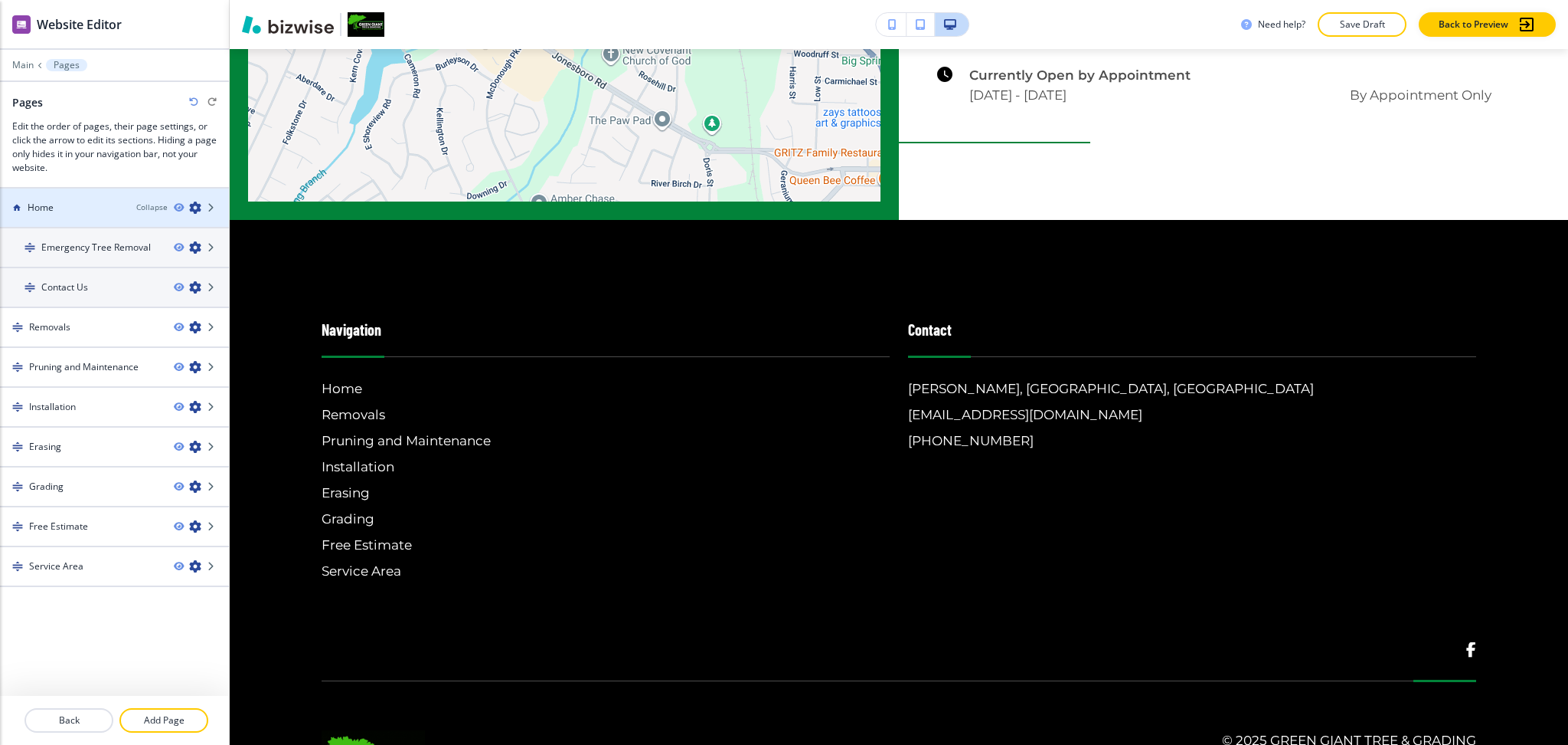
click at [83, 208] on div "Home" at bounding box center [61, 207] width 124 height 13
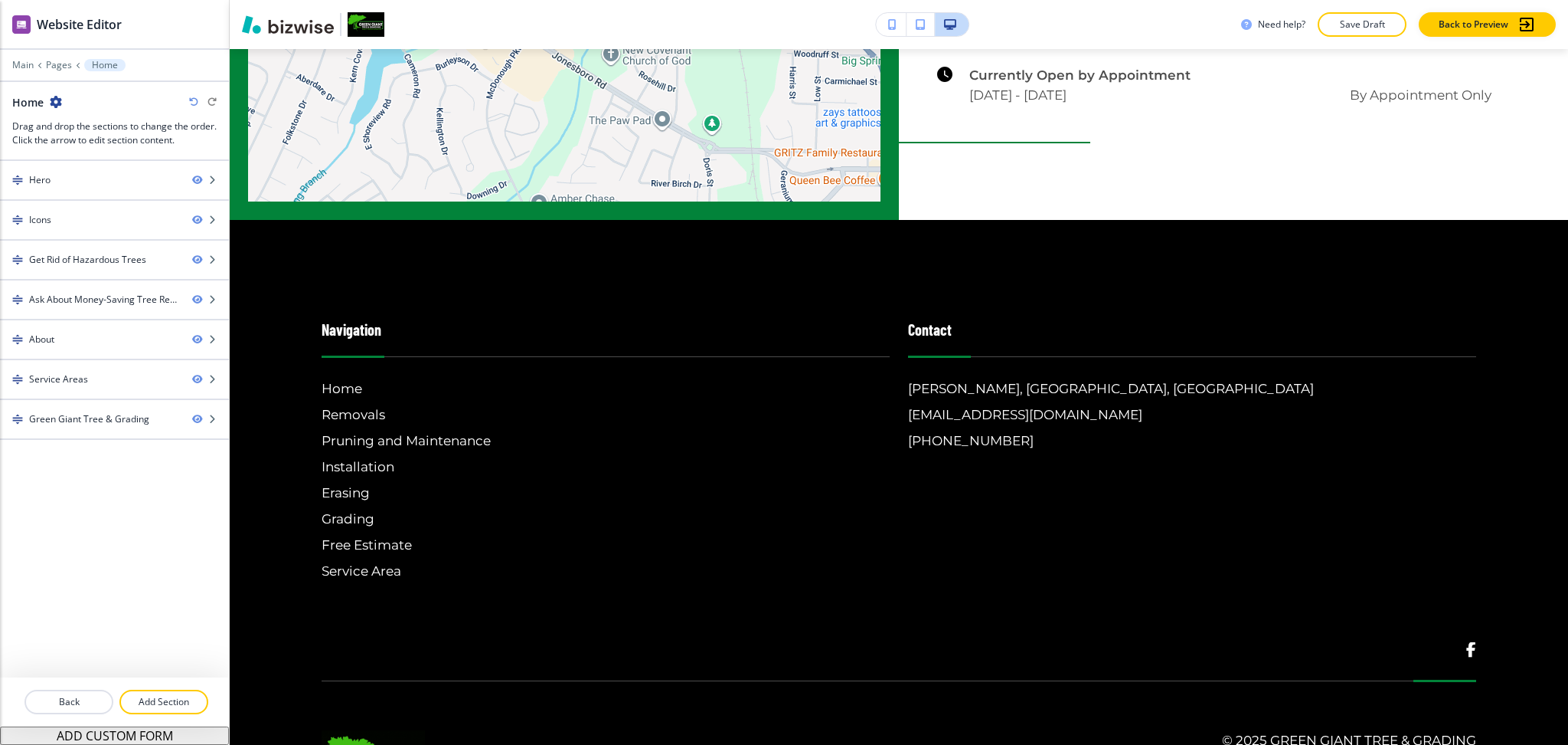
click at [145, 736] on button "ADD CUSTOM FORM" at bounding box center [114, 735] width 229 height 18
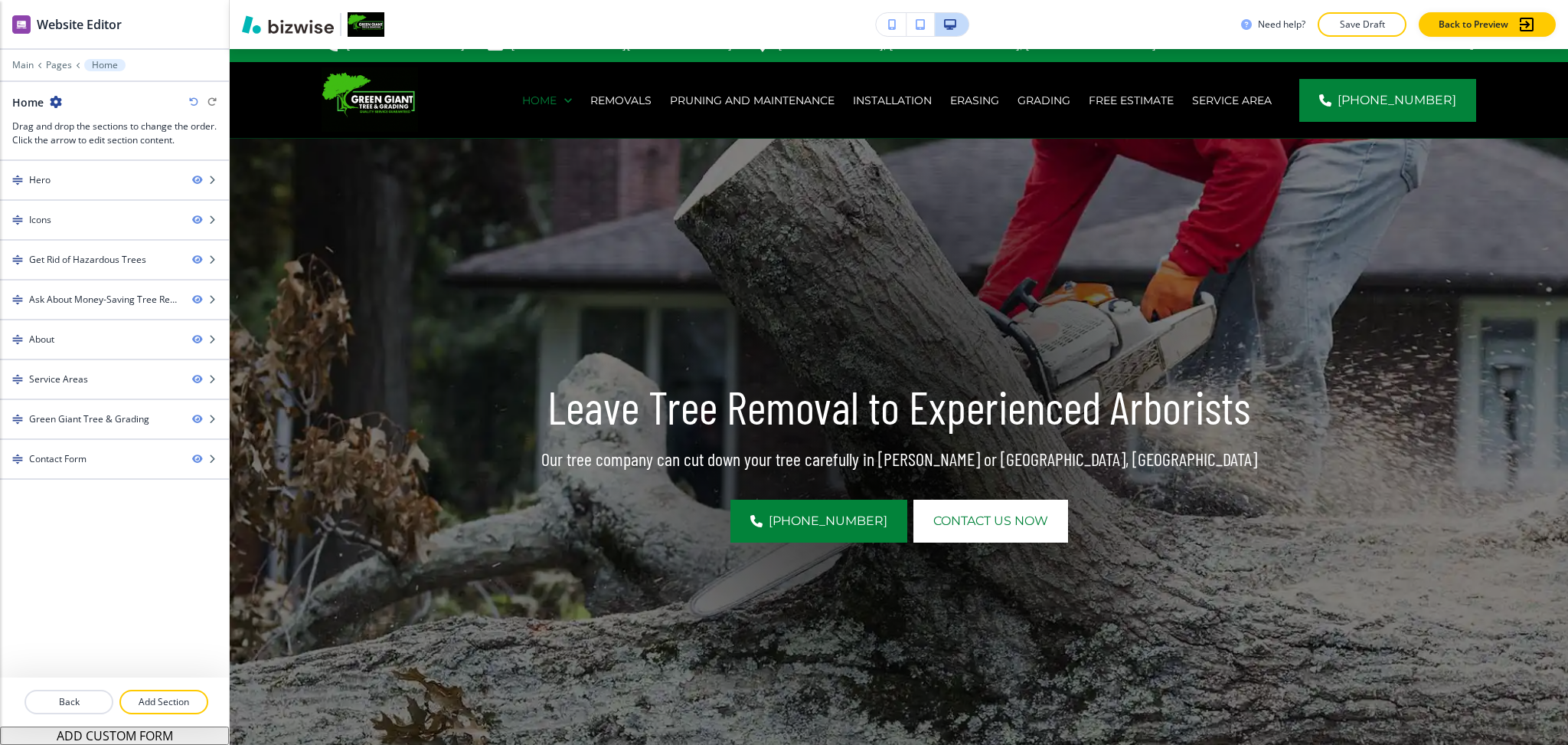
scroll to position [0, 0]
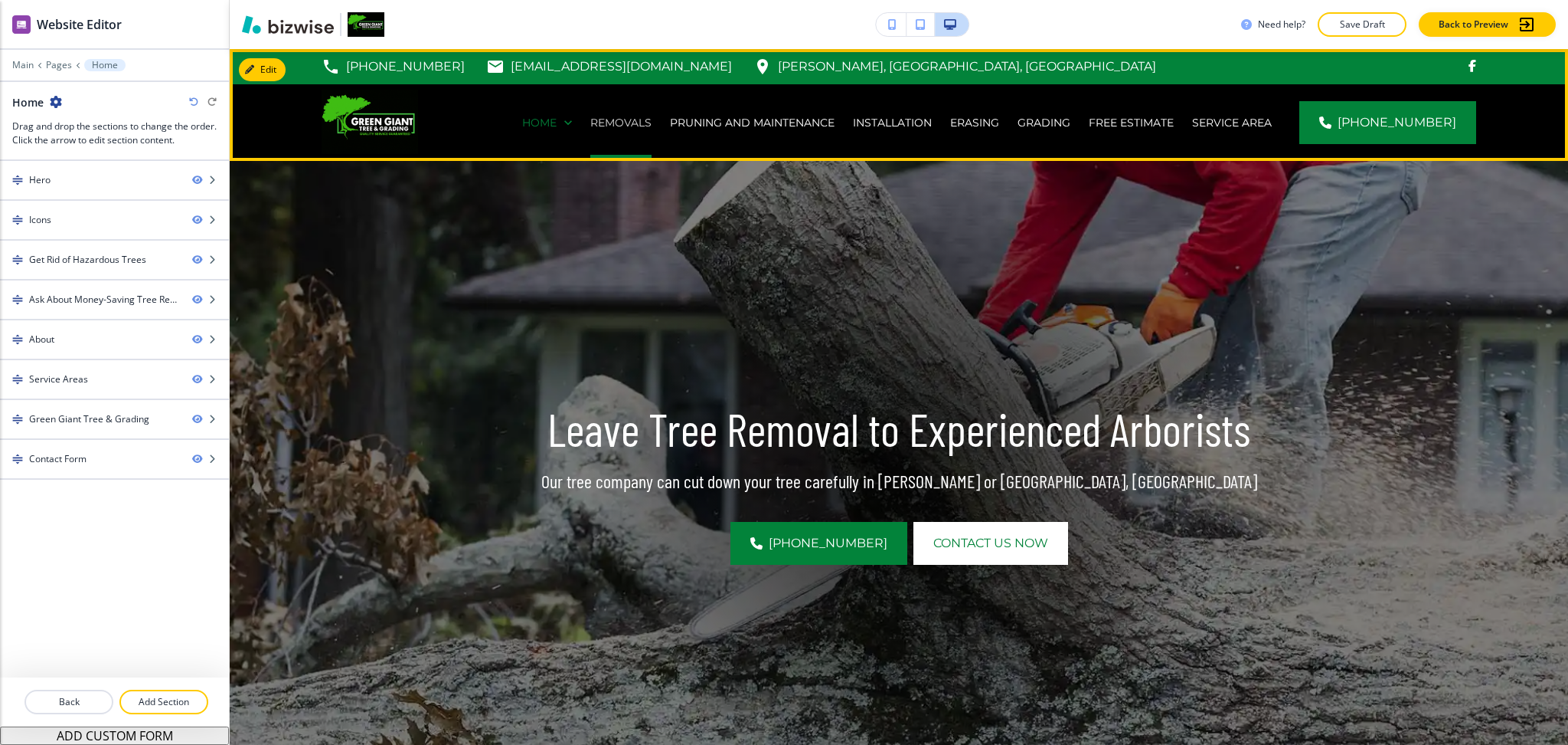
click at [618, 122] on p "Removals" at bounding box center [621, 122] width 61 height 15
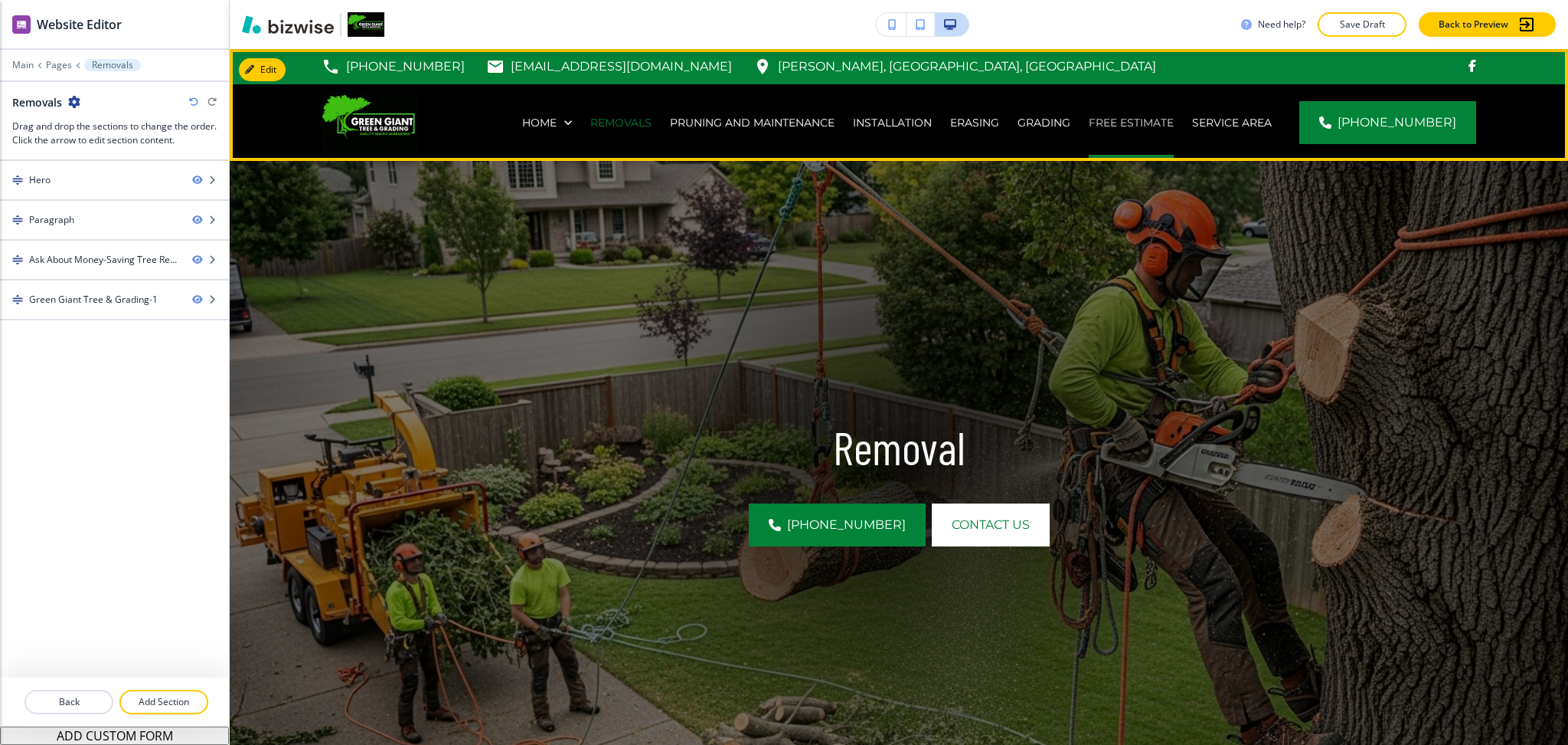
click at [1140, 129] on p "Free Estimate" at bounding box center [1131, 122] width 85 height 15
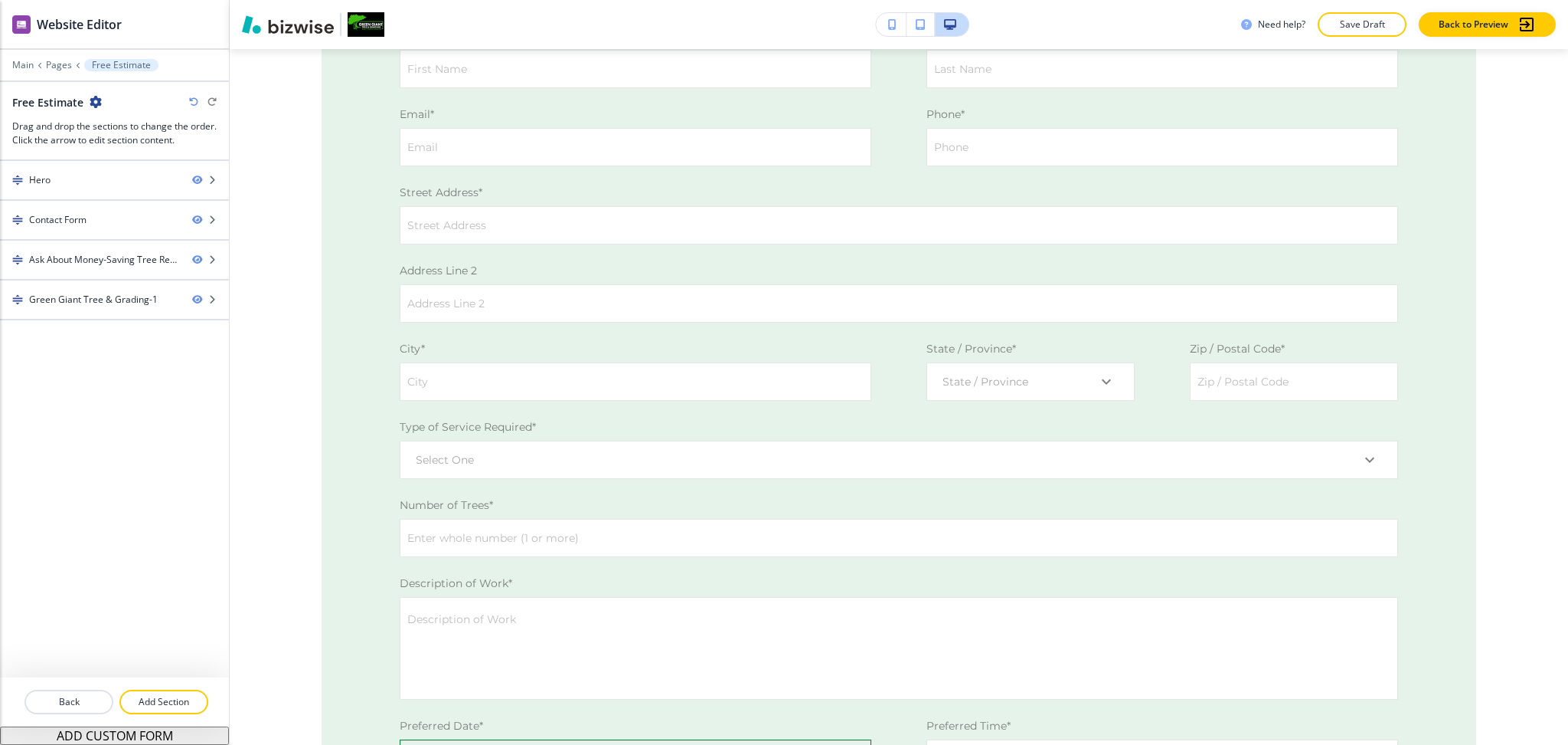
scroll to position [496, 0]
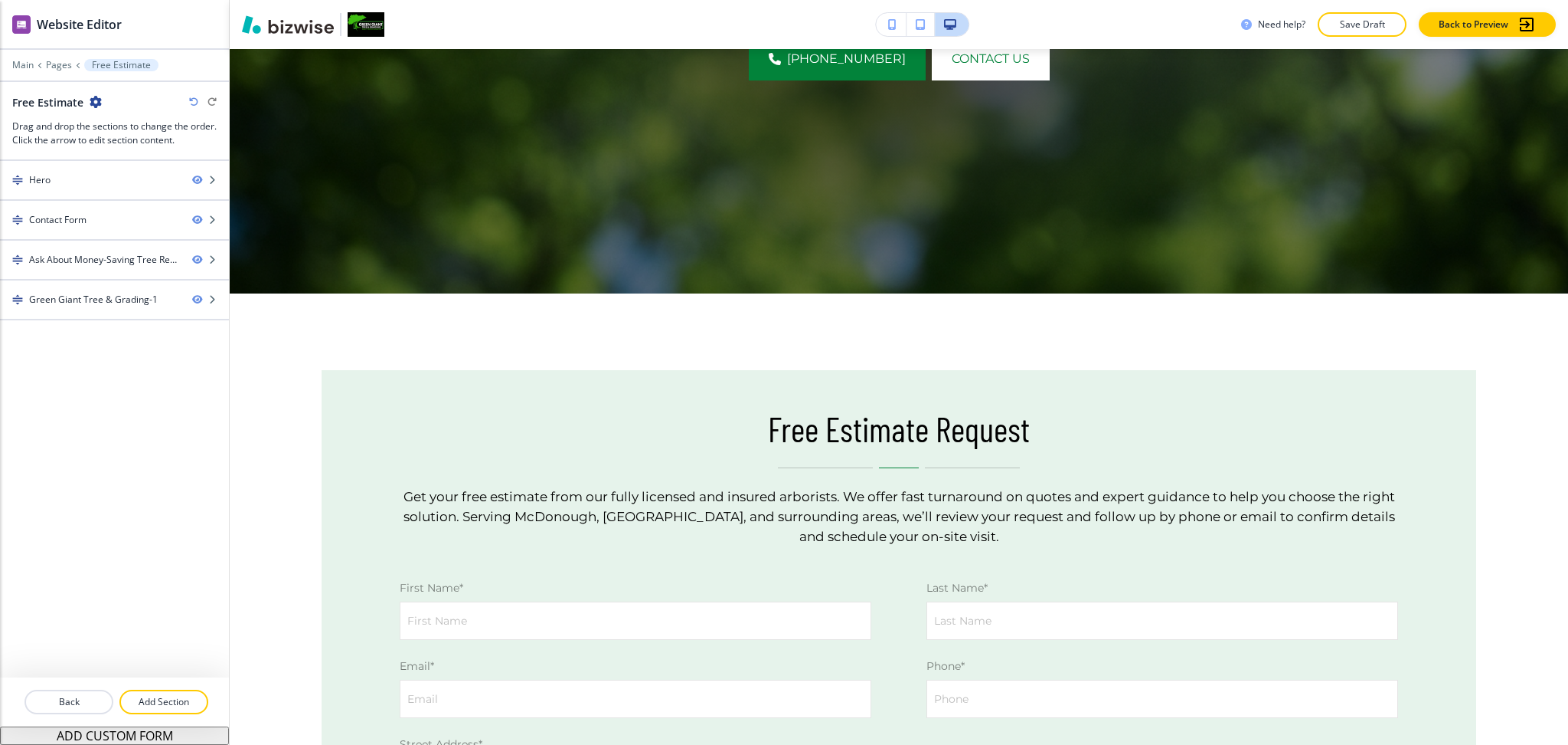
drag, startPoint x: 1566, startPoint y: 12, endPoint x: 1566, endPoint y: -2, distance: 14.0
click at [1566, 0] on html "WELCOME TO YOUR WEBSITE PREVIEW Want to try out the Website Editor? Edit this s…" at bounding box center [784, 0] width 1568 height 0
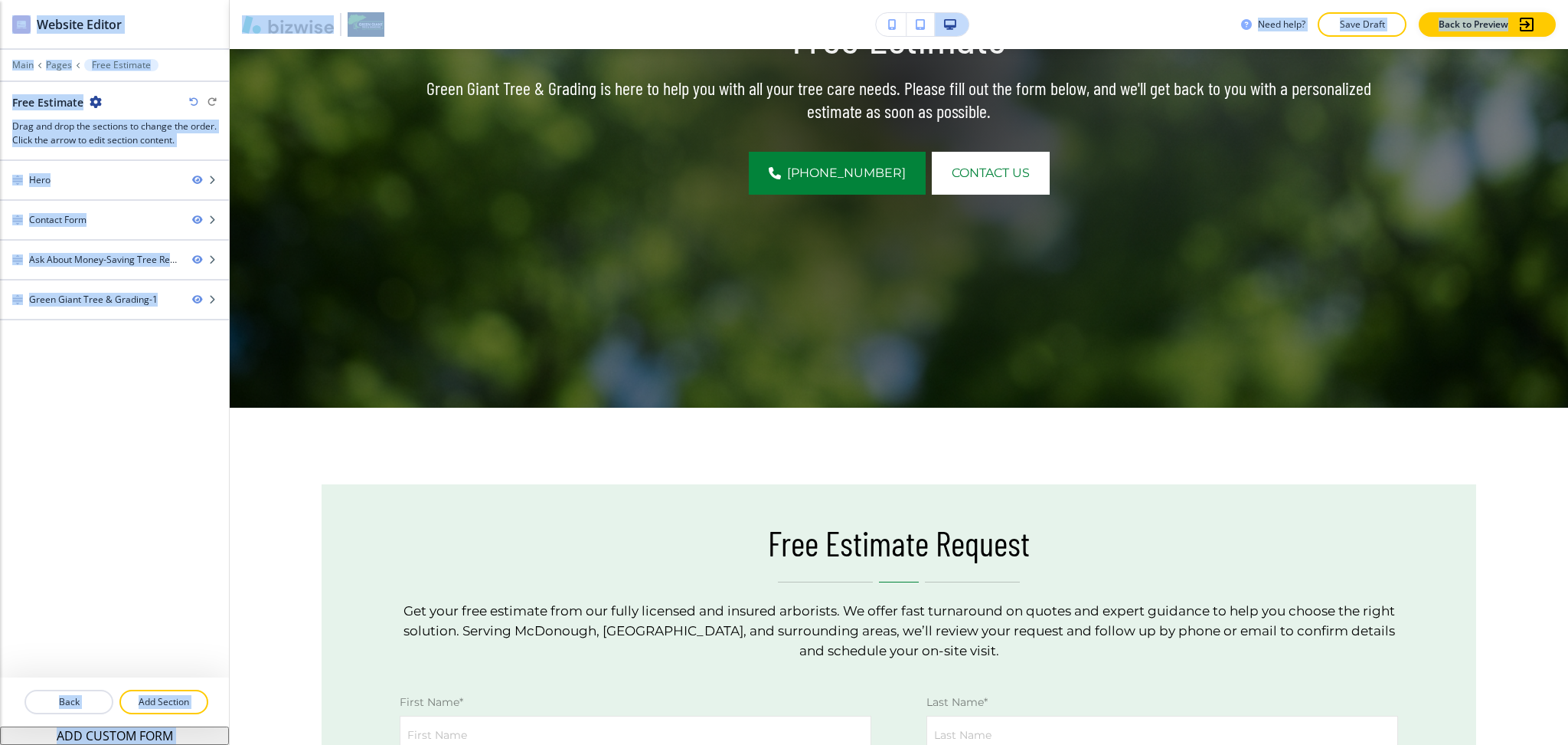
scroll to position [0, 0]
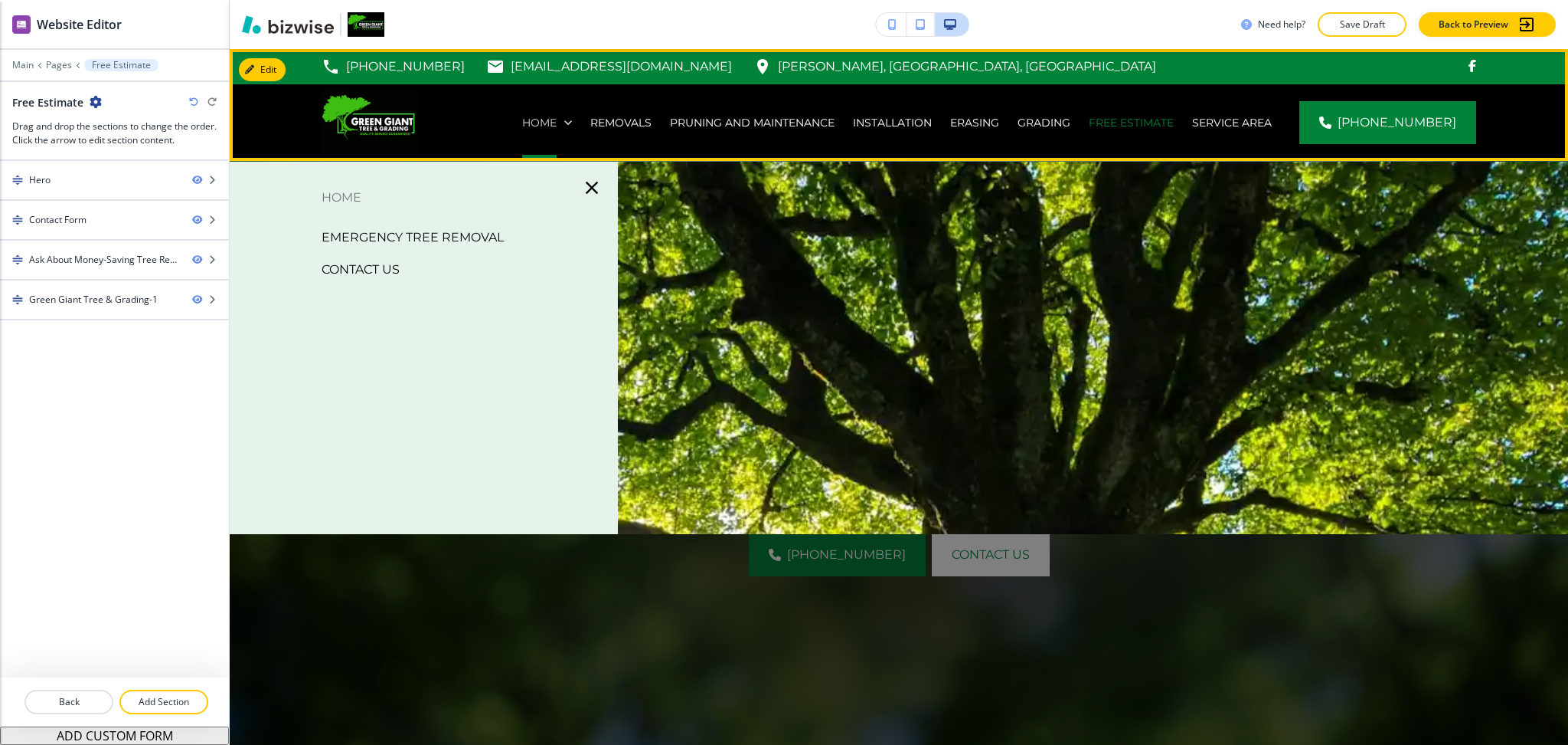
click at [548, 121] on p "Home" at bounding box center [540, 122] width 35 height 15
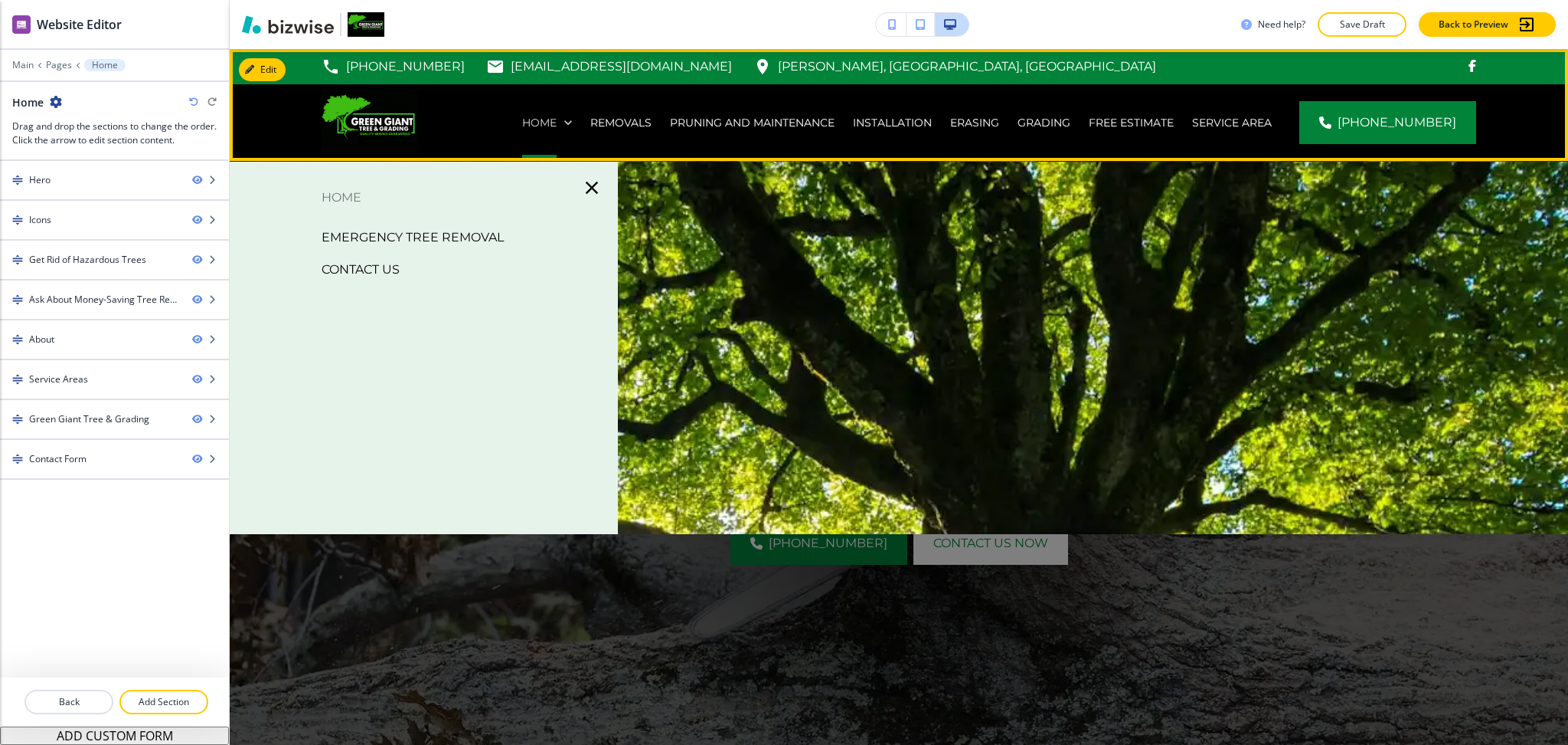
click at [547, 125] on p "Home" at bounding box center [540, 122] width 35 height 15
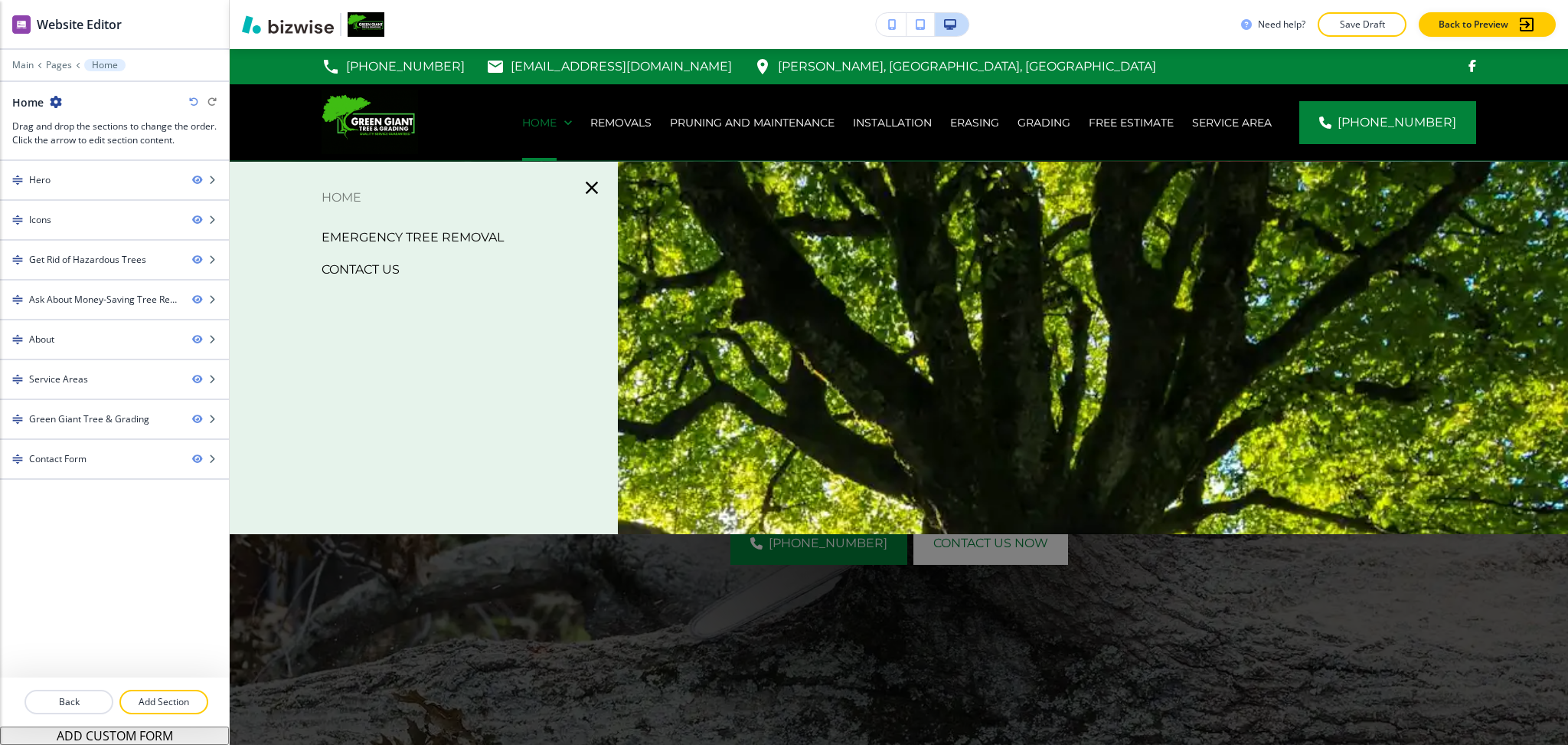
click at [375, 270] on p "Contact Us" at bounding box center [360, 270] width 78 height 23
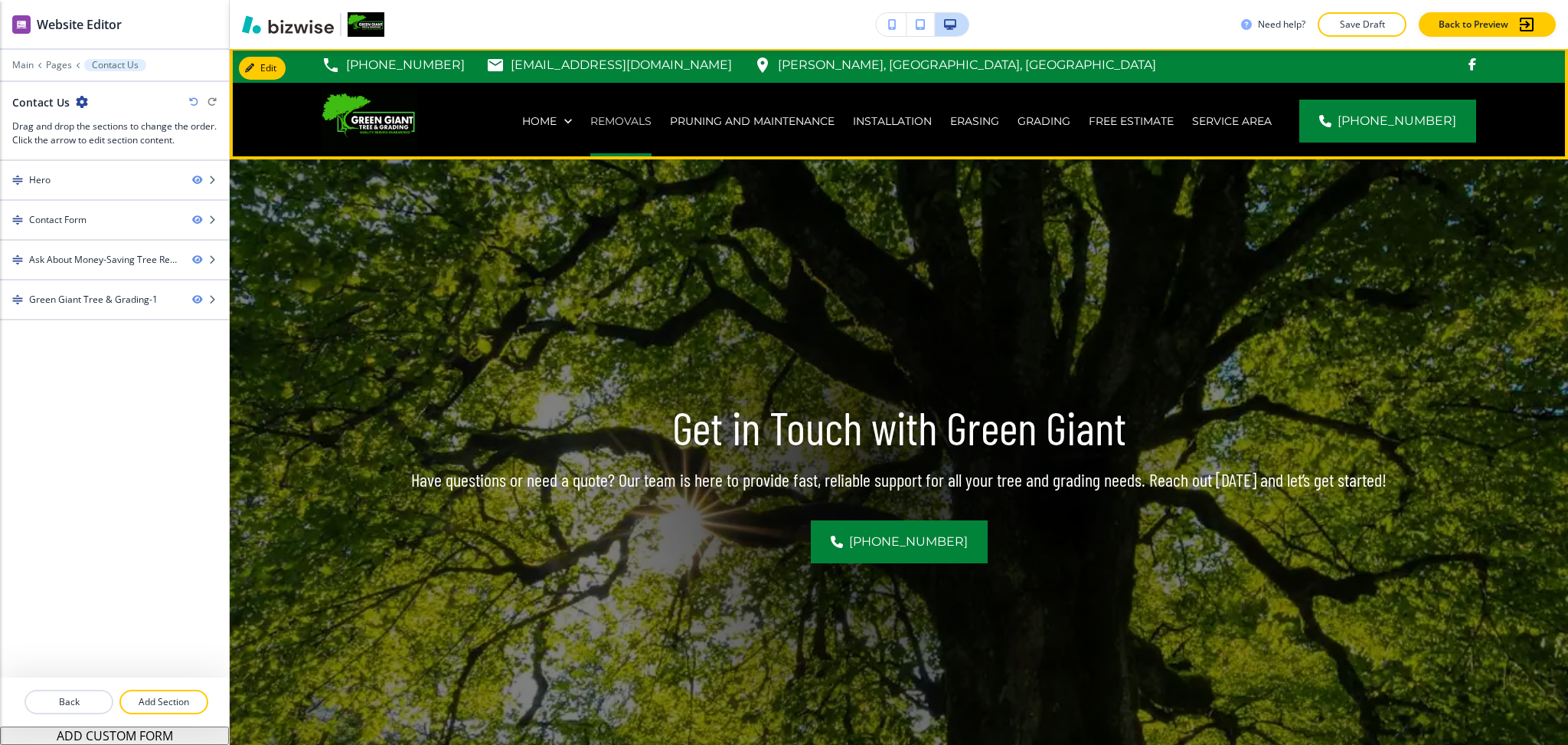
scroll to position [1, 0]
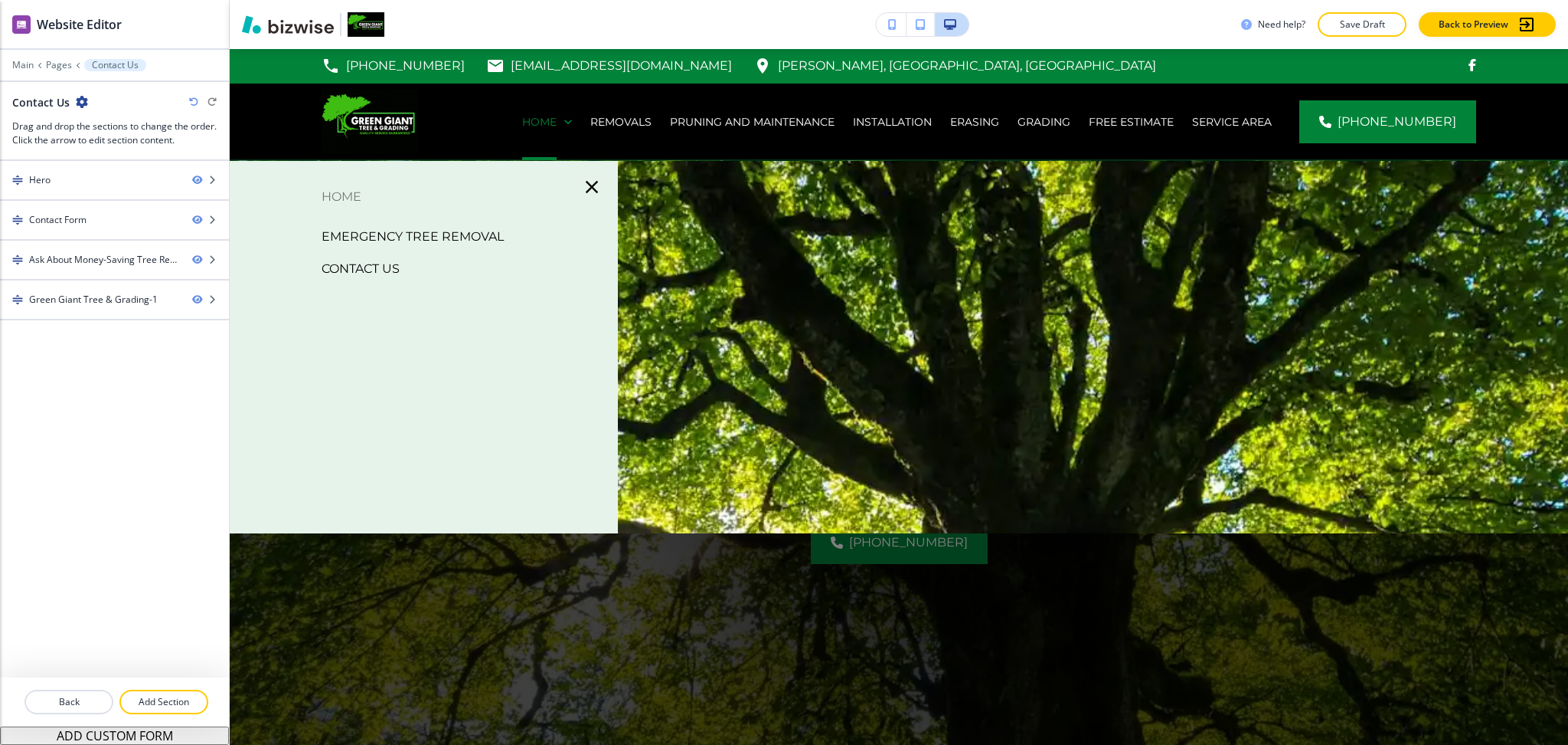
click at [351, 196] on p "Home" at bounding box center [424, 196] width 388 height 23
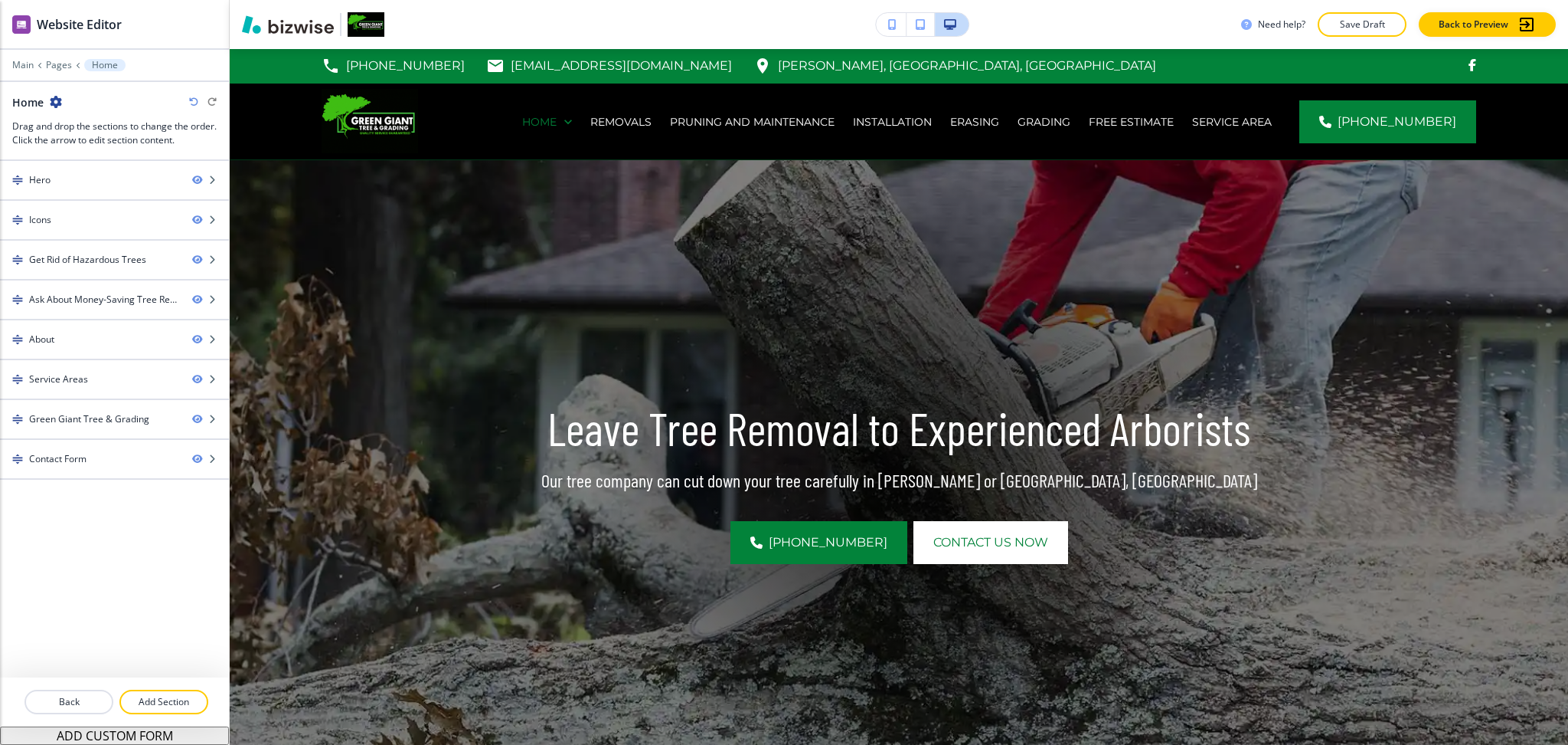
scroll to position [0, 0]
click at [77, 464] on div "Contact Form" at bounding box center [58, 458] width 58 height 13
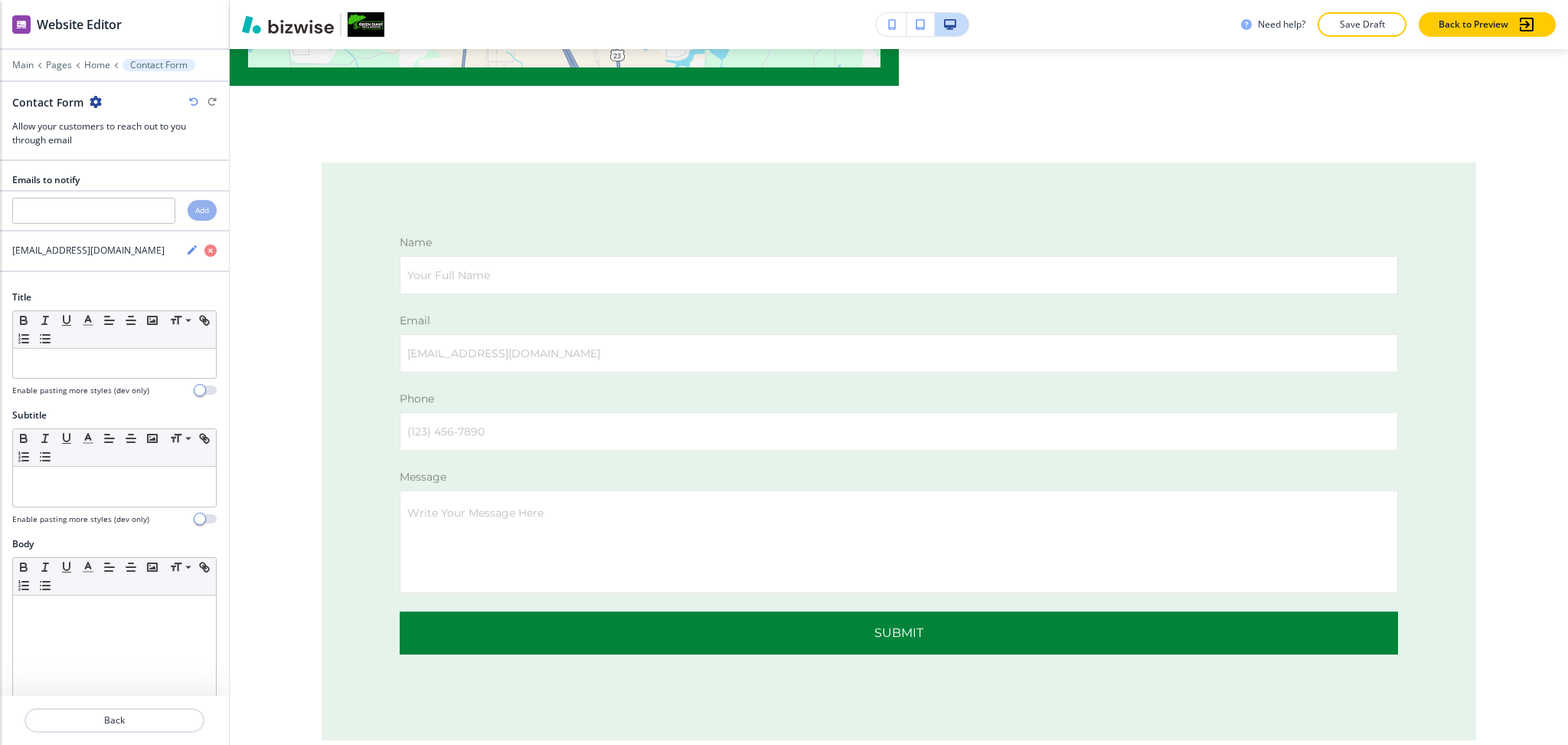
scroll to position [3909, 0]
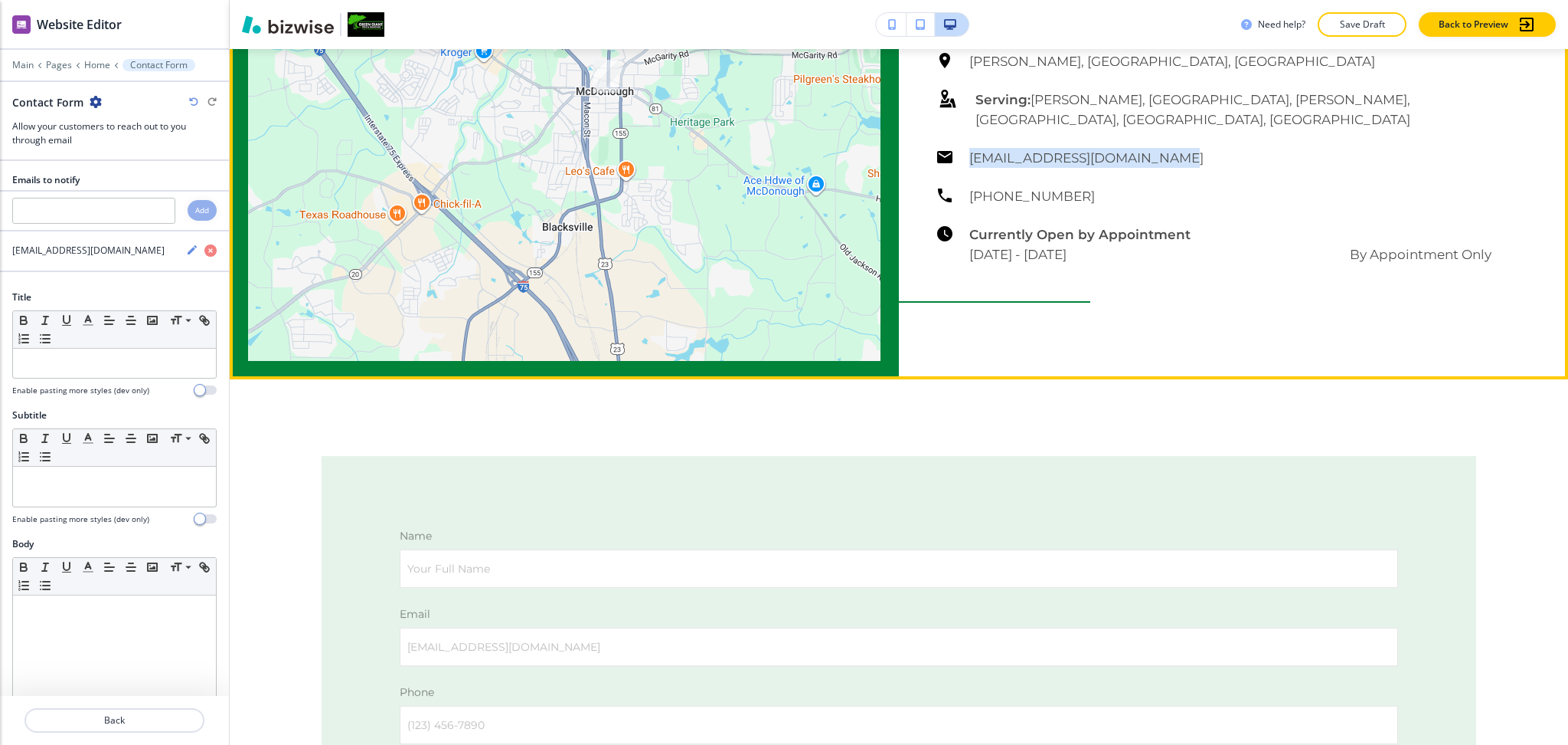
drag, startPoint x: 1185, startPoint y: 344, endPoint x: 961, endPoint y: 343, distance: 224.0
click at [961, 264] on div "[PERSON_NAME], [GEOGRAPHIC_DATA], [GEOGRAPHIC_DATA] Serving: [PERSON_NAME], [GE…" at bounding box center [1214, 158] width 556 height 213
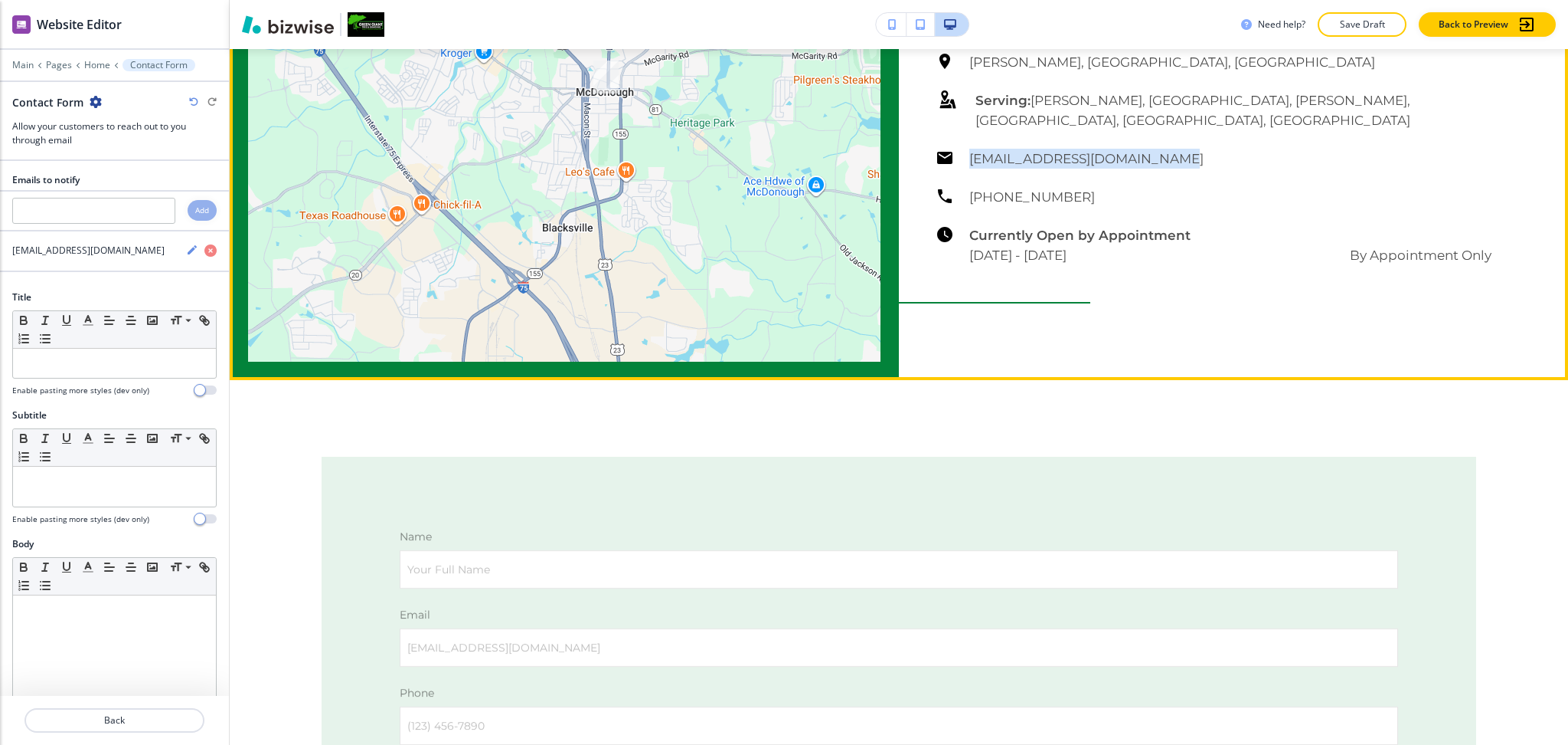
copy h6 "[EMAIL_ADDRESS][DOMAIN_NAME]"
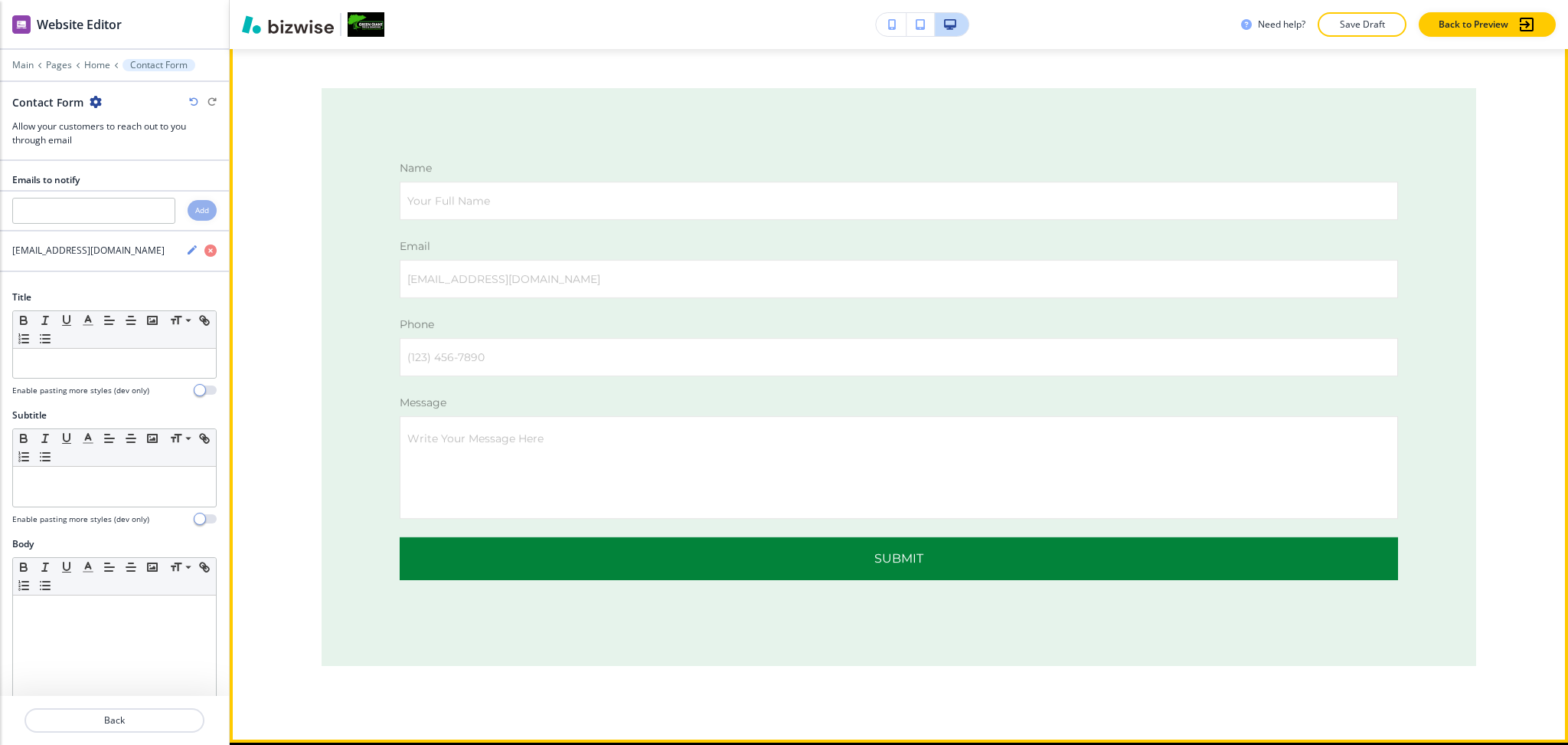
scroll to position [3972, 0]
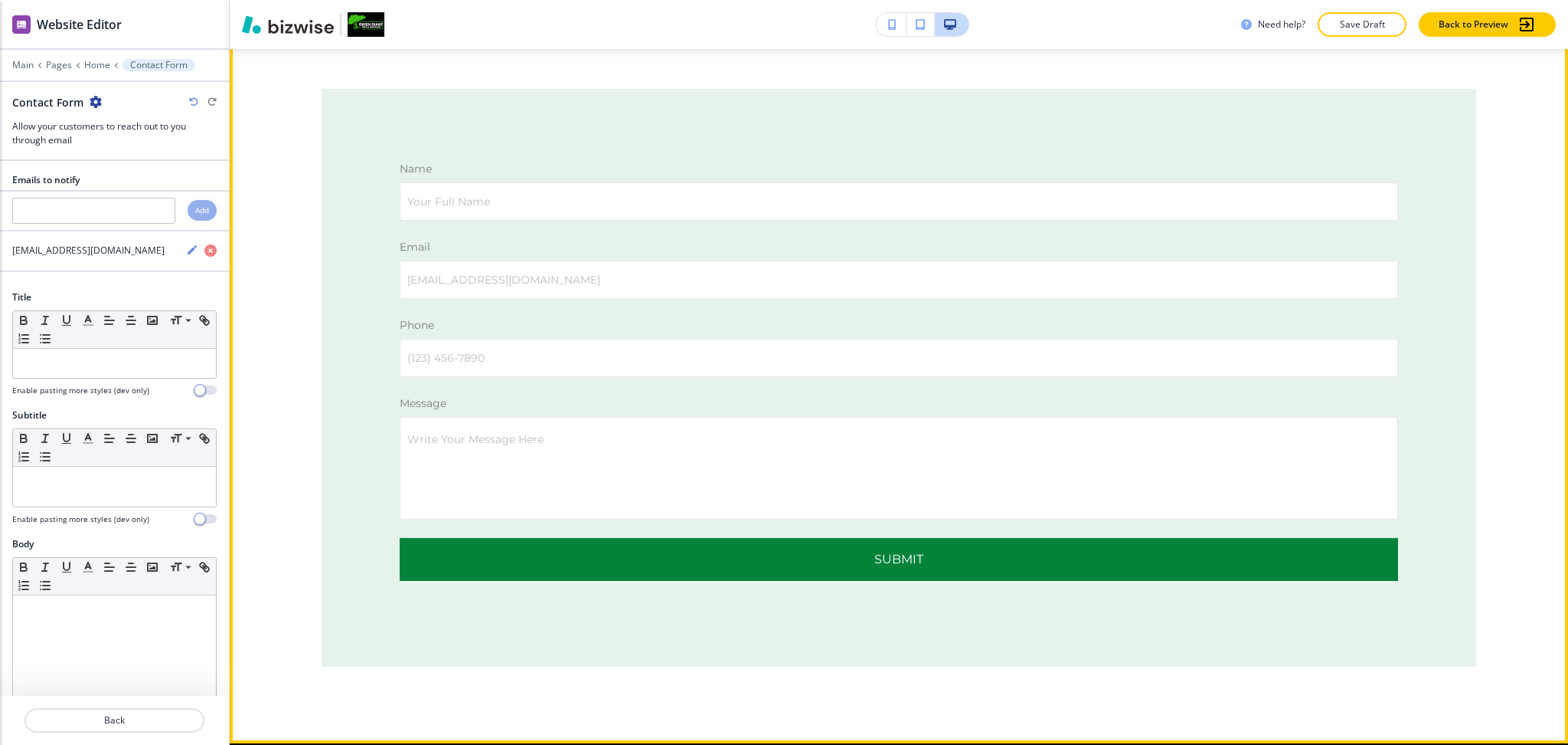
click at [249, 44] on button "Edit This Section" at bounding box center [290, 32] width 103 height 23
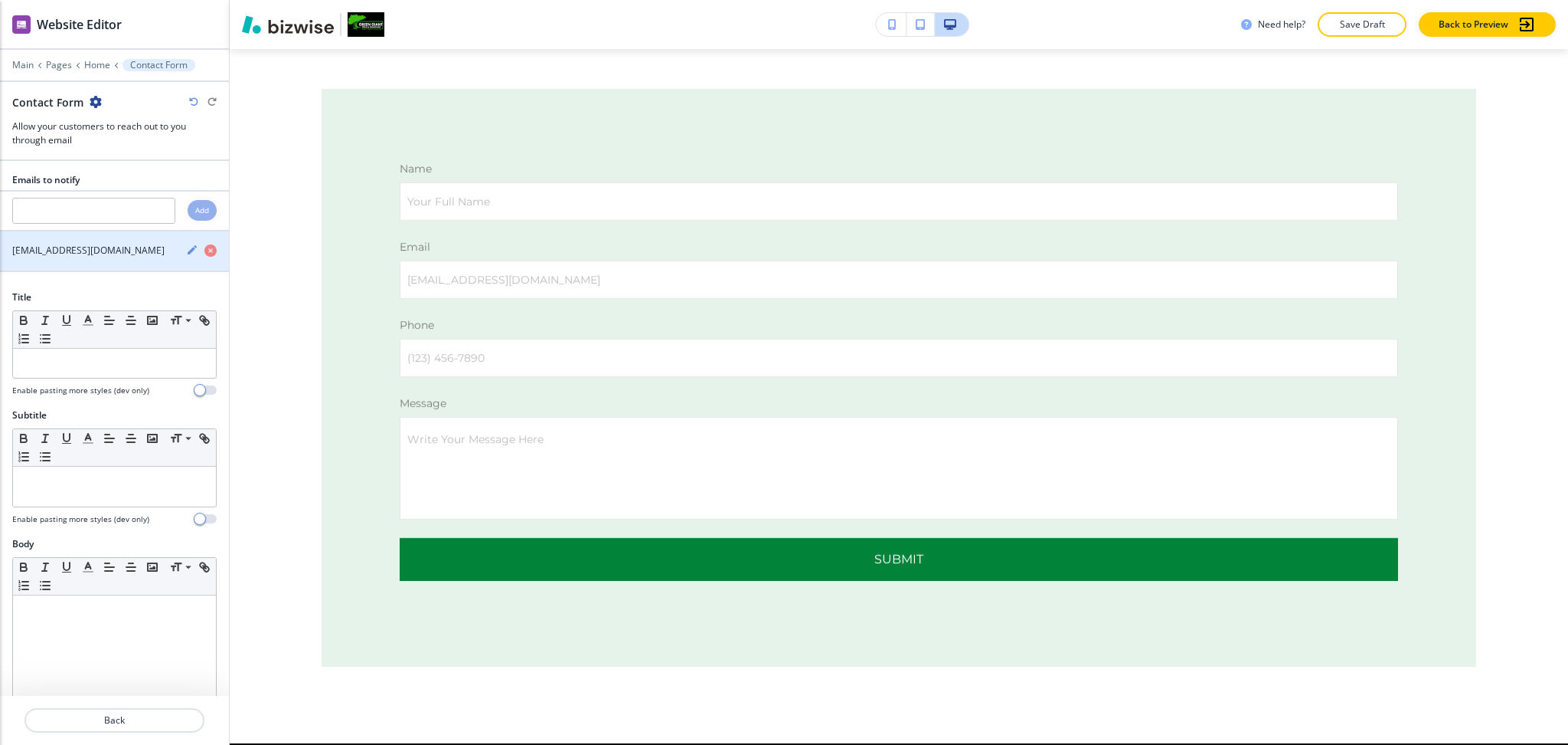
click at [186, 252] on icon "button" at bounding box center [192, 250] width 13 height 13
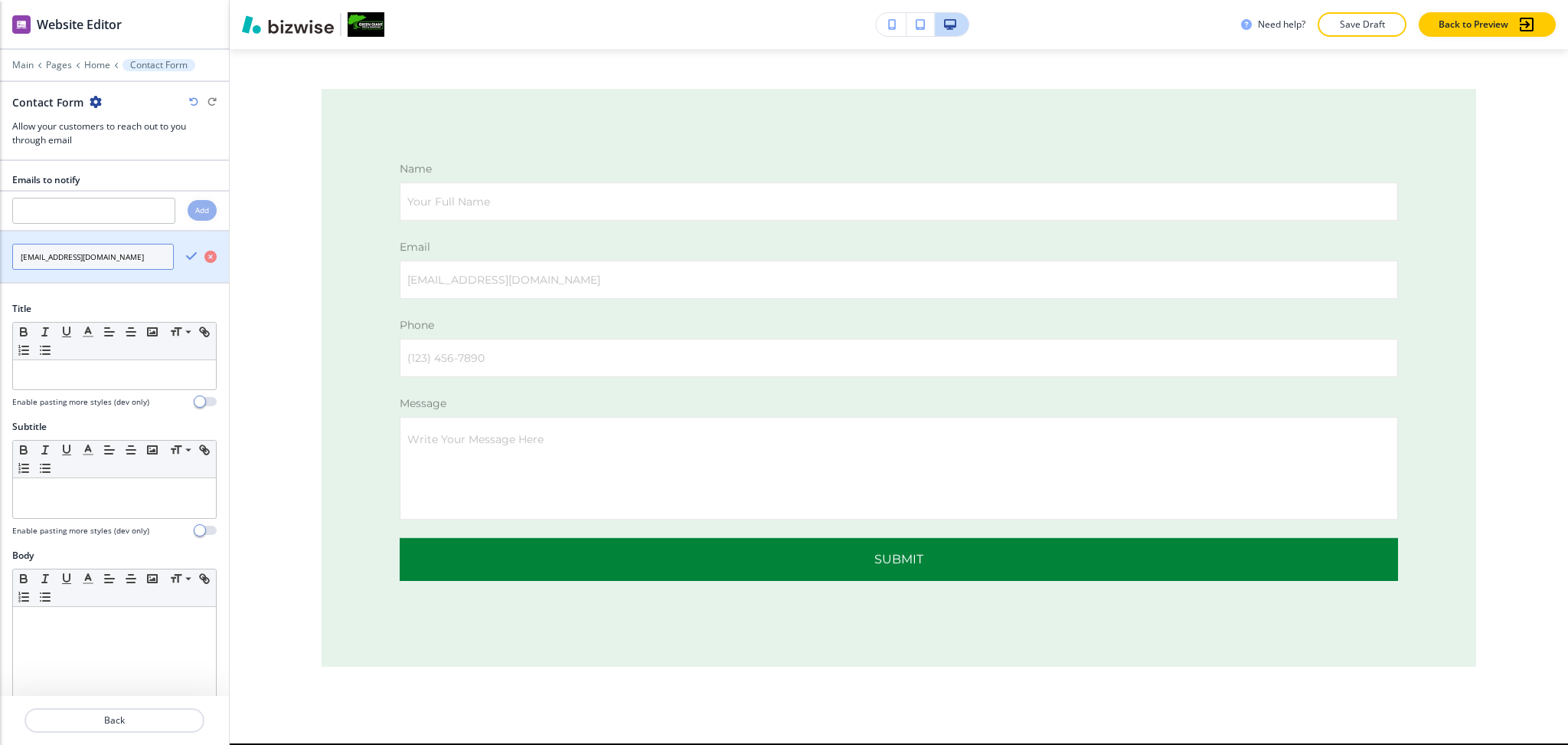
click at [124, 259] on input "[EMAIL_ADDRESS][DOMAIN_NAME]" at bounding box center [93, 256] width 162 height 26
paste input "[EMAIL_ADDRESS]"
type input "[EMAIL_ADDRESS][DOMAIN_NAME]"
click at [204, 256] on icon "button" at bounding box center [210, 257] width 13 height 13
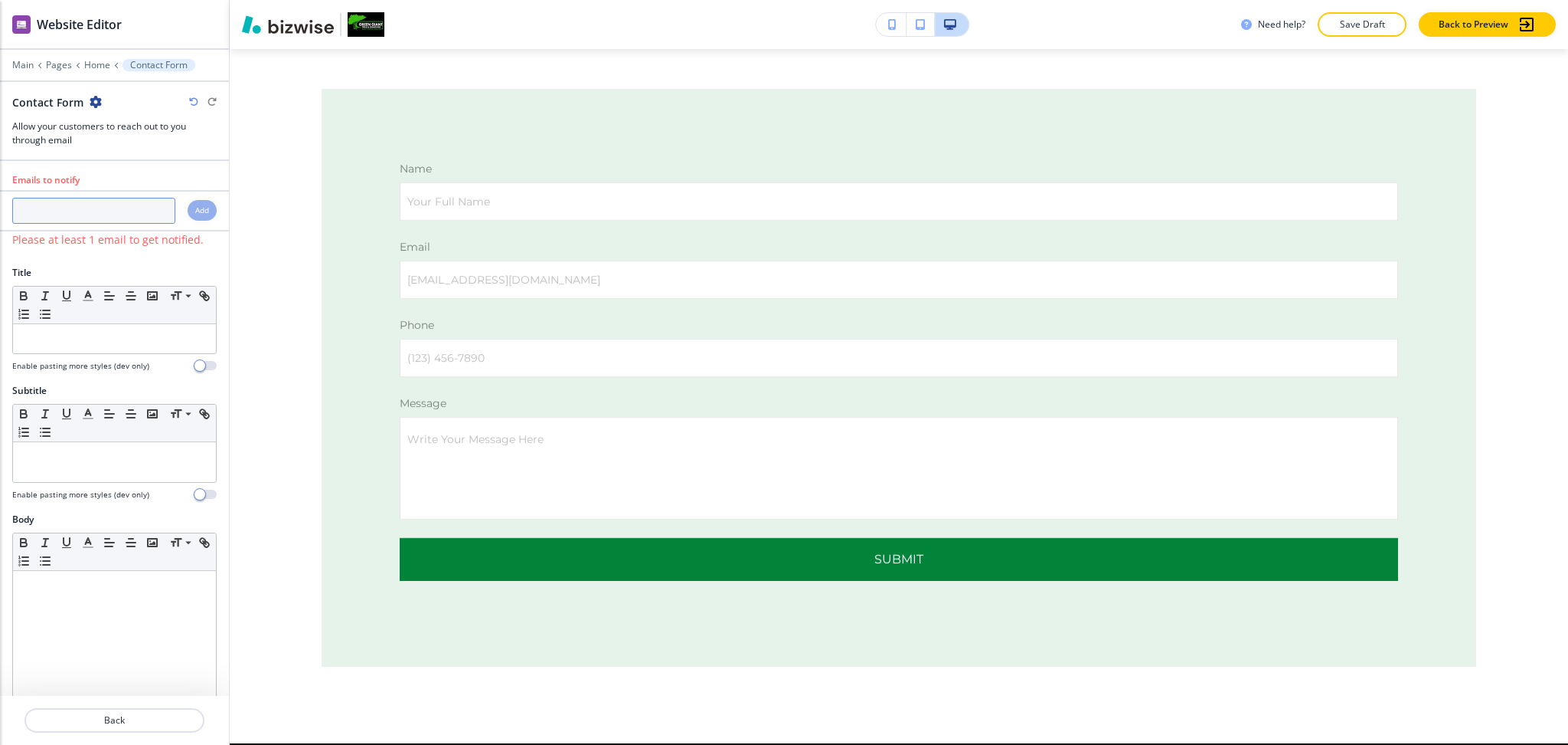
click at [135, 206] on input "text" at bounding box center [94, 210] width 163 height 26
paste input "[EMAIL_ADDRESS][DOMAIN_NAME]"
type input "[EMAIL_ADDRESS][DOMAIN_NAME]"
click at [192, 220] on div "Add" at bounding box center [202, 210] width 29 height 20
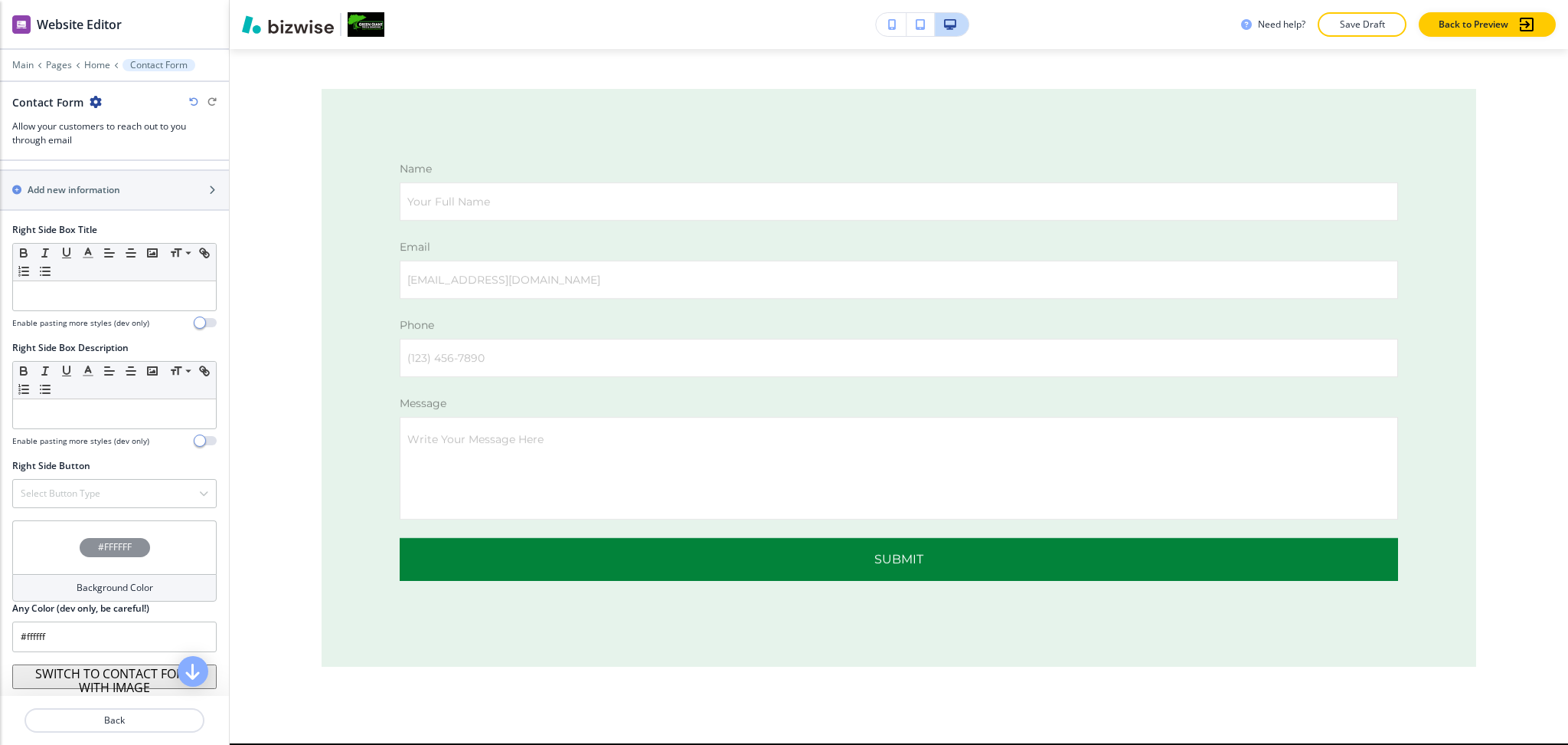
scroll to position [969, 0]
click at [139, 682] on button "SWITCH TO CONTACT FORM WITH IMAGE" at bounding box center [114, 676] width 204 height 24
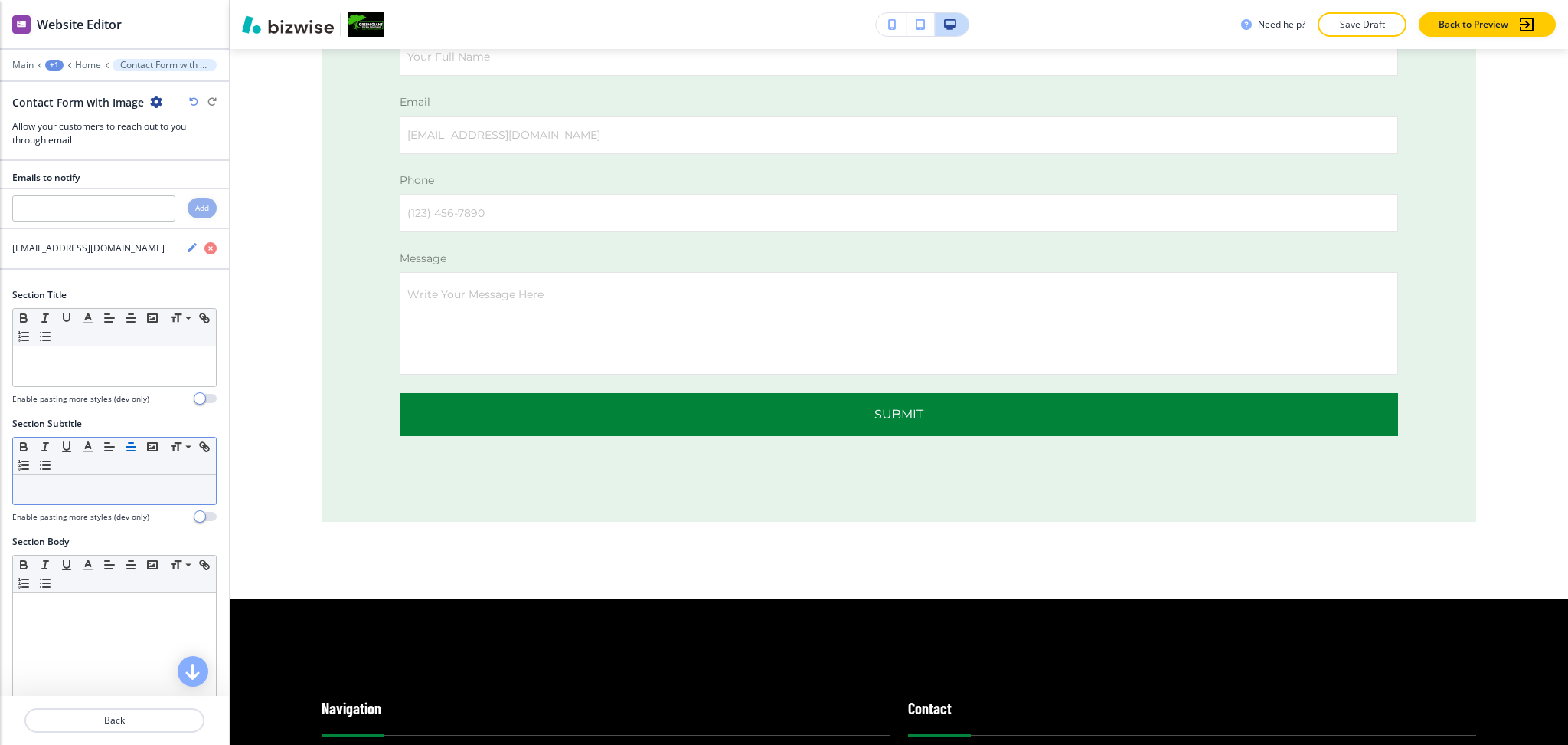
scroll to position [0, 0]
click at [50, 374] on div at bounding box center [115, 368] width 203 height 40
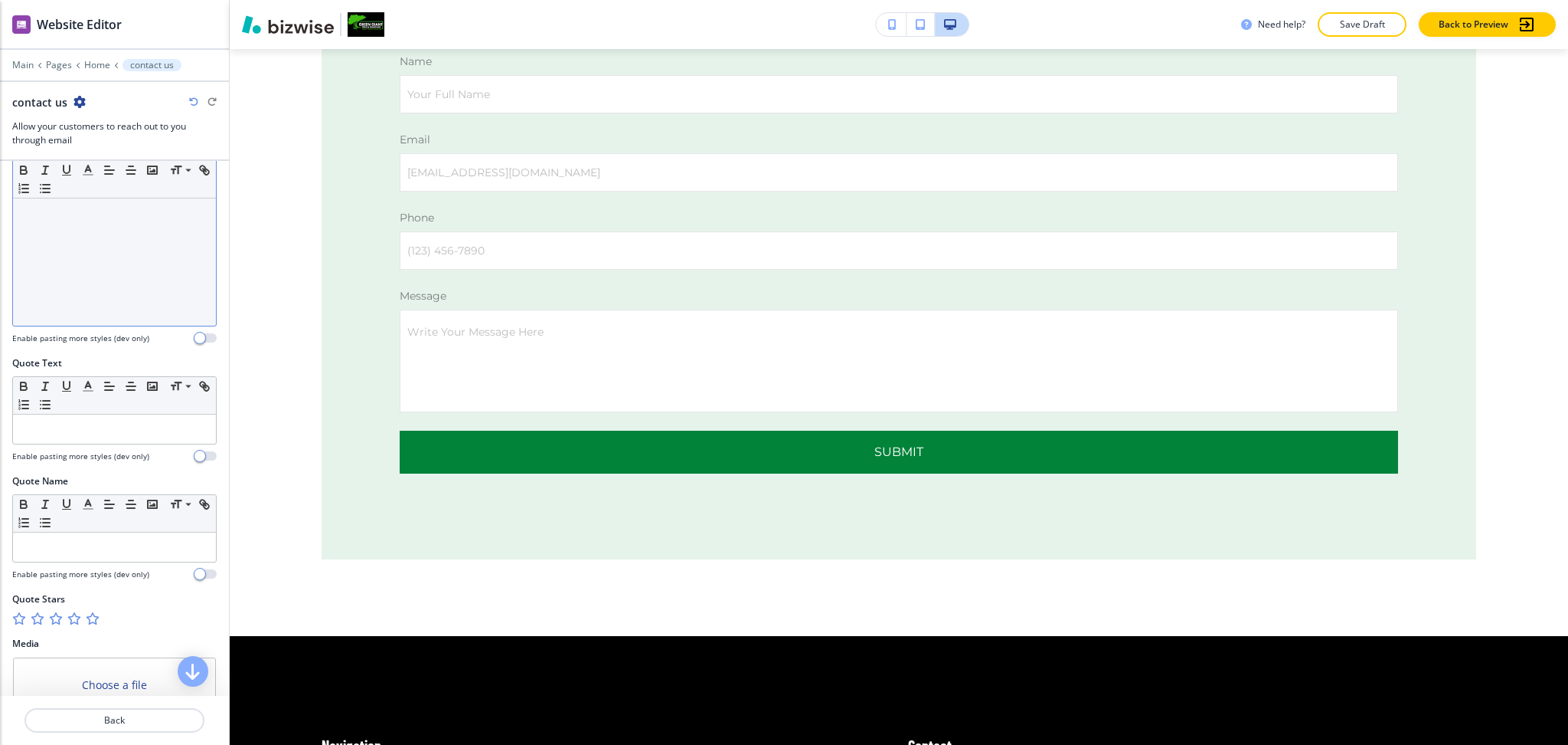
scroll to position [717, 0]
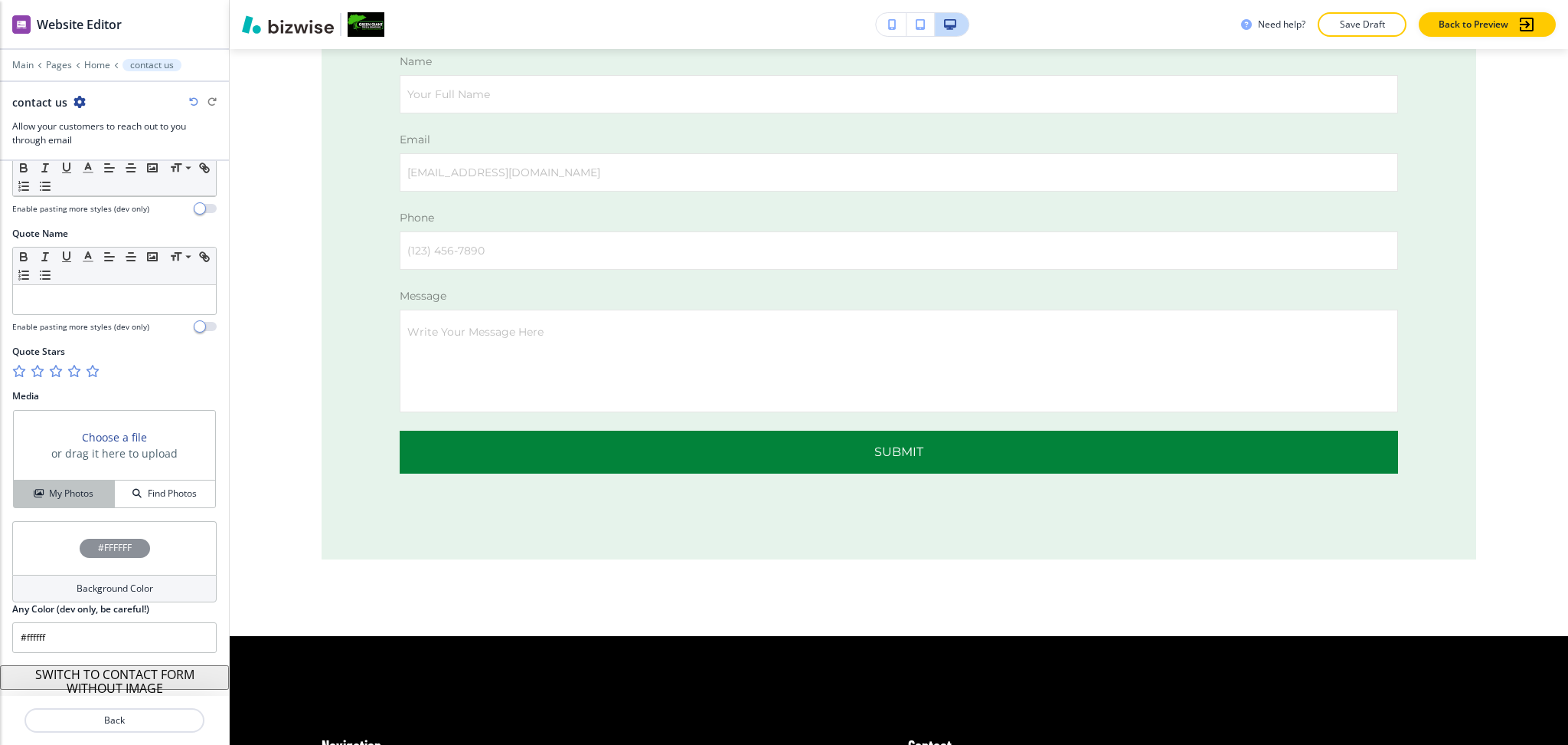
click at [69, 486] on button "My Photos" at bounding box center [64, 494] width 101 height 27
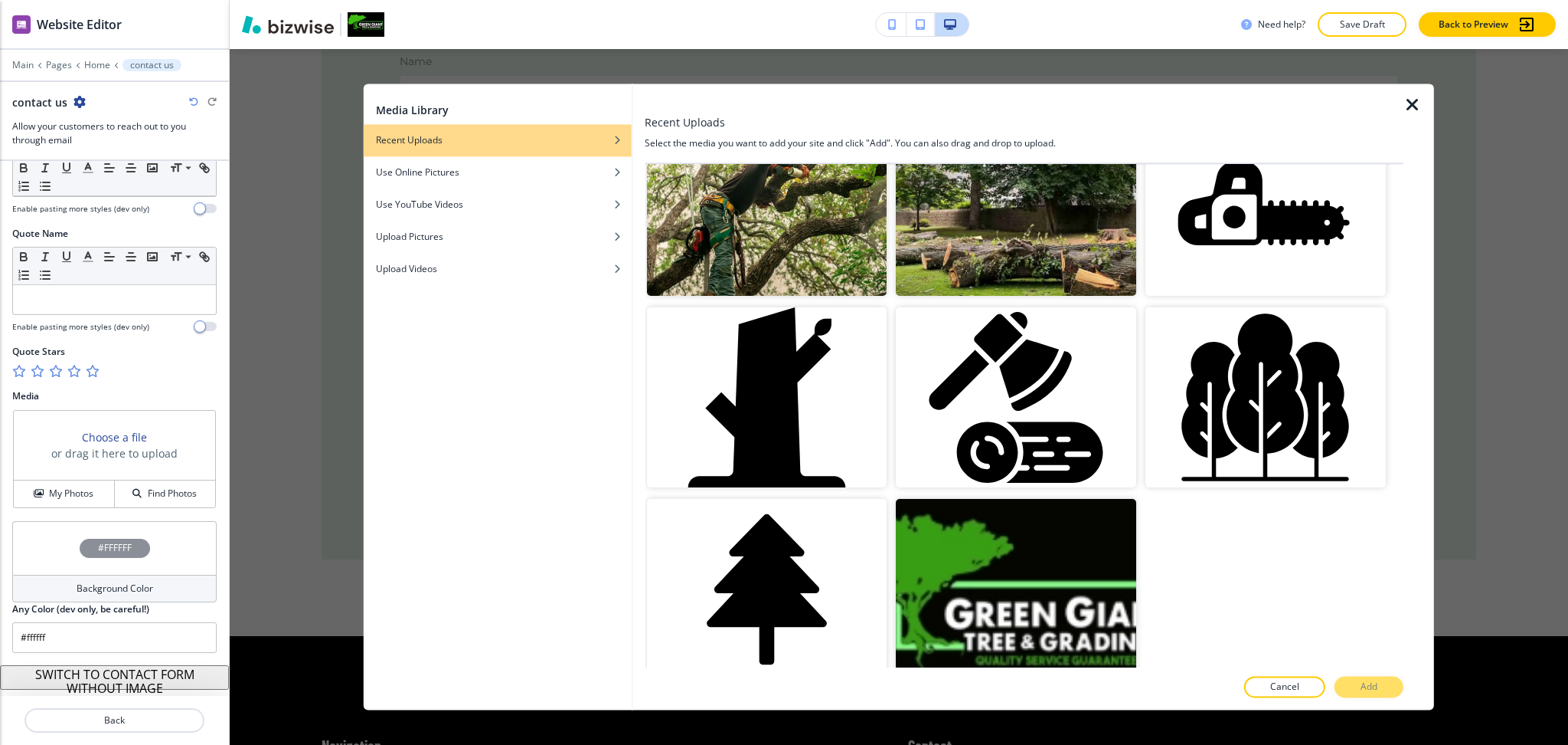
scroll to position [706, 0]
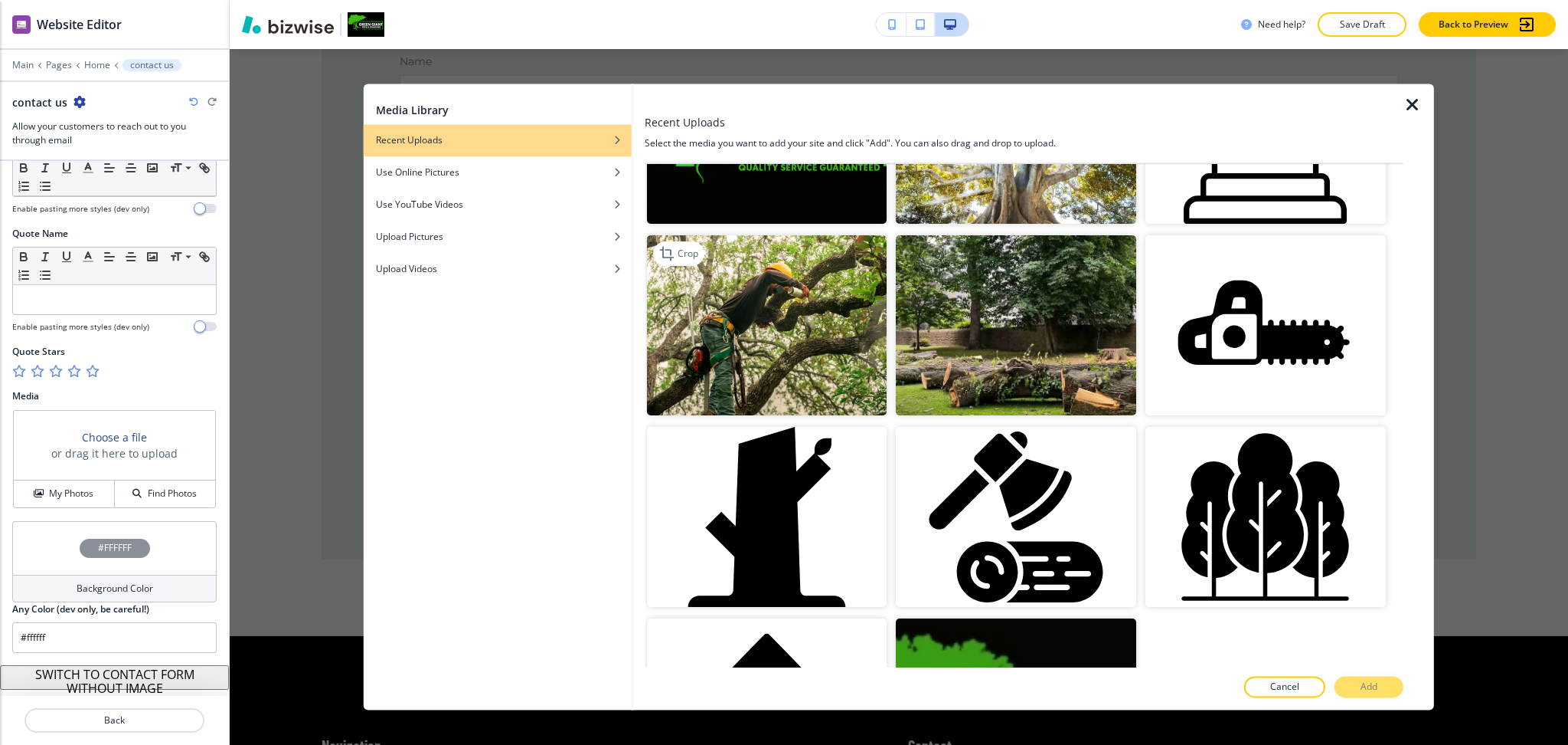
click at [831, 294] on img "button" at bounding box center [766, 325] width 240 height 180
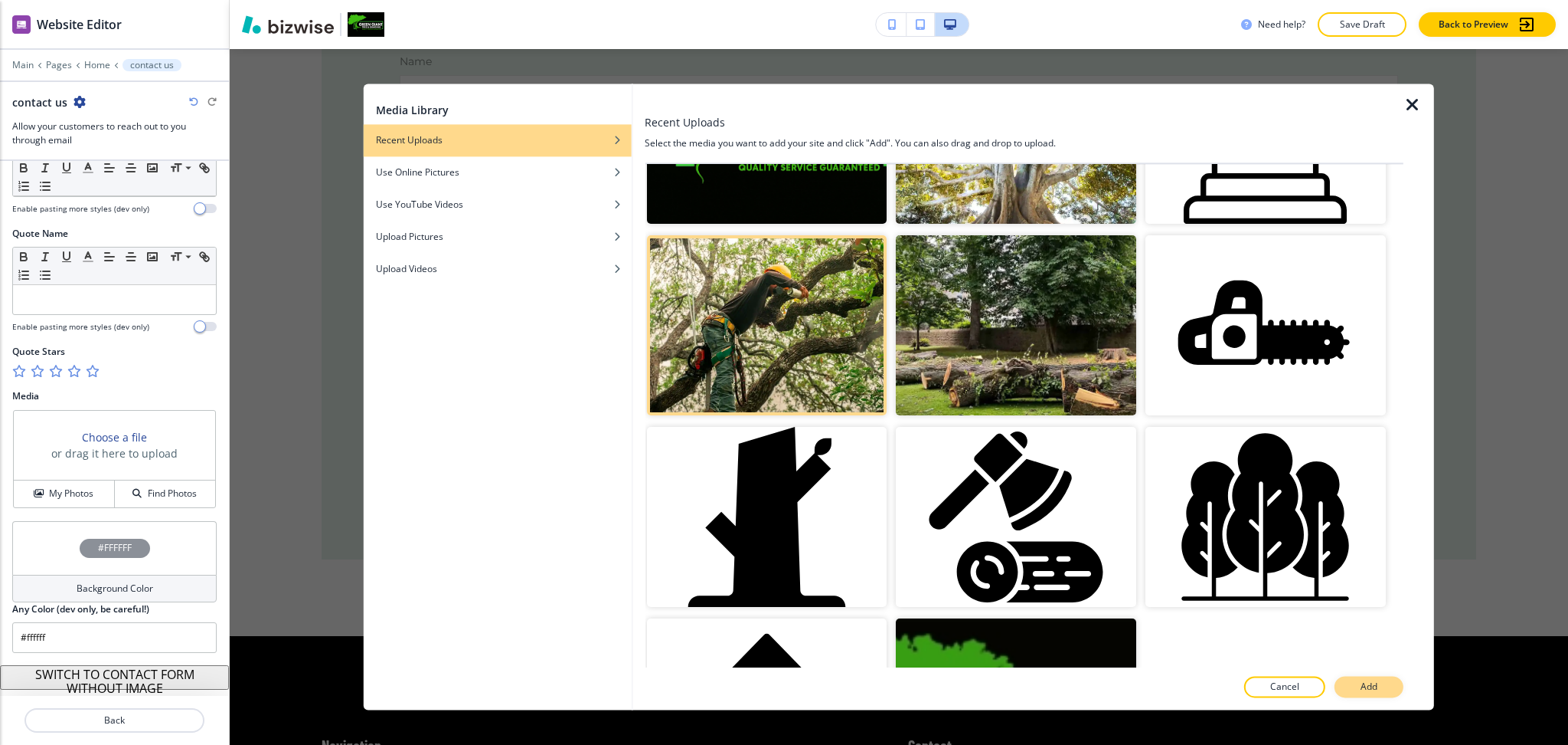
click at [1375, 680] on p "Add" at bounding box center [1369, 687] width 17 height 13
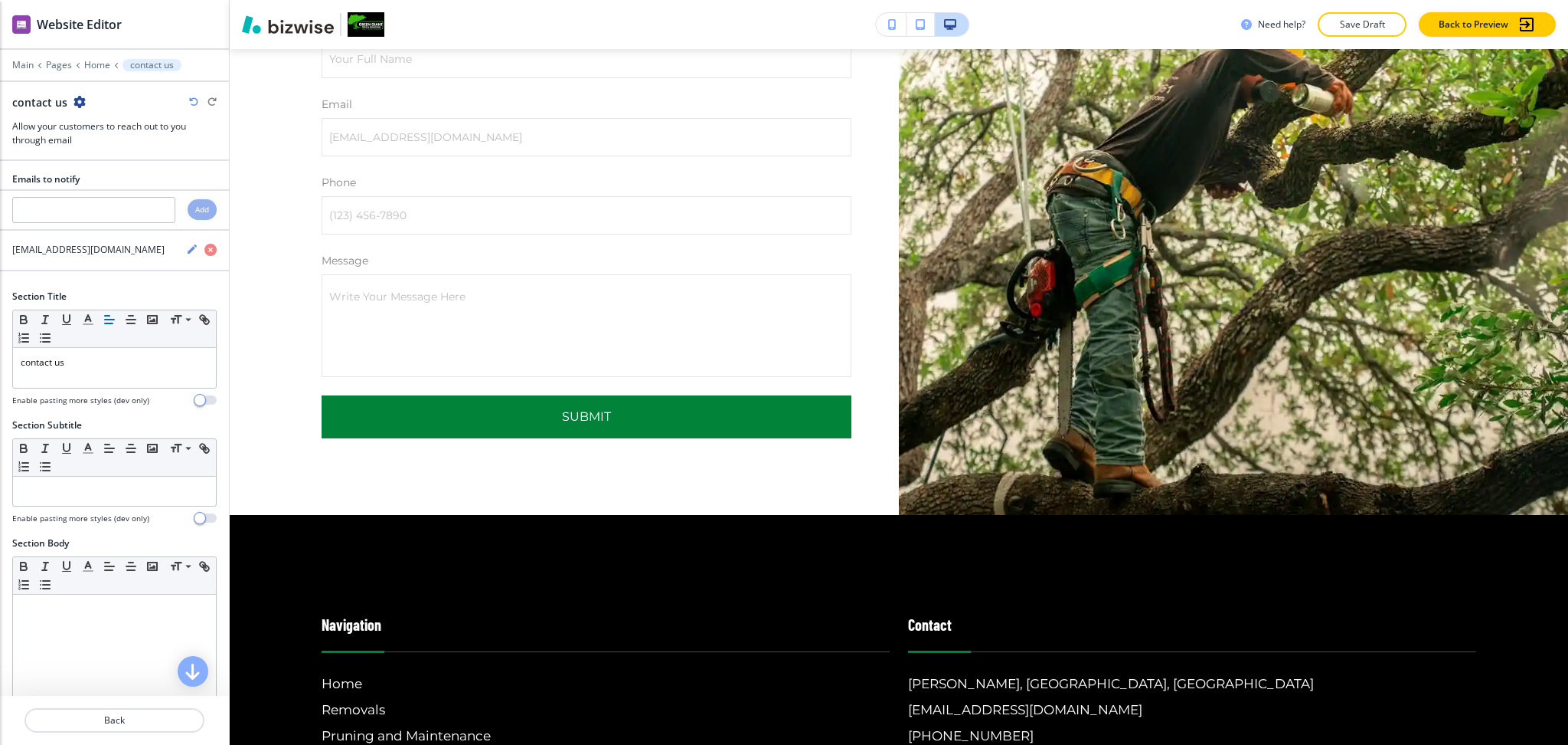
scroll to position [0, 0]
drag, startPoint x: 95, startPoint y: 371, endPoint x: 0, endPoint y: 284, distance: 128.8
click at [0, 311] on div "Section Title Small Normal Large Huge contact us Enable pasting more styles (de…" at bounding box center [114, 354] width 229 height 129
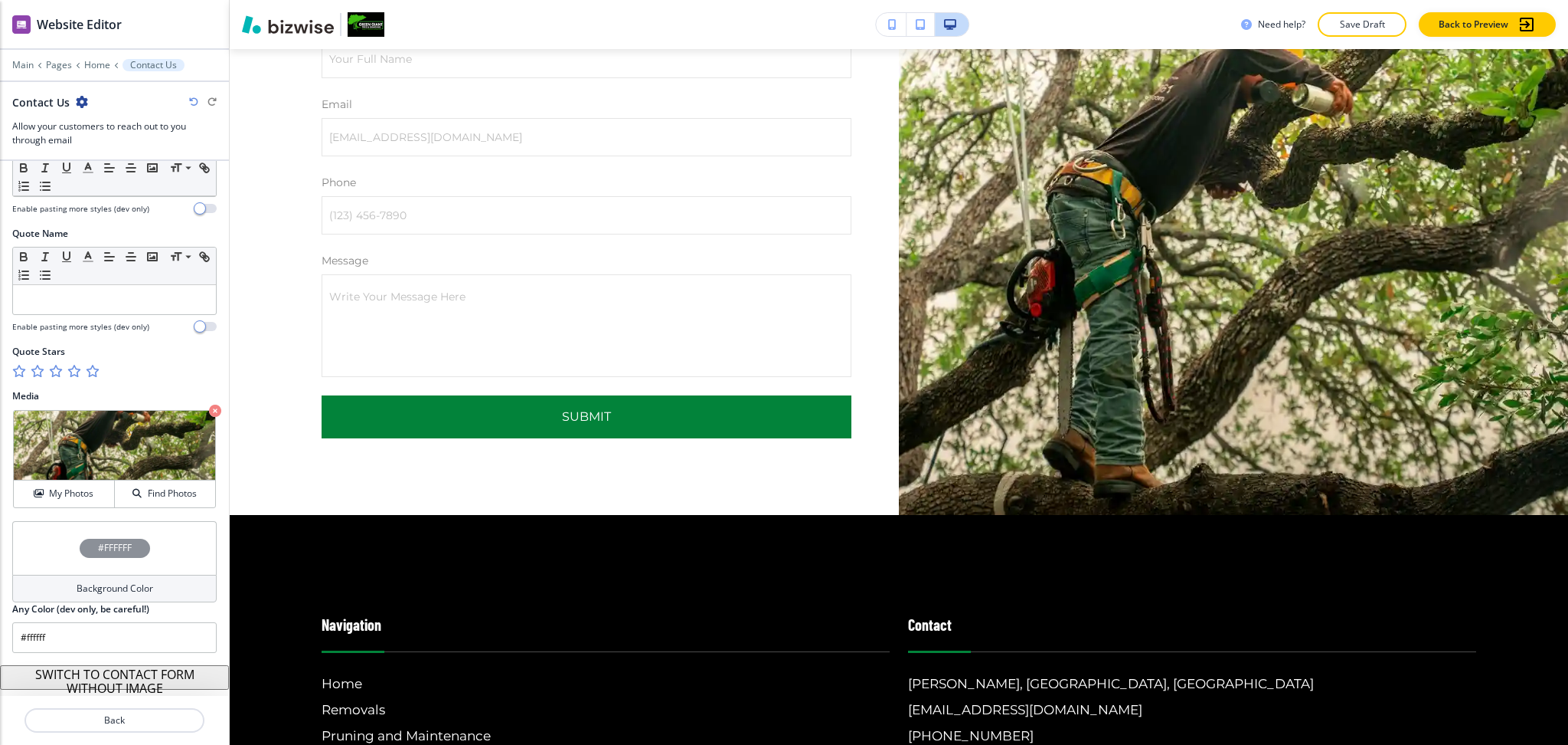
click at [136, 589] on h4 "Background Color" at bounding box center [114, 588] width 76 height 13
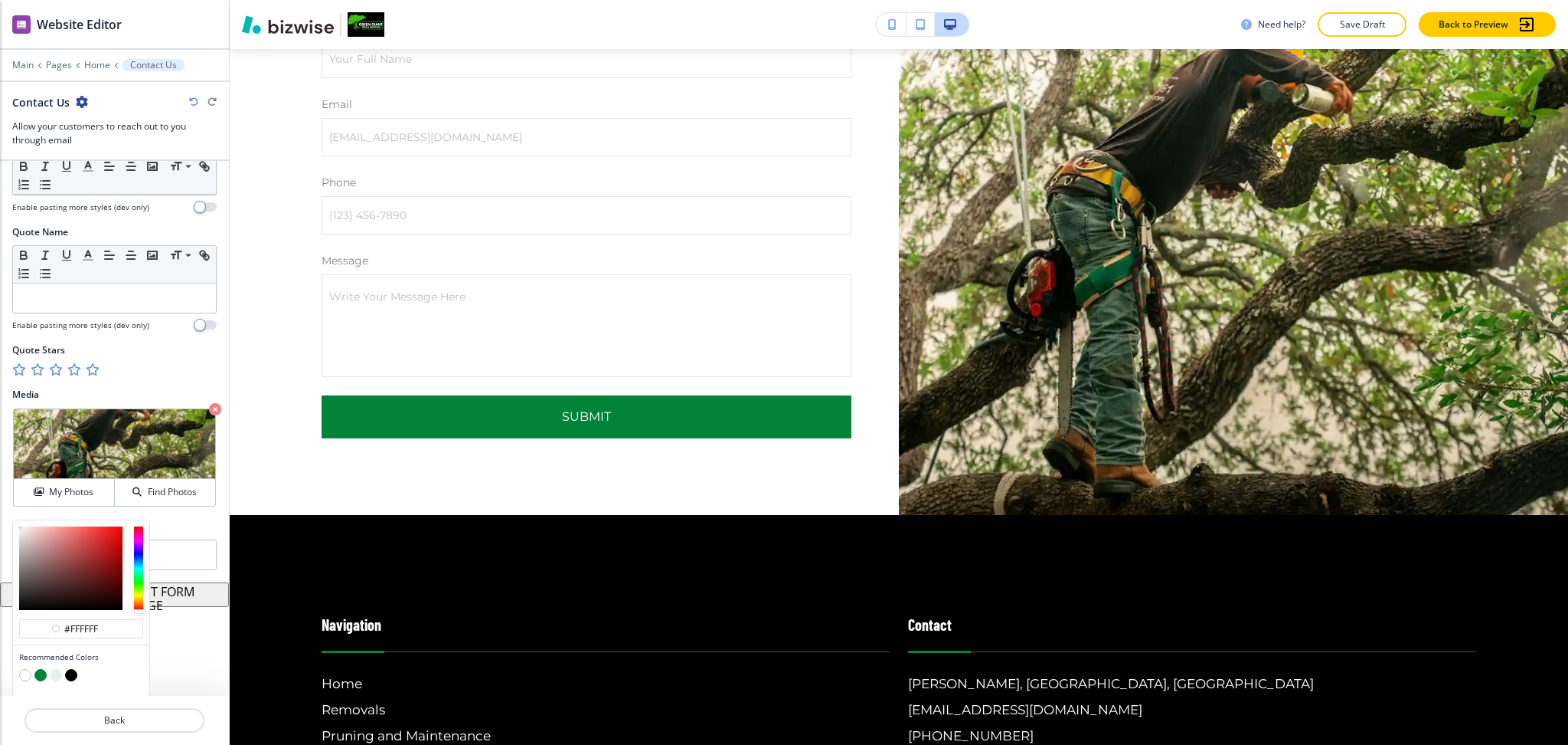
click at [54, 684] on div at bounding box center [80, 676] width 124 height 15
click at [52, 675] on button "button" at bounding box center [56, 675] width 13 height 13
type input "#e6f3eb"
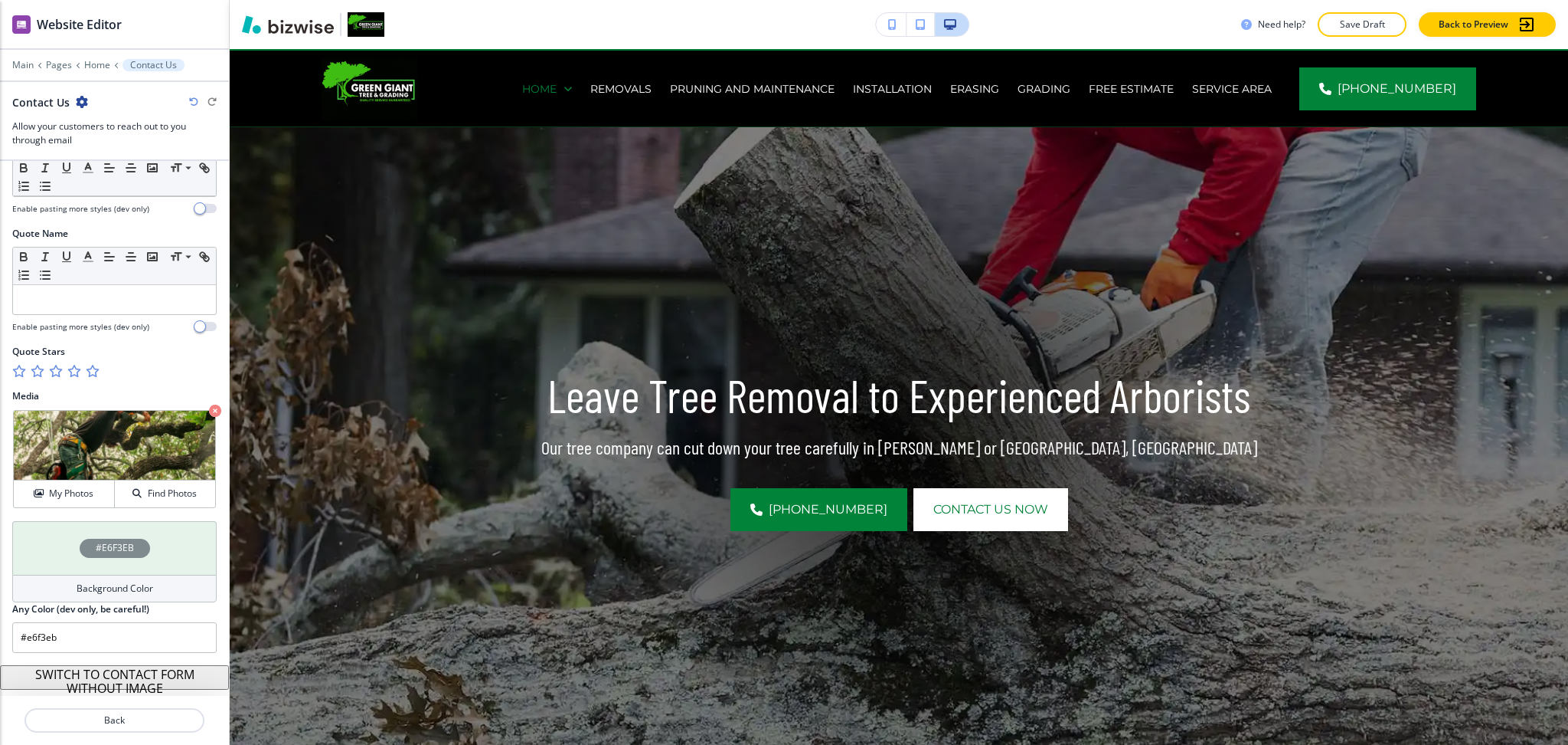
scroll to position [0, 0]
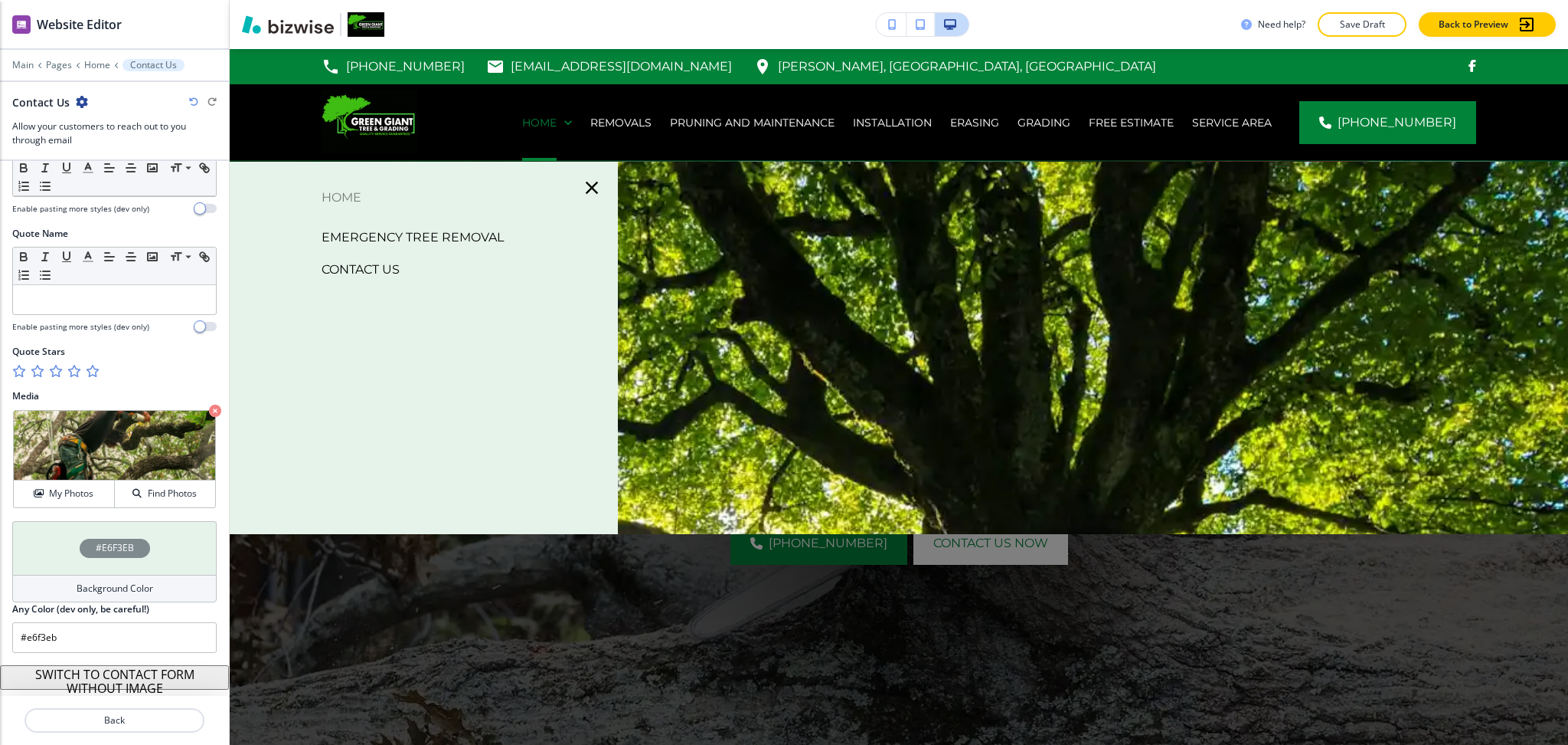
click at [20, 58] on div at bounding box center [114, 54] width 229 height 9
click at [25, 65] on p "Main" at bounding box center [23, 65] width 21 height 11
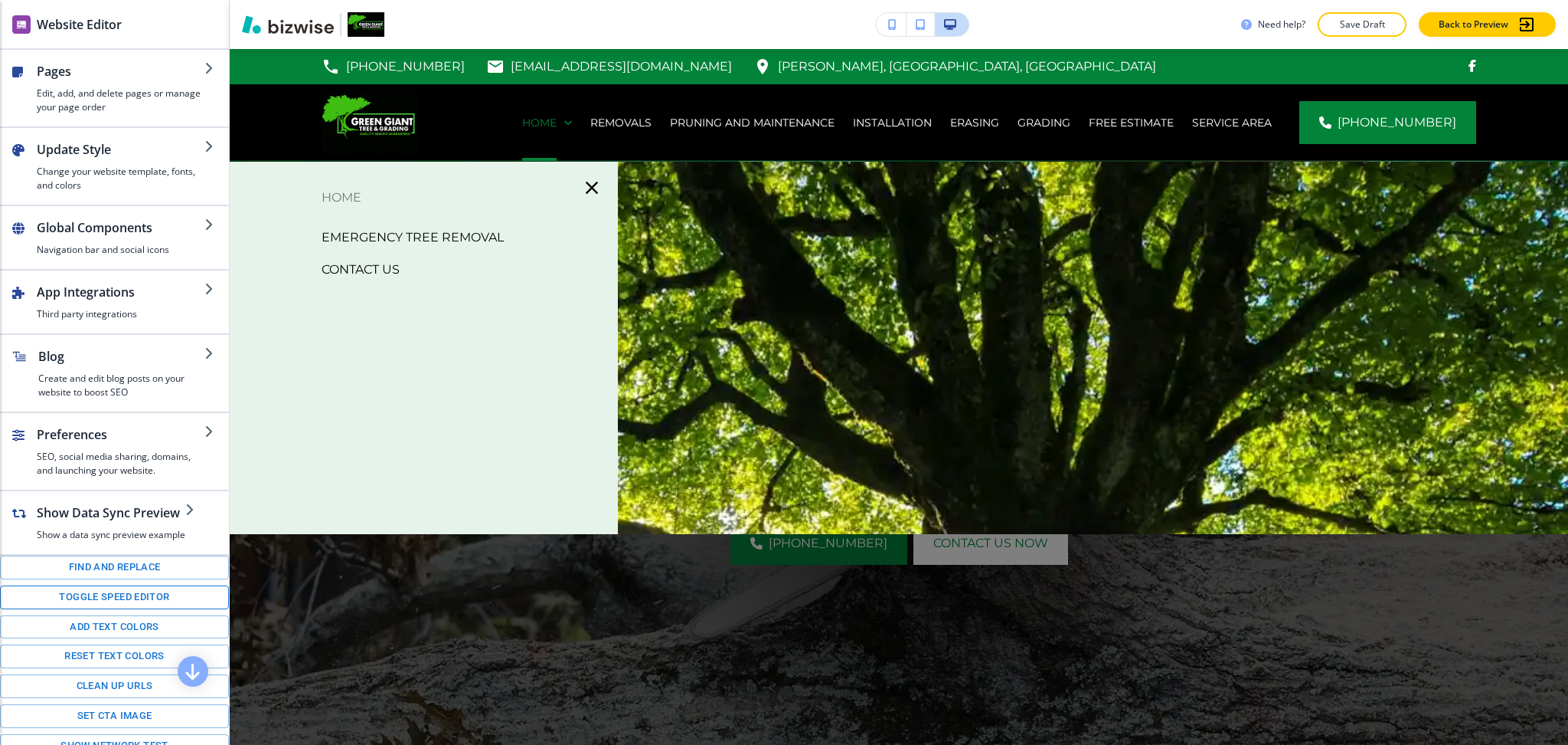
click at [95, 609] on button "Toggle speed editor" at bounding box center [114, 598] width 229 height 24
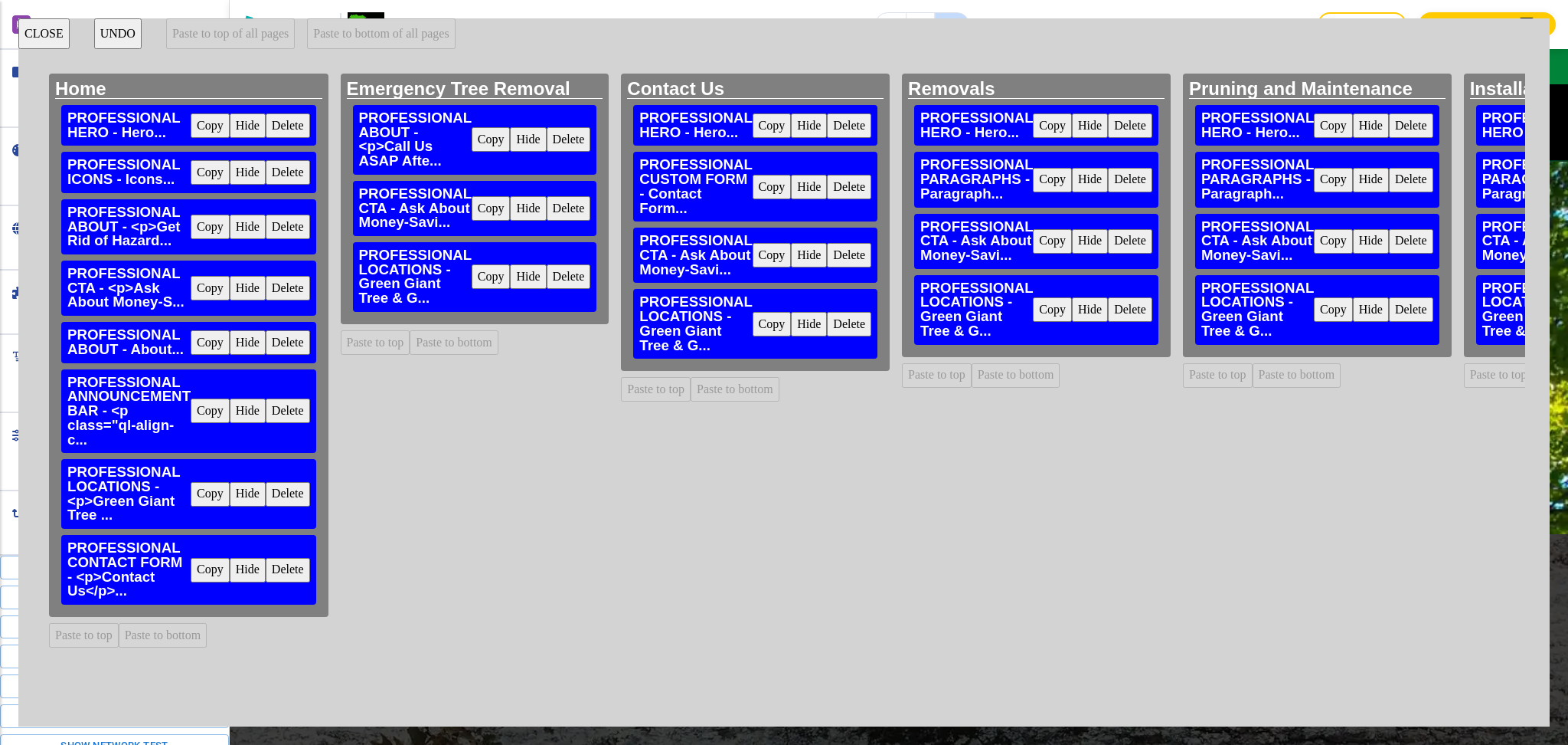
click at [202, 564] on button "Copy" at bounding box center [210, 570] width 39 height 24
click at [365, 32] on button "Paste to bottom of all pages" at bounding box center [381, 33] width 148 height 31
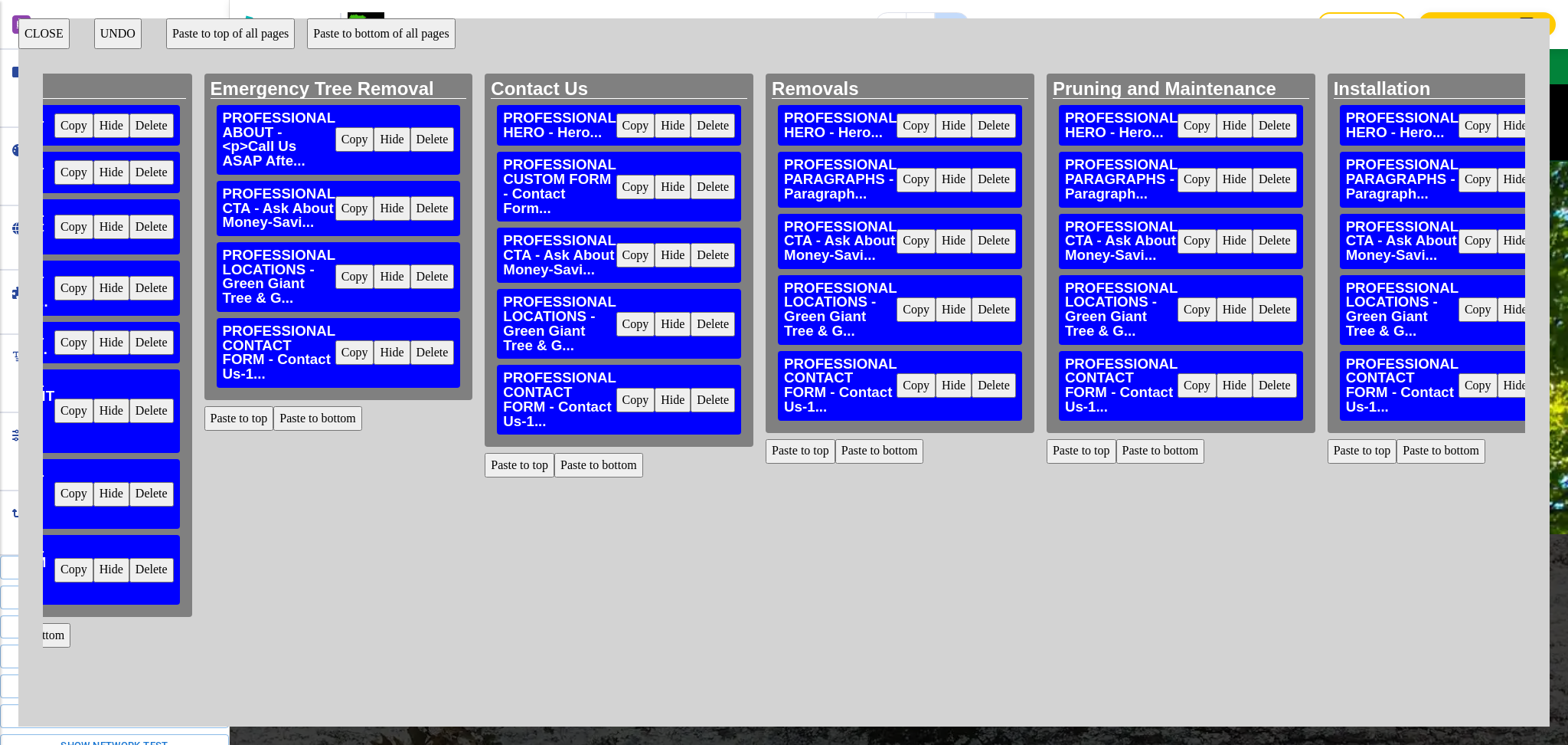
scroll to position [0, 119]
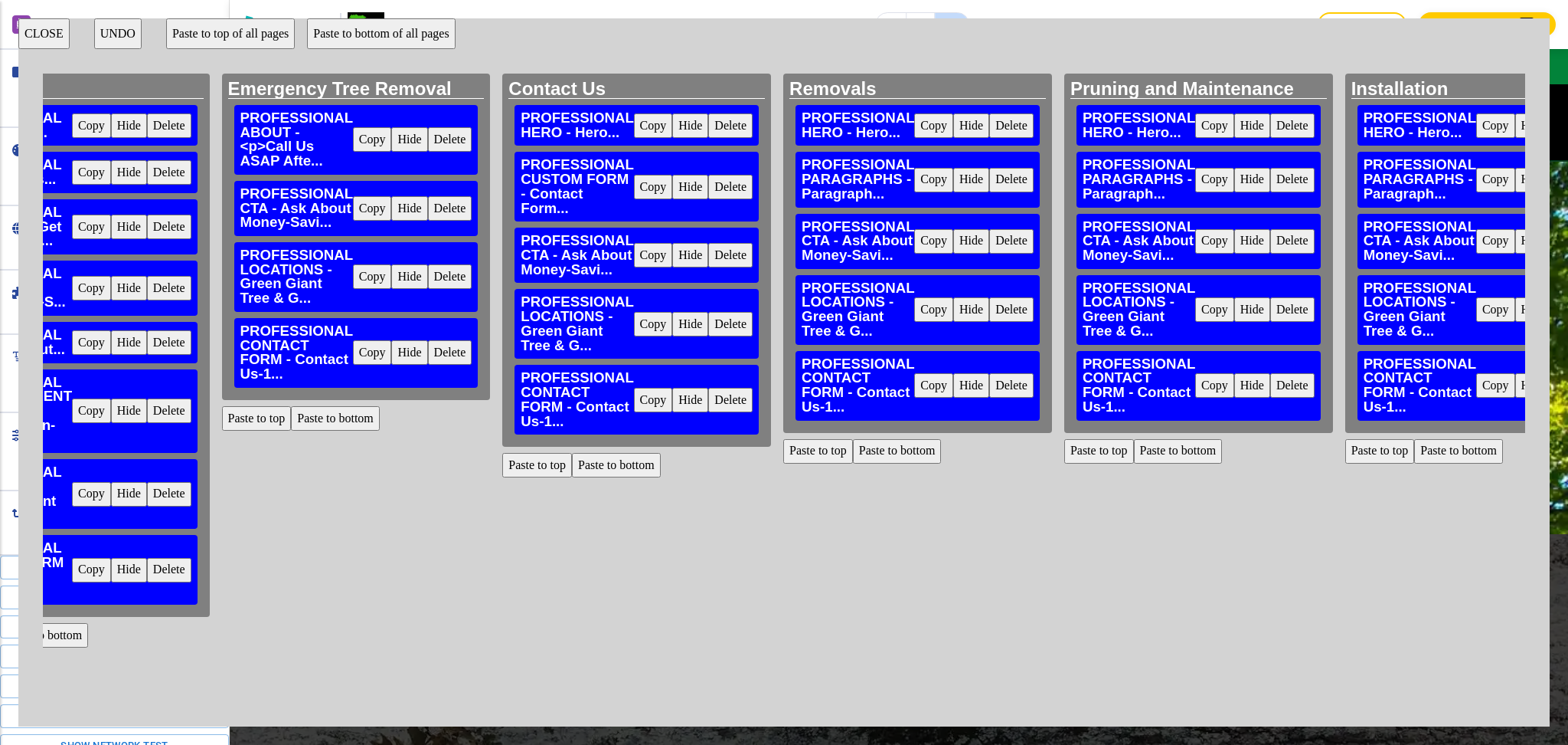
click at [727, 402] on button "Delete" at bounding box center [730, 400] width 44 height 24
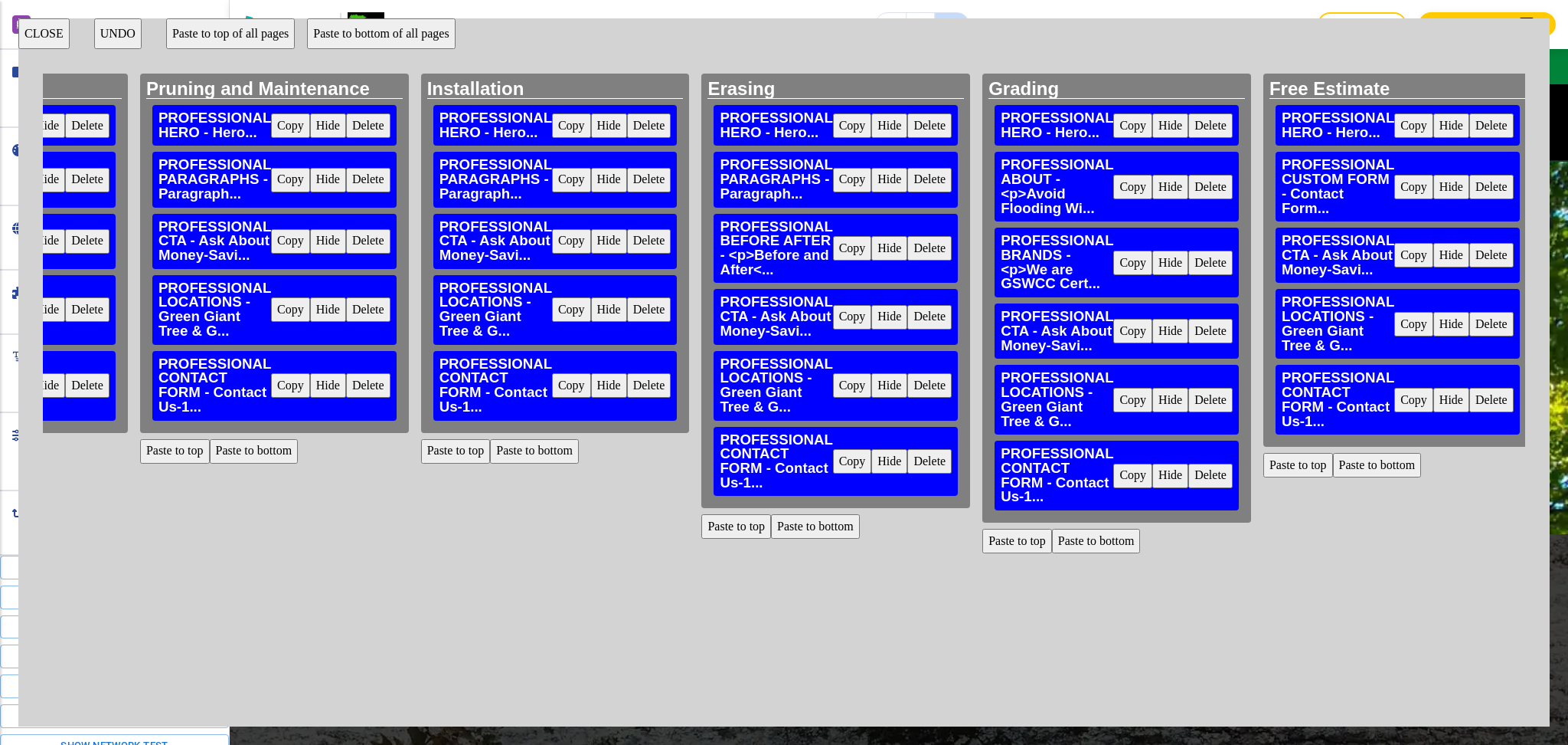
scroll to position [0, 1213]
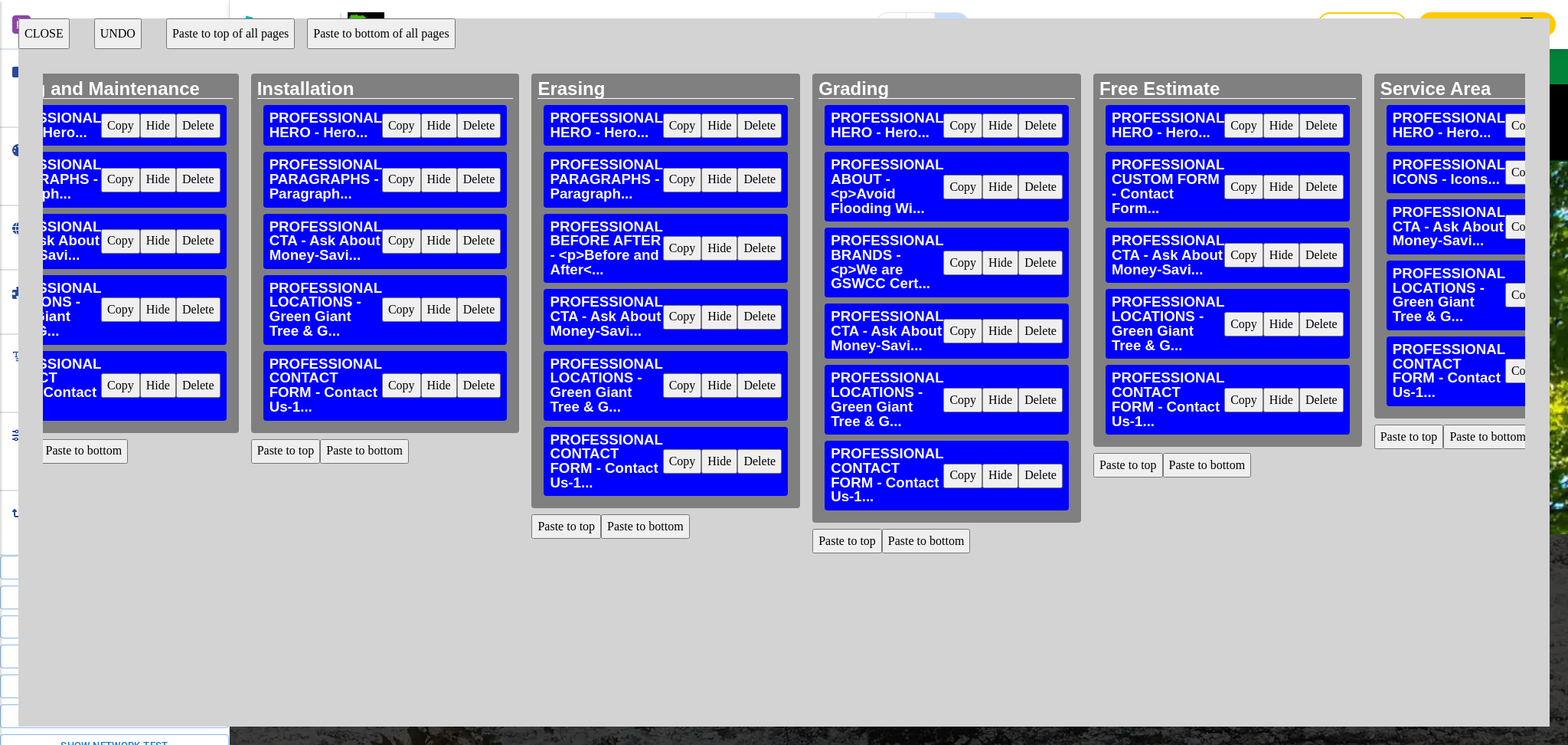
click at [1299, 404] on button "Delete" at bounding box center [1321, 400] width 44 height 24
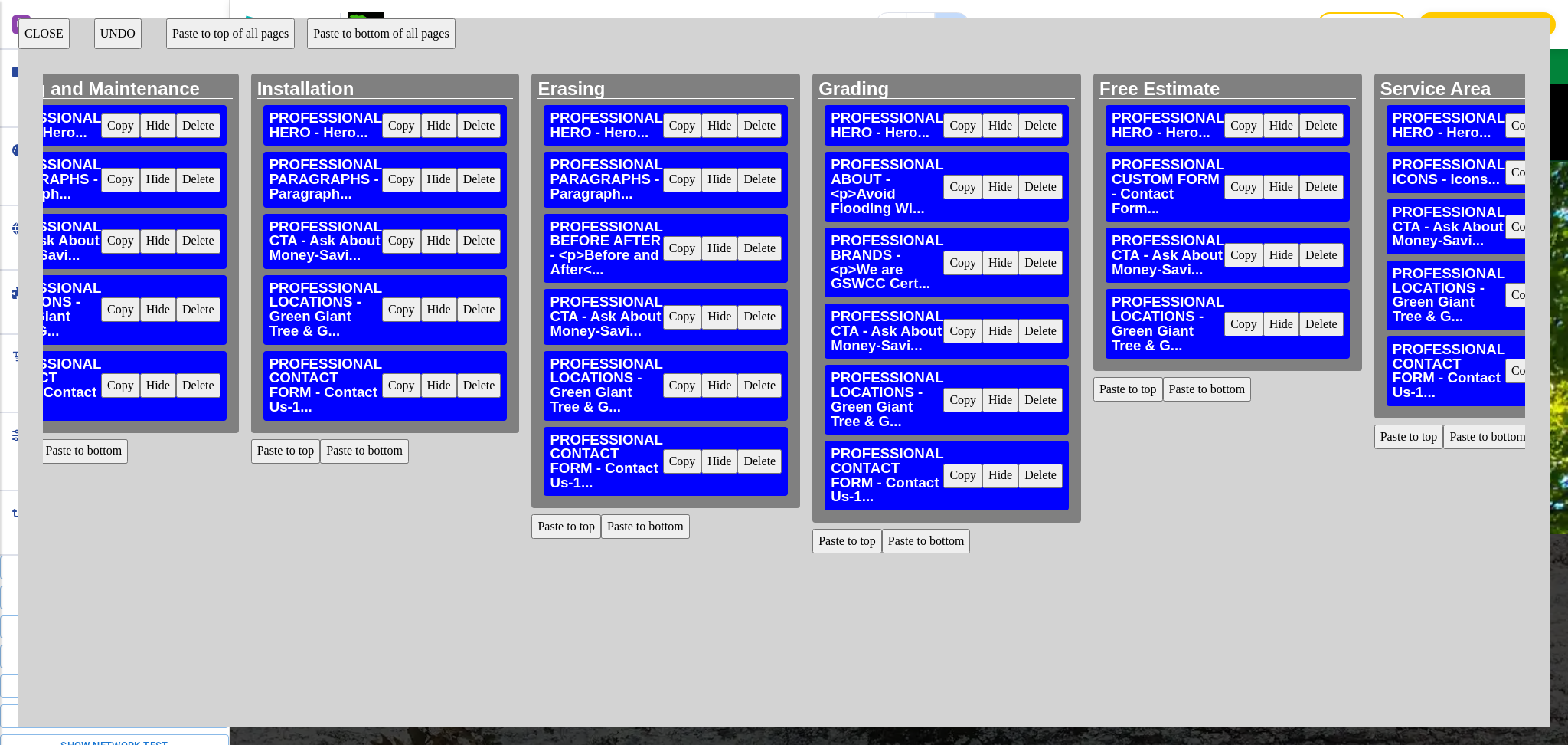
click at [39, 44] on button "CLOSE" at bounding box center [43, 33] width 51 height 31
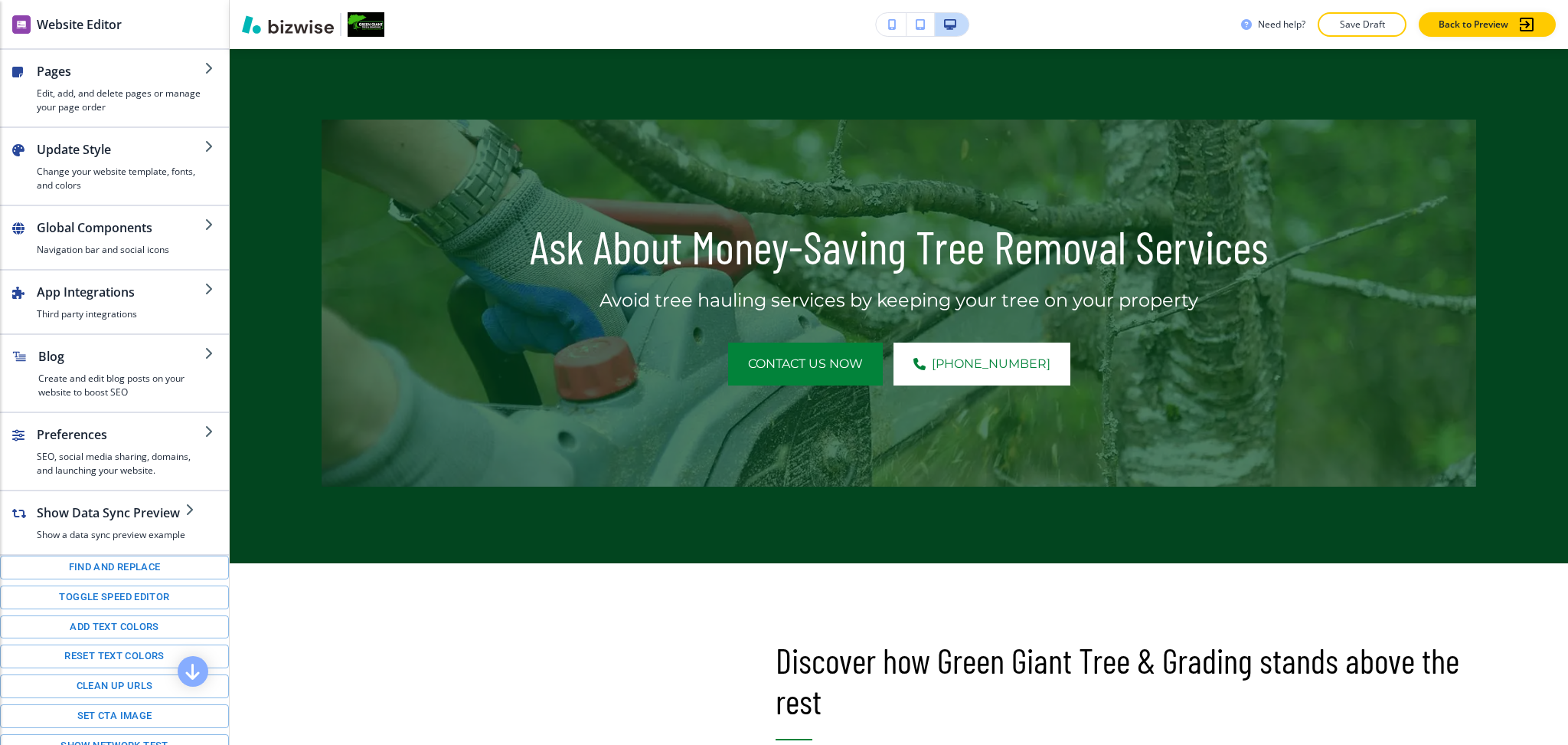
scroll to position [0, 0]
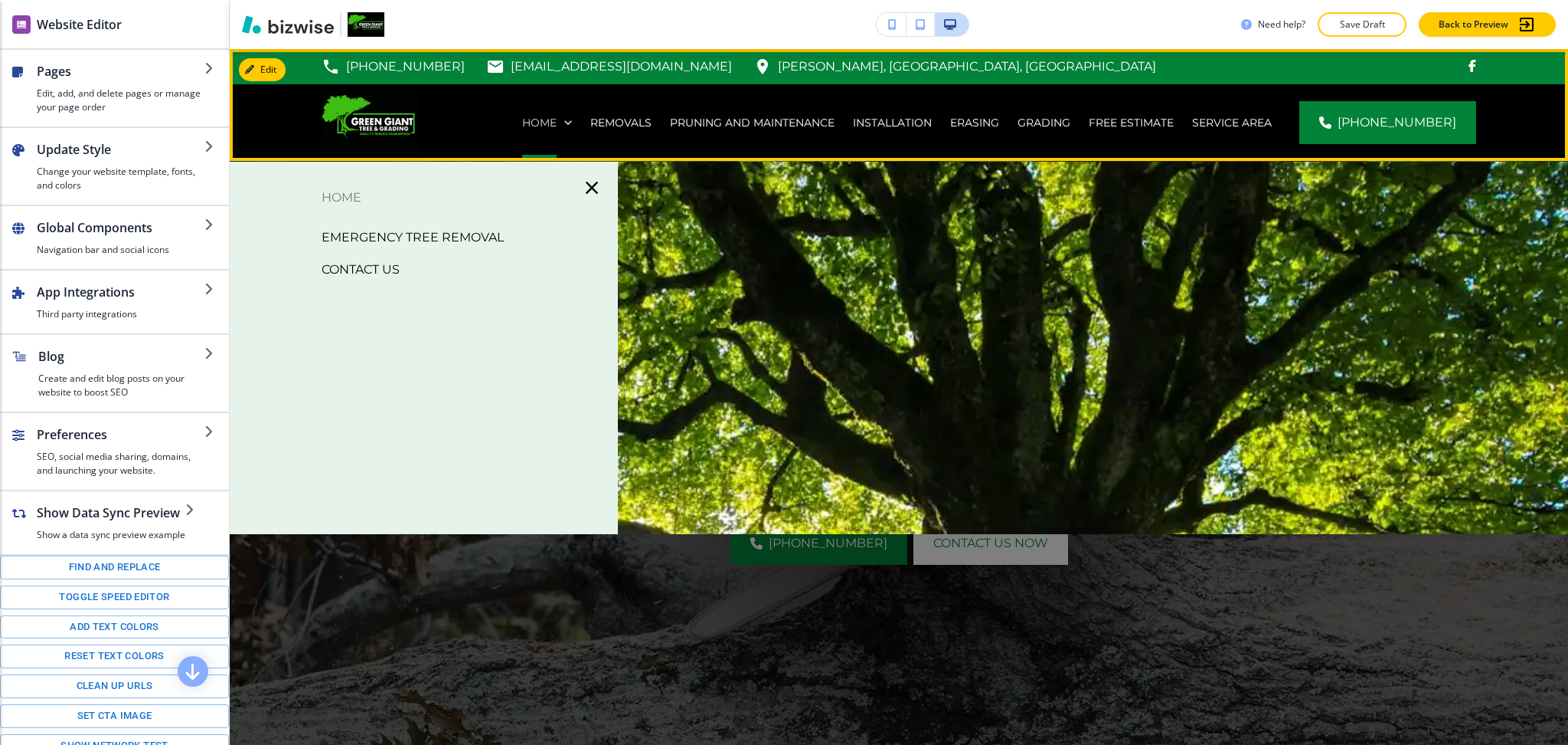
click at [576, 121] on icon at bounding box center [567, 122] width 15 height 15
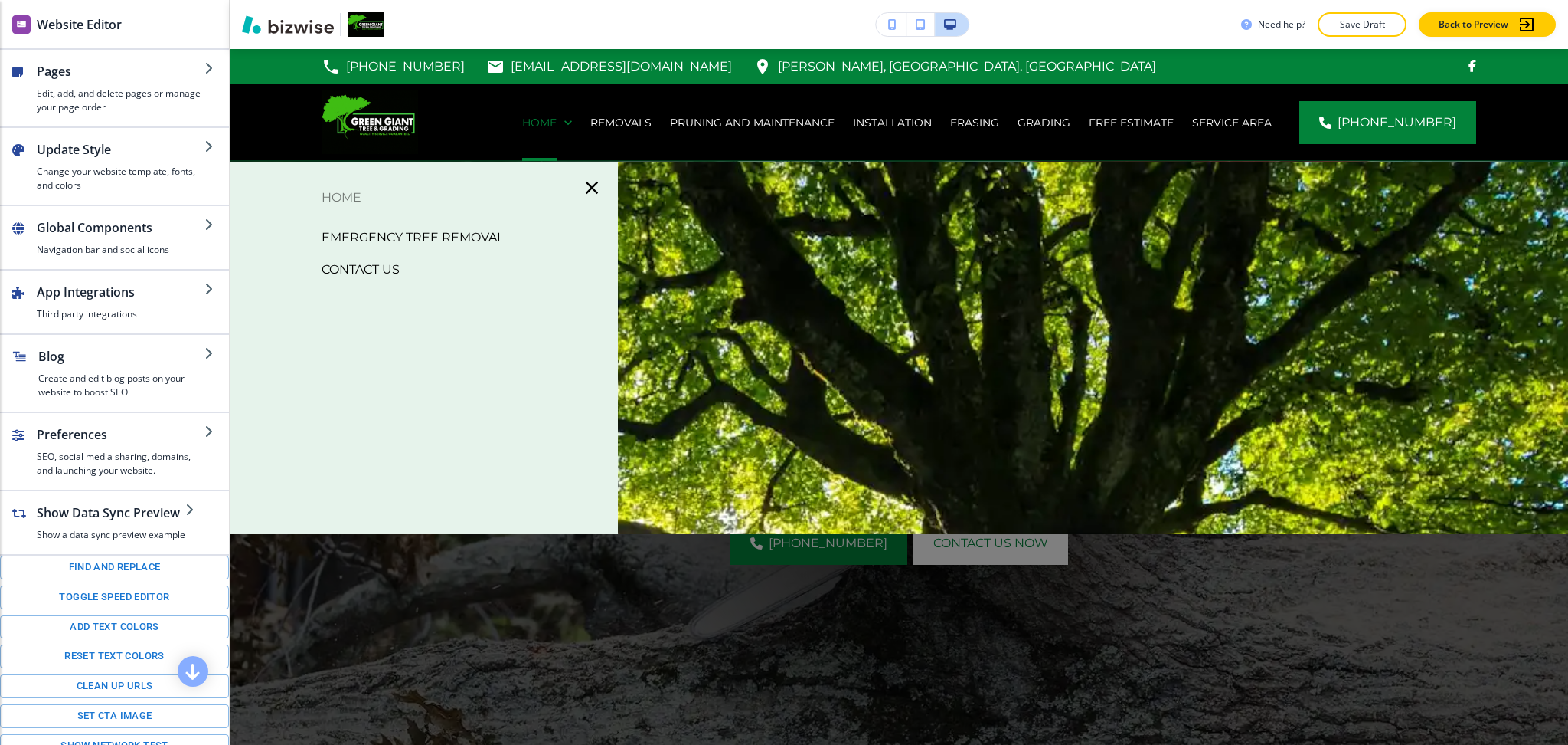
click at [433, 235] on p "Emergency Tree Removal" at bounding box center [412, 237] width 182 height 23
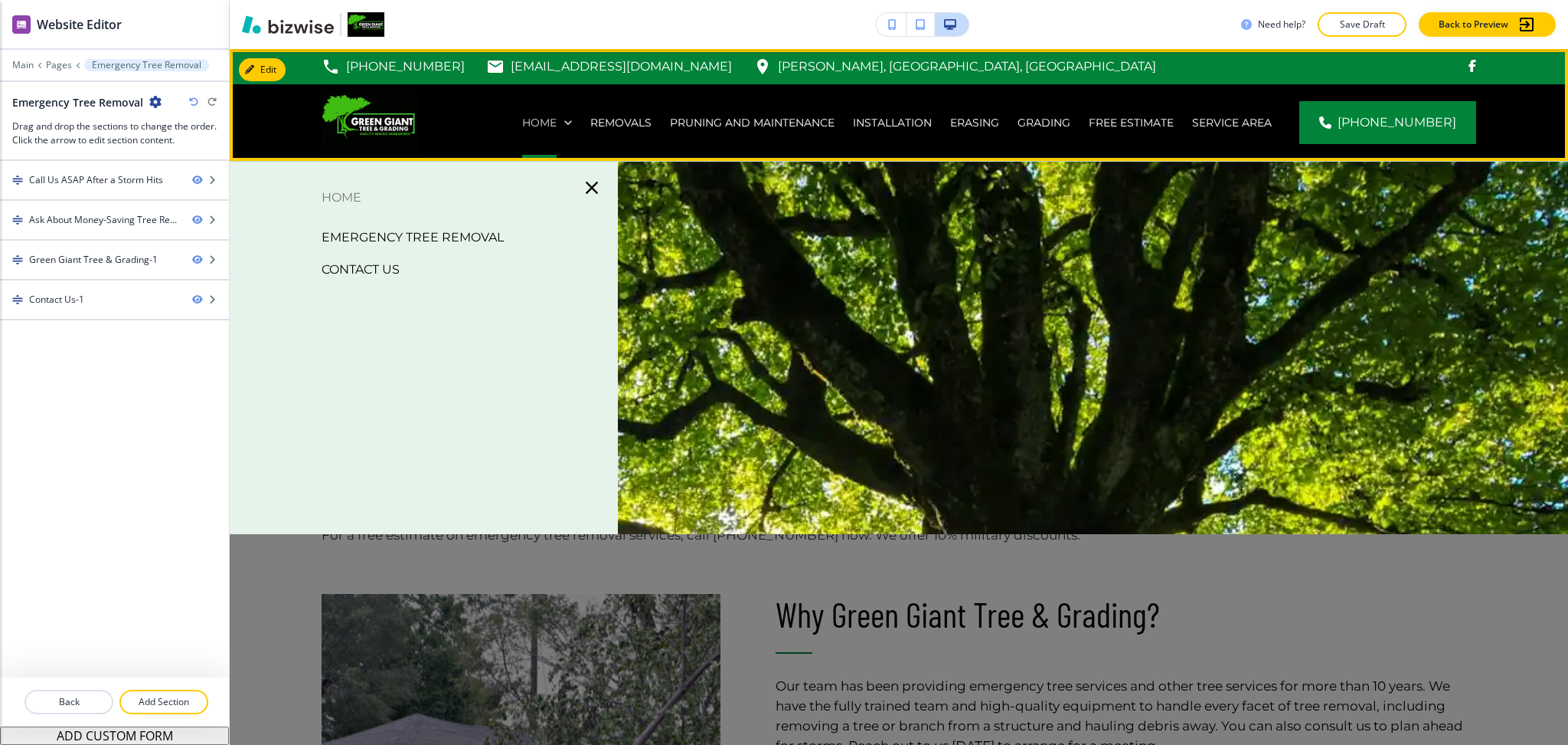
click at [536, 120] on p "Home" at bounding box center [540, 122] width 35 height 15
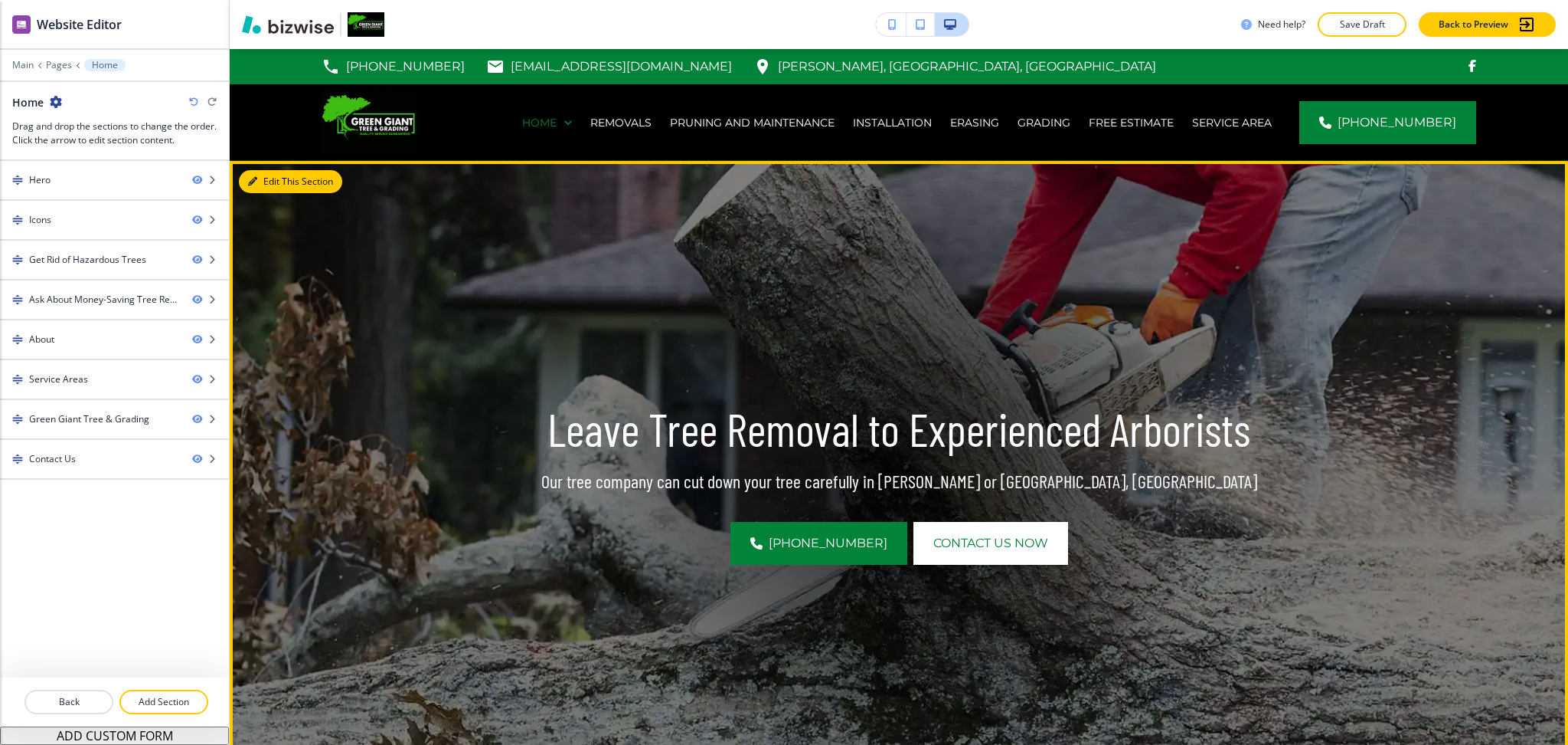
click at [276, 188] on button "Edit This Section" at bounding box center [290, 181] width 103 height 23
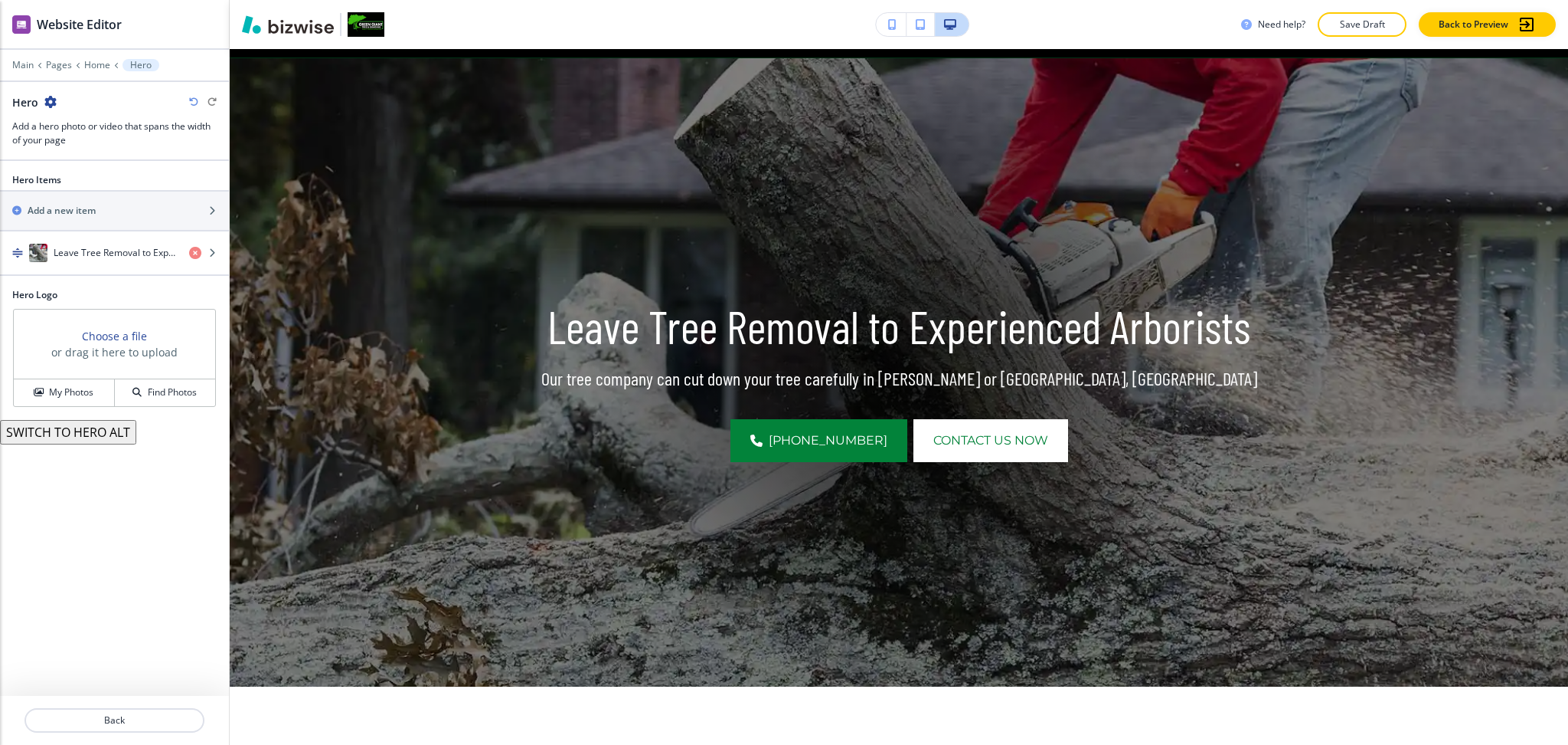
scroll to position [112, 0]
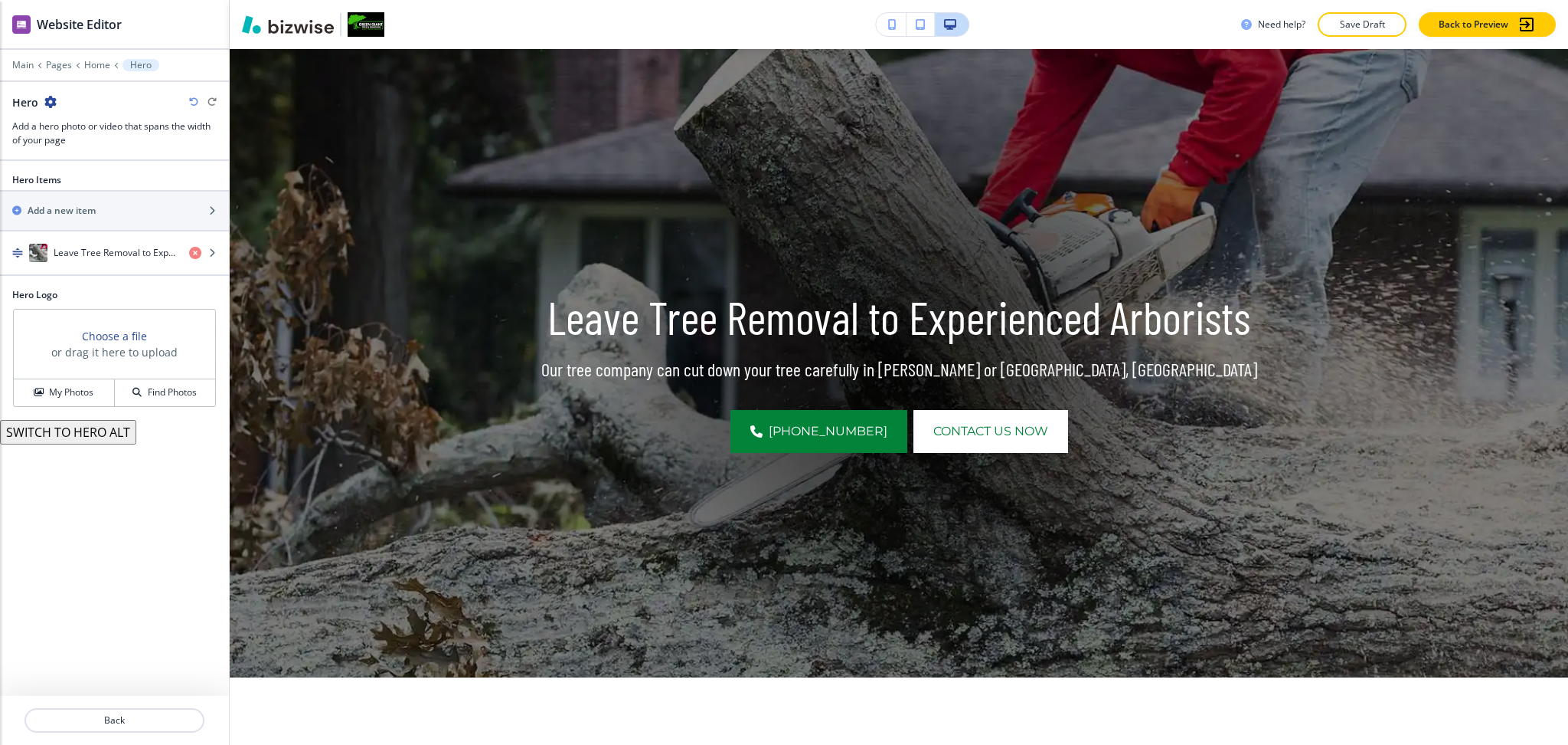
click at [46, 99] on icon "button" at bounding box center [50, 102] width 13 height 13
click at [72, 152] on p "Duplicate Section" at bounding box center [93, 155] width 78 height 13
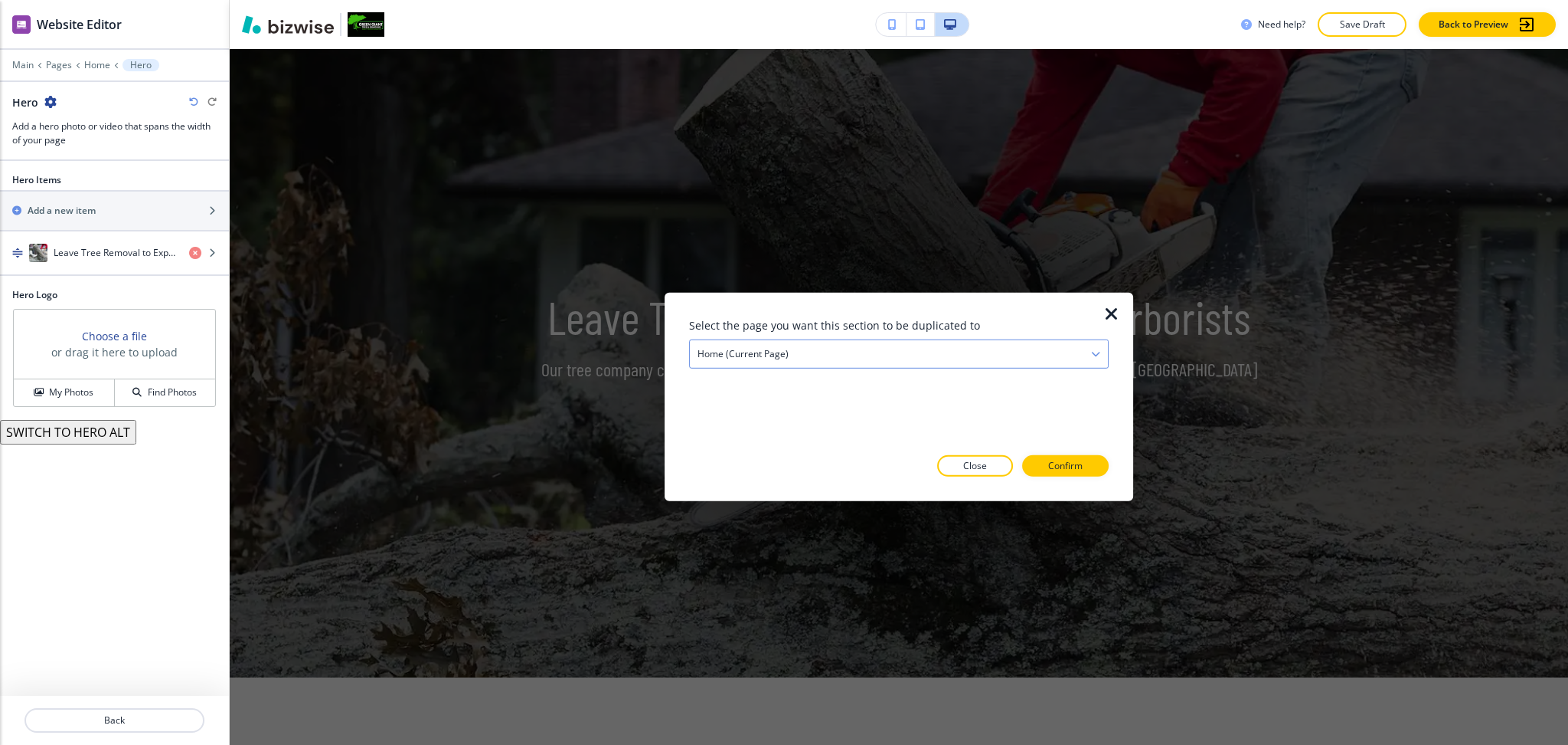
click at [862, 348] on div "Home (current page)" at bounding box center [899, 354] width 418 height 28
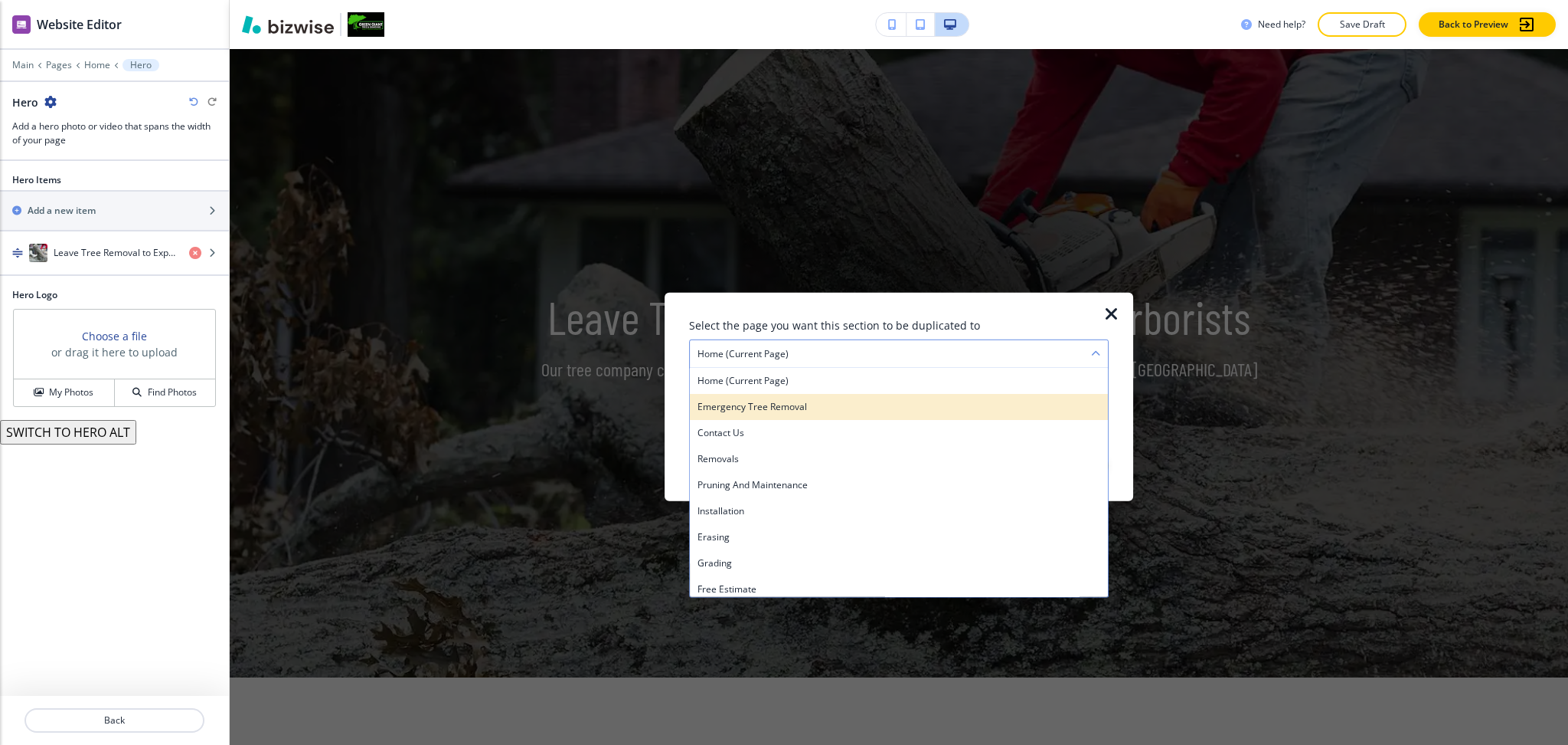
click at [793, 400] on h4 "Emergency Tree Removal" at bounding box center [898, 406] width 403 height 13
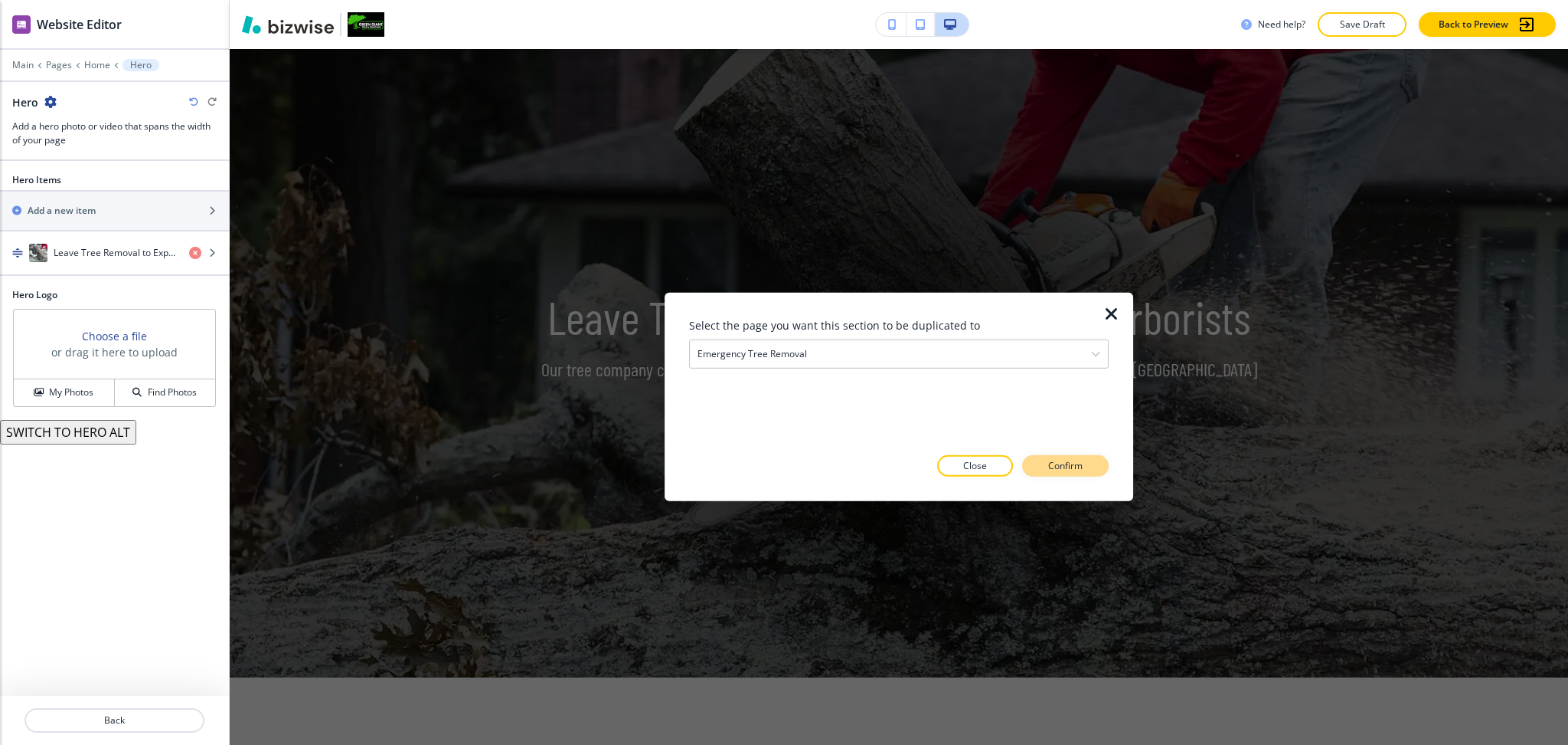
click at [1063, 464] on p "Confirm" at bounding box center [1065, 465] width 35 height 13
click at [1069, 470] on p "Take me there" at bounding box center [1052, 465] width 62 height 13
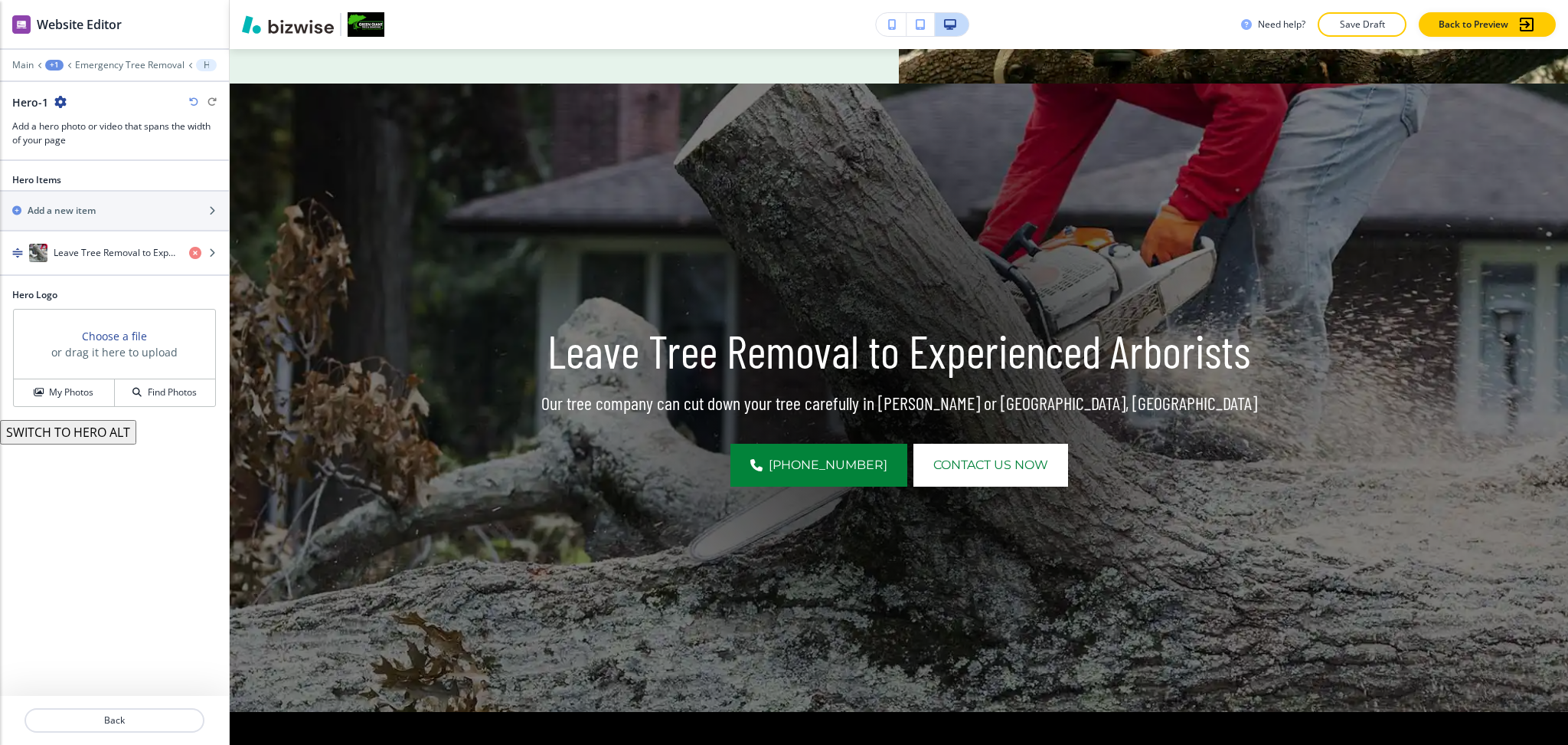
scroll to position [2695, 0]
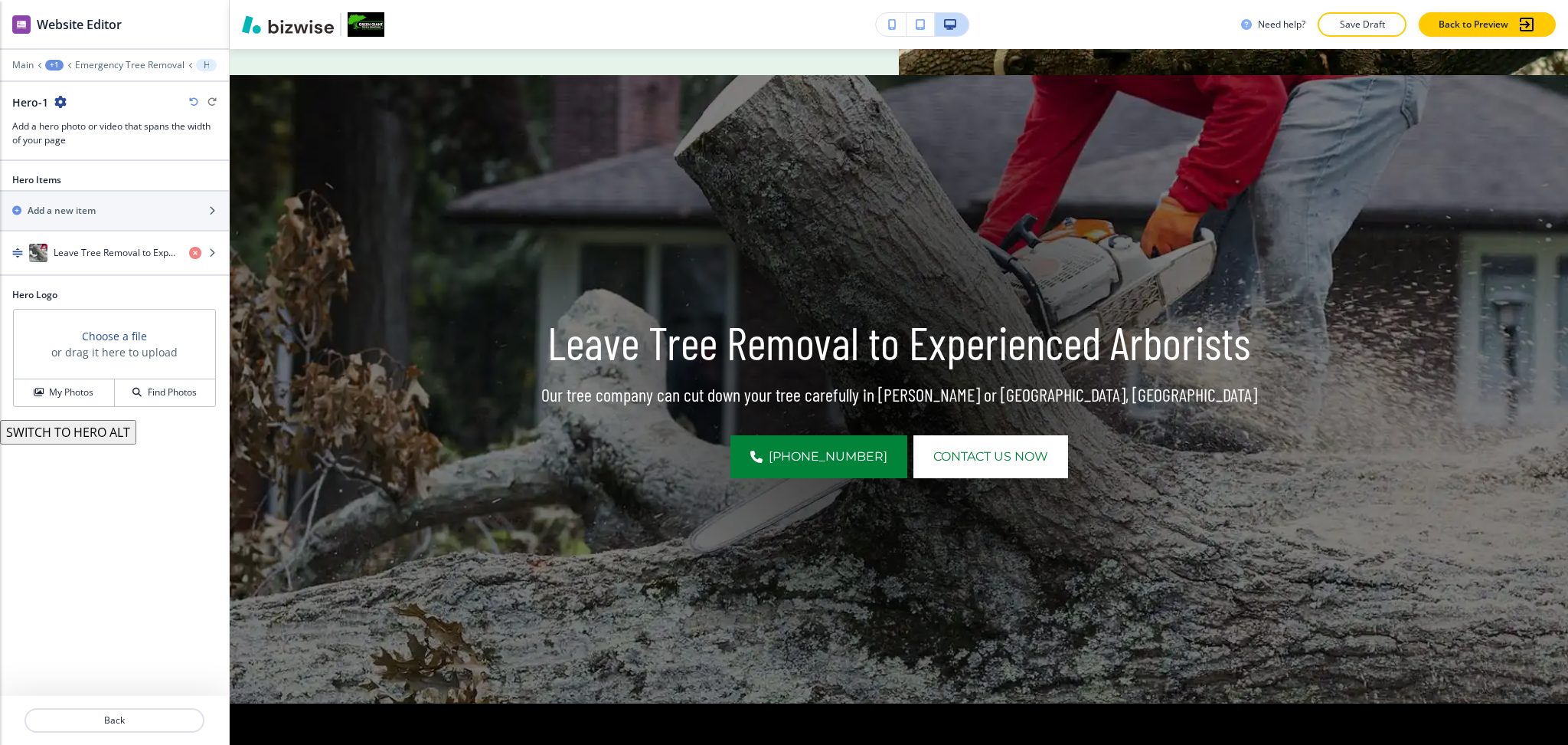
click at [140, 70] on div "Main +1 Emergency Tree Removal Hero-1" at bounding box center [114, 65] width 204 height 13
click at [140, 66] on p "Emergency Tree Removal" at bounding box center [129, 65] width 110 height 11
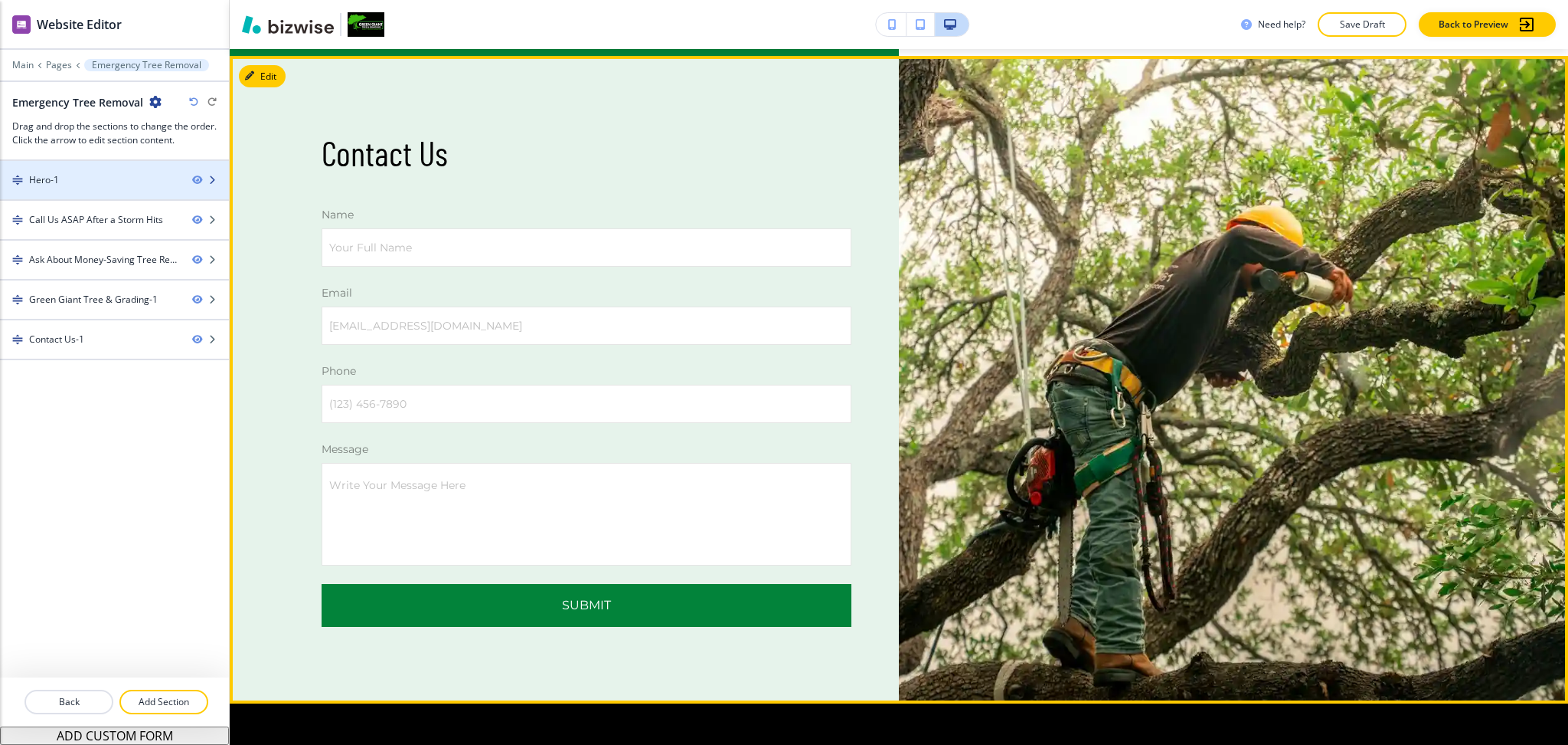
scroll to position [112, 0]
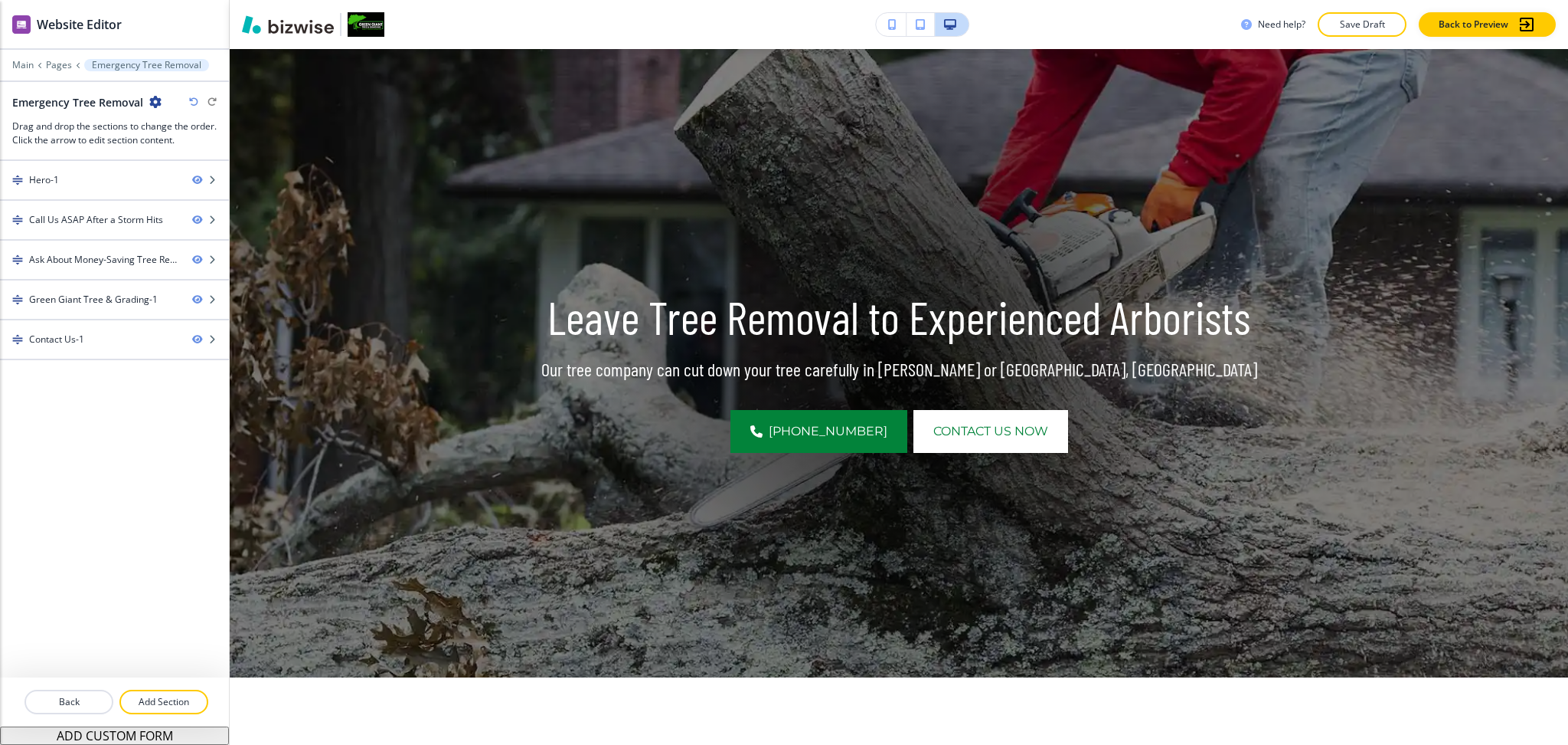
click at [79, 101] on h2 "Emergency Tree Removal" at bounding box center [78, 102] width 131 height 16
click at [80, 101] on h2 "Emergency Tree Removal" at bounding box center [78, 102] width 131 height 16
copy div "Emergency Tree Removal"
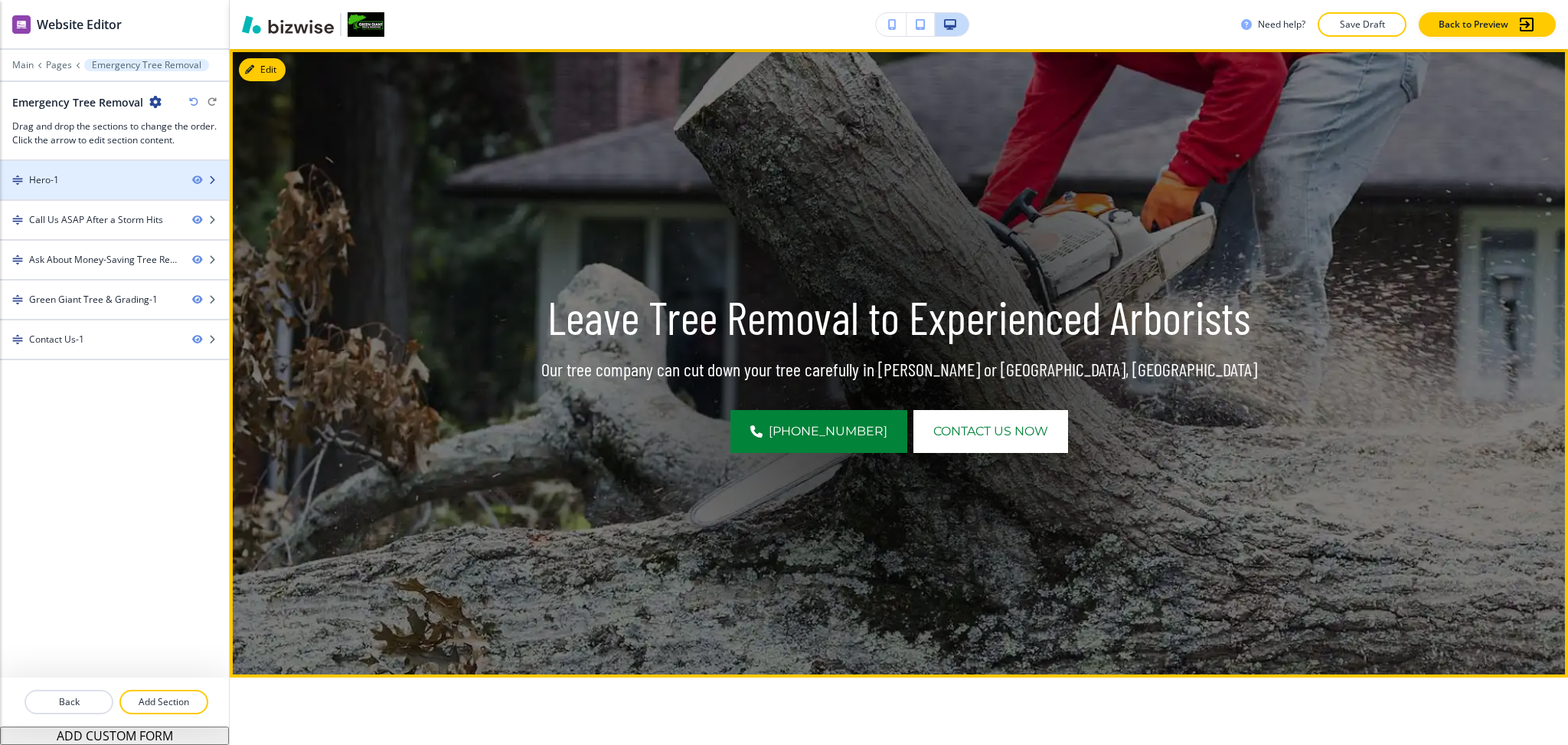
click at [61, 177] on div "Hero-1" at bounding box center [90, 180] width 180 height 13
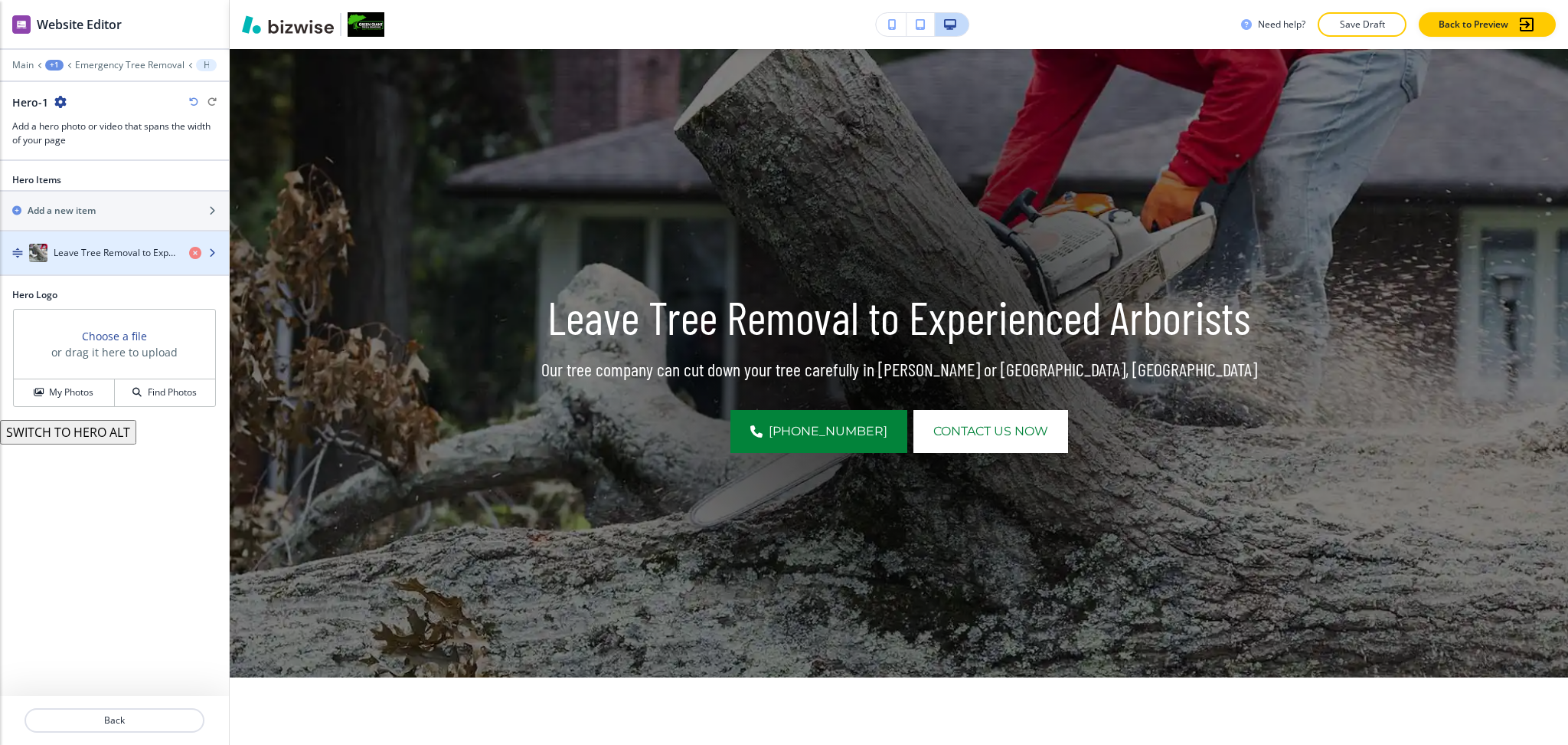
click at [83, 262] on div "button" at bounding box center [114, 268] width 229 height 13
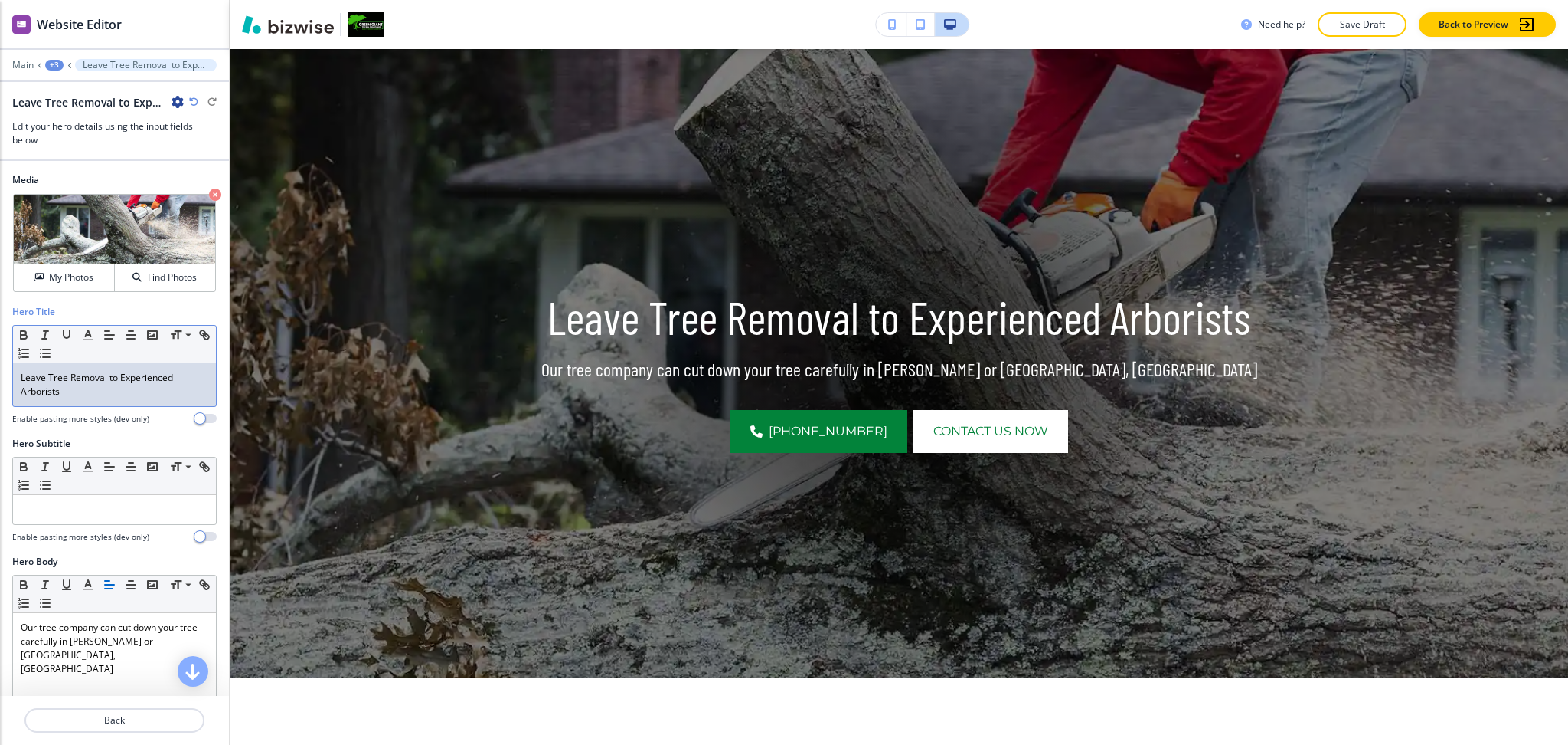
click at [93, 395] on p "Leave Tree Removal to Experienced Arborists" at bounding box center [114, 384] width 188 height 28
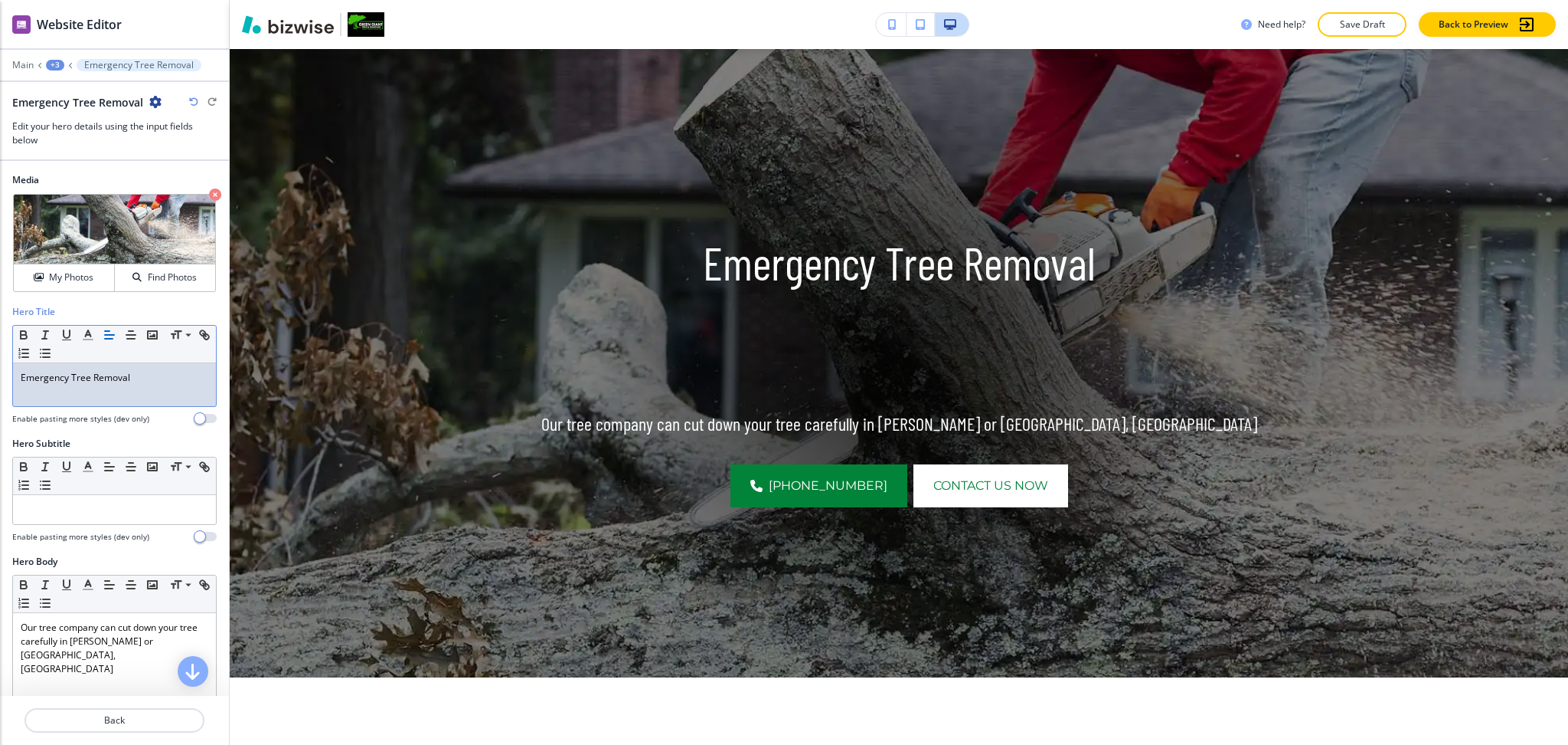
scroll to position [0, 0]
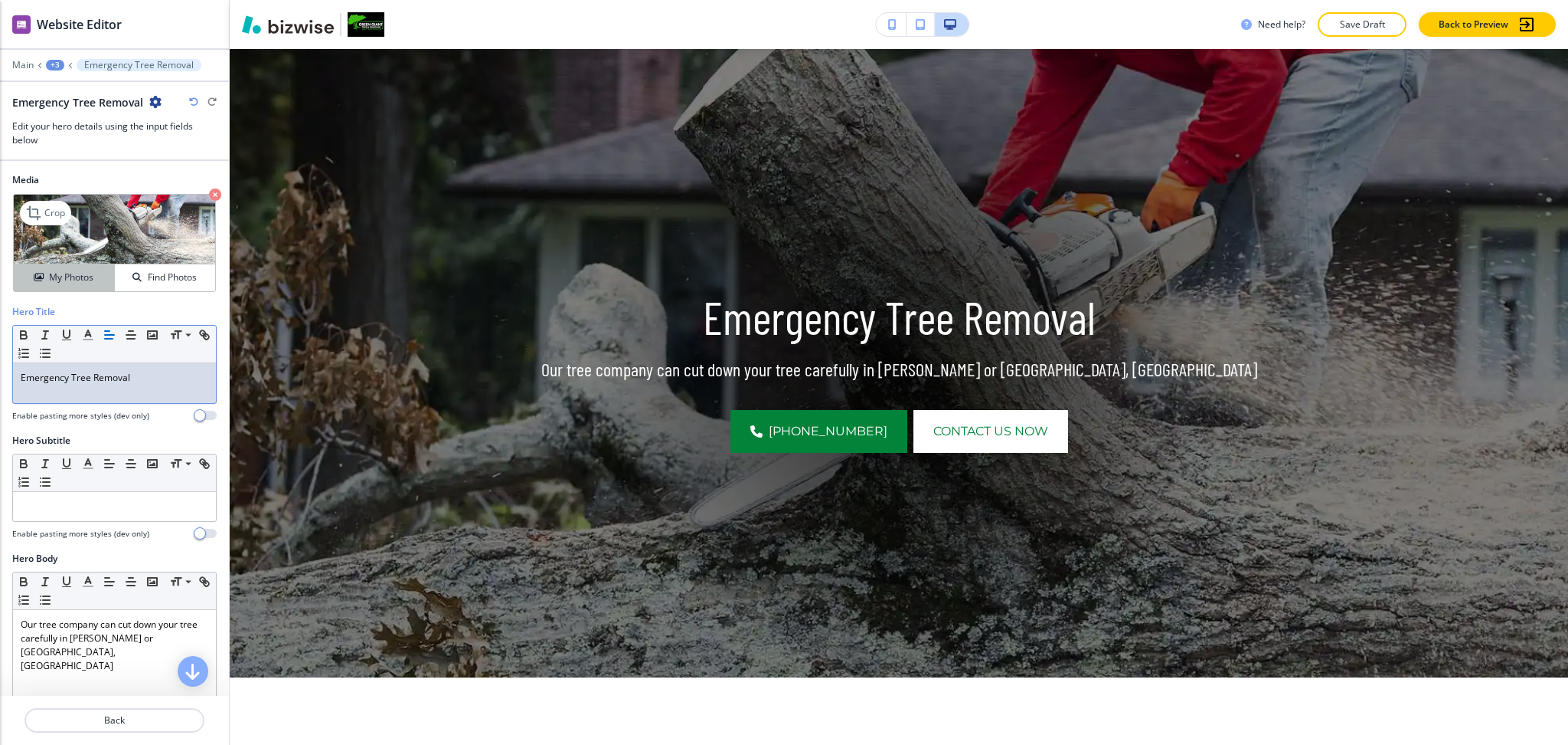
click at [71, 268] on button "My Photos" at bounding box center [64, 278] width 101 height 27
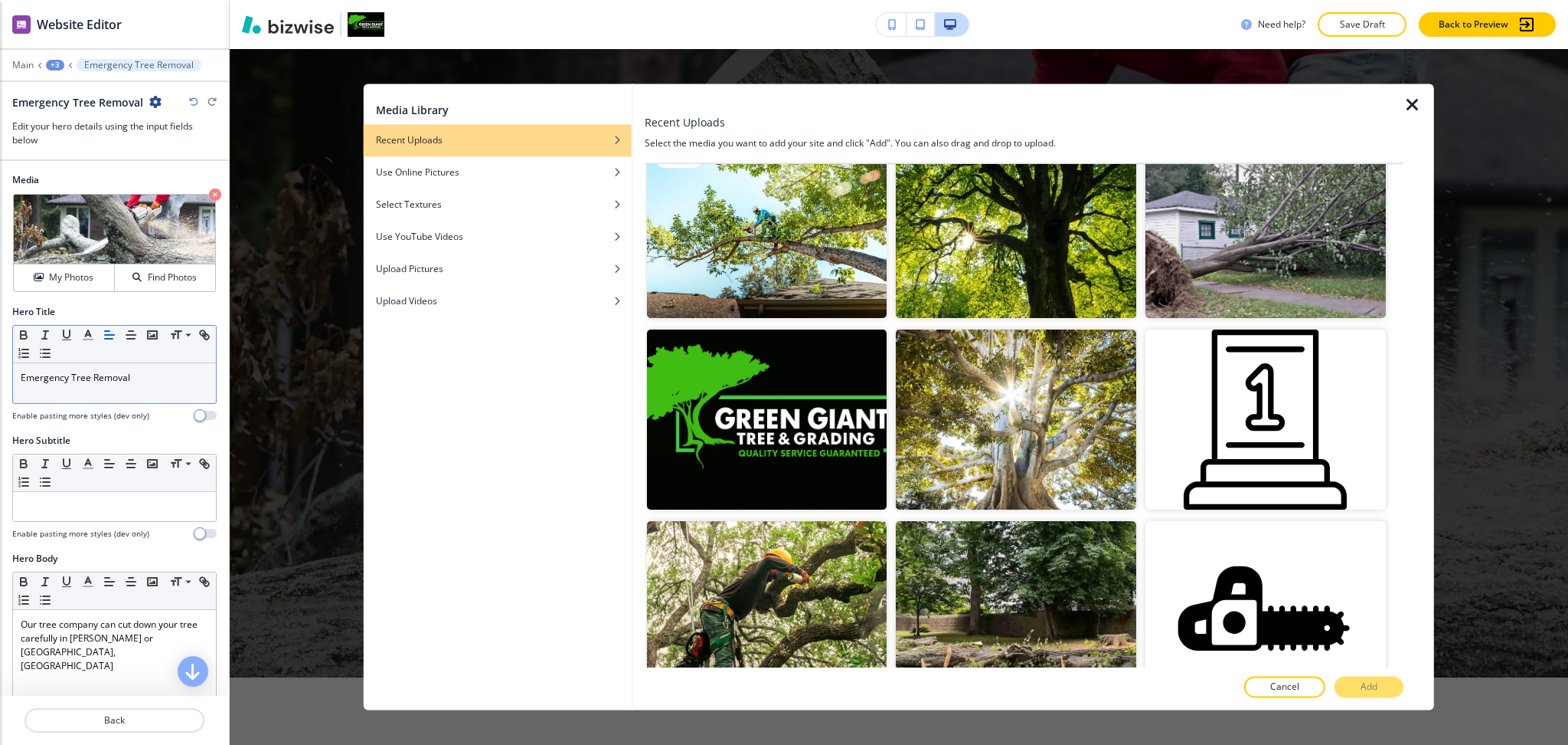
scroll to position [420, 0]
click at [744, 222] on img "button" at bounding box center [766, 229] width 240 height 180
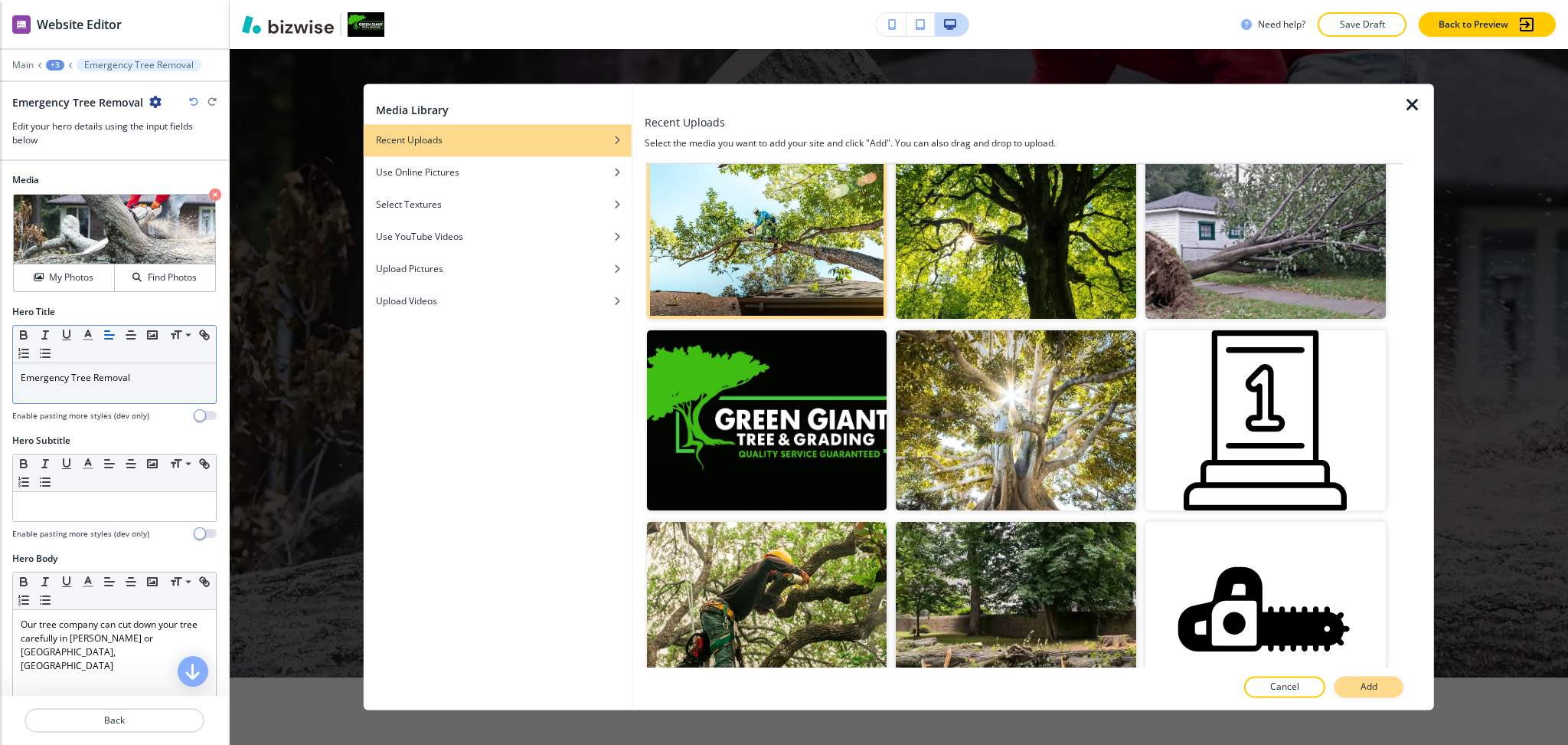
click at [1380, 689] on button "Add" at bounding box center [1369, 687] width 69 height 21
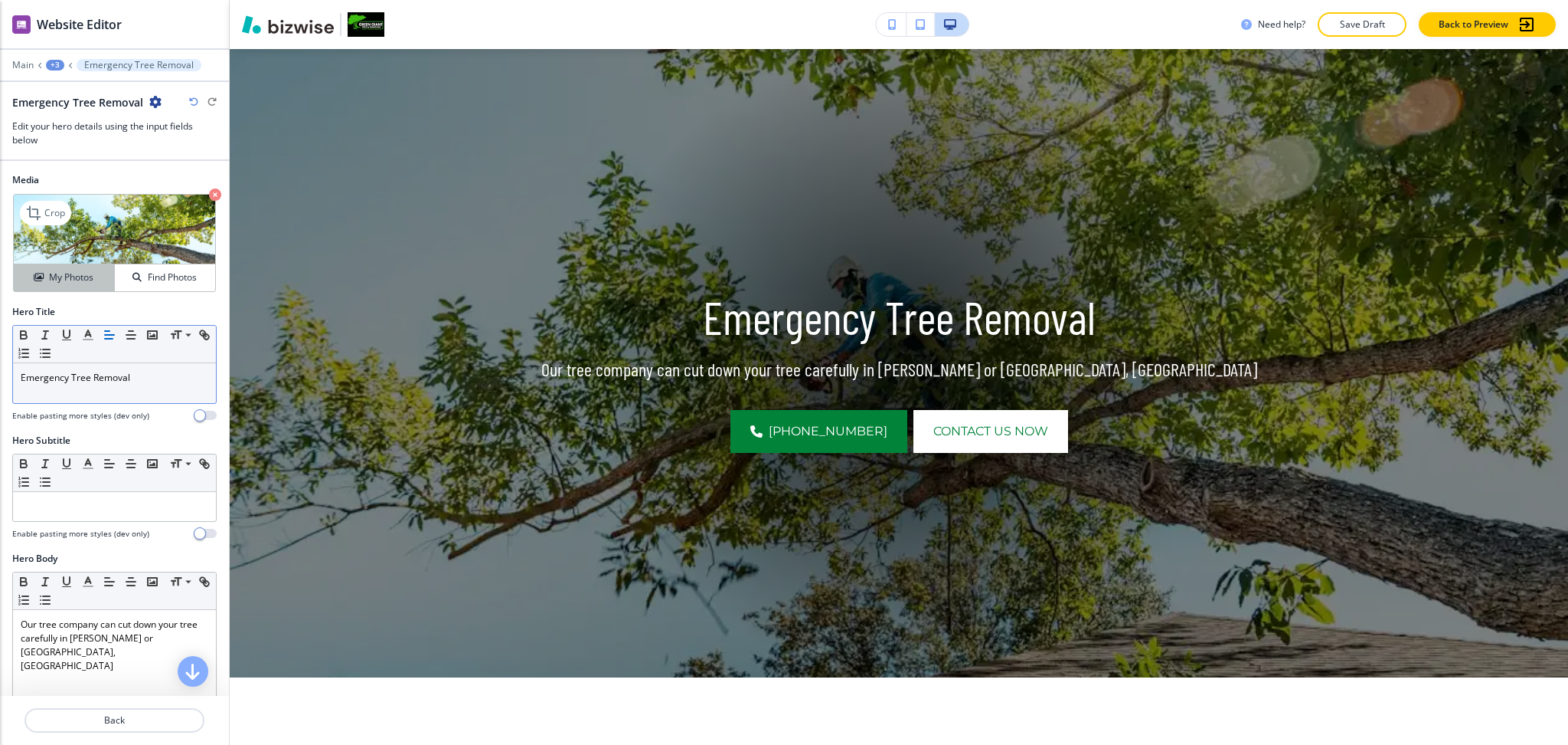
click at [87, 269] on button "My Photos" at bounding box center [64, 278] width 101 height 27
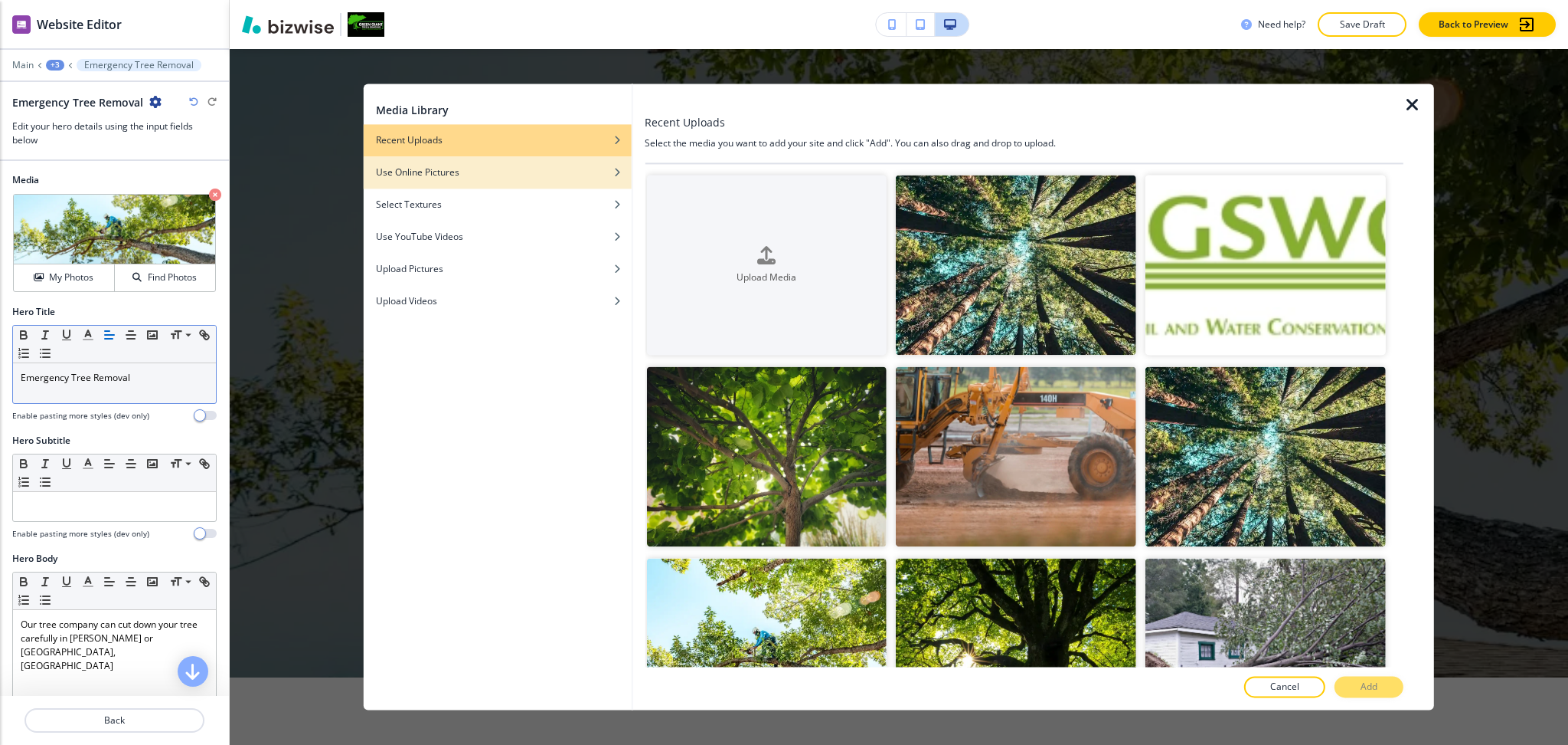
click at [415, 181] on div "button" at bounding box center [498, 184] width 268 height 9
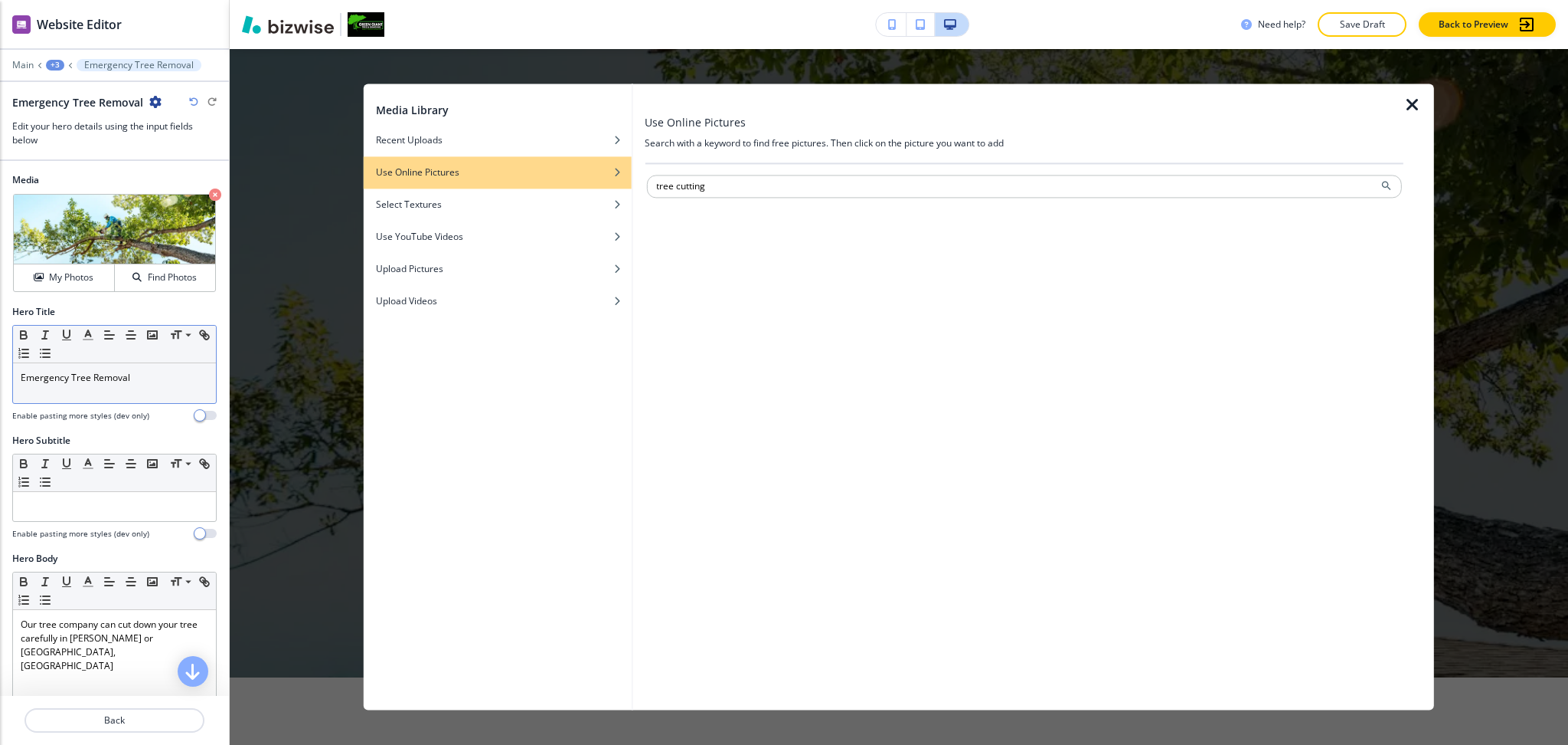
type input "tree cutting"
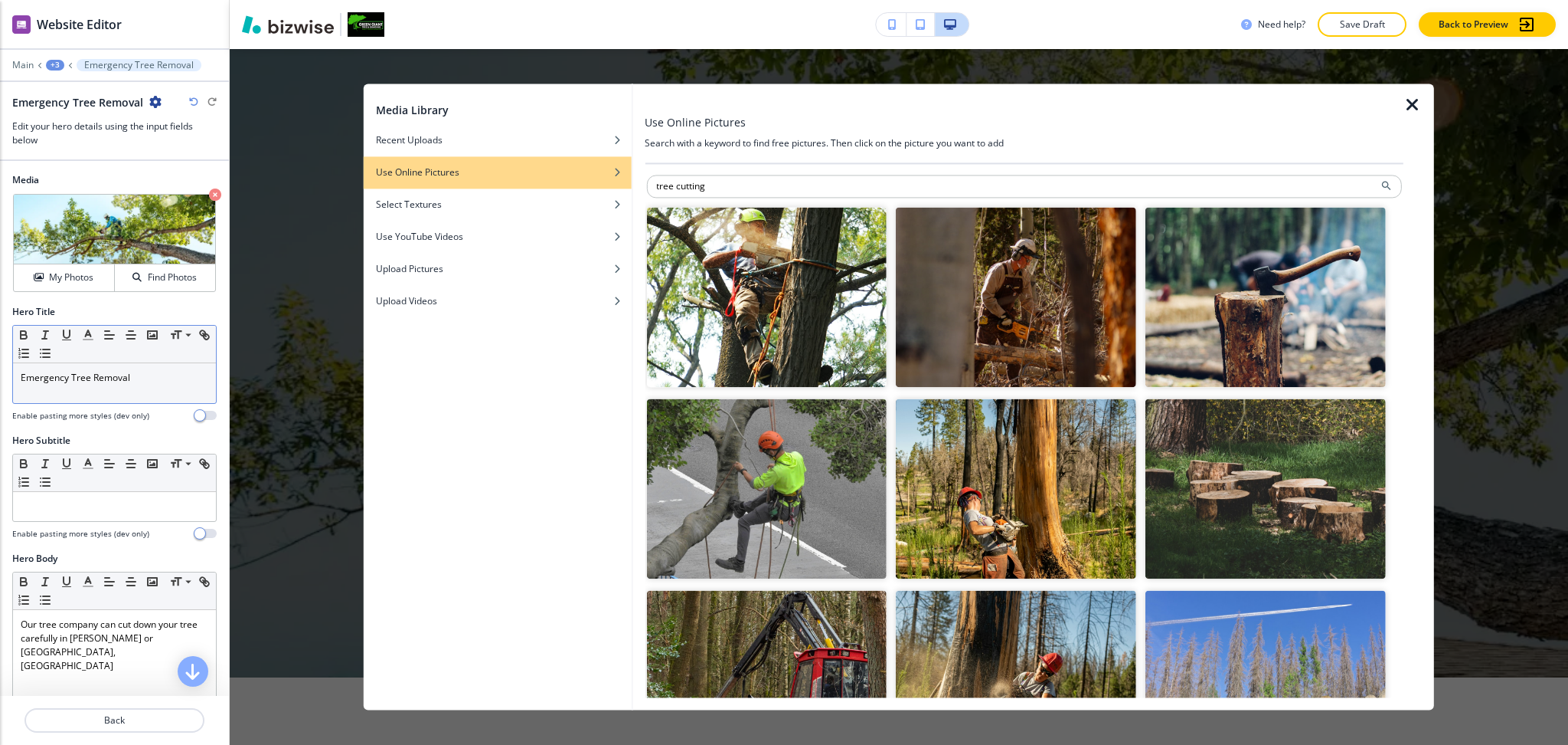
click at [803, 316] on img "button" at bounding box center [766, 296] width 240 height 180
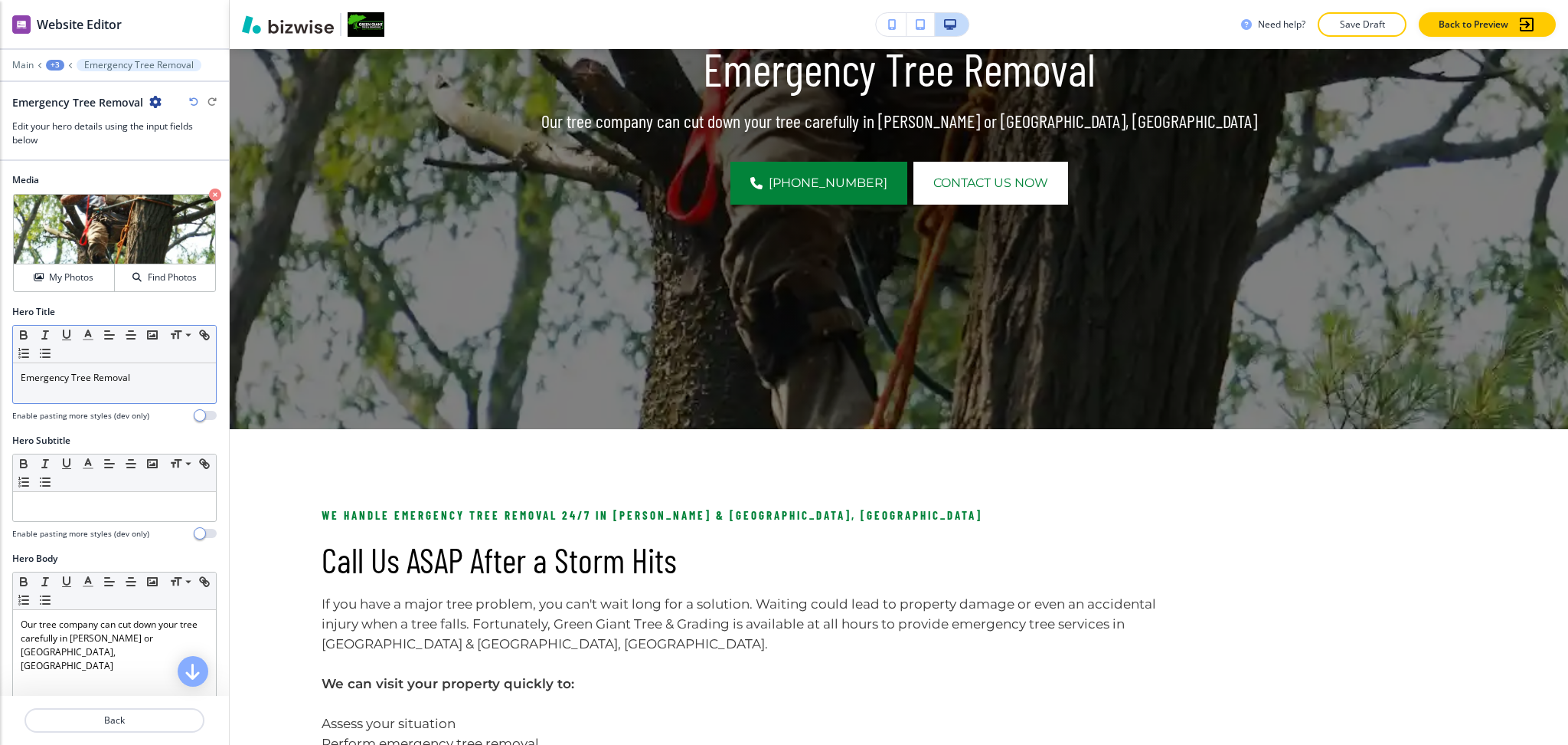
scroll to position [478, 0]
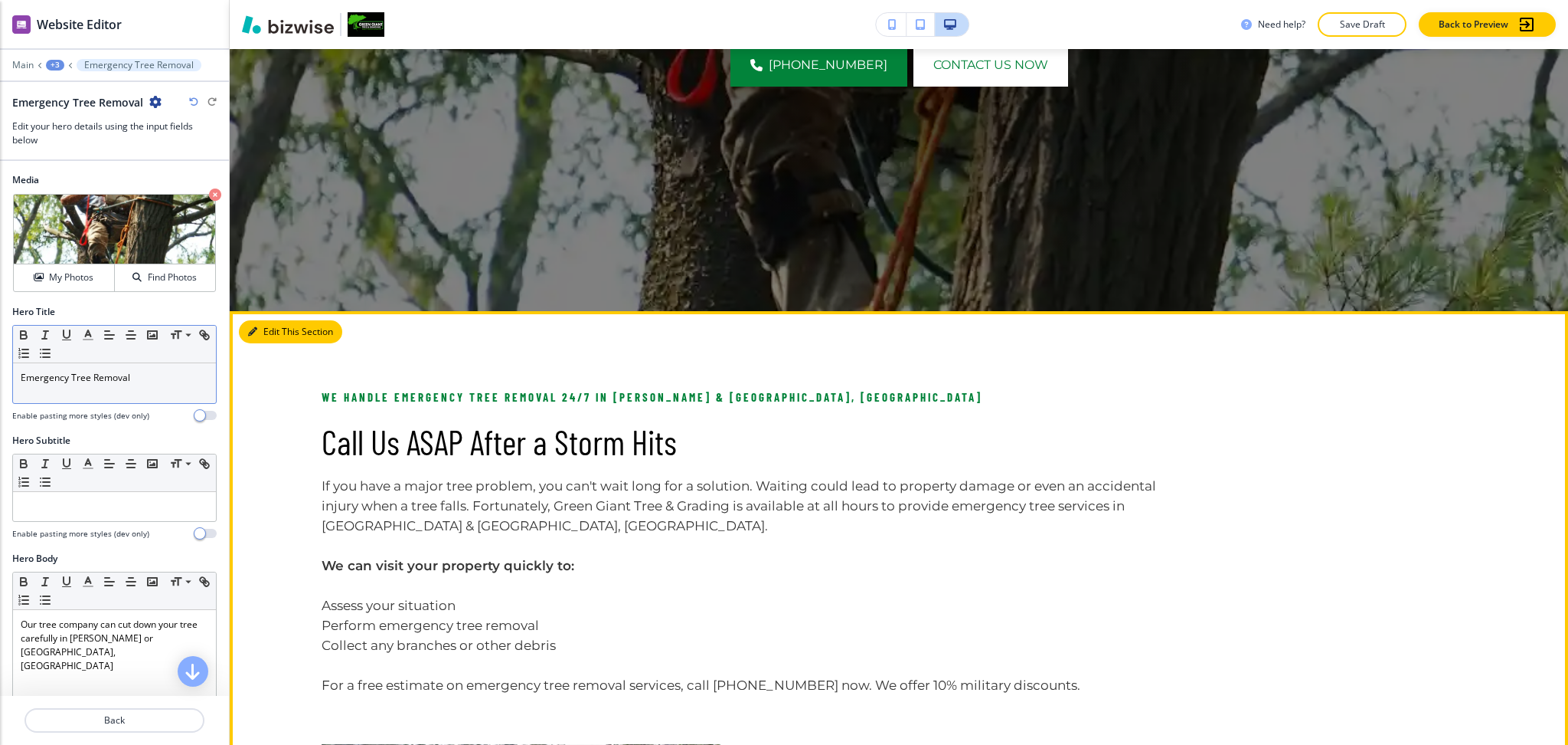
click at [266, 330] on button "Edit This Section" at bounding box center [290, 331] width 103 height 23
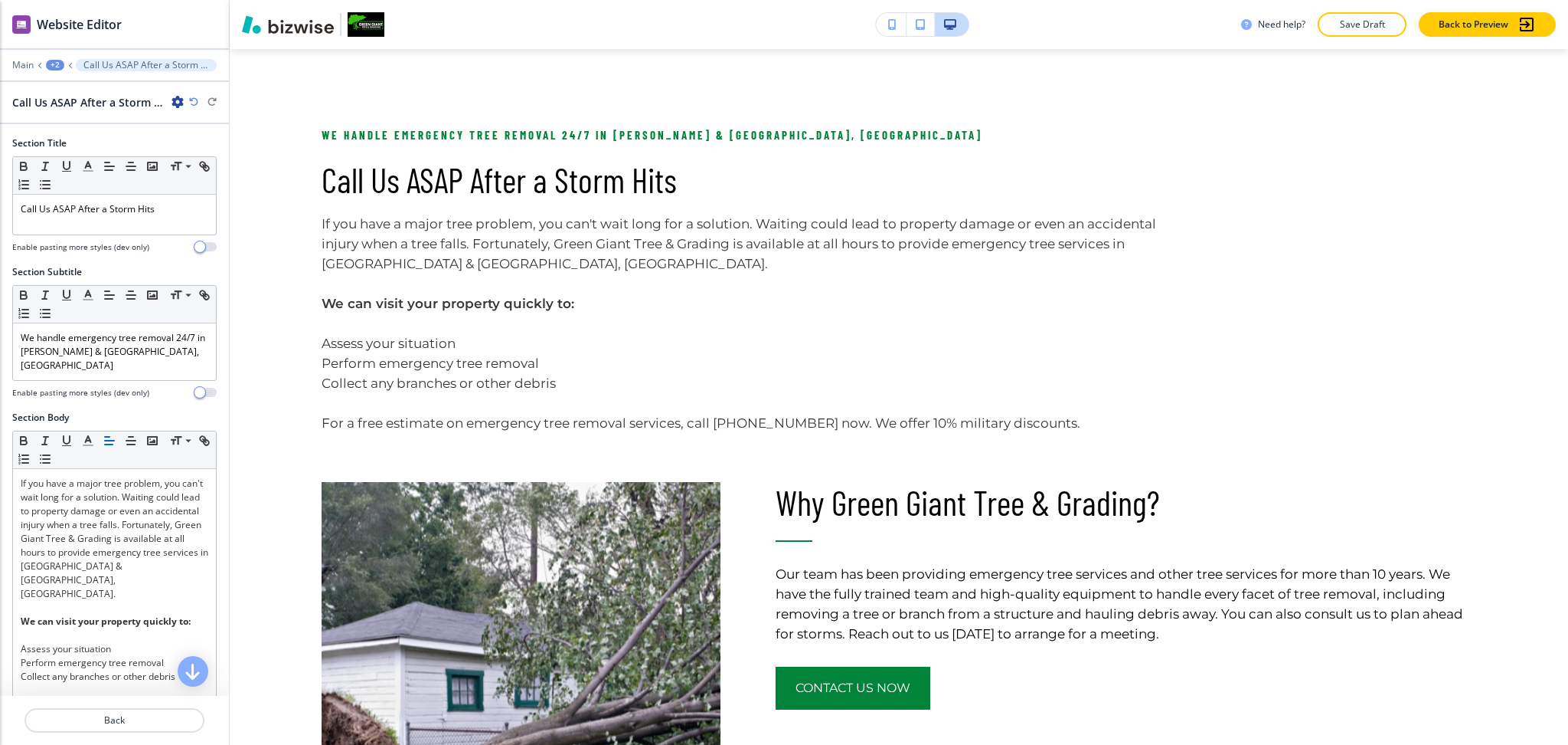
scroll to position [386, 0]
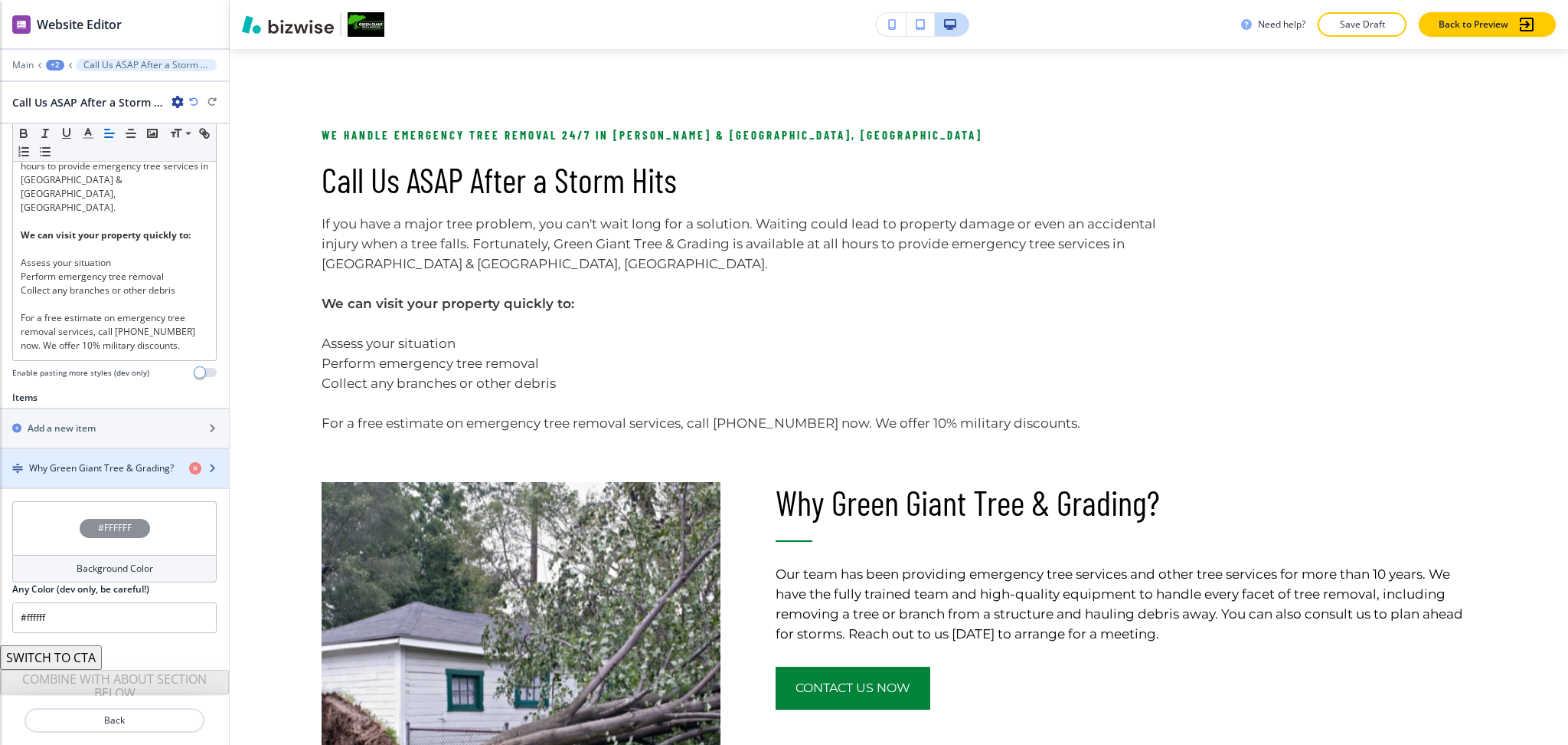
click at [107, 461] on h4 "Why Green Giant Tree & Grading?" at bounding box center [102, 467] width 145 height 13
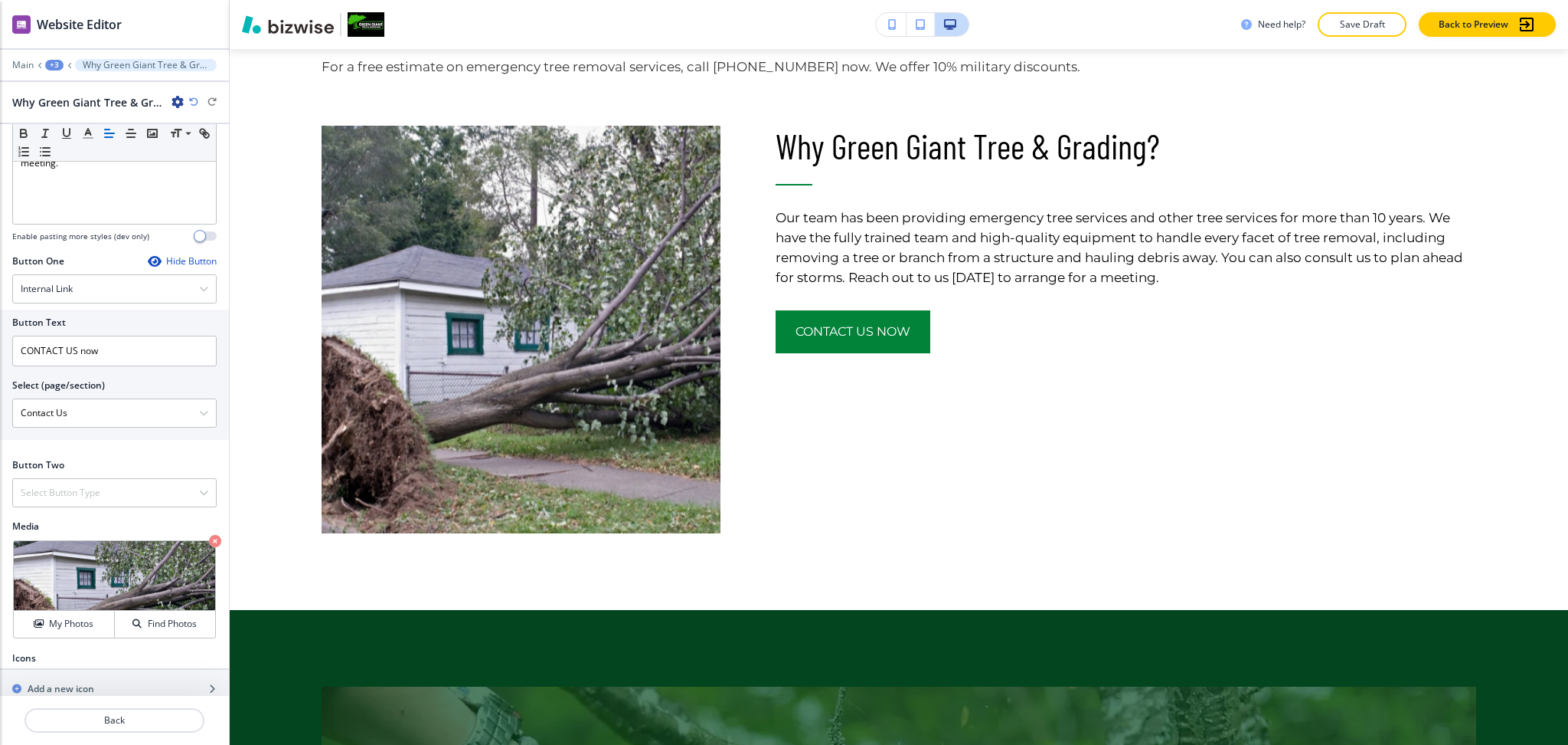
scroll to position [444, 0]
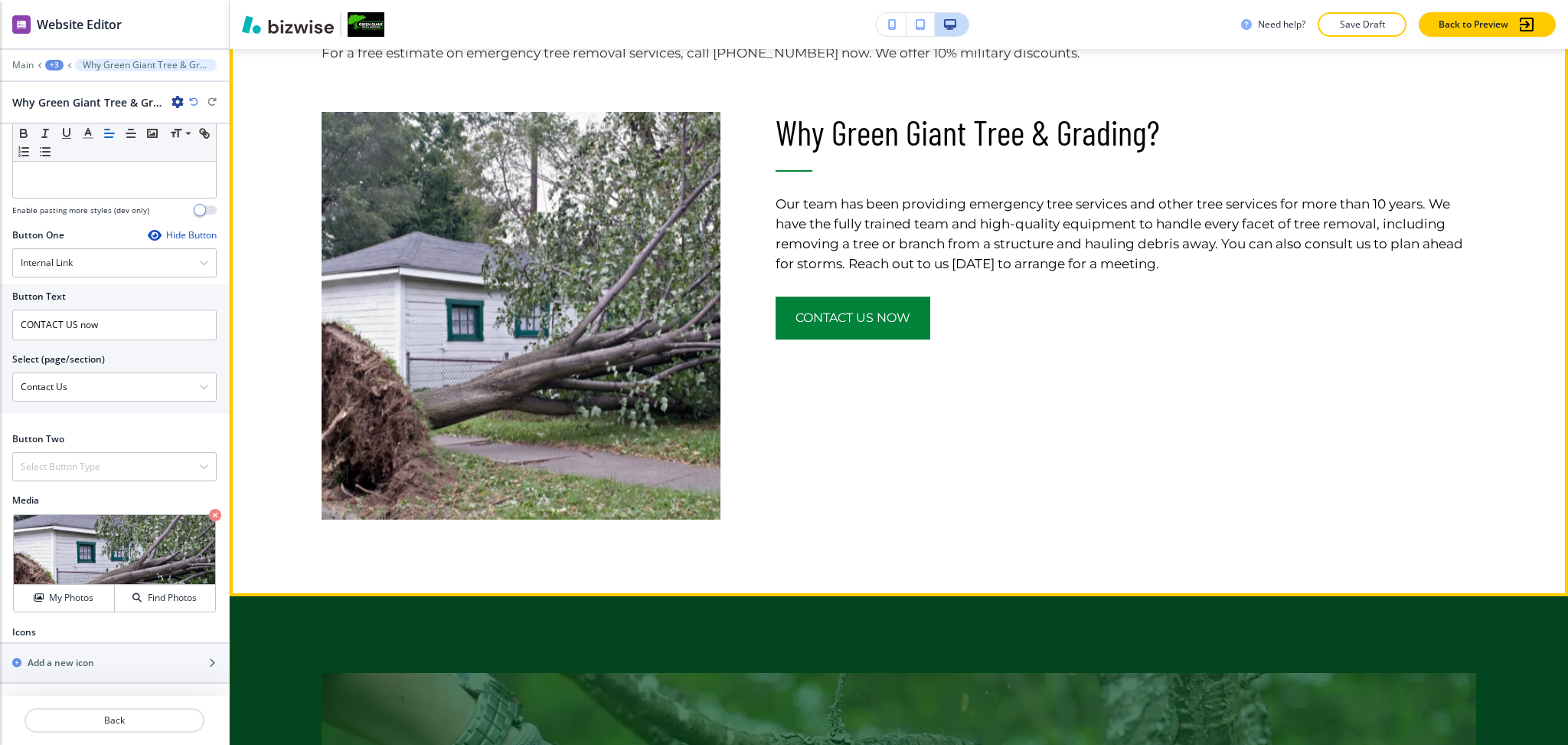
click at [1182, 444] on div "Why Green Giant Tree & Grading? Our team has been providing emergency tree serv…" at bounding box center [1099, 278] width 756 height 484
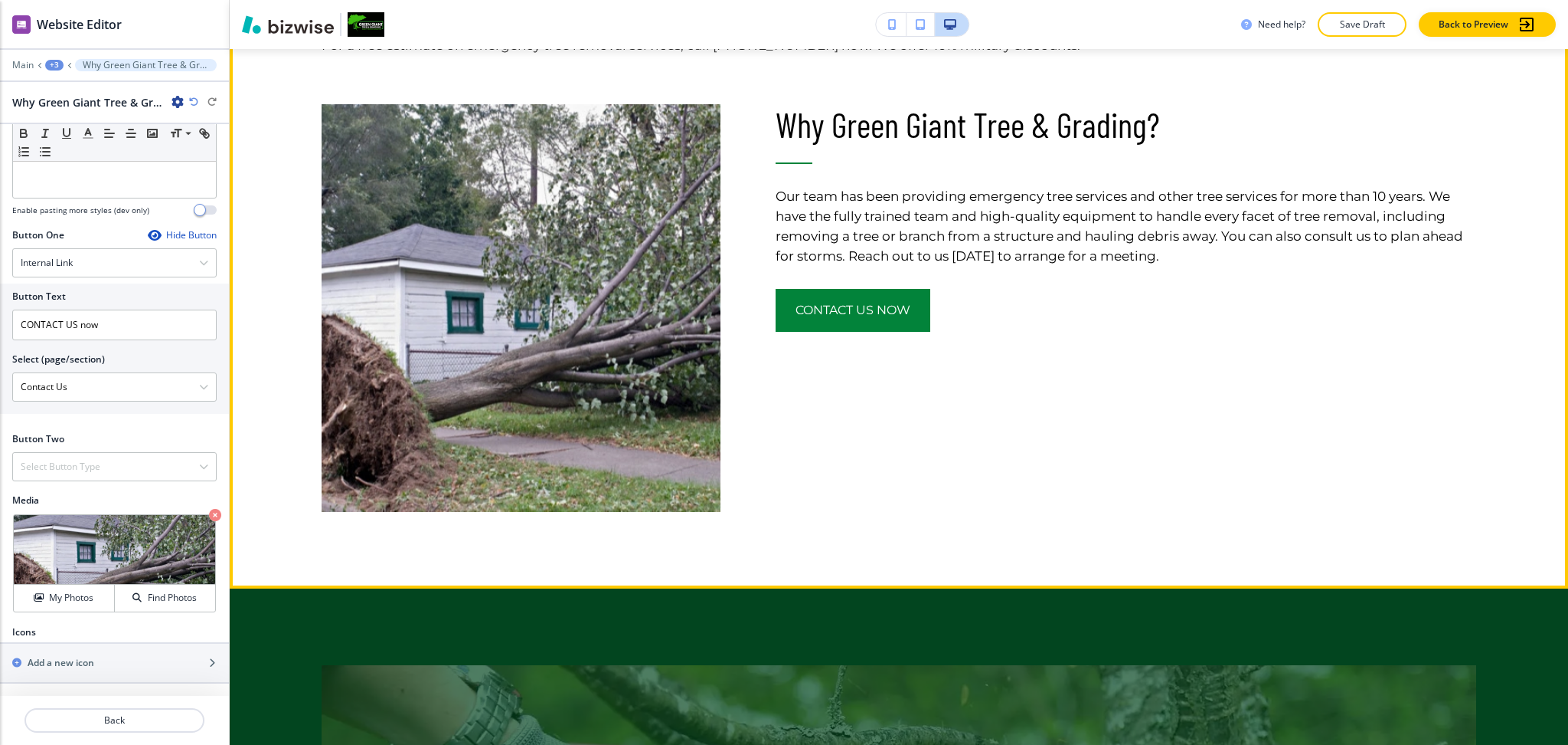
scroll to position [1119, 0]
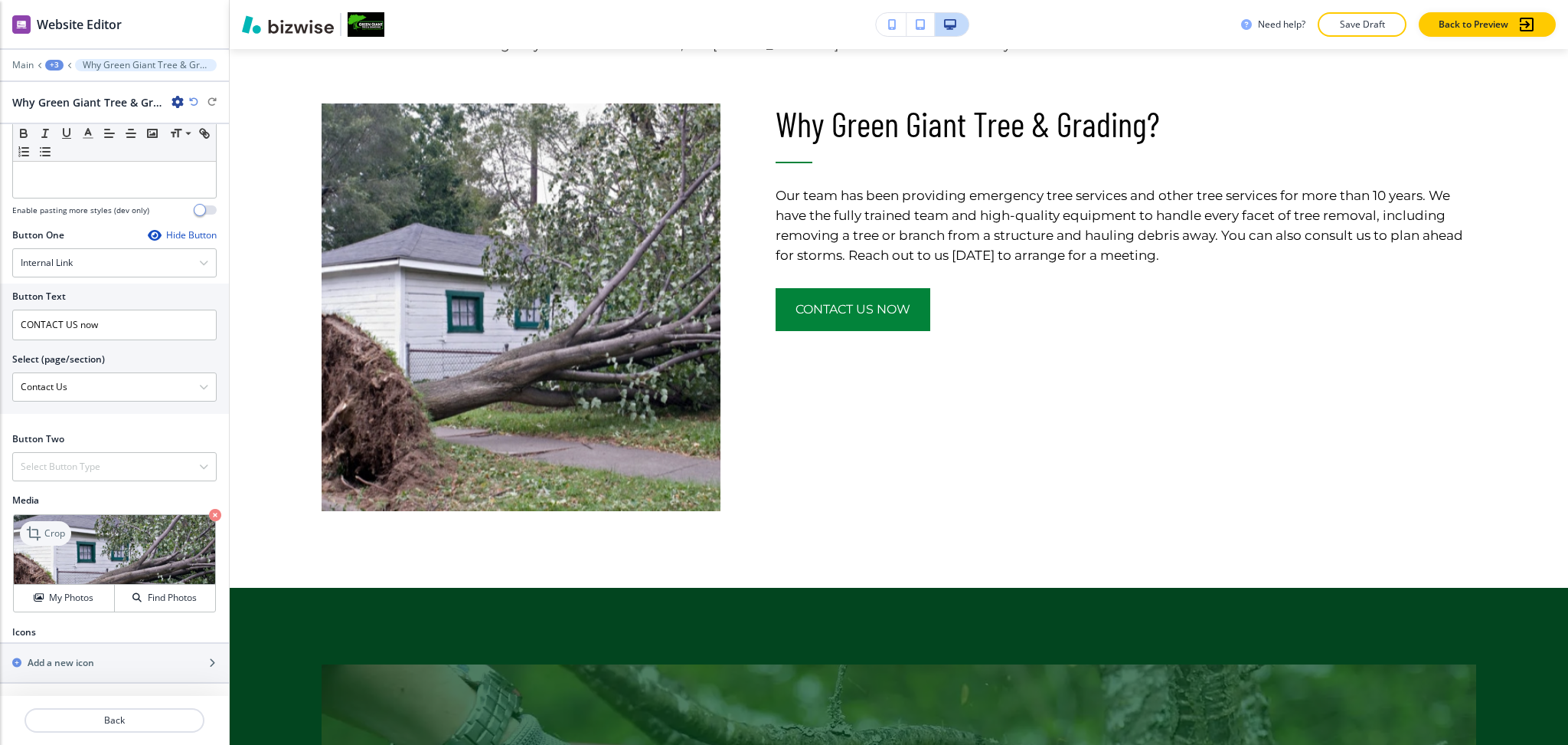
click at [41, 530] on icon at bounding box center [35, 533] width 18 height 18
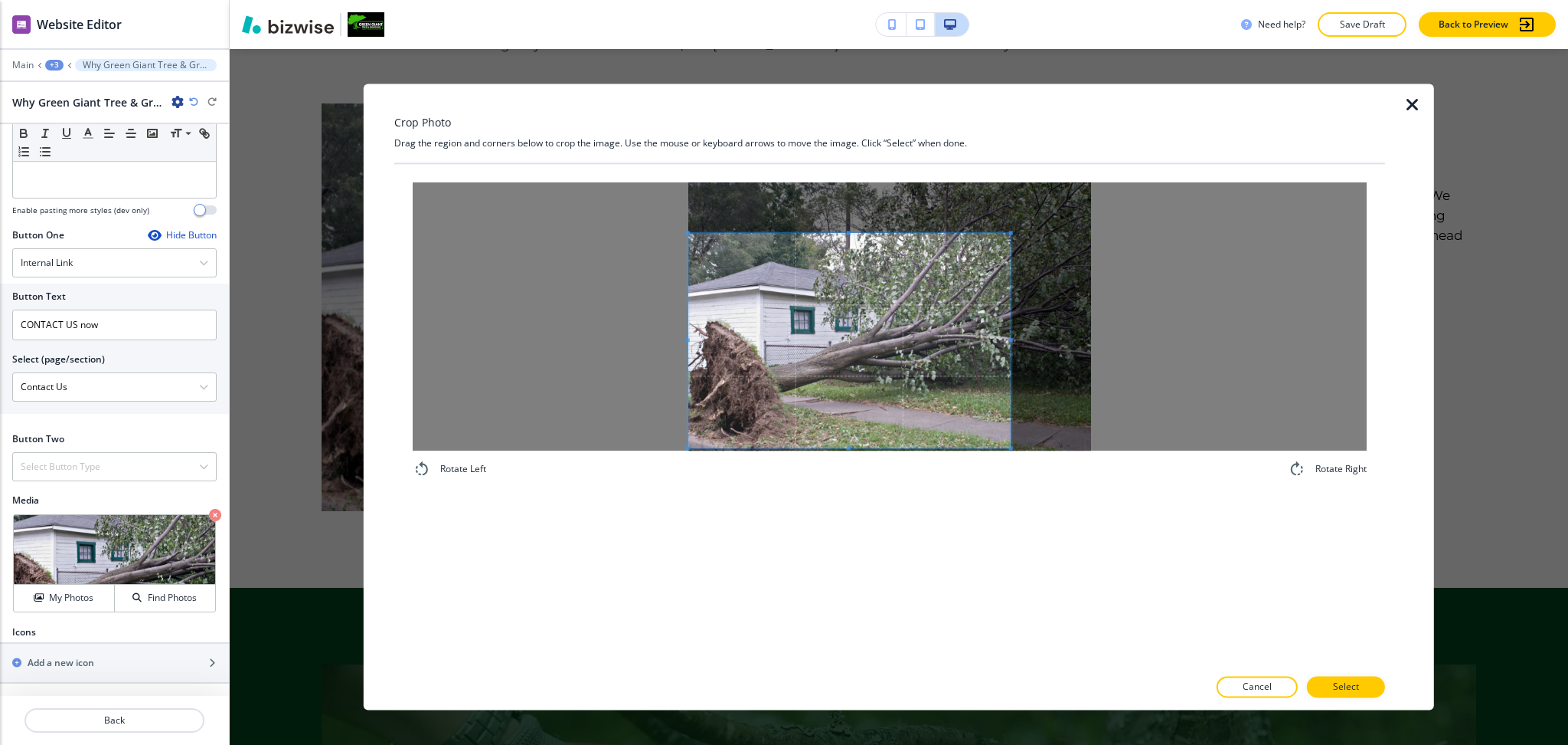
click at [816, 341] on span at bounding box center [849, 340] width 322 height 214
click at [1355, 697] on button "Select" at bounding box center [1346, 687] width 78 height 21
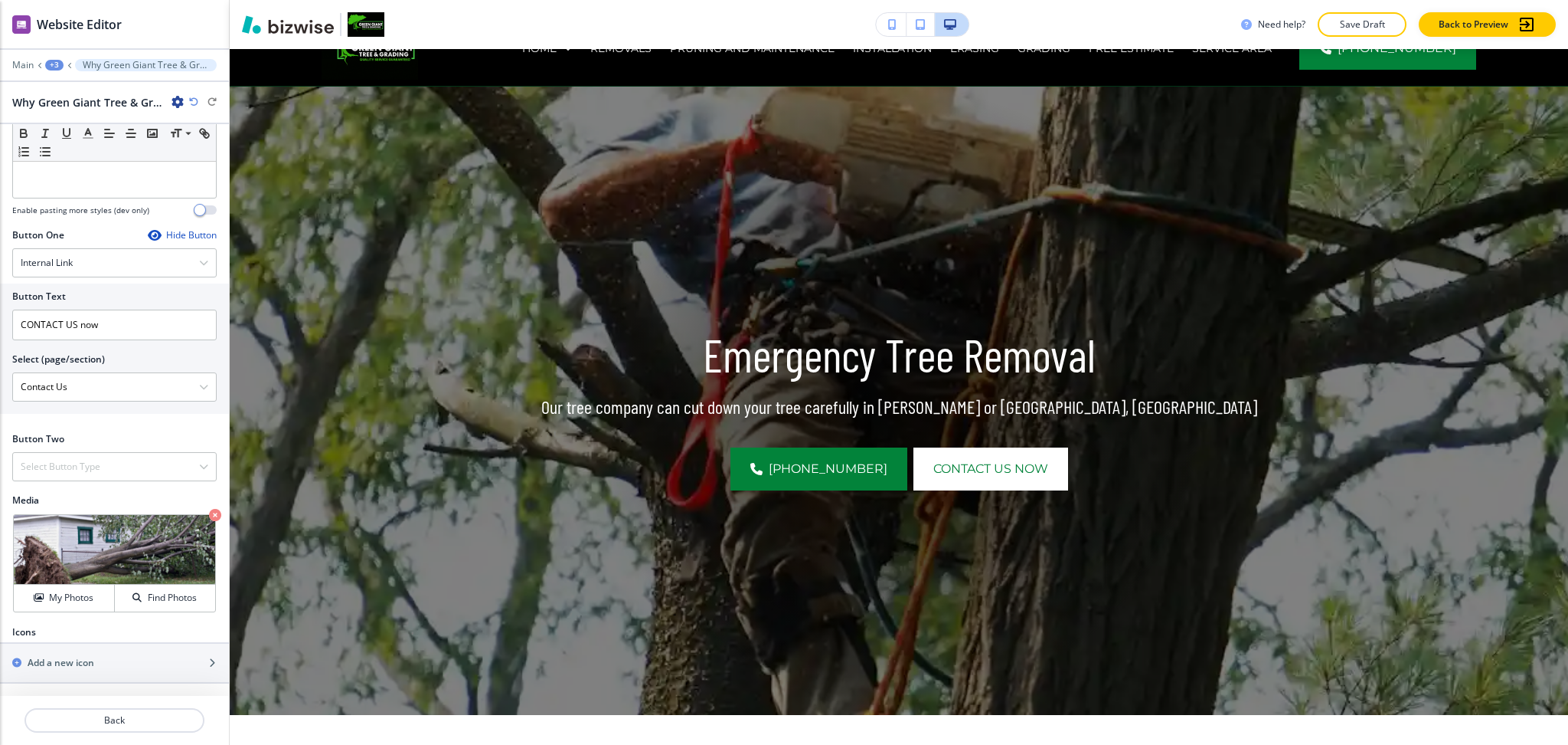
scroll to position [0, 0]
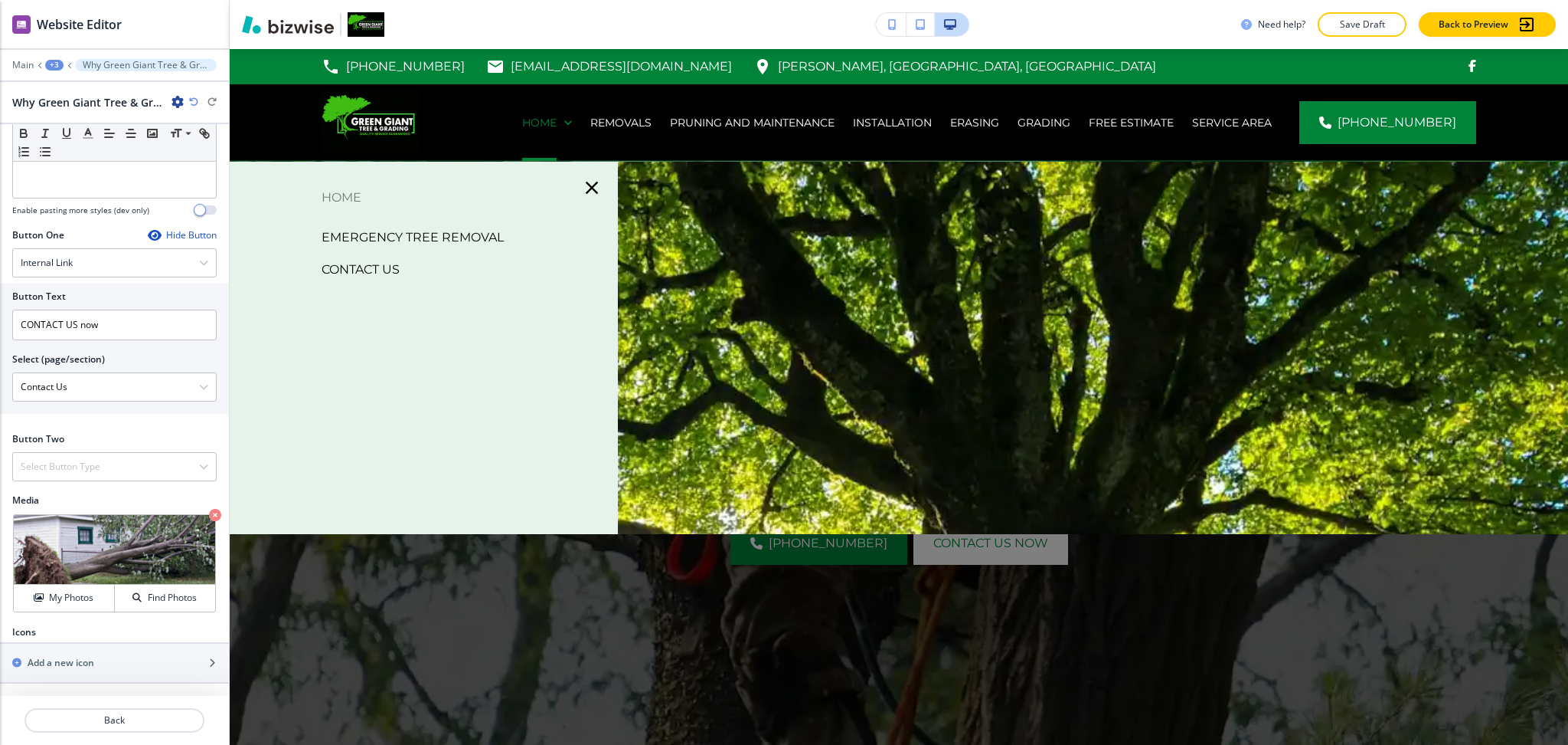
click at [373, 268] on p "Contact Us" at bounding box center [360, 270] width 78 height 23
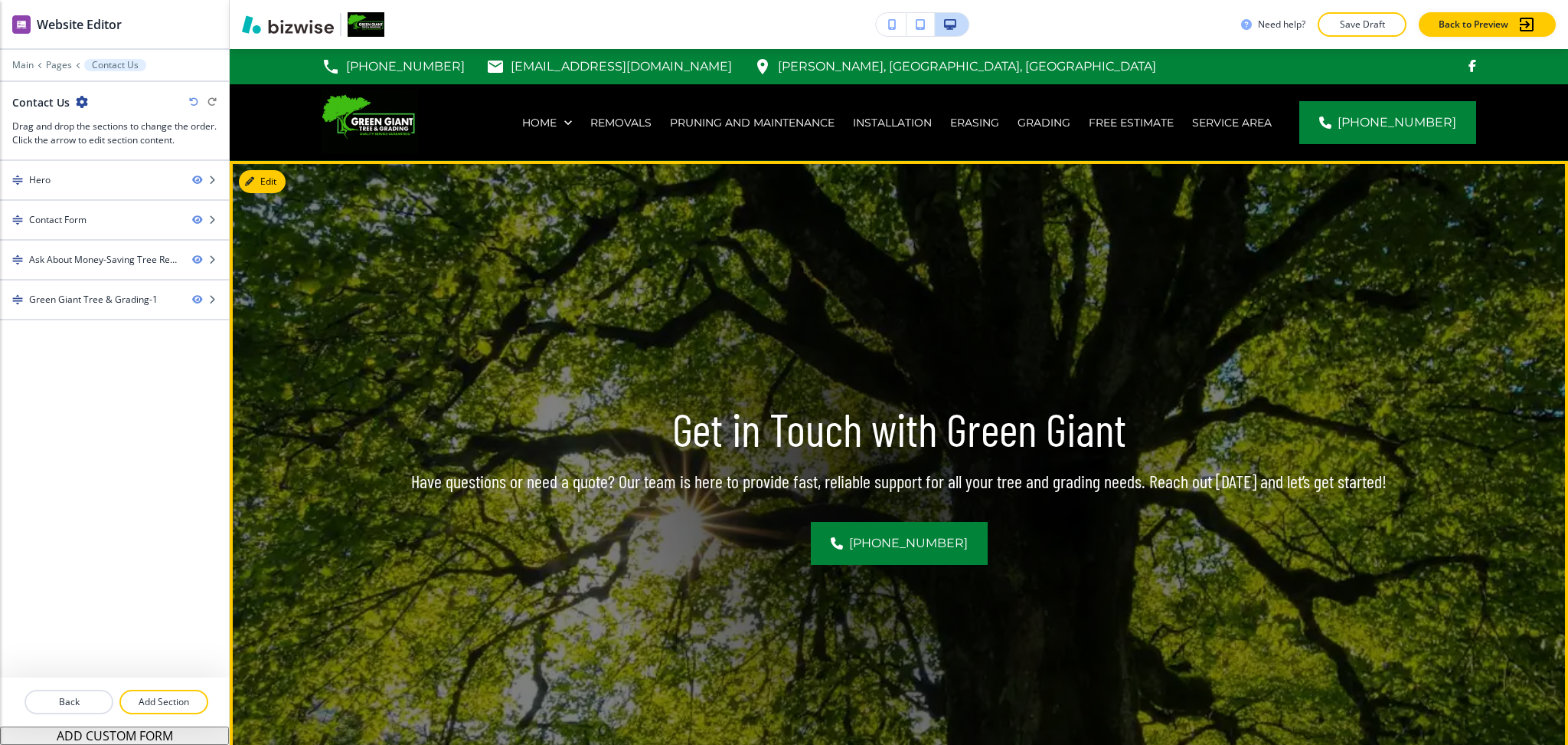
click at [264, 178] on button "Edit" at bounding box center [262, 181] width 46 height 23
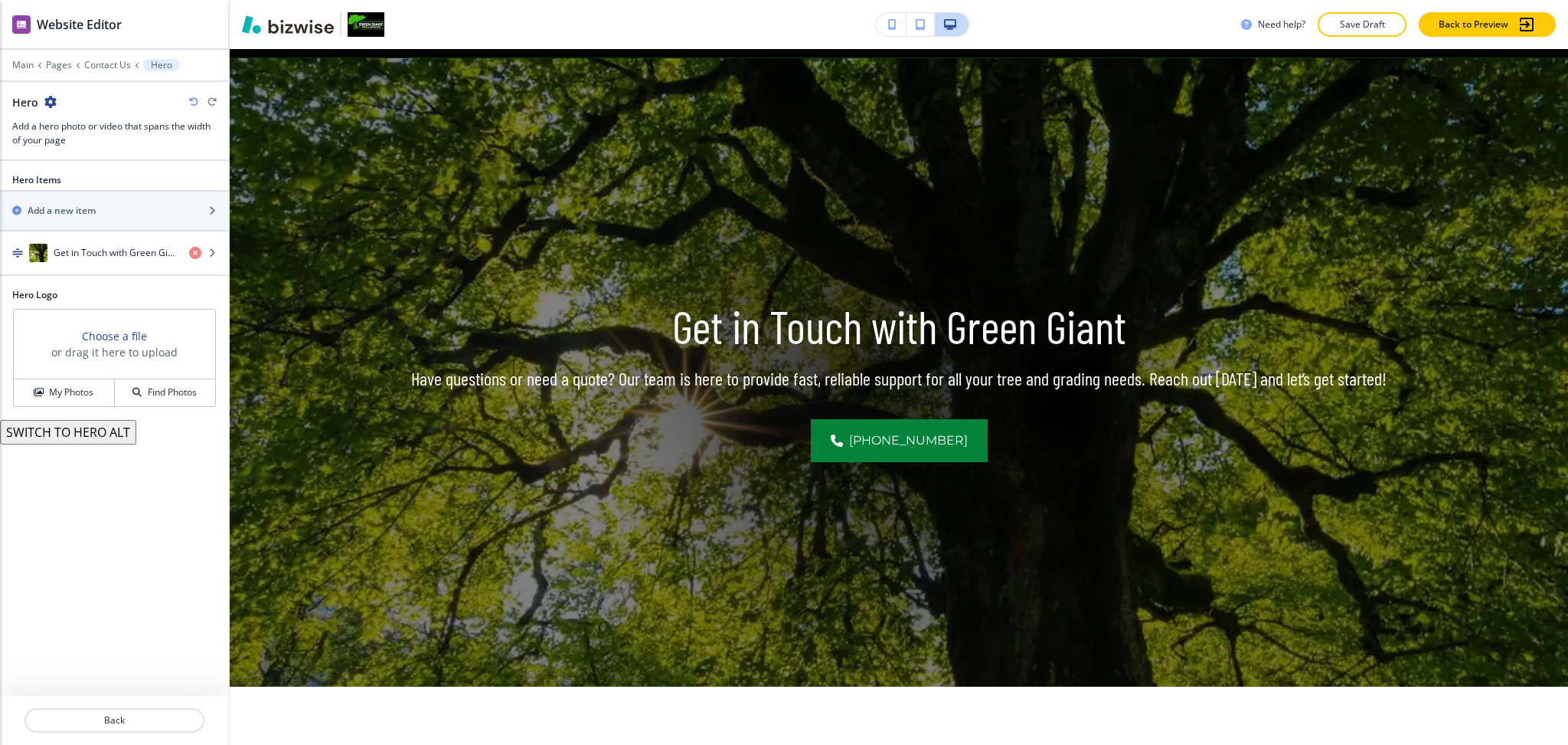
scroll to position [112, 0]
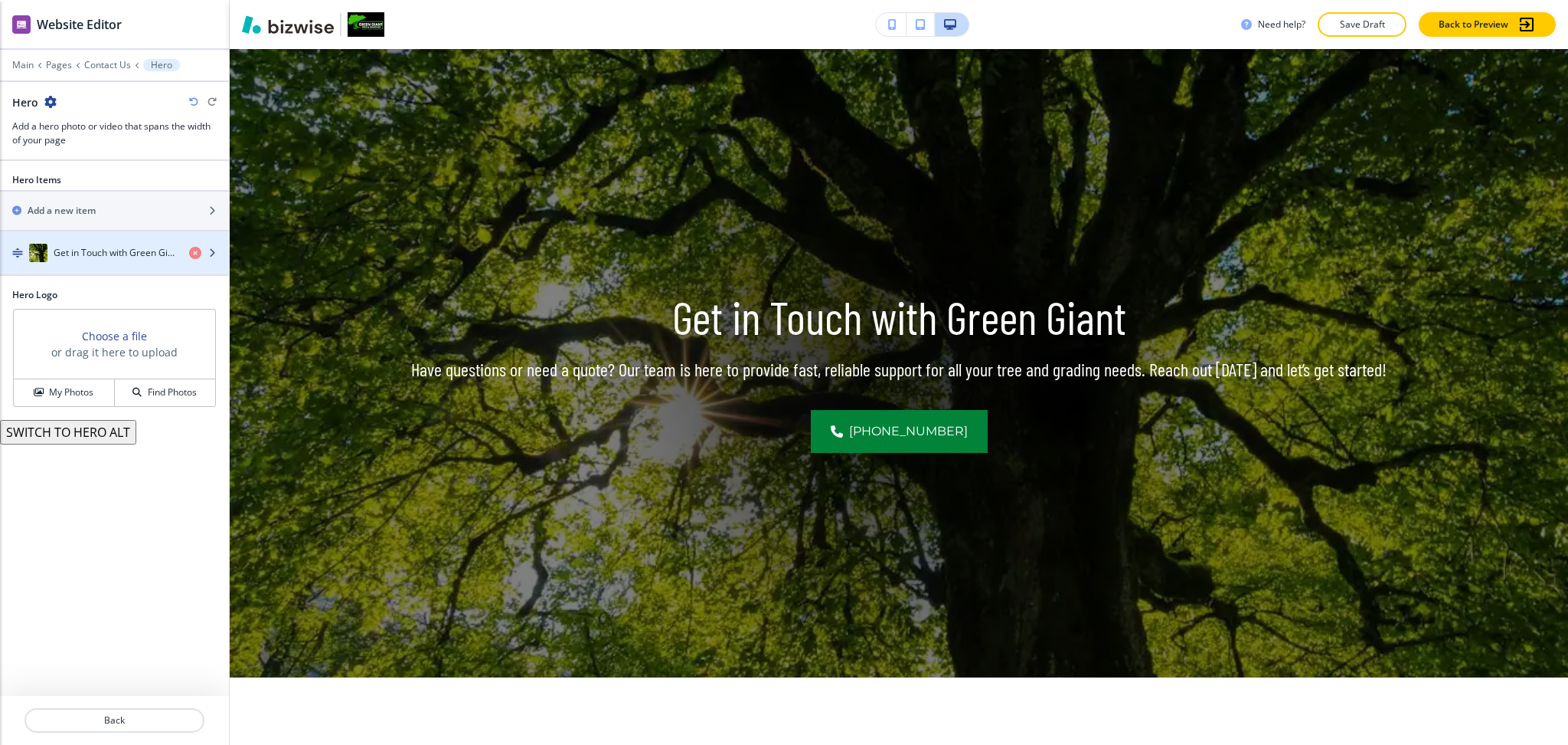
click at [90, 259] on div "Get in Touch with Green Giant" at bounding box center [88, 252] width 177 height 18
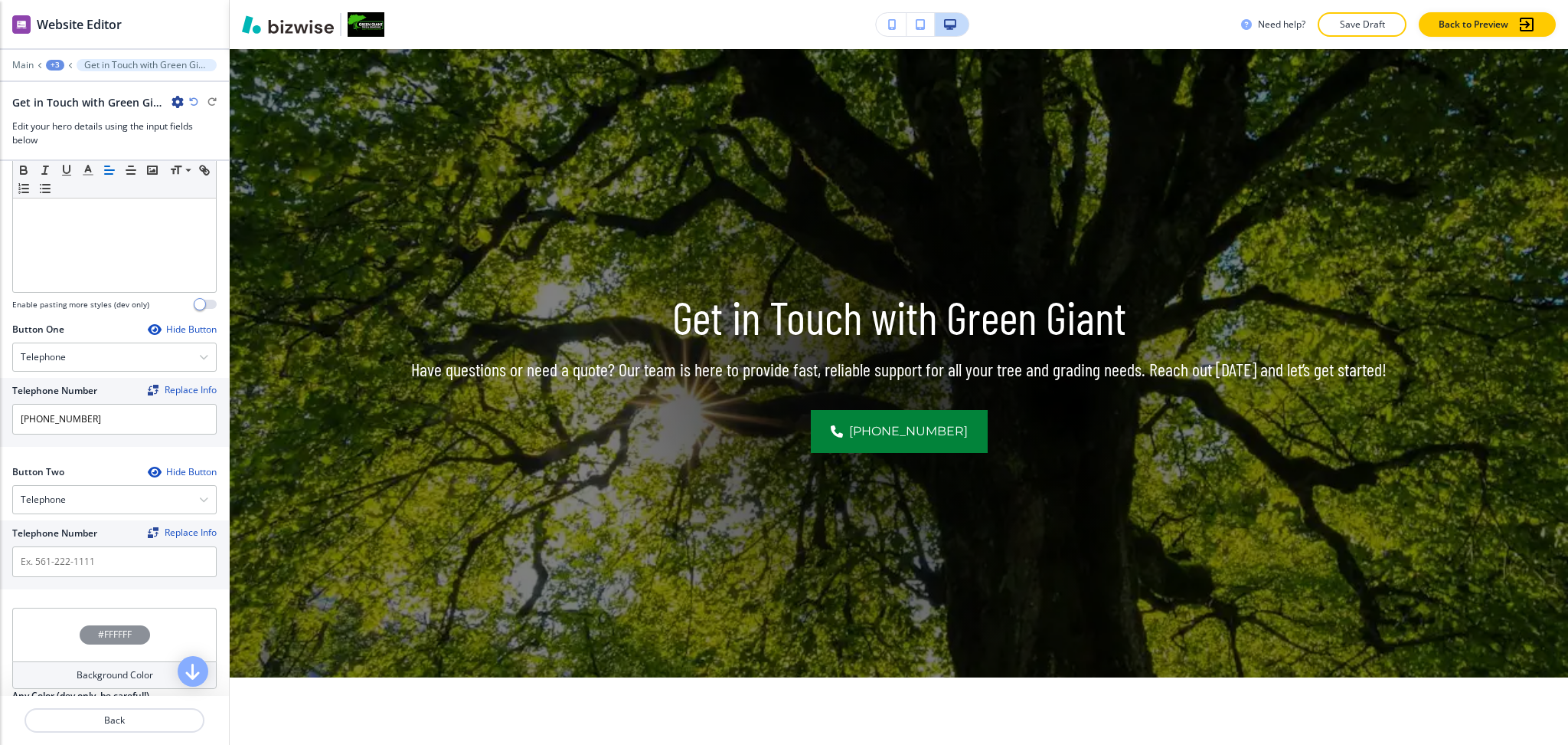
scroll to position [573, 0]
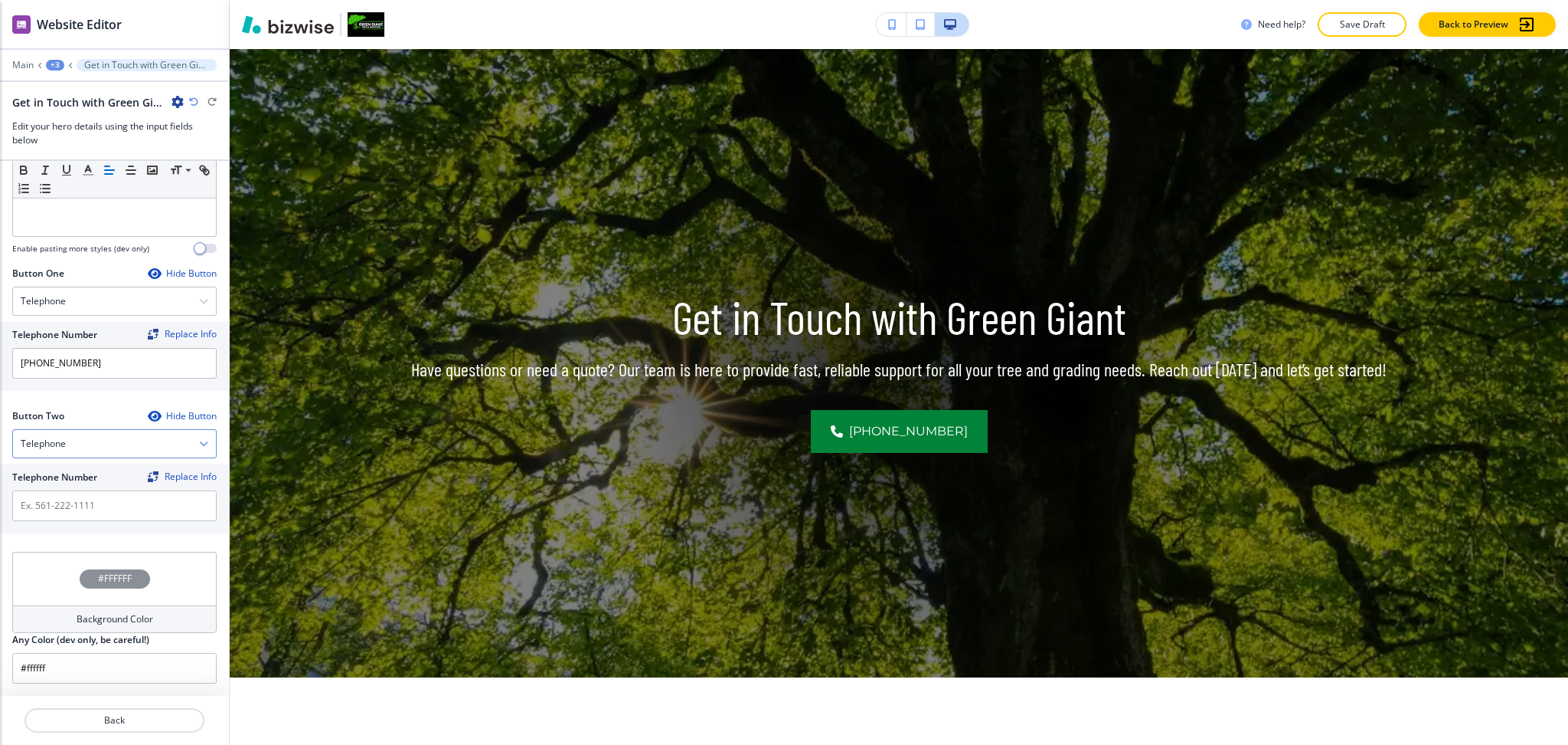
click at [72, 449] on div "Telephone" at bounding box center [115, 443] width 203 height 28
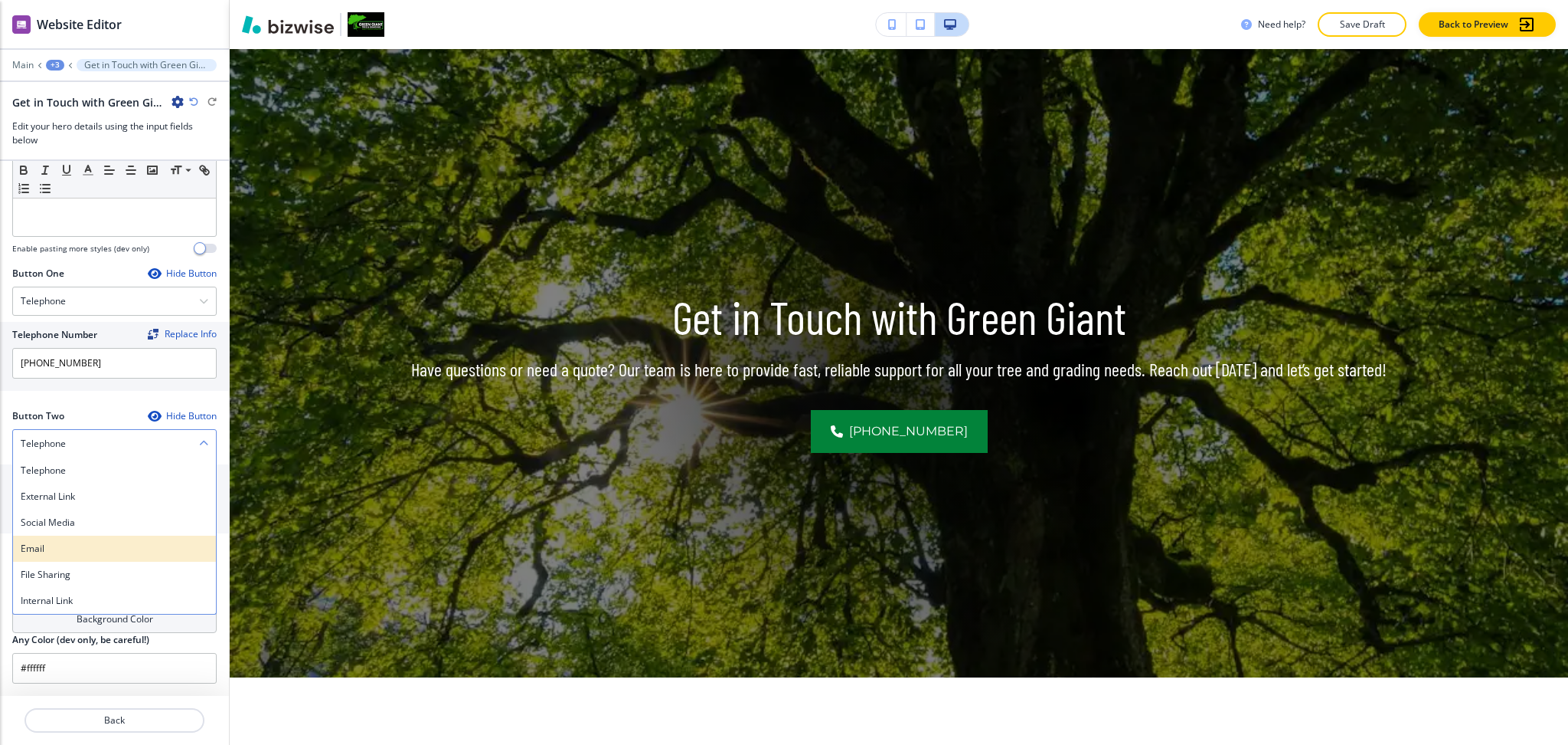
click at [41, 554] on h4 "Email" at bounding box center [114, 548] width 188 height 13
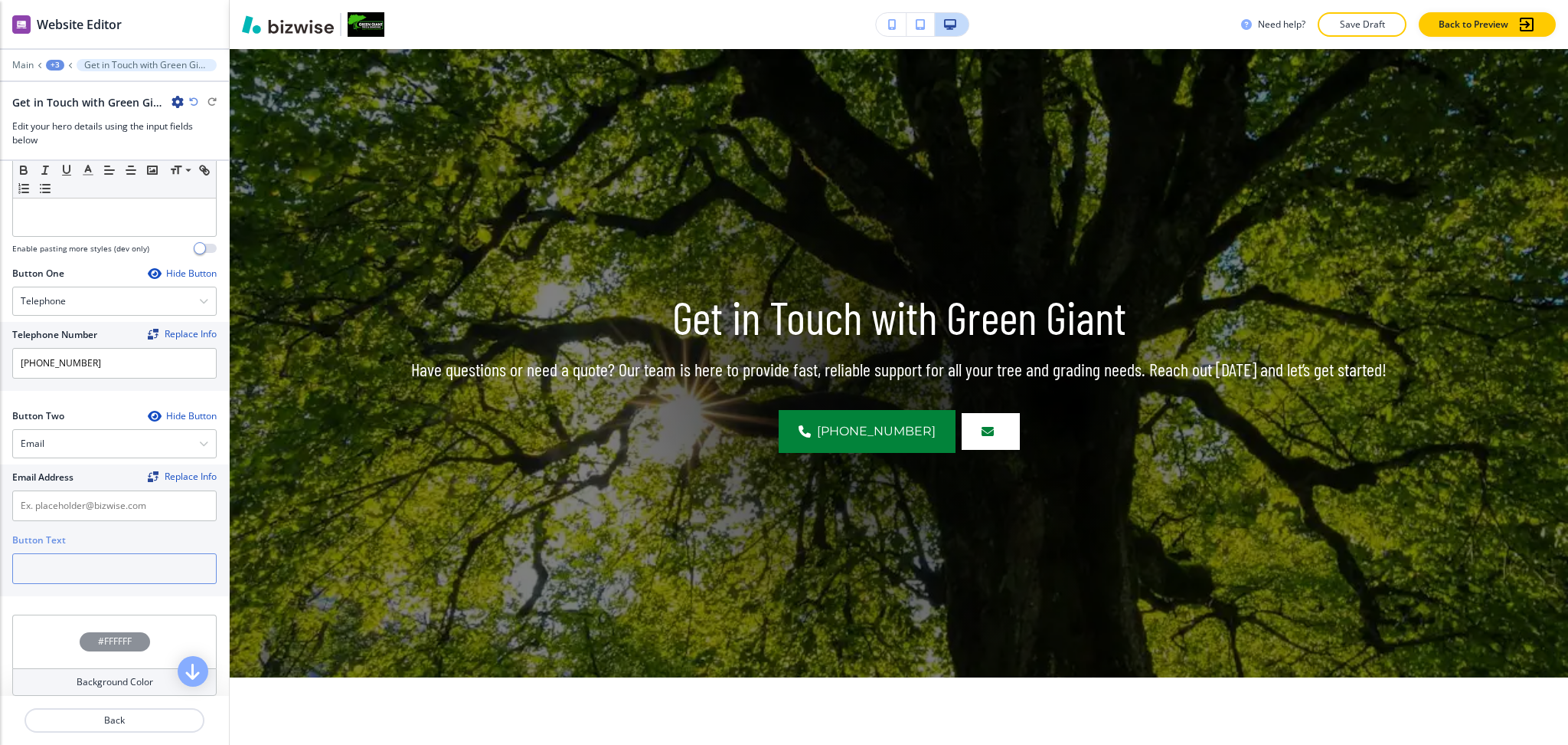
click at [78, 561] on input "text" at bounding box center [114, 568] width 204 height 31
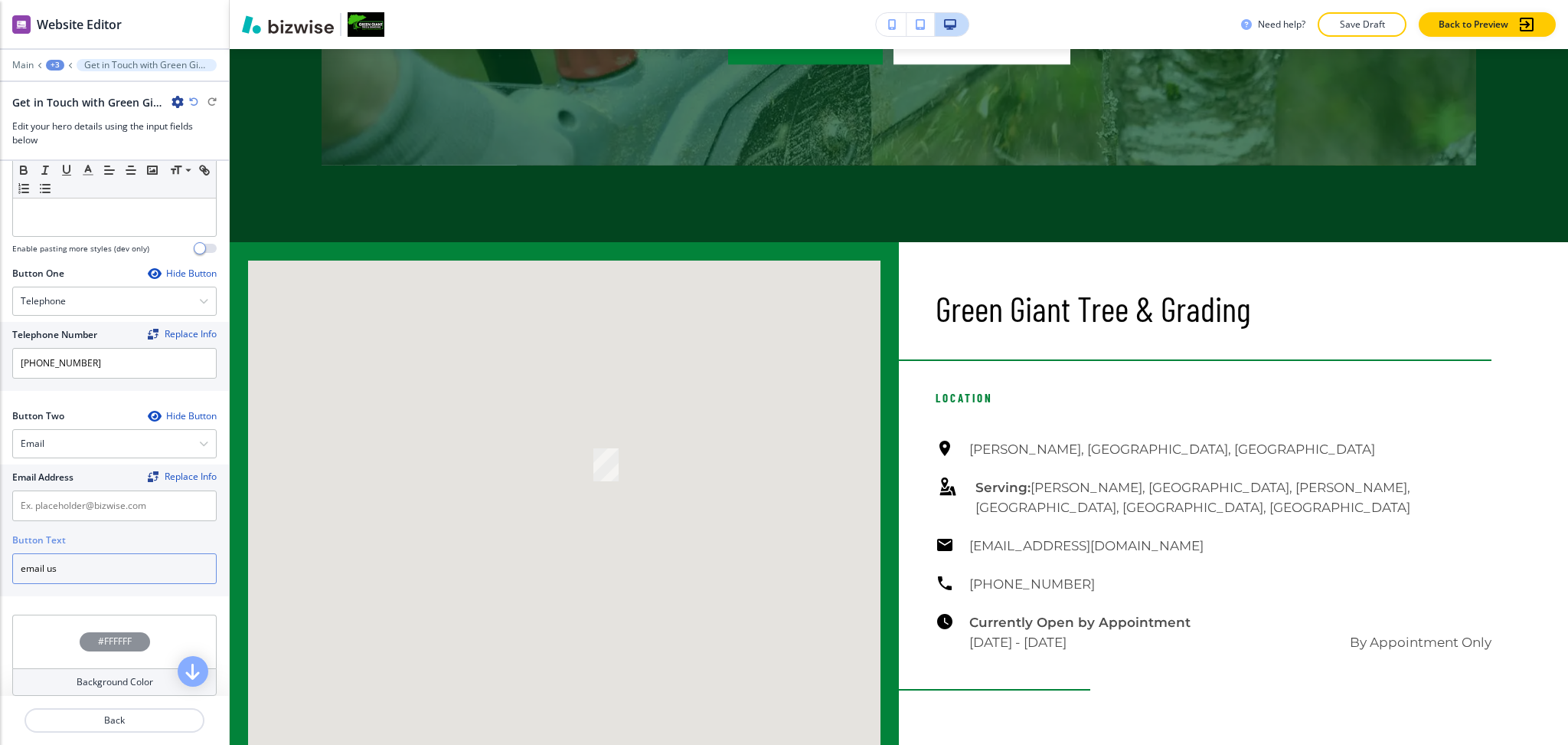
scroll to position [2180, 0]
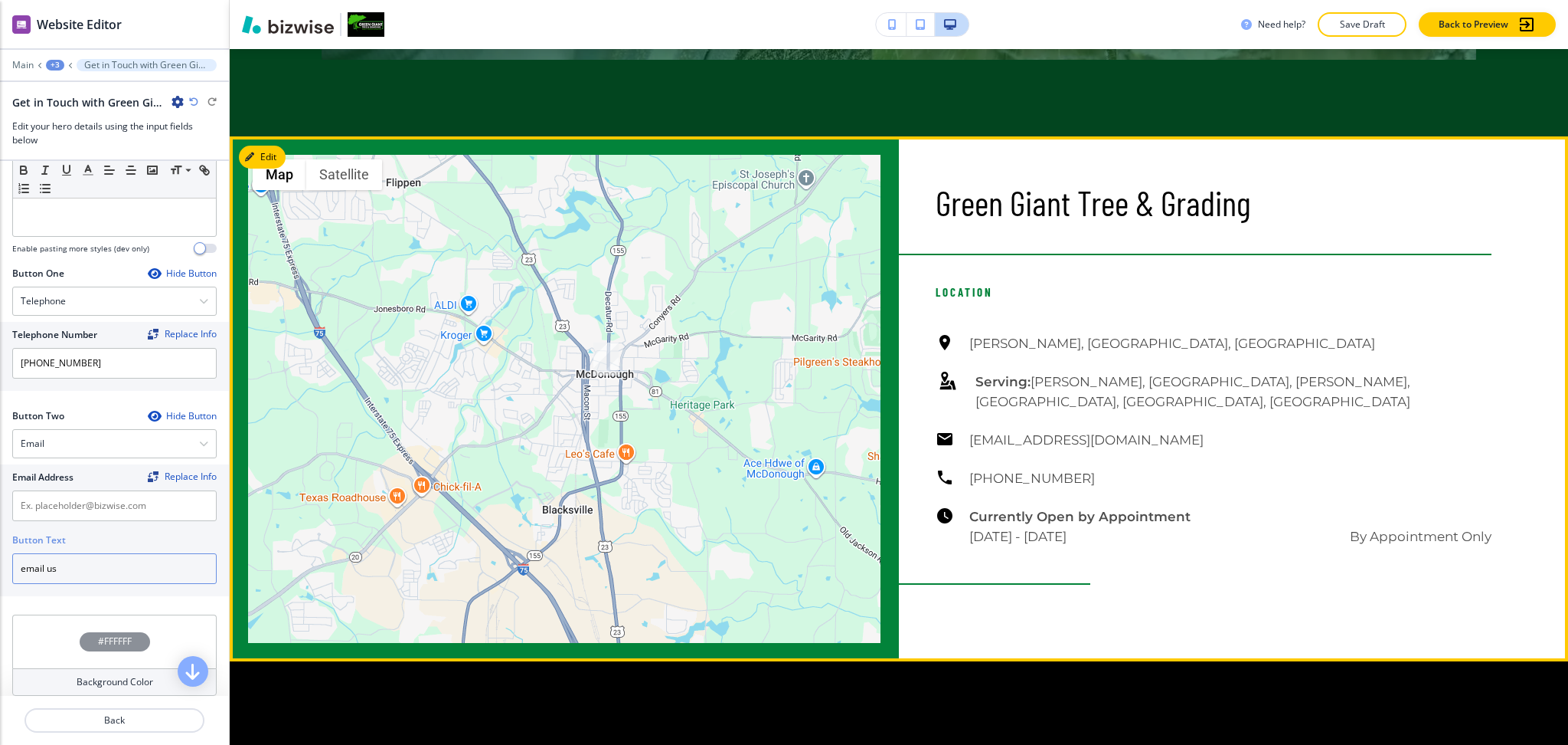
type input "email us"
drag, startPoint x: 1154, startPoint y: 421, endPoint x: 715, endPoint y: 437, distance: 439.3
click at [960, 419] on div "[PERSON_NAME], [GEOGRAPHIC_DATA], [GEOGRAPHIC_DATA] Serving: [PERSON_NAME], [GE…" at bounding box center [1214, 440] width 556 height 213
copy h6 "[EMAIL_ADDRESS][DOMAIN_NAME]"
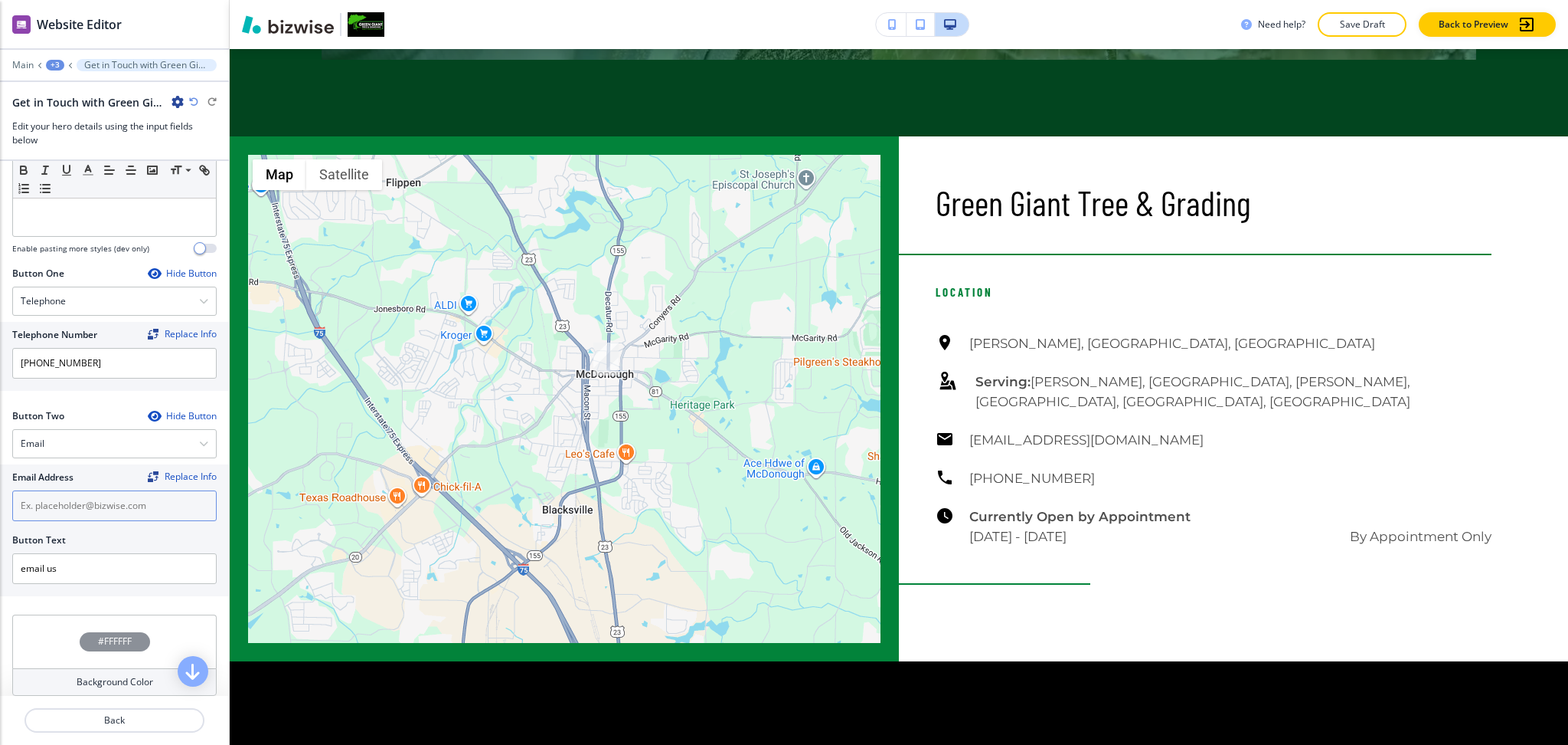
click at [76, 506] on input "text" at bounding box center [114, 505] width 204 height 31
paste input "[EMAIL_ADDRESS][DOMAIN_NAME]"
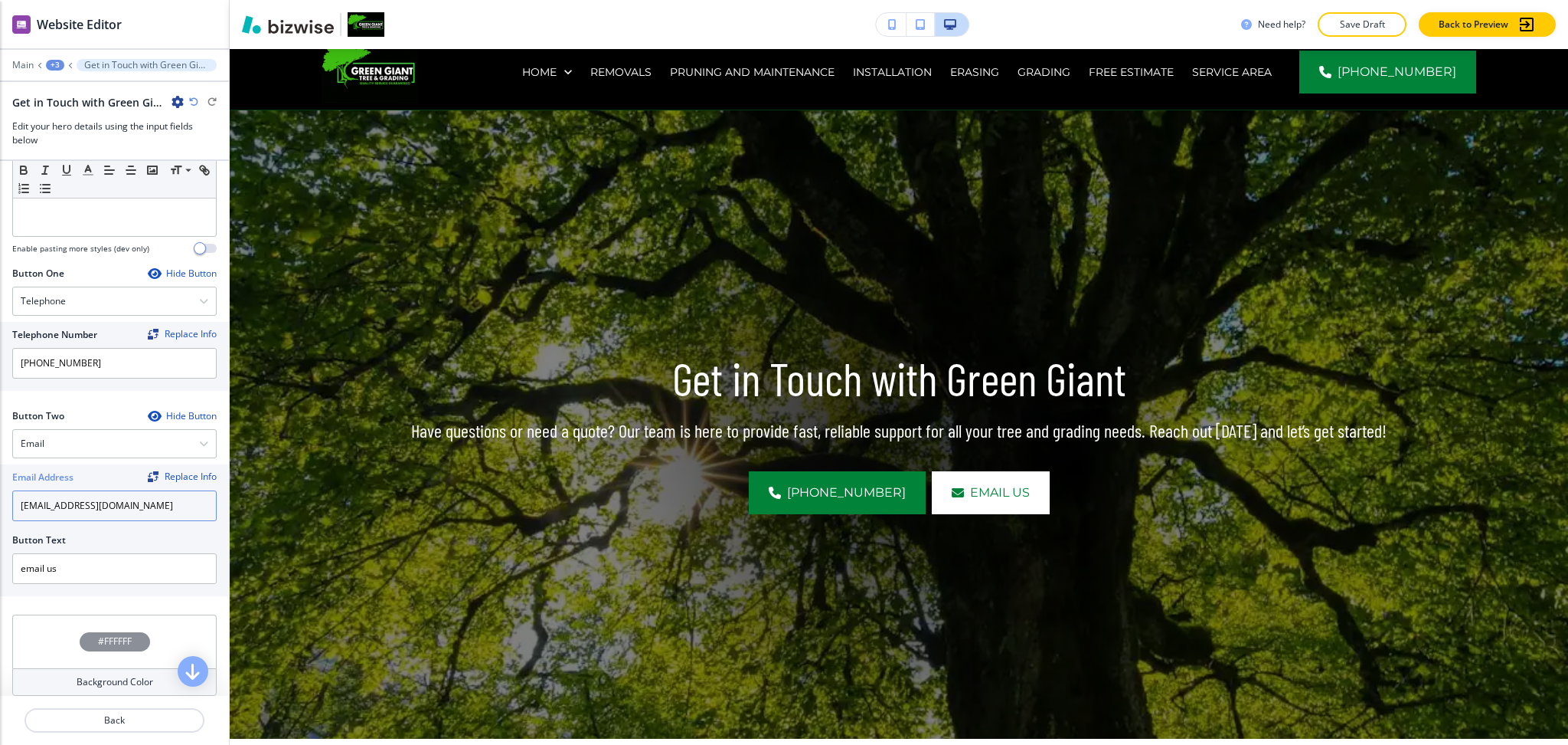
scroll to position [25, 0]
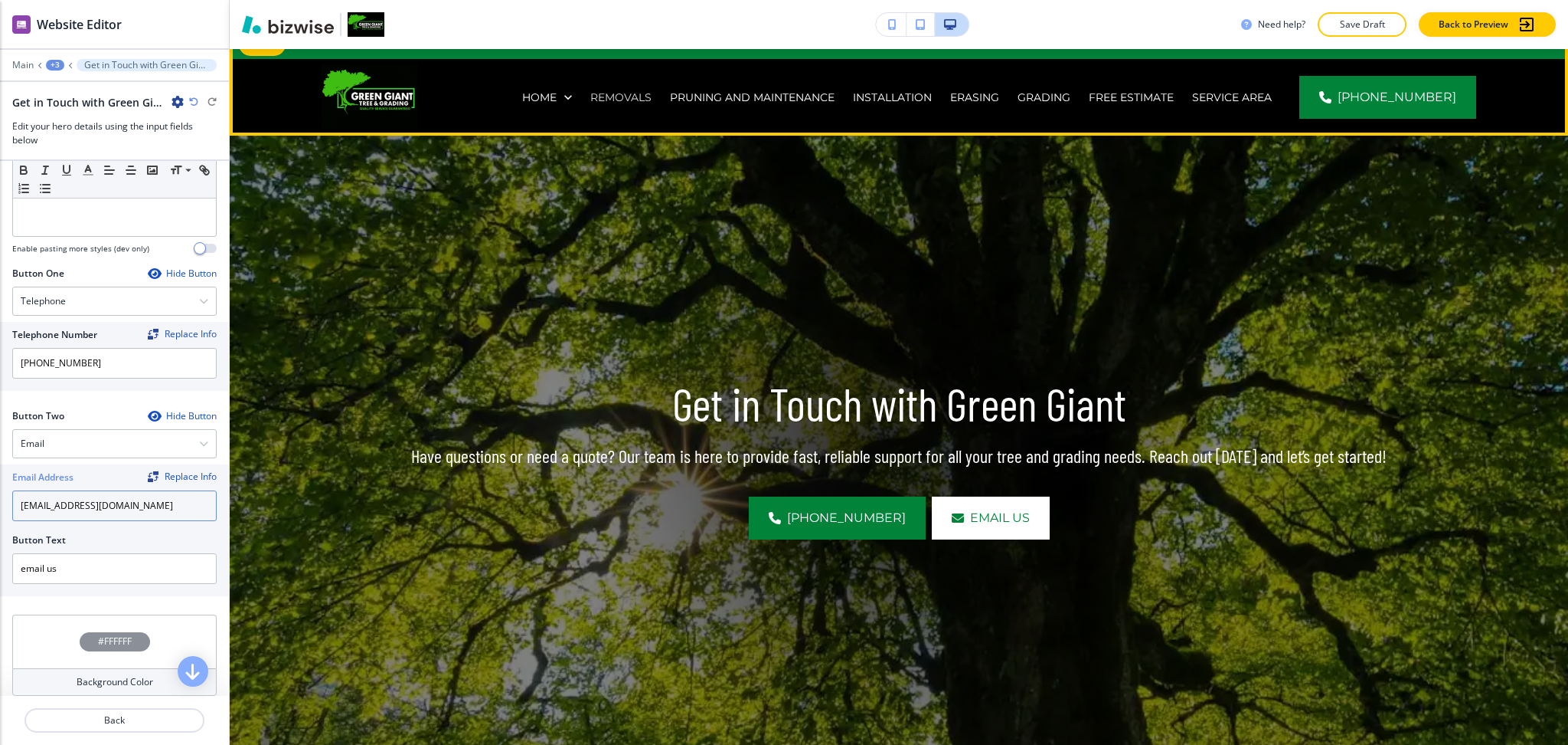
type input "[EMAIL_ADDRESS][DOMAIN_NAME]"
click at [611, 94] on p "Removals" at bounding box center [621, 97] width 61 height 15
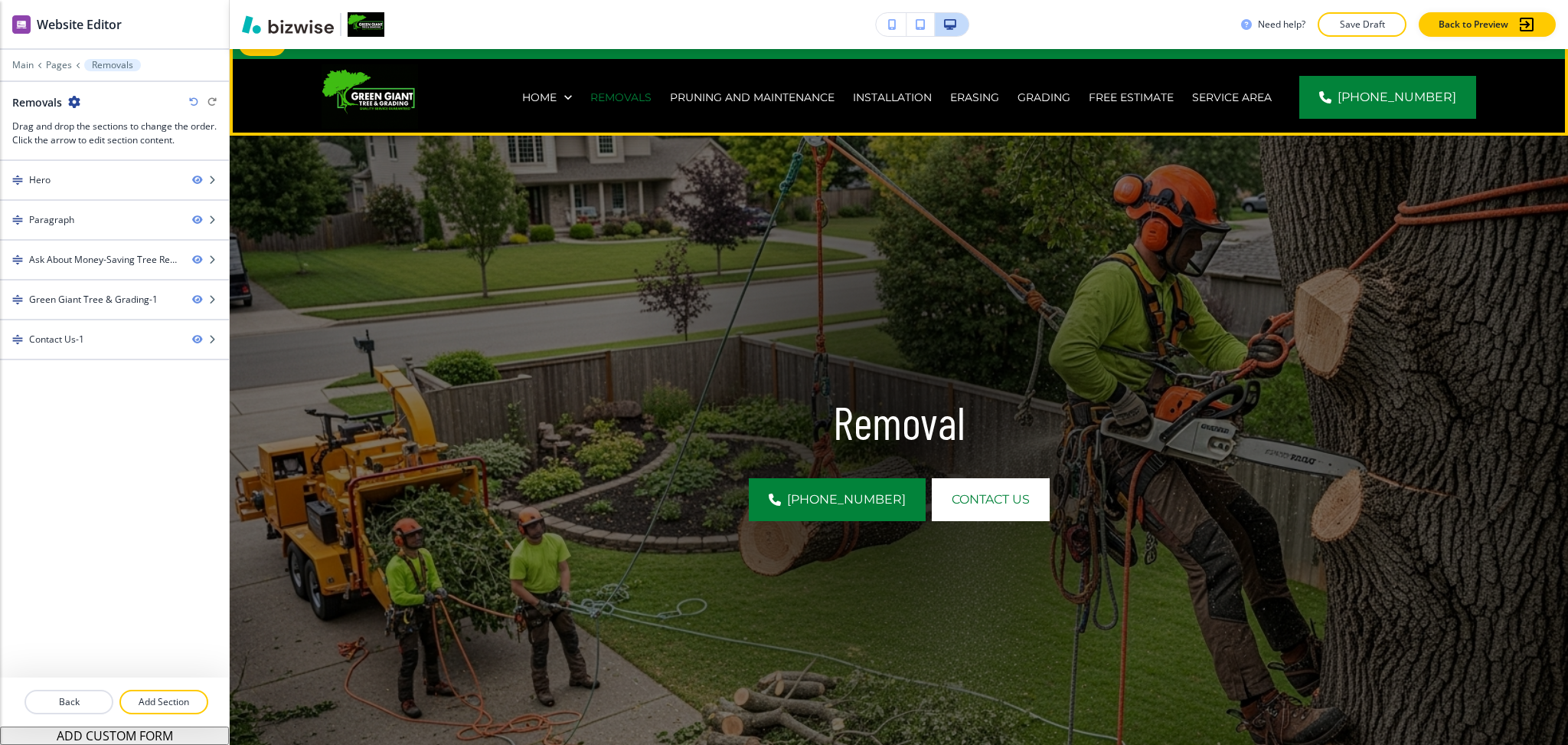
scroll to position [0, 0]
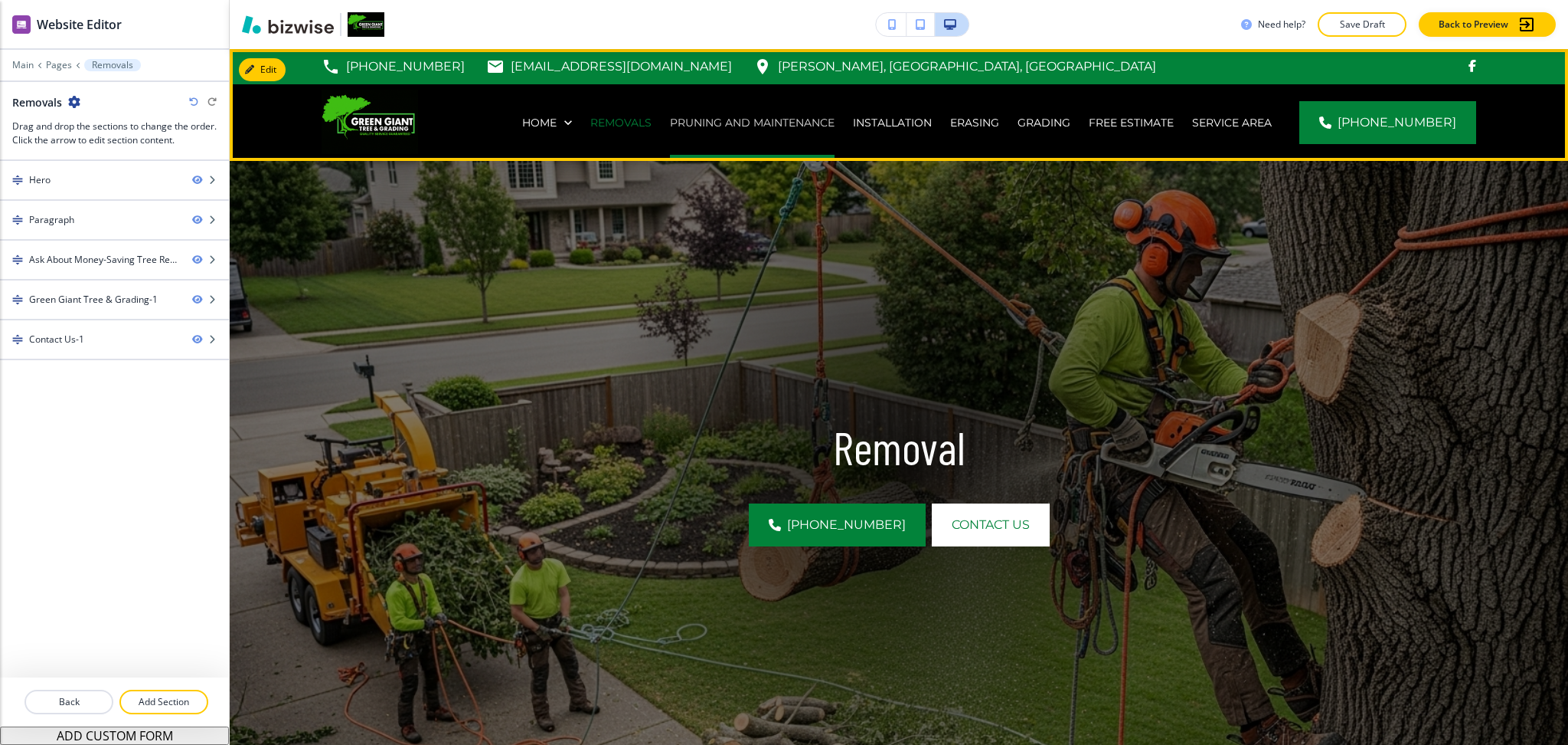
click at [726, 122] on p "Pruning and Maintenance" at bounding box center [752, 122] width 165 height 15
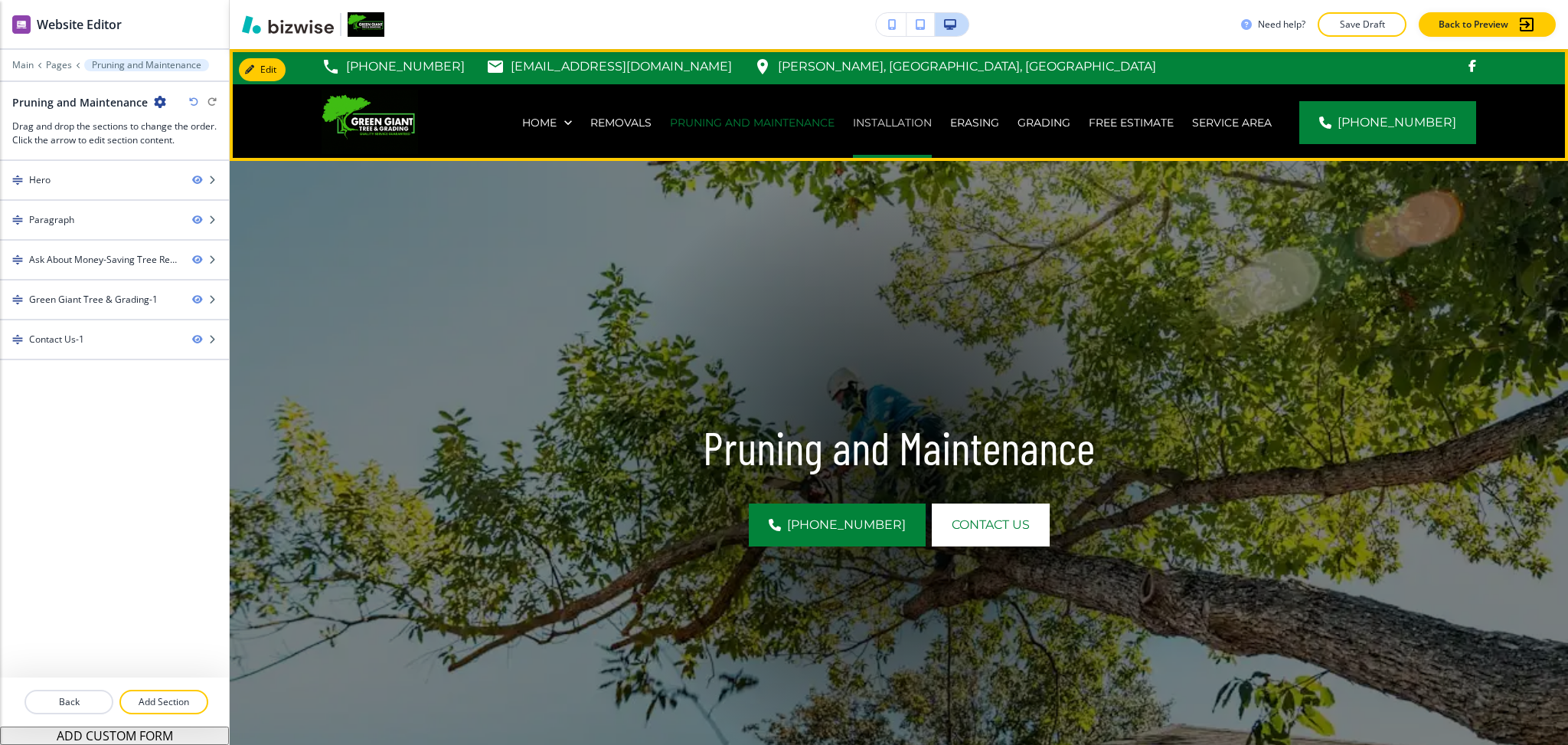
click at [910, 122] on p "Installation" at bounding box center [893, 122] width 79 height 15
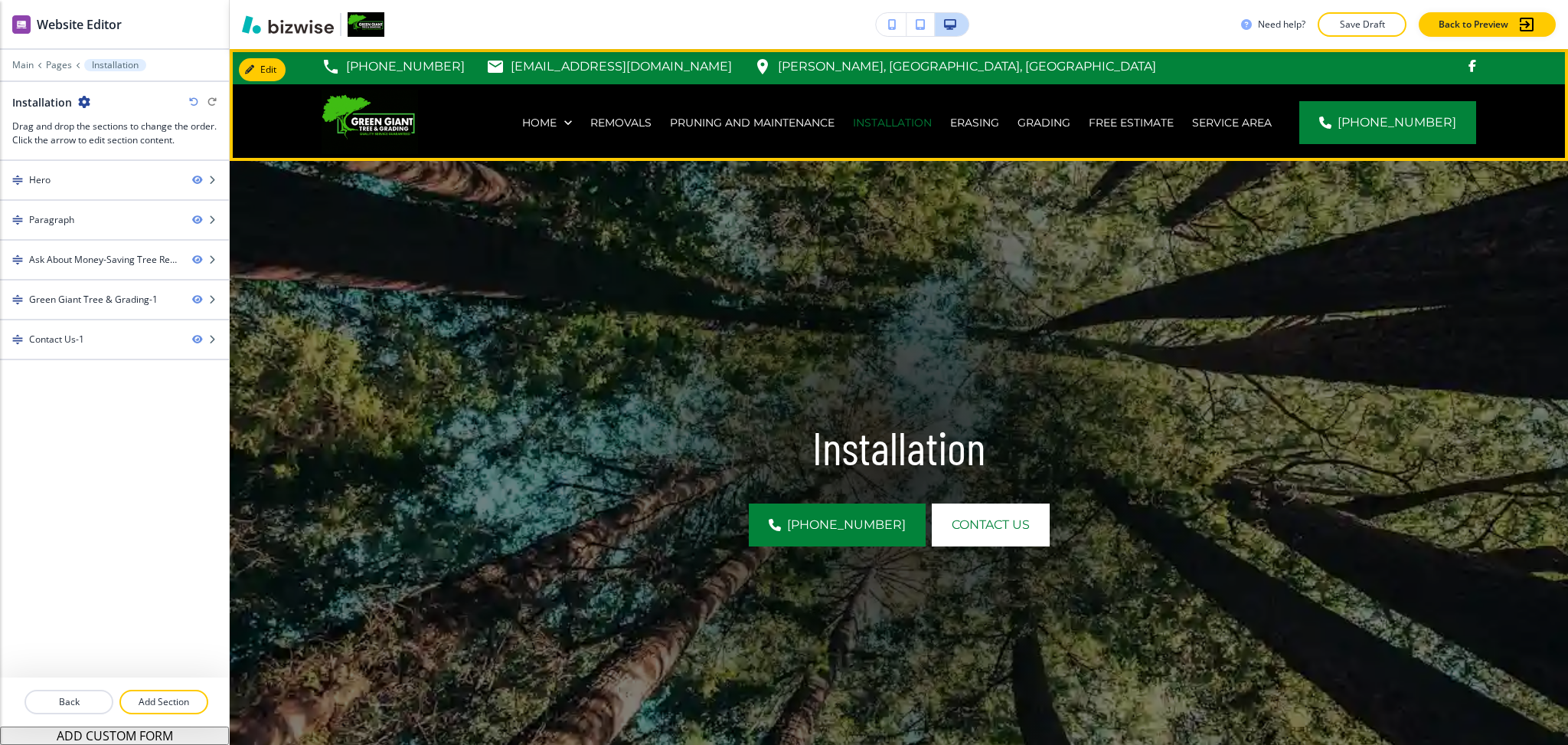
click at [1022, 136] on div "Grading" at bounding box center [1044, 122] width 71 height 76
click at [998, 122] on p "Erasing" at bounding box center [975, 122] width 49 height 15
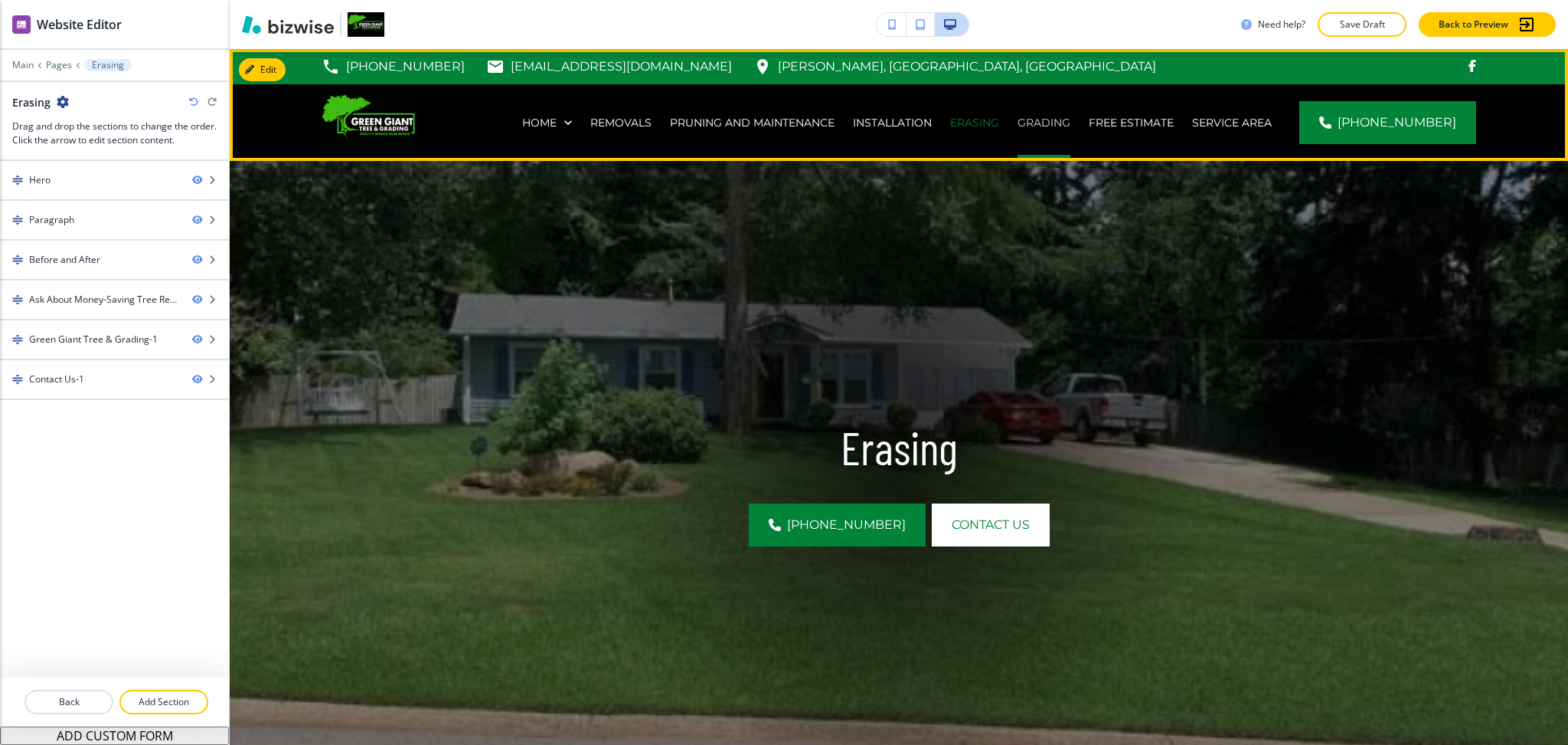
click at [1063, 126] on p "Grading" at bounding box center [1044, 122] width 53 height 15
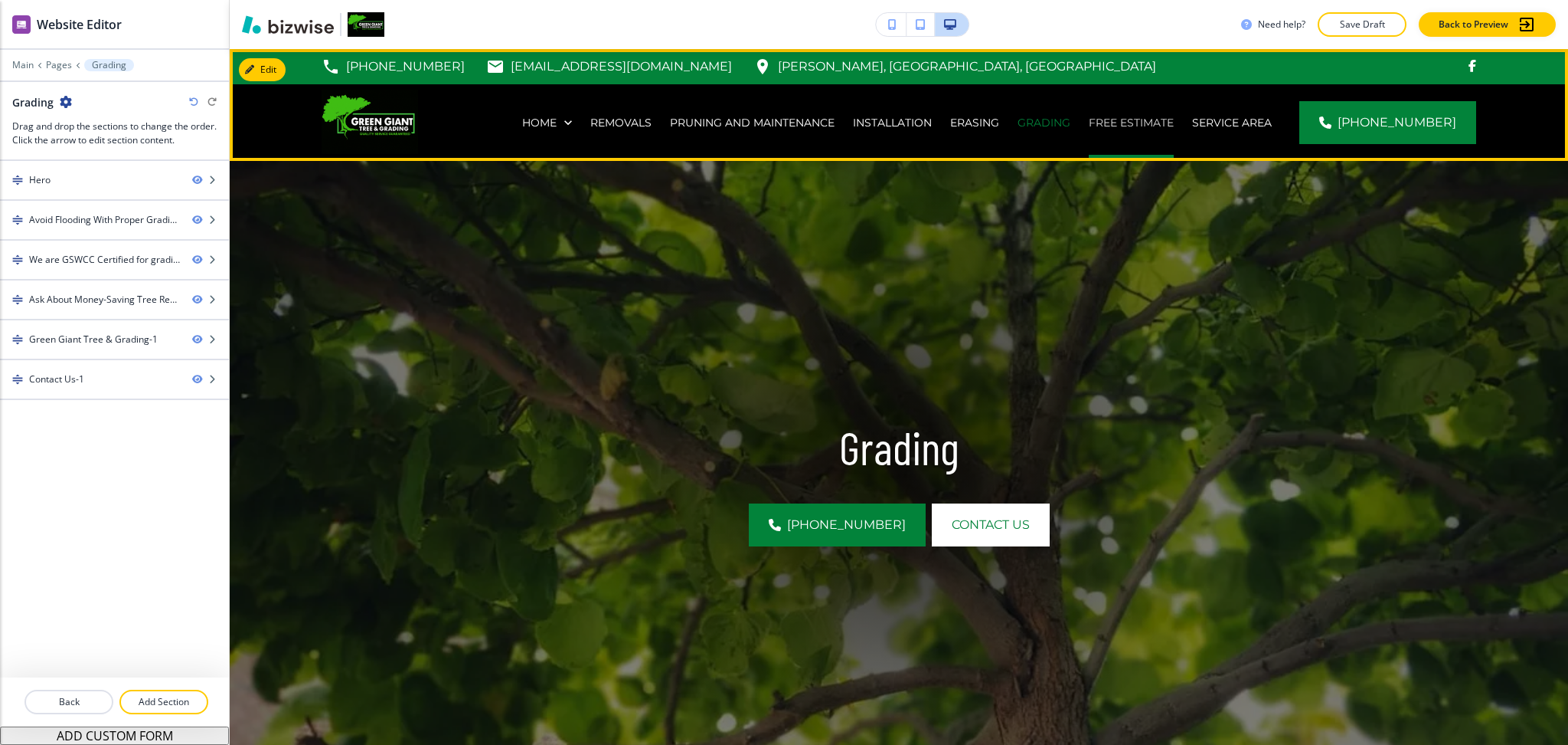
click at [1119, 125] on p "Free Estimate" at bounding box center [1131, 122] width 85 height 15
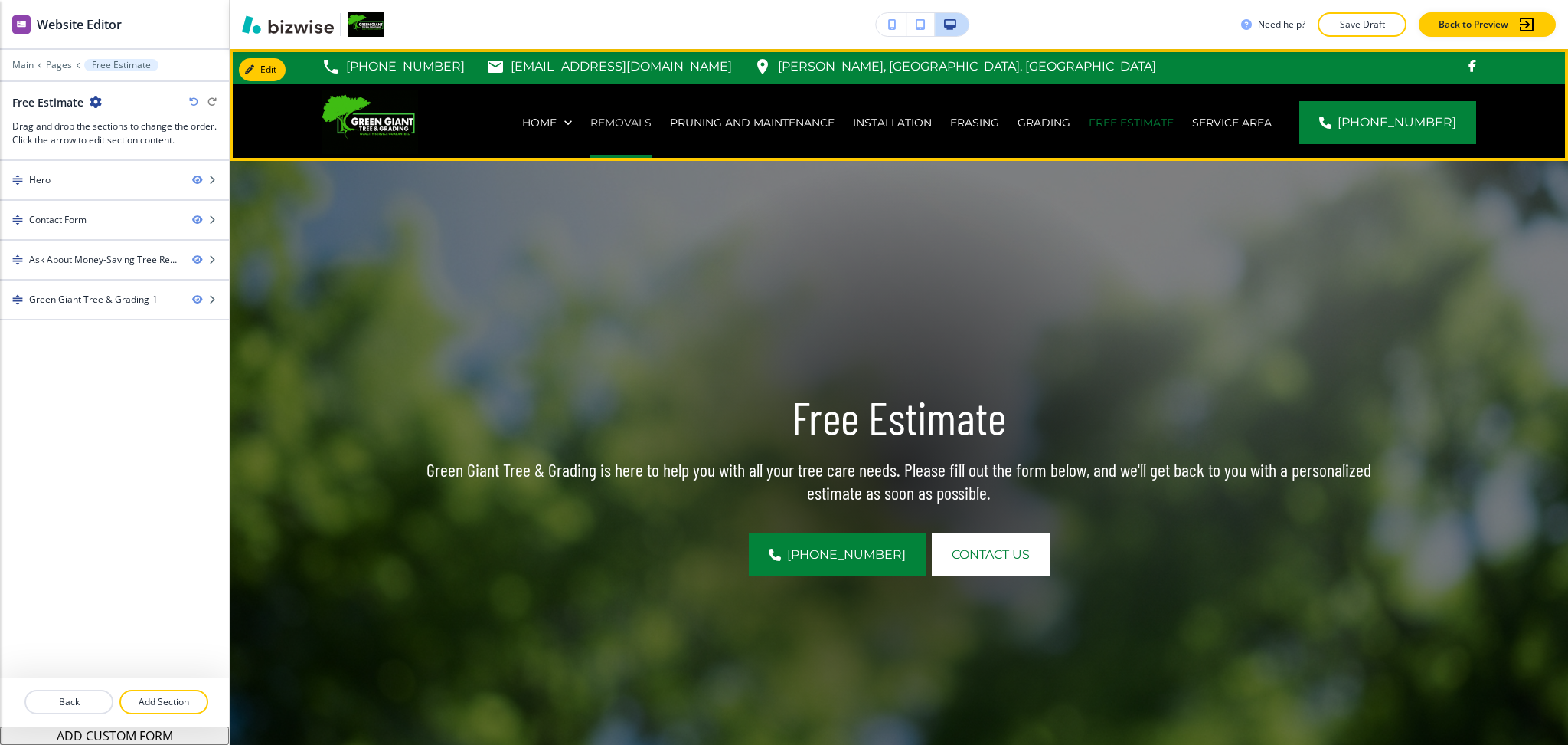
click at [652, 122] on p "Removals" at bounding box center [621, 122] width 61 height 15
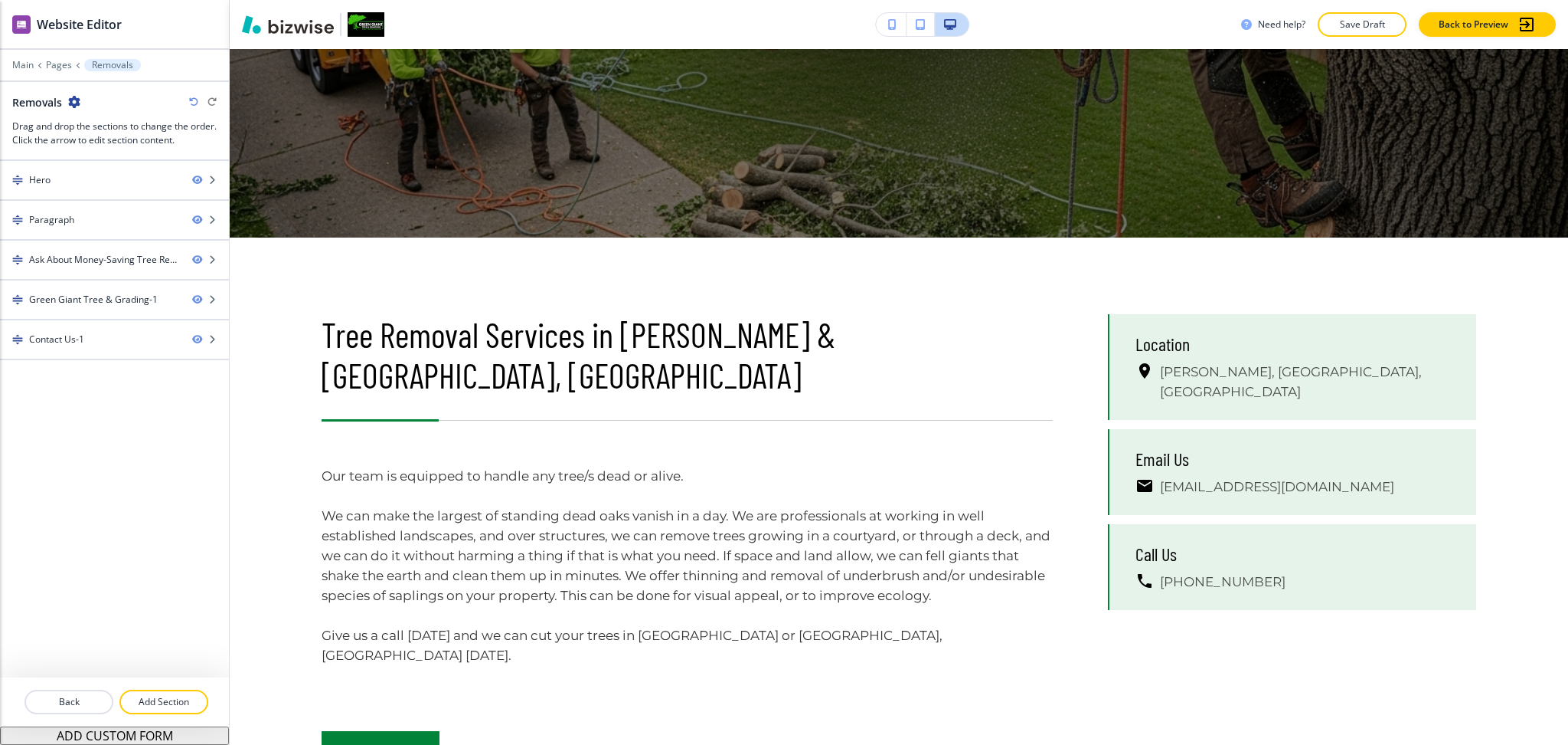
scroll to position [560, 0]
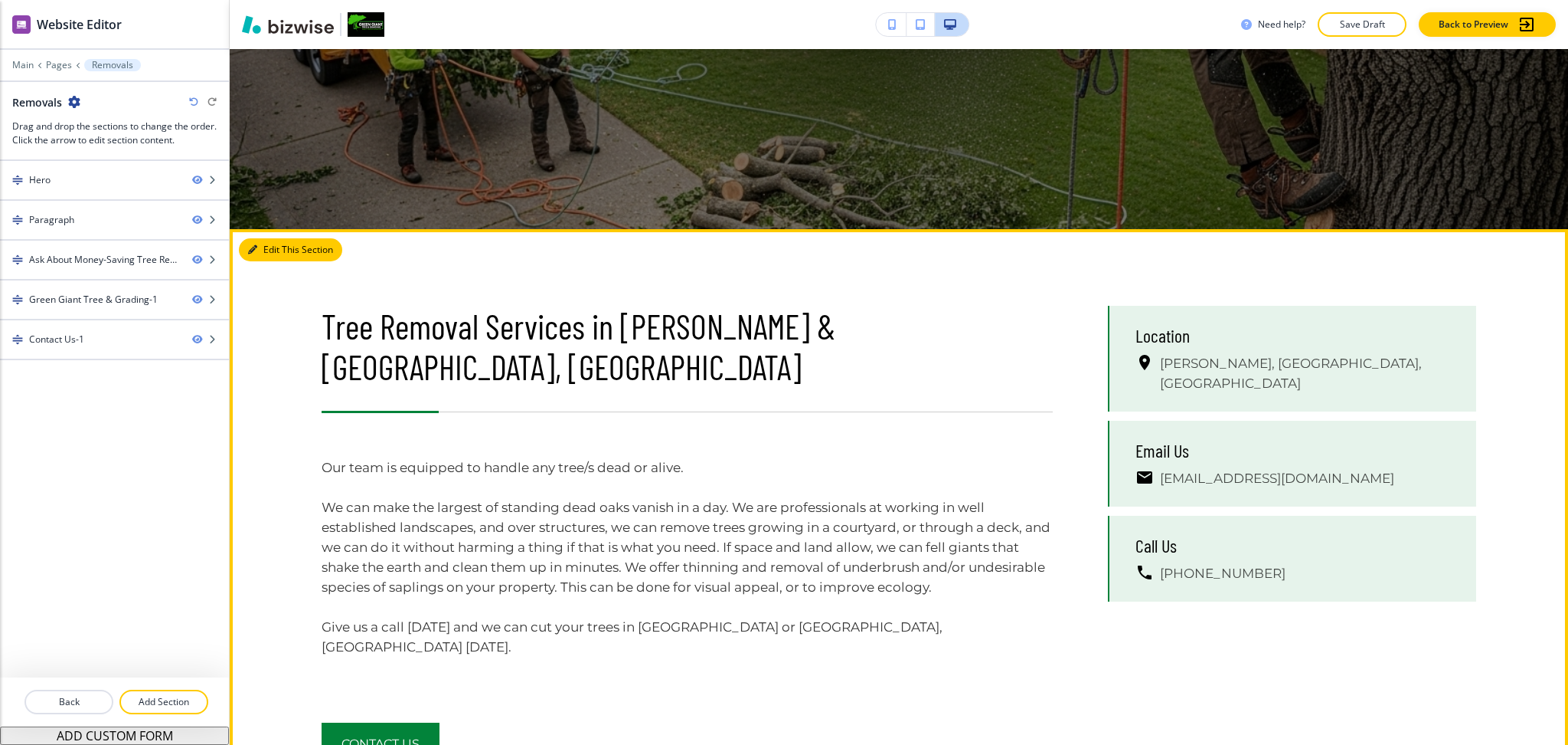
click at [277, 243] on button "Edit This Section" at bounding box center [290, 249] width 103 height 23
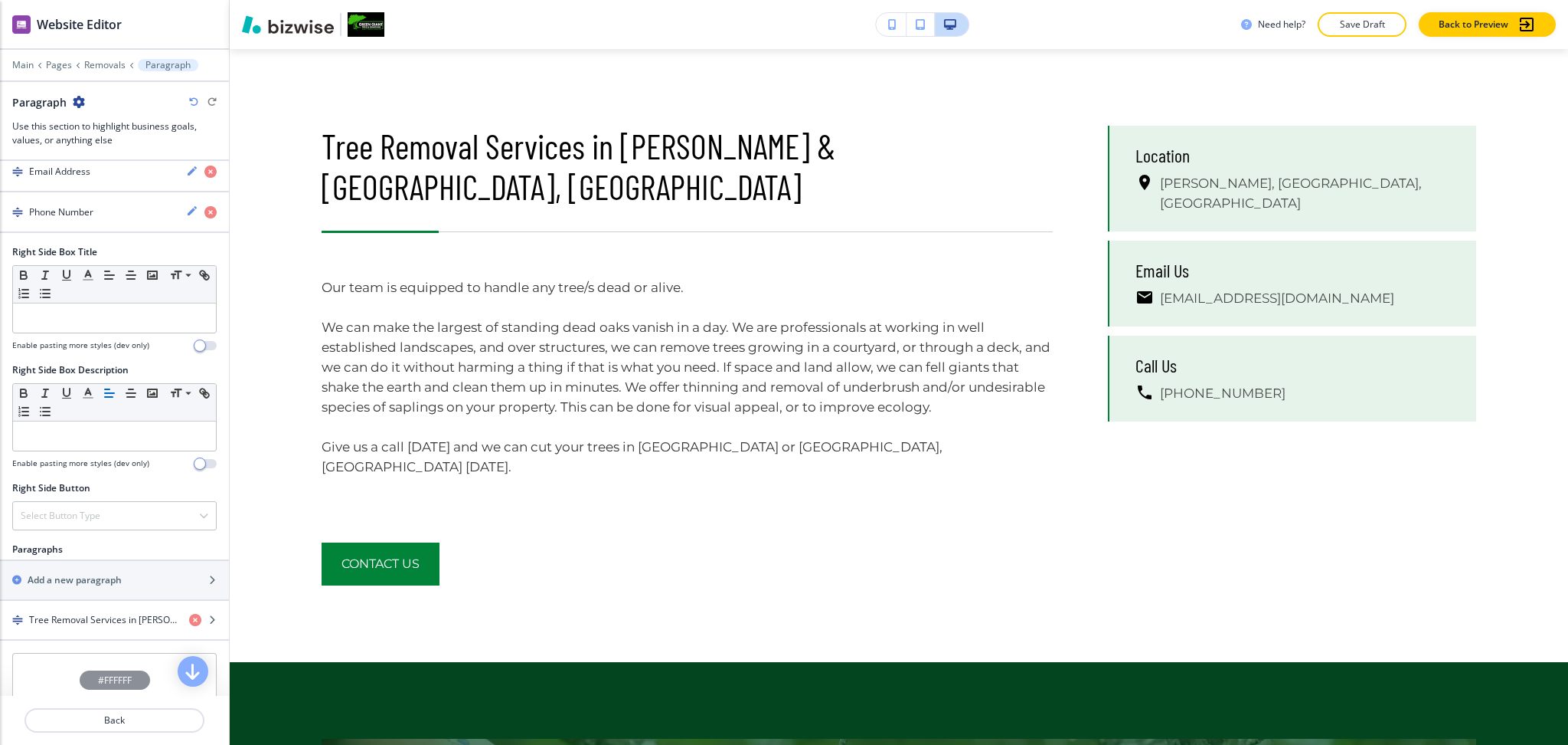
scroll to position [871, 0]
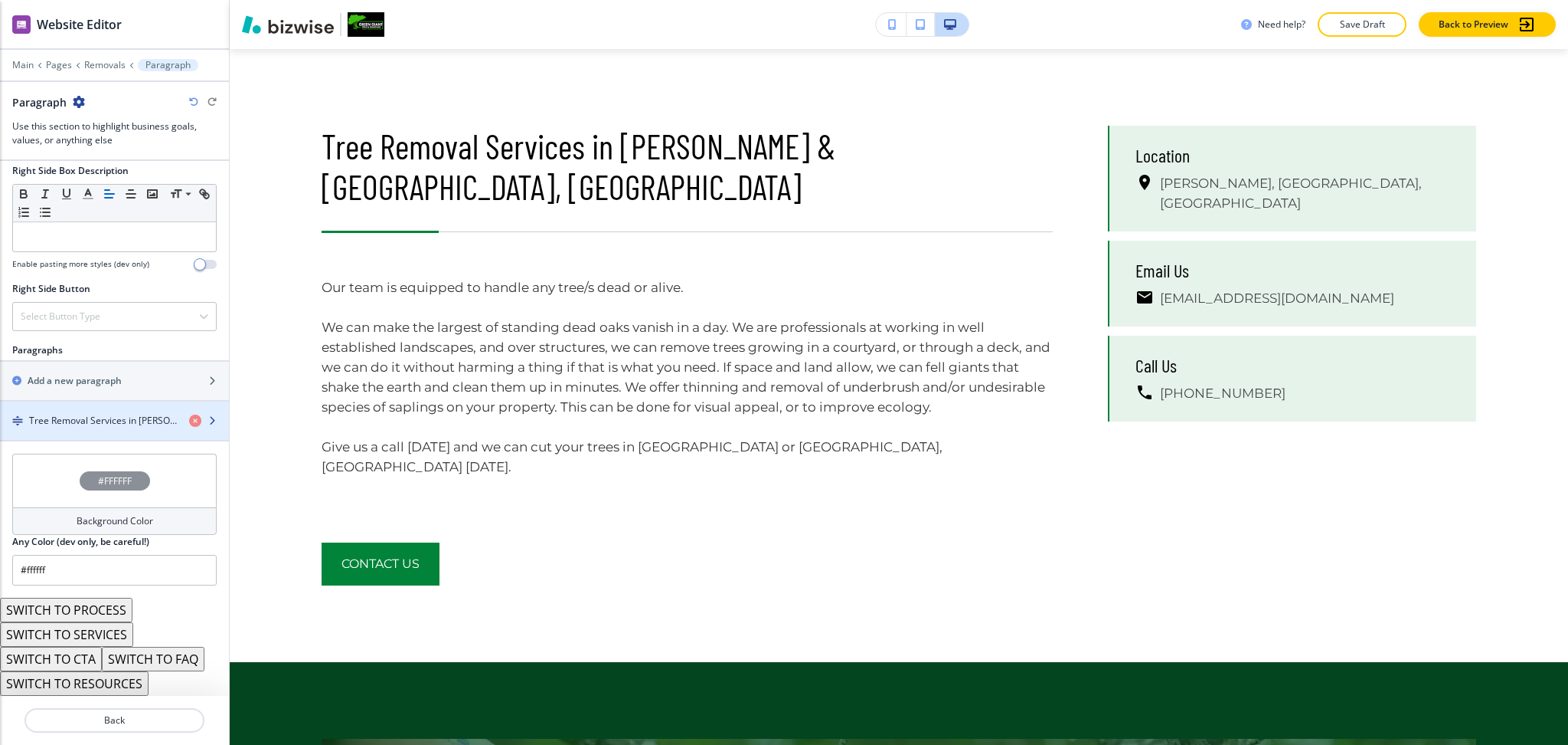
click at [130, 420] on h4 "Tree Removal Services in [PERSON_NAME] & [GEOGRAPHIC_DATA], [GEOGRAPHIC_DATA]" at bounding box center [103, 420] width 148 height 13
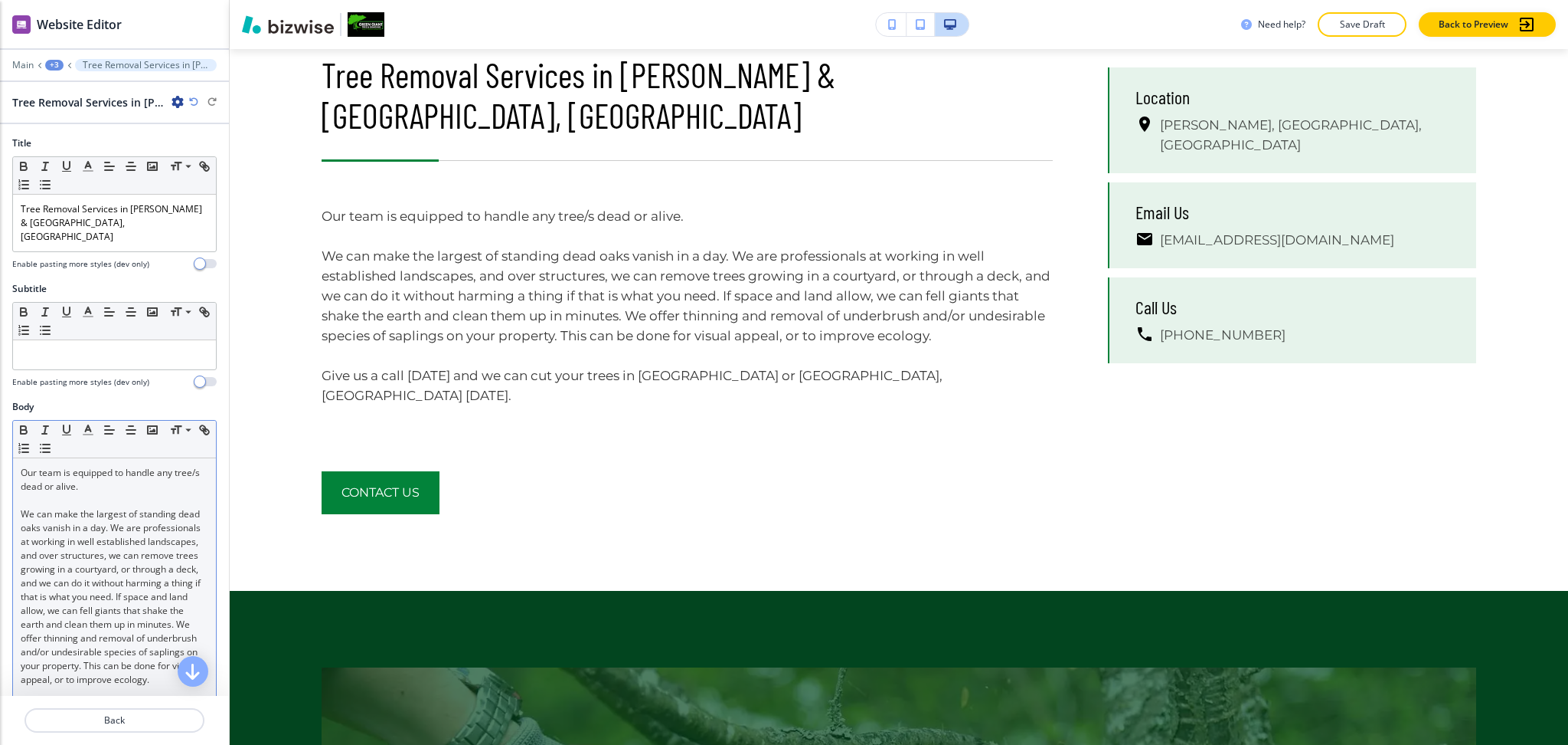
scroll to position [816, 0]
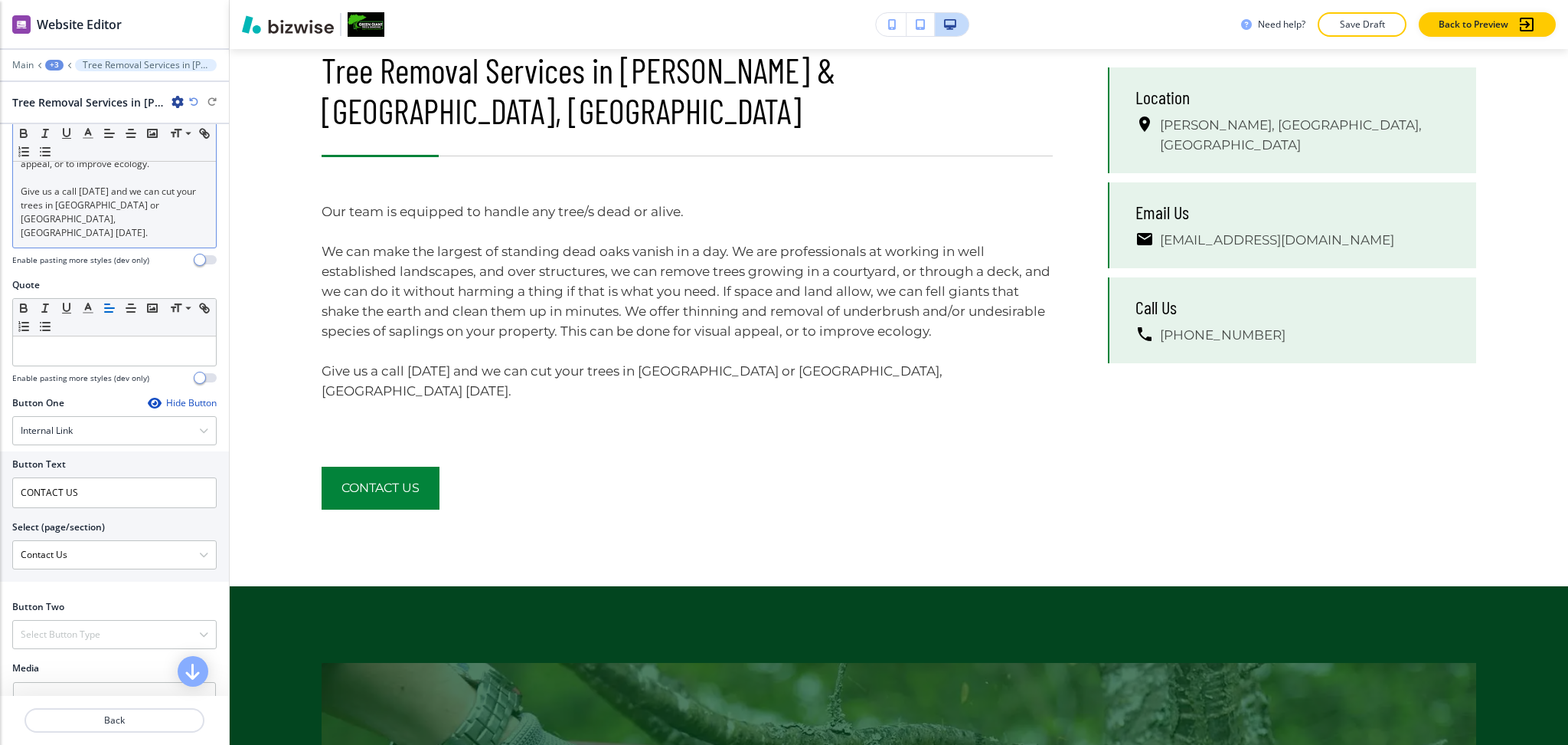
click at [93, 235] on p "Give us a call [DATE] and we can cut your trees in [GEOGRAPHIC_DATA] or [GEOGRA…" at bounding box center [114, 212] width 188 height 55
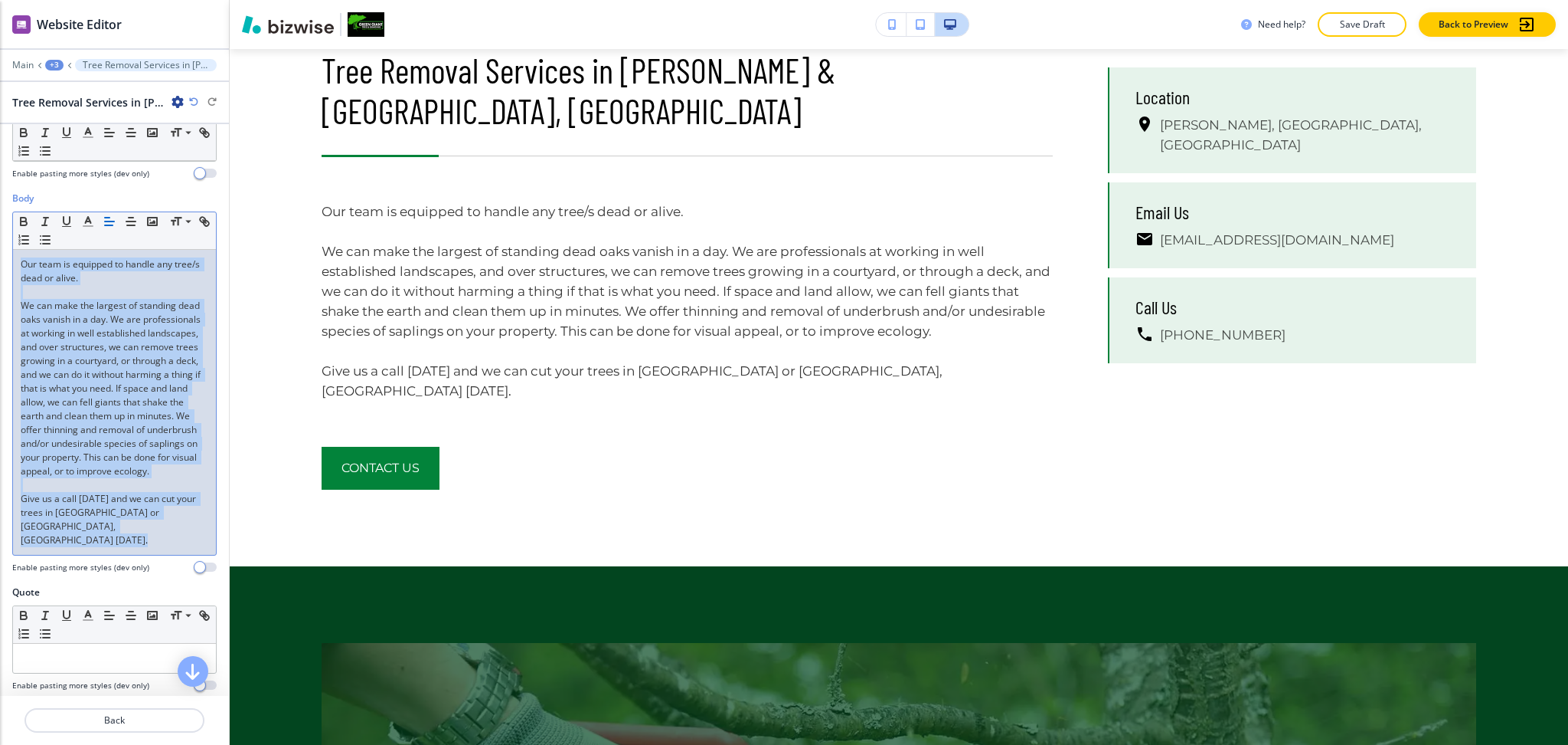
scroll to position [0, 0]
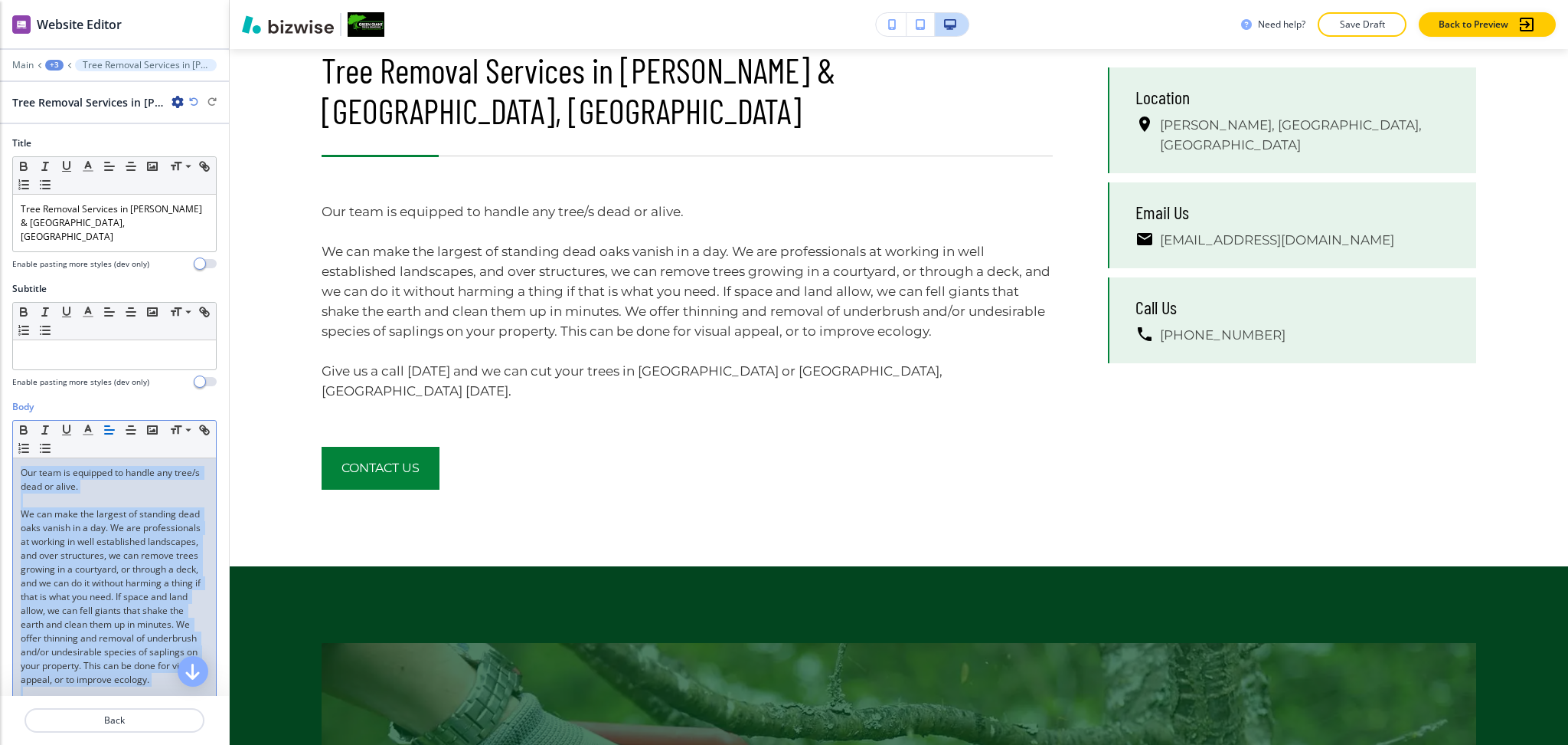
drag, startPoint x: 95, startPoint y: 445, endPoint x: 0, endPoint y: 96, distance: 361.7
click at [0, 96] on div "Website Editor Main +3 Tree Removal Services in [PERSON_NAME] & [GEOGRAPHIC_DAT…" at bounding box center [114, 372] width 229 height 745
click at [89, 434] on line "button" at bounding box center [88, 434] width 9 height 0
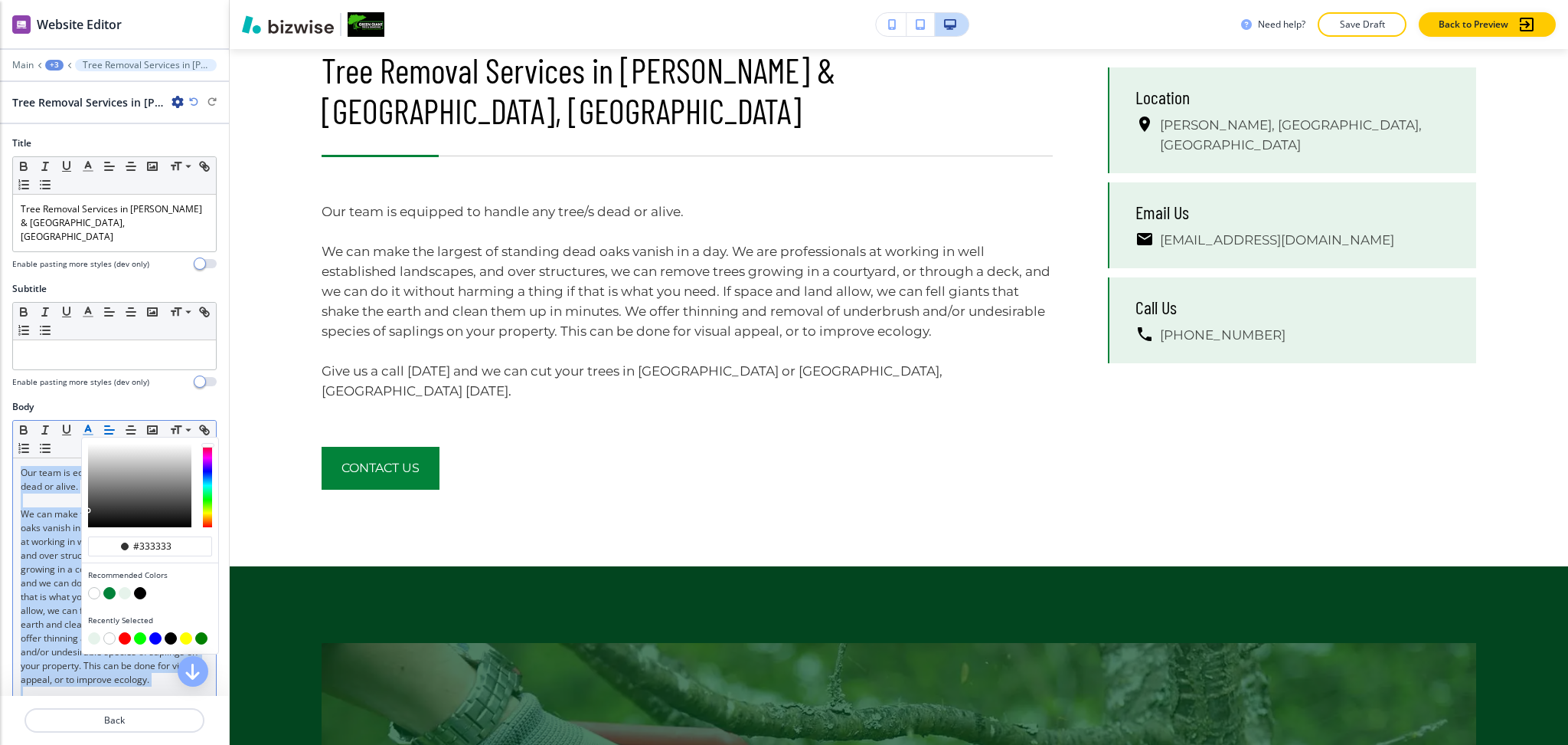
click at [143, 587] on button "button" at bounding box center [140, 593] width 13 height 13
type input "#000000"
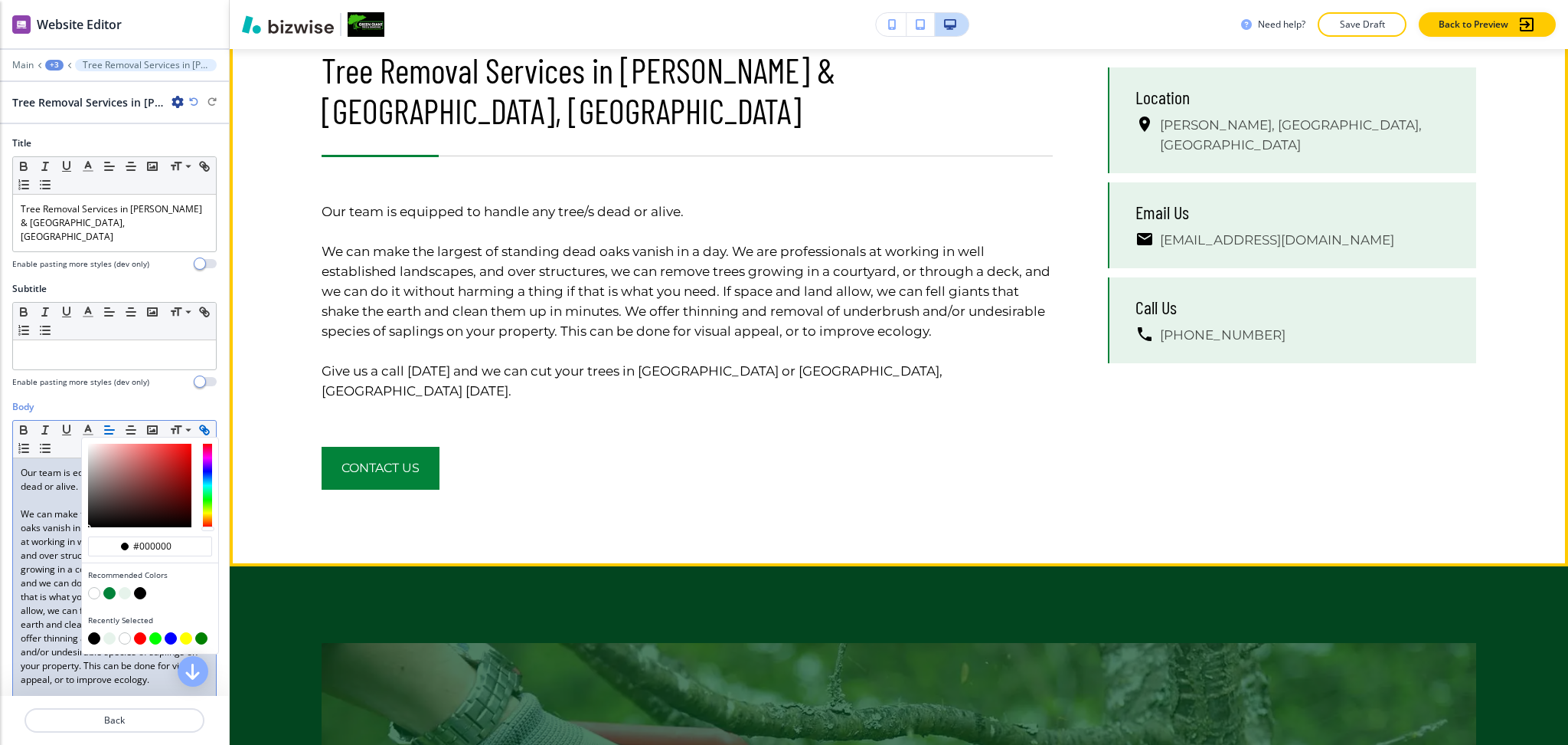
click at [299, 333] on div "Tree Removal Services in [PERSON_NAME] & Stockbridge, [GEOGRAPHIC_DATA] Our tea…" at bounding box center [660, 270] width 786 height 440
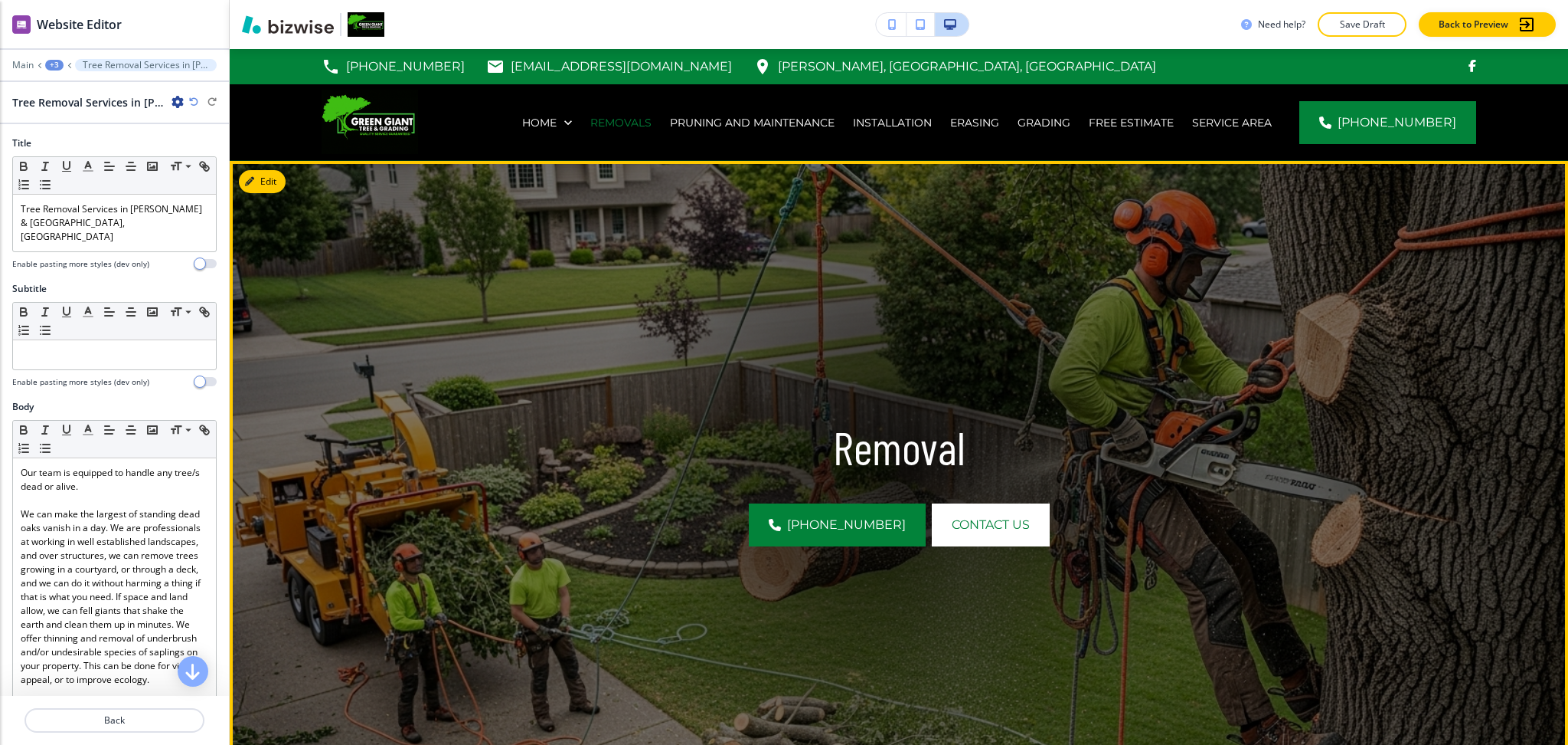
click at [919, 456] on p "Removal" at bounding box center [899, 447] width 980 height 54
copy p "Removal"
click at [265, 179] on button "Edit This Section" at bounding box center [290, 181] width 103 height 23
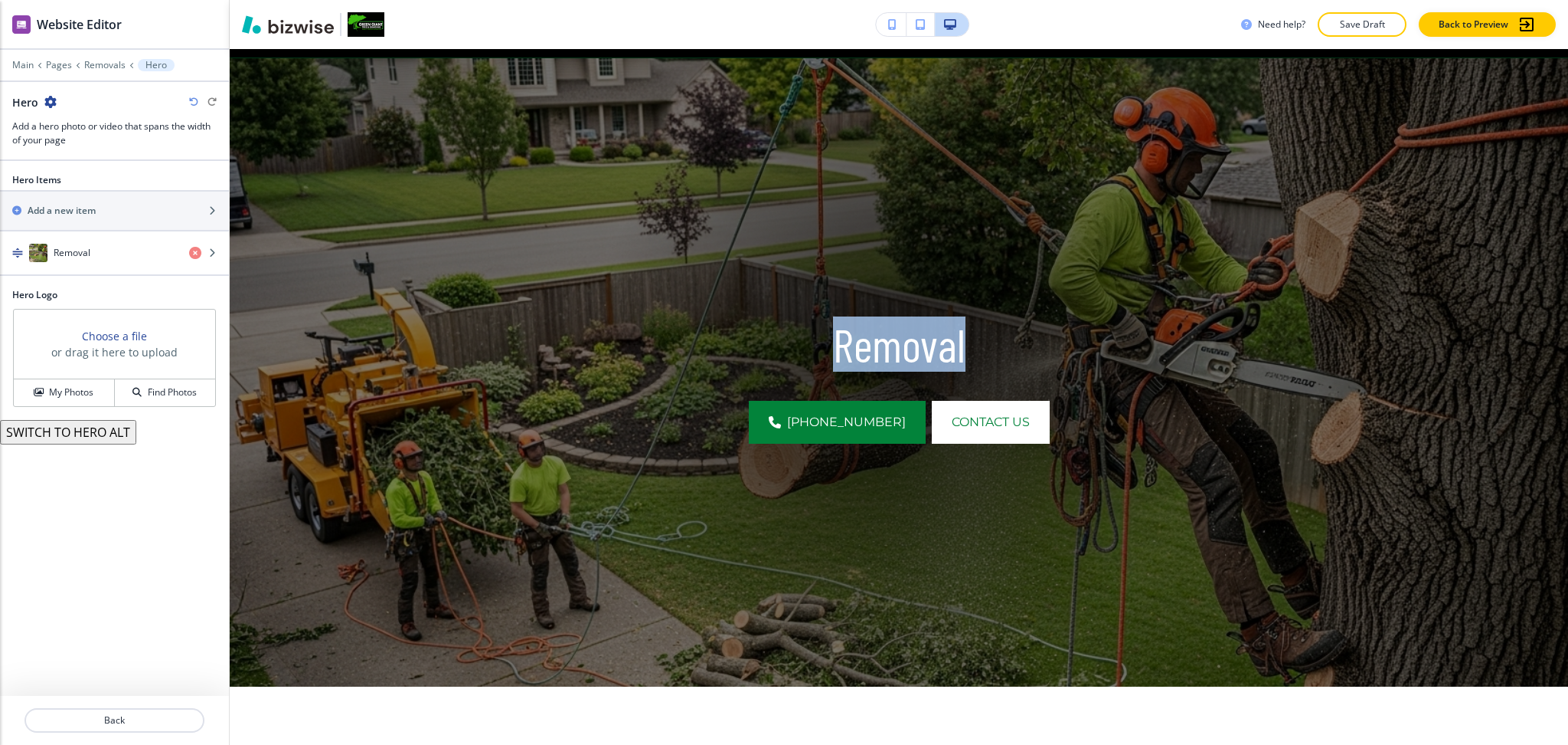
scroll to position [112, 0]
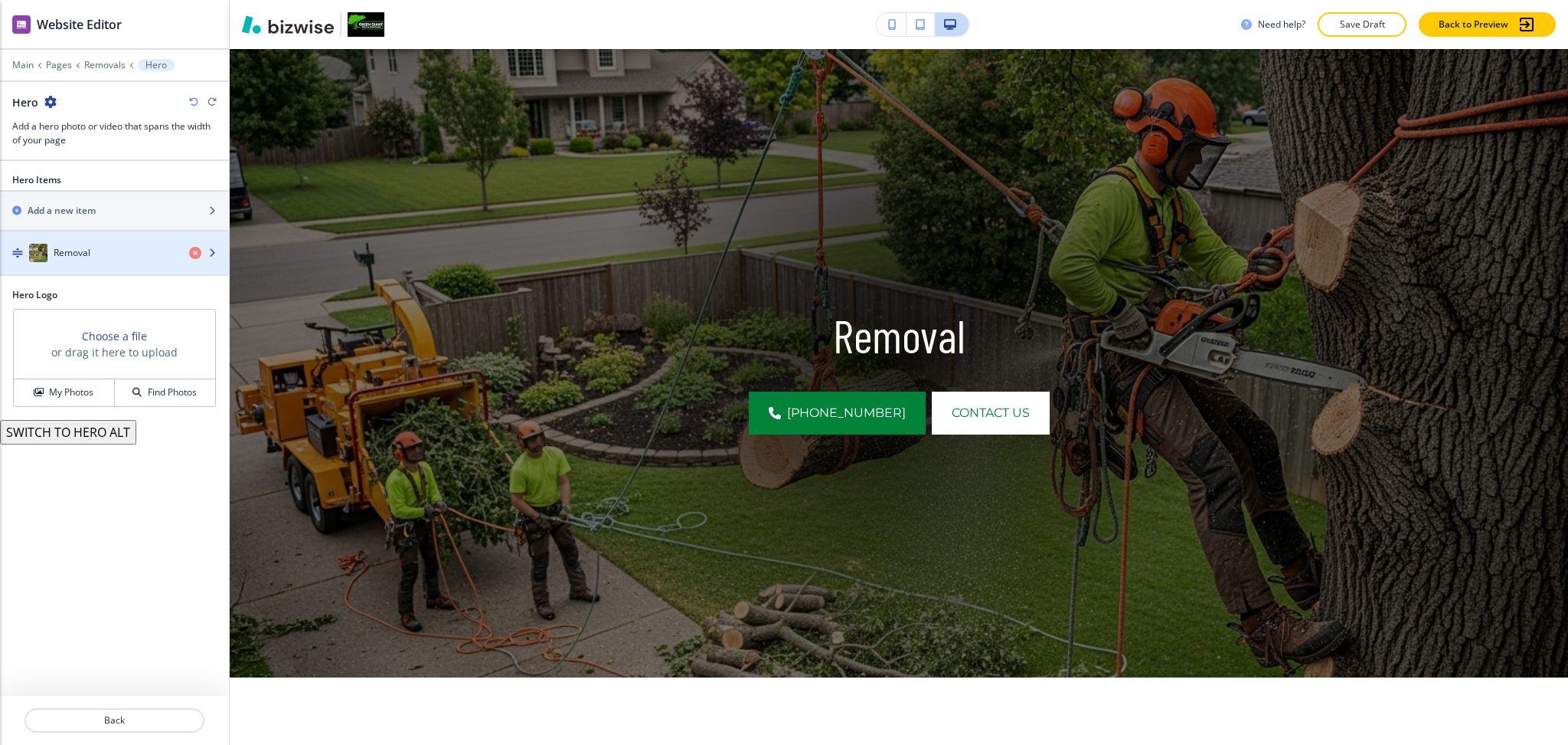
click at [98, 256] on div "Removal" at bounding box center [88, 252] width 177 height 18
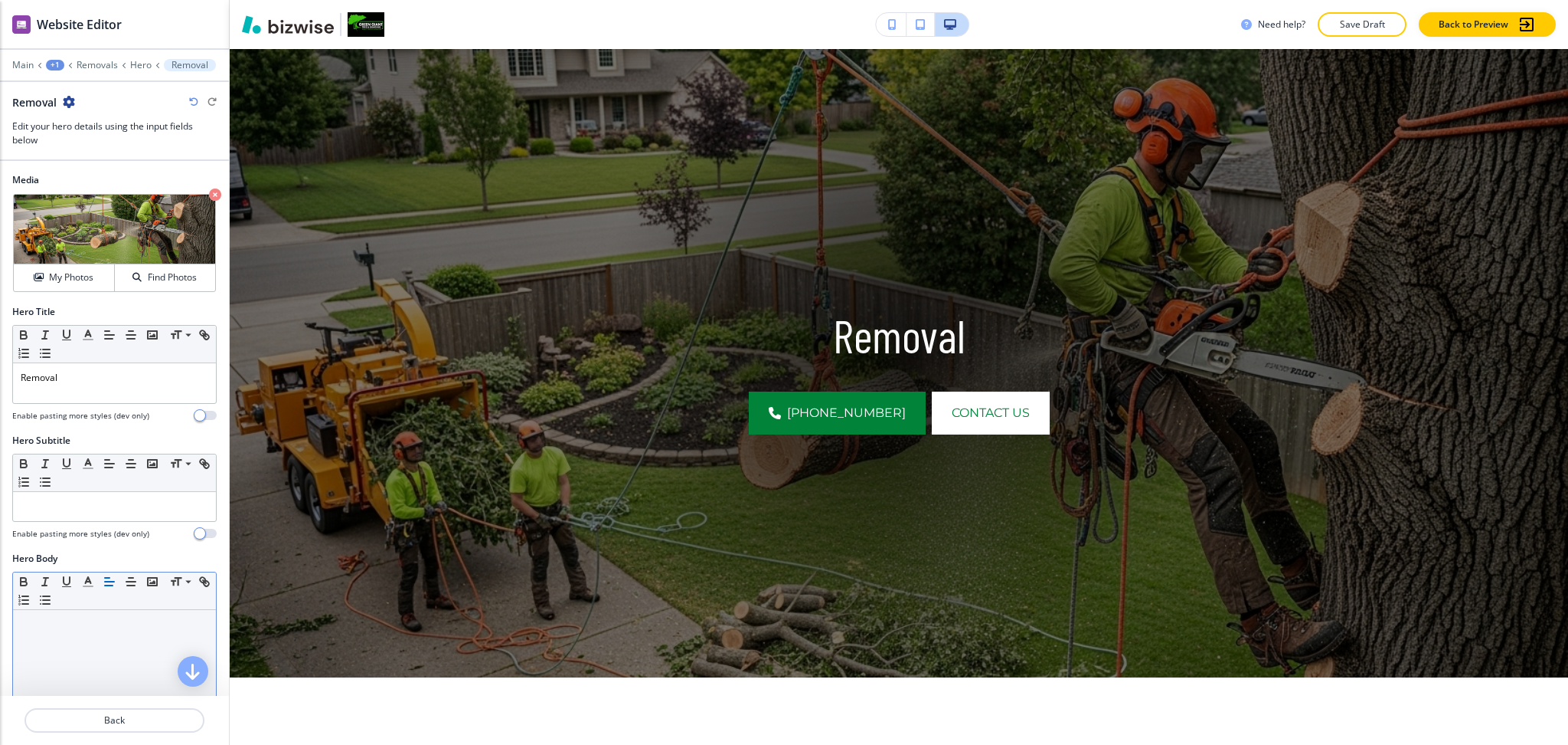
drag, startPoint x: 113, startPoint y: 588, endPoint x: 107, endPoint y: 612, distance: 24.7
click at [113, 594] on div "Small Normal Large Huge" at bounding box center [115, 591] width 203 height 38
click at [102, 628] on p at bounding box center [114, 624] width 188 height 13
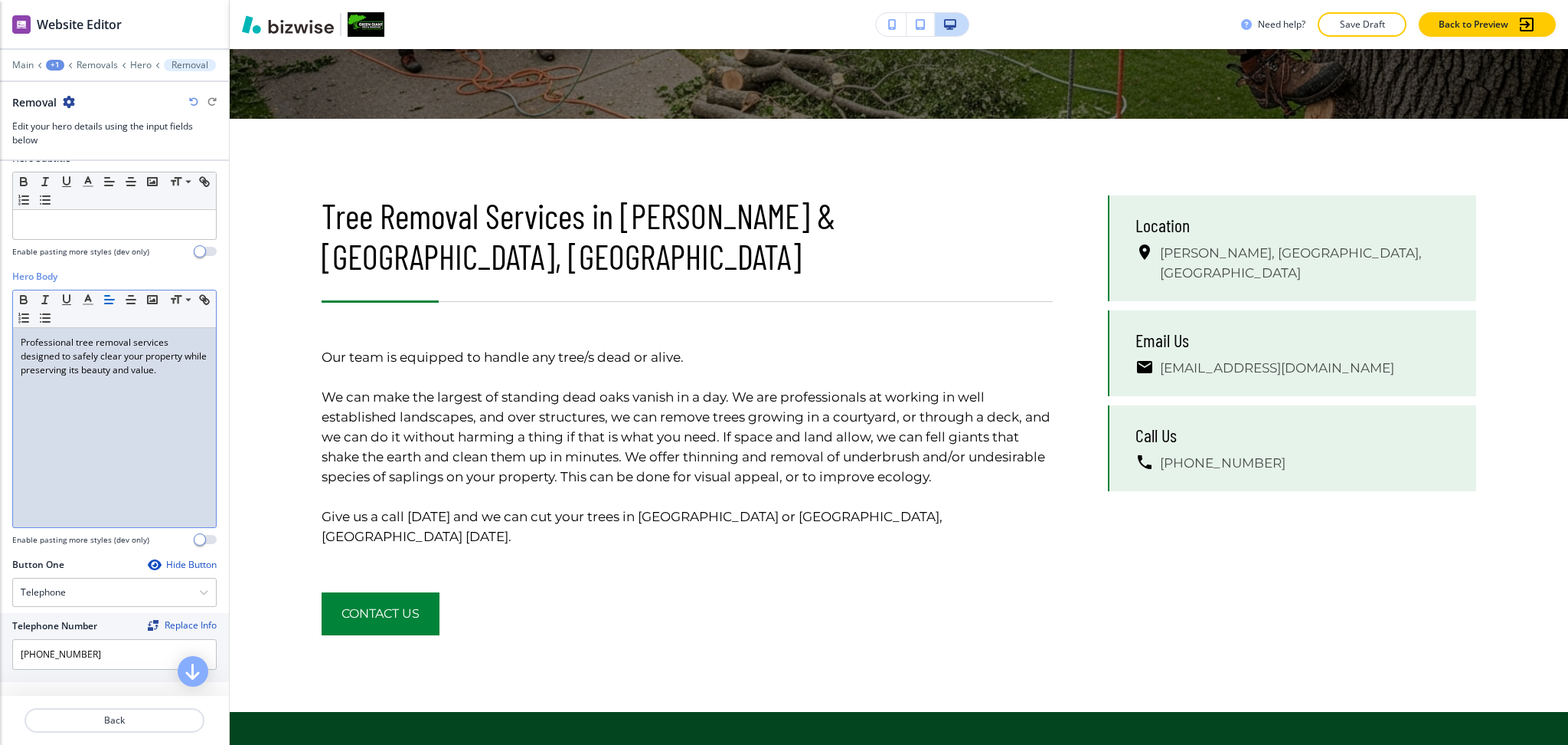
scroll to position [0, 0]
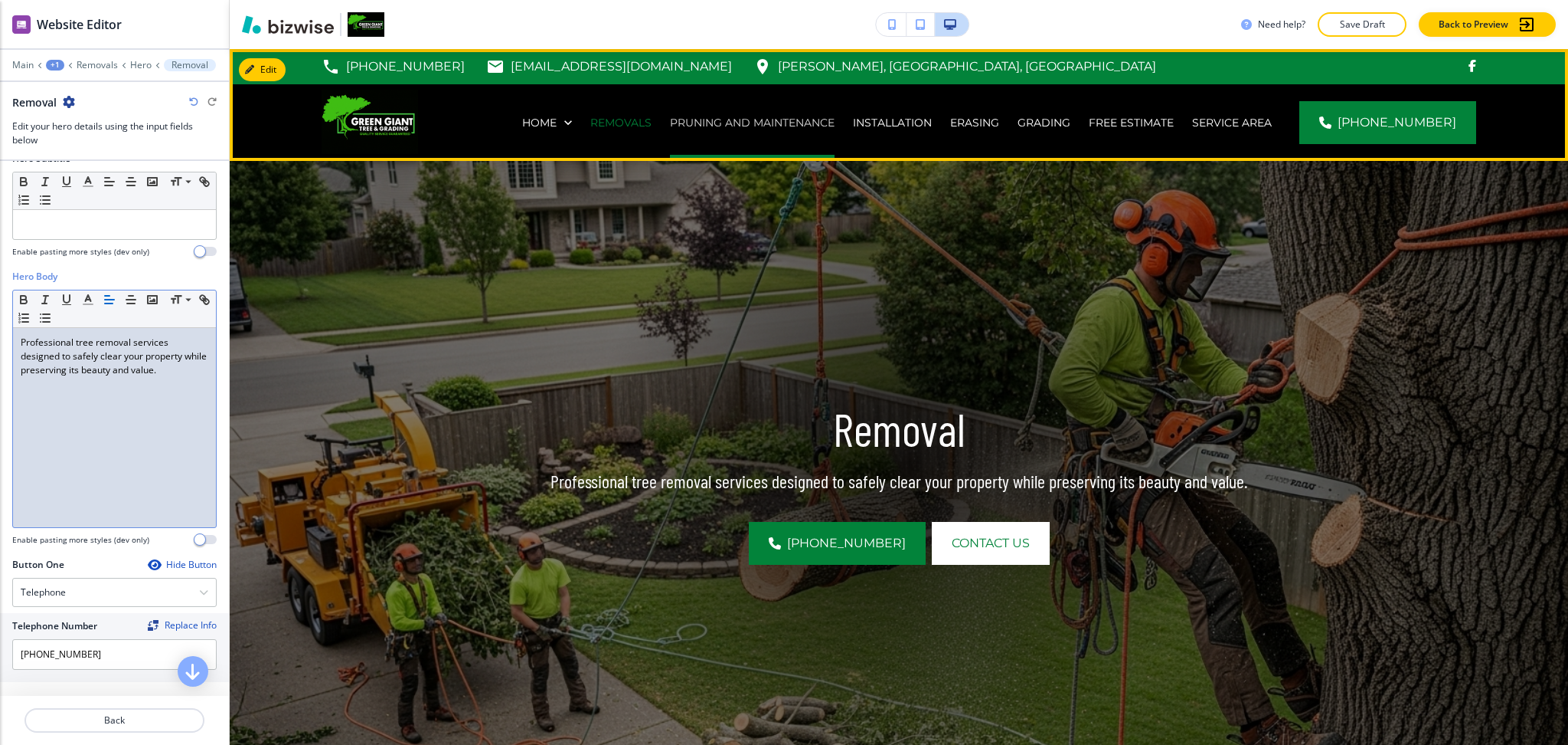
click at [778, 121] on p "Pruning and Maintenance" at bounding box center [752, 122] width 165 height 15
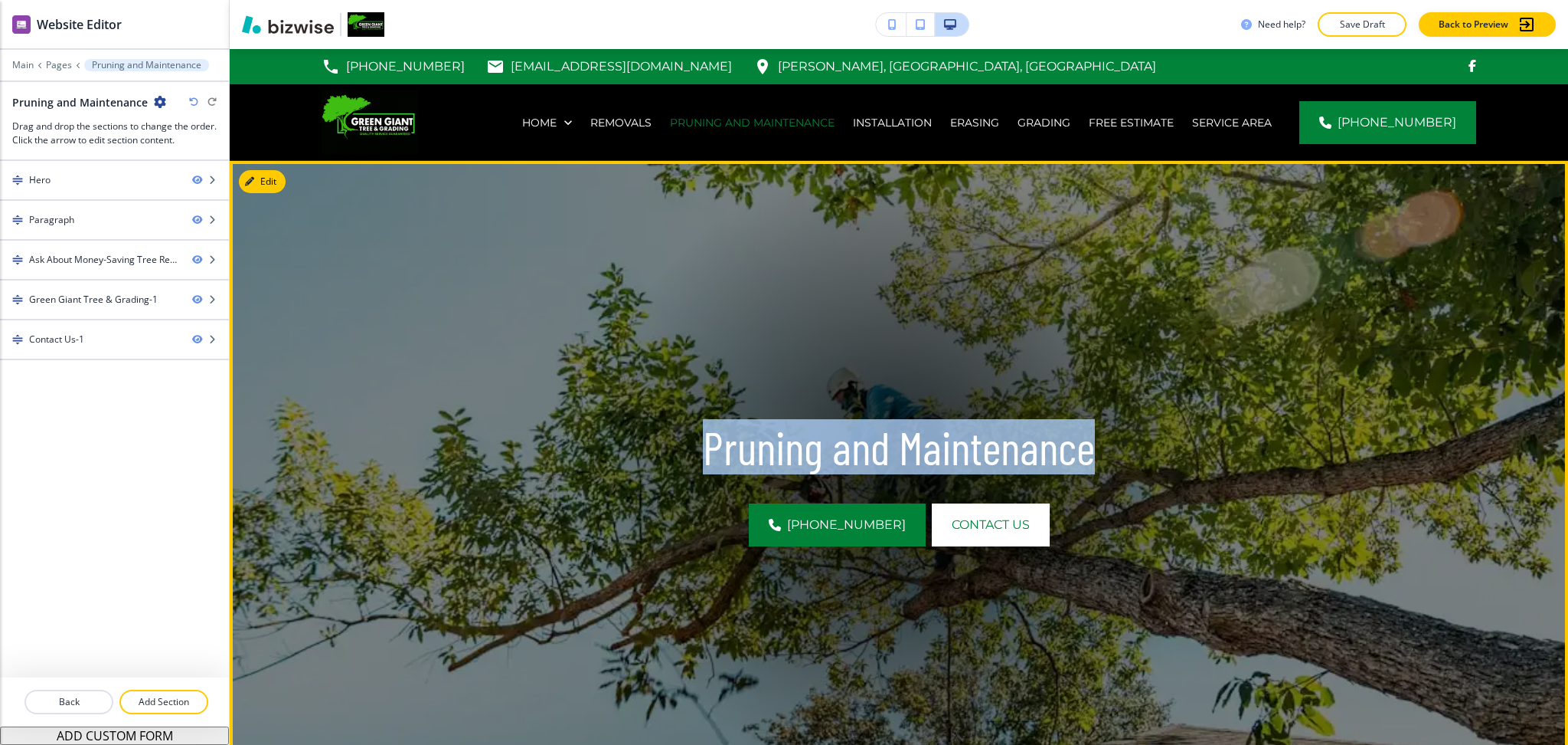
drag, startPoint x: 853, startPoint y: 454, endPoint x: 444, endPoint y: 189, distance: 487.3
click at [652, 444] on p "Pruning and Maintenance" at bounding box center [899, 447] width 980 height 54
copy p "Pruning and Maintenance"
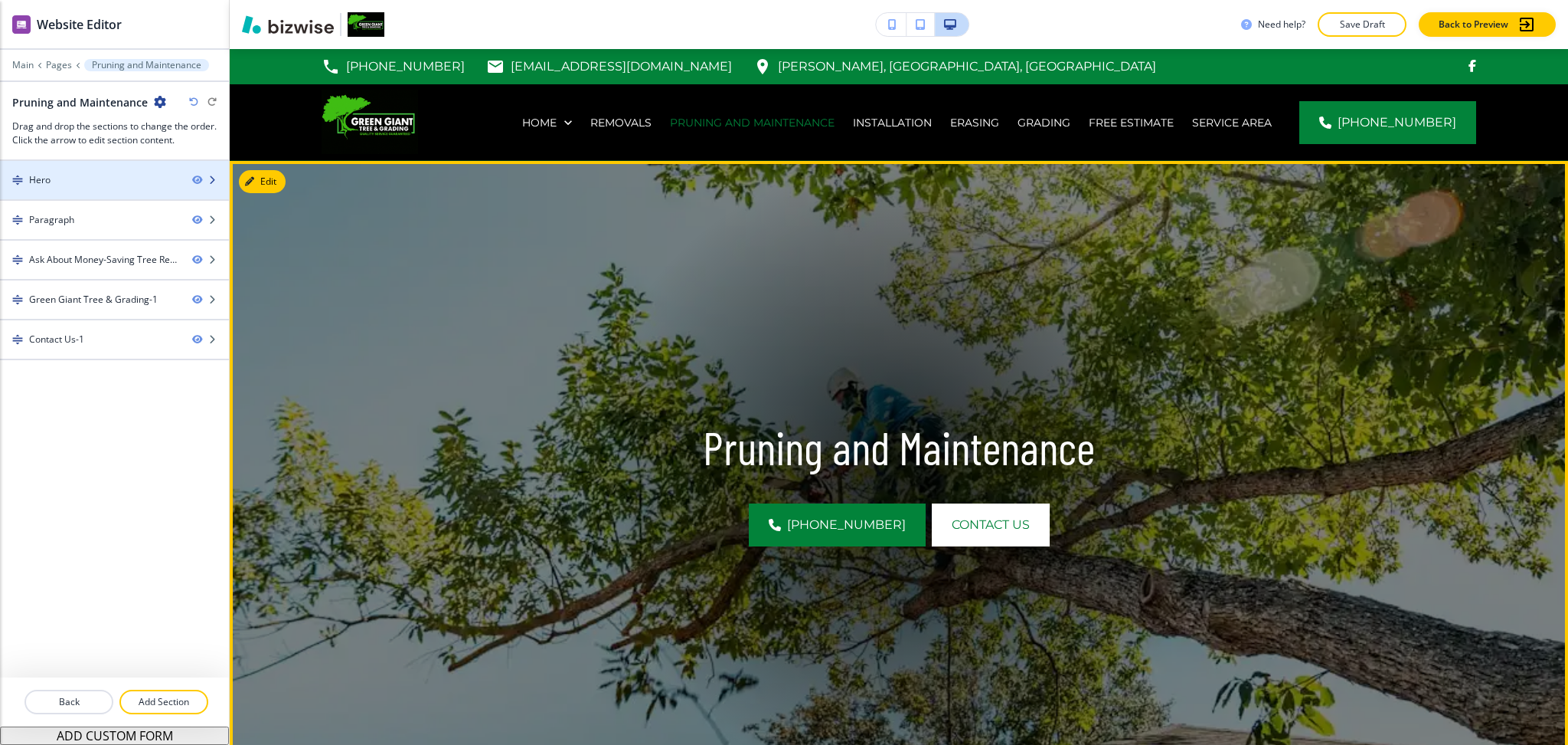
click at [80, 177] on div "Hero" at bounding box center [90, 180] width 180 height 13
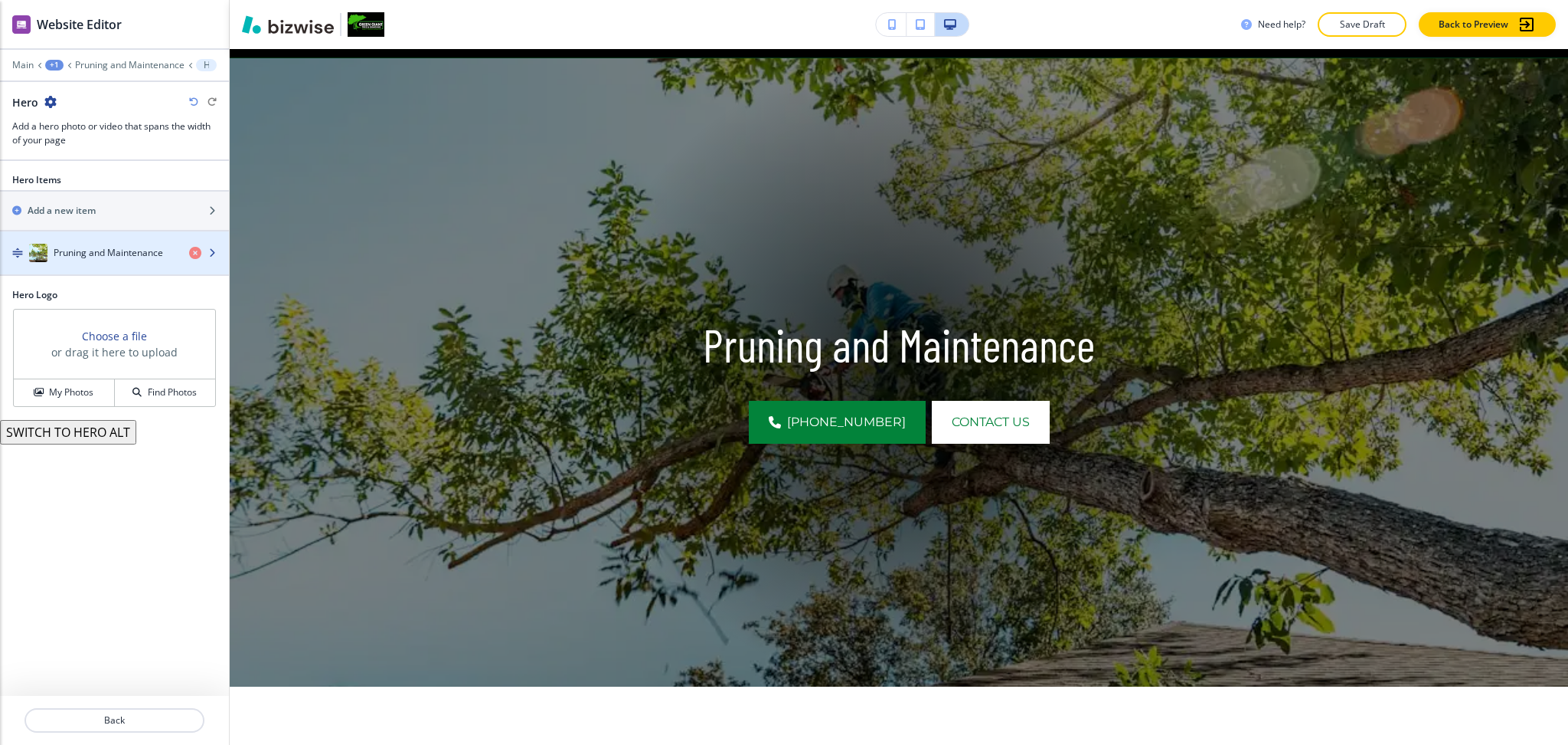
scroll to position [112, 0]
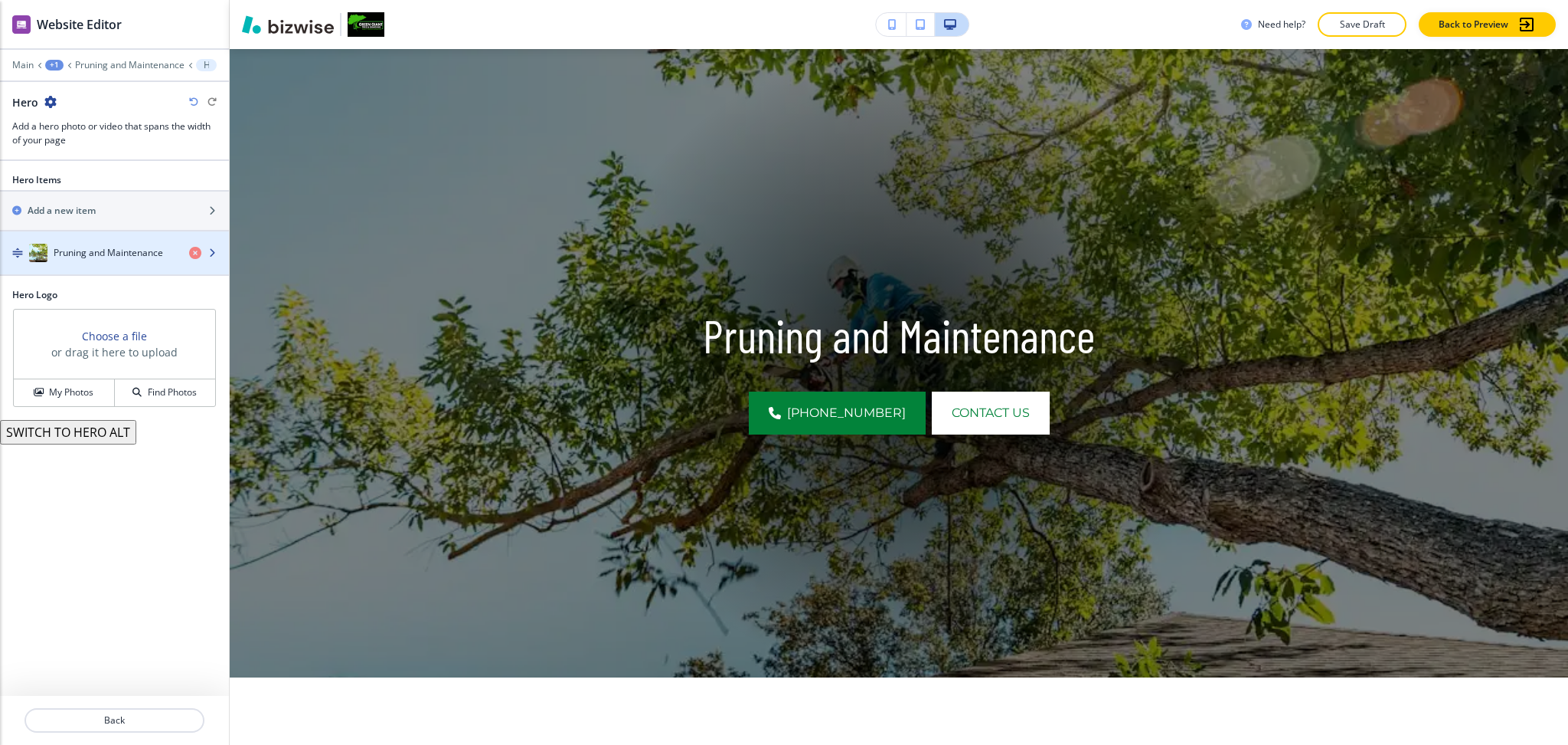
click at [96, 256] on h4 "Pruning and Maintenance" at bounding box center [108, 252] width 110 height 13
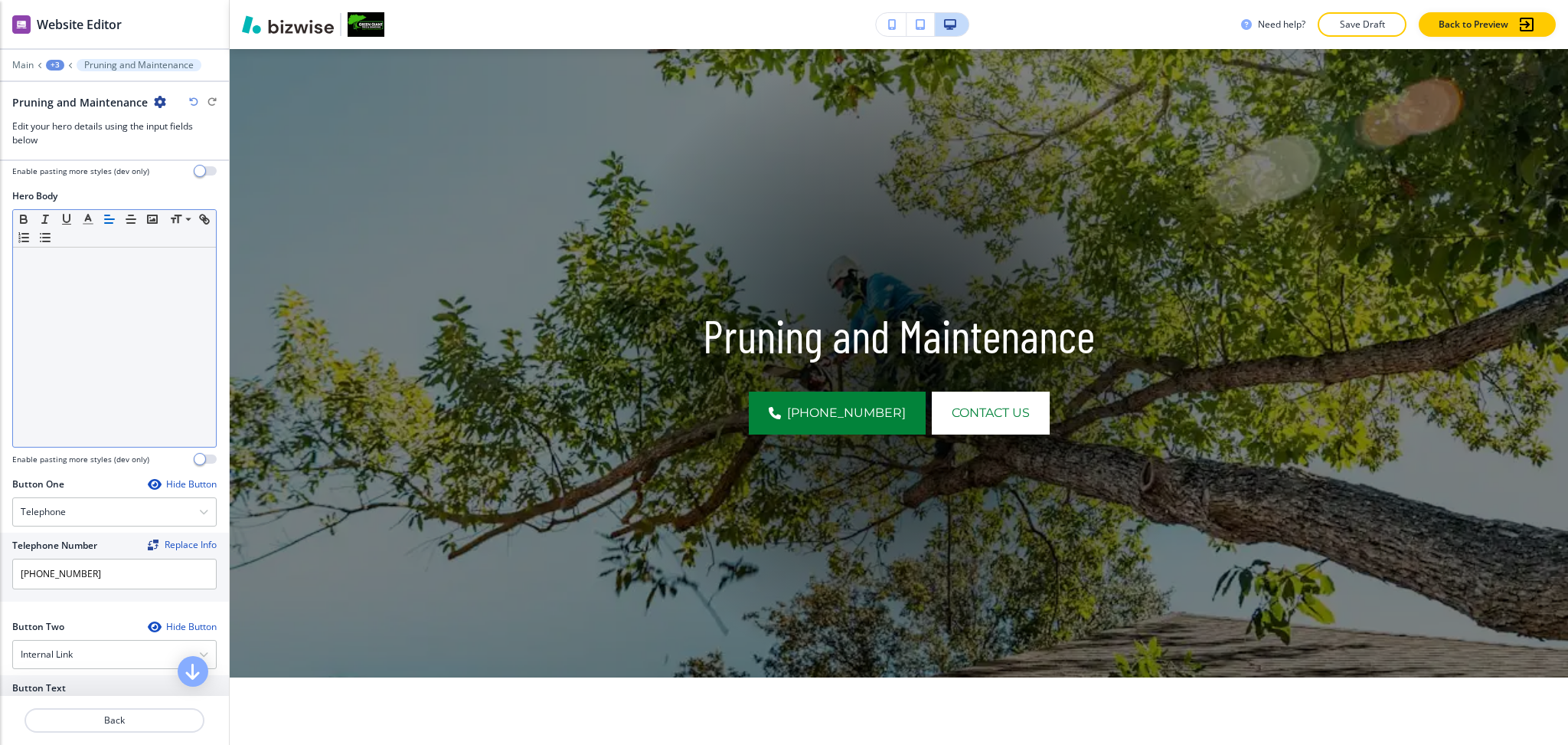
click at [107, 339] on div at bounding box center [115, 347] width 203 height 199
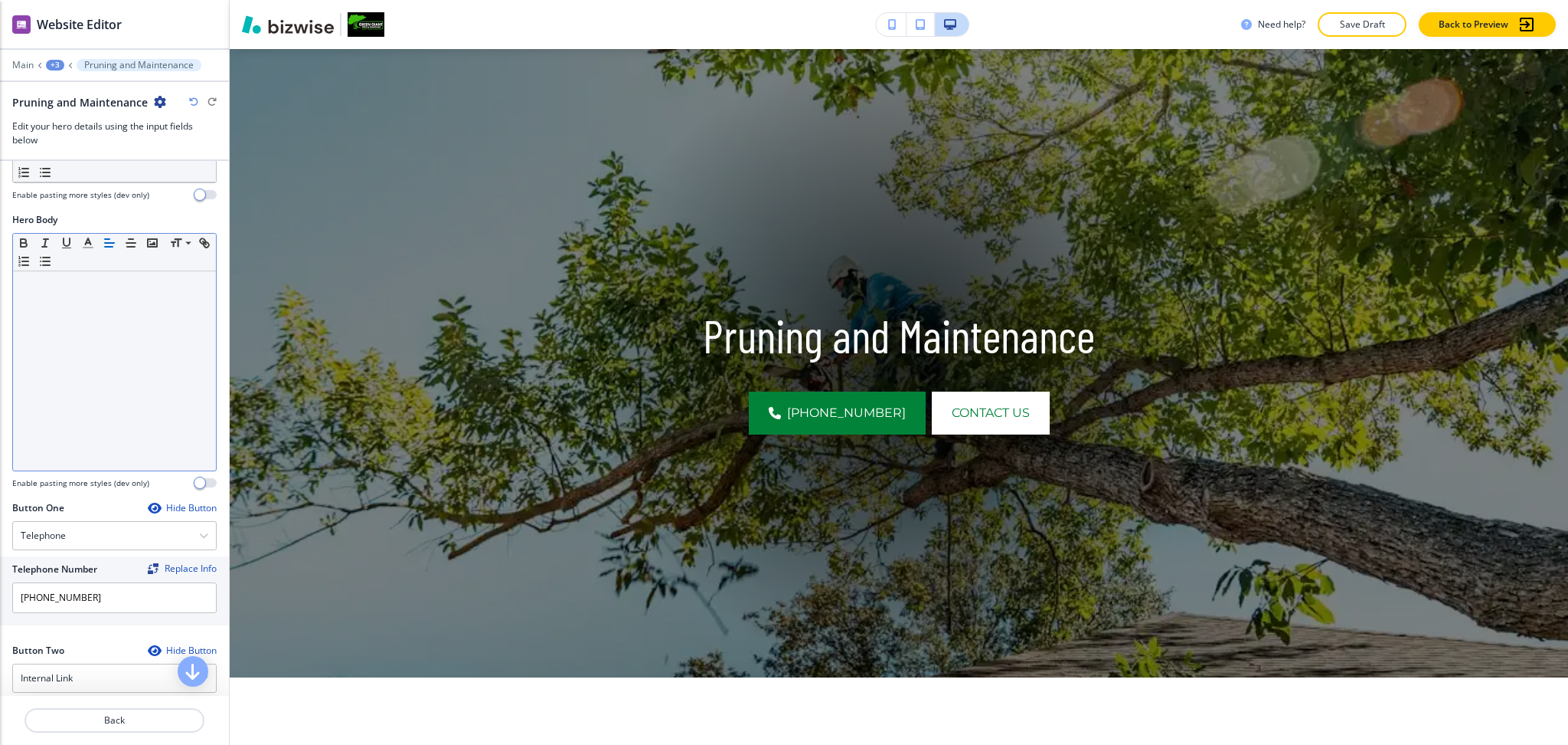
paste div
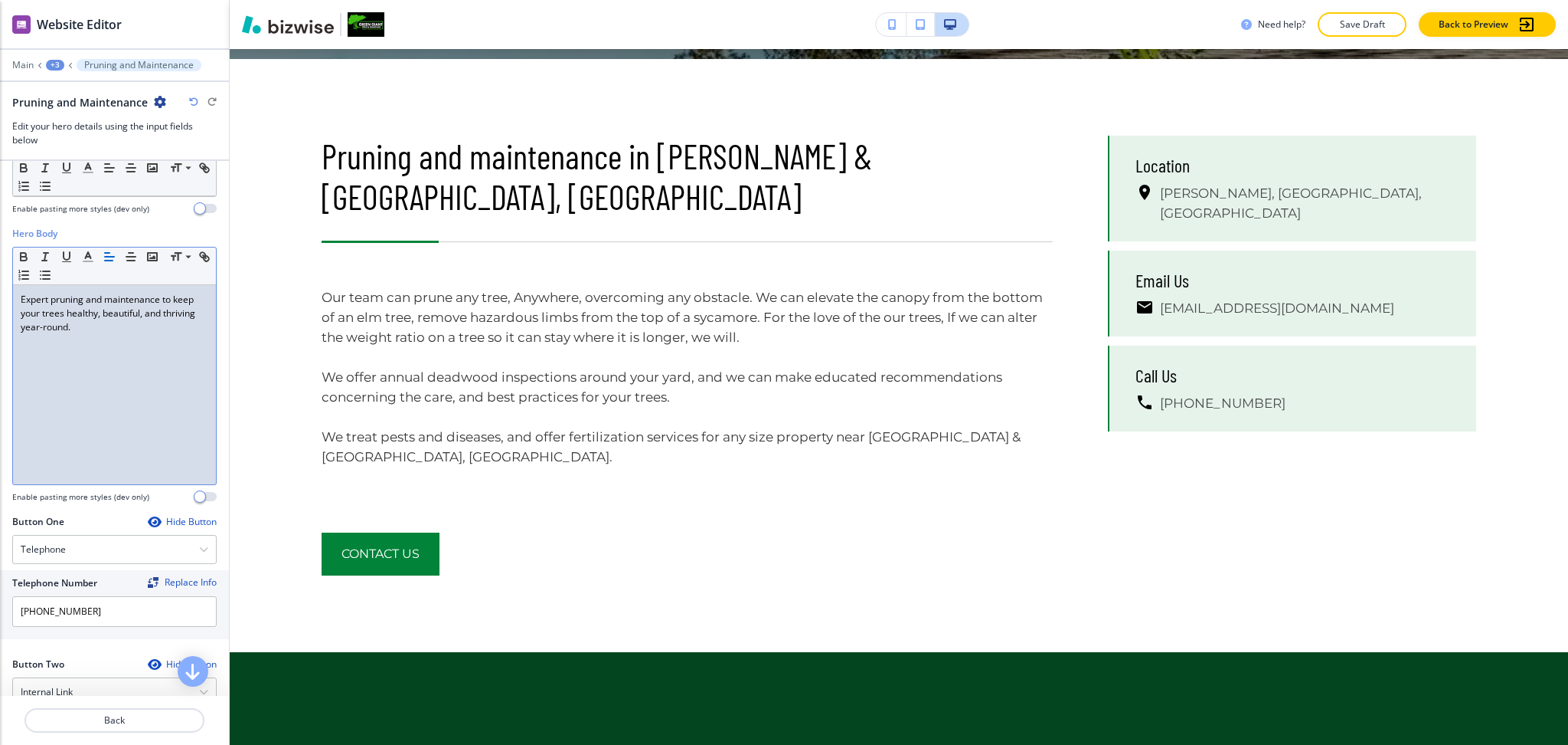
scroll to position [762, 0]
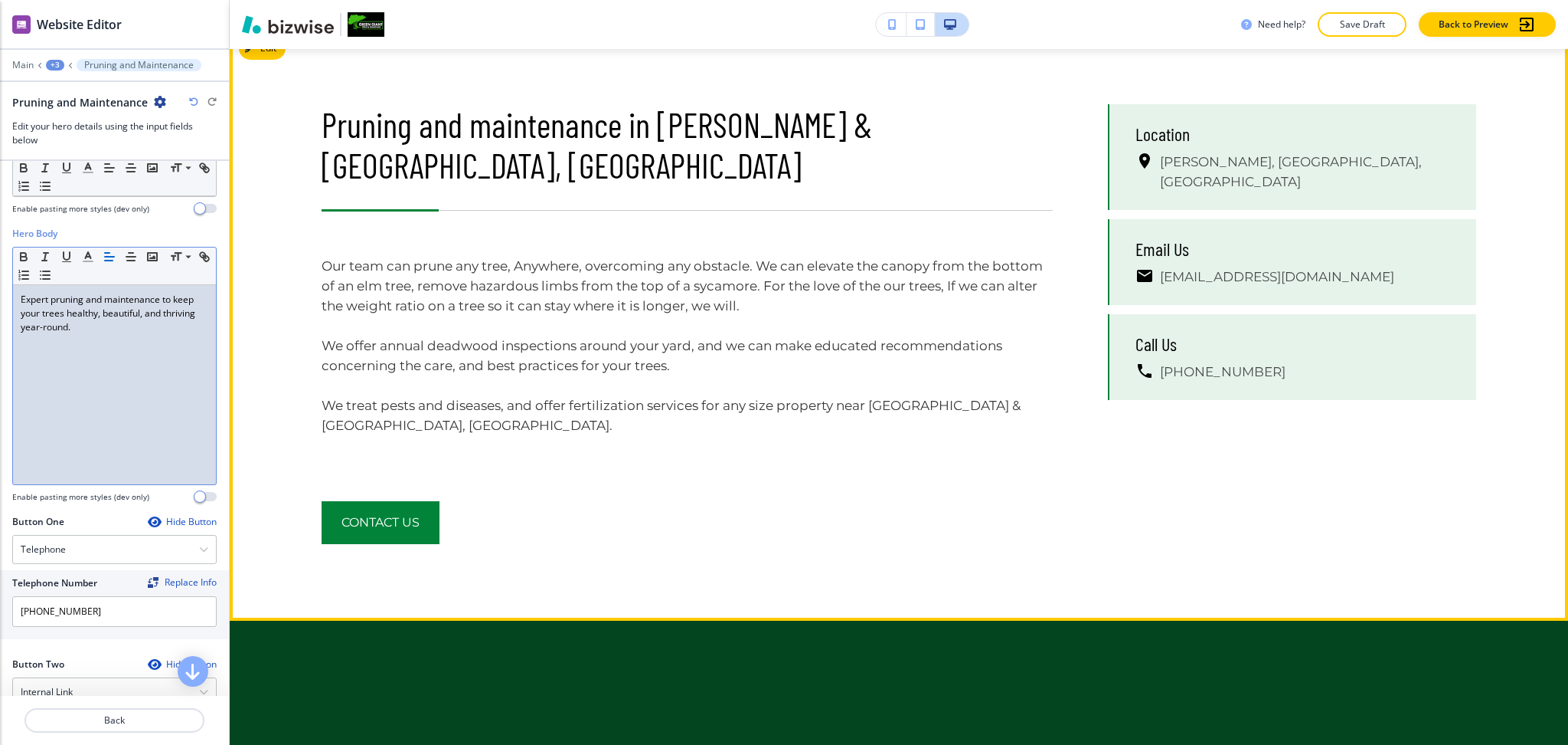
click at [261, 61] on div "Pruning and maintenance in McDonough & Stockbridge, GA Our team can prune any t…" at bounding box center [899, 324] width 1339 height 593
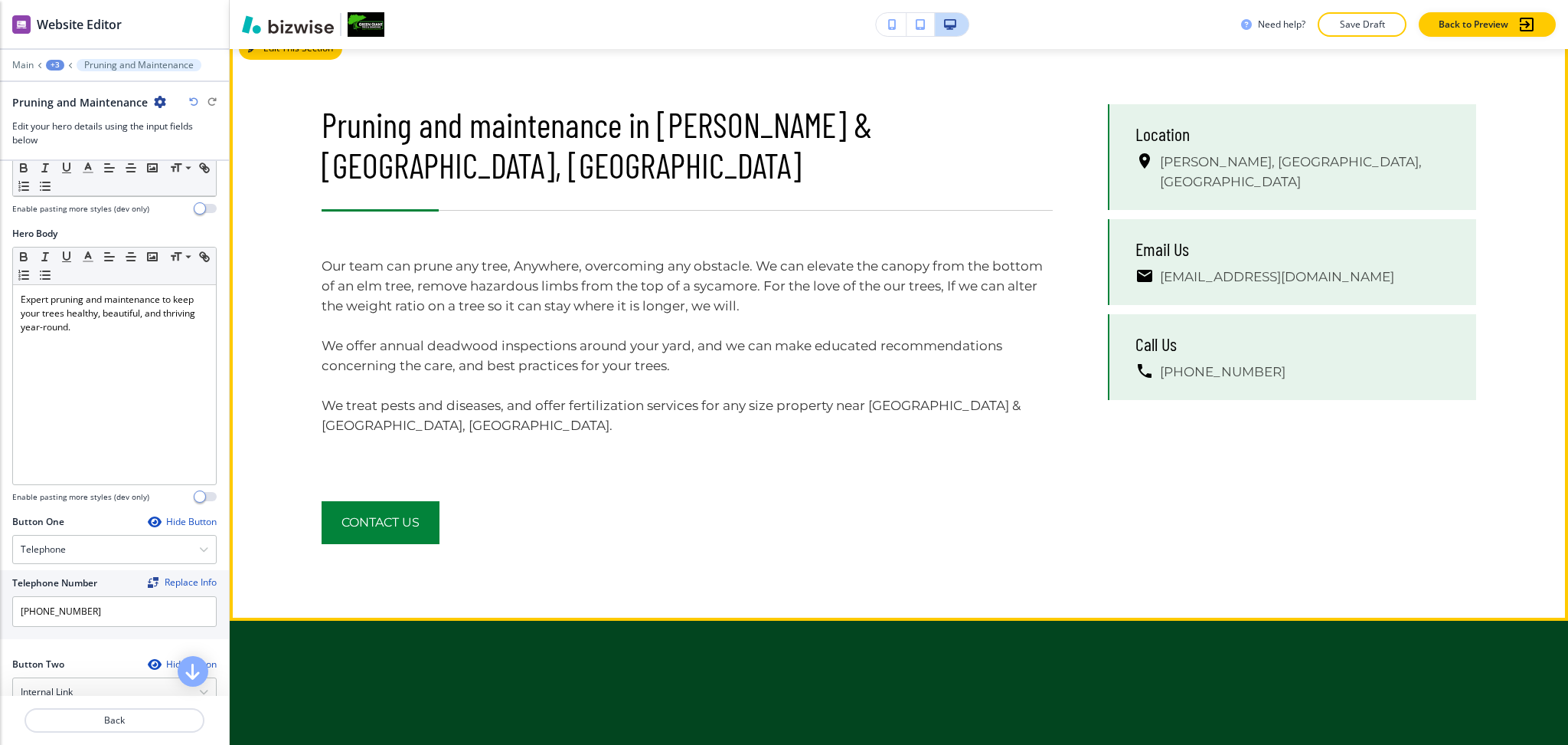
click at [261, 52] on button "Edit This Section" at bounding box center [290, 48] width 103 height 23
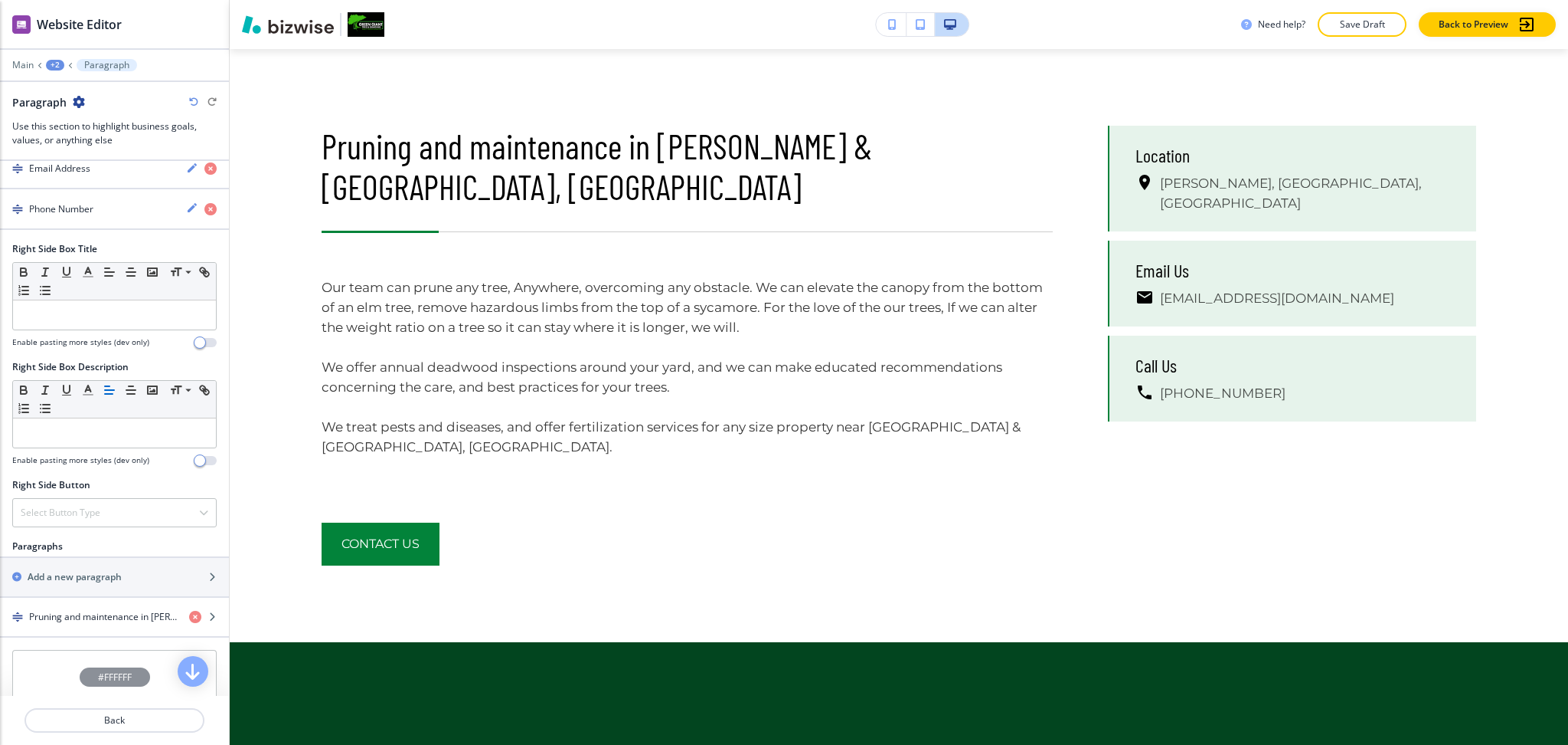
scroll to position [871, 0]
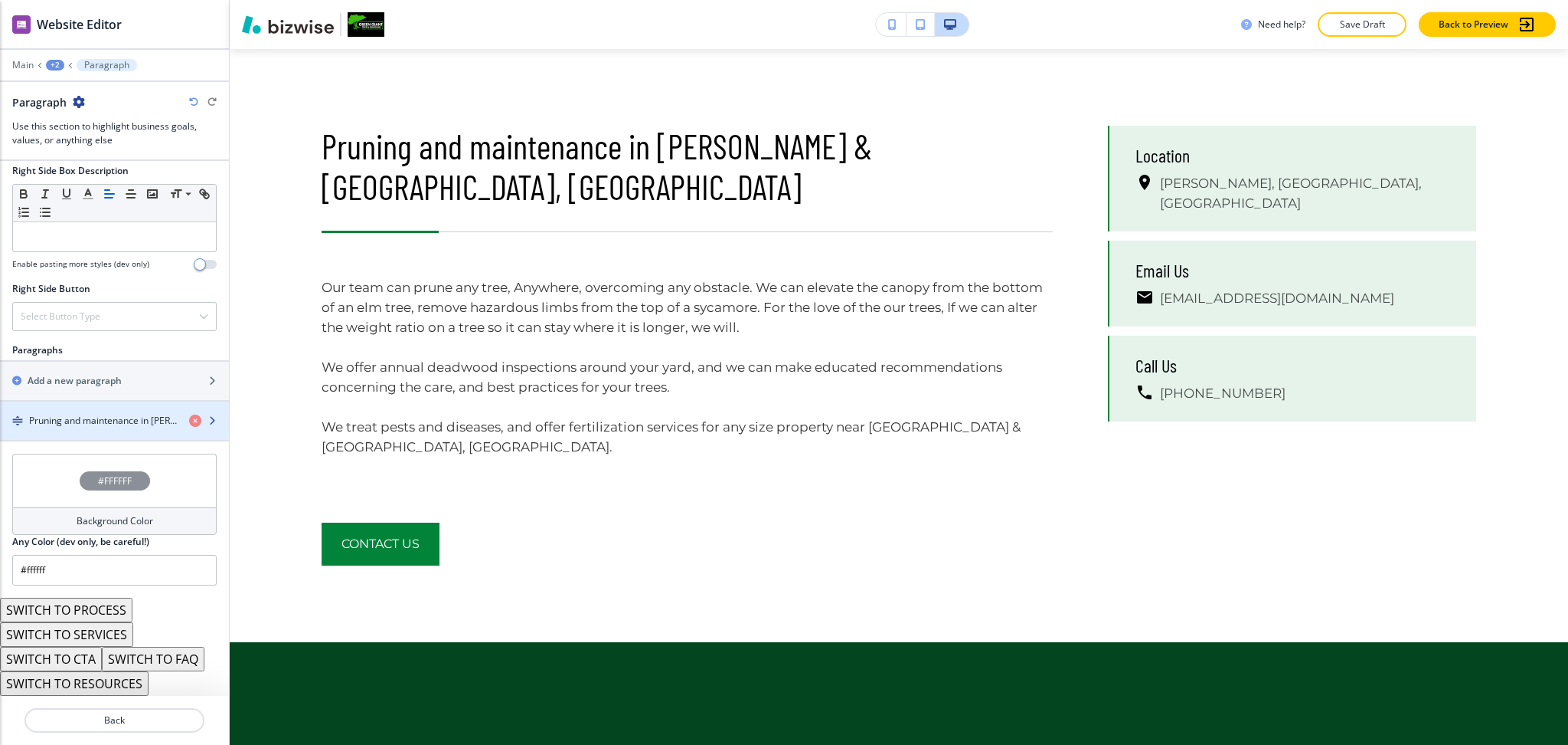
click at [92, 420] on h4 "Pruning and maintenance in McDonough & Stockbridge, GA" at bounding box center [103, 420] width 148 height 13
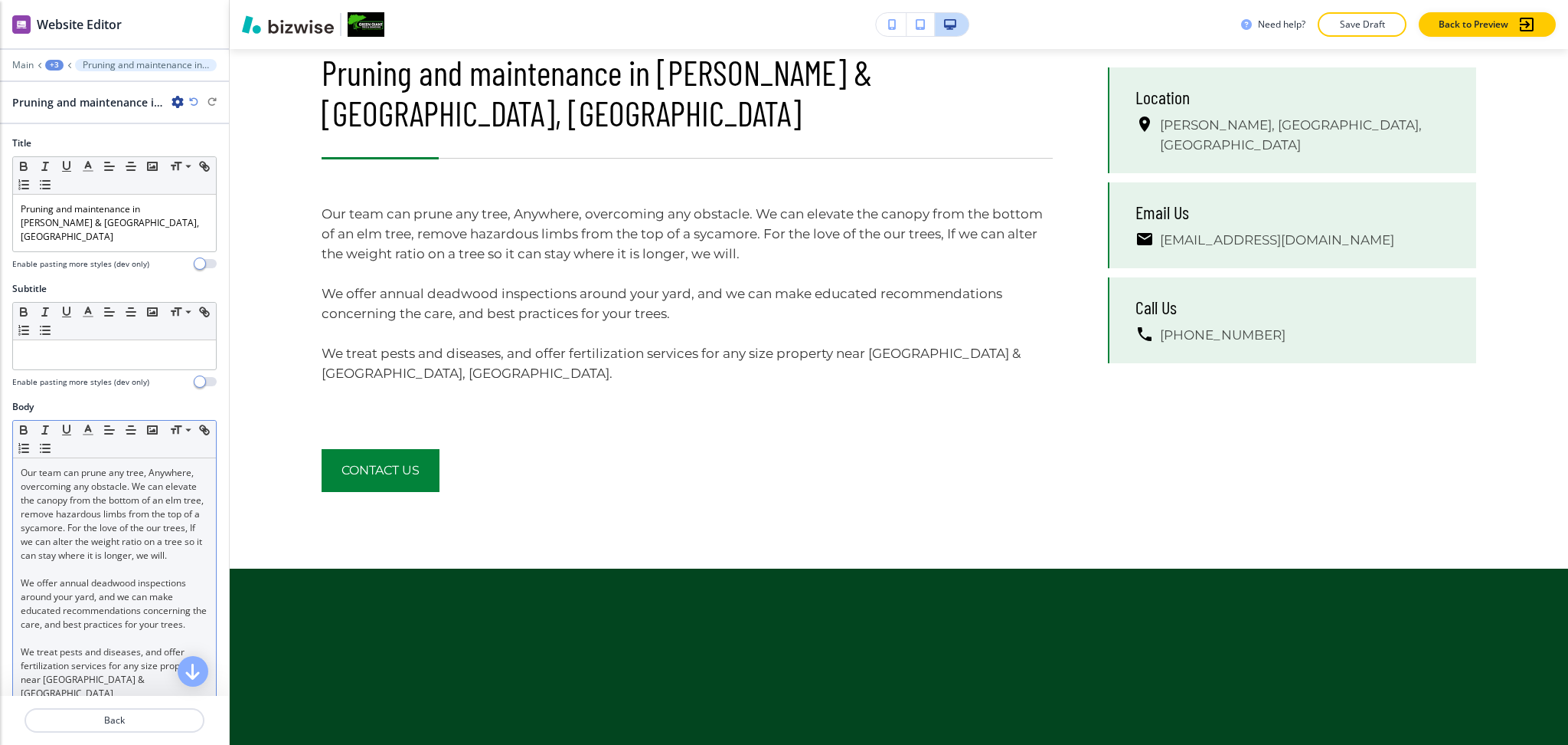
scroll to position [816, 0]
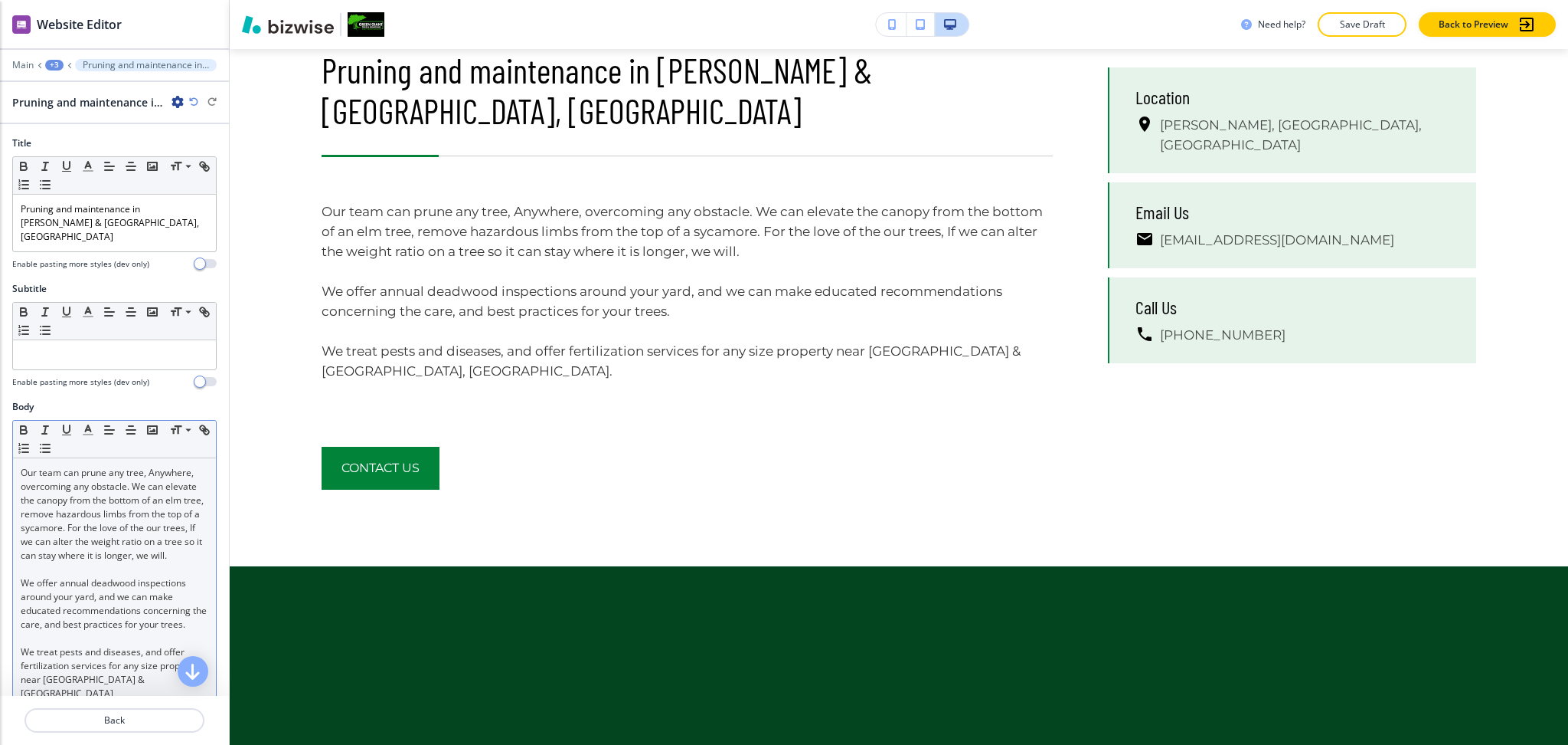
click at [115, 564] on p at bounding box center [114, 568] width 188 height 13
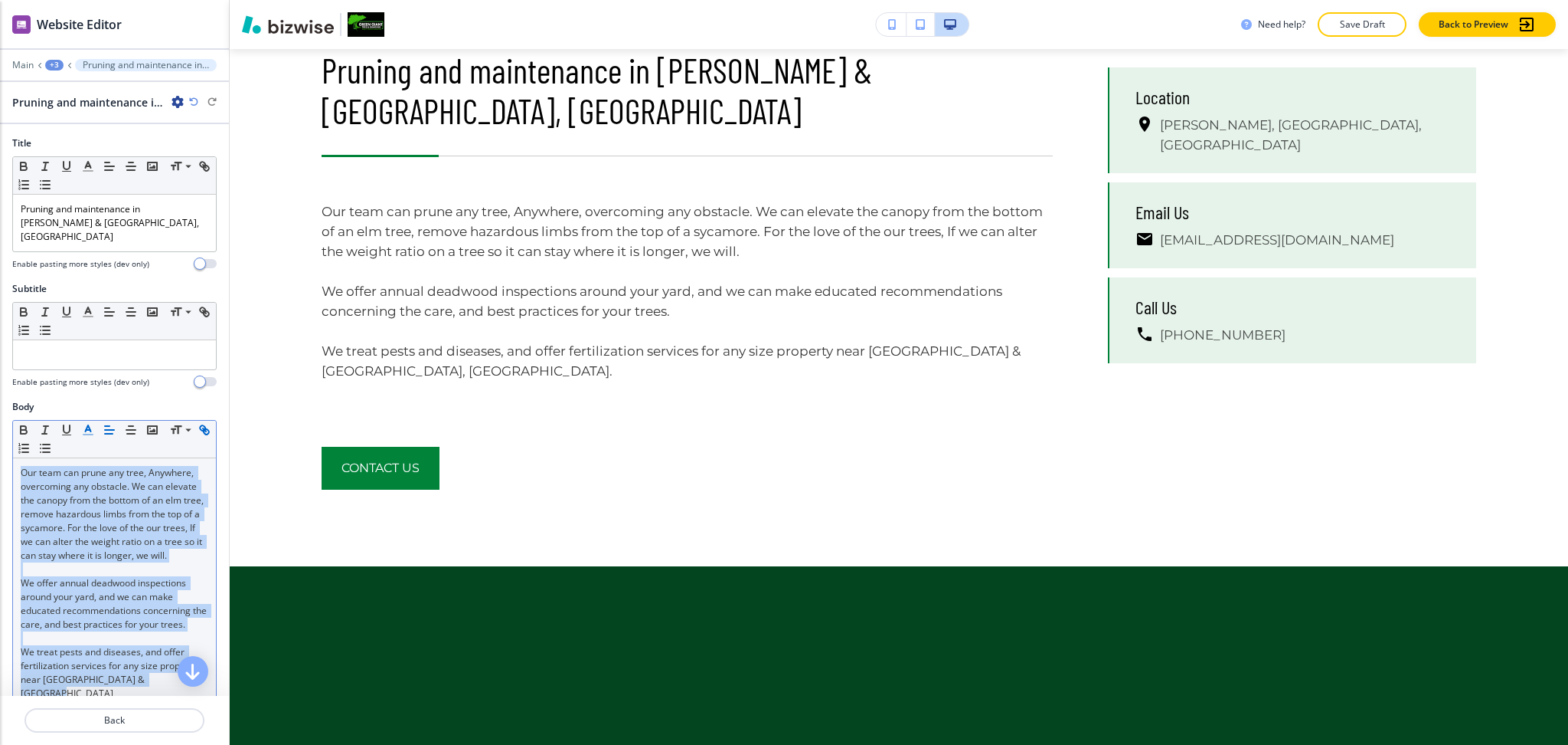
click at [87, 423] on icon "button" at bounding box center [87, 429] width 13 height 13
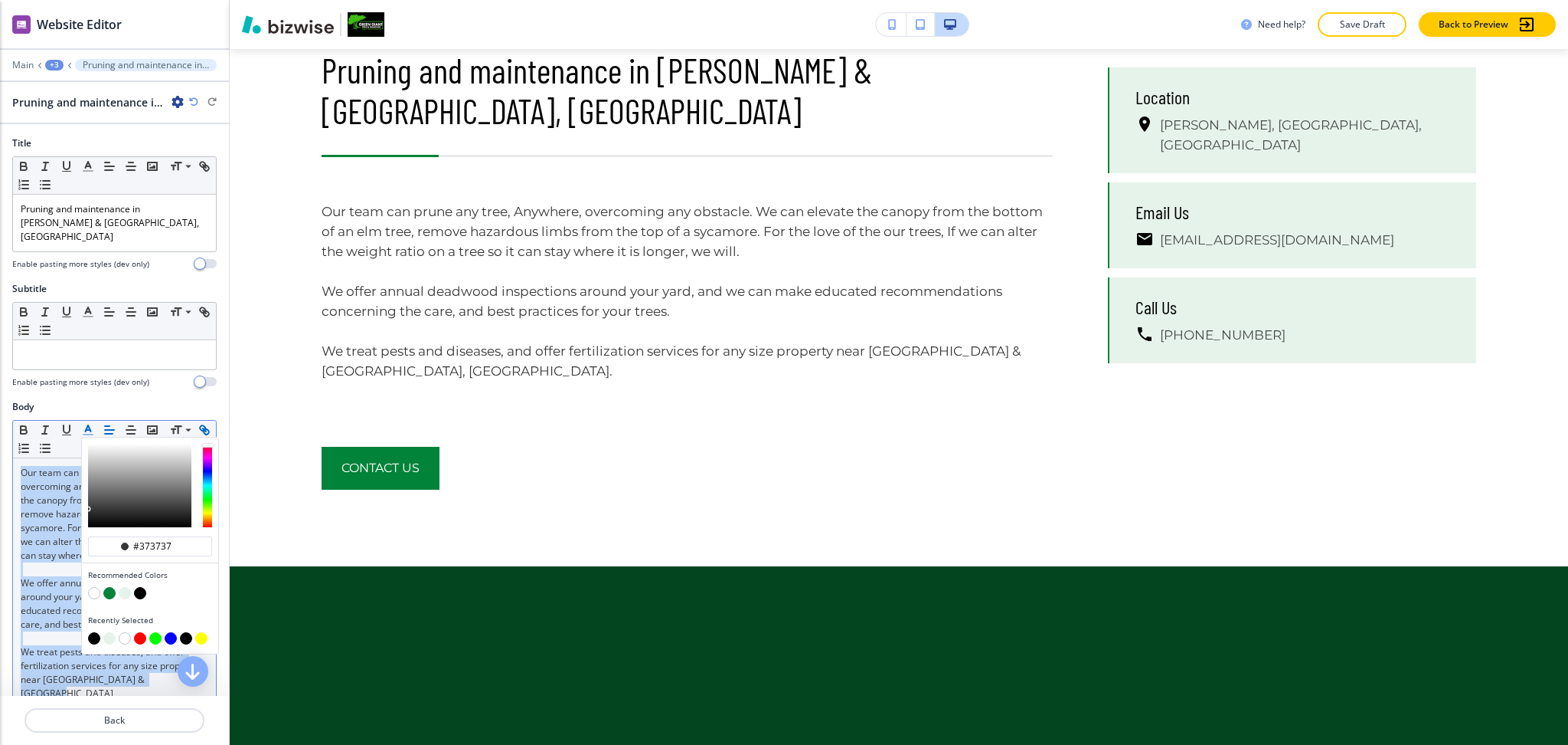
click at [140, 587] on button "button" at bounding box center [140, 593] width 13 height 13
type input "#000000"
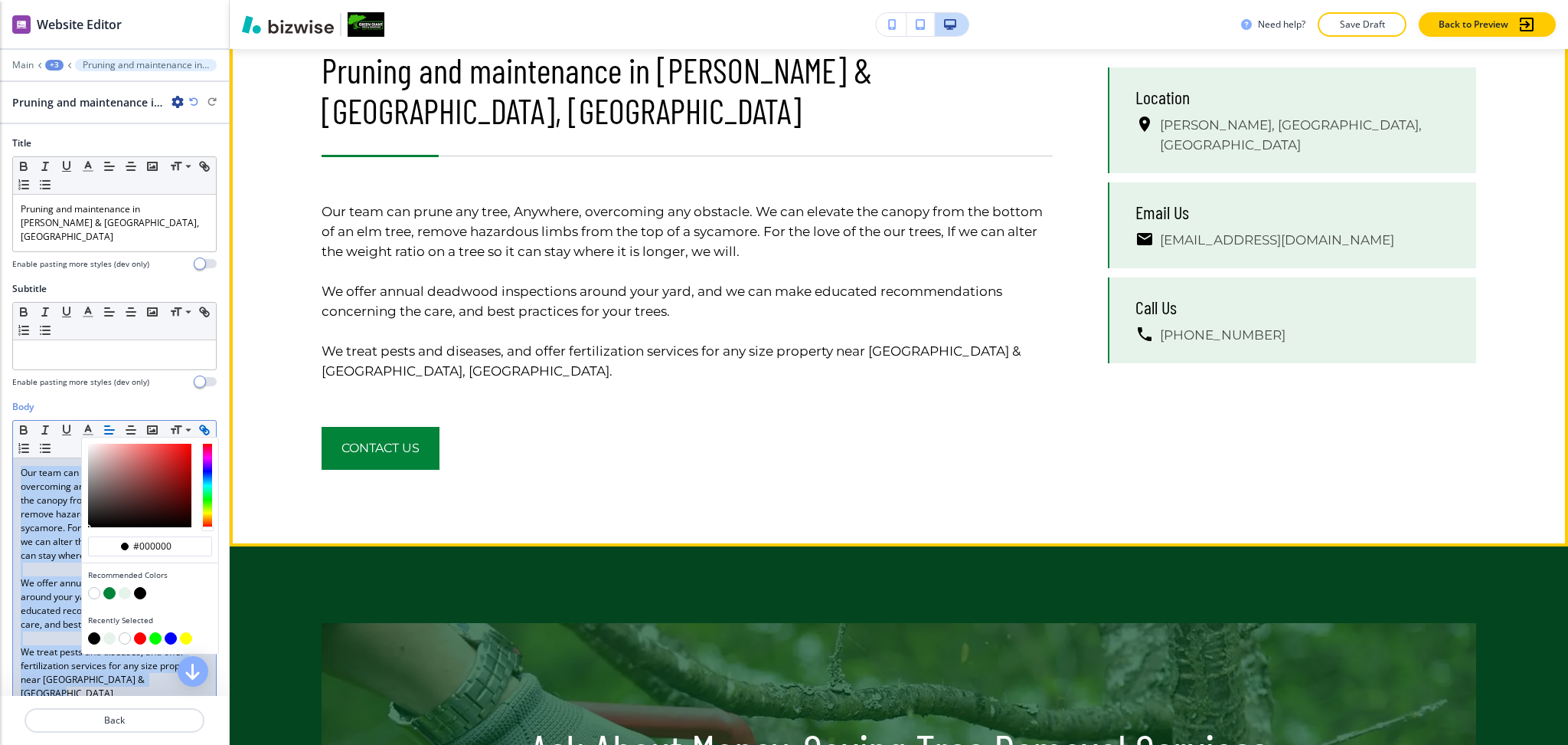
click at [664, 205] on link "Our team can prune any tree, Anywhere, overcoming any obstacle. We can elevate …" at bounding box center [683, 232] width 724 height 55
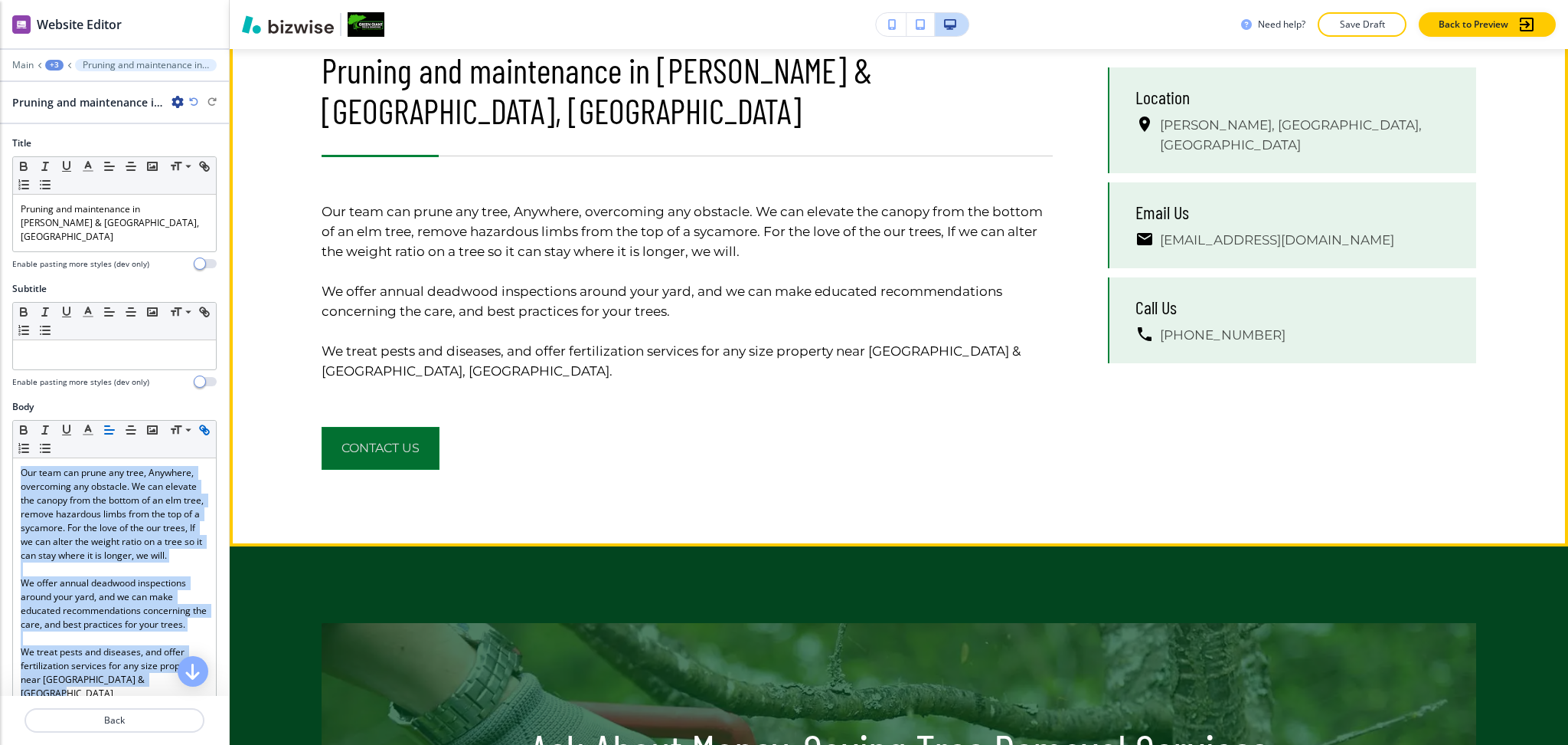
click at [397, 427] on button "CONTACT US" at bounding box center [381, 448] width 118 height 43
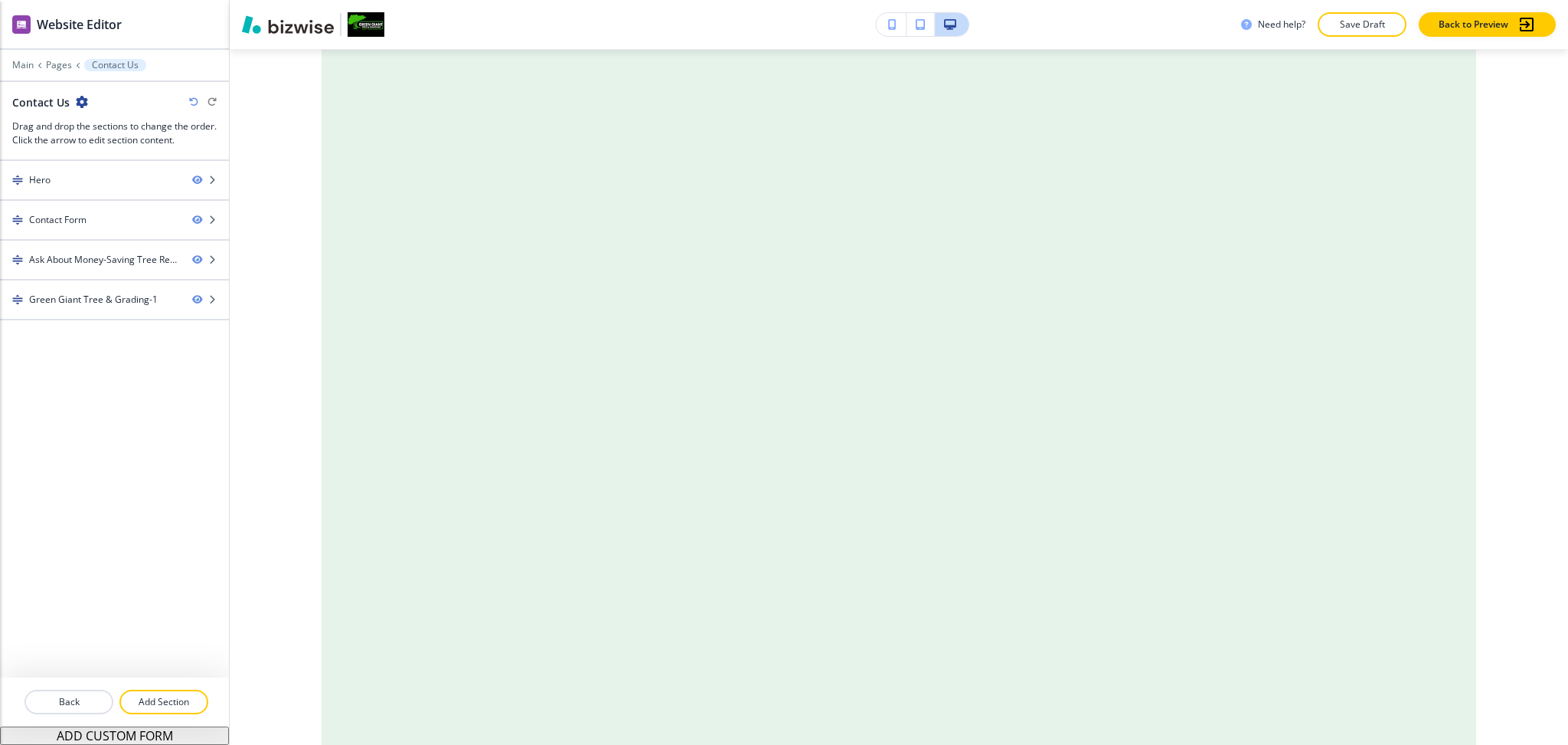
scroll to position [0, 0]
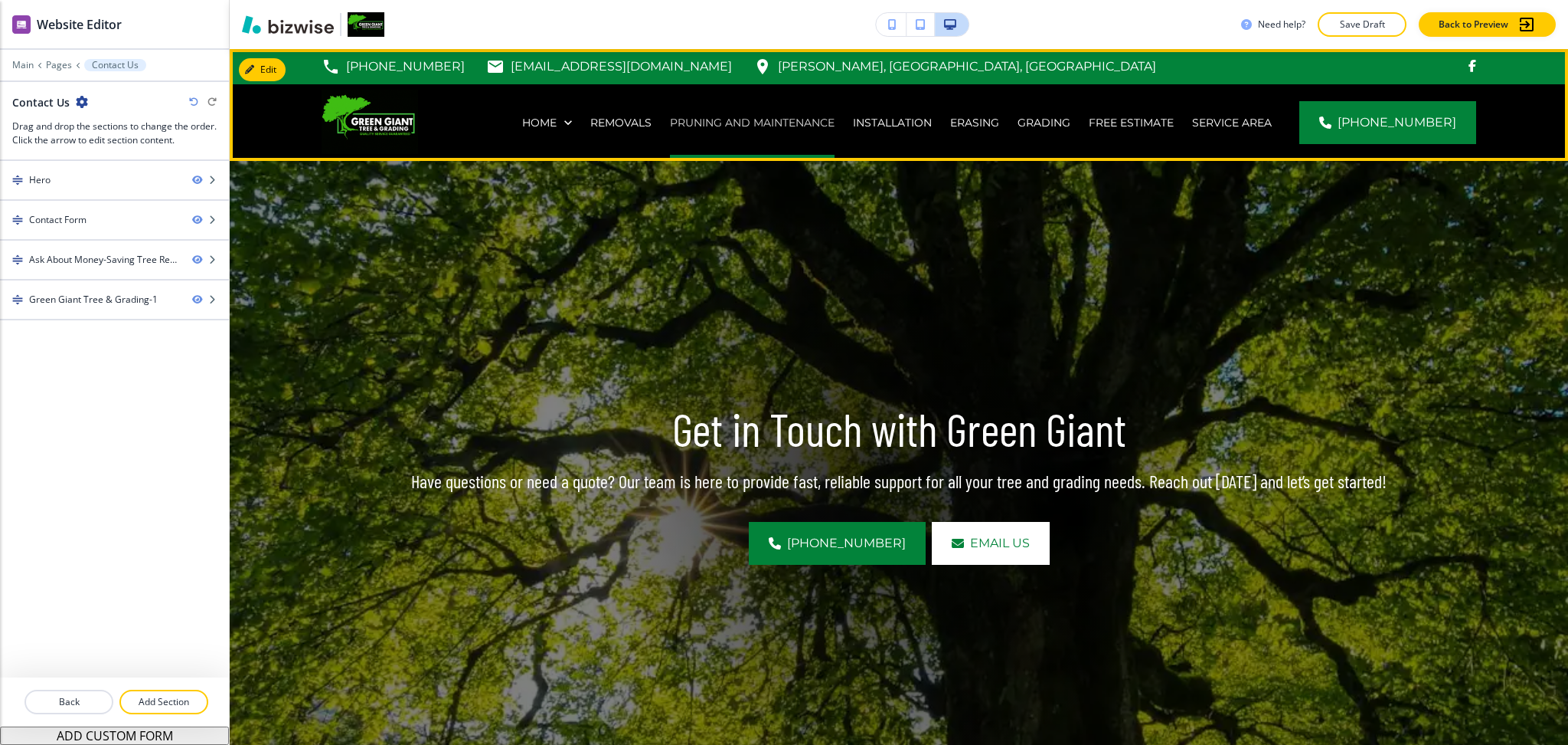
click at [805, 120] on p "Pruning and Maintenance" at bounding box center [752, 122] width 165 height 15
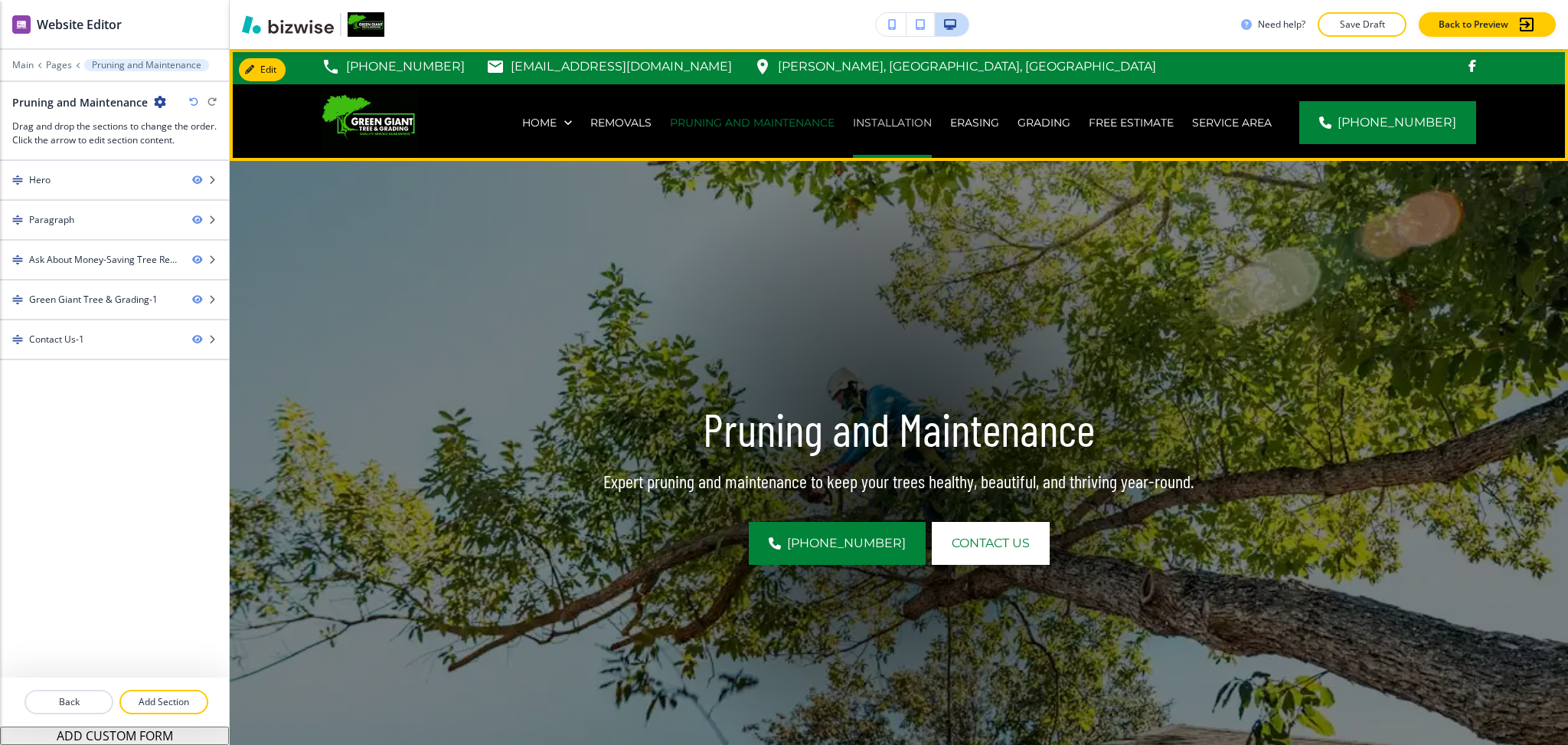
click at [900, 122] on p "Installation" at bounding box center [893, 122] width 79 height 15
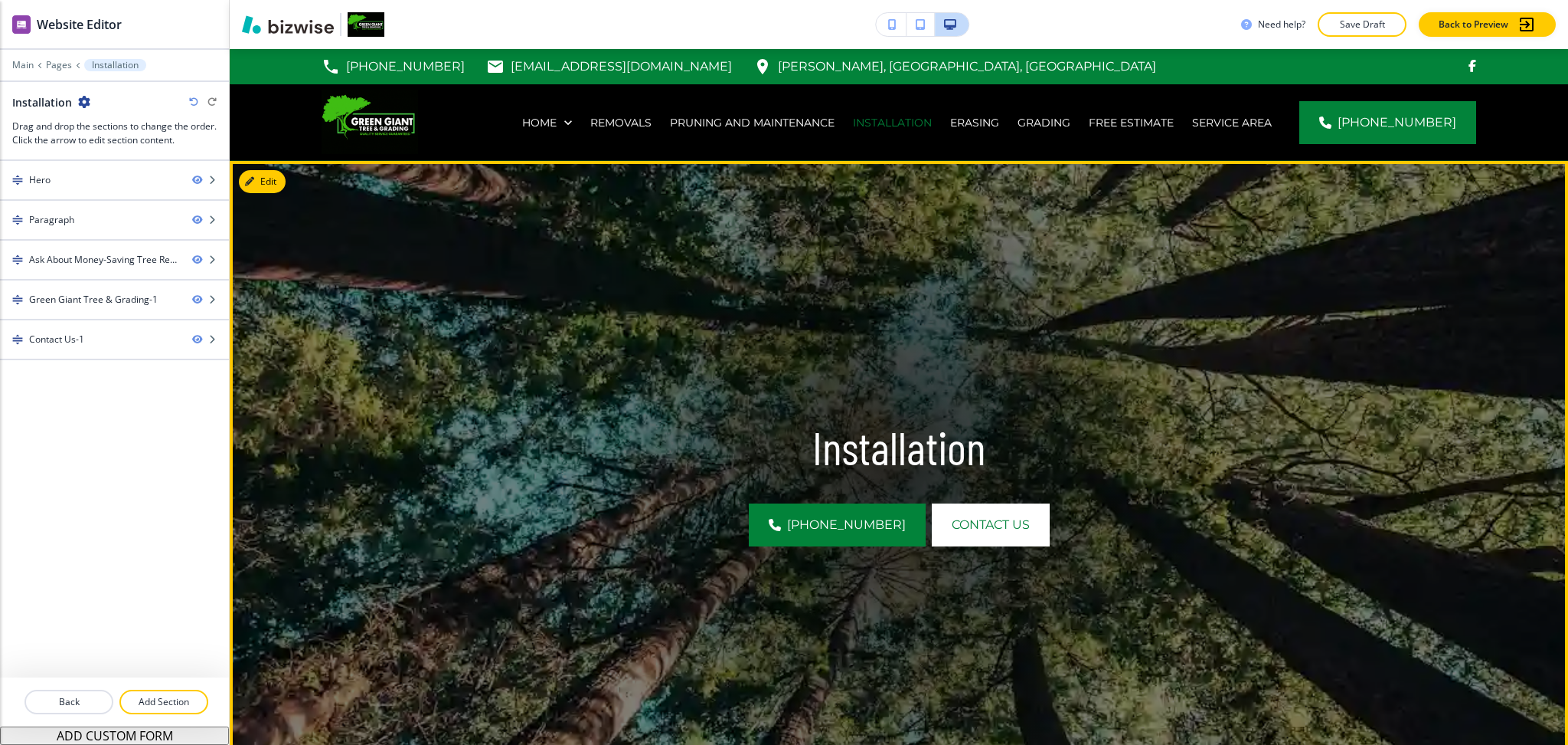
click at [920, 467] on p "Installation" at bounding box center [899, 447] width 980 height 54
copy p "Installation"
click at [87, 173] on div "Hero" at bounding box center [90, 180] width 180 height 13
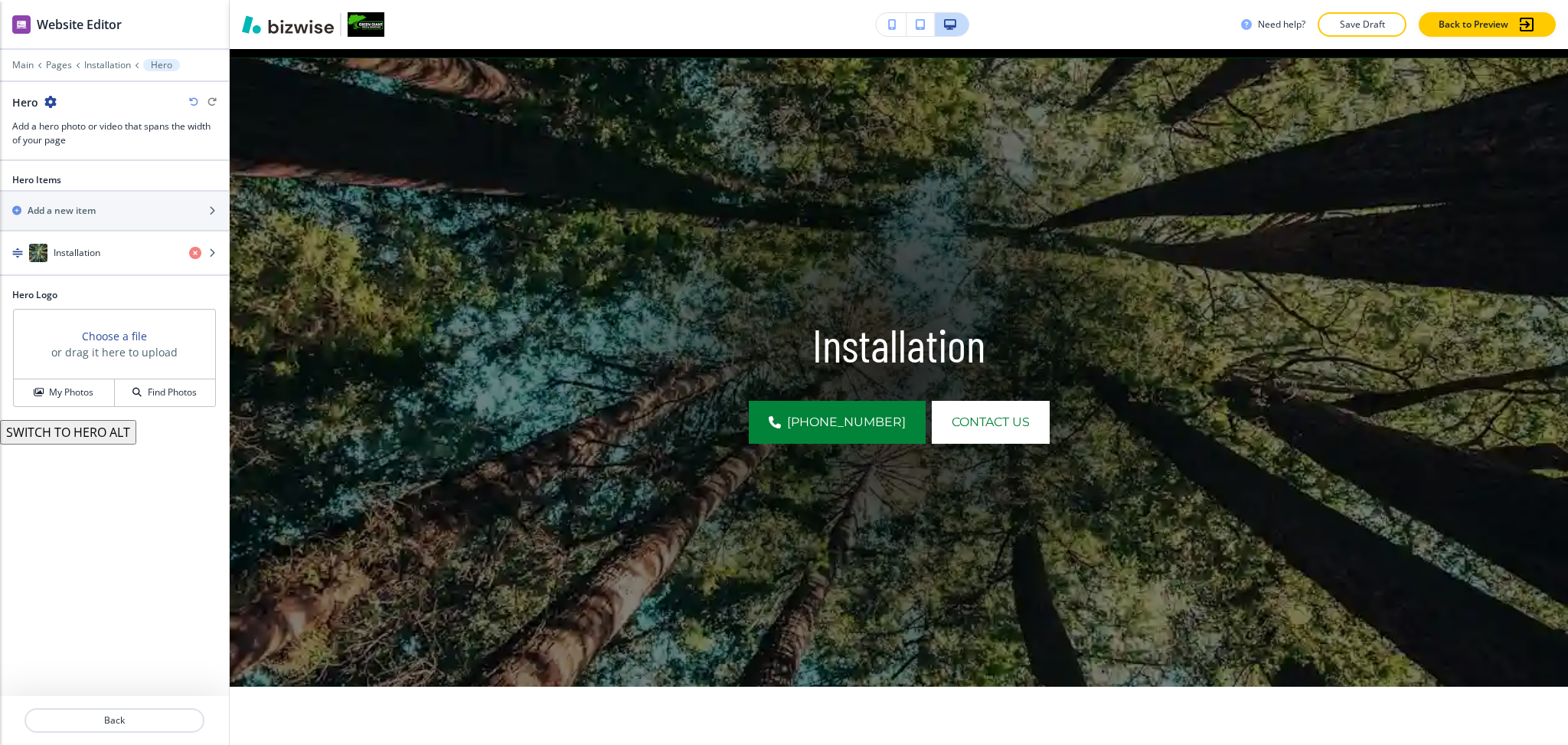
scroll to position [112, 0]
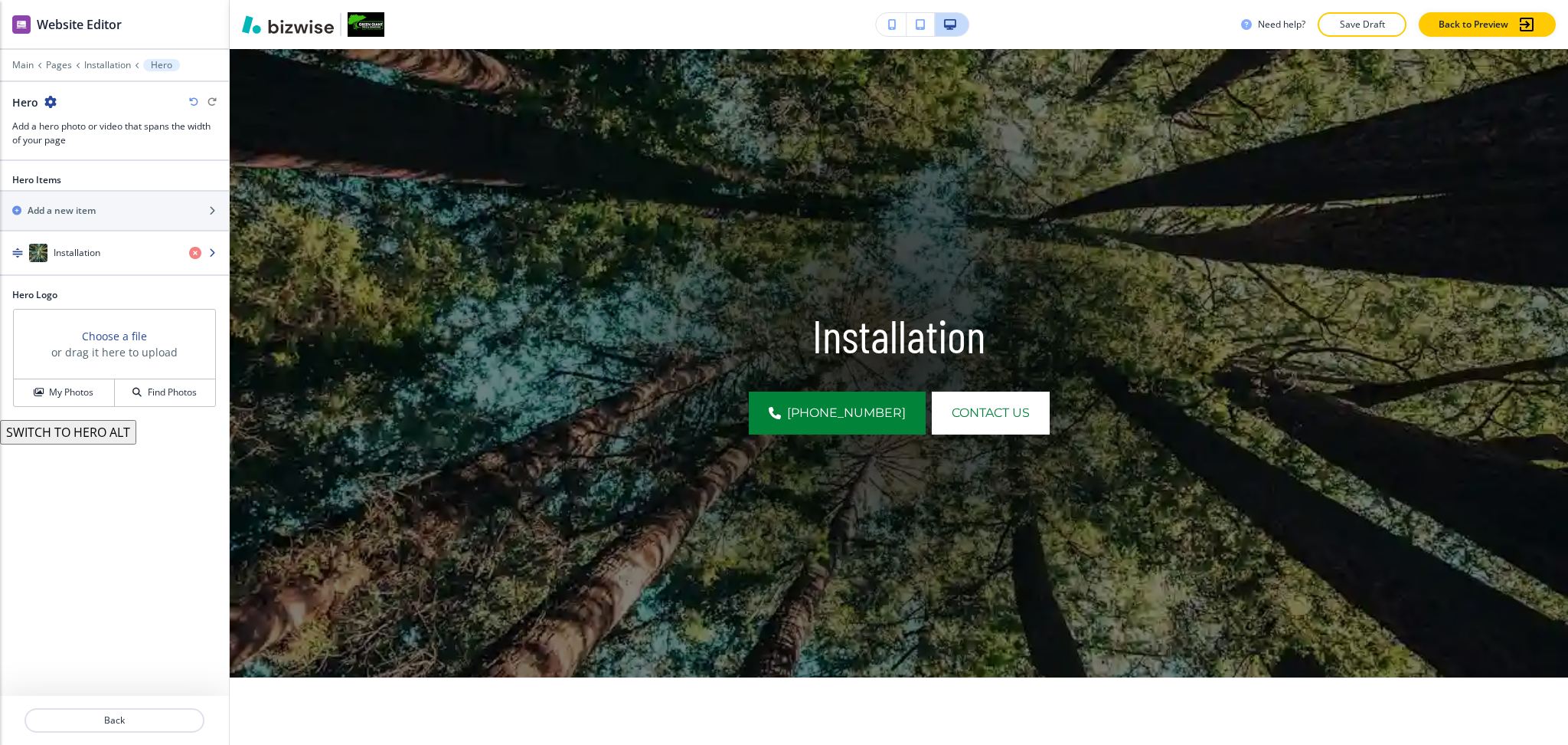
click at [91, 259] on div "Installation" at bounding box center [88, 252] width 177 height 18
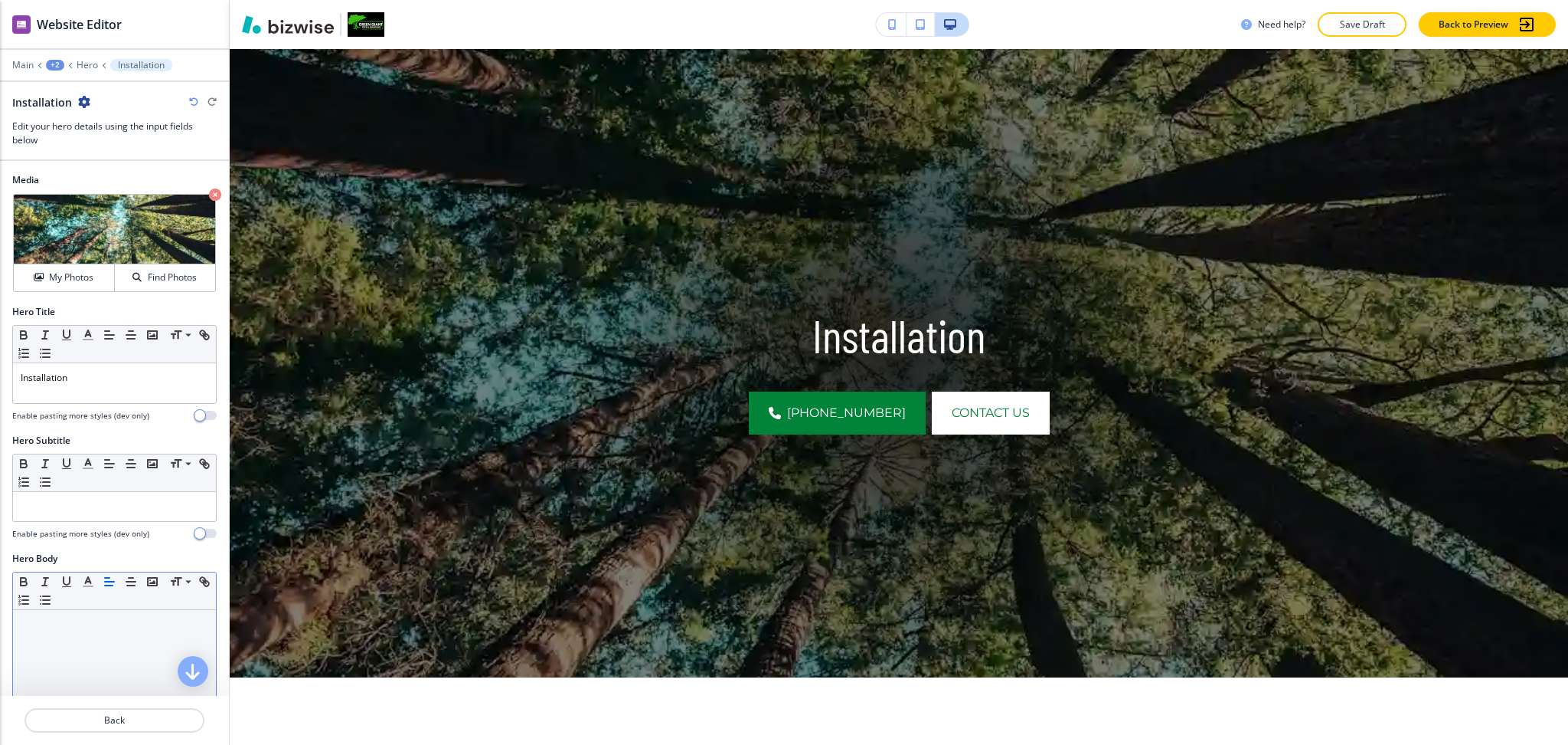
drag, startPoint x: 81, startPoint y: 630, endPoint x: 81, endPoint y: 639, distance: 9.0
click at [81, 632] on div at bounding box center [115, 710] width 203 height 199
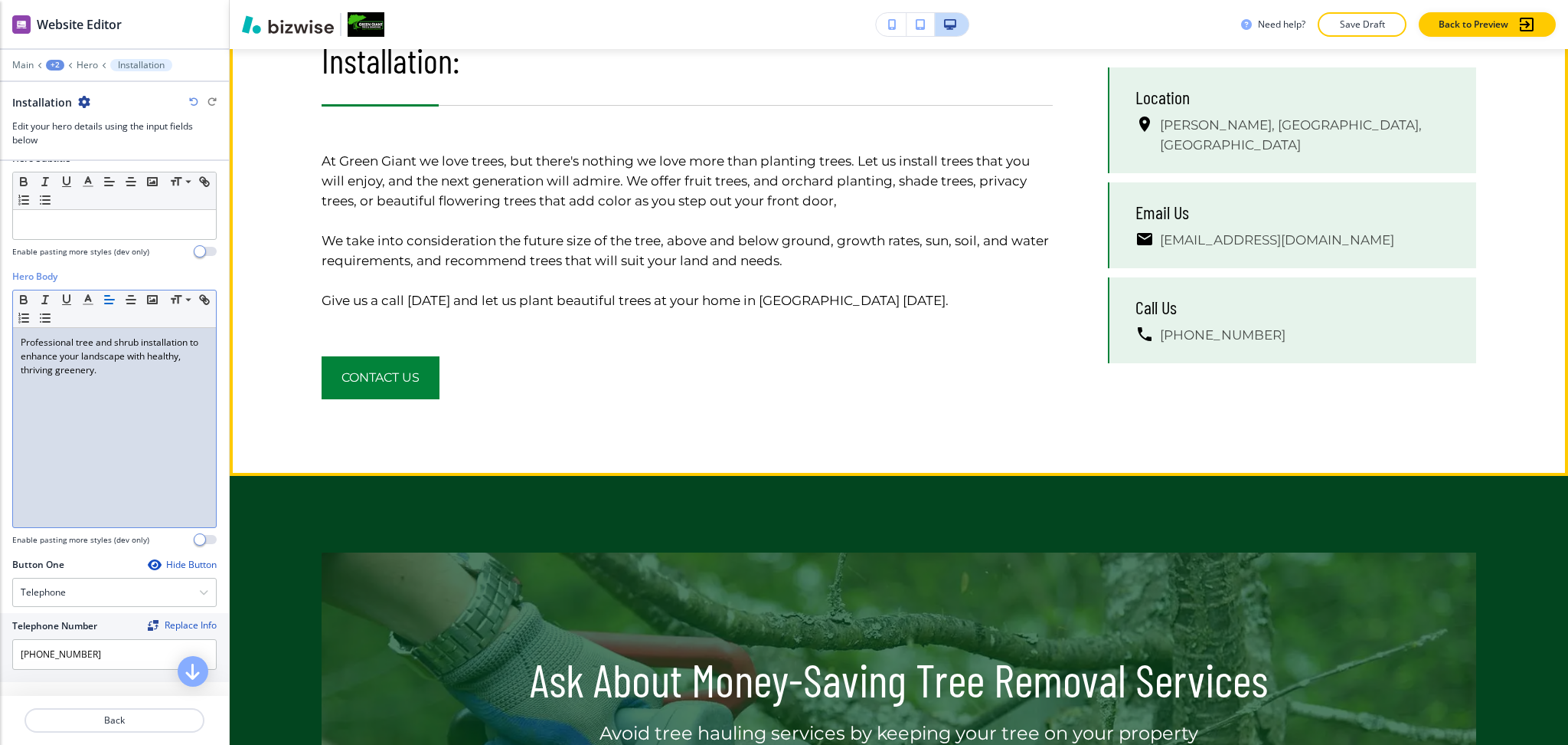
scroll to position [827, 0]
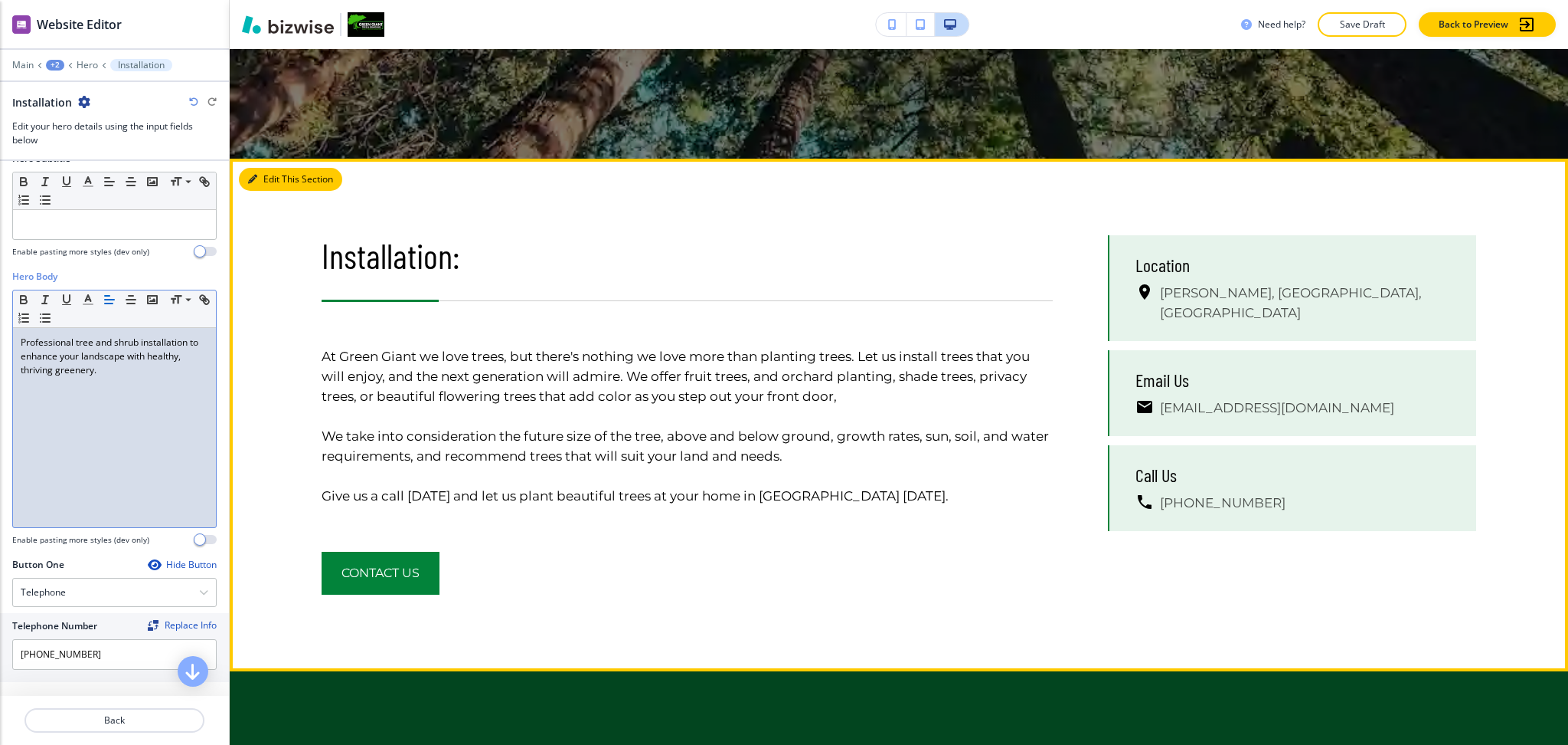
click at [264, 176] on button "Edit This Section" at bounding box center [290, 179] width 103 height 23
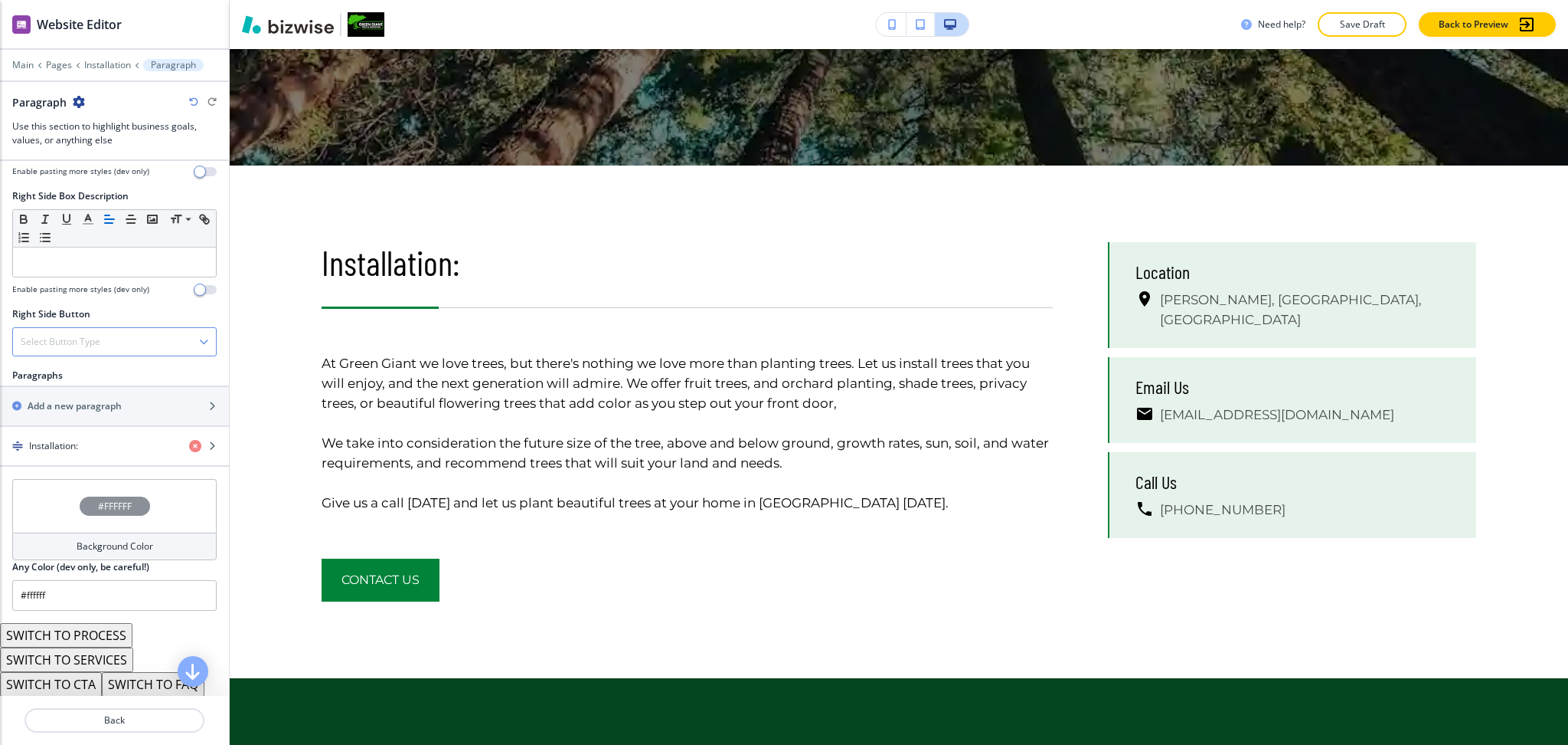
scroll to position [871, 0]
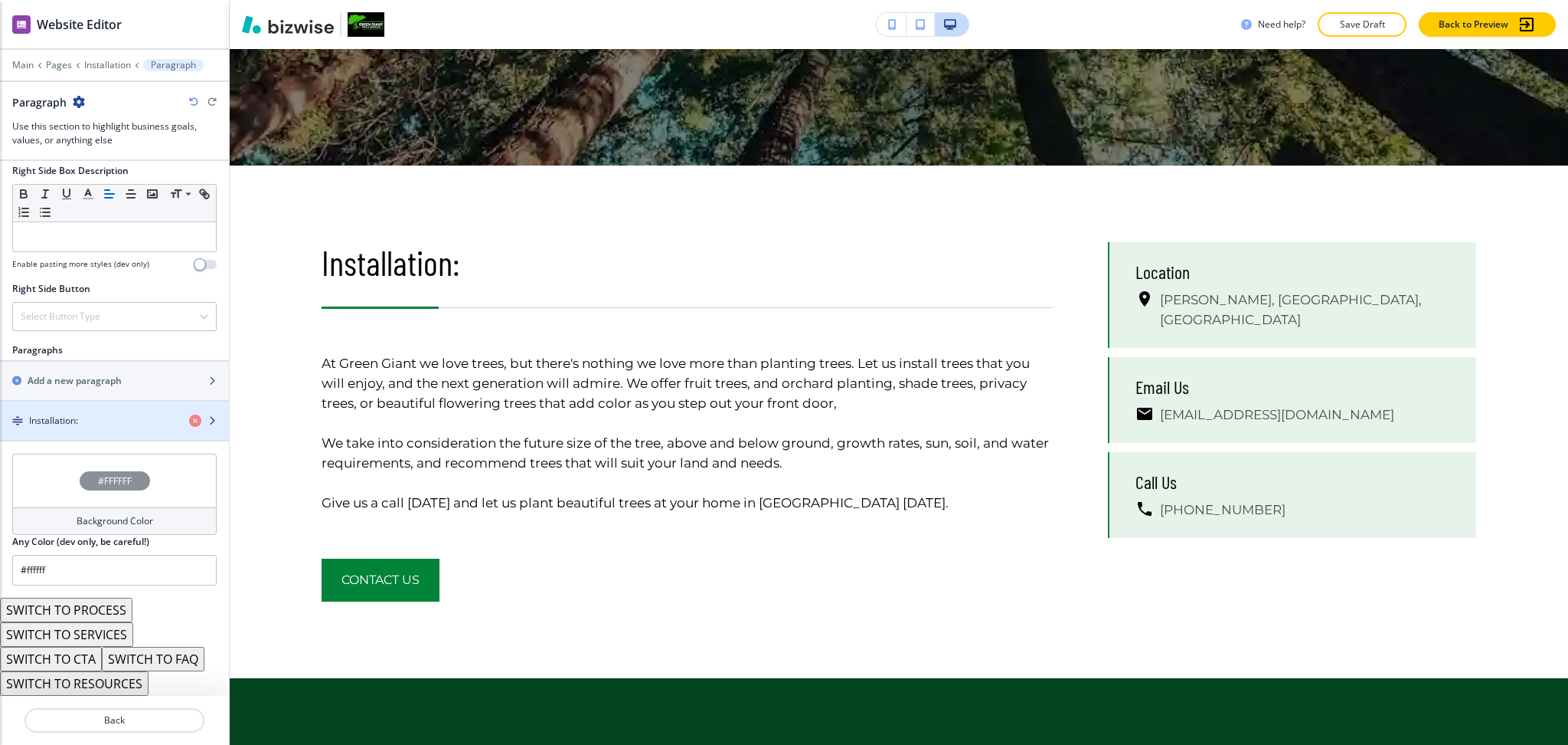
click at [68, 419] on h4 "Installation:" at bounding box center [54, 420] width 49 height 13
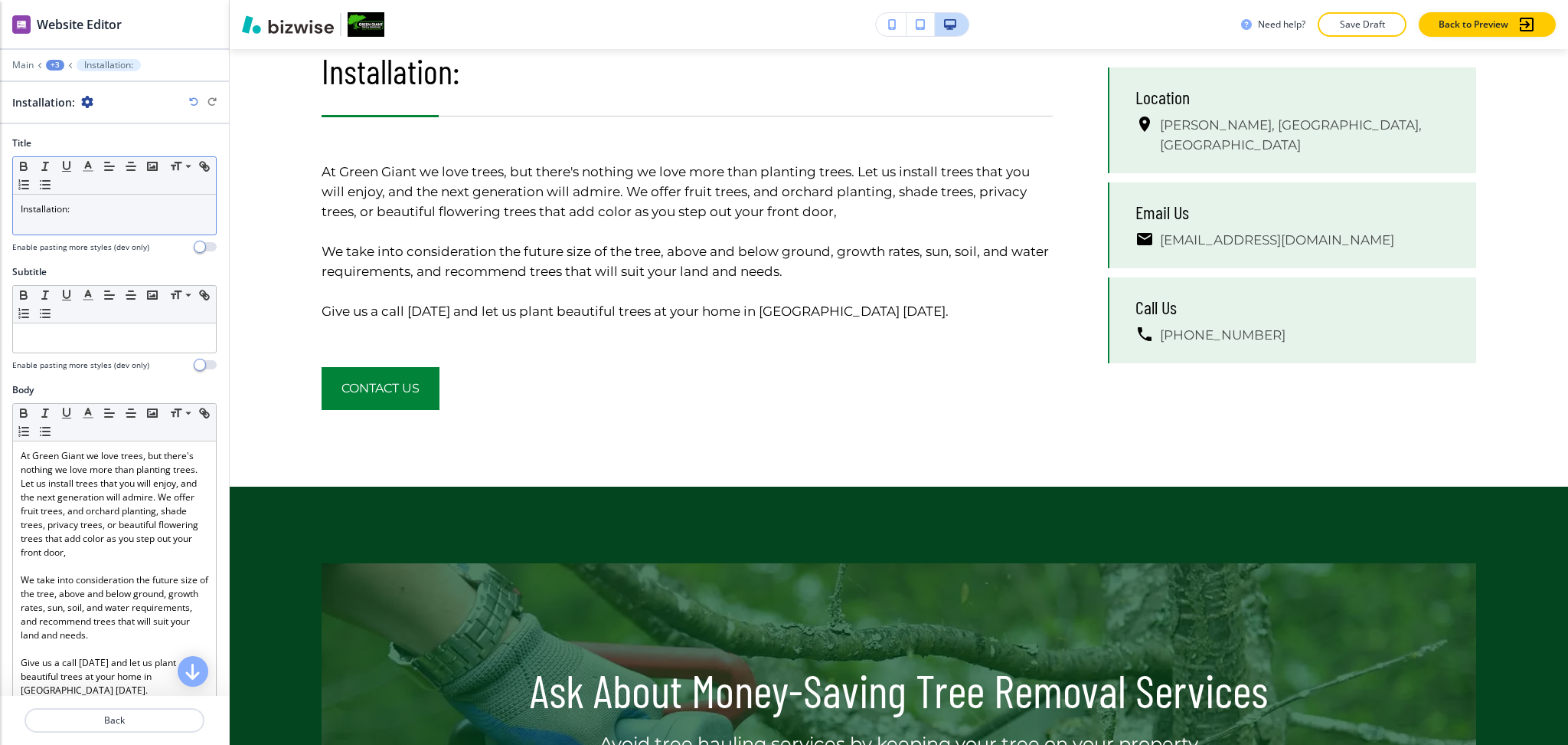
scroll to position [816, 0]
click at [120, 220] on div "Installation:" at bounding box center [115, 214] width 203 height 40
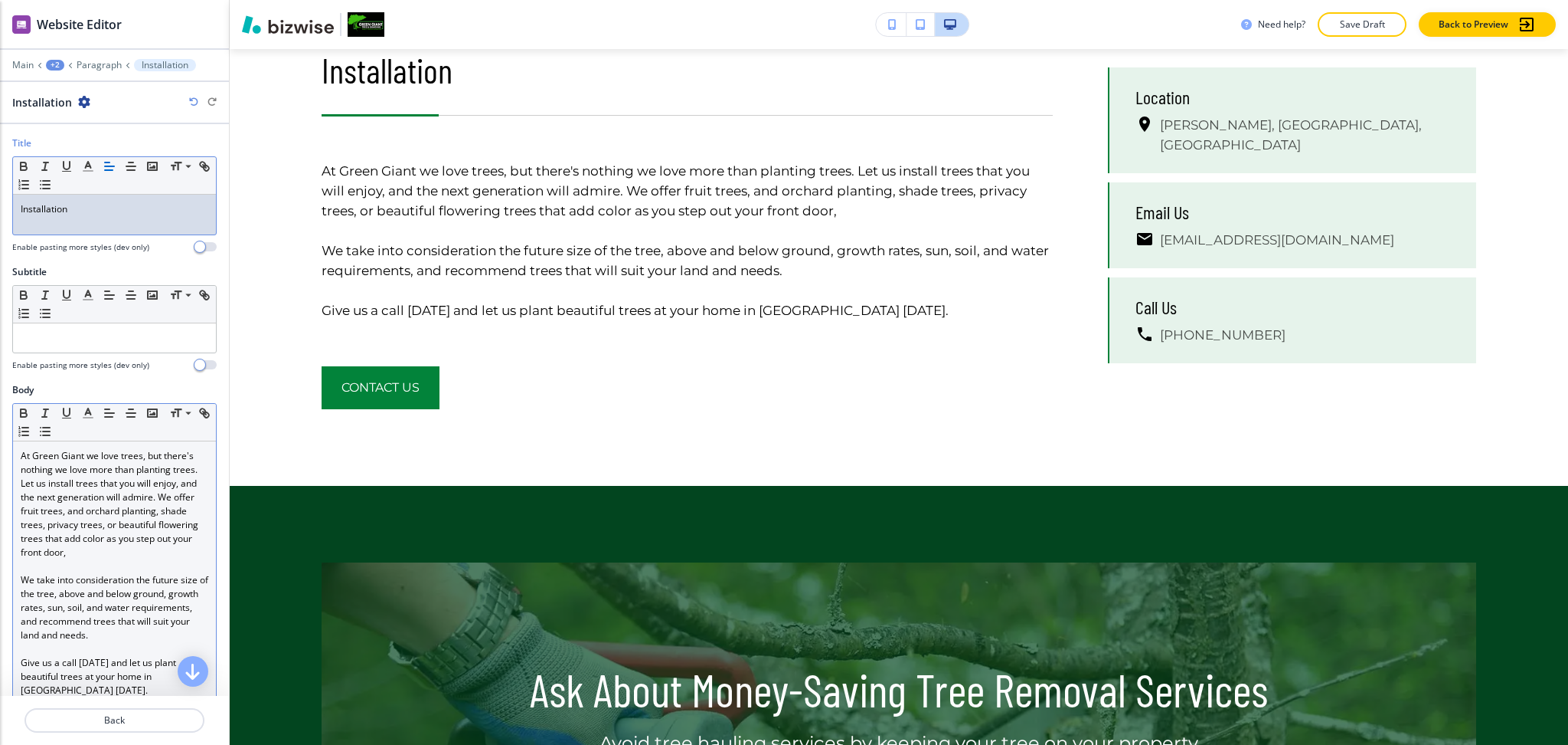
click at [67, 532] on p "At Green Giant we love trees, but there's nothing we love more than planting tr…" at bounding box center [114, 505] width 188 height 110
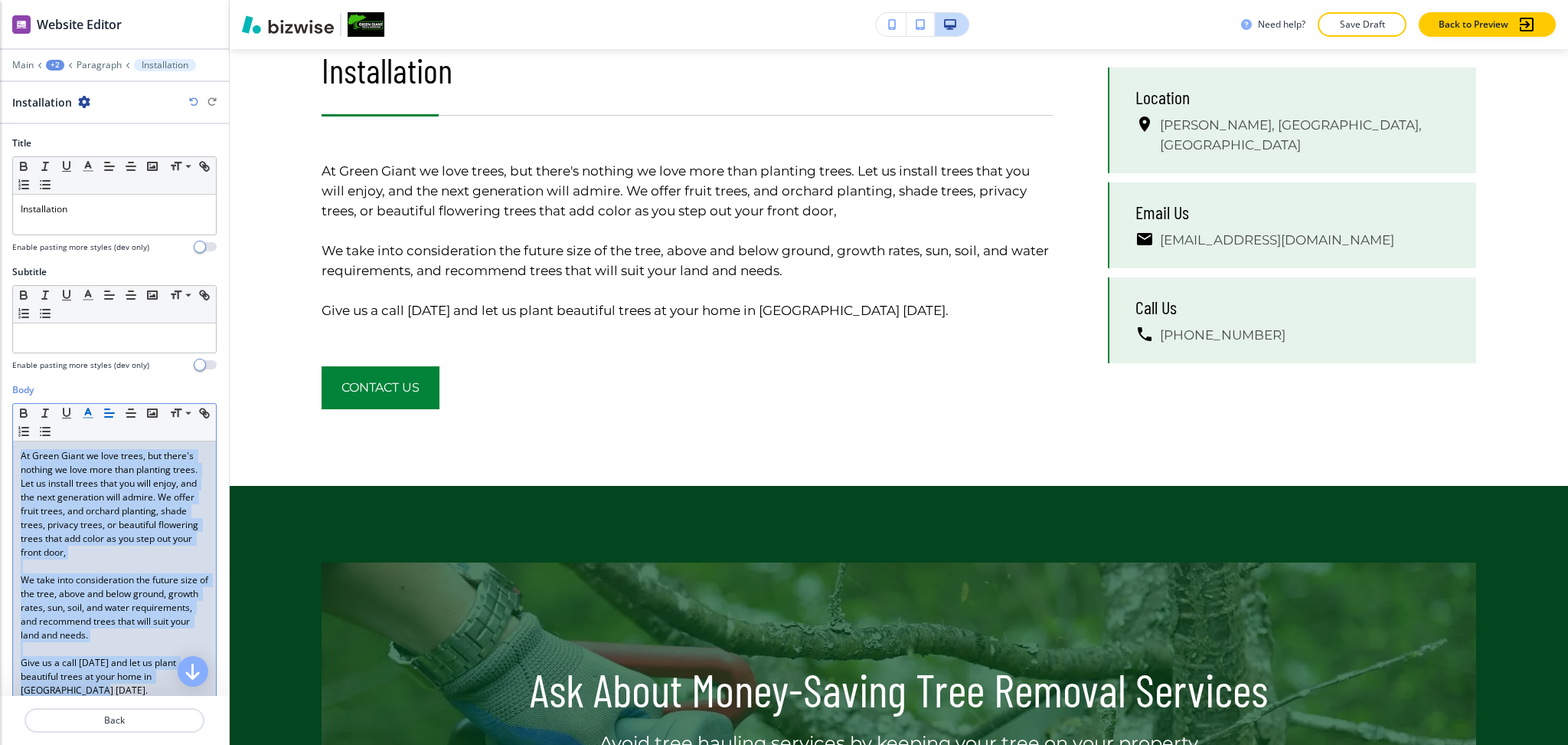
click at [88, 416] on icon "button" at bounding box center [87, 412] width 13 height 13
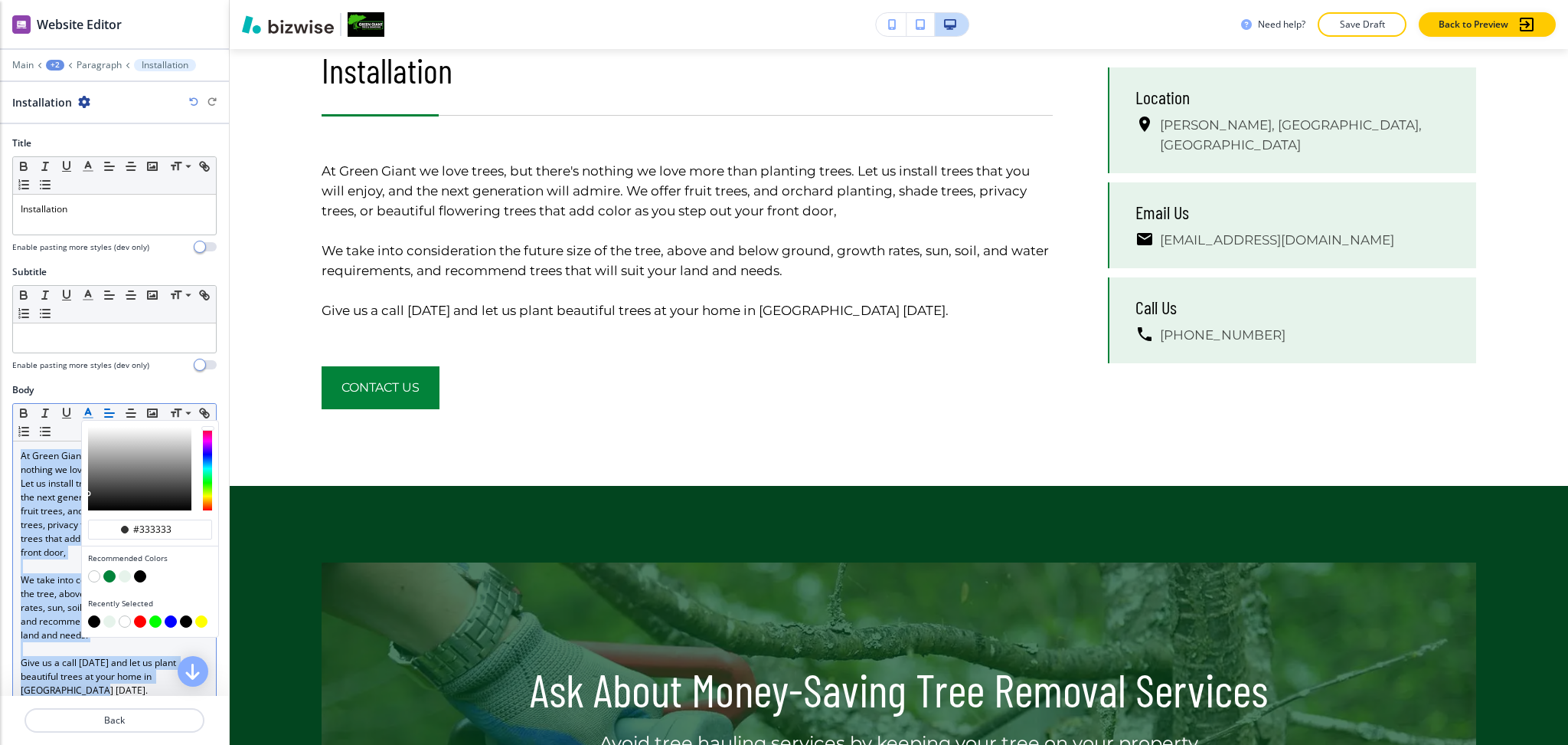
click at [138, 580] on button "button" at bounding box center [140, 576] width 13 height 13
type input "#000000"
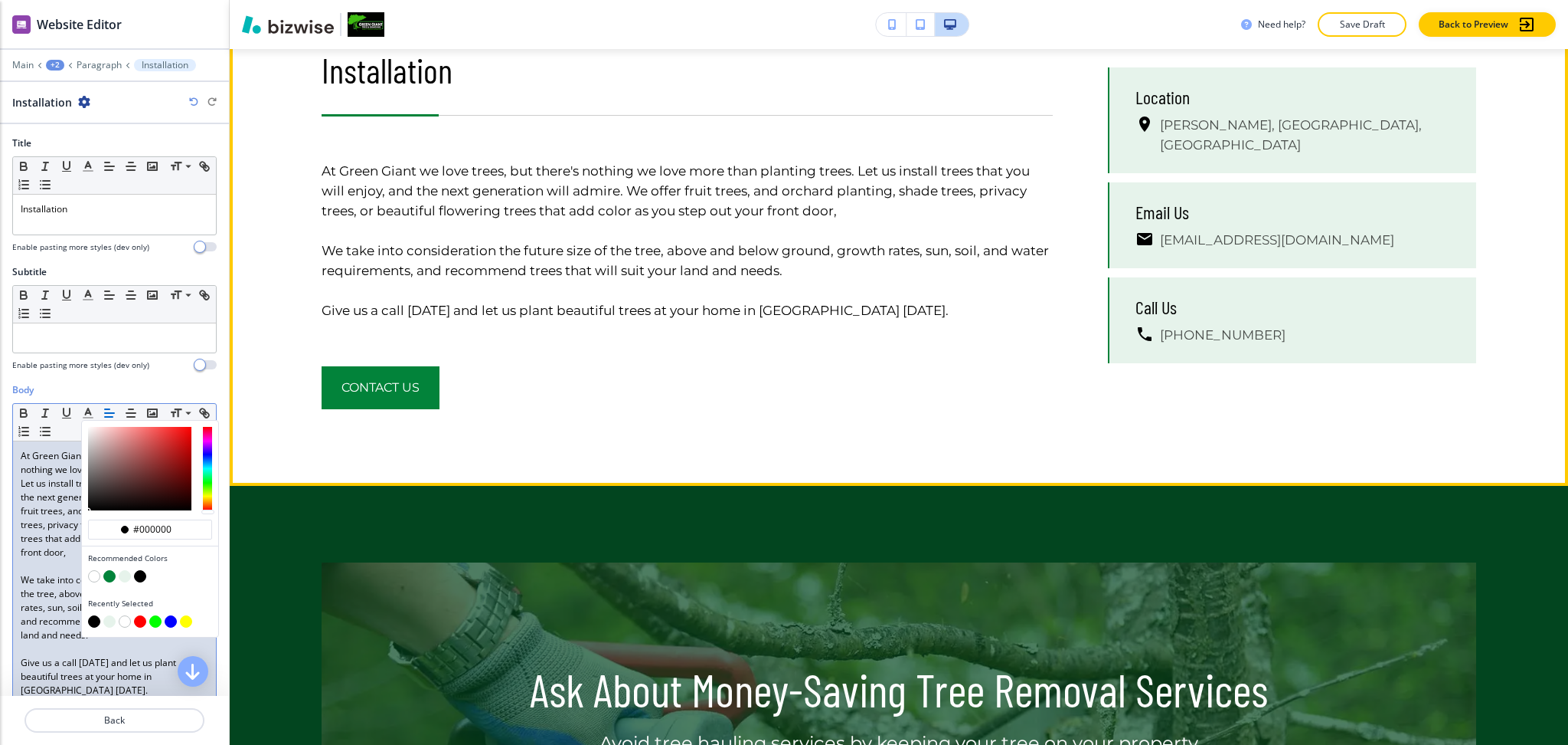
click at [633, 224] on p at bounding box center [687, 230] width 731 height 20
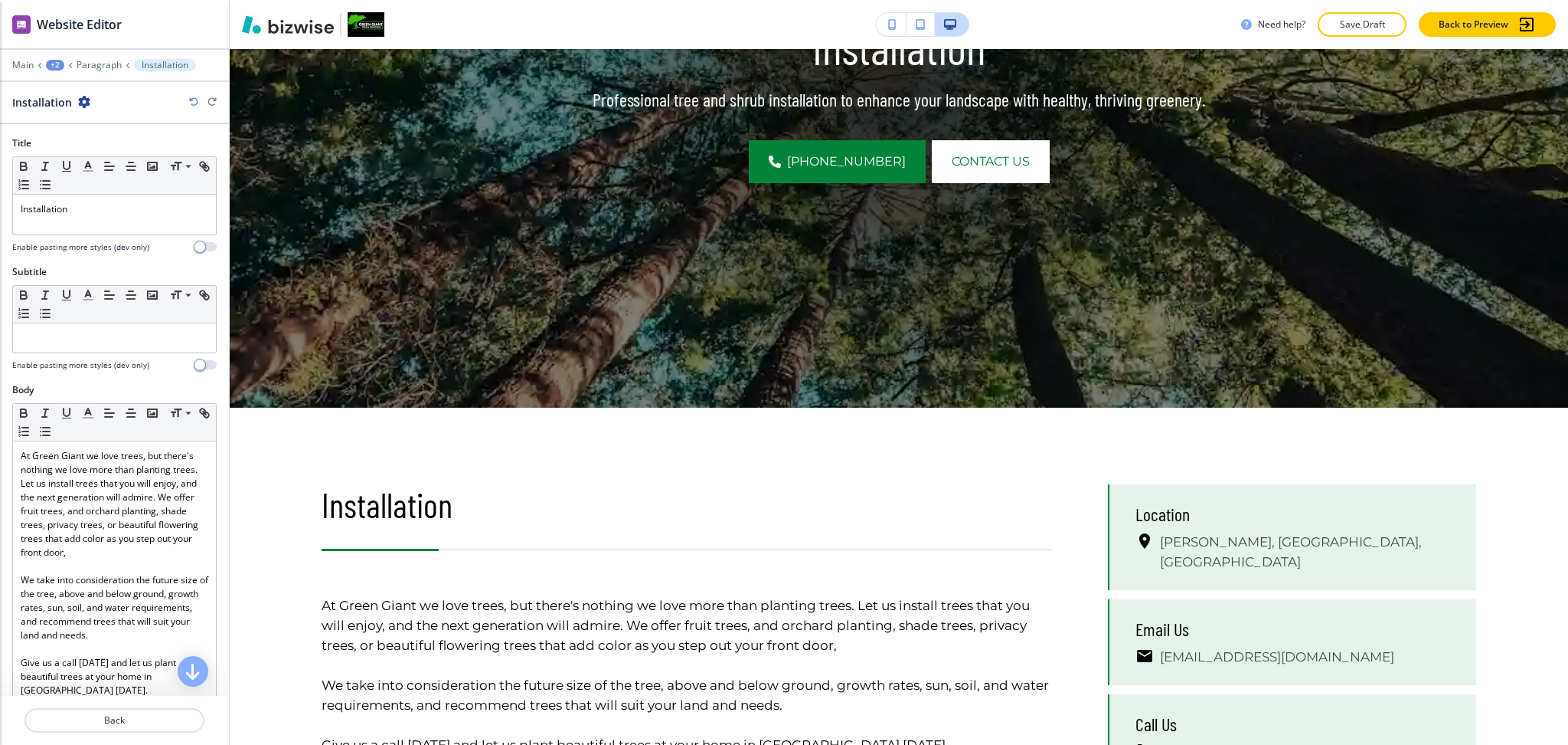
scroll to position [0, 0]
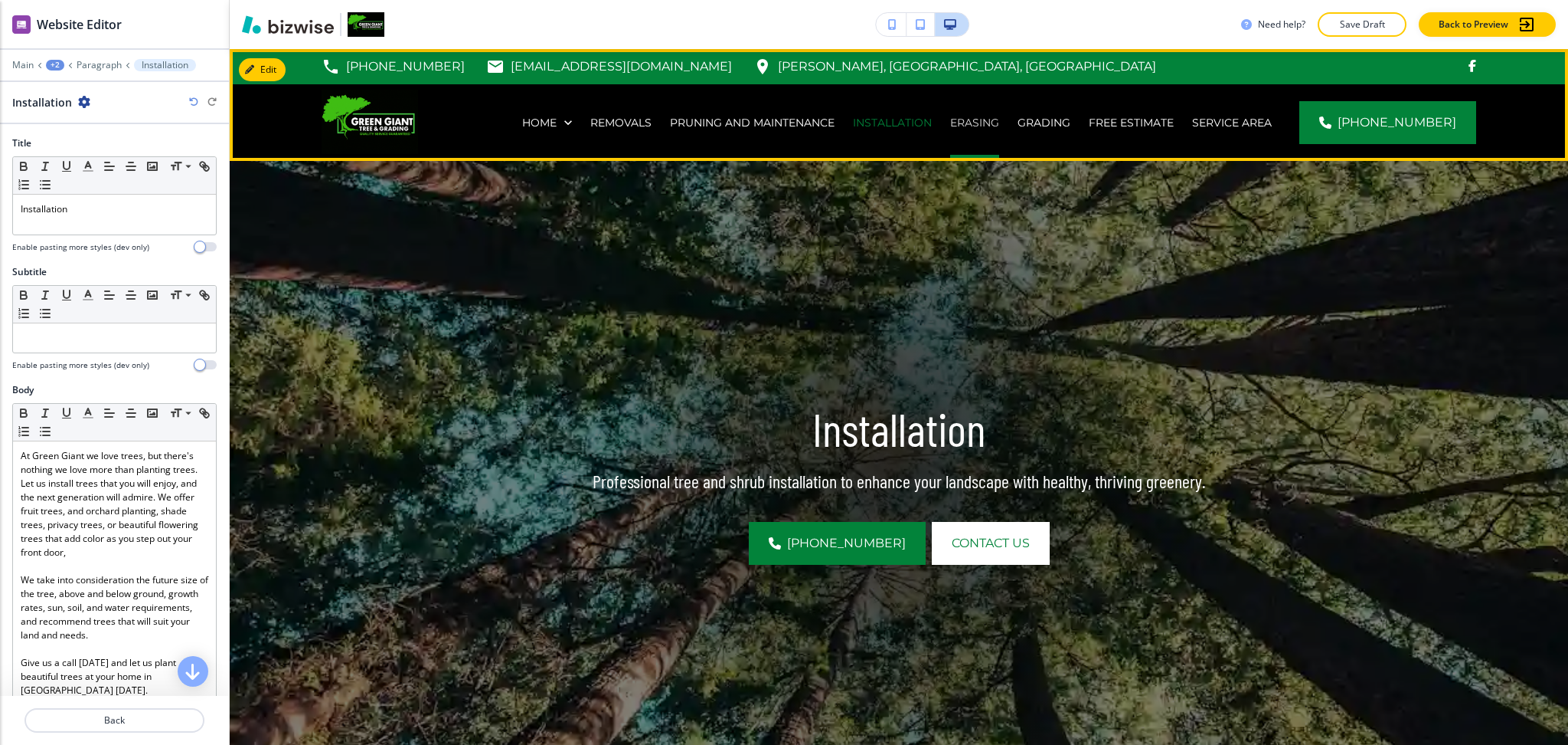
click at [990, 126] on p "Erasing" at bounding box center [975, 122] width 49 height 15
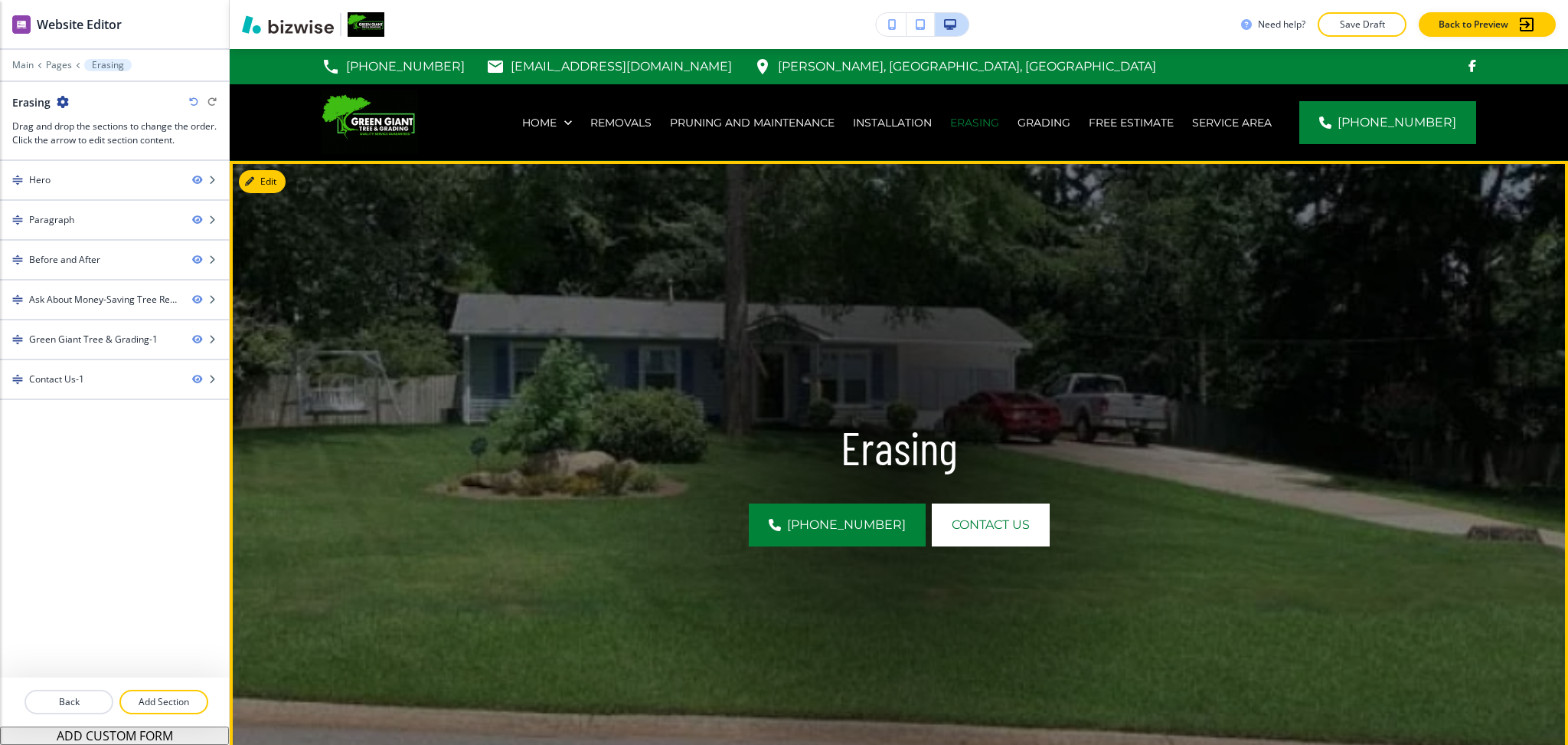
click at [895, 435] on p "Erasing" at bounding box center [899, 447] width 980 height 54
click at [897, 435] on p "Erasing" at bounding box center [899, 447] width 980 height 54
copy p "Erasing"
click at [96, 192] on div at bounding box center [114, 193] width 229 height 13
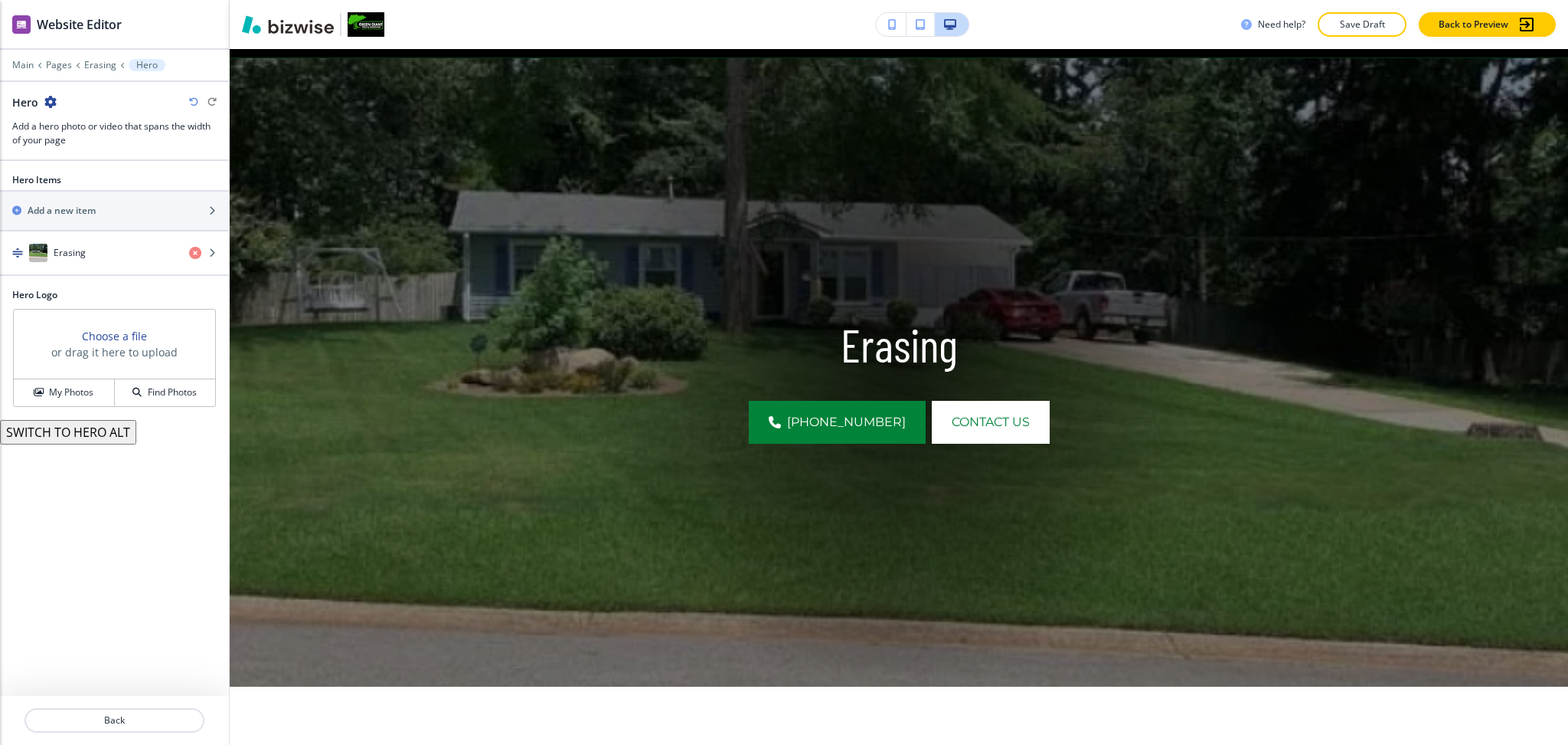
scroll to position [112, 0]
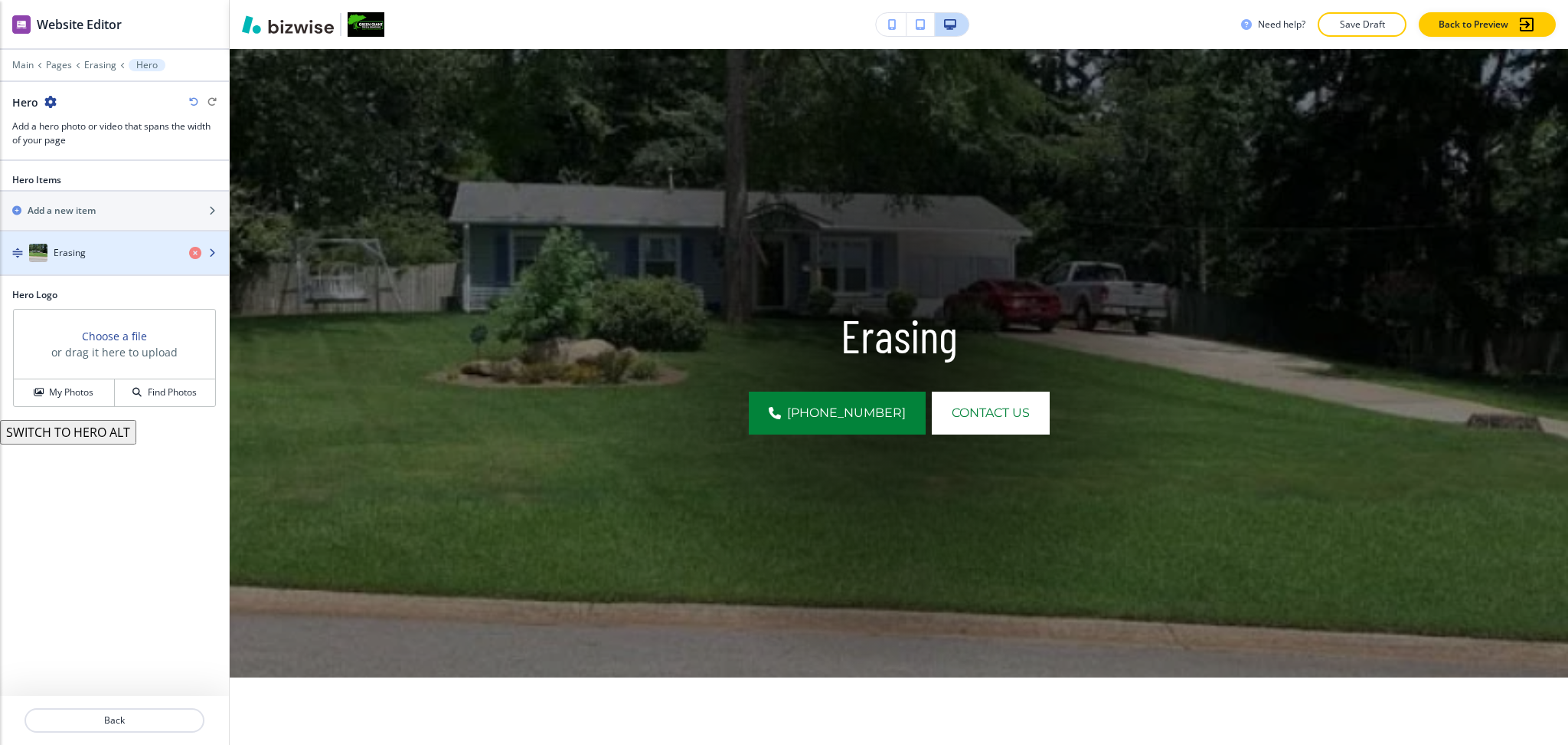
click at [81, 263] on div "button" at bounding box center [114, 268] width 229 height 13
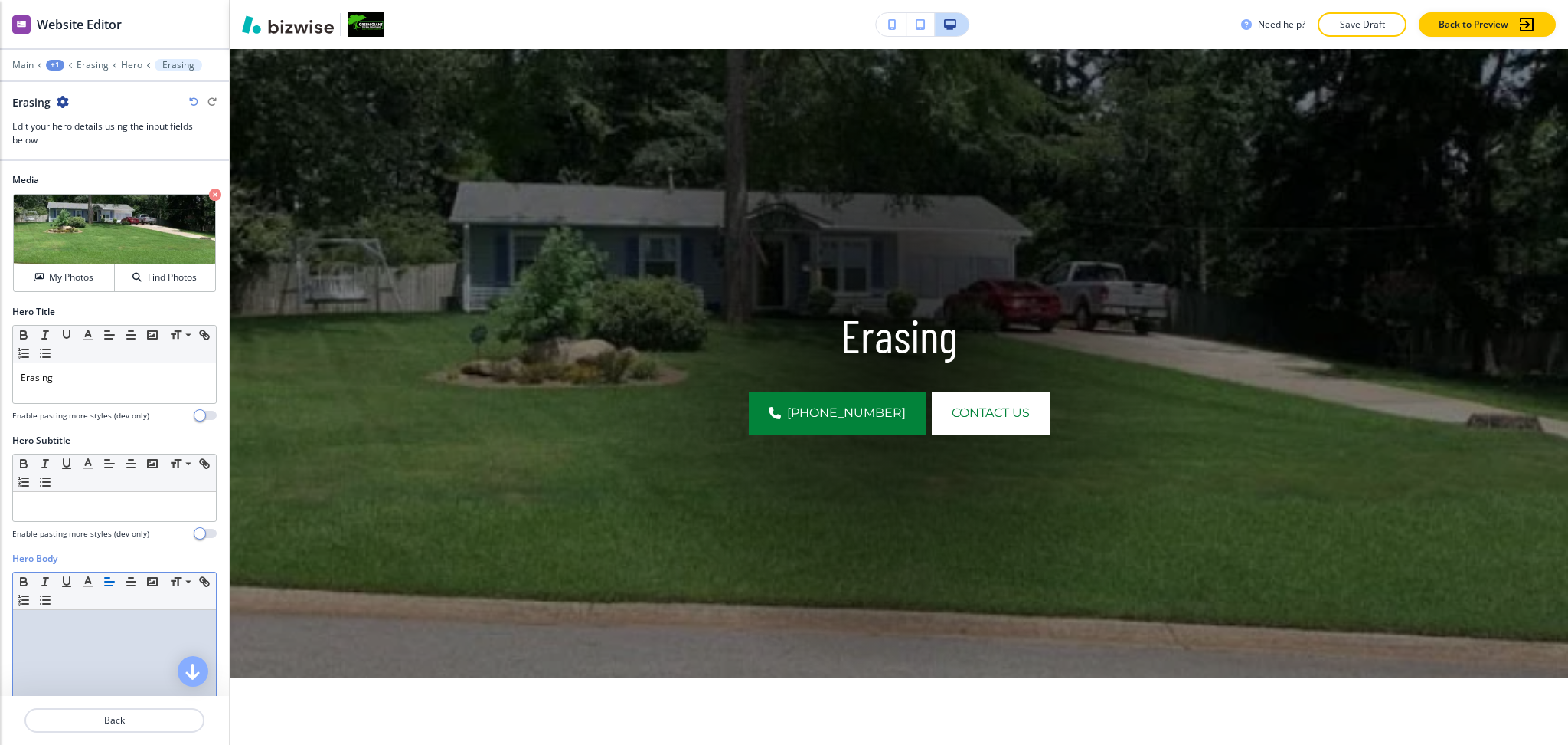
click at [98, 665] on div at bounding box center [115, 710] width 203 height 199
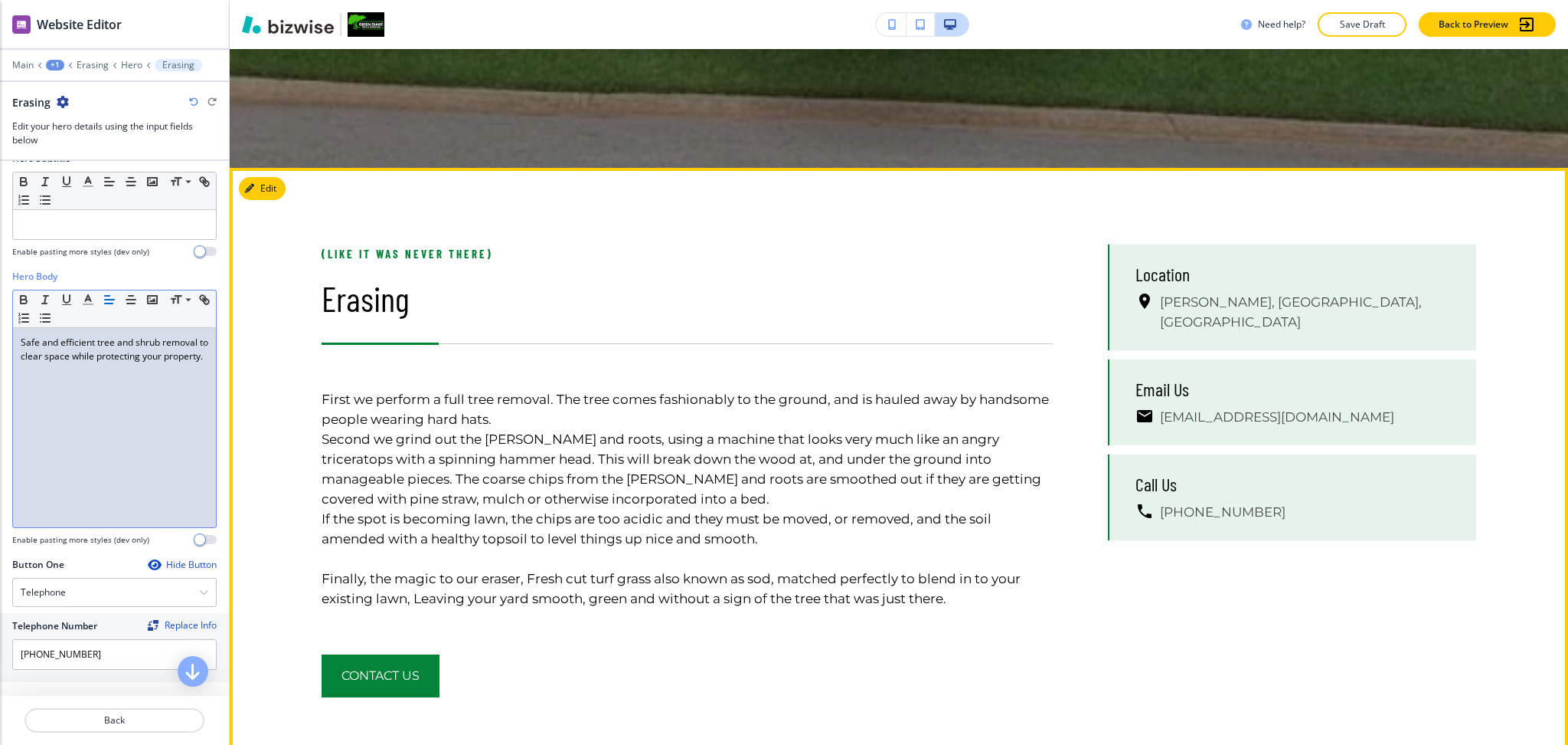
scroll to position [622, 0]
drag, startPoint x: 266, startPoint y: 184, endPoint x: 258, endPoint y: 199, distance: 17.0
click at [265, 185] on button "Edit" at bounding box center [262, 188] width 46 height 23
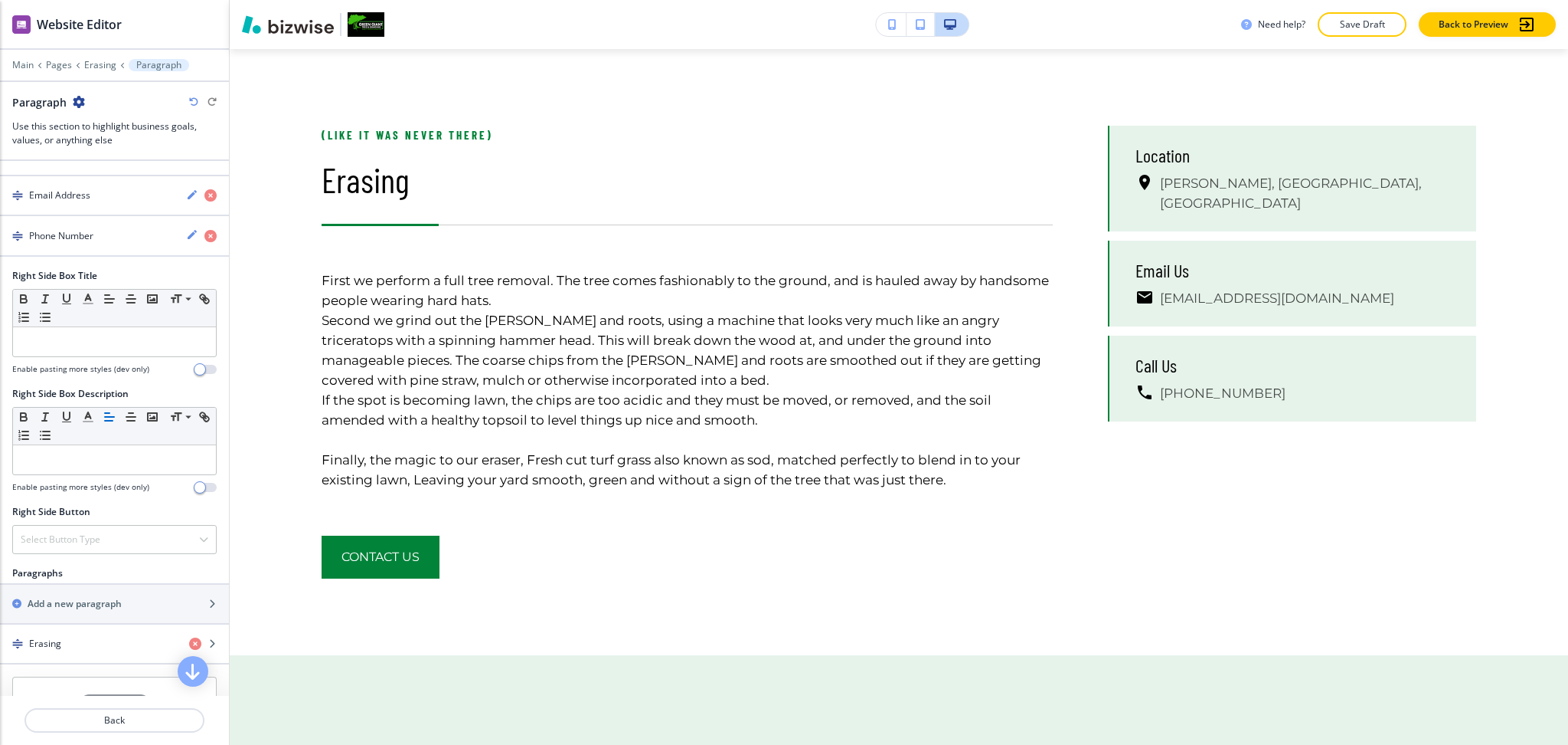
scroll to position [871, 0]
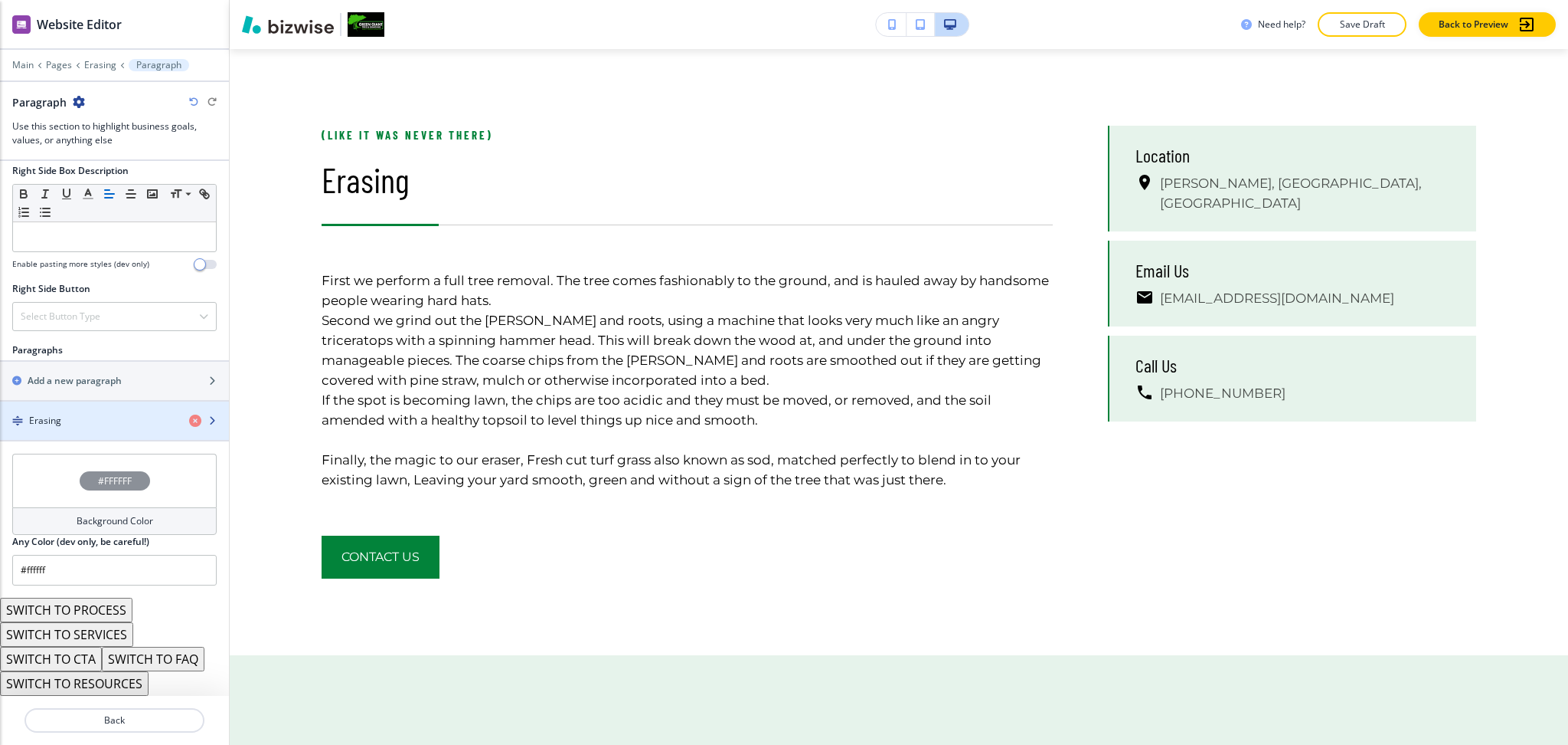
click at [87, 423] on div "Erasing" at bounding box center [88, 420] width 177 height 13
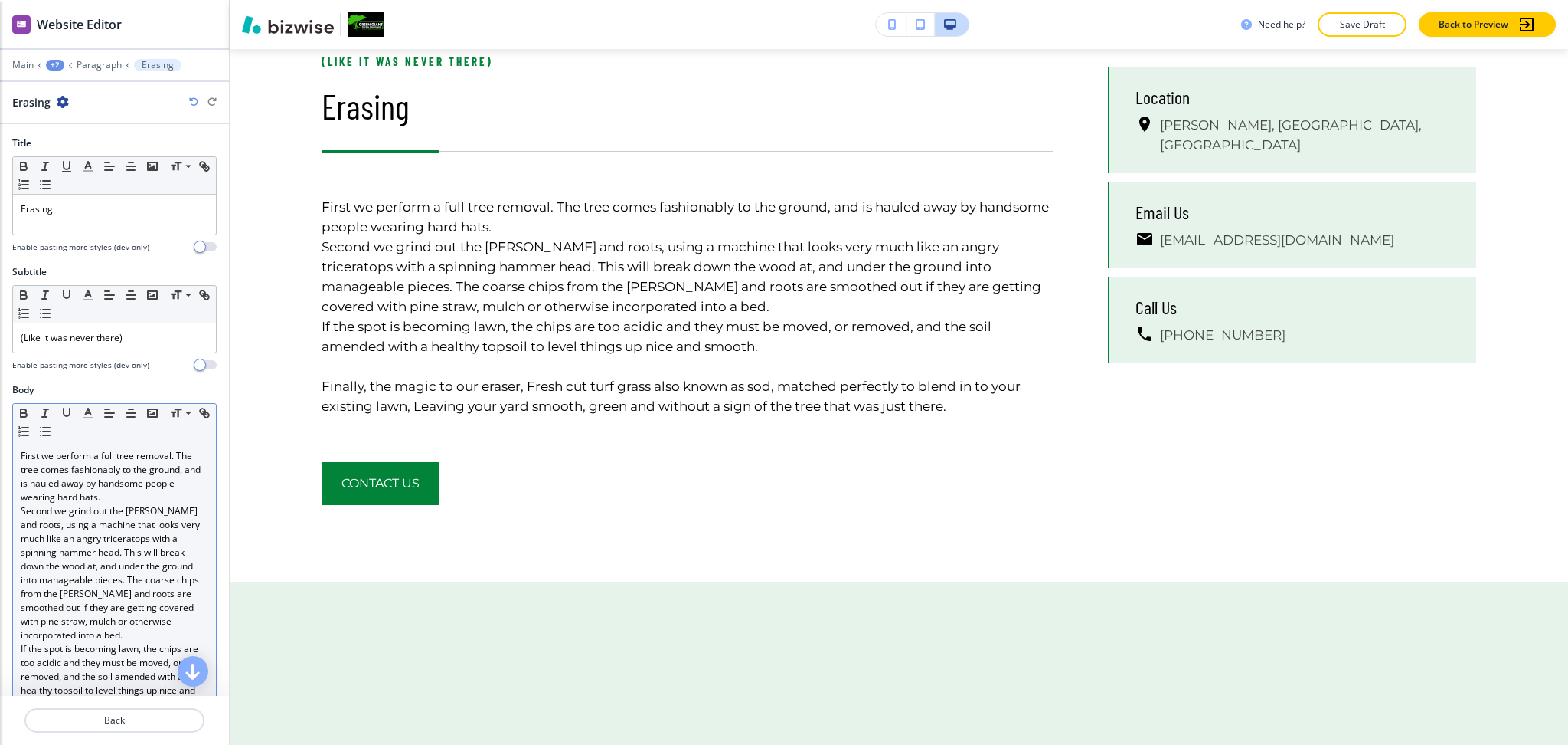
scroll to position [816, 0]
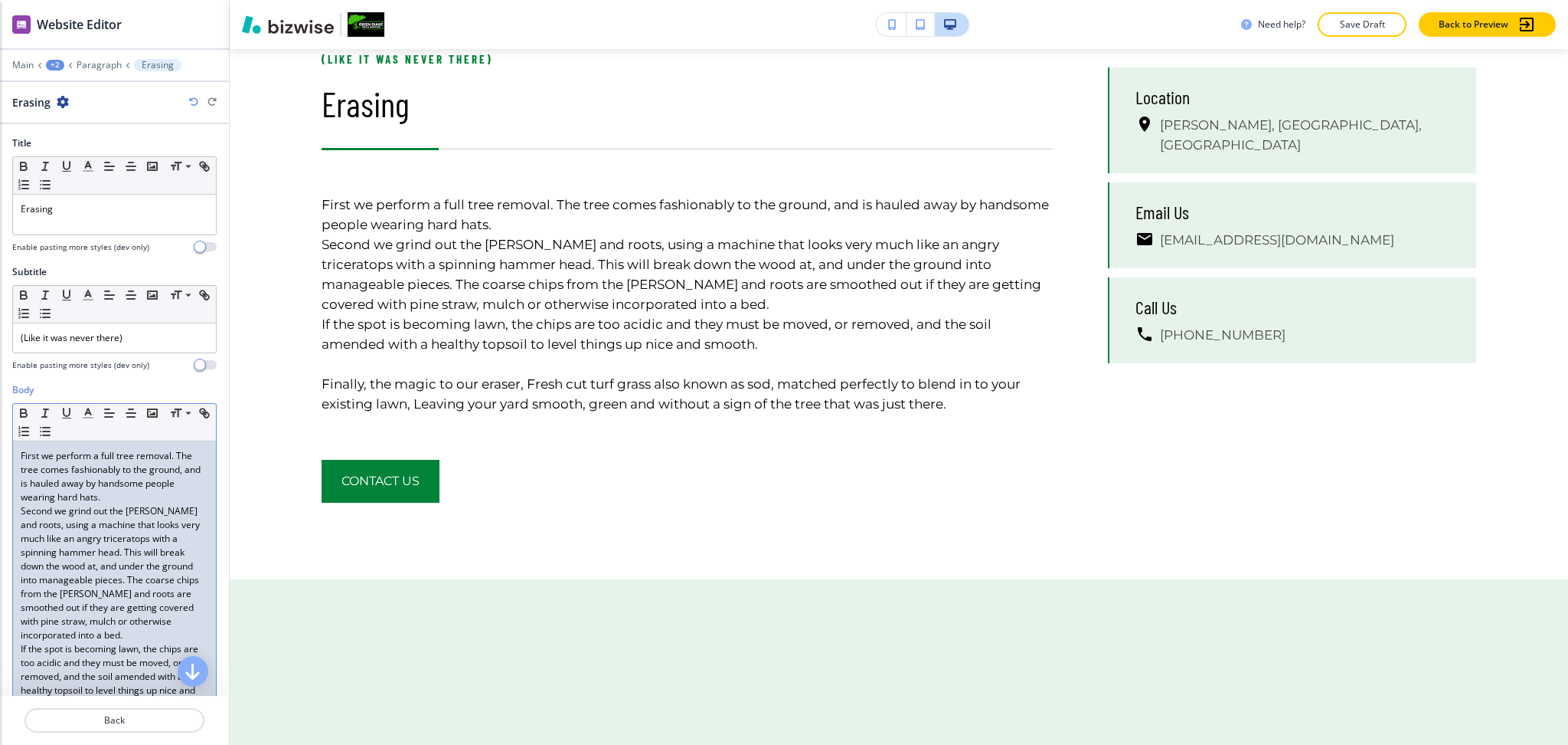
click at [121, 588] on p "Second we grind out the stump and roots, using a machine that looks very much l…" at bounding box center [114, 572] width 188 height 138
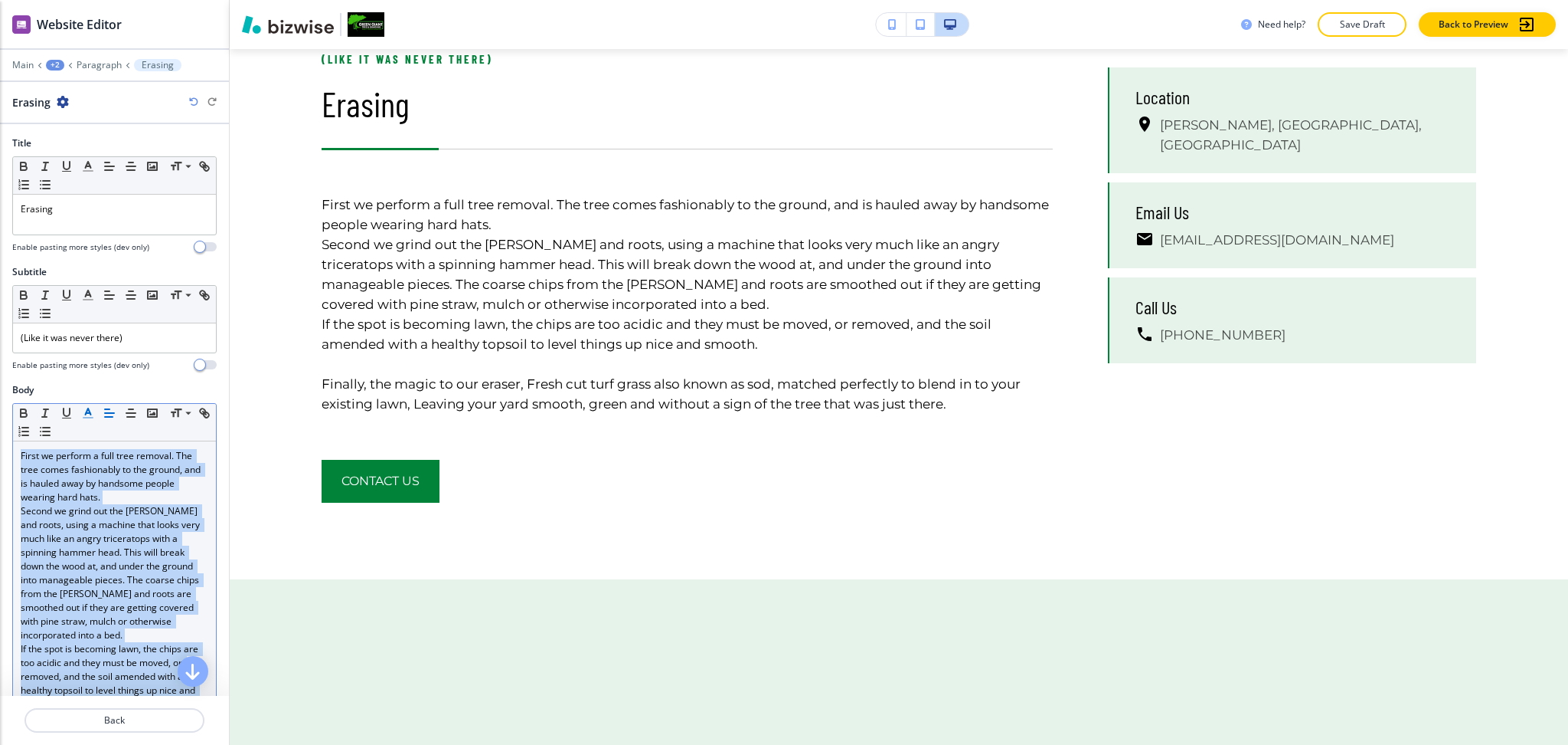
click at [88, 412] on icon "button" at bounding box center [87, 412] width 13 height 13
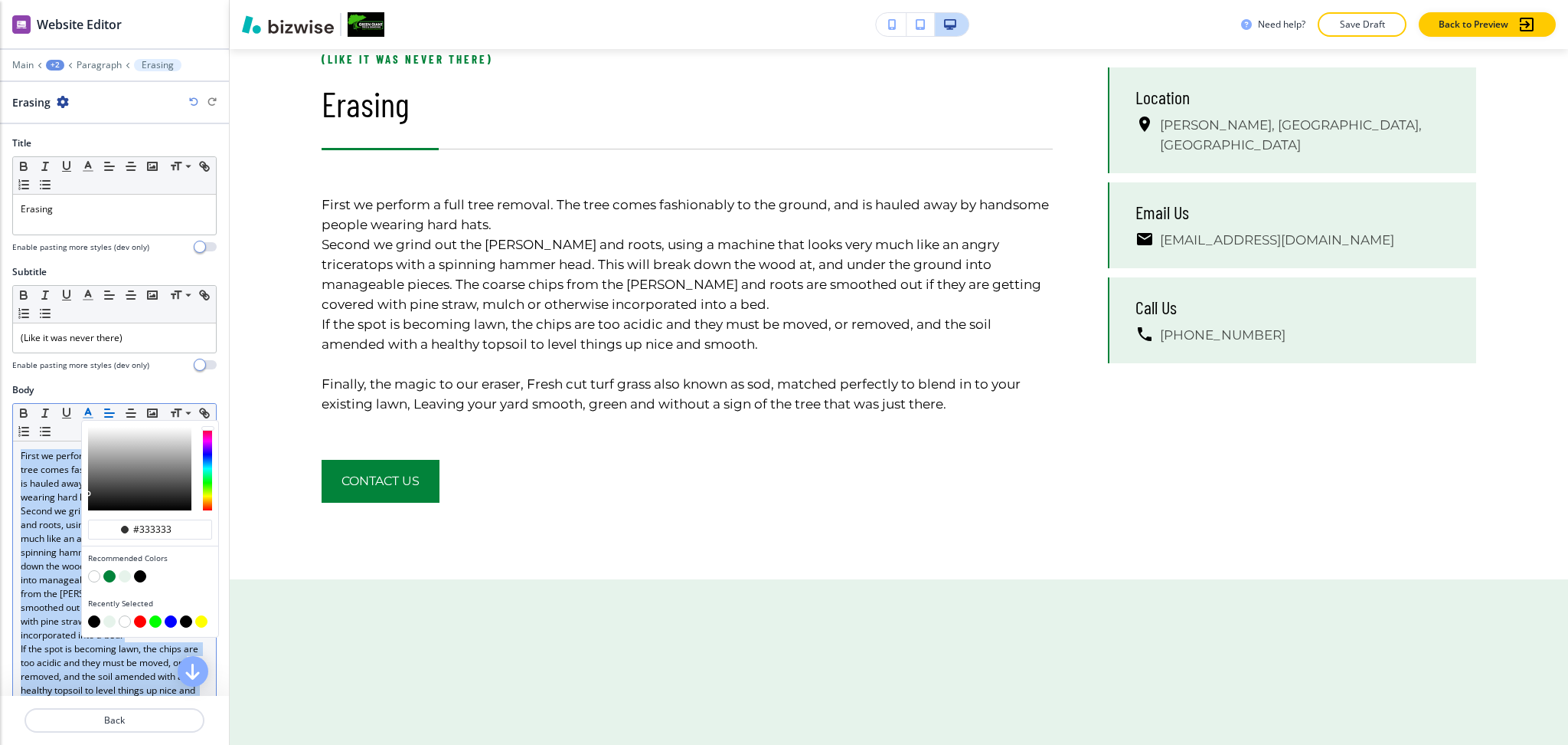
click at [142, 576] on button "button" at bounding box center [140, 576] width 13 height 13
type input "#000000"
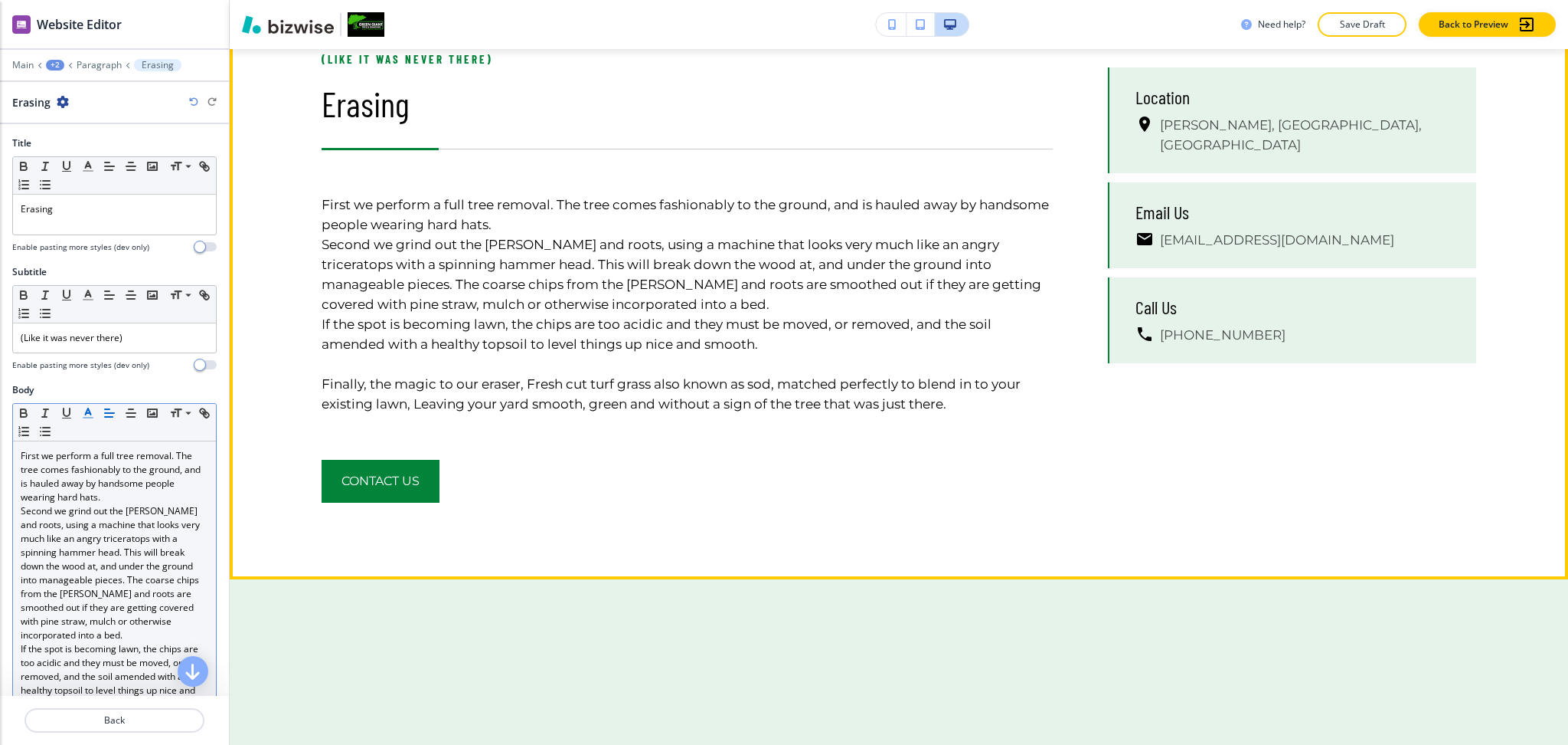
click at [804, 367] on p at bounding box center [687, 363] width 731 height 20
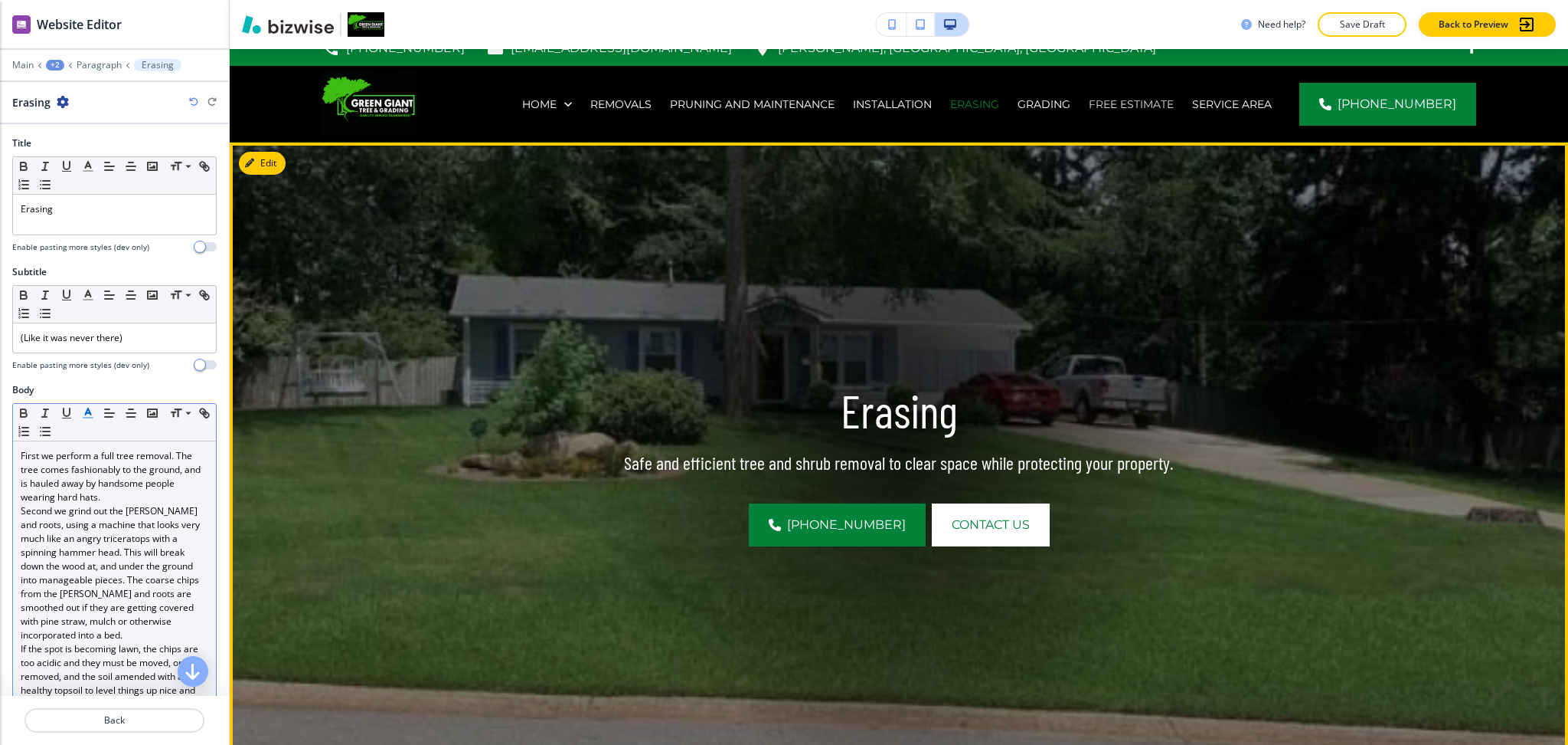
scroll to position [0, 0]
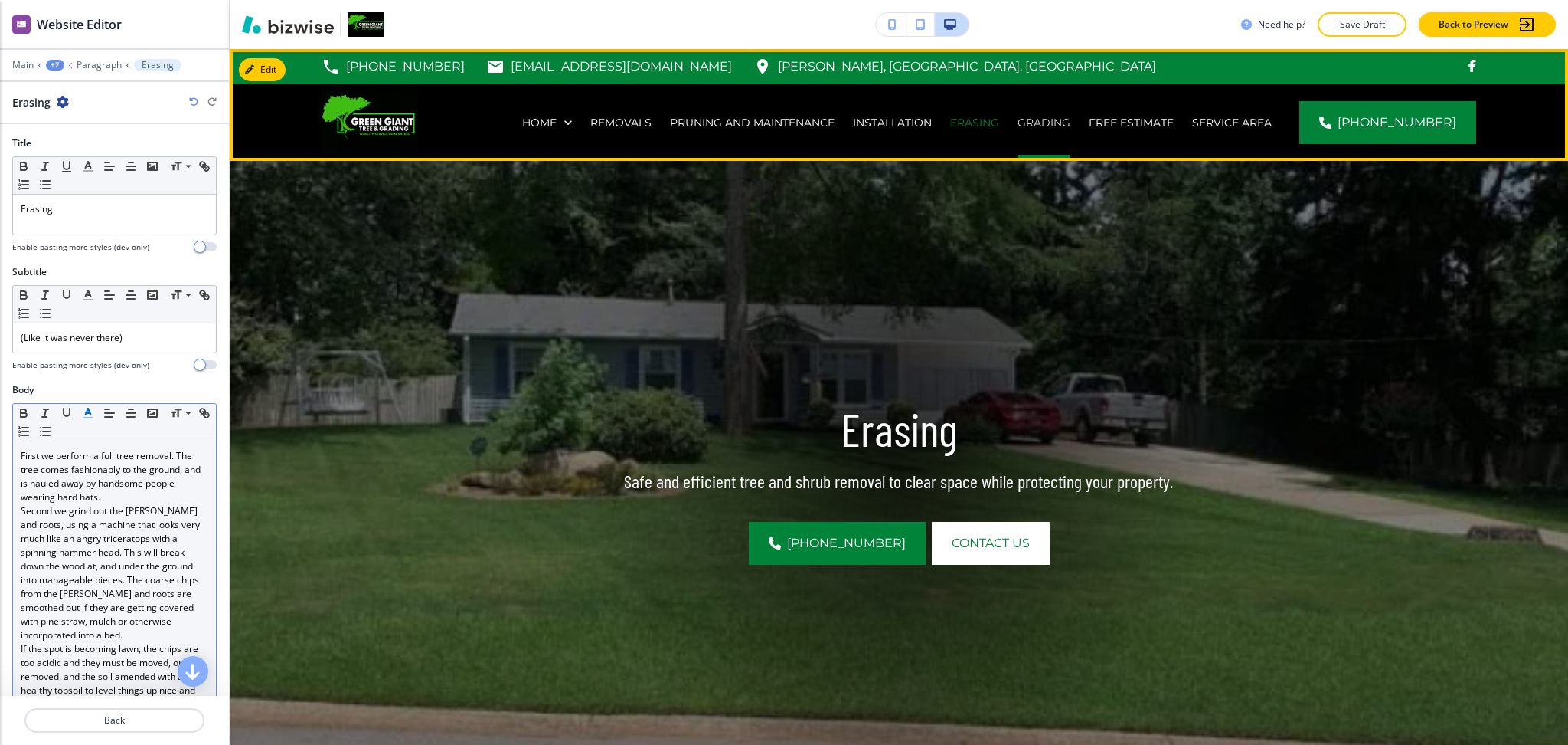
click at [1060, 126] on p "Grading" at bounding box center [1044, 122] width 53 height 15
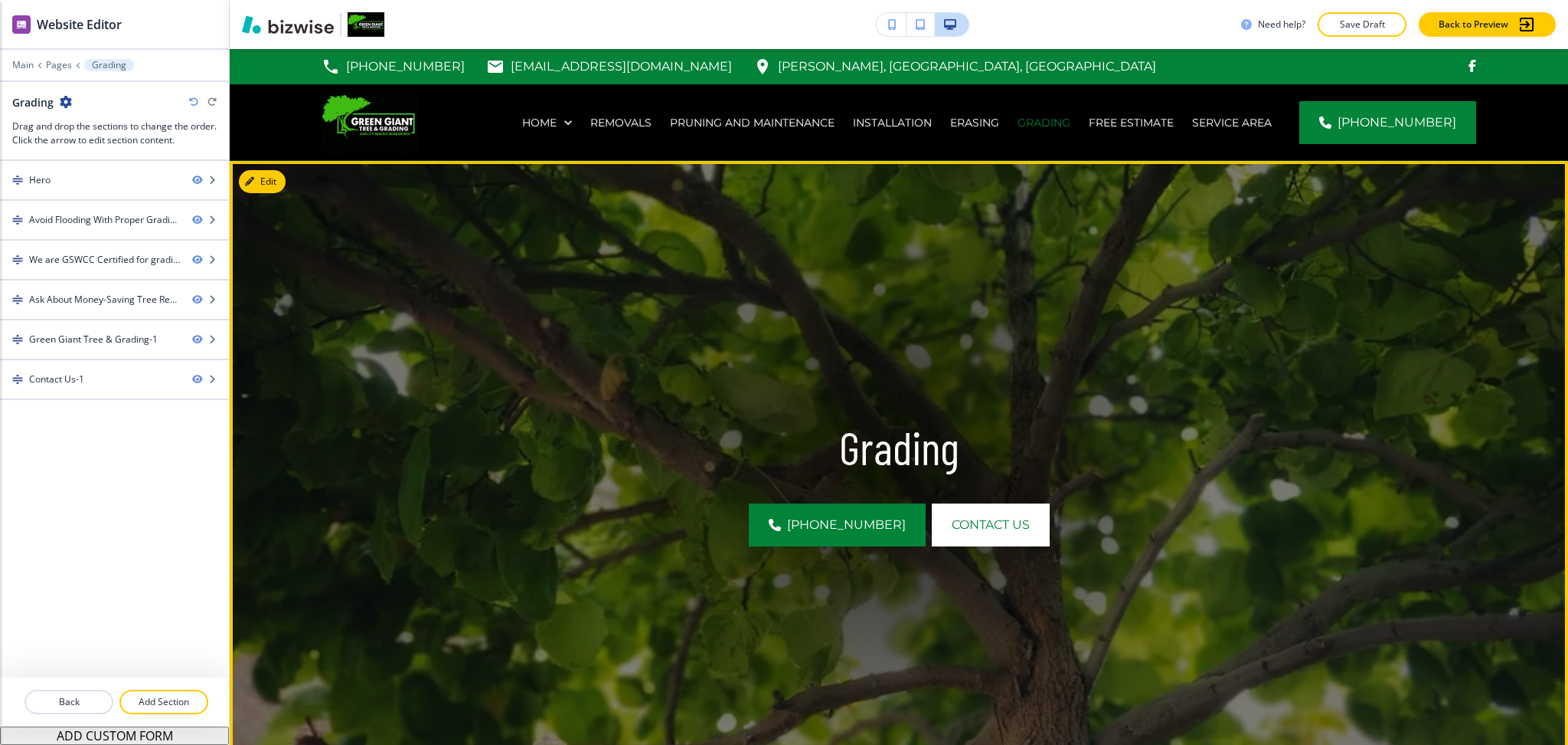
click at [872, 455] on p "Grading" at bounding box center [899, 447] width 980 height 54
copy p "Grading"
click at [130, 181] on div "Hero" at bounding box center [90, 180] width 180 height 13
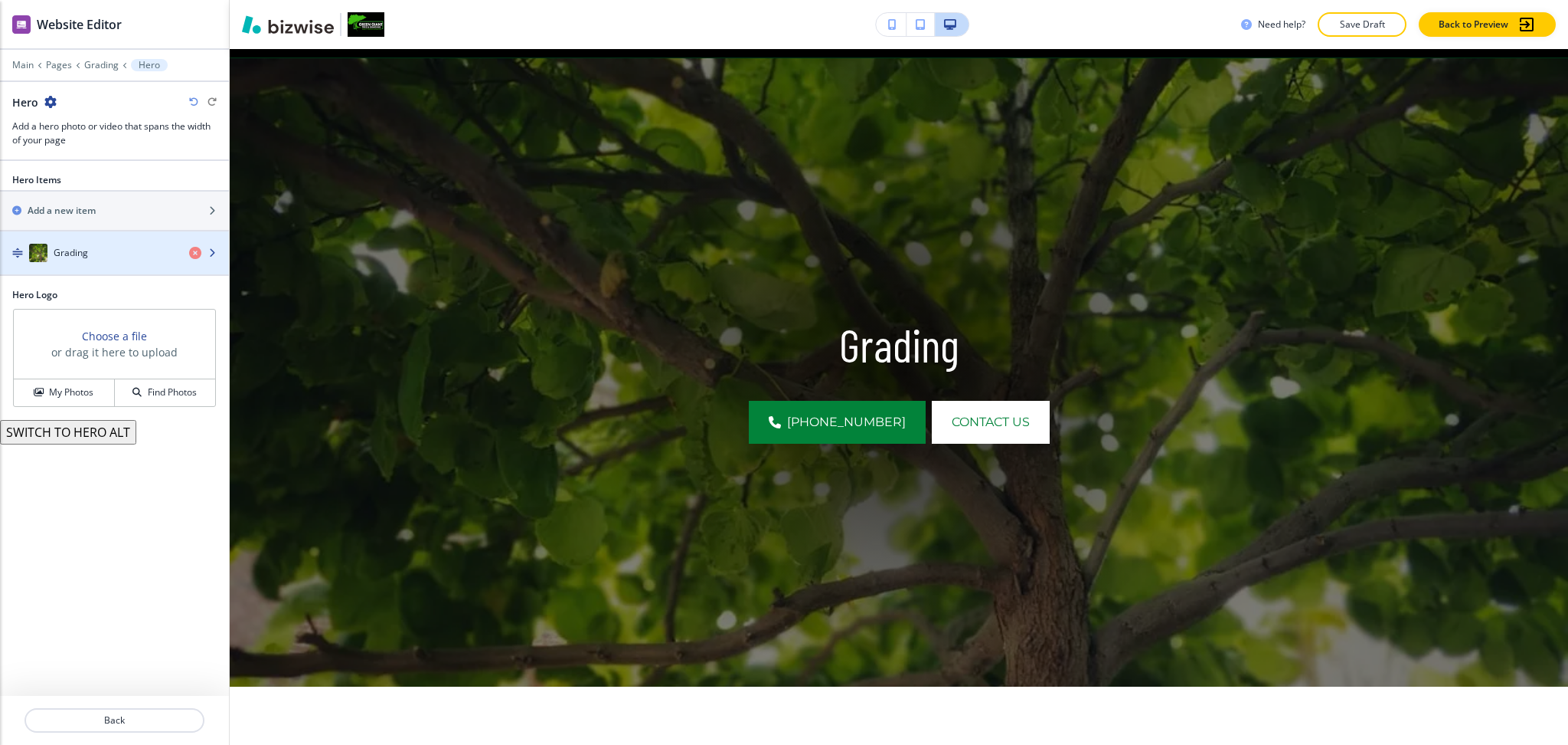
scroll to position [112, 0]
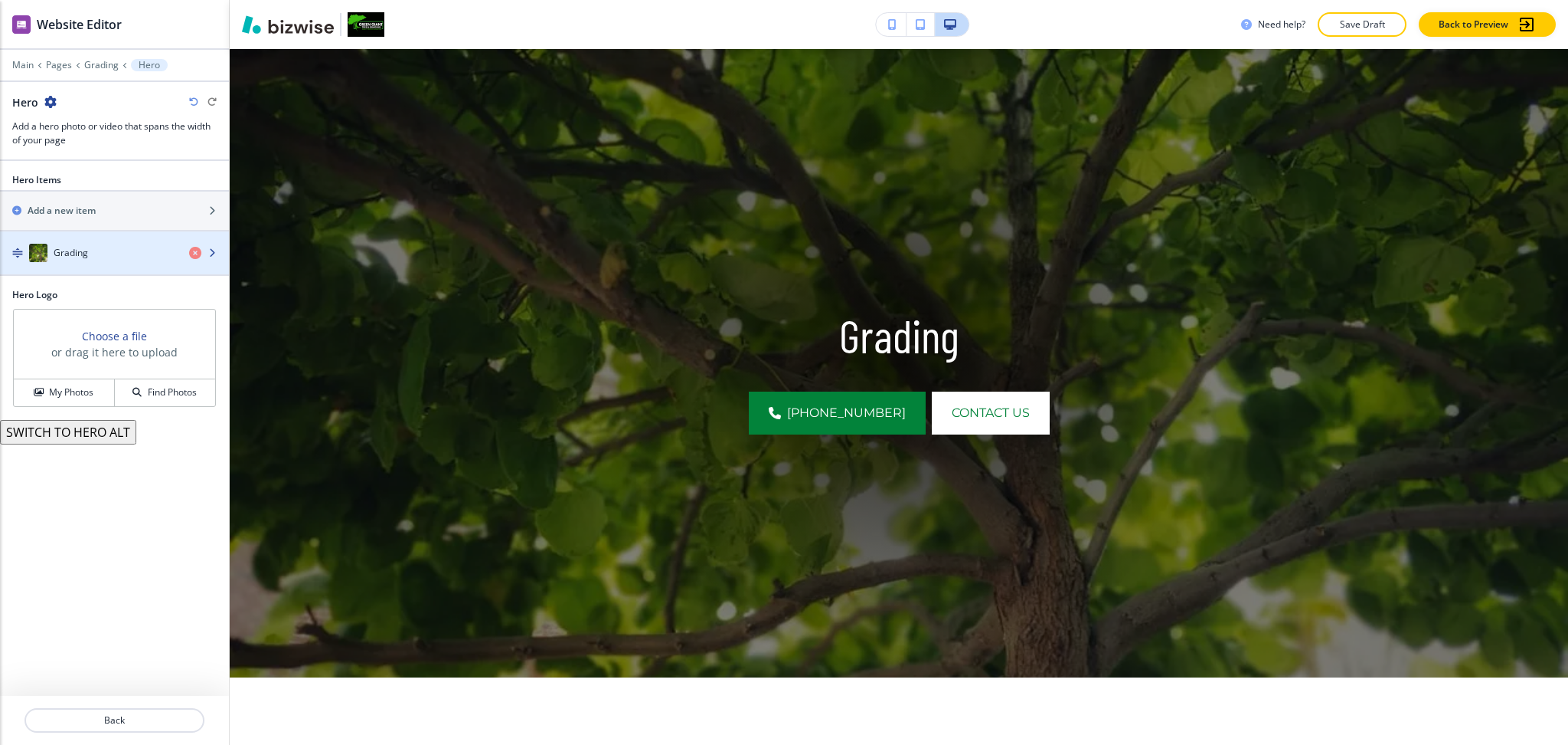
click at [102, 270] on div "button" at bounding box center [114, 268] width 229 height 13
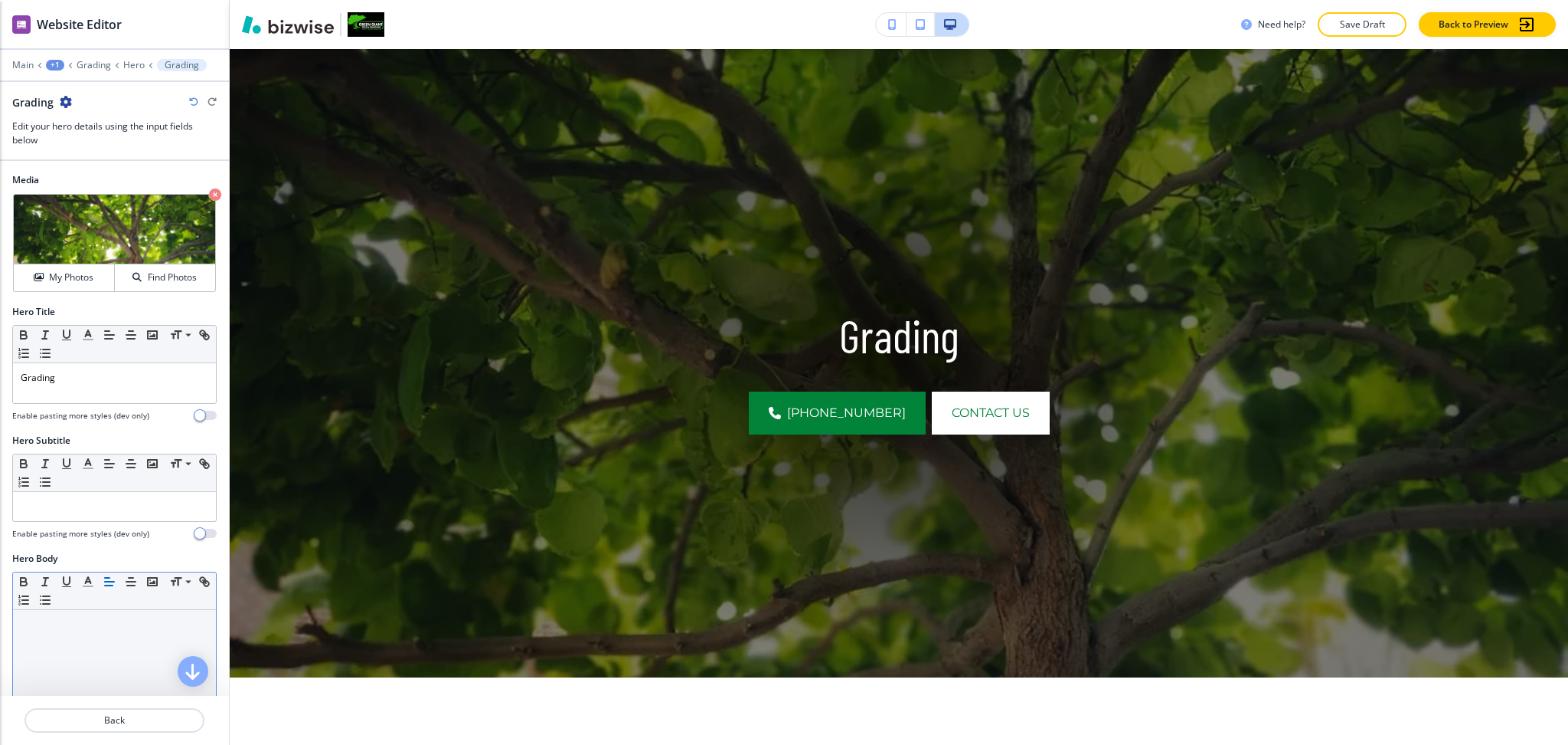
click at [148, 645] on div at bounding box center [115, 710] width 203 height 199
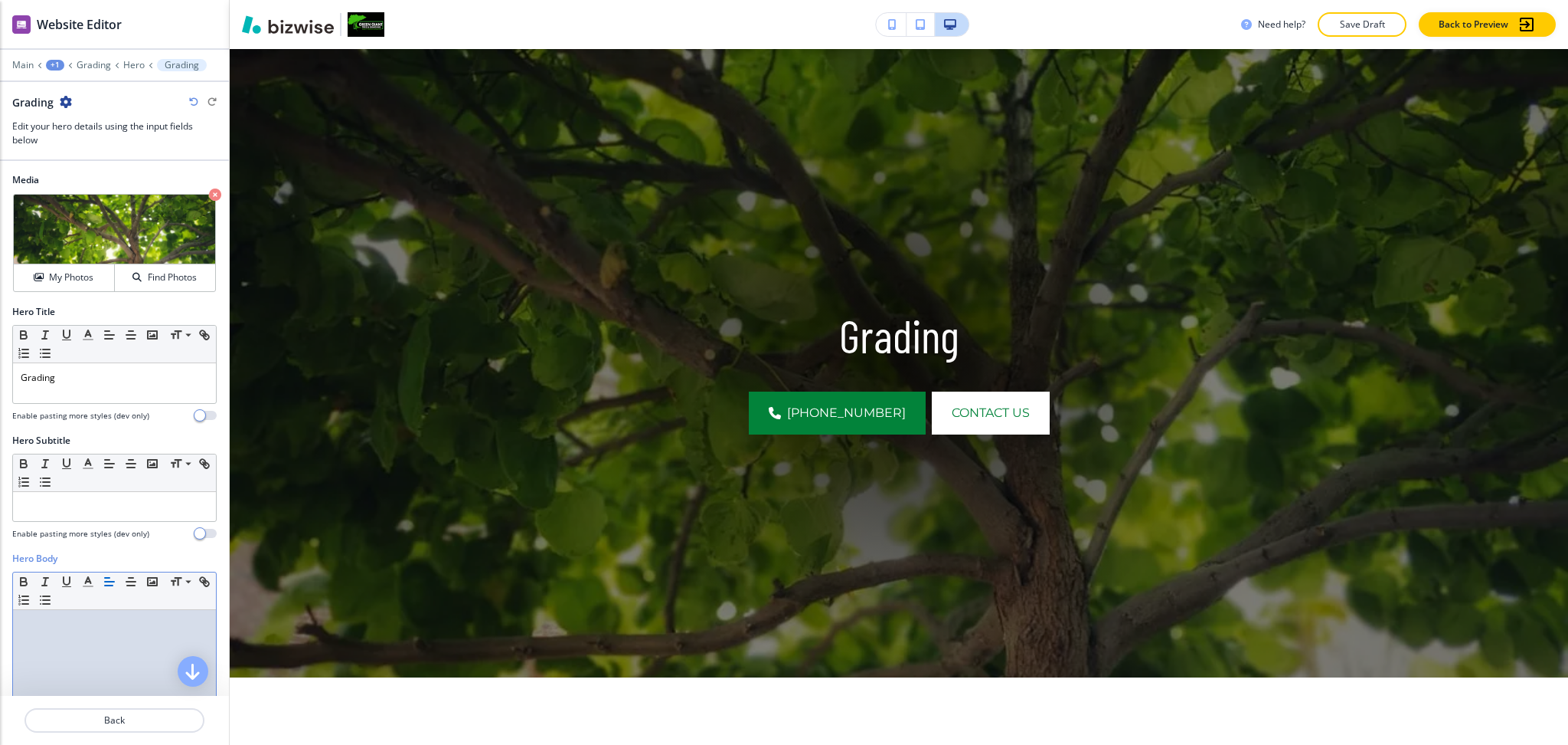
paste div
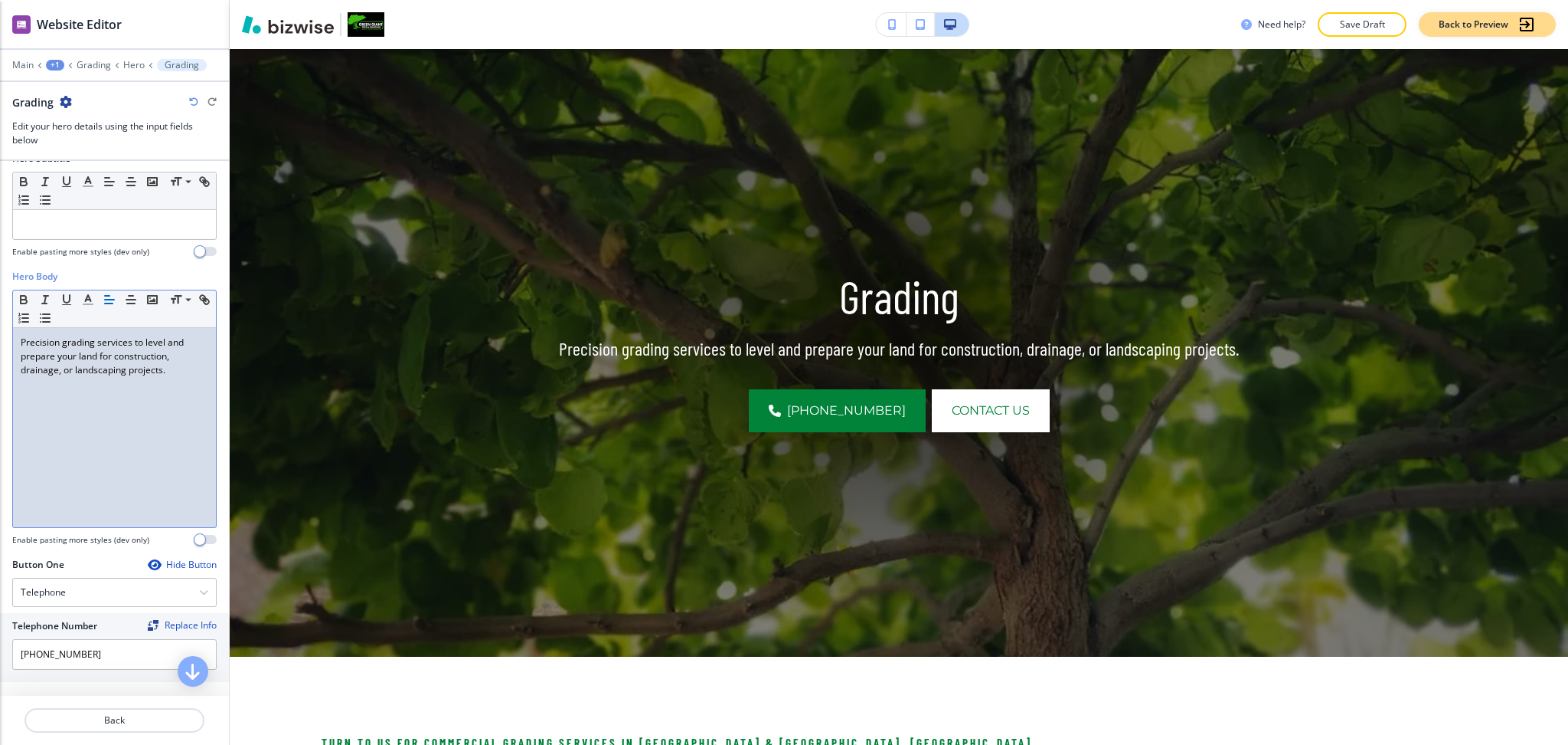
scroll to position [0, 0]
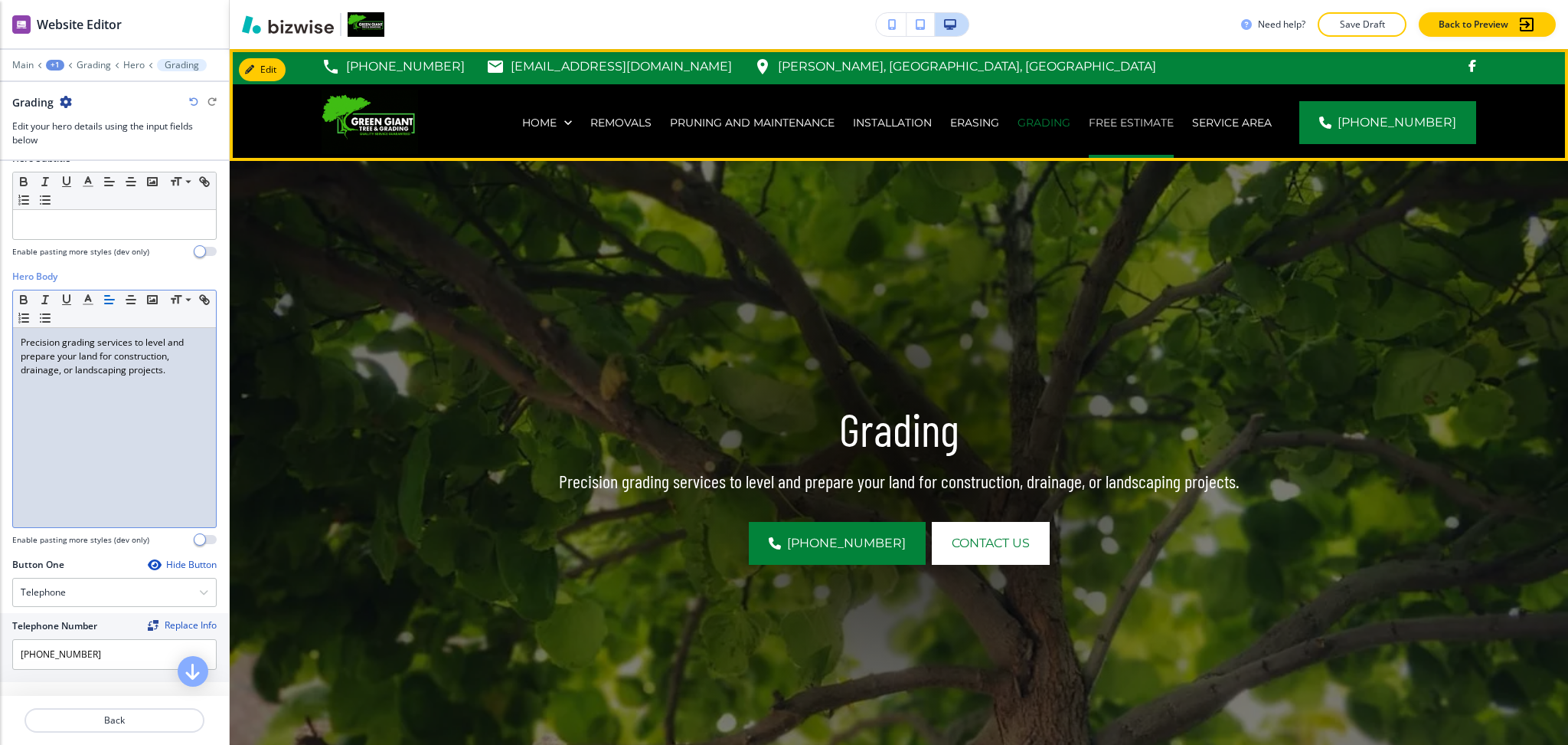
click at [1167, 129] on p "Free Estimate" at bounding box center [1131, 122] width 85 height 15
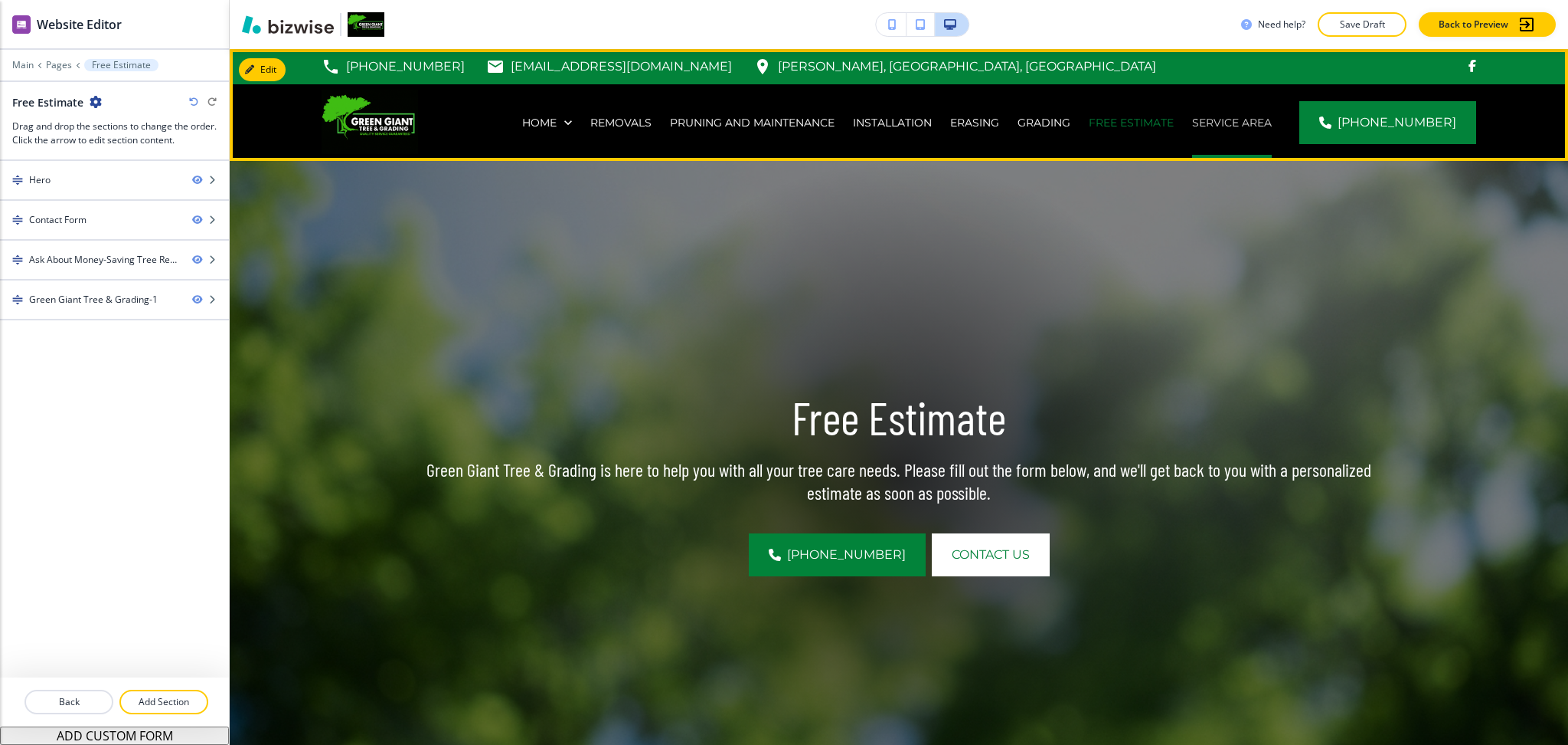
click at [1247, 121] on p "Service Area" at bounding box center [1232, 122] width 80 height 15
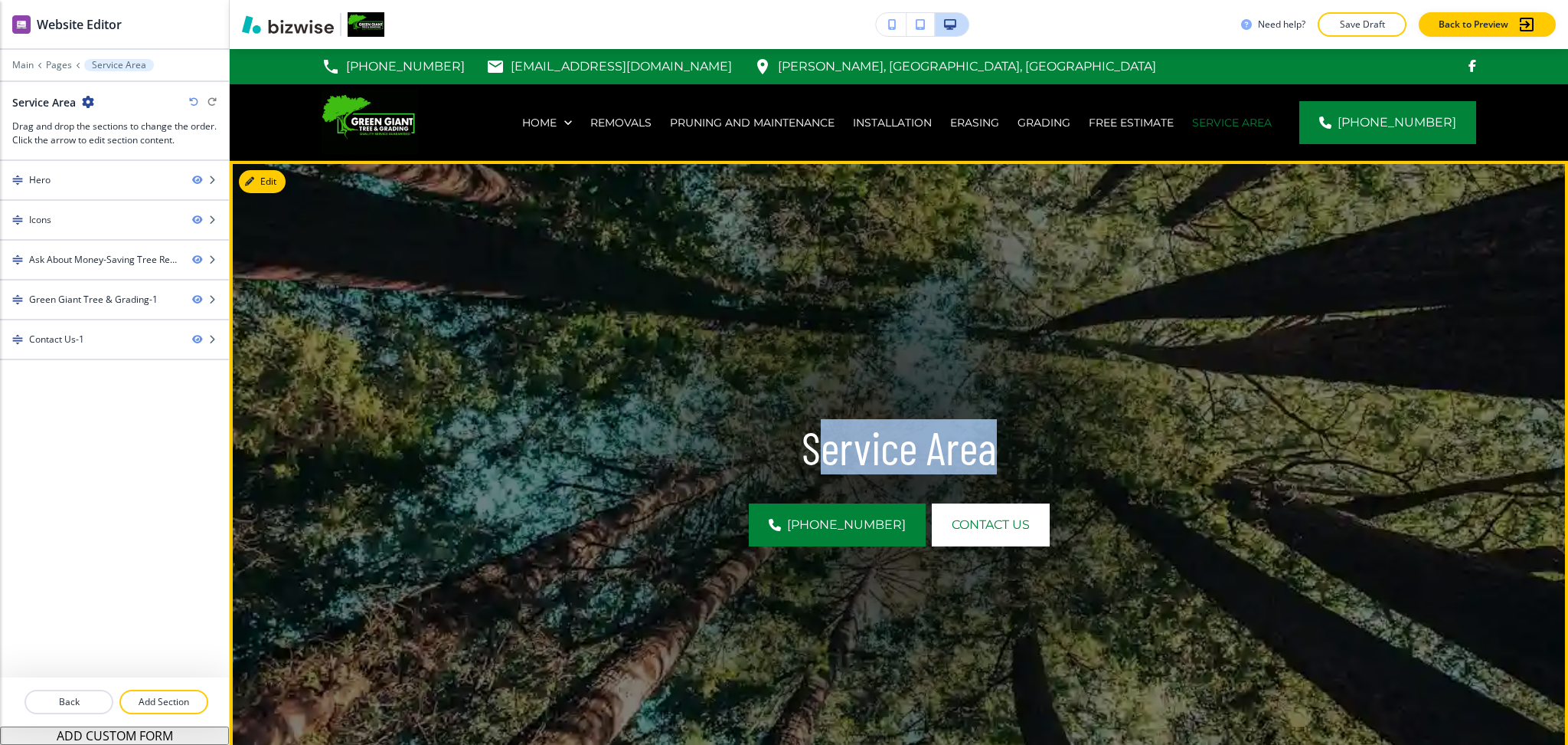
drag, startPoint x: 990, startPoint y: 460, endPoint x: 816, endPoint y: 441, distance: 175.0
click at [817, 445] on p "Service Area" at bounding box center [899, 447] width 980 height 54
copy p "ervice Area"
click at [801, 444] on p "Service Area" at bounding box center [899, 447] width 980 height 54
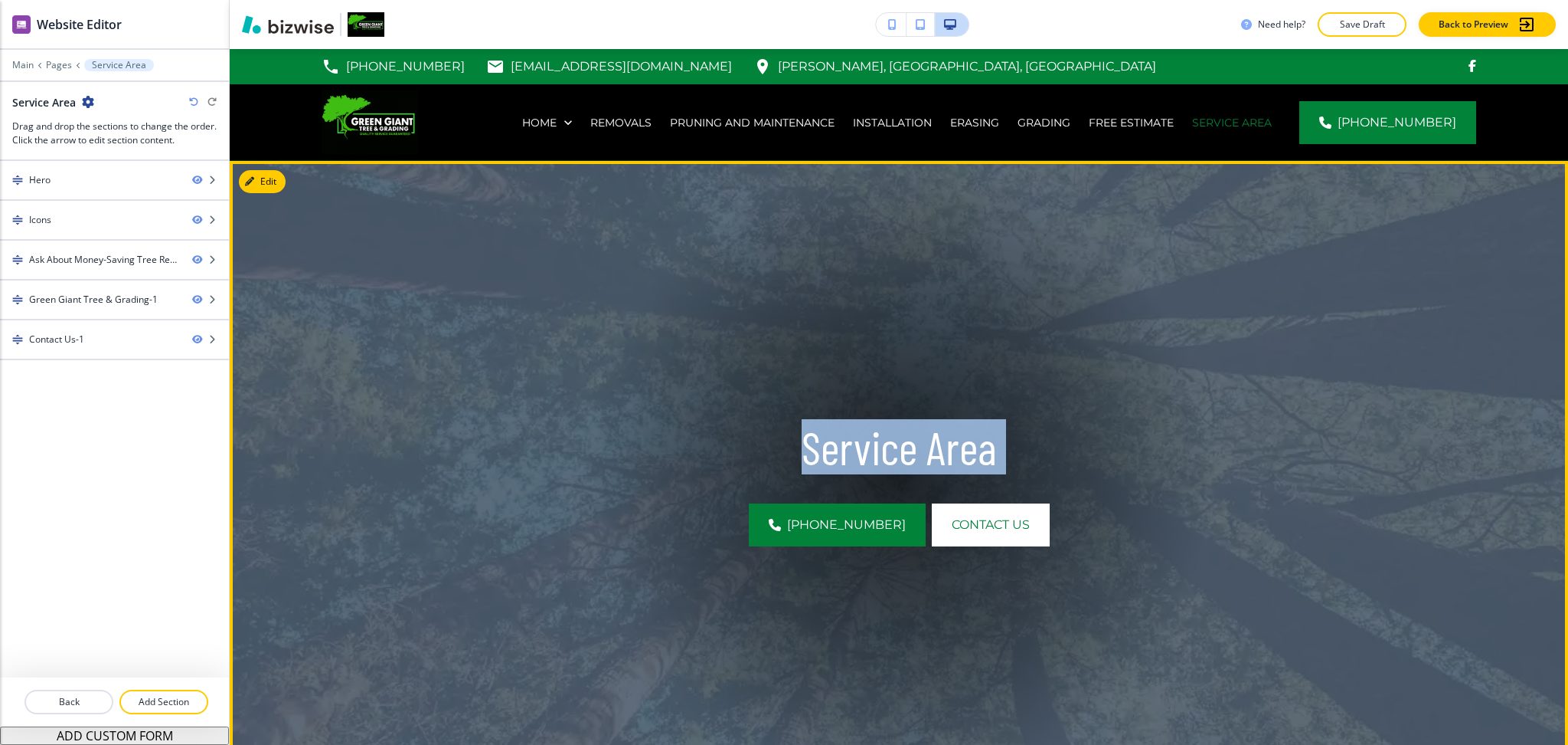
drag, startPoint x: 801, startPoint y: 444, endPoint x: 1076, endPoint y: 437, distance: 275.1
click at [1076, 437] on p "Service Area" at bounding box center [899, 447] width 980 height 54
copy div "Service Area (404) 824-7589 CONTACT US"
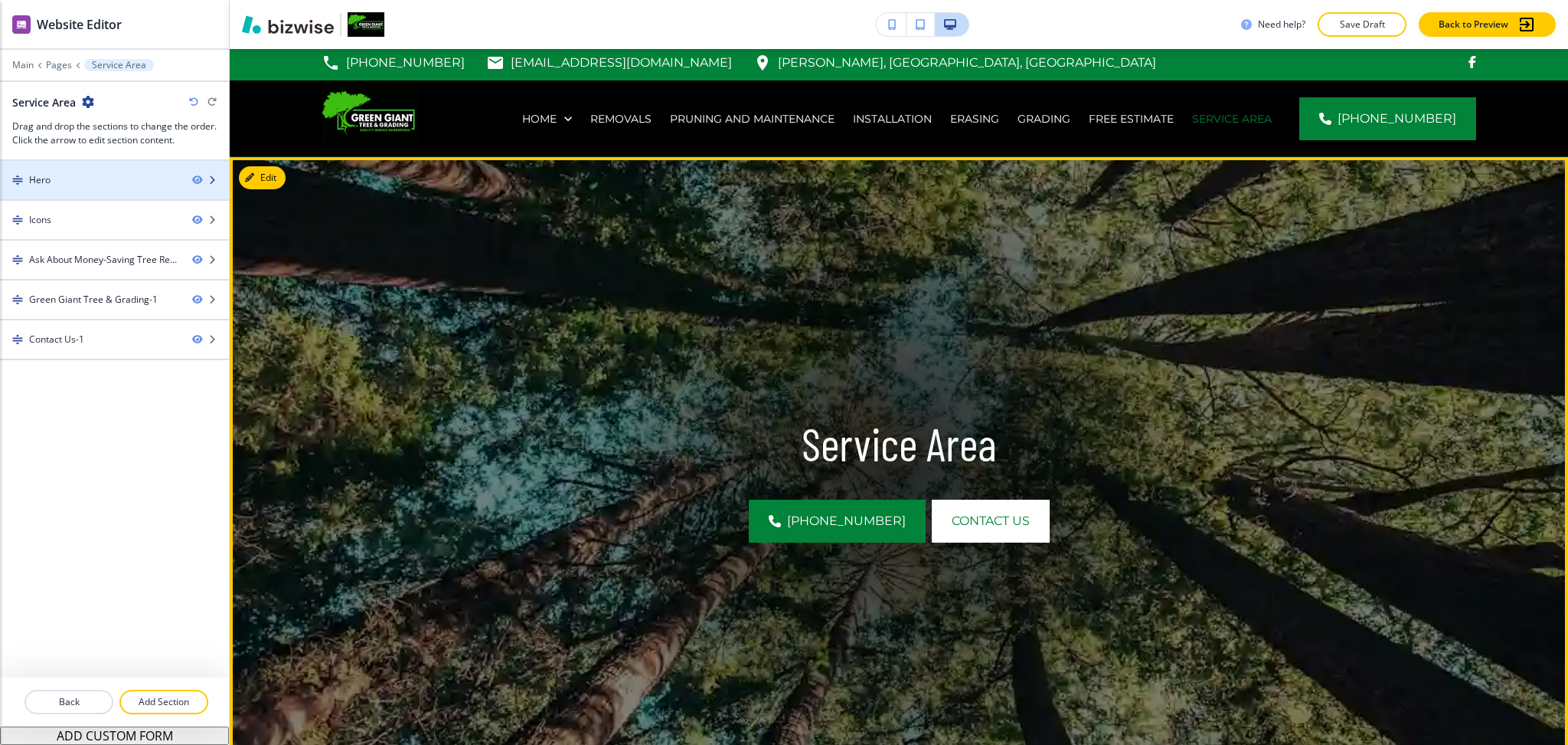
click at [98, 179] on div "Hero" at bounding box center [90, 180] width 180 height 13
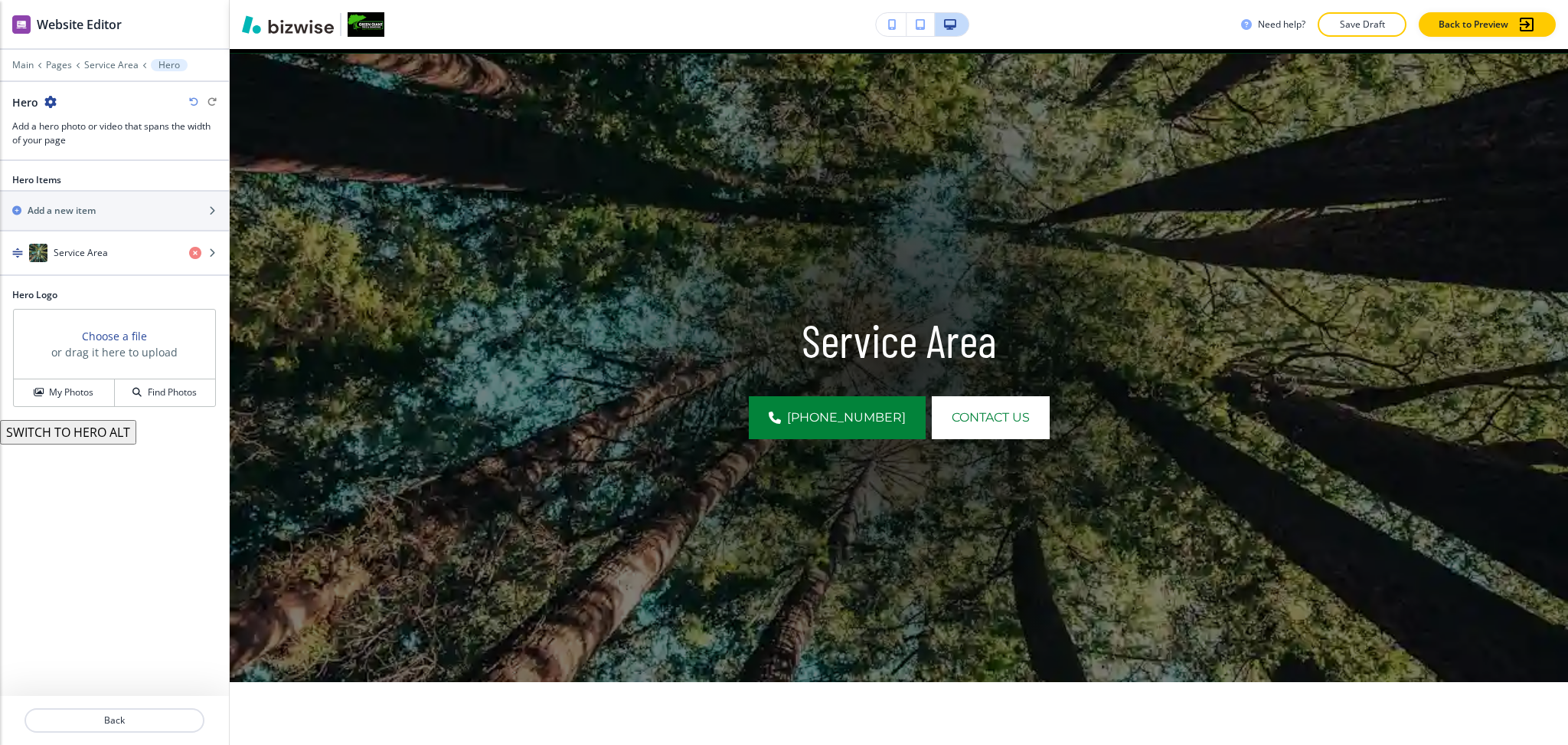
scroll to position [112, 0]
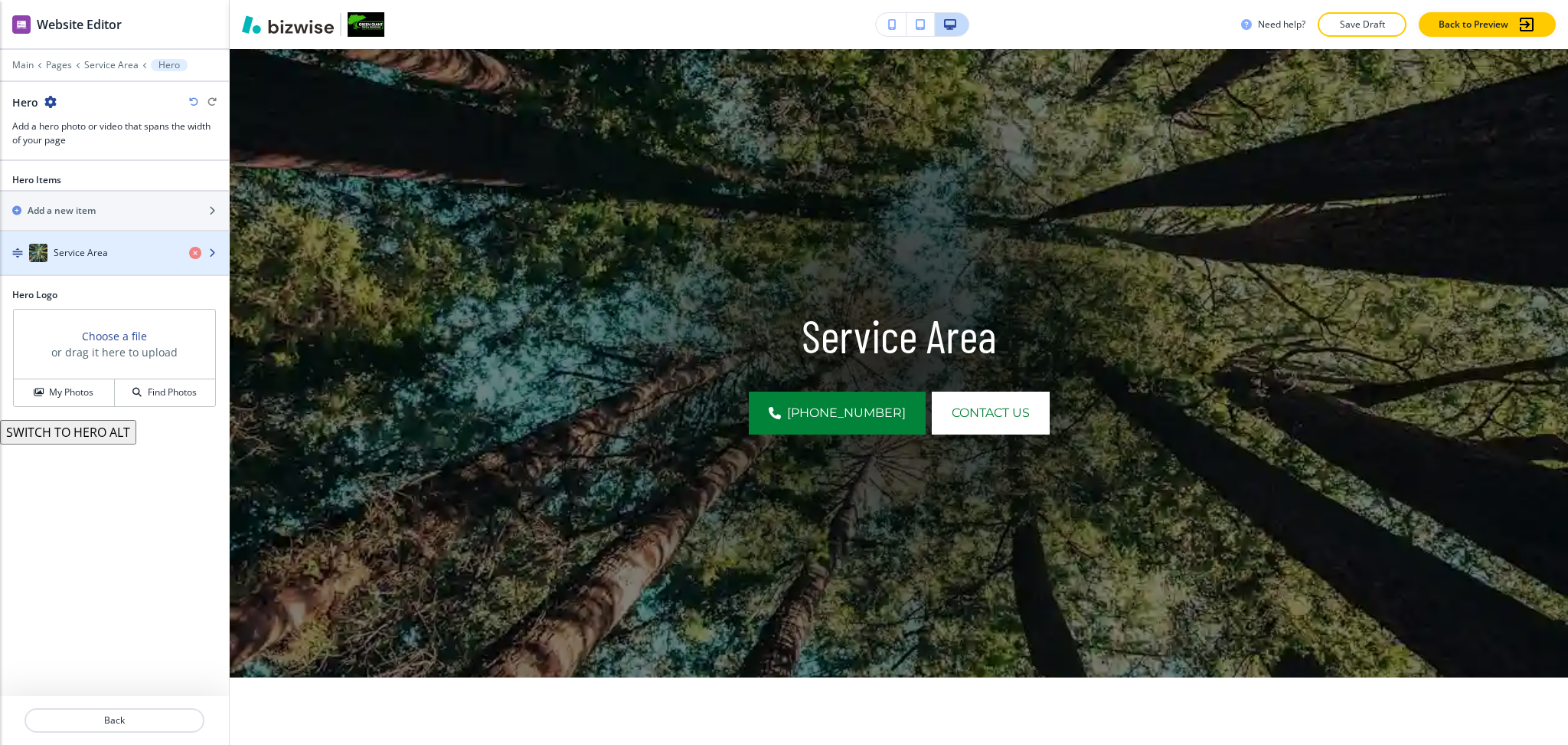
click at [88, 251] on h4 "Service Area" at bounding box center [80, 252] width 54 height 13
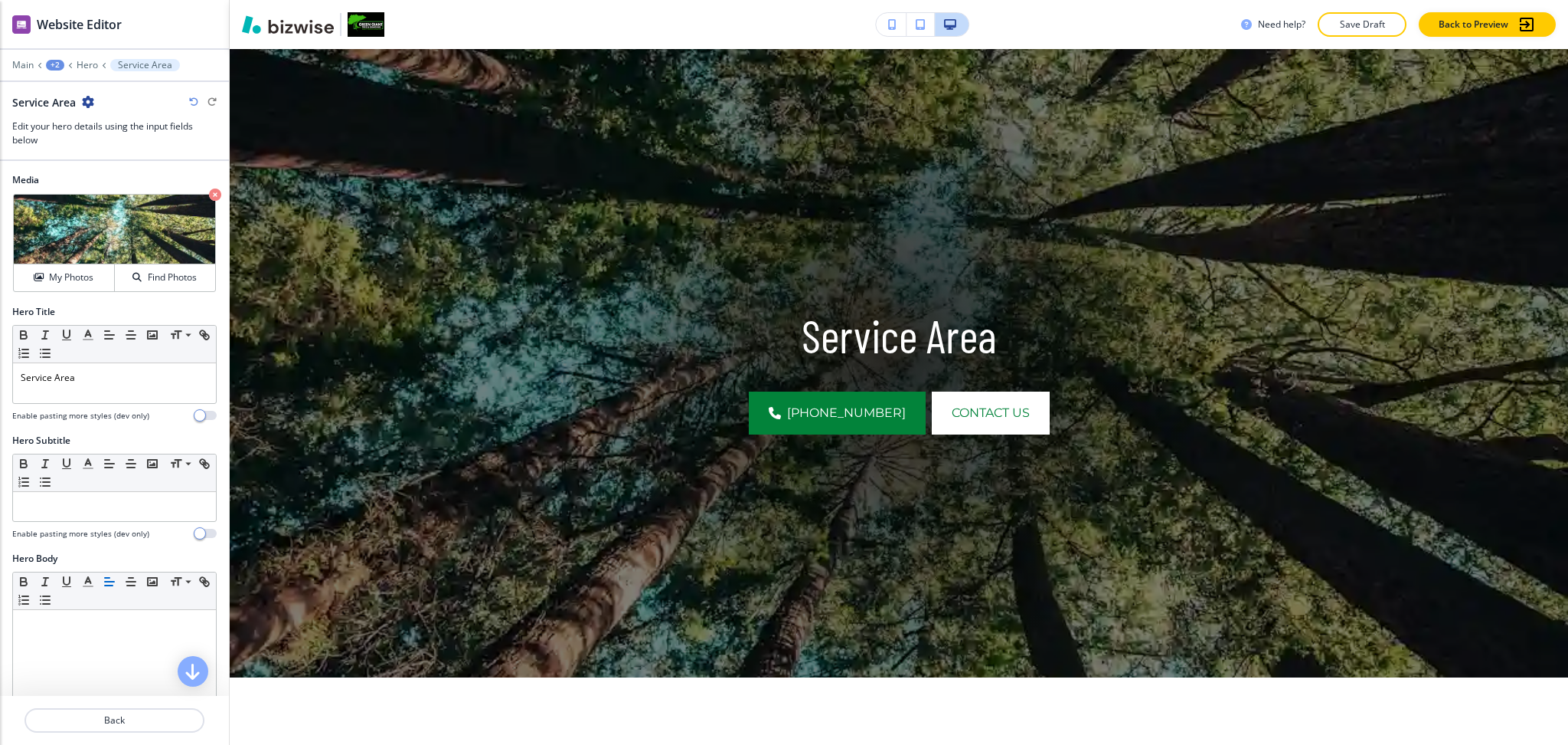
click at [102, 651] on div at bounding box center [115, 710] width 203 height 199
paste div
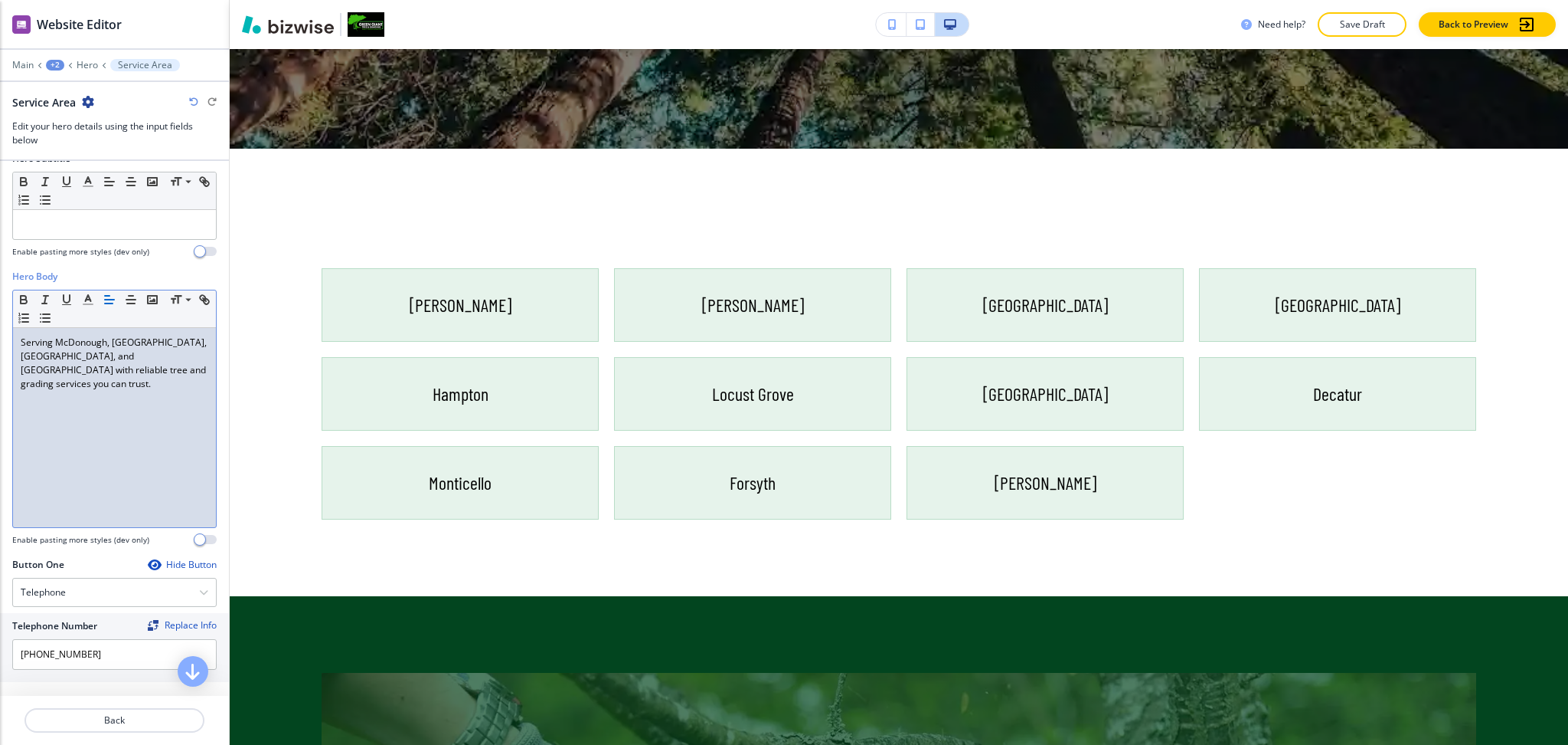
scroll to position [635, 0]
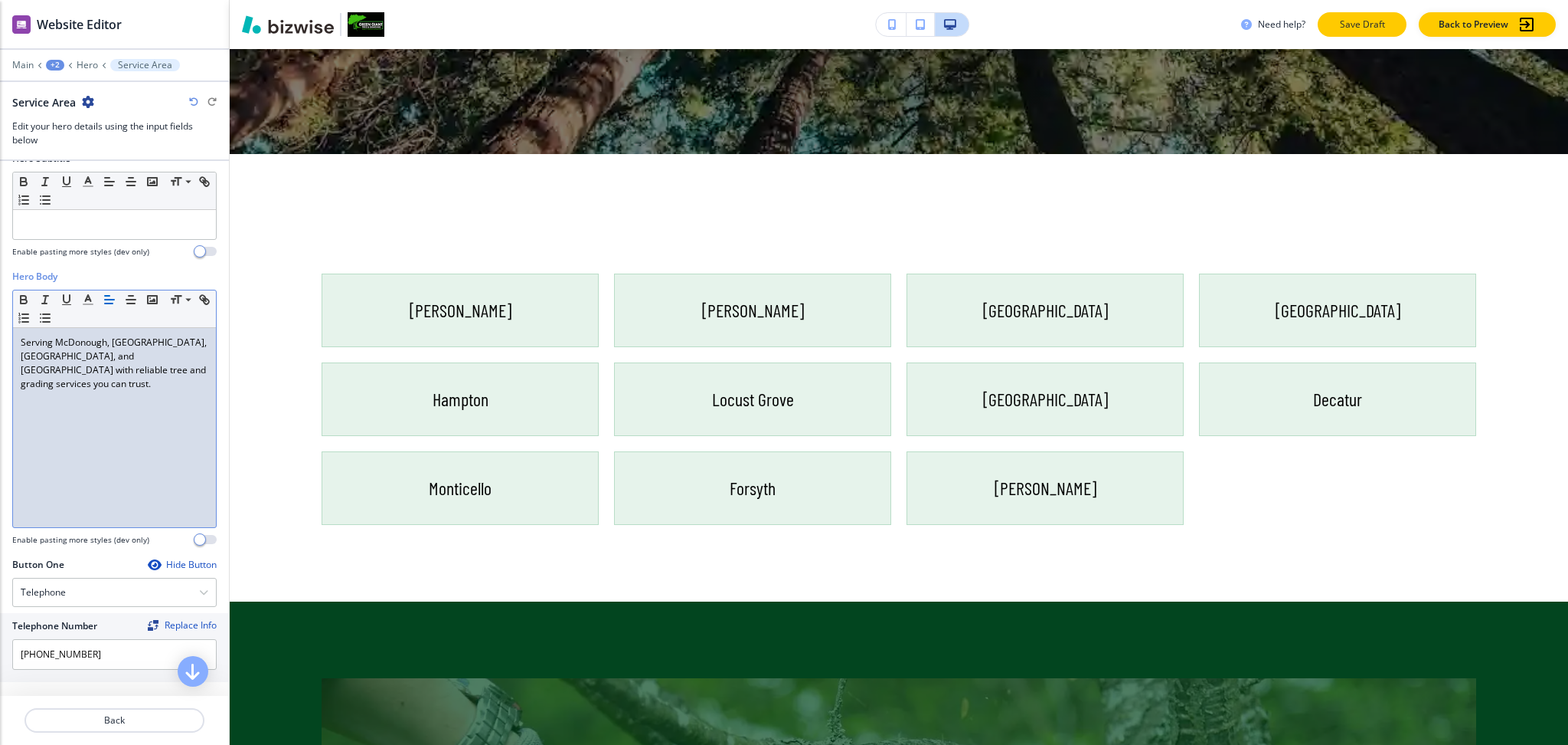
click at [1334, 30] on button "Save Draft" at bounding box center [1362, 24] width 89 height 24
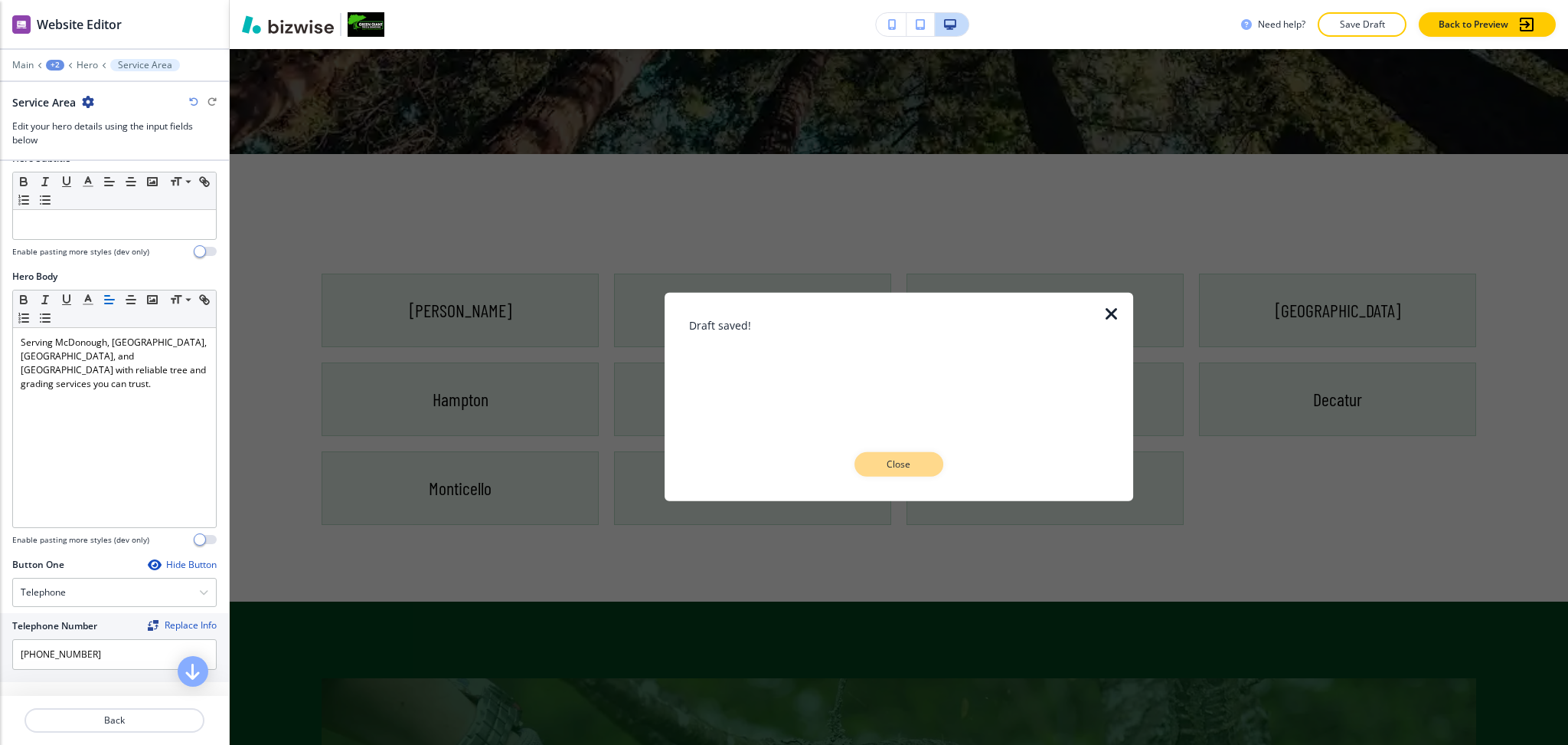
click at [905, 471] on p "Close" at bounding box center [899, 464] width 49 height 13
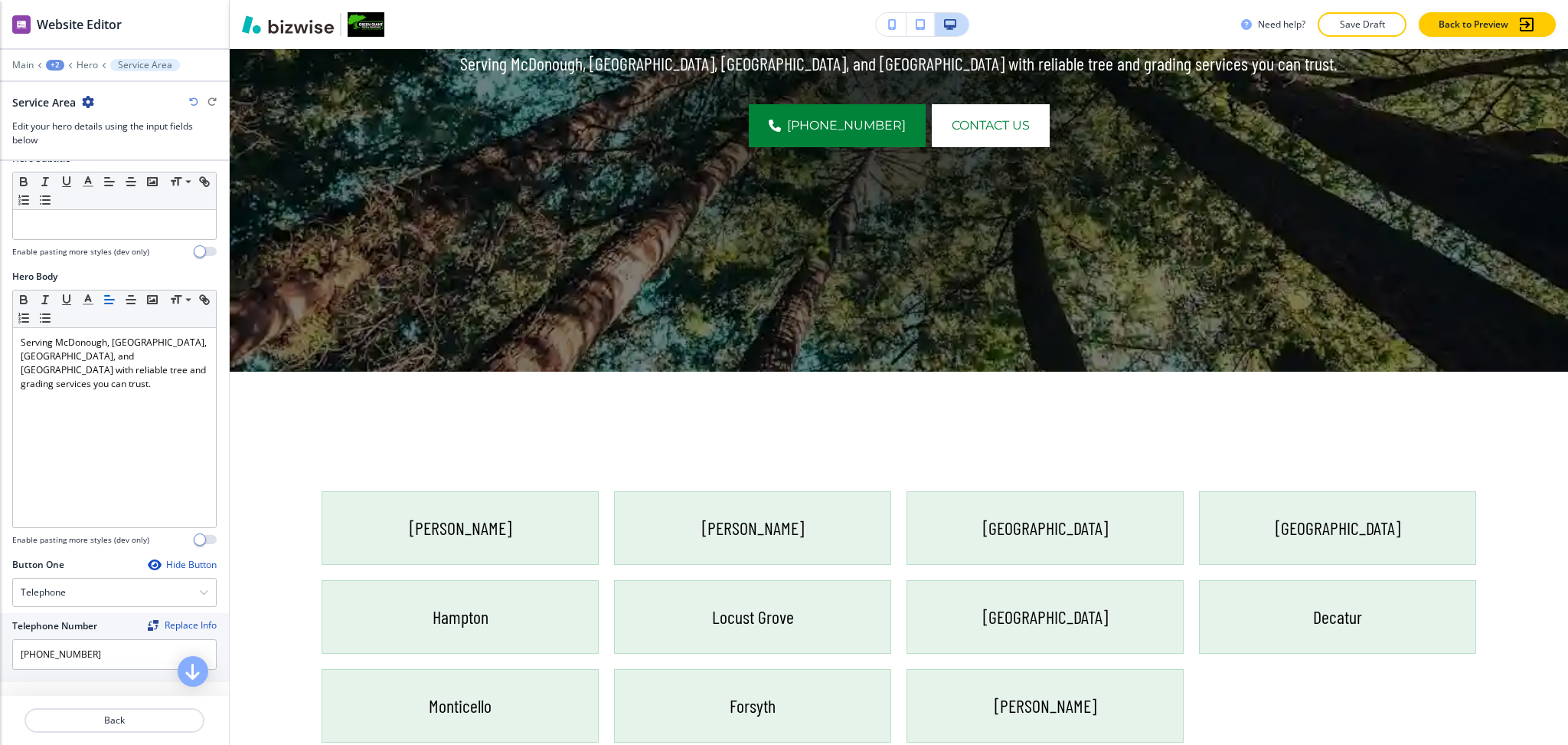
scroll to position [0, 0]
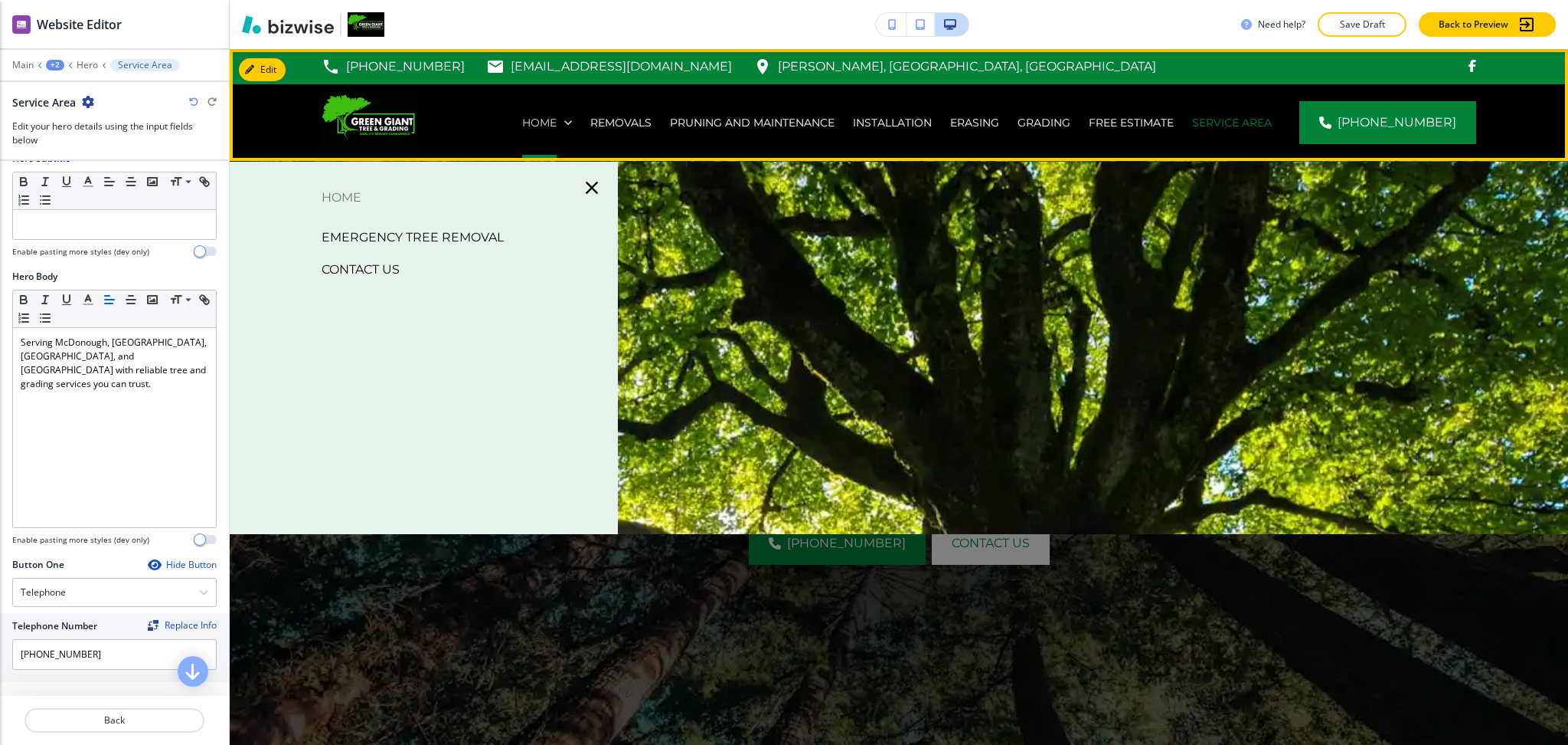
click at [545, 123] on p "Home" at bounding box center [540, 122] width 35 height 15
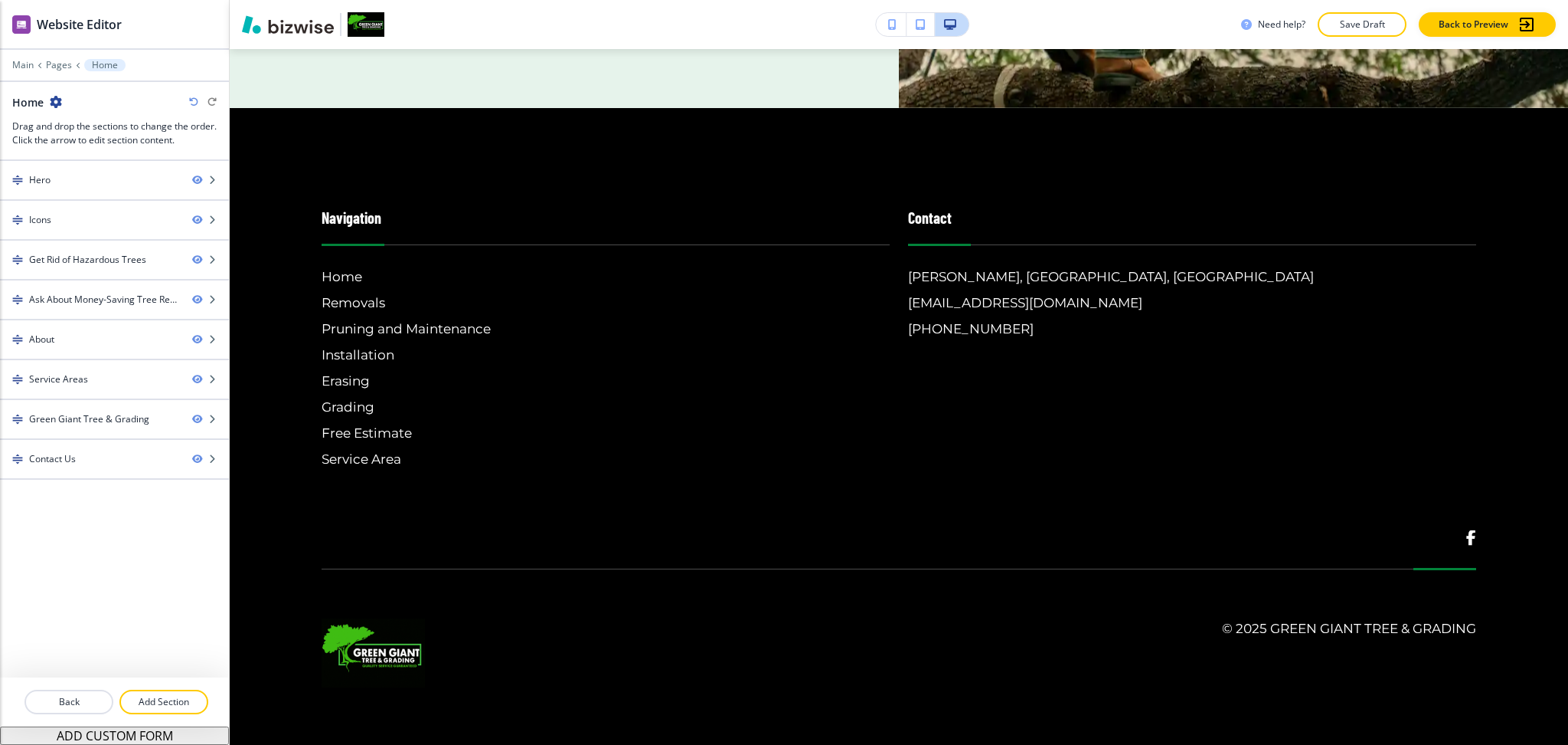
scroll to position [4647, 0]
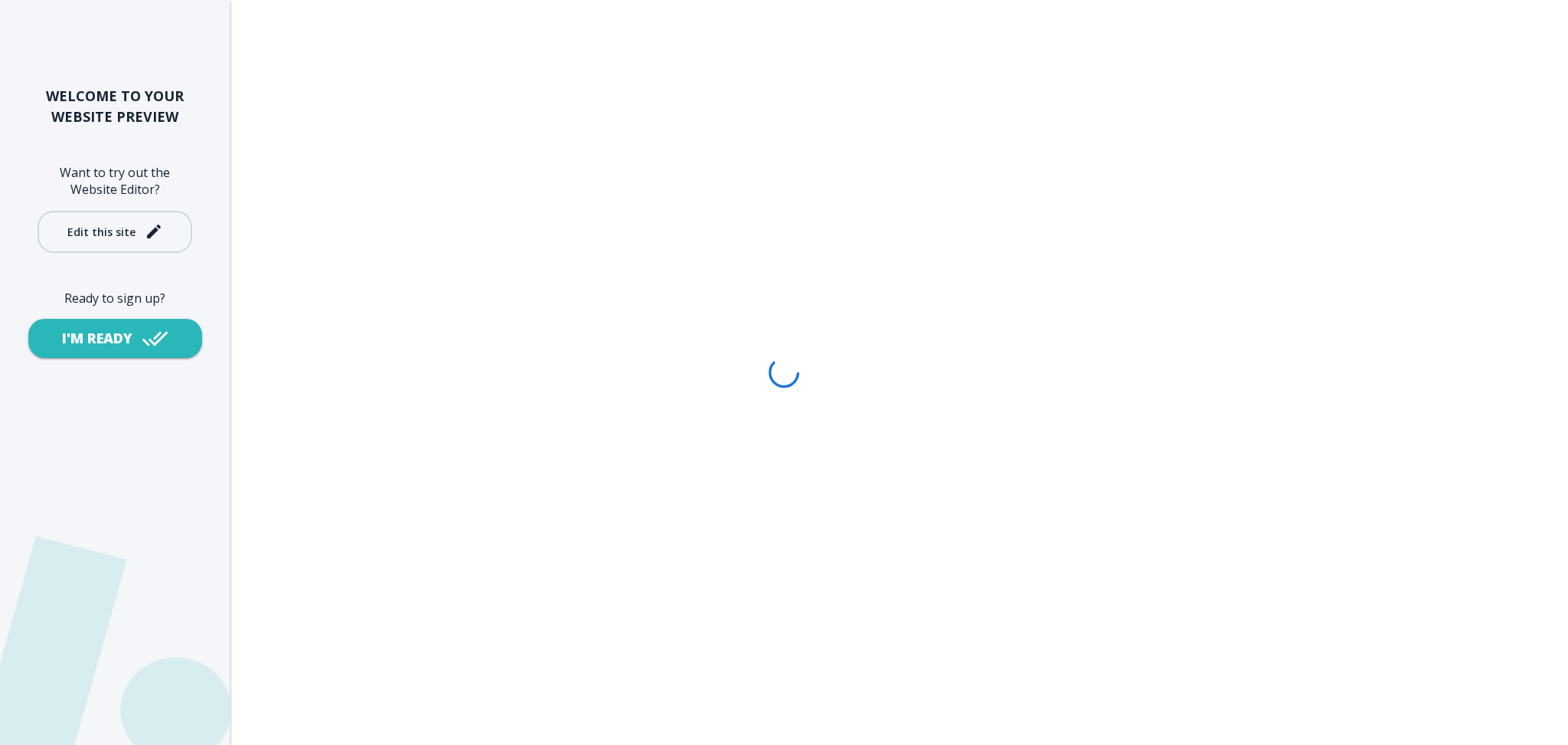
click at [104, 226] on div "Edit this site" at bounding box center [102, 232] width 68 height 12
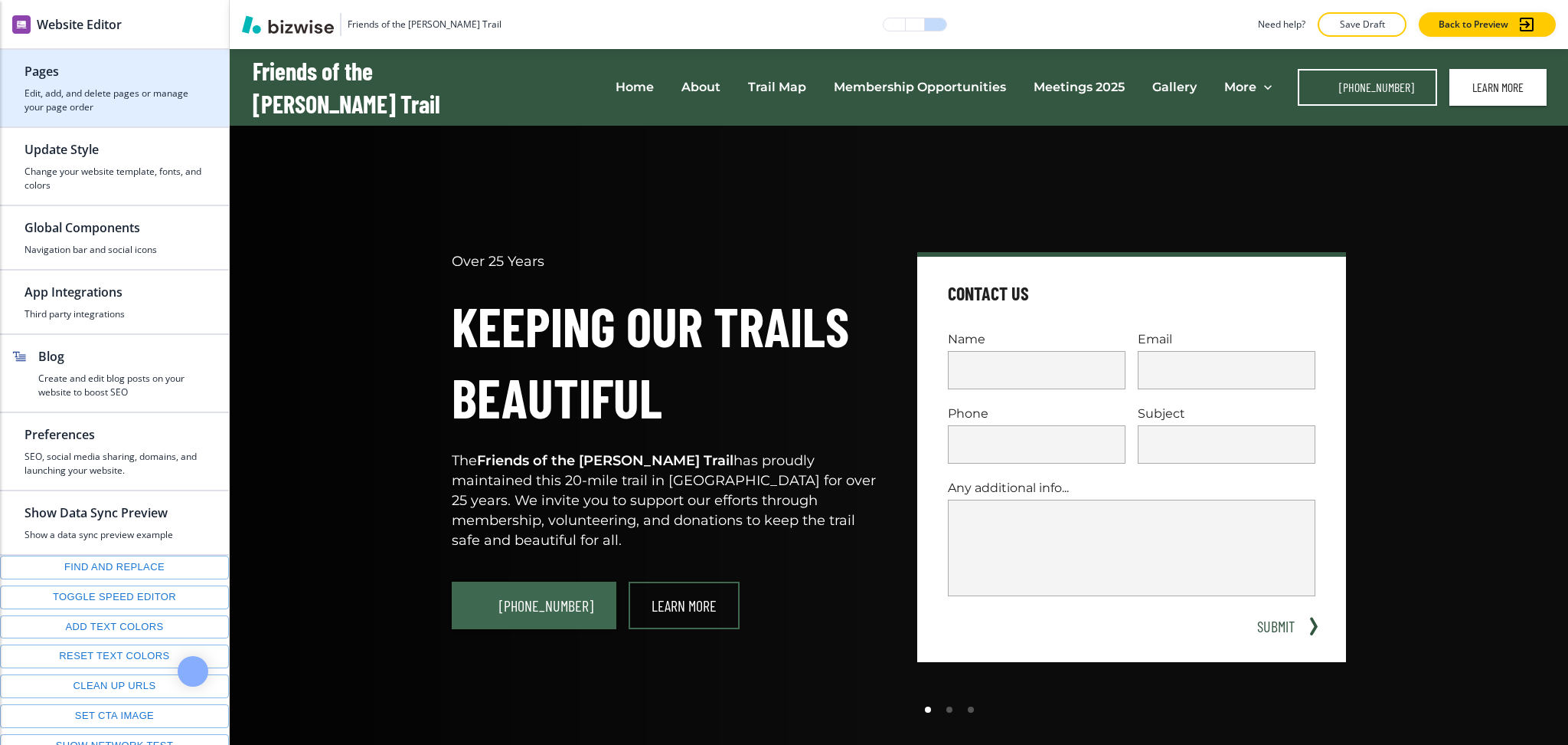
click at [117, 90] on h4 "Edit, add, and delete pages or manage your page order" at bounding box center [114, 100] width 180 height 28
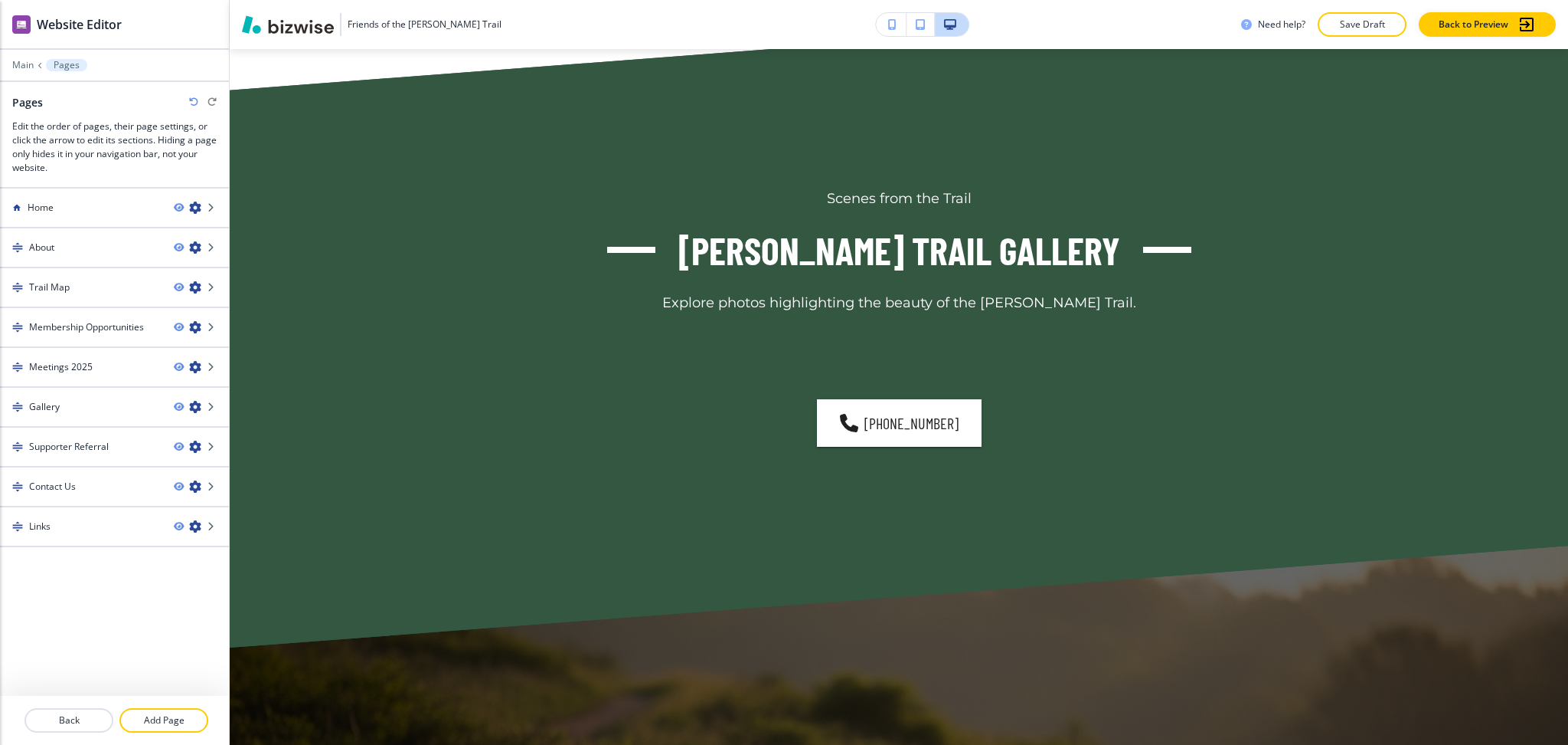
scroll to position [1734, 0]
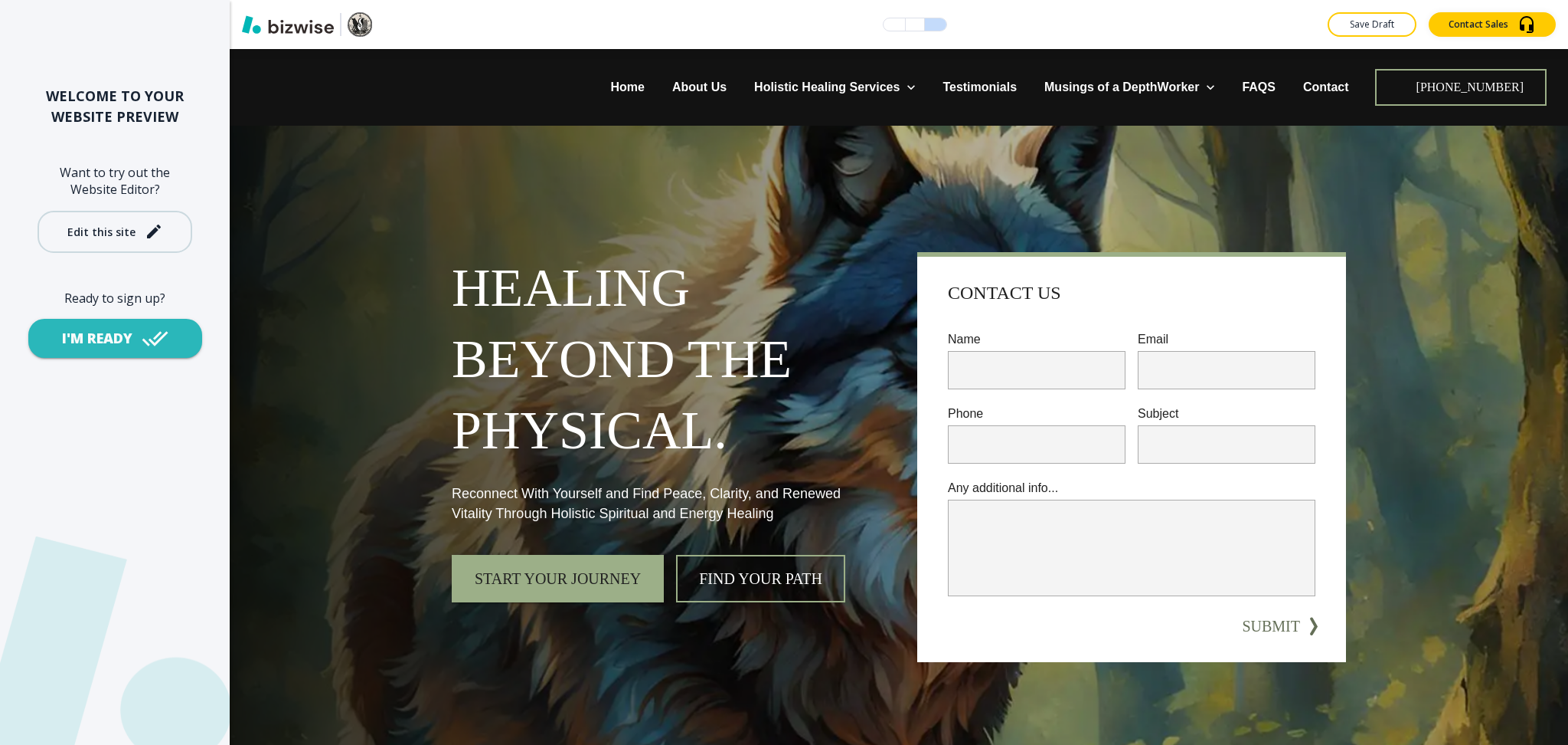
click at [151, 227] on icon "button" at bounding box center [154, 231] width 13 height 13
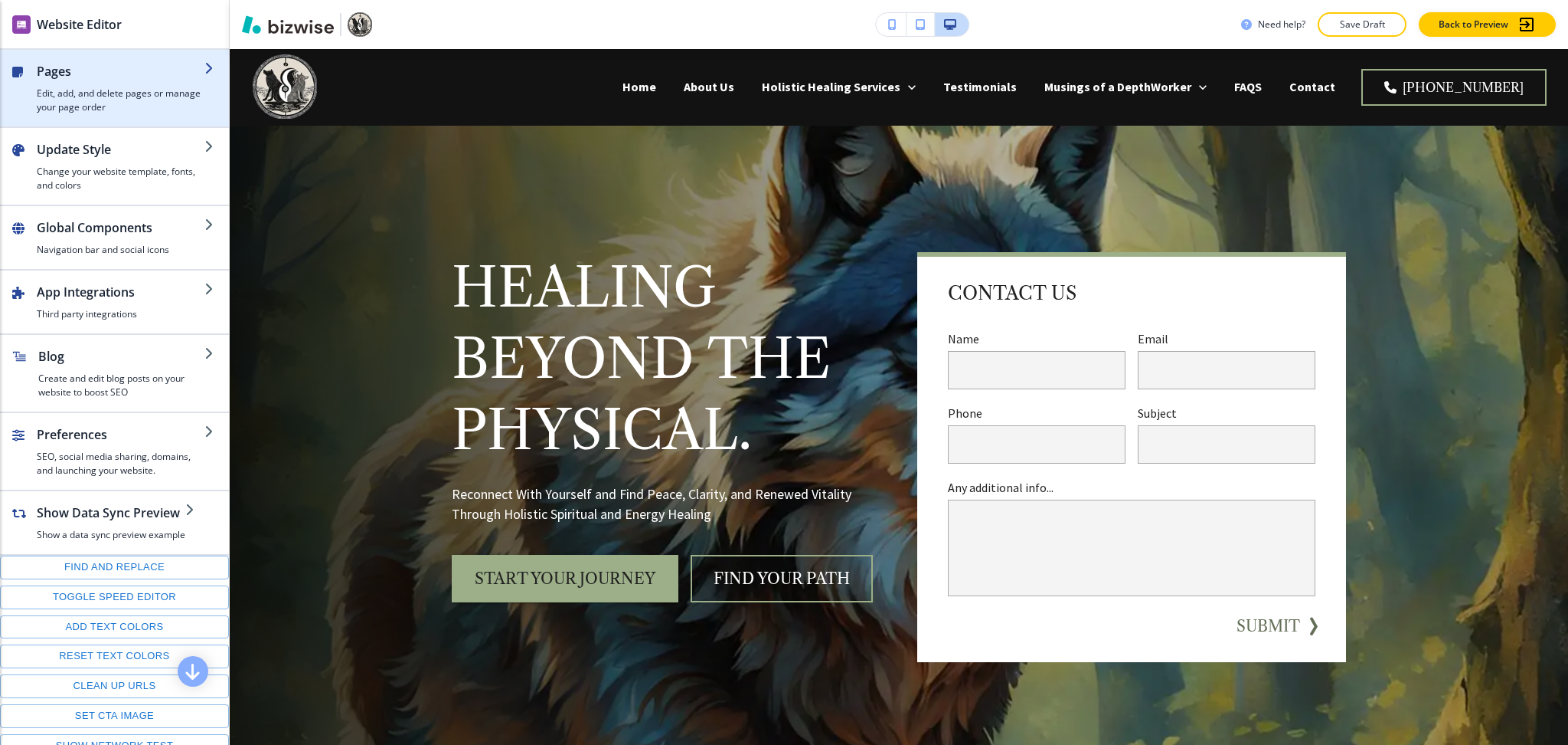
click at [96, 84] on div "button" at bounding box center [121, 84] width 168 height 6
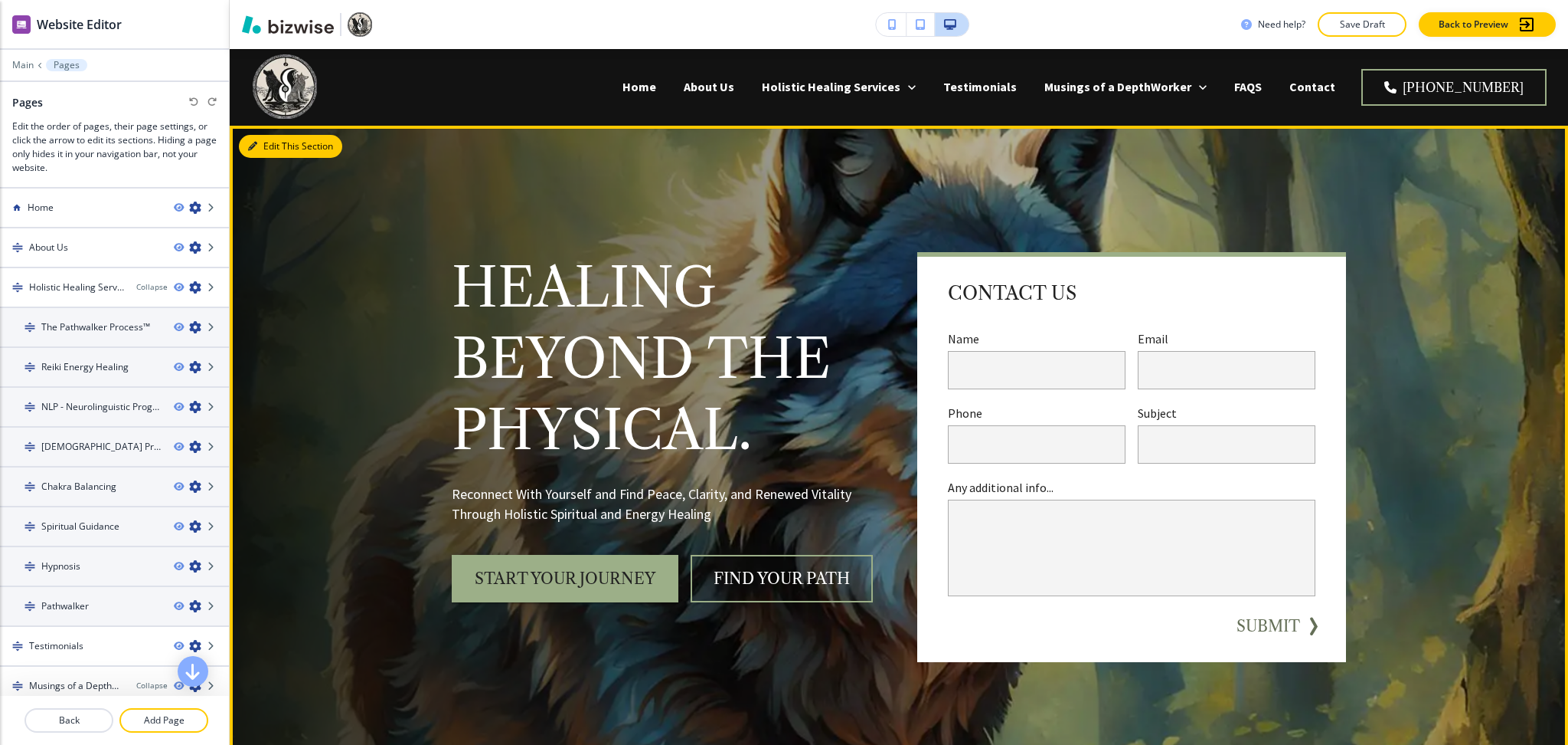
click at [271, 154] on button "Edit This Section" at bounding box center [290, 146] width 103 height 23
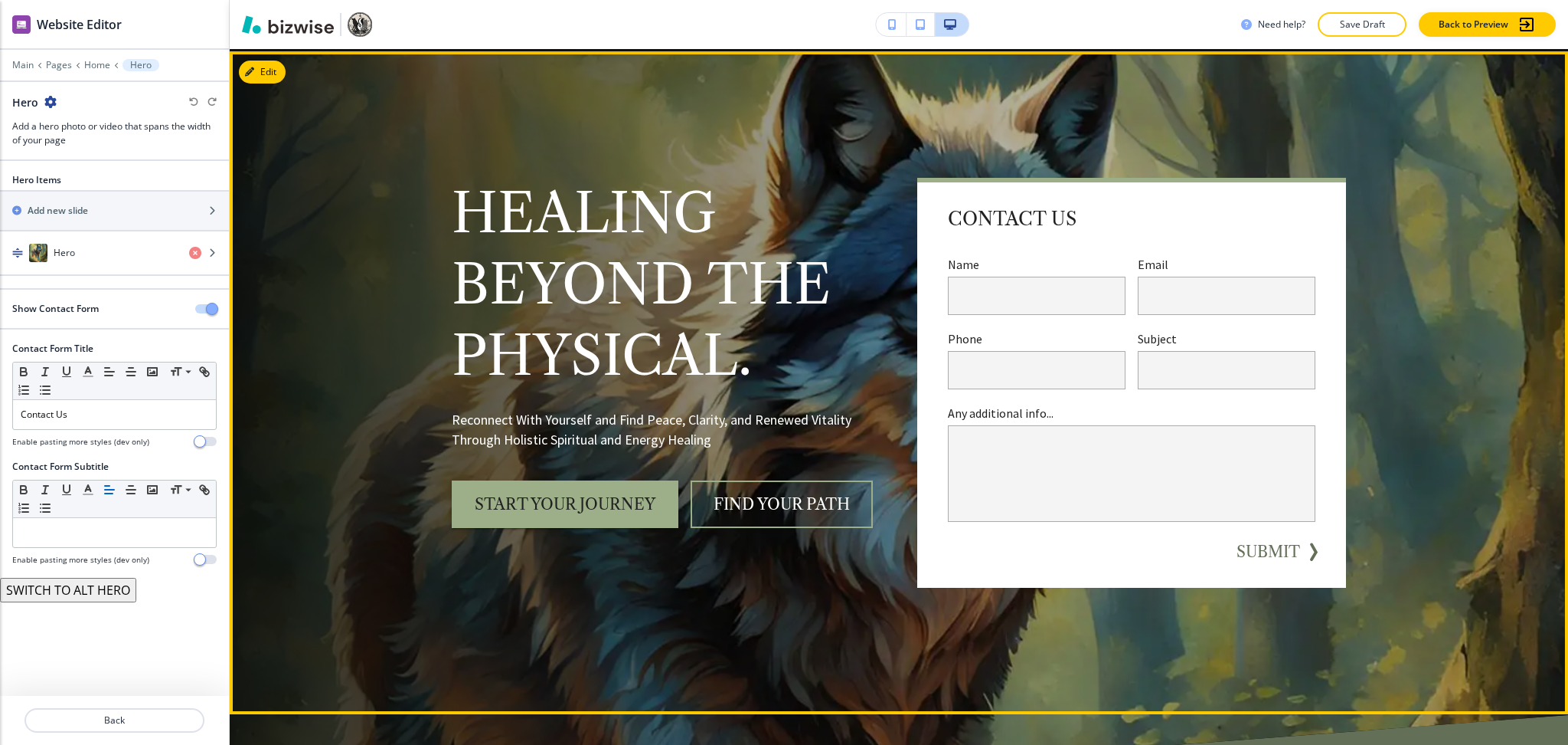
scroll to position [76, 0]
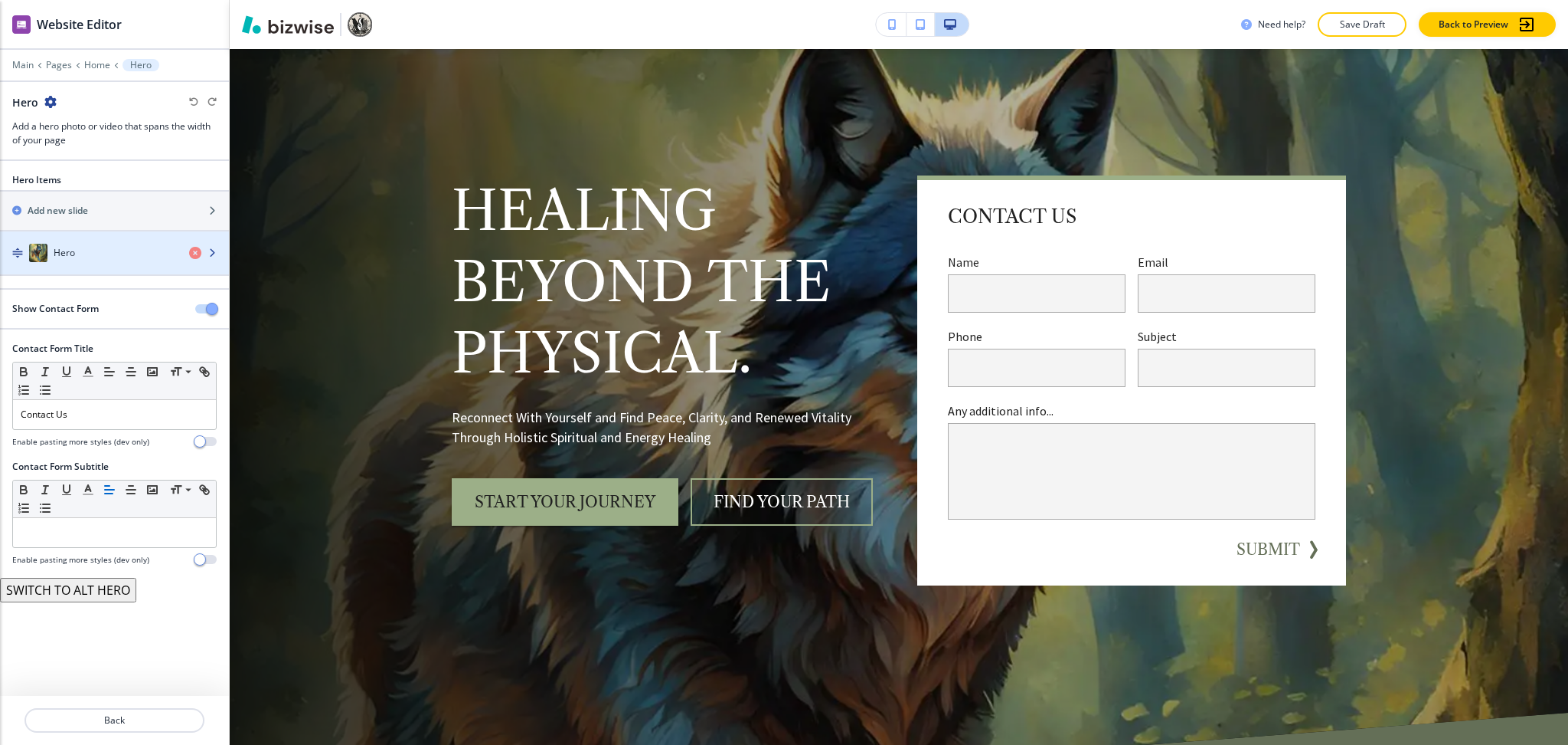
click at [132, 260] on div "Hero" at bounding box center [88, 252] width 177 height 18
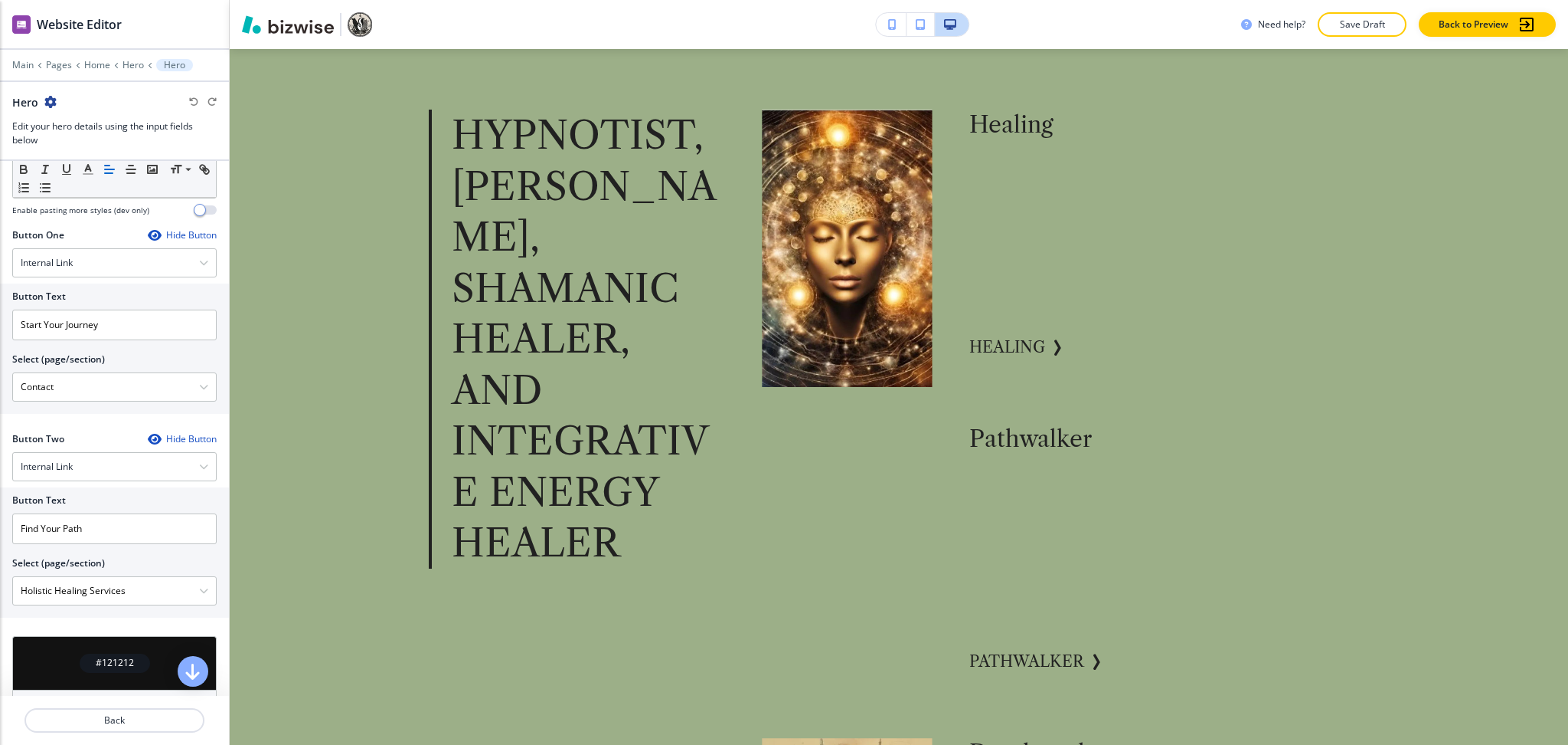
scroll to position [2437, 0]
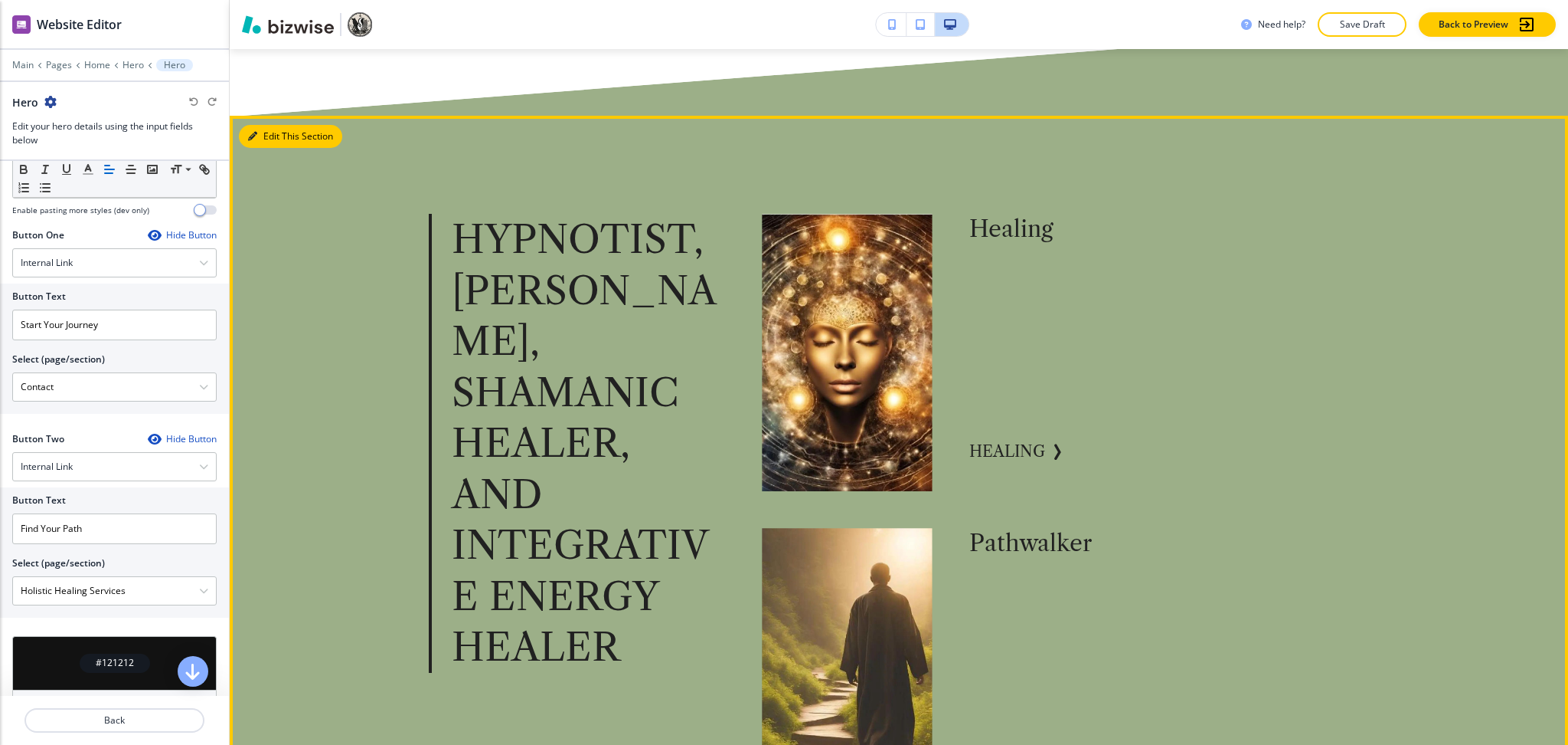
click at [266, 125] on button "Edit This Section" at bounding box center [290, 136] width 103 height 23
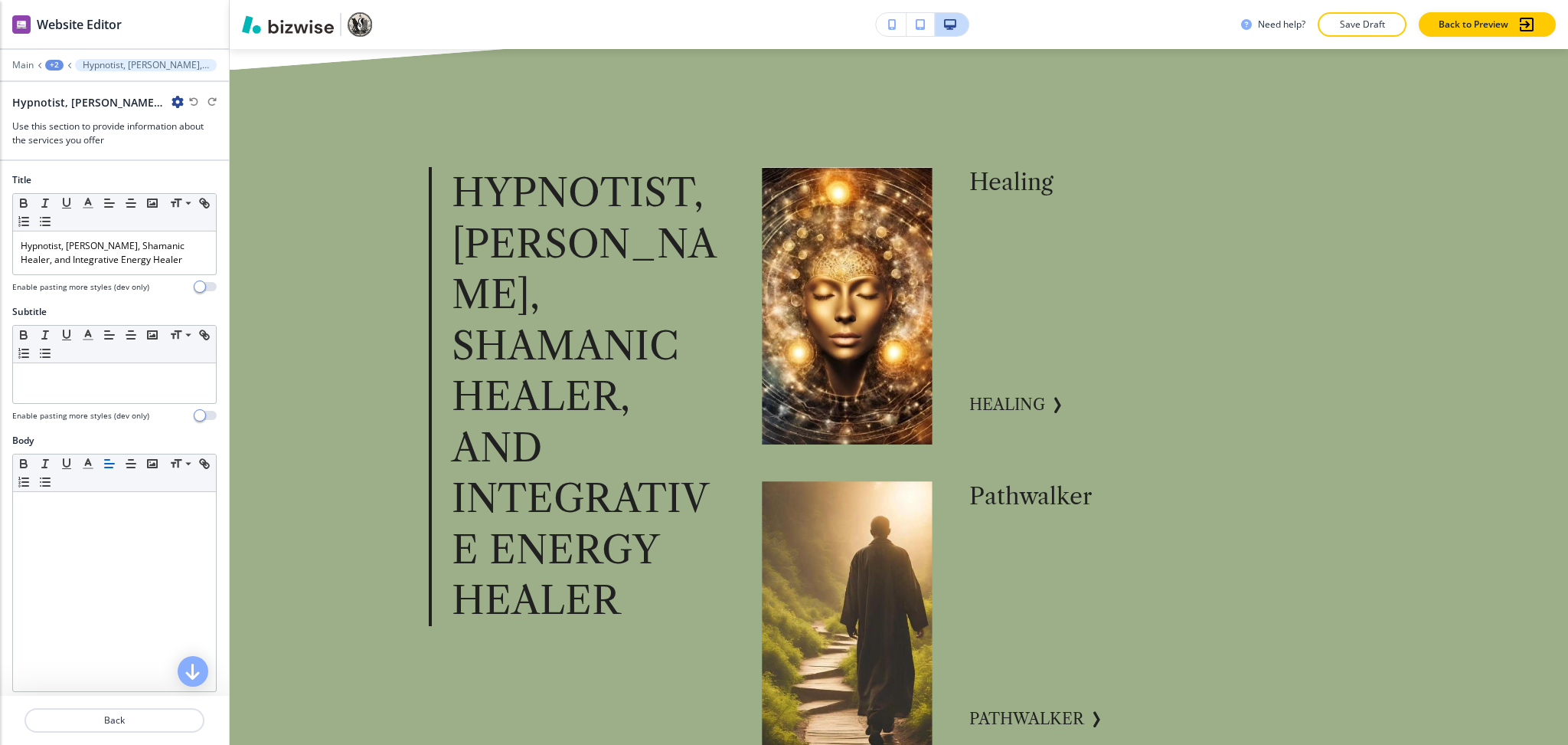
scroll to position [1005, 0]
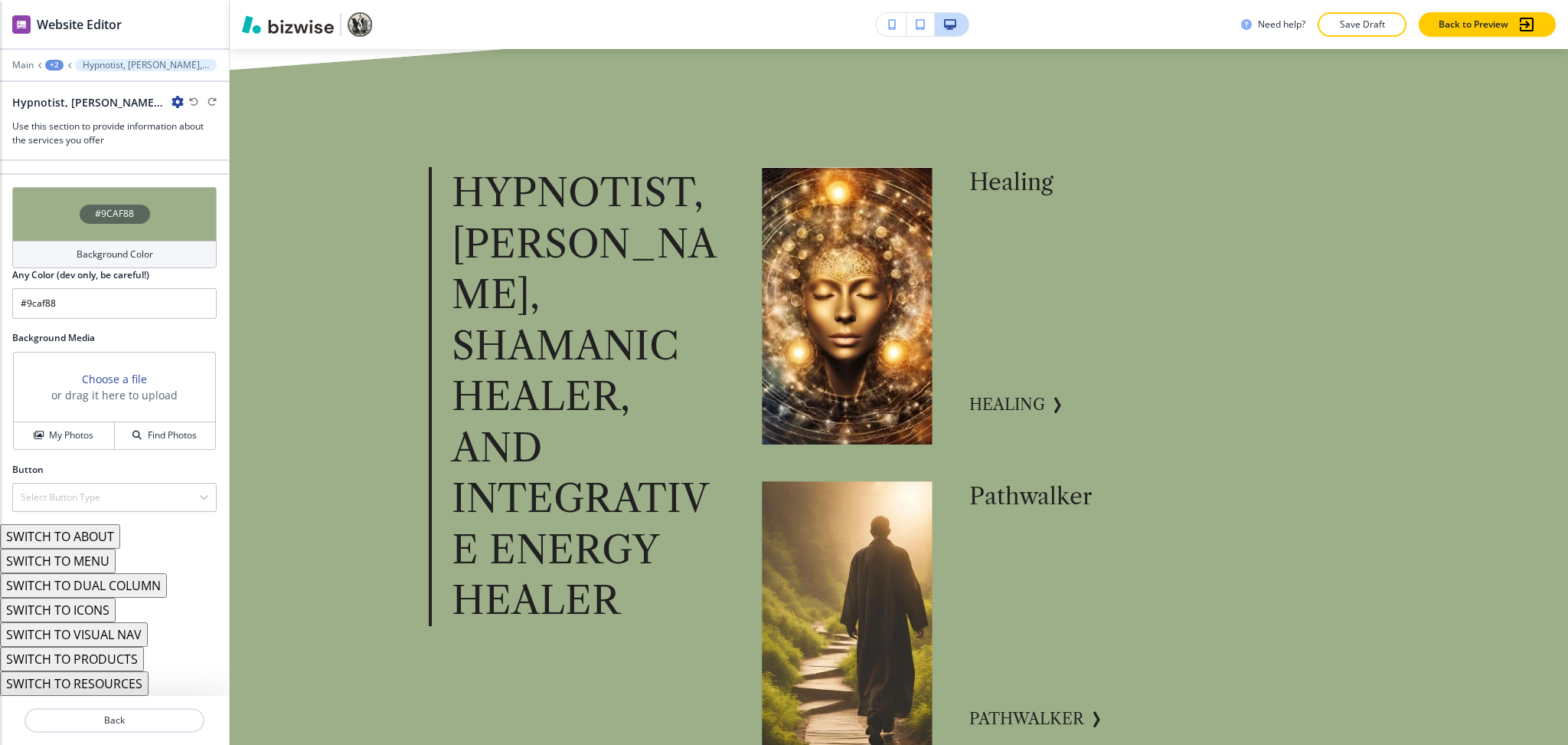
click at [130, 654] on button "SWITCH TO PRODUCTS" at bounding box center [72, 658] width 144 height 24
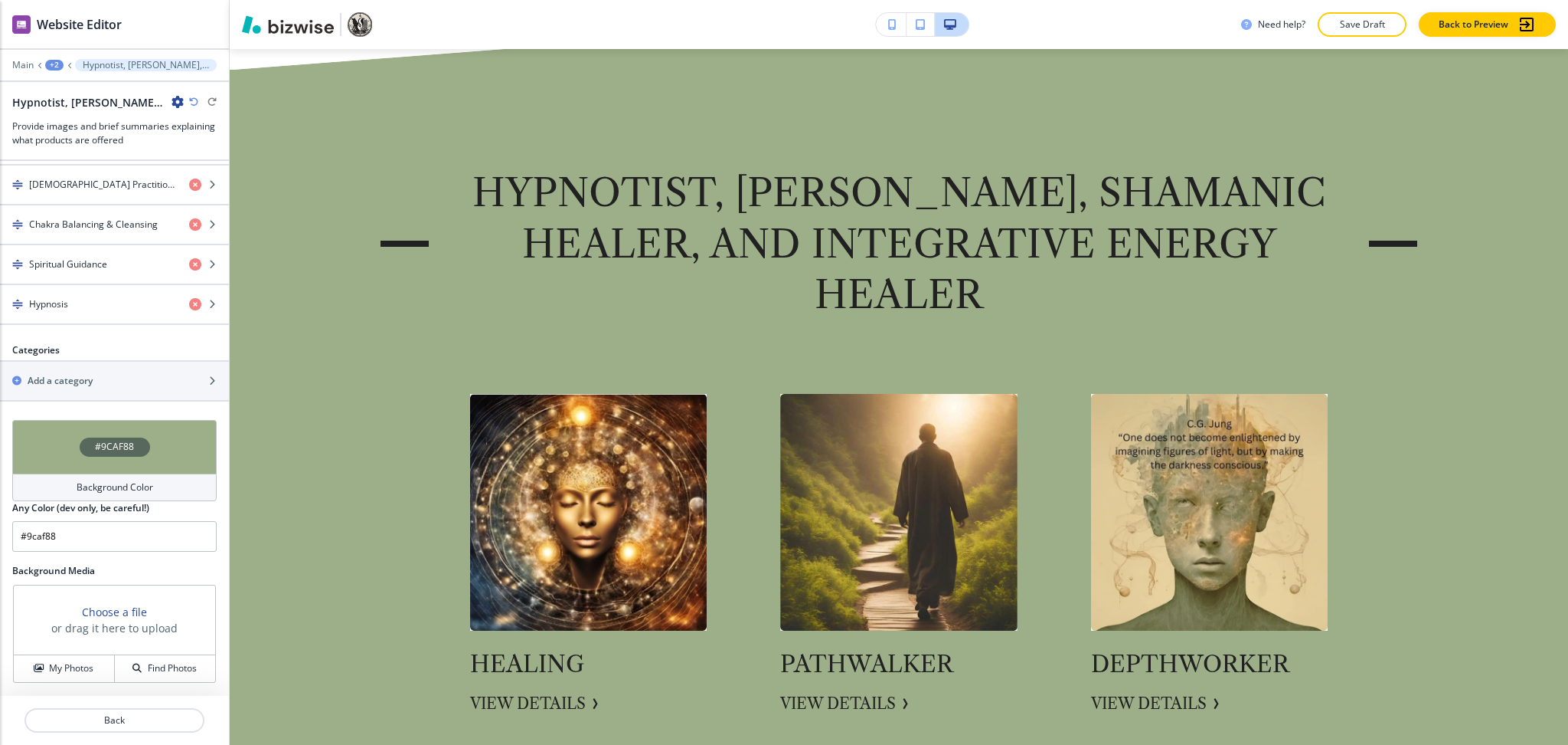
scroll to position [855, 0]
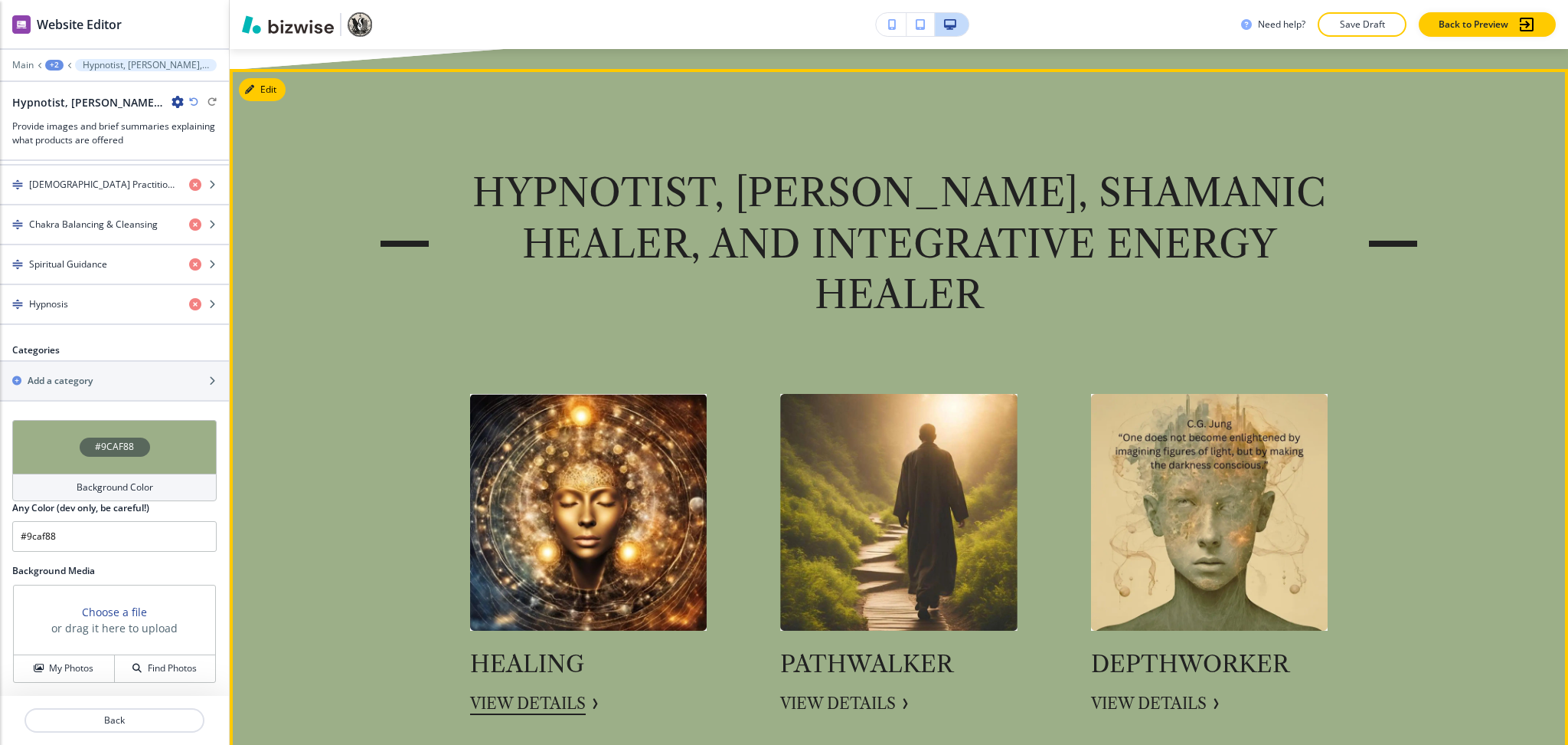
click at [526, 692] on button "VIEW DETAILS" at bounding box center [528, 703] width 116 height 23
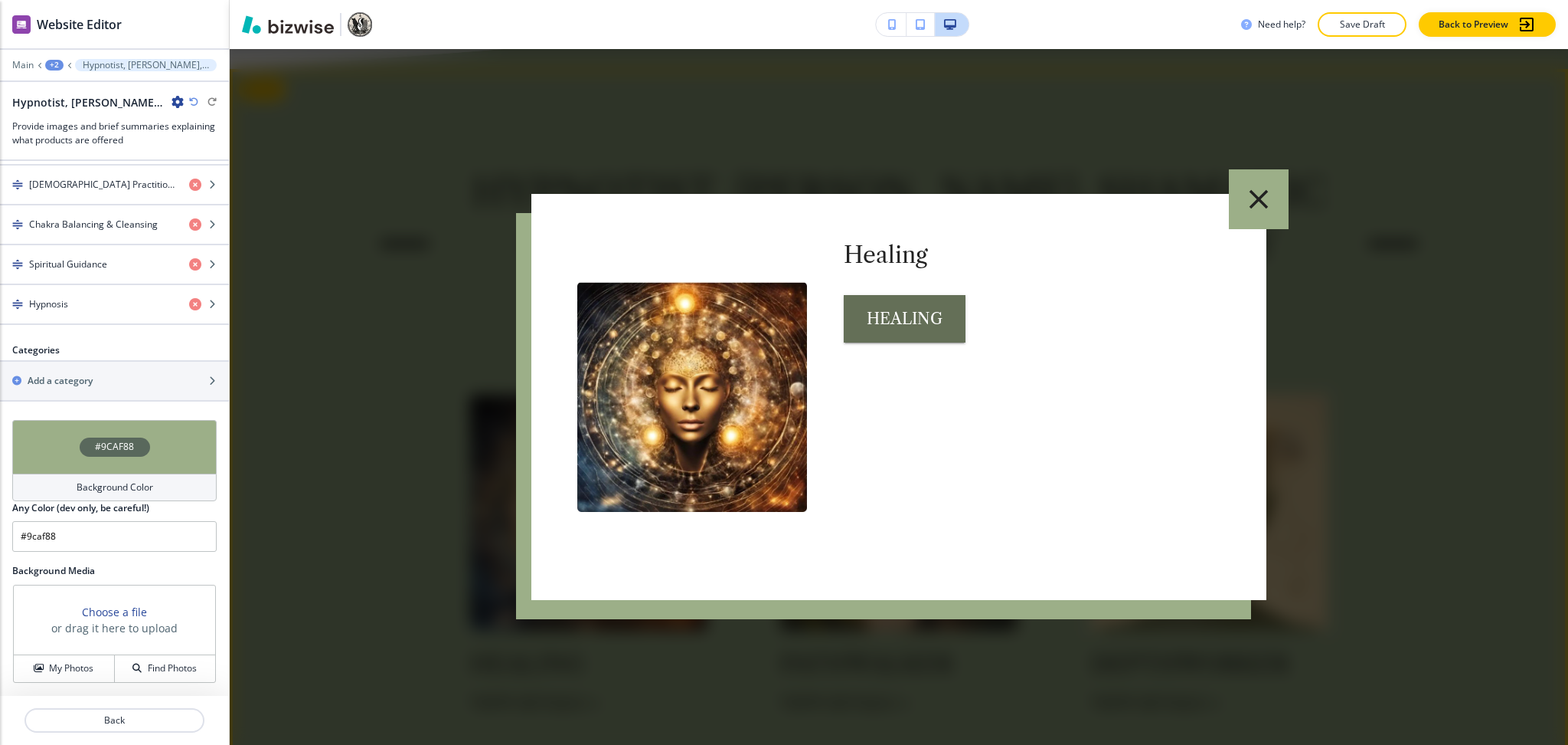
click at [1264, 201] on icon "button" at bounding box center [1258, 199] width 32 height 32
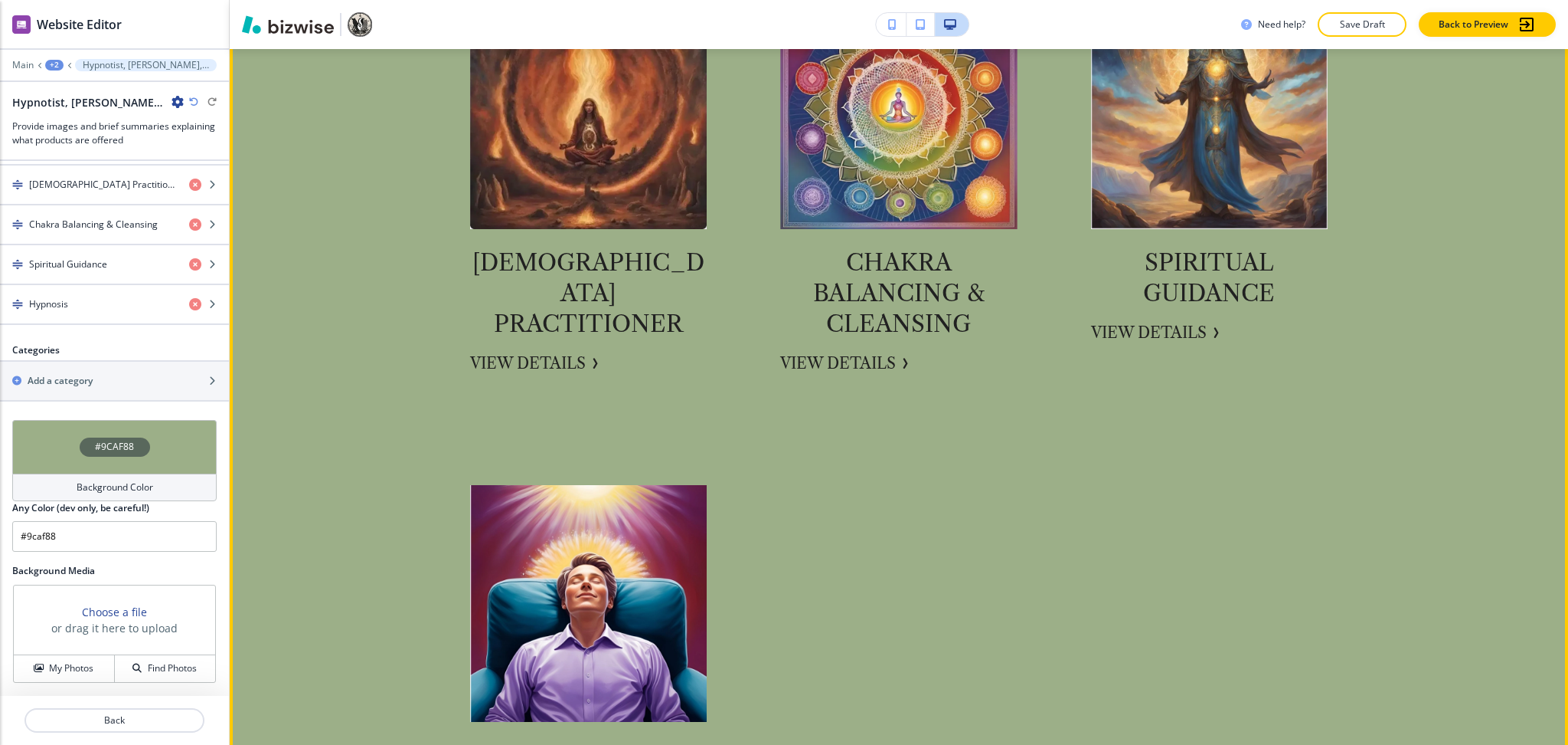
scroll to position [3705, 0]
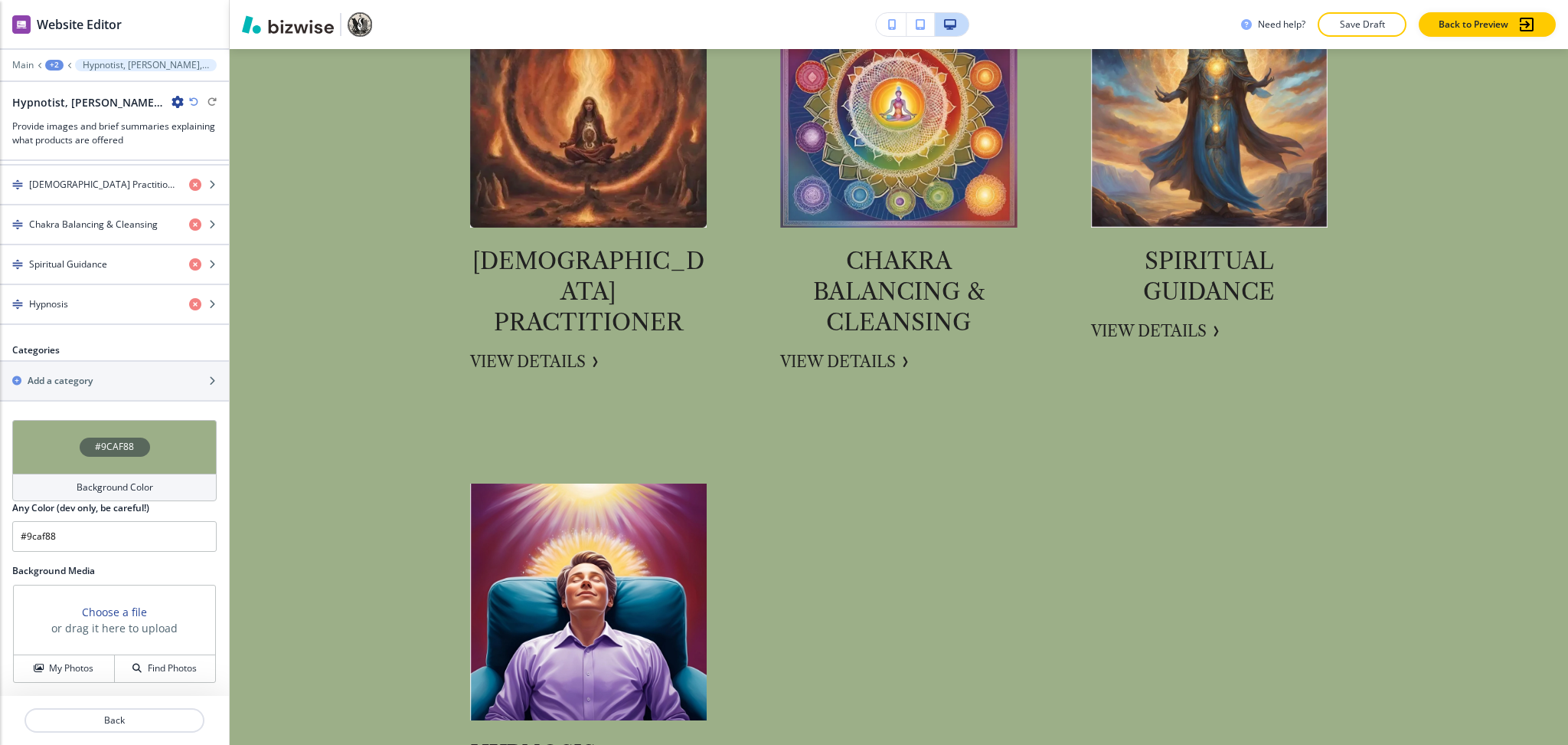
click at [197, 101] on icon "button" at bounding box center [194, 102] width 9 height 9
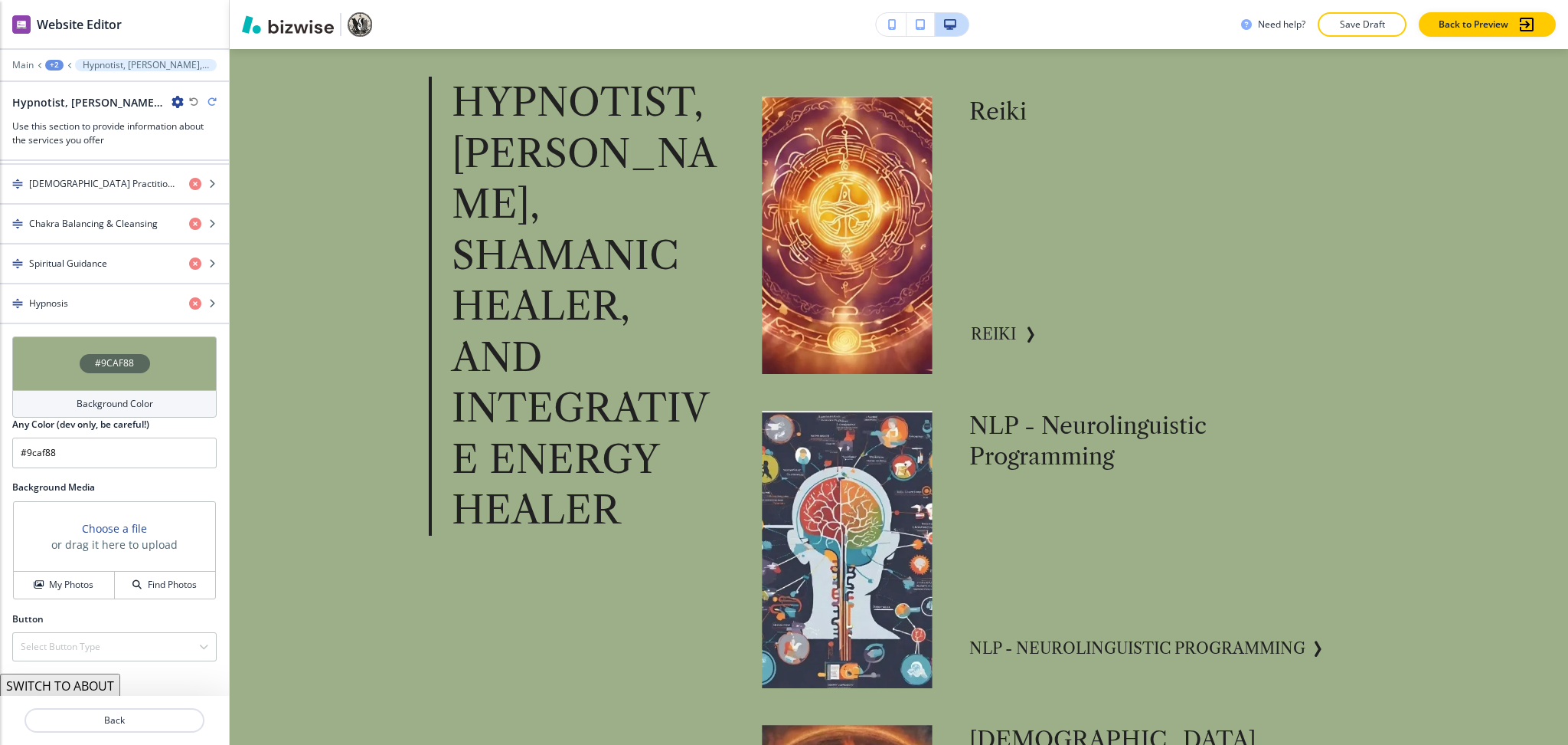
scroll to position [1005, 0]
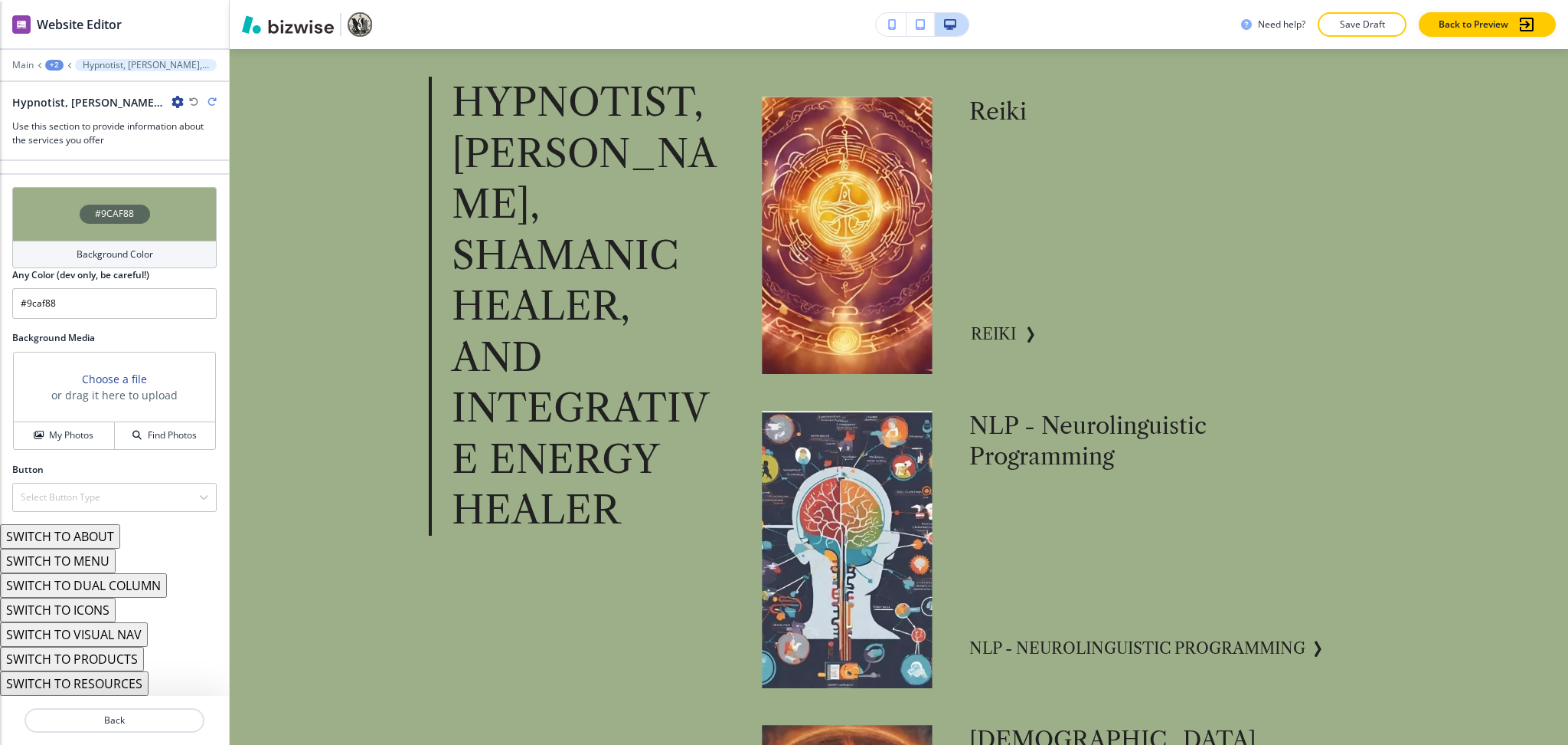
click at [75, 536] on button "SWITCH TO ABOUT" at bounding box center [60, 536] width 121 height 24
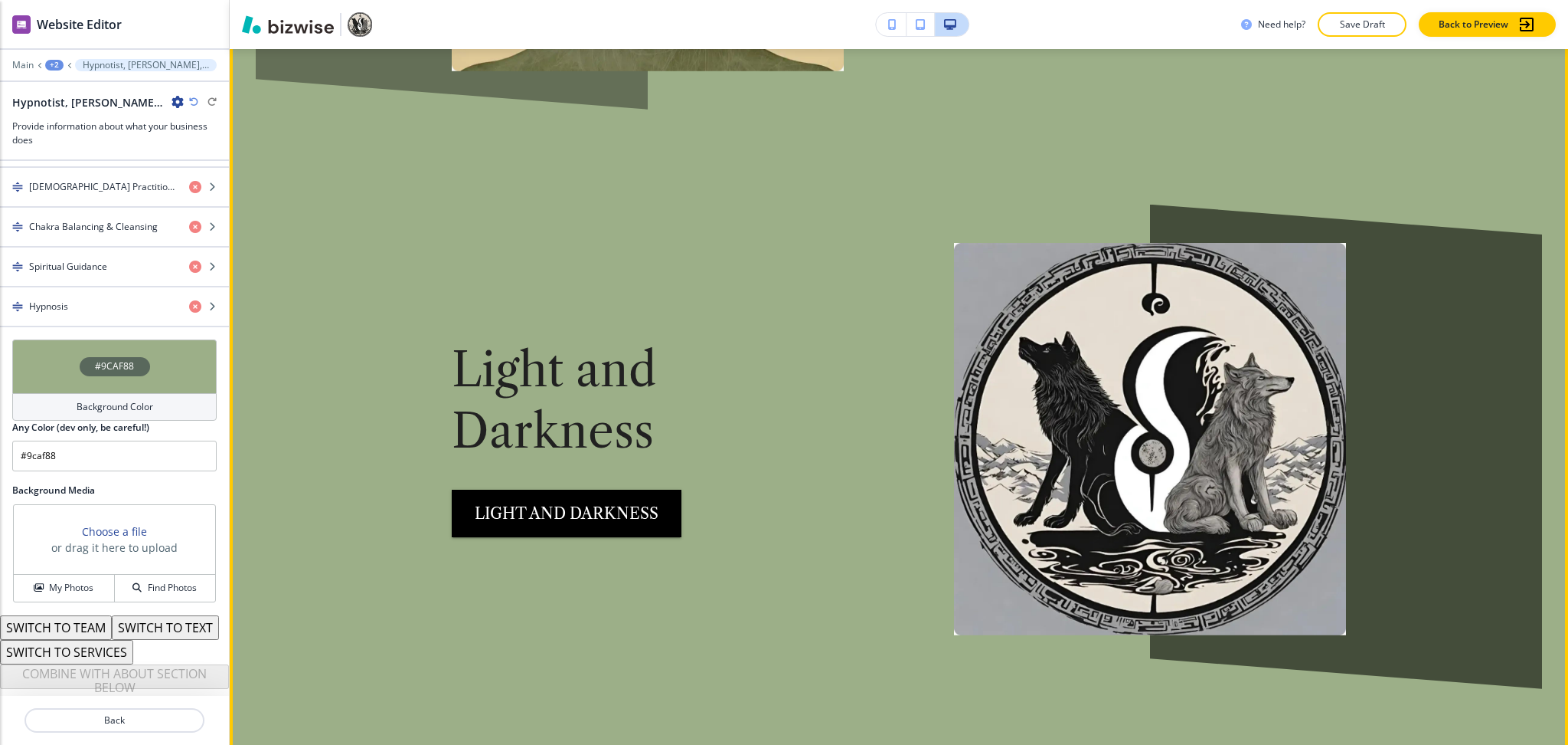
scroll to position [4215, 0]
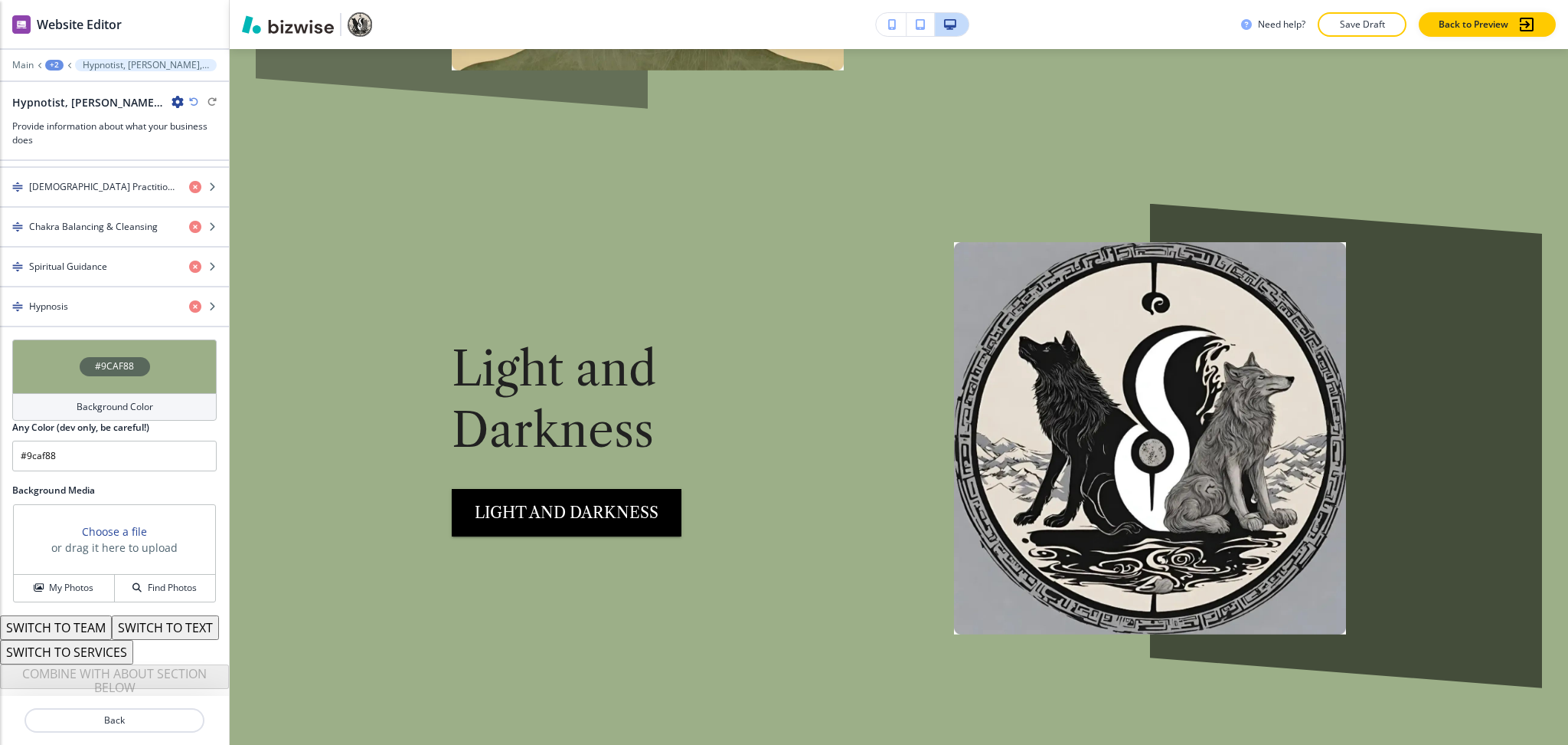
click at [190, 103] on icon "button" at bounding box center [194, 102] width 9 height 9
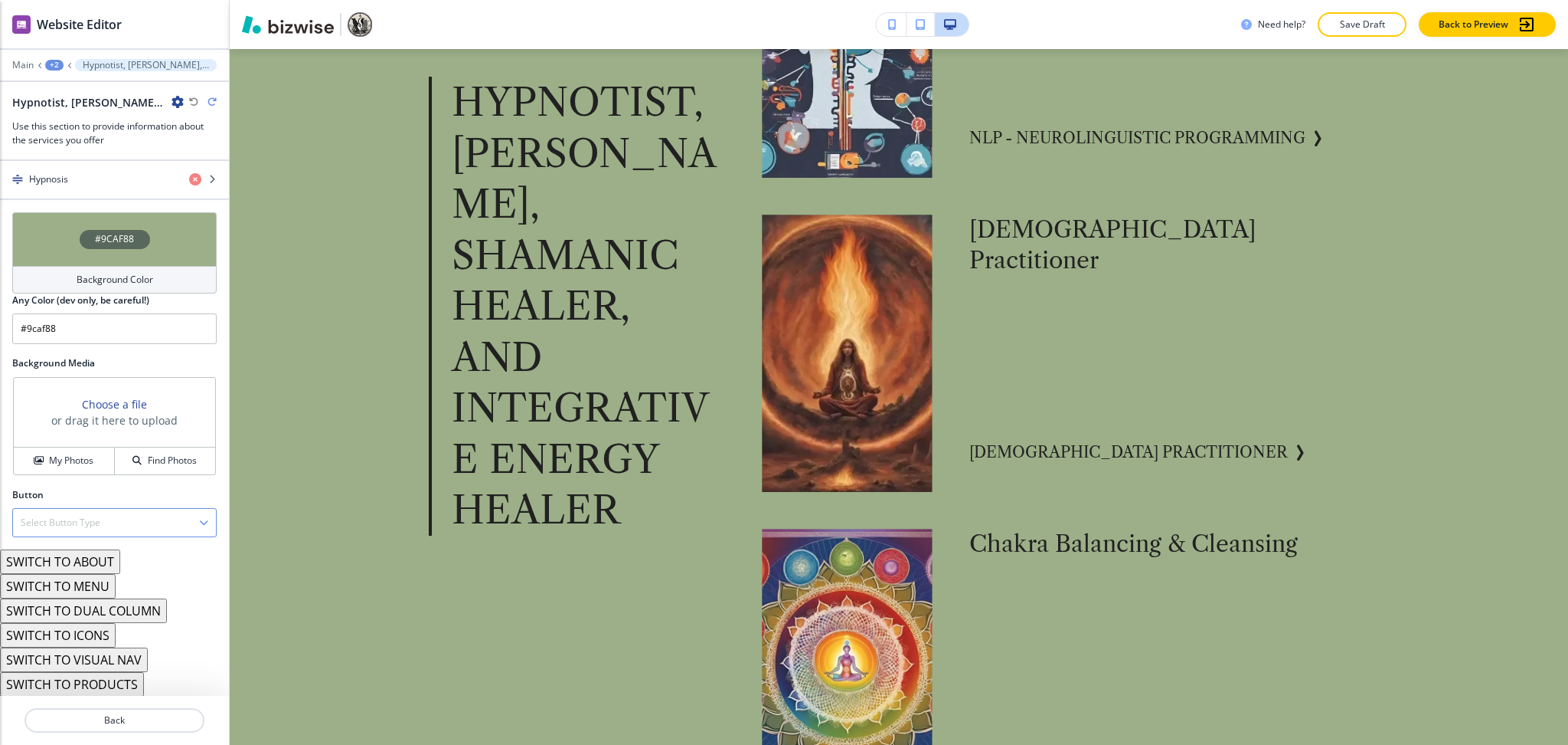
scroll to position [1005, 0]
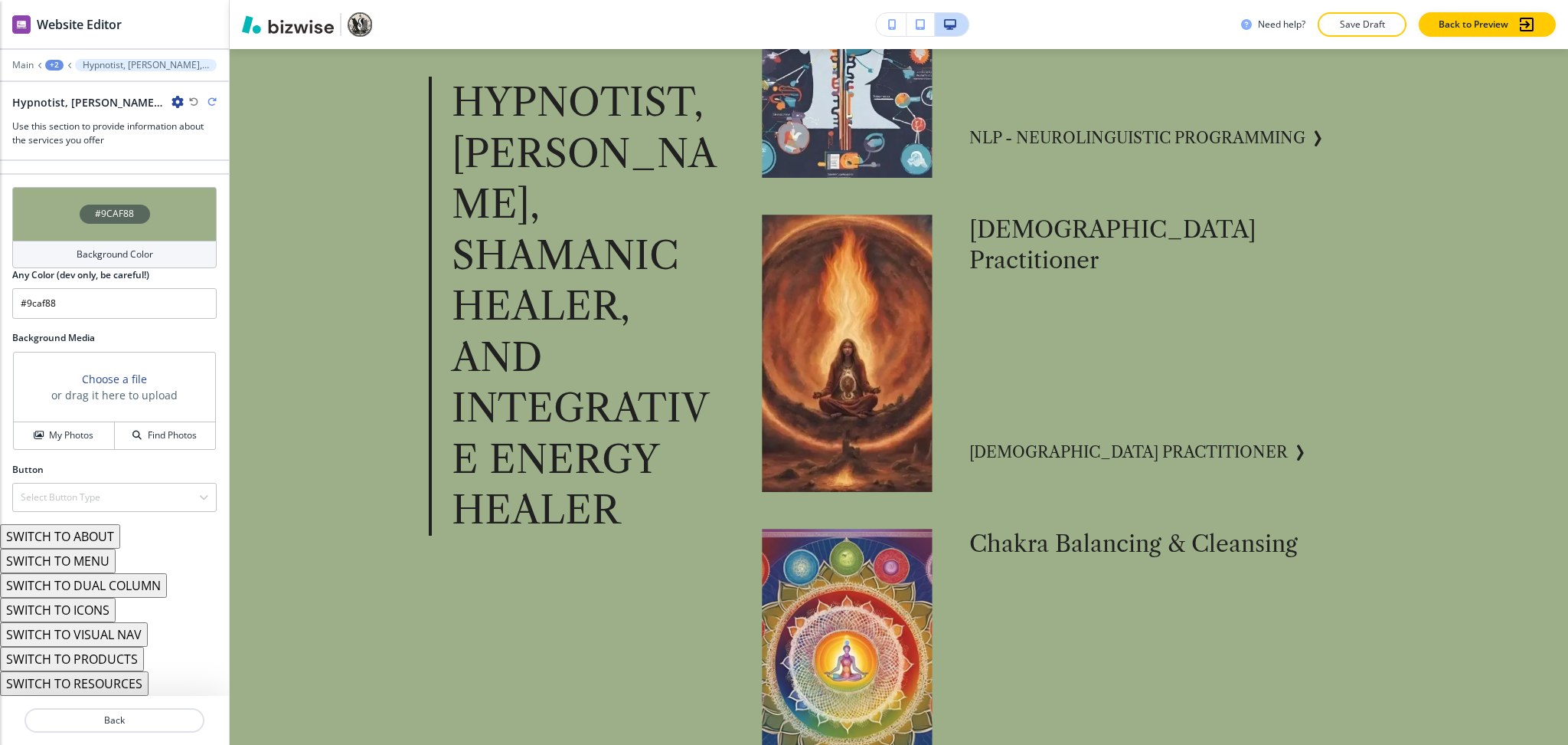
click at [63, 558] on button "SWITCH TO MENU" at bounding box center [58, 561] width 116 height 24
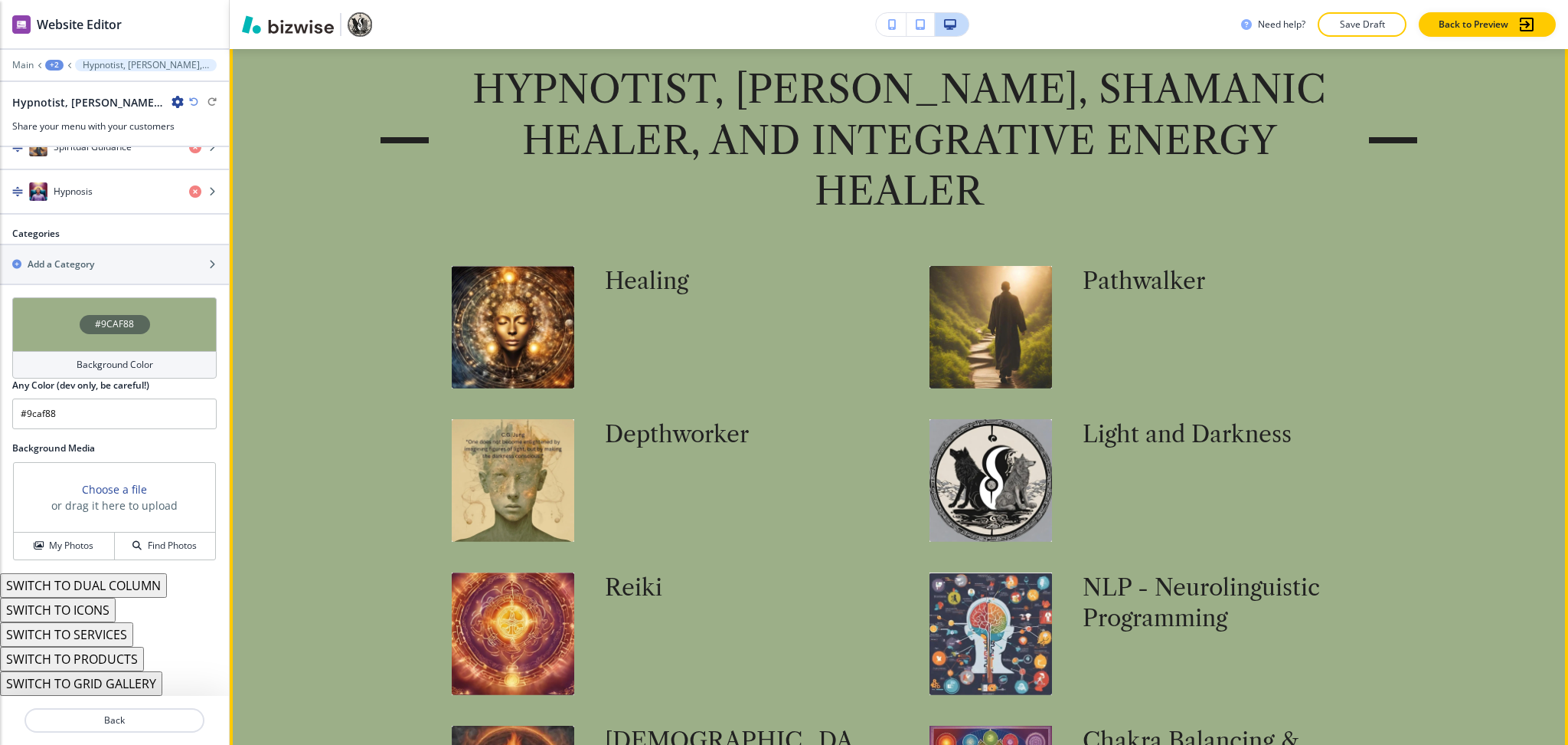
scroll to position [2481, 0]
click at [612, 363] on div "Healing" at bounding box center [737, 327] width 263 height 122
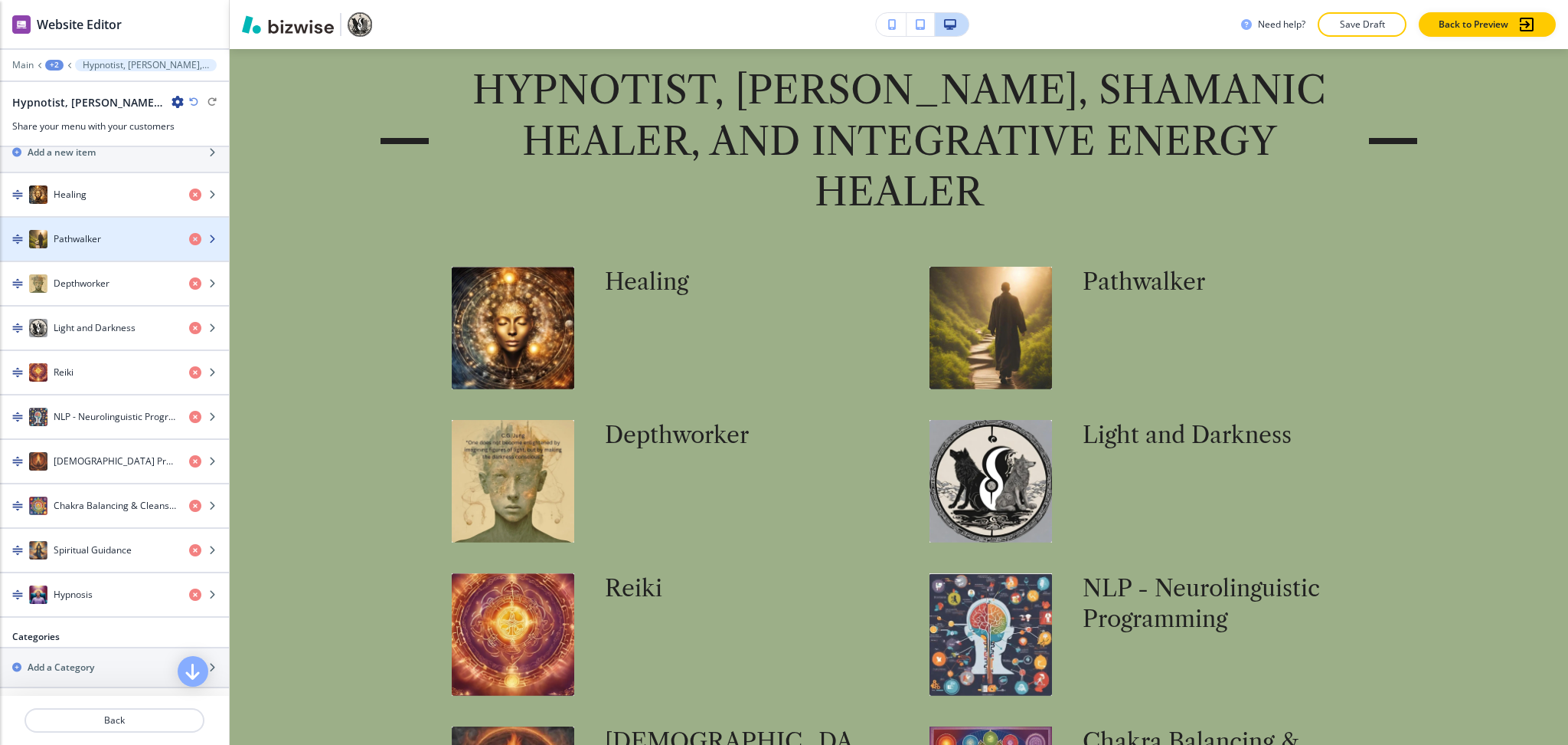
scroll to position [589, 0]
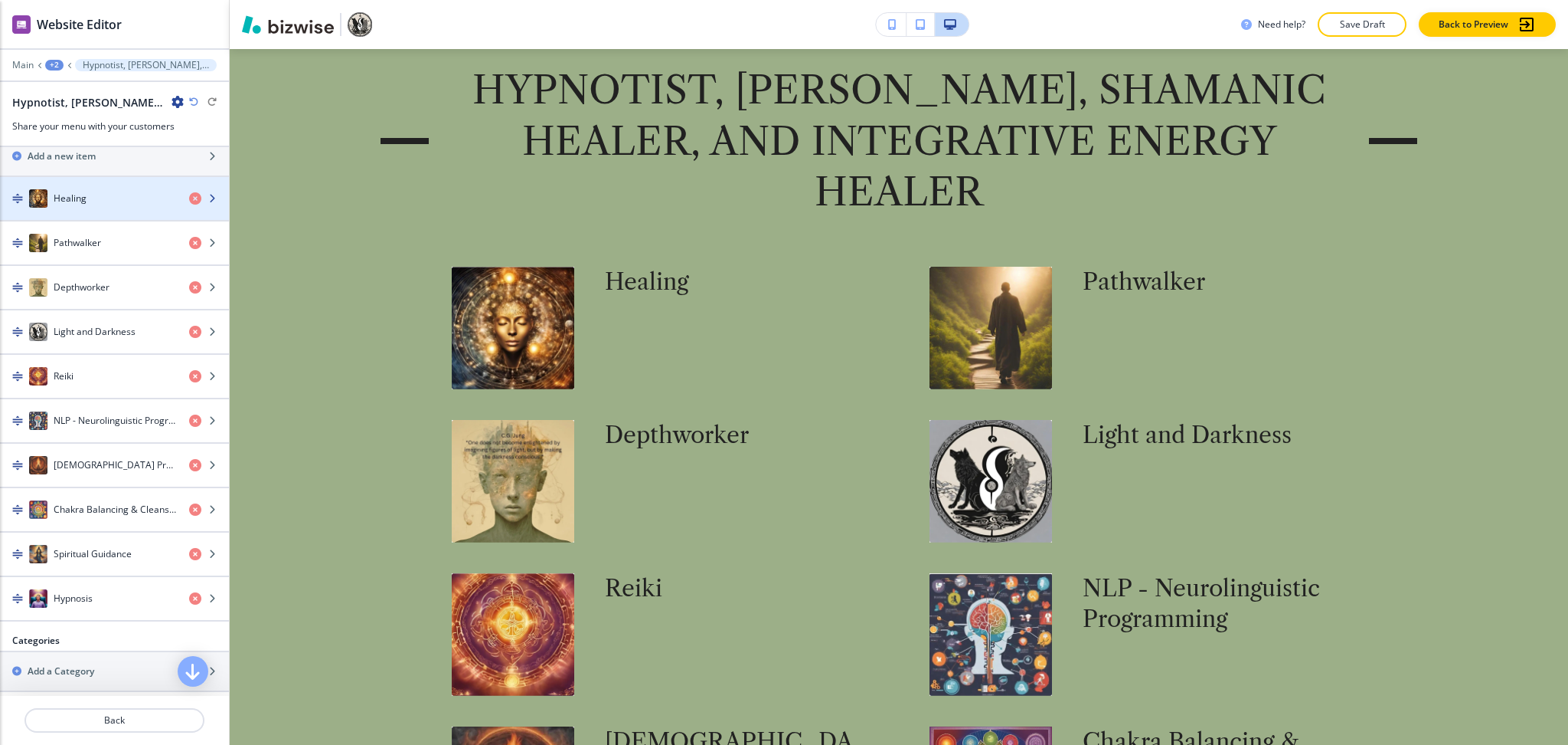
click at [83, 205] on h4 "Healing" at bounding box center [70, 198] width 33 height 13
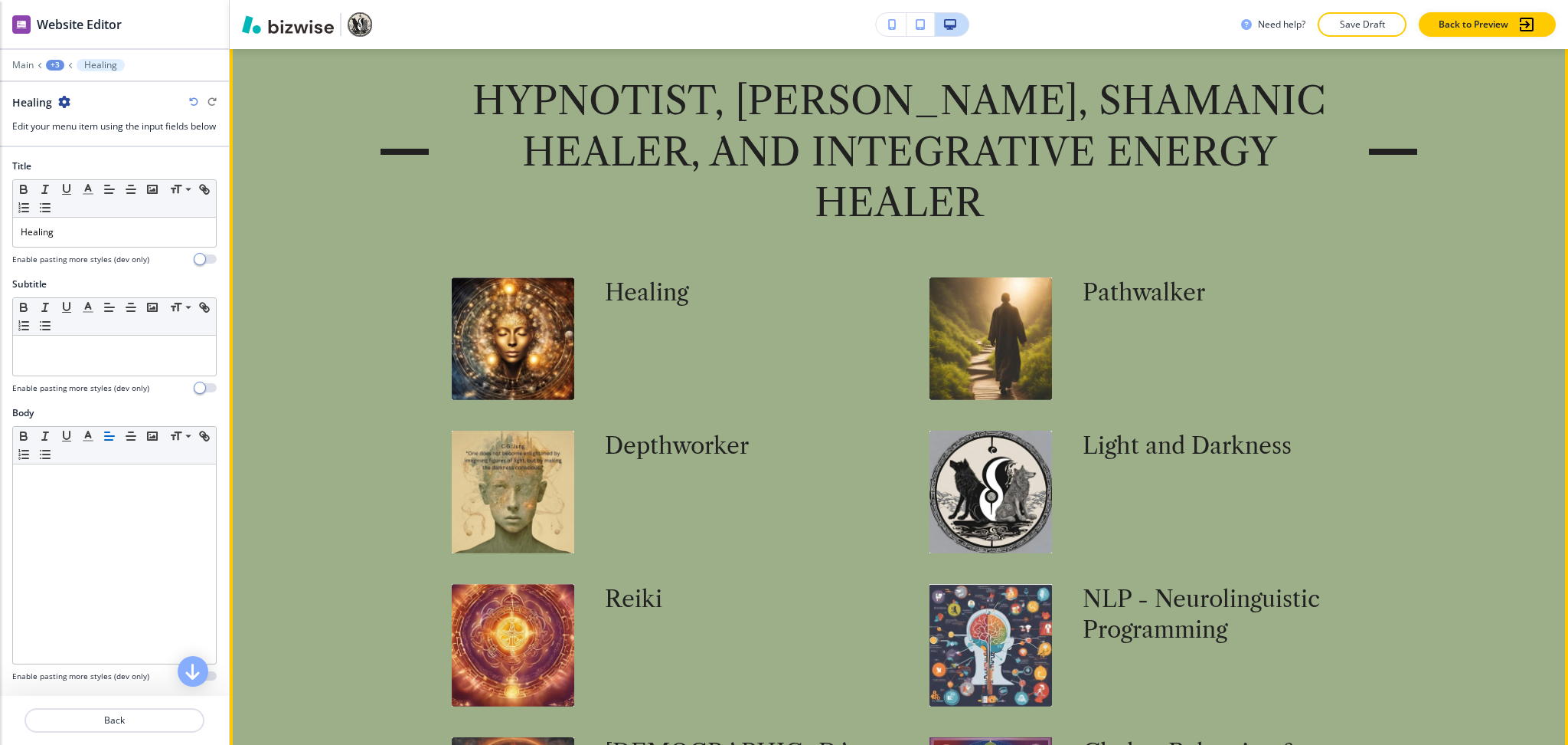
scroll to position [2469, 0]
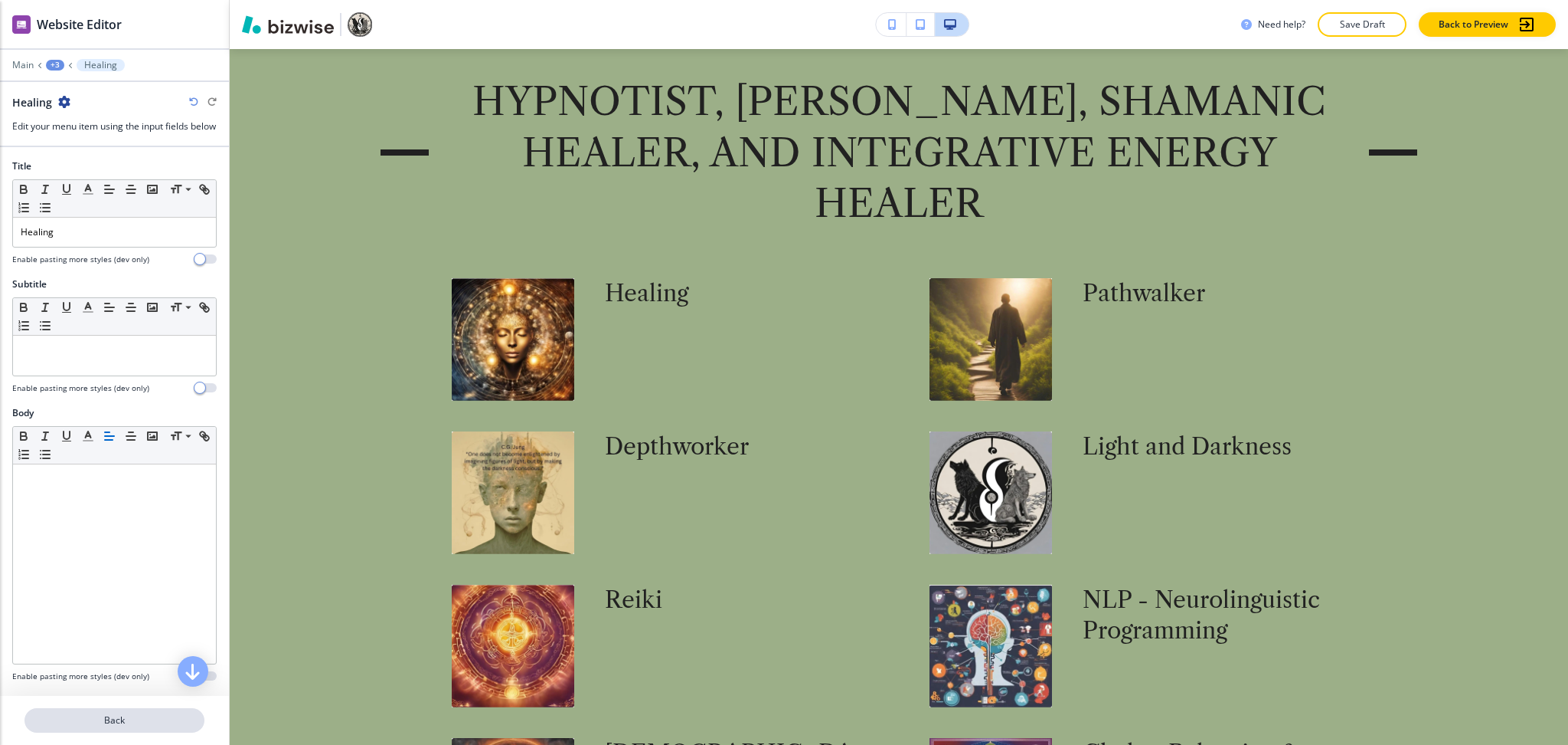
click at [103, 725] on p "Back" at bounding box center [114, 720] width 177 height 13
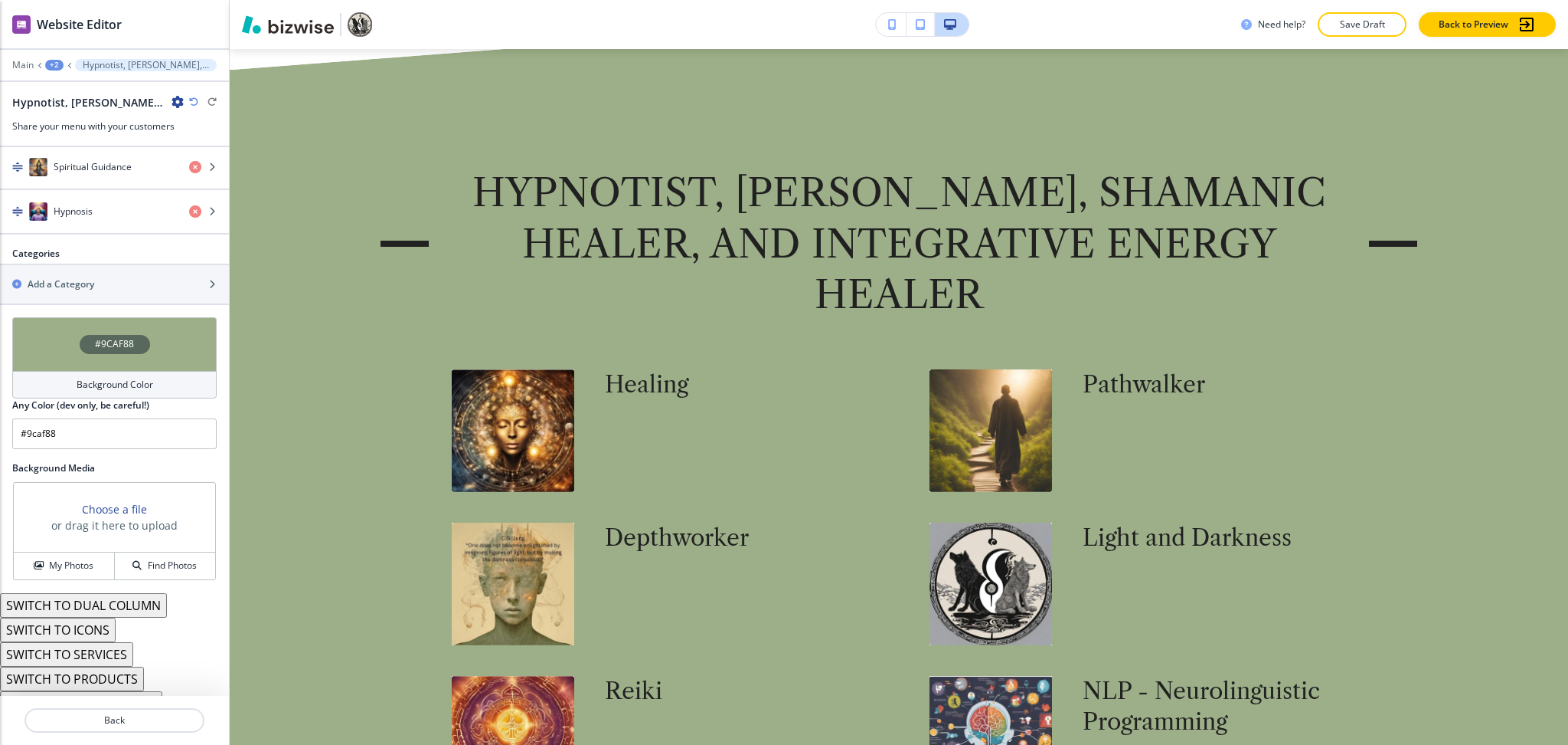
scroll to position [997, 0]
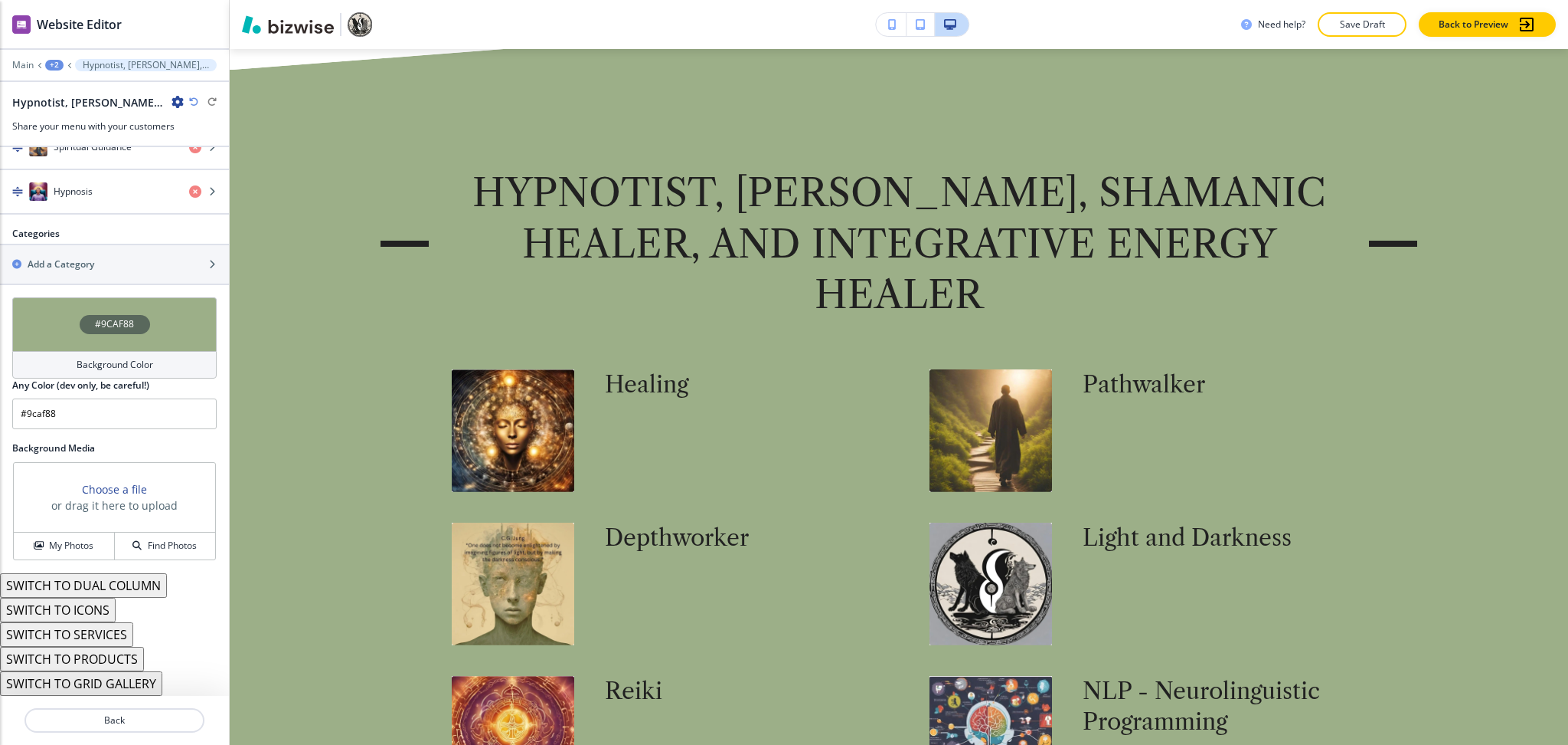
click at [192, 100] on icon "button" at bounding box center [194, 102] width 9 height 9
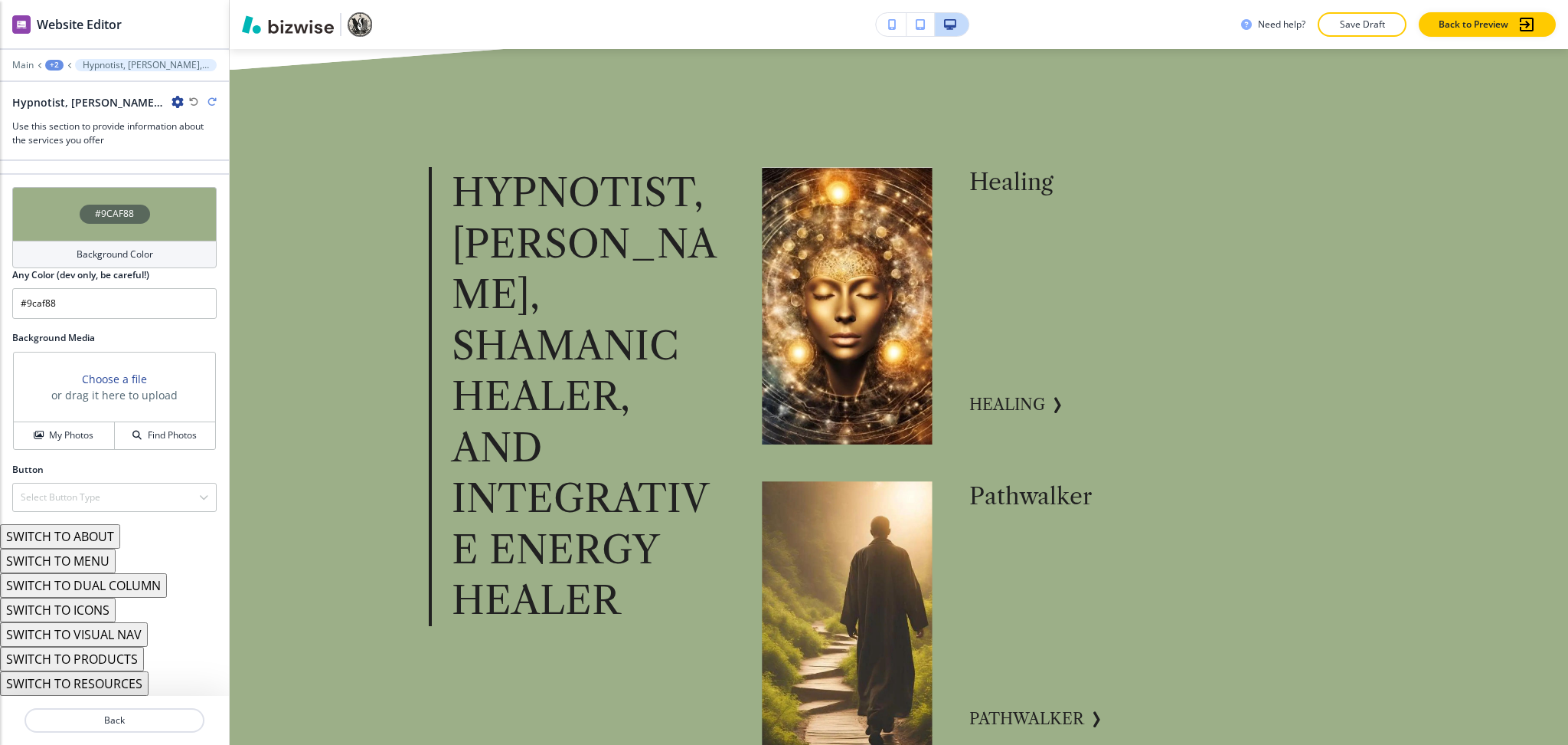
scroll to position [1005, 0]
click at [113, 633] on button "SWITCH TO VISUAL NAV" at bounding box center [74, 634] width 148 height 24
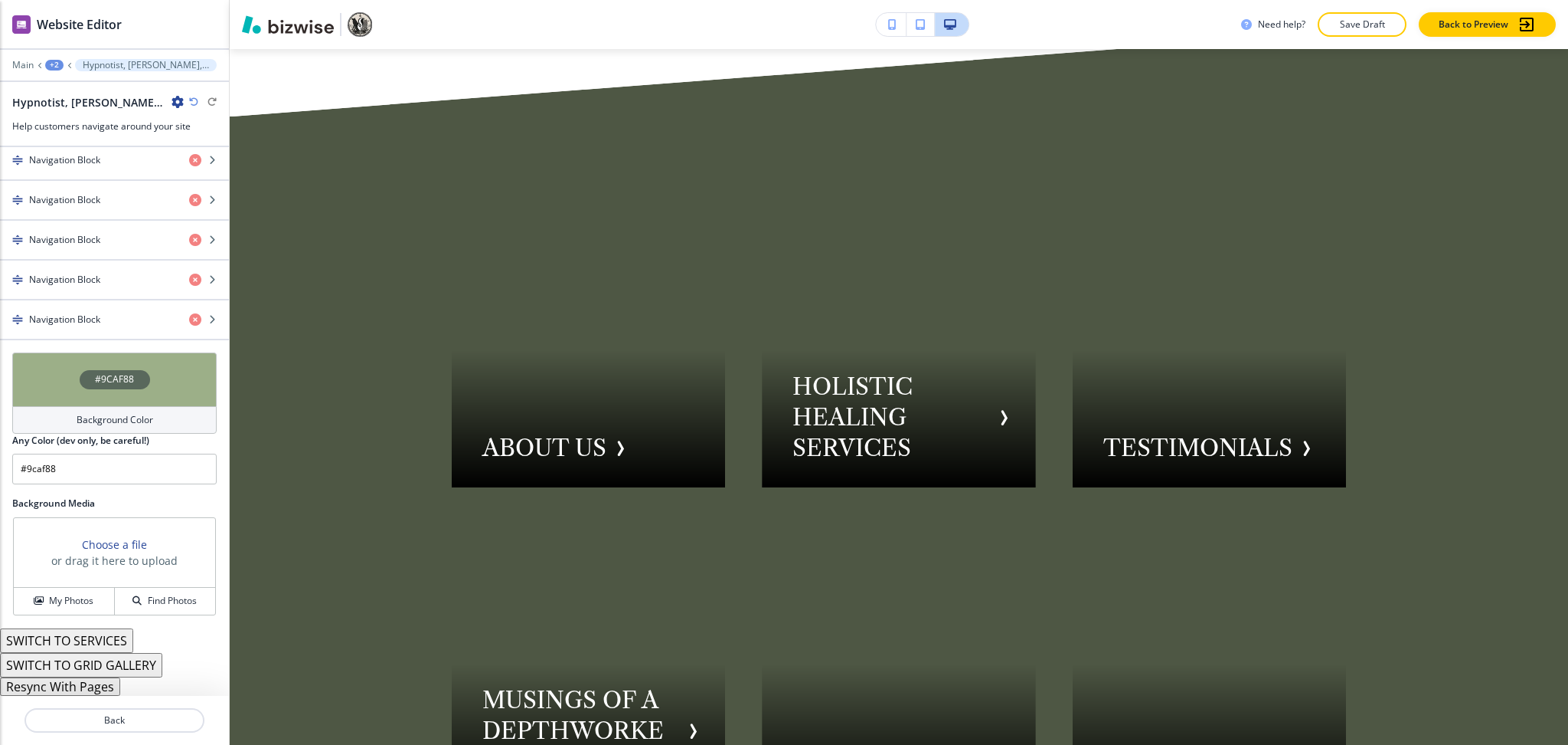
scroll to position [7742, 0]
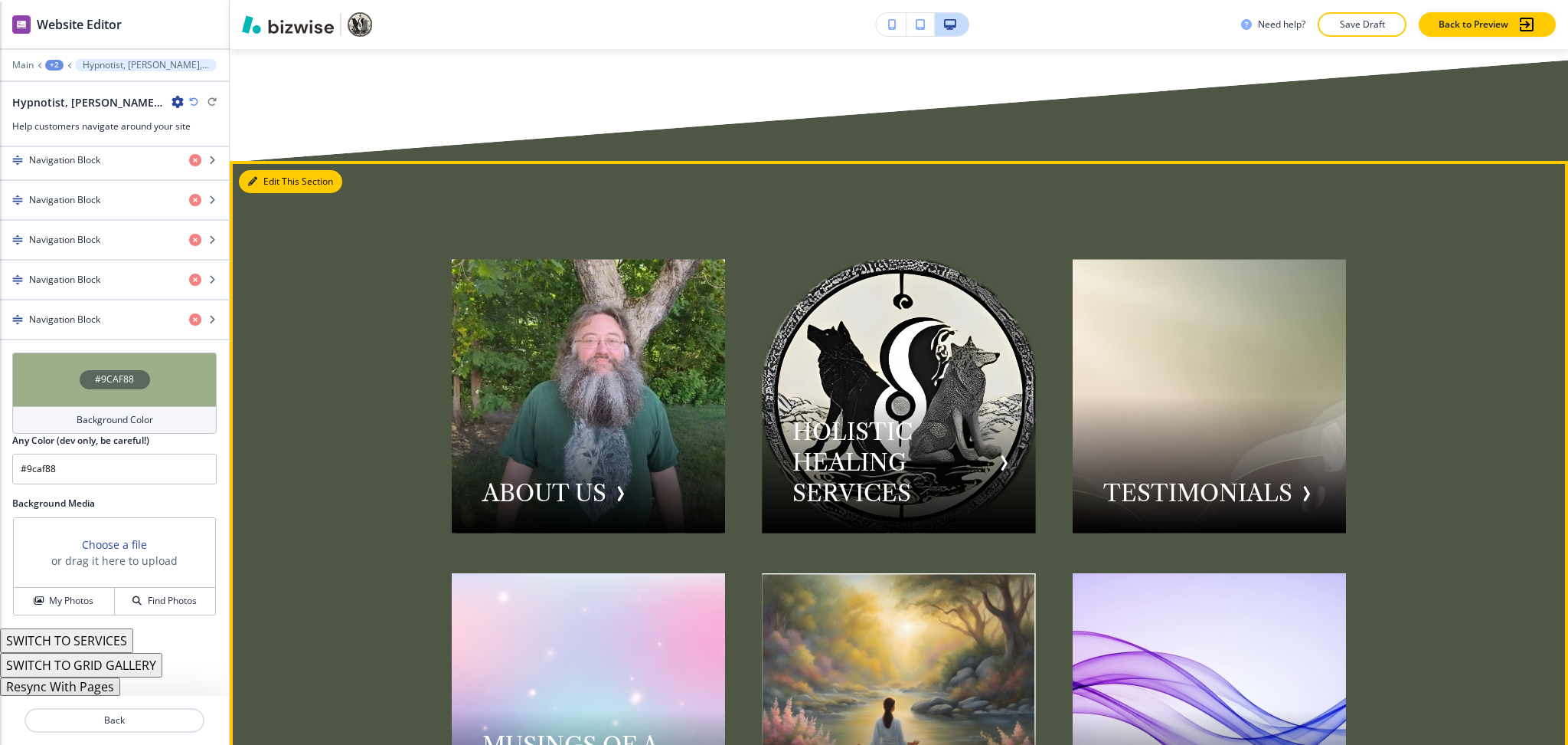
click at [260, 170] on button "Edit This Section" at bounding box center [290, 181] width 103 height 23
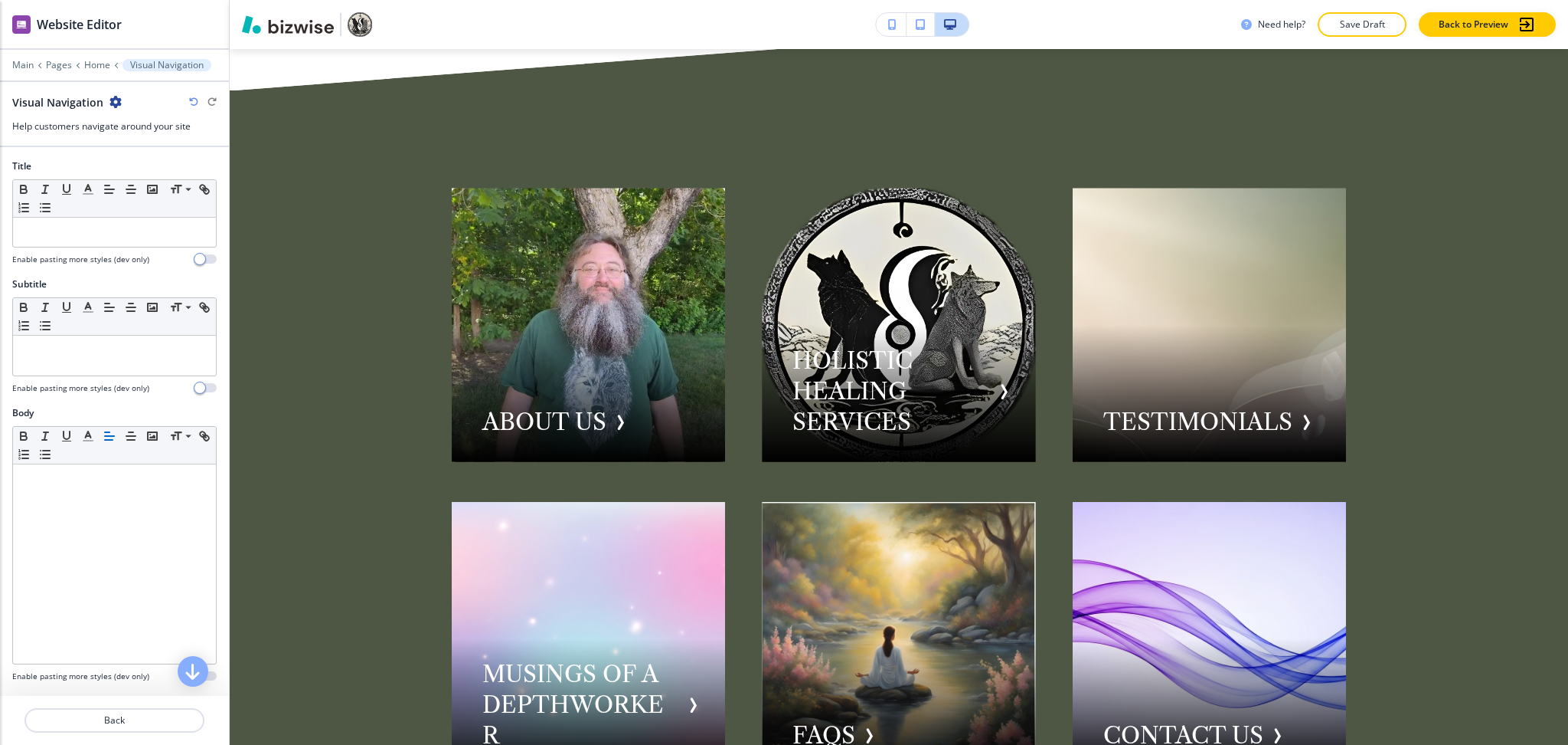
scroll to position [7815, 0]
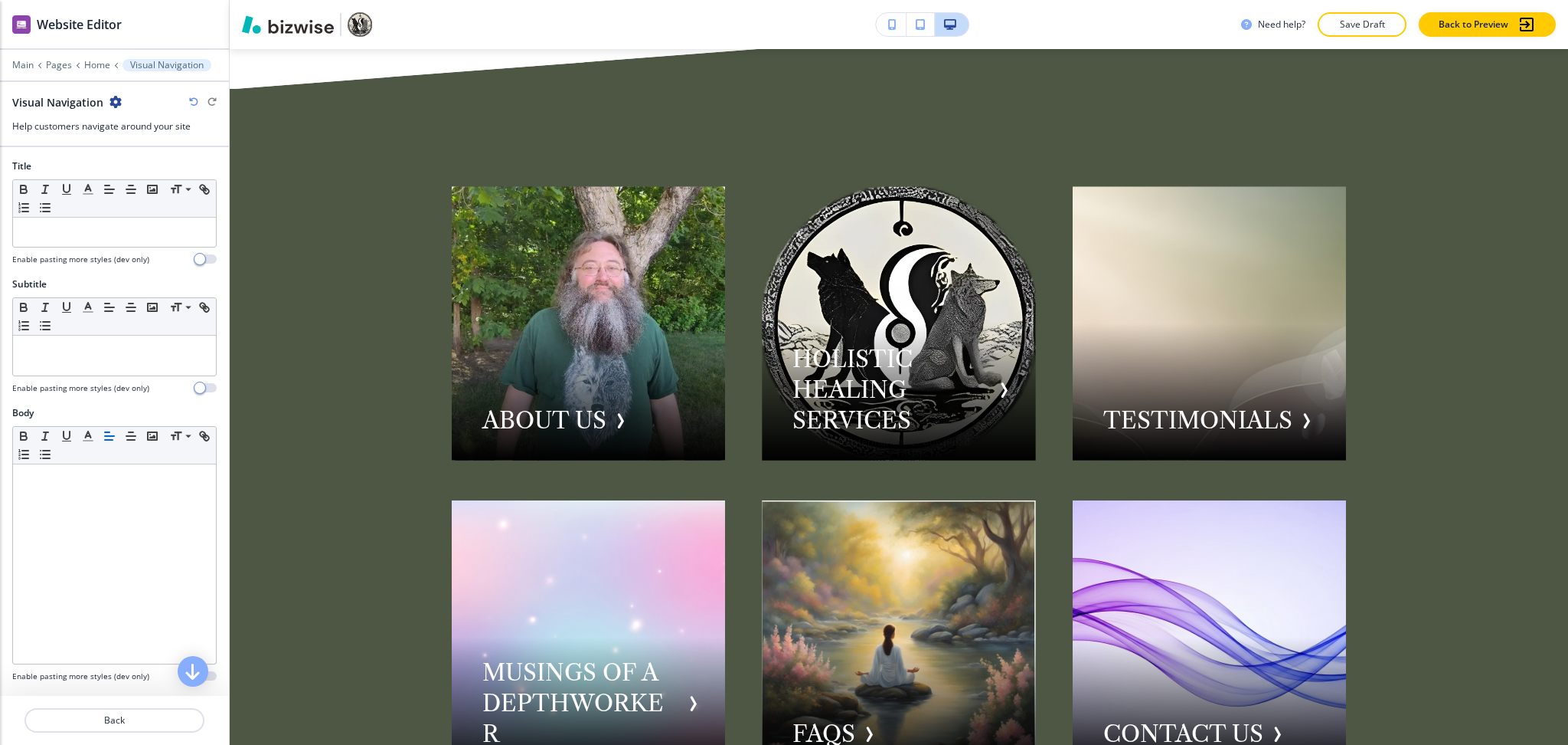
click at [118, 101] on icon "button" at bounding box center [116, 102] width 13 height 13
click at [150, 173] on button "Delete Section" at bounding box center [157, 182] width 98 height 28
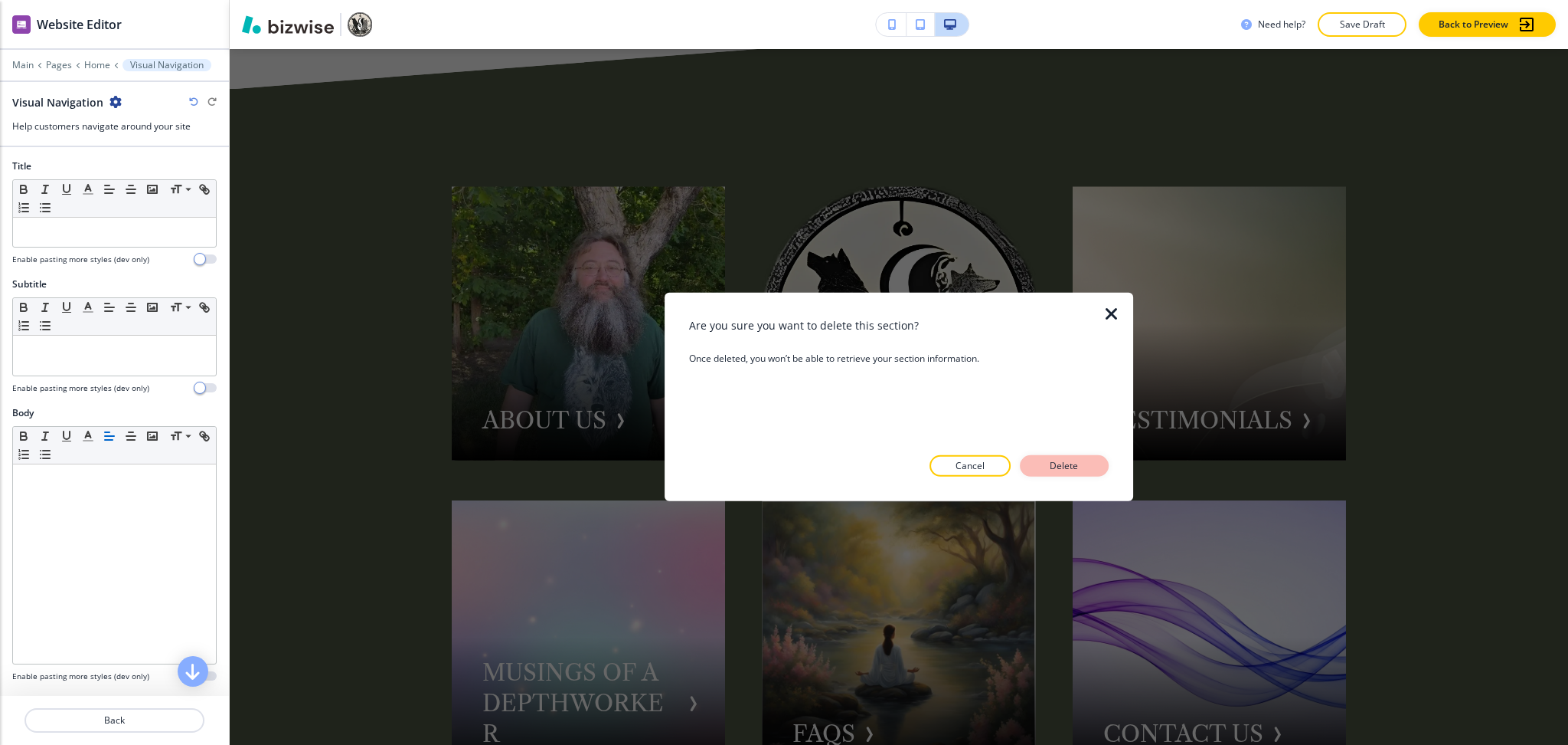
click at [1066, 466] on p "Delete" at bounding box center [1065, 465] width 37 height 13
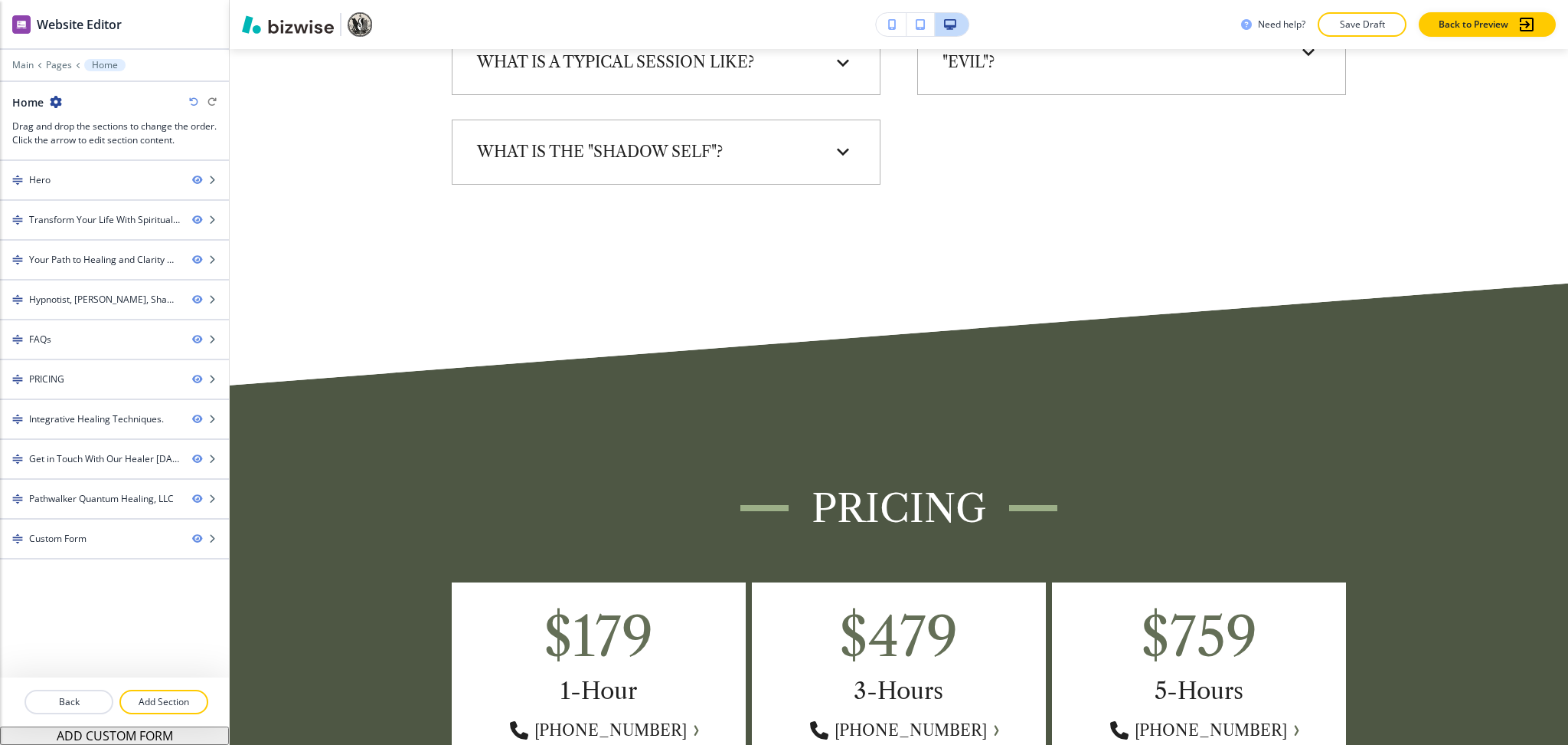
scroll to position [4539, 0]
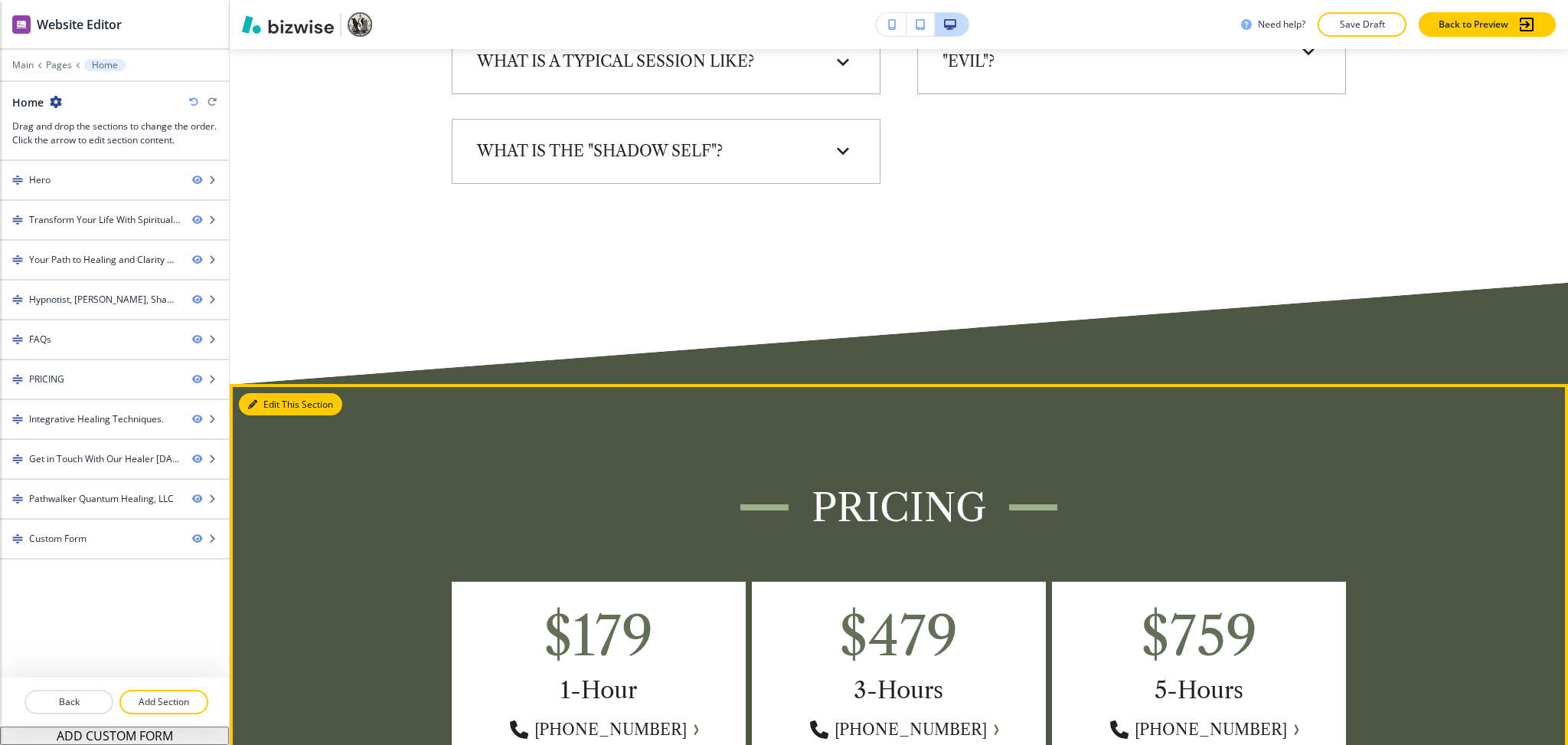
drag, startPoint x: 258, startPoint y: 386, endPoint x: 248, endPoint y: 390, distance: 10.8
click at [258, 393] on button "Edit This Section" at bounding box center [290, 404] width 103 height 23
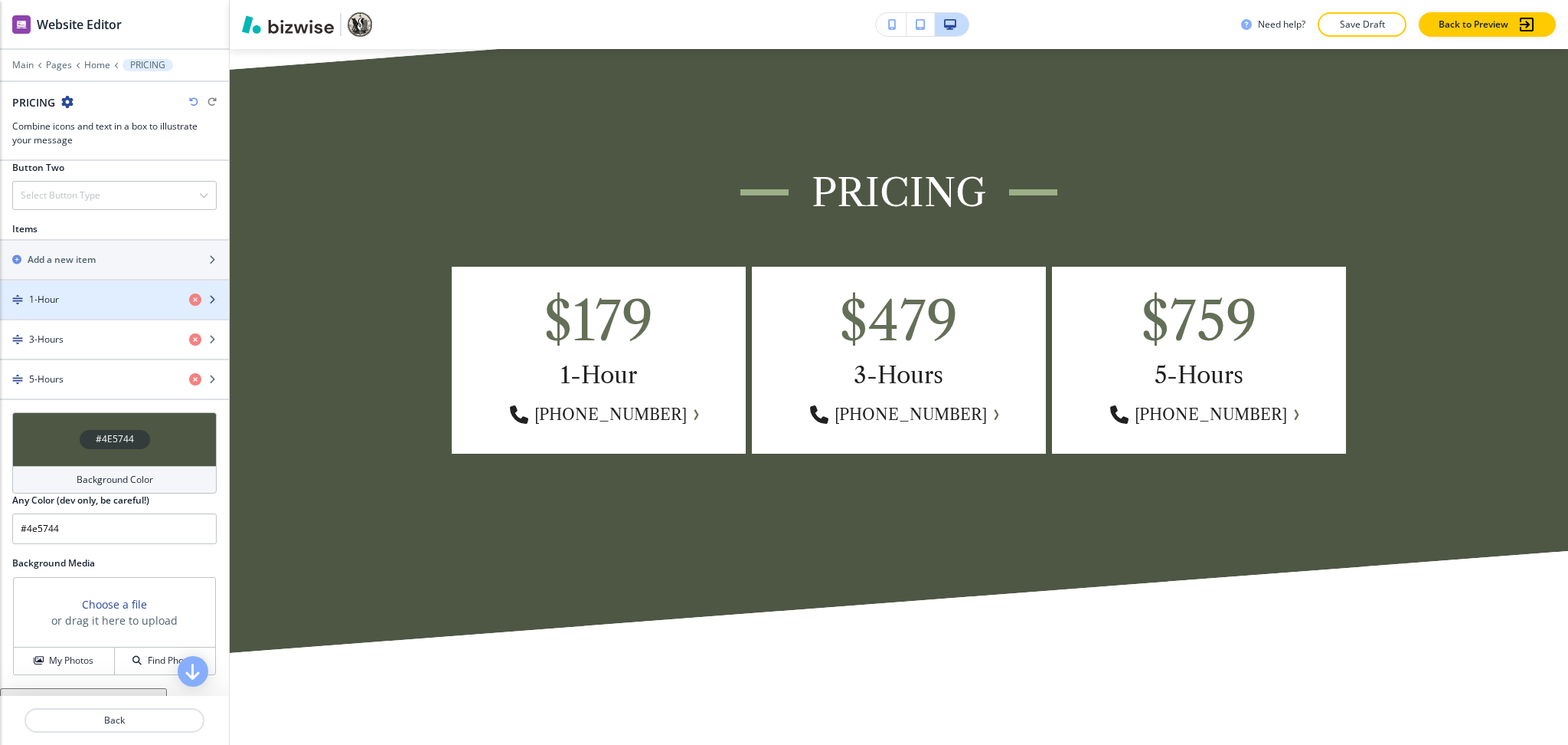
scroll to position [610, 0]
click at [62, 288] on div "button" at bounding box center [114, 285] width 229 height 13
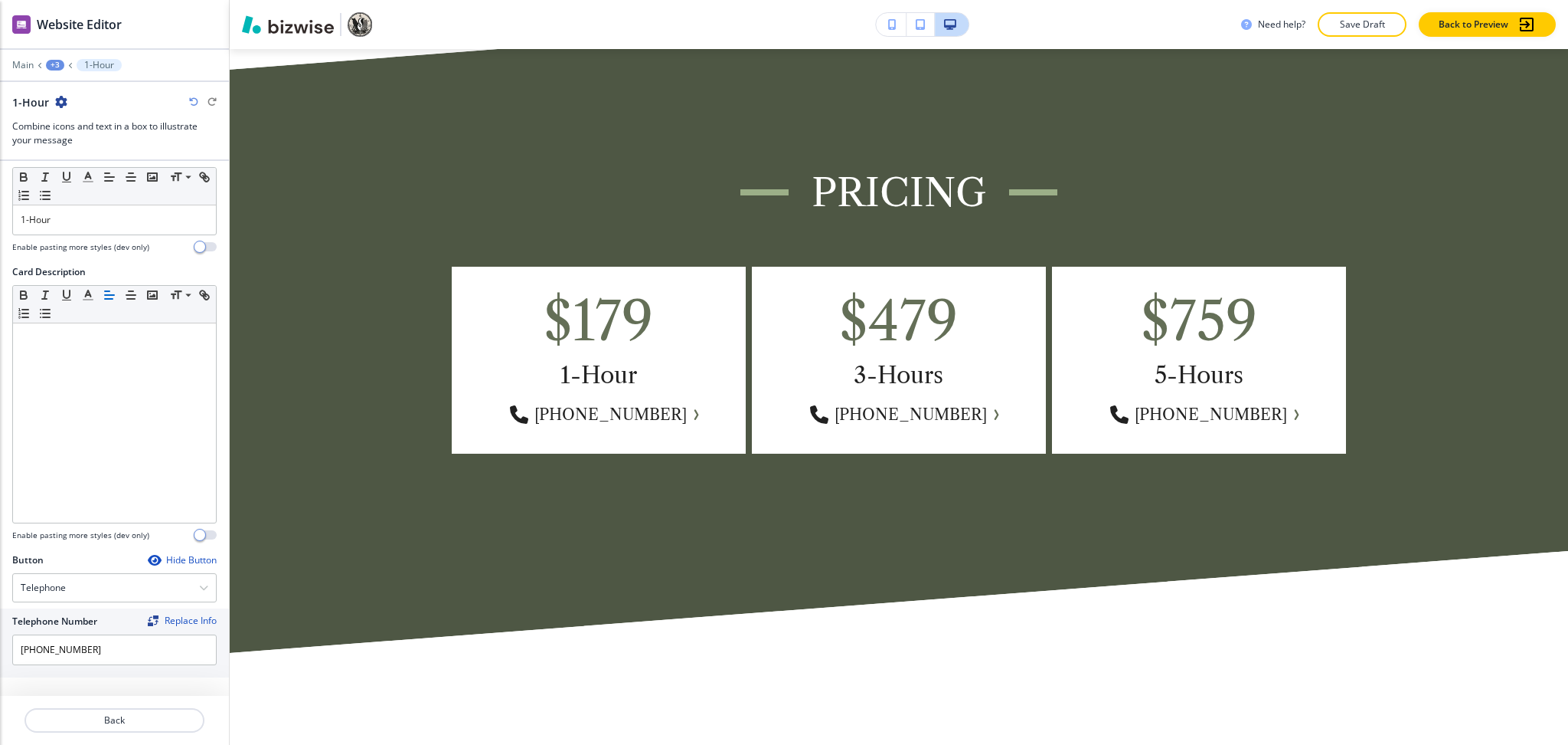
click at [176, 554] on div "Hide Button" at bounding box center [182, 561] width 69 height 13
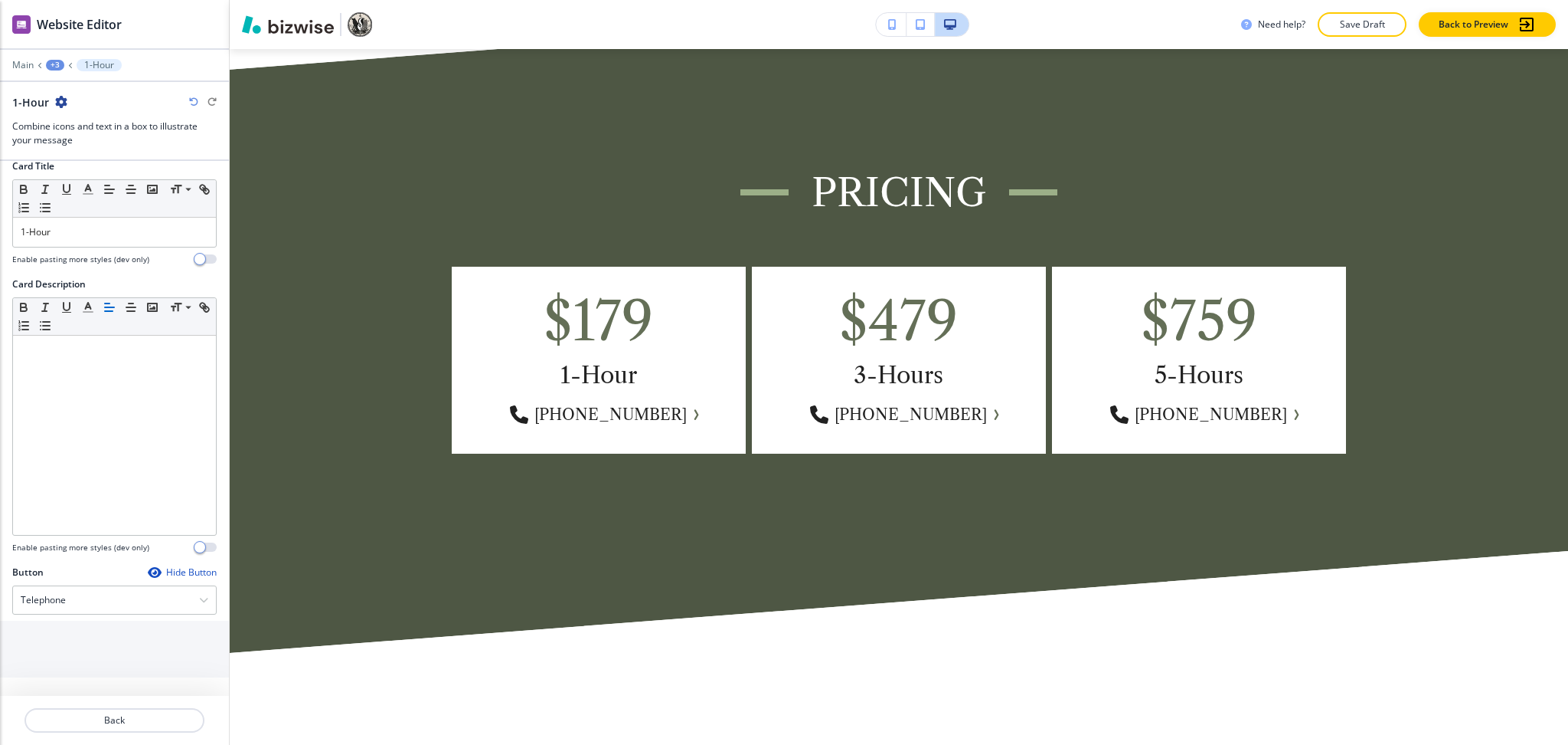
scroll to position [260, 0]
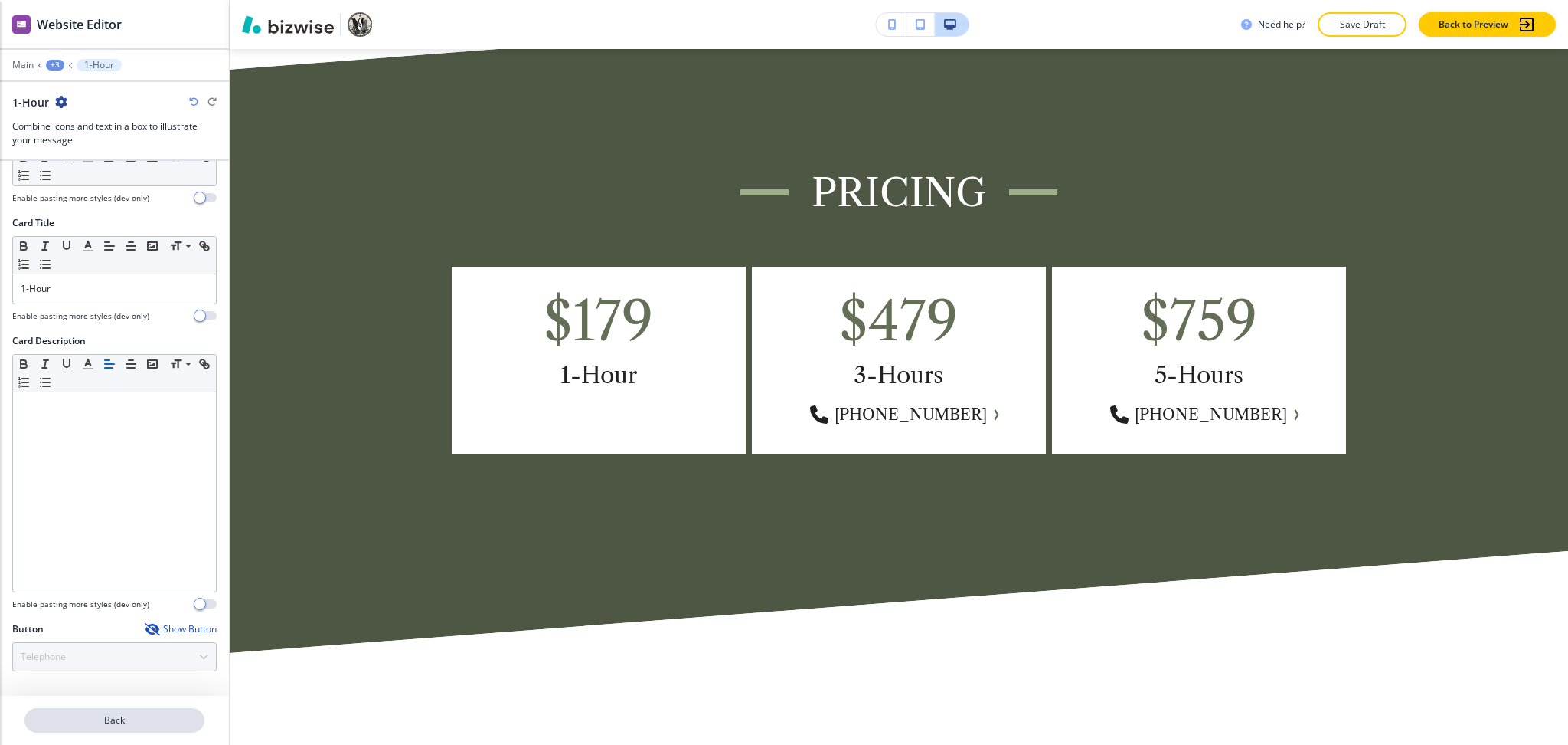
click at [116, 716] on p "Back" at bounding box center [114, 720] width 177 height 13
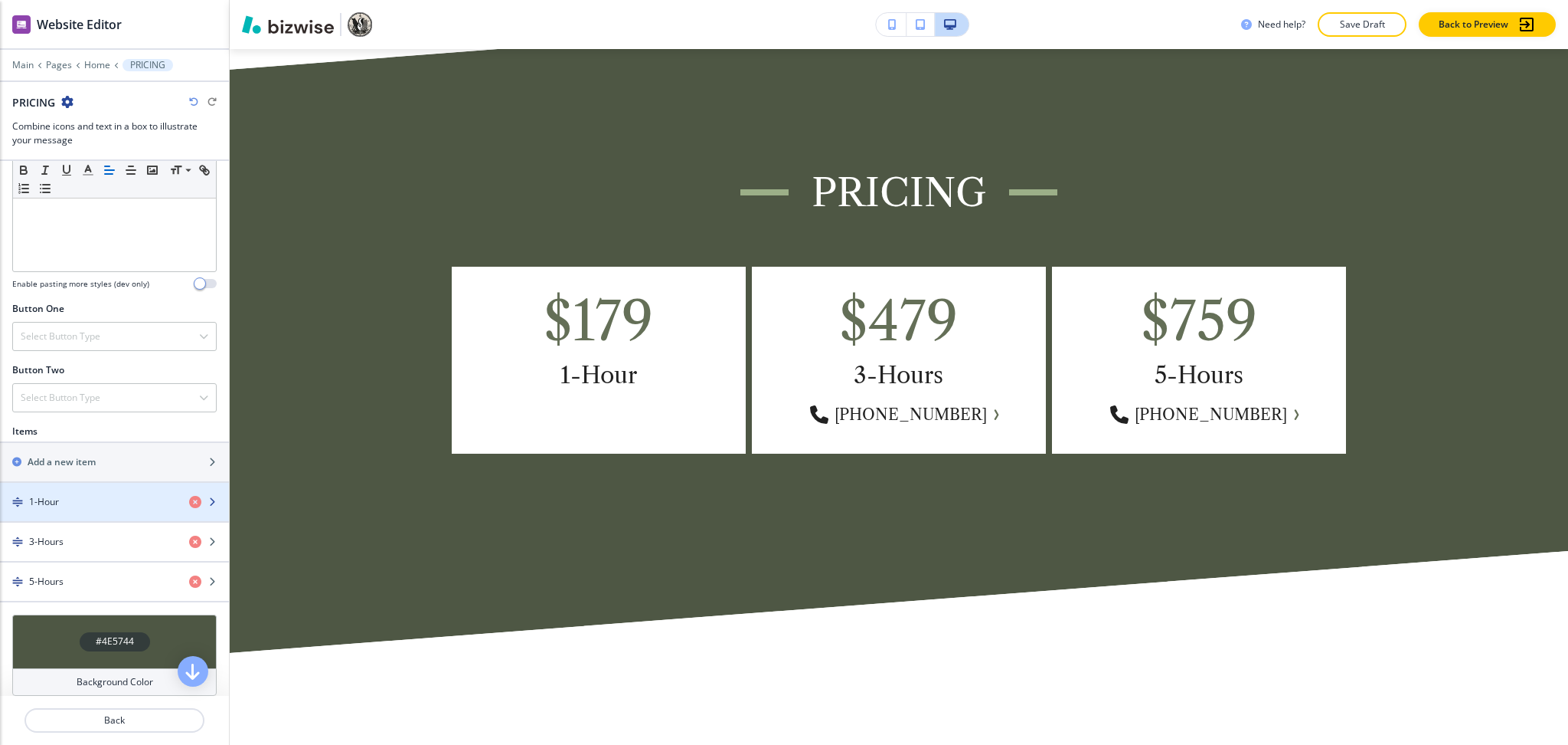
scroll to position [408, 0]
click at [58, 497] on h4 "1-Hour" at bounding box center [44, 500] width 30 height 13
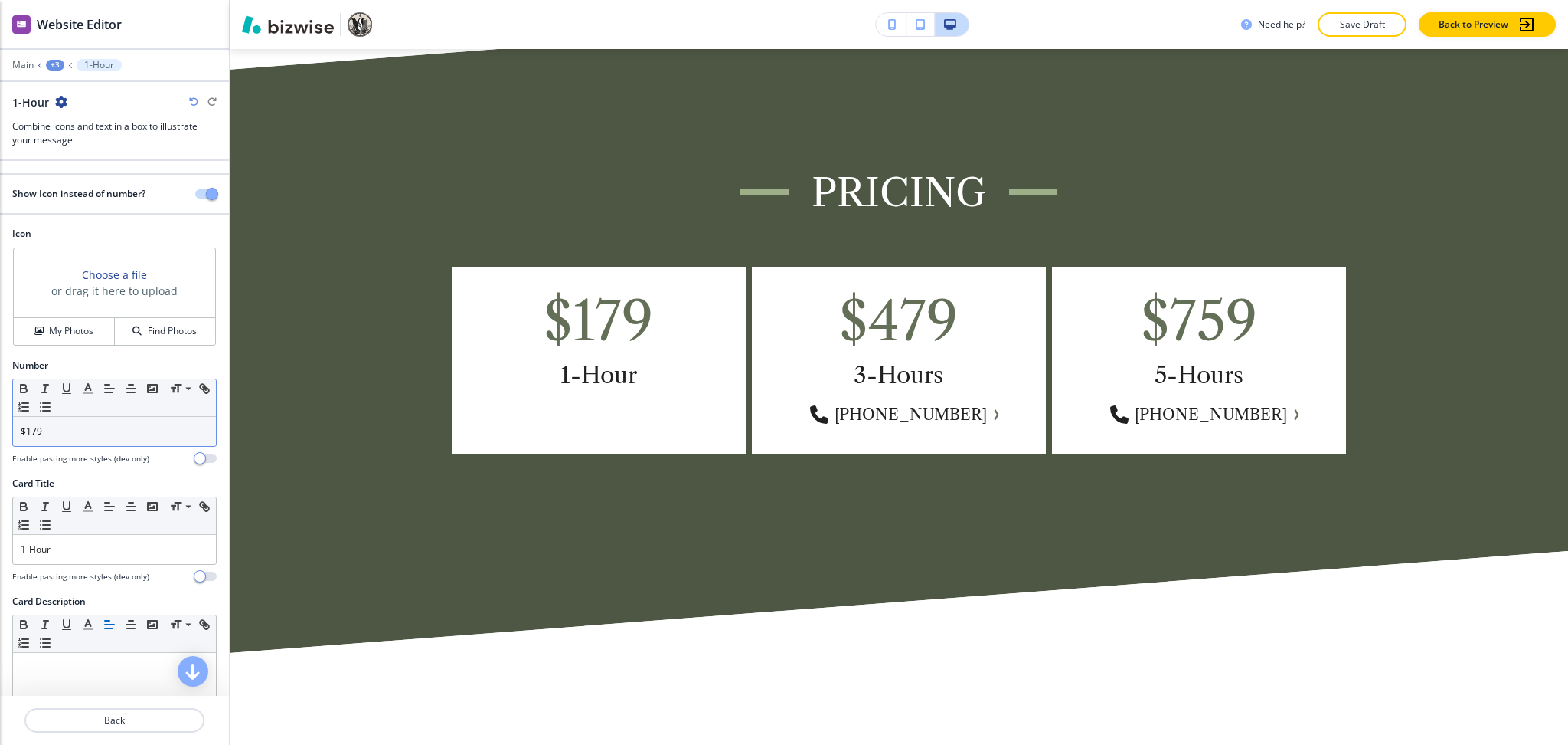
click at [74, 434] on p "$179" at bounding box center [114, 430] width 188 height 13
click at [61, 554] on p "1-Hour" at bounding box center [114, 549] width 188 height 13
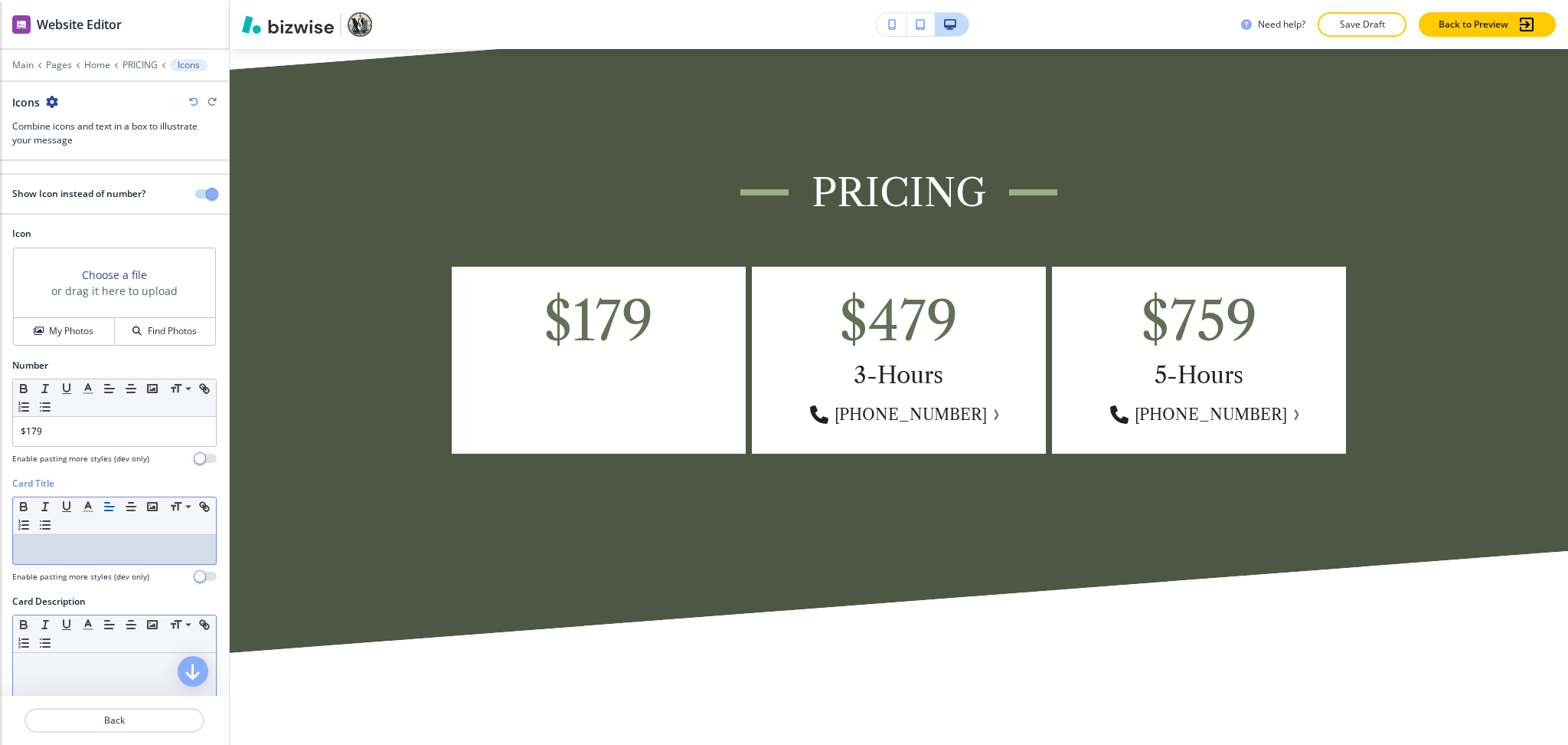
click at [98, 681] on div at bounding box center [115, 752] width 203 height 199
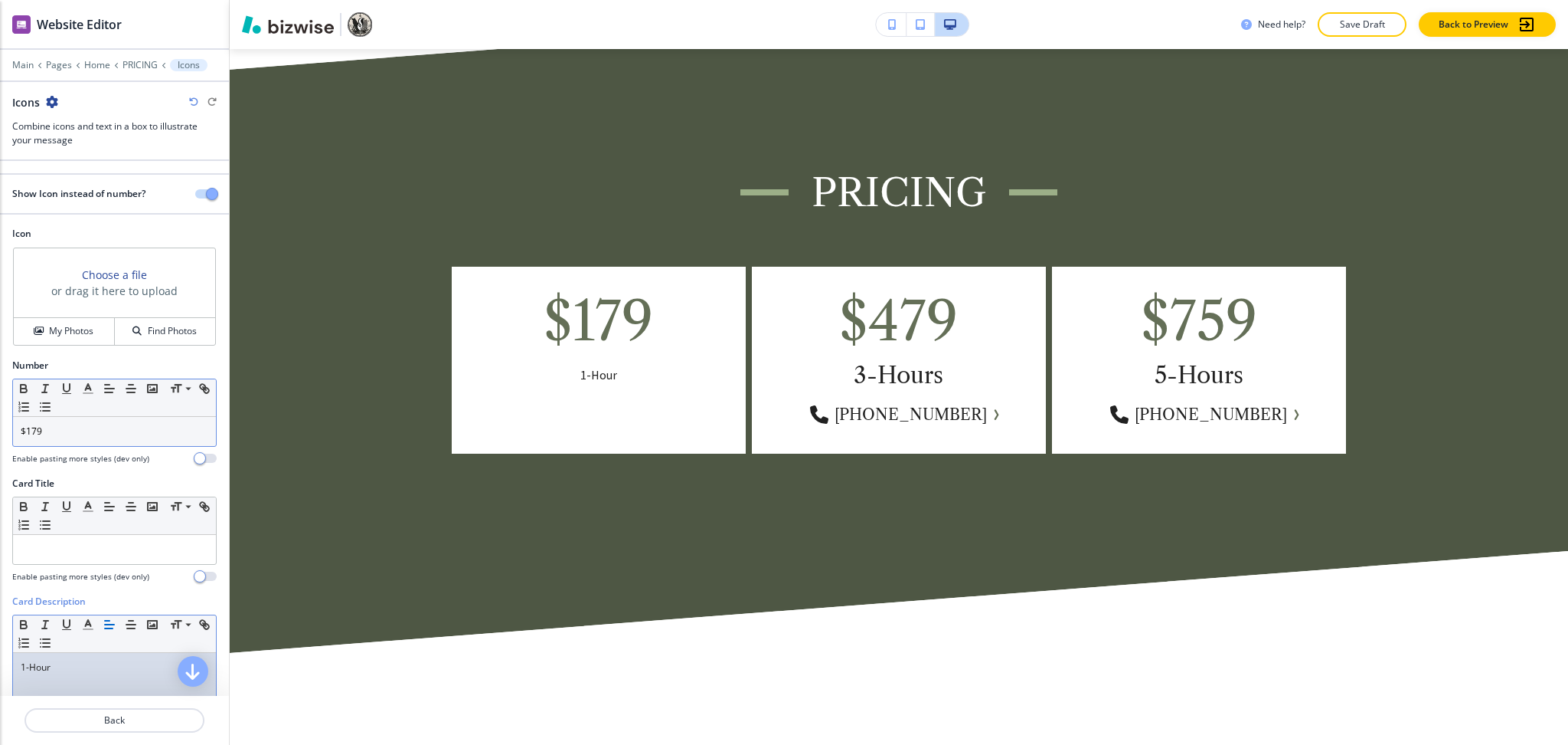
click at [87, 439] on div "$179" at bounding box center [115, 431] width 203 height 29
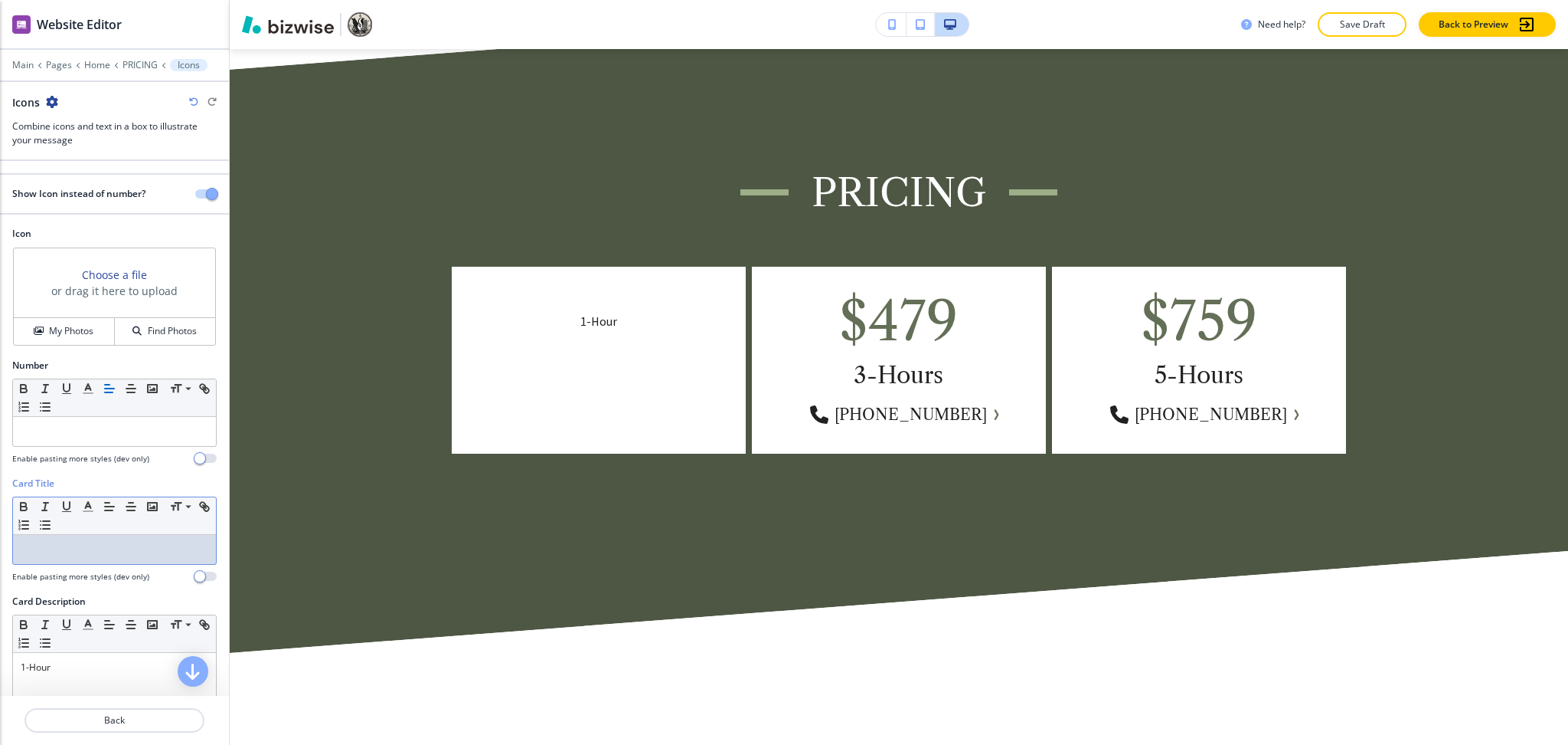
click at [80, 549] on p at bounding box center [114, 549] width 188 height 13
click at [119, 728] on button "Back" at bounding box center [114, 720] width 180 height 24
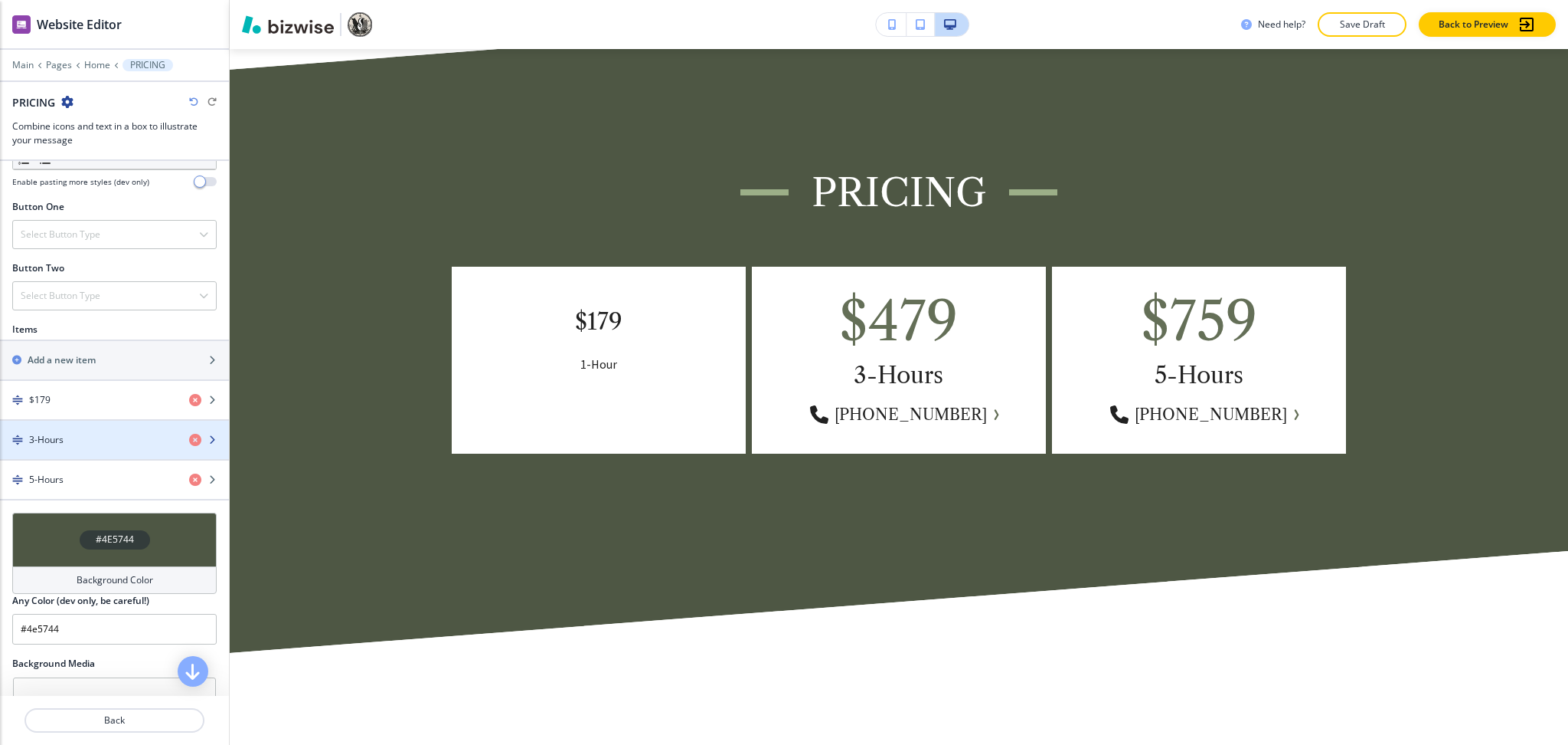
scroll to position [508, 0]
click at [72, 443] on div "3-Hours" at bounding box center [88, 438] width 177 height 13
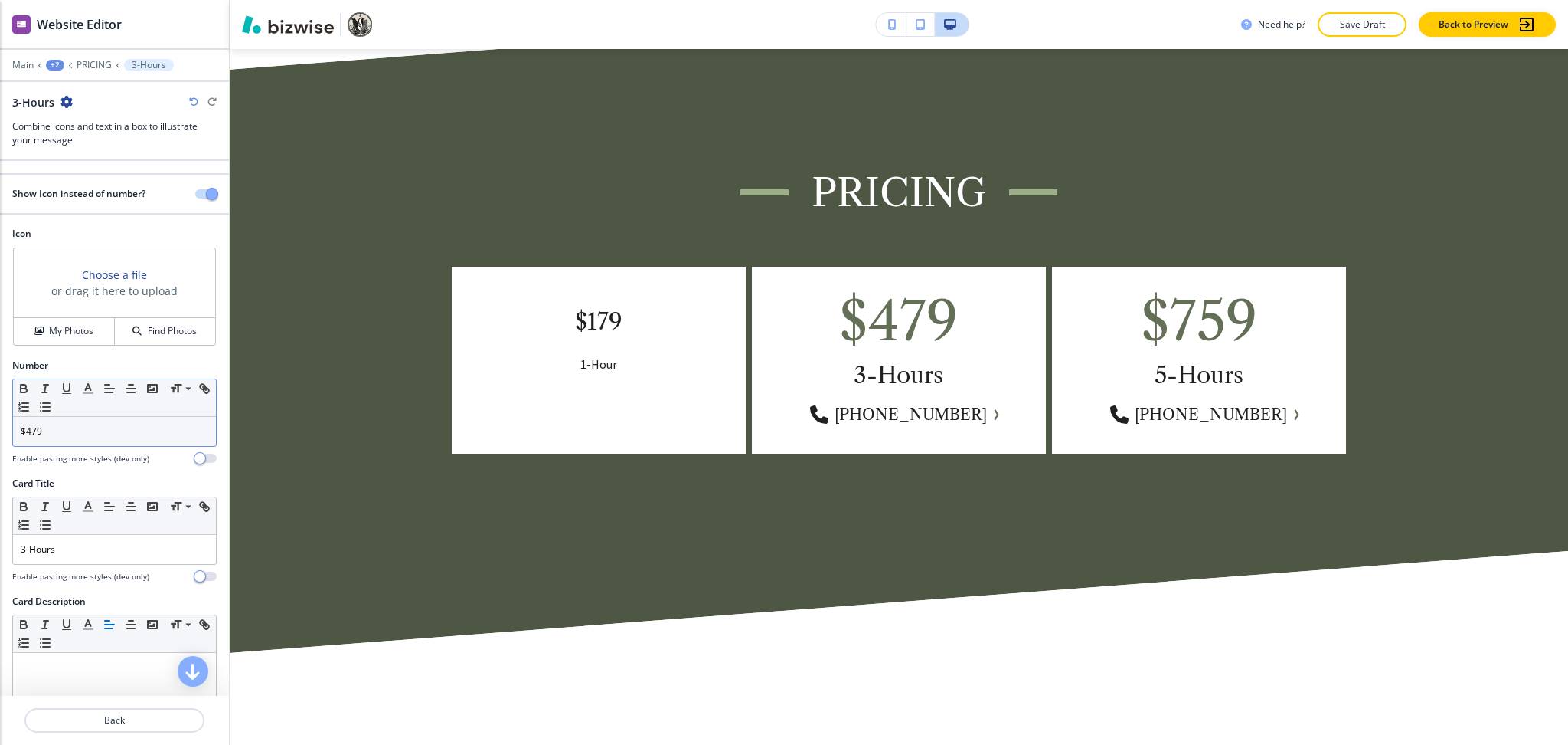
click at [75, 441] on div "$479" at bounding box center [115, 431] width 203 height 29
click at [89, 545] on p "3-Hours" at bounding box center [114, 549] width 188 height 13
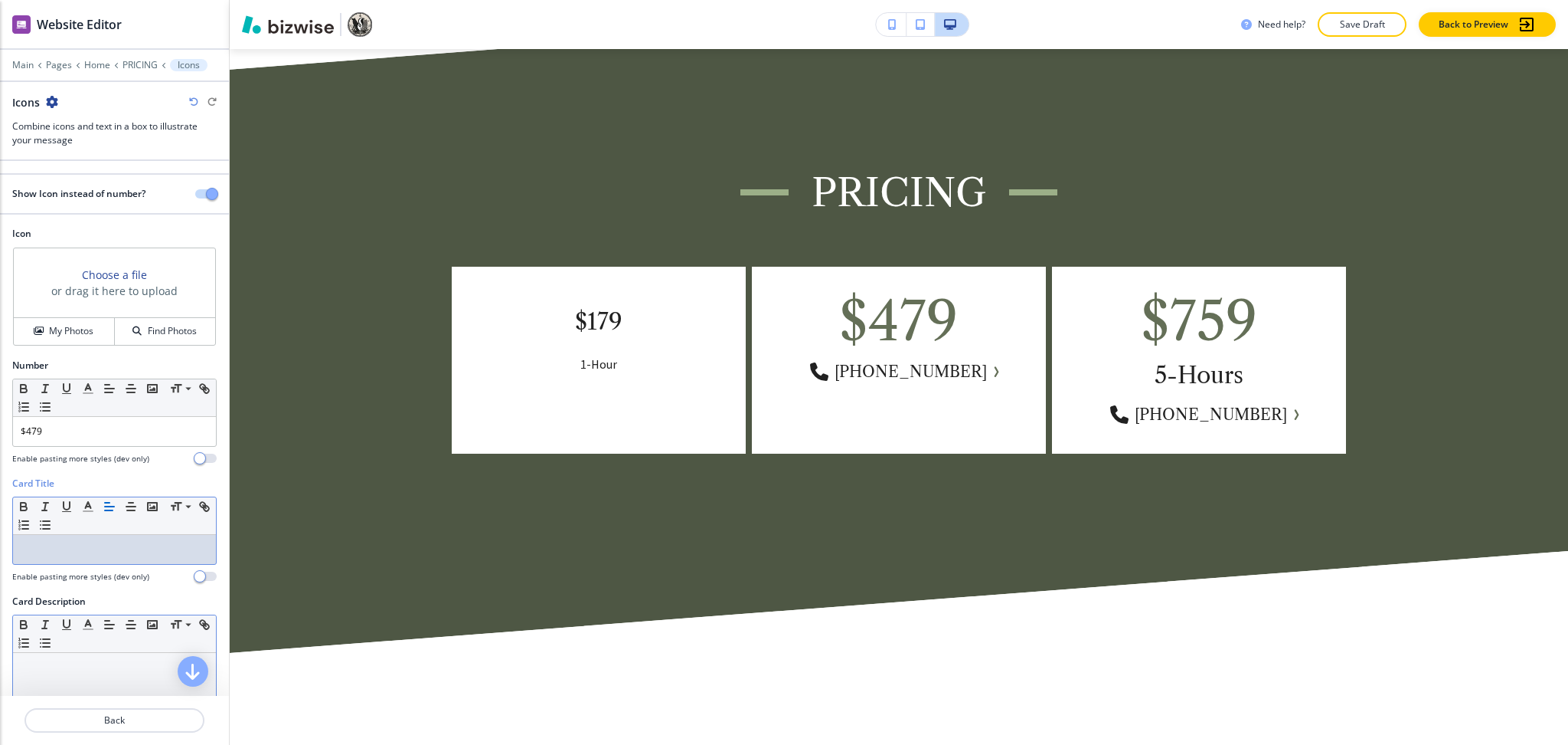
click at [60, 681] on div at bounding box center [115, 752] width 203 height 199
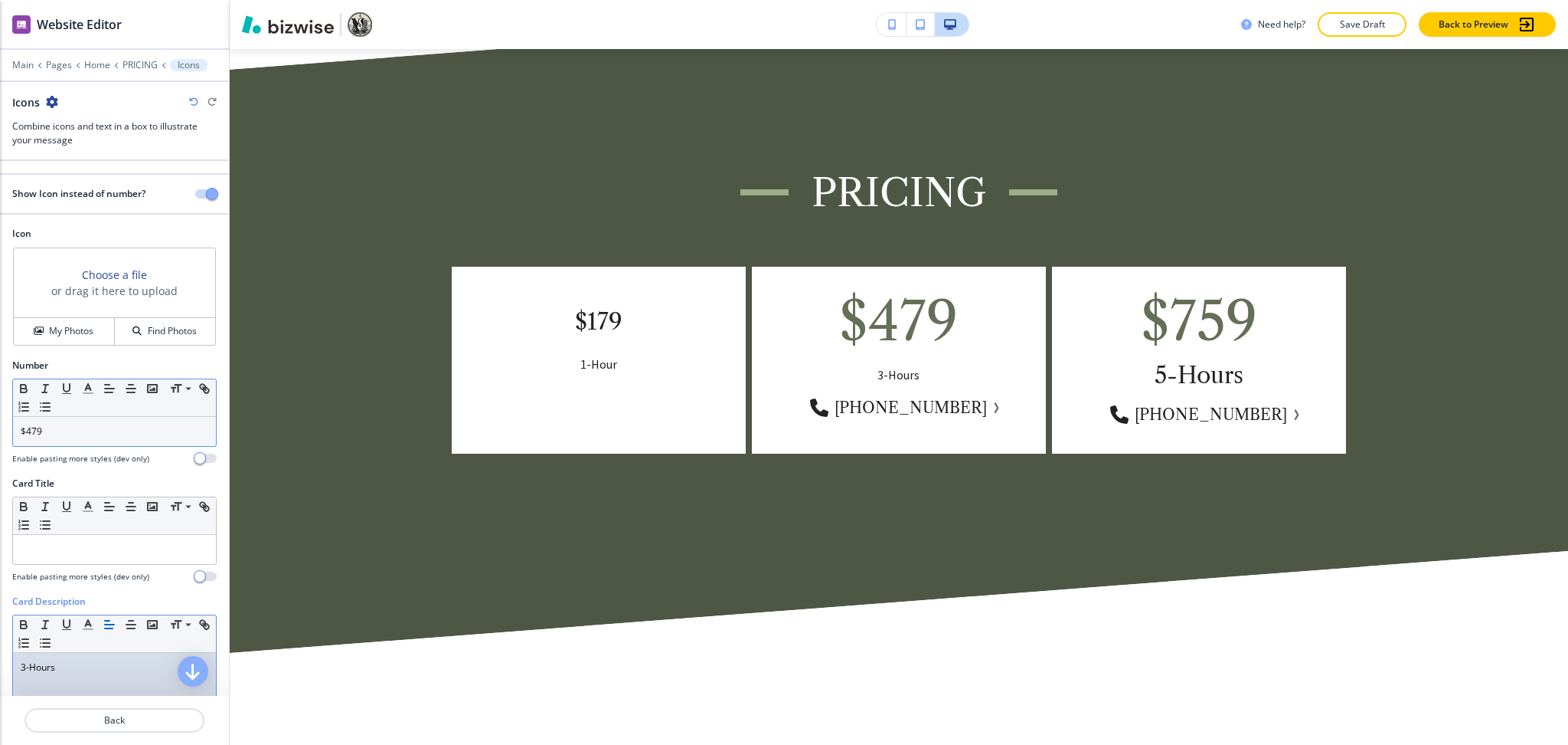
click at [90, 434] on p "$479" at bounding box center [114, 430] width 188 height 13
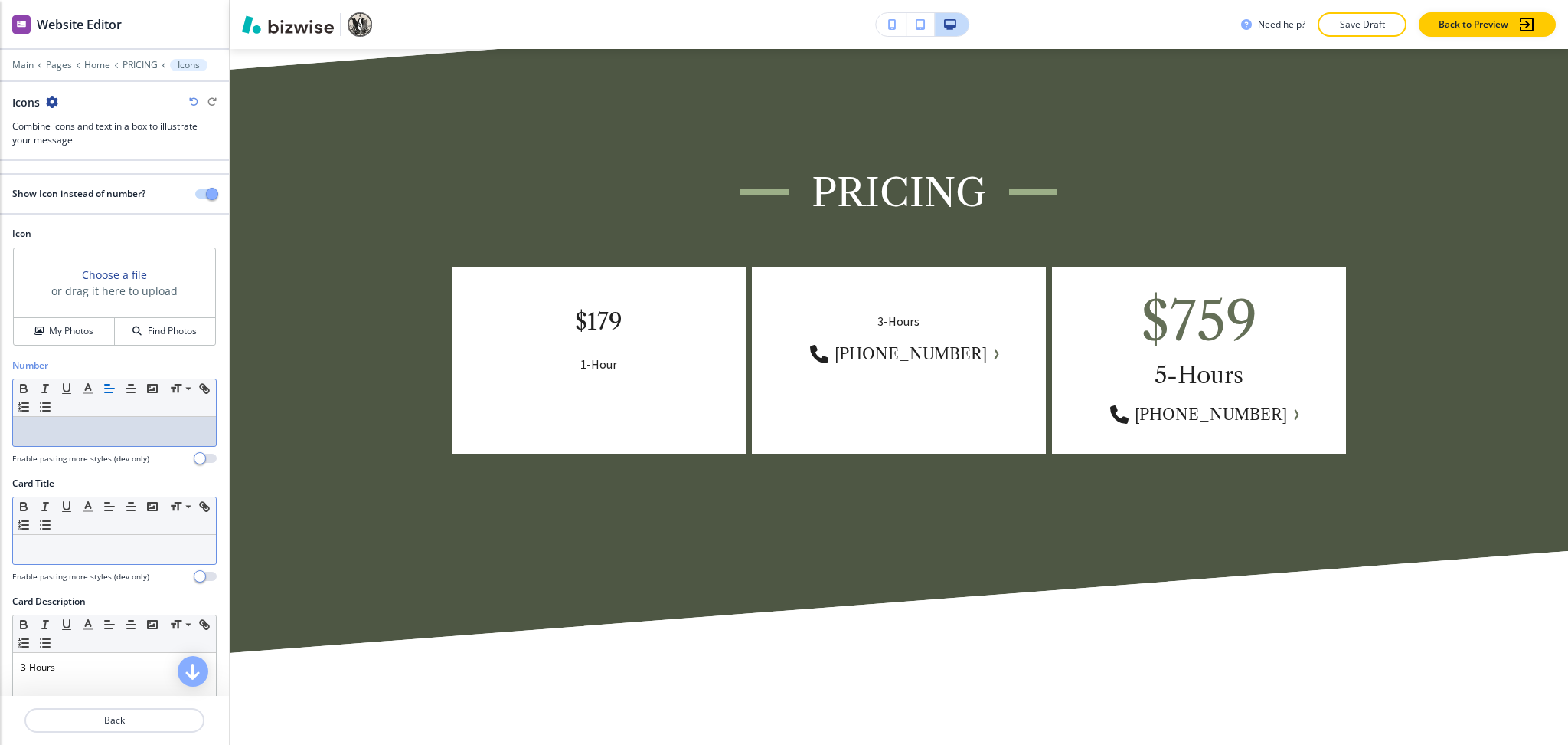
click at [93, 546] on p at bounding box center [114, 549] width 188 height 13
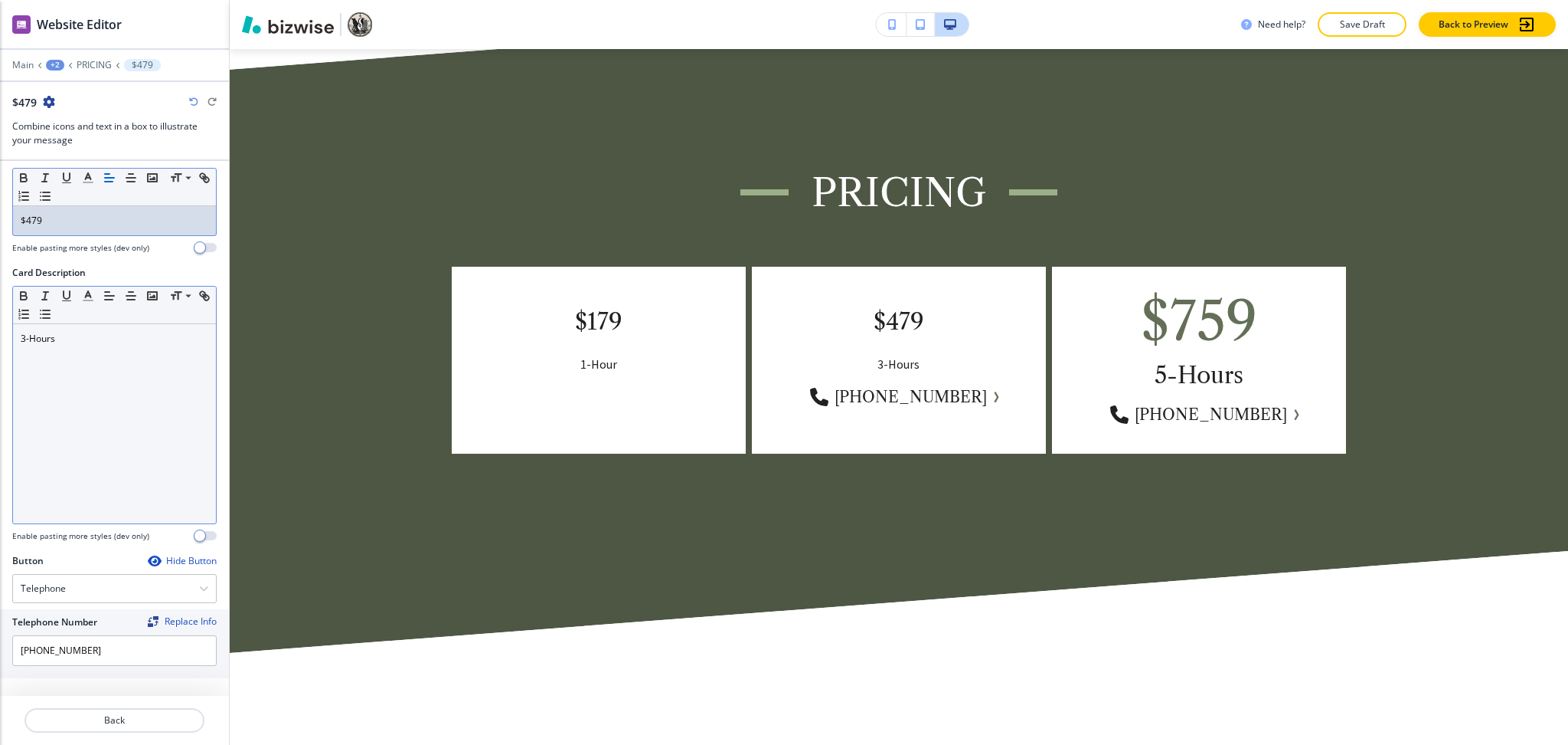
scroll to position [330, 0]
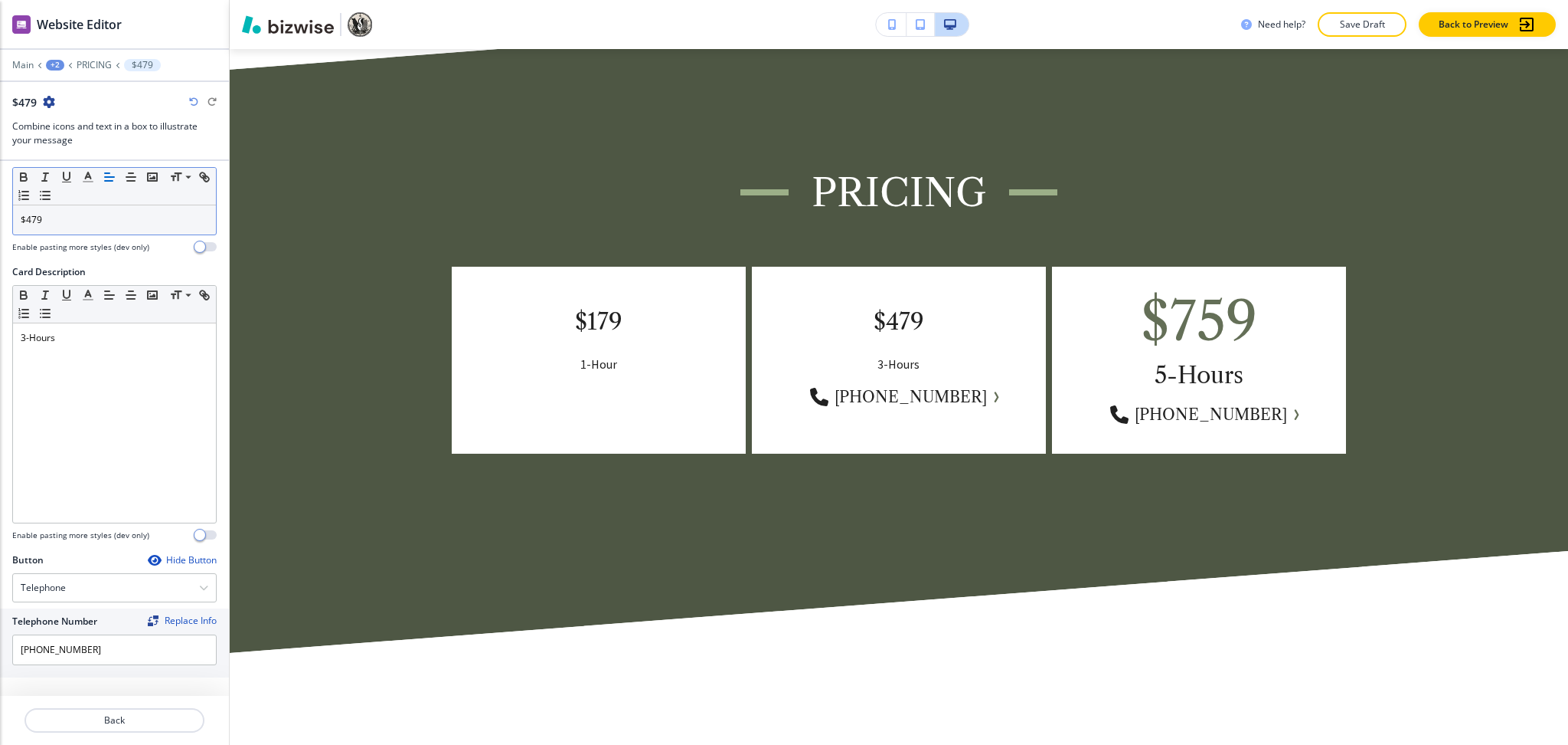
click at [160, 562] on div "Hide Button" at bounding box center [182, 561] width 69 height 13
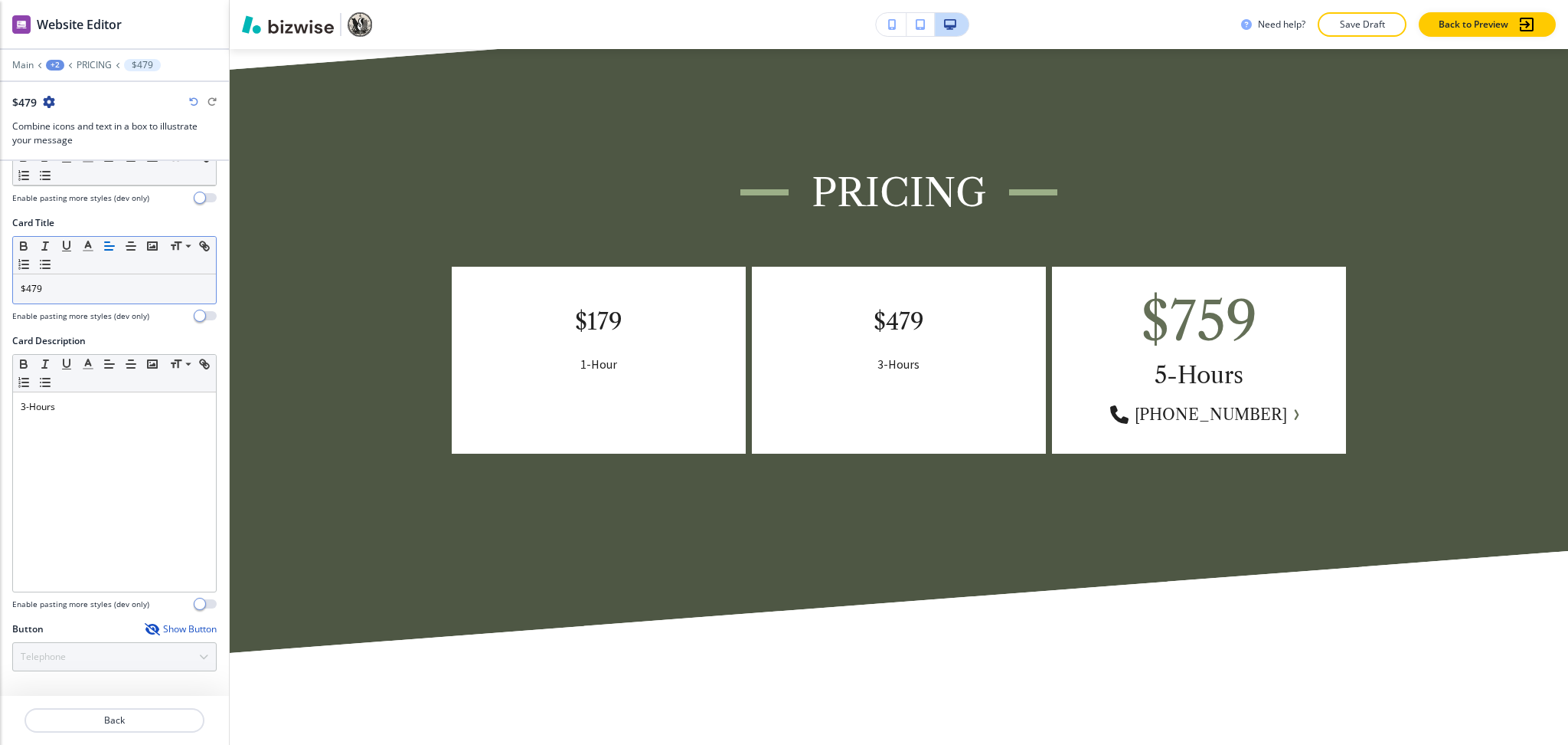
scroll to position [260, 0]
click at [117, 725] on p "Back" at bounding box center [114, 720] width 177 height 13
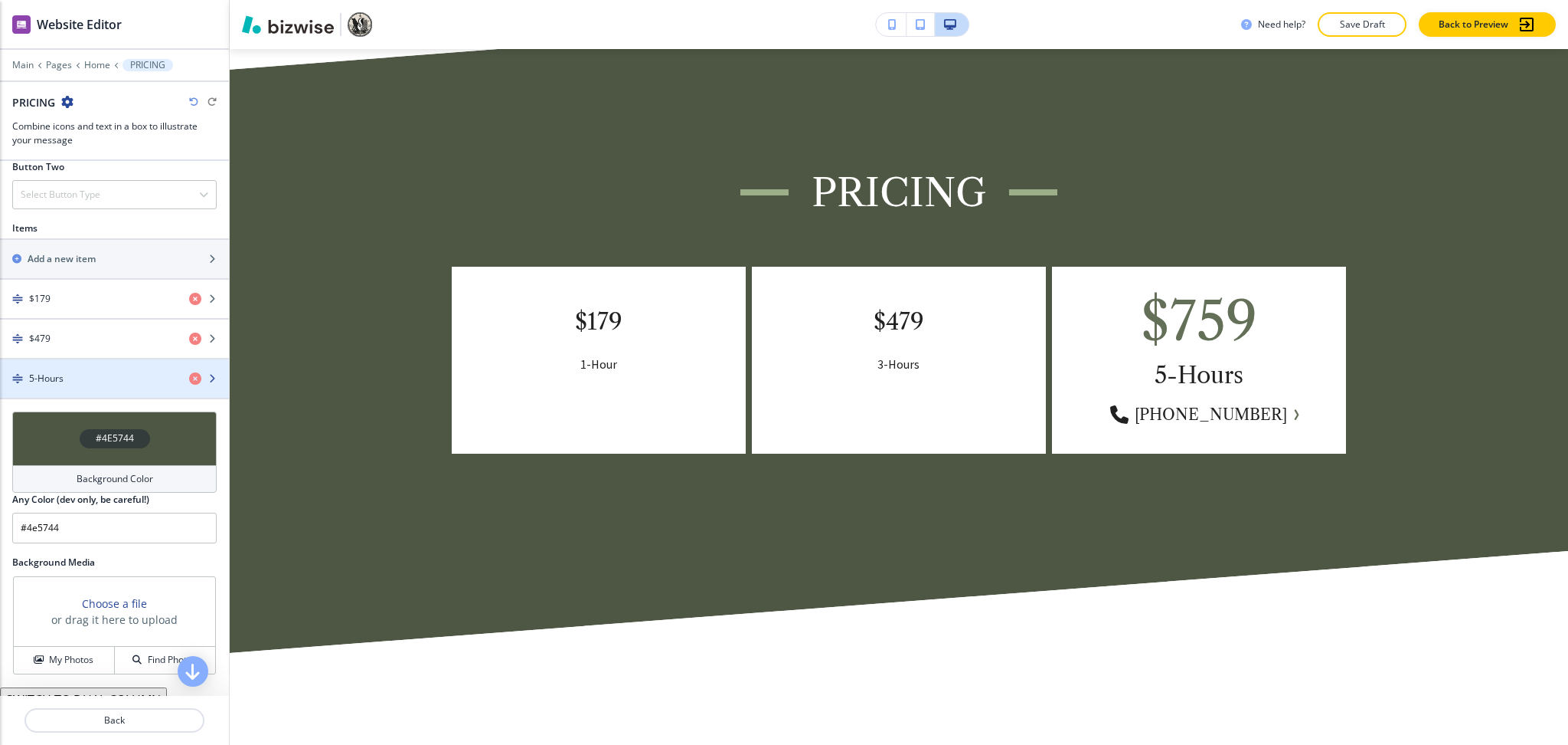
scroll to position [611, 0]
click at [71, 375] on div "5-Hours" at bounding box center [88, 376] width 177 height 13
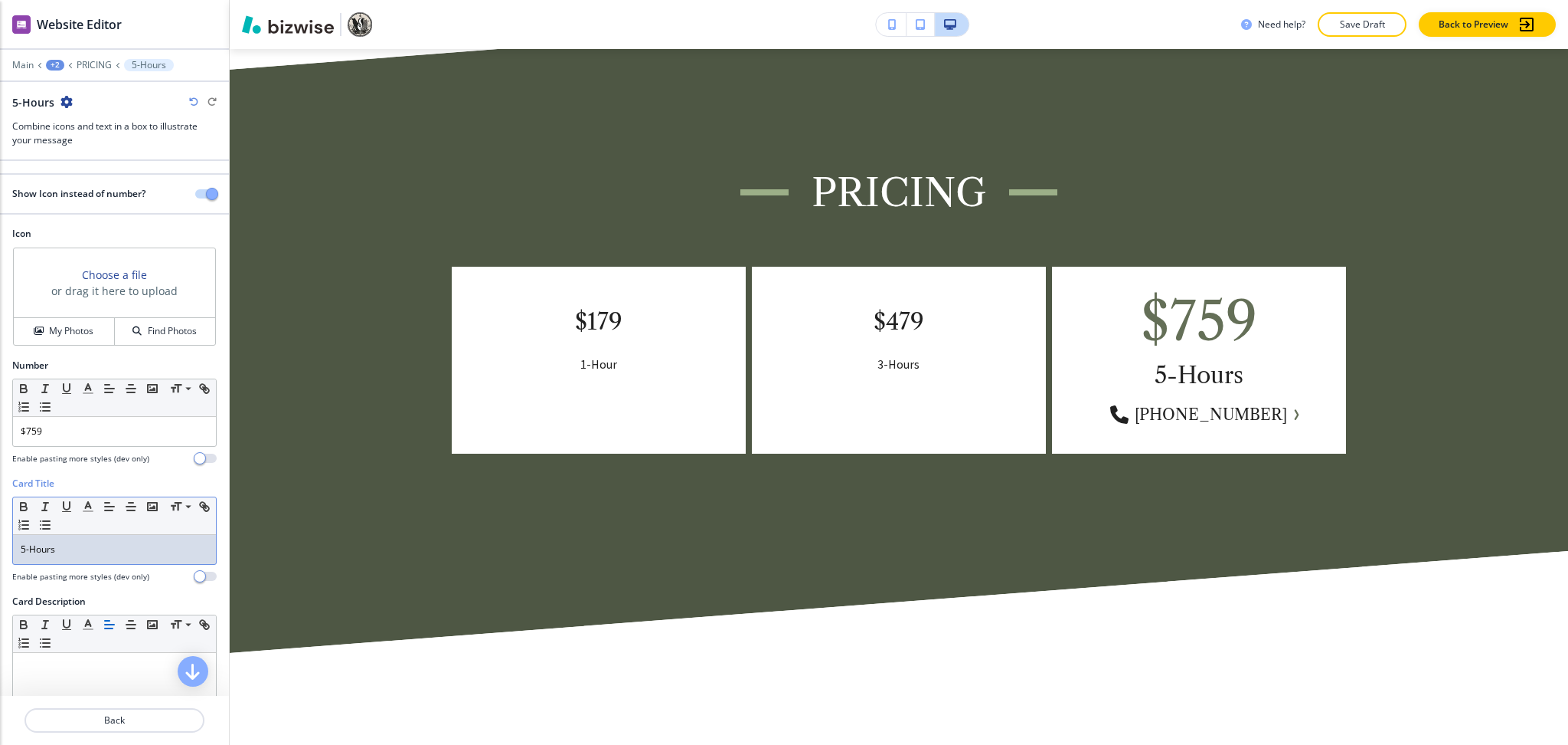
click at [82, 542] on div "5-Hours" at bounding box center [115, 549] width 203 height 29
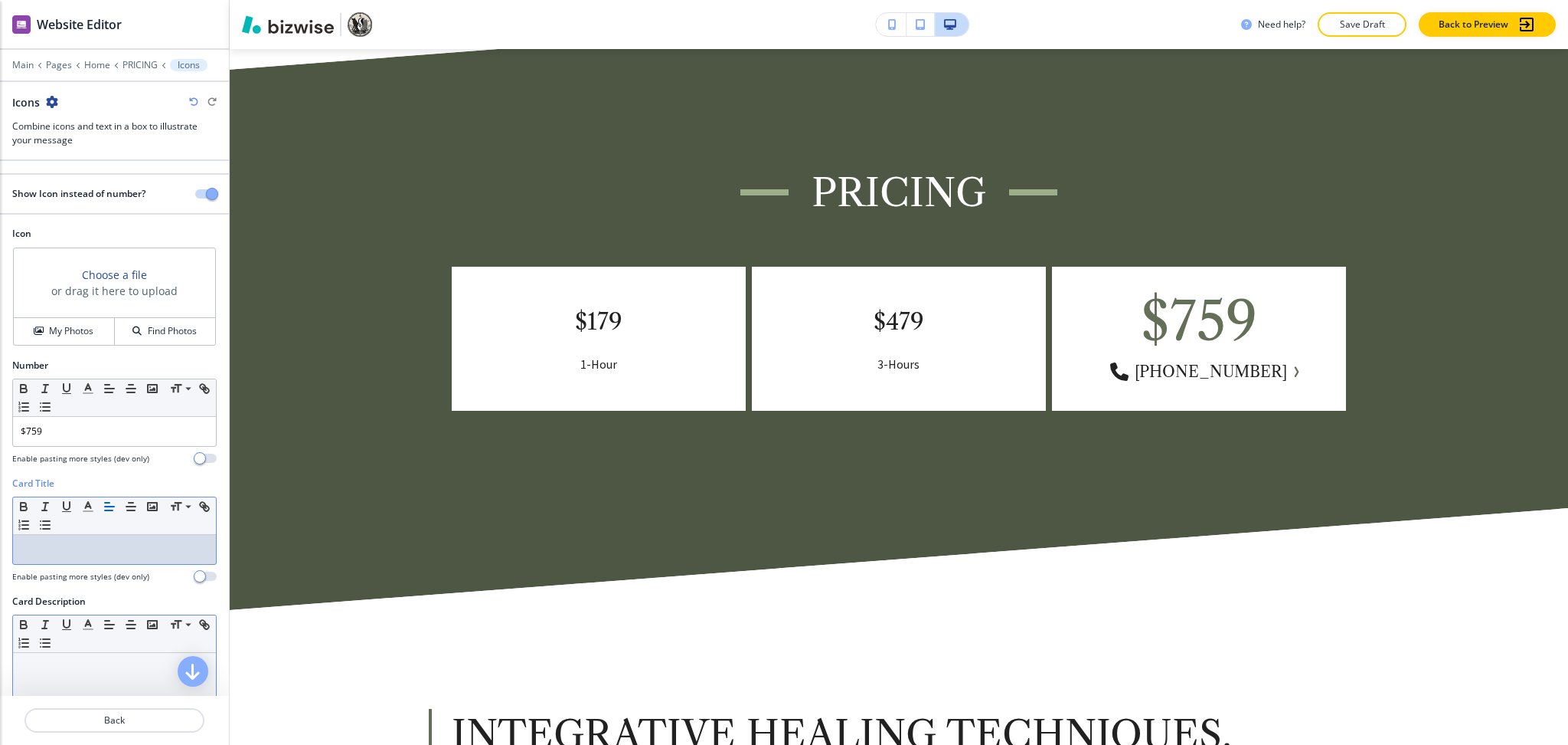
click at [87, 671] on p at bounding box center [114, 667] width 188 height 13
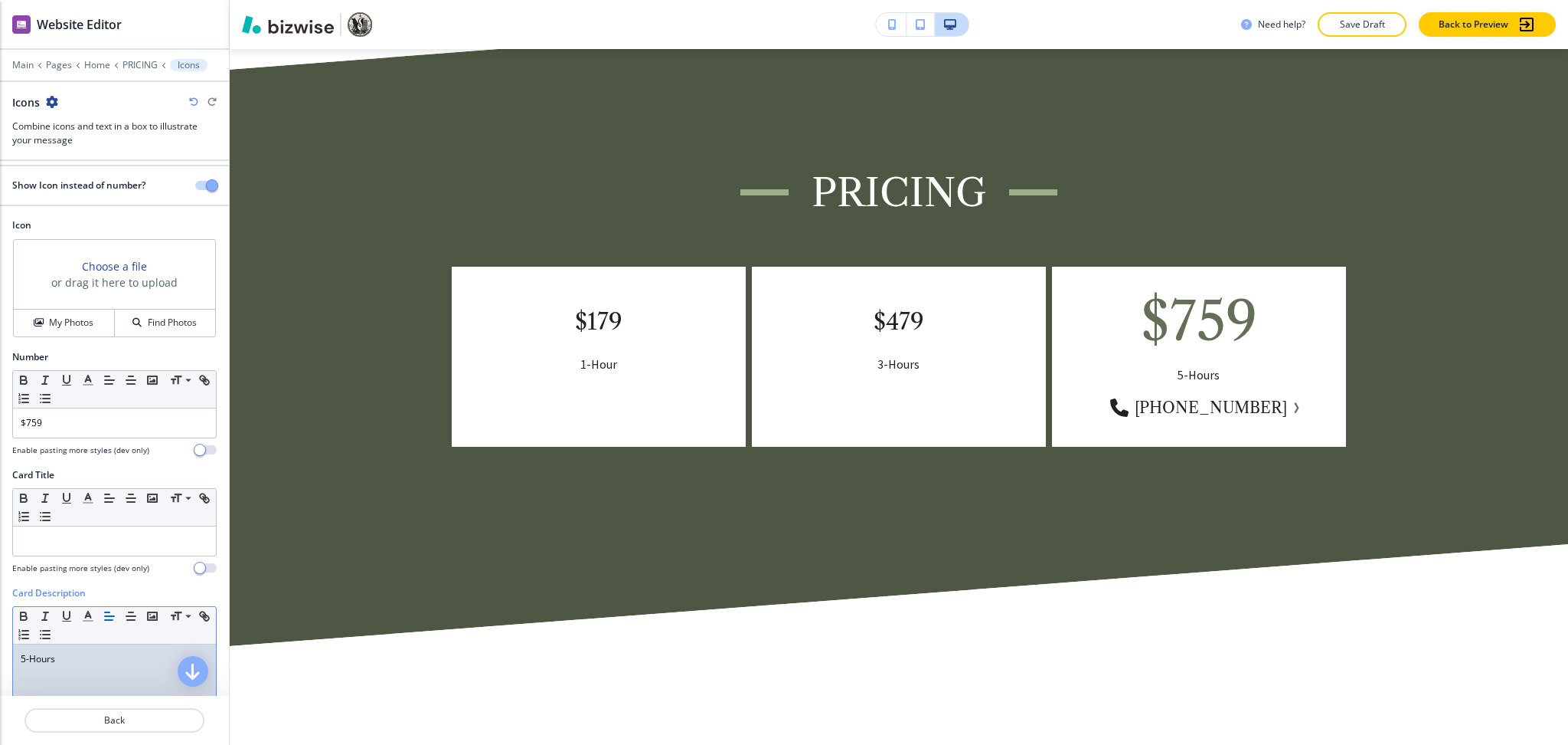
scroll to position [0, 0]
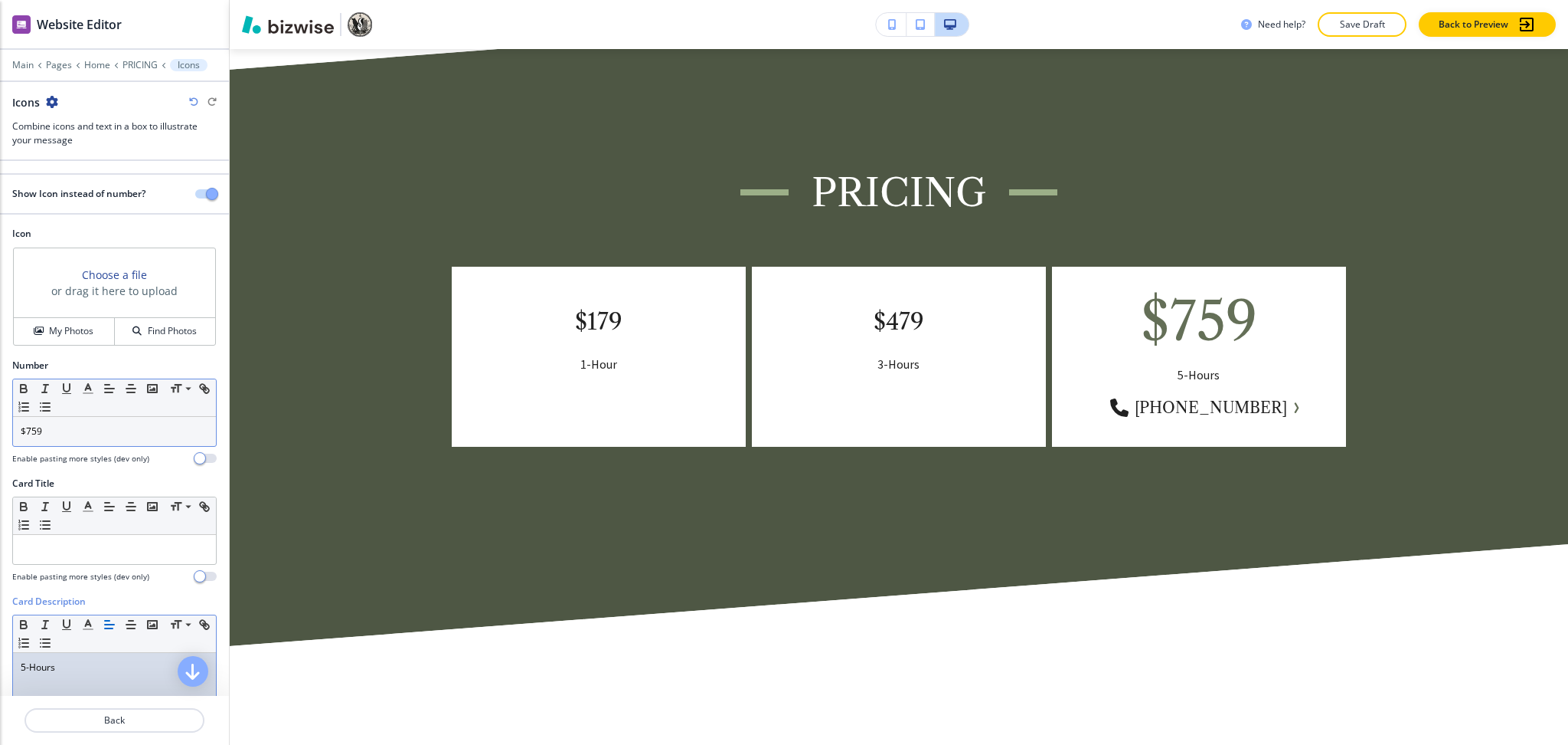
click at [100, 436] on p "$759" at bounding box center [114, 430] width 188 height 13
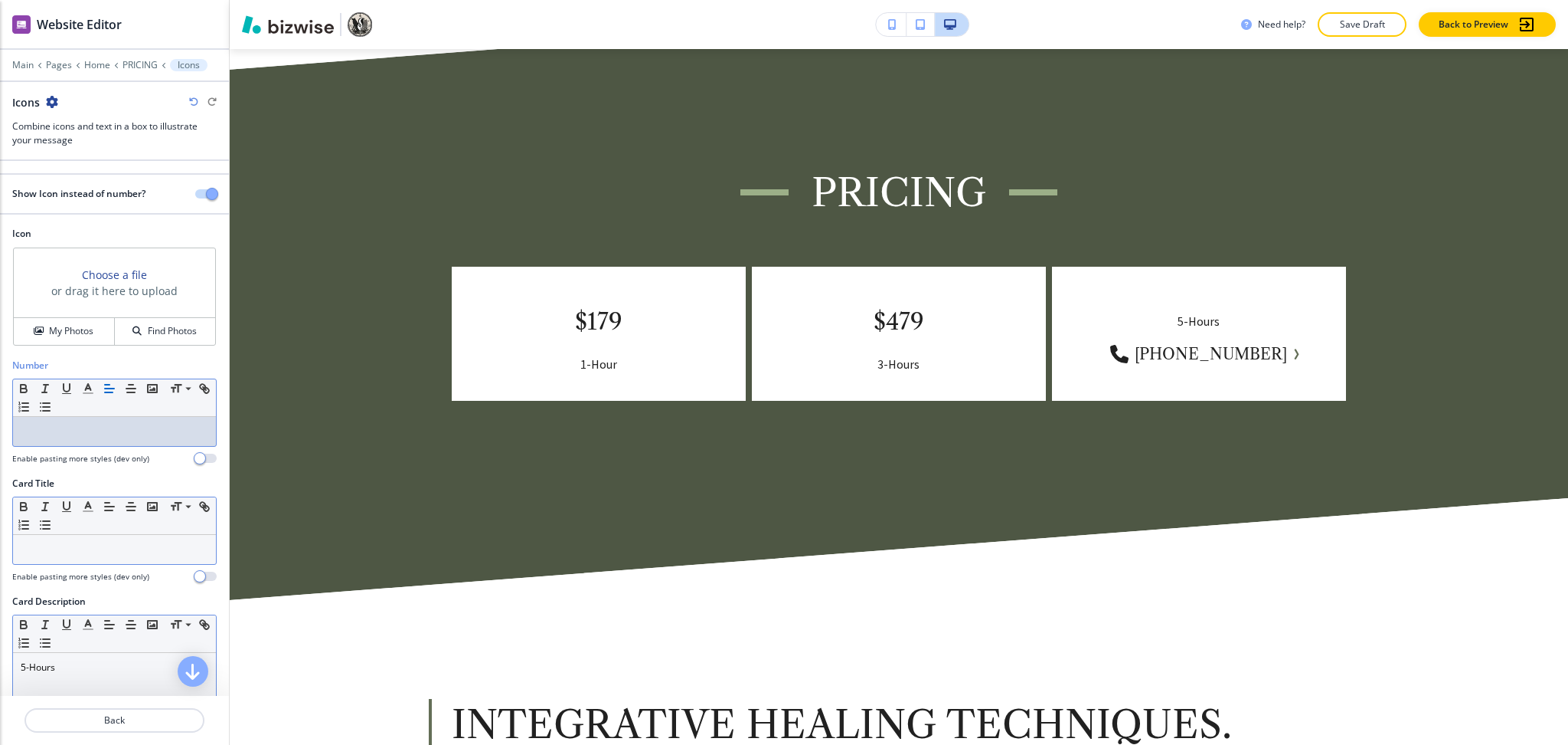
click at [94, 557] on p at bounding box center [114, 549] width 188 height 13
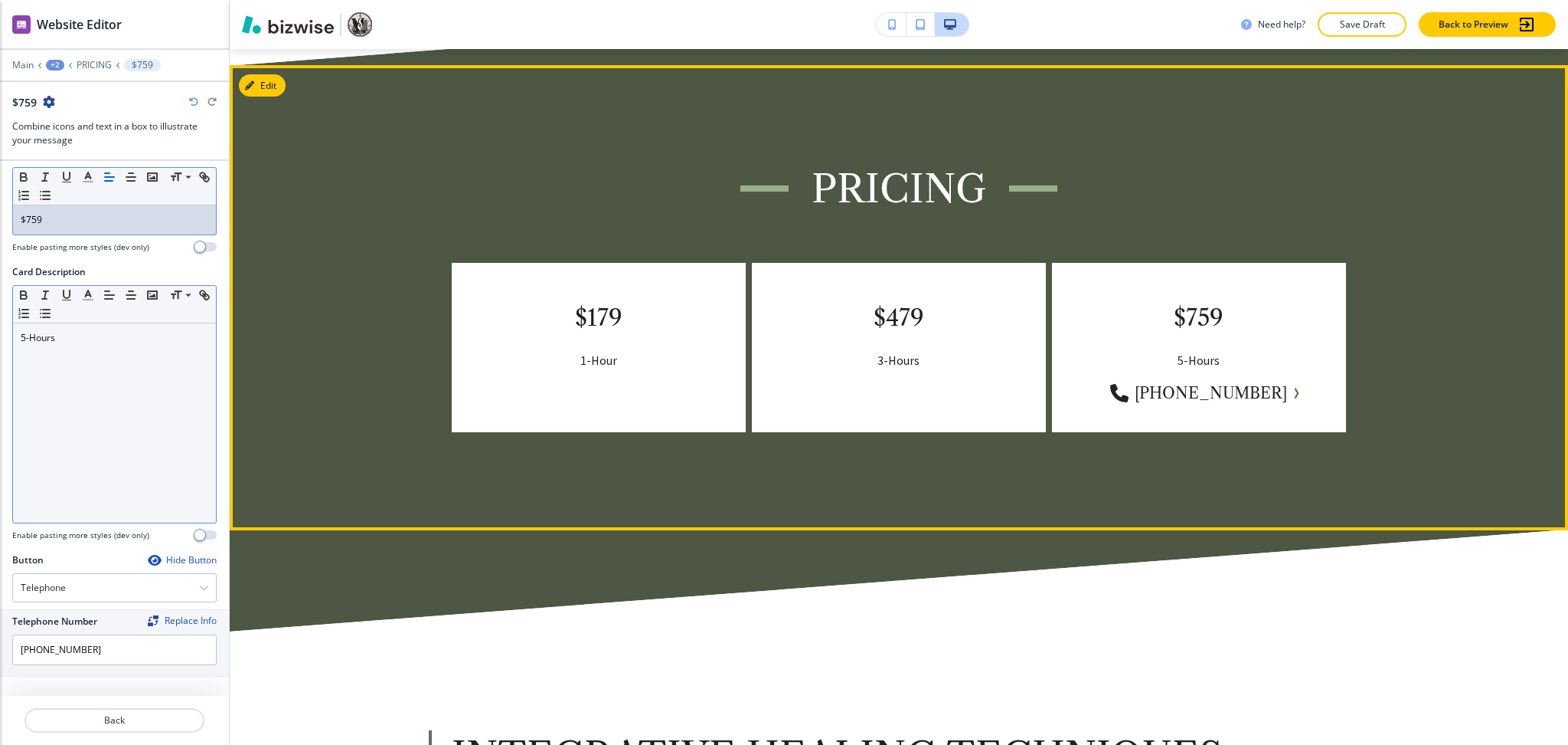
scroll to position [4859, 0]
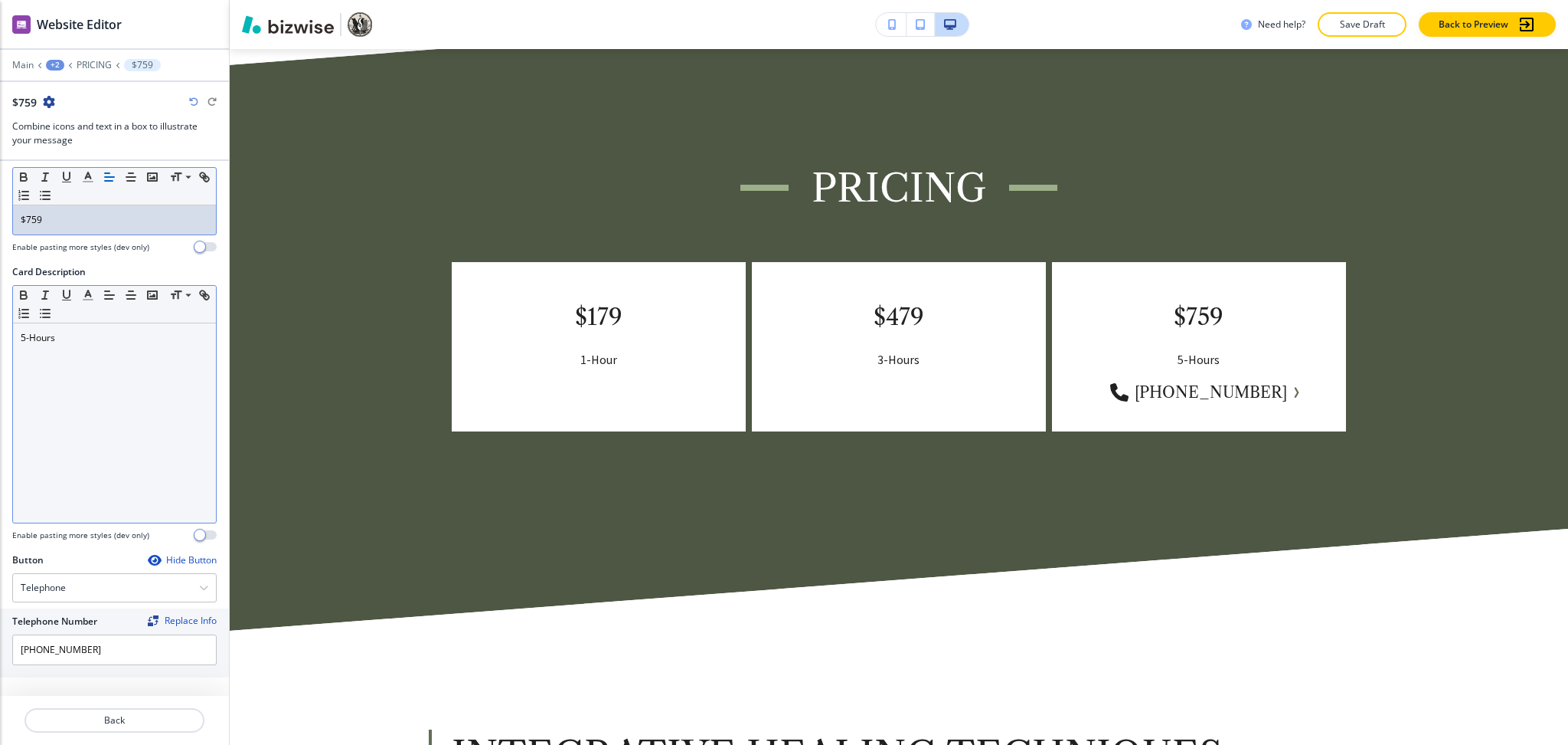
click at [170, 562] on div "Hide Button" at bounding box center [182, 561] width 69 height 13
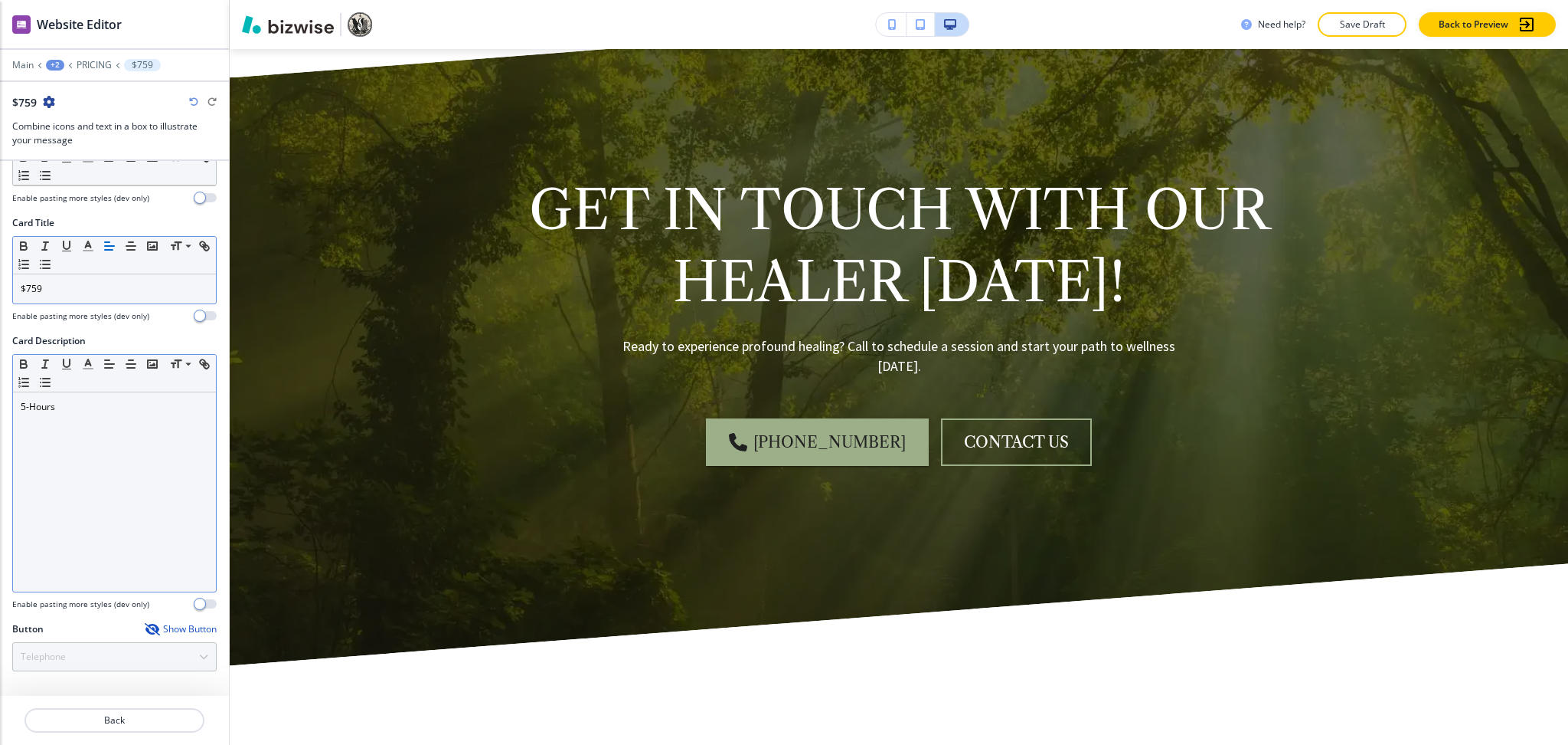
scroll to position [7771, 0]
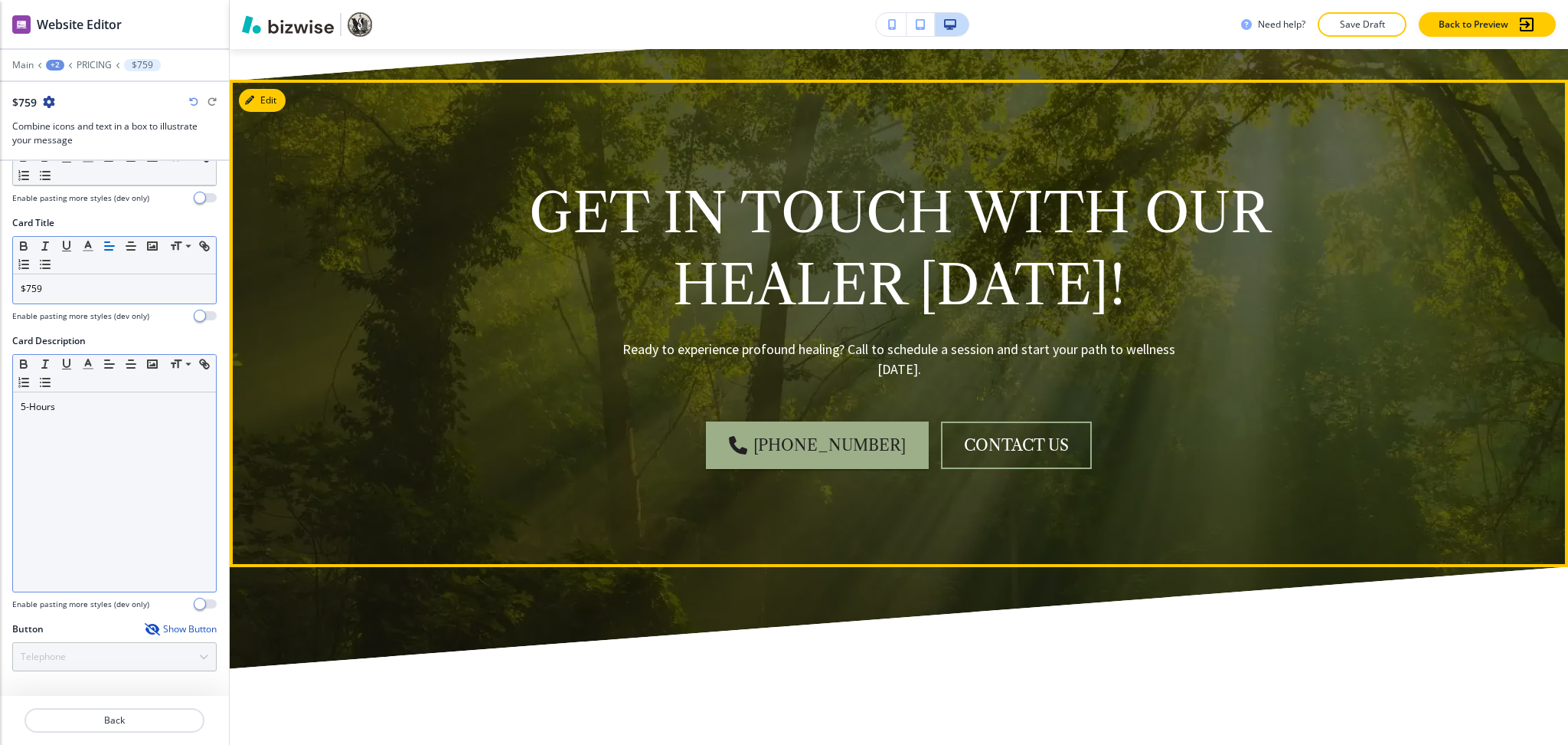
click at [279, 89] on button "Edit" at bounding box center [262, 100] width 46 height 23
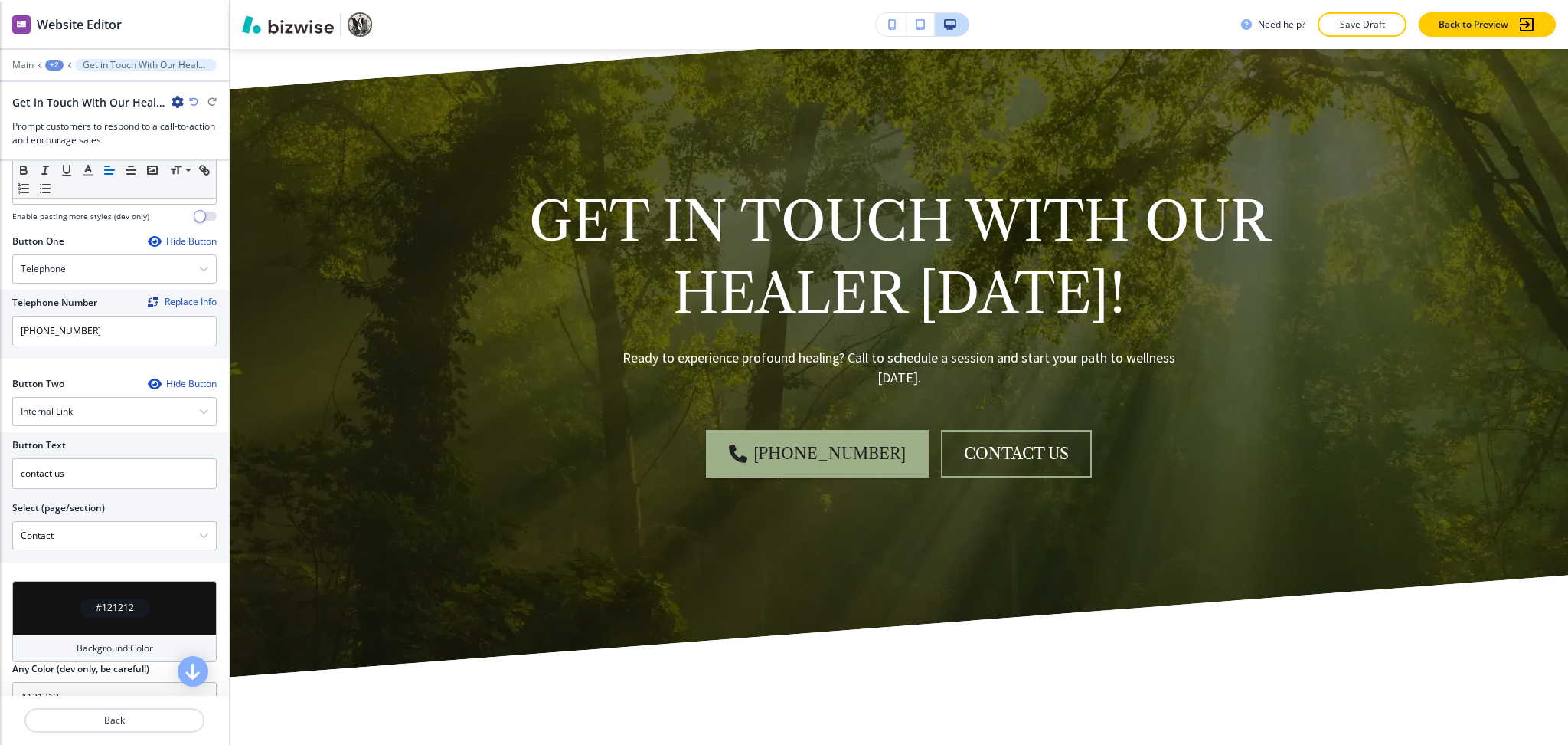
scroll to position [684, 0]
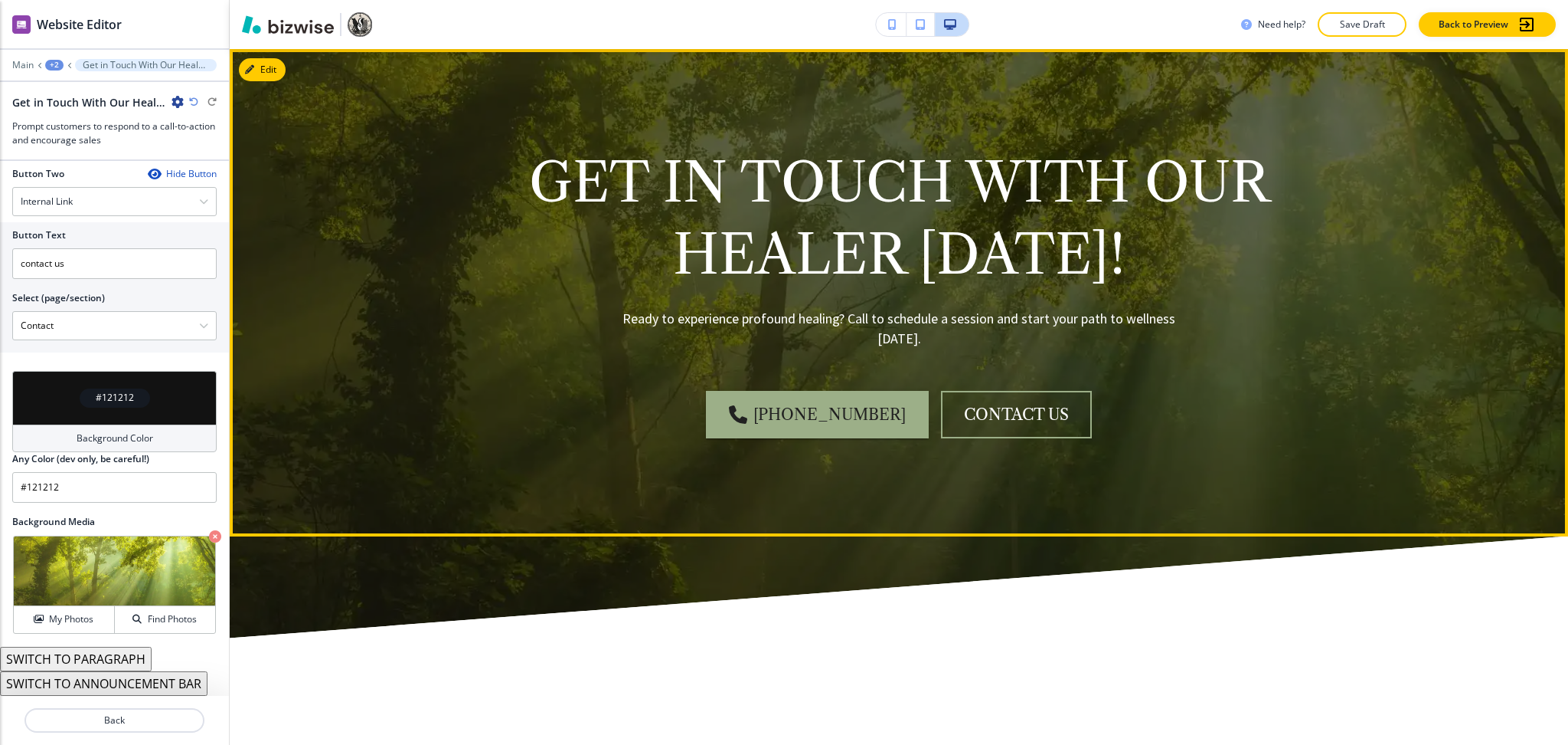
click at [569, 391] on div "[PHONE_NUMBER] contact us" at bounding box center [898, 415] width 894 height 47
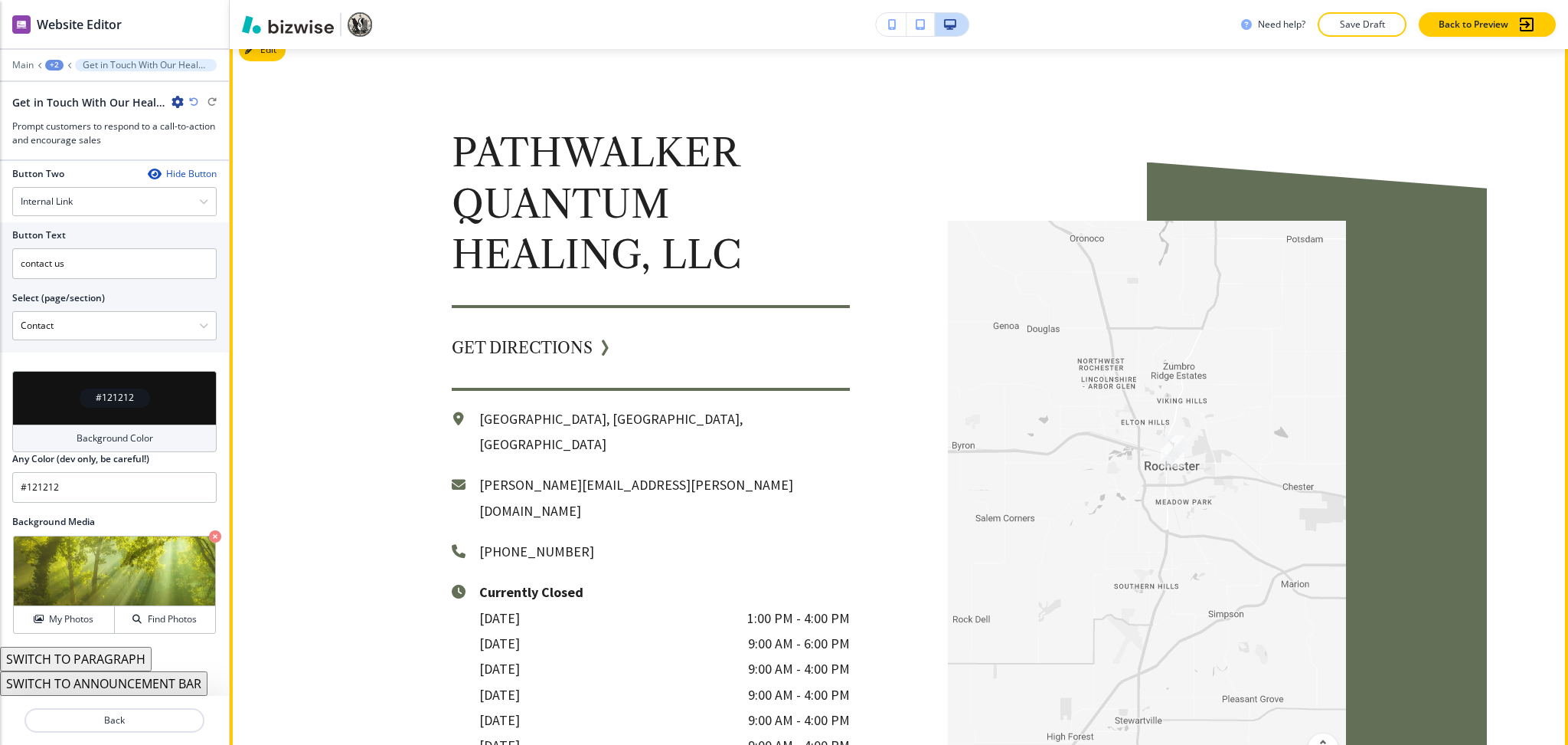
click at [658, 141] on p "Pathwalker Quantum Healing, LLC" at bounding box center [650, 203] width 398 height 153
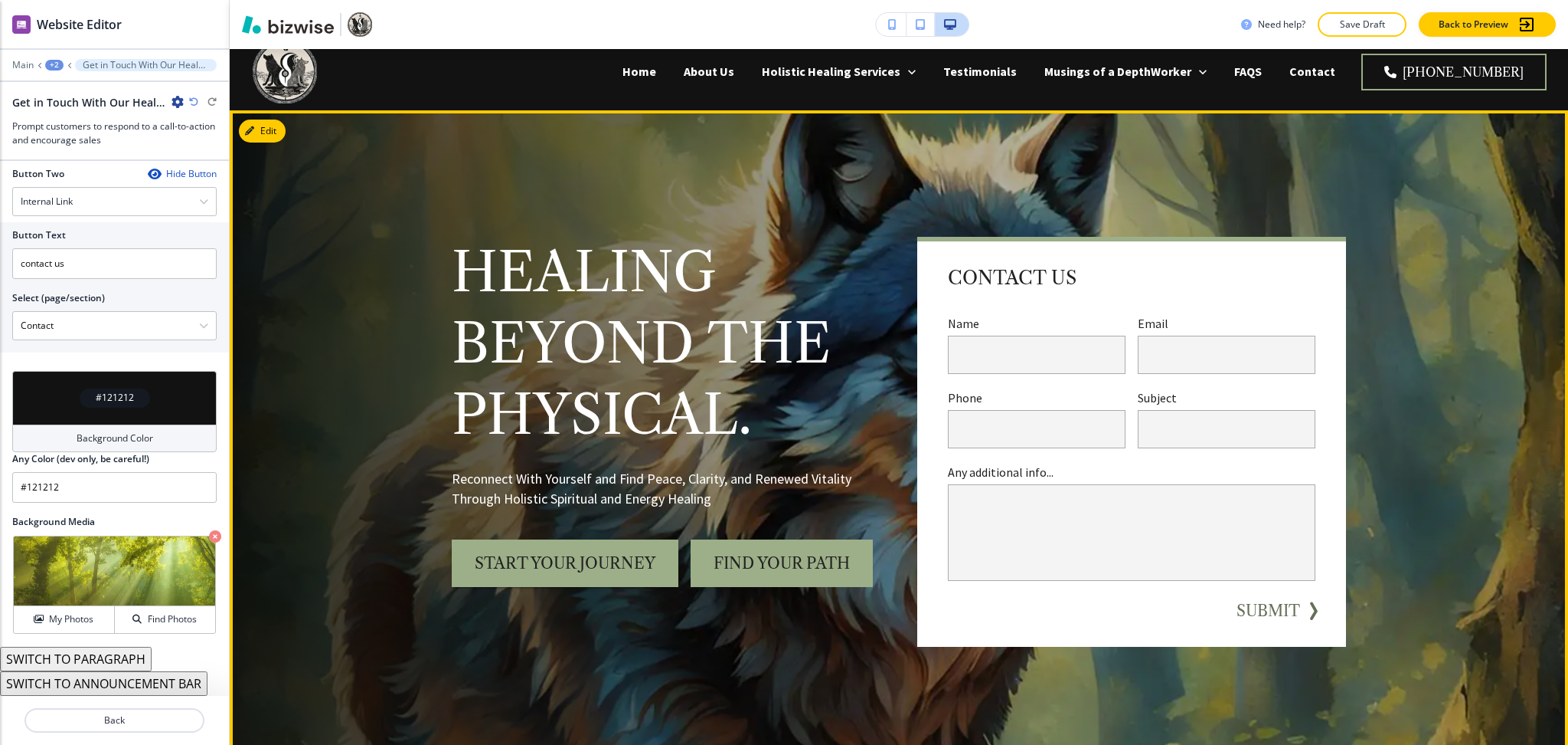
scroll to position [0, 0]
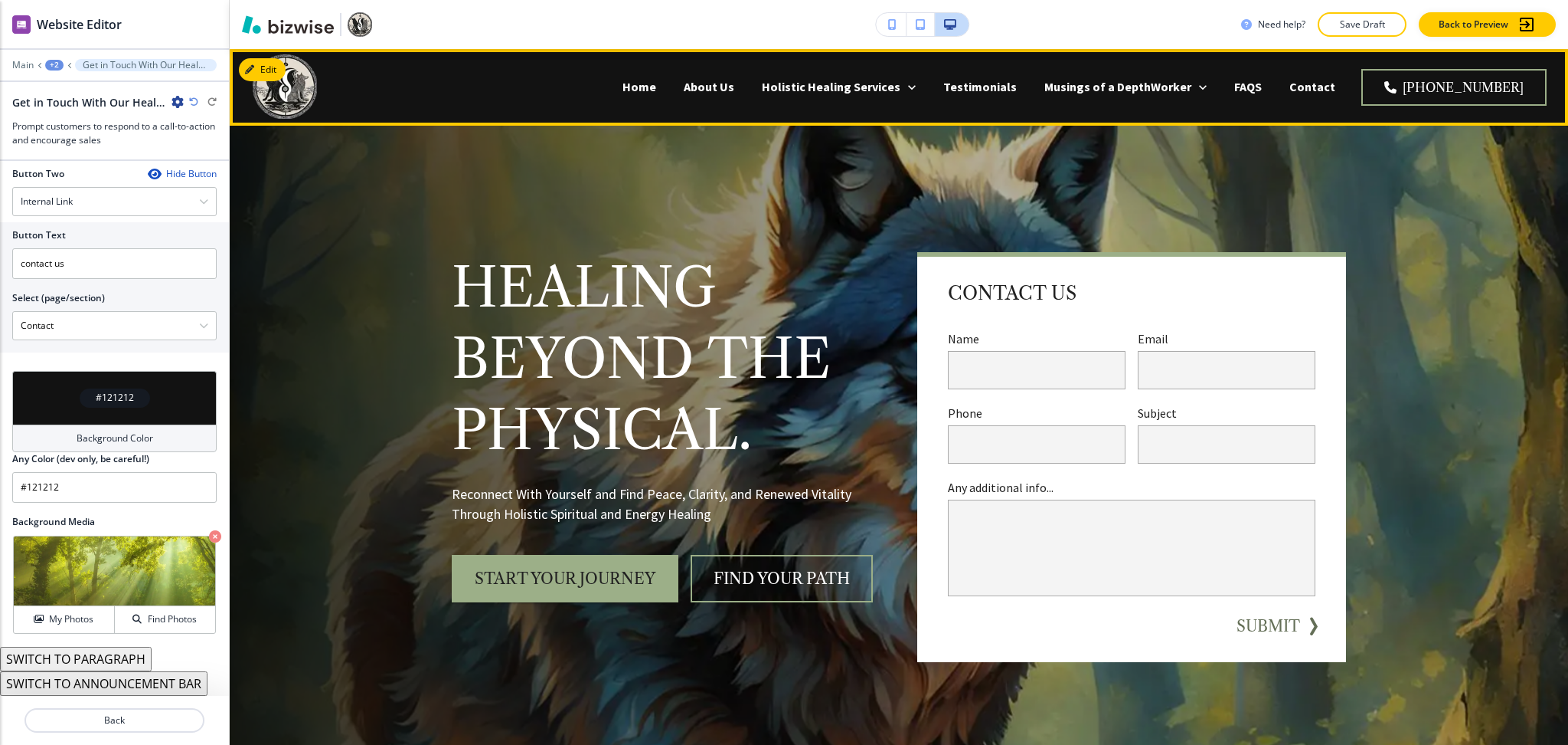
drag, startPoint x: 755, startPoint y: 93, endPoint x: 755, endPoint y: 110, distance: 17.0
click at [734, 92] on p "About Us" at bounding box center [709, 87] width 50 height 17
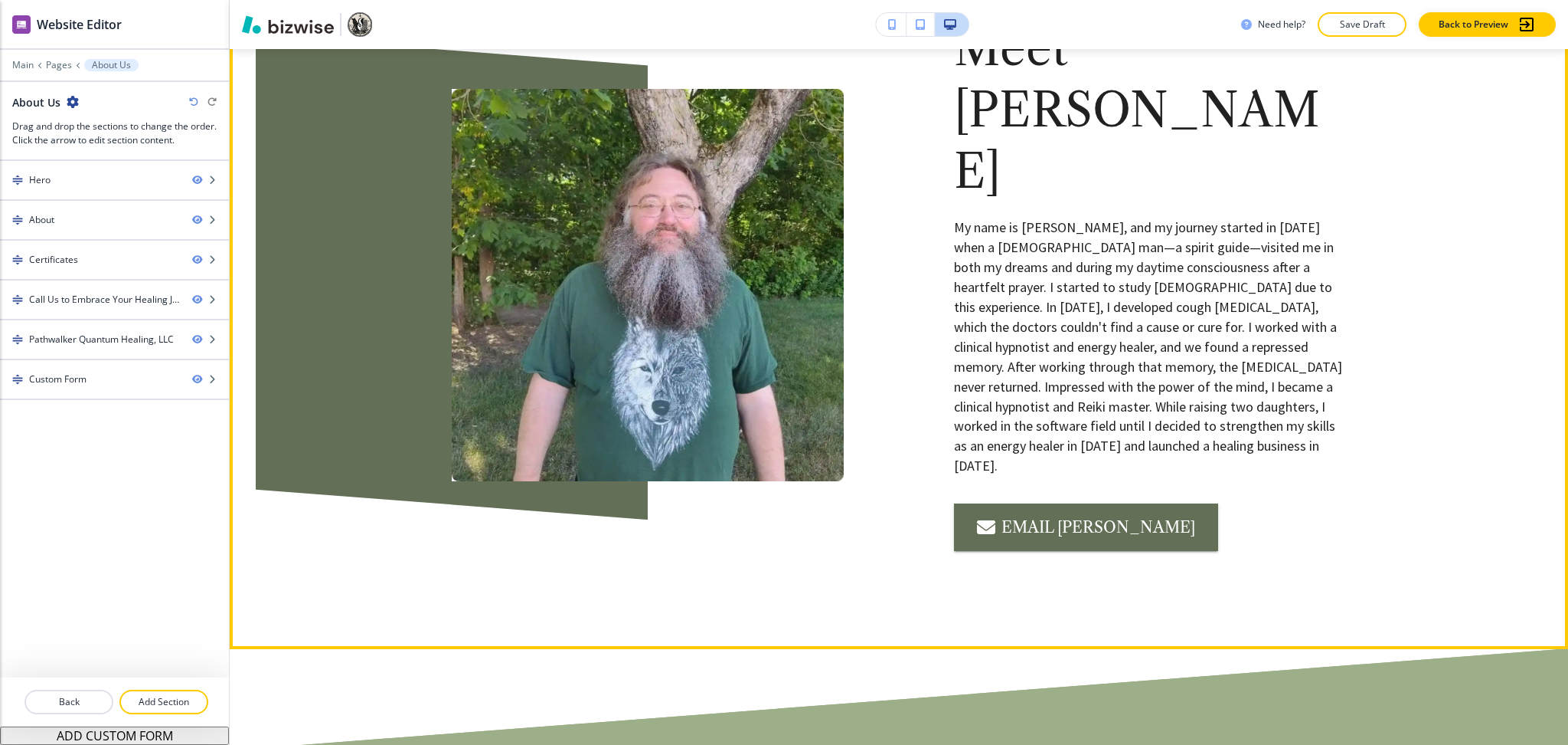
scroll to position [1075, 0]
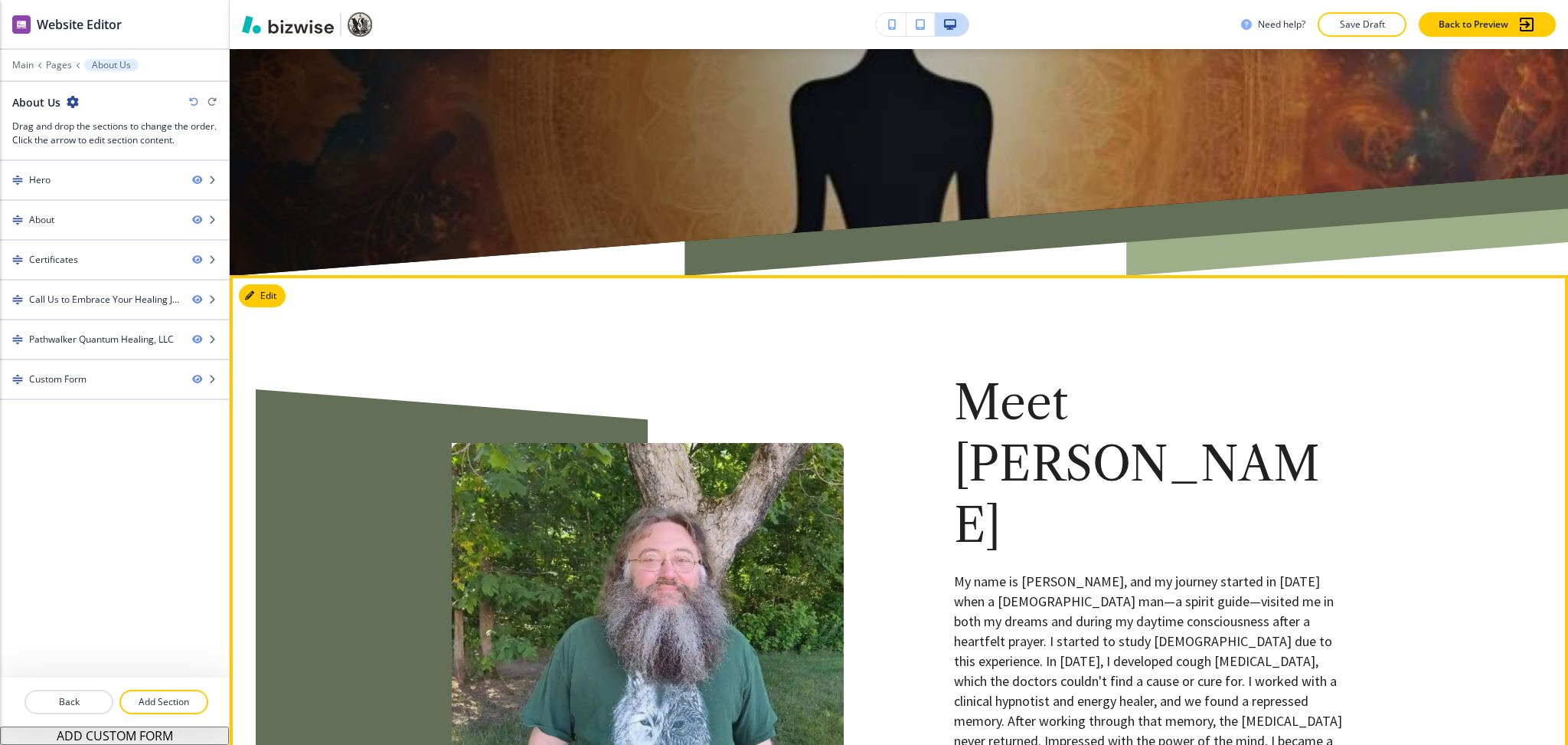
click at [266, 289] on button "Edit" at bounding box center [262, 296] width 46 height 23
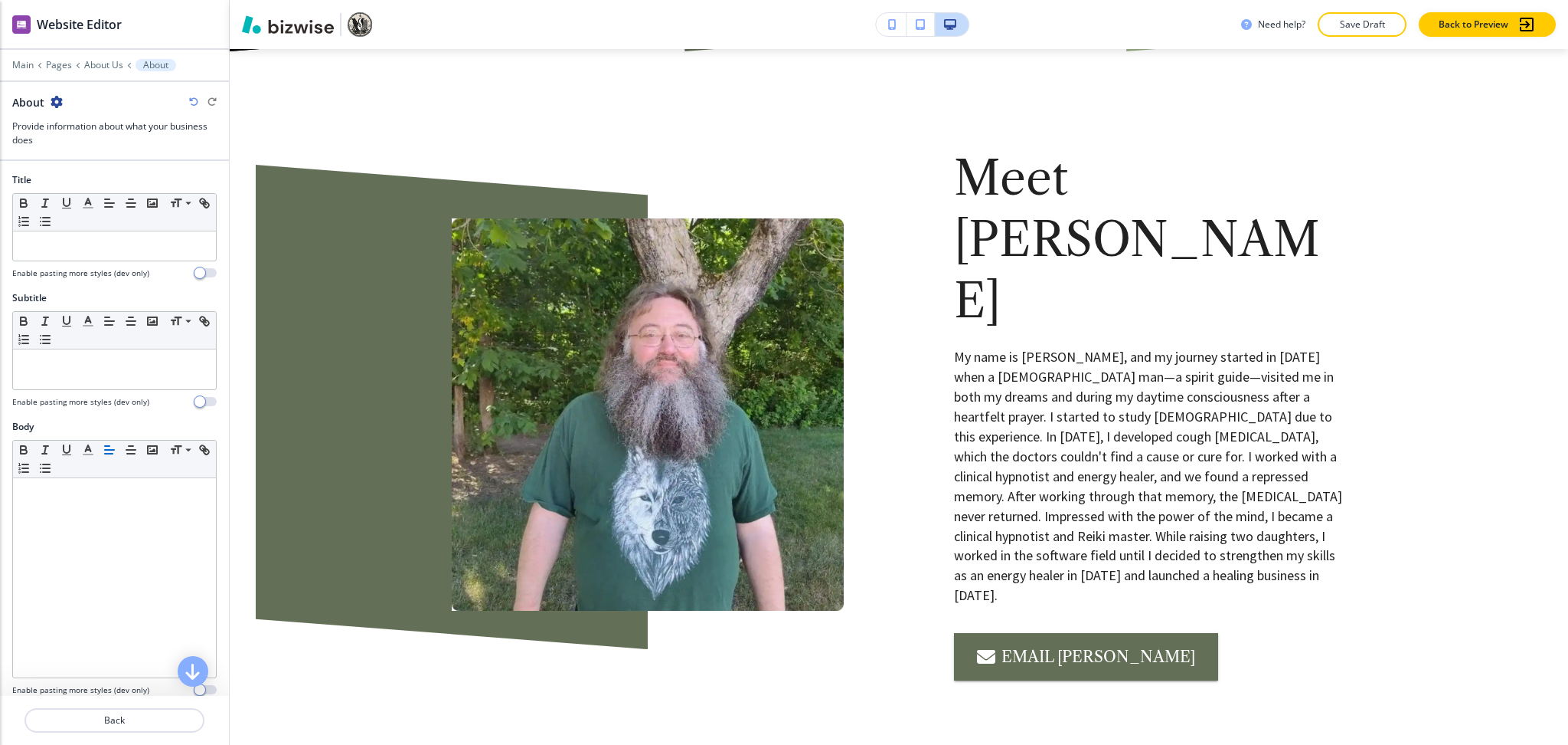
scroll to position [503, 0]
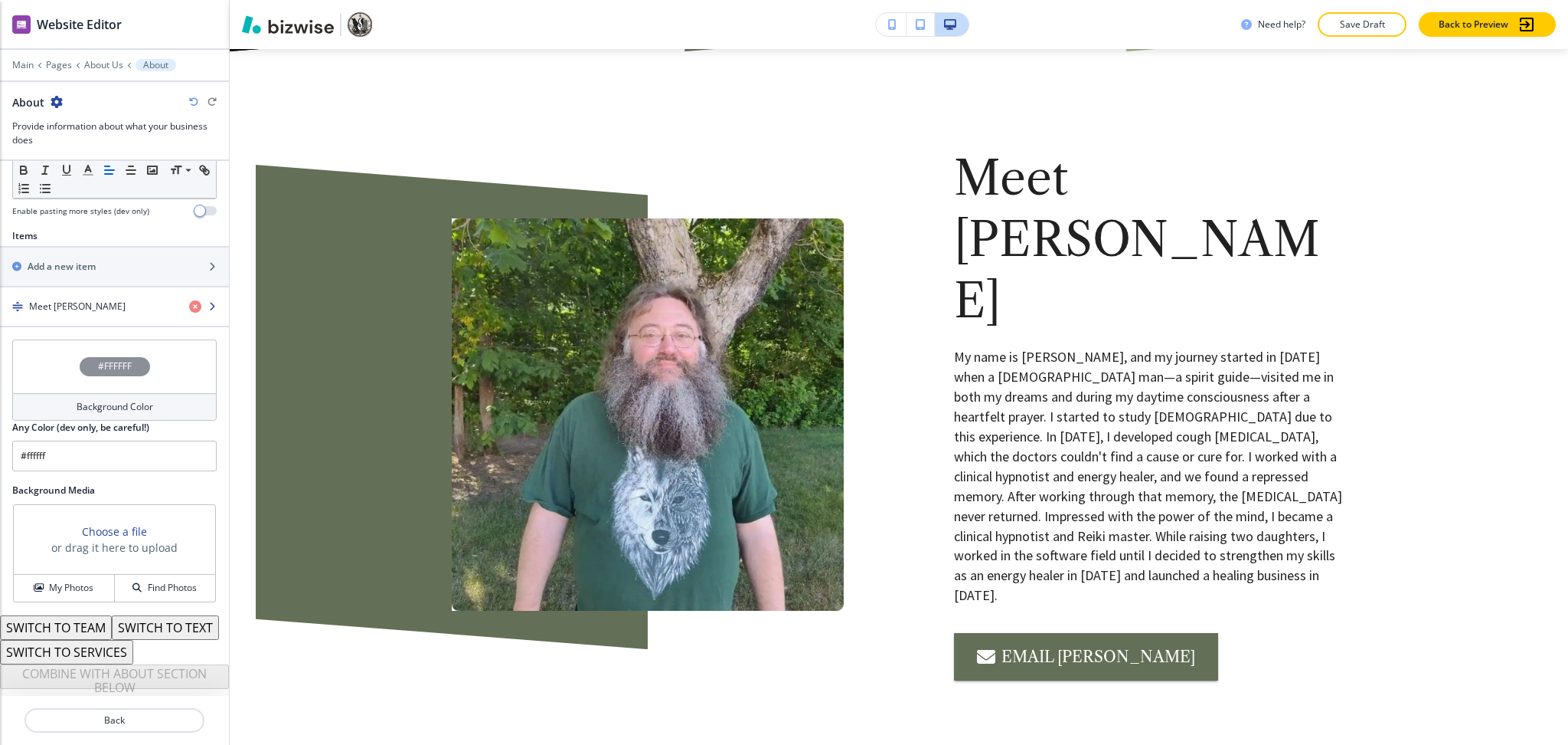
click at [106, 313] on div "button" at bounding box center [114, 319] width 229 height 13
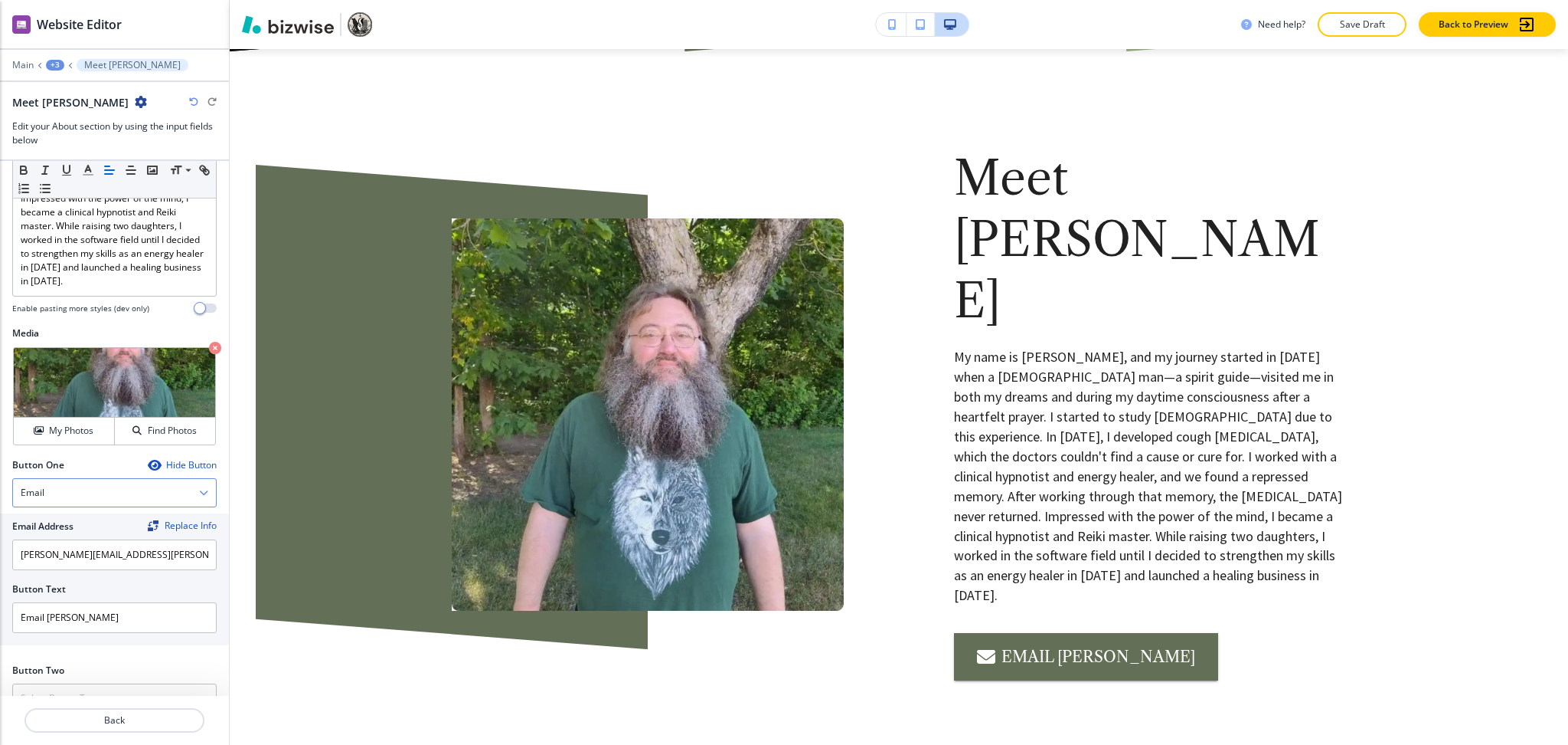
scroll to position [516, 0]
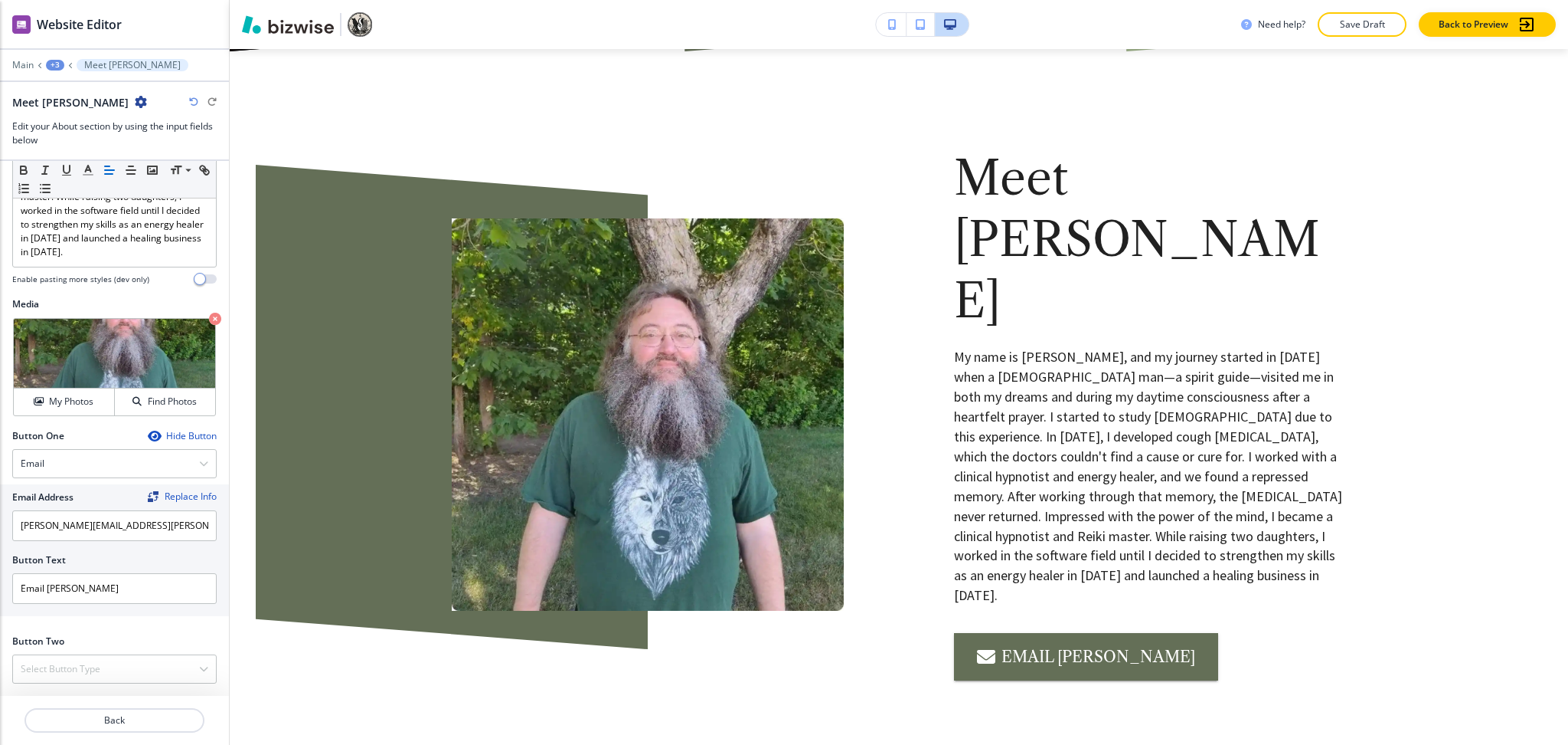
click at [161, 438] on div "Hide Button" at bounding box center [182, 436] width 69 height 13
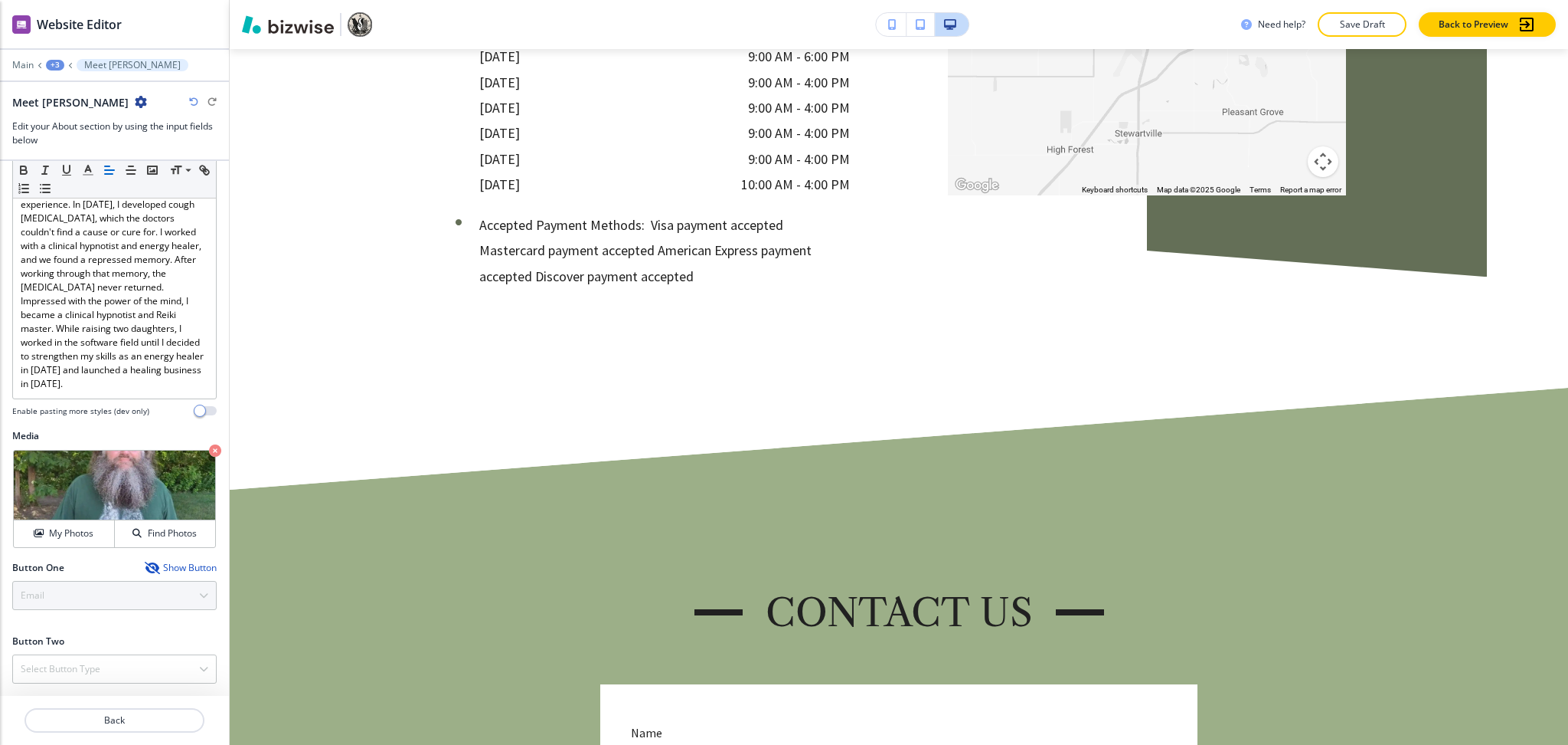
scroll to position [0, 0]
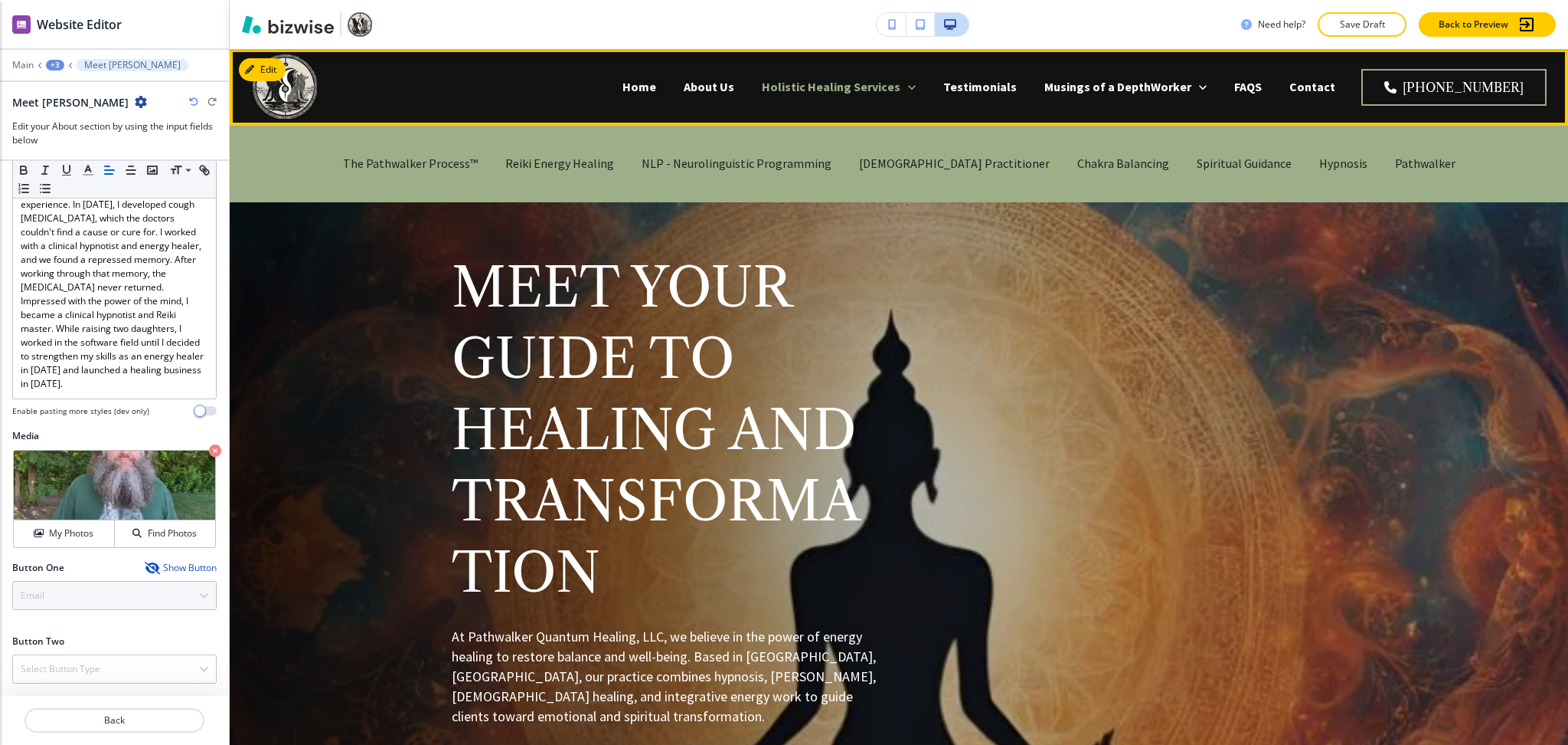
click at [851, 94] on p "Holistic Healing Services" at bounding box center [831, 87] width 139 height 17
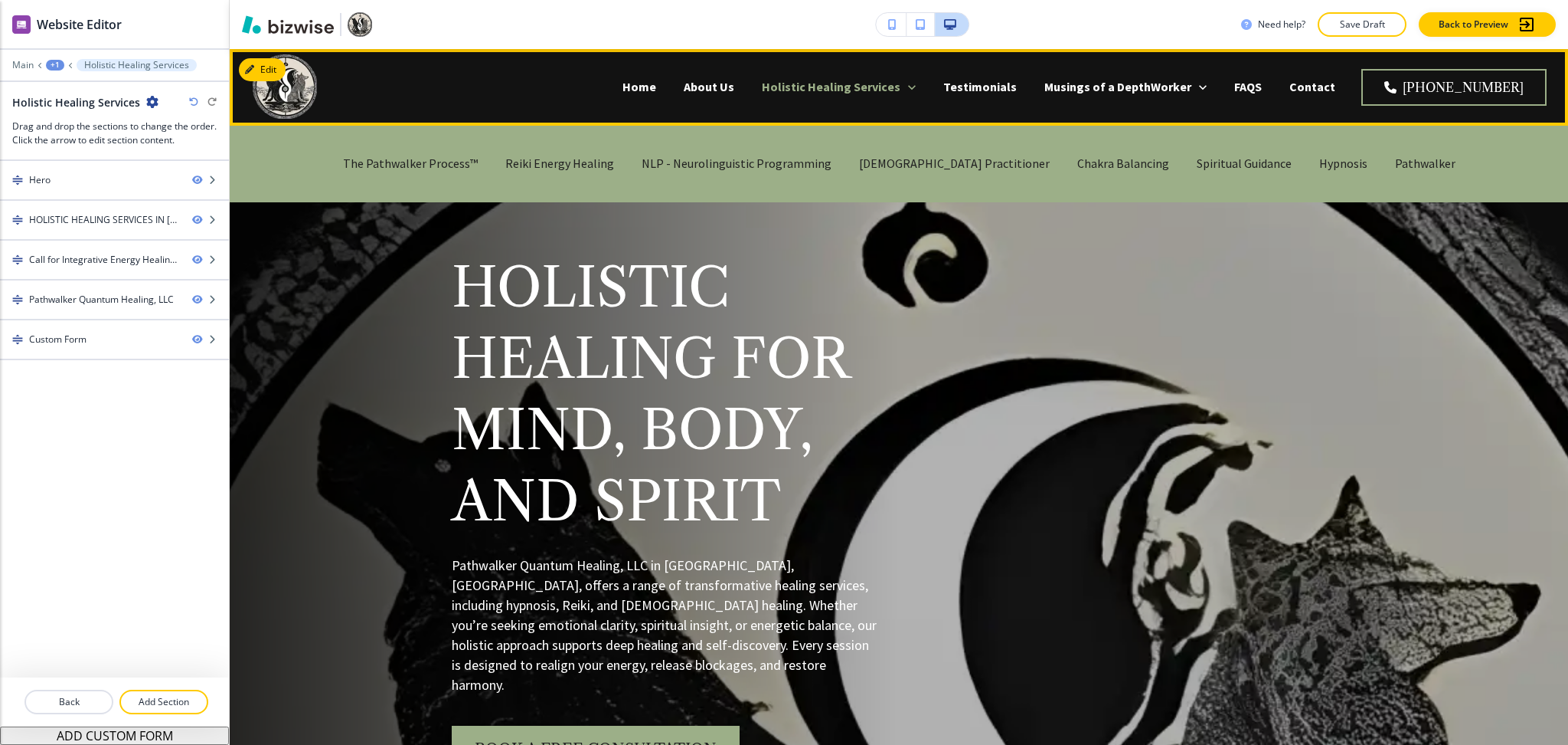
click at [852, 85] on p "Holistic Healing Services" at bounding box center [831, 87] width 139 height 17
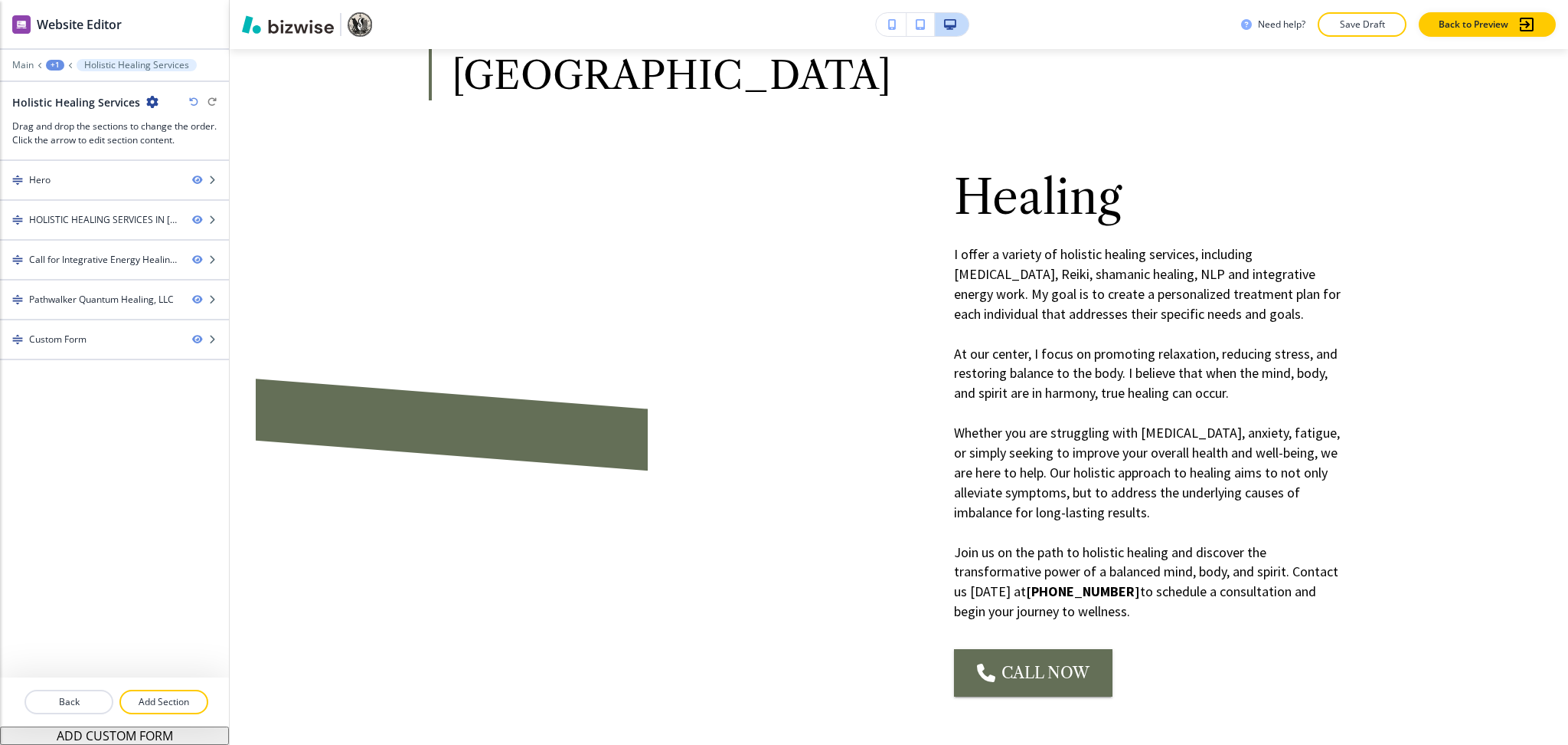
scroll to position [1217, 0]
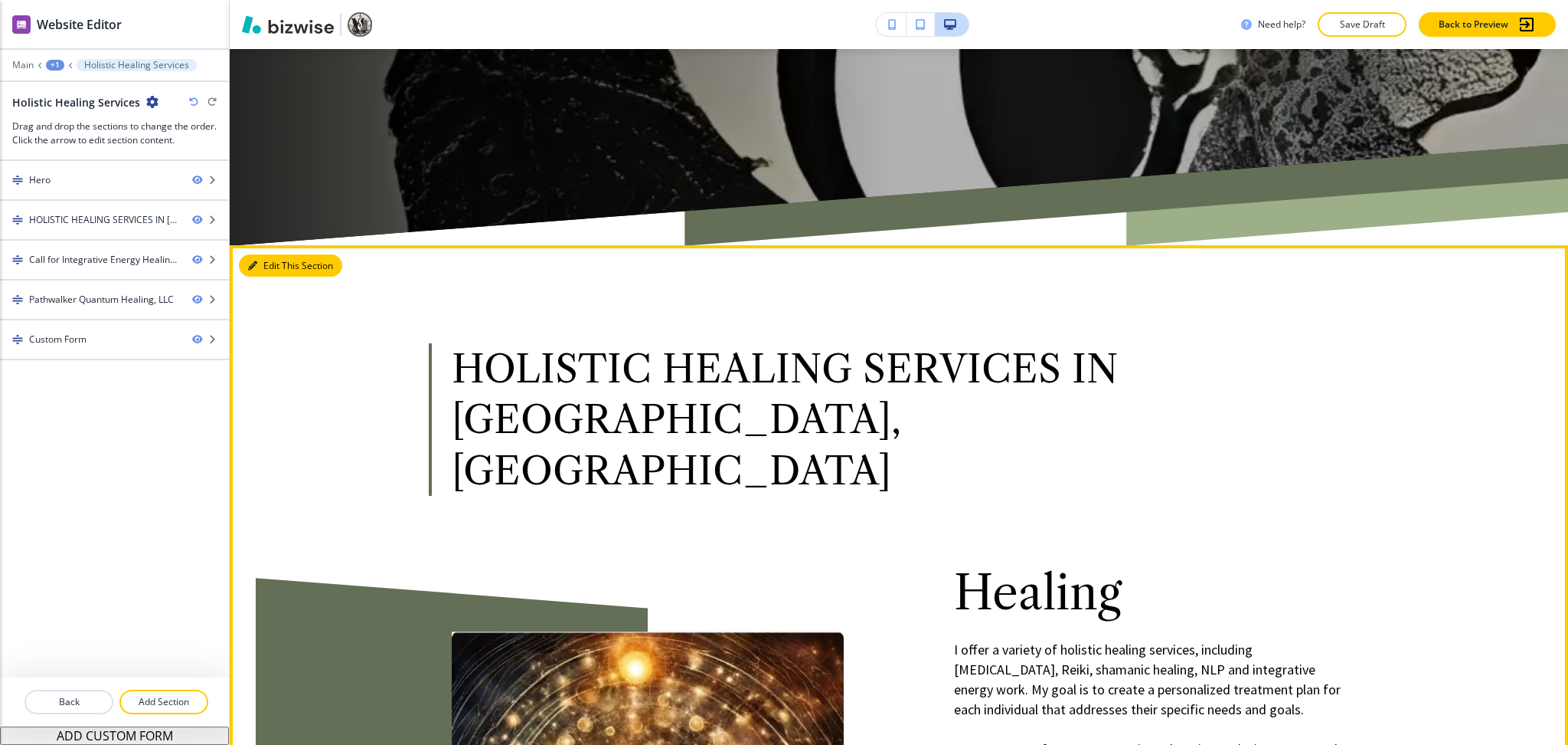
click at [263, 255] on button "Edit This Section" at bounding box center [290, 266] width 103 height 23
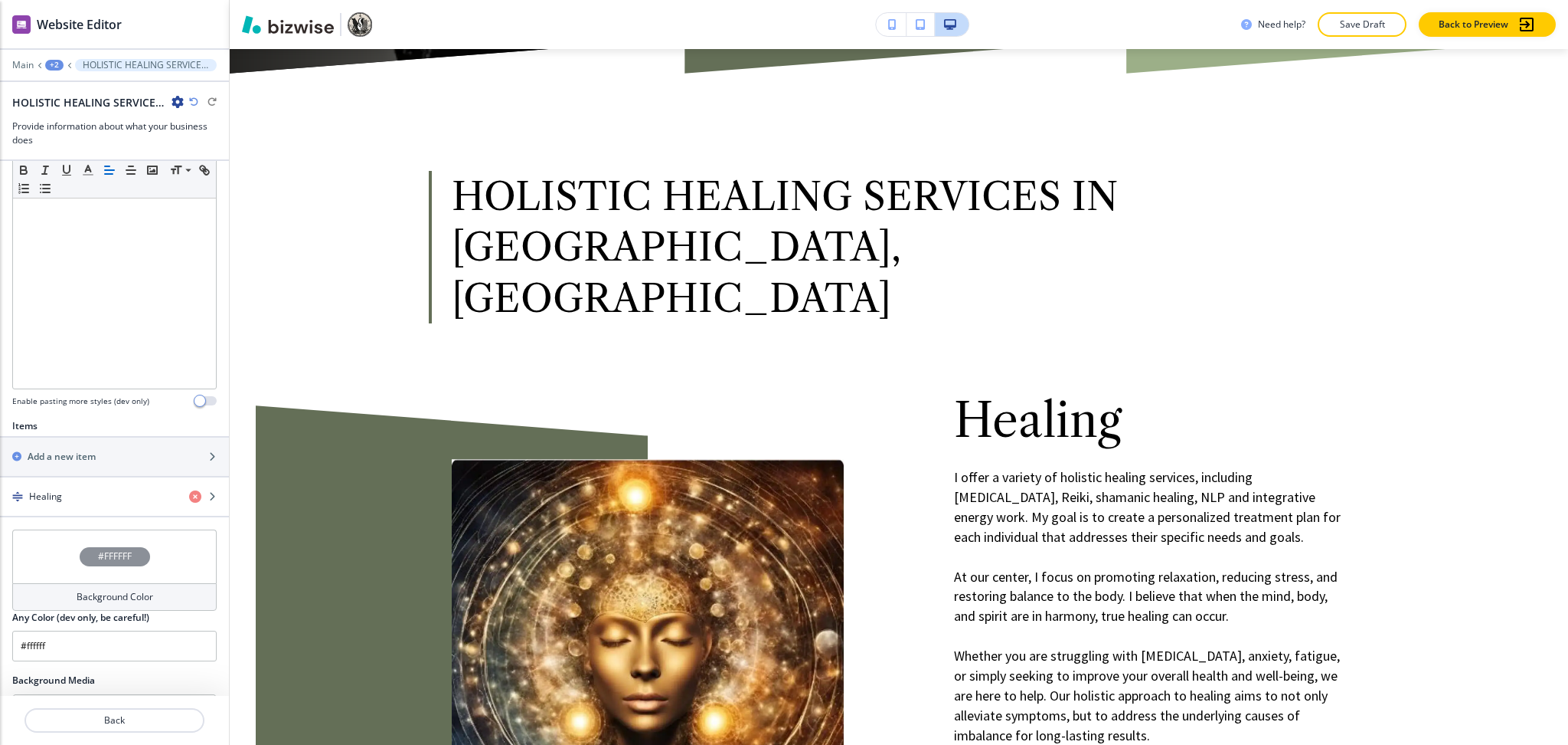
scroll to position [516, 0]
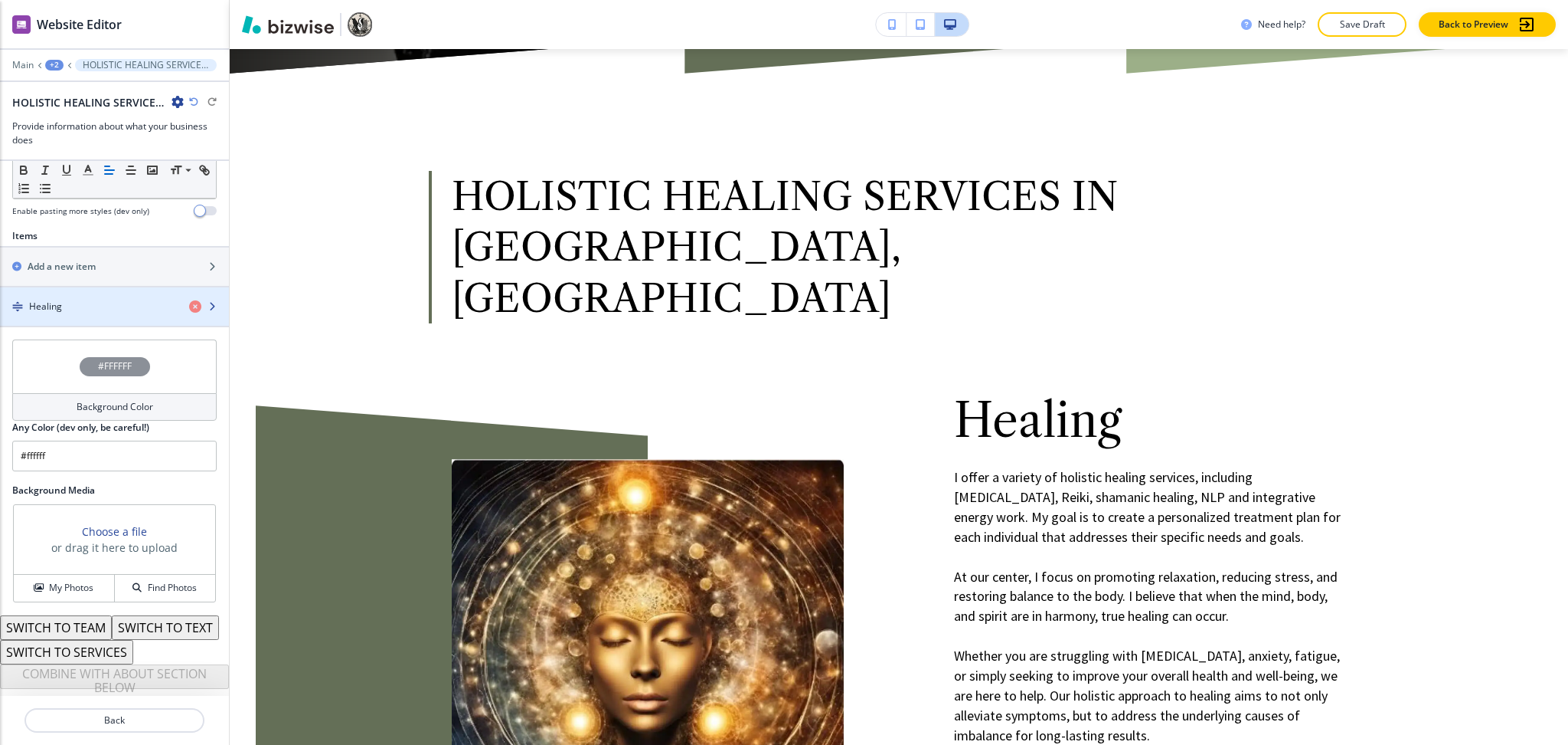
click at [89, 300] on div "Healing" at bounding box center [88, 306] width 177 height 13
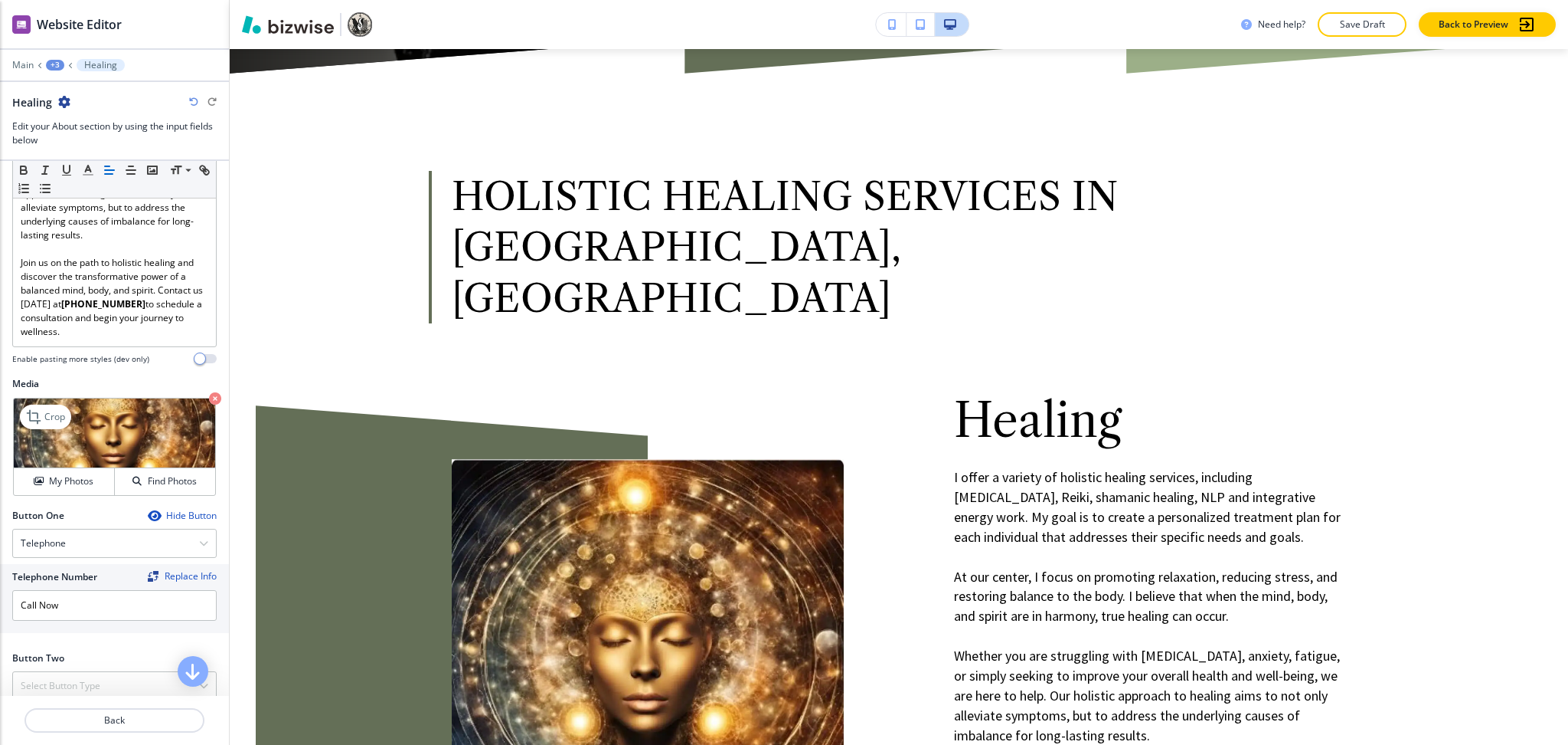
scroll to position [564, 0]
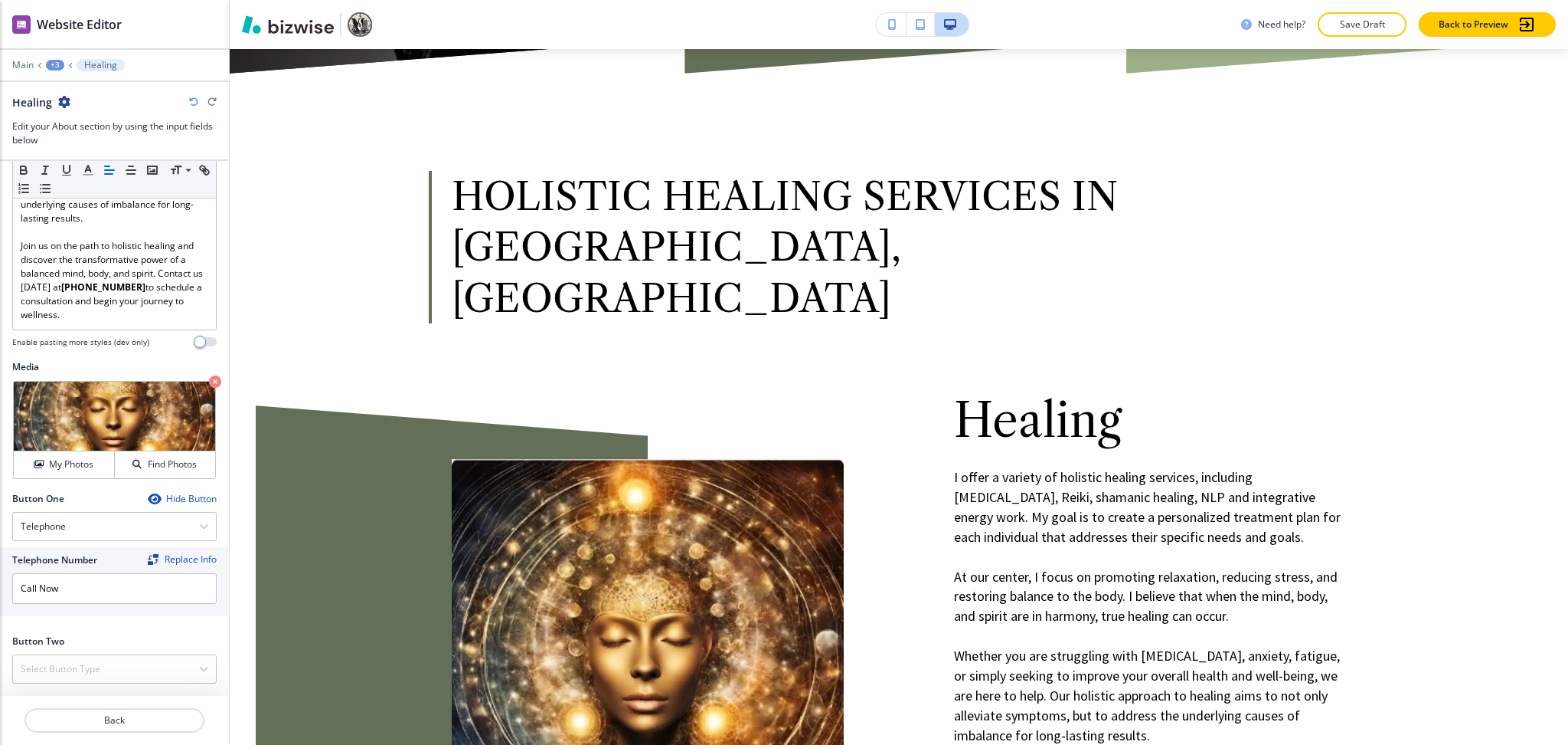
click at [166, 498] on div "Hide Button" at bounding box center [182, 499] width 69 height 13
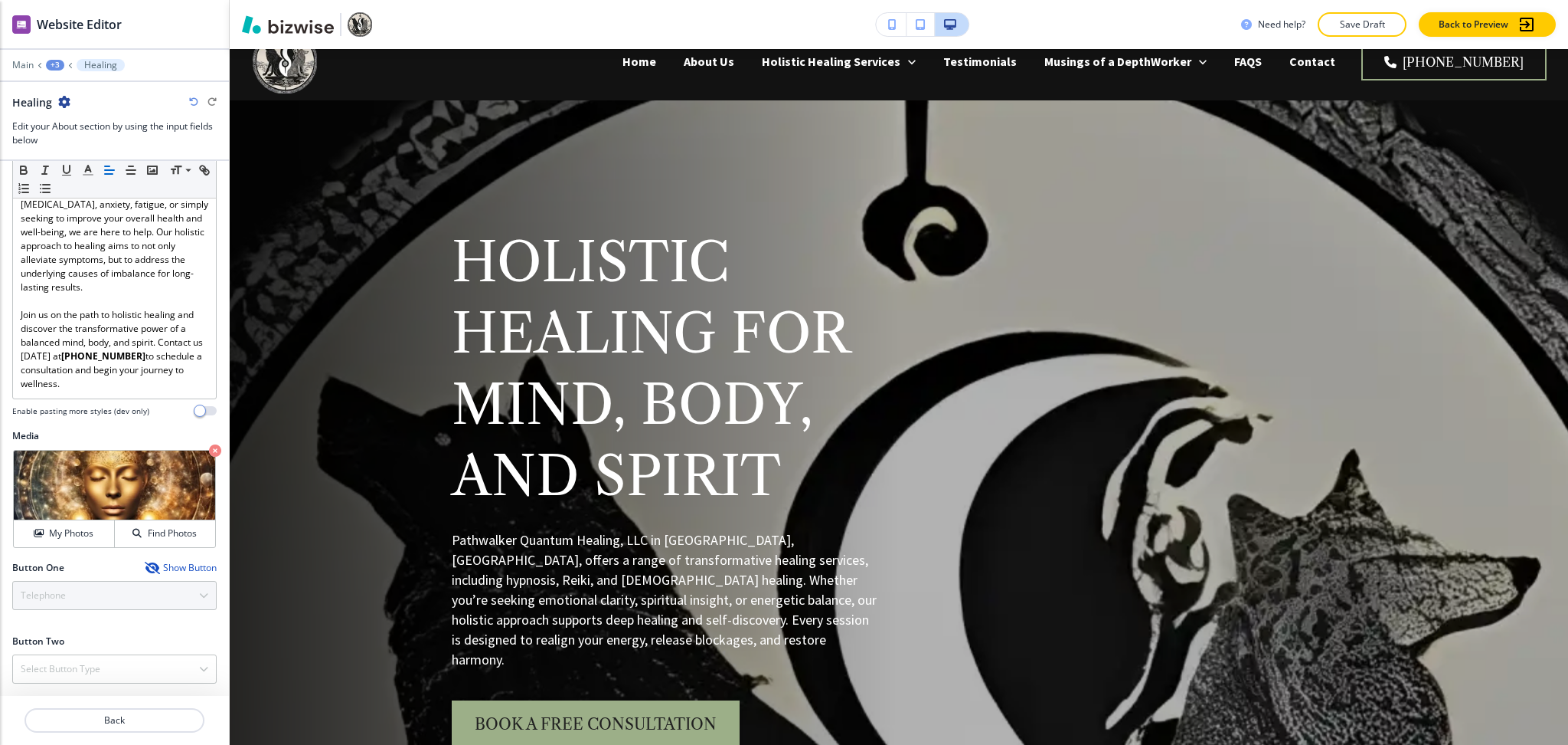
scroll to position [0, 0]
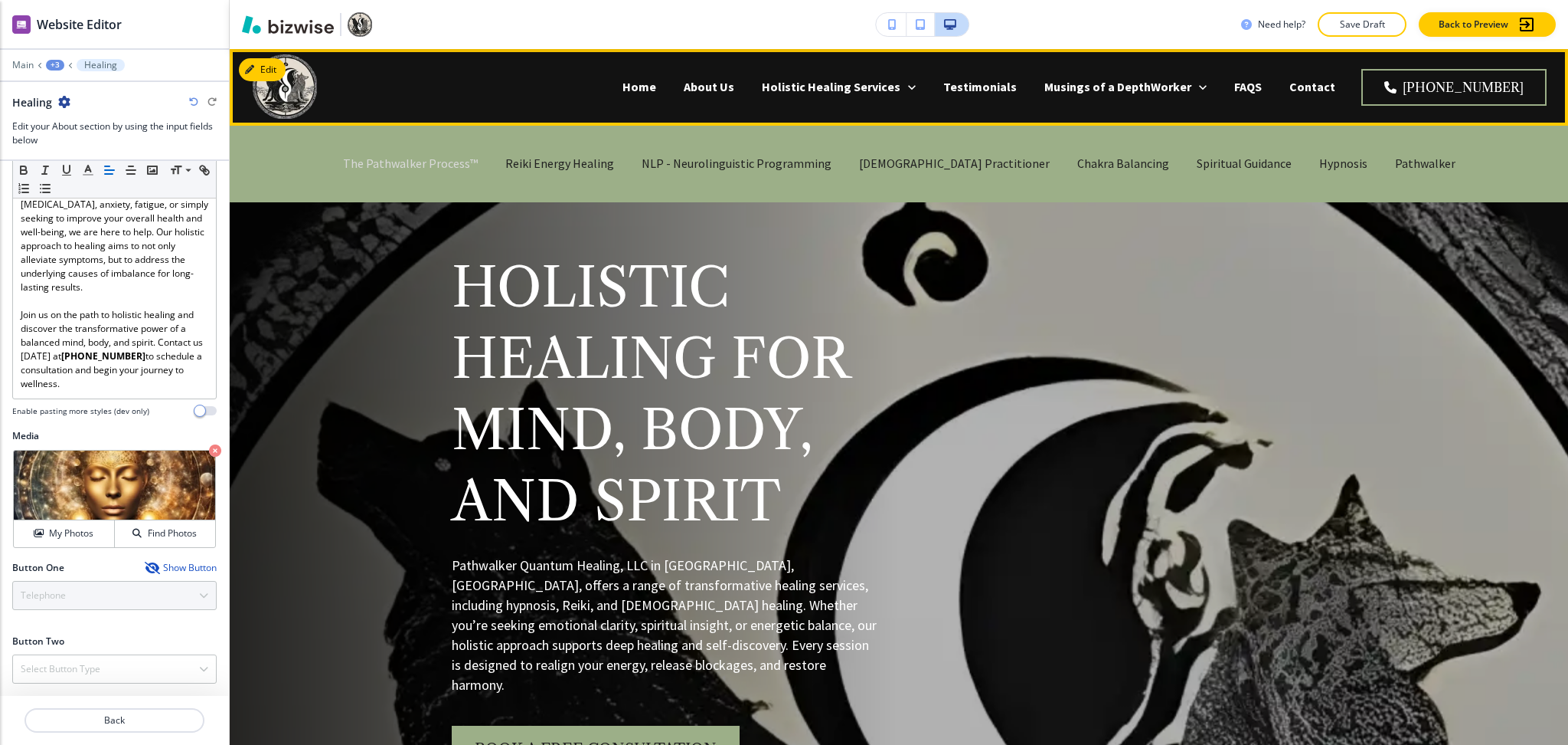
click at [459, 169] on p "The Pathwalker Process™" at bounding box center [410, 163] width 135 height 17
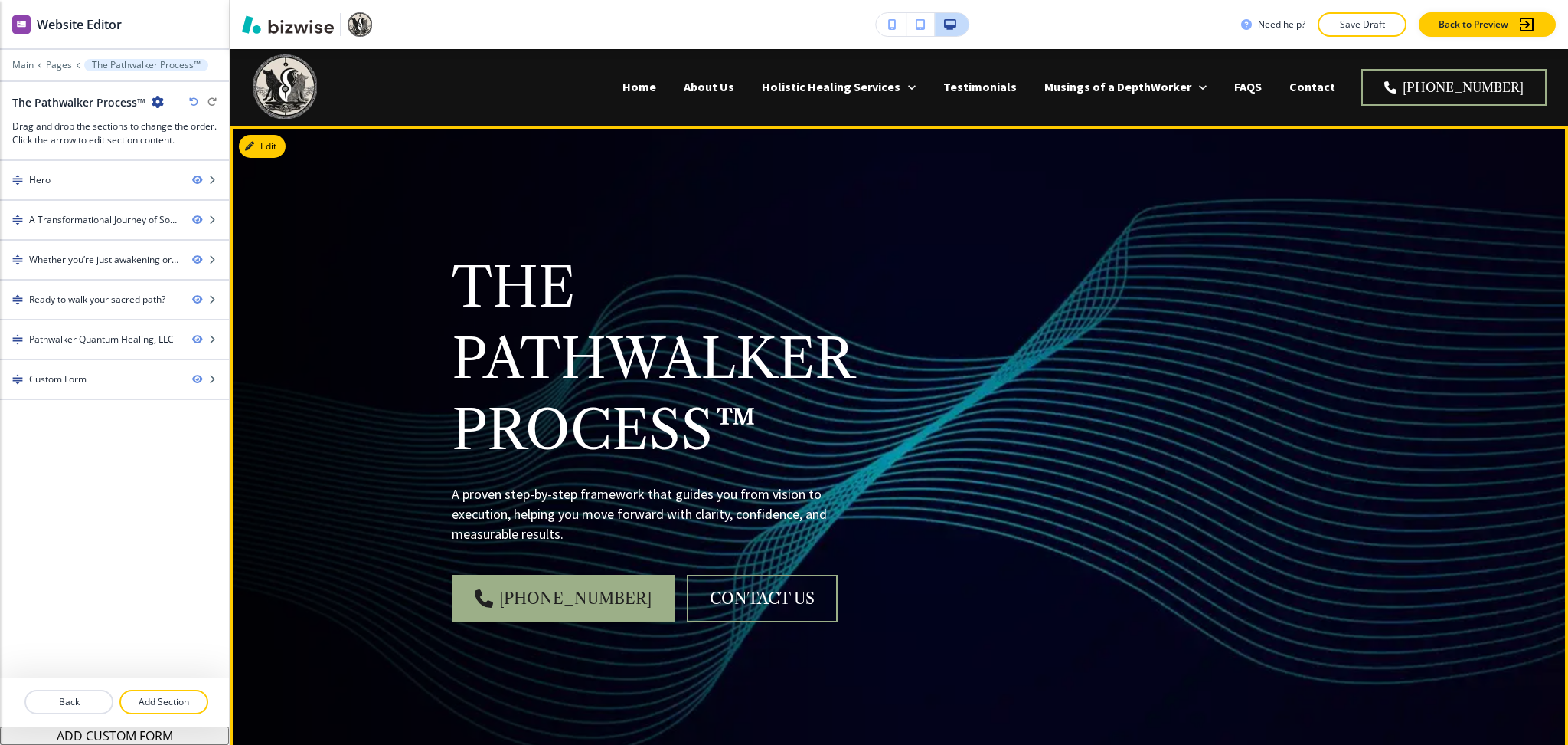
click at [860, 448] on p "The Pathwalker Process™" at bounding box center [666, 359] width 429 height 214
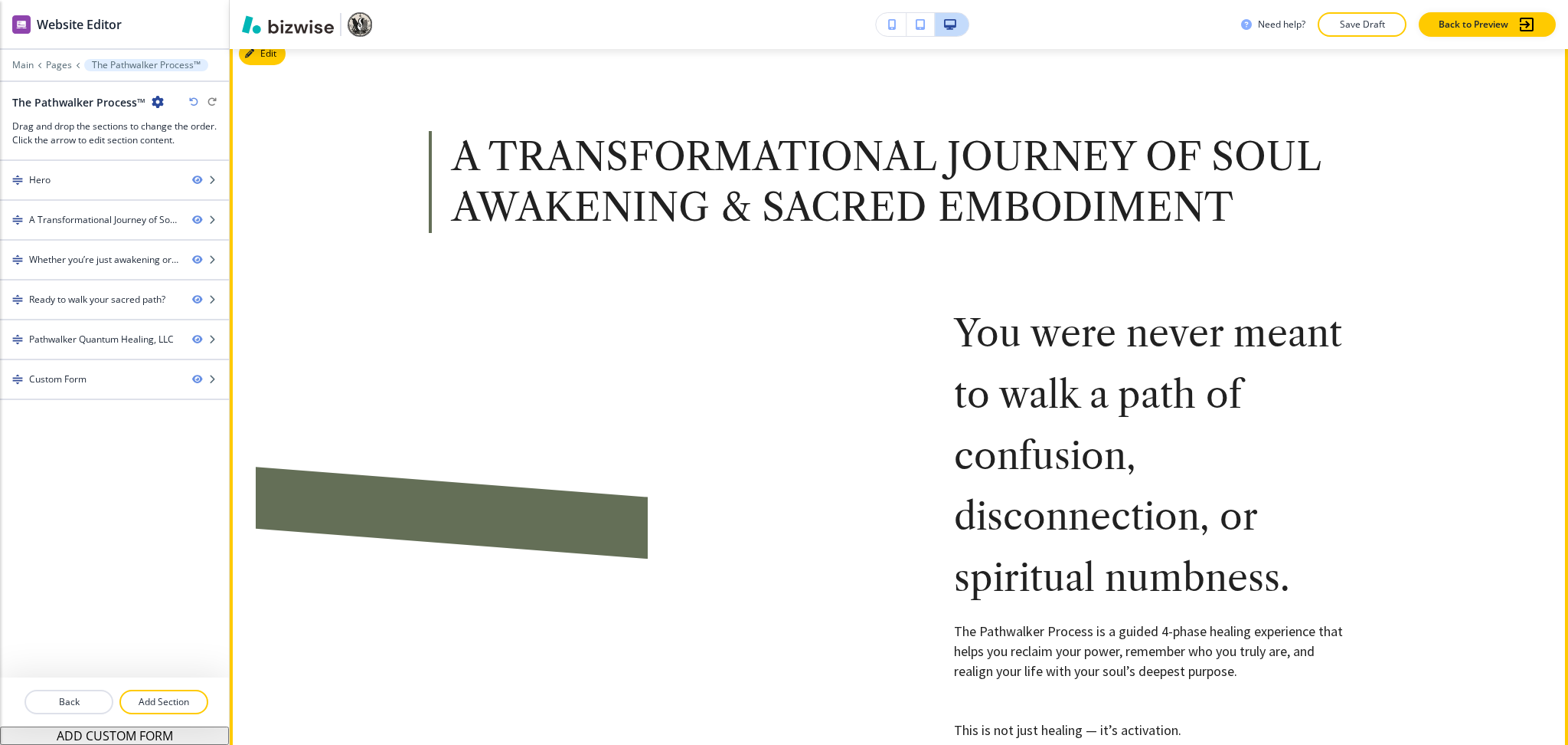
scroll to position [817, 0]
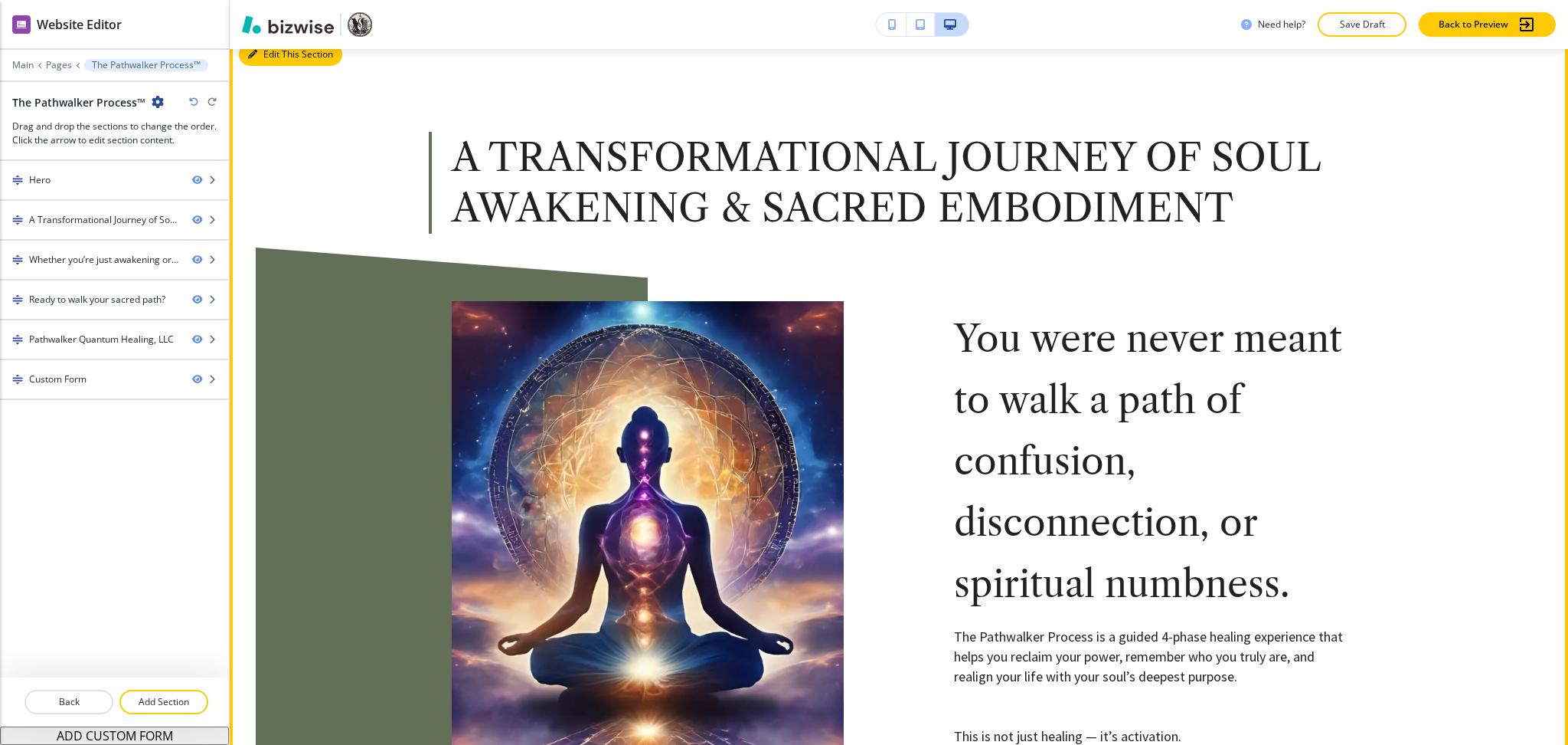
click at [260, 57] on button "Edit This Section" at bounding box center [290, 54] width 103 height 23
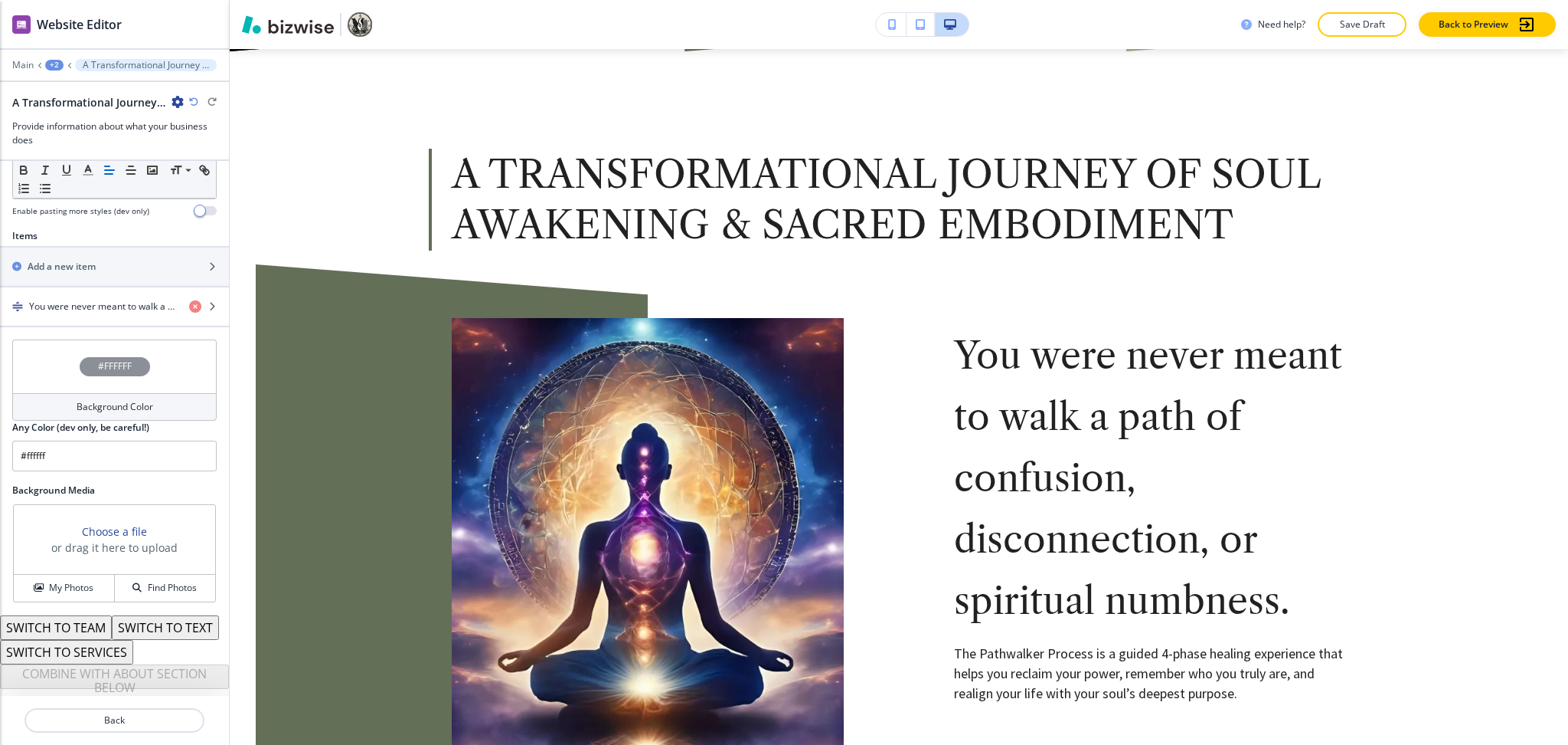
scroll to position [516, 0]
click at [84, 313] on div "button" at bounding box center [114, 319] width 229 height 13
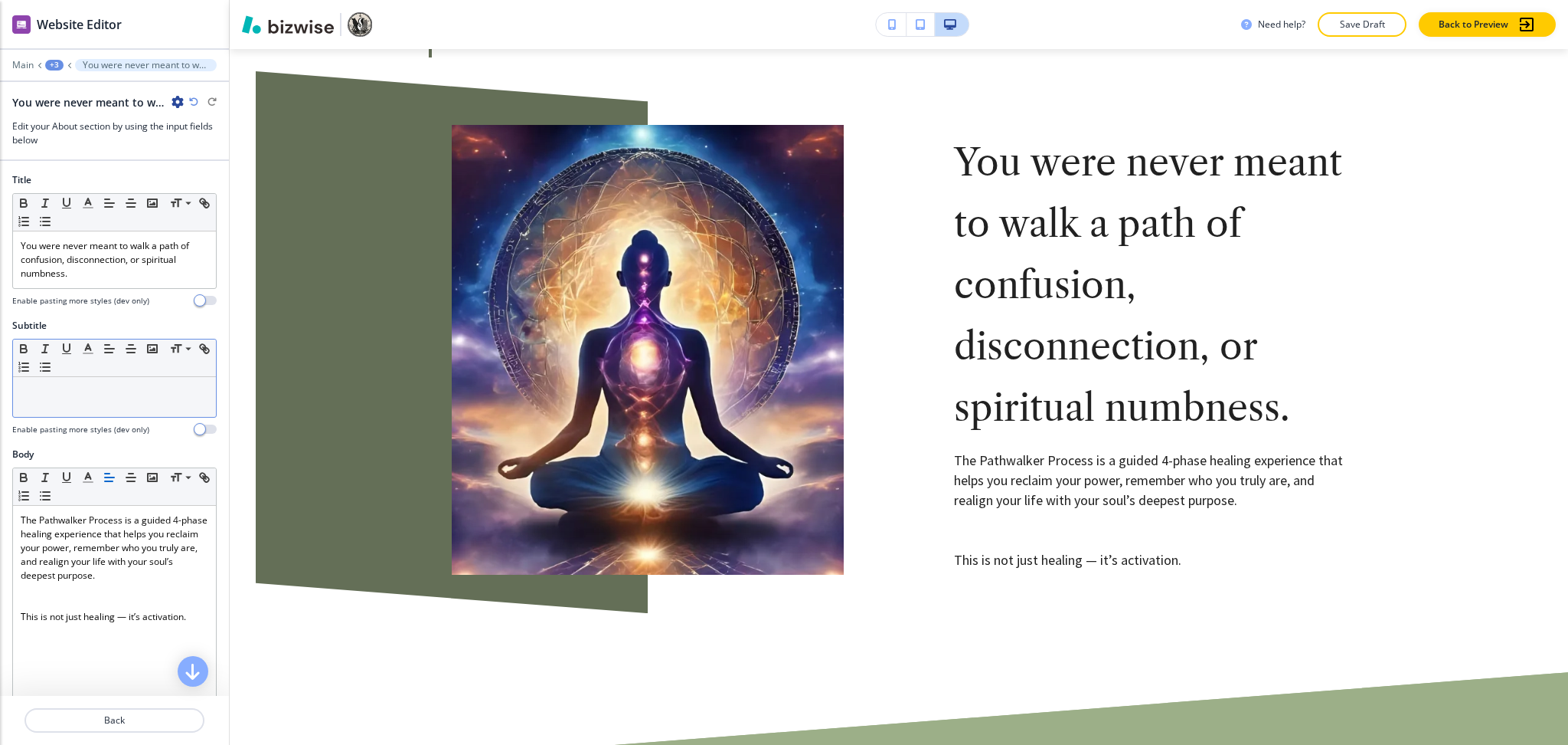
scroll to position [994, 0]
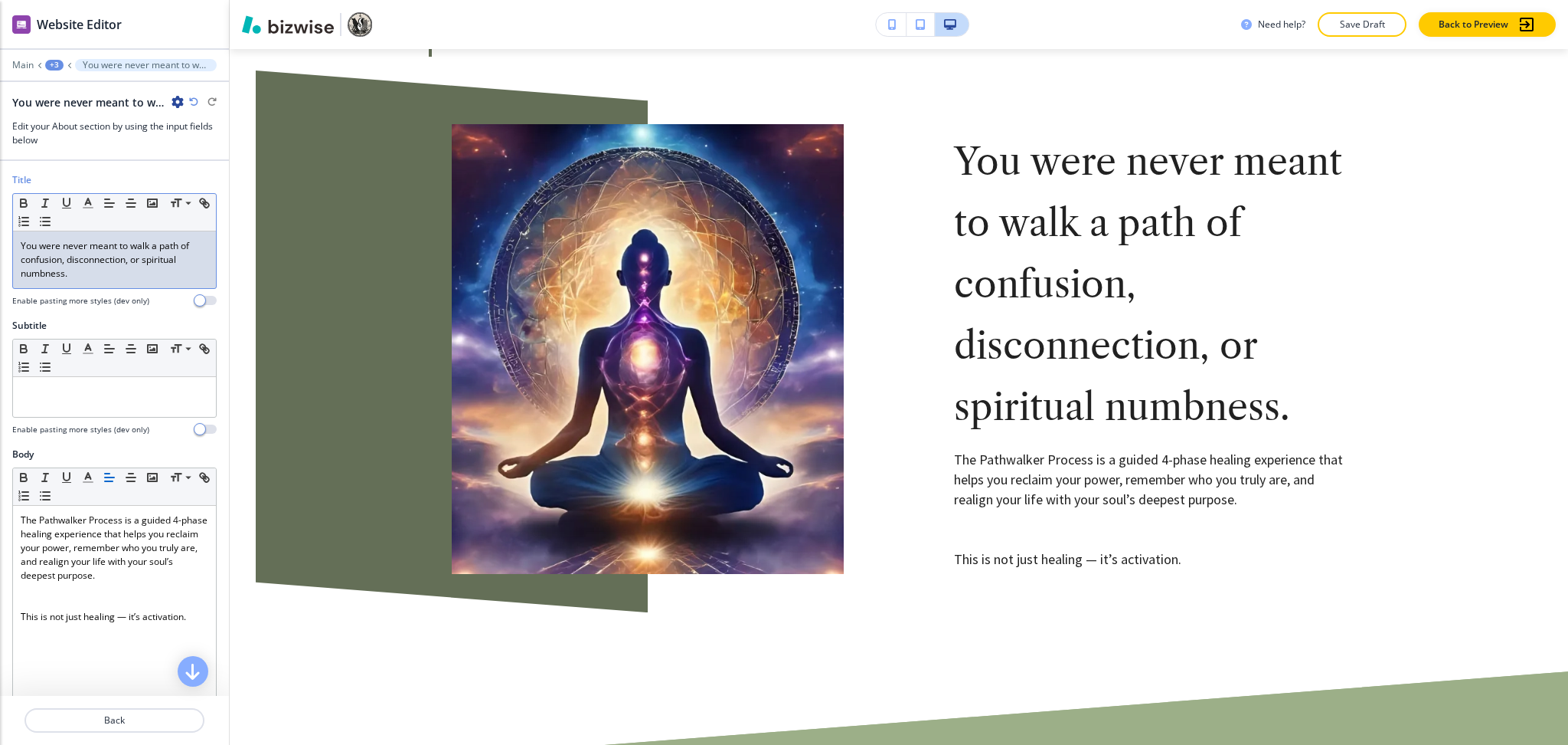
click at [120, 270] on p "You were never meant to walk a path of confusion, disconnection, or spiritual n…" at bounding box center [114, 259] width 188 height 41
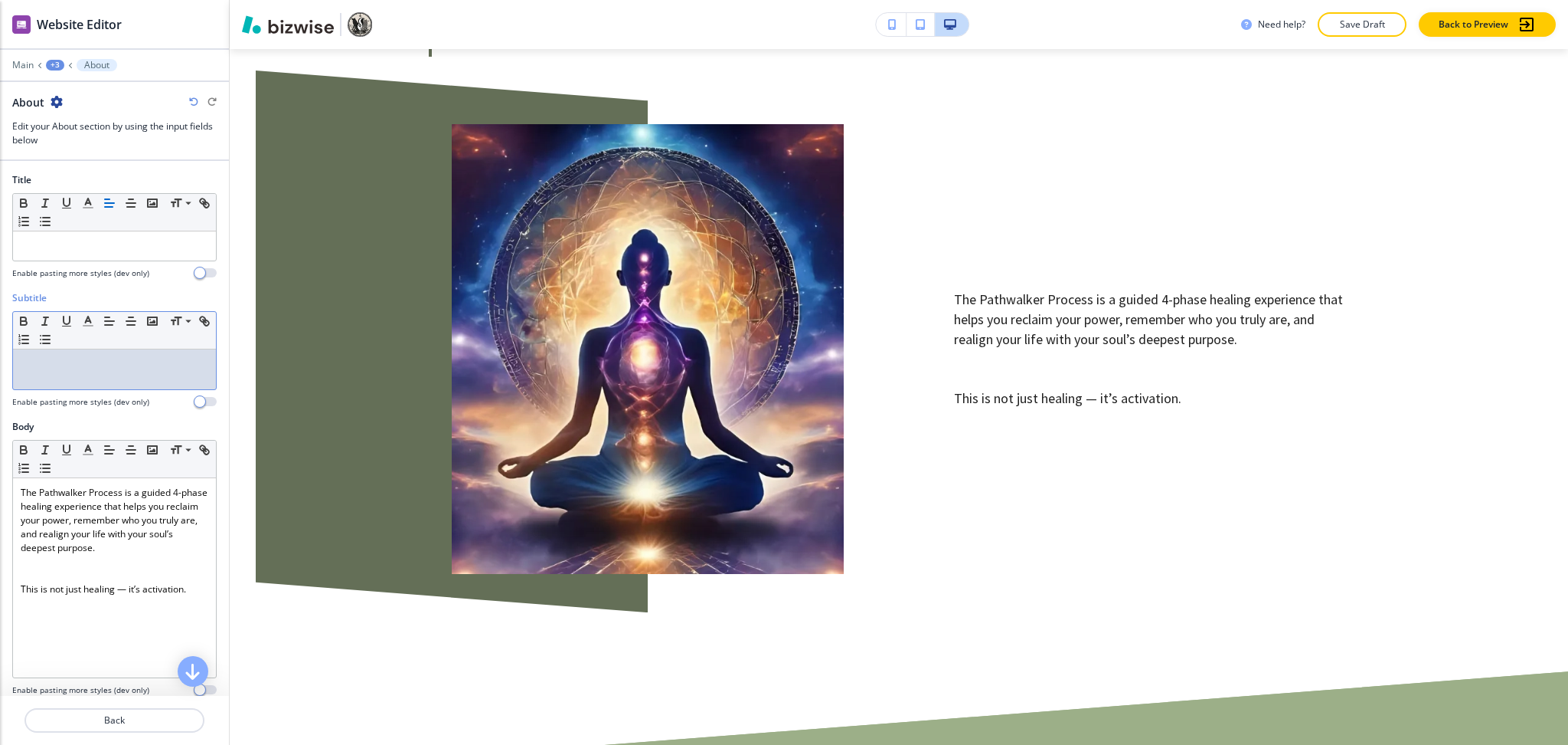
click at [121, 371] on div at bounding box center [115, 369] width 203 height 40
click at [92, 253] on div at bounding box center [115, 246] width 203 height 29
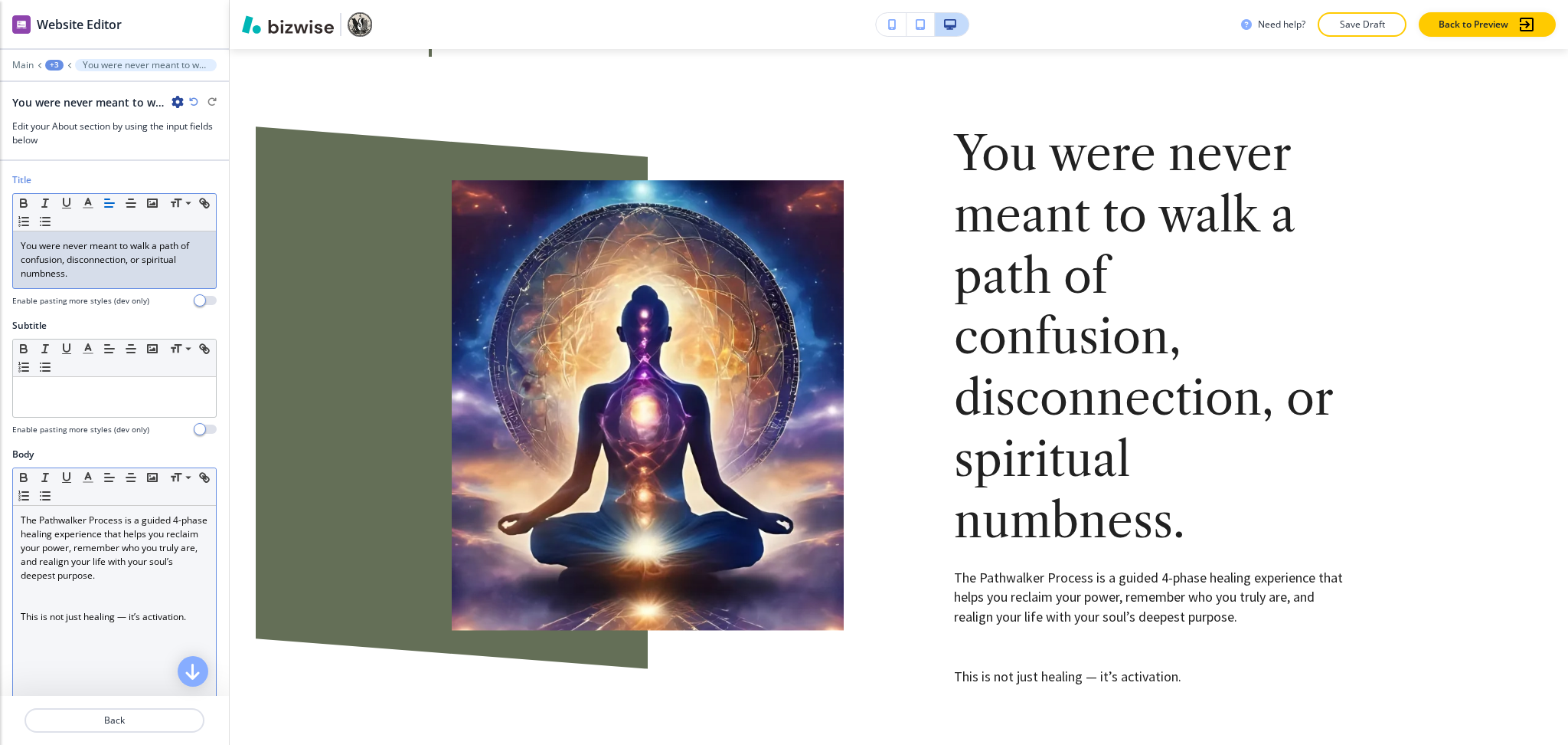
click at [125, 605] on p at bounding box center [114, 602] width 188 height 13
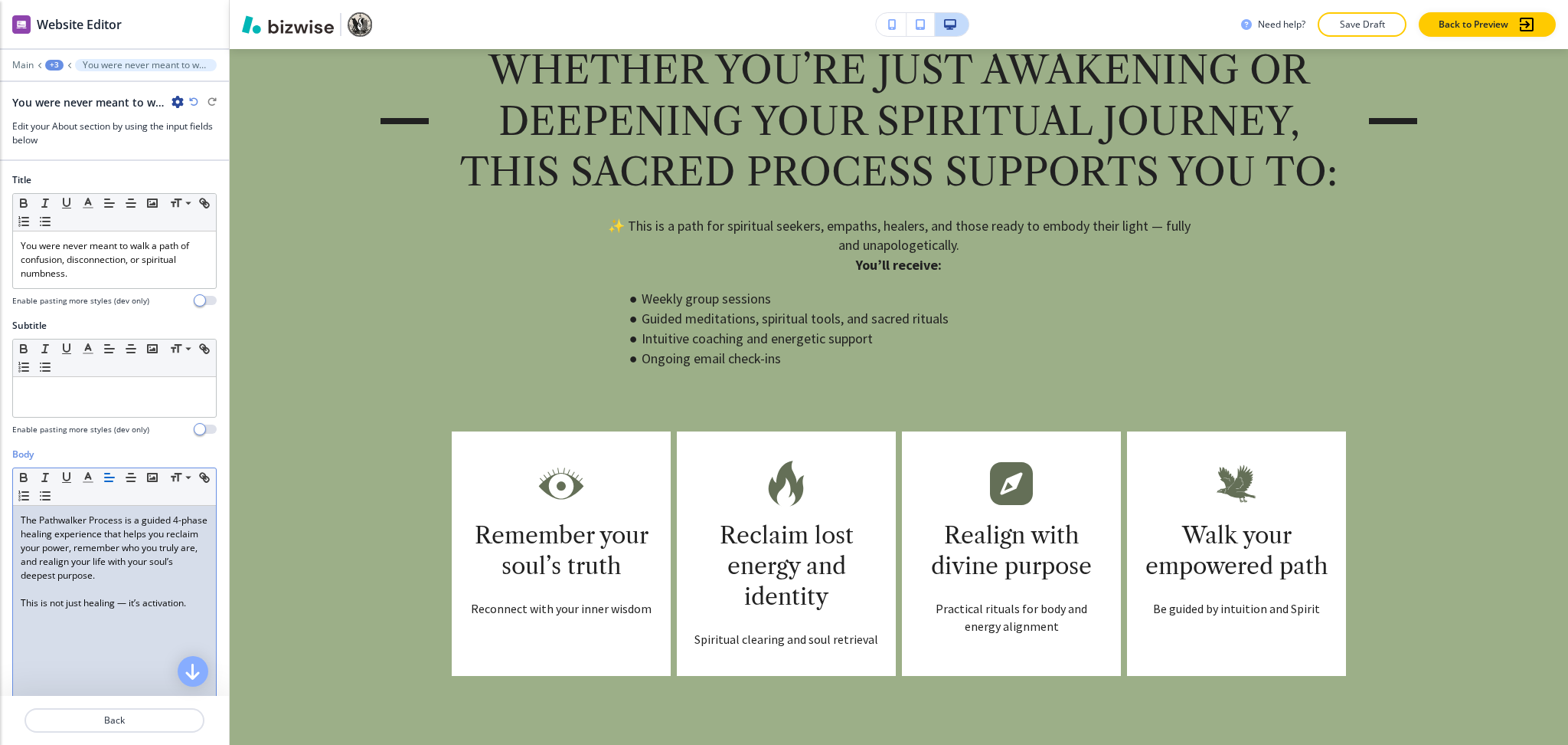
scroll to position [1913, 0]
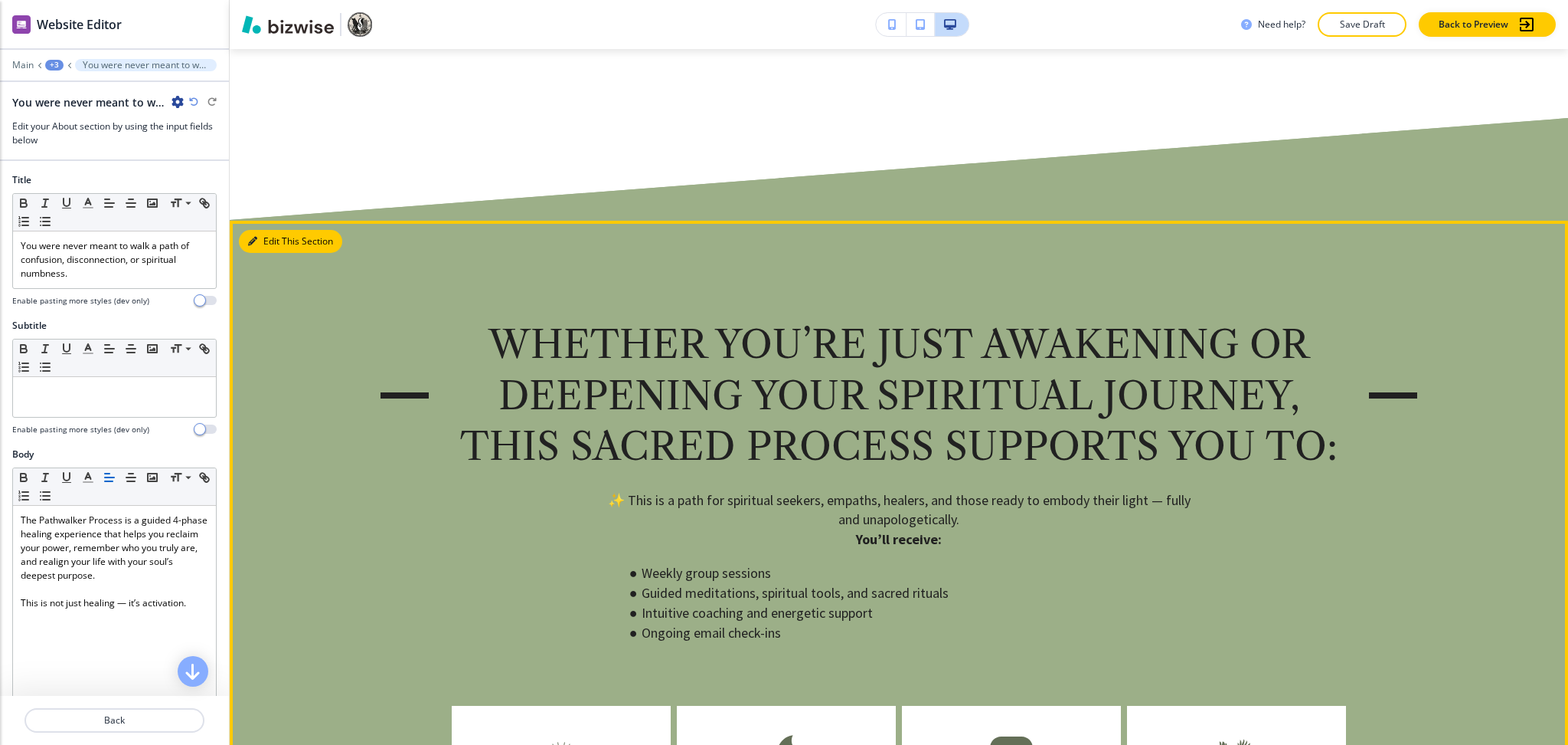
click at [262, 225] on div "Edit This Section Whether you’re just awakening or deepening your spiritual jou…" at bounding box center [899, 635] width 1339 height 828
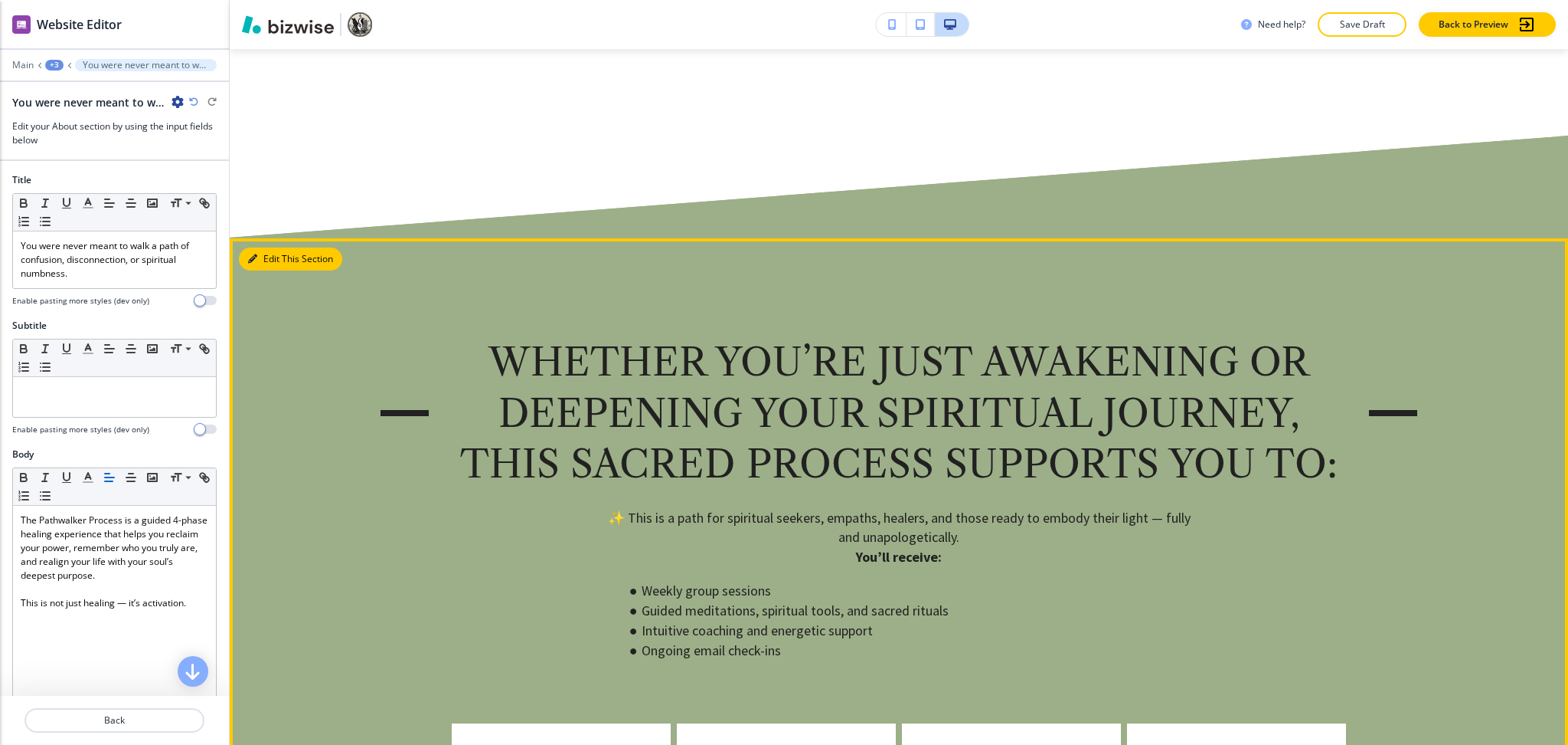
click at [279, 256] on button "Edit This Section" at bounding box center [290, 259] width 103 height 23
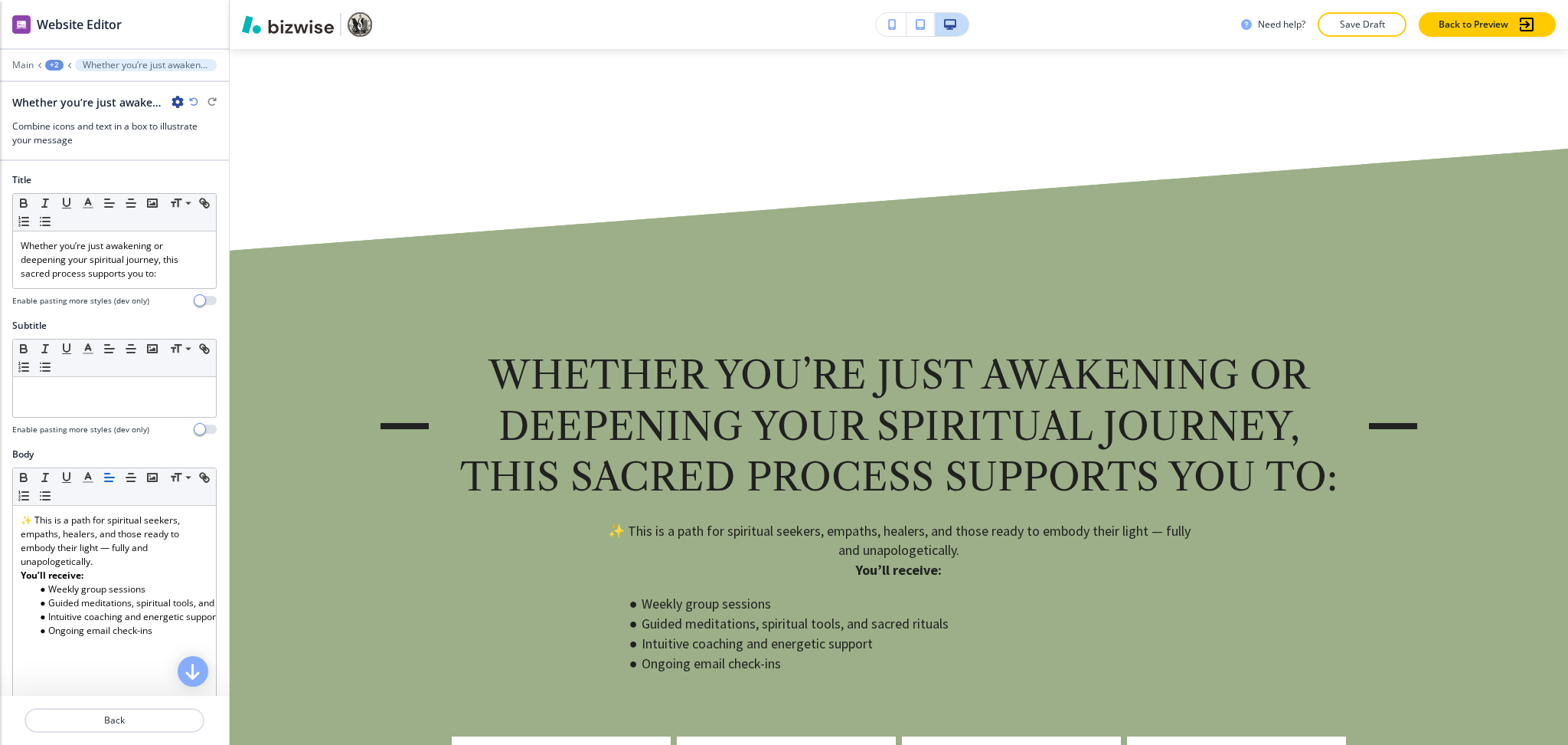
scroll to position [1607, 0]
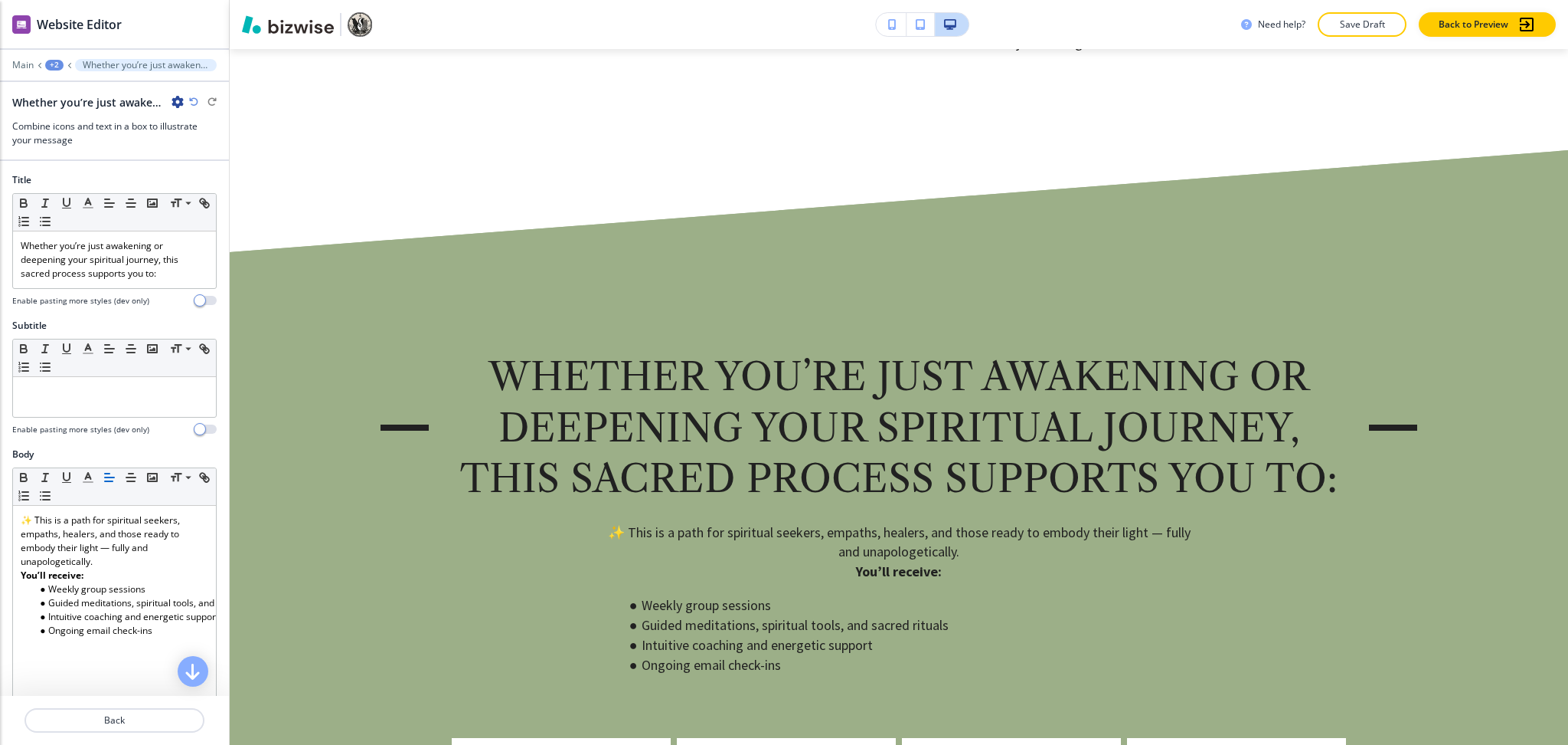
click at [177, 100] on icon "button" at bounding box center [178, 102] width 13 height 13
click at [195, 187] on p "Delete Section" at bounding box center [220, 182] width 78 height 13
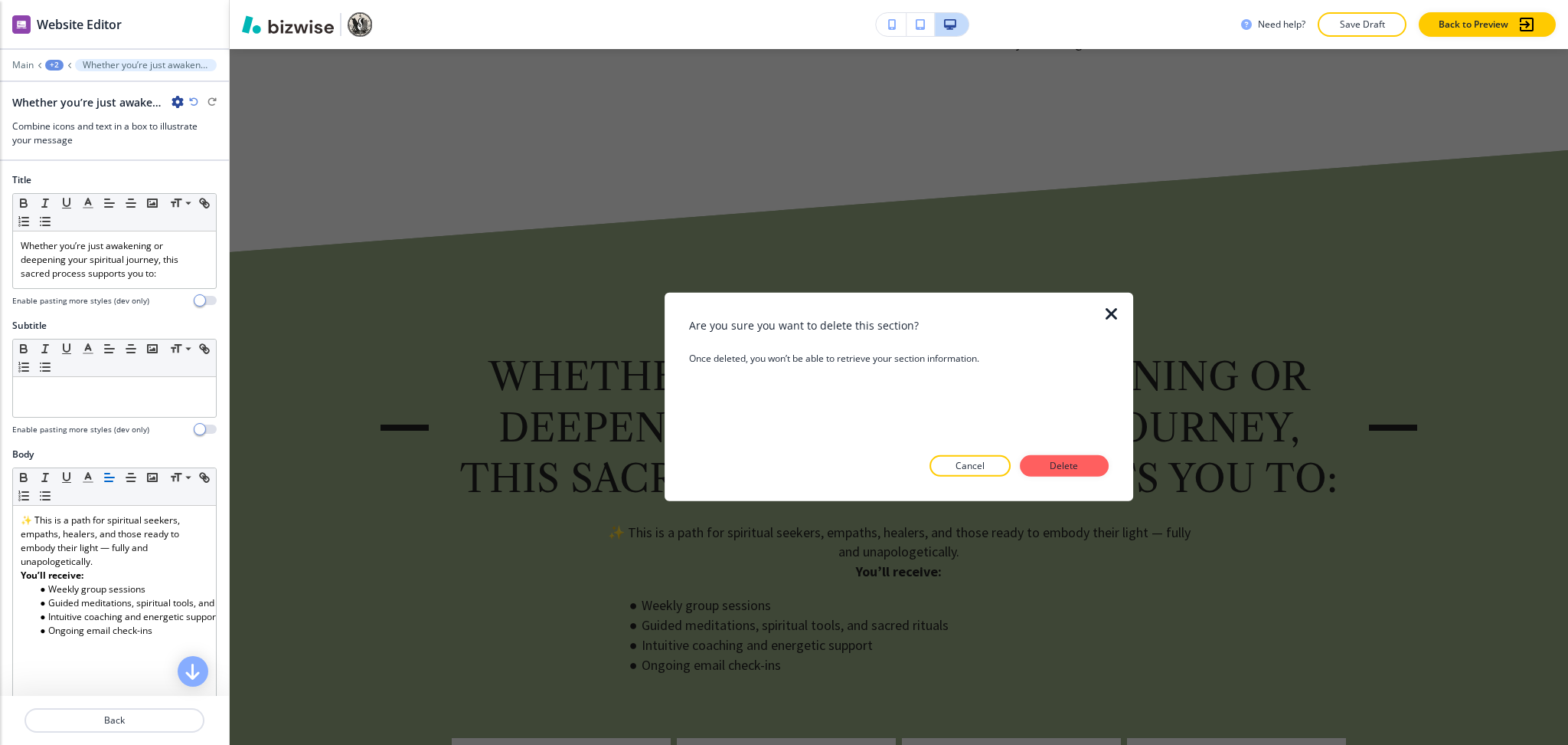
click at [1057, 457] on button "Delete" at bounding box center [1065, 465] width 89 height 21
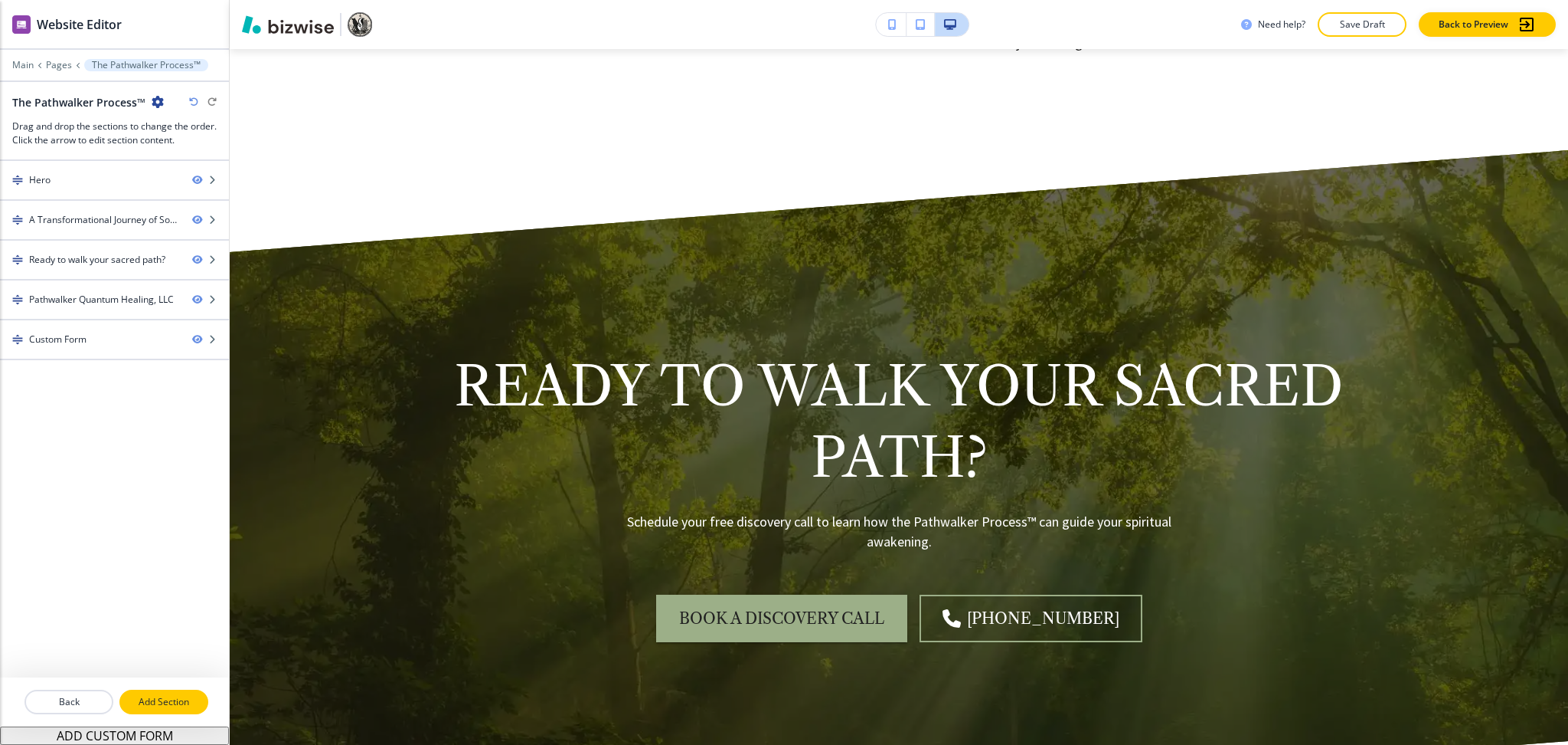
click at [162, 712] on button "Add Section" at bounding box center [164, 702] width 89 height 24
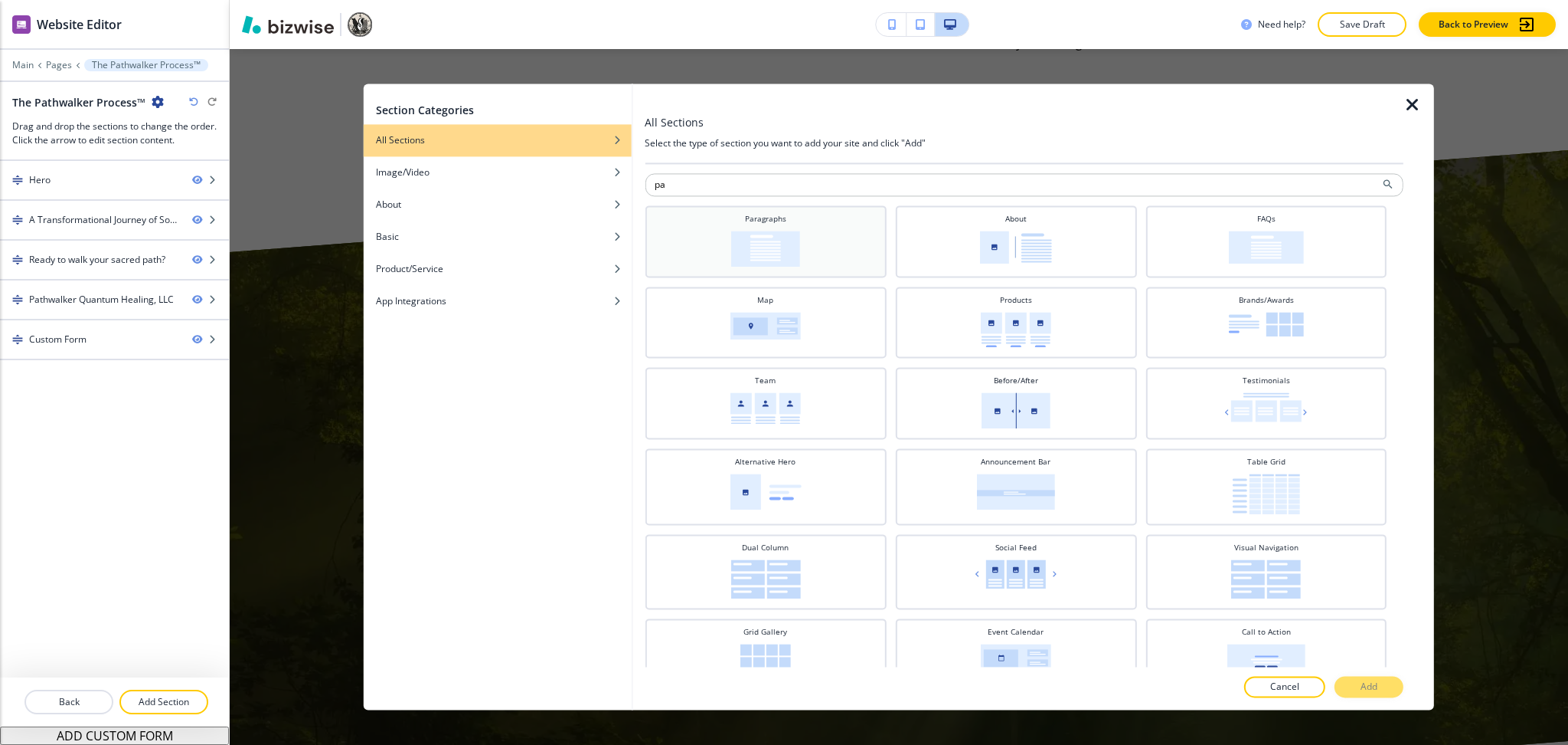
type input "pa"
click at [801, 214] on div "Paragraphs" at bounding box center [765, 240] width 226 height 54
click at [1369, 685] on p "Add" at bounding box center [1369, 687] width 17 height 13
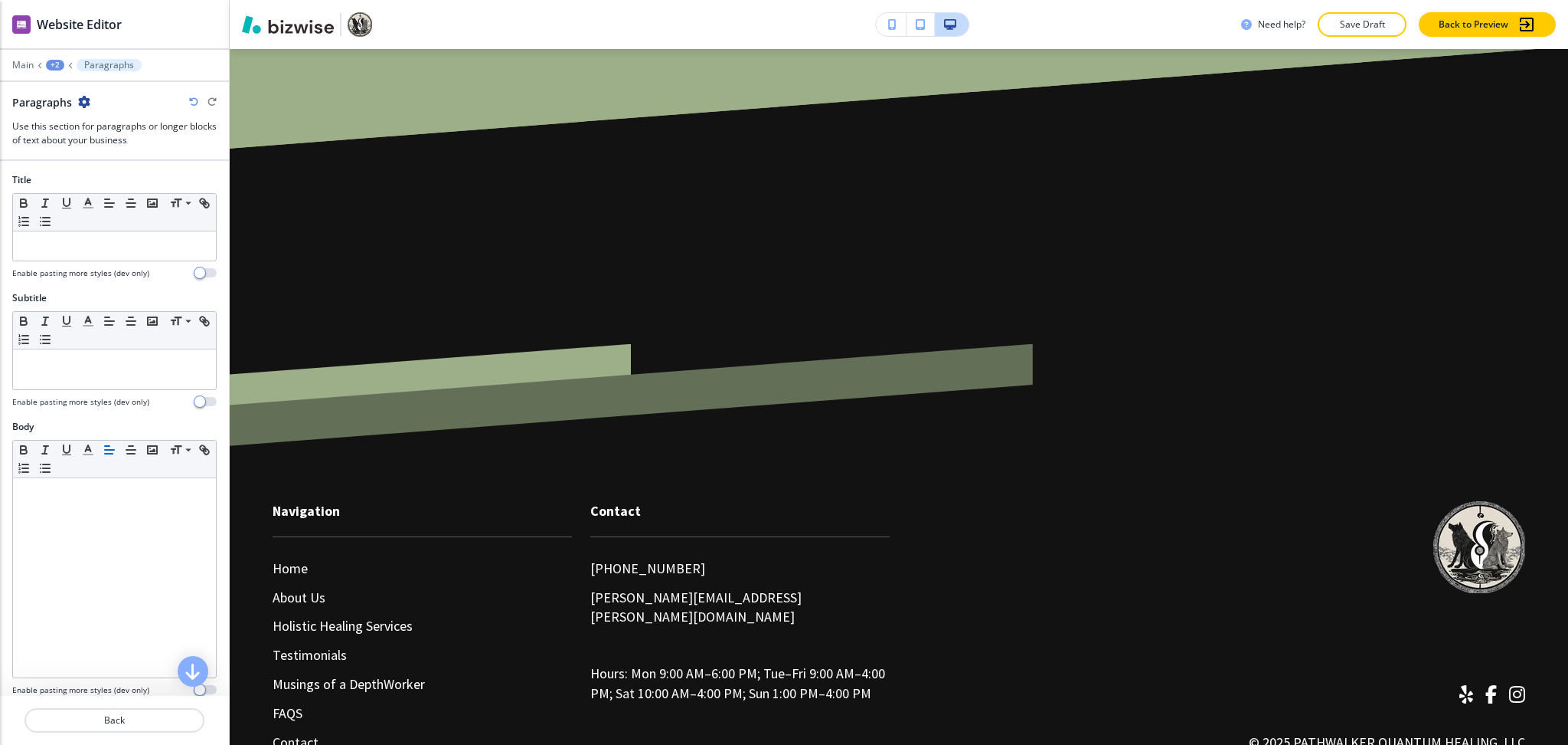
scroll to position [4230, 0]
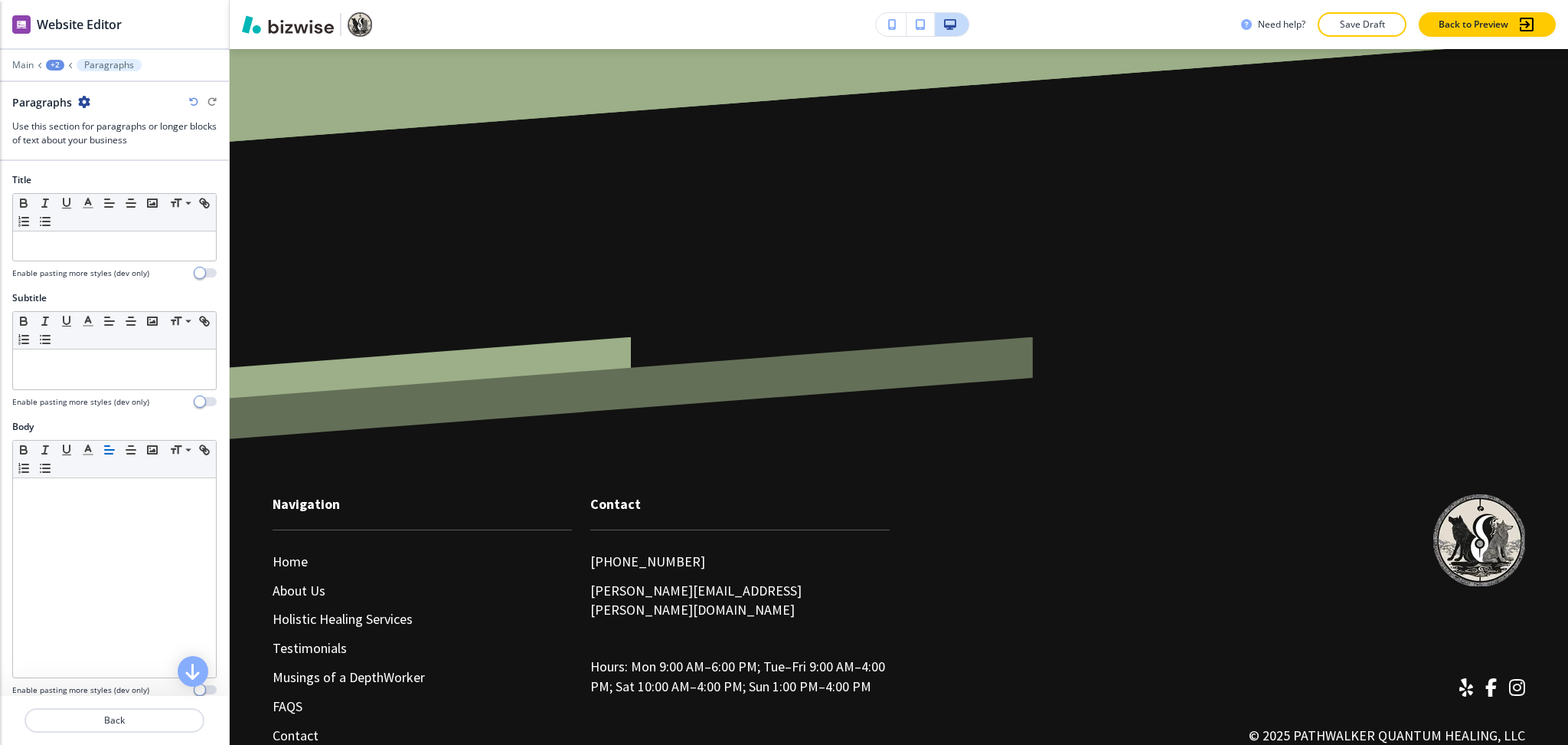
click at [54, 66] on div "+2" at bounding box center [54, 65] width 18 height 11
click at [79, 120] on p "The Pathwalker Process™" at bounding box center [95, 117] width 78 height 13
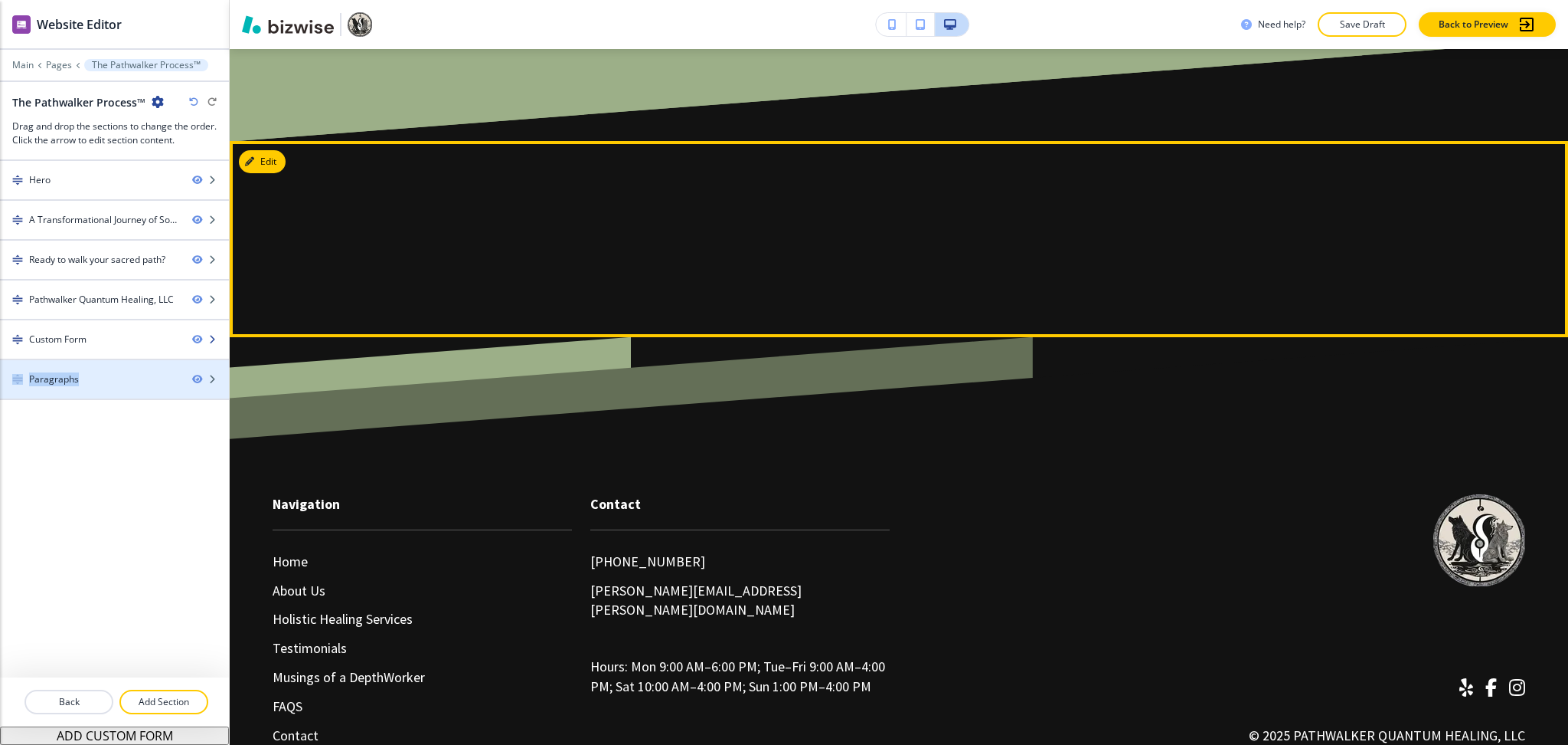
drag, startPoint x: 82, startPoint y: 404, endPoint x: 80, endPoint y: 358, distance: 46.0
click at [80, 358] on div "Hero A Transformational Journey of Soul Awakening & Sacred Embodiment Ready to …" at bounding box center [114, 419] width 229 height 516
click at [84, 378] on div "Paragraphs" at bounding box center [90, 378] width 180 height 13
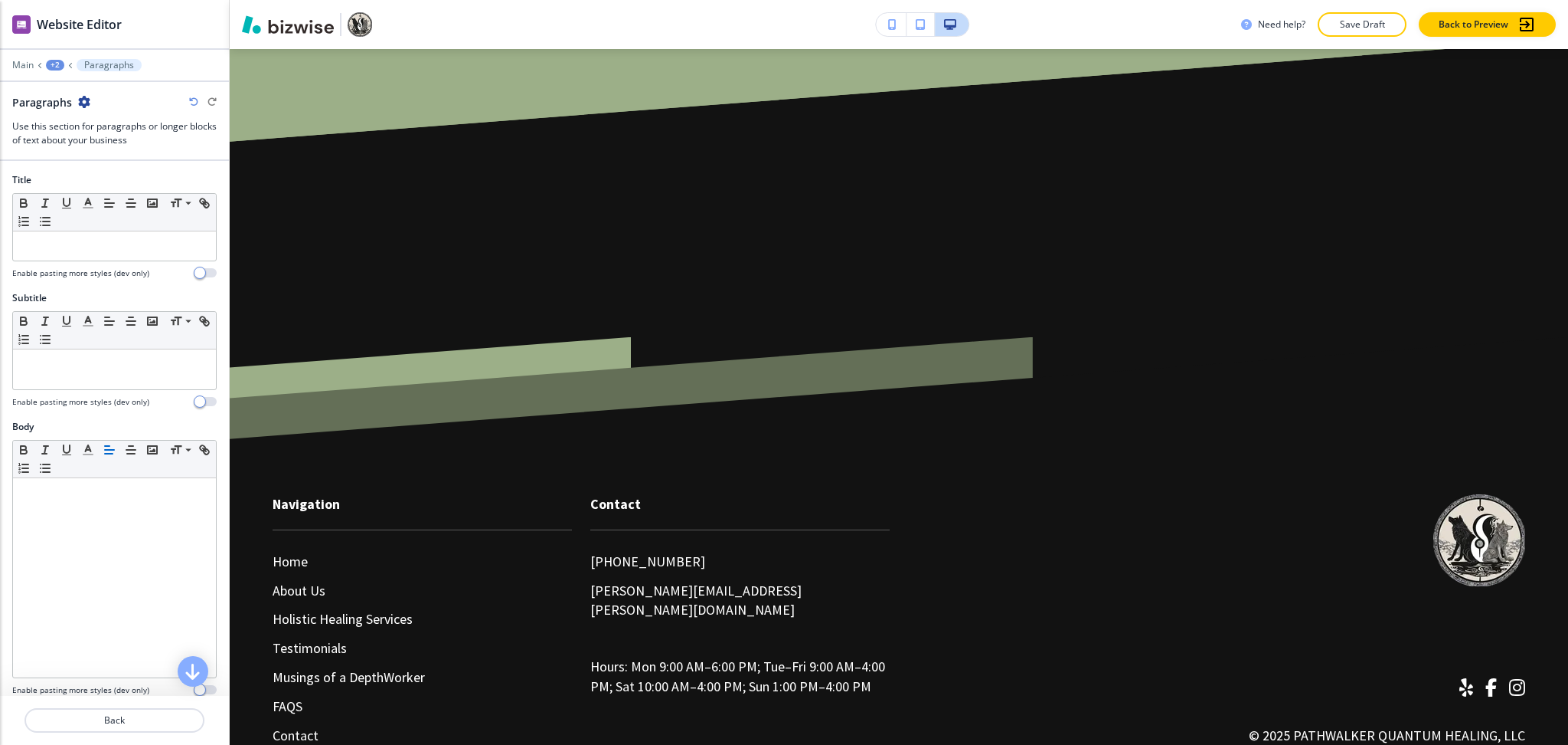
click at [54, 58] on div at bounding box center [114, 54] width 229 height 9
click at [58, 69] on div "+2" at bounding box center [54, 65] width 18 height 11
click at [64, 110] on p "The Pathwalker Process™" at bounding box center [95, 117] width 78 height 13
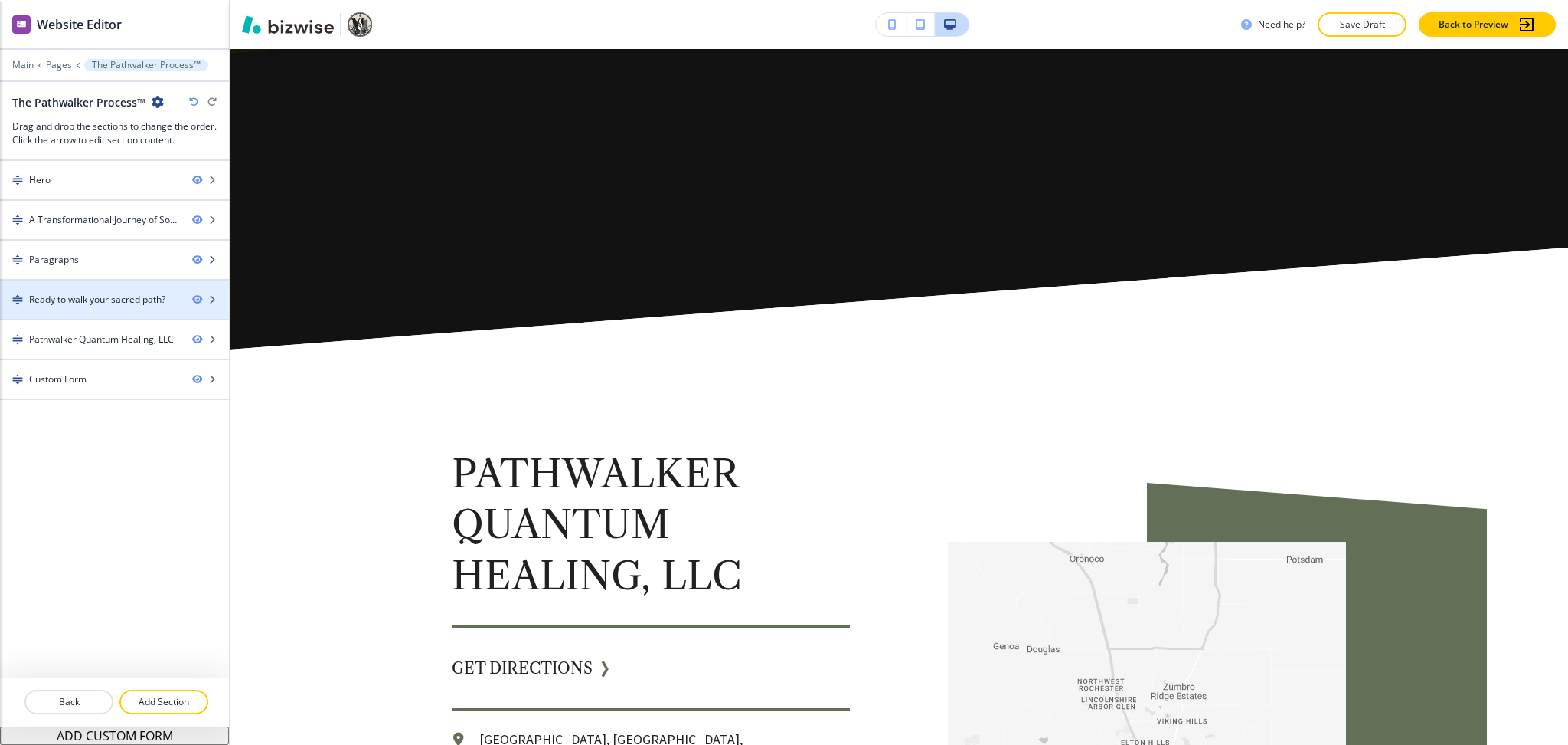
scroll to position [1810, 0]
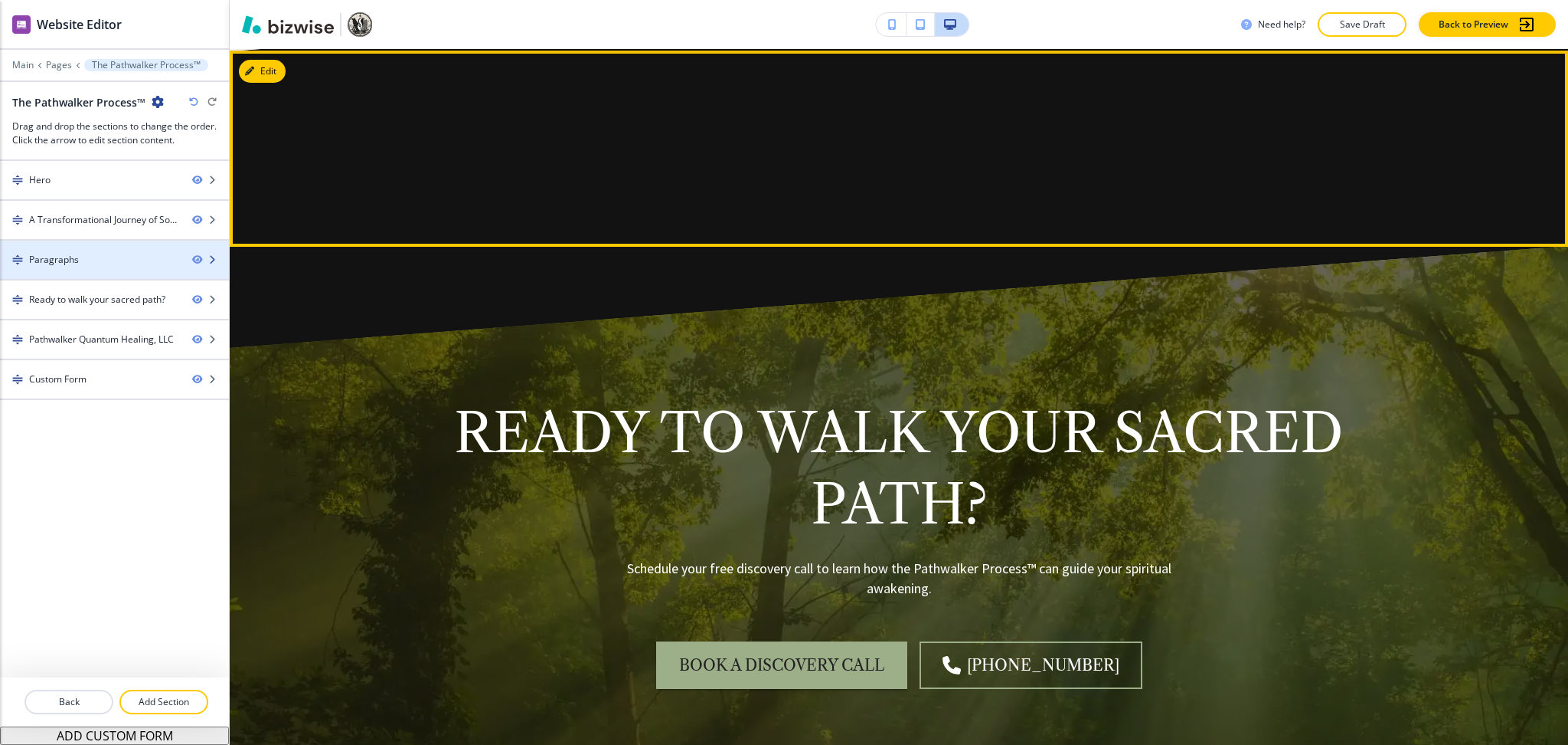
click at [84, 255] on div "Paragraphs" at bounding box center [90, 259] width 180 height 13
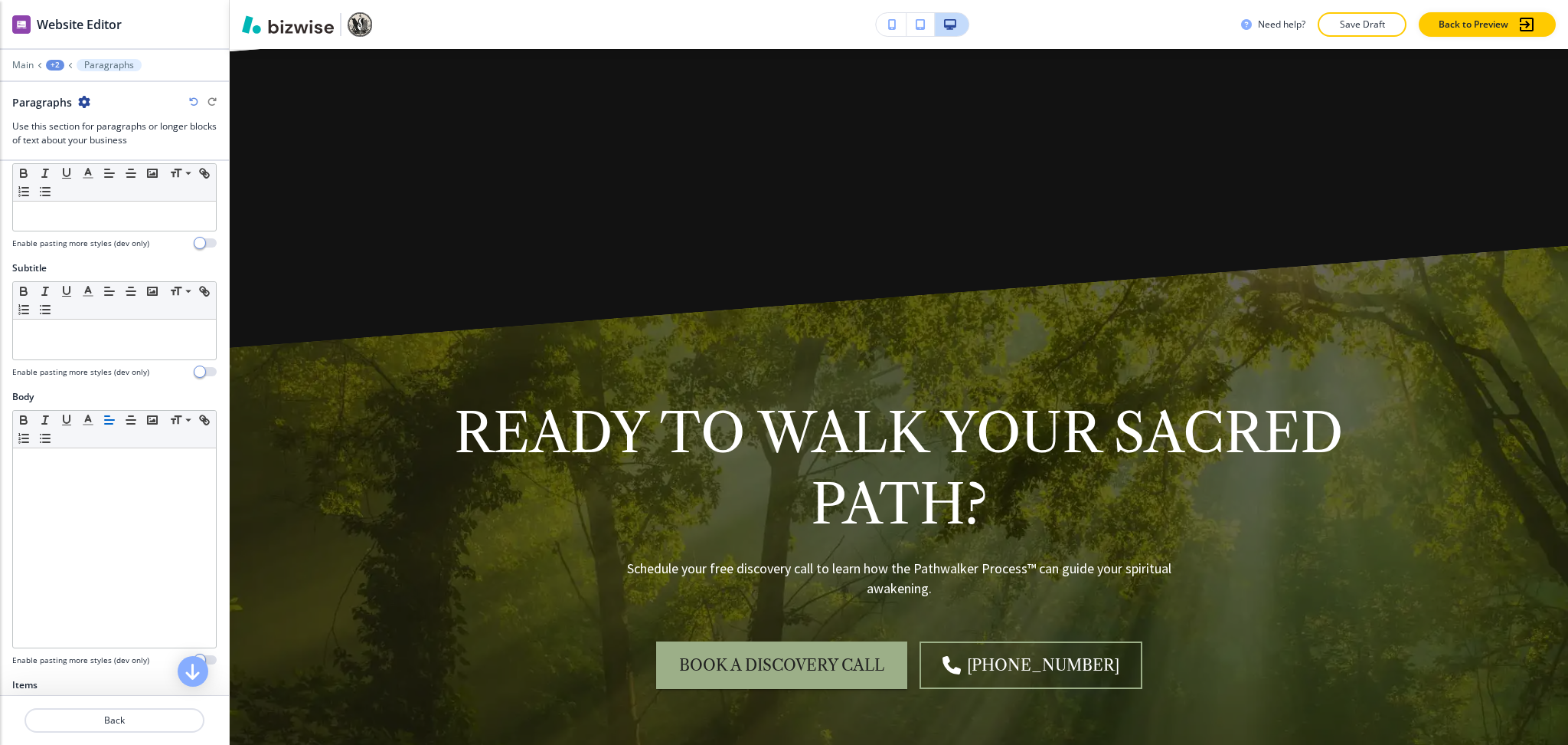
scroll to position [31, 0]
click at [120, 222] on p at bounding box center [114, 214] width 188 height 13
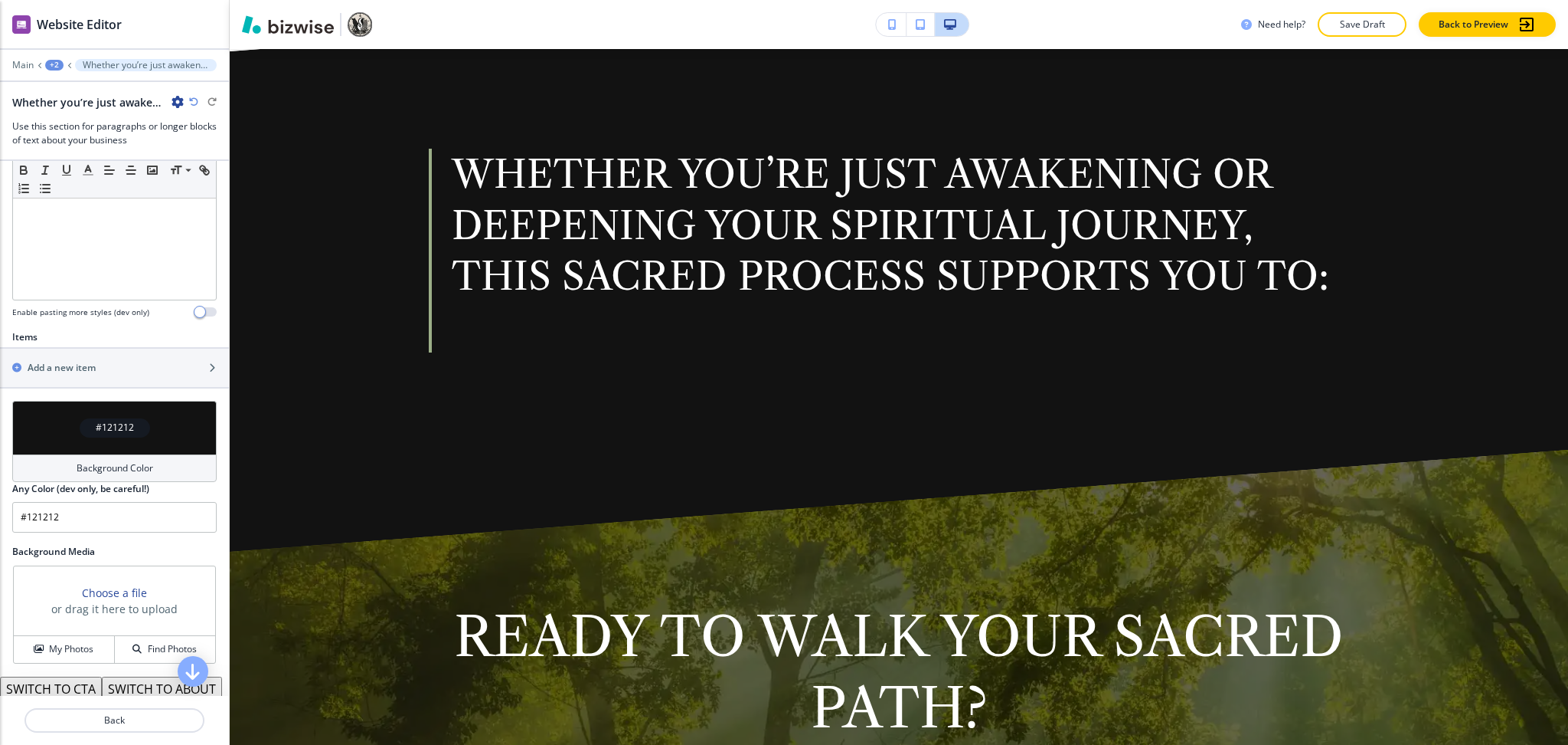
scroll to position [484, 0]
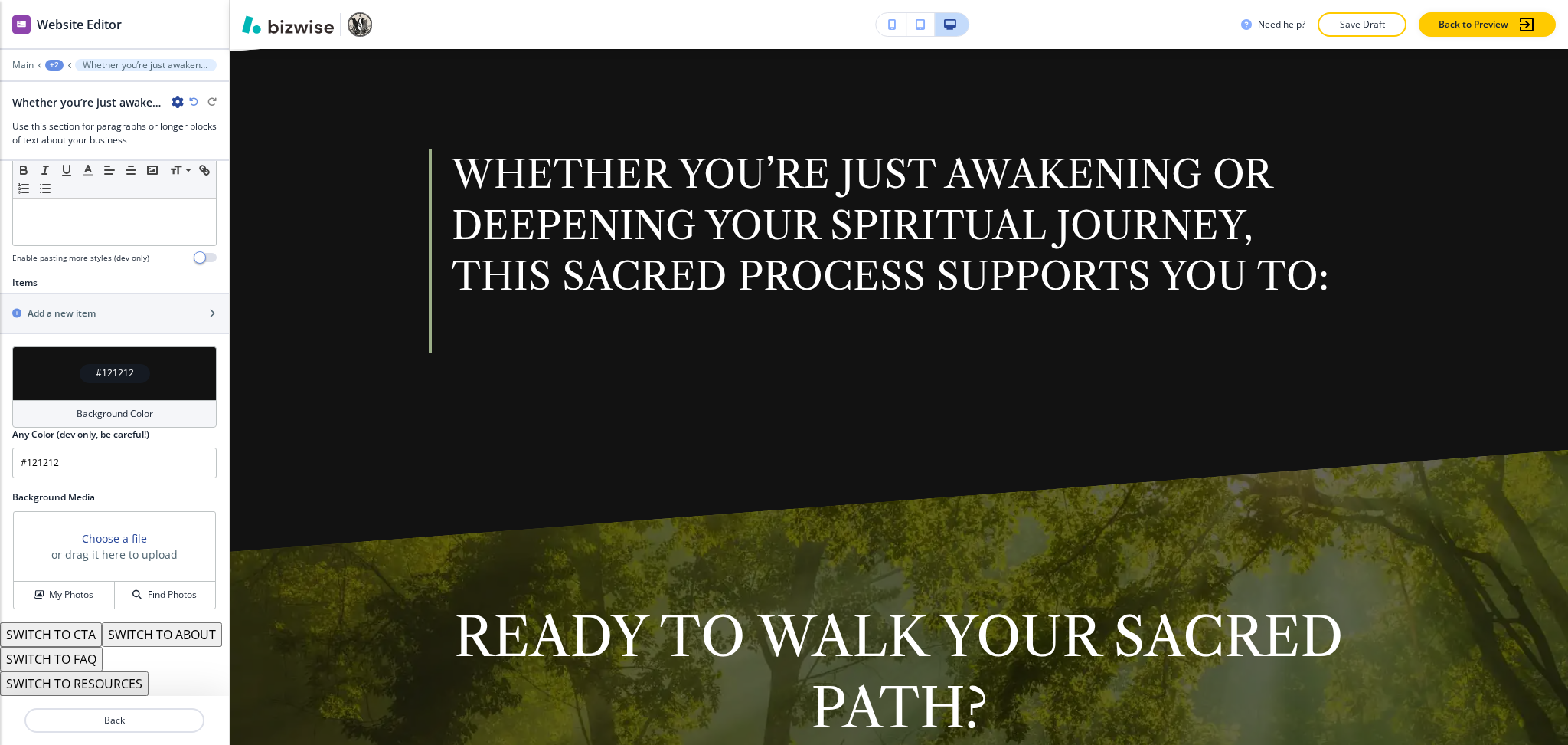
click at [113, 407] on h4 "Background Color" at bounding box center [114, 413] width 76 height 13
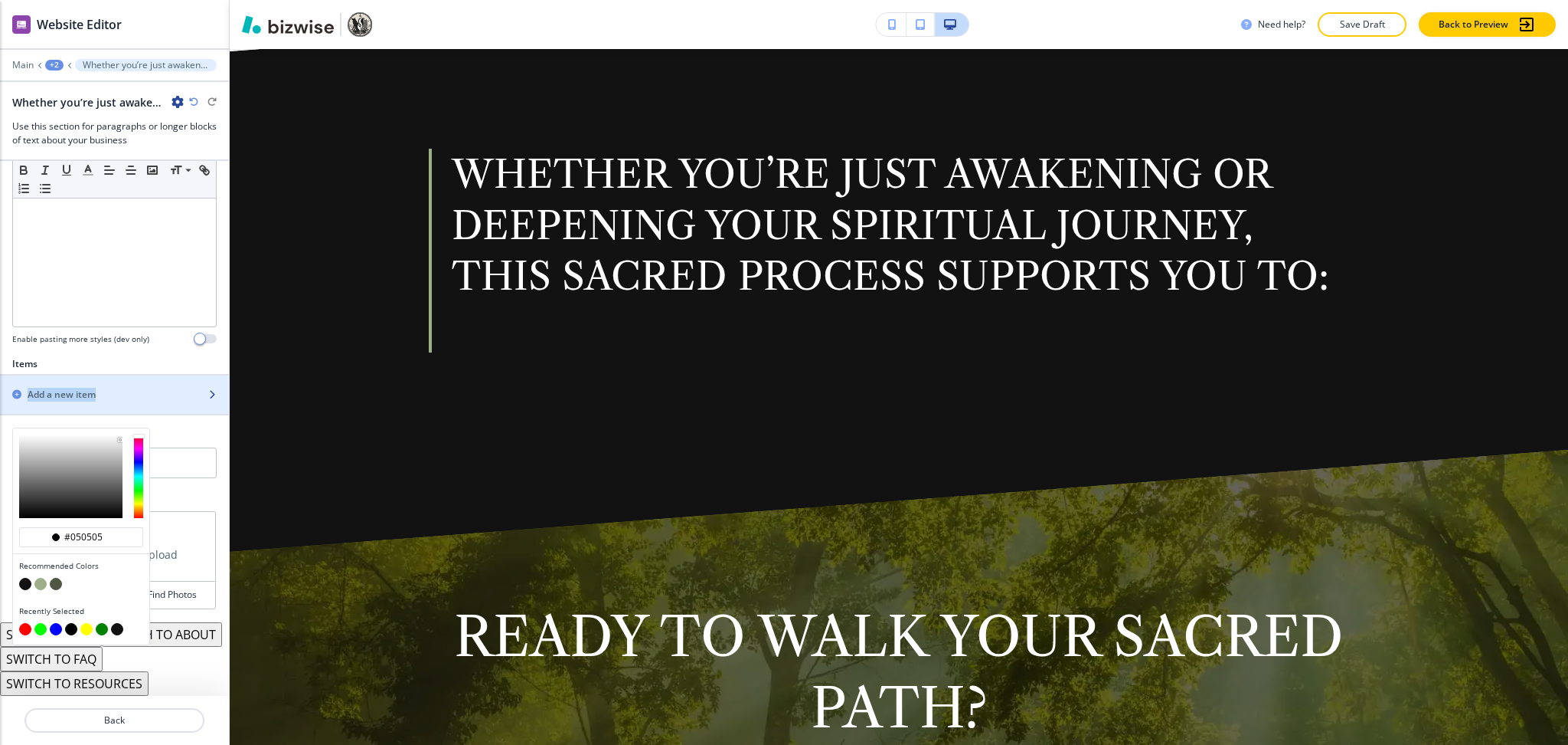
drag, startPoint x: 116, startPoint y: 415, endPoint x: 0, endPoint y: 356, distance: 130.1
click at [0, 356] on div "Title Small Normal Large Huge Whether you’re just awakening or deepening your s…" at bounding box center [114, 428] width 229 height 535
type input "#bfbfbf"
click at [41, 434] on div at bounding box center [70, 476] width 103 height 84
type input "#bfbfbf"
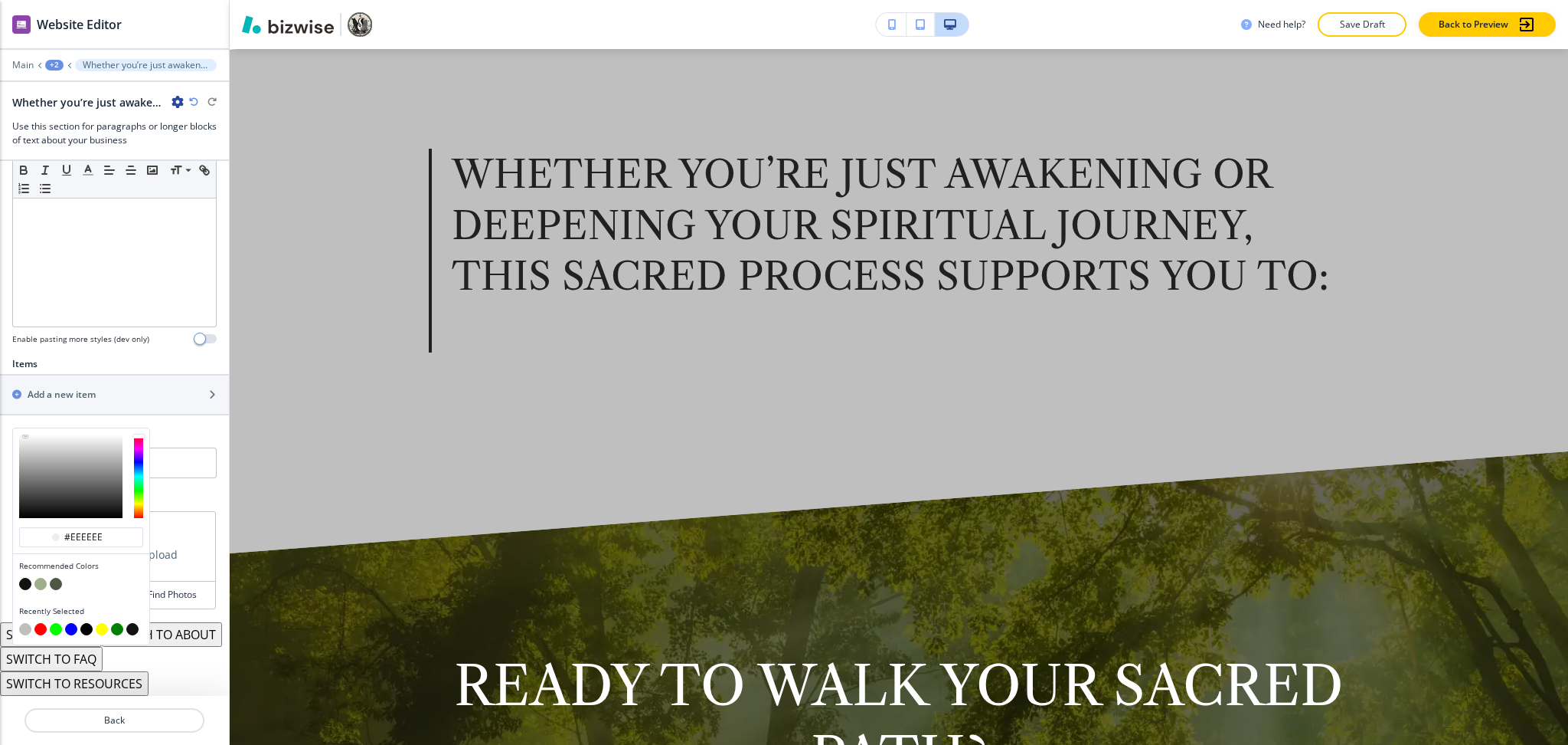
drag, startPoint x: 39, startPoint y: 415, endPoint x: 0, endPoint y: 401, distance: 41.4
click at [0, 401] on div "Title Small Normal Large Huge Whether you’re just awakening or deepening your s…" at bounding box center [114, 428] width 229 height 535
drag, startPoint x: 23, startPoint y: 411, endPoint x: 6, endPoint y: 416, distance: 17.7
click at [6, 427] on div "#fbfbfb Recommended Colors Recently Selected Any Color (dev only, be careful!) …" at bounding box center [114, 459] width 229 height 63
click at [107, 527] on div "#fbfbfb" at bounding box center [80, 537] width 124 height 20
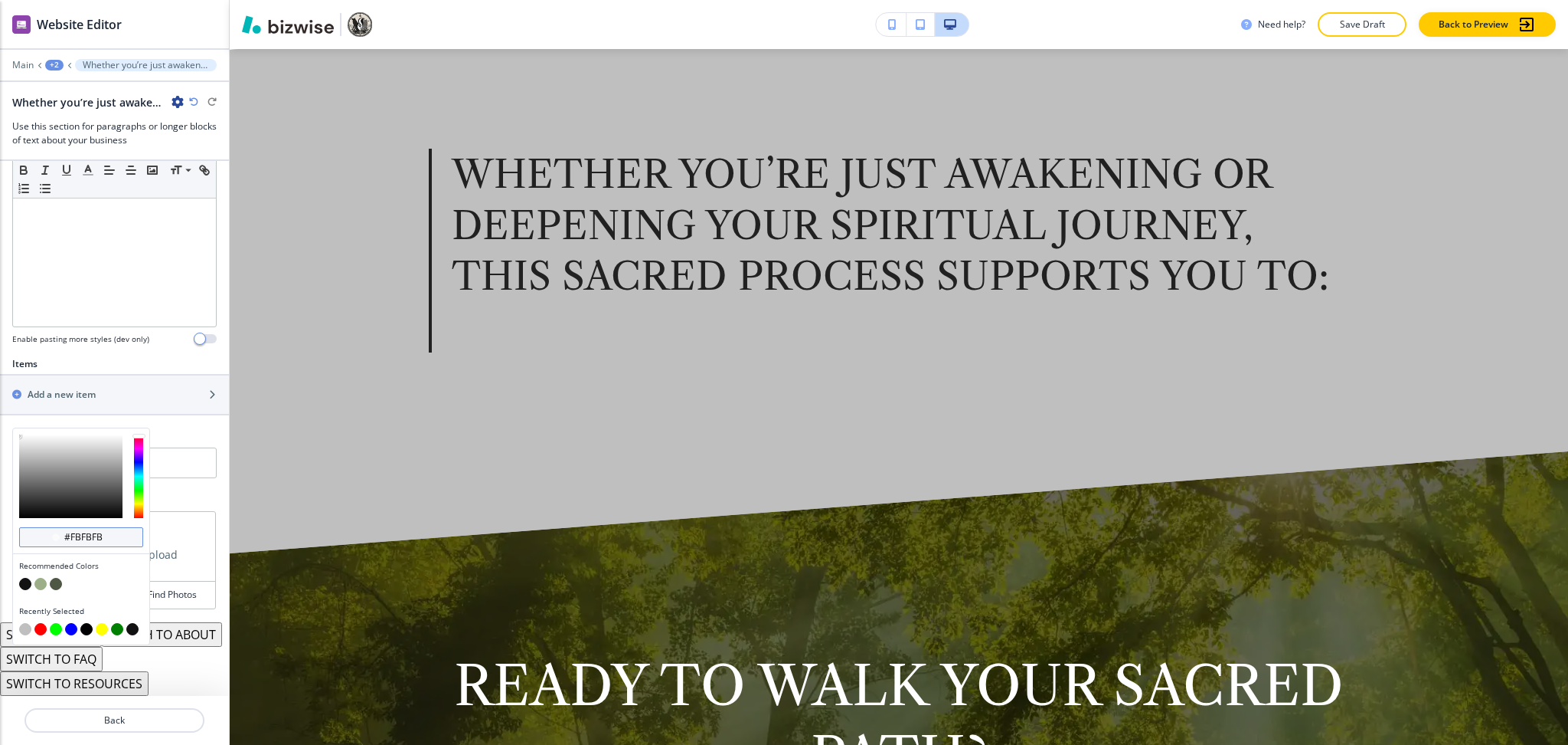
click at [106, 531] on input "#fbfbfb" at bounding box center [90, 538] width 54 height 13
drag, startPoint x: 113, startPoint y: 515, endPoint x: 69, endPoint y: 512, distance: 44.1
click at [69, 531] on input "#fbfbfb" at bounding box center [90, 538] width 54 height 13
type input "#111111"
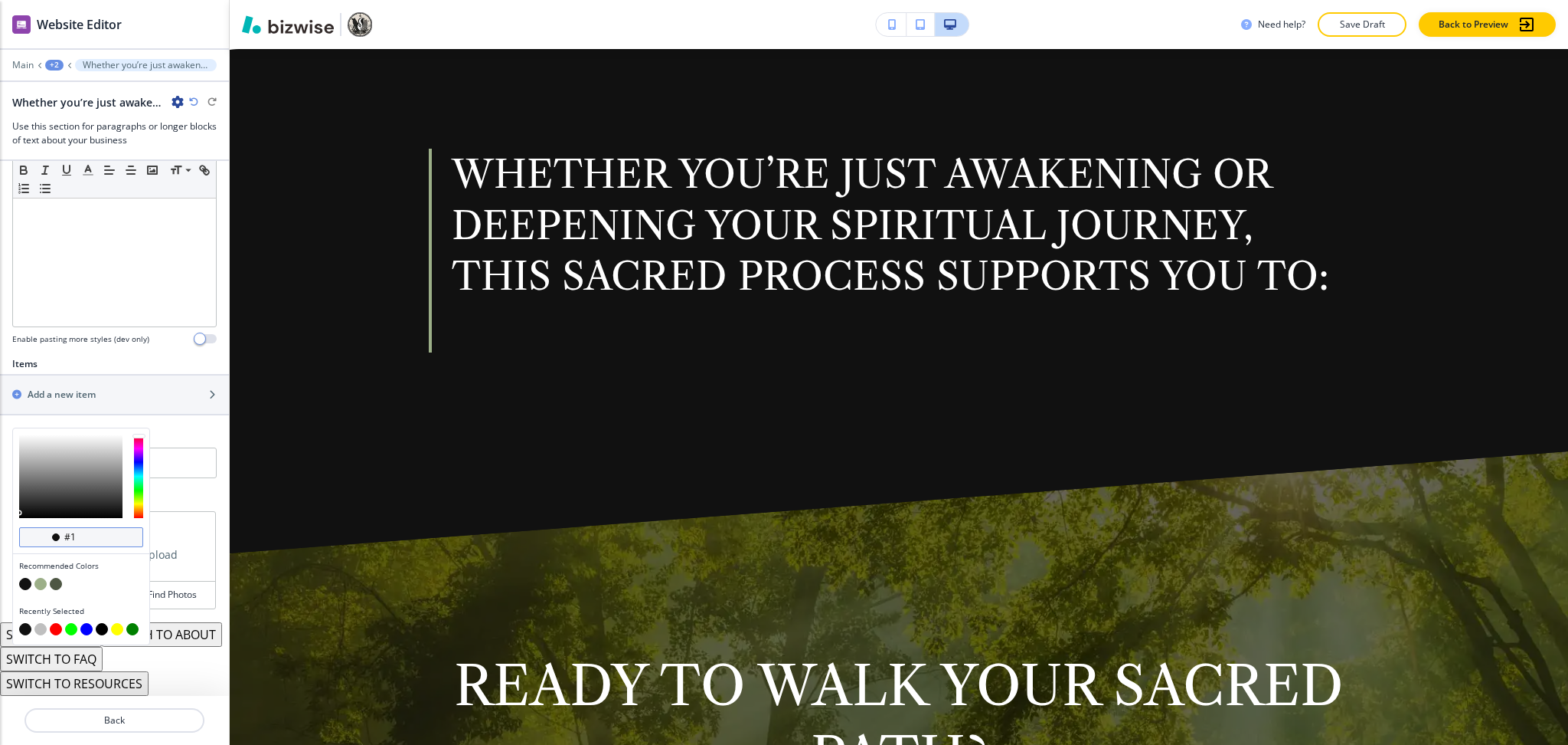
type input "#"
type input "f"
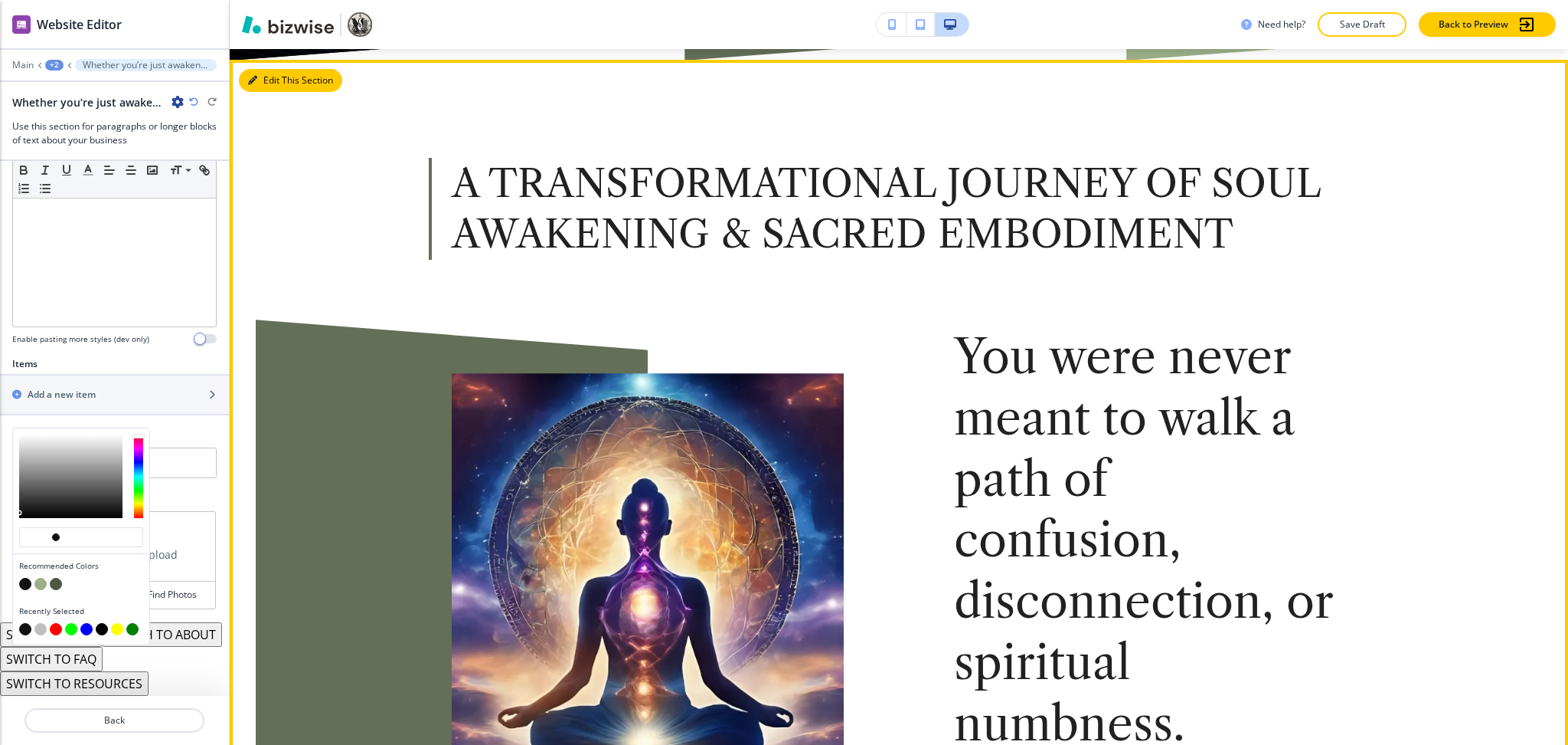
click at [256, 88] on button "Edit This Section" at bounding box center [290, 80] width 103 height 23
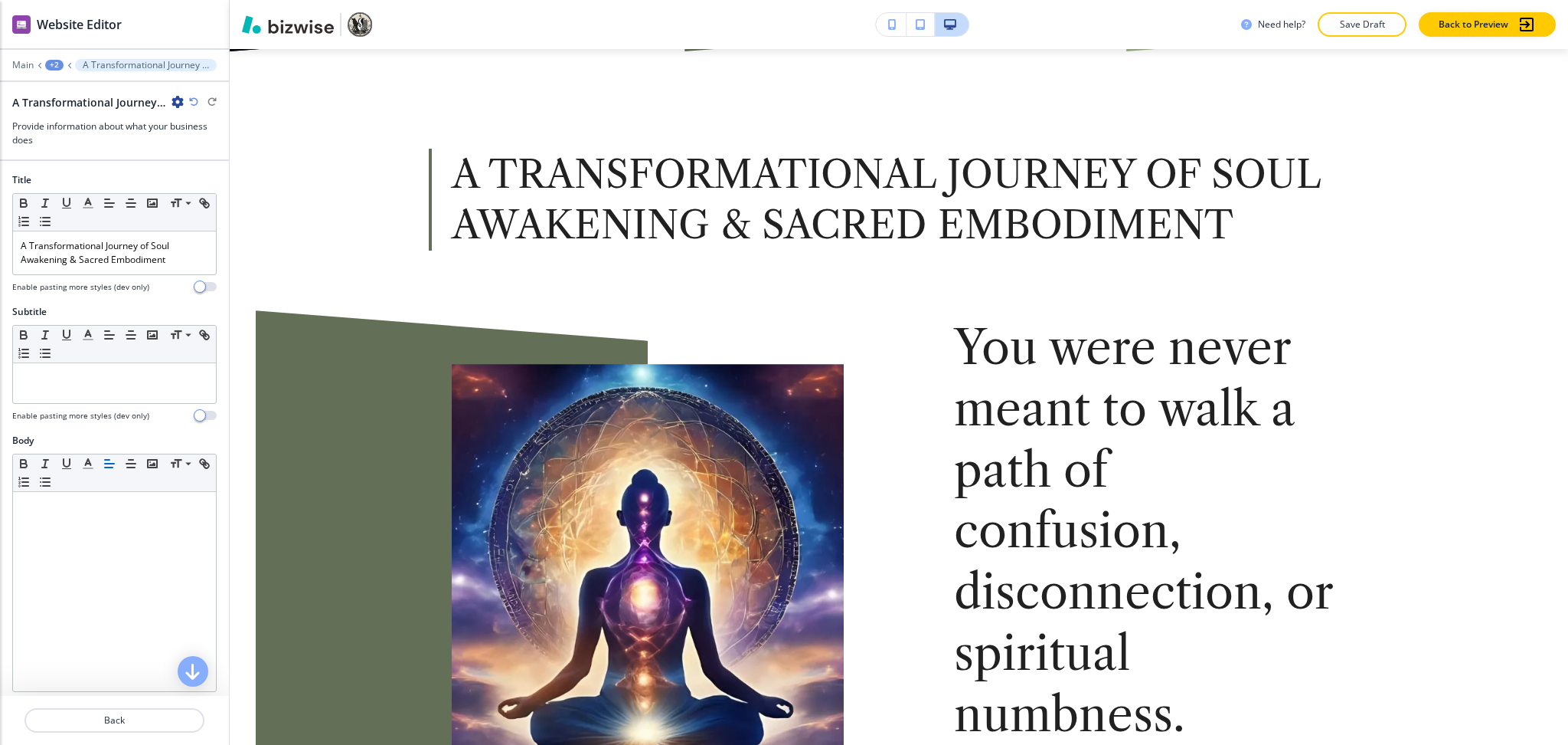
scroll to position [516, 0]
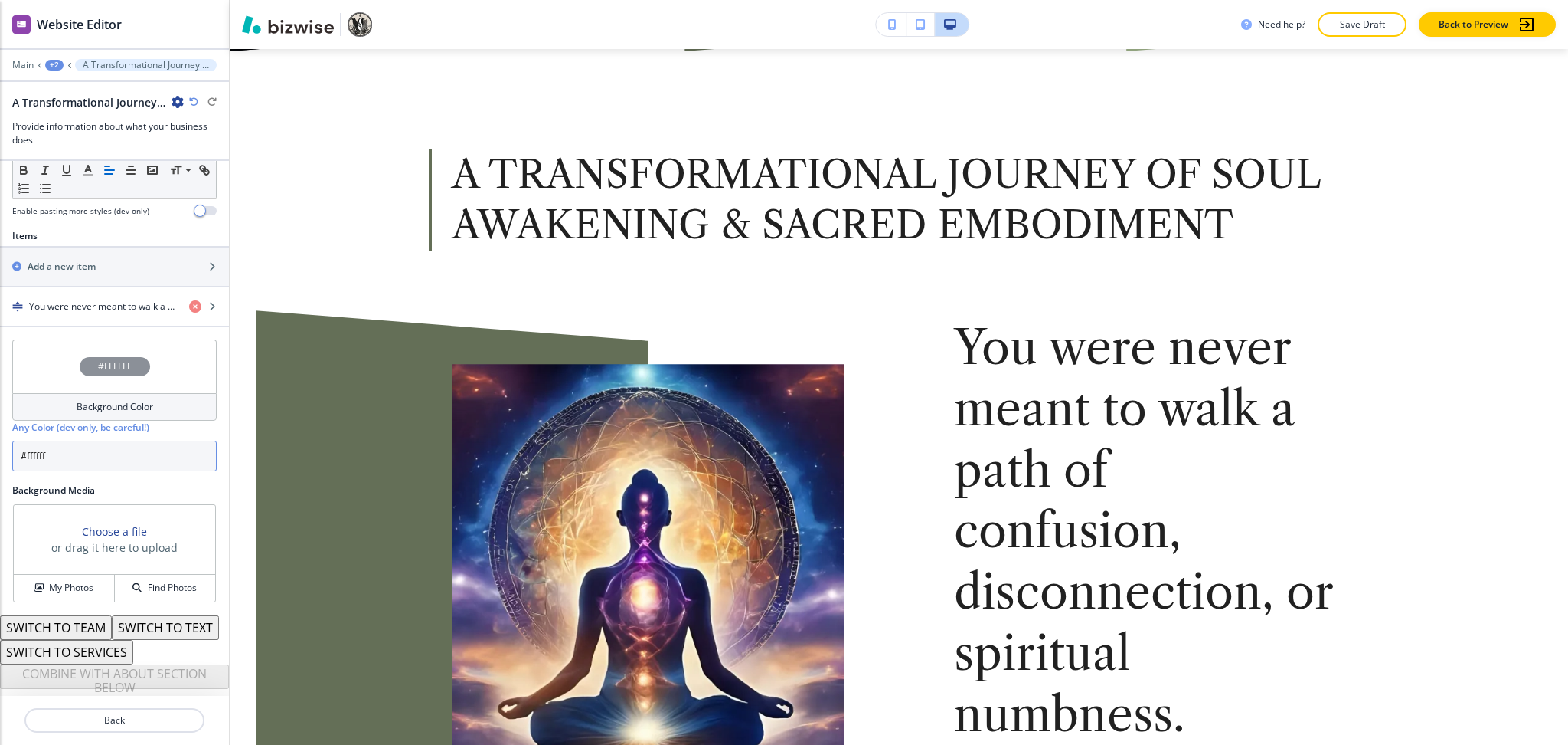
drag, startPoint x: 104, startPoint y: 429, endPoint x: 0, endPoint y: 411, distance: 105.5
click at [0, 411] on div "#FFFFFF Background Color Any Color (dev only, be careful!) #ffffff" at bounding box center [114, 412] width 229 height 144
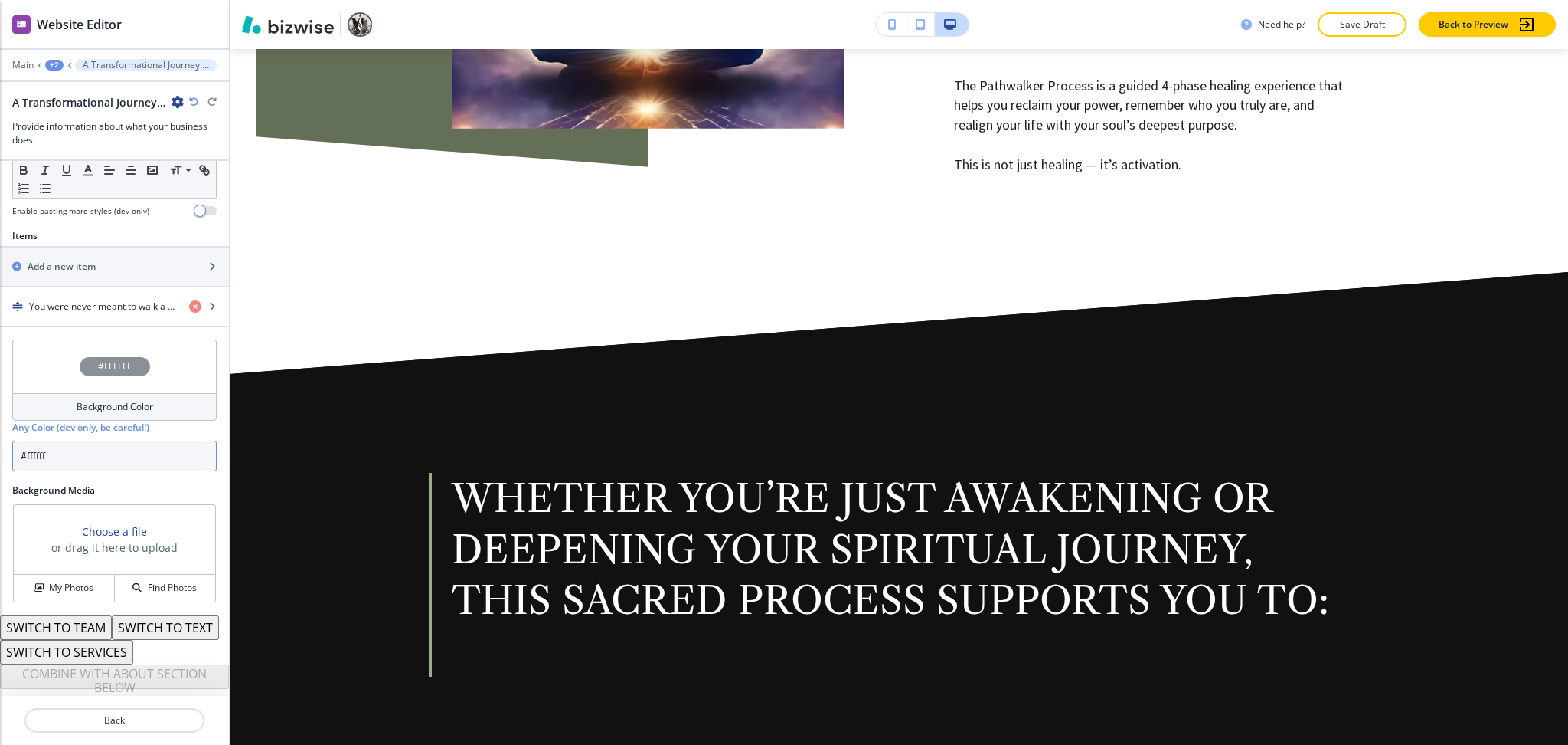
scroll to position [1625, 0]
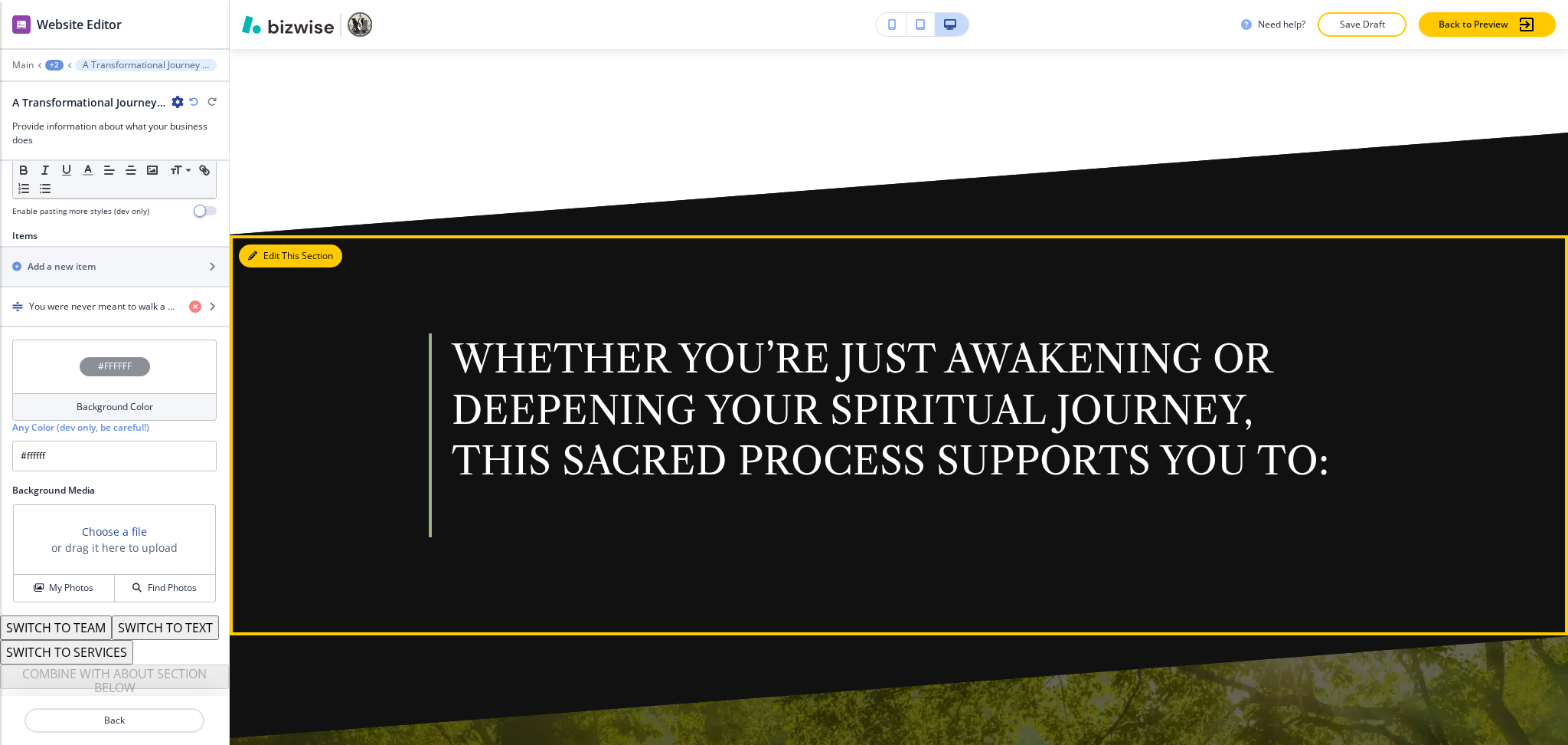
click at [263, 251] on button "Edit This Section" at bounding box center [290, 255] width 103 height 23
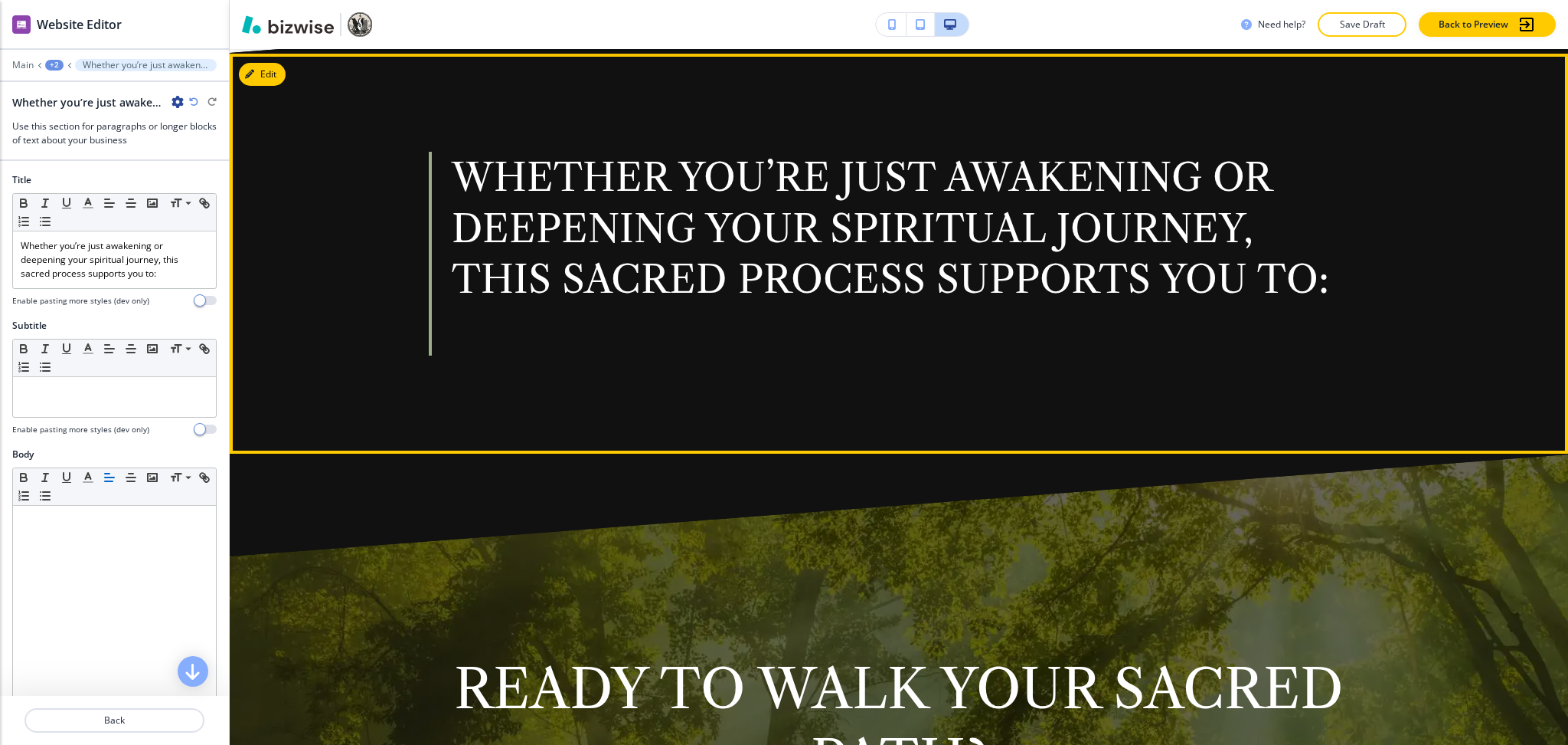
scroll to position [1810, 0]
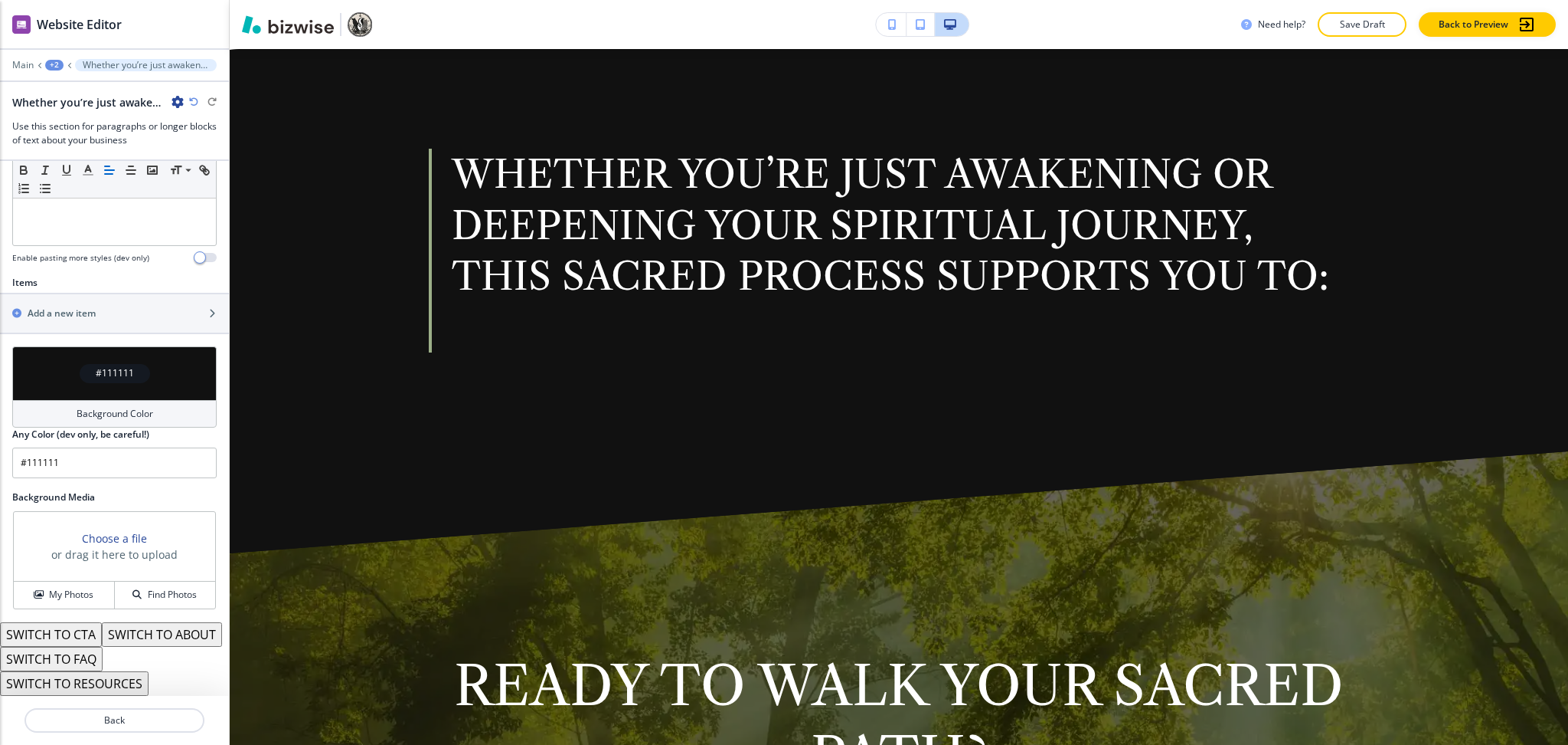
click at [108, 407] on h4 "Background Color" at bounding box center [114, 413] width 76 height 13
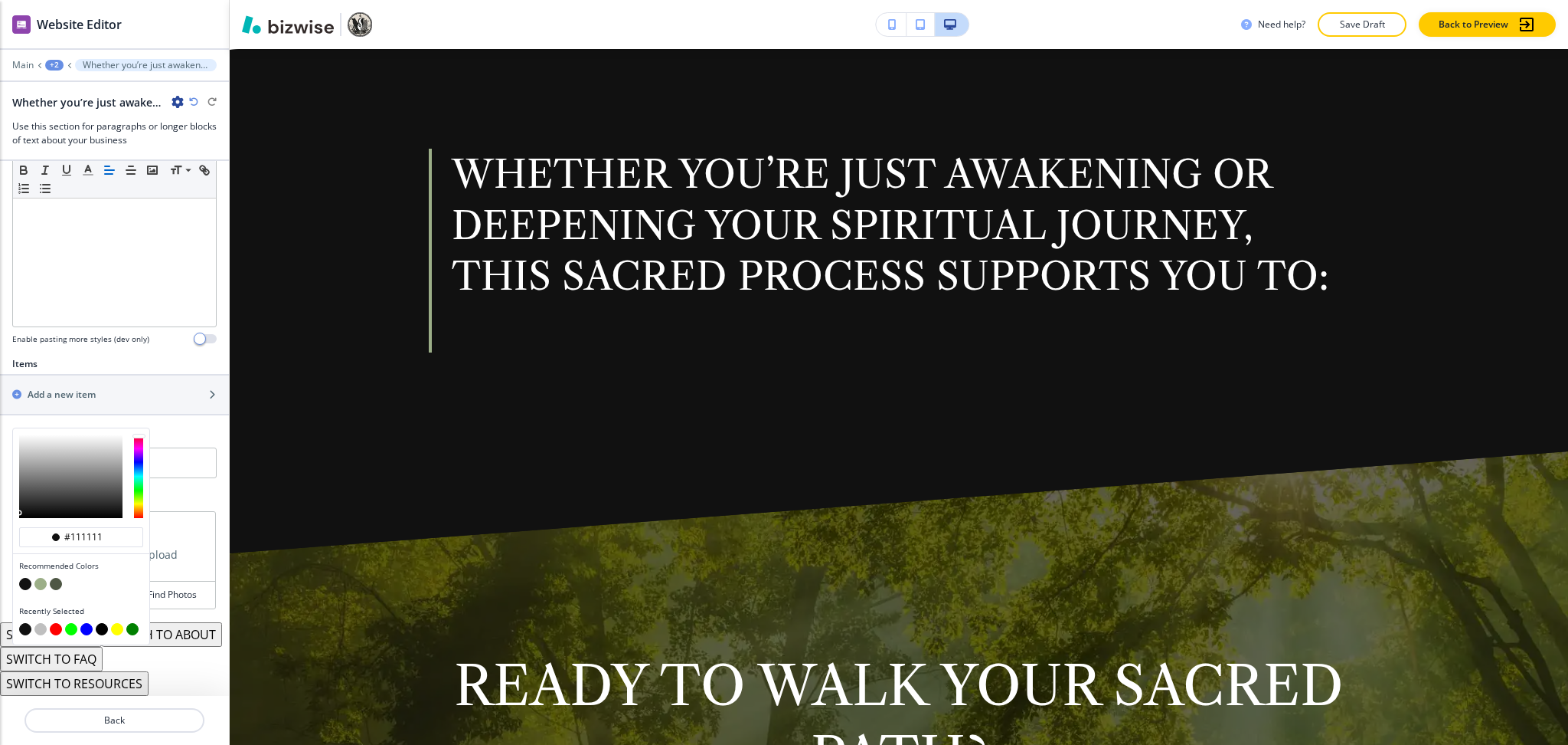
click at [41, 578] on button "button" at bounding box center [41, 584] width 13 height 13
type input "#9caf88"
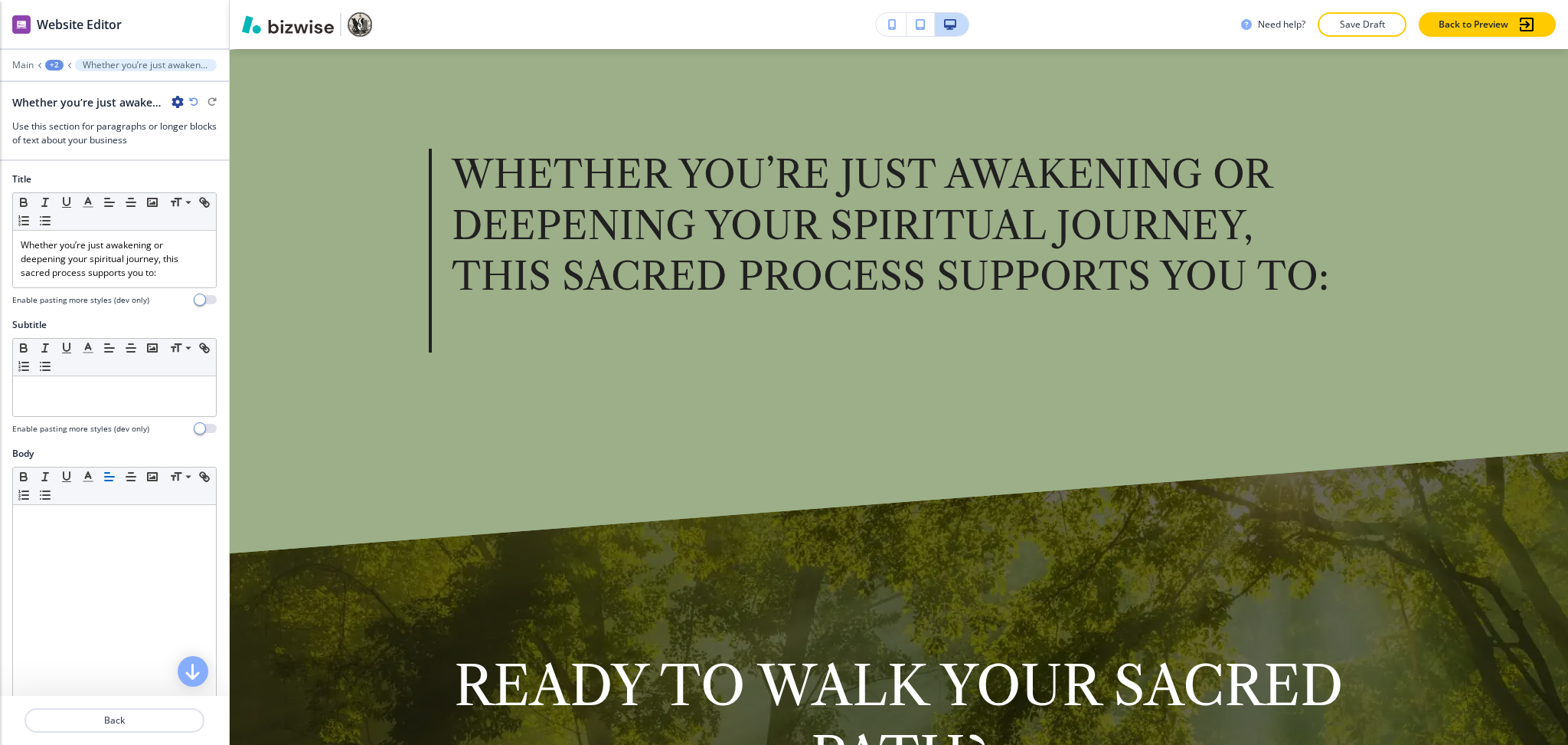
scroll to position [0, 0]
click at [184, 274] on p "Whether you’re just awakening or deepening your spiritual journey, this sacred …" at bounding box center [114, 259] width 188 height 41
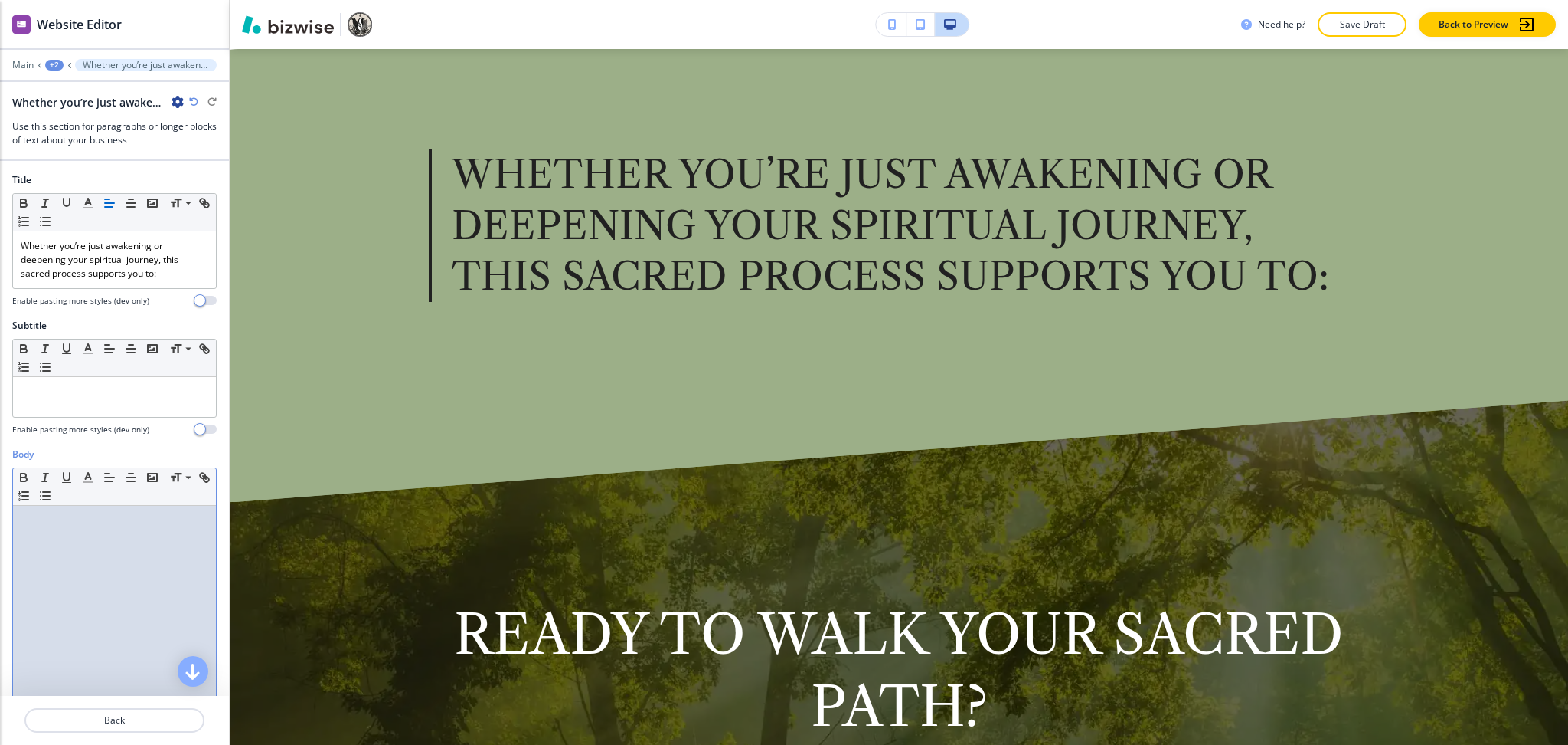
click at [170, 549] on div at bounding box center [115, 605] width 203 height 199
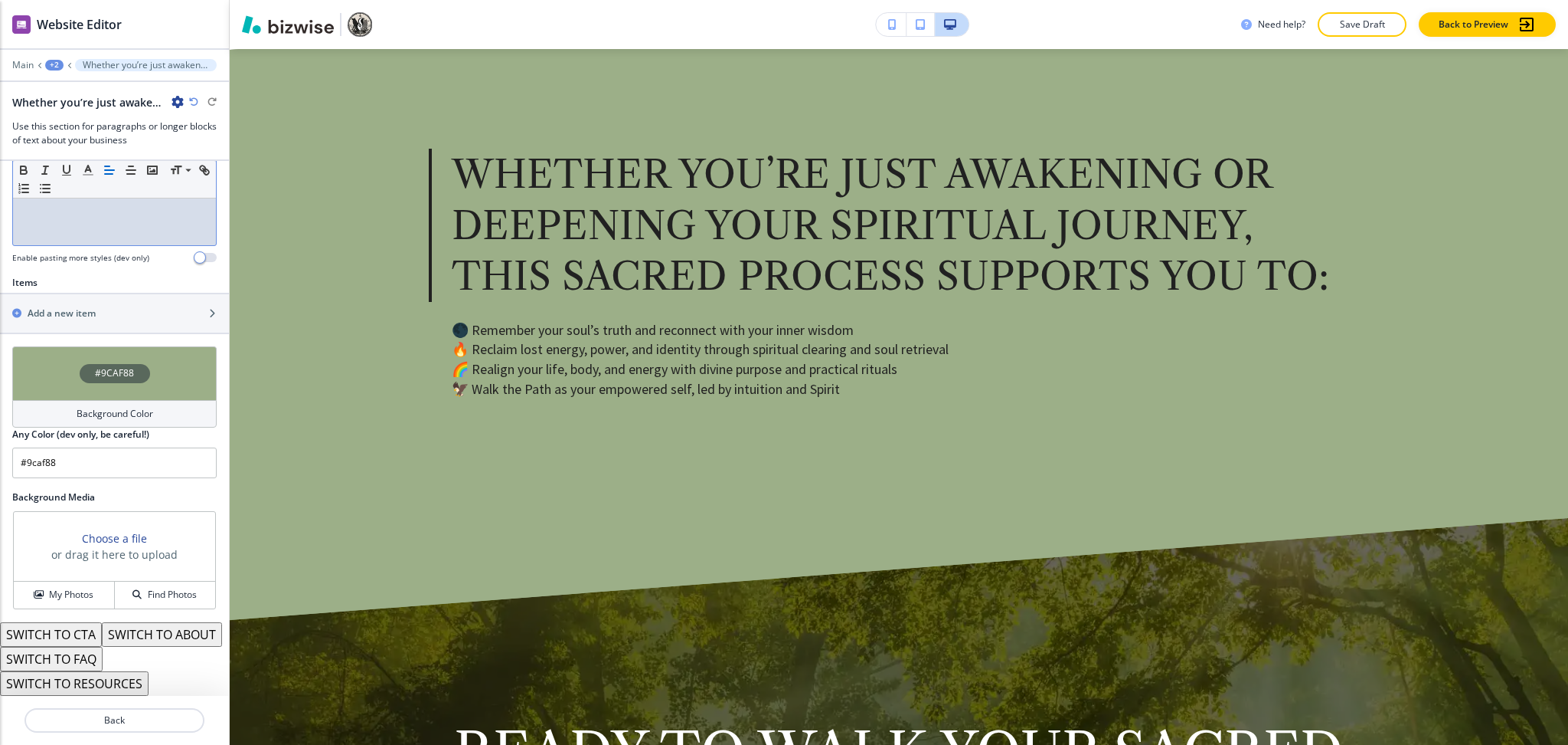
scroll to position [484, 0]
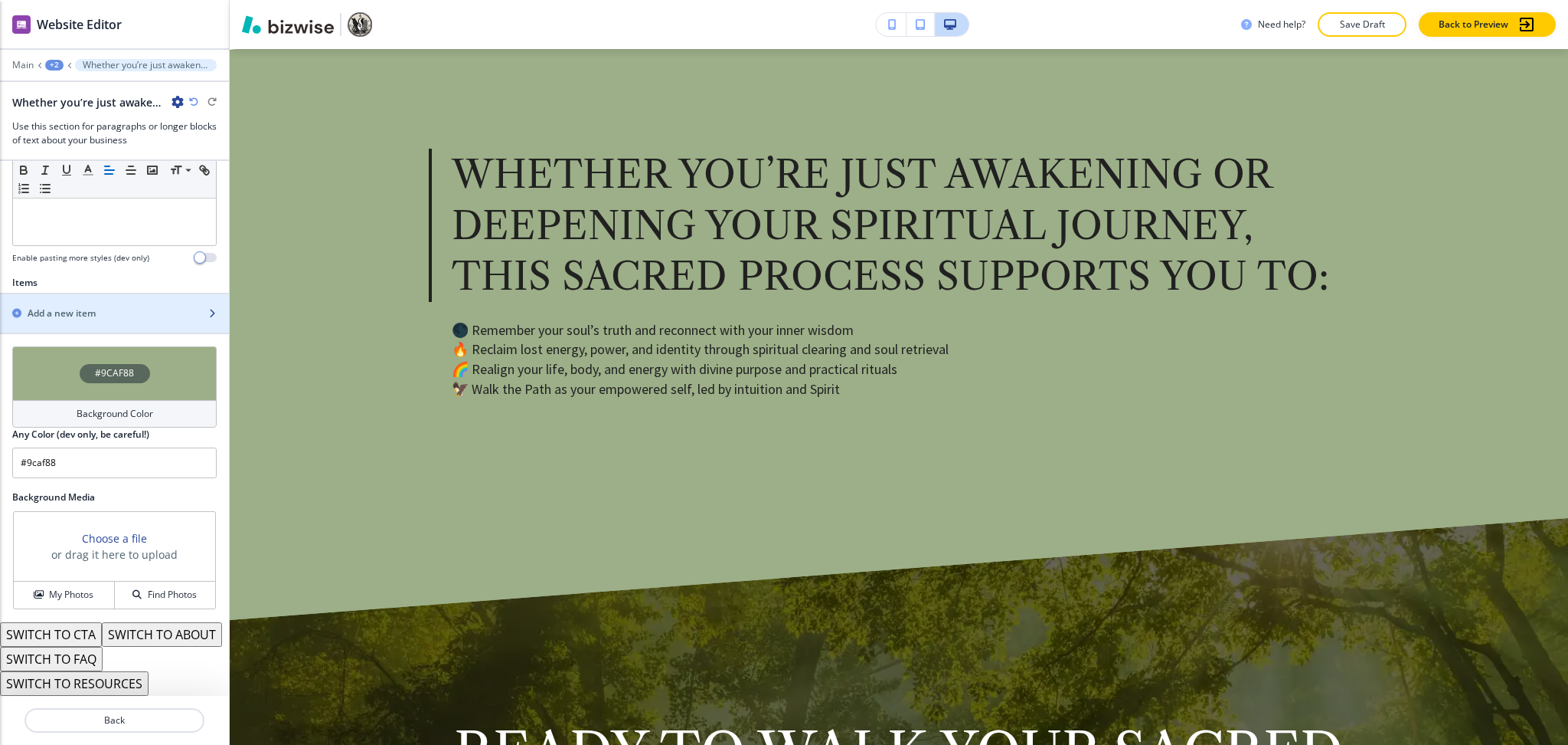
click at [102, 307] on div "Add a new item" at bounding box center [98, 313] width 195 height 13
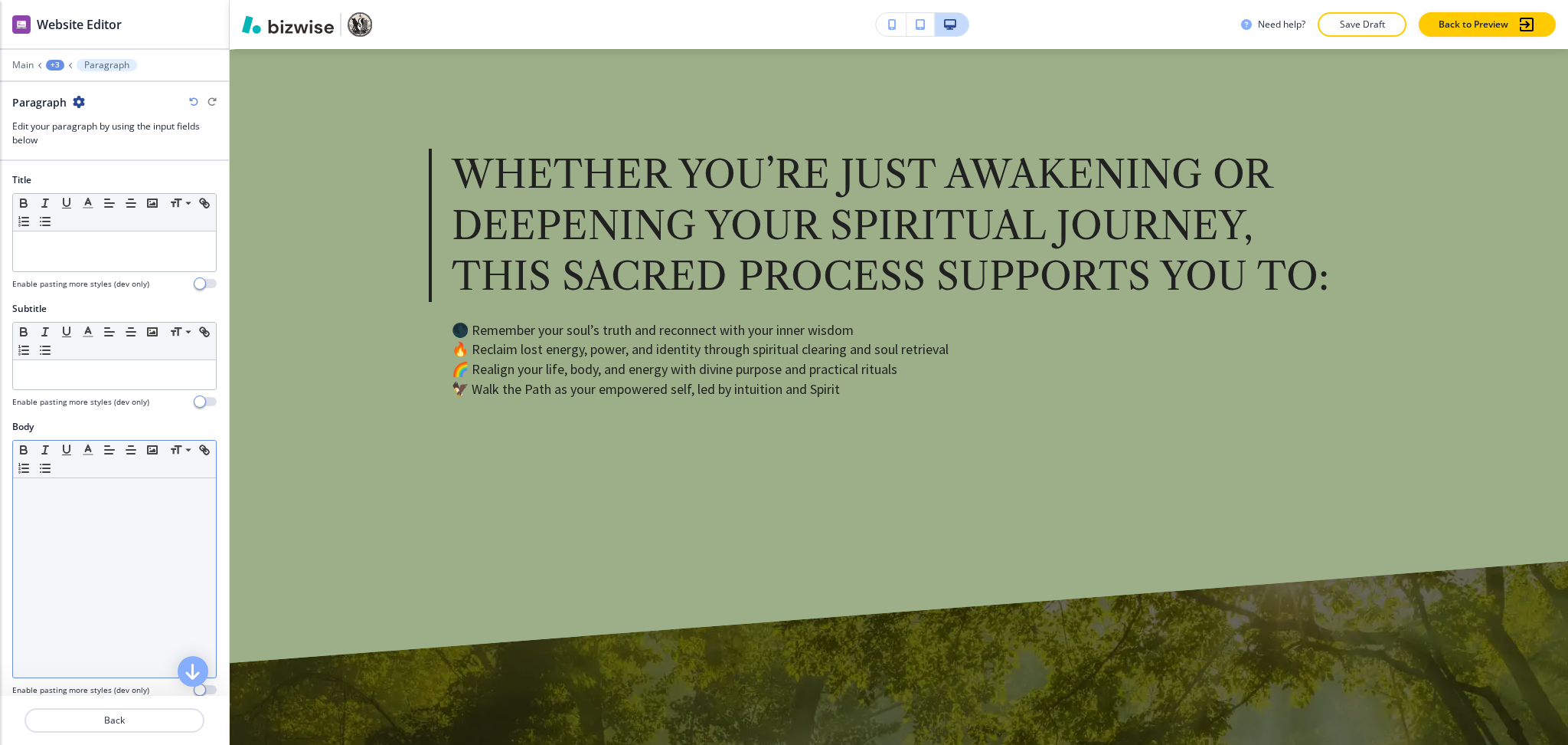
click at [91, 535] on div at bounding box center [115, 577] width 203 height 199
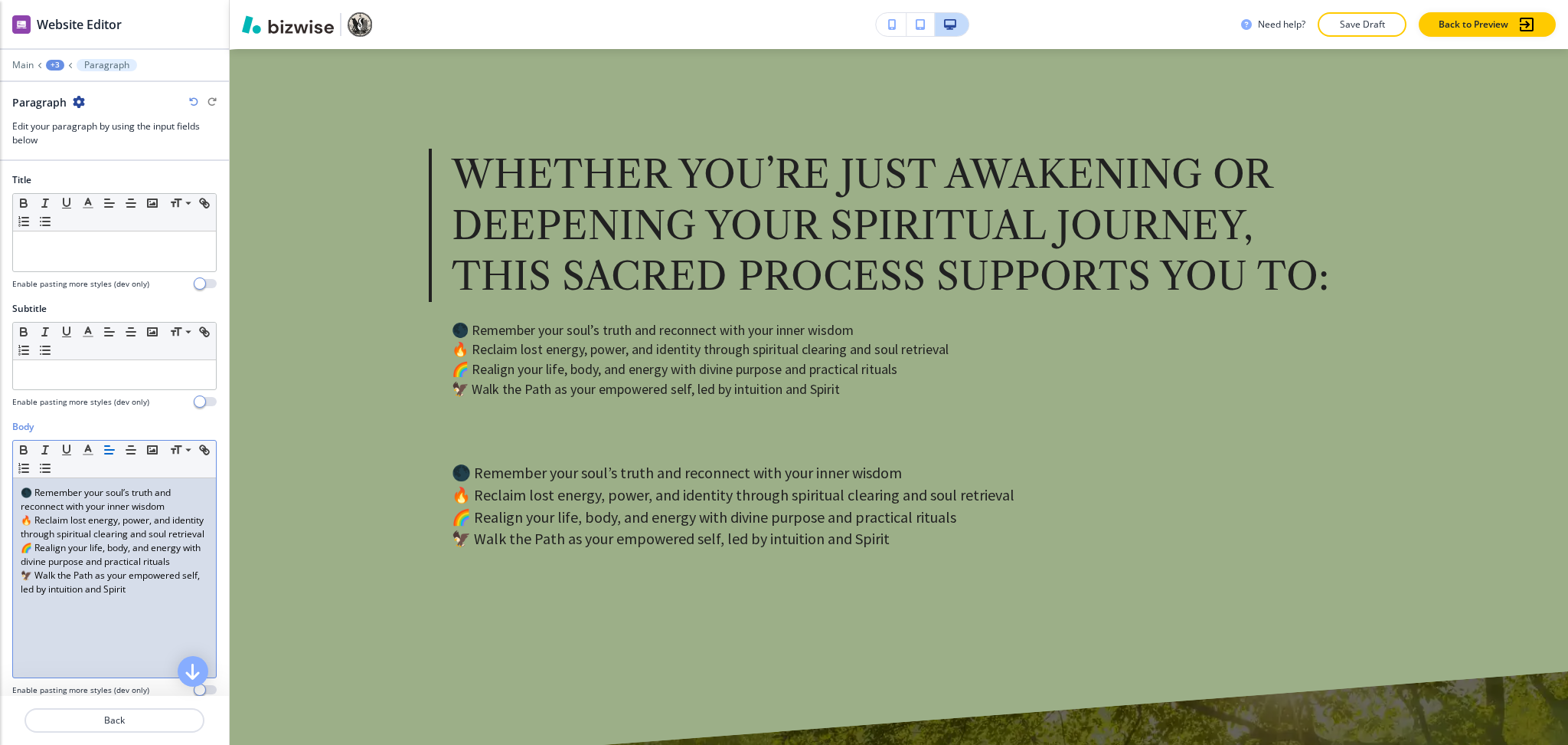
scroll to position [0, 0]
click at [124, 717] on p "Back" at bounding box center [114, 720] width 177 height 13
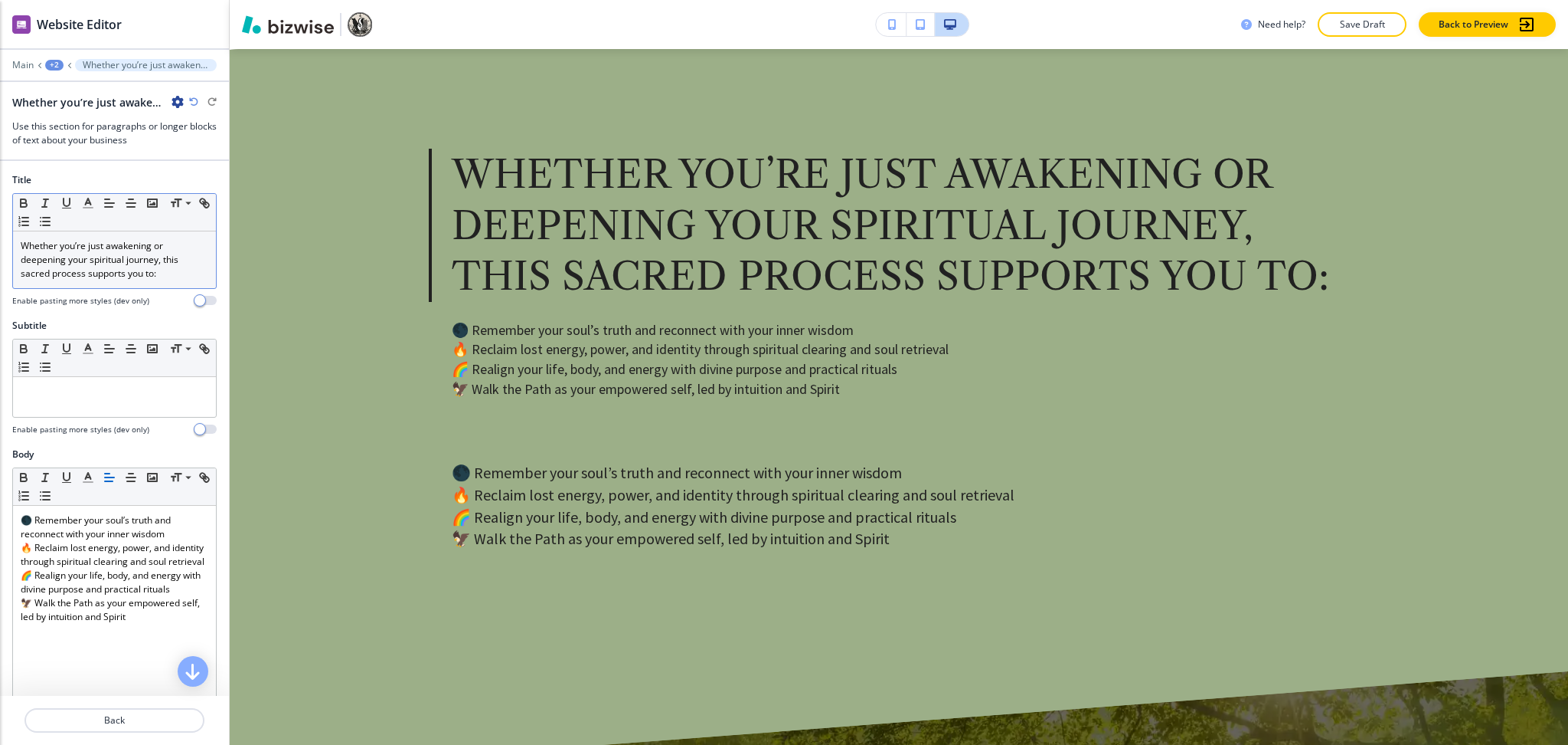
click at [94, 270] on p "Whether you’re just awakening or deepening your spiritual journey, this sacred …" at bounding box center [114, 259] width 188 height 41
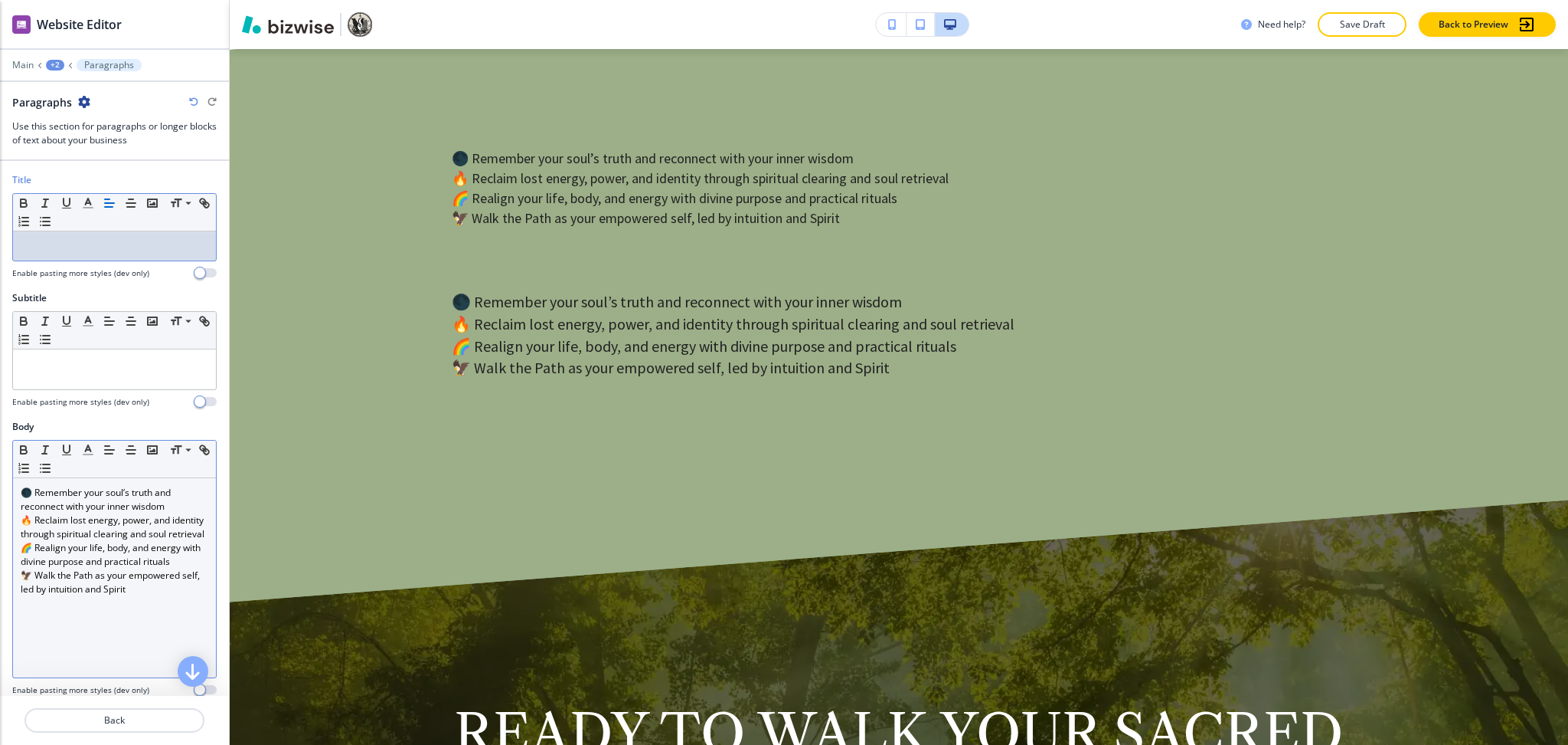
click at [149, 611] on div "🌑 Remember your soul’s truth and reconnect with your inner wisdom 🔥 Reclaim los…" at bounding box center [115, 577] width 203 height 199
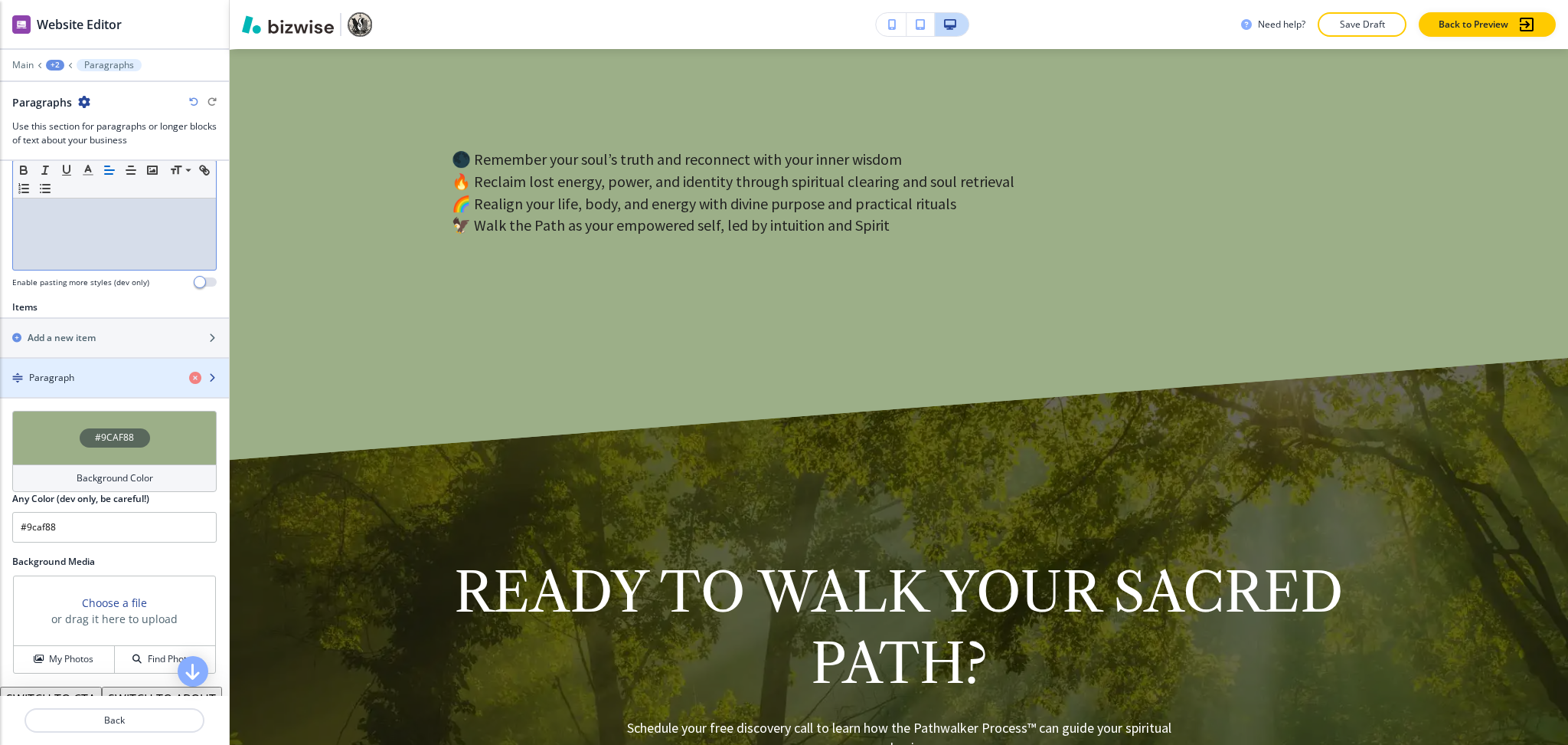
scroll to position [408, 0]
click at [88, 382] on div "Paragraph" at bounding box center [88, 376] width 177 height 13
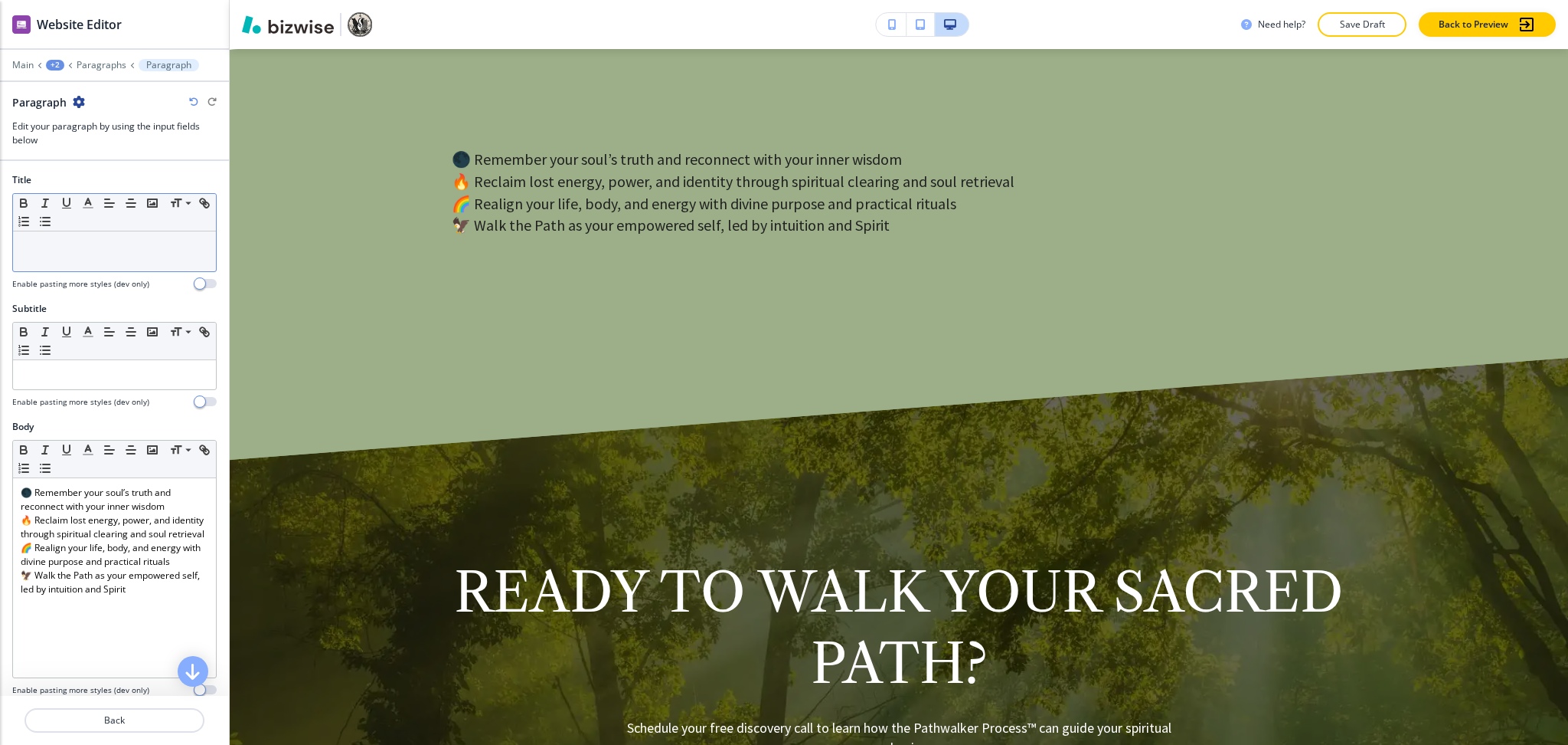
click at [86, 237] on div at bounding box center [115, 251] width 203 height 40
click at [102, 718] on p "Back" at bounding box center [114, 720] width 177 height 13
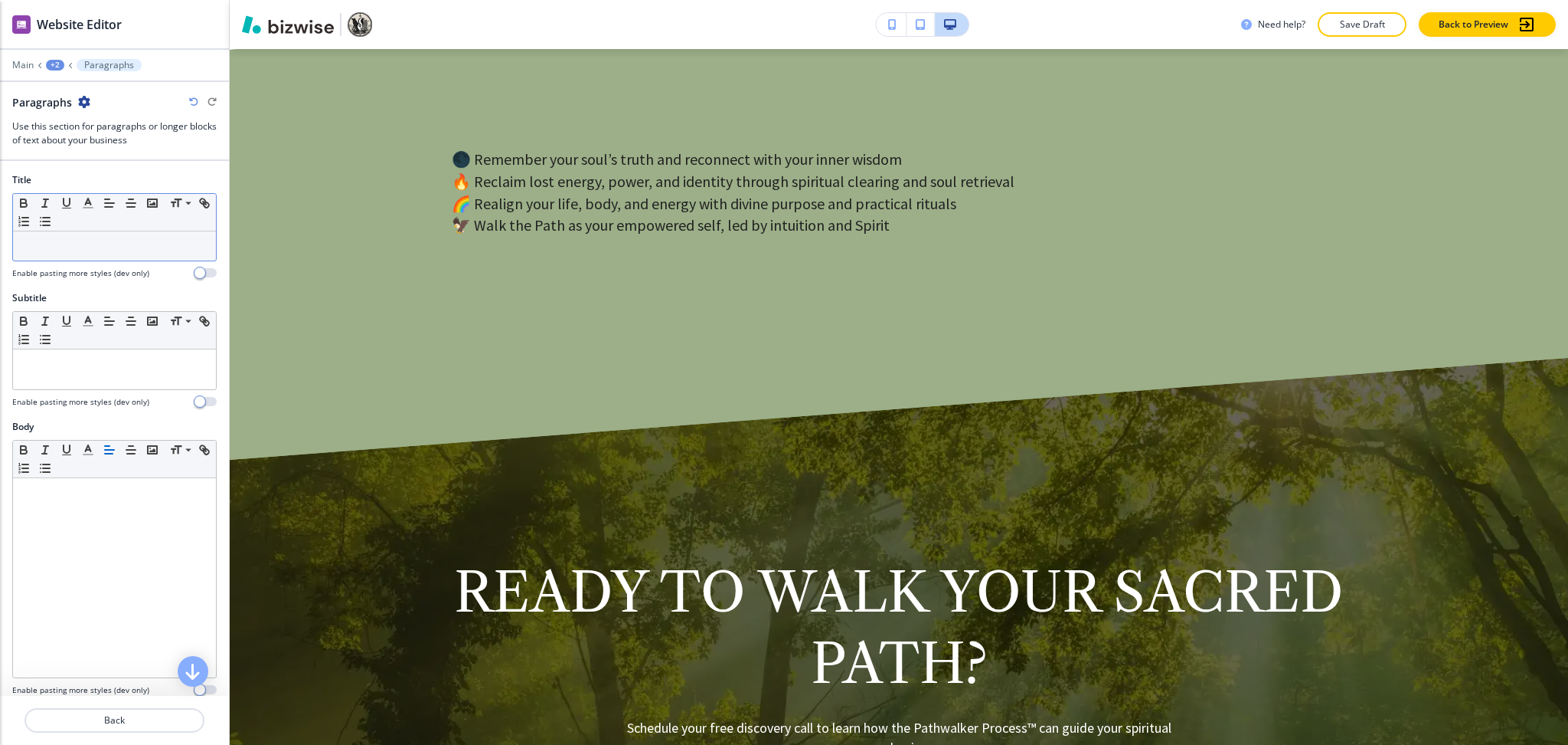
click at [78, 253] on div at bounding box center [115, 246] width 203 height 29
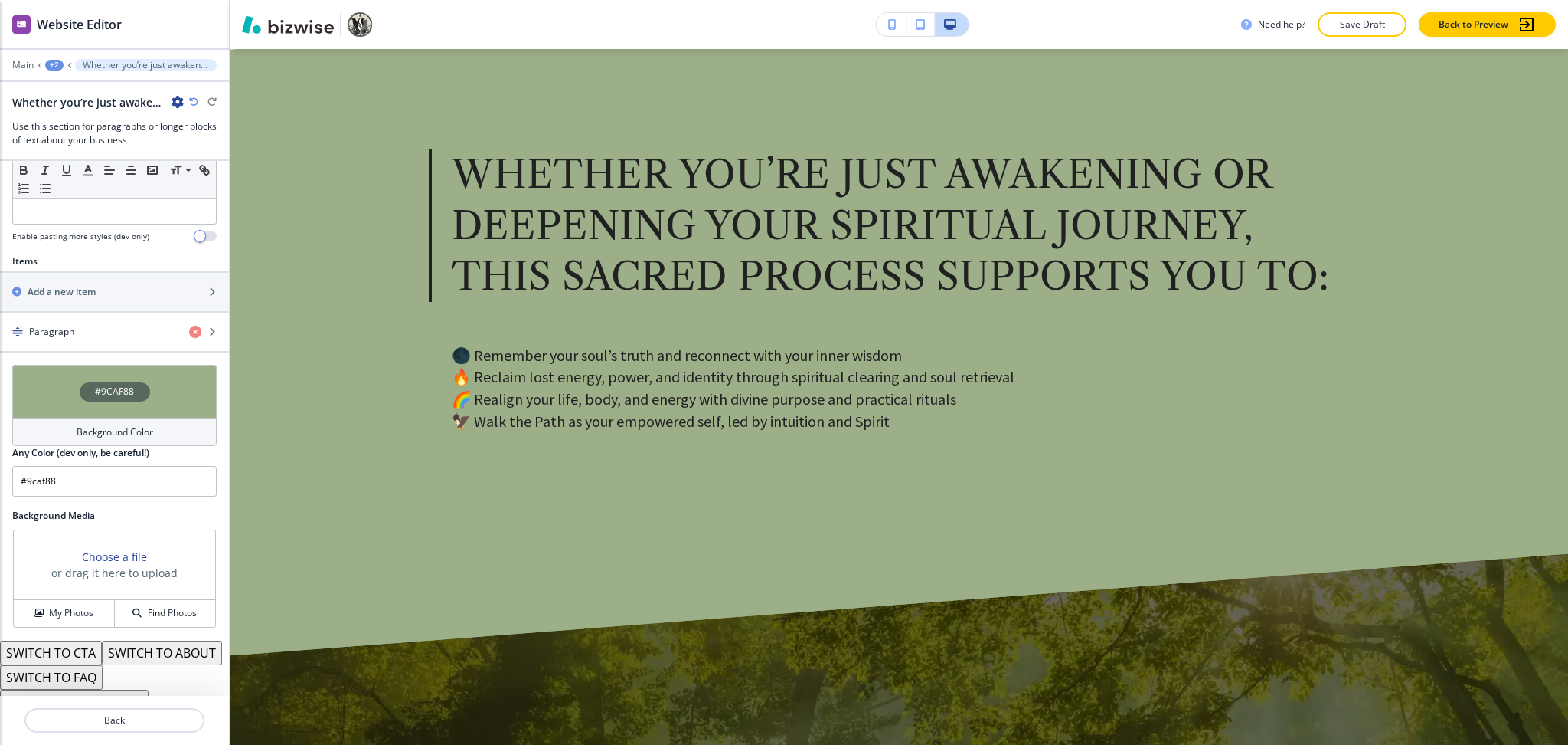
scroll to position [524, 0]
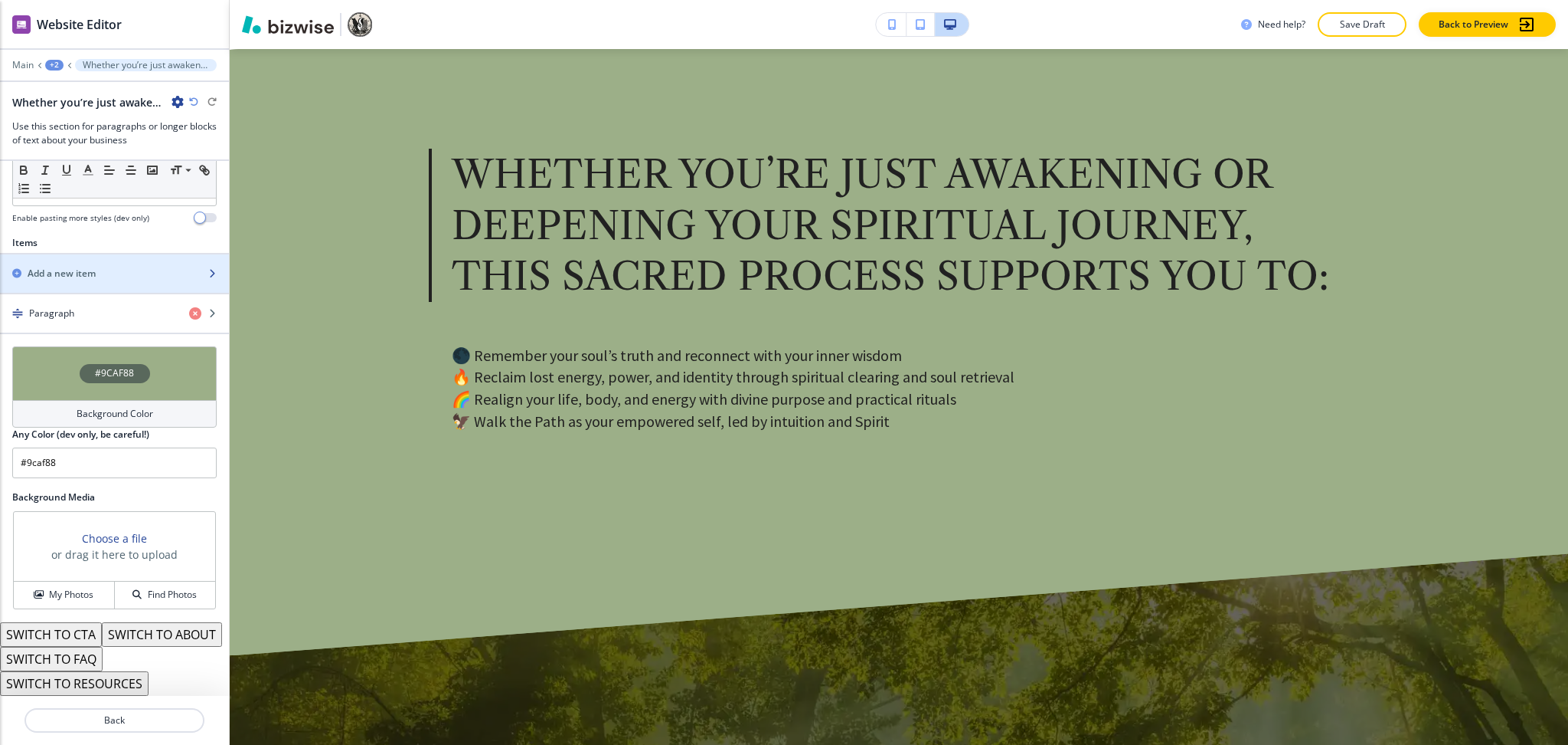
click at [82, 266] on h2 "Add a new item" at bounding box center [61, 273] width 68 height 13
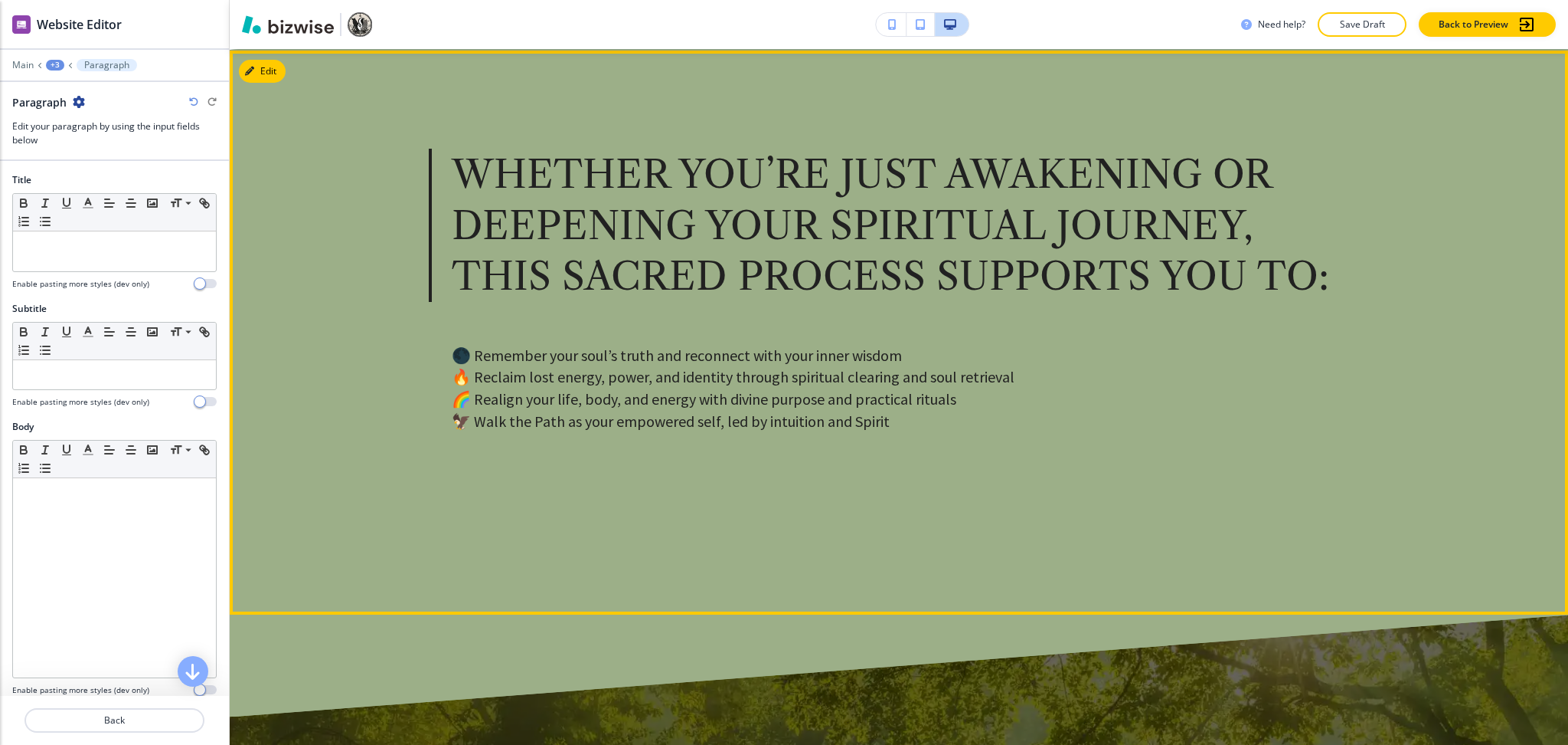
scroll to position [1, 0]
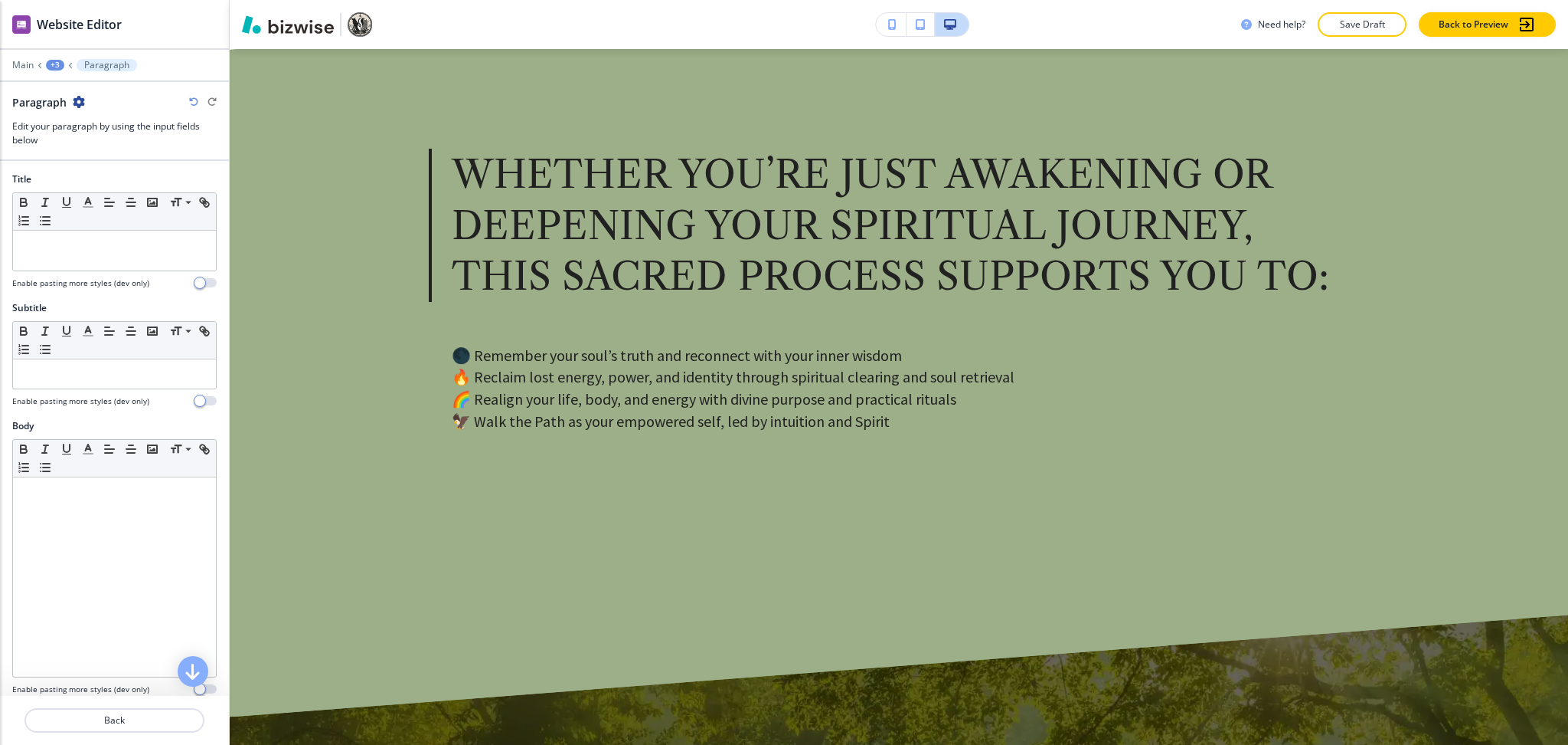
click at [116, 273] on div at bounding box center [114, 274] width 204 height 6
click at [117, 243] on p at bounding box center [114, 244] width 188 height 13
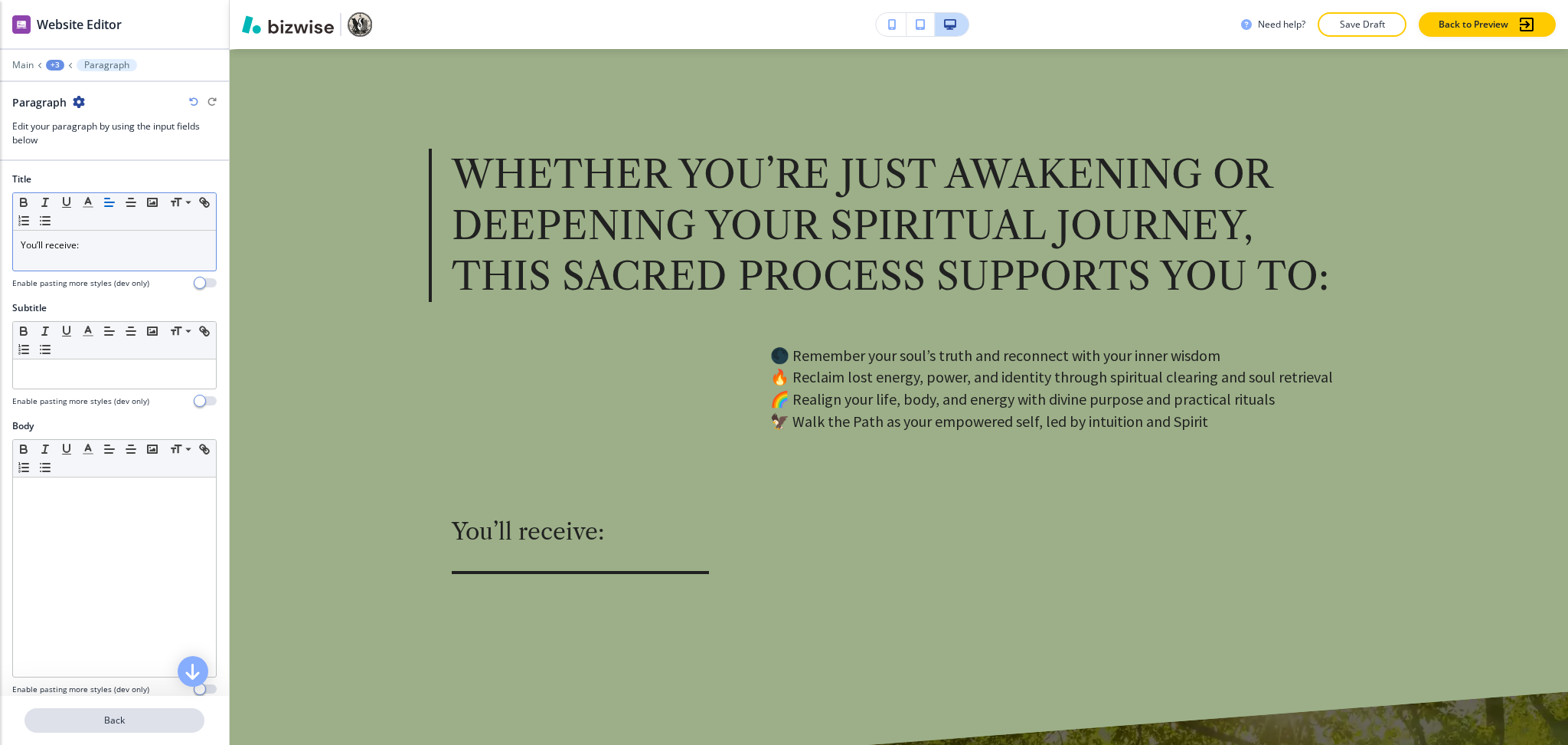
click at [122, 721] on p "Back" at bounding box center [114, 720] width 177 height 13
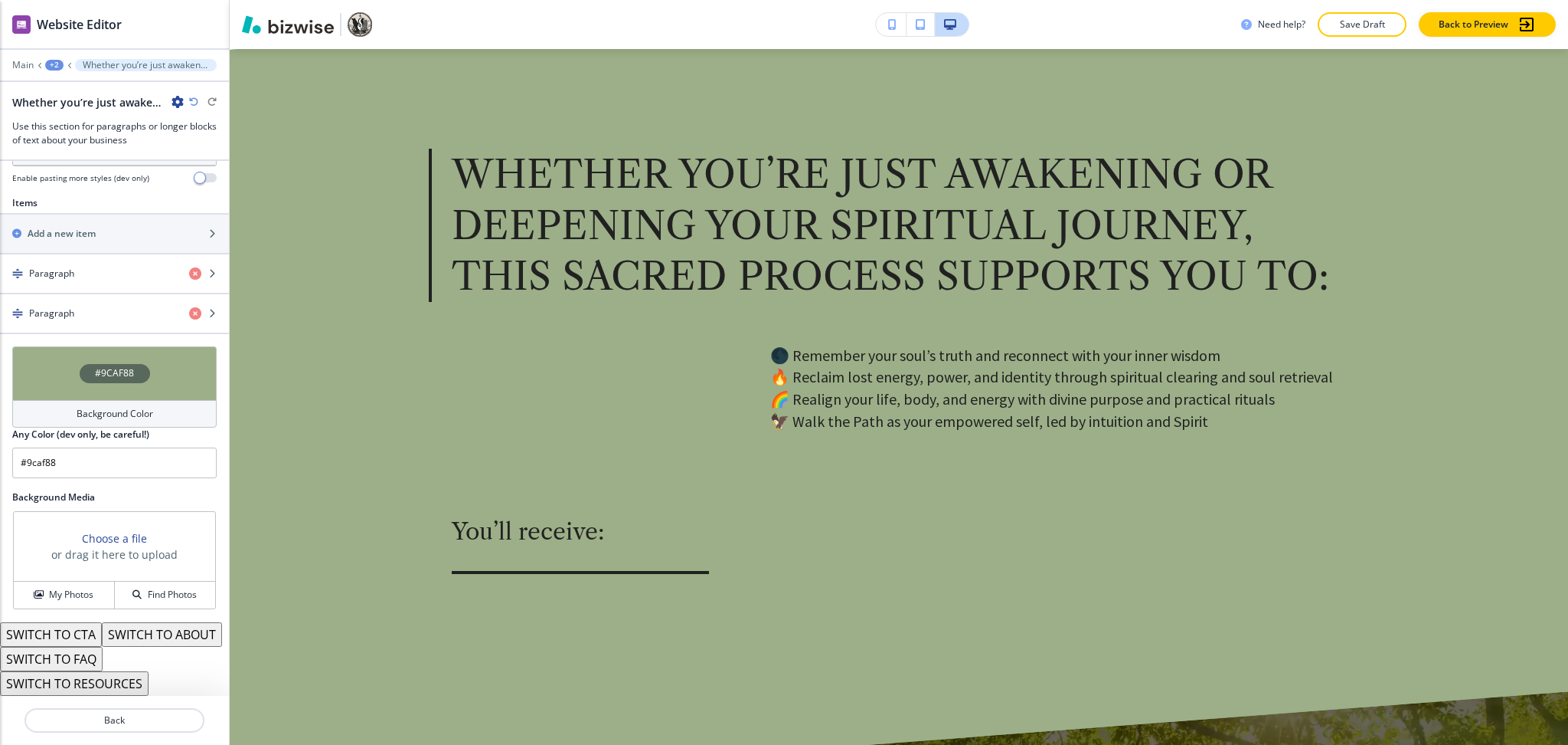
scroll to position [564, 0]
click at [55, 266] on h4 "Paragraph" at bounding box center [51, 273] width 45 height 13
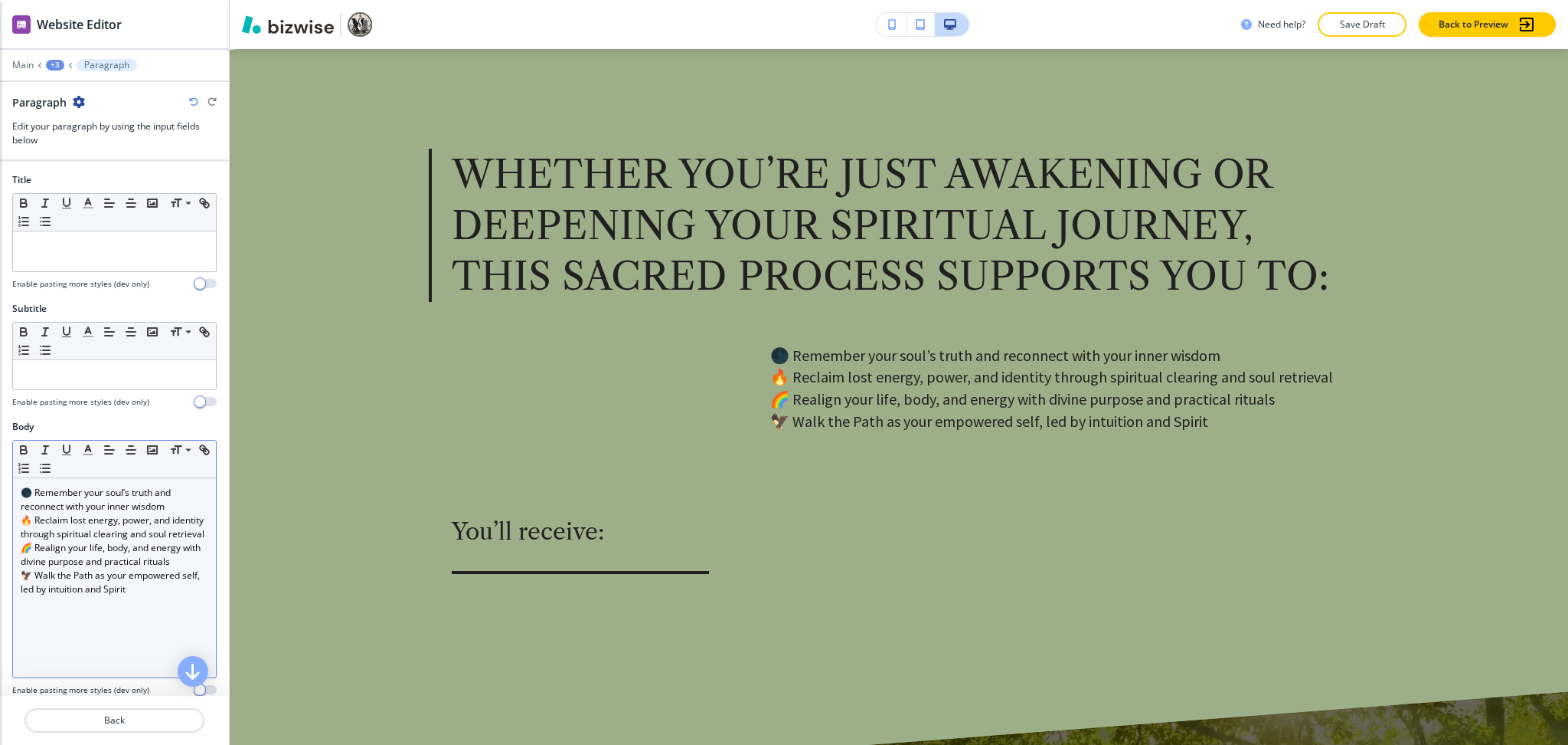
click at [132, 529] on p "🔥 Reclaim lost energy, power, and identity through spiritual clearing and soul …" at bounding box center [114, 527] width 188 height 28
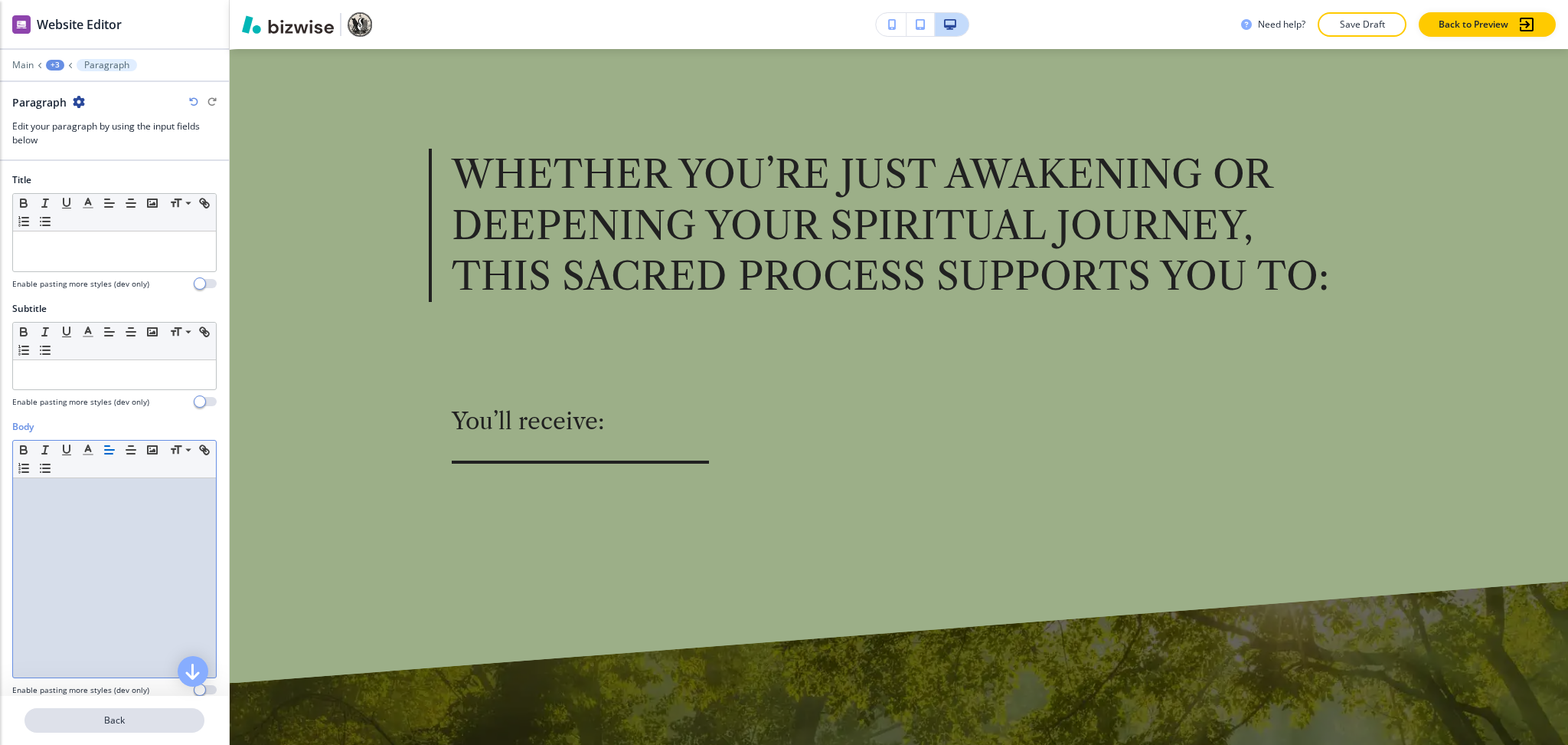
click at [113, 723] on p "Back" at bounding box center [114, 720] width 177 height 13
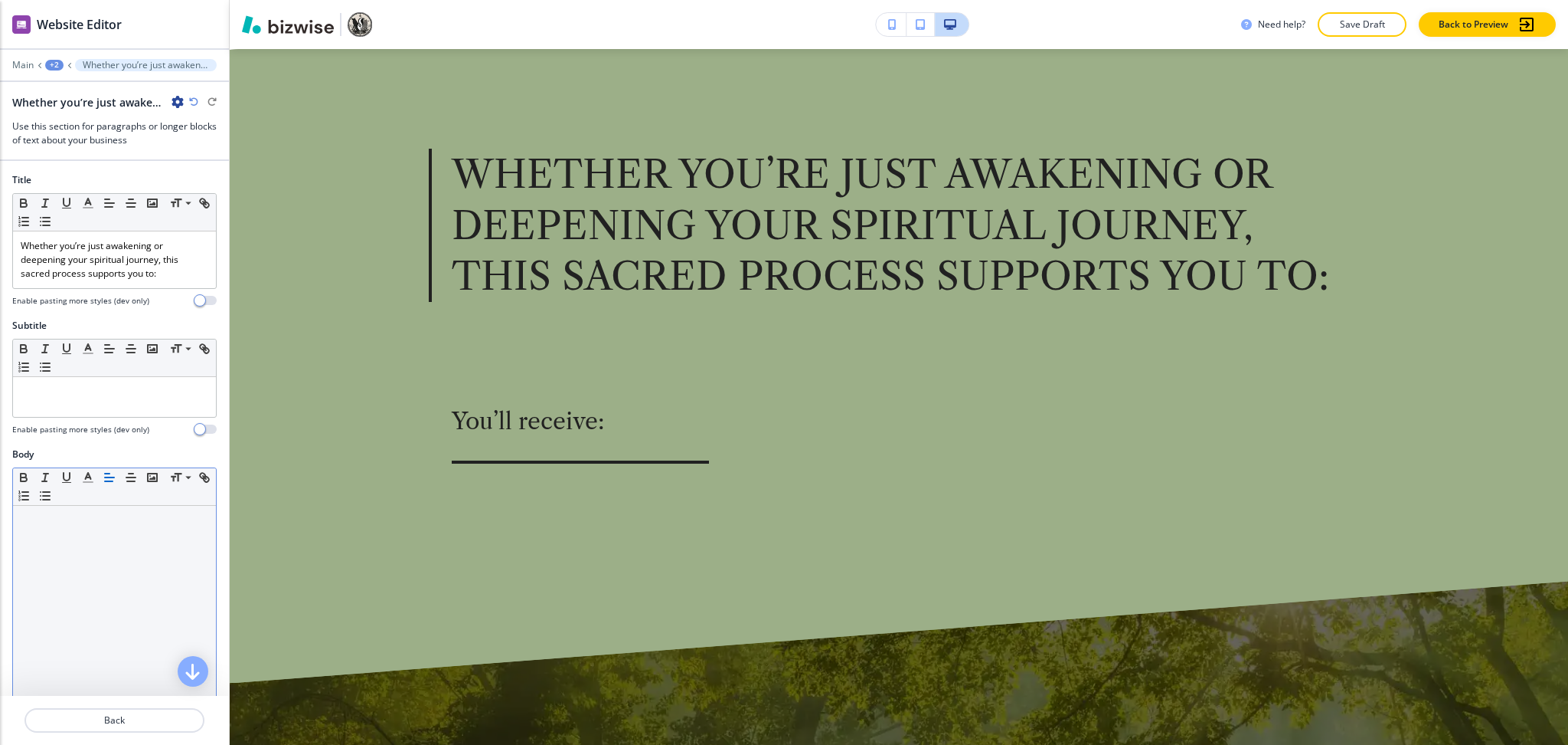
click at [88, 598] on div at bounding box center [115, 605] width 203 height 199
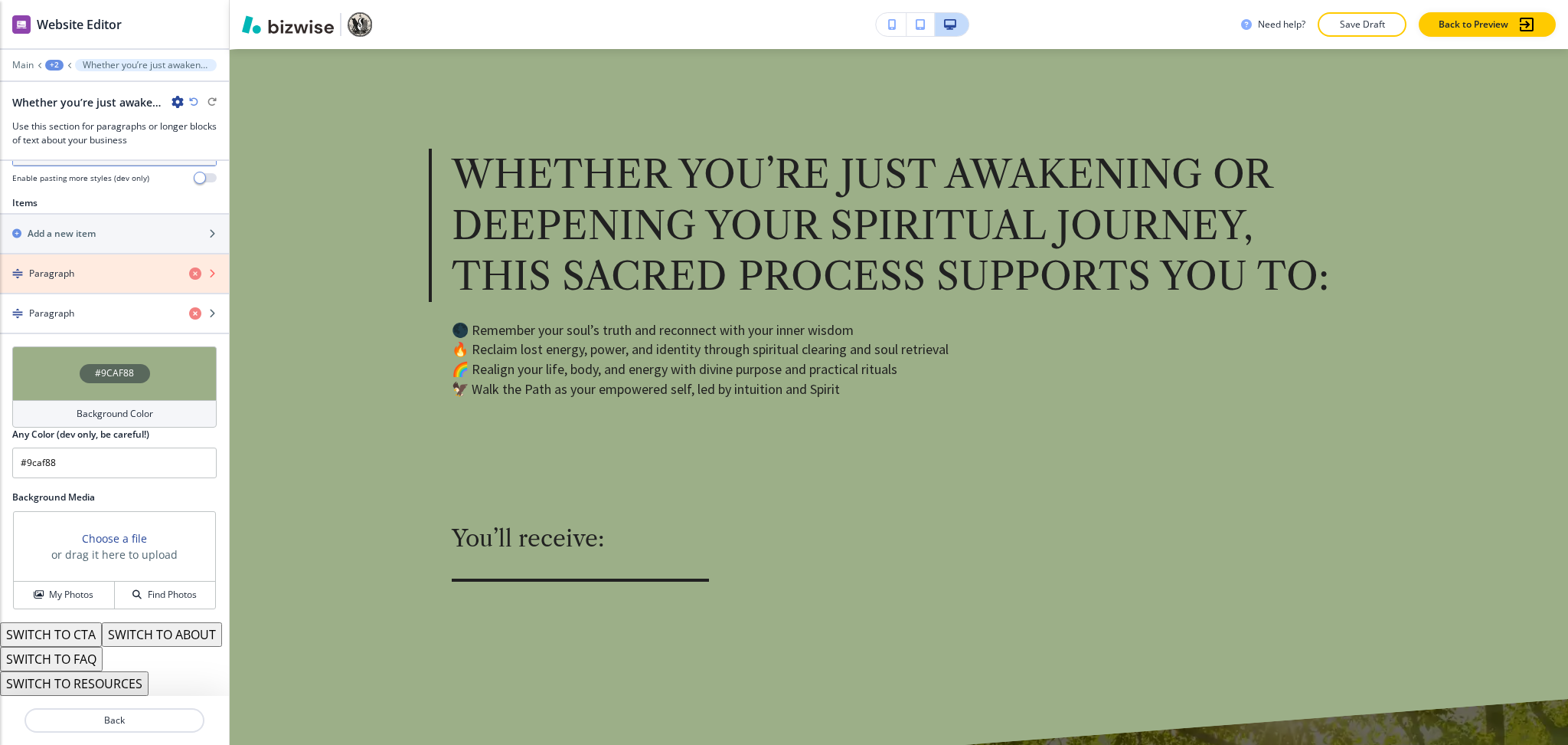
click at [189, 267] on icon "button" at bounding box center [195, 274] width 13 height 13
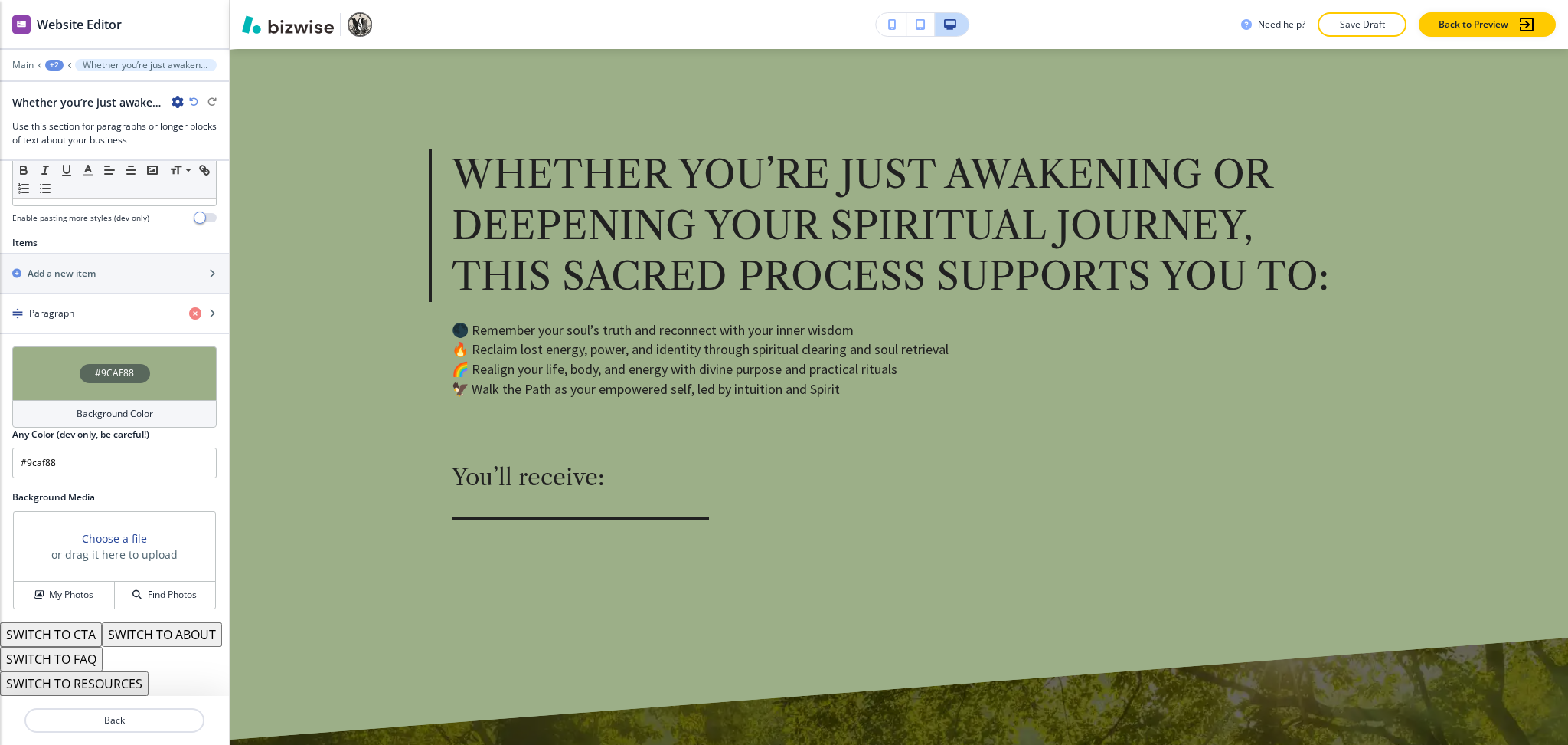
scroll to position [524, 0]
click at [78, 294] on div "button" at bounding box center [114, 300] width 229 height 13
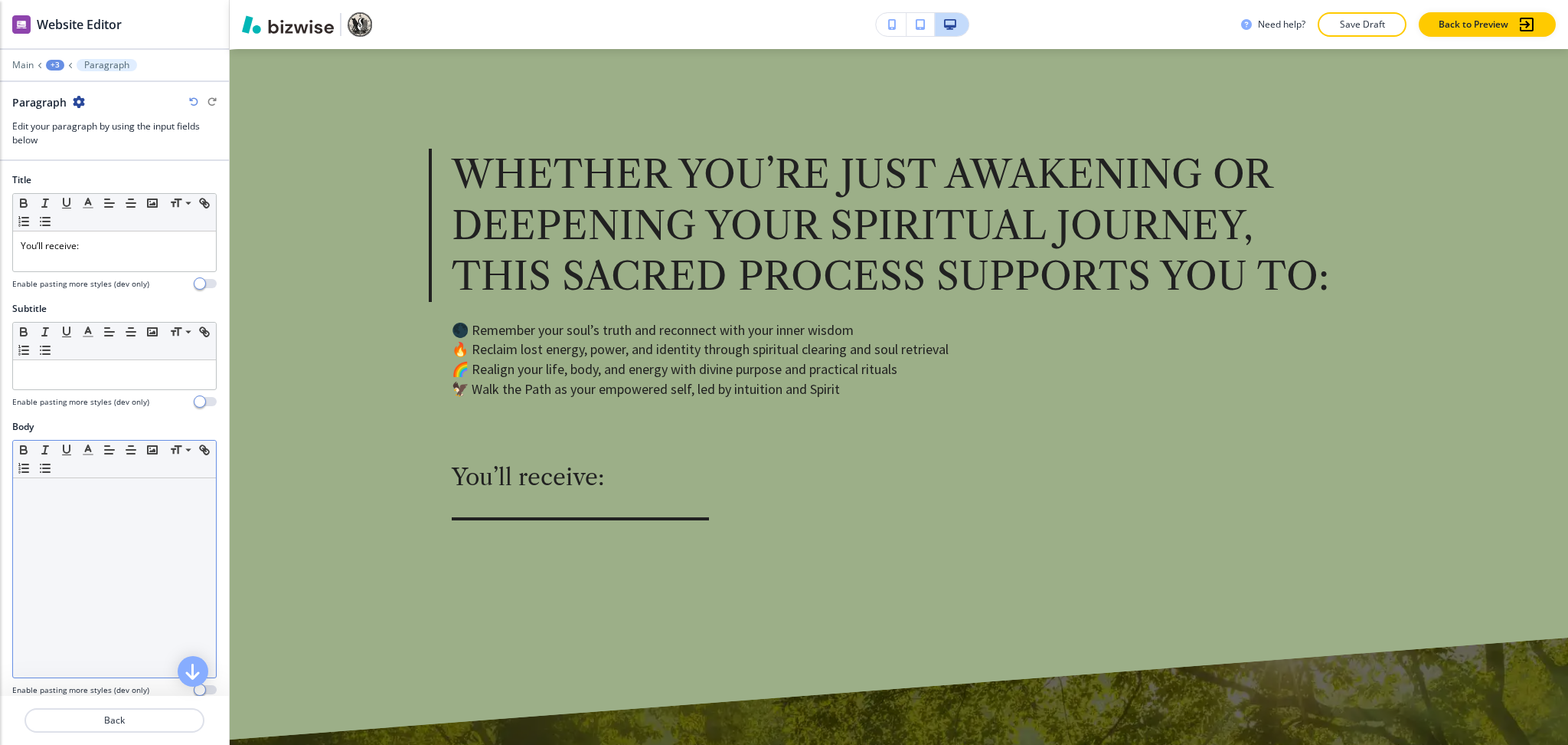
click at [87, 600] on div at bounding box center [115, 577] width 203 height 199
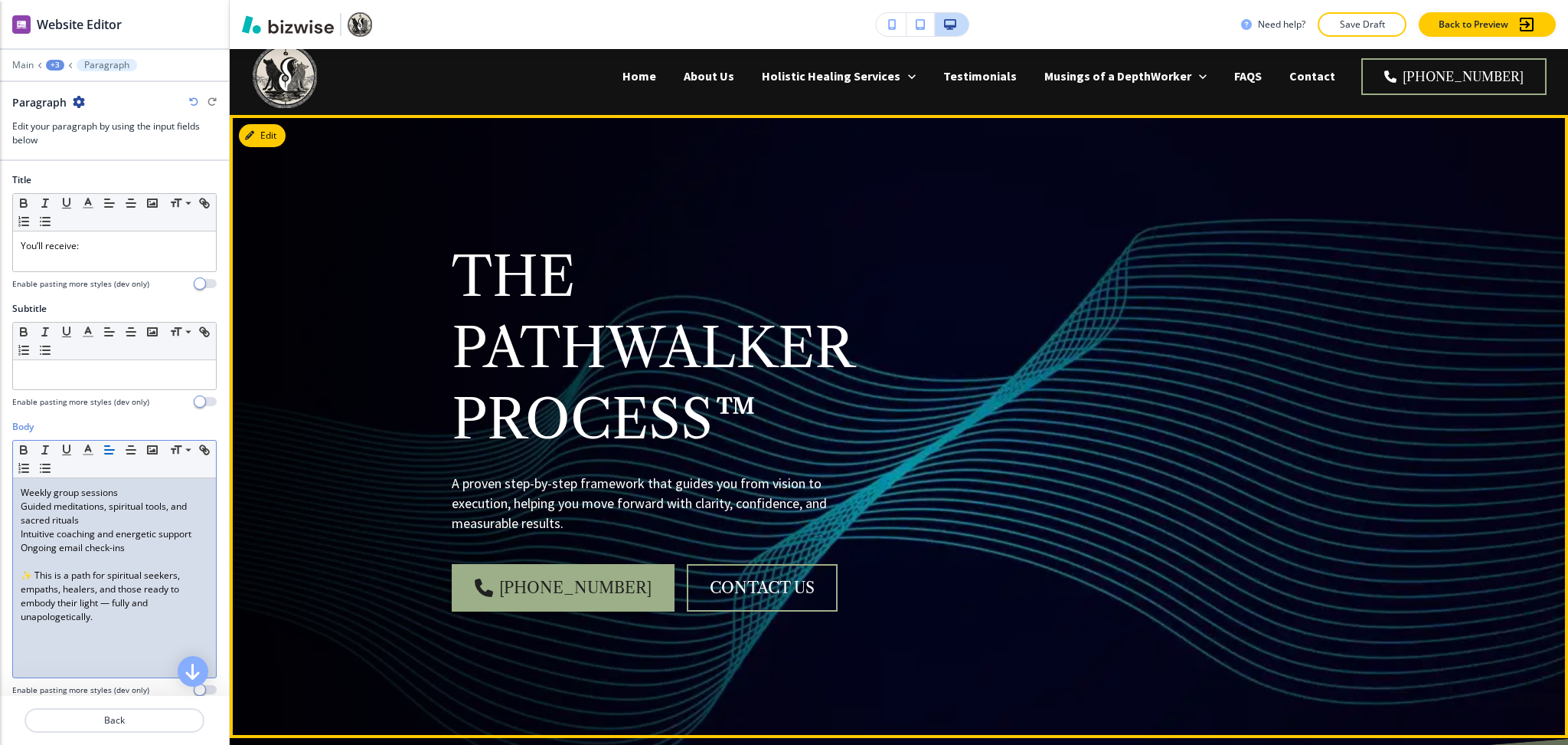
scroll to position [0, 0]
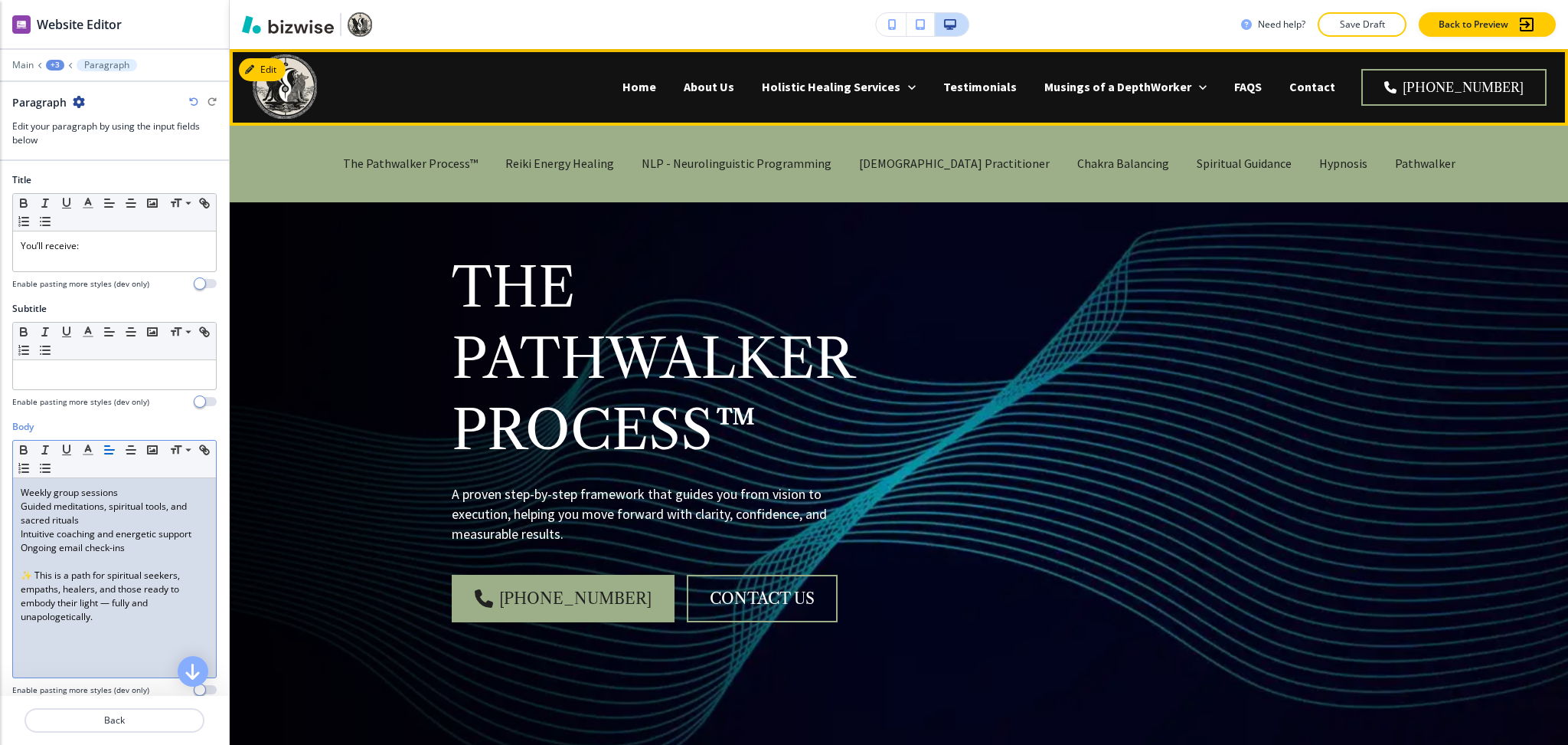
click at [589, 181] on div "Reiki Energy Healing" at bounding box center [559, 164] width 136 height 61
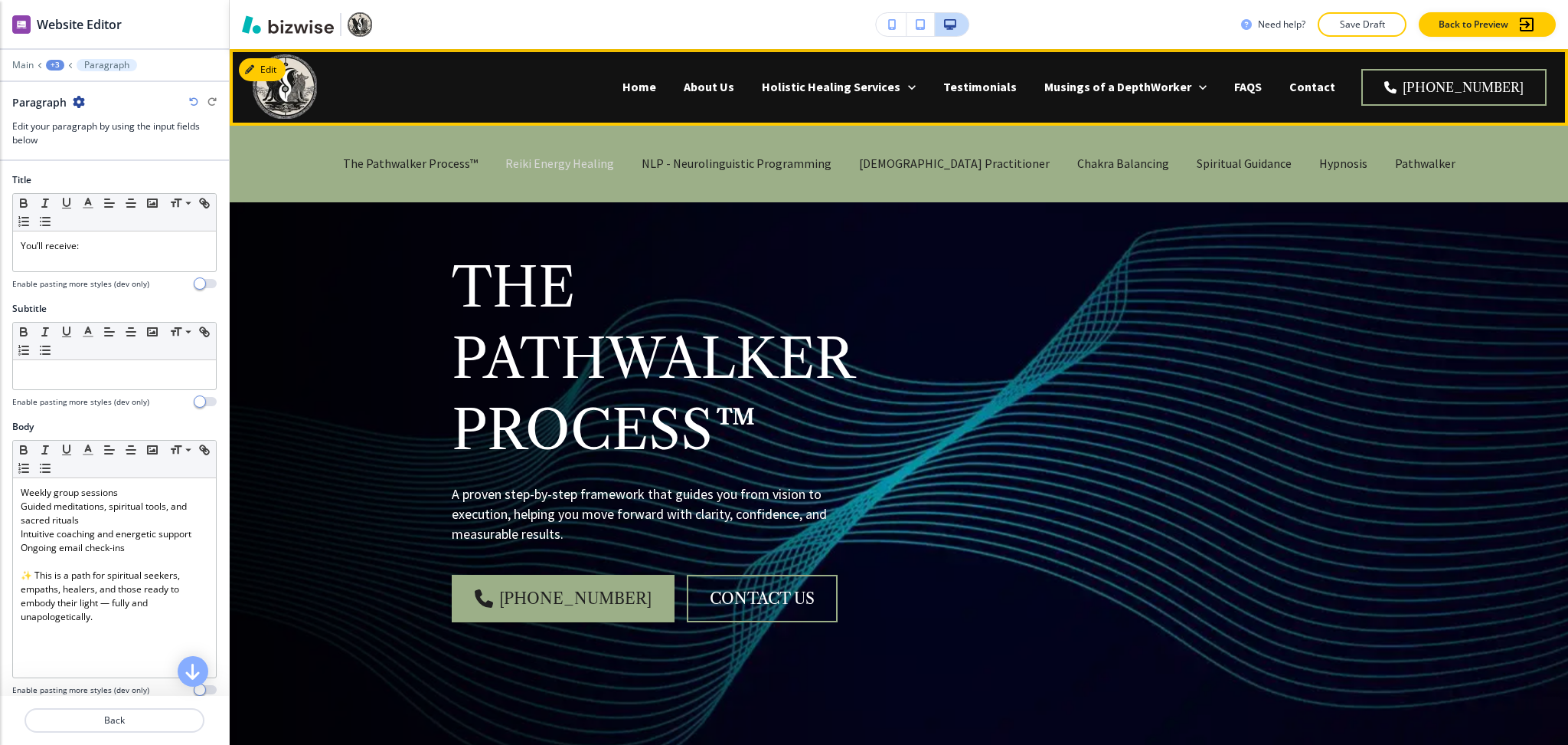
click at [585, 164] on p "Reiki Energy Healing" at bounding box center [559, 163] width 109 height 17
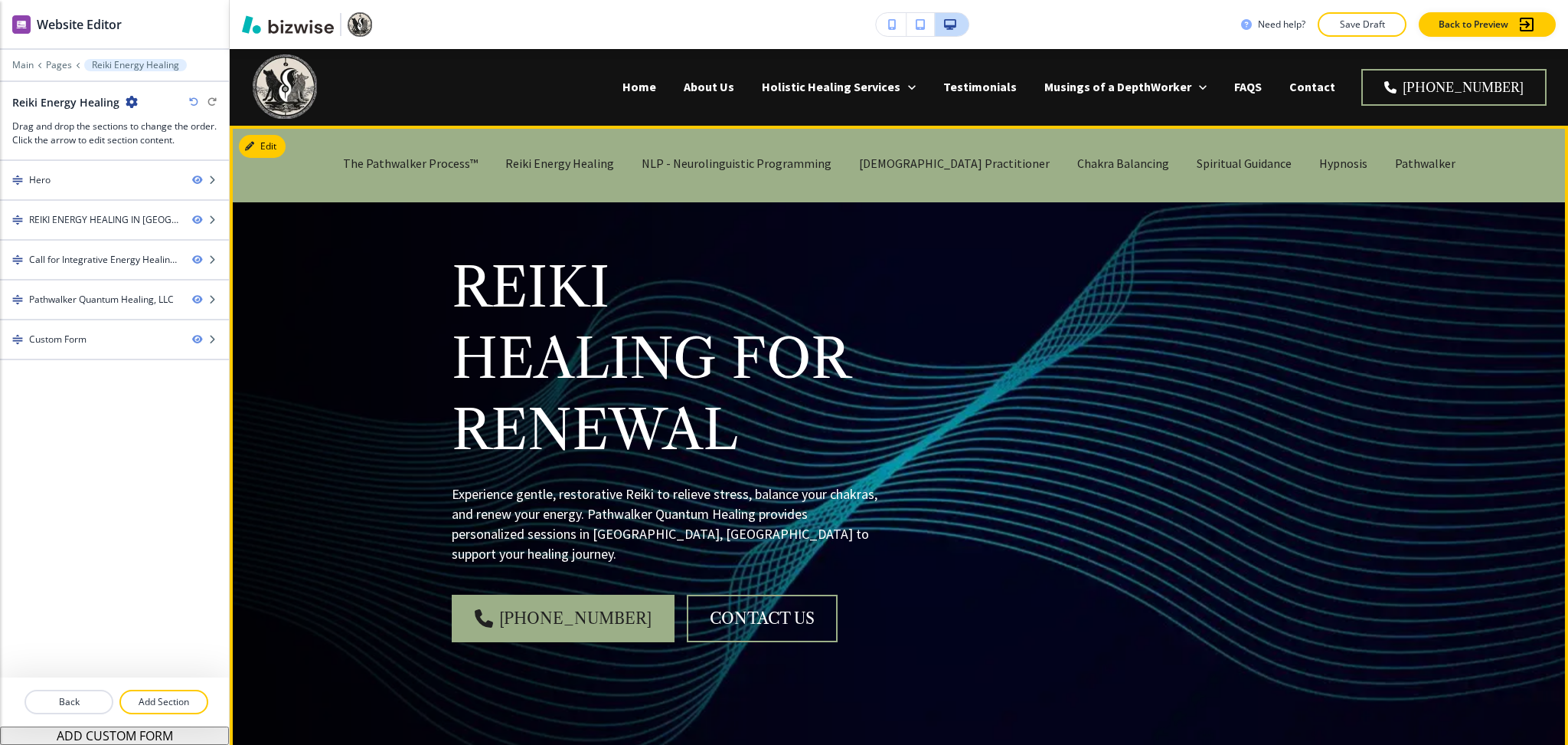
click at [1094, 384] on div "Reiki Healing for Renewal Experience gentle, restorative Reiki to relieve stres…" at bounding box center [881, 428] width 931 height 549
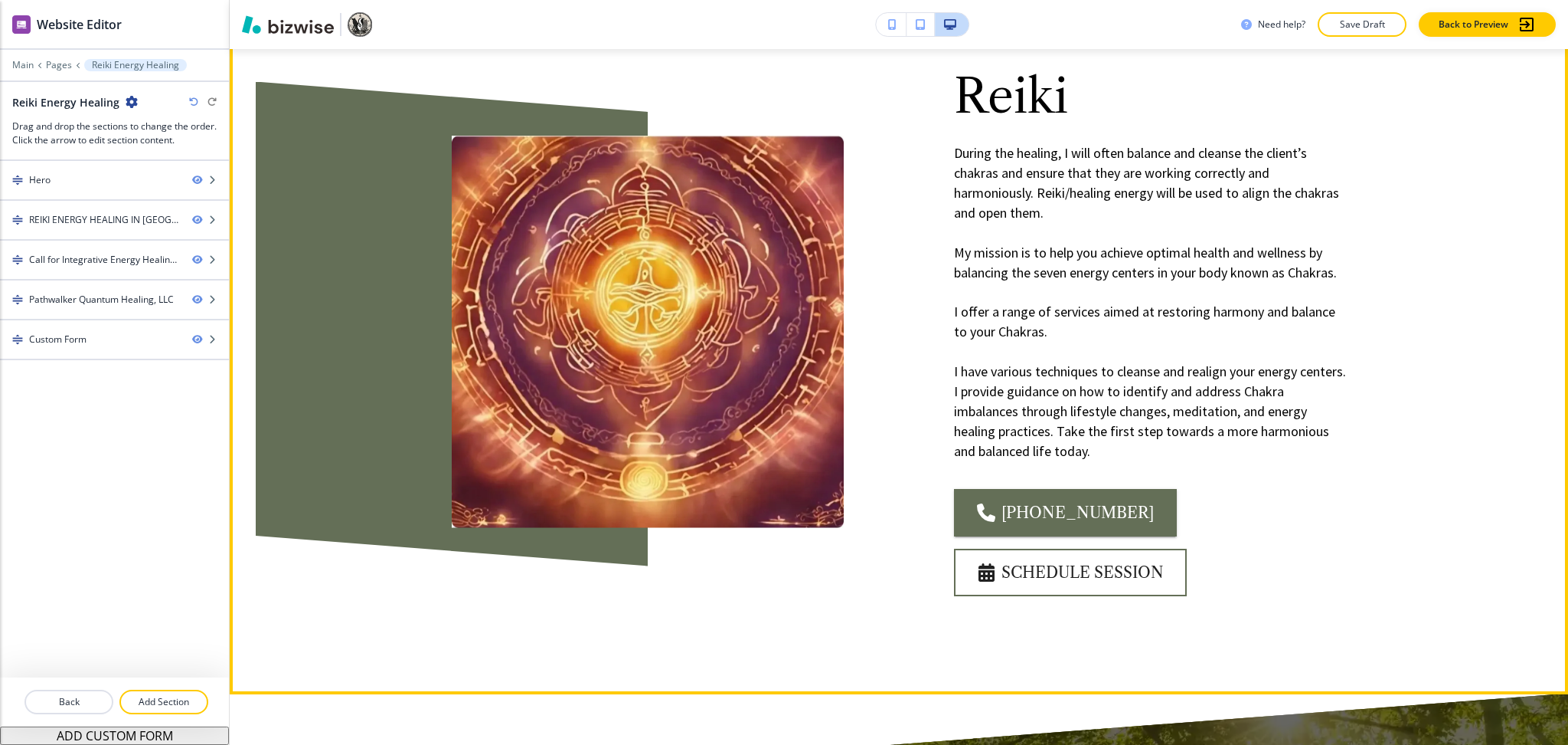
scroll to position [1123, 0]
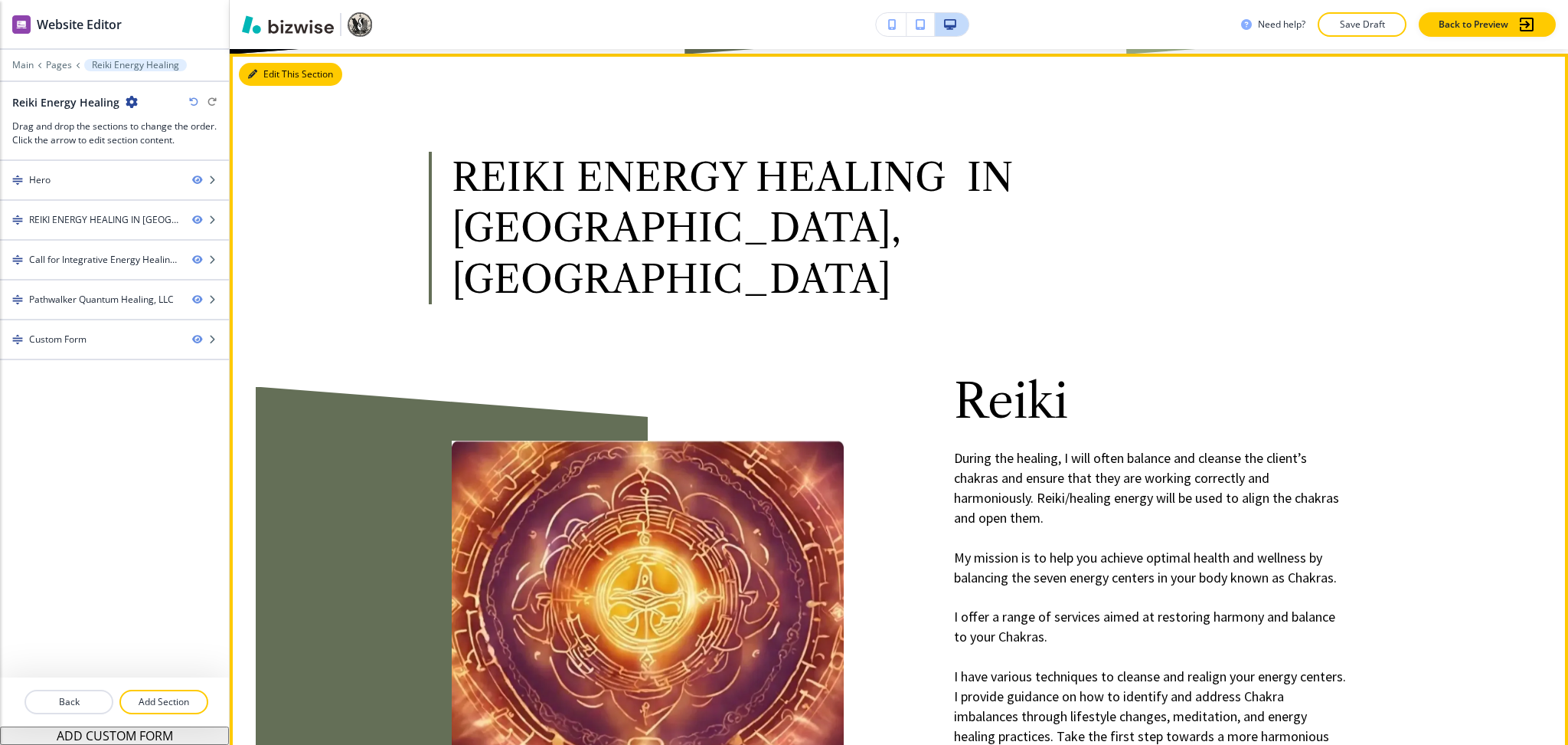
click at [260, 63] on button "Edit This Section" at bounding box center [290, 74] width 103 height 23
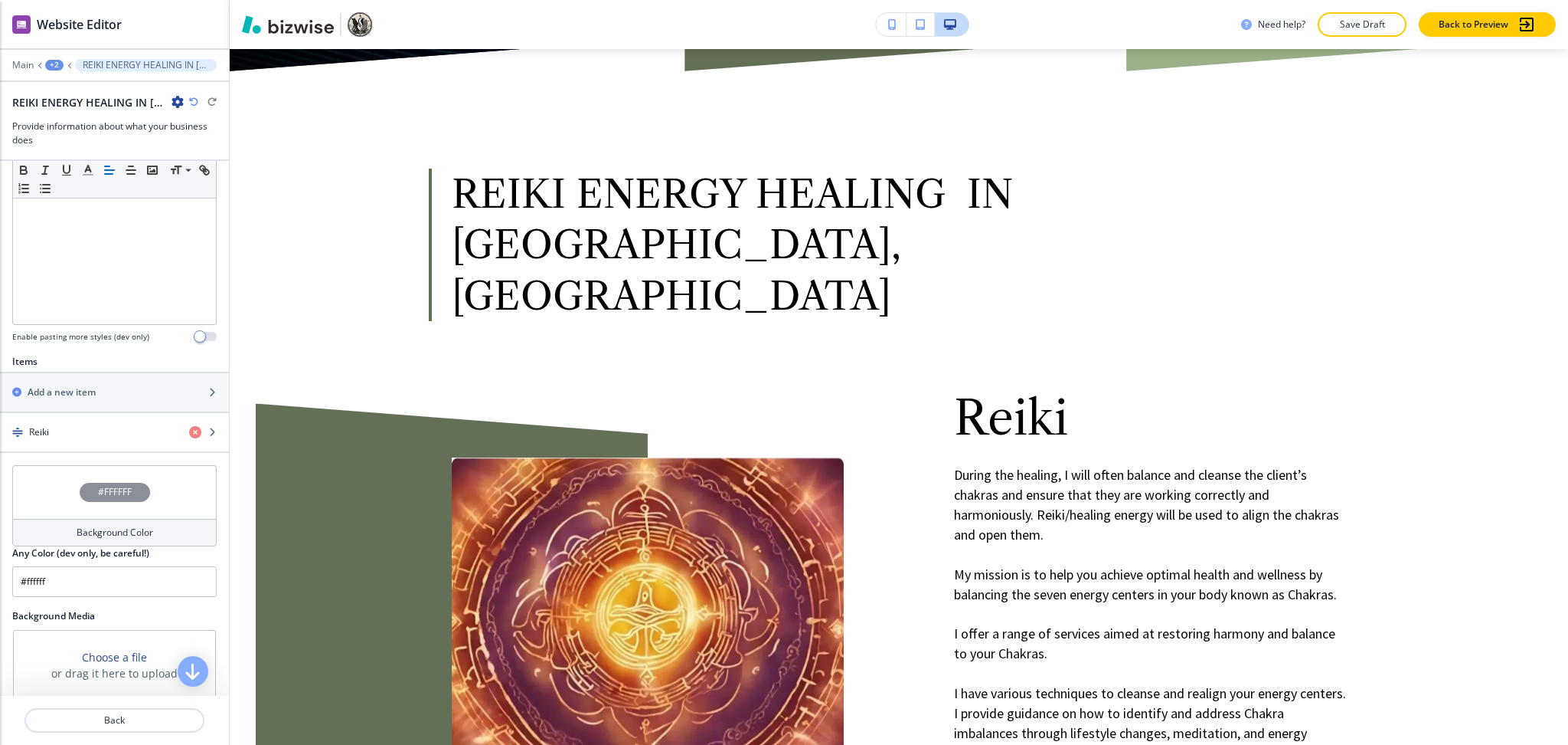
scroll to position [516, 0]
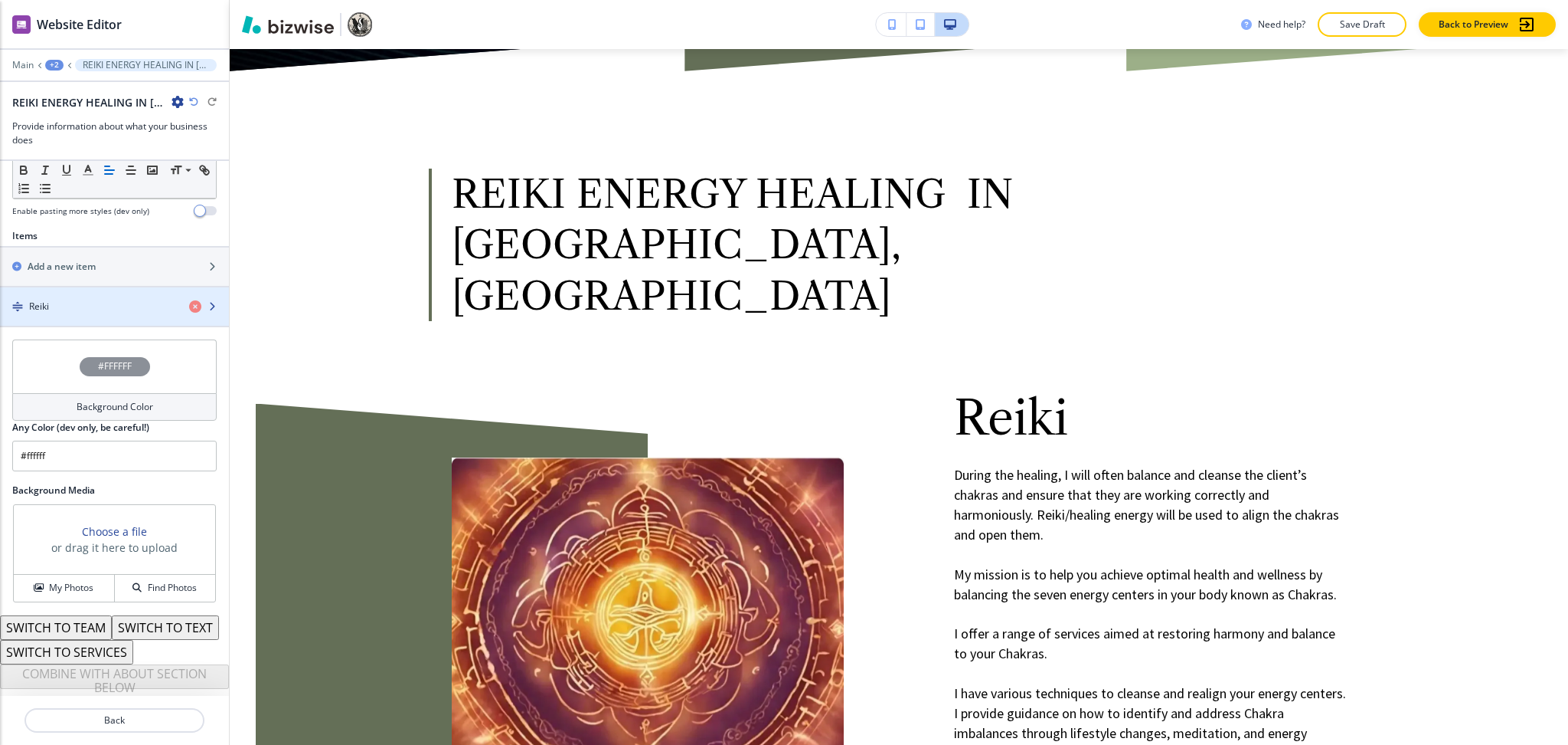
click at [79, 313] on div "button" at bounding box center [114, 319] width 229 height 13
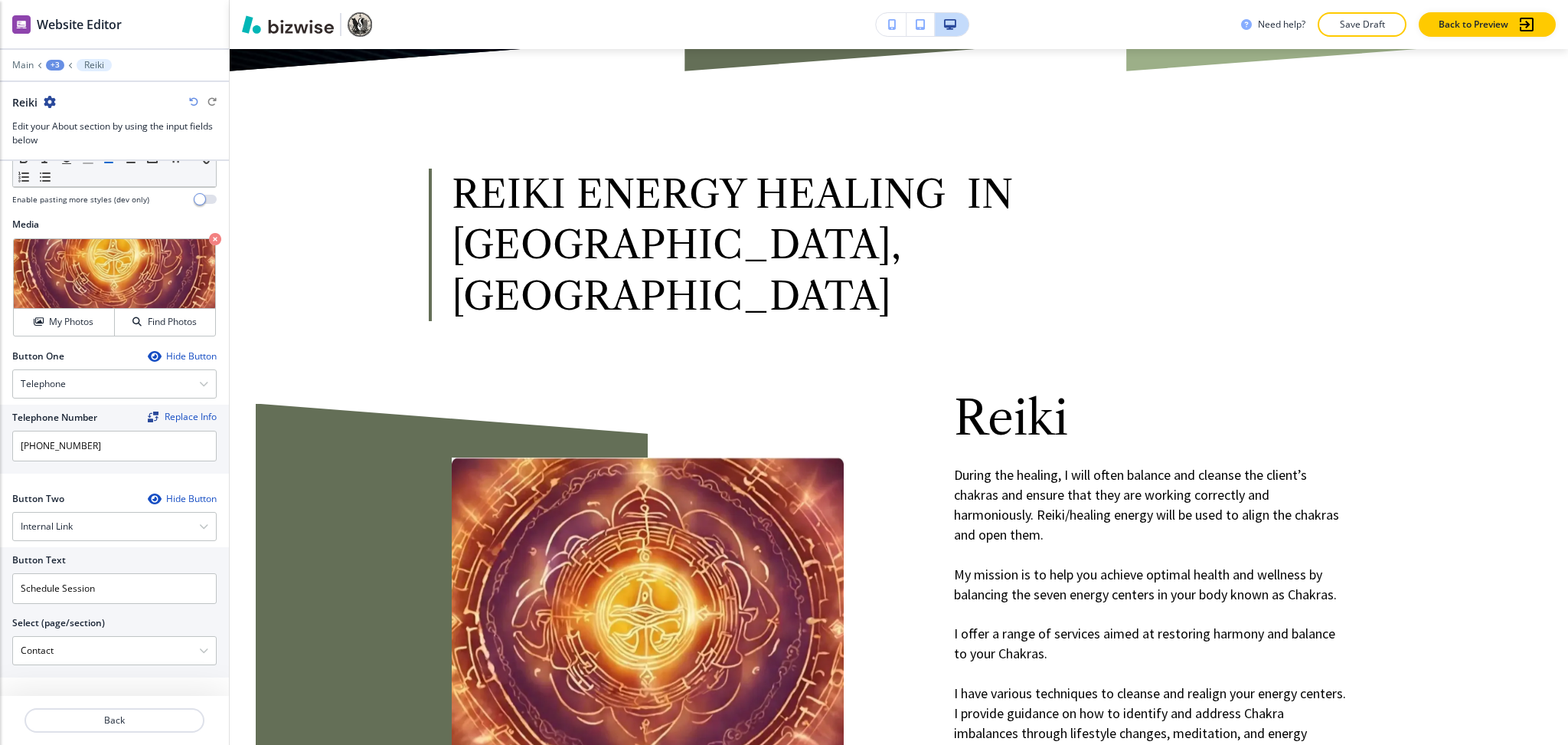
scroll to position [639, 0]
click at [160, 357] on div "Hide Button" at bounding box center [182, 356] width 69 height 13
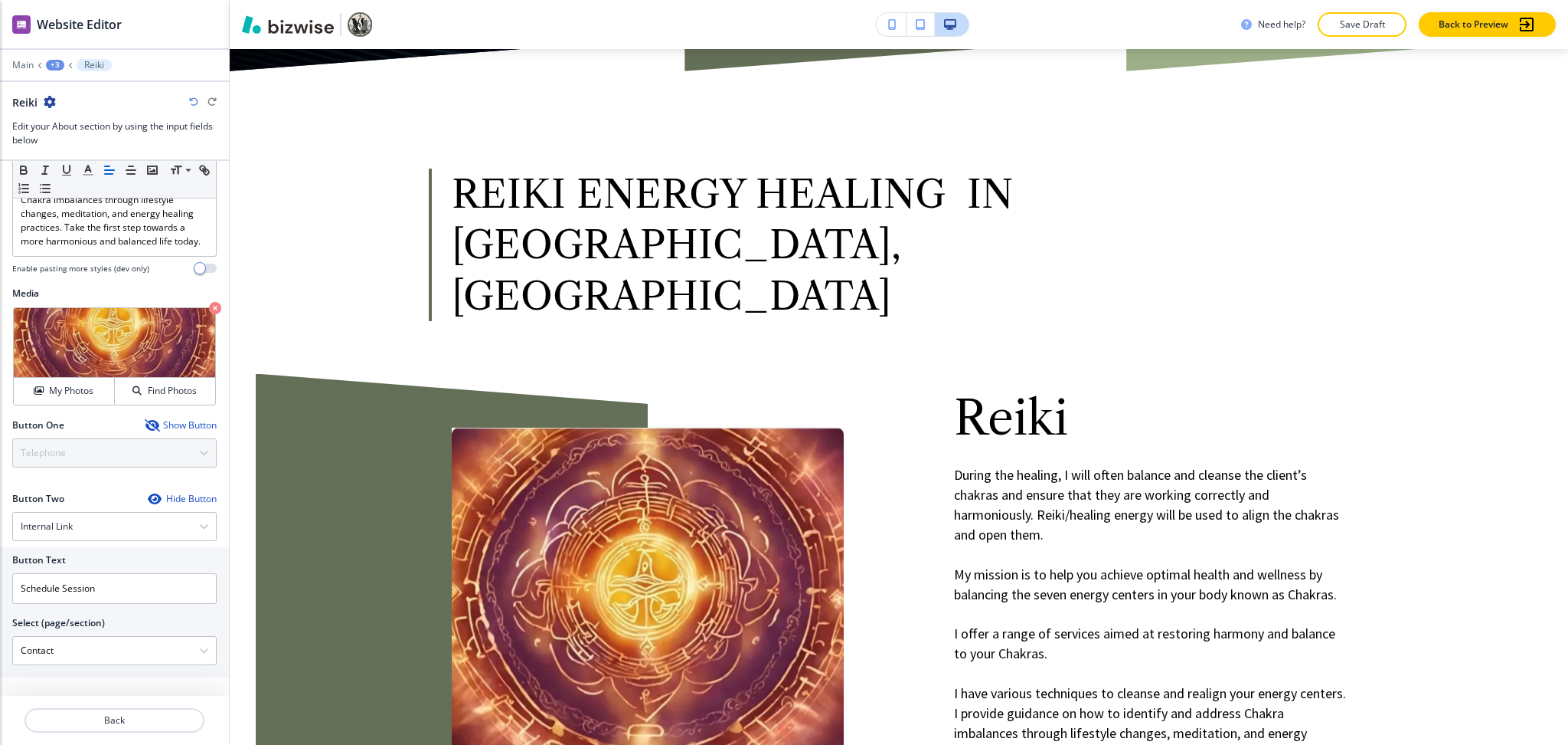
click at [168, 502] on div "Hide Button" at bounding box center [182, 499] width 69 height 13
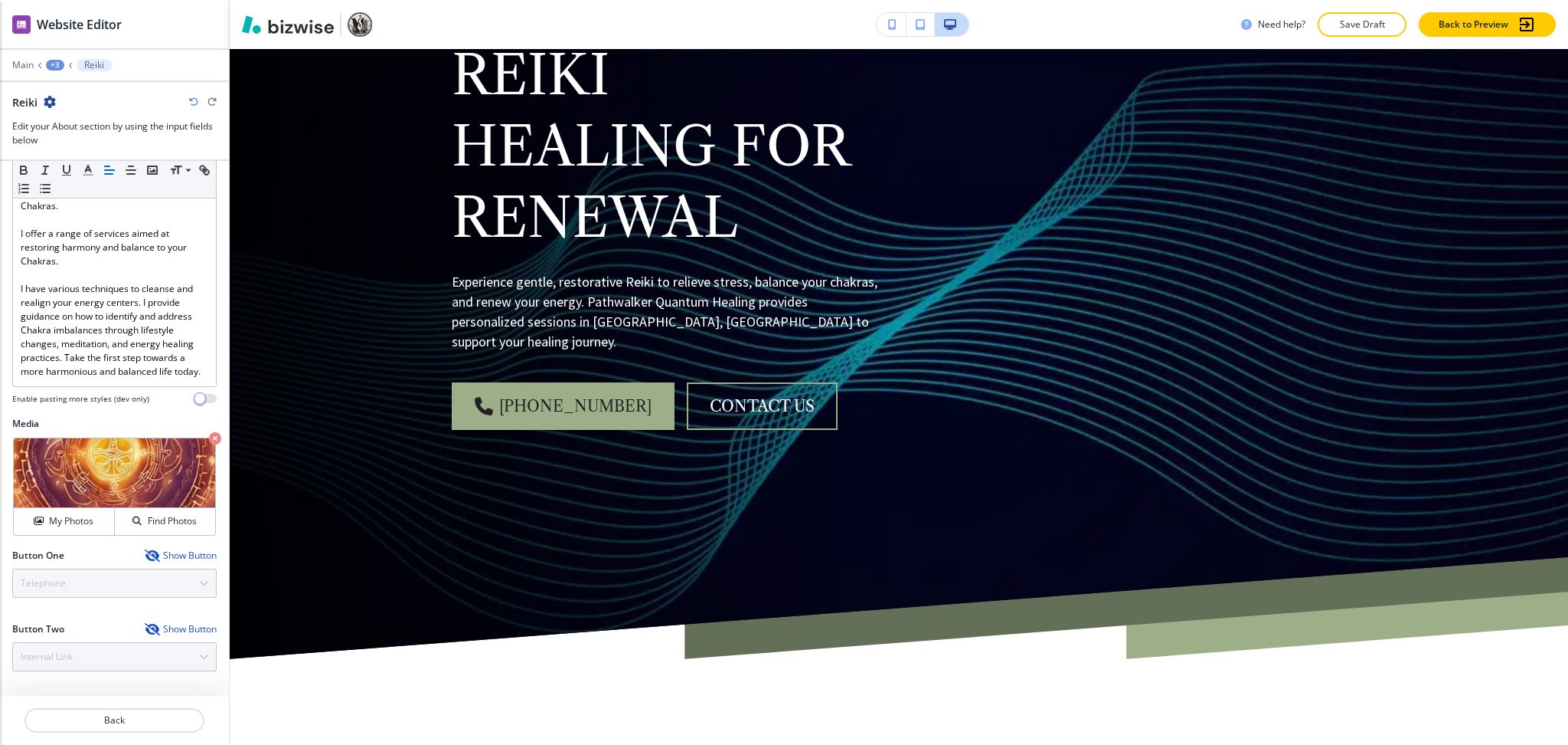
scroll to position [0, 0]
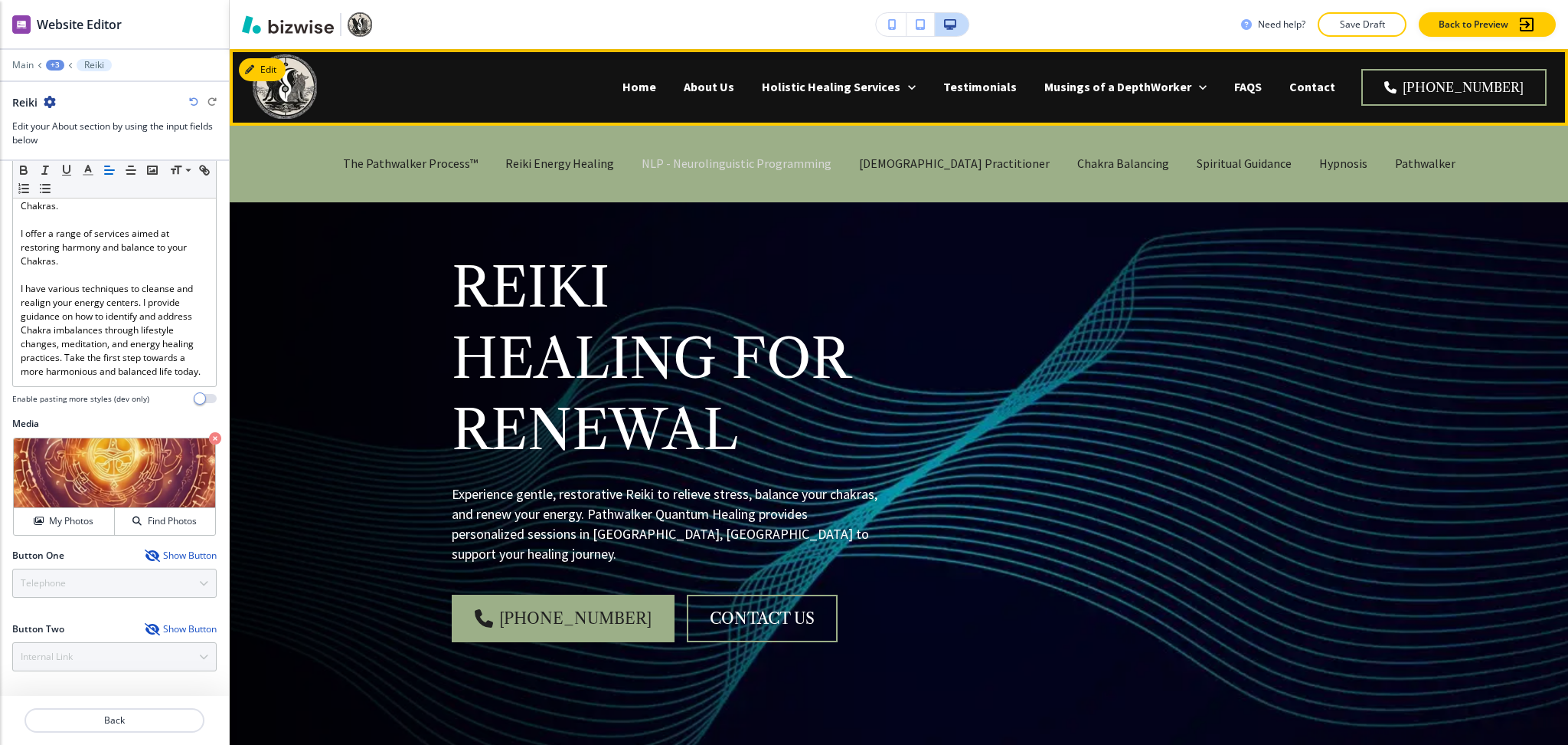
click at [733, 160] on p "NLP - Neurolinguistic Programming" at bounding box center [736, 163] width 190 height 17
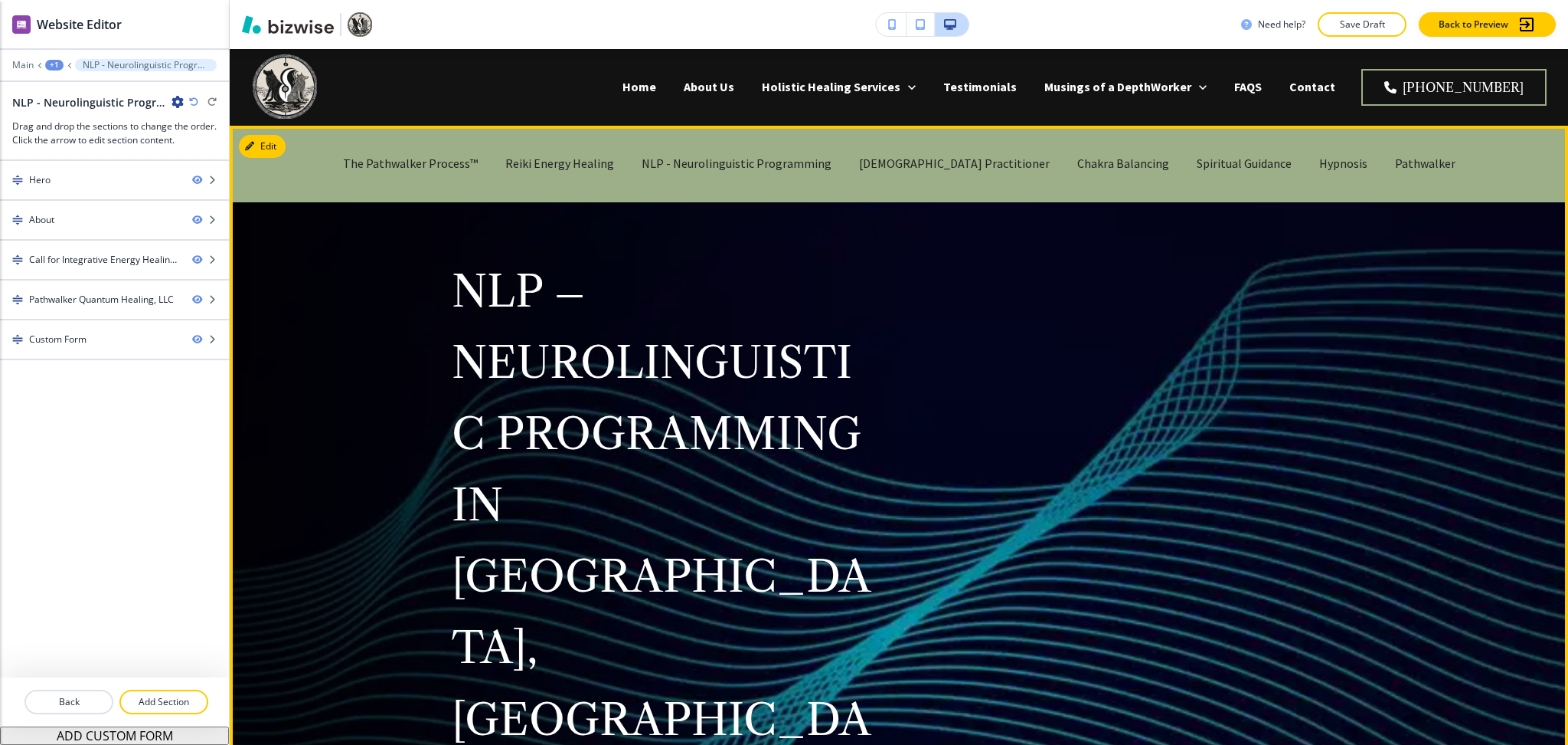
click at [898, 367] on div "NLP – NEUROLINGUISTIC PROGRAMMING IN [GEOGRAPHIC_DATA], [GEOGRAPHIC_DATA] Exper…" at bounding box center [881, 596] width 931 height 885
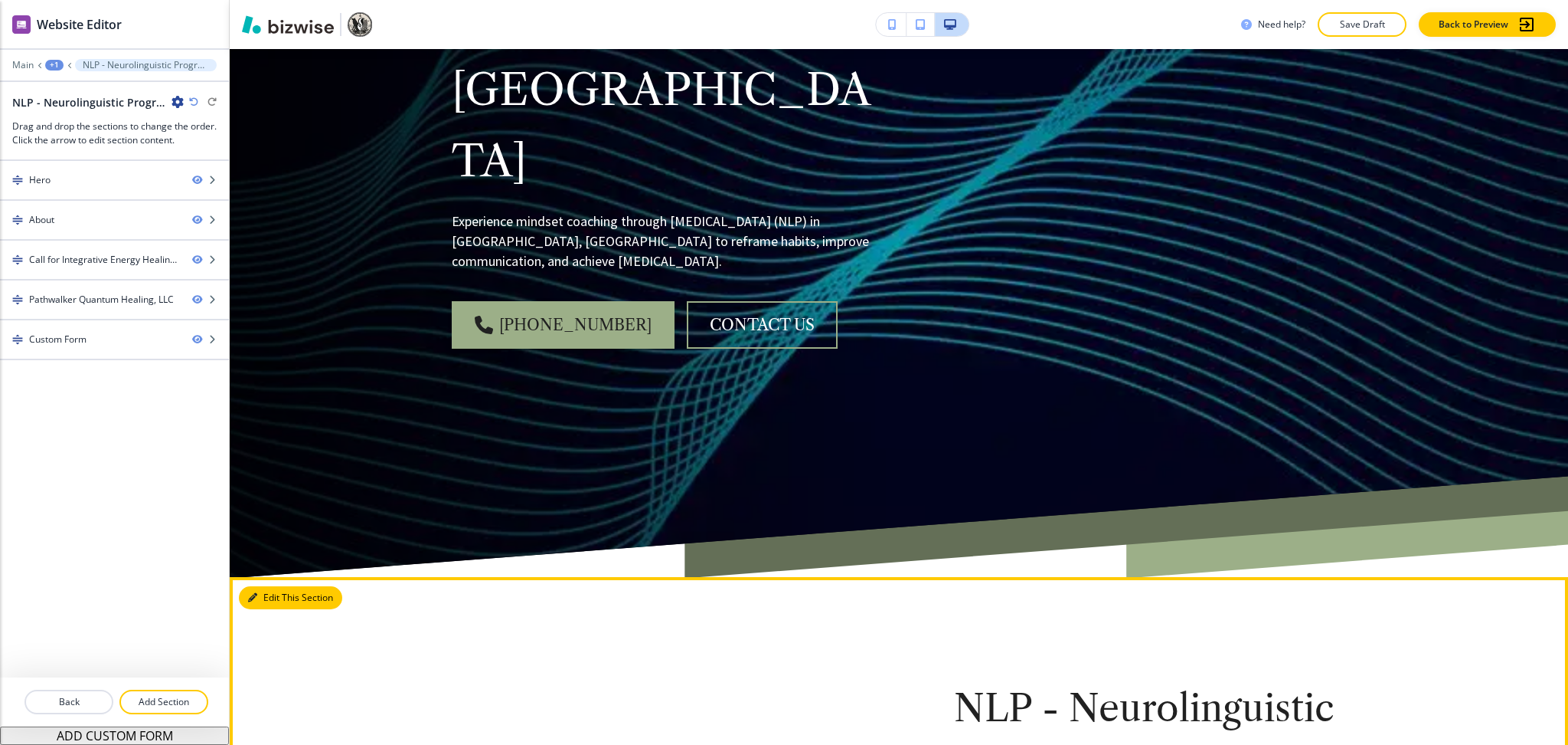
click at [292, 586] on button "Edit This Section" at bounding box center [290, 597] width 103 height 23
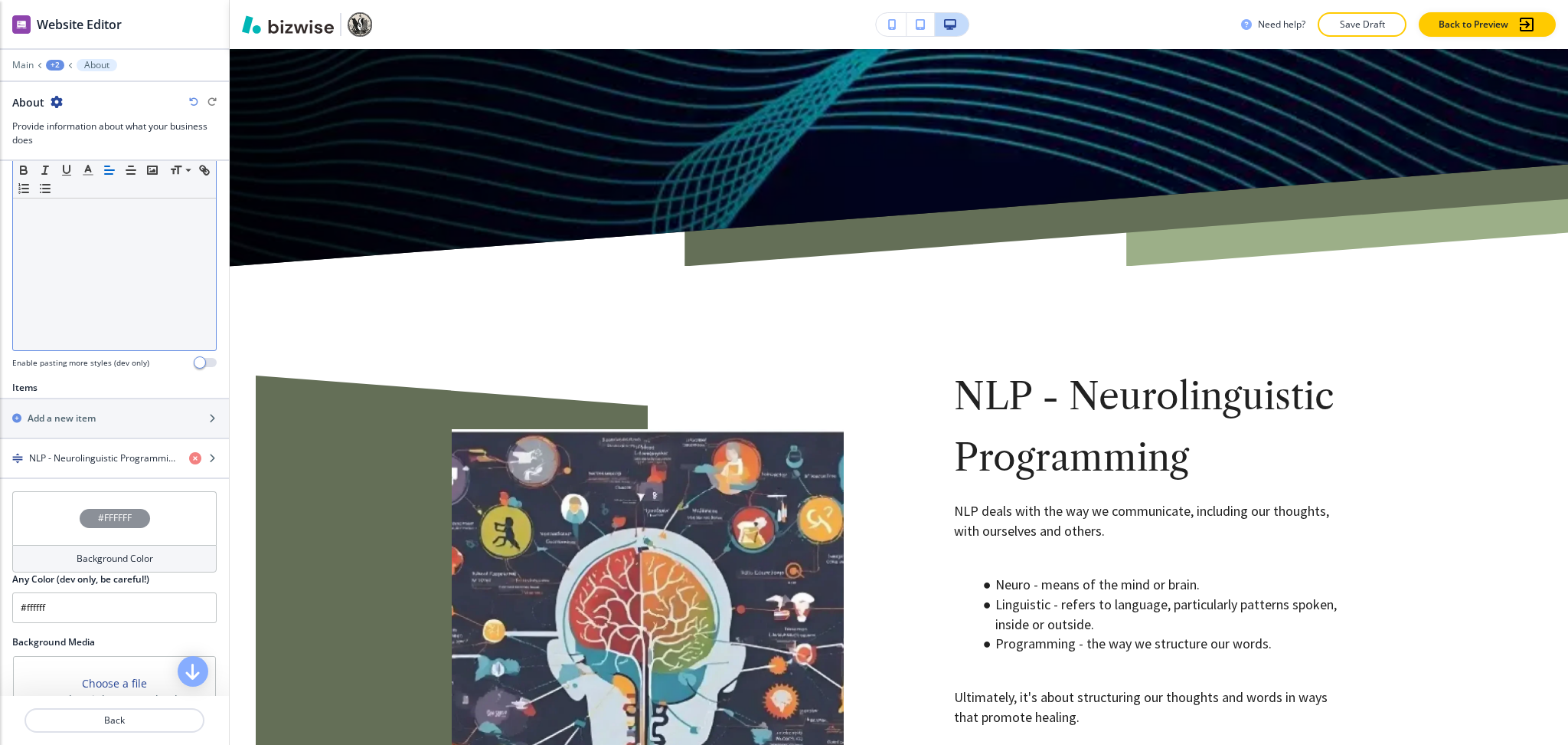
scroll to position [503, 0]
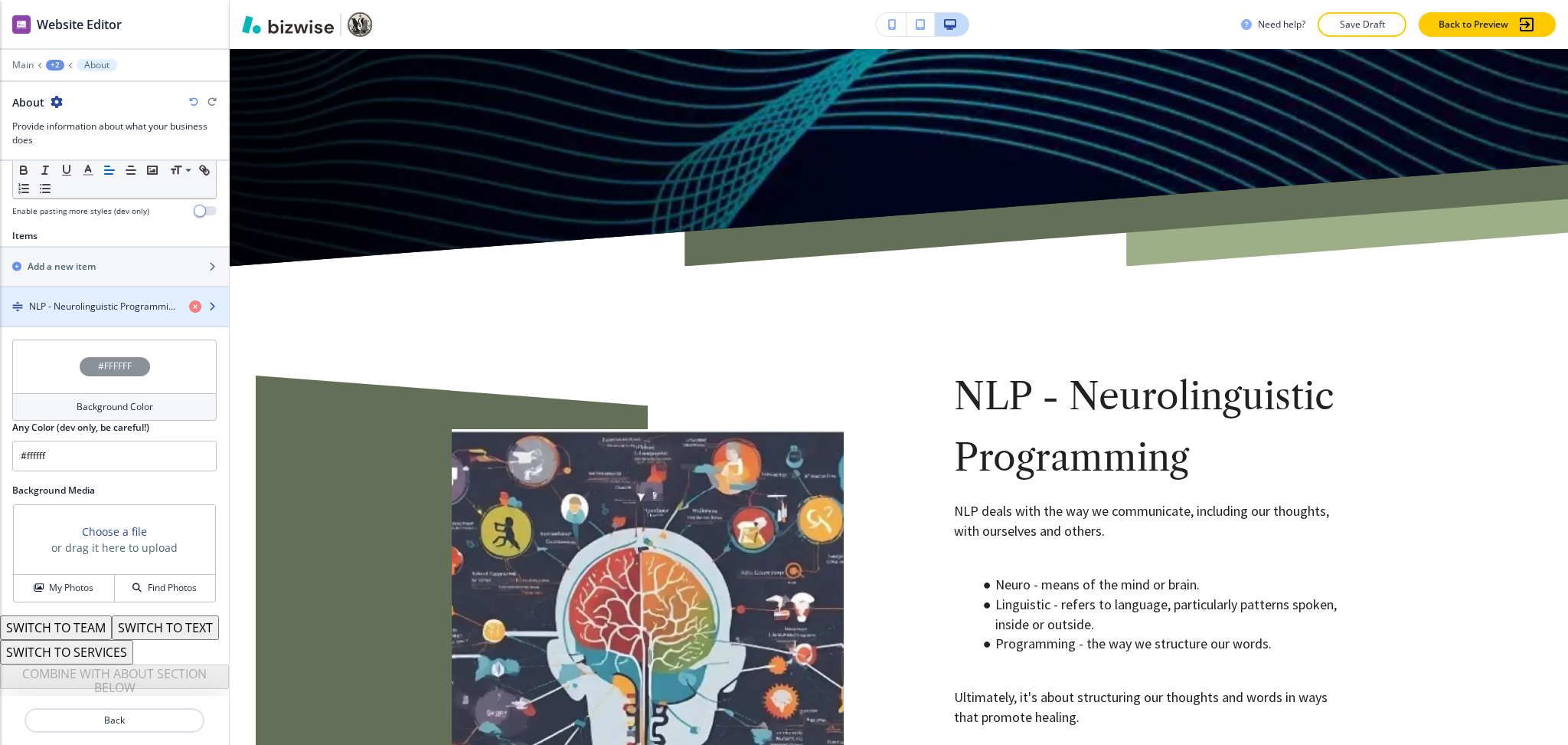
click at [98, 300] on h4 "NLP - Neurolinguistic Programming" at bounding box center [103, 306] width 148 height 13
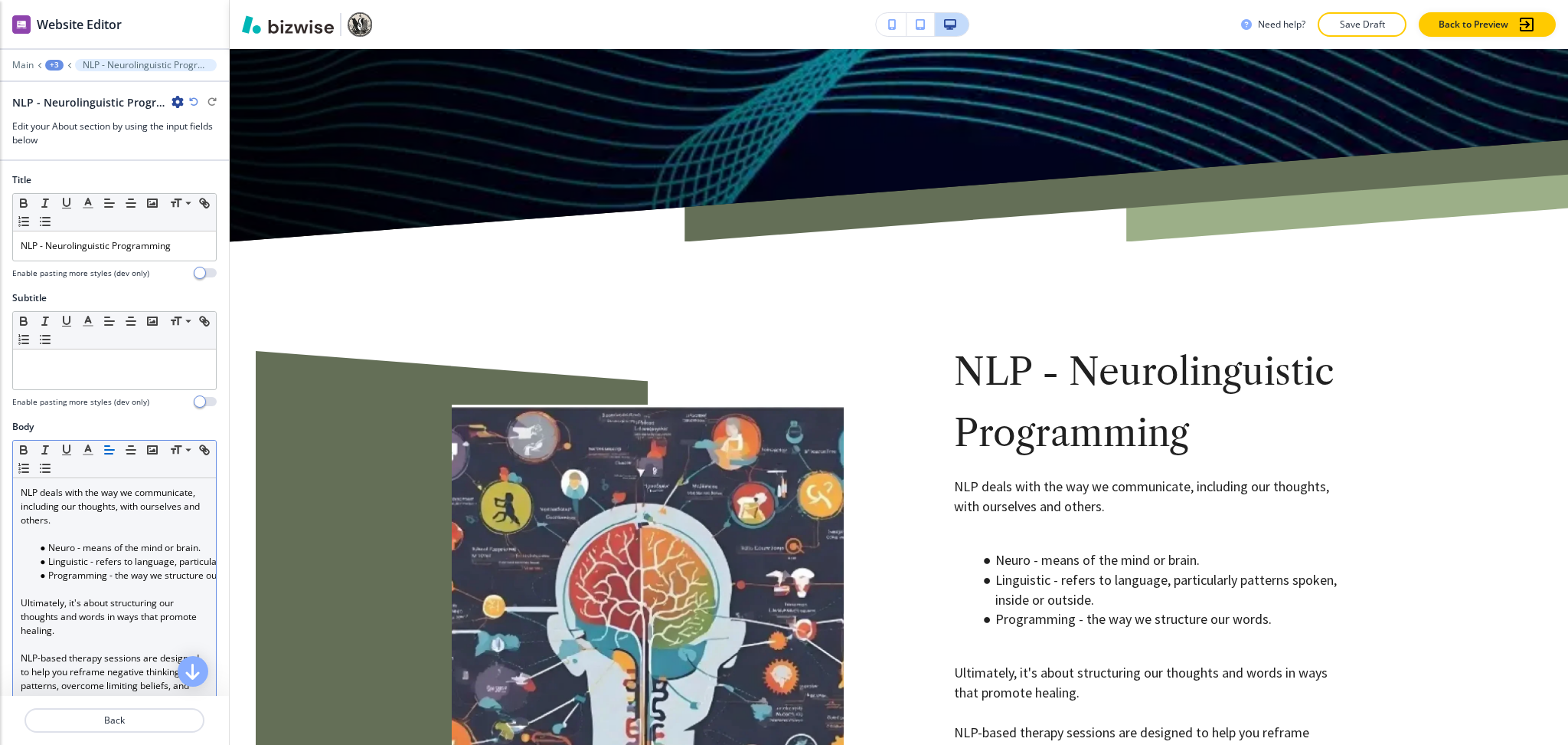
click at [104, 537] on p at bounding box center [114, 534] width 188 height 13
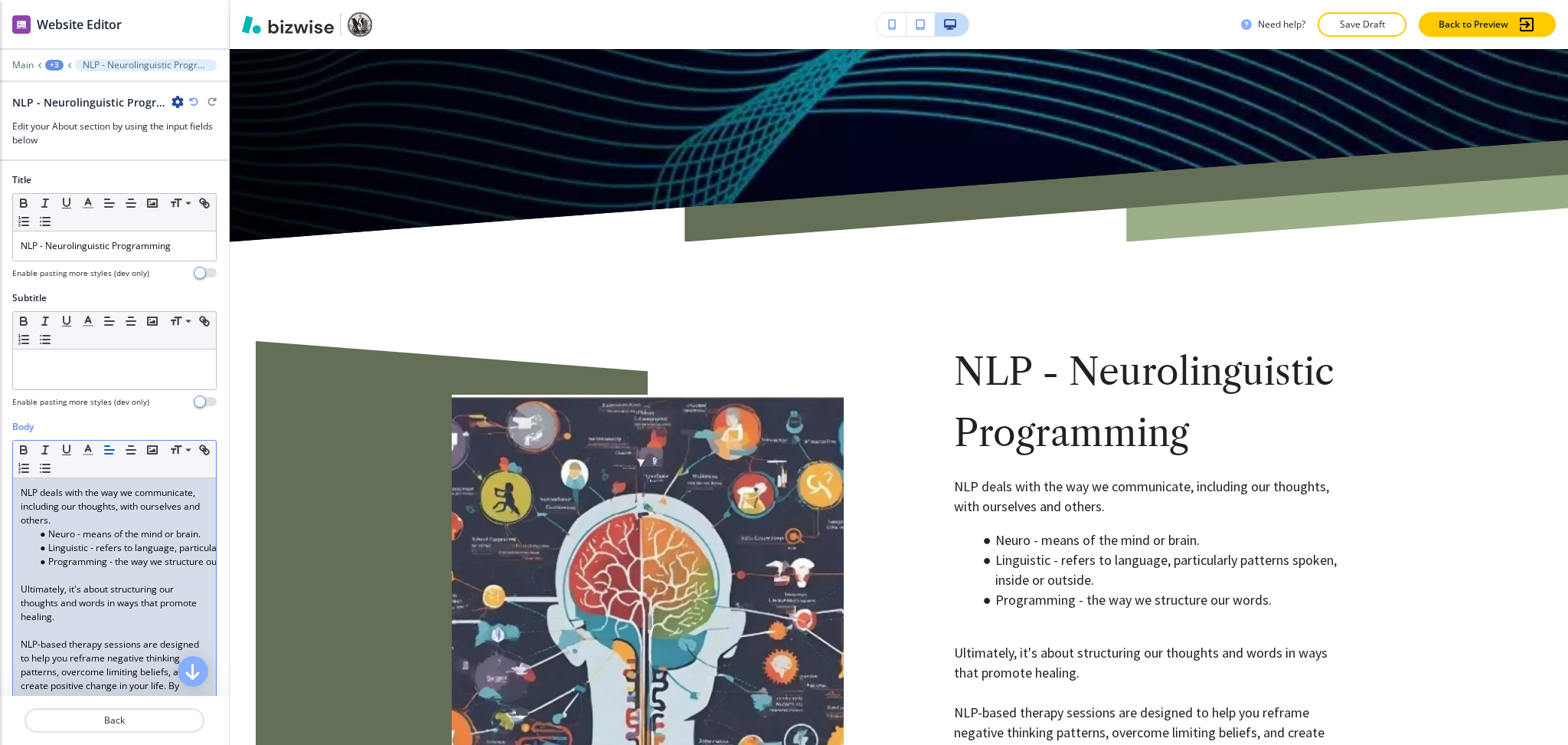
click at [103, 572] on p at bounding box center [114, 575] width 188 height 13
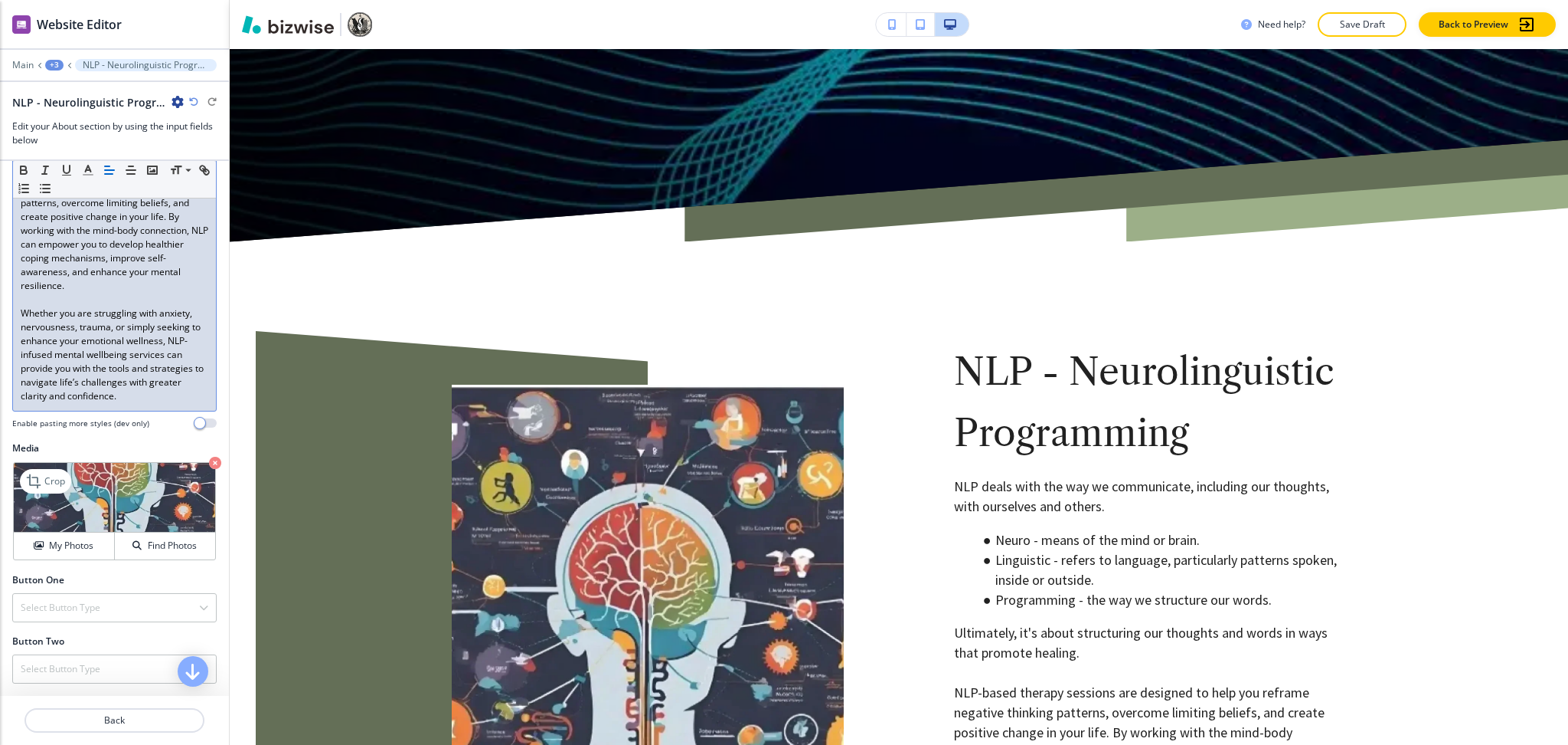
scroll to position [484, 0]
click at [25, 307] on p "Whether you are struggling with anxiety, nervousness, trauma, or simply seeking…" at bounding box center [114, 355] width 188 height 96
click at [91, 383] on p "Whether you are struggling with anxiety, nervousness, trauma, or simply seeking…" at bounding box center [114, 355] width 188 height 96
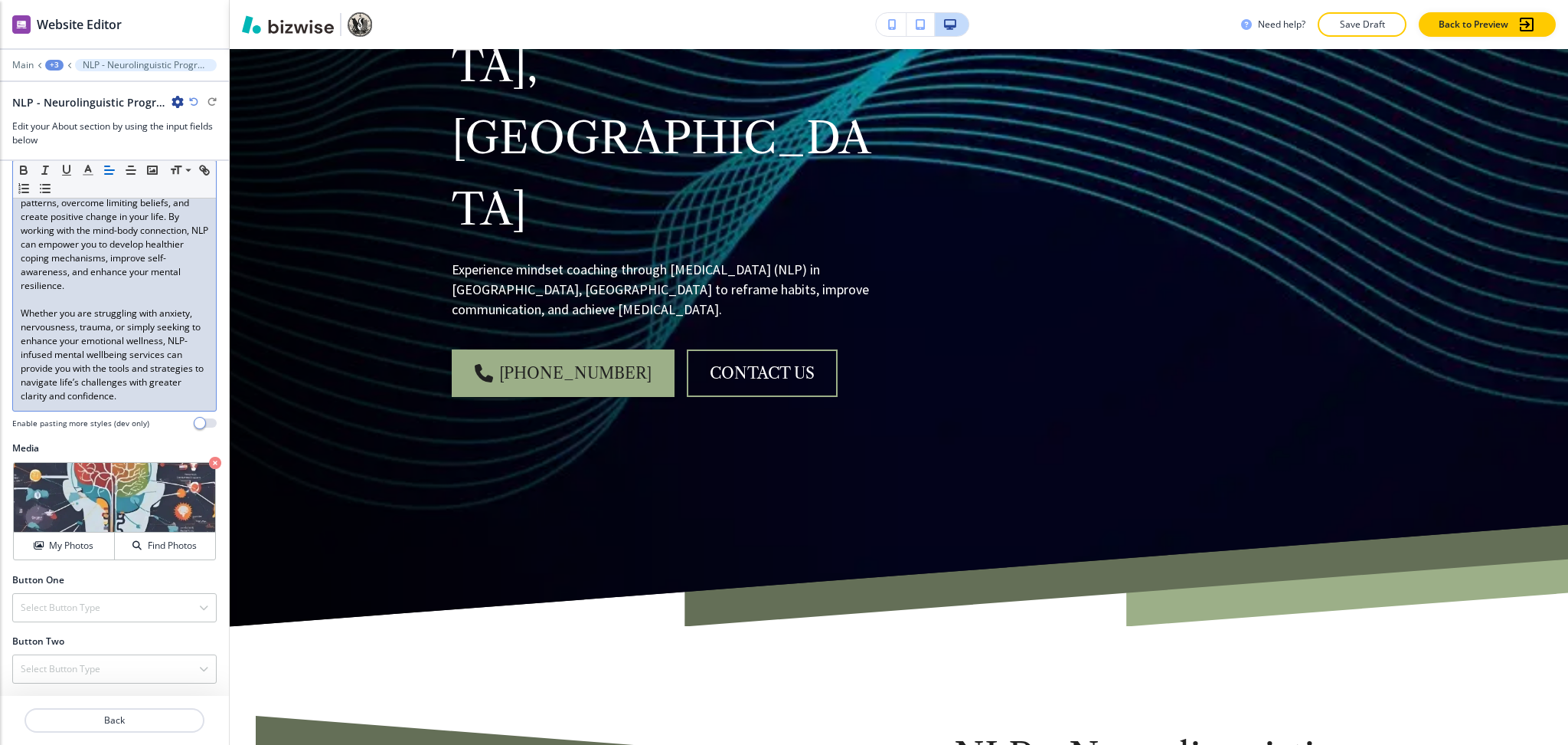
scroll to position [0, 0]
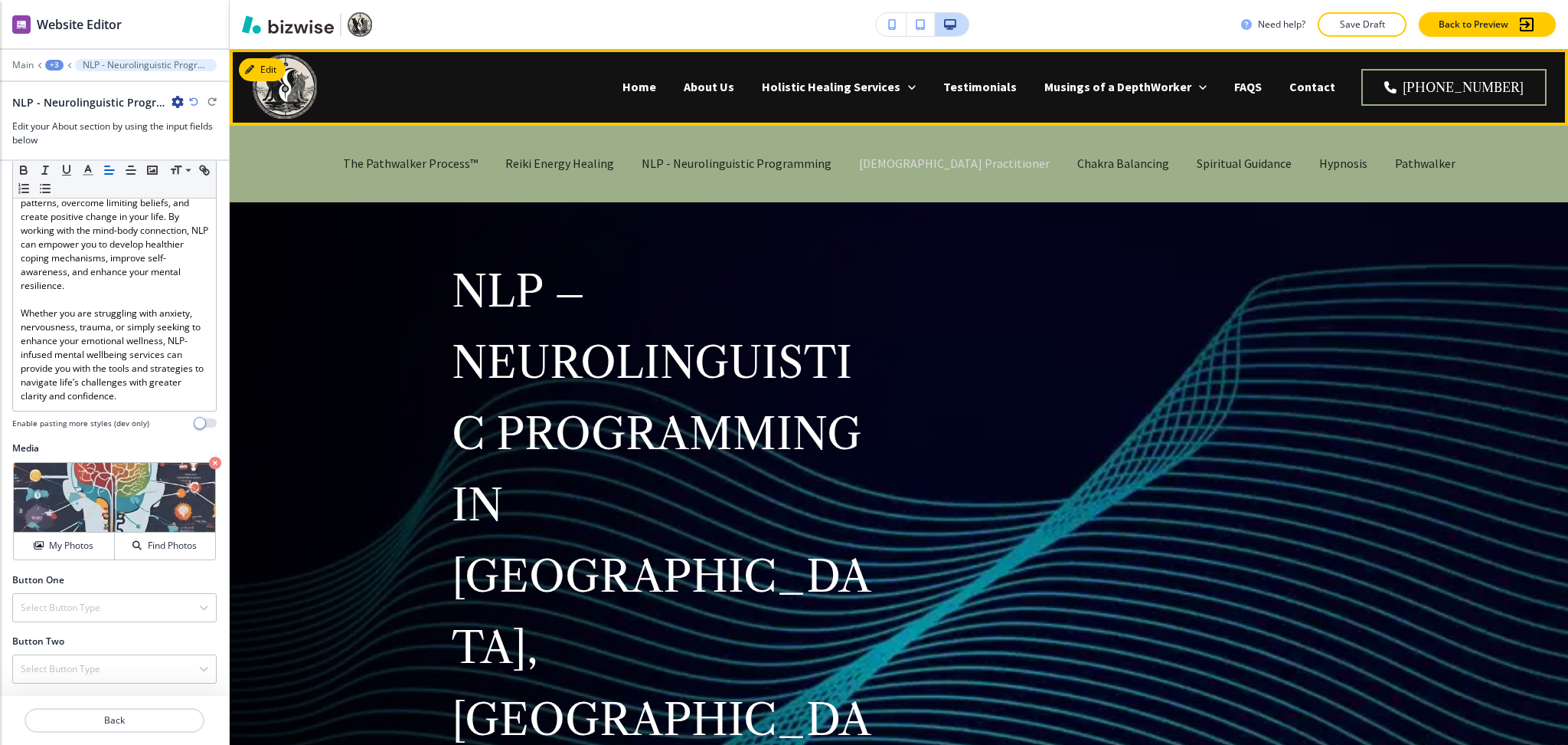
click at [920, 165] on p "[DEMOGRAPHIC_DATA] Practitioner" at bounding box center [954, 163] width 191 height 17
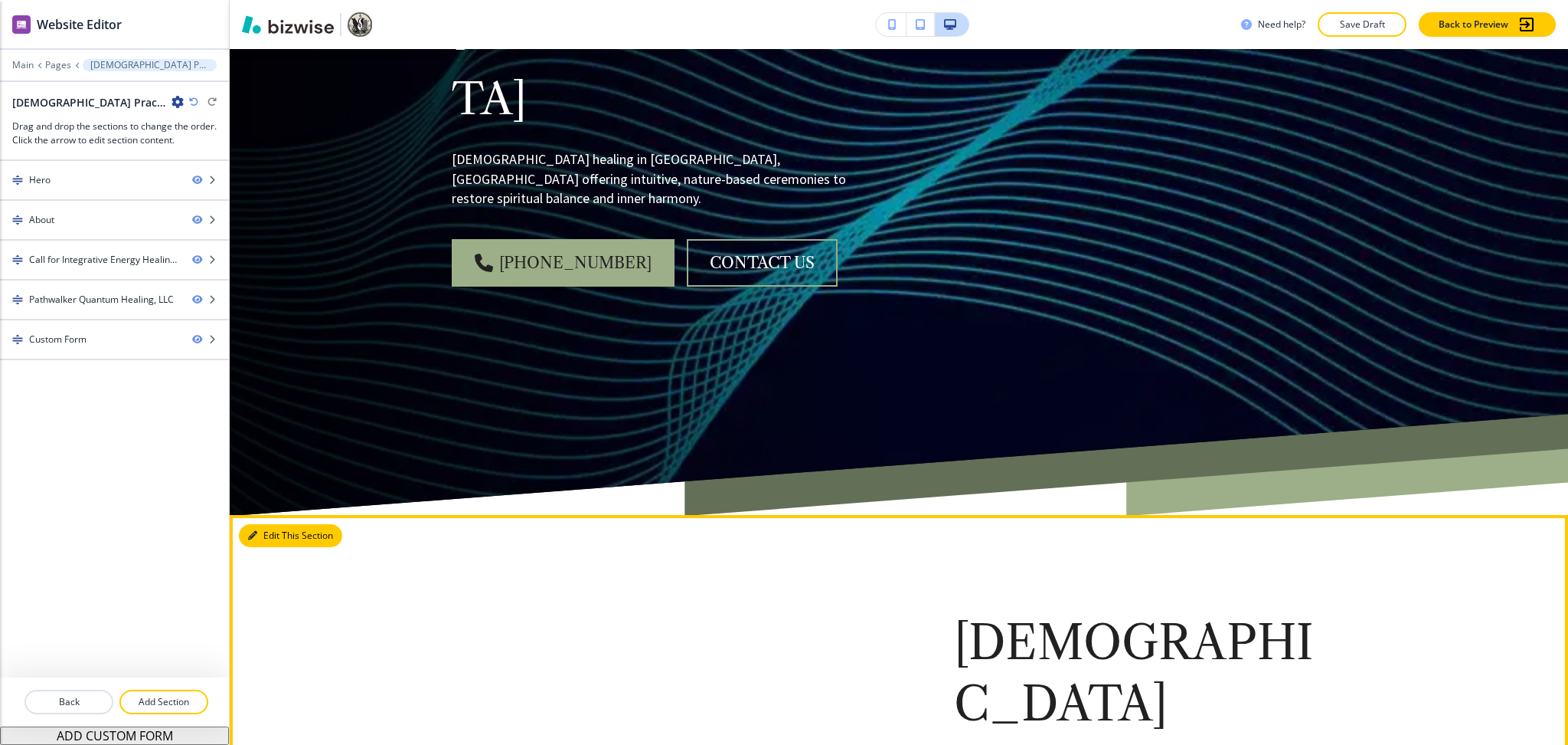
click at [280, 524] on button "Edit This Section" at bounding box center [290, 535] width 103 height 23
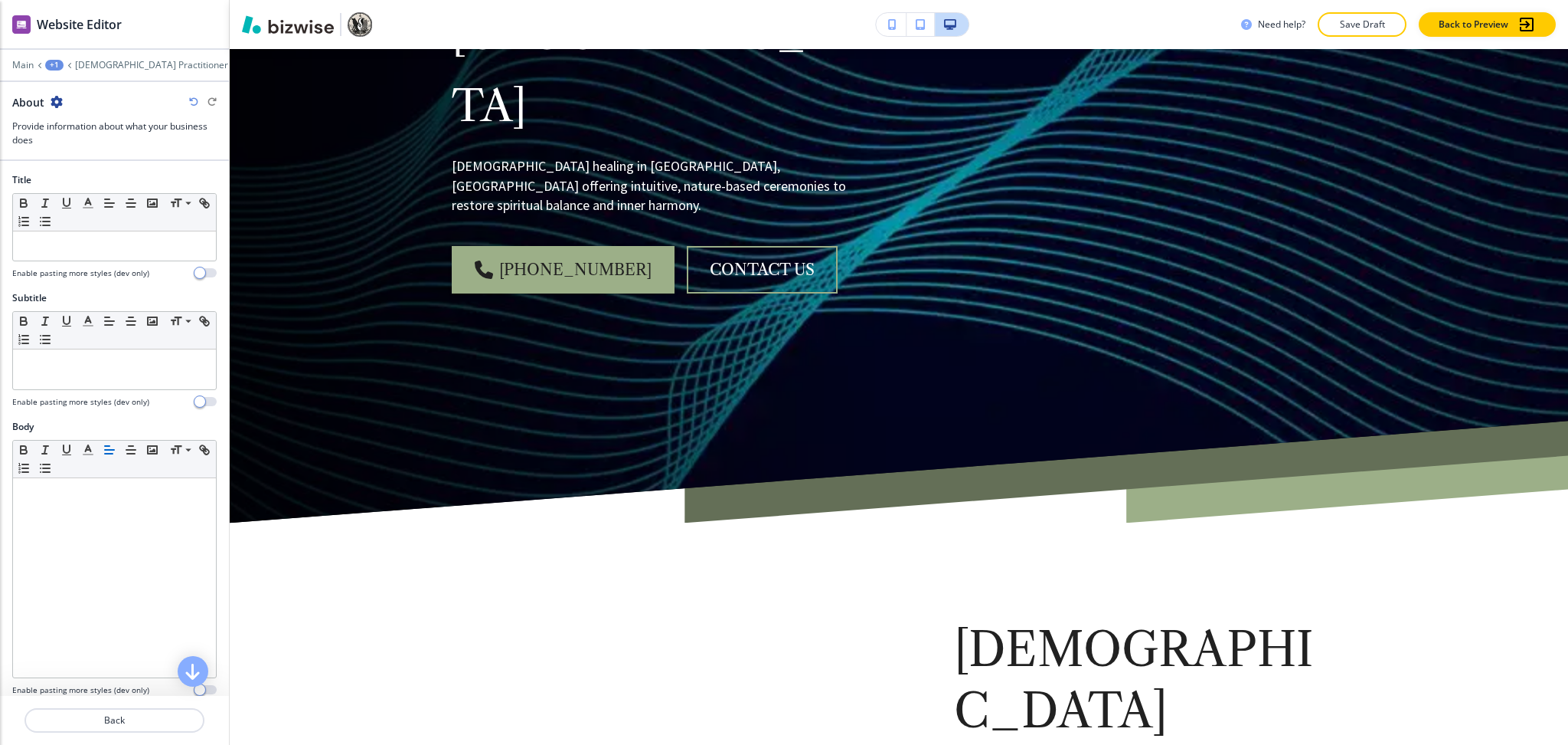
scroll to position [503, 0]
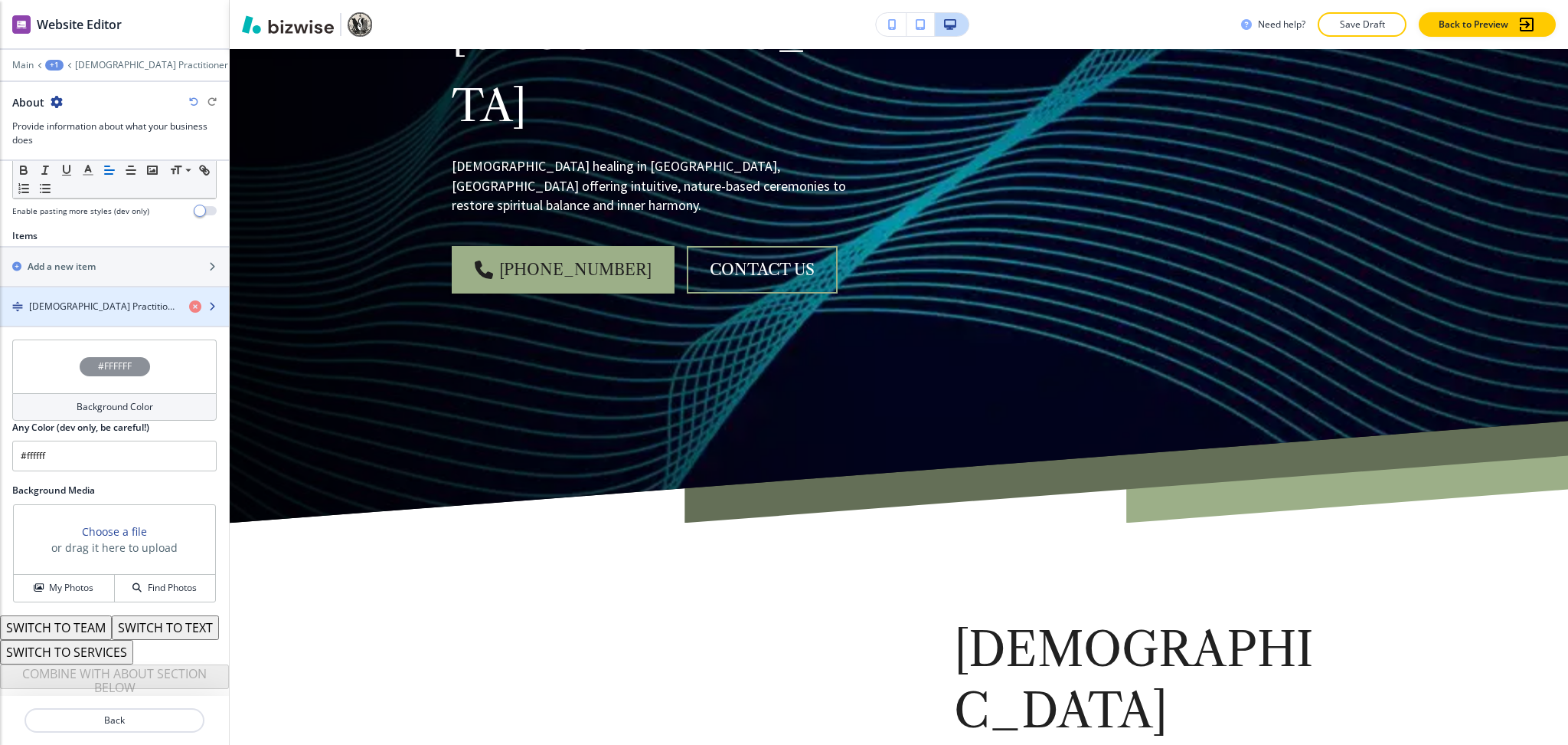
click at [77, 313] on div "button" at bounding box center [114, 319] width 229 height 13
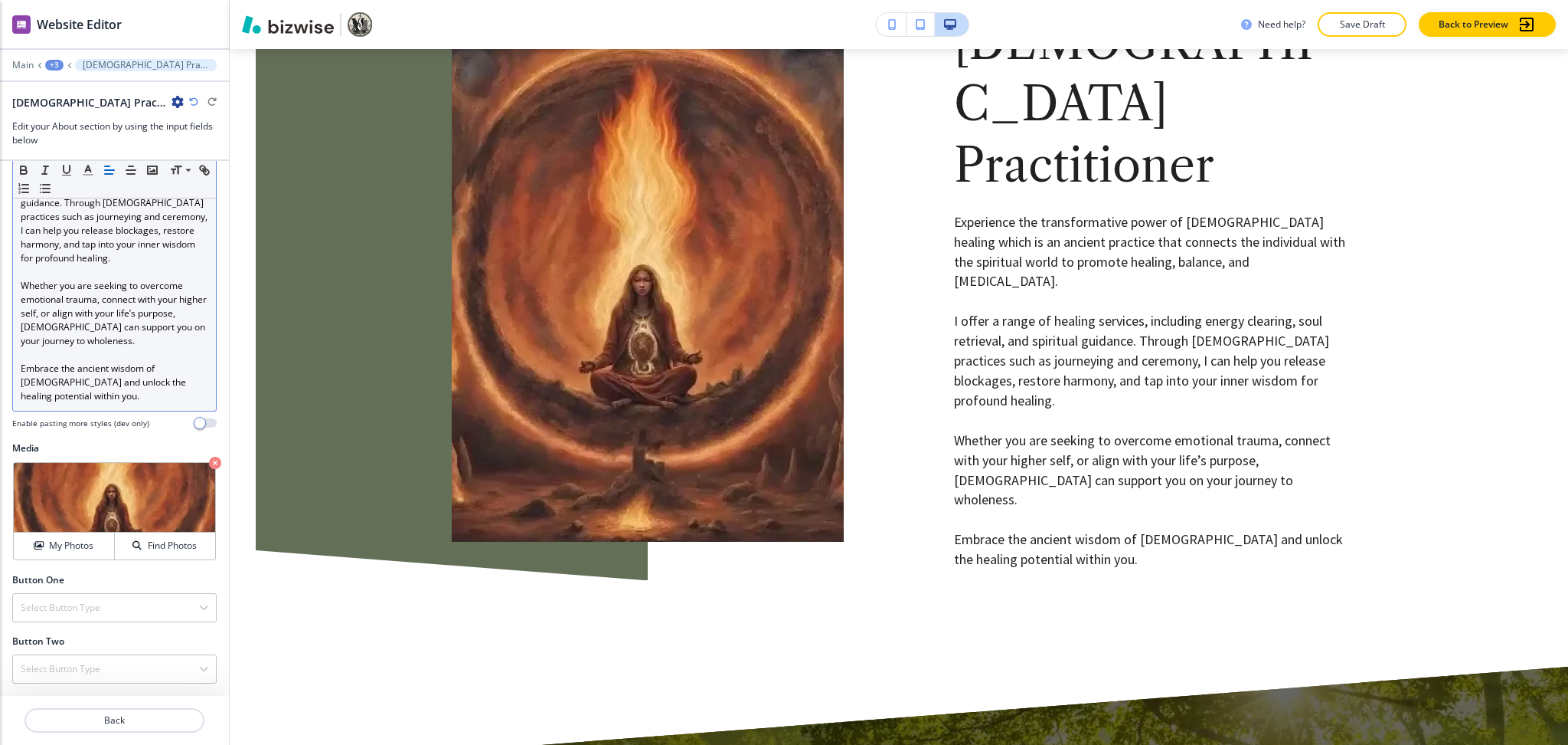
scroll to position [1221, 0]
click at [147, 397] on p "Embrace the ancient wisdom of [DEMOGRAPHIC_DATA] and unlock the healing potenti…" at bounding box center [114, 382] width 188 height 41
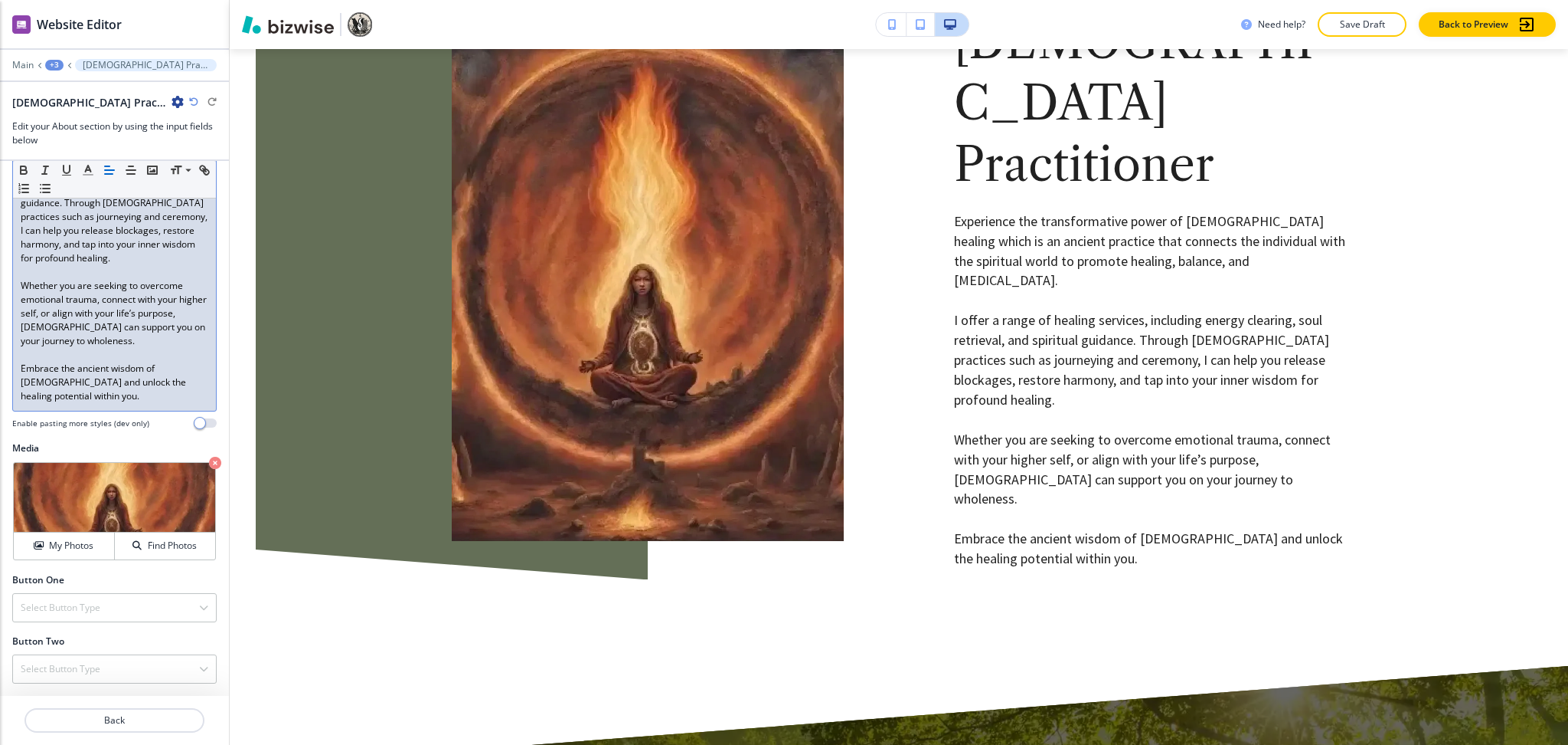
click at [141, 397] on p "Embrace the ancient wisdom of [DEMOGRAPHIC_DATA] and unlock the healing potenti…" at bounding box center [114, 382] width 188 height 41
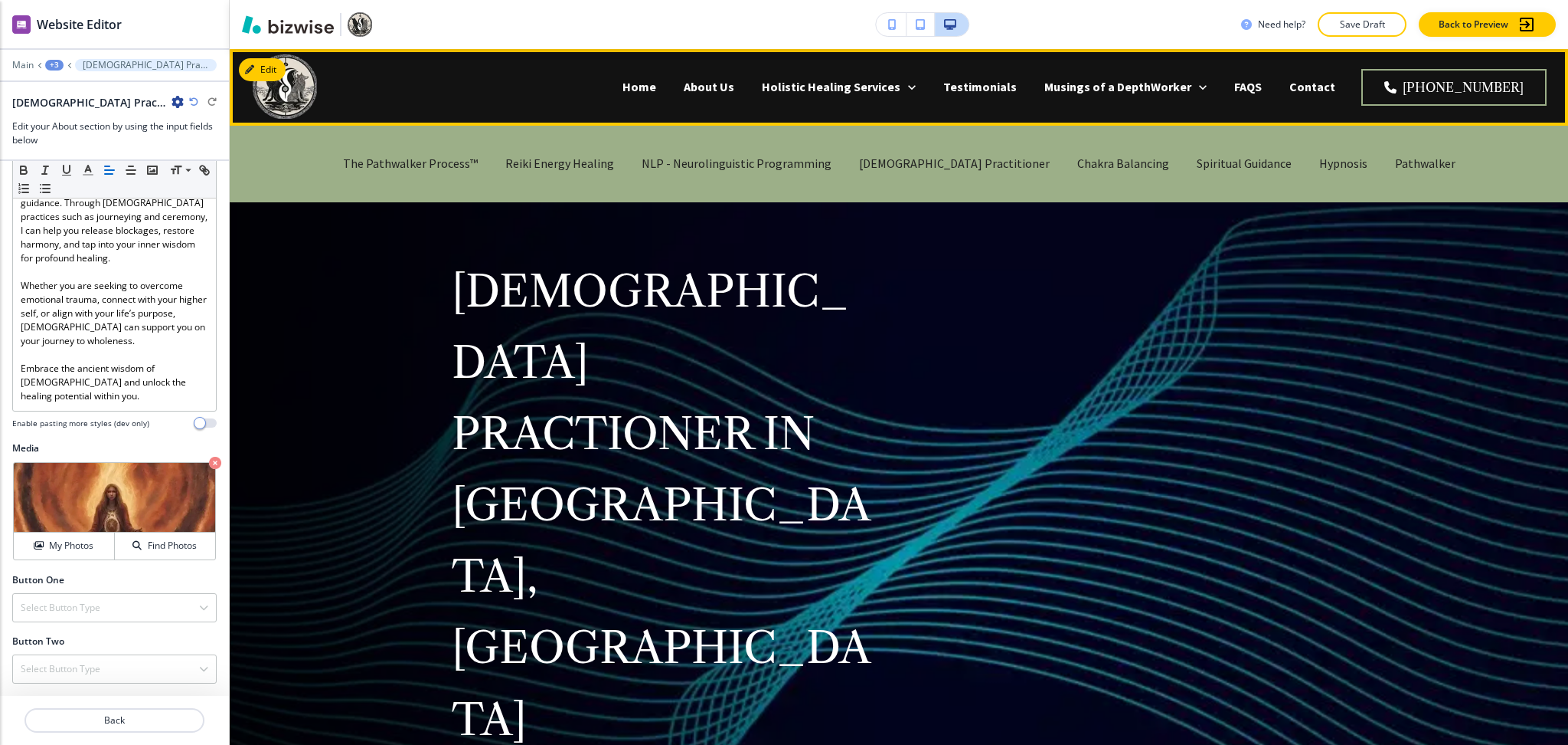
click at [1070, 173] on div "Chakra Balancing" at bounding box center [1124, 164] width 120 height 61
click at [1077, 165] on p "Chakra Balancing" at bounding box center [1123, 163] width 92 height 17
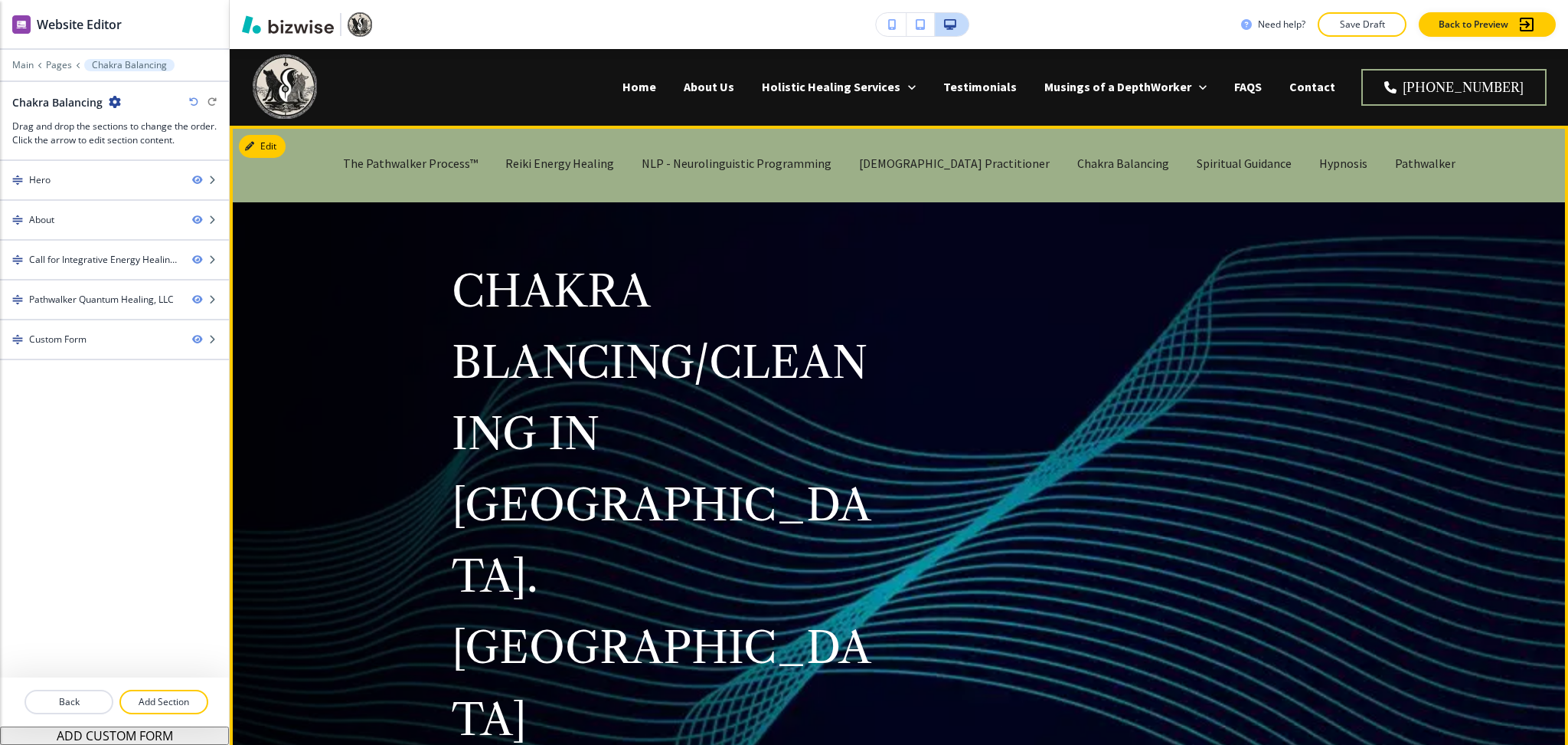
click at [681, 423] on p "CHAKRA BLANCING/CLEANING IN [GEOGRAPHIC_DATA]. [GEOGRAPHIC_DATA]" at bounding box center [666, 502] width 429 height 500
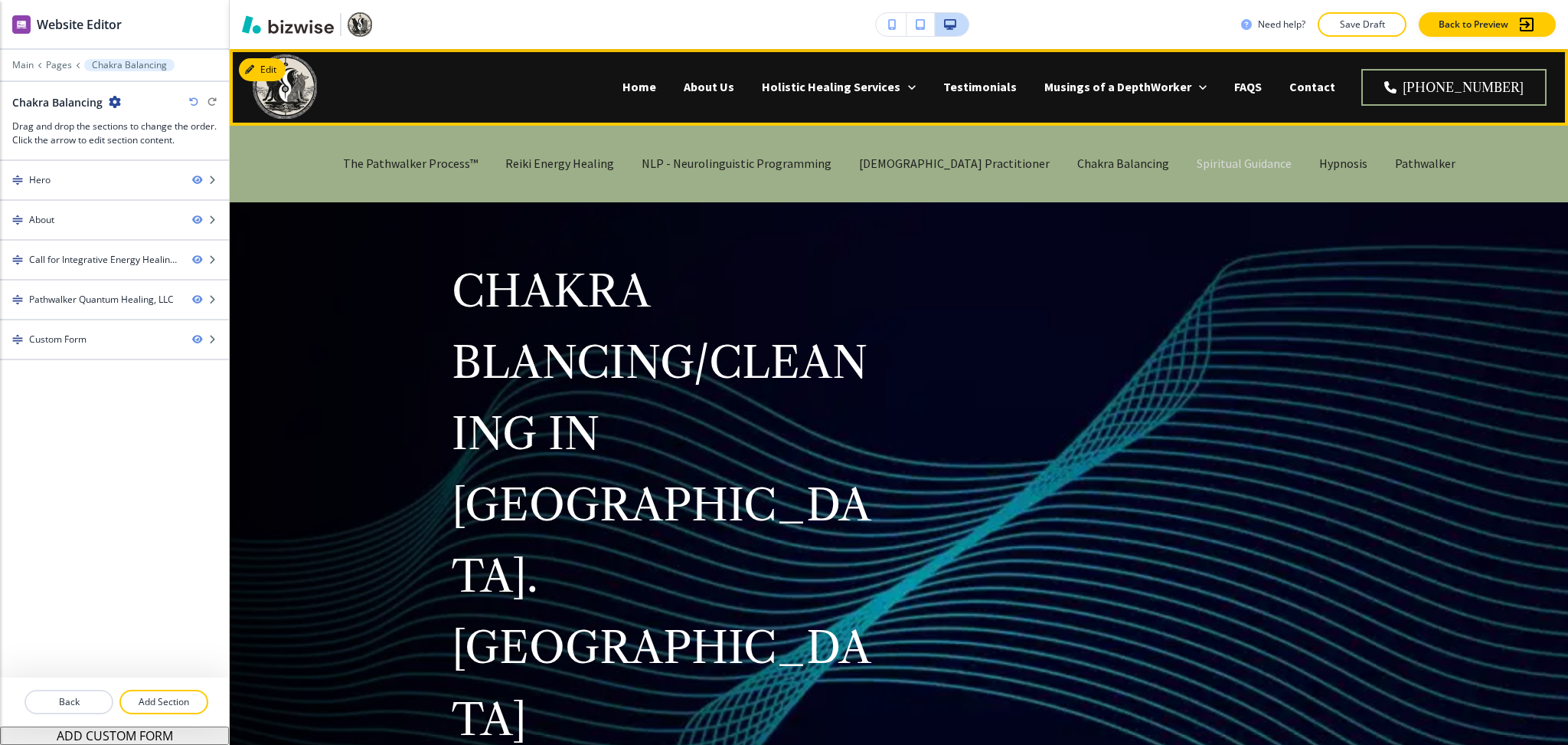
click at [1197, 169] on p "Spiritual Guidance" at bounding box center [1244, 163] width 95 height 17
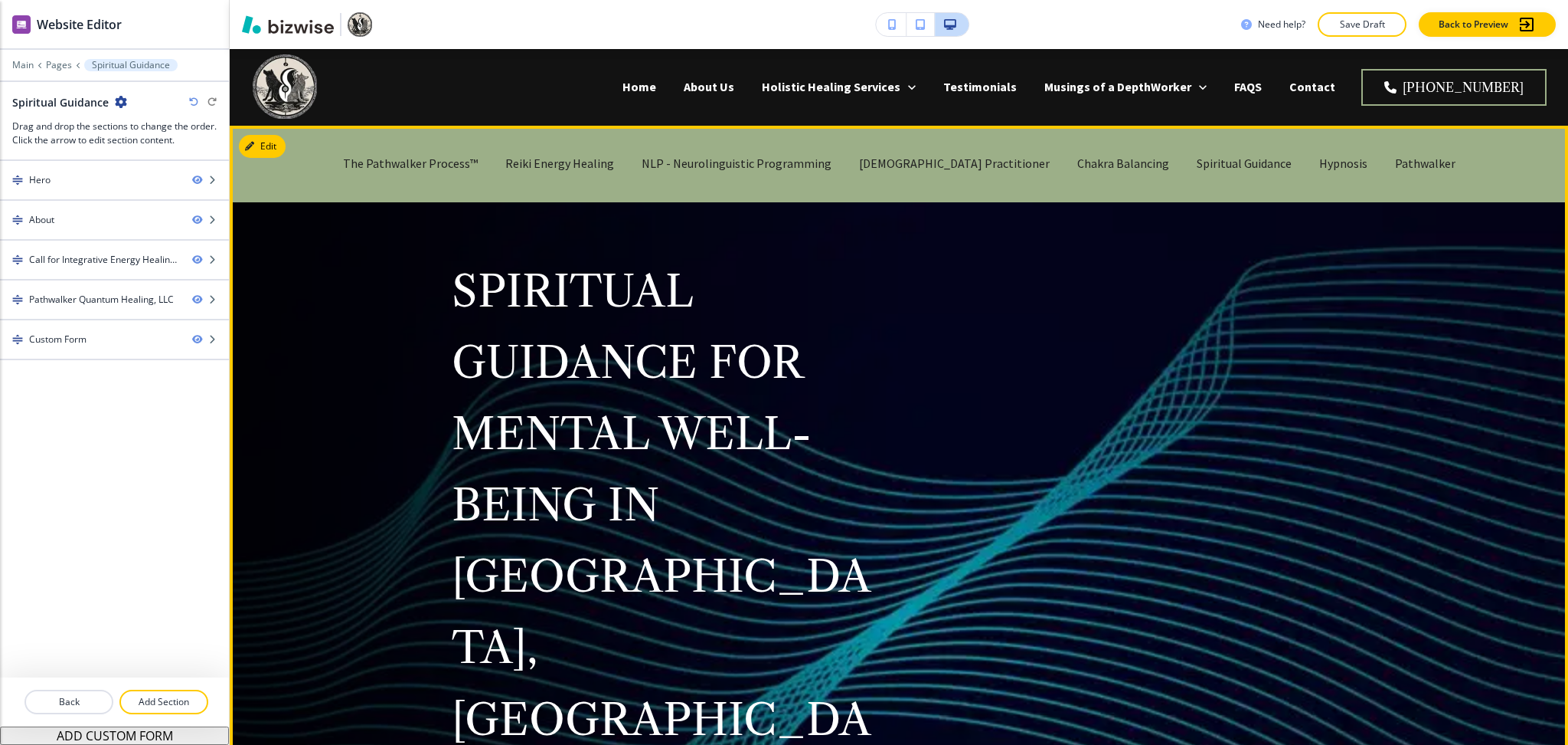
click at [1111, 397] on div "SPIRITUAL GUIDANCE FOR MENTAL WELL-BEING IN [GEOGRAPHIC_DATA], [GEOGRAPHIC_DATA…" at bounding box center [881, 587] width 931 height 866
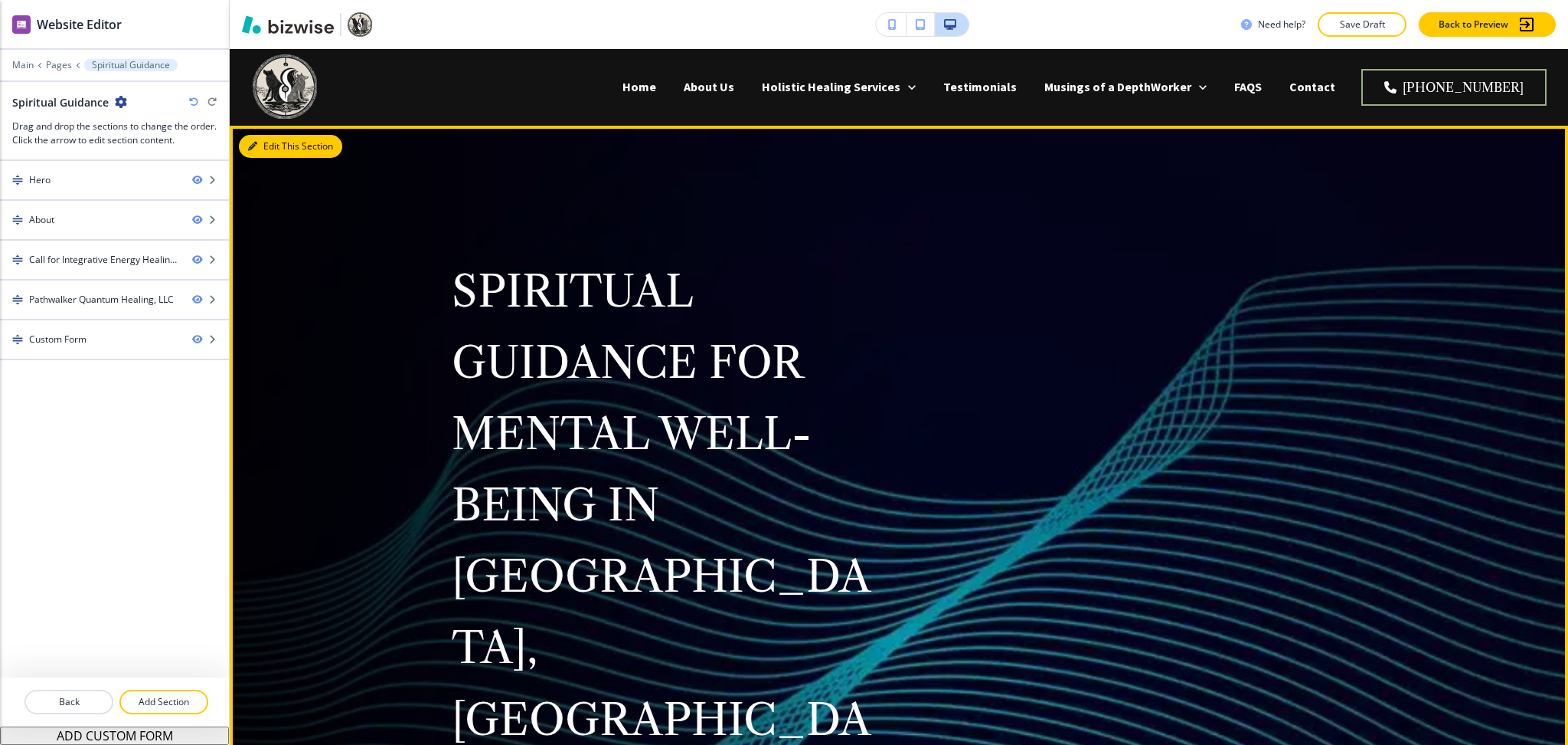
click at [251, 144] on icon "button" at bounding box center [253, 147] width 9 height 9
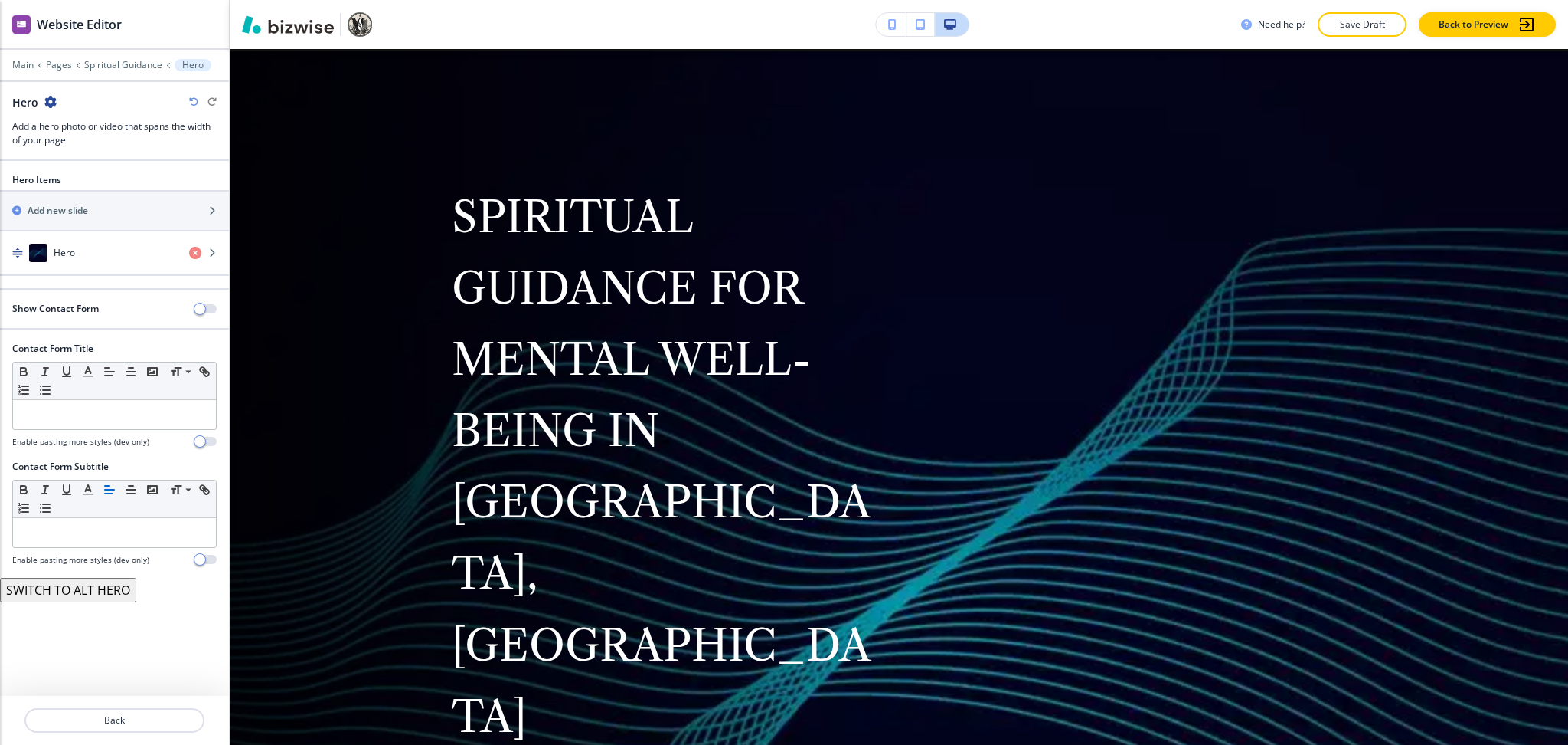
scroll to position [76, 0]
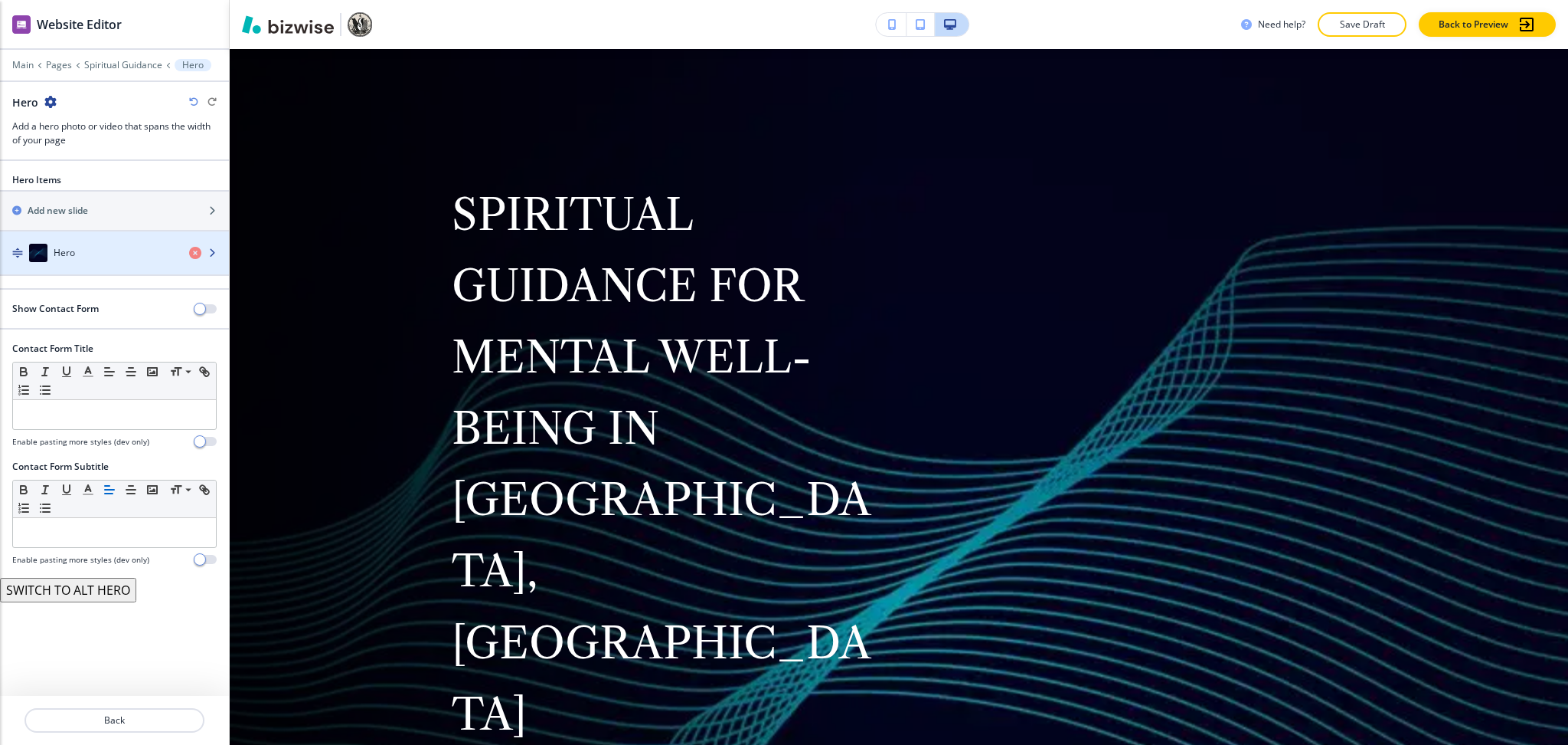
click at [121, 259] on div "Hero" at bounding box center [88, 252] width 177 height 18
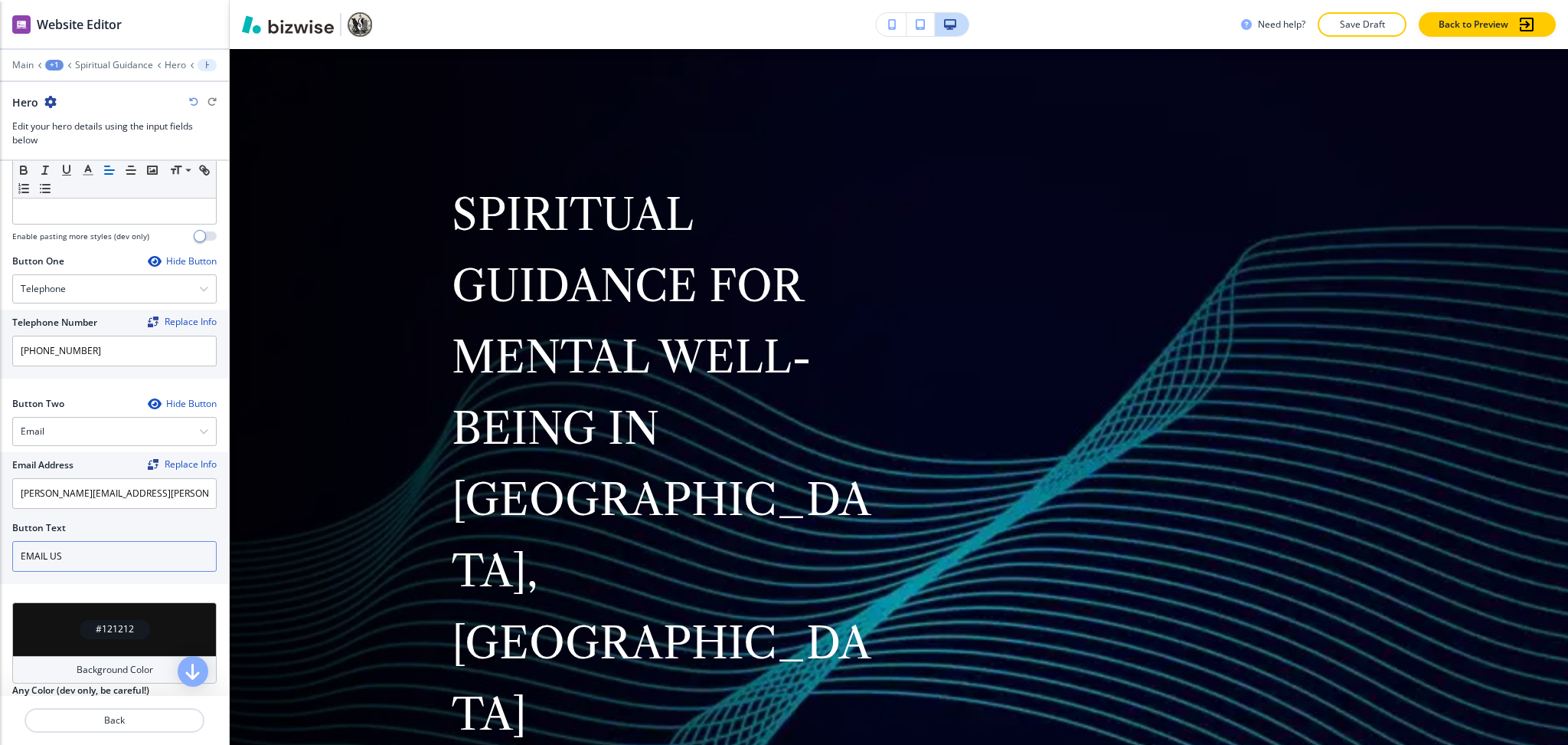
scroll to position [613, 0]
click at [41, 417] on div "Email" at bounding box center [115, 430] width 203 height 28
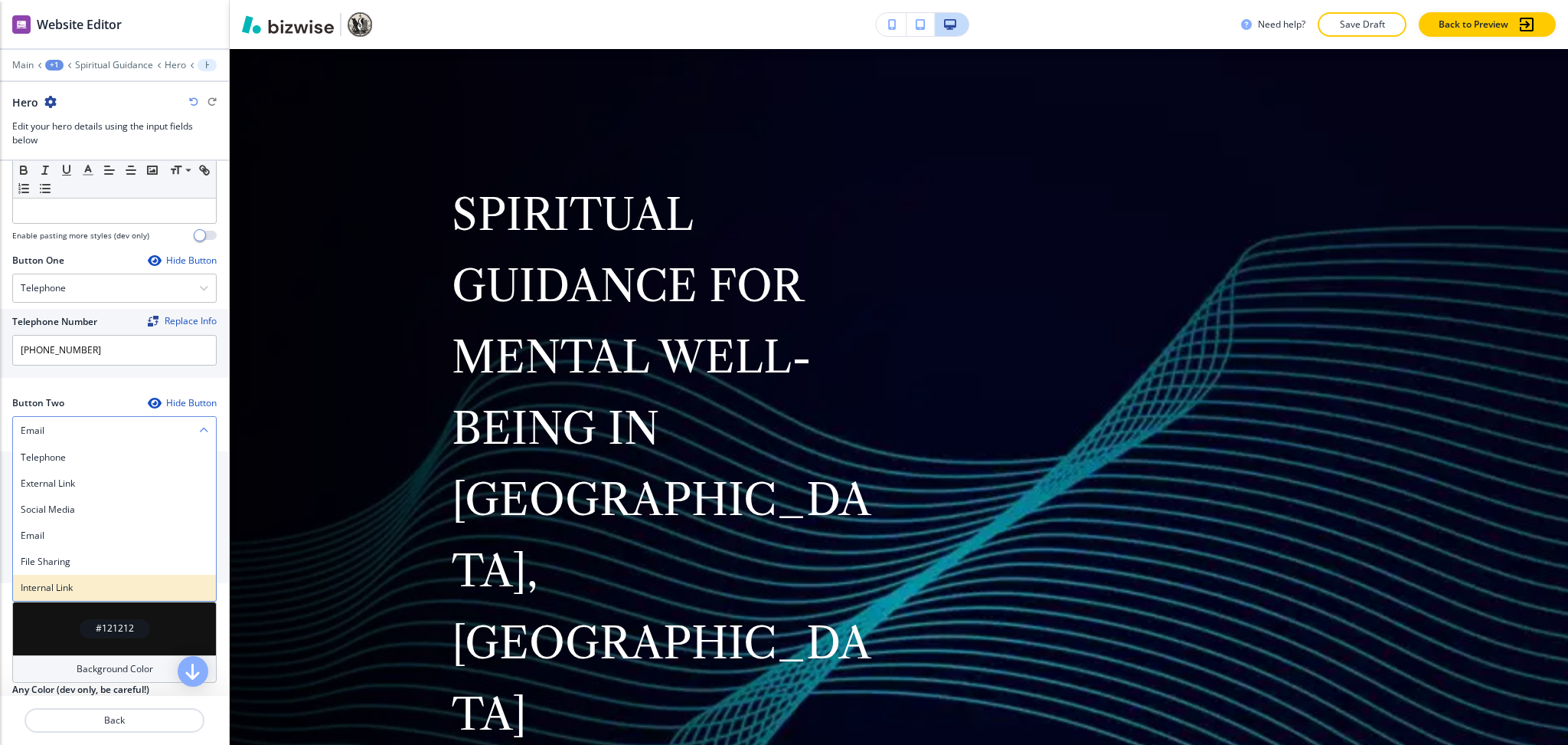
click at [58, 575] on div "Internal Link" at bounding box center [115, 587] width 203 height 26
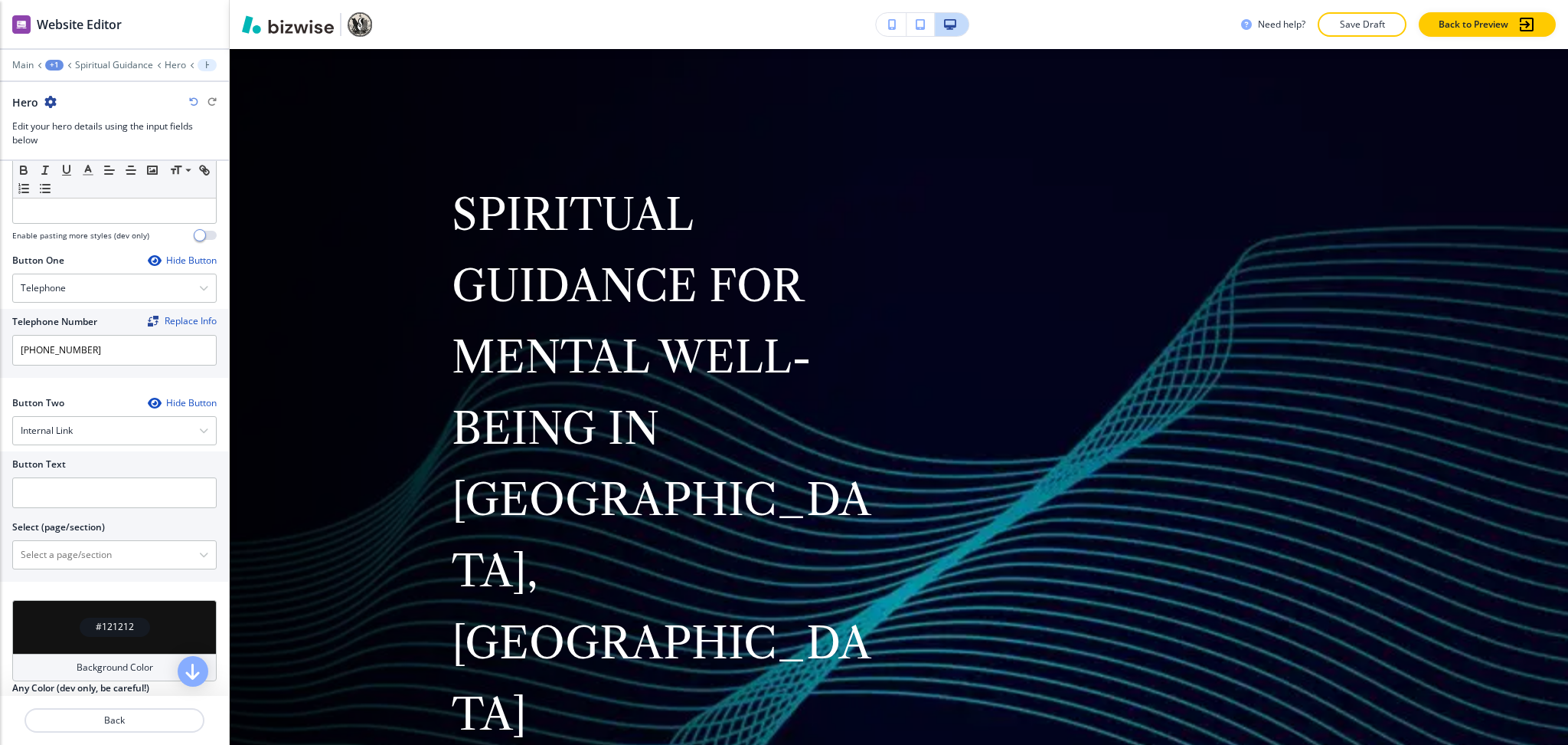
click at [47, 508] on div at bounding box center [114, 514] width 204 height 13
click at [74, 542] on \(page\/section\) "Manual Input" at bounding box center [106, 554] width 186 height 26
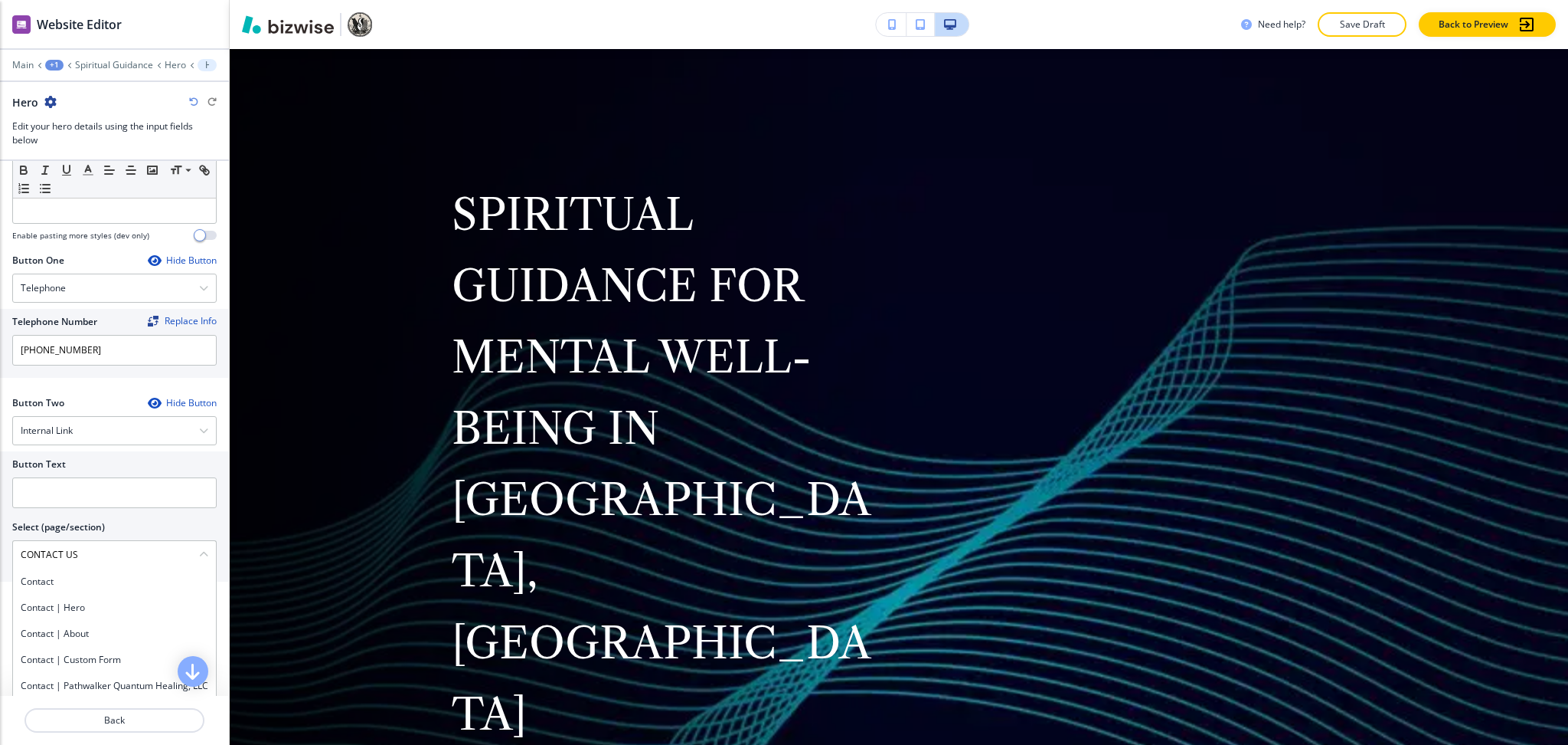
drag, startPoint x: 100, startPoint y: 543, endPoint x: 0, endPoint y: 534, distance: 100.4
click at [0, 534] on div "Button Text Select (page/section) CONTACT US Contact Contact | Hero Contact | A…" at bounding box center [114, 516] width 229 height 130
click at [49, 575] on h4 "Contact" at bounding box center [114, 581] width 188 height 13
type \(page\/section\) "Contact"
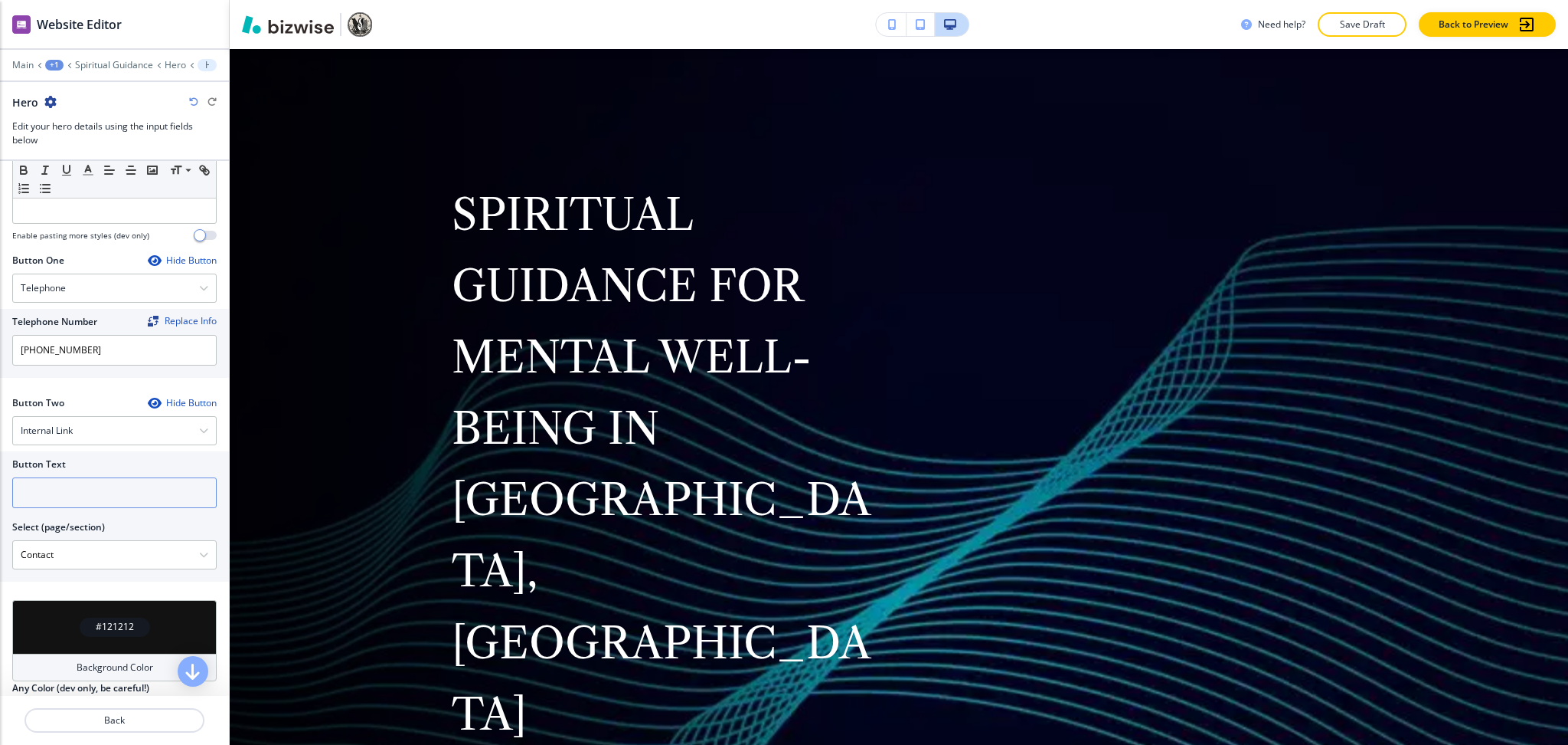
click at [21, 479] on input "text" at bounding box center [114, 492] width 204 height 31
paste input "CONTACT US"
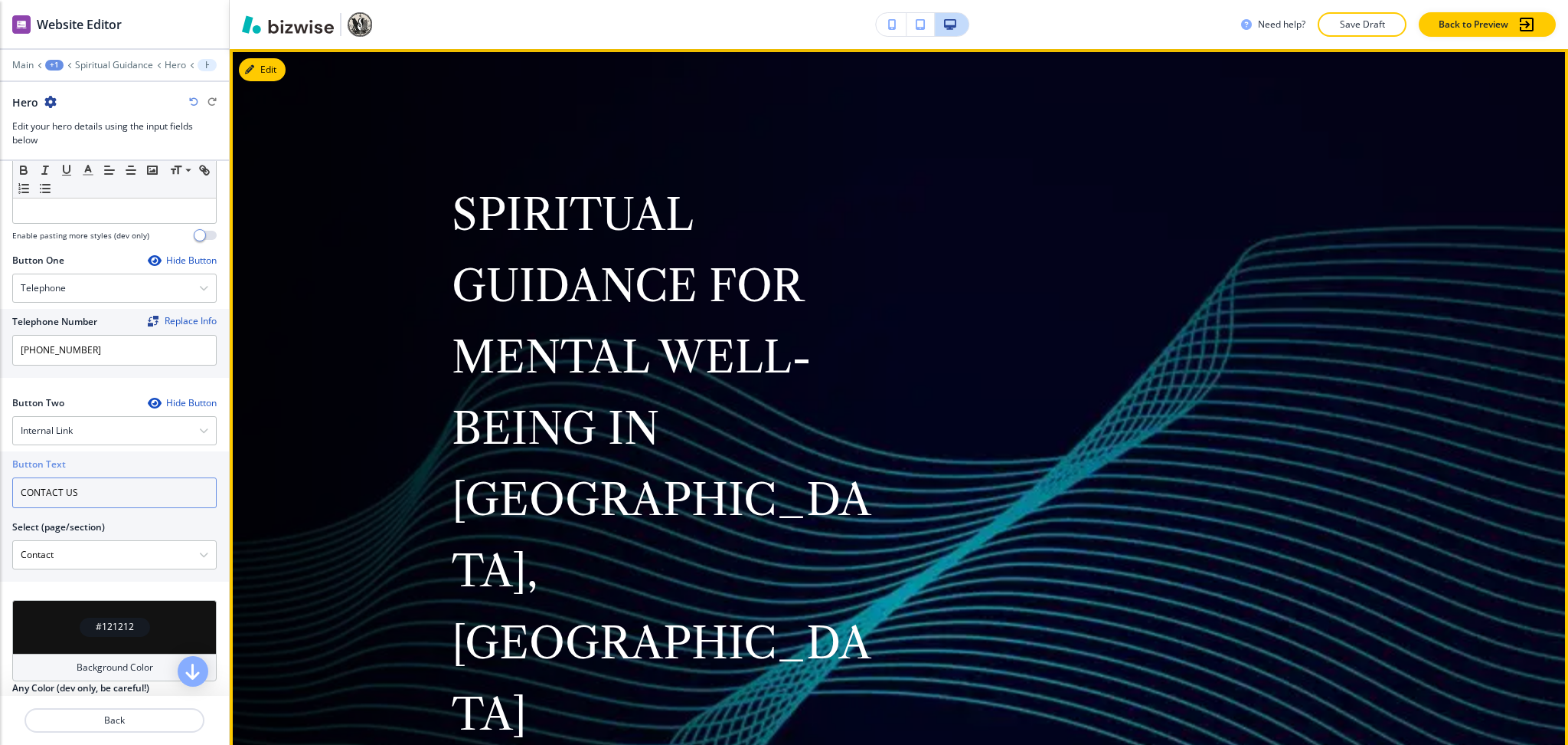
scroll to position [0, 0]
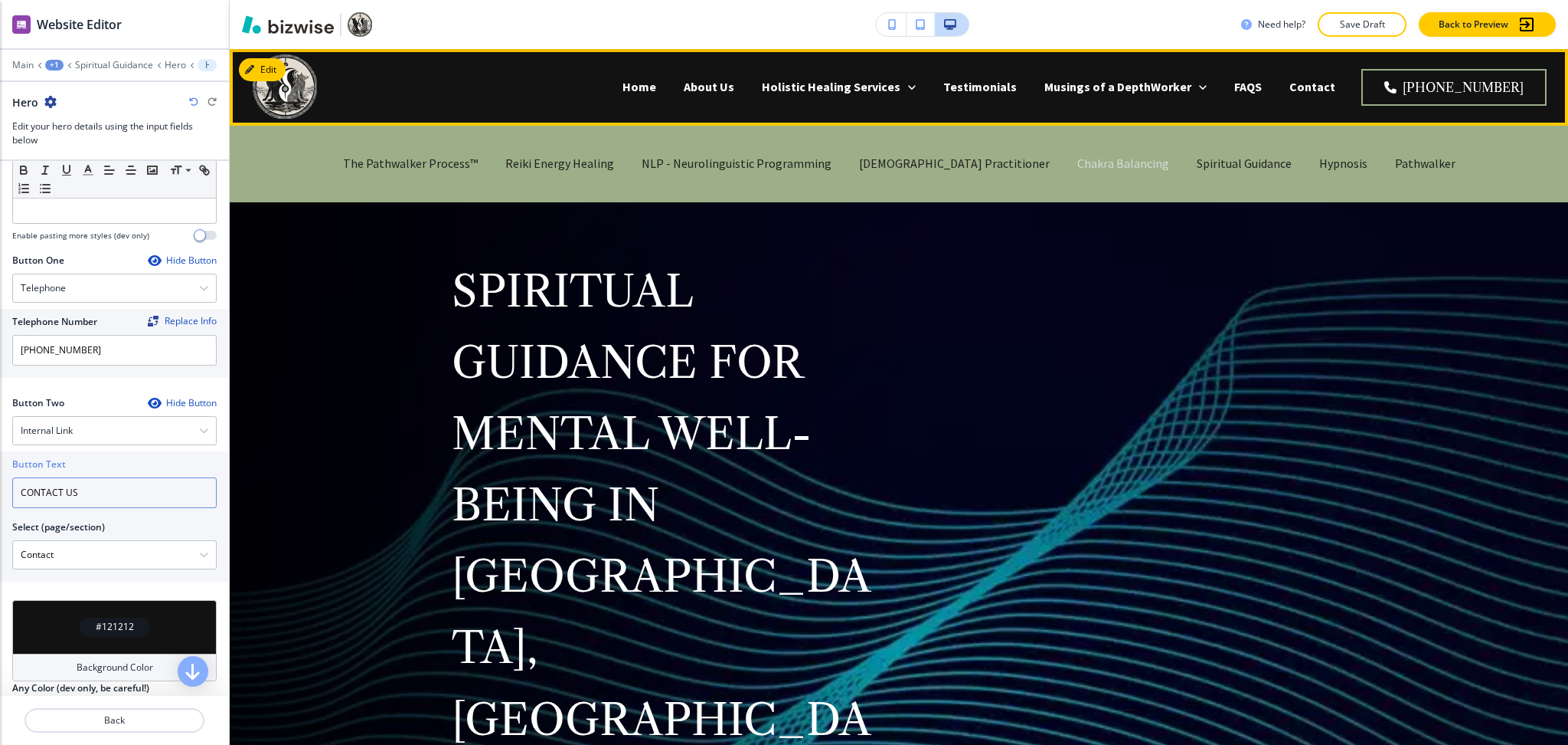
type input "CONTACT US"
click at [1077, 169] on p "Chakra Balancing" at bounding box center [1123, 163] width 92 height 17
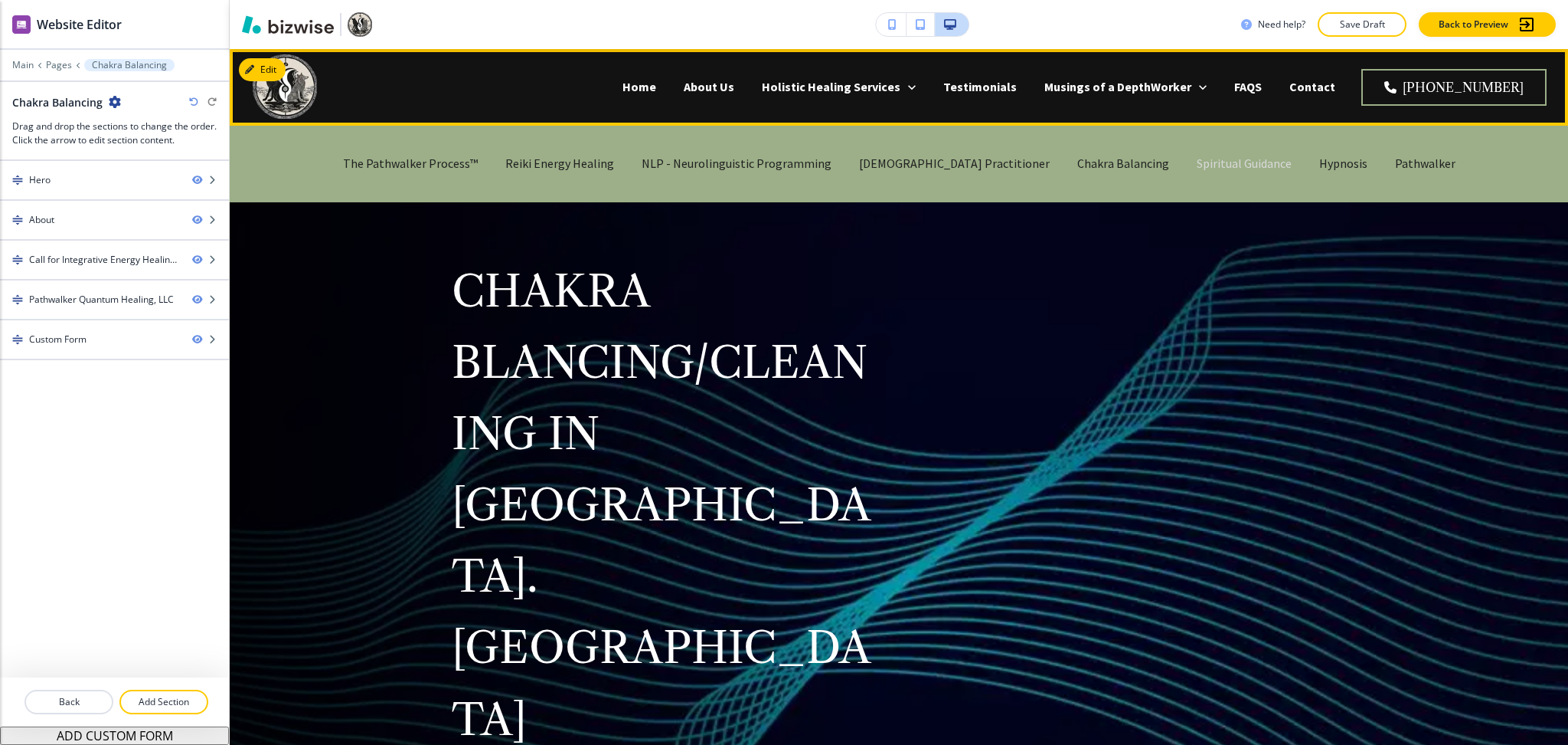
click at [1197, 166] on p "Spiritual Guidance" at bounding box center [1244, 163] width 95 height 17
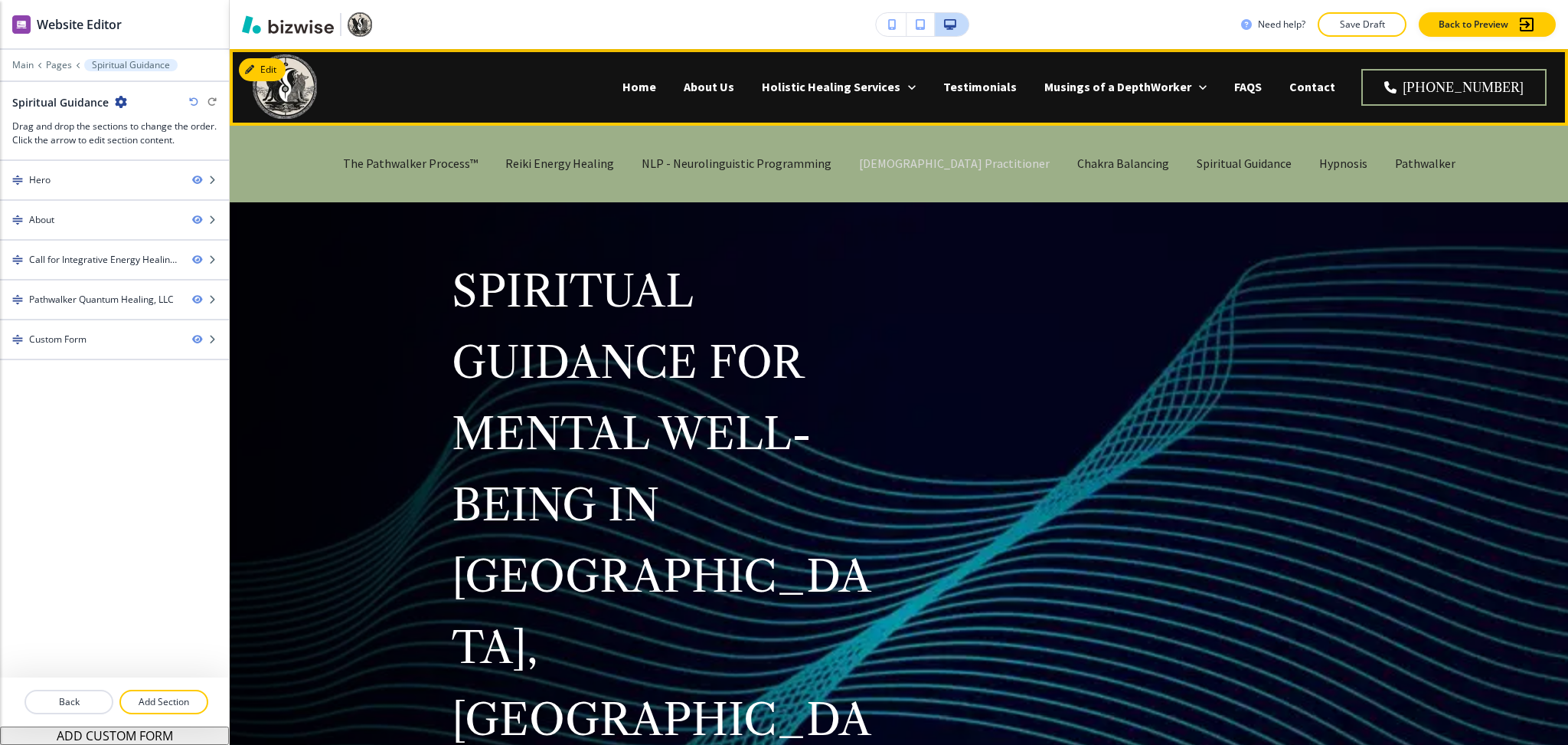
click at [937, 157] on p "[DEMOGRAPHIC_DATA] Practitioner" at bounding box center [954, 163] width 191 height 17
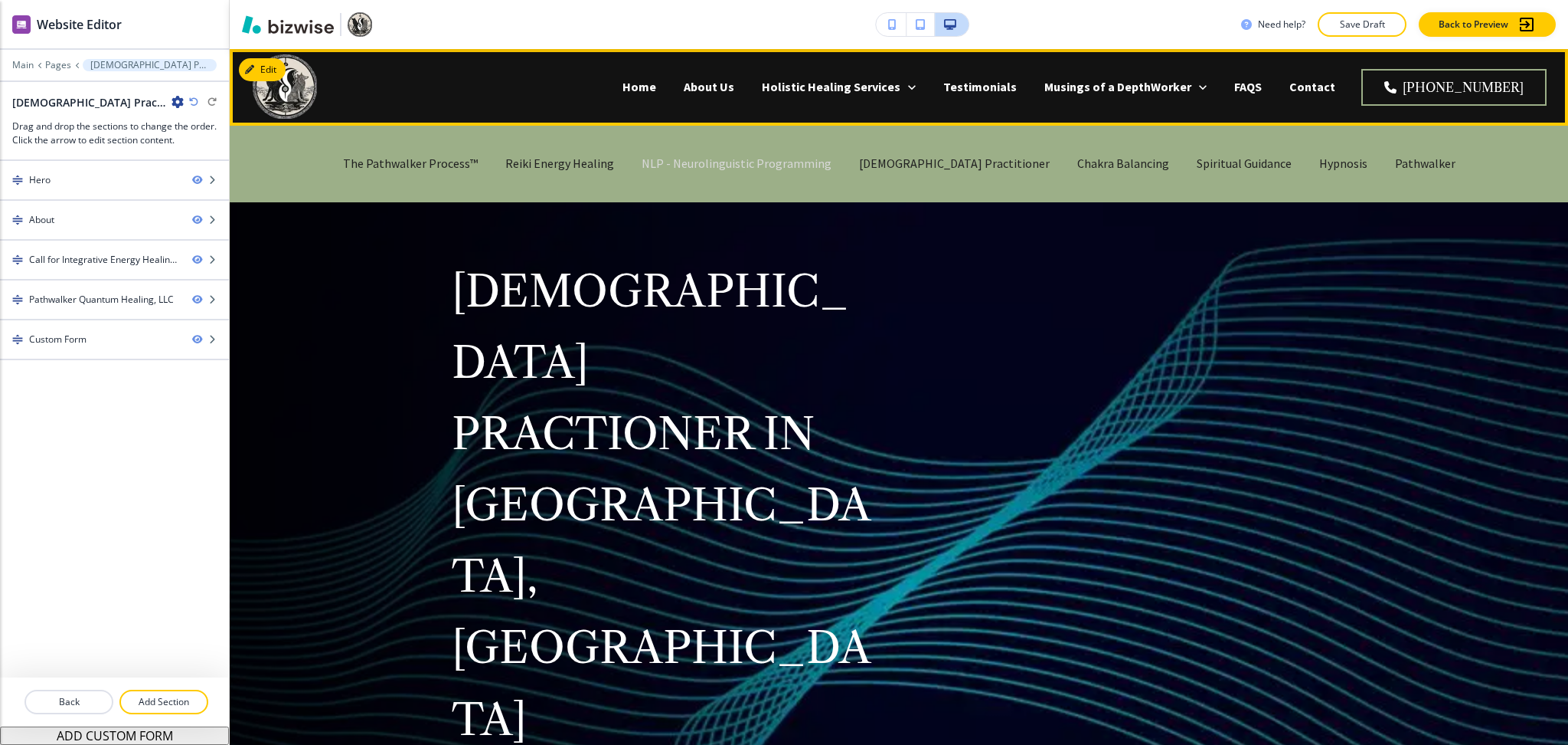
click at [827, 165] on p "NLP - Neurolinguistic Programming" at bounding box center [736, 163] width 190 height 17
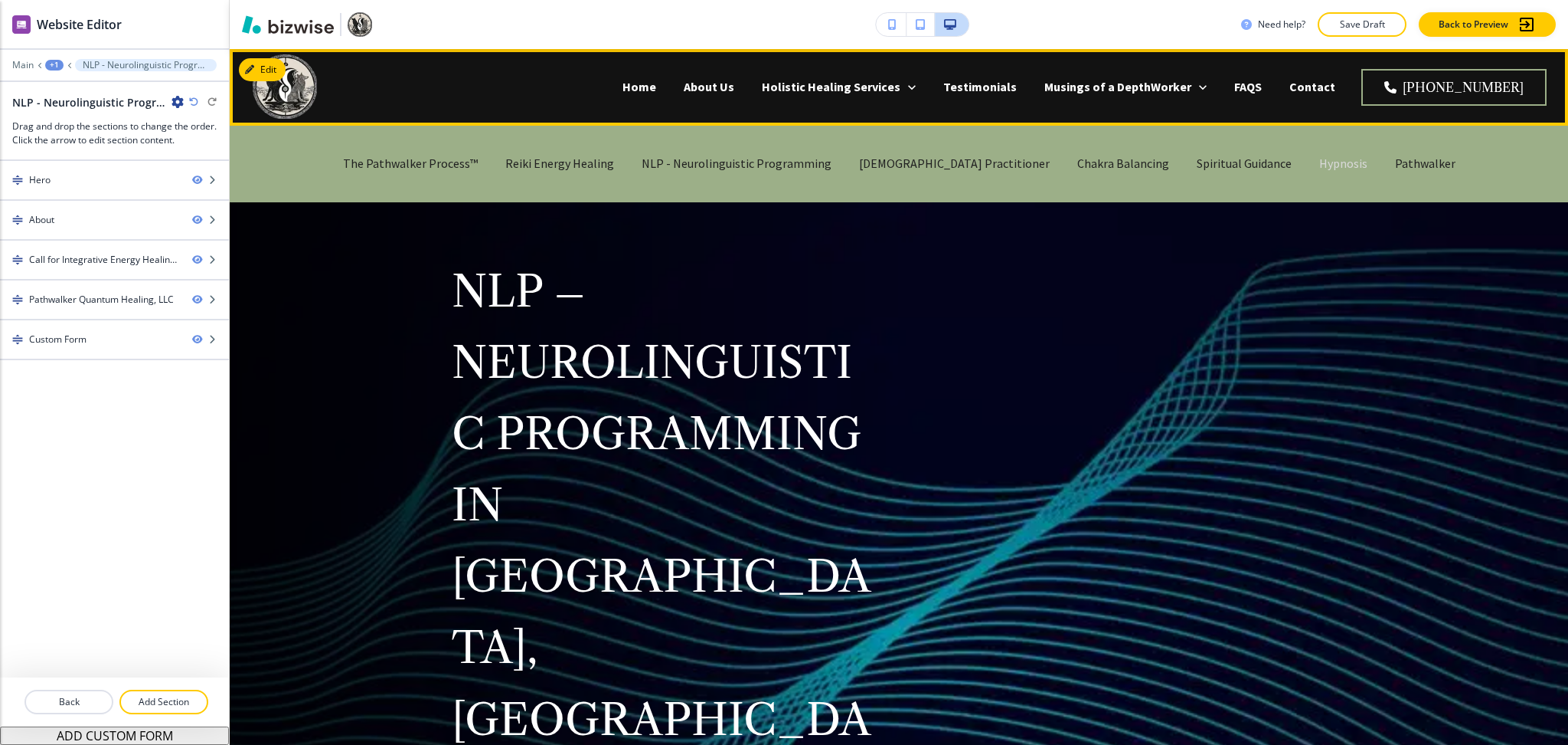
click at [1320, 158] on p "Hypnosis" at bounding box center [1343, 163] width 48 height 17
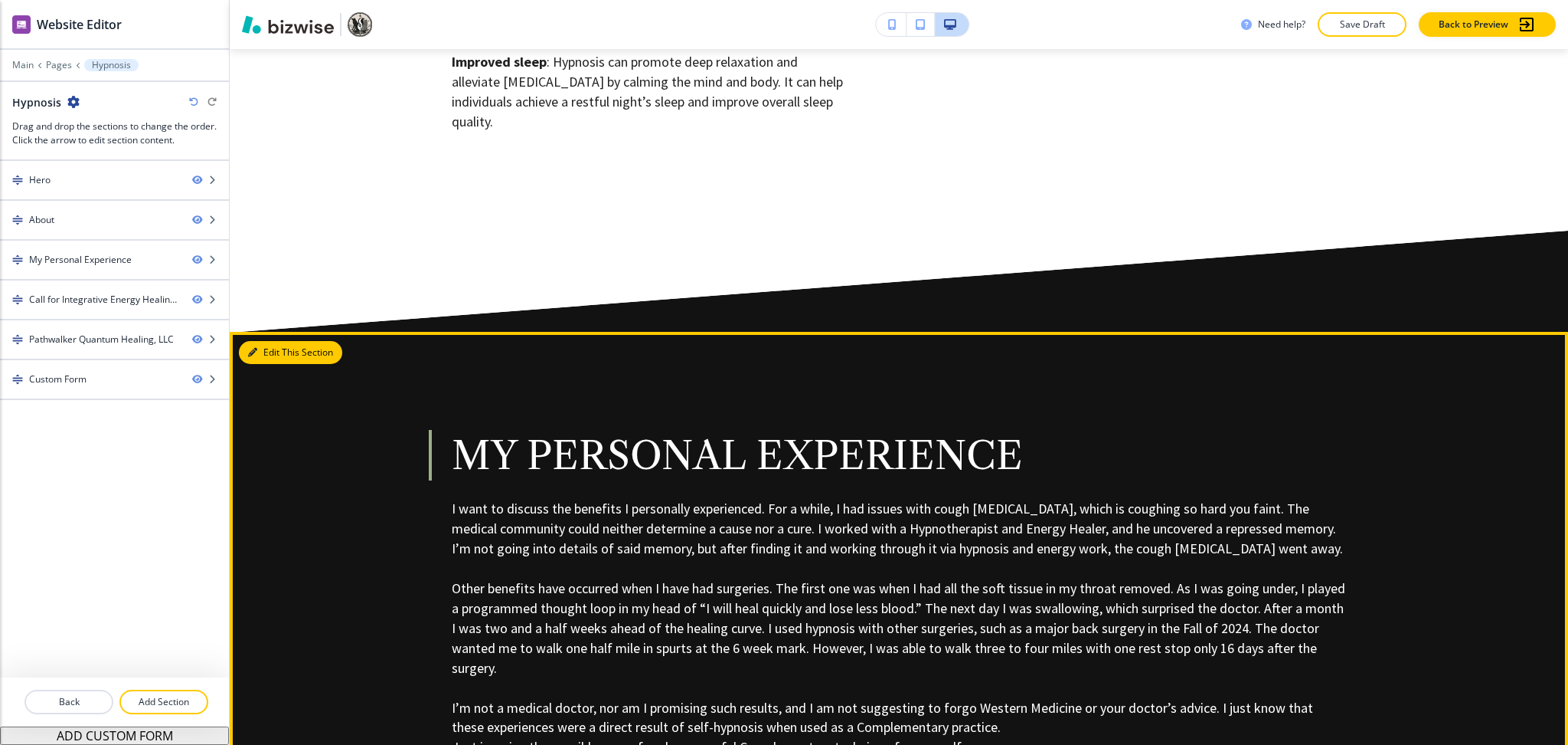
click at [271, 341] on button "Edit This Section" at bounding box center [290, 352] width 103 height 23
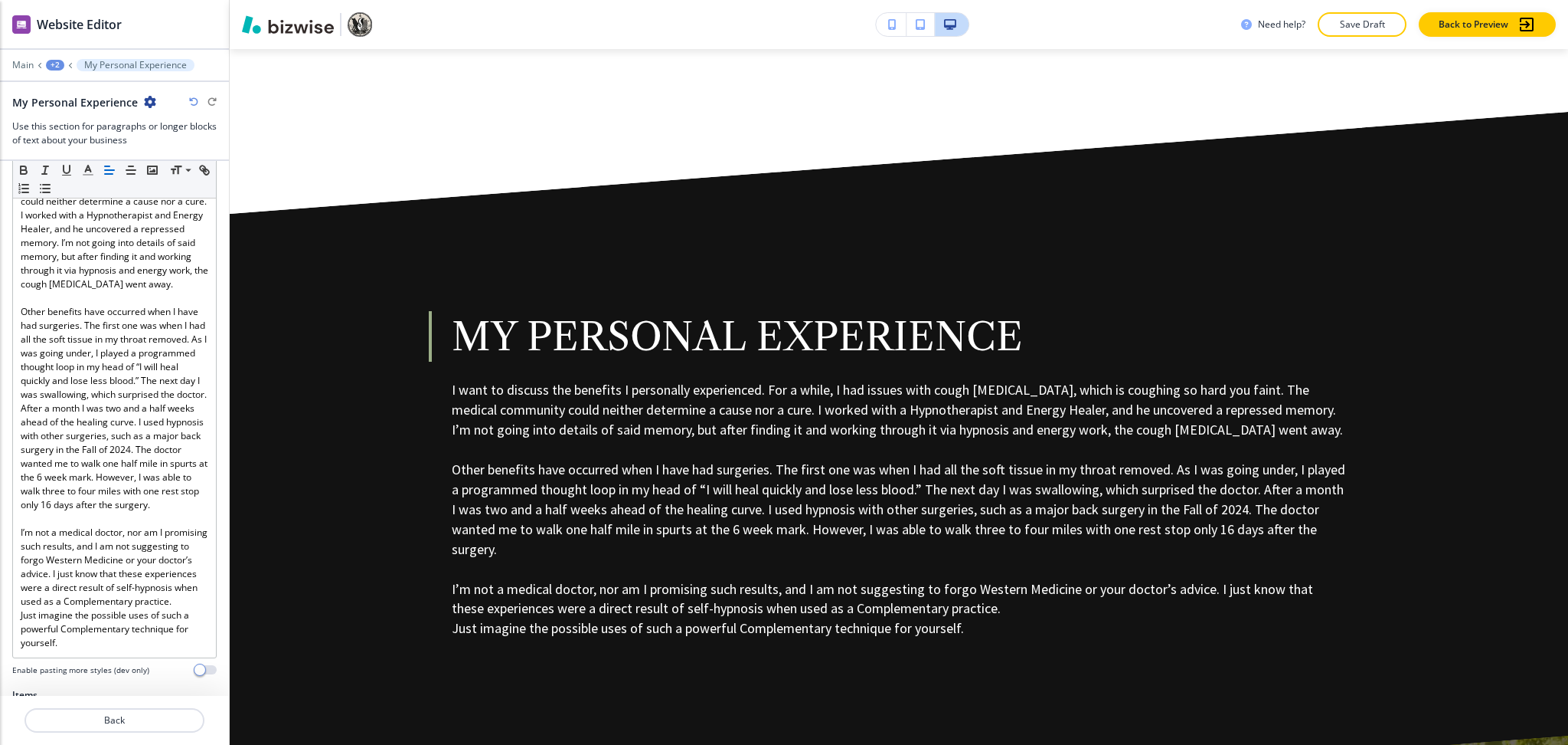
scroll to position [838, 0]
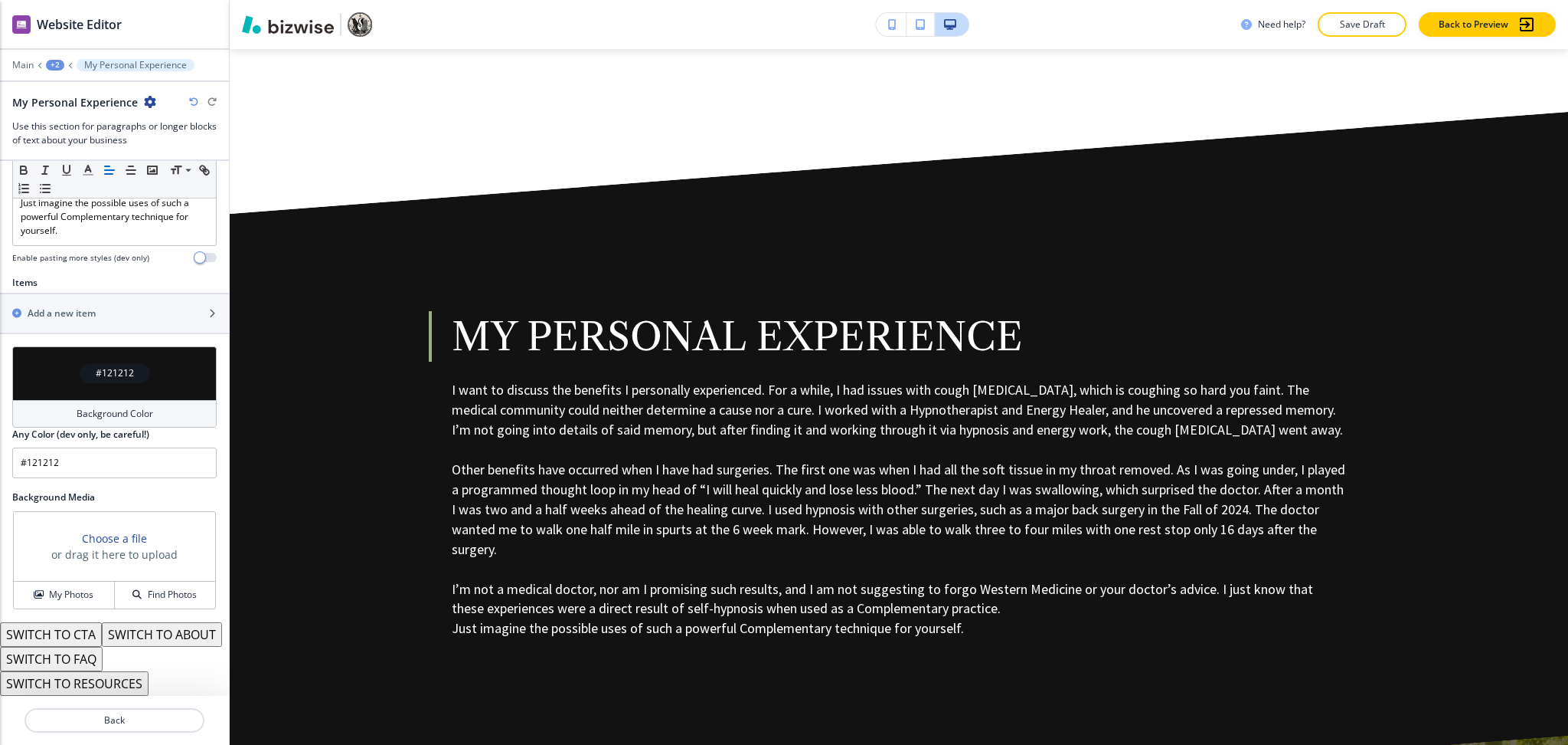
click at [101, 400] on div "Background Color" at bounding box center [114, 413] width 204 height 28
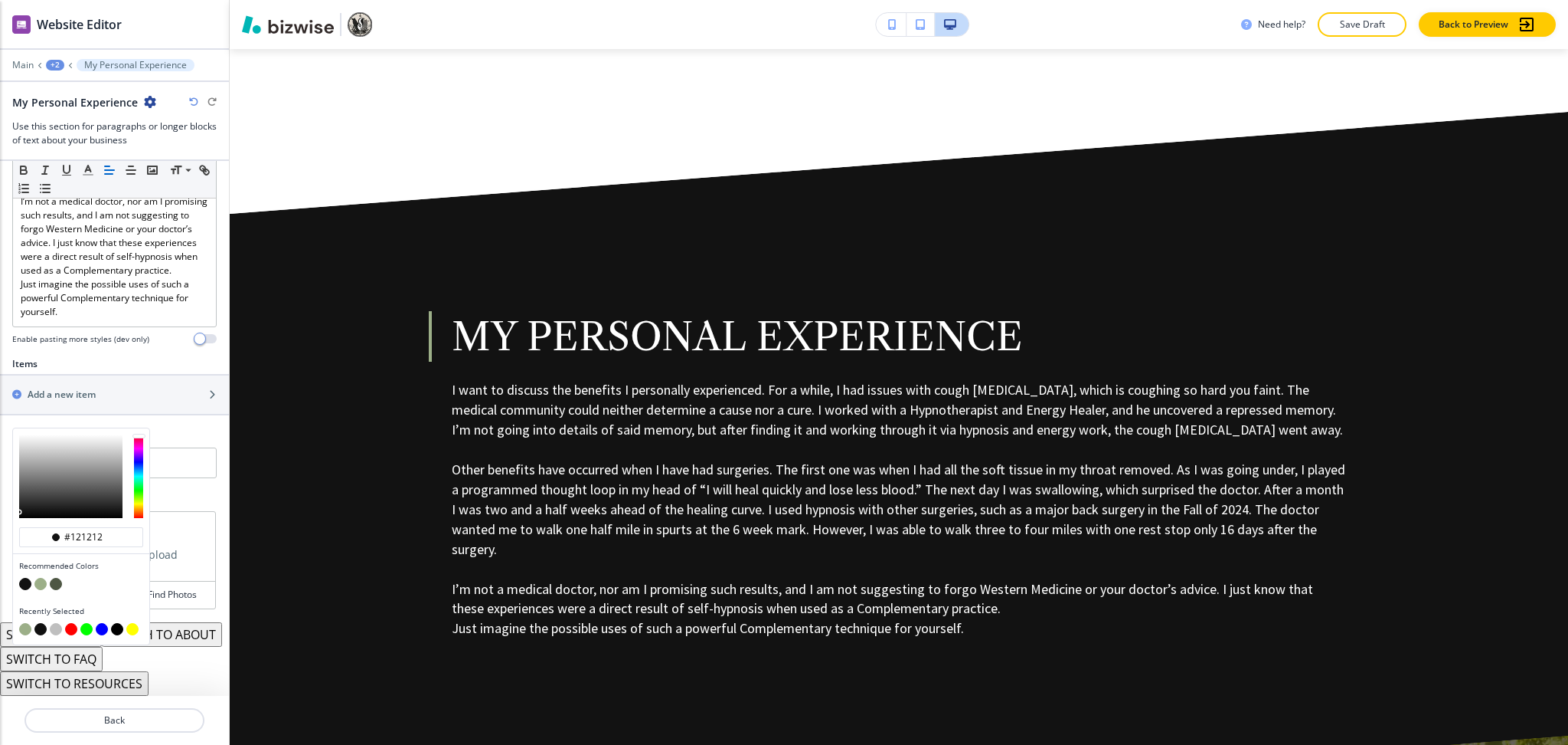
click at [41, 578] on button "button" at bounding box center [41, 584] width 13 height 13
type input "#9caf88"
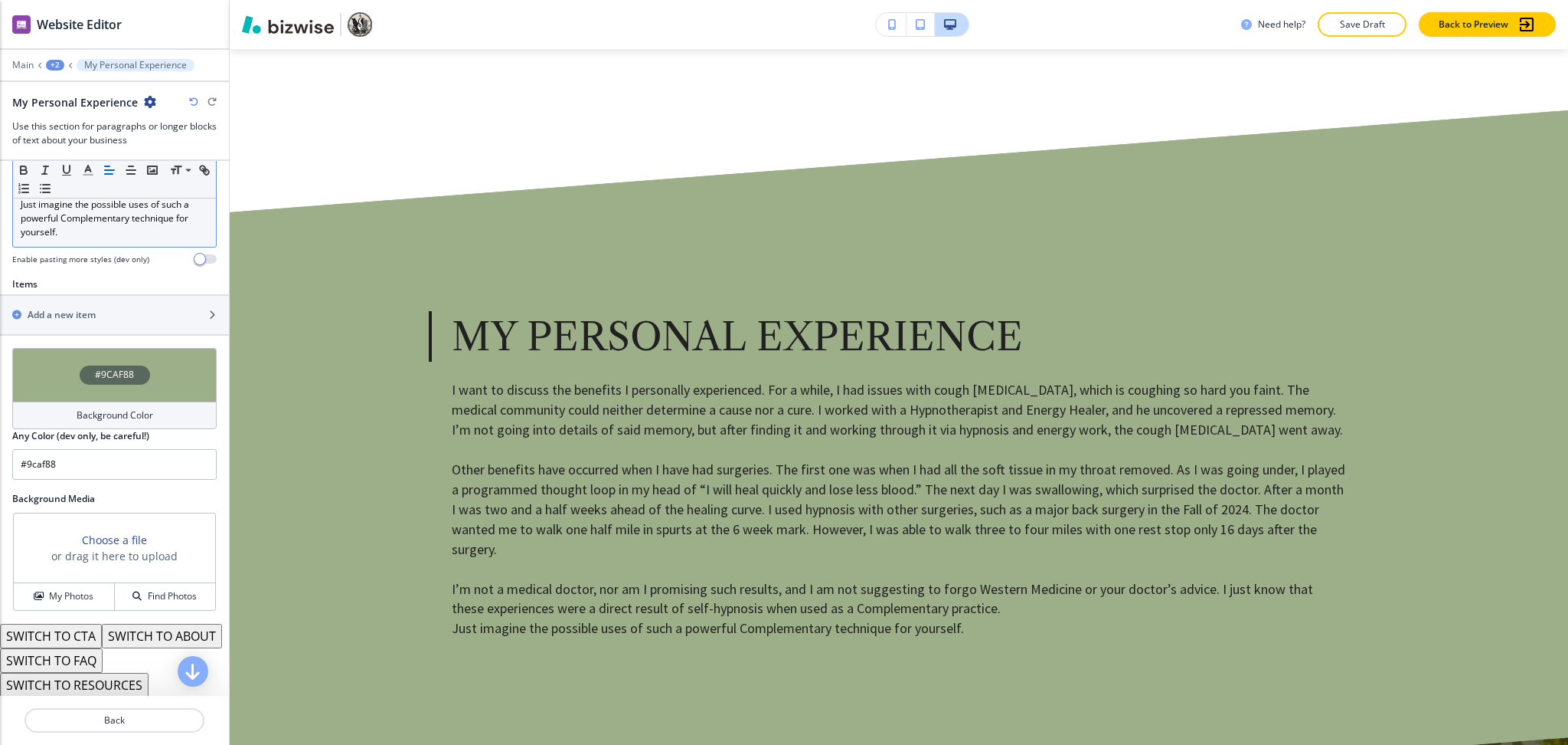
click at [133, 239] on p "Just imagine the possible uses of such a powerful Complementary technique for y…" at bounding box center [114, 218] width 188 height 41
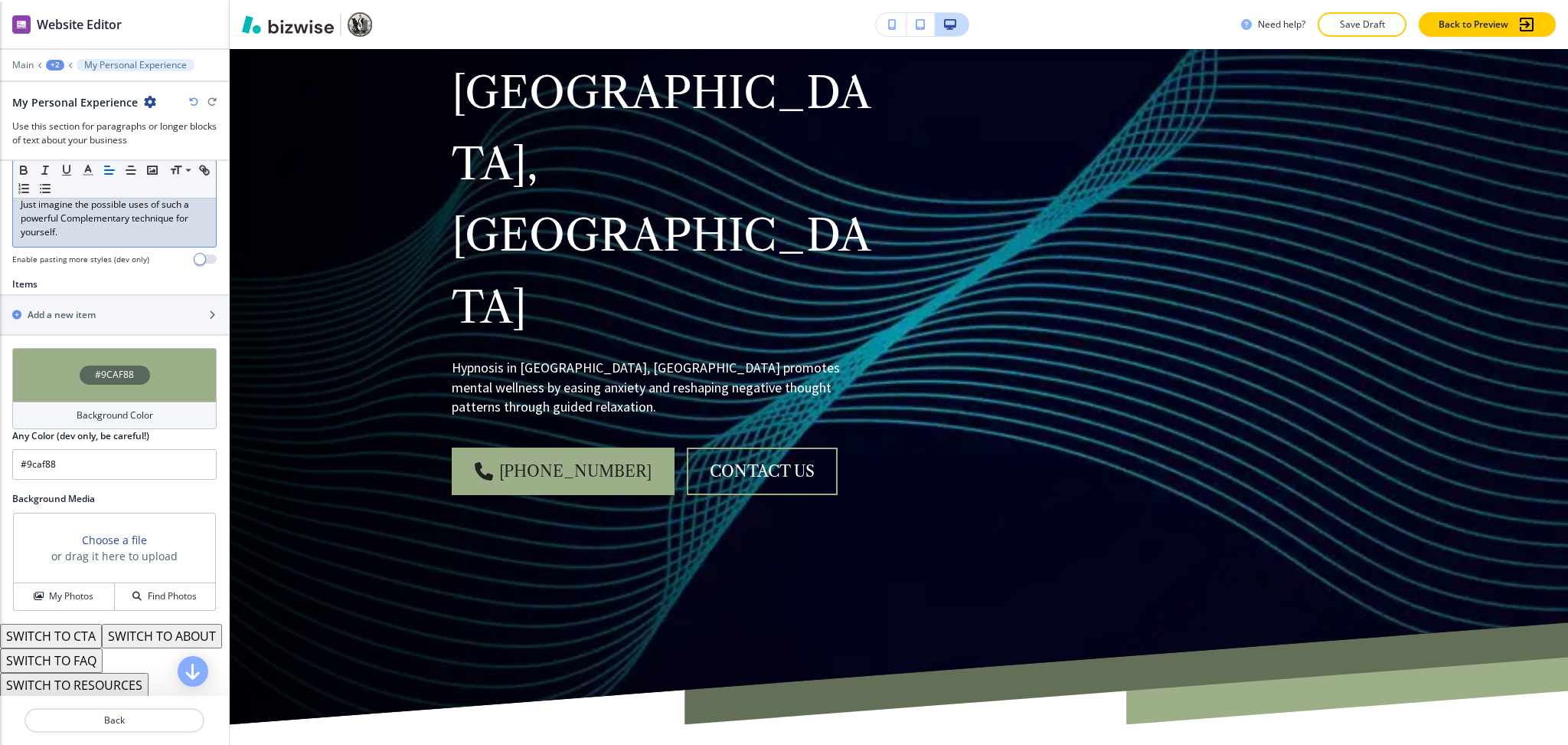
scroll to position [0, 0]
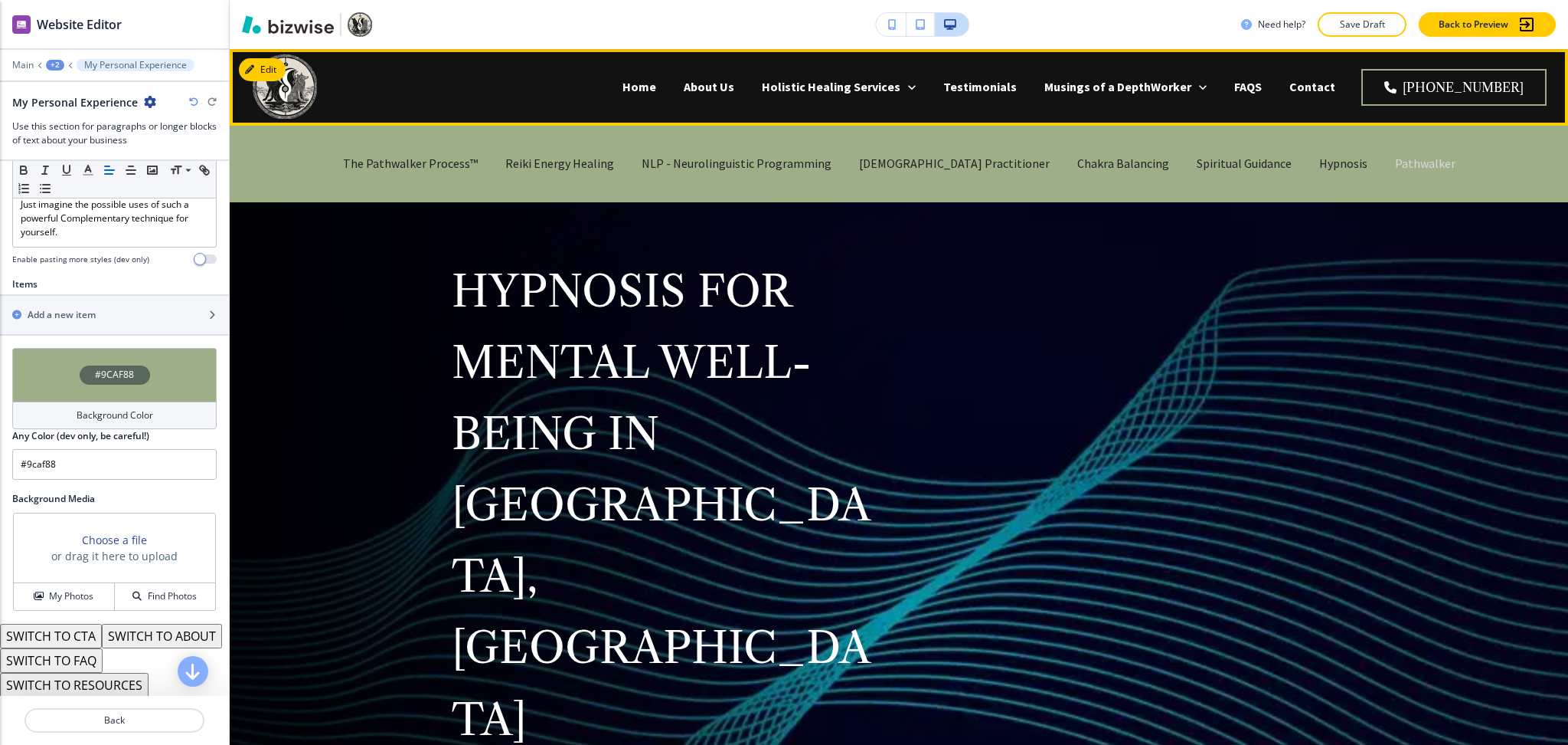
click at [1395, 162] on p "Pathwalker" at bounding box center [1425, 163] width 61 height 17
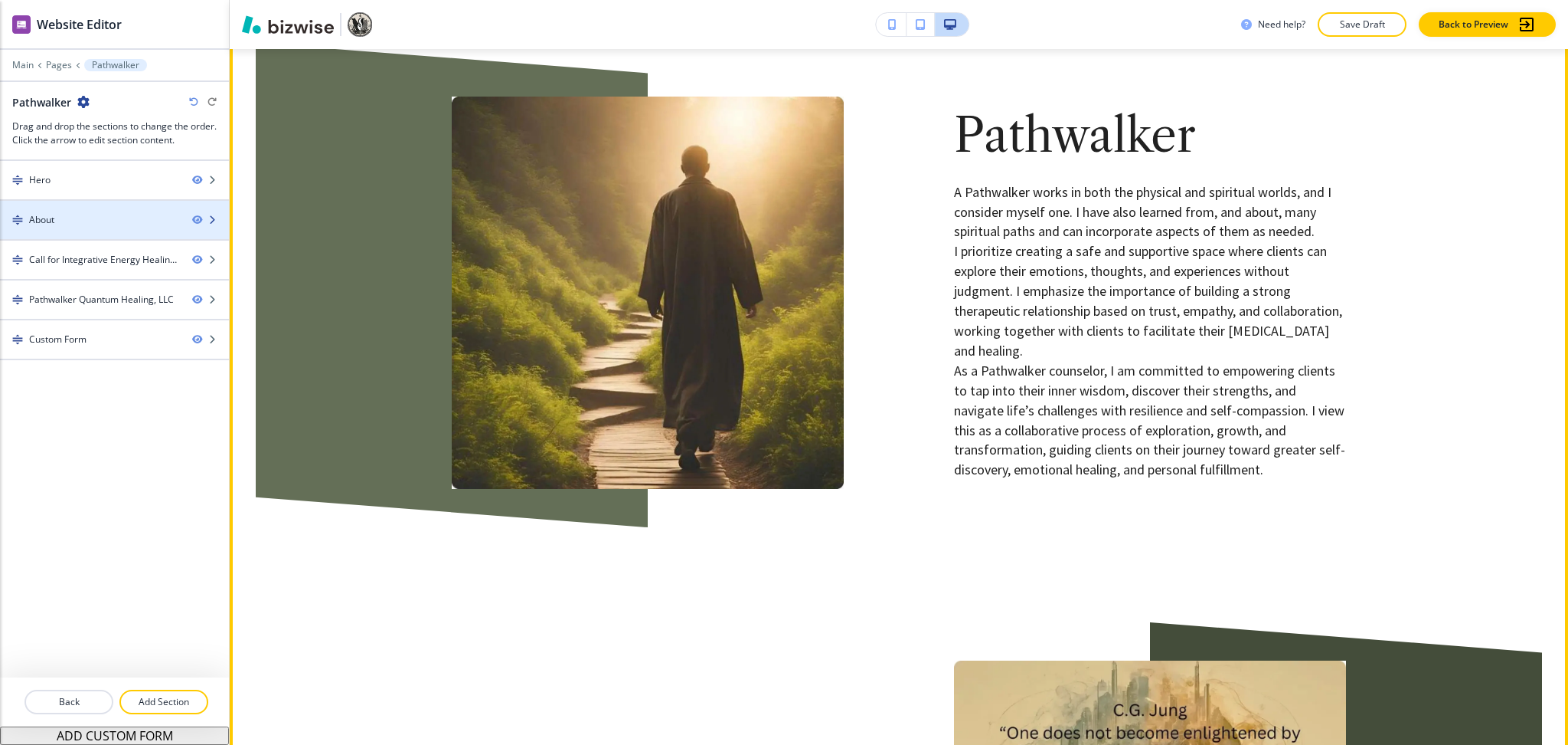
click at [78, 210] on div at bounding box center [114, 207] width 229 height 13
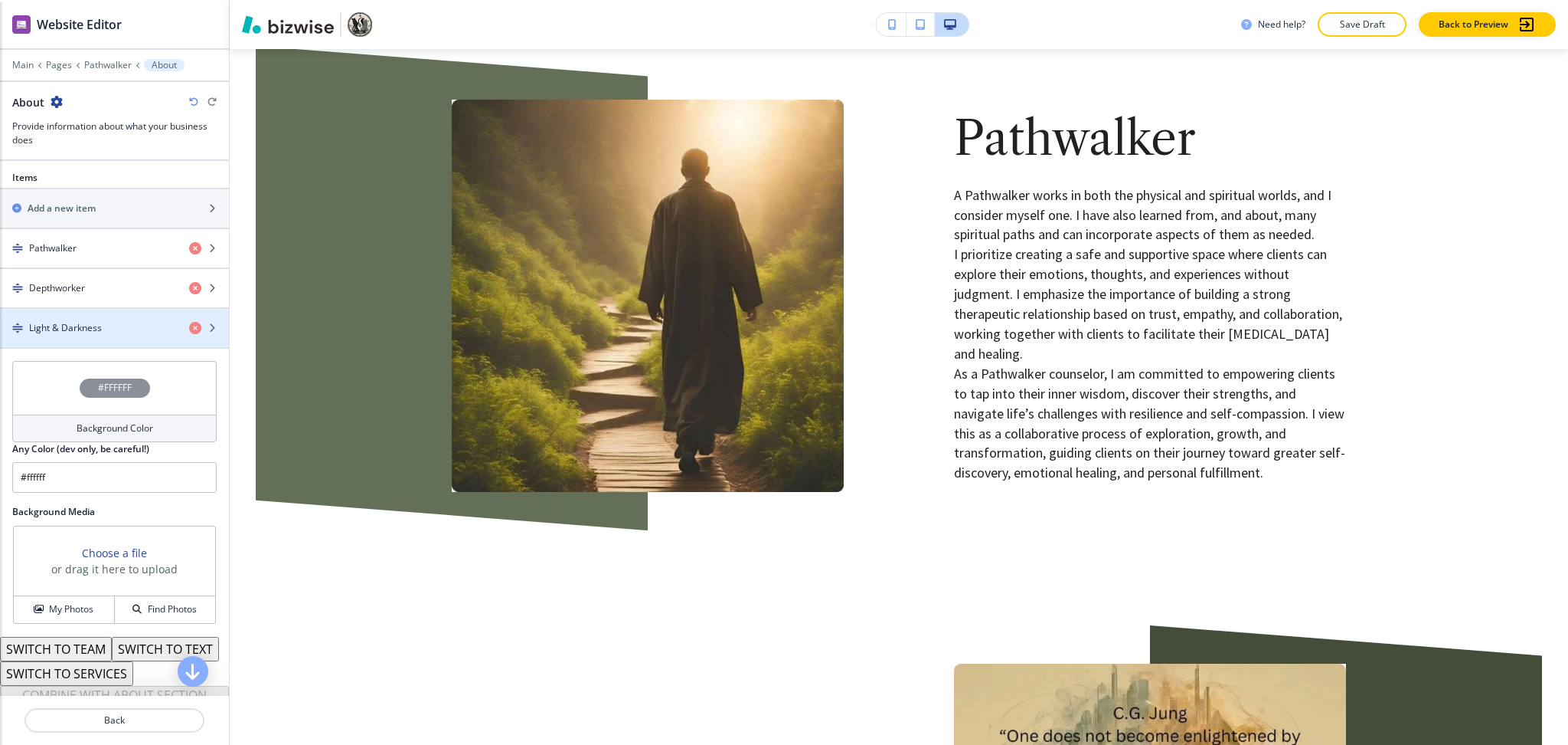
scroll to position [583, 0]
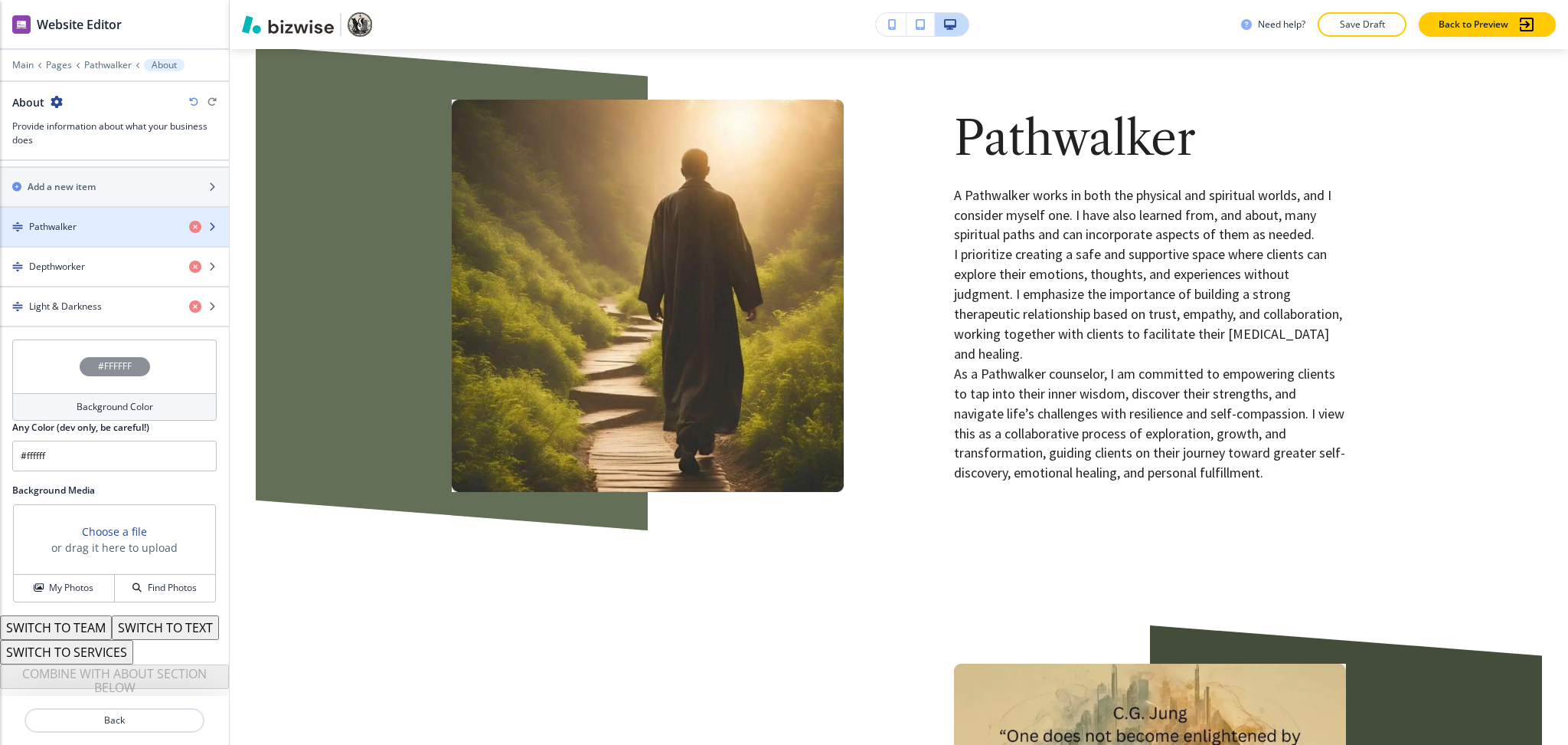
click at [60, 220] on h4 "Pathwalker" at bounding box center [53, 226] width 47 height 13
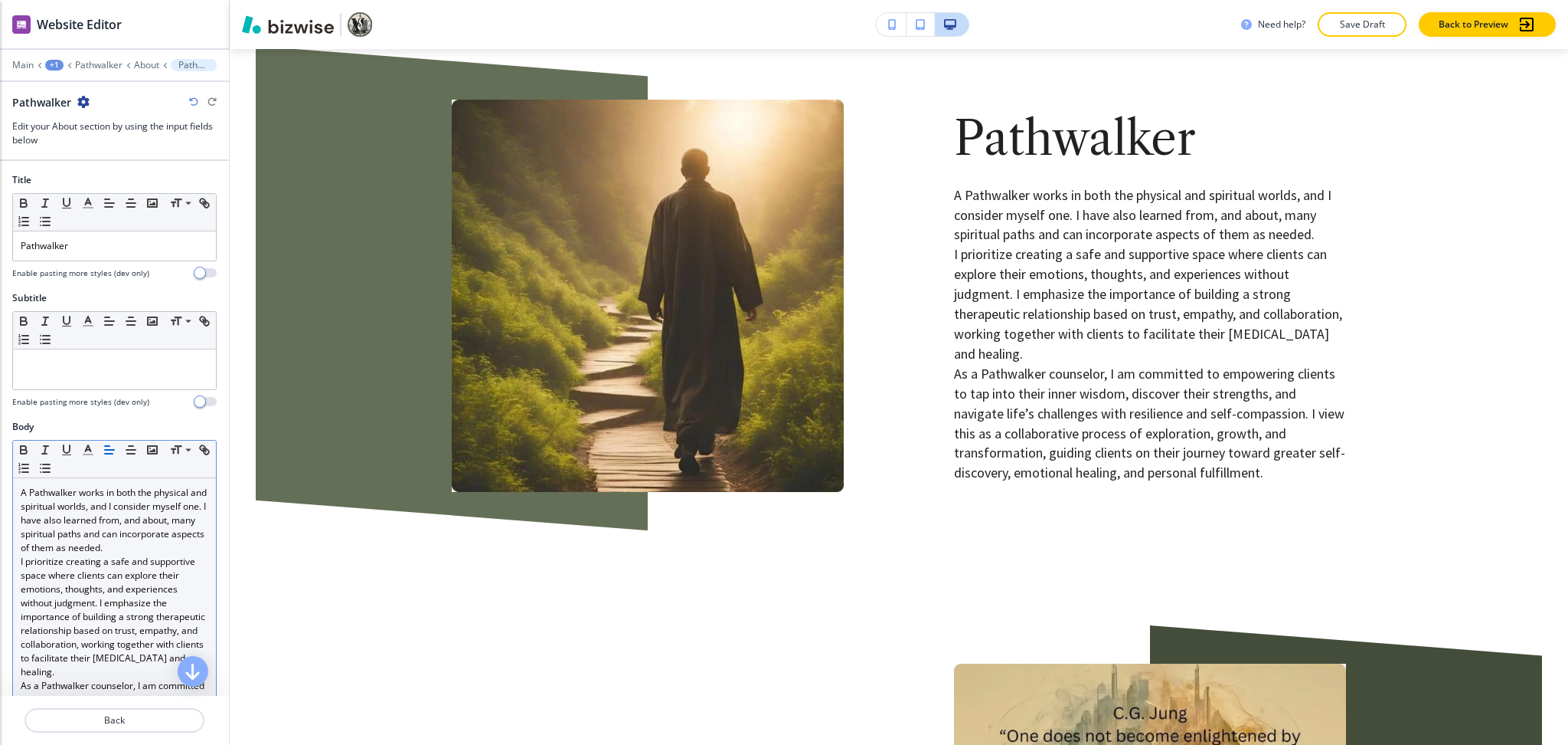
click at [91, 555] on p "A Pathwalker works in both the physical and spiritual worlds, and I consider my…" at bounding box center [114, 520] width 188 height 69
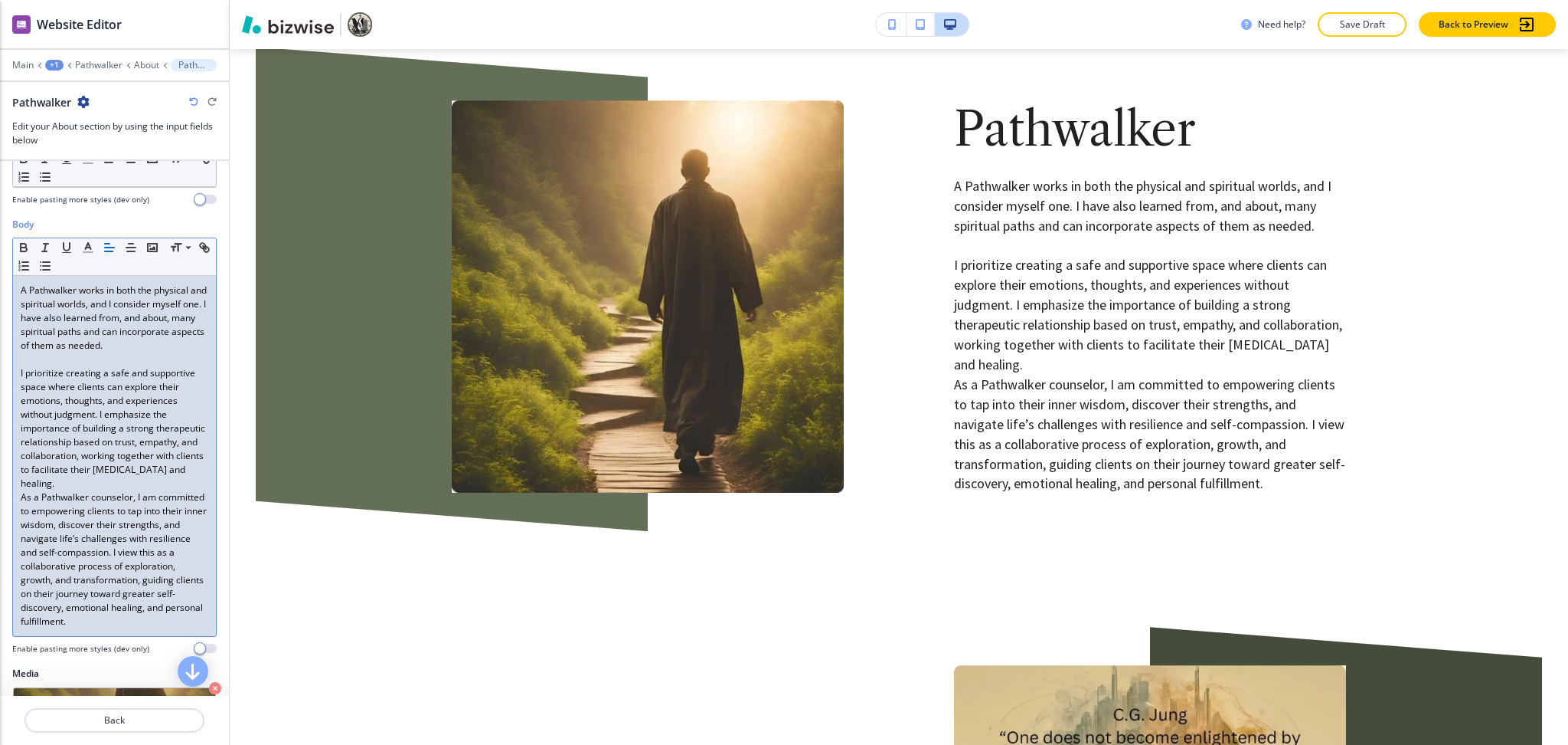
scroll to position [203, 0]
click at [65, 490] on p "I prioritize creating a safe and supportive space where clients can explore the…" at bounding box center [114, 427] width 188 height 124
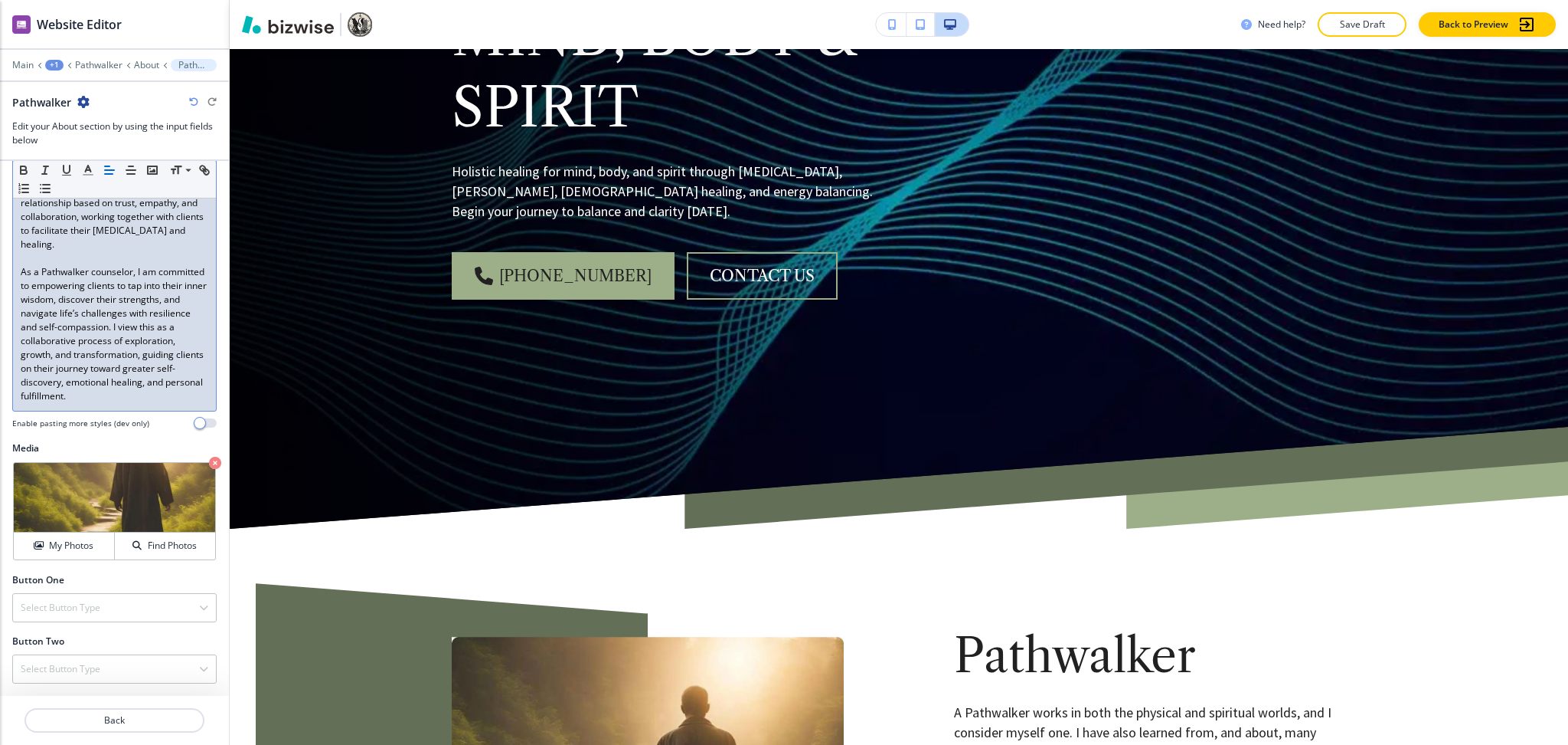
scroll to position [0, 0]
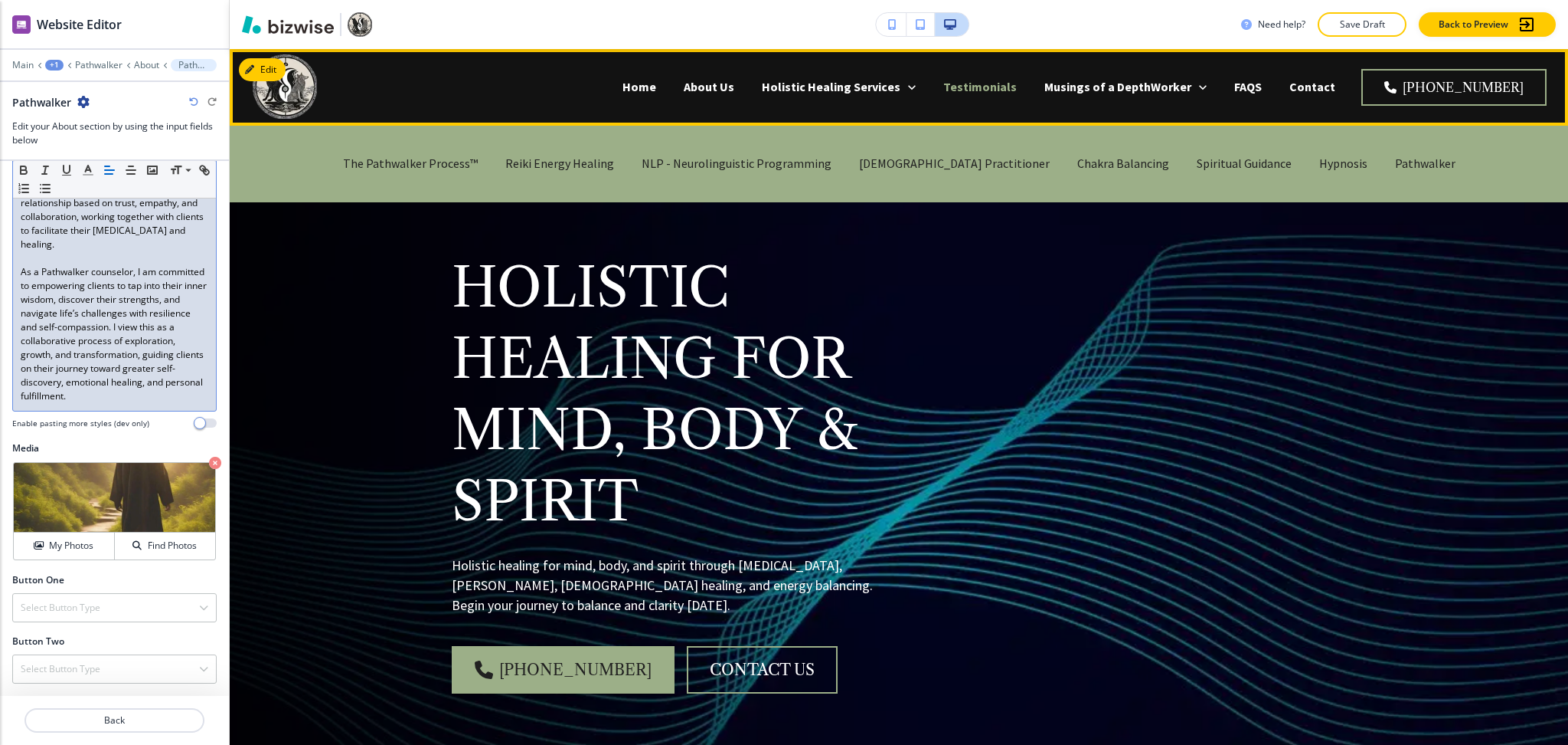
click at [1017, 88] on p "Testimonials" at bounding box center [979, 87] width 73 height 17
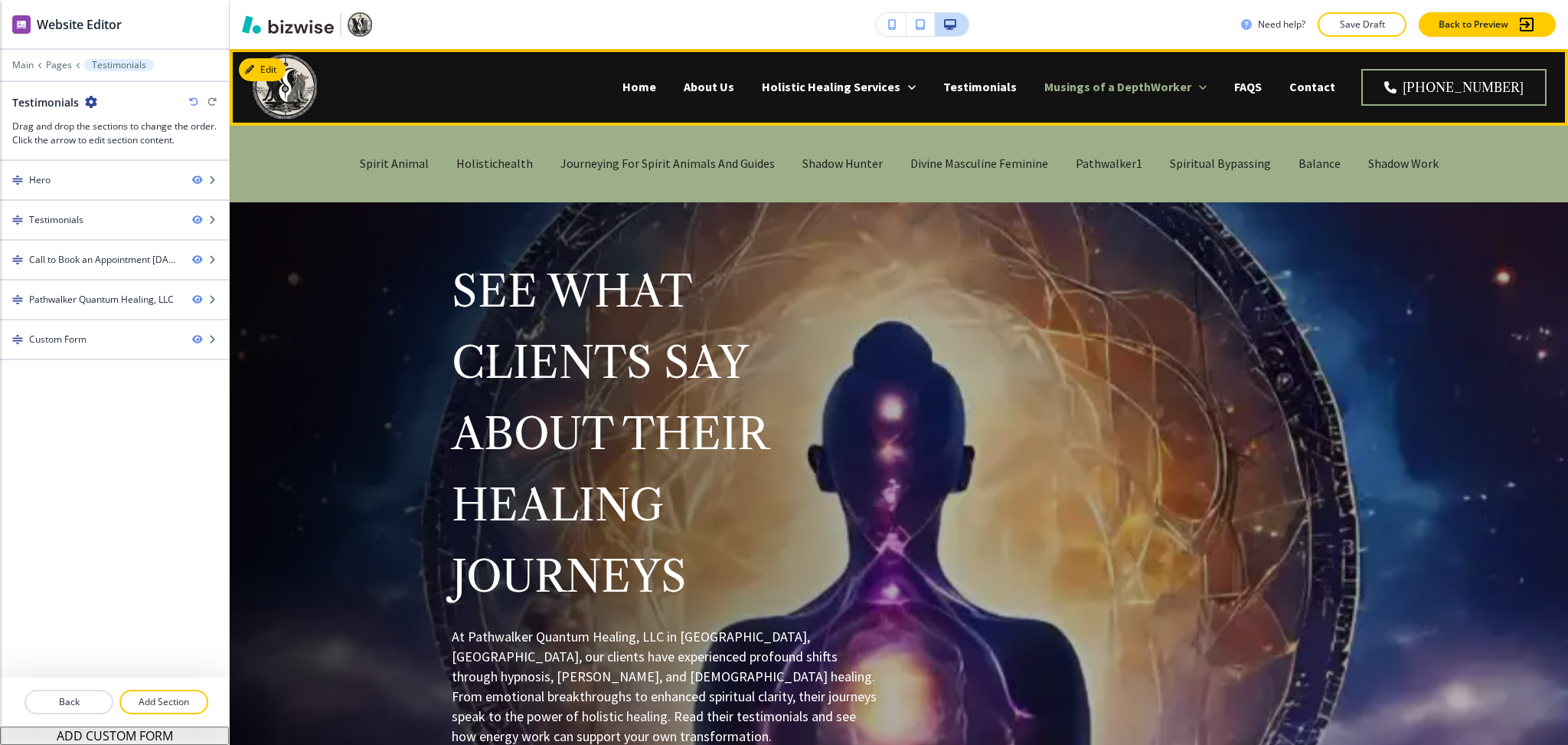
click at [1191, 84] on p "Musings of a DepthWorker" at bounding box center [1118, 87] width 147 height 17
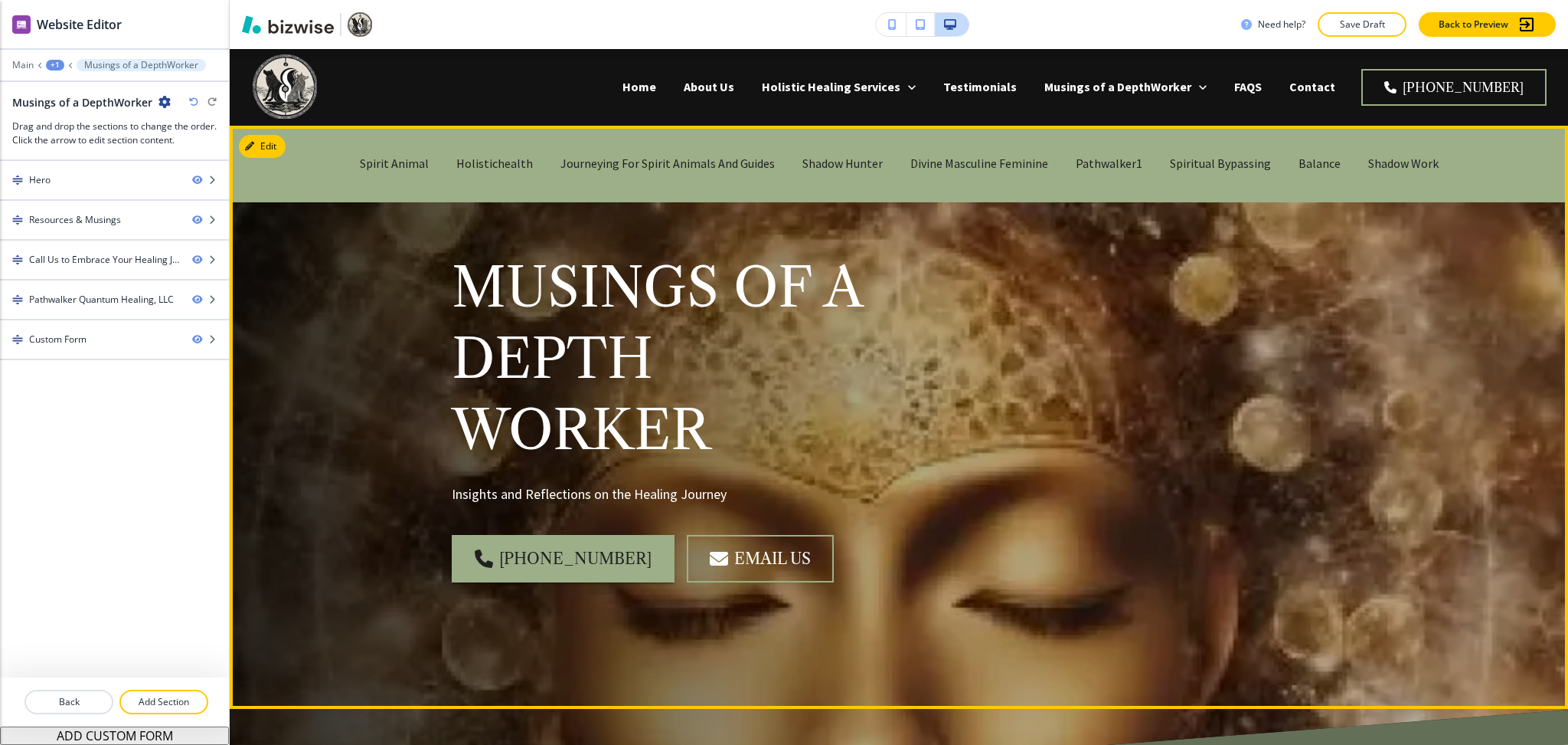
click at [901, 419] on div "Musings of a Depth Worker Insights and Reflections on the Healing Journey [PHON…" at bounding box center [881, 398] width 931 height 490
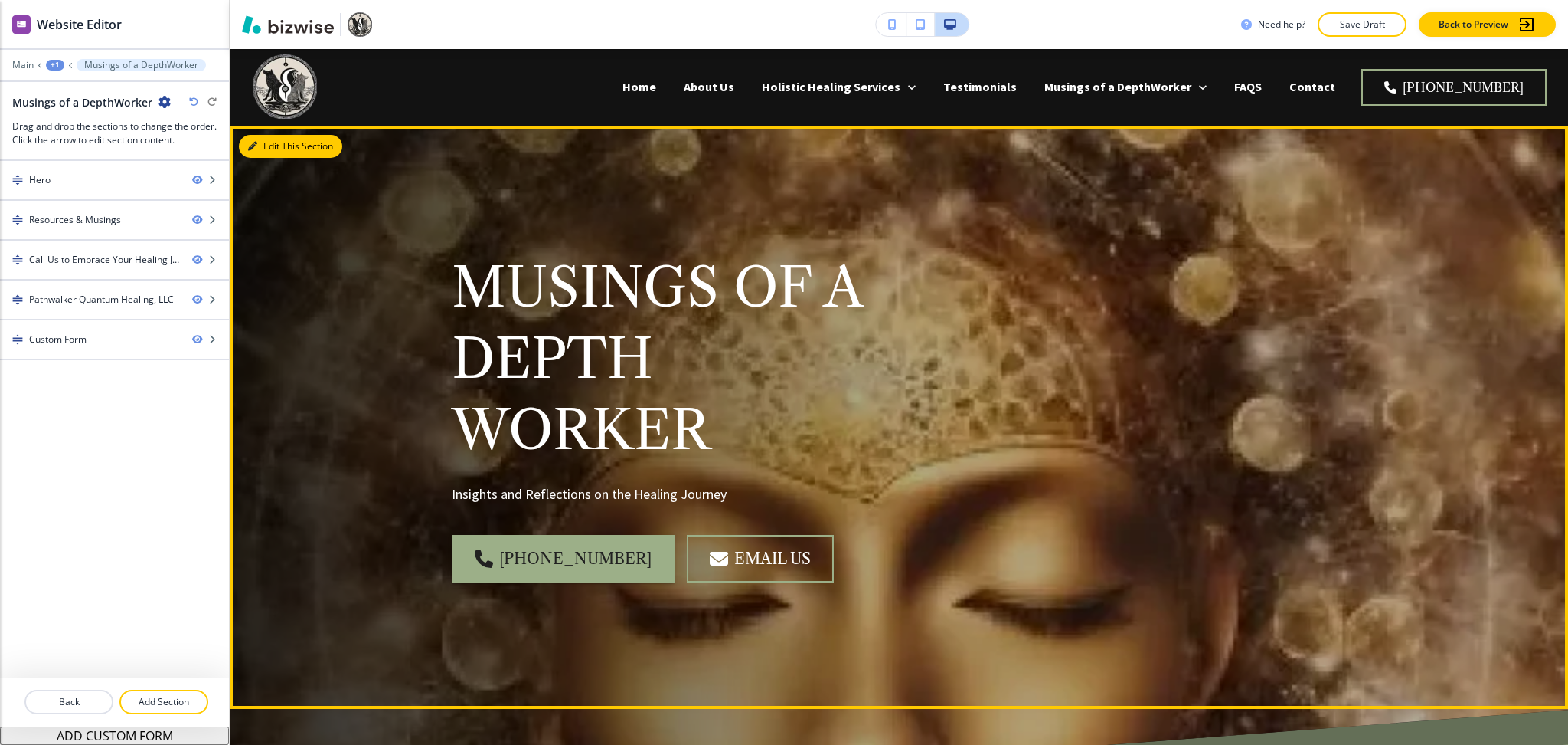
click at [266, 150] on button "Edit This Section" at bounding box center [290, 146] width 103 height 23
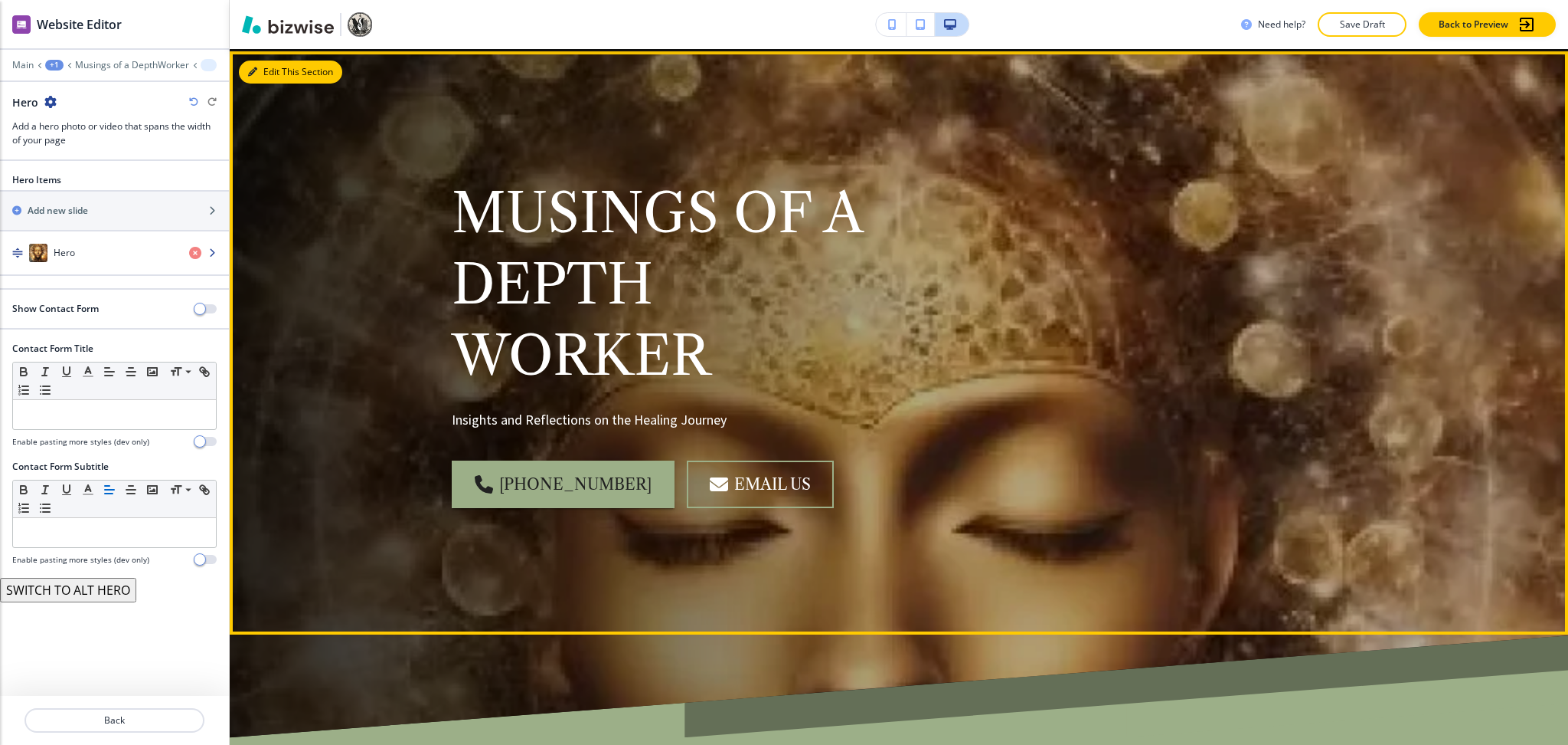
scroll to position [76, 0]
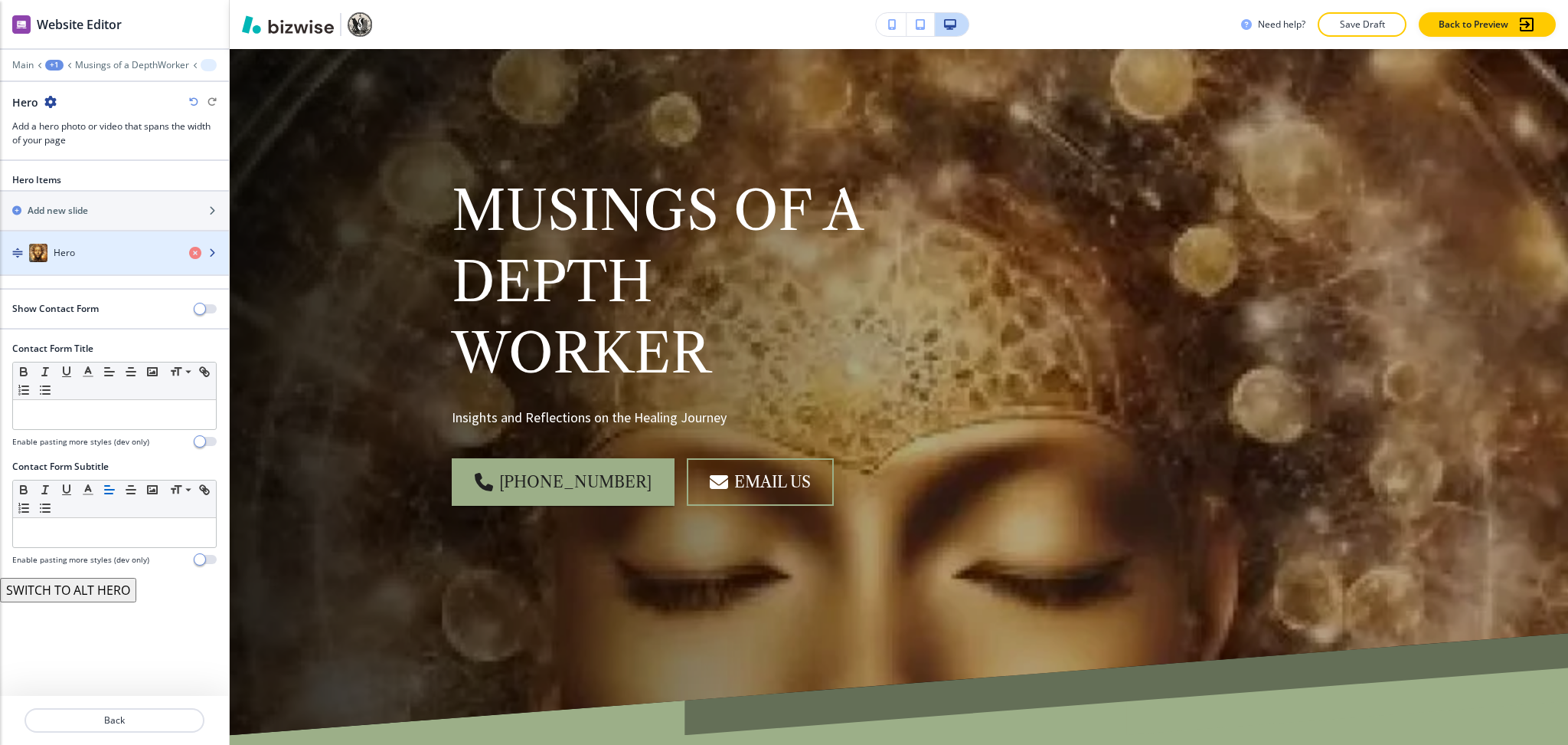
click at [106, 253] on div "Hero" at bounding box center [88, 252] width 177 height 18
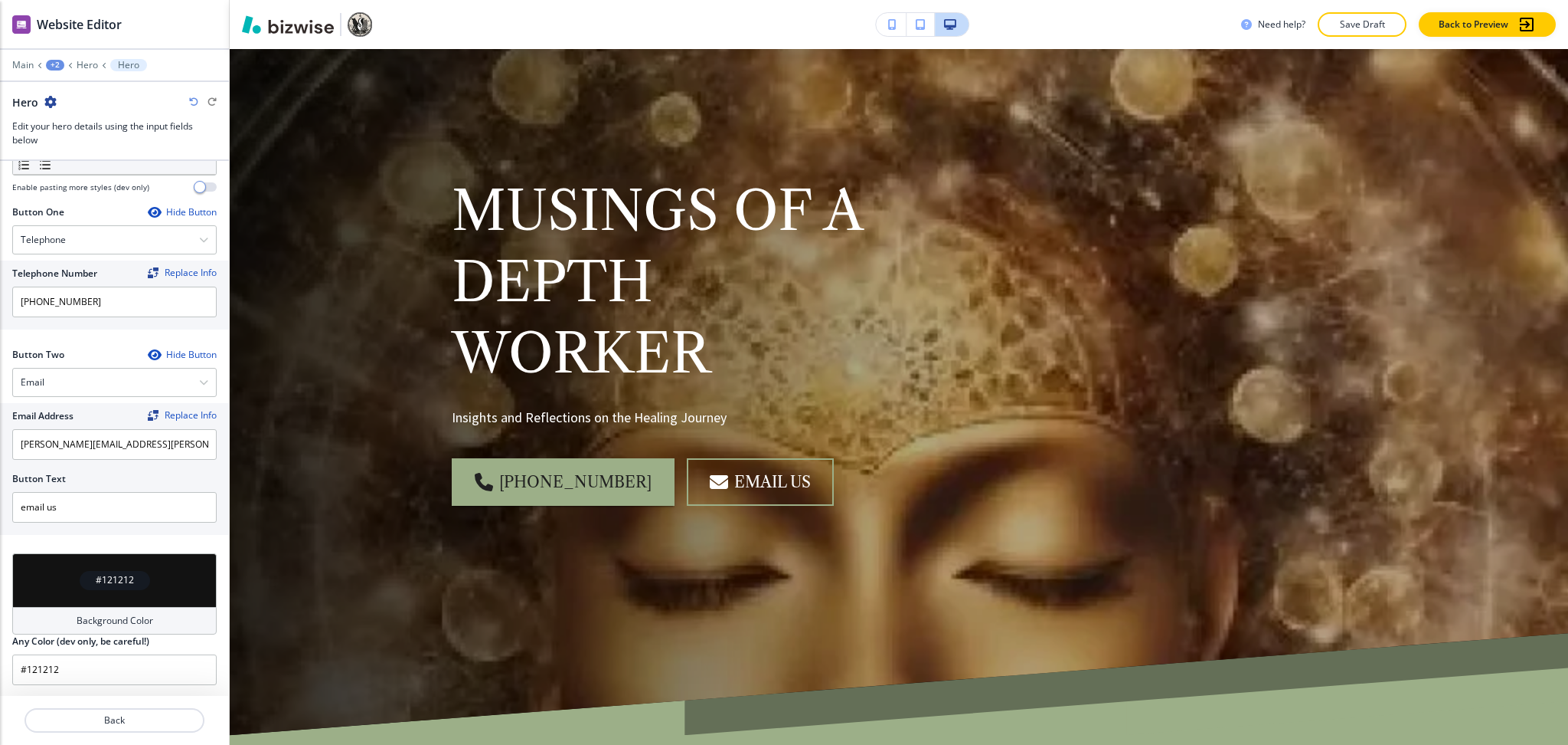
scroll to position [636, 0]
click at [78, 387] on div "Email" at bounding box center [115, 381] width 203 height 28
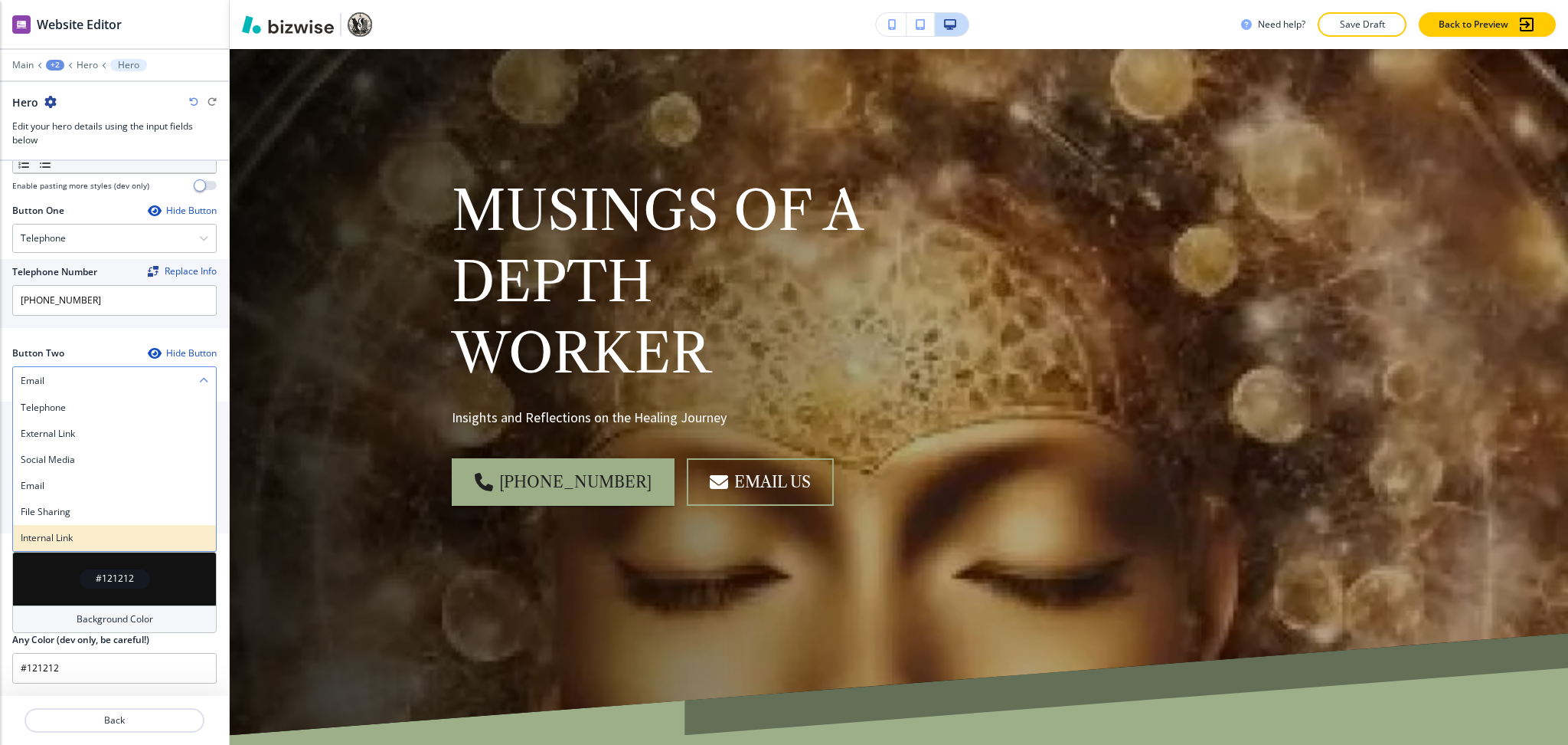
click at [63, 547] on div "Internal Link" at bounding box center [115, 538] width 203 height 26
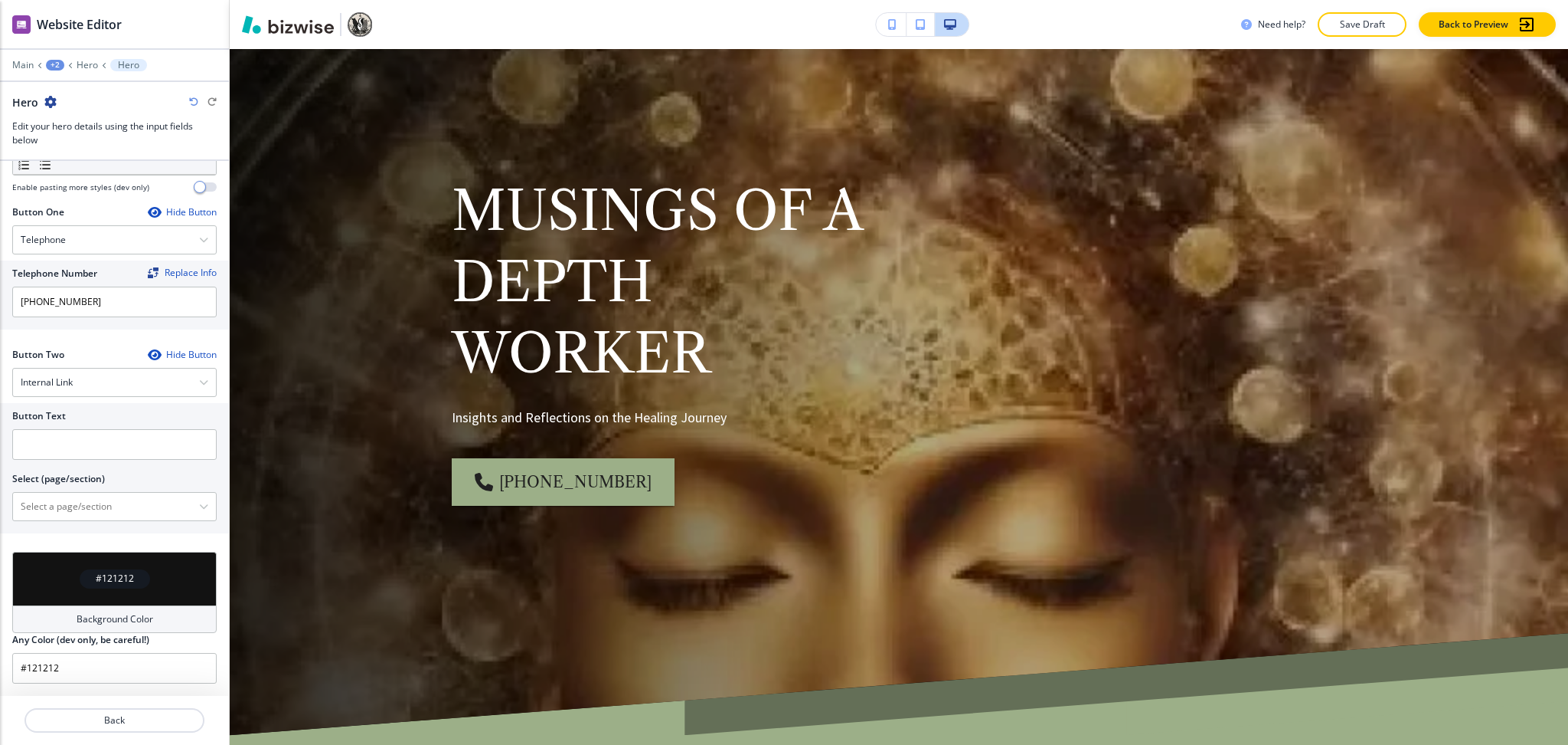
scroll to position [635, 0]
click at [54, 517] on \(page\/section\) "Manual Input" at bounding box center [106, 506] width 186 height 26
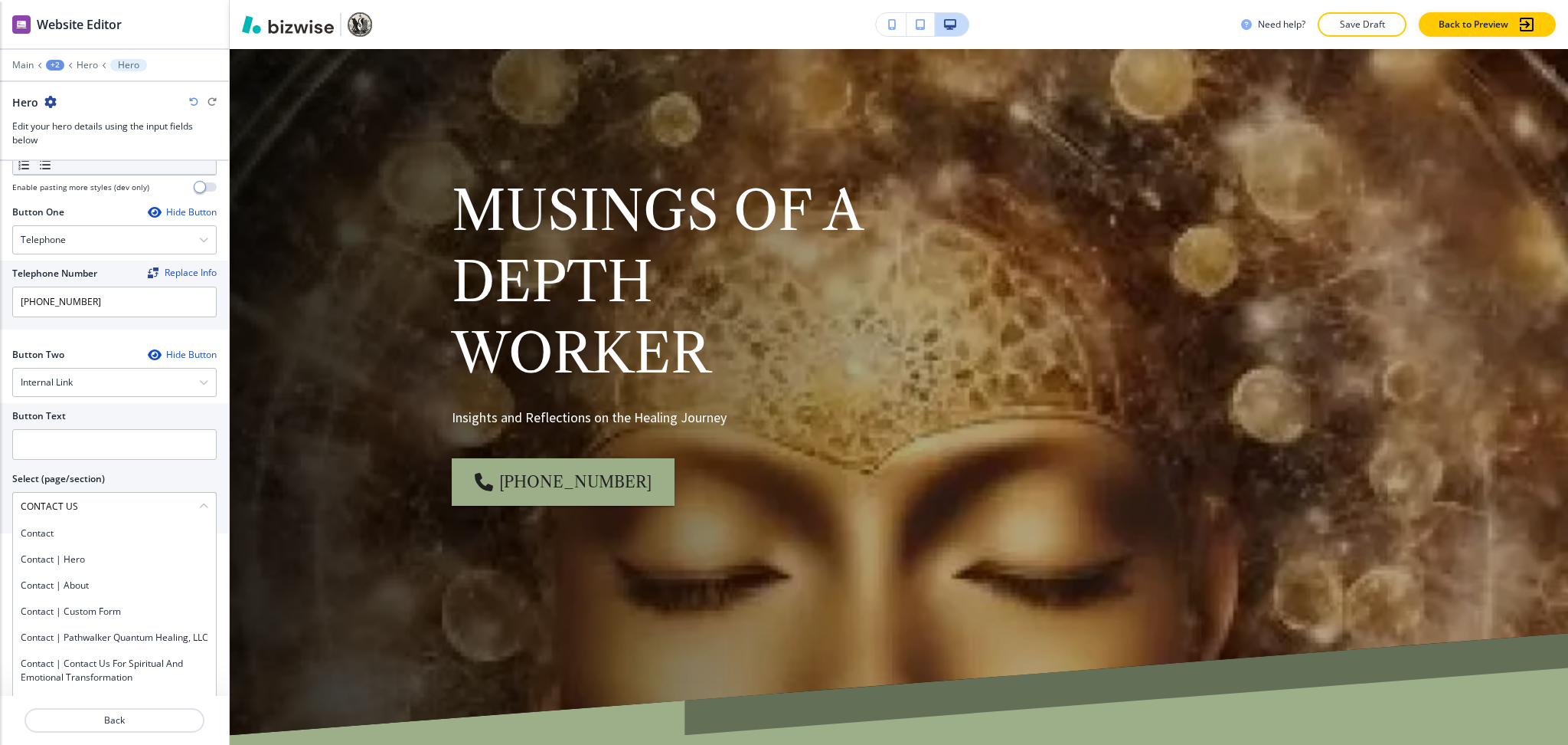
click at [0, 494] on div "Button Text Select (page/section) CONTACT US Contact Contact | Hero Contact | A…" at bounding box center [114, 467] width 229 height 130
click at [69, 550] on div "Contact | Hero" at bounding box center [115, 559] width 203 height 26
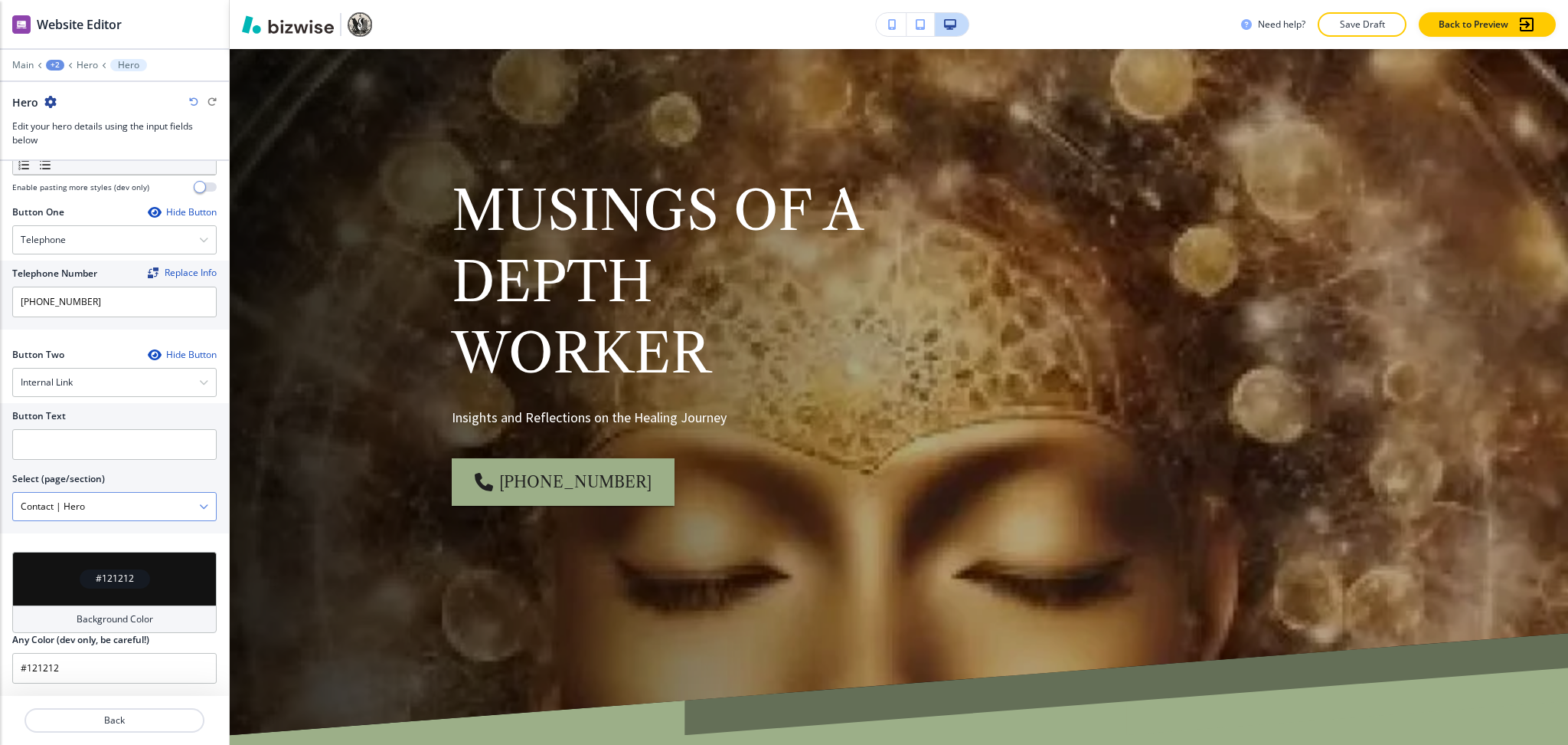
click at [55, 512] on \(page\/section\) "Contact | Hero" at bounding box center [106, 506] width 186 height 26
paste \(page\/section\) "ONTACT US"
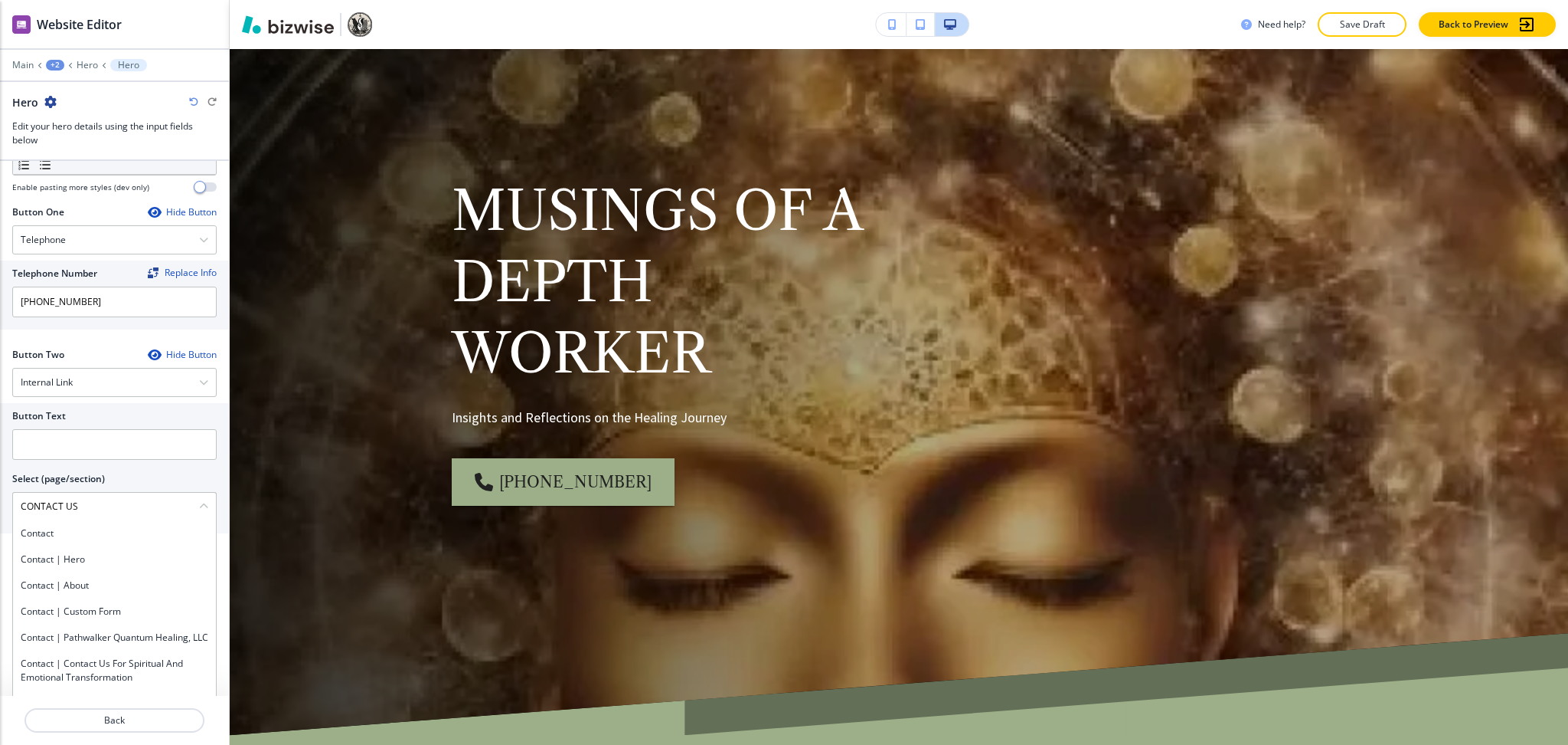
click at [71, 528] on h4 "Contact" at bounding box center [114, 533] width 188 height 13
type \(page\/section\) "Contact"
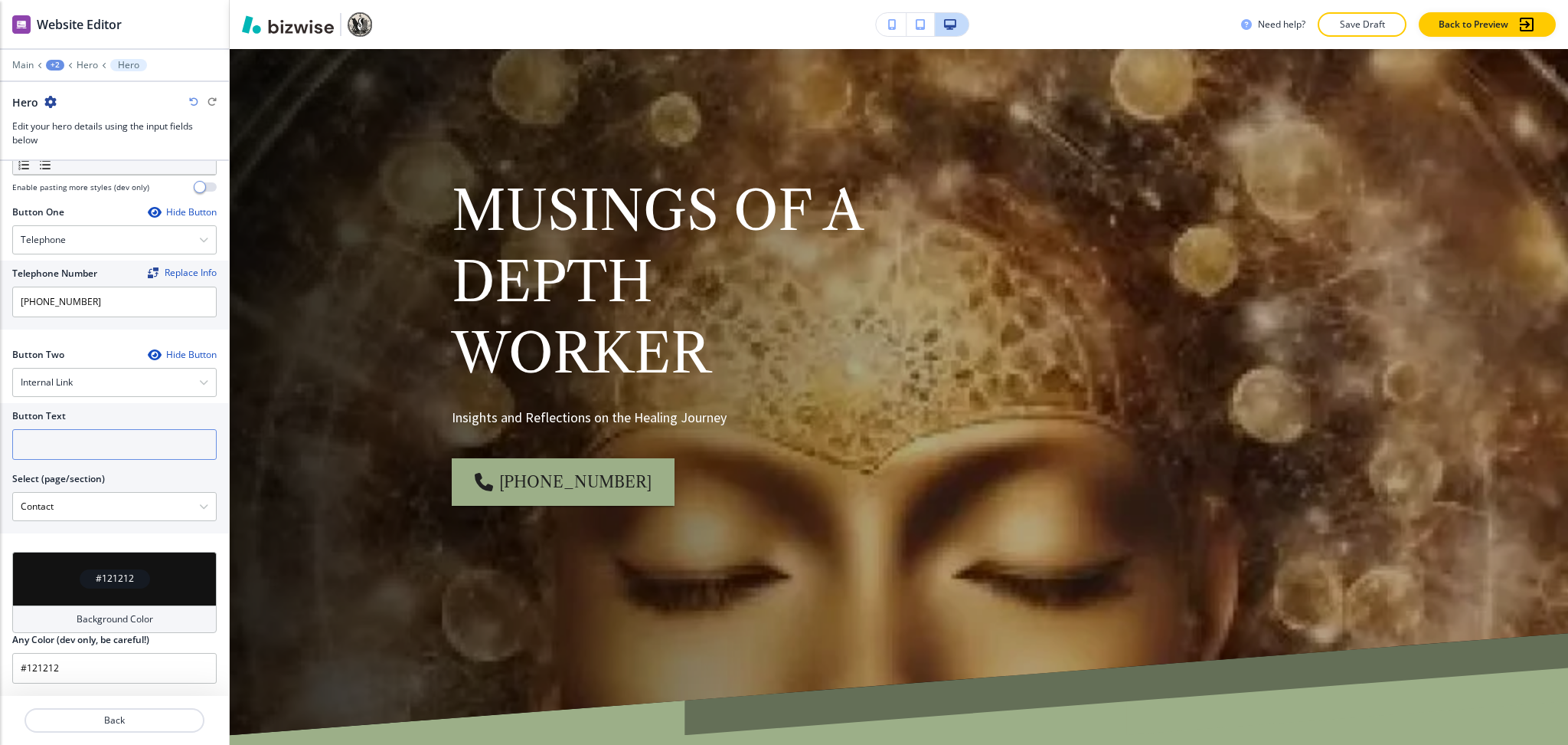
paste input "CONTACT US"
click at [46, 447] on input "text" at bounding box center [114, 444] width 204 height 31
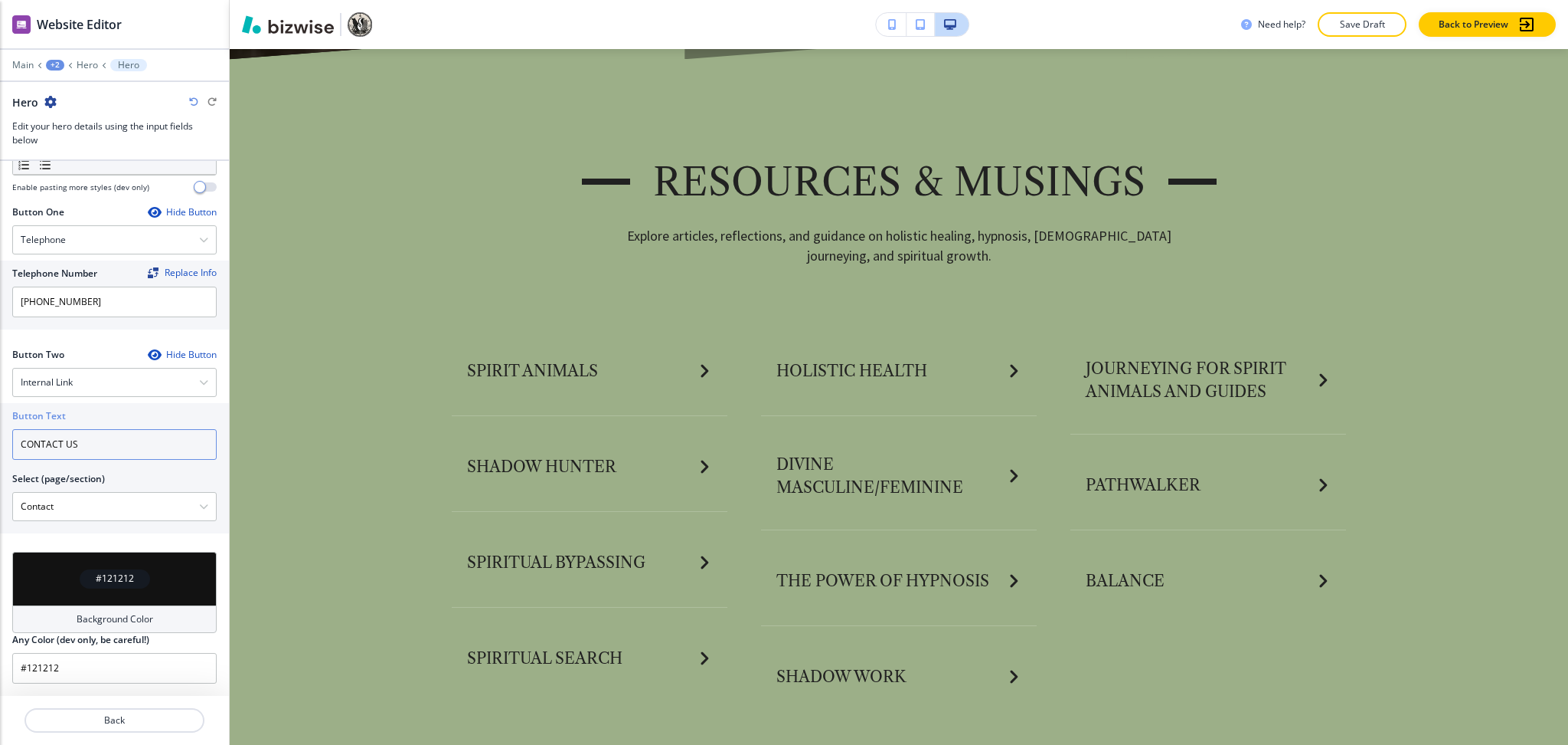
scroll to position [747, 0]
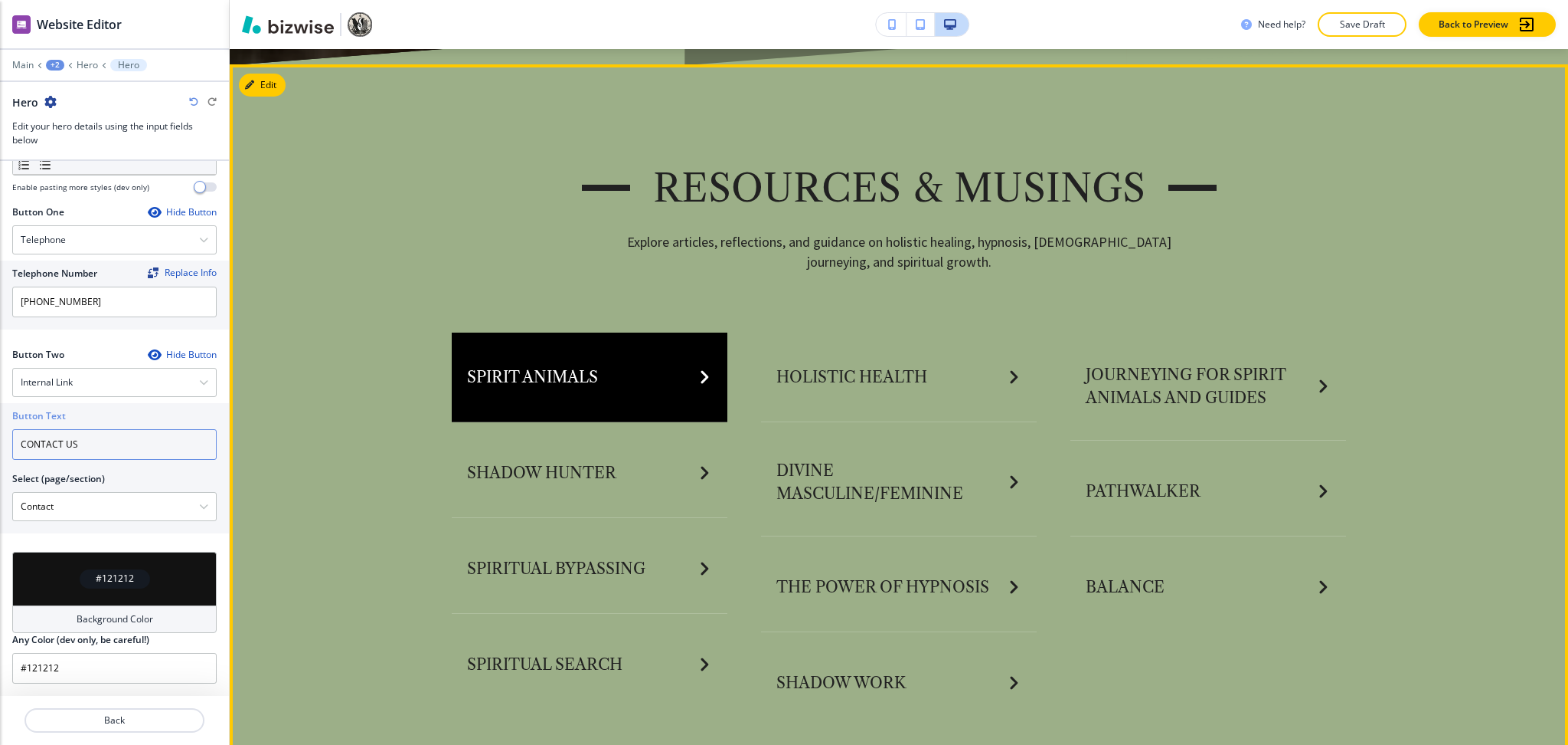
type input "CONTACT US"
click at [500, 375] on button "Spirit Animals" at bounding box center [589, 378] width 276 height 90
click at [588, 392] on button "Spirit Animals" at bounding box center [589, 378] width 276 height 90
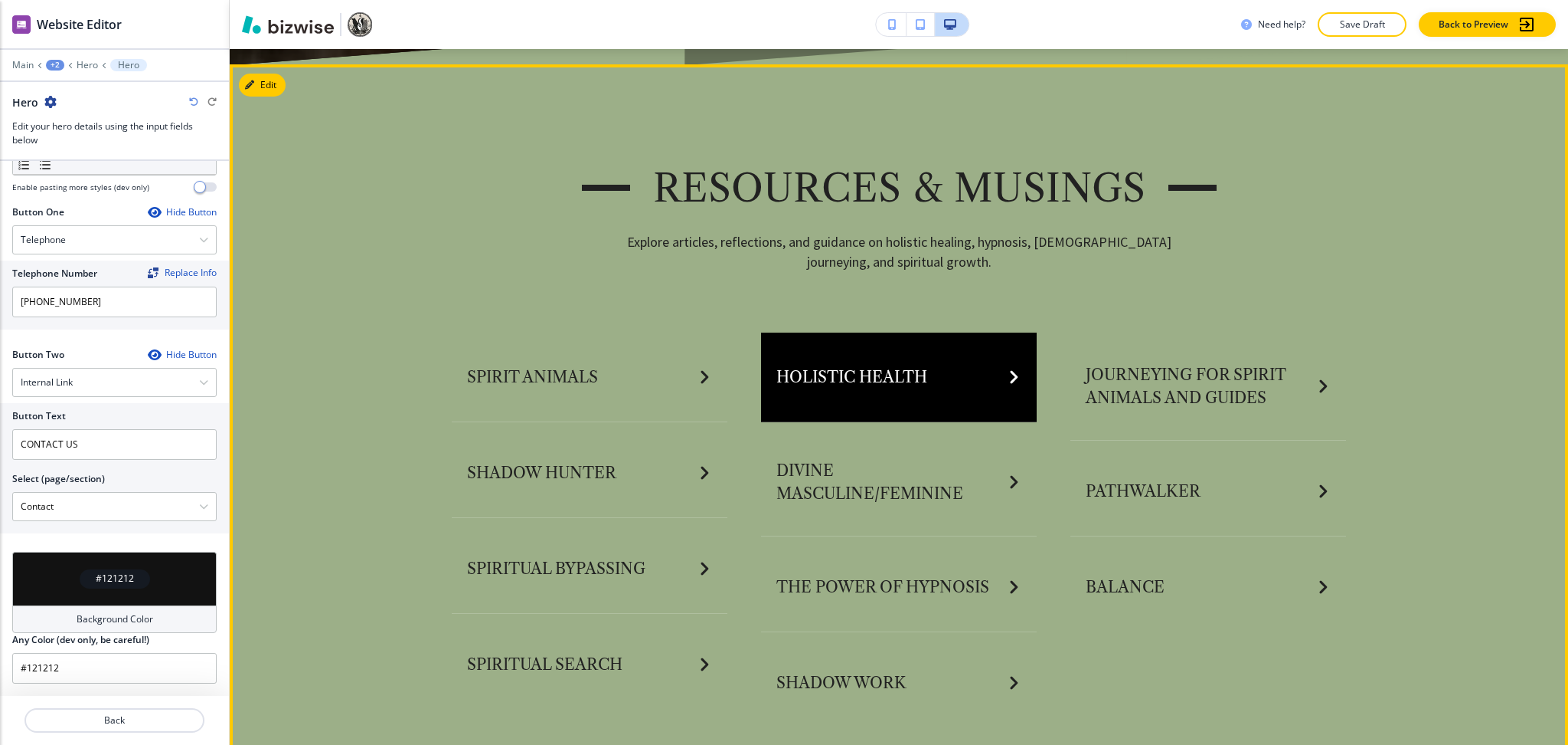
click at [904, 394] on button "Holistic Health" at bounding box center [899, 378] width 276 height 90
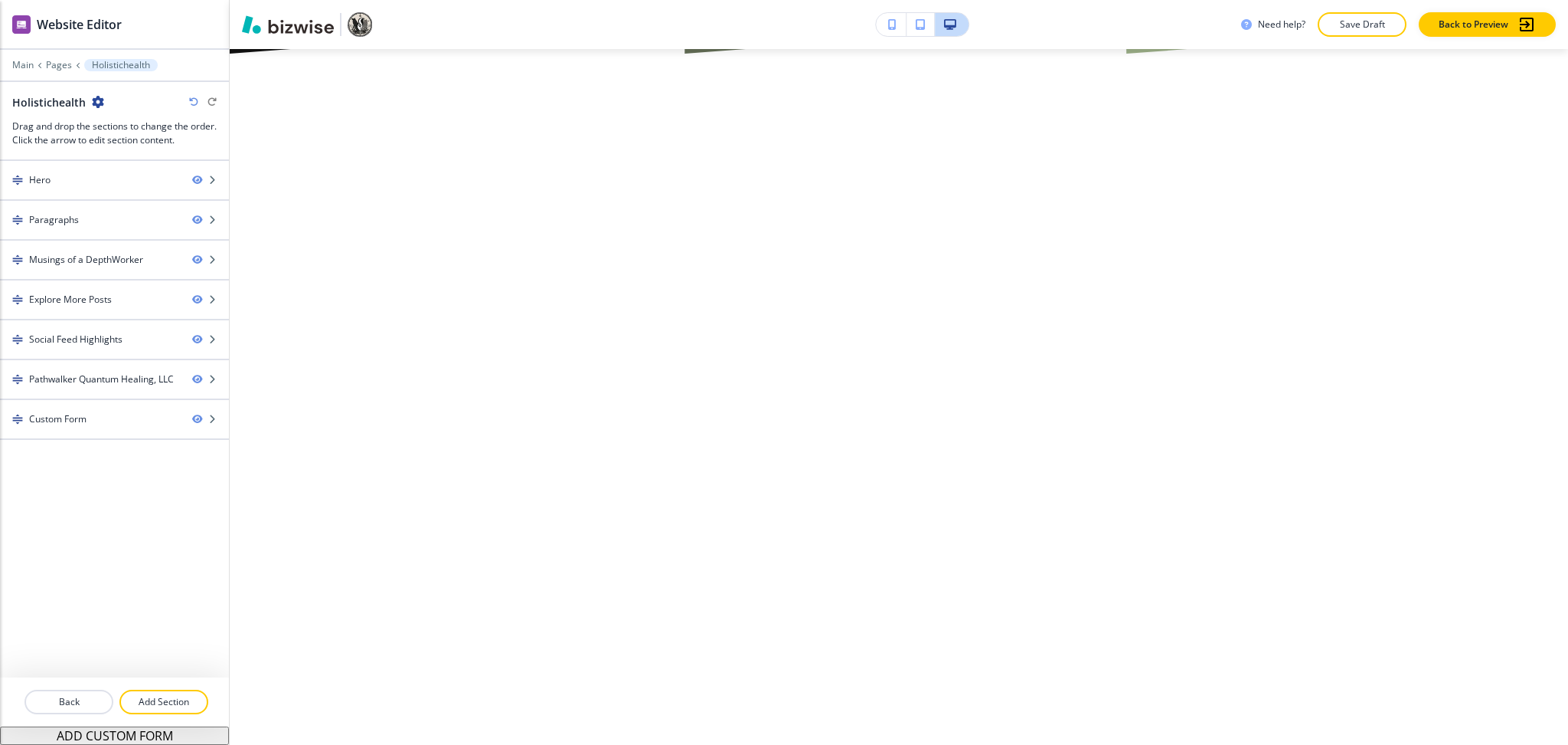
scroll to position [0, 0]
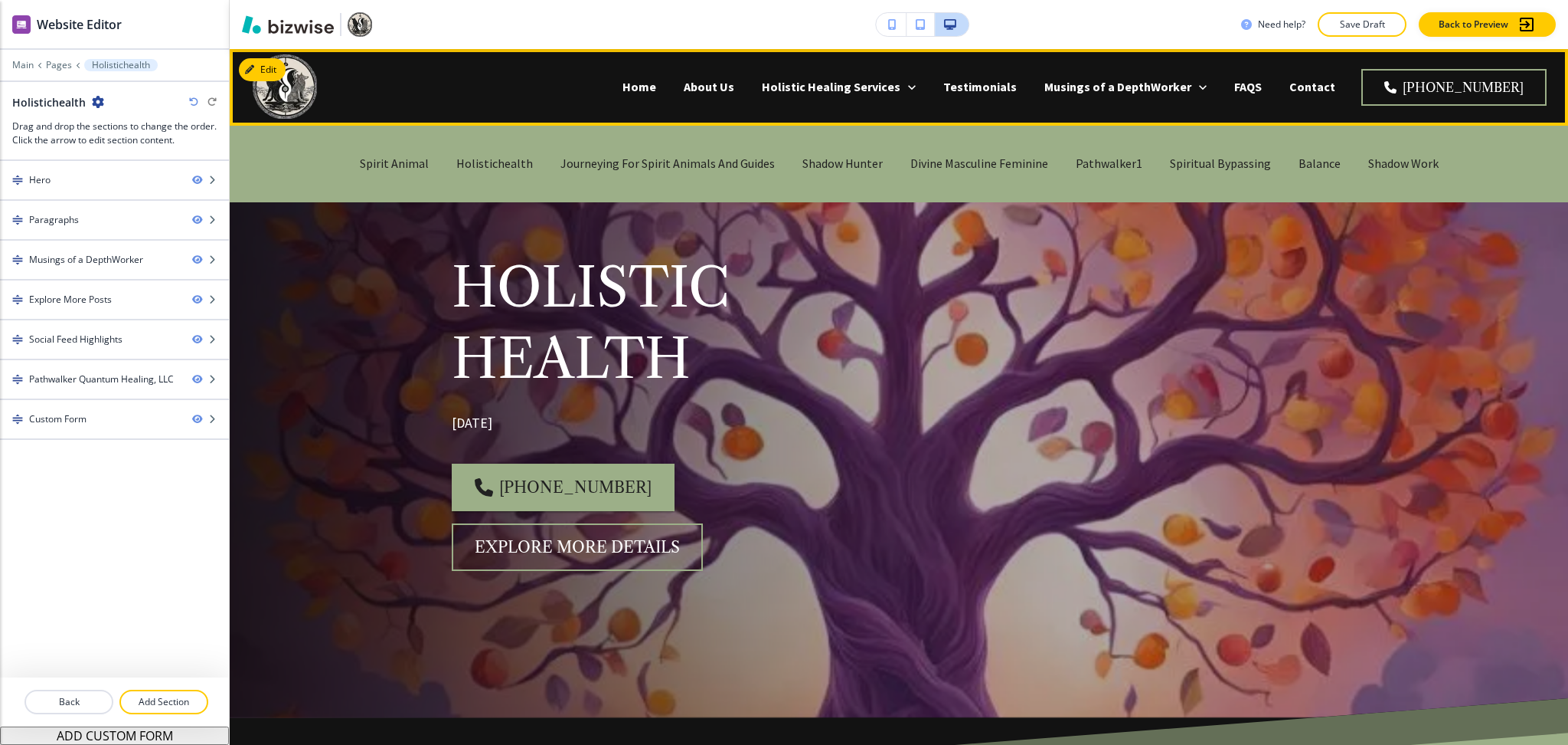
click at [1157, 99] on div "Musings of a DepthWorker Spirit Animal Holistichealth Journeying For Spirit Ani…" at bounding box center [1125, 88] width 190 height 61
click at [1154, 91] on p "Musings of a DepthWorker" at bounding box center [1118, 87] width 147 height 17
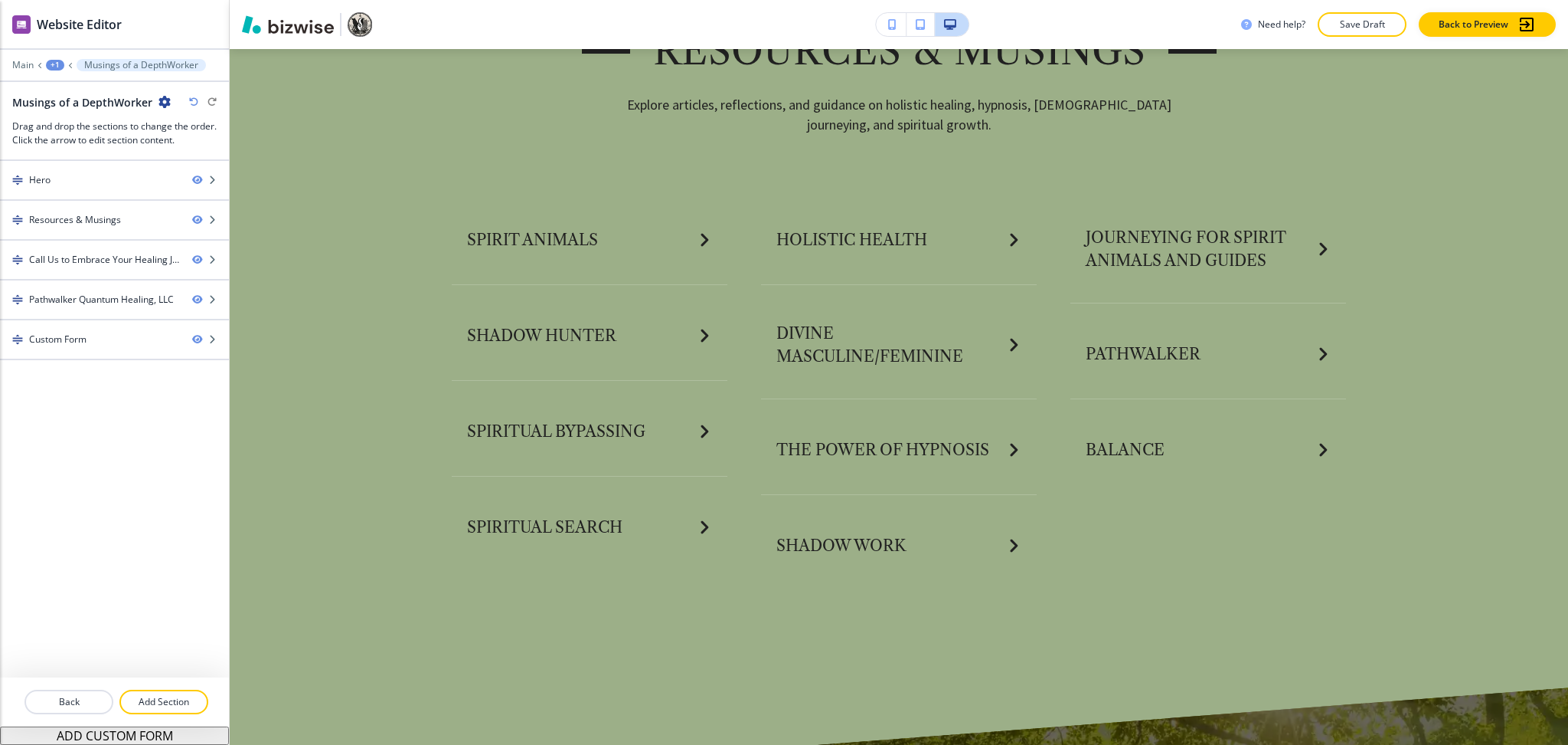
scroll to position [880, 0]
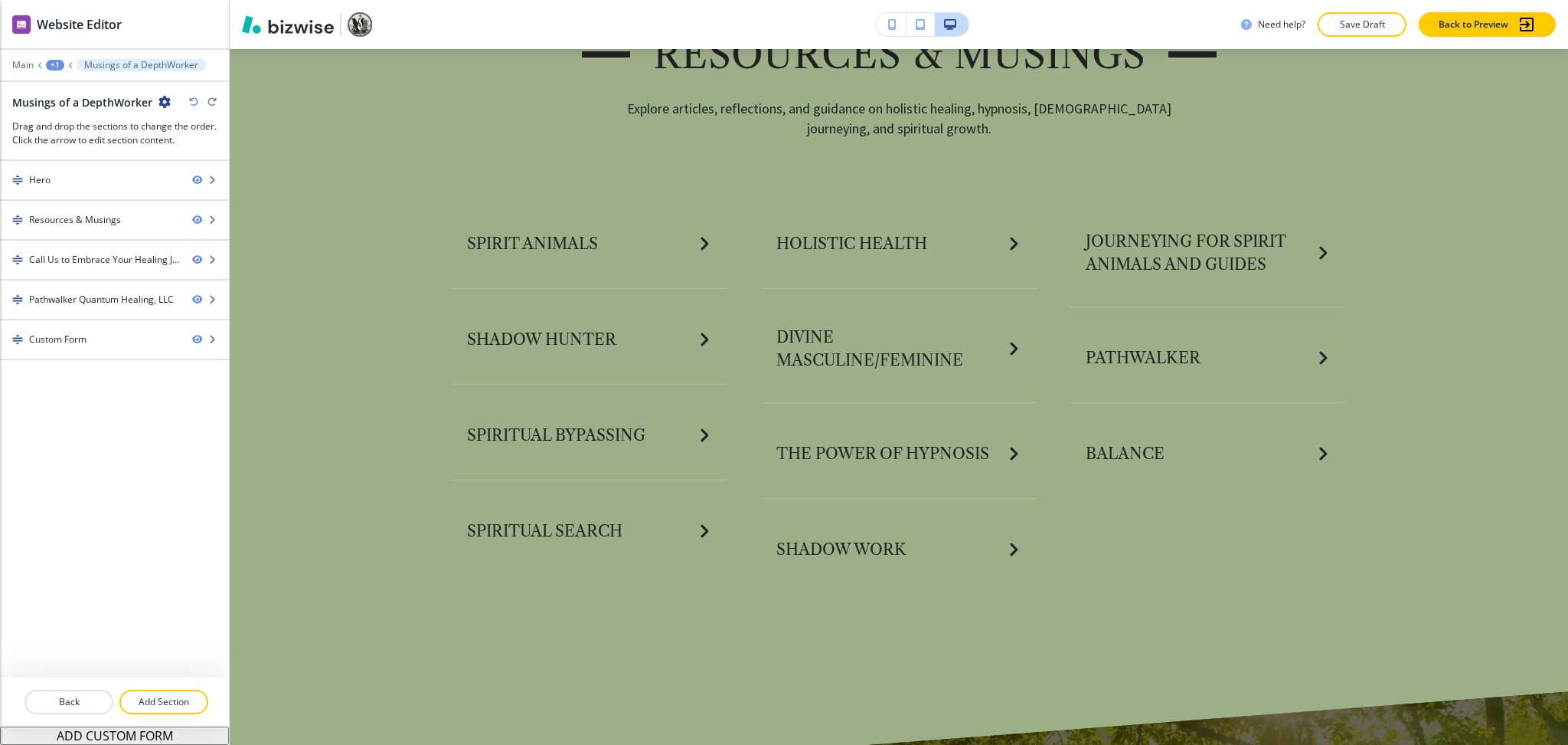
click at [56, 67] on div "+1" at bounding box center [54, 65] width 18 height 11
click at [72, 90] on p "Pages" at bounding box center [95, 90] width 78 height 13
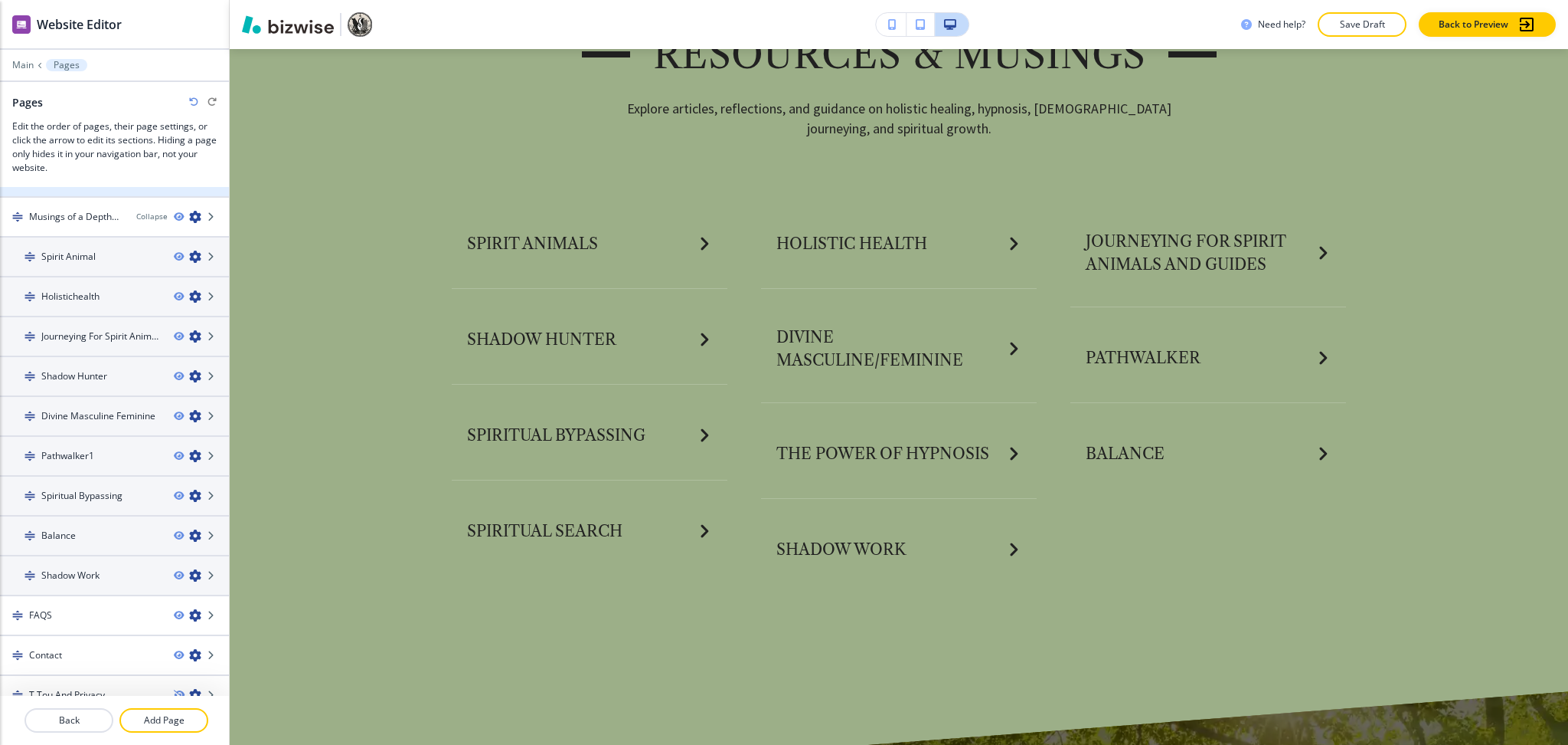
scroll to position [471, 0]
click at [79, 208] on h4 "Musings of a DepthWorker" at bounding box center [76, 214] width 95 height 13
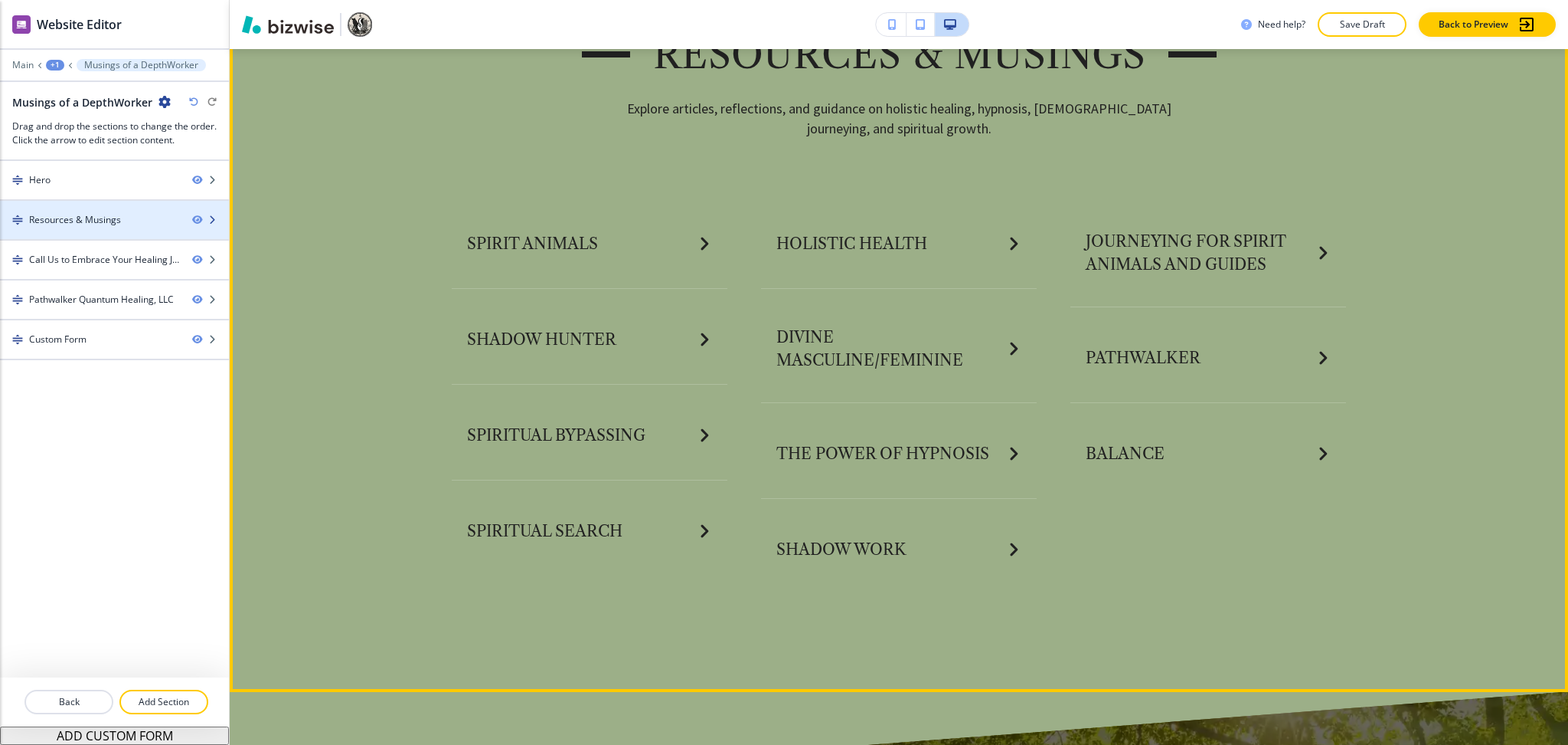
click at [89, 222] on div "Resources & Musings" at bounding box center [75, 219] width 92 height 13
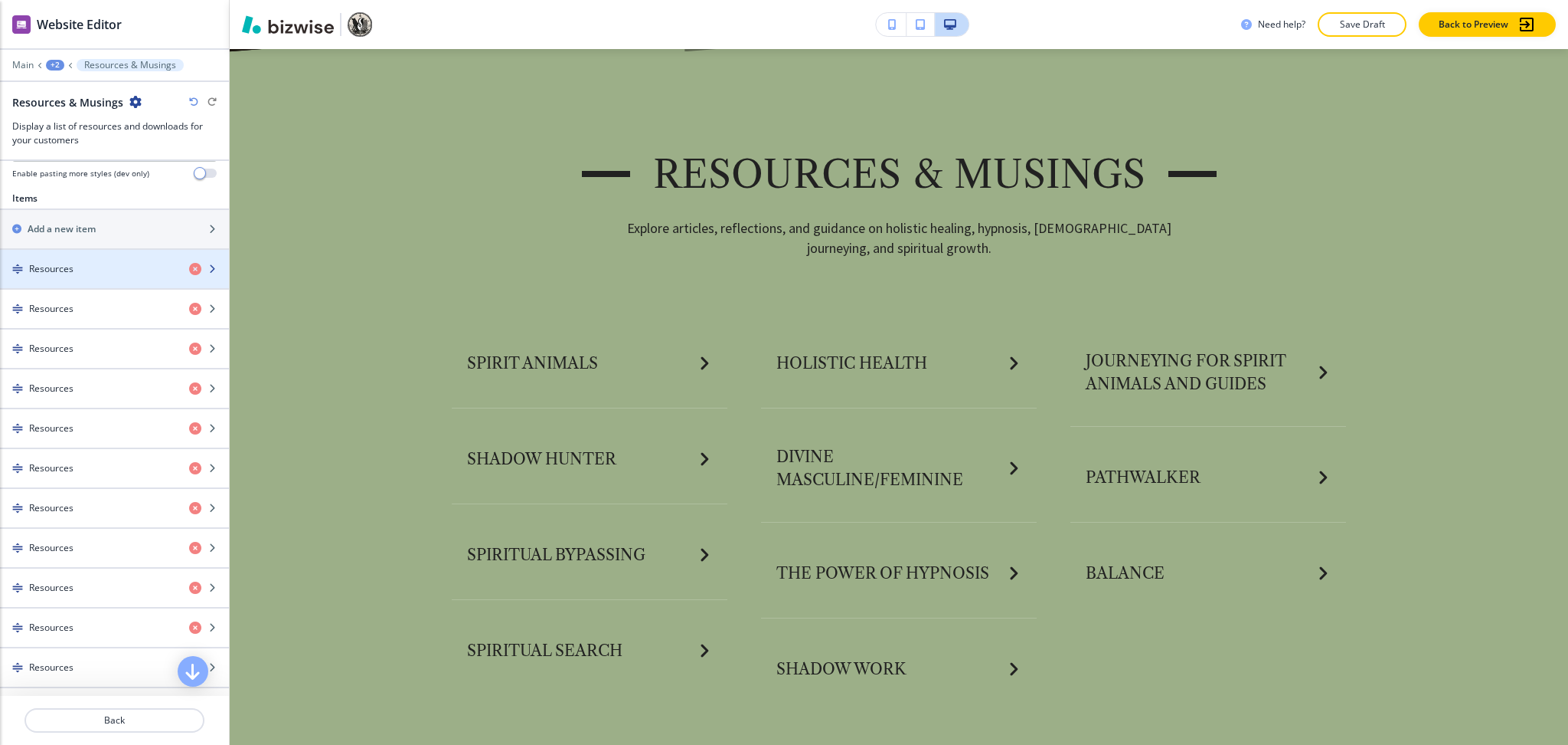
scroll to position [515, 0]
click at [98, 267] on div "Resources" at bounding box center [88, 270] width 177 height 13
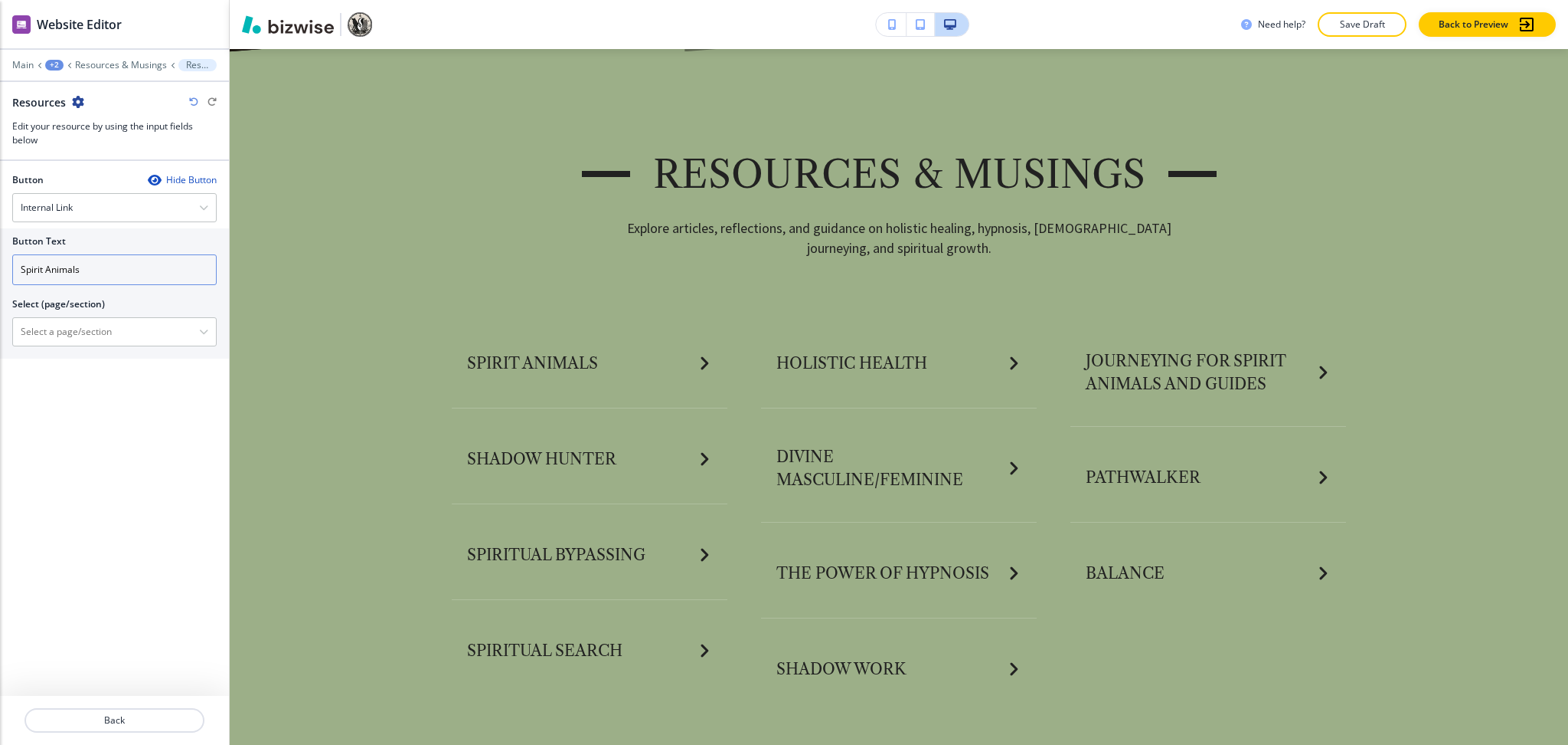
drag, startPoint x: 94, startPoint y: 274, endPoint x: 0, endPoint y: 265, distance: 94.4
click at [0, 265] on div "Button Text Spirit Animals Select (page/section) Home Home | Hero Home | Transf…" at bounding box center [114, 293] width 229 height 130
click at [68, 333] on \(page\/section\) "Manual Input" at bounding box center [106, 331] width 186 height 26
paste \(page\/section\) "Spirit Animals"
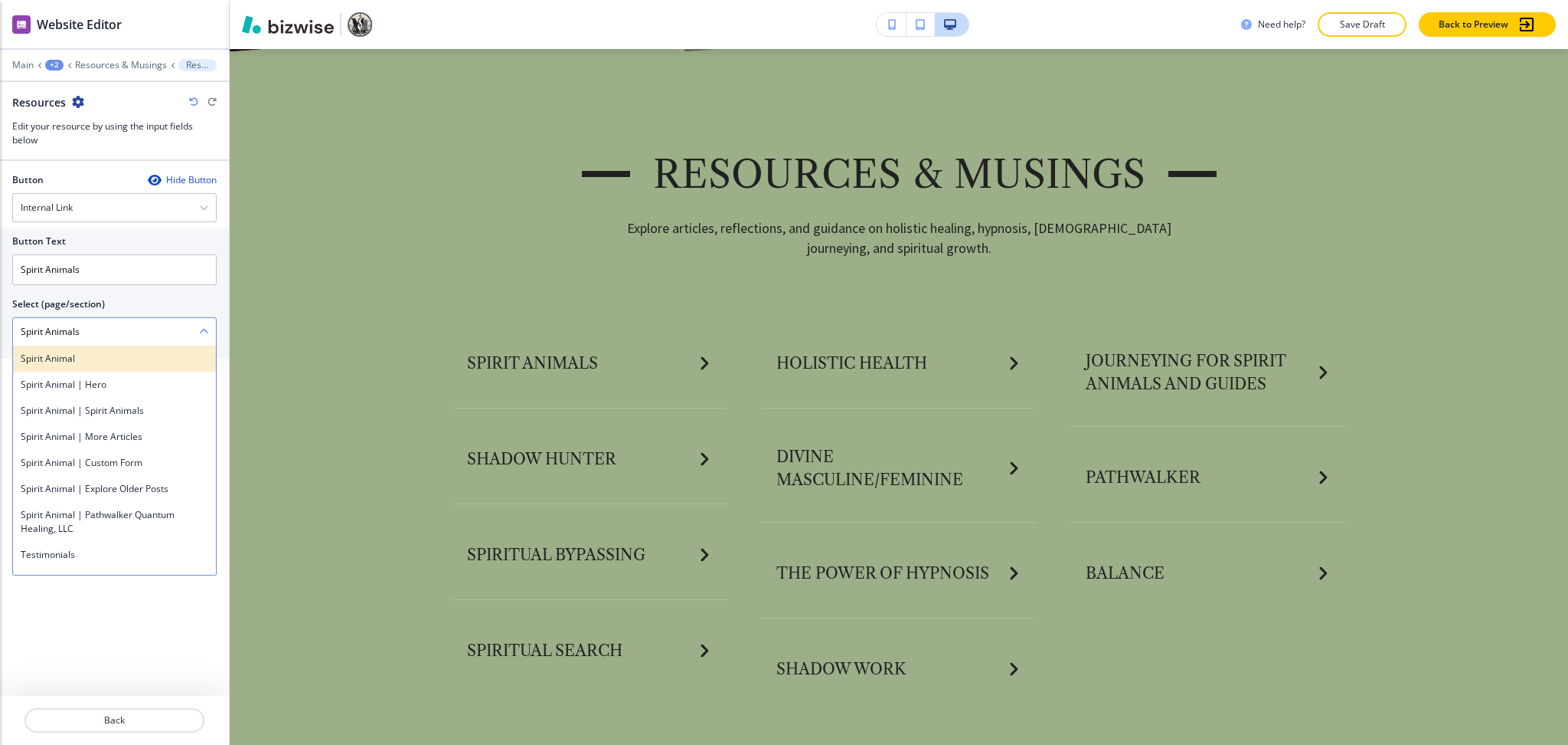
click at [55, 353] on h4 "Spirit Animal" at bounding box center [114, 358] width 188 height 13
type \(page\/section\) "Spirit Animal"
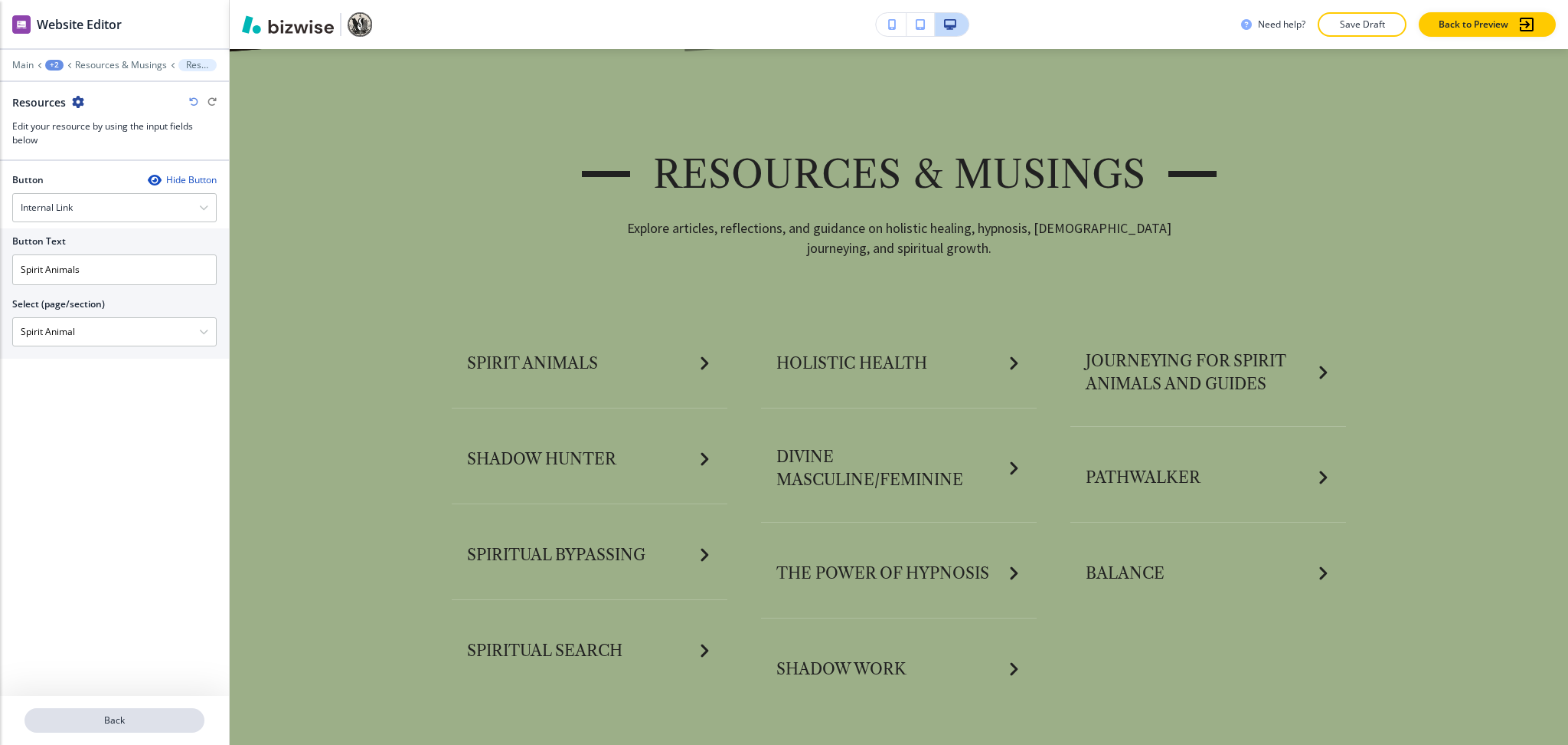
click at [116, 721] on p "Back" at bounding box center [114, 720] width 177 height 13
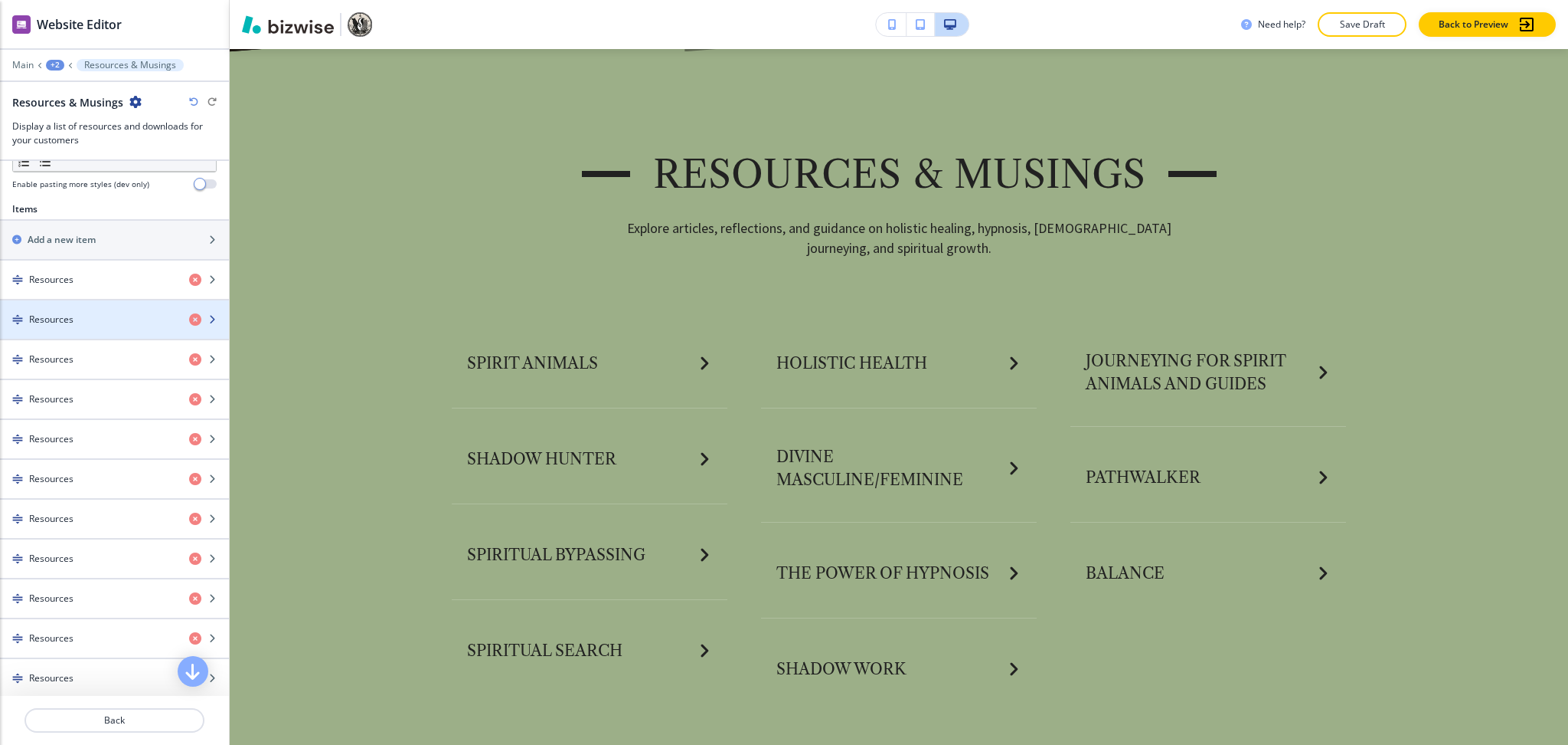
scroll to position [508, 0]
click at [95, 326] on div "button" at bounding box center [114, 330] width 229 height 13
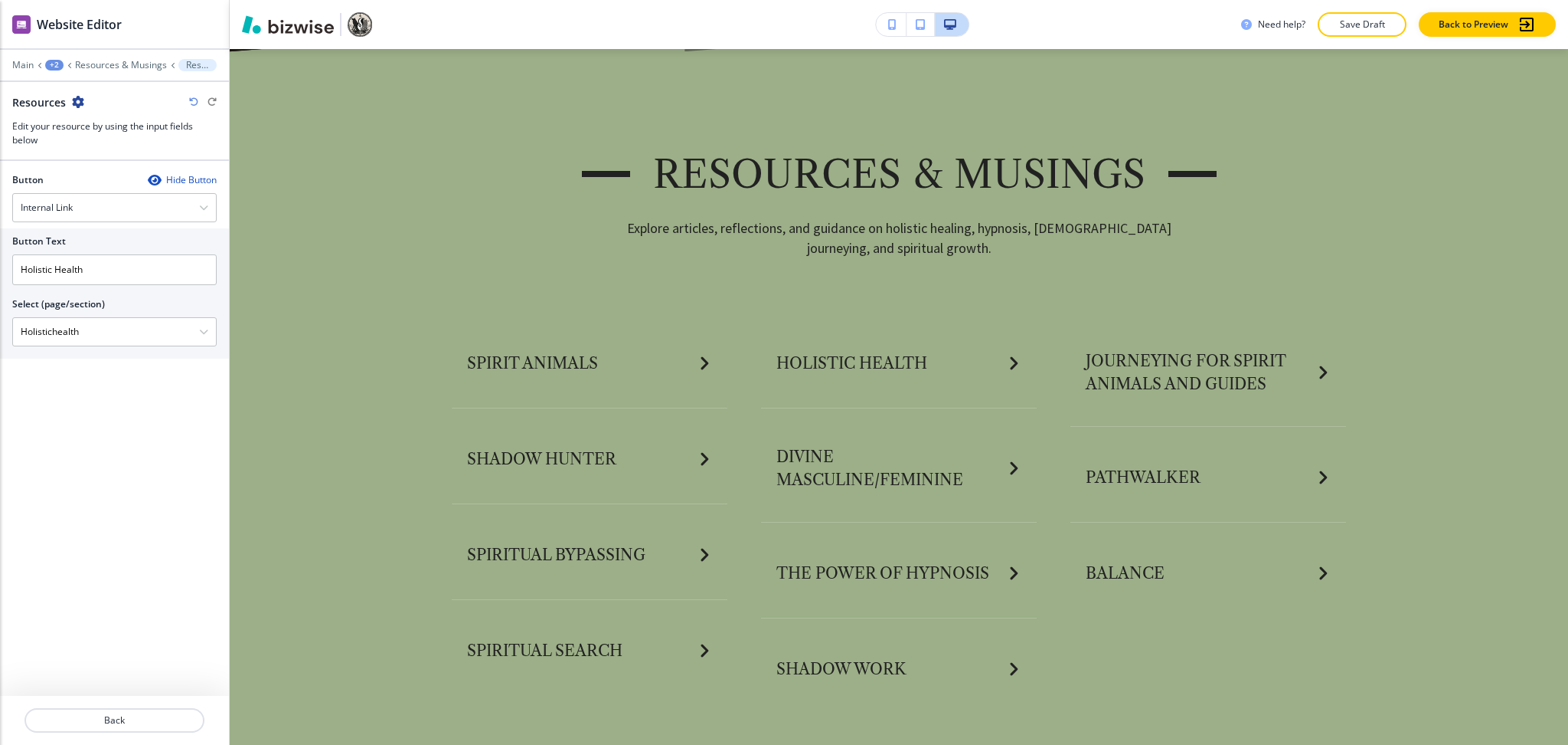
drag, startPoint x: 95, startPoint y: 326, endPoint x: 17, endPoint y: 316, distance: 78.6
click at [0, 326] on div "Button Text Holistic Health Select (page/section) Holistichealth Home Home | He…" at bounding box center [114, 293] width 229 height 130
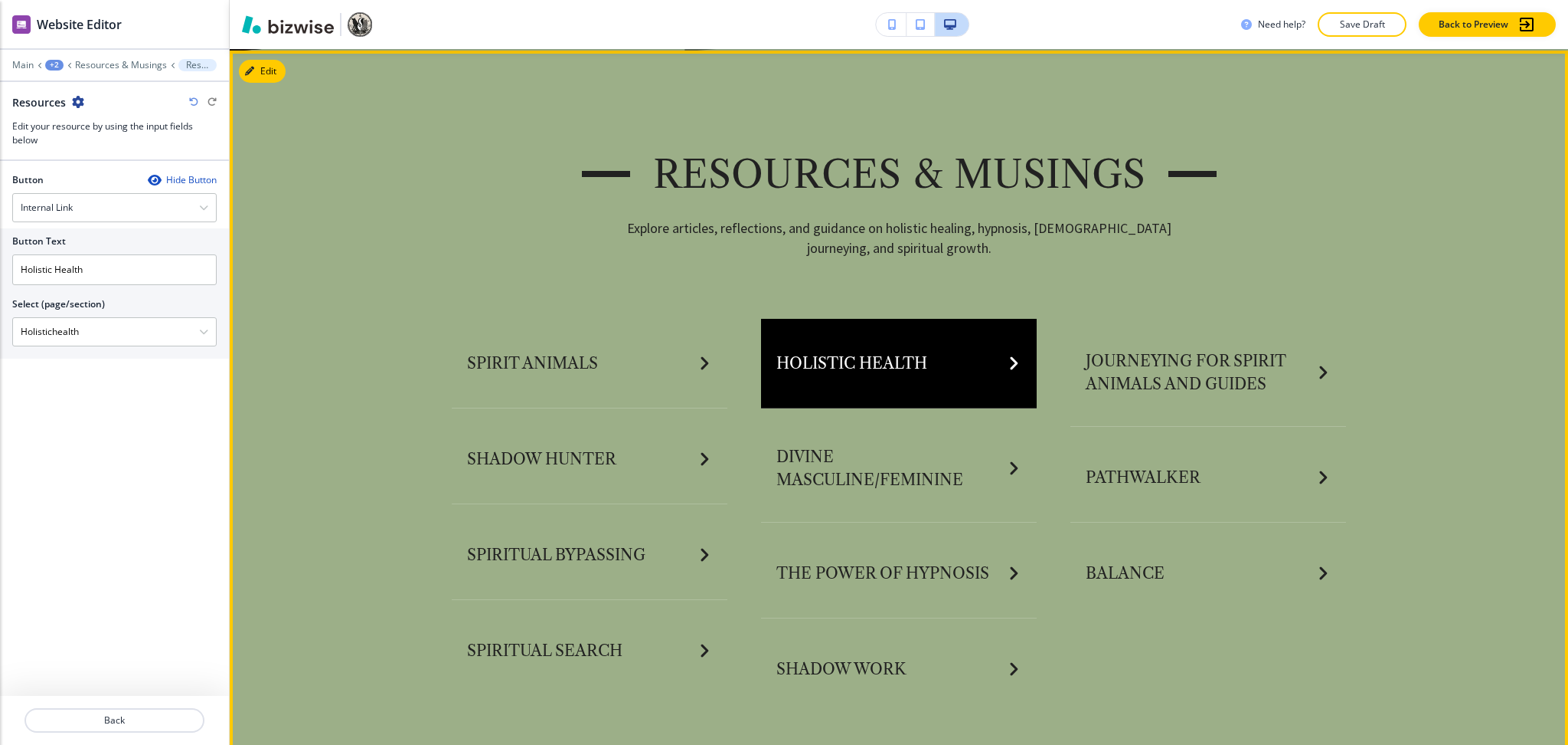
click at [804, 374] on button "Holistic Health" at bounding box center [899, 363] width 276 height 90
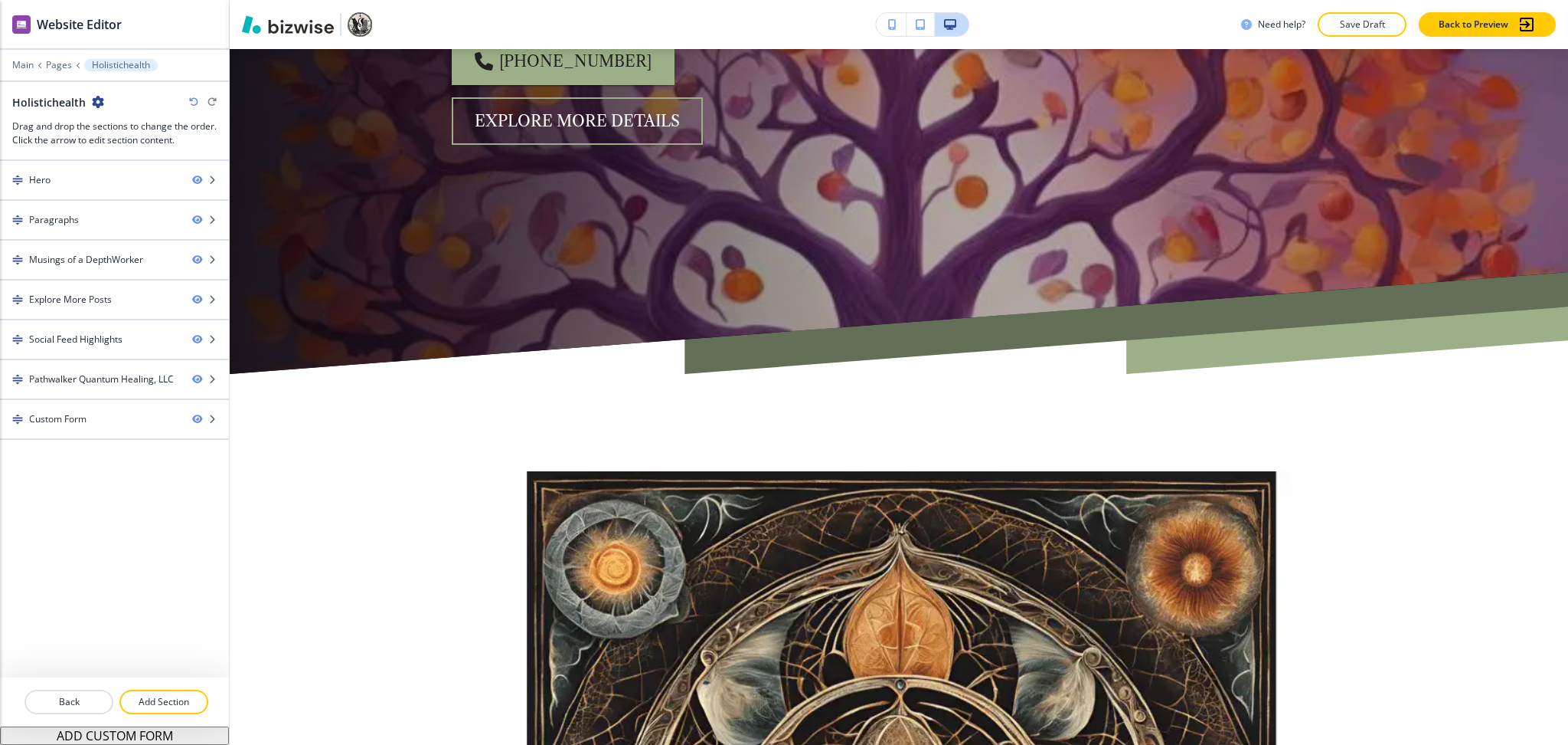
scroll to position [0, 0]
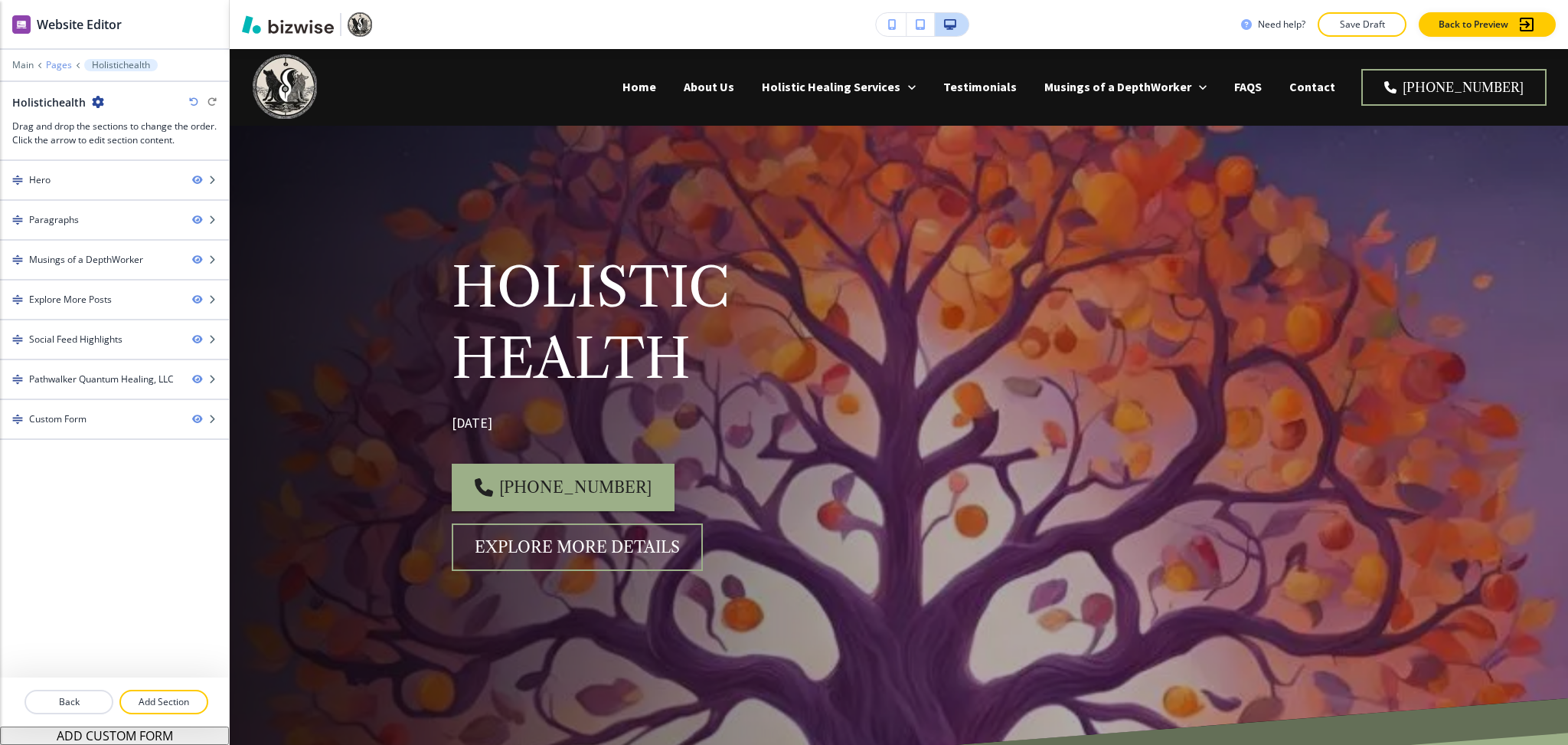
click at [54, 65] on p "Pages" at bounding box center [58, 65] width 26 height 11
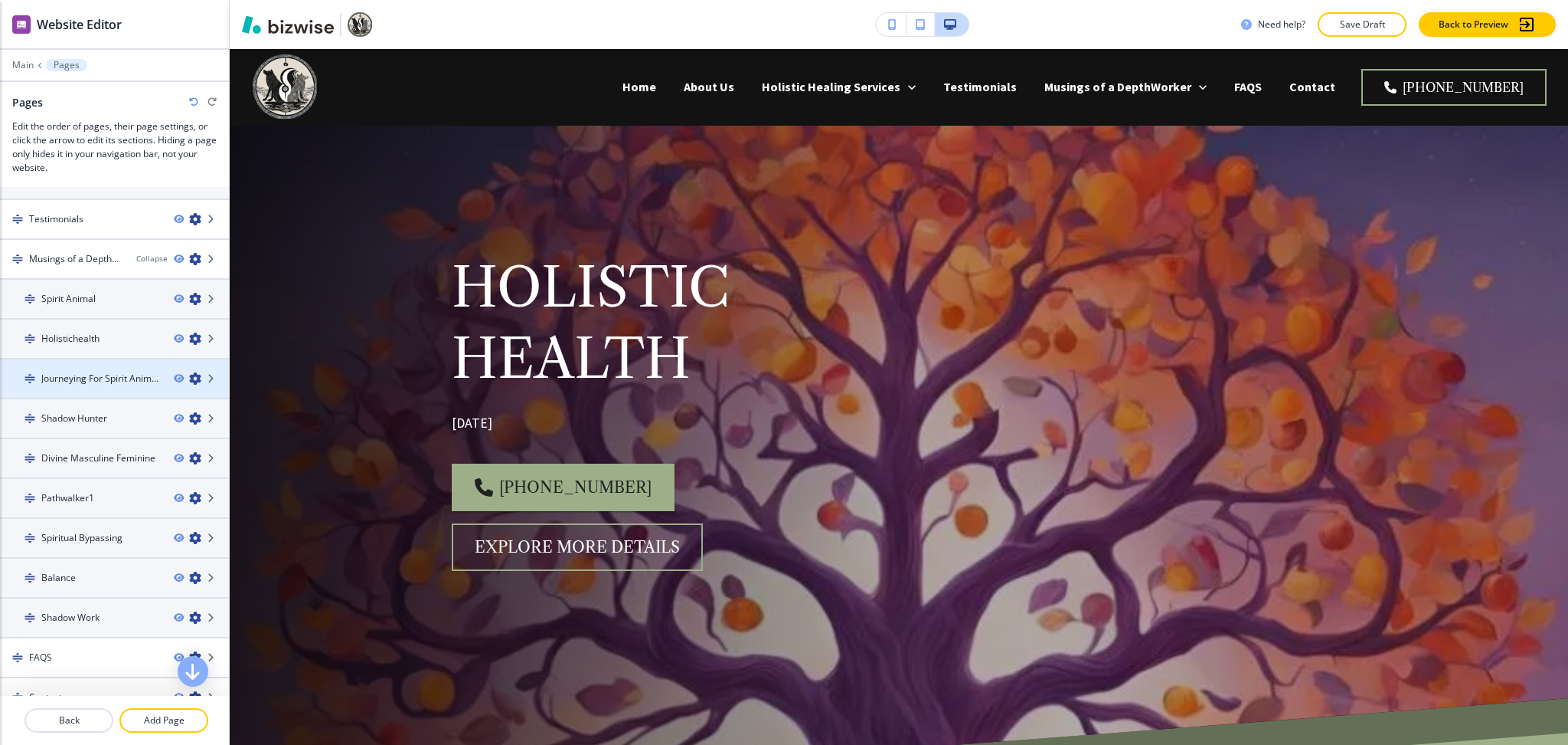
scroll to position [471, 0]
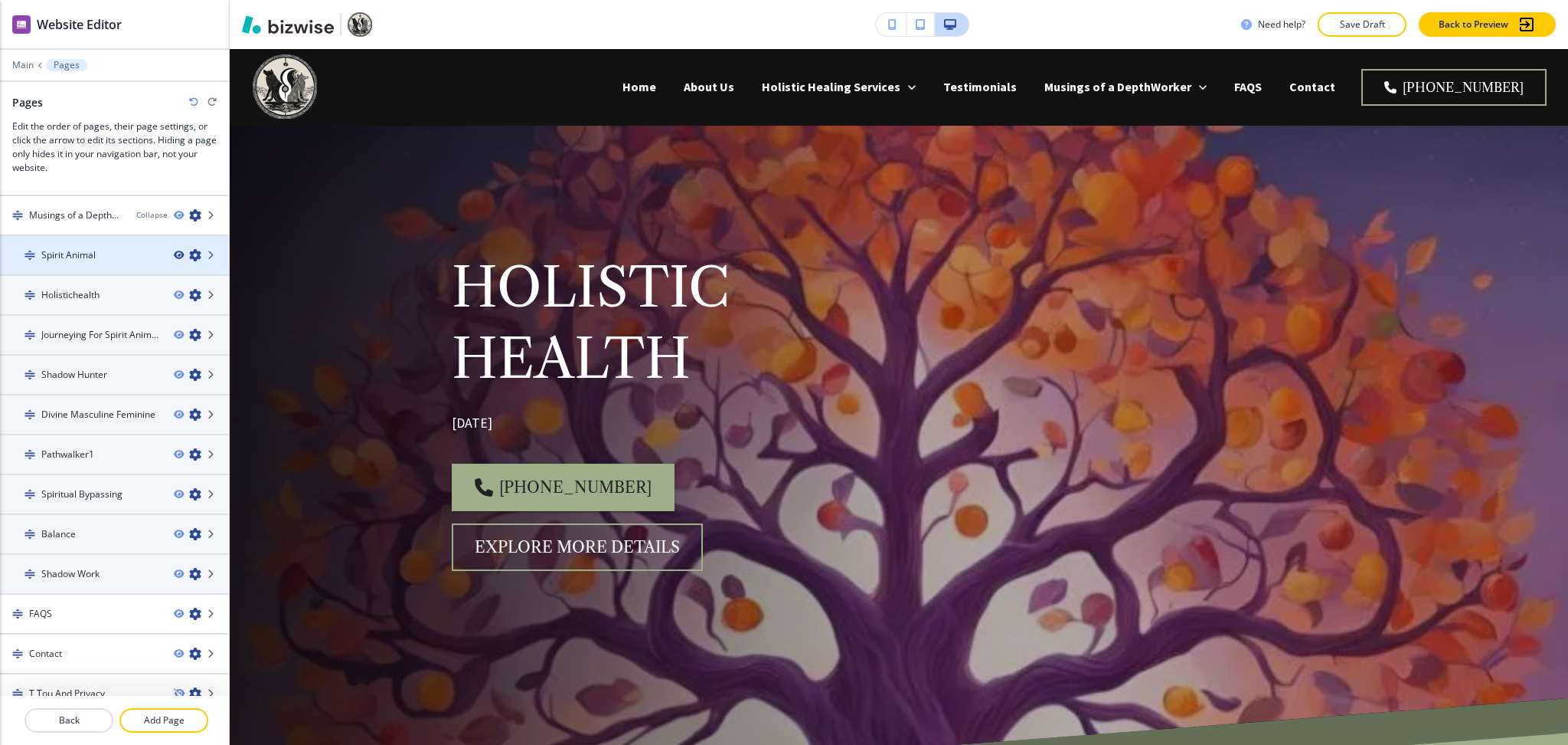
click at [174, 251] on icon "button" at bounding box center [179, 255] width 9 height 9
click at [174, 290] on icon "button" at bounding box center [179, 295] width 9 height 9
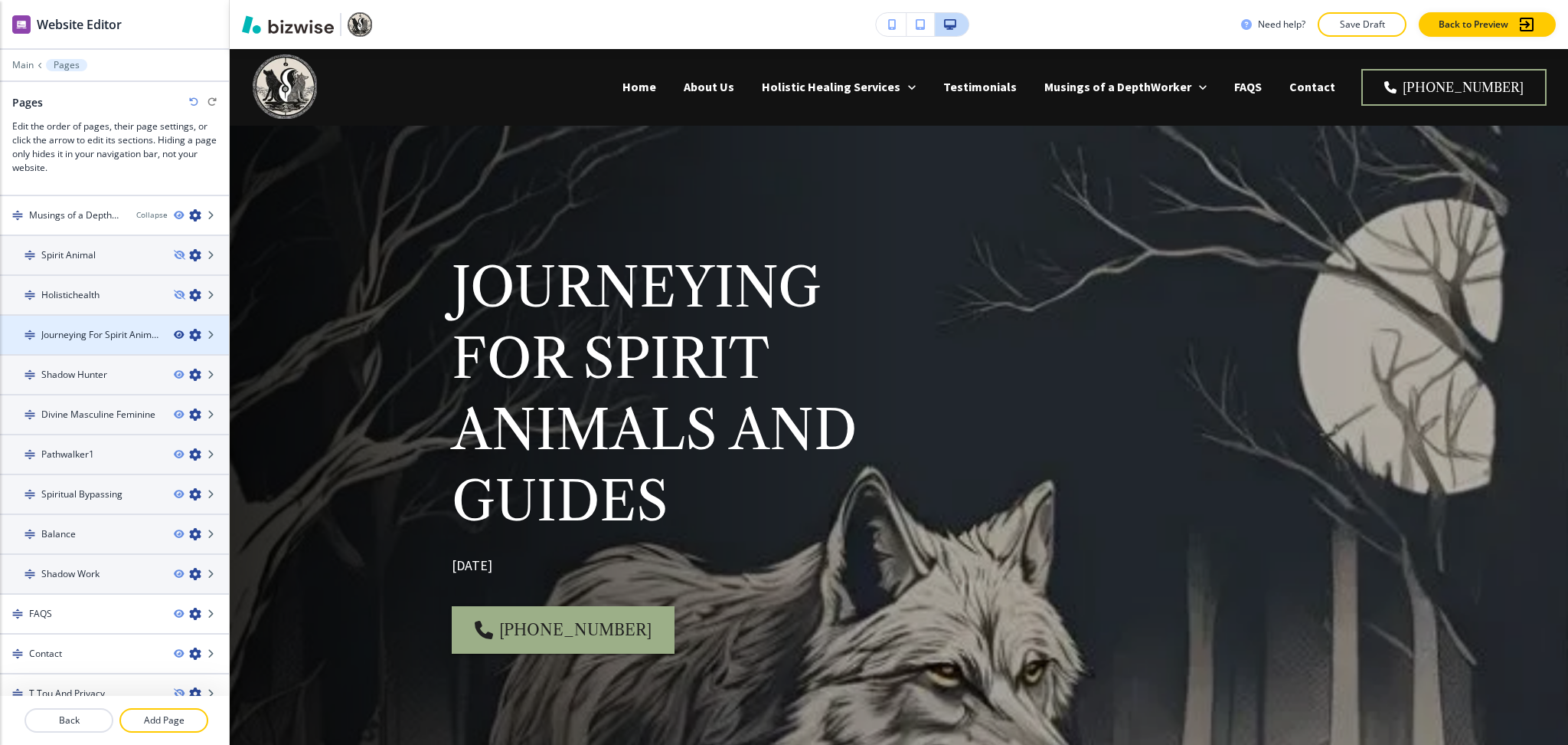
click at [174, 330] on icon "button" at bounding box center [179, 335] width 9 height 9
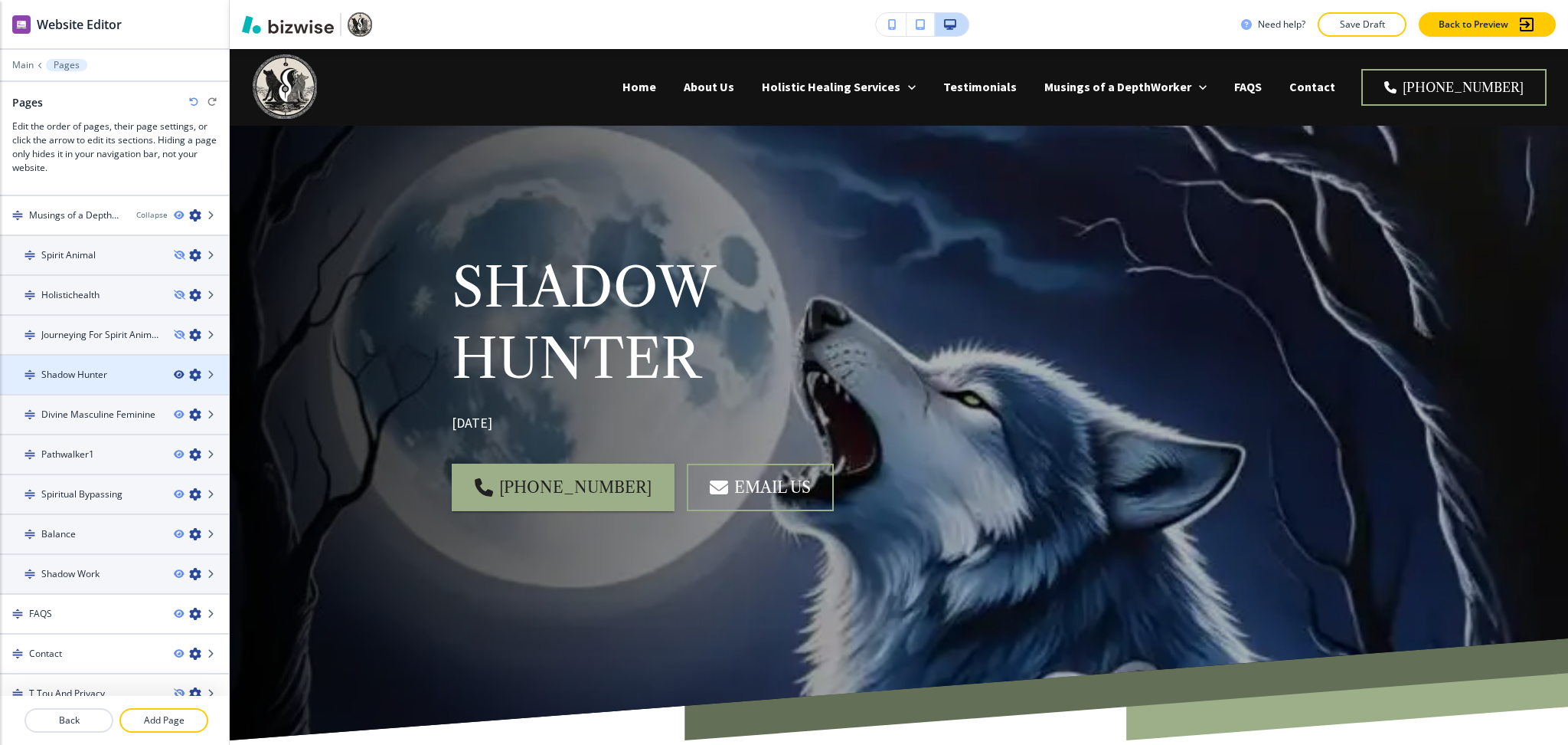
click at [174, 370] on icon "button" at bounding box center [179, 374] width 9 height 9
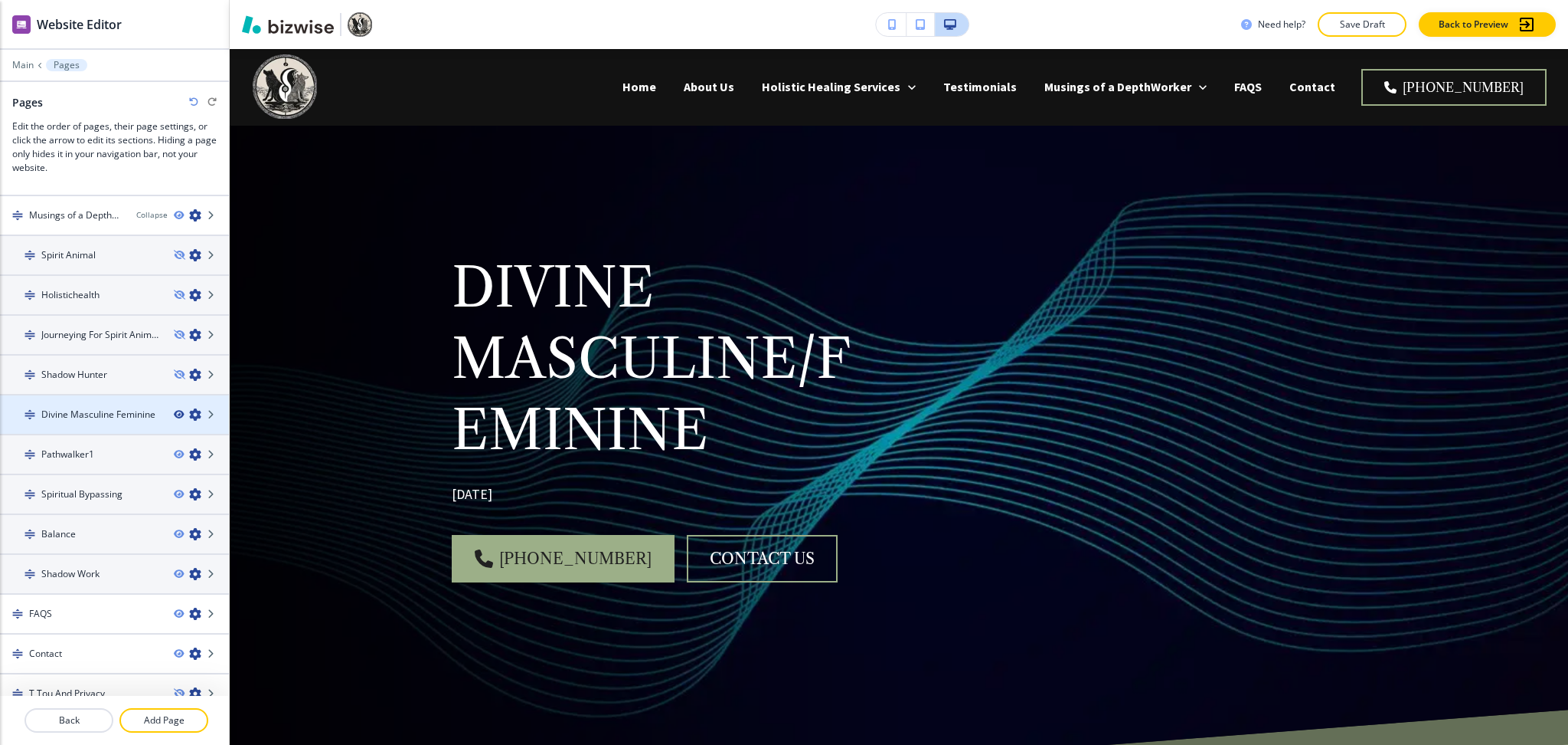
click at [174, 410] on icon "button" at bounding box center [179, 415] width 9 height 9
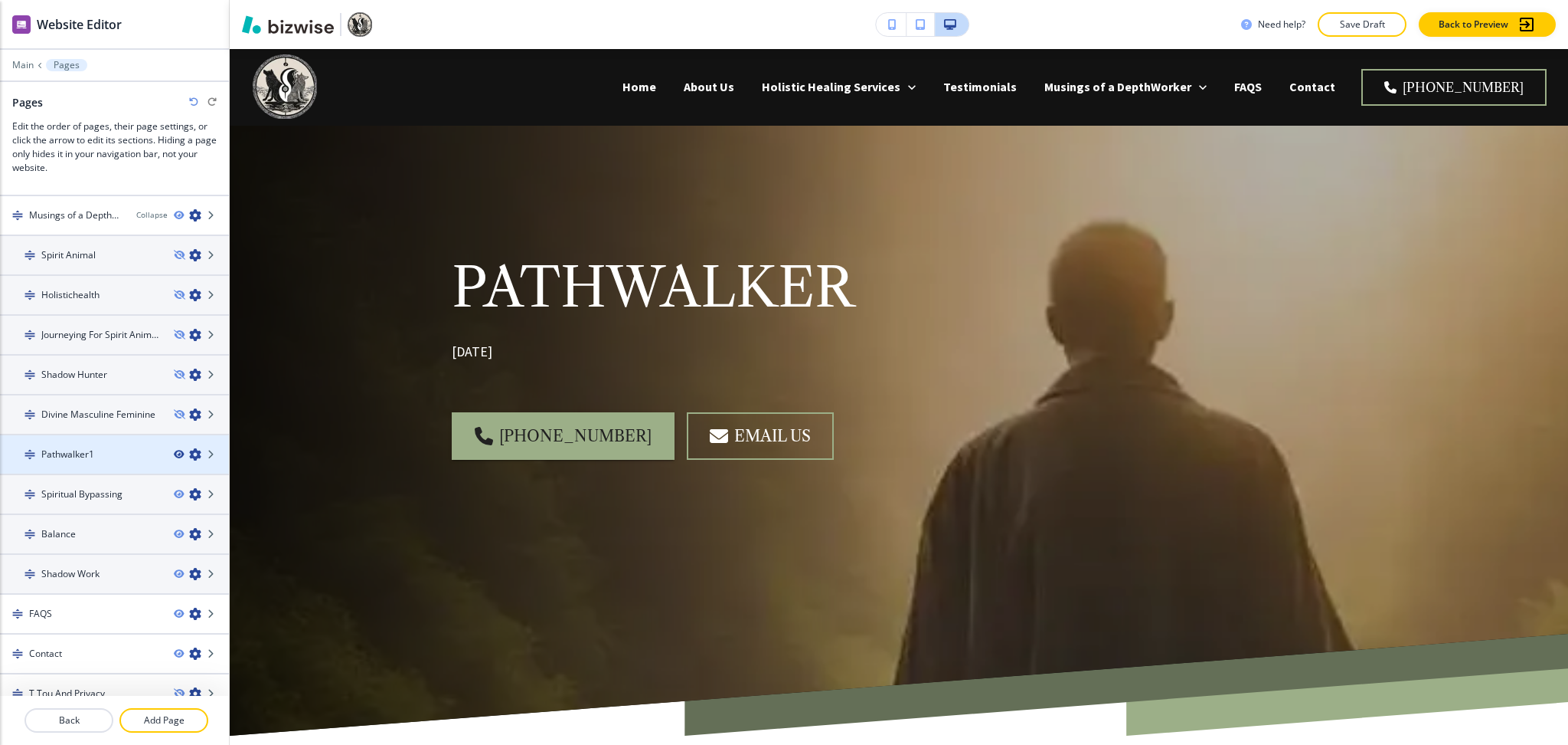
click at [174, 449] on icon "button" at bounding box center [179, 454] width 9 height 9
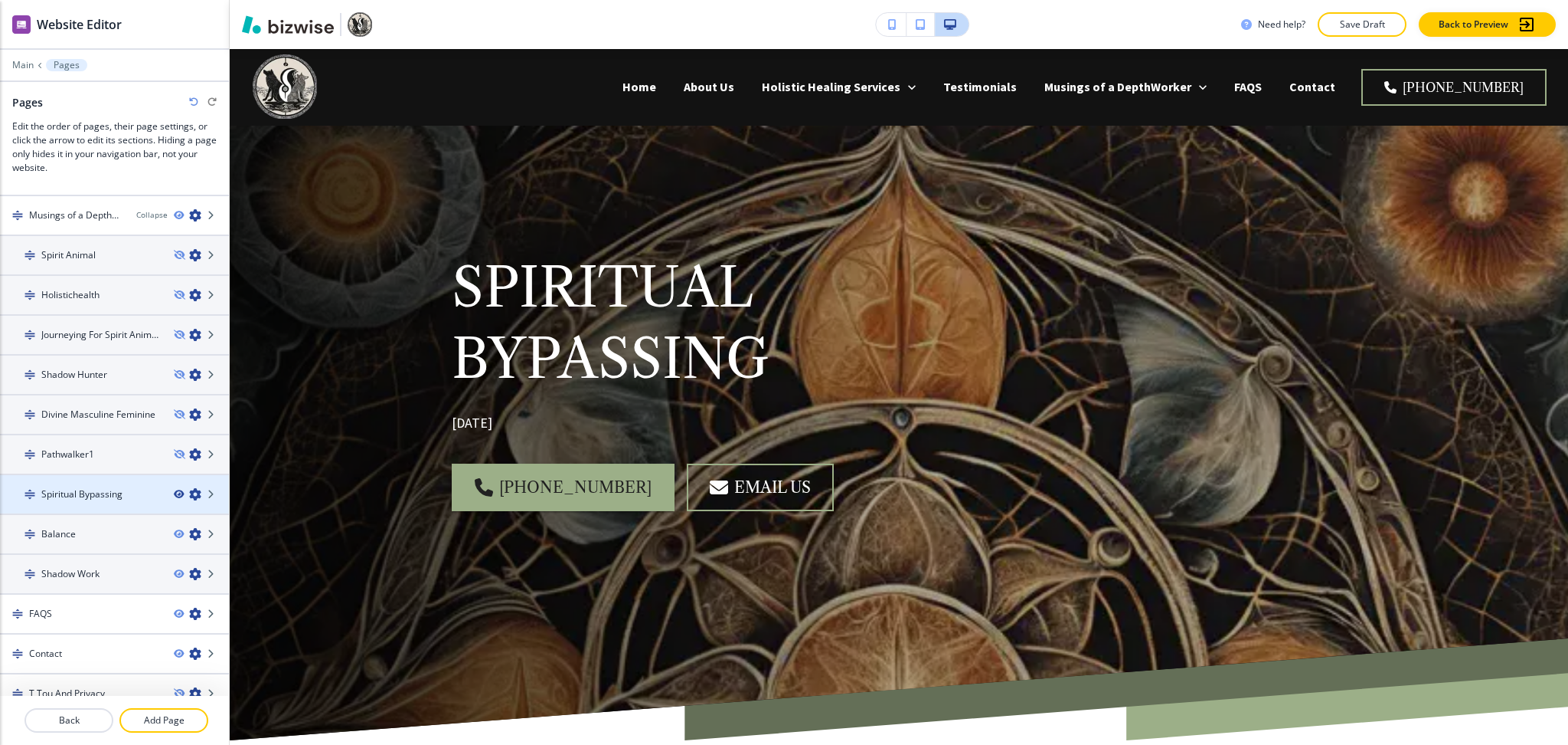
click at [174, 490] on icon "button" at bounding box center [179, 494] width 9 height 9
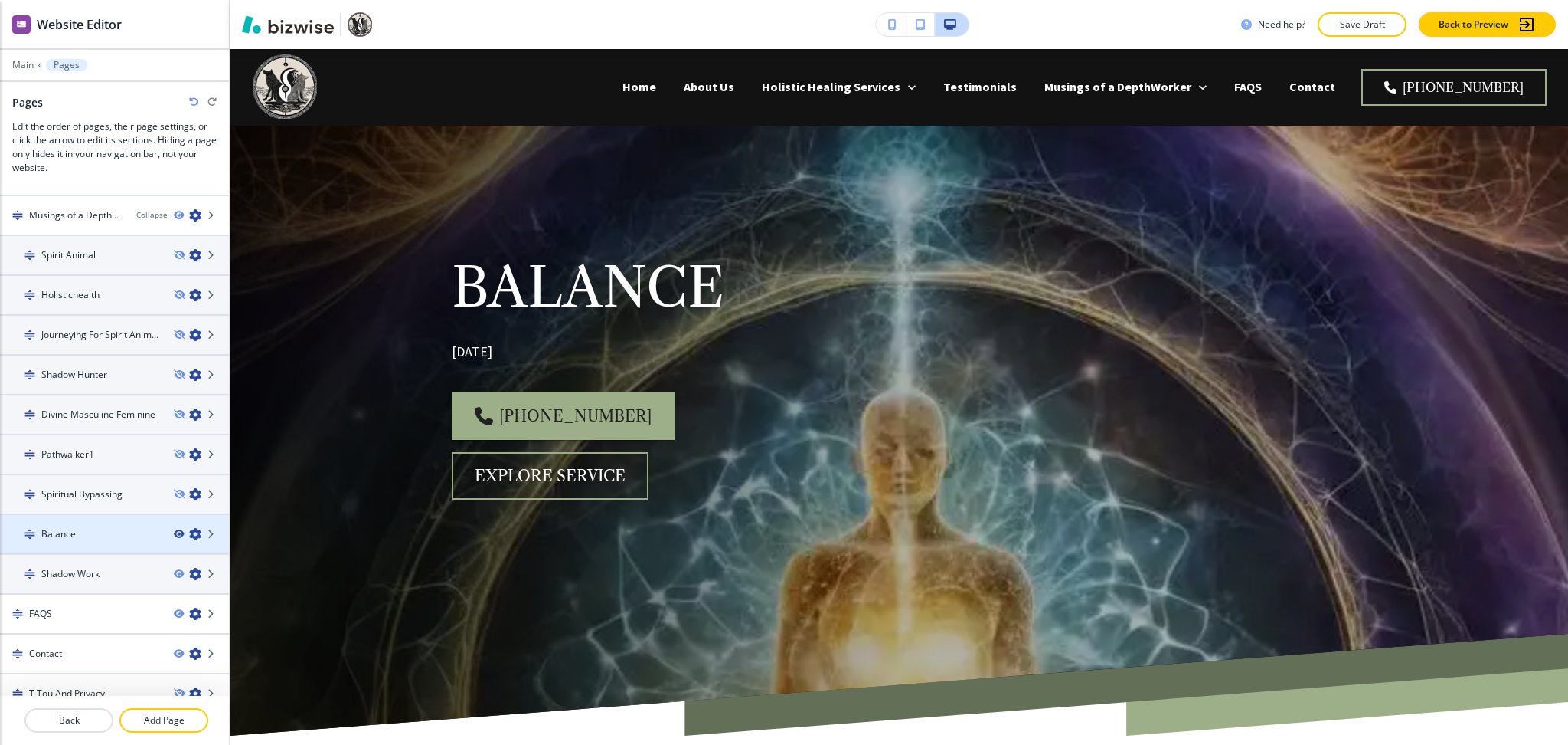
click at [174, 530] on icon "button" at bounding box center [179, 535] width 9 height 9
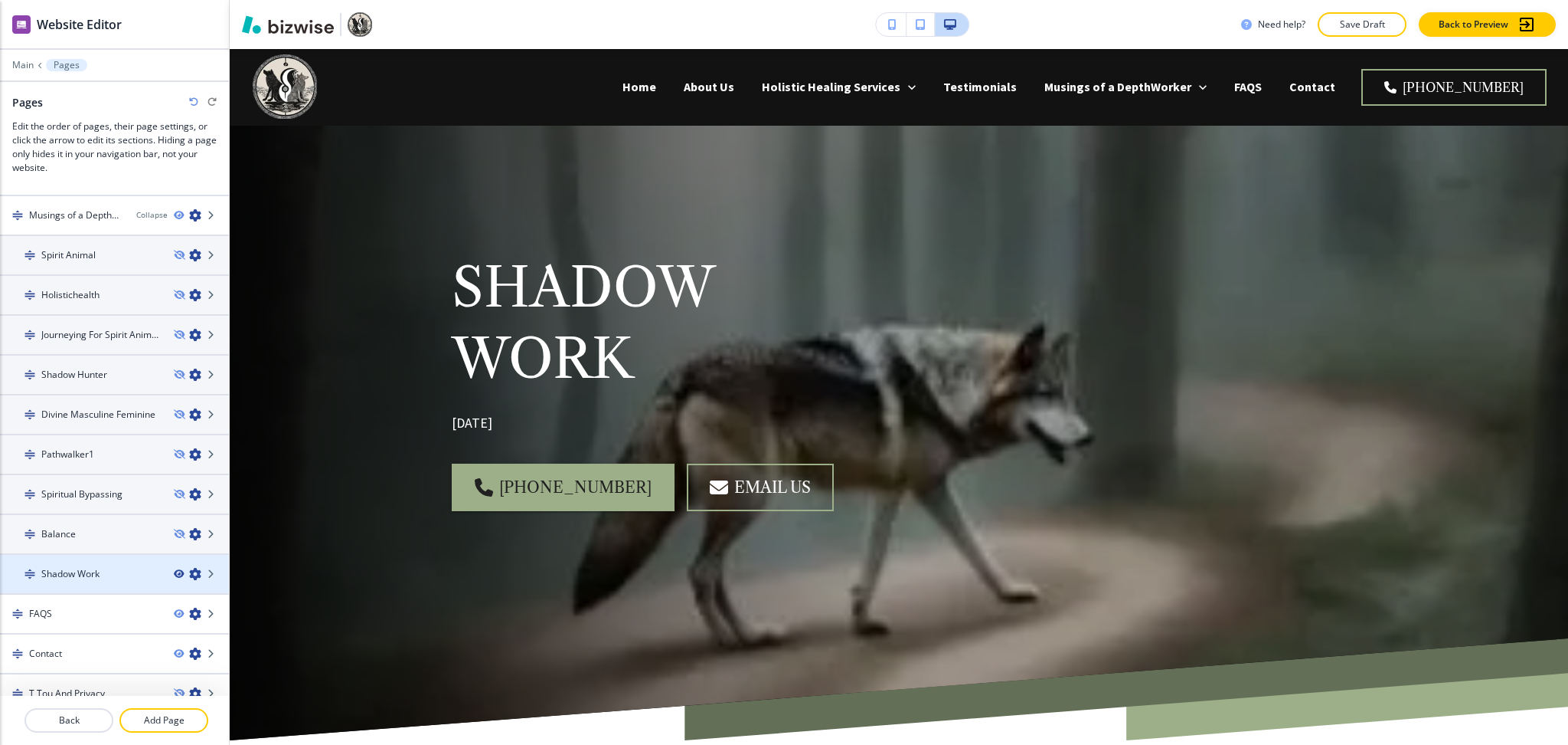
click at [174, 569] on icon "button" at bounding box center [179, 574] width 9 height 9
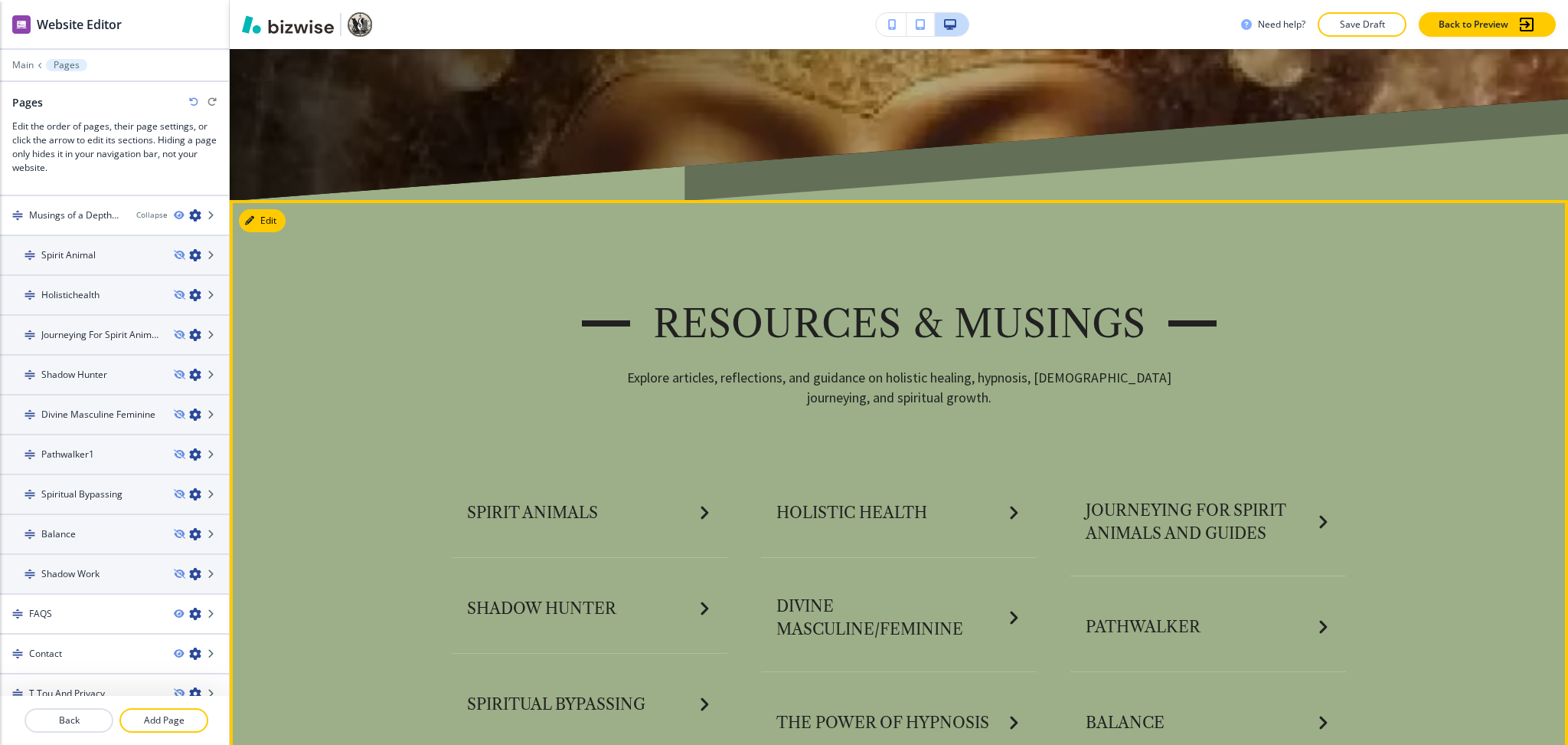
scroll to position [612, 0]
click at [263, 220] on button "Edit This Section" at bounding box center [290, 219] width 103 height 23
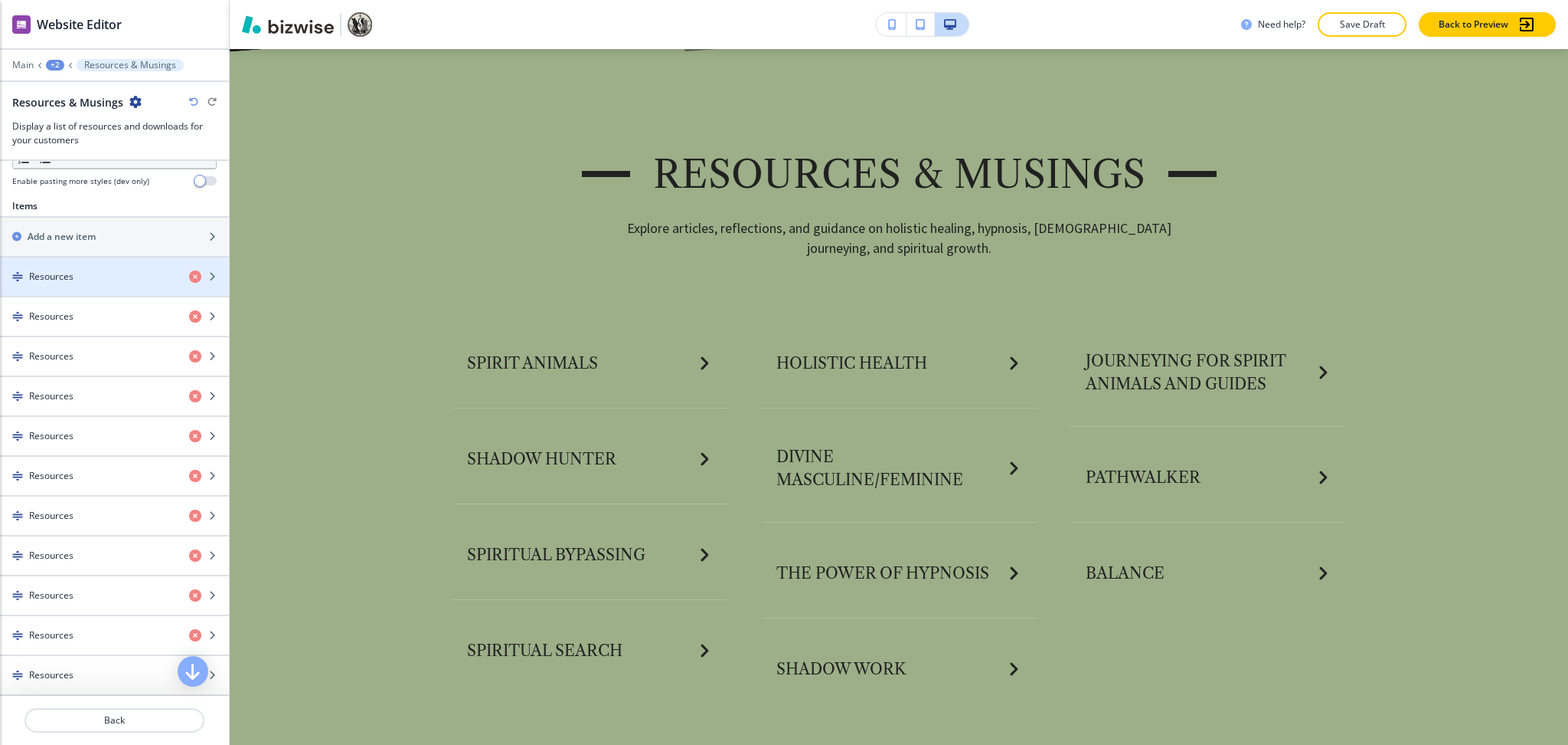
scroll to position [510, 0]
click at [122, 280] on div "Resources" at bounding box center [88, 274] width 177 height 13
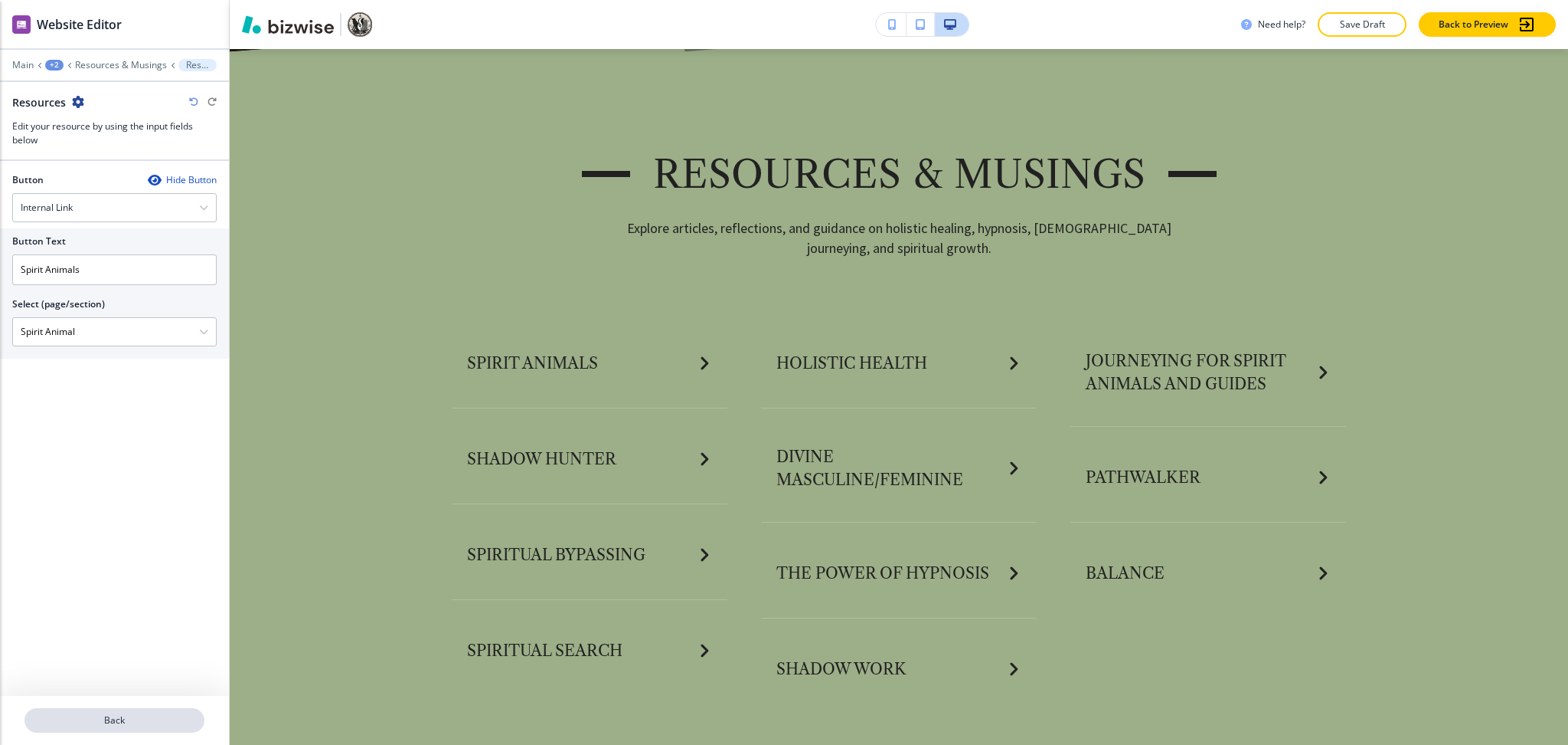
click at [136, 711] on button "Back" at bounding box center [114, 720] width 180 height 24
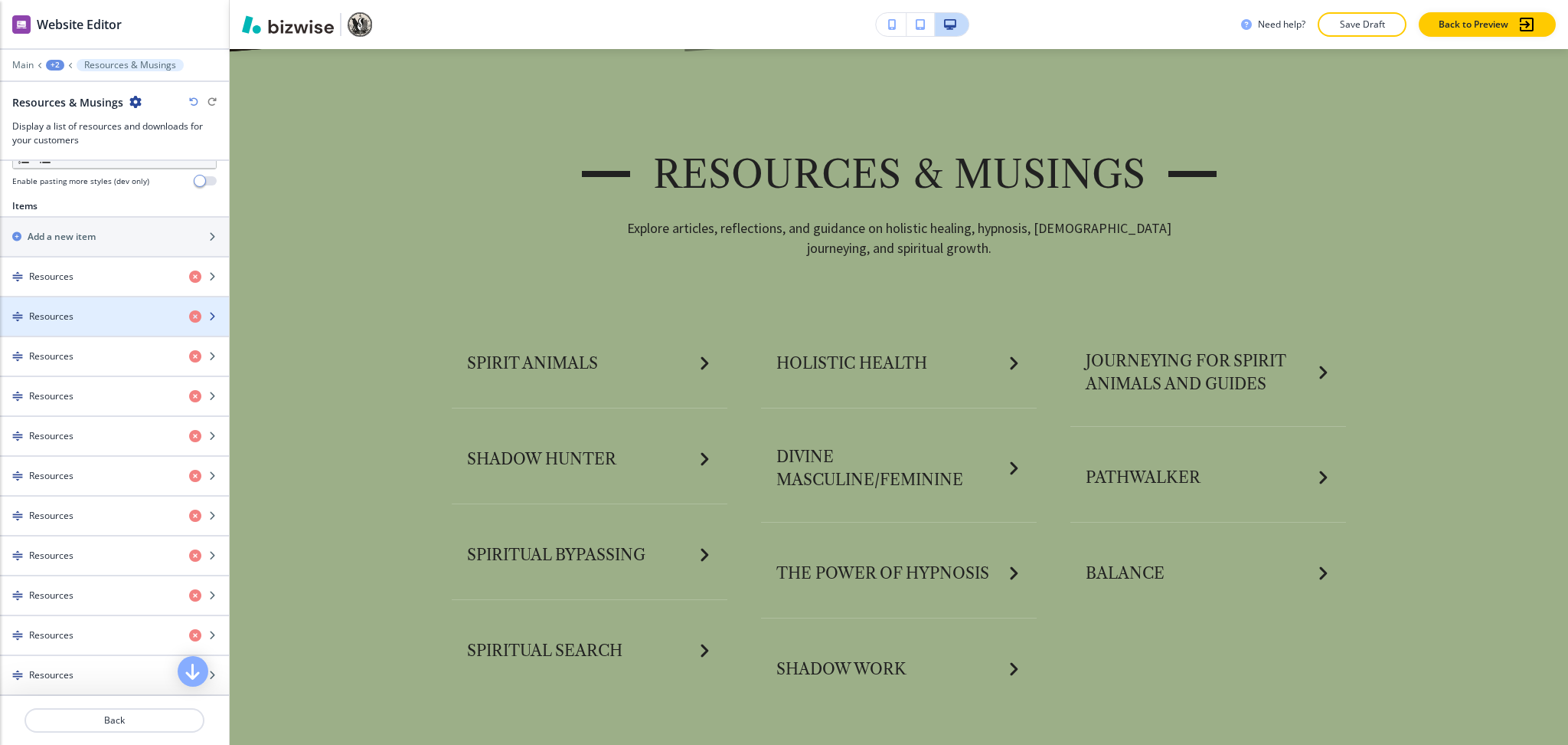
click at [59, 314] on h4 "Resources" at bounding box center [51, 316] width 44 height 13
click at [76, 319] on div "Resources" at bounding box center [88, 315] width 177 height 13
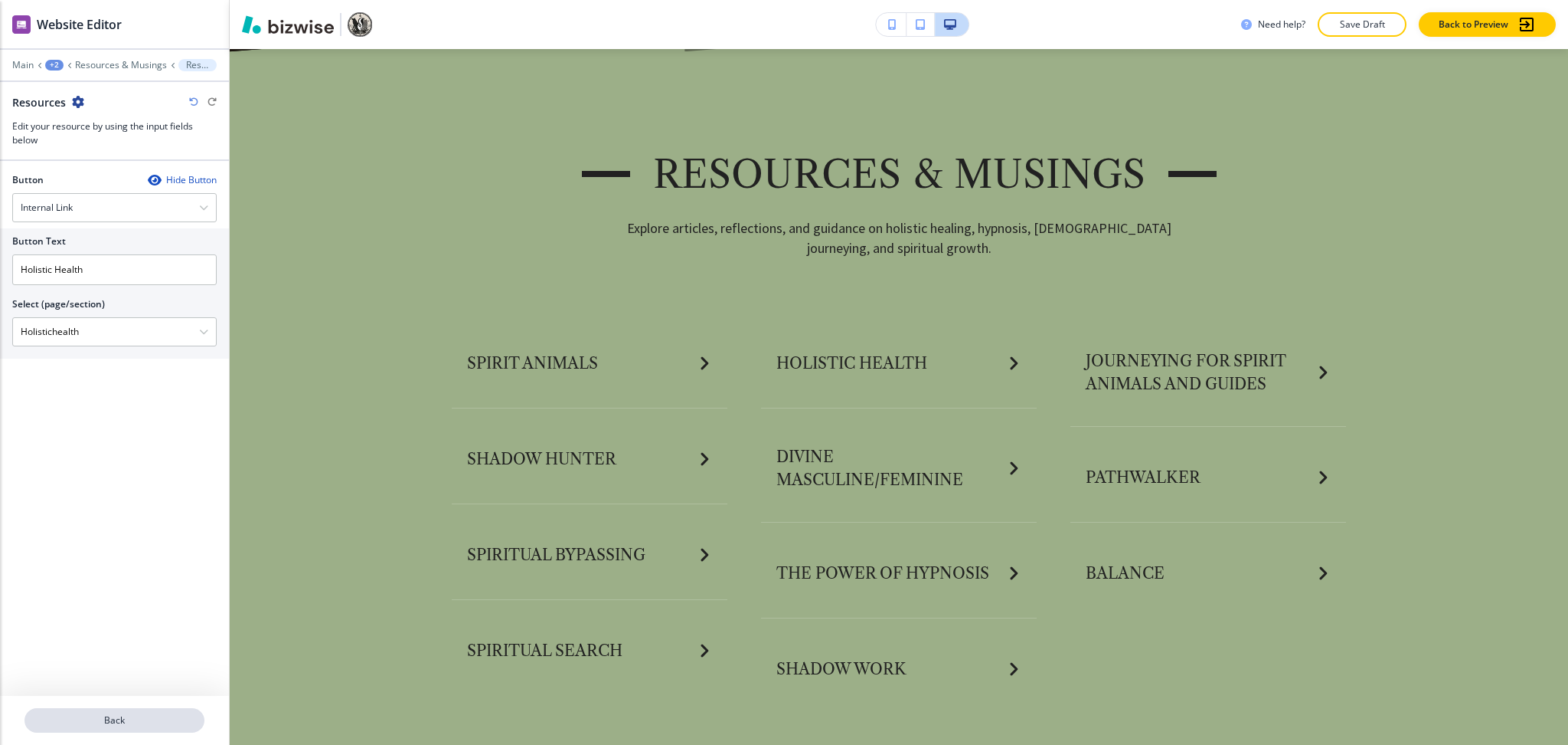
click at [107, 717] on p "Back" at bounding box center [114, 720] width 177 height 13
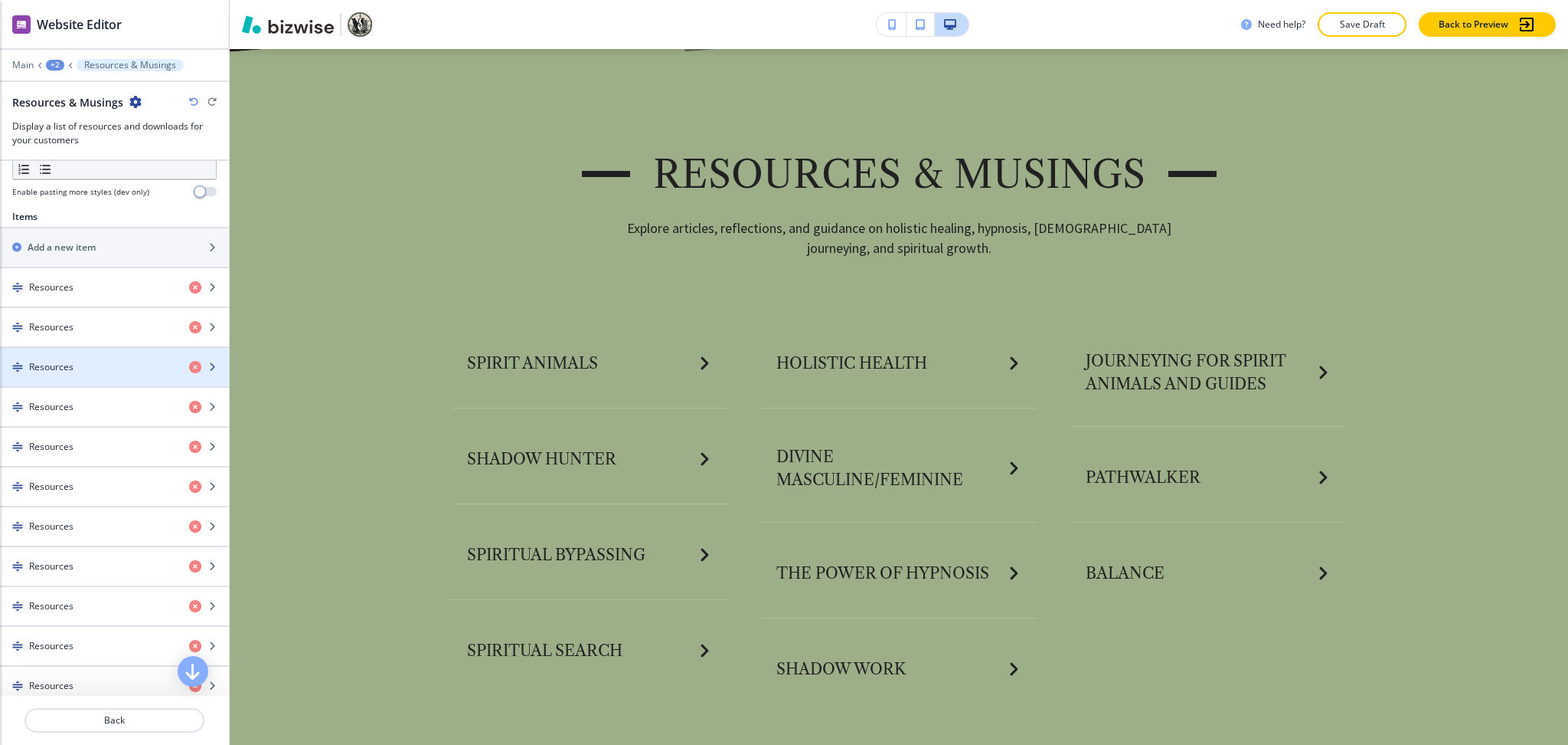
scroll to position [507, 0]
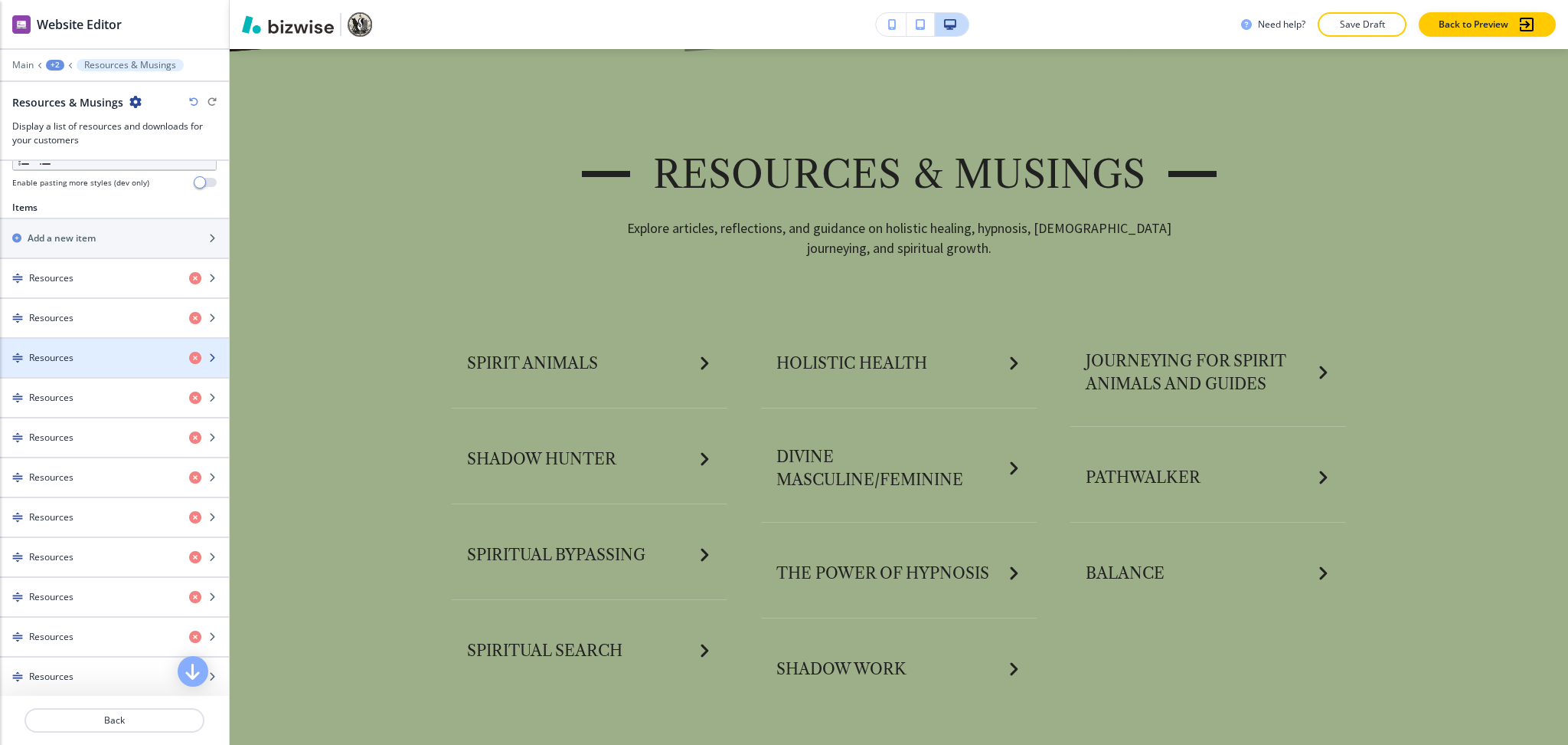
click at [82, 360] on div "Resources" at bounding box center [88, 357] width 177 height 13
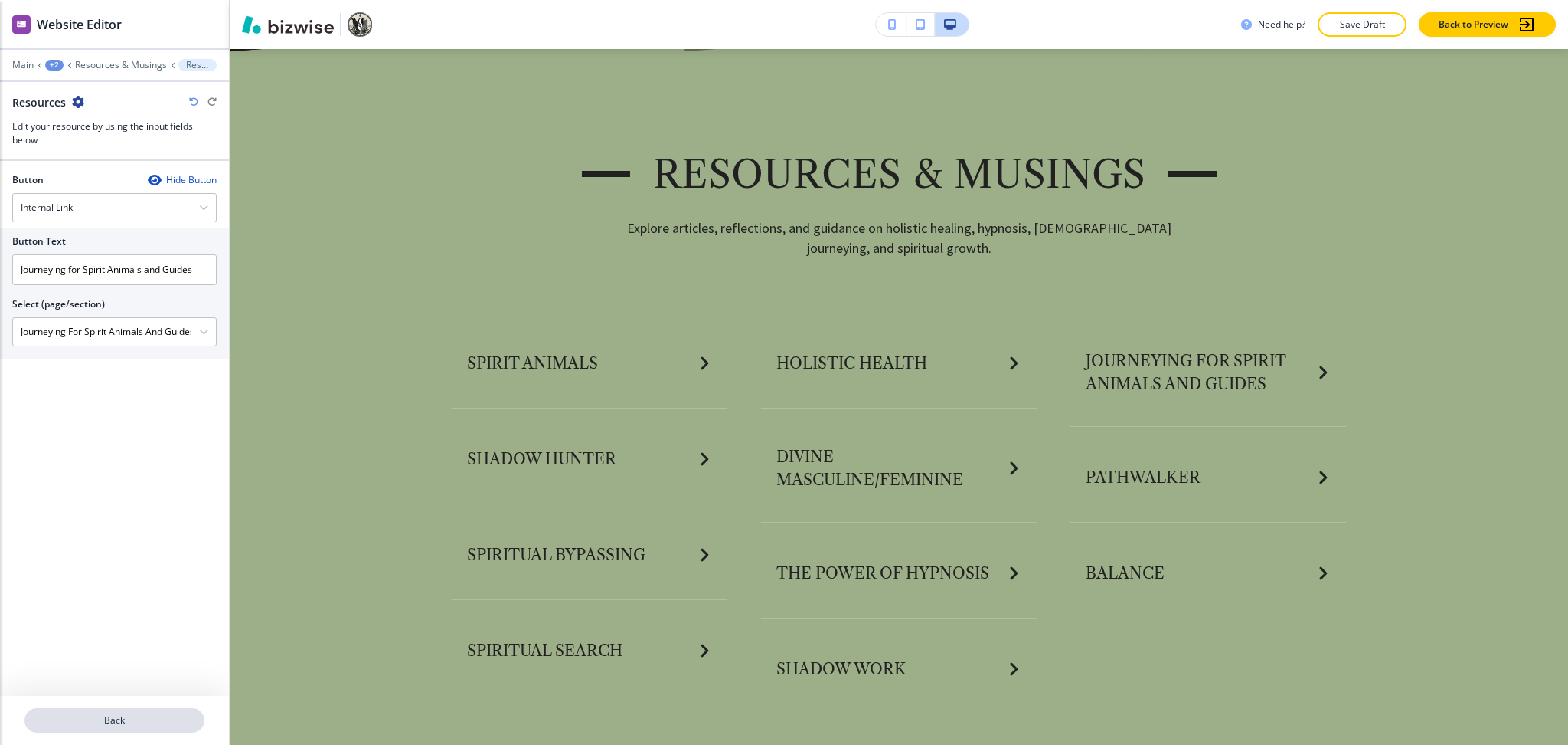
click at [129, 721] on p "Back" at bounding box center [114, 720] width 177 height 13
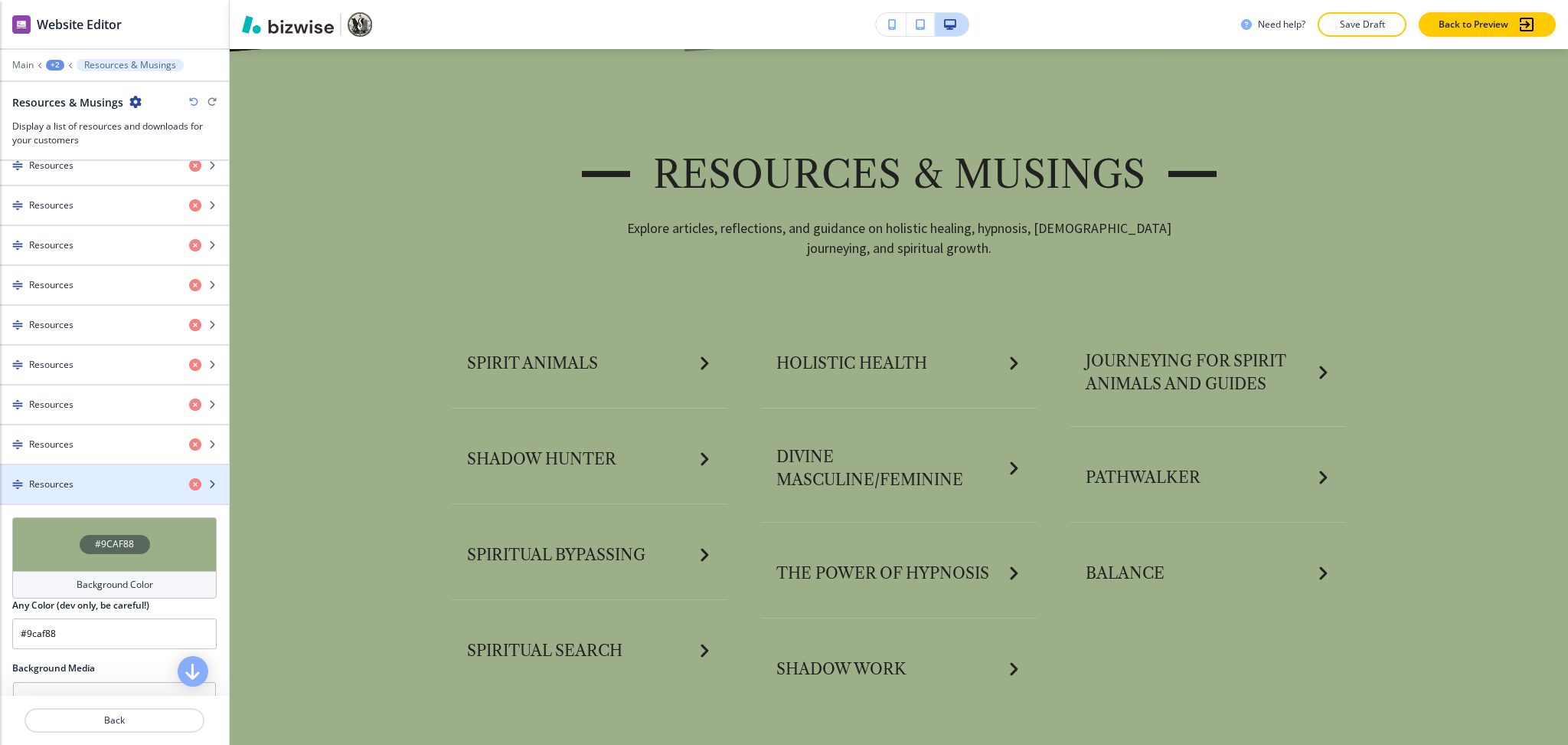
scroll to position [706, 0]
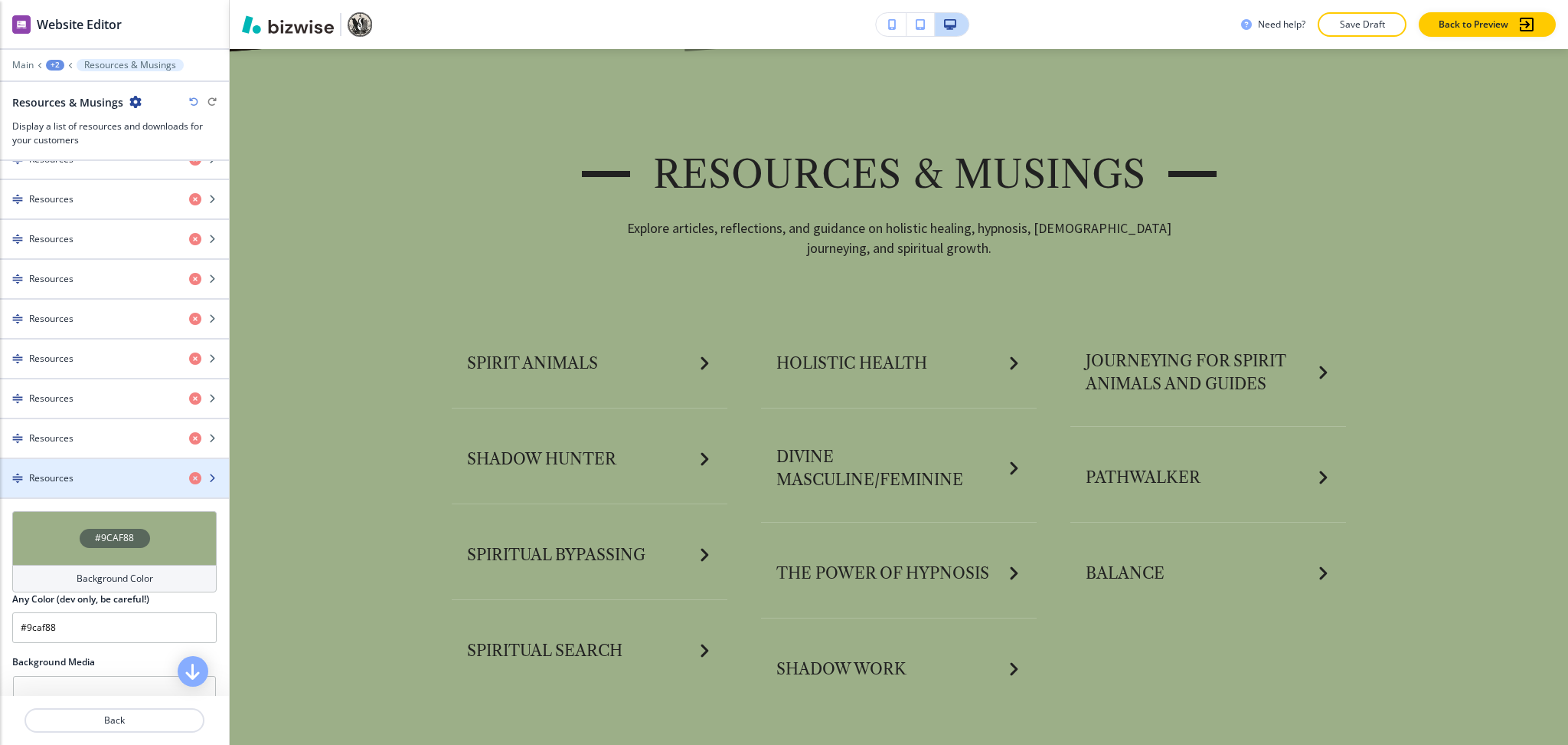
click at [50, 483] on div "Resources" at bounding box center [114, 478] width 229 height 39
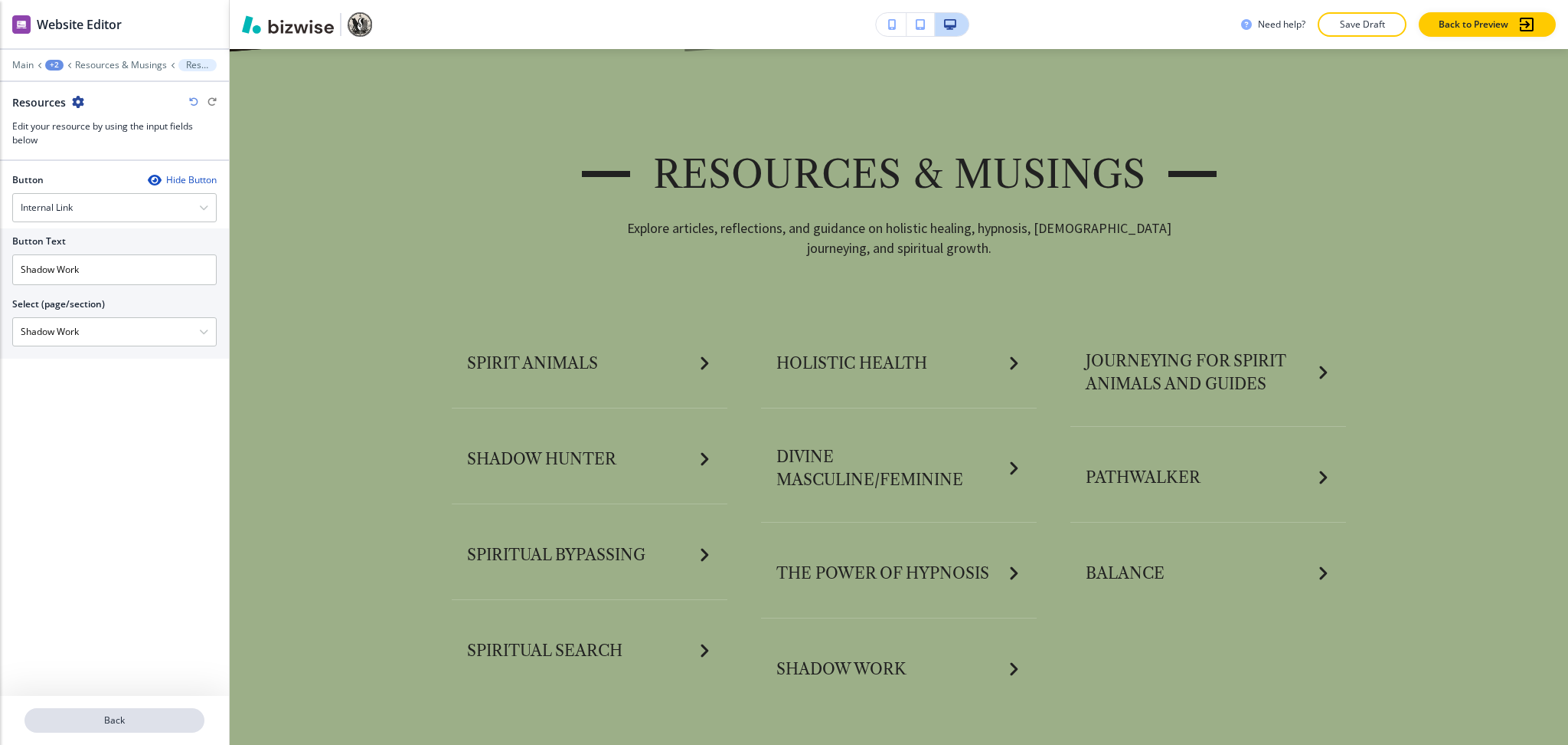
click at [131, 717] on p "Back" at bounding box center [114, 720] width 177 height 13
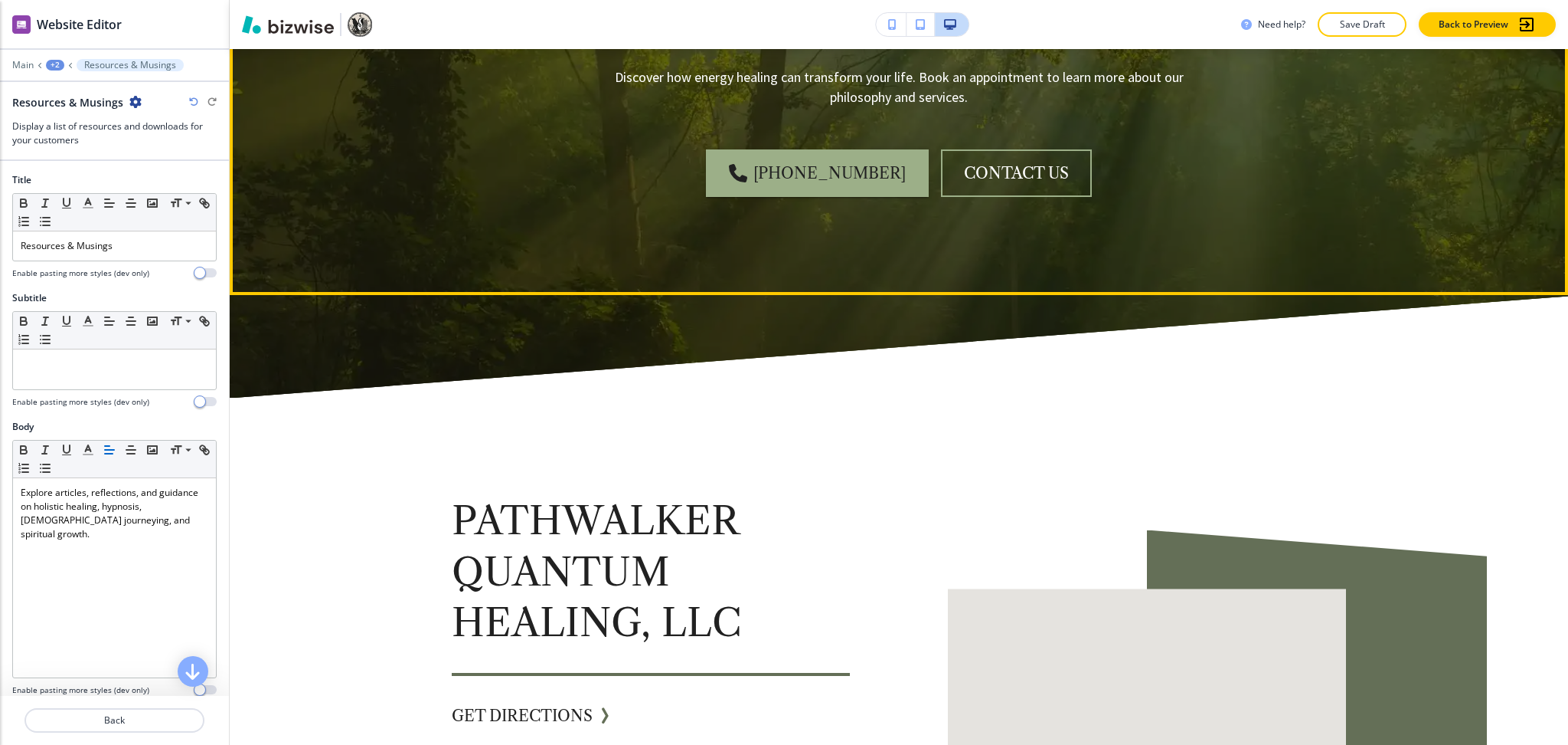
scroll to position [1868, 0]
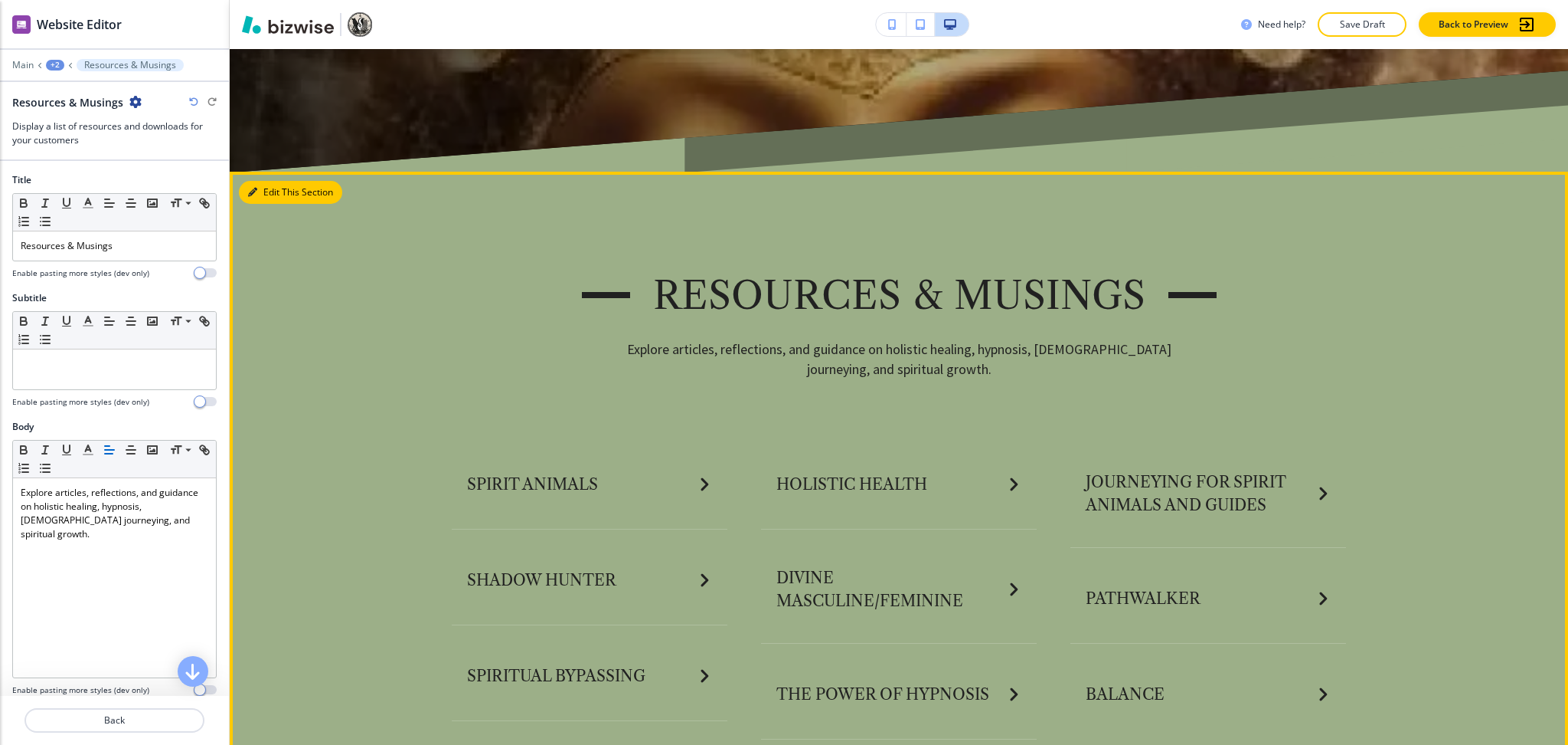
click at [273, 185] on button "Edit This Section" at bounding box center [290, 192] width 103 height 23
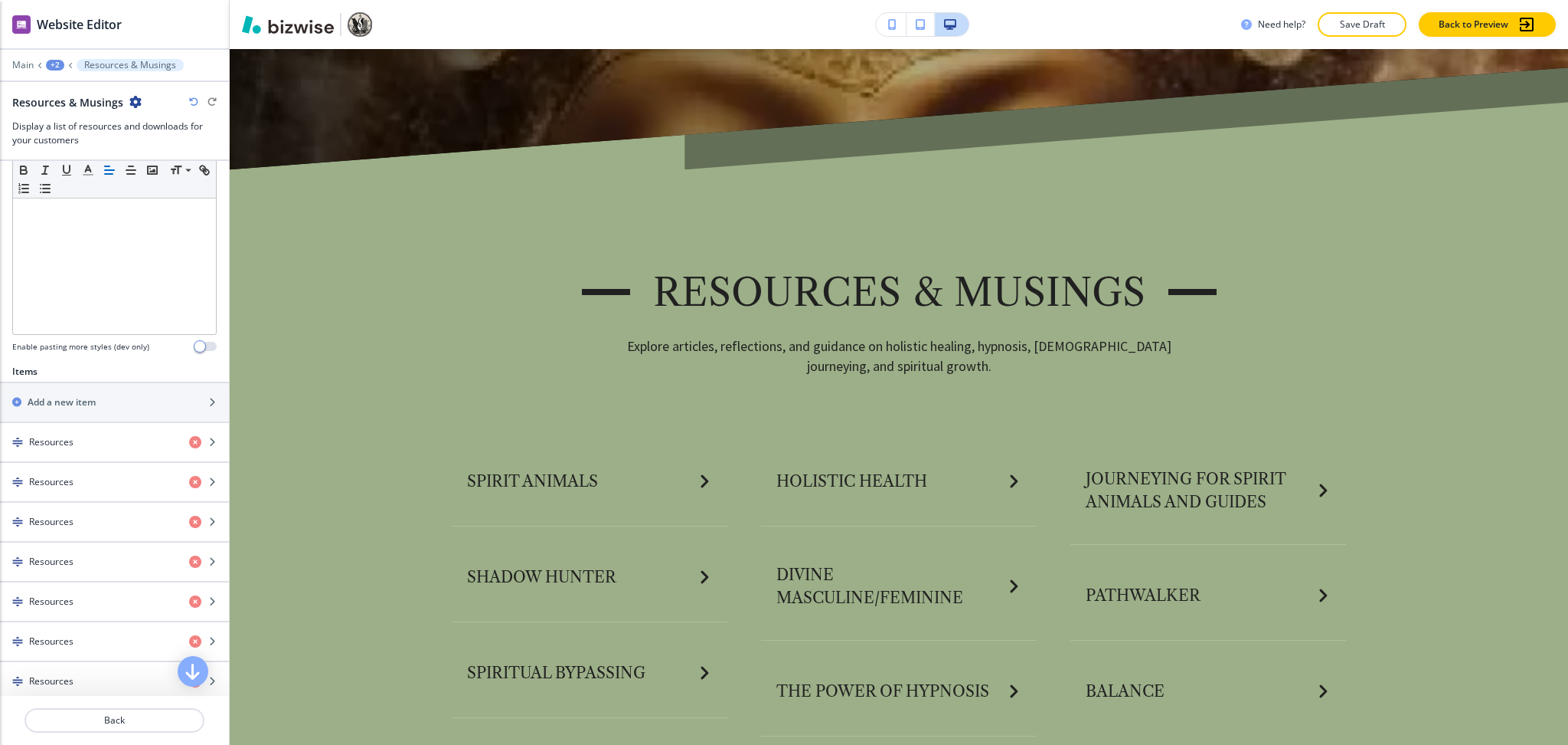
scroll to position [823, 0]
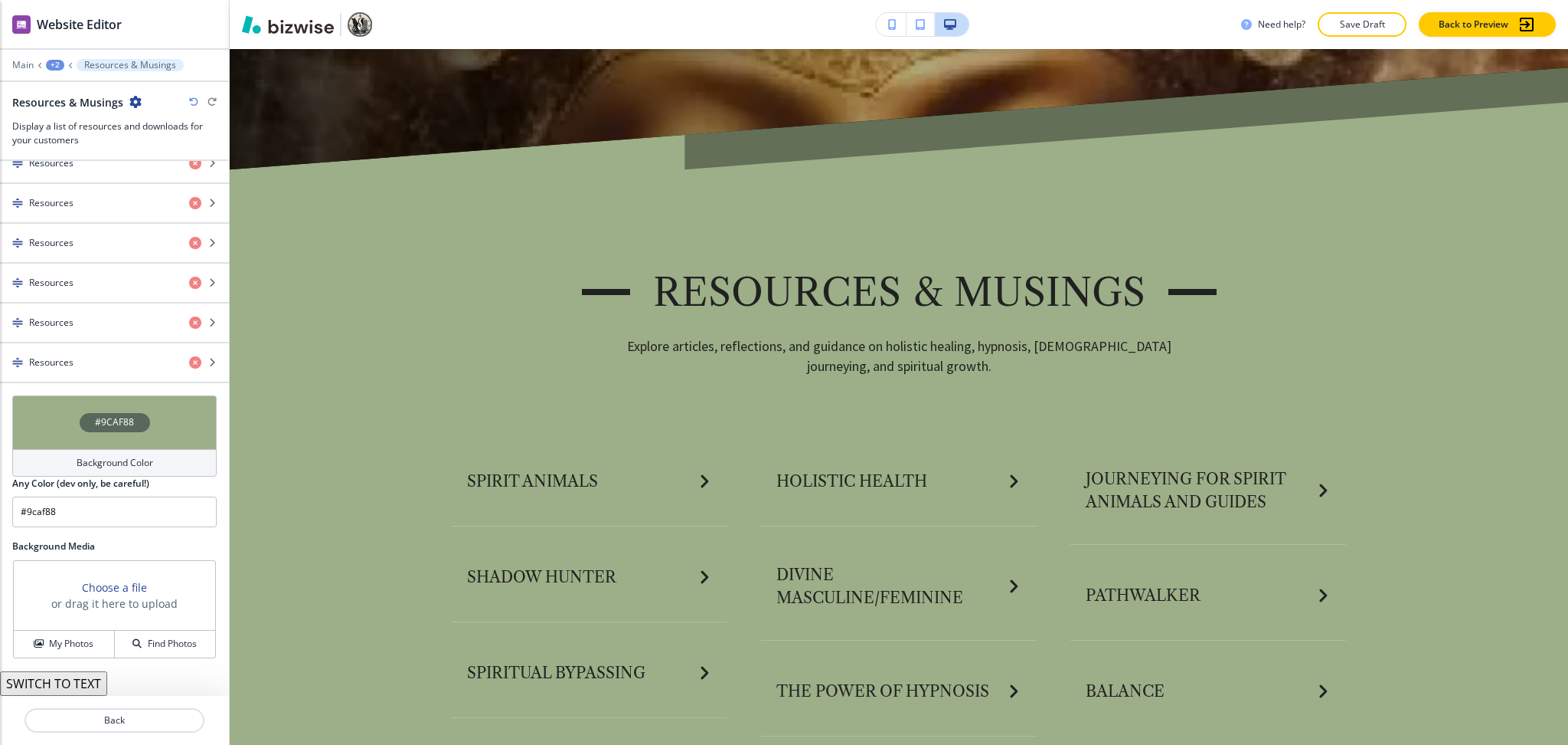
click at [80, 672] on button "SWITCH TO TEXT" at bounding box center [54, 683] width 107 height 24
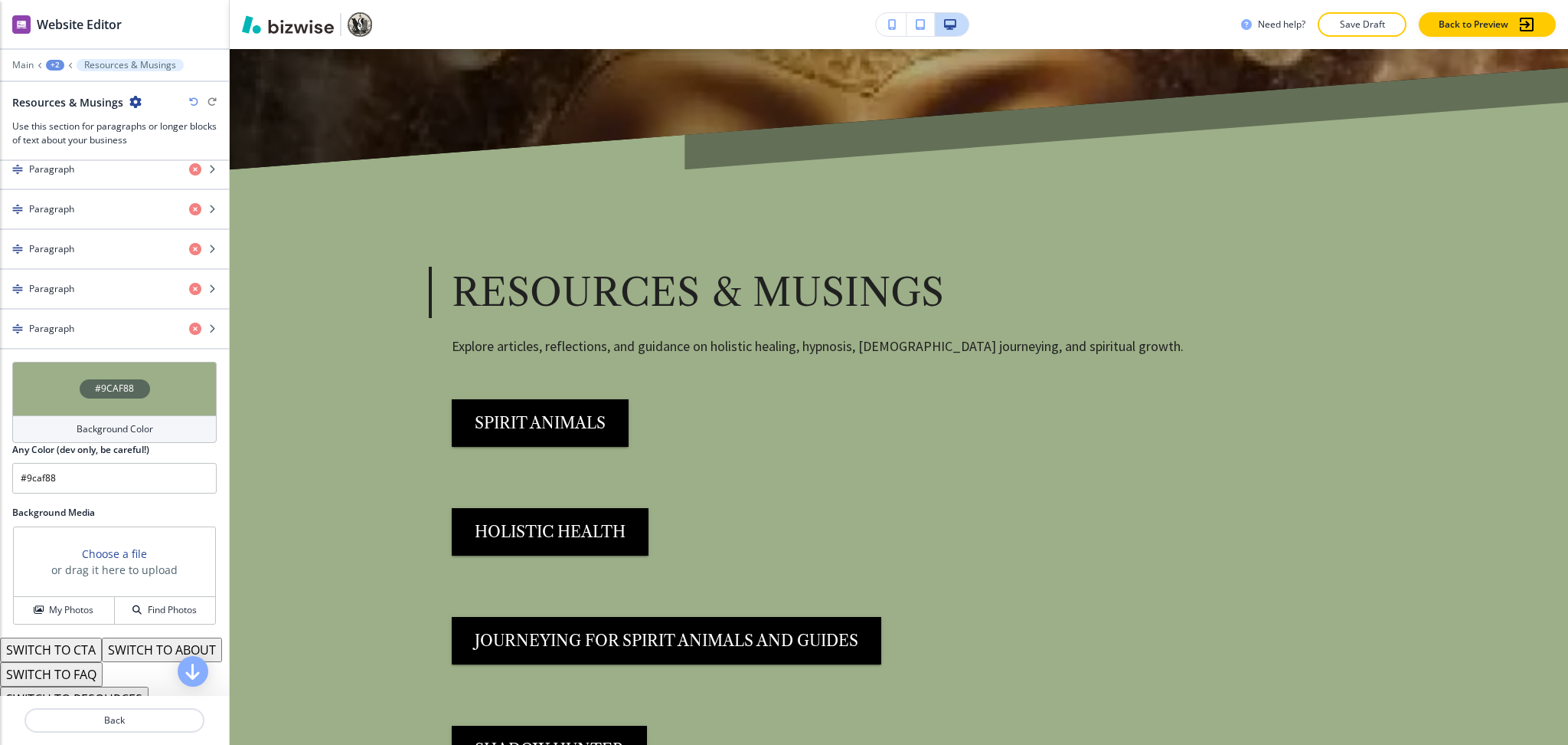
scroll to position [896, 0]
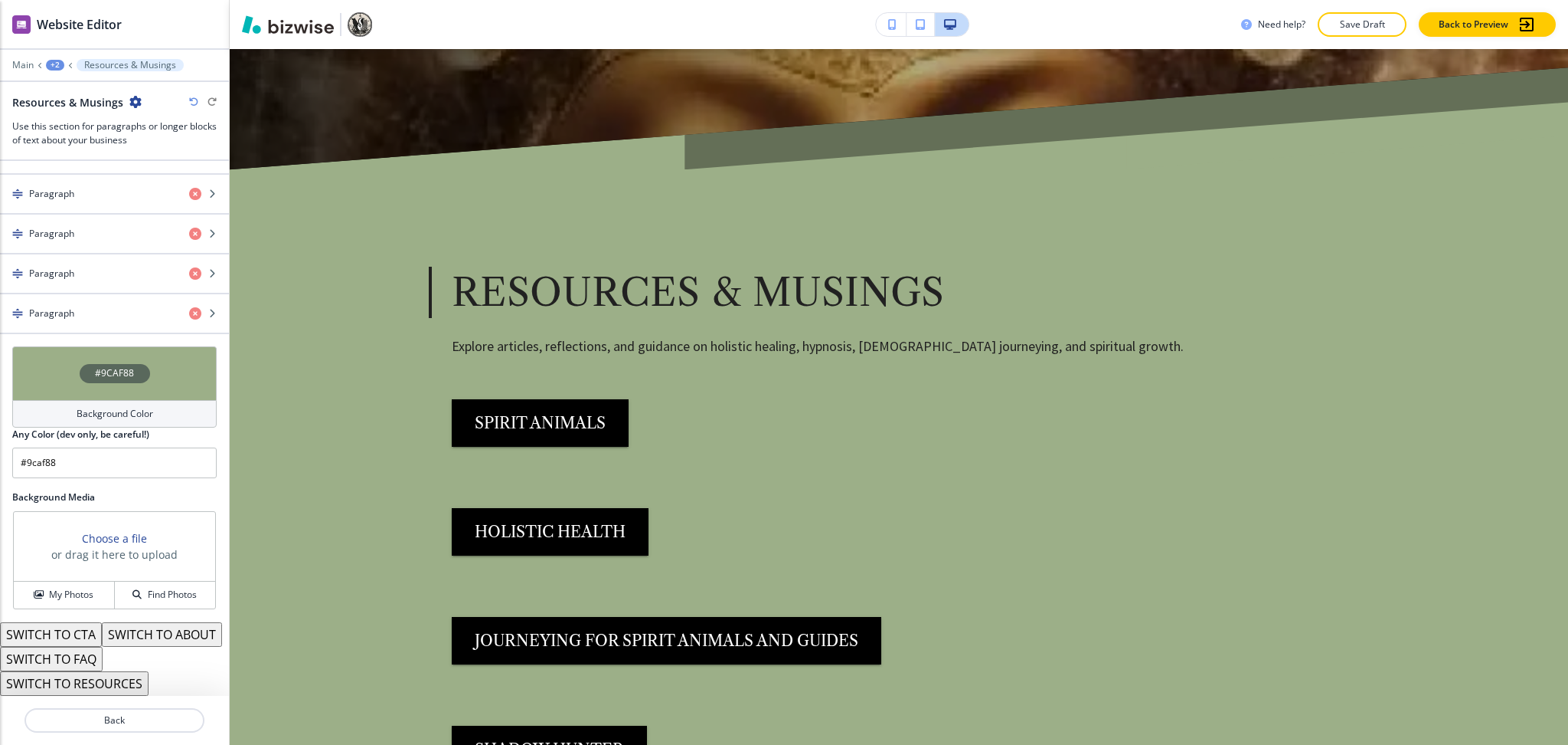
click at [102, 637] on button "SWITCH TO ABOUT" at bounding box center [162, 634] width 121 height 24
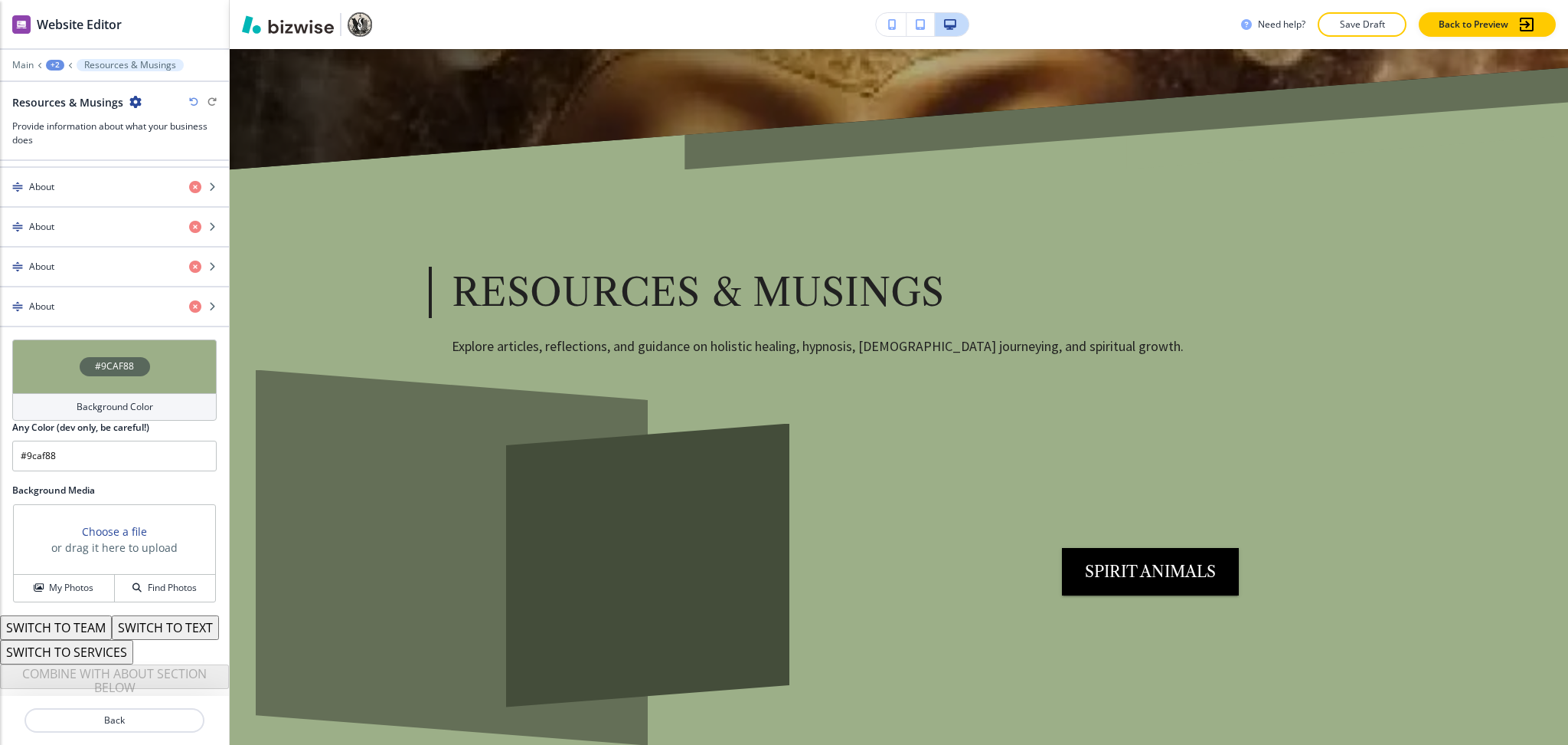
scroll to position [902, 0]
click at [98, 650] on button "SWITCH TO SERVICES" at bounding box center [66, 652] width 133 height 24
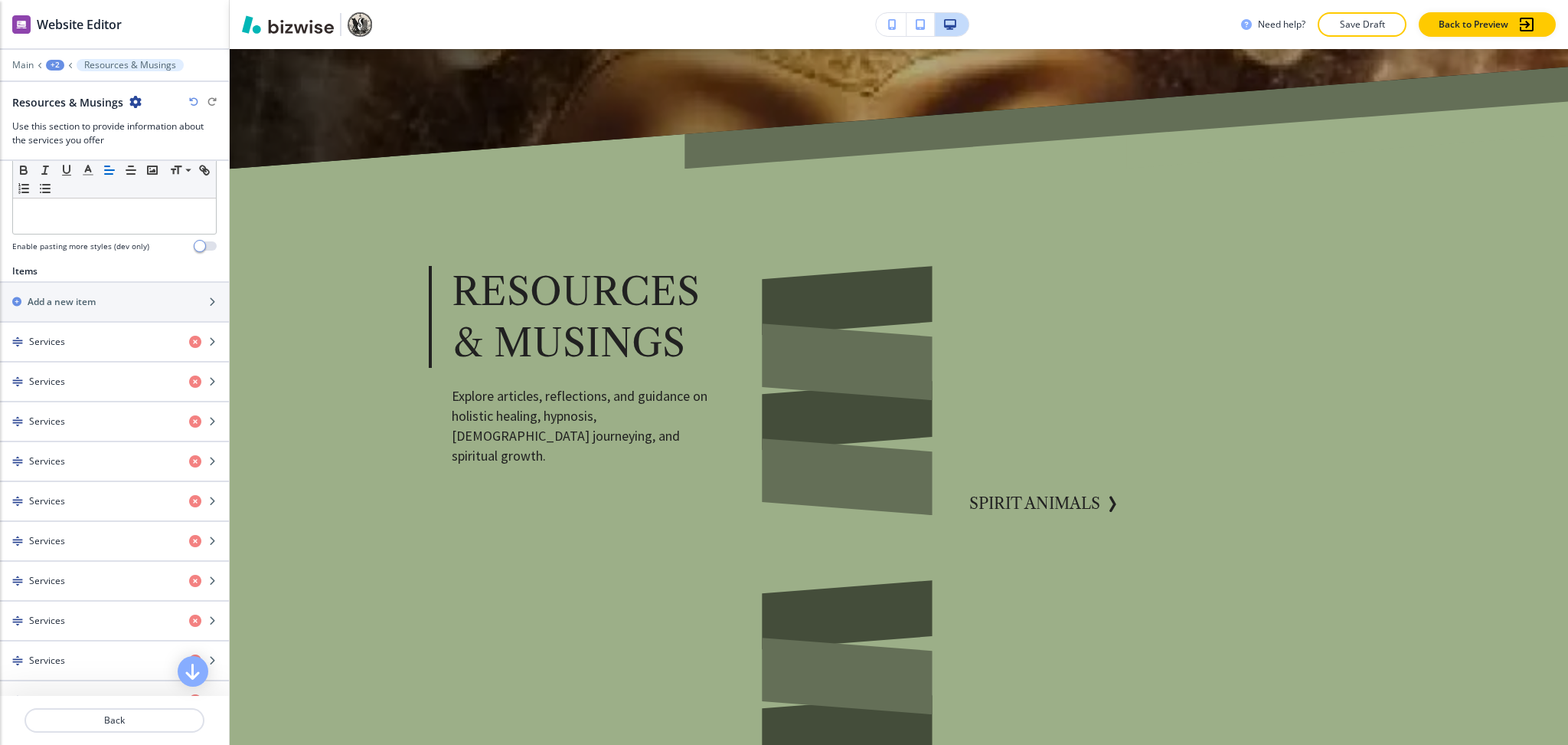
scroll to position [410, 0]
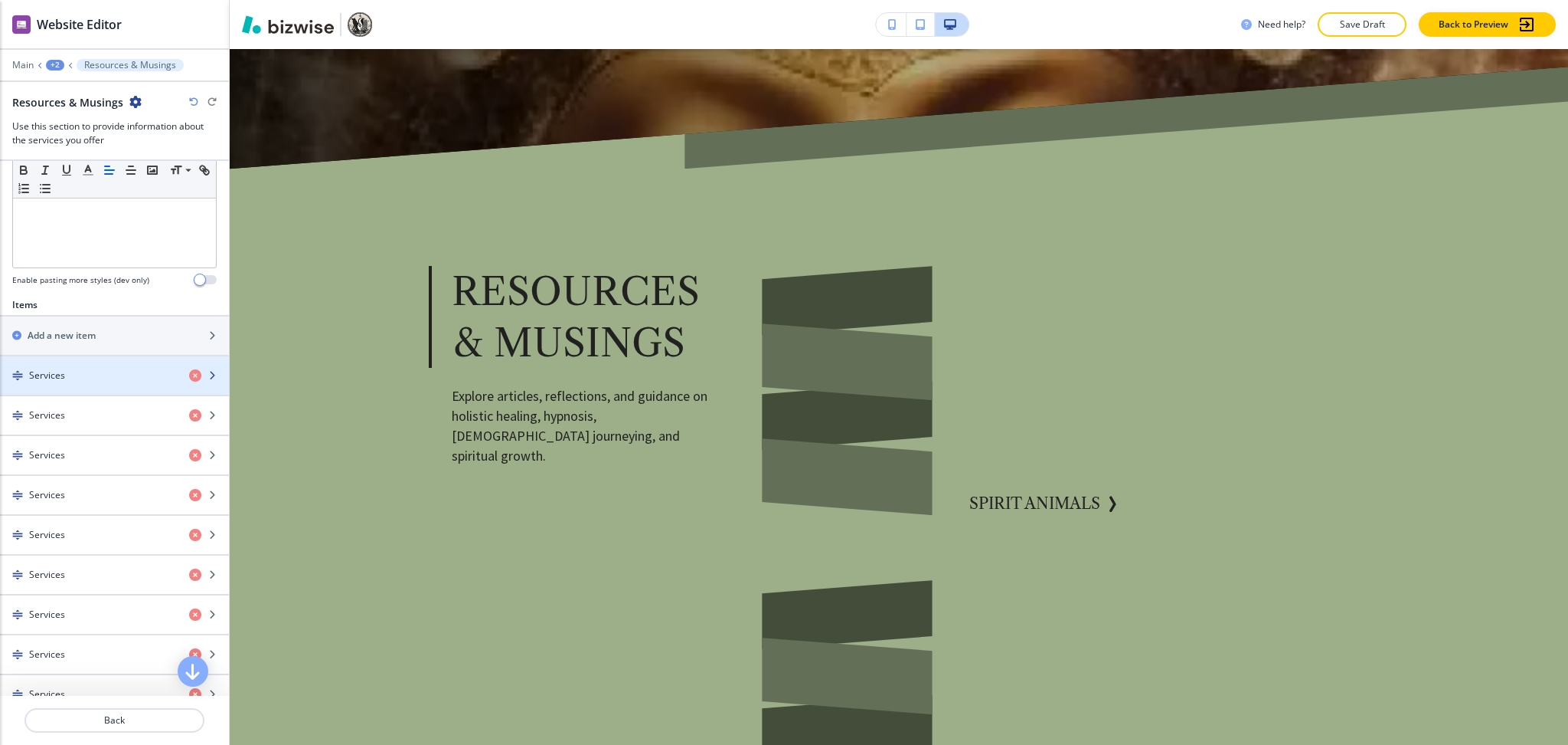
click at [116, 371] on div "Services" at bounding box center [88, 374] width 177 height 13
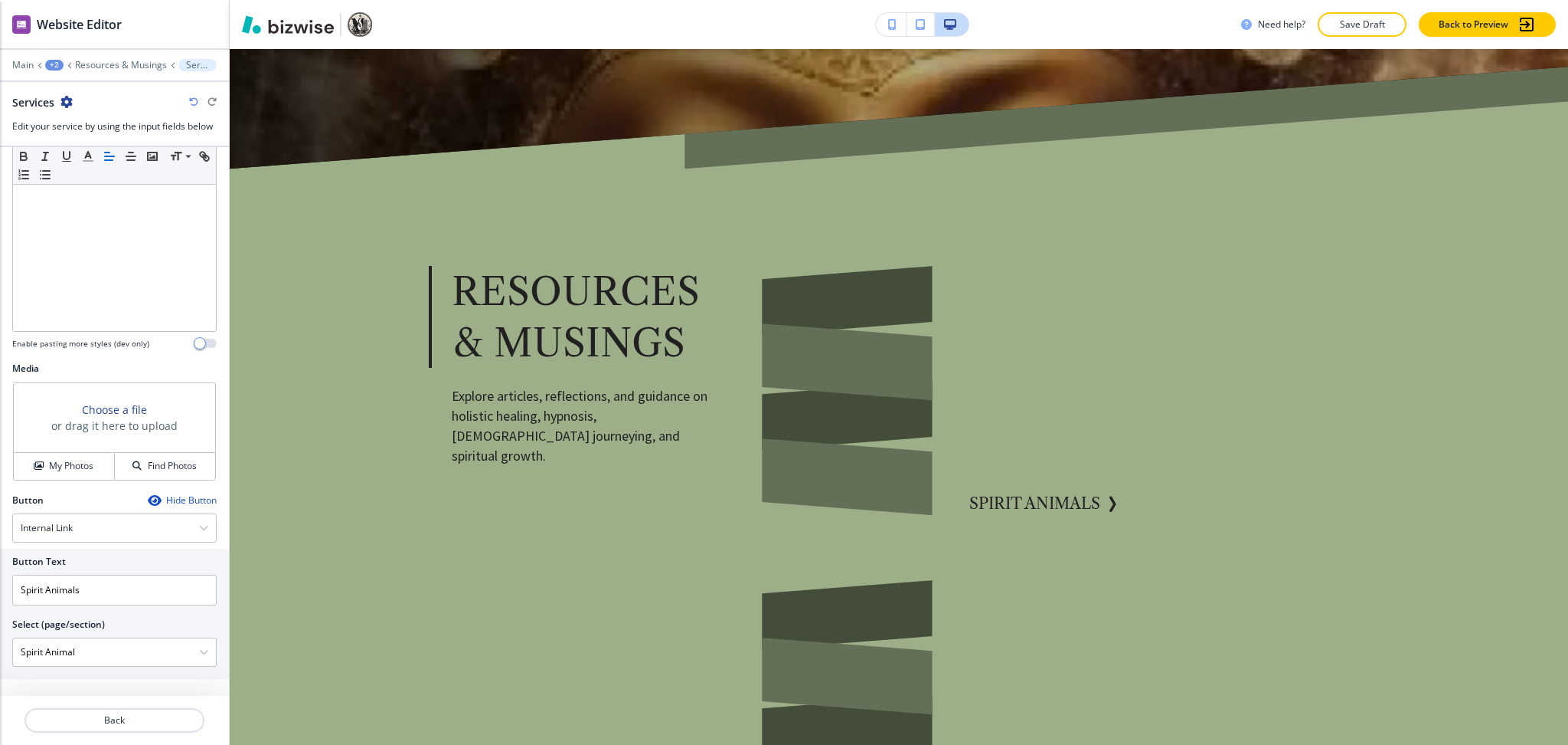
scroll to position [334, 0]
drag, startPoint x: 94, startPoint y: 583, endPoint x: 0, endPoint y: 579, distance: 94.1
click at [0, 579] on div "Button Text Spirit Animals Select (page/section) Spirit Animal Home Home | Hero…" at bounding box center [114, 612] width 229 height 130
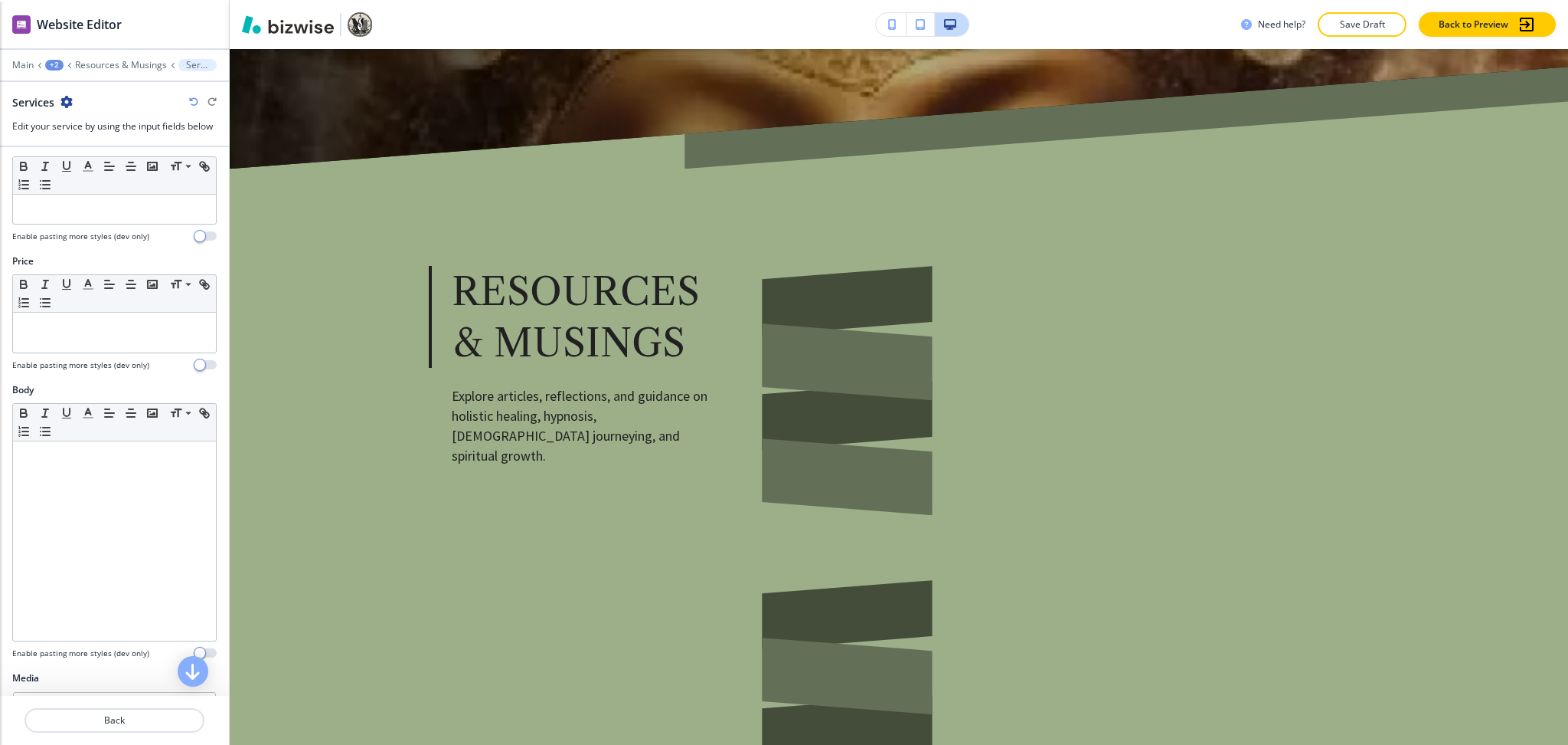
scroll to position [0, 0]
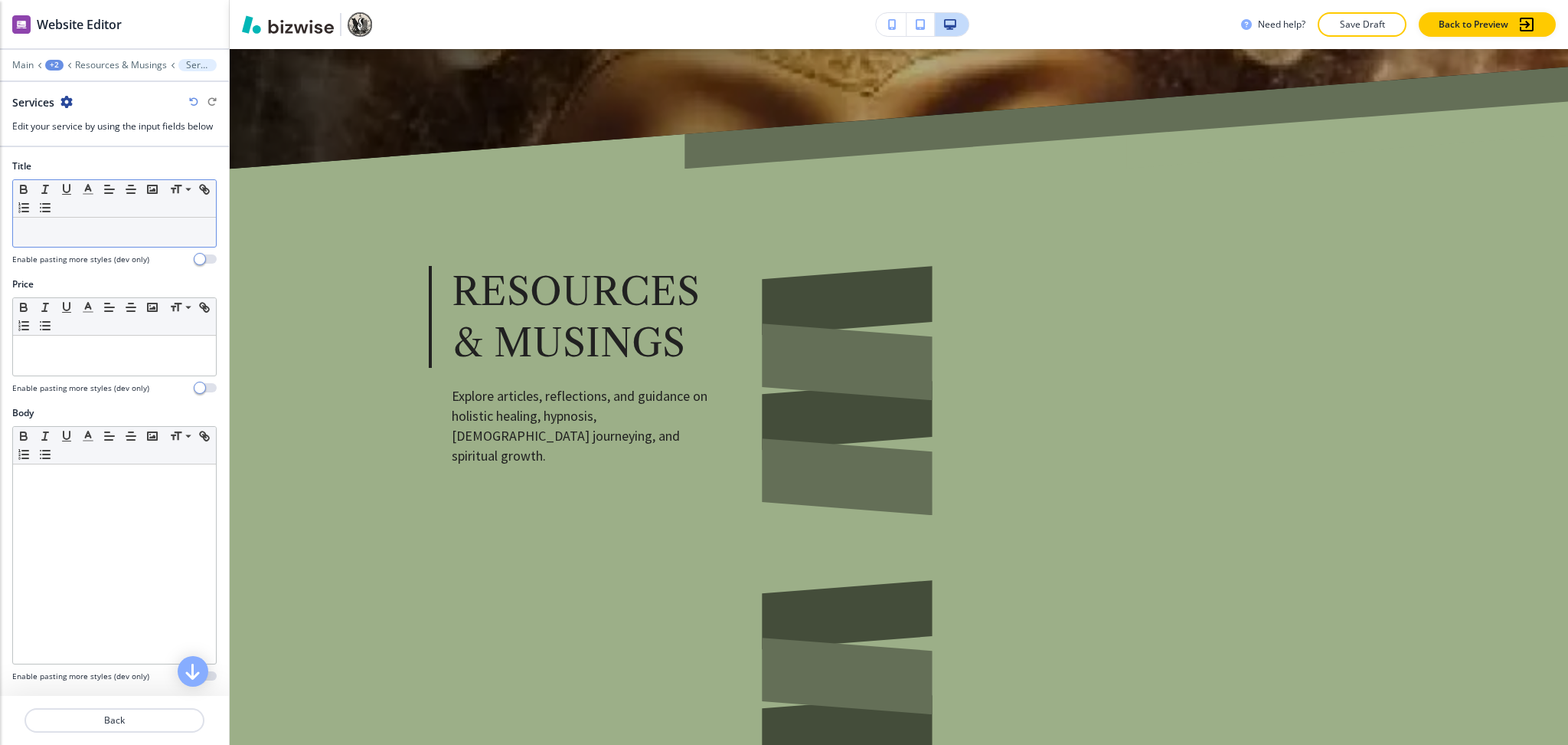
click at [136, 225] on p at bounding box center [114, 232] width 188 height 13
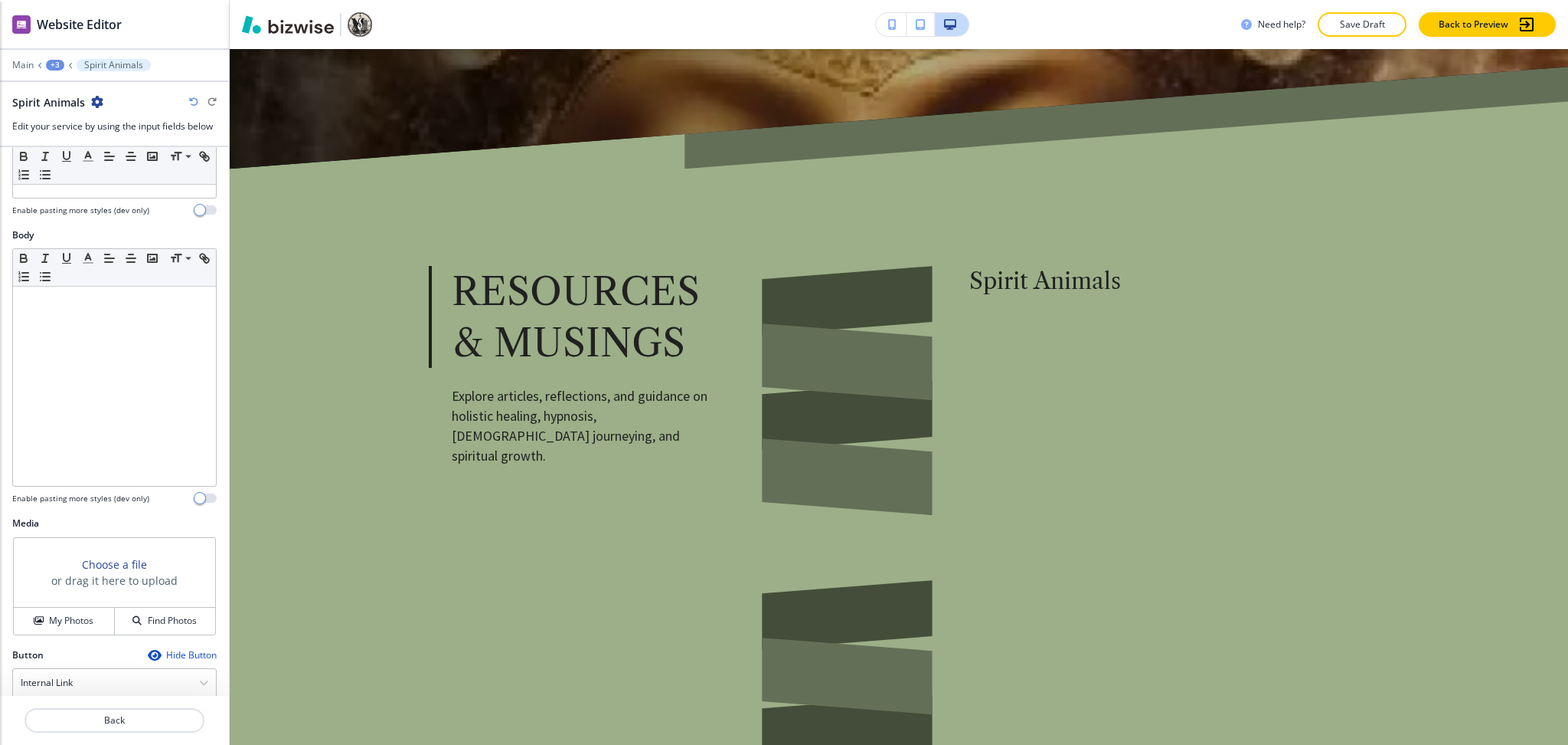
scroll to position [345, 0]
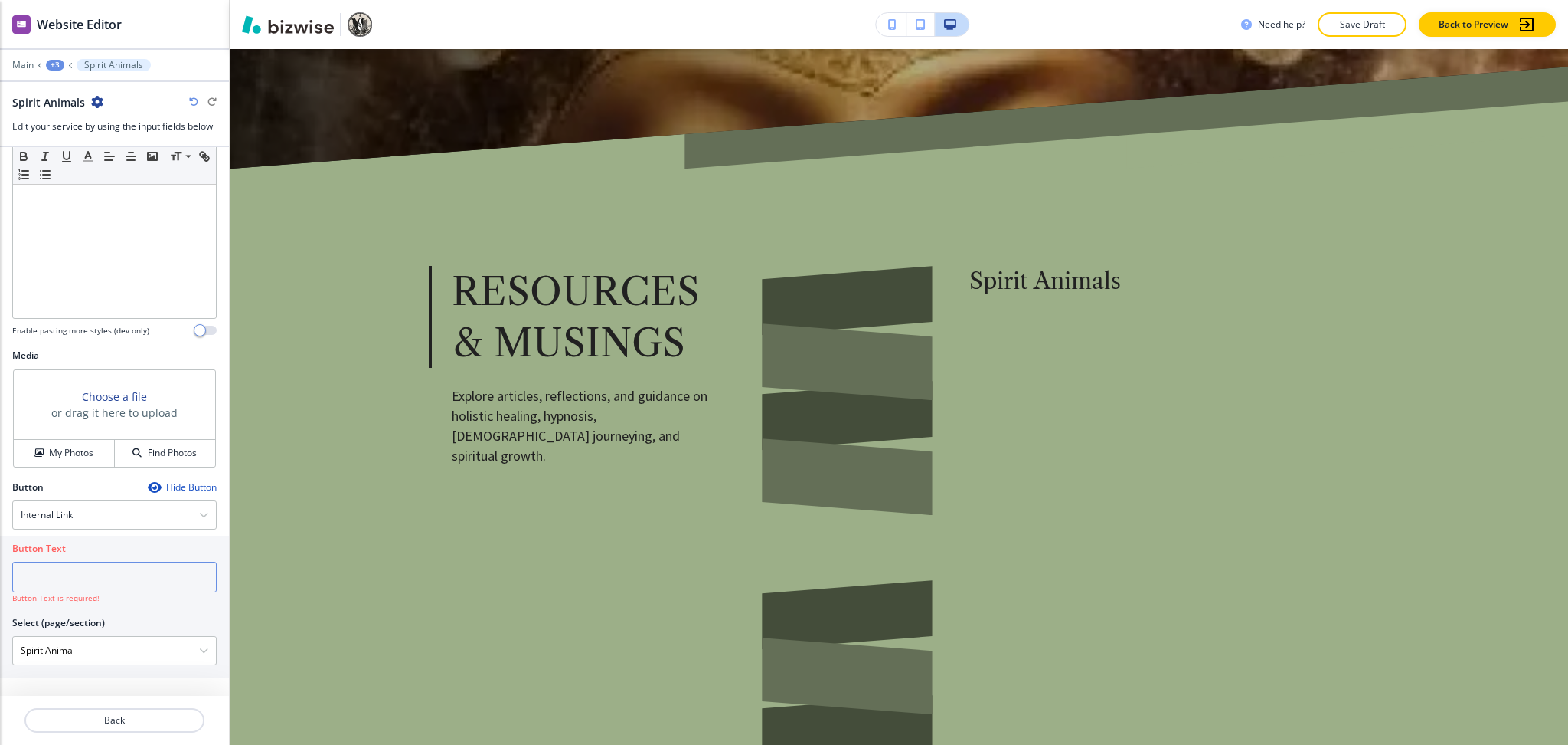
click at [65, 578] on input "text" at bounding box center [114, 576] width 204 height 31
type input "learn more"
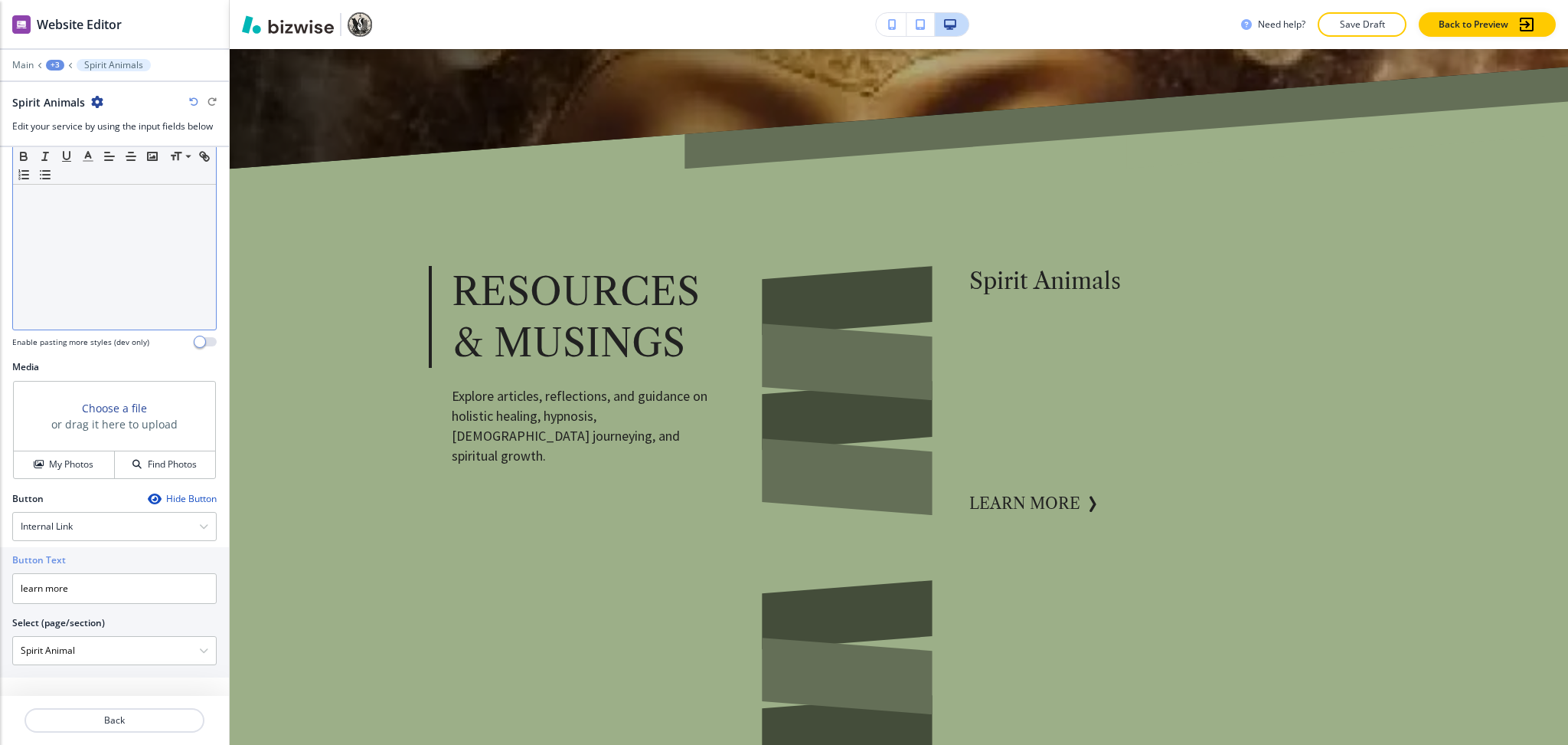
click at [130, 274] on div at bounding box center [115, 229] width 203 height 199
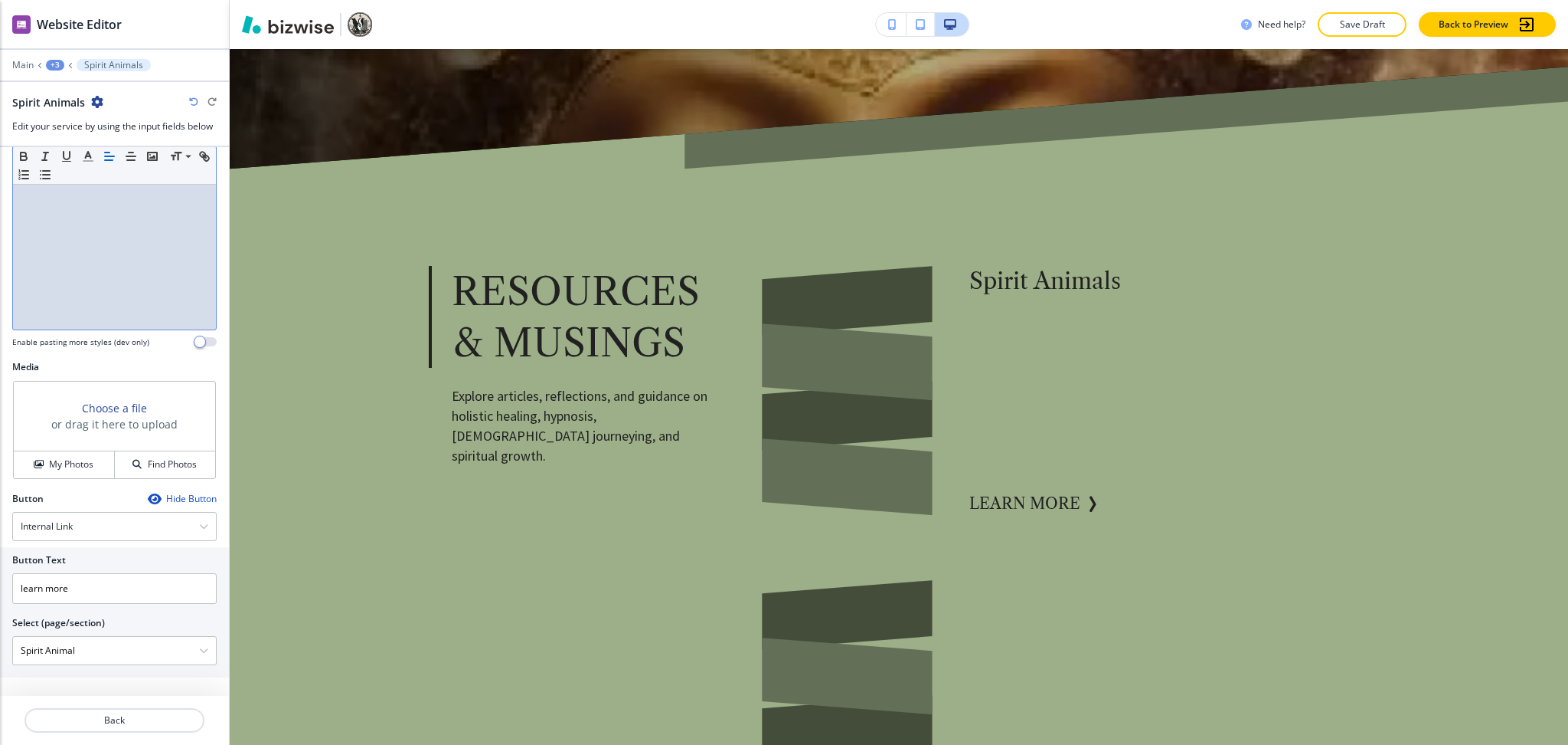
scroll to position [325, 0]
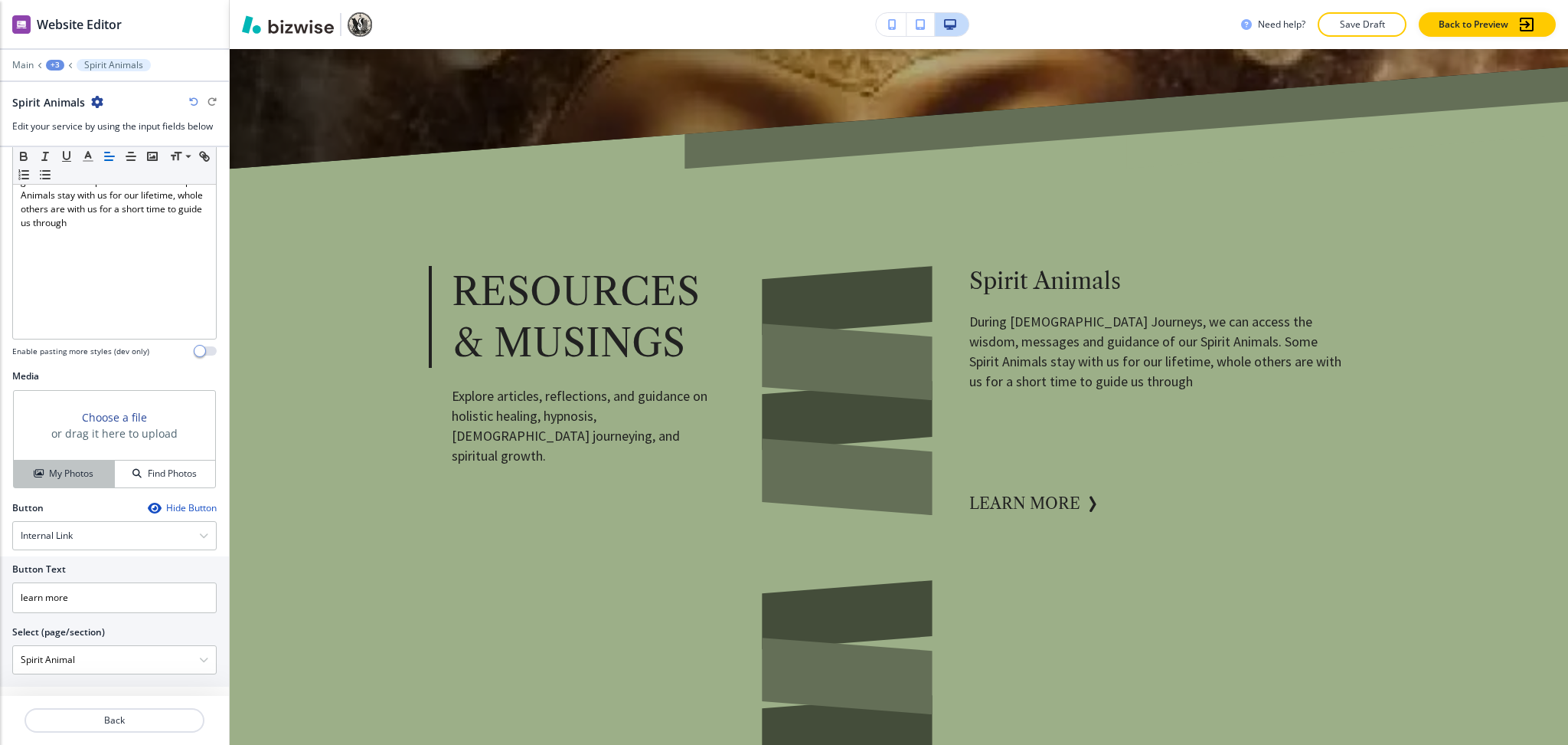
click at [68, 477] on h4 "My Photos" at bounding box center [71, 473] width 44 height 13
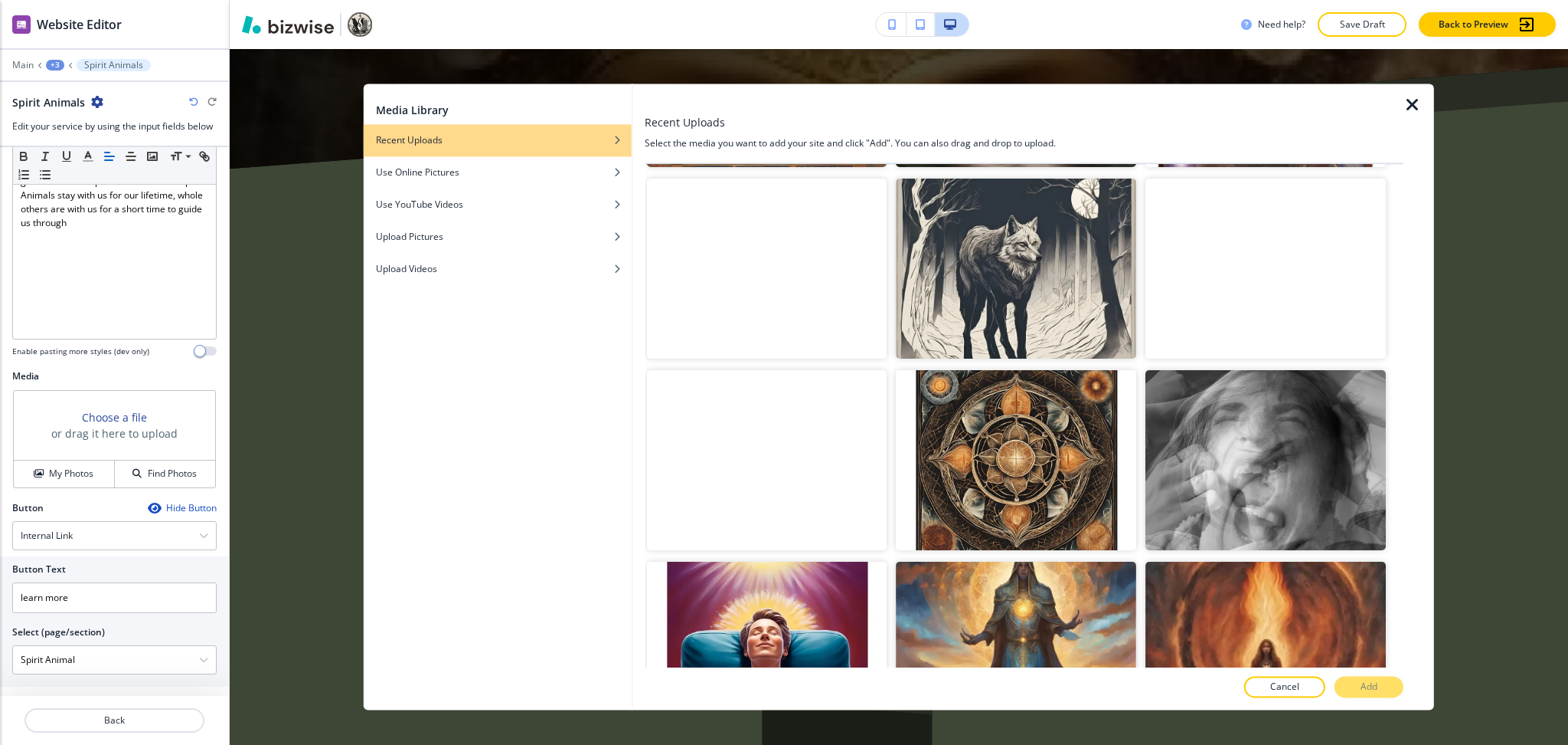
scroll to position [1413, 0]
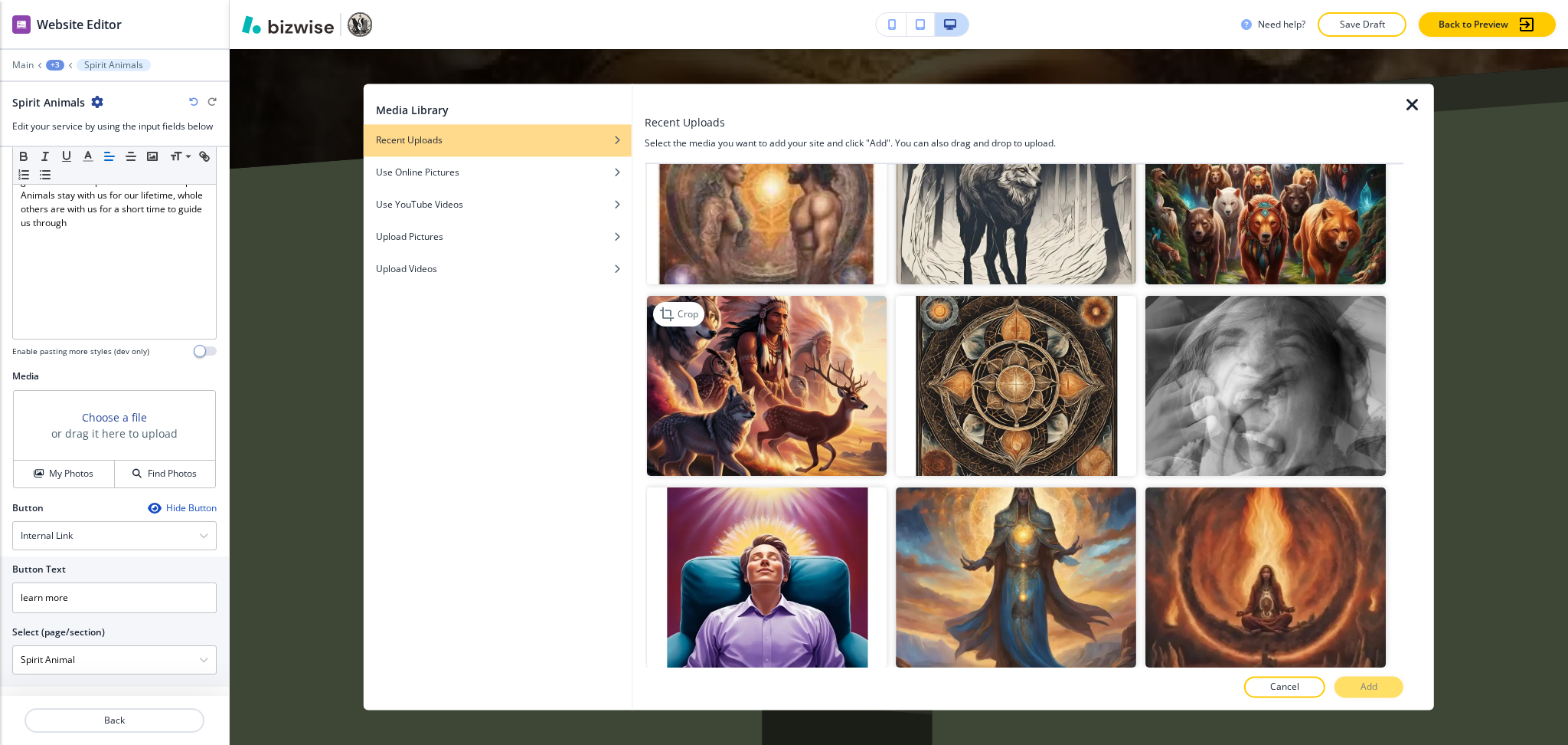
click at [776, 353] on img "button" at bounding box center [766, 386] width 240 height 180
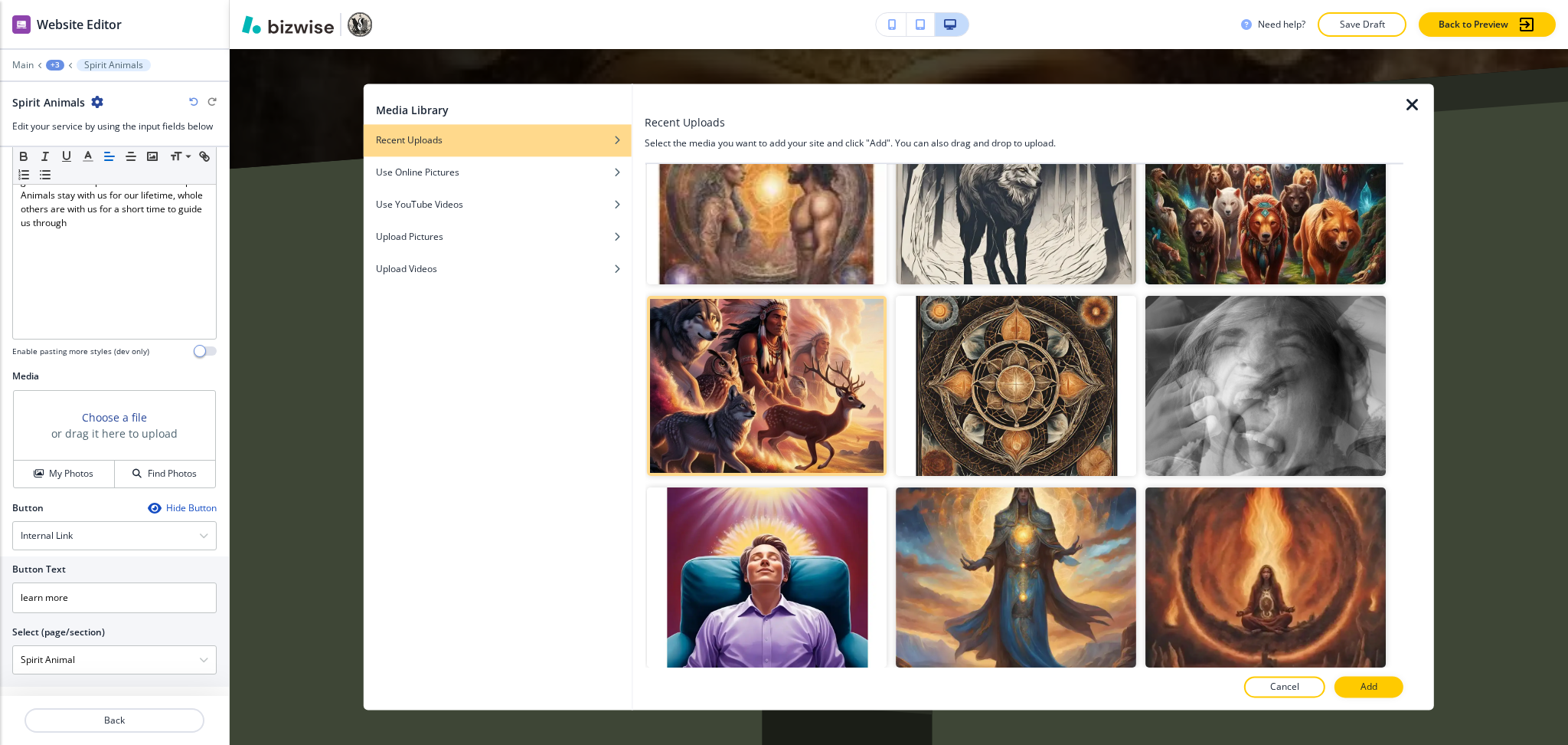
click at [1358, 680] on button "Add" at bounding box center [1369, 687] width 69 height 21
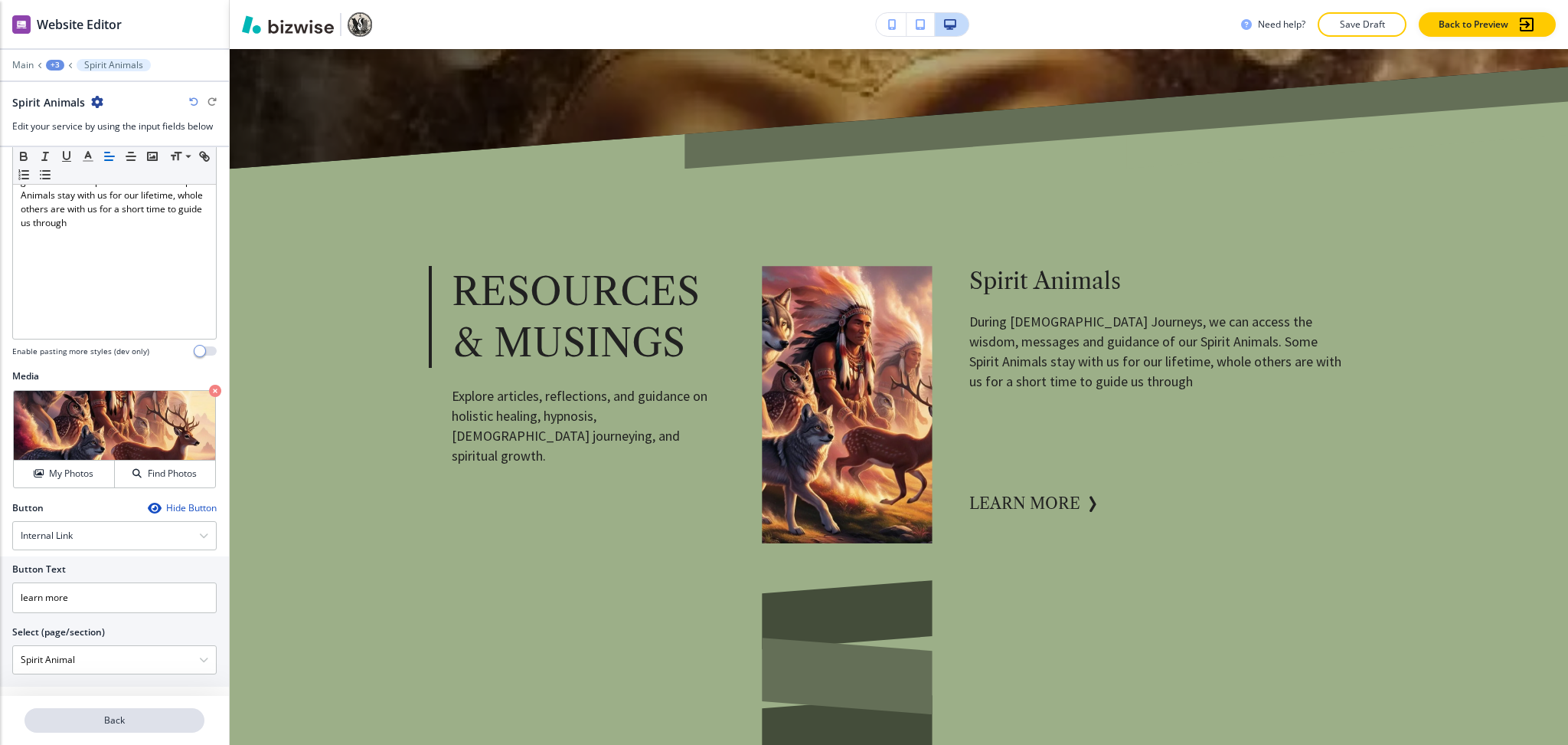
click at [111, 722] on p "Back" at bounding box center [114, 720] width 177 height 13
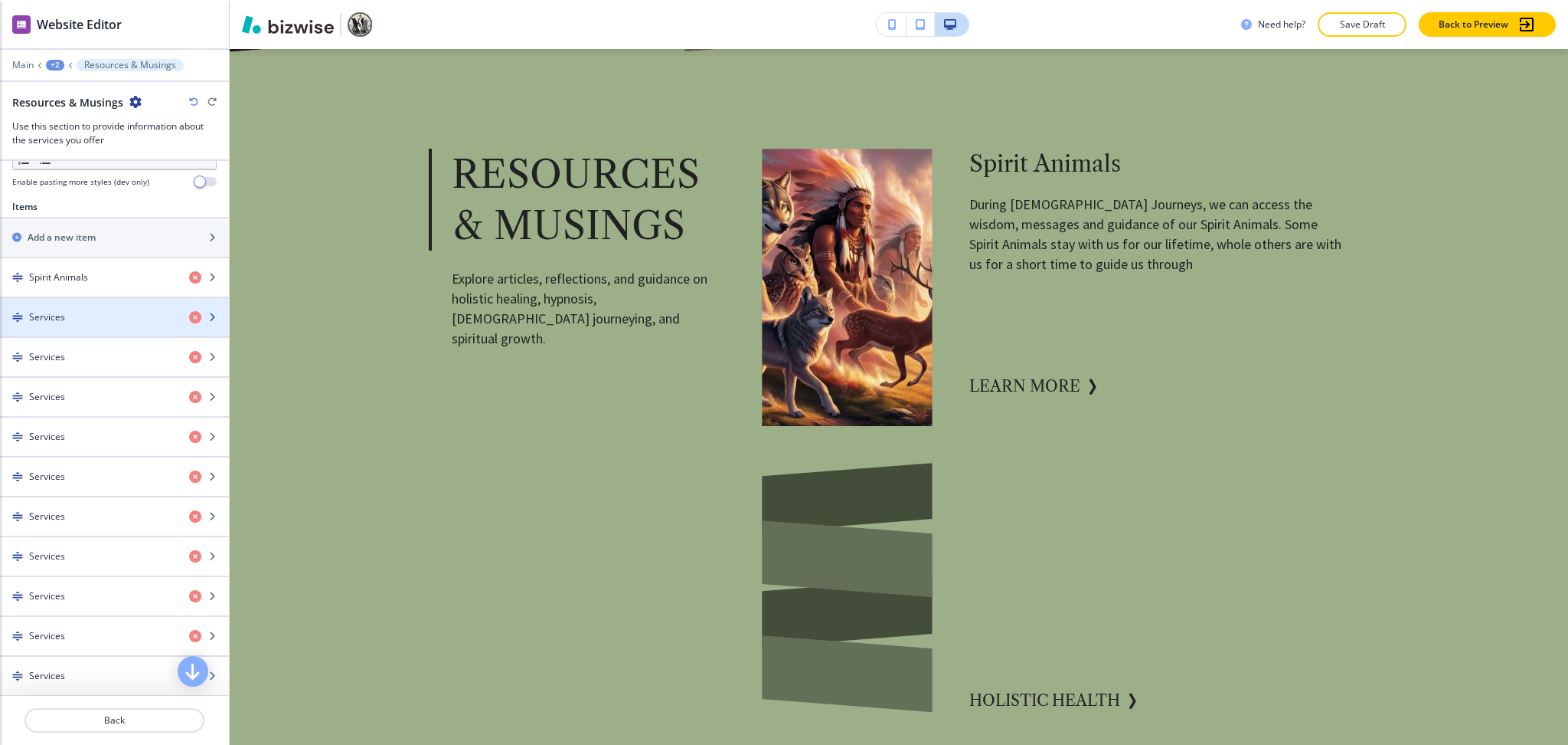
scroll to position [508, 0]
click at [80, 325] on div "button" at bounding box center [114, 330] width 229 height 13
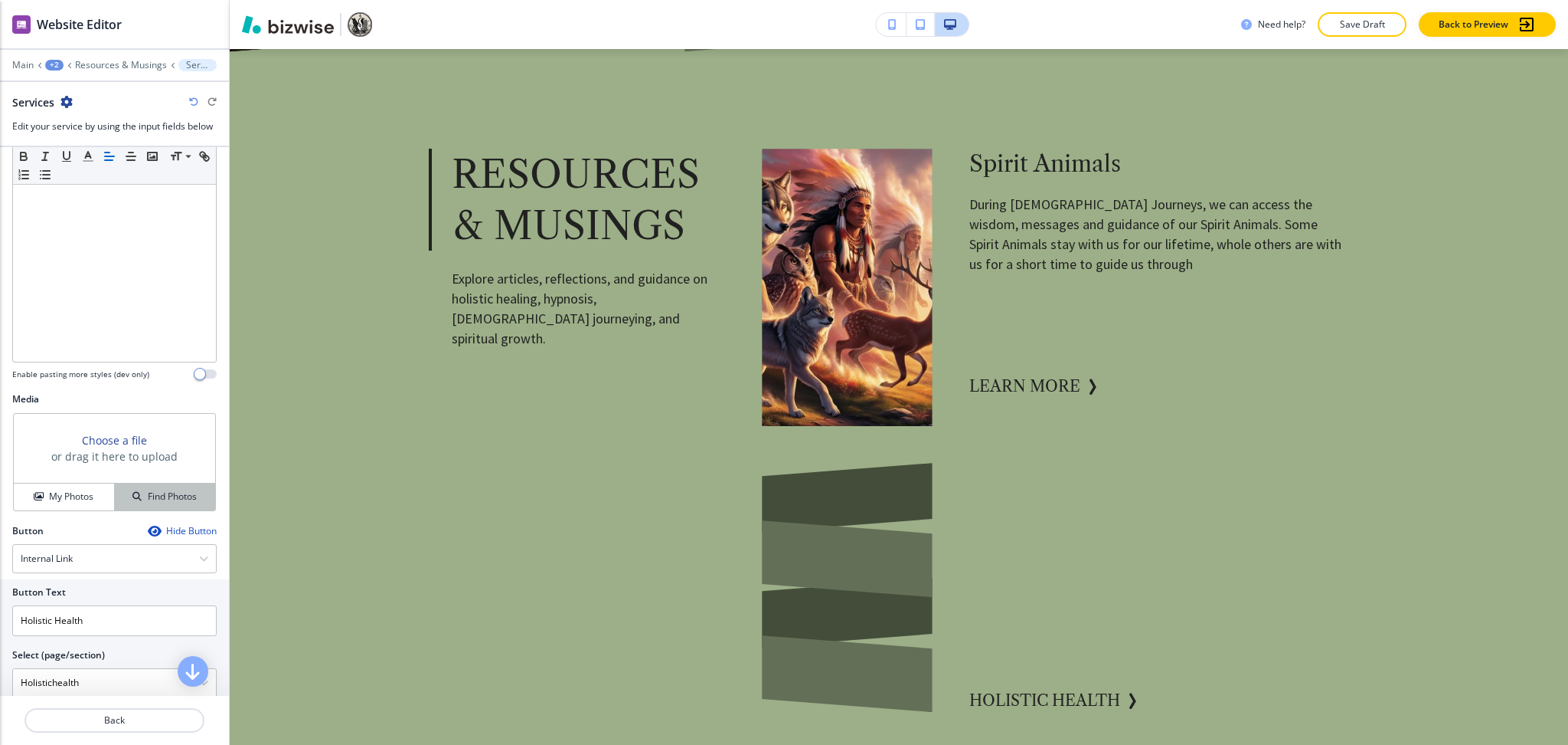
scroll to position [334, 0]
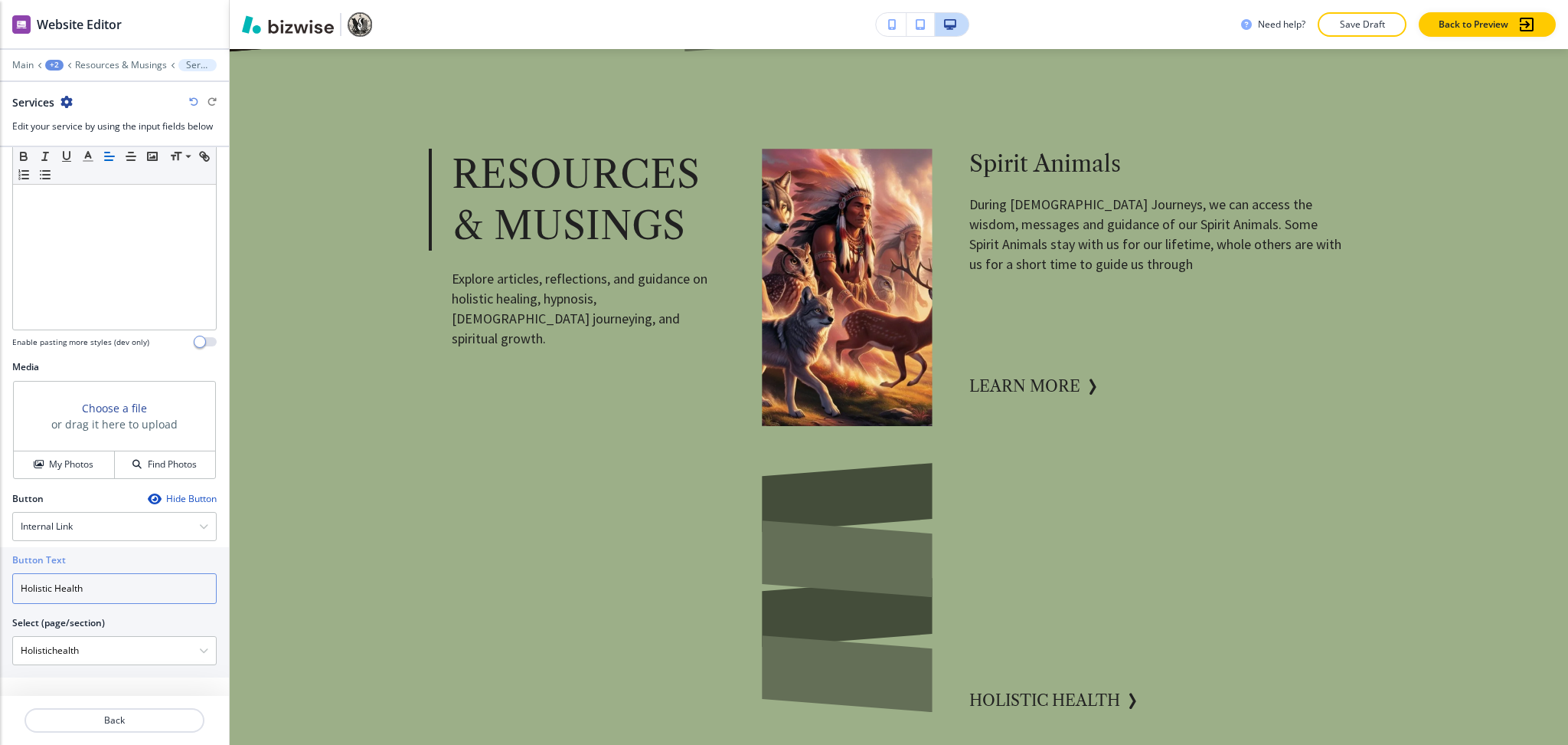
click at [99, 590] on input "Holistic Health" at bounding box center [114, 588] width 204 height 31
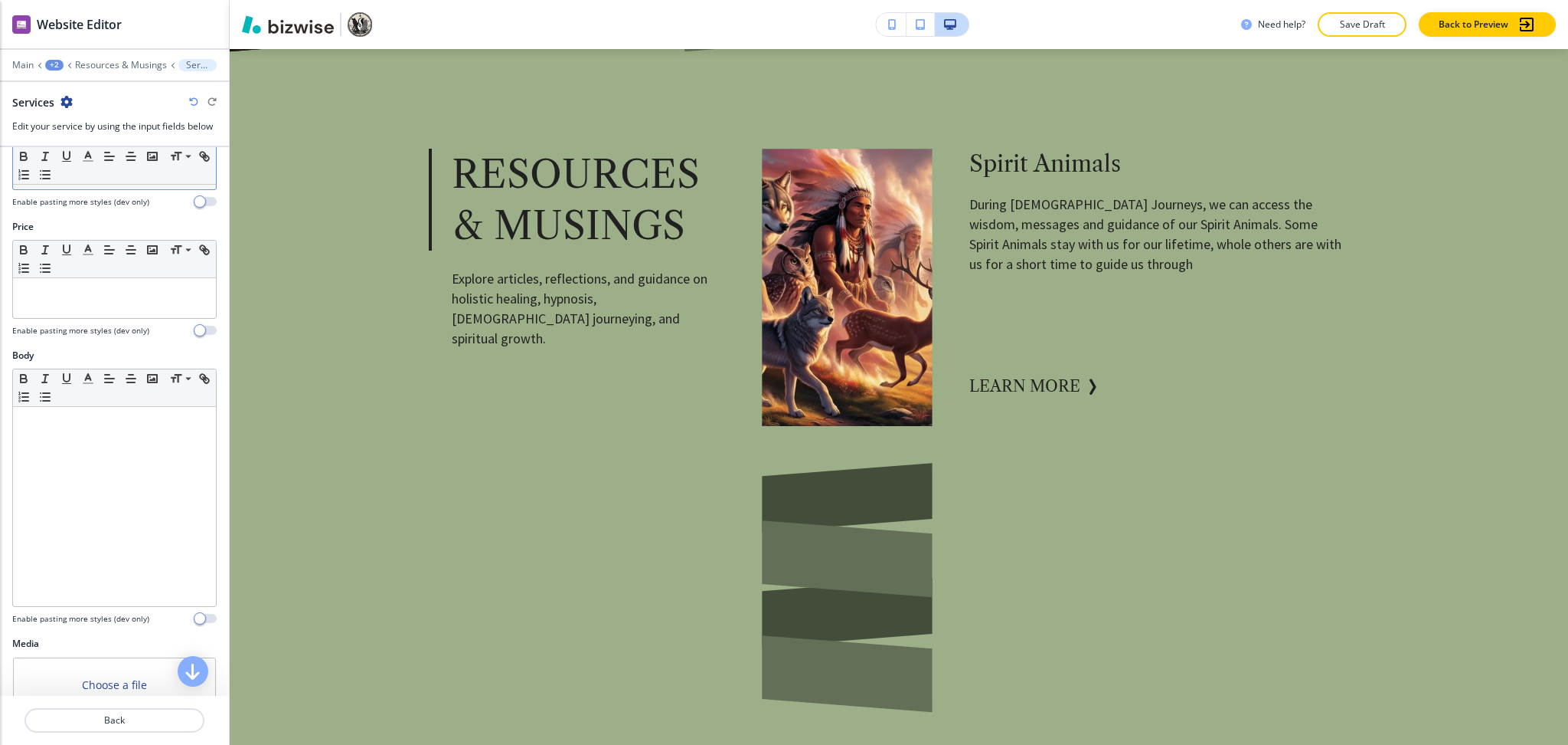
scroll to position [0, 0]
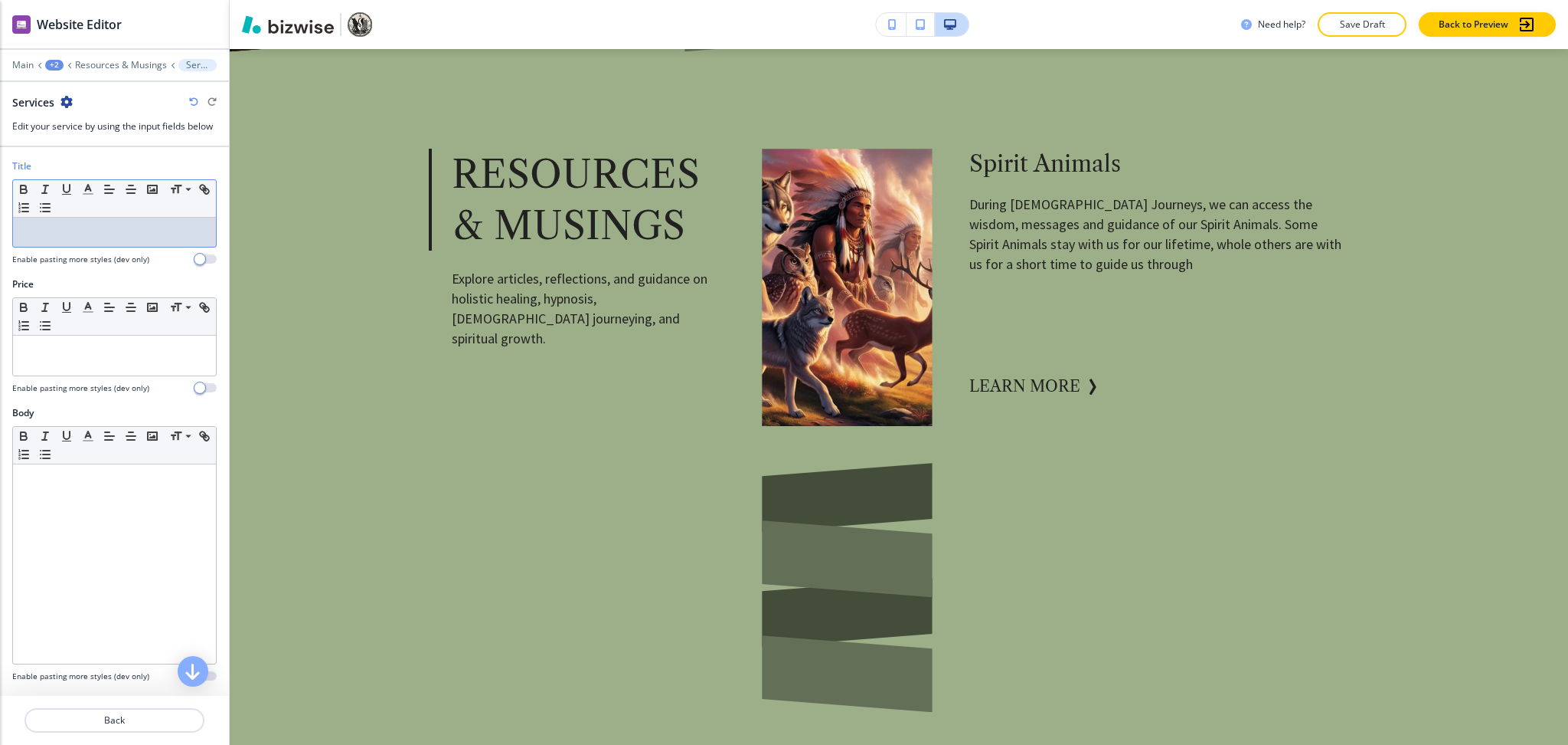
click at [102, 237] on p at bounding box center [114, 232] width 188 height 13
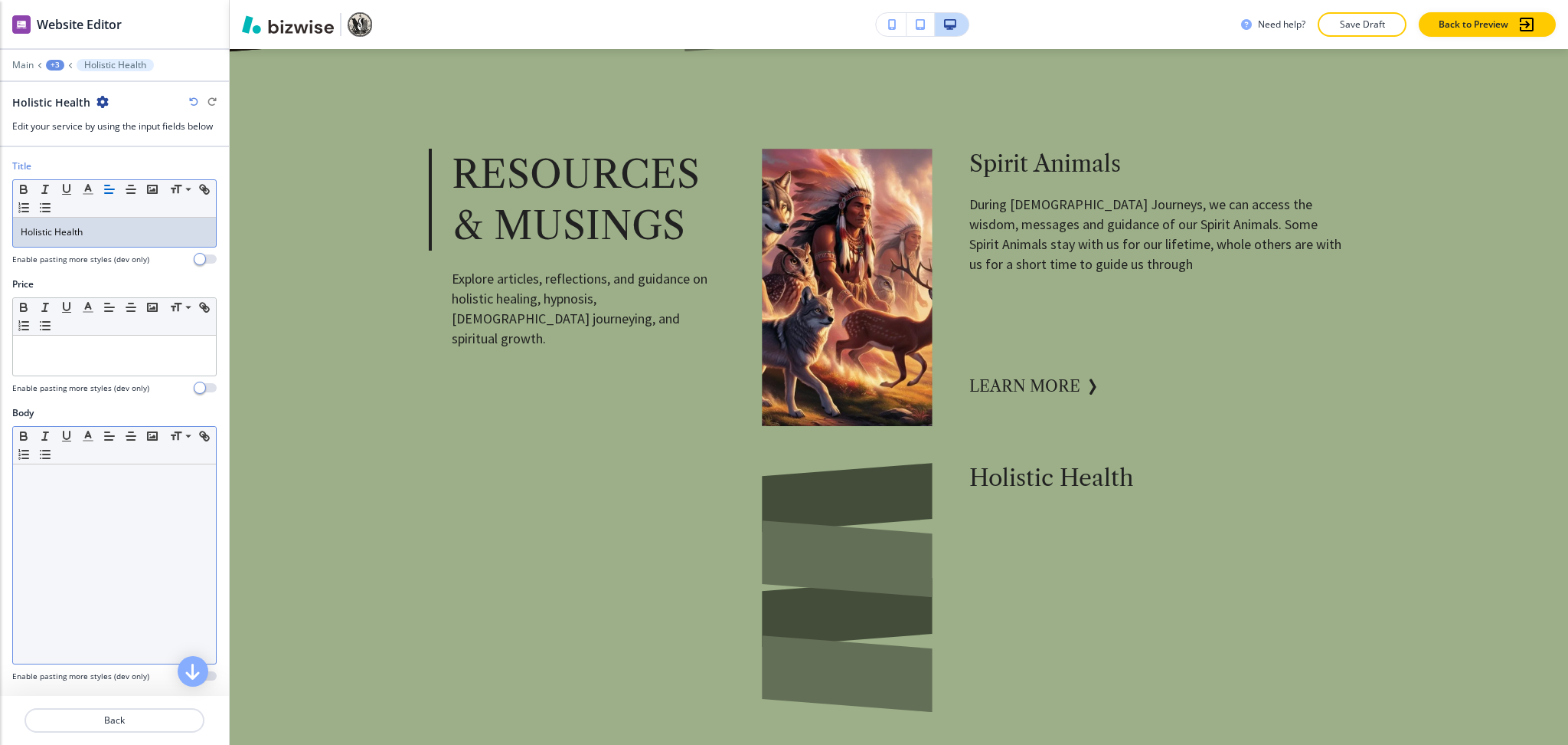
click at [138, 526] on div at bounding box center [115, 564] width 203 height 199
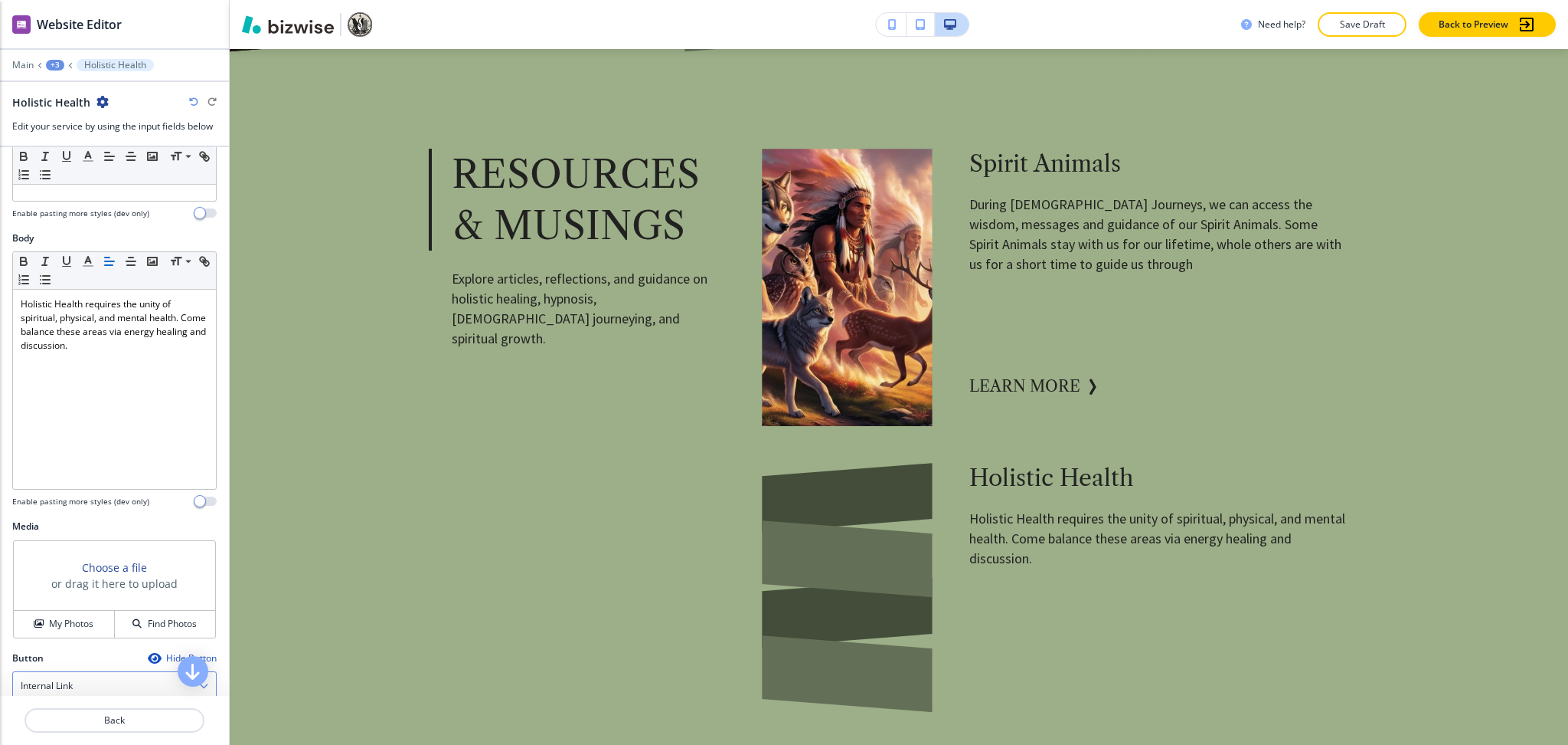
scroll to position [345, 0]
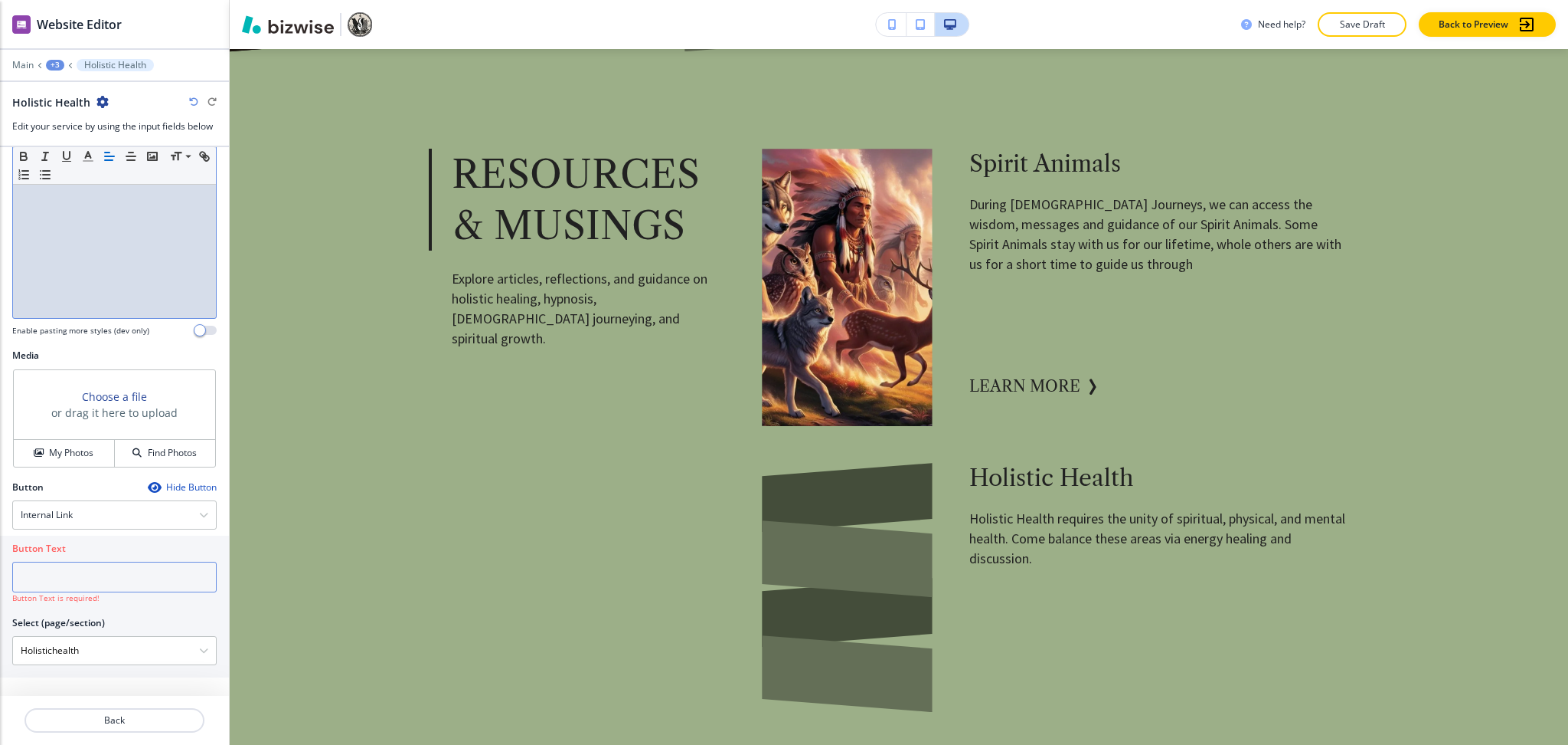
click at [67, 582] on input "text" at bounding box center [114, 576] width 204 height 31
paste input "learn more"
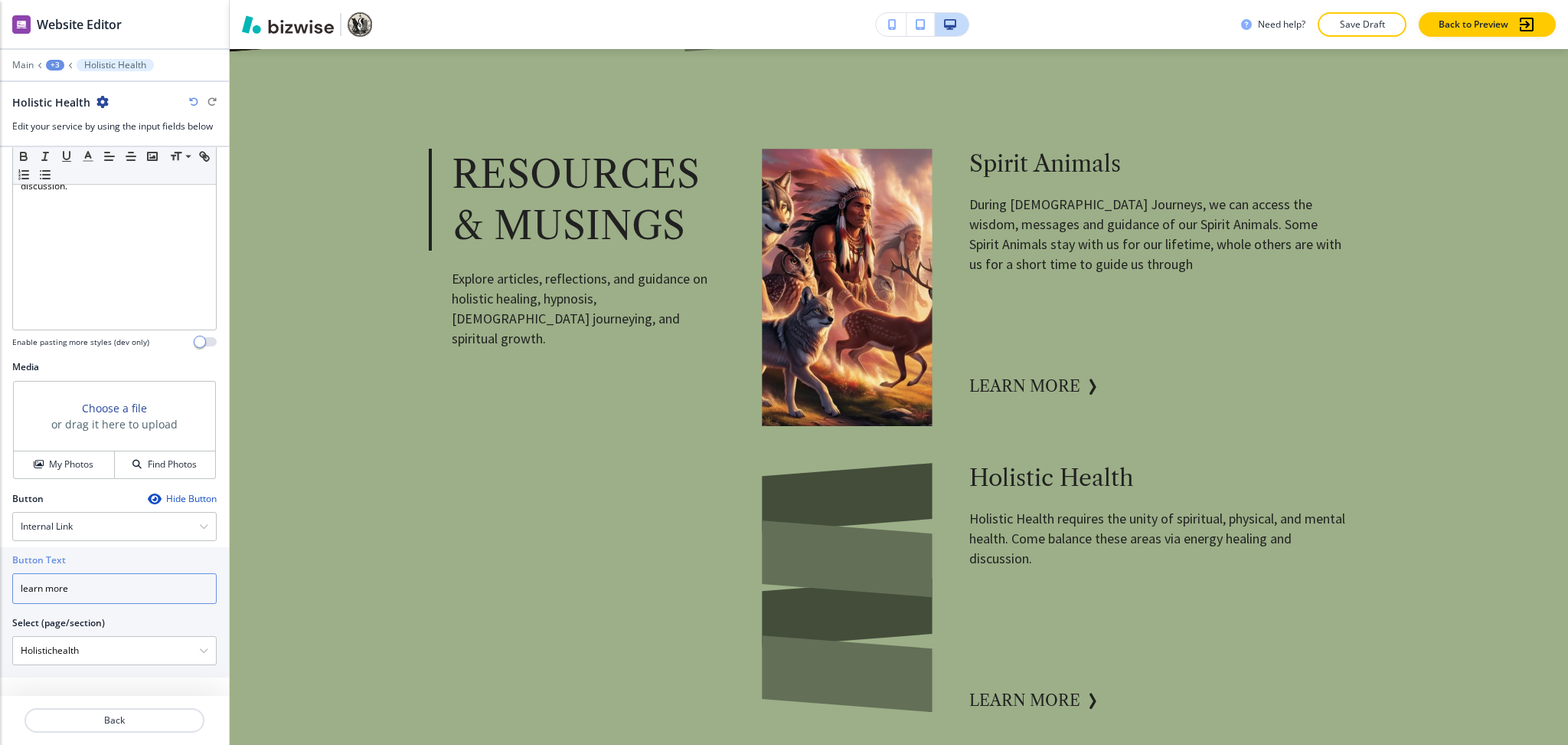
scroll to position [334, 0]
type input "learn more"
click at [50, 461] on h4 "My Photos" at bounding box center [71, 464] width 44 height 13
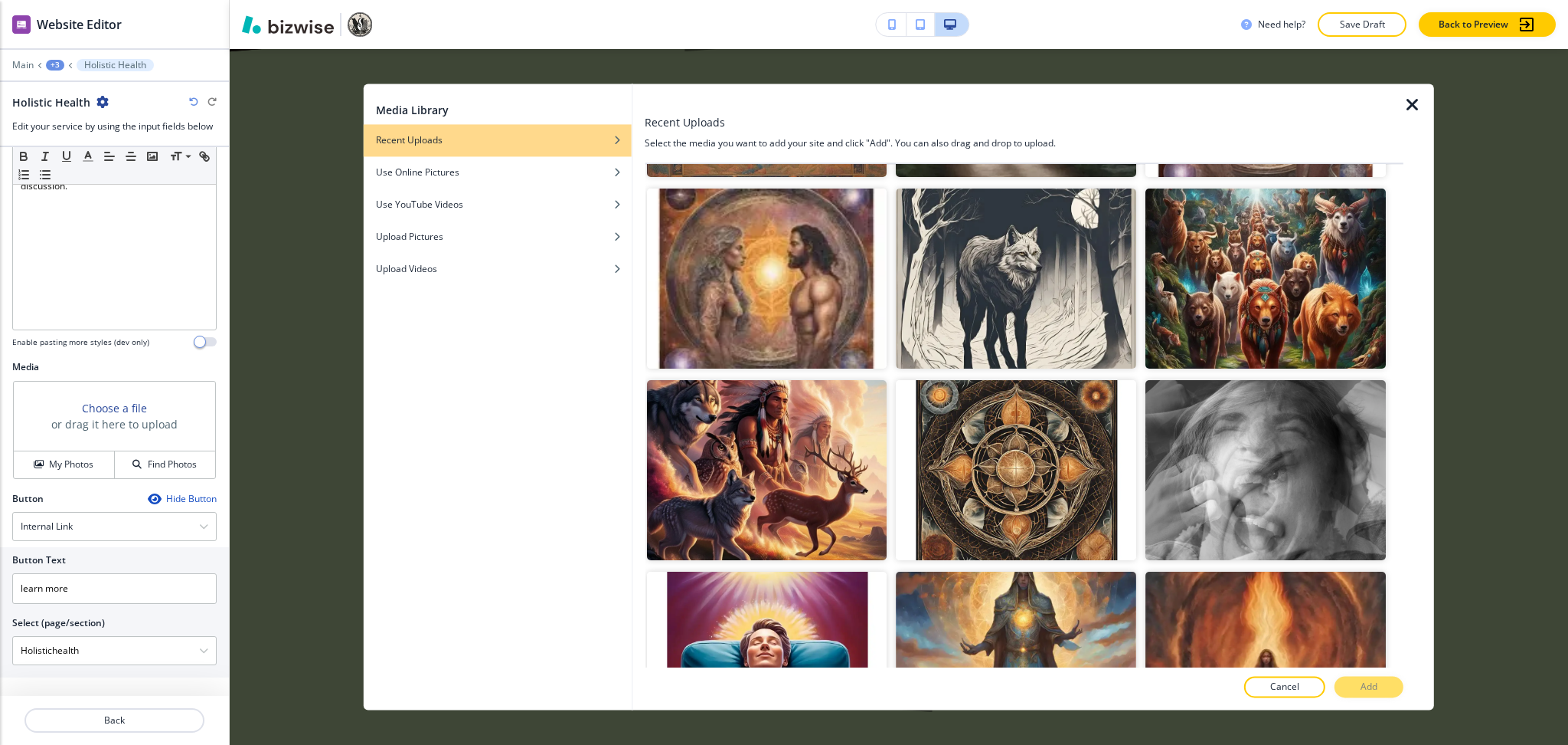
scroll to position [1333, 0]
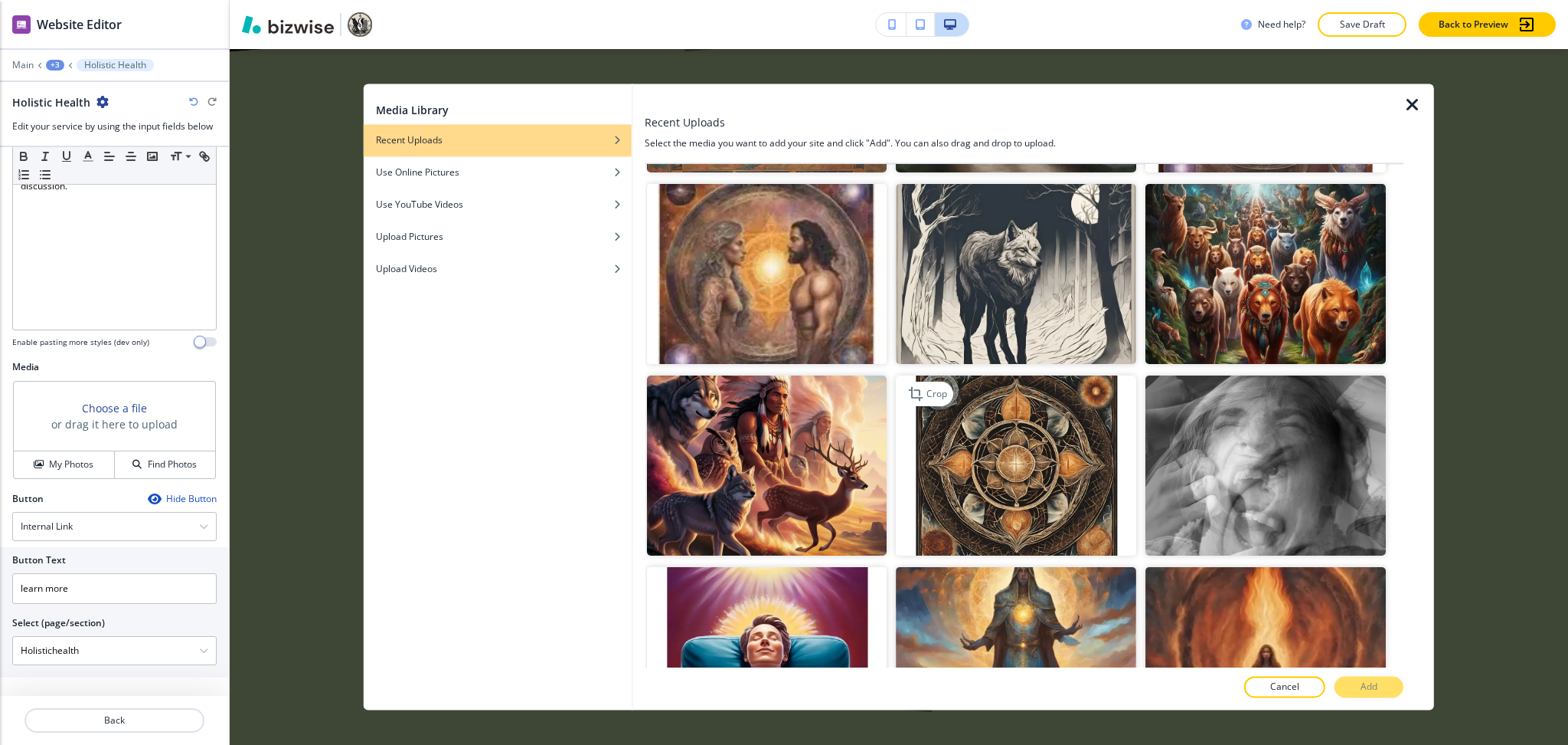
click at [1044, 467] on img "button" at bounding box center [1016, 465] width 240 height 180
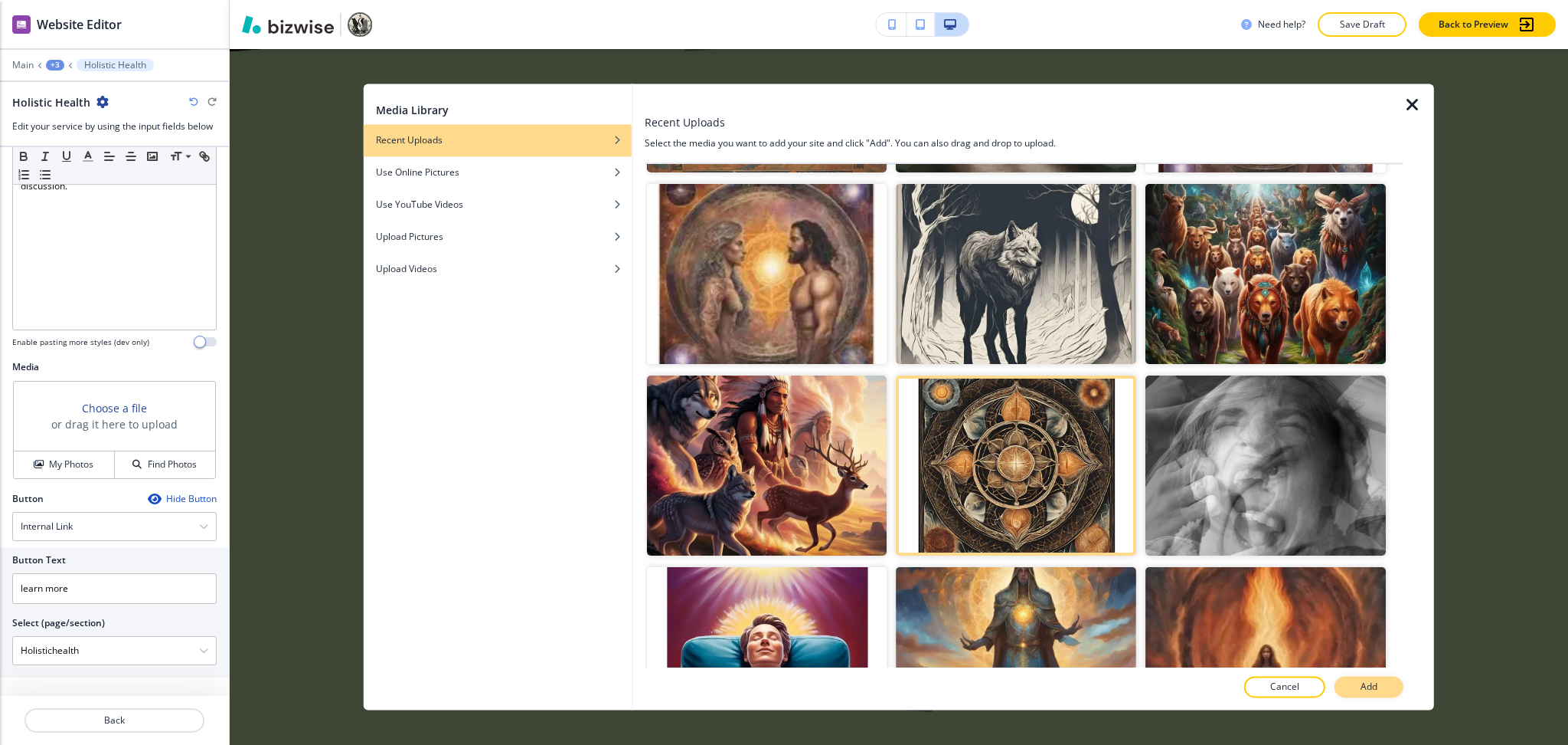
click at [1374, 678] on button "Add" at bounding box center [1369, 687] width 69 height 21
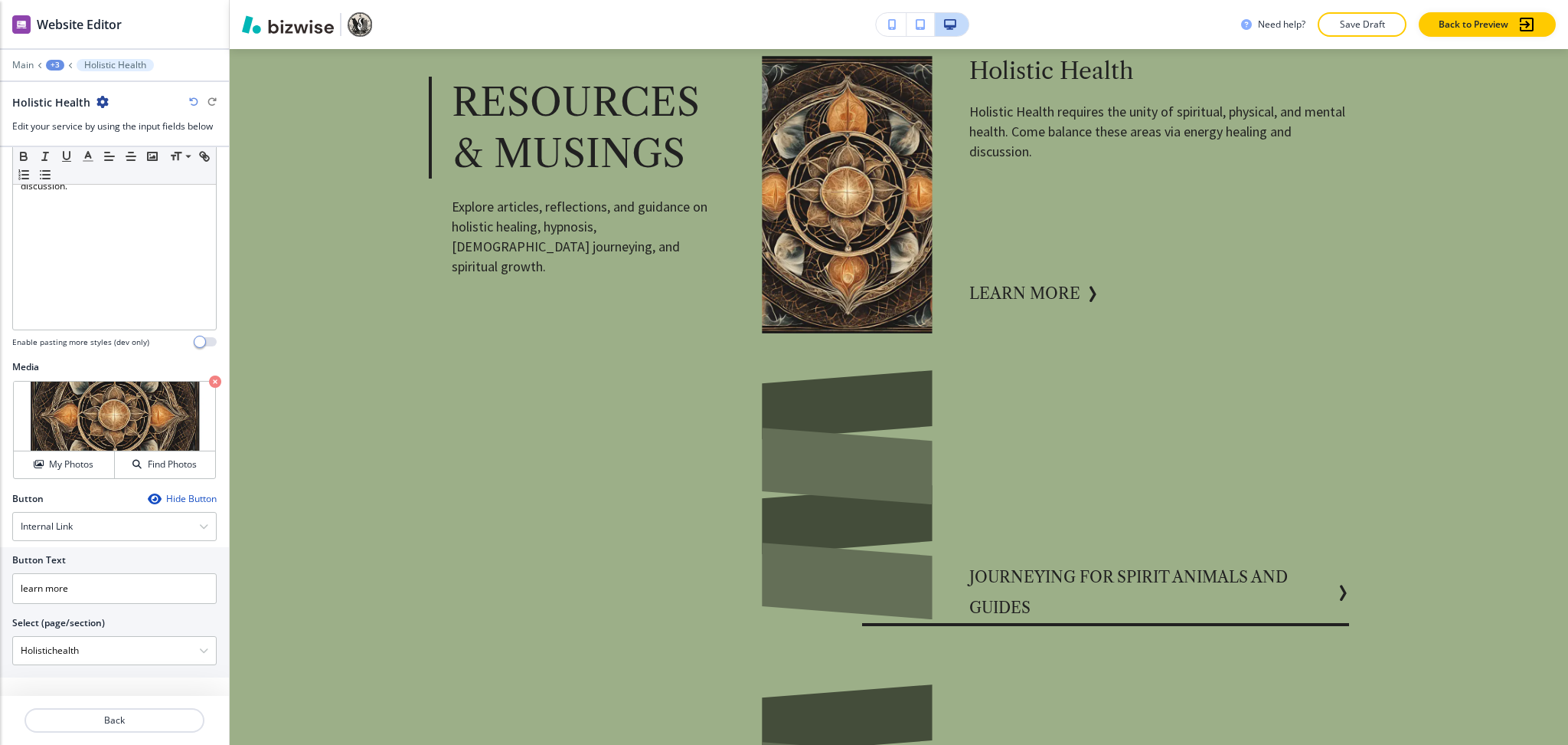
scroll to position [1168, 0]
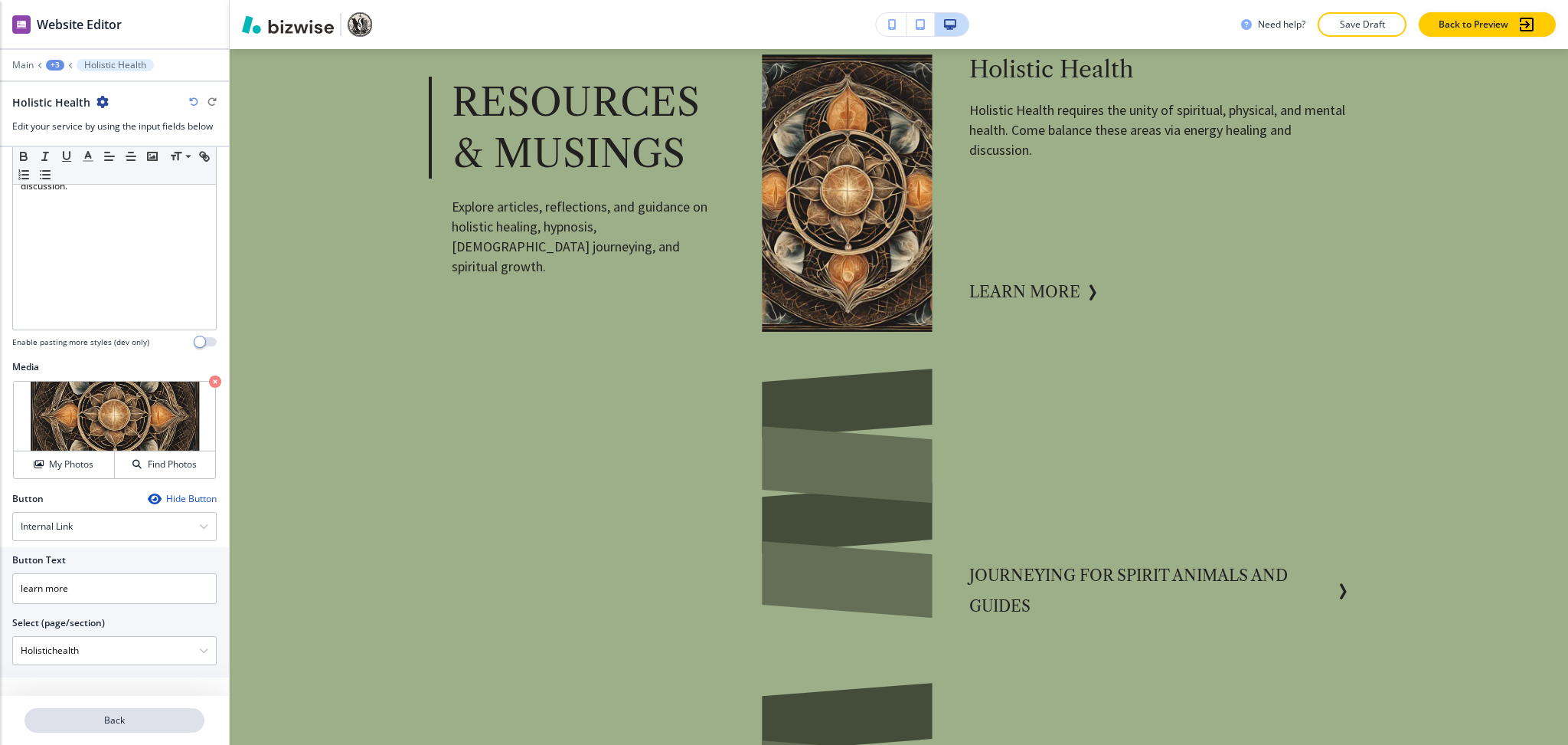
click at [116, 724] on p "Back" at bounding box center [114, 720] width 177 height 13
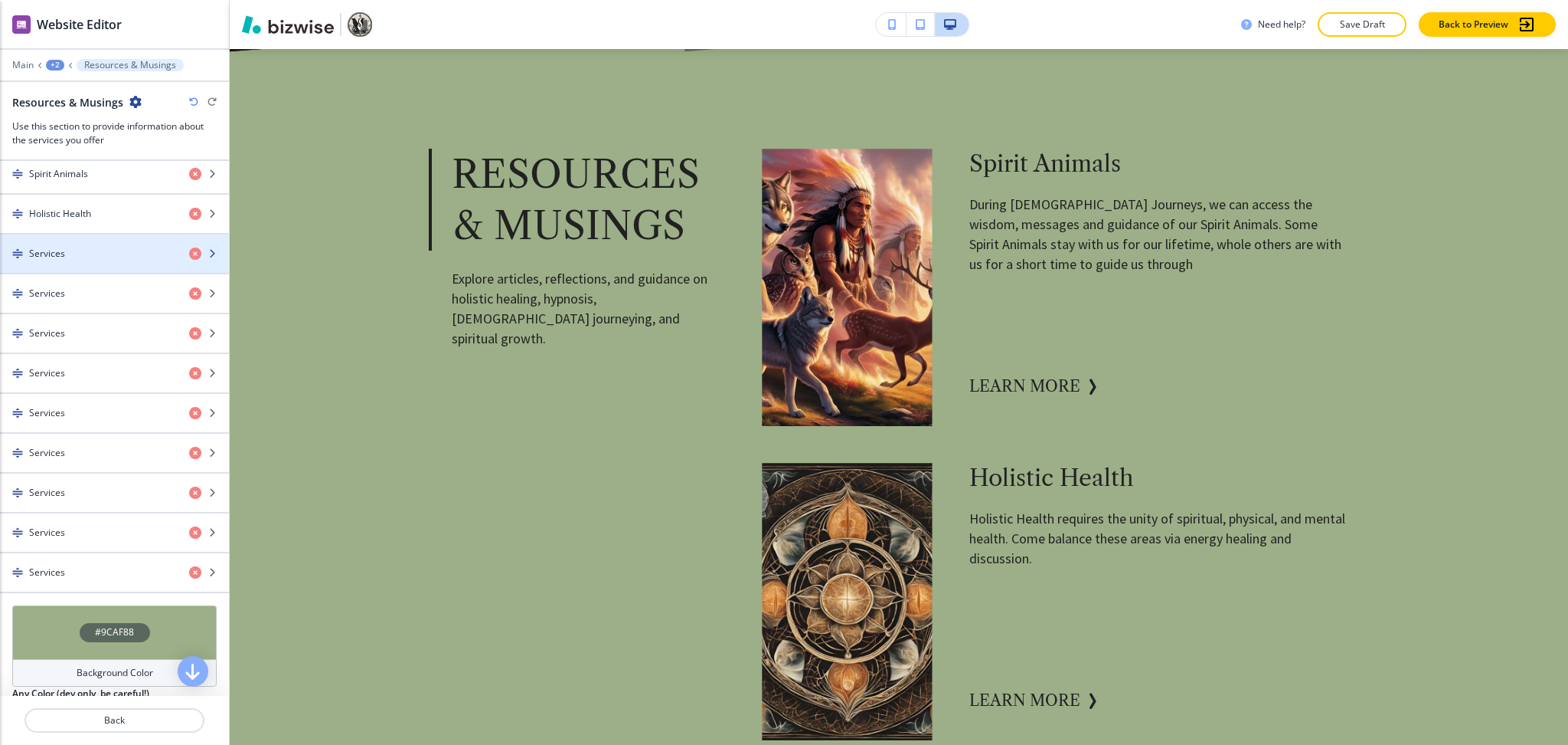
scroll to position [613, 0]
click at [53, 253] on h4 "Services" at bounding box center [47, 251] width 36 height 13
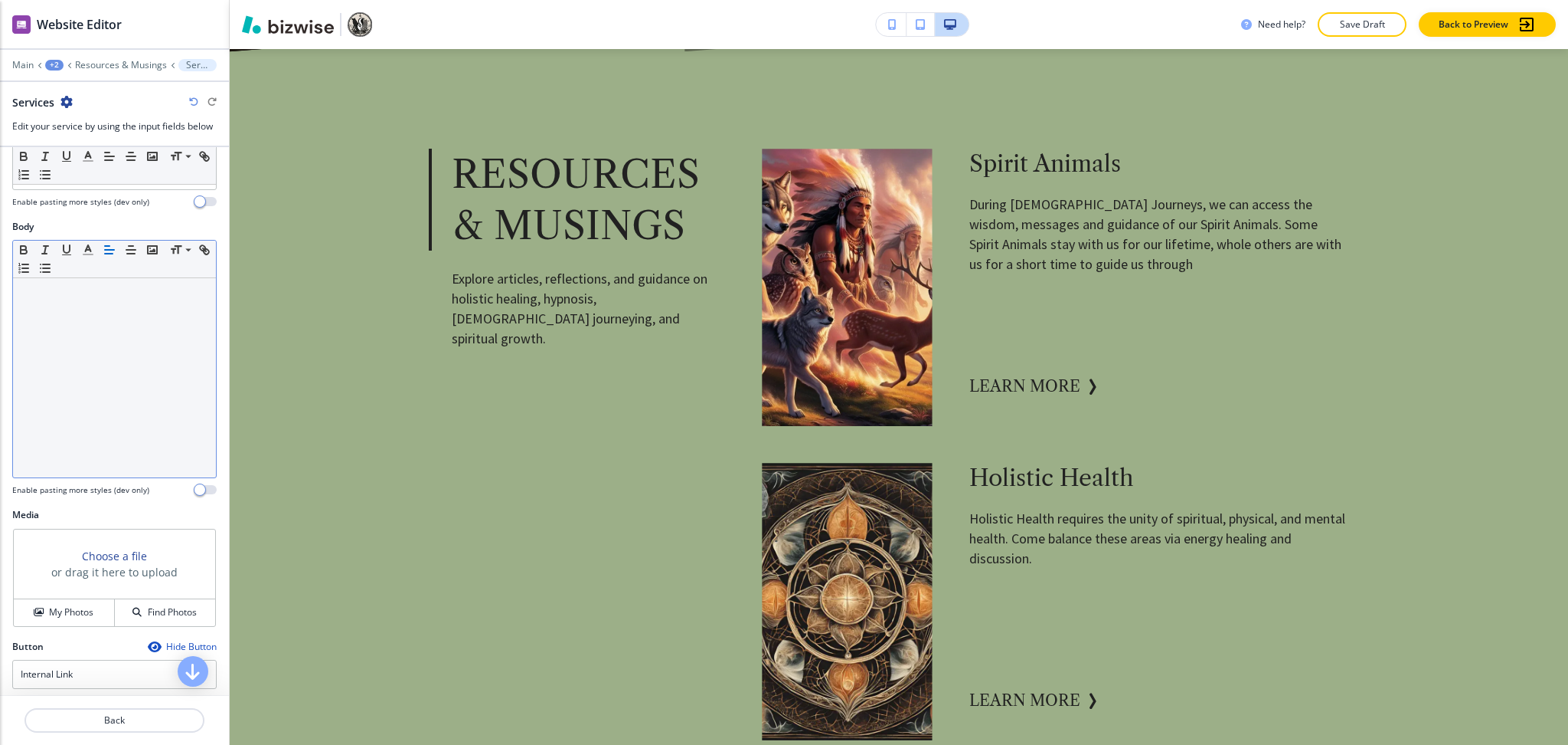
scroll to position [334, 0]
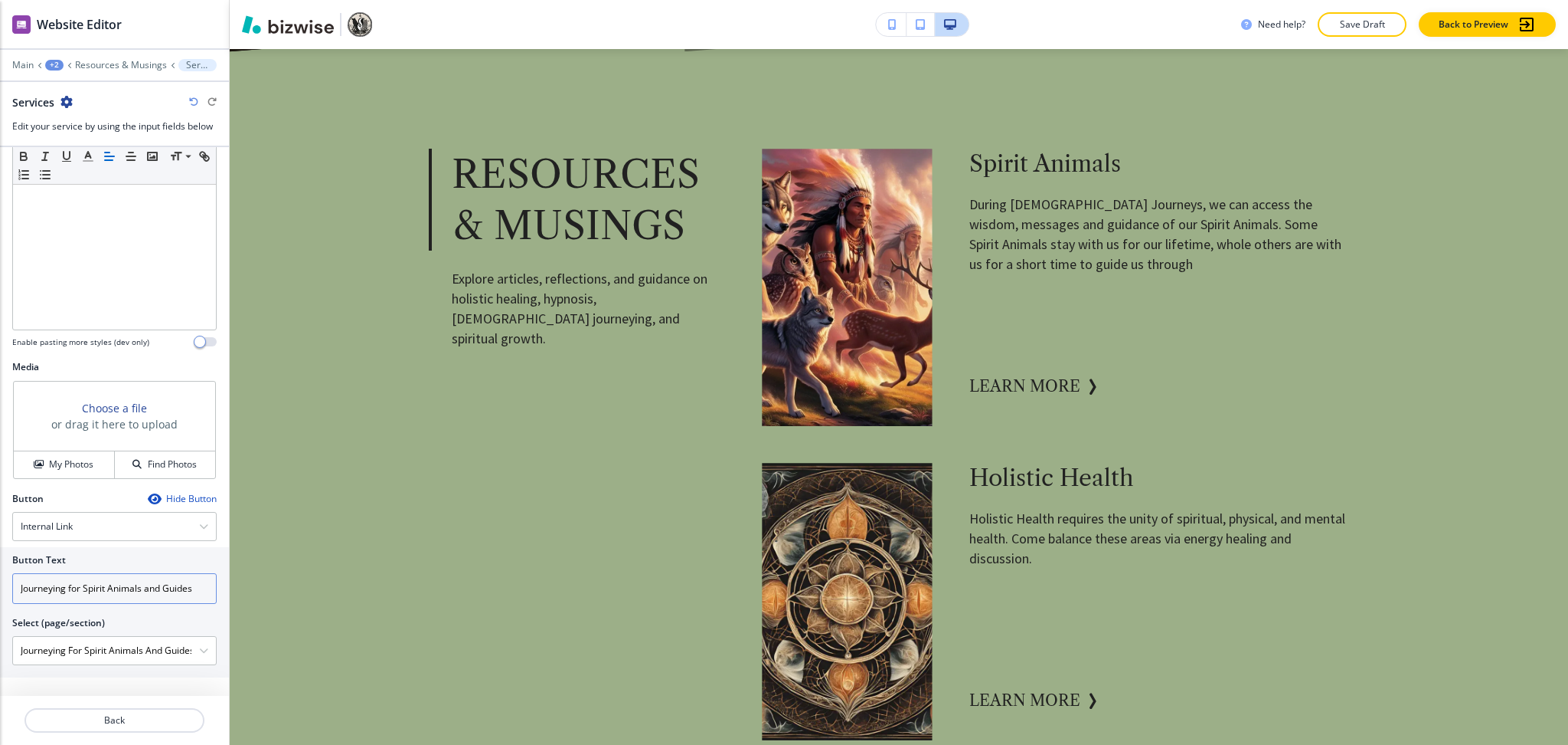
click at [132, 586] on input "Journeying for Spirit Animals and Guides" at bounding box center [114, 588] width 204 height 31
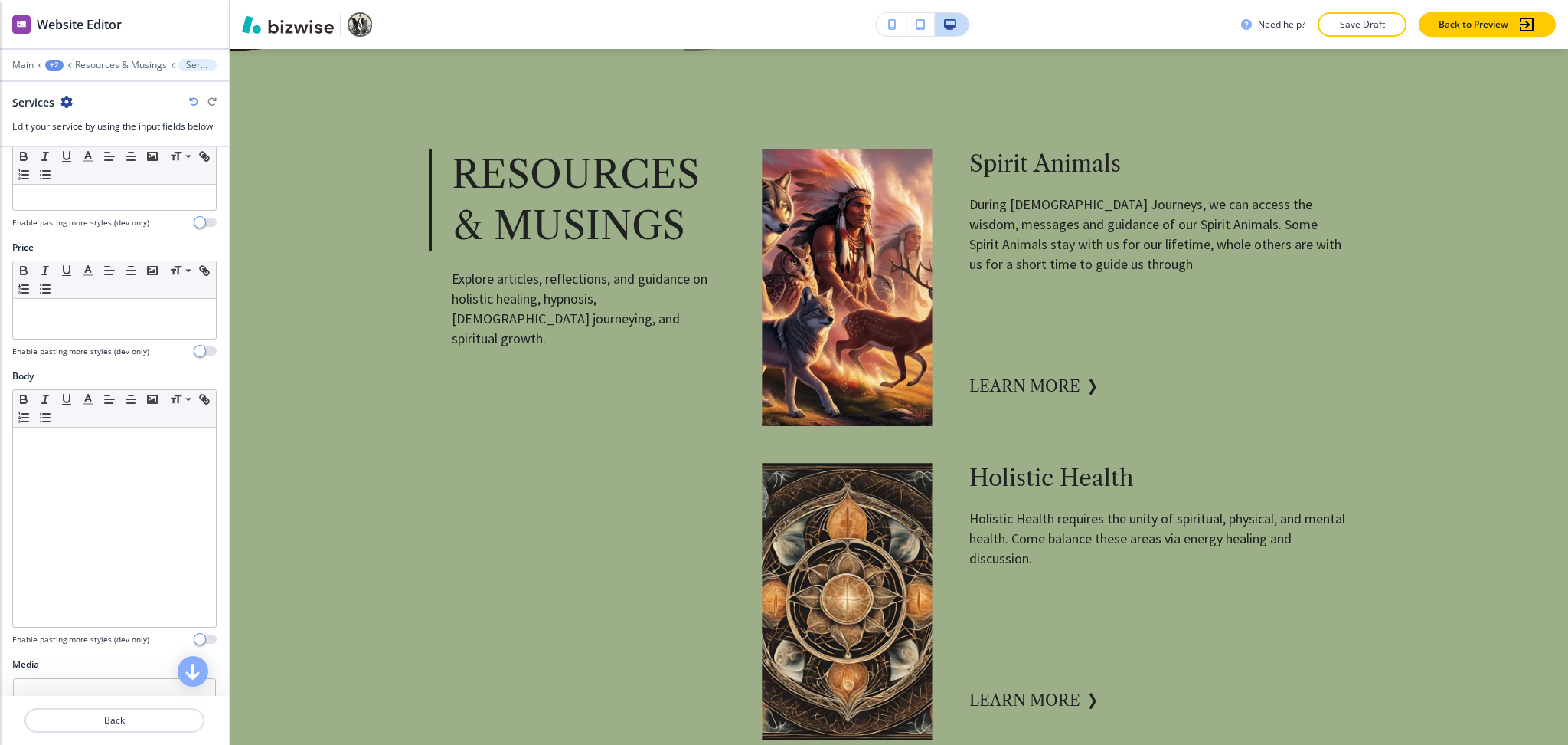
scroll to position [0, 0]
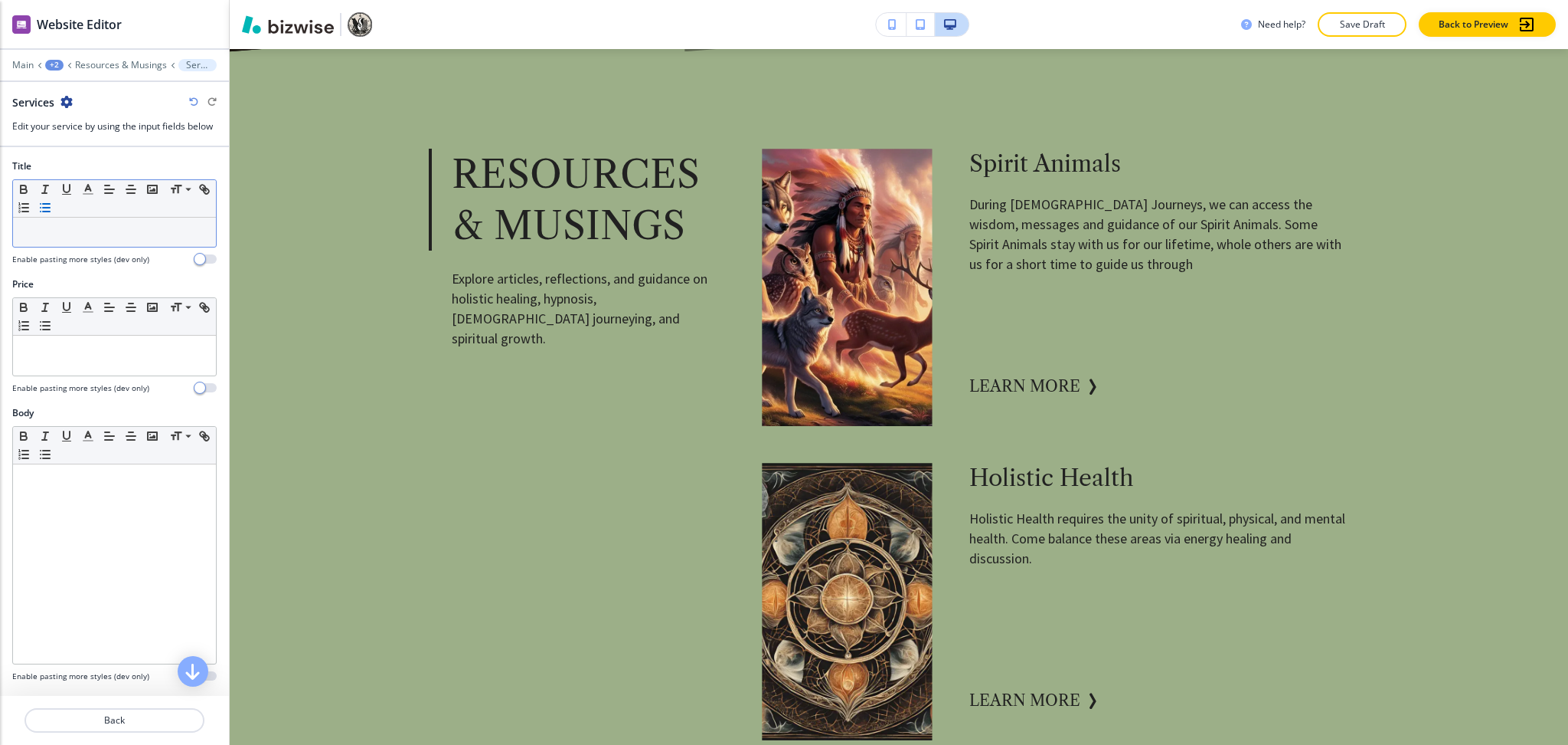
click at [52, 213] on icon "button" at bounding box center [45, 207] width 13 height 13
click at [83, 233] on li at bounding box center [121, 232] width 174 height 13
click at [52, 209] on icon "button" at bounding box center [45, 207] width 13 height 13
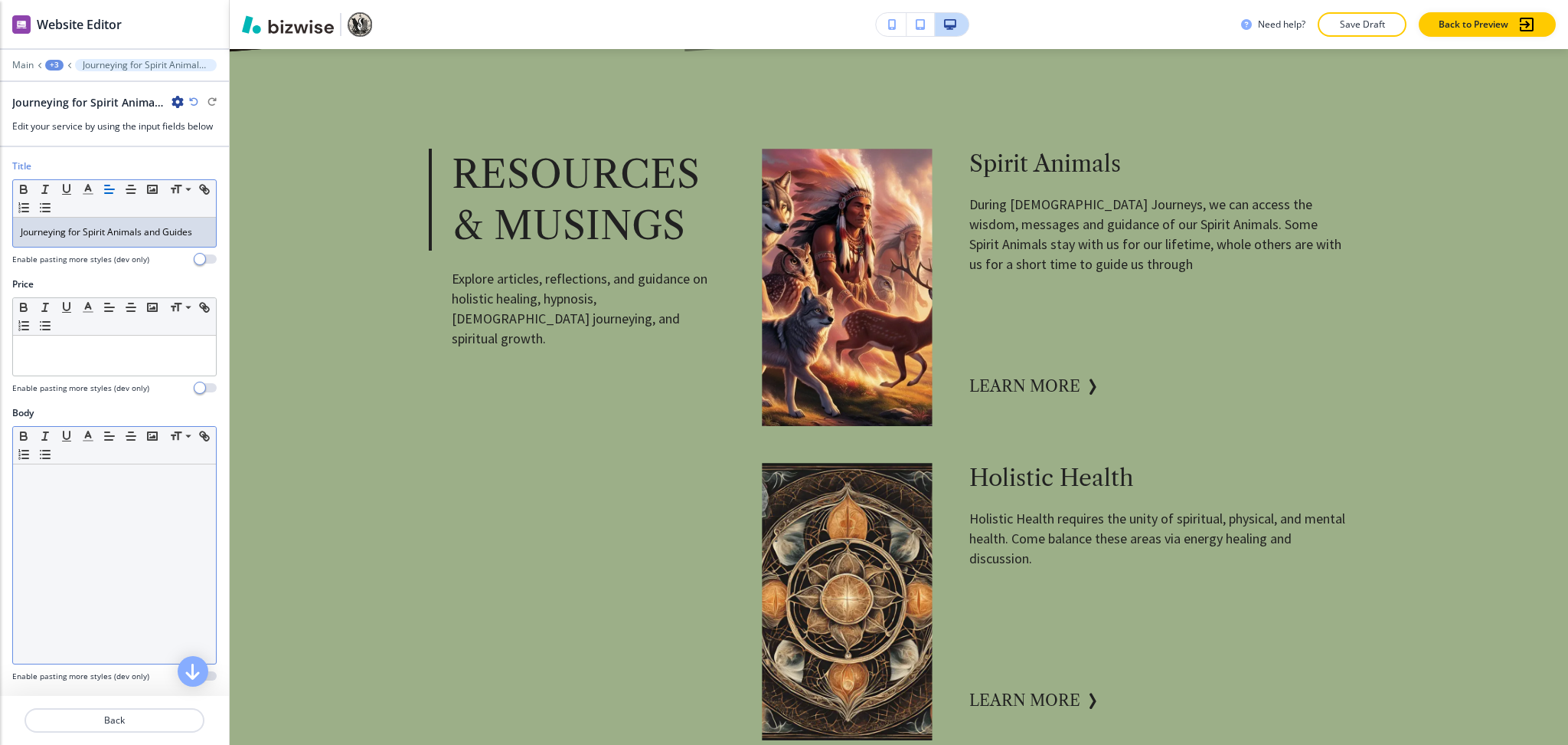
click at [141, 533] on div at bounding box center [115, 564] width 203 height 199
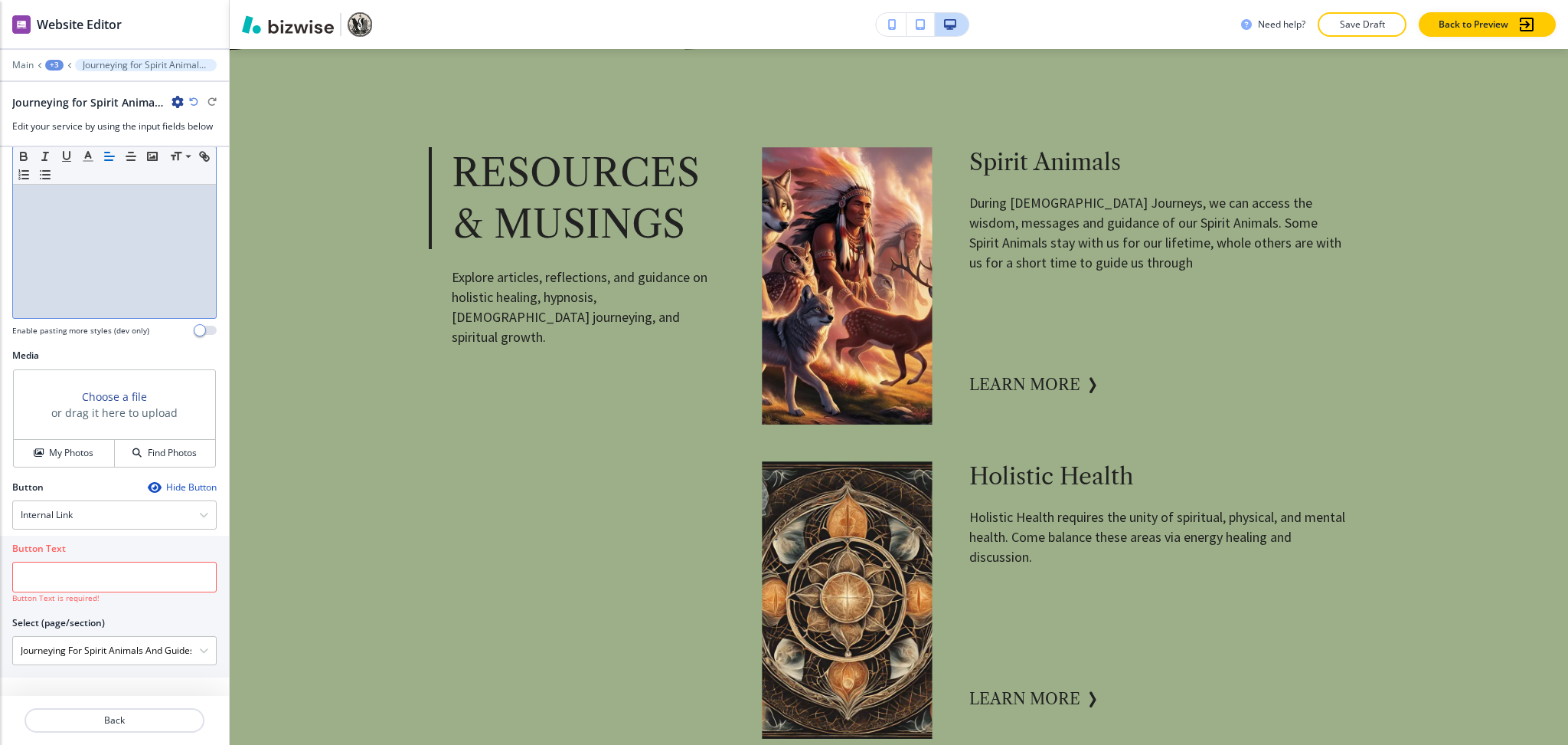
scroll to position [763, 0]
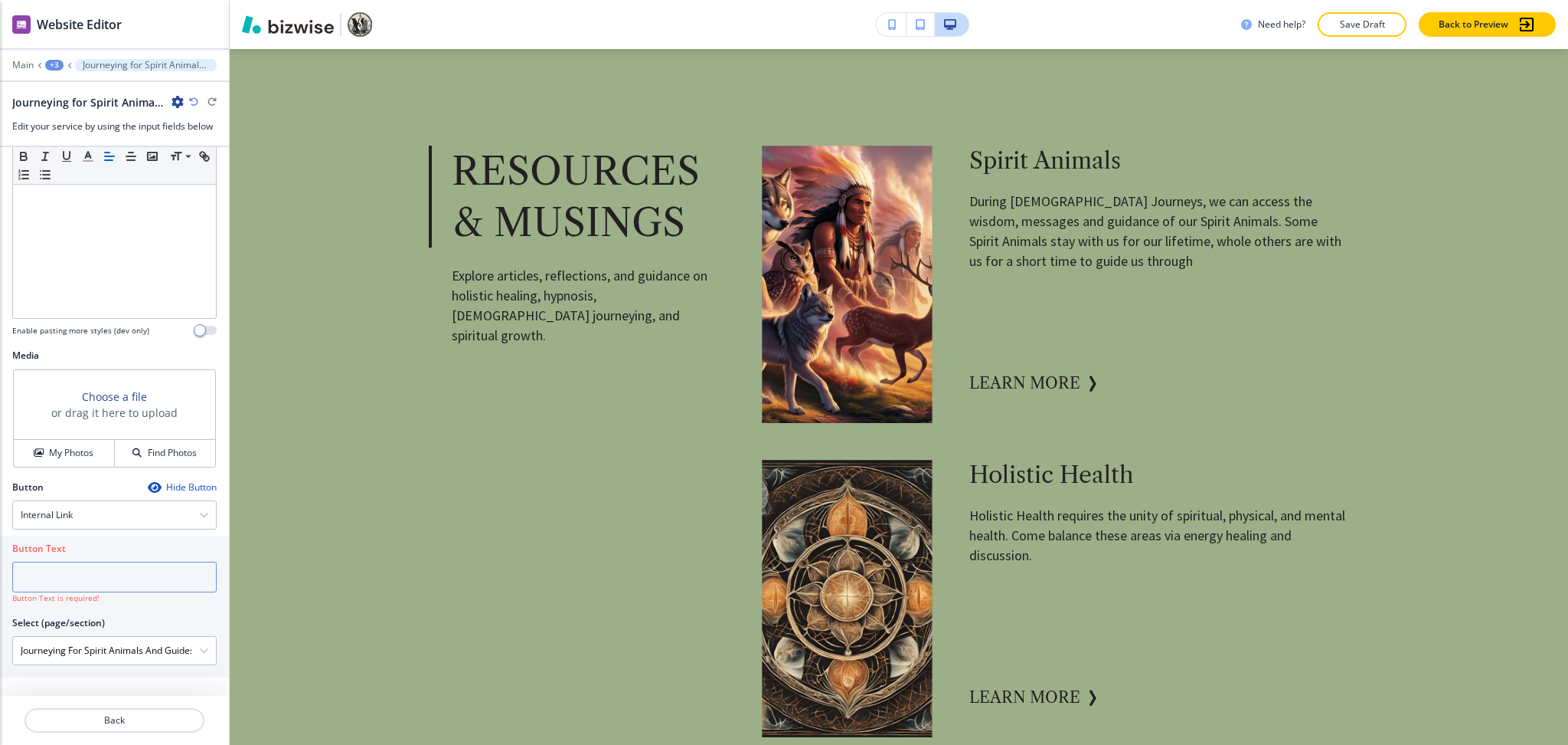
click at [172, 577] on input "text" at bounding box center [114, 576] width 204 height 31
paste input "learn more"
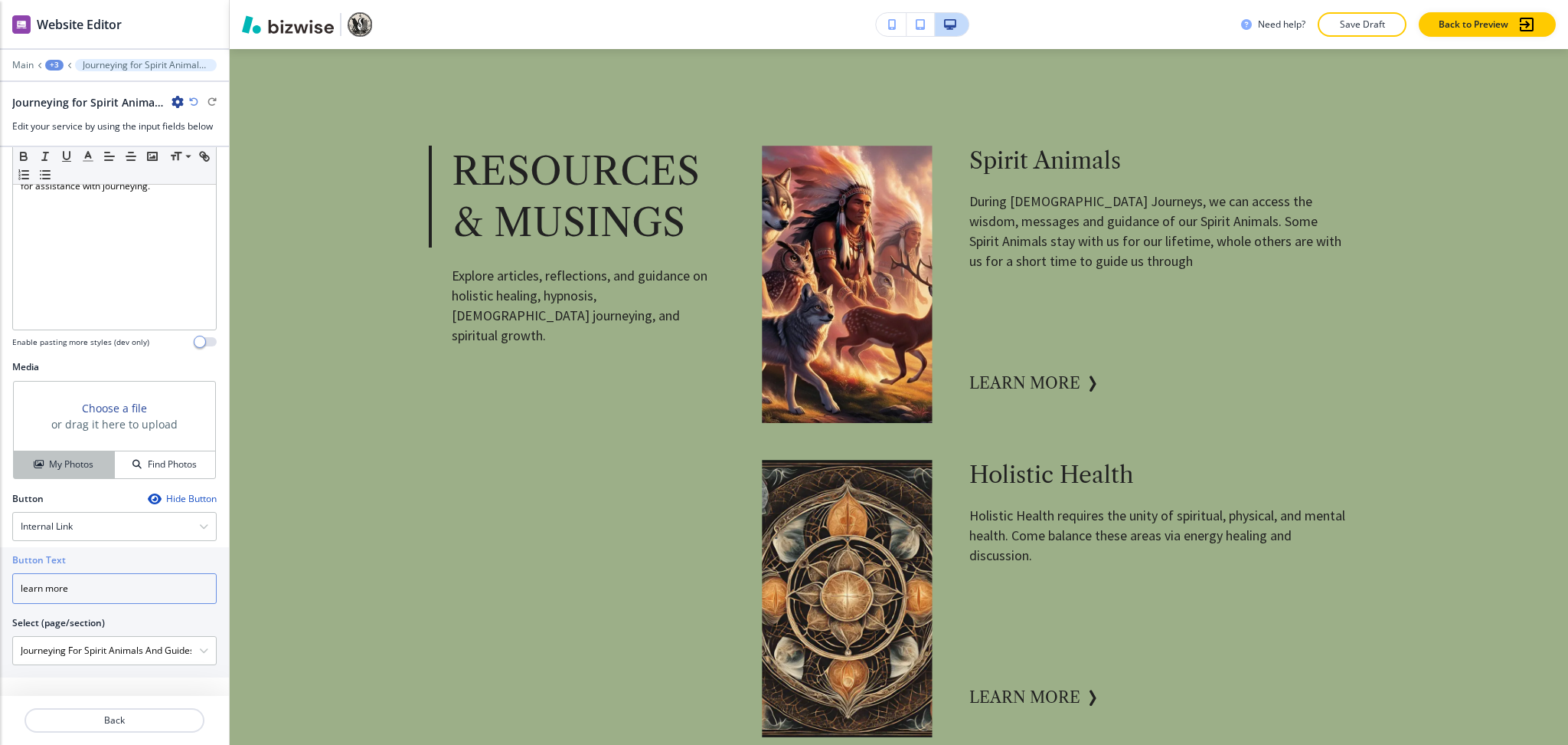
type input "learn more"
click at [65, 453] on button "My Photos" at bounding box center [64, 464] width 101 height 27
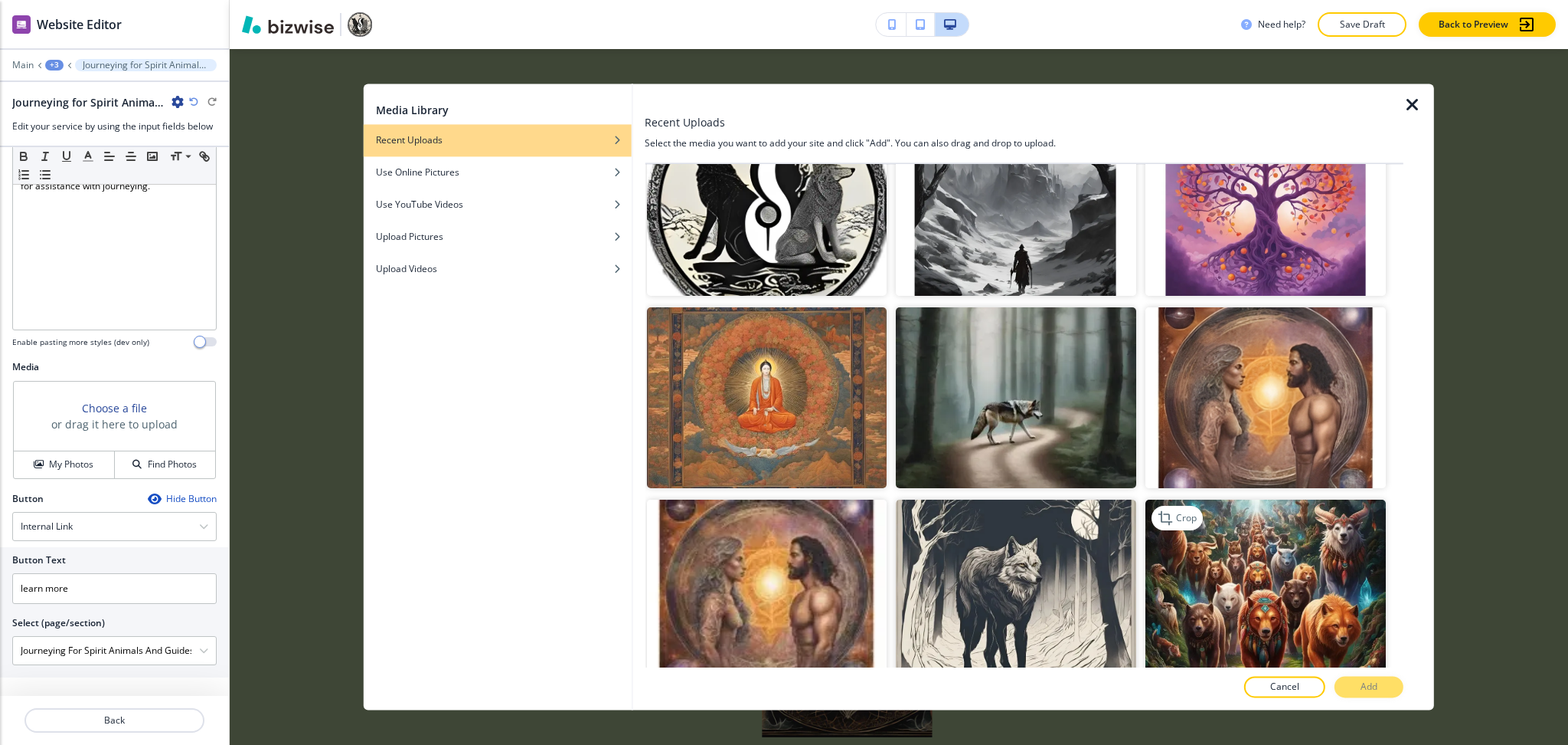
click at [1311, 542] on img "button" at bounding box center [1265, 590] width 240 height 180
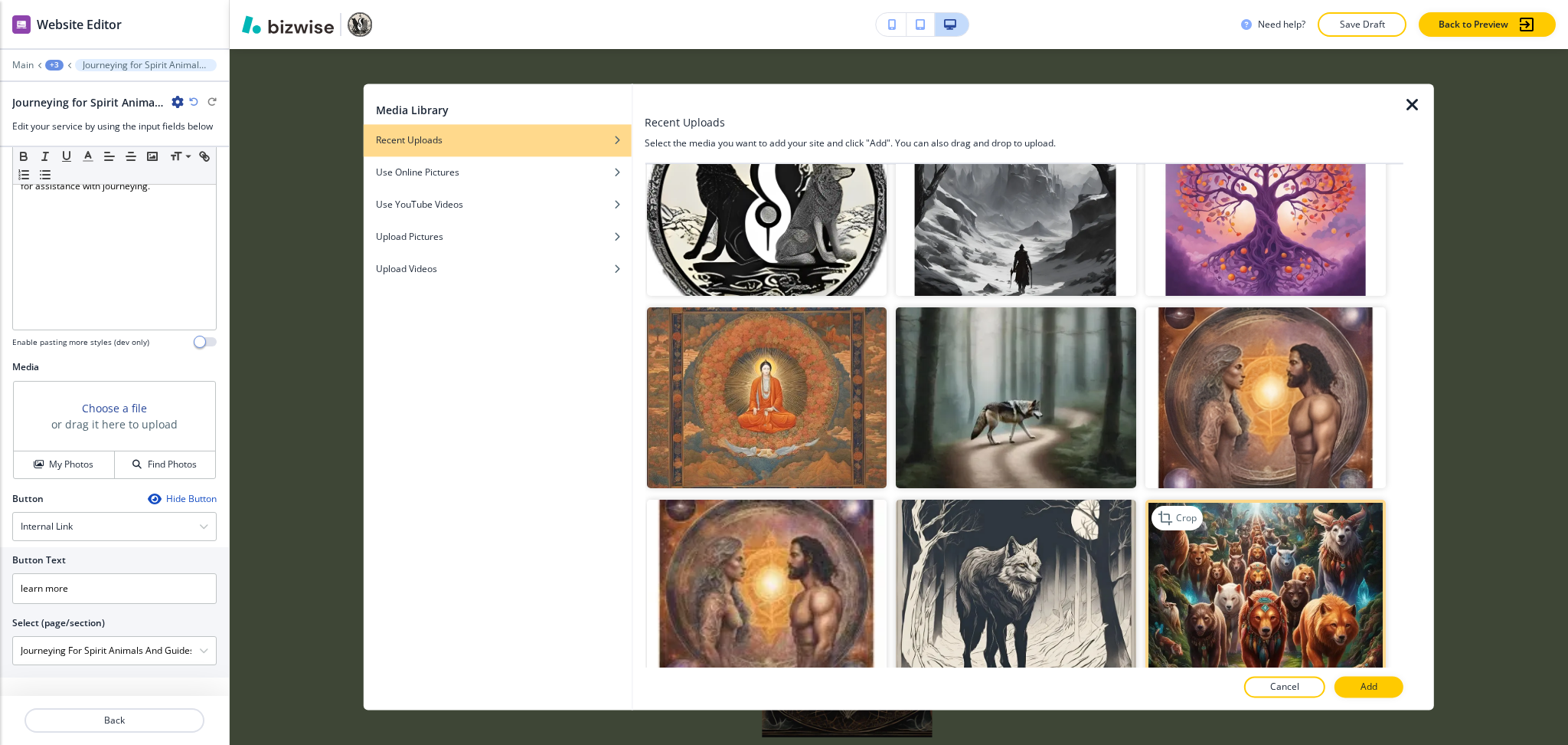
scroll to position [1021, 0]
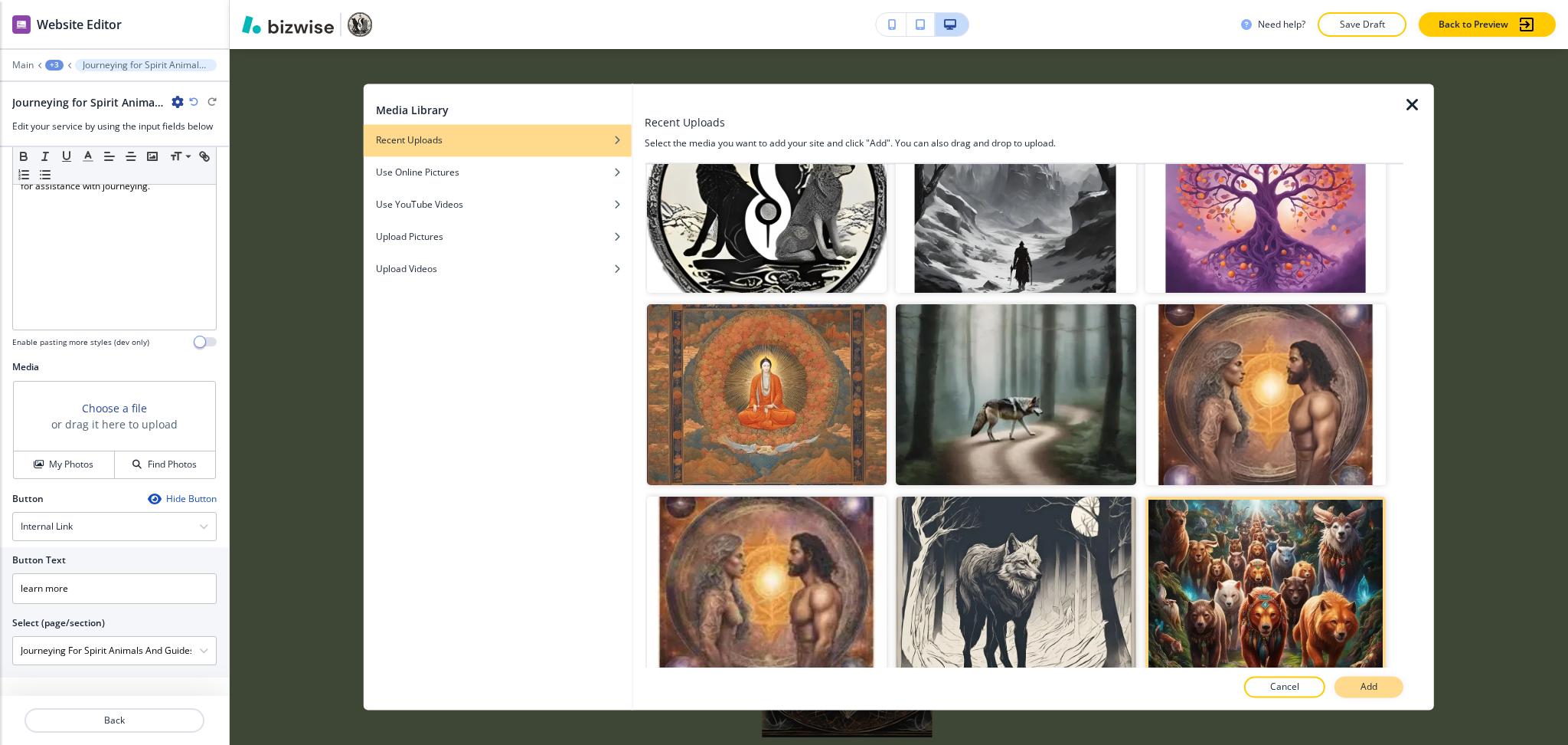
click at [1371, 696] on button "Add" at bounding box center [1369, 687] width 69 height 21
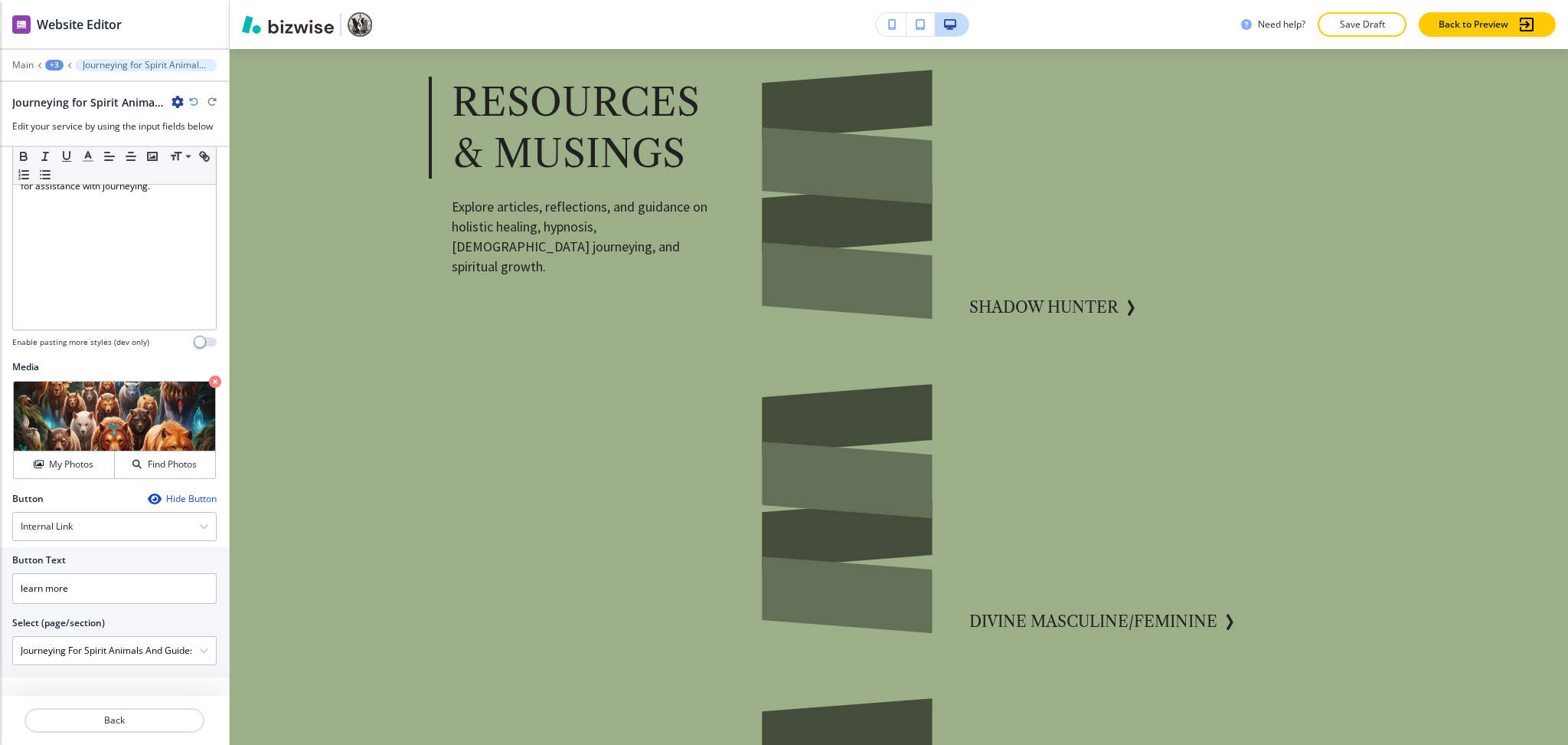
scroll to position [1782, 0]
click at [138, 717] on p "Back" at bounding box center [114, 720] width 177 height 13
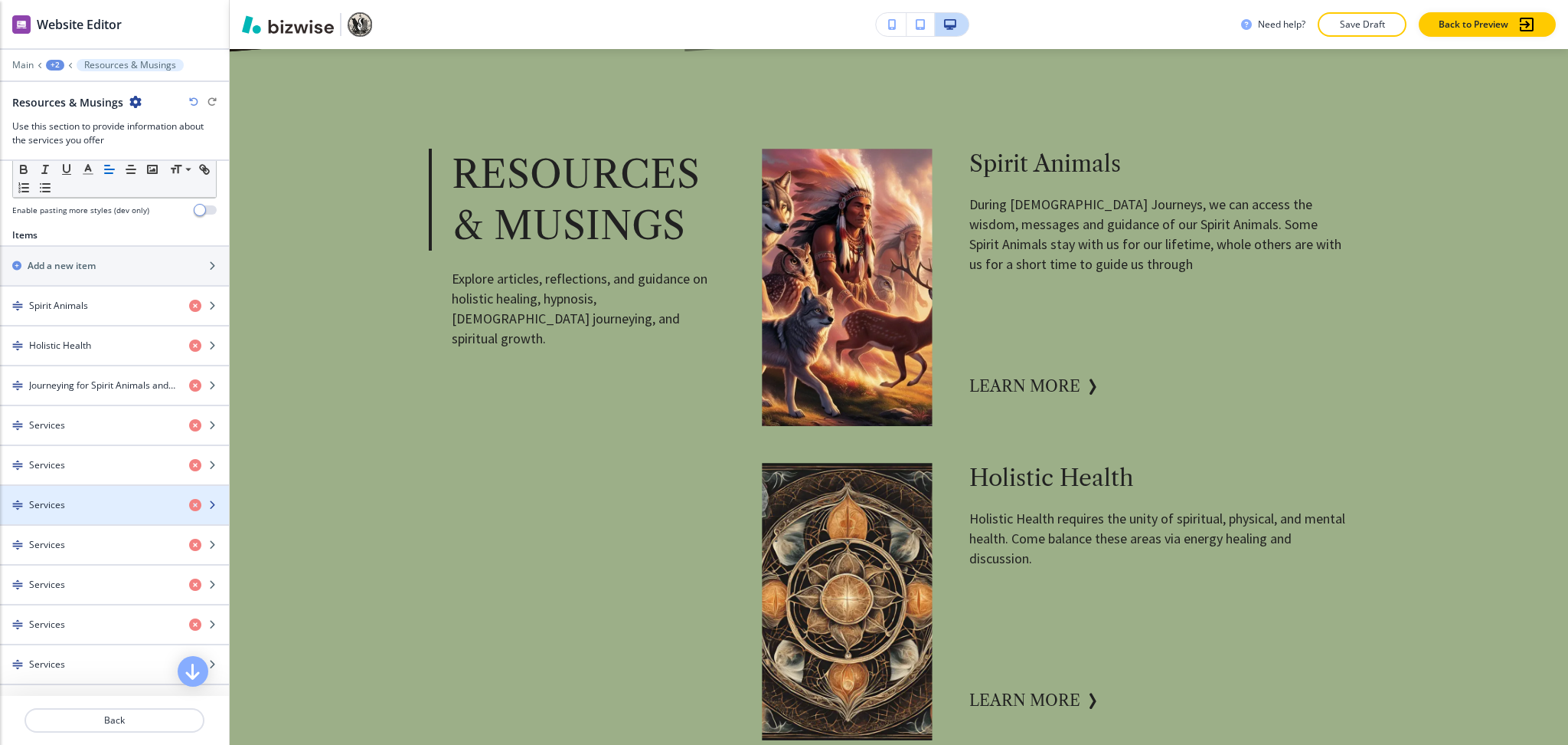
scroll to position [480, 0]
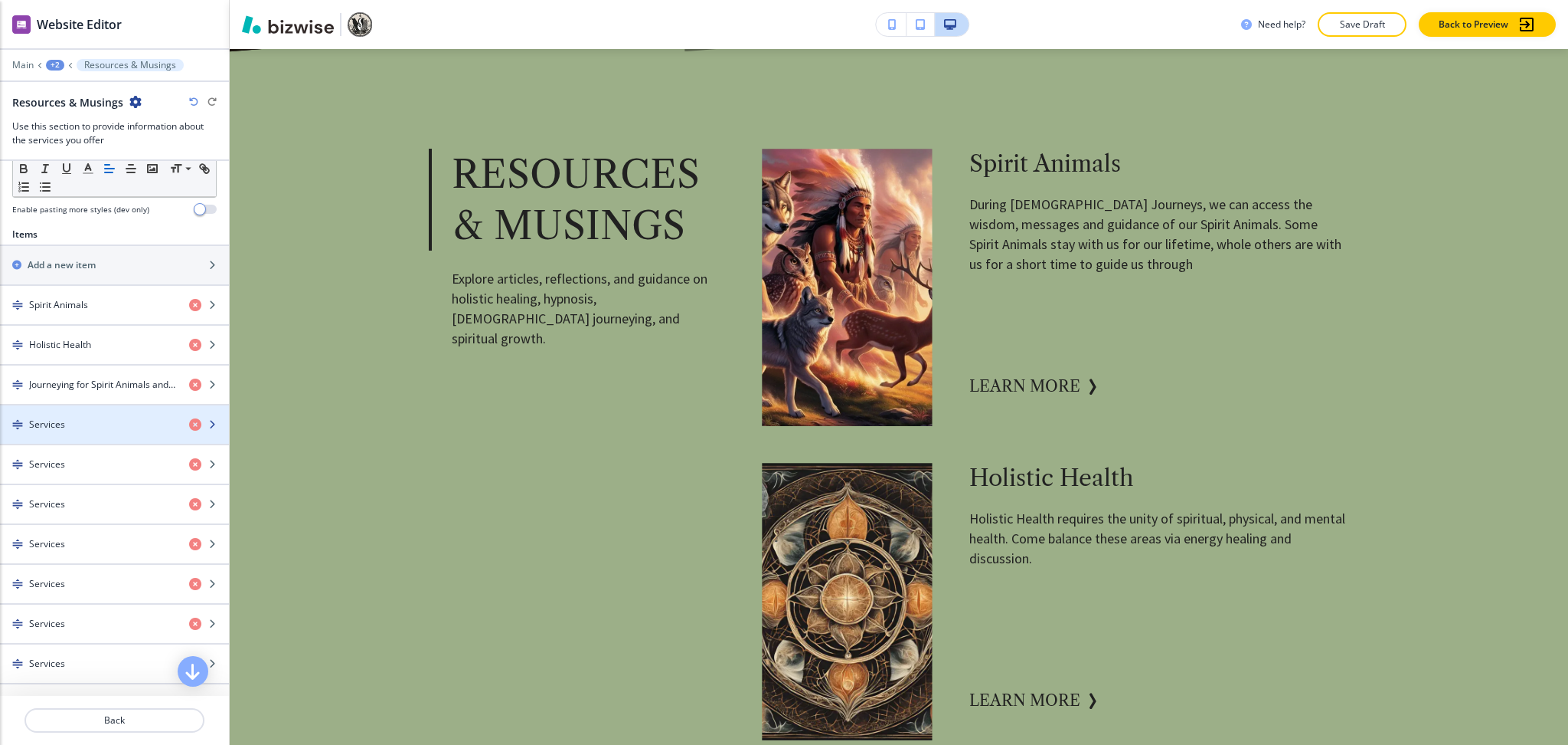
click at [110, 437] on div "button" at bounding box center [114, 438] width 229 height 13
click at [39, 419] on h4 "Services" at bounding box center [47, 424] width 36 height 13
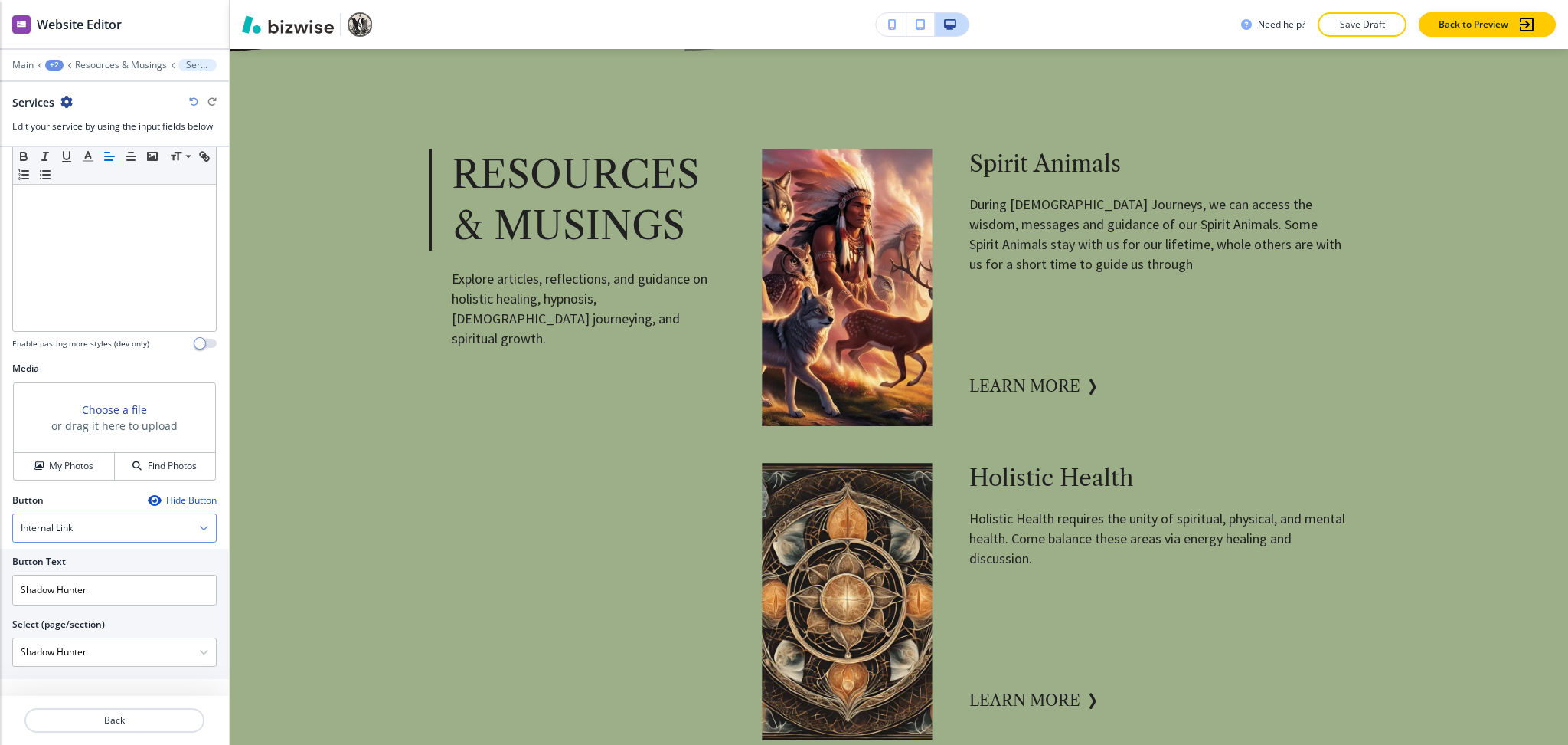
scroll to position [334, 0]
click at [106, 590] on input "Shadow Hunter" at bounding box center [114, 588] width 204 height 31
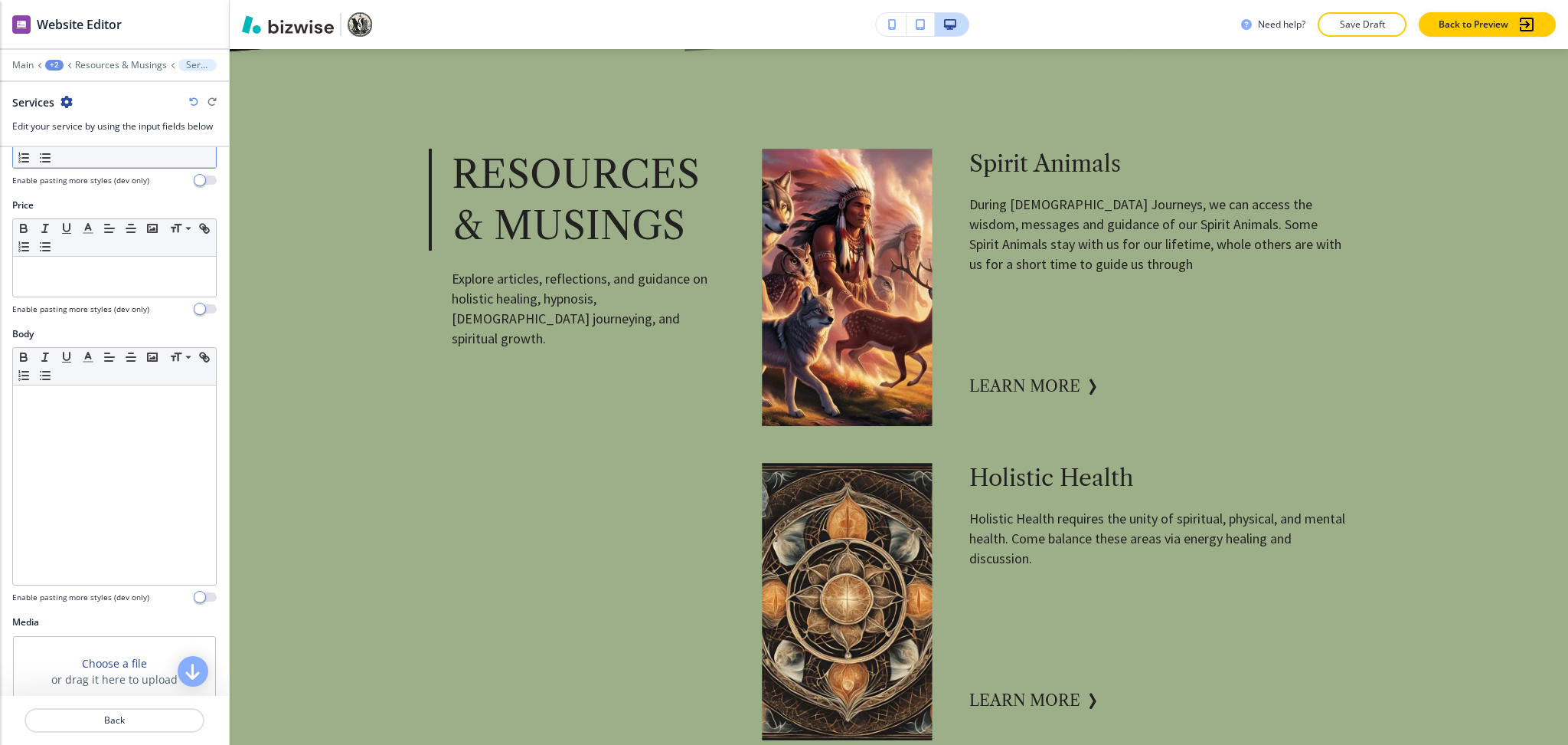
scroll to position [0, 0]
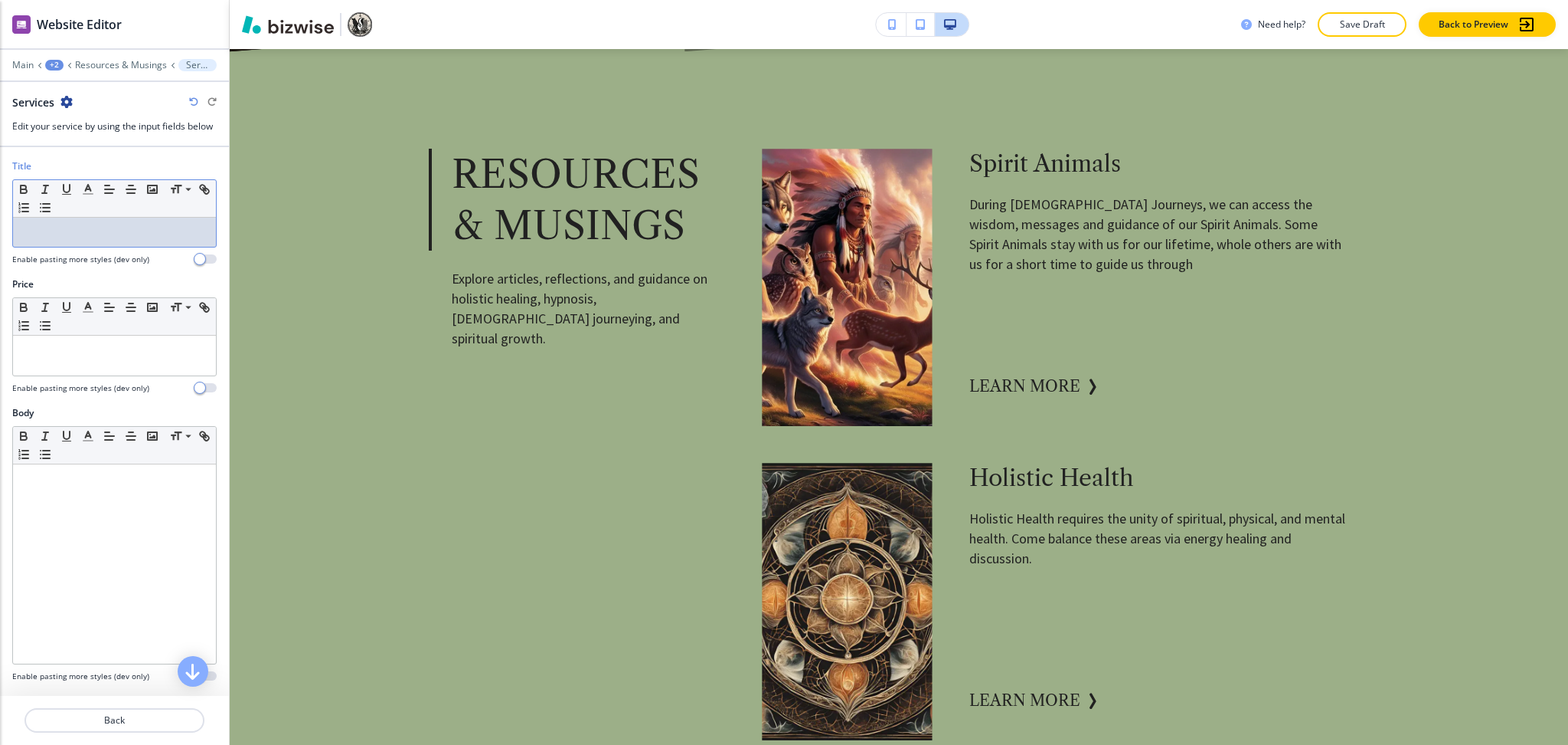
click at [52, 229] on p at bounding box center [114, 232] width 188 height 13
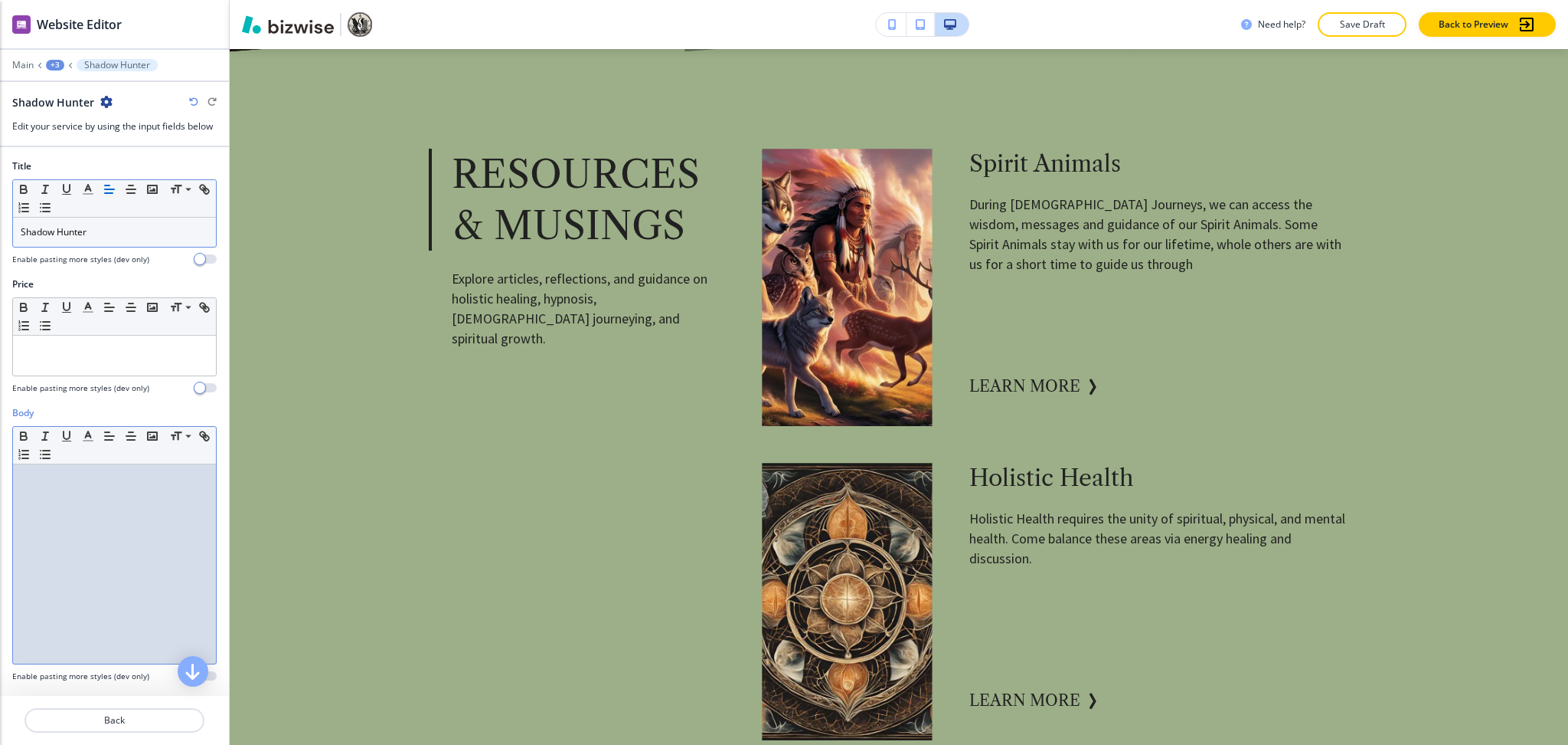
click at [155, 600] on div at bounding box center [115, 564] width 203 height 199
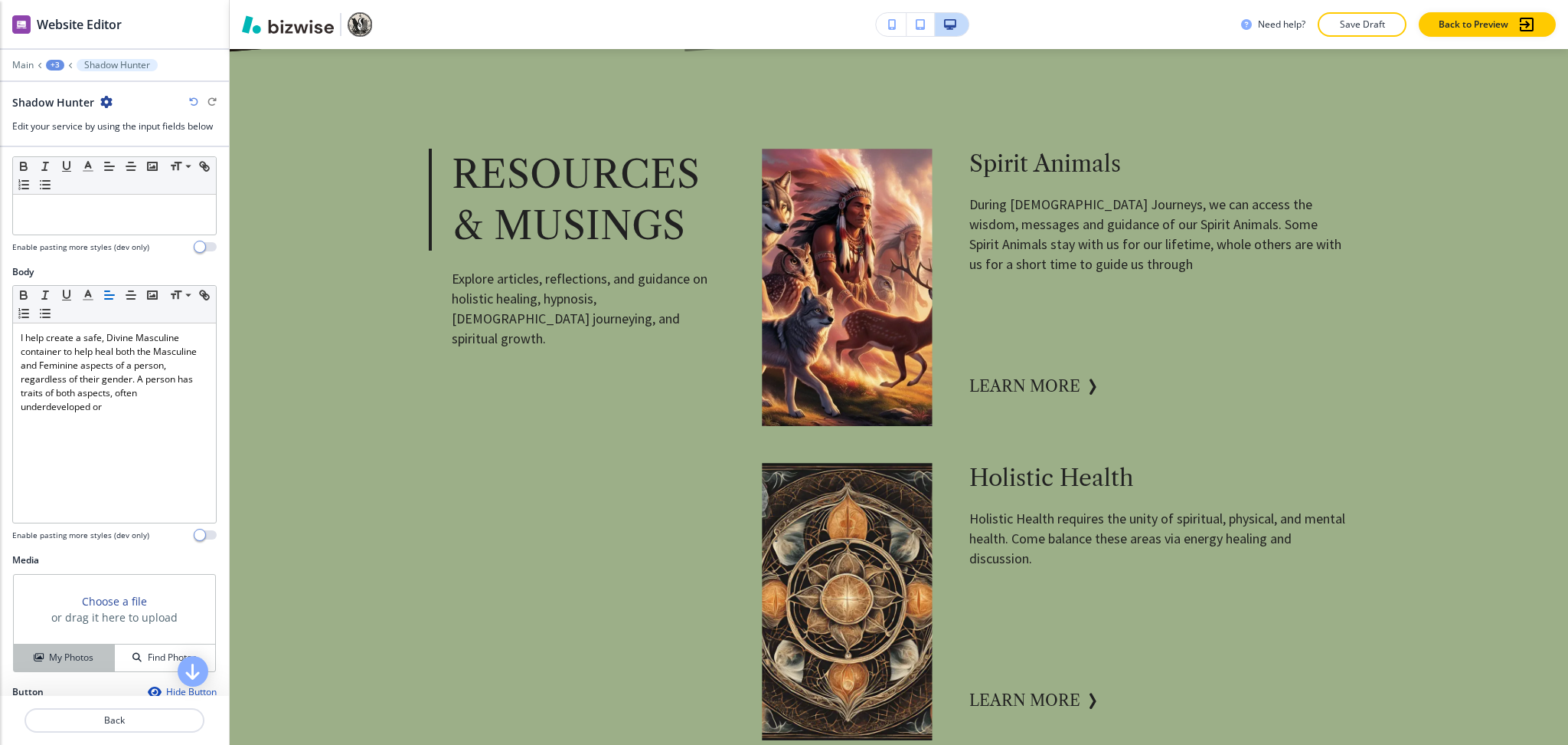
scroll to position [345, 0]
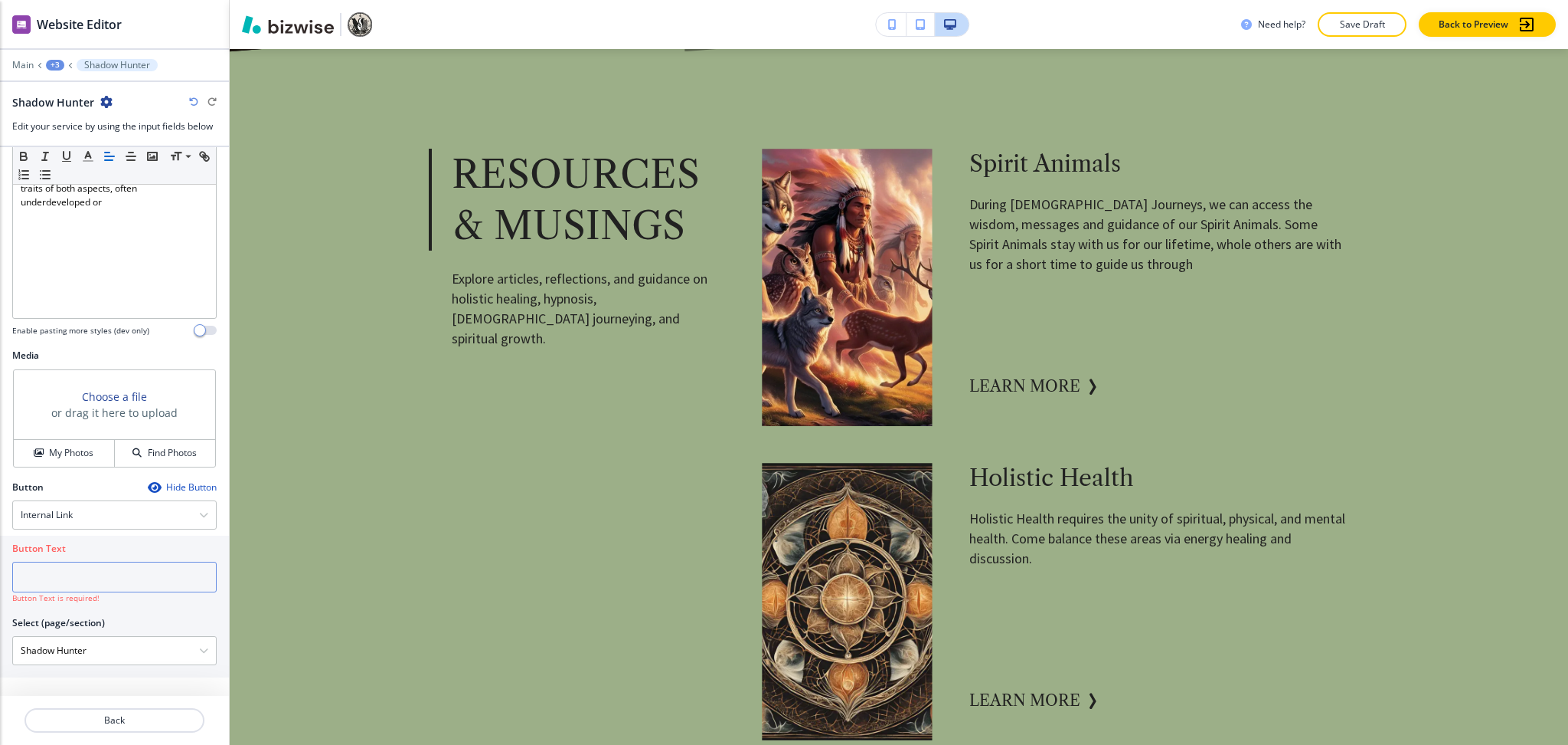
drag, startPoint x: 87, startPoint y: 555, endPoint x: 93, endPoint y: 568, distance: 14.3
click at [88, 557] on div "Button Text" at bounding box center [114, 567] width 204 height 50
drag, startPoint x: 94, startPoint y: 571, endPoint x: 113, endPoint y: 574, distance: 19.2
click at [95, 571] on input "text" at bounding box center [114, 576] width 204 height 31
paste input "learn more"
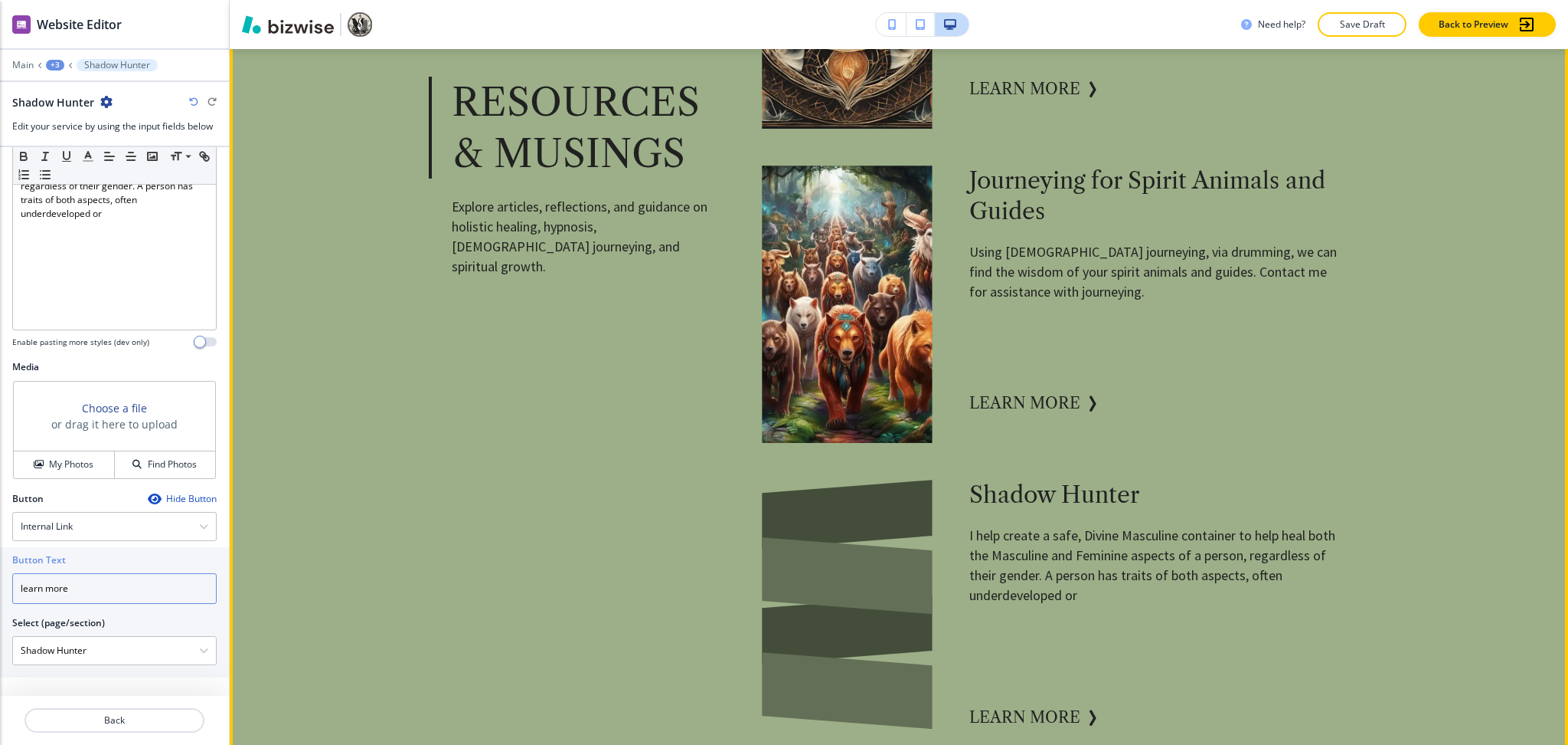
scroll to position [1373, 0]
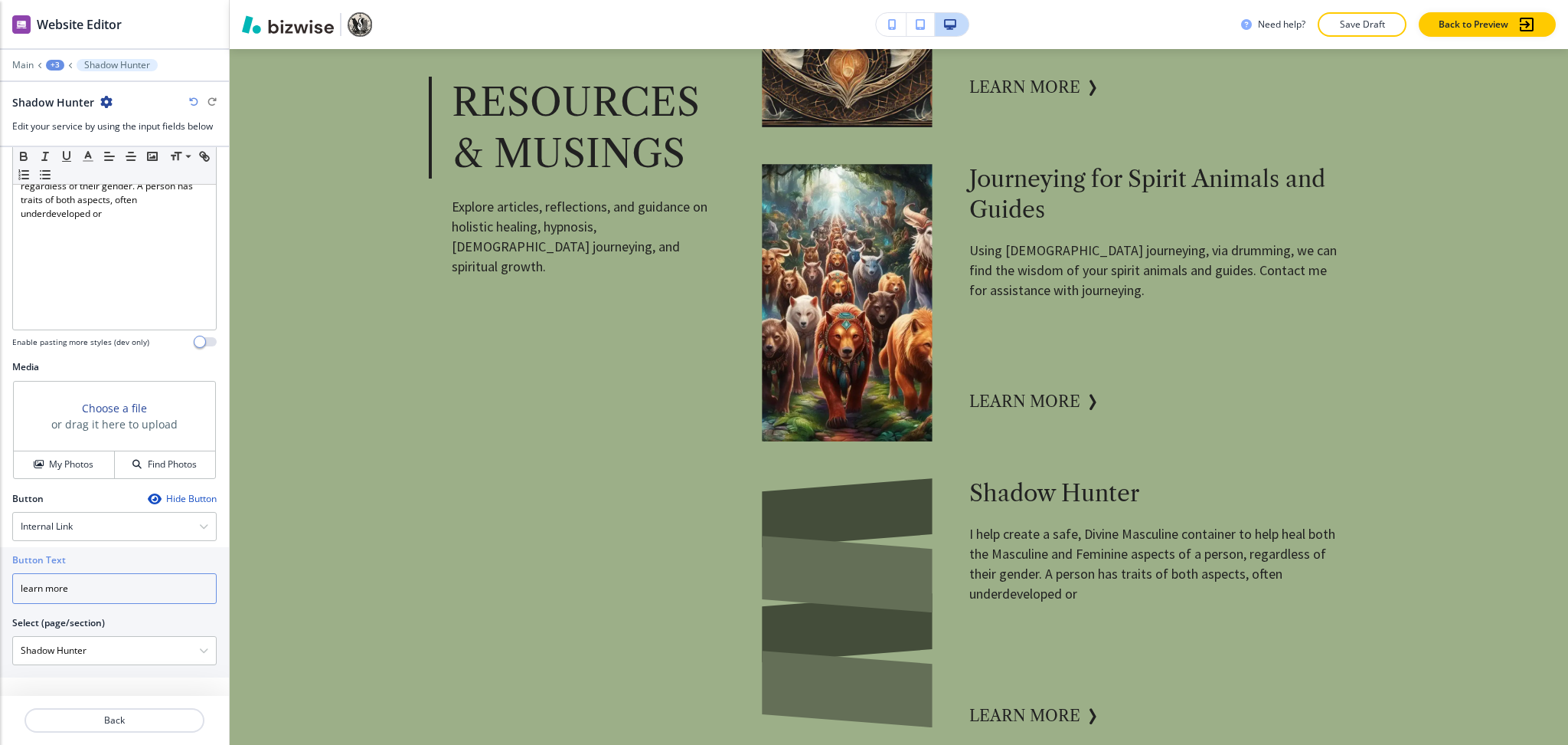
type input "learn more"
click at [61, 456] on button "My Photos" at bounding box center [64, 464] width 101 height 27
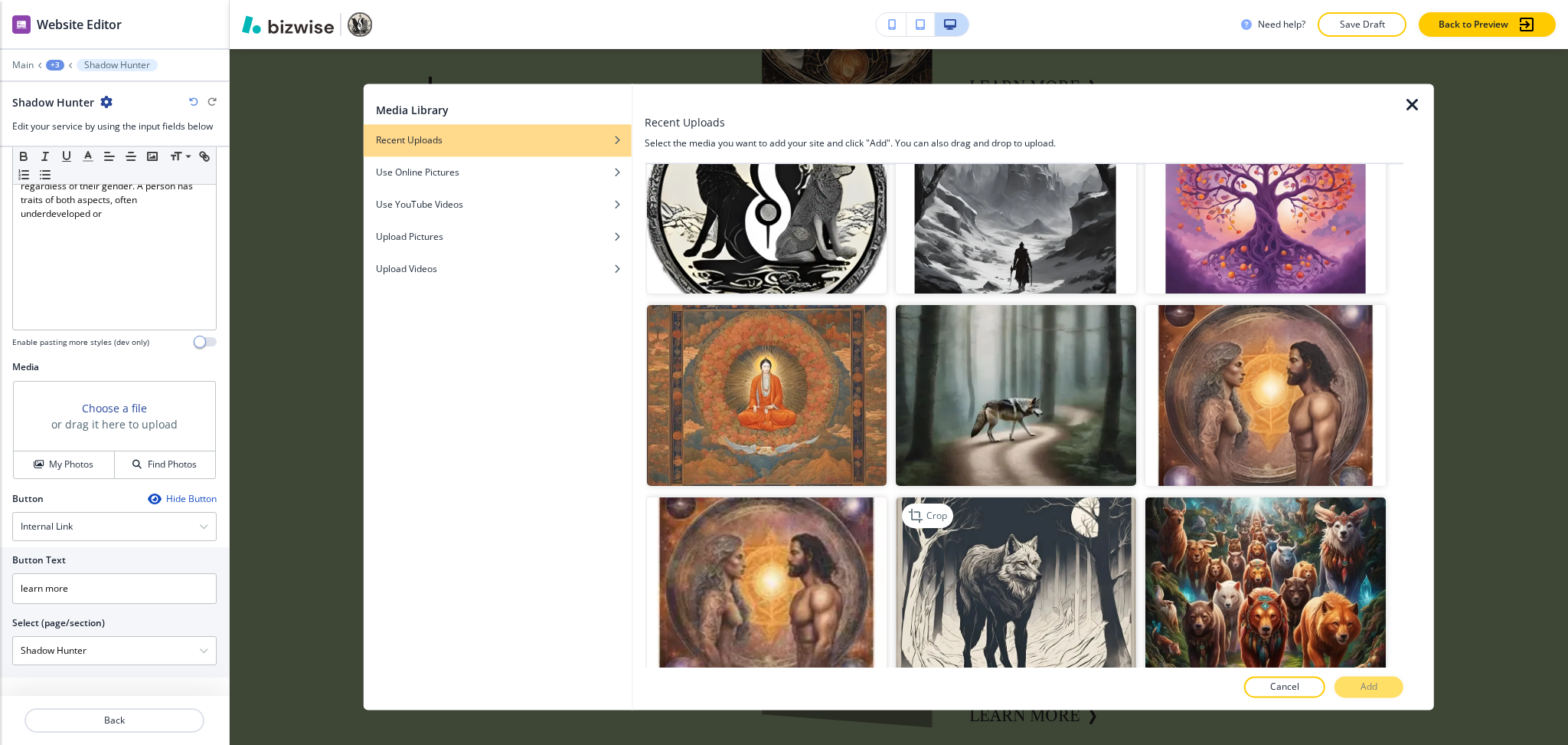
click at [1021, 557] on img "button" at bounding box center [1016, 587] width 240 height 180
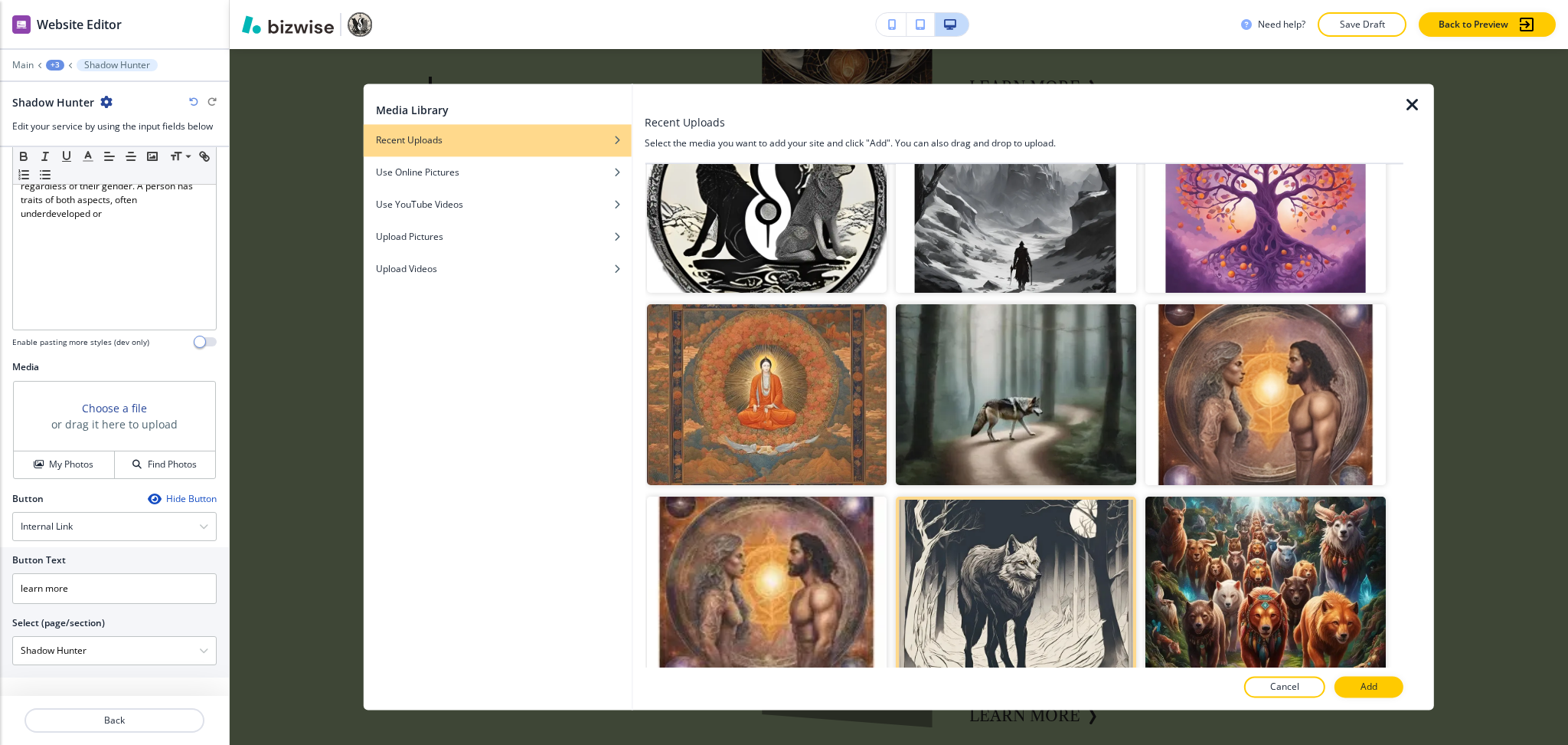
scroll to position [1022, 0]
click at [1358, 685] on button "Add" at bounding box center [1369, 687] width 69 height 21
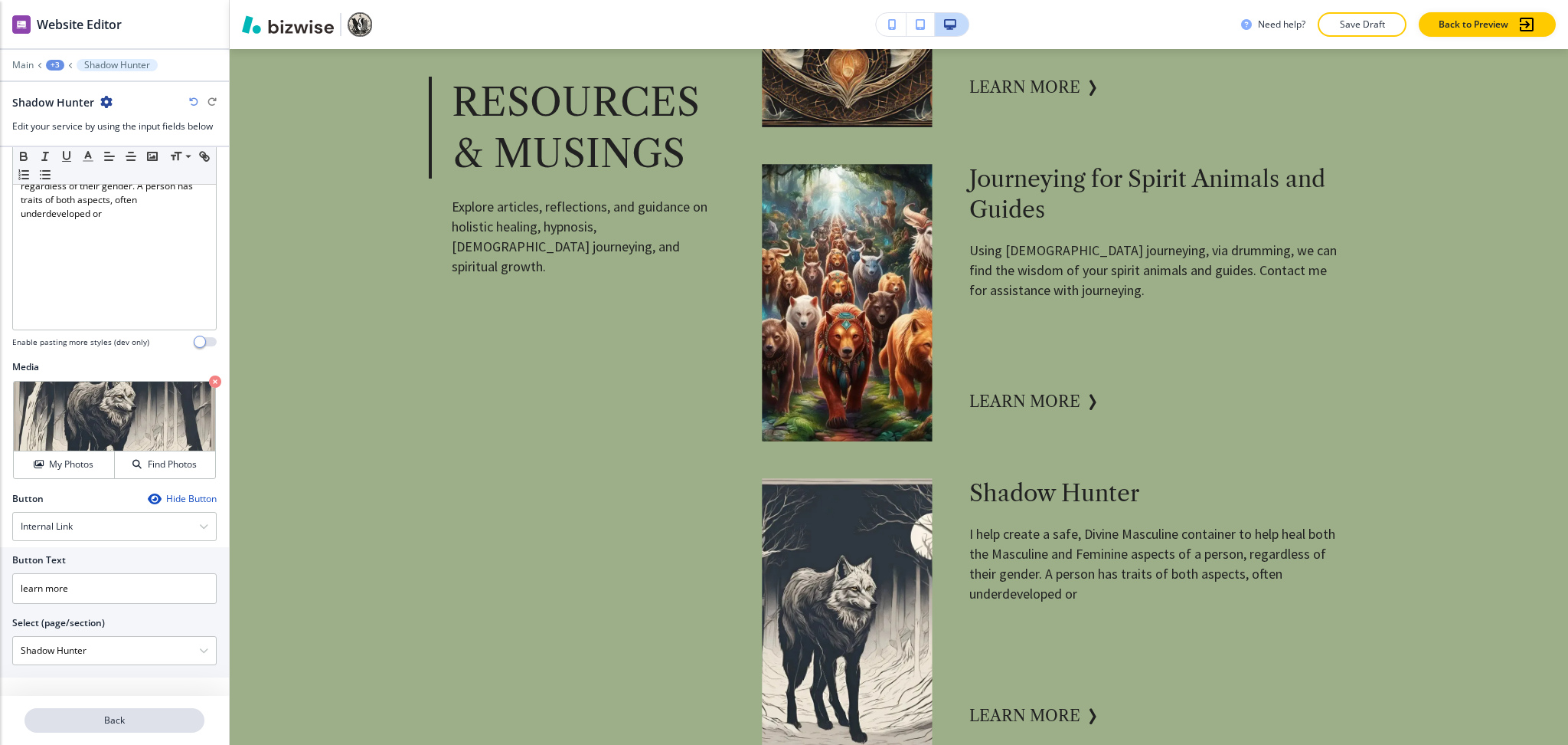
click at [140, 721] on p "Back" at bounding box center [114, 720] width 177 height 13
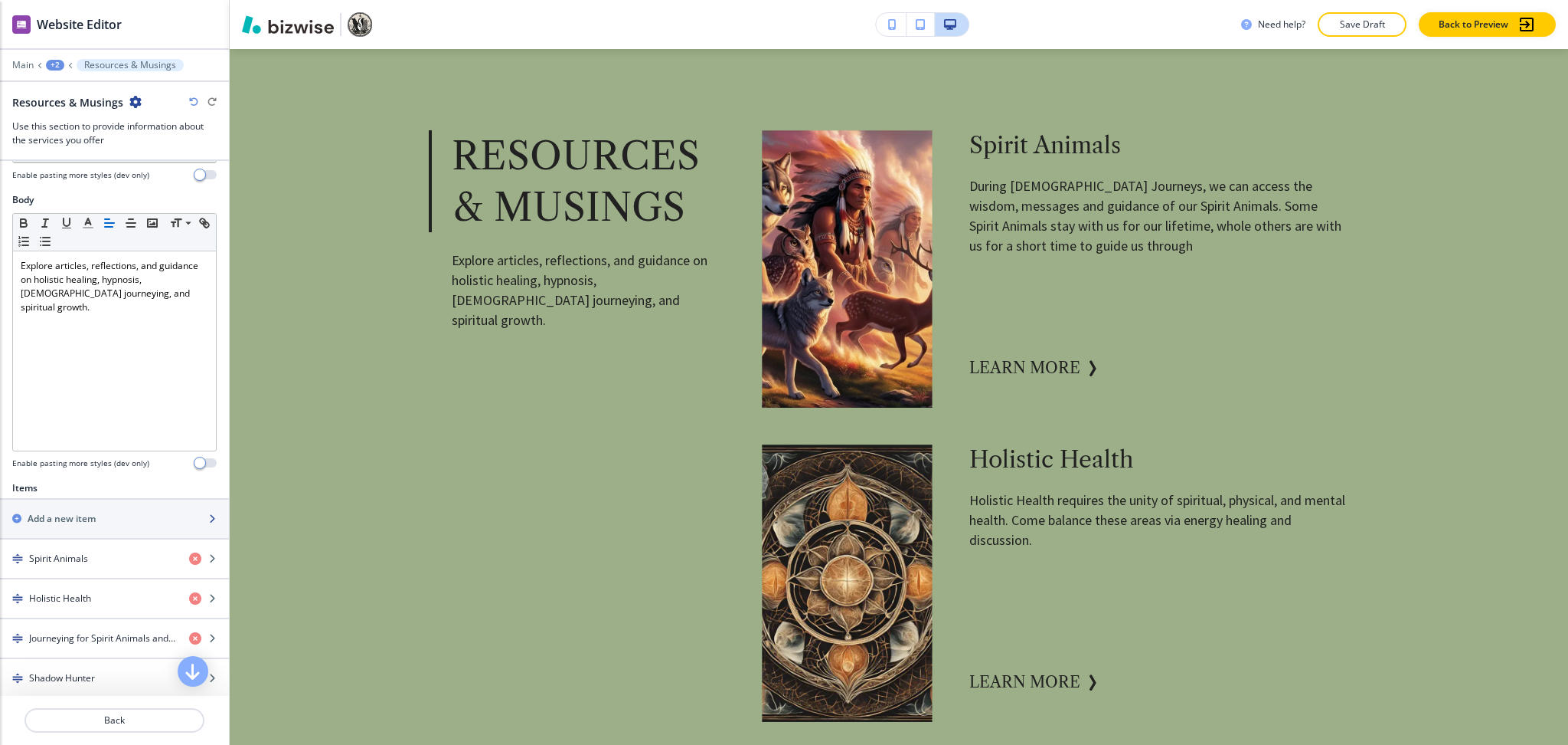
scroll to position [0, 0]
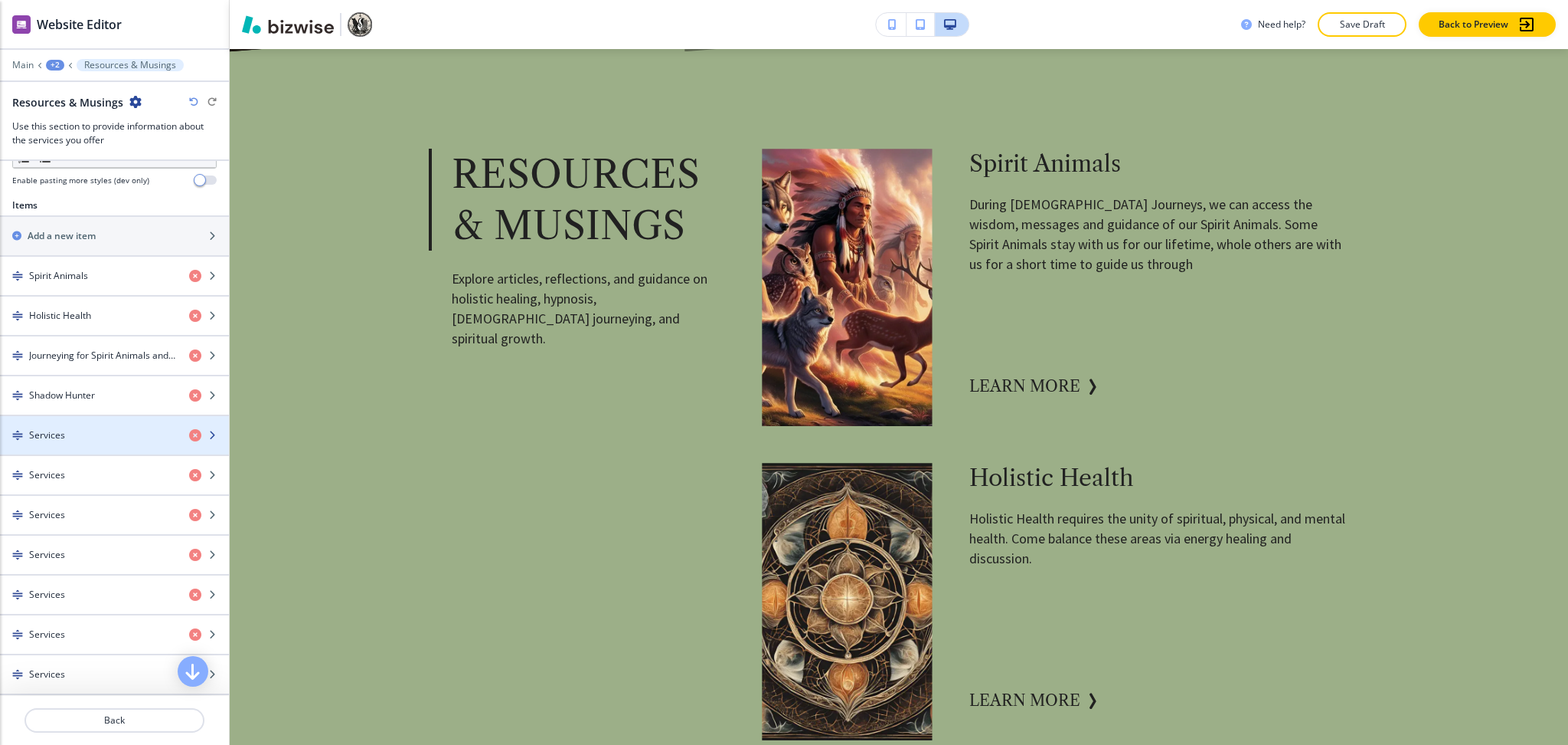
click at [74, 442] on div "button" at bounding box center [114, 449] width 229 height 13
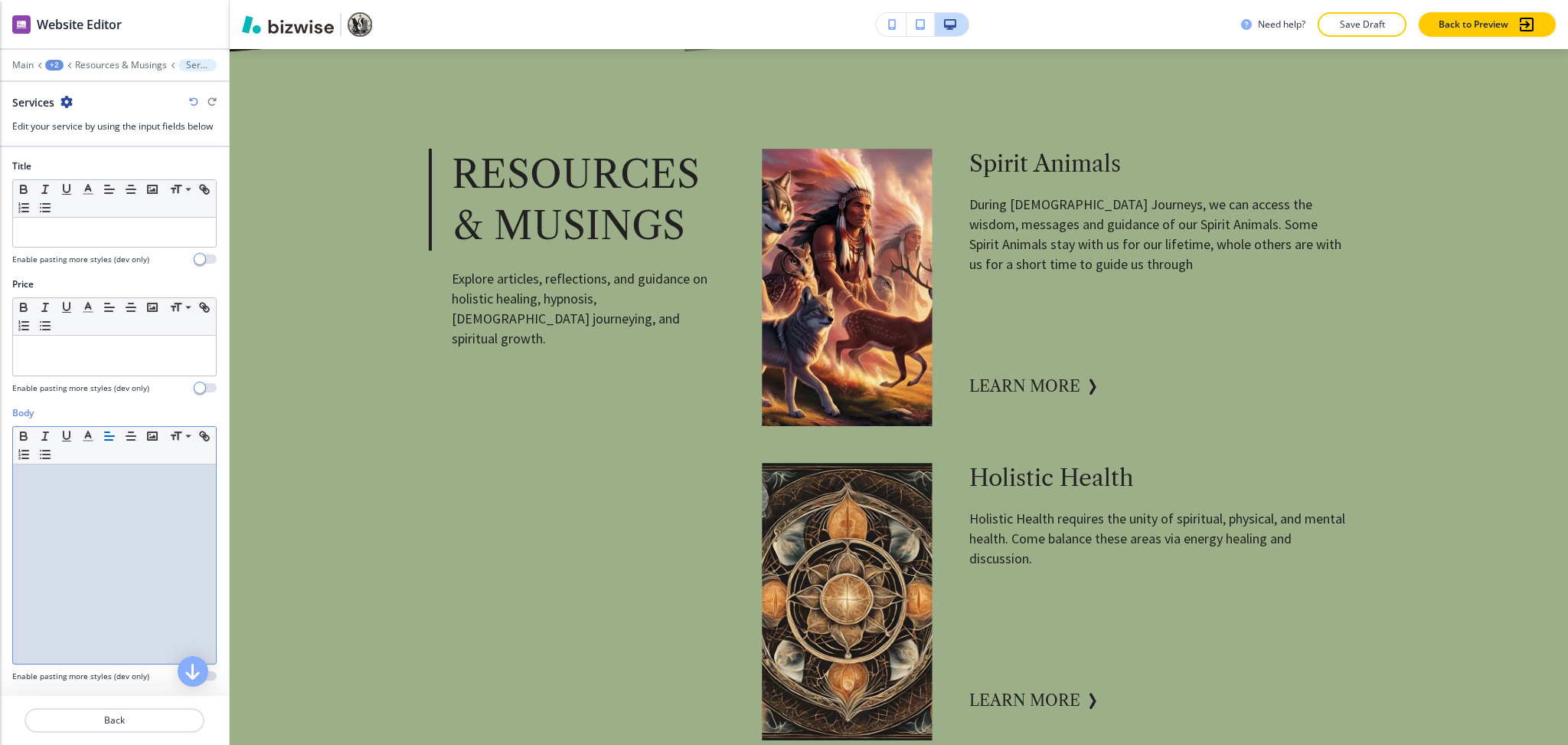
click at [96, 541] on div at bounding box center [115, 564] width 203 height 199
paste div
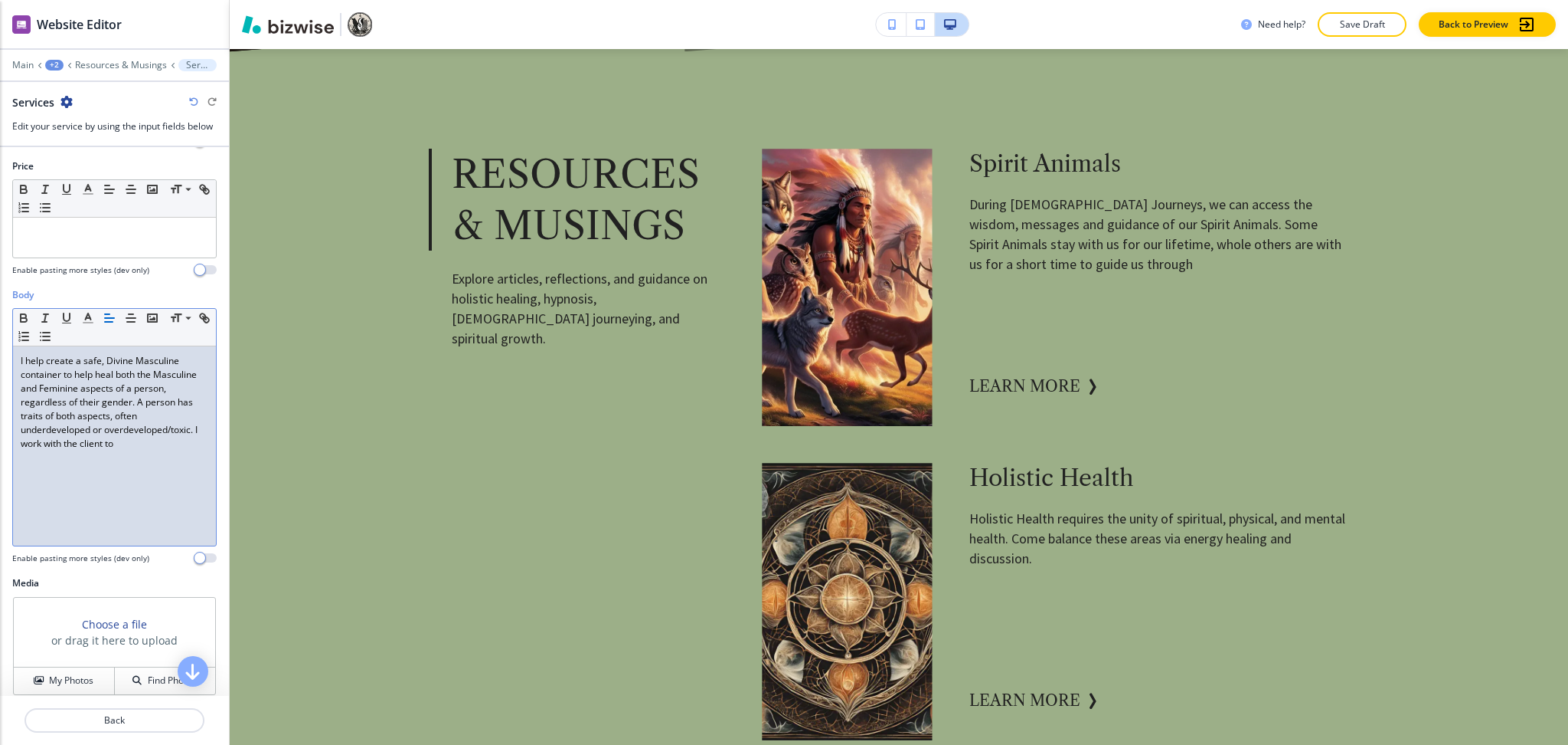
scroll to position [334, 0]
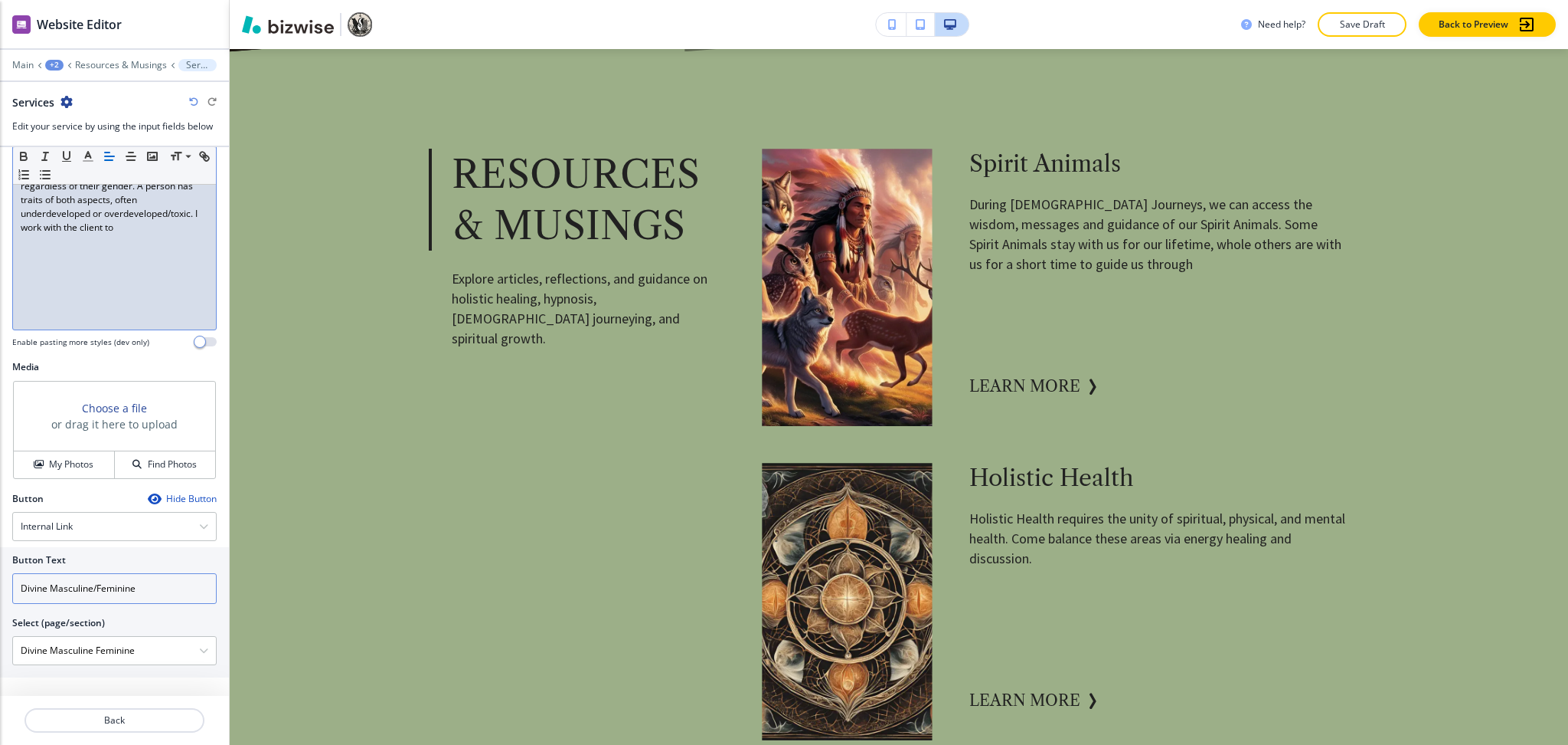
click at [153, 591] on input "Divine Masculine/Feminine" at bounding box center [114, 588] width 204 height 31
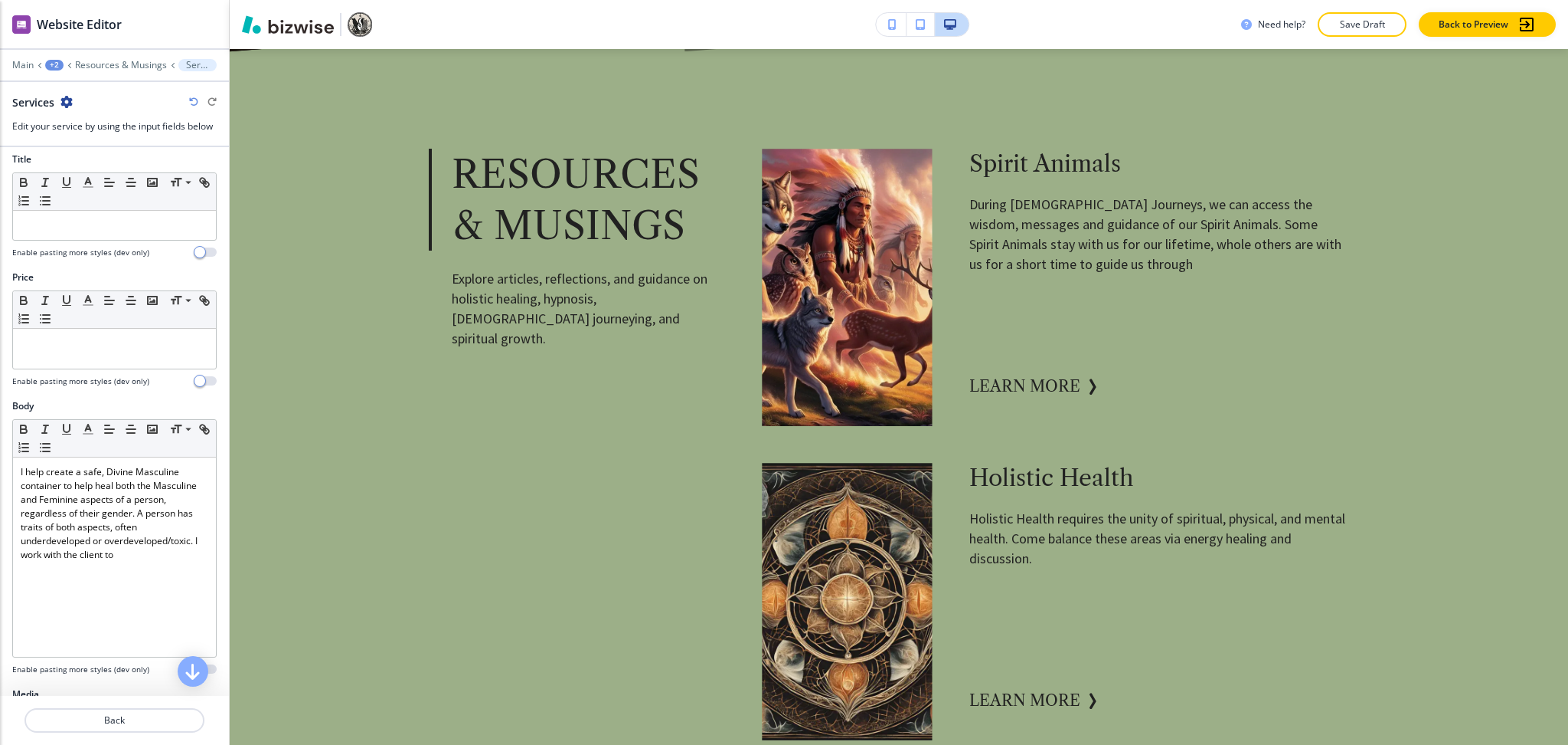
scroll to position [0, 0]
click at [102, 251] on div at bounding box center [114, 251] width 204 height 6
click at [96, 240] on div at bounding box center [115, 232] width 203 height 29
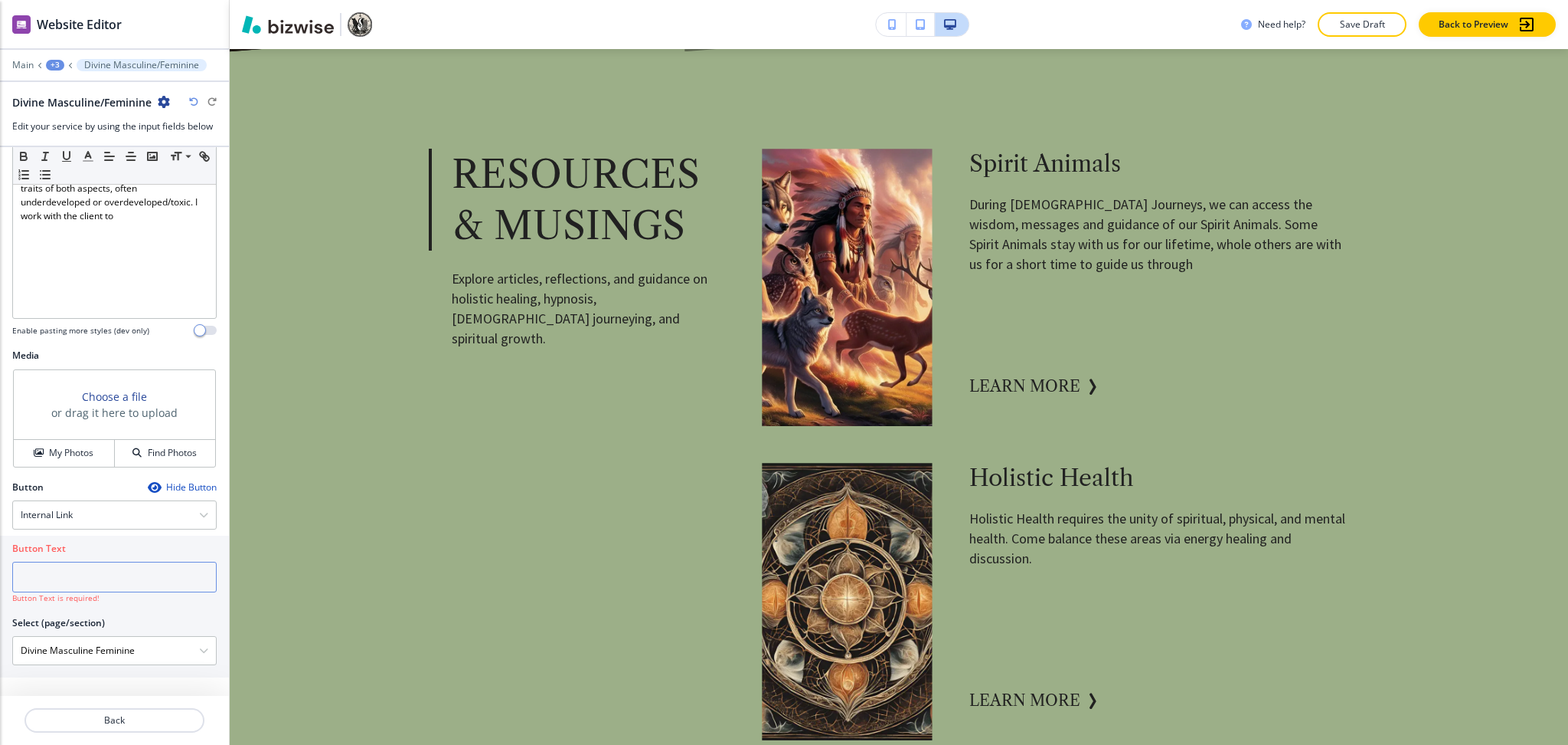
click at [95, 567] on input "text" at bounding box center [114, 576] width 204 height 31
paste input "learn more"
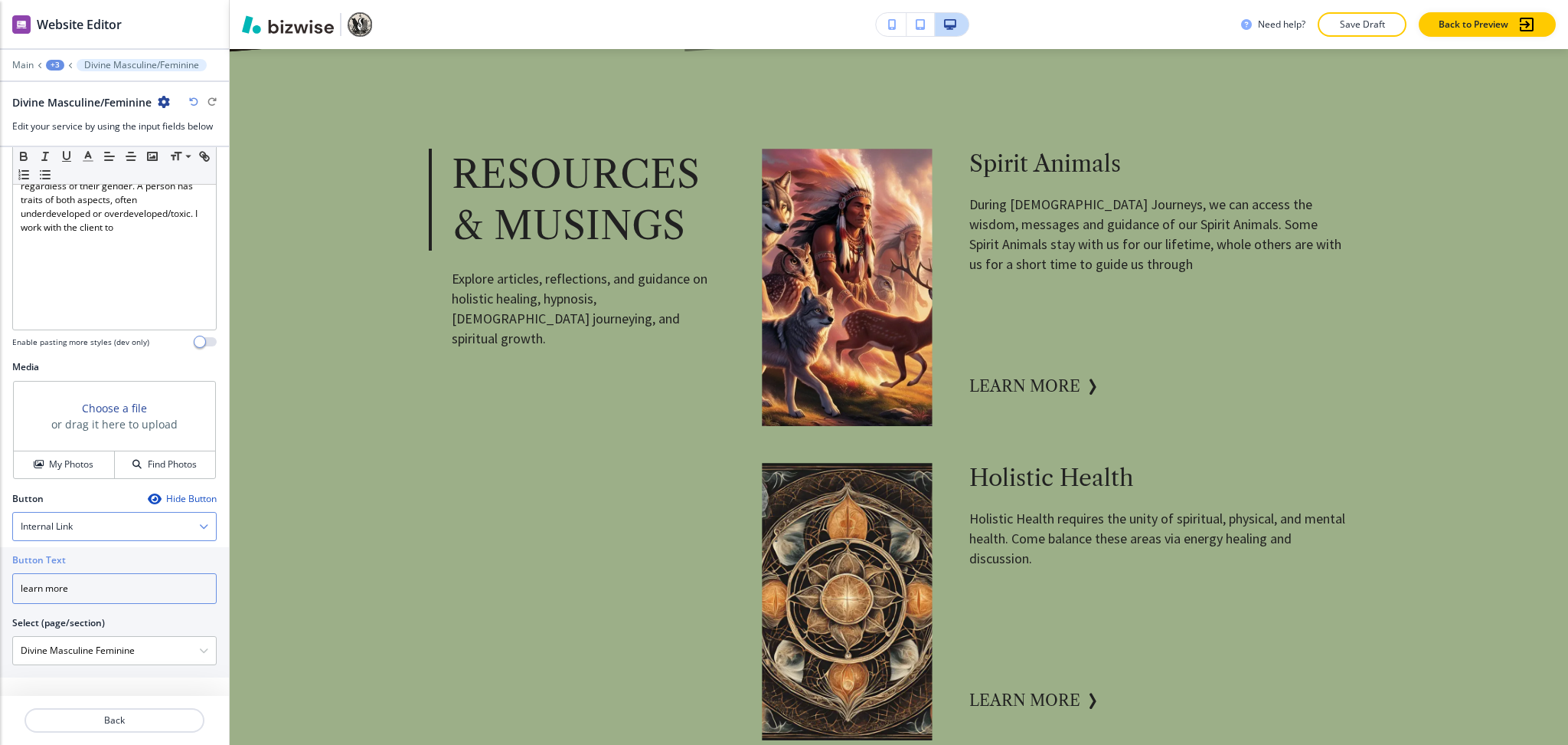
scroll to position [334, 0]
type input "learn more"
click at [58, 458] on h4 "My Photos" at bounding box center [71, 464] width 44 height 13
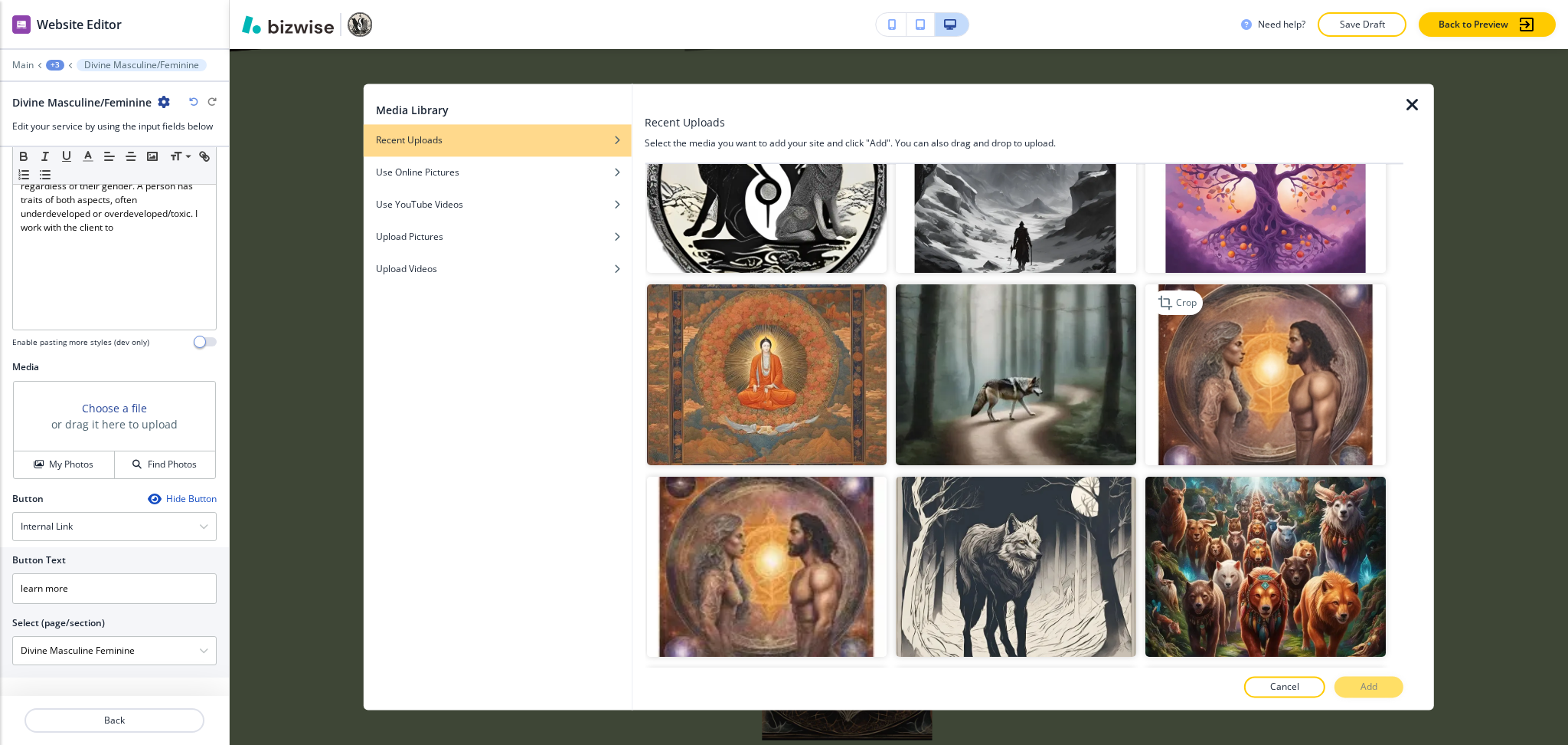
click at [1299, 306] on img "button" at bounding box center [1265, 375] width 240 height 180
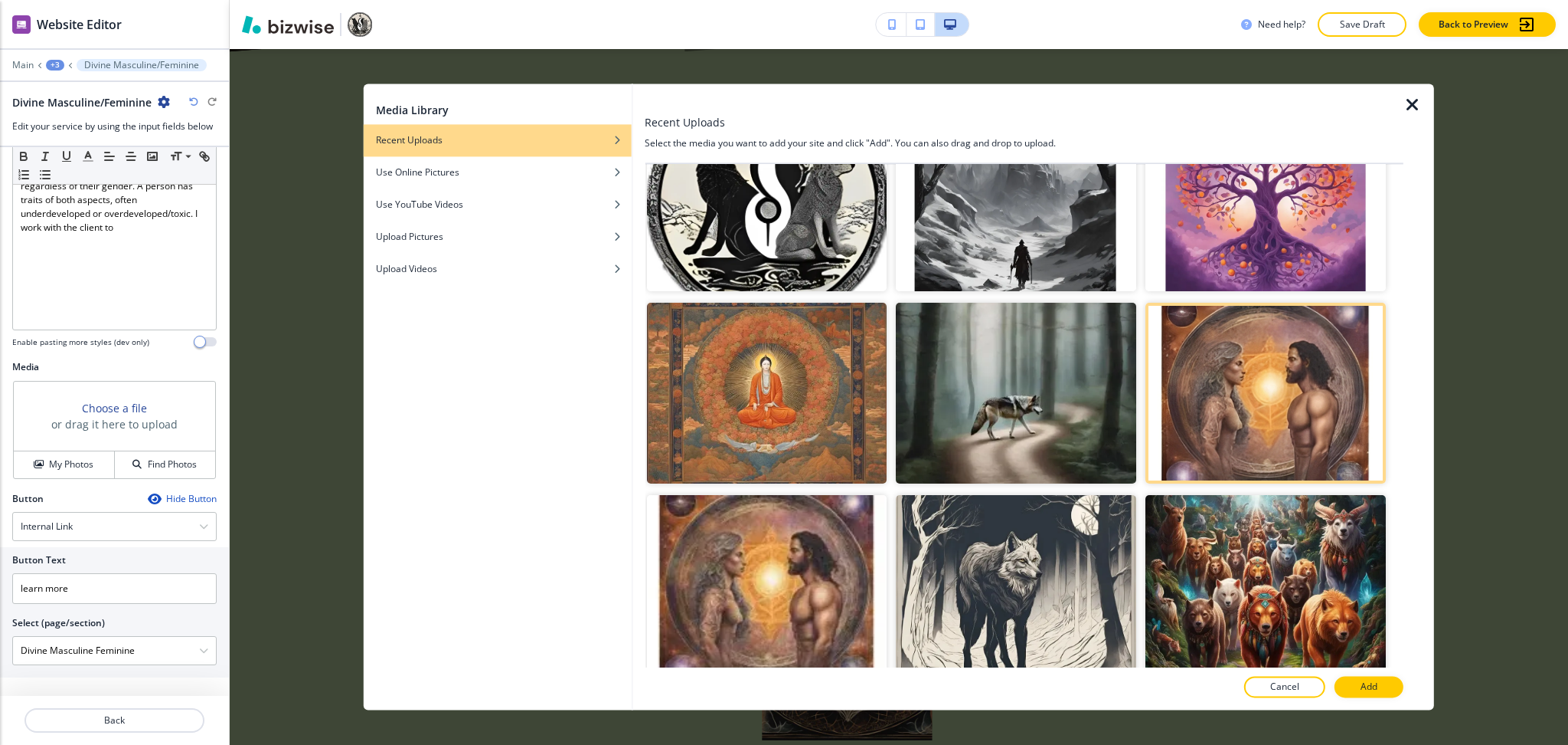
scroll to position [1022, 0]
click at [1377, 686] on p "Add" at bounding box center [1369, 687] width 17 height 13
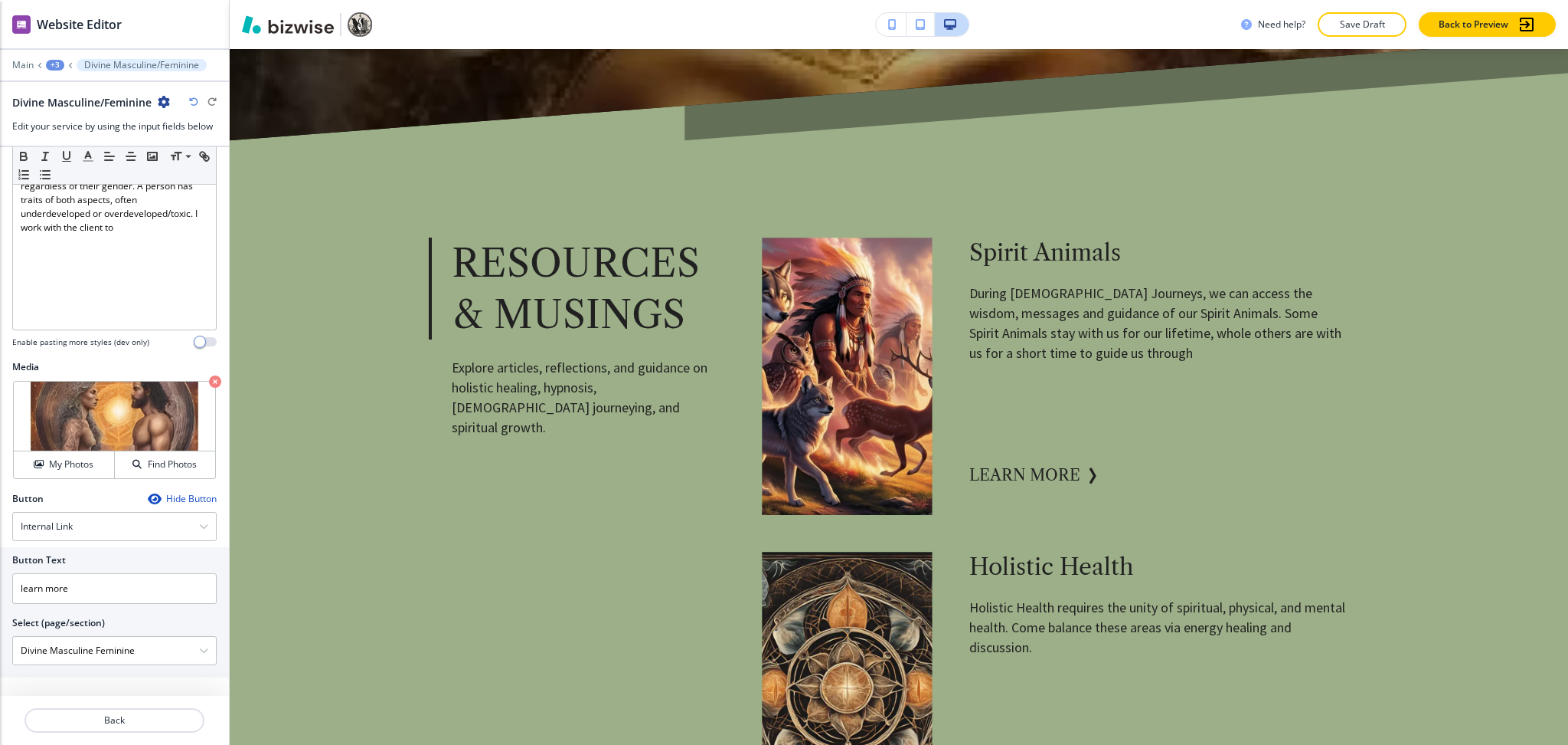
scroll to position [668, 0]
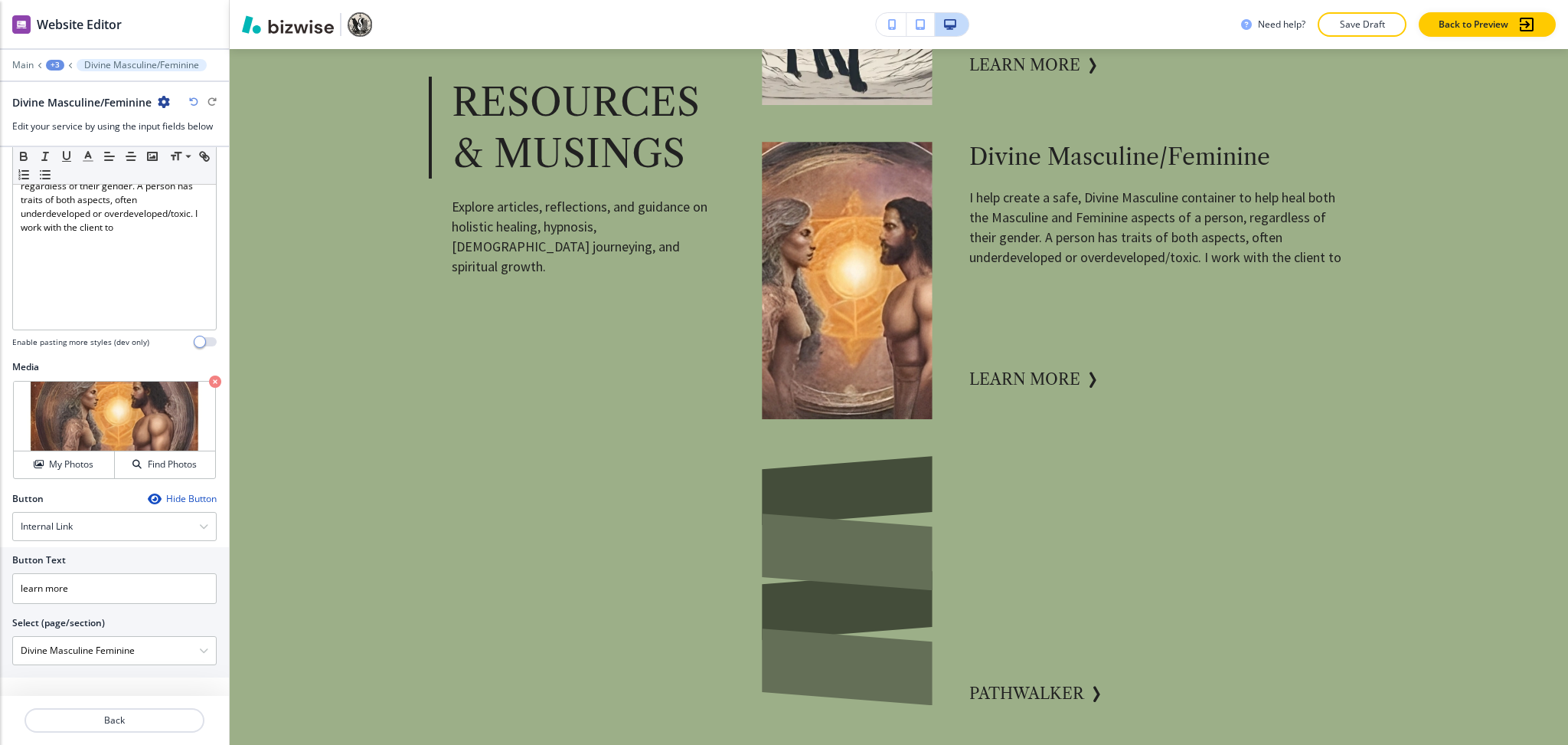
scroll to position [2041, 0]
